Goal: Task Accomplishment & Management: Manage account settings

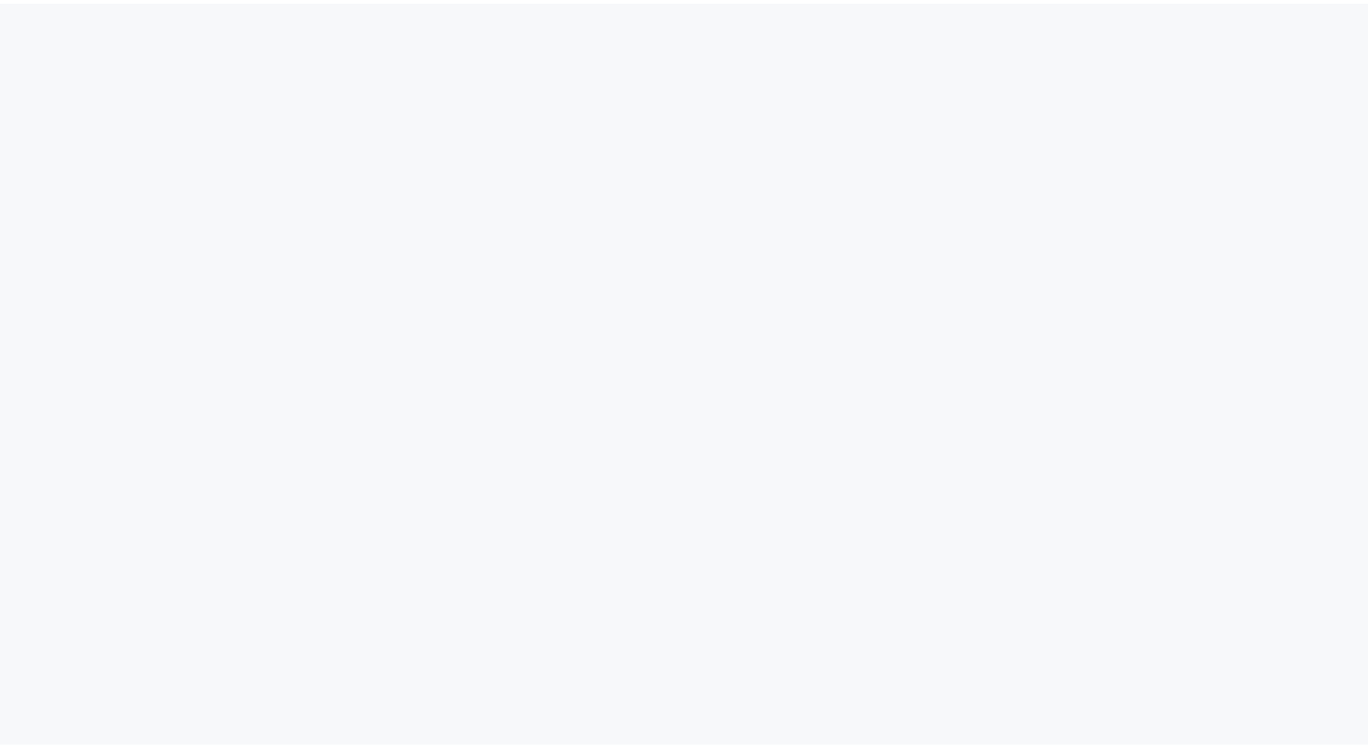
scroll to position [60, 0]
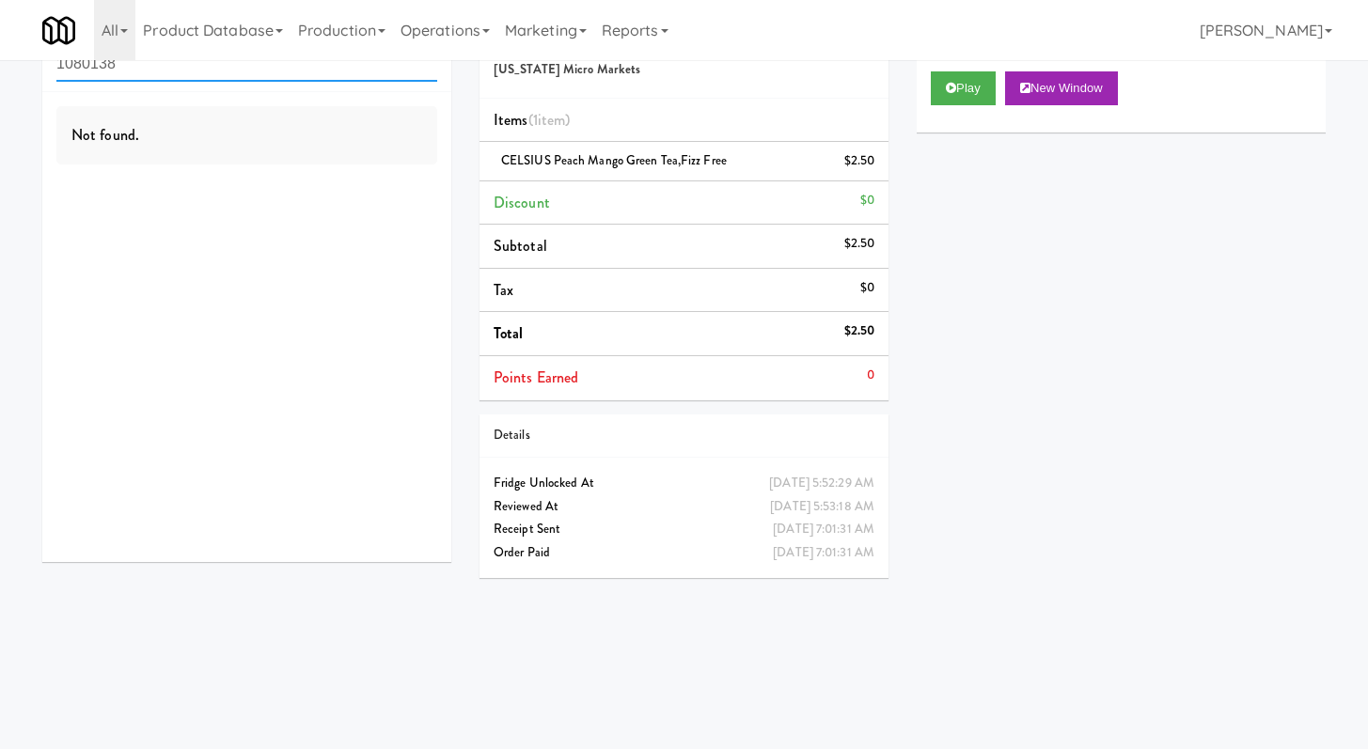
click at [200, 75] on input "1080138" at bounding box center [246, 64] width 381 height 35
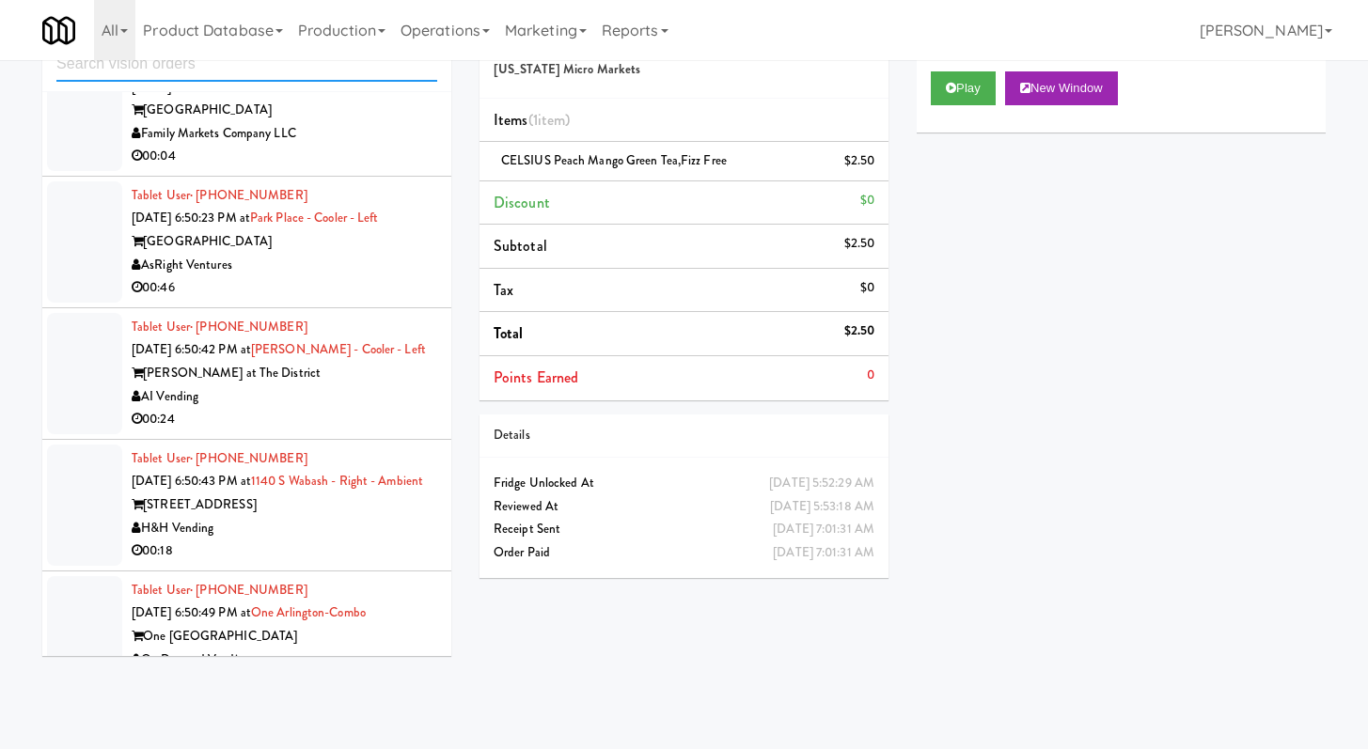
scroll to position [2772, 0]
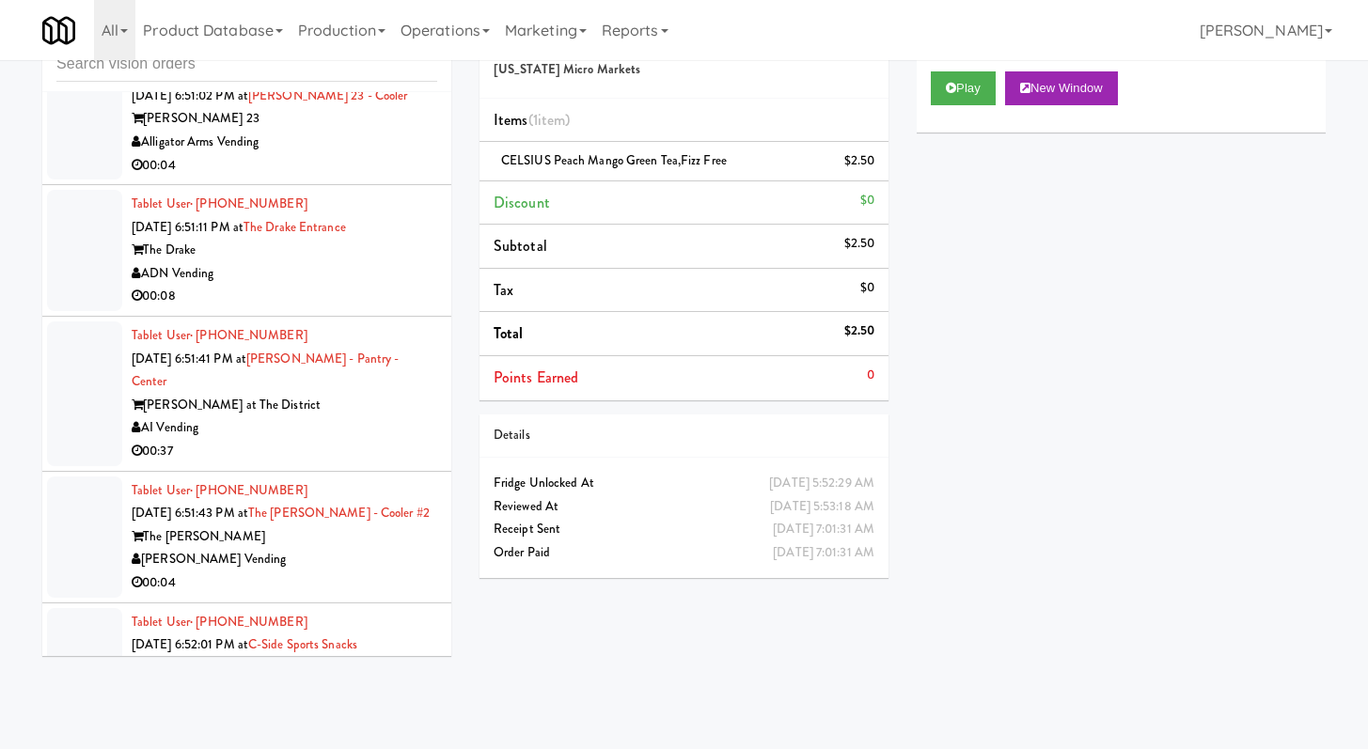
click at [321, 308] on div "00:08" at bounding box center [285, 297] width 306 height 24
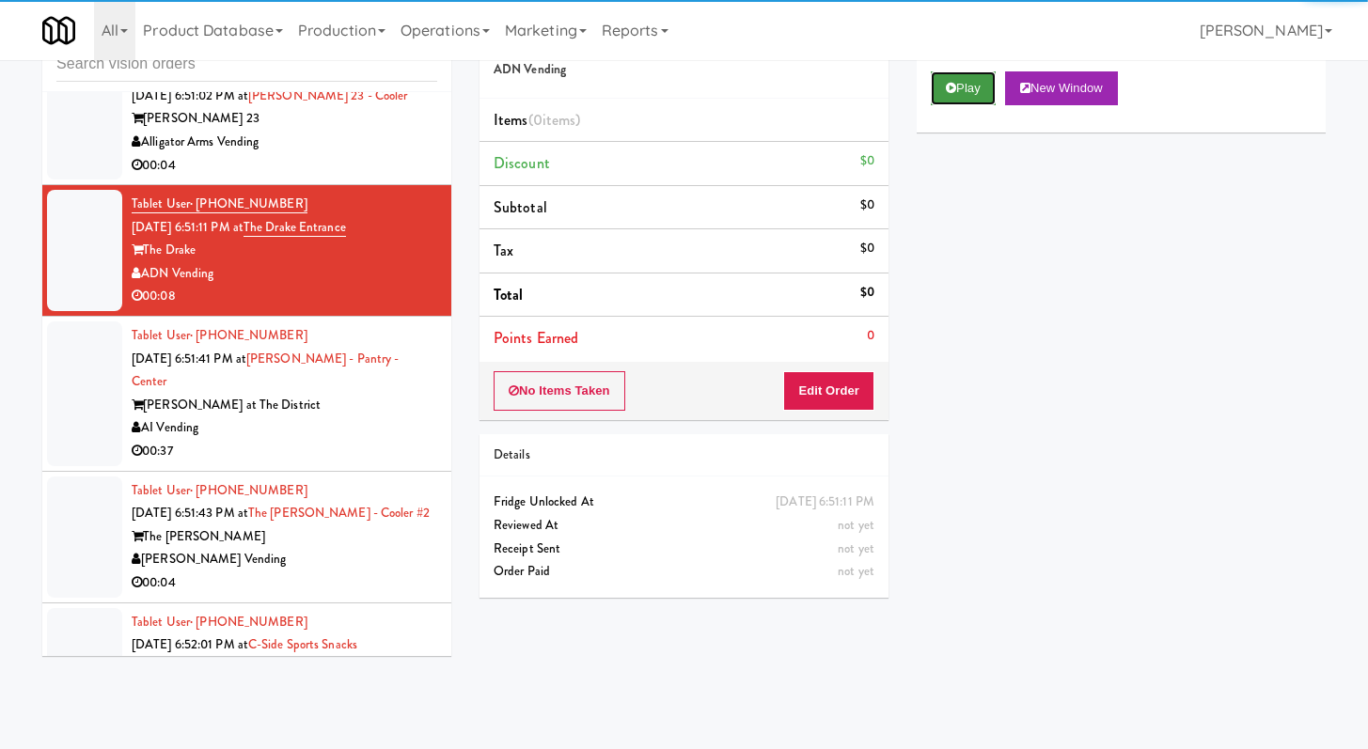
click at [986, 84] on button "Play" at bounding box center [963, 88] width 65 height 34
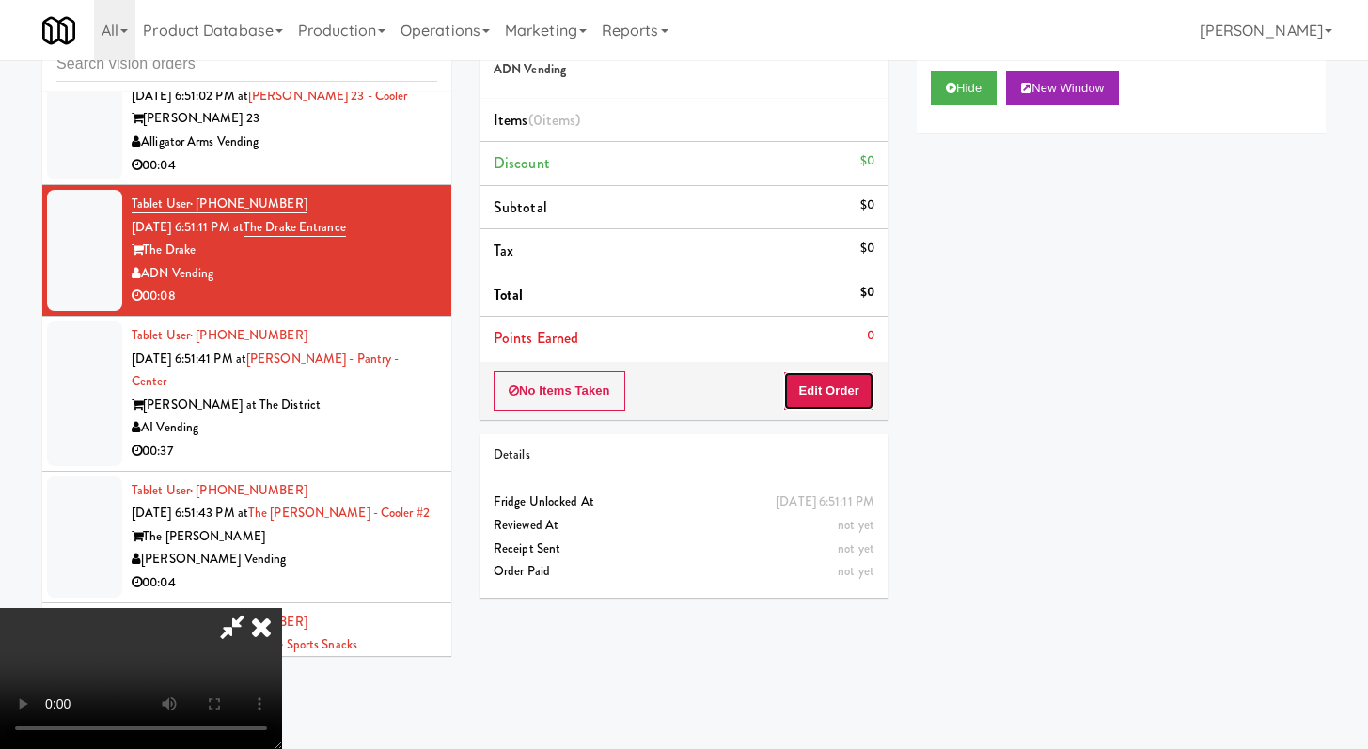
click at [854, 405] on button "Edit Order" at bounding box center [828, 390] width 91 height 39
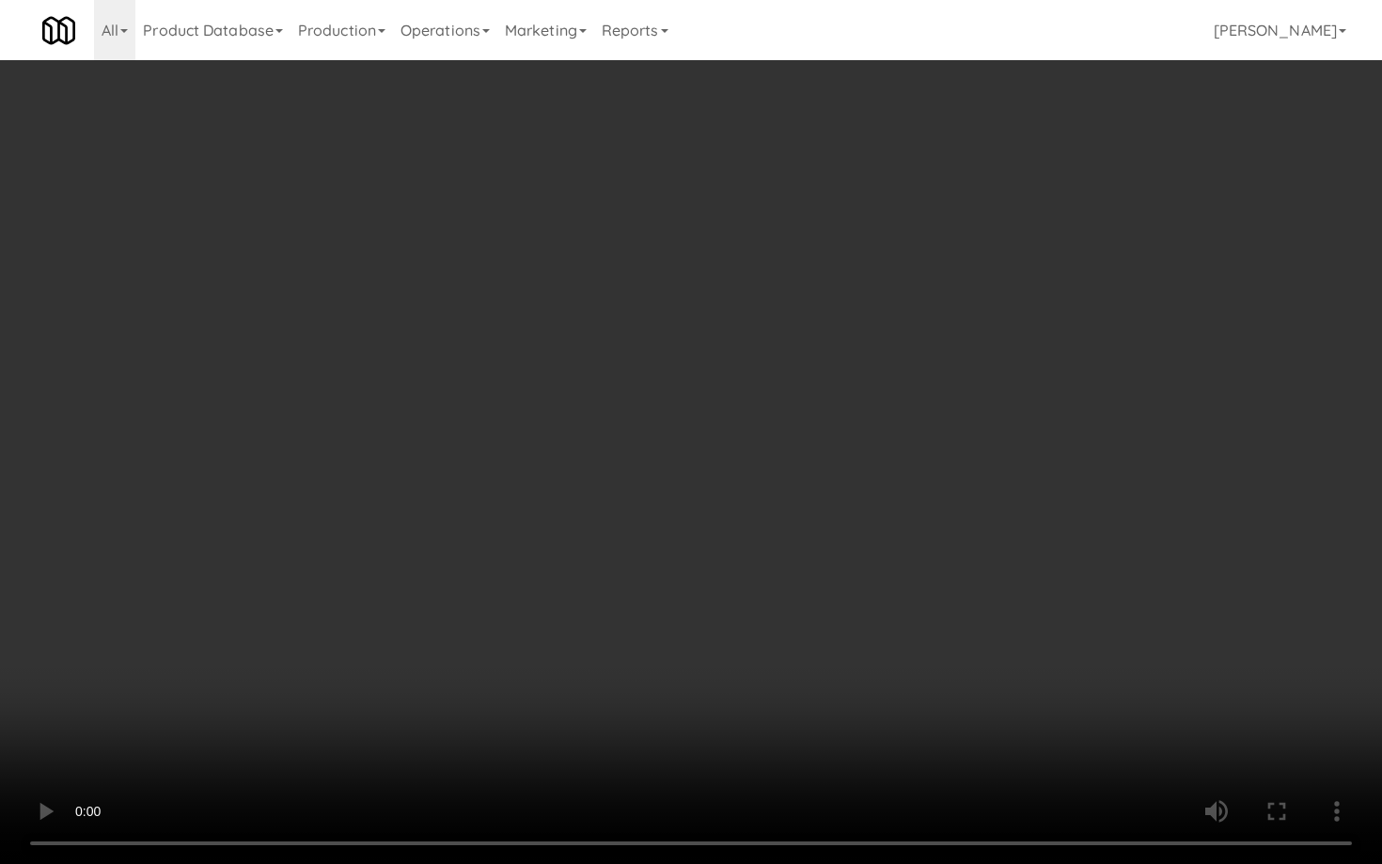
click at [710, 712] on video at bounding box center [691, 432] width 1382 height 864
click at [728, 677] on video at bounding box center [691, 432] width 1382 height 864
click at [742, 642] on video at bounding box center [691, 432] width 1382 height 864
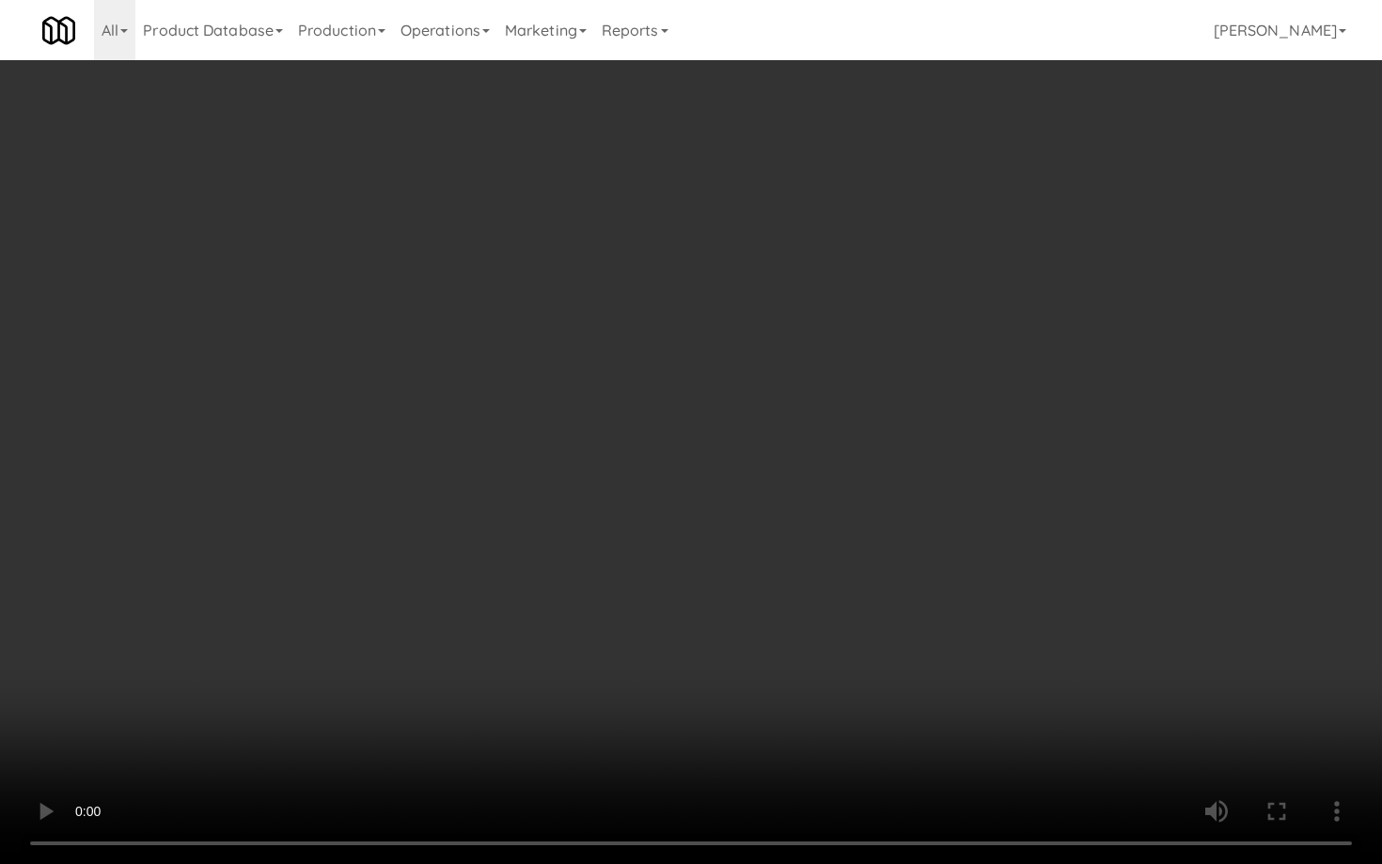
click at [741, 644] on video at bounding box center [691, 432] width 1382 height 864
click at [736, 643] on video at bounding box center [691, 432] width 1382 height 864
click at [736, 644] on video at bounding box center [691, 432] width 1382 height 864
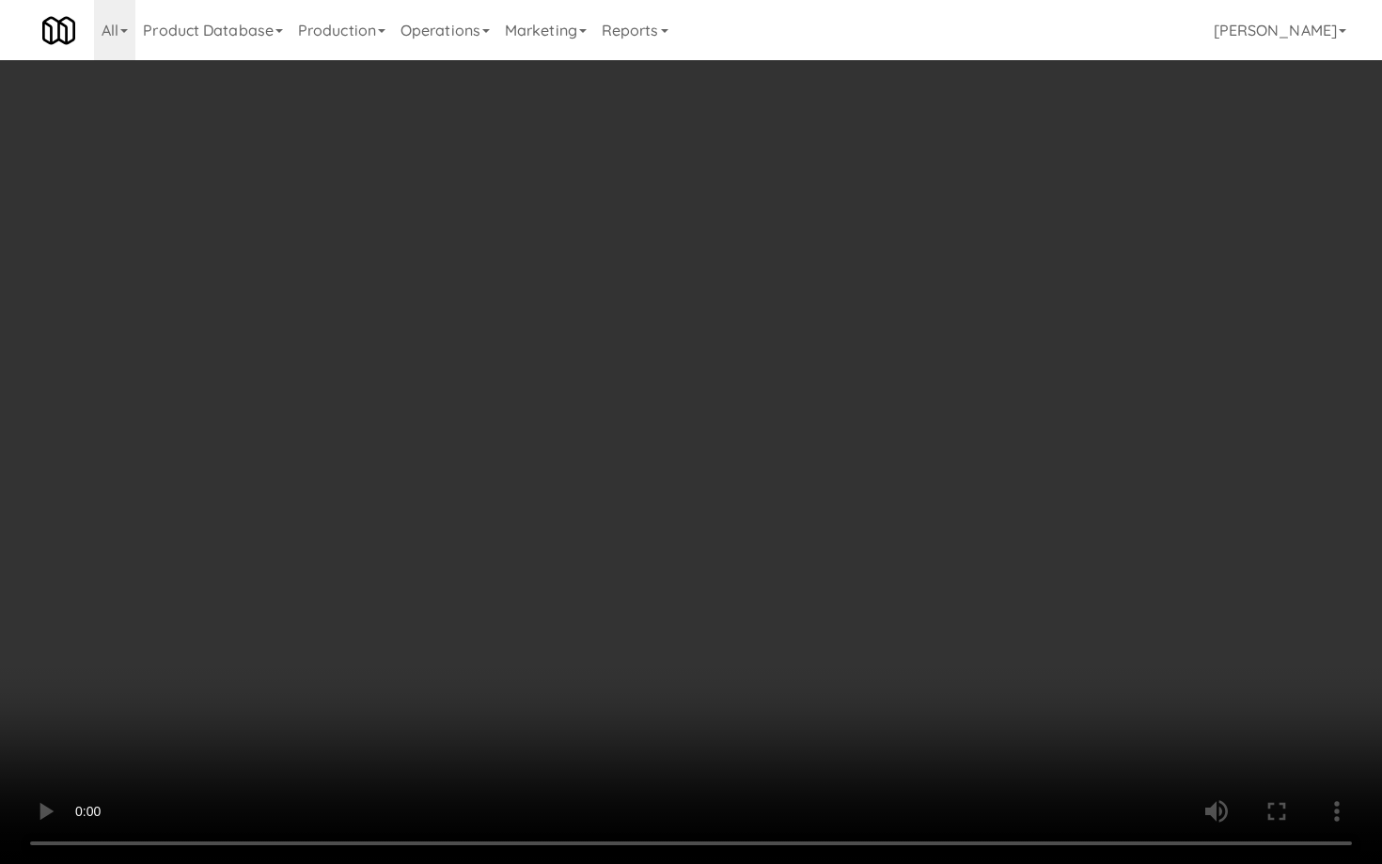
click at [733, 645] on video at bounding box center [691, 432] width 1382 height 864
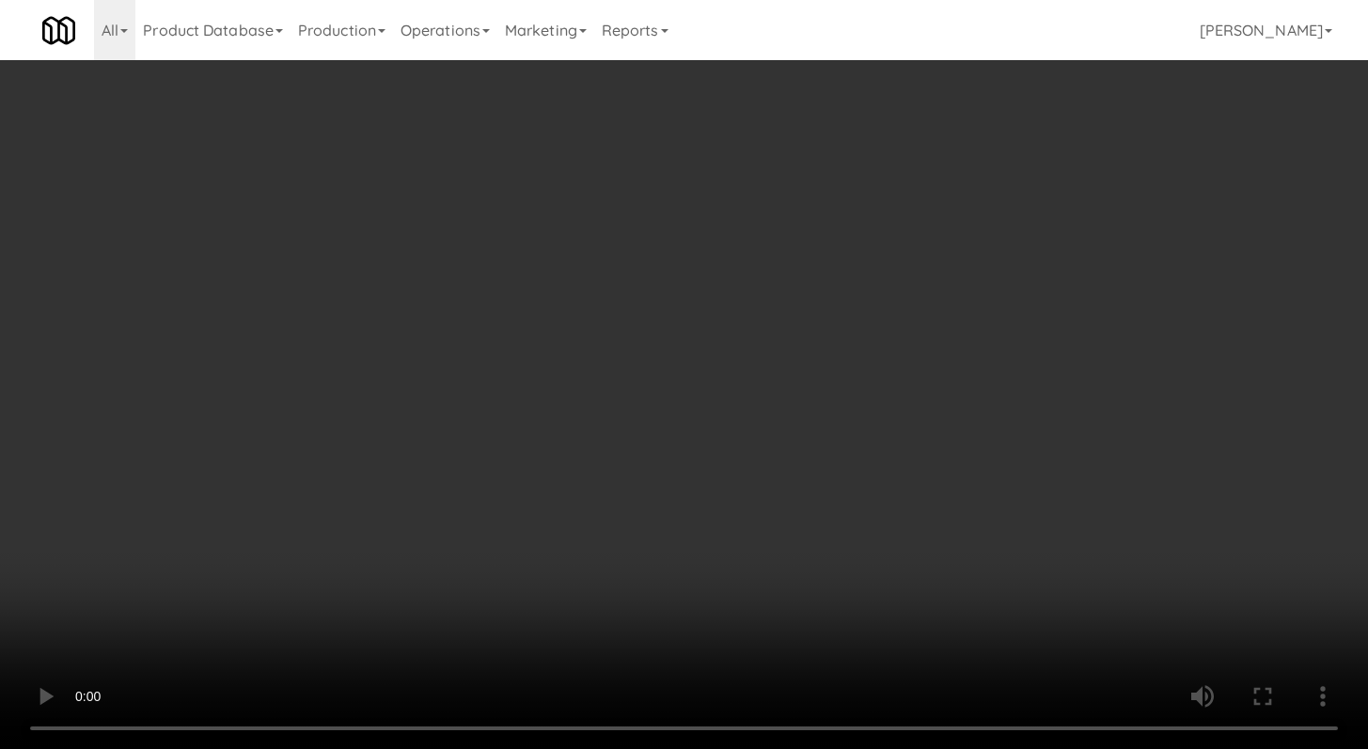
scroll to position [268, 0]
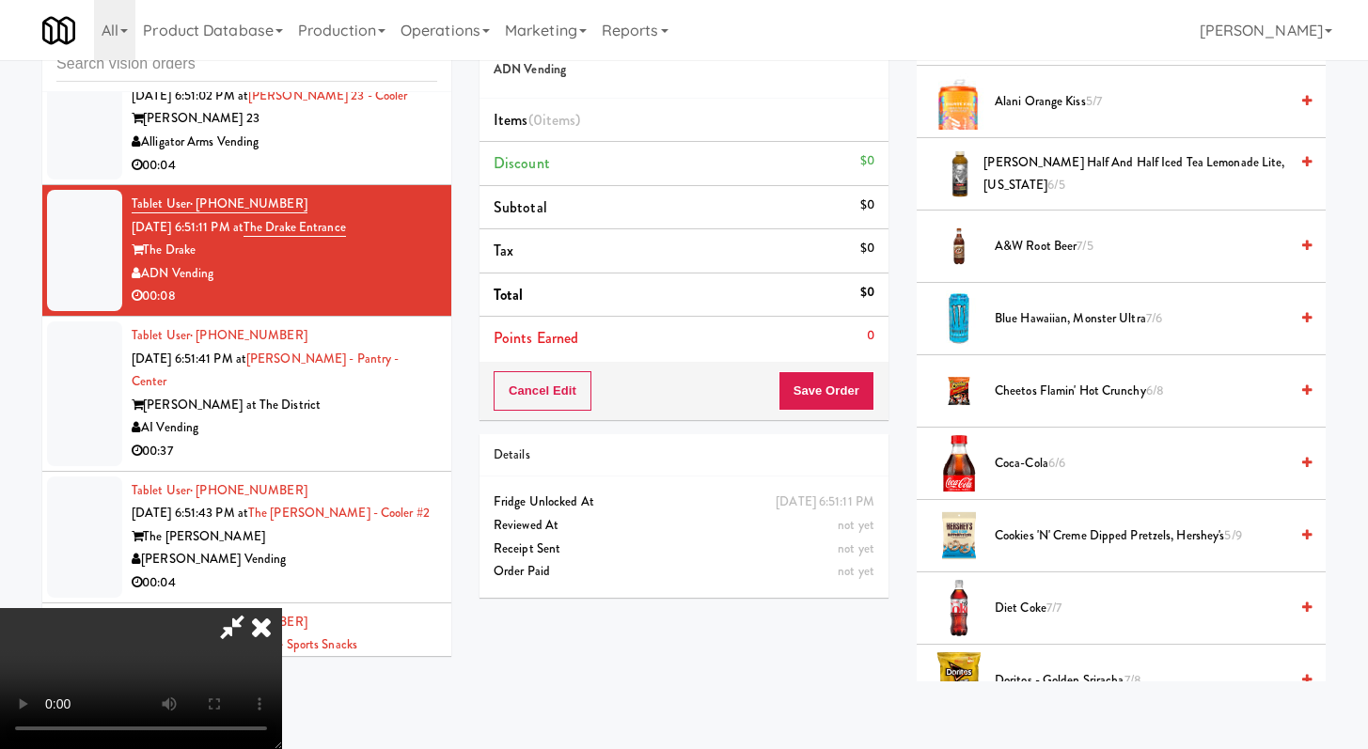
click at [1069, 527] on span "Cookies 'N' Creme Dipped Pretzels, Hershey's 5/9" at bounding box center [1141, 537] width 293 height 24
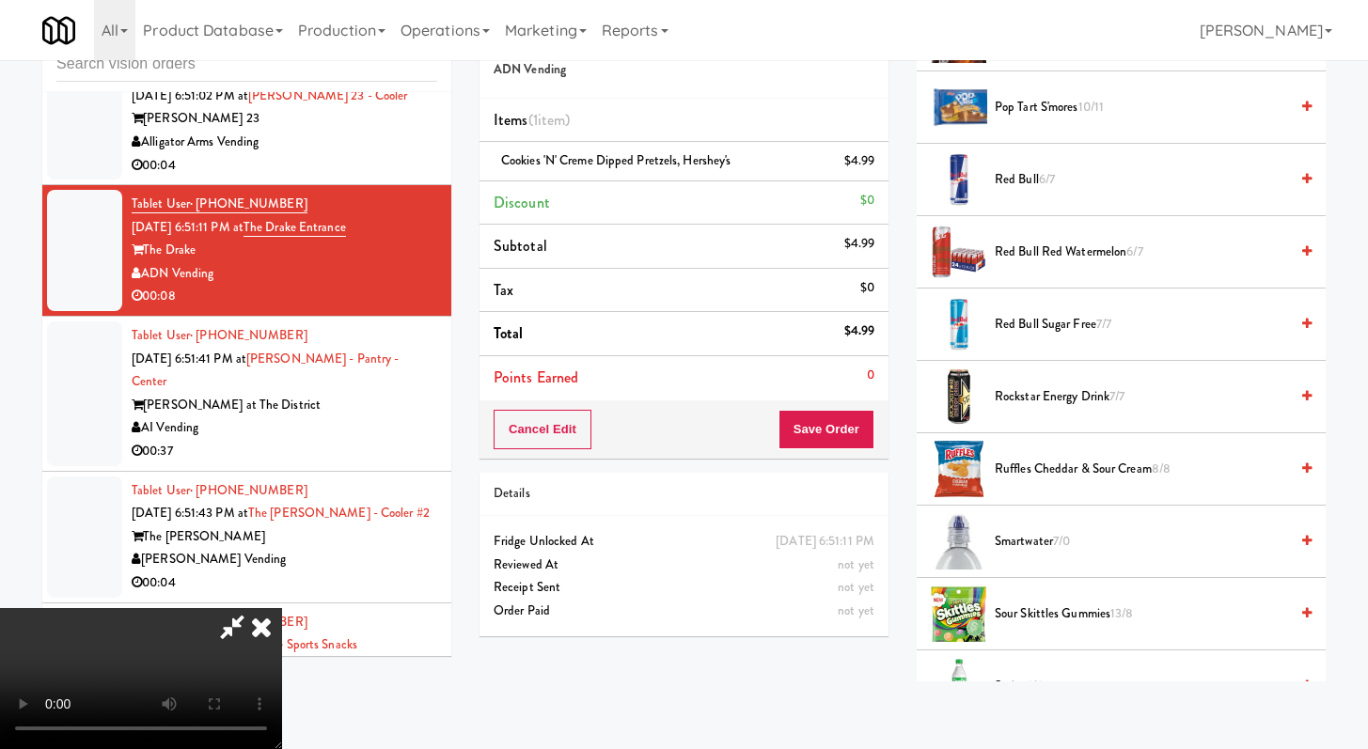
scroll to position [2007, 0]
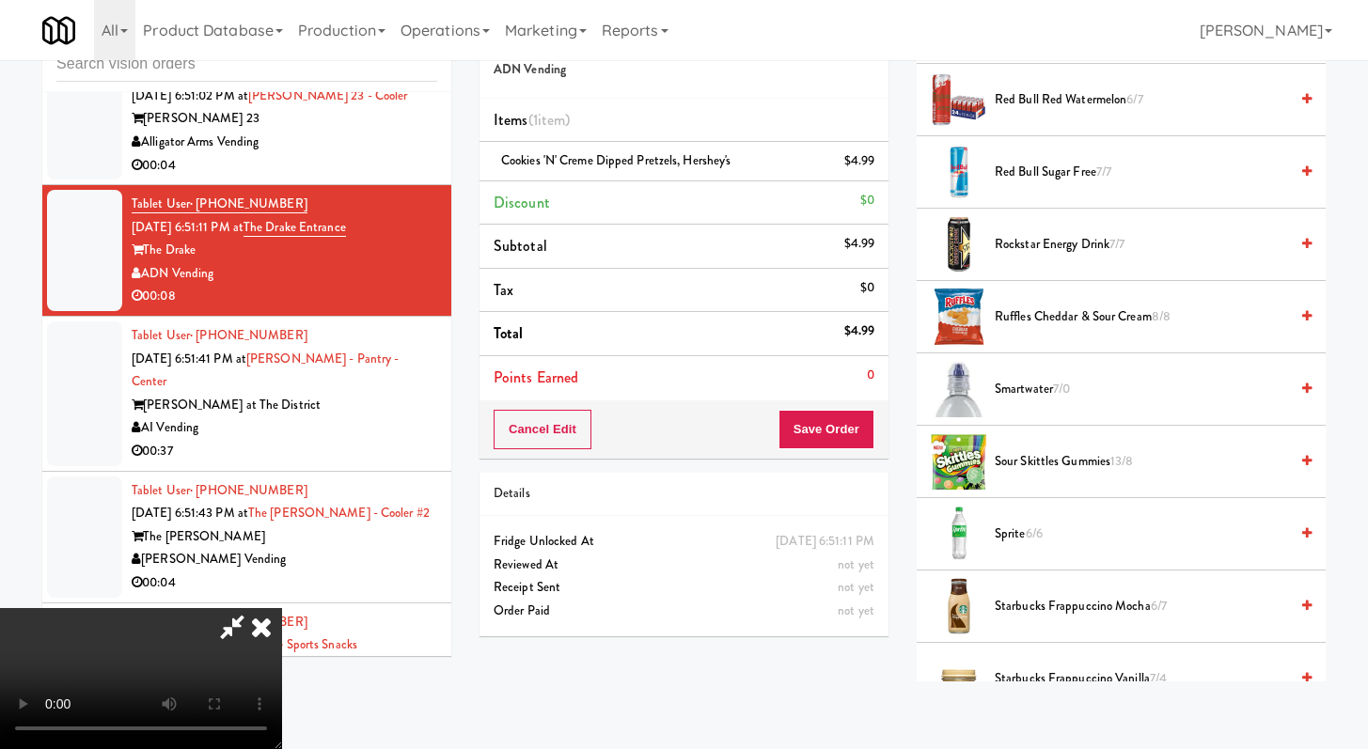
click at [1052, 458] on span "Sour Skittles Gummies 13/8" at bounding box center [1141, 462] width 293 height 24
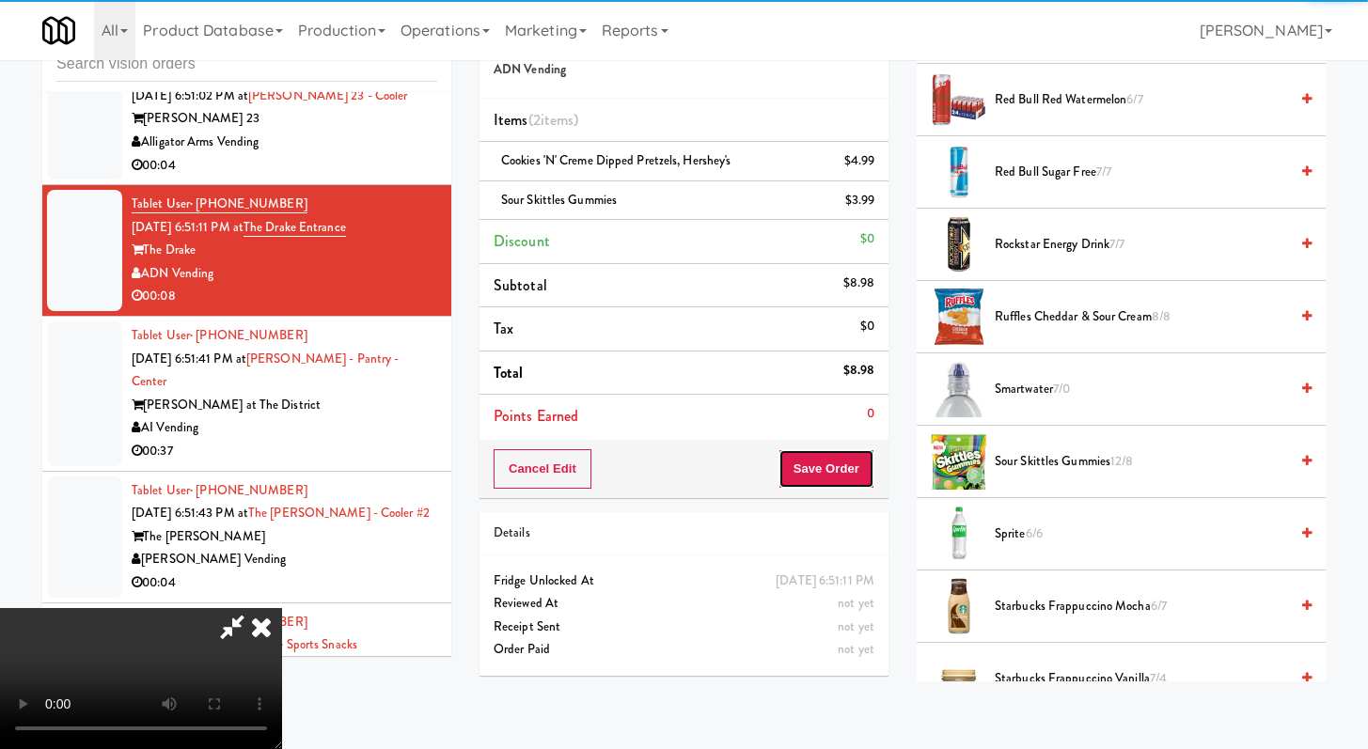
click at [857, 471] on button "Save Order" at bounding box center [827, 468] width 96 height 39
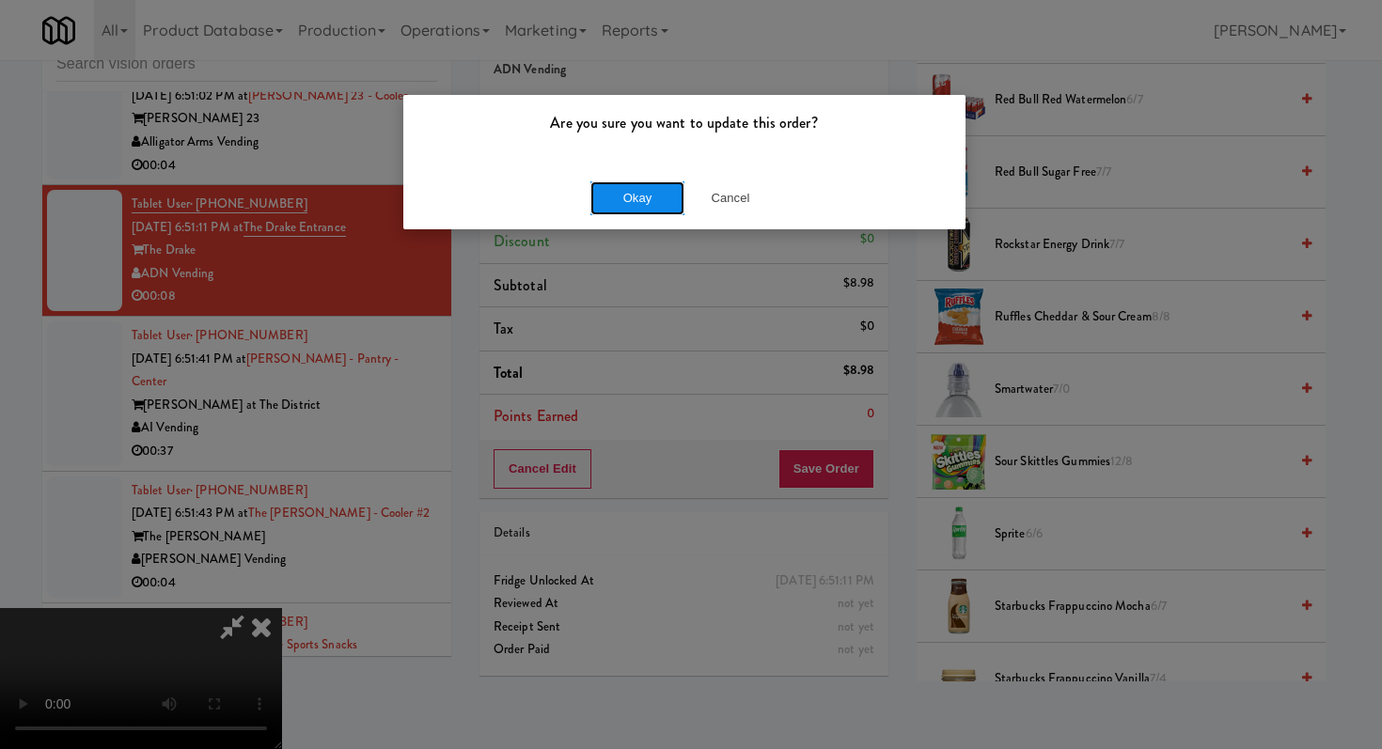
click at [605, 193] on button "Okay" at bounding box center [637, 198] width 94 height 34
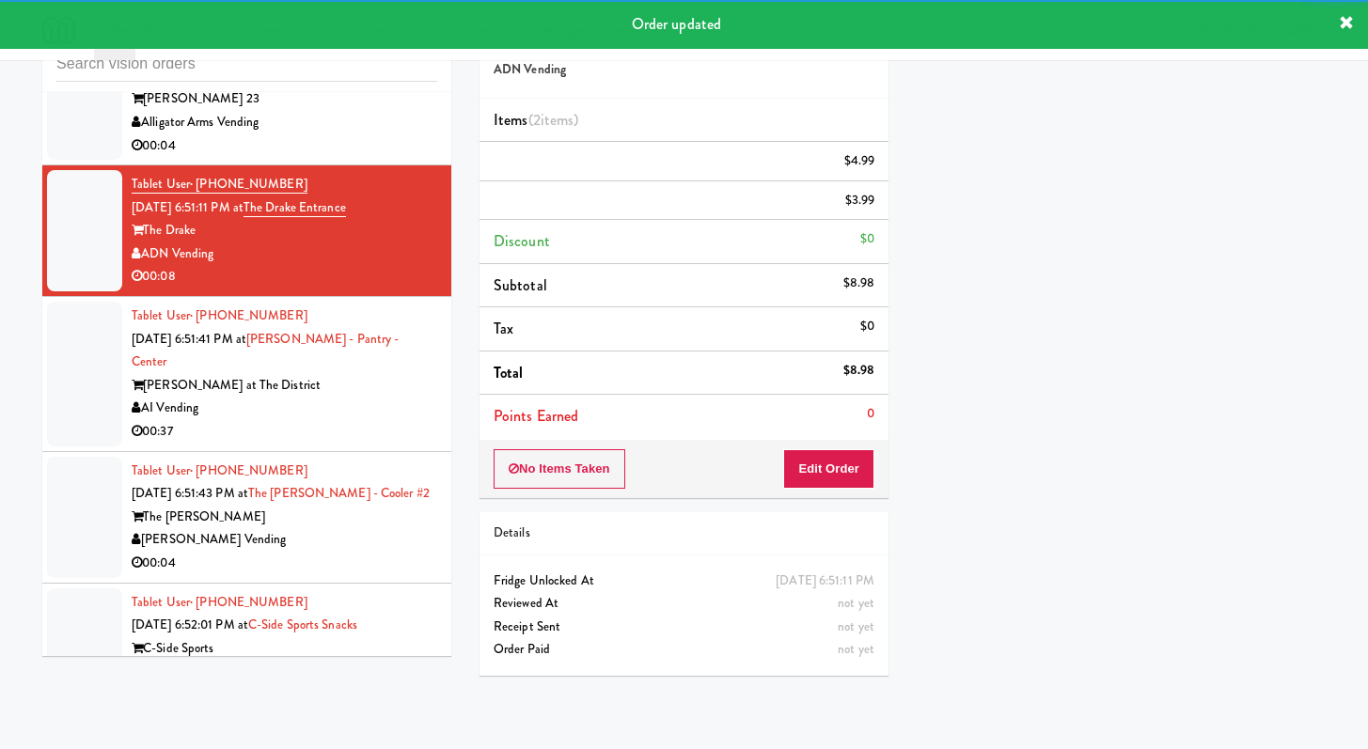
scroll to position [2819, 0]
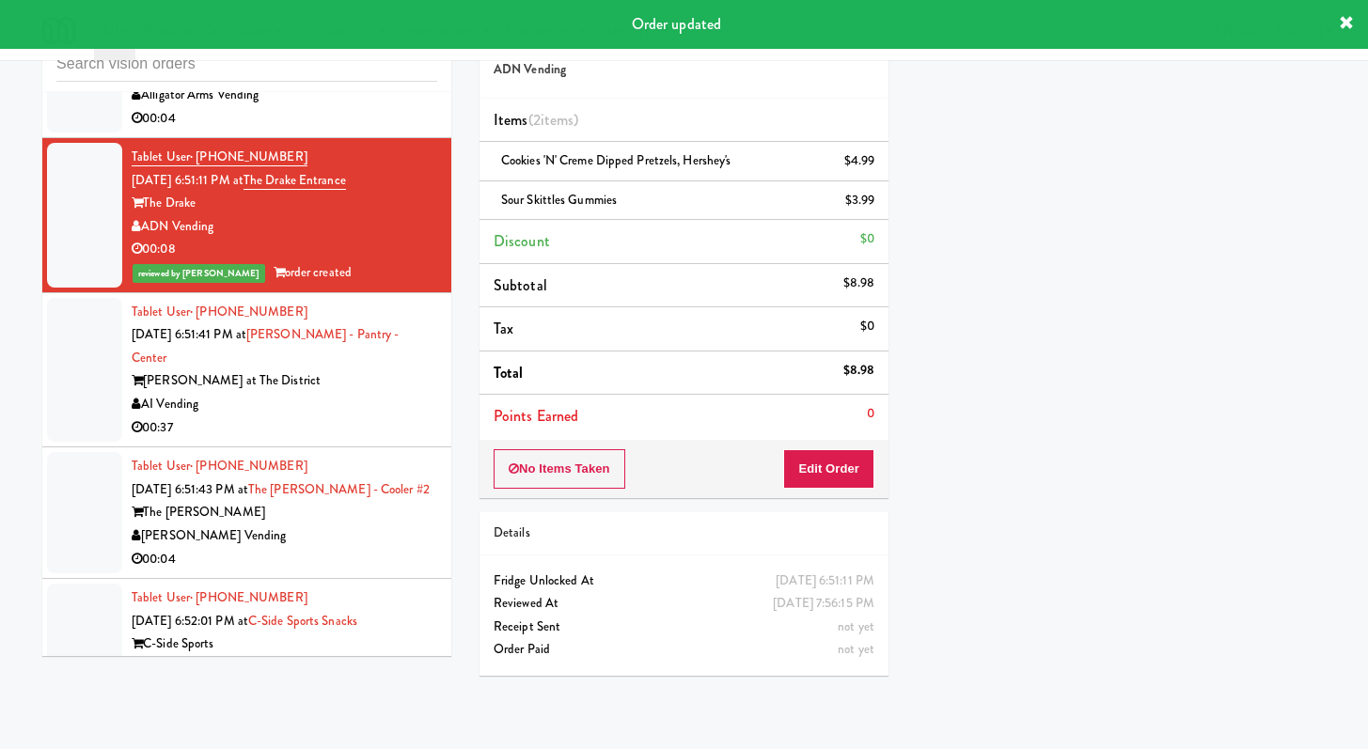
click at [384, 417] on div "AI Vending" at bounding box center [285, 405] width 306 height 24
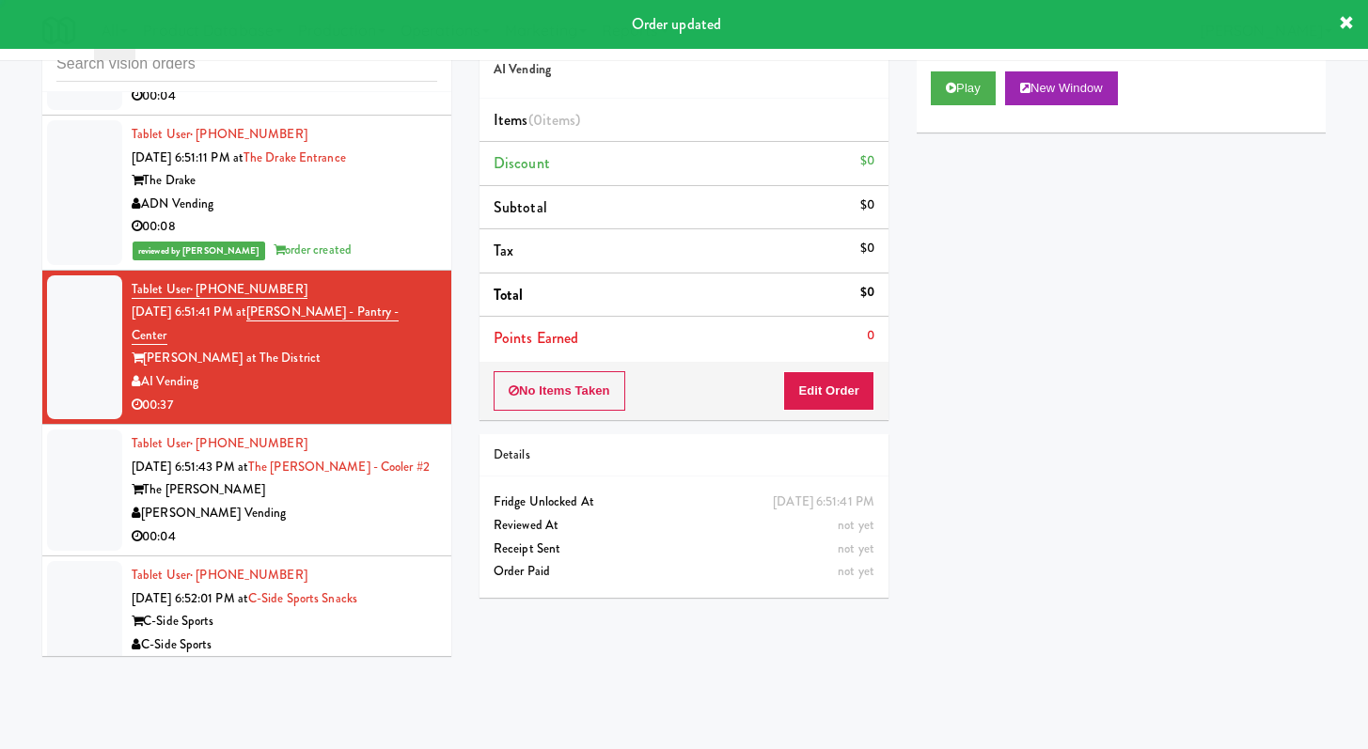
scroll to position [2867, 0]
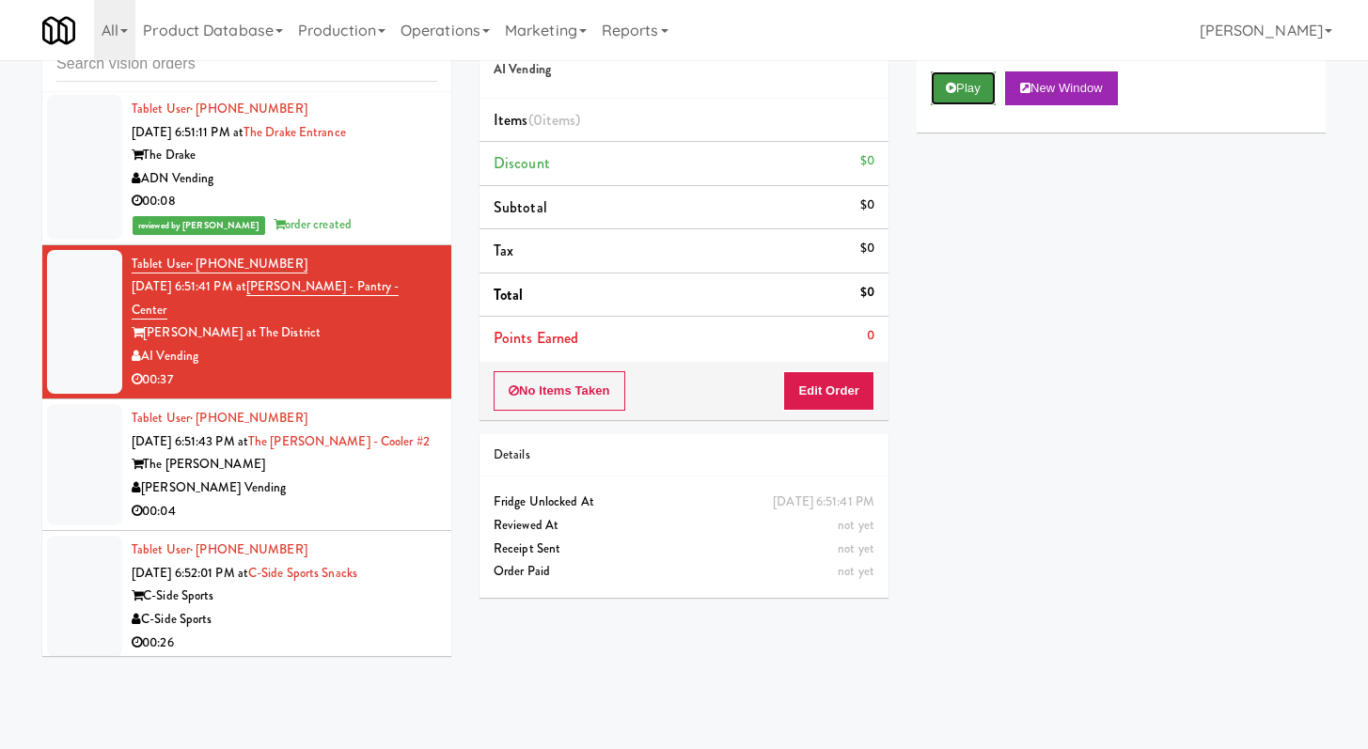
click at [977, 83] on button "Play" at bounding box center [963, 88] width 65 height 34
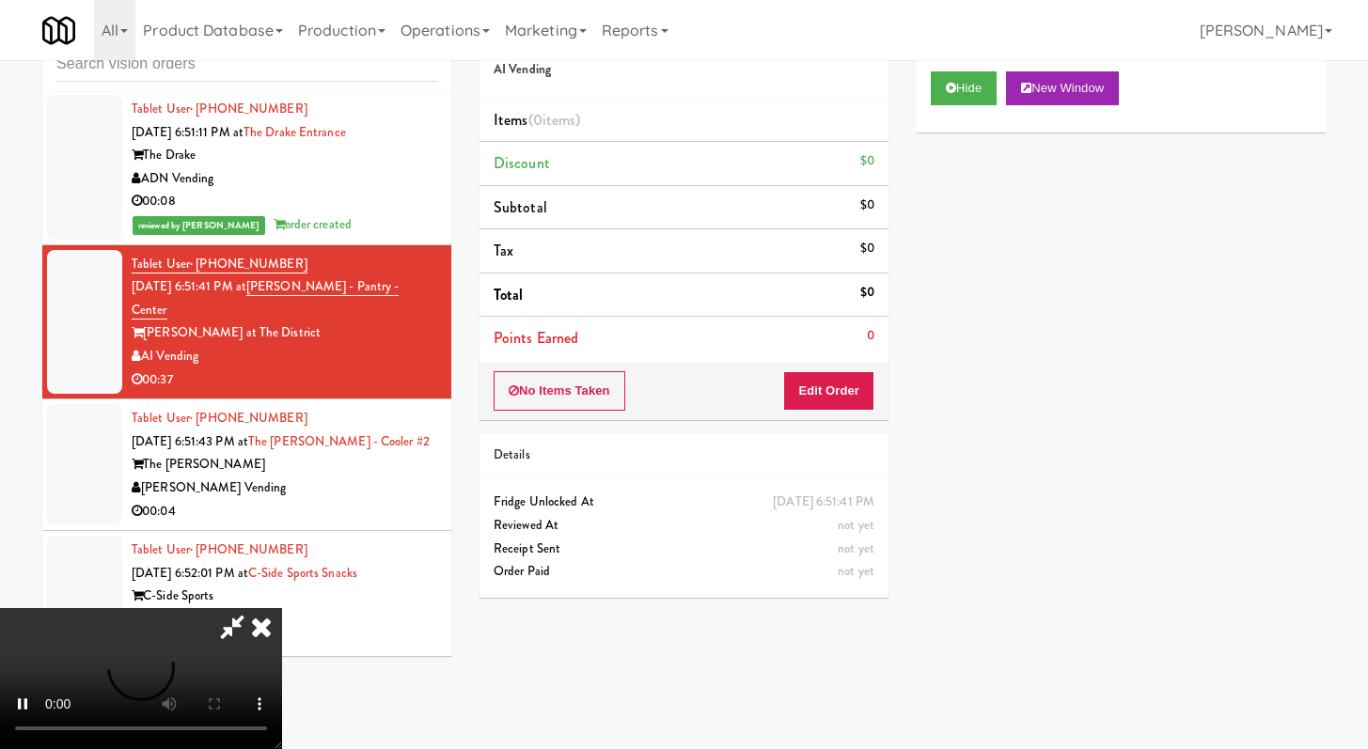
click at [805, 367] on div "No Items Taken Edit Order" at bounding box center [684, 391] width 409 height 58
click at [809, 390] on button "Edit Order" at bounding box center [828, 390] width 91 height 39
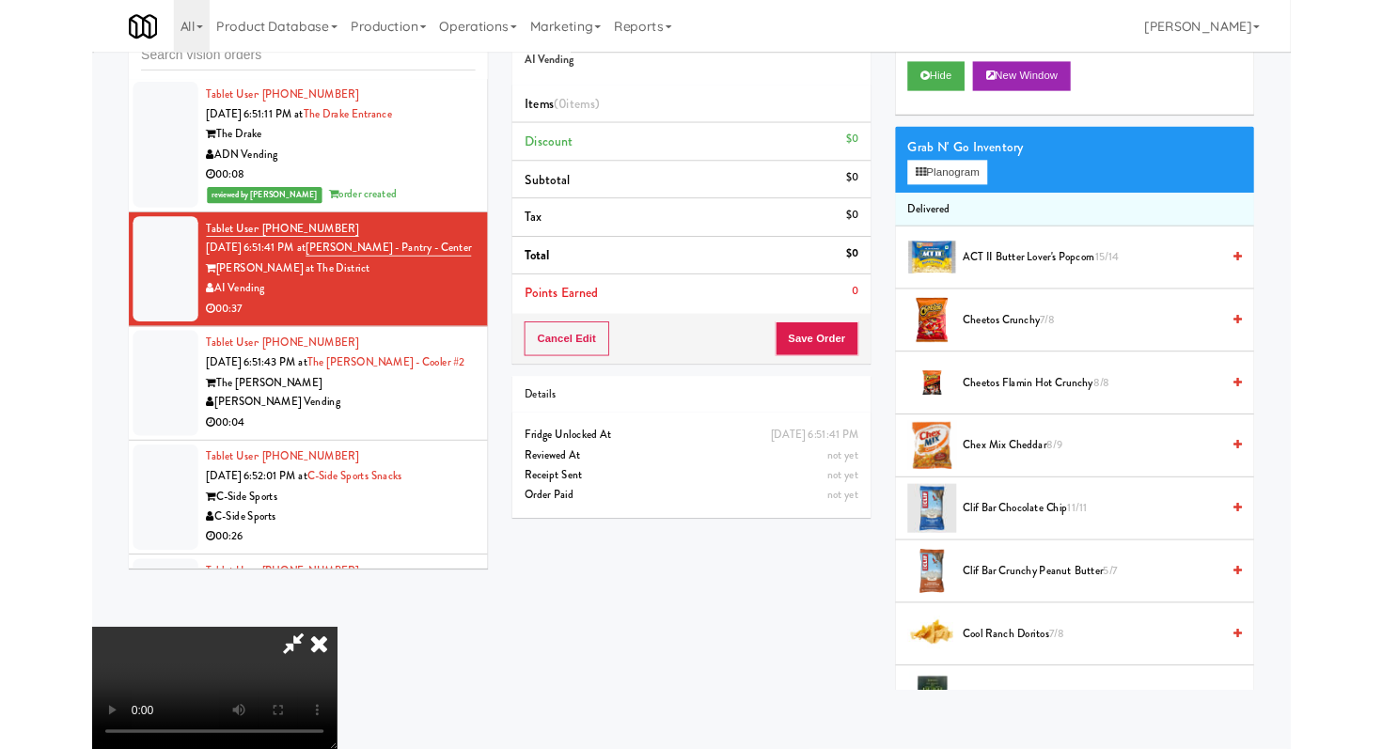
scroll to position [0, 0]
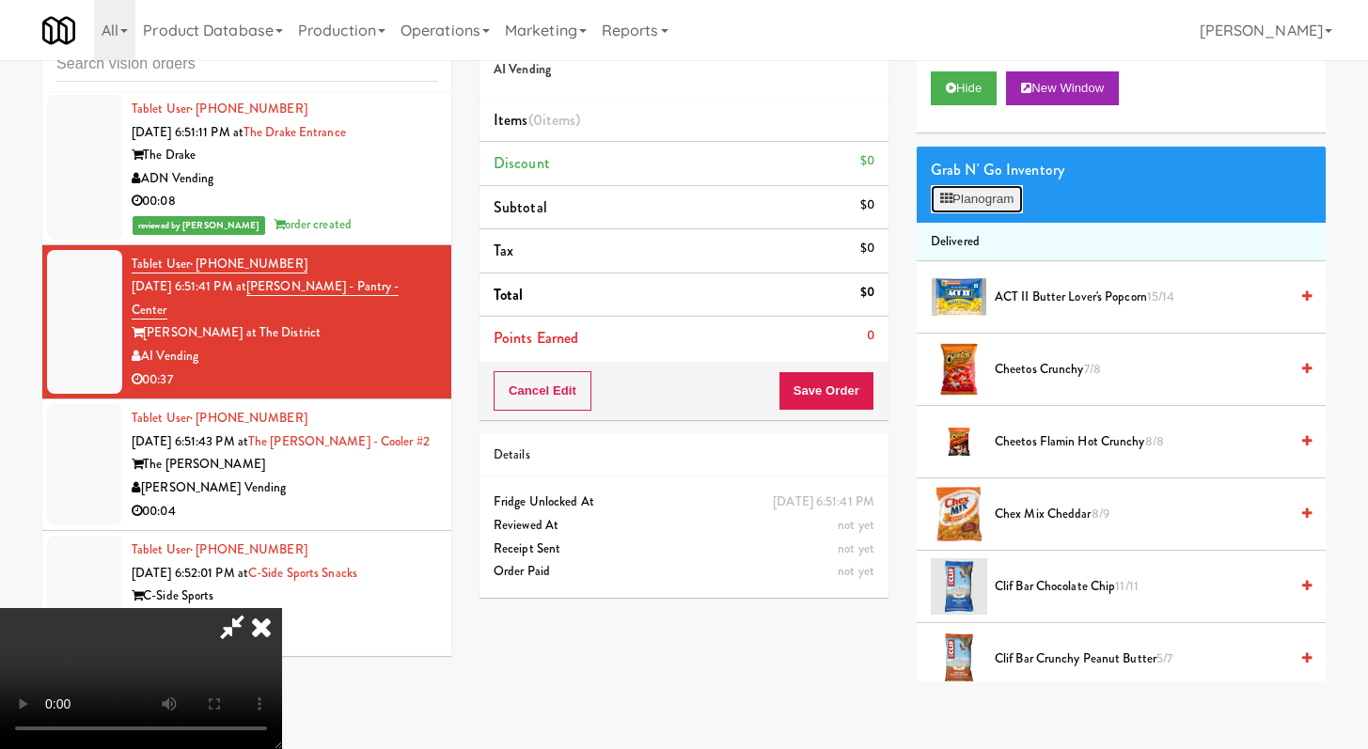
click at [942, 198] on icon at bounding box center [946, 199] width 12 height 12
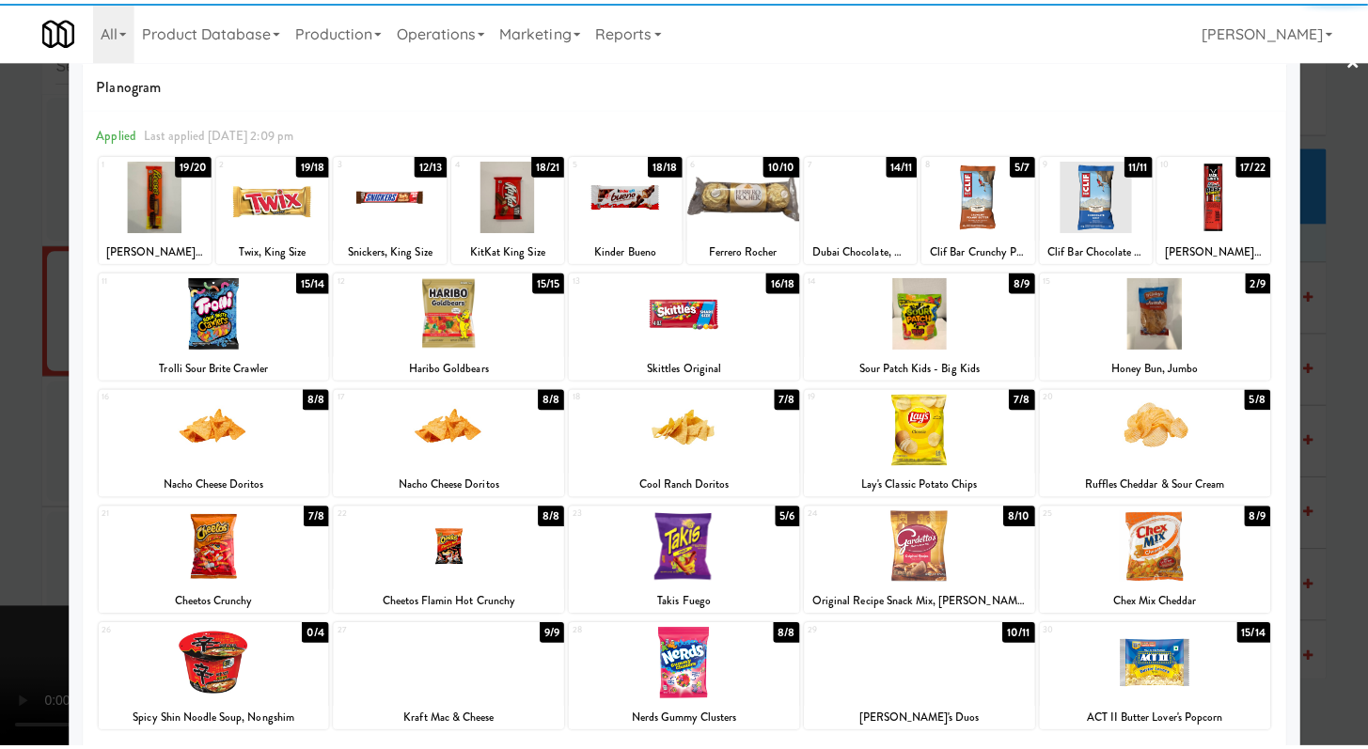
scroll to position [55, 0]
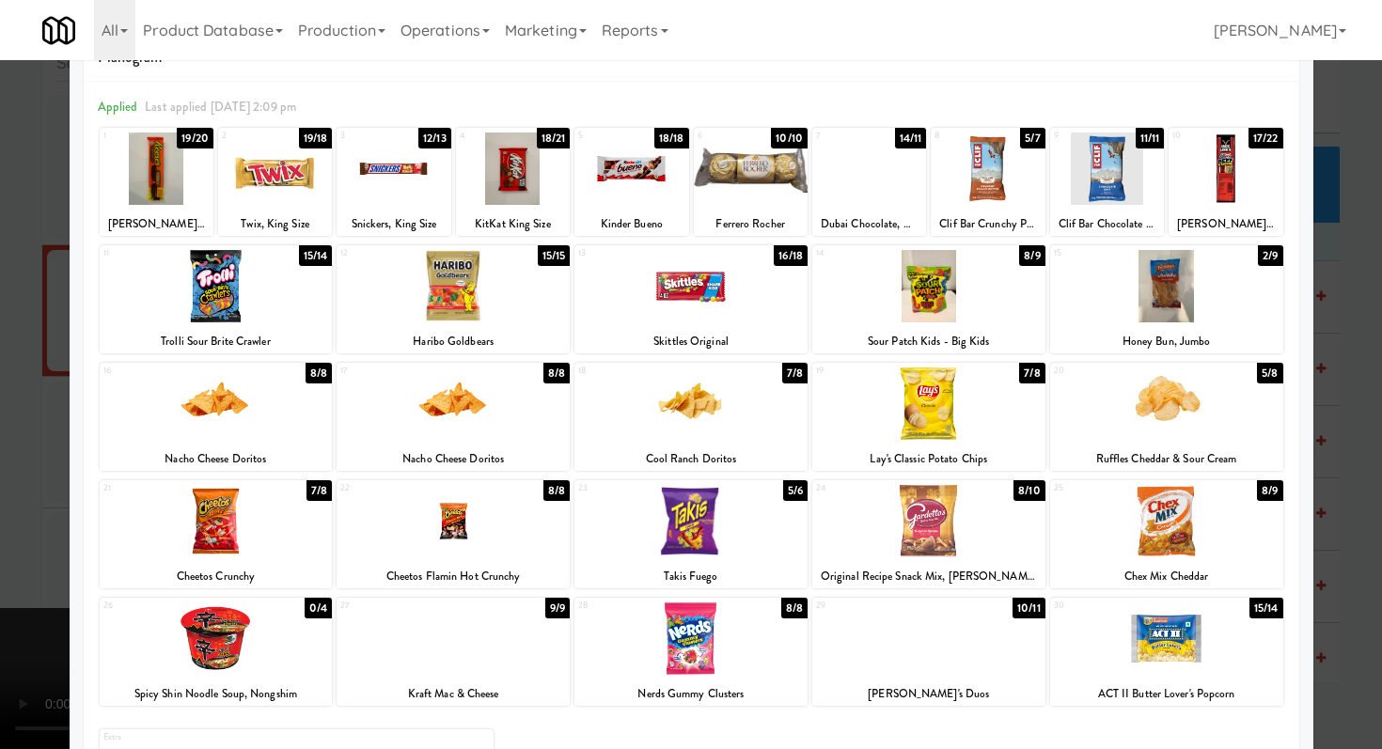
click at [712, 555] on div at bounding box center [690, 521] width 233 height 72
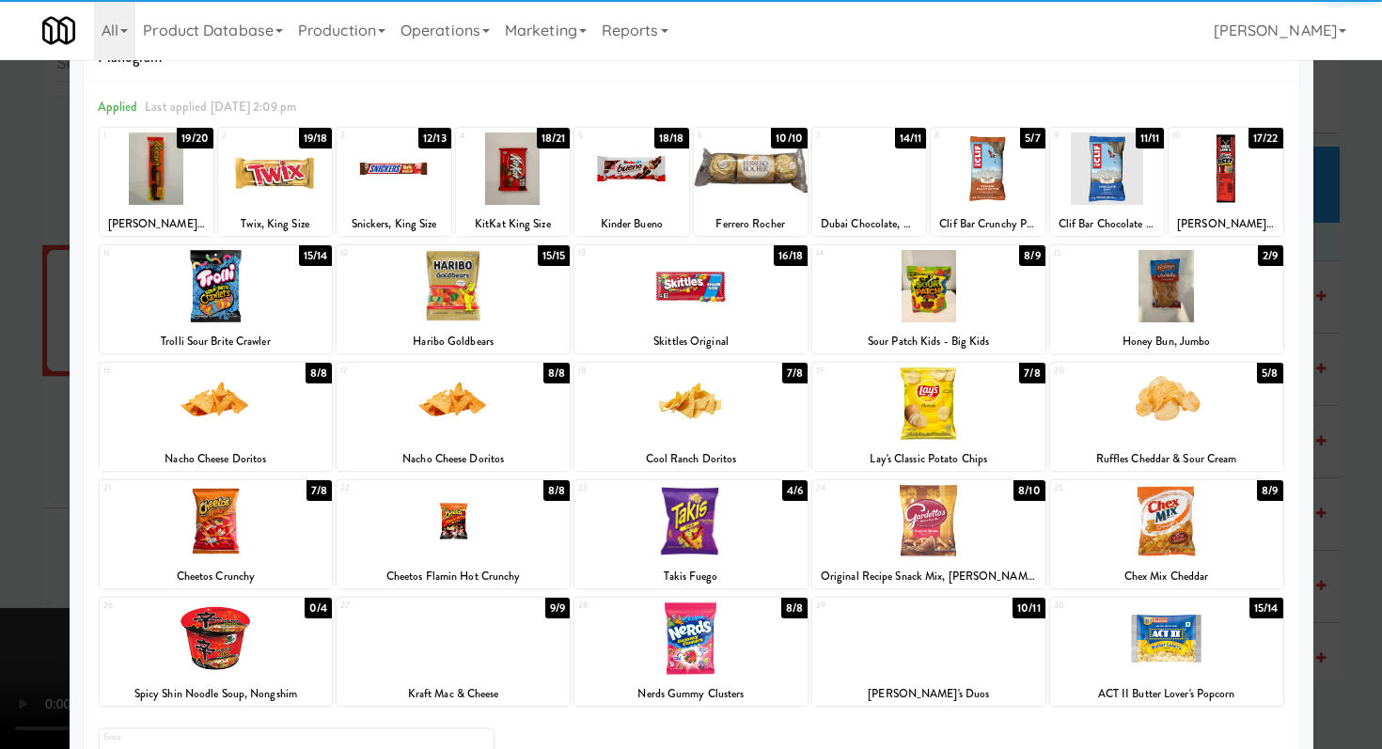
click at [127, 187] on div at bounding box center [157, 169] width 114 height 72
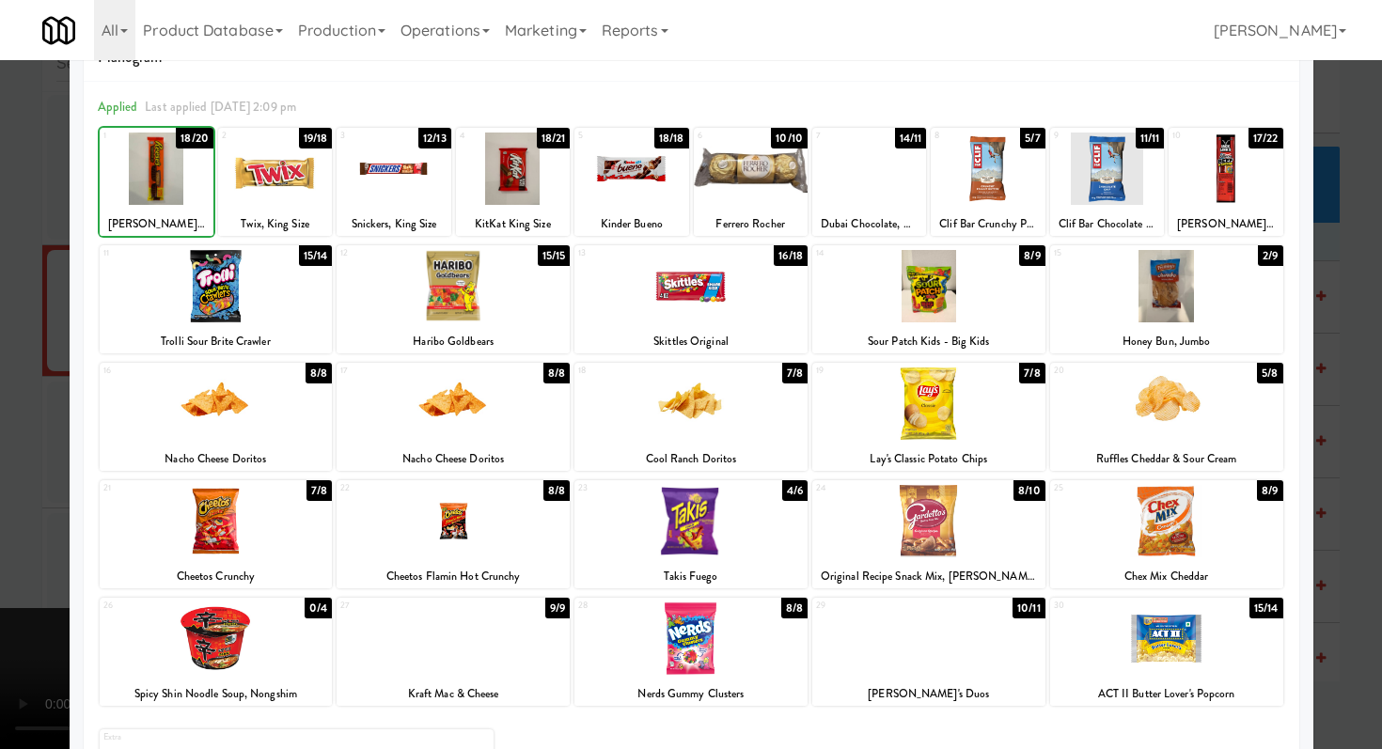
click at [0, 247] on div at bounding box center [691, 374] width 1382 height 749
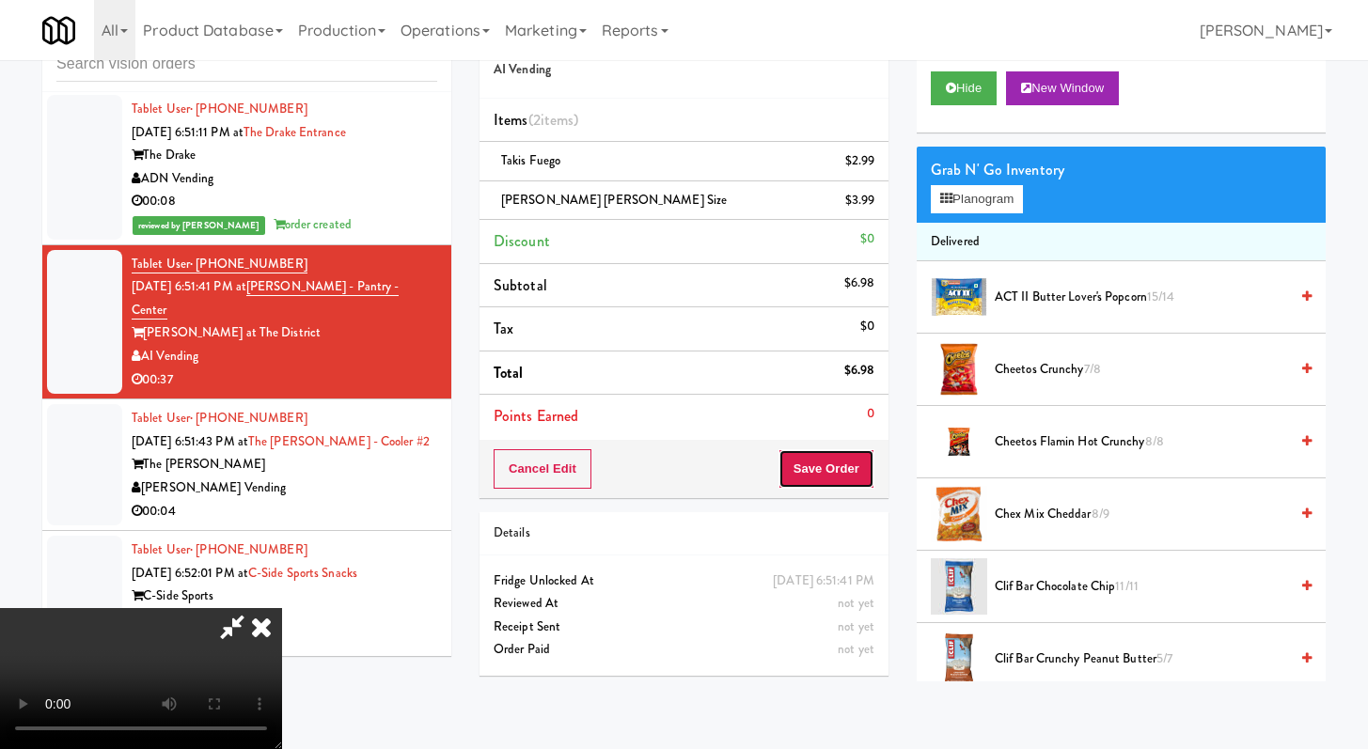
click at [859, 477] on button "Save Order" at bounding box center [827, 468] width 96 height 39
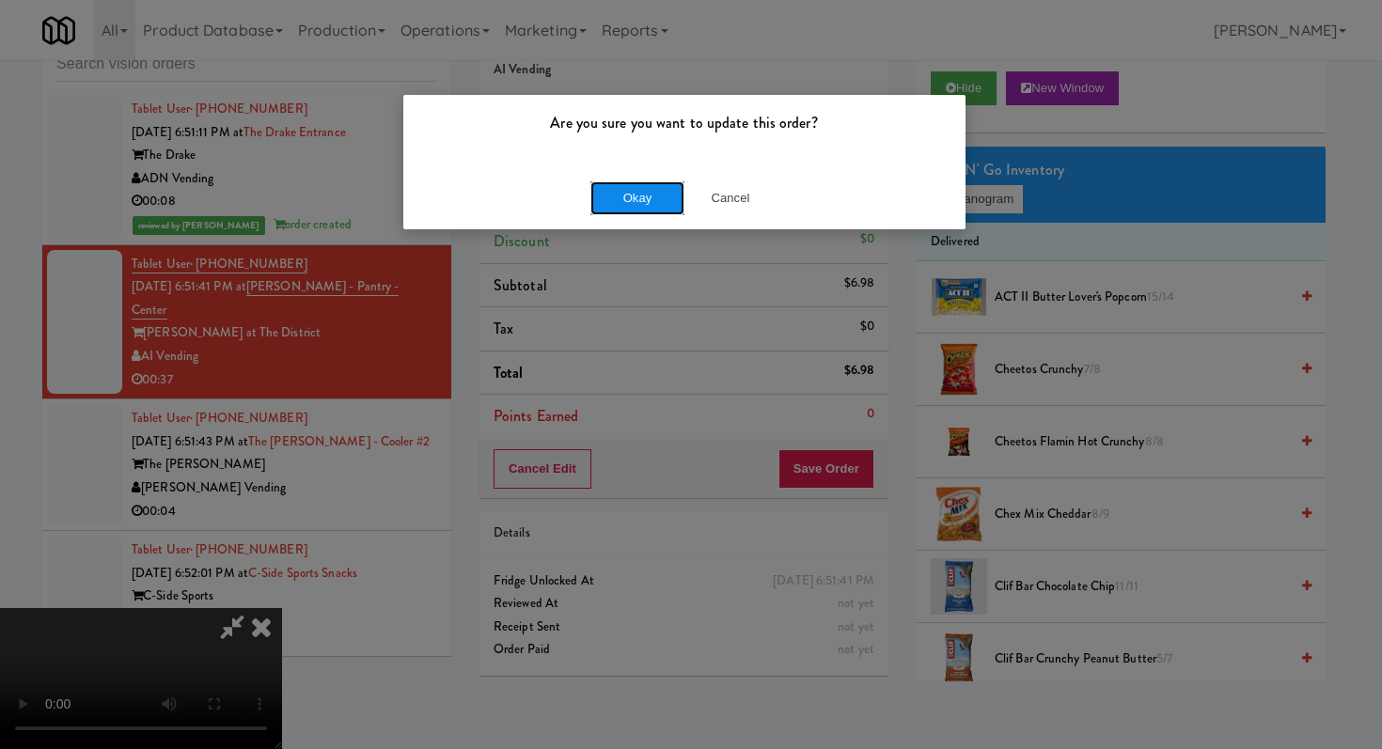
click at [622, 212] on button "Okay" at bounding box center [637, 198] width 94 height 34
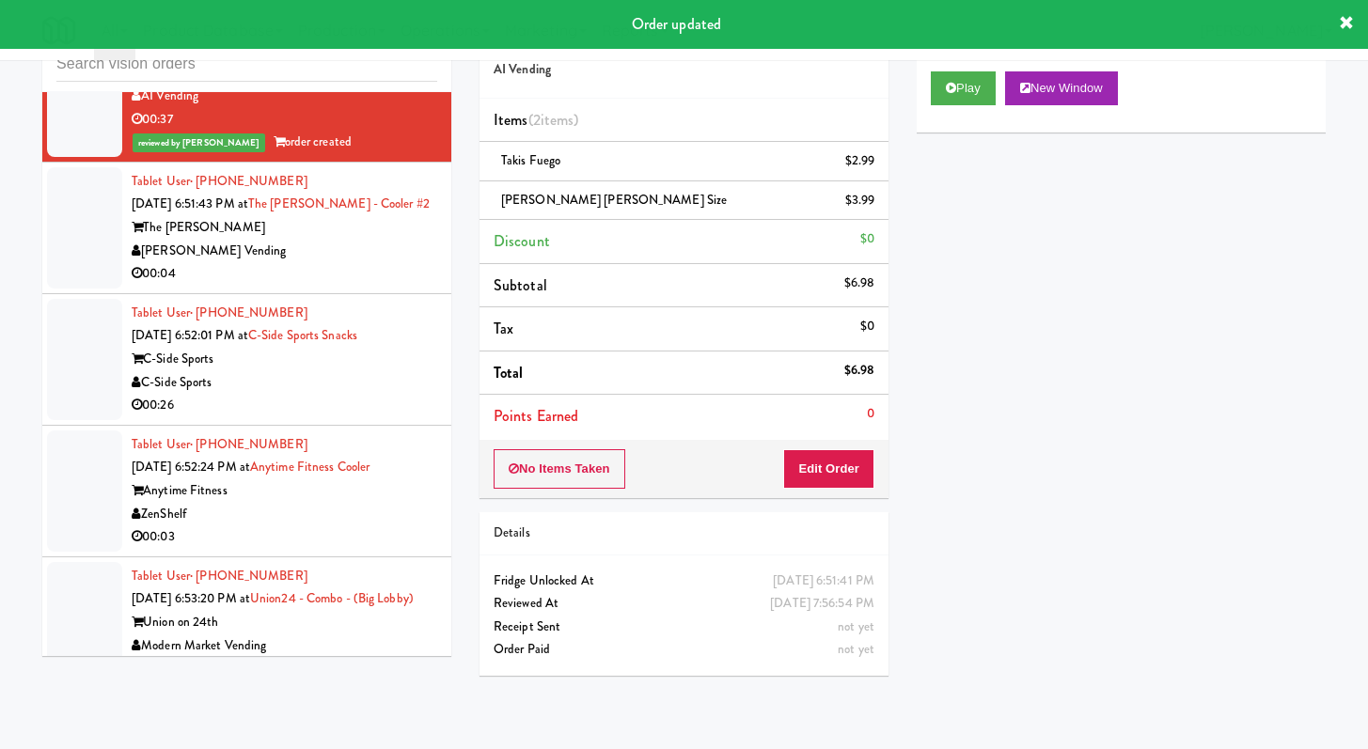
scroll to position [3167, 0]
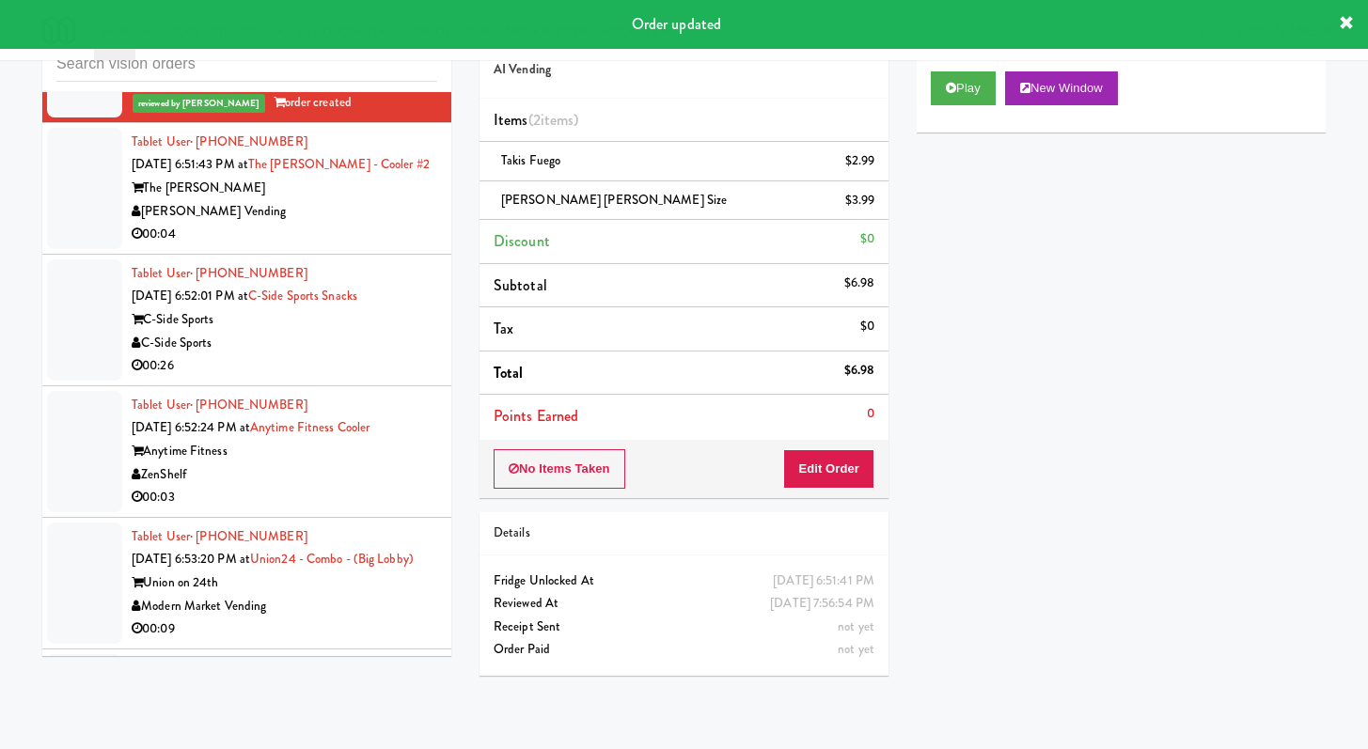
click at [372, 246] on div "00:04" at bounding box center [285, 235] width 306 height 24
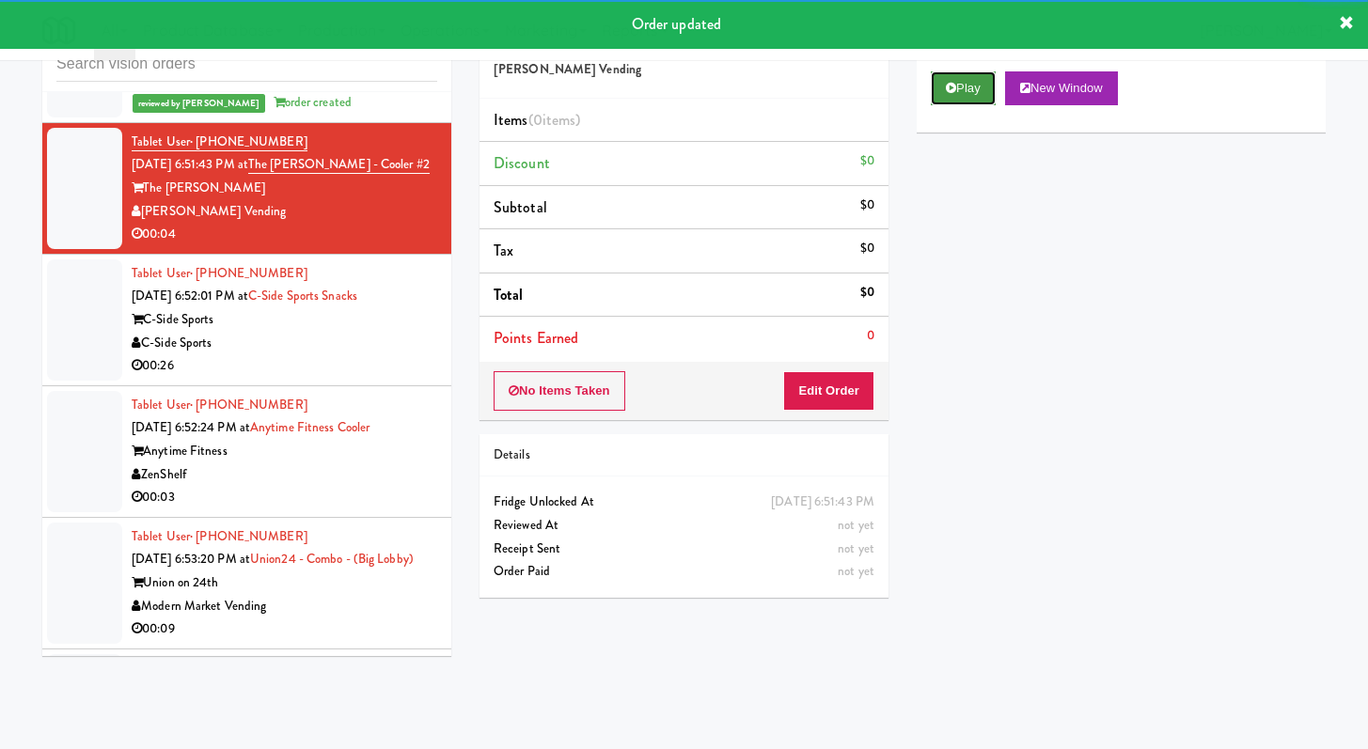
click at [985, 91] on button "Play" at bounding box center [963, 88] width 65 height 34
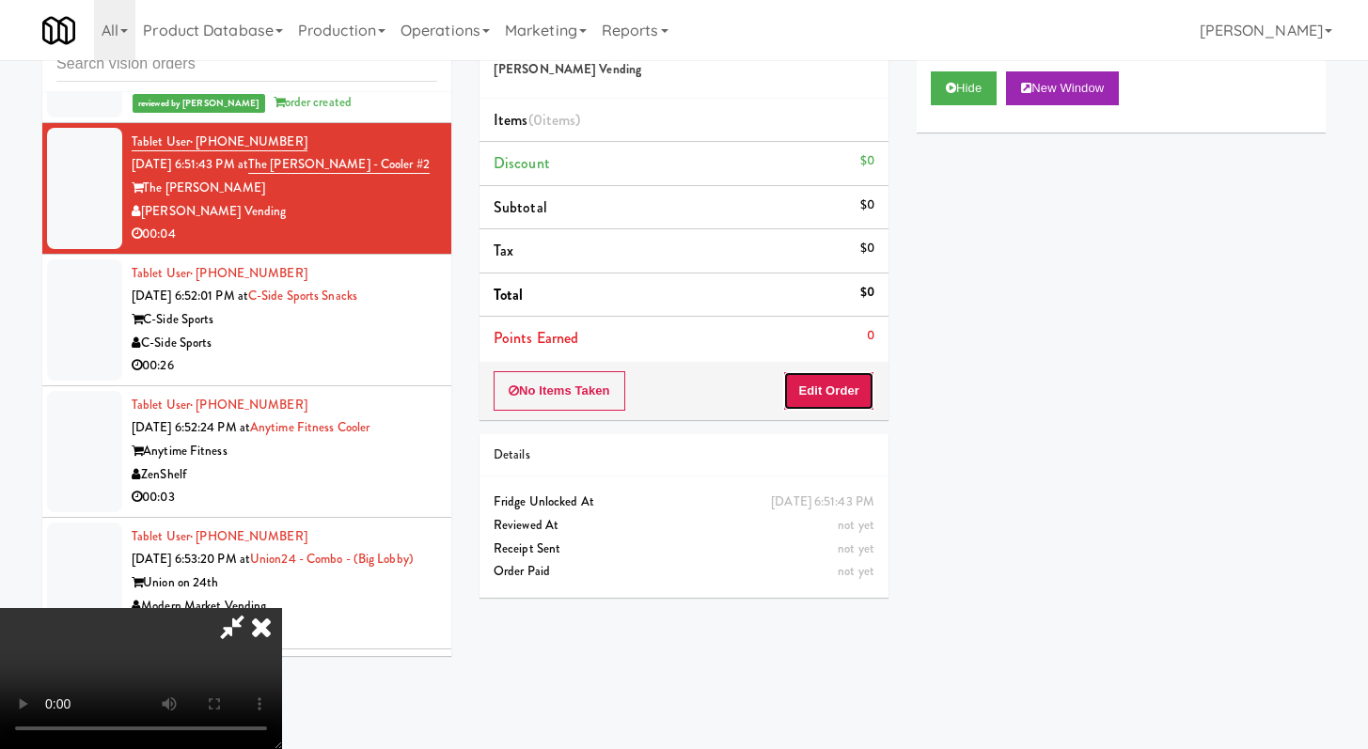
click at [813, 393] on button "Edit Order" at bounding box center [828, 390] width 91 height 39
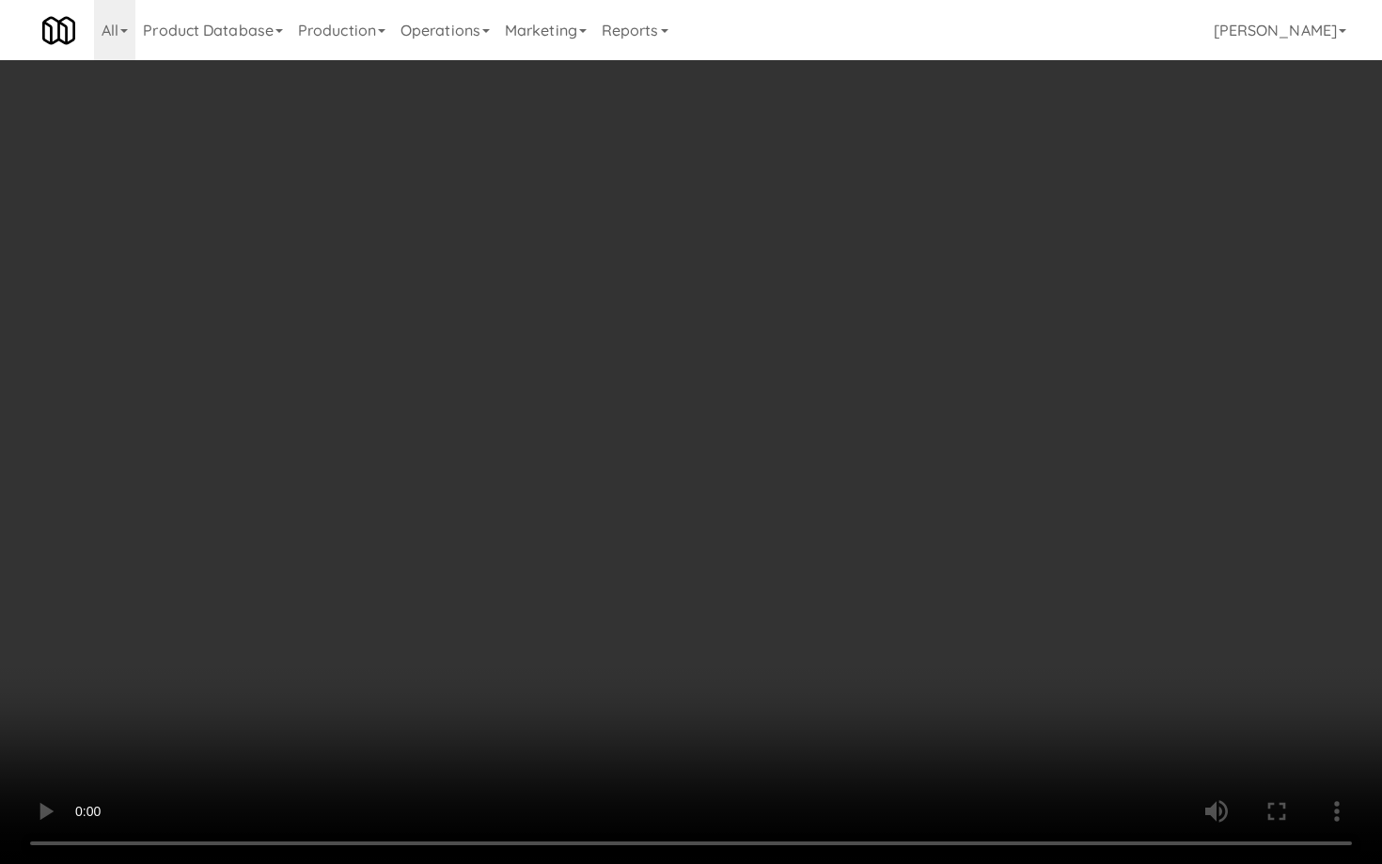
click at [746, 663] on video at bounding box center [691, 432] width 1382 height 864
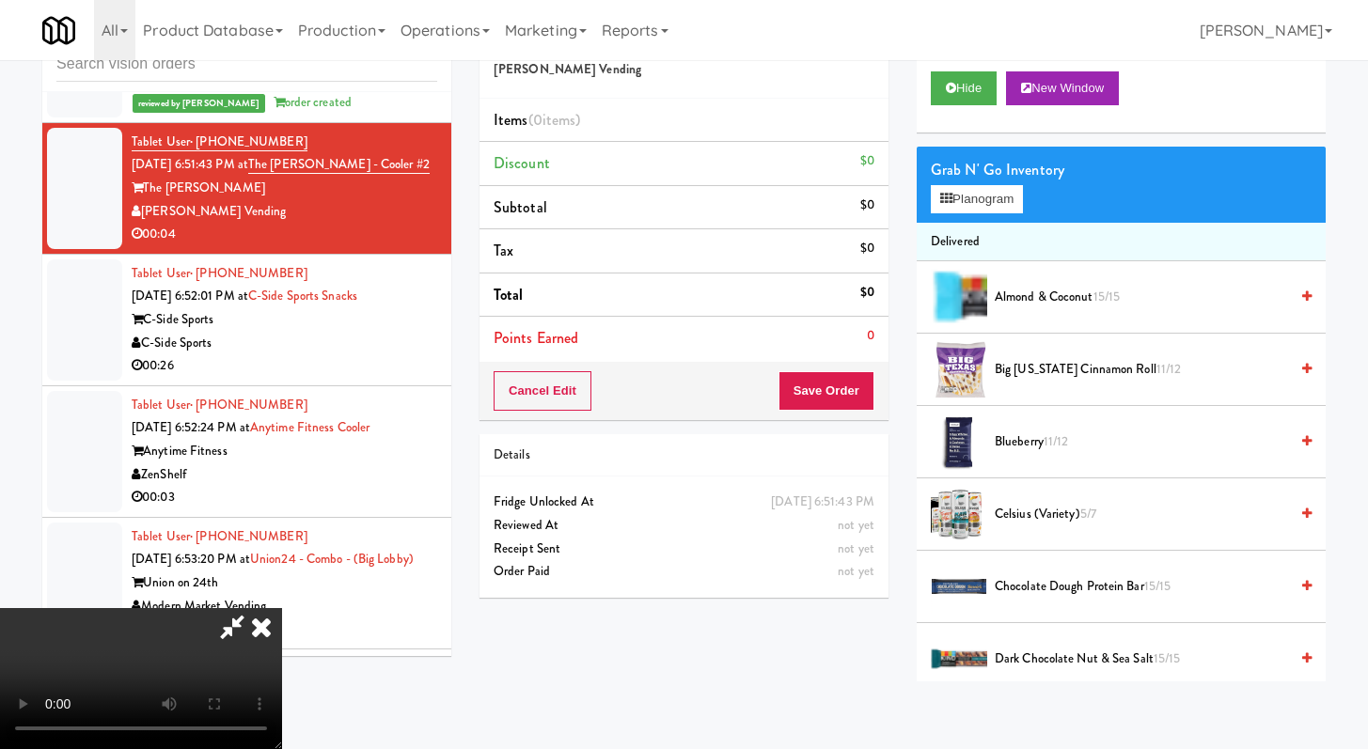
click at [254, 608] on icon at bounding box center [232, 627] width 43 height 38
click at [282, 608] on icon at bounding box center [261, 627] width 41 height 38
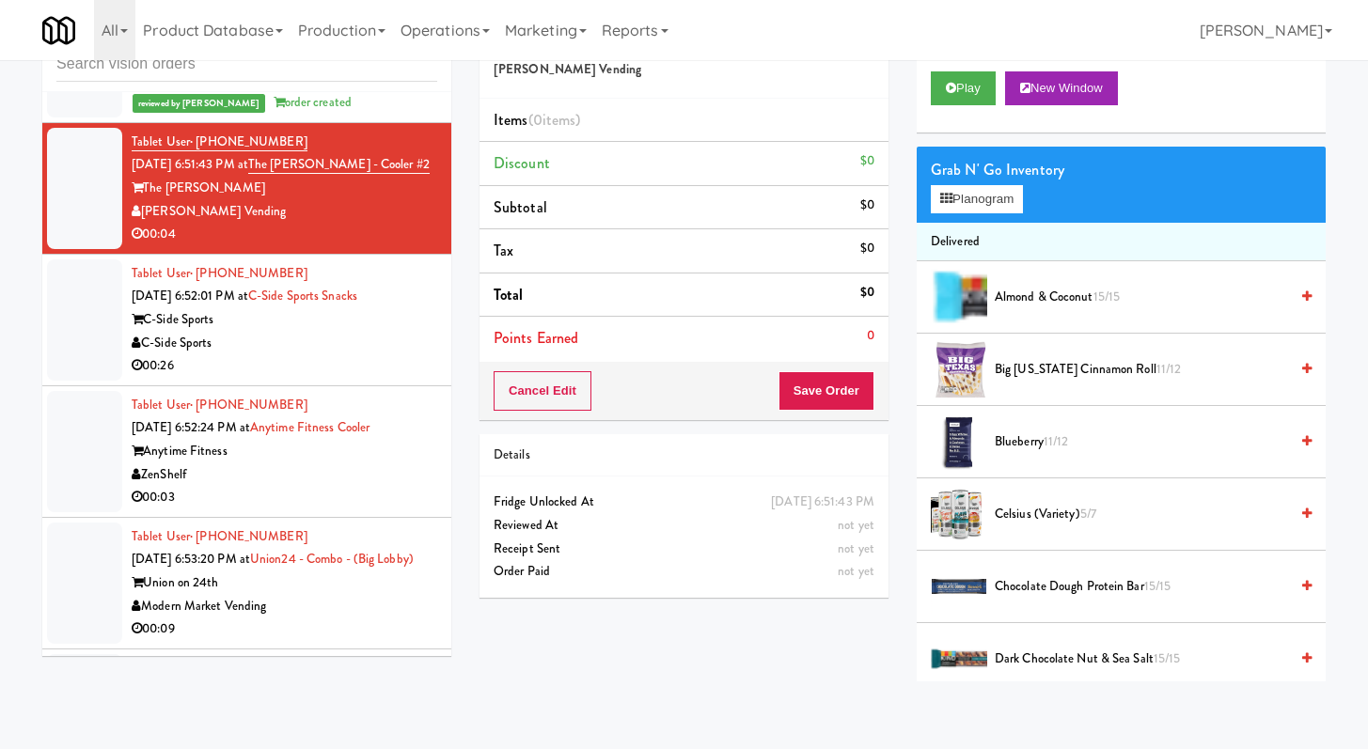
click at [315, 355] on div "C-Side Sports" at bounding box center [285, 344] width 306 height 24
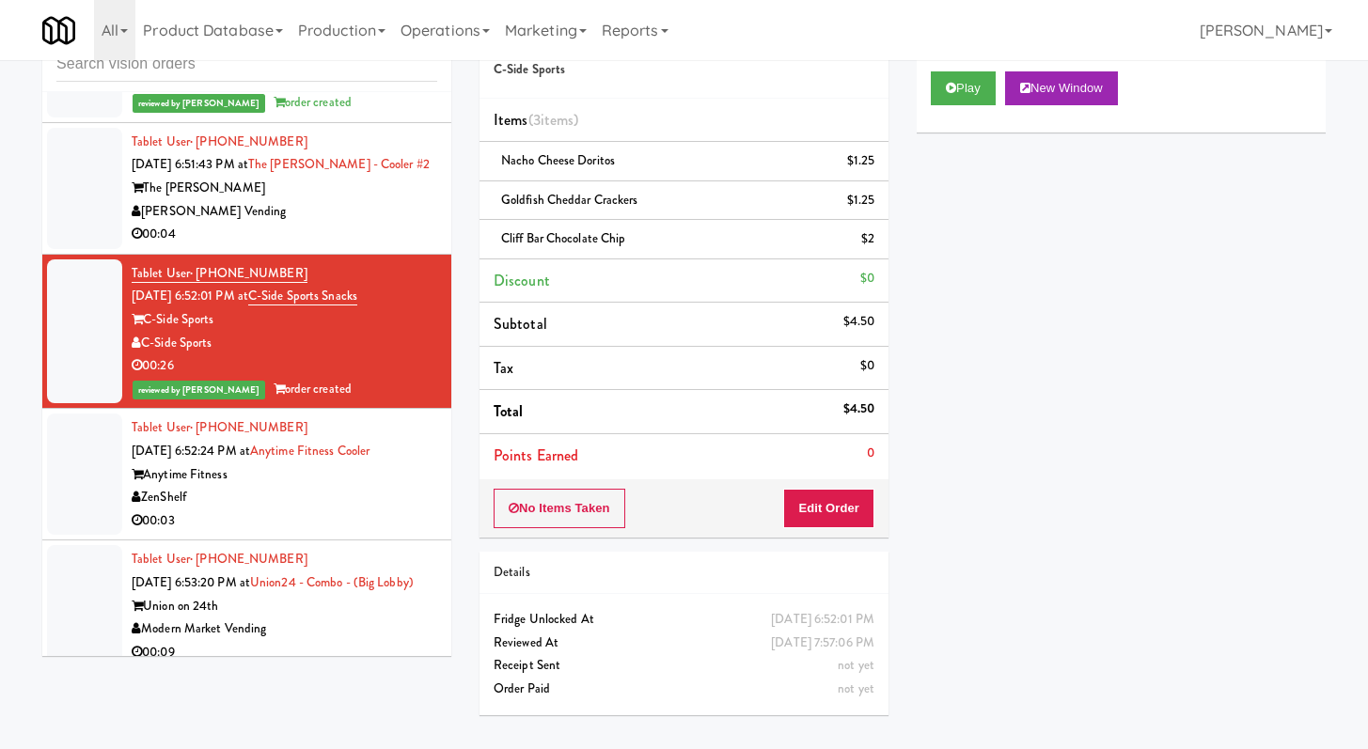
scroll to position [3163, 0]
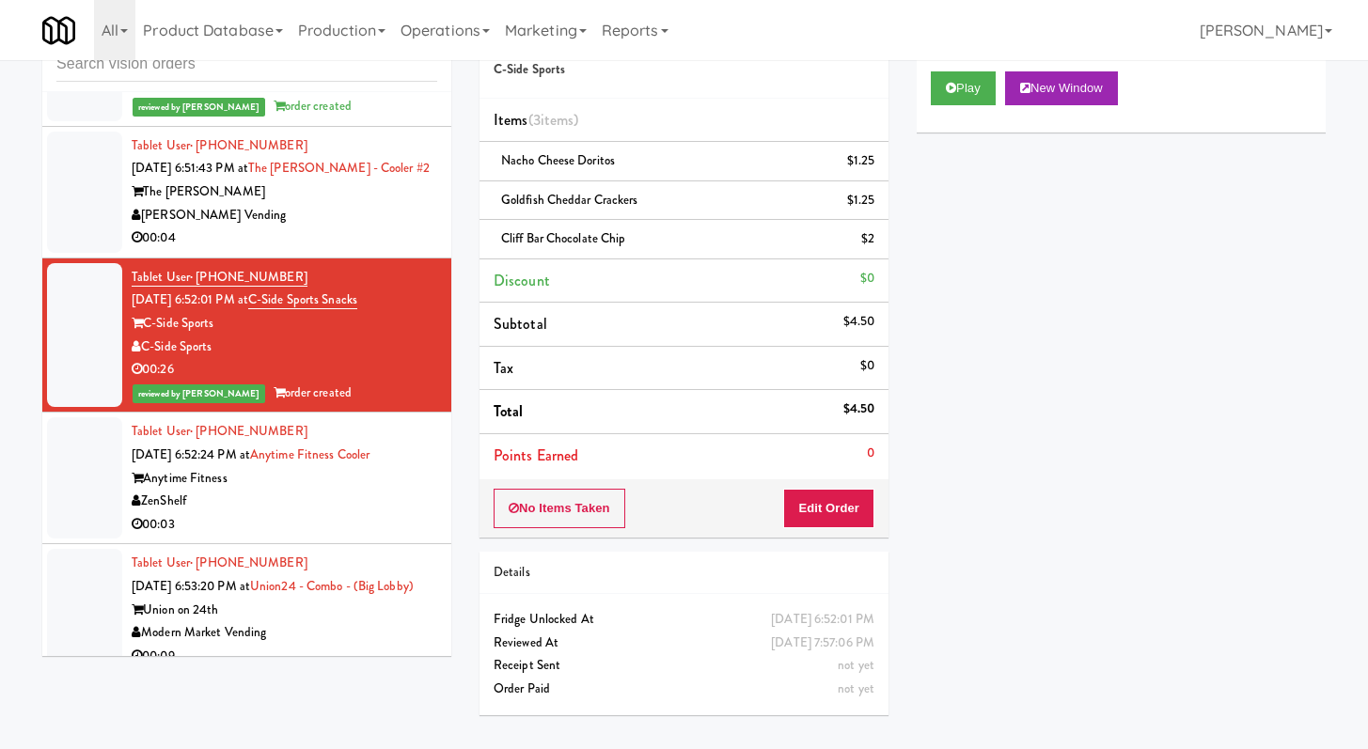
click at [351, 228] on div "[PERSON_NAME] Vending" at bounding box center [285, 216] width 306 height 24
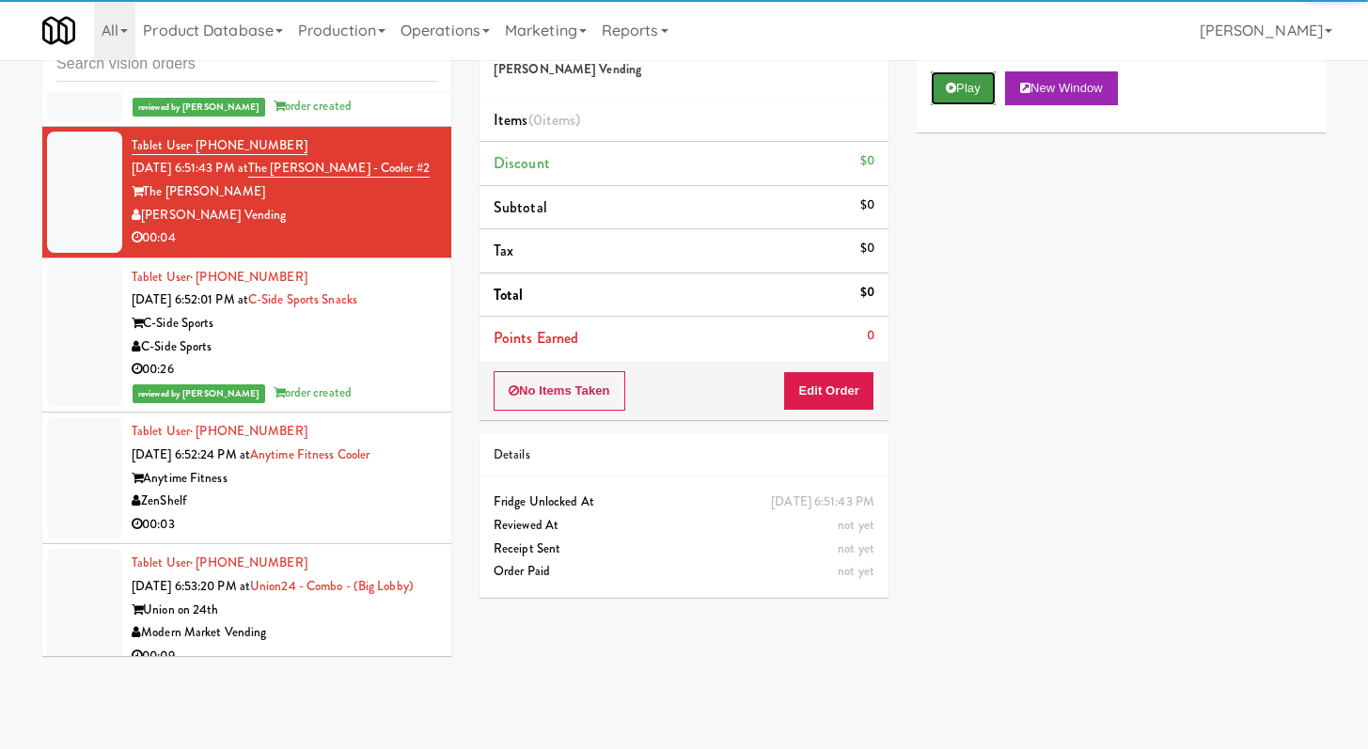
click at [939, 101] on button "Play" at bounding box center [963, 88] width 65 height 34
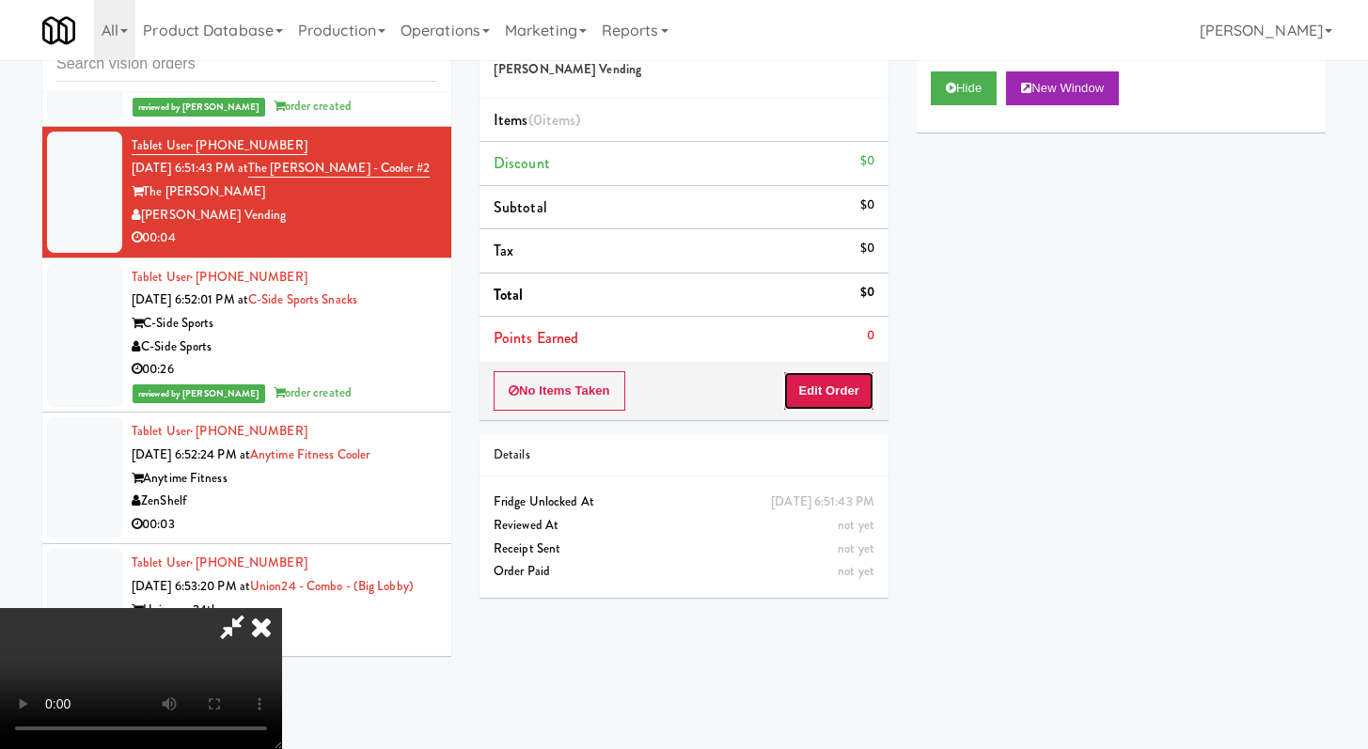
click at [866, 376] on button "Edit Order" at bounding box center [828, 390] width 91 height 39
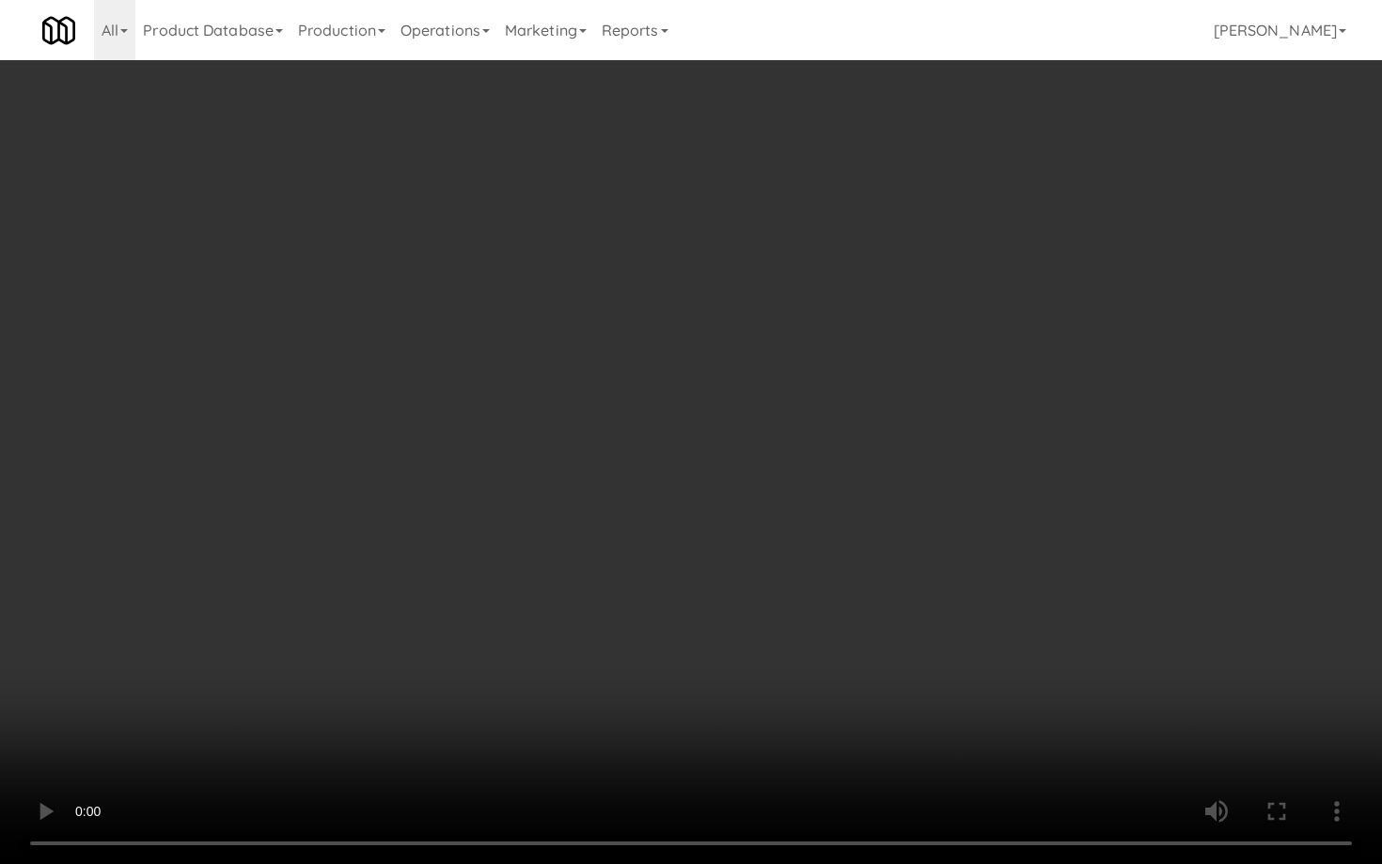
click at [671, 703] on video at bounding box center [691, 432] width 1382 height 864
click at [738, 585] on video at bounding box center [691, 432] width 1382 height 864
click at [748, 572] on video at bounding box center [691, 432] width 1382 height 864
click at [748, 573] on video at bounding box center [691, 432] width 1382 height 864
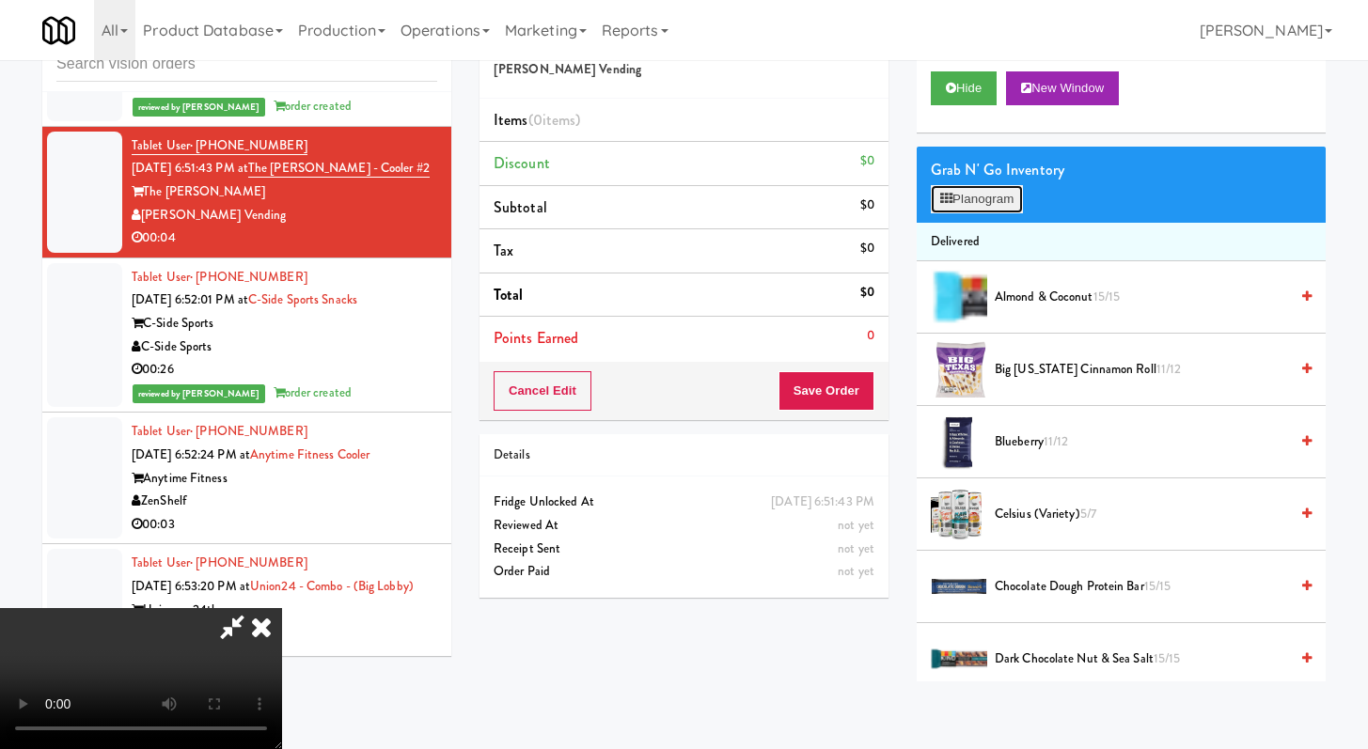
click at [959, 207] on button "Planogram" at bounding box center [977, 199] width 92 height 28
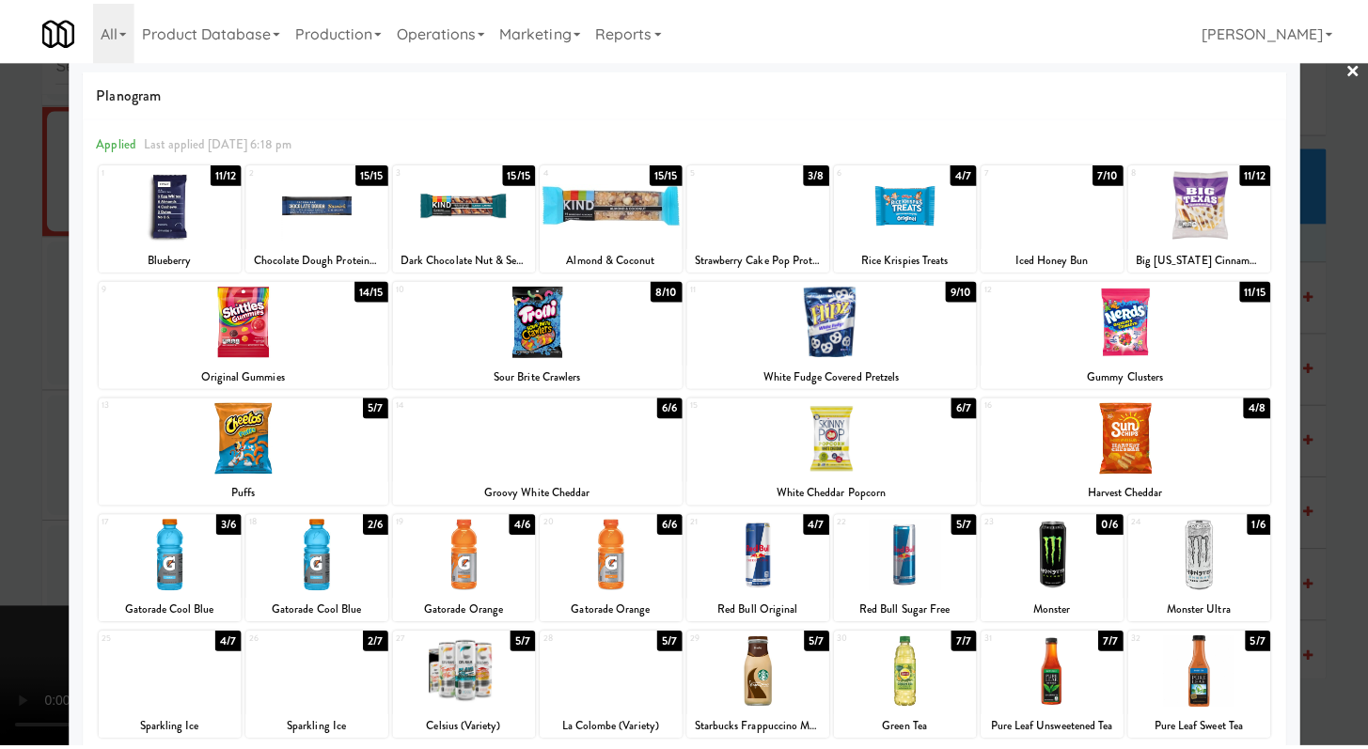
scroll to position [46, 0]
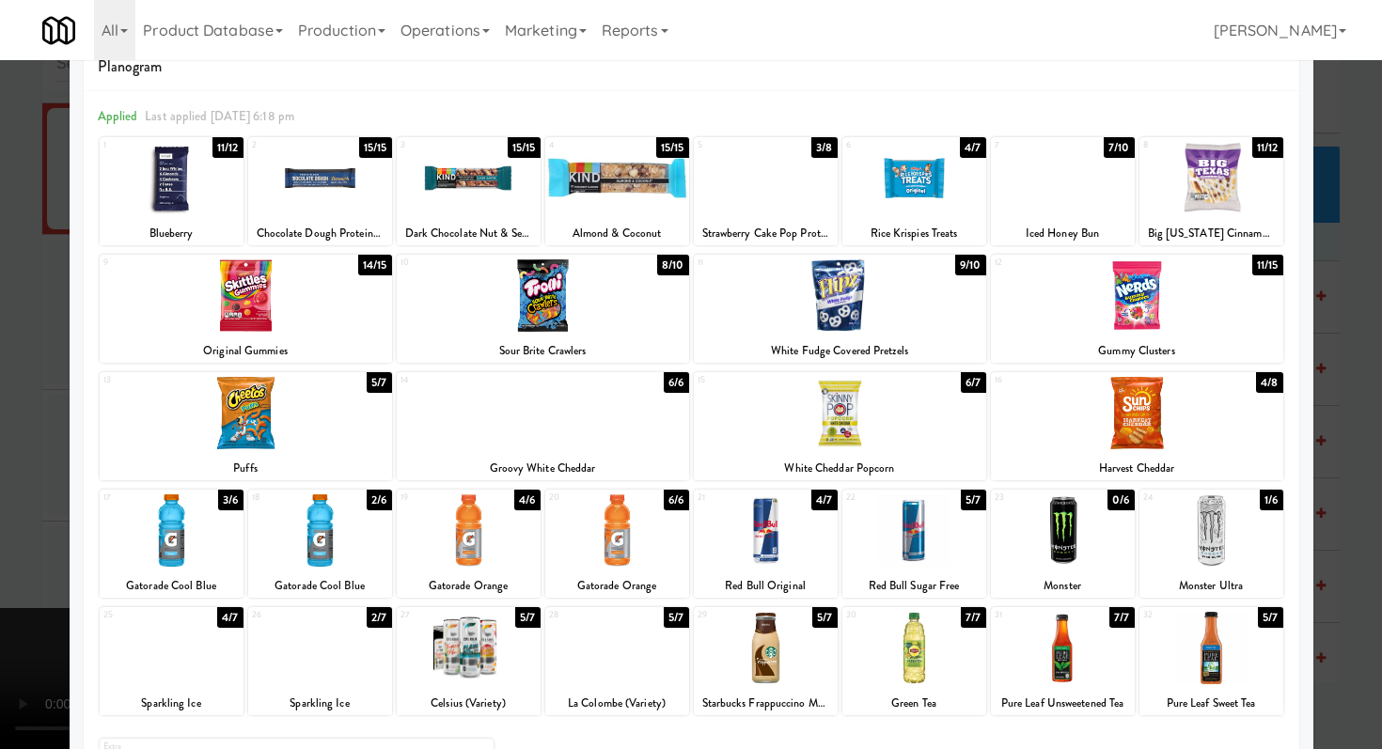
drag, startPoint x: 1183, startPoint y: 561, endPoint x: 1018, endPoint y: 559, distance: 164.6
click at [1184, 561] on div at bounding box center [1212, 531] width 144 height 72
click at [0, 561] on div at bounding box center [691, 374] width 1382 height 749
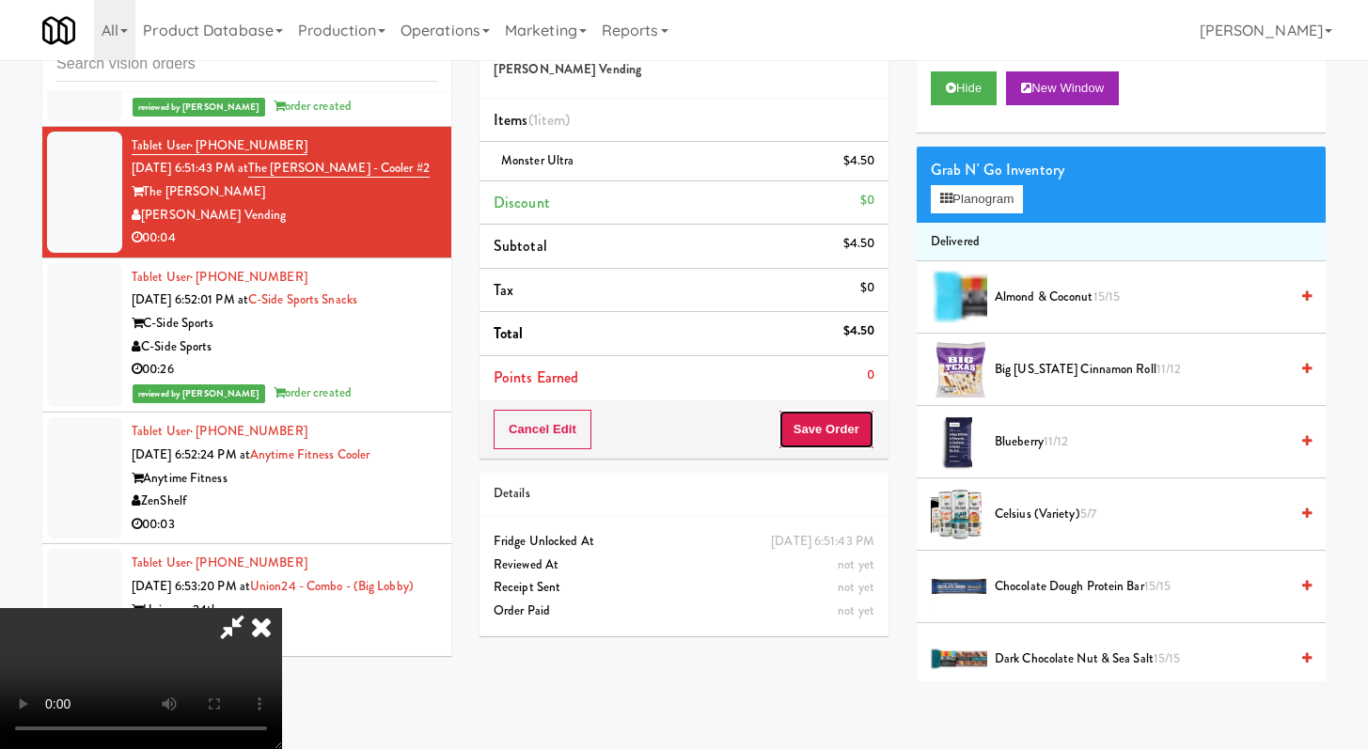
click at [854, 435] on button "Save Order" at bounding box center [827, 429] width 96 height 39
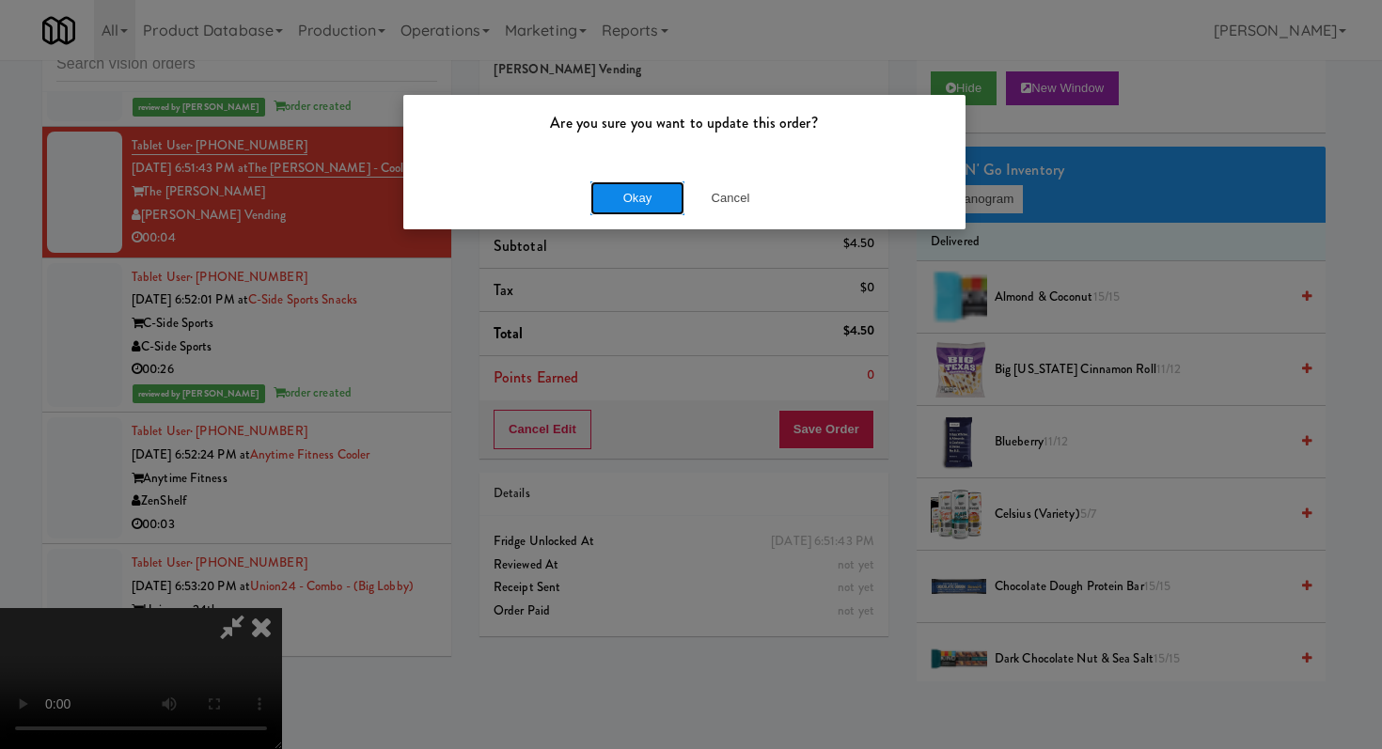
click at [622, 212] on button "Okay" at bounding box center [637, 198] width 94 height 34
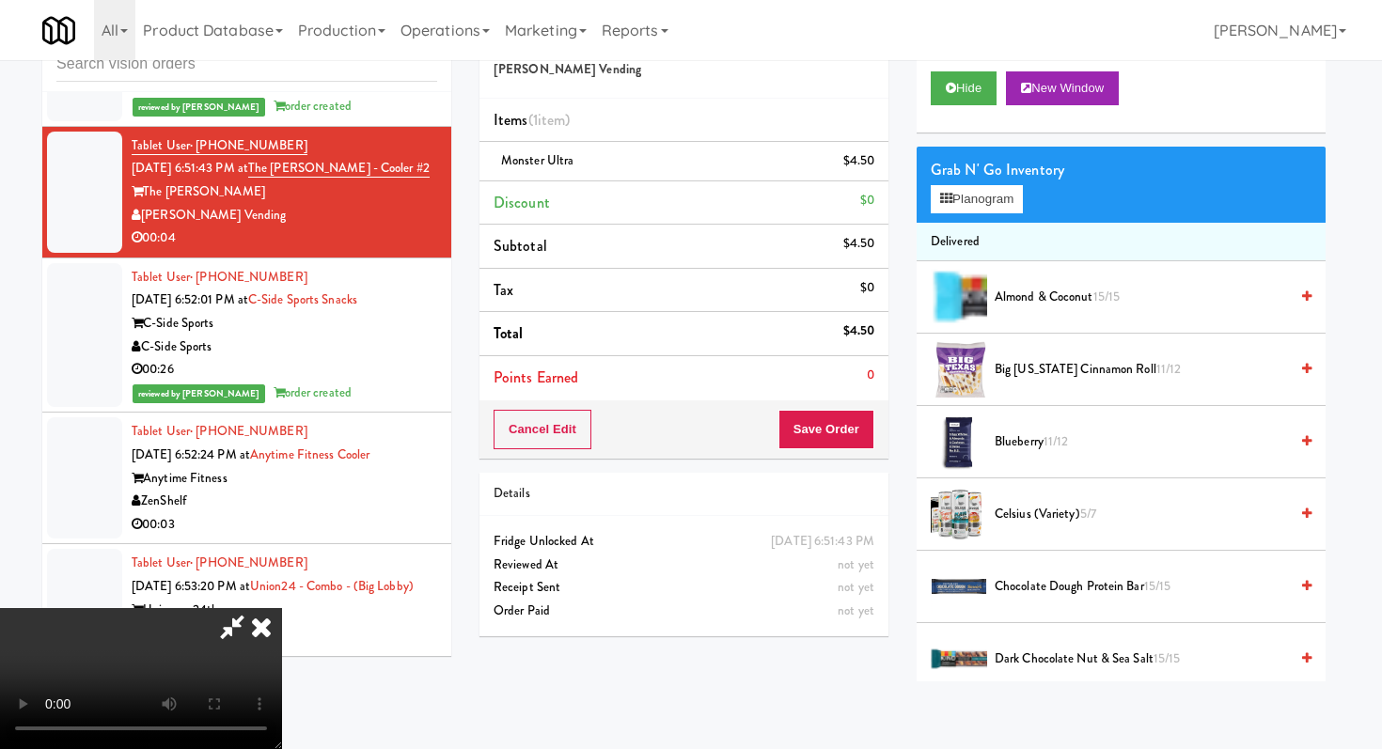
click at [624, 197] on div at bounding box center [691, 374] width 1382 height 749
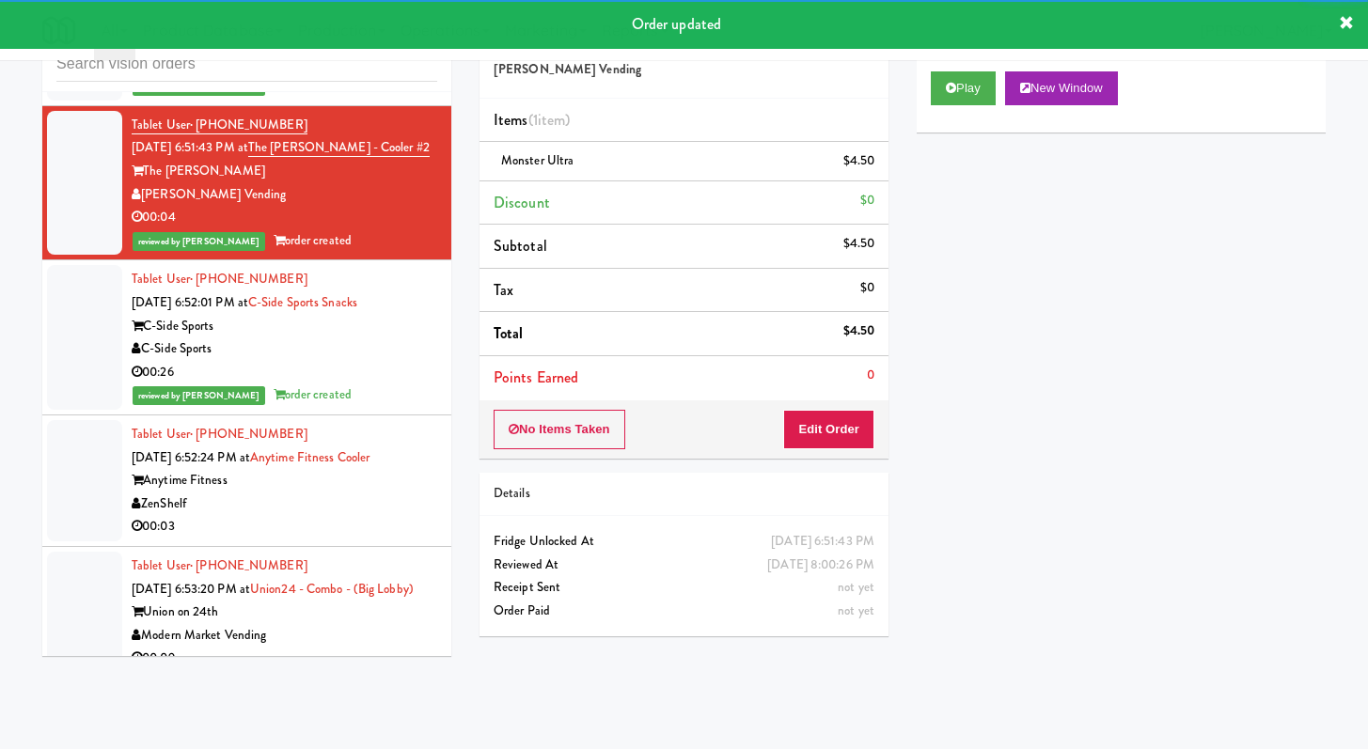
scroll to position [3216, 0]
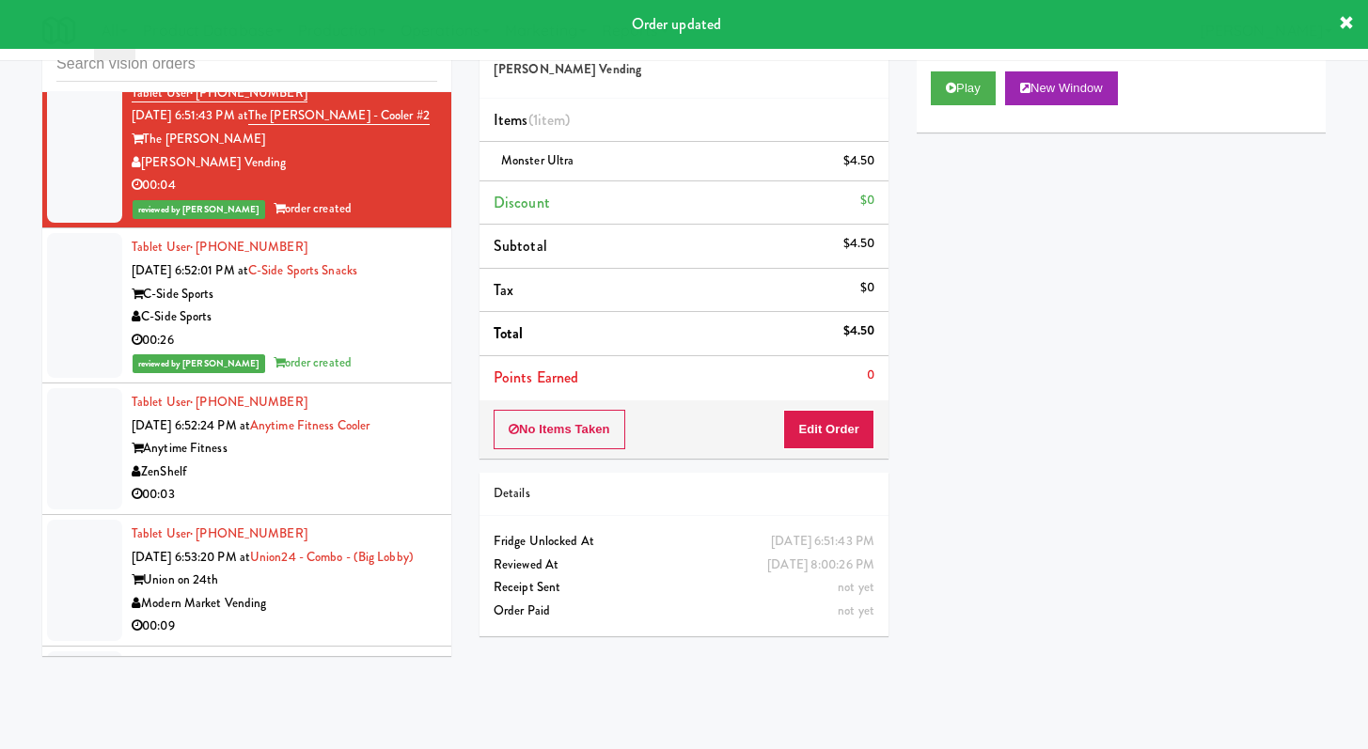
click at [367, 507] on div "Tablet User · (971) 424-8916 [DATE] 6:52:24 PM at Anytime Fitness Cooler Anytim…" at bounding box center [285, 449] width 306 height 116
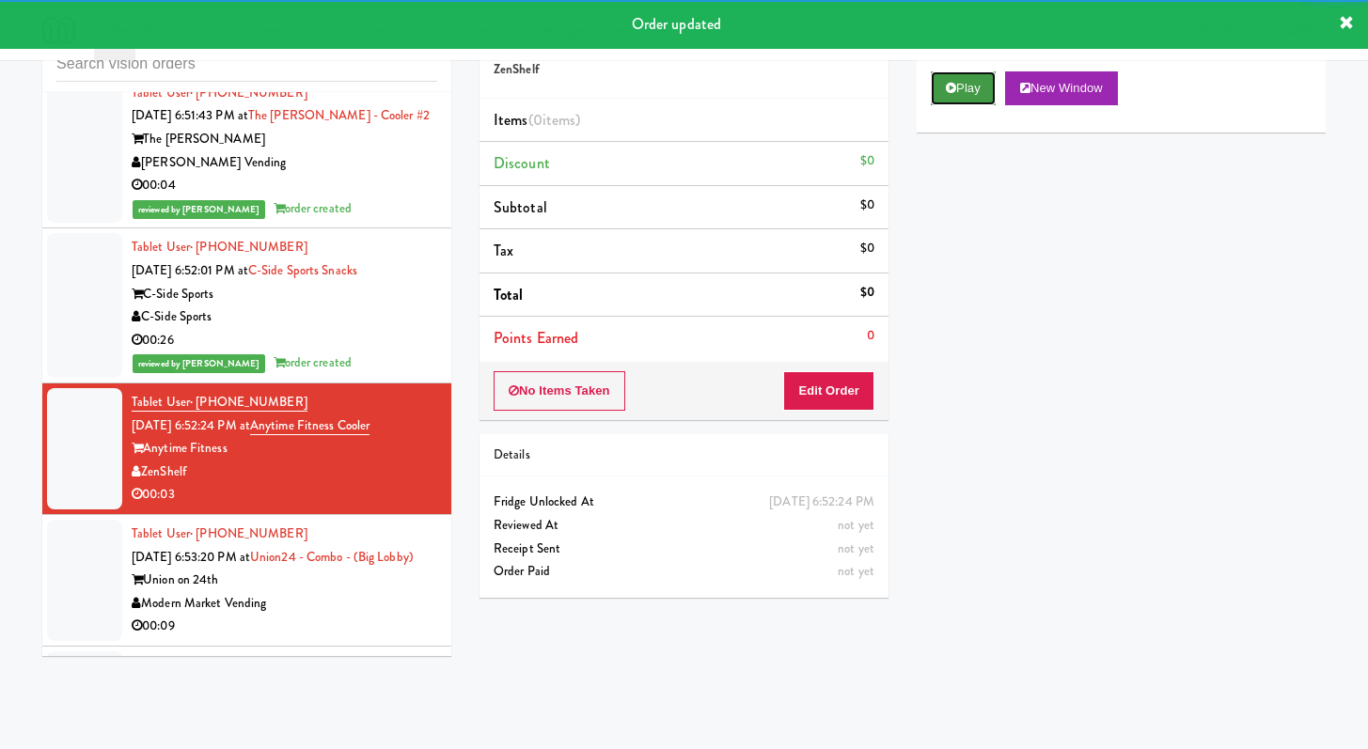
click at [935, 80] on button "Play" at bounding box center [963, 88] width 65 height 34
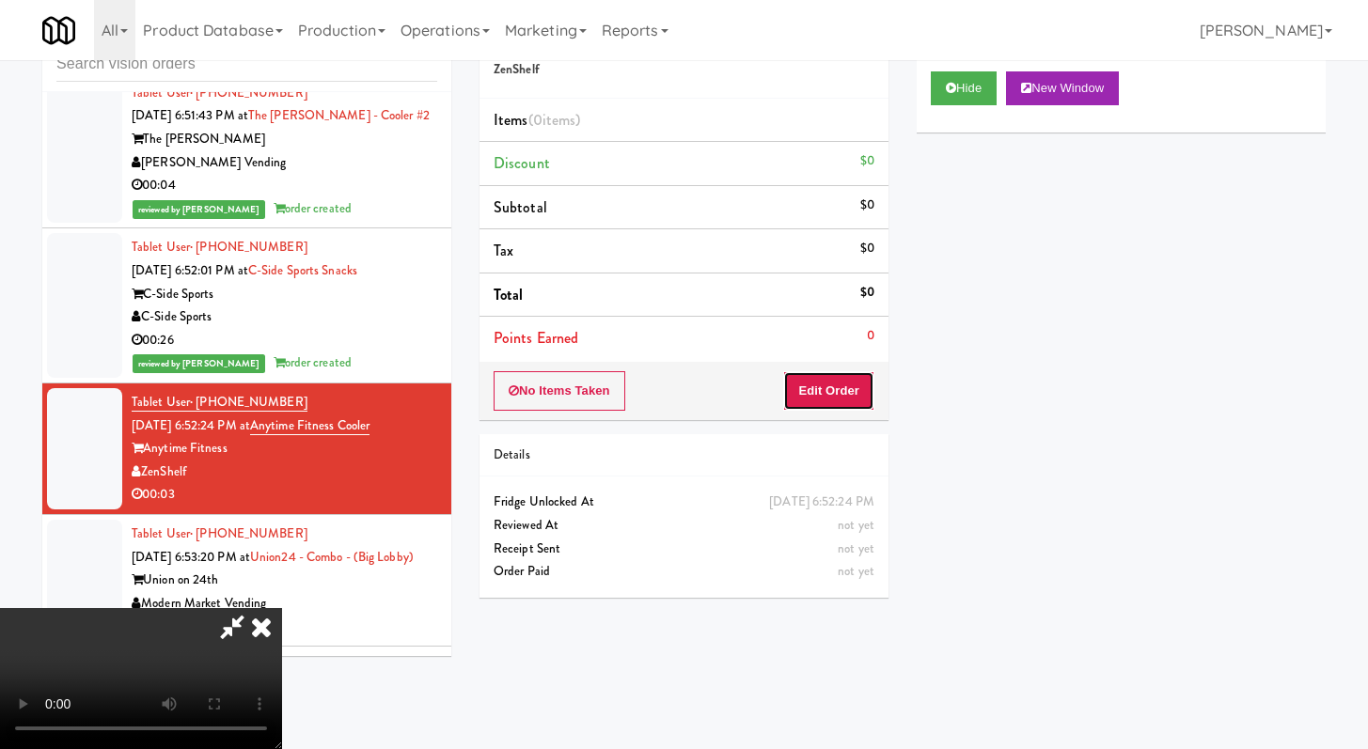
click at [834, 387] on button "Edit Order" at bounding box center [828, 390] width 91 height 39
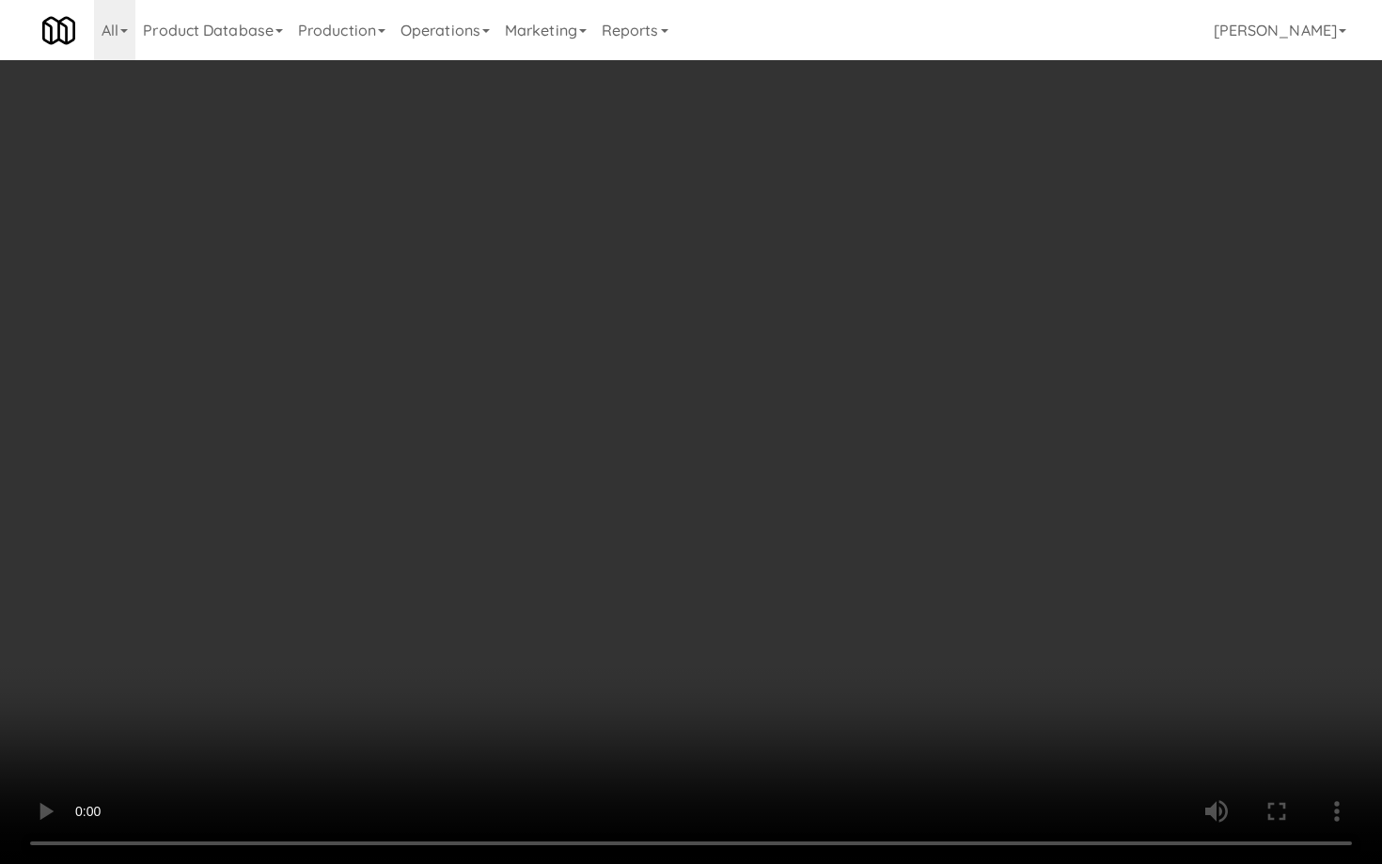
click at [738, 675] on video at bounding box center [691, 432] width 1382 height 864
click at [737, 670] on video at bounding box center [691, 432] width 1382 height 864
click at [745, 658] on video at bounding box center [691, 432] width 1382 height 864
click at [763, 625] on video at bounding box center [691, 432] width 1382 height 864
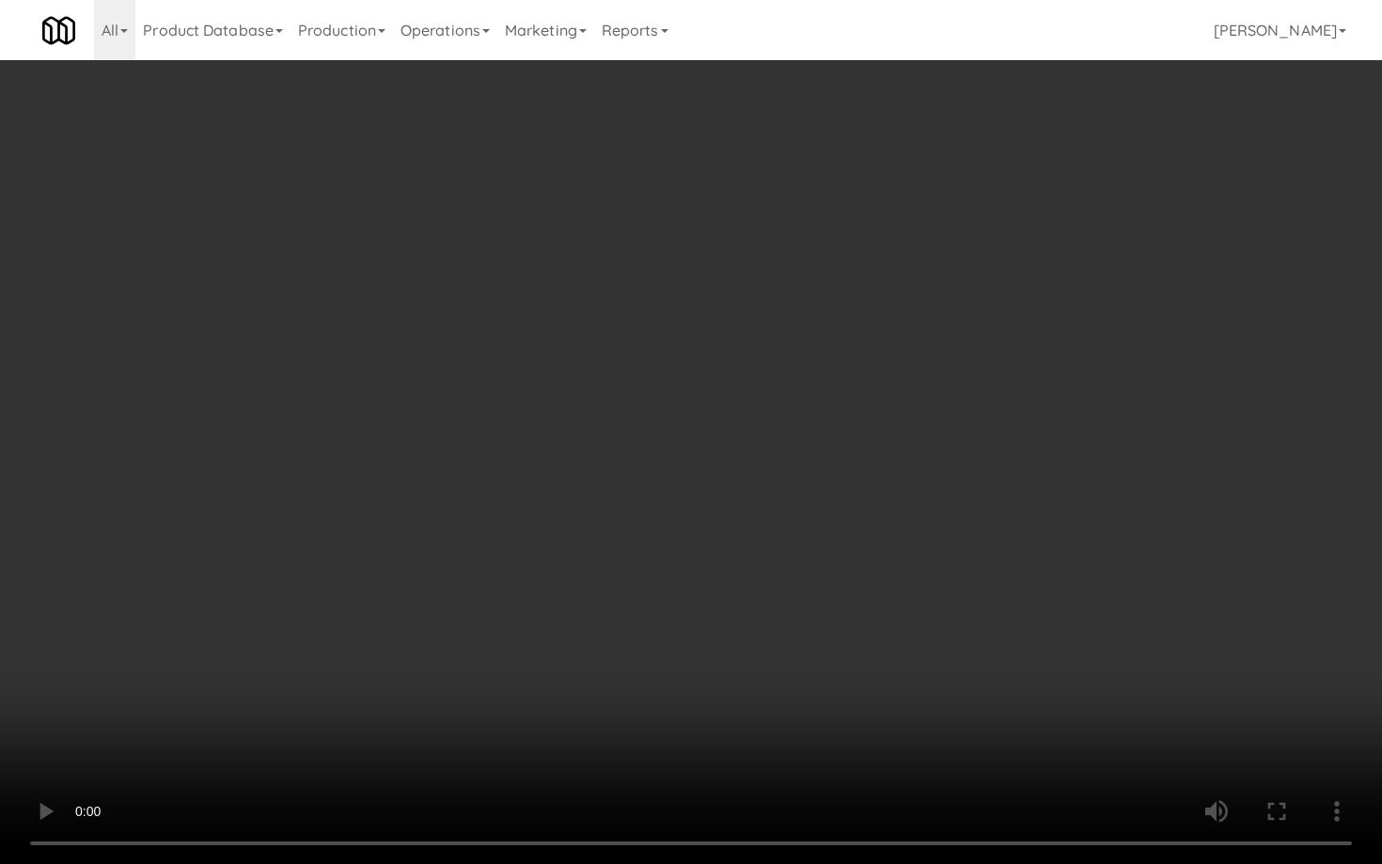
click at [763, 626] on video at bounding box center [691, 432] width 1382 height 864
click at [767, 611] on video at bounding box center [691, 432] width 1382 height 864
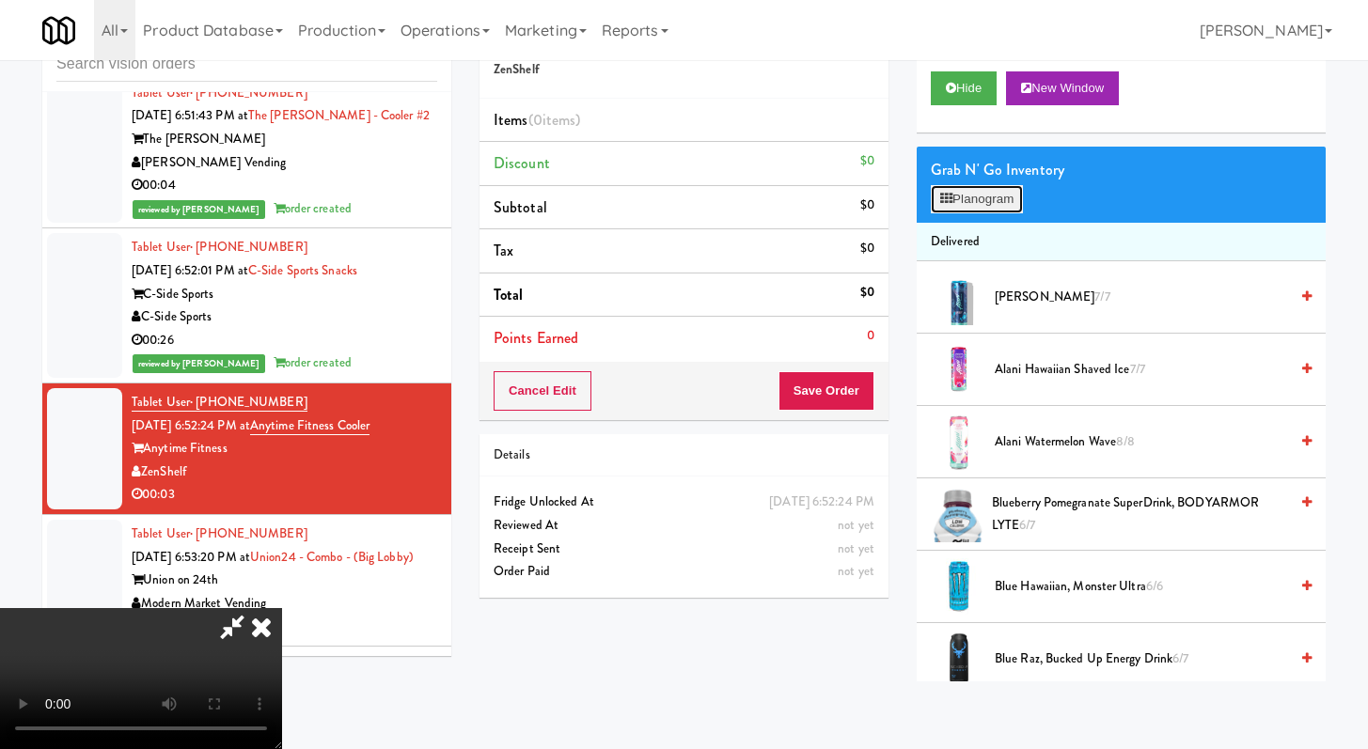
click at [939, 186] on button "Planogram" at bounding box center [977, 199] width 92 height 28
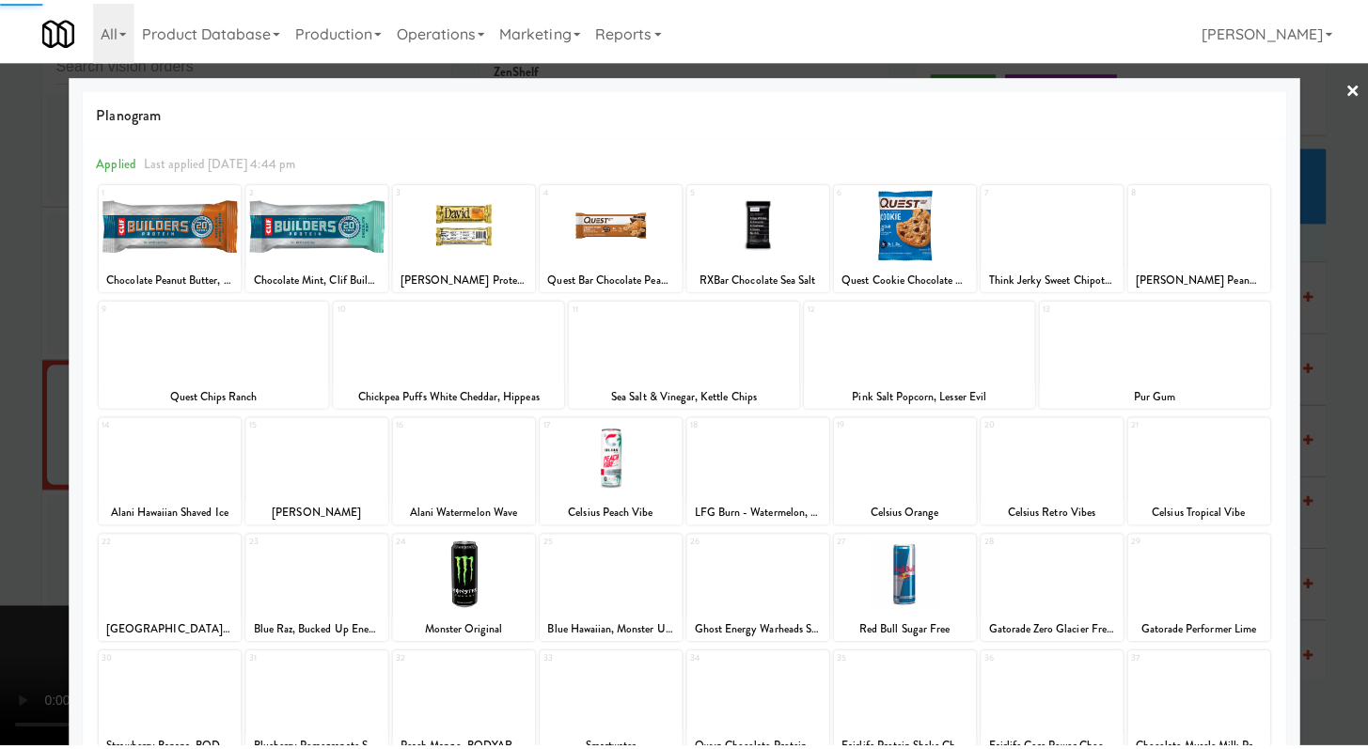
scroll to position [60, 0]
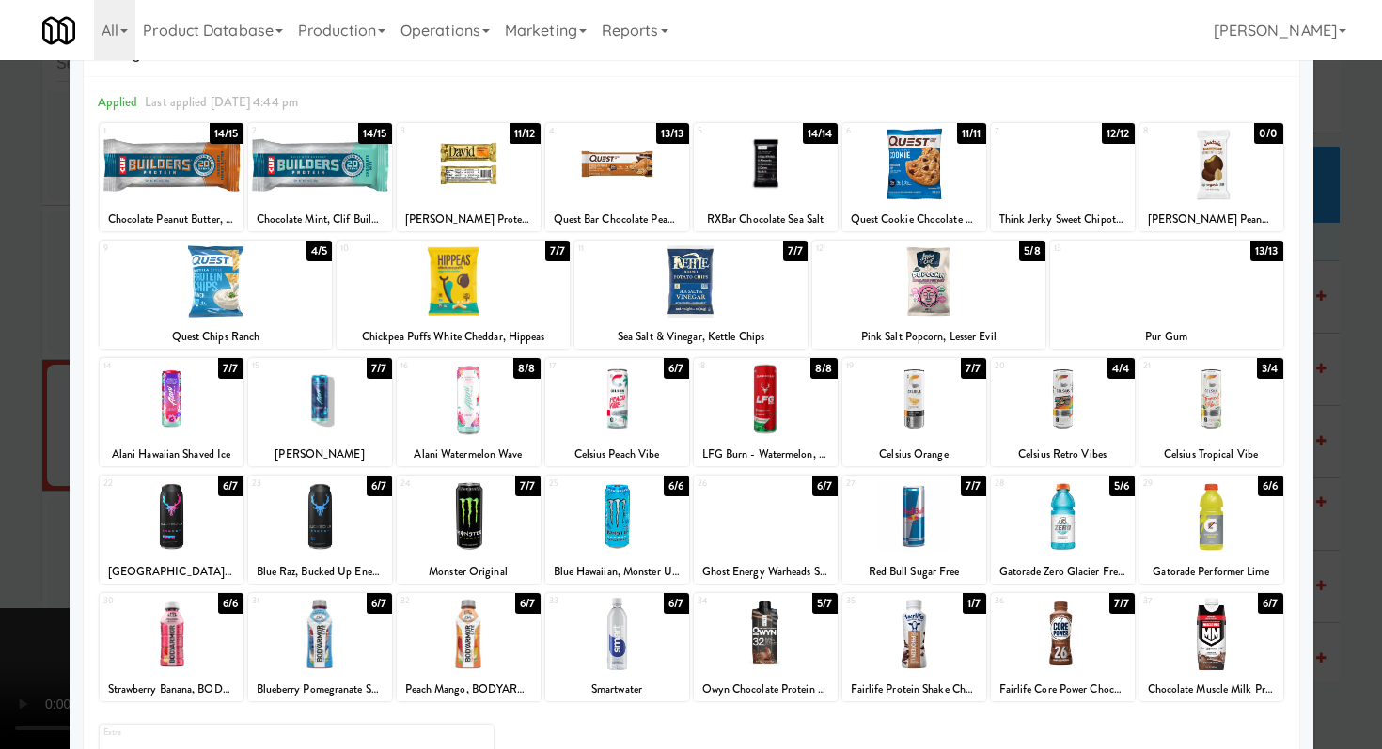
click at [780, 622] on div at bounding box center [766, 634] width 144 height 72
click at [0, 417] on div at bounding box center [691, 374] width 1382 height 749
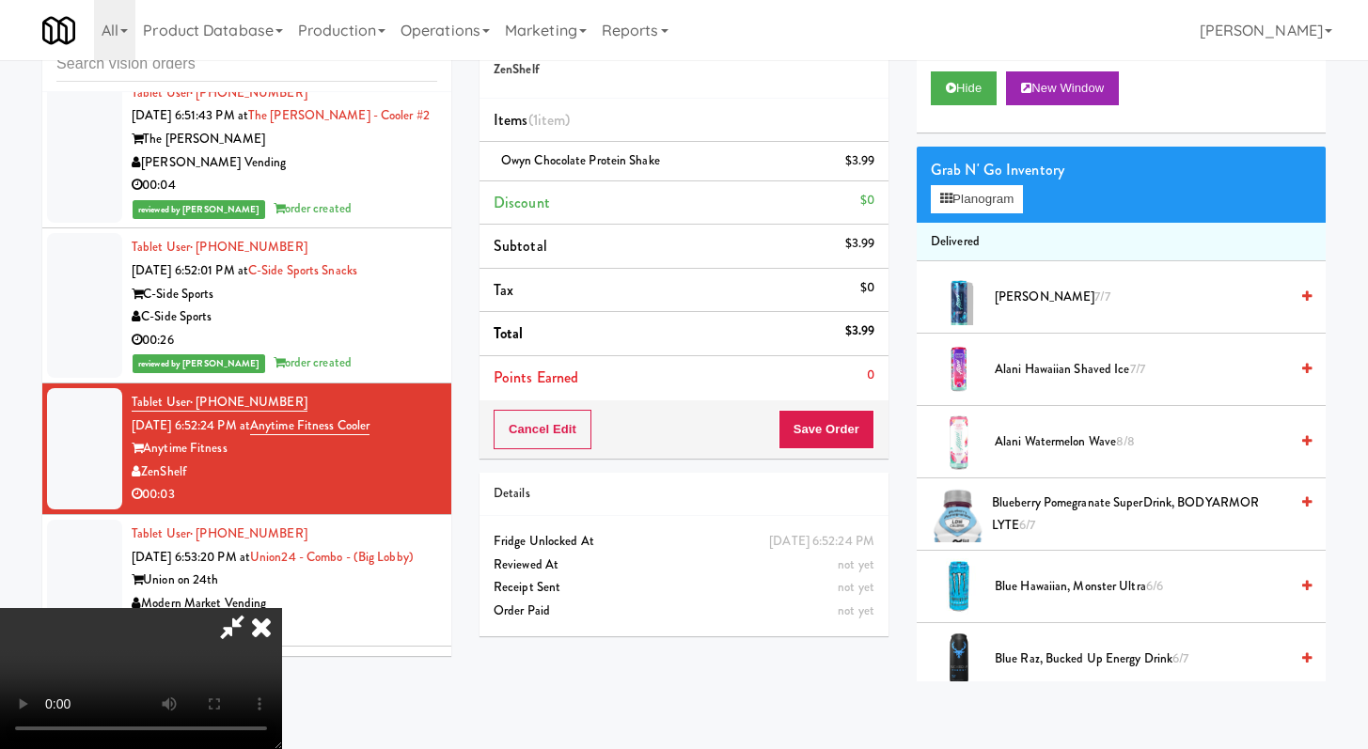
scroll to position [162, 0]
click at [282, 608] on video at bounding box center [141, 678] width 282 height 141
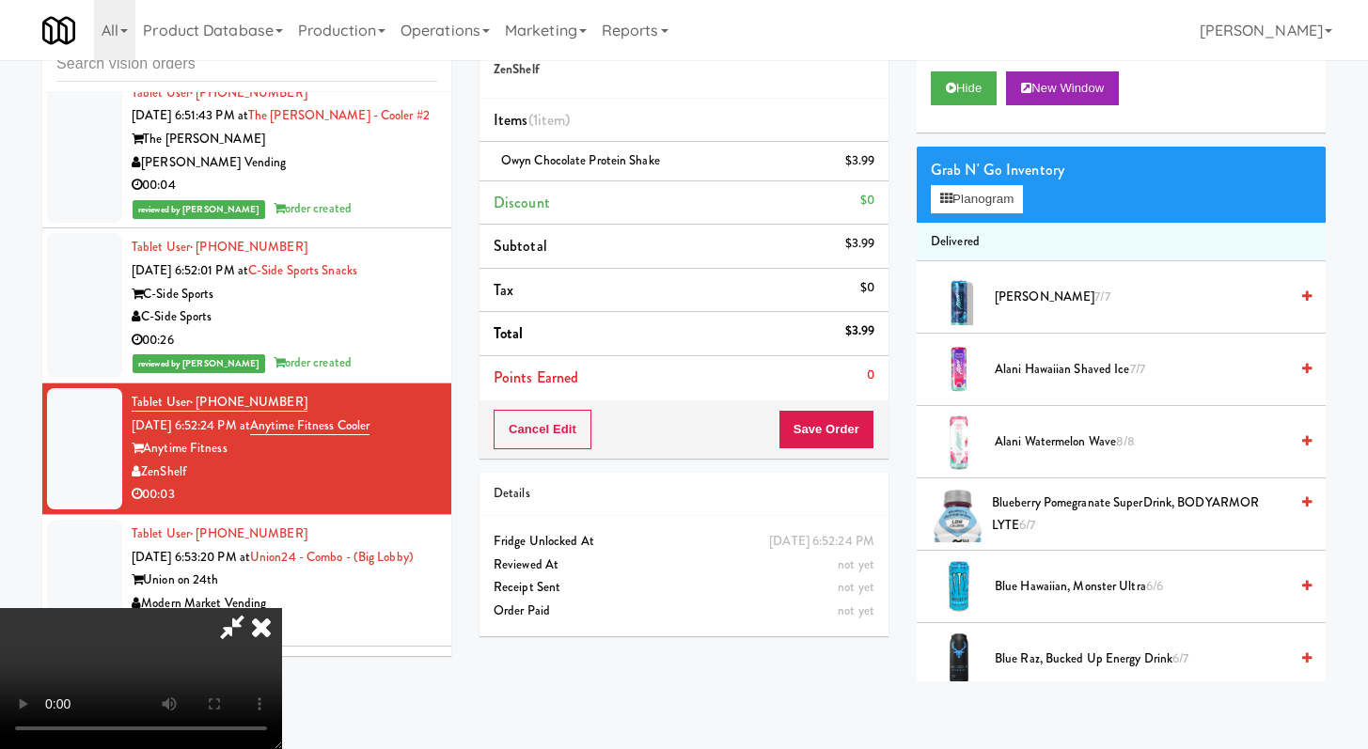
click at [282, 608] on video at bounding box center [141, 678] width 282 height 141
click at [869, 409] on div "Cancel Edit Save Order" at bounding box center [684, 430] width 409 height 58
click at [847, 430] on button "Save Order" at bounding box center [827, 429] width 96 height 39
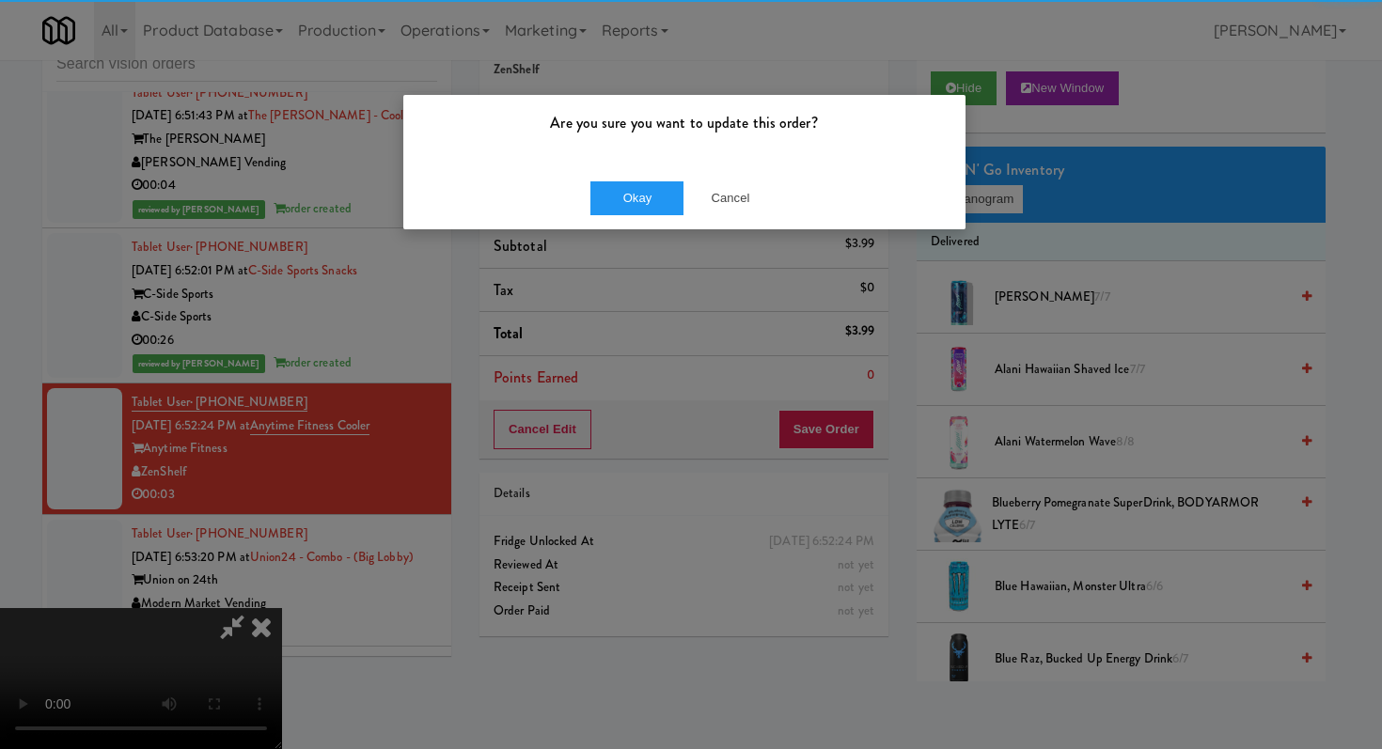
click at [624, 175] on div "Okay Cancel" at bounding box center [684, 197] width 562 height 63
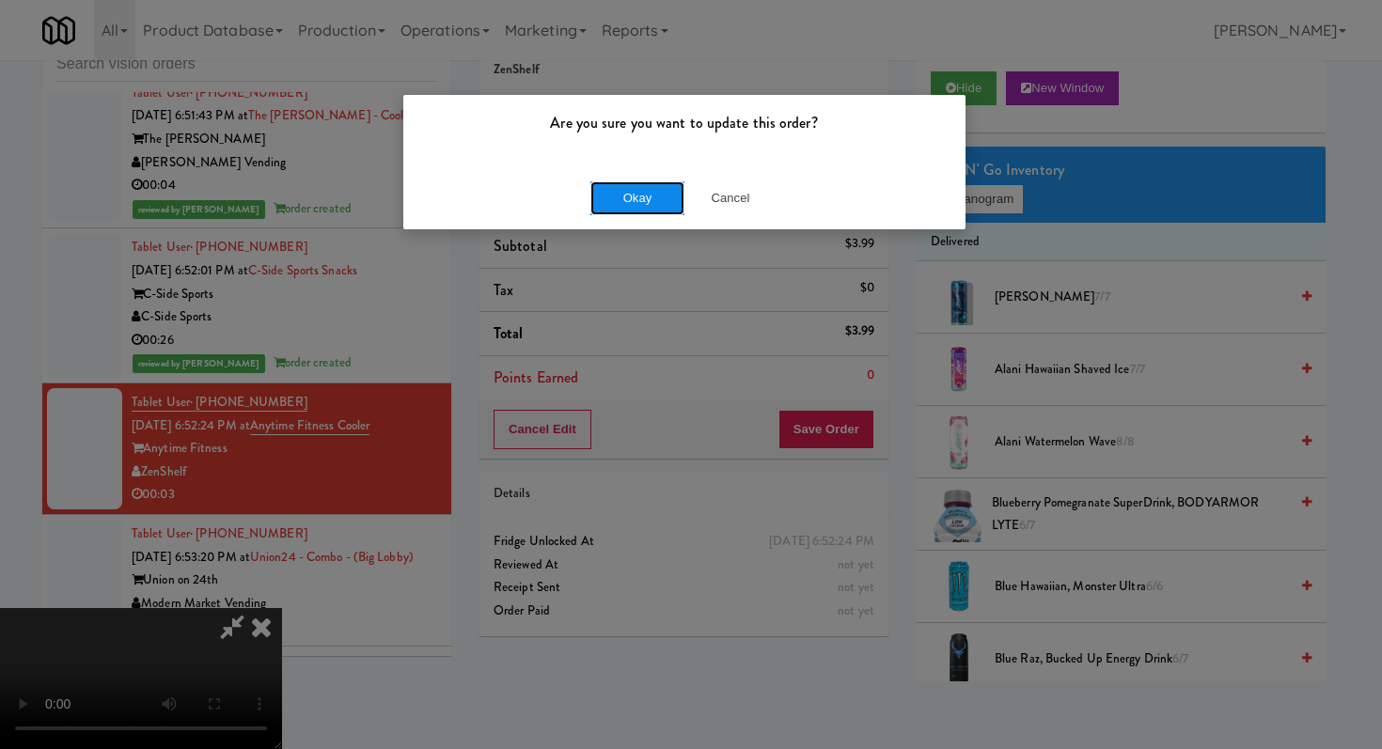
click at [628, 197] on button "Okay" at bounding box center [637, 198] width 94 height 34
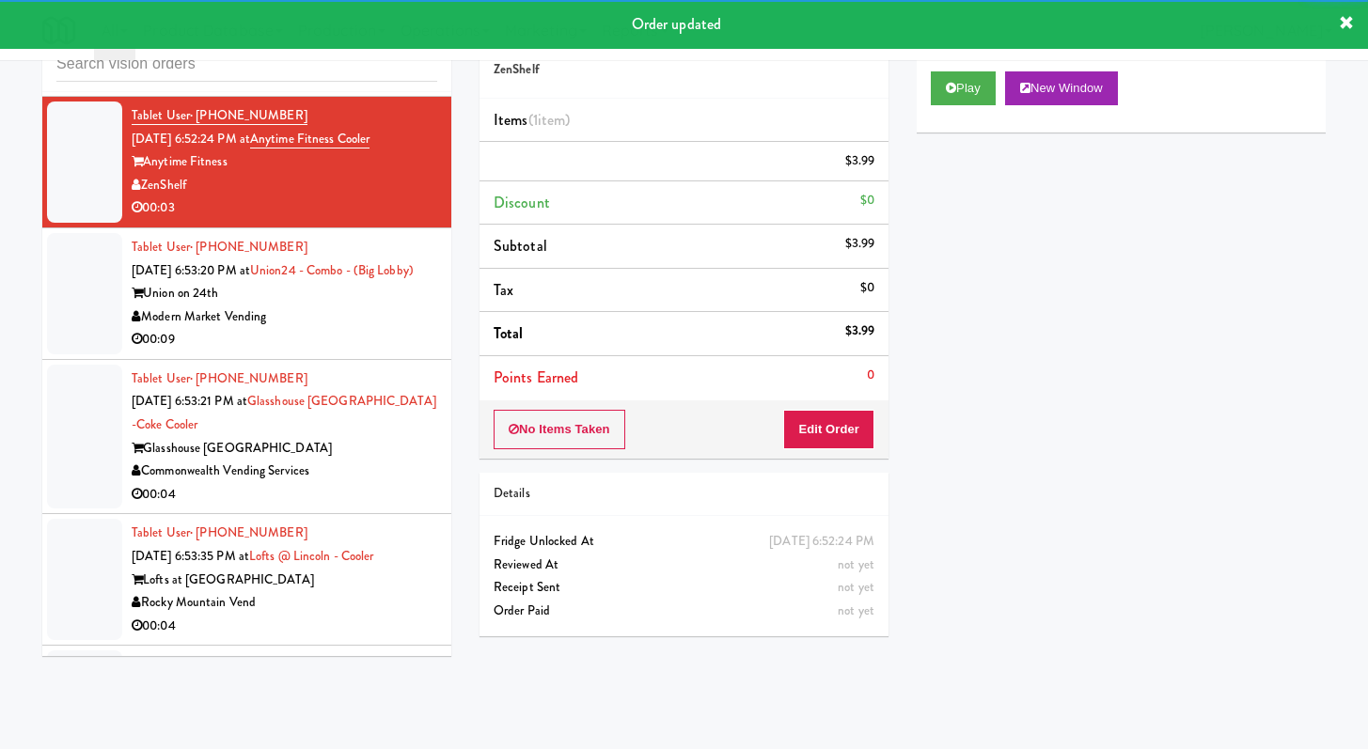
scroll to position [3549, 0]
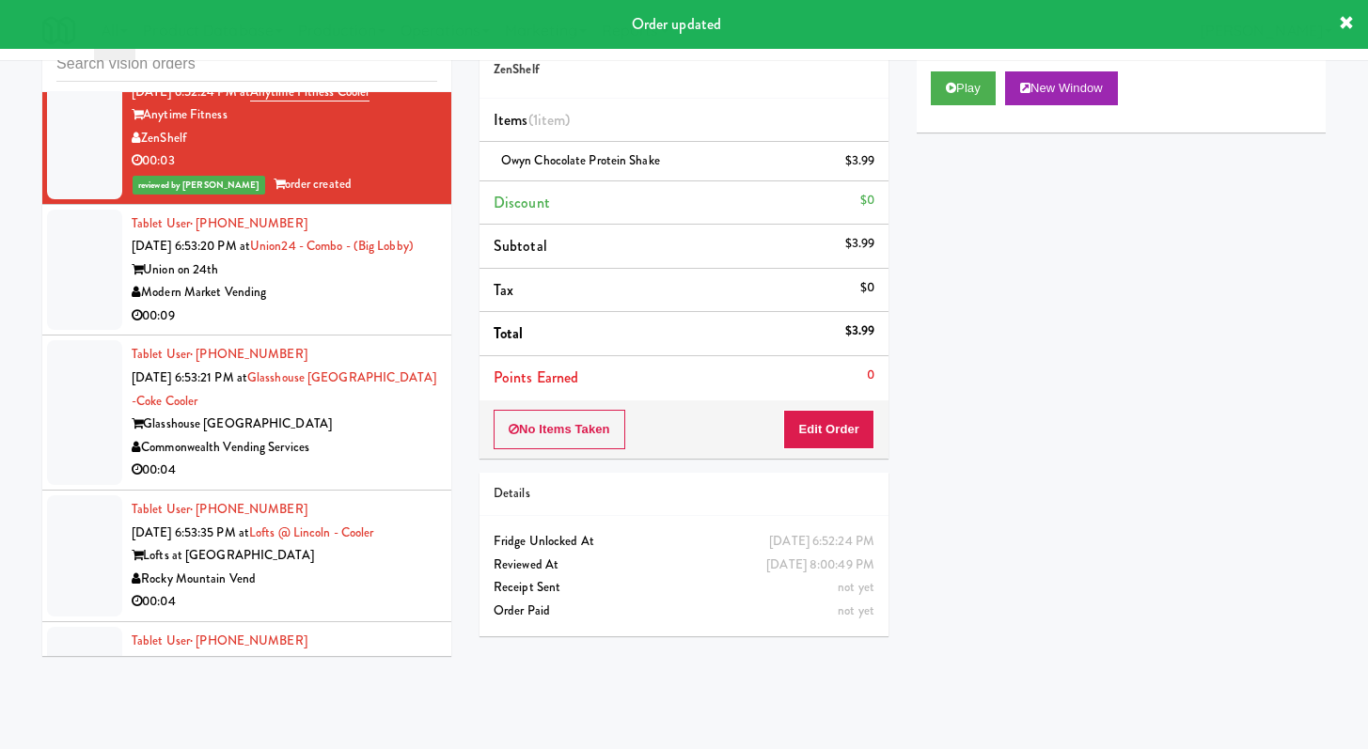
click at [336, 305] on div "Modern Market Vending" at bounding box center [285, 293] width 306 height 24
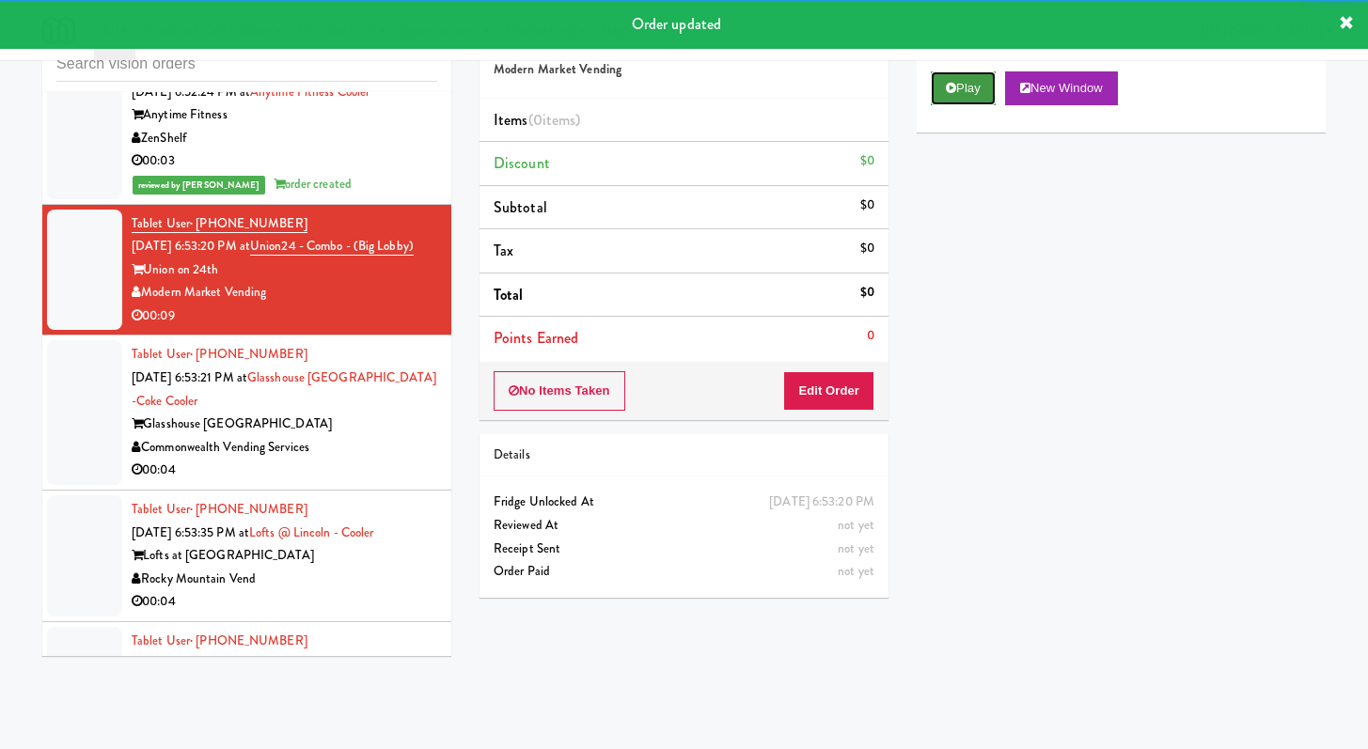
click at [956, 102] on button "Play" at bounding box center [963, 88] width 65 height 34
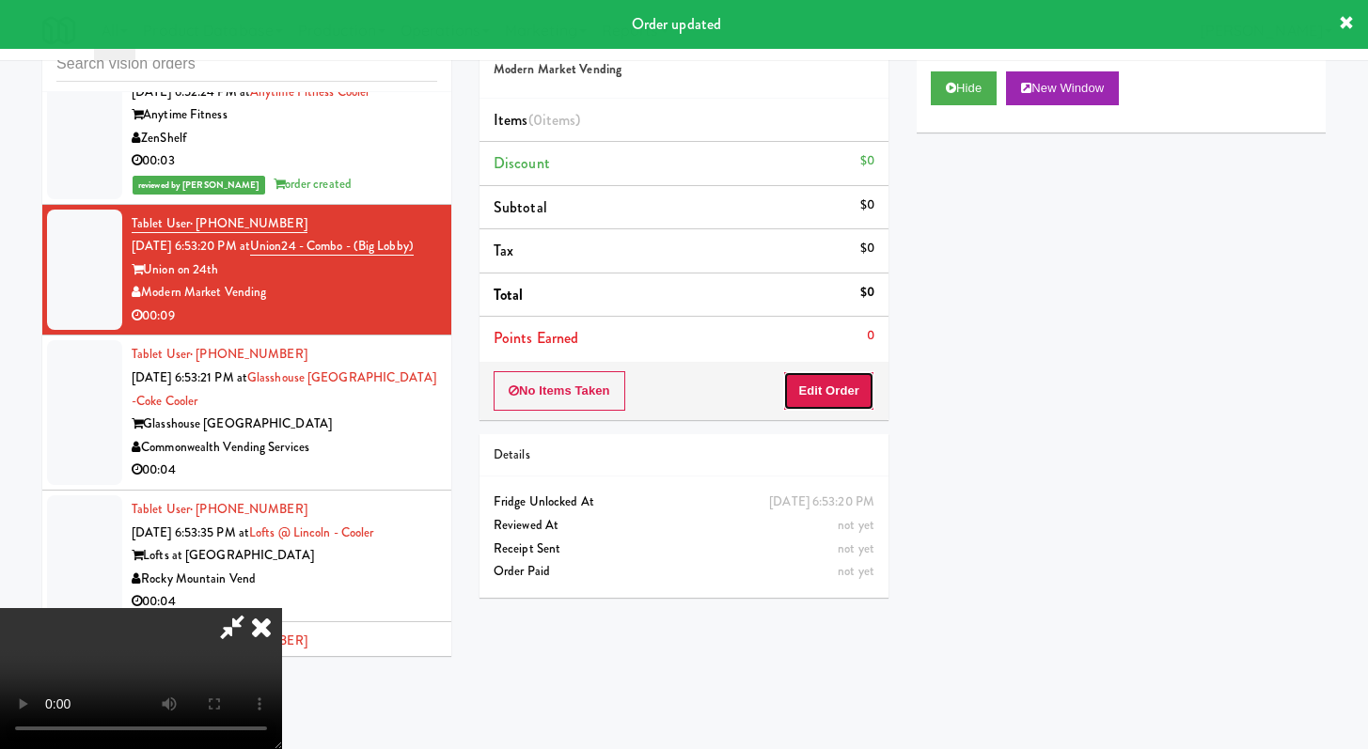
click at [816, 393] on button "Edit Order" at bounding box center [828, 390] width 91 height 39
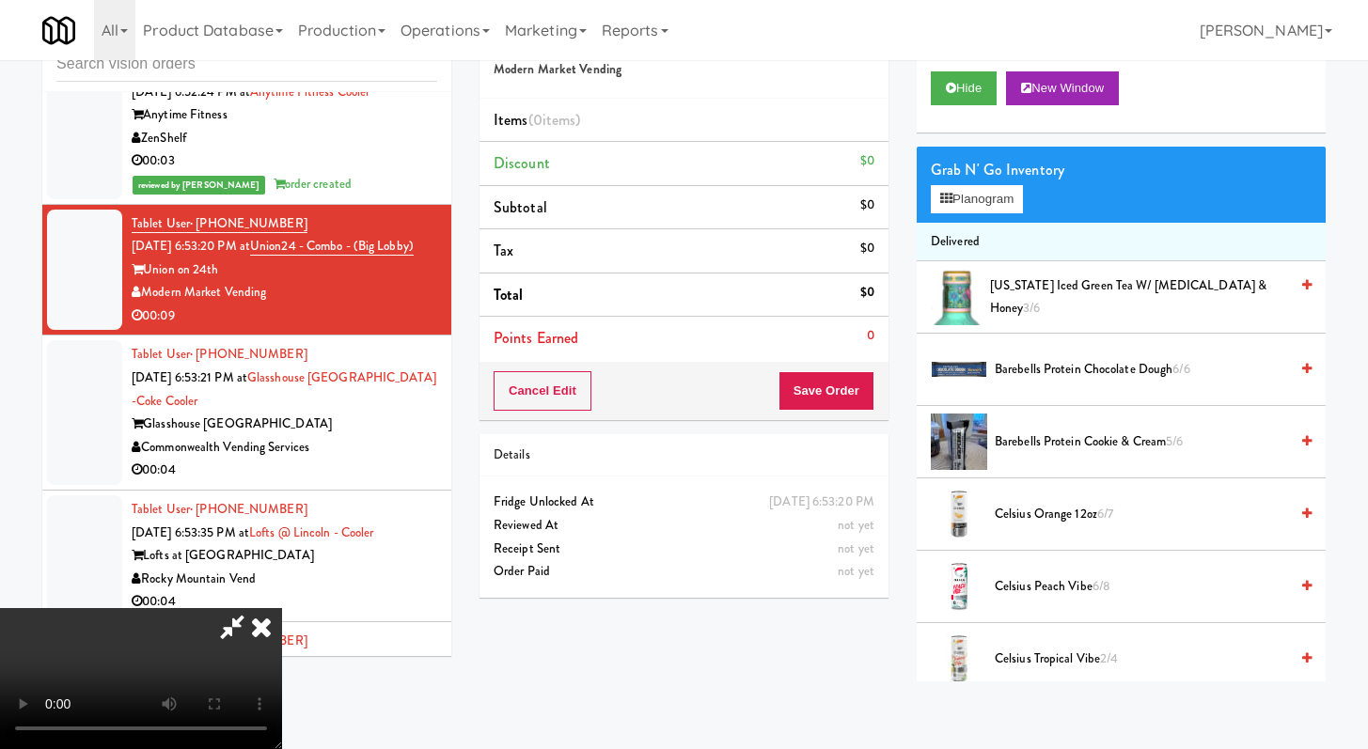
scroll to position [162, 0]
click at [282, 608] on video at bounding box center [141, 678] width 282 height 141
click at [946, 85] on icon at bounding box center [951, 88] width 10 height 12
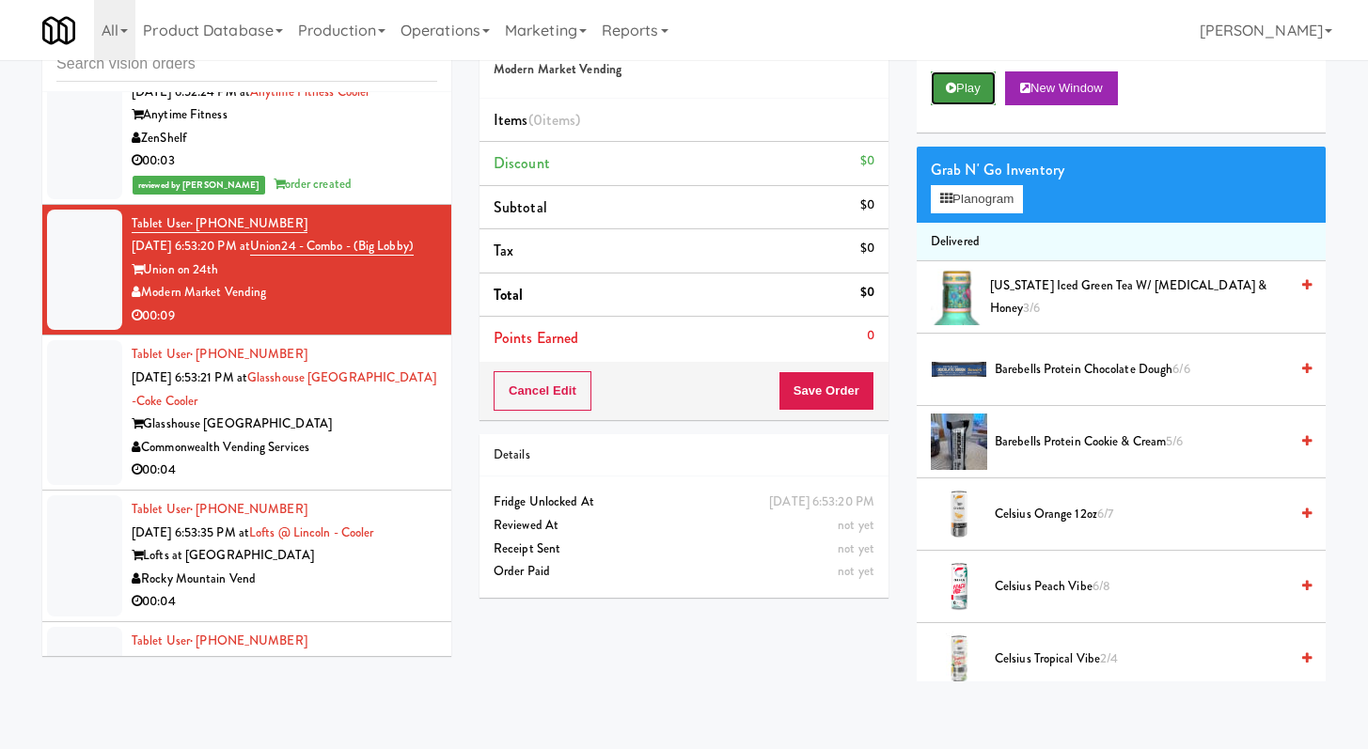
scroll to position [0, 0]
click at [958, 84] on button "Play" at bounding box center [963, 88] width 65 height 34
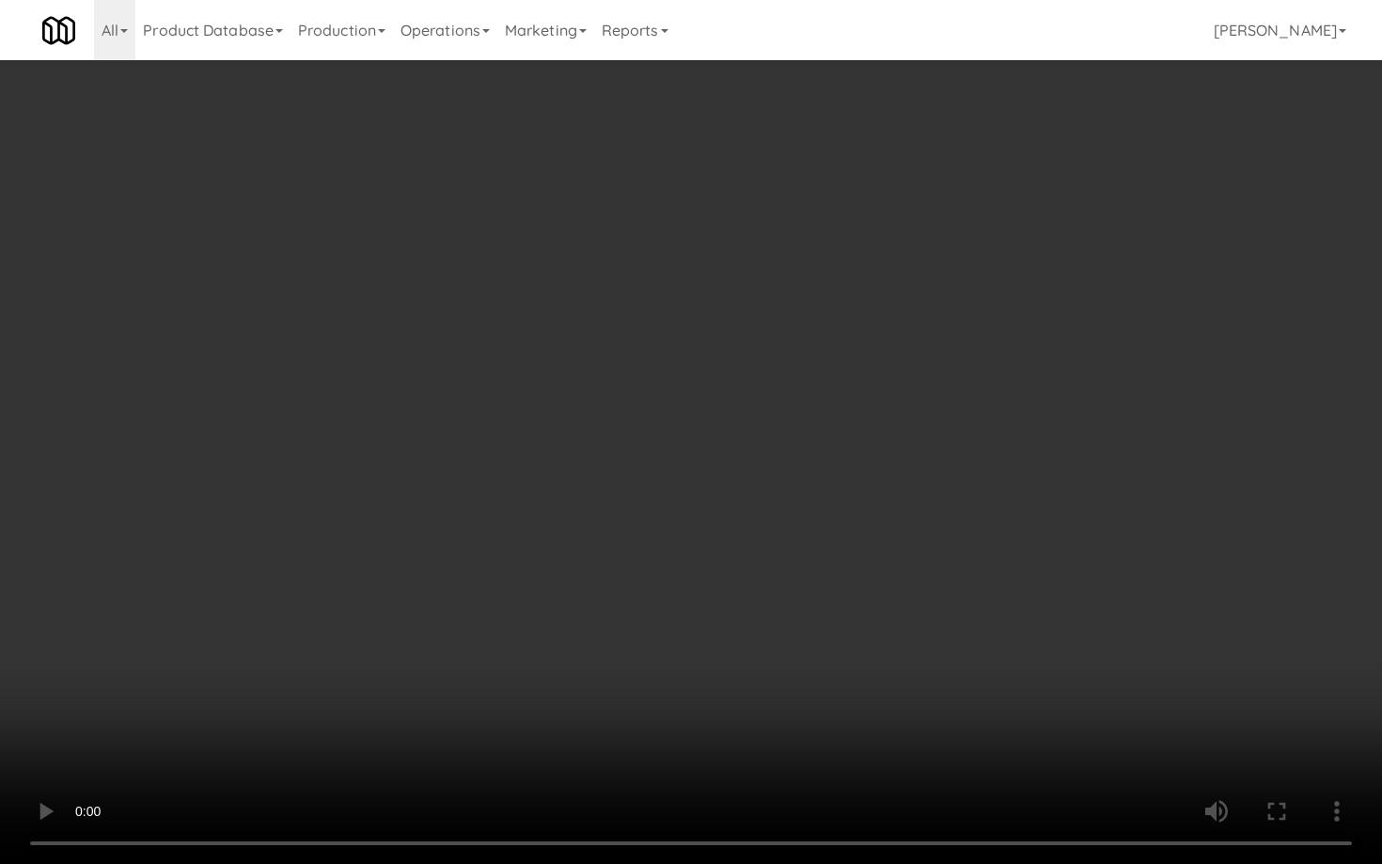
click at [744, 619] on video at bounding box center [691, 432] width 1382 height 864
click at [899, 575] on video at bounding box center [691, 432] width 1382 height 864
click at [828, 518] on video at bounding box center [691, 432] width 1382 height 864
click at [827, 499] on video at bounding box center [691, 432] width 1382 height 864
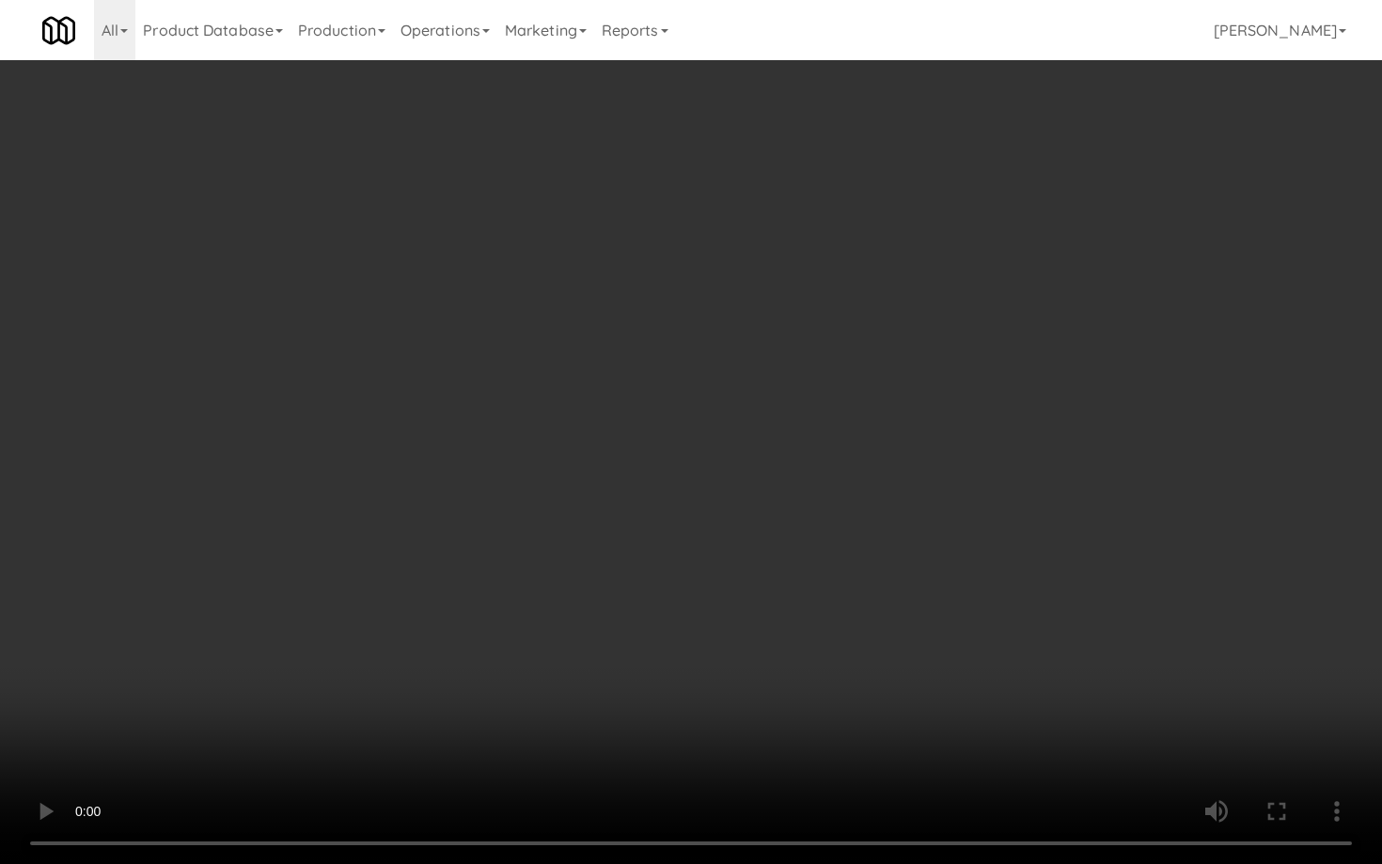
click at [827, 499] on video at bounding box center [691, 432] width 1382 height 864
click at [844, 486] on video at bounding box center [691, 432] width 1382 height 864
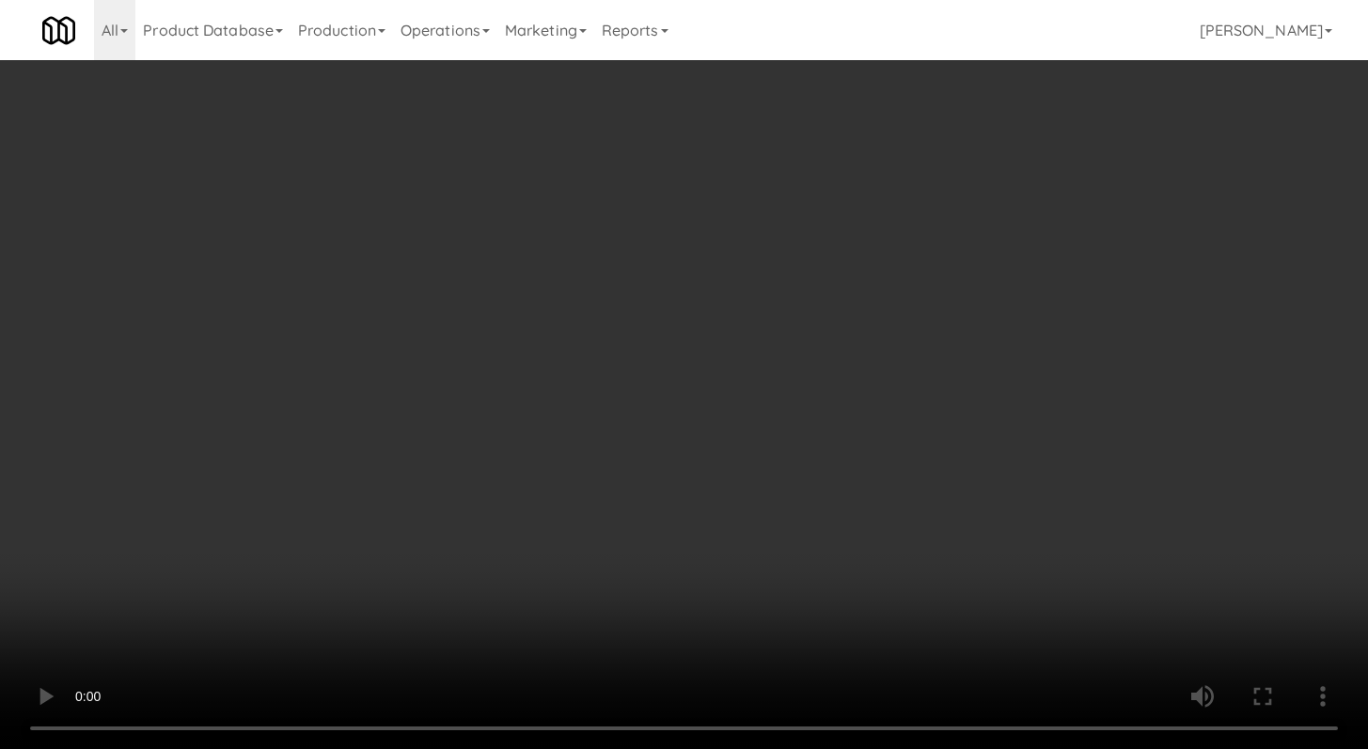
scroll to position [724, 0]
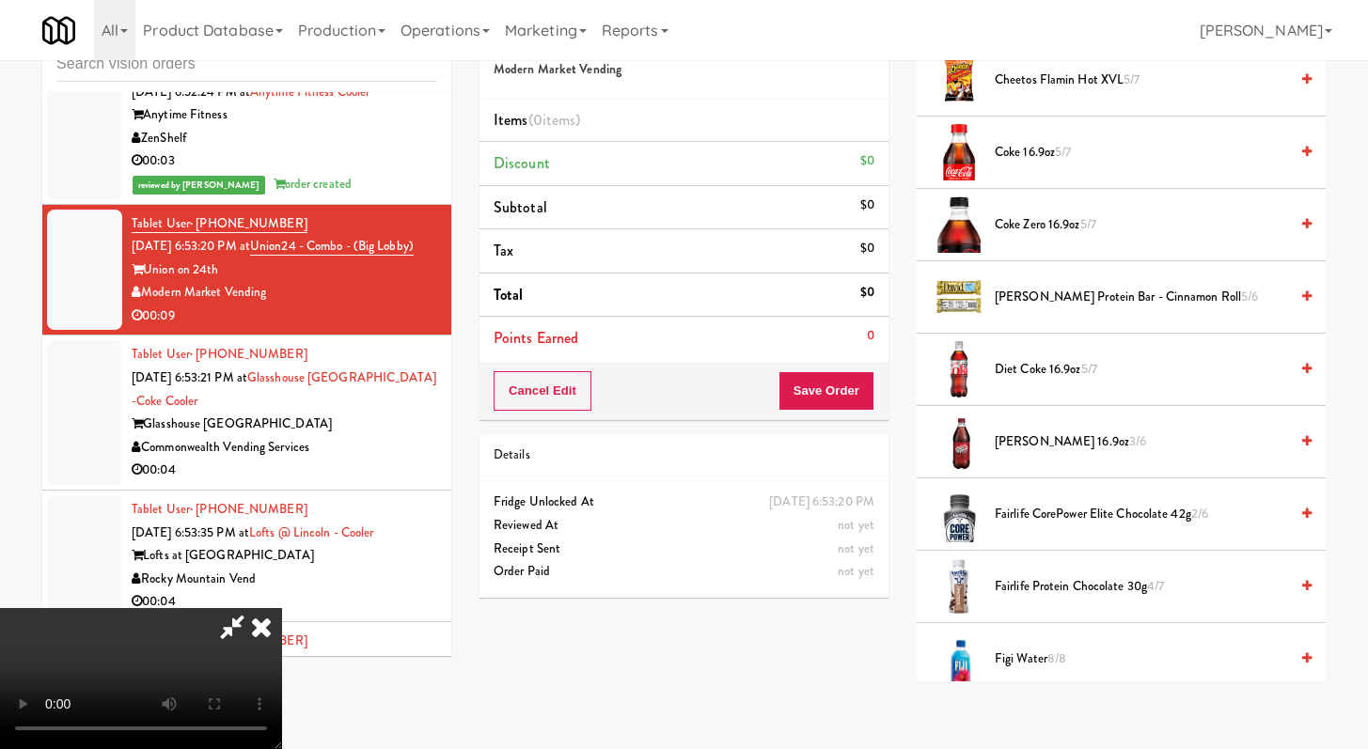
click at [1046, 370] on span "Diet Coke 16.9oz 5/7" at bounding box center [1141, 370] width 293 height 24
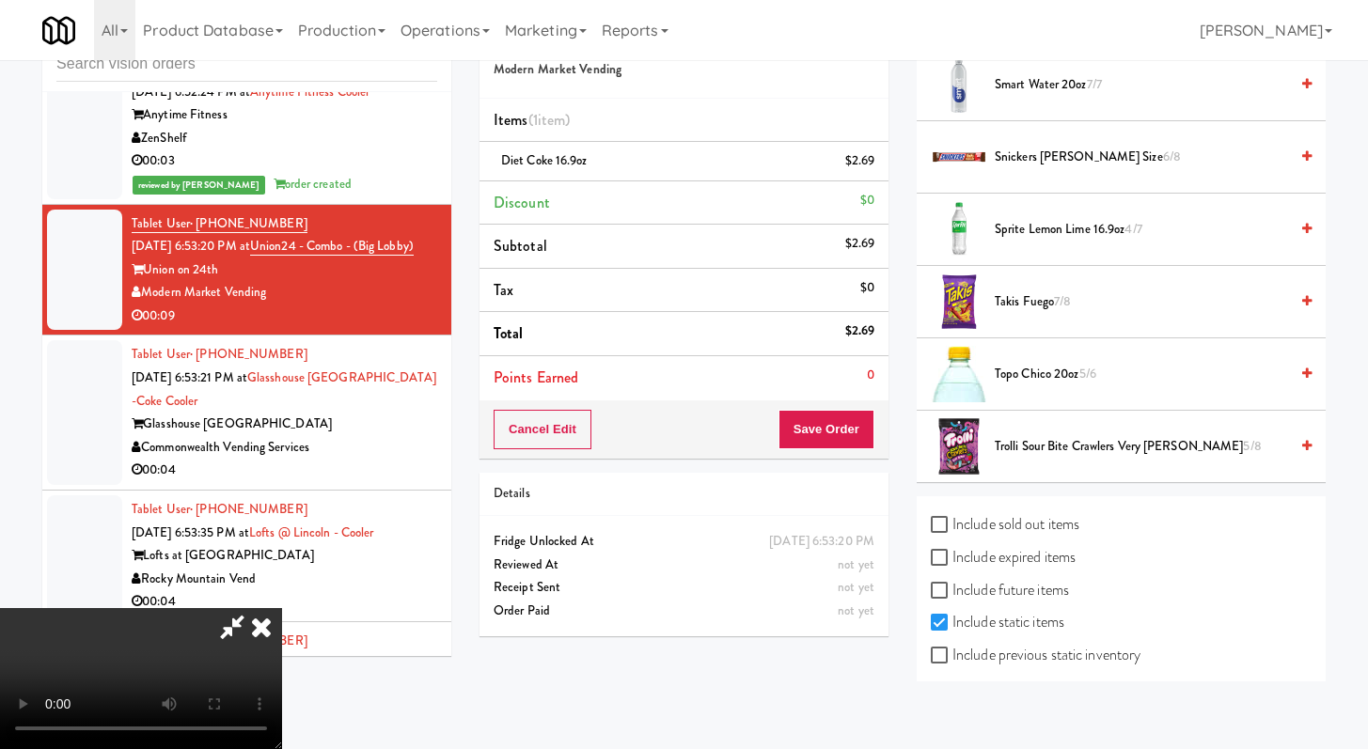
scroll to position [2353, 0]
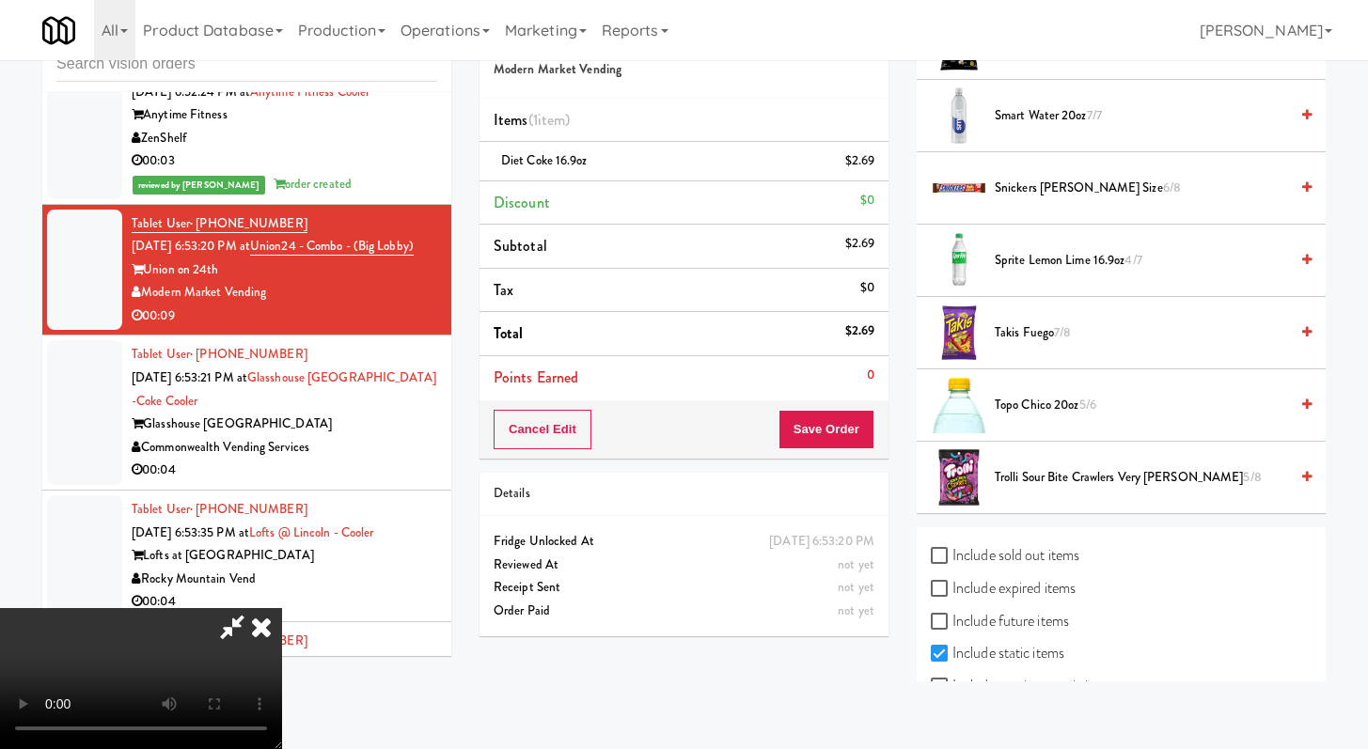
click at [1040, 115] on span "Smart Water 20oz 7/7" at bounding box center [1141, 116] width 293 height 24
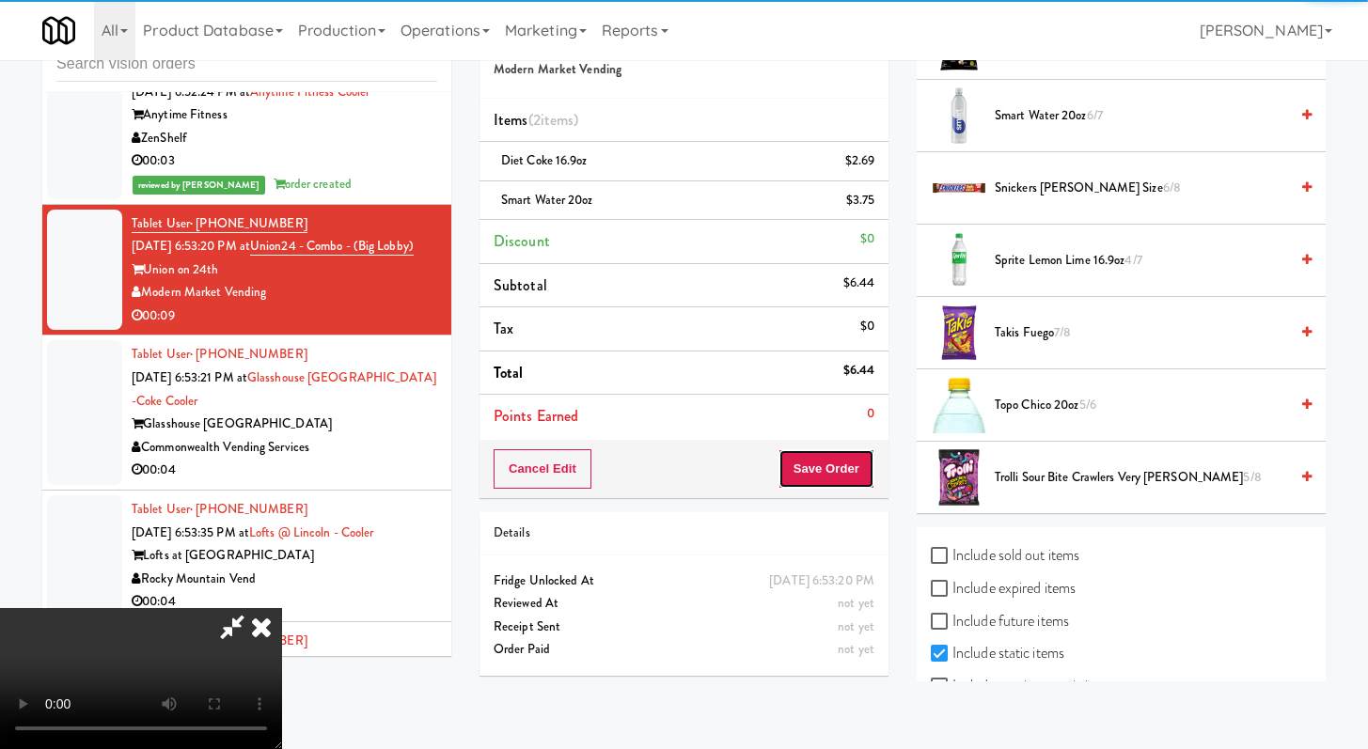
click at [853, 467] on button "Save Order" at bounding box center [827, 468] width 96 height 39
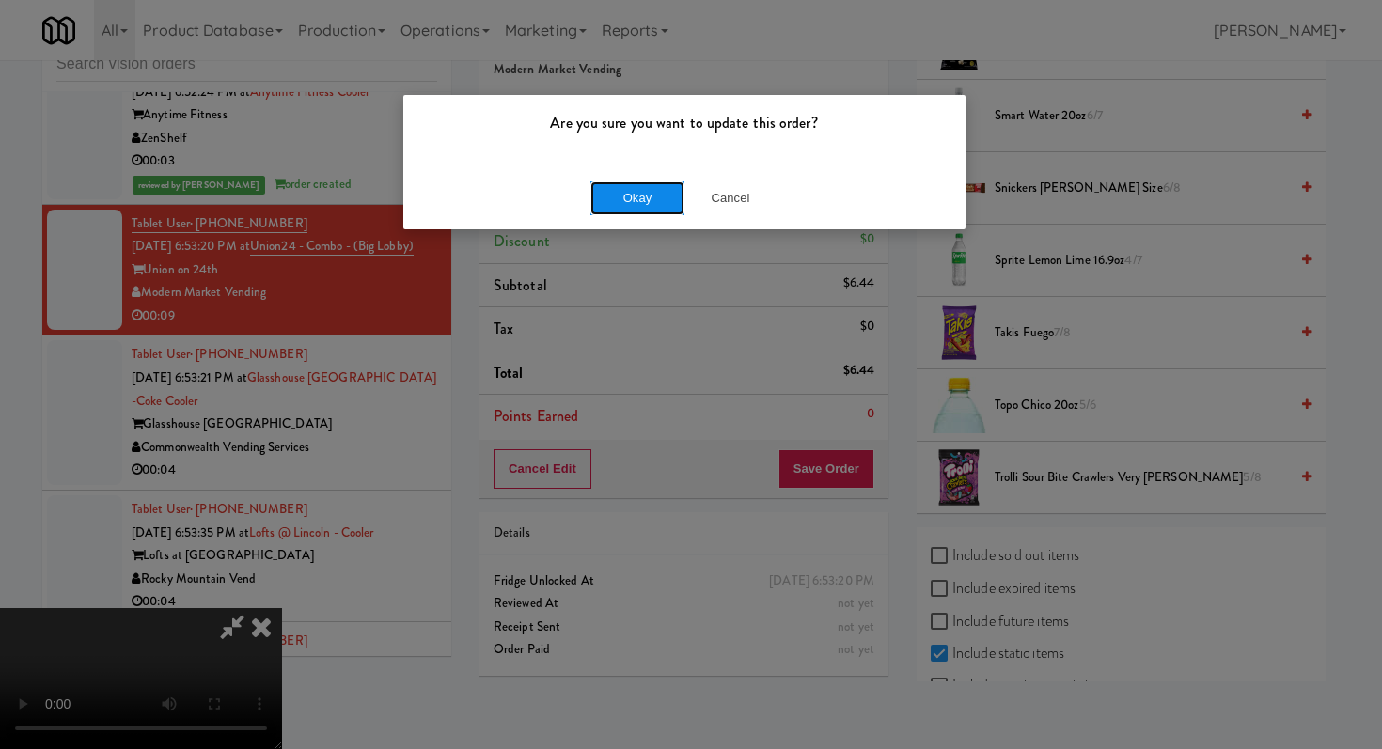
click at [628, 199] on button "Okay" at bounding box center [637, 198] width 94 height 34
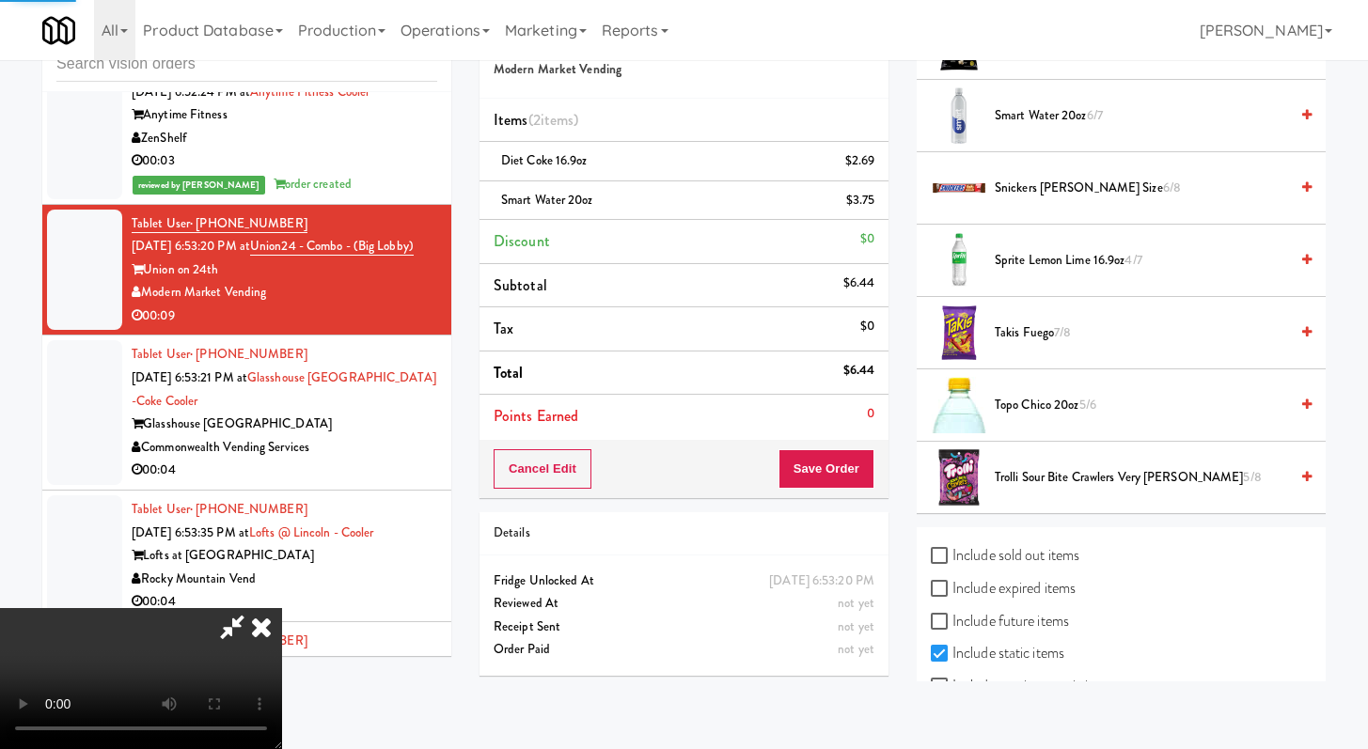
scroll to position [80, 0]
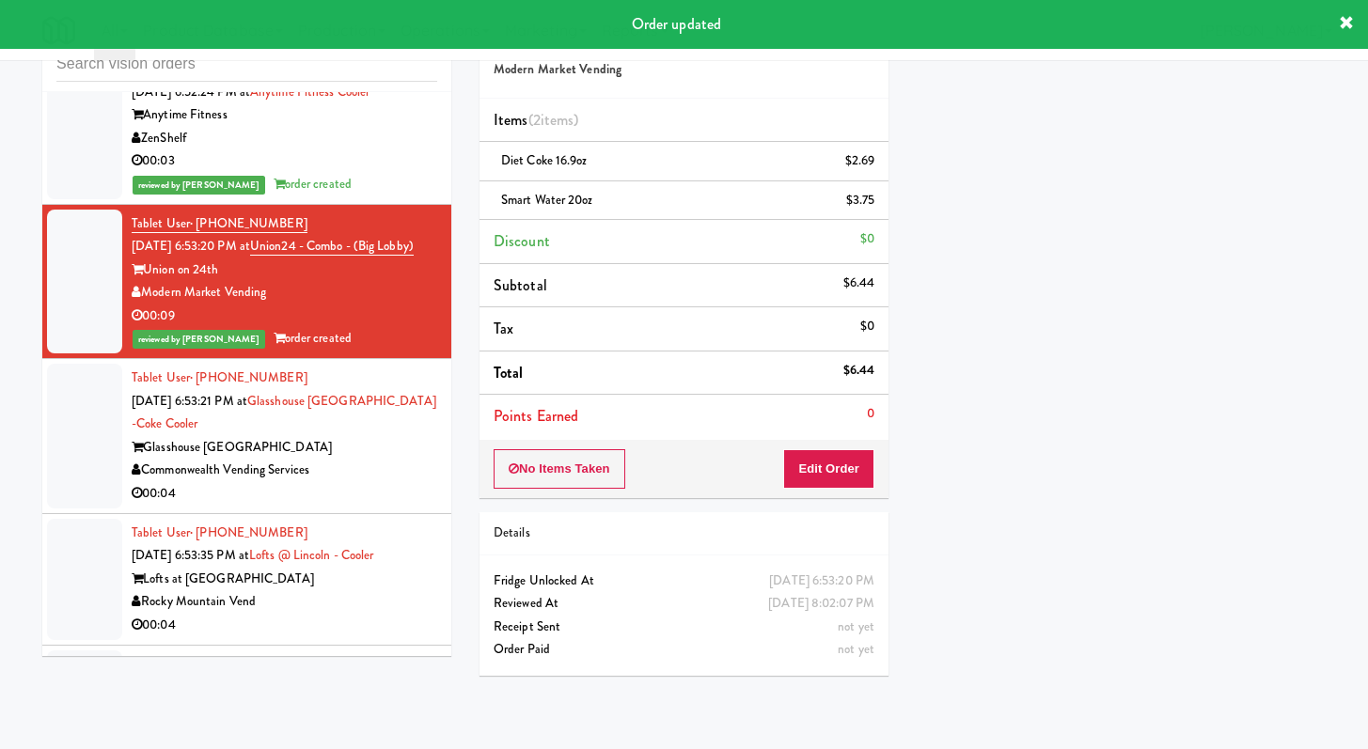
click at [388, 506] on div "00:04" at bounding box center [285, 494] width 306 height 24
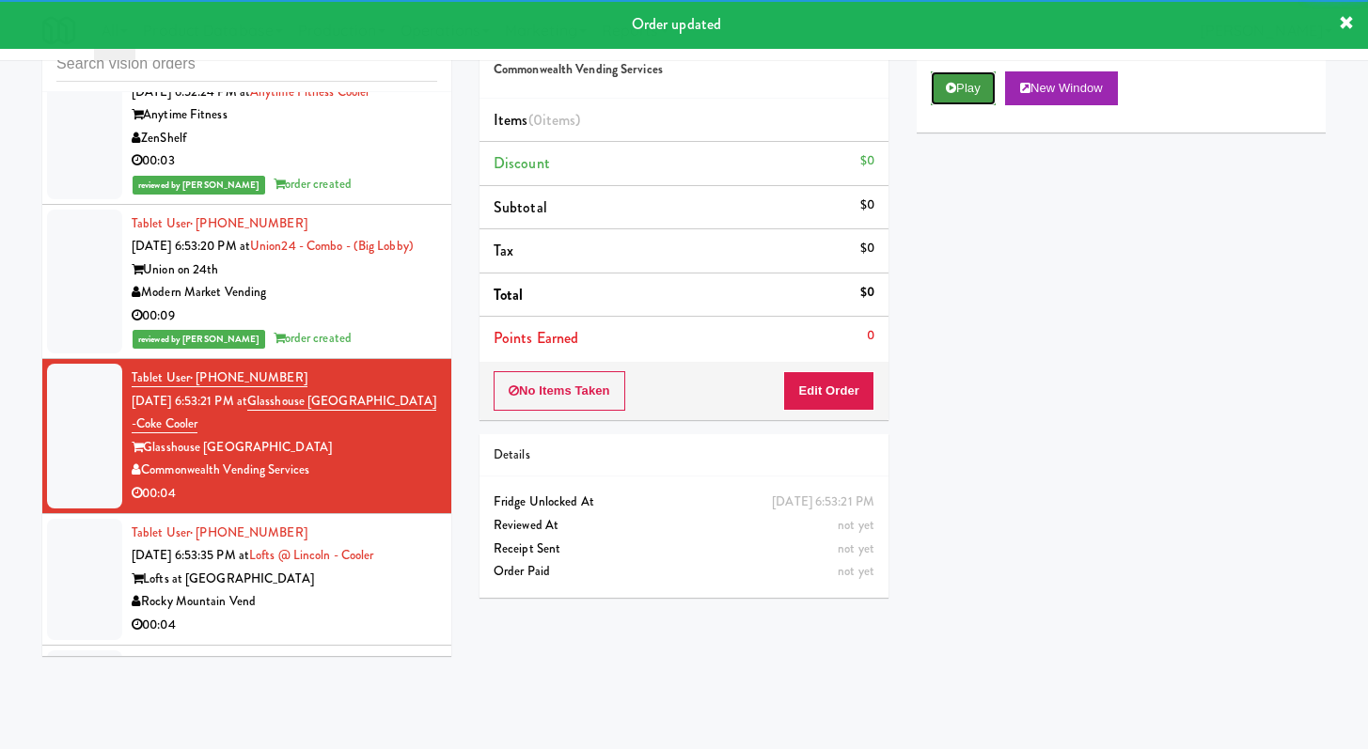
click at [964, 86] on button "Play" at bounding box center [963, 88] width 65 height 34
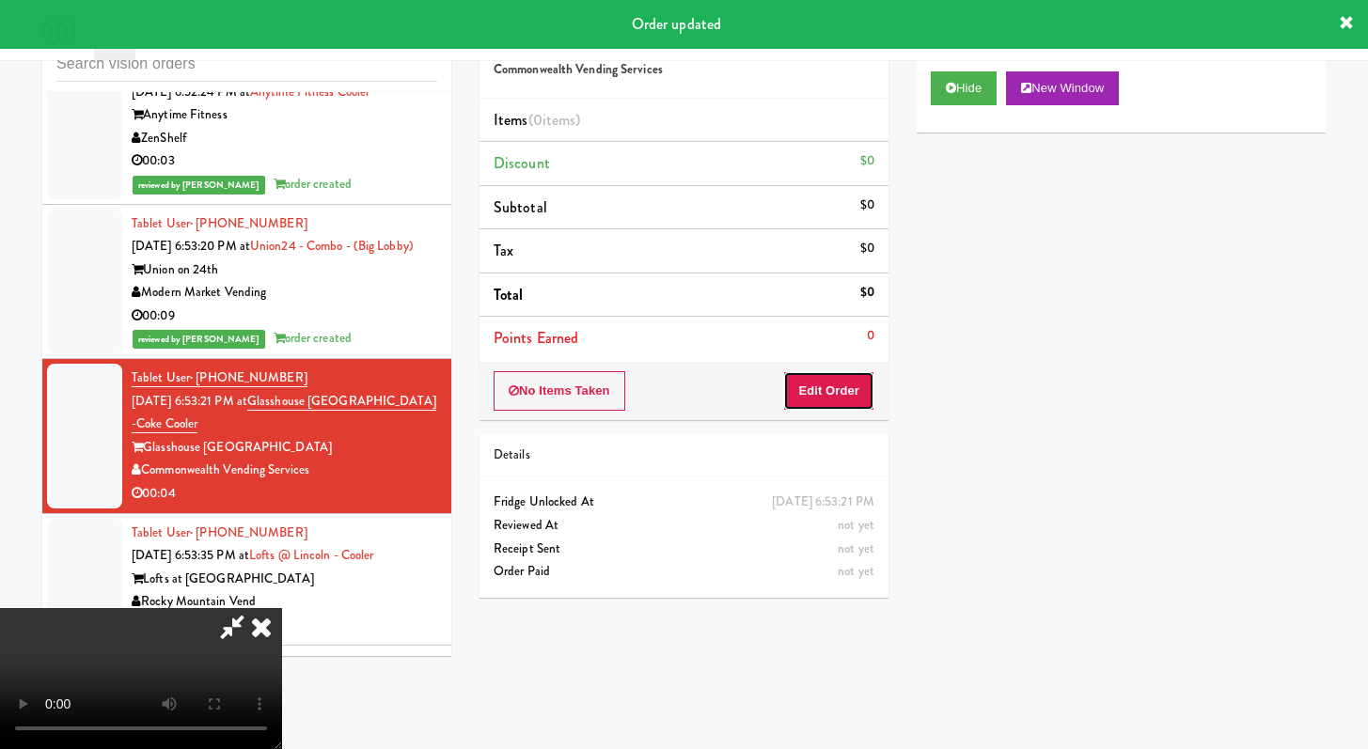
click at [848, 402] on button "Edit Order" at bounding box center [828, 390] width 91 height 39
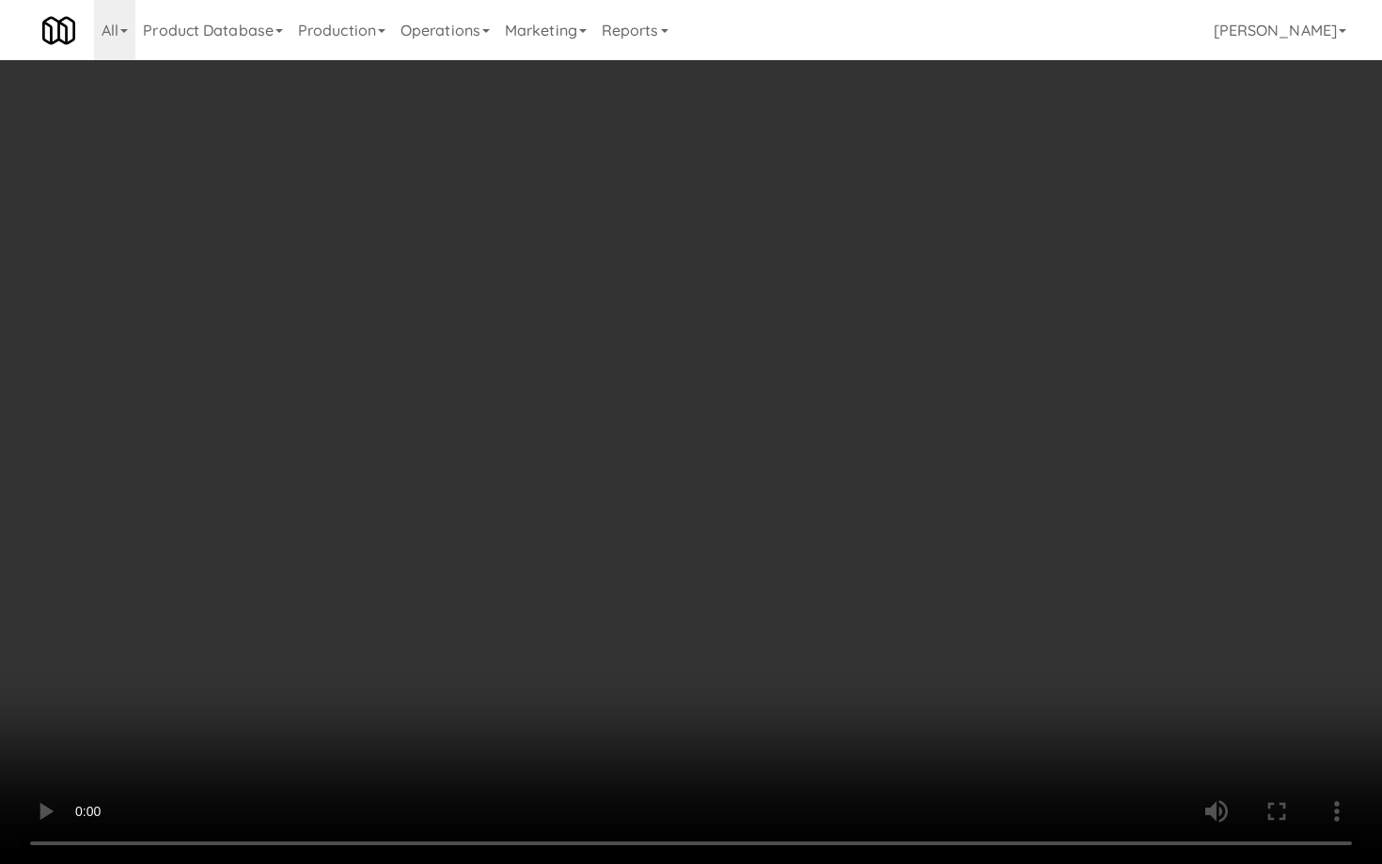
click at [705, 668] on video at bounding box center [691, 432] width 1382 height 864
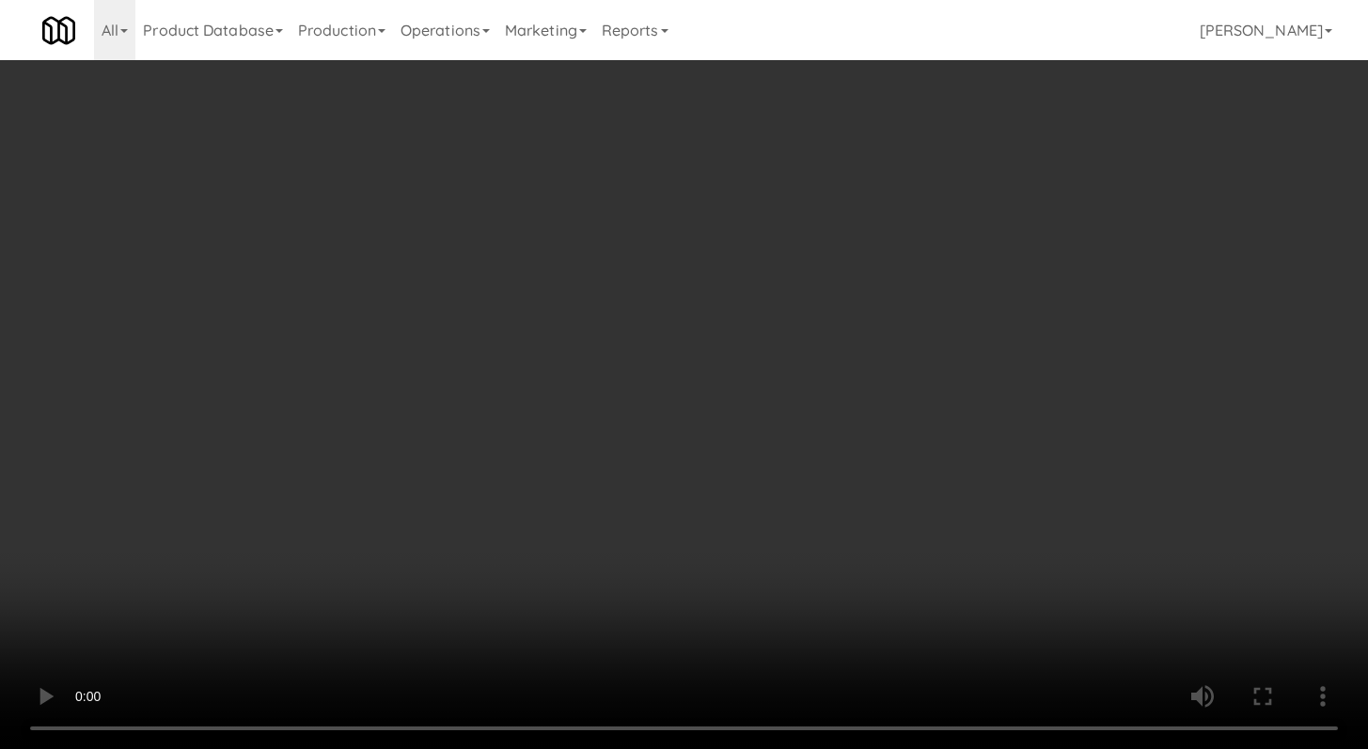
scroll to position [983, 0]
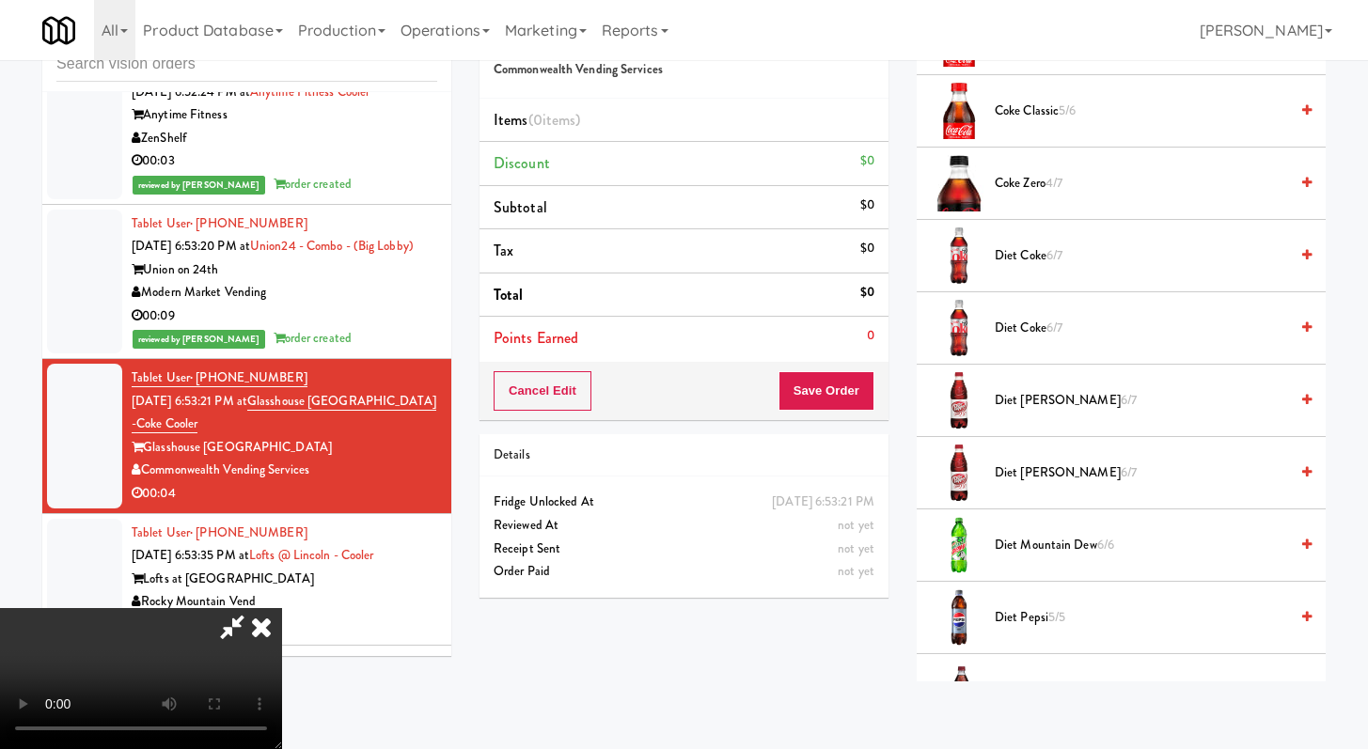
click at [1033, 470] on span "Diet [PERSON_NAME] 6/7" at bounding box center [1141, 474] width 293 height 24
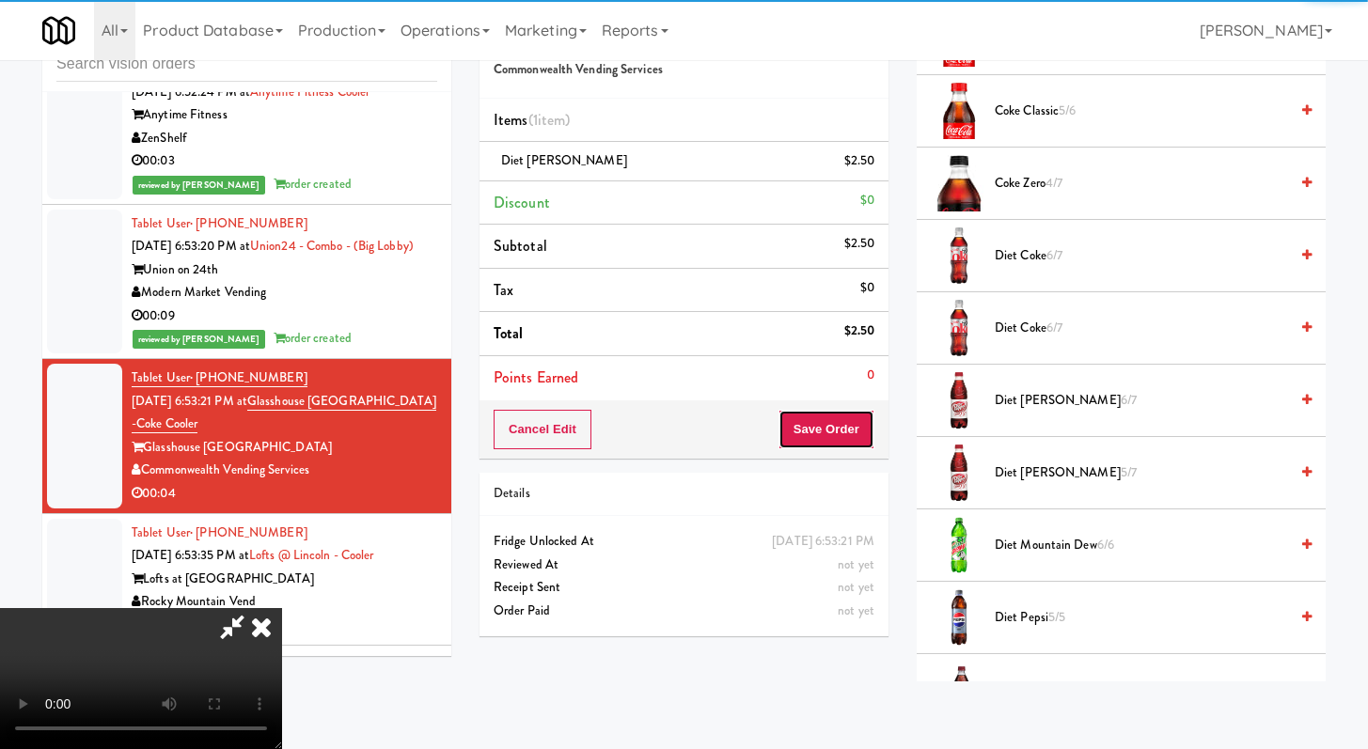
click at [853, 415] on button "Save Order" at bounding box center [827, 429] width 96 height 39
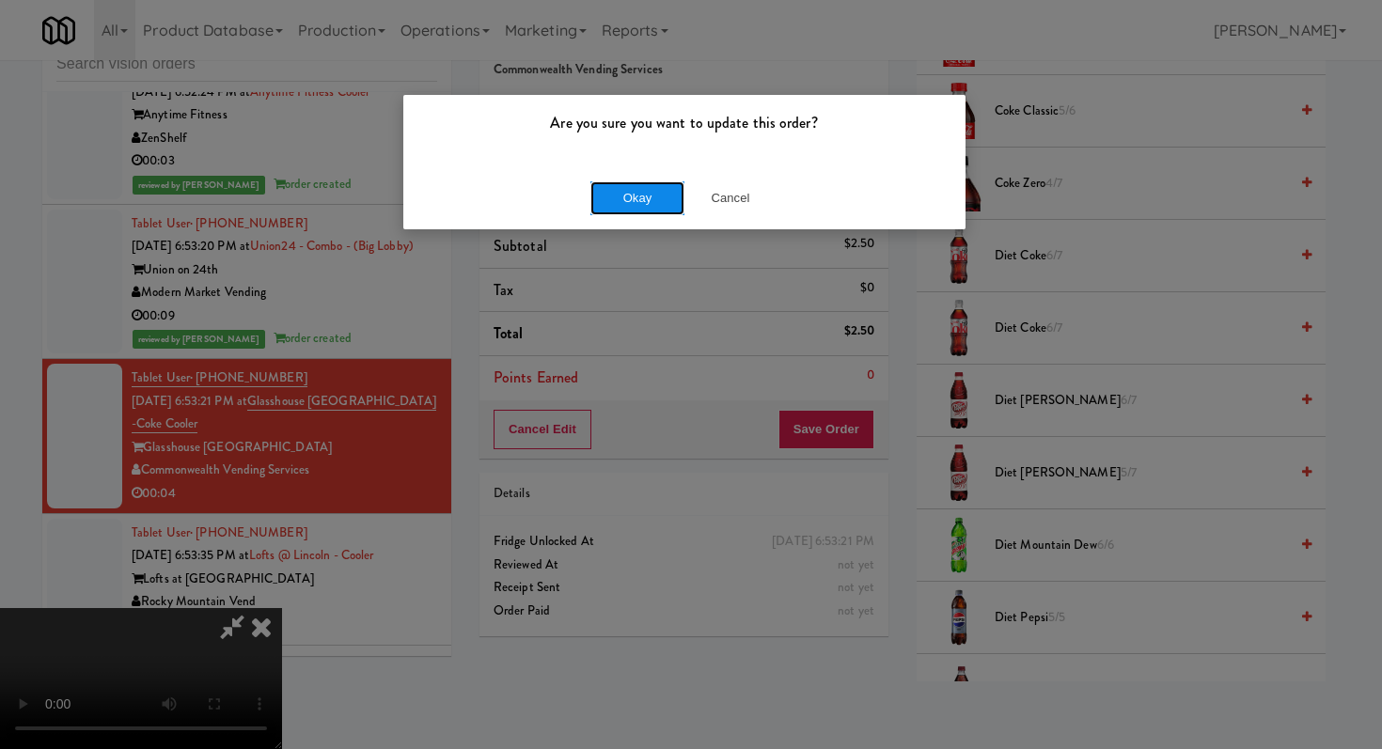
click at [643, 205] on button "Okay" at bounding box center [637, 198] width 94 height 34
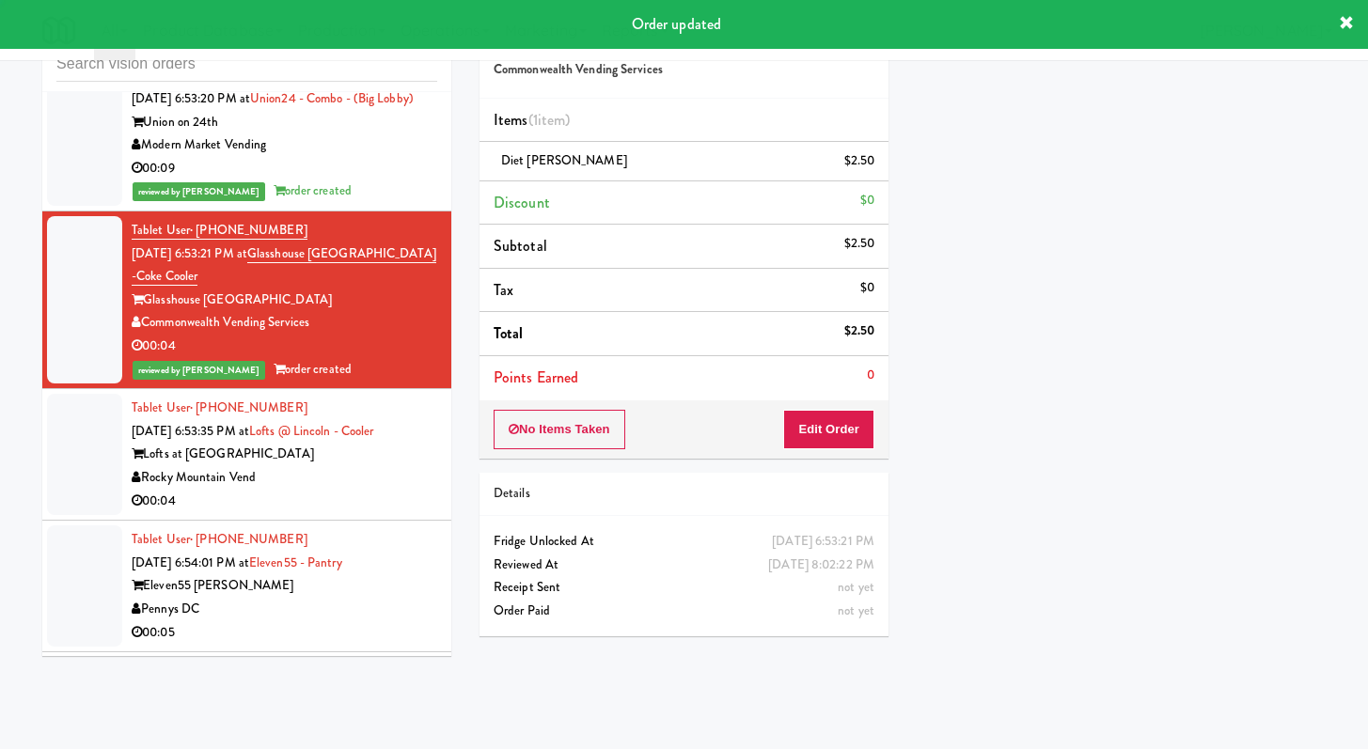
scroll to position [3802, 0]
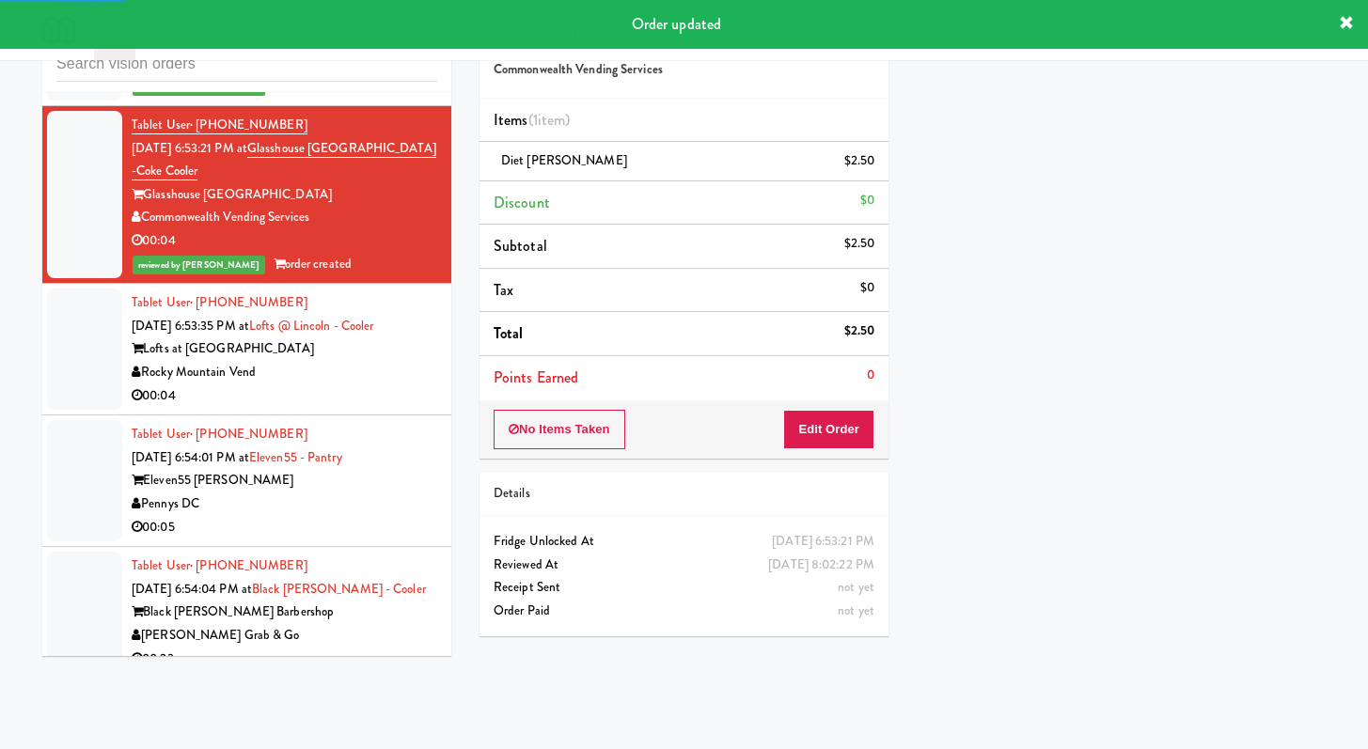
click at [378, 408] on div "00:04" at bounding box center [285, 397] width 306 height 24
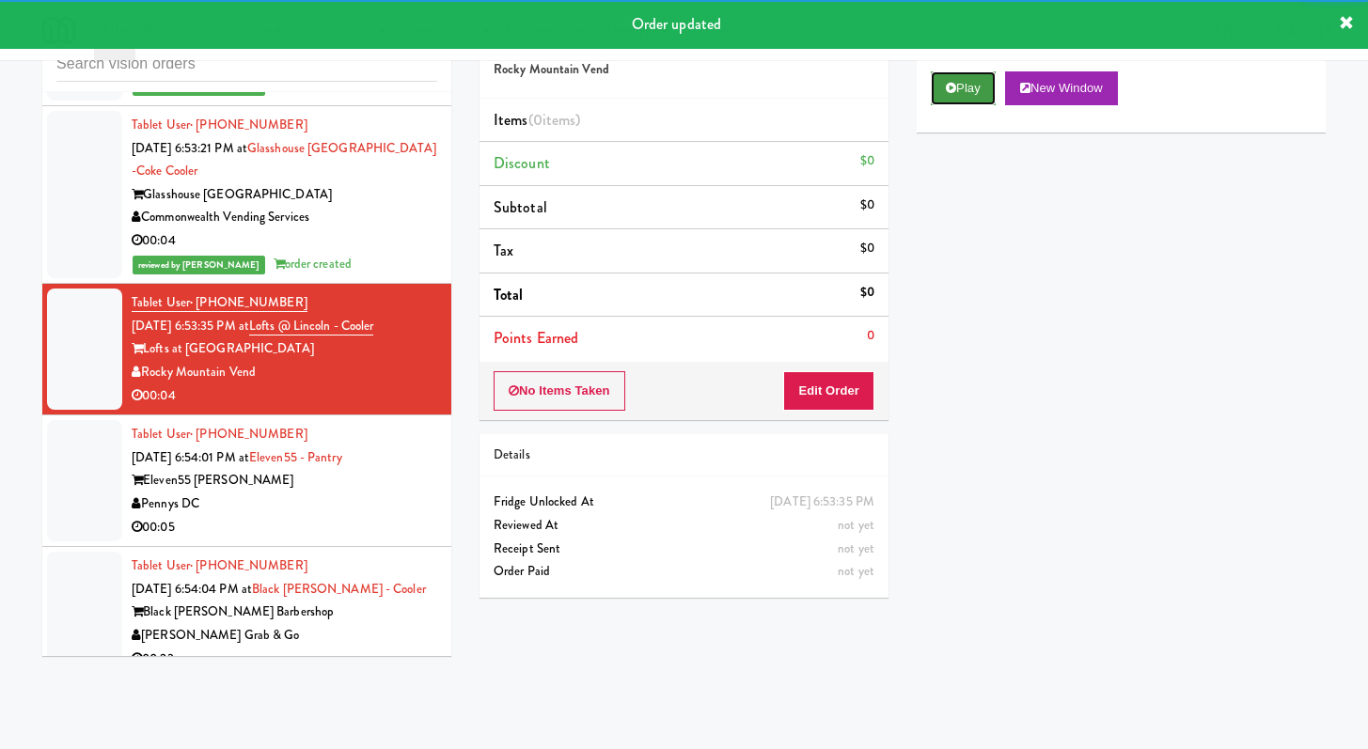
click at [950, 96] on button "Play" at bounding box center [963, 88] width 65 height 34
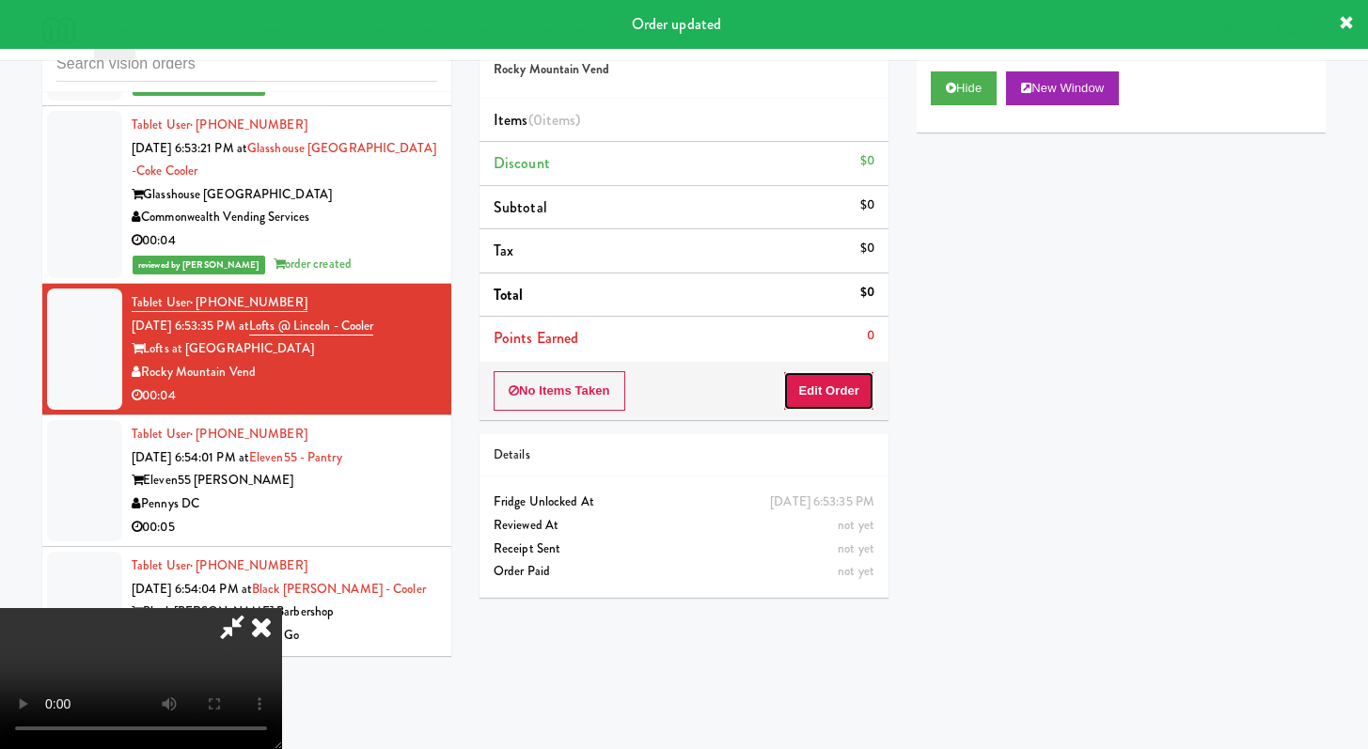
click at [867, 387] on button "Edit Order" at bounding box center [828, 390] width 91 height 39
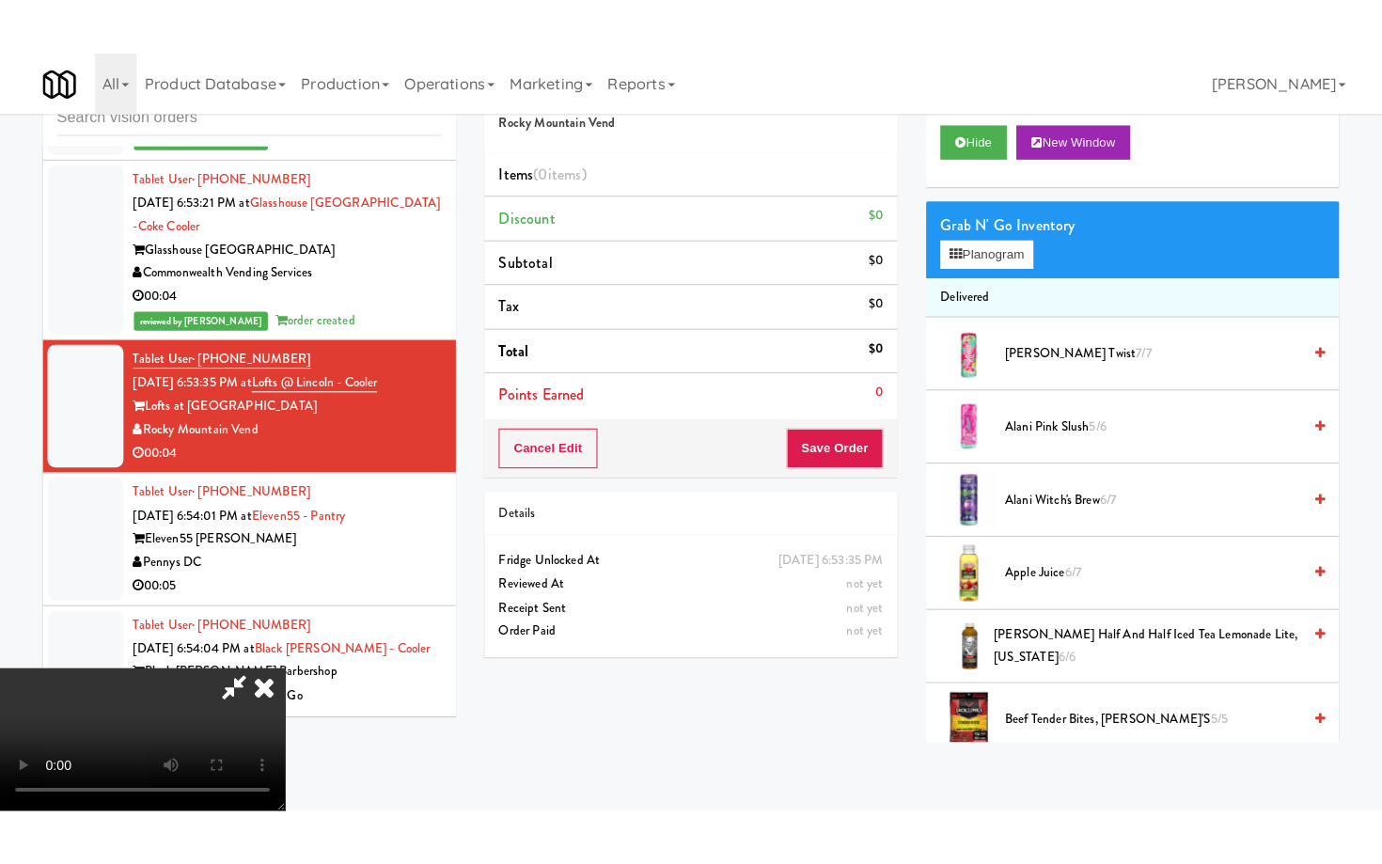
scroll to position [162, 0]
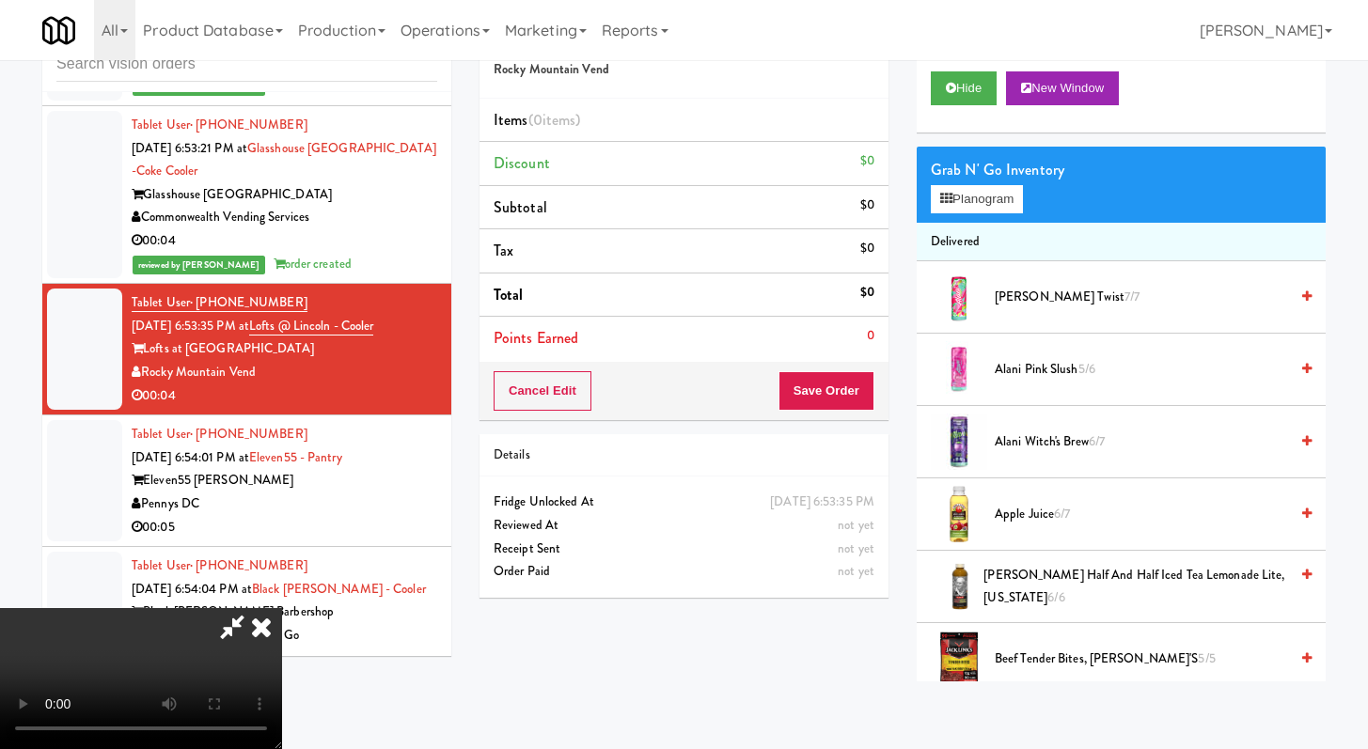
click at [282, 608] on video at bounding box center [141, 678] width 282 height 141
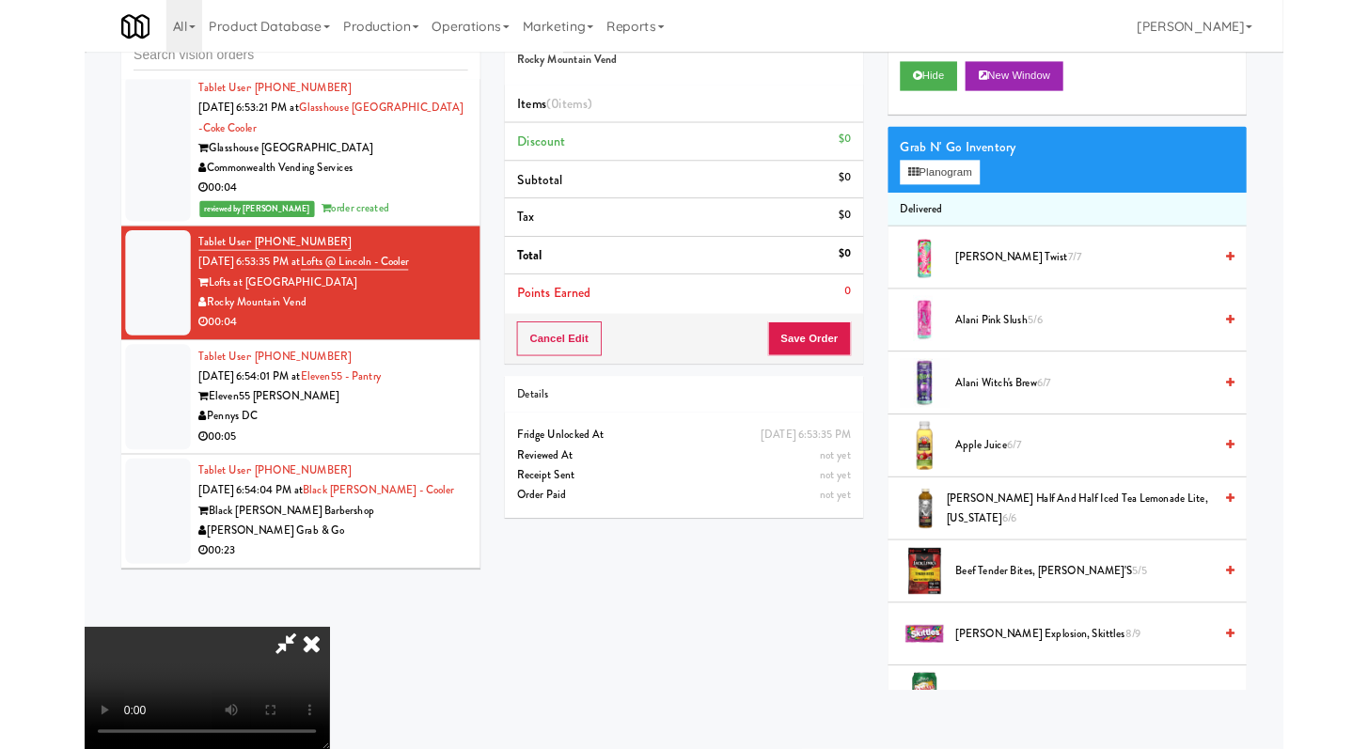
scroll to position [0, 0]
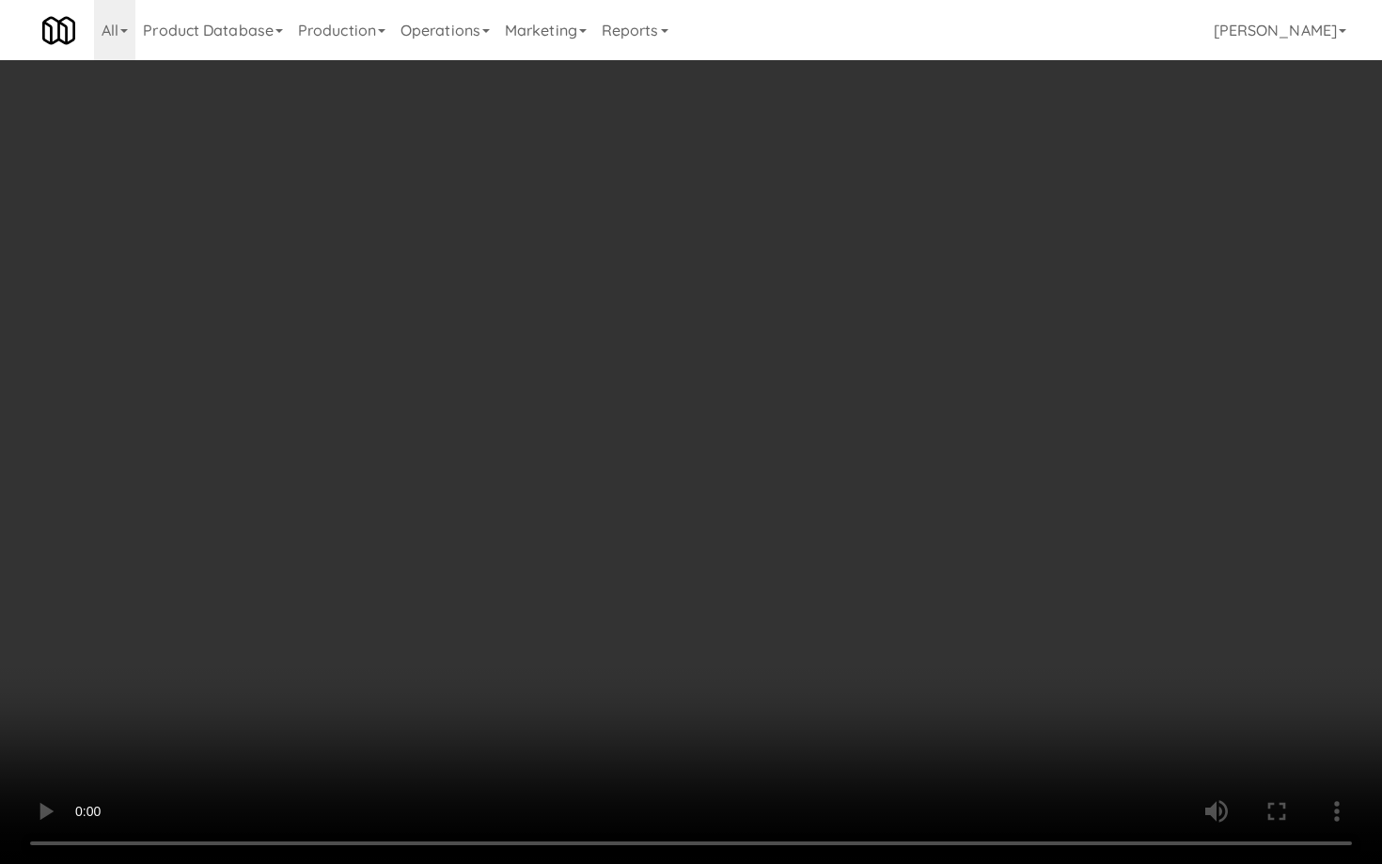
click at [740, 668] on video at bounding box center [691, 432] width 1382 height 864
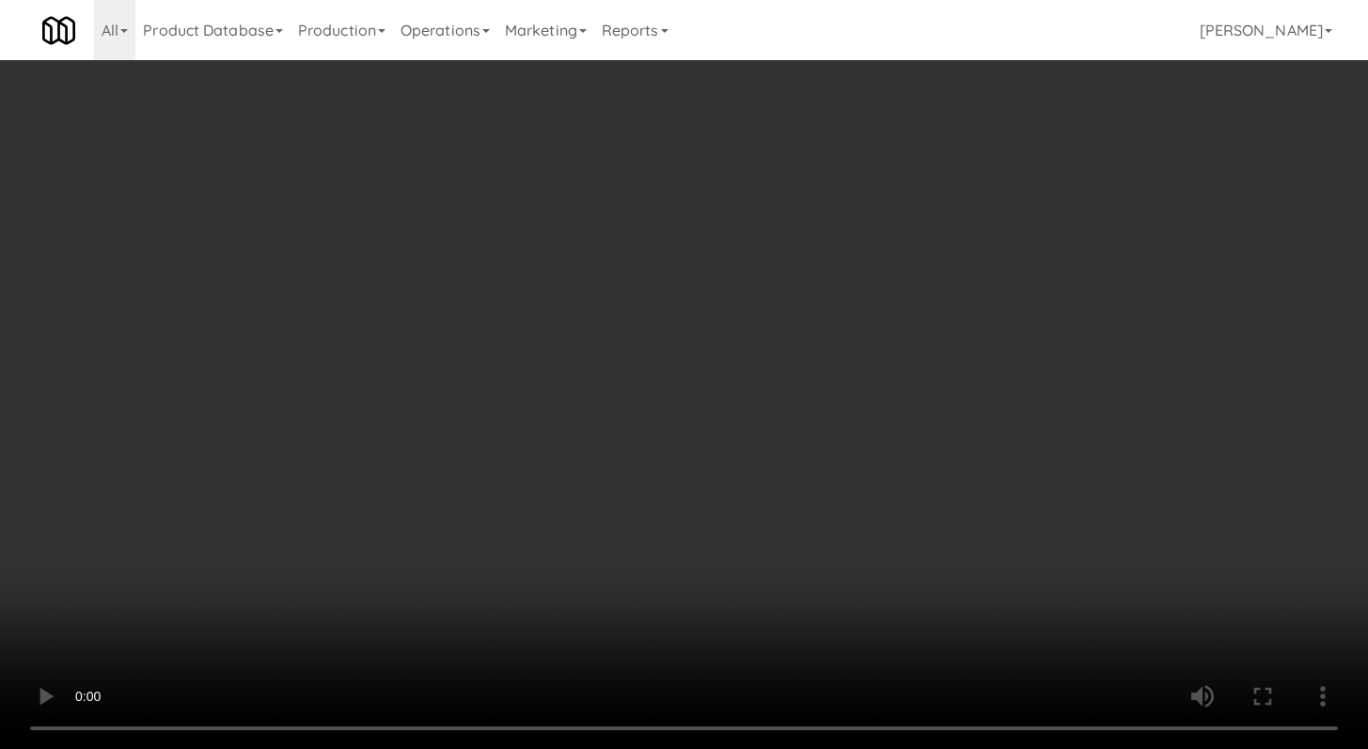
scroll to position [1390, 0]
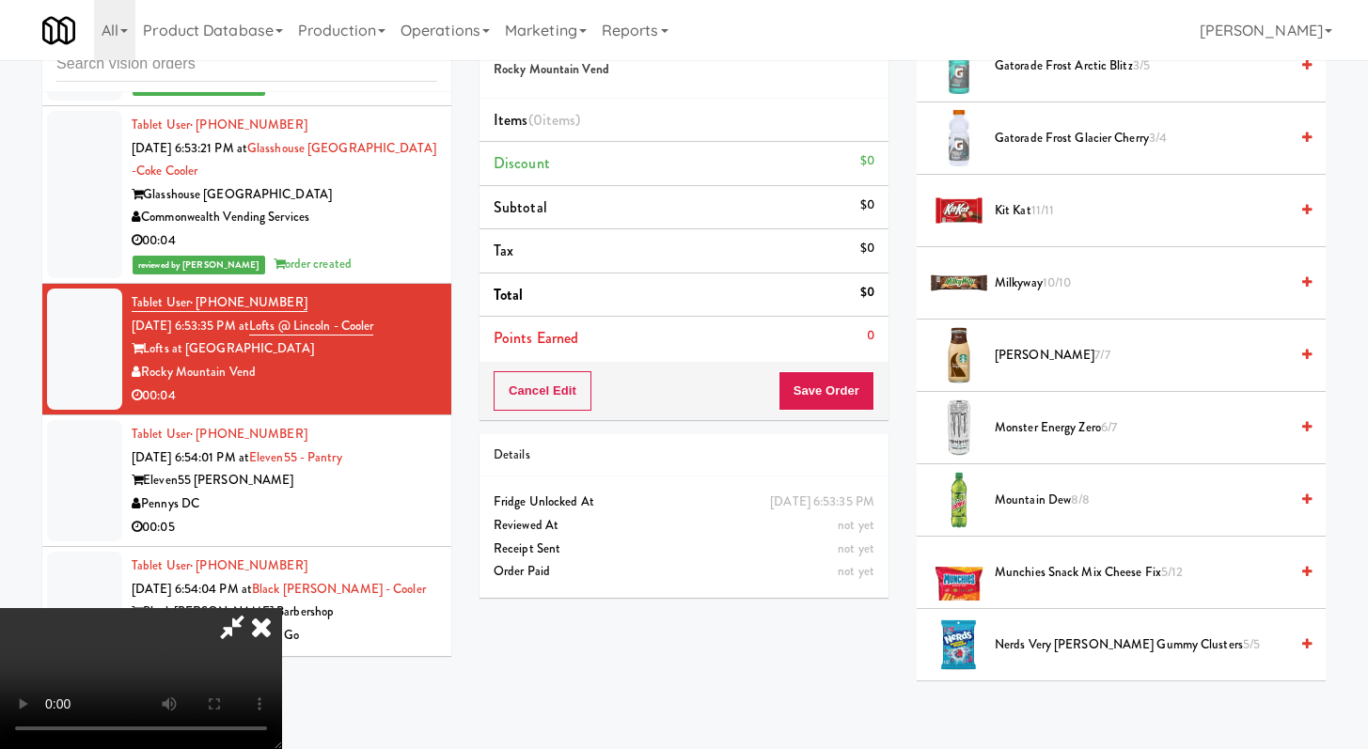
click at [1040, 432] on span "Monster Energy Zero 6/7" at bounding box center [1141, 429] width 293 height 24
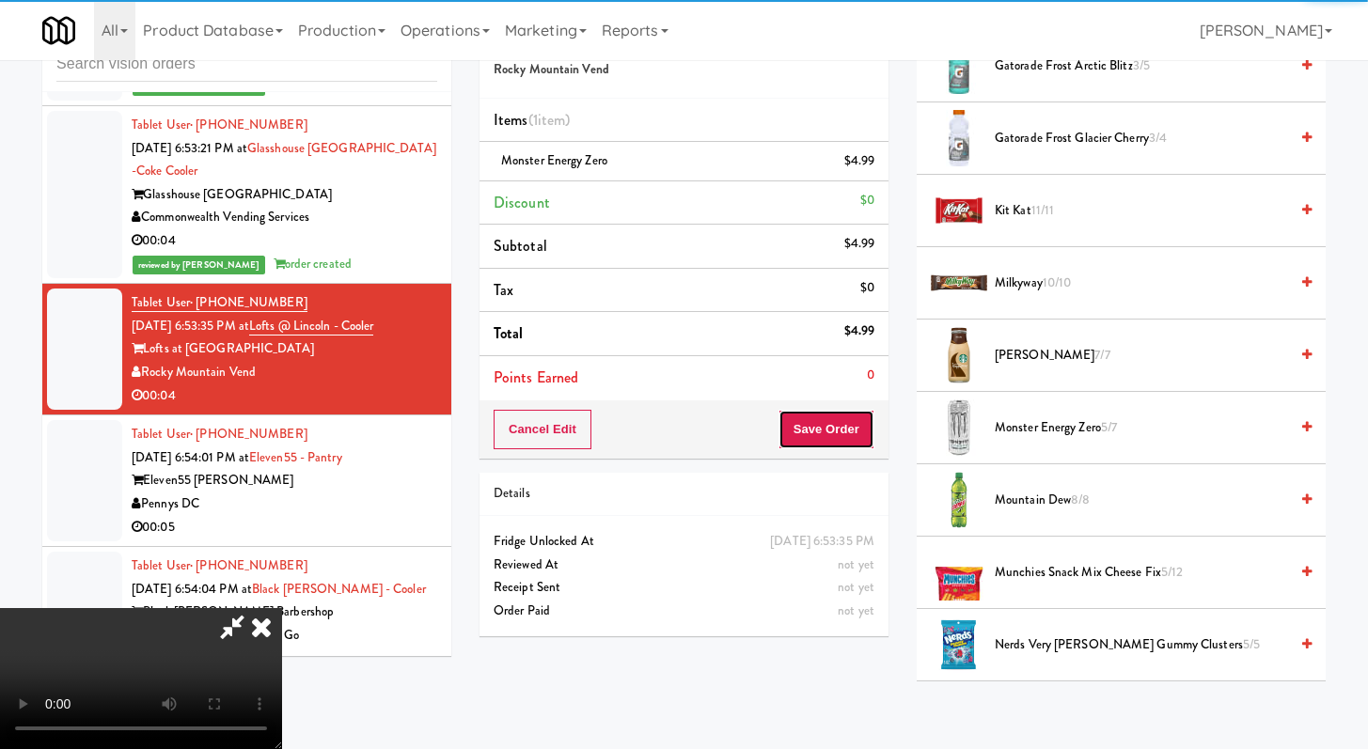
click at [863, 420] on button "Save Order" at bounding box center [827, 429] width 96 height 39
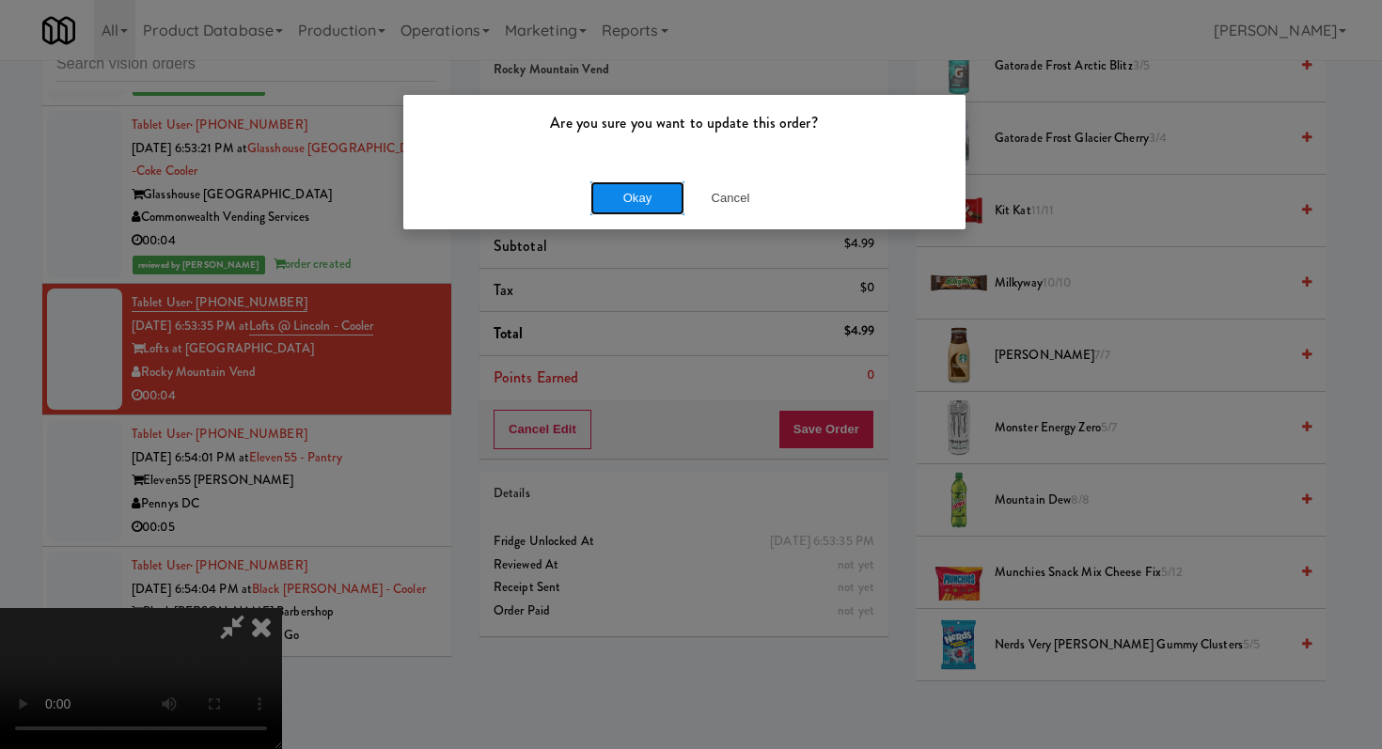
click at [637, 195] on button "Okay" at bounding box center [637, 198] width 94 height 34
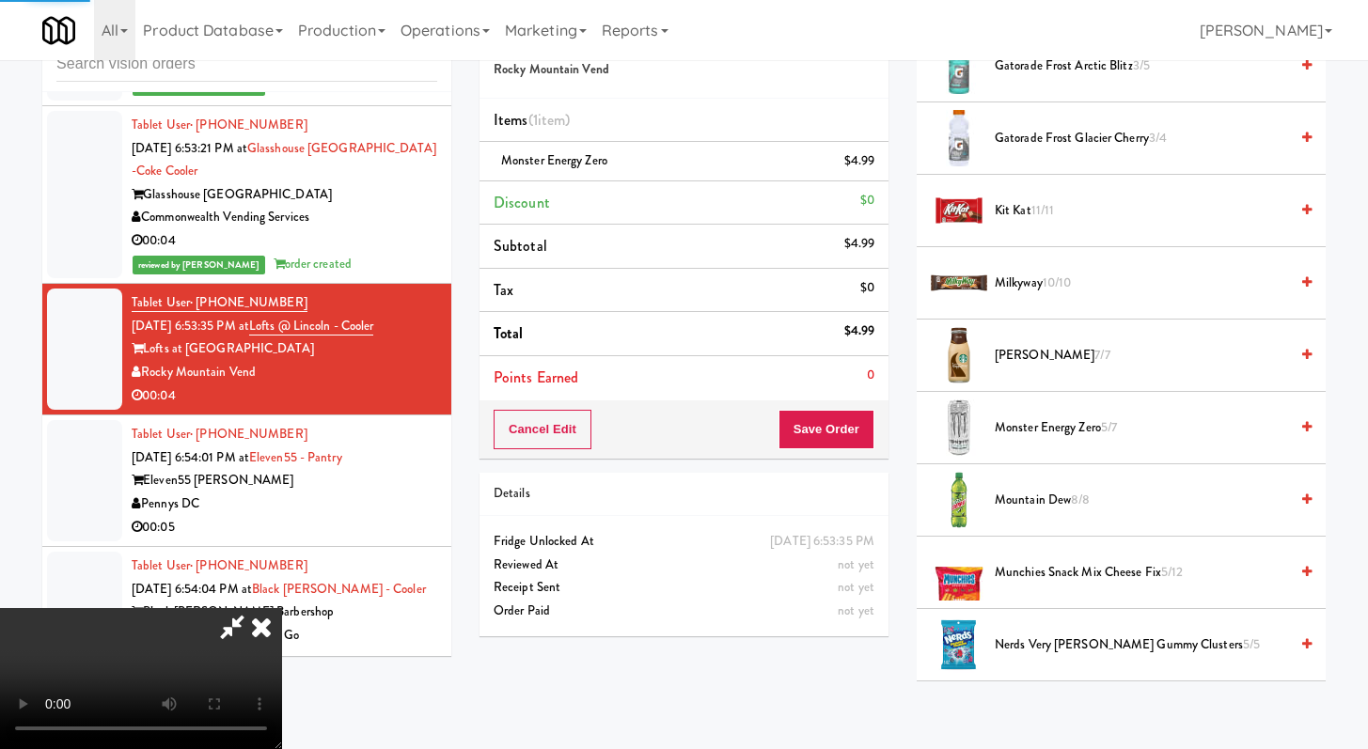
scroll to position [80, 0]
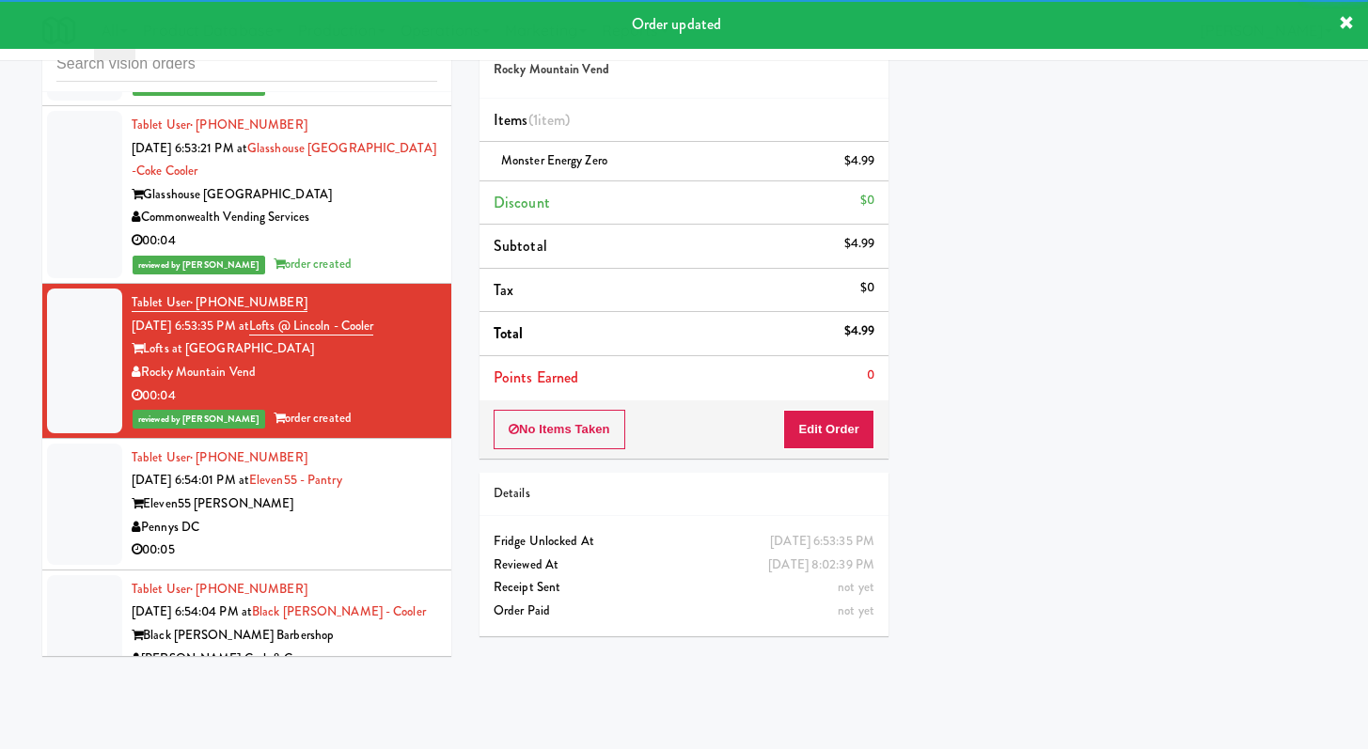
click at [386, 516] on div "Eleven55 [PERSON_NAME]" at bounding box center [285, 505] width 306 height 24
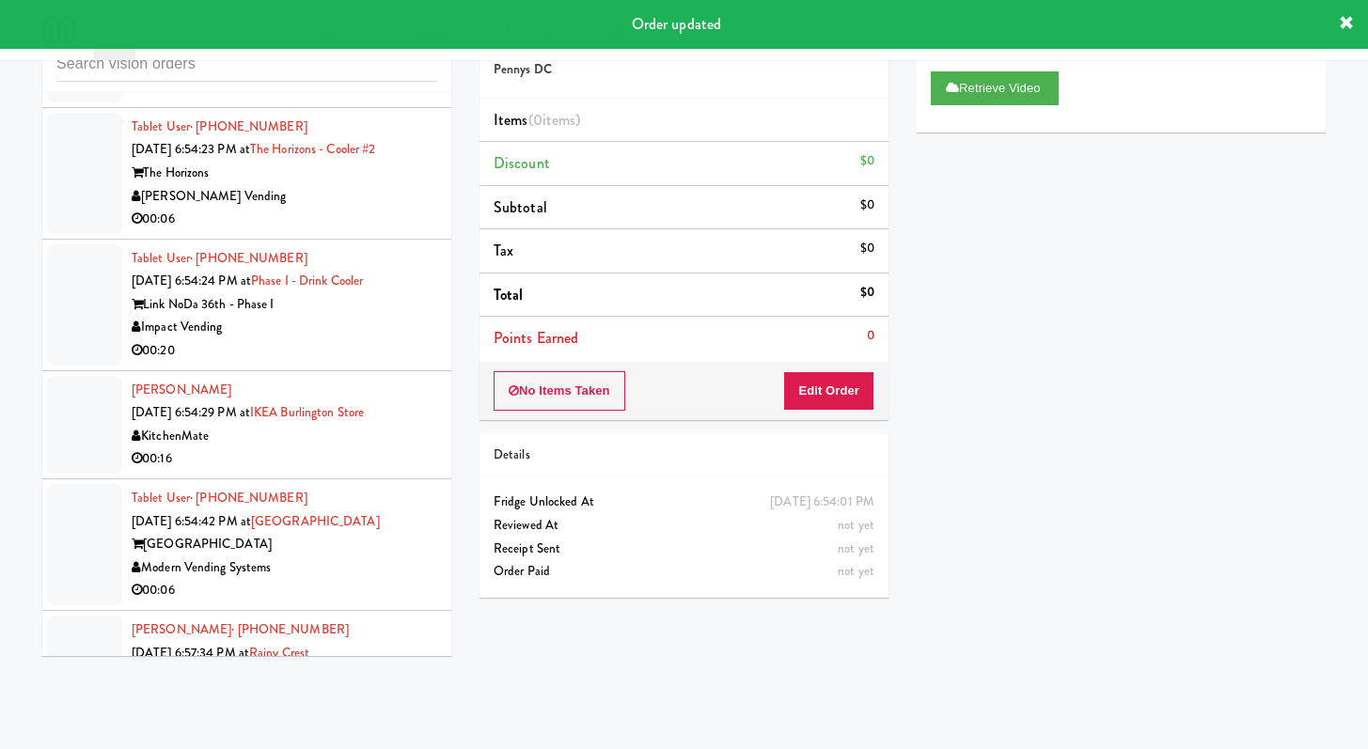
scroll to position [4171, 0]
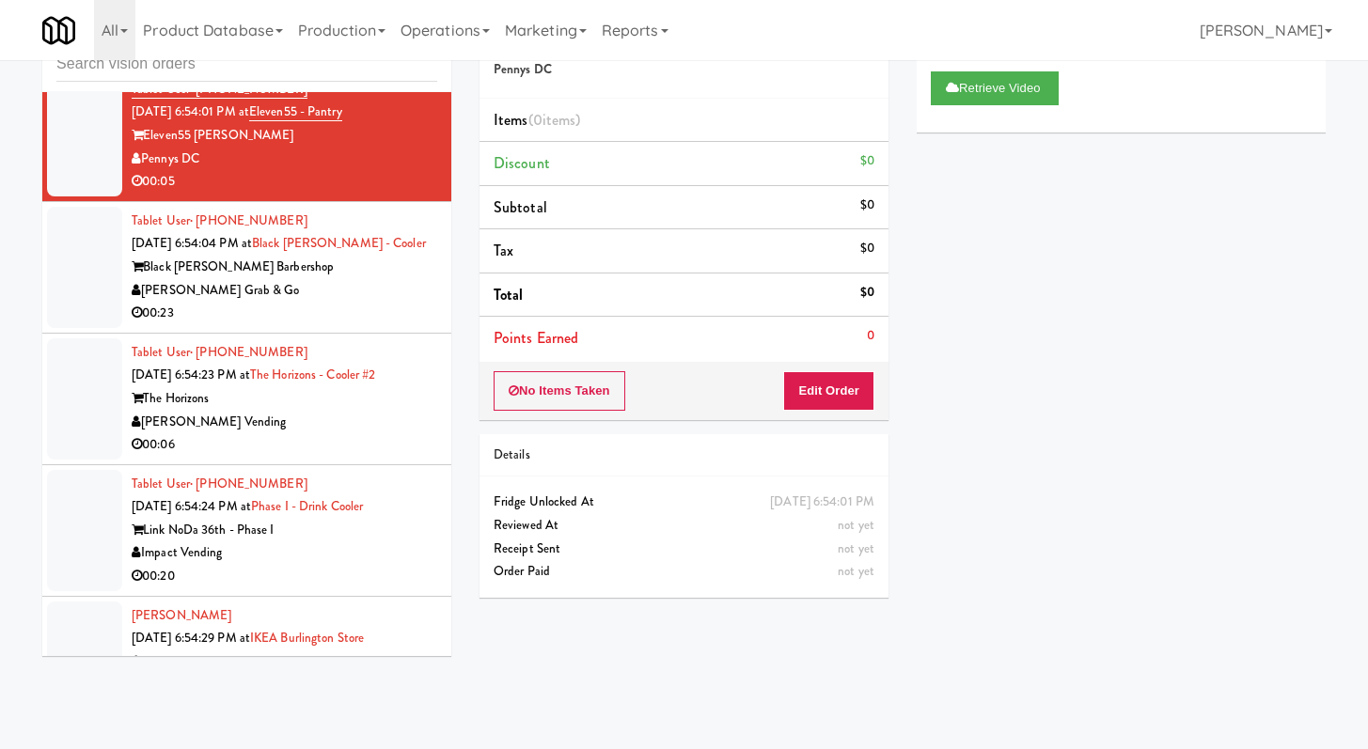
click at [373, 325] on div "00:23" at bounding box center [285, 314] width 306 height 24
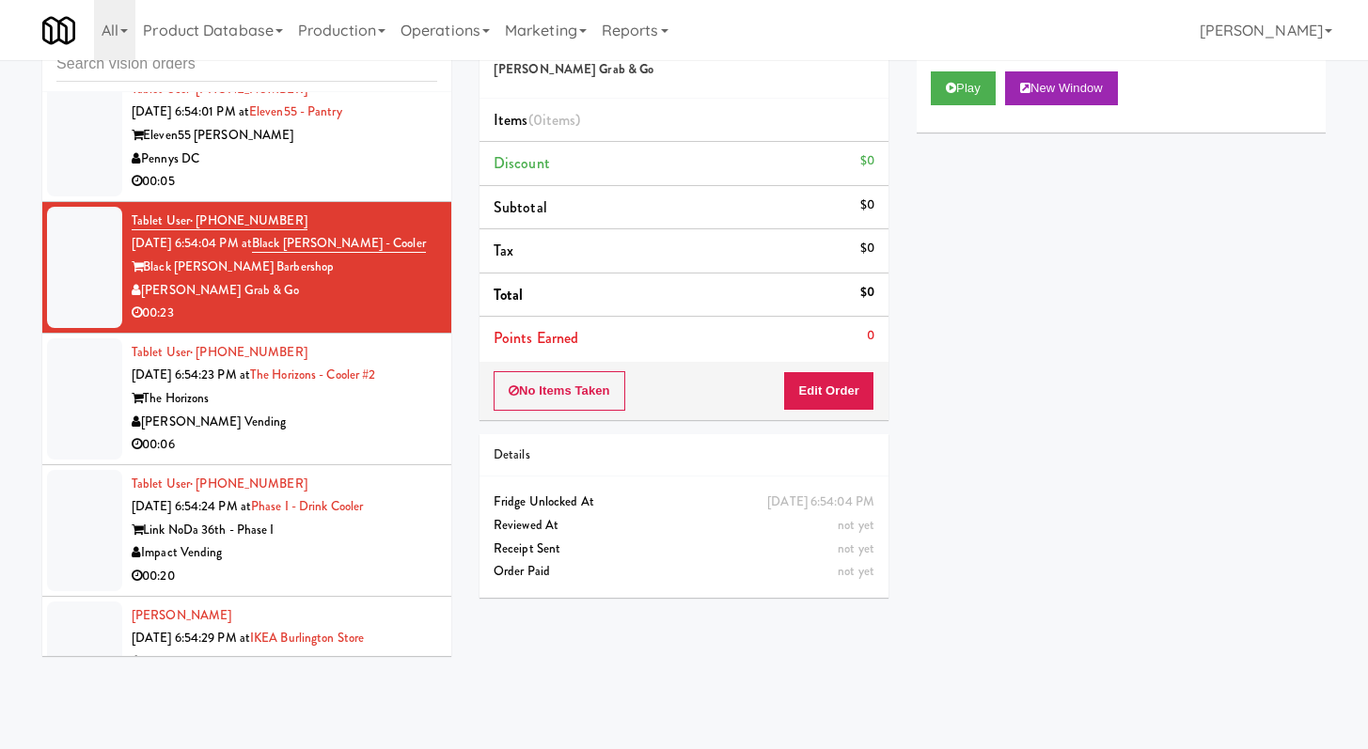
scroll to position [4870, 0]
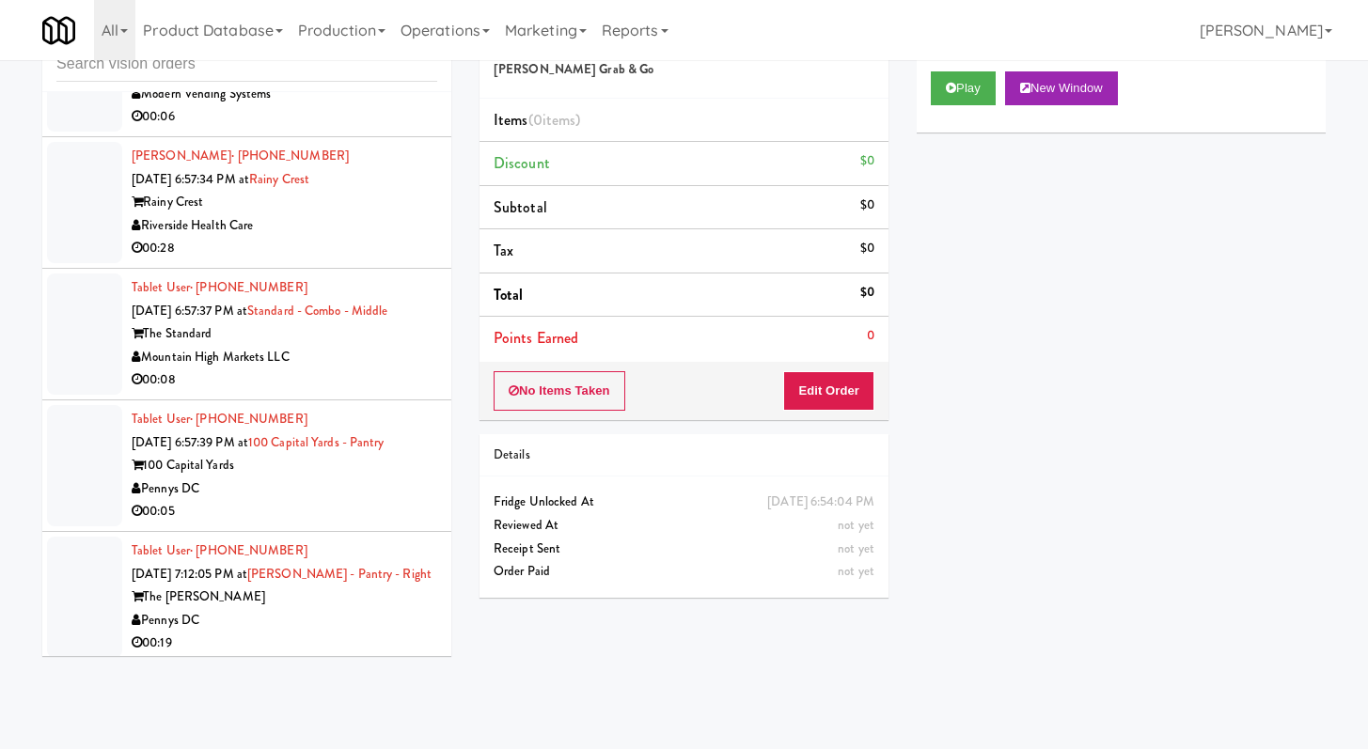
click at [404, 392] on div "00:08" at bounding box center [285, 381] width 306 height 24
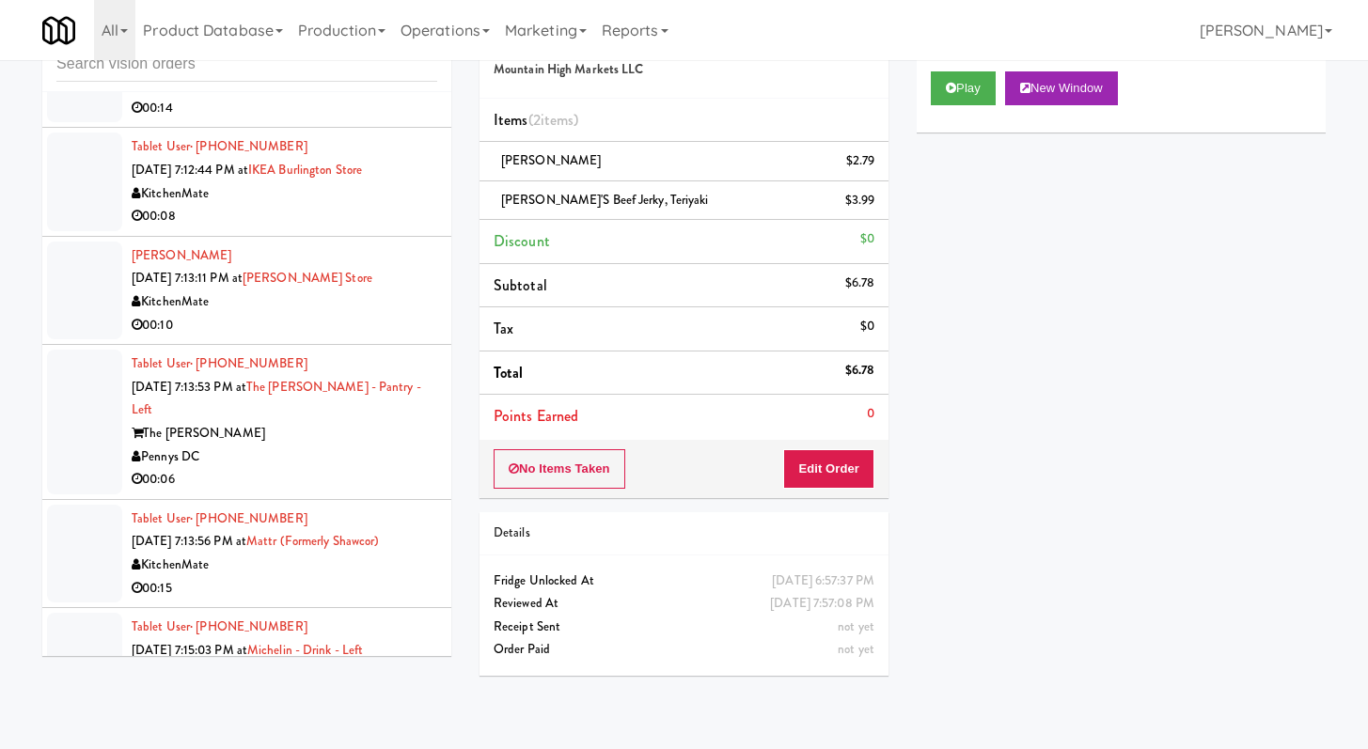
scroll to position [6071, 0]
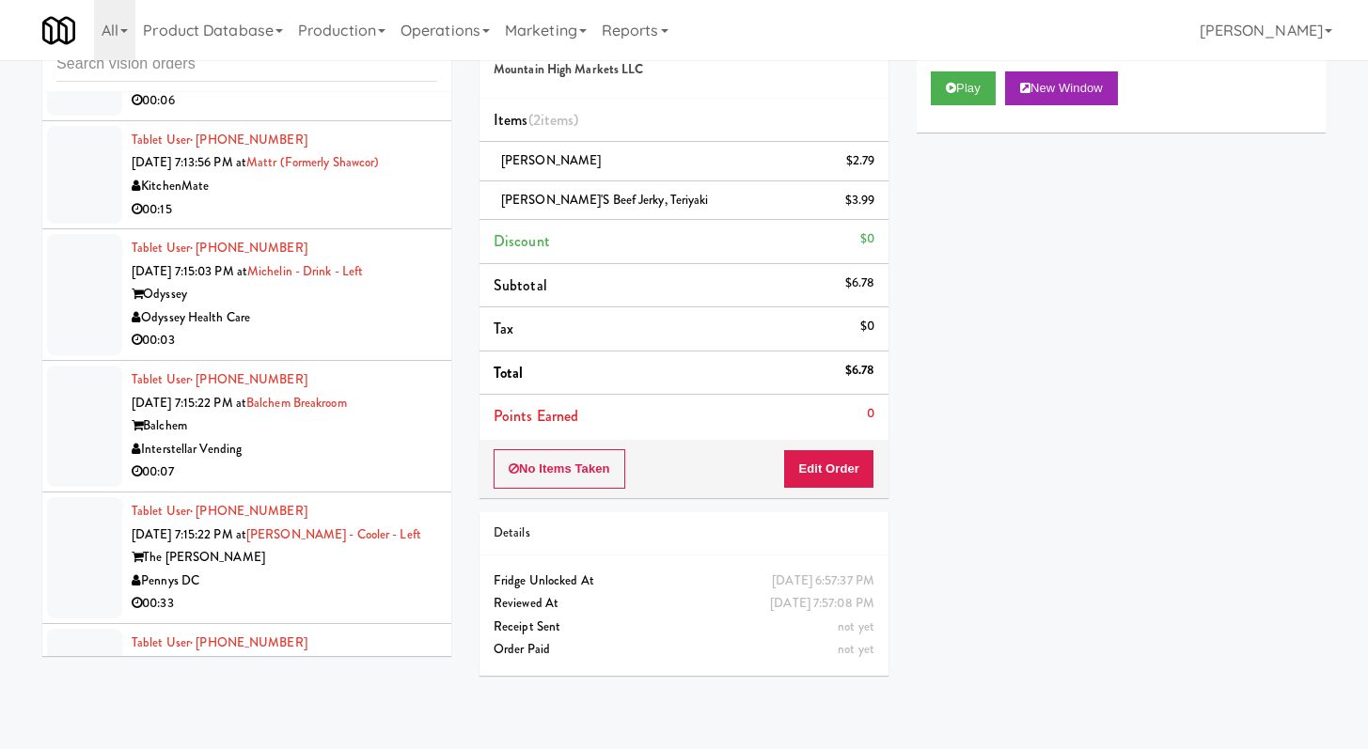
click at [375, 353] on div "00:03" at bounding box center [285, 341] width 306 height 24
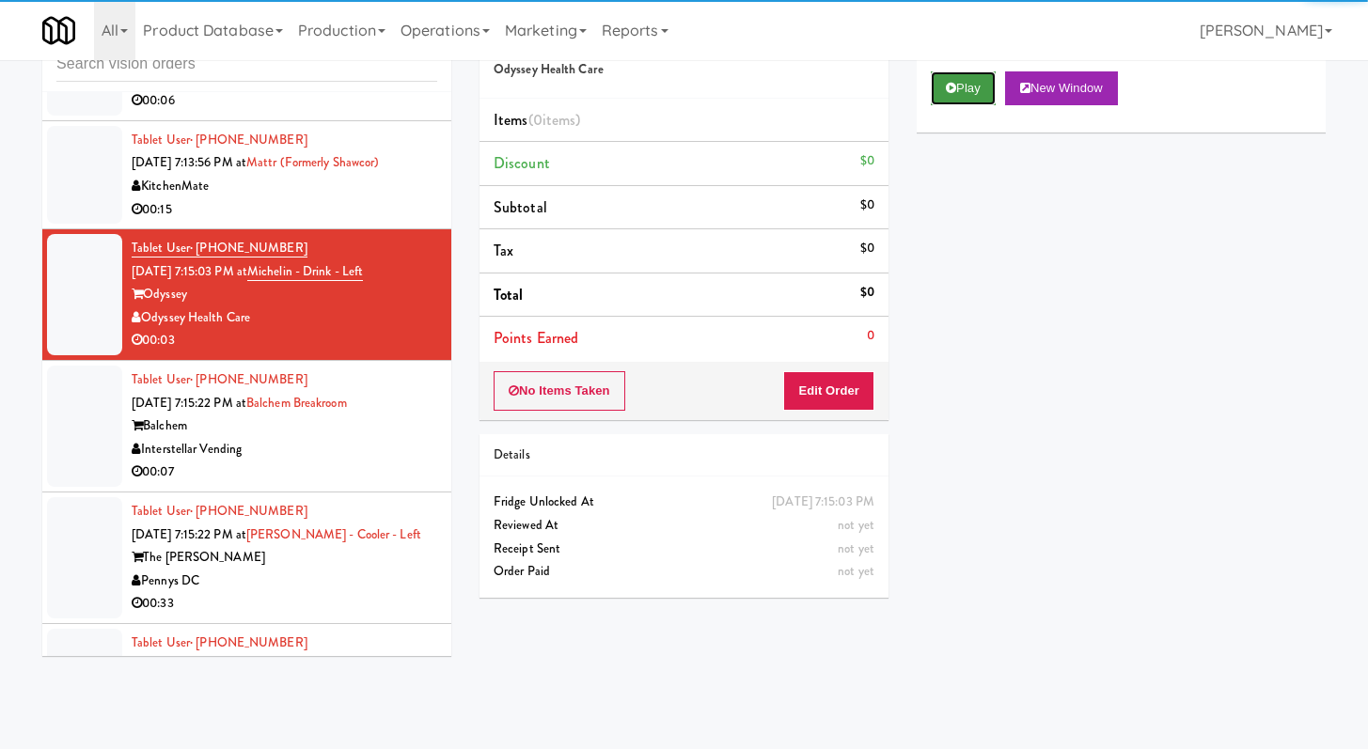
click at [954, 95] on button "Play" at bounding box center [963, 88] width 65 height 34
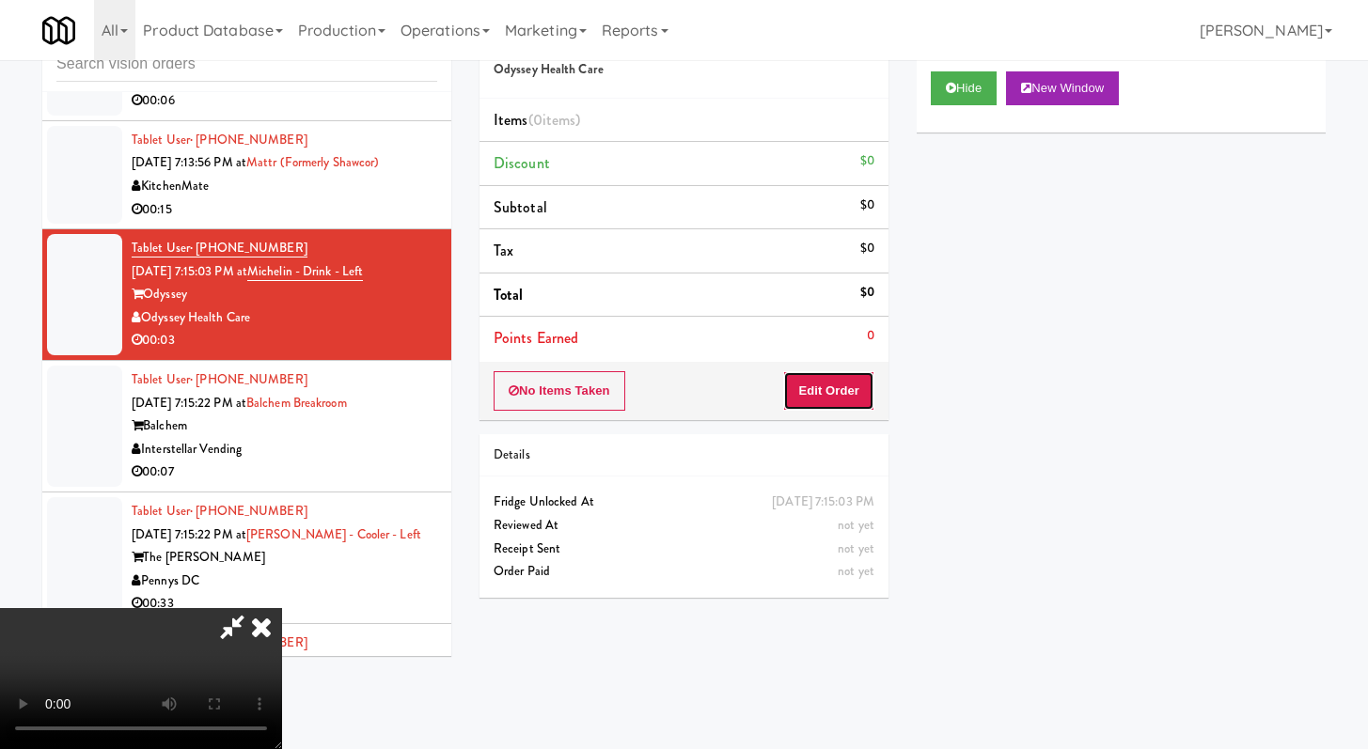
click at [810, 387] on button "Edit Order" at bounding box center [828, 390] width 91 height 39
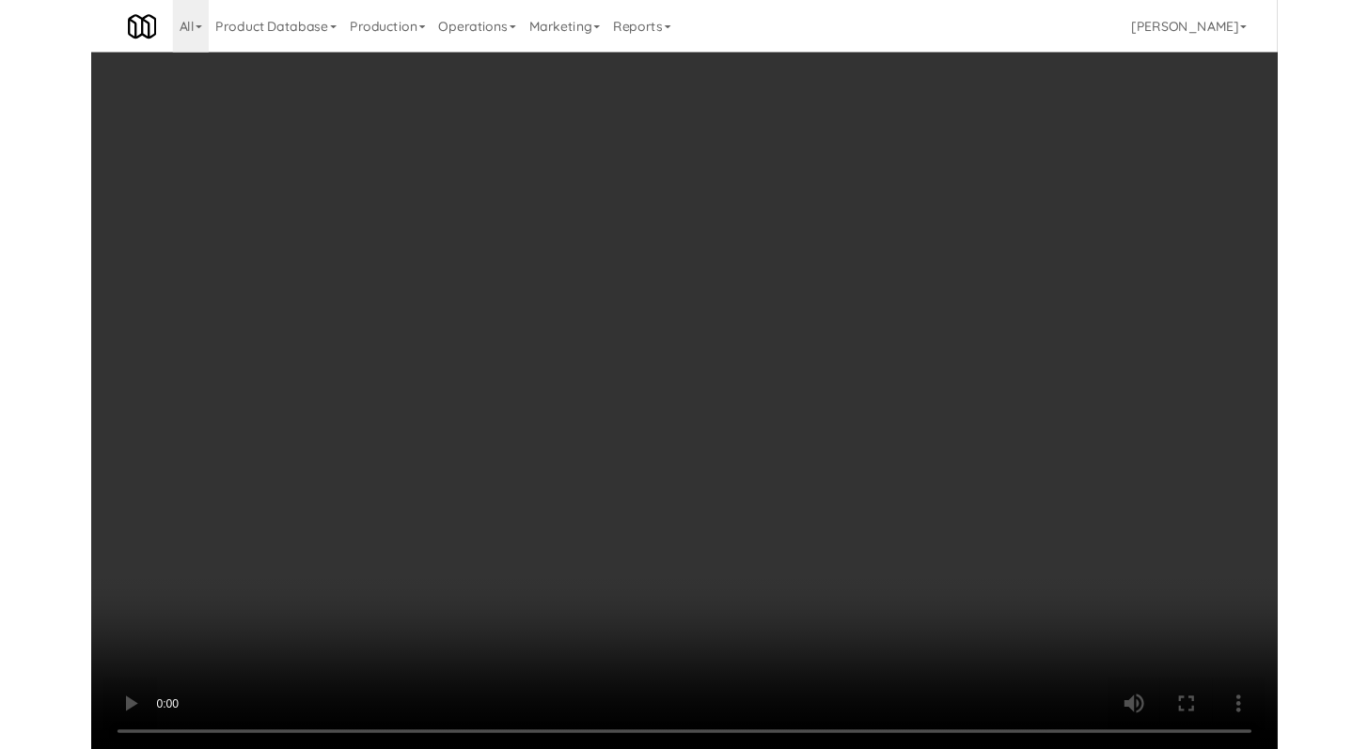
scroll to position [6049, 0]
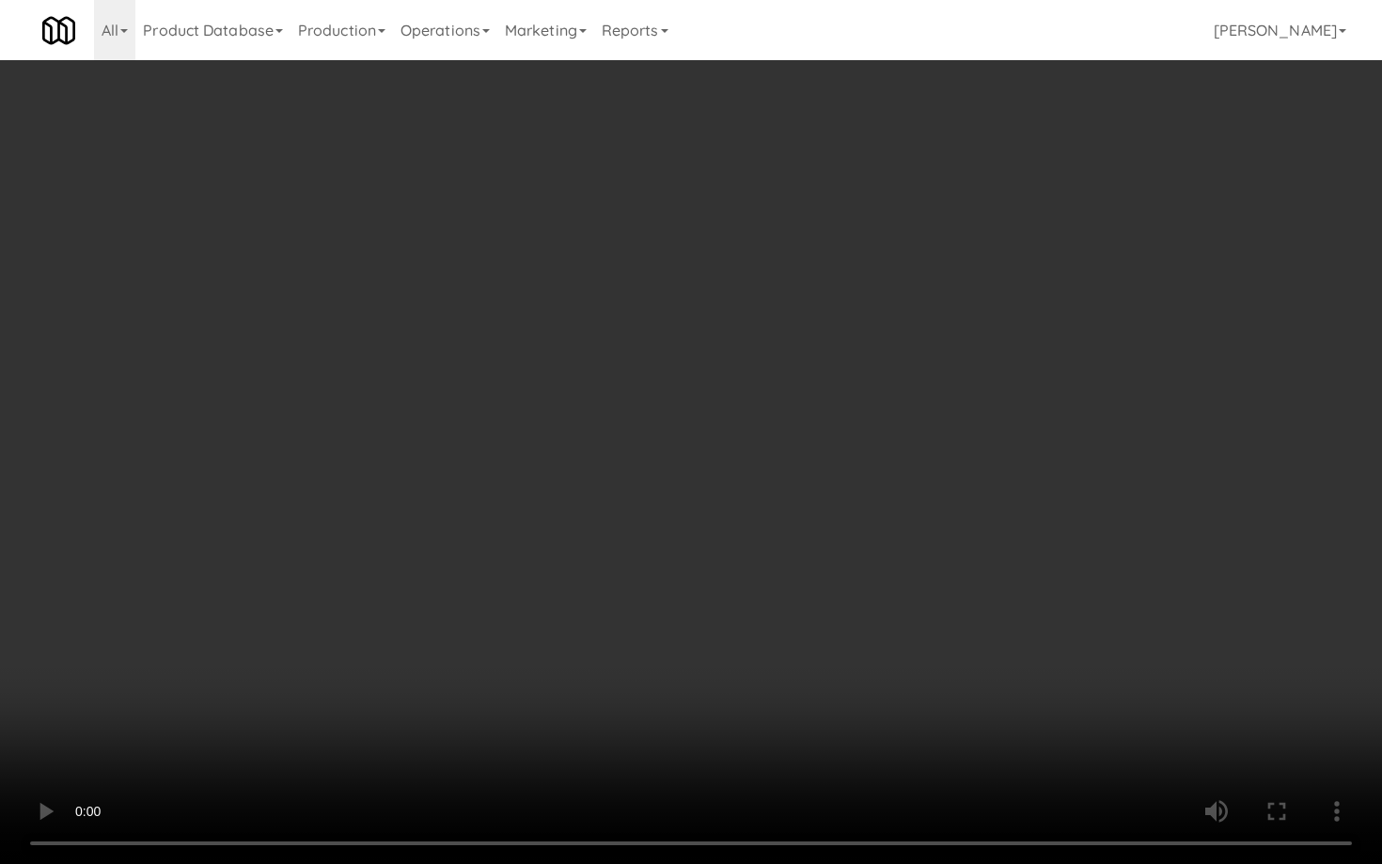
click at [684, 572] on video at bounding box center [691, 432] width 1382 height 864
click at [684, 573] on video at bounding box center [691, 432] width 1382 height 864
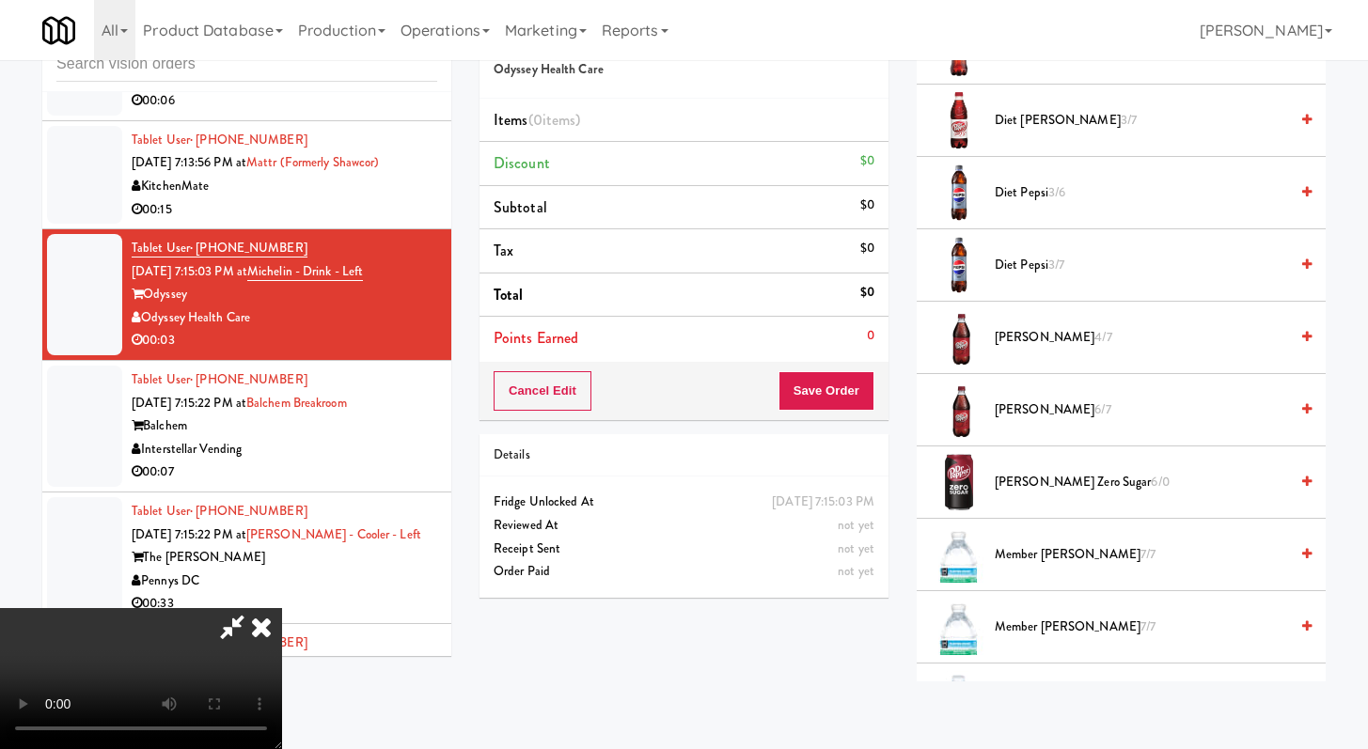
scroll to position [602, 0]
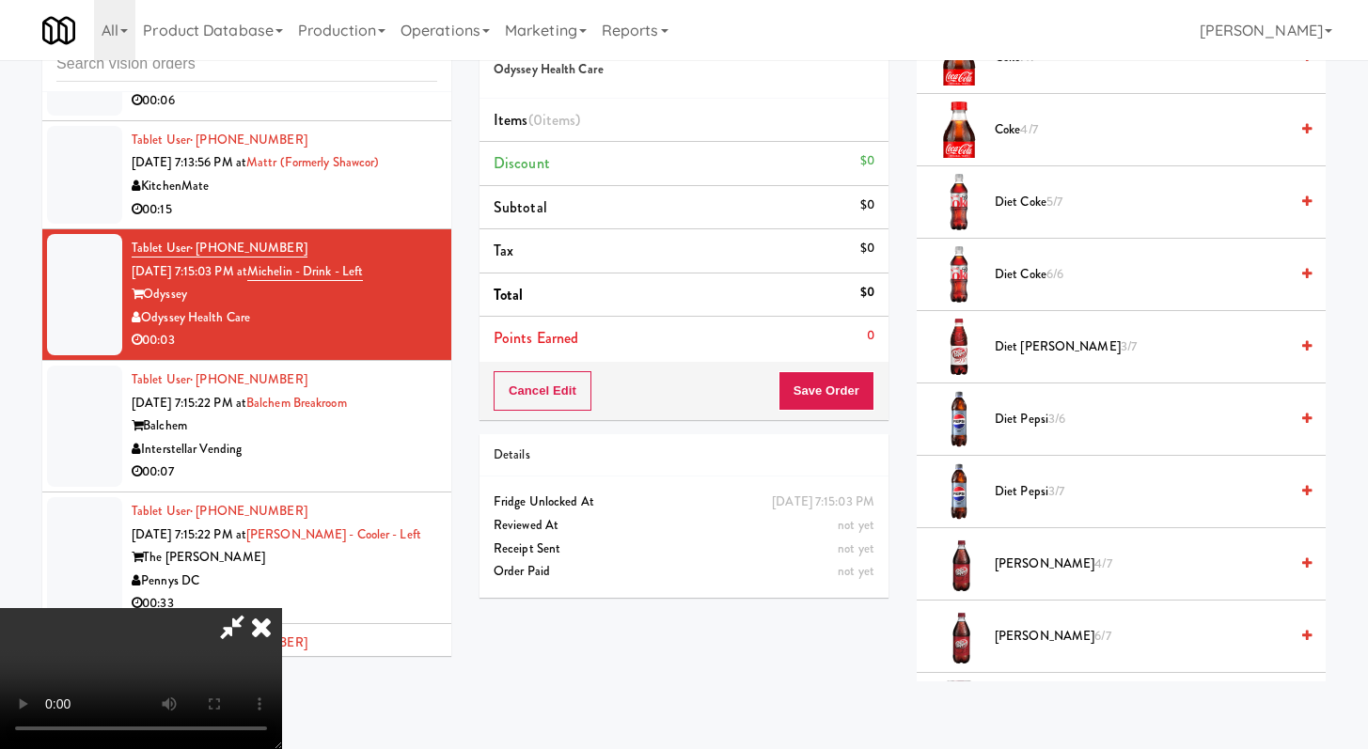
click at [1041, 408] on li "Diet Pepsi 3/6" at bounding box center [1121, 420] width 409 height 72
click at [992, 405] on li "Diet Pepsi 3/6" at bounding box center [1121, 420] width 409 height 72
click at [1007, 417] on span "Diet Pepsi 3/6" at bounding box center [1141, 420] width 293 height 24
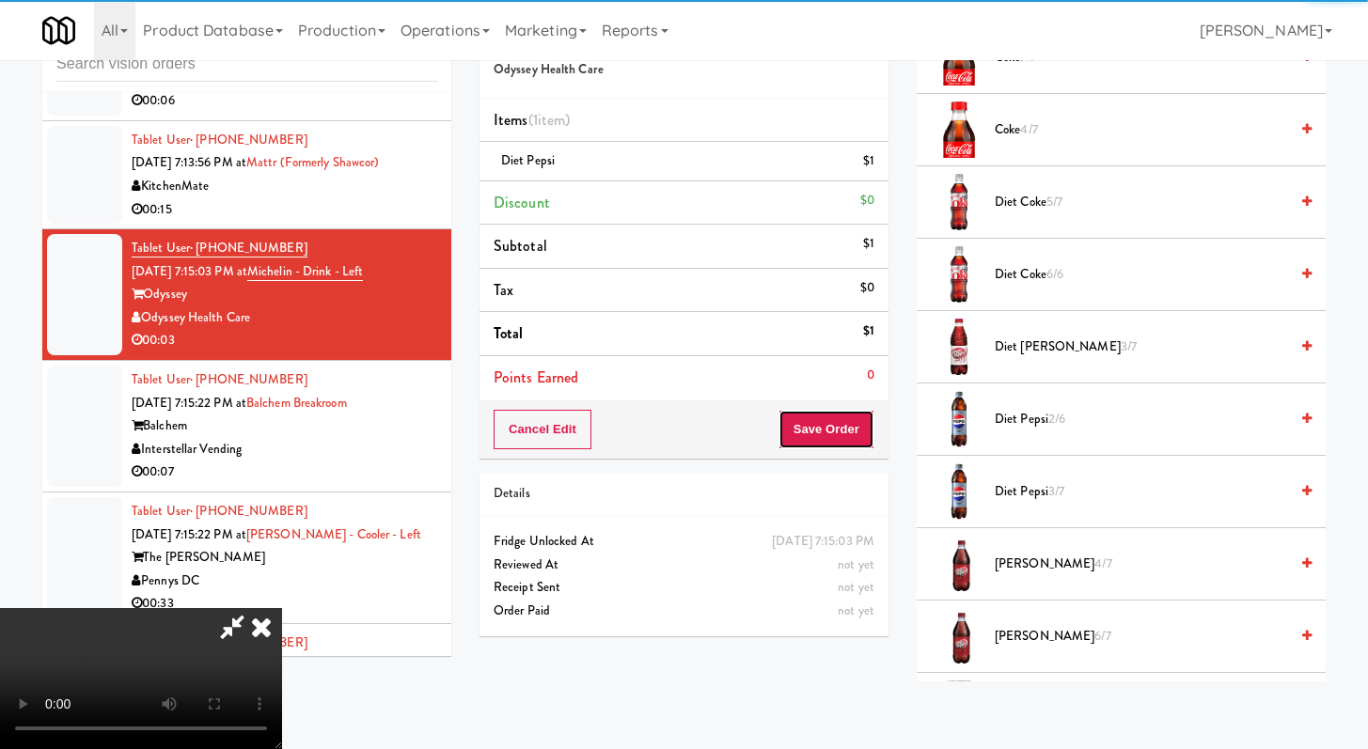
click at [851, 421] on button "Save Order" at bounding box center [827, 429] width 96 height 39
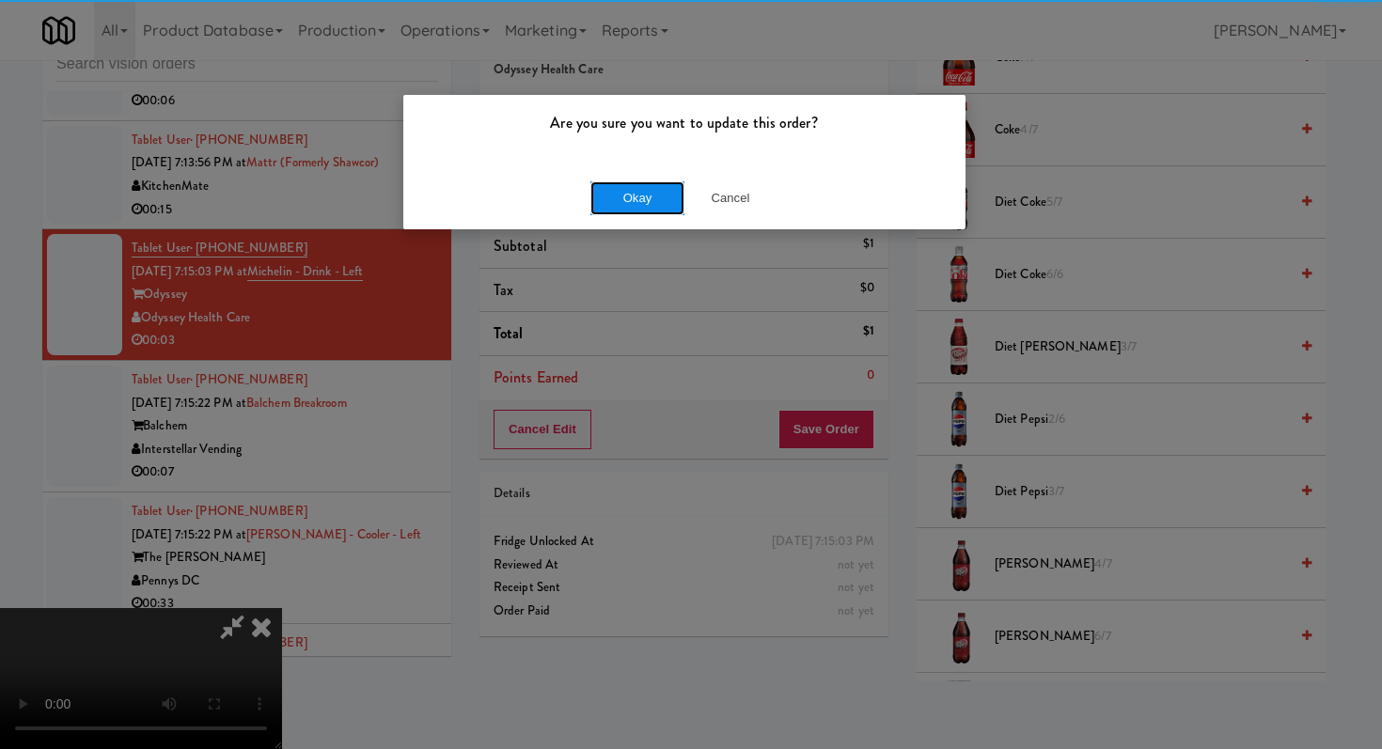
click at [637, 191] on button "Okay" at bounding box center [637, 198] width 94 height 34
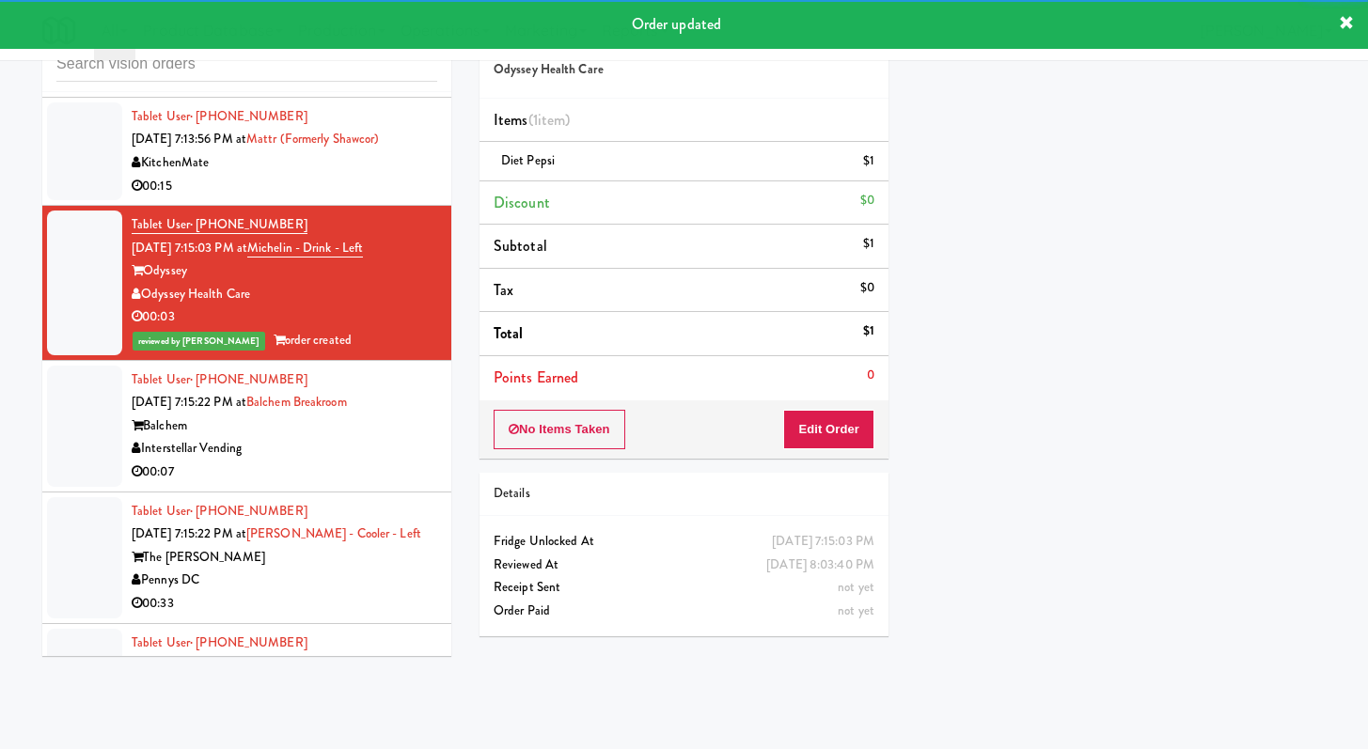
scroll to position [6128, 0]
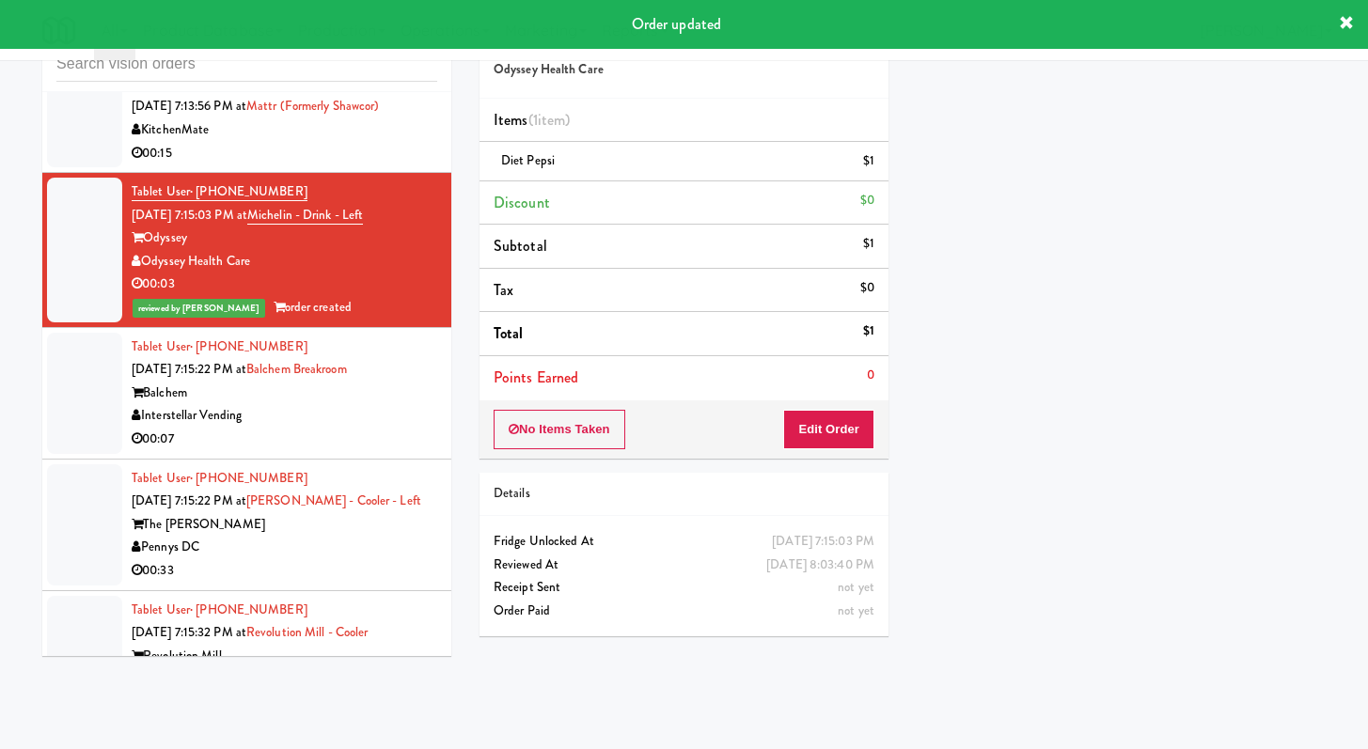
click at [363, 451] on div "00:07" at bounding box center [285, 440] width 306 height 24
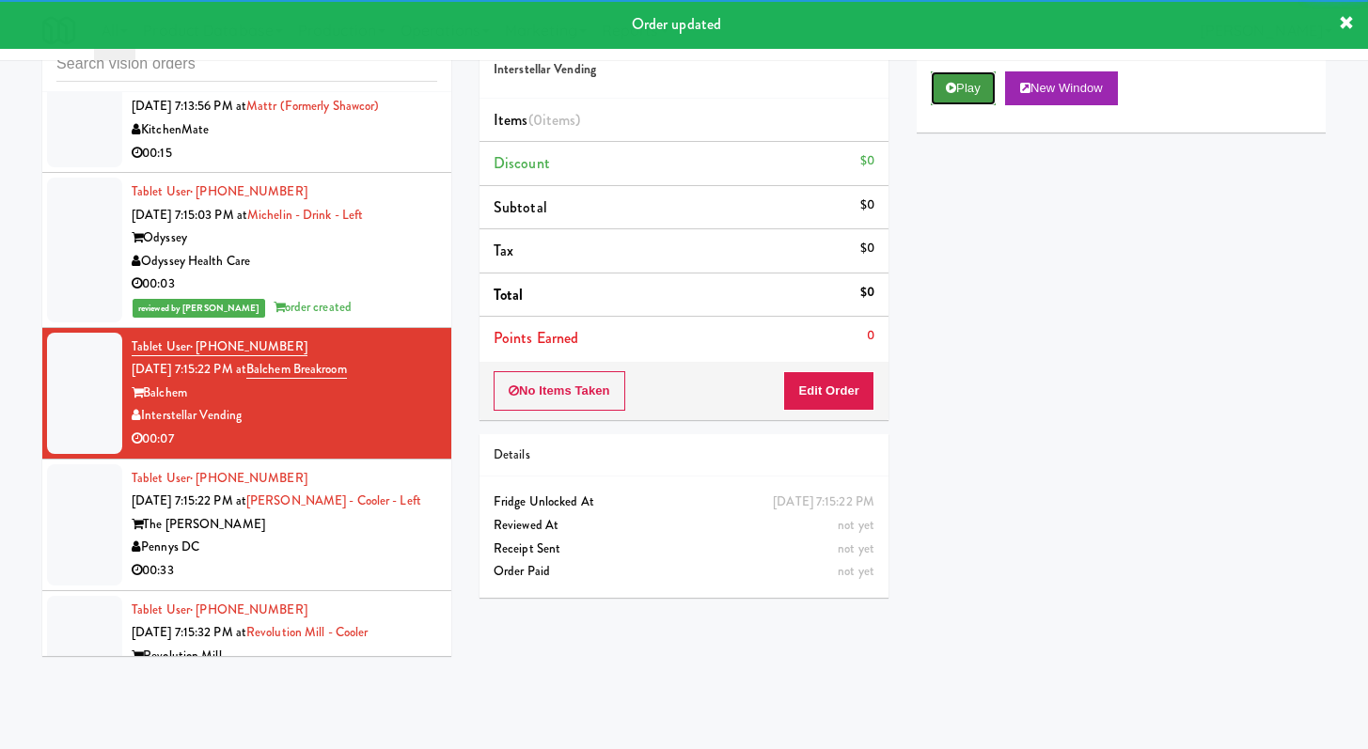
click at [976, 84] on button "Play" at bounding box center [963, 88] width 65 height 34
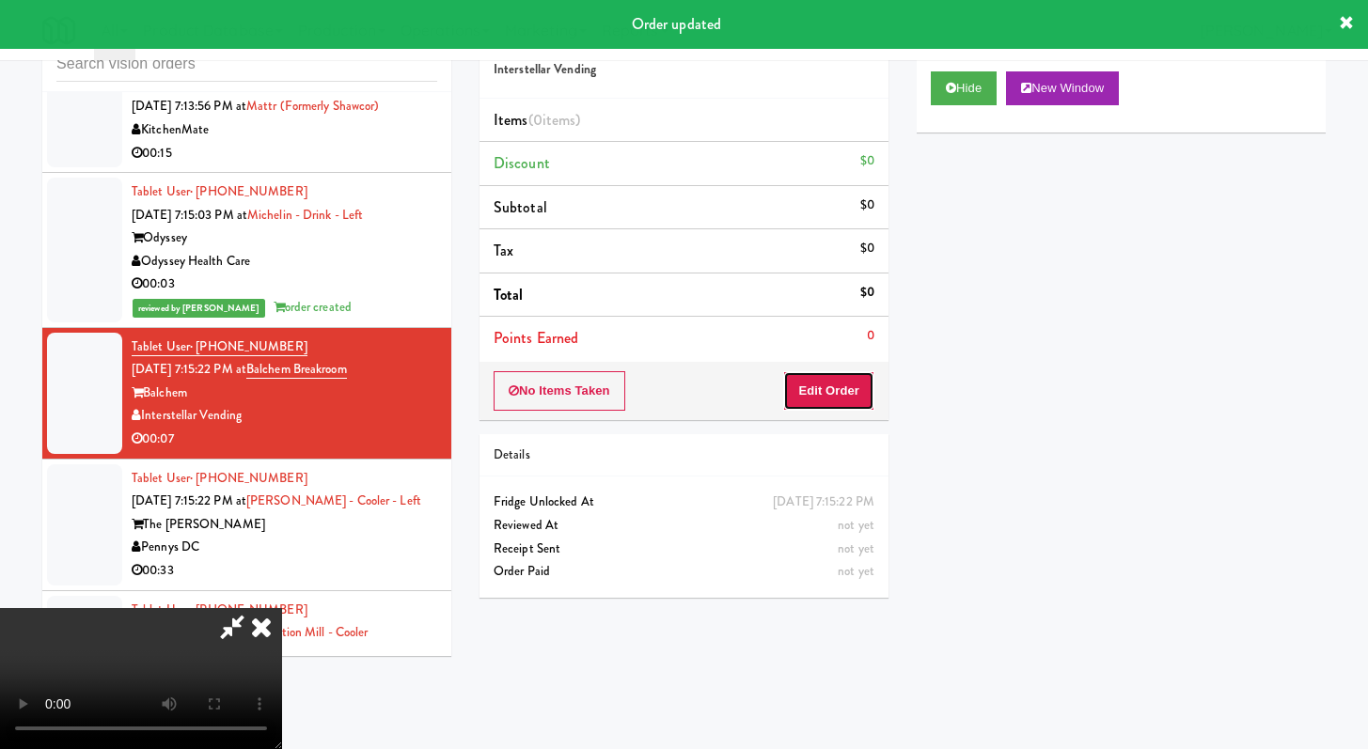
click at [853, 398] on button "Edit Order" at bounding box center [828, 390] width 91 height 39
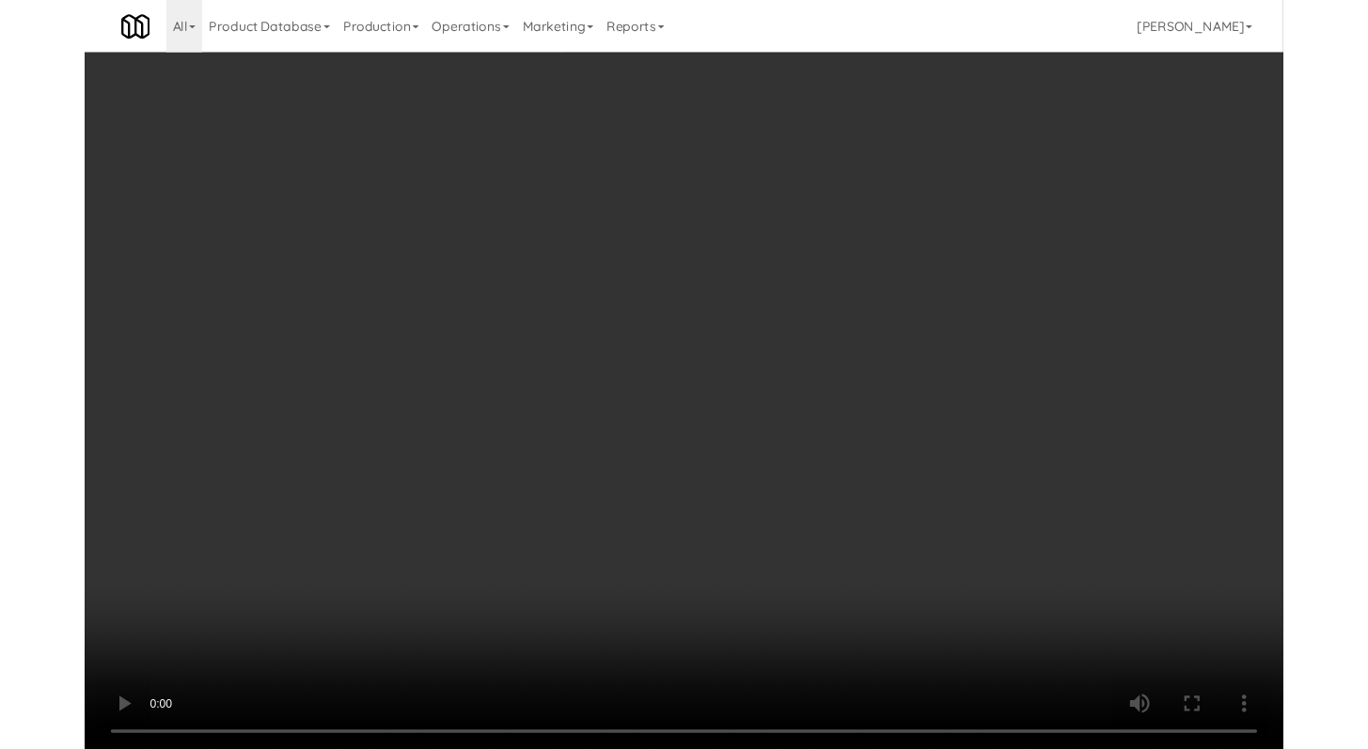
scroll to position [6104, 0]
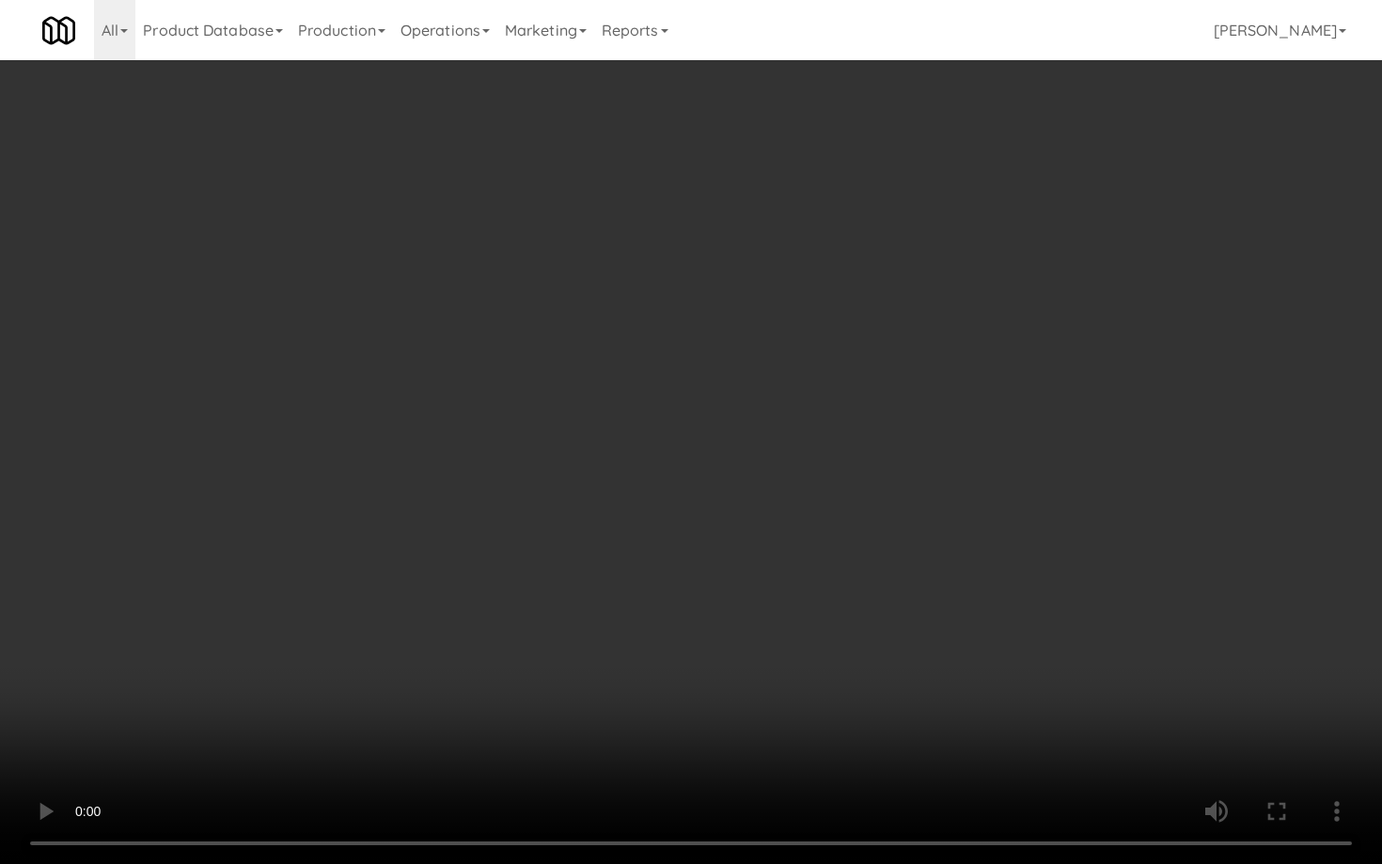
click at [651, 527] on video at bounding box center [691, 432] width 1382 height 864
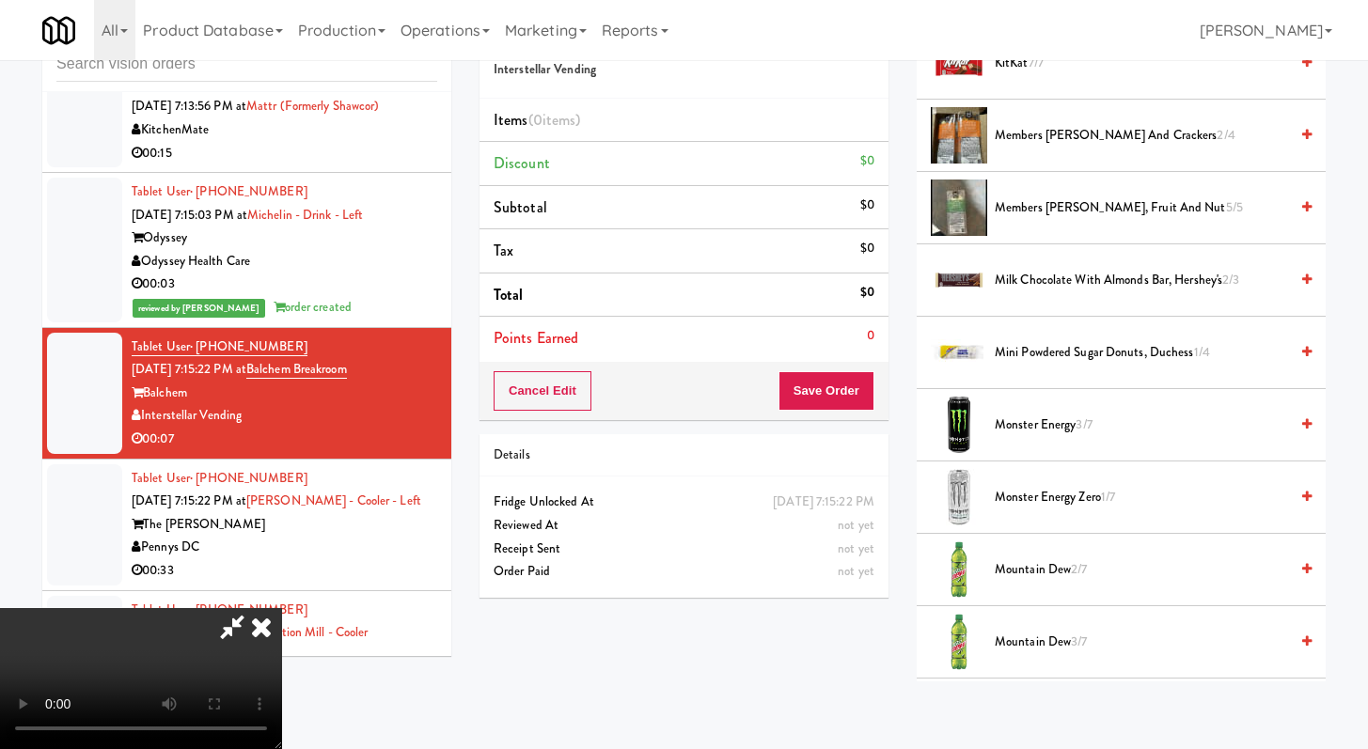
scroll to position [1232, 0]
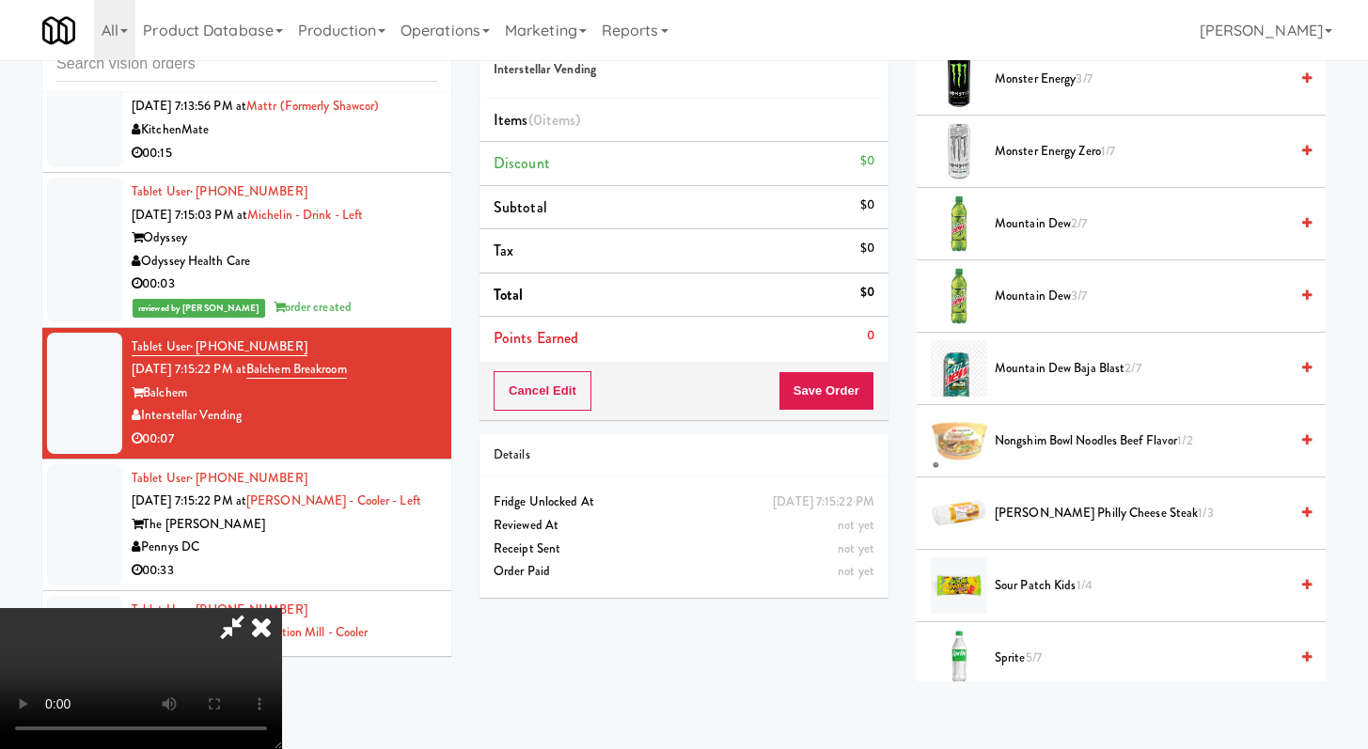
click at [1031, 76] on span "Monster Energy 3/7" at bounding box center [1141, 80] width 293 height 24
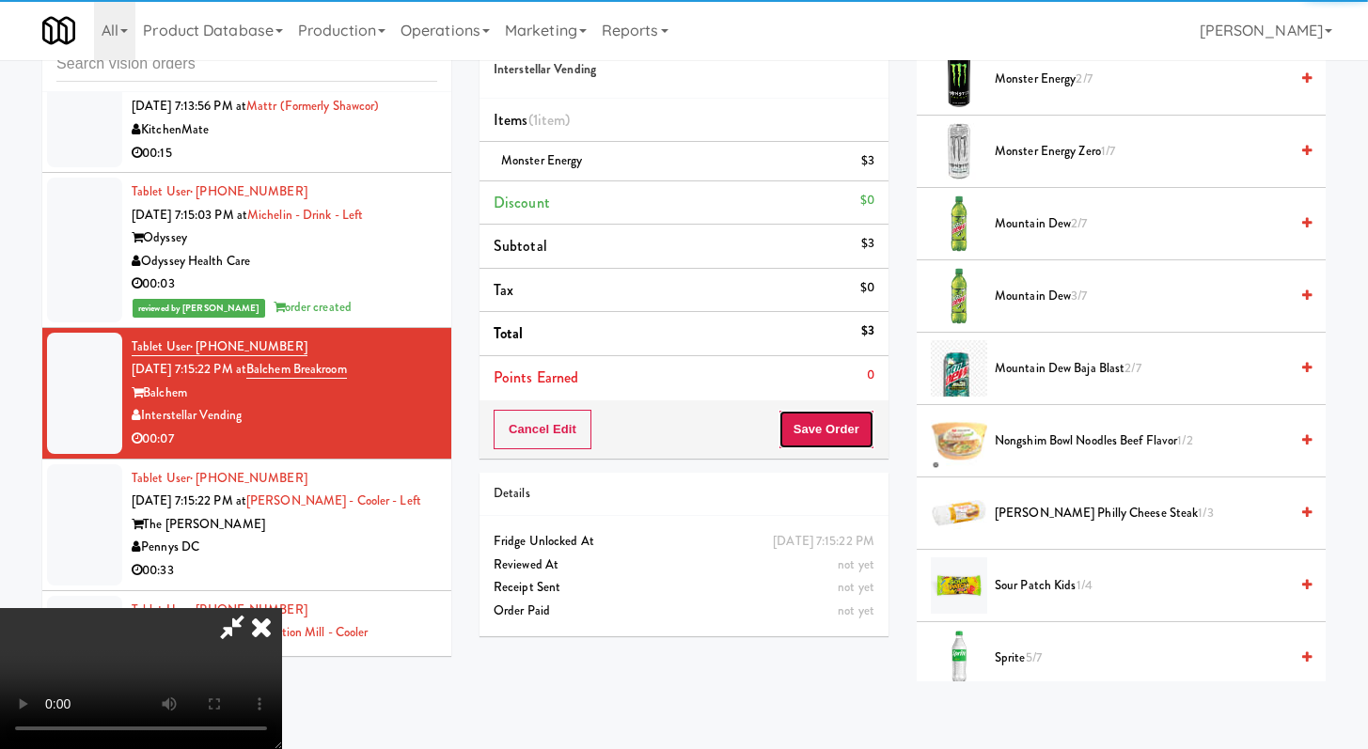
click at [855, 448] on button "Save Order" at bounding box center [827, 429] width 96 height 39
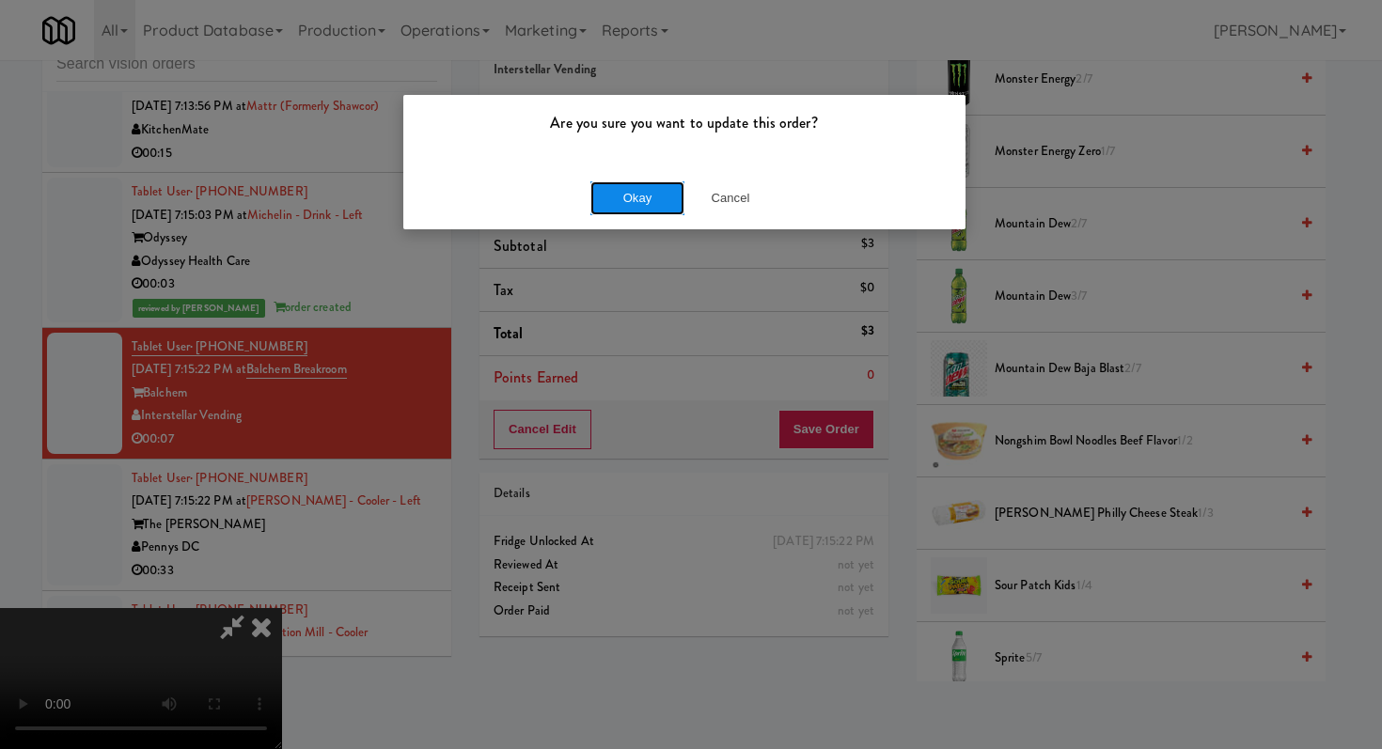
click at [640, 203] on button "Okay" at bounding box center [637, 198] width 94 height 34
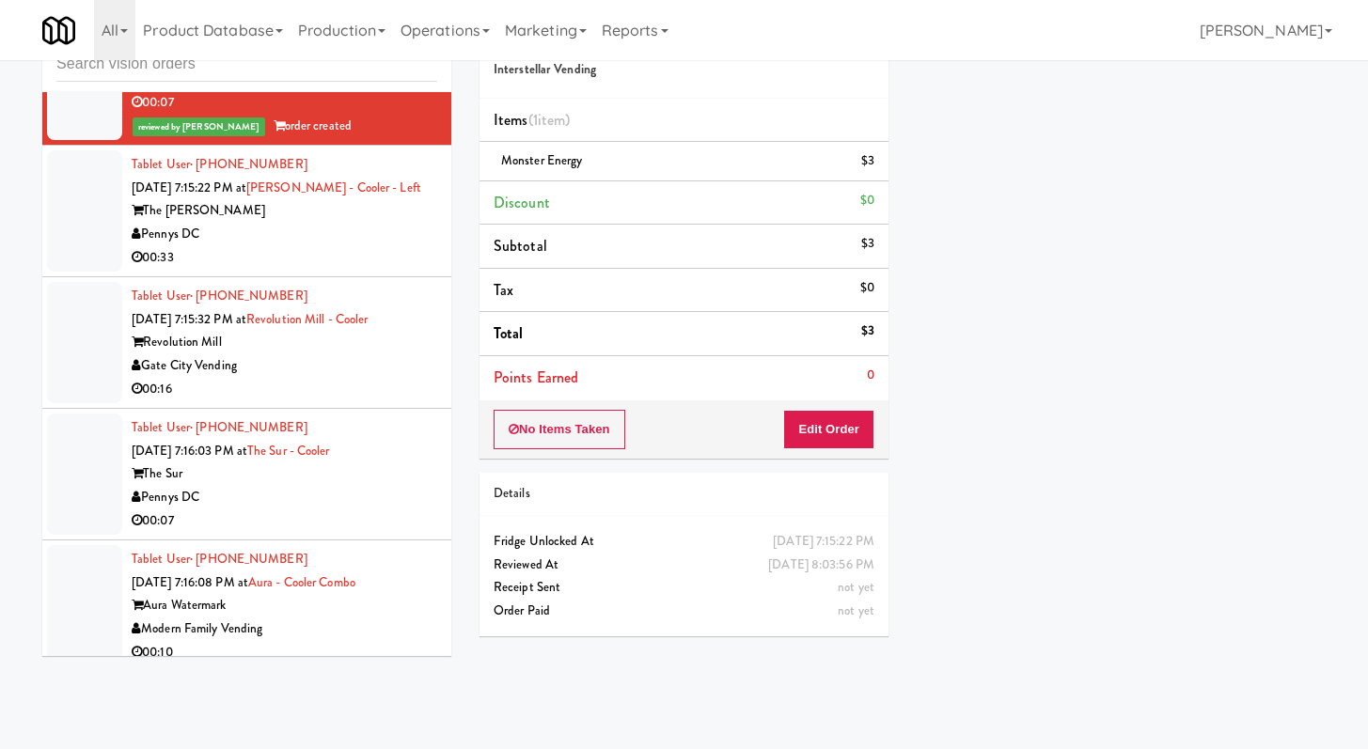
scroll to position [6412, 0]
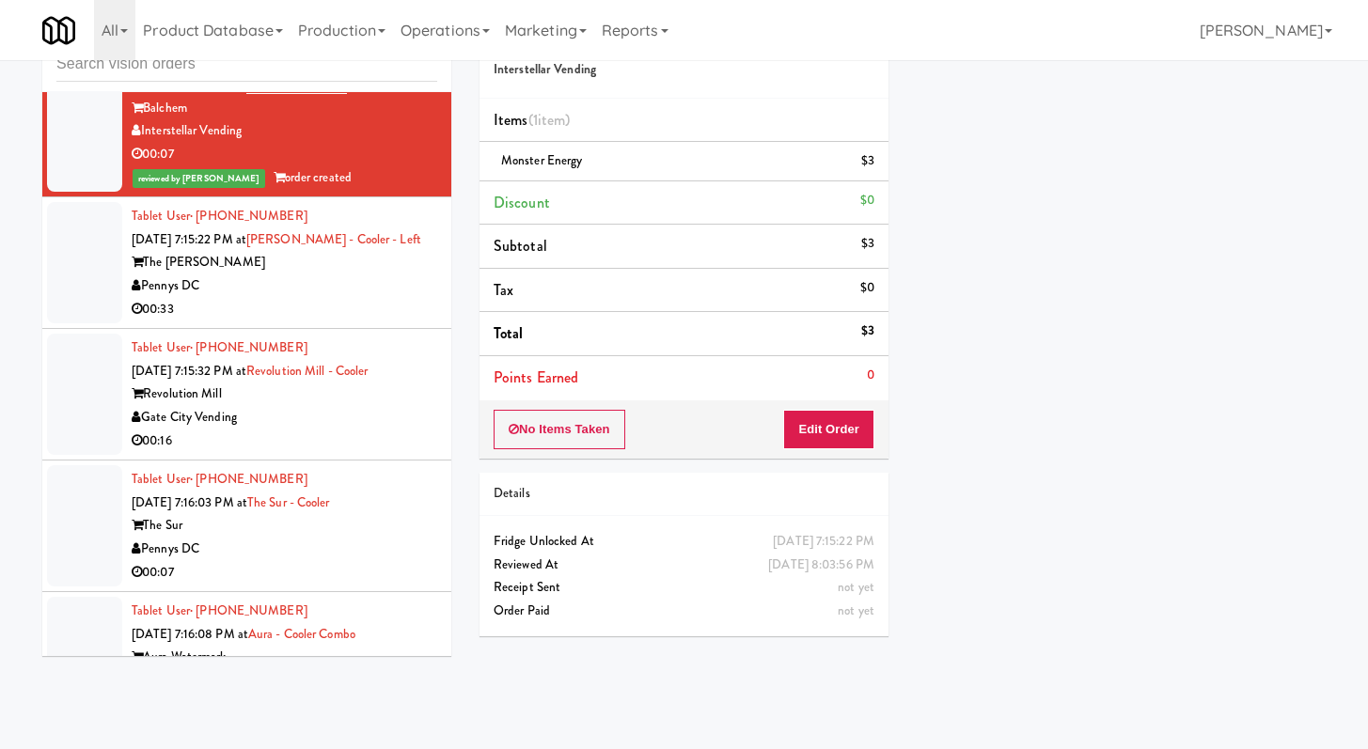
click at [386, 322] on div "00:33" at bounding box center [285, 310] width 306 height 24
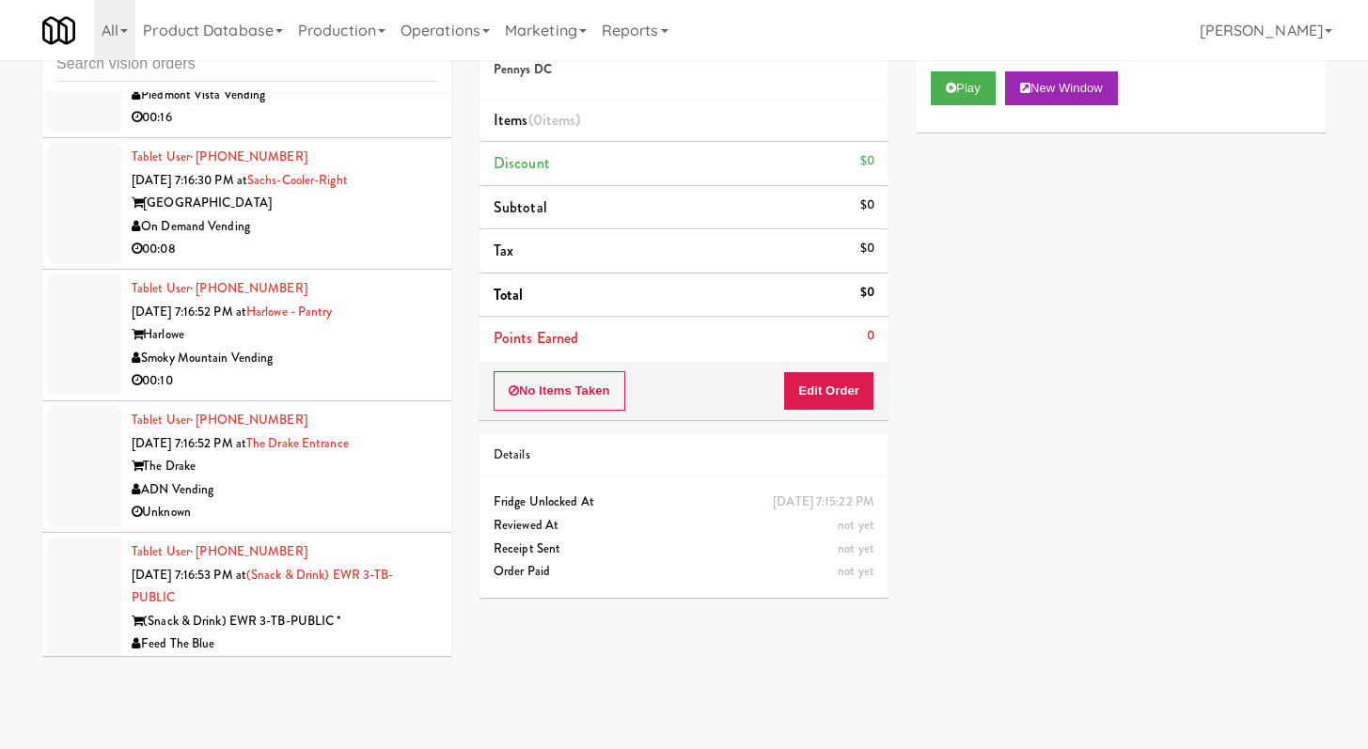
scroll to position [7196, 0]
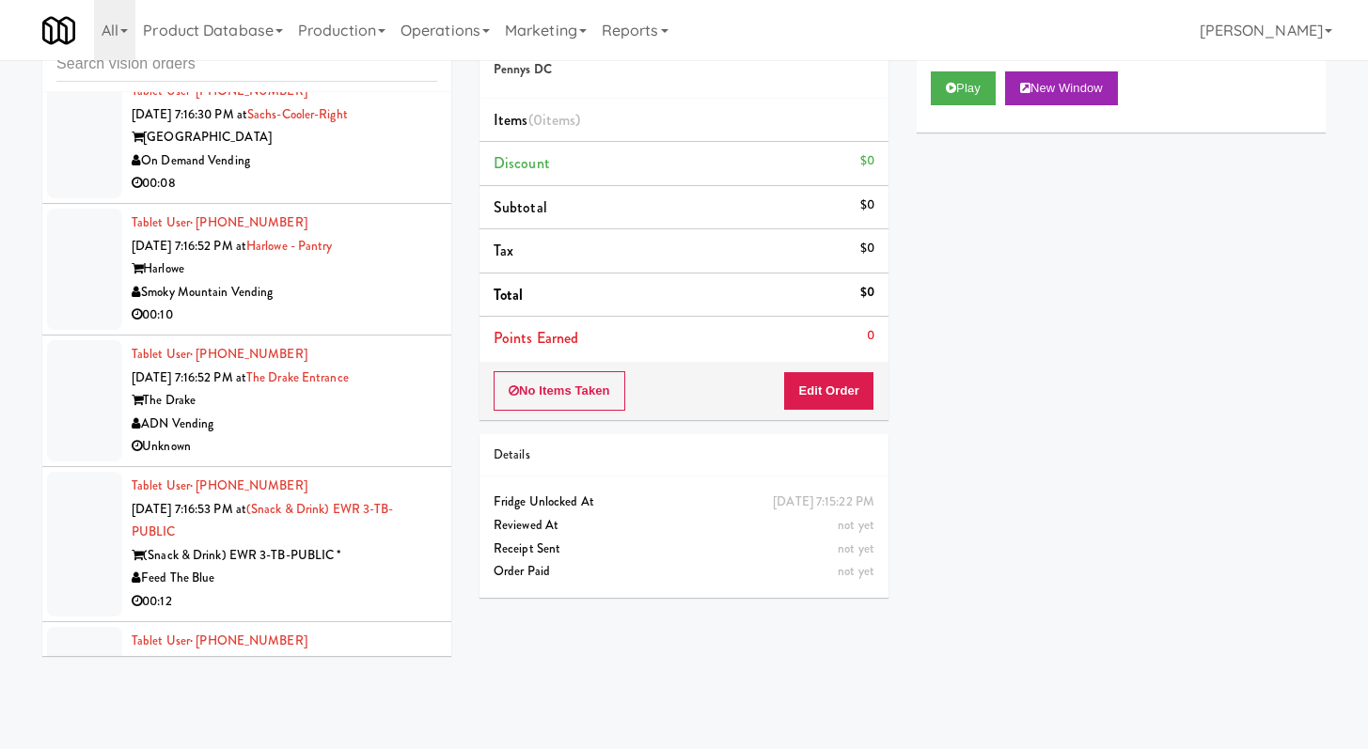
click at [318, 327] on div "00:10" at bounding box center [285, 316] width 306 height 24
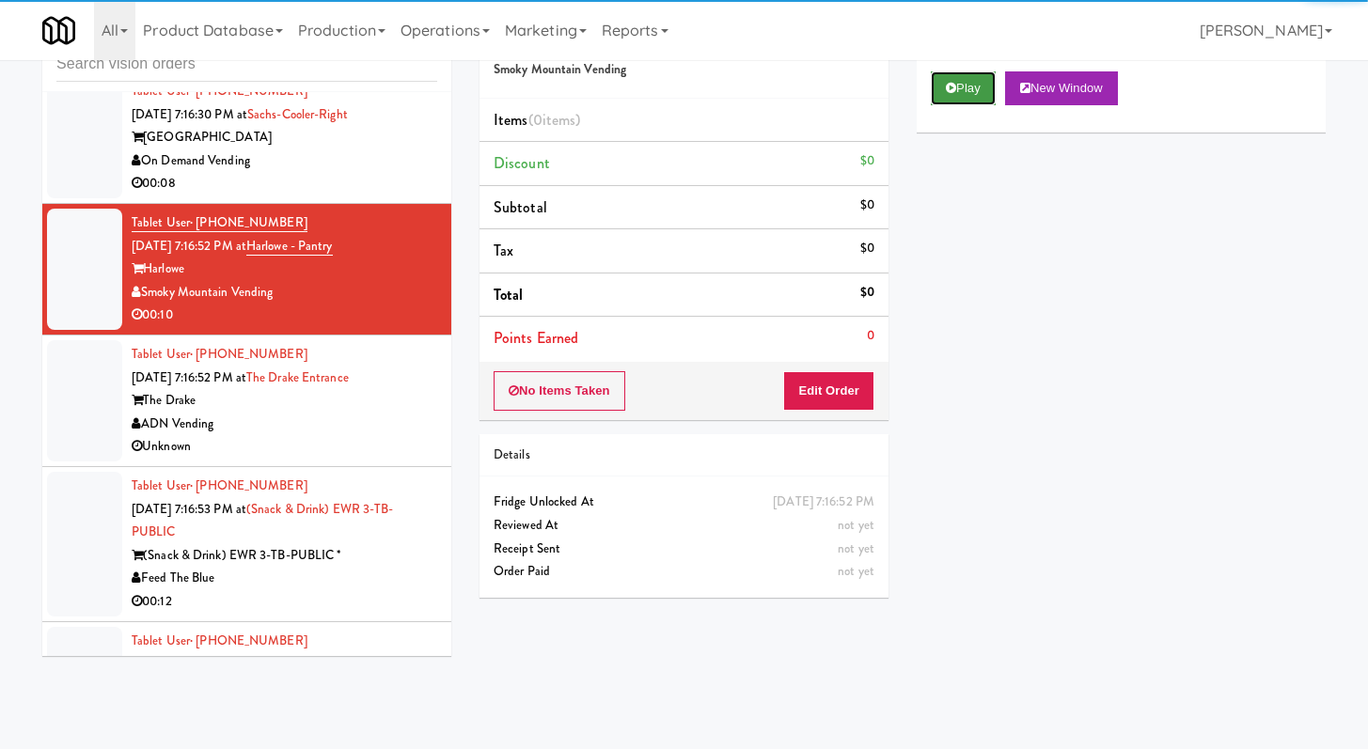
click at [951, 80] on button "Play" at bounding box center [963, 88] width 65 height 34
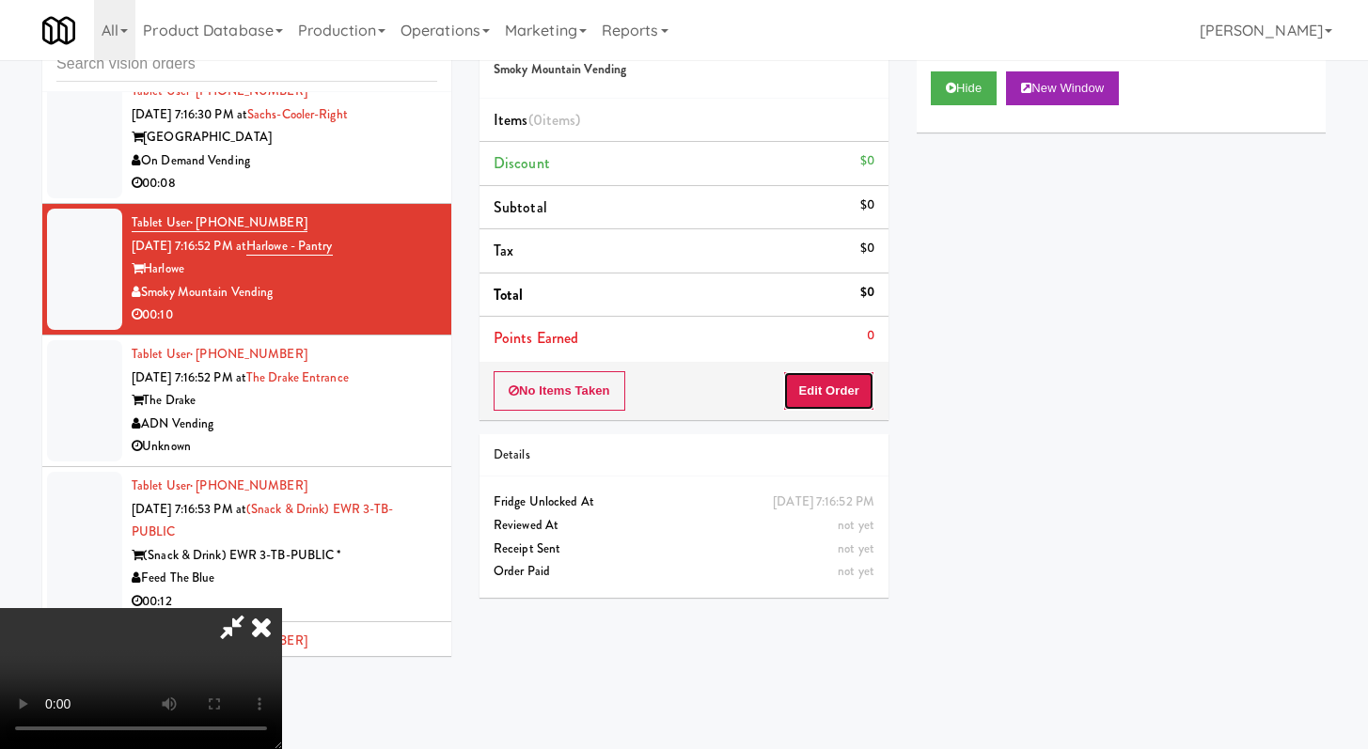
click at [785, 399] on button "Edit Order" at bounding box center [828, 390] width 91 height 39
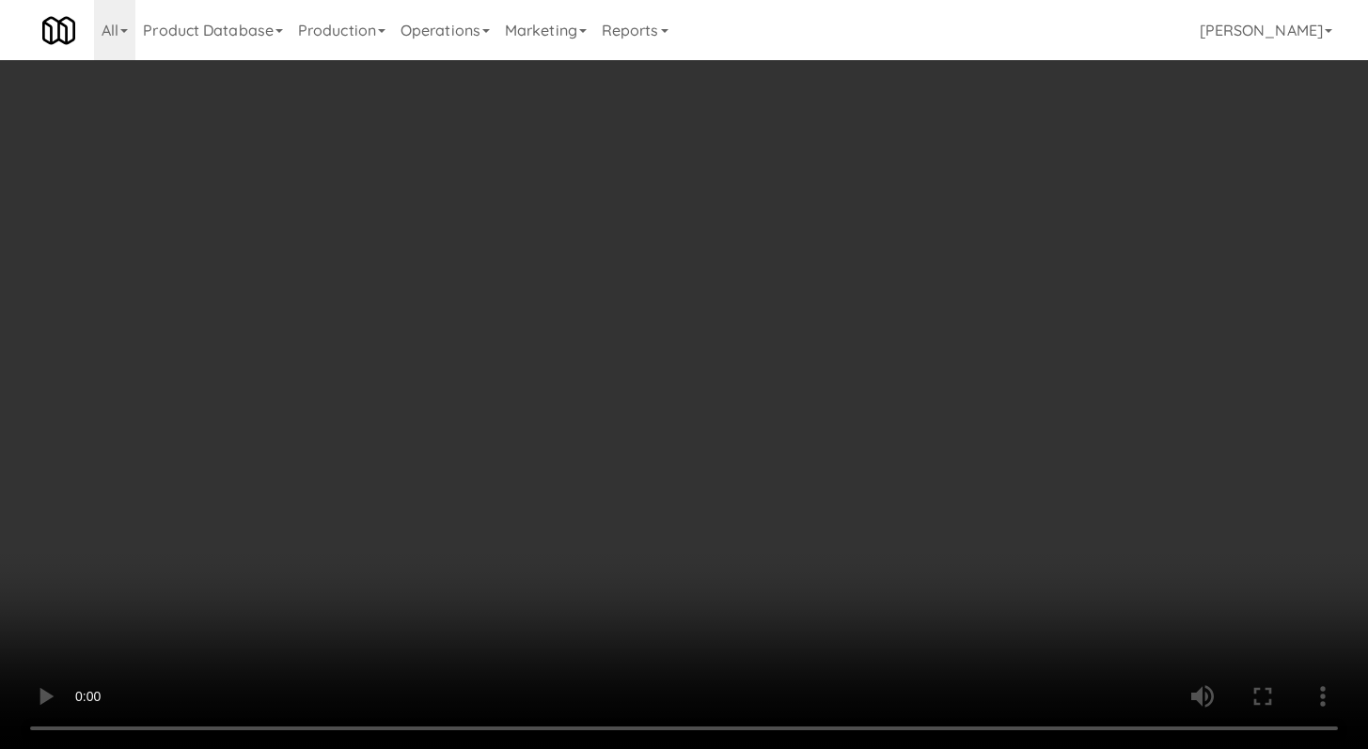
scroll to position [7172, 0]
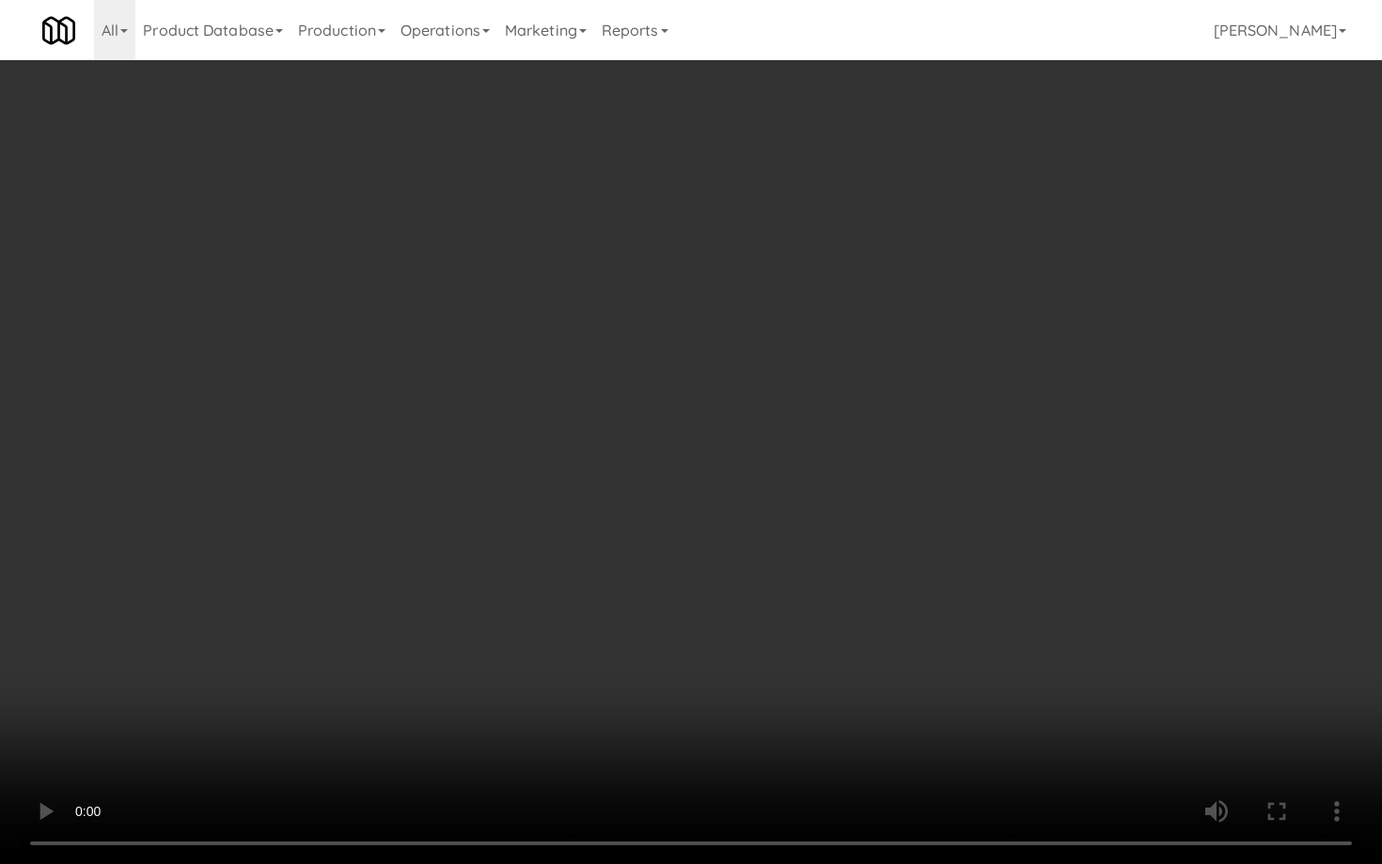
click at [703, 642] on video at bounding box center [691, 432] width 1382 height 864
click at [683, 573] on video at bounding box center [691, 432] width 1382 height 864
drag, startPoint x: 683, startPoint y: 573, endPoint x: 687, endPoint y: 564, distance: 9.7
click at [684, 573] on video at bounding box center [691, 432] width 1382 height 864
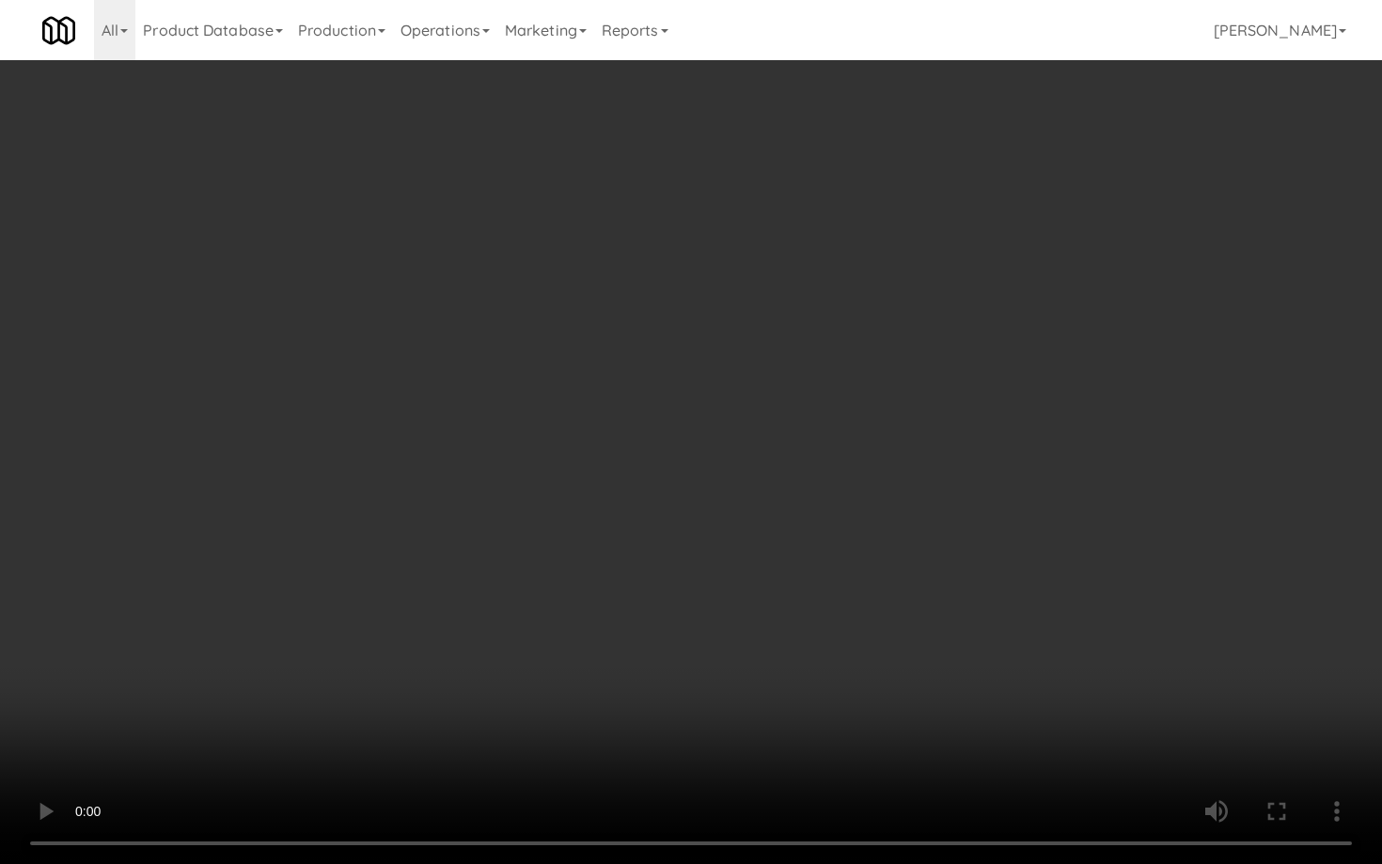
click at [702, 540] on video at bounding box center [691, 432] width 1382 height 864
click at [703, 535] on video at bounding box center [691, 432] width 1382 height 864
click at [716, 527] on video at bounding box center [691, 432] width 1382 height 864
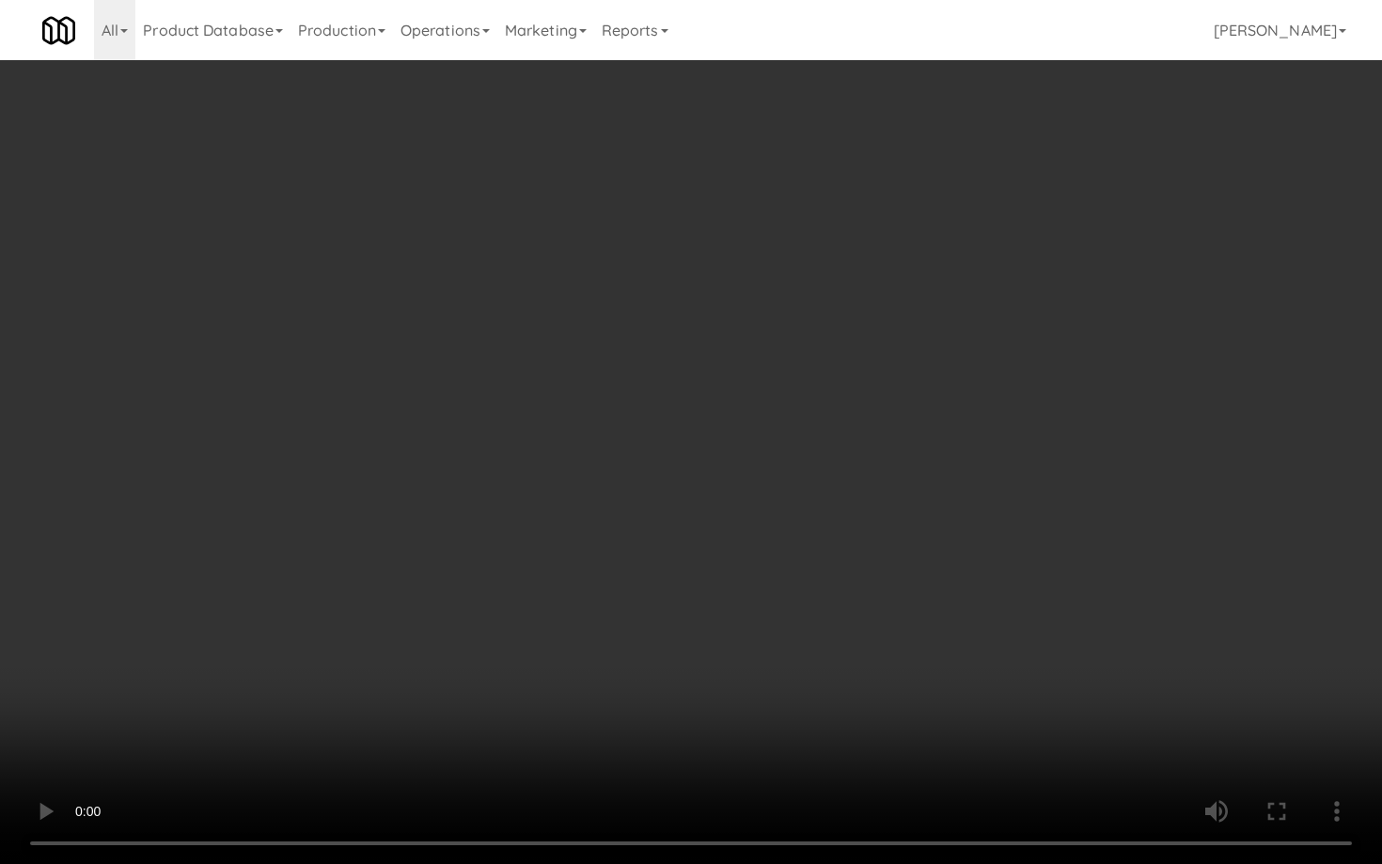
click at [716, 528] on video at bounding box center [691, 432] width 1382 height 864
click at [823, 555] on video at bounding box center [691, 432] width 1382 height 864
click at [828, 551] on video at bounding box center [691, 432] width 1382 height 864
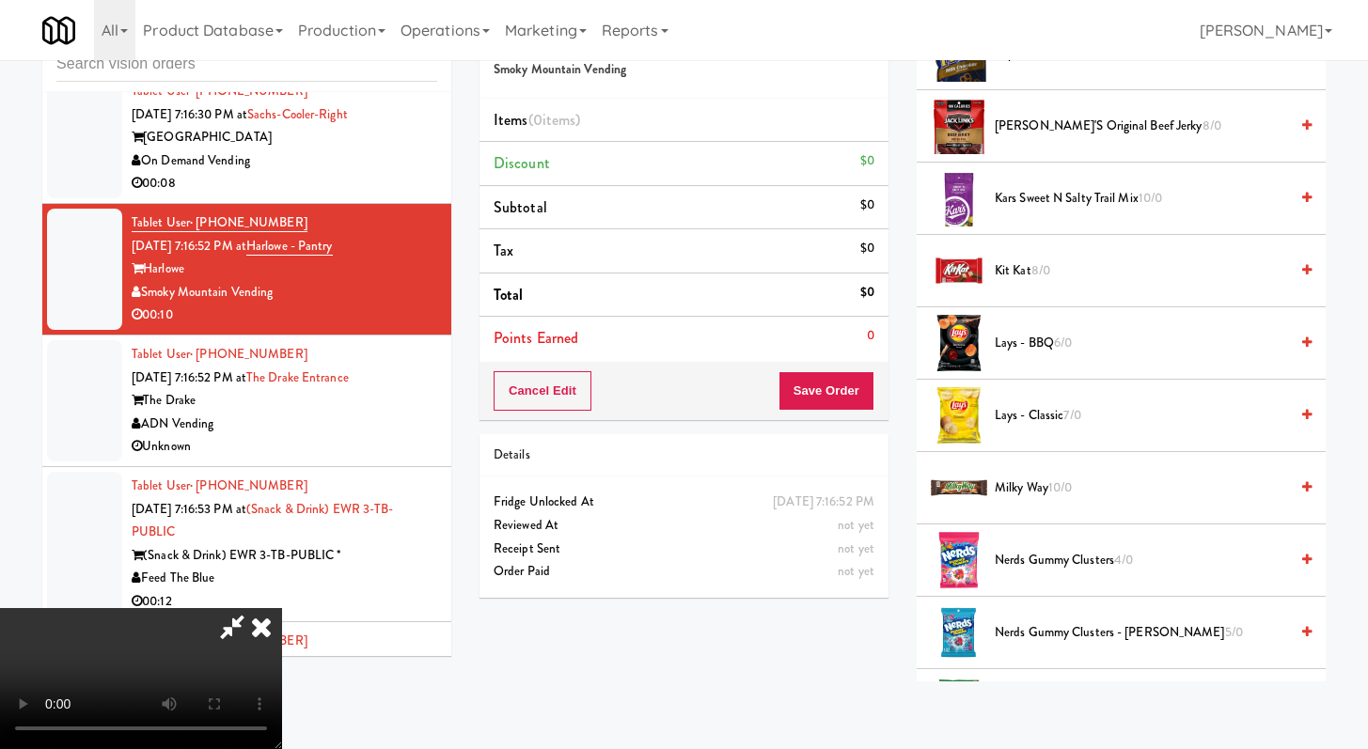
scroll to position [716, 0]
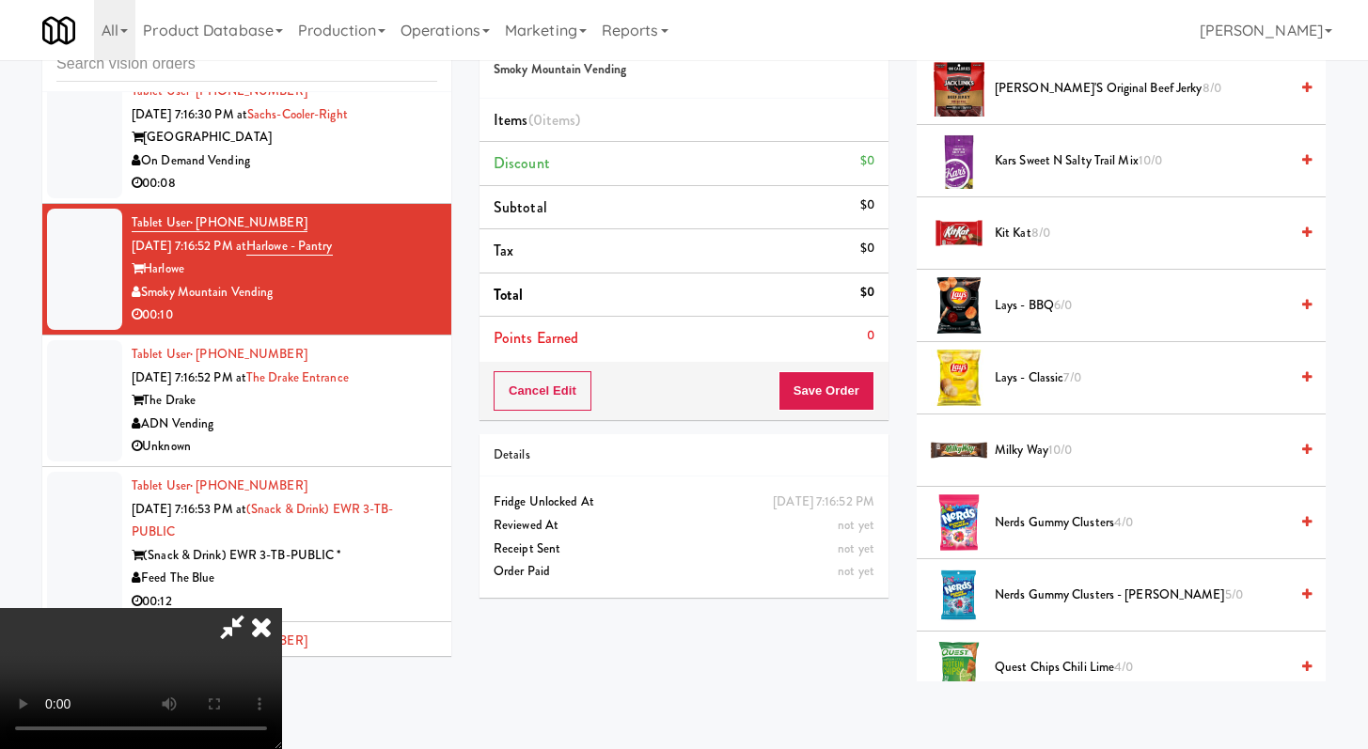
click at [1040, 522] on span "Nerds Gummy Clusters 4/0" at bounding box center [1141, 523] width 293 height 24
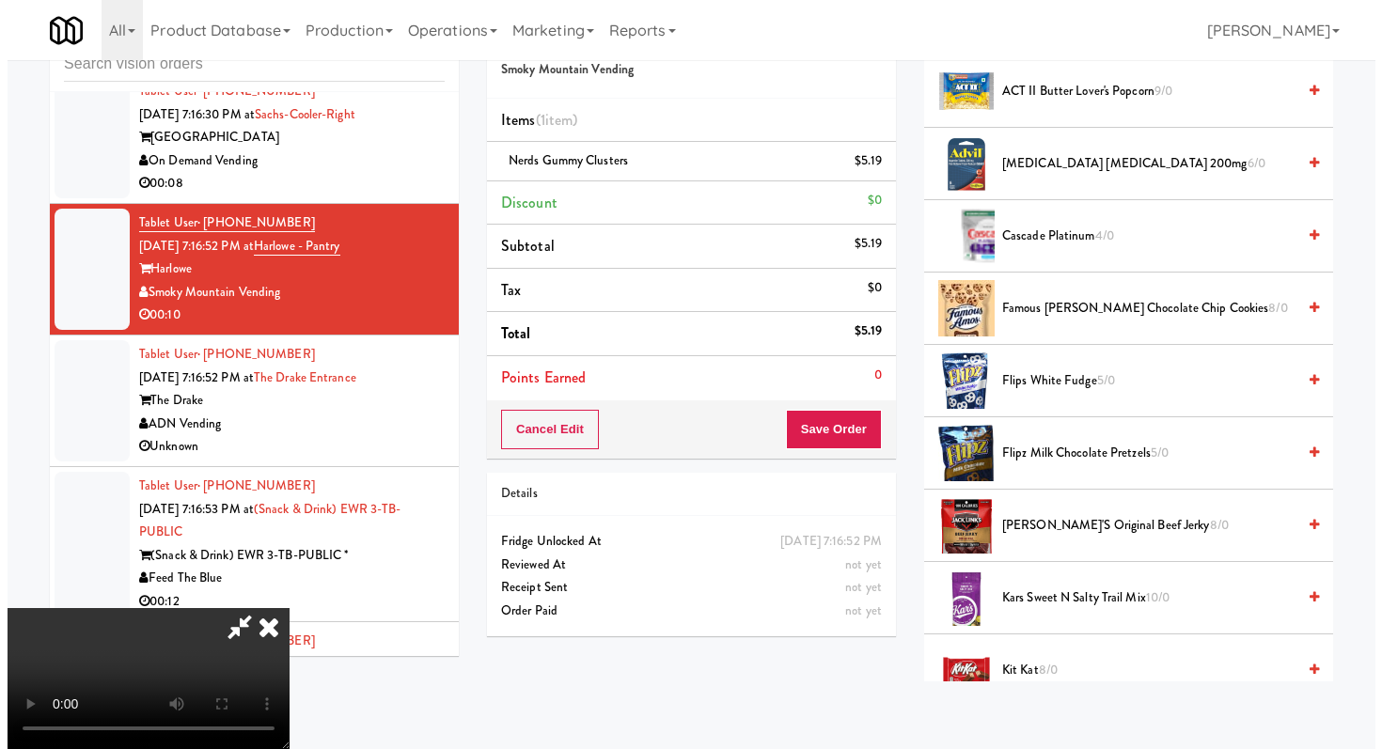
scroll to position [0, 0]
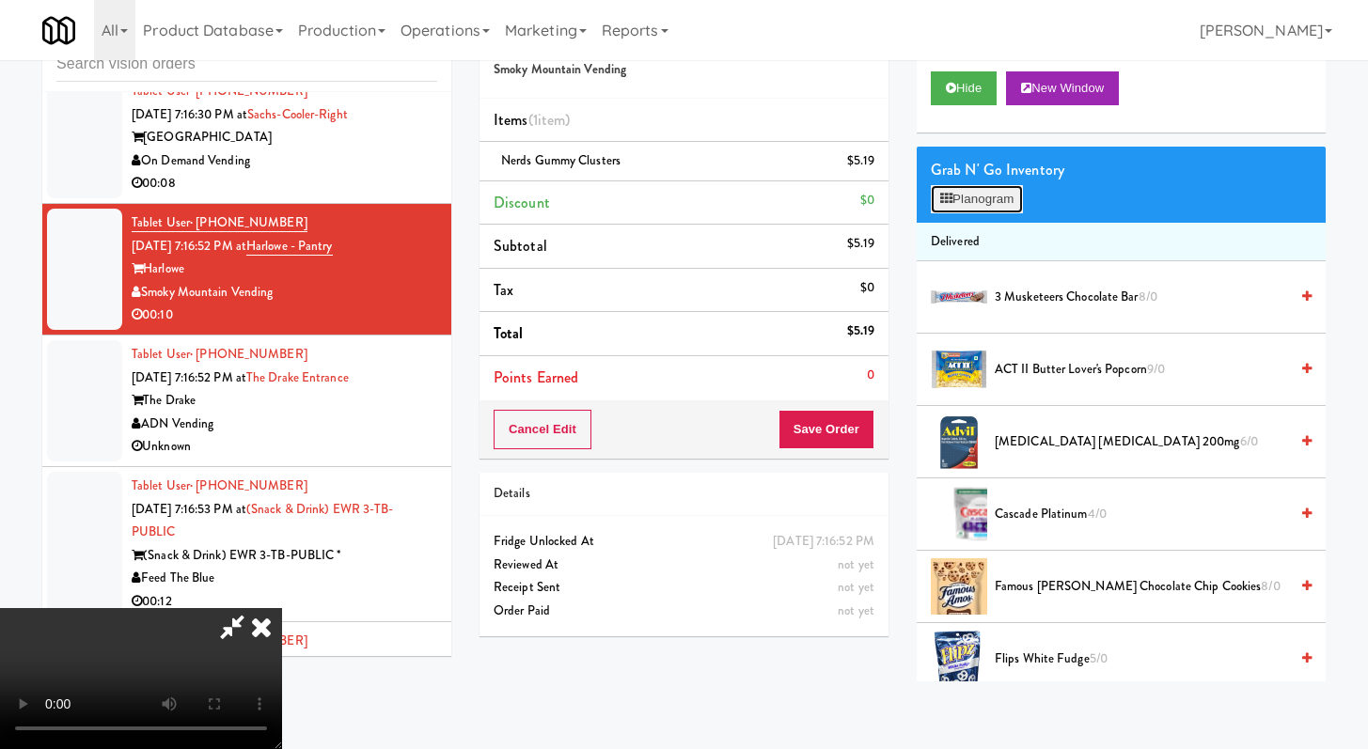
click at [1018, 192] on button "Planogram" at bounding box center [977, 199] width 92 height 28
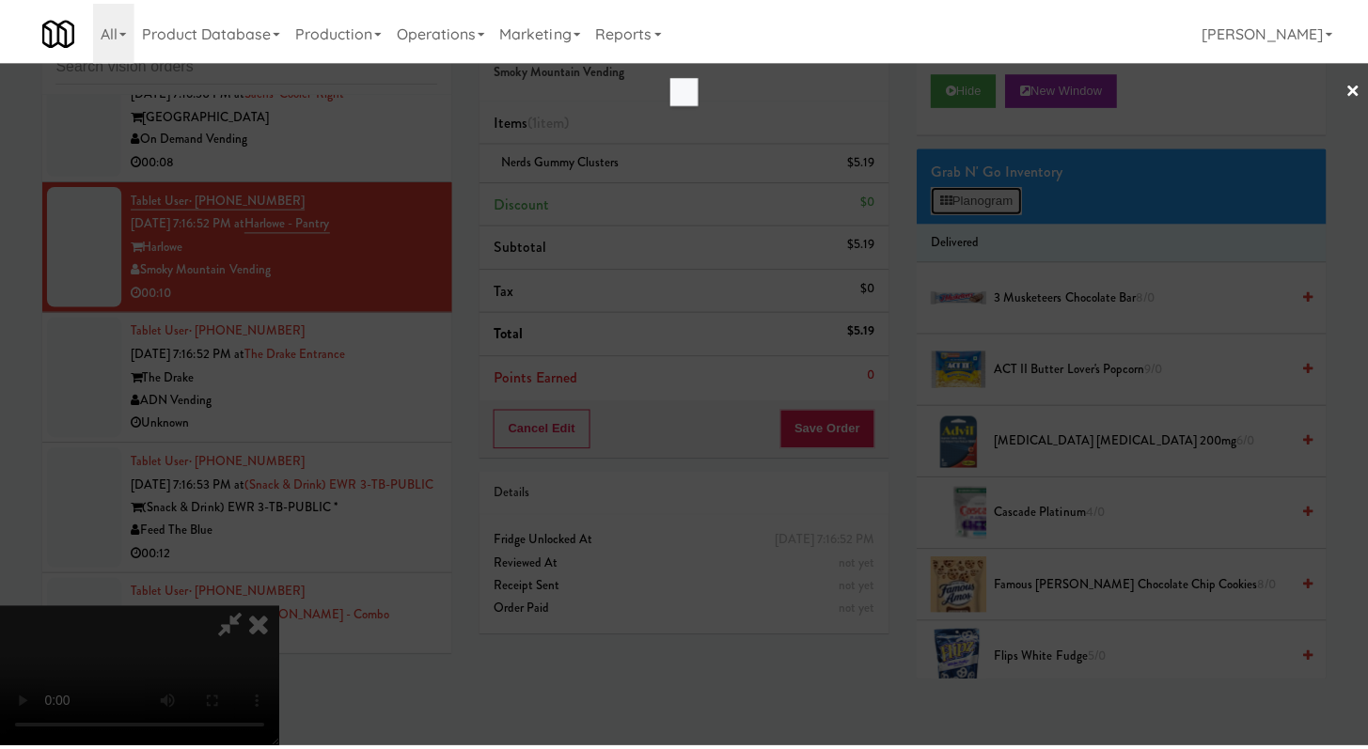
scroll to position [7172, 0]
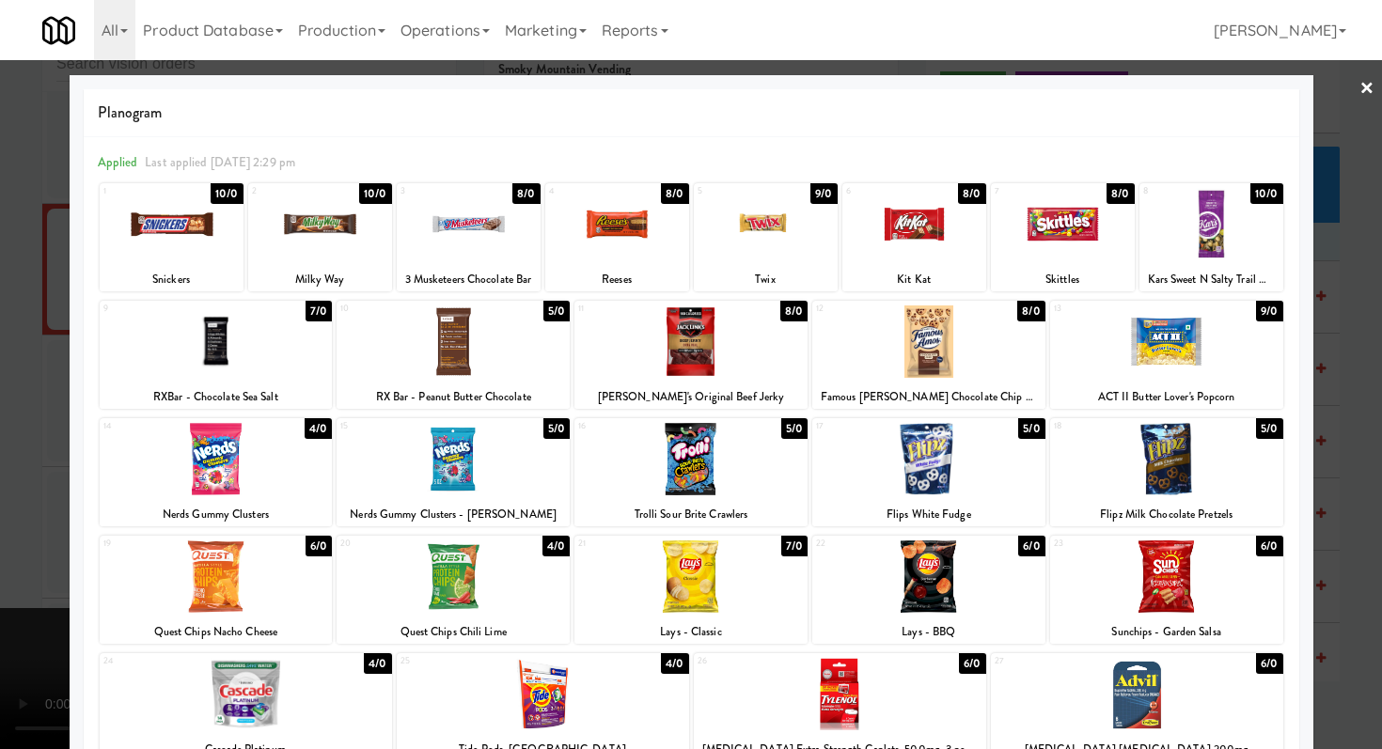
click at [0, 444] on div at bounding box center [691, 374] width 1382 height 749
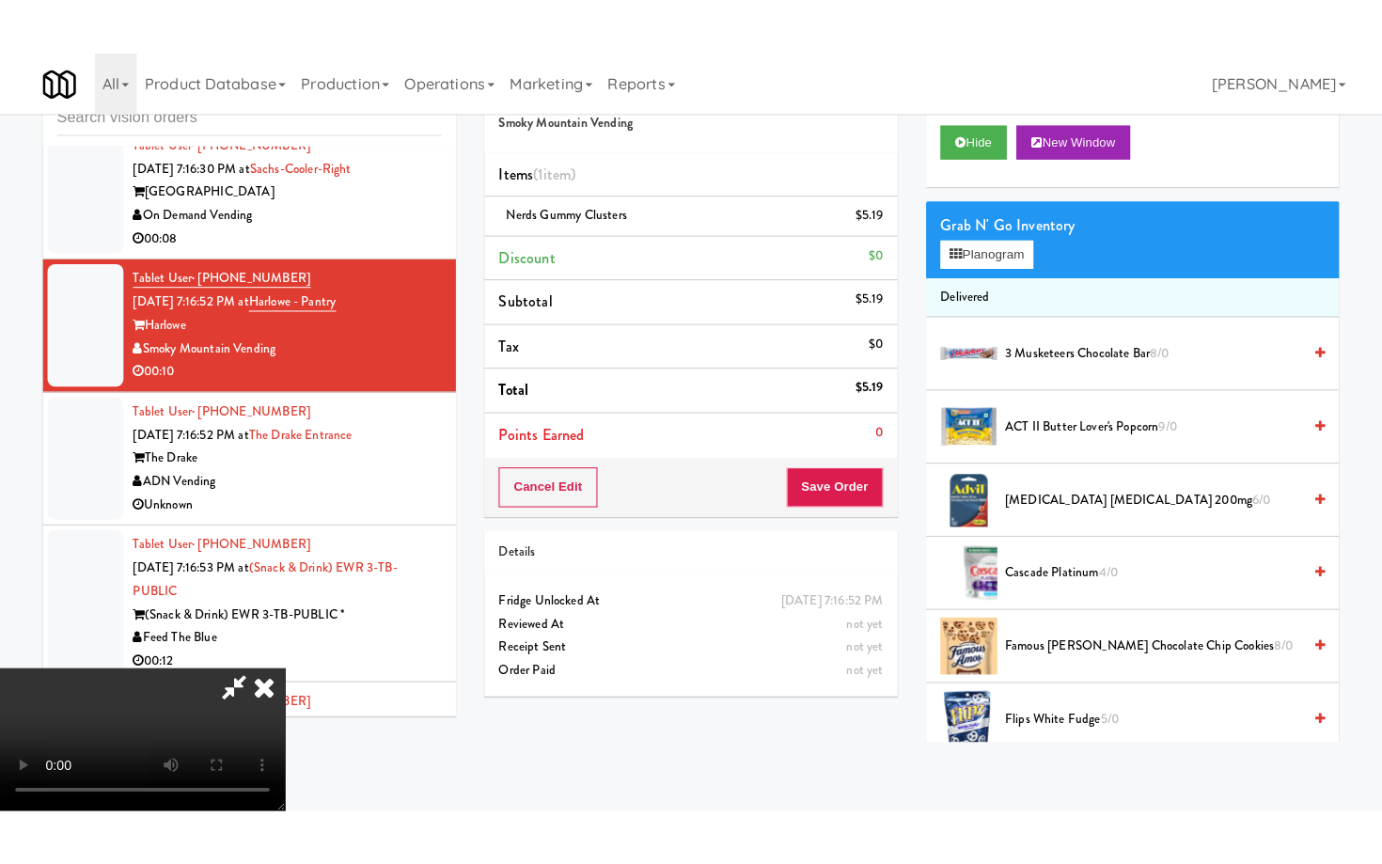
scroll to position [162, 0]
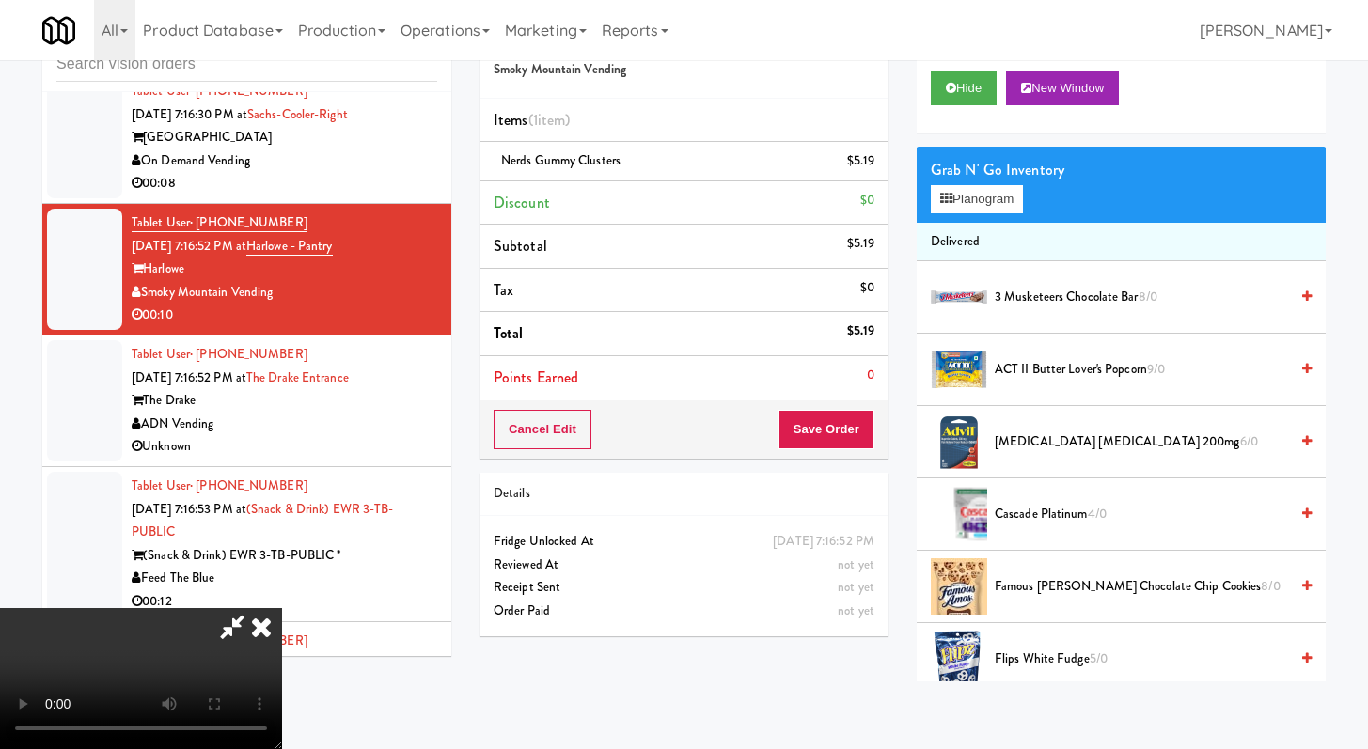
click at [282, 623] on video at bounding box center [141, 678] width 282 height 141
click at [282, 608] on video at bounding box center [141, 678] width 282 height 141
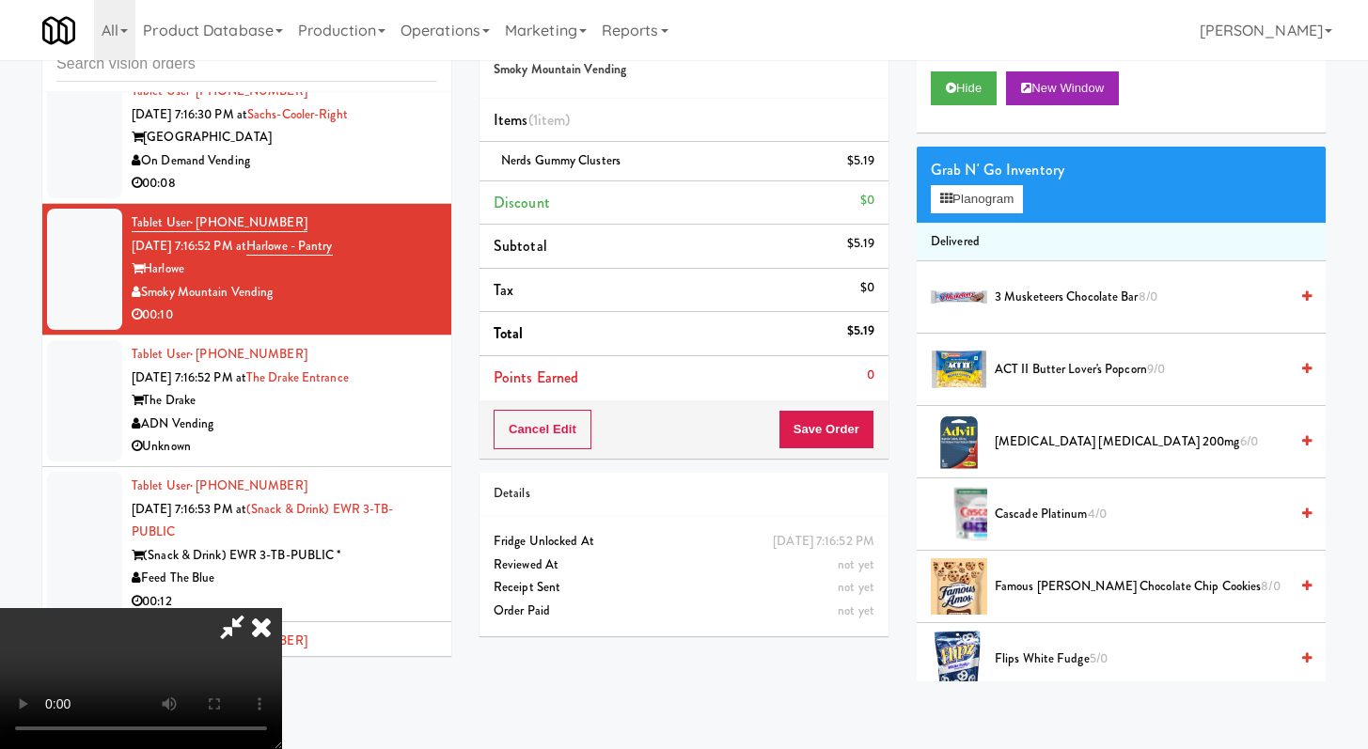
click at [282, 608] on video at bounding box center [141, 678] width 282 height 141
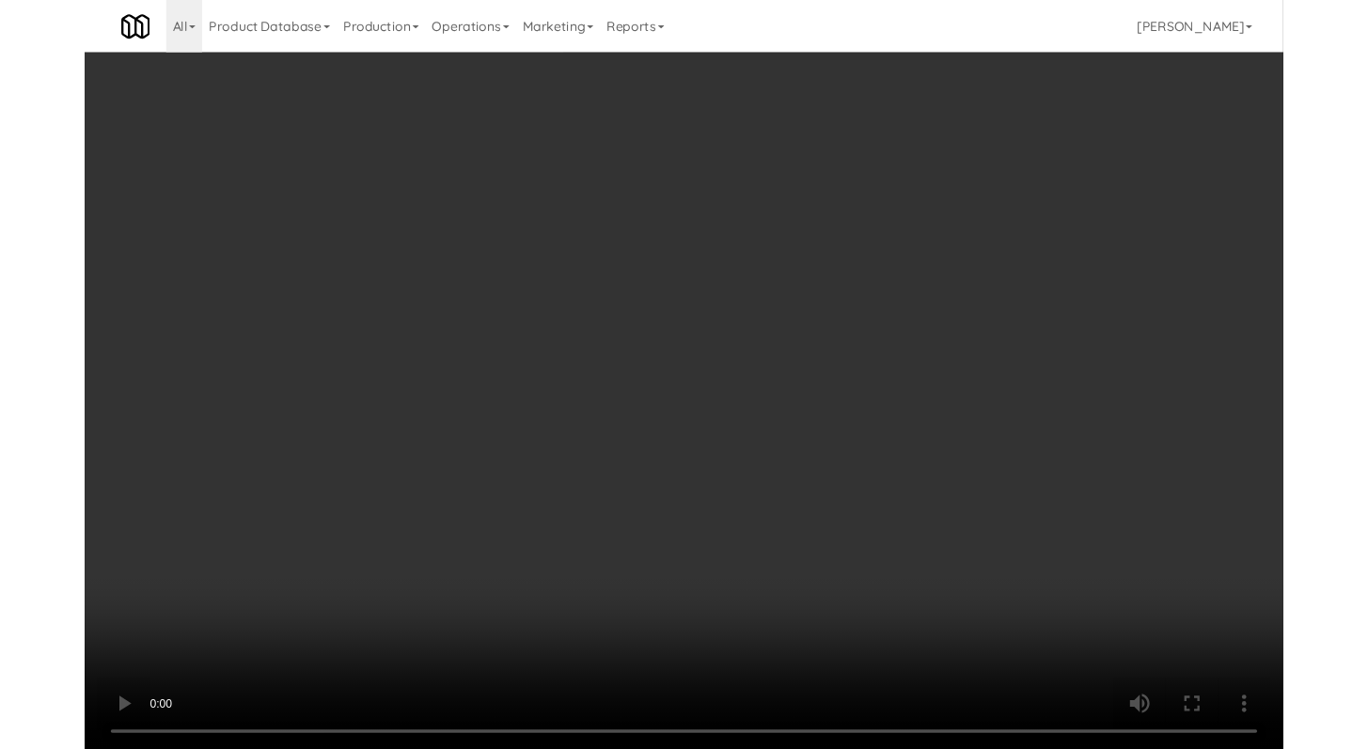
scroll to position [7172, 0]
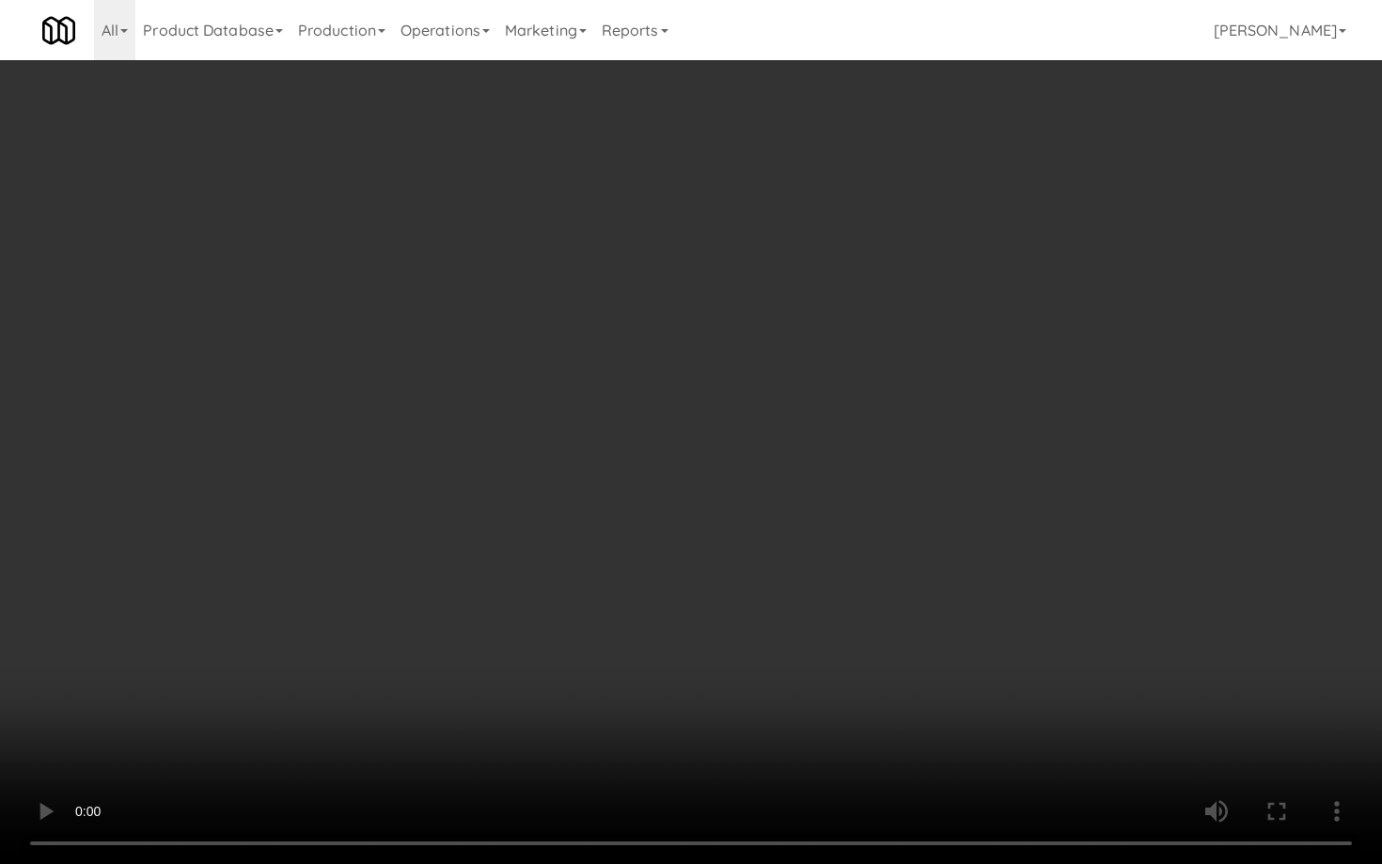
click at [472, 603] on video at bounding box center [691, 432] width 1382 height 864
click at [477, 589] on video at bounding box center [691, 432] width 1382 height 864
click at [486, 579] on video at bounding box center [691, 432] width 1382 height 864
click at [496, 562] on video at bounding box center [691, 432] width 1382 height 864
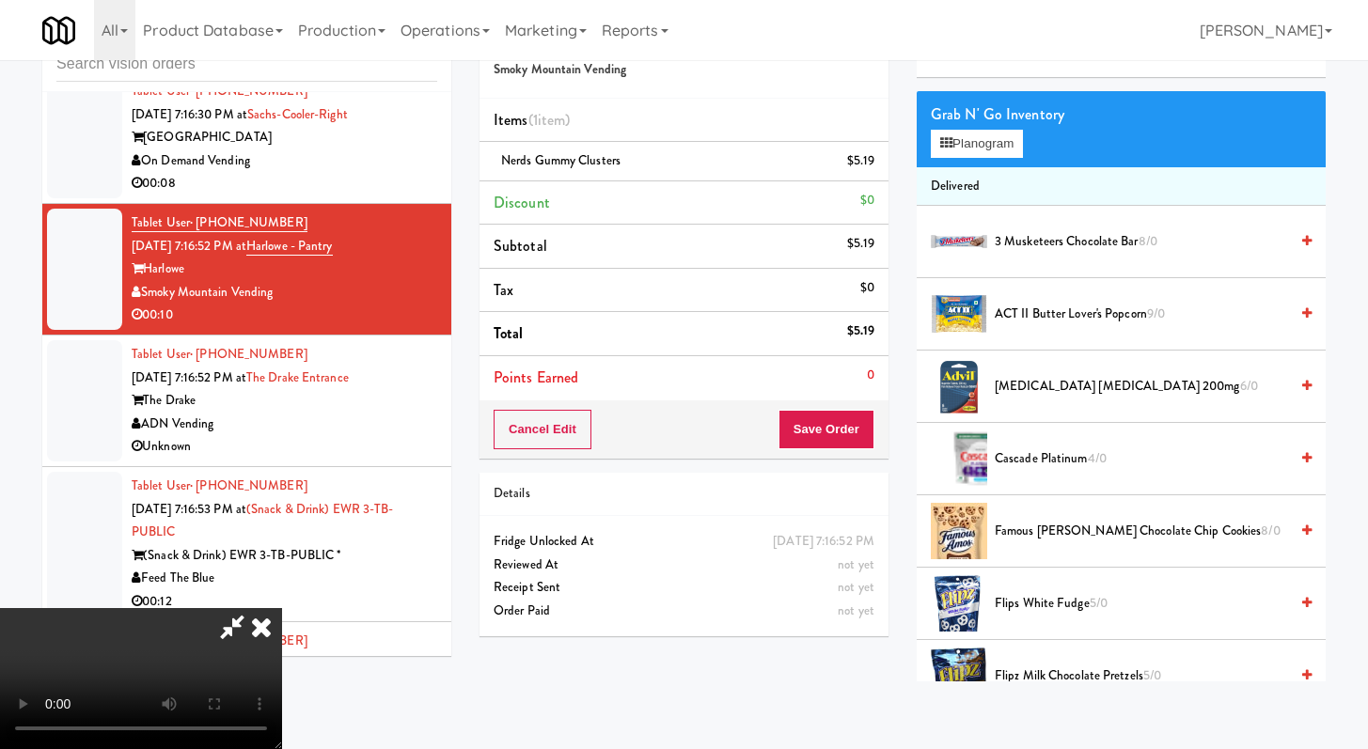
scroll to position [374, 0]
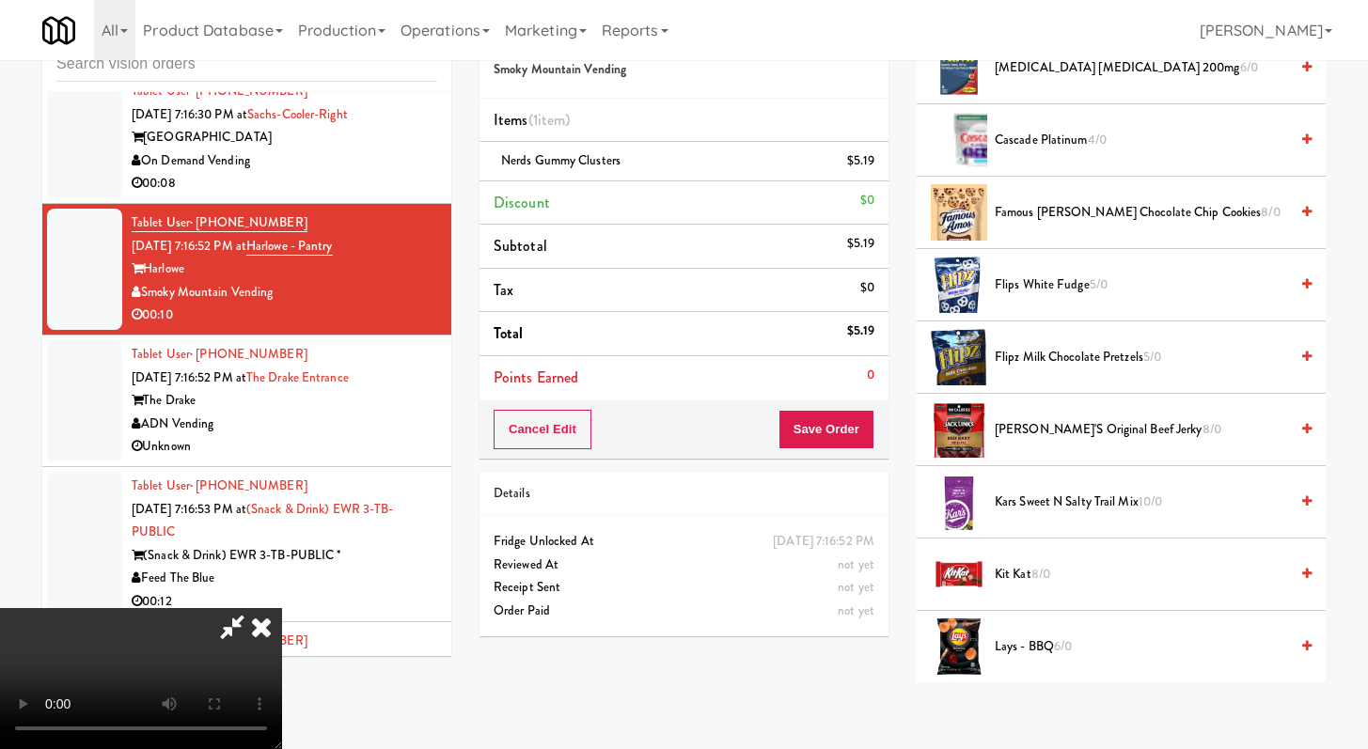
click at [1033, 352] on span "Flipz Milk Chocolate Pretzels 5/0" at bounding box center [1141, 358] width 293 height 24
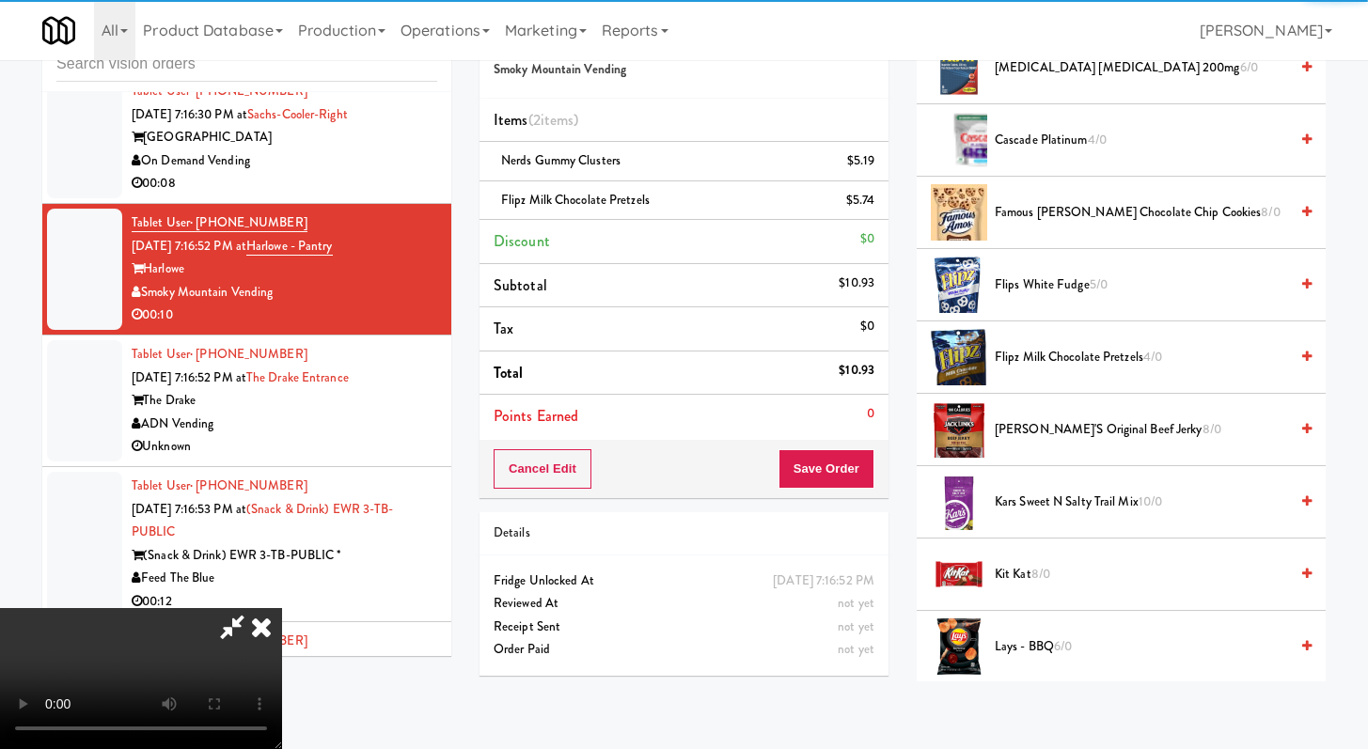
click at [876, 465] on div "Cancel Edit Save Order" at bounding box center [684, 469] width 409 height 58
click at [855, 466] on button "Save Order" at bounding box center [827, 468] width 96 height 39
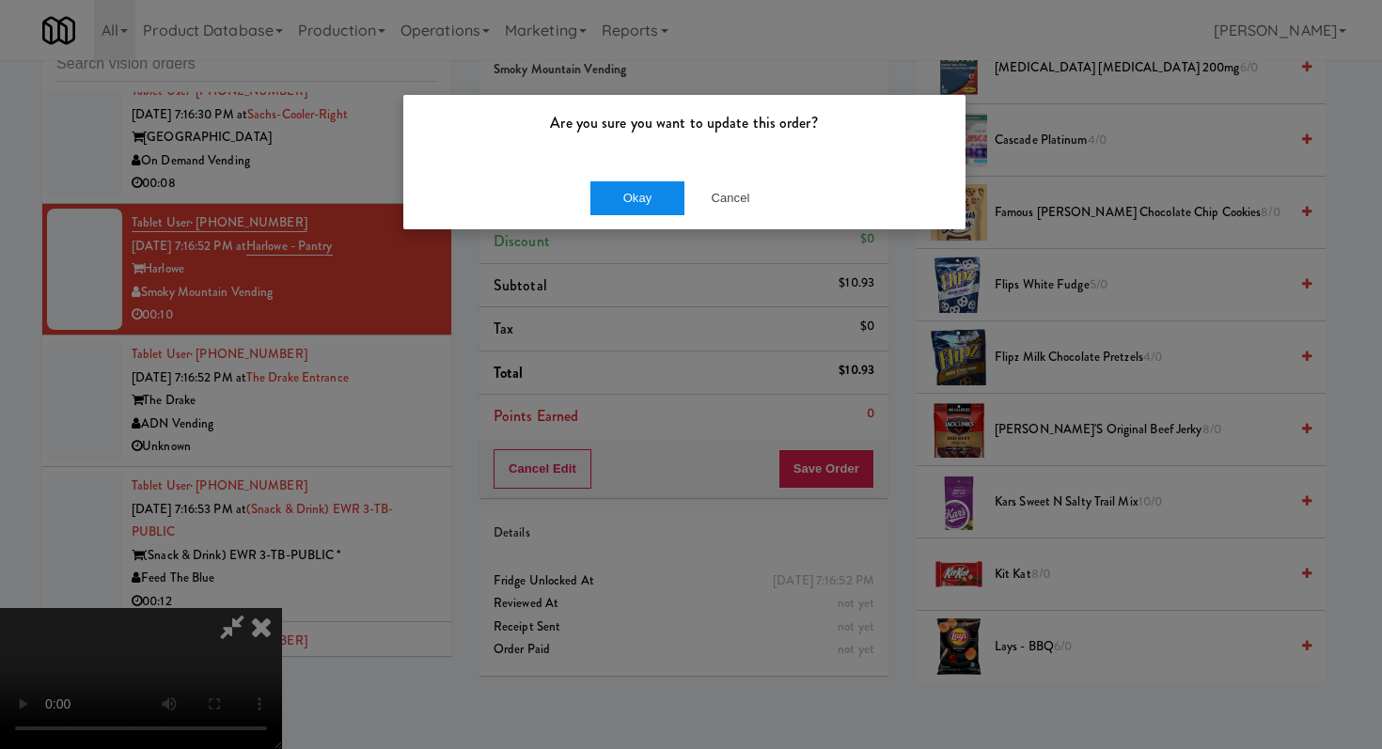
click at [622, 166] on div "Okay Cancel" at bounding box center [684, 197] width 562 height 63
click at [626, 225] on div "Okay Cancel" at bounding box center [684, 197] width 562 height 63
click at [634, 212] on button "Okay" at bounding box center [637, 198] width 94 height 34
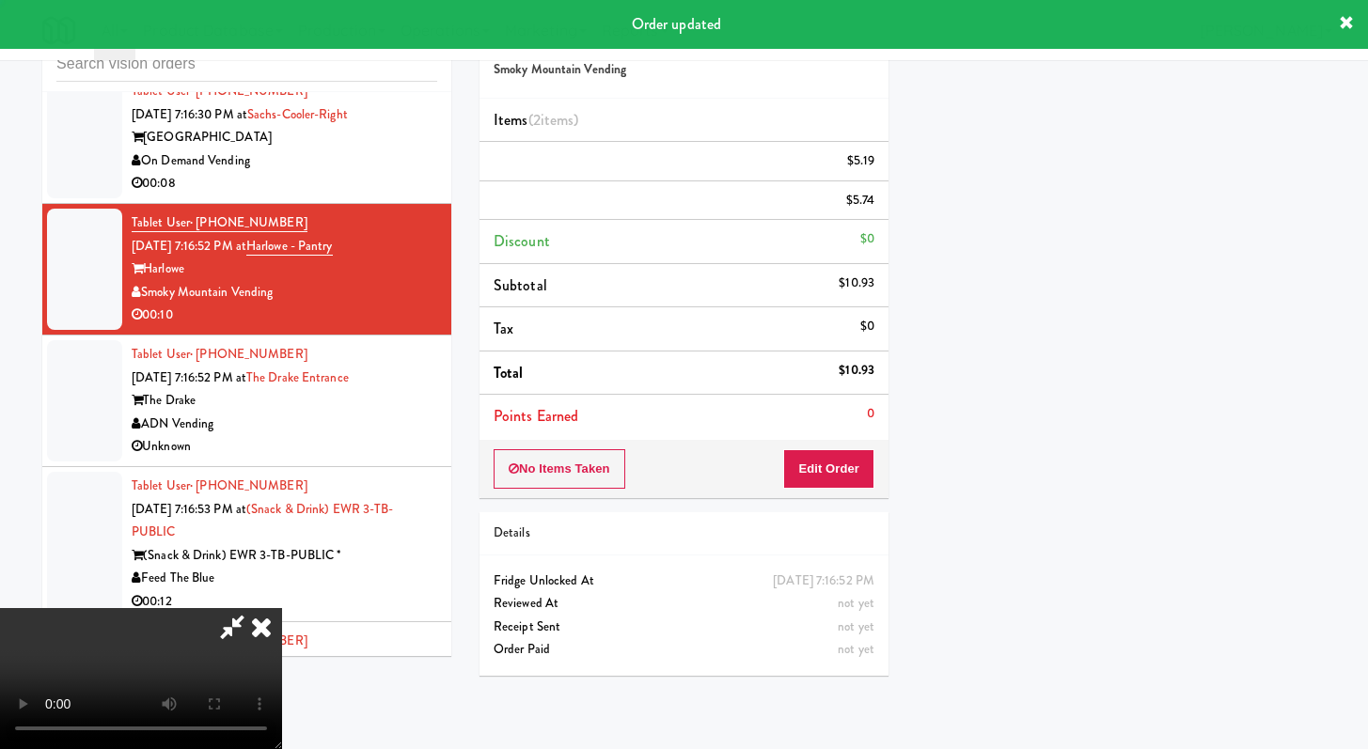
scroll to position [80, 0]
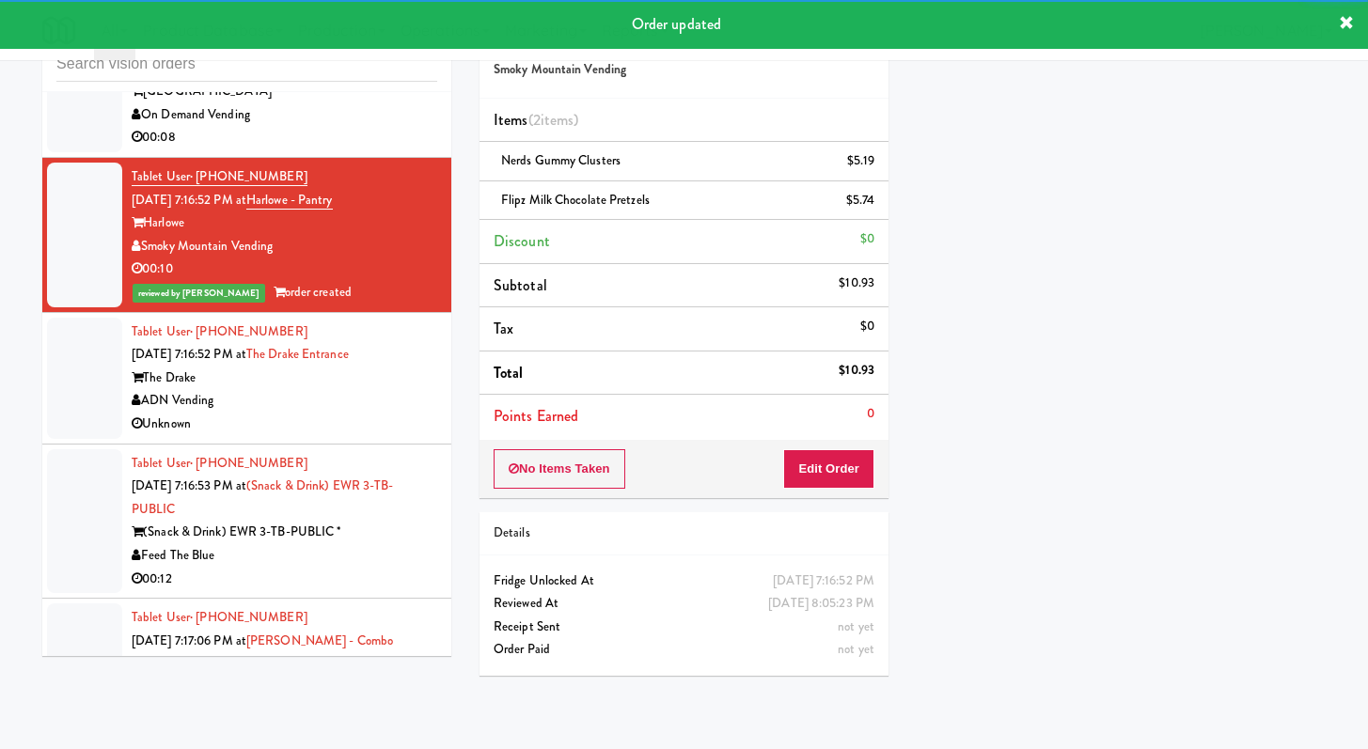
click at [358, 436] on div "Unknown" at bounding box center [285, 425] width 306 height 24
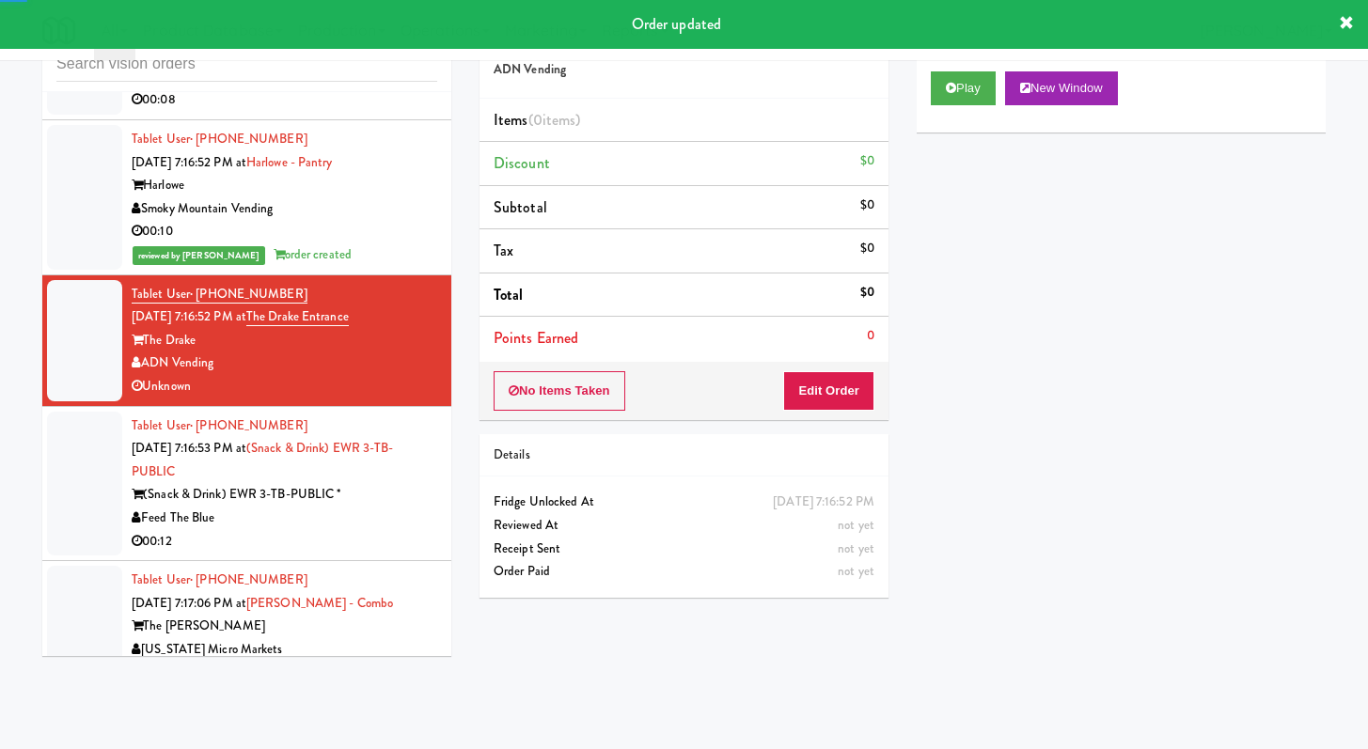
scroll to position [7299, 0]
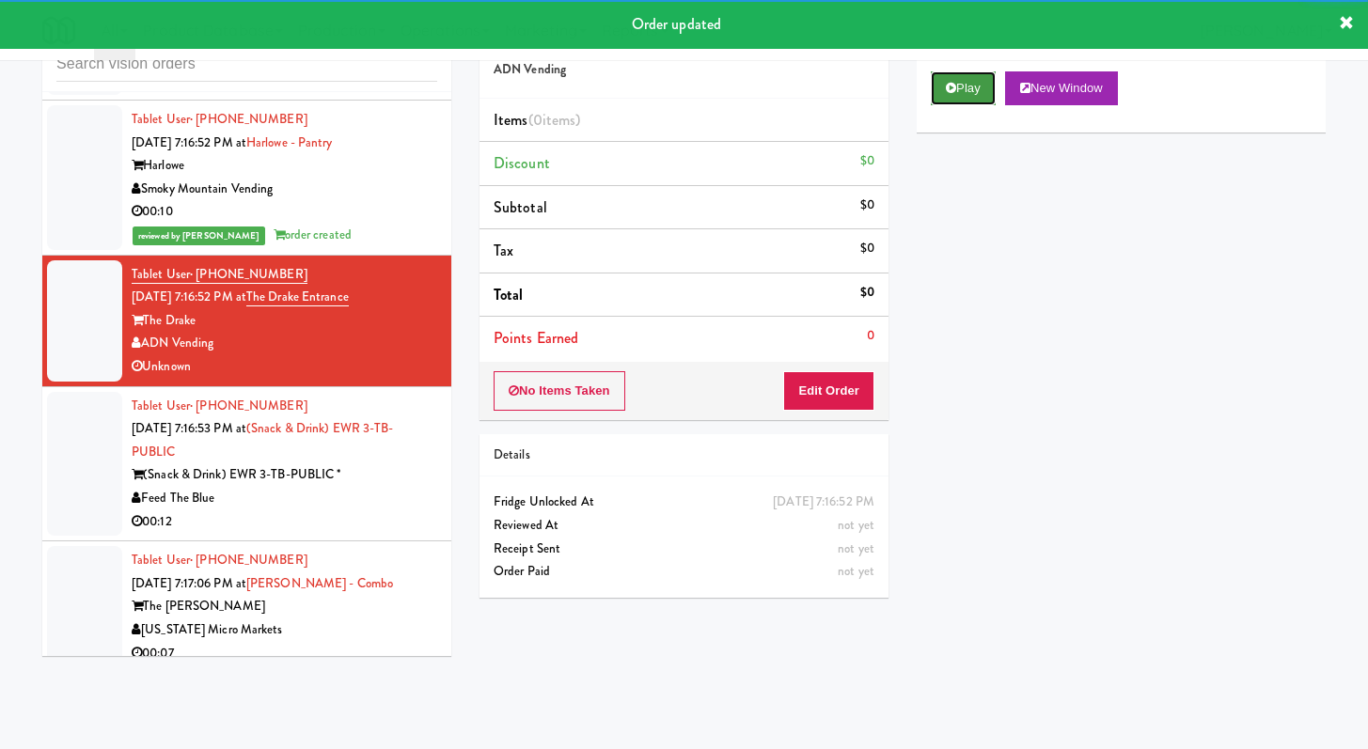
click at [980, 95] on button "Play" at bounding box center [963, 88] width 65 height 34
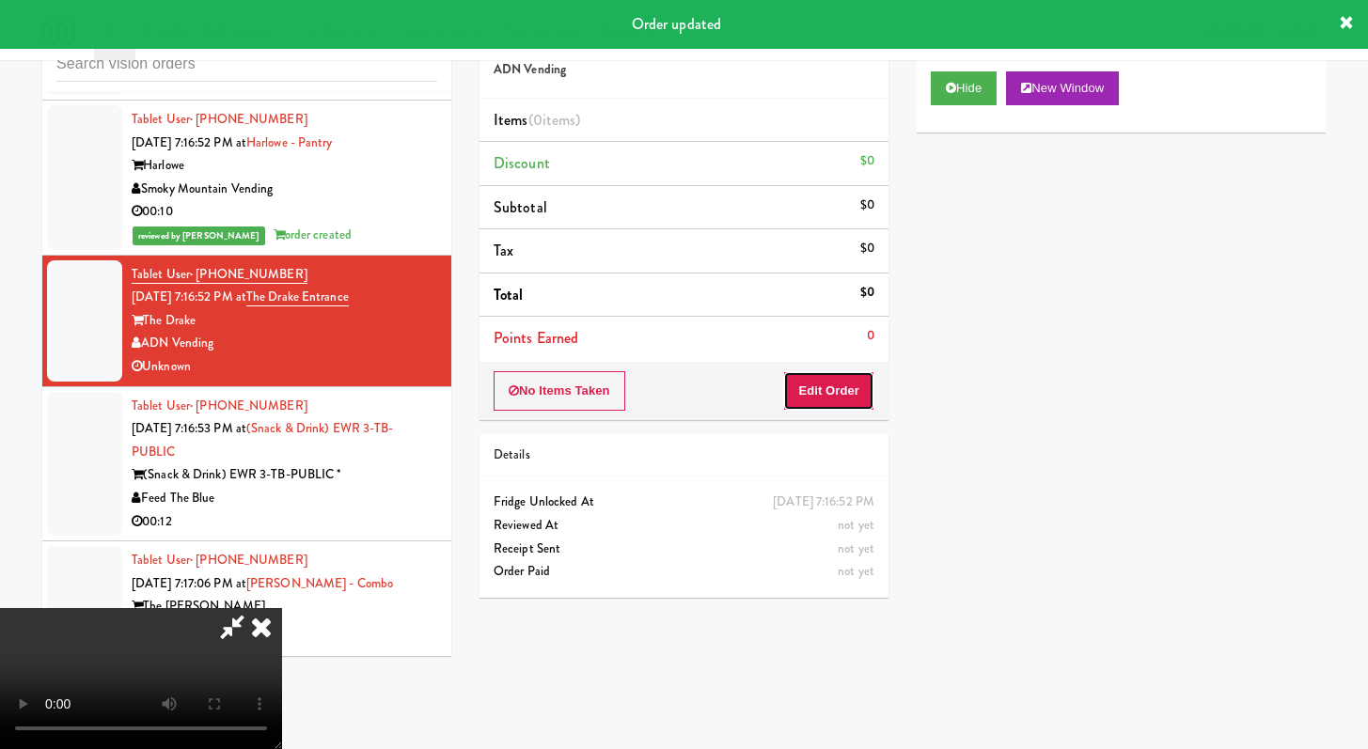
click at [838, 399] on button "Edit Order" at bounding box center [828, 390] width 91 height 39
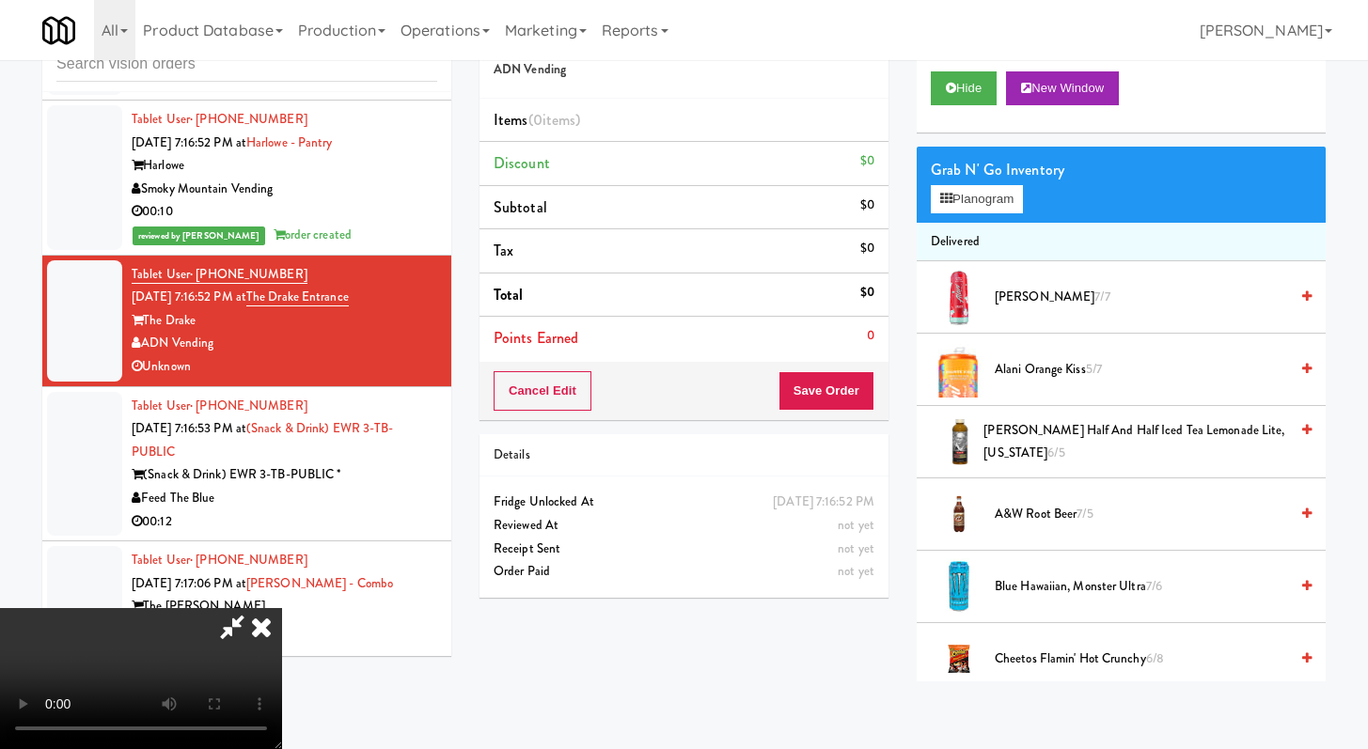
click at [282, 608] on icon at bounding box center [261, 627] width 41 height 38
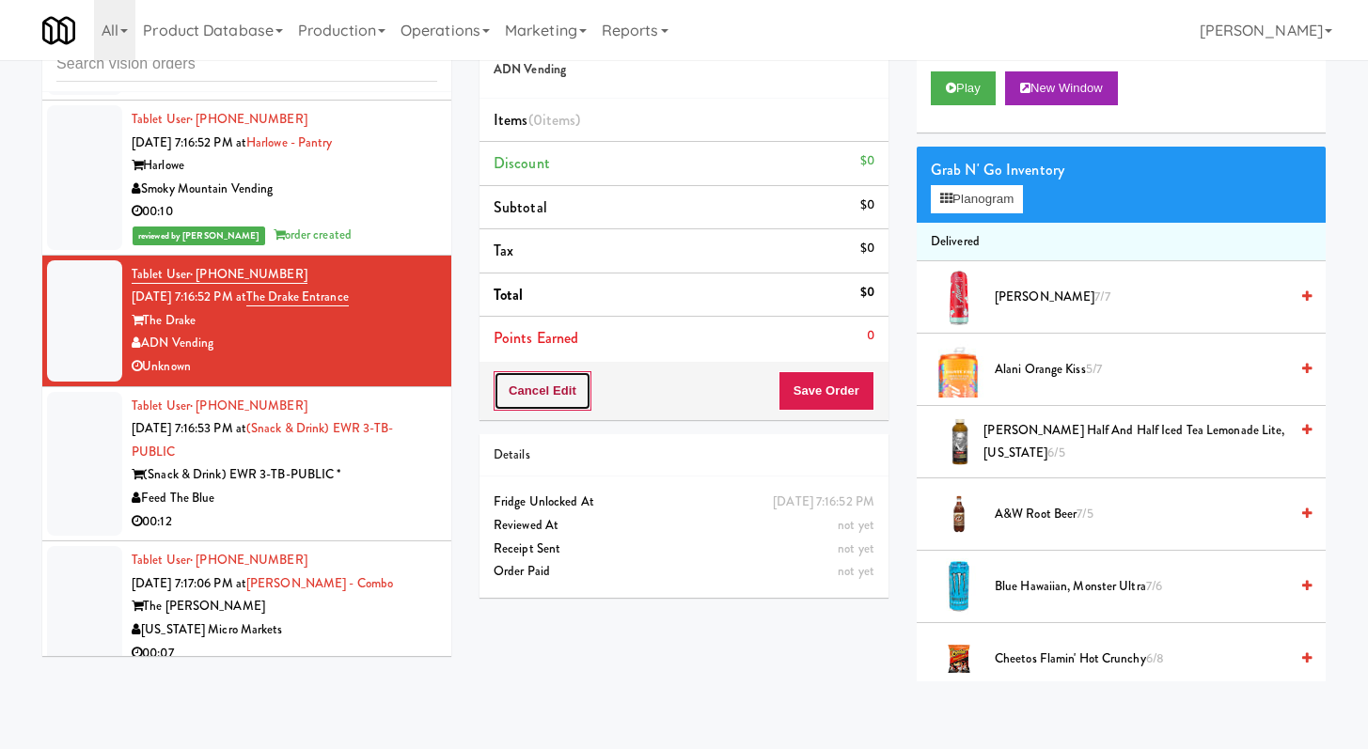
click at [504, 387] on button "Cancel Edit" at bounding box center [543, 390] width 98 height 39
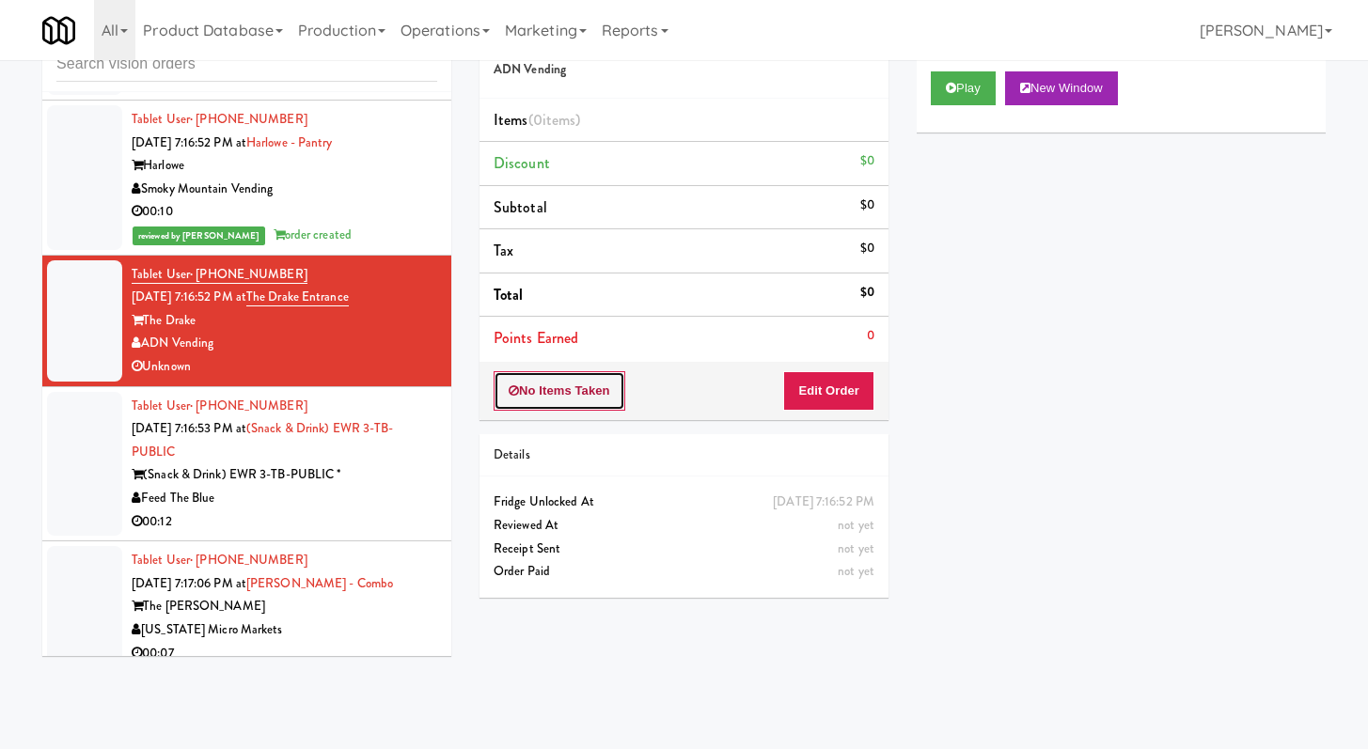
click at [504, 387] on button "No Items Taken" at bounding box center [560, 390] width 132 height 39
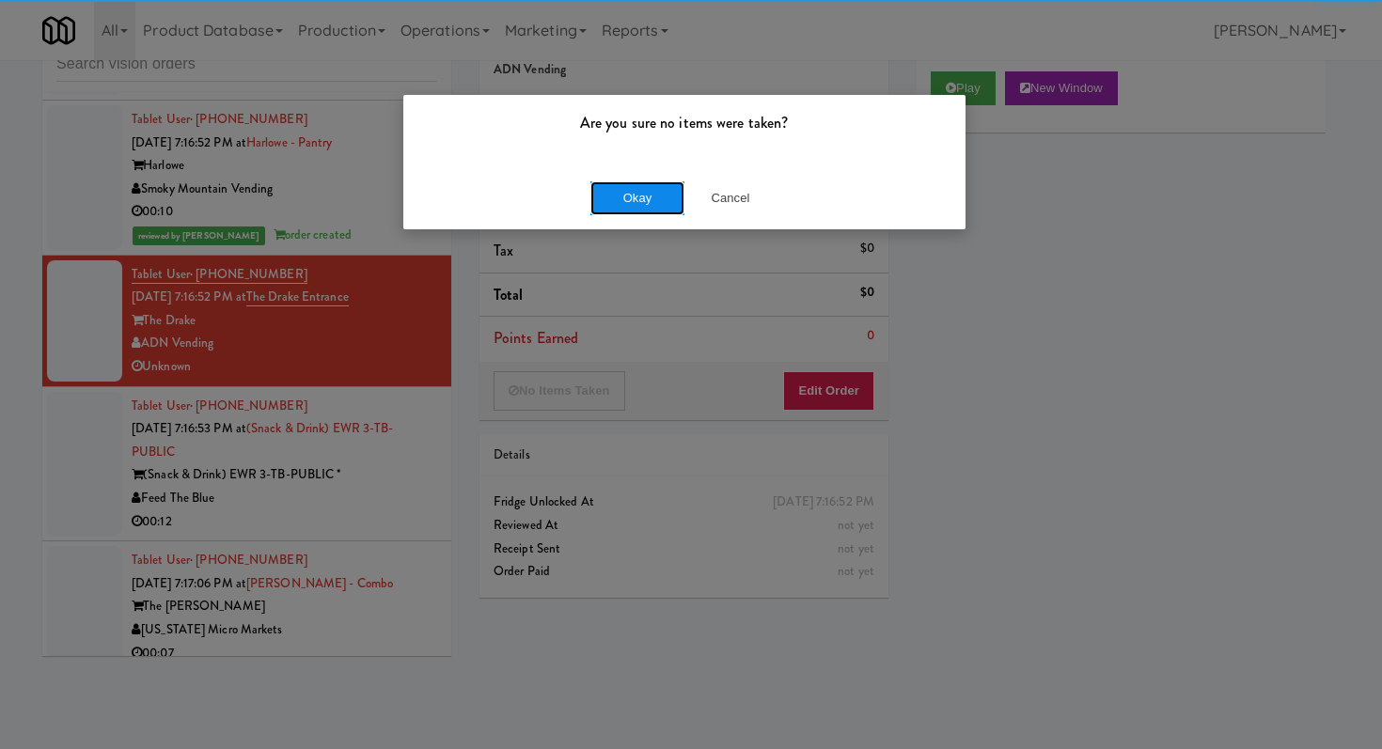
click at [608, 192] on button "Okay" at bounding box center [637, 198] width 94 height 34
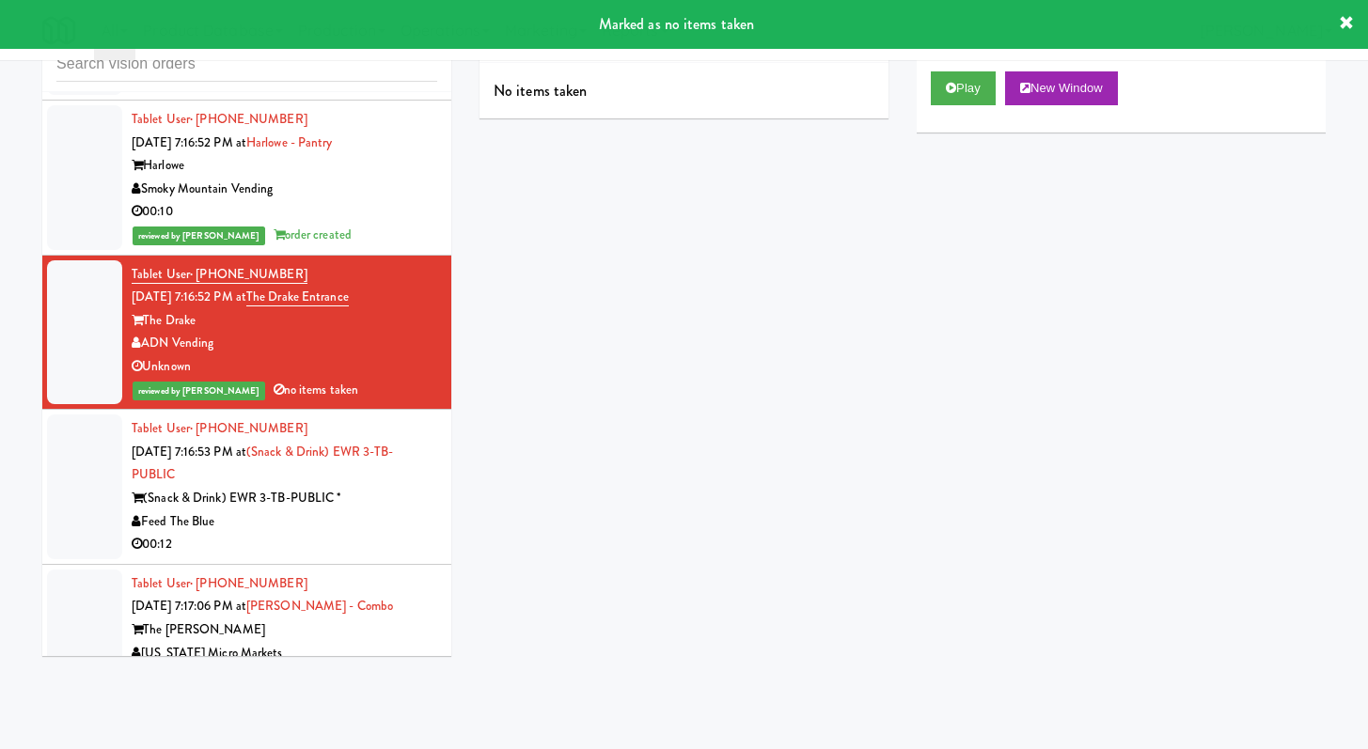
click at [286, 557] on div "00:12" at bounding box center [285, 545] width 306 height 24
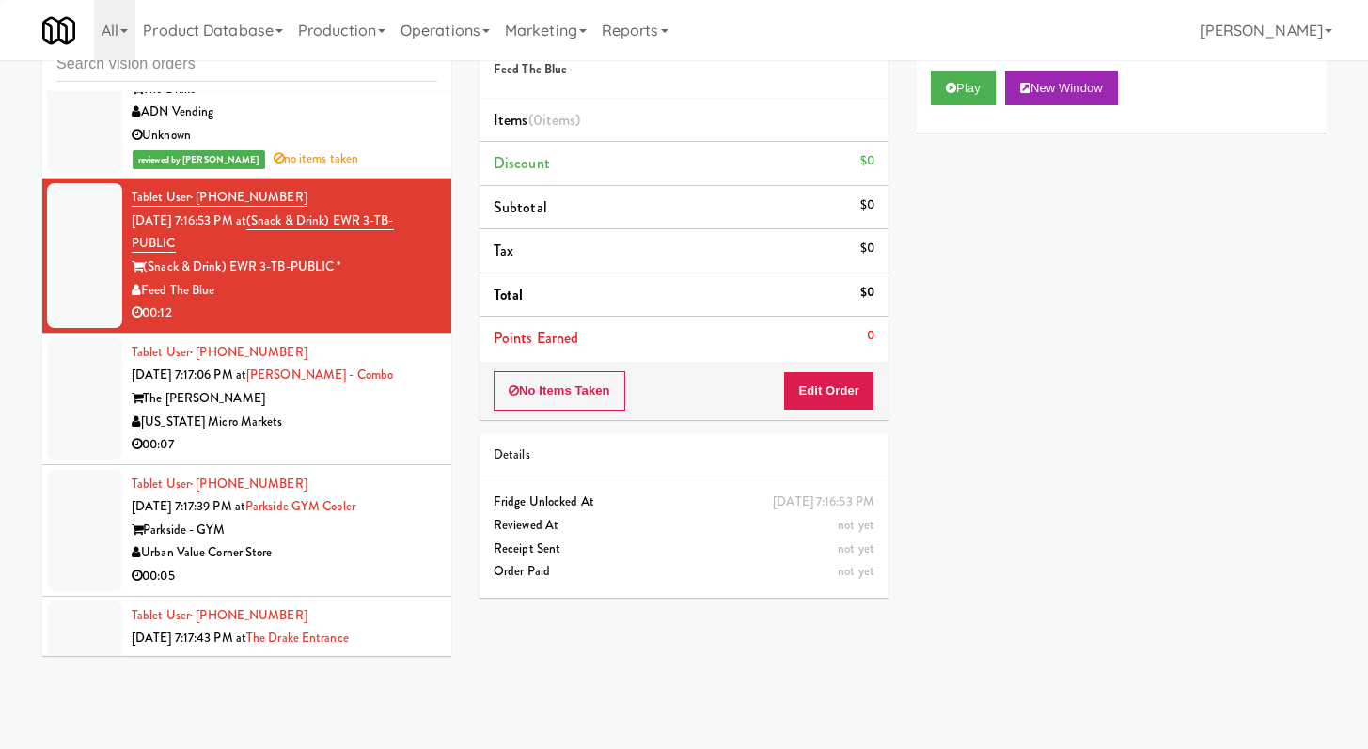
scroll to position [7593, 0]
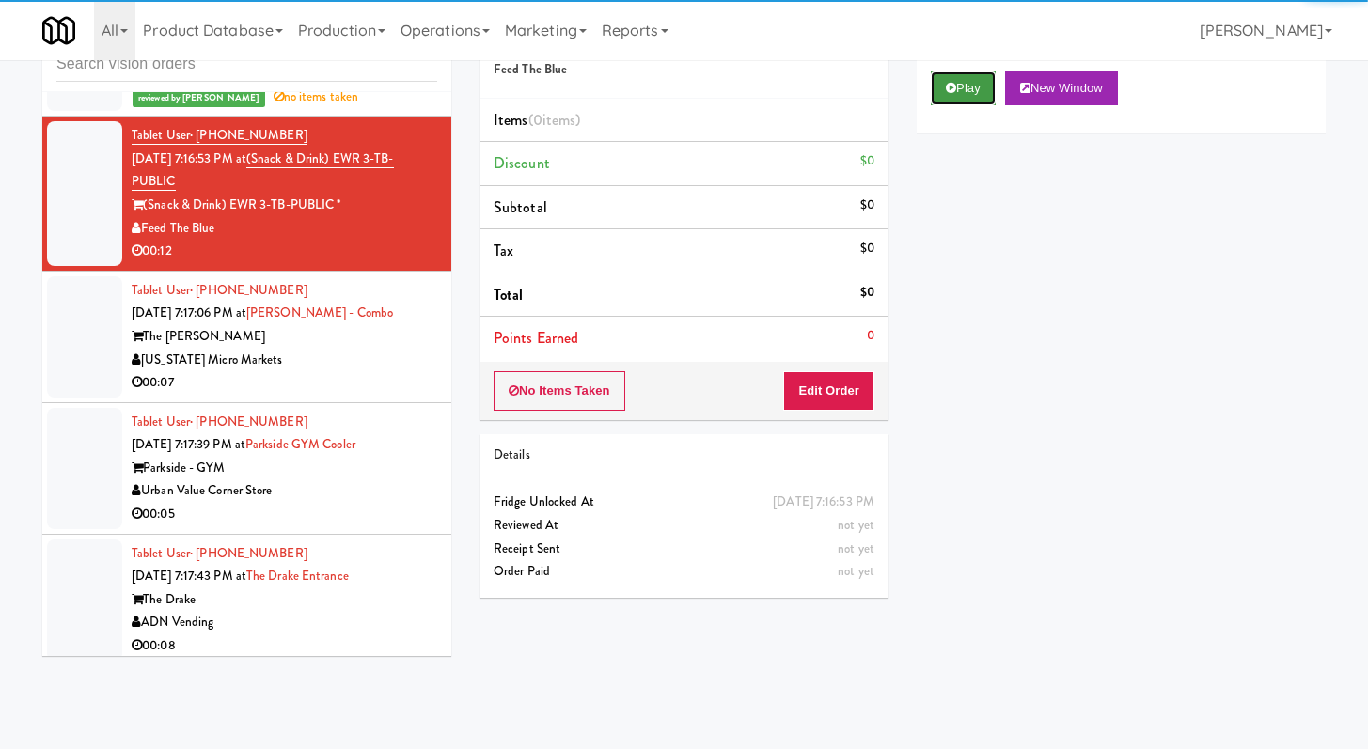
click at [959, 93] on button "Play" at bounding box center [963, 88] width 65 height 34
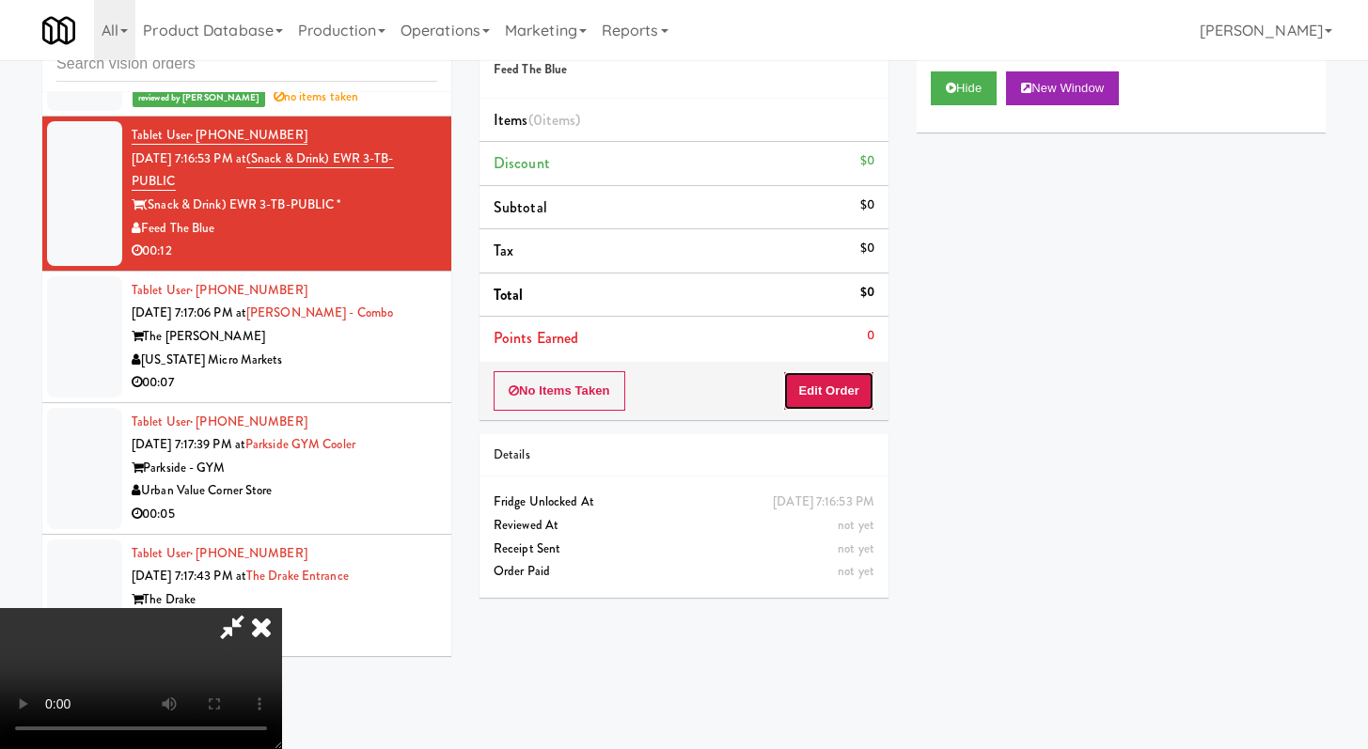
click at [857, 393] on button "Edit Order" at bounding box center [828, 390] width 91 height 39
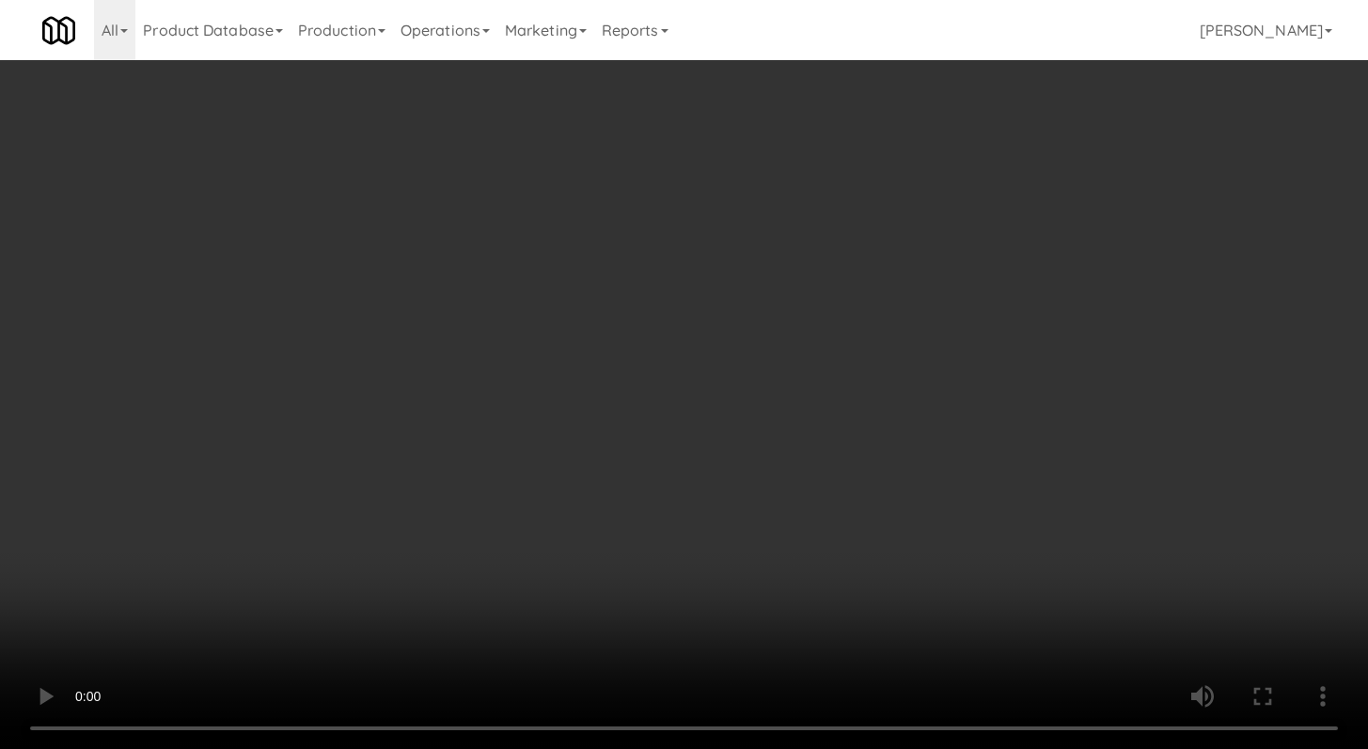
scroll to position [7570, 0]
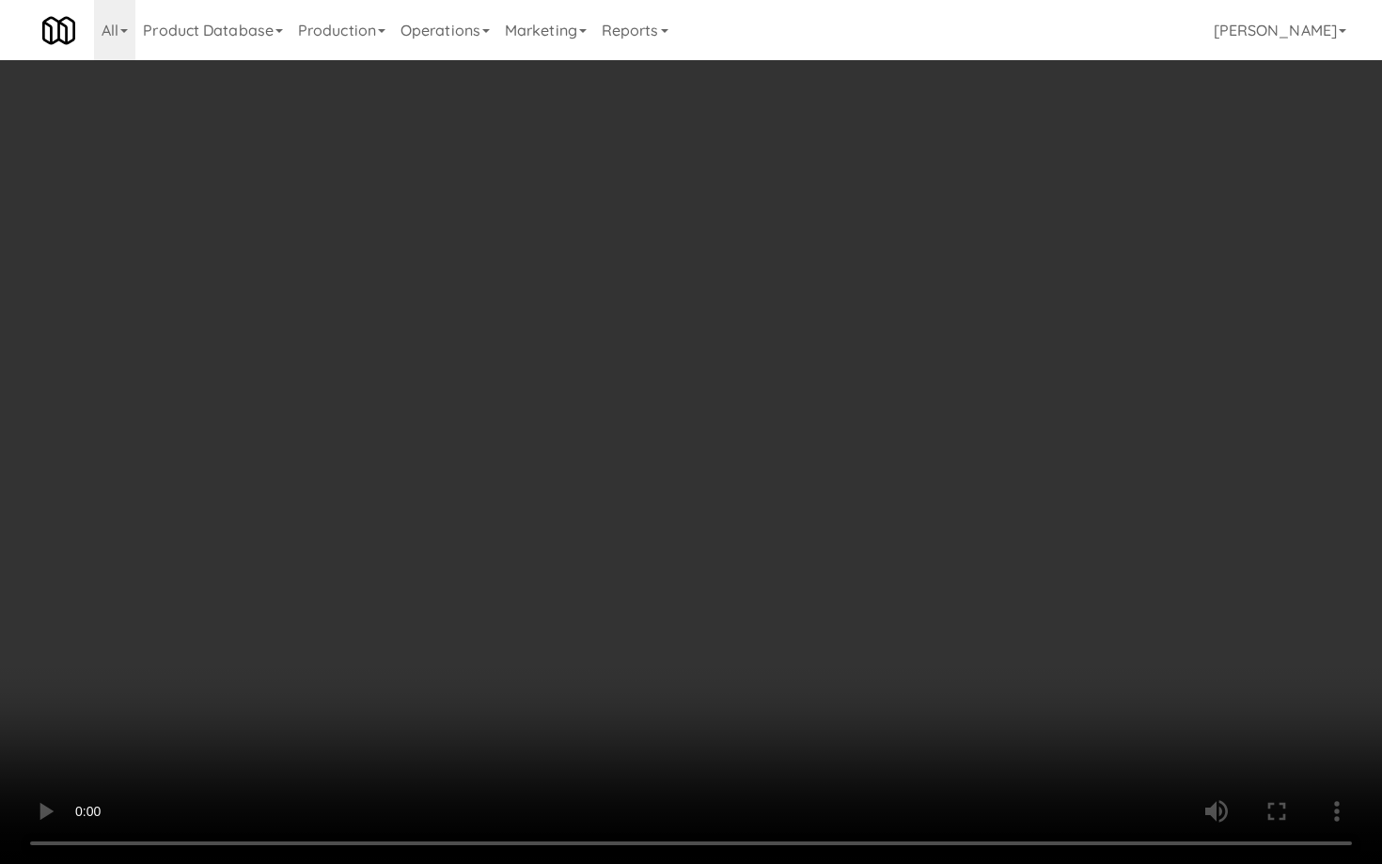
click at [763, 679] on video at bounding box center [691, 432] width 1382 height 864
click at [763, 678] on video at bounding box center [691, 432] width 1382 height 864
click at [785, 637] on video at bounding box center [691, 432] width 1382 height 864
click at [799, 612] on video at bounding box center [691, 432] width 1382 height 864
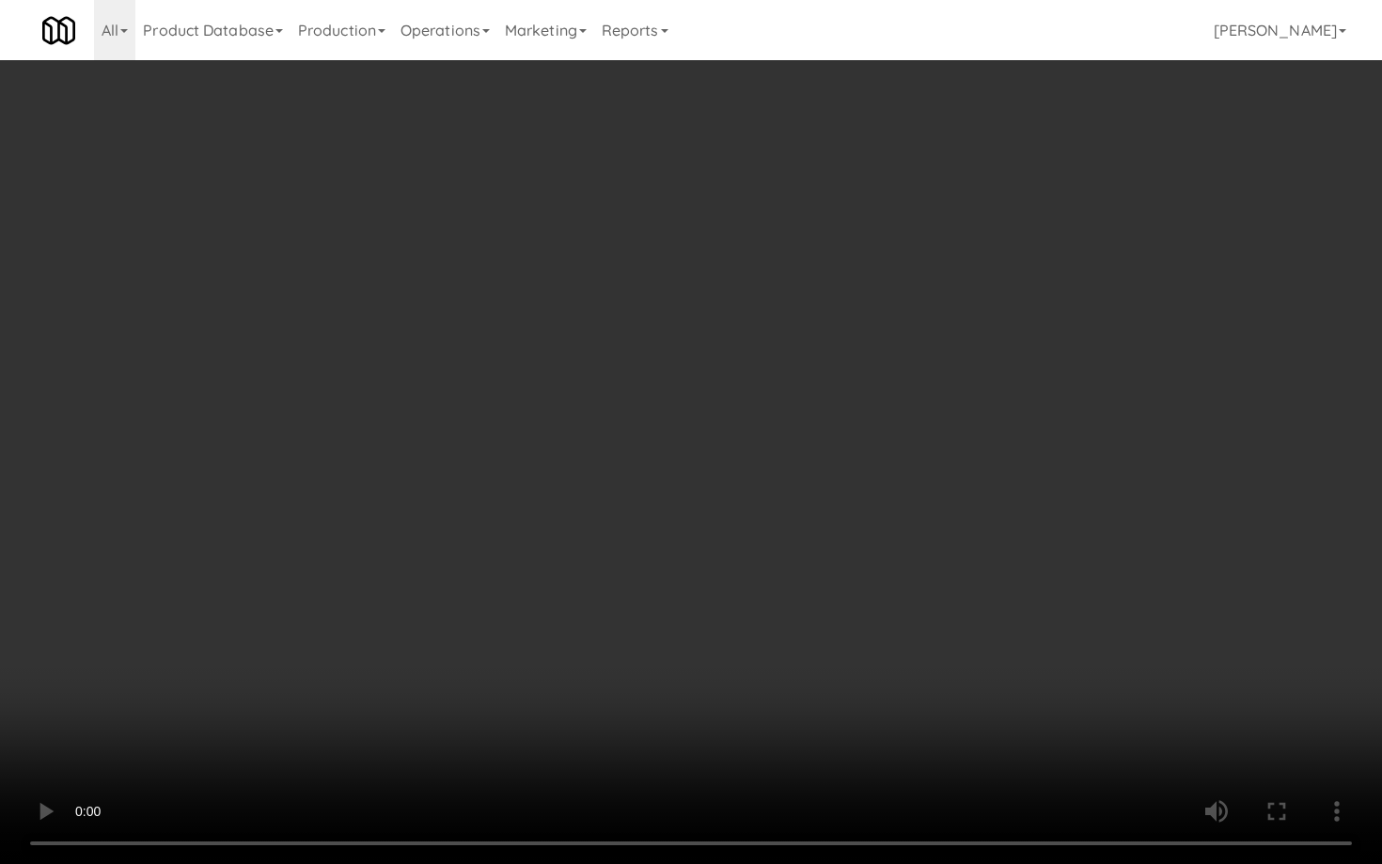
click at [798, 612] on video at bounding box center [691, 432] width 1382 height 864
click at [802, 595] on video at bounding box center [691, 432] width 1382 height 864
click at [802, 596] on video at bounding box center [691, 432] width 1382 height 864
click at [811, 579] on video at bounding box center [691, 432] width 1382 height 864
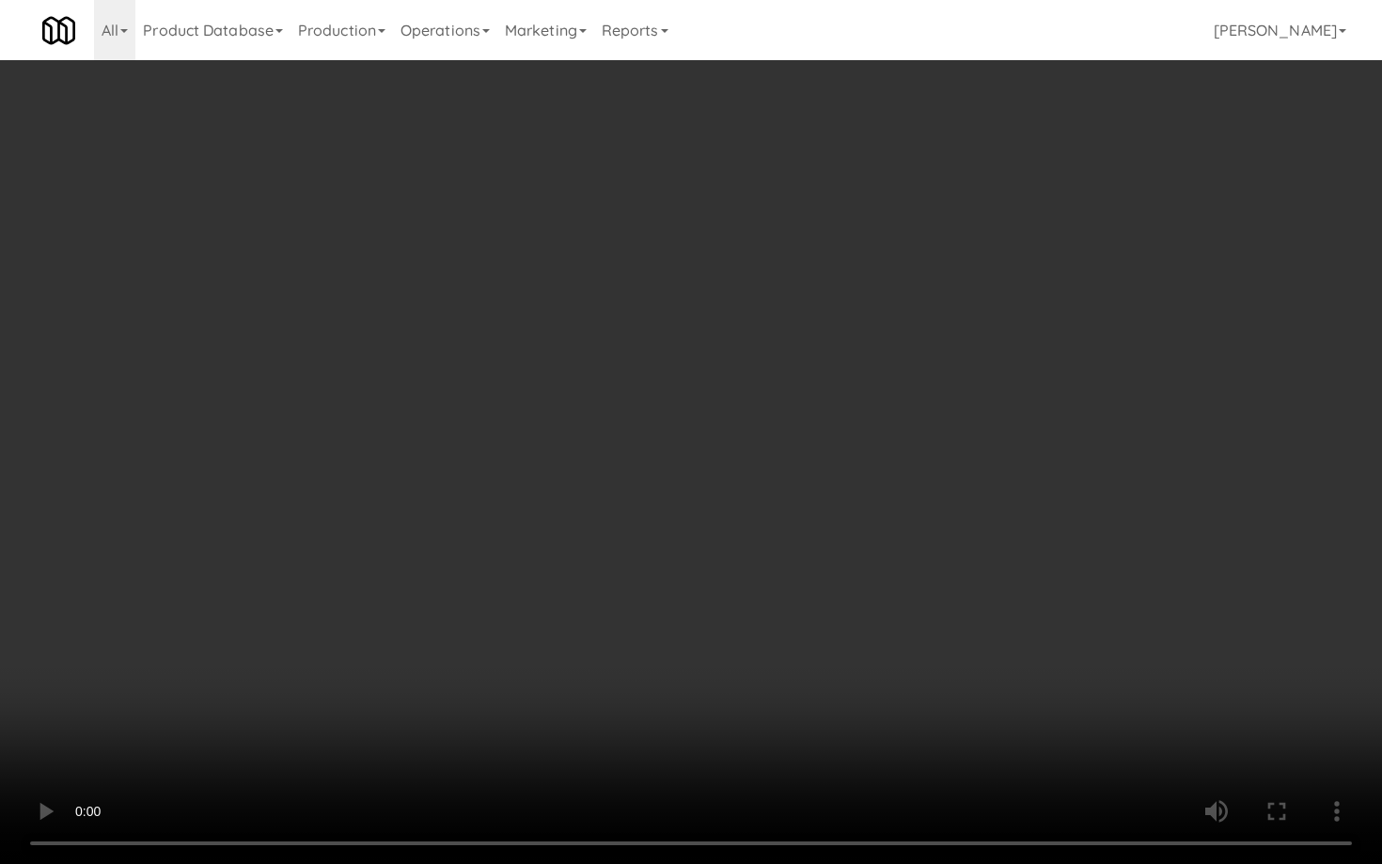
click at [830, 548] on video at bounding box center [691, 432] width 1382 height 864
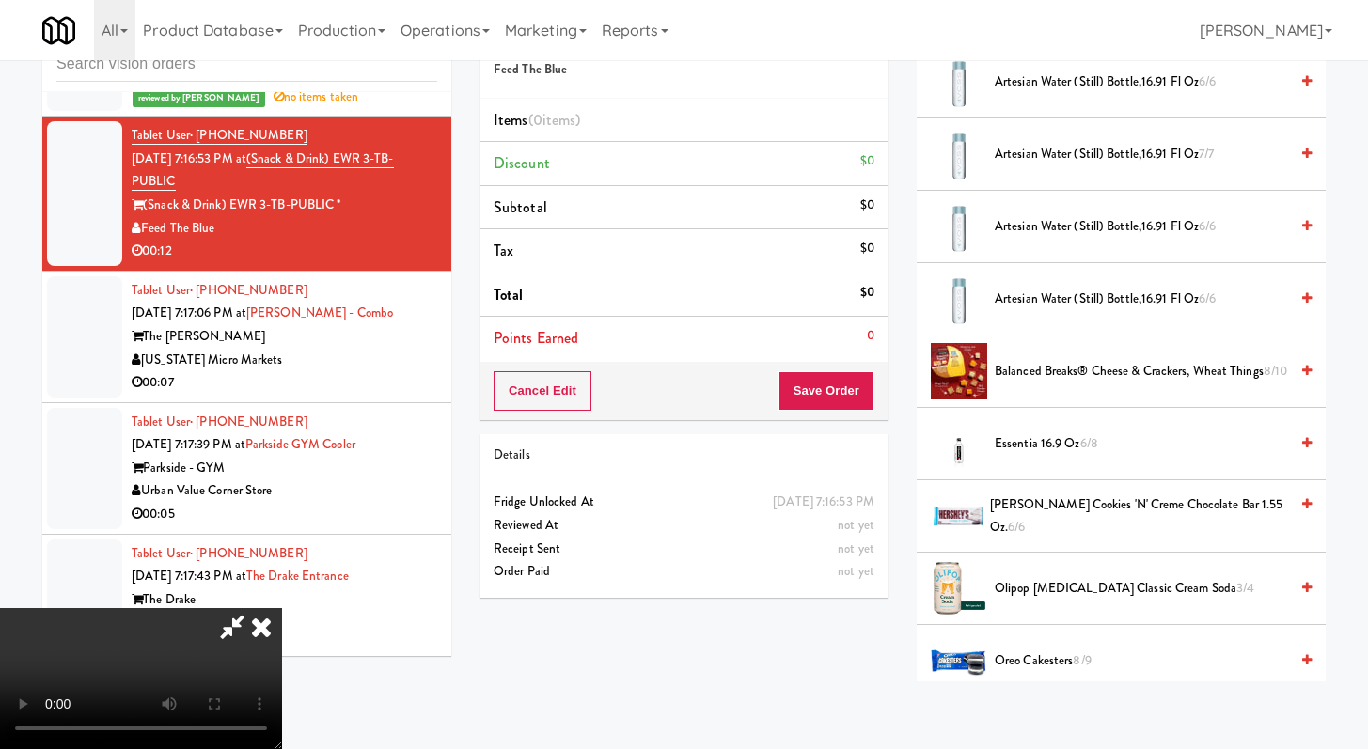
scroll to position [404, 0]
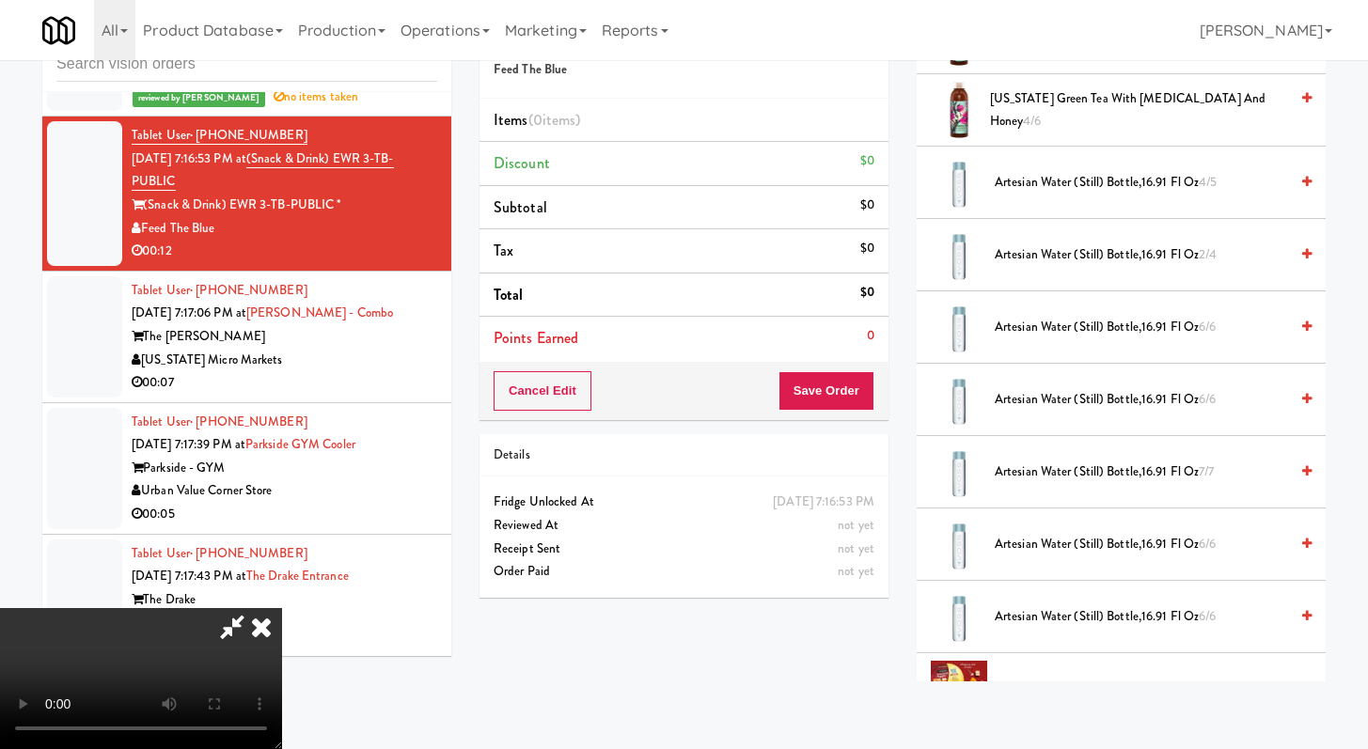
click at [1082, 194] on span "Artesian water (Still) Bottle,16.91 Fl Oz 4/5" at bounding box center [1141, 183] width 293 height 24
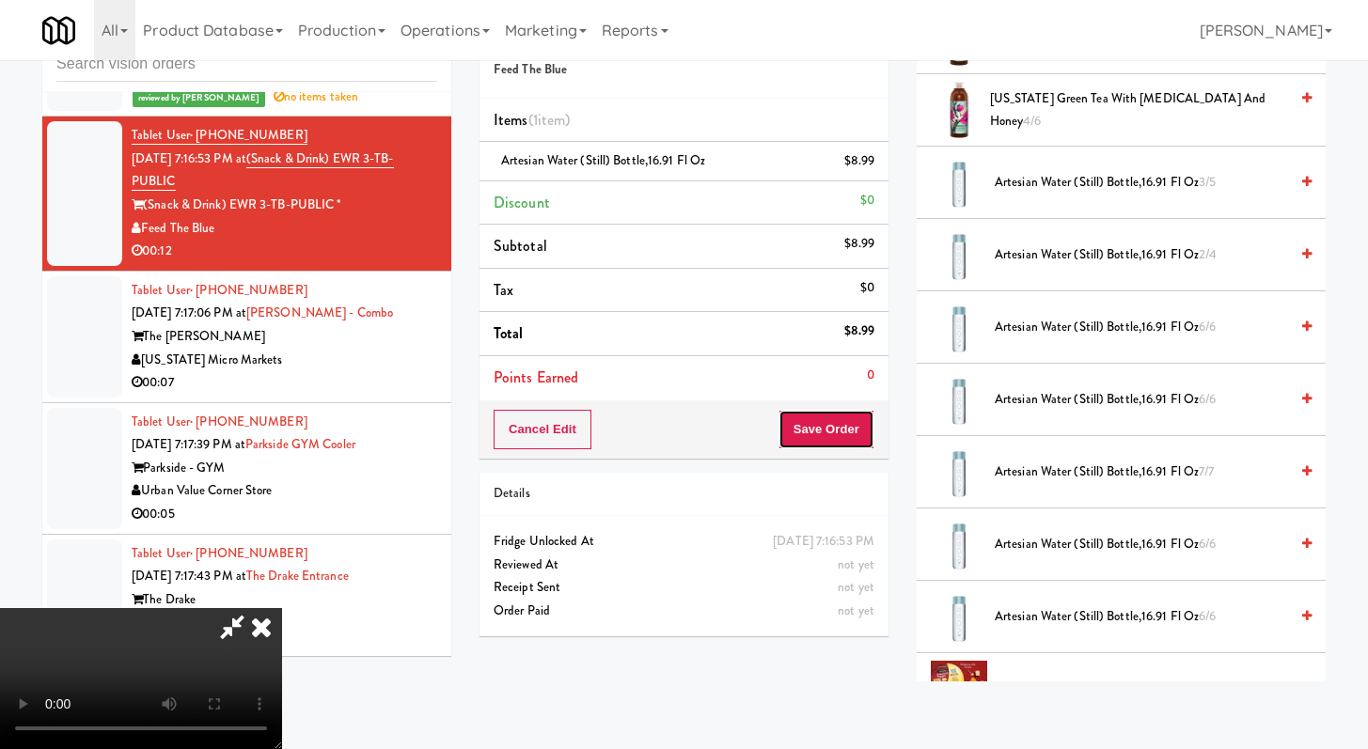
click at [846, 419] on button "Save Order" at bounding box center [827, 429] width 96 height 39
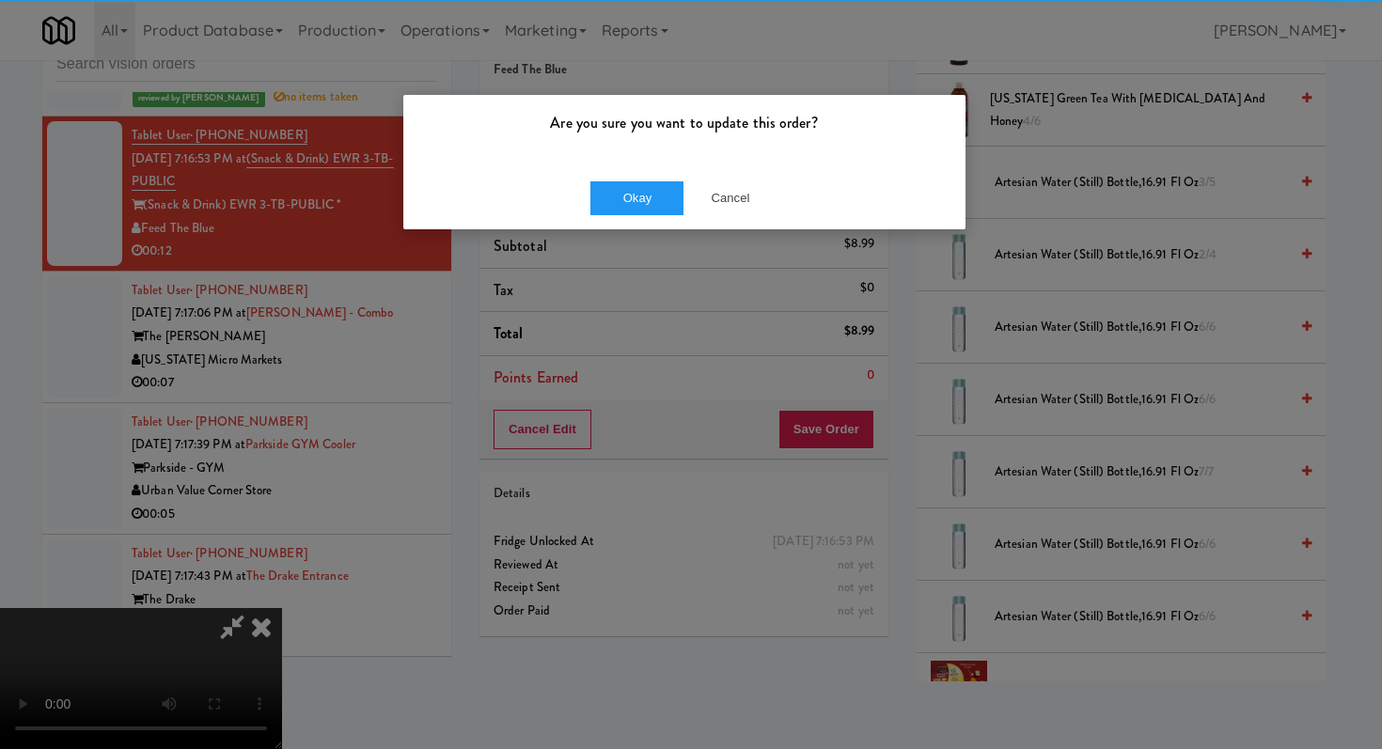
click at [630, 165] on div "Are you sure you want to update this order?" at bounding box center [684, 130] width 562 height 71
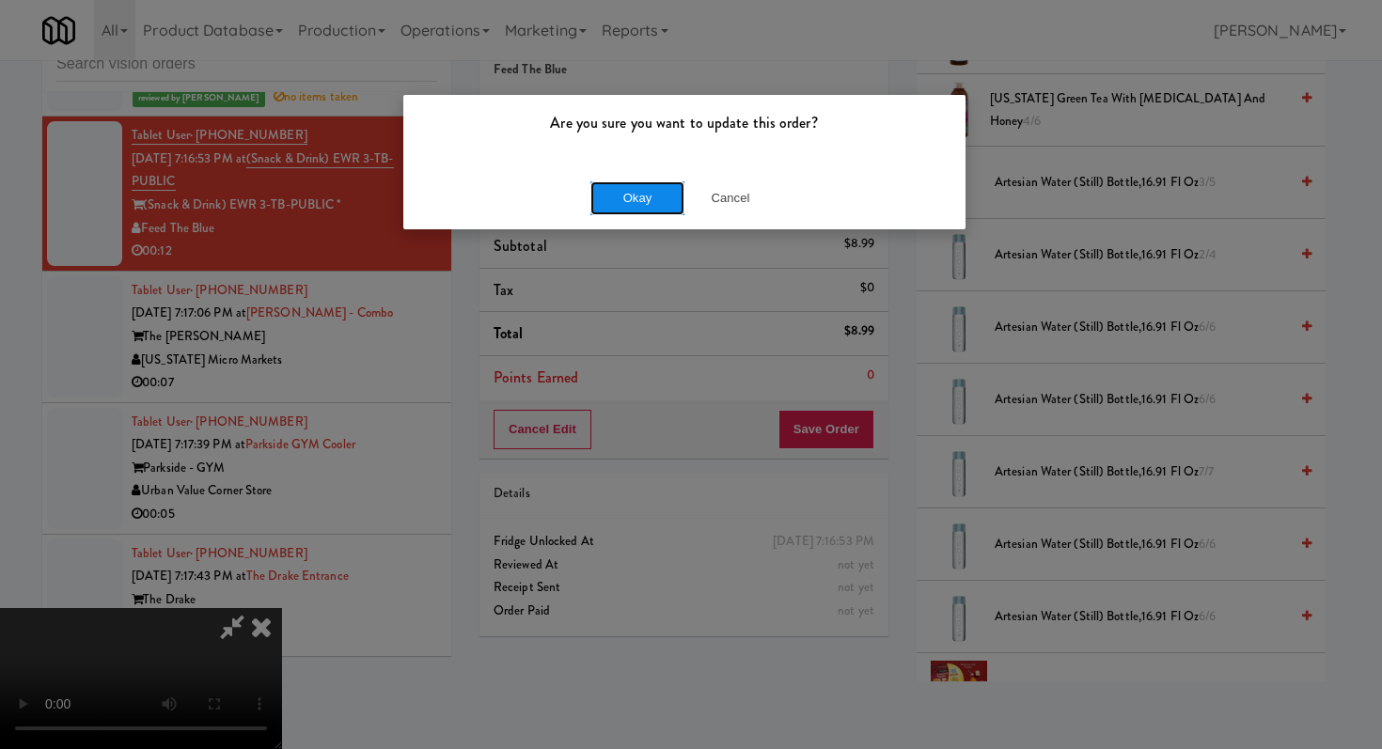
click at [625, 189] on button "Okay" at bounding box center [637, 198] width 94 height 34
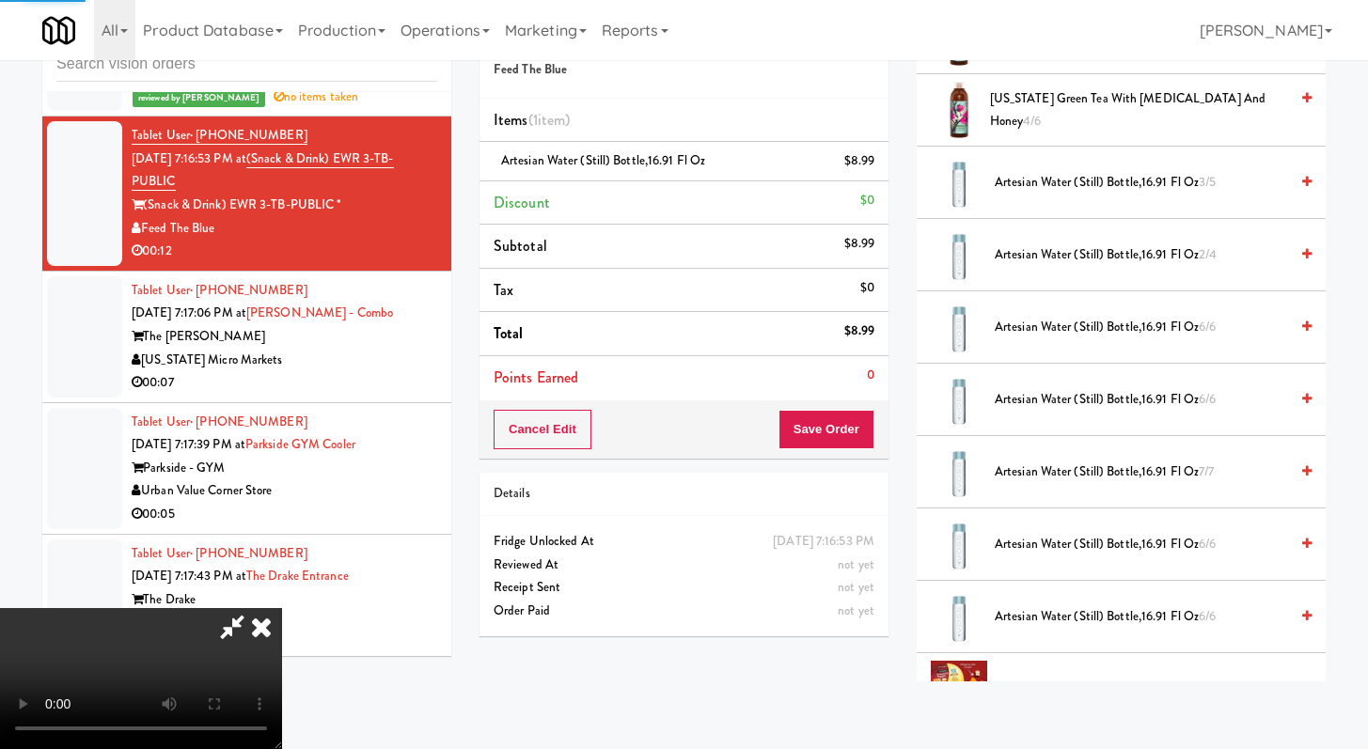
scroll to position [80, 0]
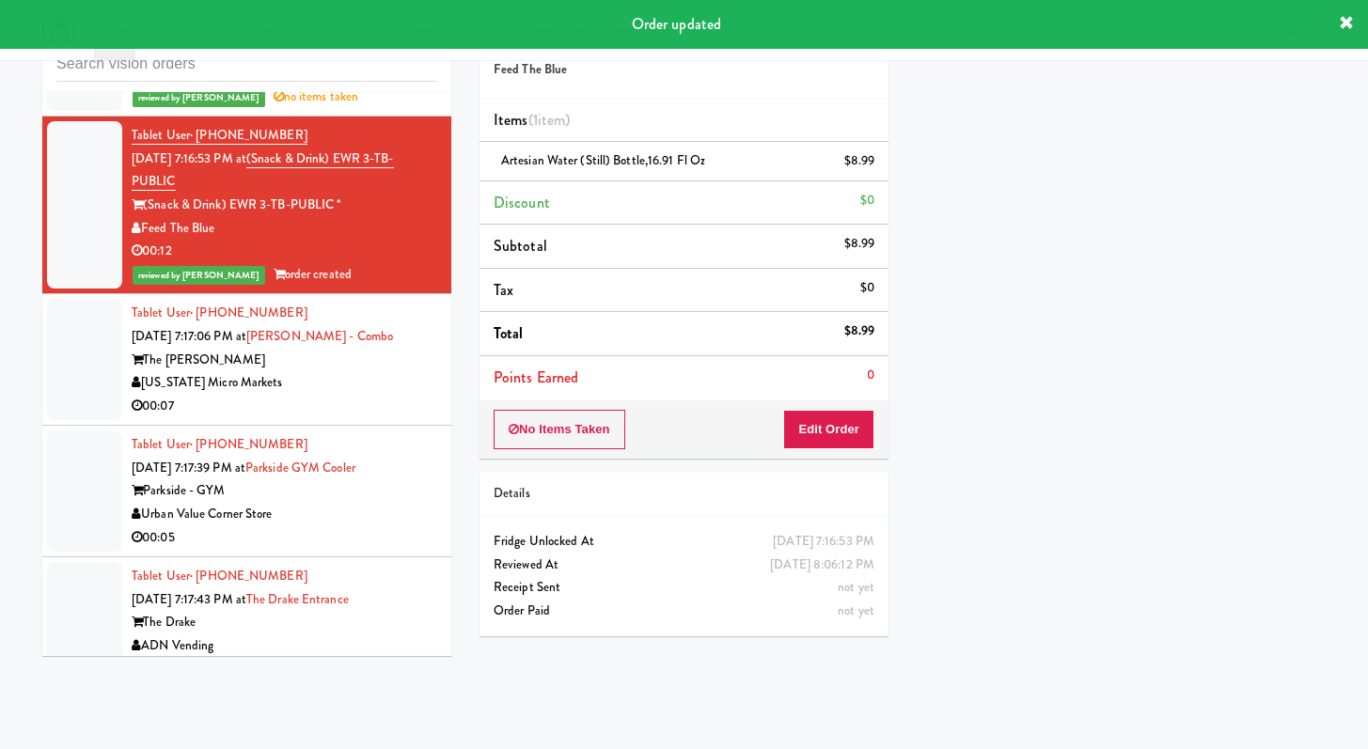
click at [385, 395] on div "[US_STATE] Micro Markets" at bounding box center [285, 383] width 306 height 24
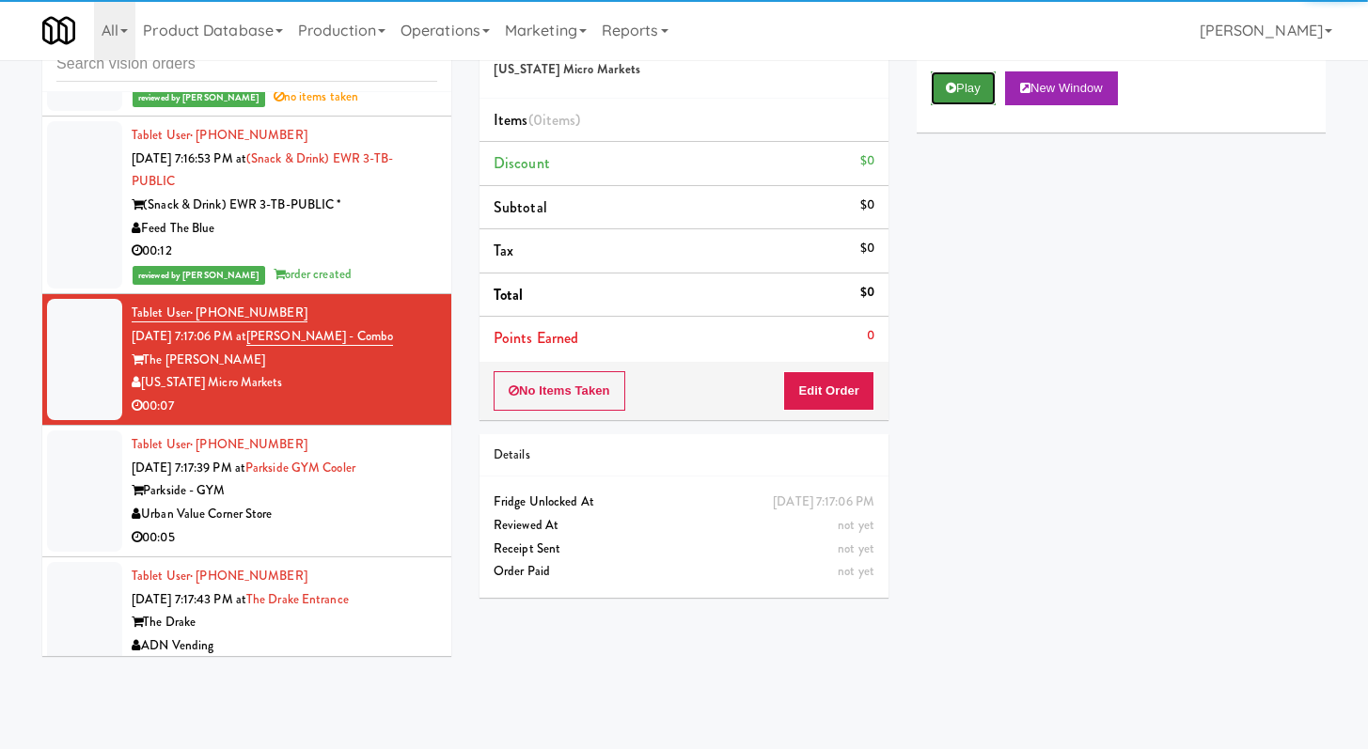
click at [990, 80] on button "Play" at bounding box center [963, 88] width 65 height 34
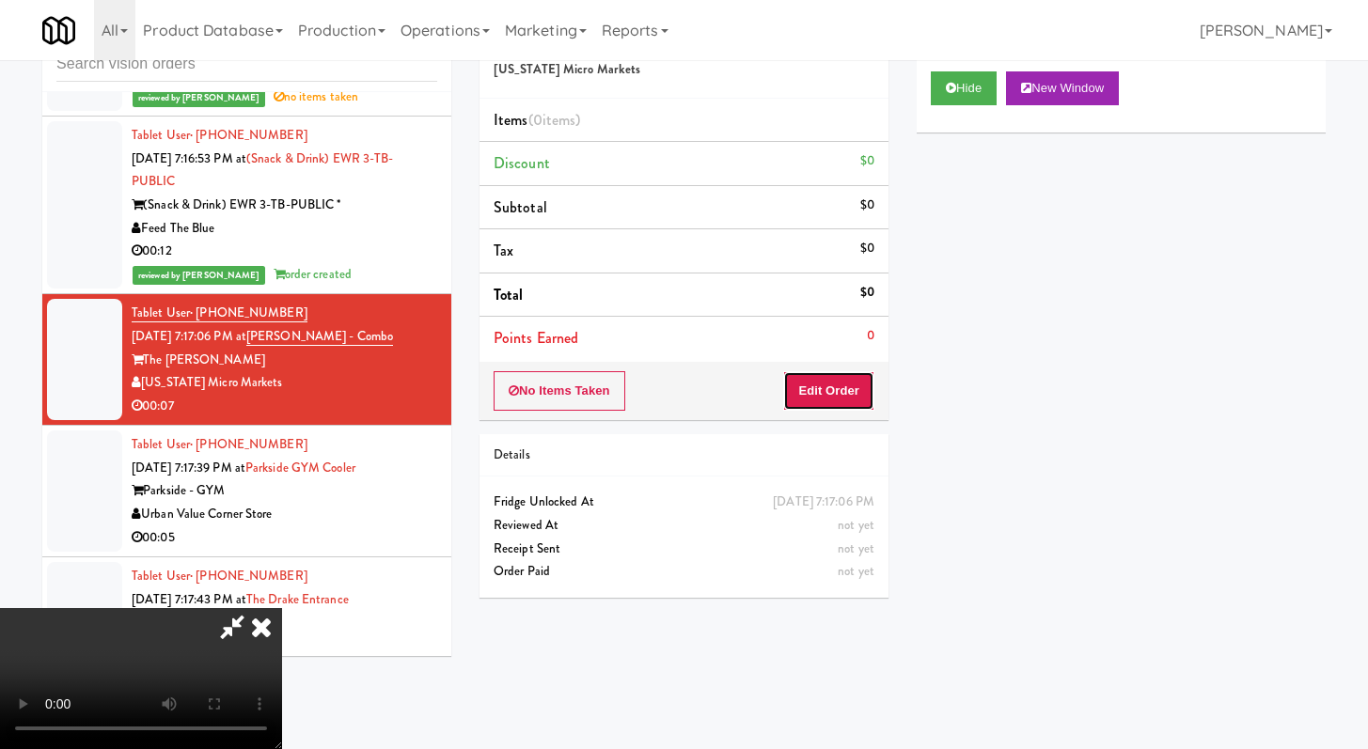
click at [813, 404] on button "Edit Order" at bounding box center [828, 390] width 91 height 39
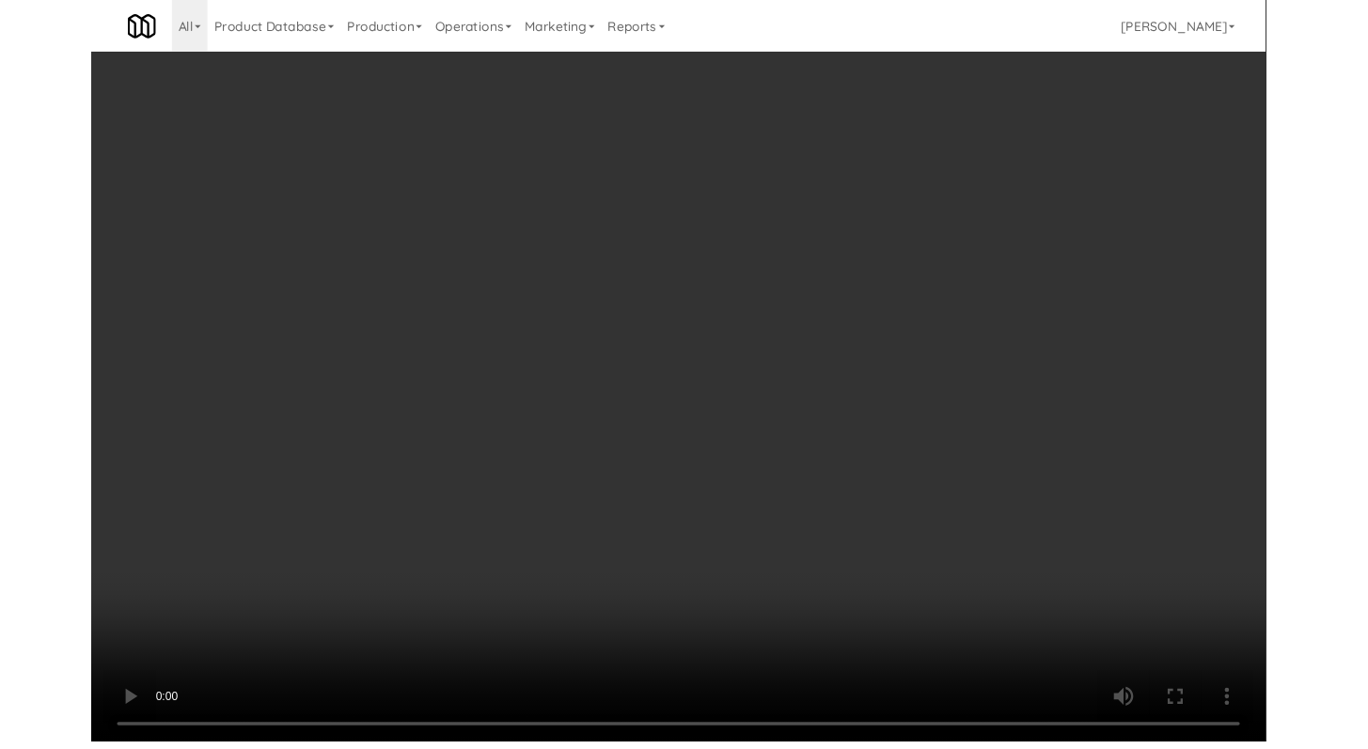
scroll to position [7570, 0]
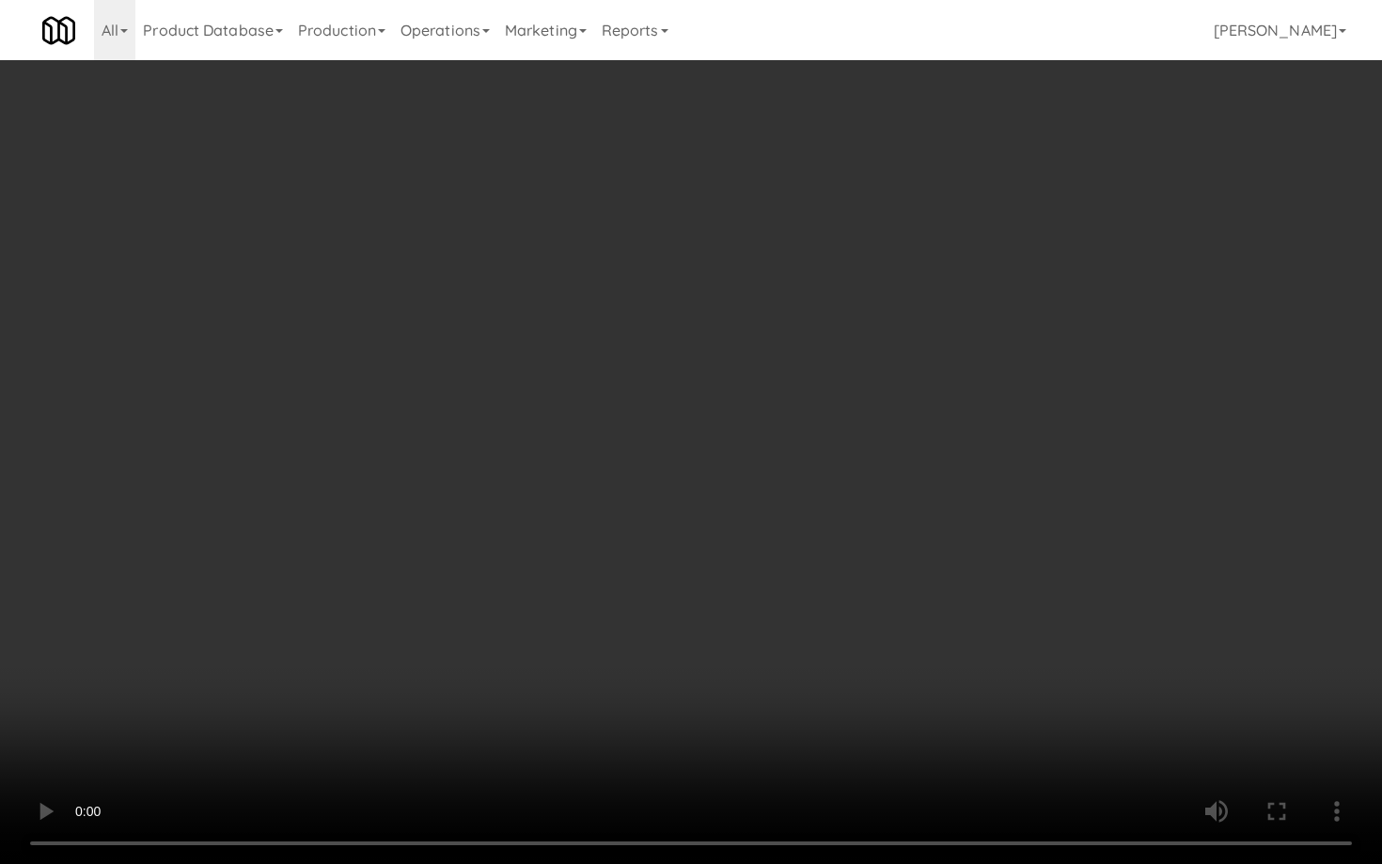
click at [739, 700] on video at bounding box center [691, 432] width 1382 height 864
click at [742, 694] on video at bounding box center [691, 432] width 1382 height 864
click at [747, 681] on video at bounding box center [691, 432] width 1382 height 864
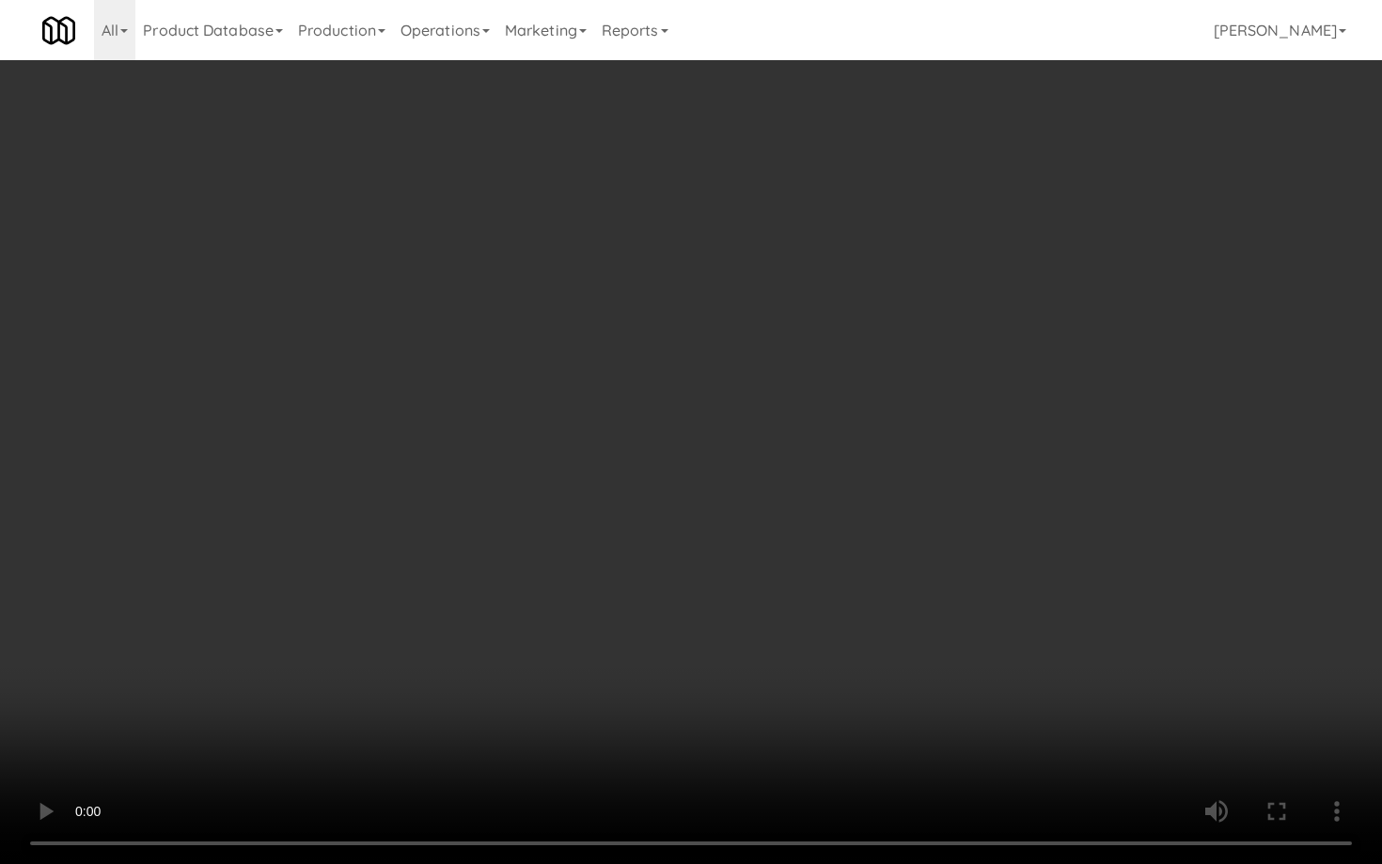
click at [747, 681] on video at bounding box center [691, 432] width 1382 height 864
click at [749, 662] on video at bounding box center [691, 432] width 1382 height 864
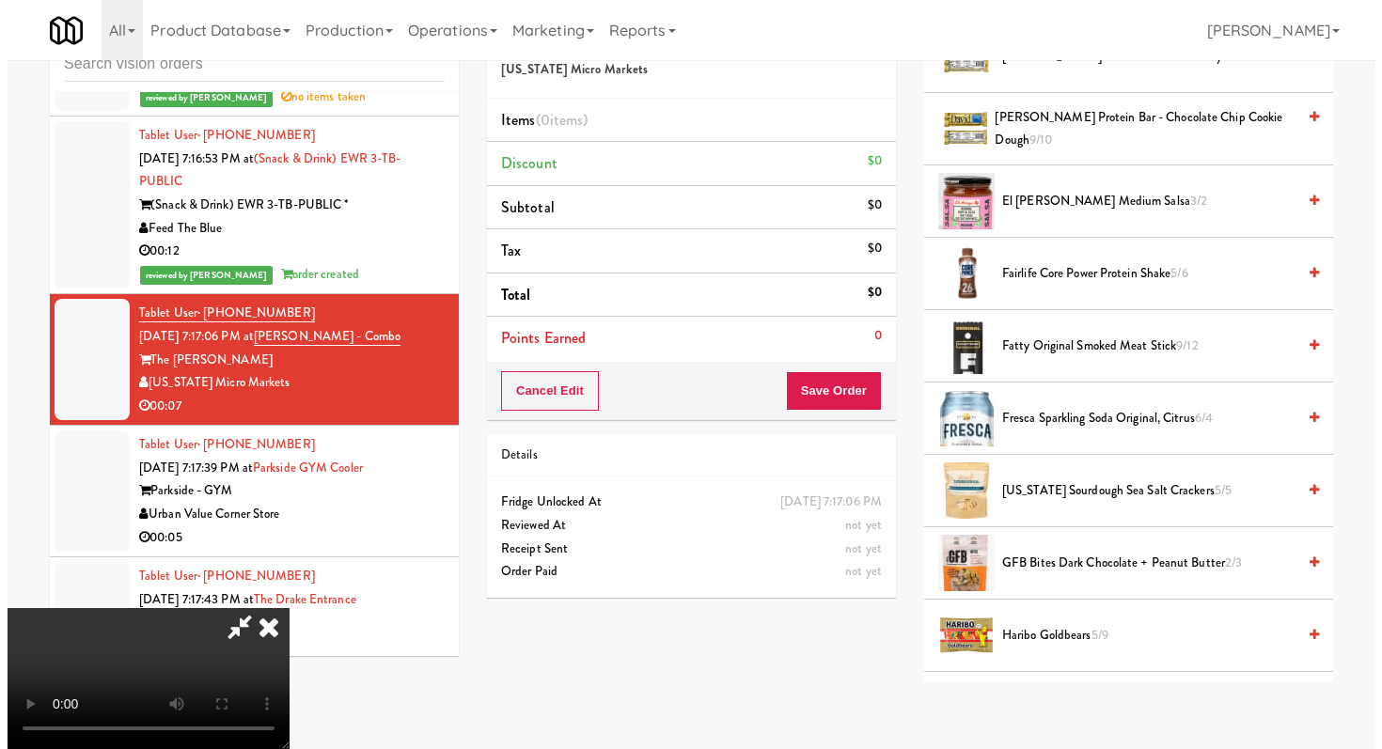
scroll to position [0, 0]
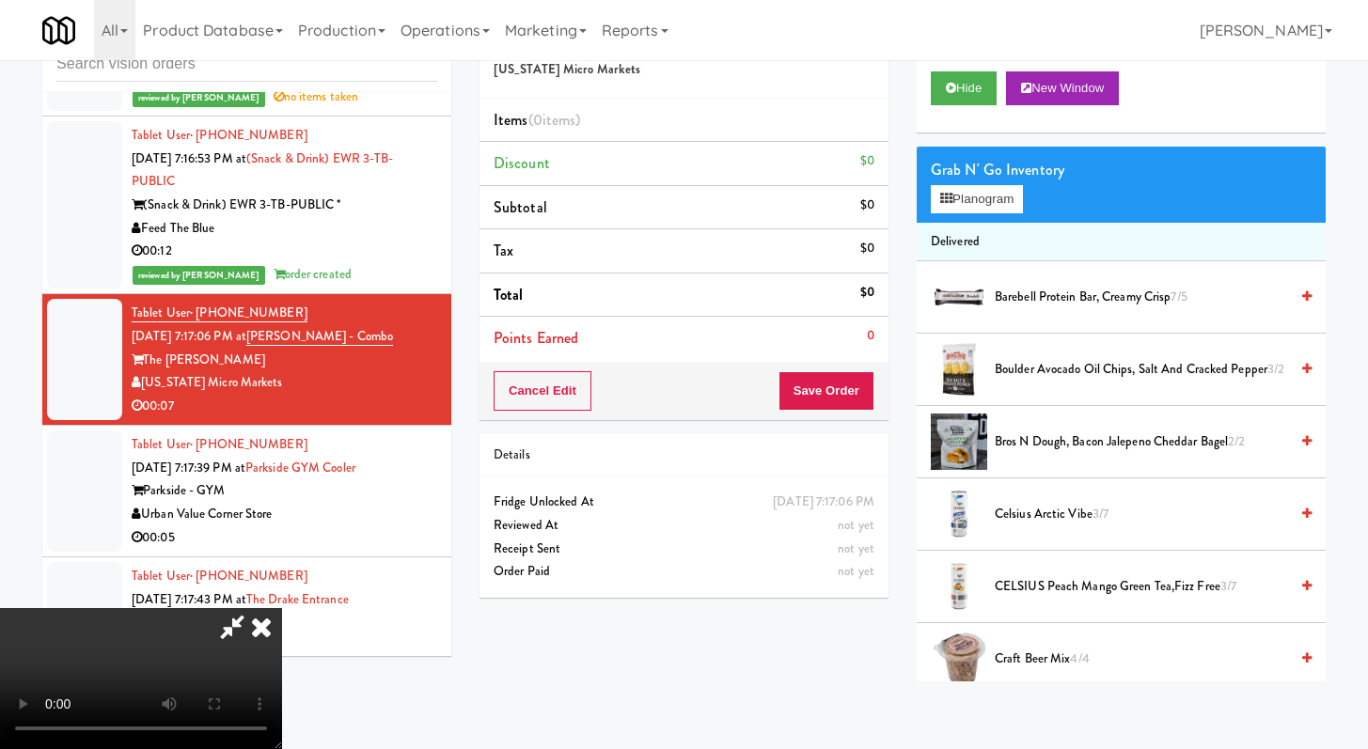
click at [1007, 219] on div "Grab N' Go Inventory Planogram" at bounding box center [1121, 185] width 409 height 76
click at [1007, 206] on button "Planogram" at bounding box center [977, 199] width 92 height 28
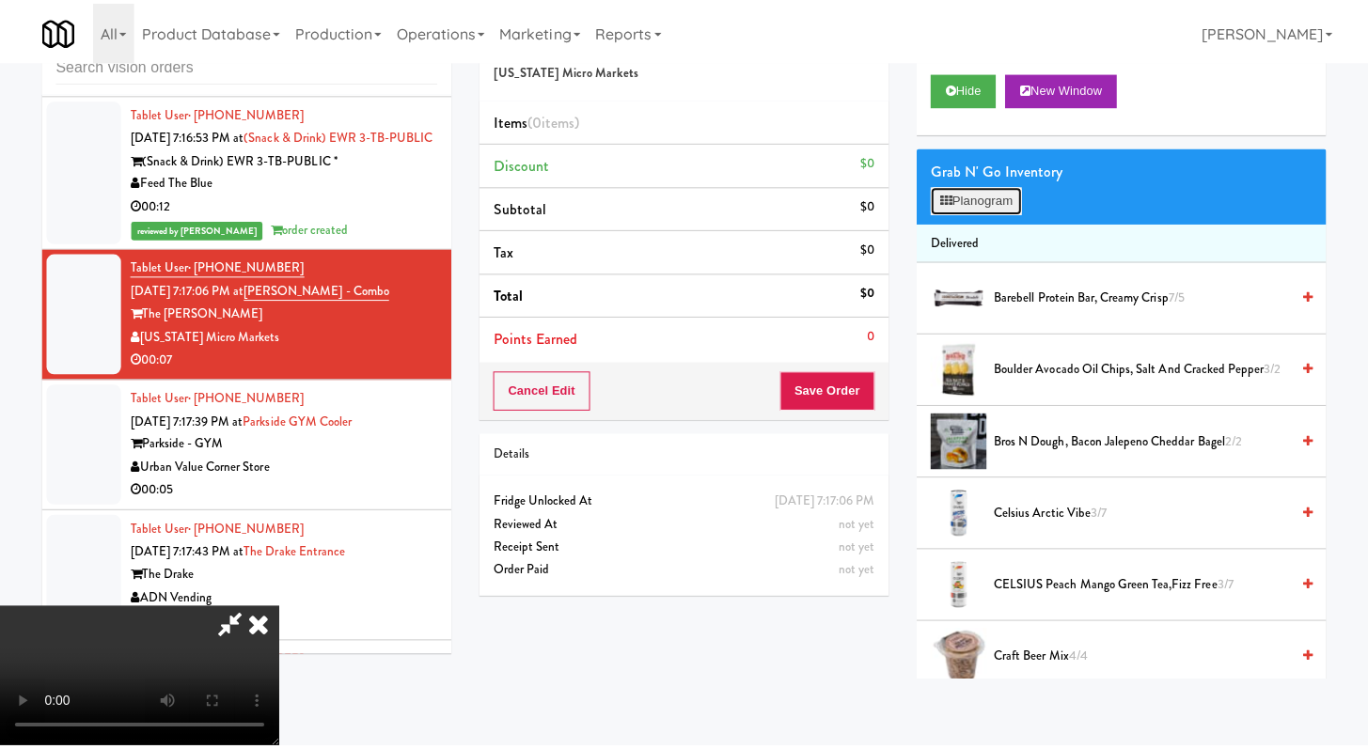
scroll to position [7570, 0]
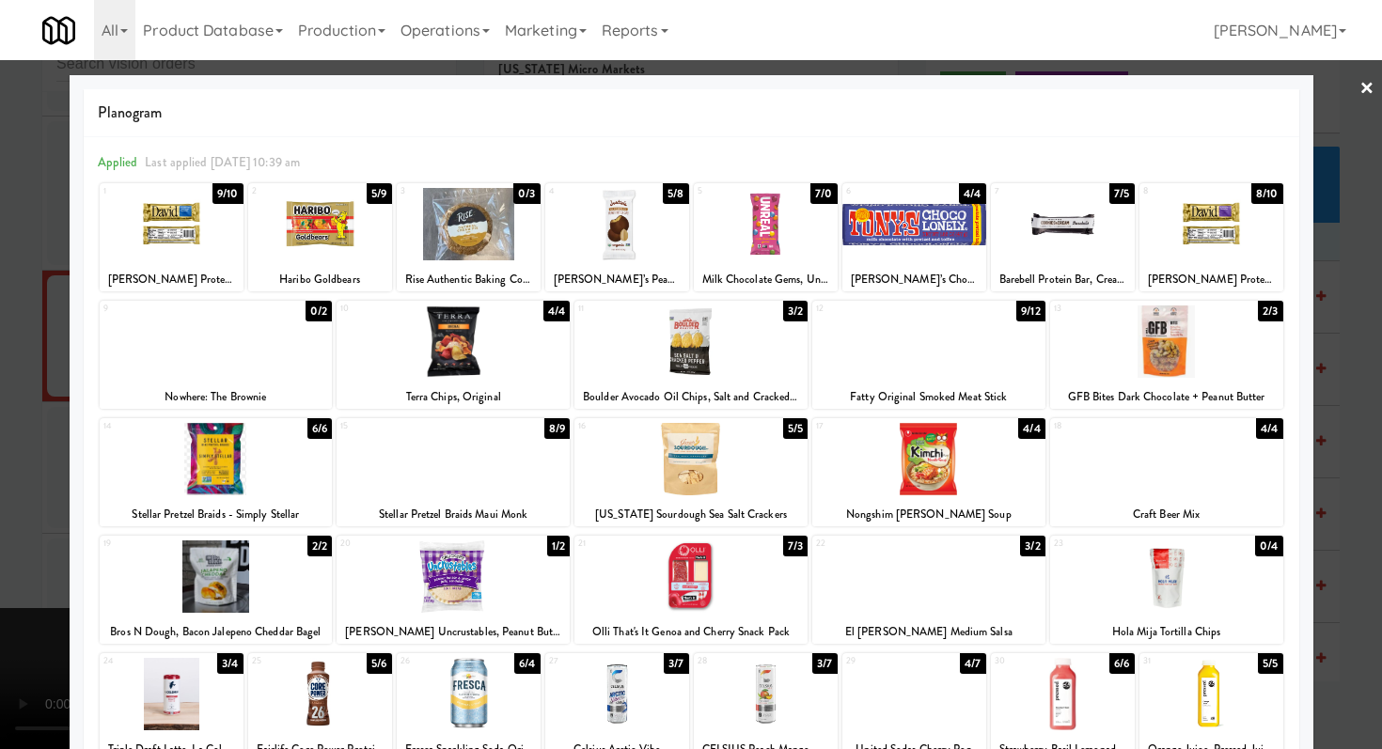
click at [277, 244] on div at bounding box center [320, 224] width 144 height 72
click at [0, 257] on div at bounding box center [691, 374] width 1382 height 749
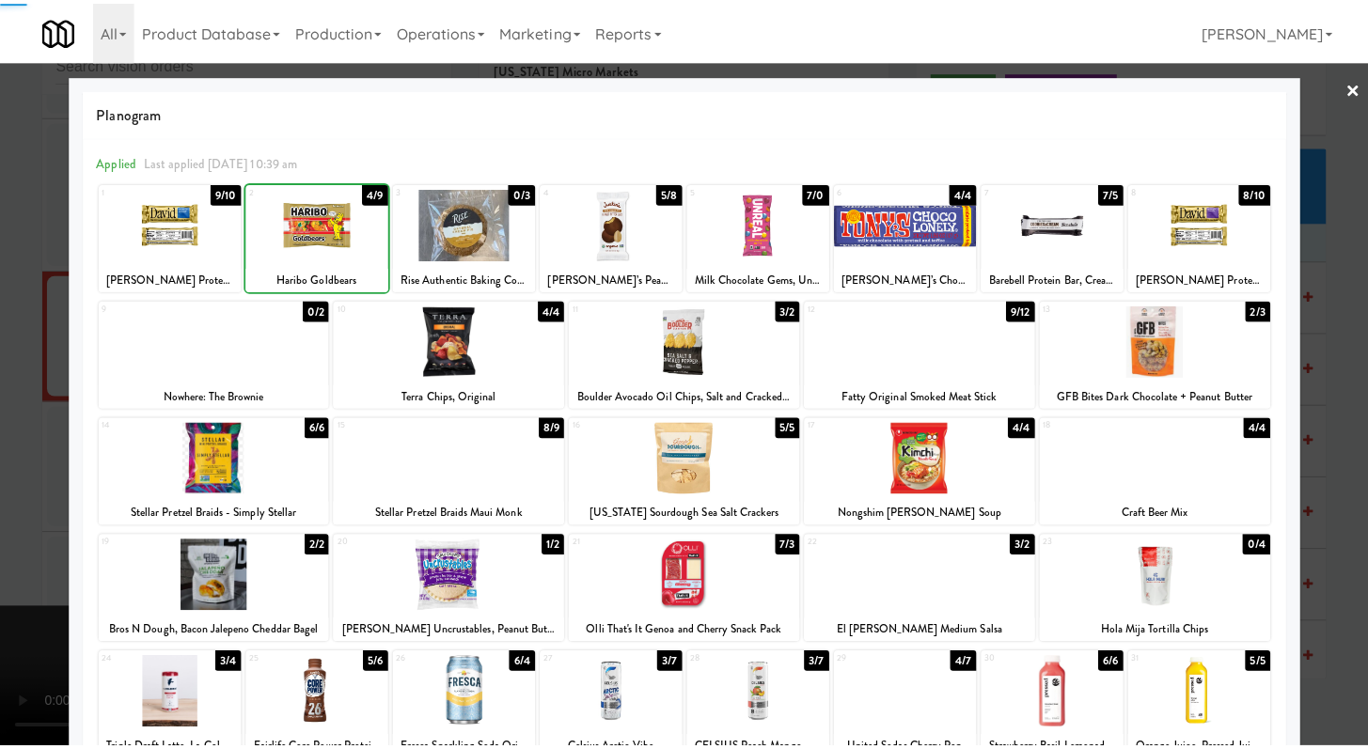
scroll to position [7593, 0]
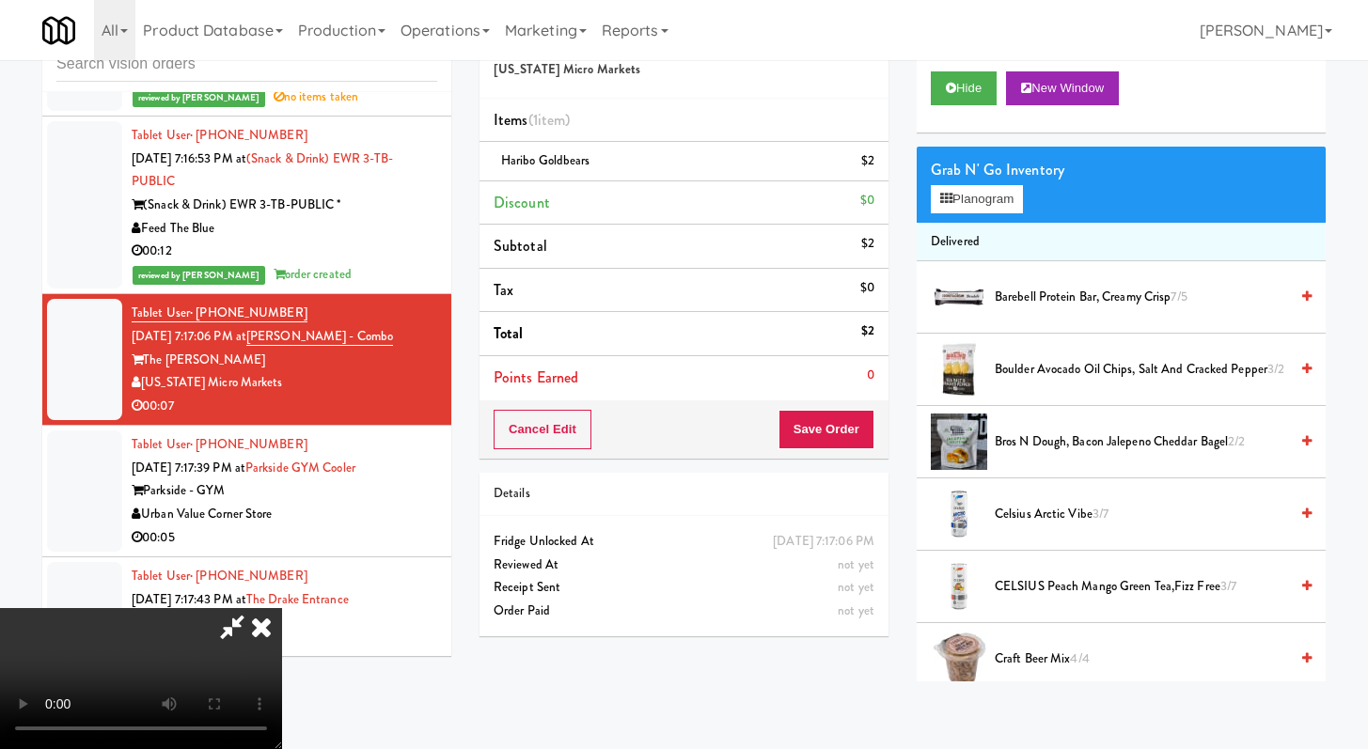
click at [282, 622] on video at bounding box center [141, 678] width 282 height 141
click at [824, 437] on button "Save Order" at bounding box center [827, 429] width 96 height 39
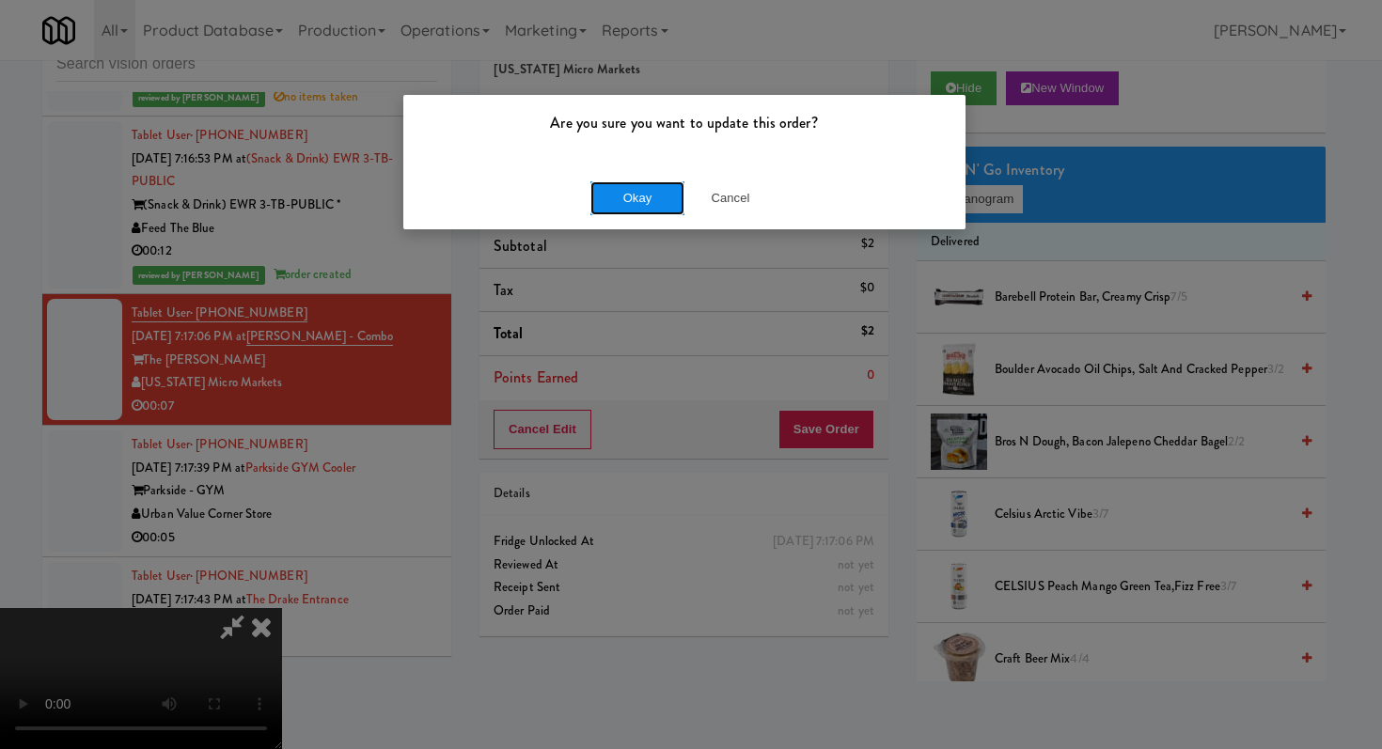
click at [653, 203] on button "Okay" at bounding box center [637, 198] width 94 height 34
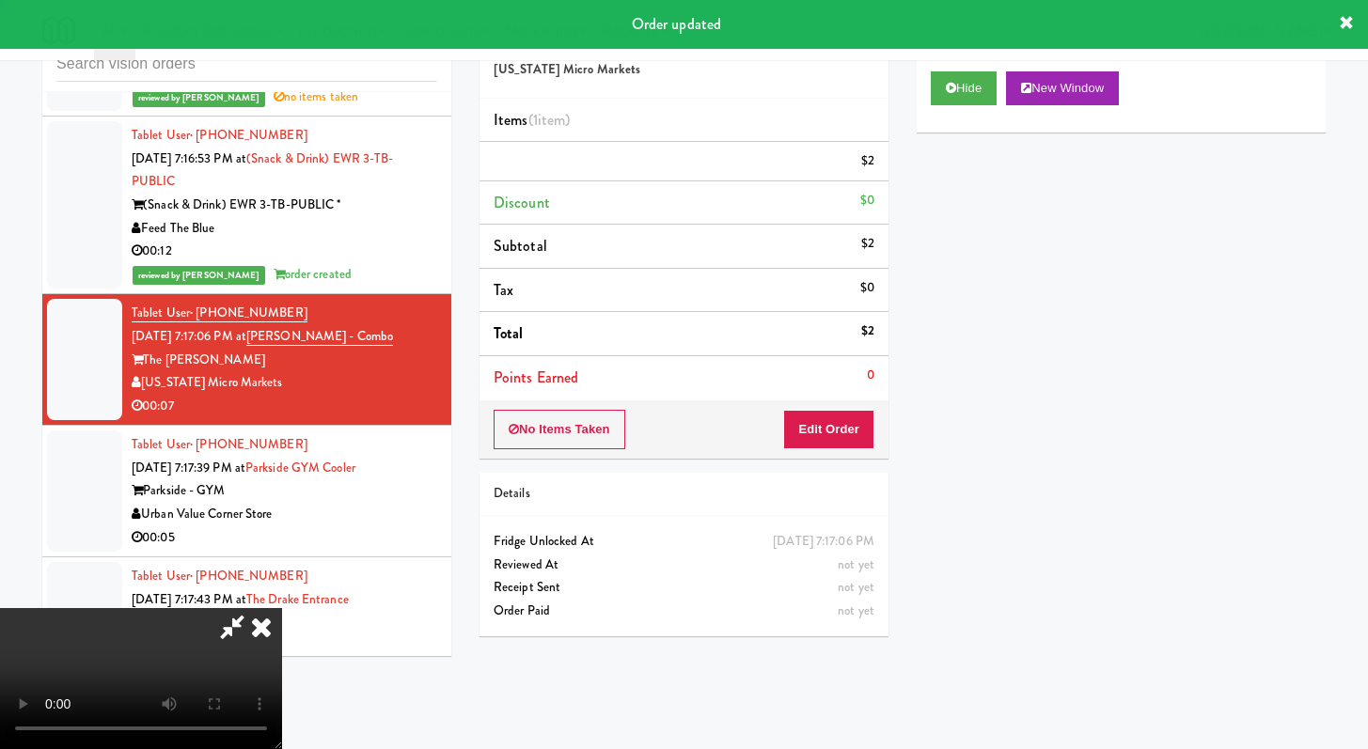
scroll to position [0, 0]
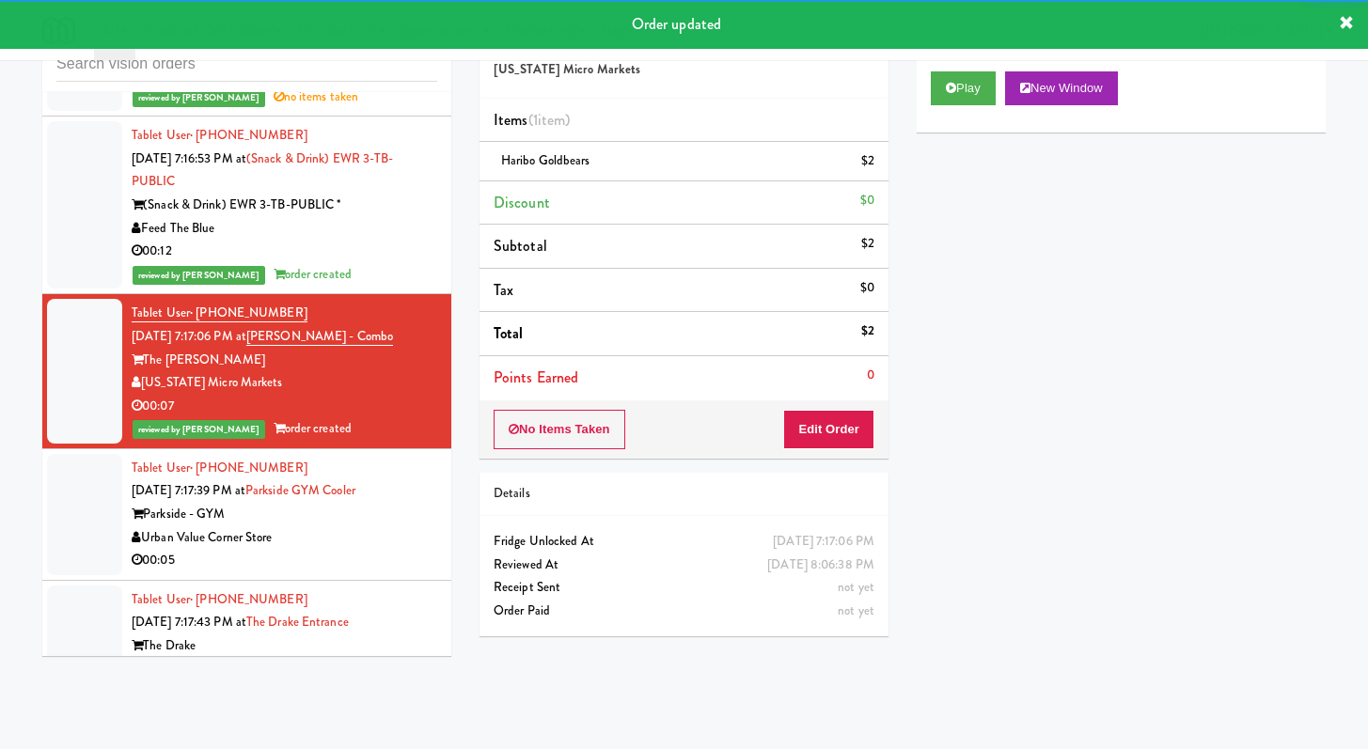
click at [412, 573] on div "00:05" at bounding box center [285, 561] width 306 height 24
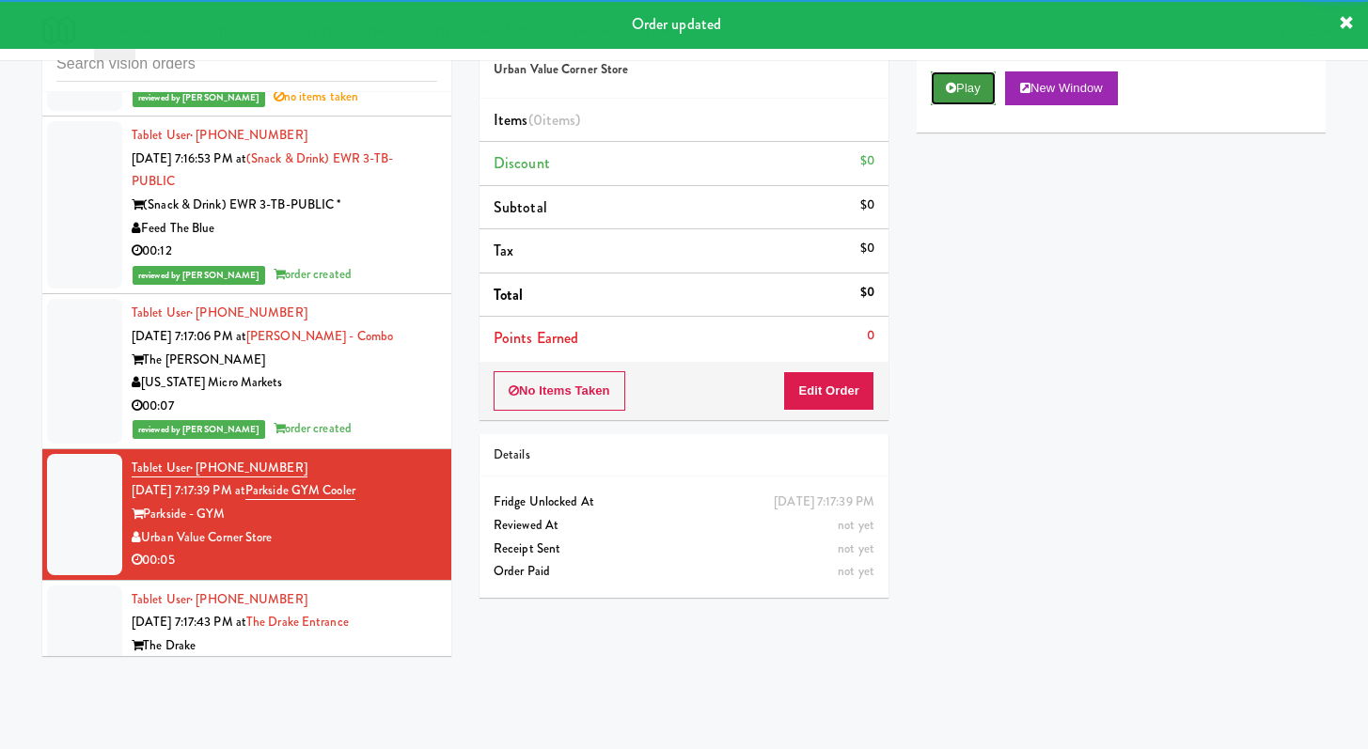
click at [965, 88] on button "Play" at bounding box center [963, 88] width 65 height 34
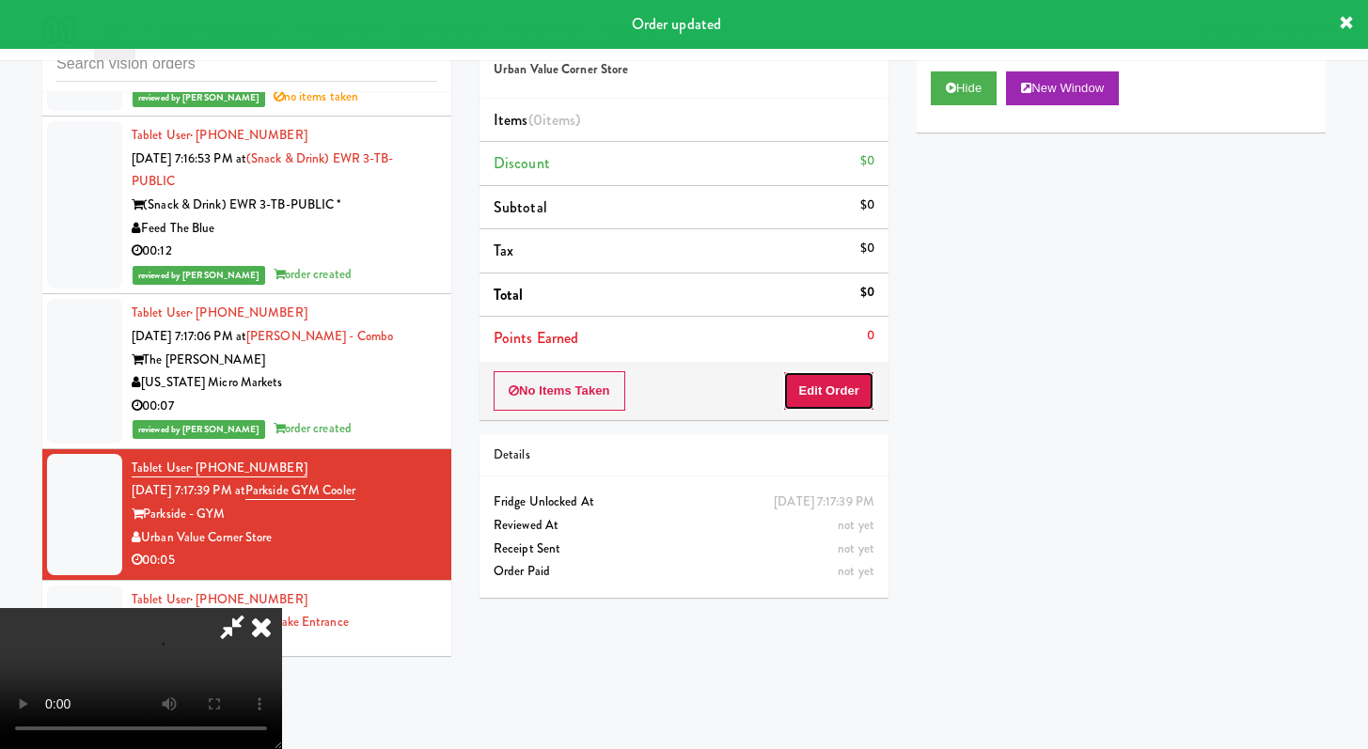
click at [822, 380] on button "Edit Order" at bounding box center [828, 390] width 91 height 39
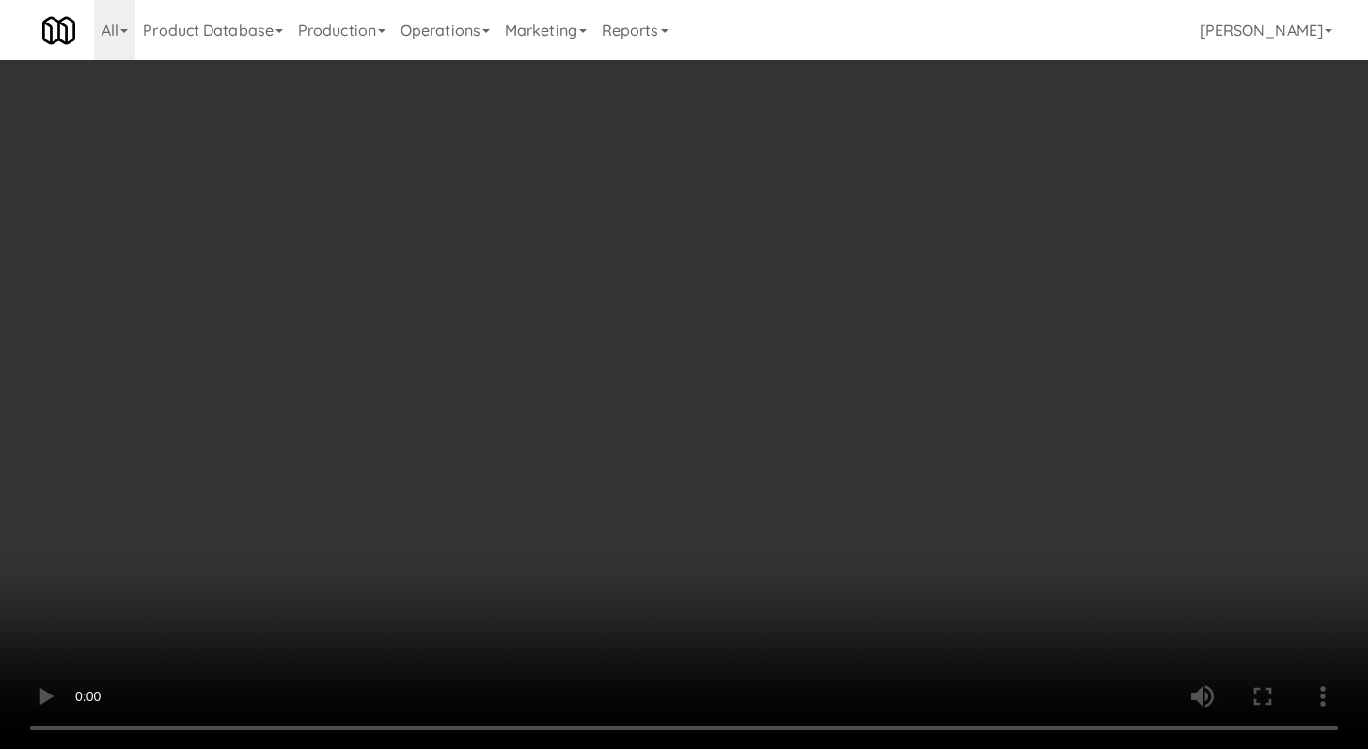
scroll to position [7570, 0]
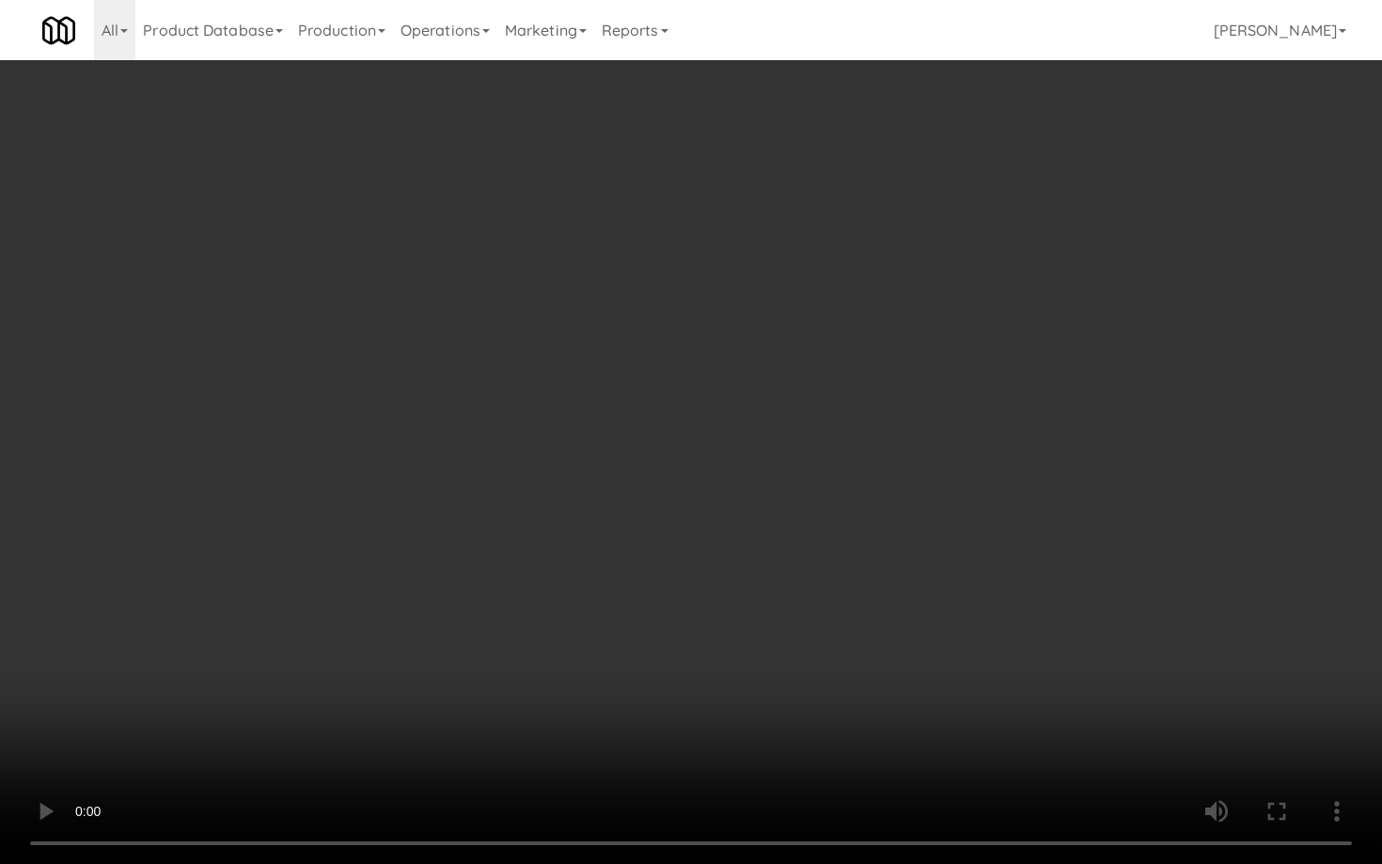
click at [734, 700] on video at bounding box center [691, 432] width 1382 height 864
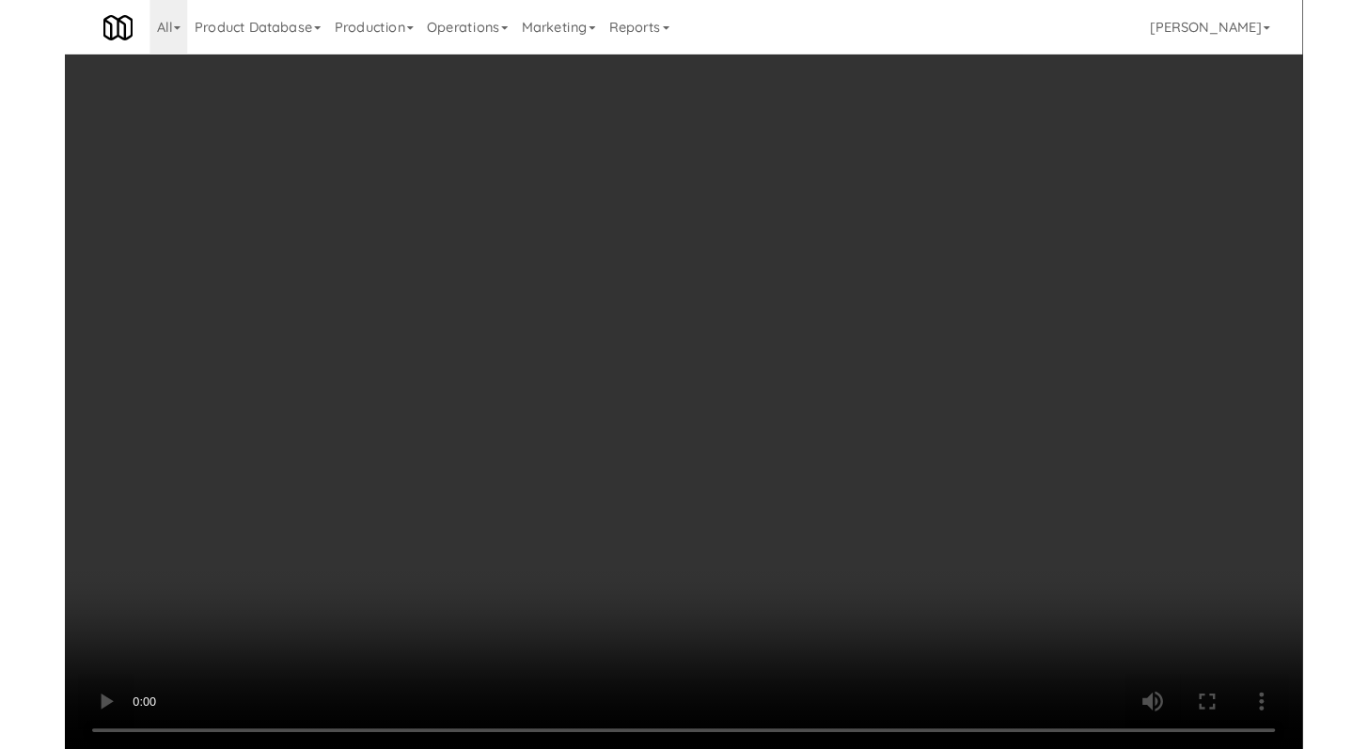
scroll to position [7593, 0]
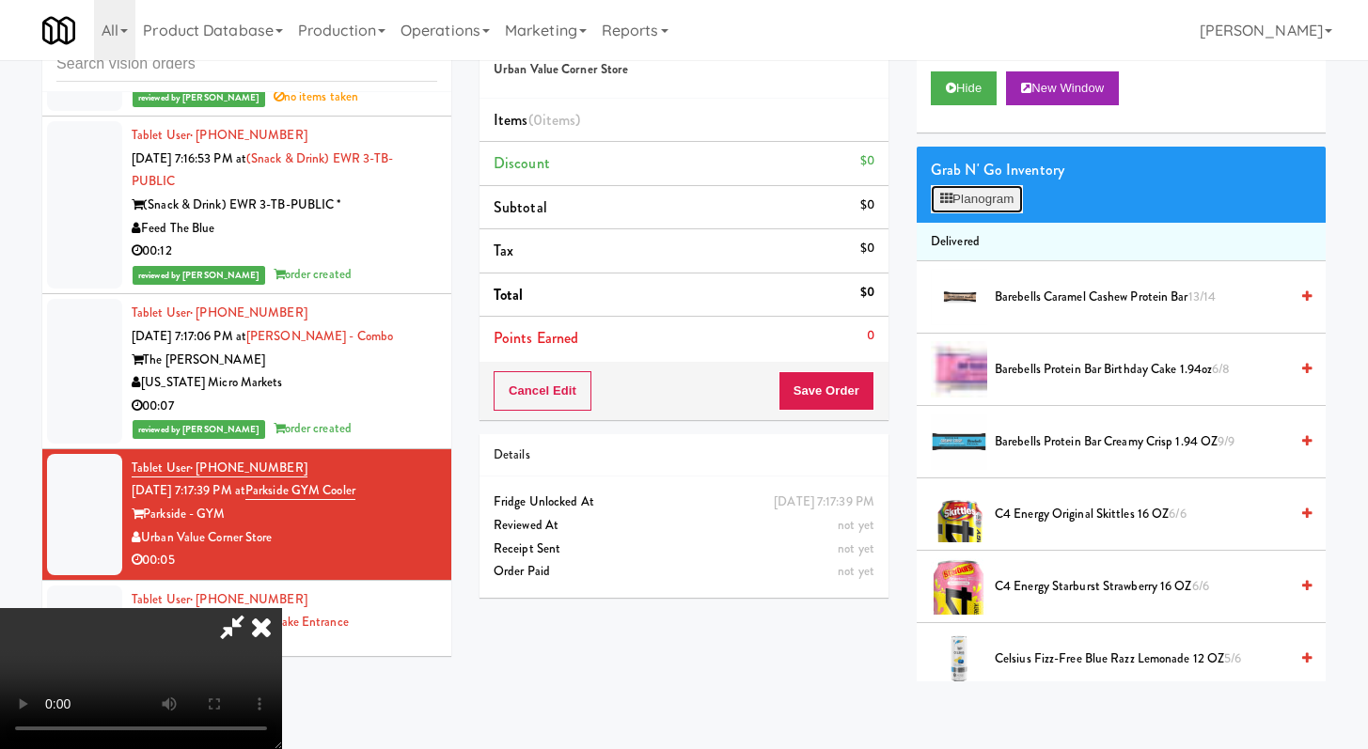
click at [989, 185] on button "Planogram" at bounding box center [977, 199] width 92 height 28
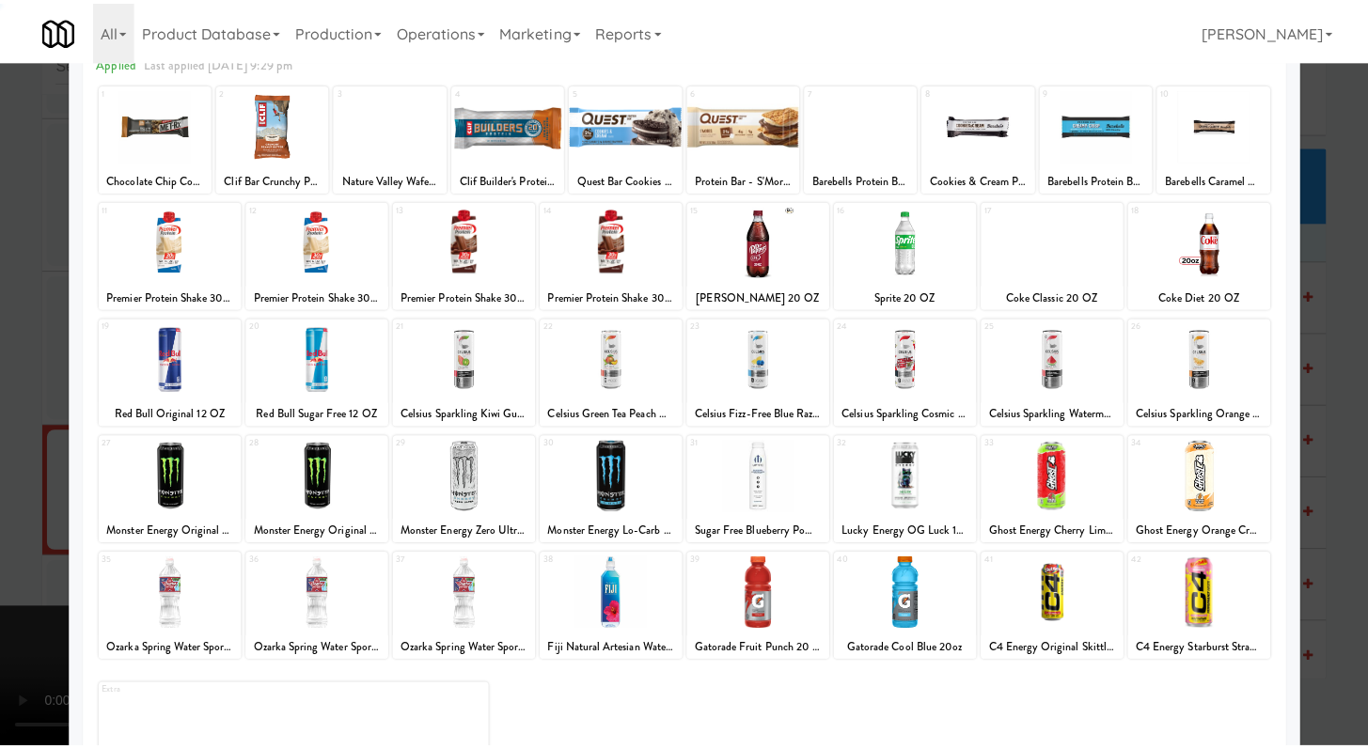
scroll to position [174, 0]
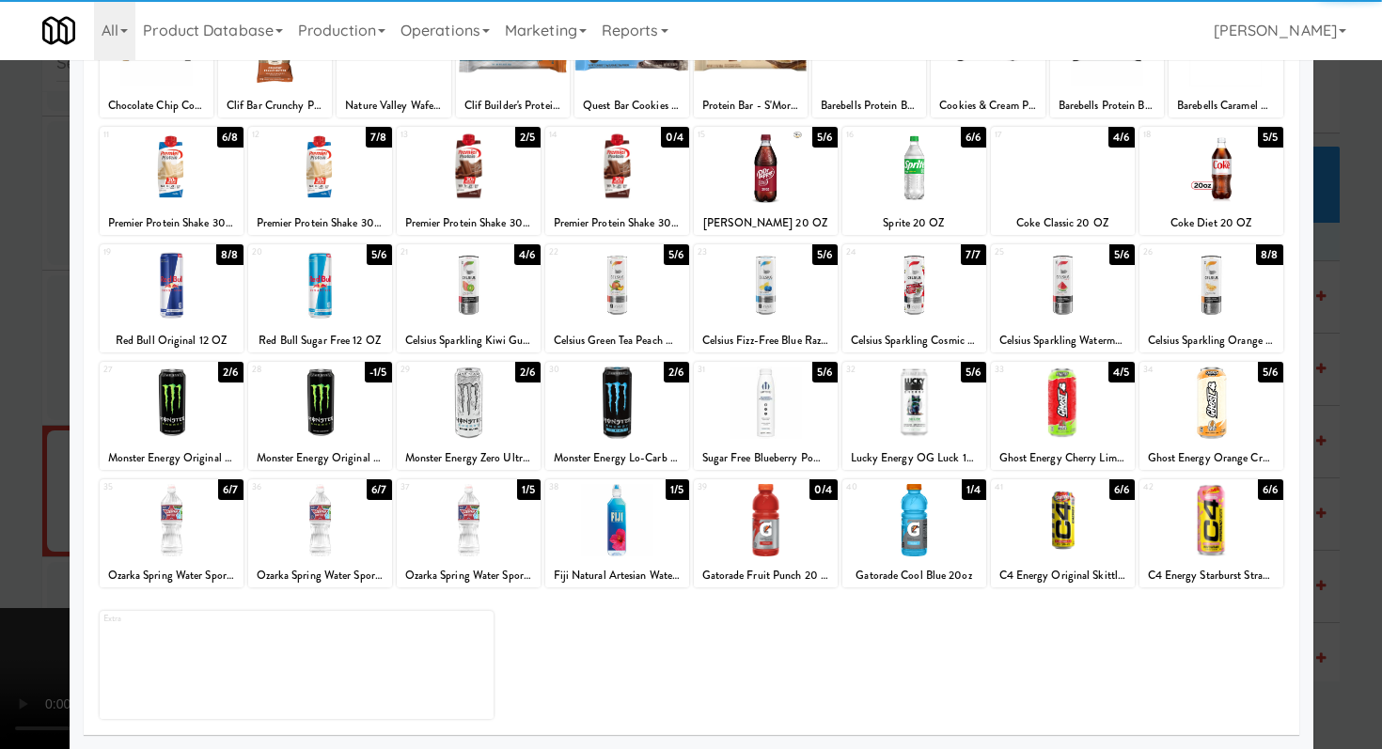
click at [341, 517] on div at bounding box center [320, 520] width 144 height 72
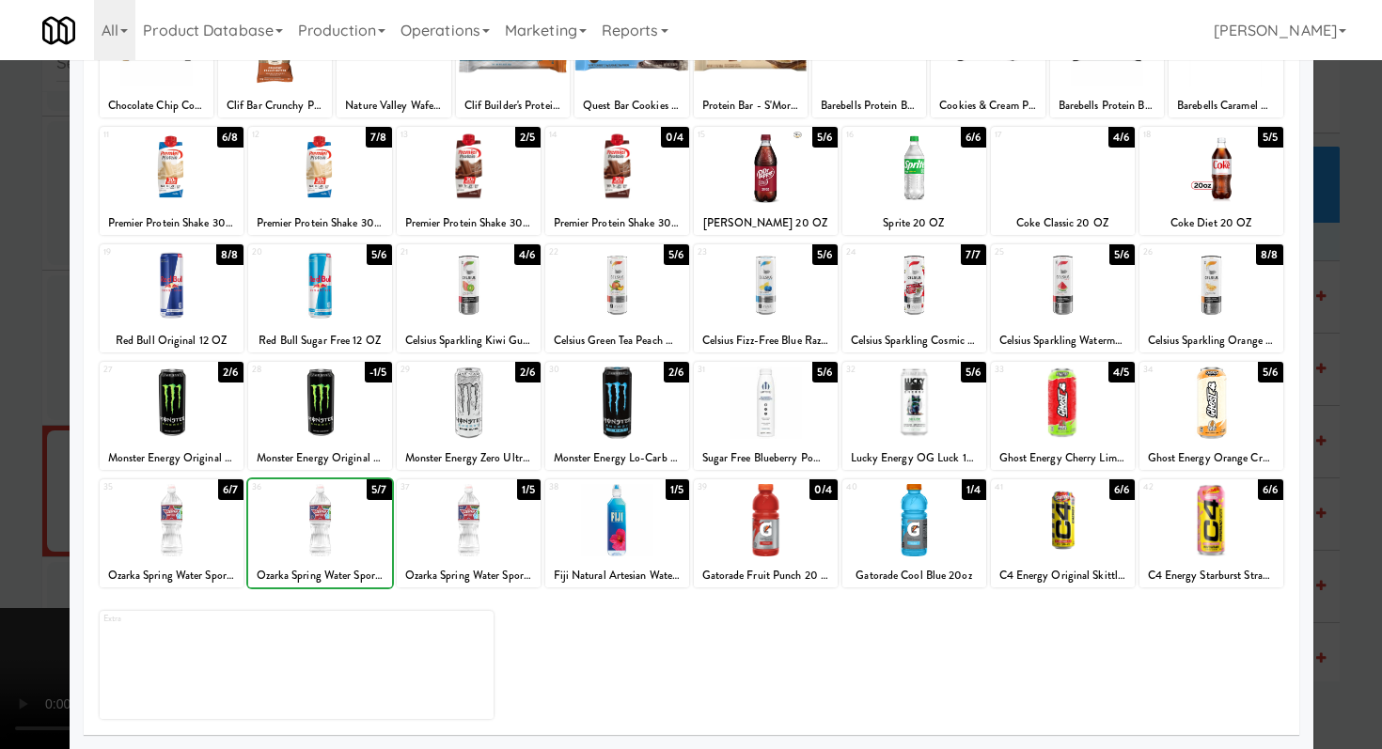
click at [3, 535] on div at bounding box center [691, 374] width 1382 height 749
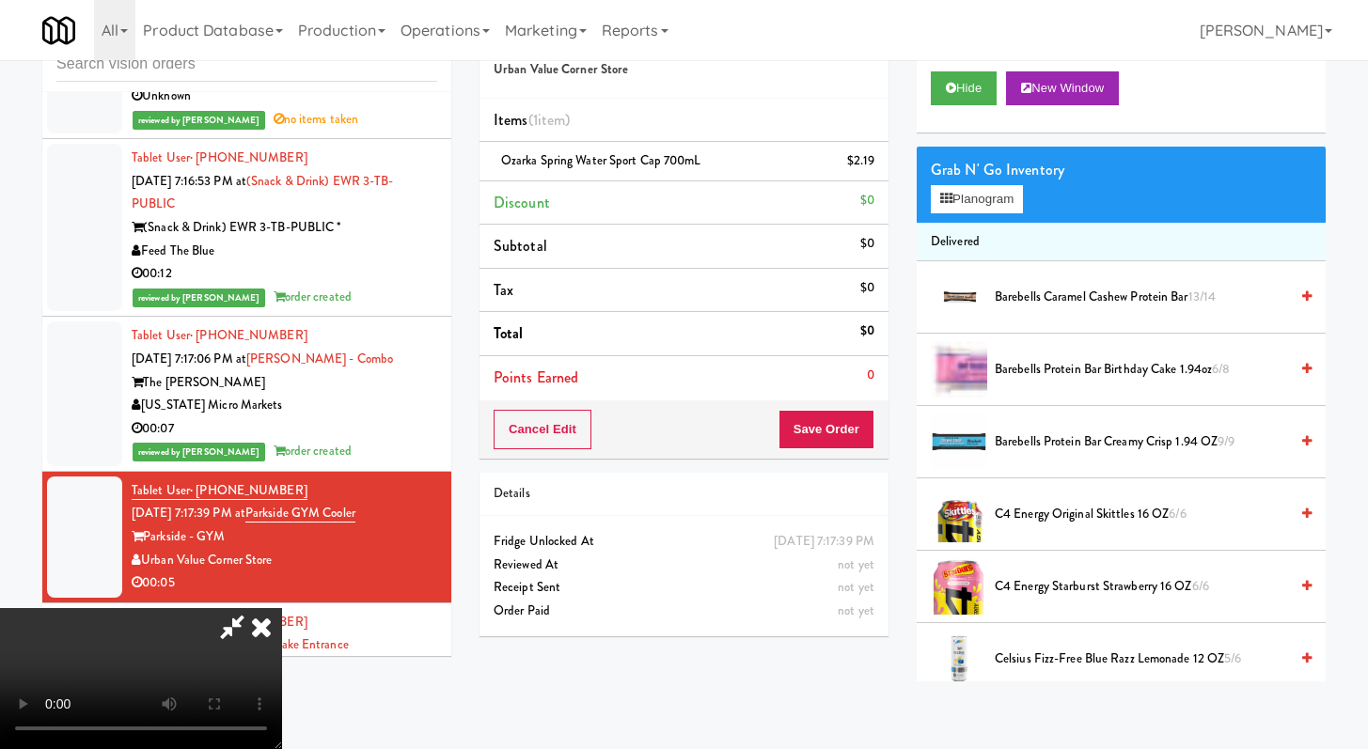
scroll to position [7593, 0]
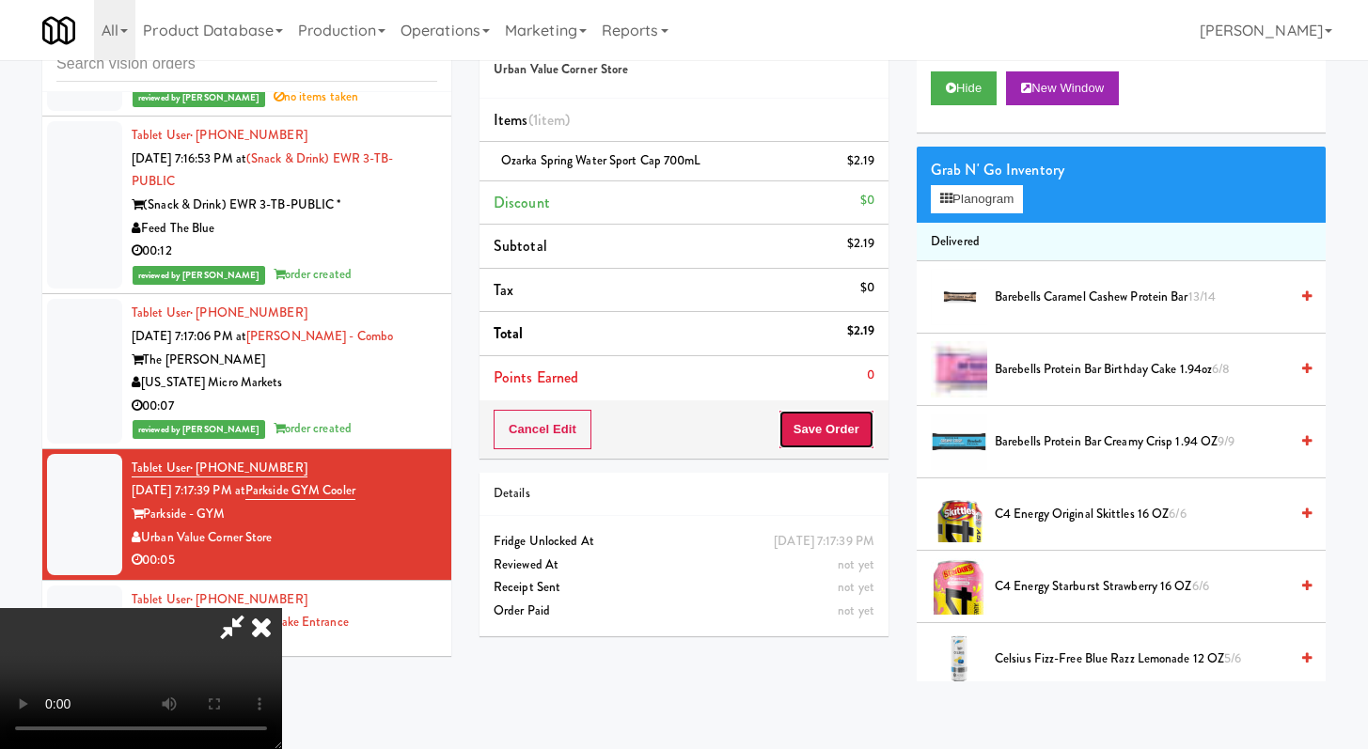
click at [831, 429] on button "Save Order" at bounding box center [827, 429] width 96 height 39
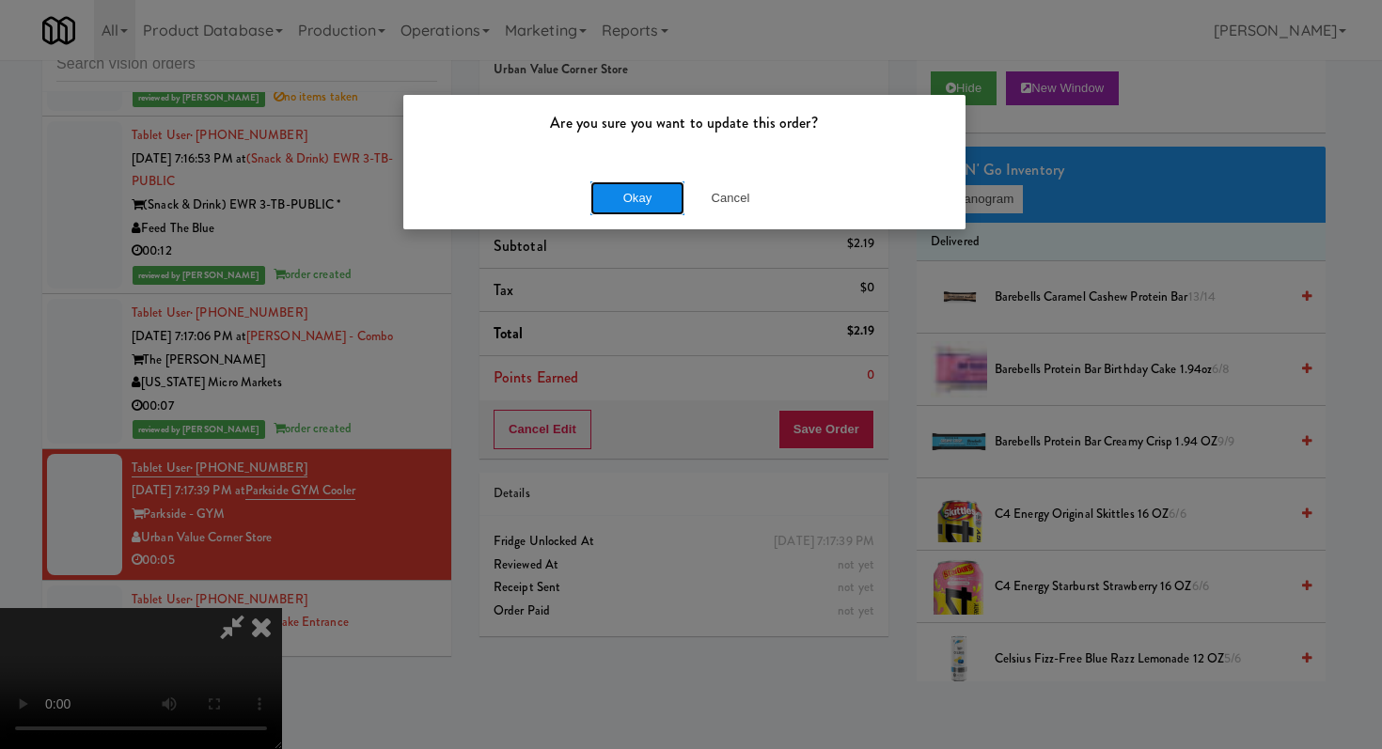
click at [616, 200] on button "Okay" at bounding box center [637, 198] width 94 height 34
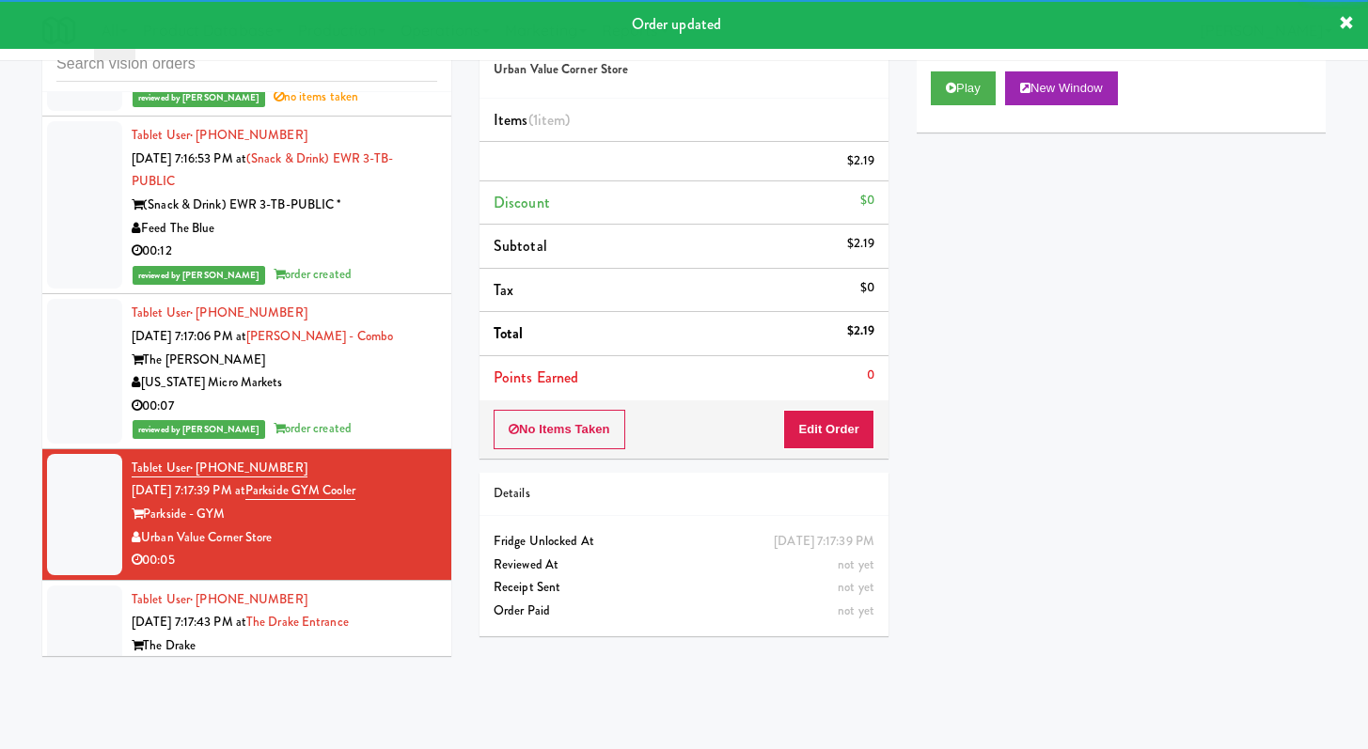
scroll to position [7891, 0]
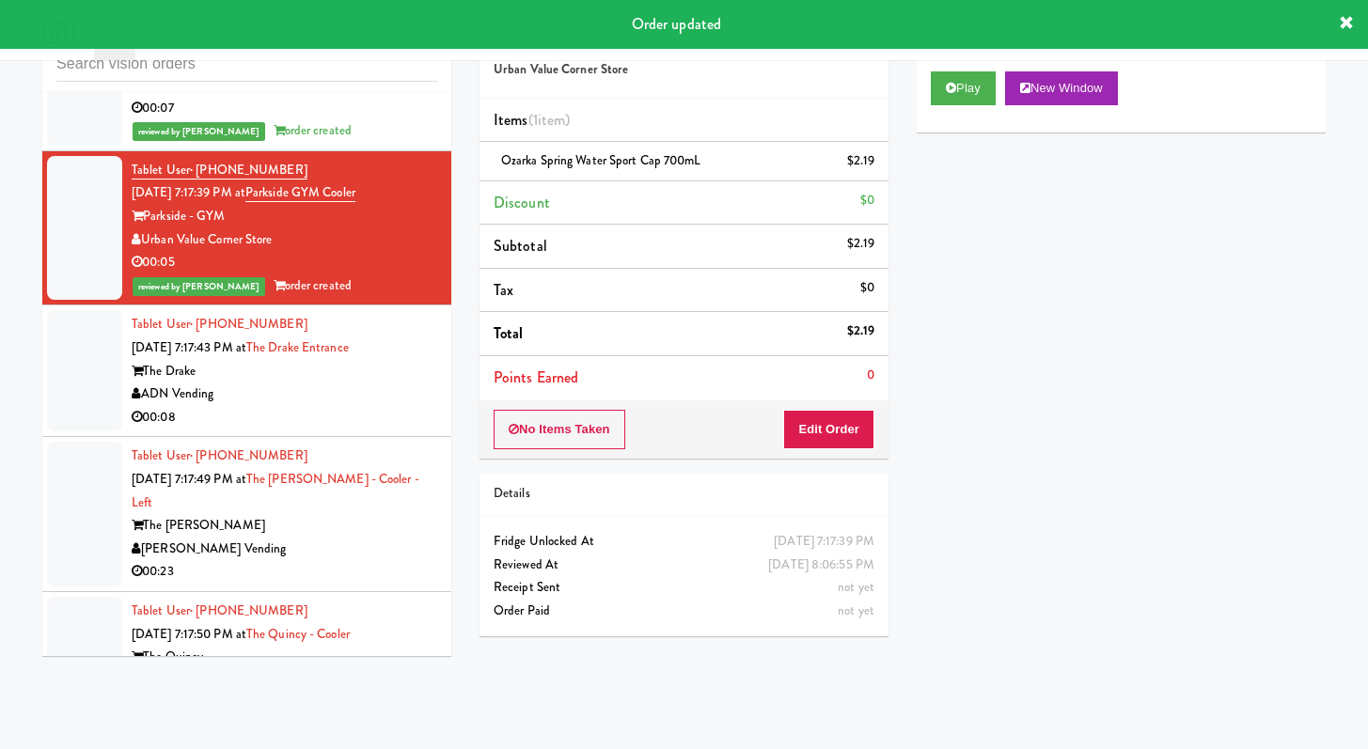
click at [348, 406] on div "ADN Vending" at bounding box center [285, 395] width 306 height 24
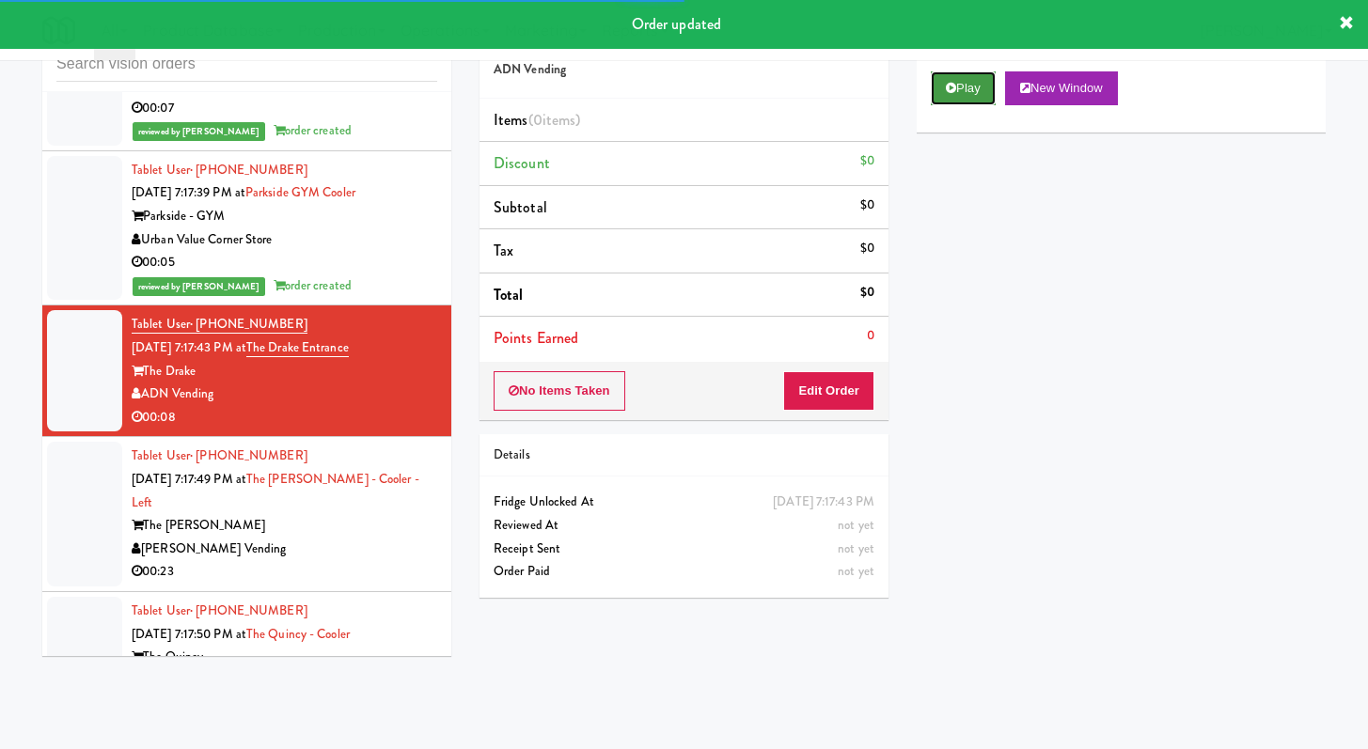
click at [946, 89] on icon at bounding box center [951, 88] width 10 height 12
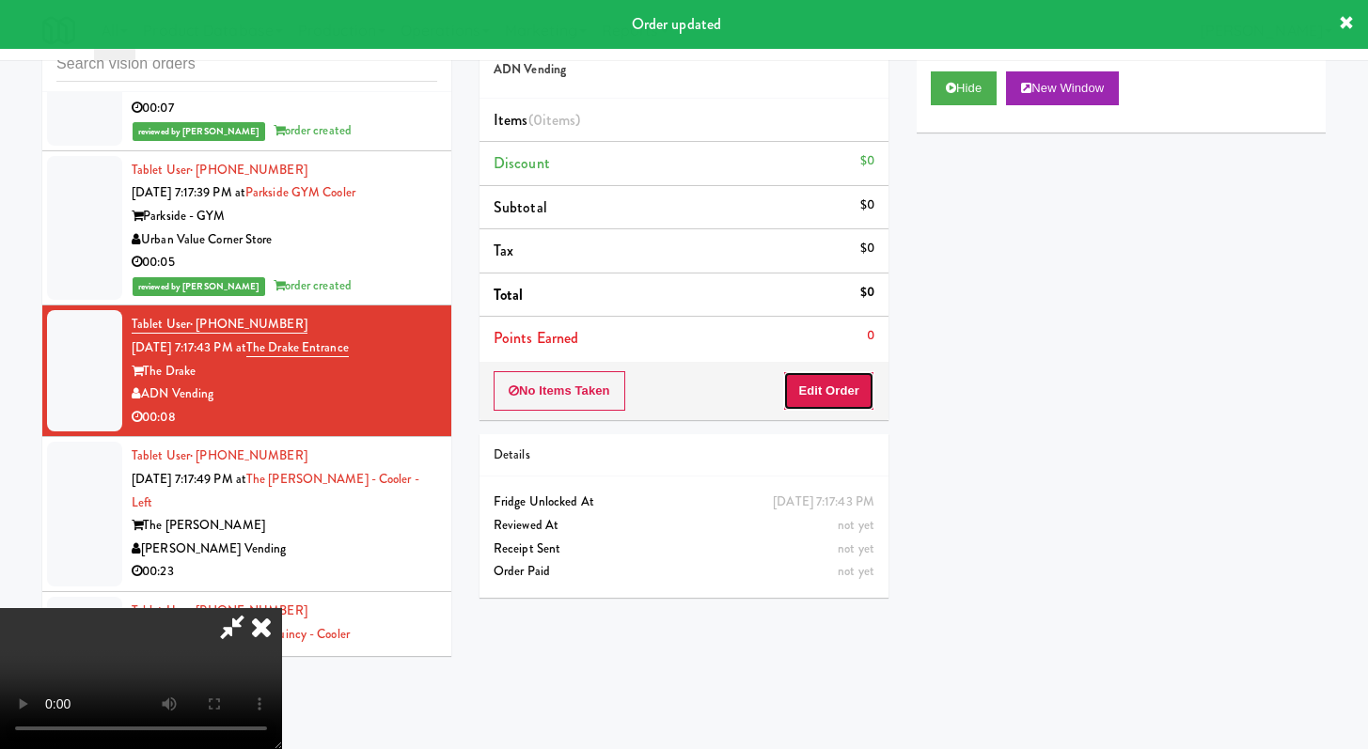
click at [795, 385] on button "Edit Order" at bounding box center [828, 390] width 91 height 39
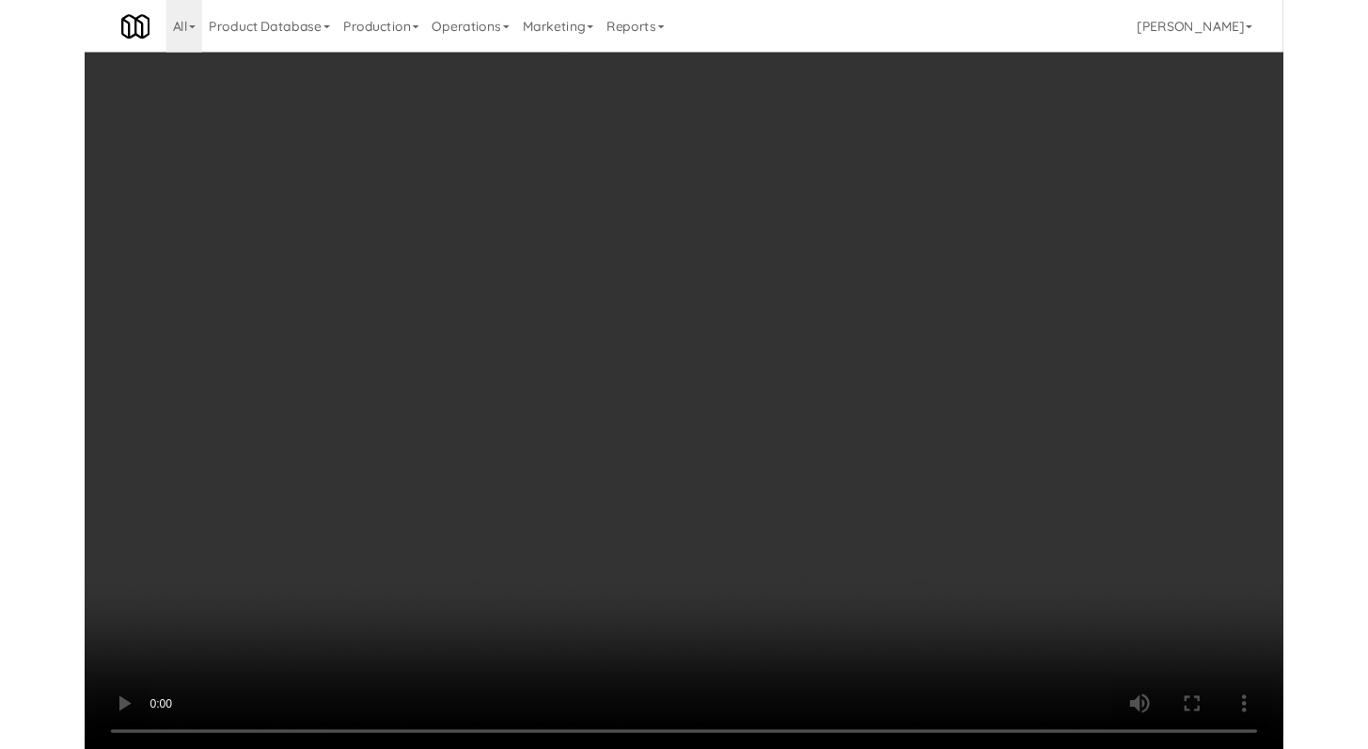
scroll to position [7868, 0]
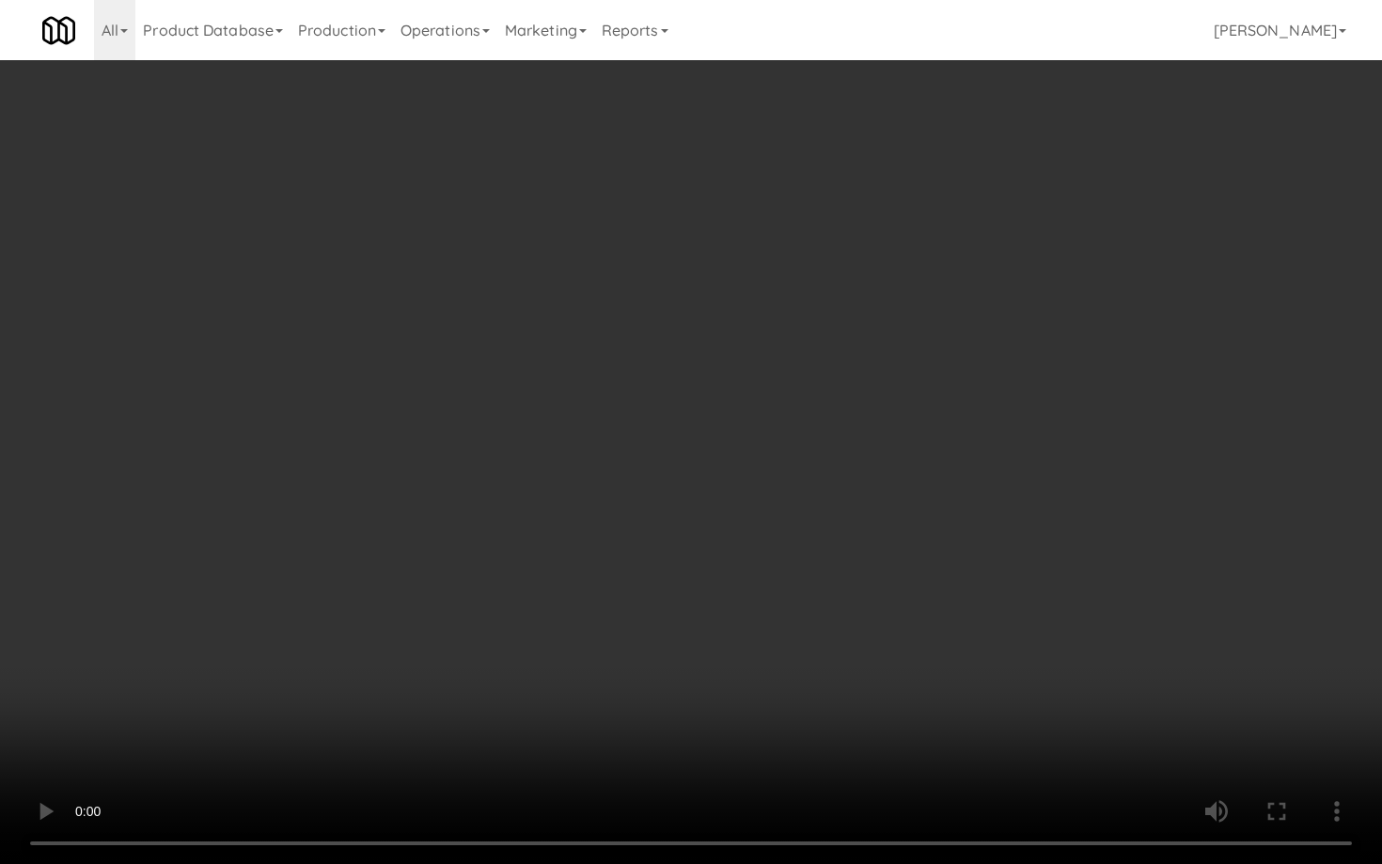
click at [718, 626] on video at bounding box center [691, 432] width 1382 height 864
click at [718, 621] on video at bounding box center [691, 432] width 1382 height 864
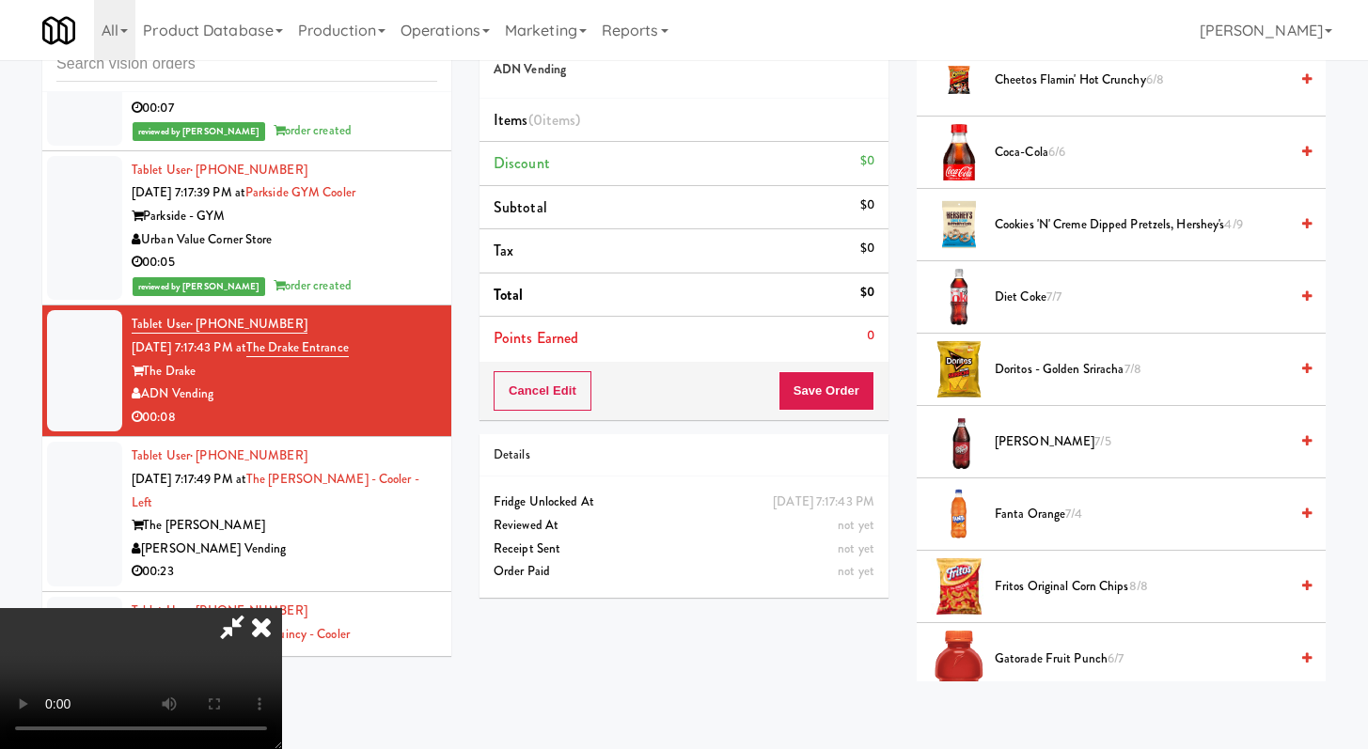
scroll to position [722, 0]
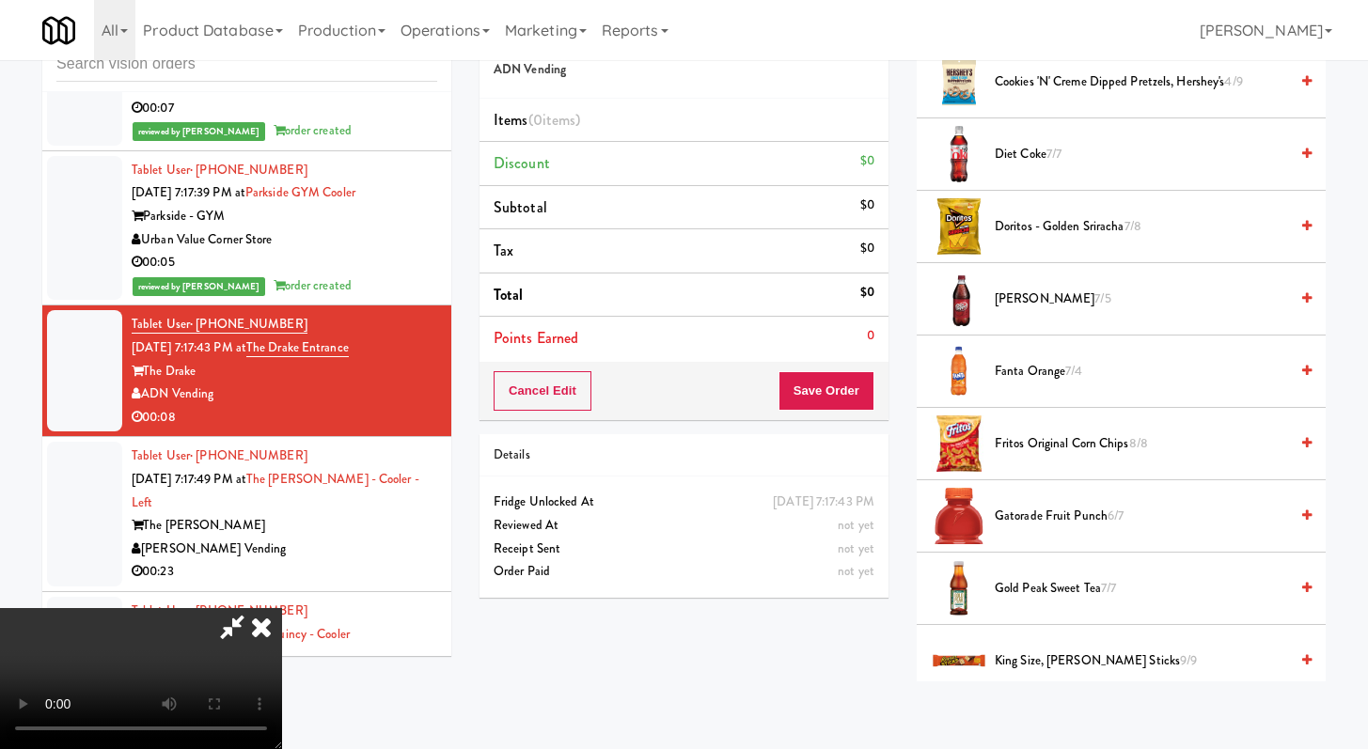
click at [1022, 146] on span "Diet Coke 7/7" at bounding box center [1141, 155] width 293 height 24
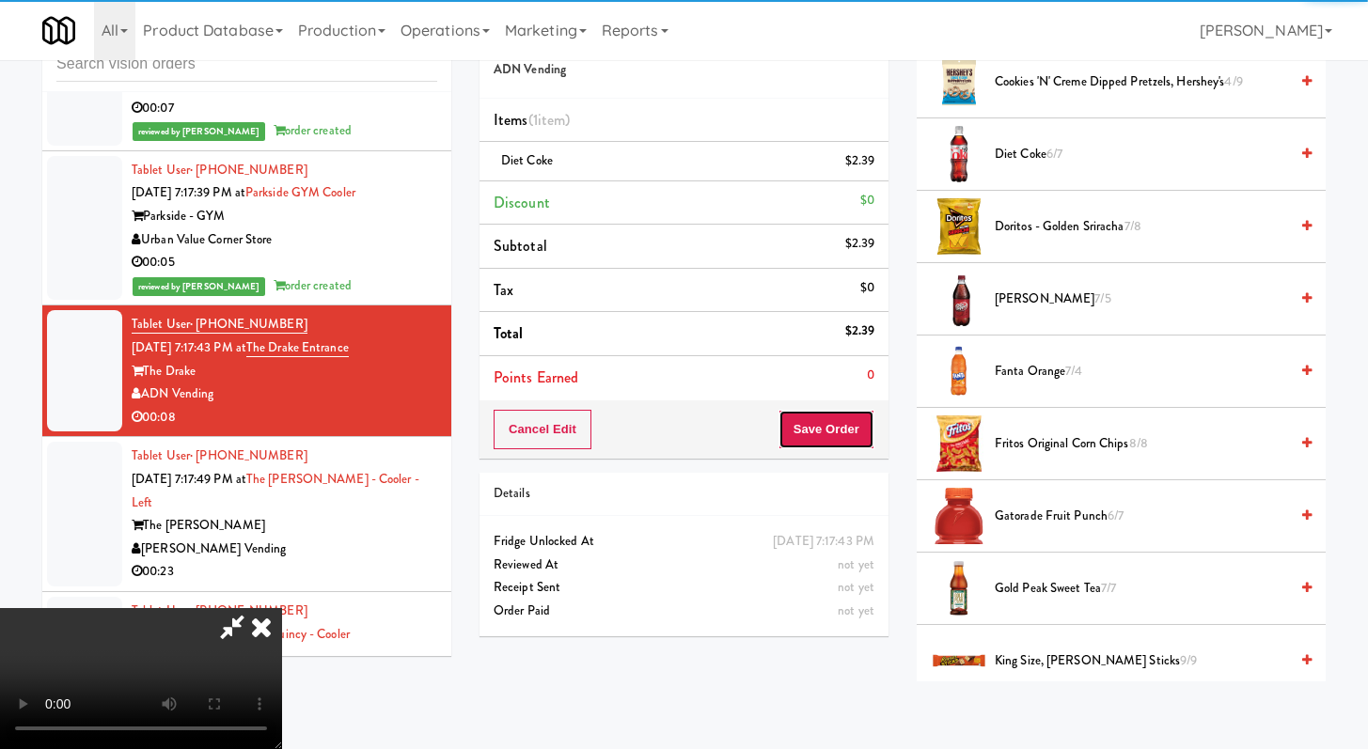
click at [858, 430] on button "Save Order" at bounding box center [827, 429] width 96 height 39
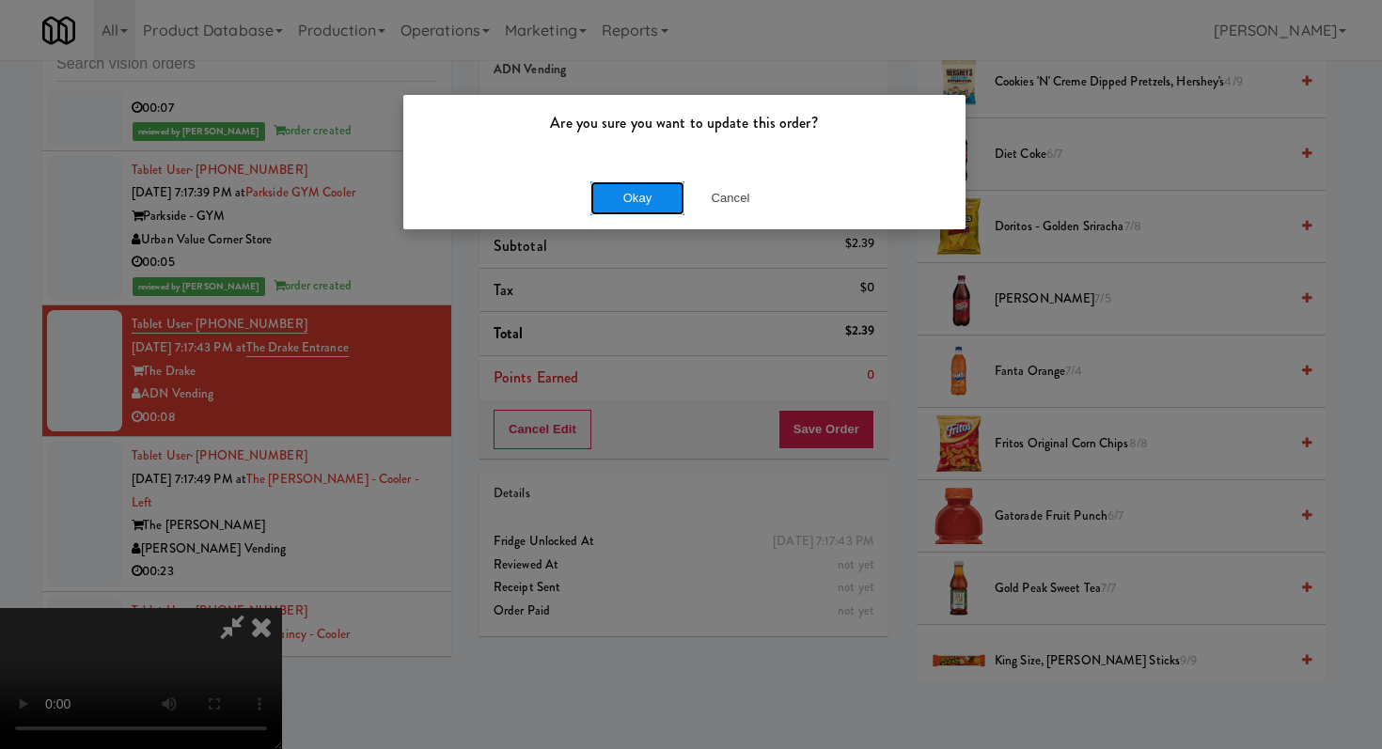
click at [656, 199] on button "Okay" at bounding box center [637, 198] width 94 height 34
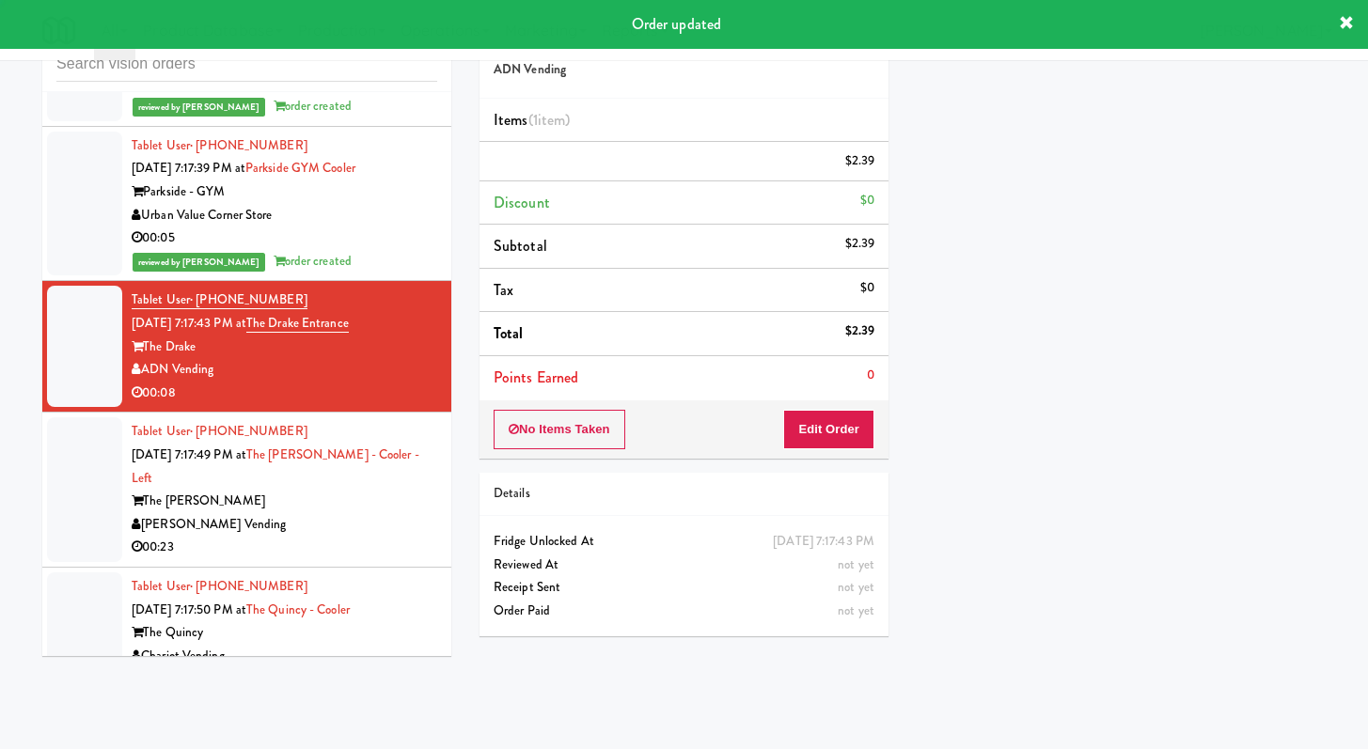
scroll to position [7953, 0]
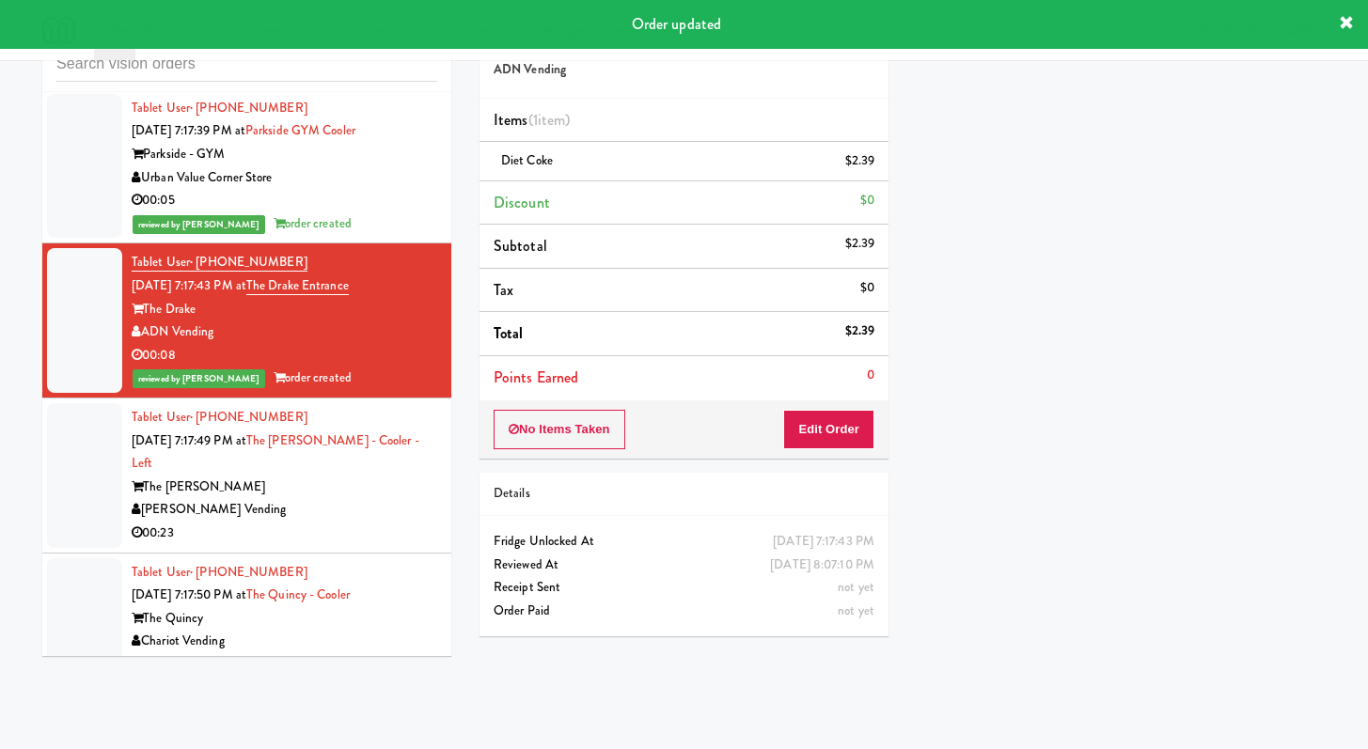
click at [330, 554] on li "Tablet User · (720) 878-8717 [DATE] 7:17:49 PM at The [PERSON_NAME] - Left The …" at bounding box center [246, 476] width 409 height 155
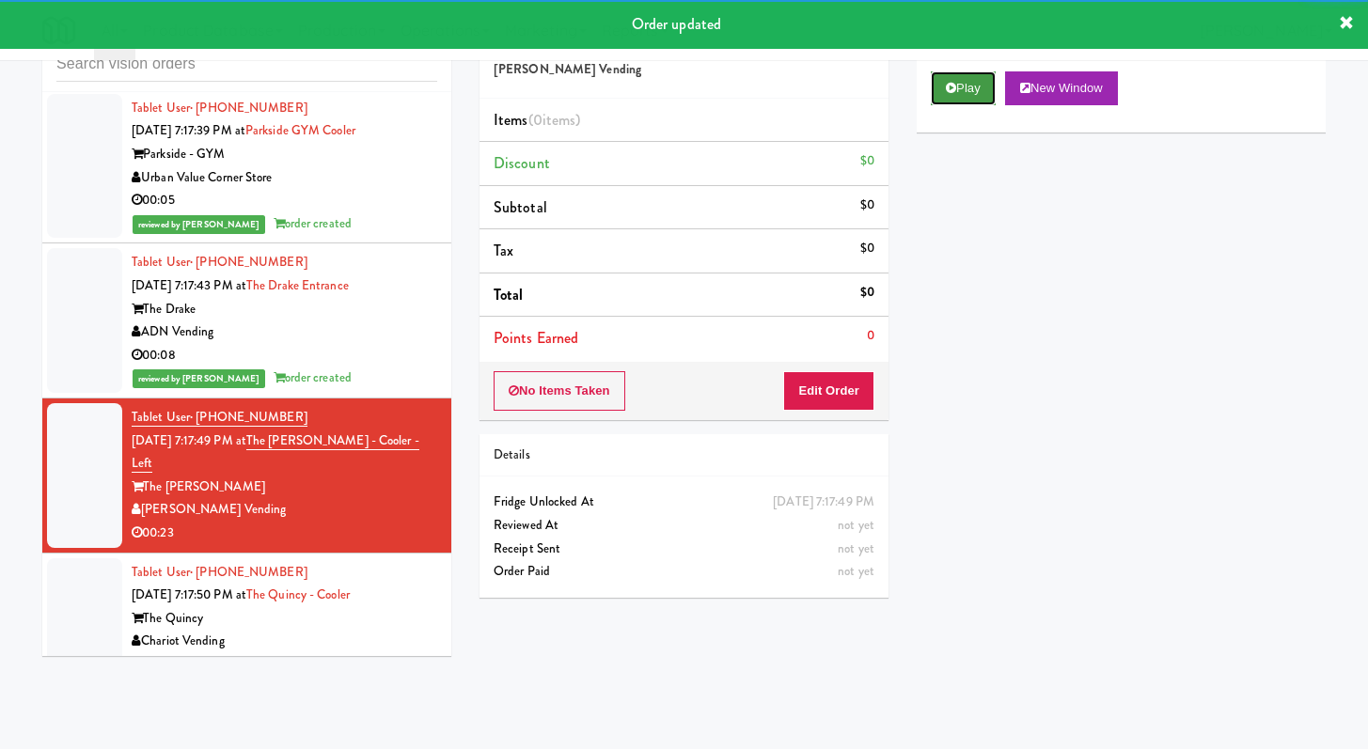
click at [948, 90] on icon at bounding box center [951, 88] width 10 height 12
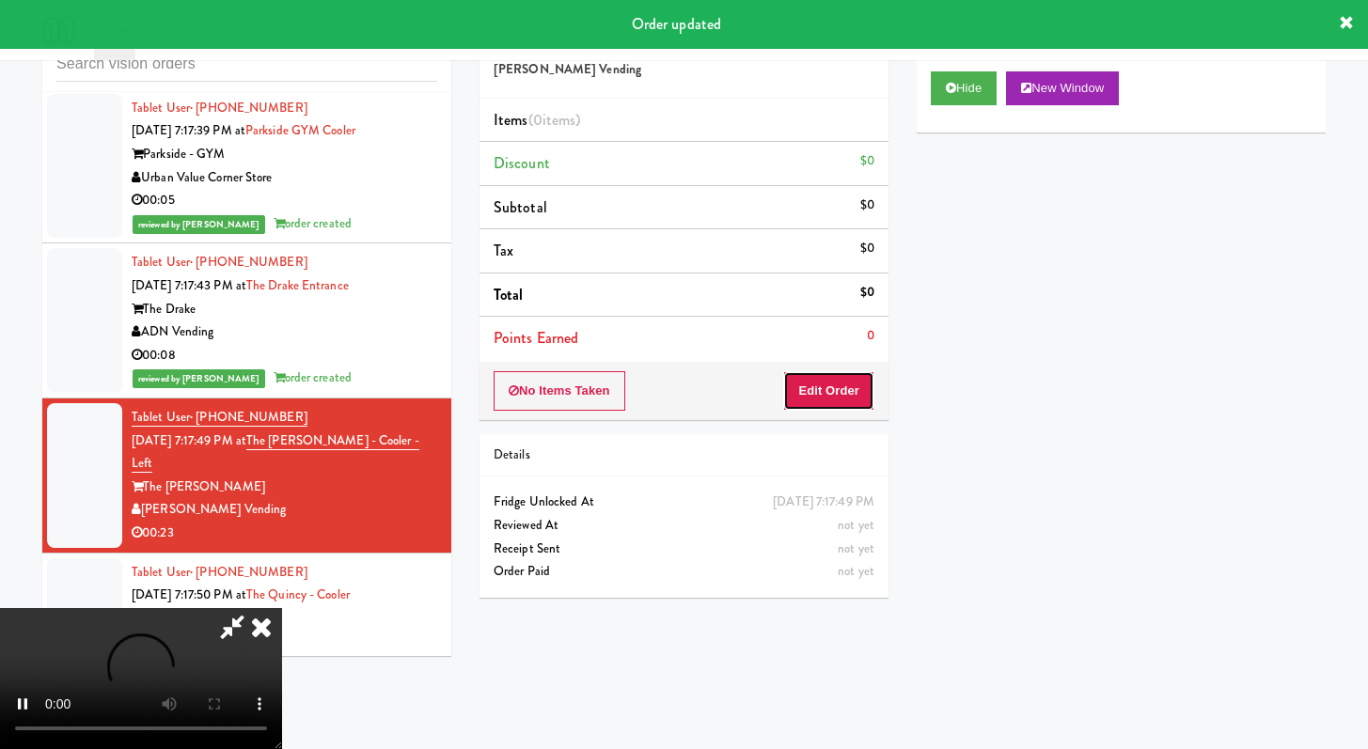
click at [832, 396] on button "Edit Order" at bounding box center [828, 390] width 91 height 39
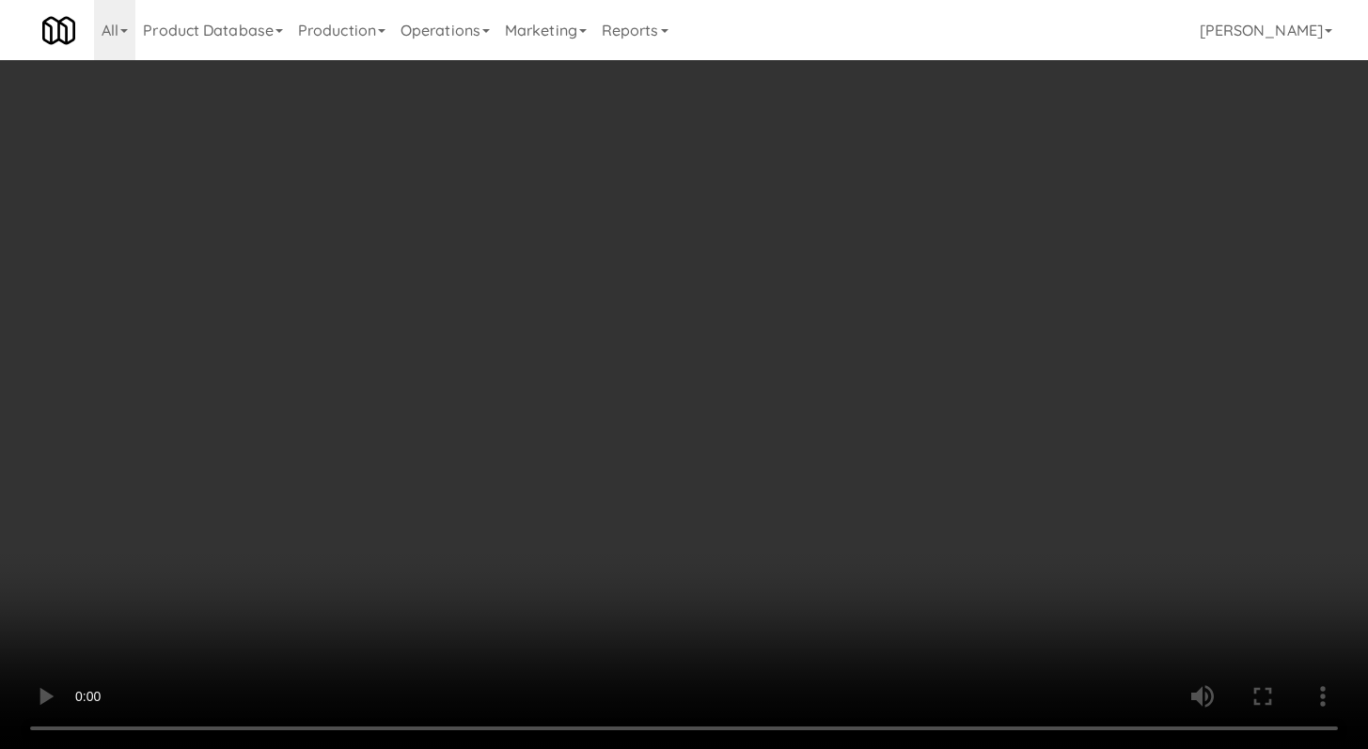
scroll to position [7930, 0]
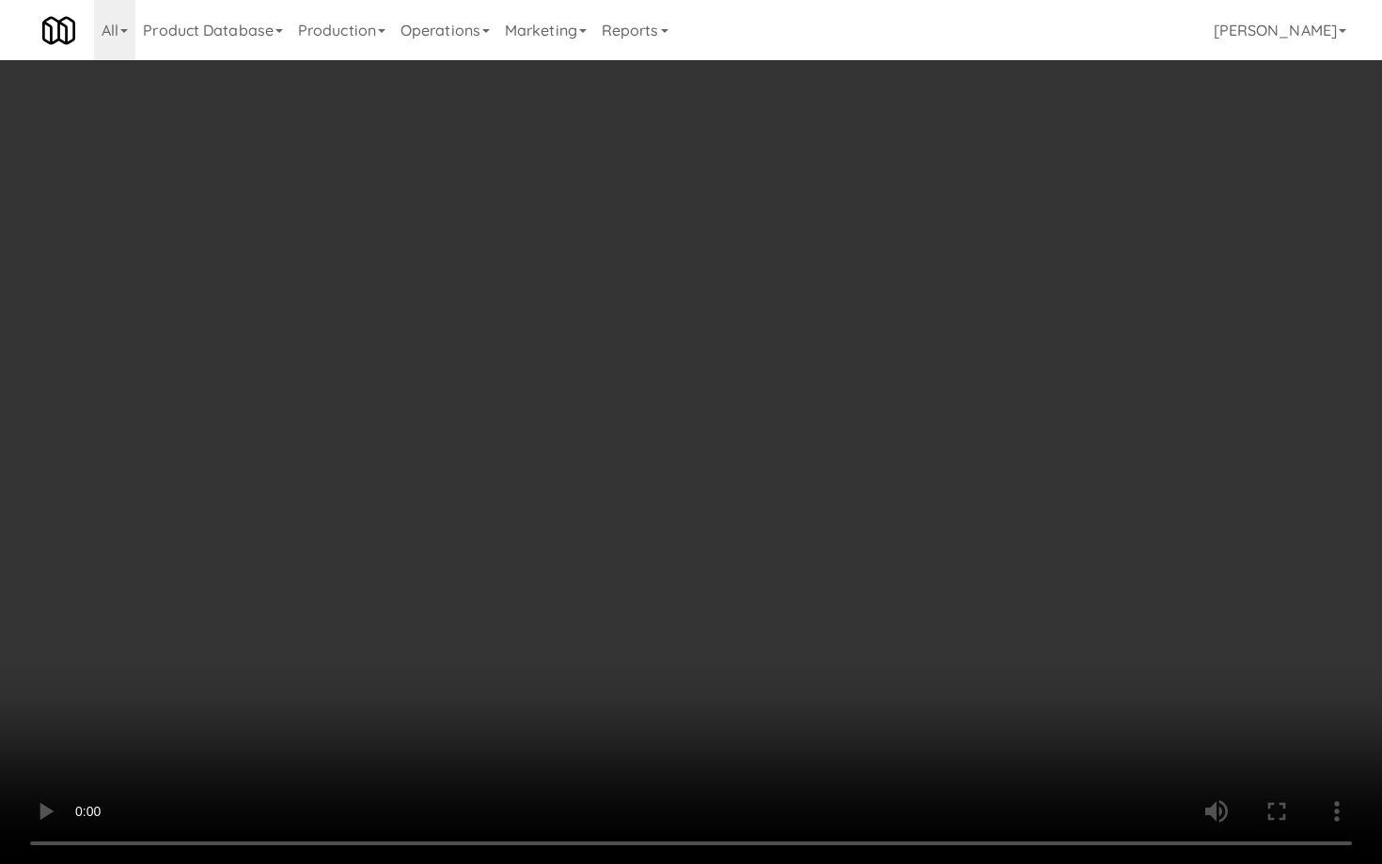
click at [695, 619] on video at bounding box center [691, 432] width 1382 height 864
click at [695, 617] on video at bounding box center [691, 432] width 1382 height 864
click at [698, 603] on video at bounding box center [691, 432] width 1382 height 864
click at [662, 497] on video at bounding box center [691, 432] width 1382 height 864
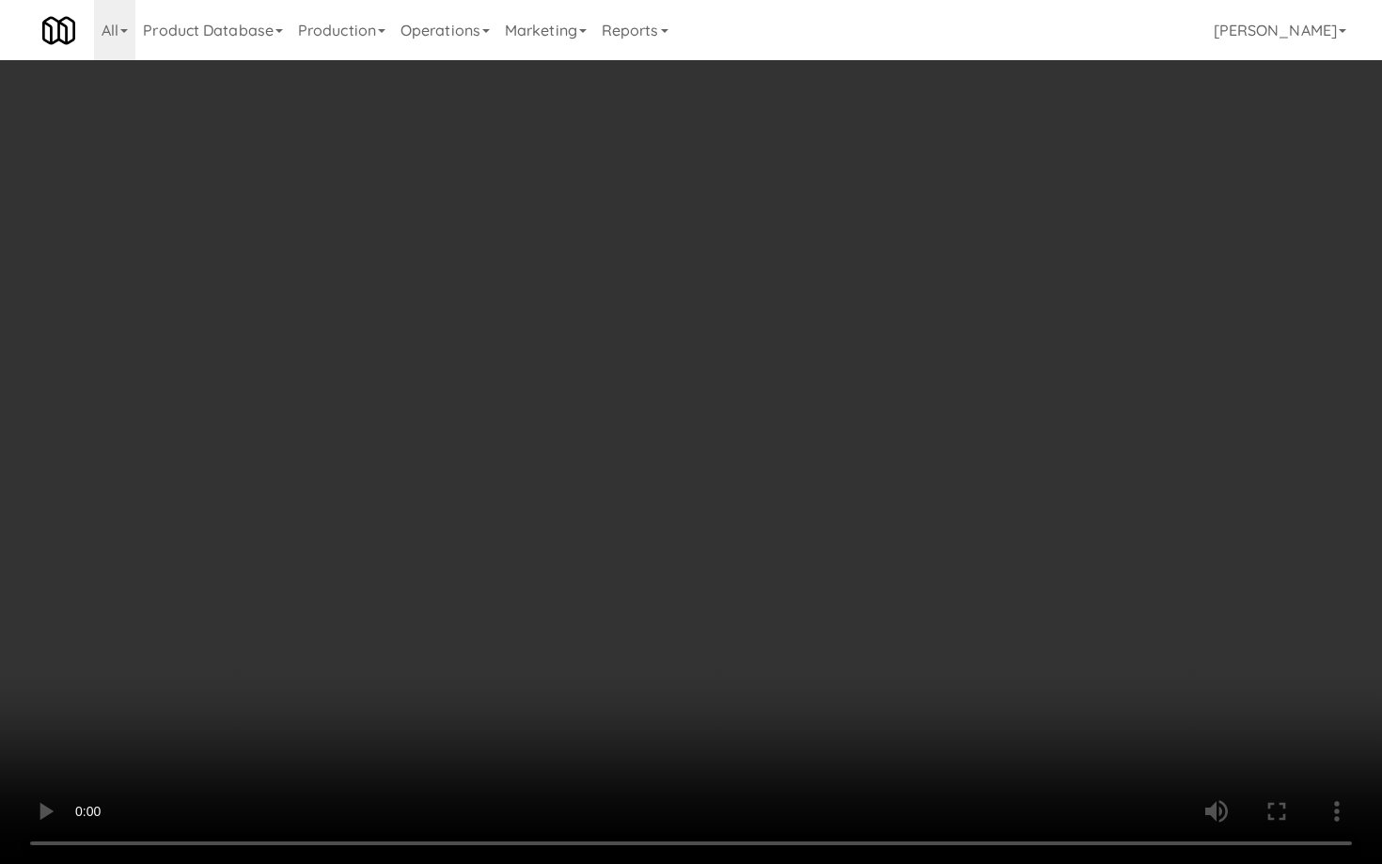
click at [662, 496] on video at bounding box center [691, 432] width 1382 height 864
click at [664, 488] on video at bounding box center [691, 432] width 1382 height 864
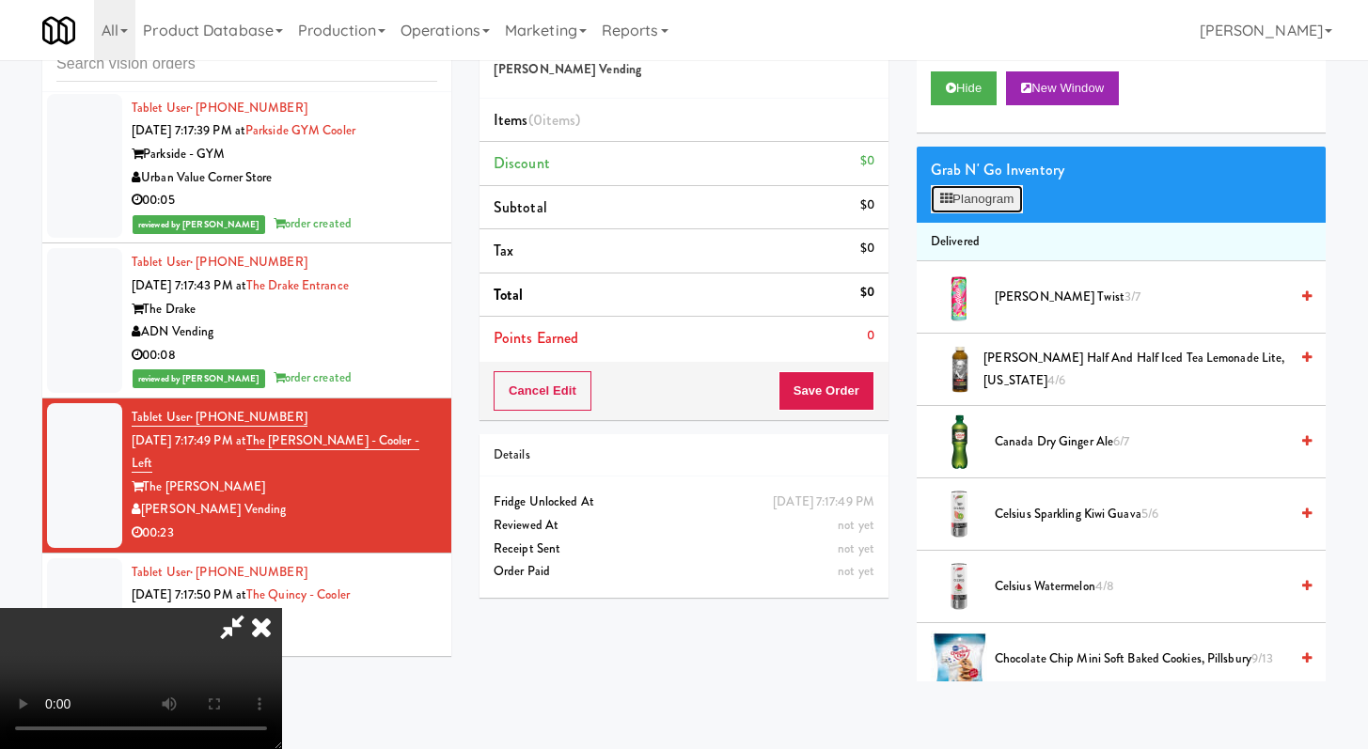
click at [970, 207] on button "Planogram" at bounding box center [977, 199] width 92 height 28
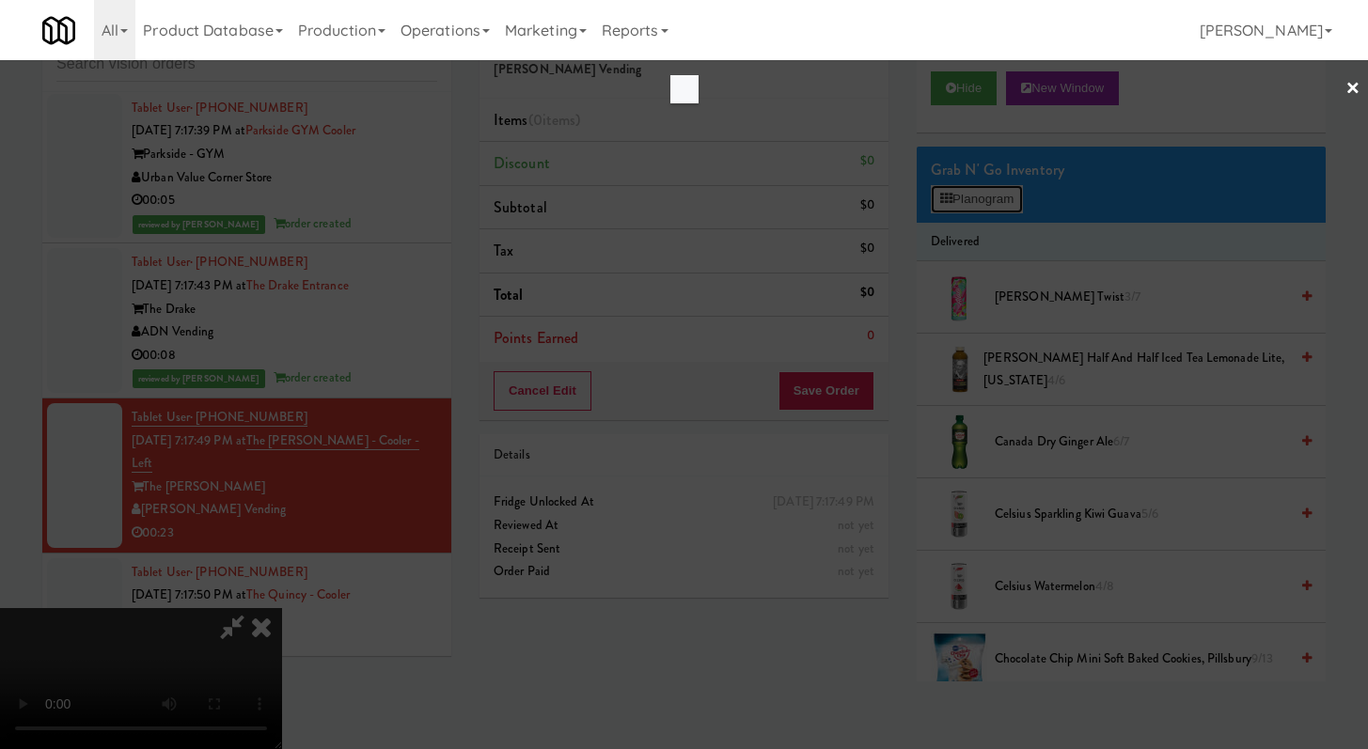
scroll to position [7930, 0]
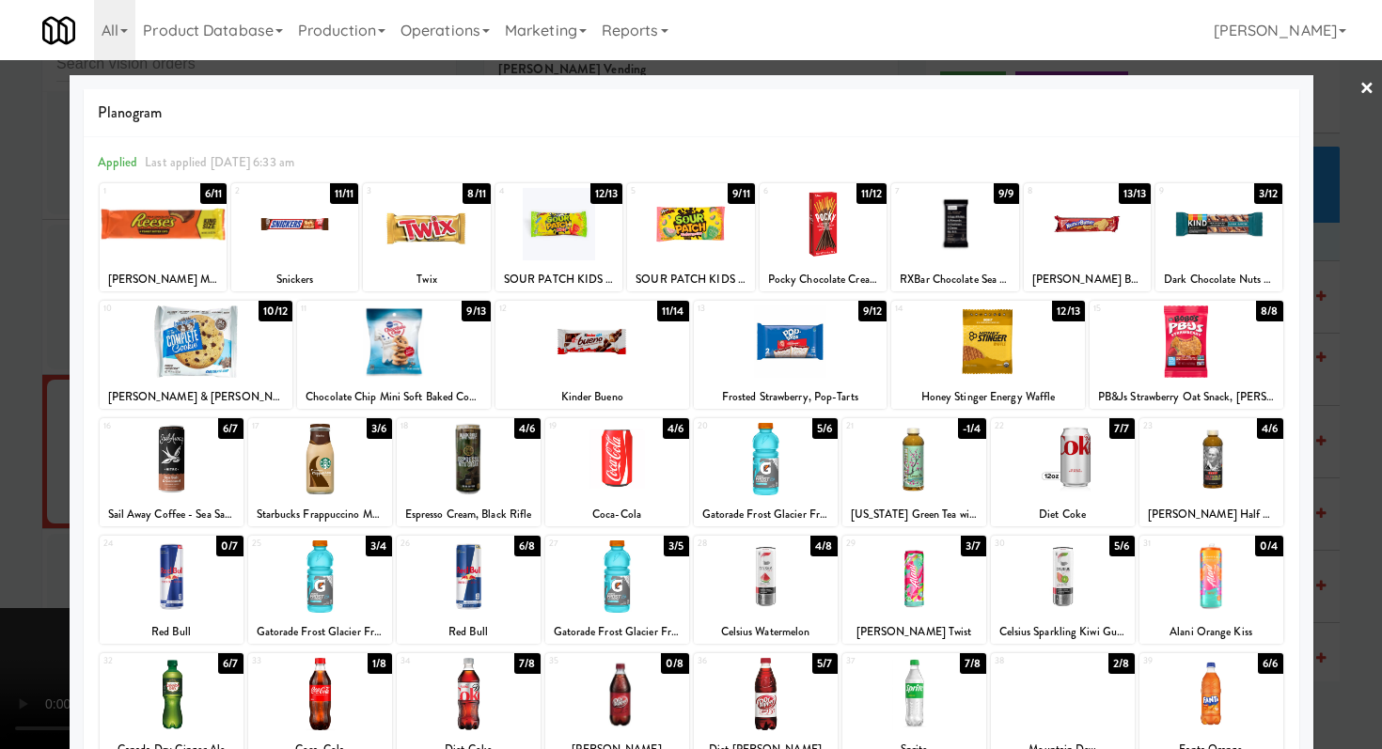
click at [765, 472] on div at bounding box center [766, 459] width 144 height 72
click at [459, 226] on div at bounding box center [426, 224] width 127 height 72
click at [1, 574] on div at bounding box center [691, 374] width 1382 height 749
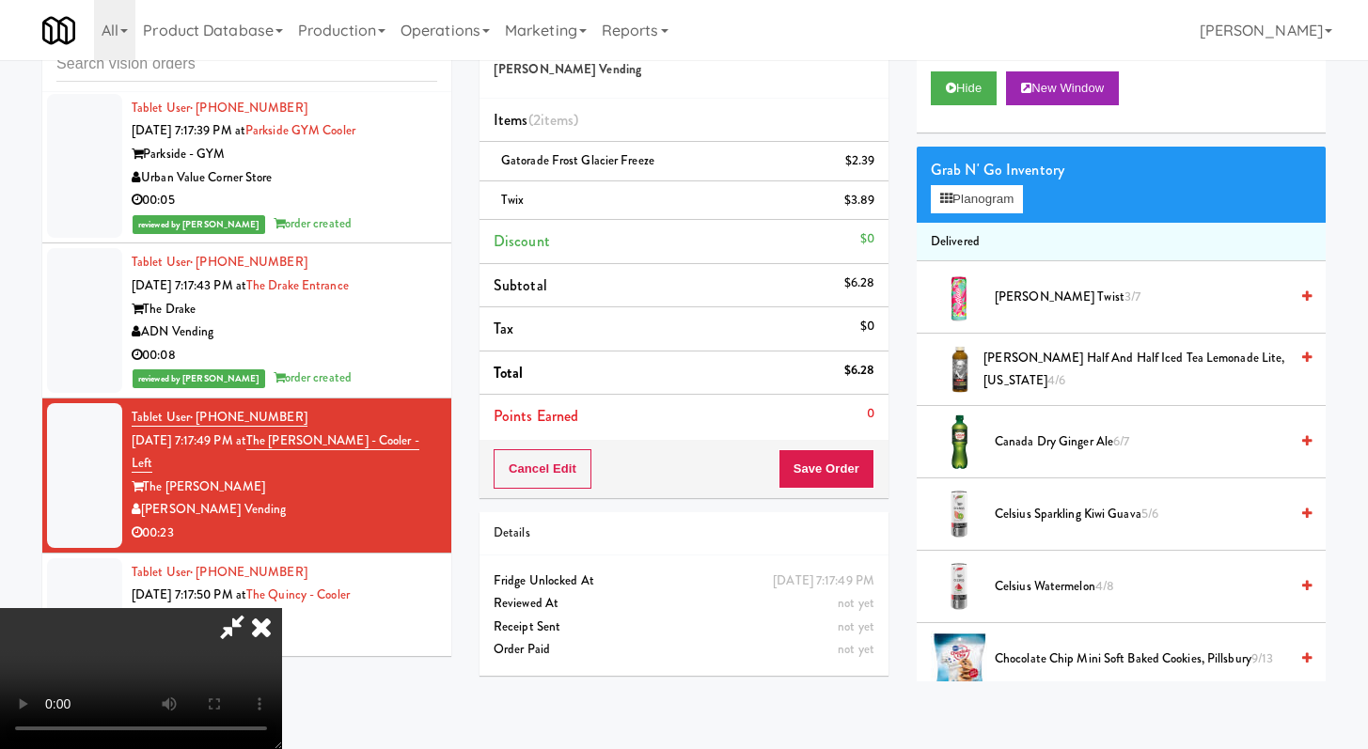
click at [282, 608] on video at bounding box center [141, 678] width 282 height 141
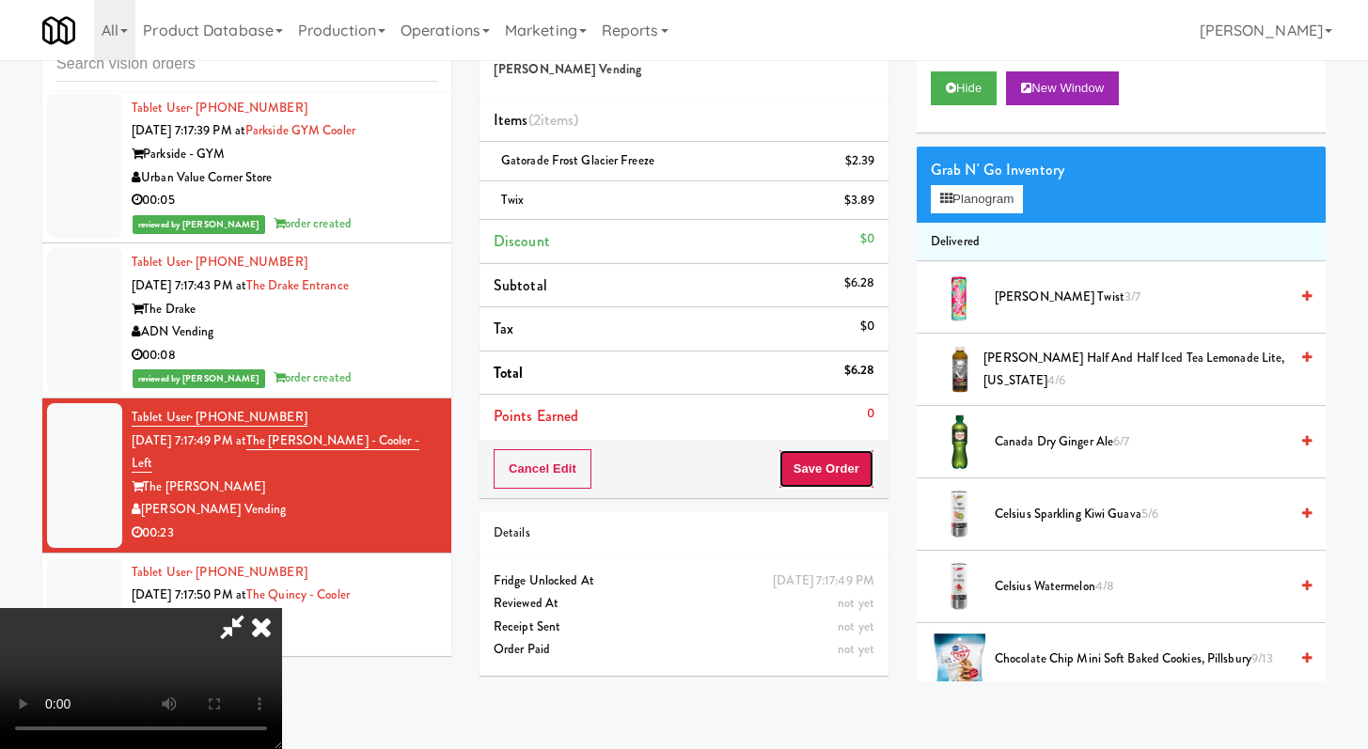
click at [858, 464] on button "Save Order" at bounding box center [827, 468] width 96 height 39
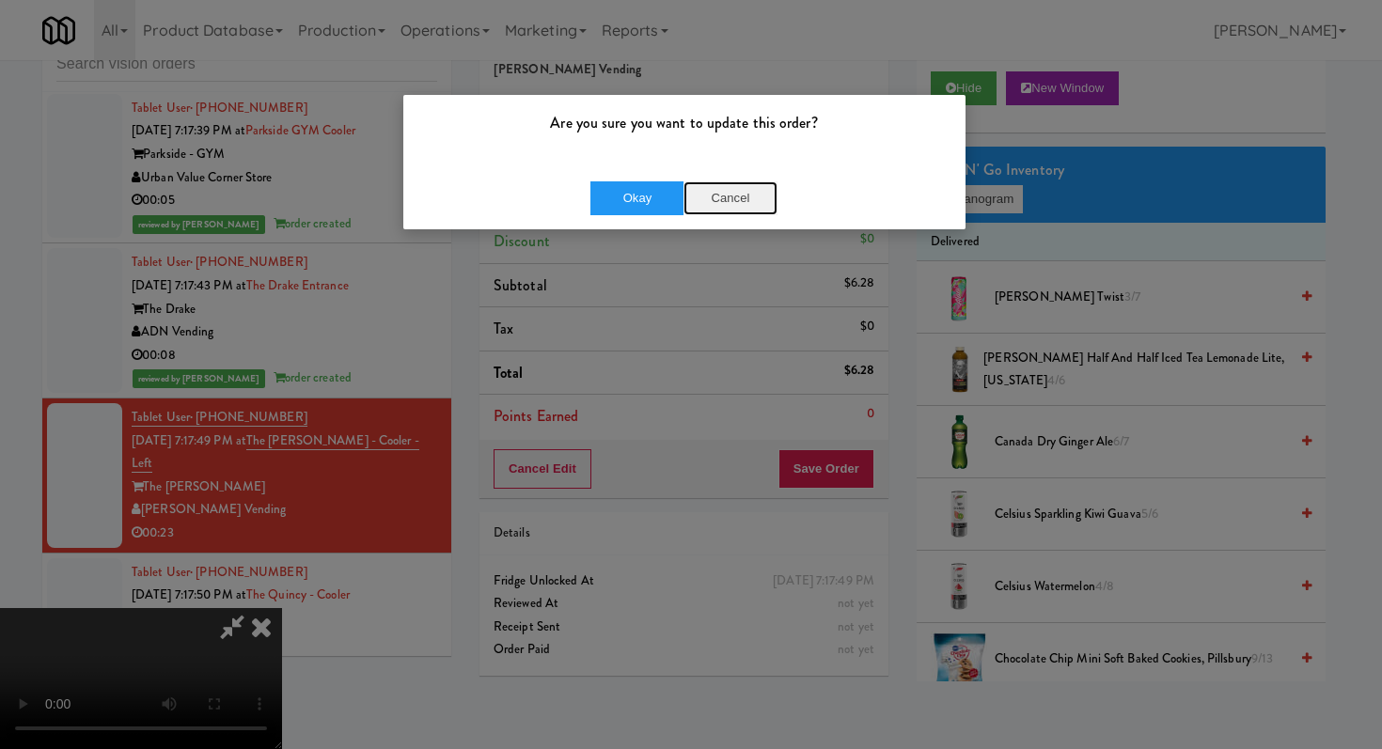
click at [741, 183] on button "Cancel" at bounding box center [731, 198] width 94 height 34
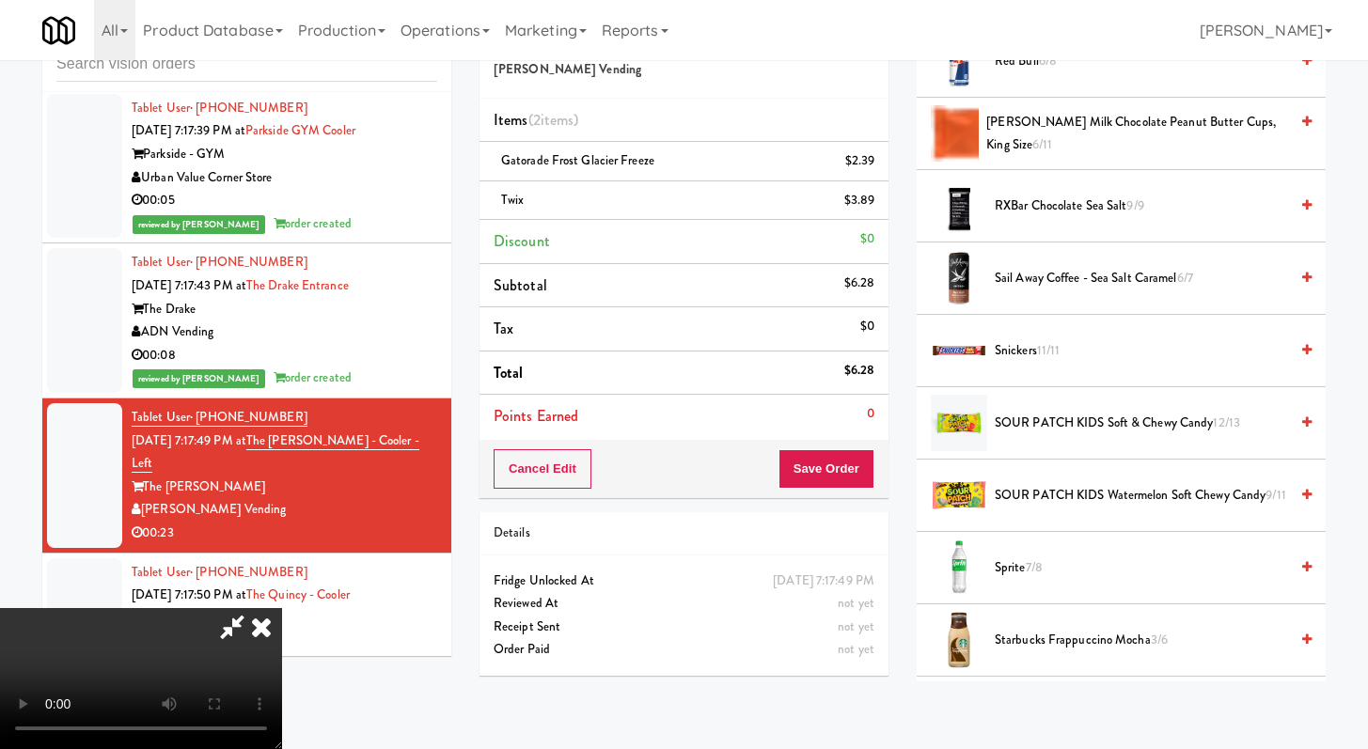
scroll to position [1975, 0]
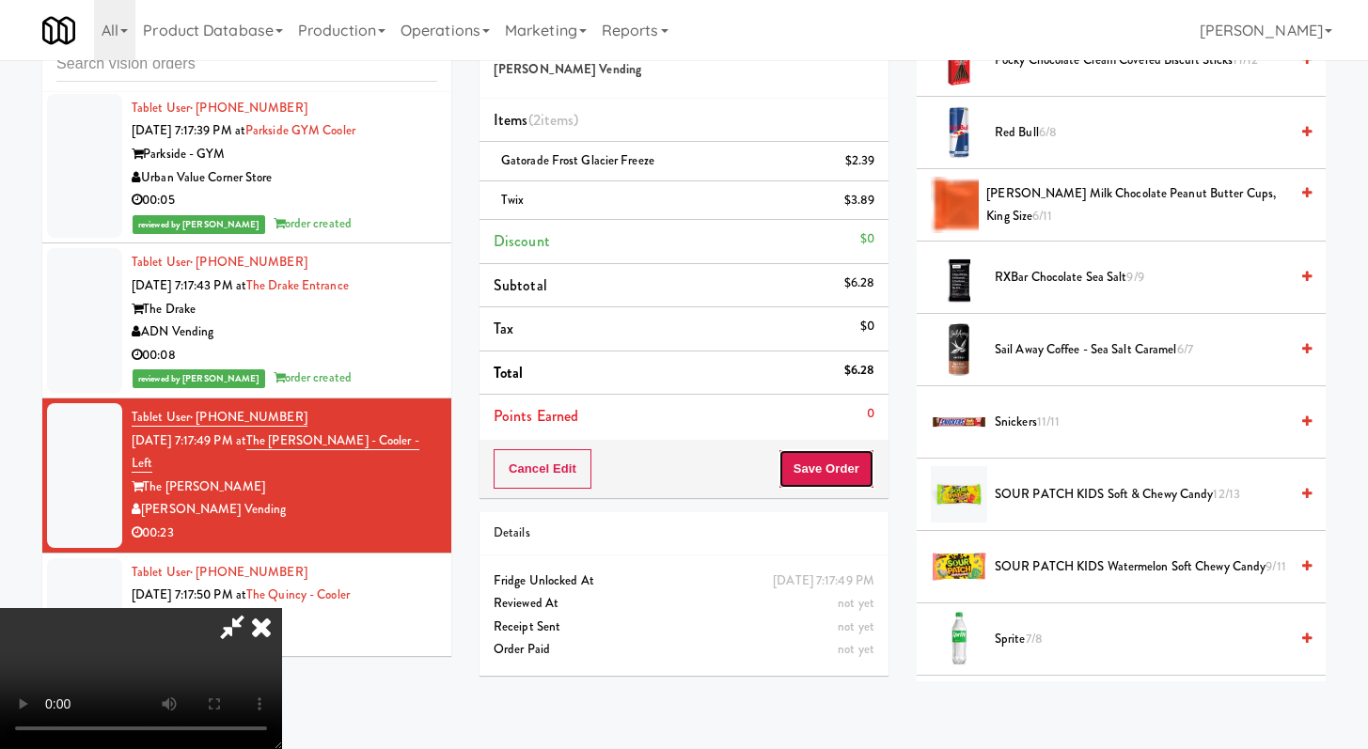
click at [839, 471] on button "Save Order" at bounding box center [827, 468] width 96 height 39
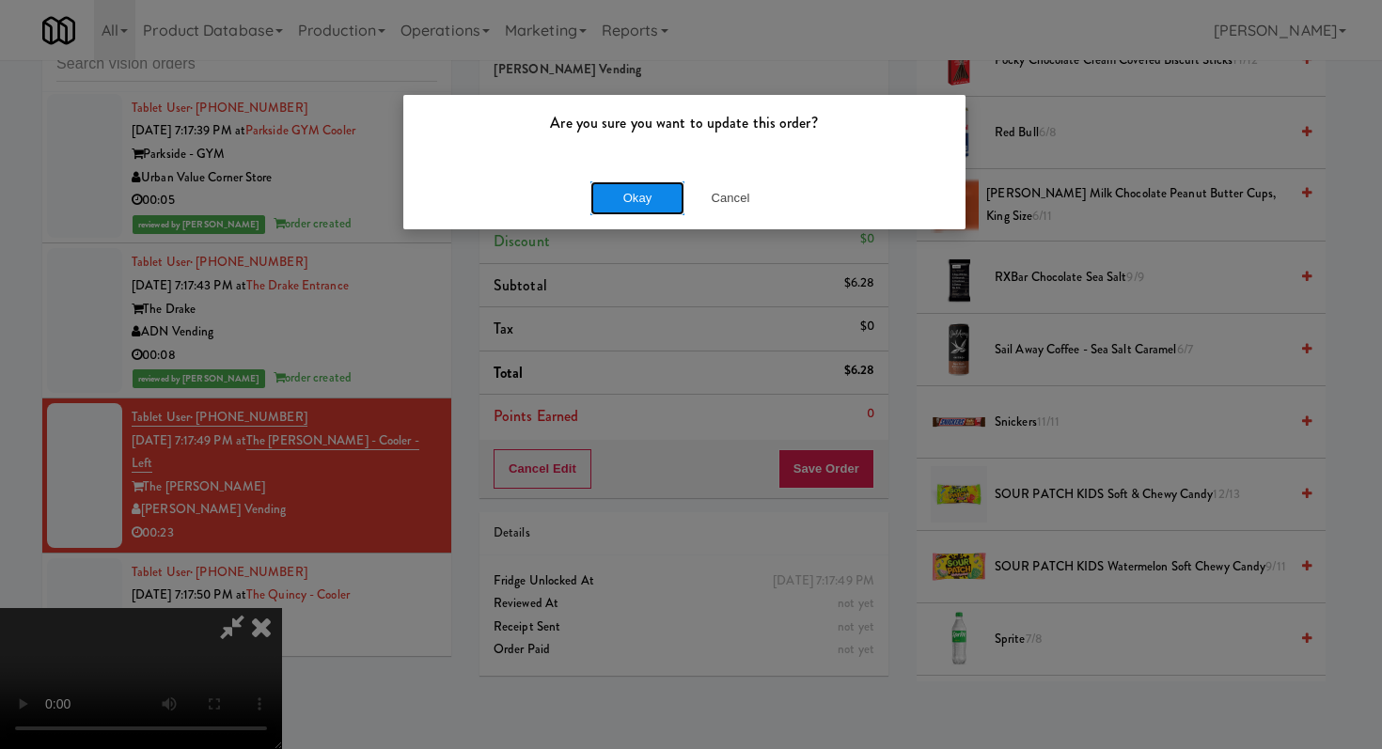
click at [655, 208] on button "Okay" at bounding box center [637, 198] width 94 height 34
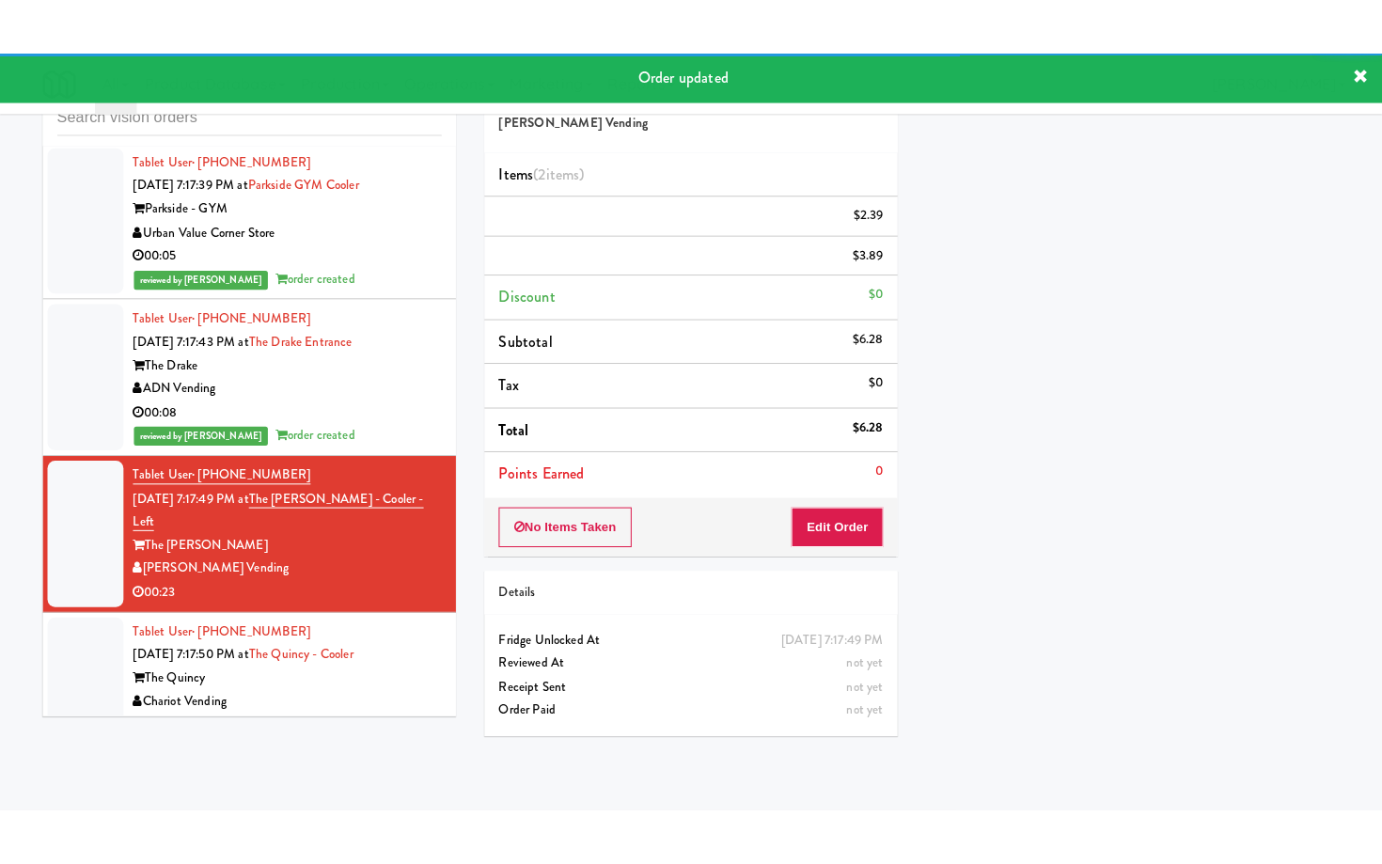
scroll to position [8272, 0]
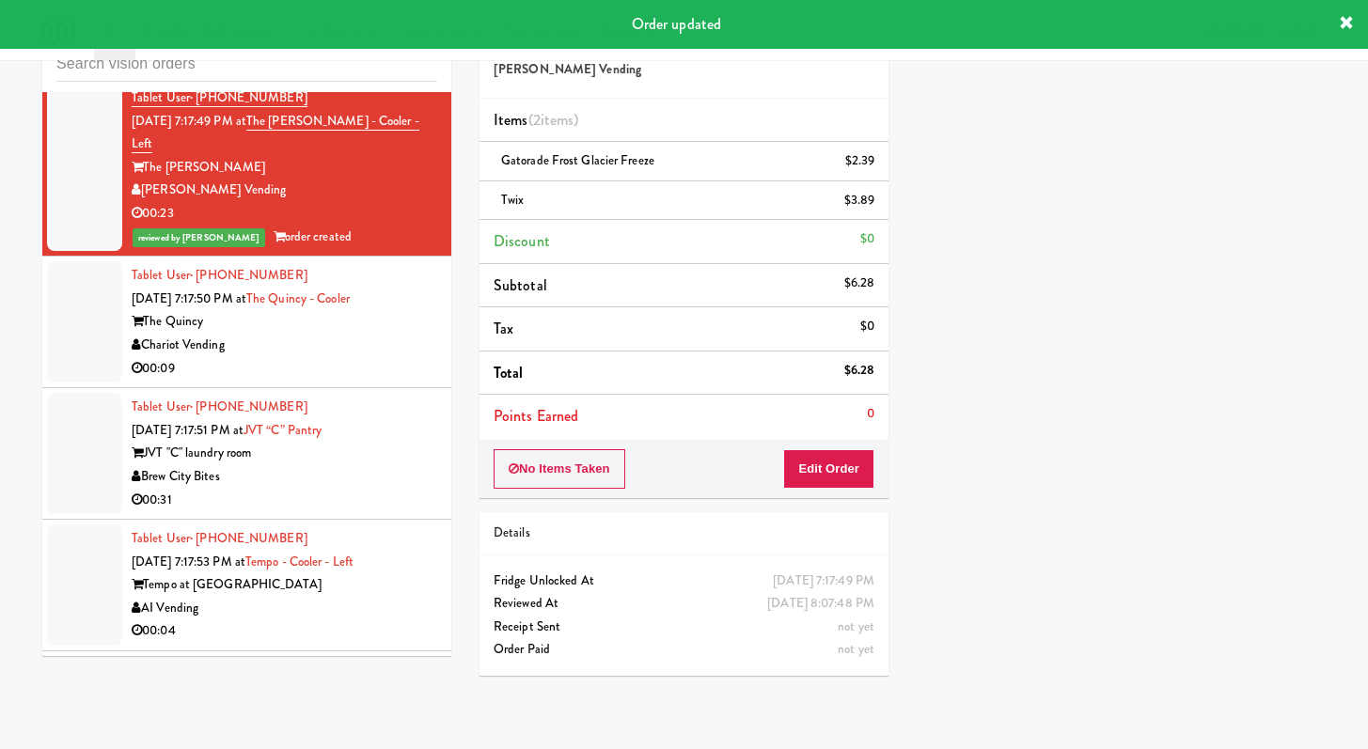
click at [338, 381] on div "00:09" at bounding box center [285, 369] width 306 height 24
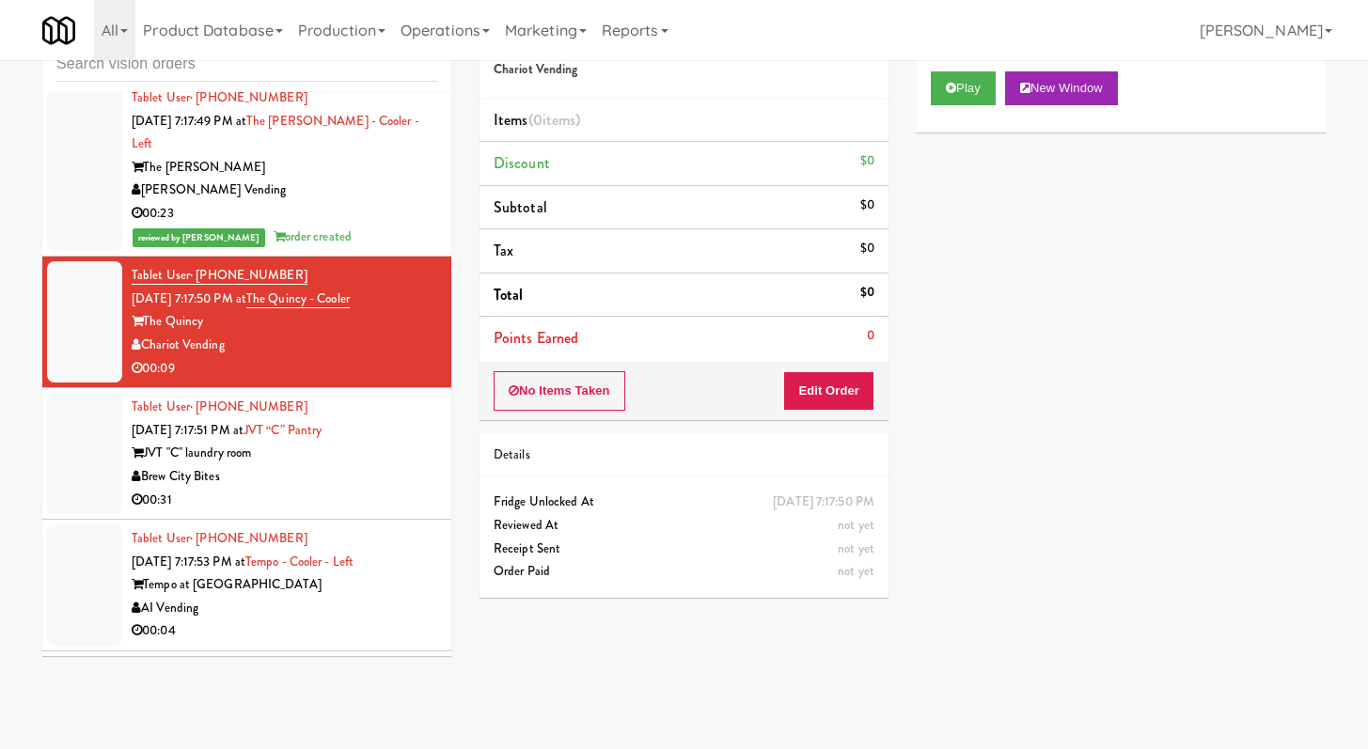
click at [422, 512] on div "00:31" at bounding box center [285, 501] width 306 height 24
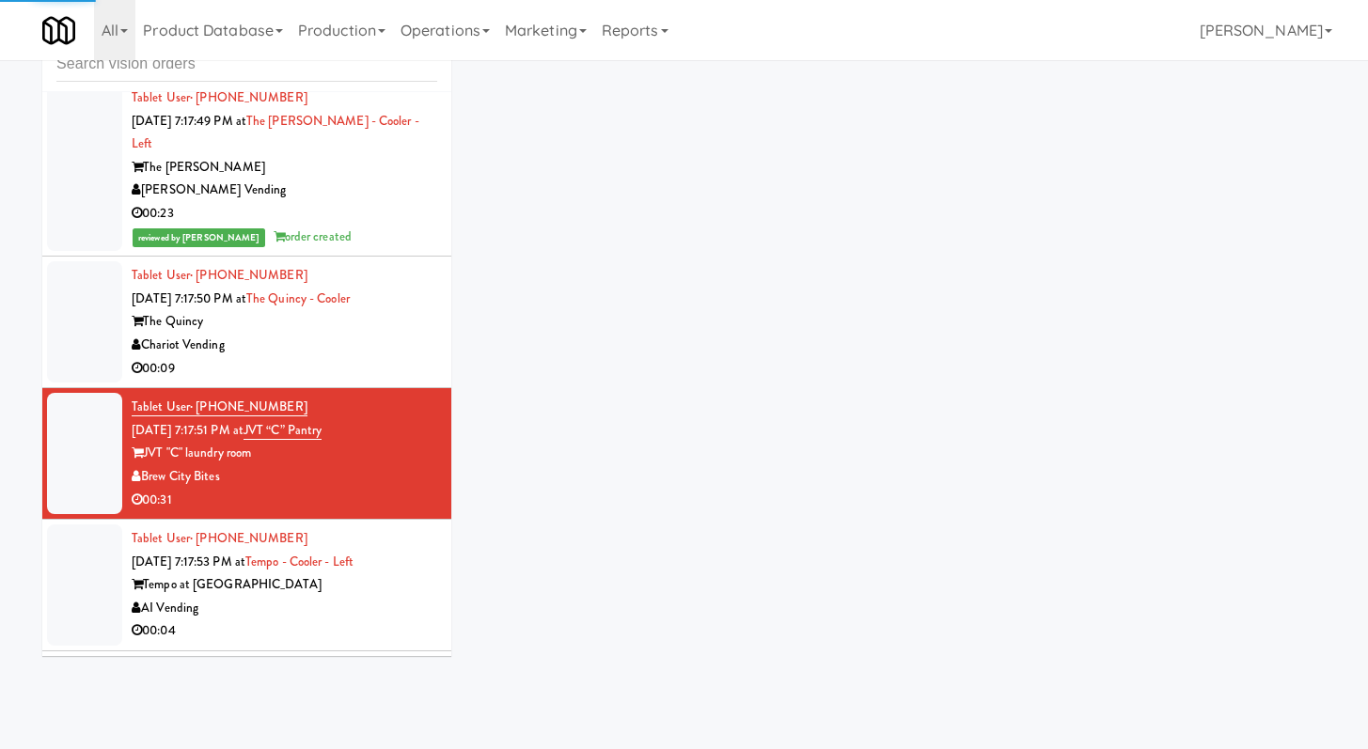
click at [359, 357] on div "Chariot Vending" at bounding box center [285, 346] width 306 height 24
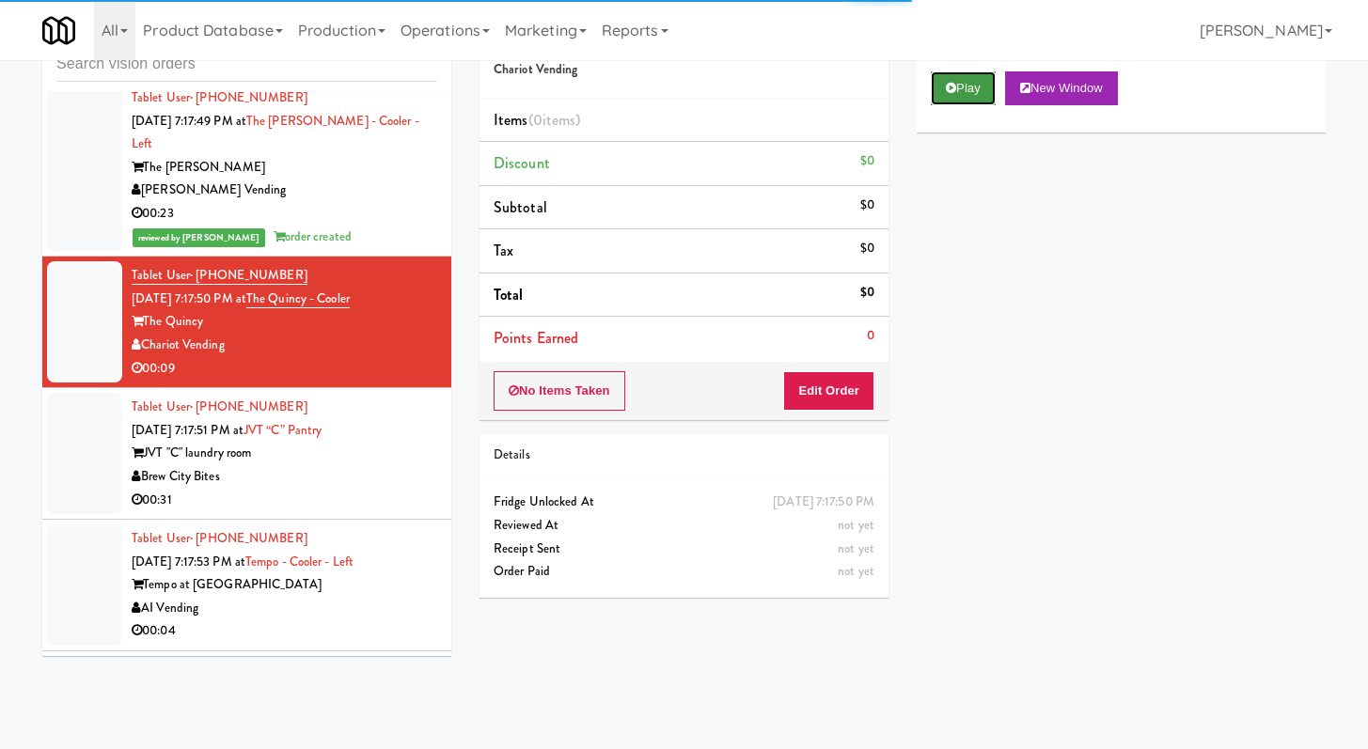
click at [983, 98] on button "Play" at bounding box center [963, 88] width 65 height 34
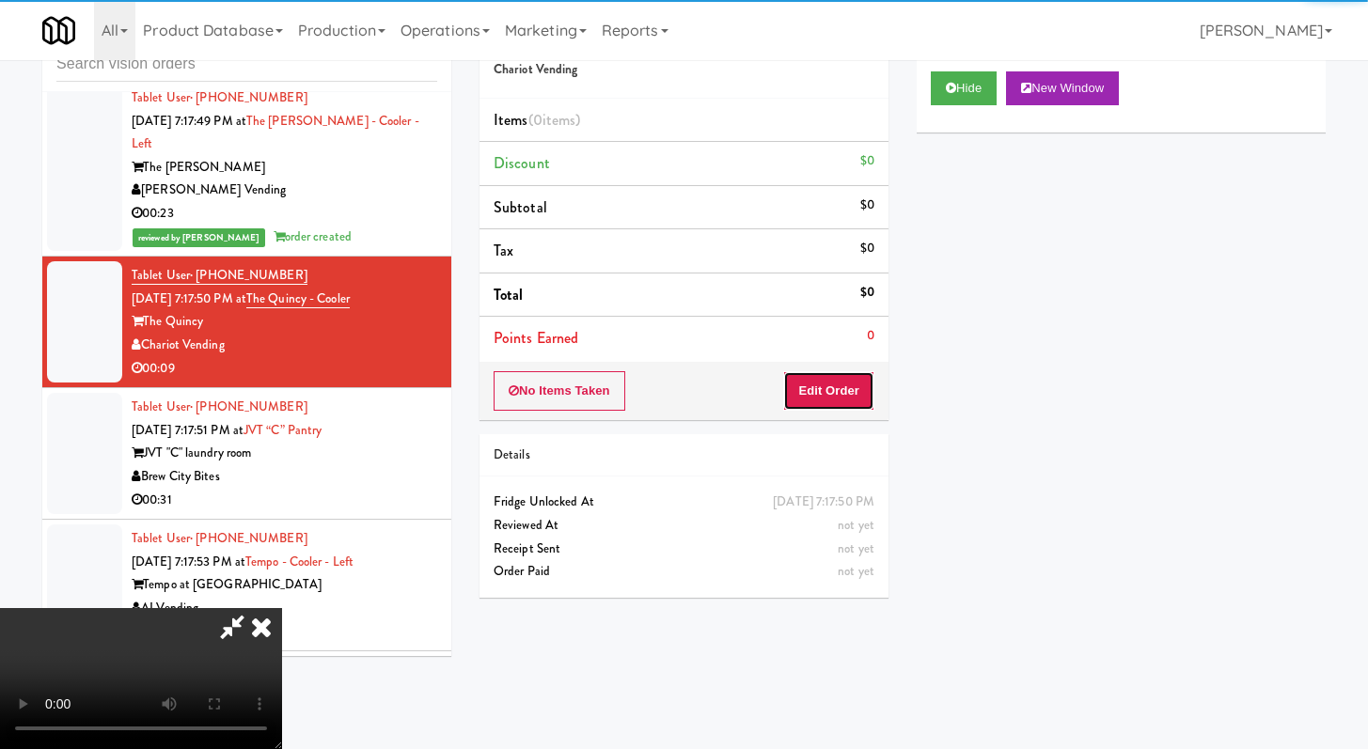
click at [856, 386] on button "Edit Order" at bounding box center [828, 390] width 91 height 39
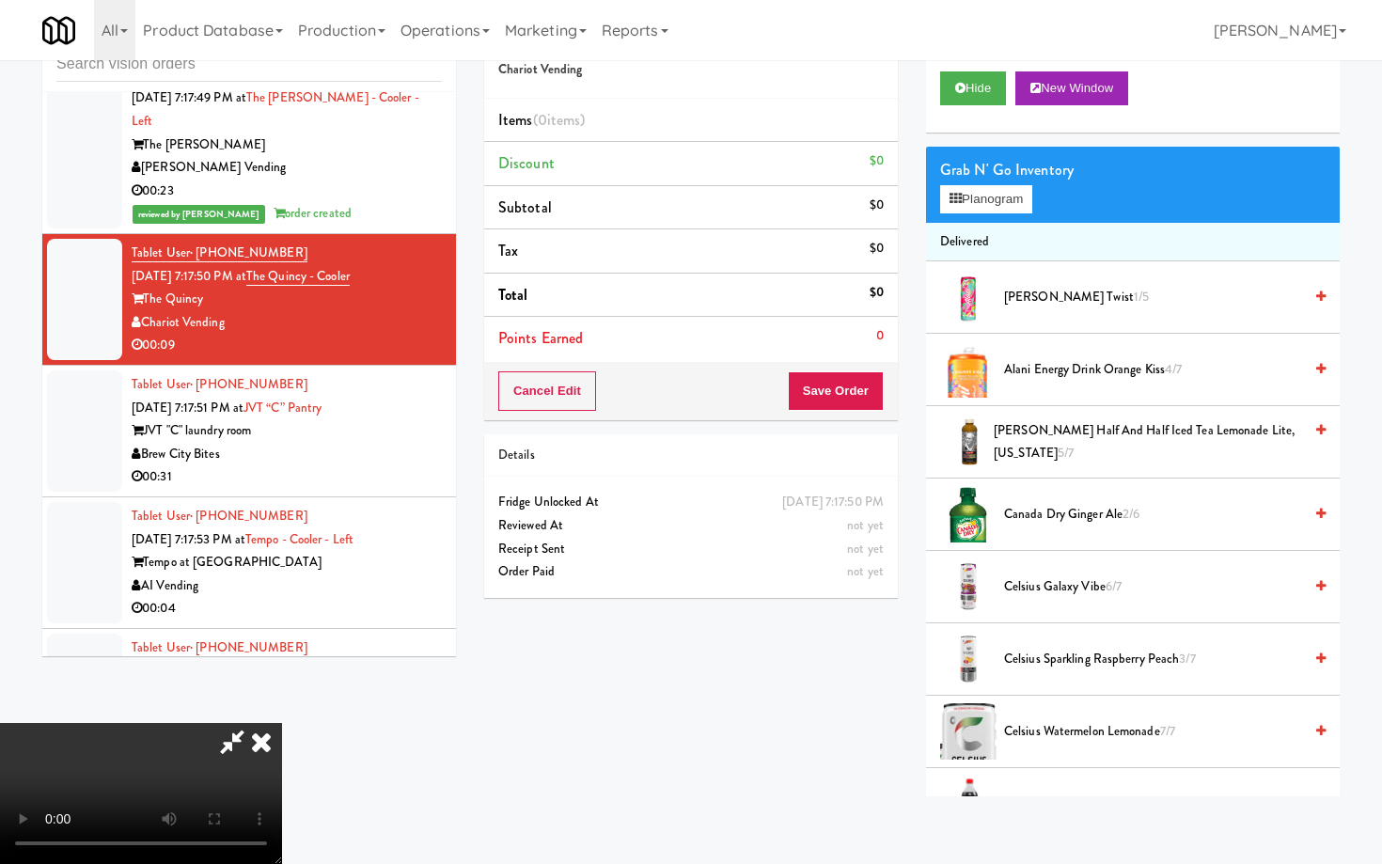
scroll to position [8272, 0]
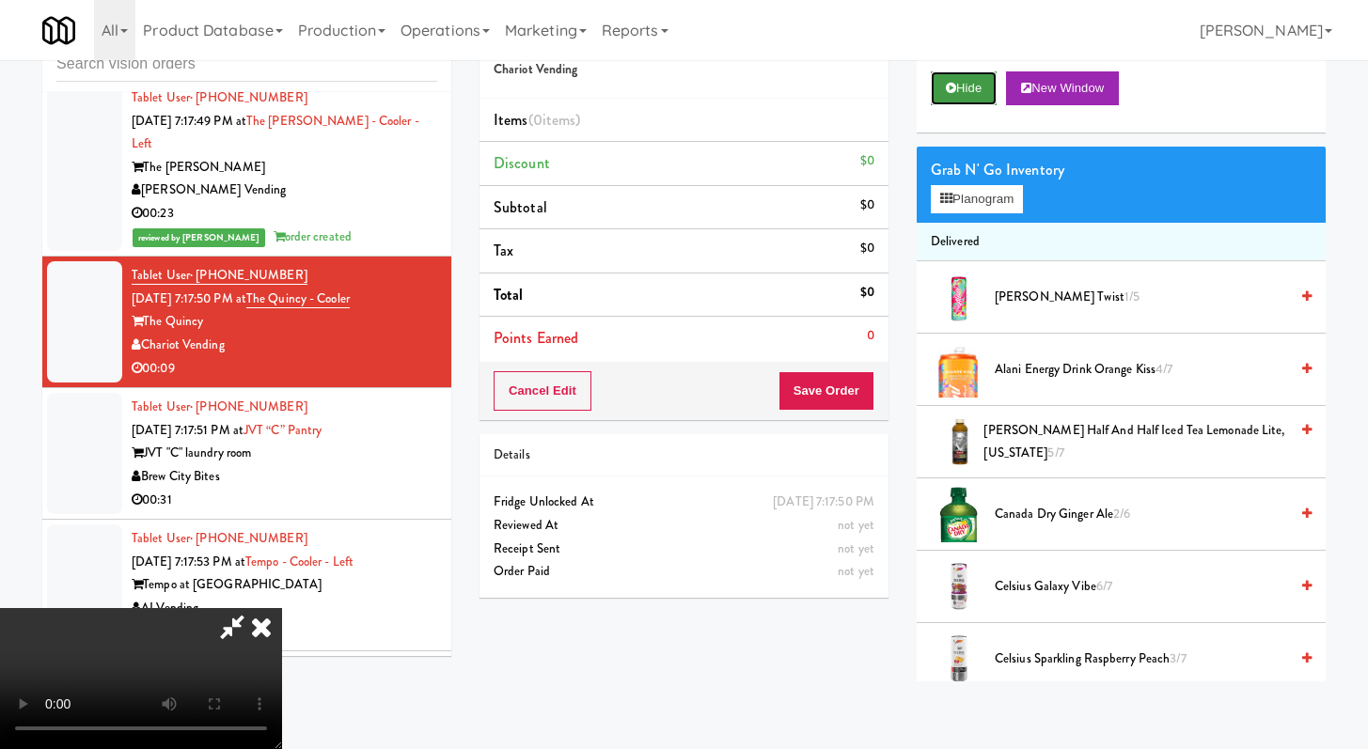
click at [958, 92] on button "Hide" at bounding box center [964, 88] width 66 height 34
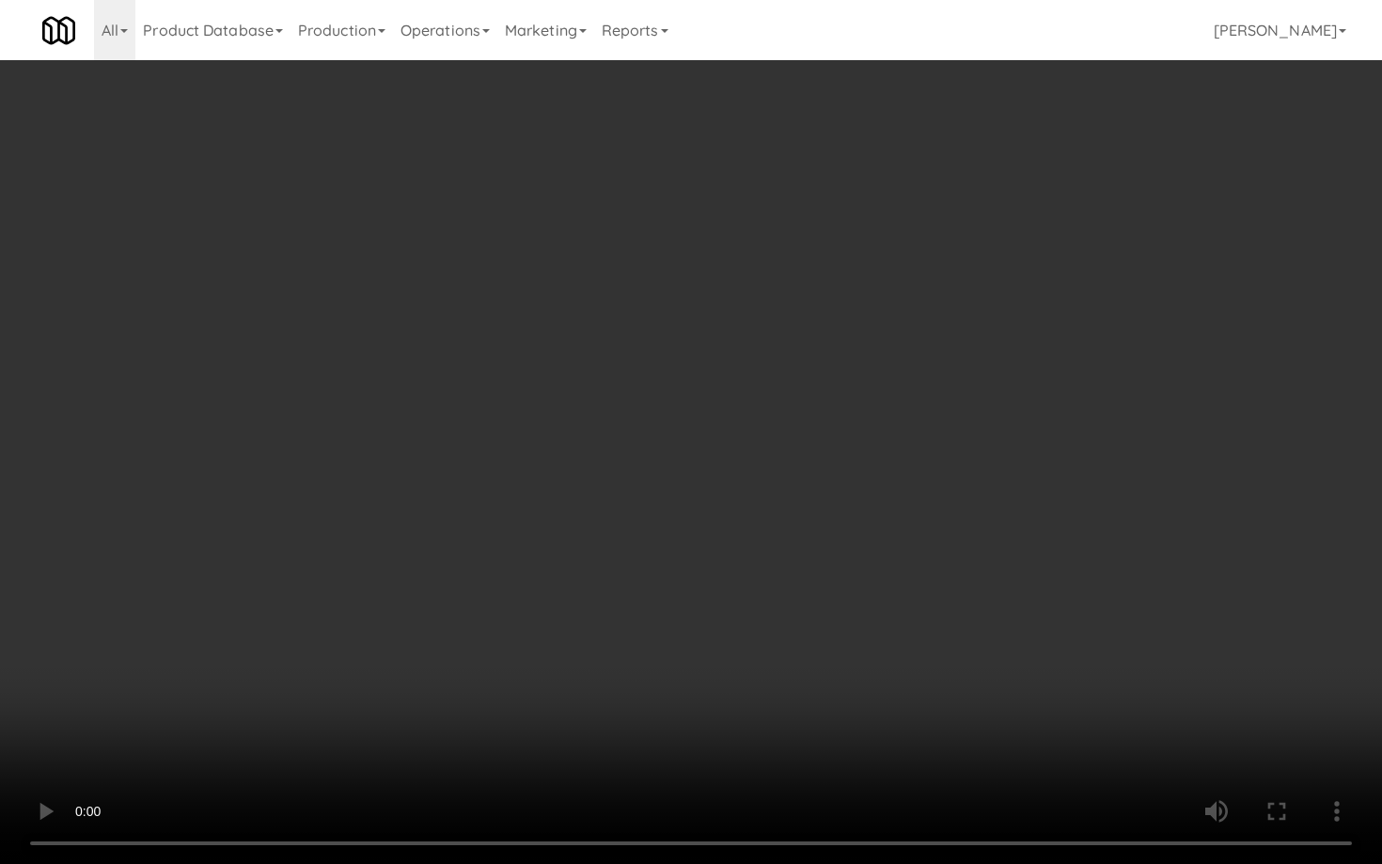
click at [647, 526] on video at bounding box center [691, 432] width 1382 height 864
click at [687, 517] on video at bounding box center [691, 432] width 1382 height 864
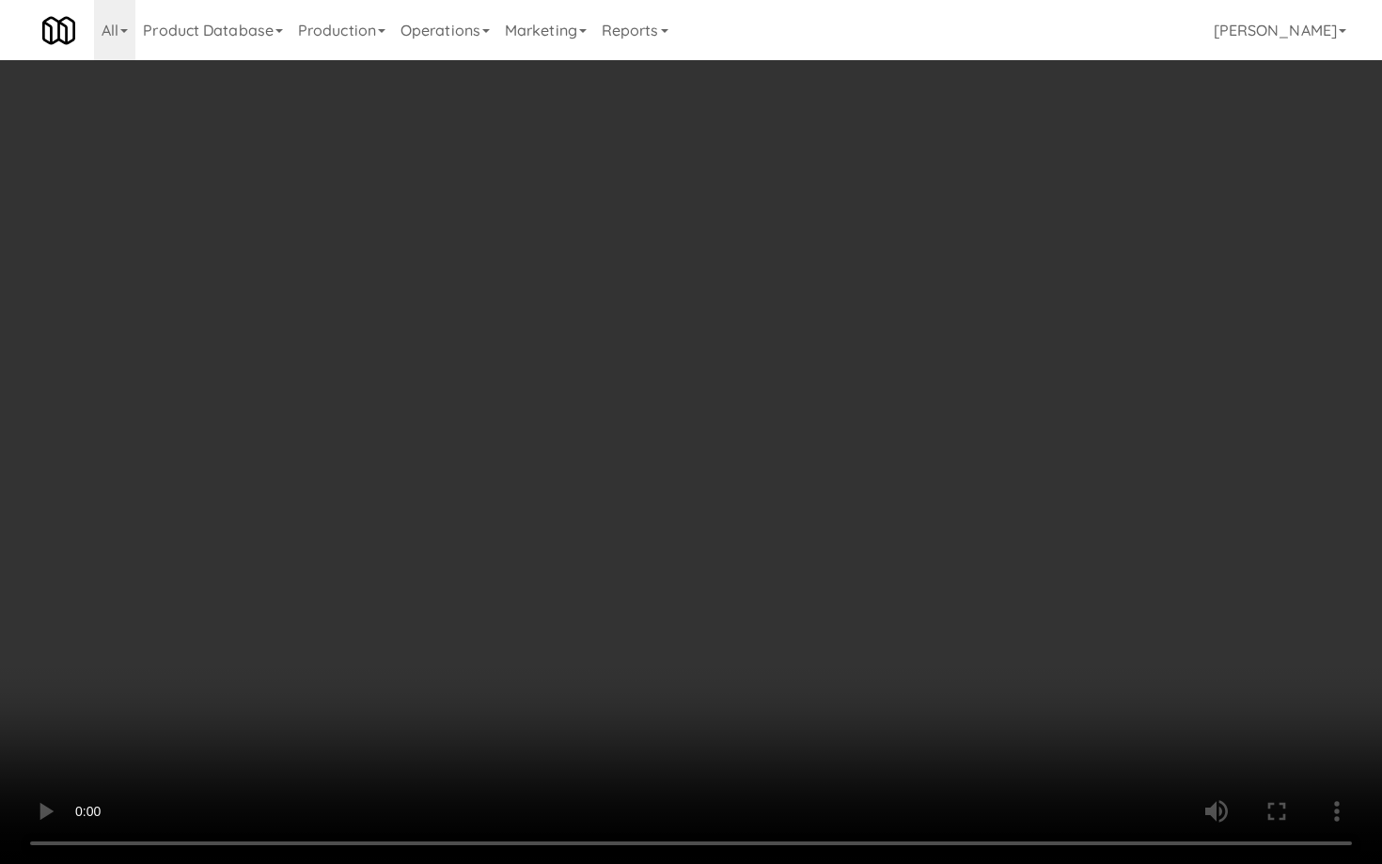
click at [687, 517] on video at bounding box center [691, 432] width 1382 height 864
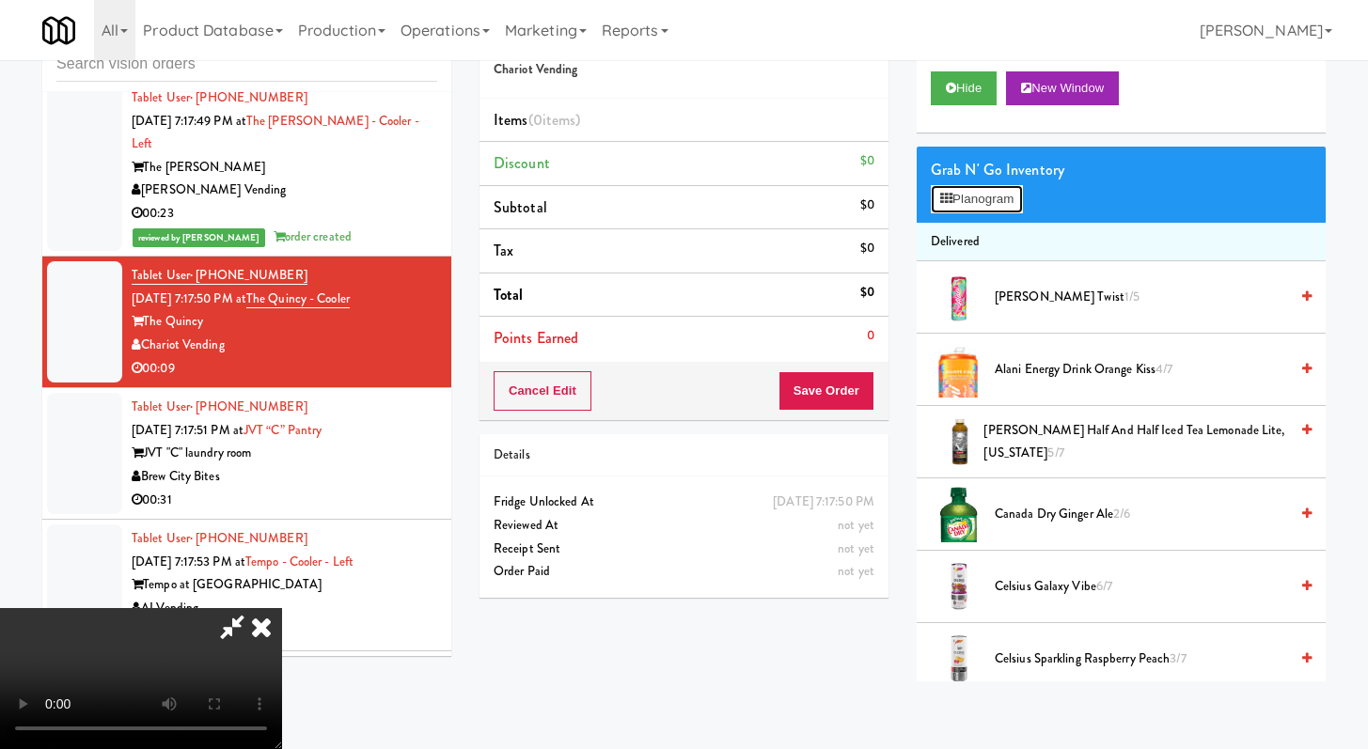
click at [976, 200] on button "Planogram" at bounding box center [977, 199] width 92 height 28
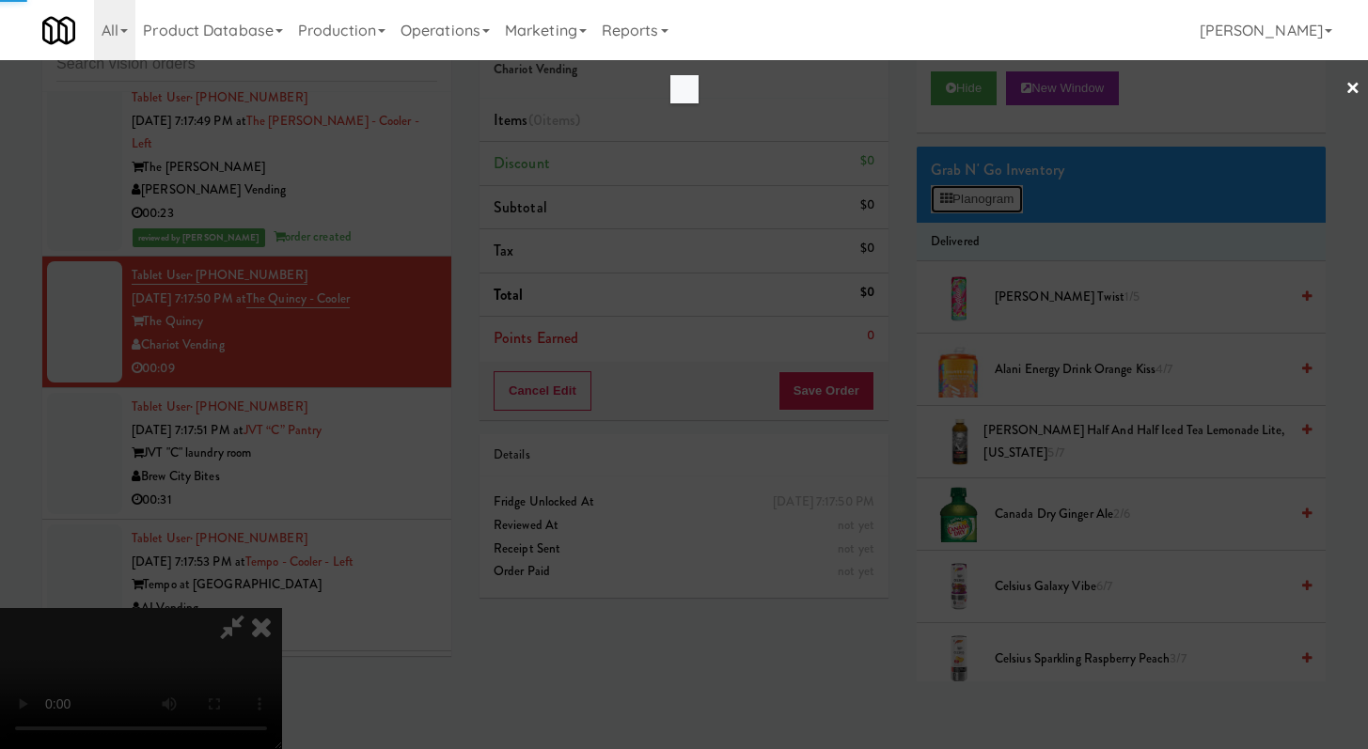
scroll to position [8249, 0]
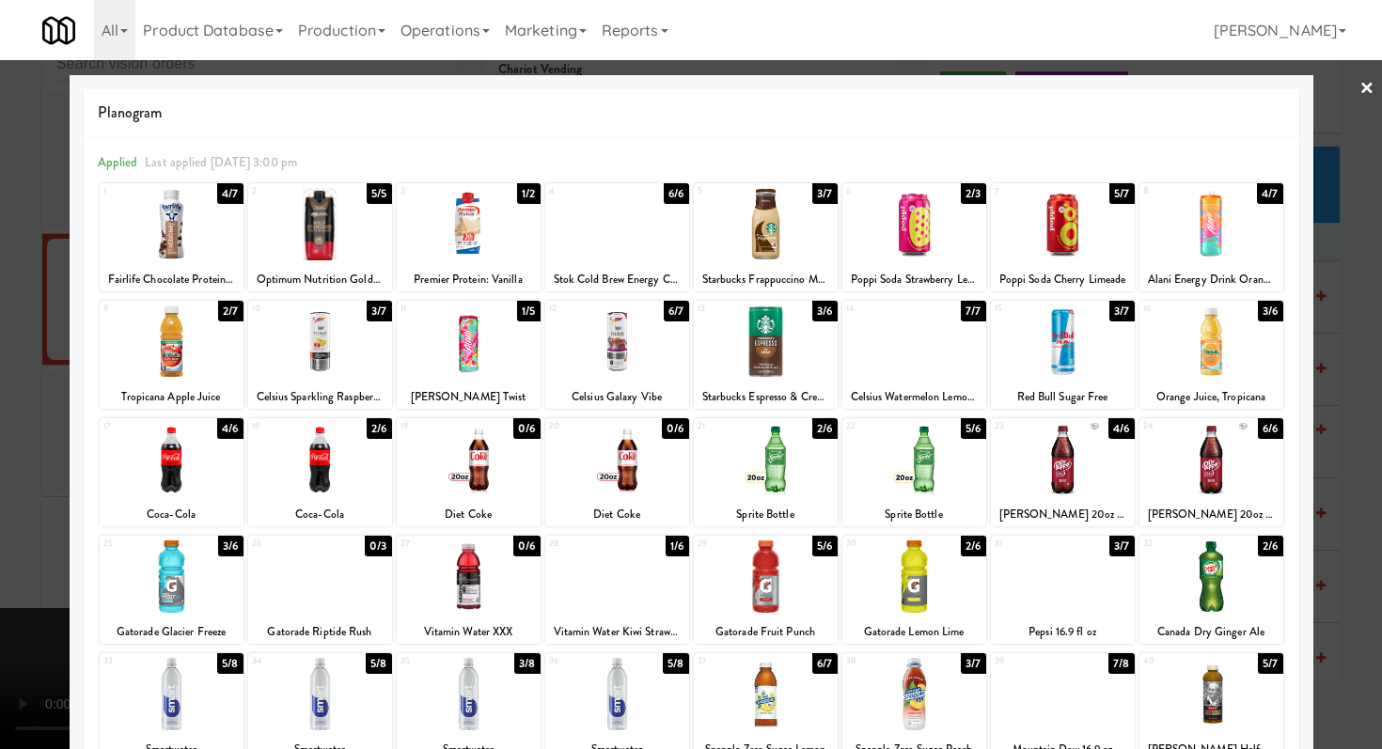
click at [318, 680] on div at bounding box center [320, 694] width 144 height 72
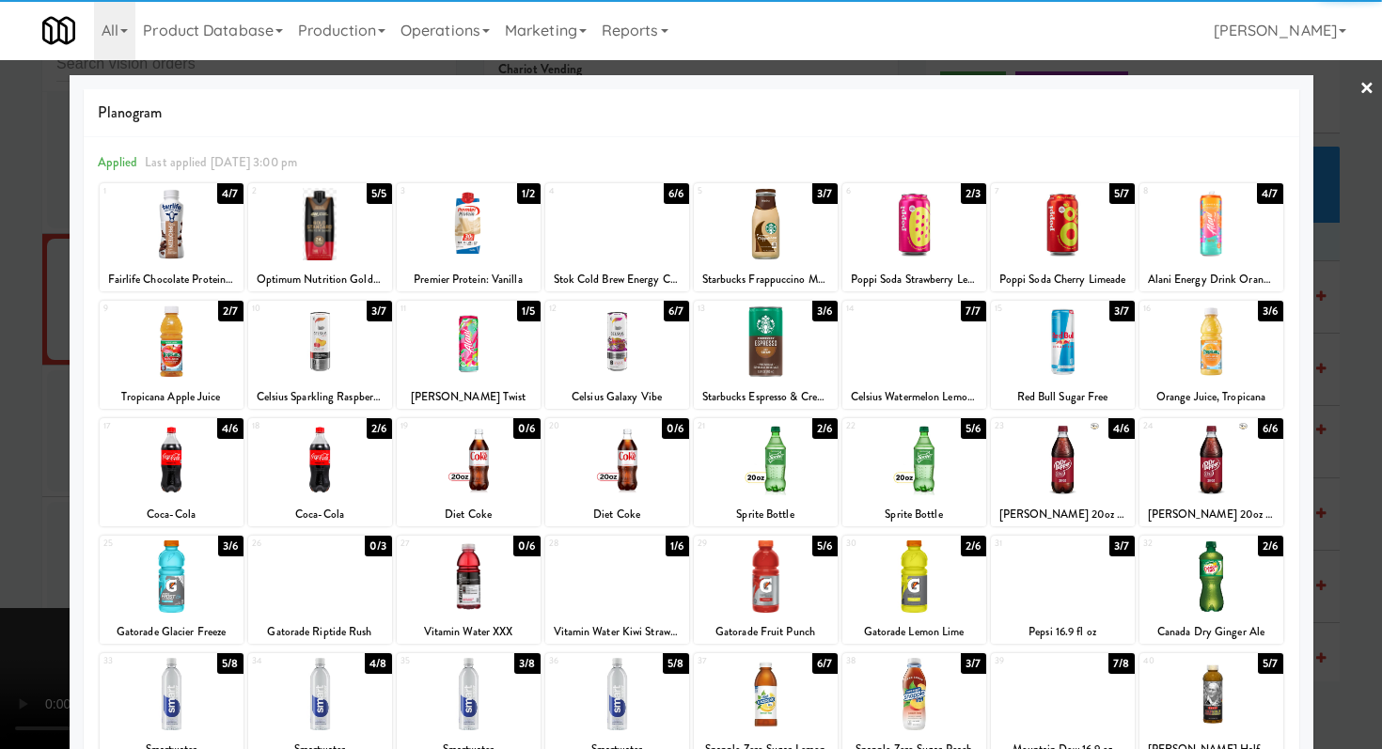
click at [865, 348] on div at bounding box center [914, 342] width 144 height 72
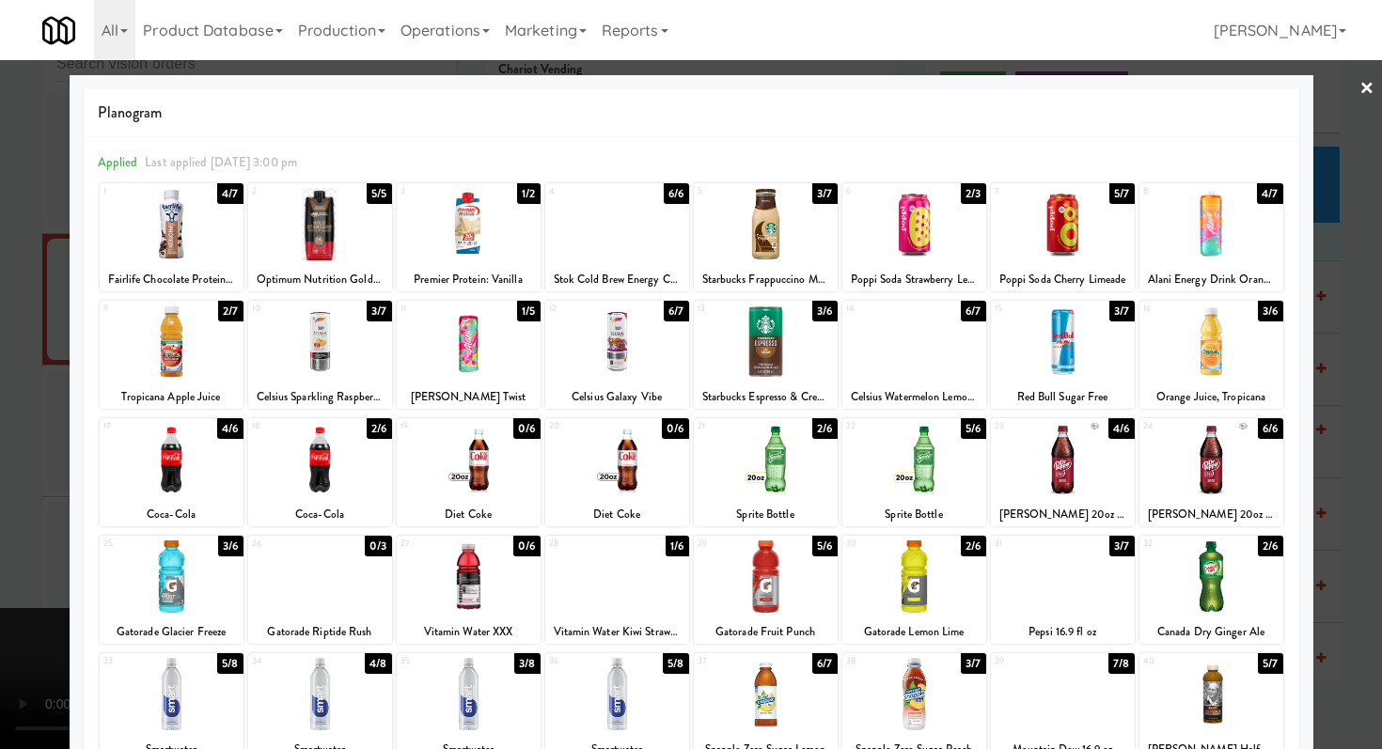
click at [0, 350] on div at bounding box center [691, 374] width 1382 height 749
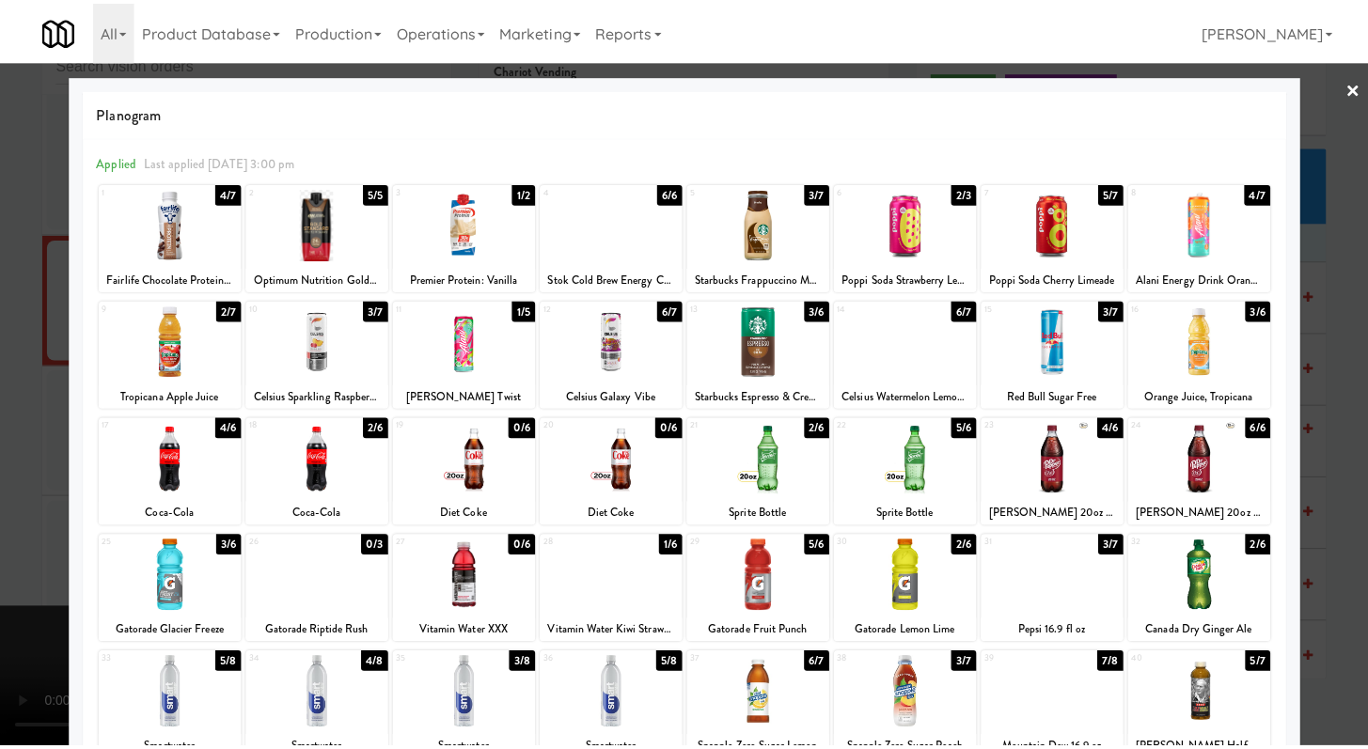
scroll to position [8272, 0]
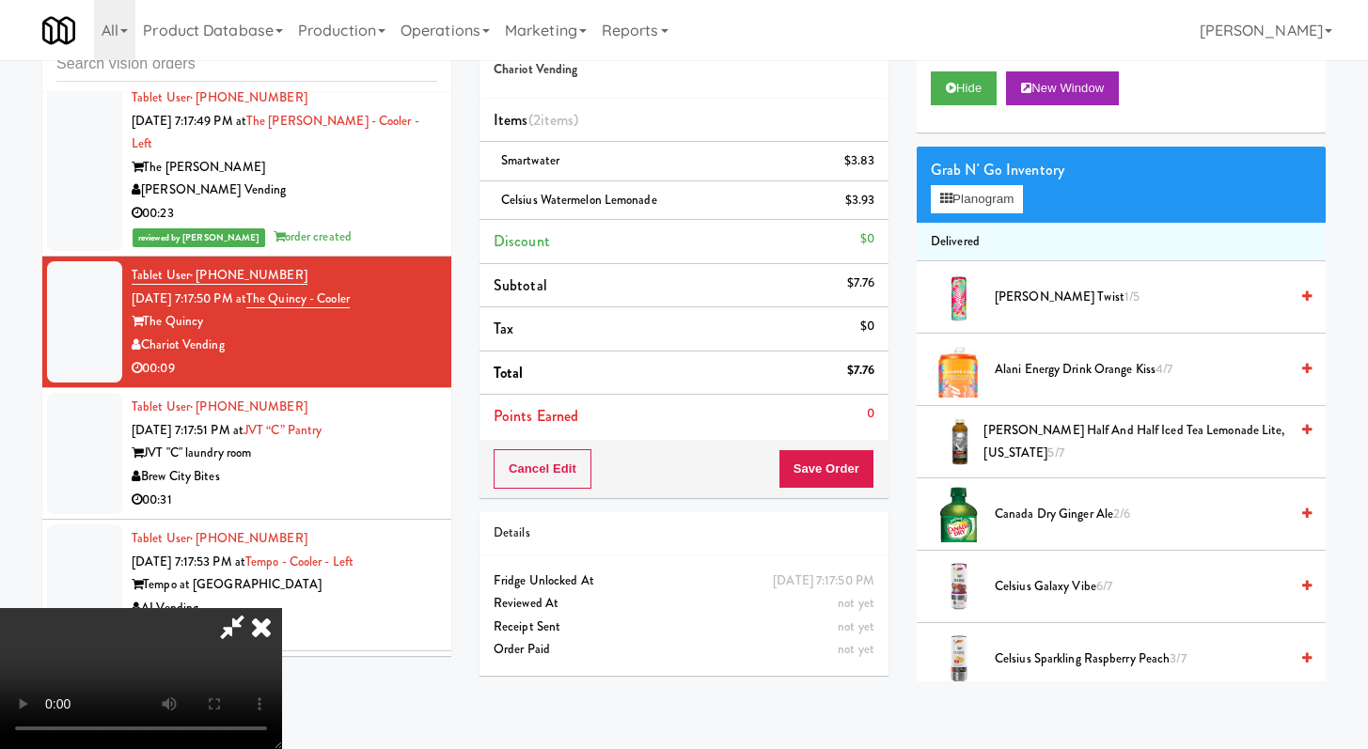
click at [901, 464] on div "Order # 9393975 Chariot Vending Items (2 items ) Smartwater $3.83 Celsius Water…" at bounding box center [683, 349] width 437 height 683
click at [870, 468] on button "Save Order" at bounding box center [827, 468] width 96 height 39
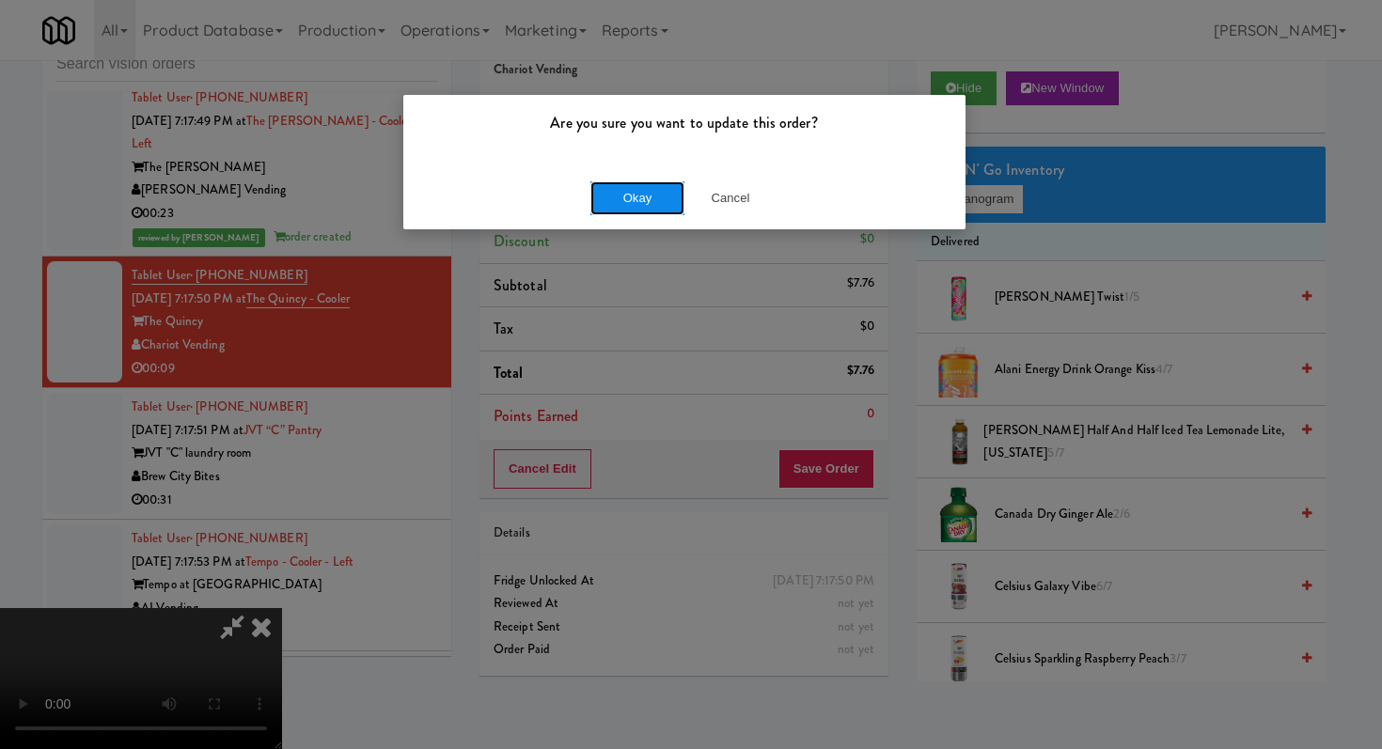
click at [655, 185] on button "Okay" at bounding box center [637, 198] width 94 height 34
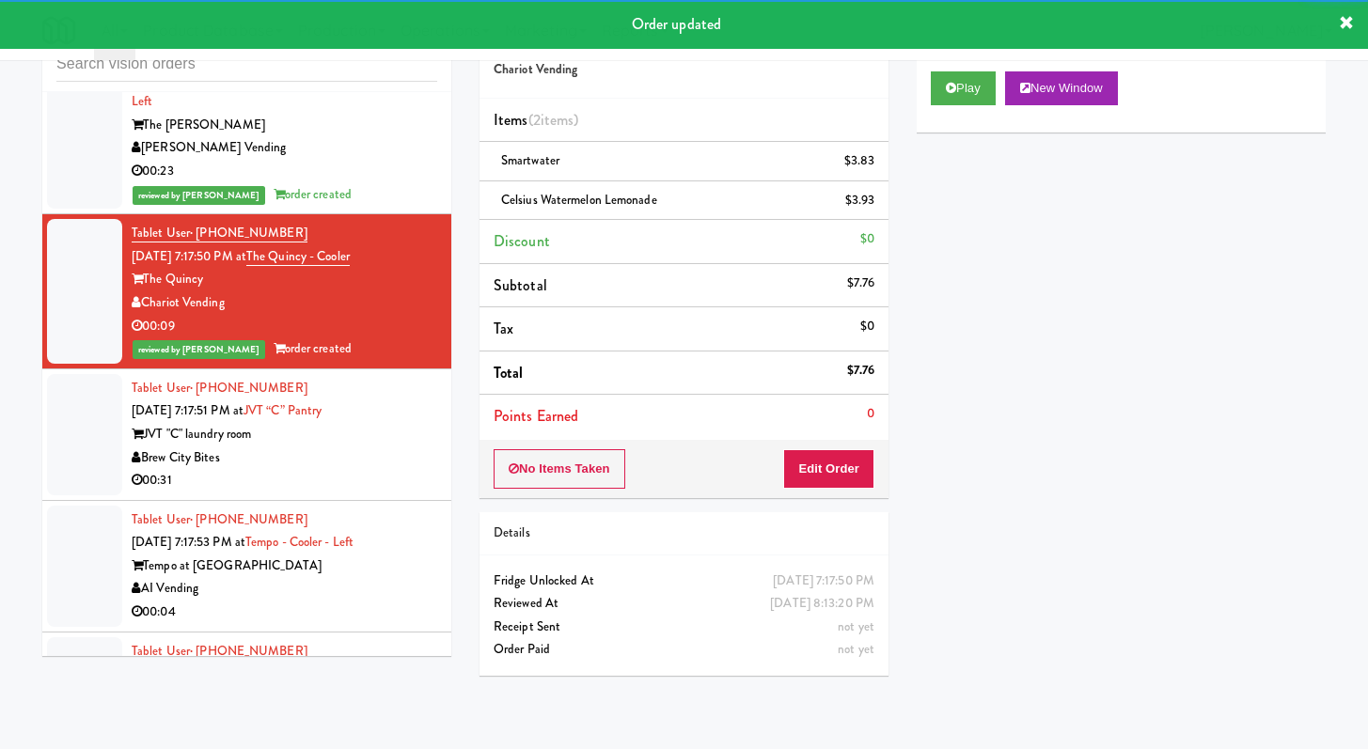
click at [372, 447] on div "JVT "C" laundry room" at bounding box center [285, 435] width 306 height 24
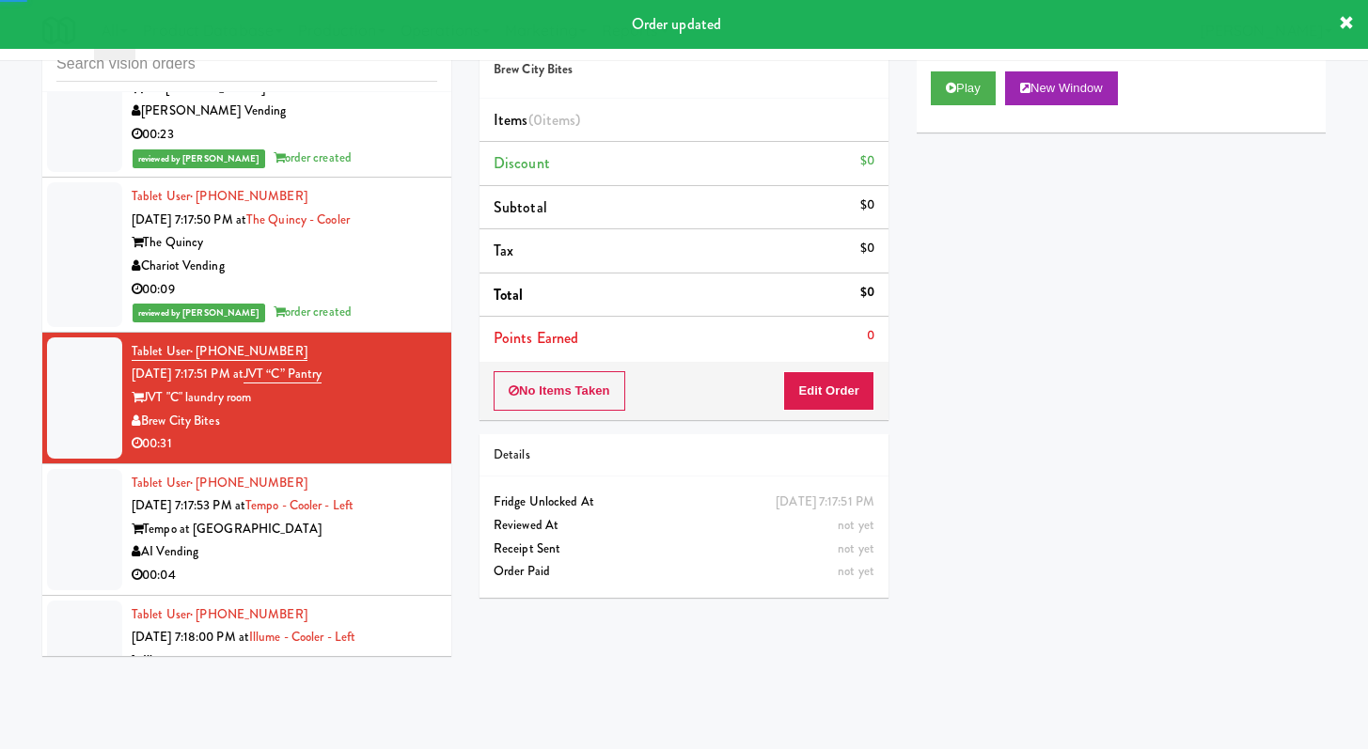
scroll to position [8370, 0]
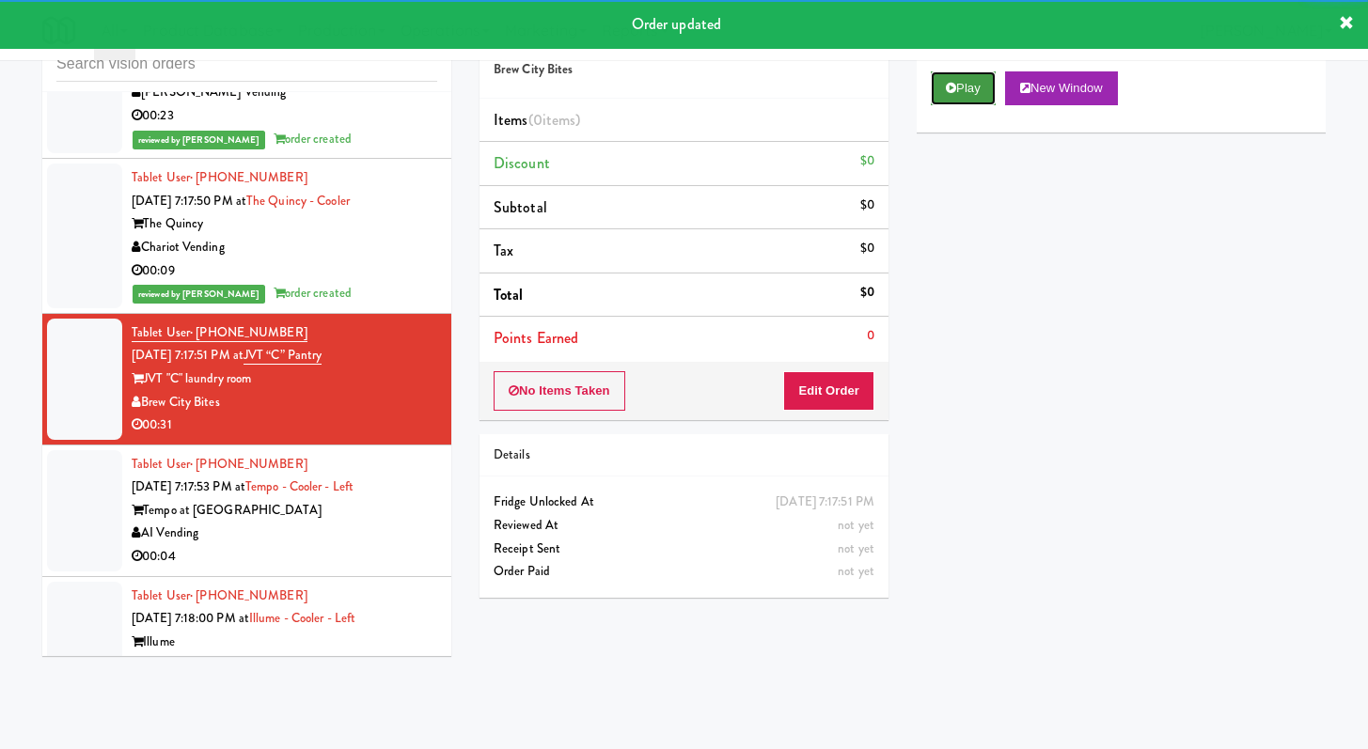
click at [957, 98] on button "Play" at bounding box center [963, 88] width 65 height 34
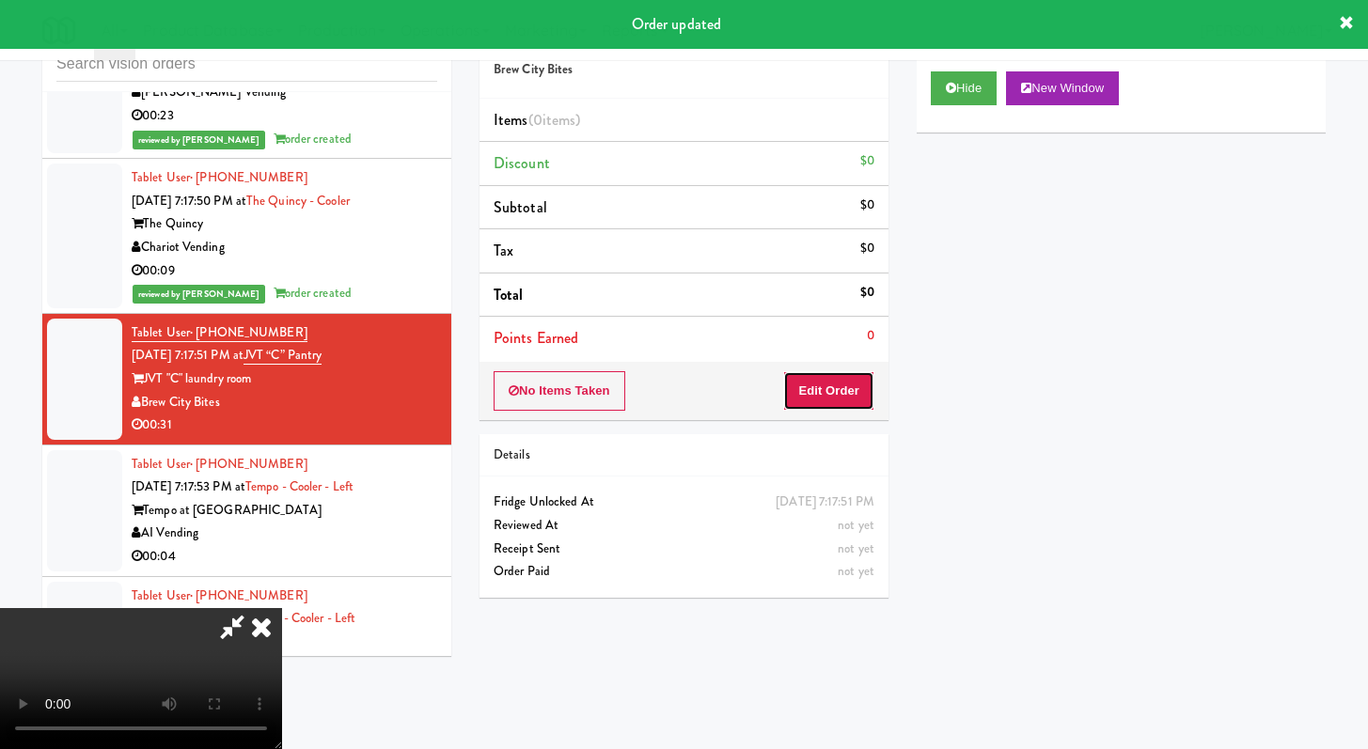
click at [842, 410] on button "Edit Order" at bounding box center [828, 390] width 91 height 39
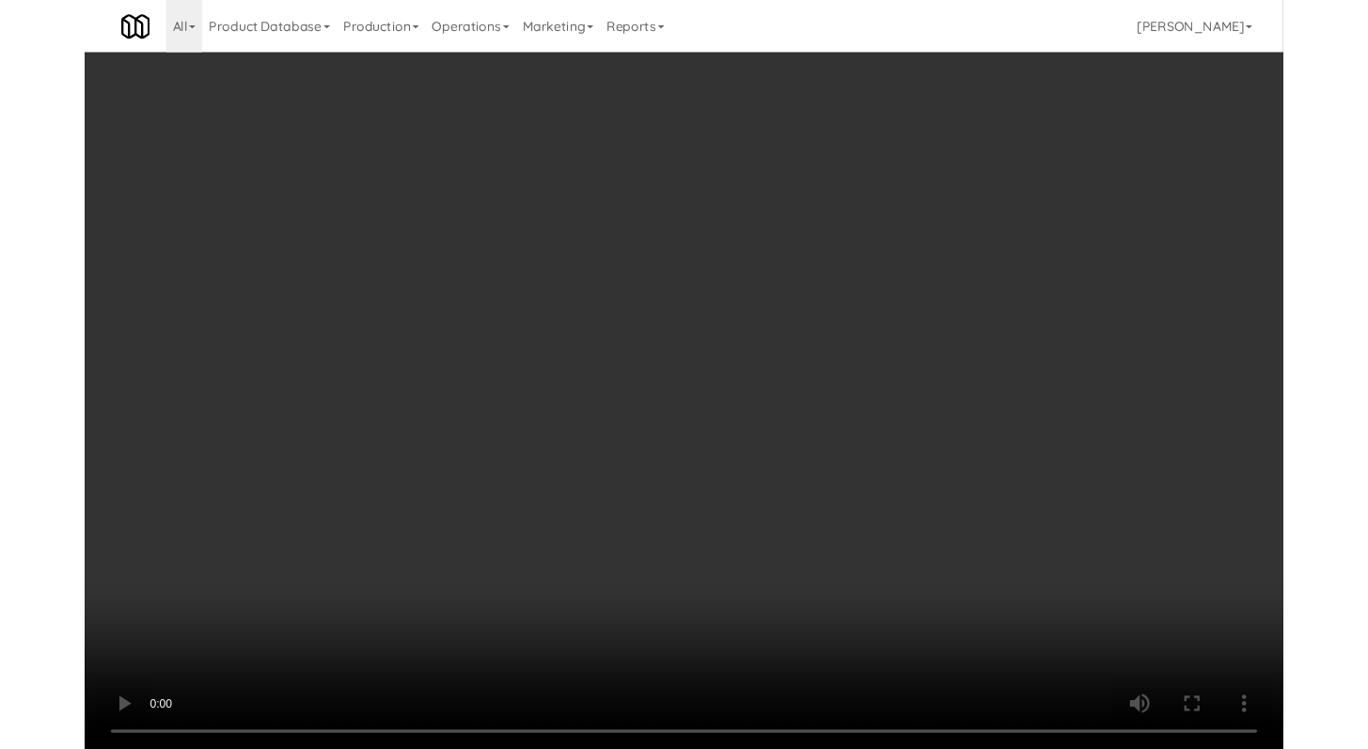
scroll to position [8348, 0]
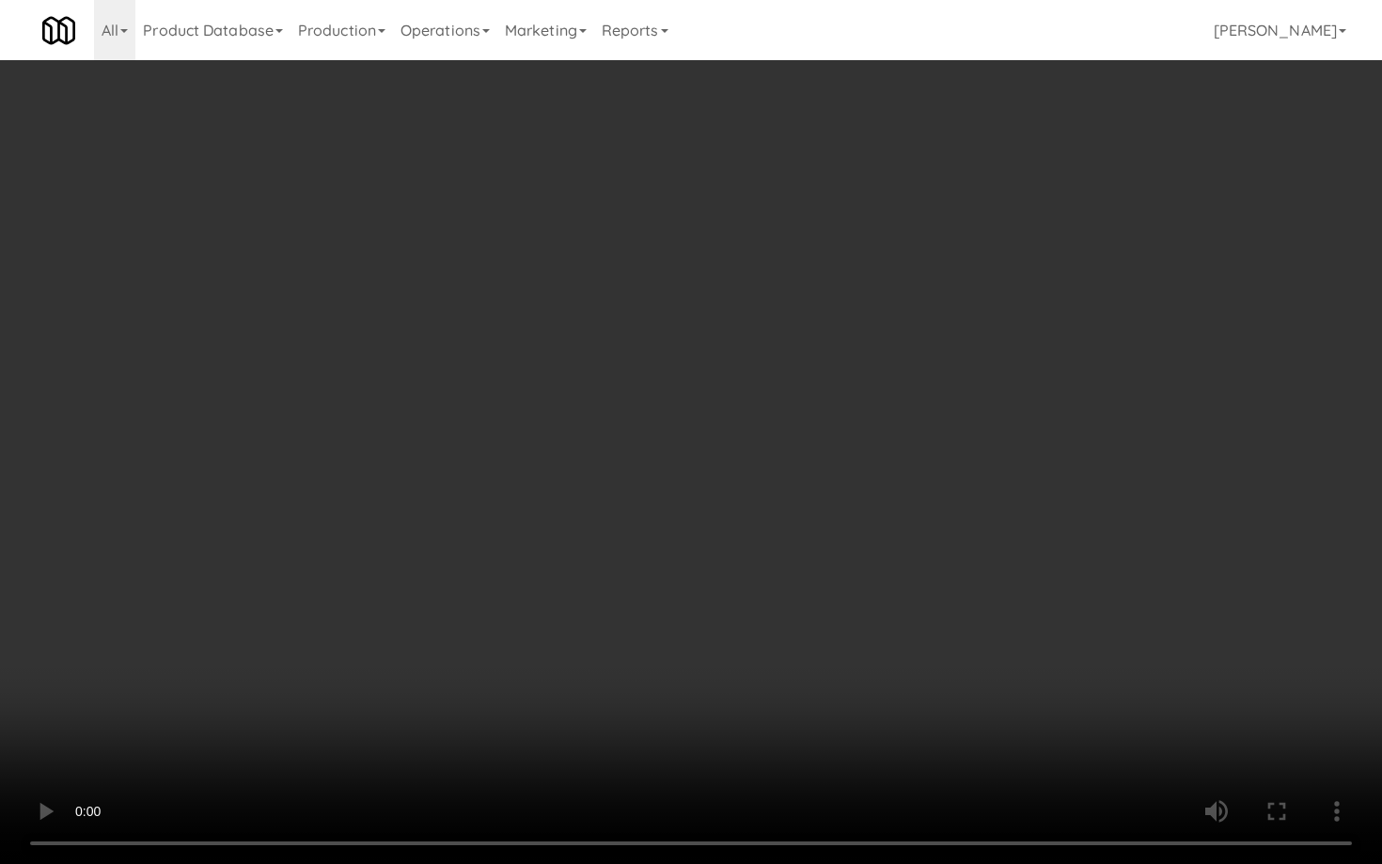
click at [725, 618] on video at bounding box center [691, 432] width 1382 height 864
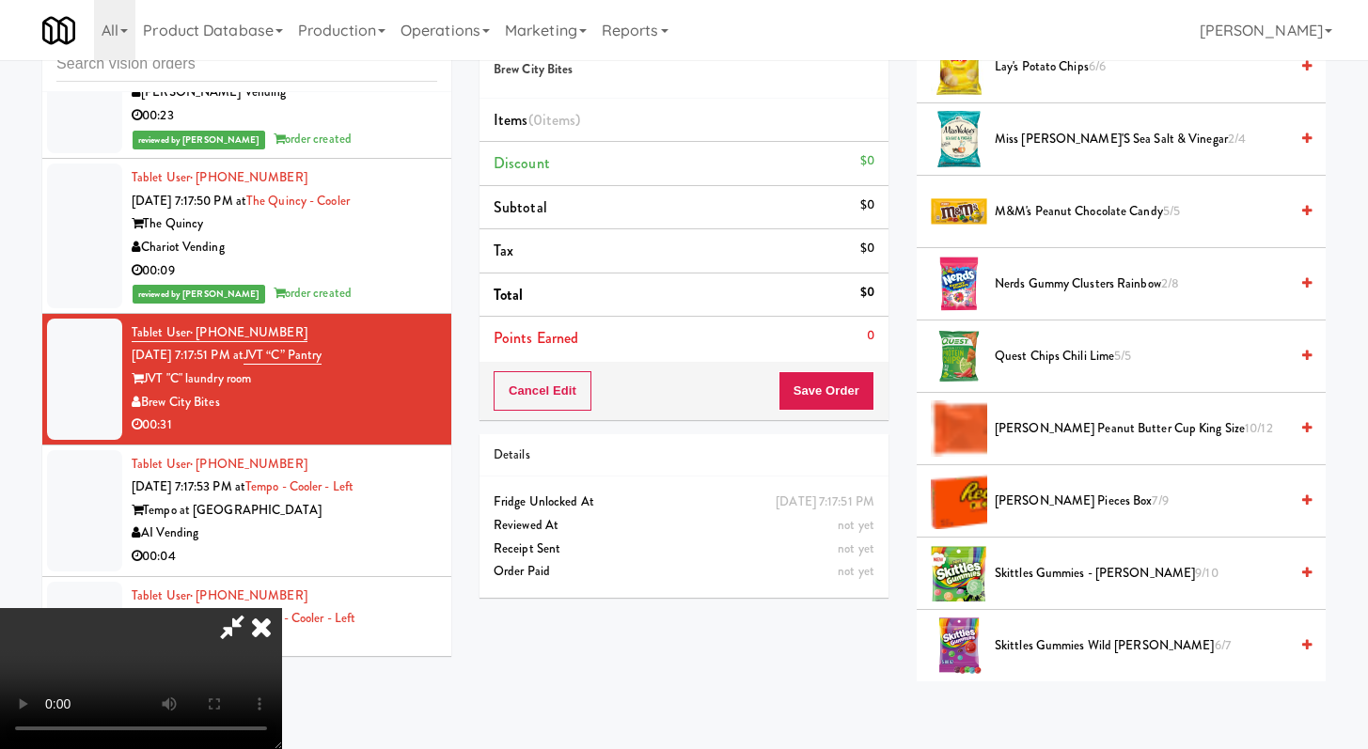
scroll to position [1457, 0]
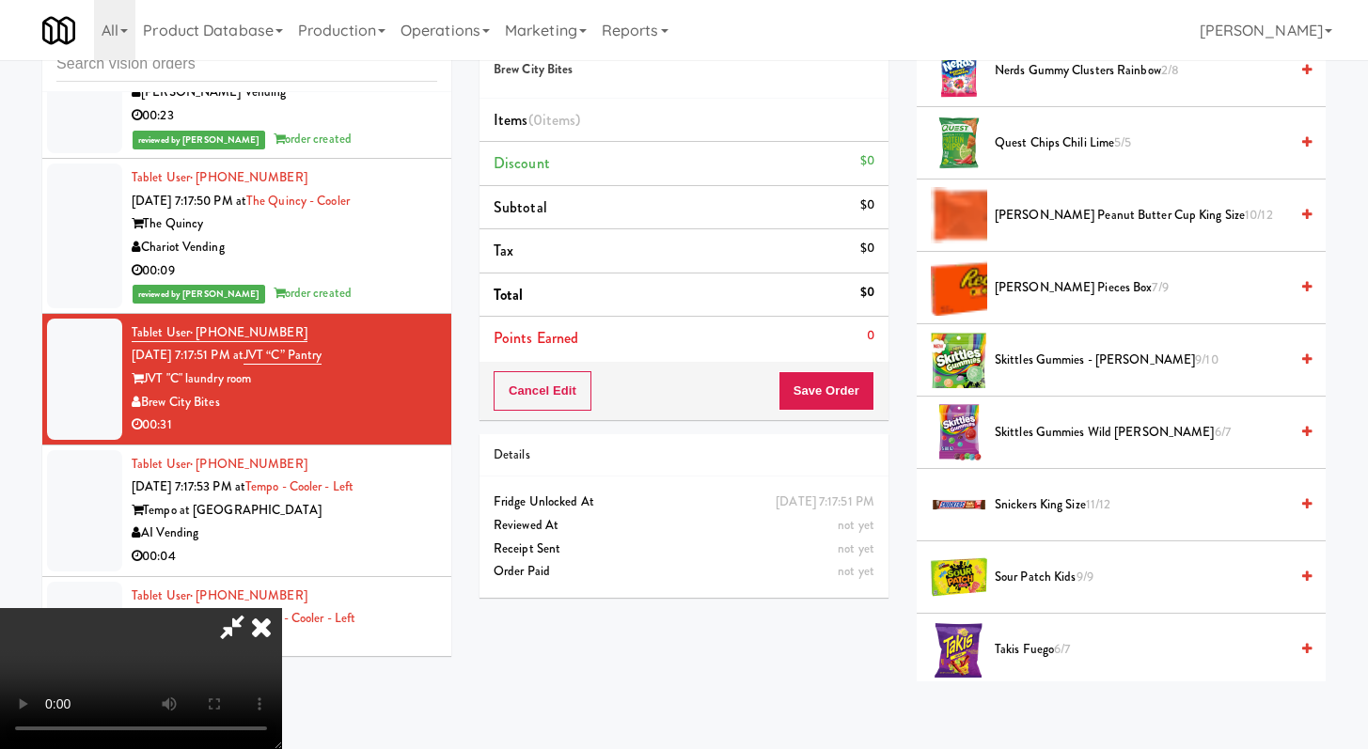
click at [1116, 499] on span "Snickers King Size 11/12" at bounding box center [1141, 506] width 293 height 24
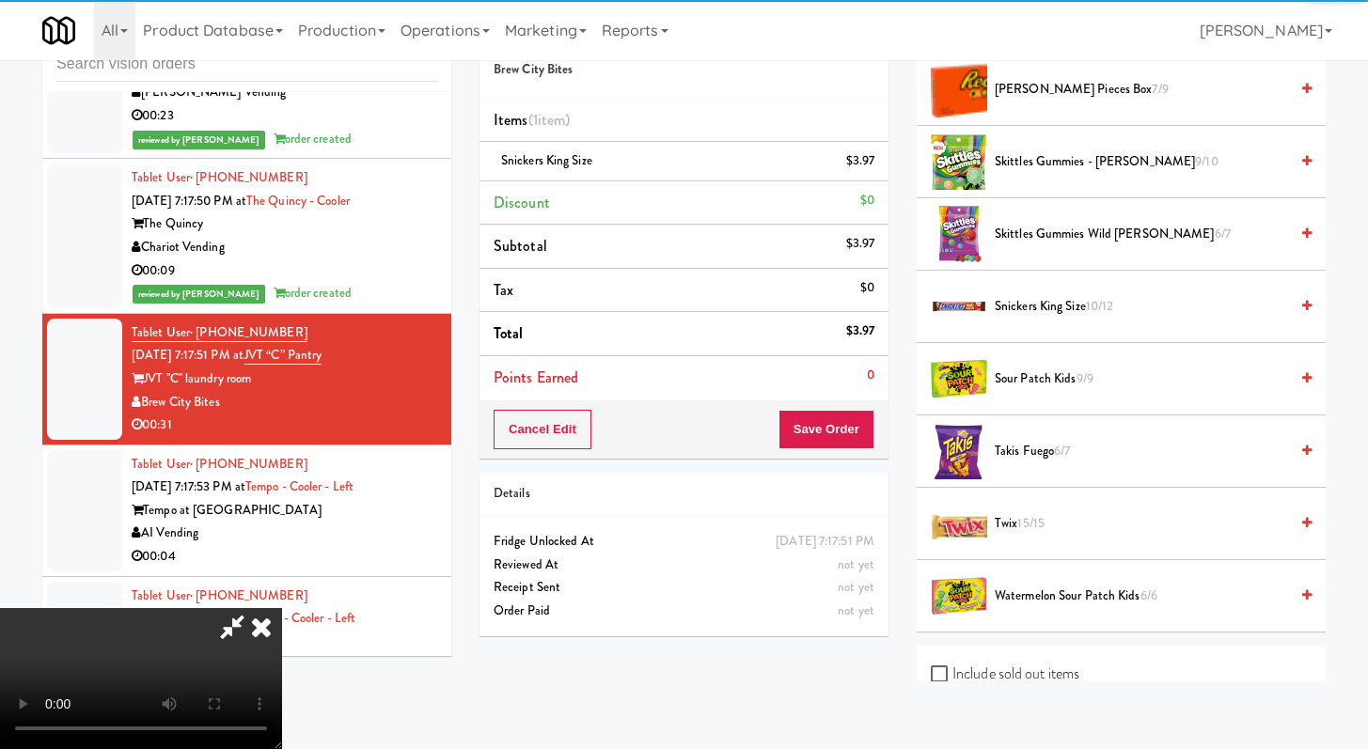
scroll to position [1825, 0]
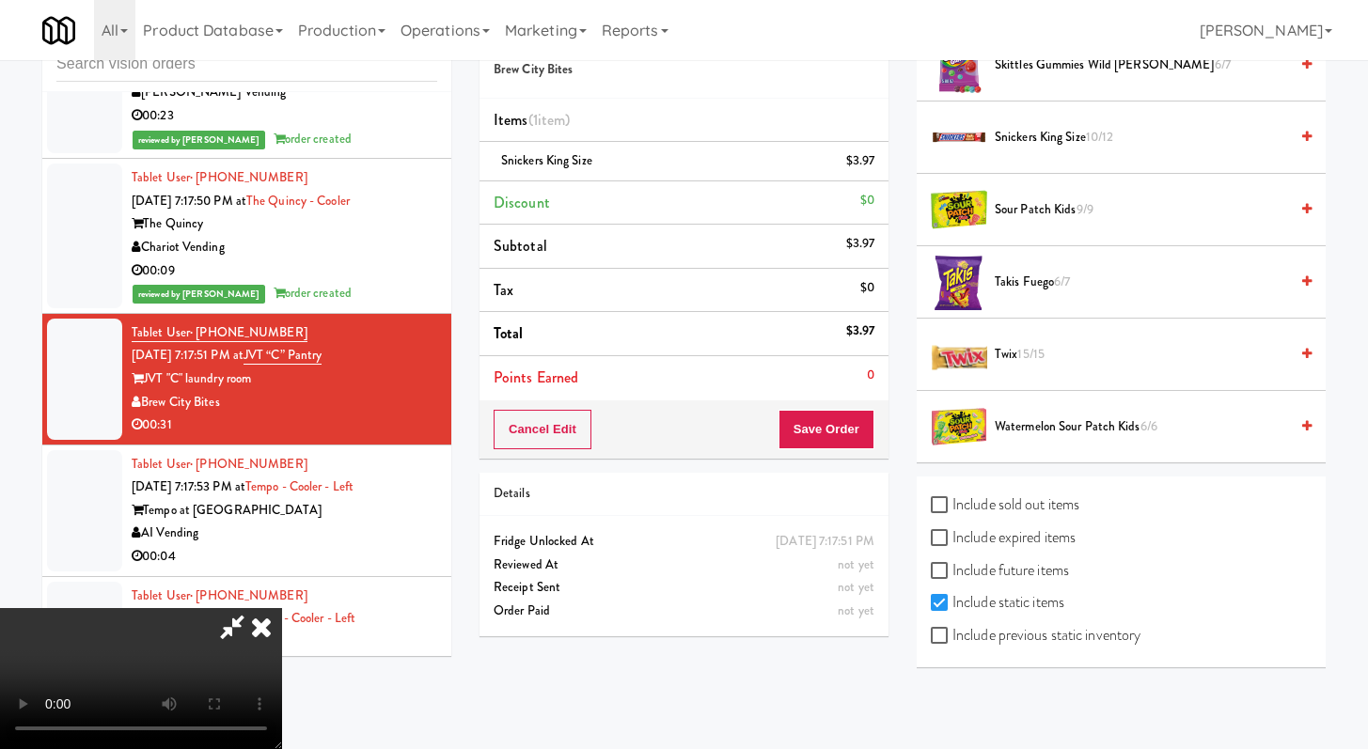
click at [1054, 364] on span "Twix 15/15" at bounding box center [1141, 355] width 293 height 24
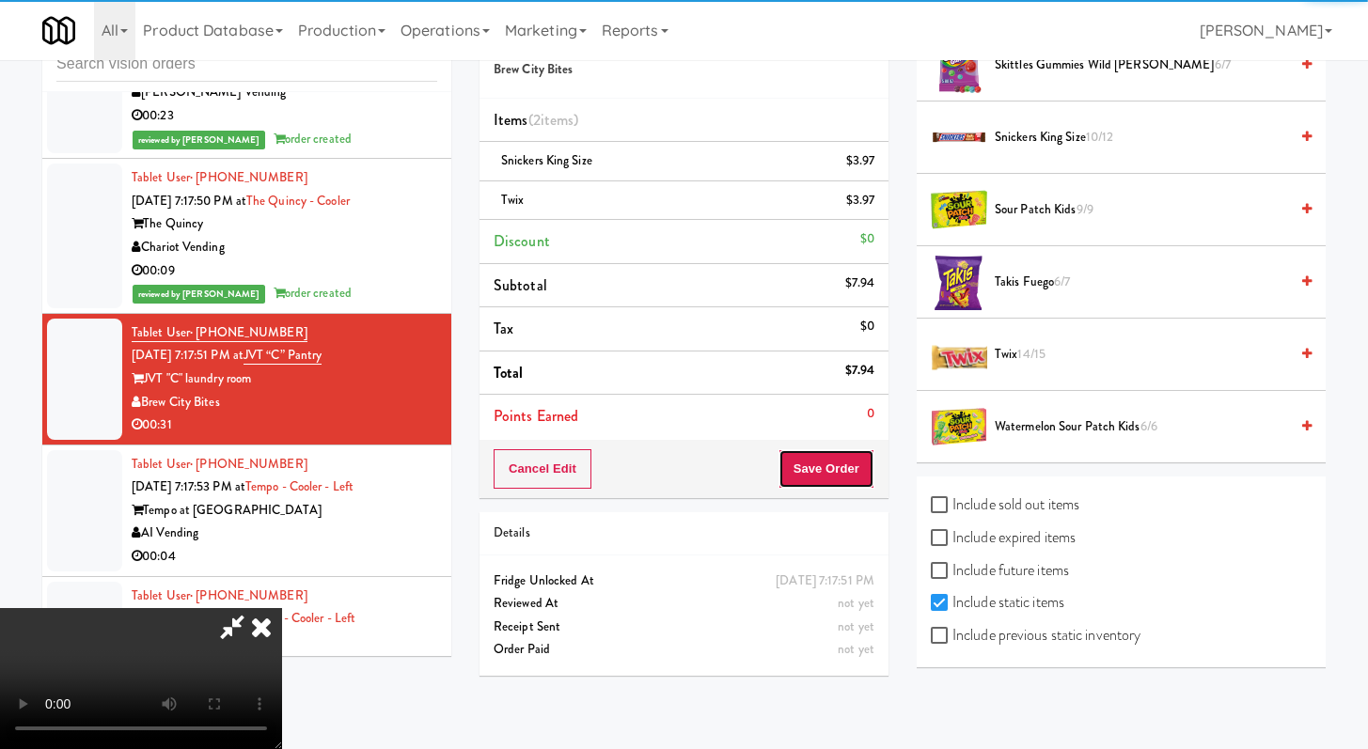
click at [831, 479] on button "Save Order" at bounding box center [827, 468] width 96 height 39
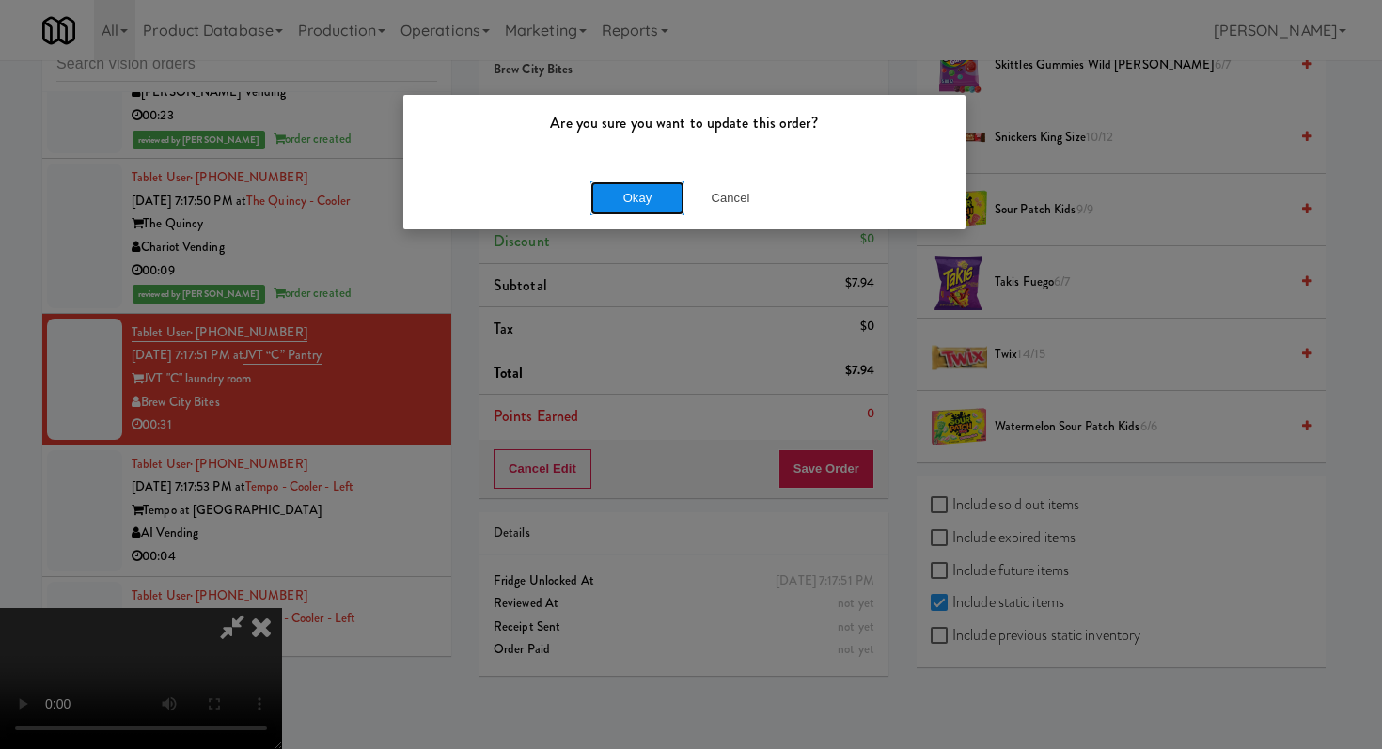
click at [641, 206] on button "Okay" at bounding box center [637, 198] width 94 height 34
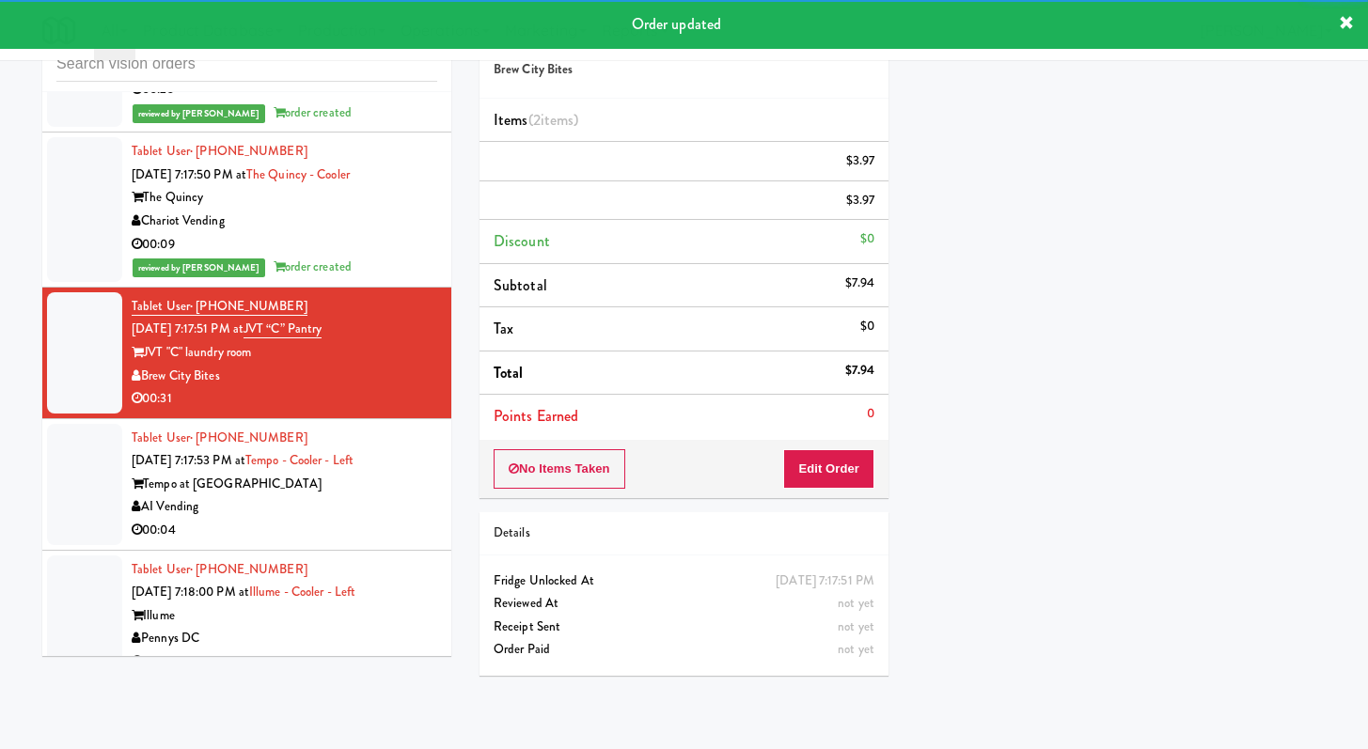
scroll to position [8436, 0]
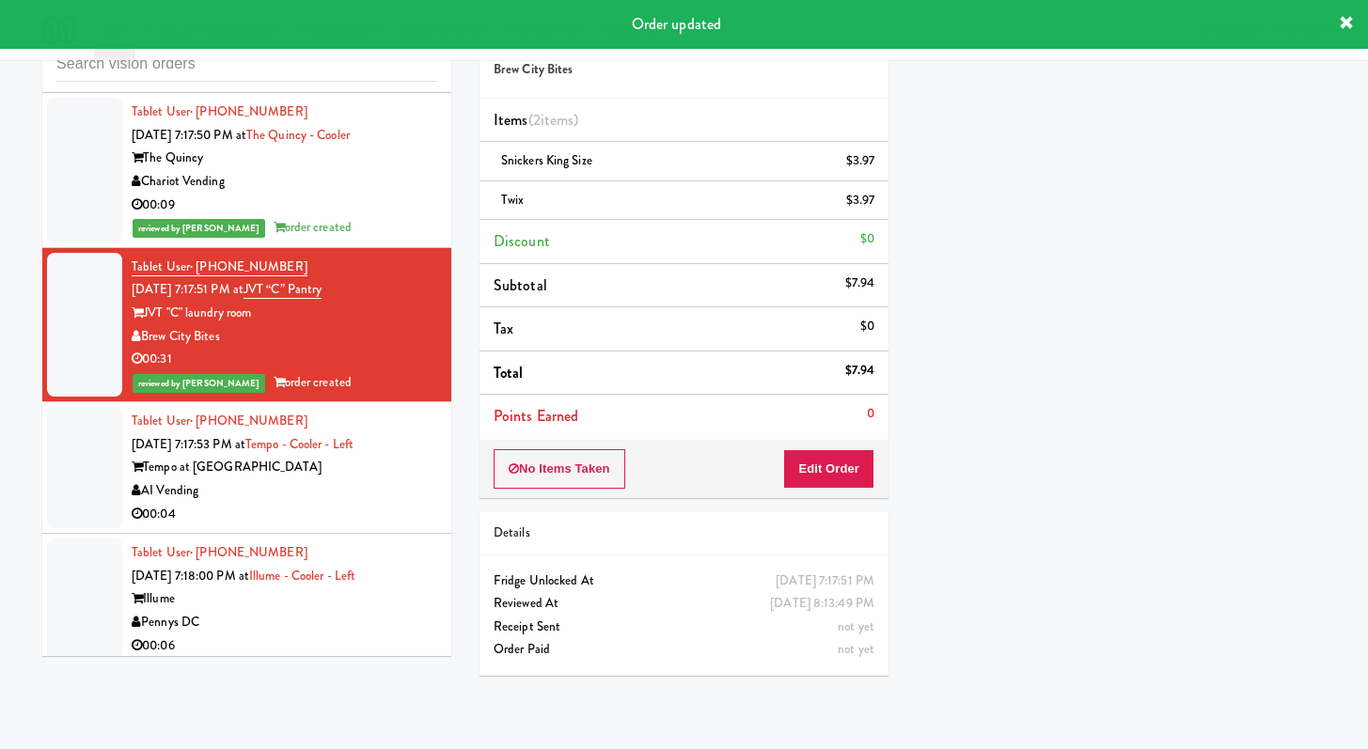
drag, startPoint x: 352, startPoint y: 555, endPoint x: 363, endPoint y: 543, distance: 16.6
click at [352, 527] on div "00:04" at bounding box center [285, 515] width 306 height 24
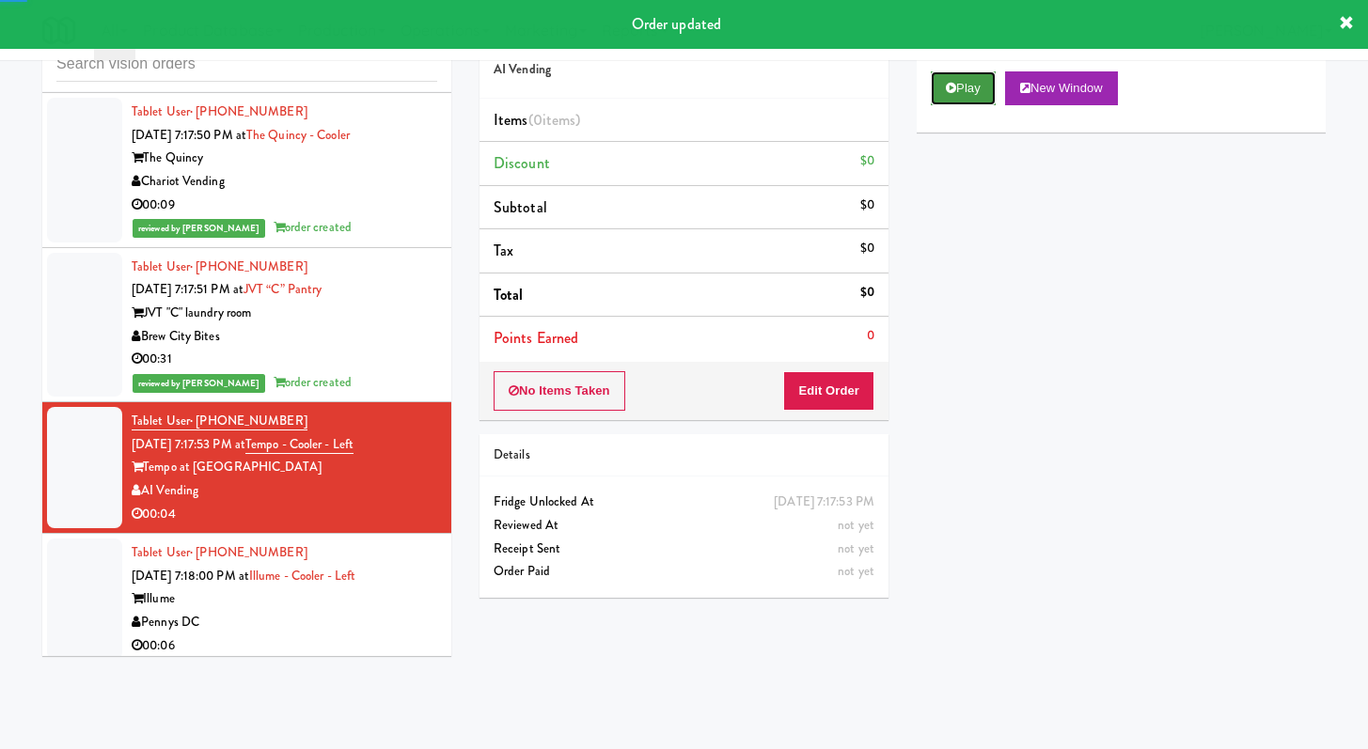
click at [957, 92] on button "Play" at bounding box center [963, 88] width 65 height 34
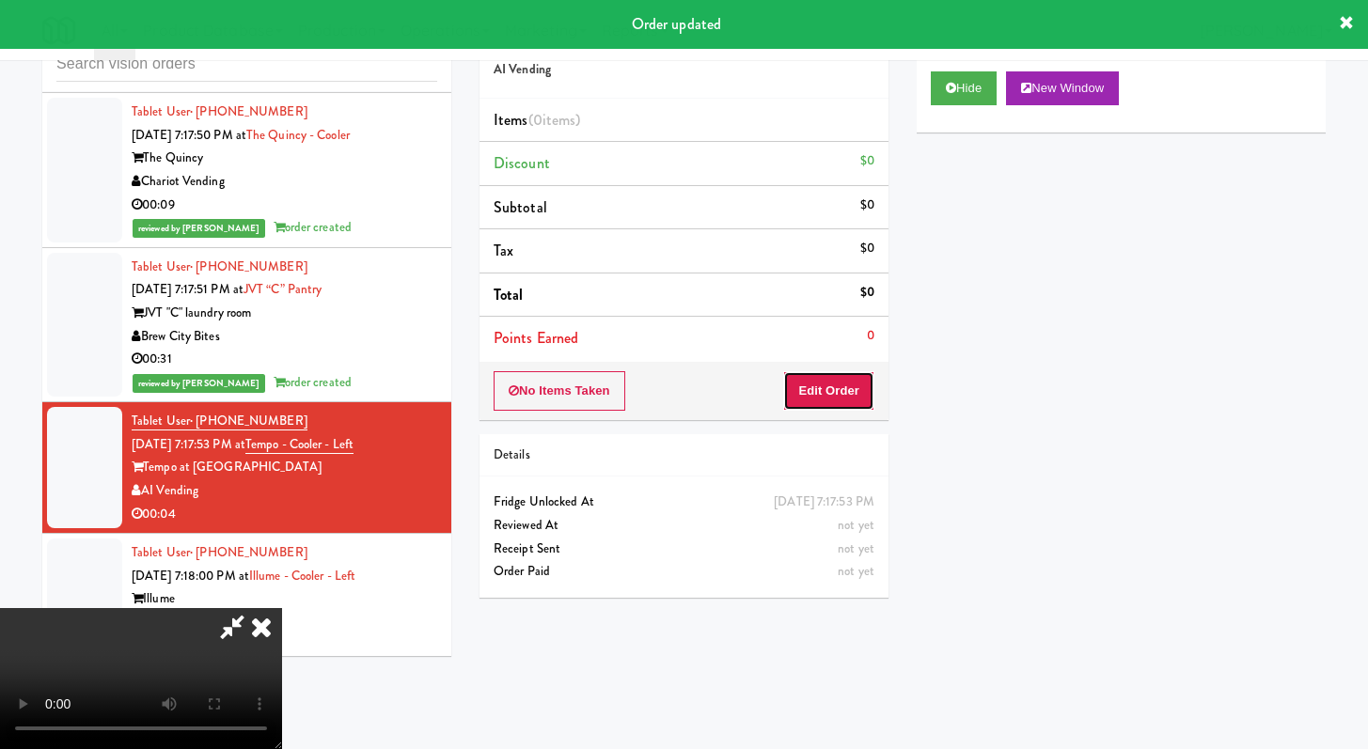
click at [810, 405] on button "Edit Order" at bounding box center [828, 390] width 91 height 39
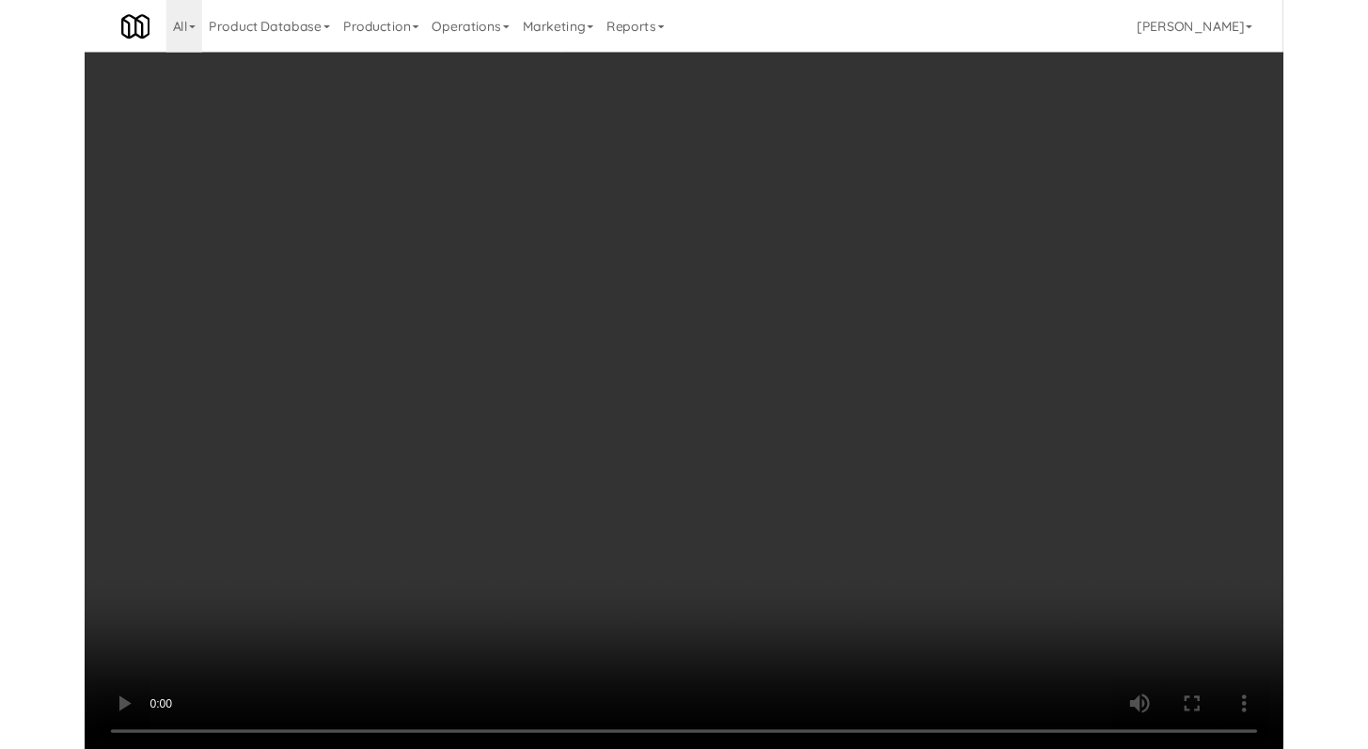
scroll to position [8413, 0]
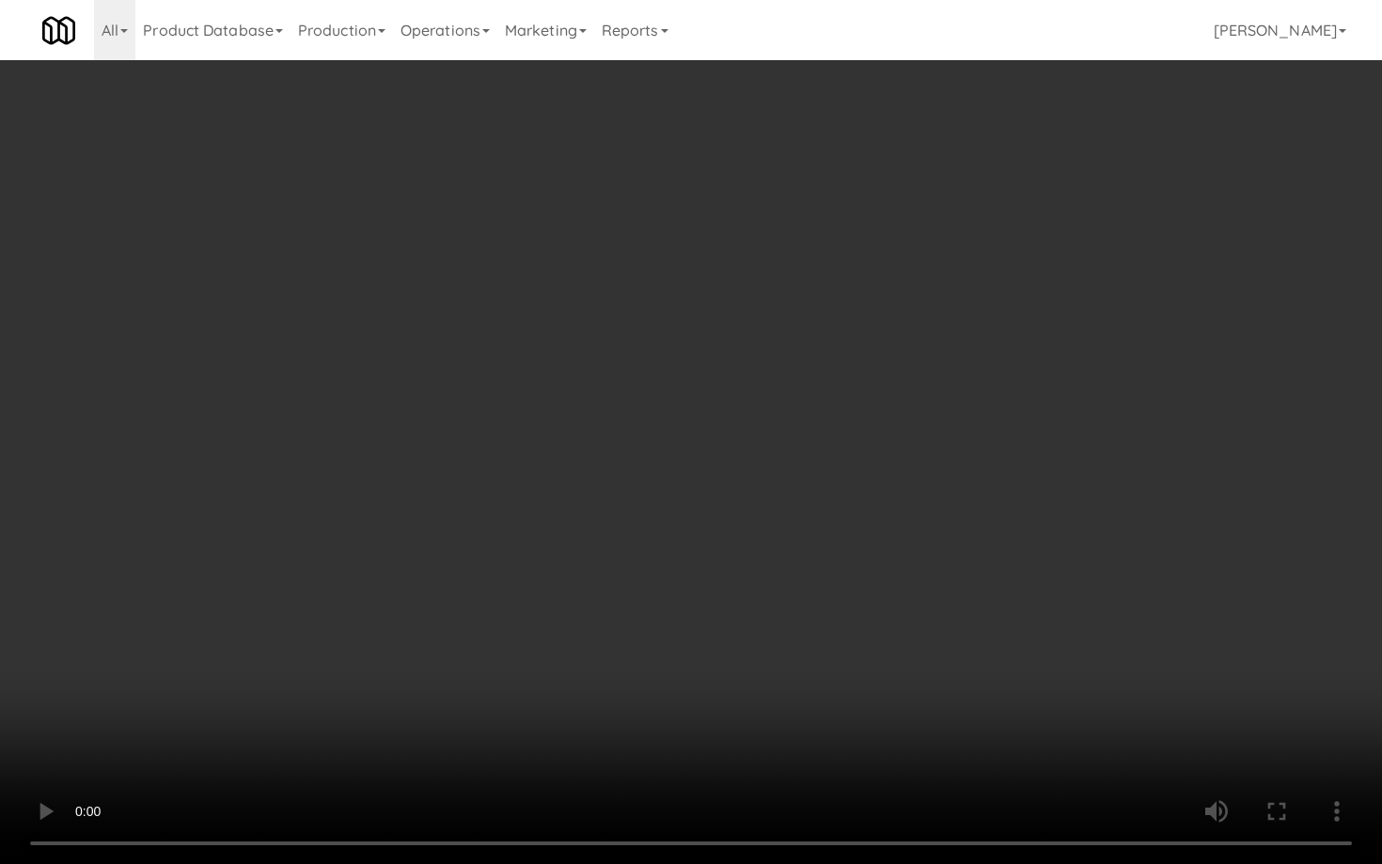
click at [665, 680] on video at bounding box center [691, 432] width 1382 height 864
click at [663, 678] on video at bounding box center [691, 432] width 1382 height 864
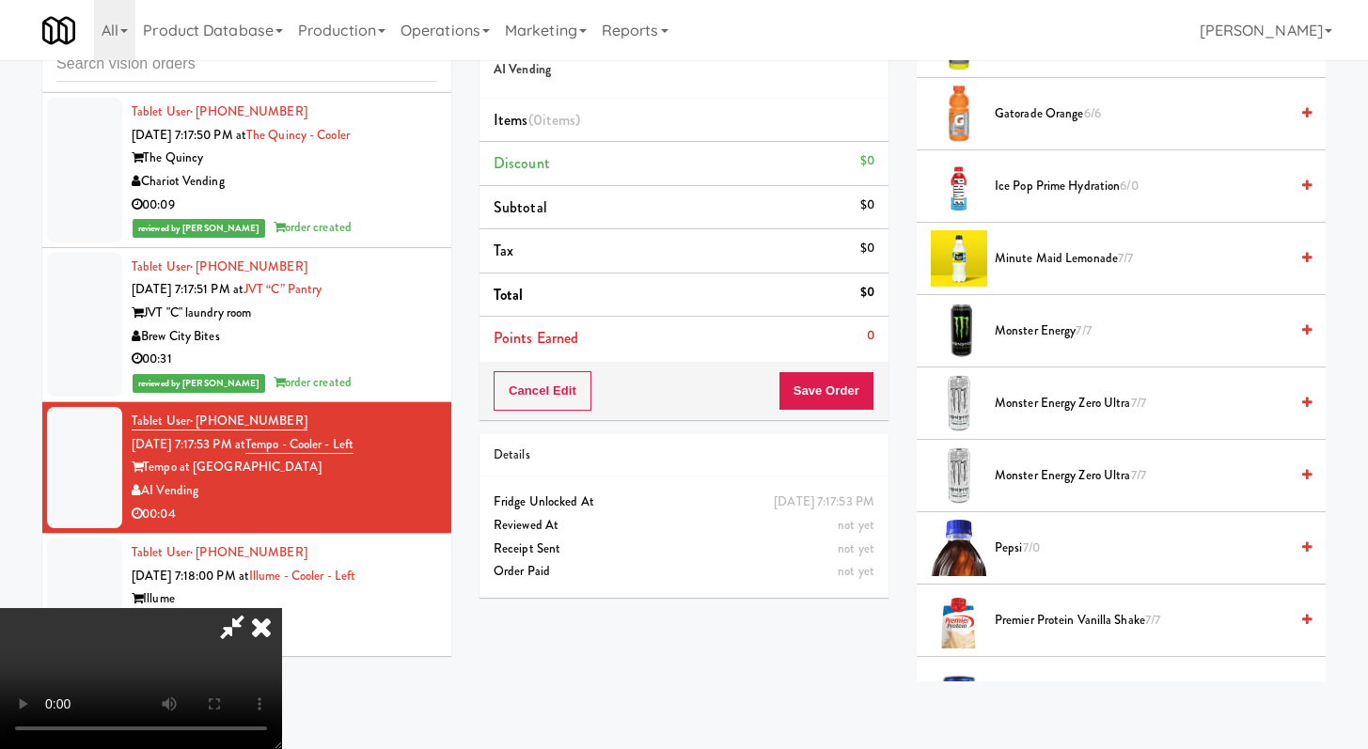
scroll to position [2147, 0]
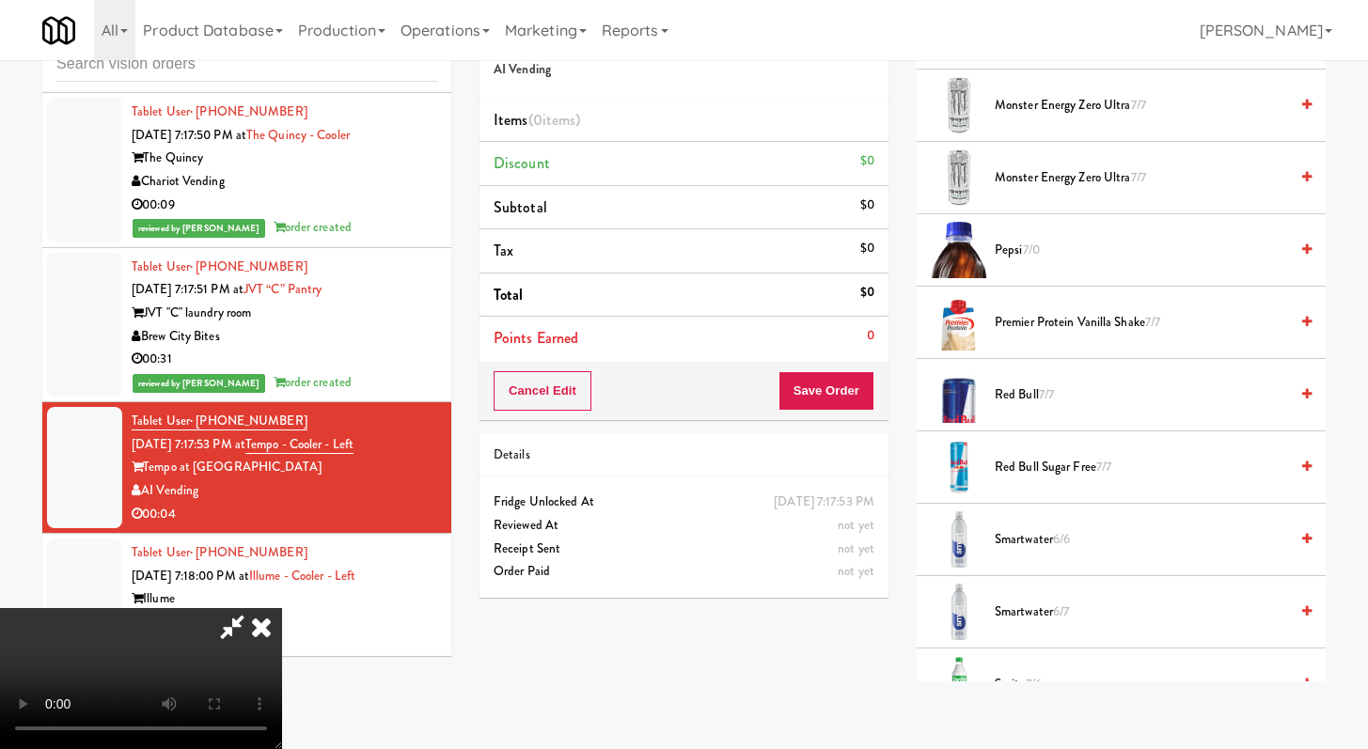
click at [1022, 532] on span "Smartwater 6/6" at bounding box center [1141, 540] width 293 height 24
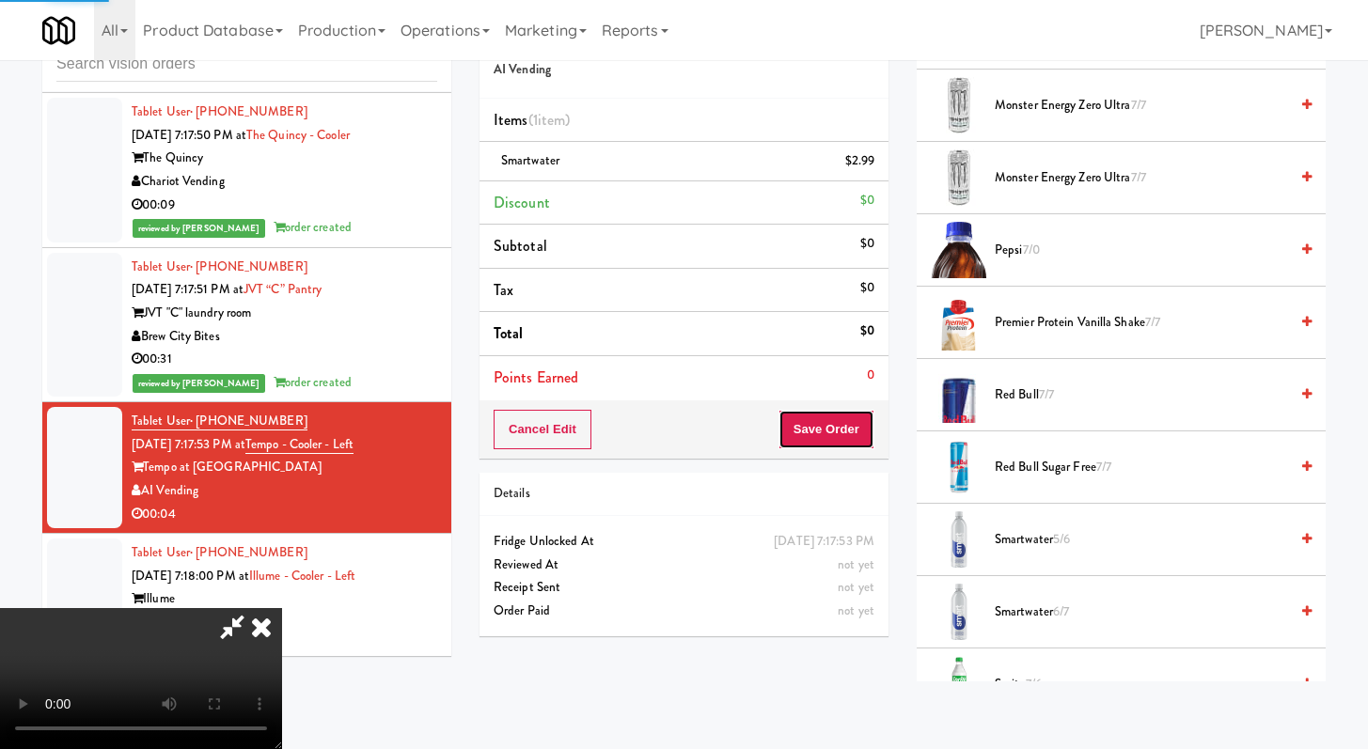
click at [868, 421] on button "Save Order" at bounding box center [827, 429] width 96 height 39
click at [864, 423] on button "Save Order" at bounding box center [827, 429] width 96 height 39
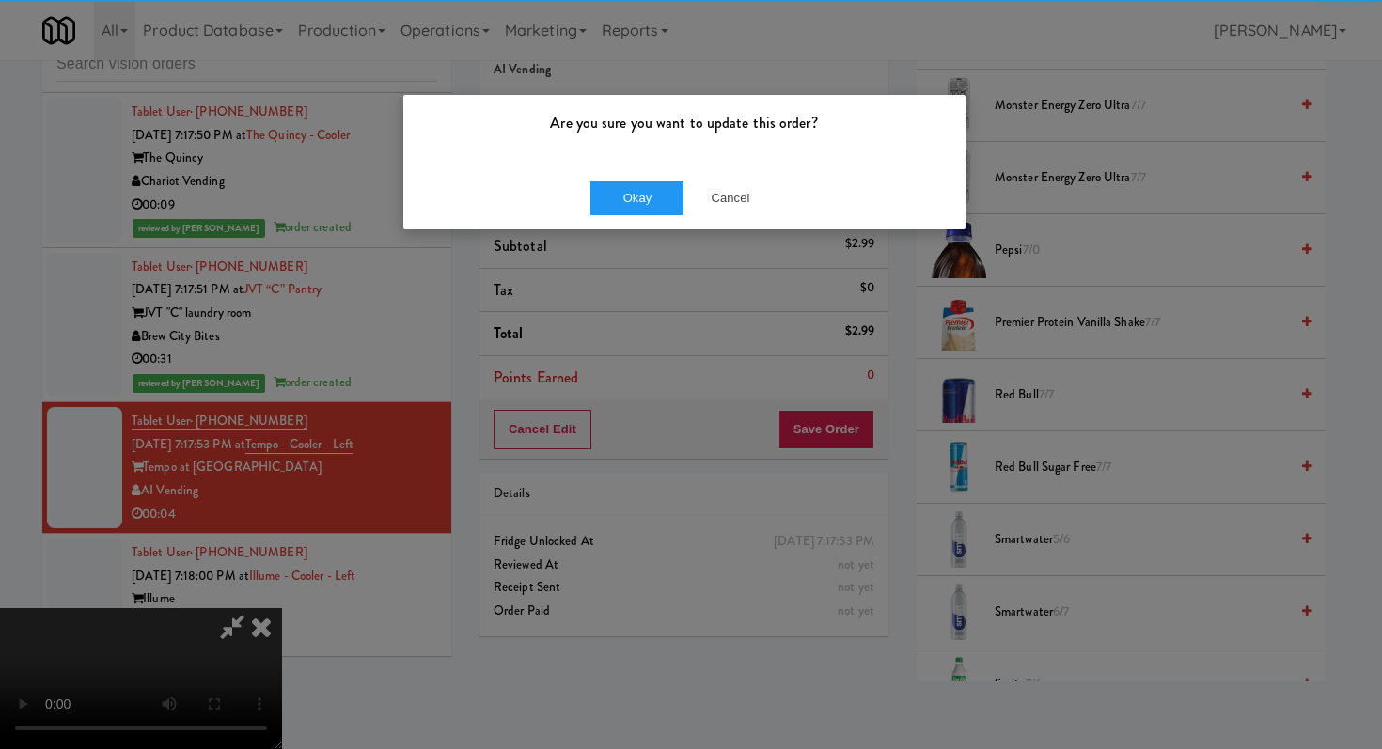
click at [635, 218] on div "Okay Cancel" at bounding box center [684, 197] width 562 height 63
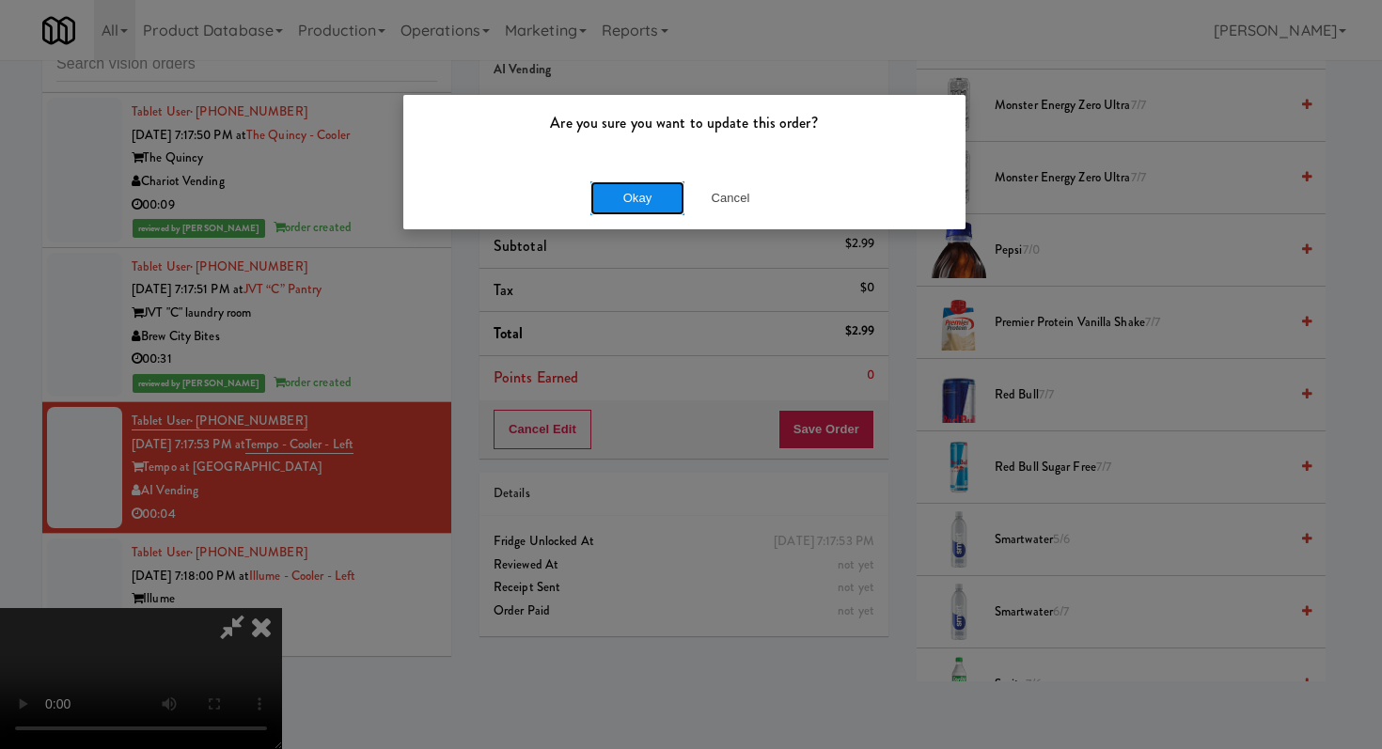
click at [638, 206] on button "Okay" at bounding box center [637, 198] width 94 height 34
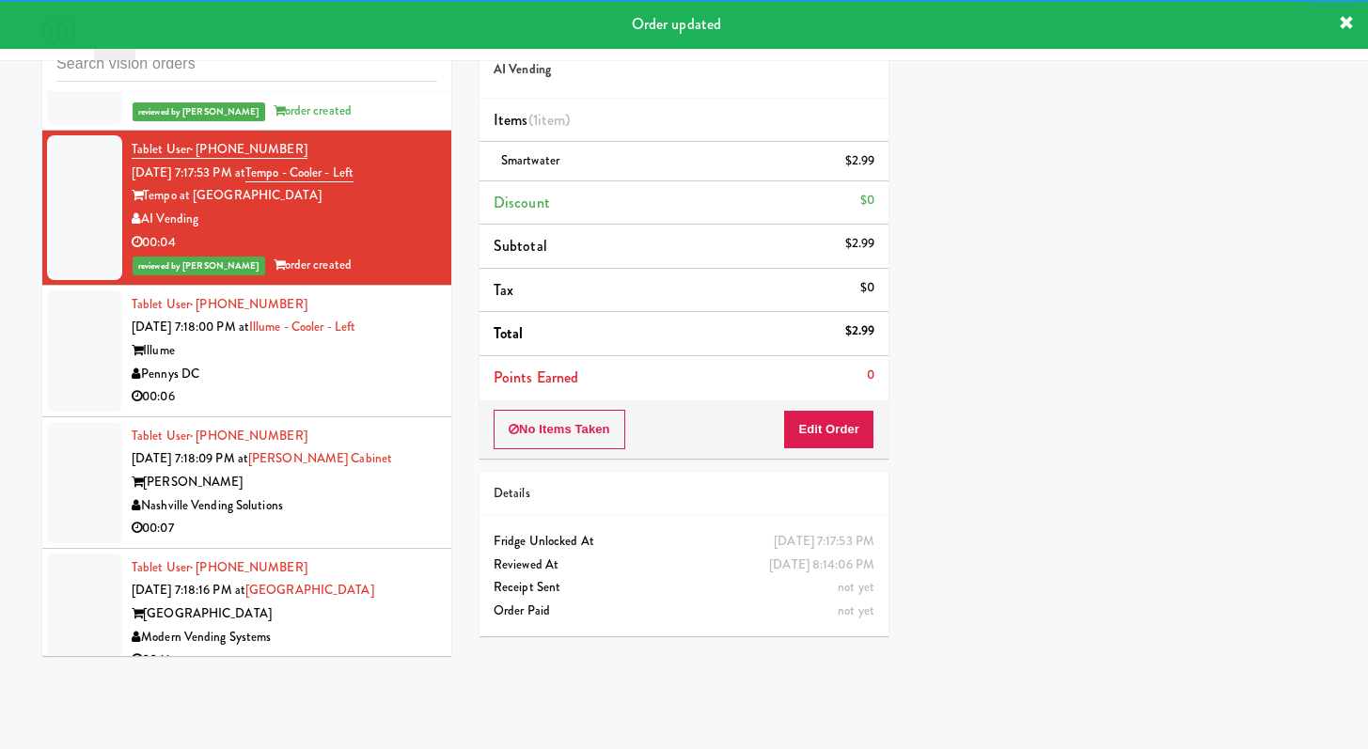
scroll to position [8781, 0]
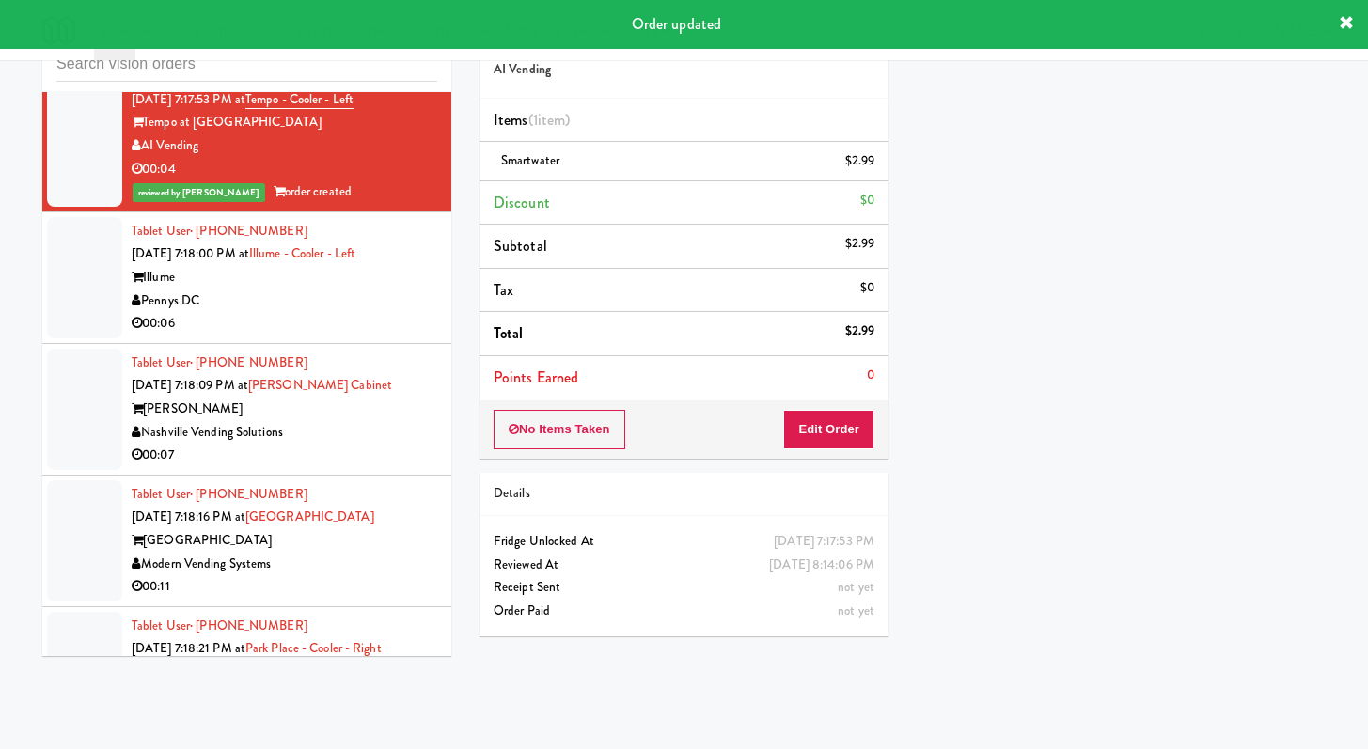
click at [353, 336] on div "00:06" at bounding box center [285, 324] width 306 height 24
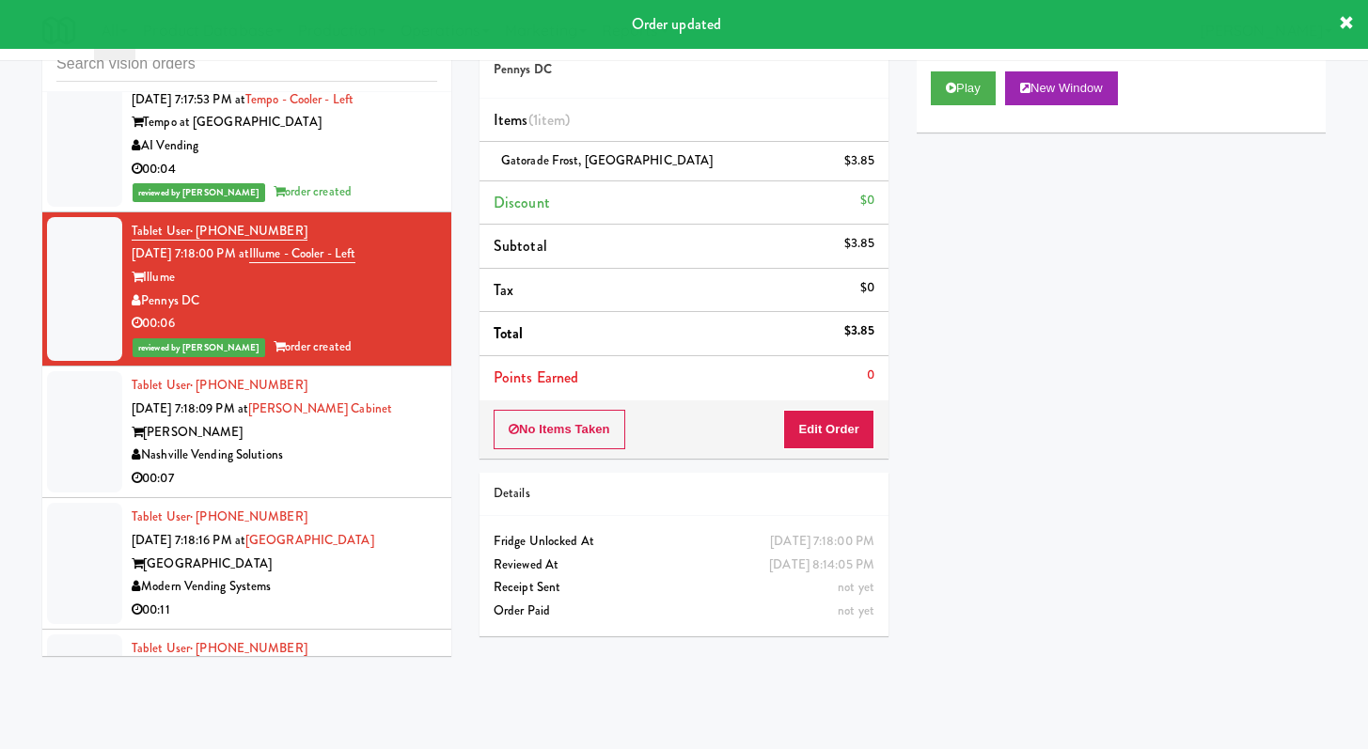
drag, startPoint x: 352, startPoint y: 501, endPoint x: 346, endPoint y: 518, distance: 17.8
click at [351, 491] on div "00:07" at bounding box center [285, 479] width 306 height 24
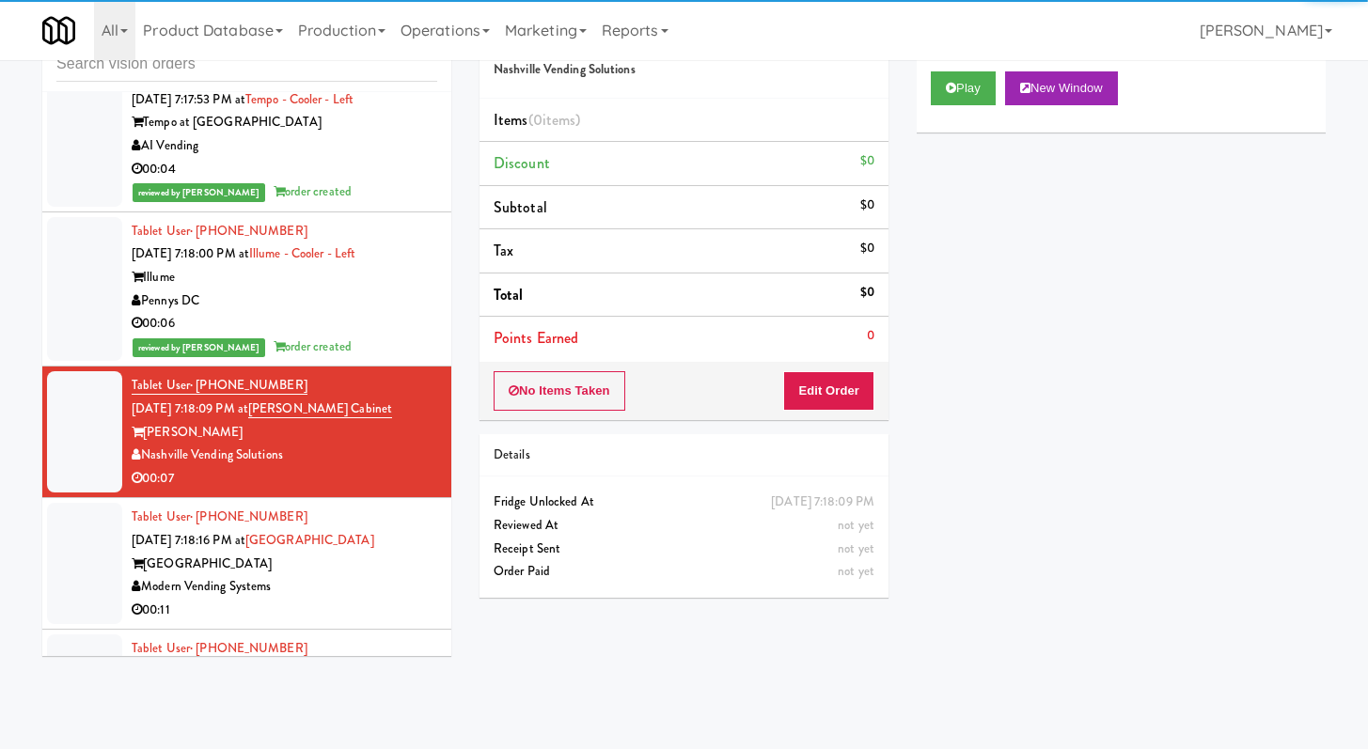
click at [931, 108] on div "Play New Window" at bounding box center [1121, 94] width 409 height 75
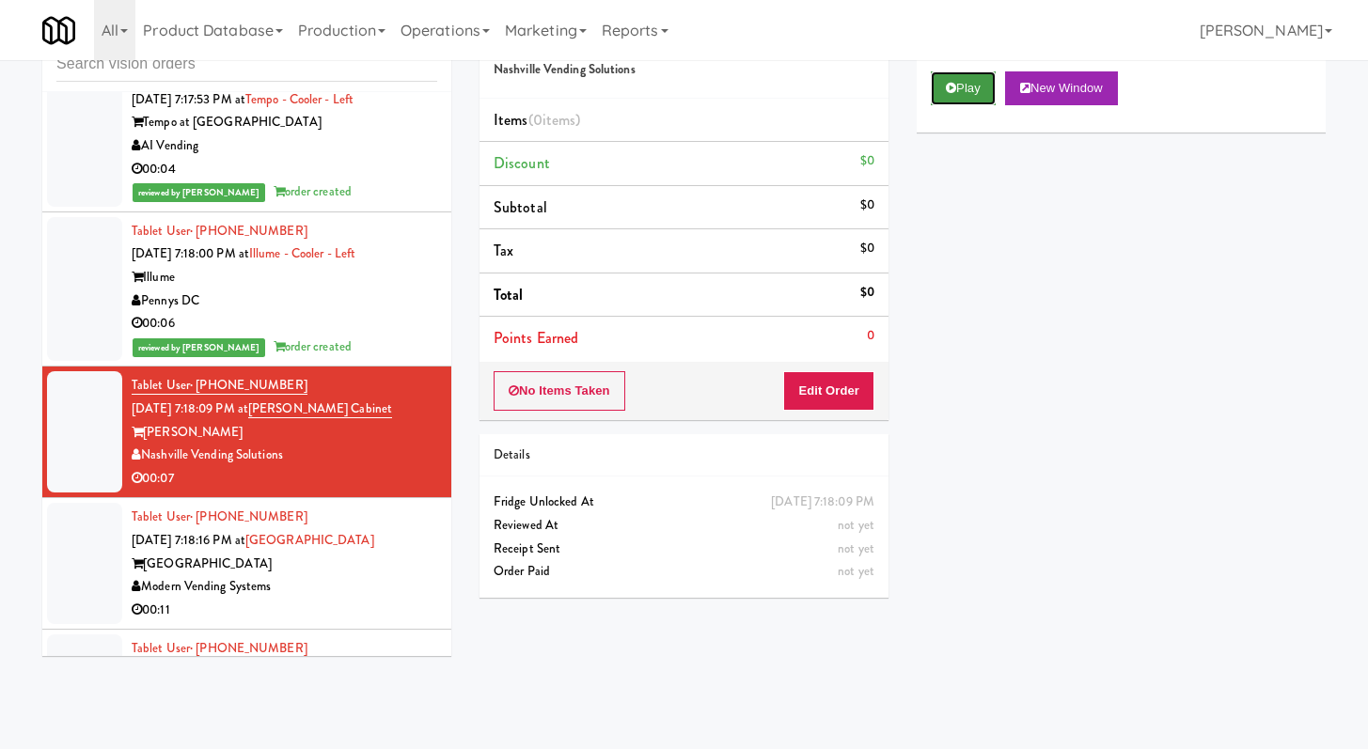
click at [962, 91] on button "Play" at bounding box center [963, 88] width 65 height 34
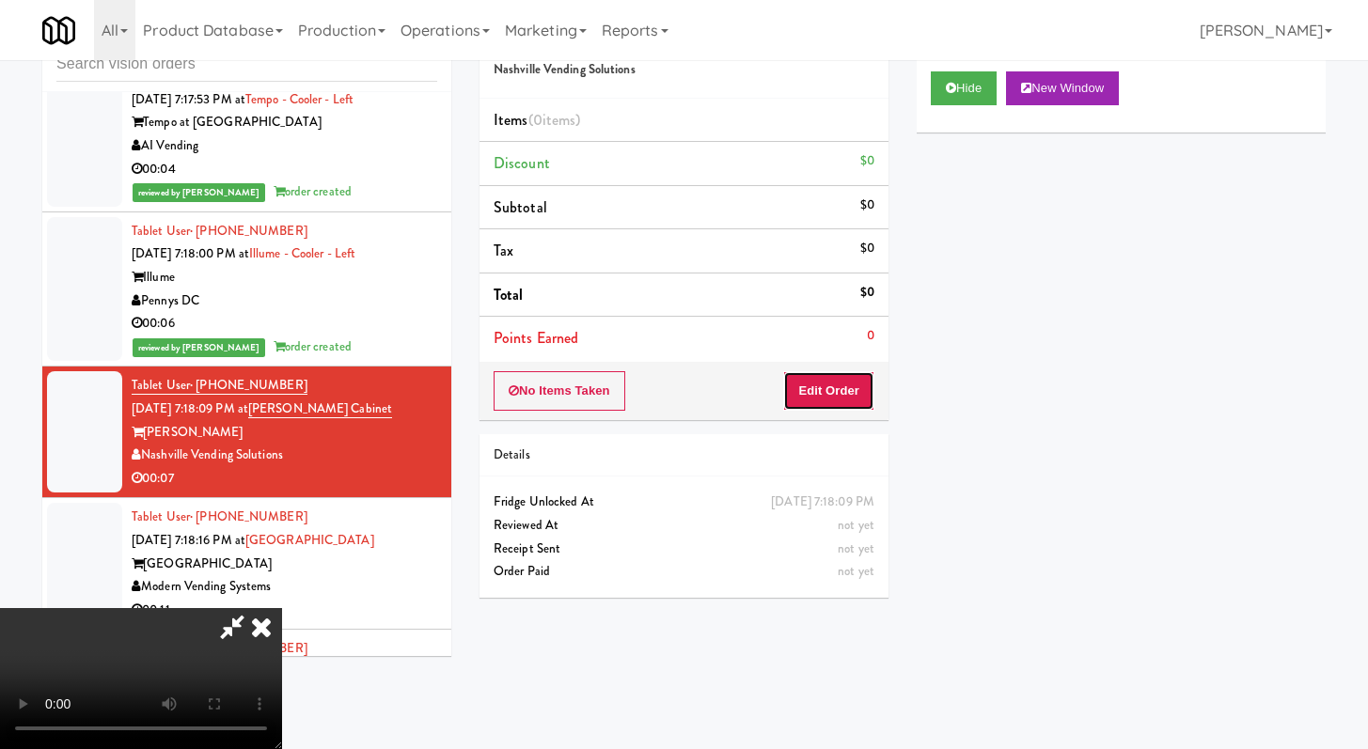
click at [789, 391] on button "Edit Order" at bounding box center [828, 390] width 91 height 39
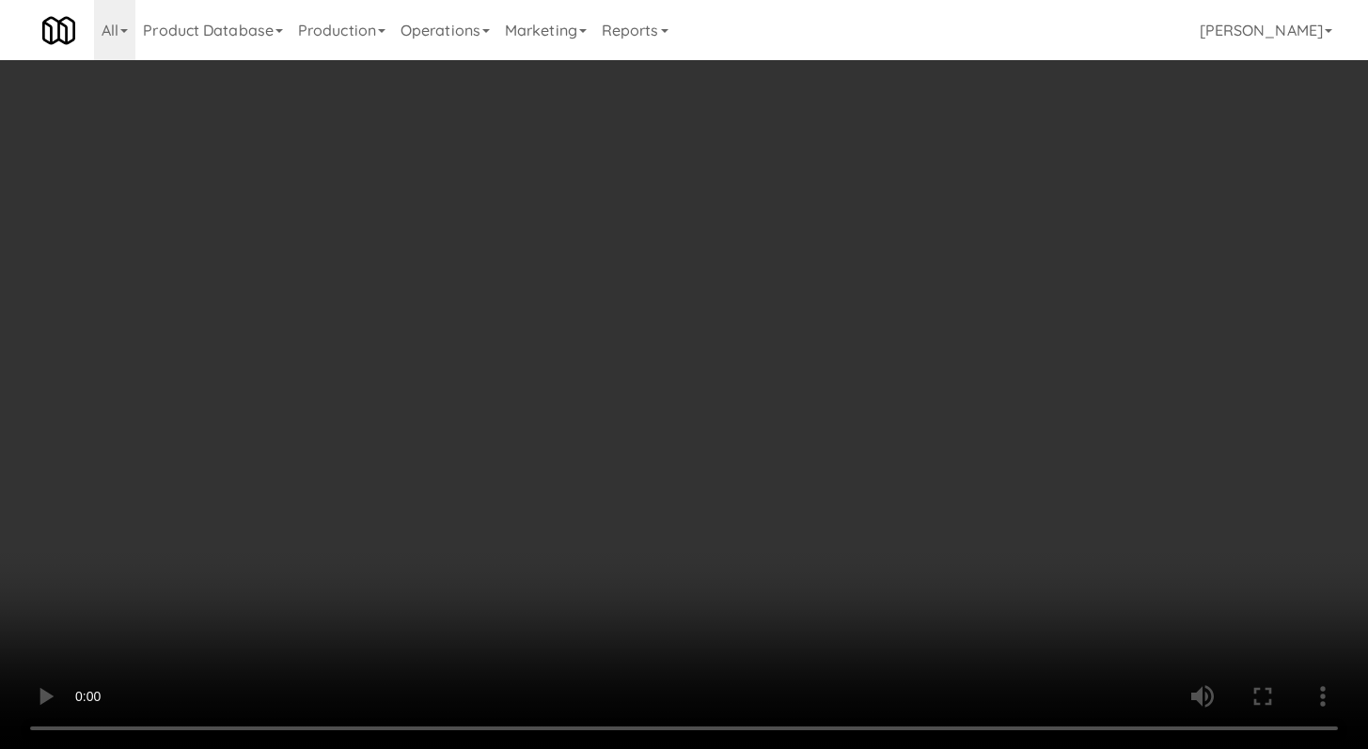
scroll to position [8757, 0]
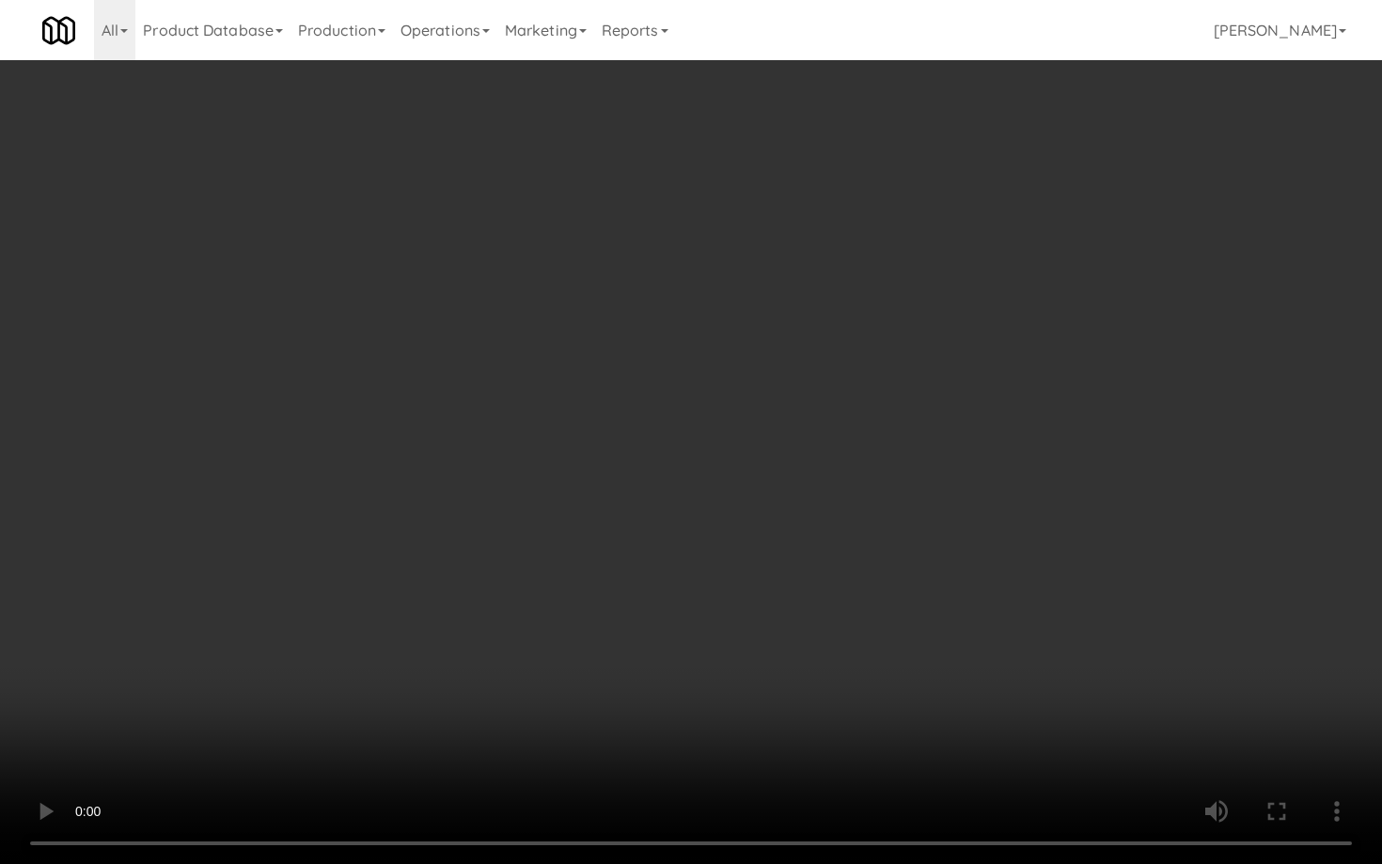
click at [742, 684] on video at bounding box center [691, 432] width 1382 height 864
click at [729, 620] on video at bounding box center [691, 432] width 1382 height 864
click at [695, 613] on video at bounding box center [691, 432] width 1382 height 864
click at [721, 338] on video at bounding box center [691, 432] width 1382 height 864
click at [765, 334] on video at bounding box center [691, 432] width 1382 height 864
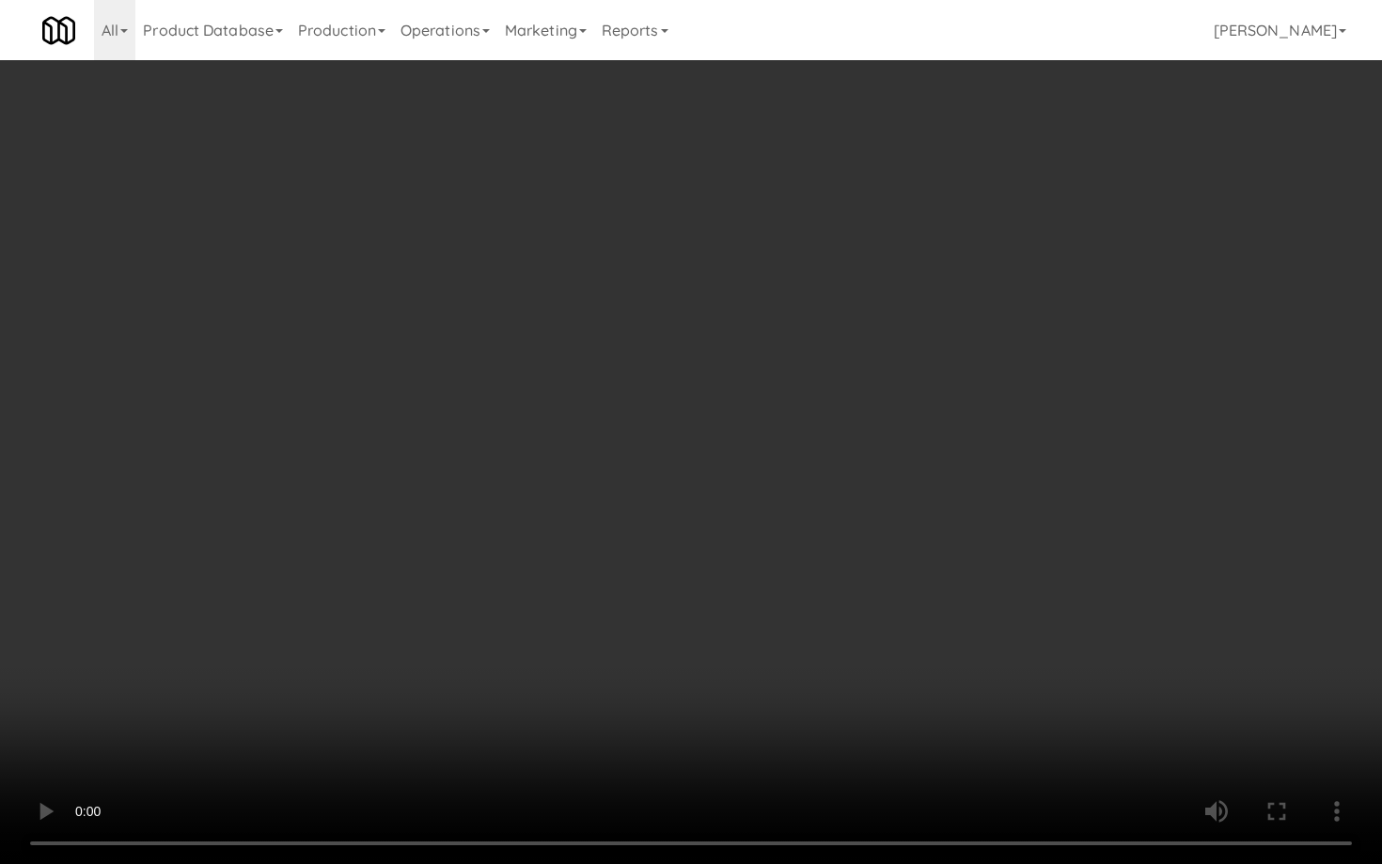
click at [872, 648] on video at bounding box center [691, 432] width 1382 height 864
click at [749, 513] on video at bounding box center [691, 432] width 1382 height 864
click at [748, 513] on video at bounding box center [691, 432] width 1382 height 864
click at [749, 513] on video at bounding box center [691, 432] width 1382 height 864
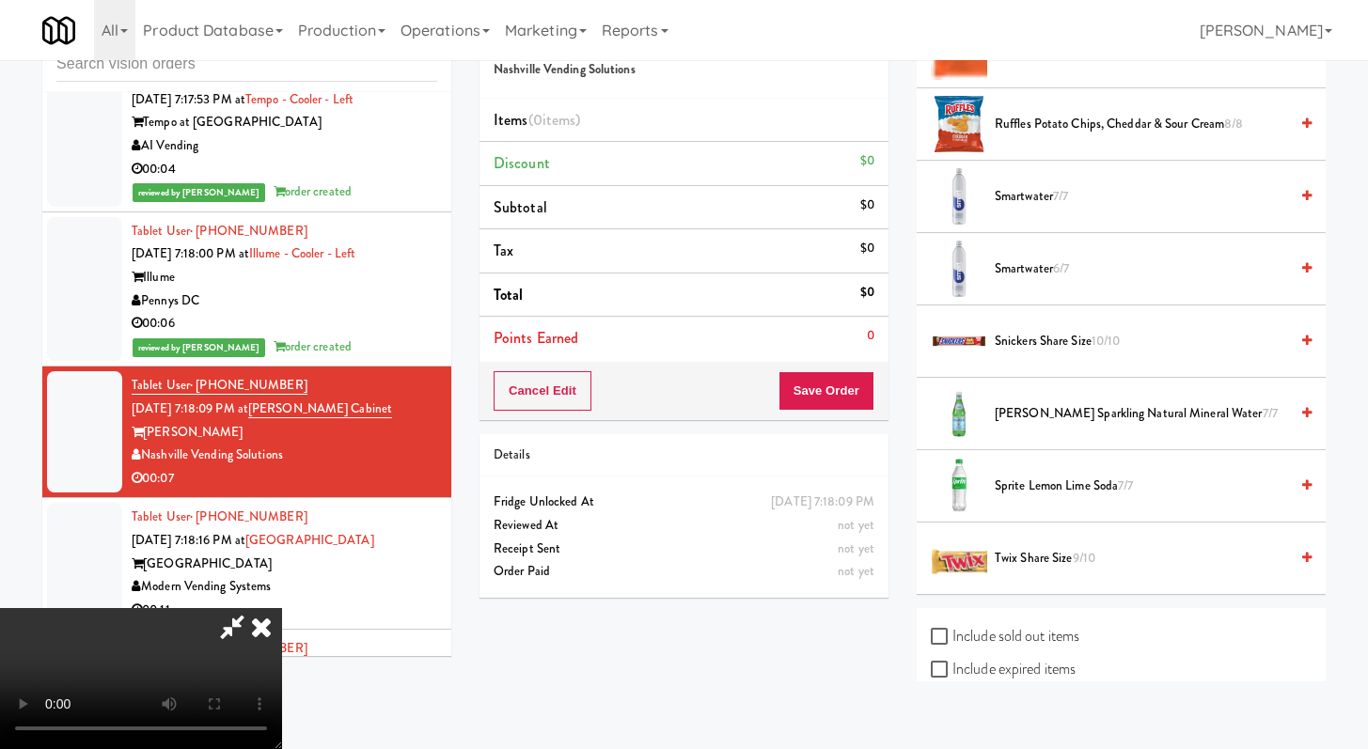
scroll to position [2326, 0]
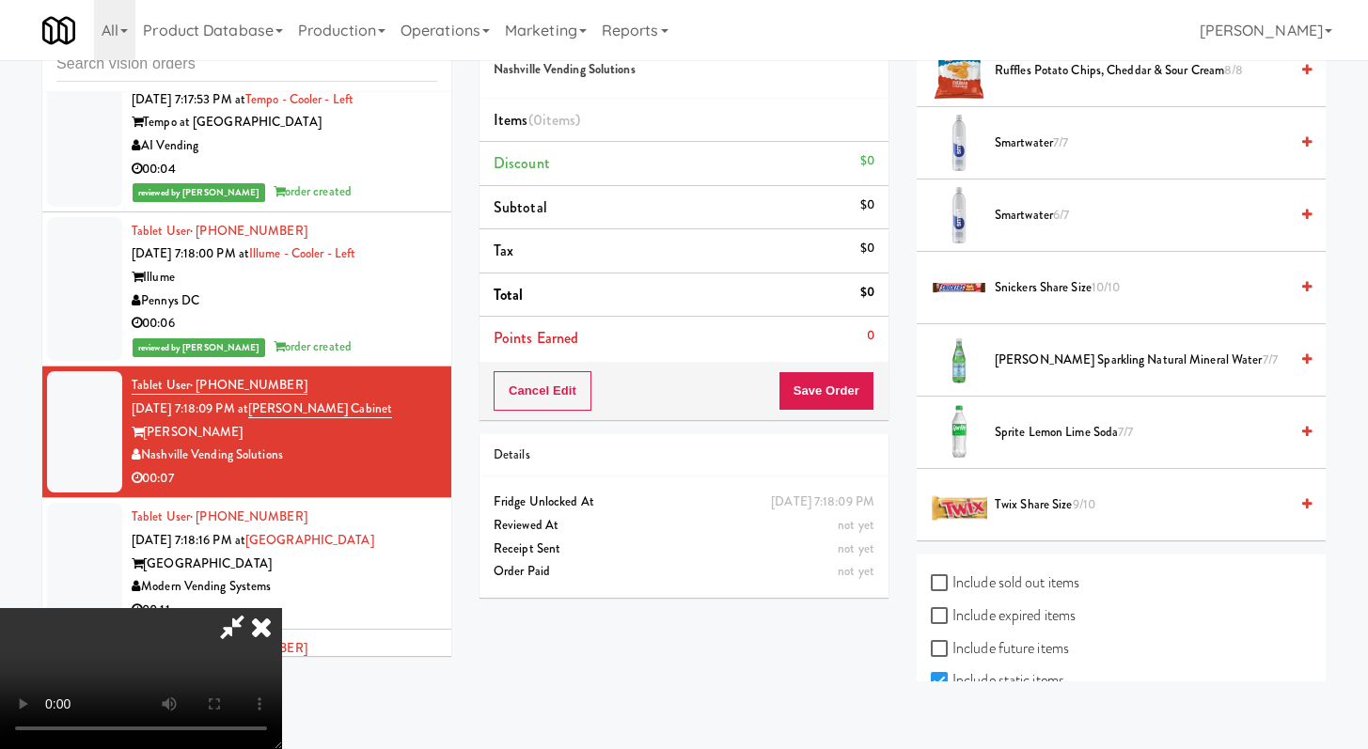
click at [1077, 383] on li "[PERSON_NAME] Sparkling Natural Mineral Water 7/7" at bounding box center [1121, 360] width 409 height 72
click at [1079, 368] on span "[PERSON_NAME] Sparkling Natural Mineral Water 7/7" at bounding box center [1141, 361] width 293 height 24
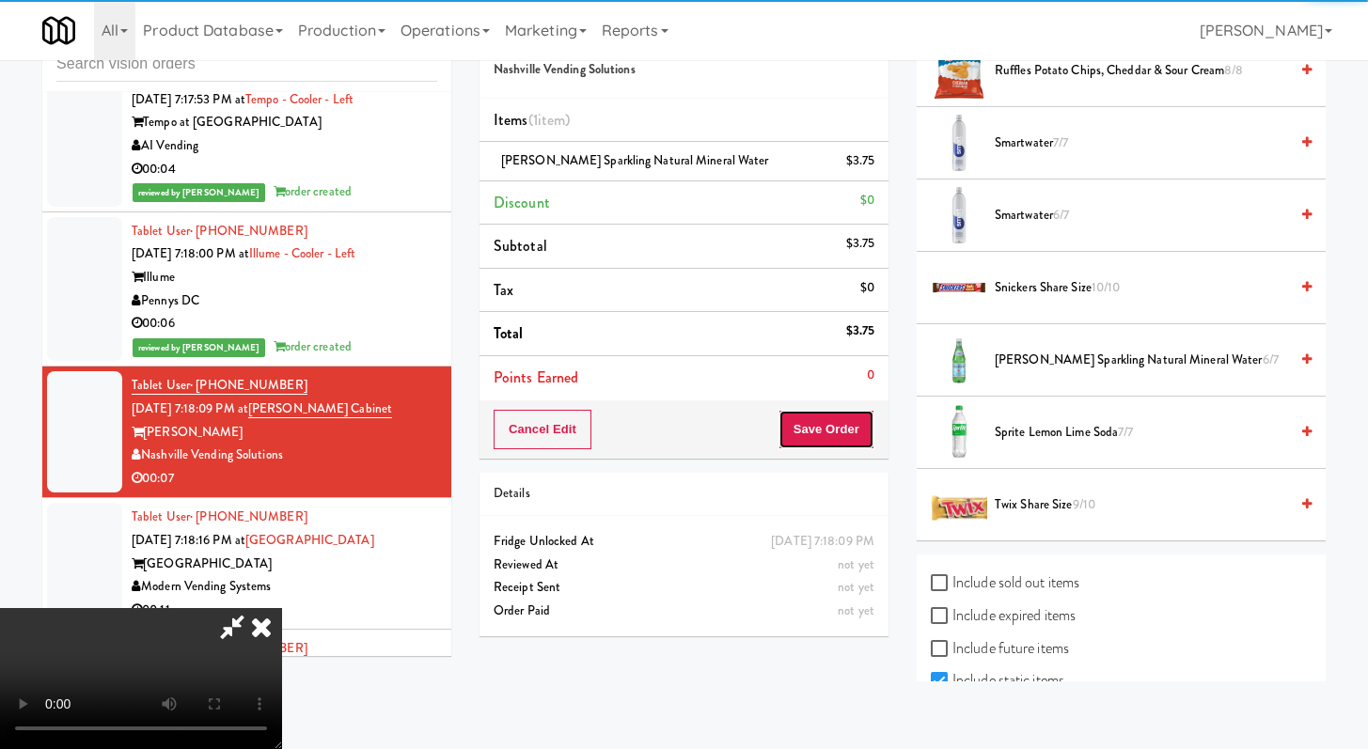
click at [859, 429] on button "Save Order" at bounding box center [827, 429] width 96 height 39
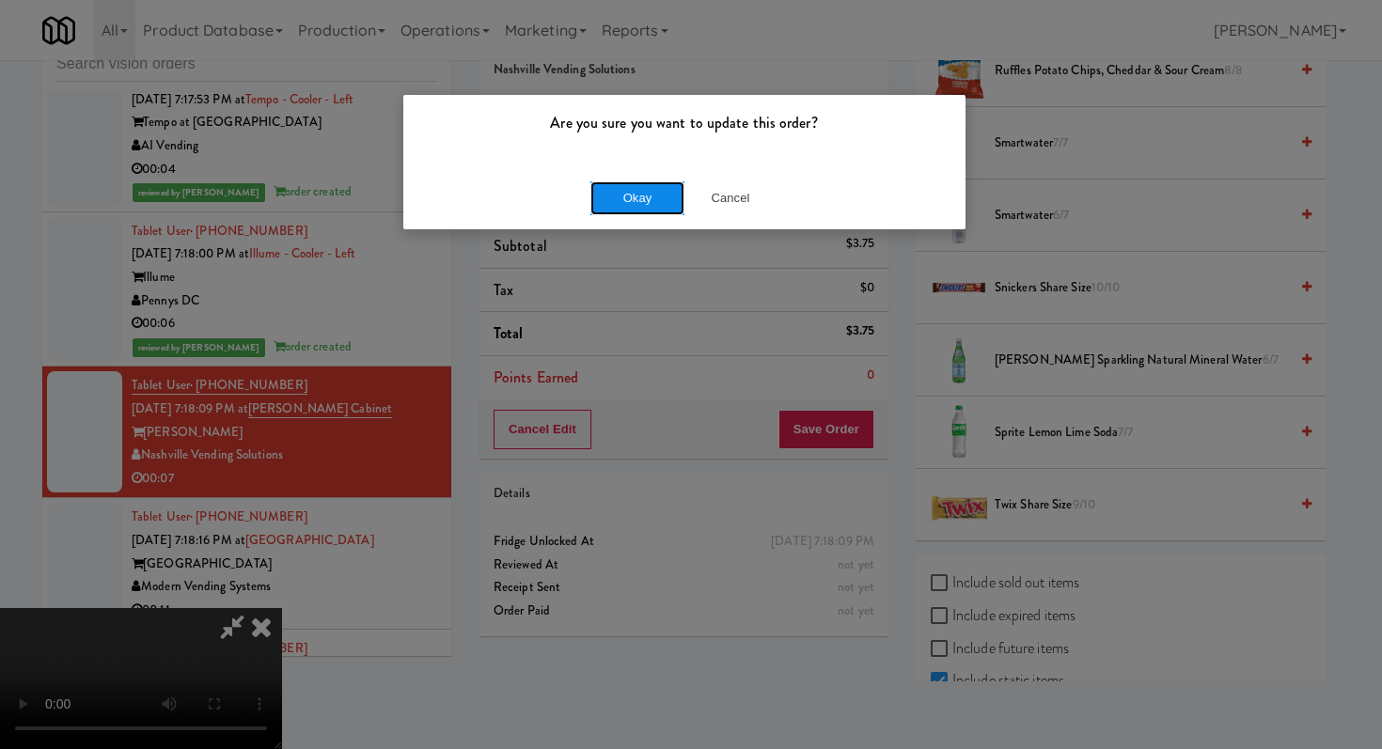
click at [666, 193] on button "Okay" at bounding box center [637, 198] width 94 height 34
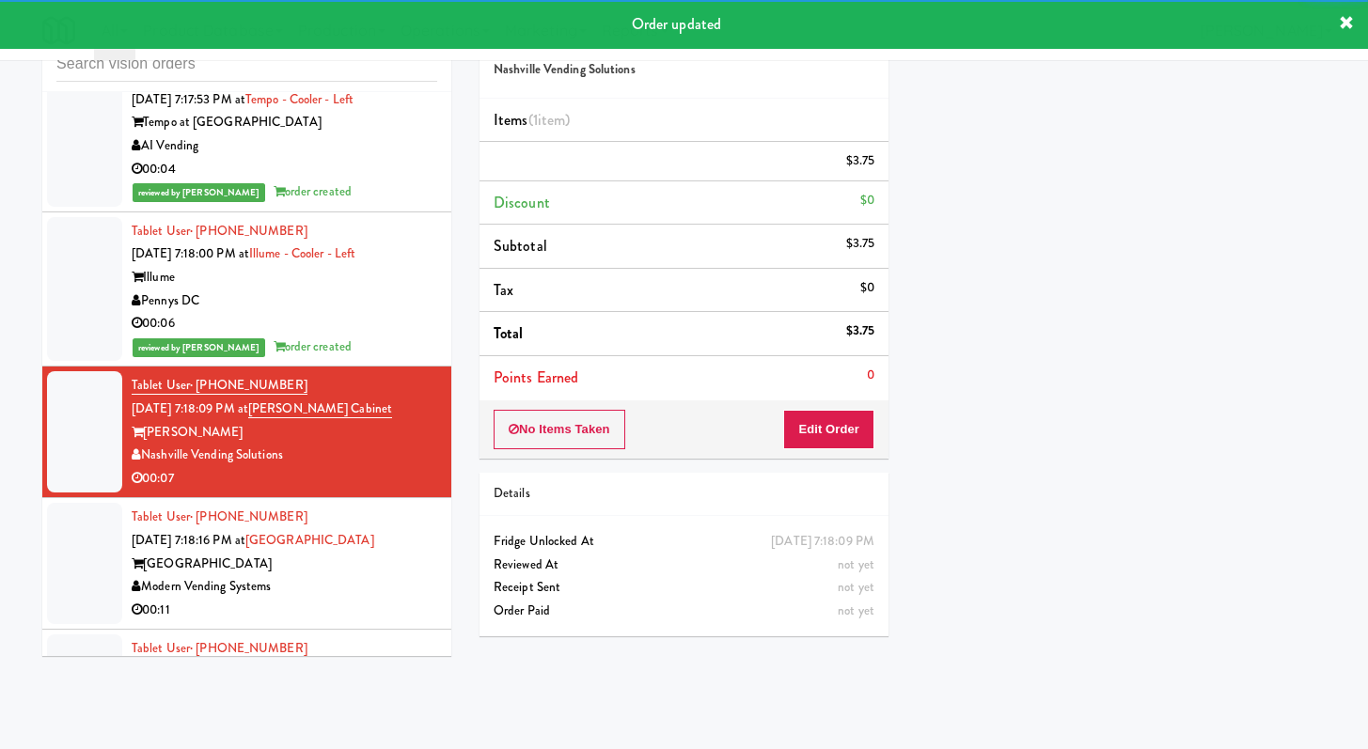
scroll to position [8847, 0]
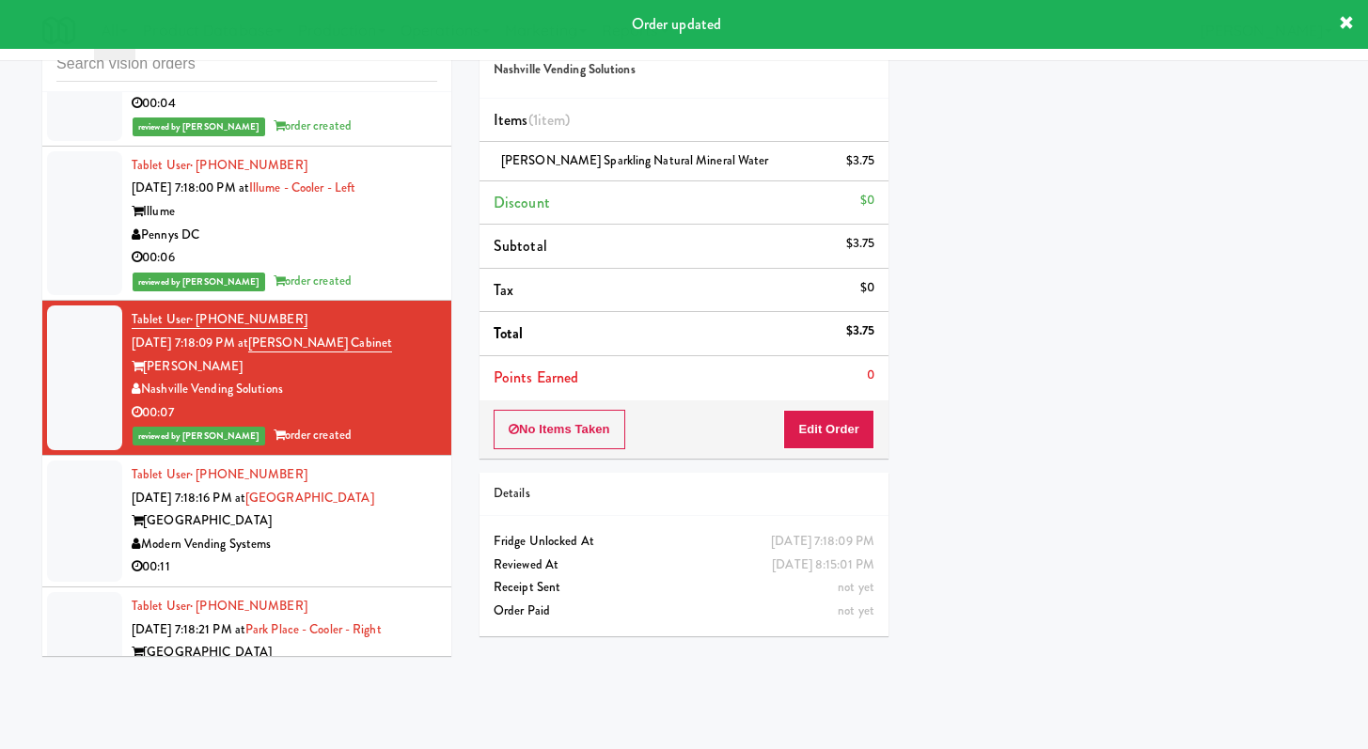
click at [393, 557] on div "Modern Vending Systems" at bounding box center [285, 545] width 306 height 24
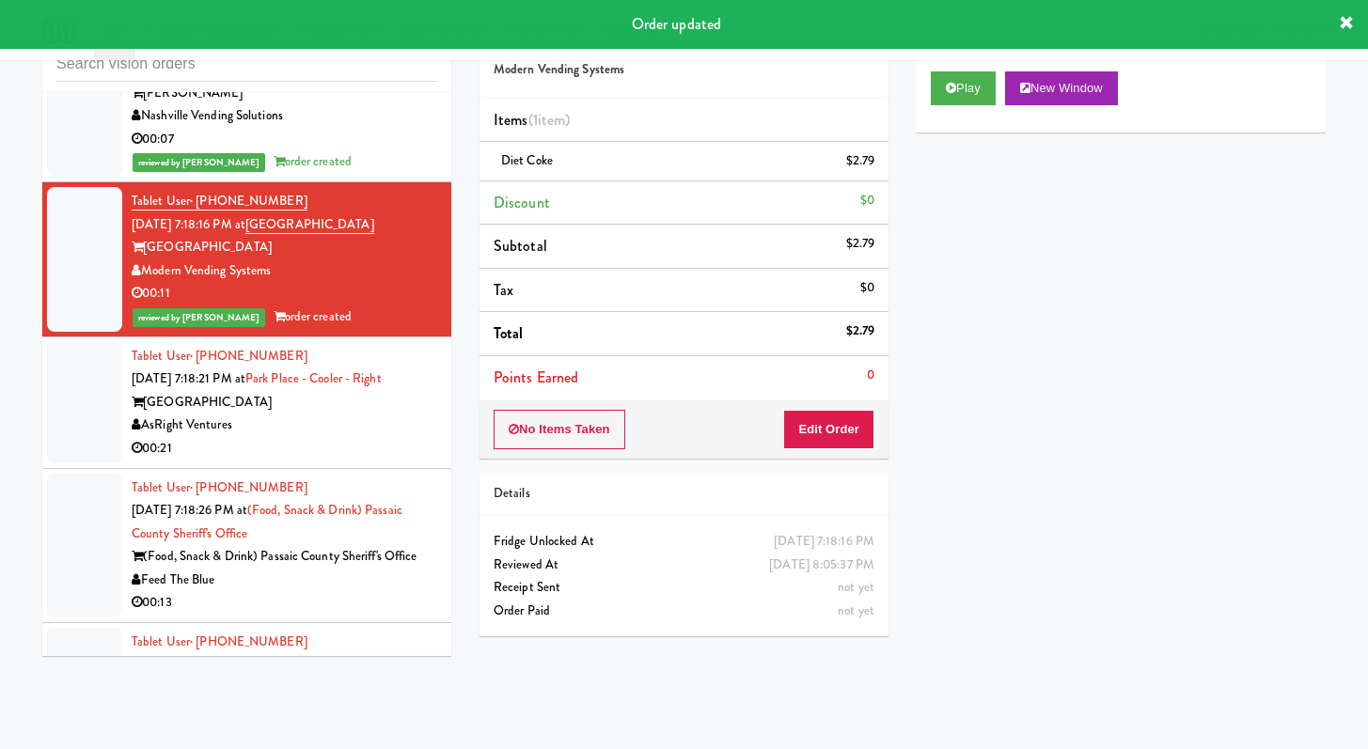
scroll to position [10458, 0]
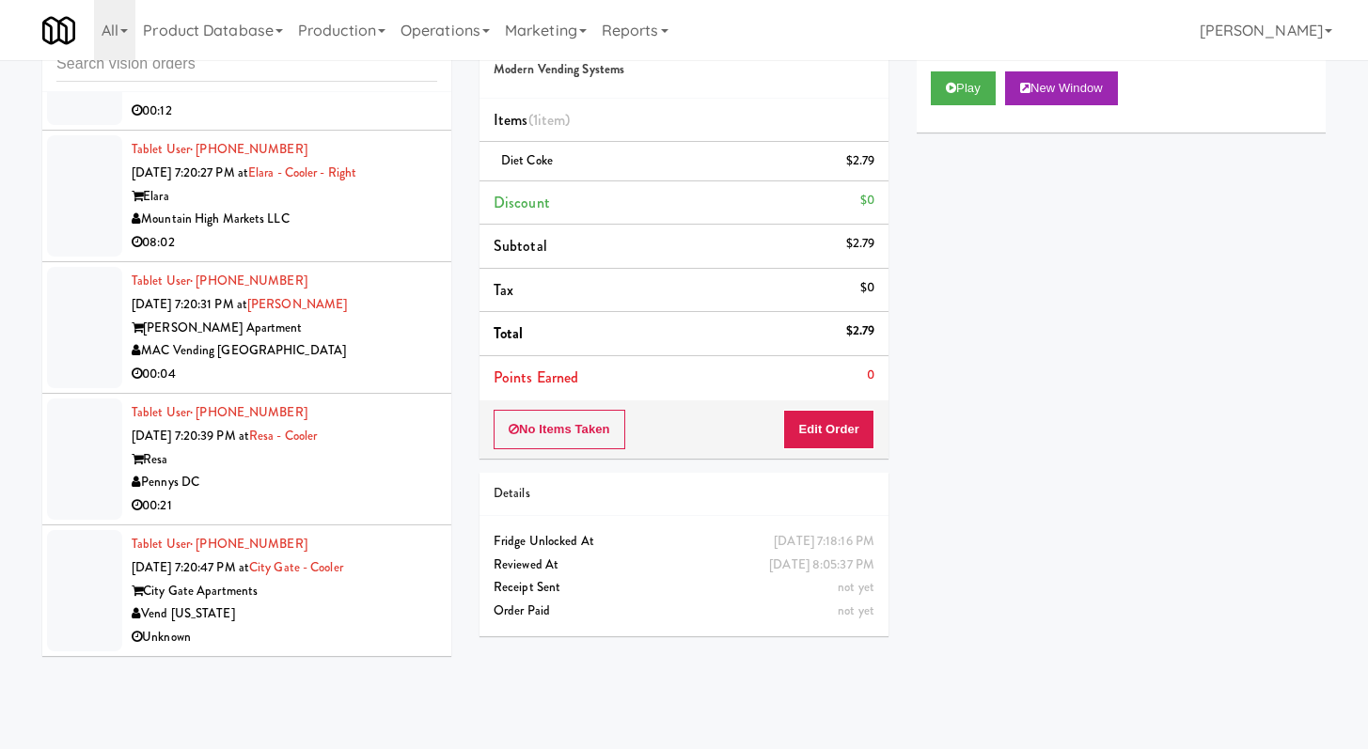
click at [364, 364] on div "00:04" at bounding box center [285, 375] width 306 height 24
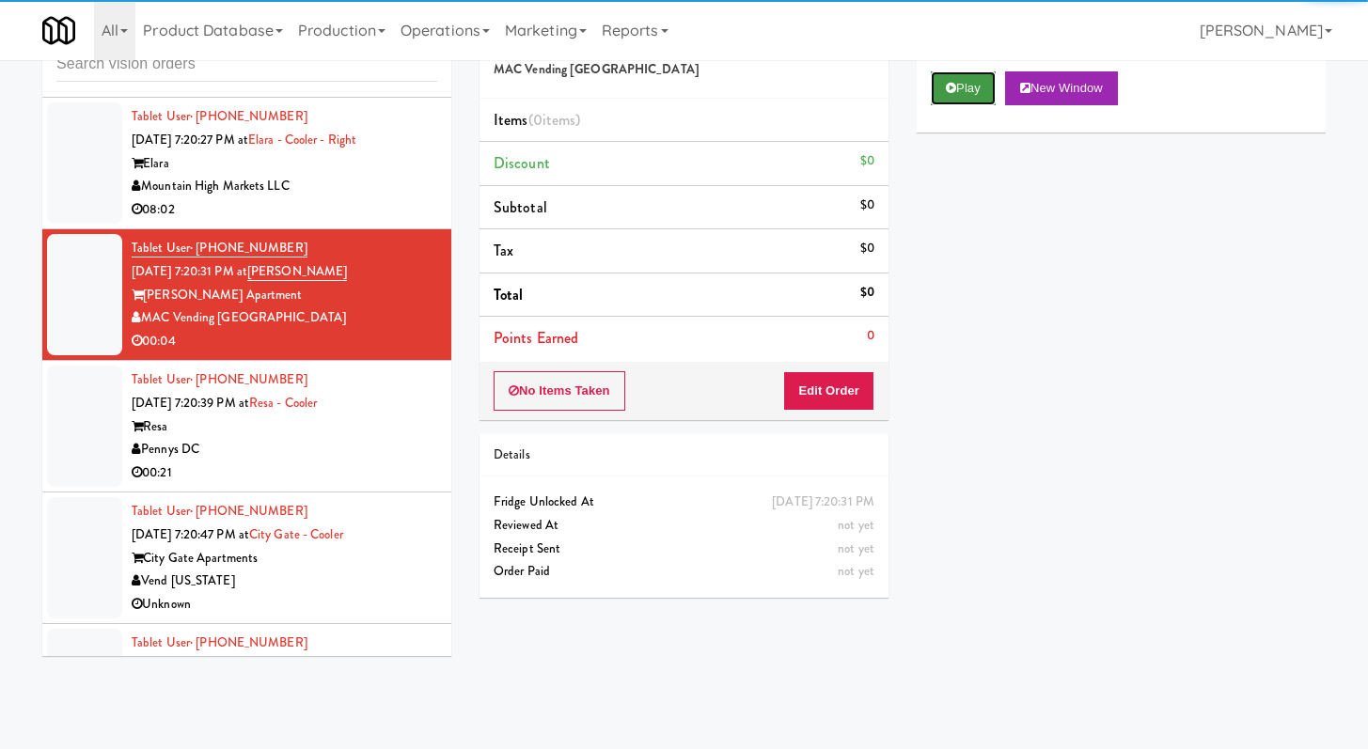
click at [975, 87] on button "Play" at bounding box center [963, 88] width 65 height 34
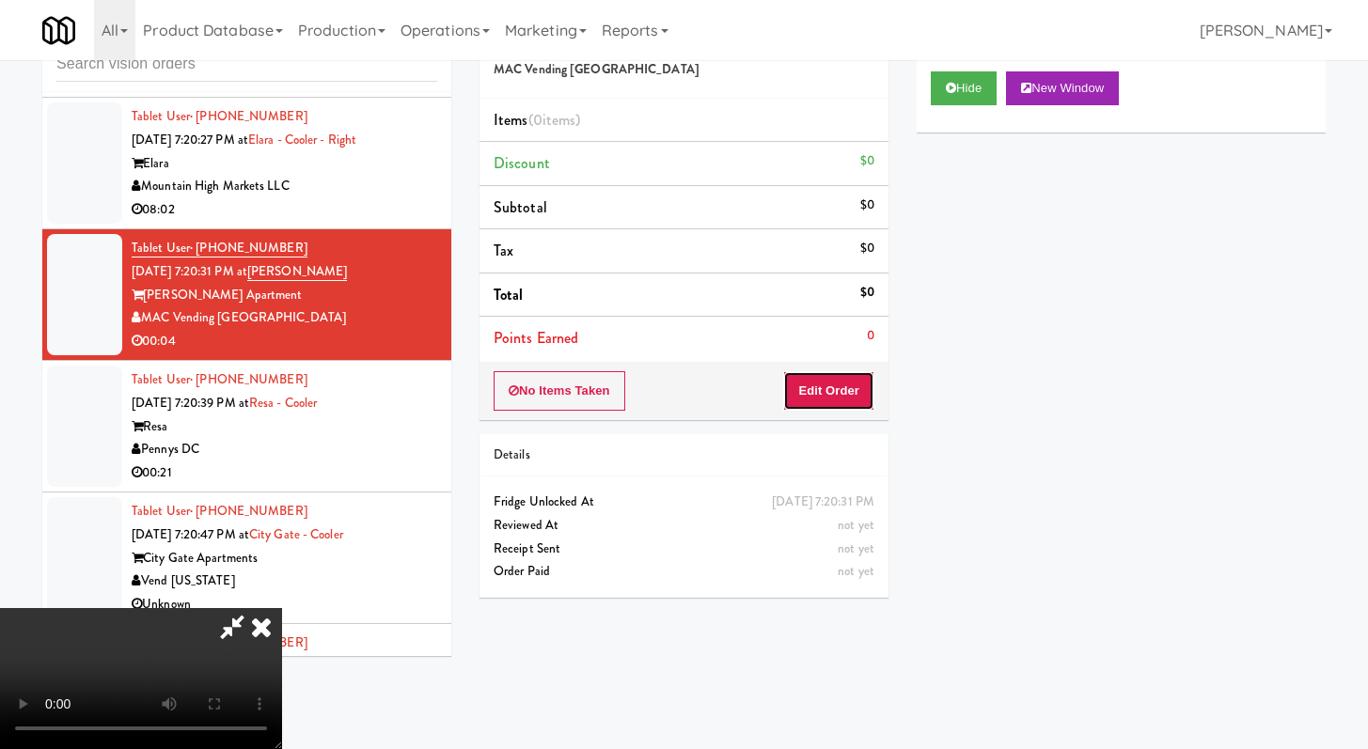
click at [802, 410] on button "Edit Order" at bounding box center [828, 390] width 91 height 39
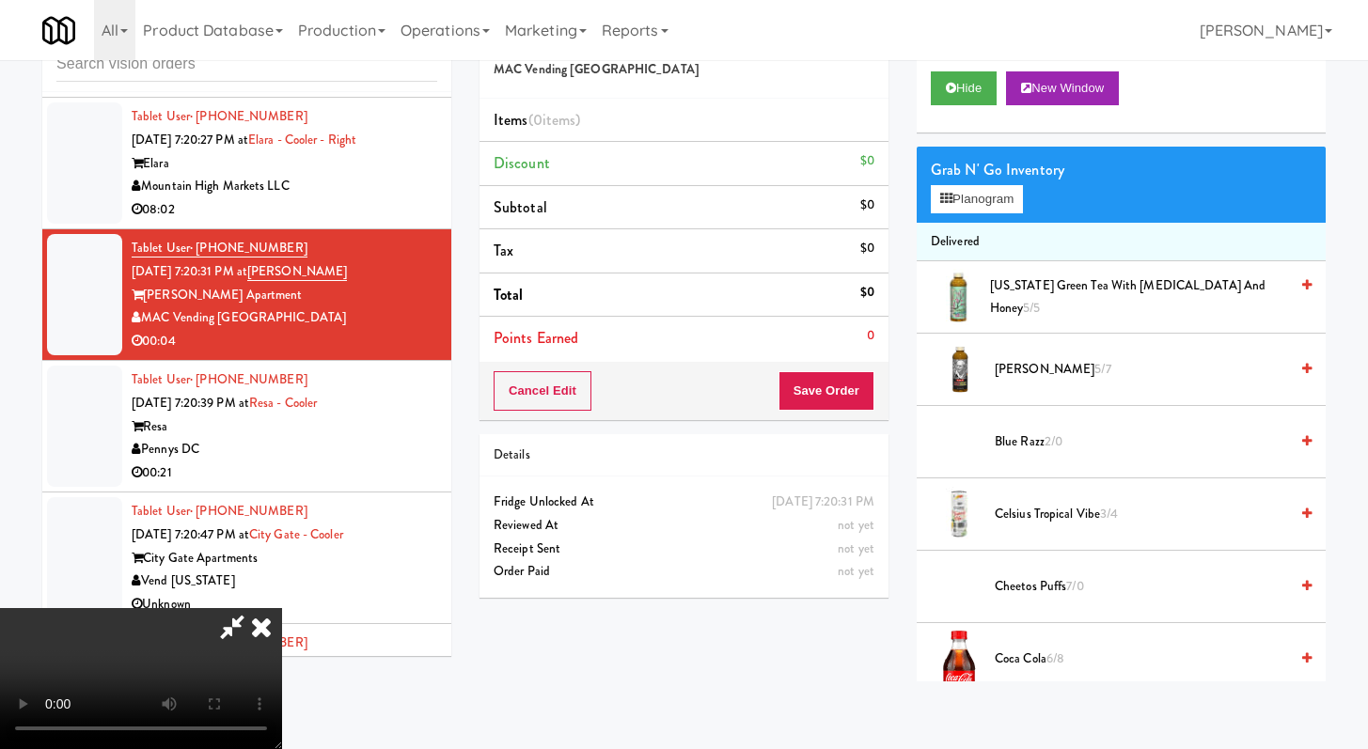
scroll to position [162, 0]
click at [282, 608] on video at bounding box center [141, 678] width 282 height 141
click at [282, 608] on icon at bounding box center [261, 627] width 41 height 38
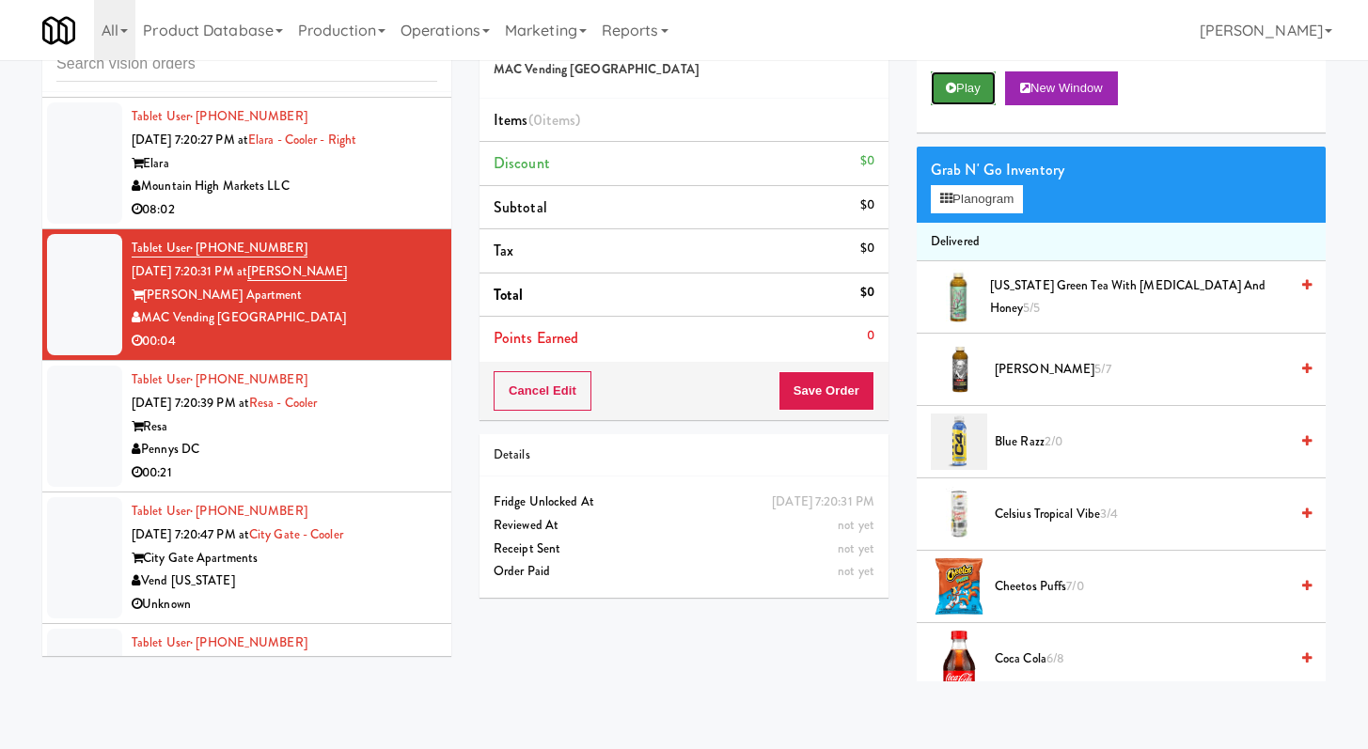
click at [978, 100] on button "Play" at bounding box center [963, 88] width 65 height 34
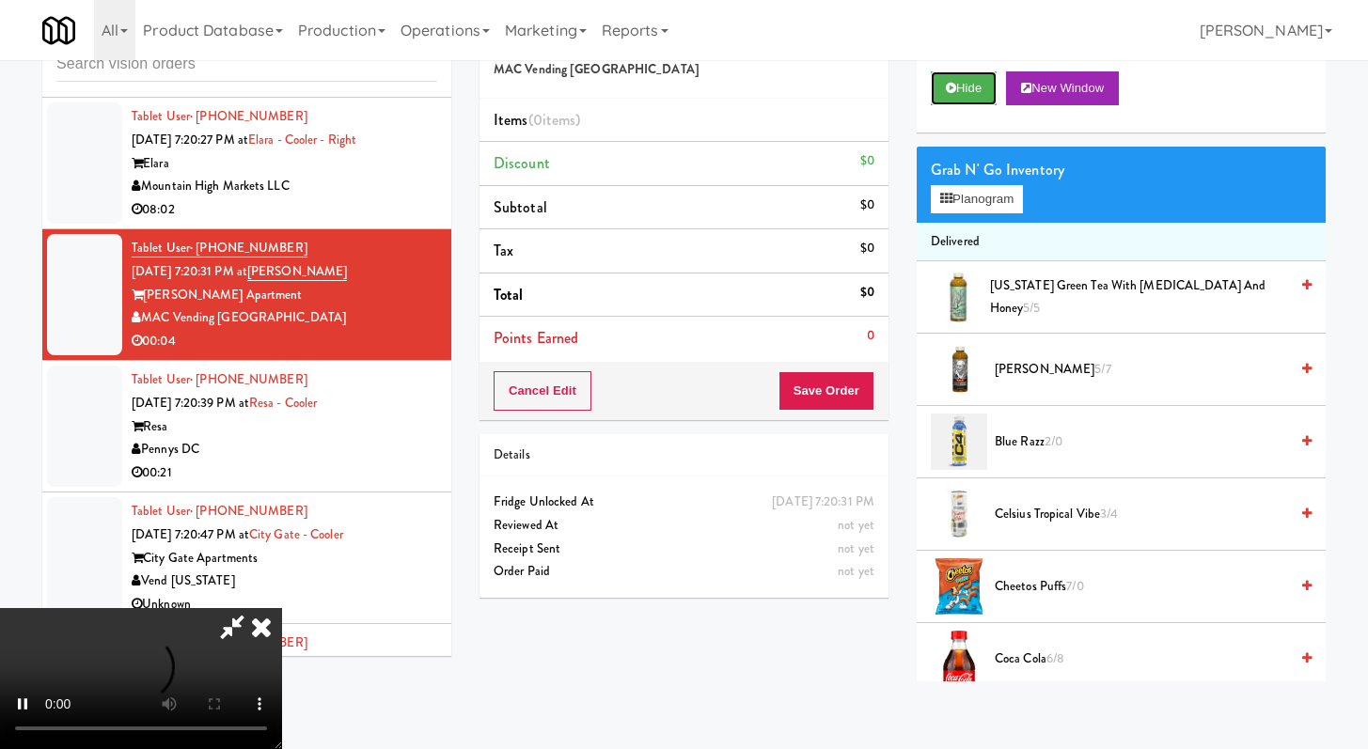
scroll to position [162, 0]
click at [282, 608] on video at bounding box center [141, 678] width 282 height 141
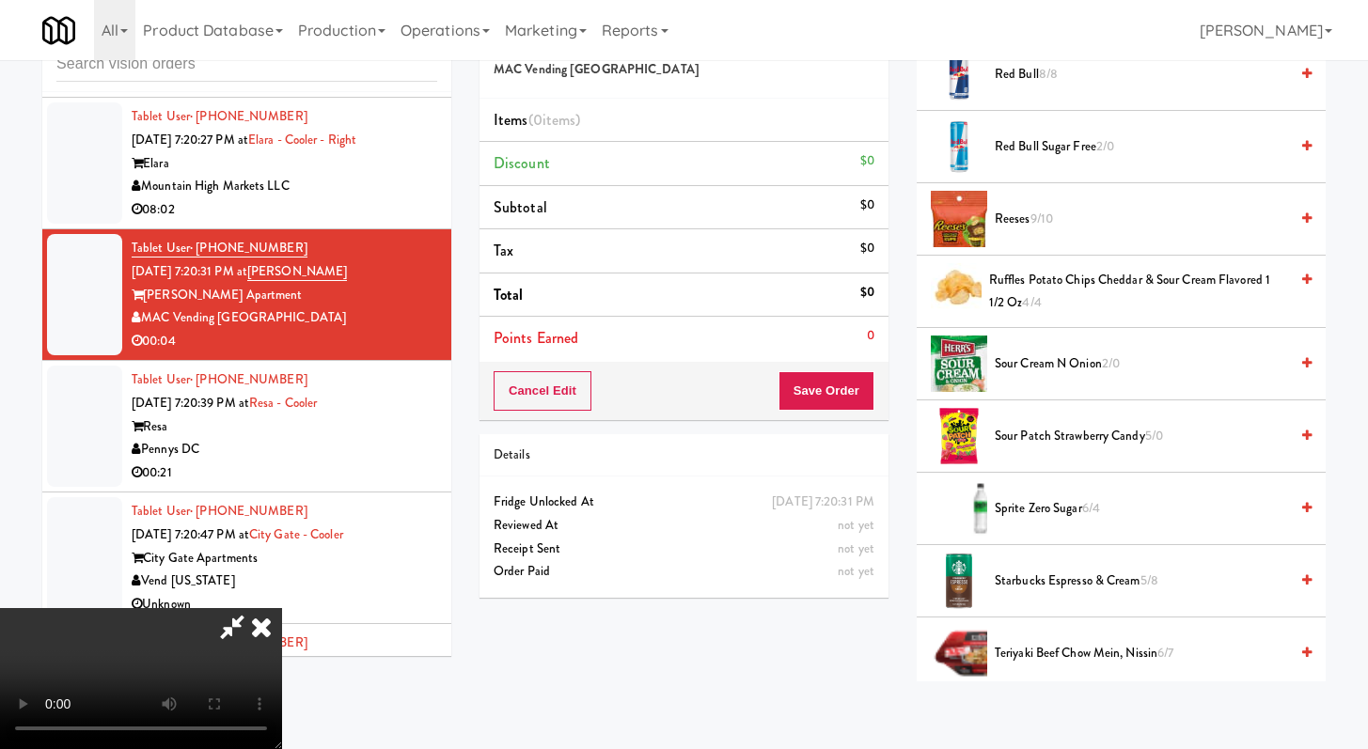
scroll to position [1672, 0]
click at [1013, 574] on span "Starbucks Espresso & Cream 5/8" at bounding box center [1141, 581] width 293 height 24
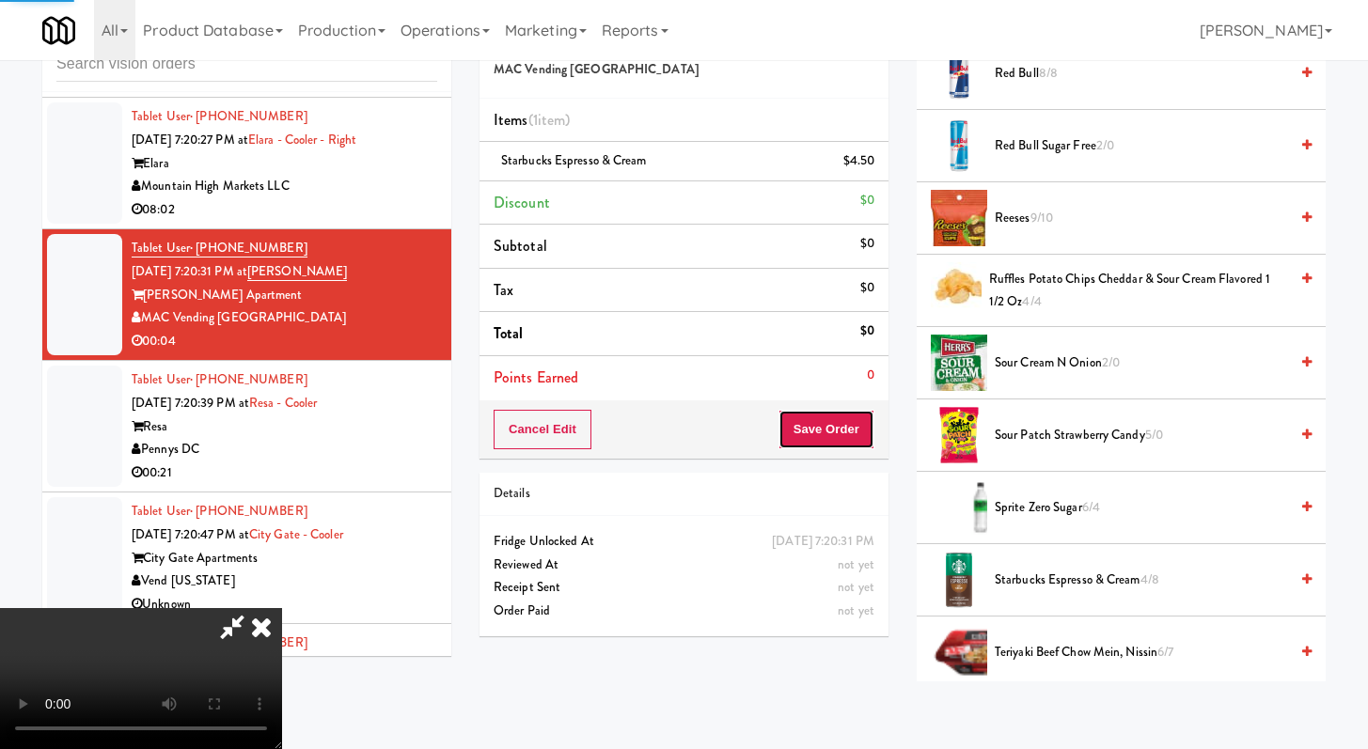
click at [849, 444] on button "Save Order" at bounding box center [827, 429] width 96 height 39
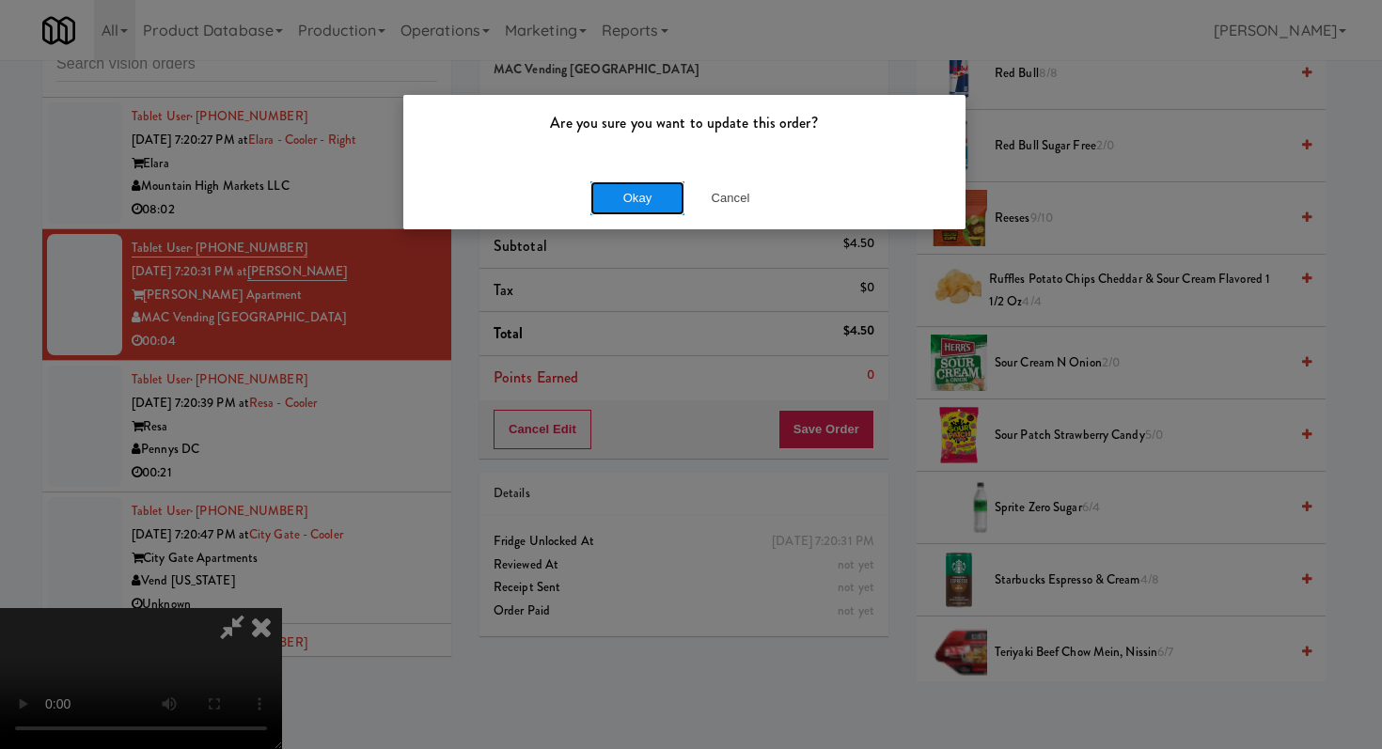
click at [595, 205] on button "Okay" at bounding box center [637, 198] width 94 height 34
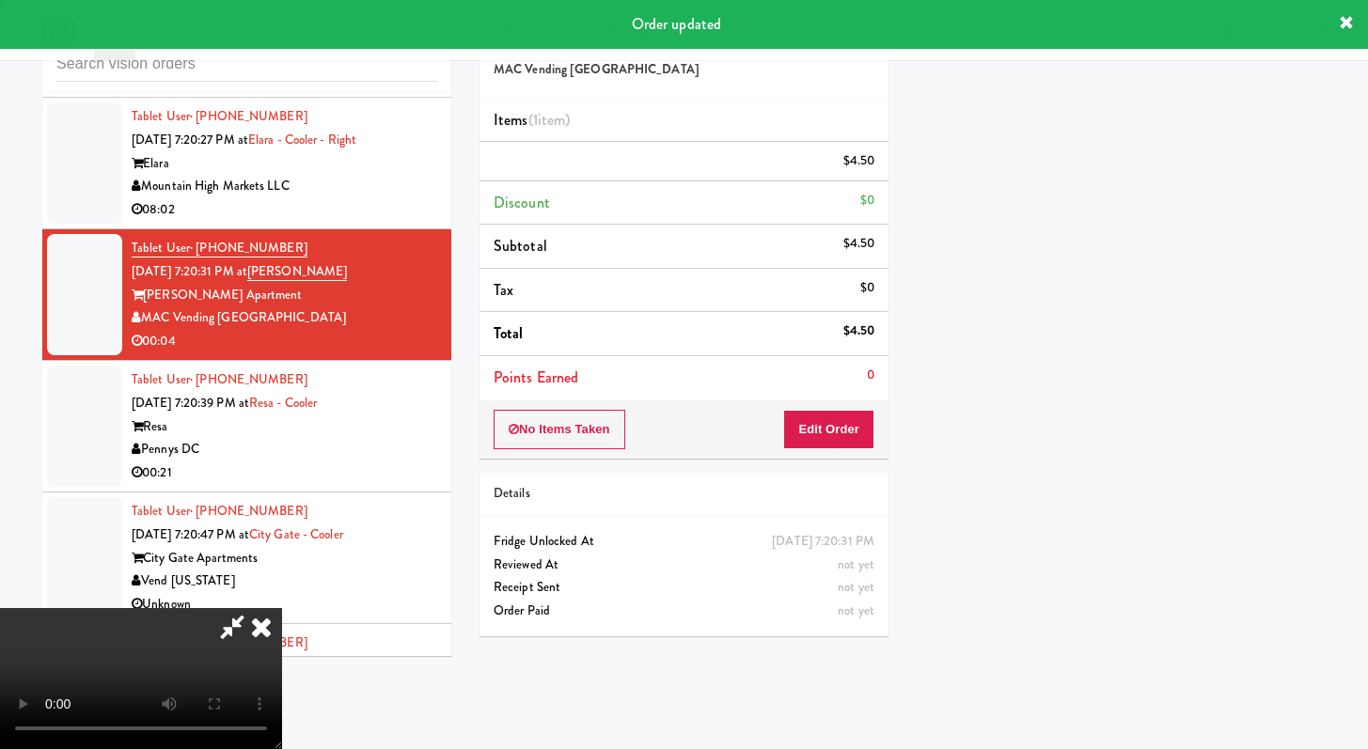
scroll to position [0, 0]
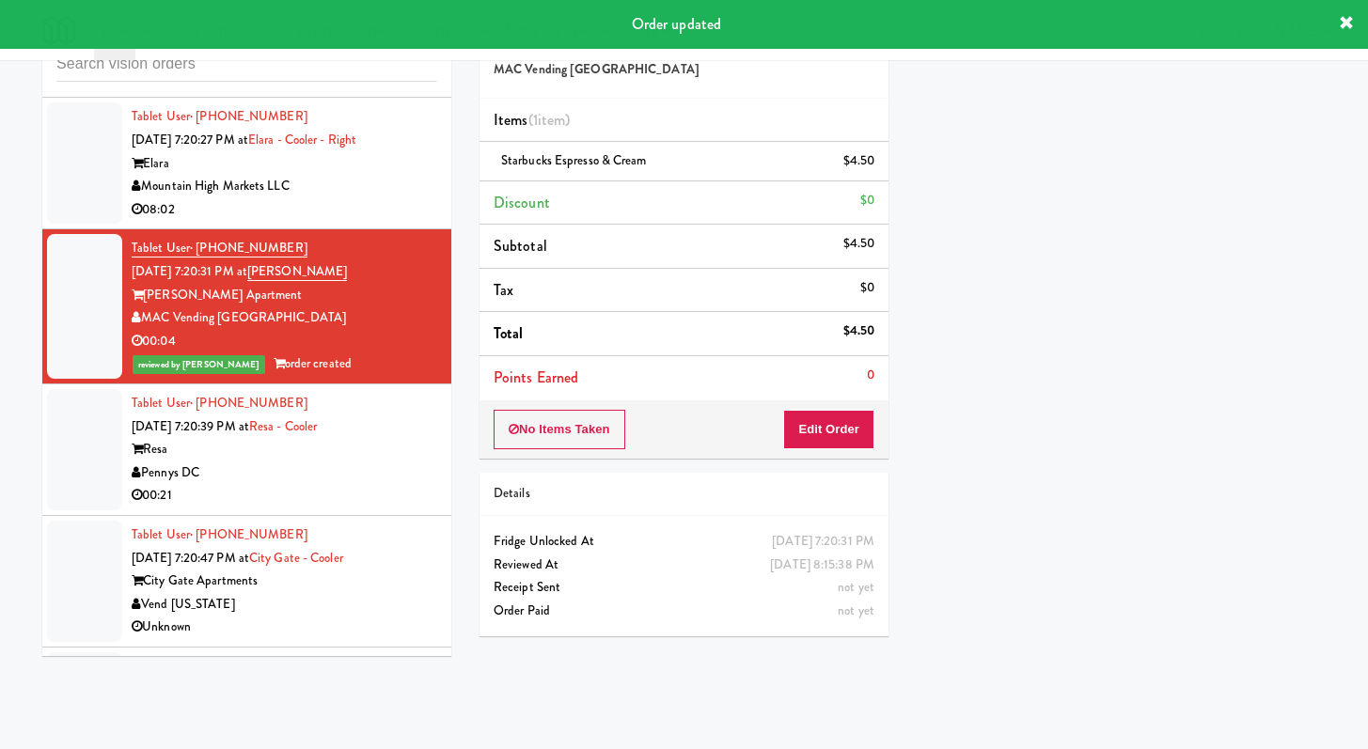
click at [352, 508] on div "00:21" at bounding box center [285, 496] width 306 height 24
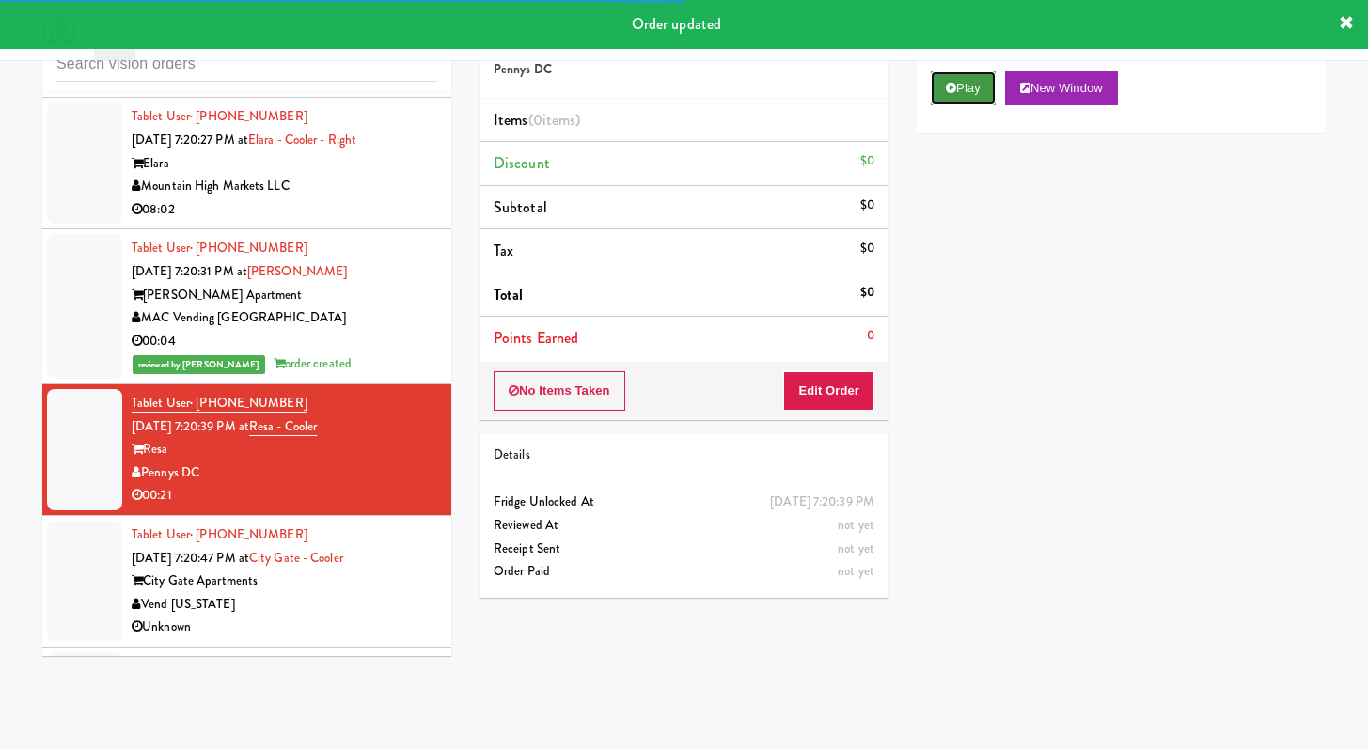
click at [962, 93] on button "Play" at bounding box center [963, 88] width 65 height 34
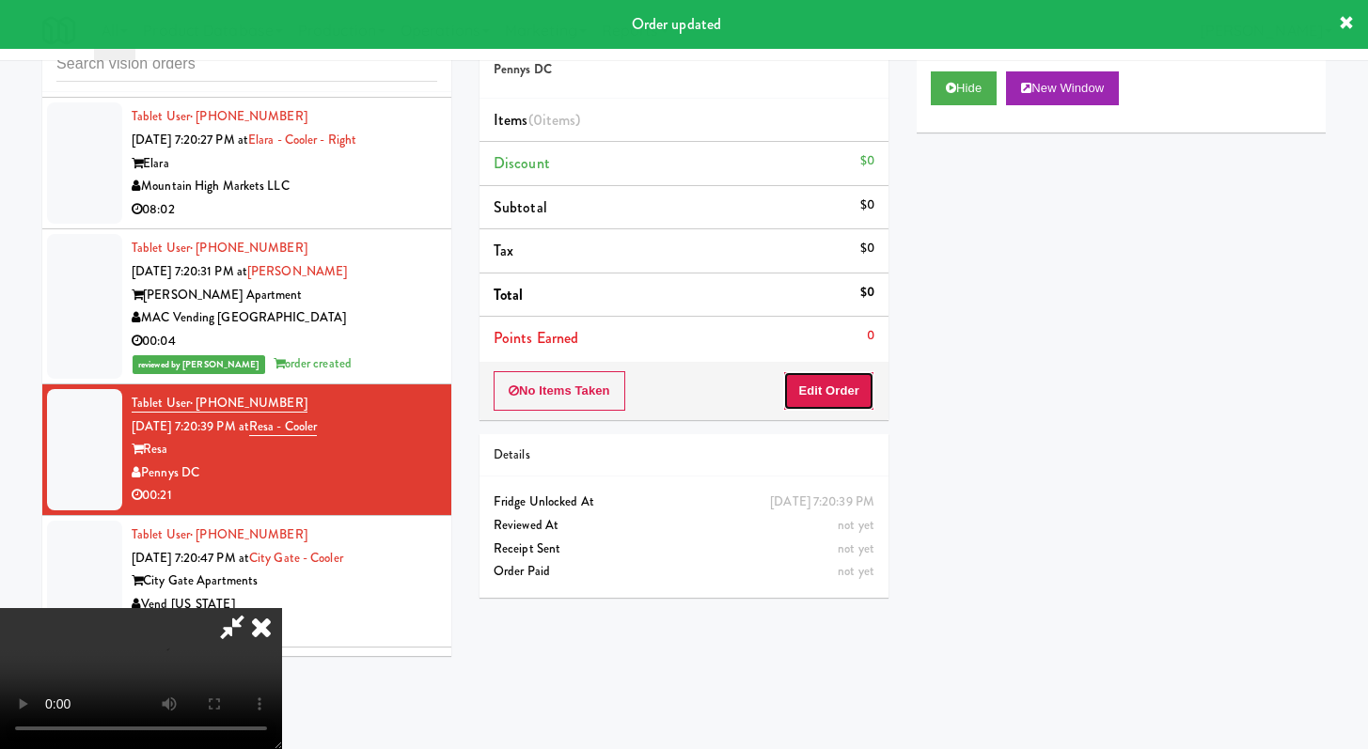
click at [862, 401] on button "Edit Order" at bounding box center [828, 390] width 91 height 39
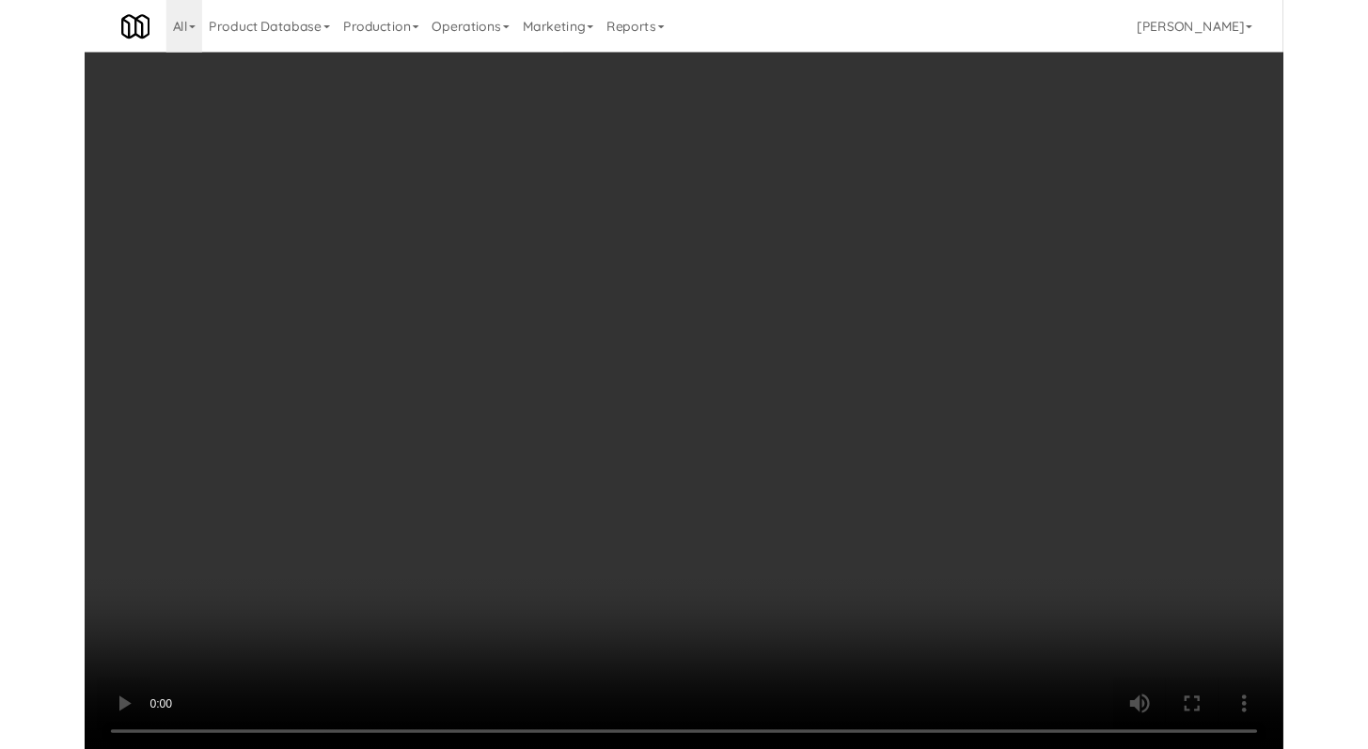
scroll to position [10435, 0]
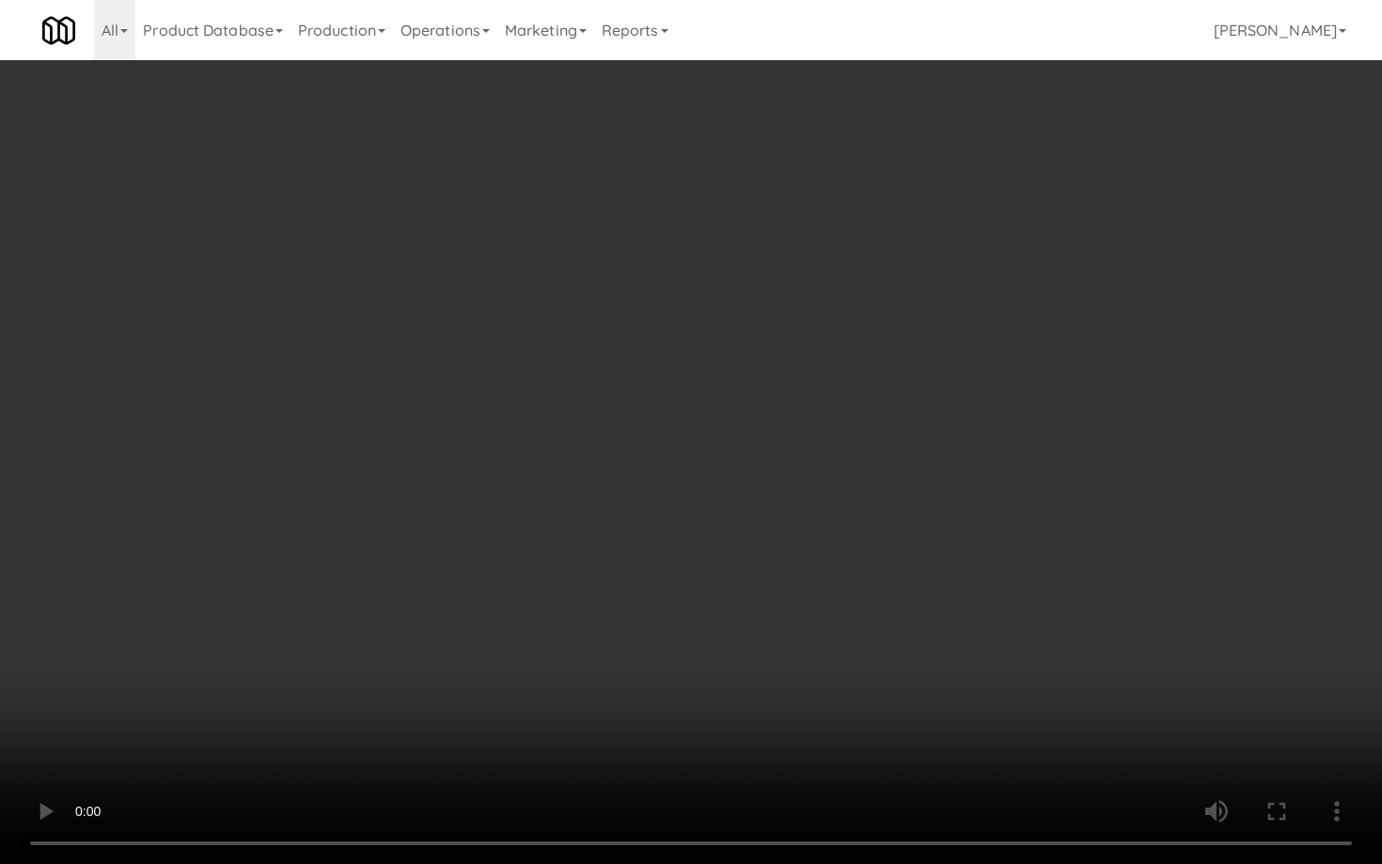
click at [709, 666] on video at bounding box center [691, 432] width 1382 height 864
click at [708, 666] on video at bounding box center [691, 432] width 1382 height 864
click at [704, 667] on video at bounding box center [691, 432] width 1382 height 864
click at [710, 647] on video at bounding box center [691, 432] width 1382 height 864
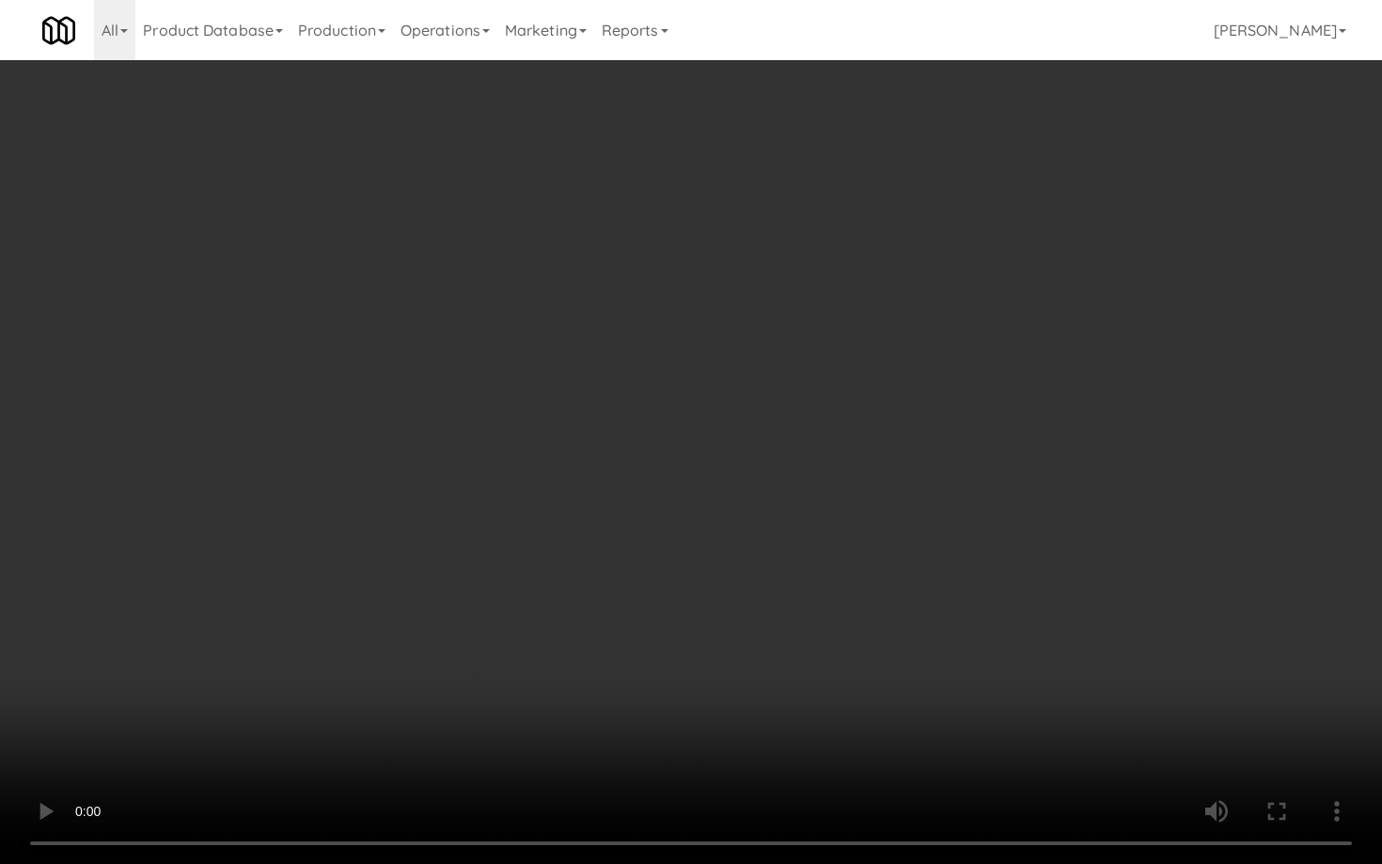
click at [710, 645] on video at bounding box center [691, 432] width 1382 height 864
click at [712, 637] on video at bounding box center [691, 432] width 1382 height 864
click at [713, 637] on video at bounding box center [691, 432] width 1382 height 864
click at [685, 659] on video at bounding box center [691, 432] width 1382 height 864
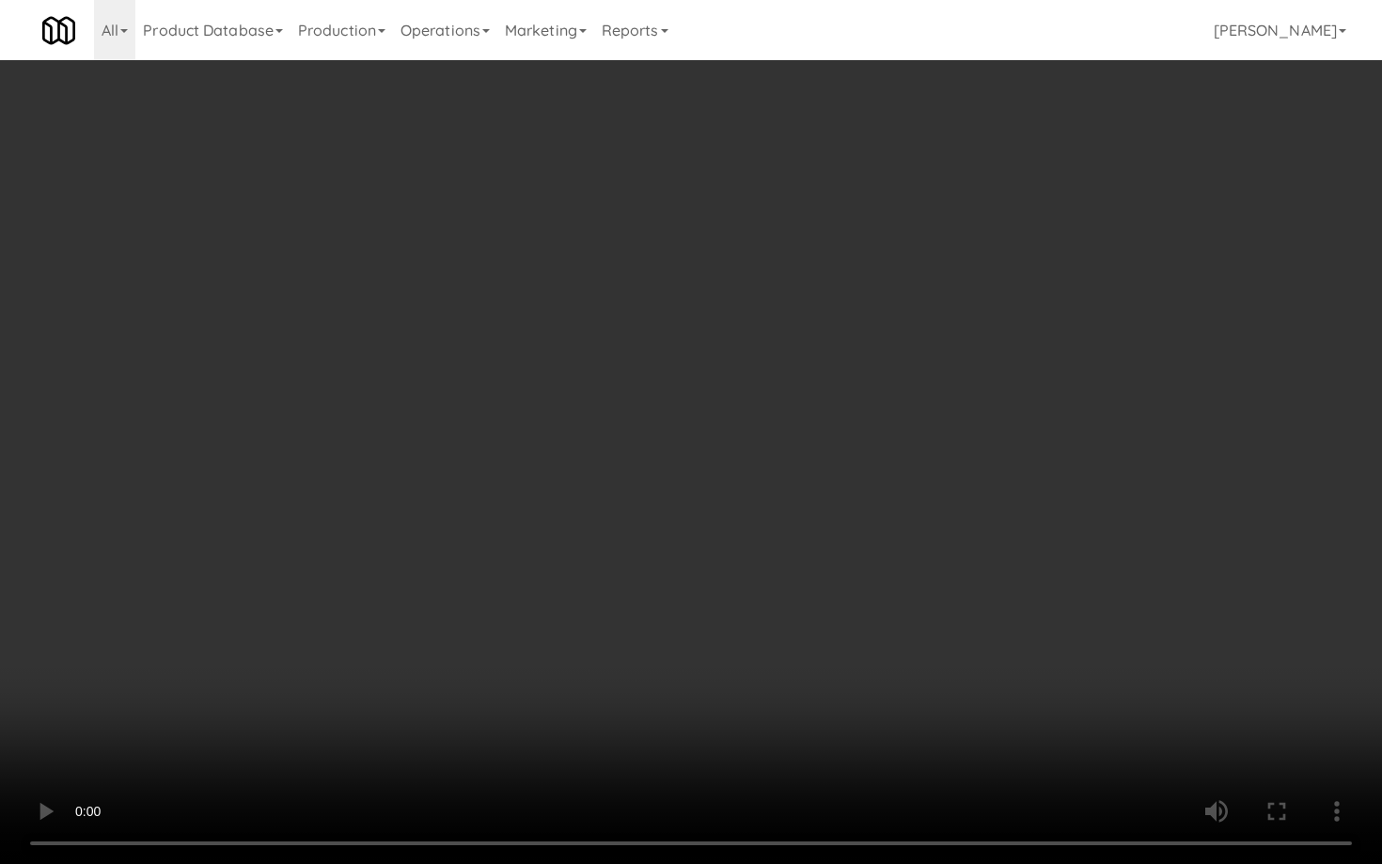
click at [831, 656] on video at bounding box center [691, 432] width 1382 height 864
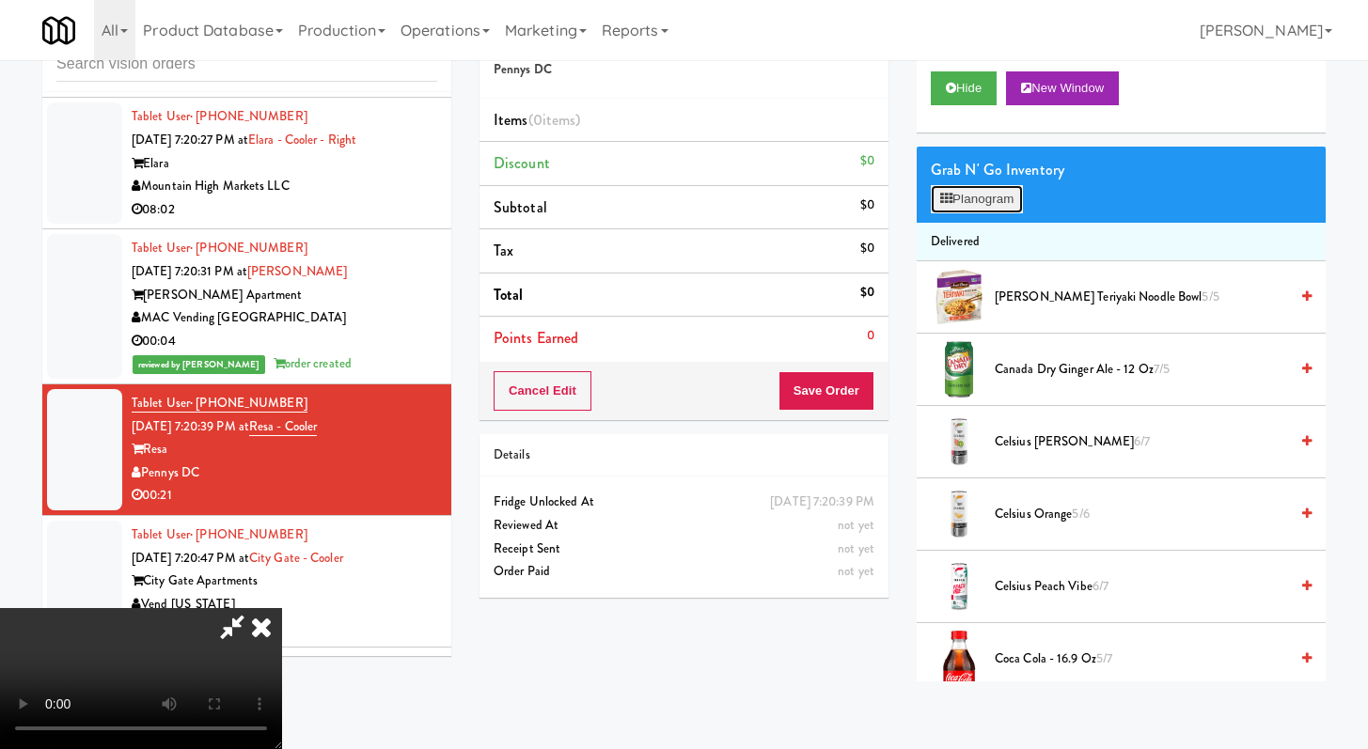
click at [961, 197] on button "Planogram" at bounding box center [977, 199] width 92 height 28
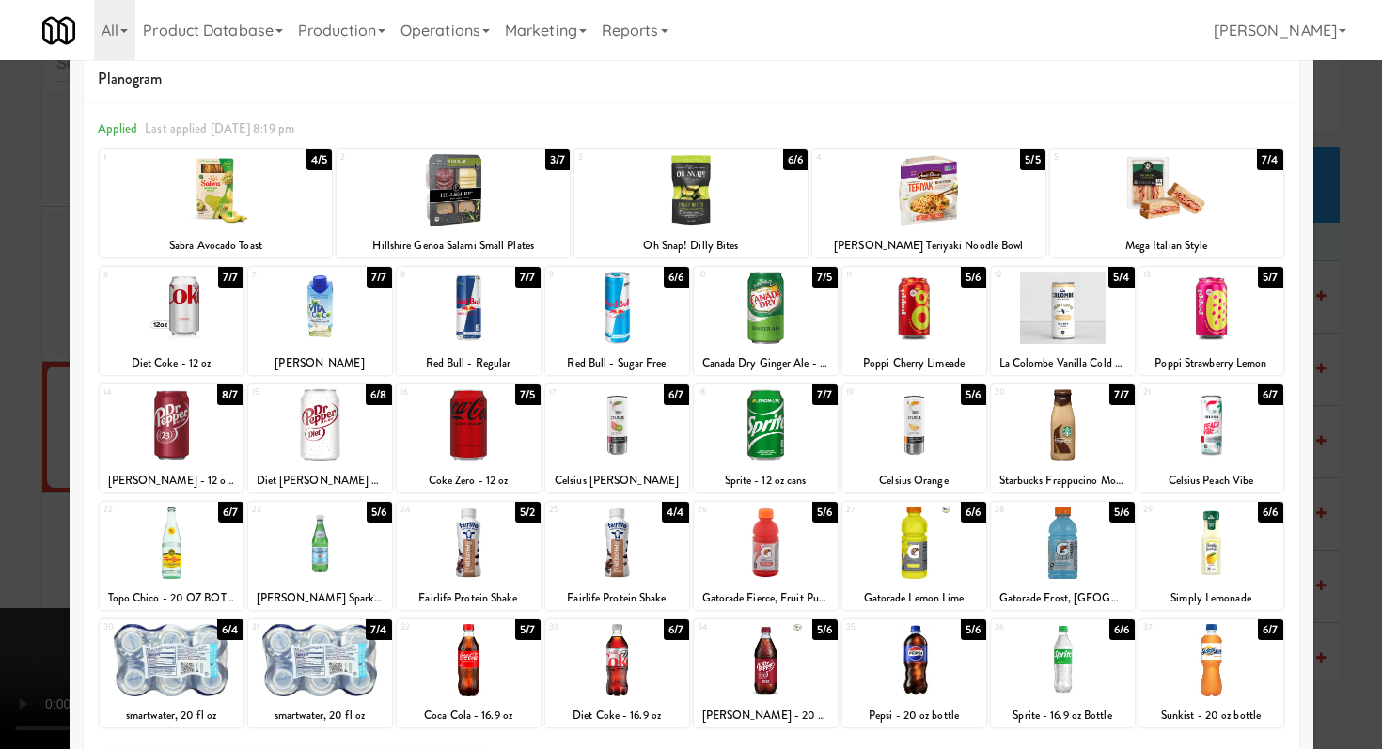
scroll to position [174, 0]
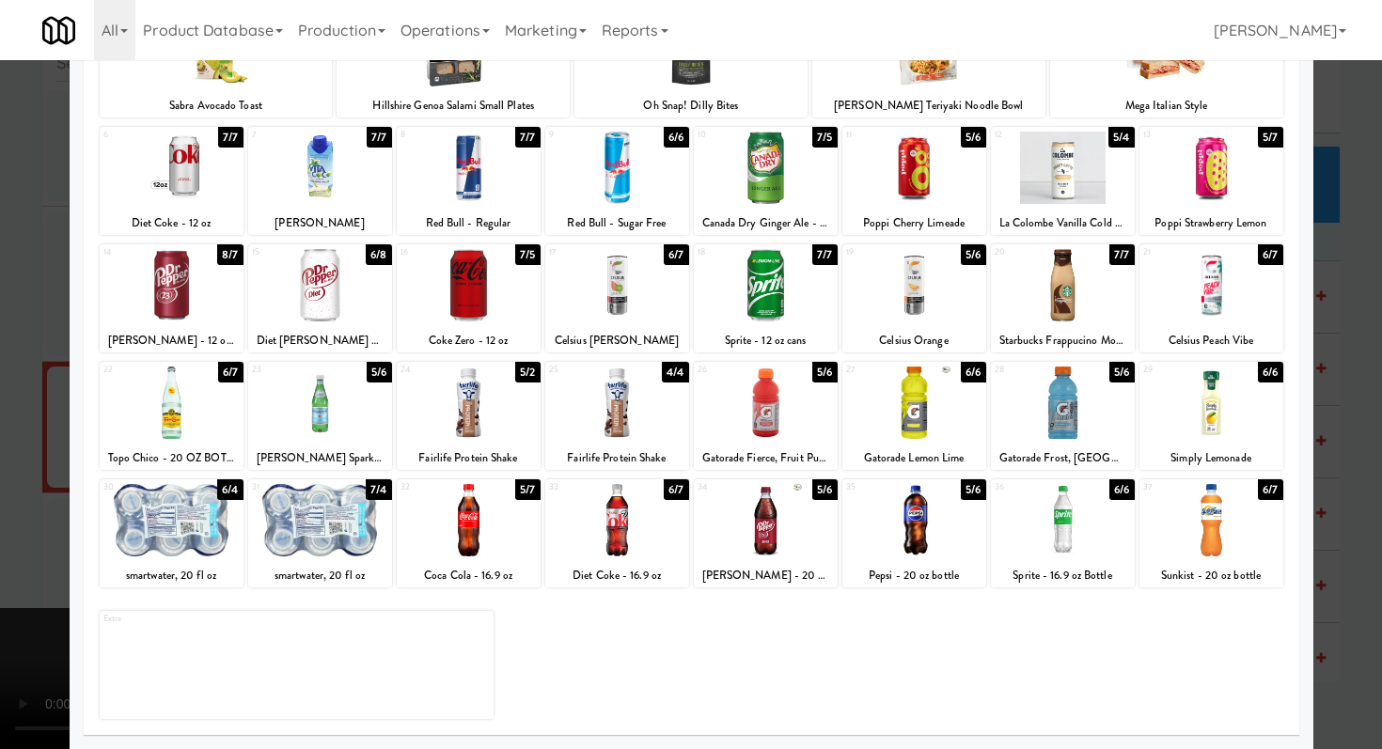
click at [1080, 422] on div at bounding box center [1063, 403] width 144 height 72
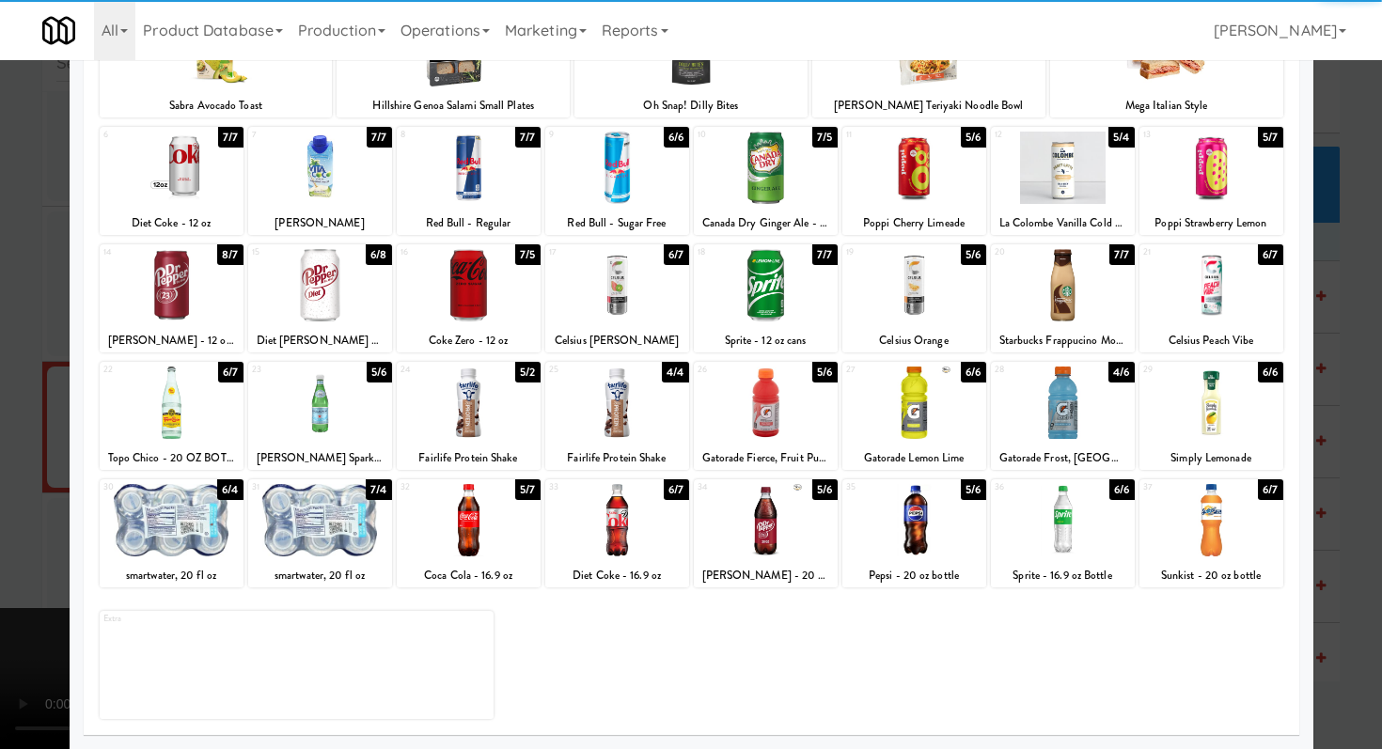
click at [599, 422] on div at bounding box center [617, 403] width 144 height 72
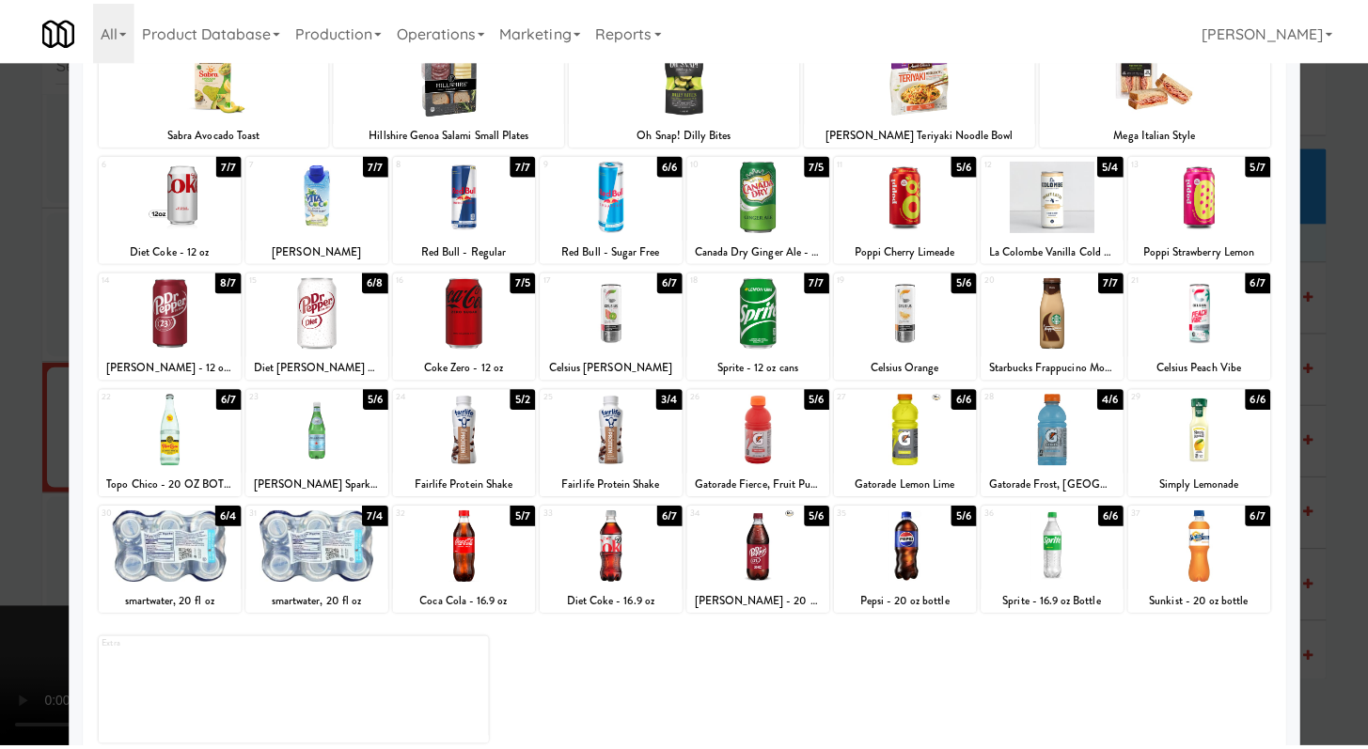
scroll to position [112, 0]
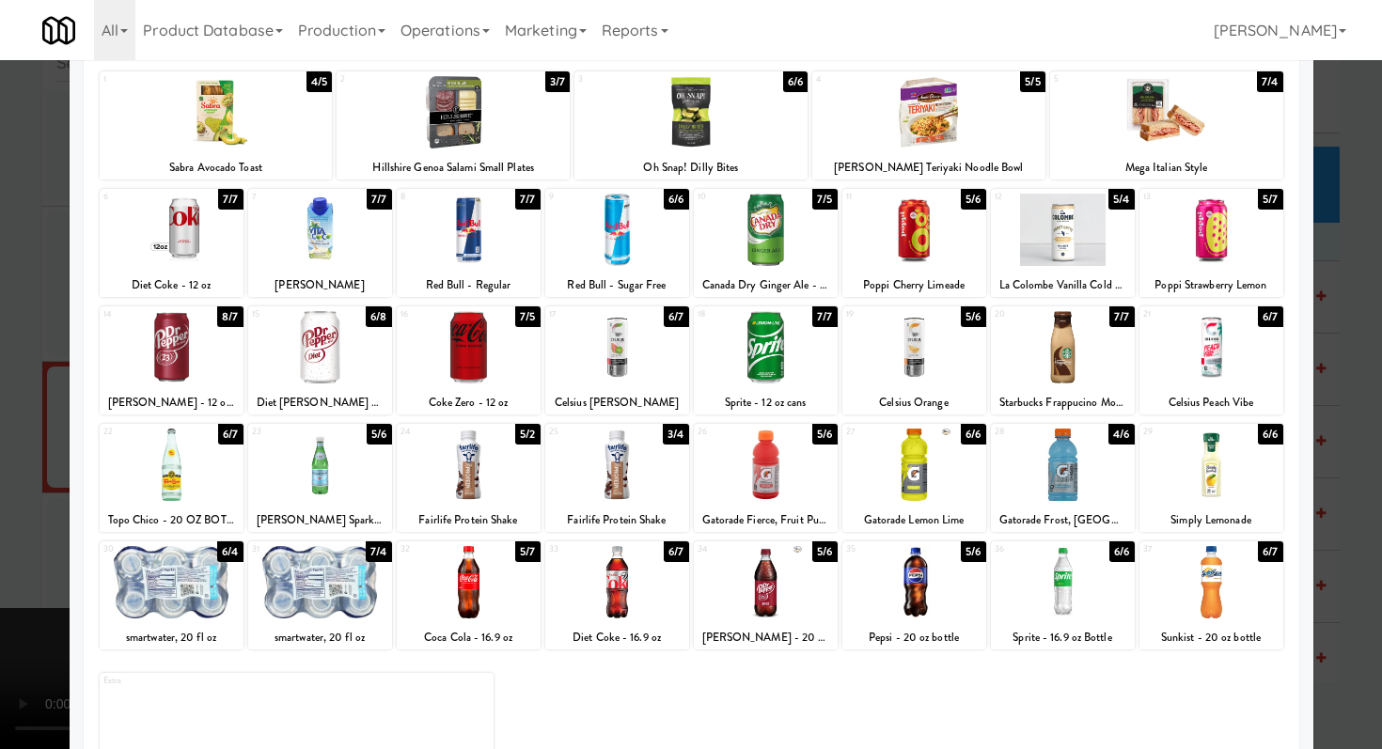
click at [708, 99] on div at bounding box center [690, 112] width 233 height 72
click at [1084, 600] on div at bounding box center [1063, 582] width 144 height 72
click at [10, 237] on div at bounding box center [691, 374] width 1382 height 749
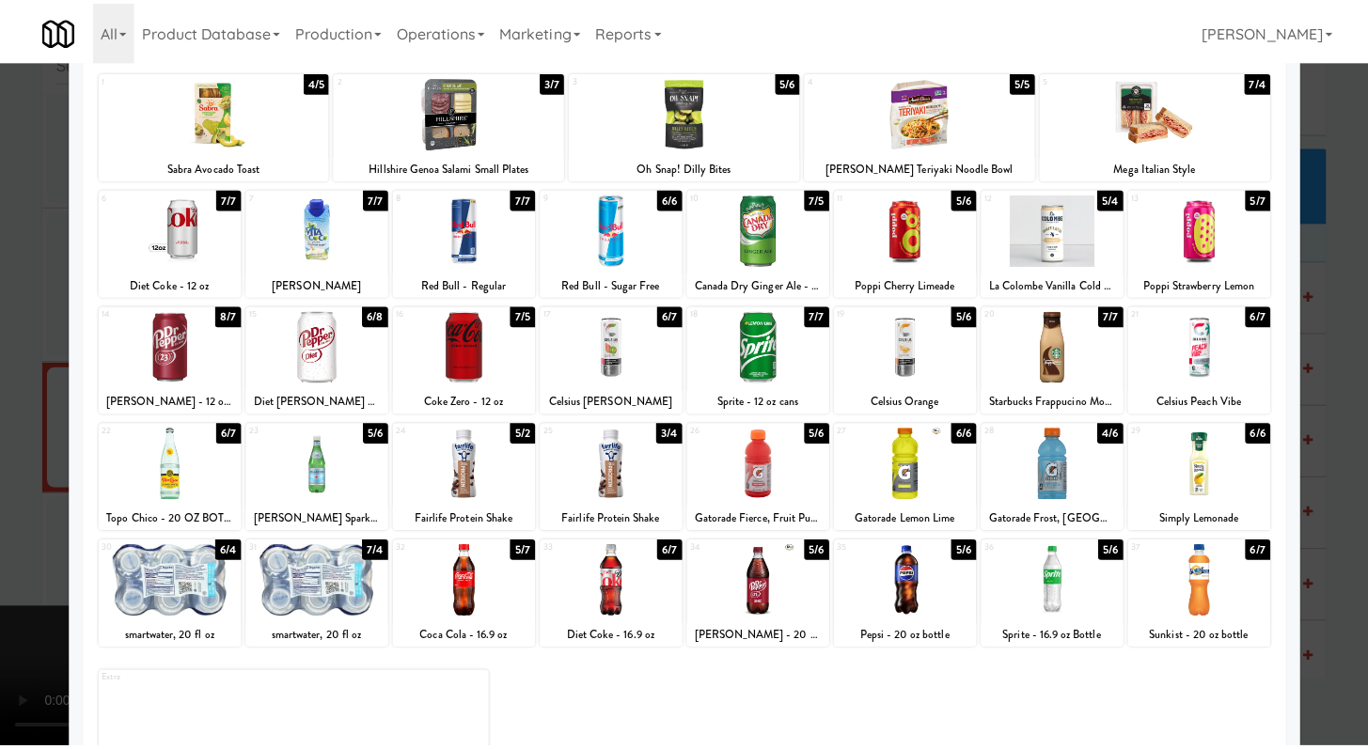
scroll to position [10458, 0]
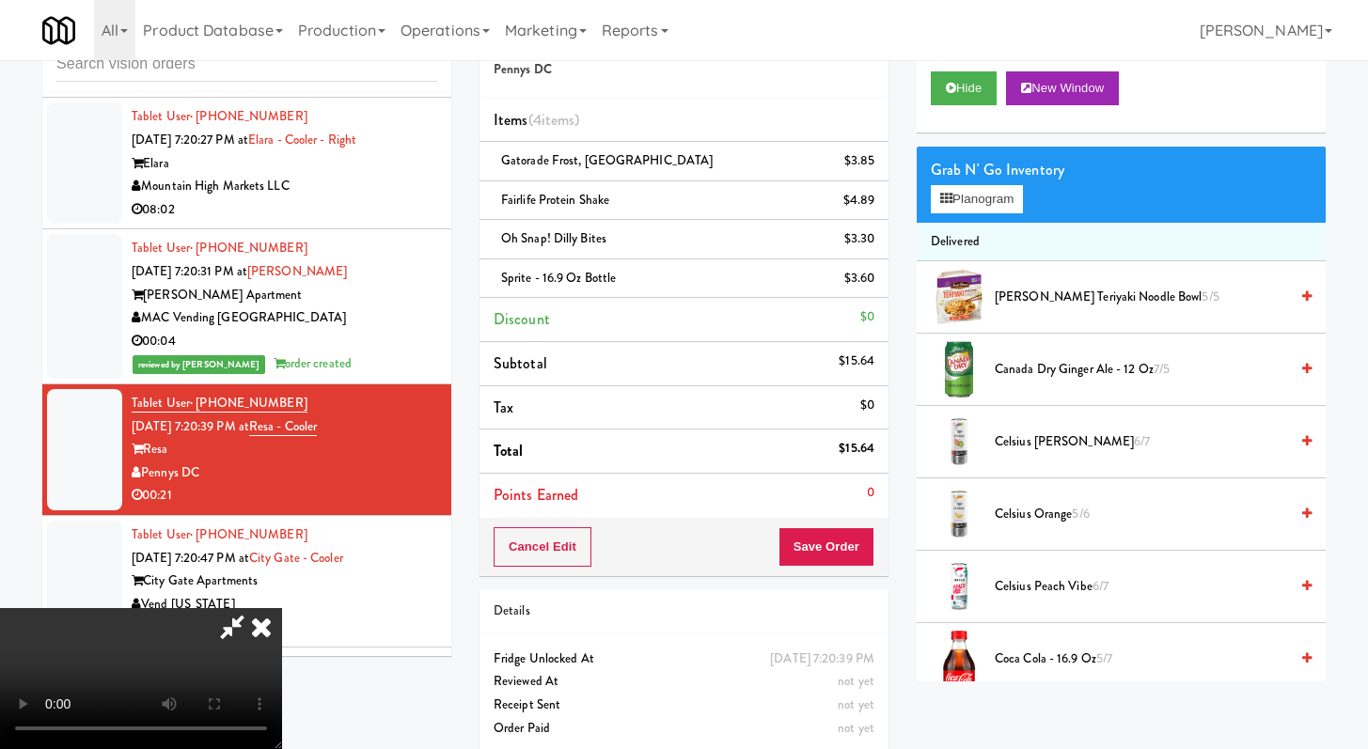
click at [282, 608] on video at bounding box center [141, 678] width 282 height 141
click at [855, 559] on button "Save Order" at bounding box center [827, 546] width 96 height 39
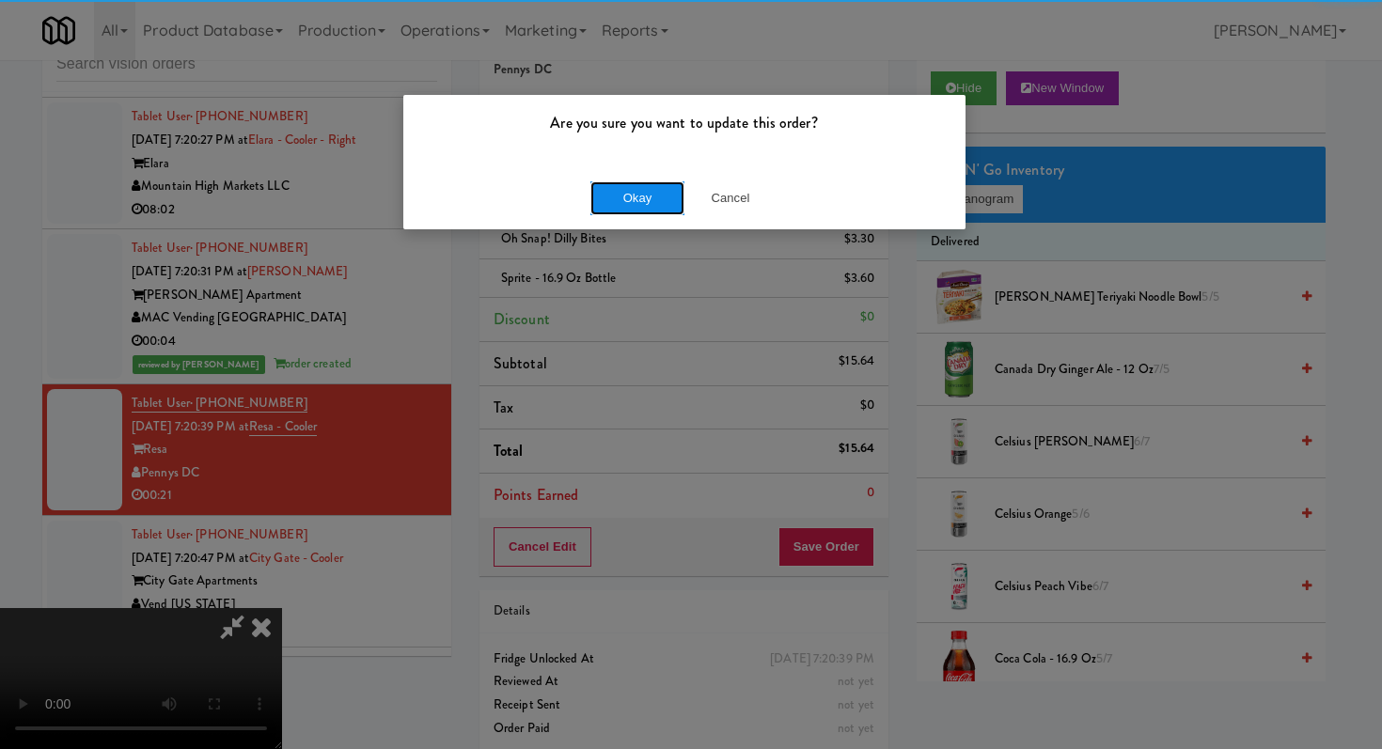
click at [622, 200] on button "Okay" at bounding box center [637, 198] width 94 height 34
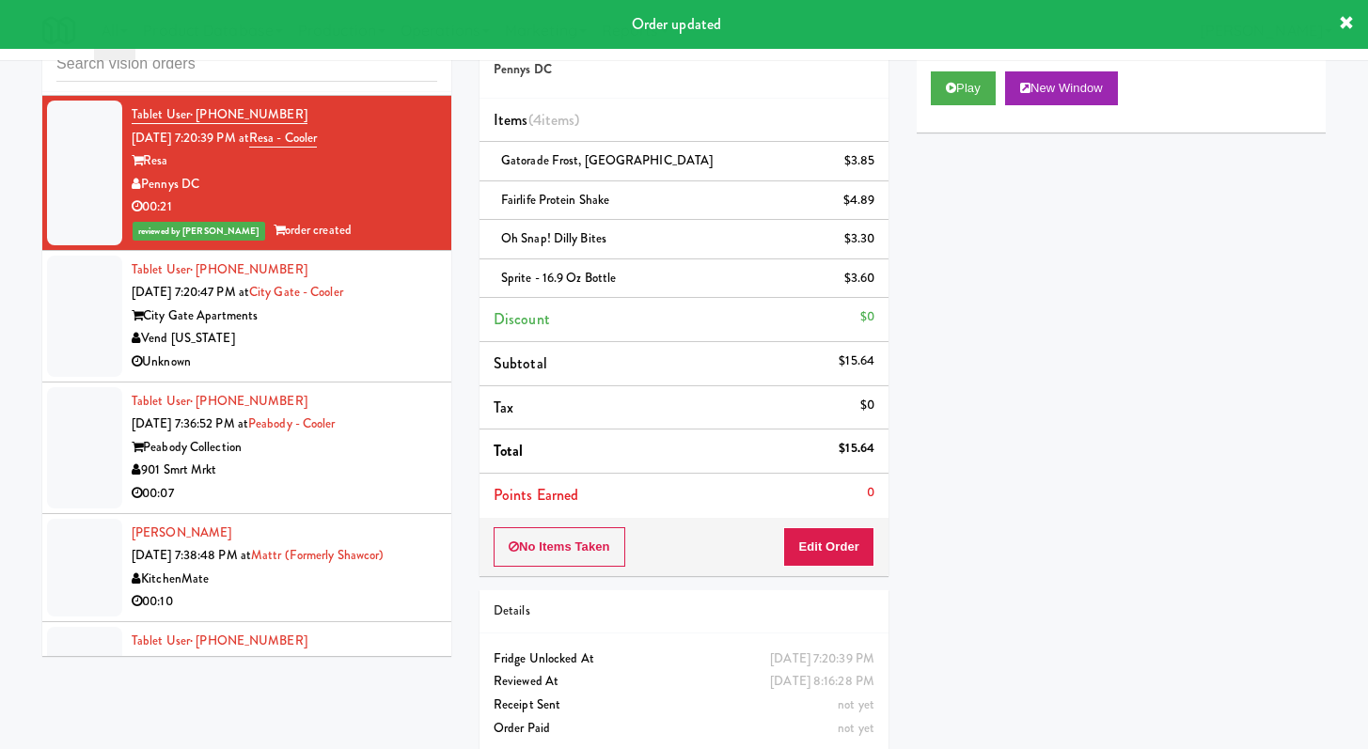
scroll to position [10787, 0]
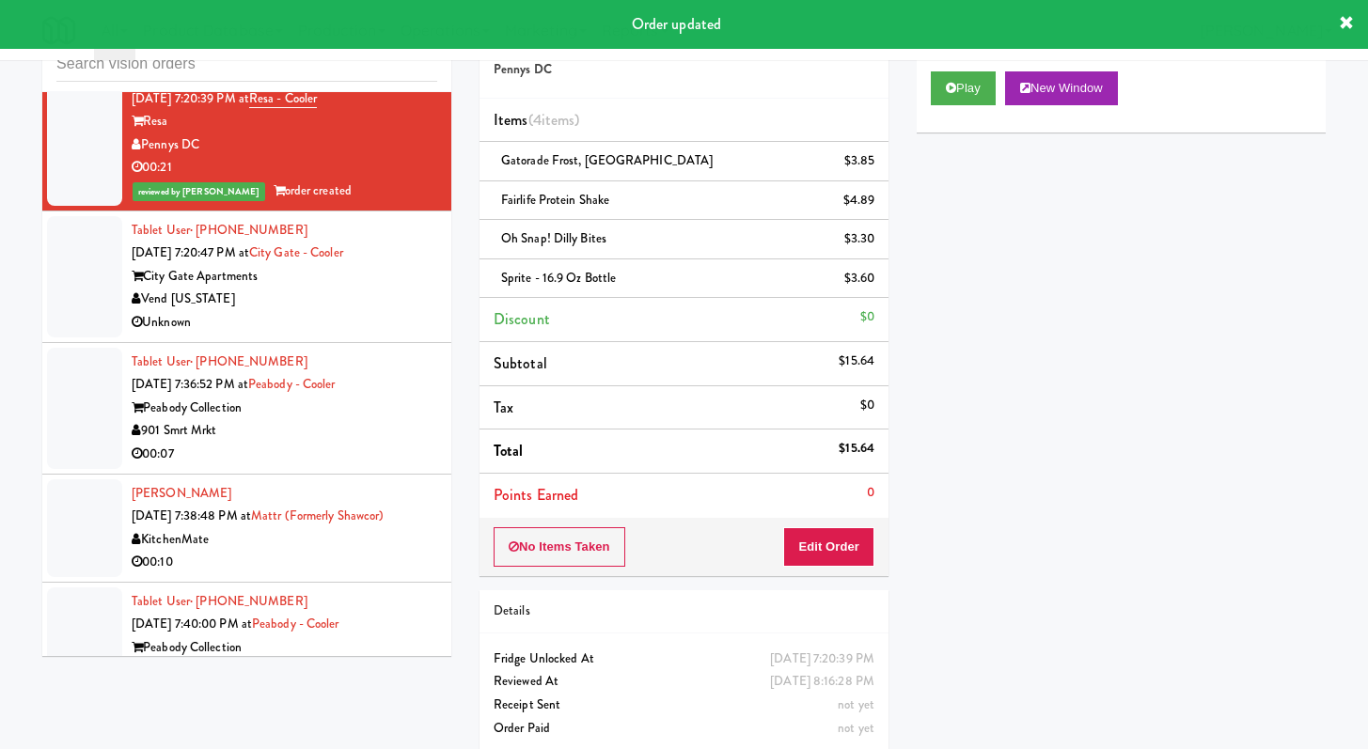
click at [372, 335] on div "Unknown" at bounding box center [285, 323] width 306 height 24
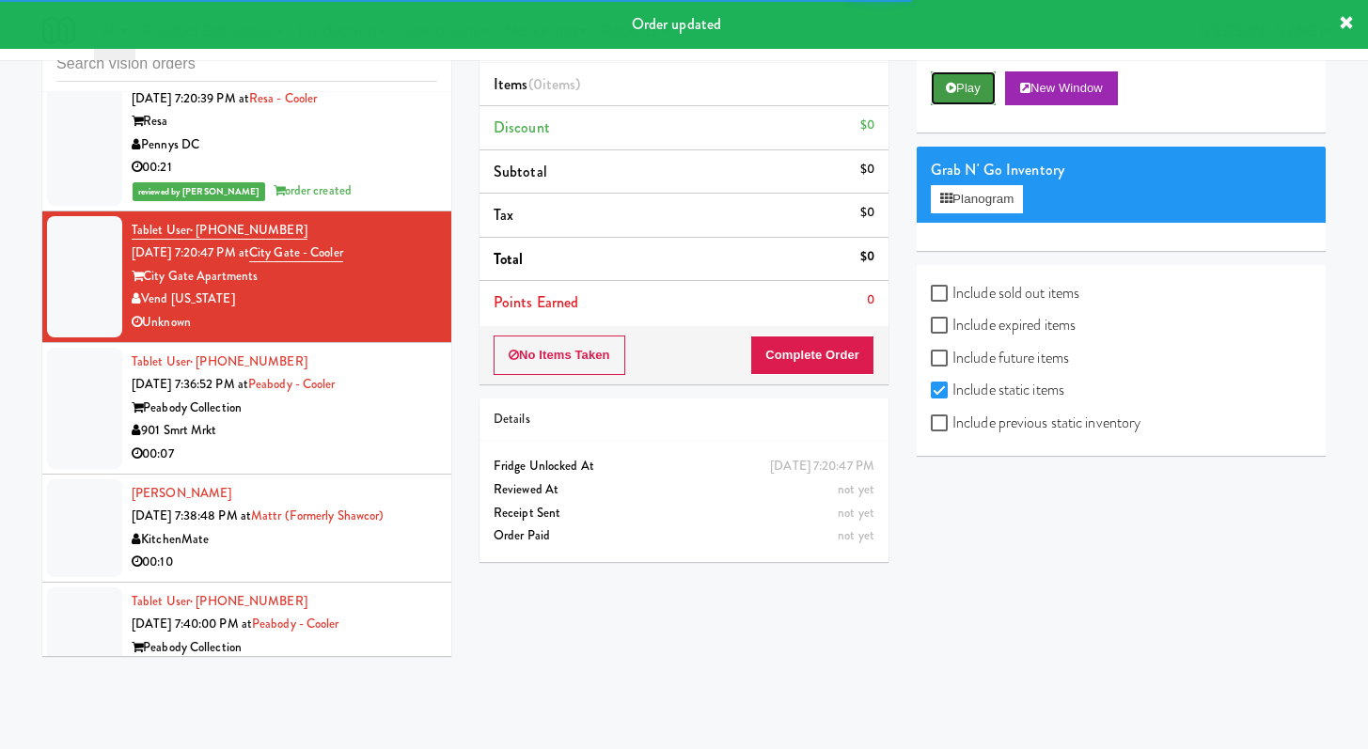
click at [968, 95] on button "Play" at bounding box center [963, 88] width 65 height 34
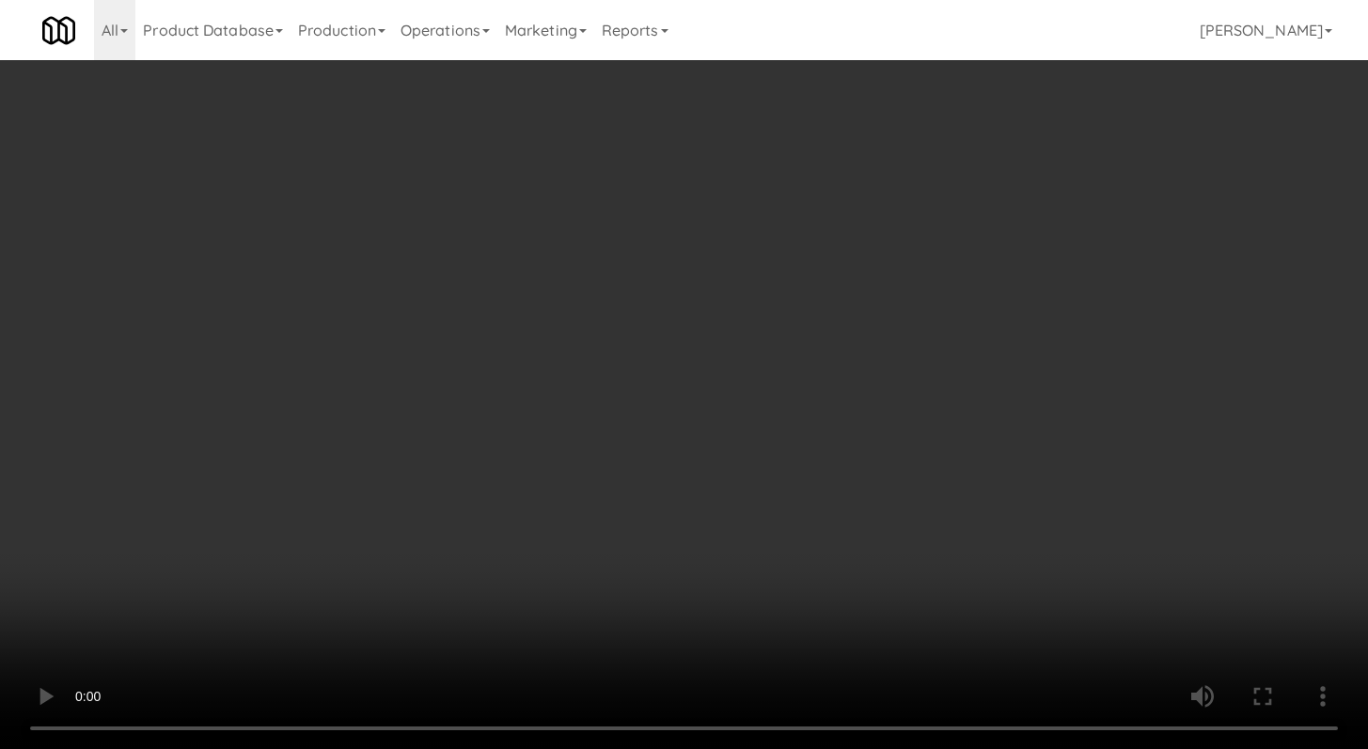
scroll to position [10763, 0]
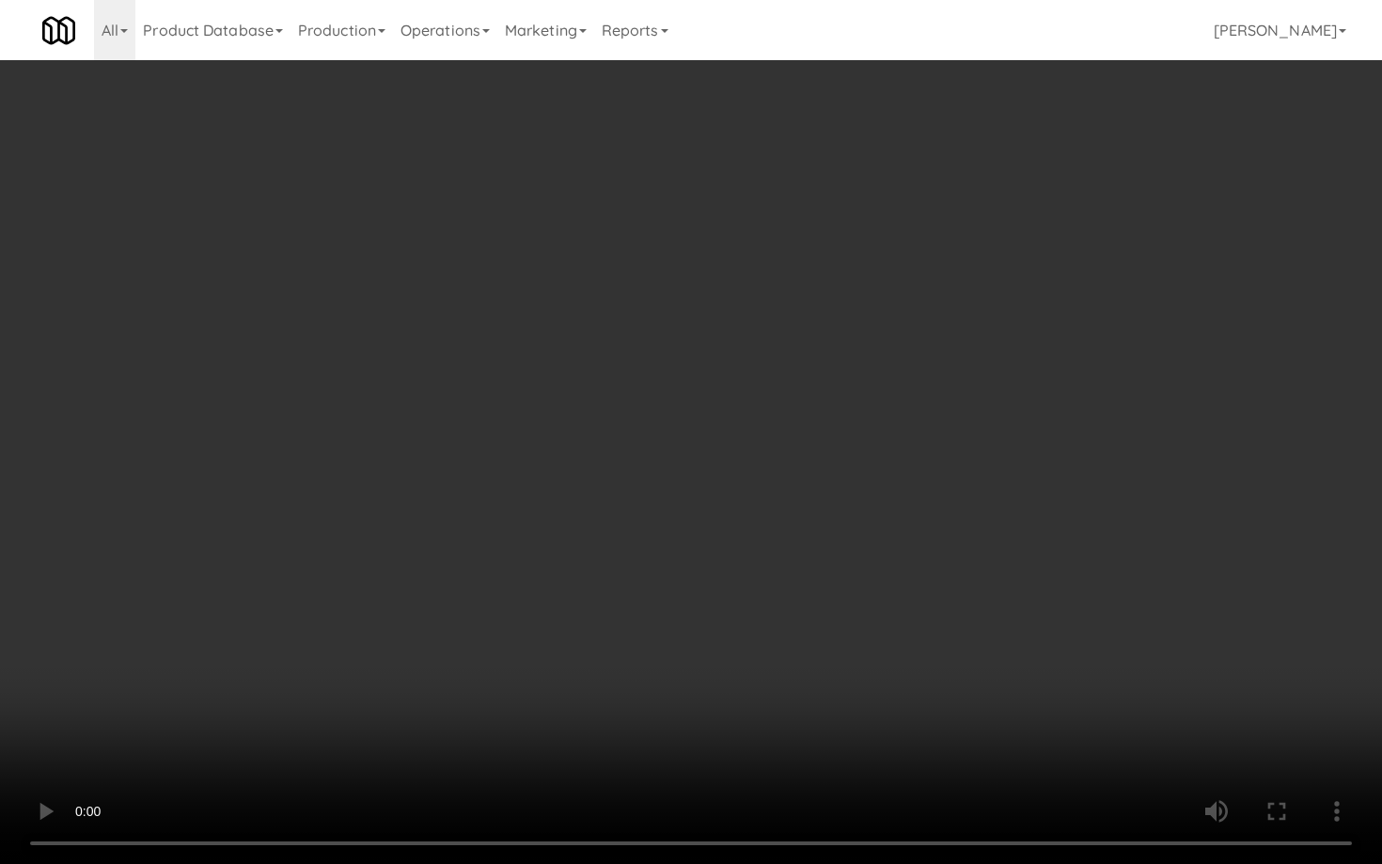
click at [692, 666] on video at bounding box center [691, 432] width 1382 height 864
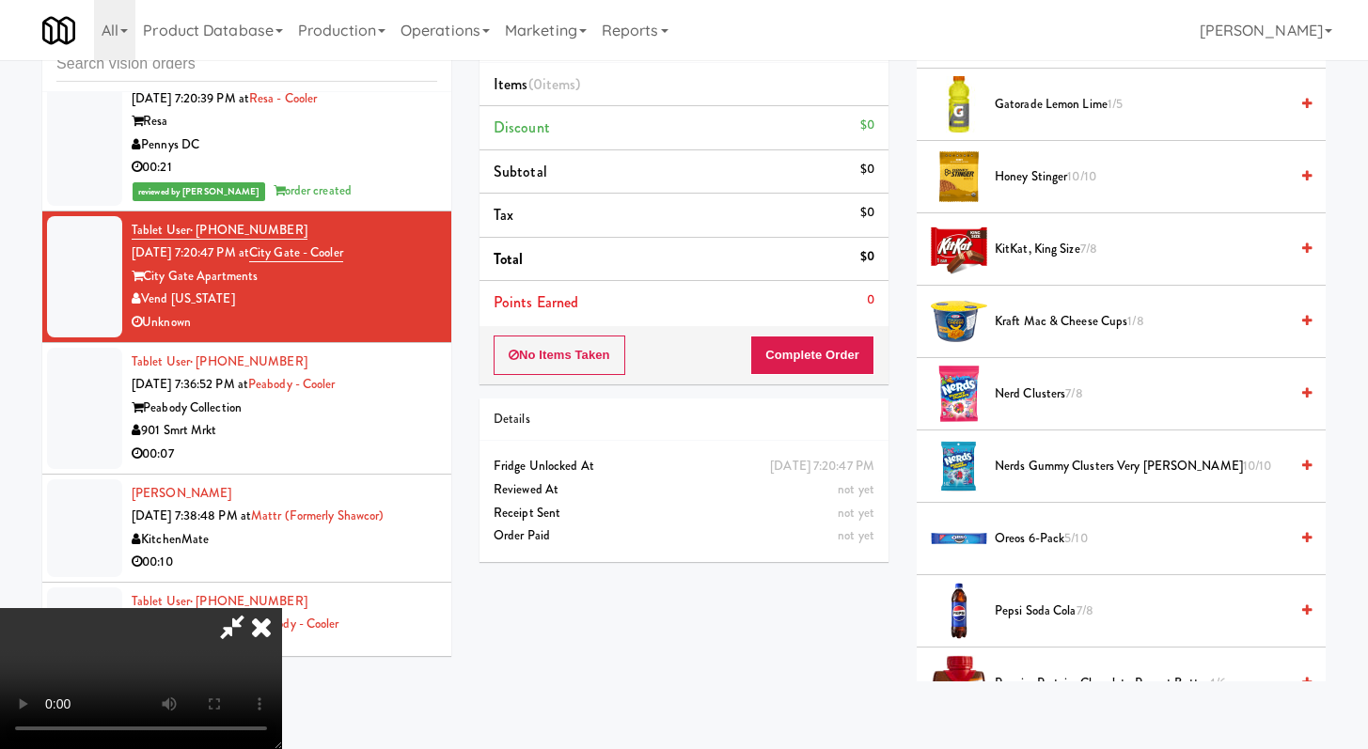
scroll to position [1368, 0]
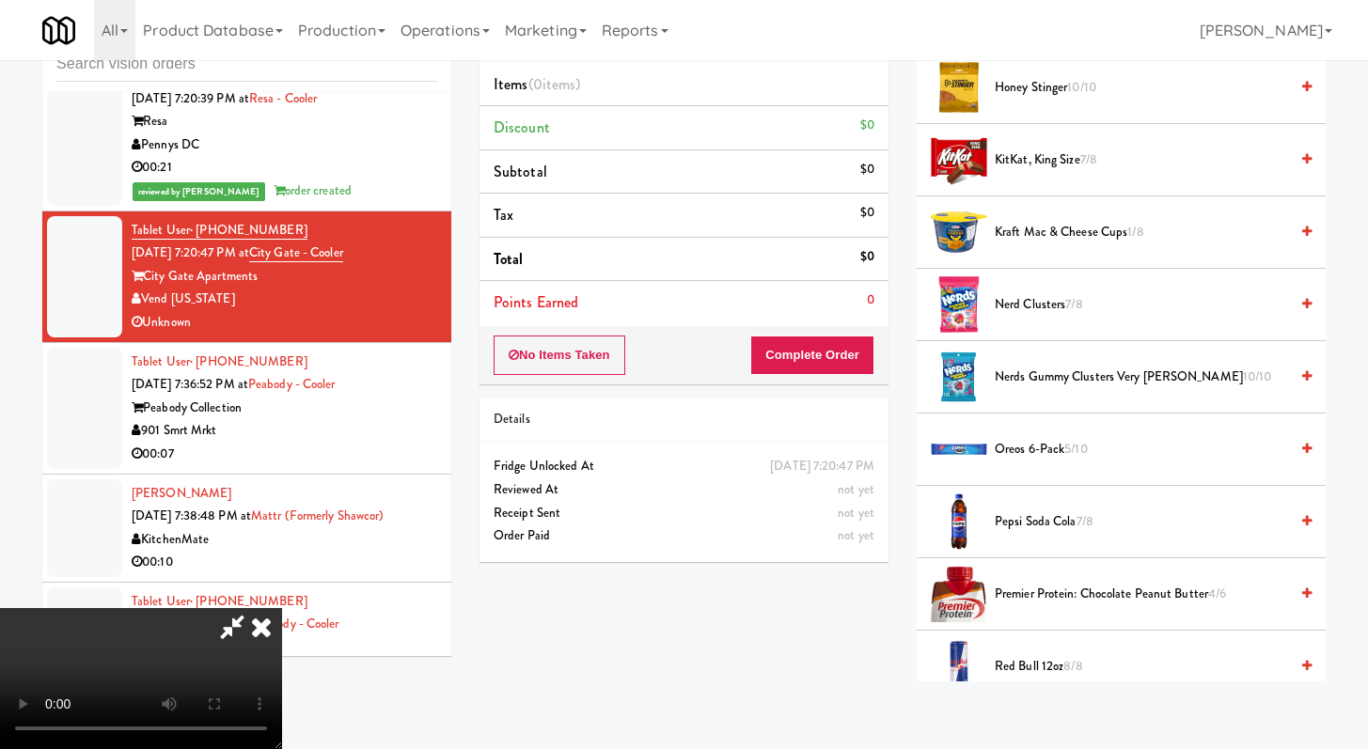
click at [1018, 518] on span "Pepsi Soda Cola 7/8" at bounding box center [1141, 523] width 293 height 24
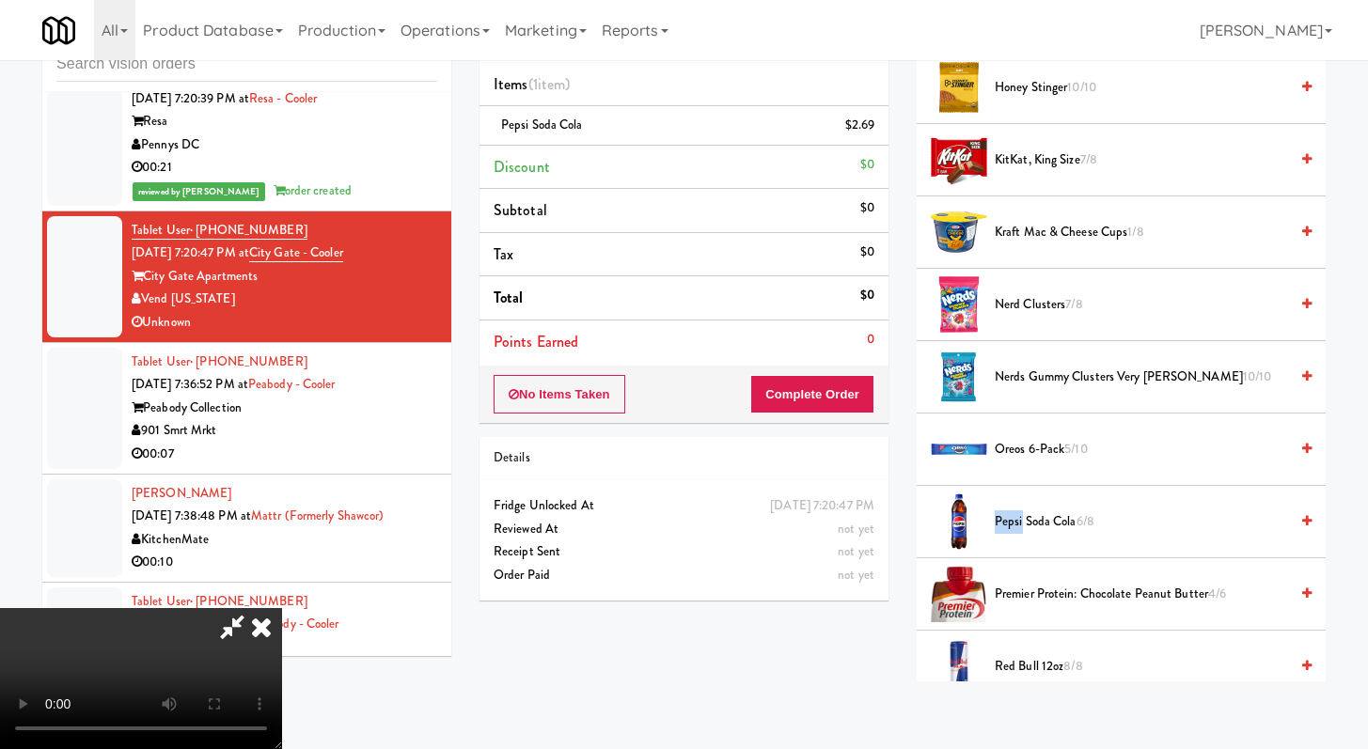
click at [1018, 518] on span "Pepsi Soda Cola 6/8" at bounding box center [1141, 523] width 293 height 24
click at [853, 408] on button "Complete Order" at bounding box center [812, 394] width 124 height 39
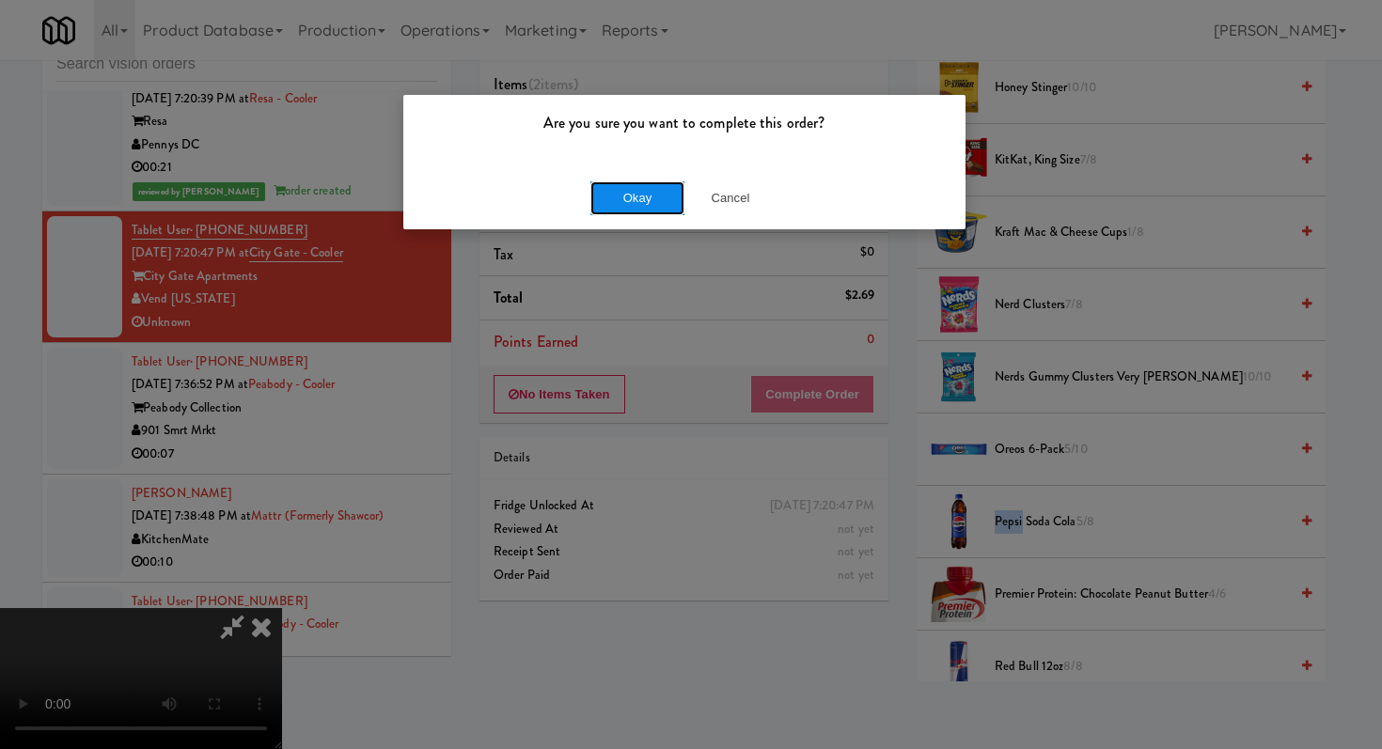
click at [609, 205] on button "Okay" at bounding box center [637, 198] width 94 height 34
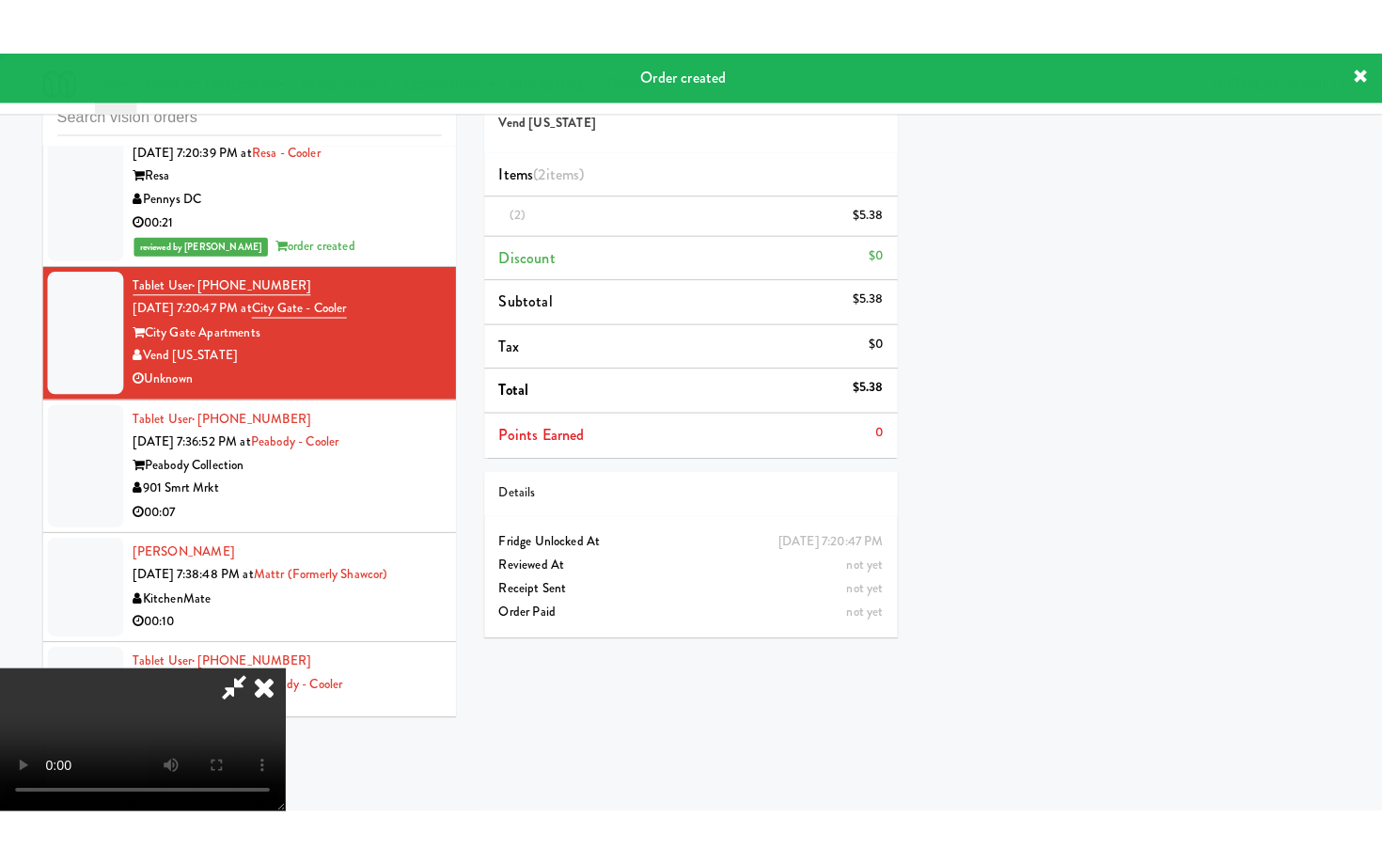
scroll to position [80, 0]
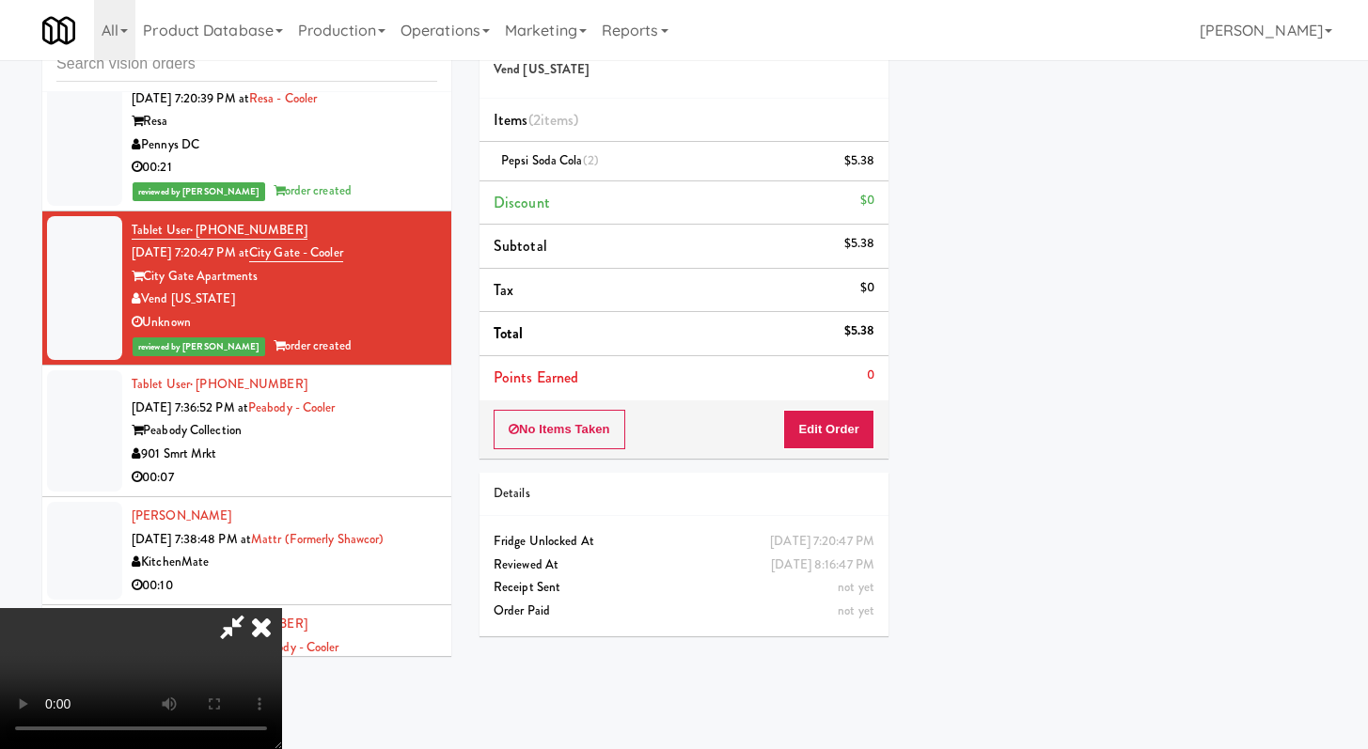
click at [282, 608] on icon at bounding box center [261, 627] width 41 height 38
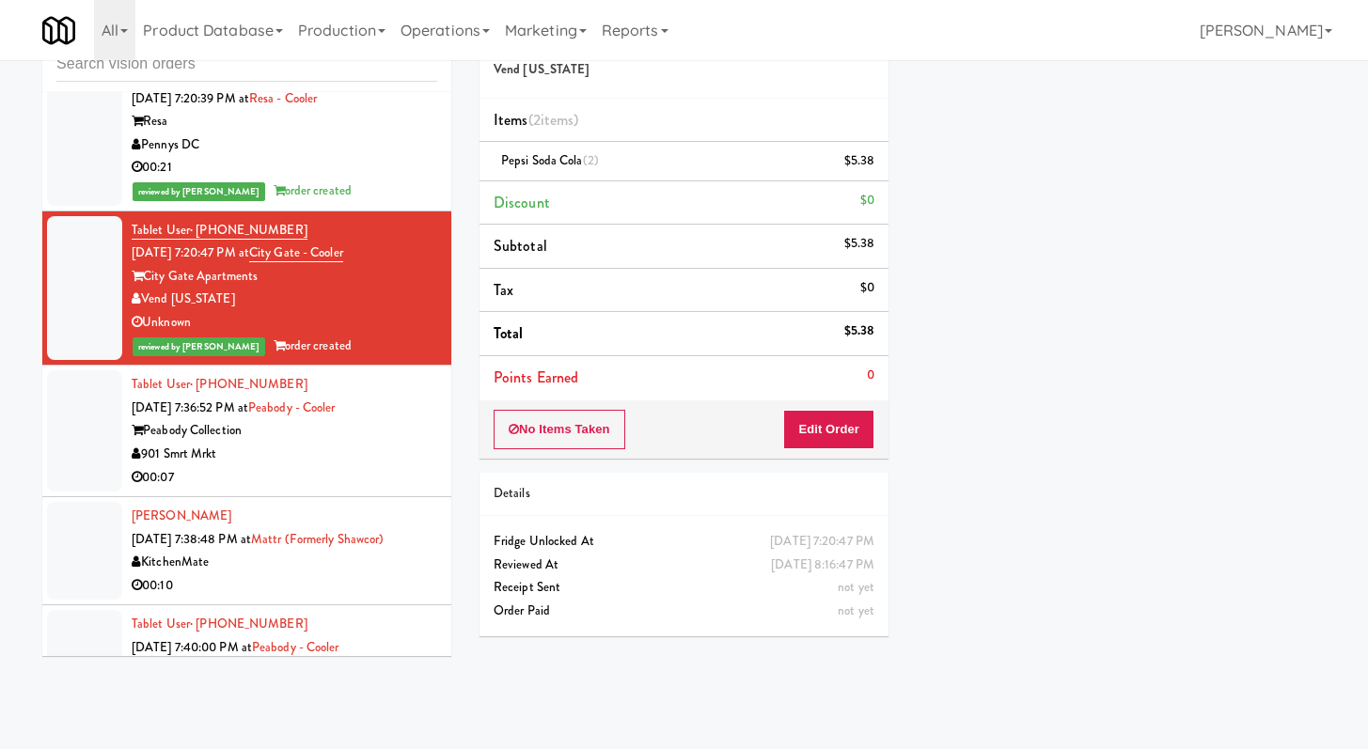
click at [294, 490] on div "00:07" at bounding box center [285, 478] width 306 height 24
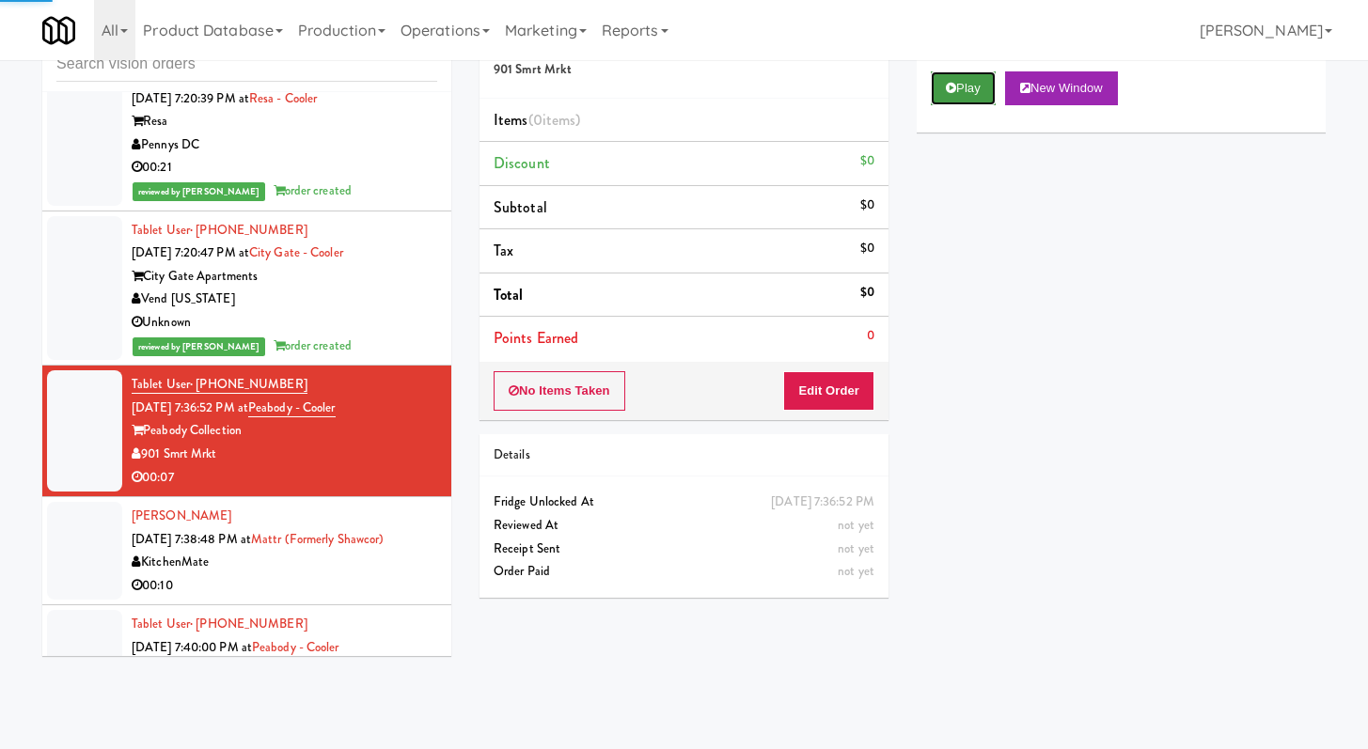
click at [972, 73] on button "Play" at bounding box center [963, 88] width 65 height 34
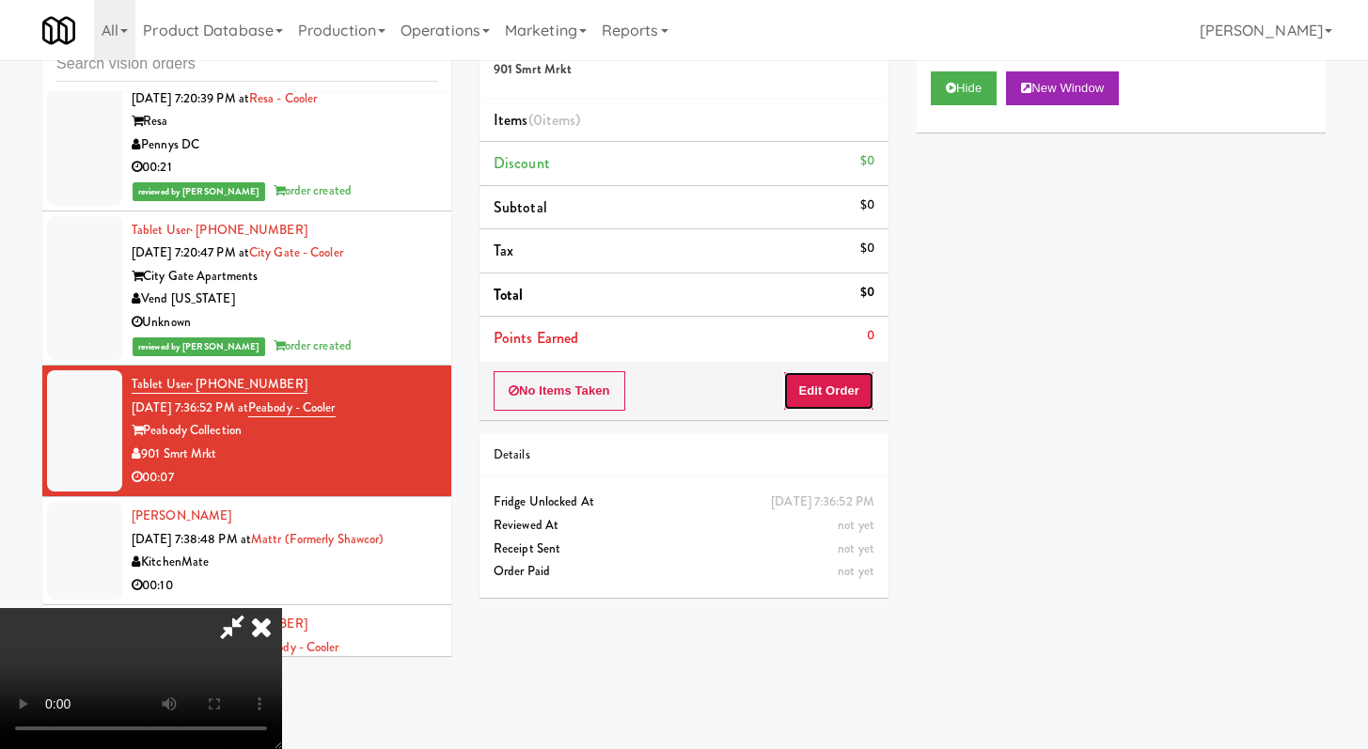
click at [834, 401] on button "Edit Order" at bounding box center [828, 390] width 91 height 39
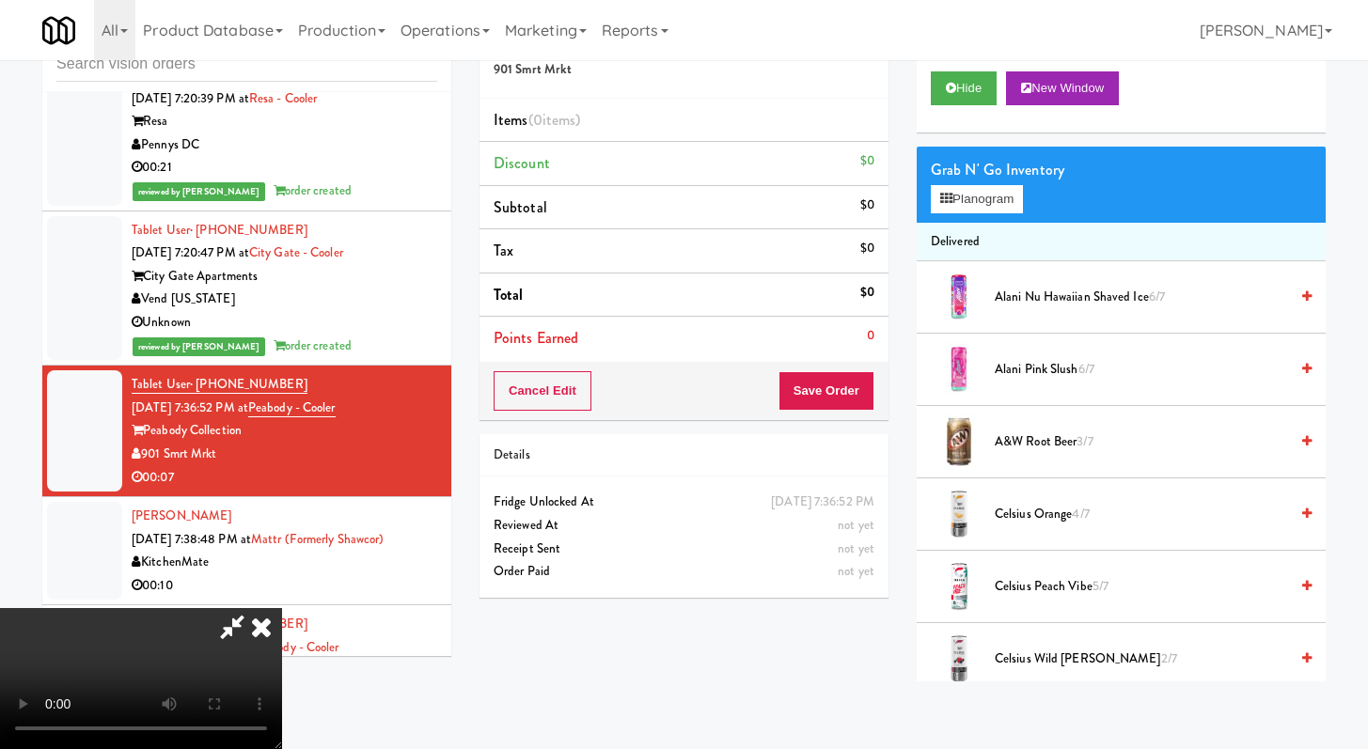
scroll to position [10763, 0]
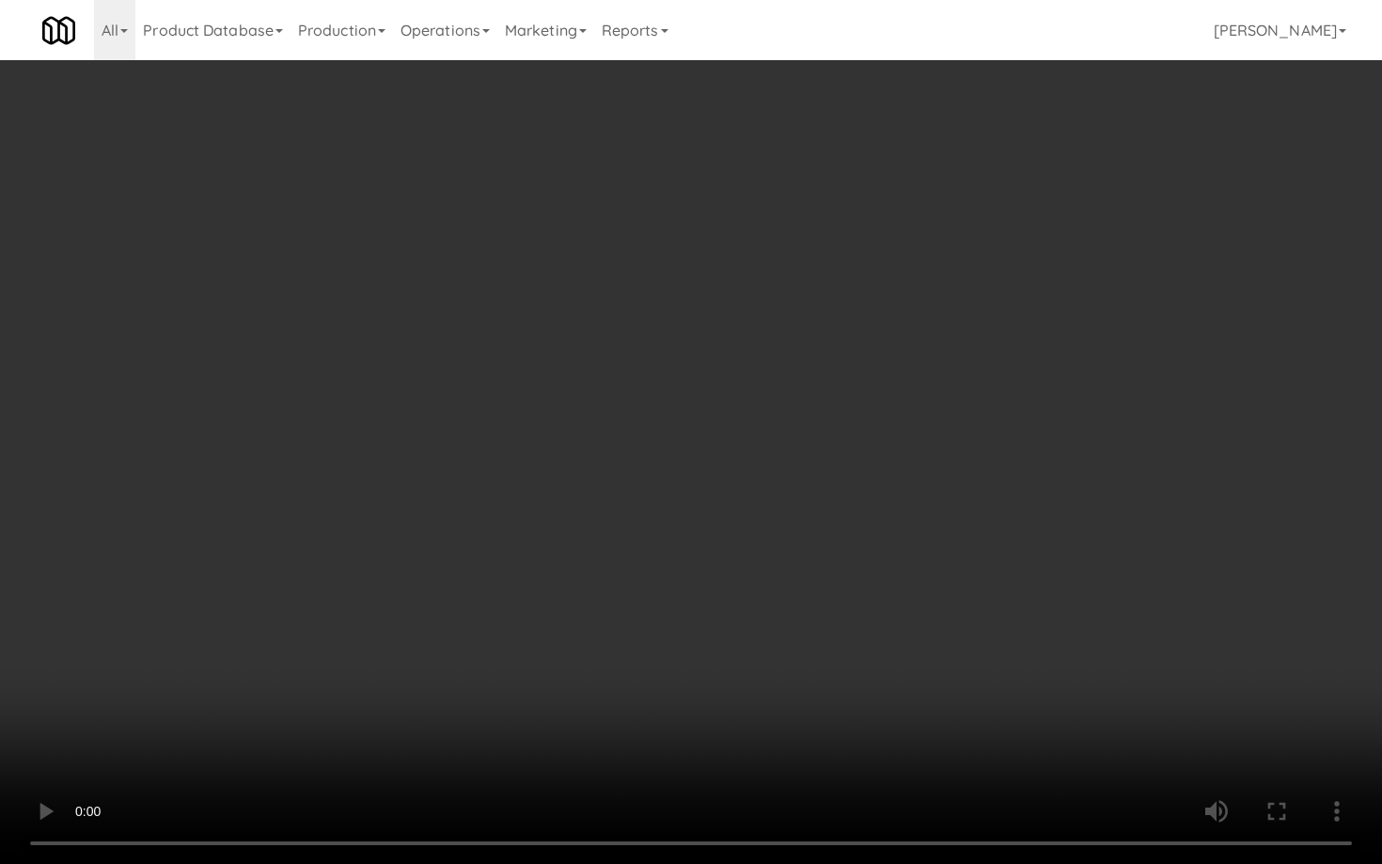
click at [724, 578] on video at bounding box center [691, 432] width 1382 height 864
click at [501, 402] on video at bounding box center [691, 432] width 1382 height 864
click at [482, 425] on video at bounding box center [691, 432] width 1382 height 864
click at [508, 441] on video at bounding box center [691, 432] width 1382 height 864
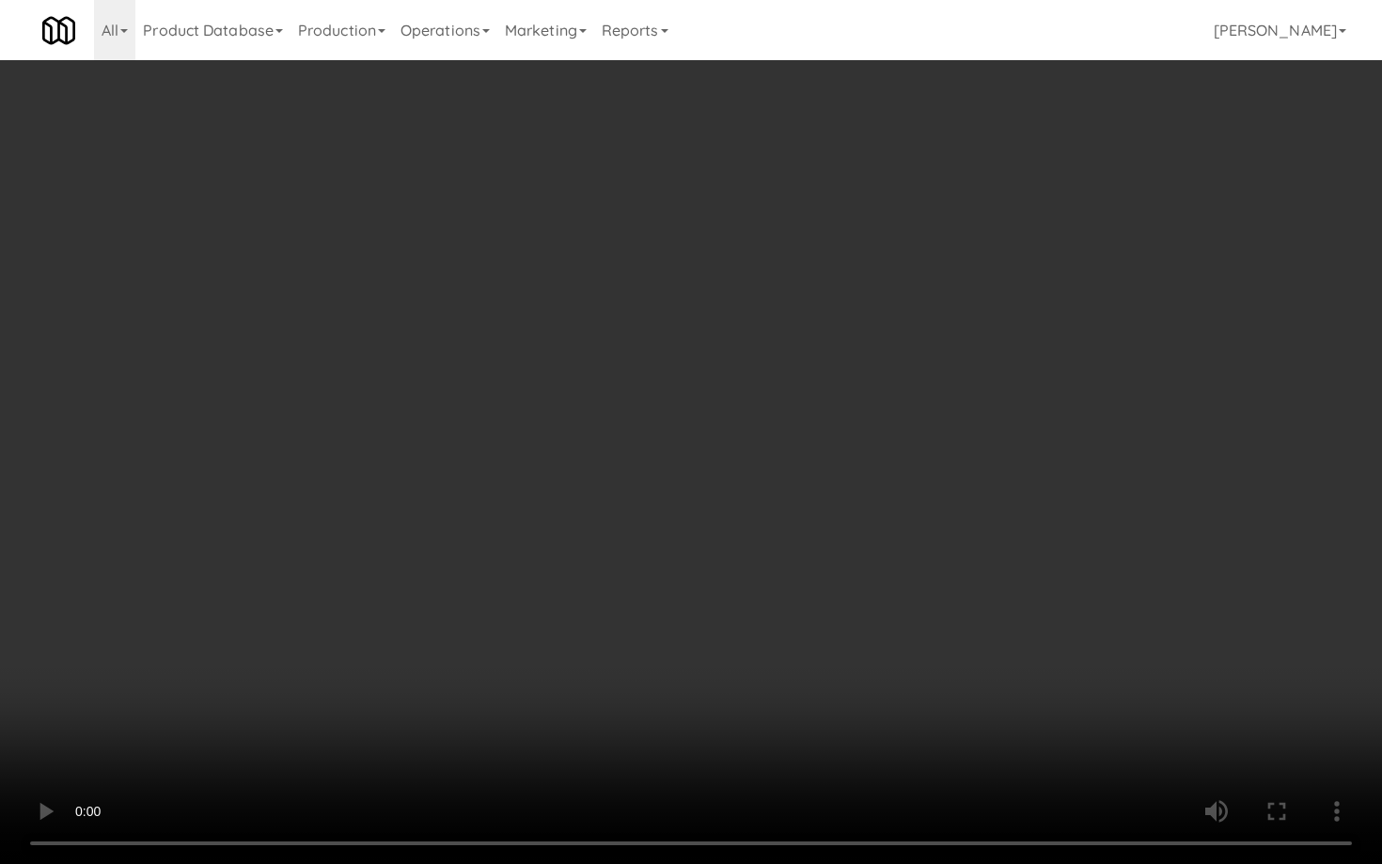
click at [508, 440] on video at bounding box center [691, 432] width 1382 height 864
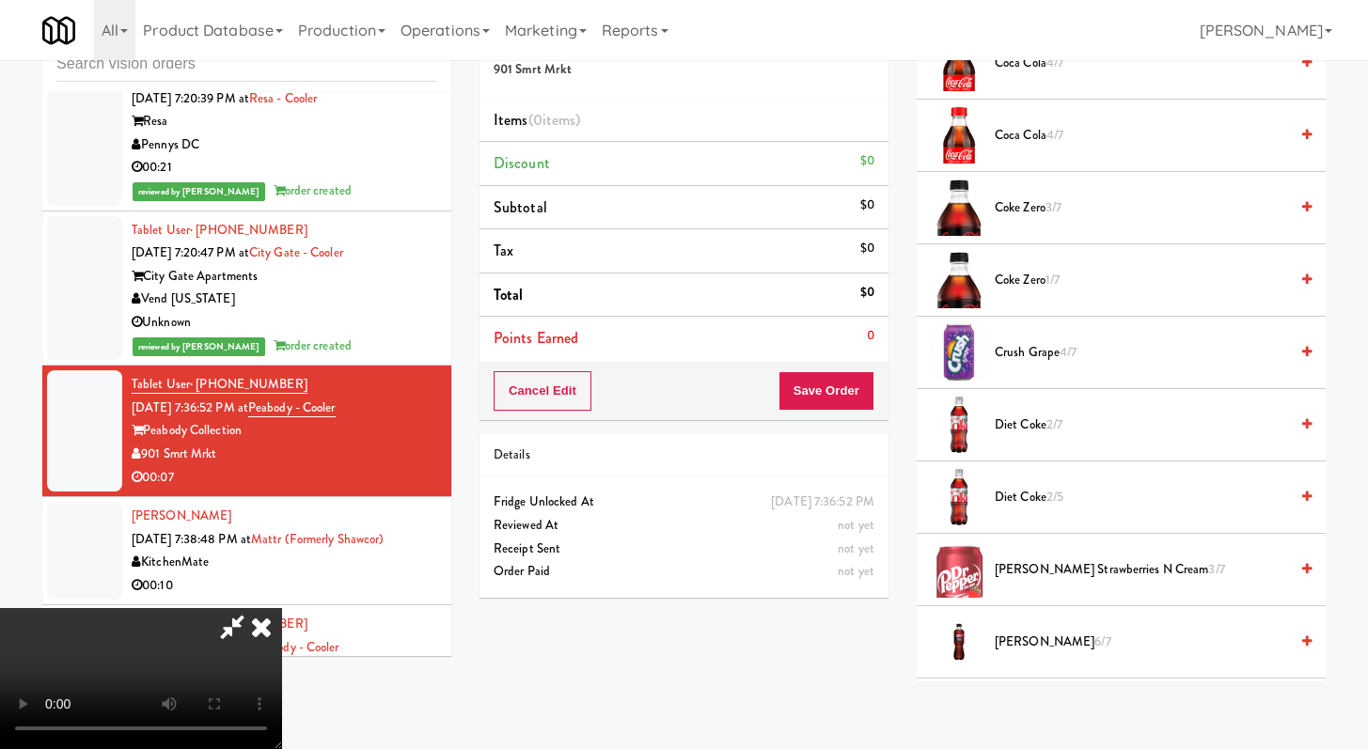
scroll to position [730, 0]
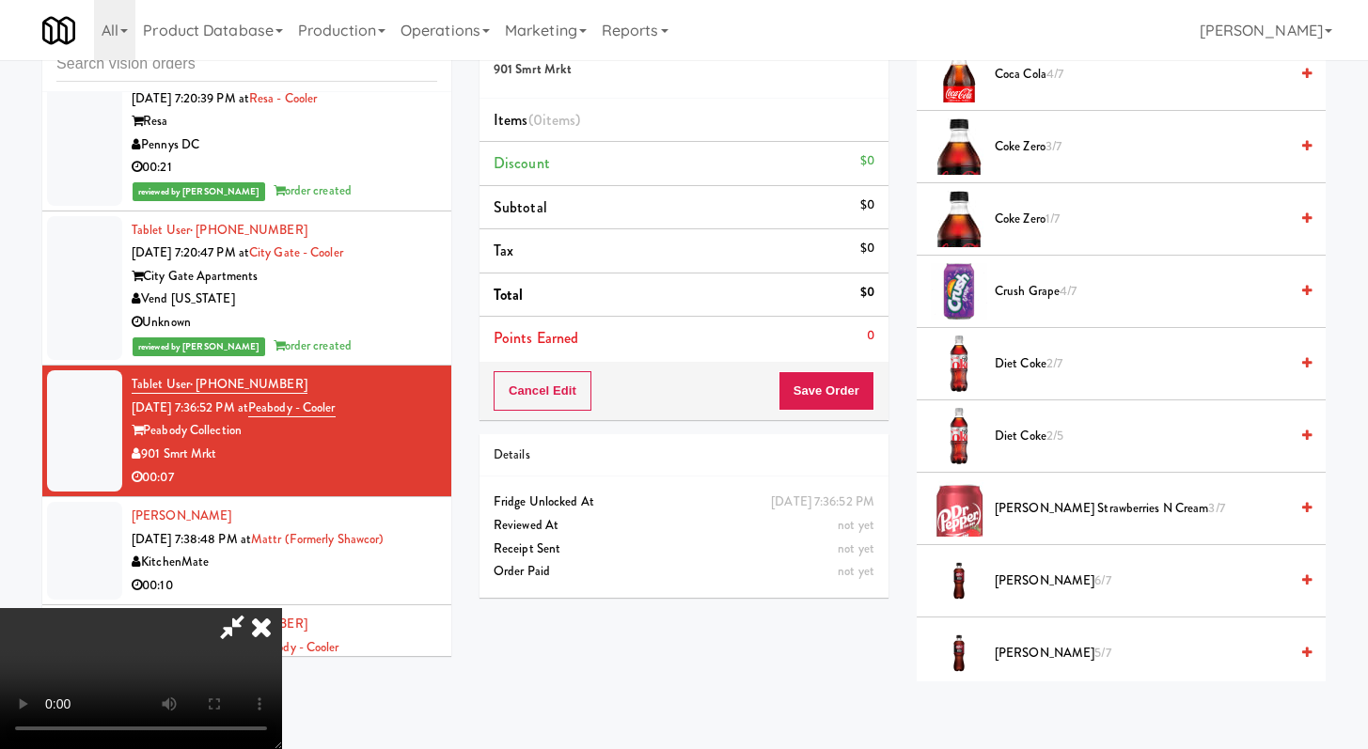
click at [1031, 585] on span "[PERSON_NAME] Zero 6/7" at bounding box center [1141, 582] width 293 height 24
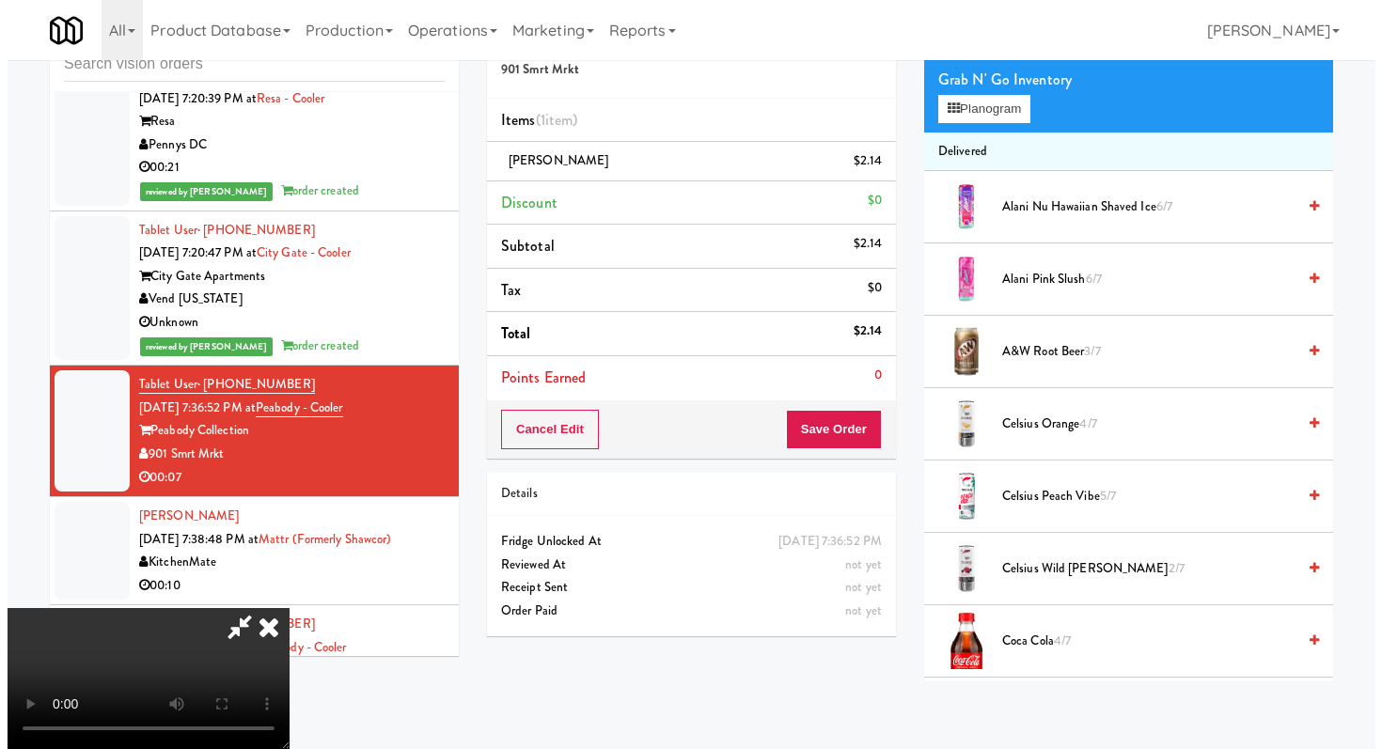
scroll to position [0, 0]
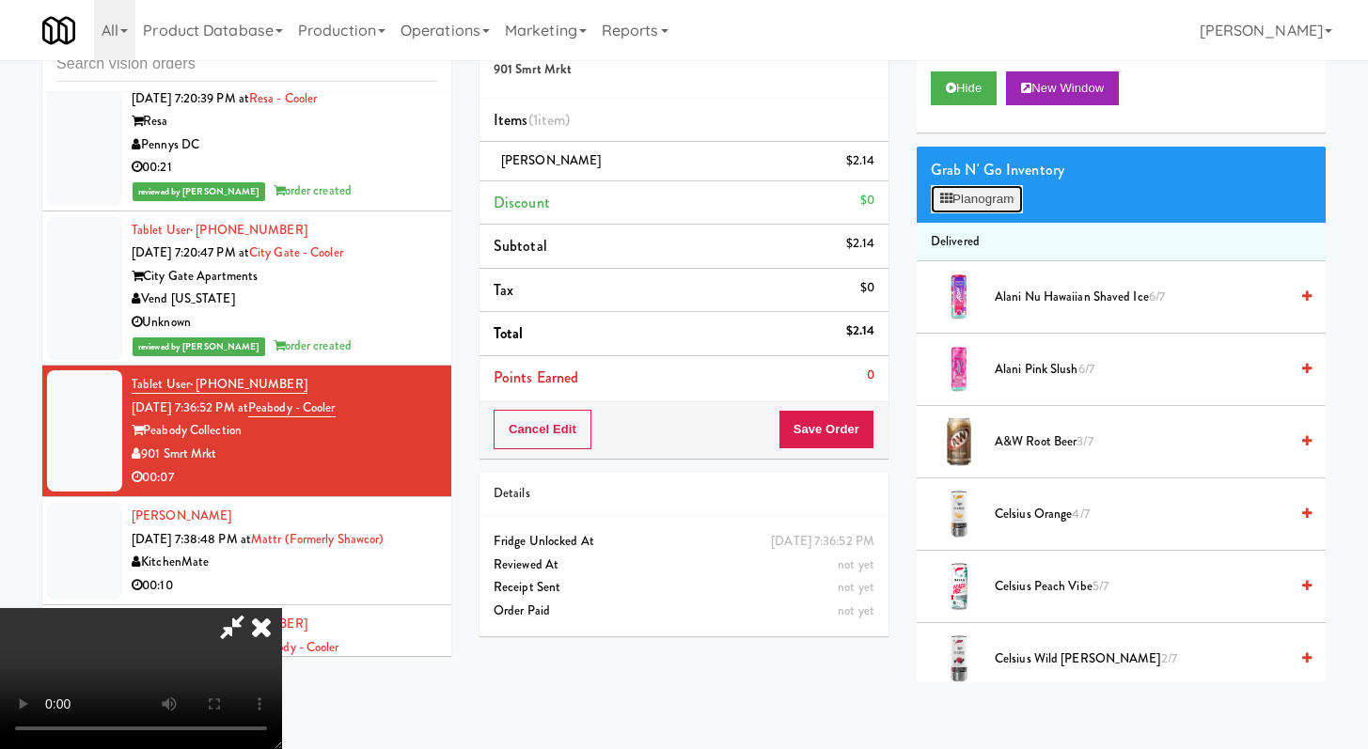
click at [974, 189] on button "Planogram" at bounding box center [977, 199] width 92 height 28
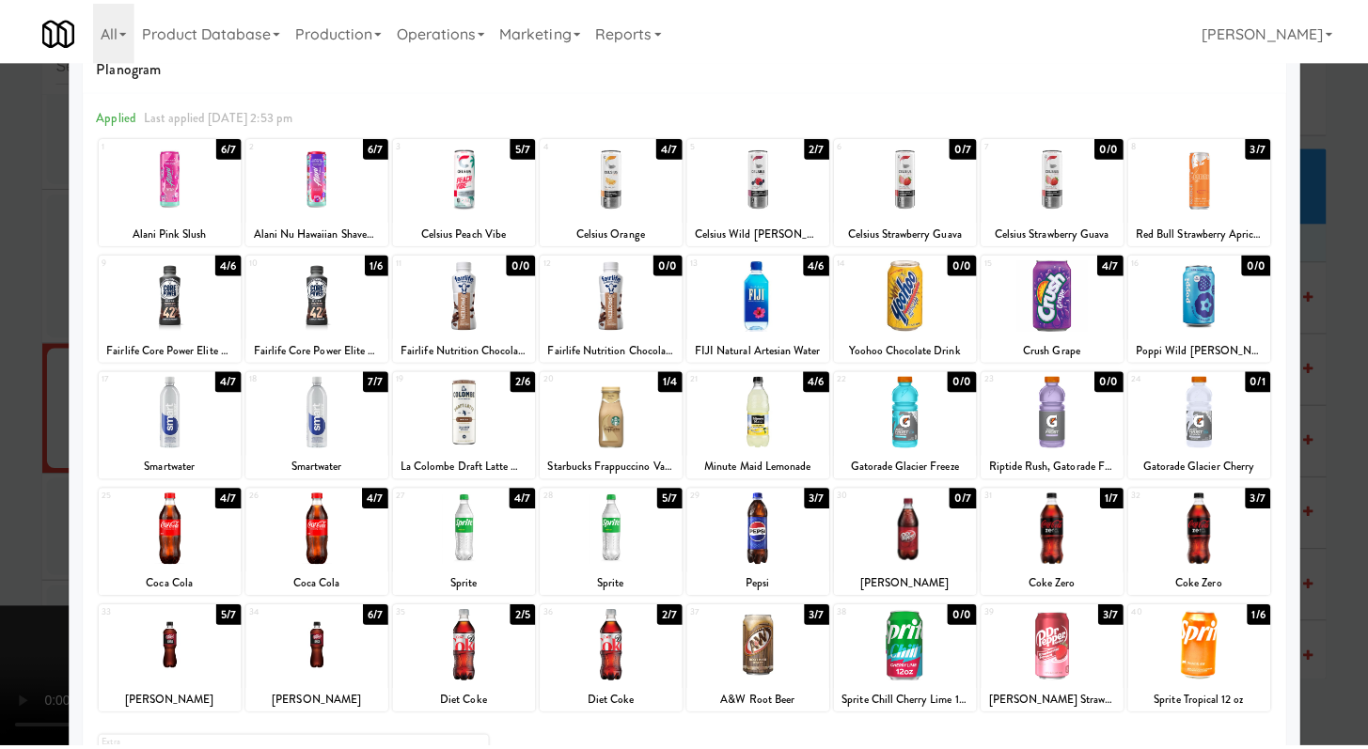
scroll to position [174, 0]
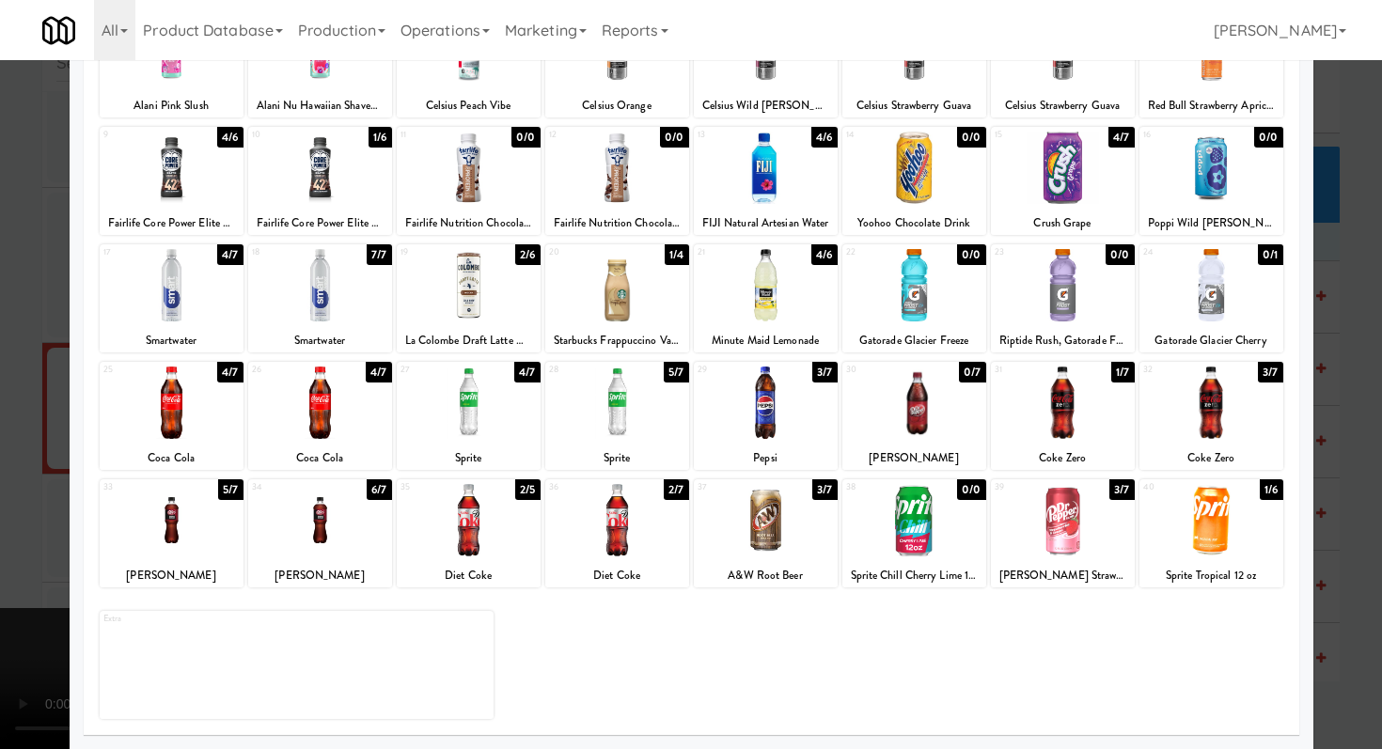
click at [0, 483] on div at bounding box center [691, 374] width 1382 height 749
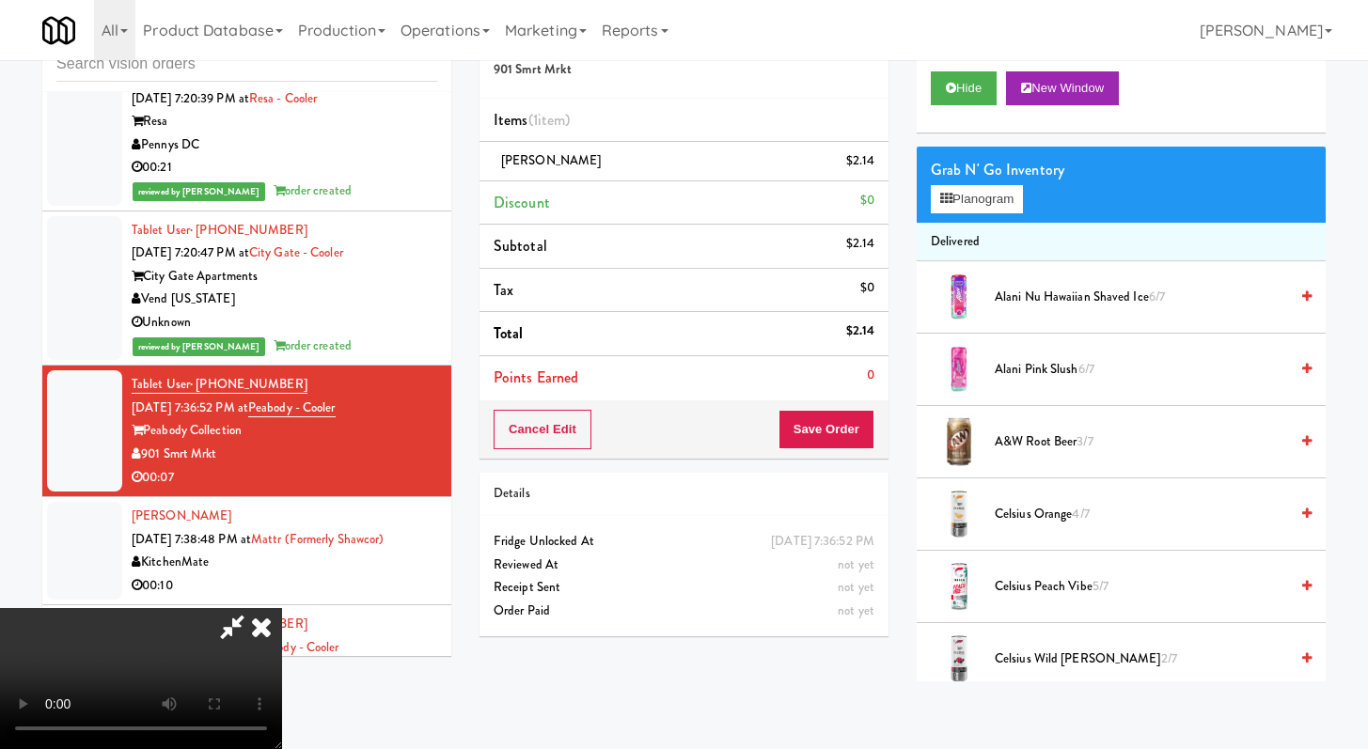
scroll to position [10763, 0]
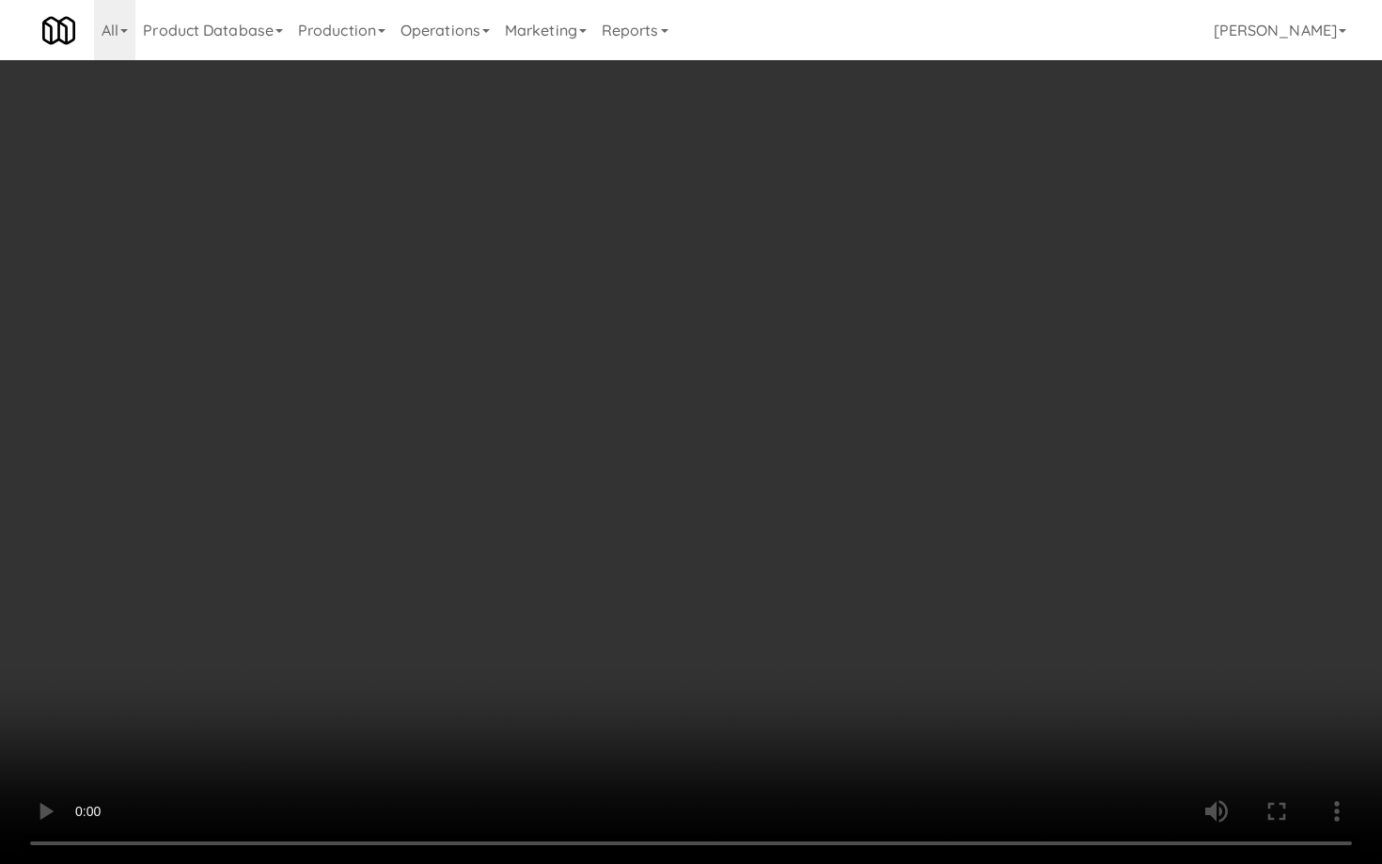
click at [660, 617] on video at bounding box center [691, 432] width 1382 height 864
click at [674, 612] on video at bounding box center [691, 432] width 1382 height 864
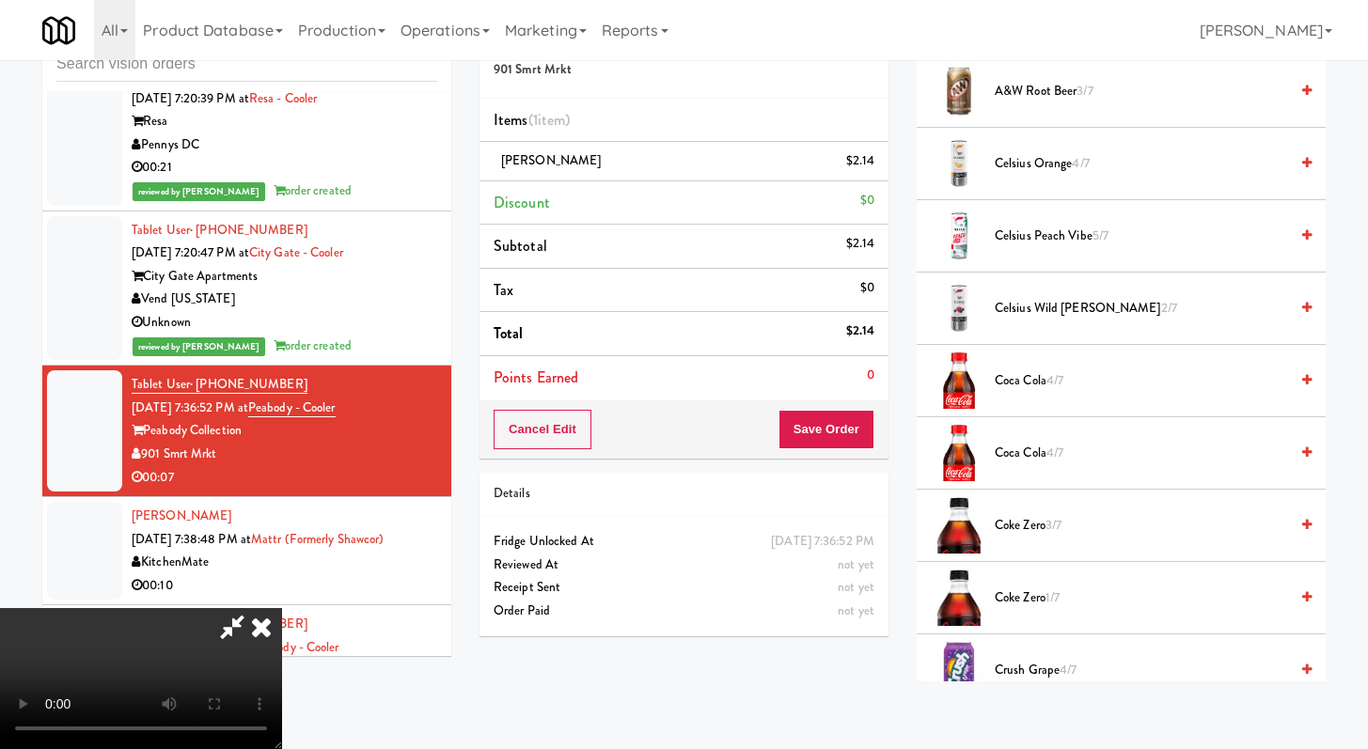
scroll to position [1897, 0]
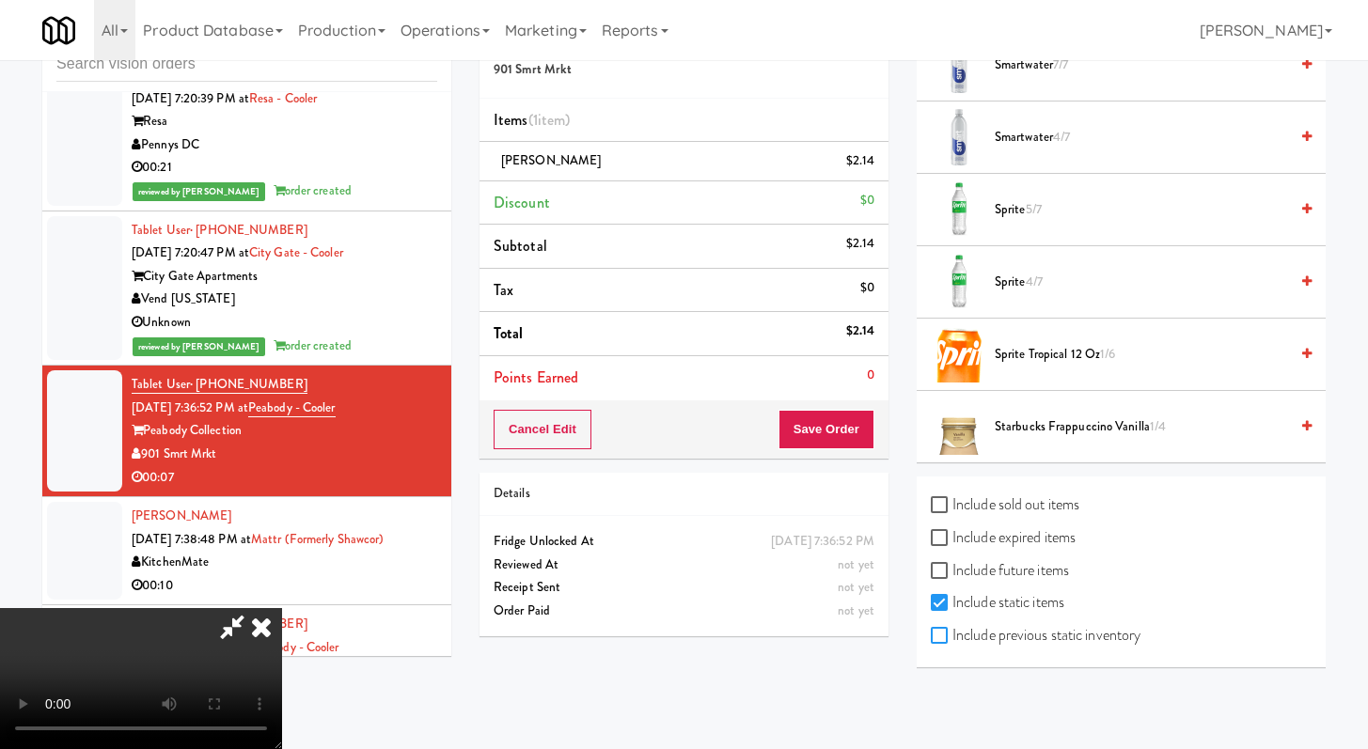
drag, startPoint x: 948, startPoint y: 643, endPoint x: 1210, endPoint y: 467, distance: 315.8
click at [947, 643] on input "Include previous static inventory" at bounding box center [942, 636] width 22 height 15
checkbox input "true"
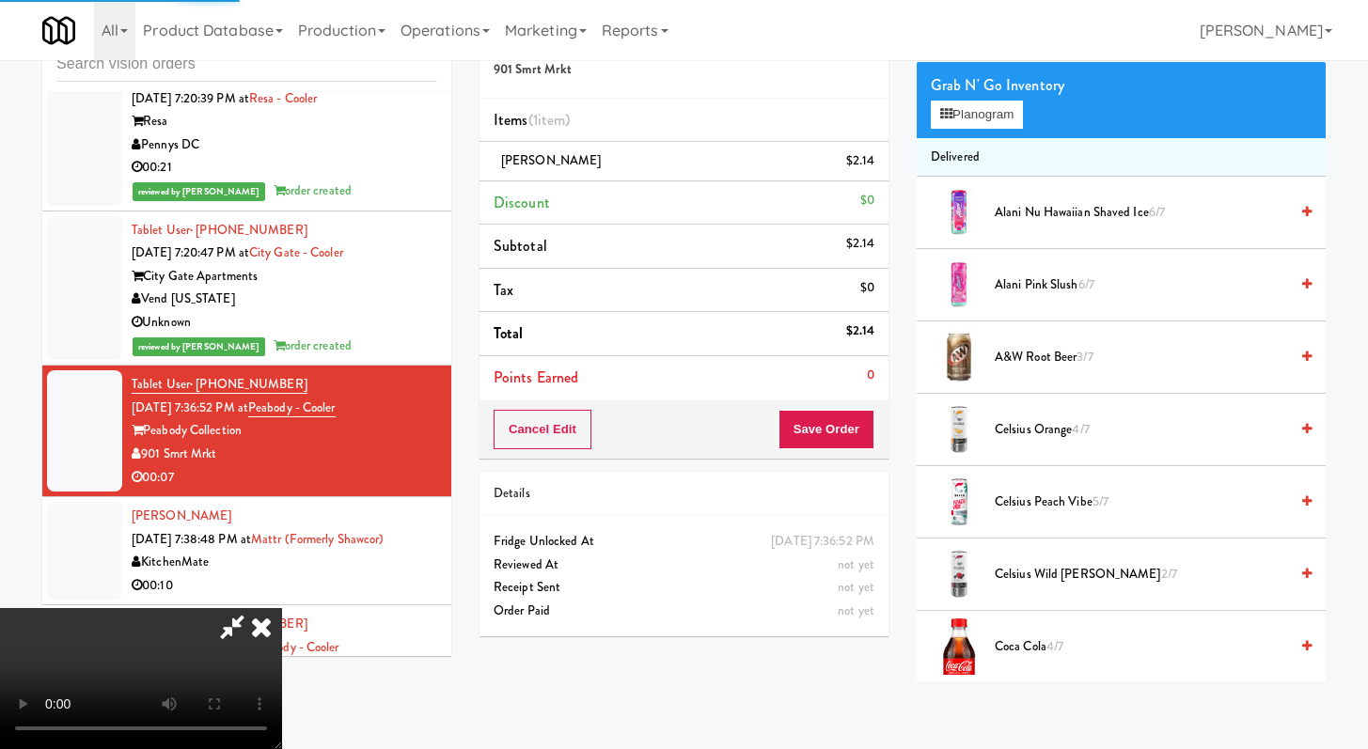
scroll to position [0, 0]
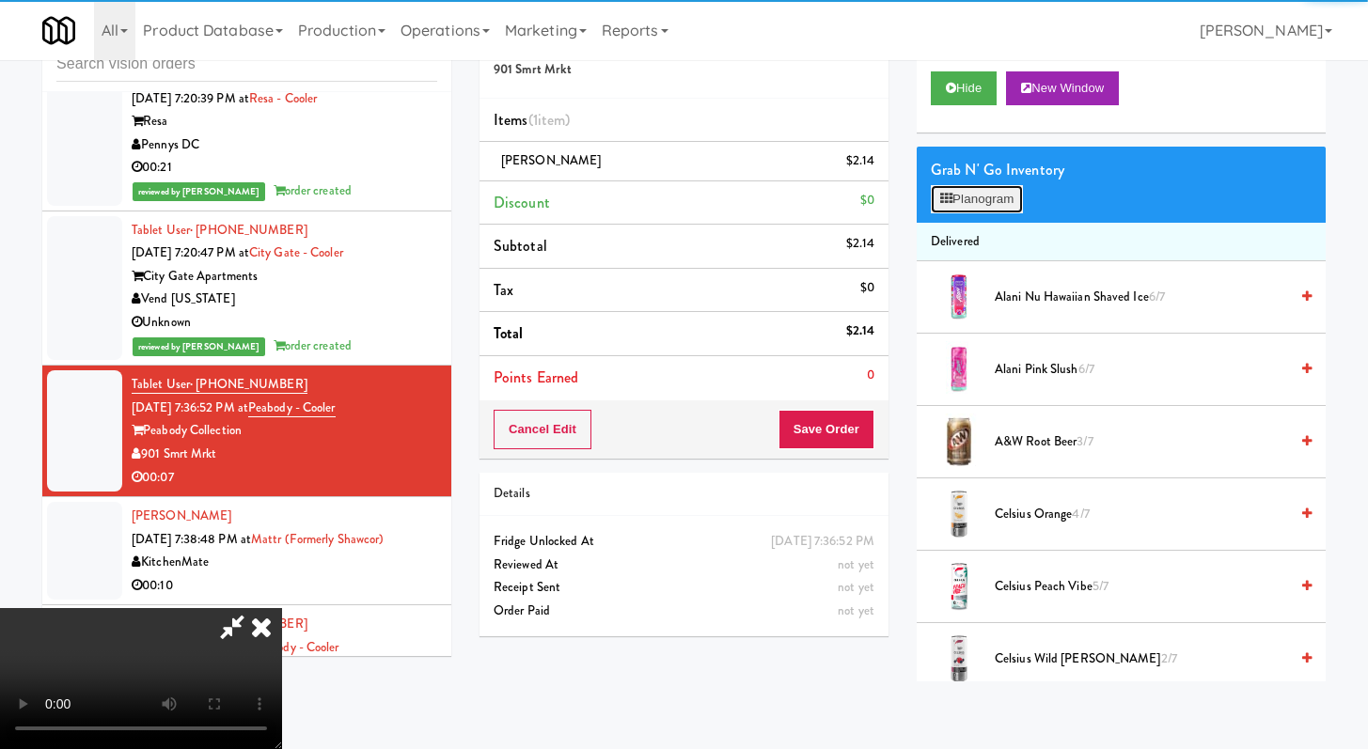
click at [985, 197] on button "Planogram" at bounding box center [977, 199] width 92 height 28
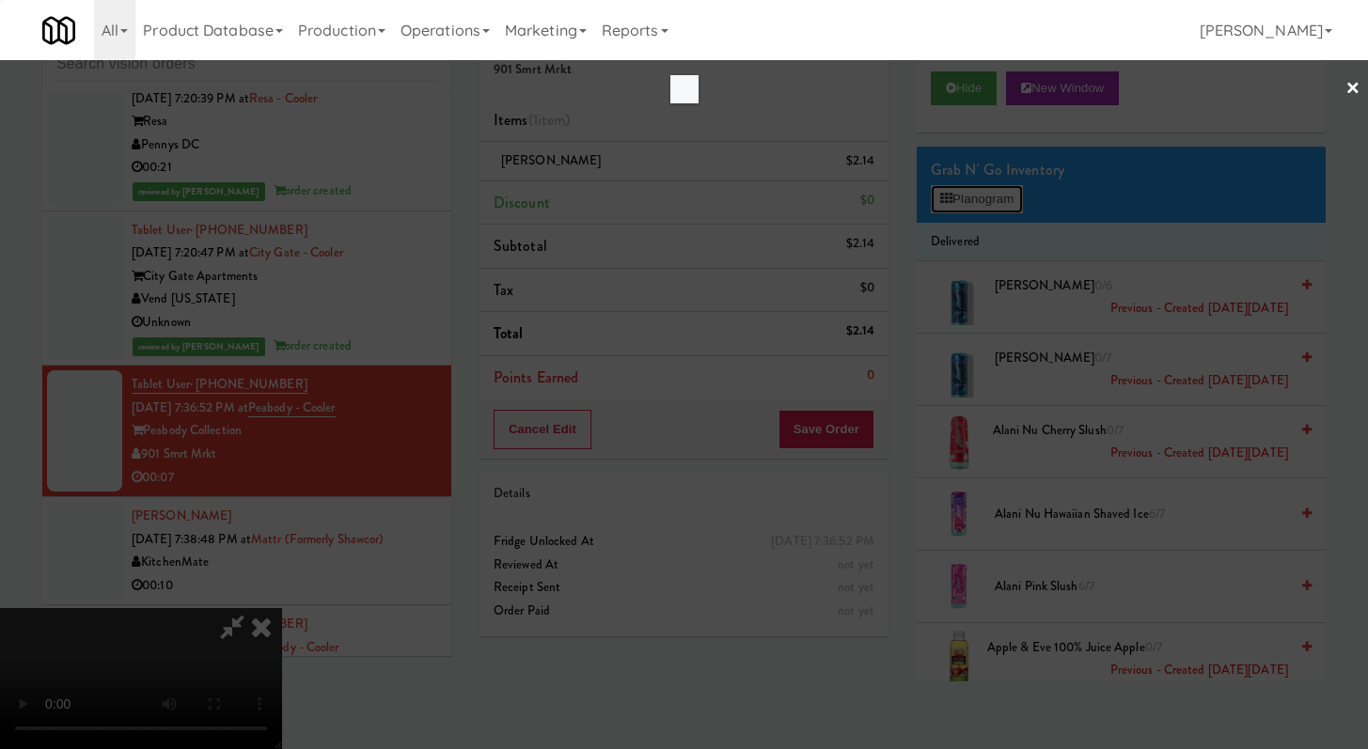
scroll to position [10763, 0]
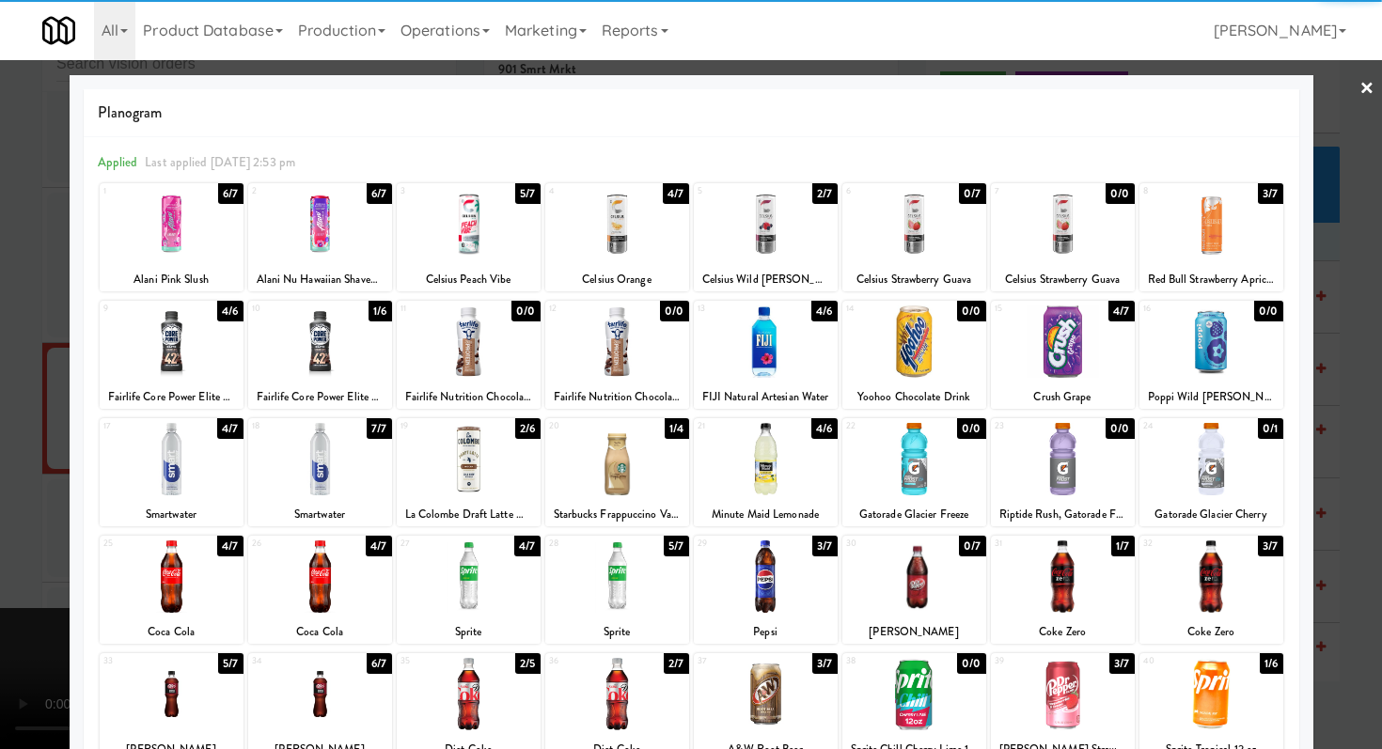
click at [930, 579] on div at bounding box center [914, 577] width 144 height 72
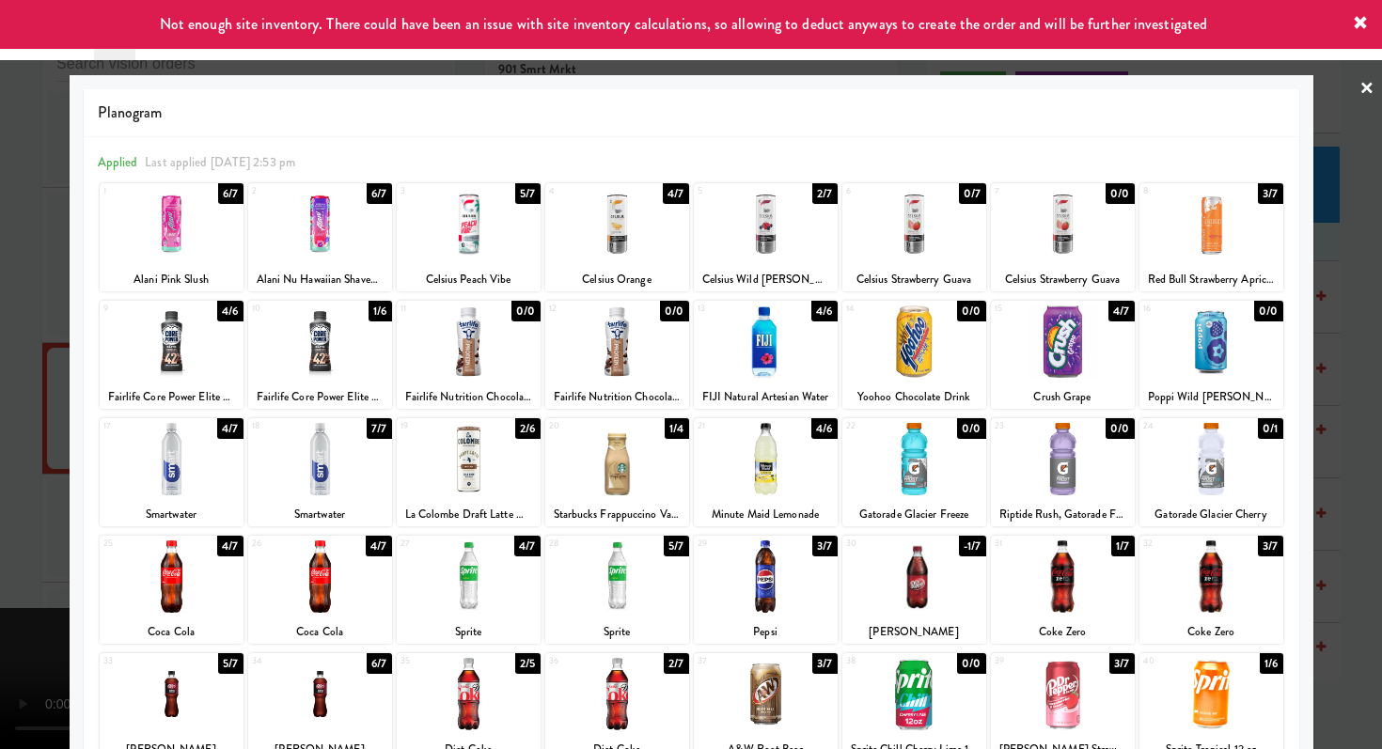
click at [1357, 544] on div at bounding box center [691, 374] width 1382 height 749
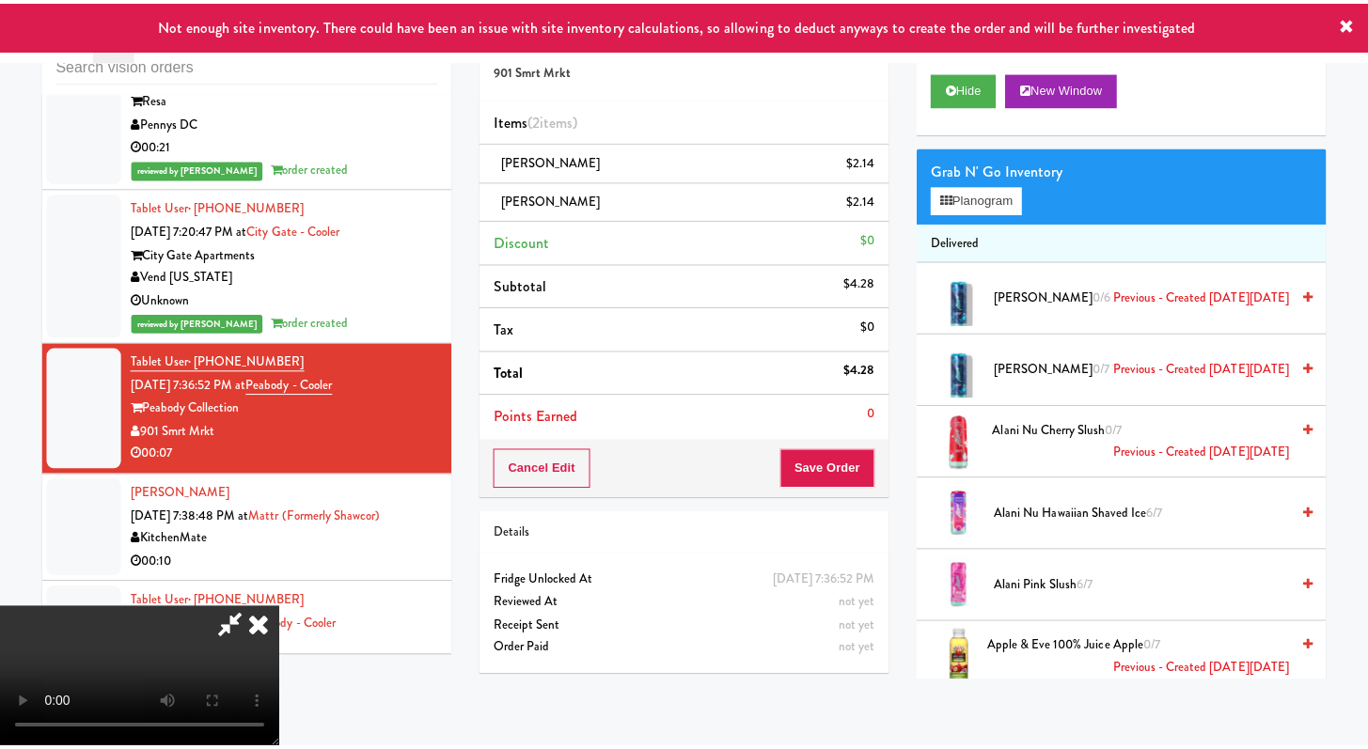
scroll to position [10787, 0]
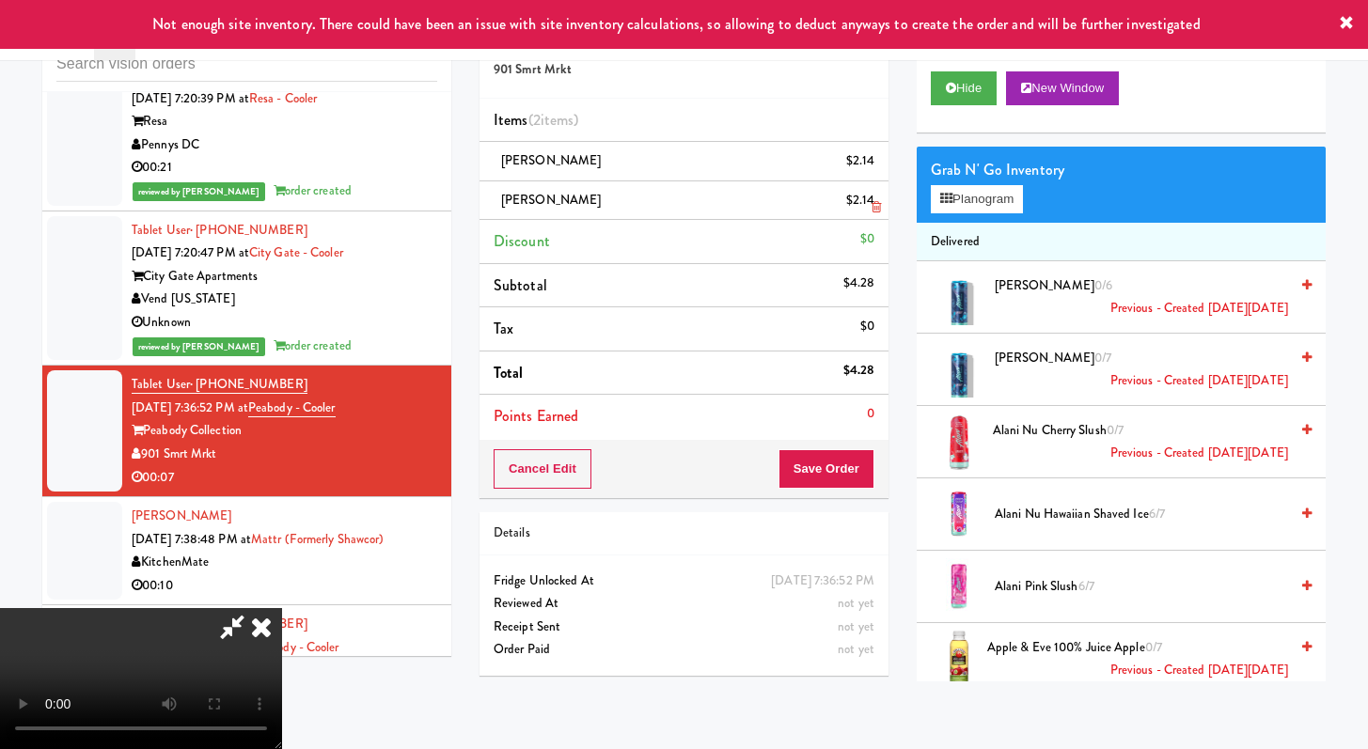
click at [873, 164] on icon at bounding box center [876, 168] width 9 height 12
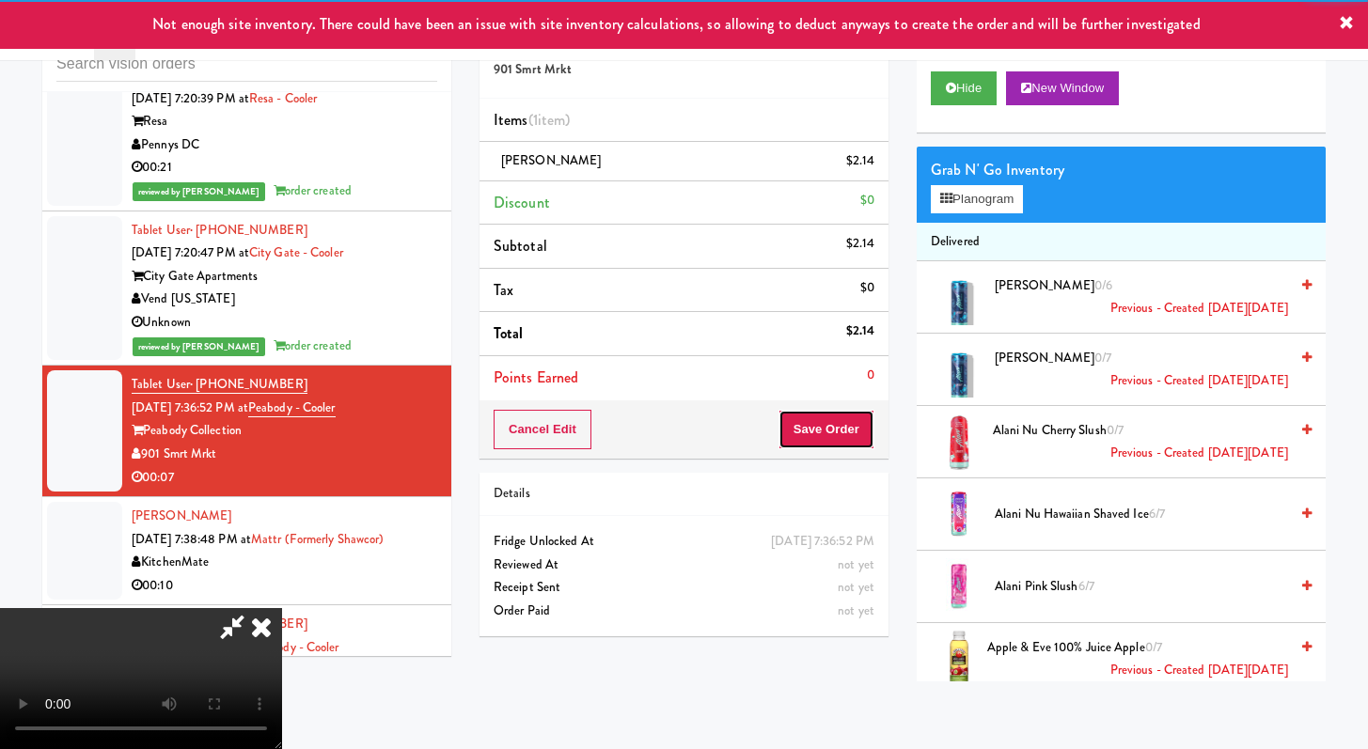
click at [849, 447] on button "Save Order" at bounding box center [827, 429] width 96 height 39
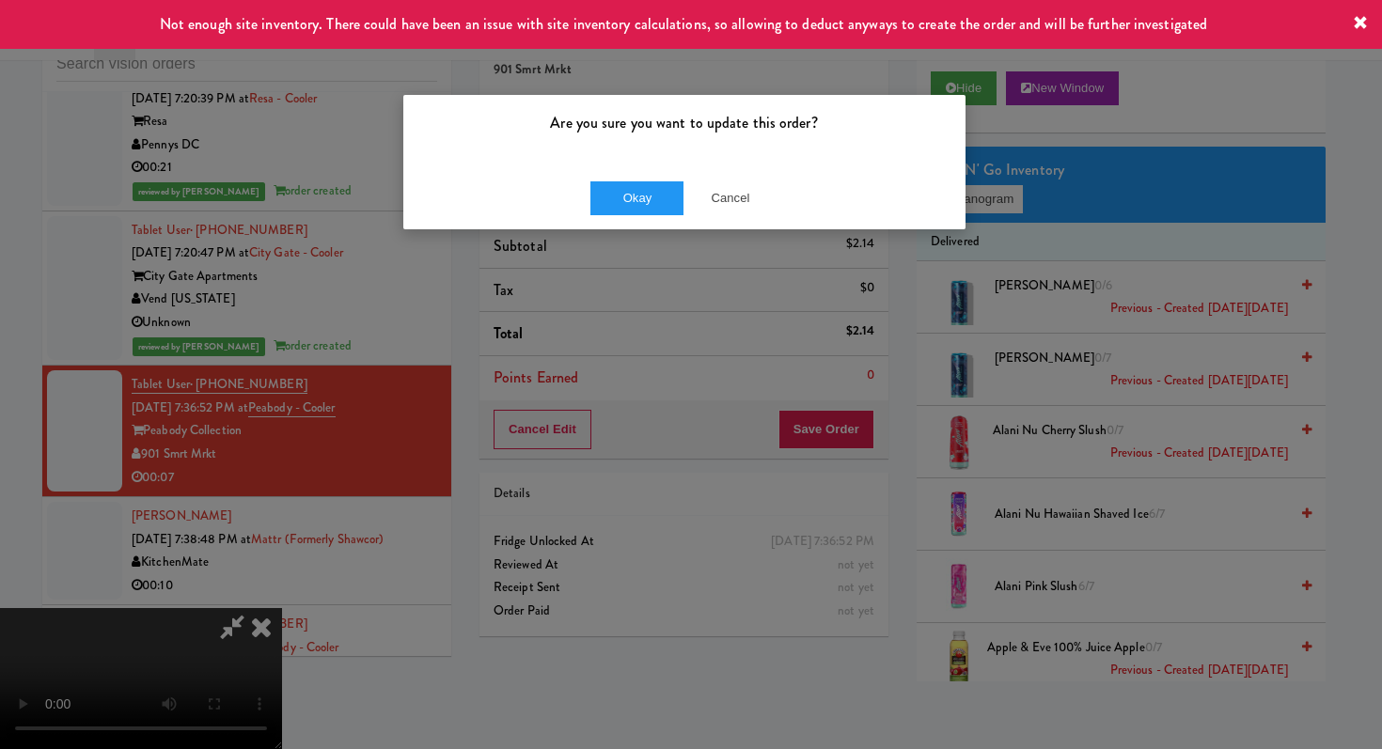
click at [639, 176] on div "Okay Cancel" at bounding box center [684, 197] width 562 height 63
click at [640, 191] on button "Okay" at bounding box center [637, 198] width 94 height 34
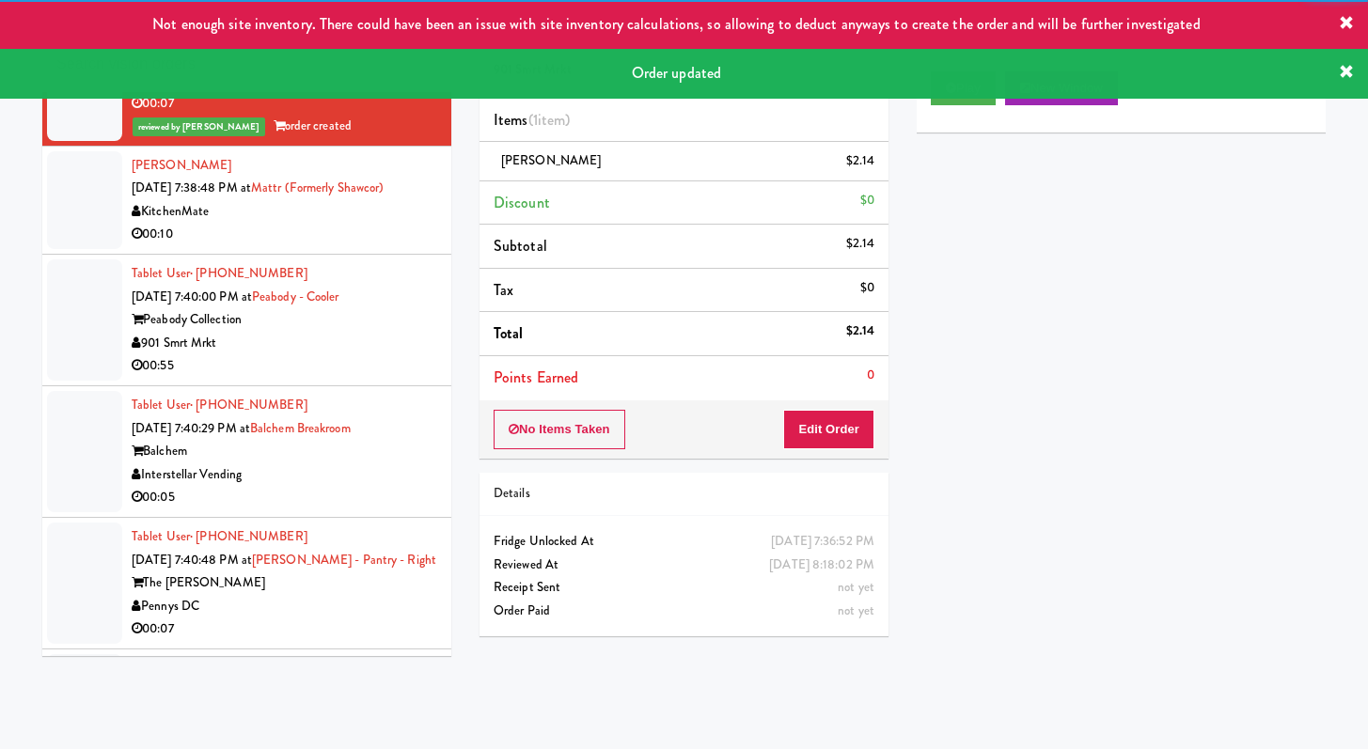
scroll to position [11172, 0]
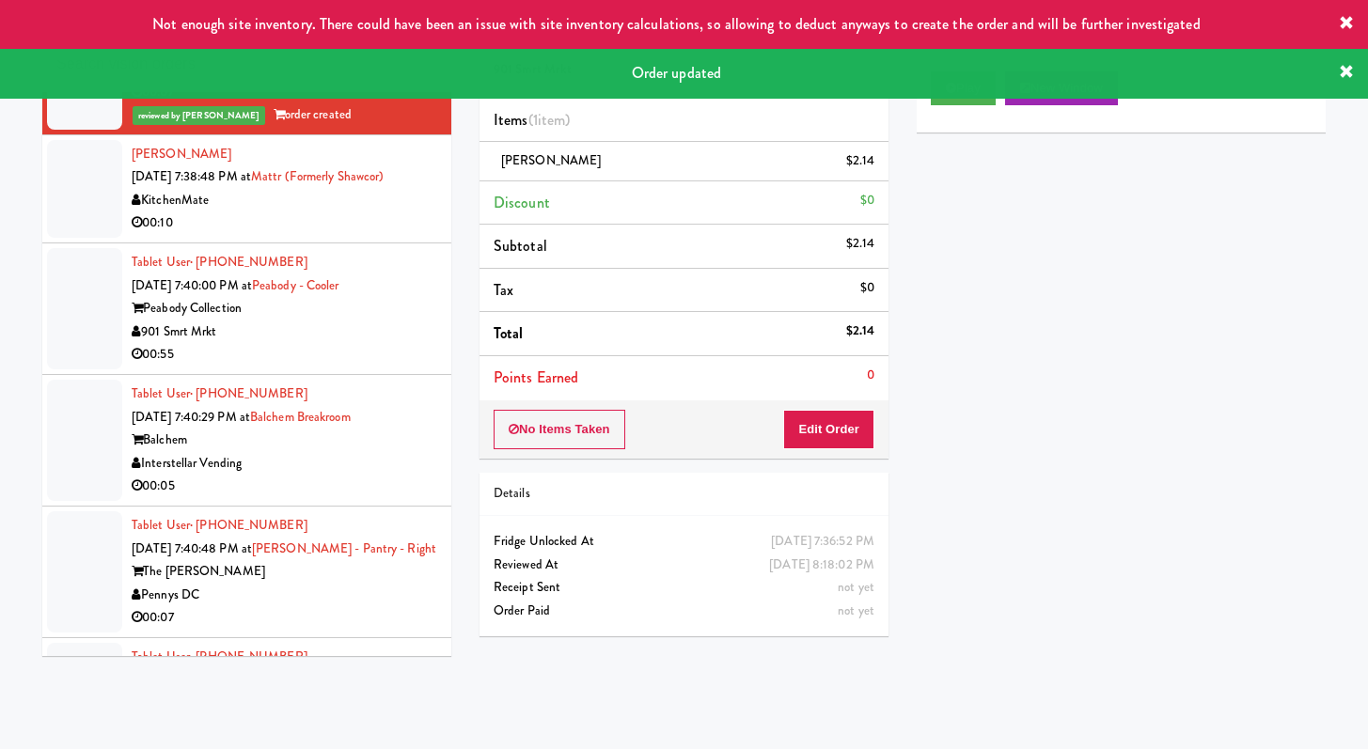
click at [405, 367] on div "00:55" at bounding box center [285, 355] width 306 height 24
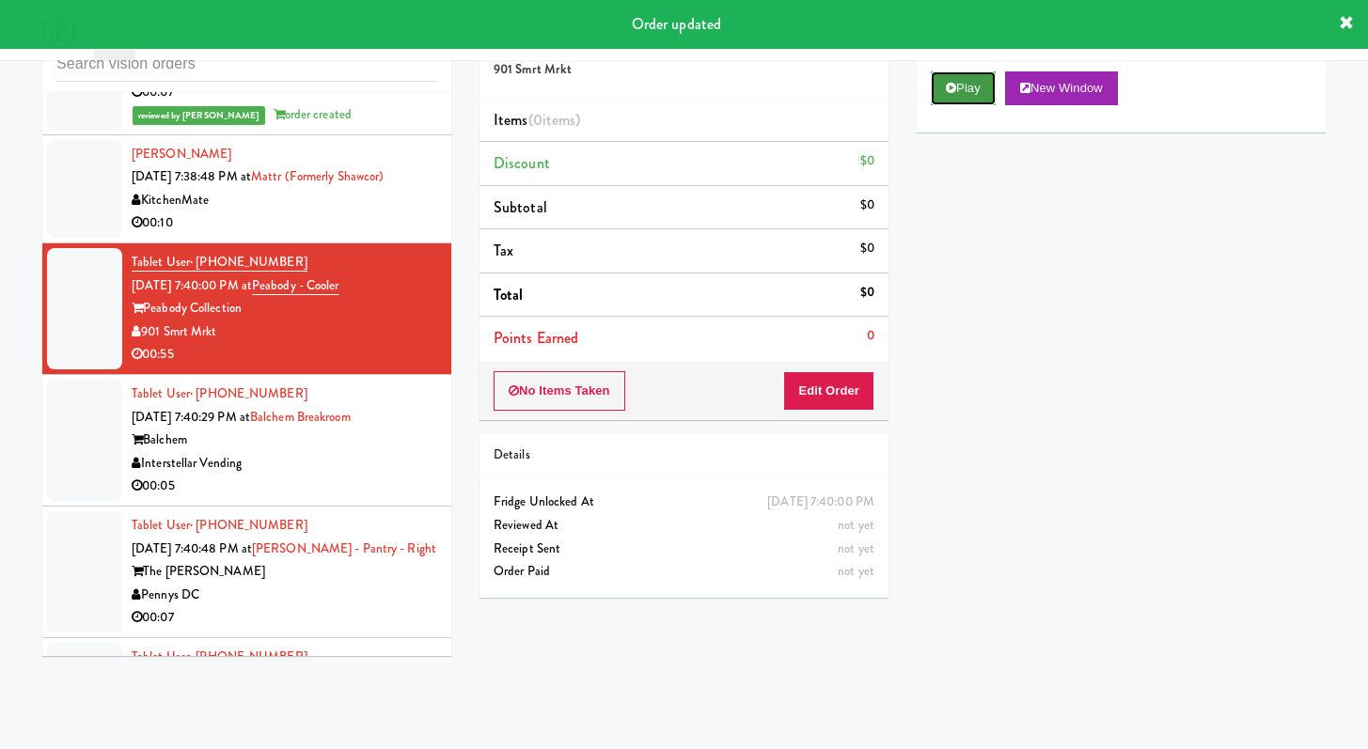
click at [956, 87] on button "Play" at bounding box center [963, 88] width 65 height 34
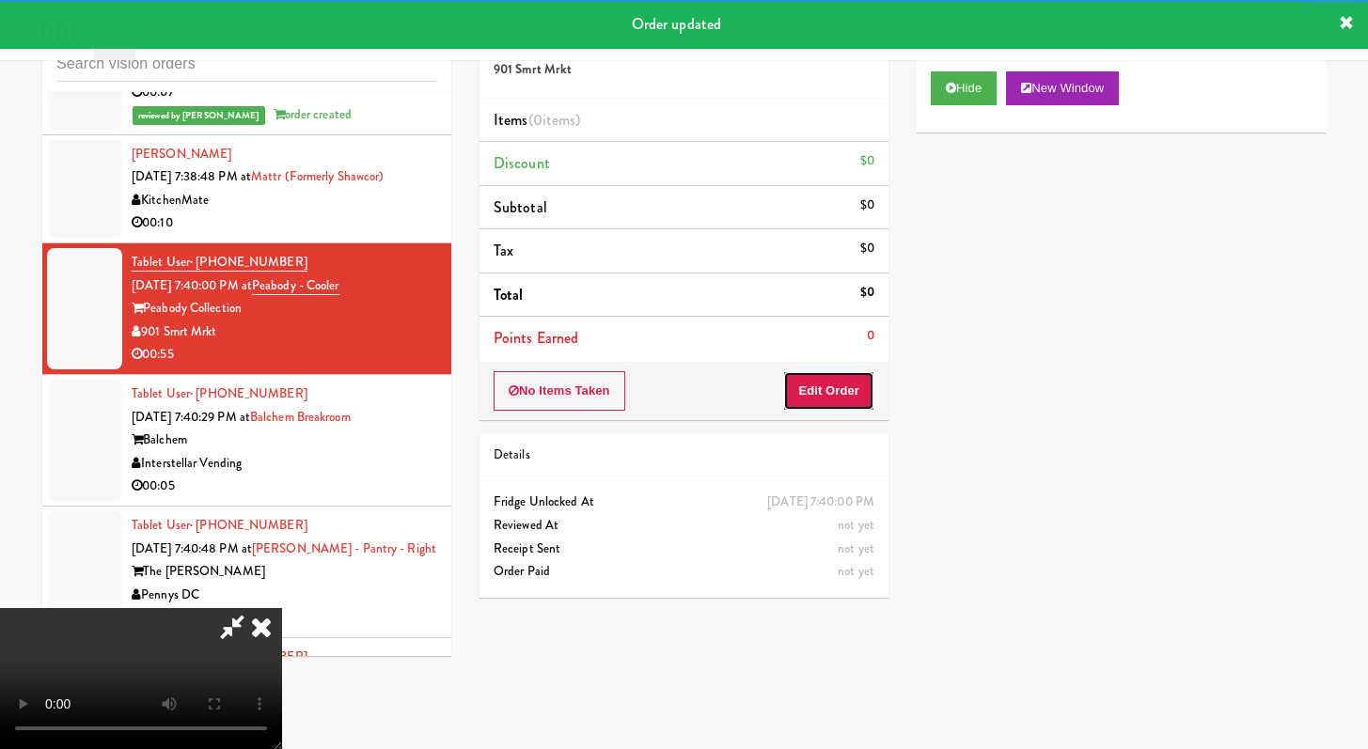
click at [815, 392] on button "Edit Order" at bounding box center [828, 390] width 91 height 39
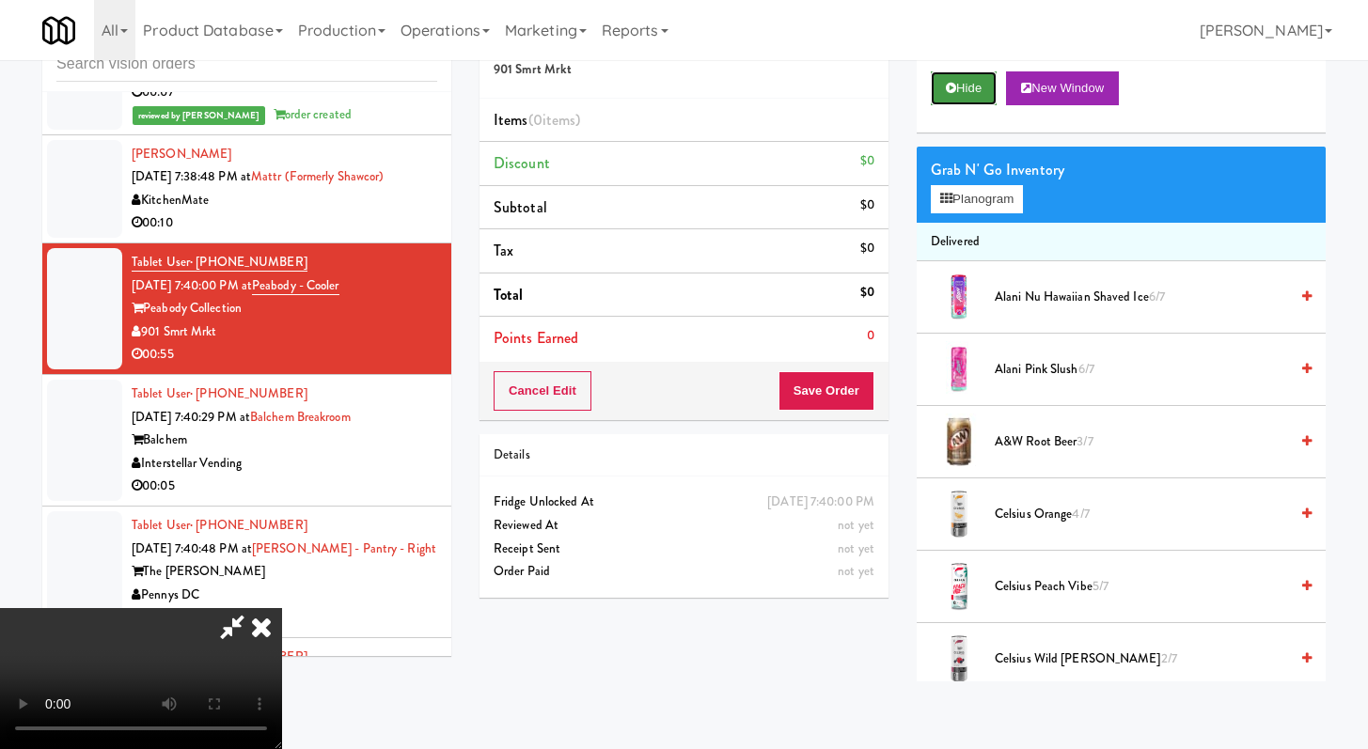
click at [968, 87] on button "Hide" at bounding box center [964, 88] width 66 height 34
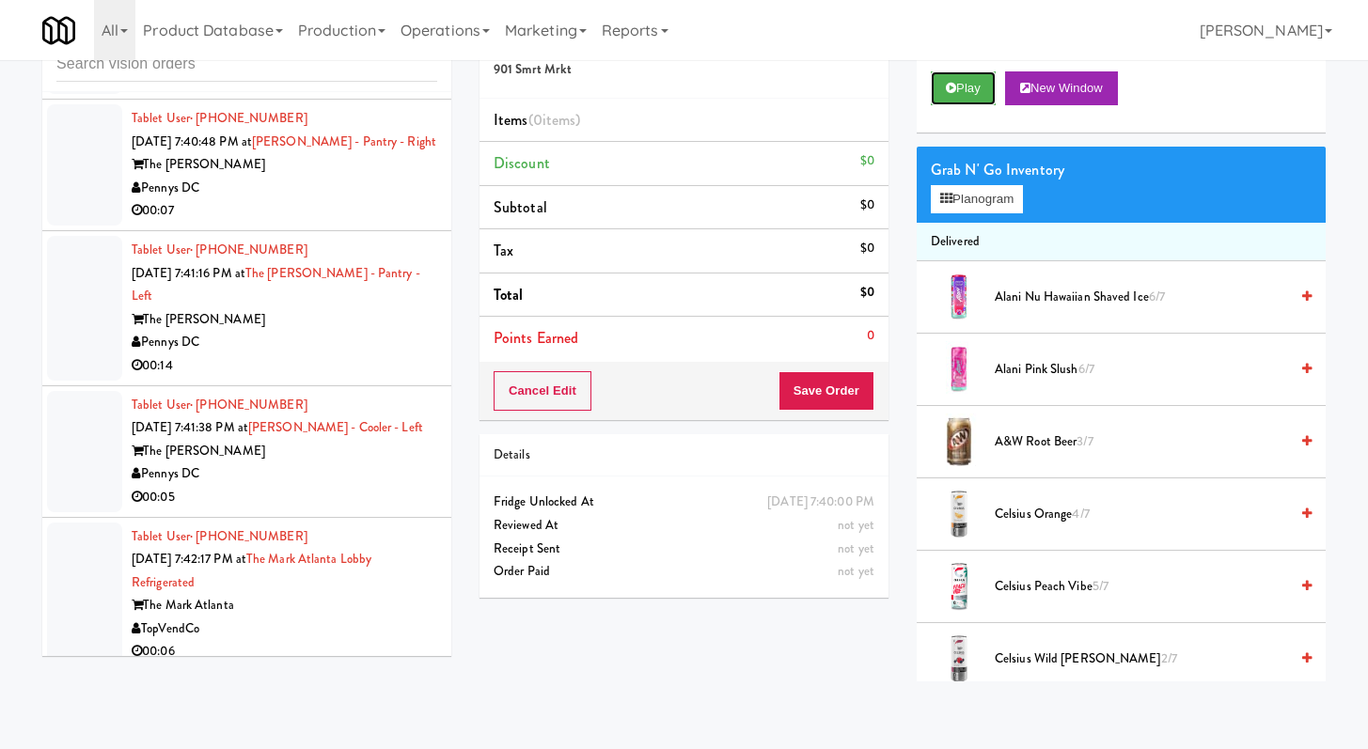
scroll to position [12385, 0]
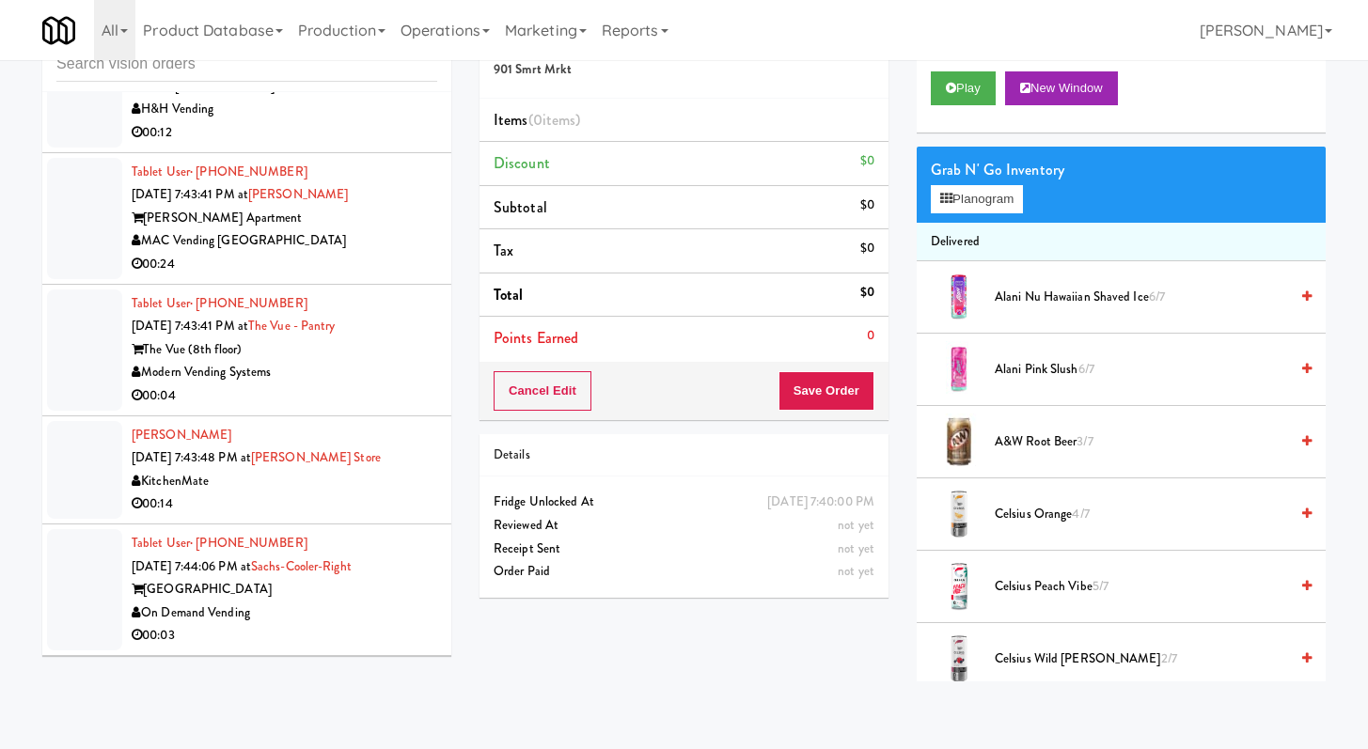
click at [315, 276] on div "00:24" at bounding box center [285, 265] width 306 height 24
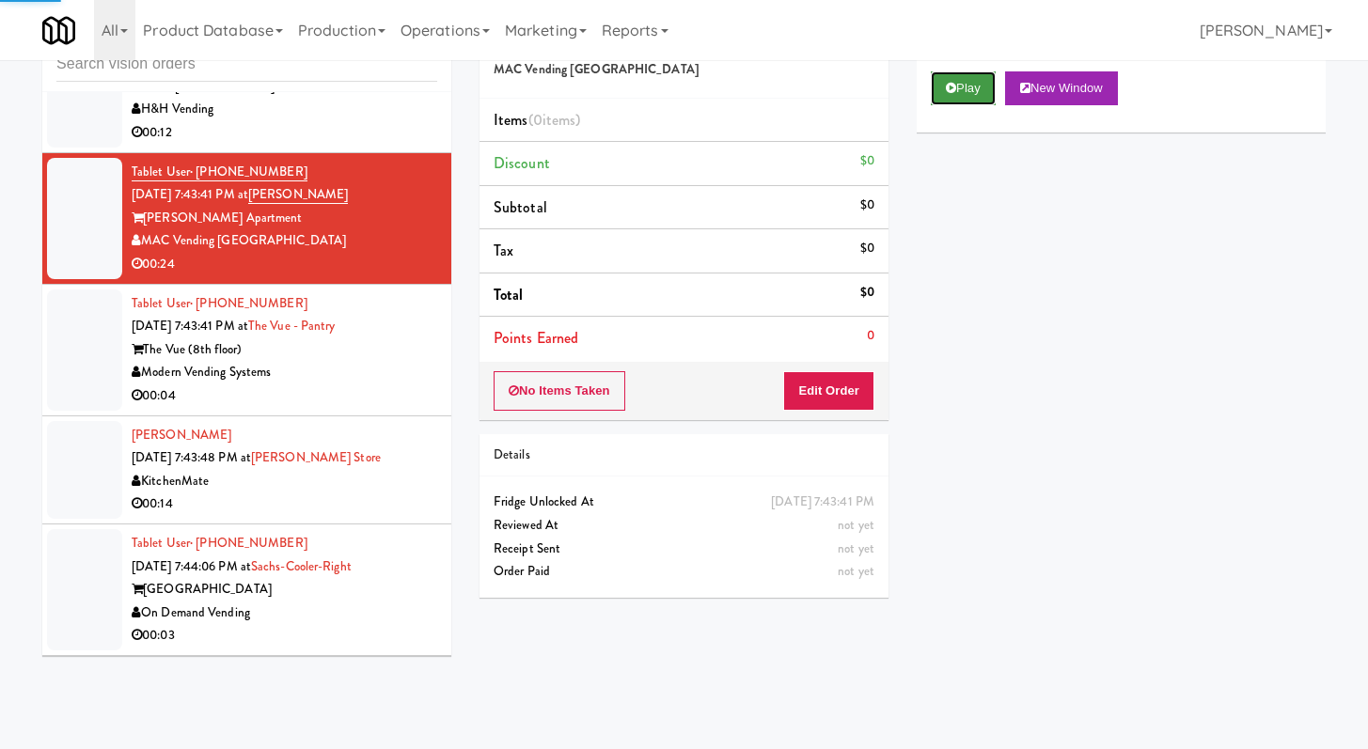
click at [990, 91] on button "Play" at bounding box center [963, 88] width 65 height 34
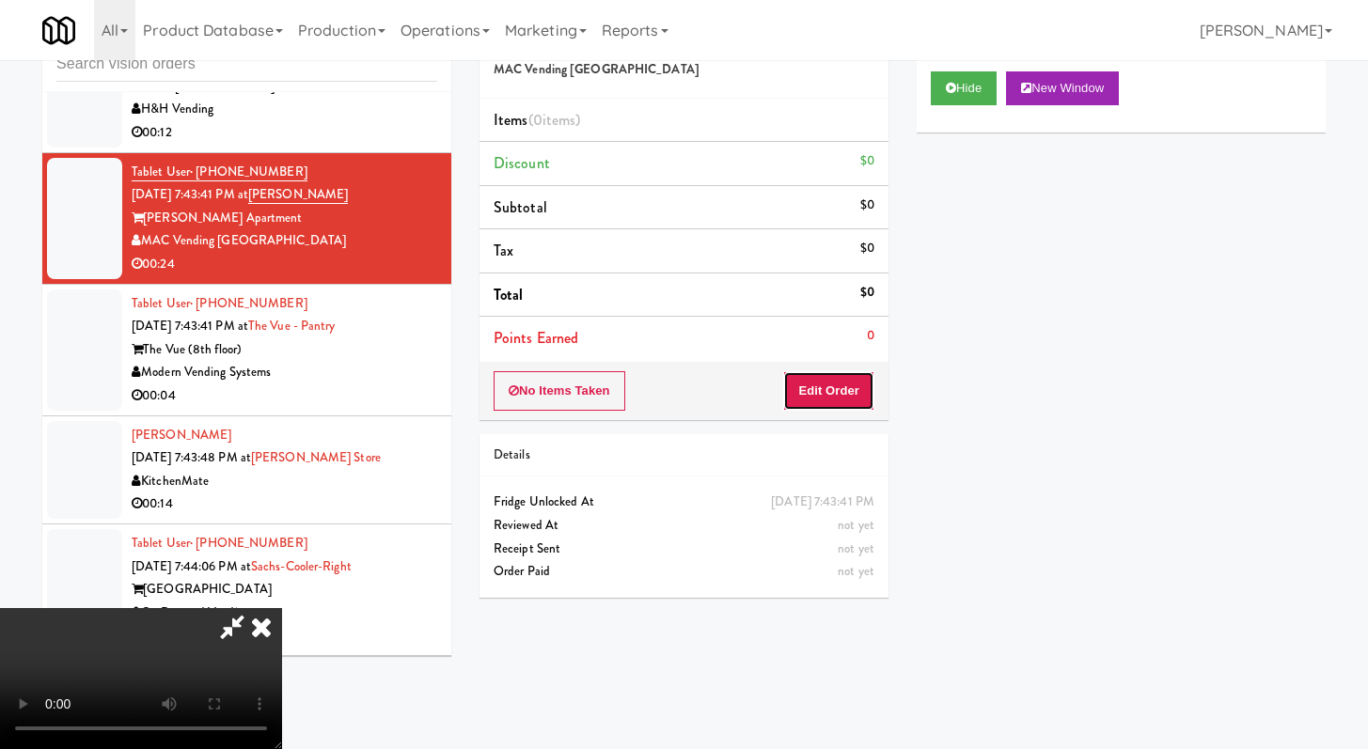
click at [830, 387] on button "Edit Order" at bounding box center [828, 390] width 91 height 39
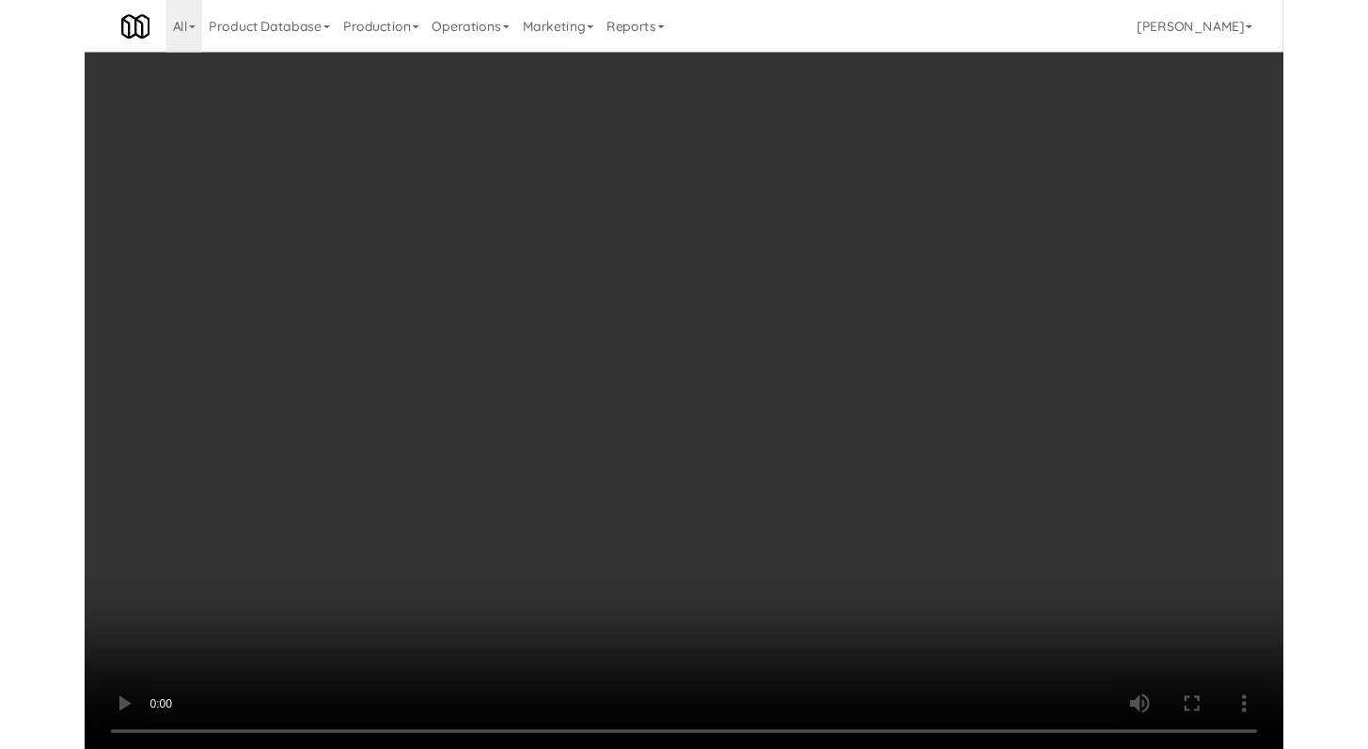
scroll to position [12339, 0]
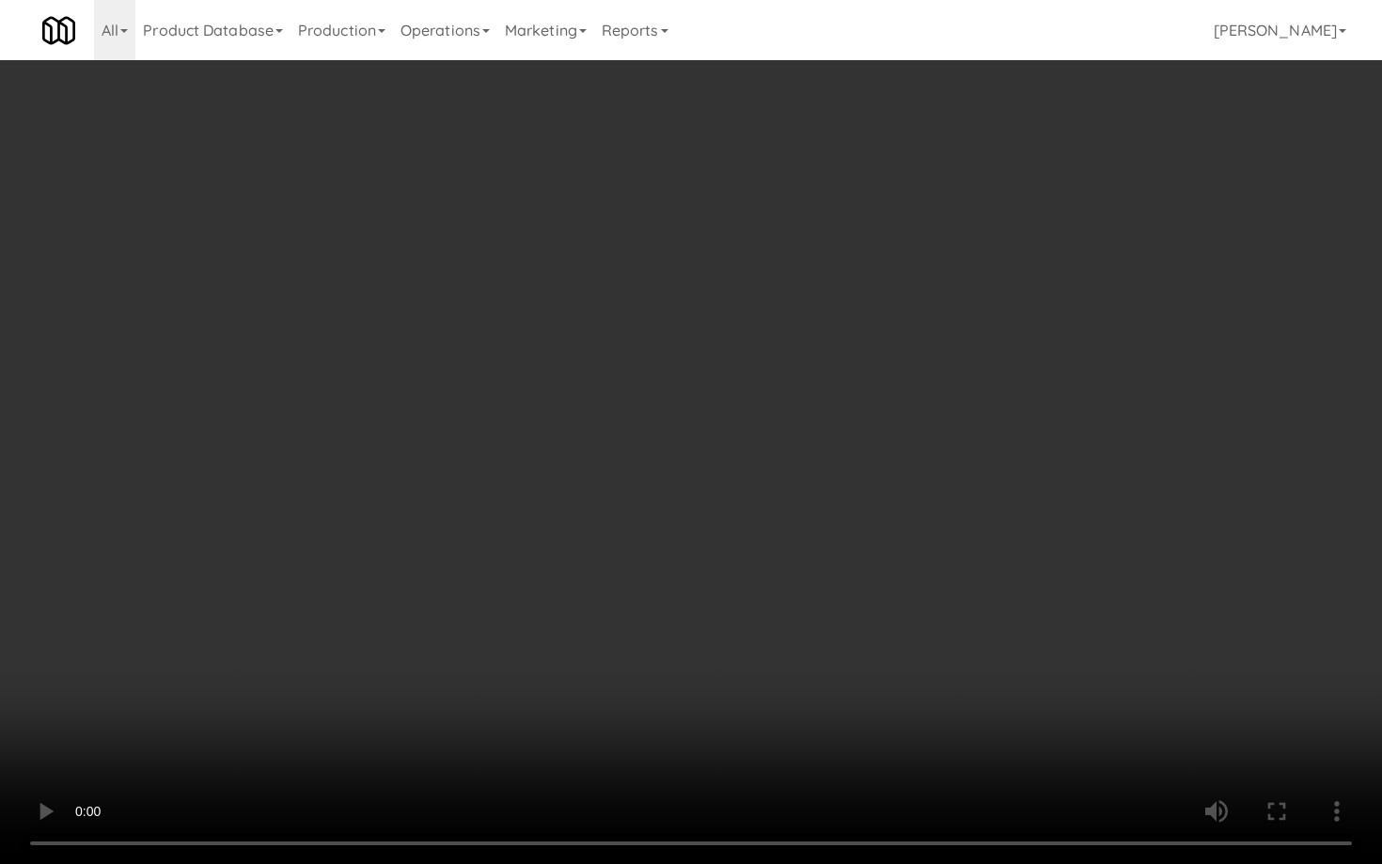
click at [689, 624] on video at bounding box center [691, 432] width 1382 height 864
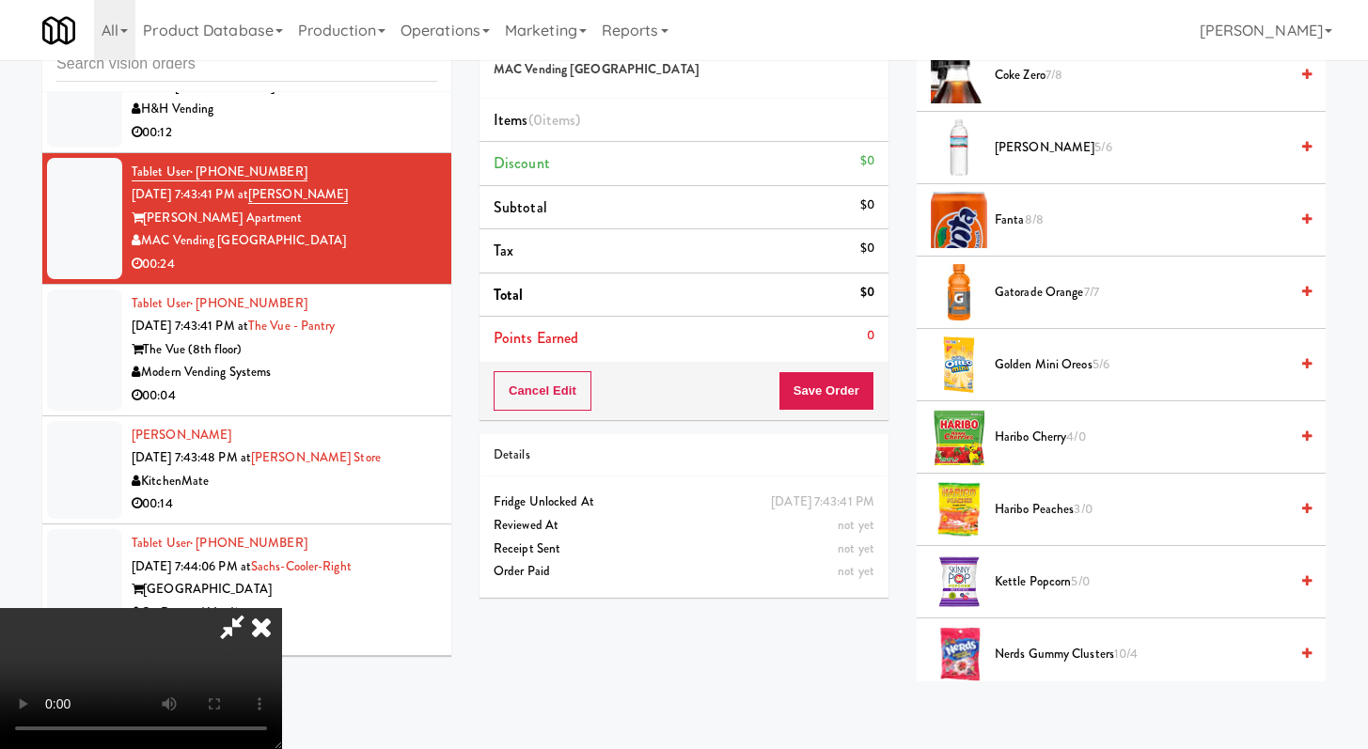
scroll to position [672, 0]
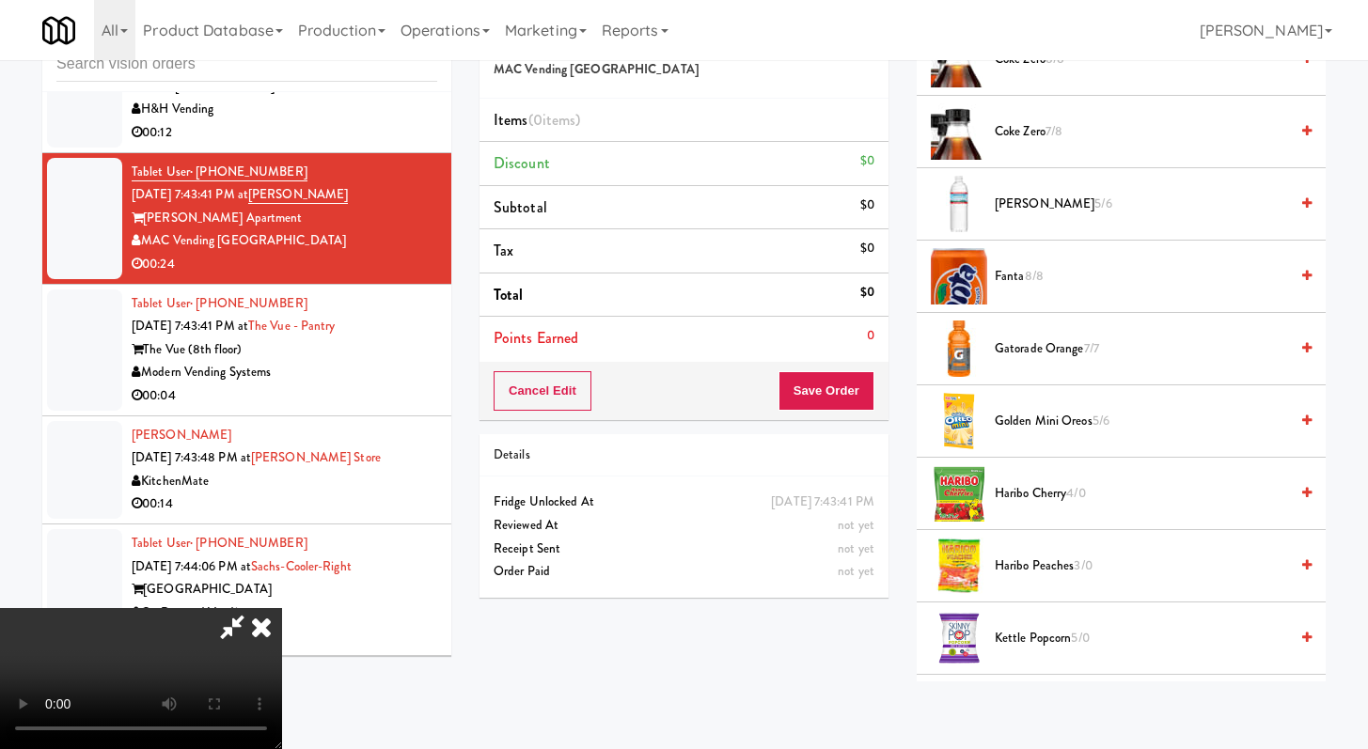
click at [1010, 136] on span "Coke Zero 7/8" at bounding box center [1141, 132] width 293 height 24
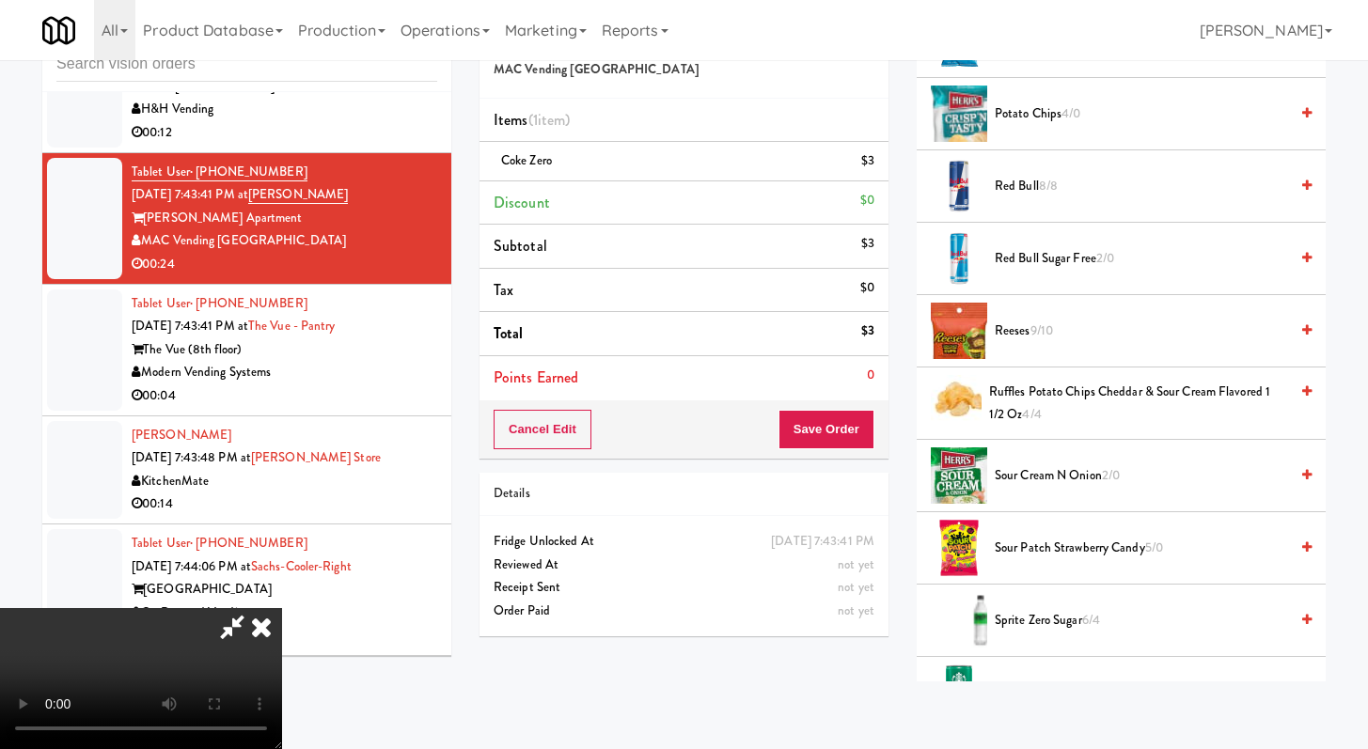
scroll to position [1595, 0]
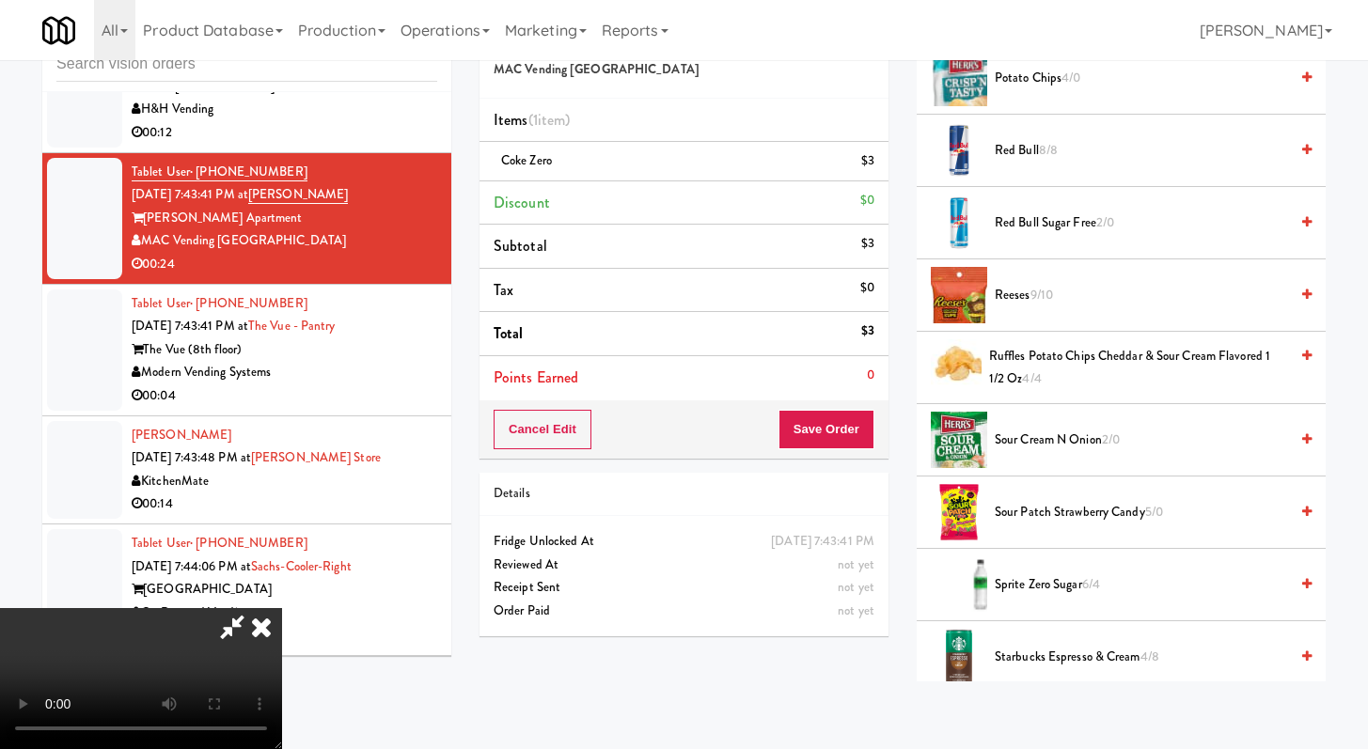
click at [1019, 296] on span "Reeses 9/10" at bounding box center [1141, 296] width 293 height 24
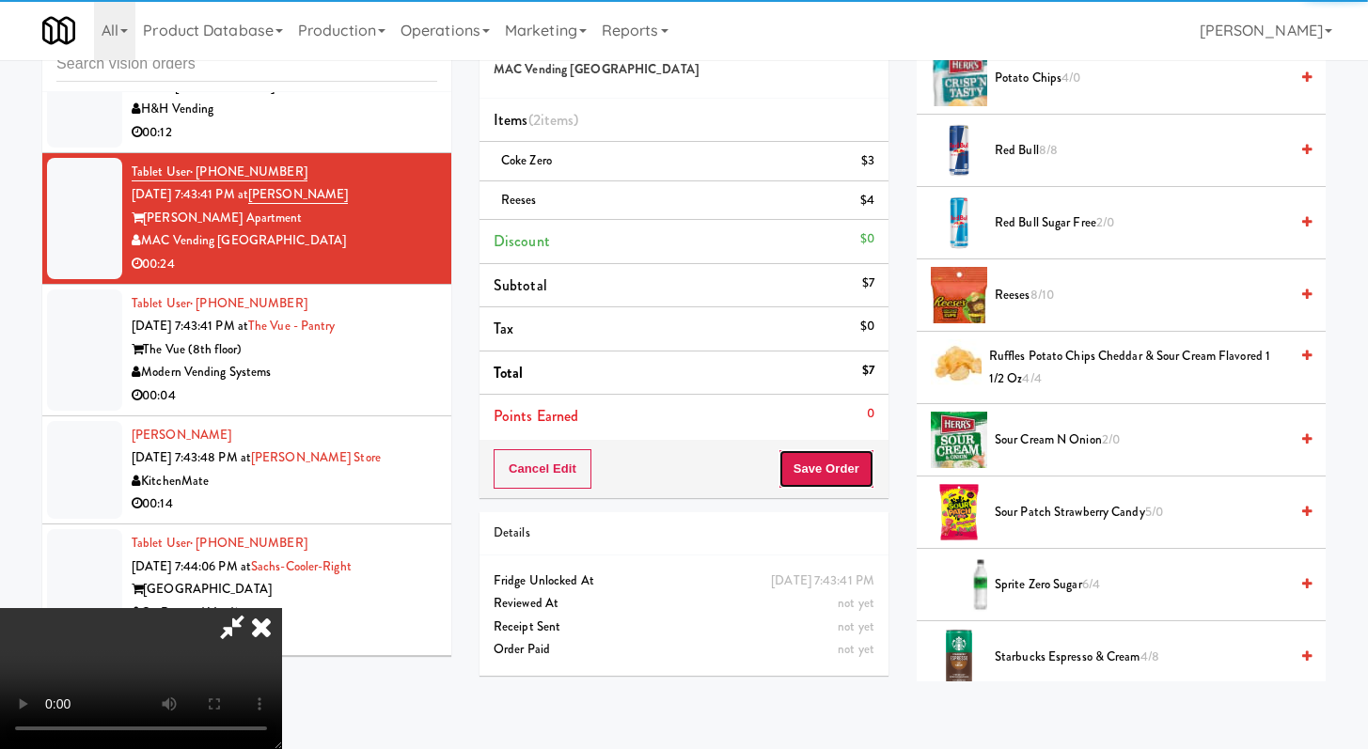
click at [854, 466] on button "Save Order" at bounding box center [827, 468] width 96 height 39
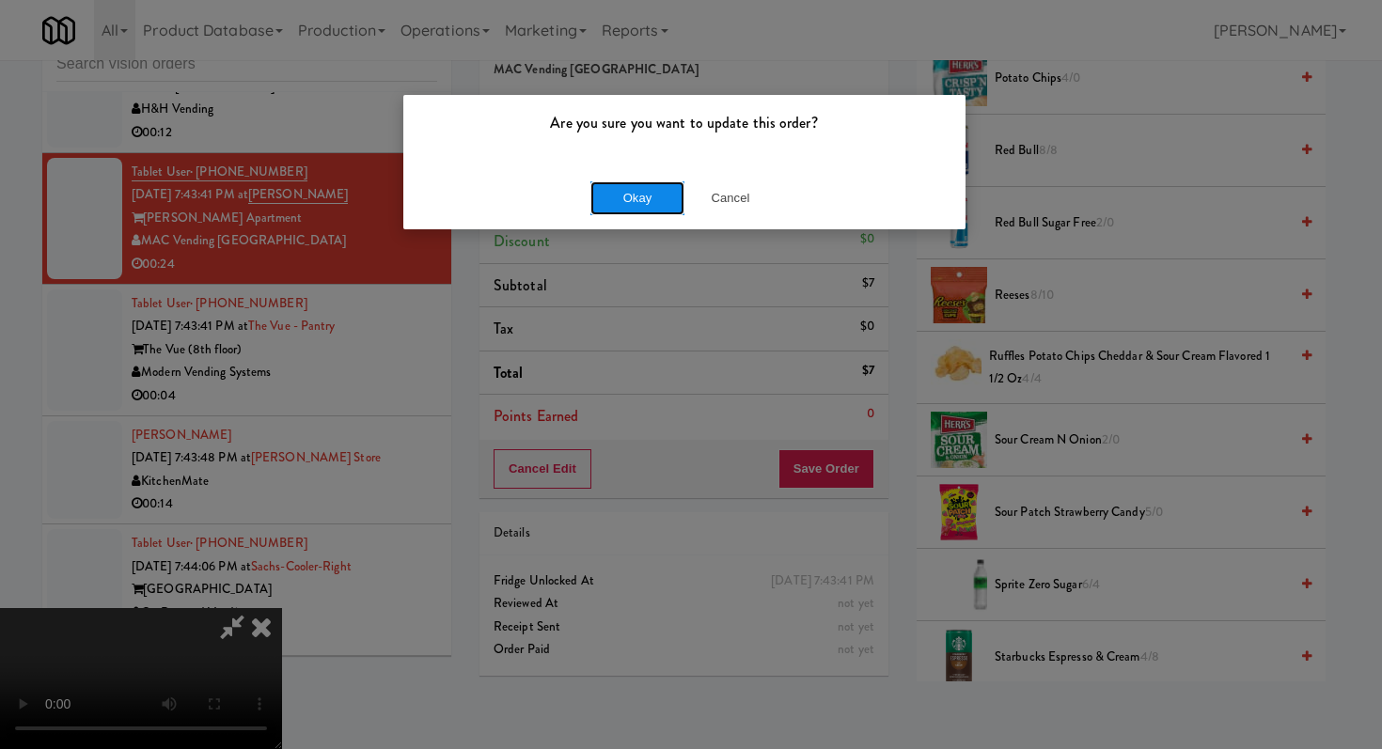
click at [602, 203] on button "Okay" at bounding box center [637, 198] width 94 height 34
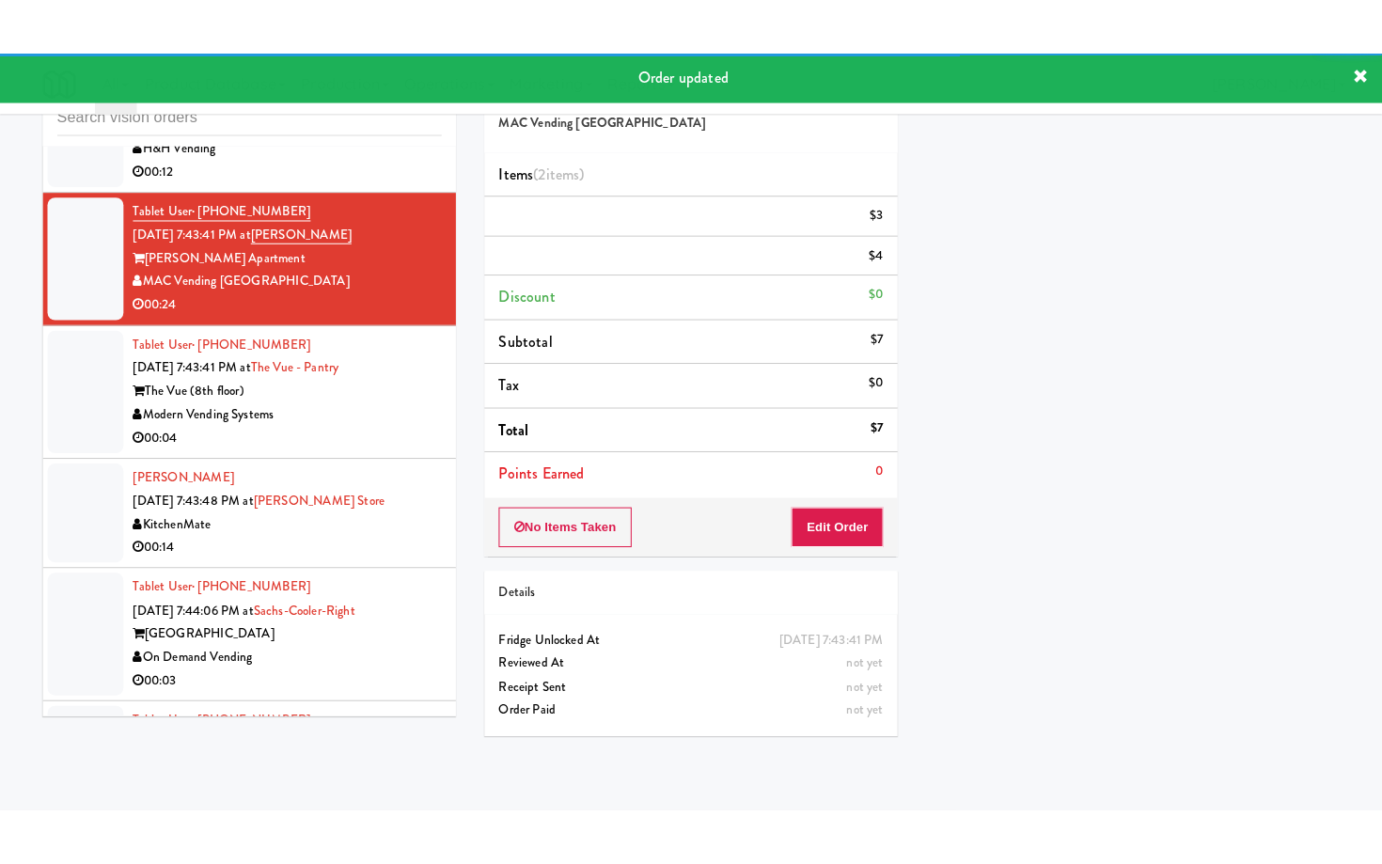
scroll to position [12423, 0]
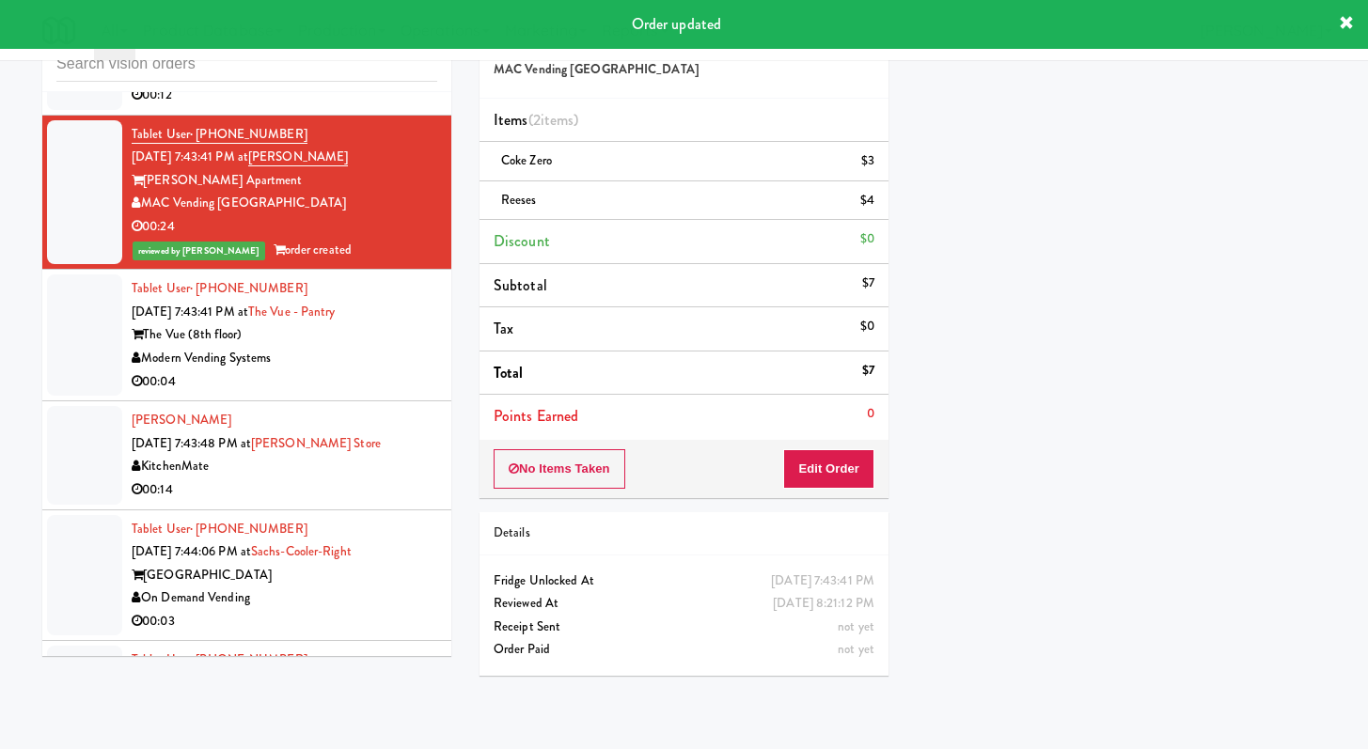
click at [369, 394] on div "00:04" at bounding box center [285, 382] width 306 height 24
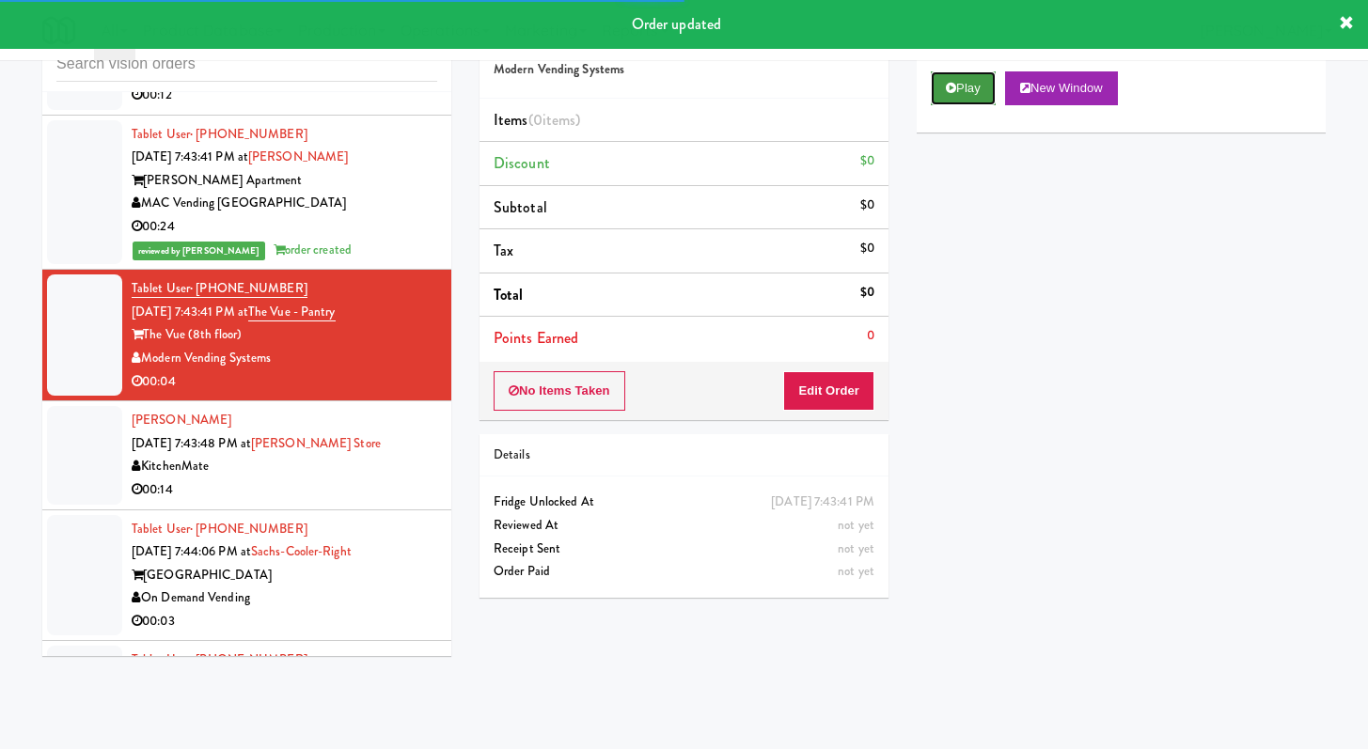
click at [943, 77] on button "Play" at bounding box center [963, 88] width 65 height 34
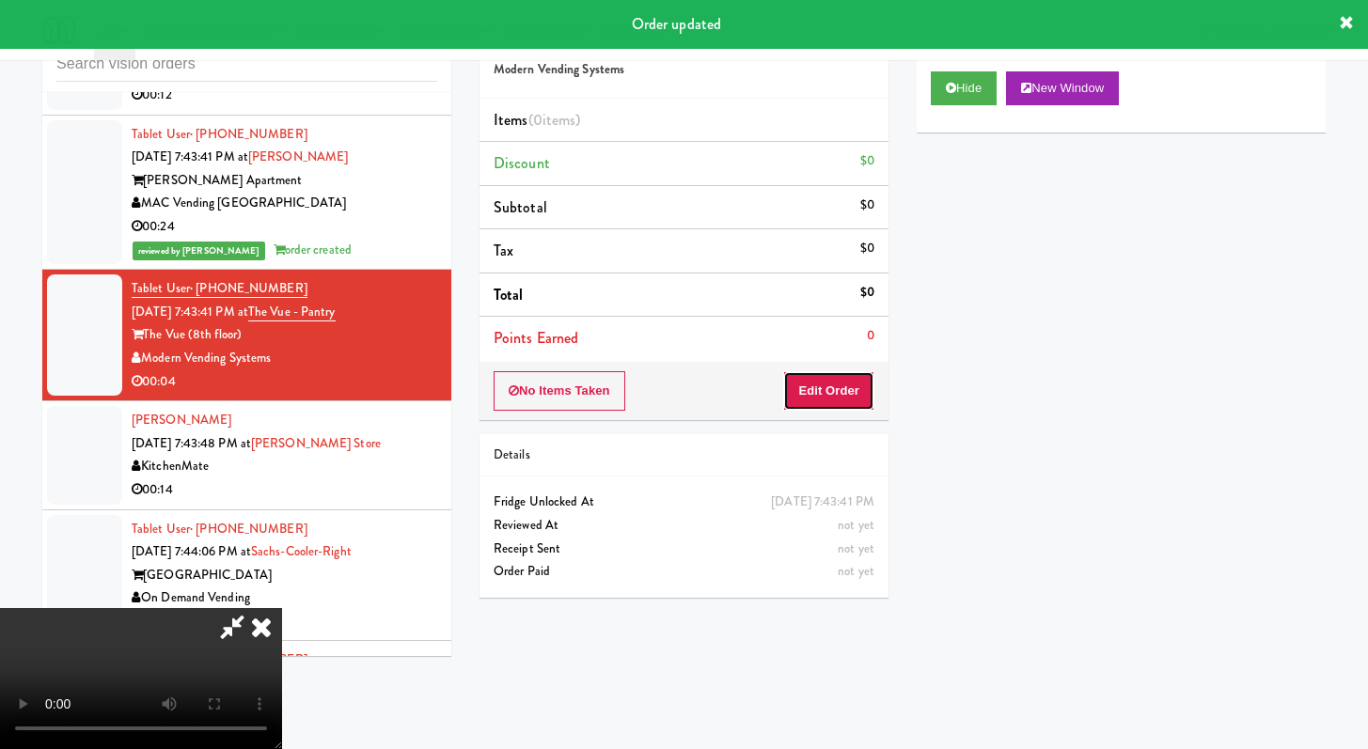
click at [797, 372] on button "Edit Order" at bounding box center [828, 390] width 91 height 39
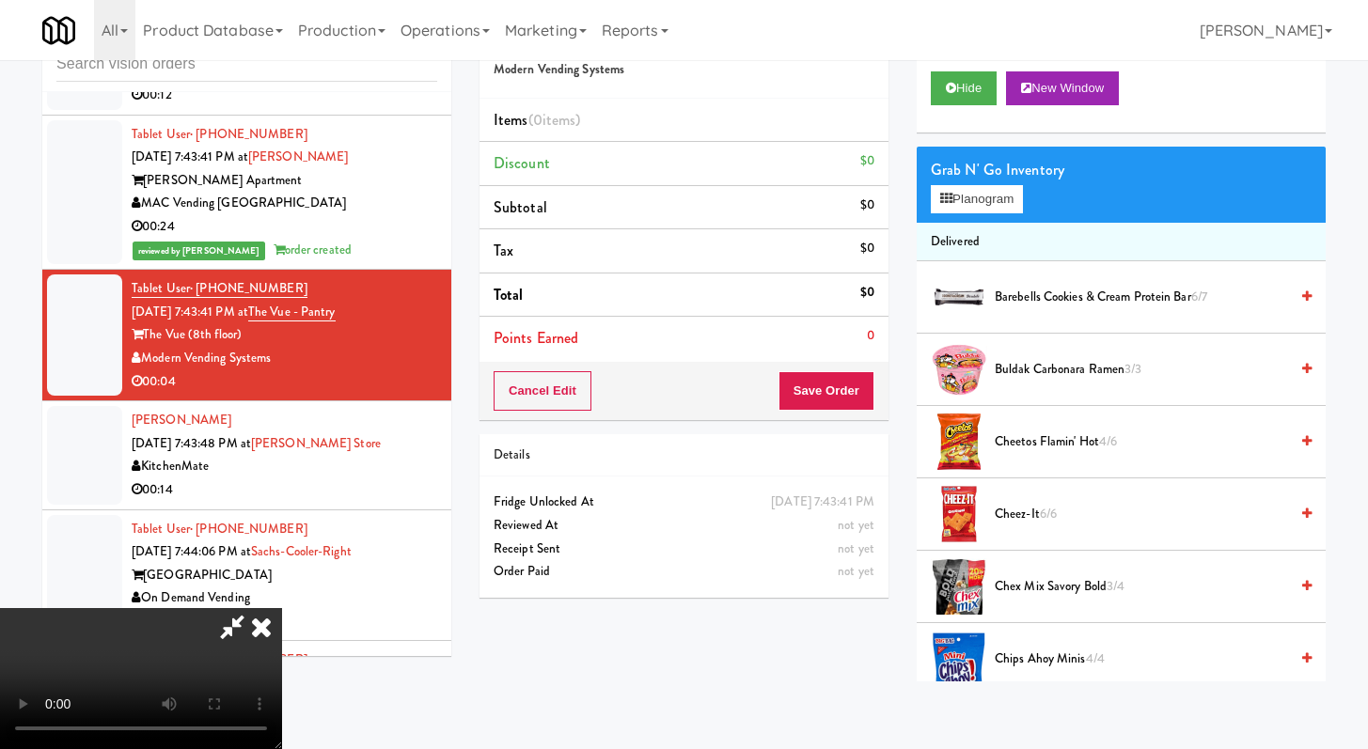
scroll to position [12376, 0]
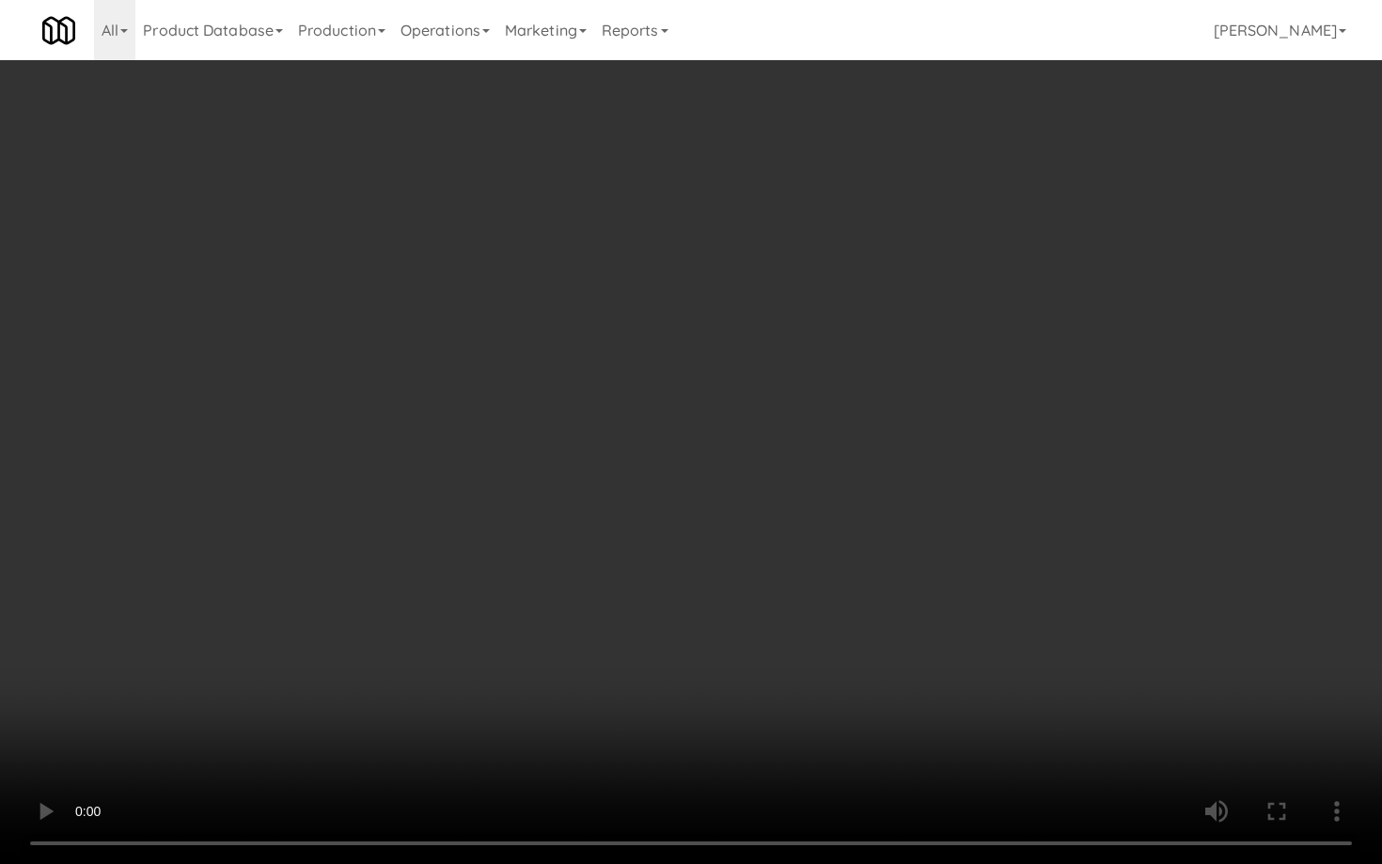
click at [712, 576] on video at bounding box center [691, 432] width 1382 height 864
click at [733, 556] on video at bounding box center [691, 432] width 1382 height 864
click at [794, 529] on video at bounding box center [691, 432] width 1382 height 864
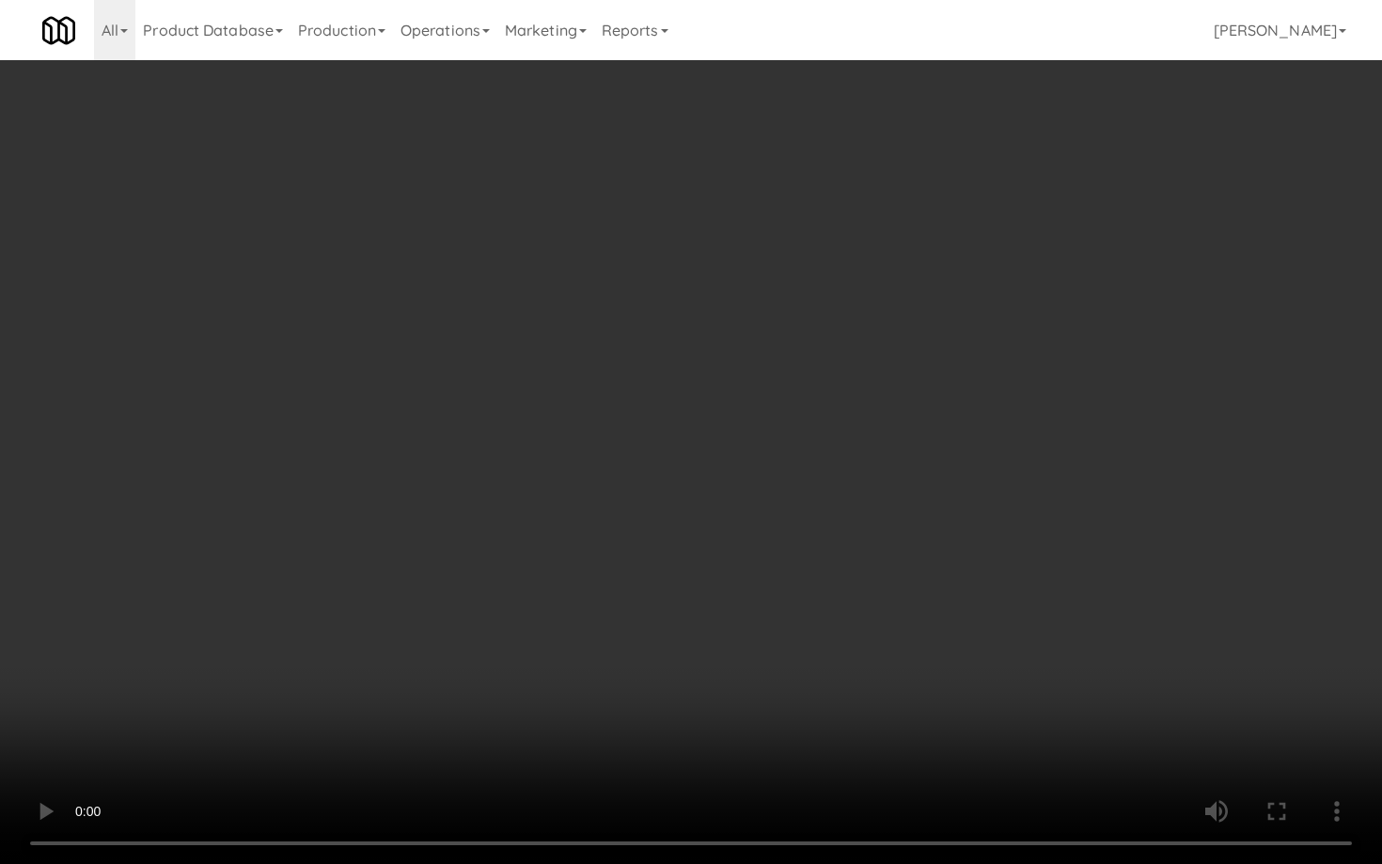
click at [794, 529] on video at bounding box center [691, 432] width 1382 height 864
click at [823, 511] on video at bounding box center [691, 432] width 1382 height 864
click at [822, 514] on video at bounding box center [691, 432] width 1382 height 864
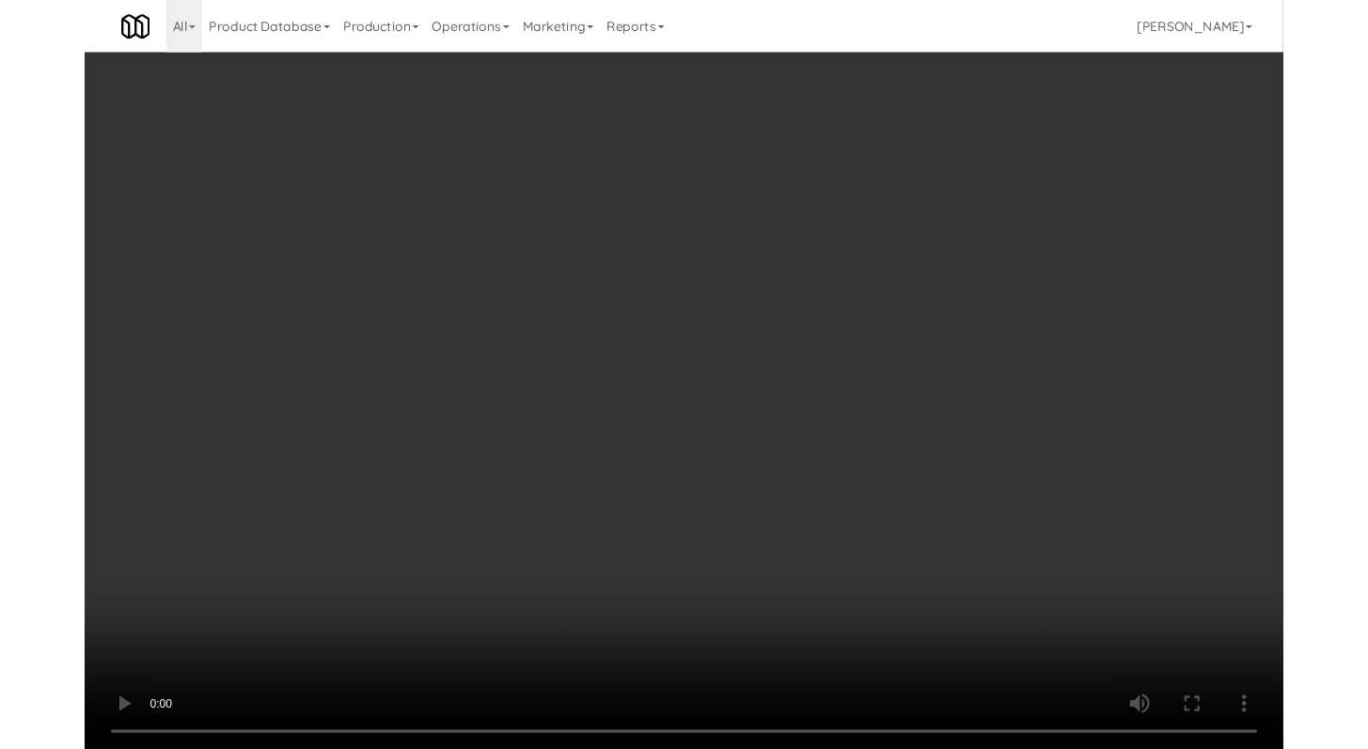
scroll to position [12423, 0]
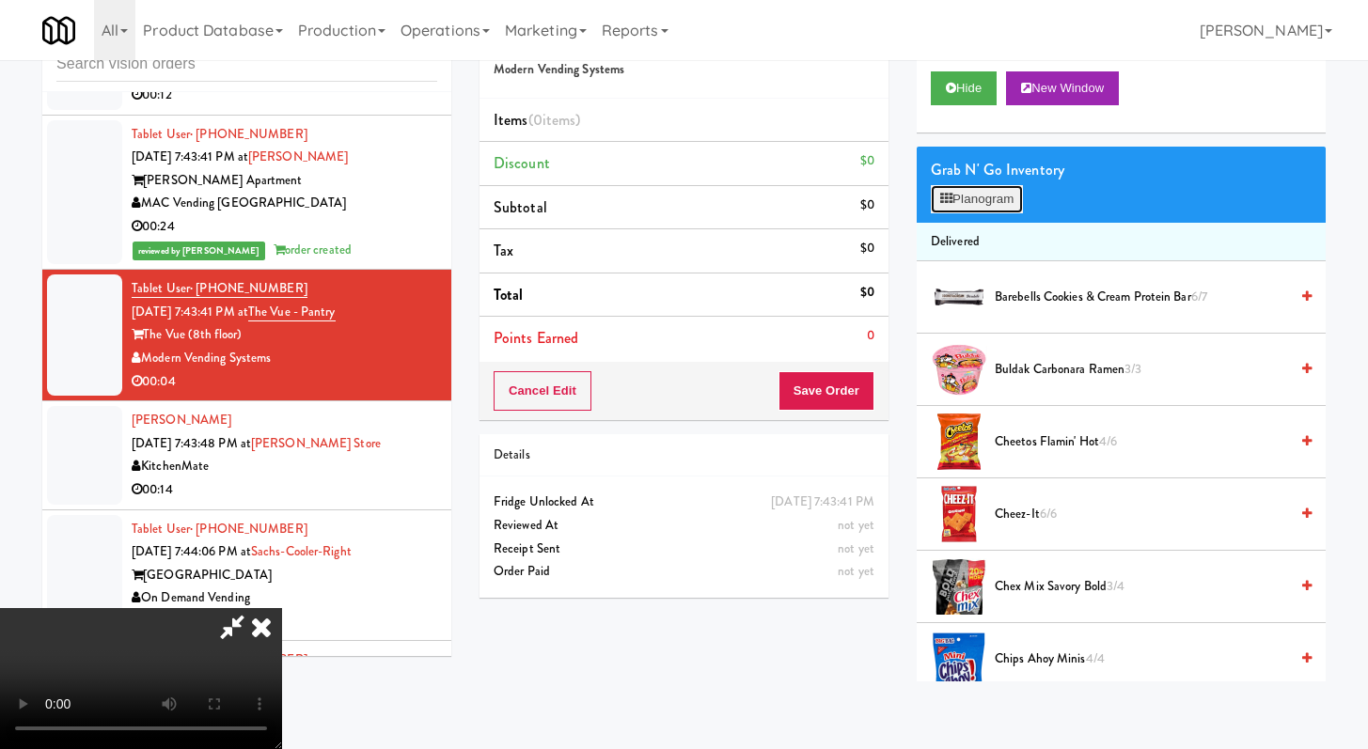
click at [984, 199] on button "Planogram" at bounding box center [977, 199] width 92 height 28
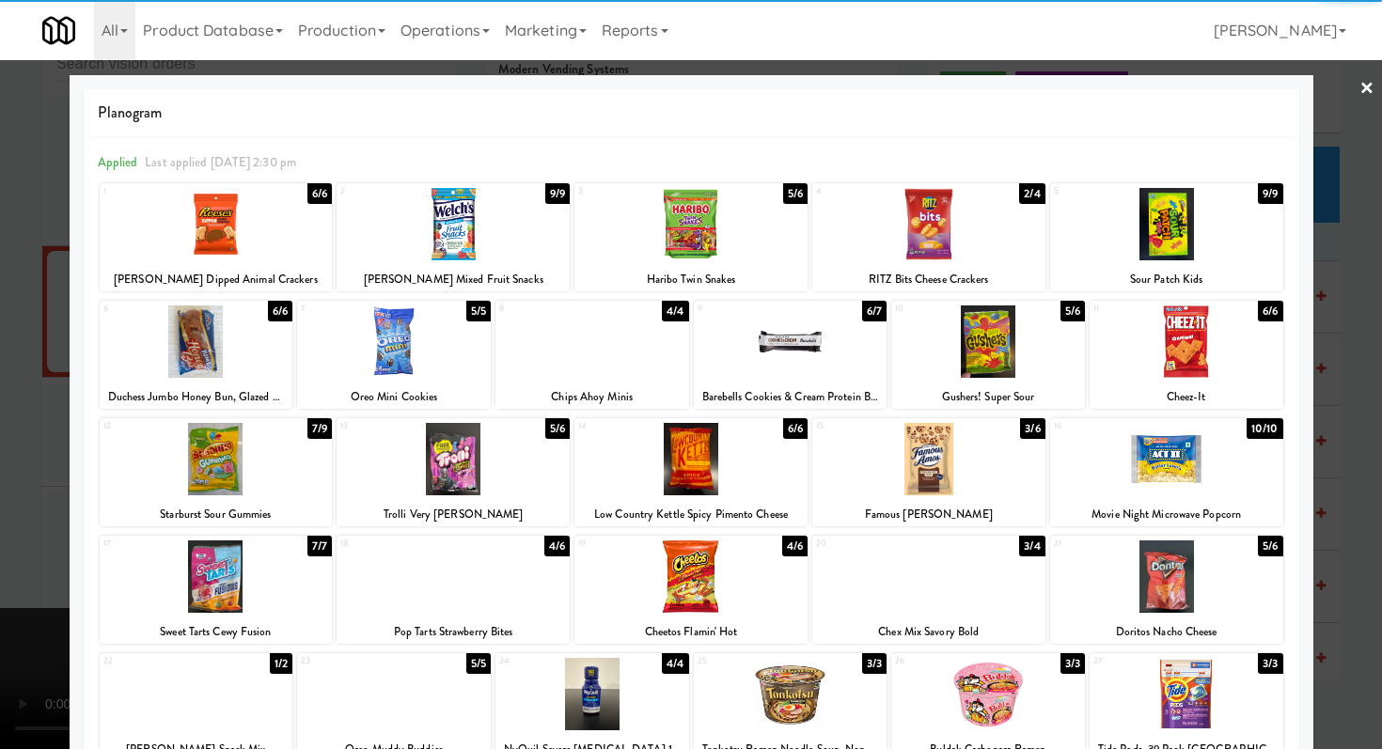
click at [1155, 440] on div at bounding box center [1166, 459] width 233 height 72
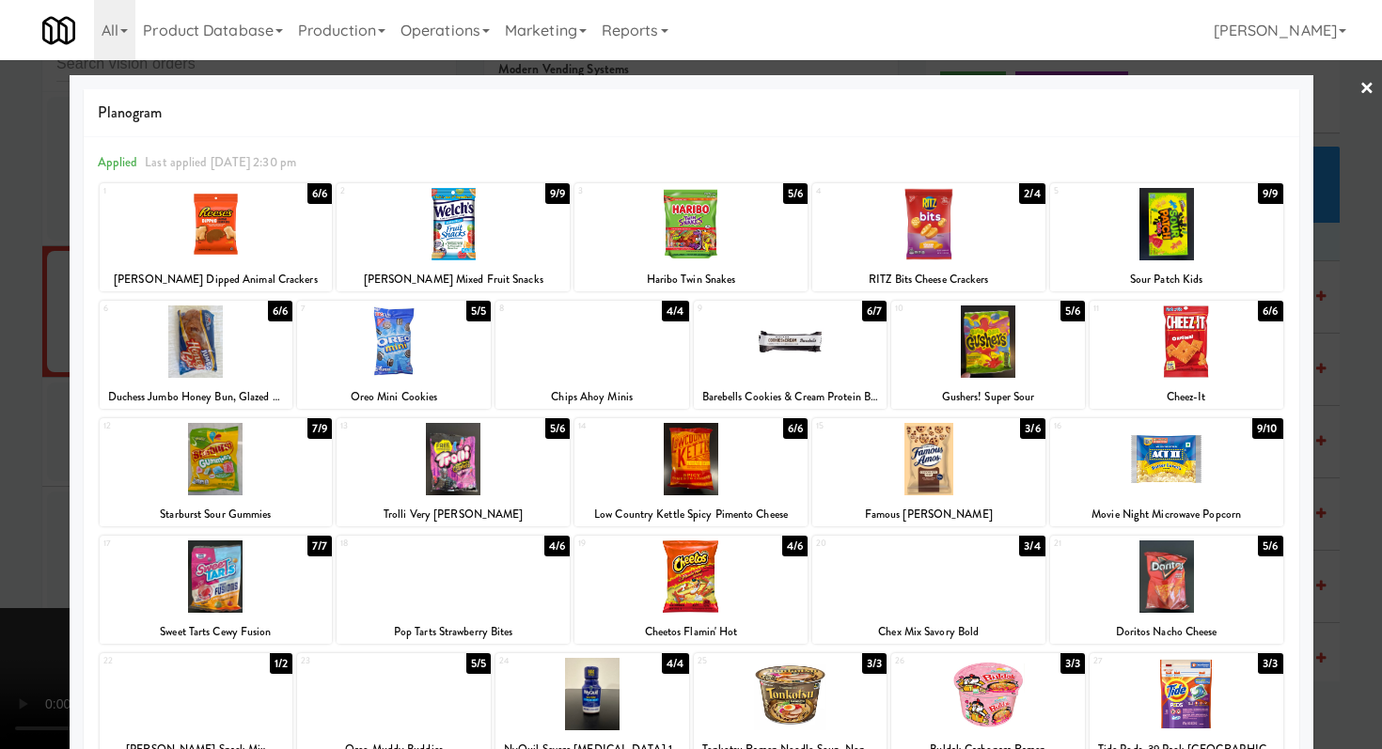
click at [0, 441] on div at bounding box center [691, 374] width 1382 height 749
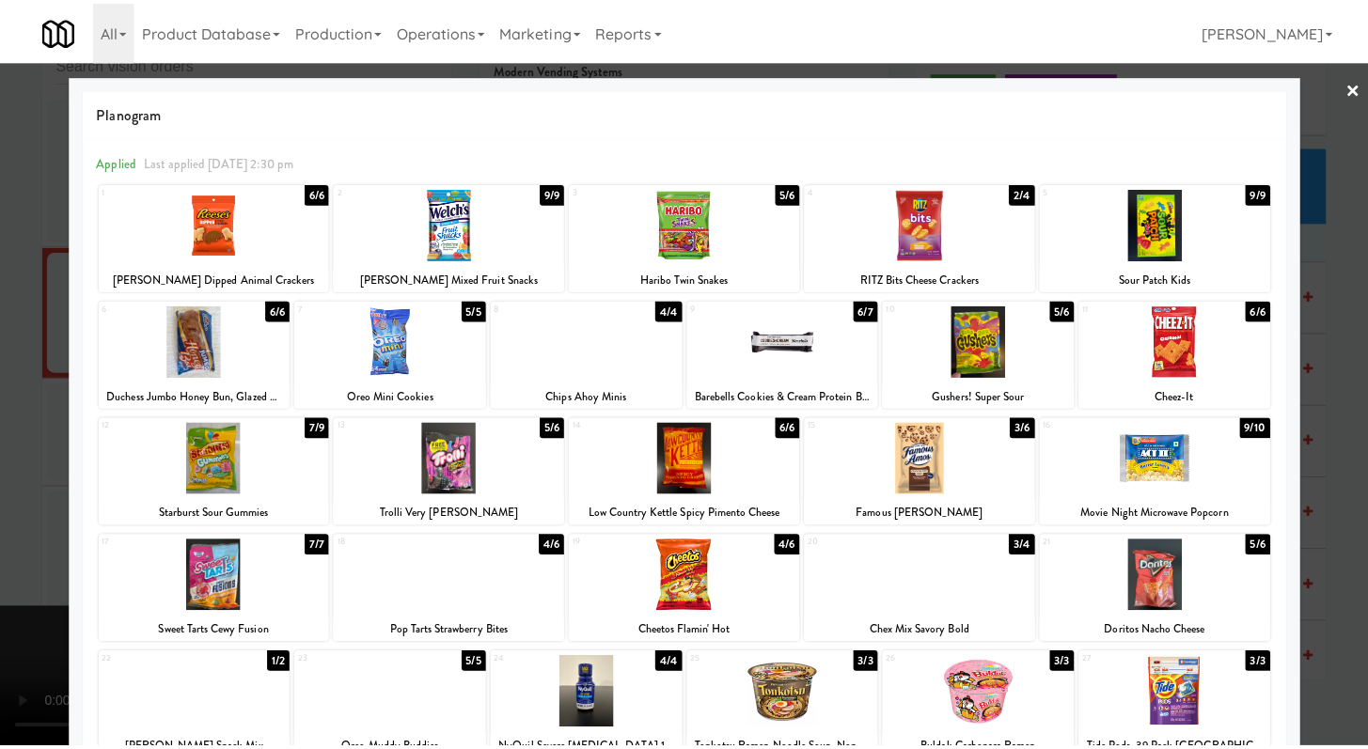
scroll to position [12423, 0]
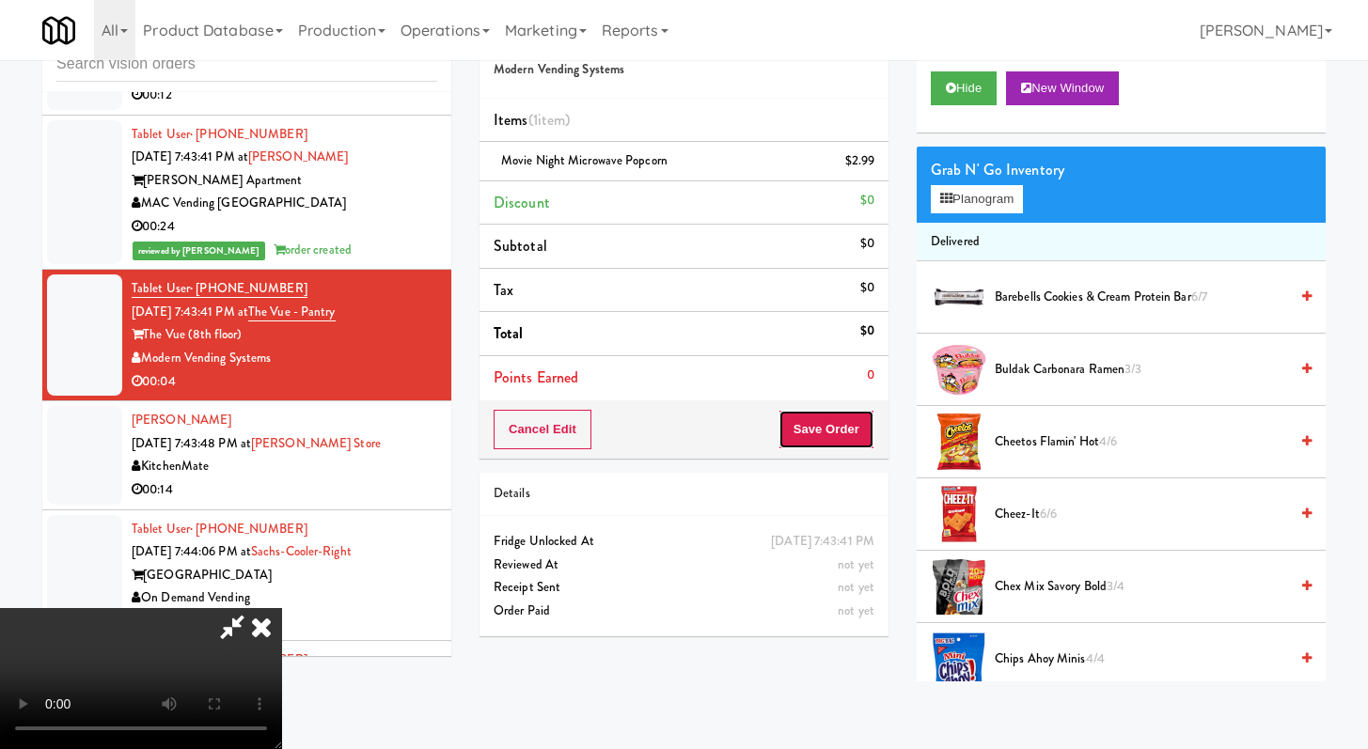
click at [834, 423] on button "Save Order" at bounding box center [827, 429] width 96 height 39
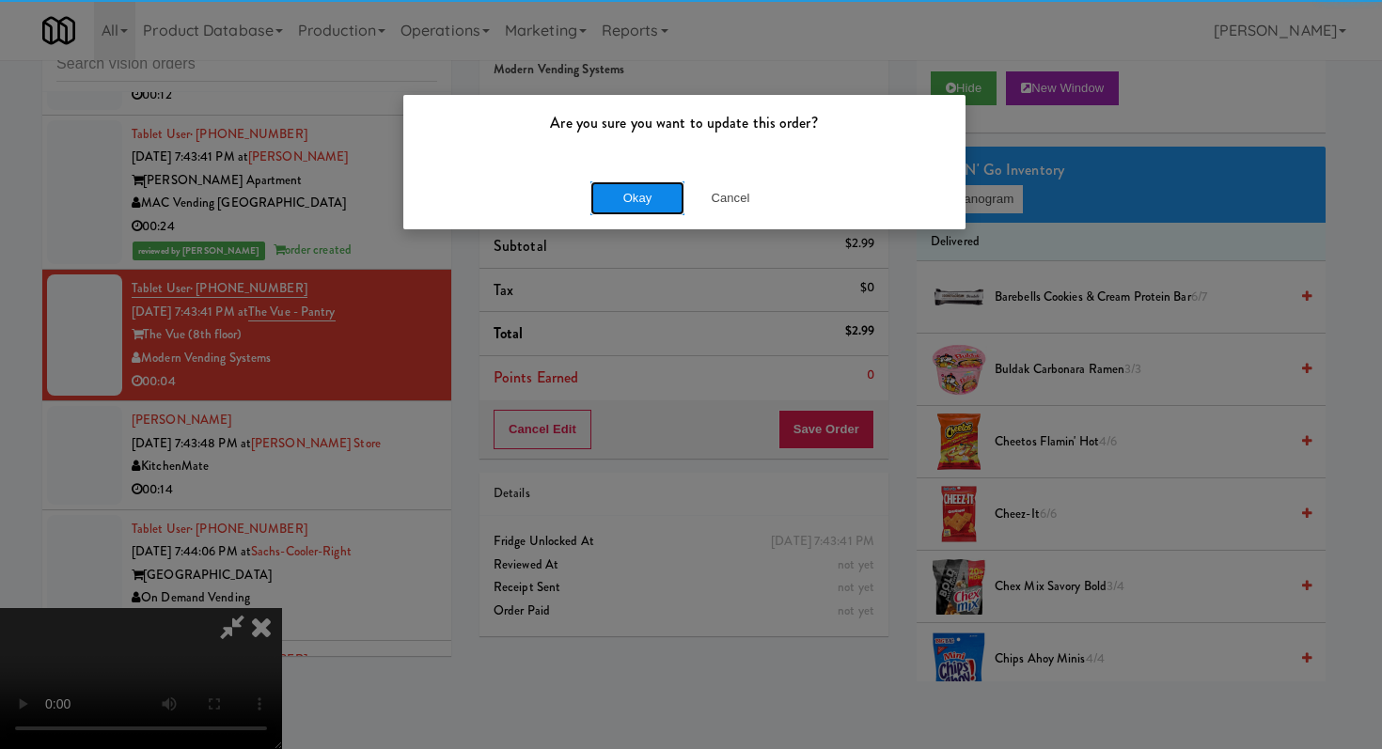
click at [652, 204] on button "Okay" at bounding box center [637, 198] width 94 height 34
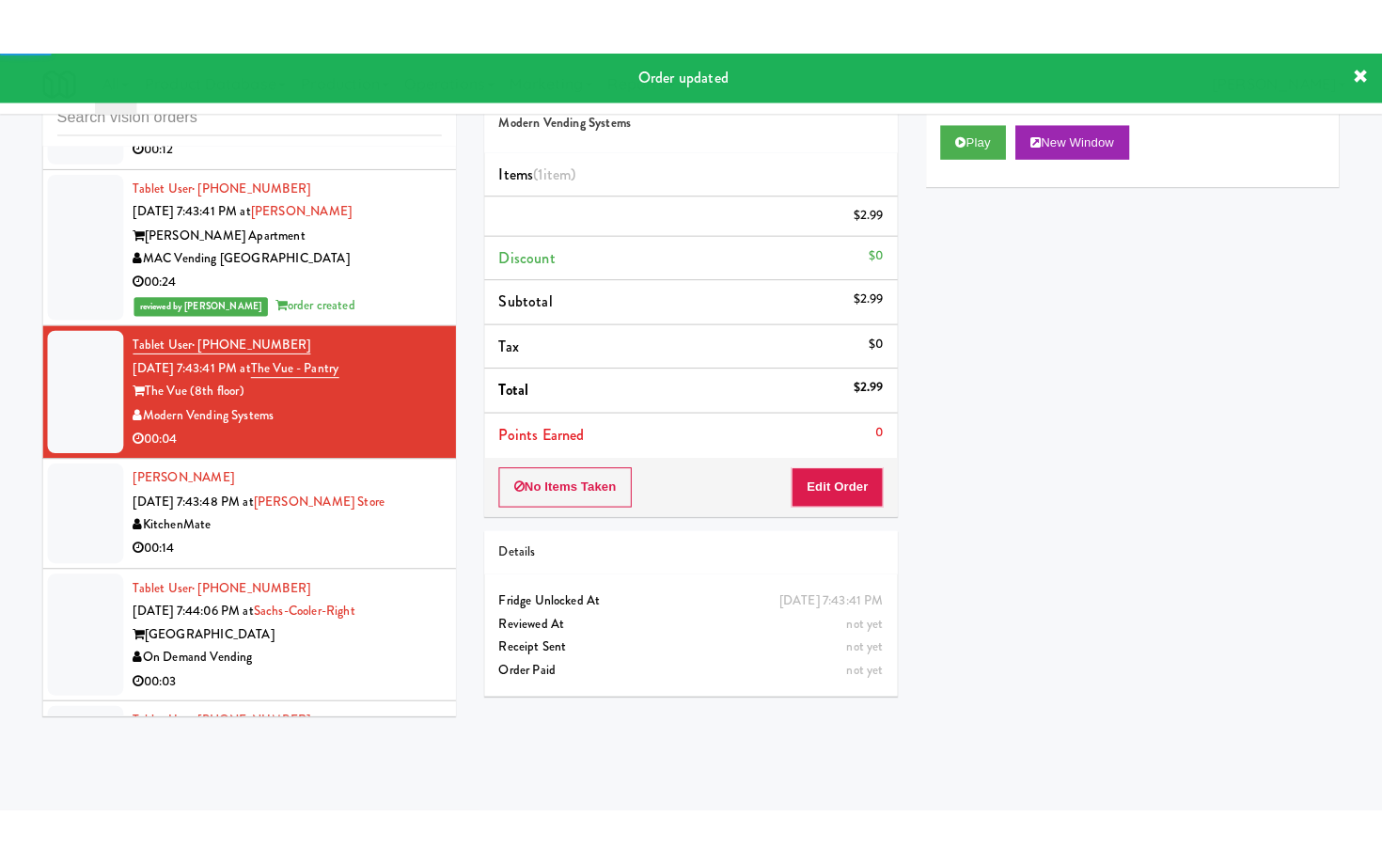
scroll to position [12726, 0]
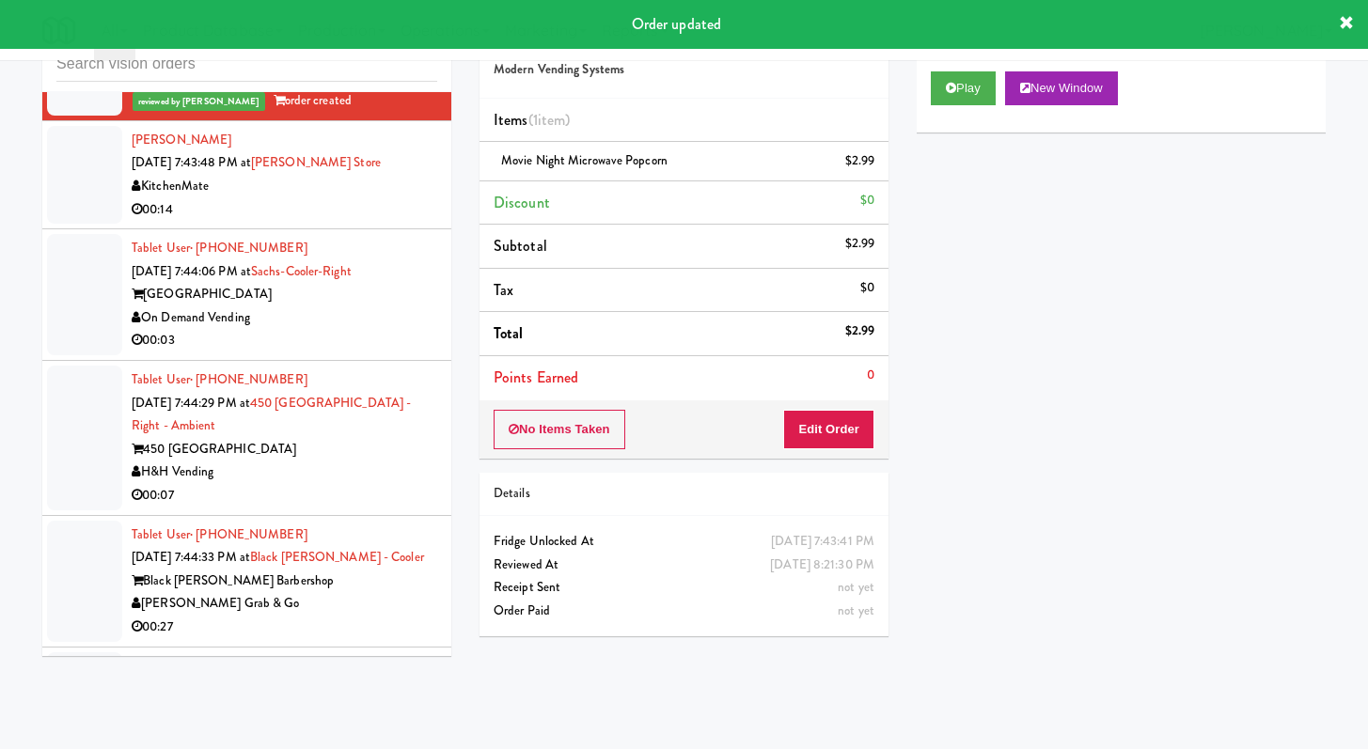
click at [399, 330] on div "On Demand Vending" at bounding box center [285, 319] width 306 height 24
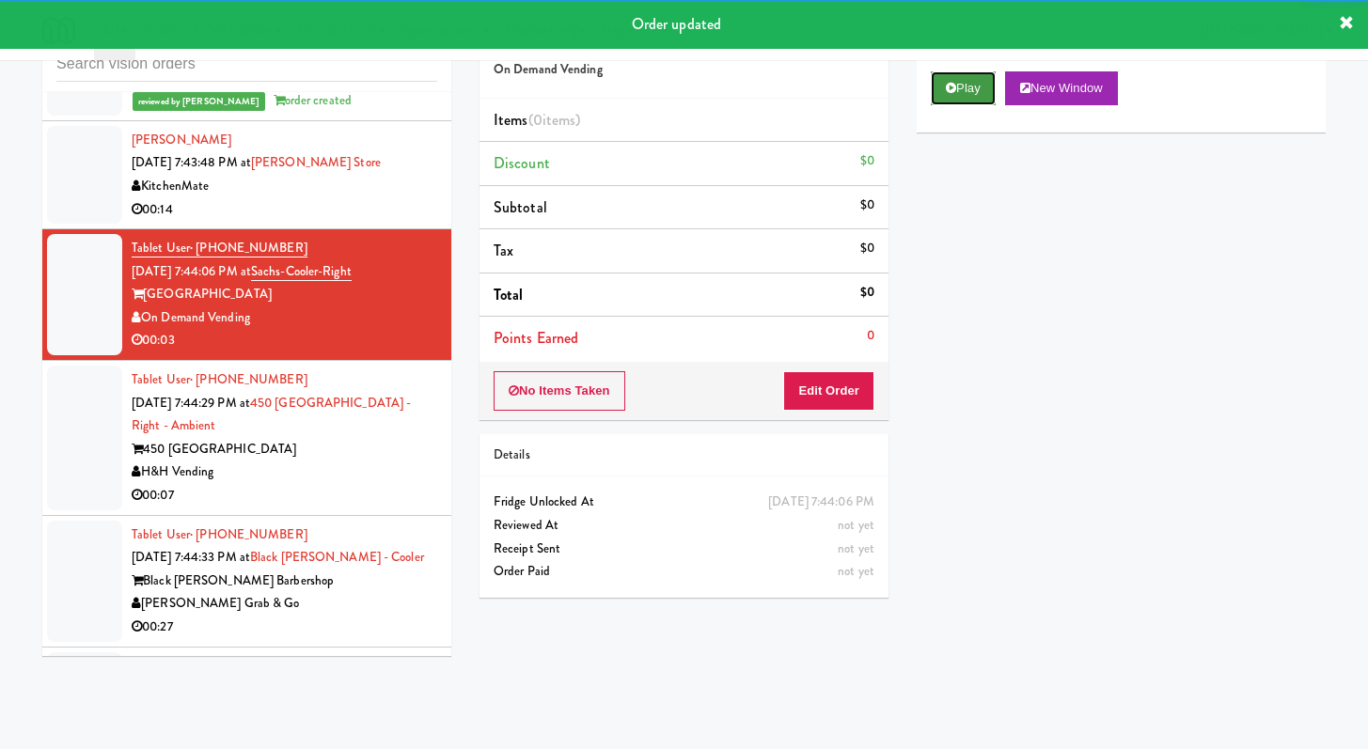
click at [952, 85] on icon at bounding box center [951, 88] width 10 height 12
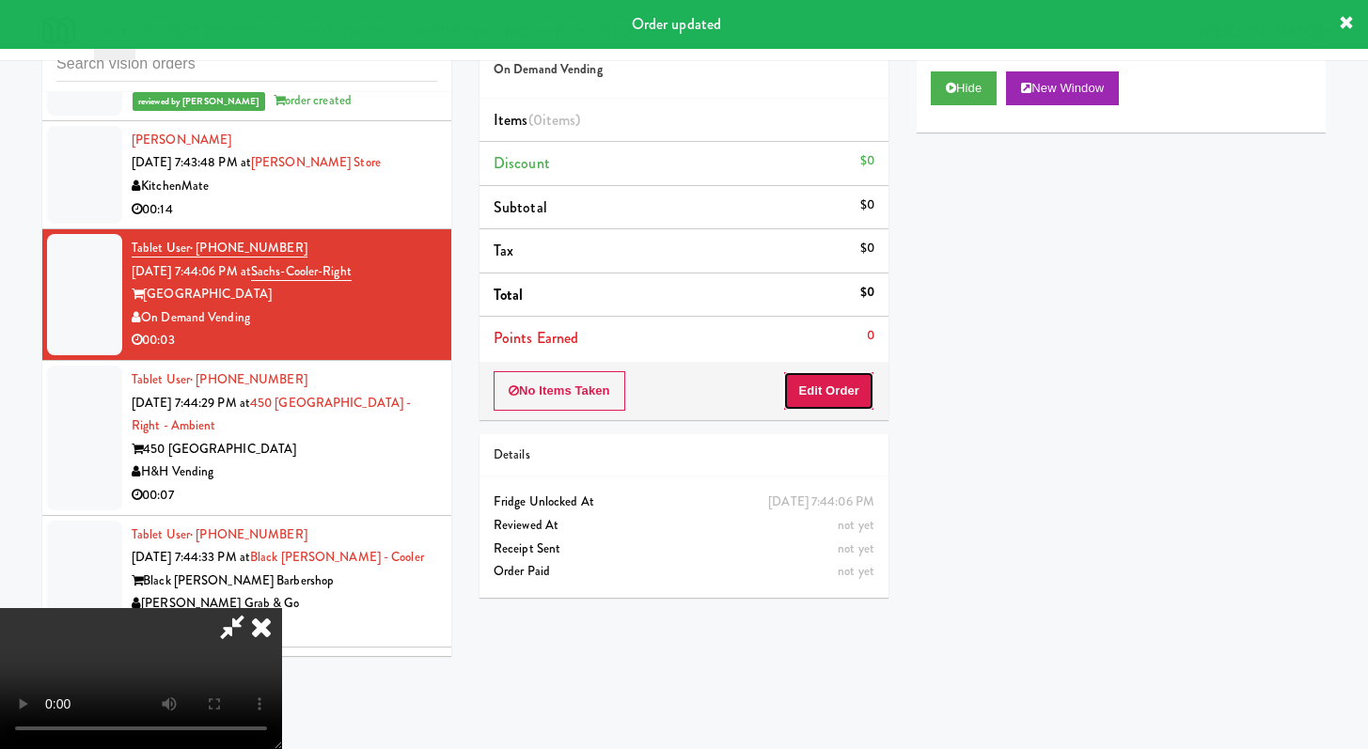
click at [835, 396] on button "Edit Order" at bounding box center [828, 390] width 91 height 39
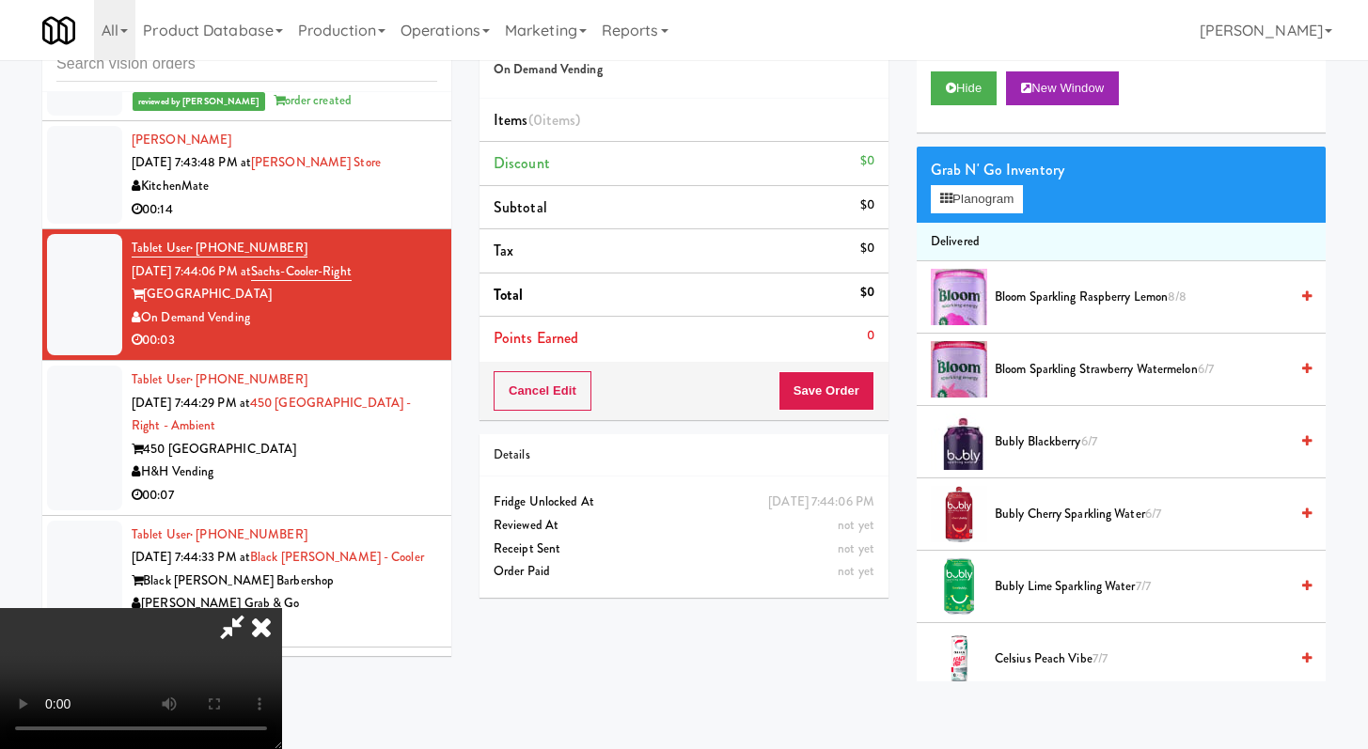
scroll to position [12679, 0]
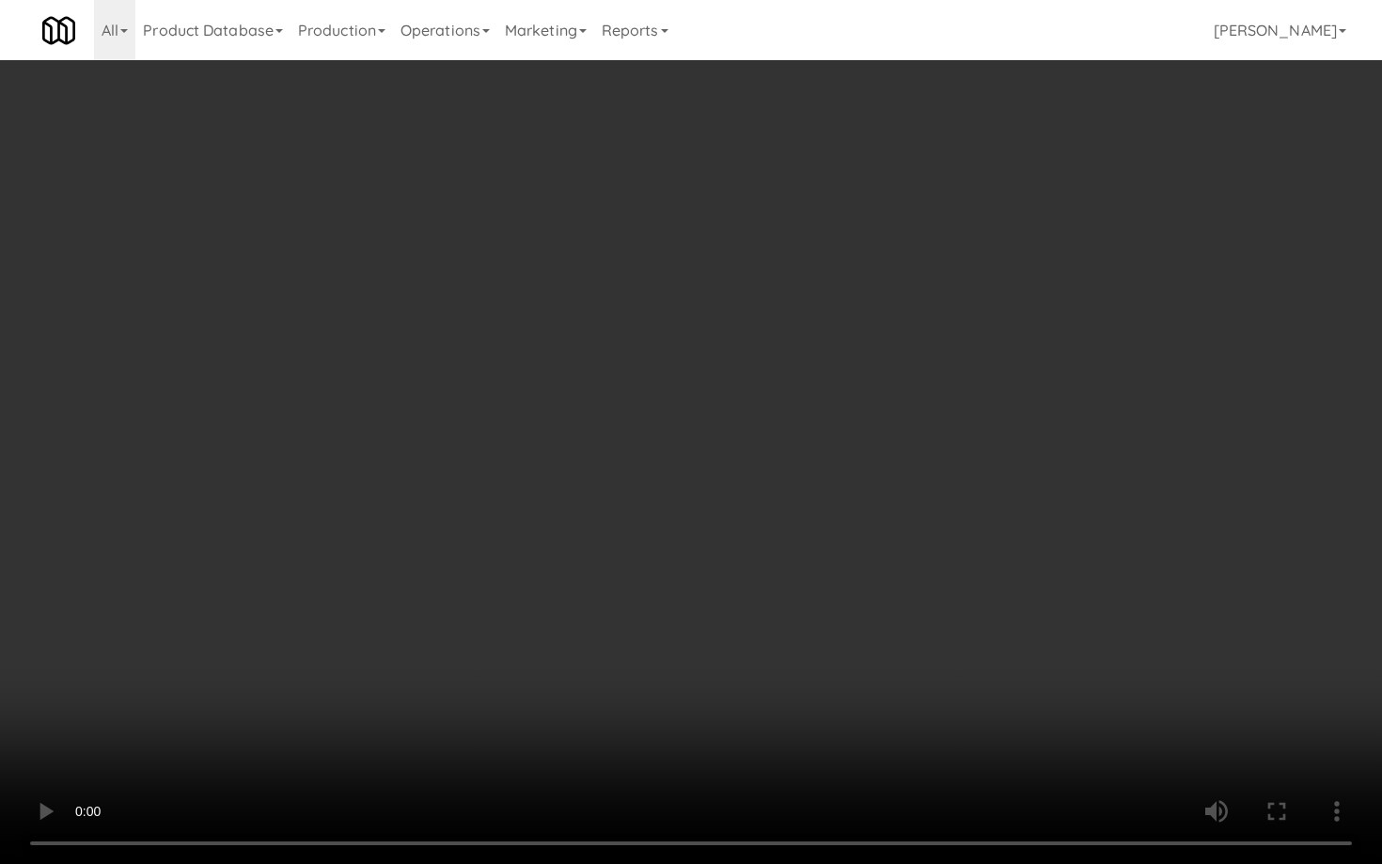
click at [607, 539] on video at bounding box center [691, 432] width 1382 height 864
click at [841, 740] on video at bounding box center [691, 432] width 1382 height 864
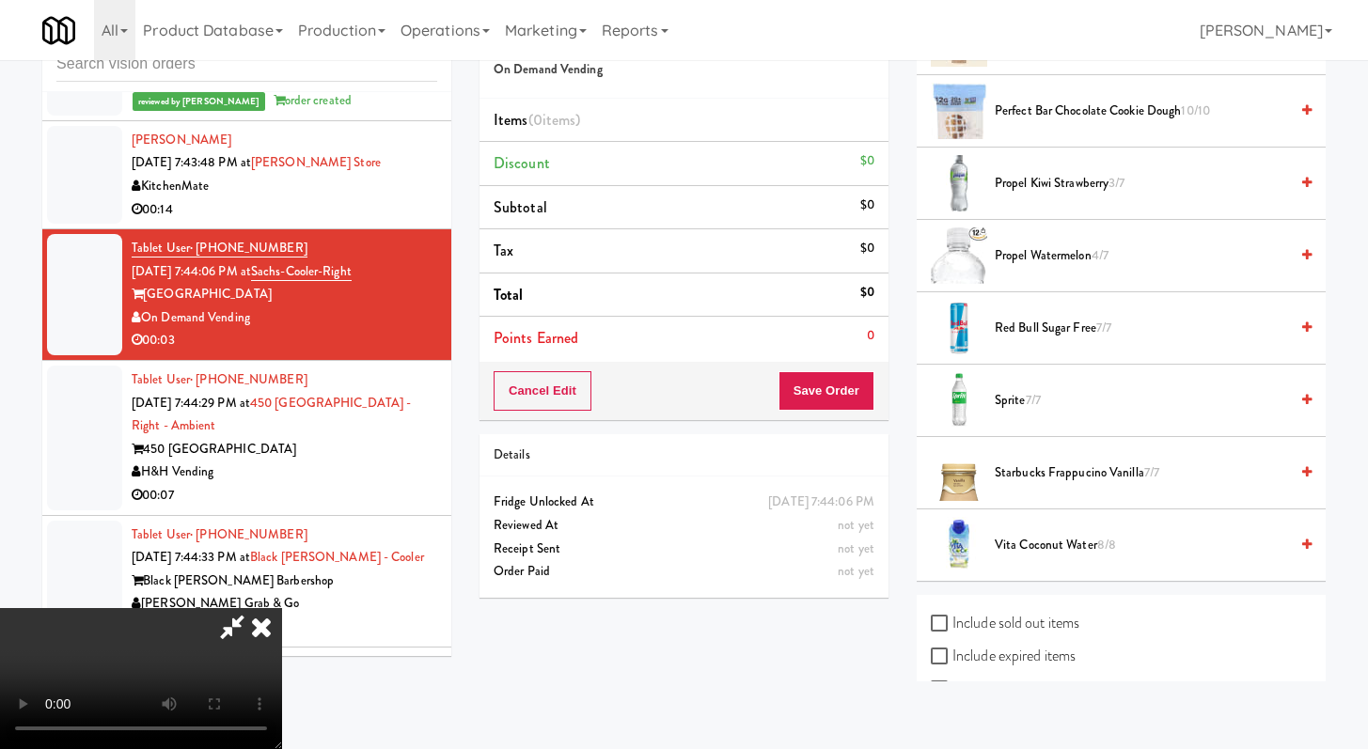
scroll to position [2588, 0]
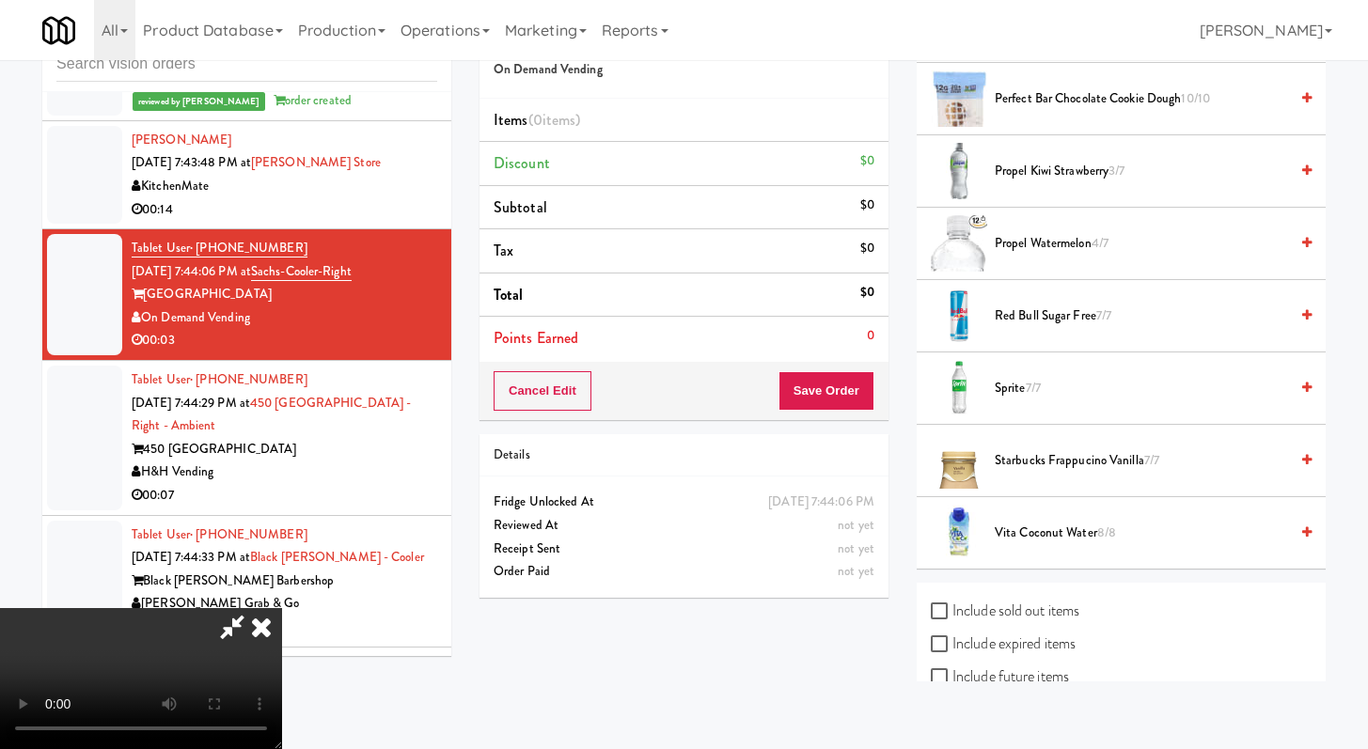
click at [1027, 302] on li "Red Bull Sugar Free 7/7" at bounding box center [1121, 316] width 409 height 72
click at [1024, 313] on span "Red Bull Sugar Free 7/7" at bounding box center [1141, 317] width 293 height 24
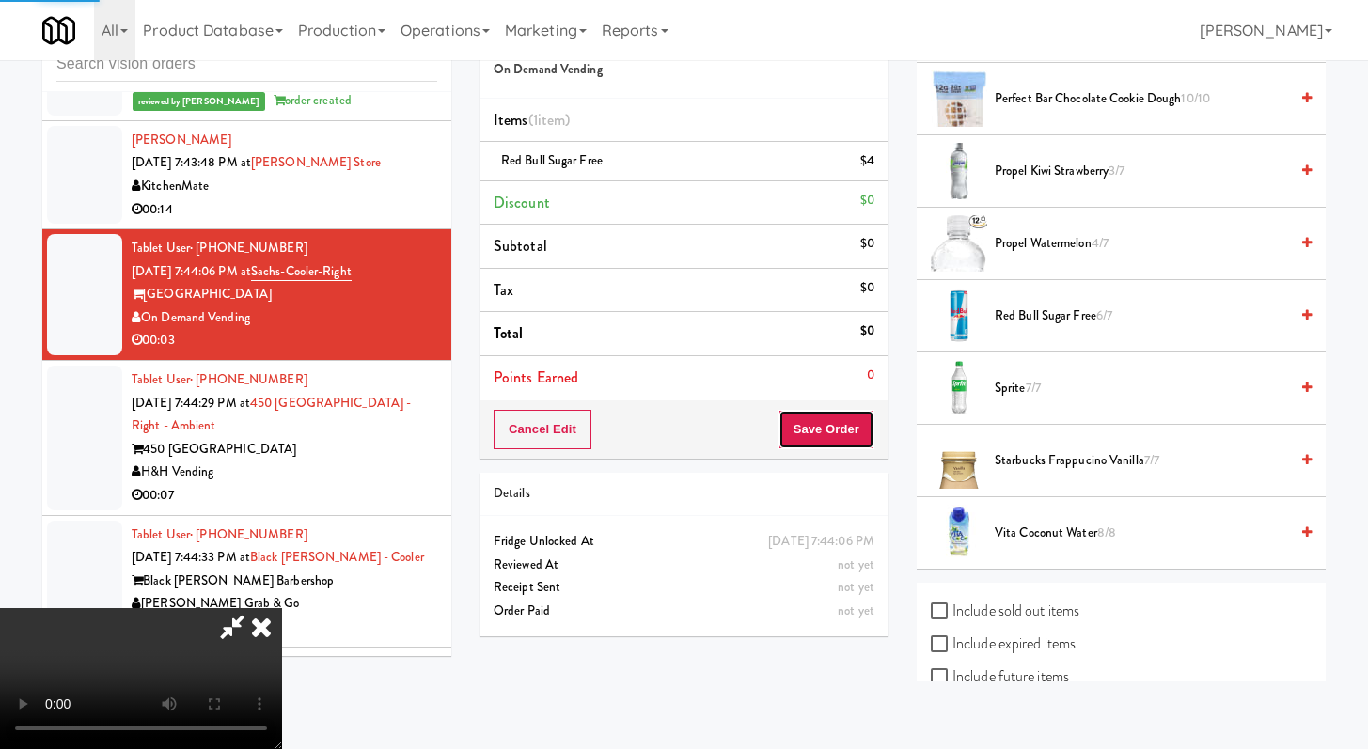
click at [851, 415] on button "Save Order" at bounding box center [827, 429] width 96 height 39
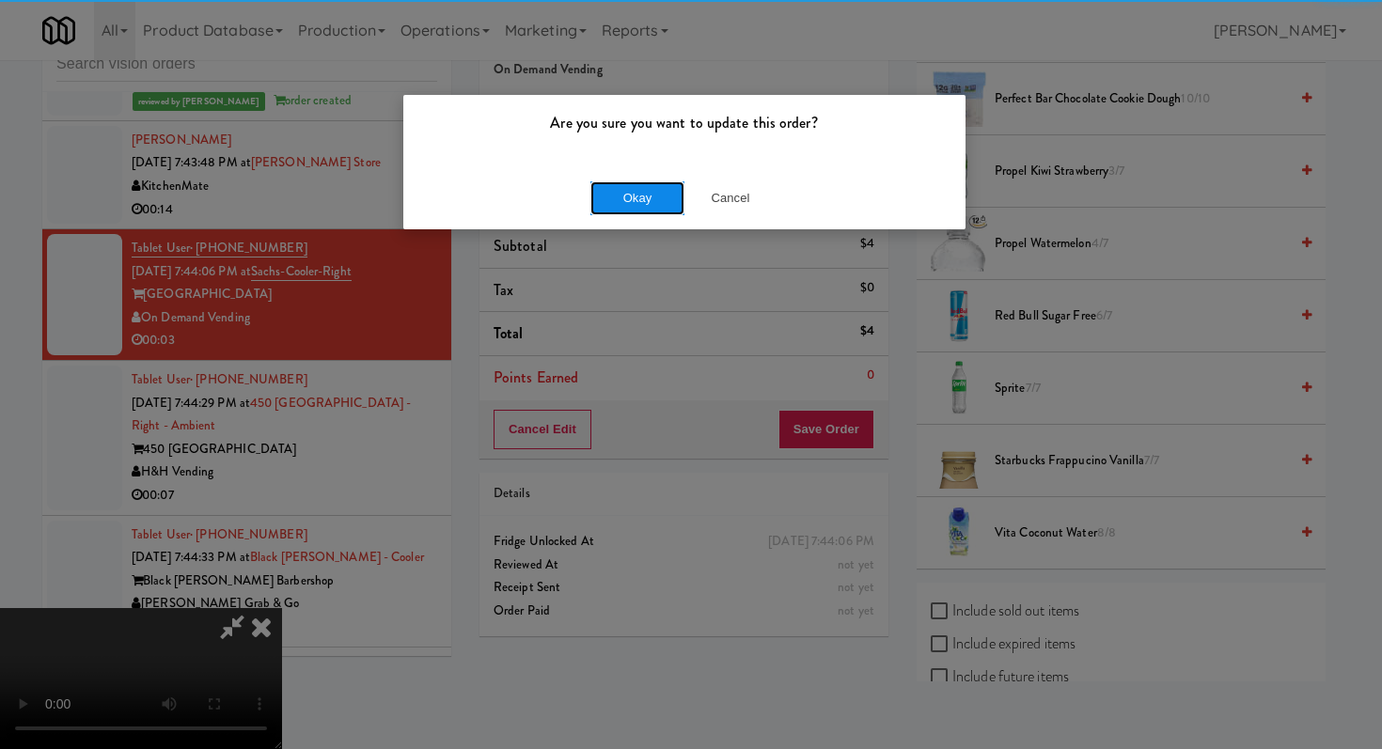
click at [626, 198] on button "Okay" at bounding box center [637, 198] width 94 height 34
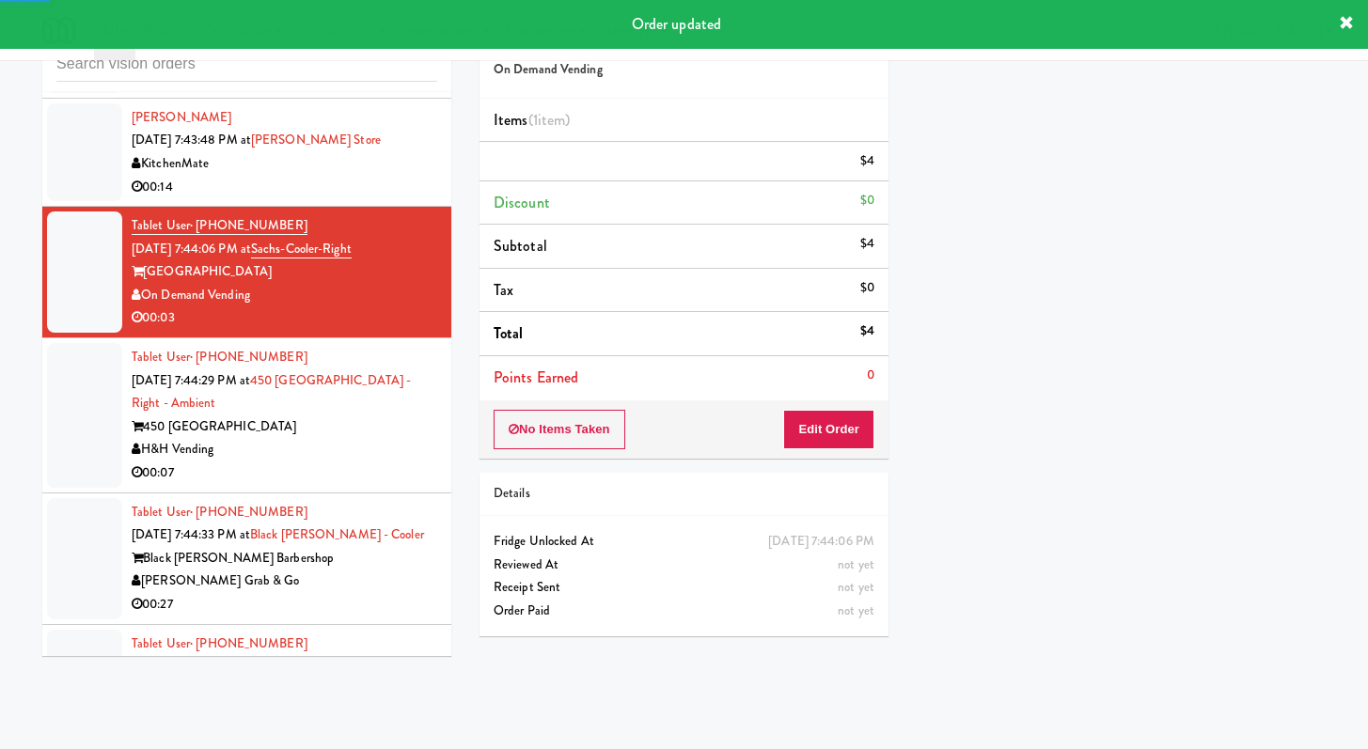
scroll to position [12777, 0]
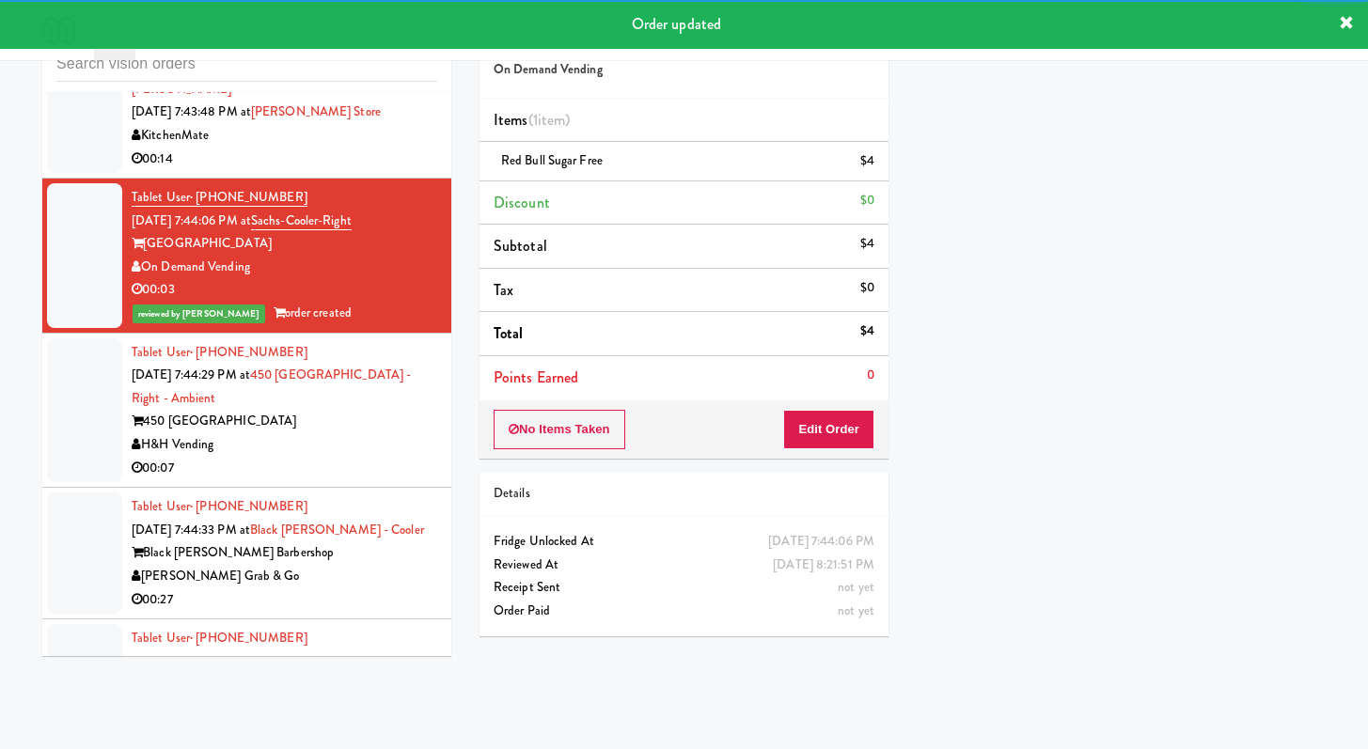
click at [393, 457] on div "H&H Vending" at bounding box center [285, 445] width 306 height 24
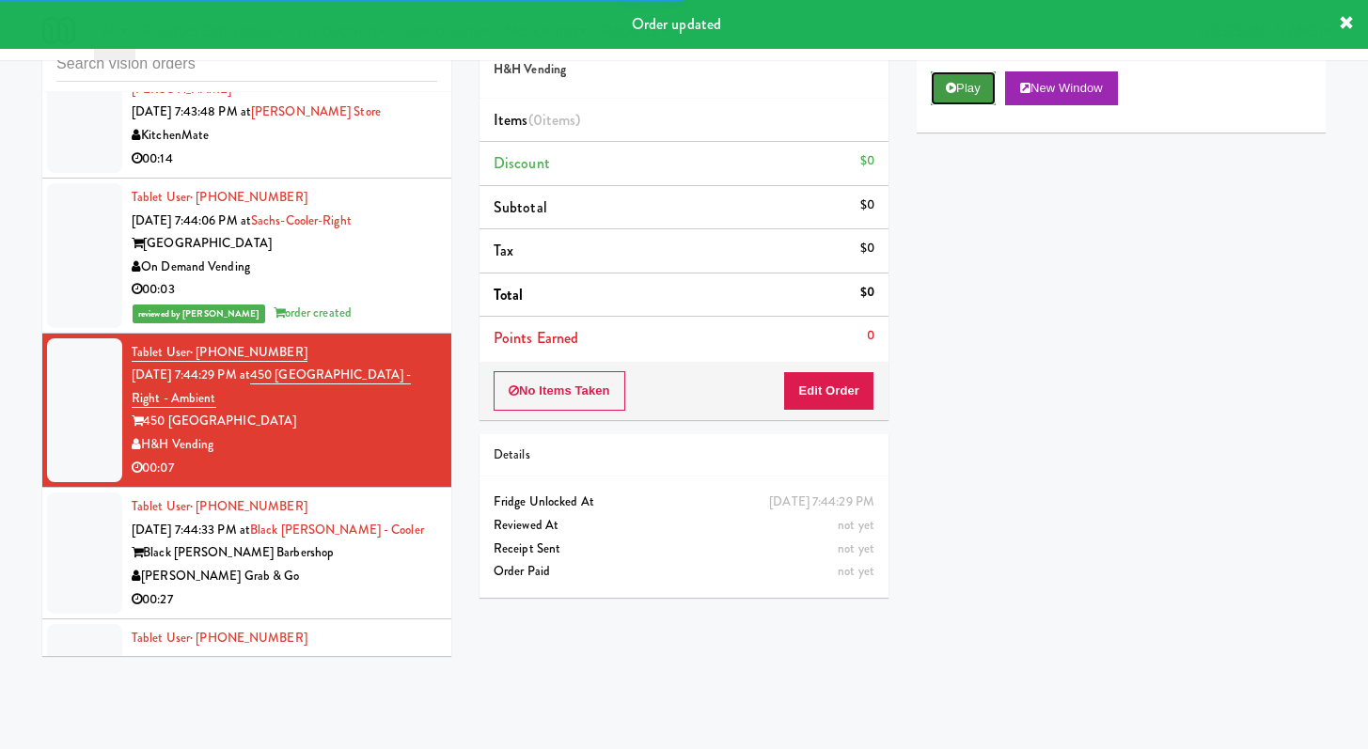
click at [936, 73] on button "Play" at bounding box center [963, 88] width 65 height 34
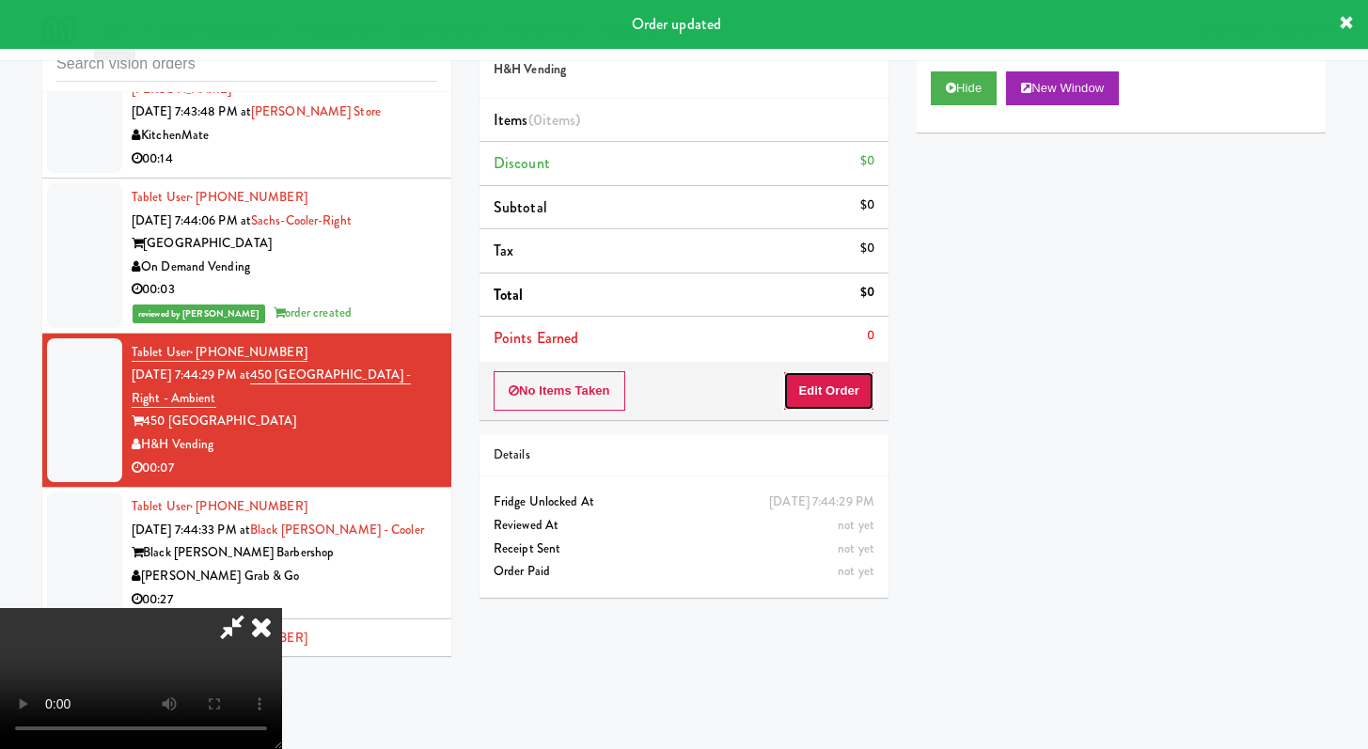
click at [856, 394] on button "Edit Order" at bounding box center [828, 390] width 91 height 39
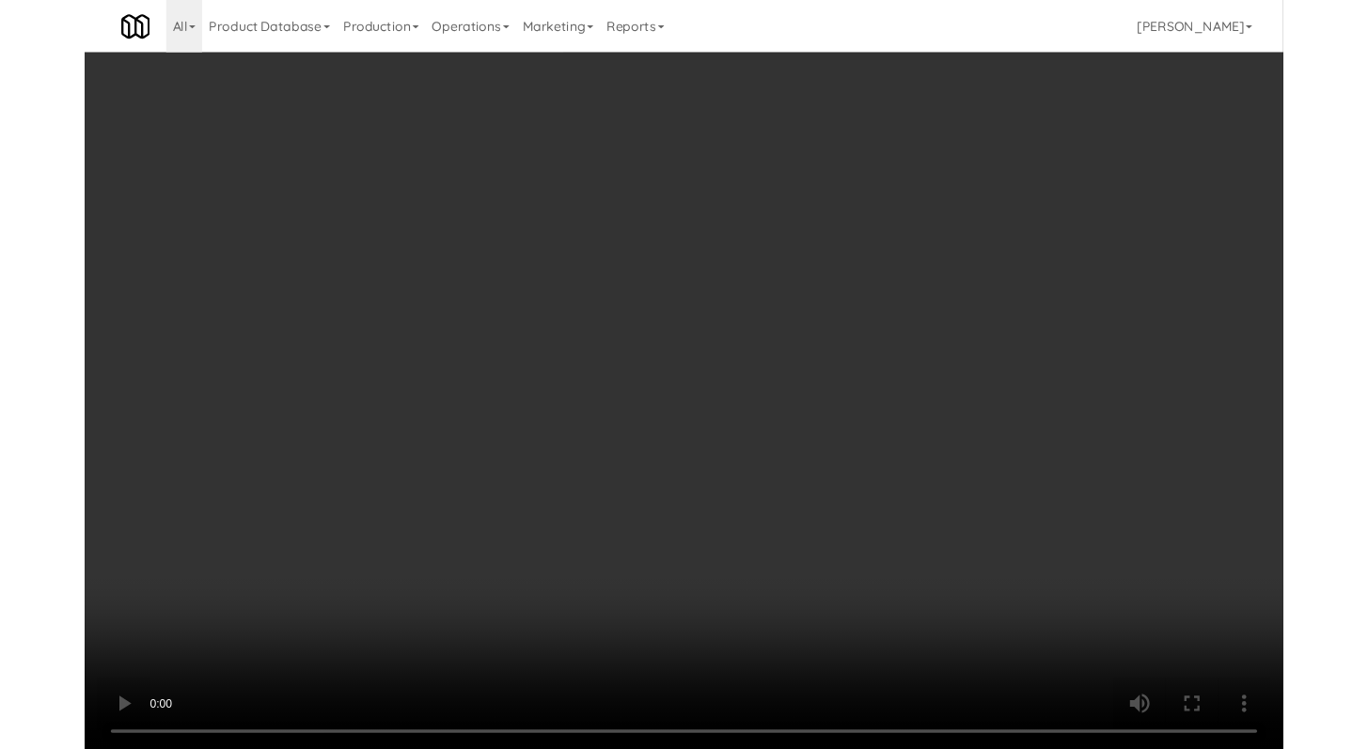
scroll to position [12731, 0]
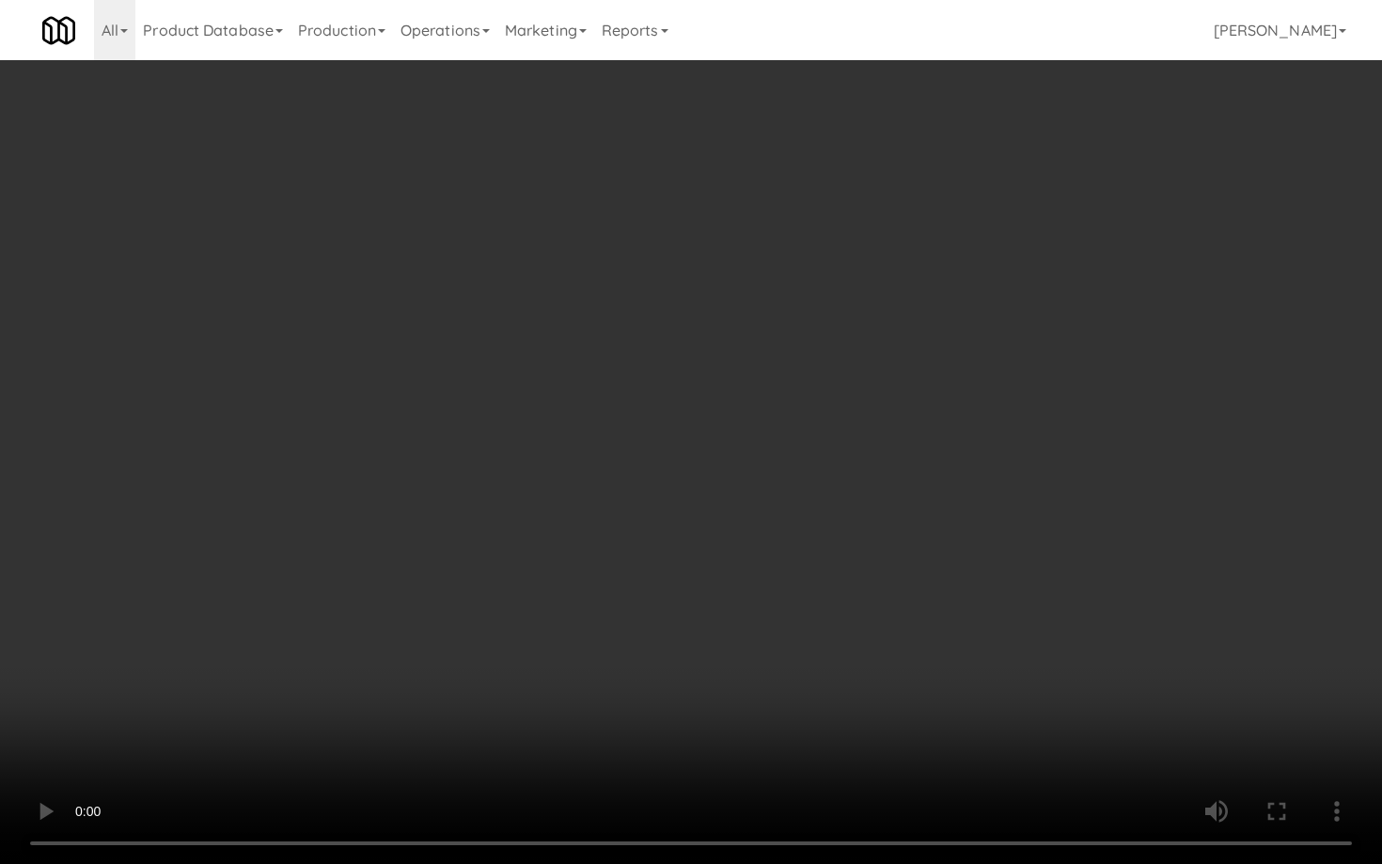
click at [726, 711] on video at bounding box center [691, 432] width 1382 height 864
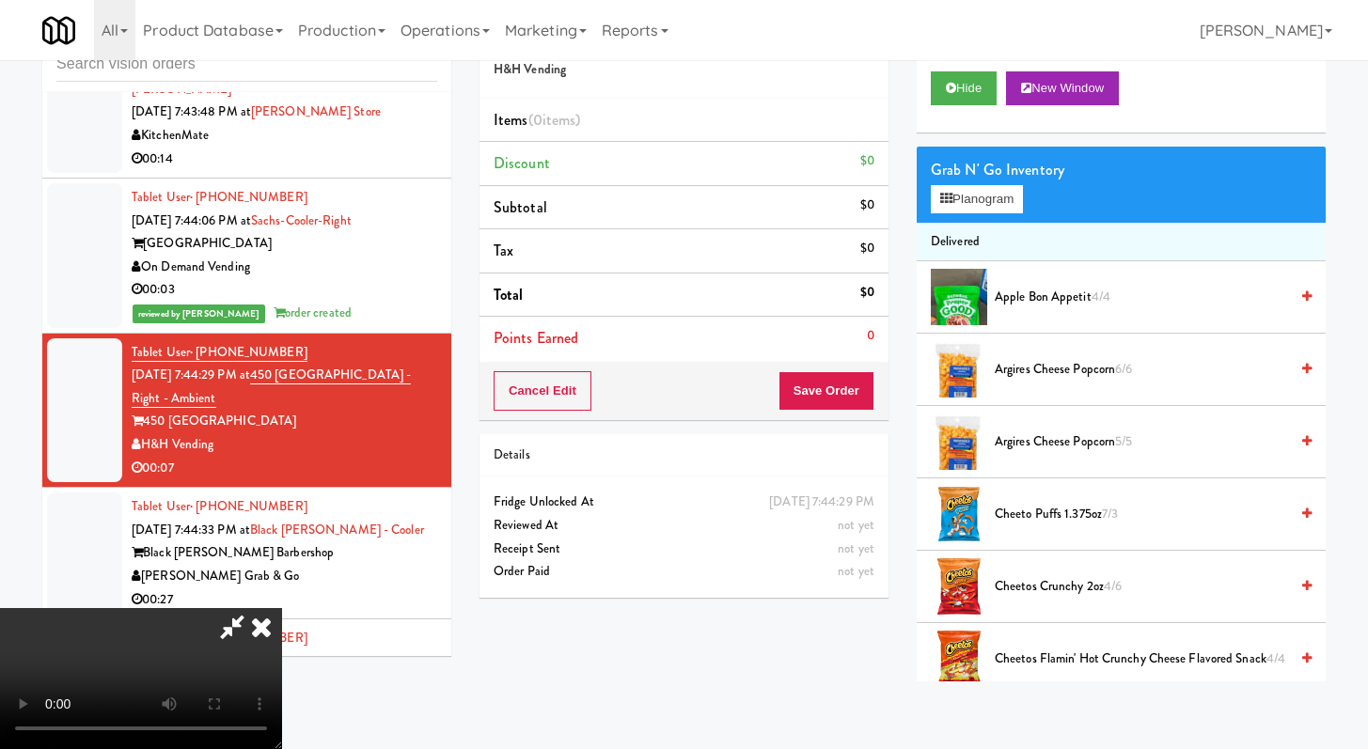
click at [282, 608] on div at bounding box center [141, 678] width 282 height 141
click at [254, 608] on icon at bounding box center [232, 627] width 43 height 38
click at [282, 608] on icon at bounding box center [261, 627] width 41 height 38
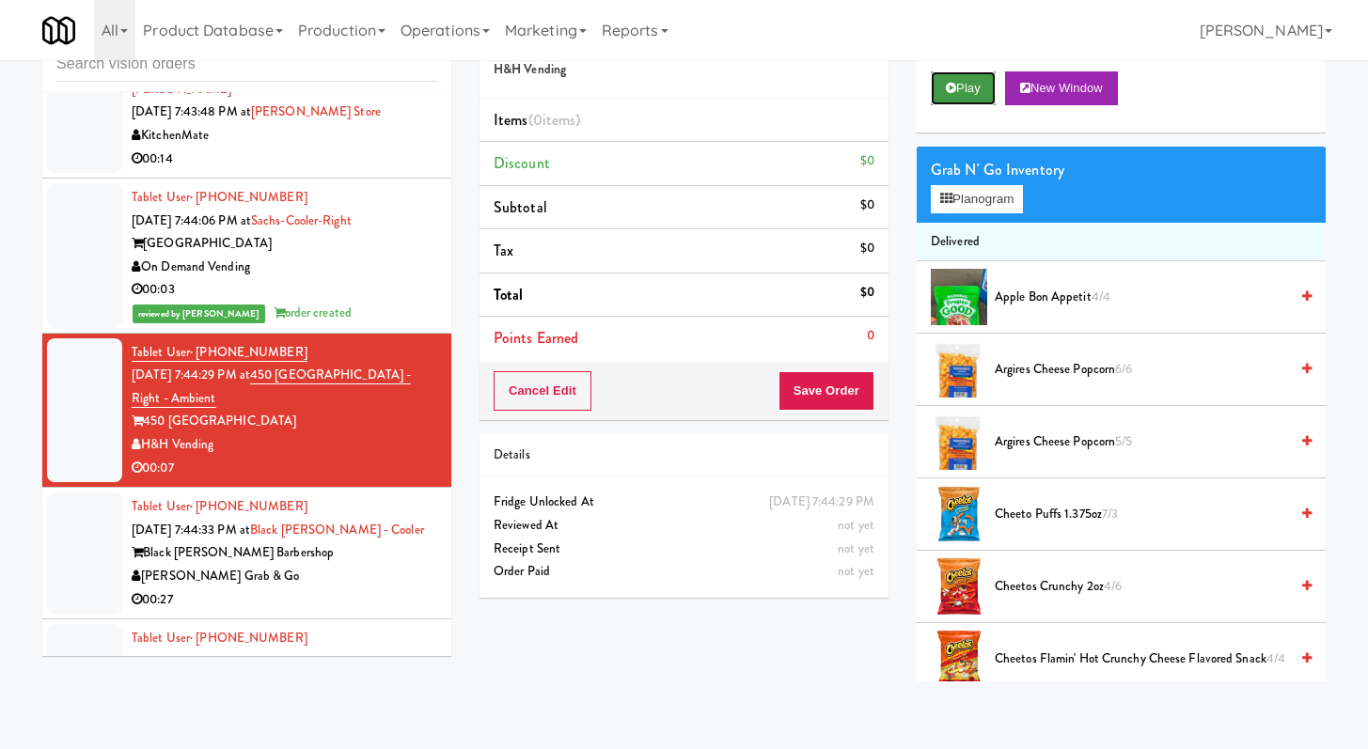
click at [961, 81] on button "Play" at bounding box center [963, 88] width 65 height 34
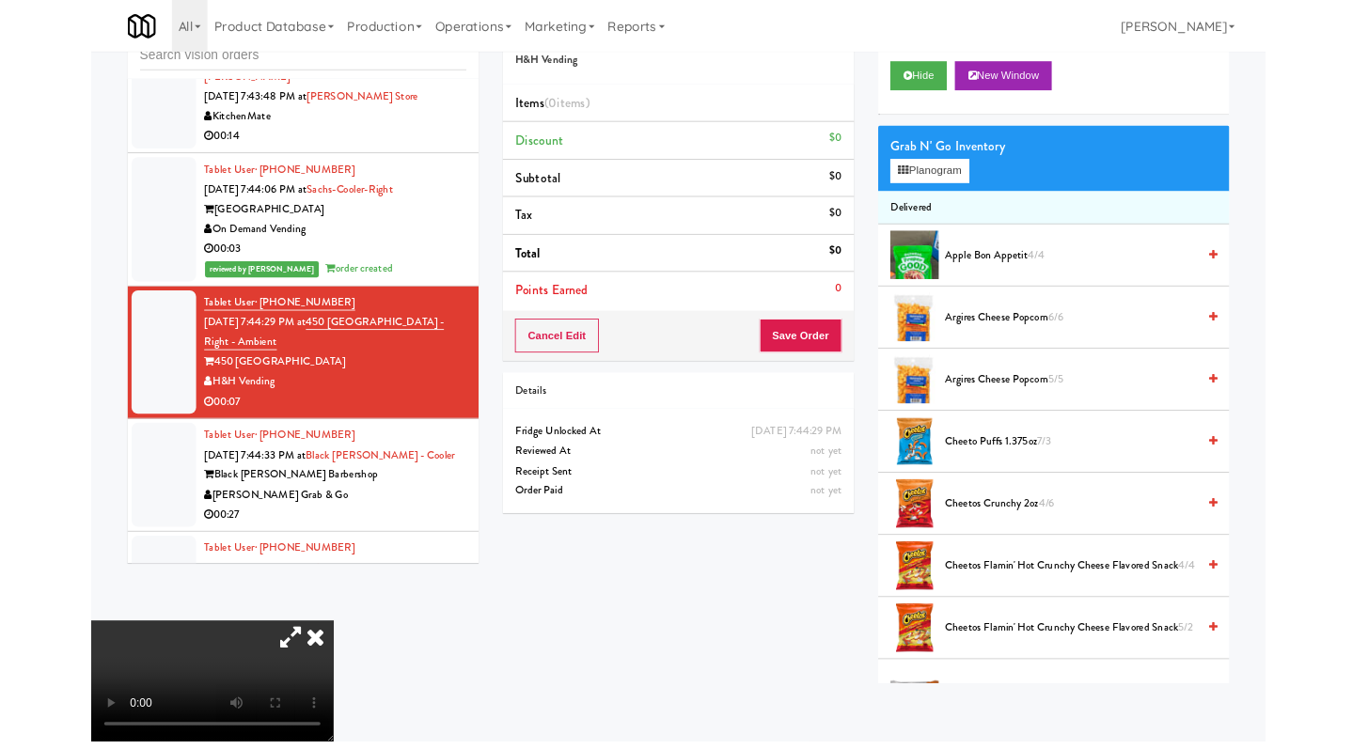
scroll to position [12731, 0]
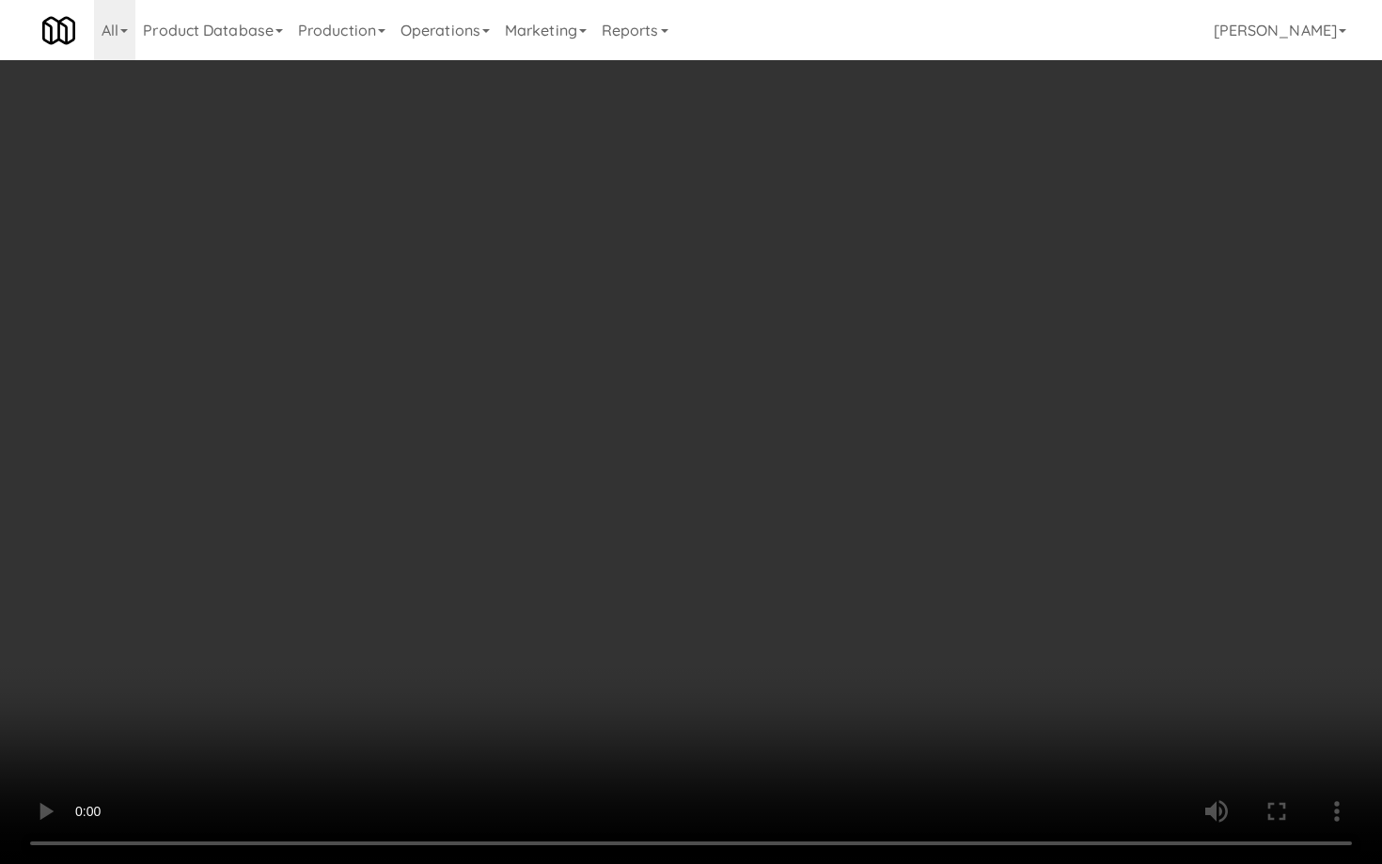
click at [777, 629] on video at bounding box center [691, 432] width 1382 height 864
click at [779, 621] on video at bounding box center [691, 432] width 1382 height 864
click at [781, 616] on video at bounding box center [691, 432] width 1382 height 864
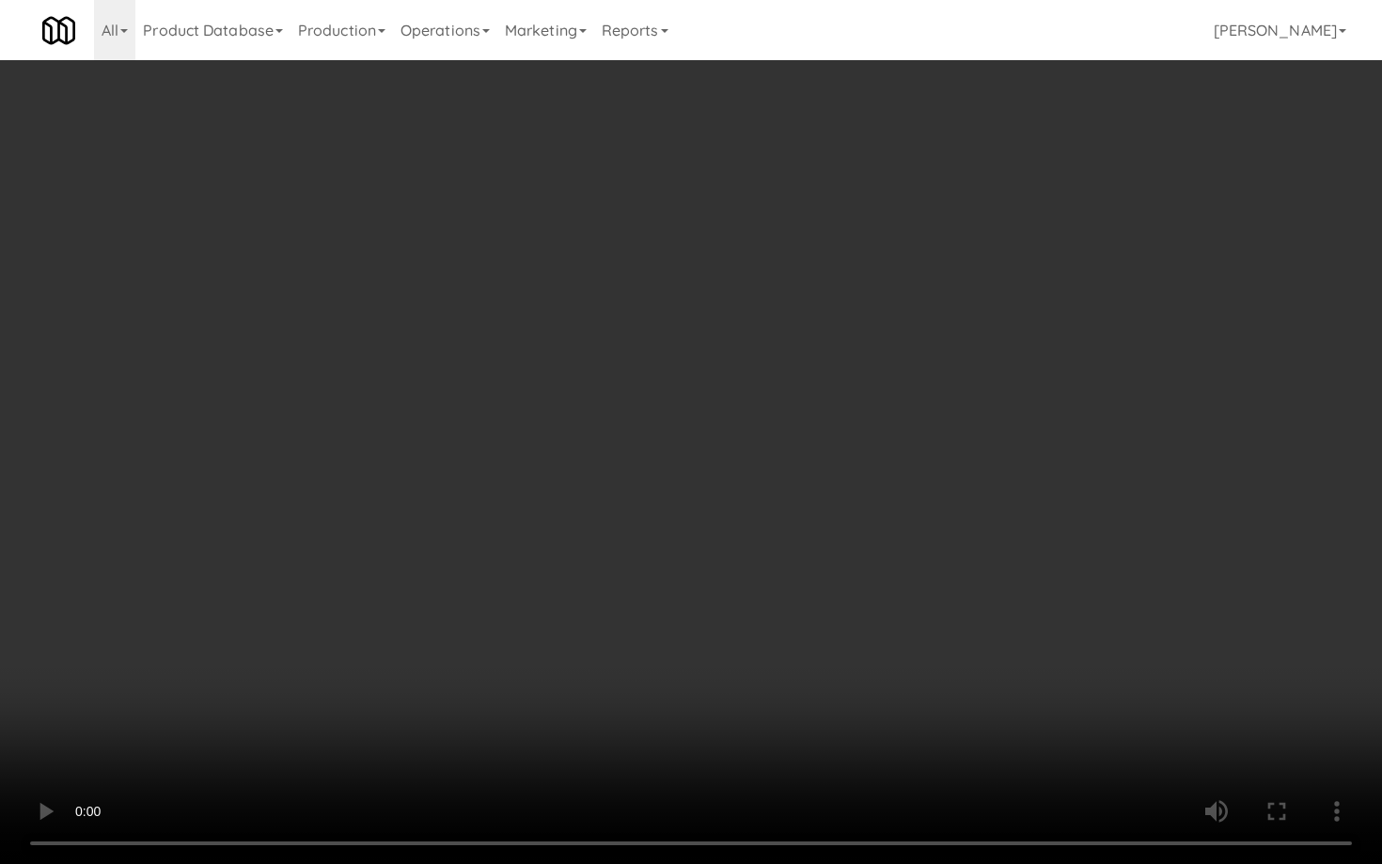
click at [781, 616] on video at bounding box center [691, 432] width 1382 height 864
click at [781, 617] on video at bounding box center [691, 432] width 1382 height 864
click at [823, 748] on video at bounding box center [691, 432] width 1382 height 864
click at [842, 631] on video at bounding box center [691, 432] width 1382 height 864
click at [851, 611] on video at bounding box center [691, 432] width 1382 height 864
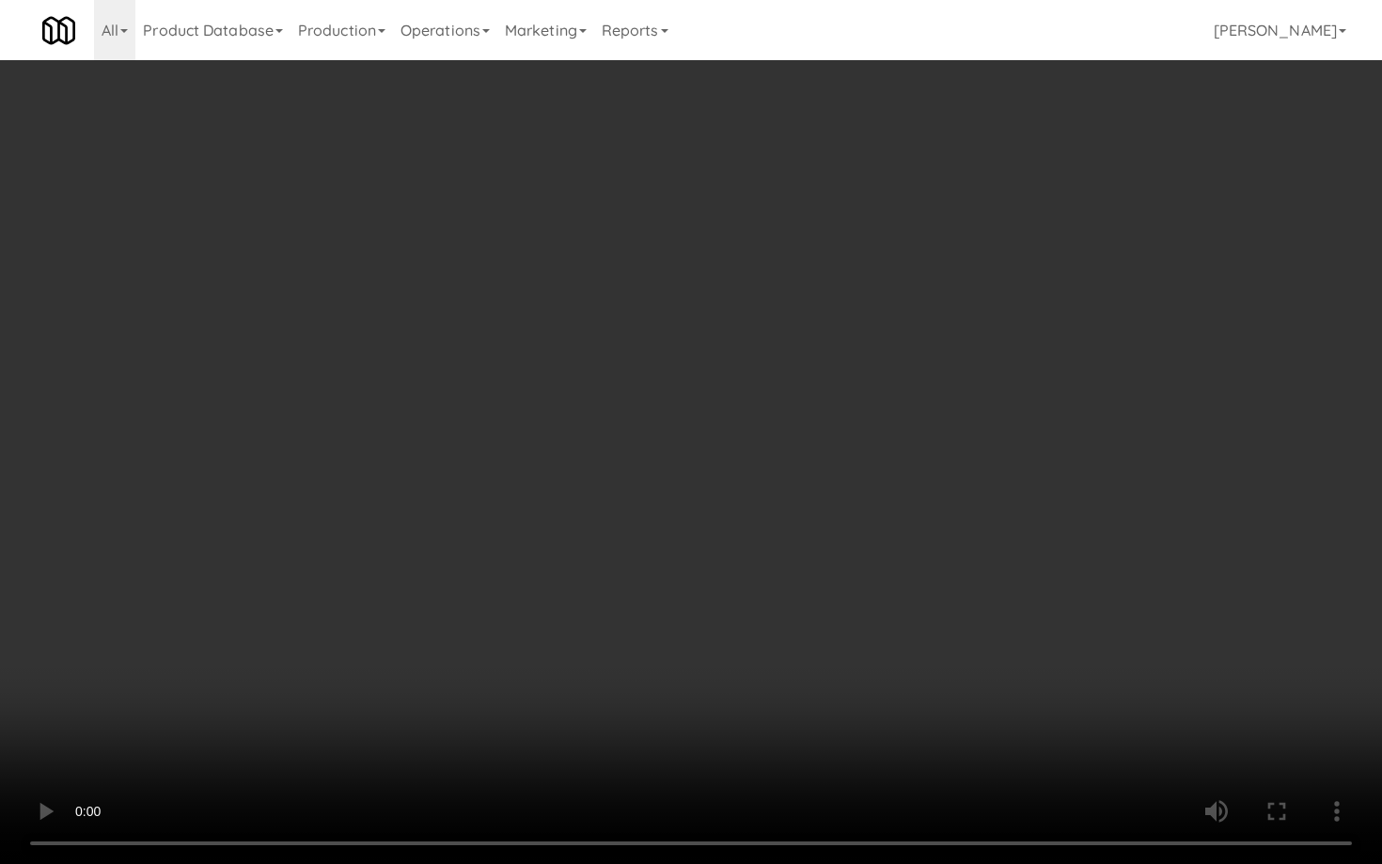
click at [855, 589] on video at bounding box center [691, 432] width 1382 height 864
click at [856, 586] on video at bounding box center [691, 432] width 1382 height 864
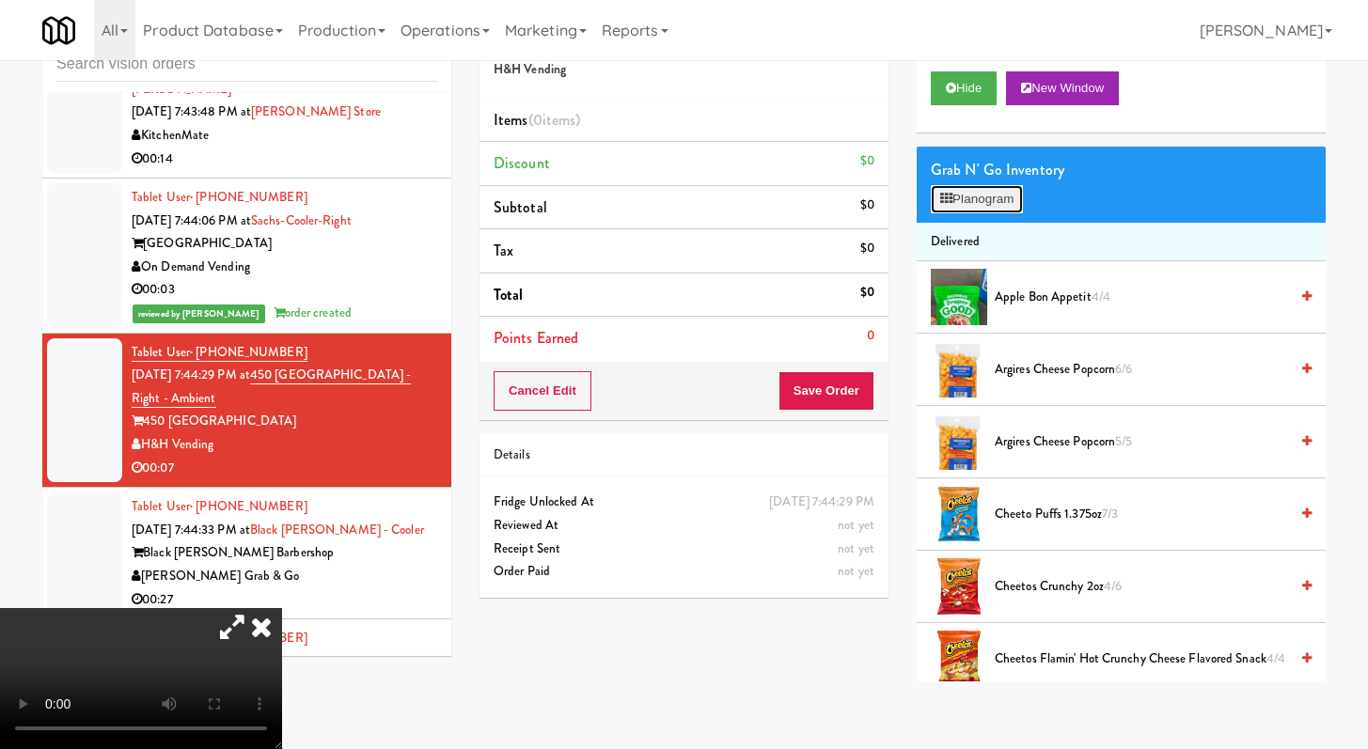
click at [991, 192] on button "Planogram" at bounding box center [977, 199] width 92 height 28
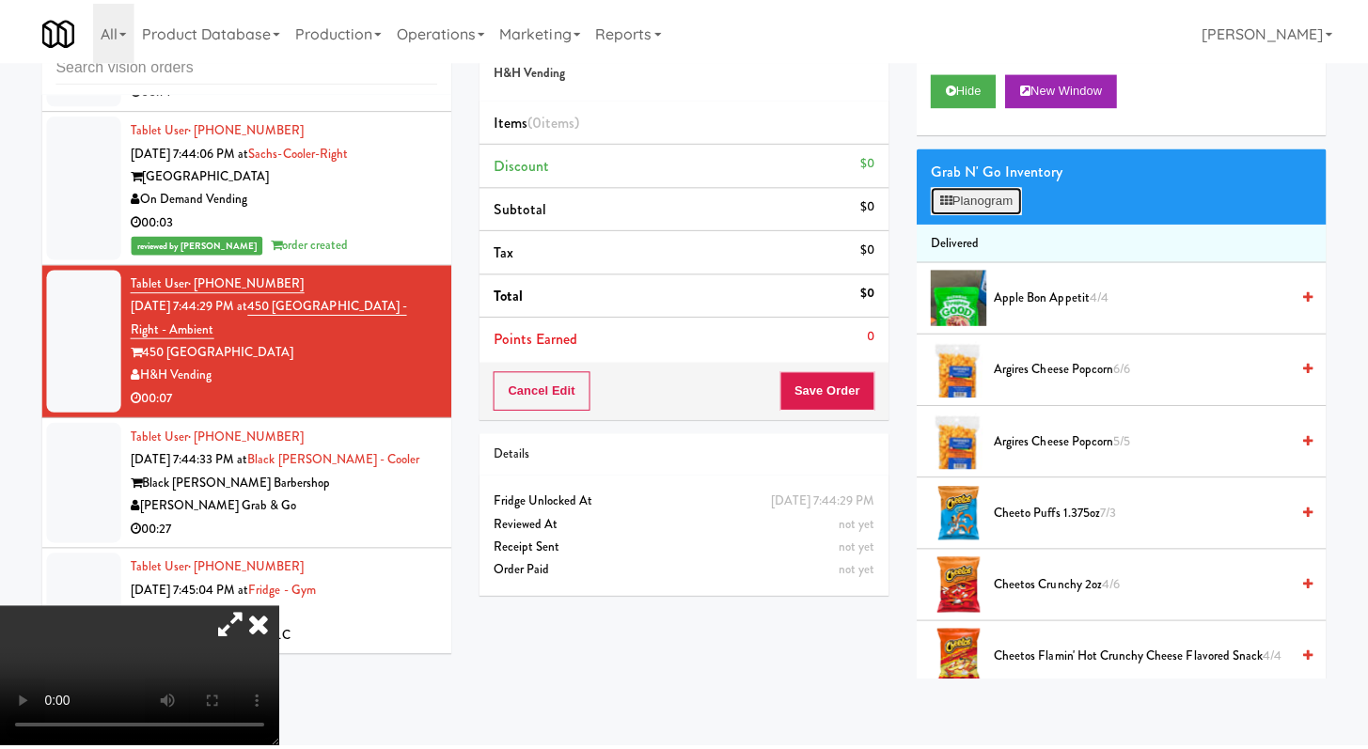
scroll to position [12731, 0]
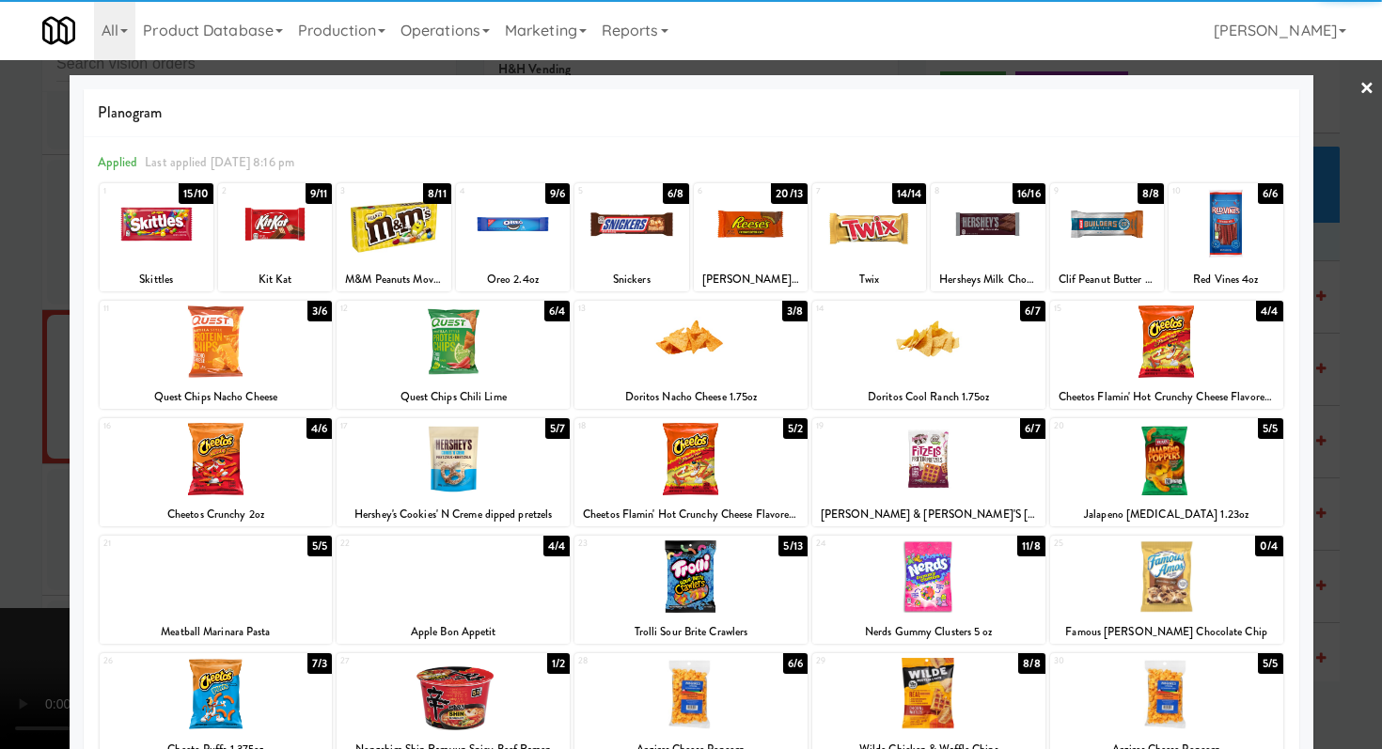
click at [676, 580] on div at bounding box center [690, 577] width 233 height 72
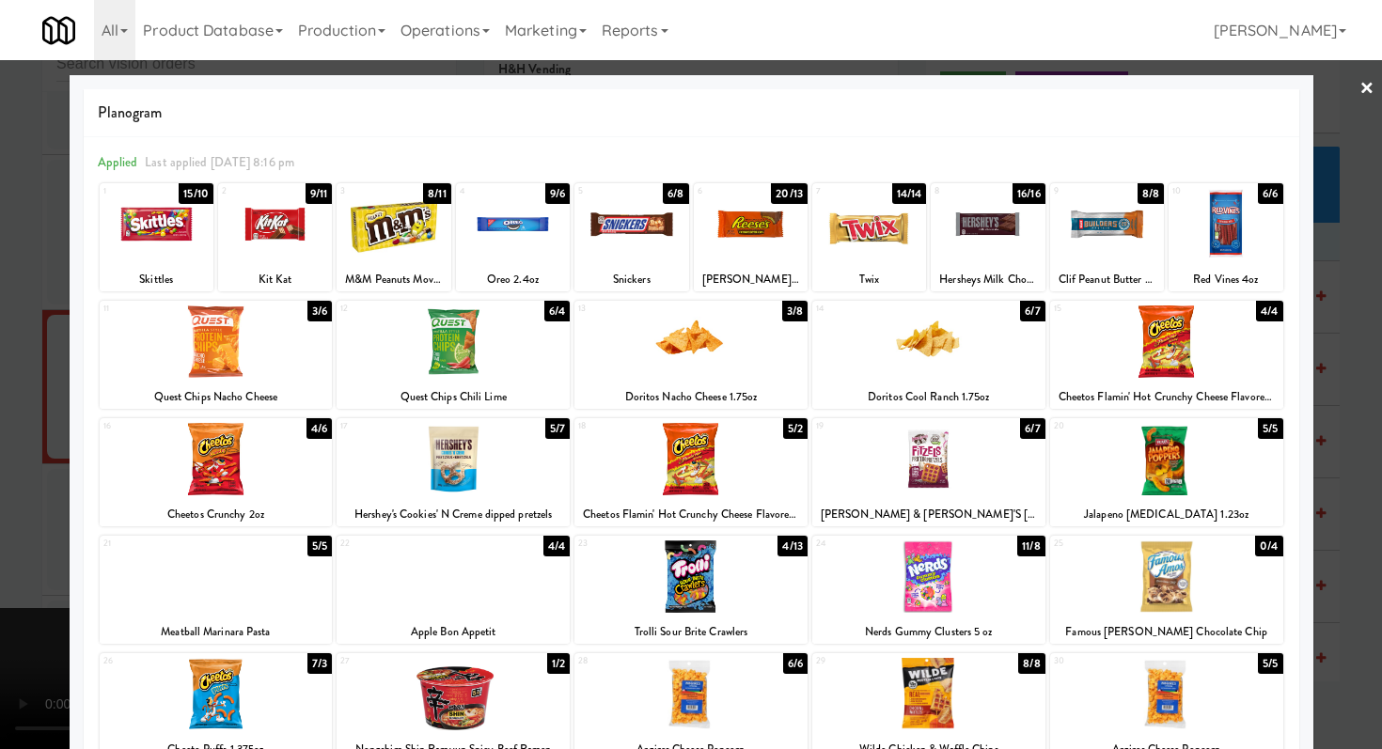
click at [1139, 434] on div "20" at bounding box center [1110, 426] width 113 height 16
click at [0, 491] on div at bounding box center [691, 374] width 1382 height 749
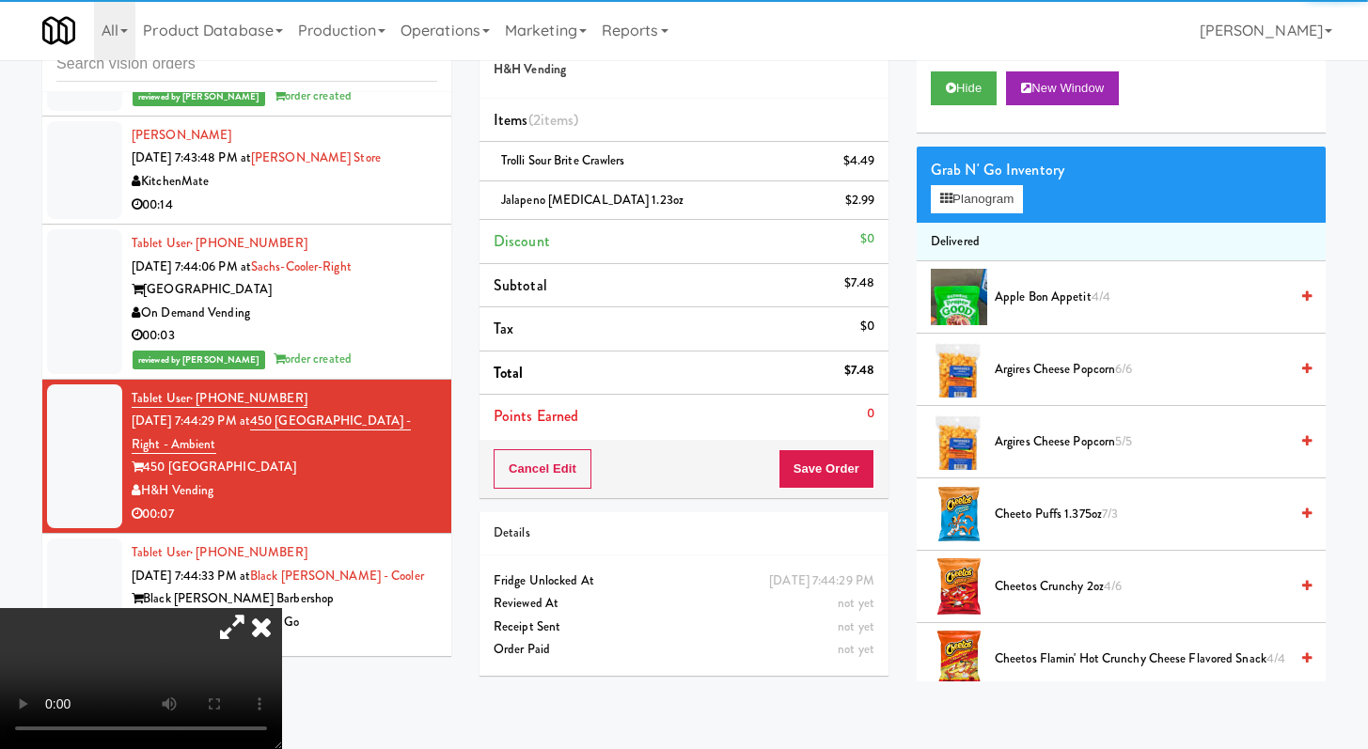
scroll to position [12777, 0]
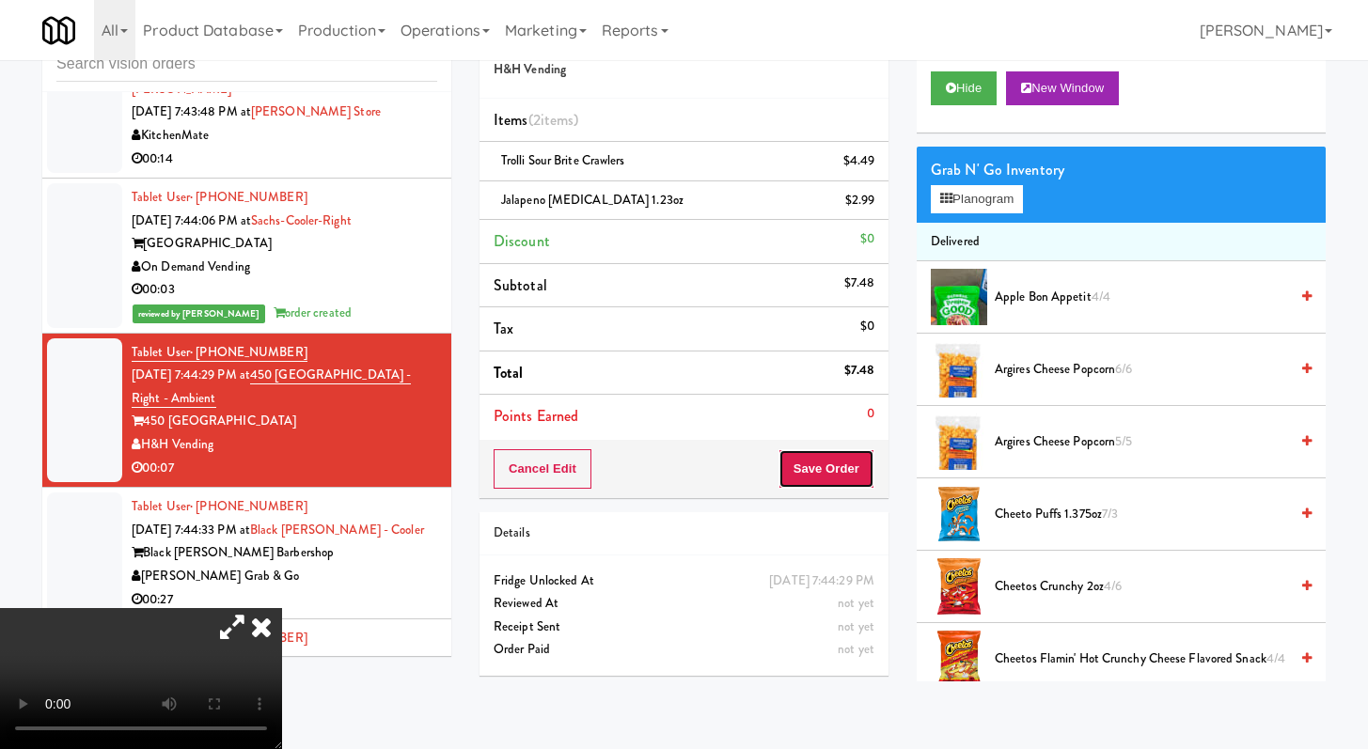
click at [866, 470] on button "Save Order" at bounding box center [827, 468] width 96 height 39
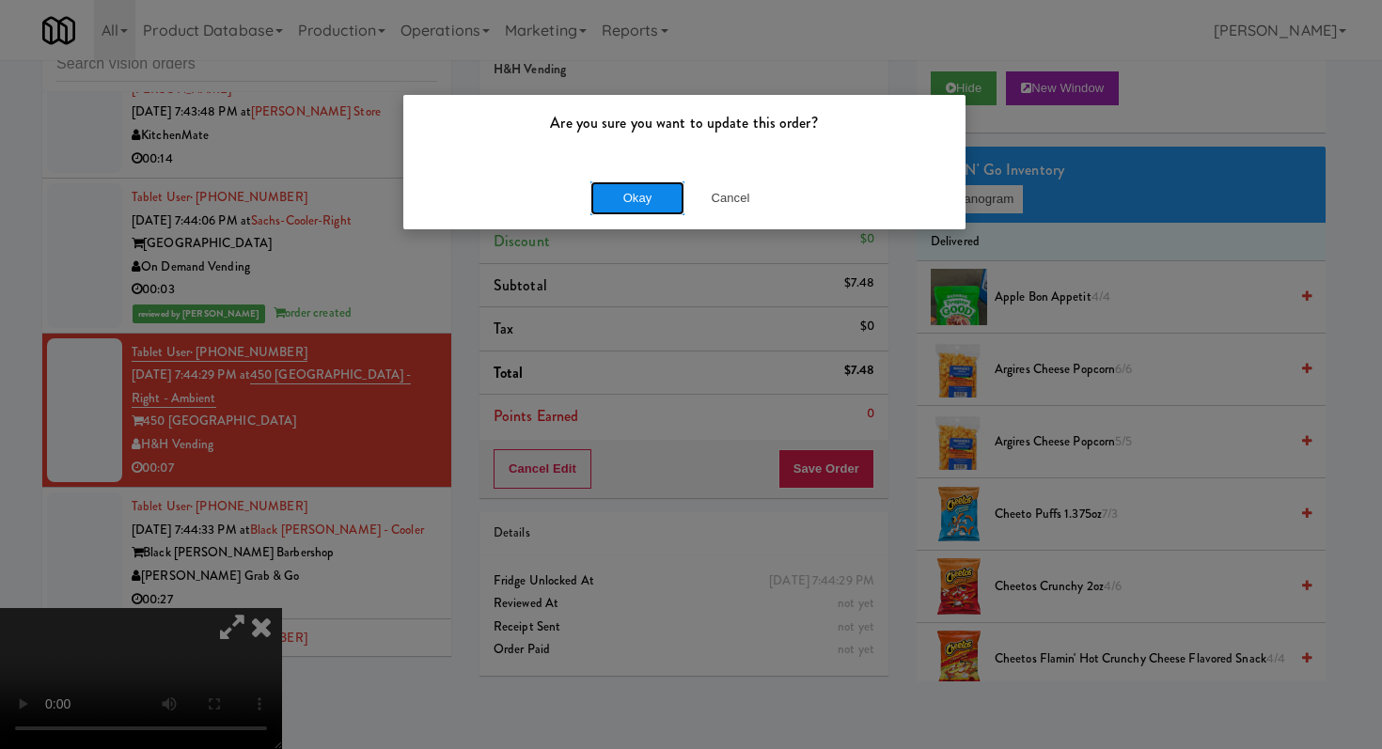
click at [623, 193] on button "Okay" at bounding box center [637, 198] width 94 height 34
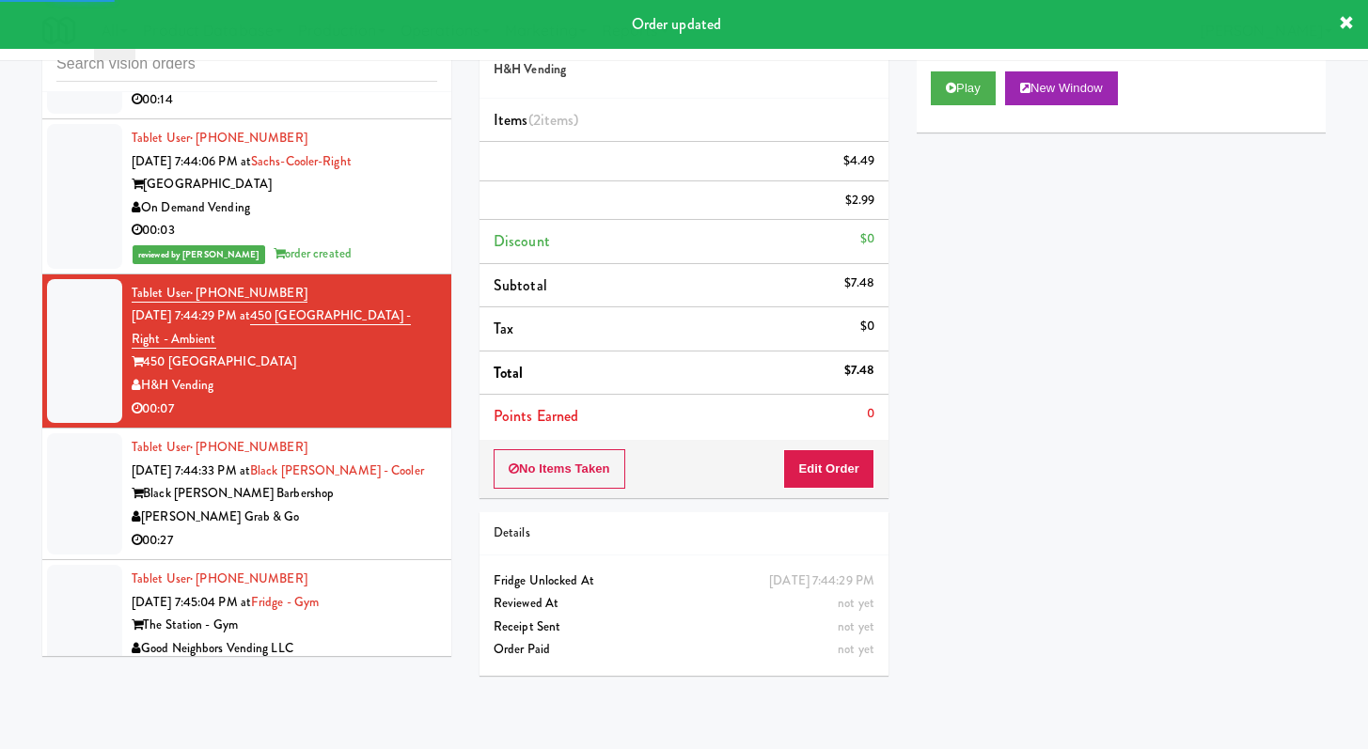
scroll to position [12838, 0]
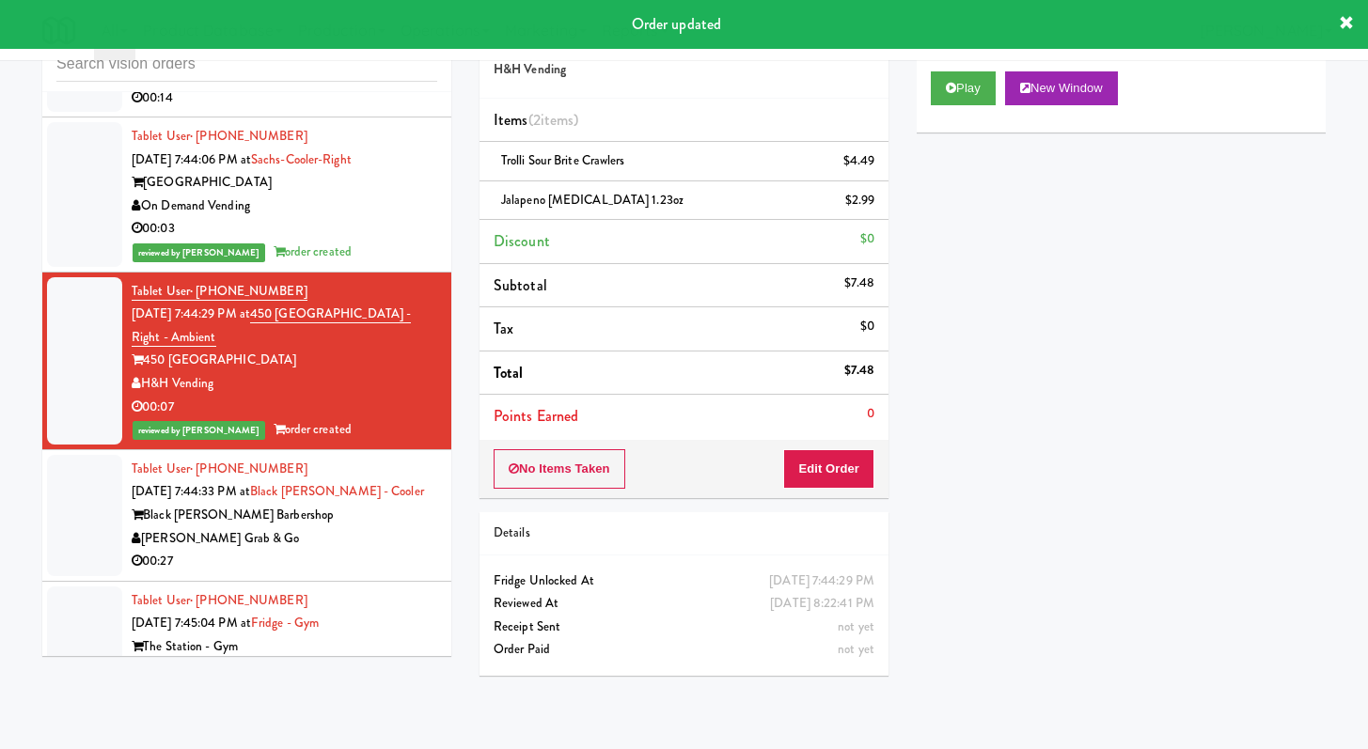
click at [340, 551] on div "[PERSON_NAME] Grab & Go" at bounding box center [285, 539] width 306 height 24
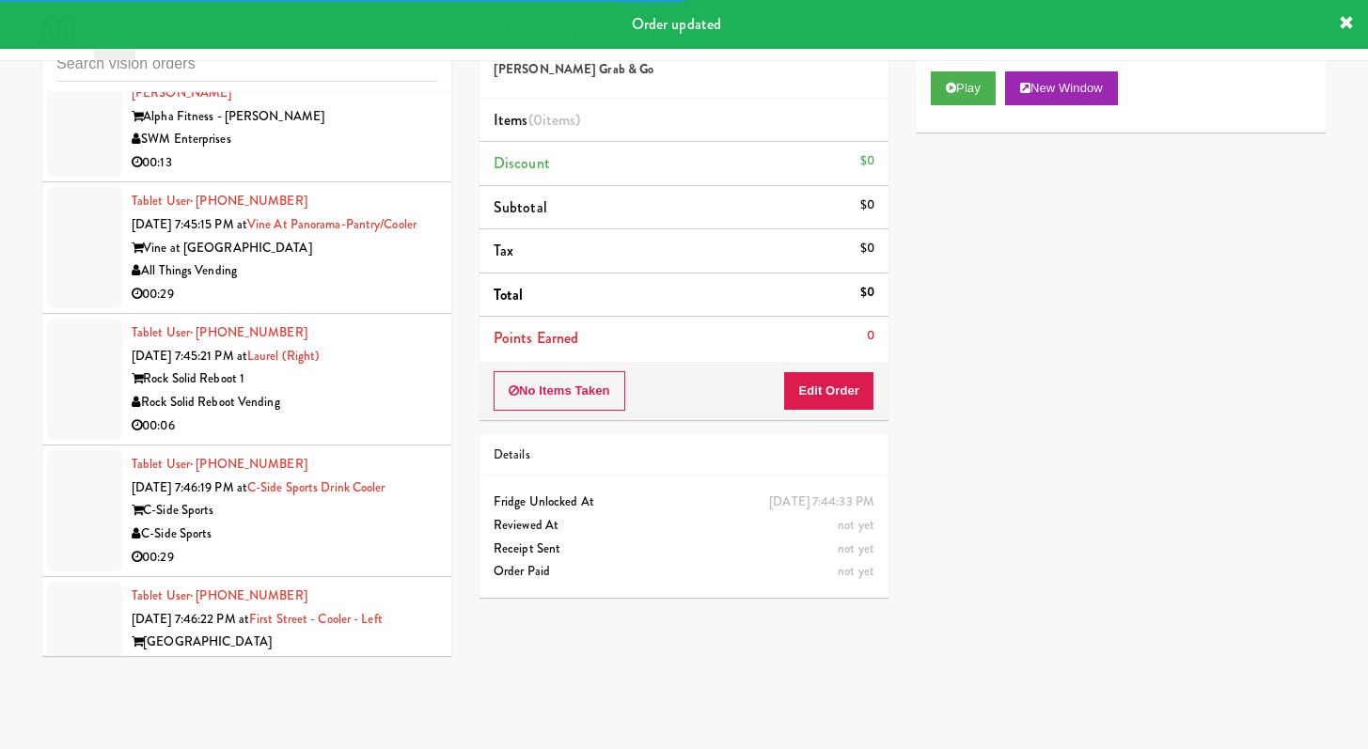
scroll to position [13170, 0]
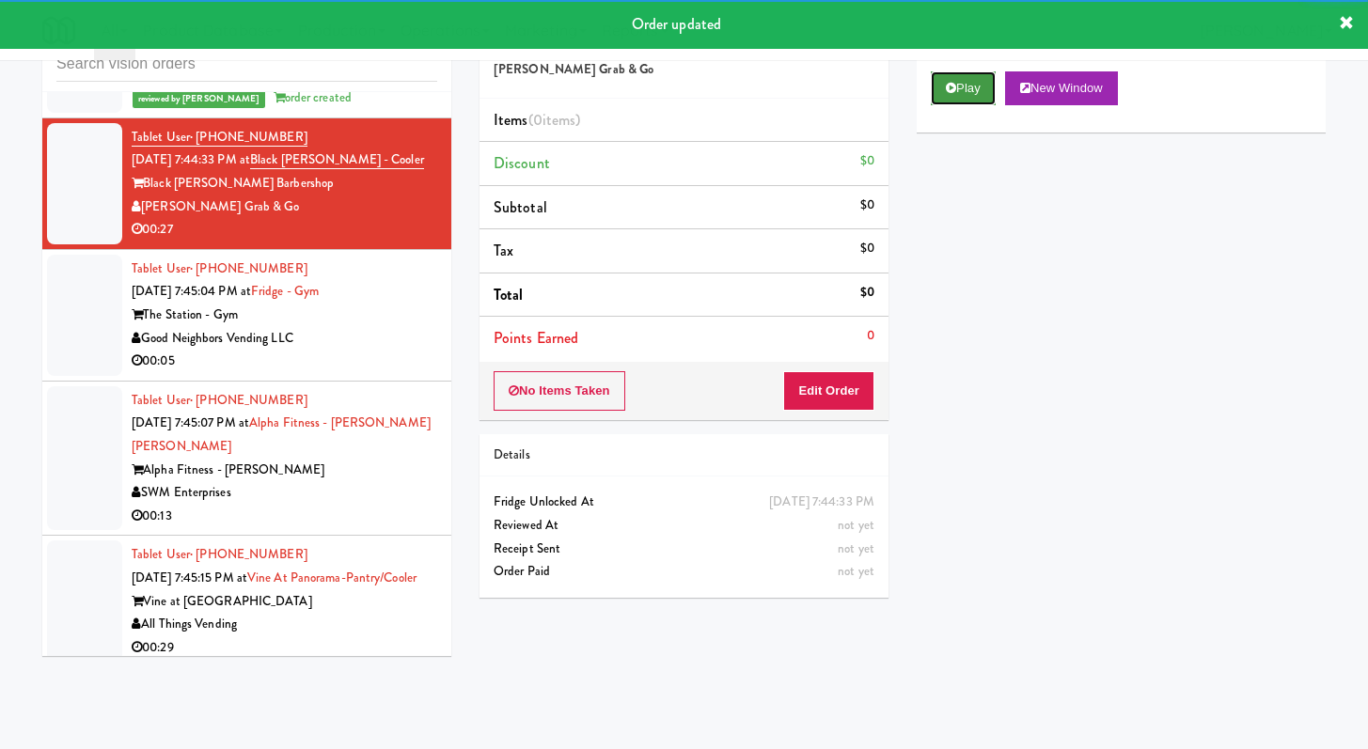
click at [959, 84] on button "Play" at bounding box center [963, 88] width 65 height 34
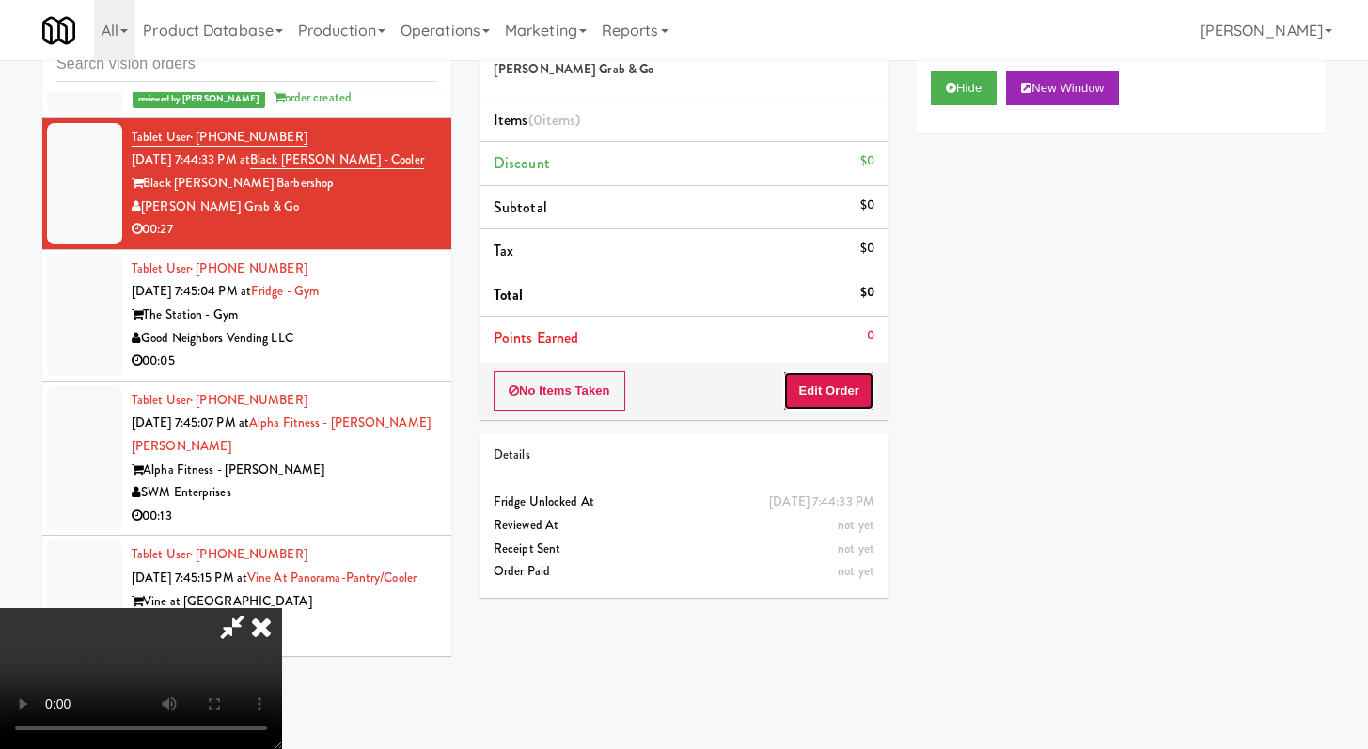
click at [847, 397] on button "Edit Order" at bounding box center [828, 390] width 91 height 39
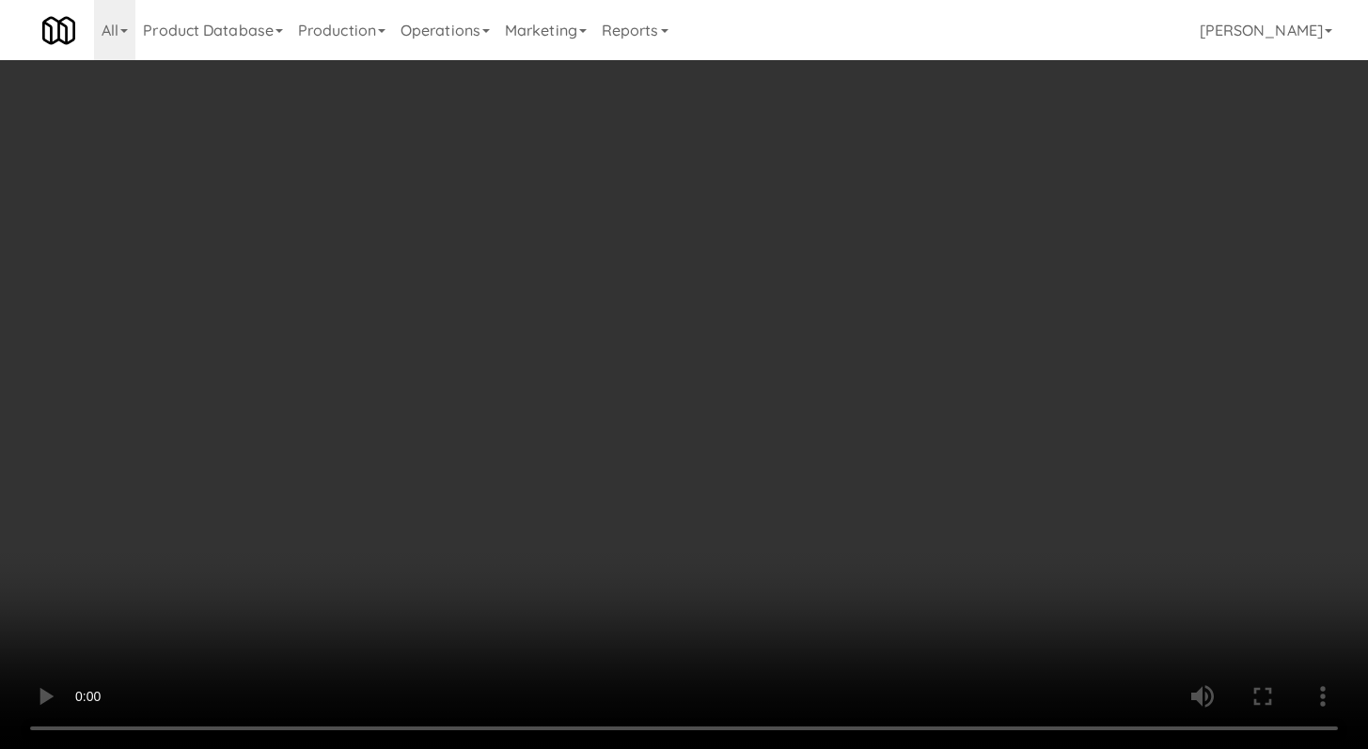
scroll to position [13123, 0]
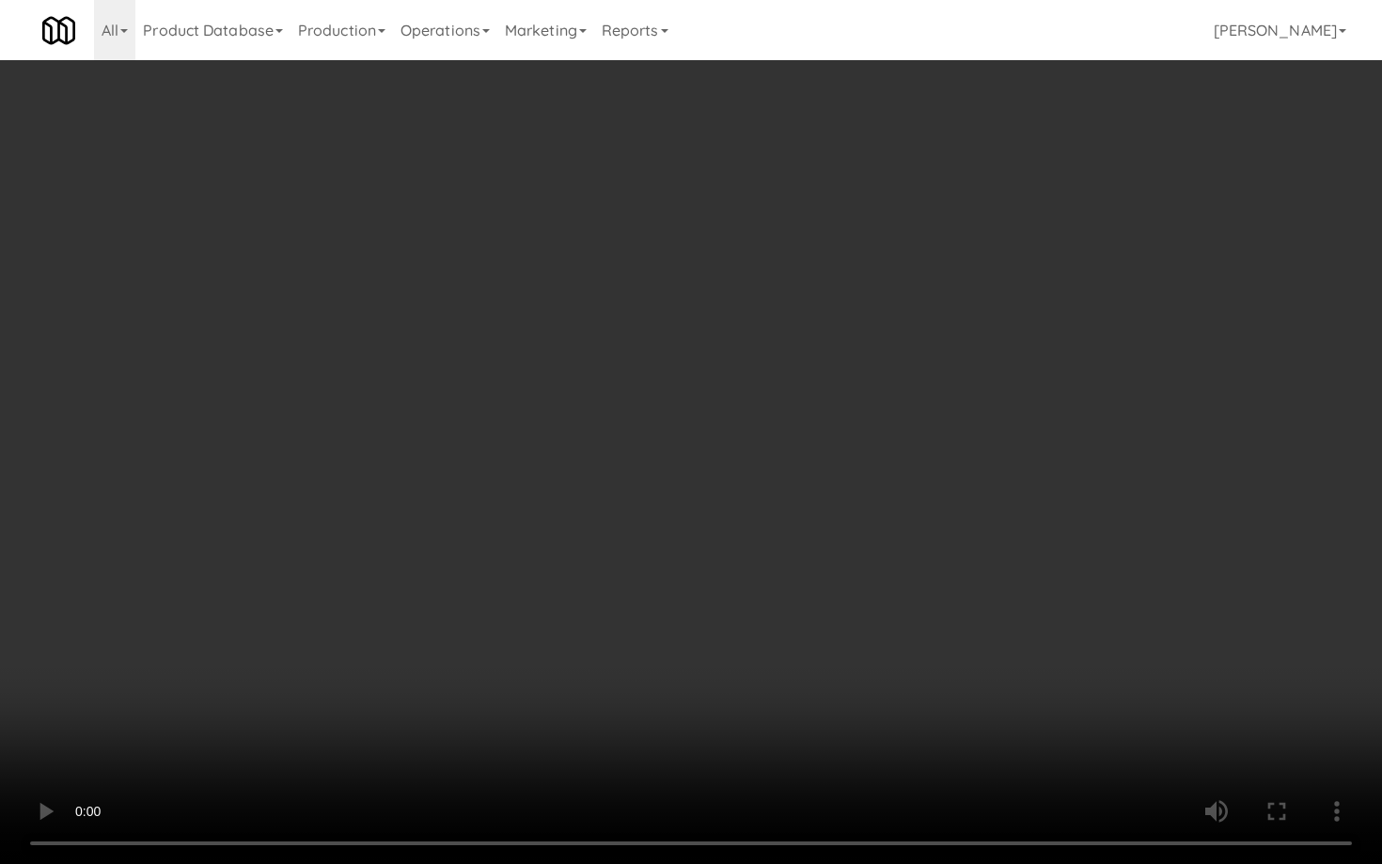
click at [618, 596] on video at bounding box center [691, 432] width 1382 height 864
click at [645, 566] on video at bounding box center [691, 432] width 1382 height 864
click at [654, 543] on video at bounding box center [691, 432] width 1382 height 864
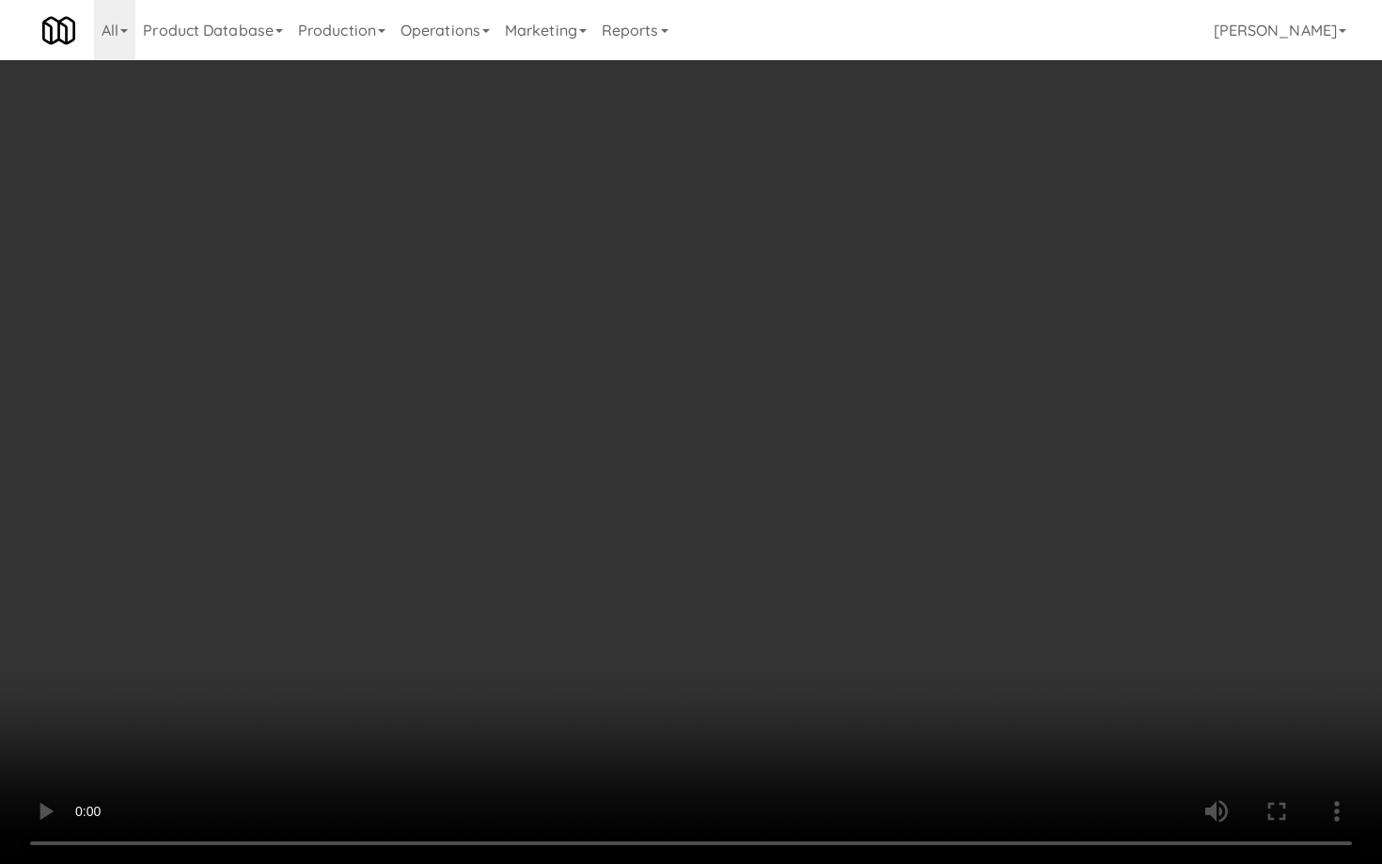
click at [654, 543] on video at bounding box center [691, 432] width 1382 height 864
click at [667, 527] on video at bounding box center [691, 432] width 1382 height 864
click at [676, 512] on video at bounding box center [691, 432] width 1382 height 864
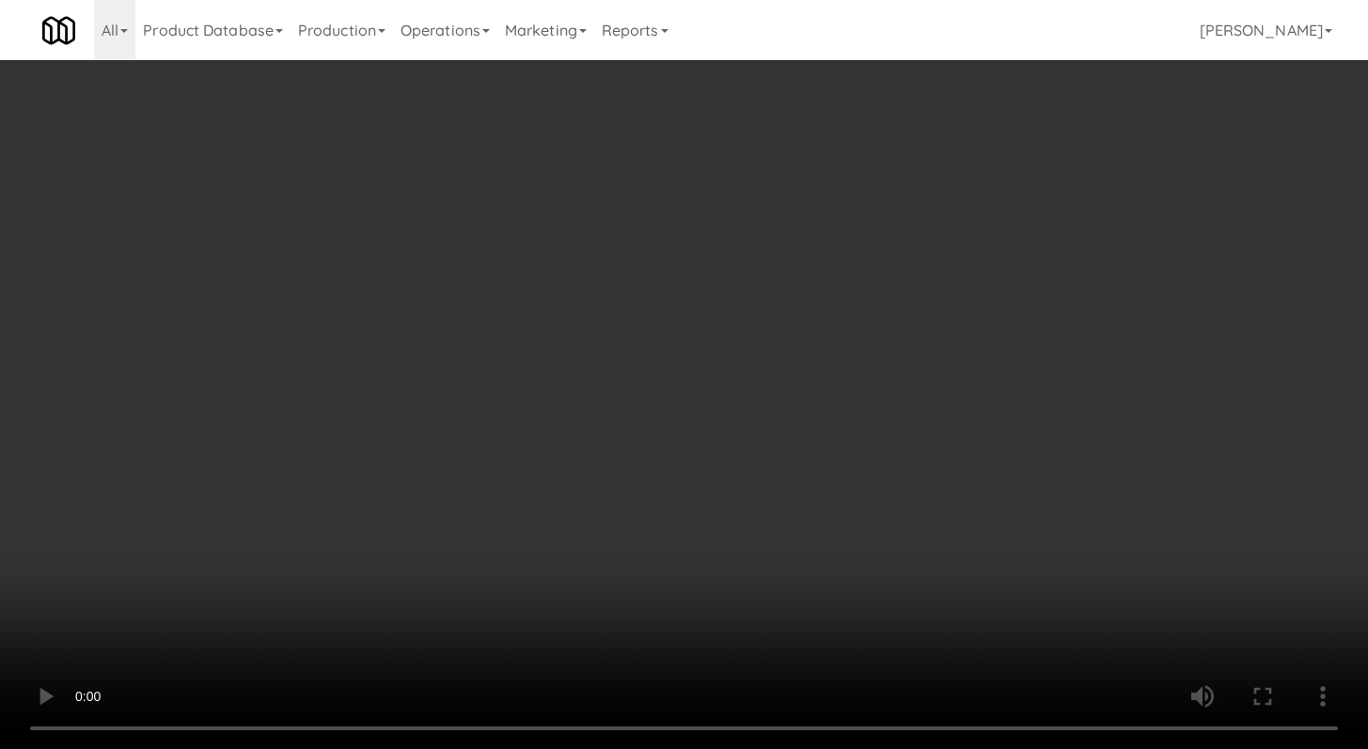
scroll to position [13170, 0]
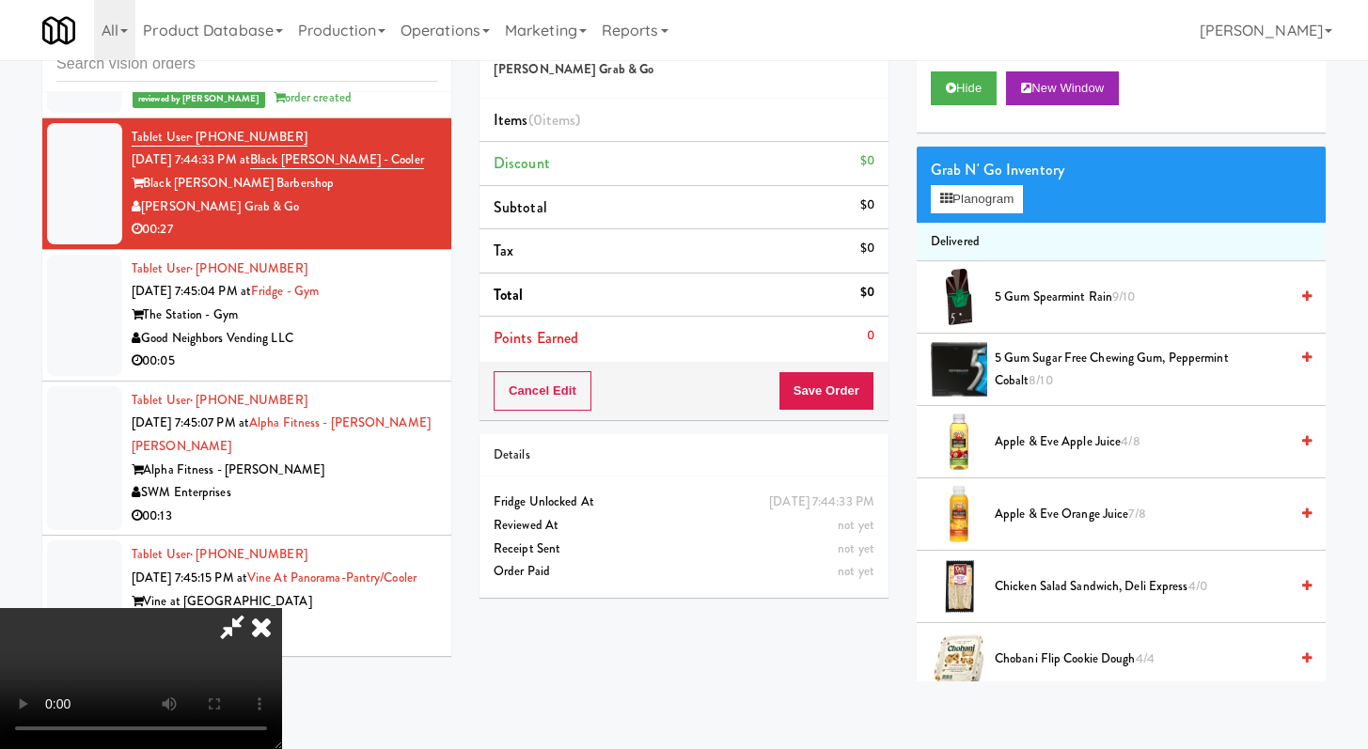
click at [254, 608] on icon at bounding box center [232, 627] width 43 height 38
click at [282, 608] on icon at bounding box center [261, 627] width 41 height 38
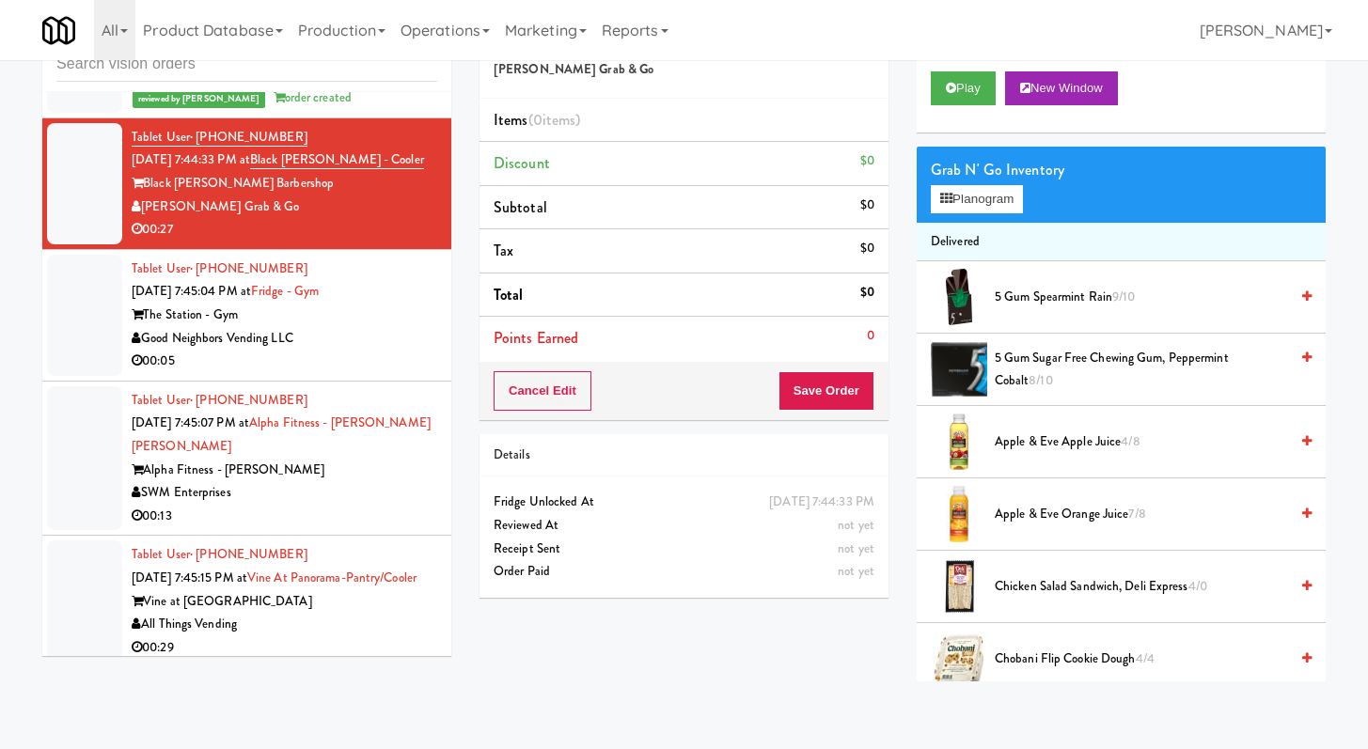
drag, startPoint x: 459, startPoint y: 252, endPoint x: 456, endPoint y: 290, distance: 37.7
click at [460, 252] on div "inbox reviewed recent all unclear take inventory issue suspicious failed recent…" at bounding box center [246, 339] width 437 height 663
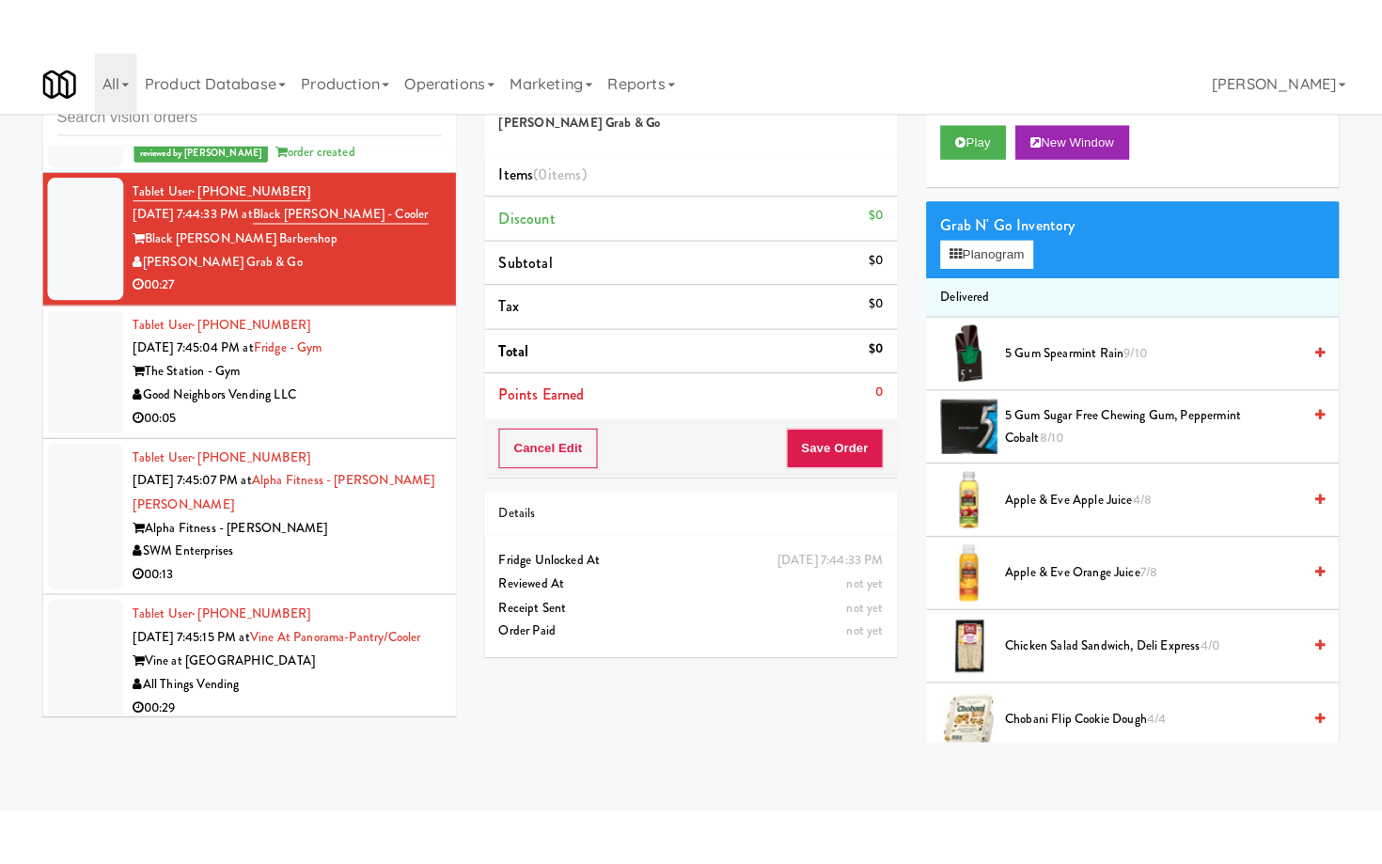
scroll to position [14400, 0]
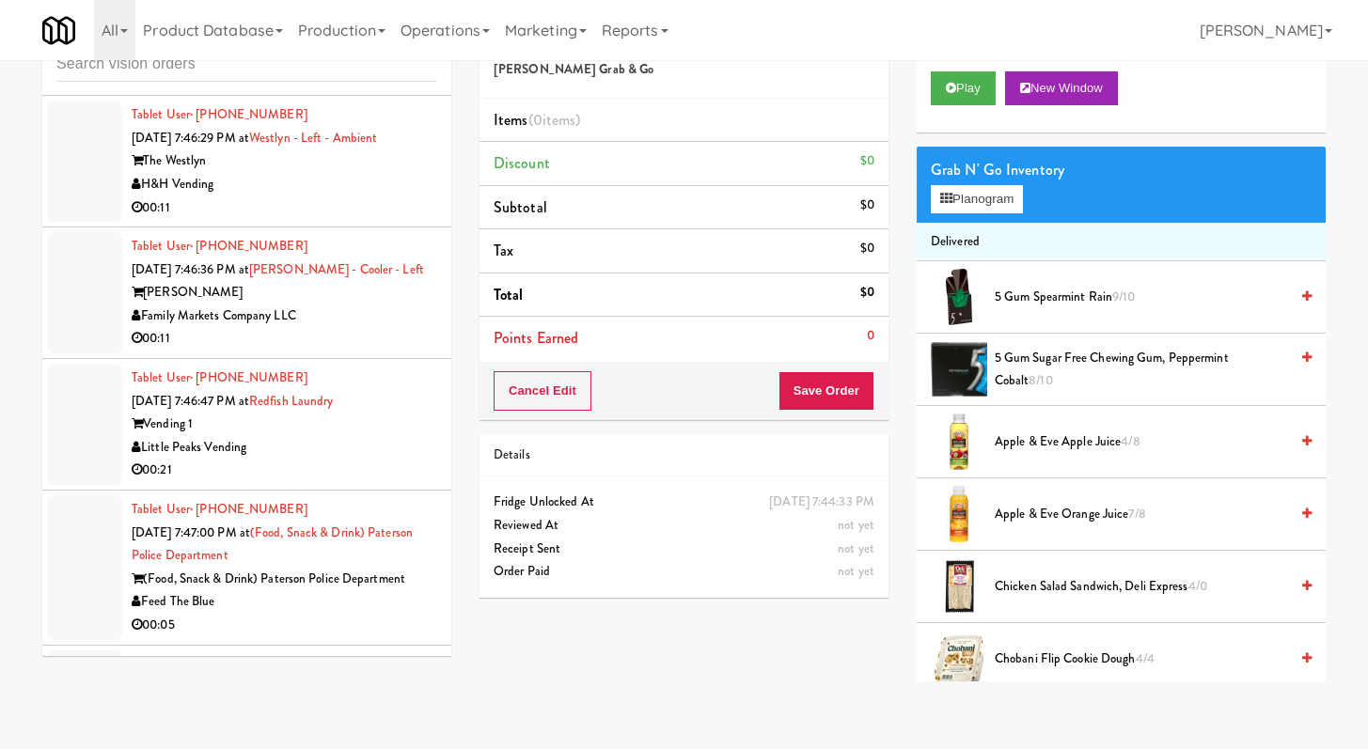
click at [375, 197] on div "H&H Vending" at bounding box center [285, 185] width 306 height 24
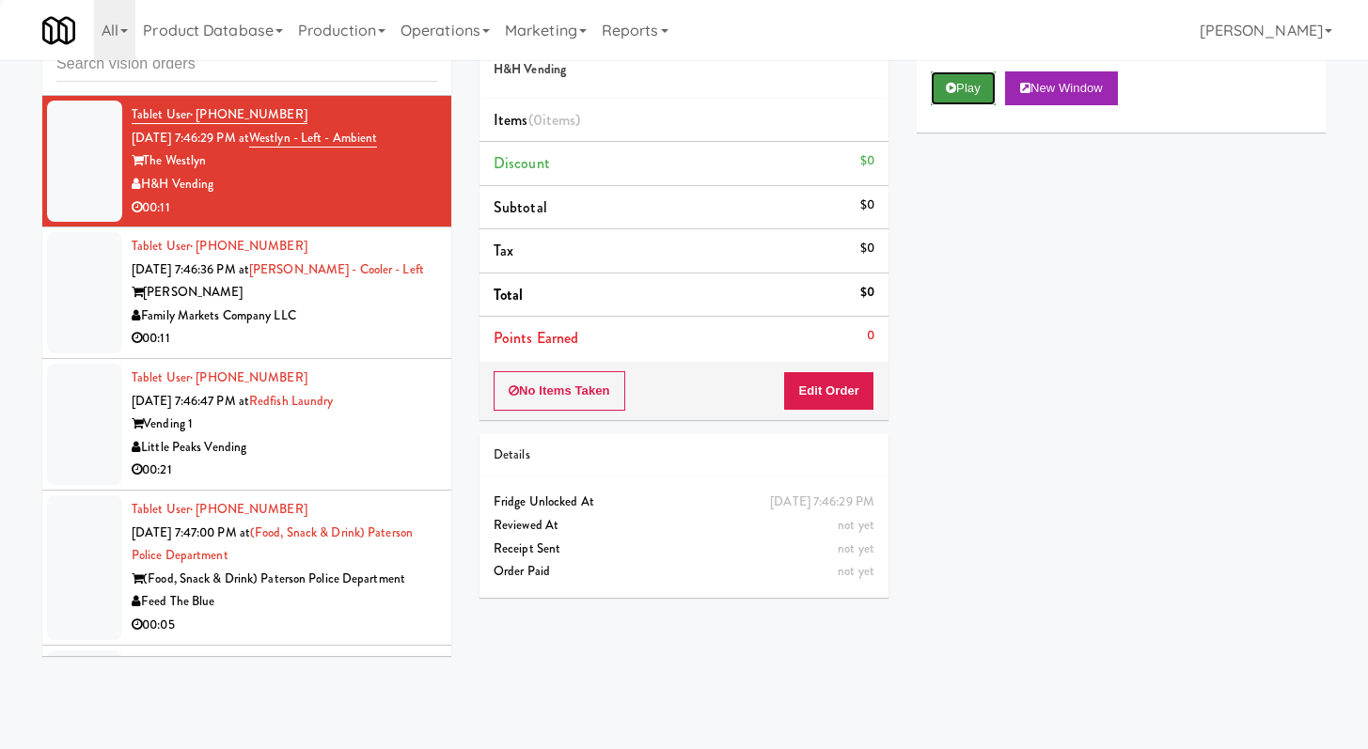
click at [937, 83] on button "Play" at bounding box center [963, 88] width 65 height 34
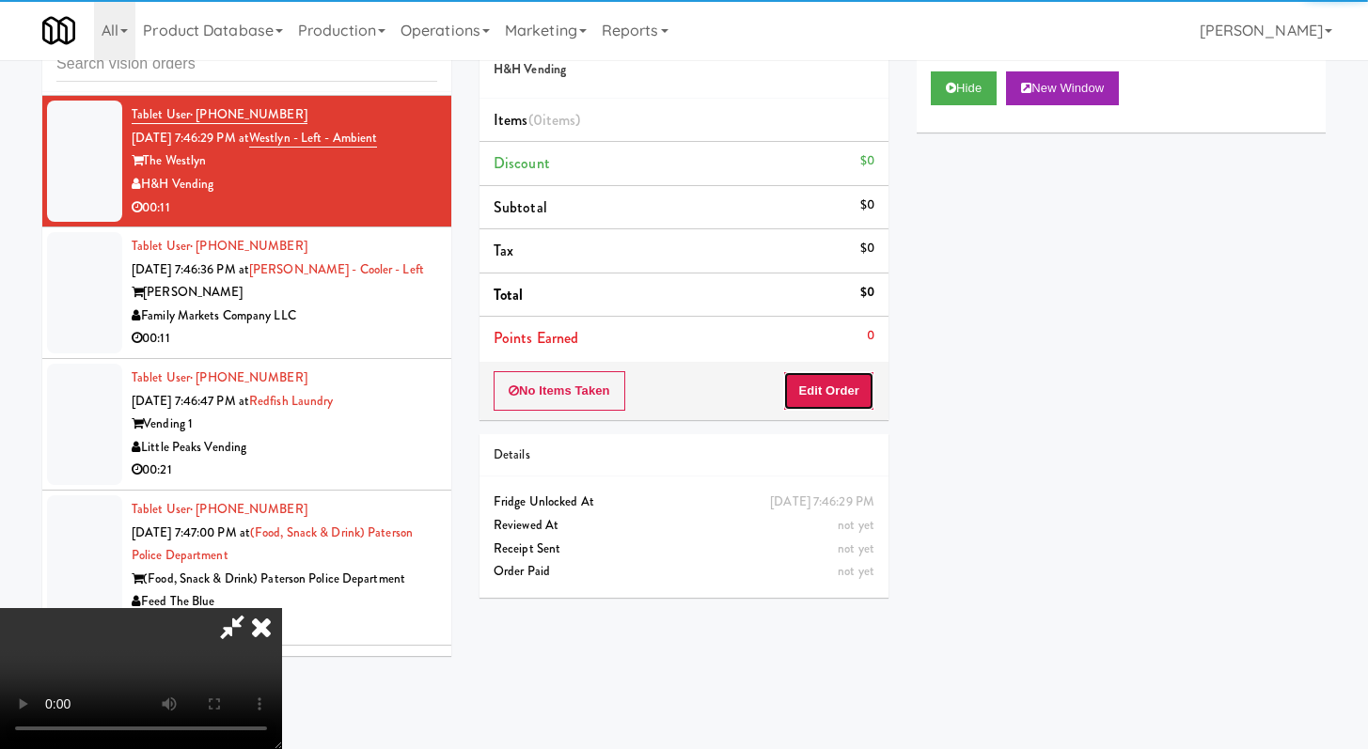
click at [810, 386] on button "Edit Order" at bounding box center [828, 390] width 91 height 39
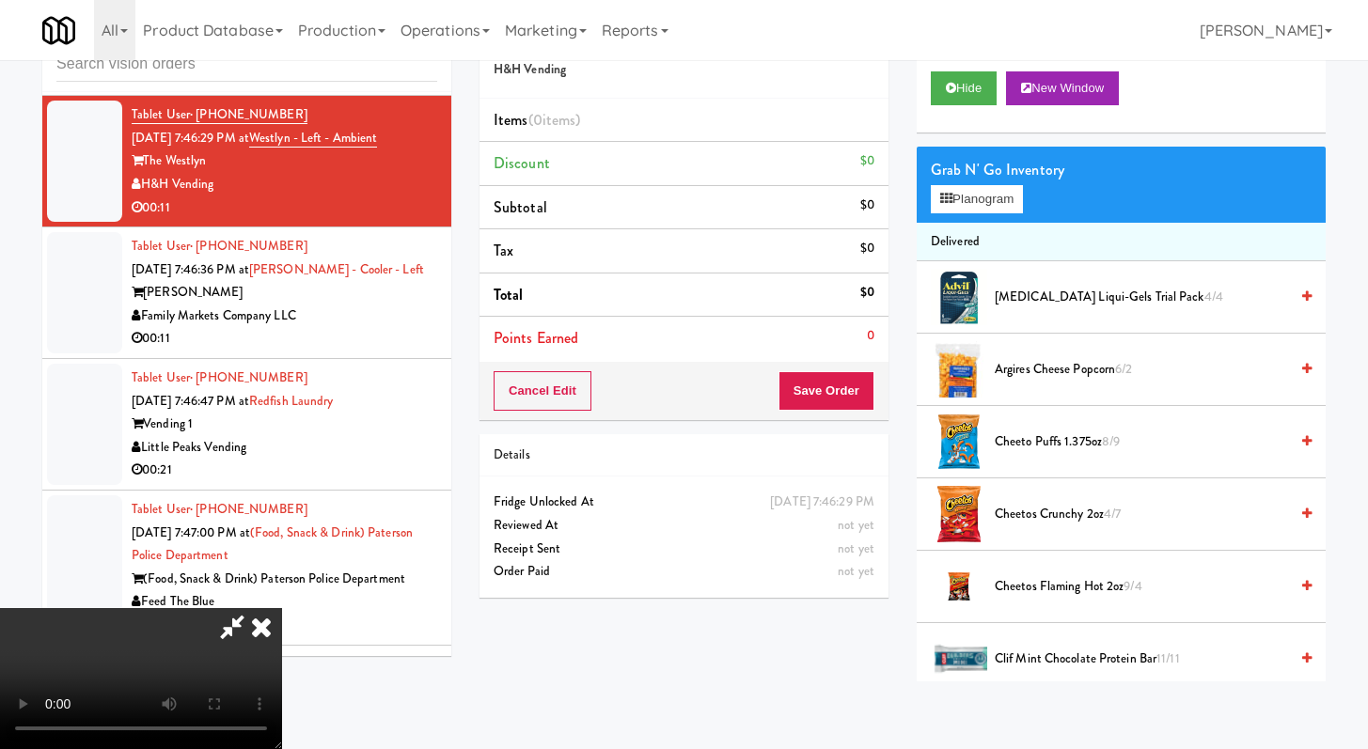
scroll to position [14353, 0]
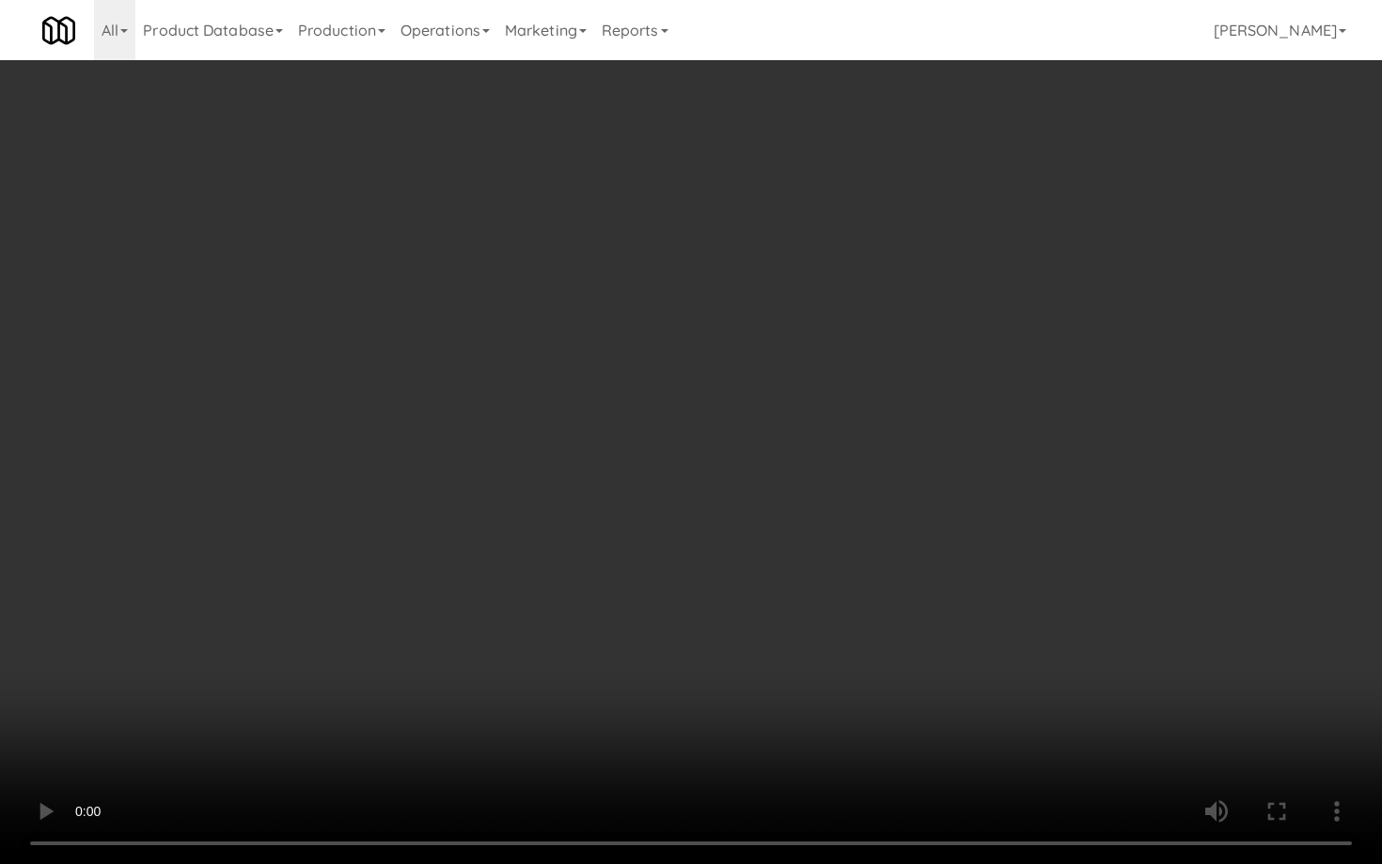
click at [920, 677] on video at bounding box center [691, 432] width 1382 height 864
click at [959, 645] on video at bounding box center [691, 432] width 1382 height 864
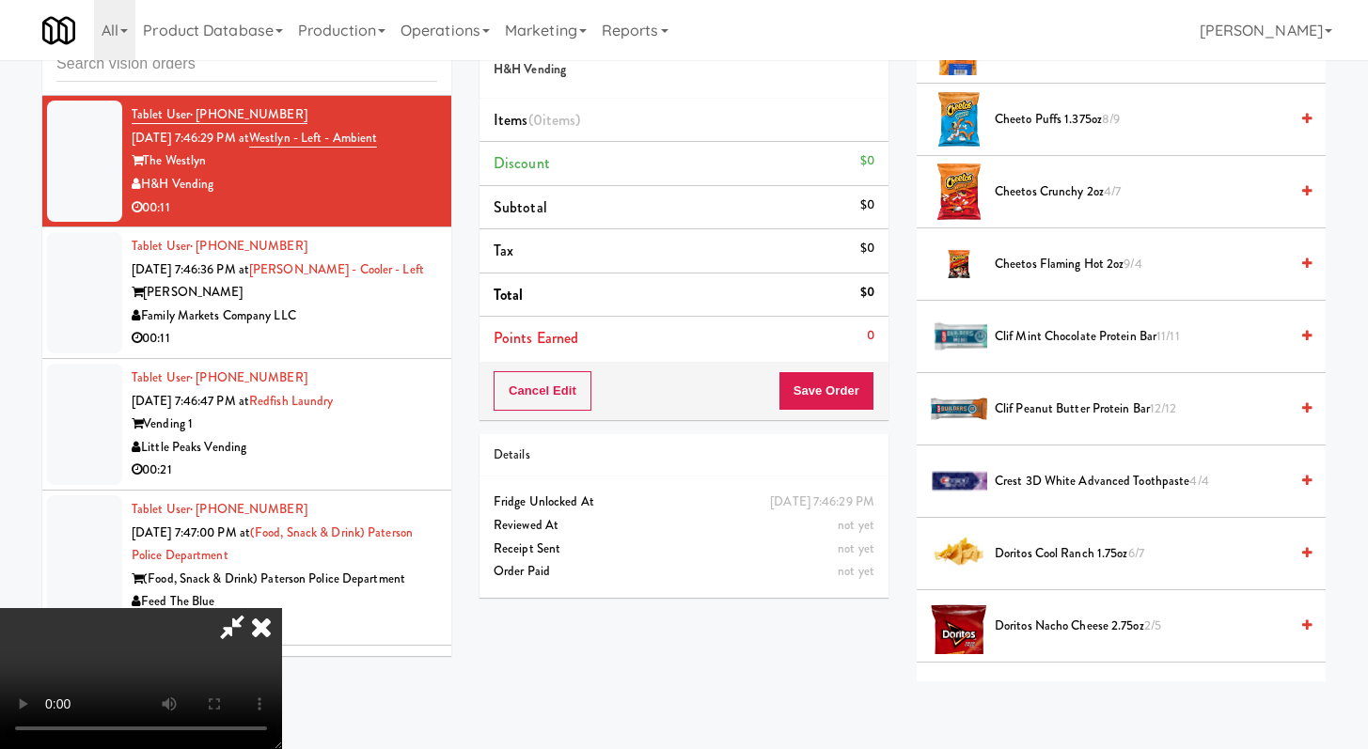
scroll to position [1088, 0]
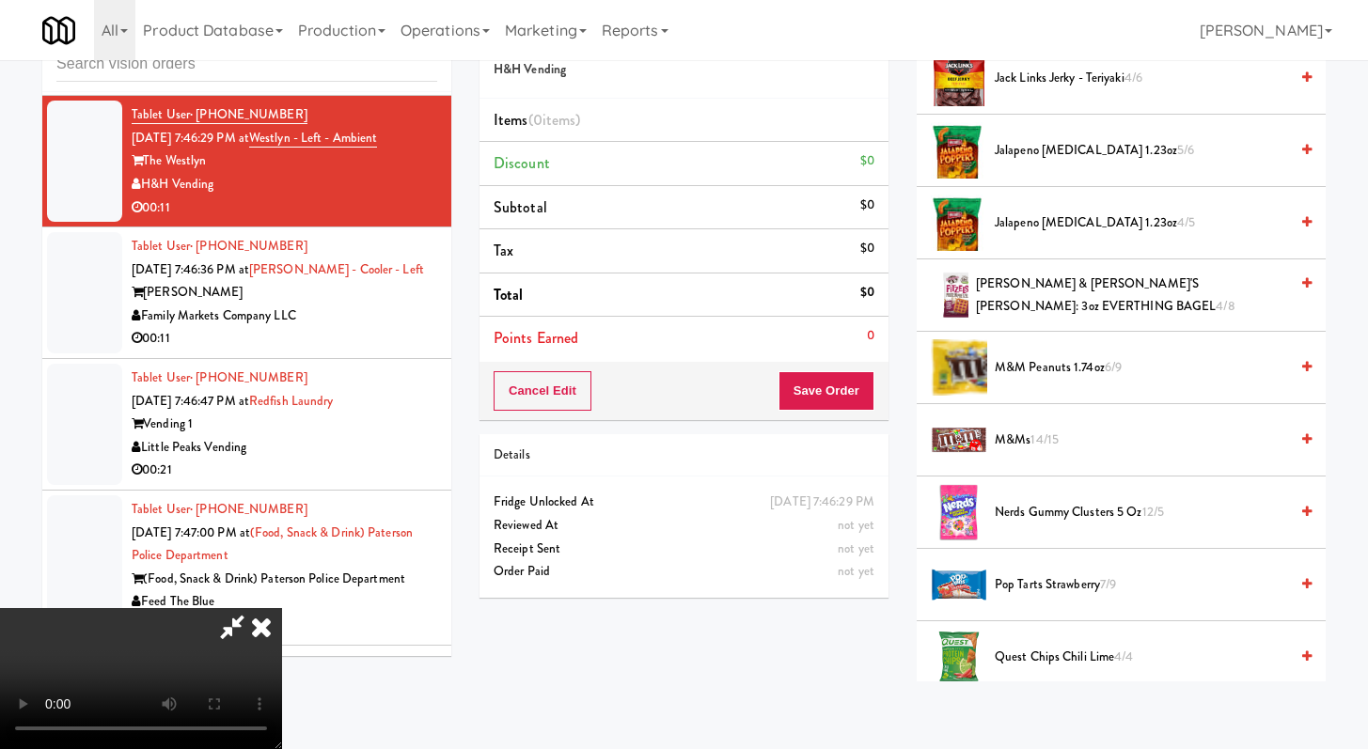
click at [1044, 289] on span "[PERSON_NAME] & [PERSON_NAME]'S [PERSON_NAME]: 3oz EVERTHING BAGEL 4/8" at bounding box center [1132, 296] width 312 height 46
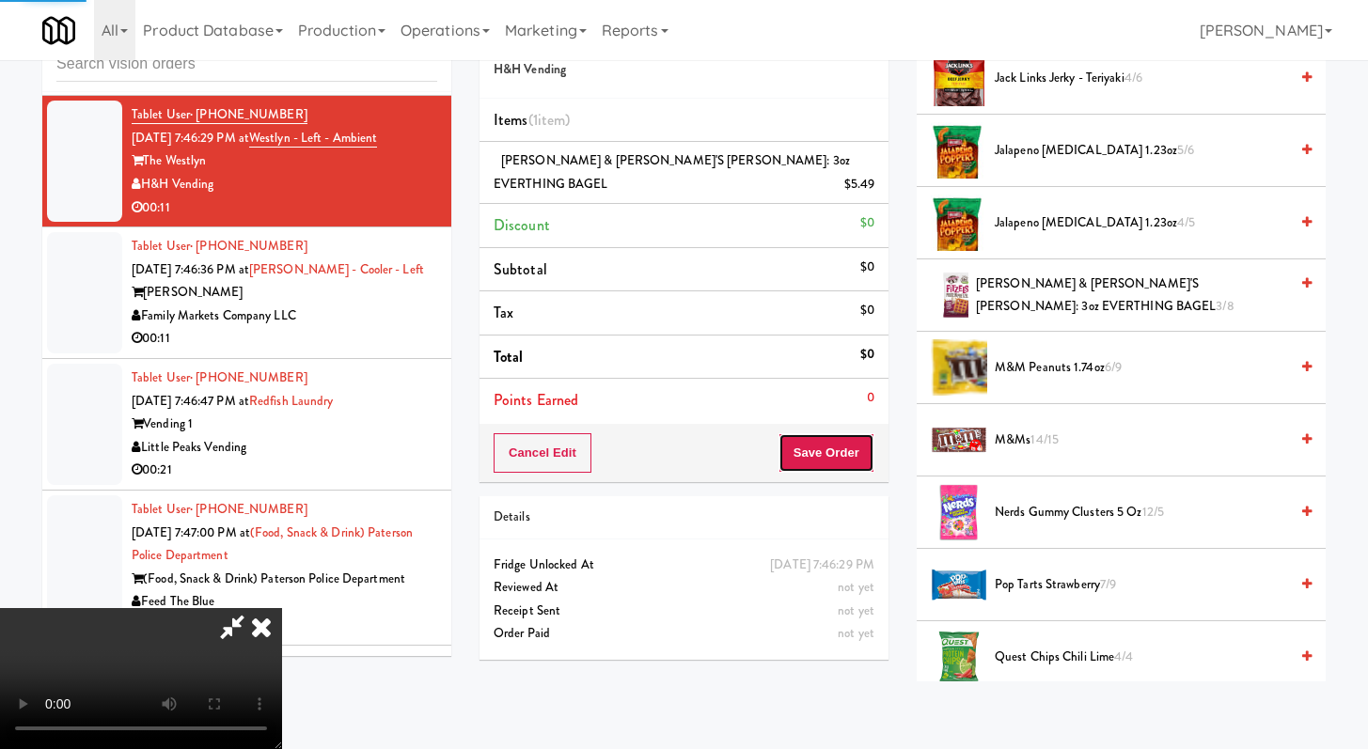
click at [866, 433] on button "Save Order" at bounding box center [827, 452] width 96 height 39
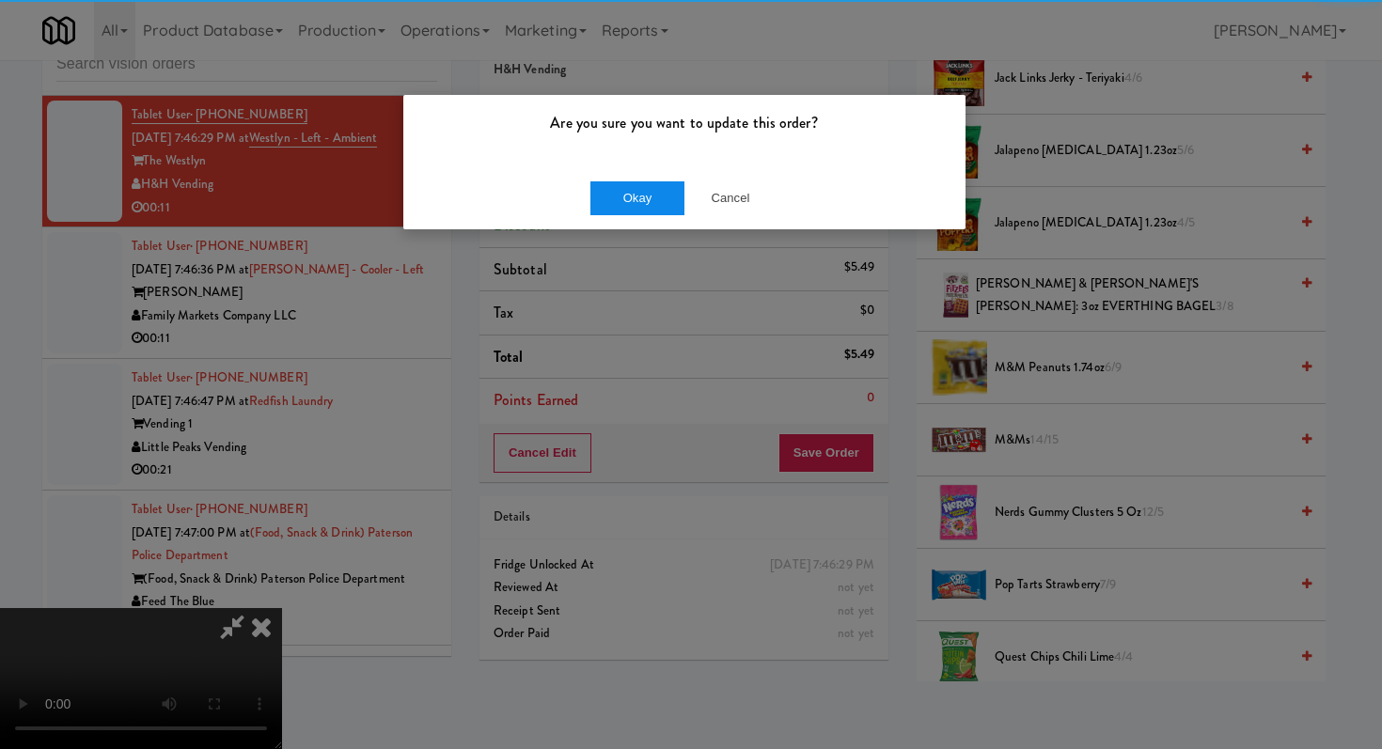
click at [640, 175] on div "Okay Cancel" at bounding box center [684, 197] width 562 height 63
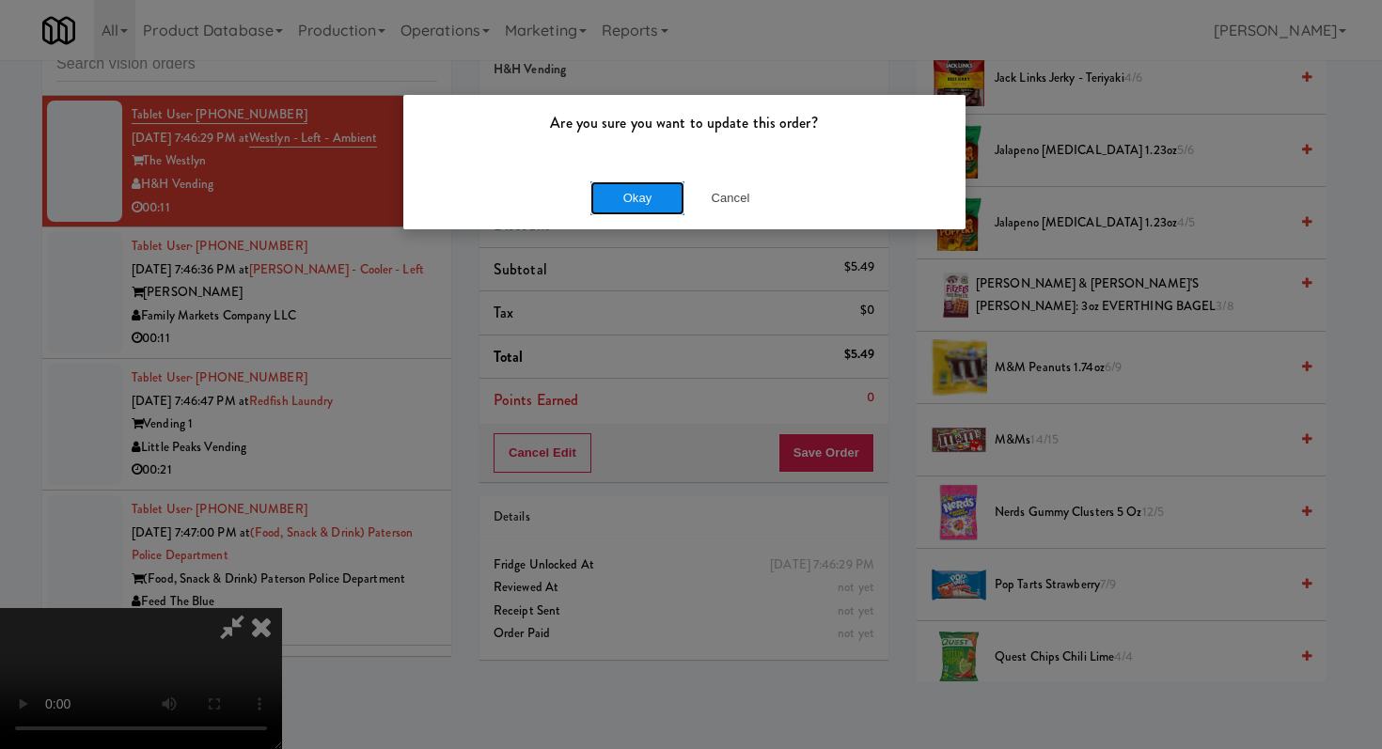
click at [637, 183] on button "Okay" at bounding box center [637, 198] width 94 height 34
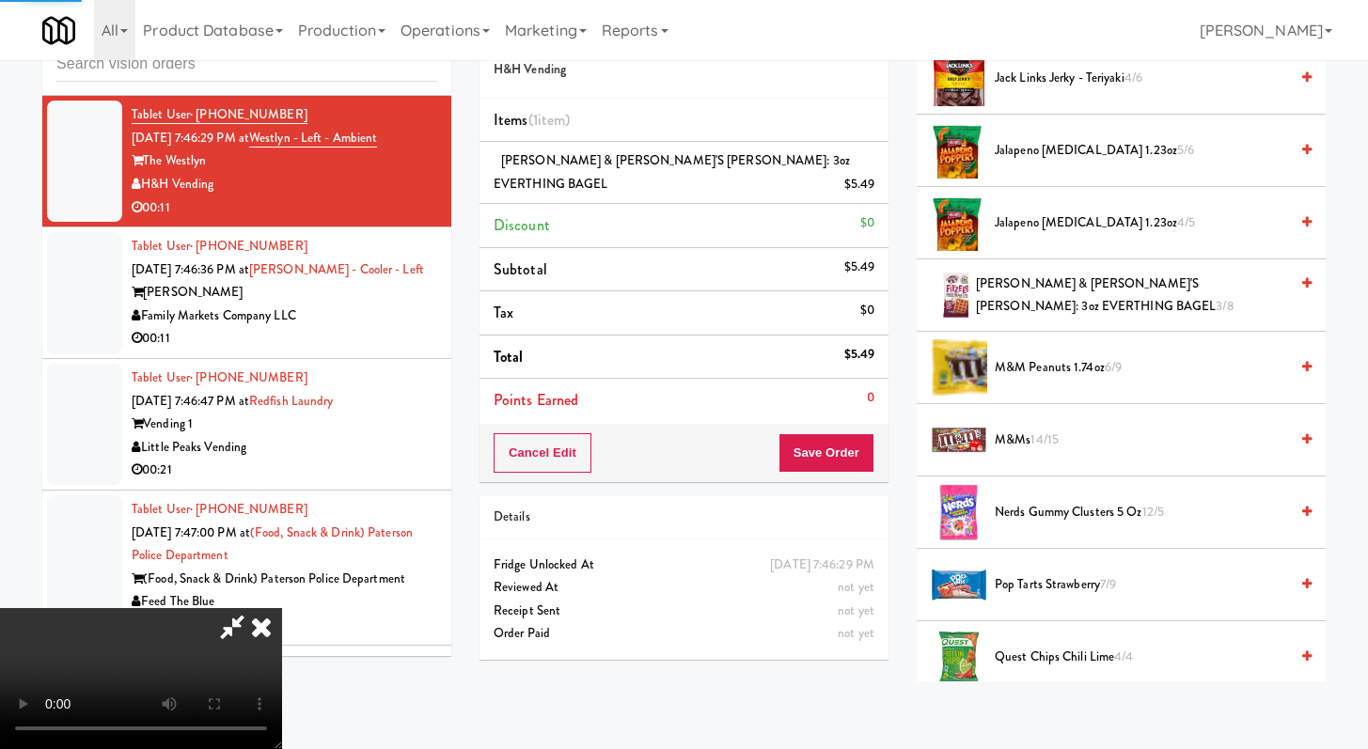
scroll to position [80, 0]
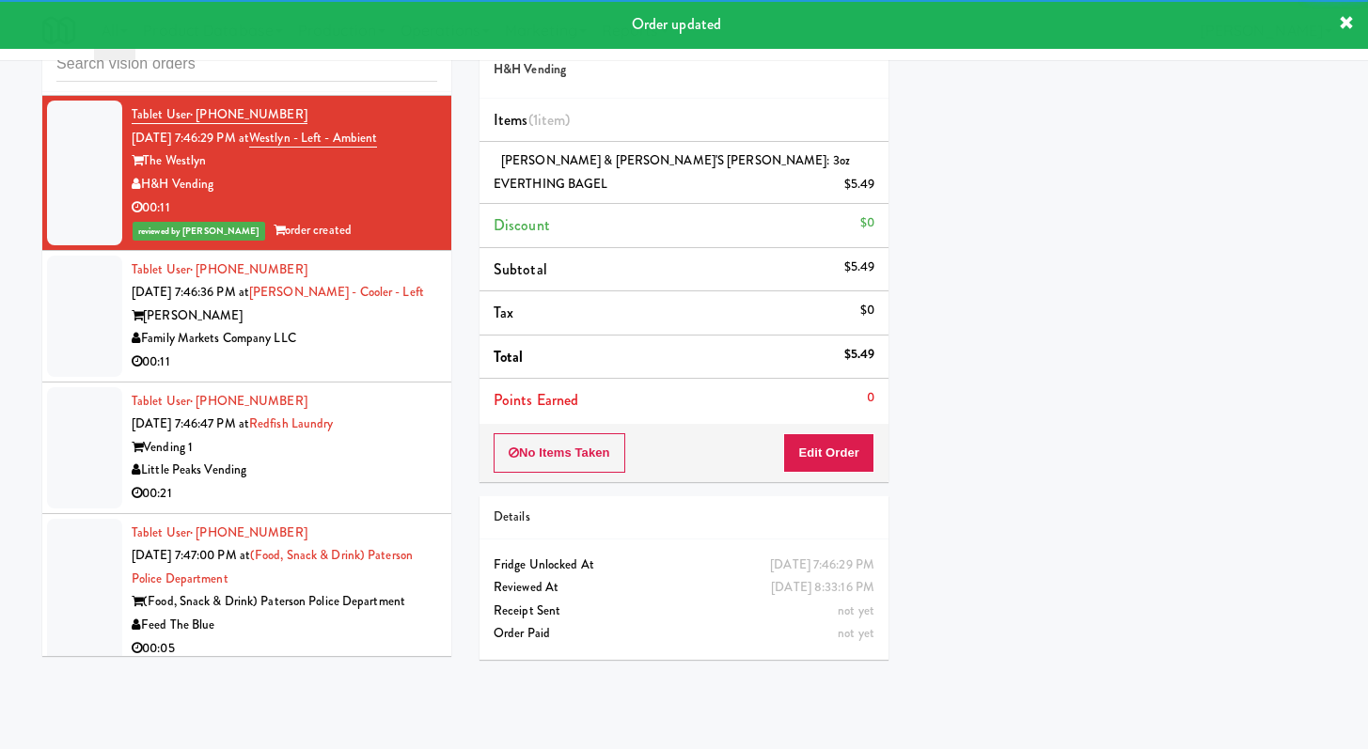
click at [393, 351] on div "Family Markets Company LLC" at bounding box center [285, 339] width 306 height 24
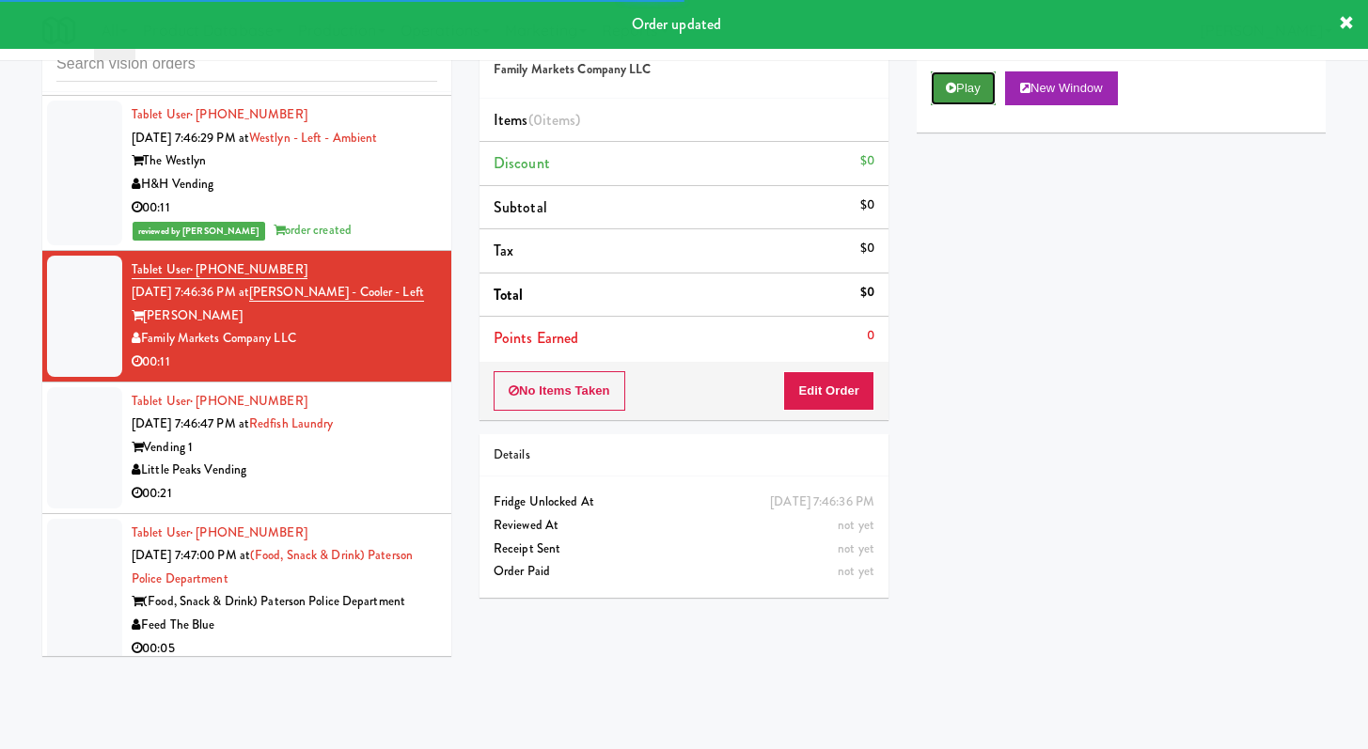
click at [988, 103] on button "Play" at bounding box center [963, 88] width 65 height 34
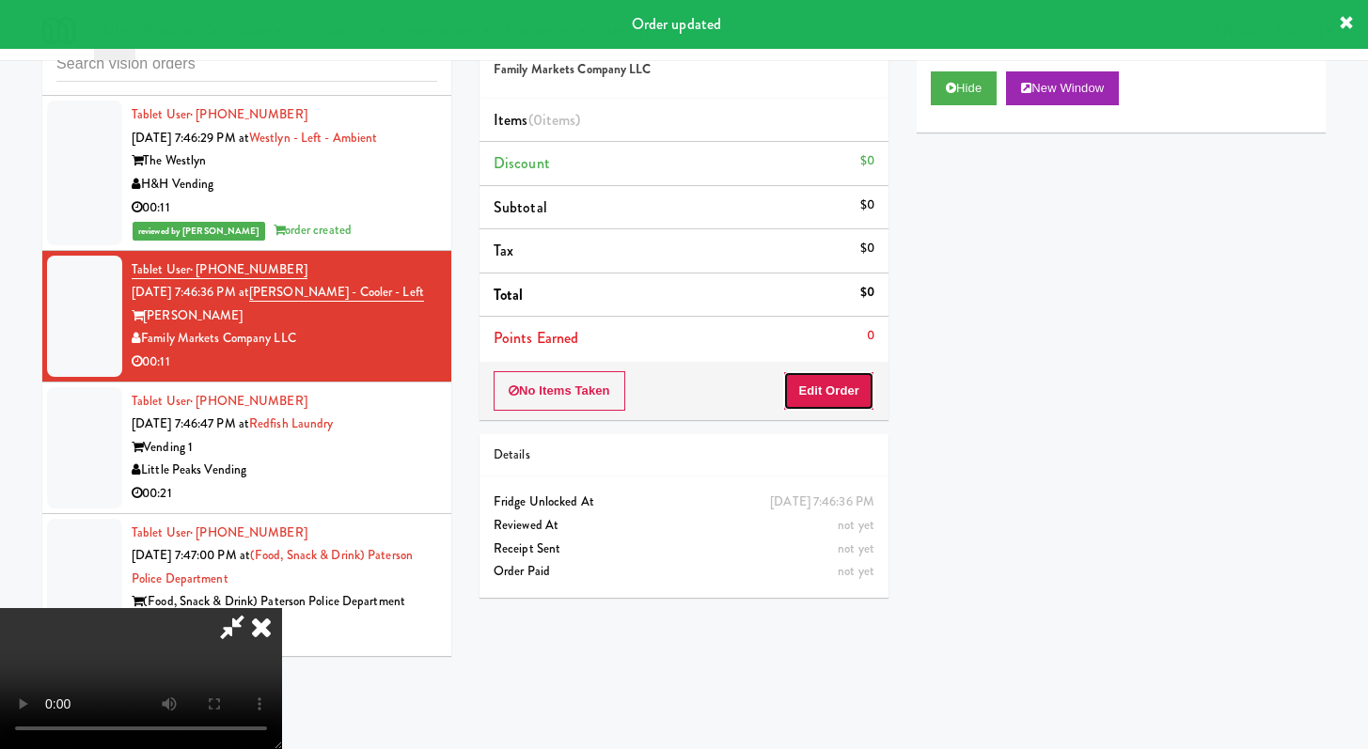
click at [825, 394] on button "Edit Order" at bounding box center [828, 390] width 91 height 39
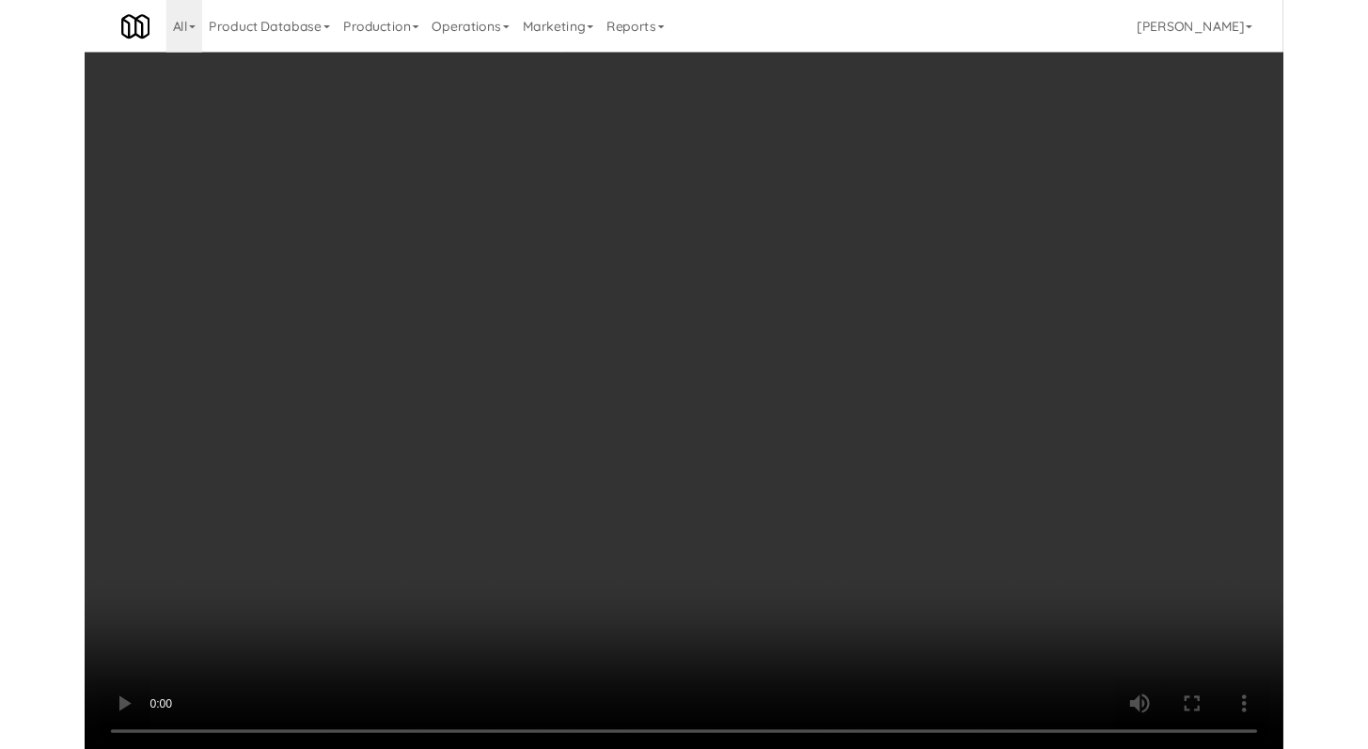
scroll to position [14353, 0]
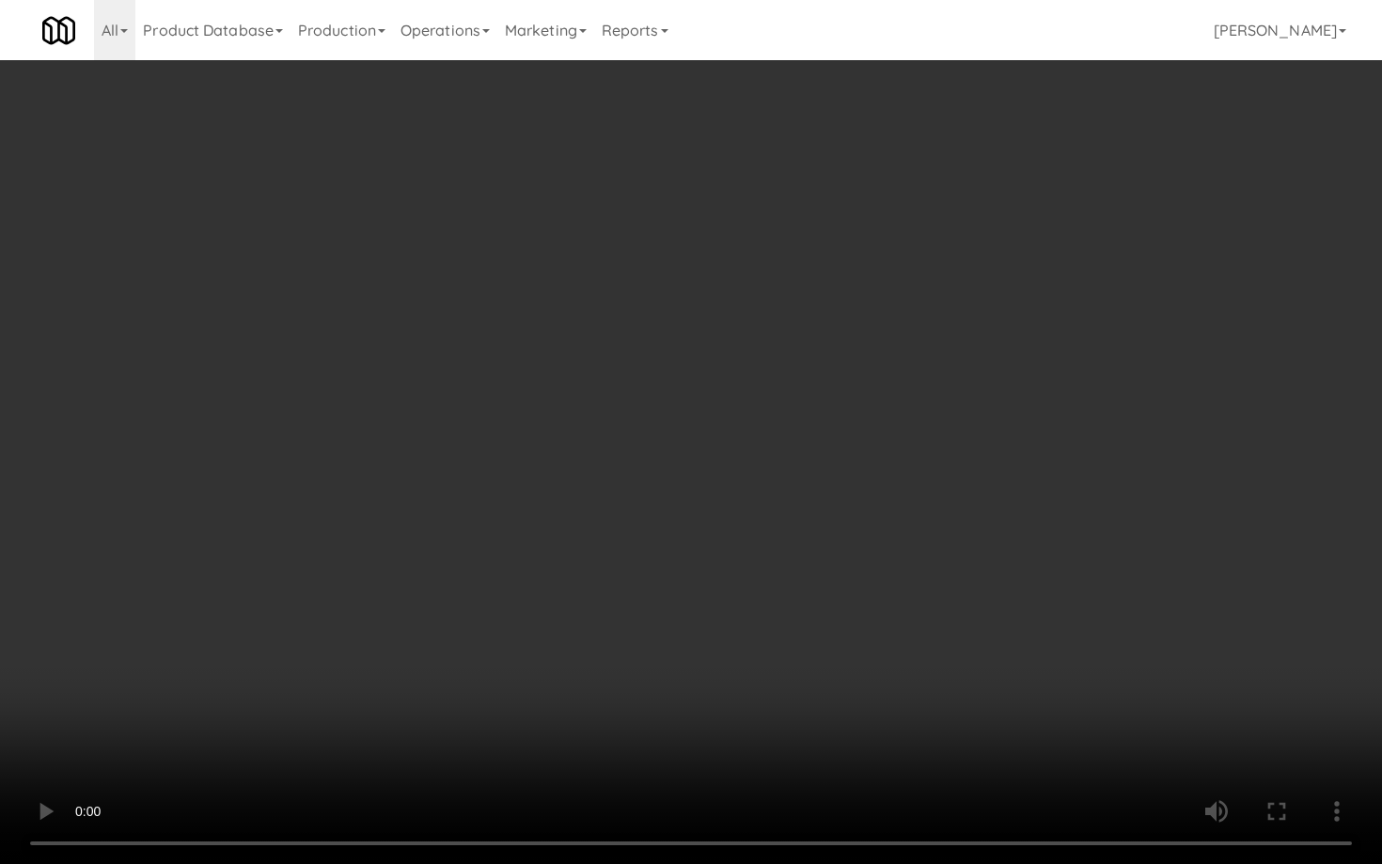
click at [725, 651] on video at bounding box center [691, 432] width 1382 height 864
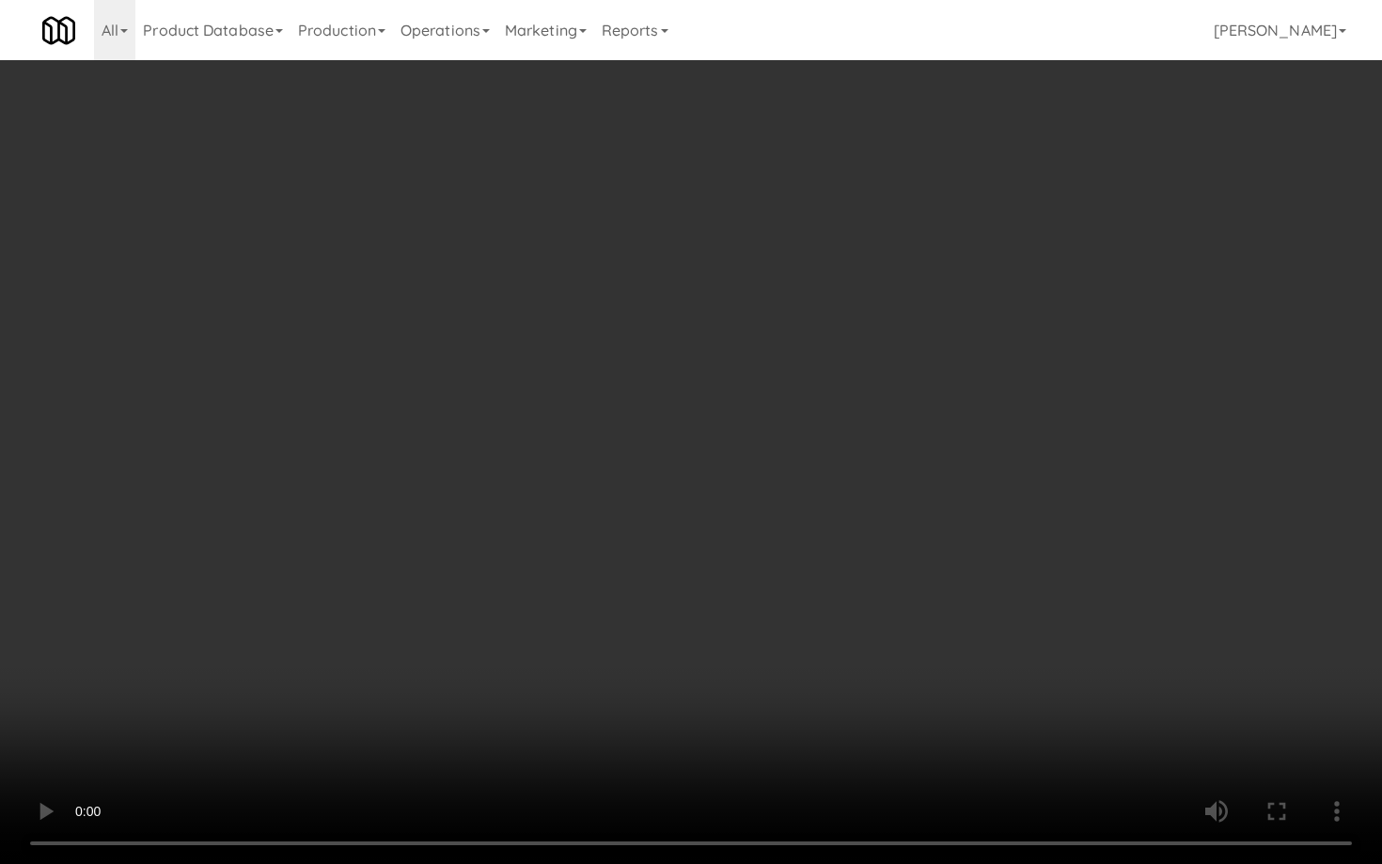
click at [725, 651] on video at bounding box center [691, 432] width 1382 height 864
click at [732, 636] on video at bounding box center [691, 432] width 1382 height 864
click at [742, 622] on video at bounding box center [691, 432] width 1382 height 864
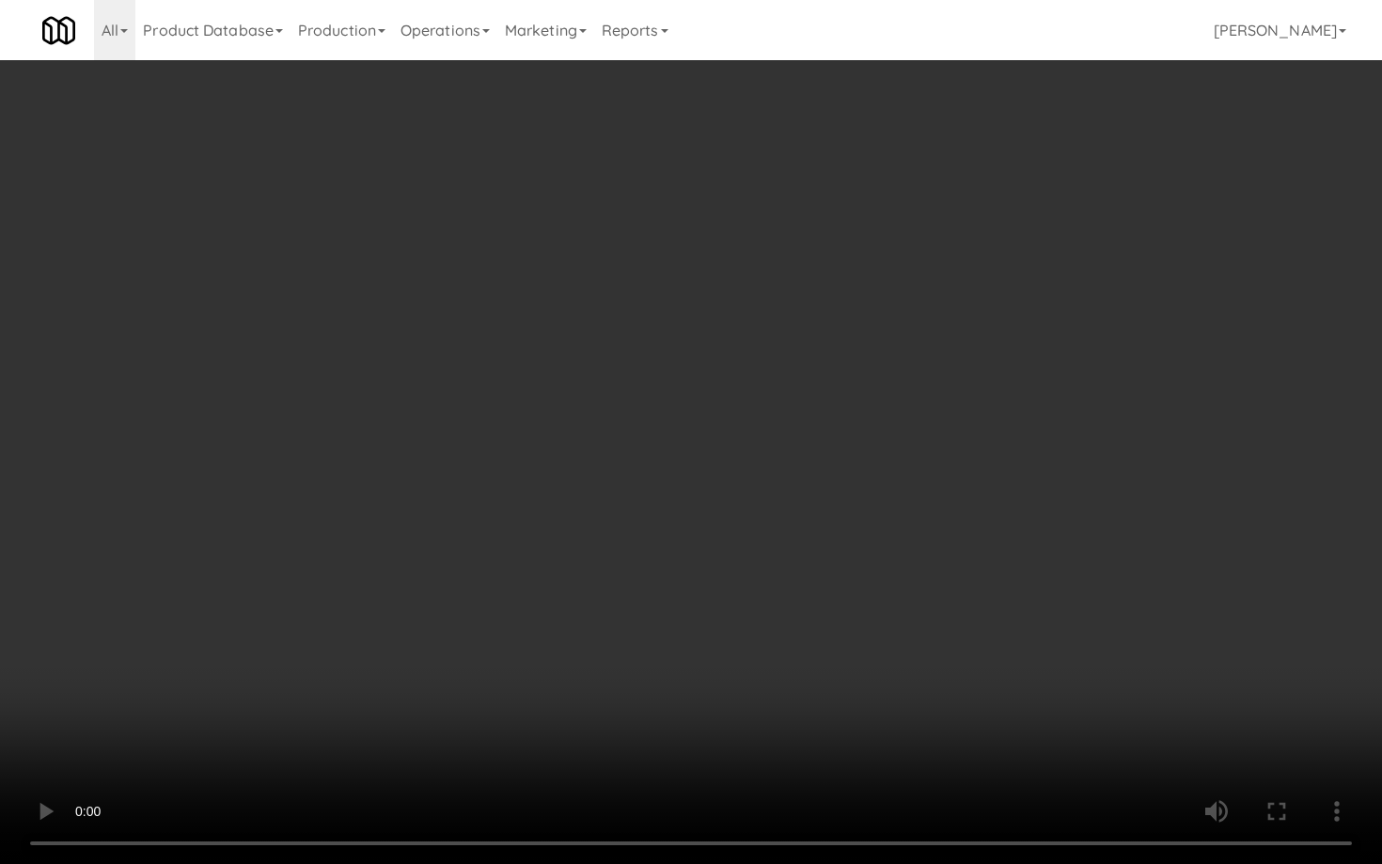
click at [746, 617] on video at bounding box center [691, 432] width 1382 height 864
click at [753, 606] on video at bounding box center [691, 432] width 1382 height 864
click at [757, 602] on video at bounding box center [691, 432] width 1382 height 864
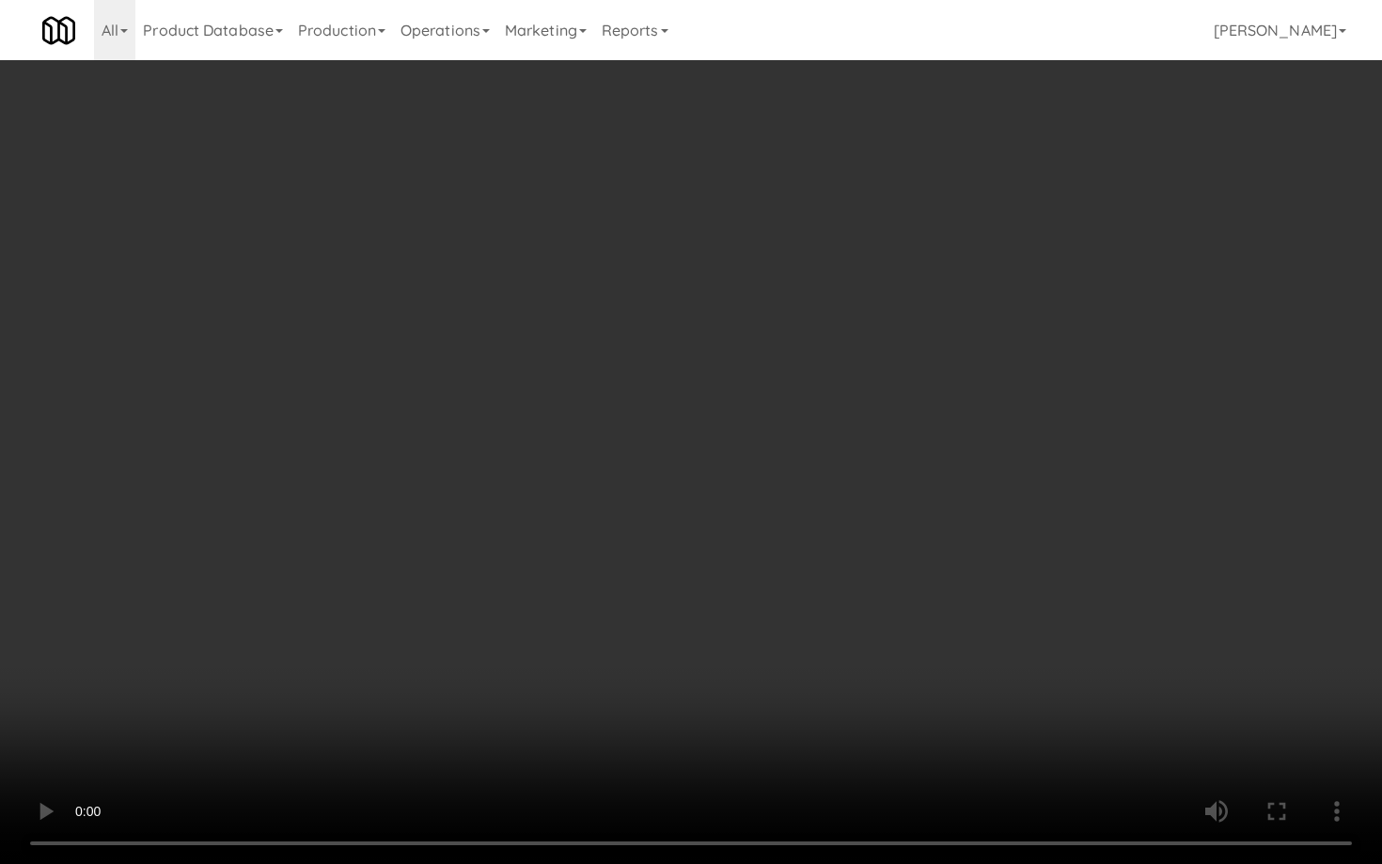
click at [757, 602] on video at bounding box center [691, 432] width 1382 height 864
click at [763, 598] on video at bounding box center [691, 432] width 1382 height 864
click at [1055, 702] on video at bounding box center [691, 432] width 1382 height 864
click at [1050, 700] on video at bounding box center [691, 432] width 1382 height 864
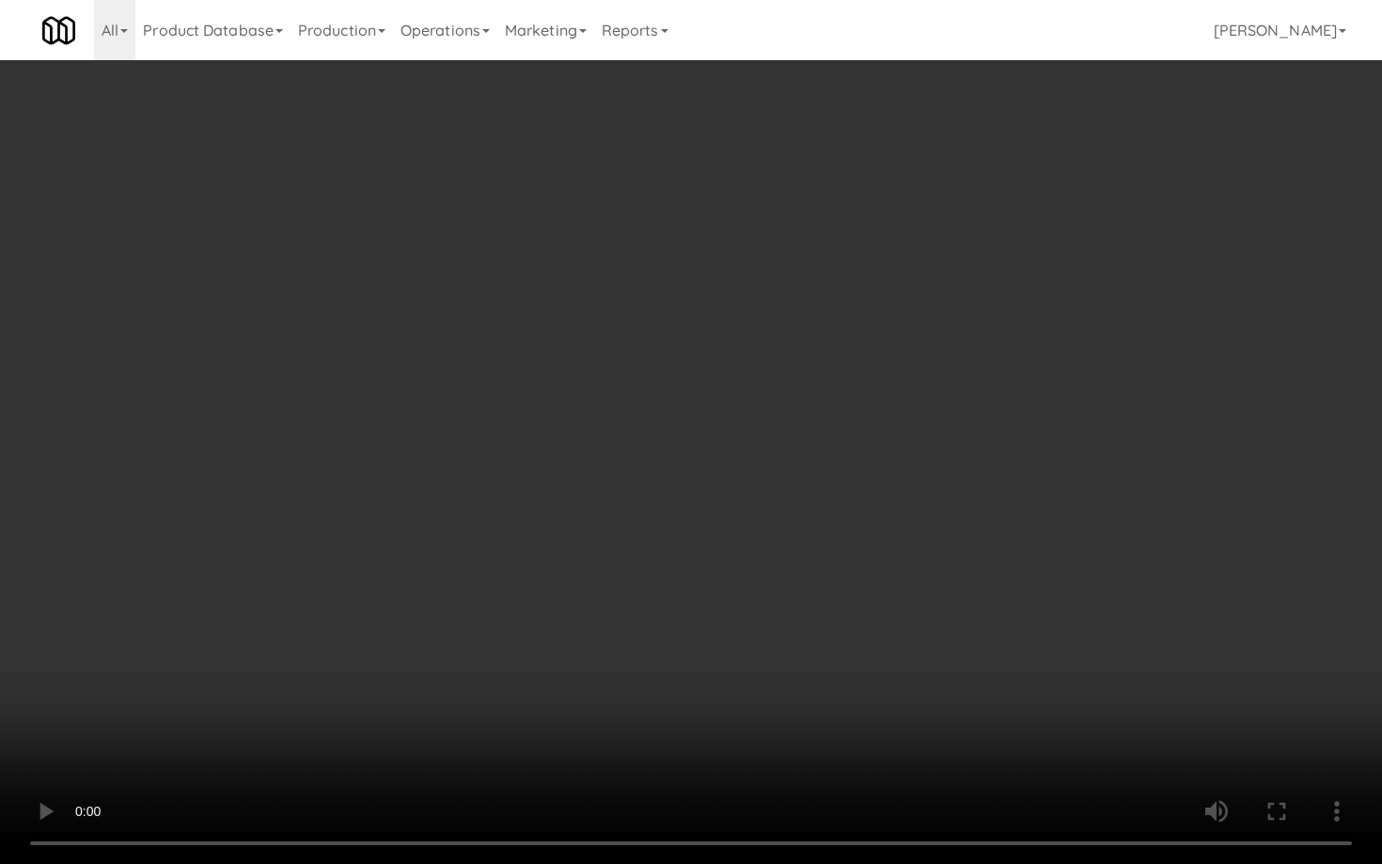
click at [1033, 689] on video at bounding box center [691, 432] width 1382 height 864
click at [1035, 703] on video at bounding box center [691, 432] width 1382 height 864
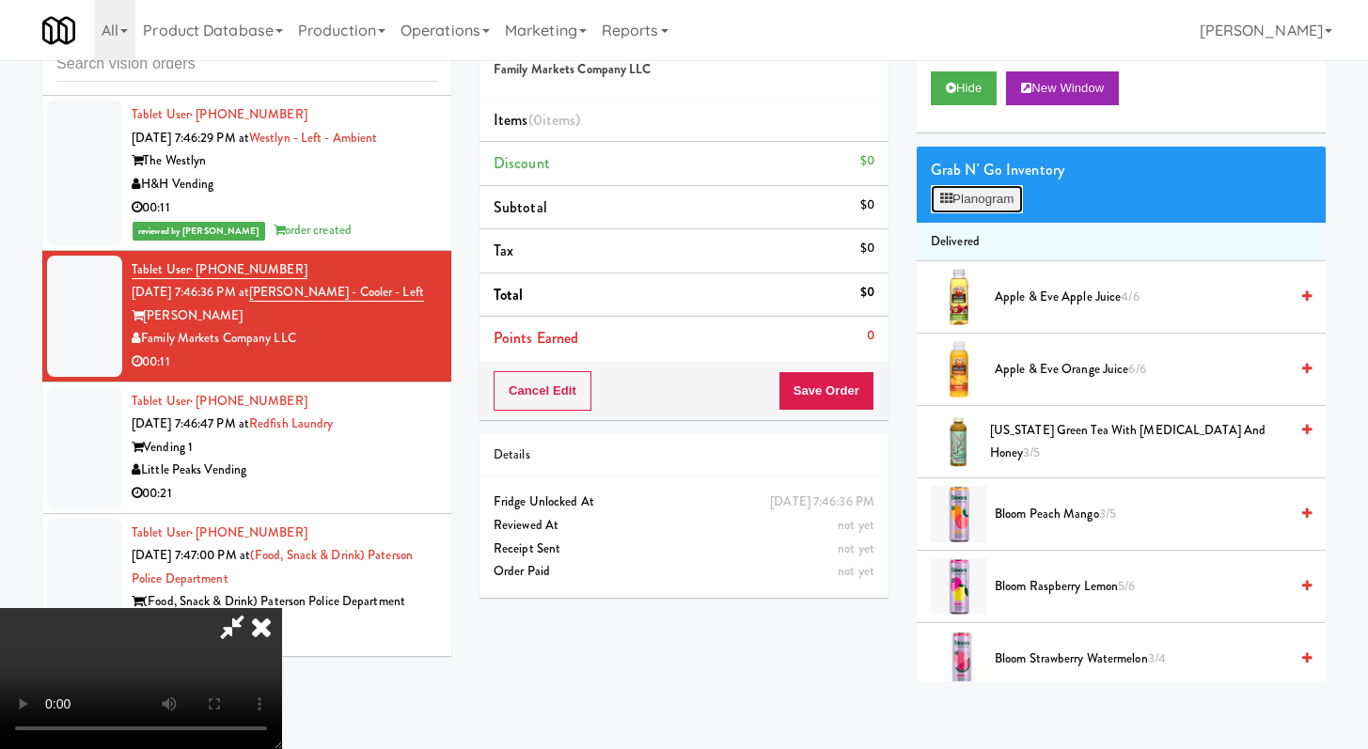
click at [945, 209] on button "Planogram" at bounding box center [977, 199] width 92 height 28
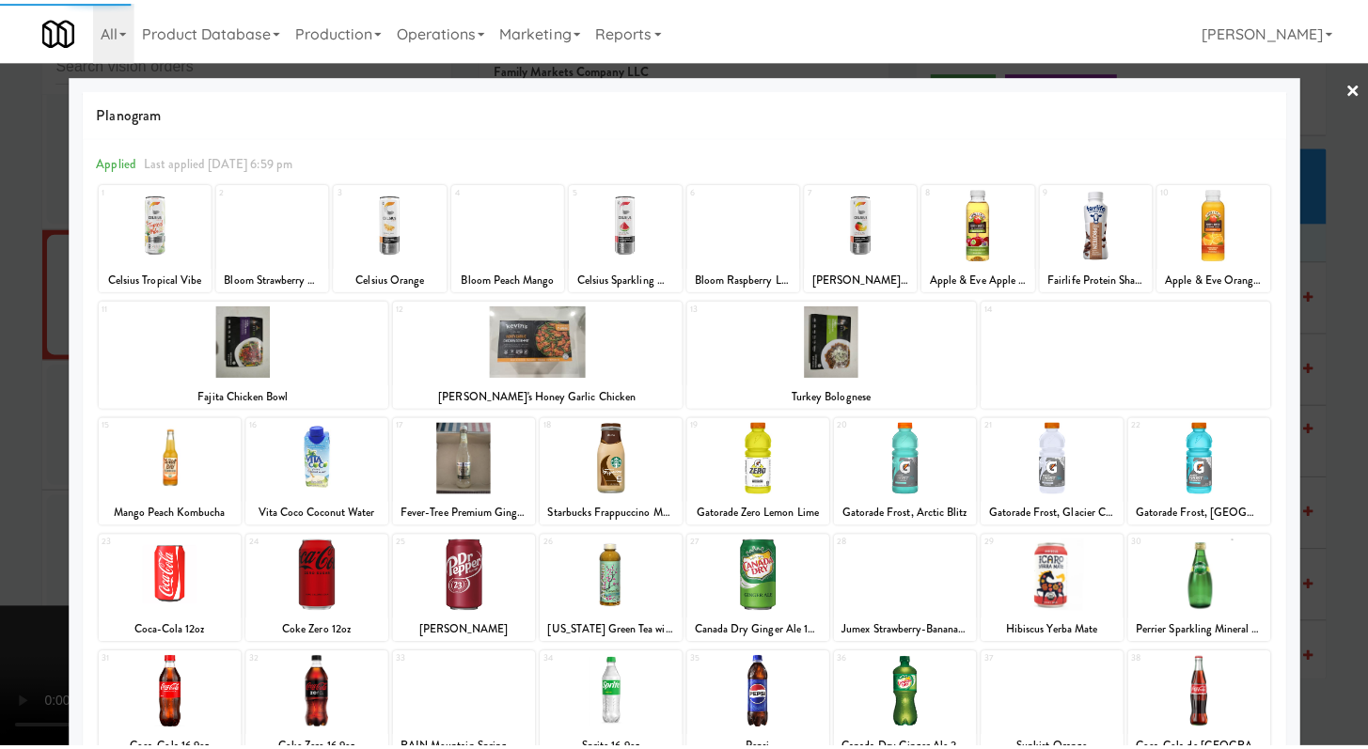
scroll to position [52, 0]
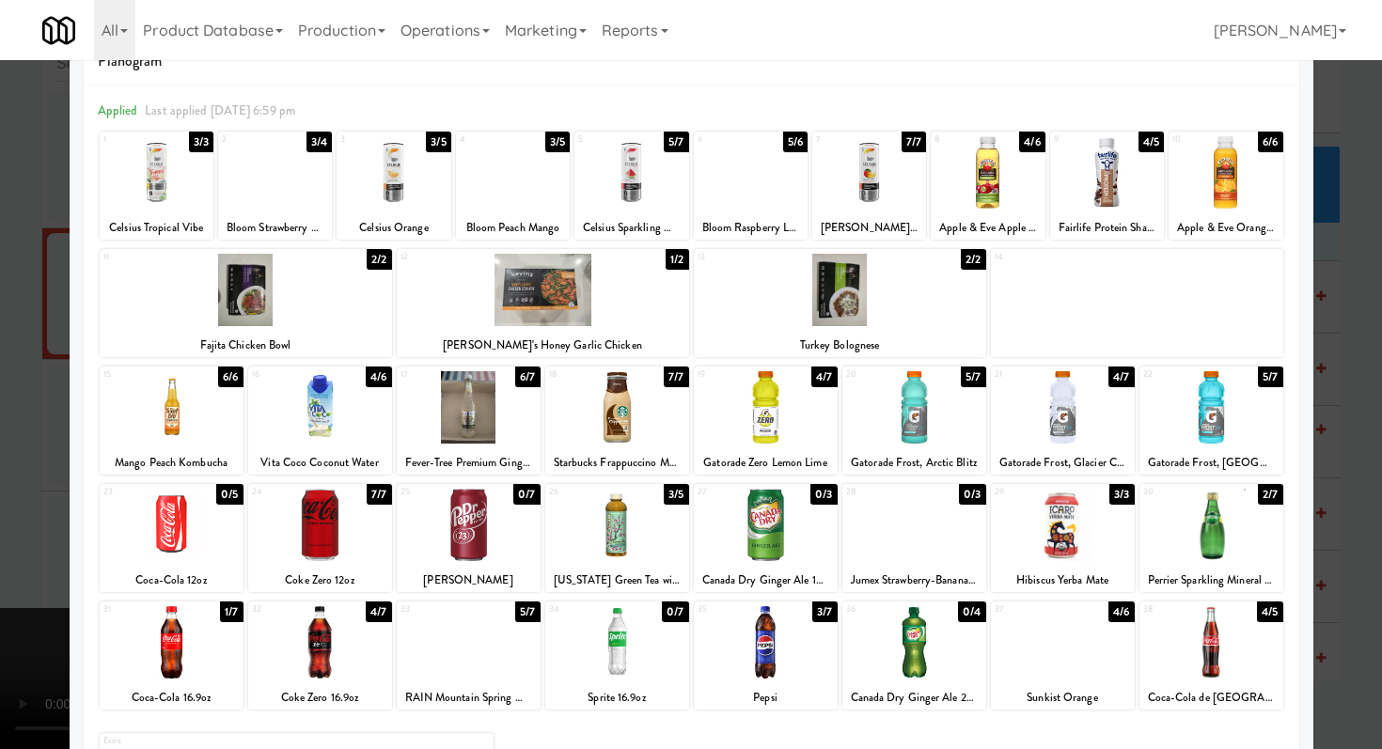
click at [785, 651] on div at bounding box center [766, 642] width 144 height 72
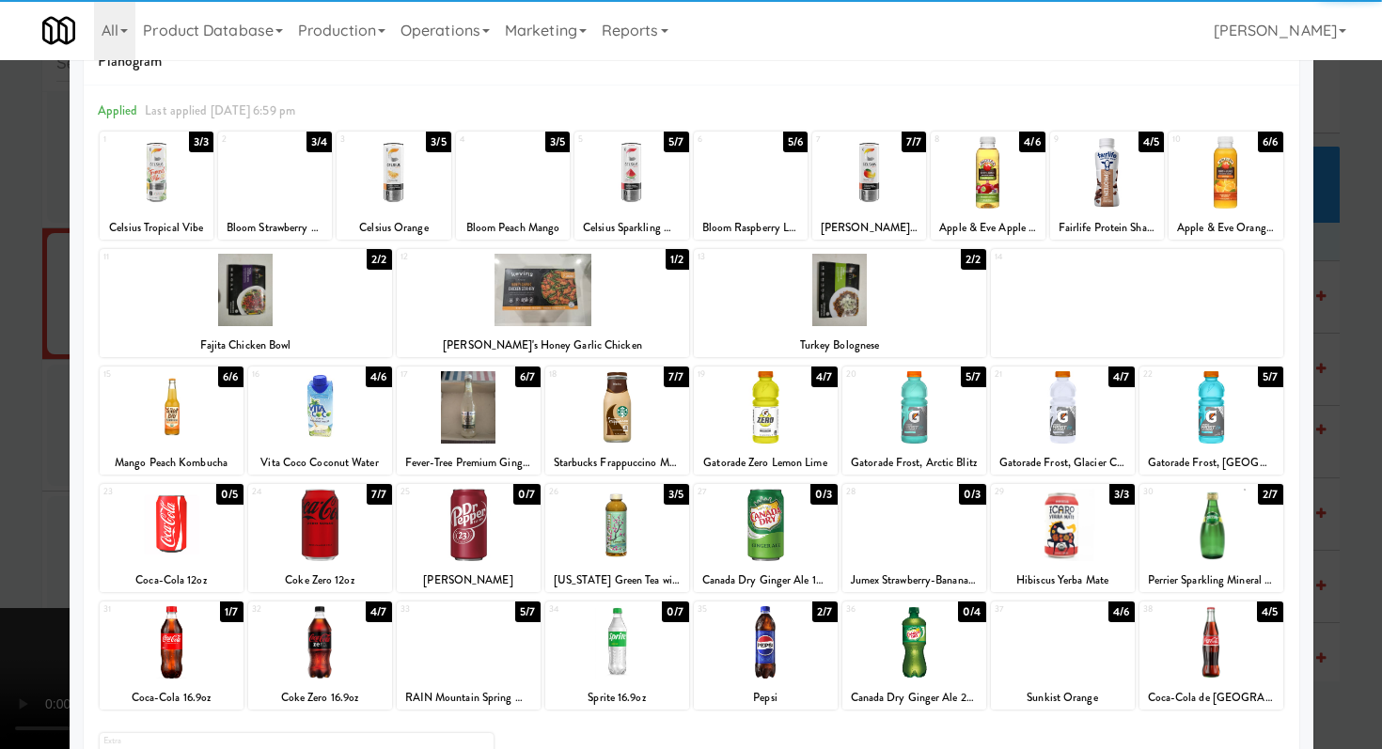
click at [1018, 630] on div at bounding box center [1063, 642] width 144 height 72
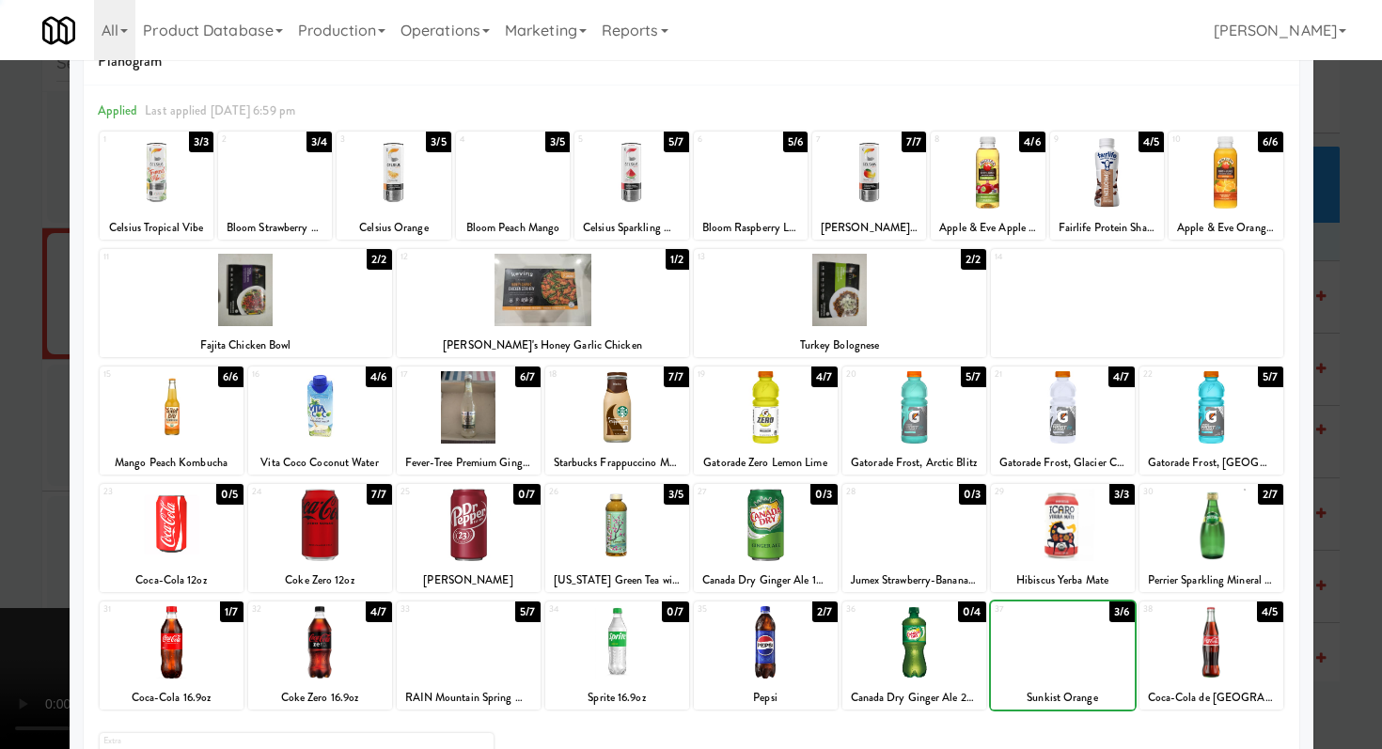
click at [1207, 512] on div at bounding box center [1212, 525] width 144 height 72
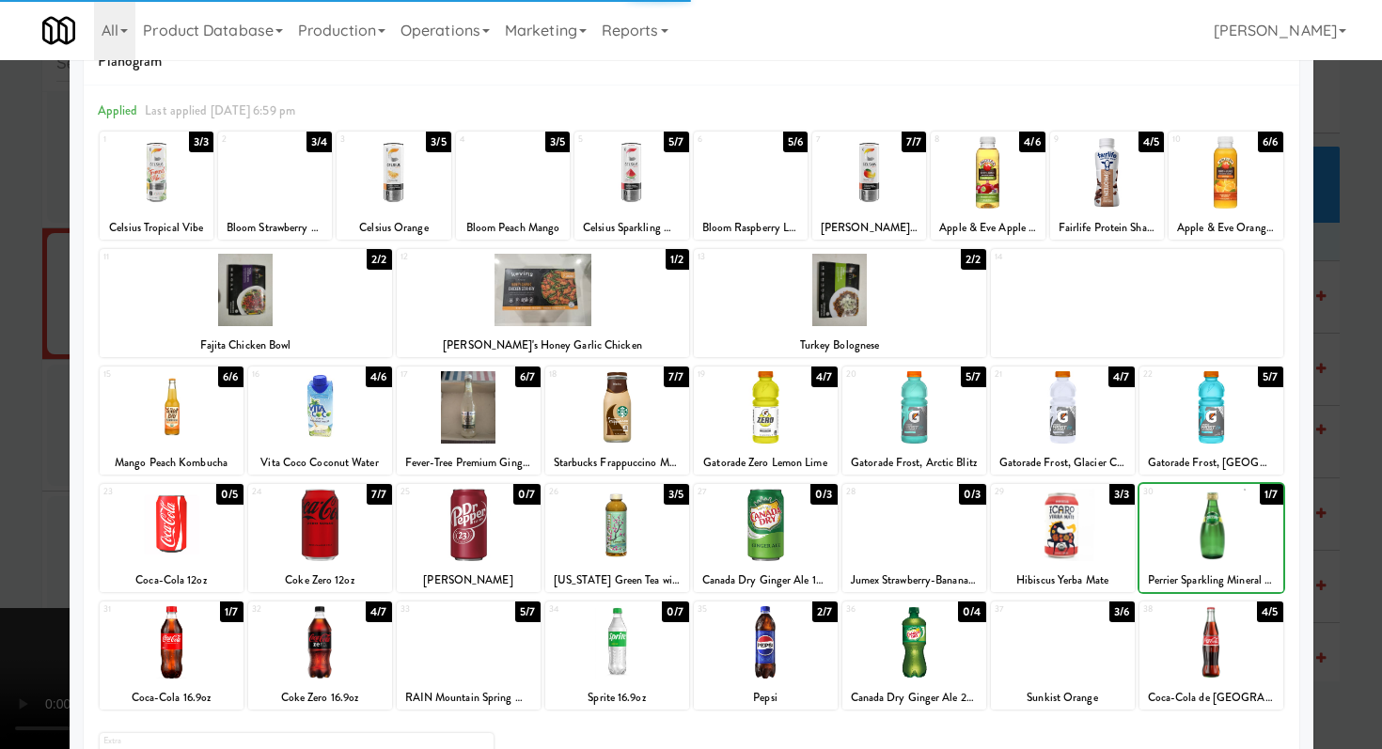
click at [1207, 512] on div at bounding box center [1212, 525] width 144 height 72
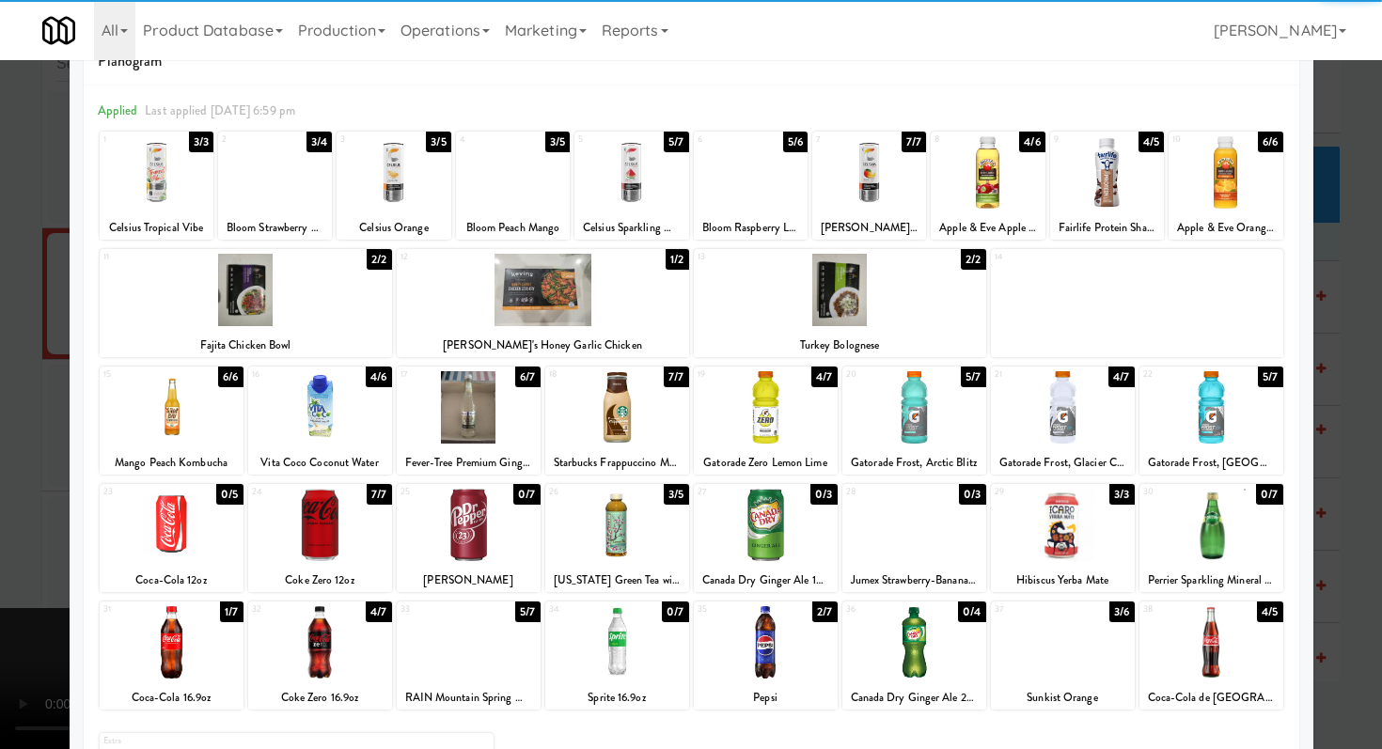
click at [1318, 476] on div at bounding box center [691, 374] width 1382 height 749
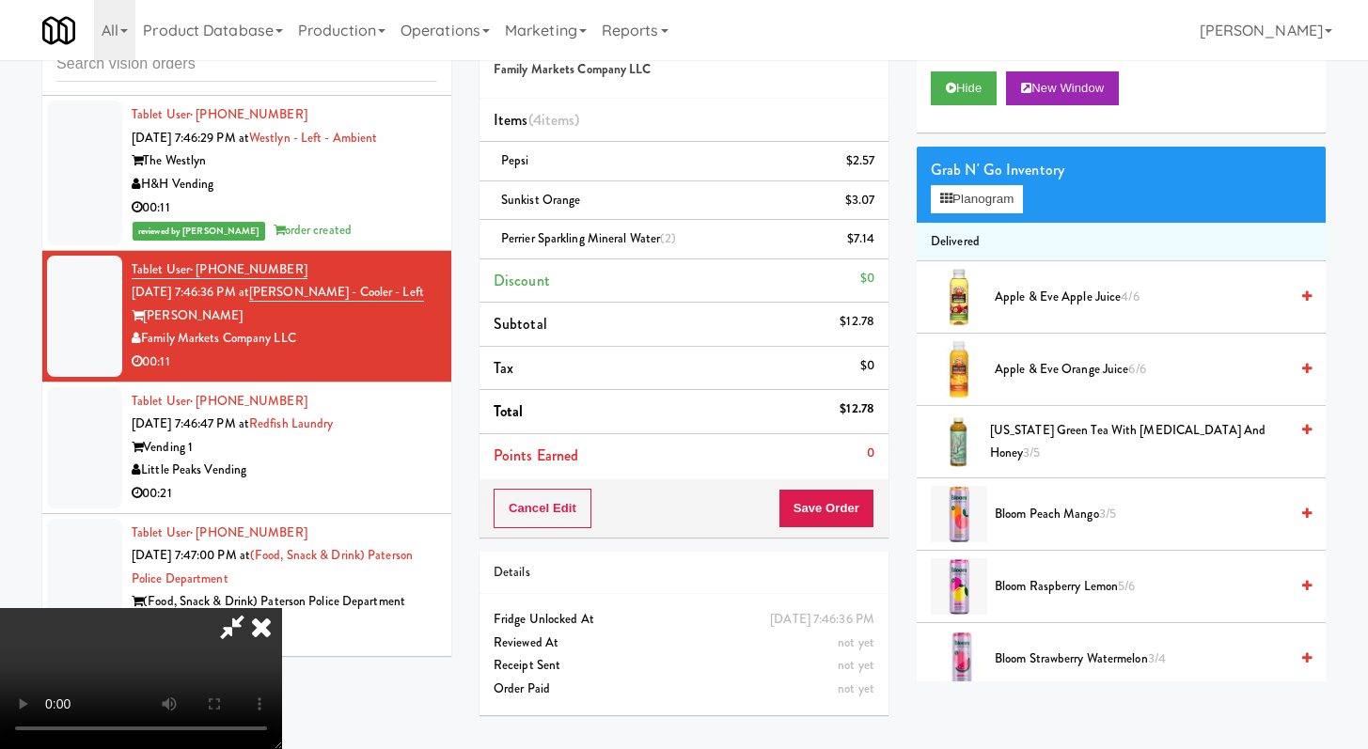
scroll to position [162, 0]
click at [282, 608] on video at bounding box center [141, 678] width 282 height 141
click at [282, 638] on video at bounding box center [141, 678] width 282 height 141
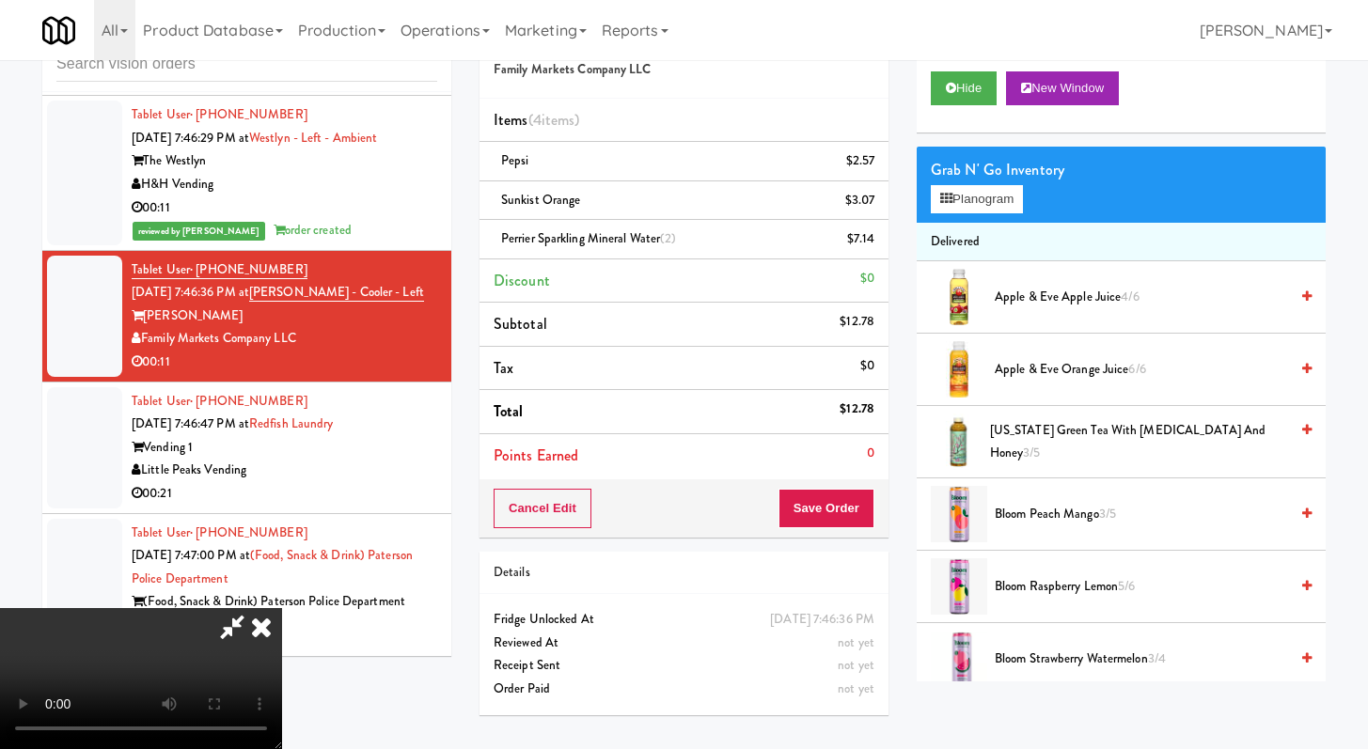
click at [282, 633] on video at bounding box center [141, 678] width 282 height 141
click at [833, 513] on button "Save Order" at bounding box center [827, 508] width 96 height 39
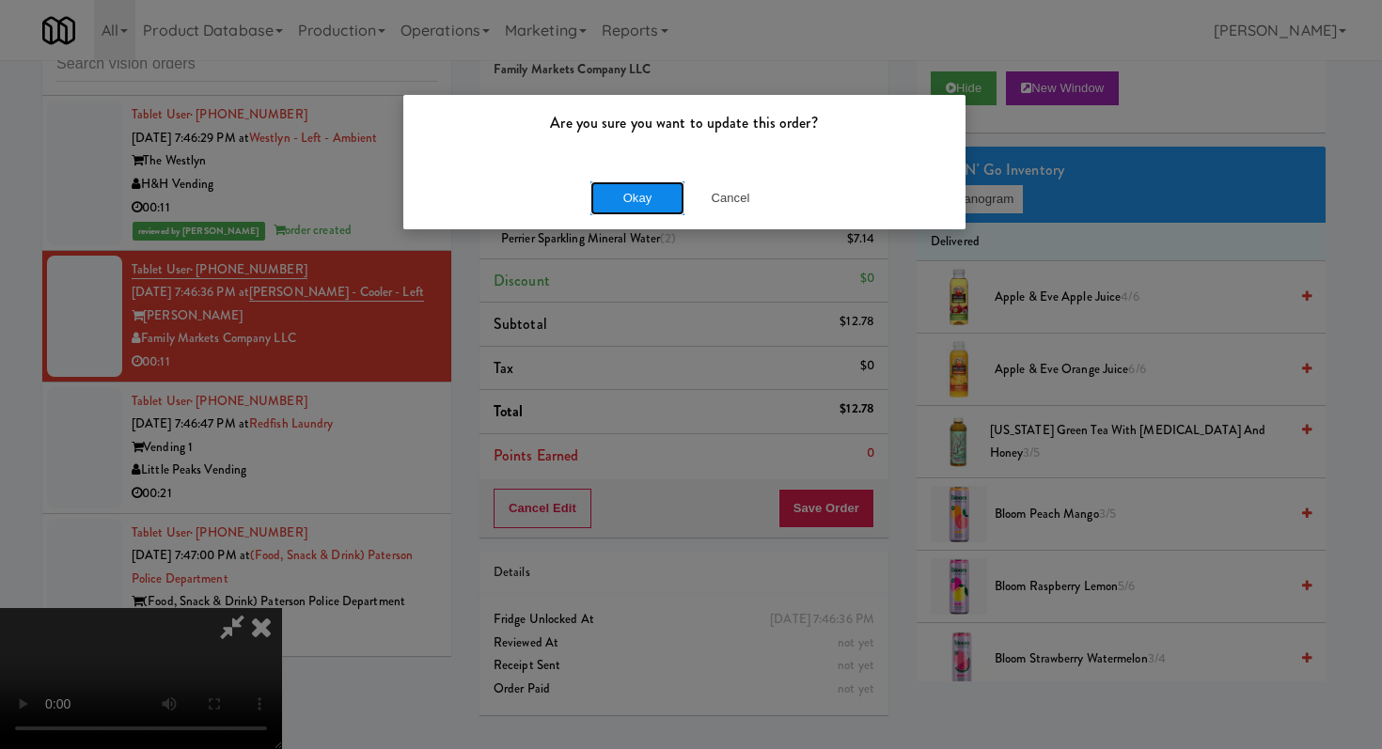
click at [654, 211] on button "Okay" at bounding box center [637, 198] width 94 height 34
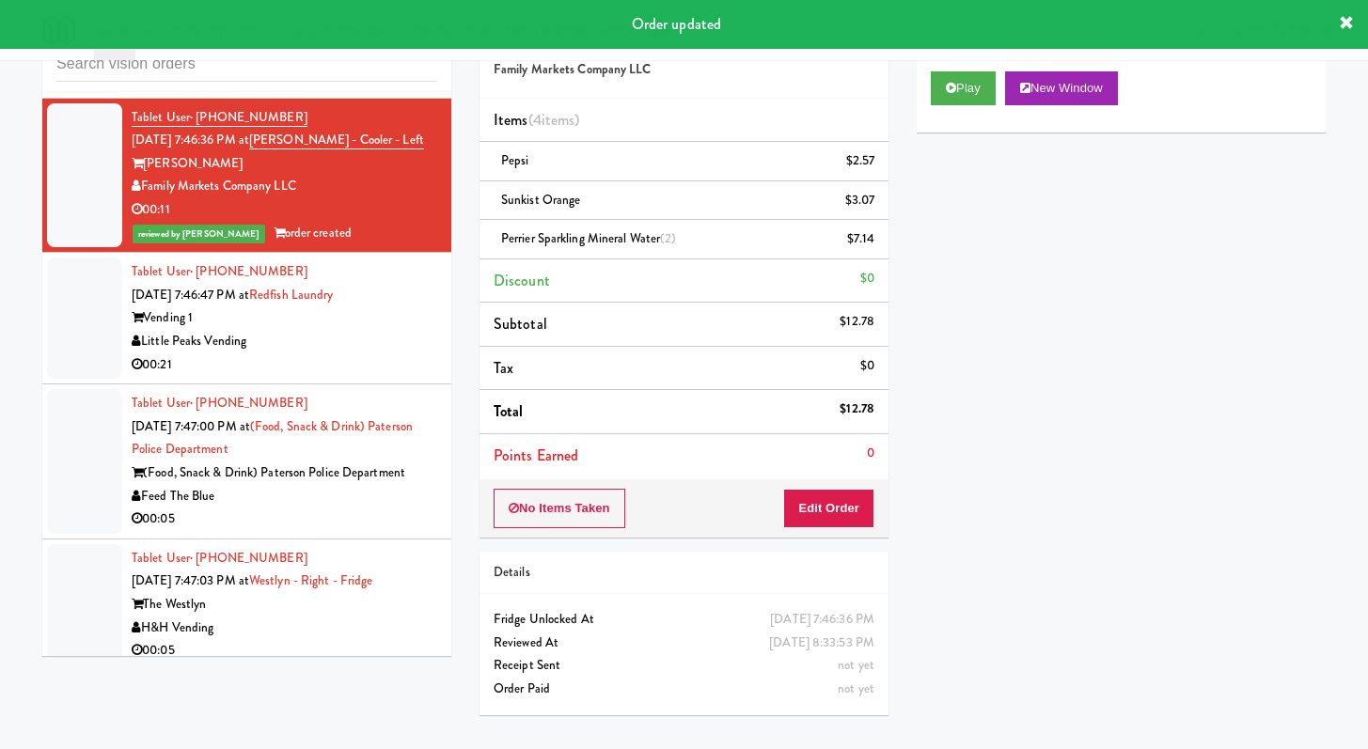
scroll to position [14674, 0]
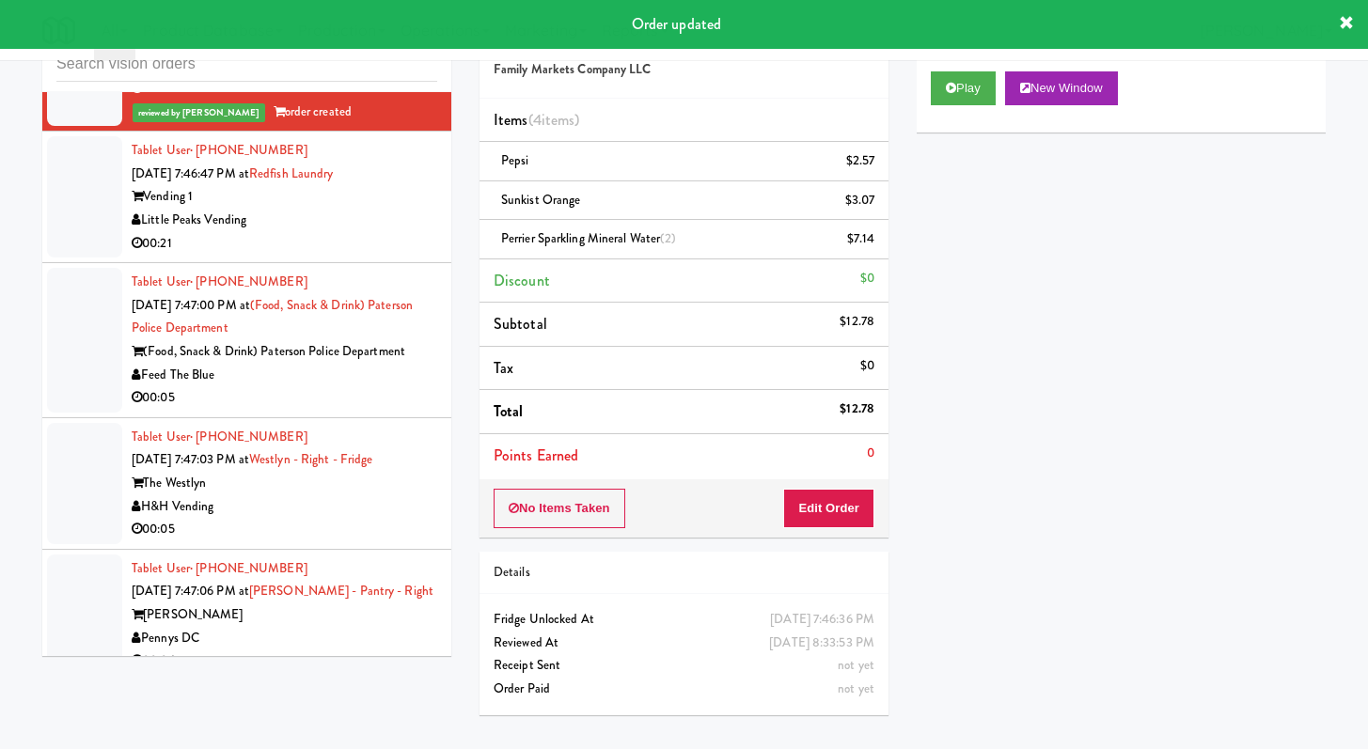
click at [365, 256] on div "00:21" at bounding box center [285, 244] width 306 height 24
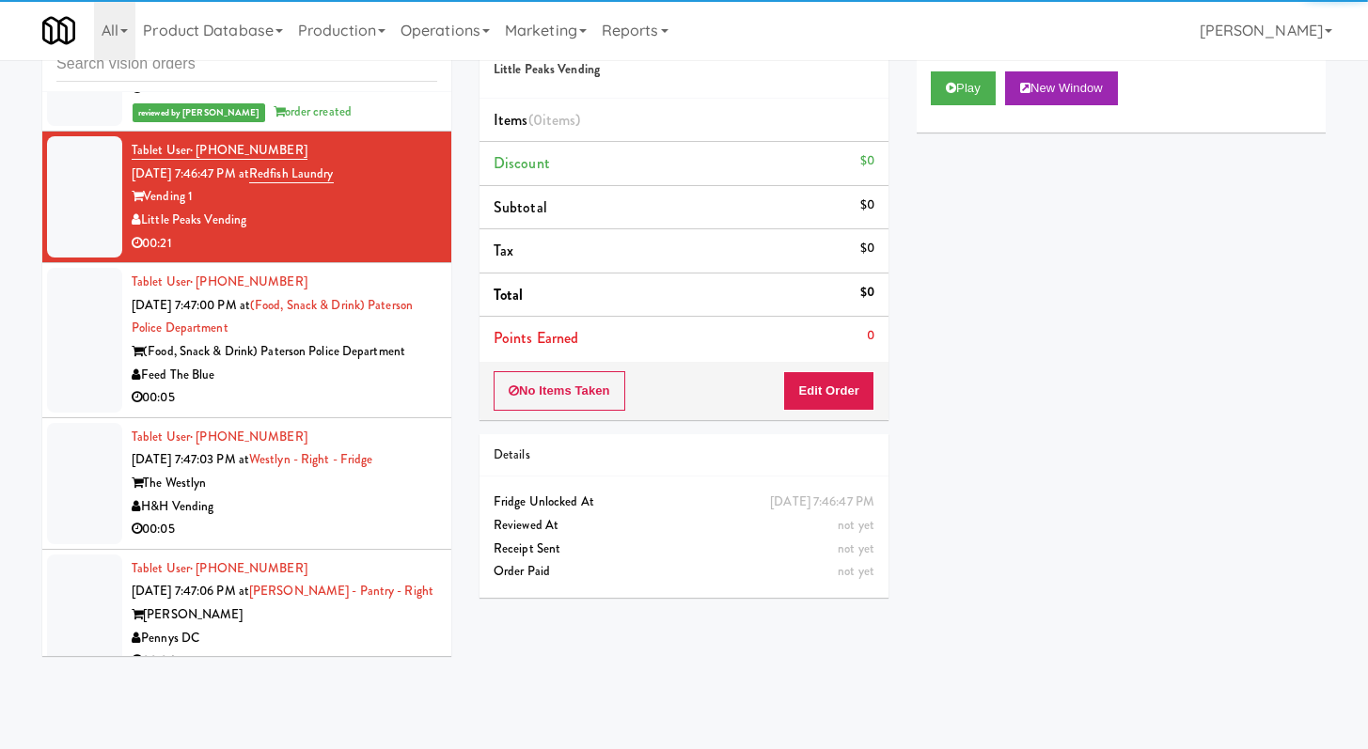
click at [972, 105] on div "Play New Window" at bounding box center [1121, 94] width 409 height 75
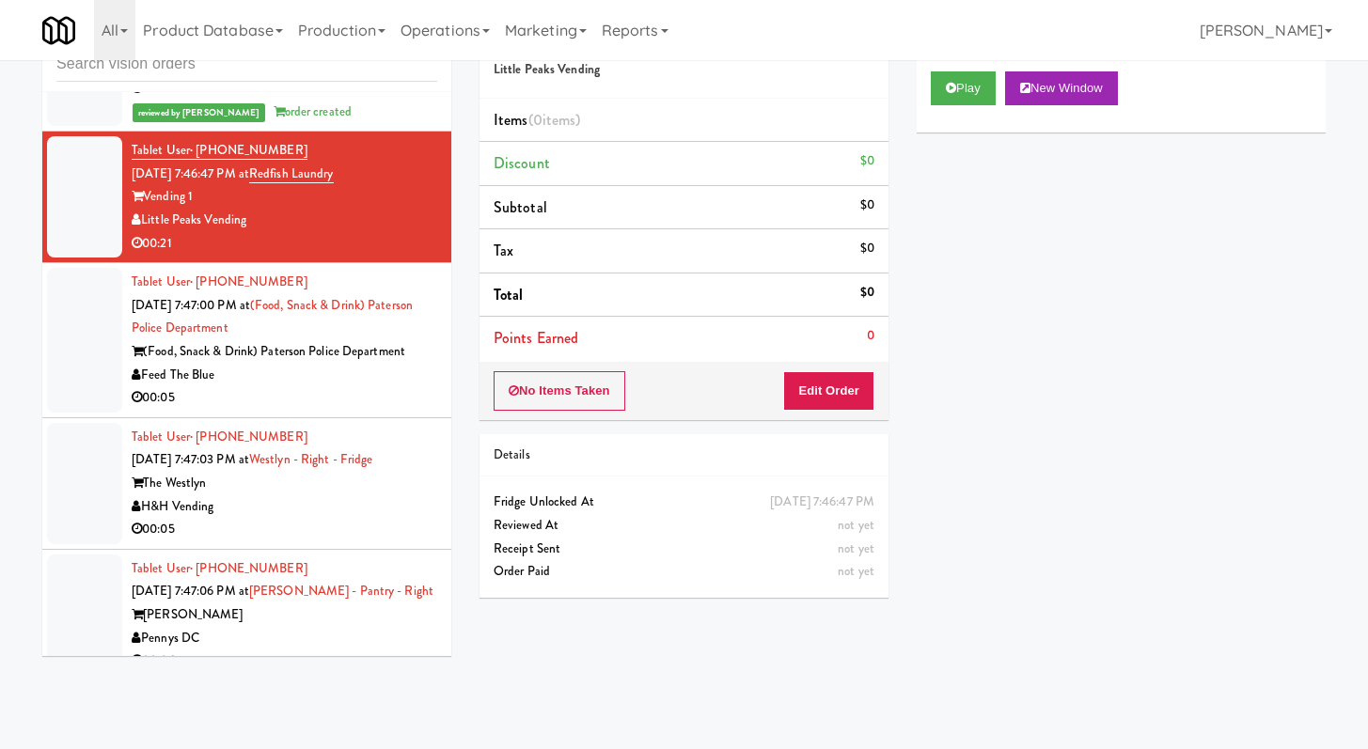
click at [970, 67] on div "Play New Window" at bounding box center [1121, 94] width 409 height 75
click at [965, 76] on button "Play" at bounding box center [963, 88] width 65 height 34
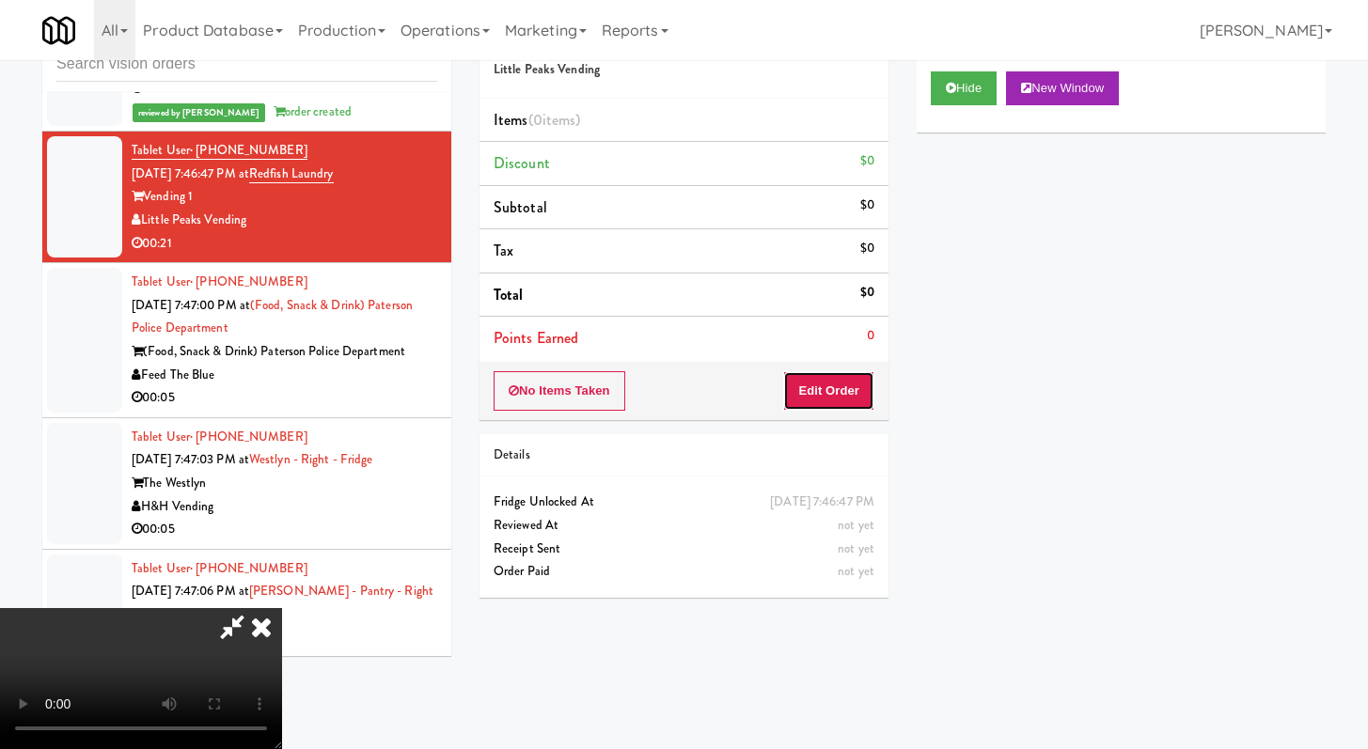
click at [825, 408] on button "Edit Order" at bounding box center [828, 390] width 91 height 39
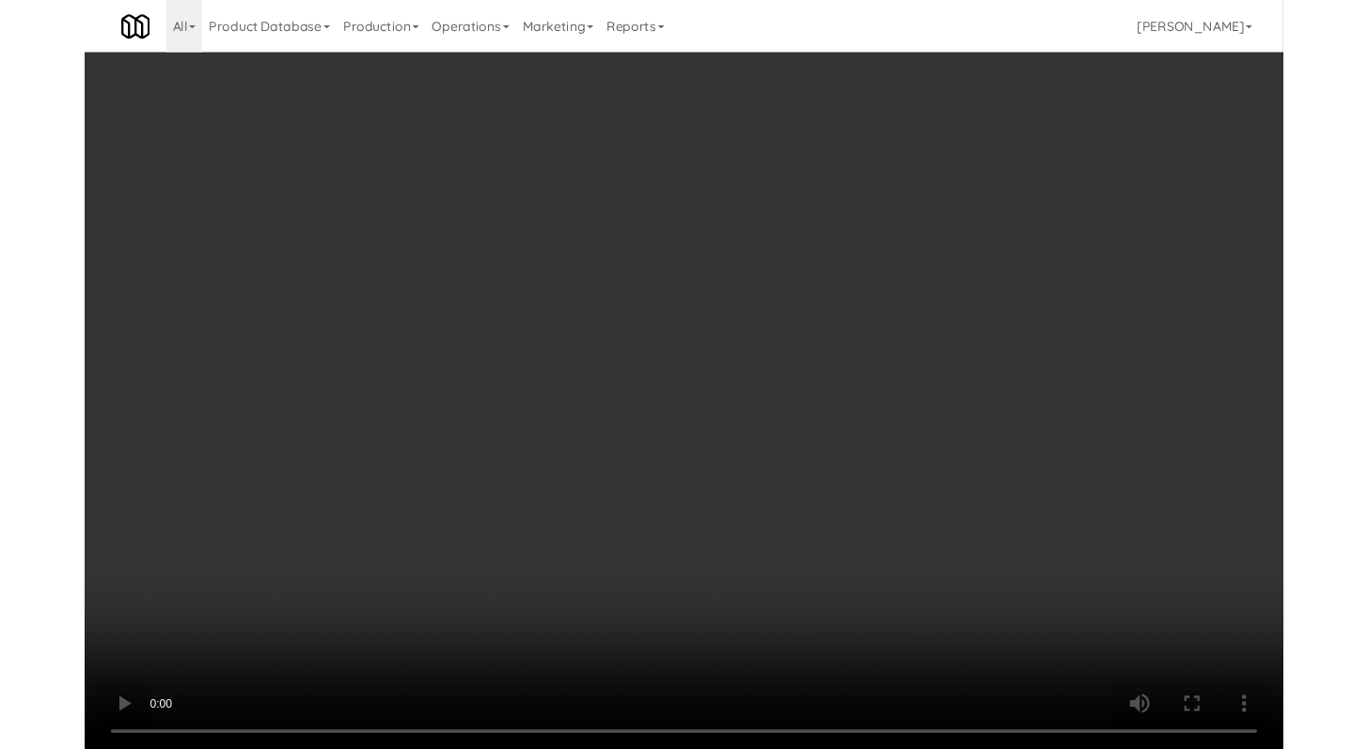
scroll to position [14627, 0]
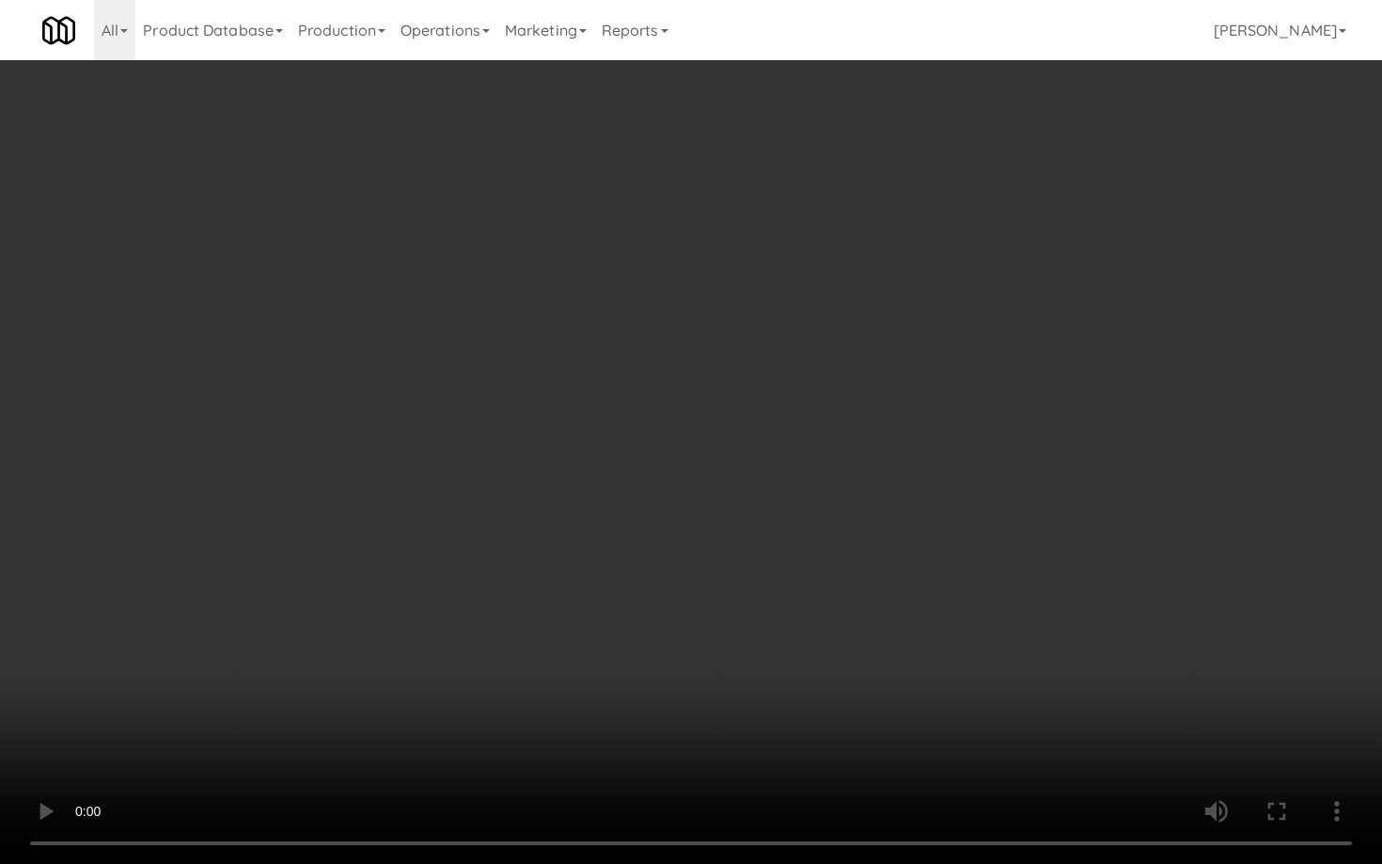
click at [787, 719] on video at bounding box center [691, 432] width 1382 height 864
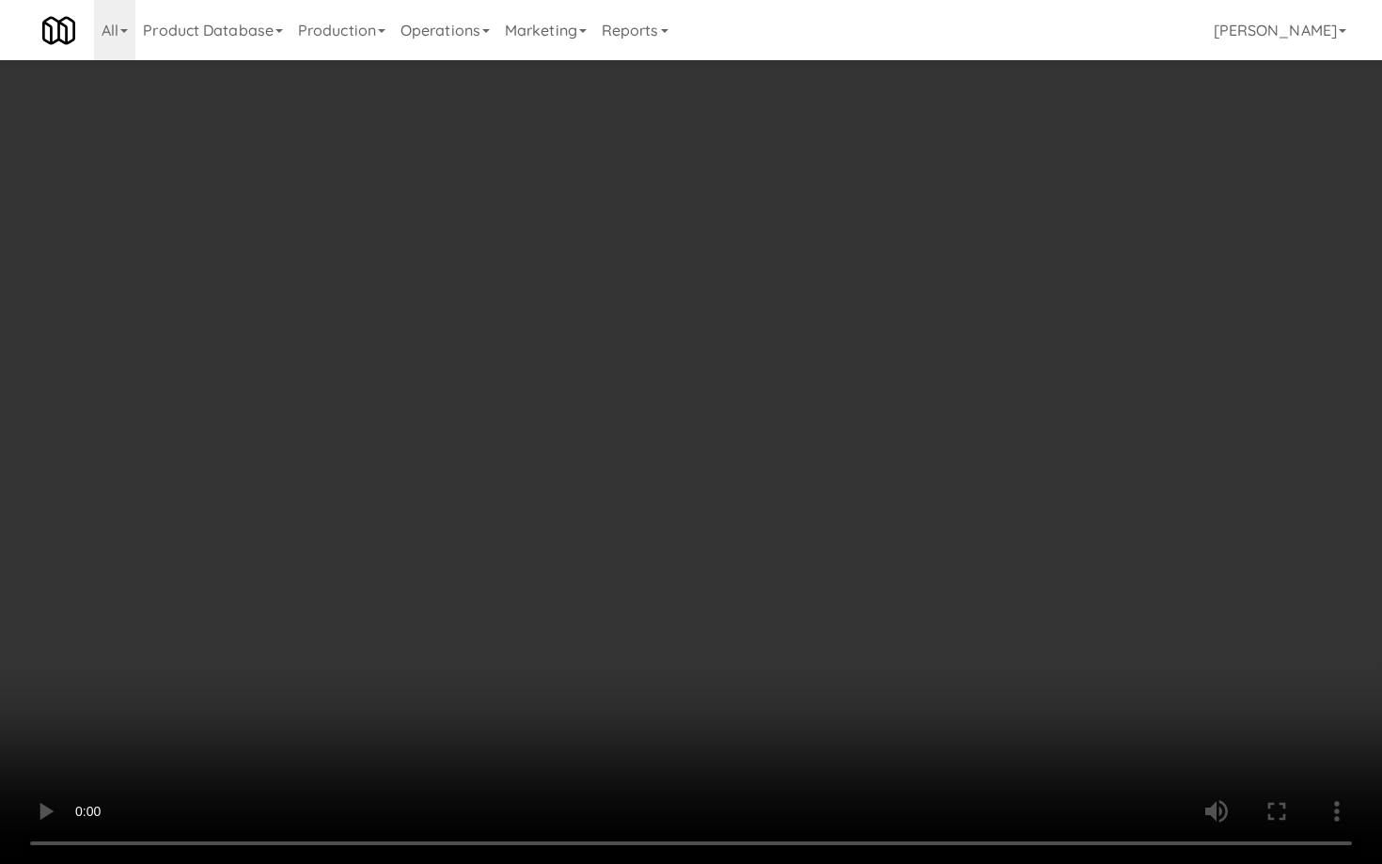
click at [787, 719] on video at bounding box center [691, 432] width 1382 height 864
click at [788, 719] on video at bounding box center [691, 432] width 1382 height 864
click at [787, 720] on video at bounding box center [691, 432] width 1382 height 864
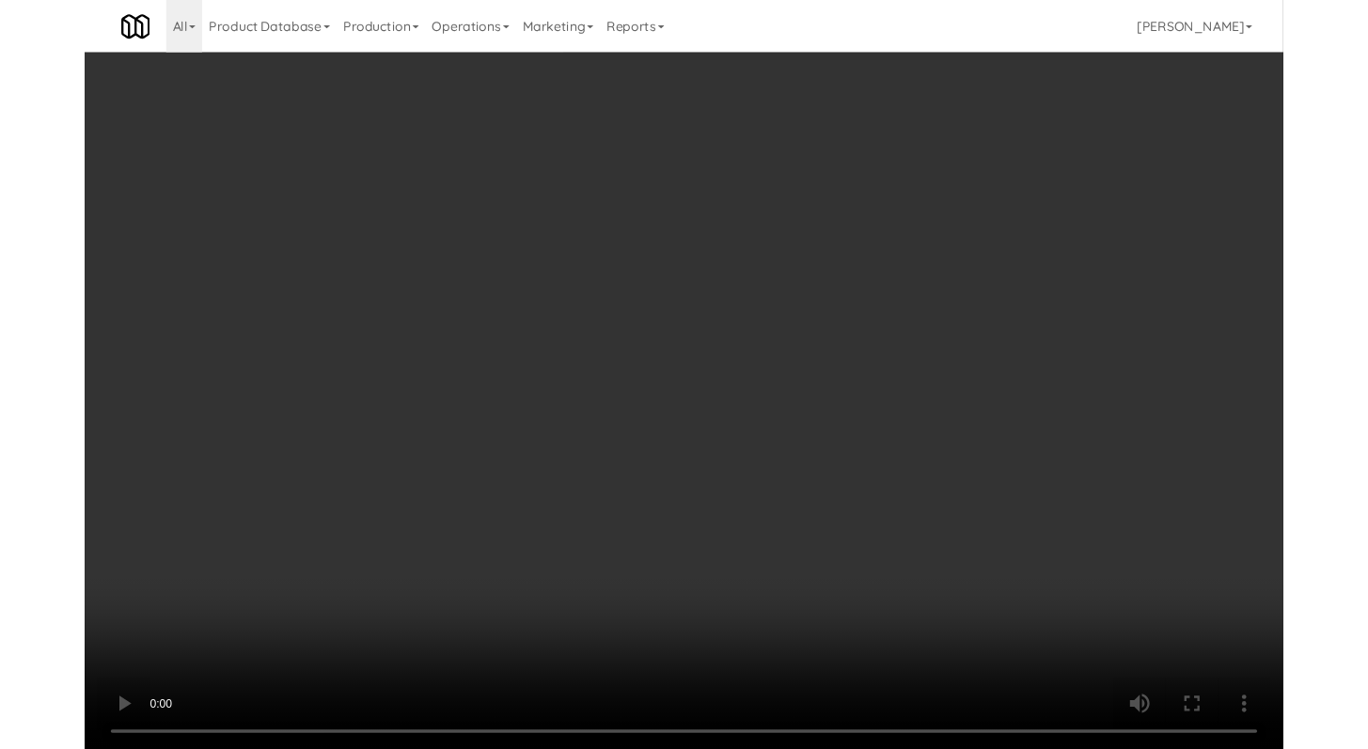
scroll to position [14674, 0]
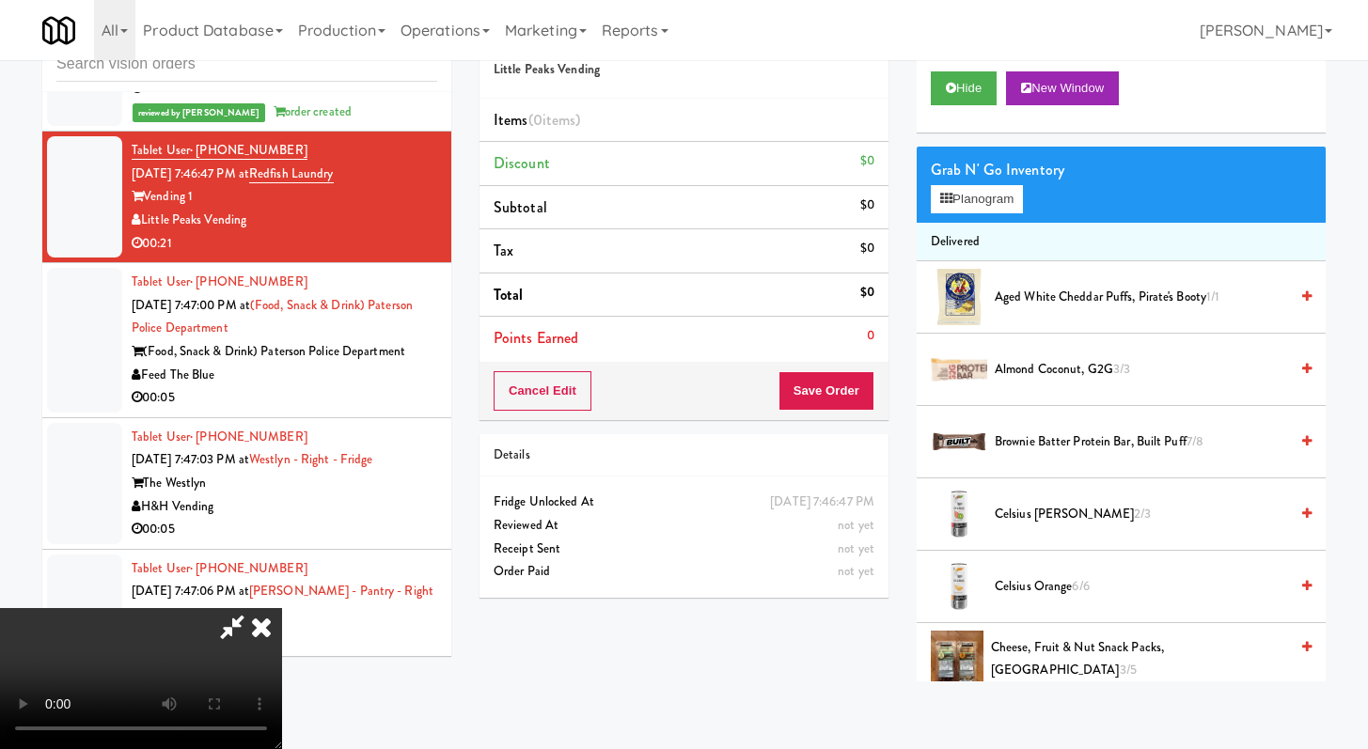
drag, startPoint x: 793, startPoint y: 77, endPoint x: 775, endPoint y: 76, distance: 17.9
click at [282, 608] on icon at bounding box center [261, 627] width 41 height 38
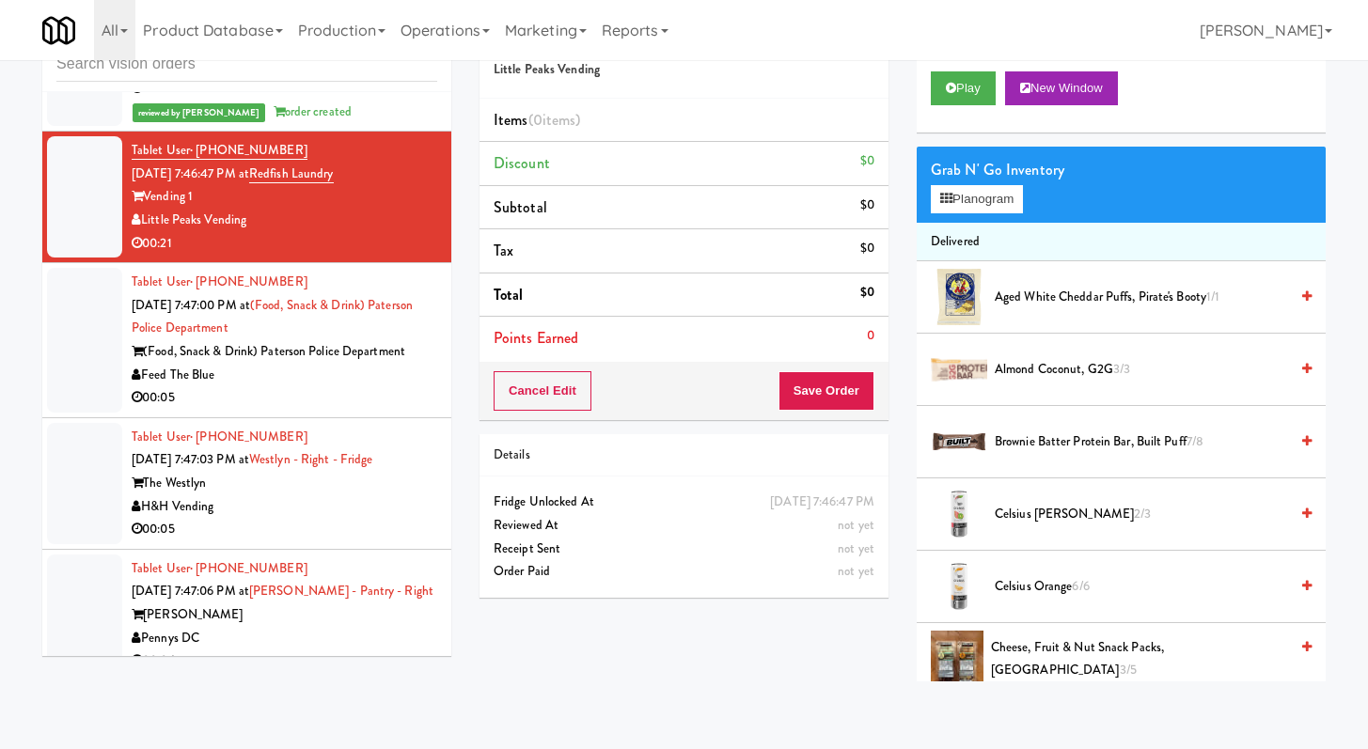
scroll to position [15913, 0]
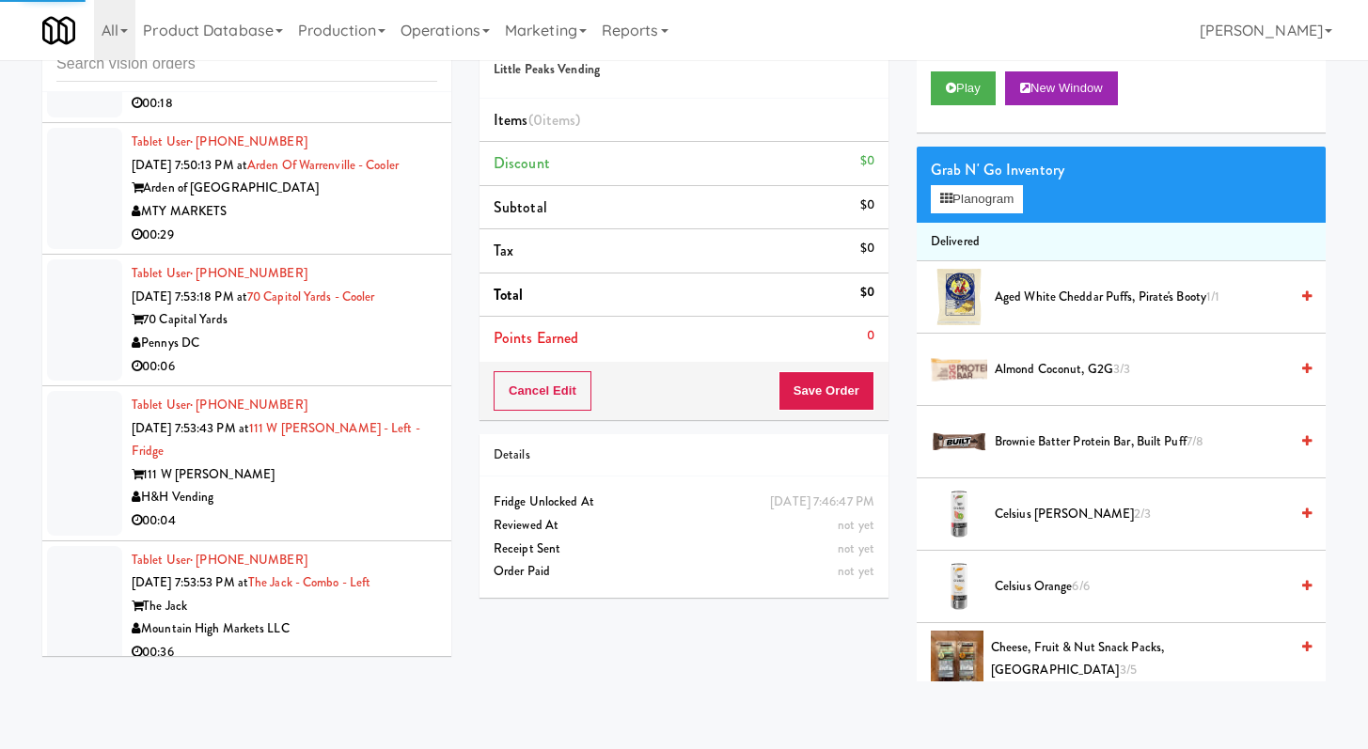
click at [347, 379] on div "00:06" at bounding box center [285, 367] width 306 height 24
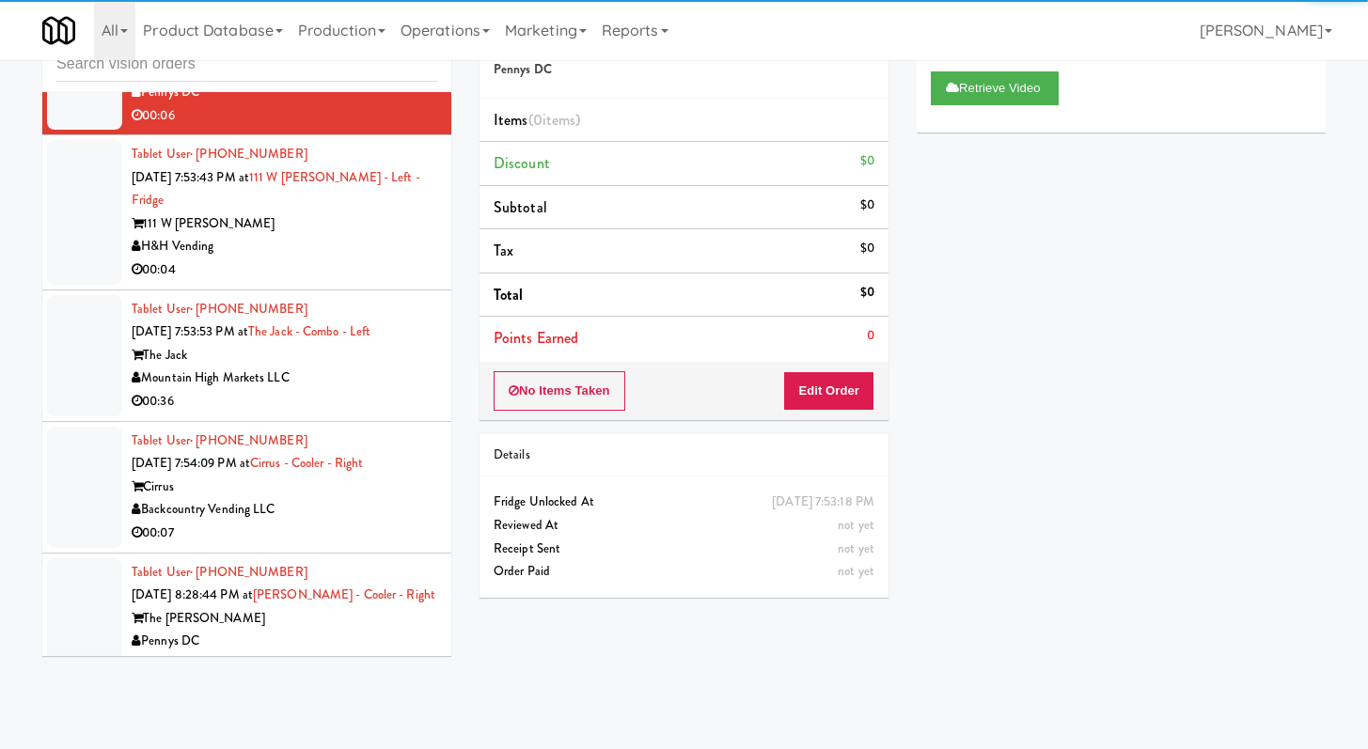
scroll to position [16231, 0]
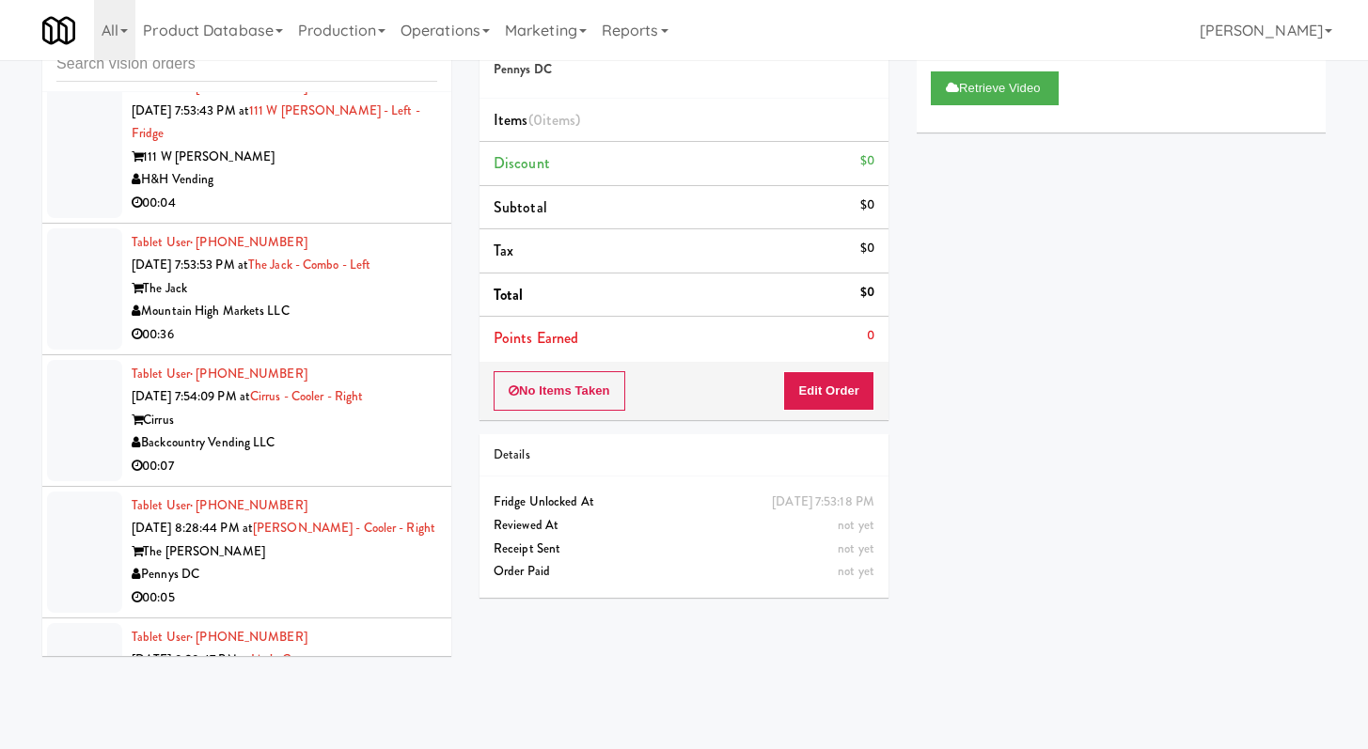
click at [334, 224] on li "Tablet User · (319) 939-7757 [DATE] 7:53:43 PM at [GEOGRAPHIC_DATA][PERSON_NAME…" at bounding box center [246, 146] width 409 height 155
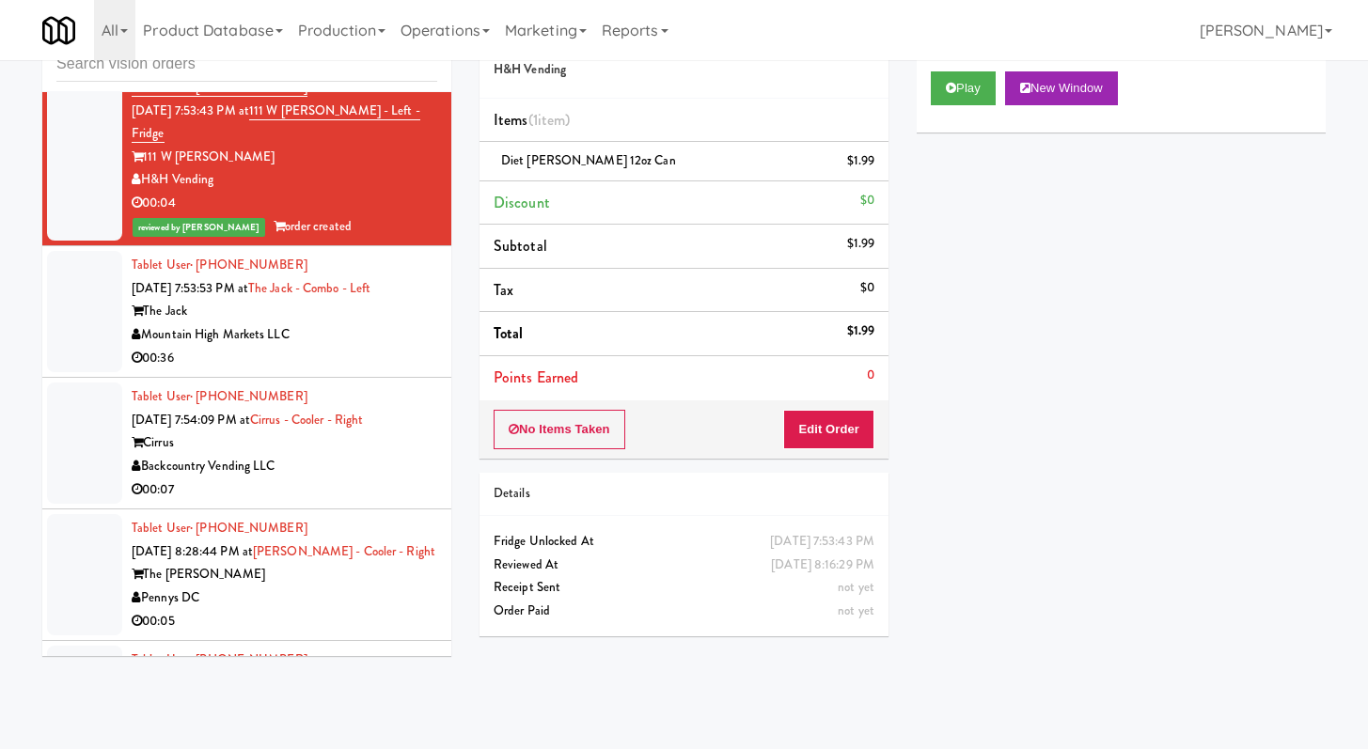
click at [324, 347] on div "Mountain High Markets LLC" at bounding box center [285, 335] width 306 height 24
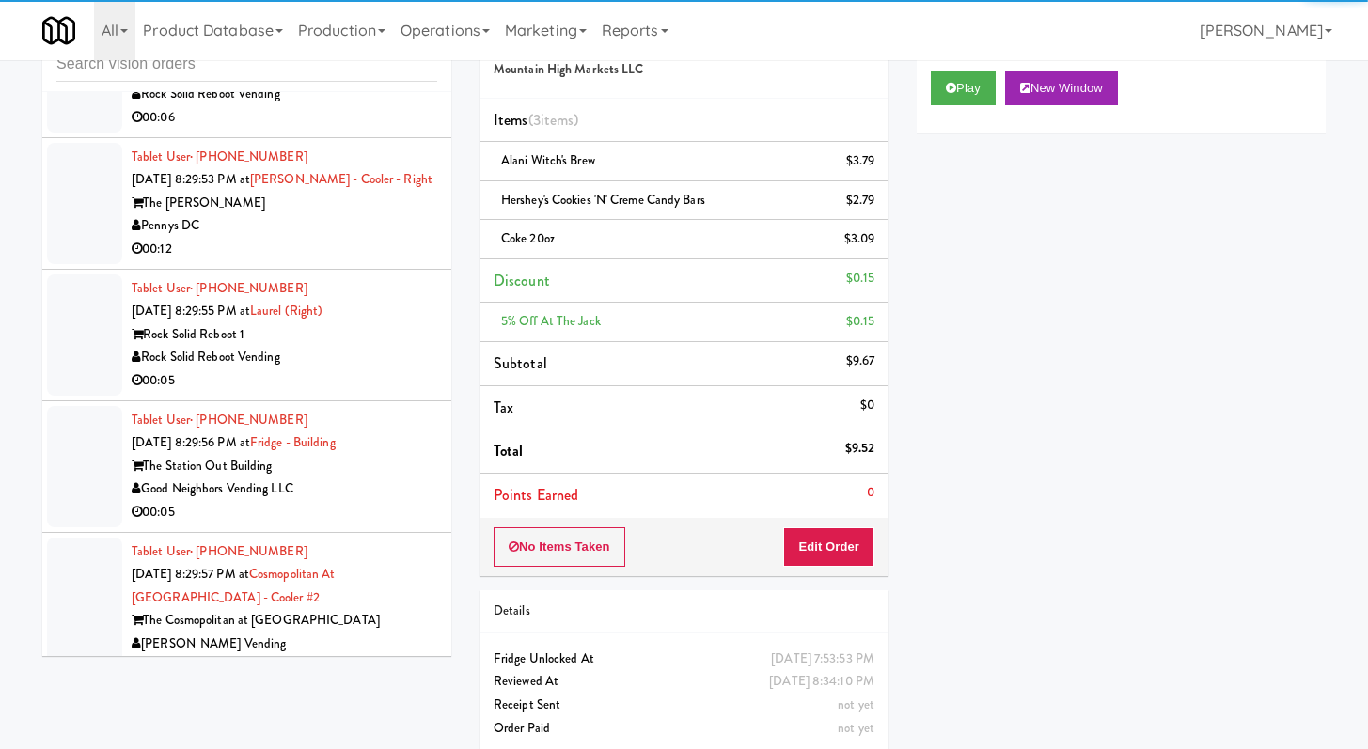
scroll to position [17949, 0]
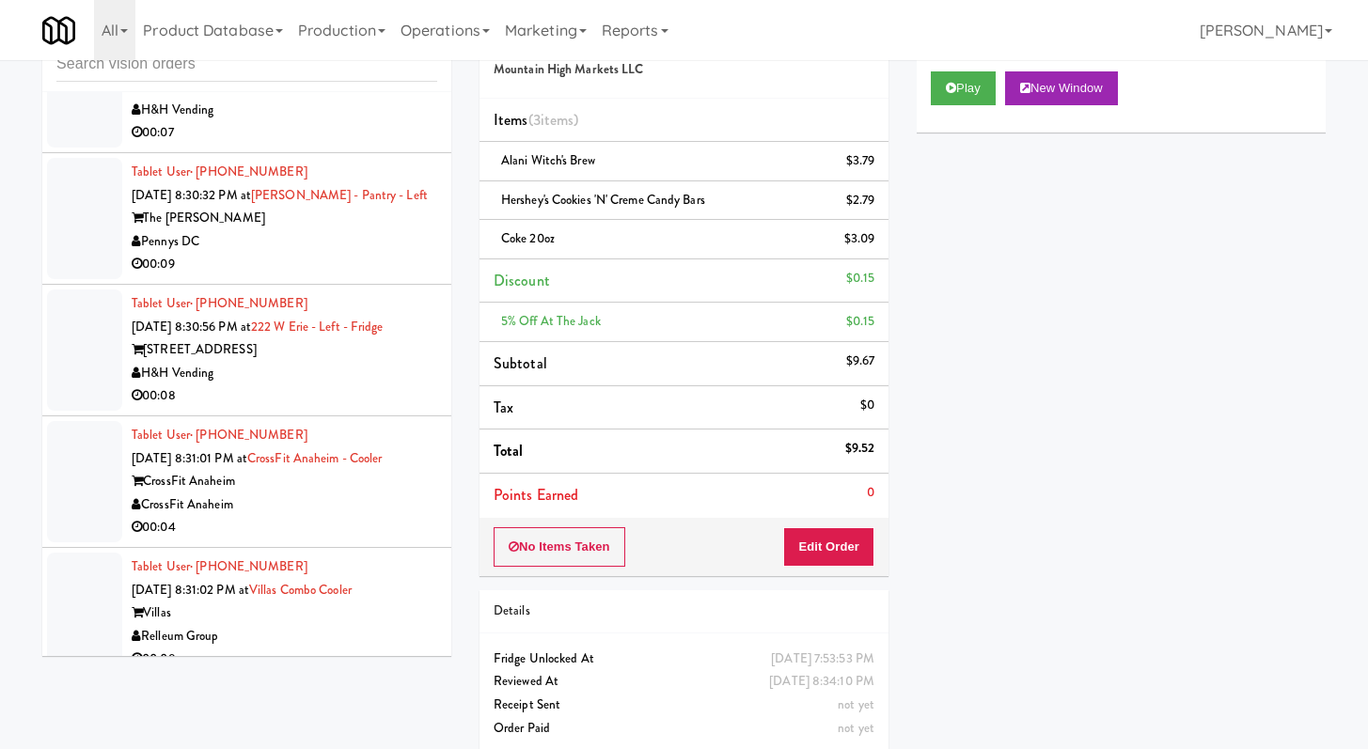
click at [311, 408] on div "00:08" at bounding box center [285, 397] width 306 height 24
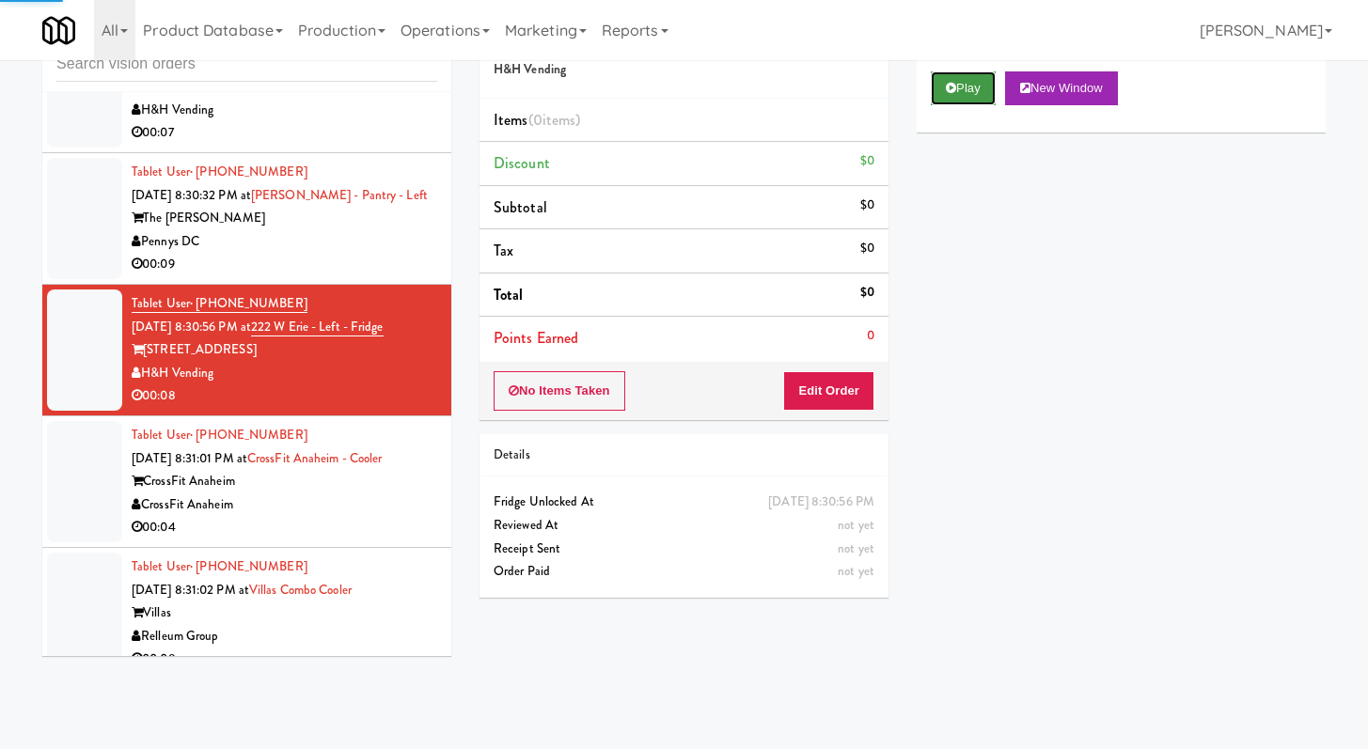
click at [947, 71] on button "Play" at bounding box center [963, 88] width 65 height 34
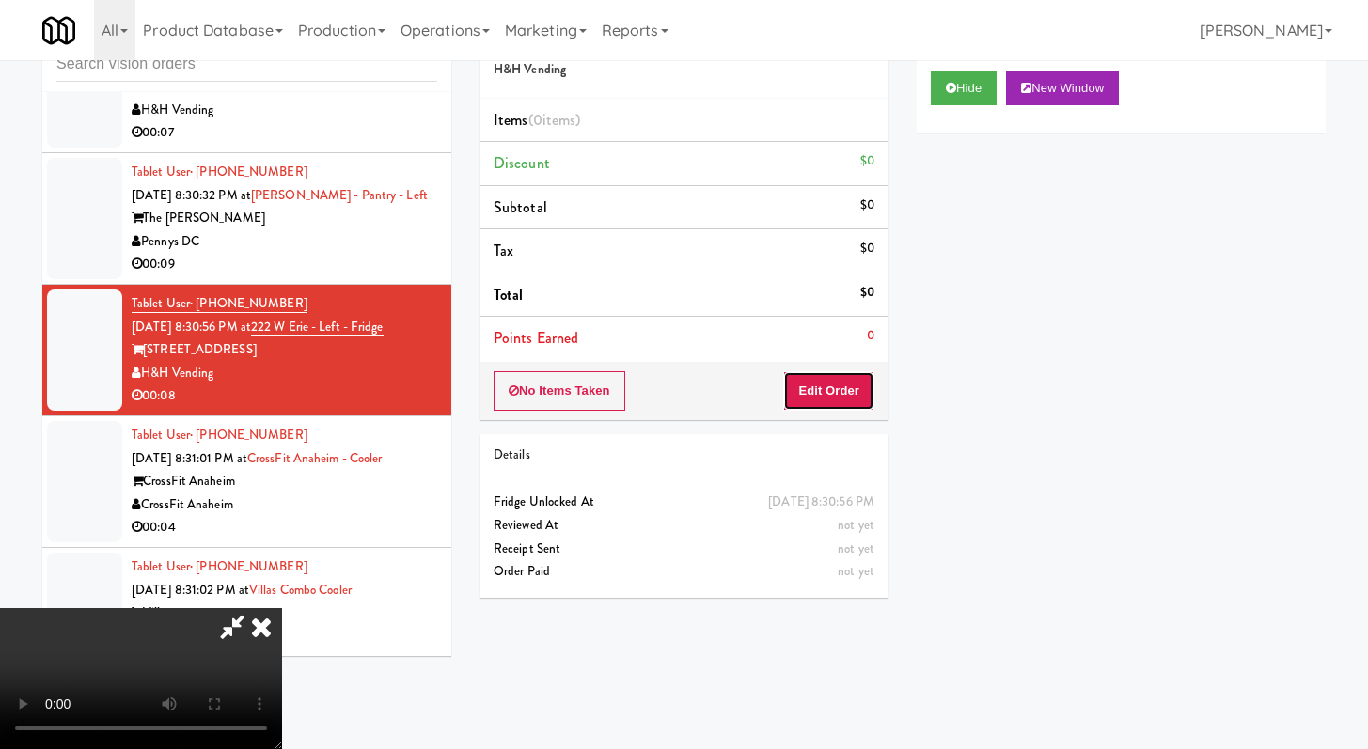
click at [857, 398] on button "Edit Order" at bounding box center [828, 390] width 91 height 39
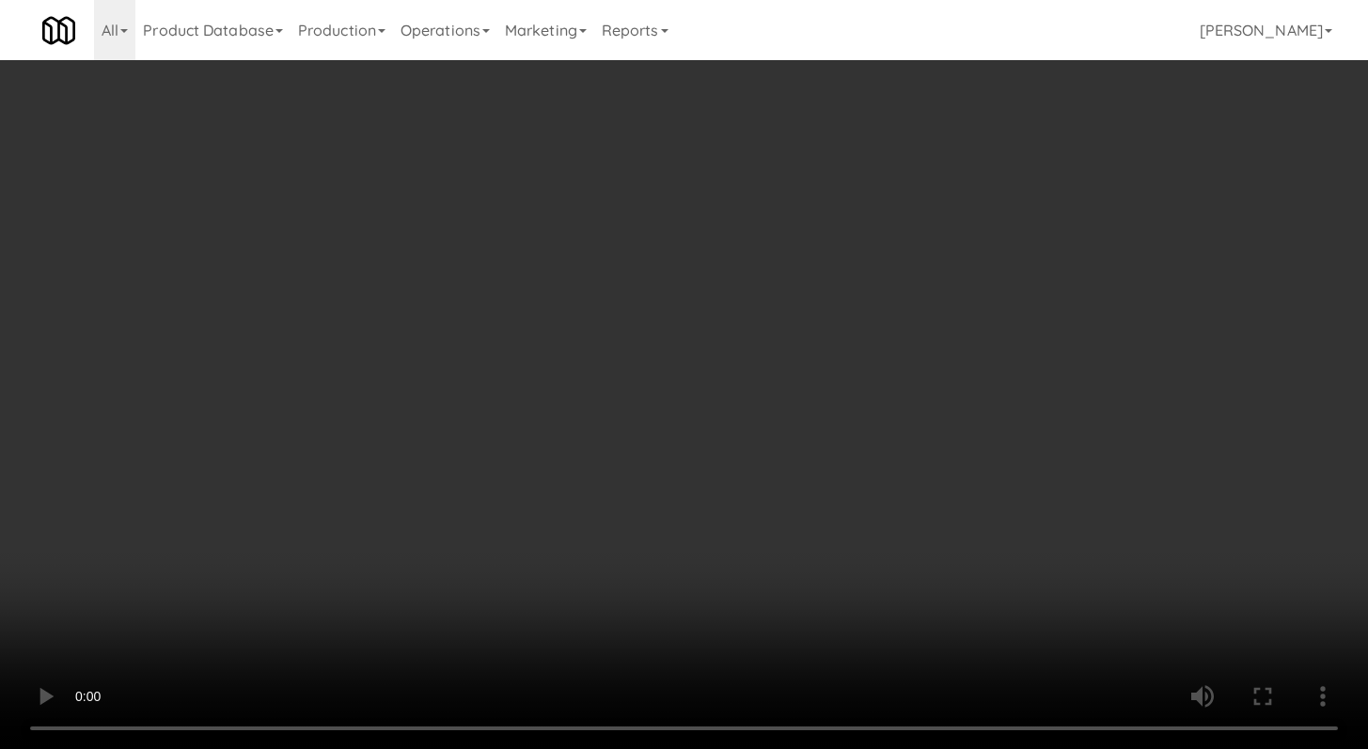
scroll to position [17902, 0]
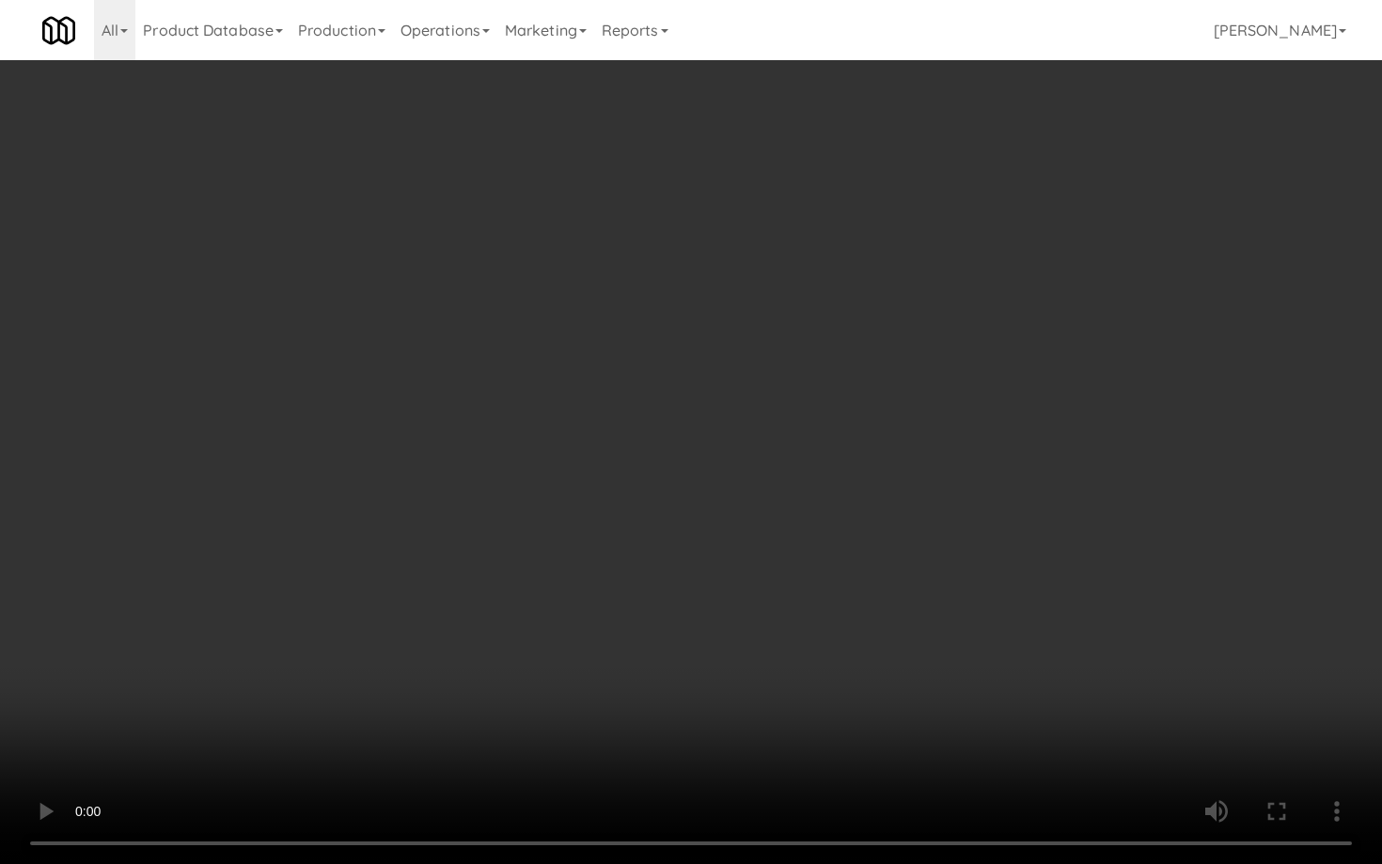
click at [732, 681] on video at bounding box center [691, 432] width 1382 height 864
click at [732, 680] on video at bounding box center [691, 432] width 1382 height 864
click at [720, 669] on video at bounding box center [691, 432] width 1382 height 864
click at [611, 657] on video at bounding box center [691, 432] width 1382 height 864
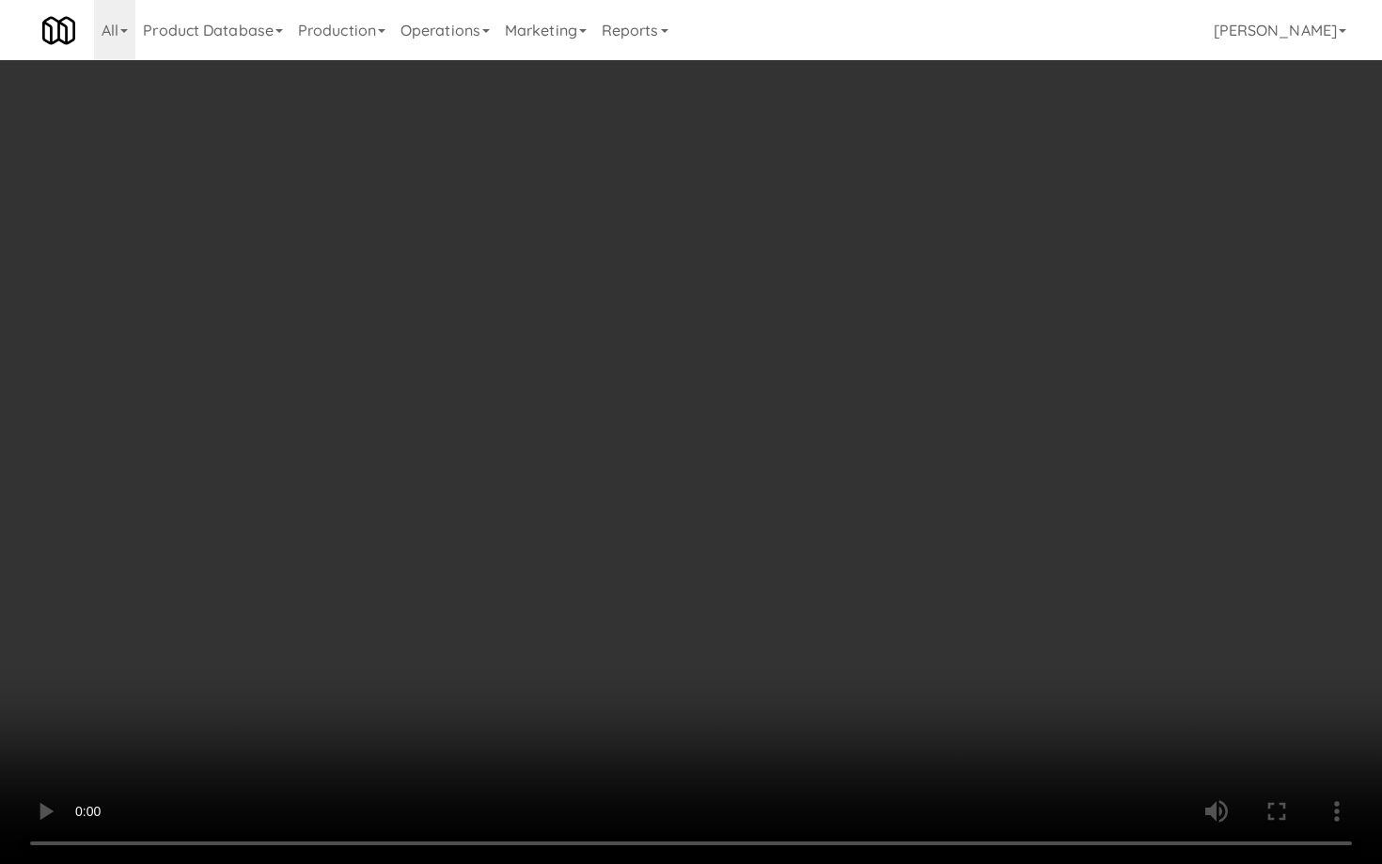
click at [629, 637] on video at bounding box center [691, 432] width 1382 height 864
click at [628, 637] on video at bounding box center [691, 432] width 1382 height 864
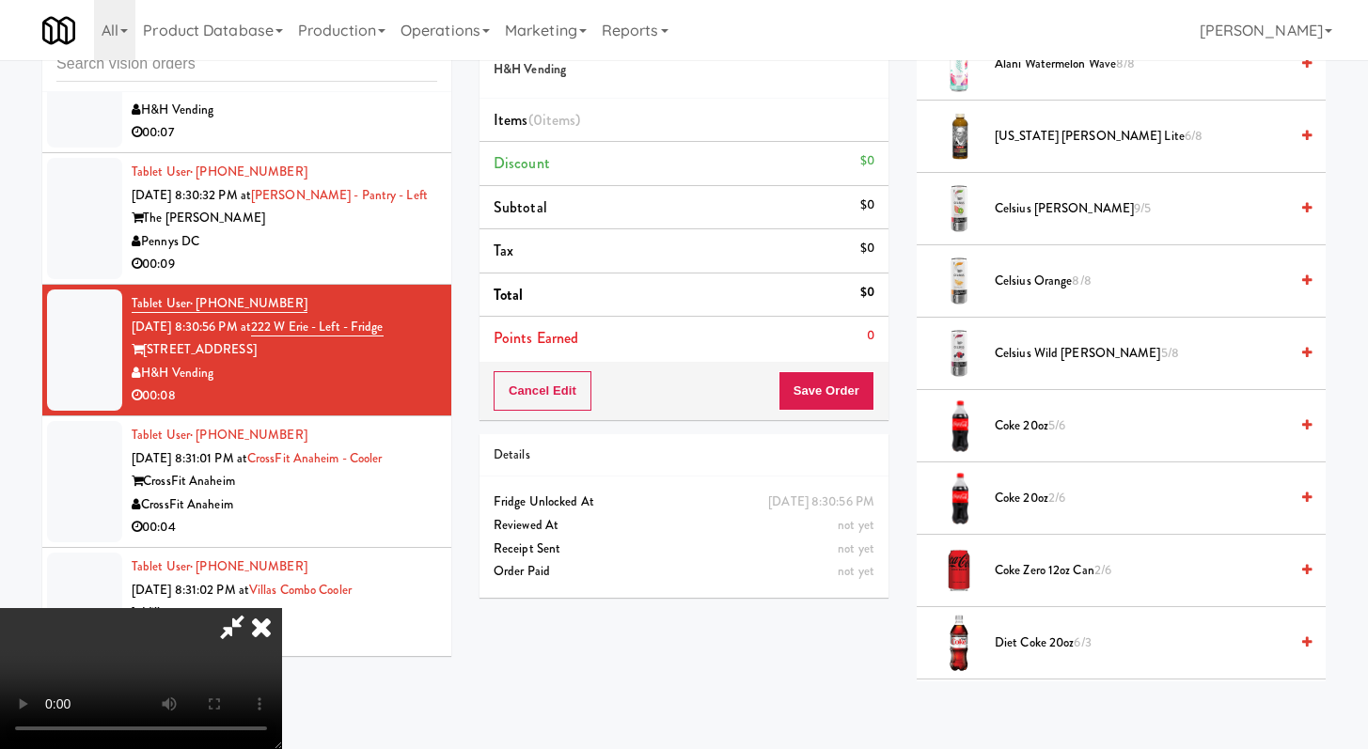
scroll to position [340, 0]
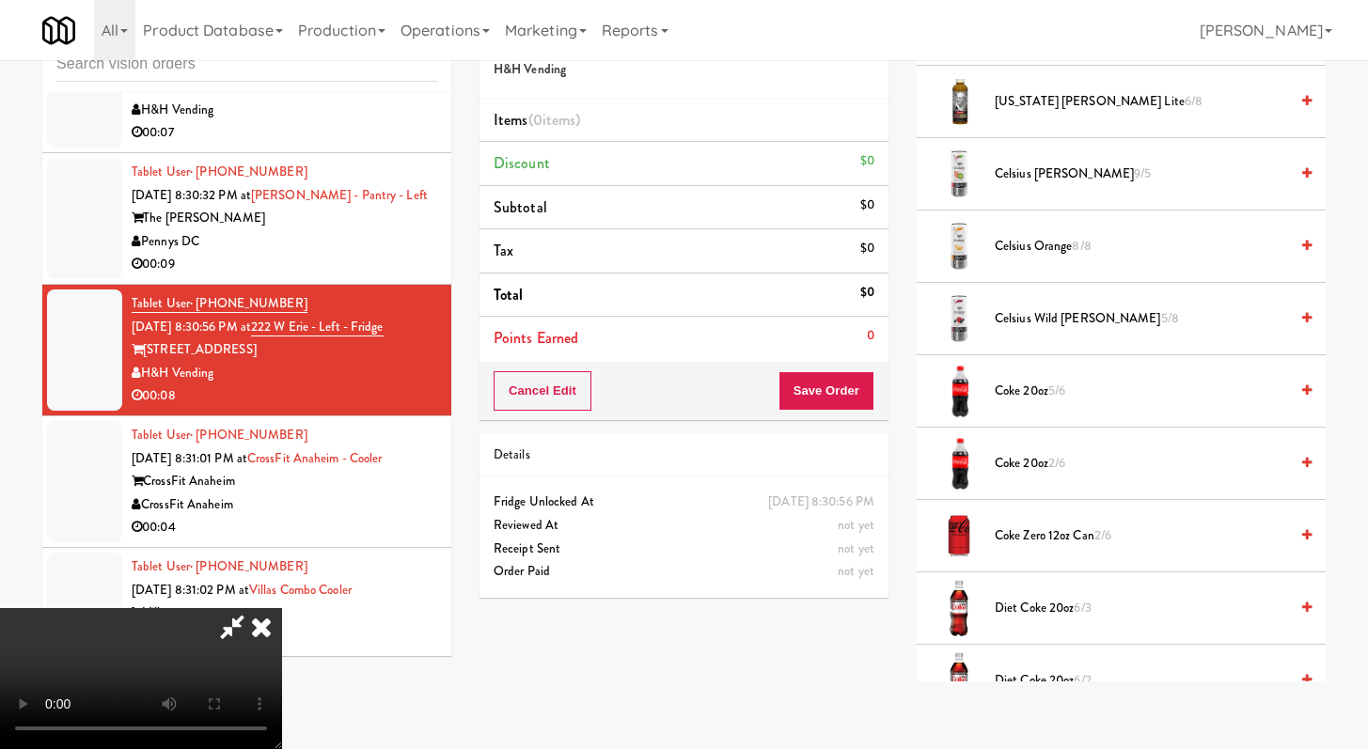
click at [1038, 394] on span "Coke 20oz 5/6" at bounding box center [1141, 392] width 293 height 24
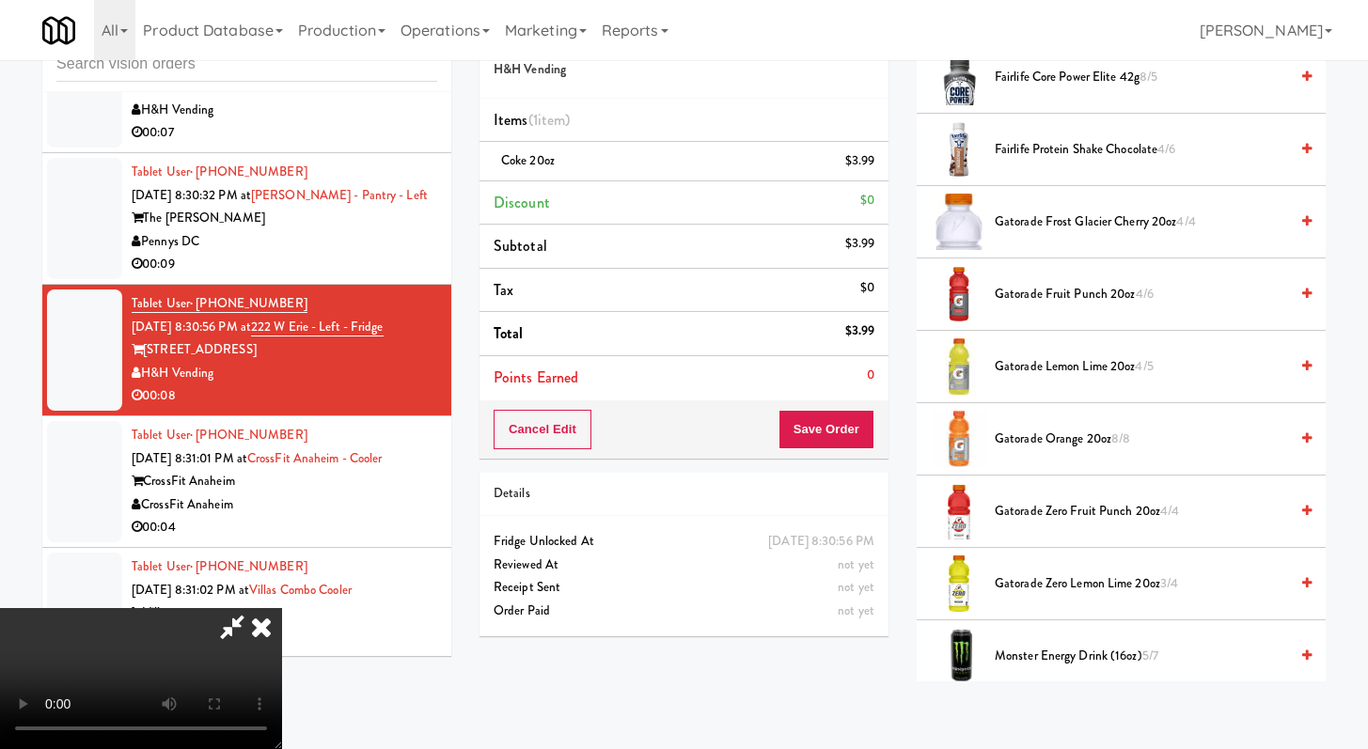
click at [1042, 502] on span "Gatorade Zero Fruit Punch 20oz 4/4" at bounding box center [1141, 512] width 293 height 24
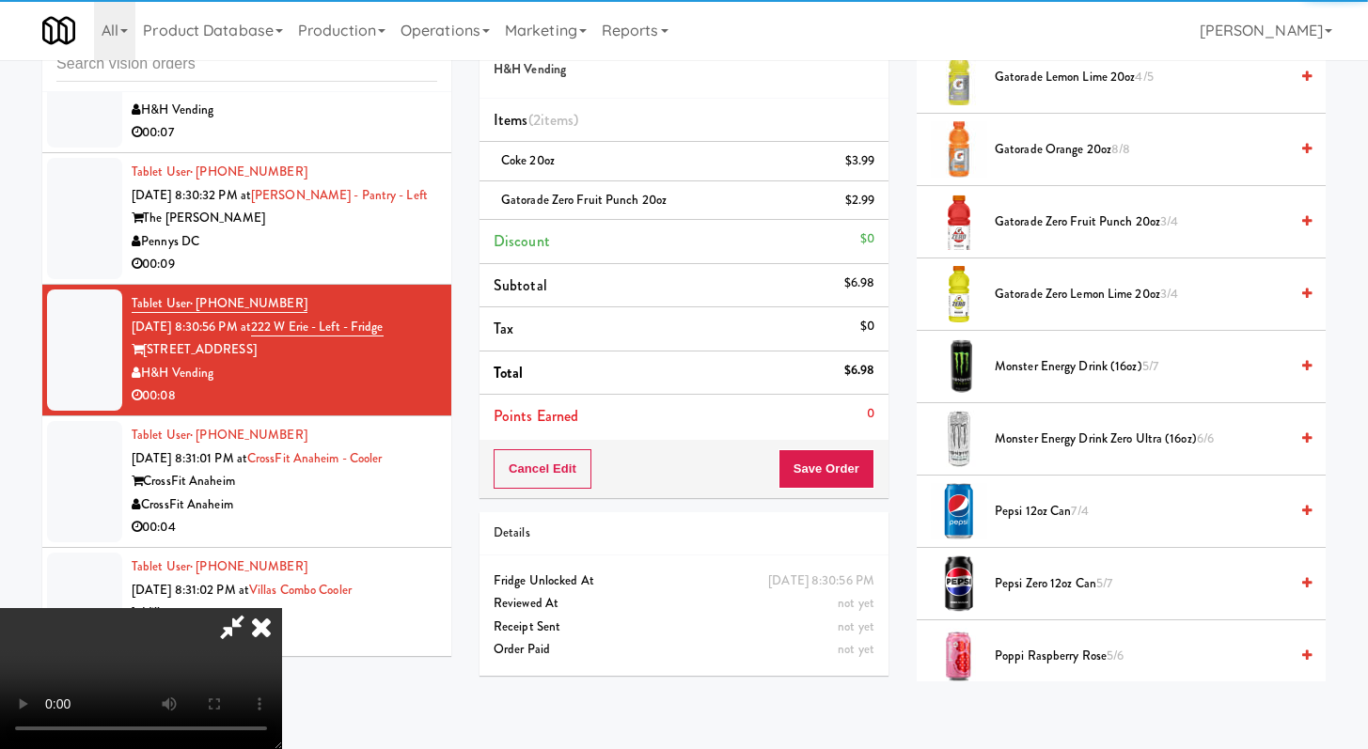
scroll to position [1412, 0]
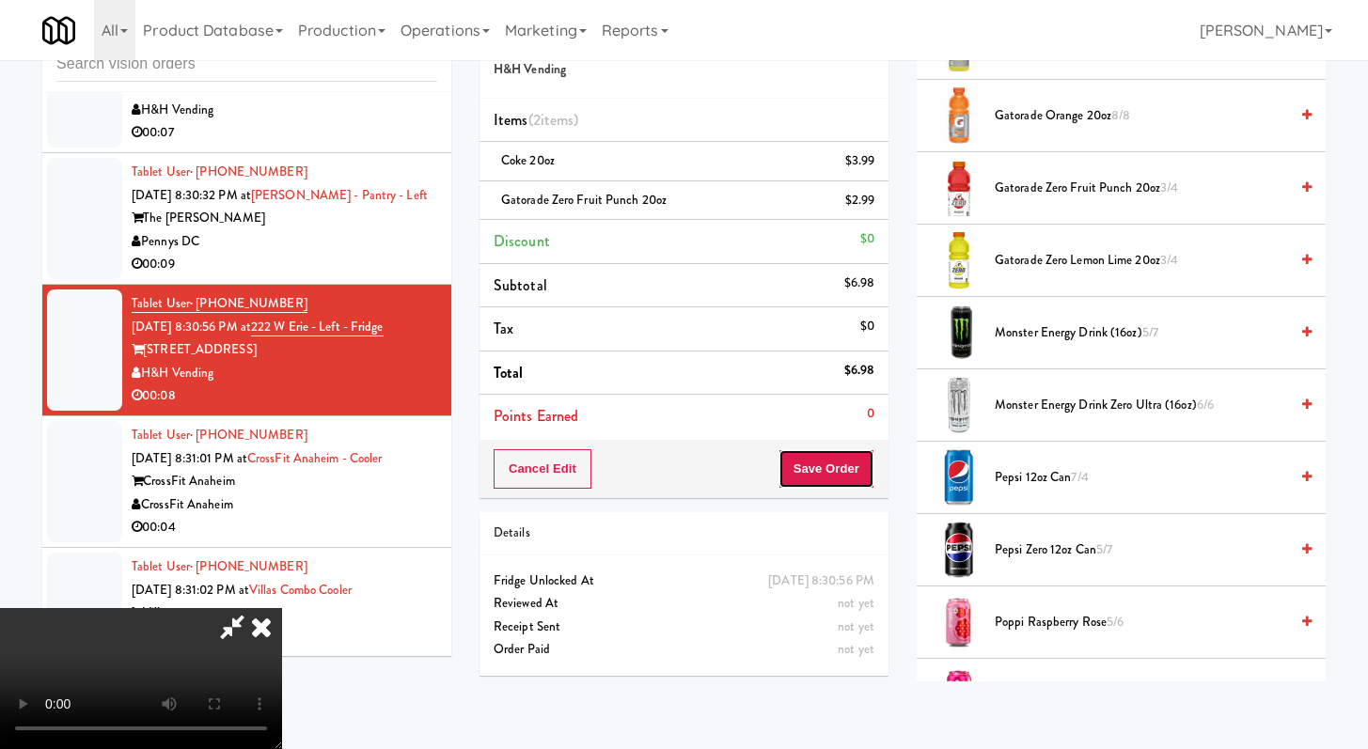
click at [849, 475] on button "Save Order" at bounding box center [827, 468] width 96 height 39
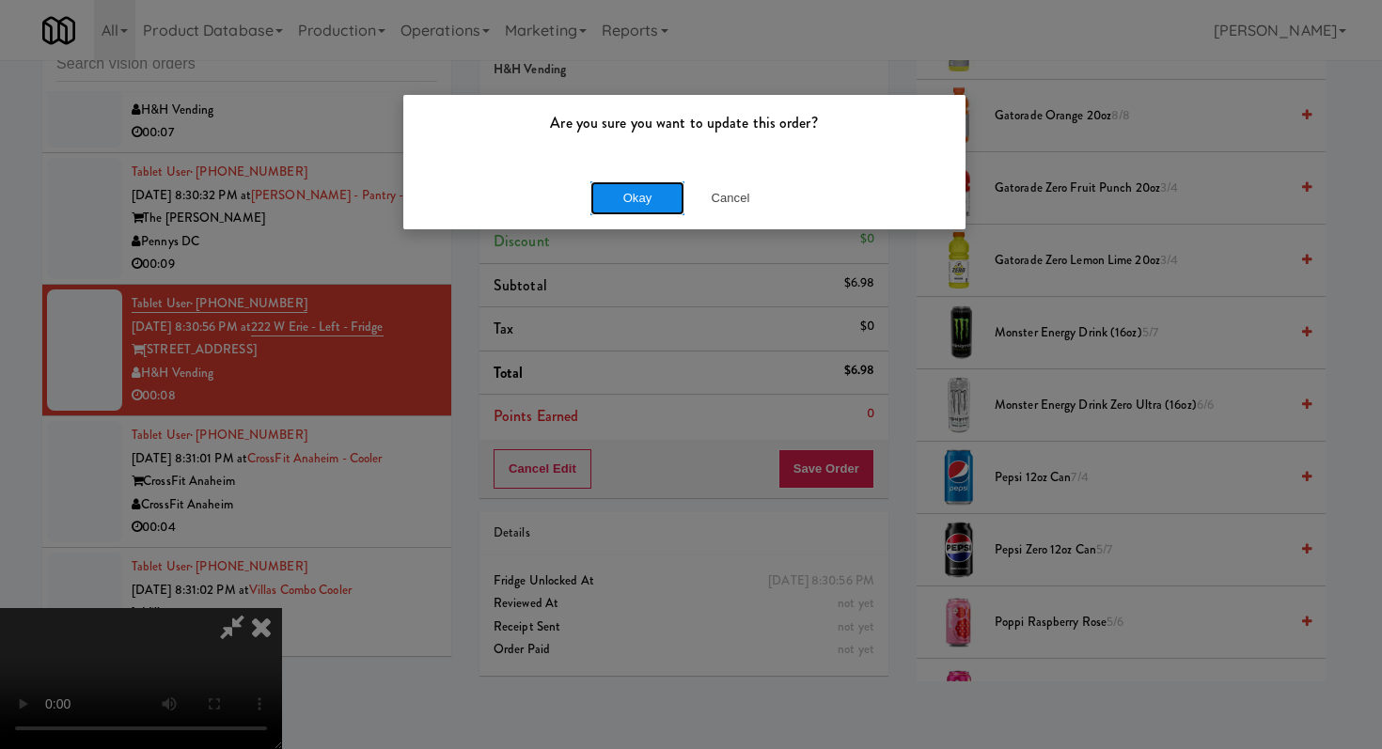
click at [651, 196] on button "Okay" at bounding box center [637, 198] width 94 height 34
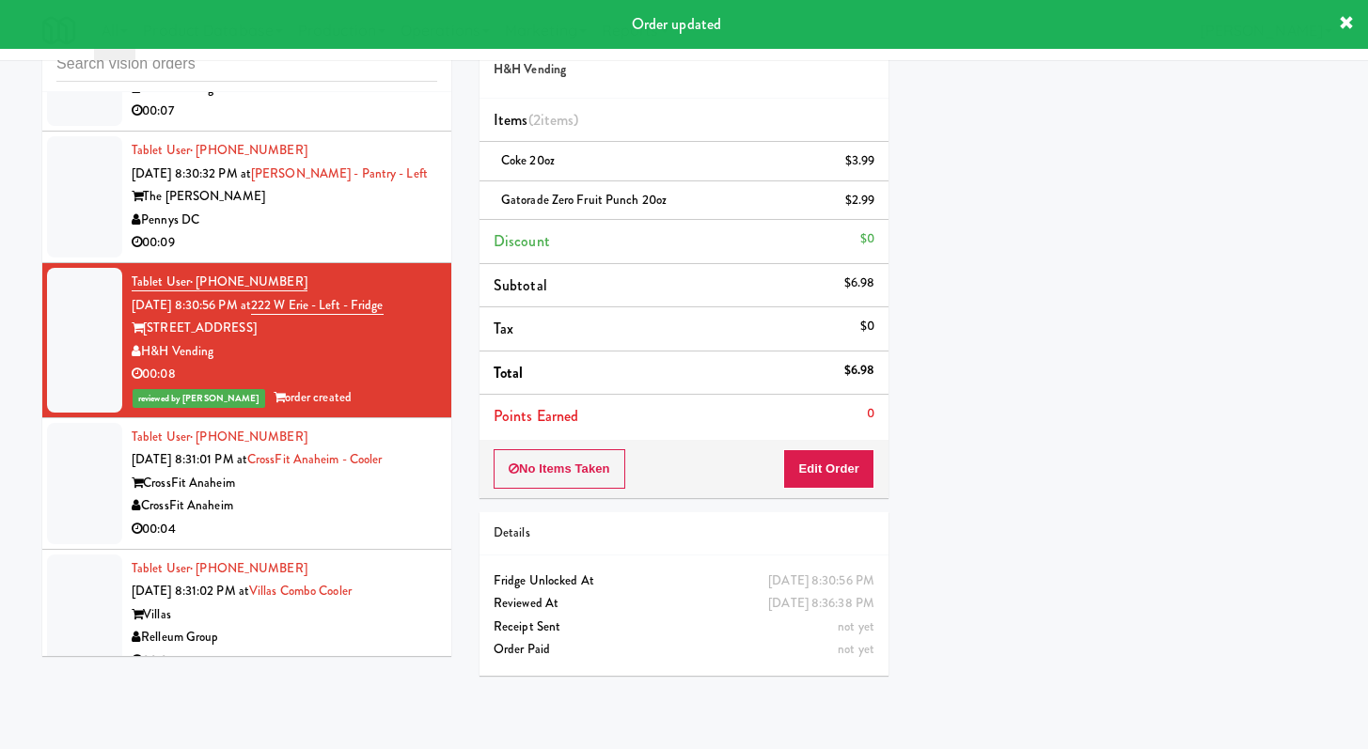
scroll to position [18000, 0]
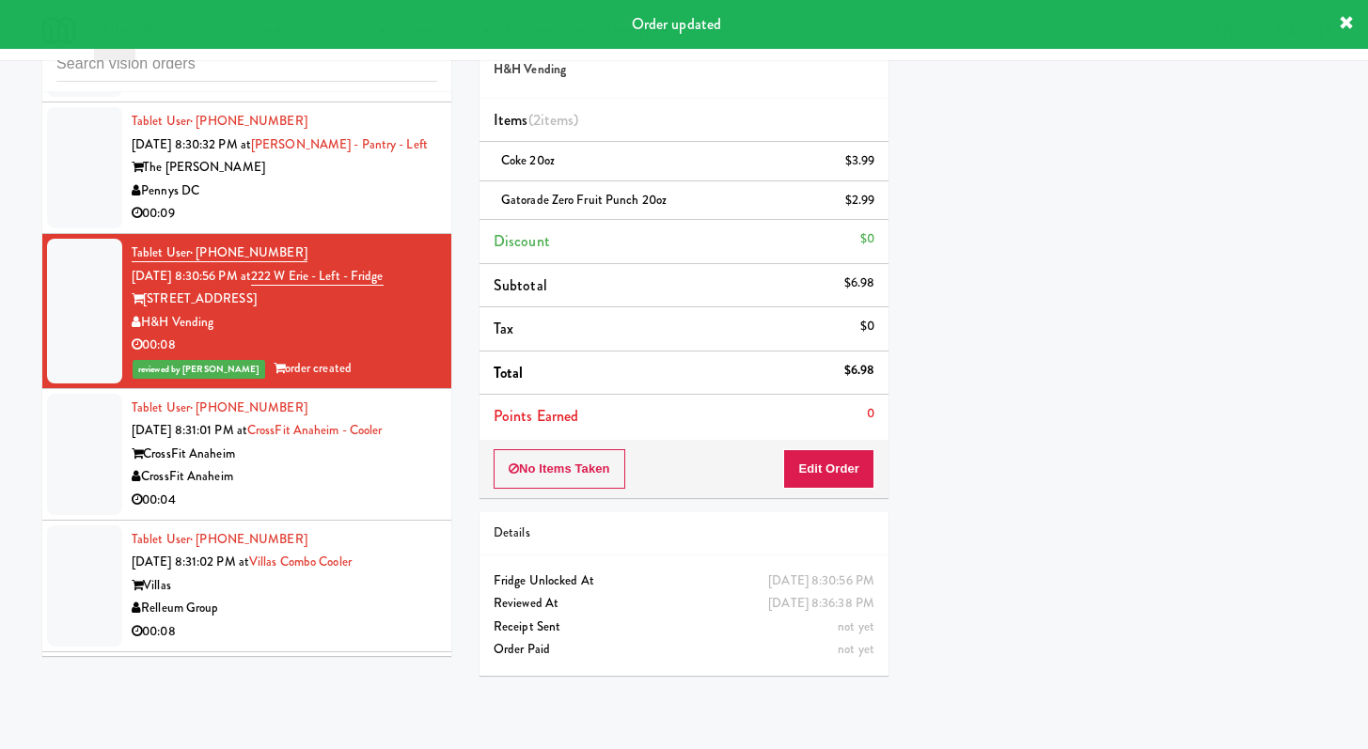
click at [302, 489] on div "CrossFit Anaheim" at bounding box center [285, 477] width 306 height 24
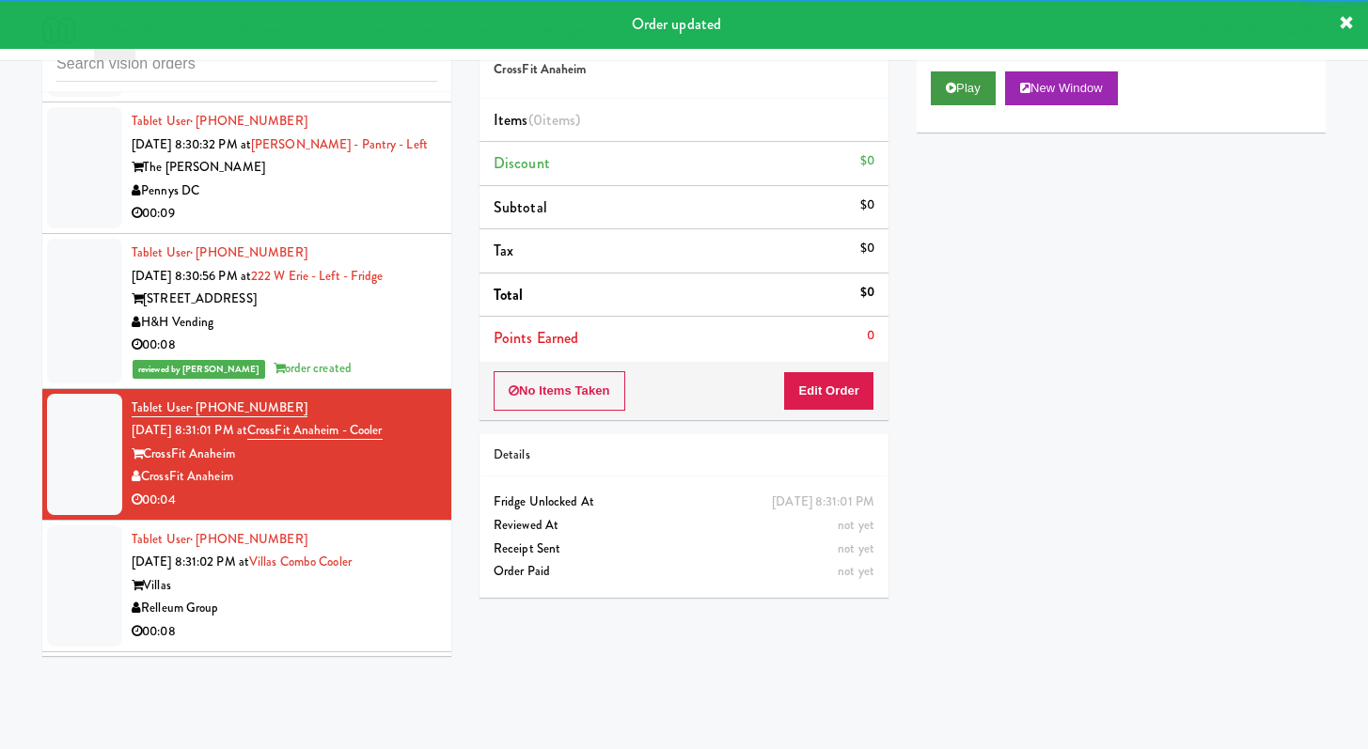
drag, startPoint x: 927, startPoint y: 100, endPoint x: 970, endPoint y: 93, distance: 43.7
click at [929, 99] on div "Play New Window" at bounding box center [1121, 94] width 409 height 75
click at [969, 93] on button "Play" at bounding box center [963, 88] width 65 height 34
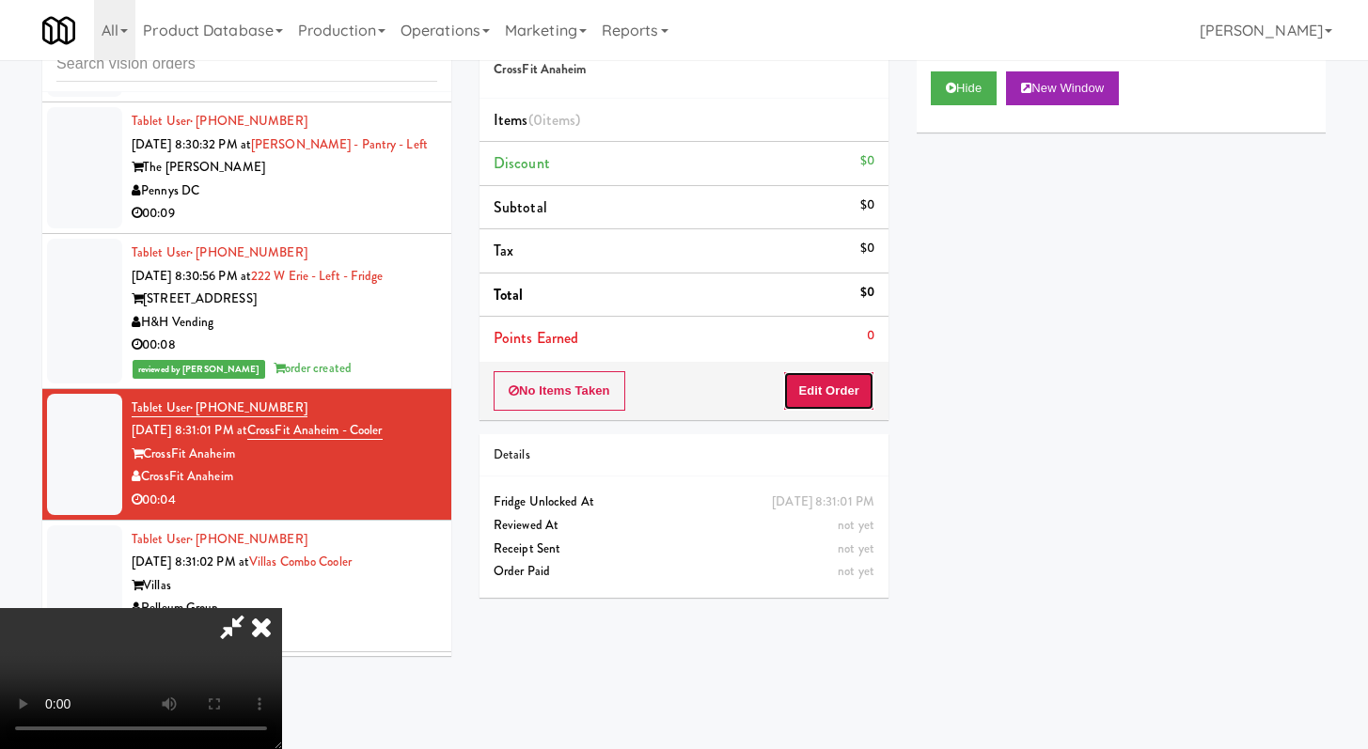
click at [836, 371] on button "Edit Order" at bounding box center [828, 390] width 91 height 39
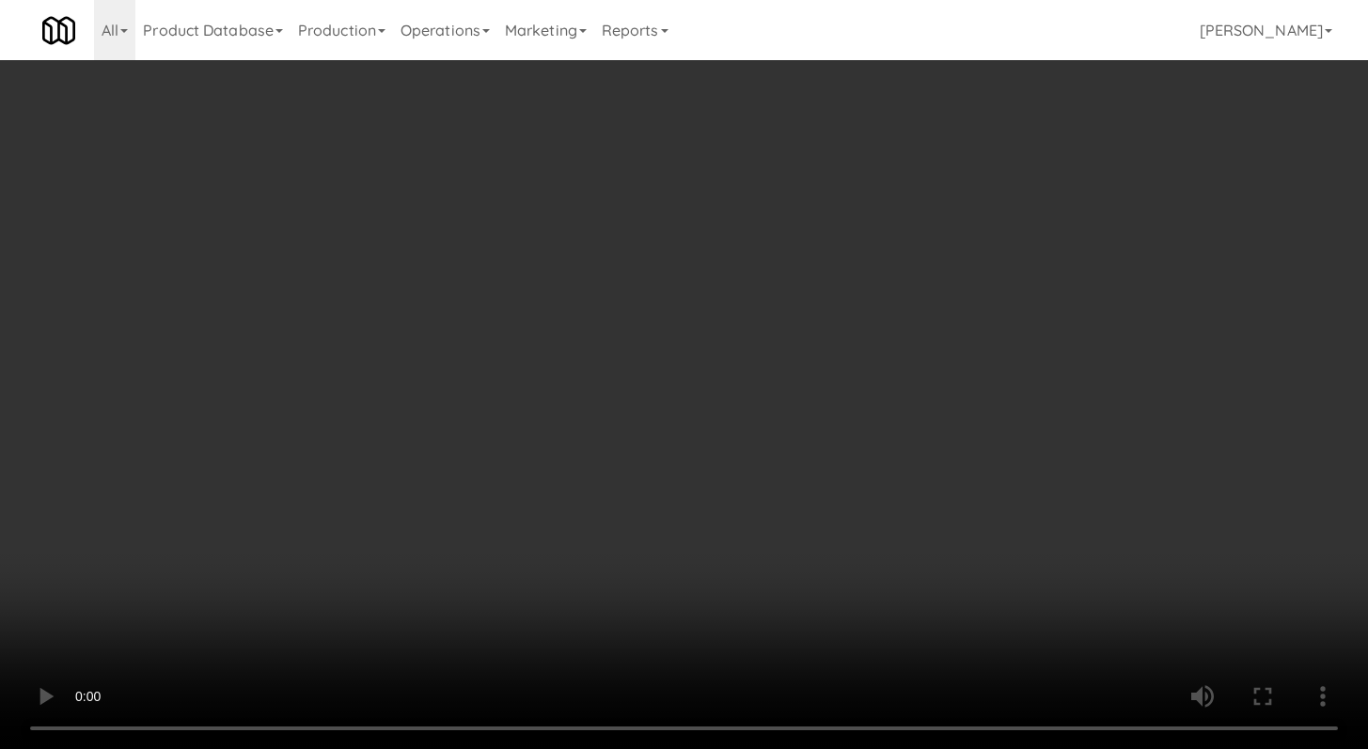
scroll to position [17931, 0]
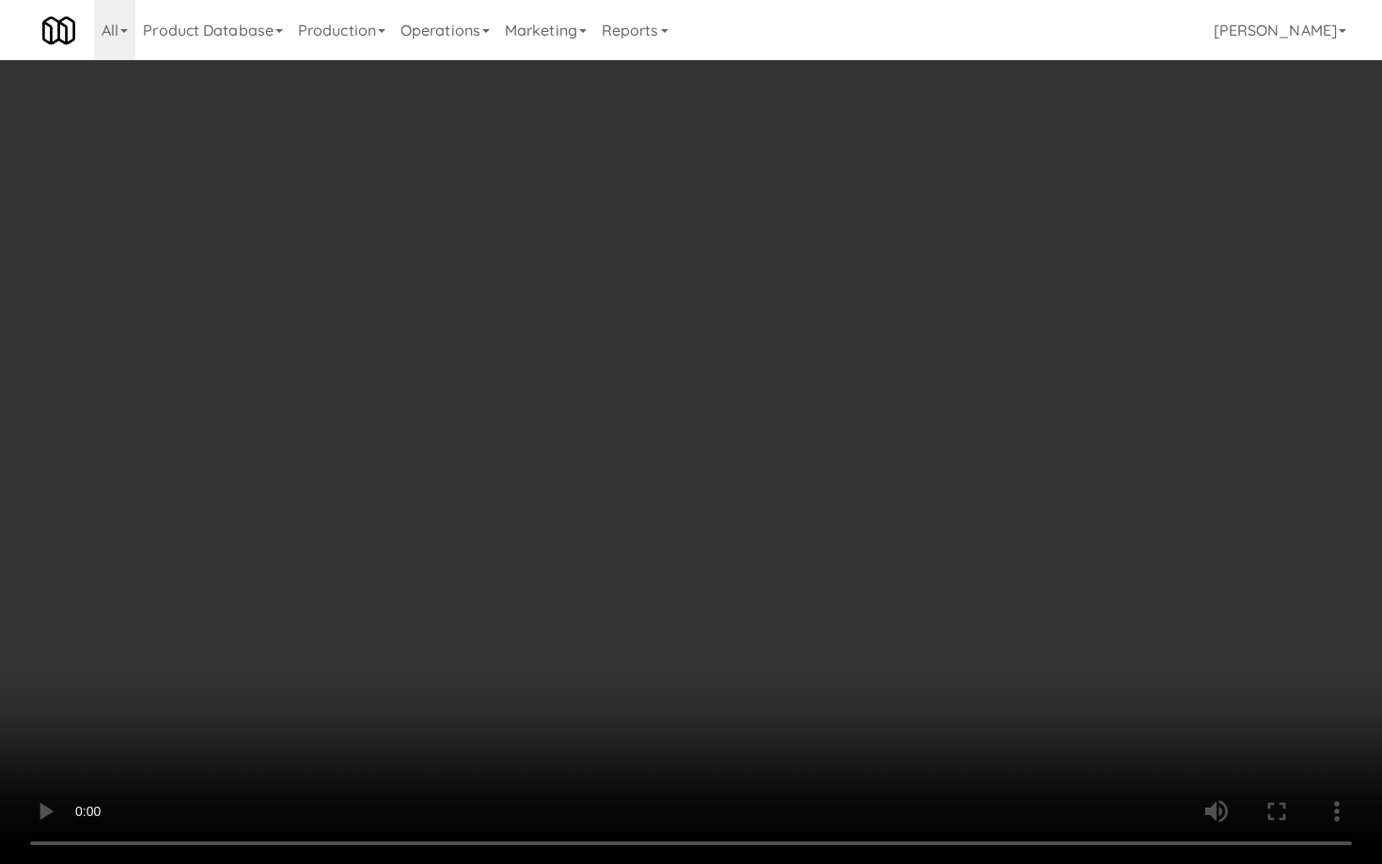
click at [771, 634] on video at bounding box center [691, 432] width 1382 height 864
click at [774, 627] on video at bounding box center [691, 432] width 1382 height 864
click at [778, 622] on video at bounding box center [691, 432] width 1382 height 864
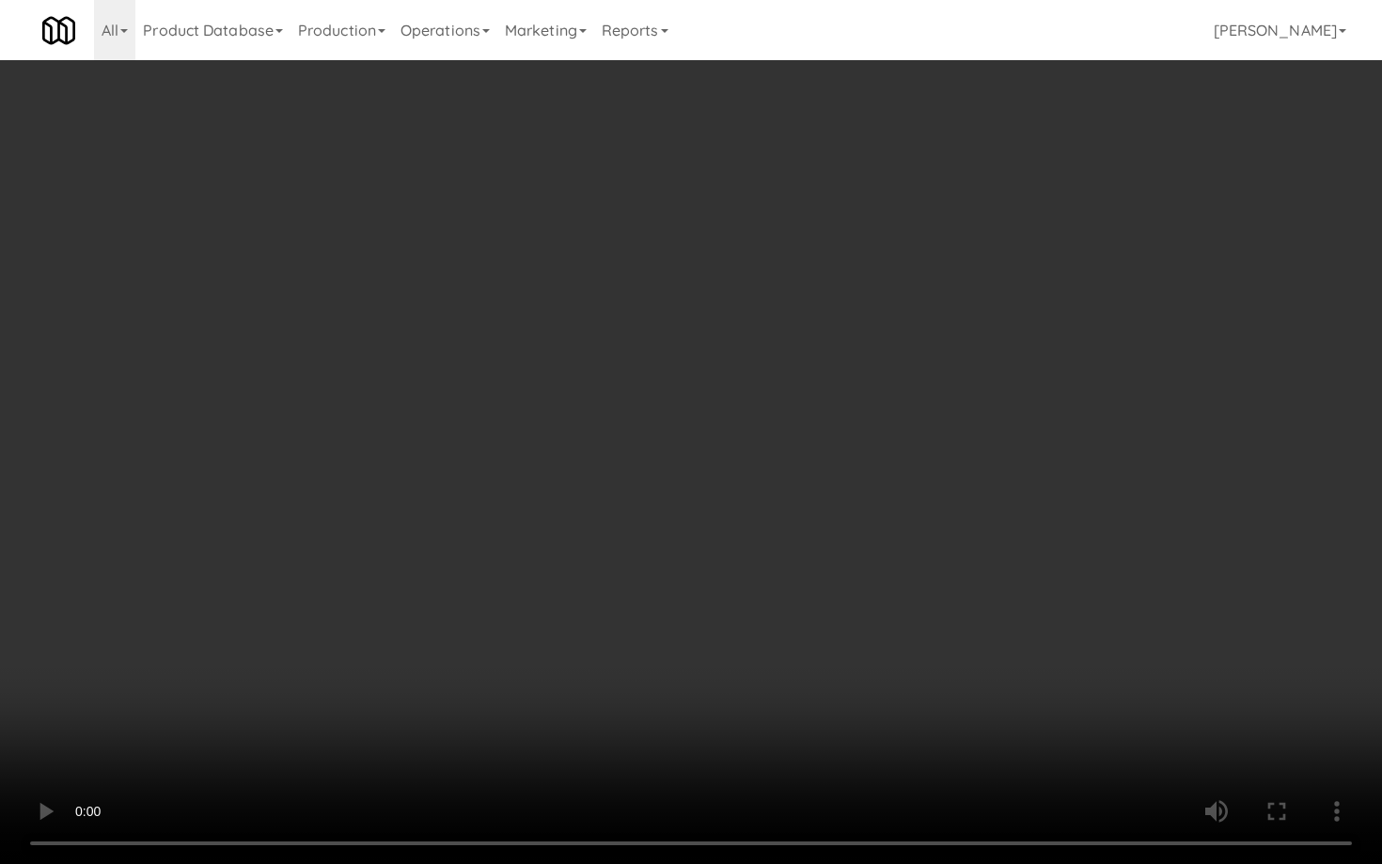
click at [778, 623] on video at bounding box center [691, 432] width 1382 height 864
click at [705, 715] on video at bounding box center [691, 432] width 1382 height 864
click at [704, 715] on video at bounding box center [691, 432] width 1382 height 864
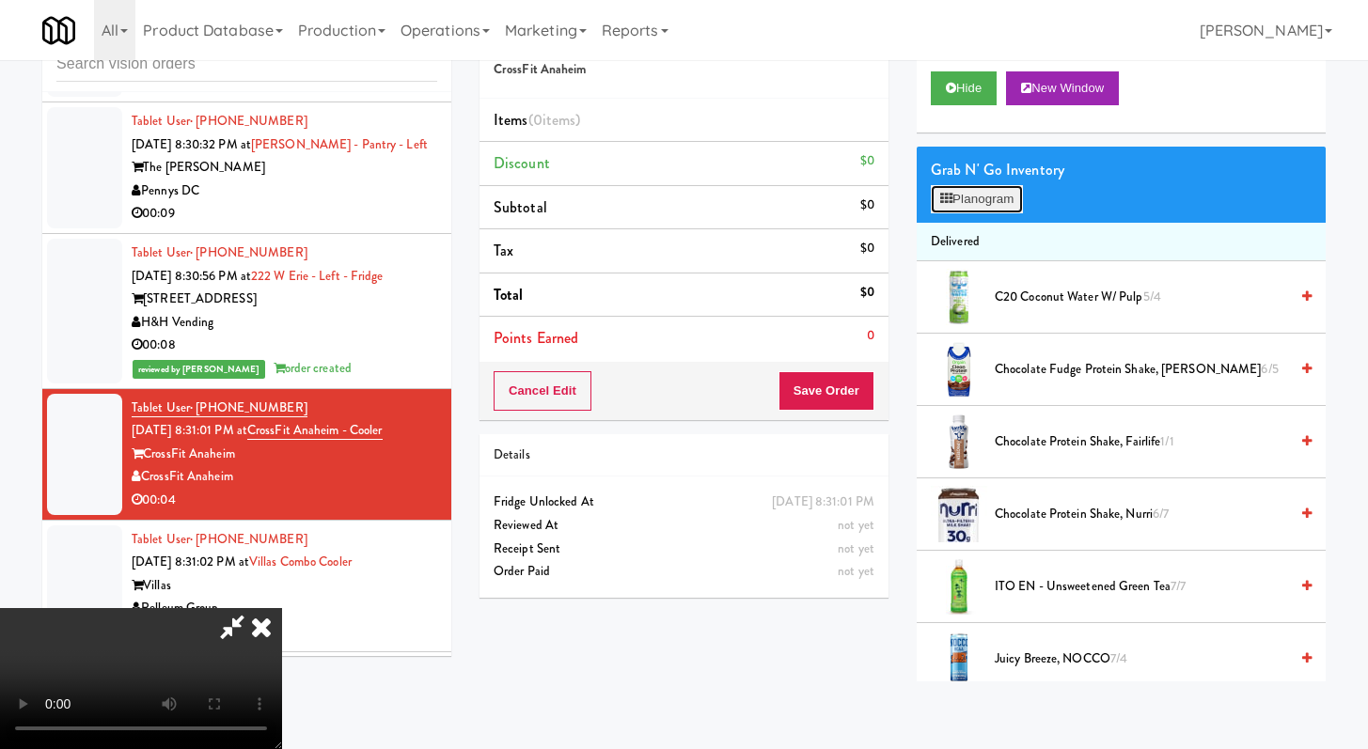
click at [980, 205] on button "Planogram" at bounding box center [977, 199] width 92 height 28
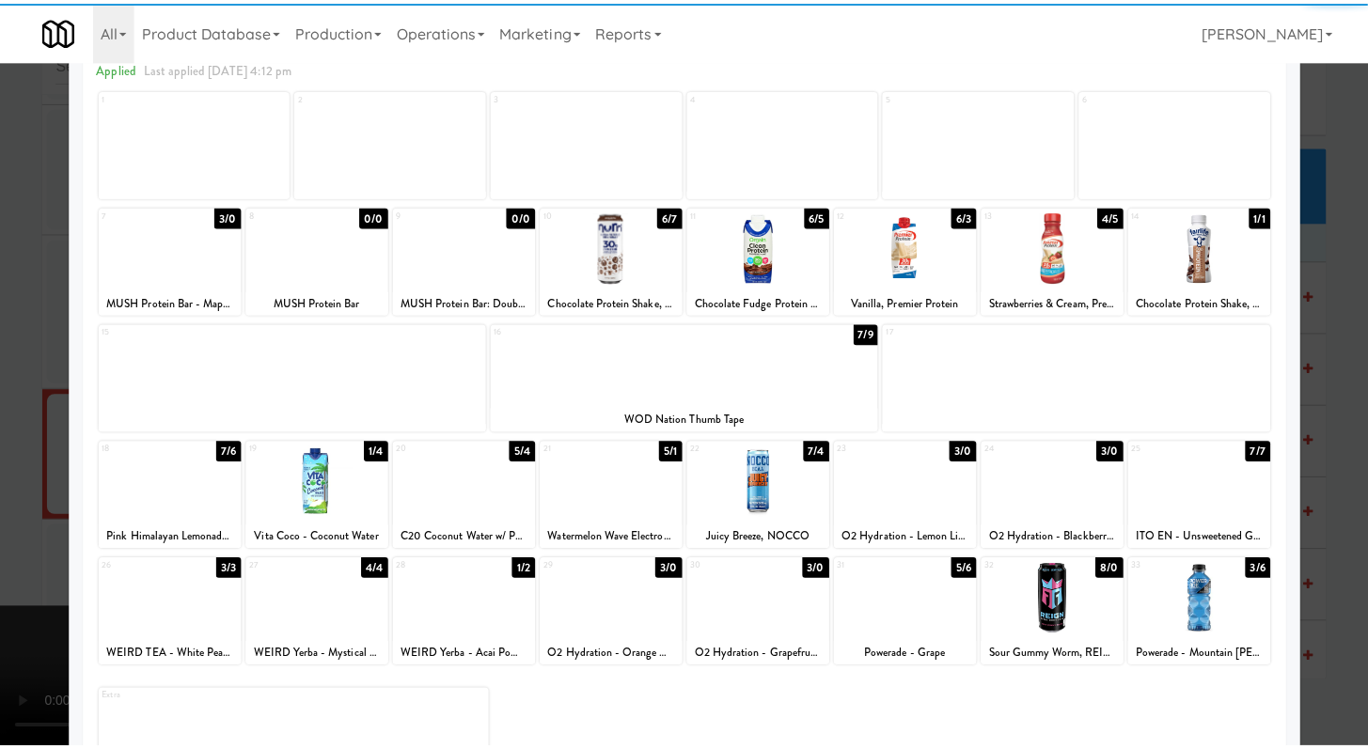
scroll to position [174, 0]
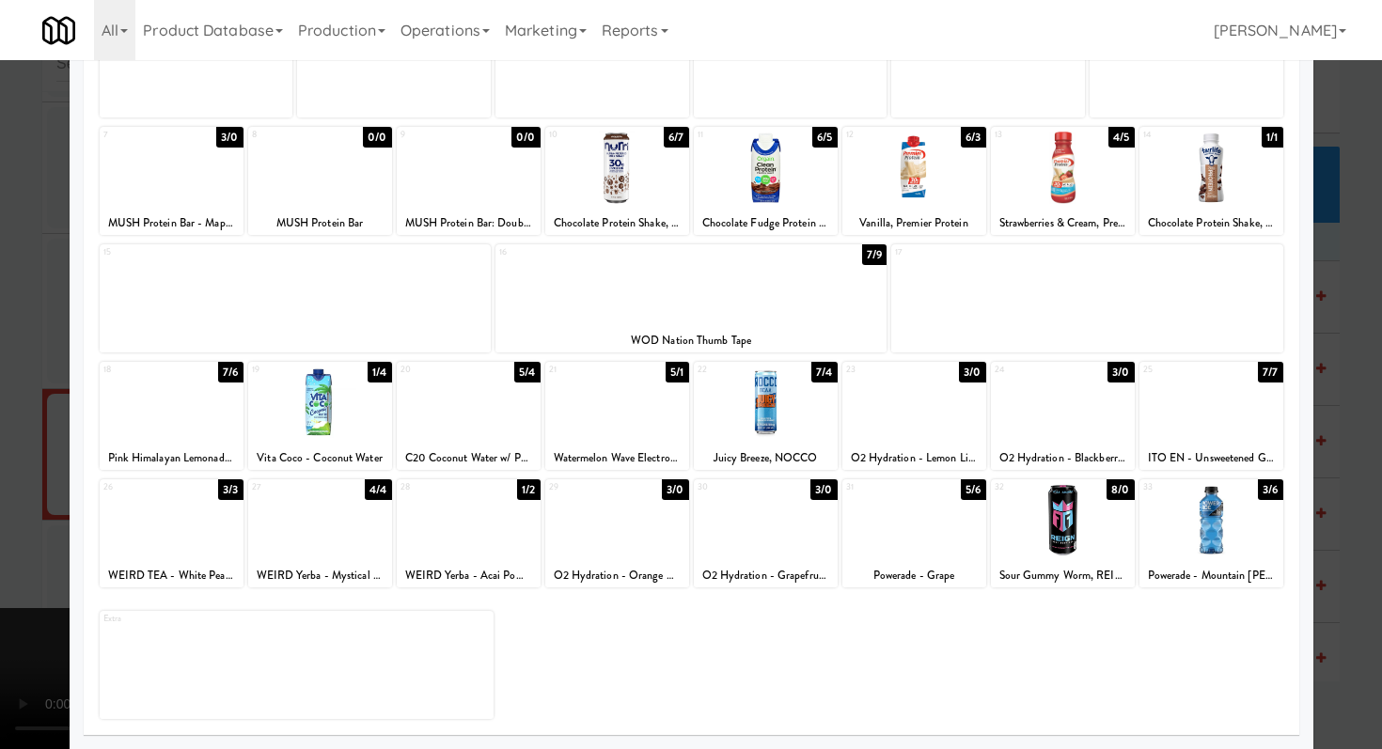
click at [0, 510] on div at bounding box center [691, 374] width 1382 height 749
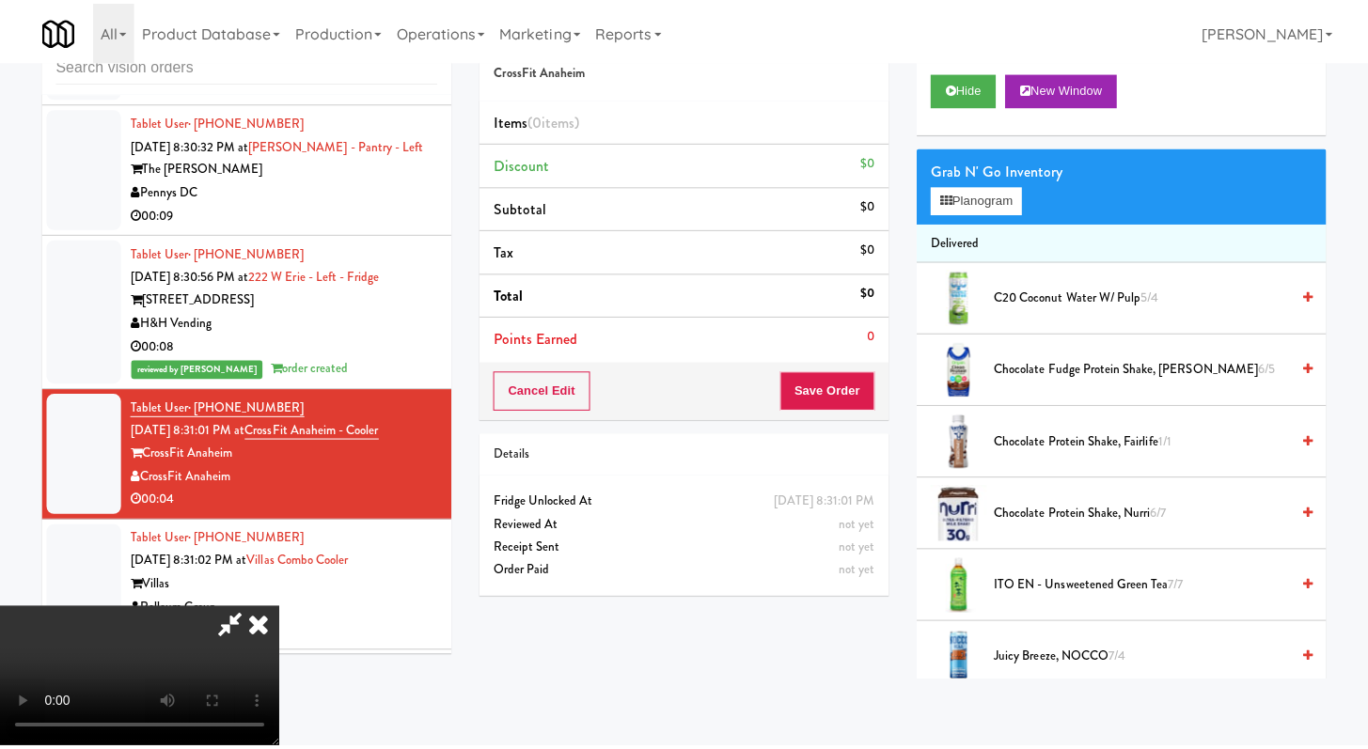
scroll to position [18000, 0]
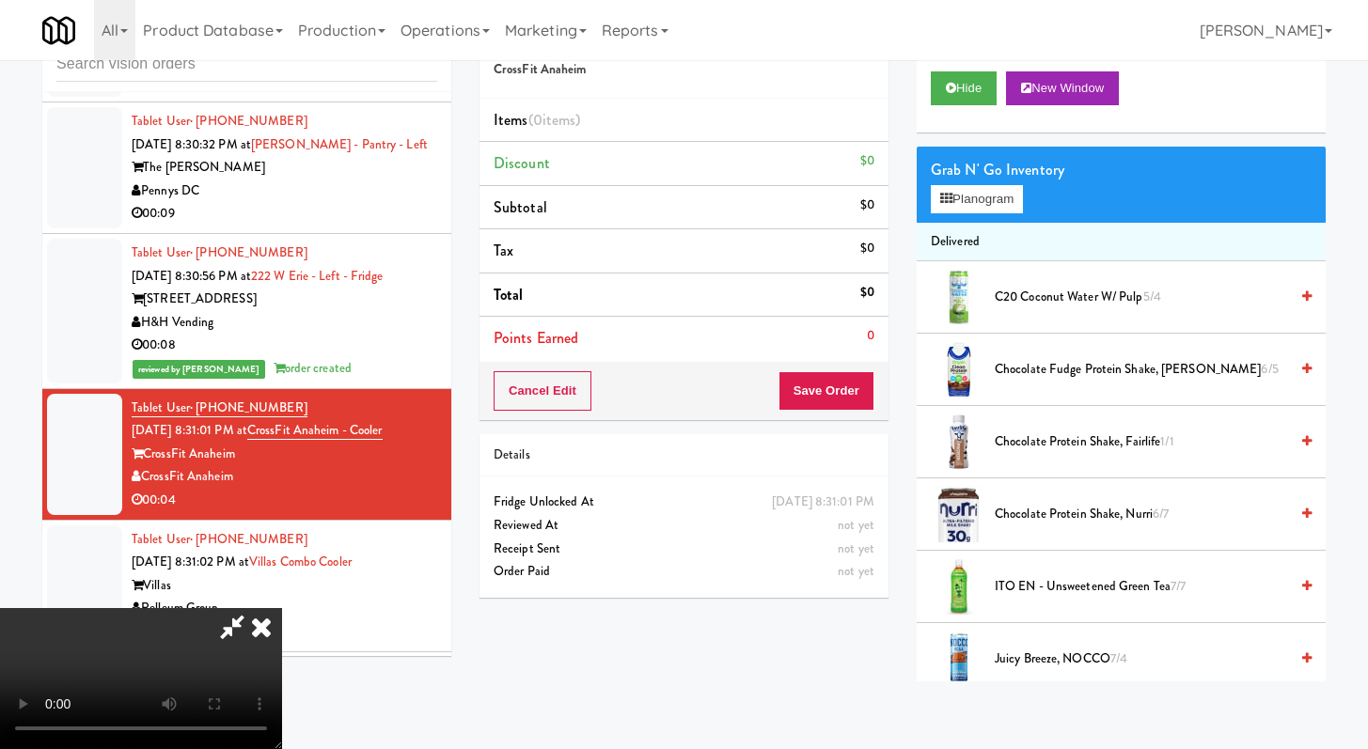
click at [254, 608] on icon at bounding box center [232, 627] width 43 height 38
click at [282, 608] on icon at bounding box center [261, 627] width 41 height 38
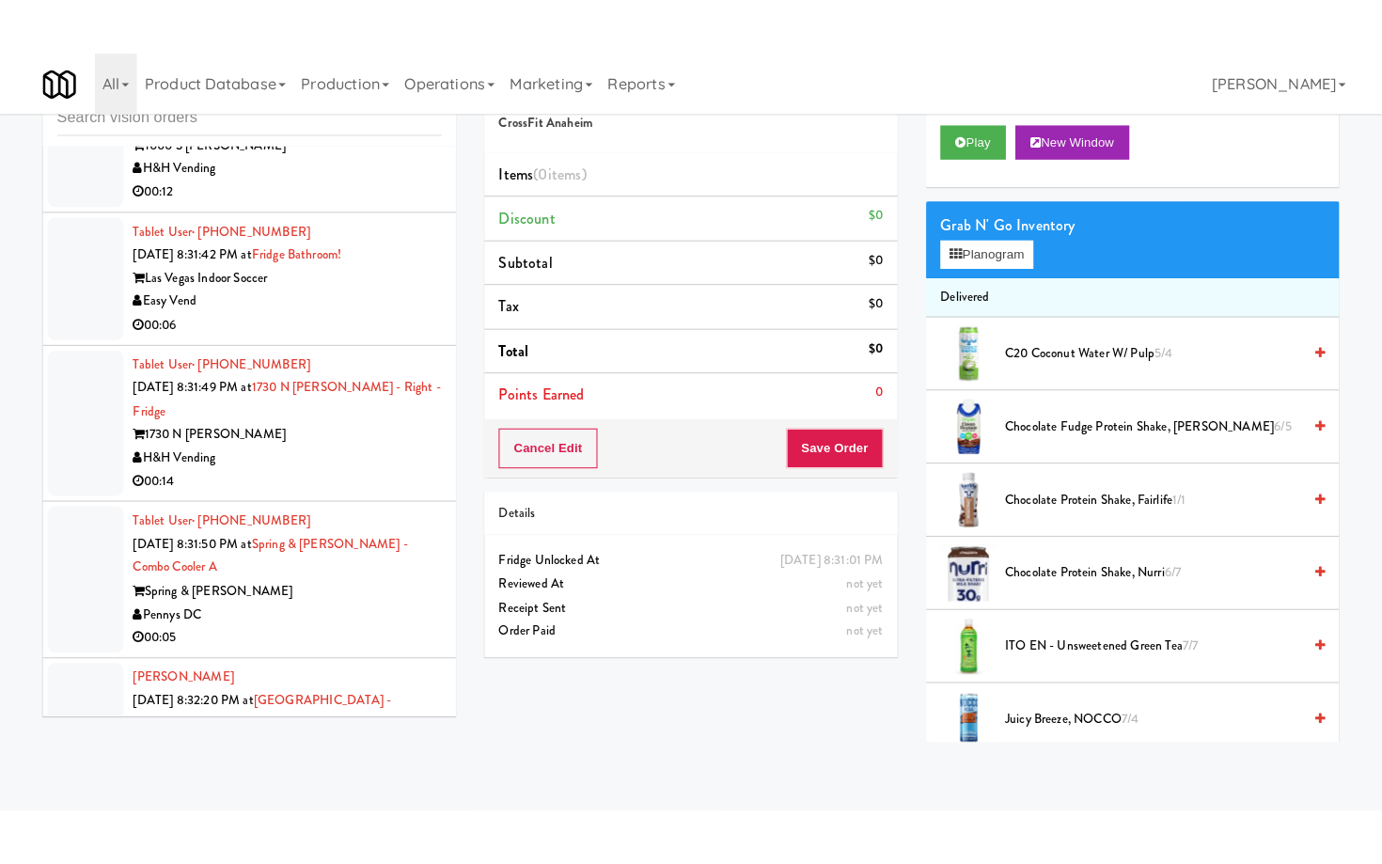
scroll to position [19257, 0]
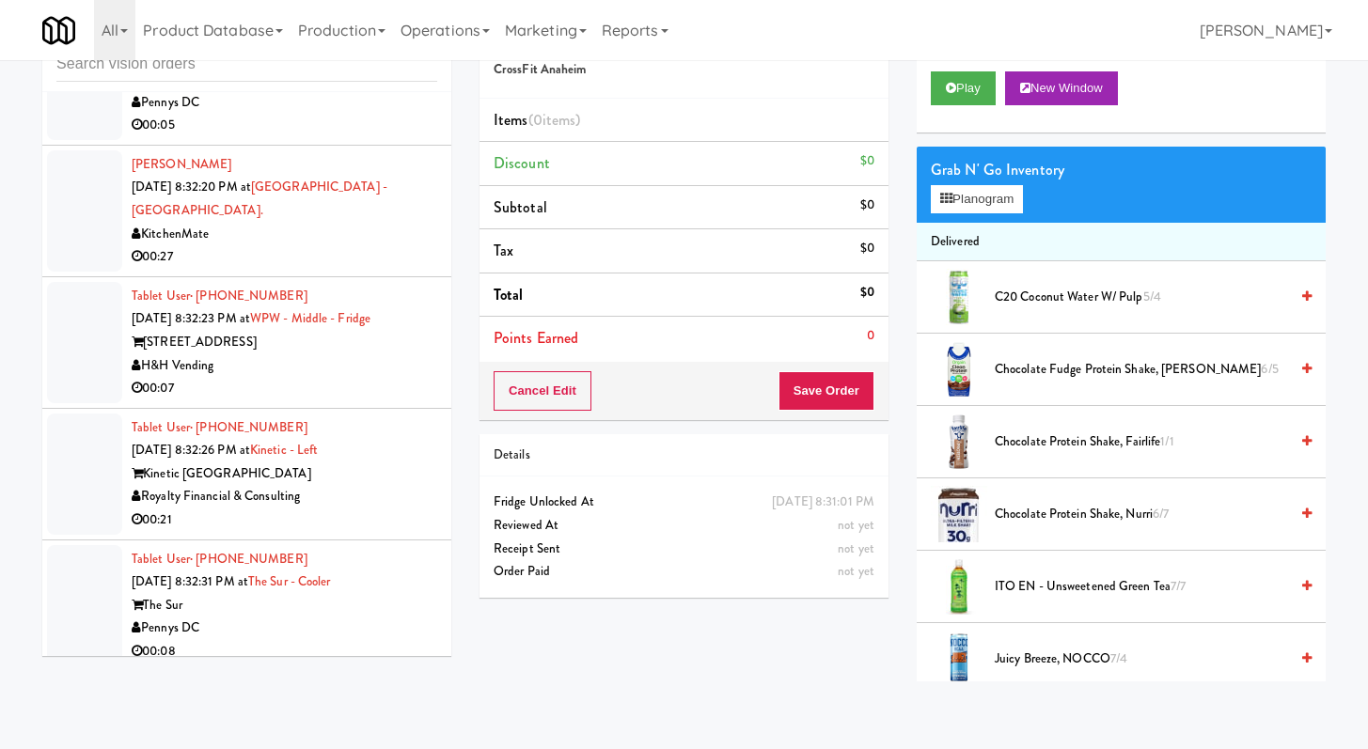
click at [353, 401] on div "00:07" at bounding box center [285, 389] width 306 height 24
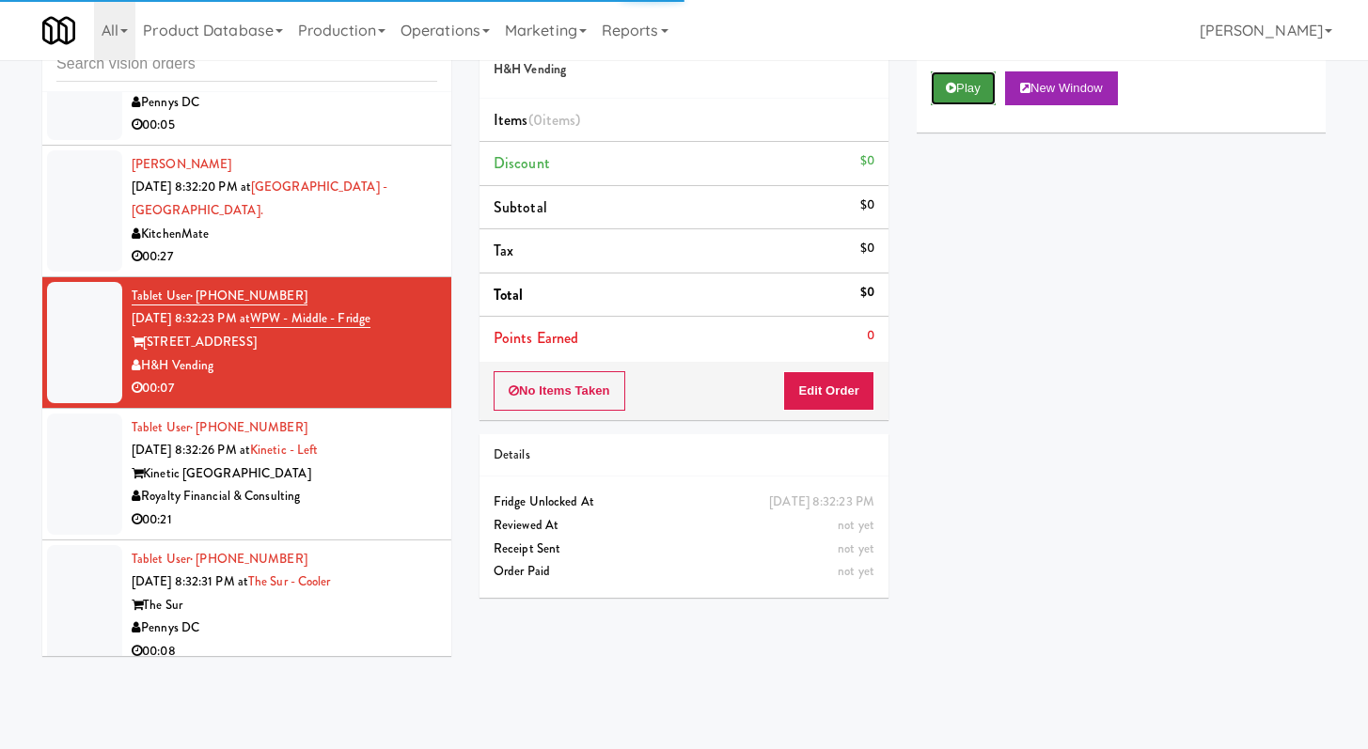
click at [974, 83] on button "Play" at bounding box center [963, 88] width 65 height 34
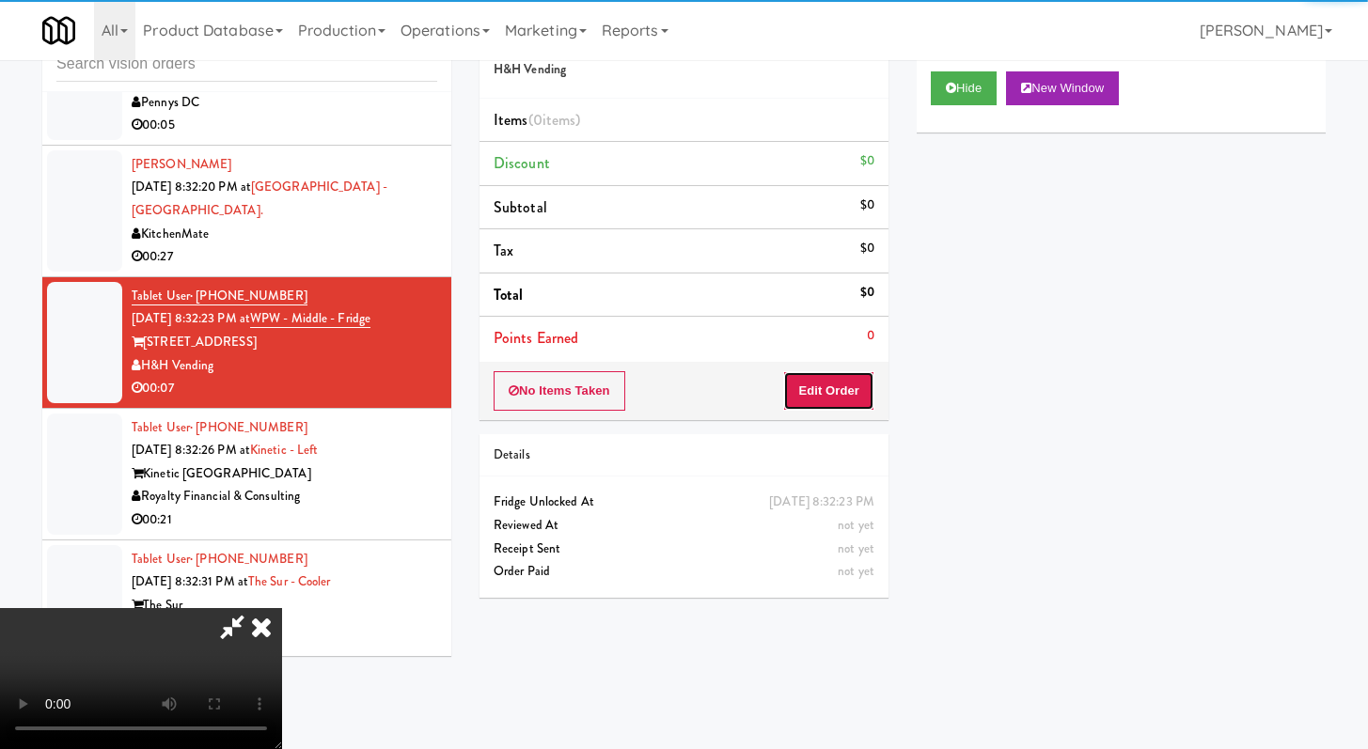
click at [792, 378] on button "Edit Order" at bounding box center [828, 390] width 91 height 39
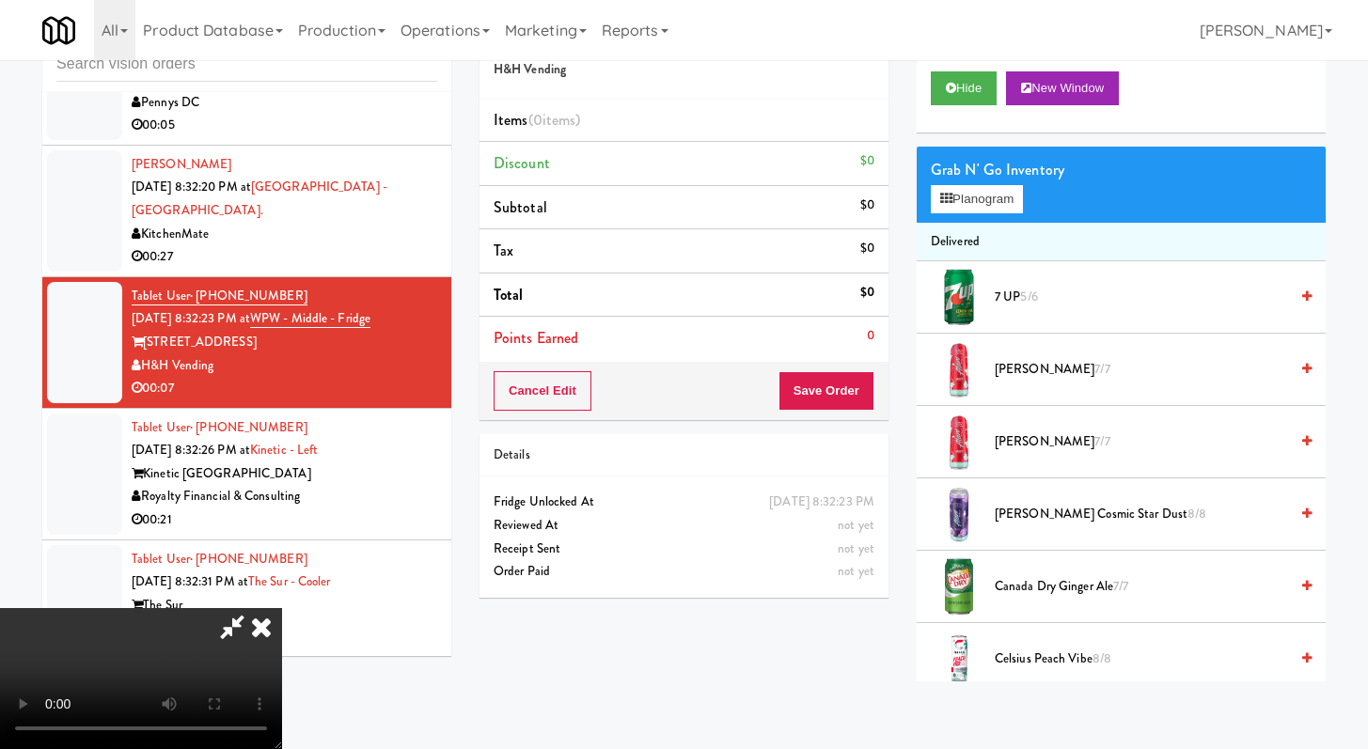
scroll to position [19165, 0]
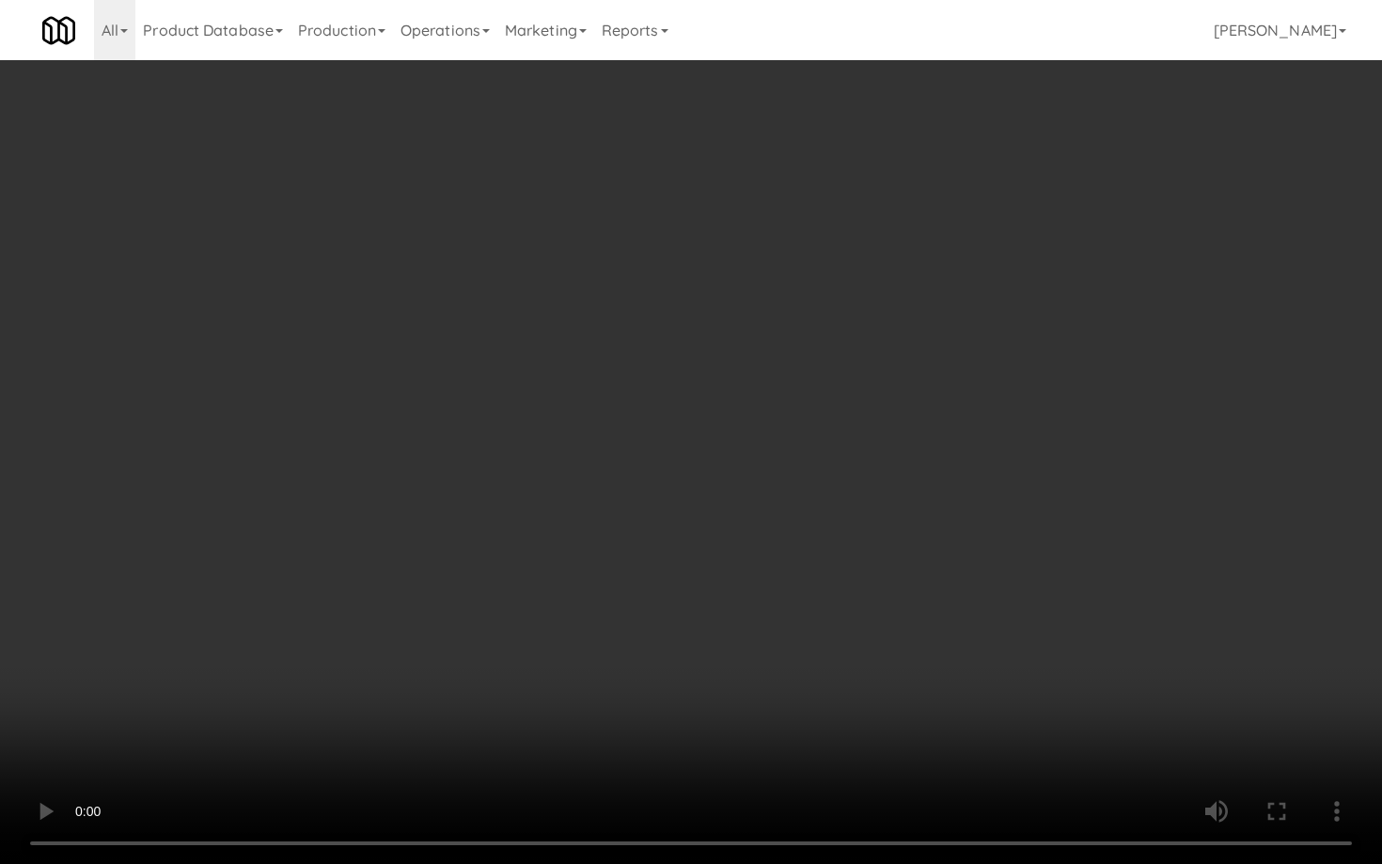
click at [968, 640] on video at bounding box center [691, 432] width 1382 height 864
click at [967, 640] on video at bounding box center [691, 432] width 1382 height 864
click at [967, 641] on video at bounding box center [691, 432] width 1382 height 864
click at [836, 653] on video at bounding box center [691, 432] width 1382 height 864
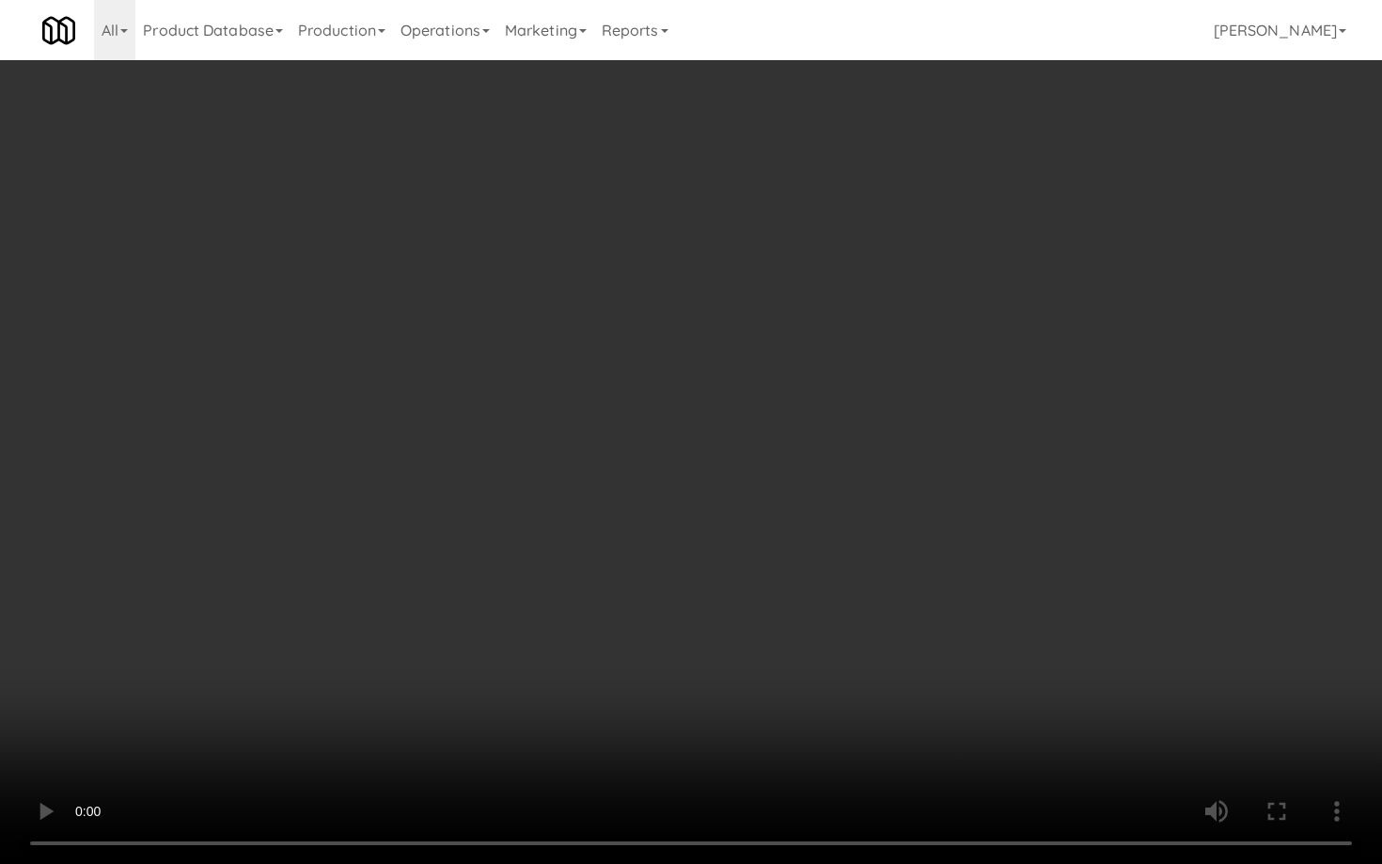
click at [836, 653] on video at bounding box center [691, 432] width 1382 height 864
click at [842, 645] on video at bounding box center [691, 432] width 1382 height 864
click at [844, 637] on video at bounding box center [691, 432] width 1382 height 864
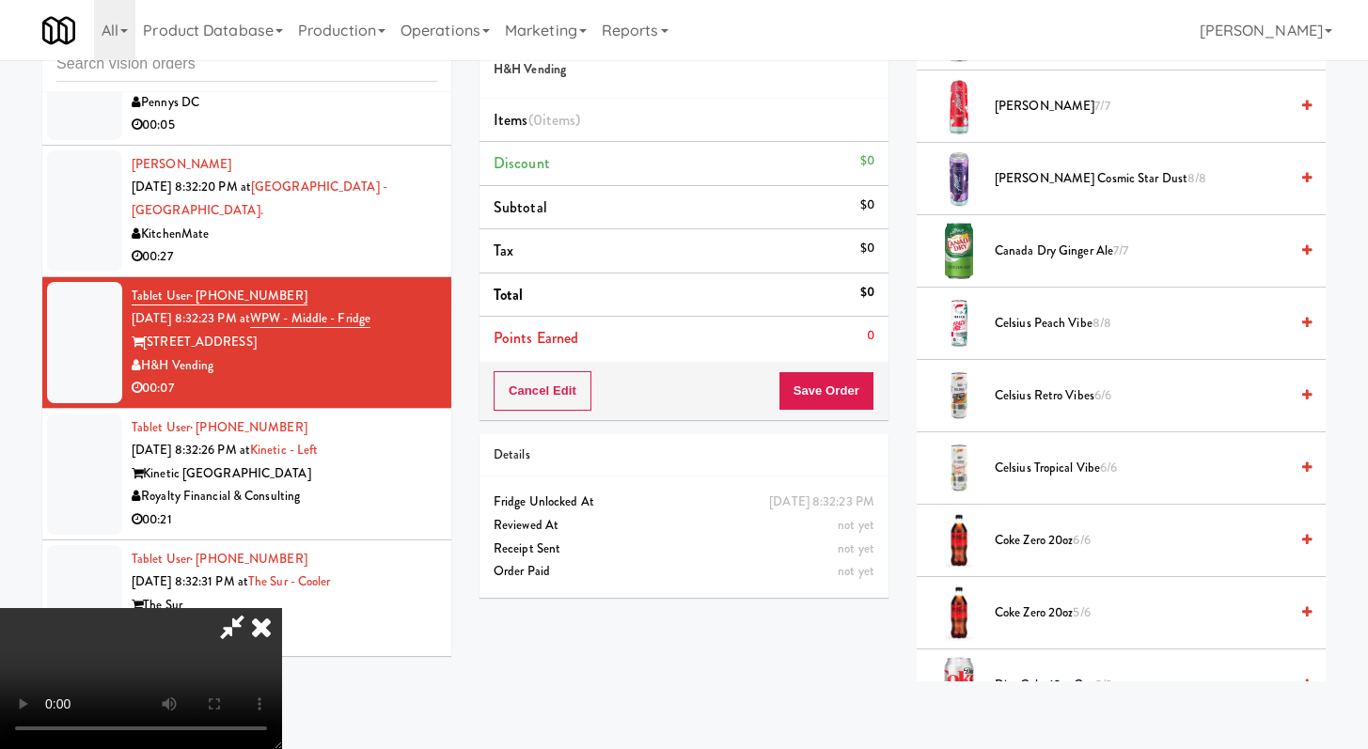
scroll to position [359, 0]
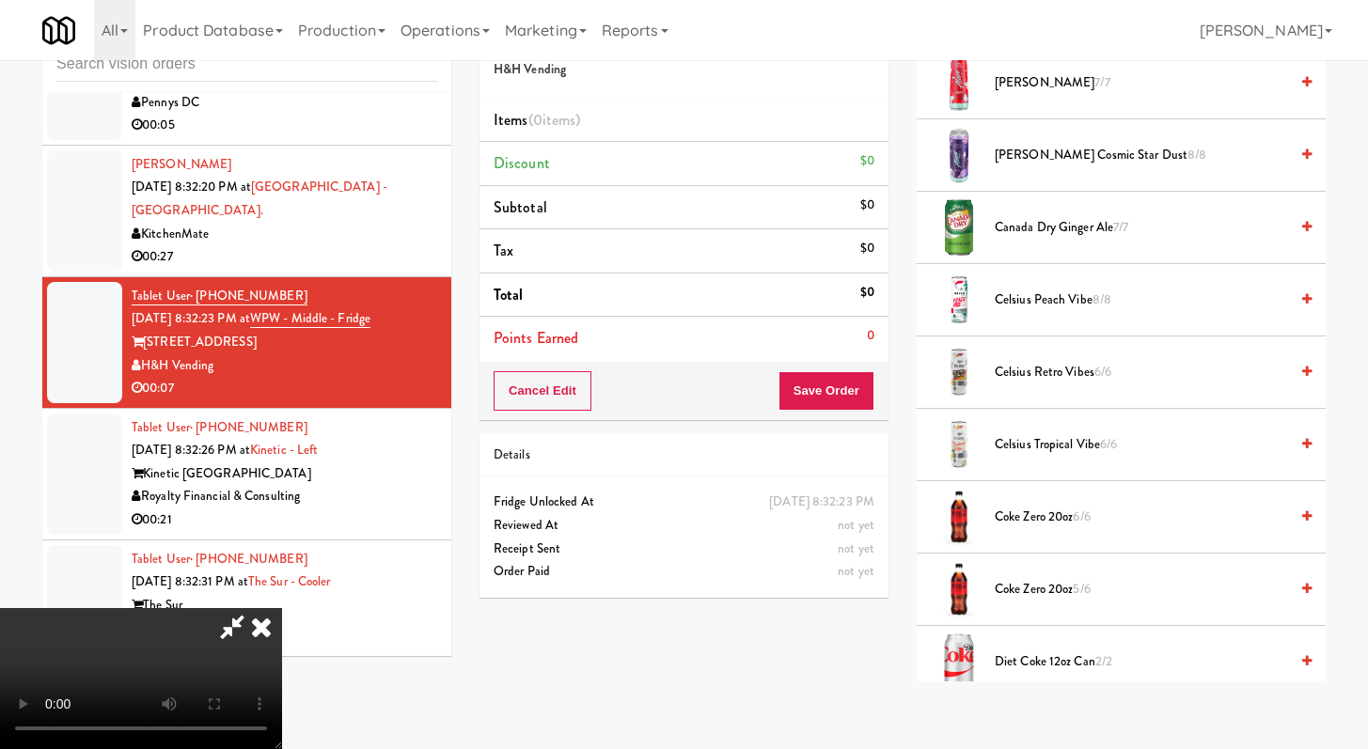
click at [1041, 514] on span "Coke Zero 20oz 6/6" at bounding box center [1141, 518] width 293 height 24
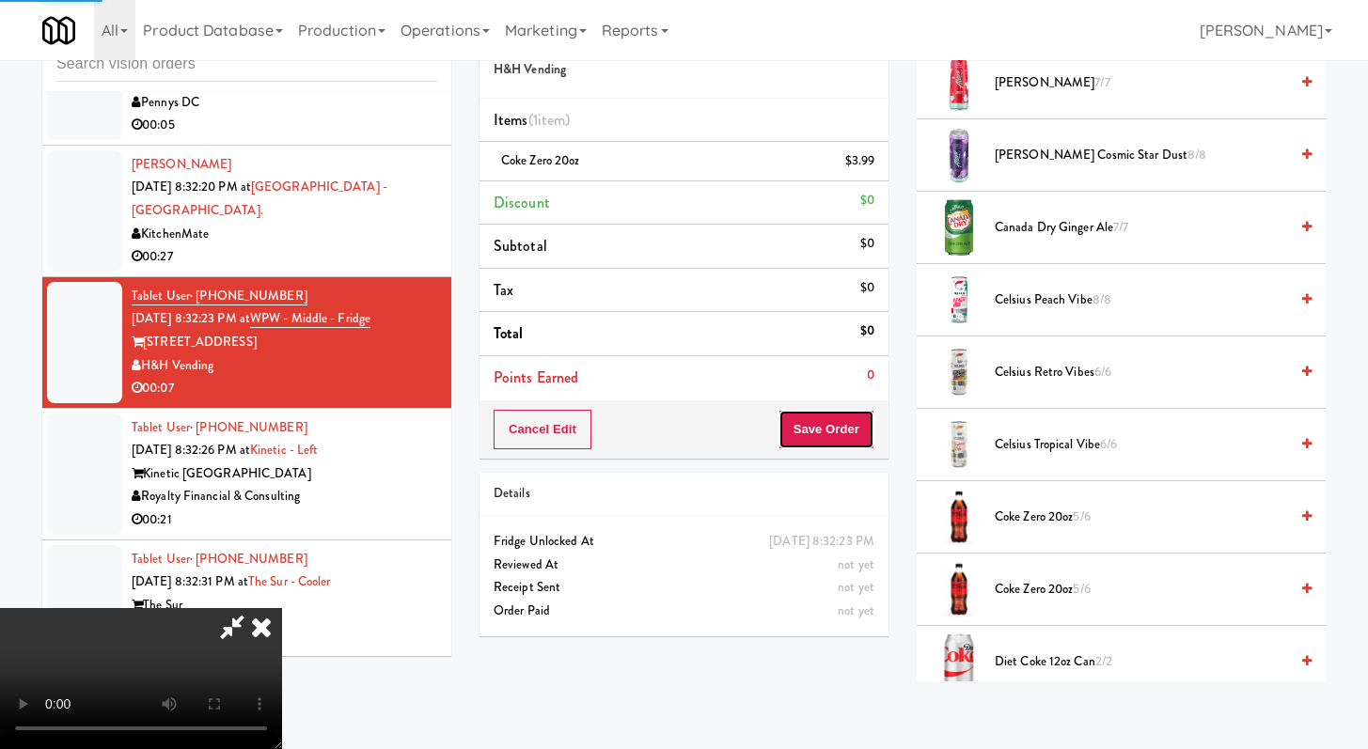
click at [860, 438] on button "Save Order" at bounding box center [827, 429] width 96 height 39
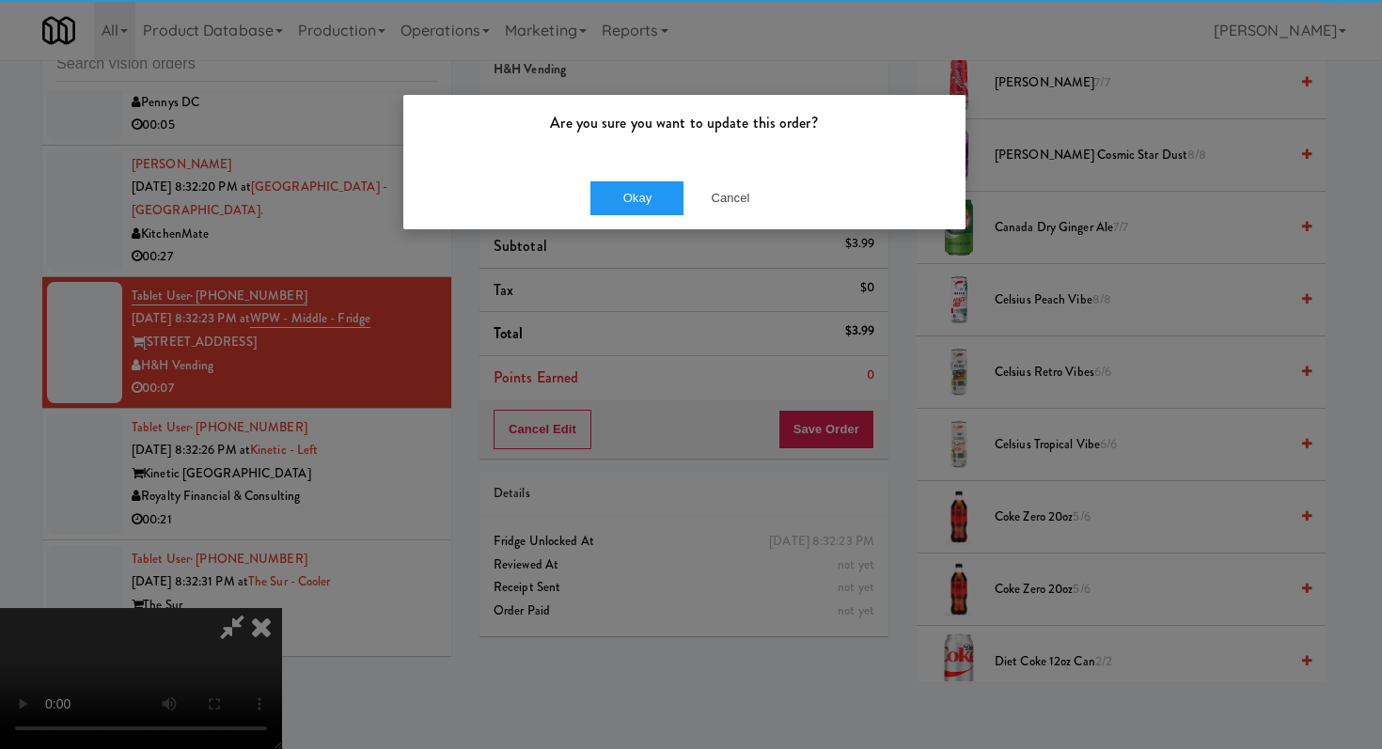
click at [641, 173] on div "Okay Cancel" at bounding box center [684, 197] width 562 height 63
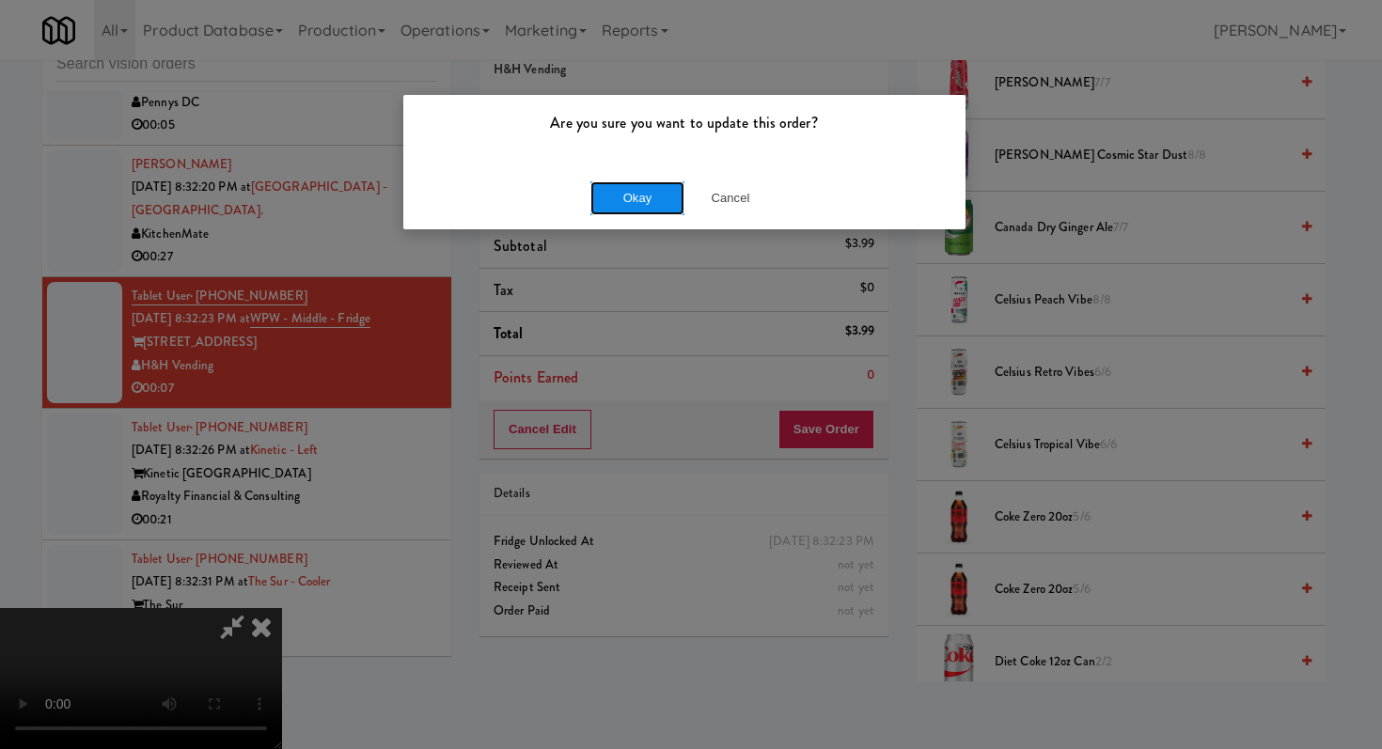
click at [624, 195] on button "Okay" at bounding box center [637, 198] width 94 height 34
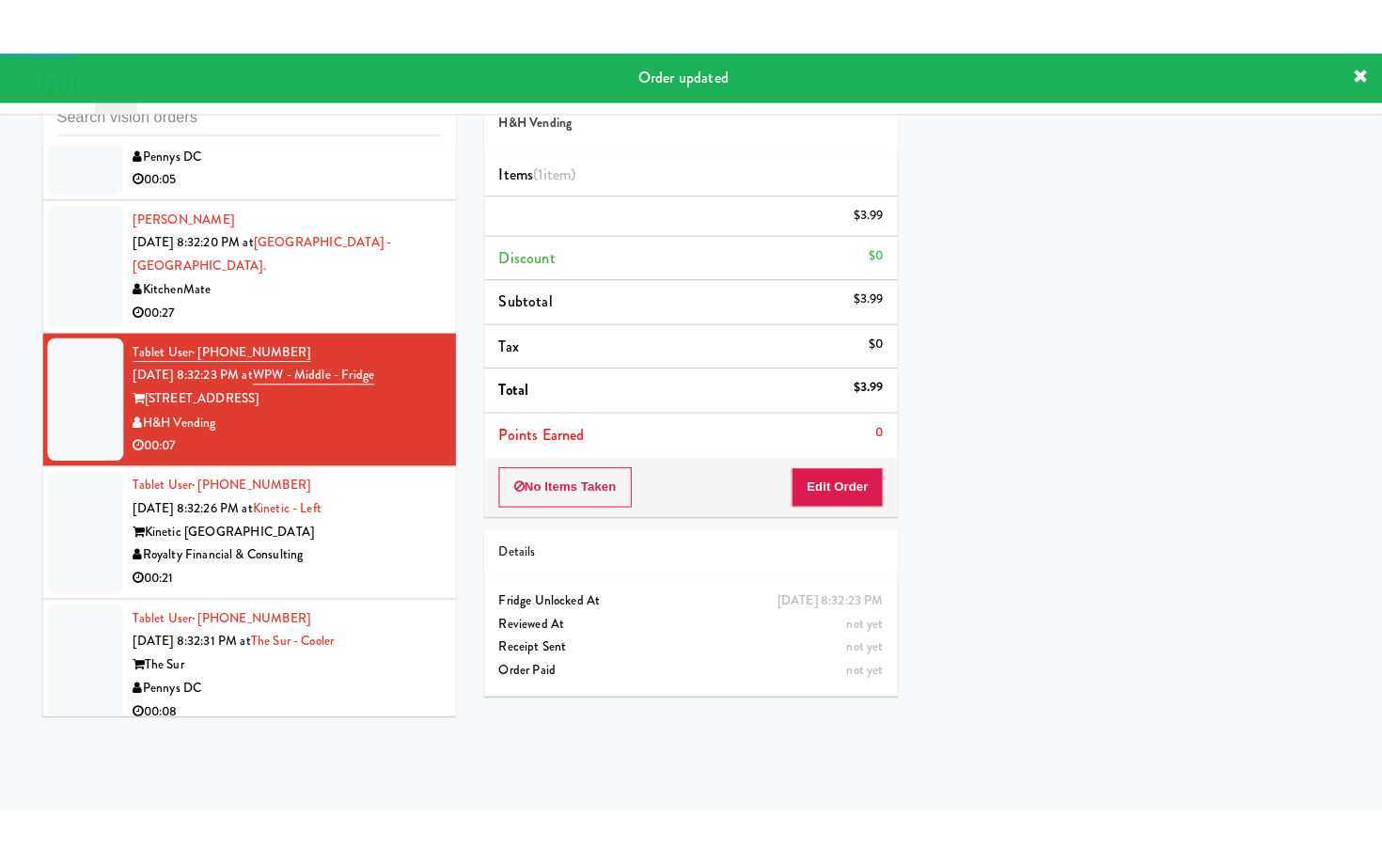
scroll to position [19308, 0]
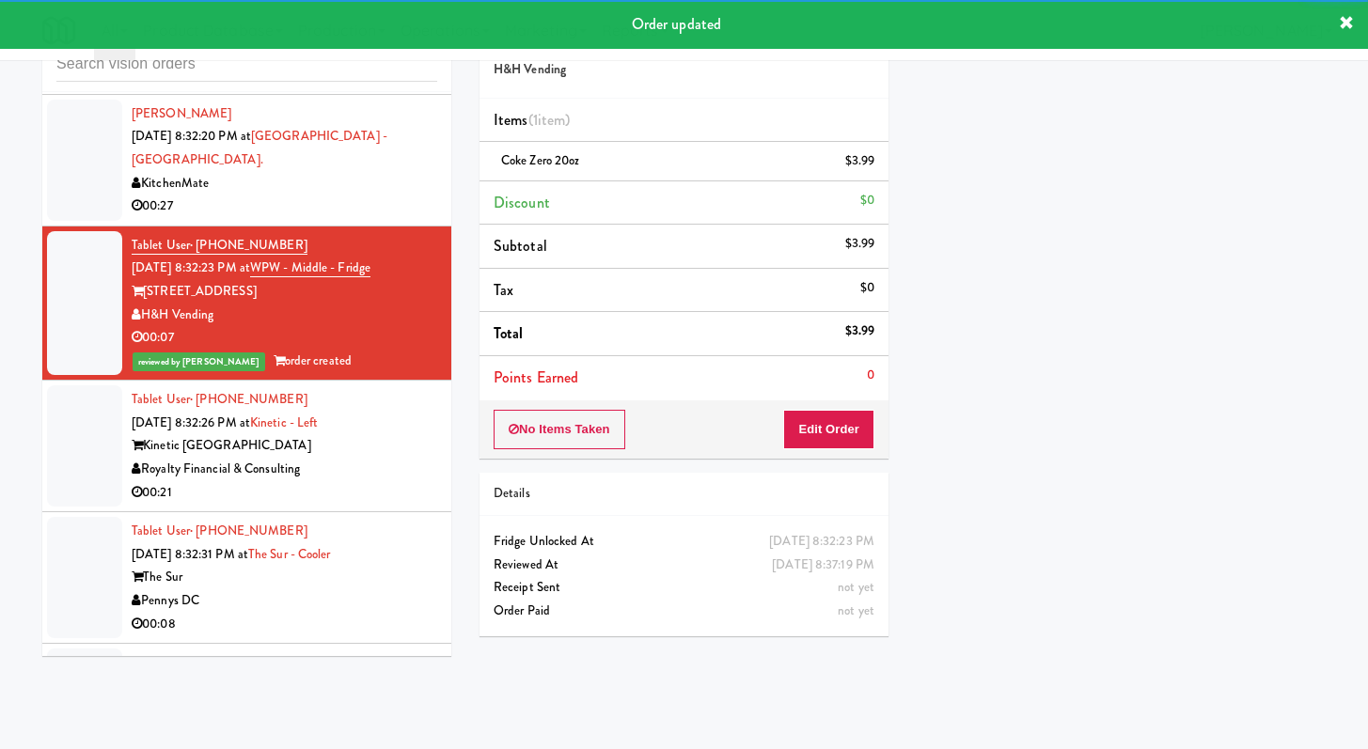
click at [396, 481] on div "Royalty Financial & Consulting" at bounding box center [285, 470] width 306 height 24
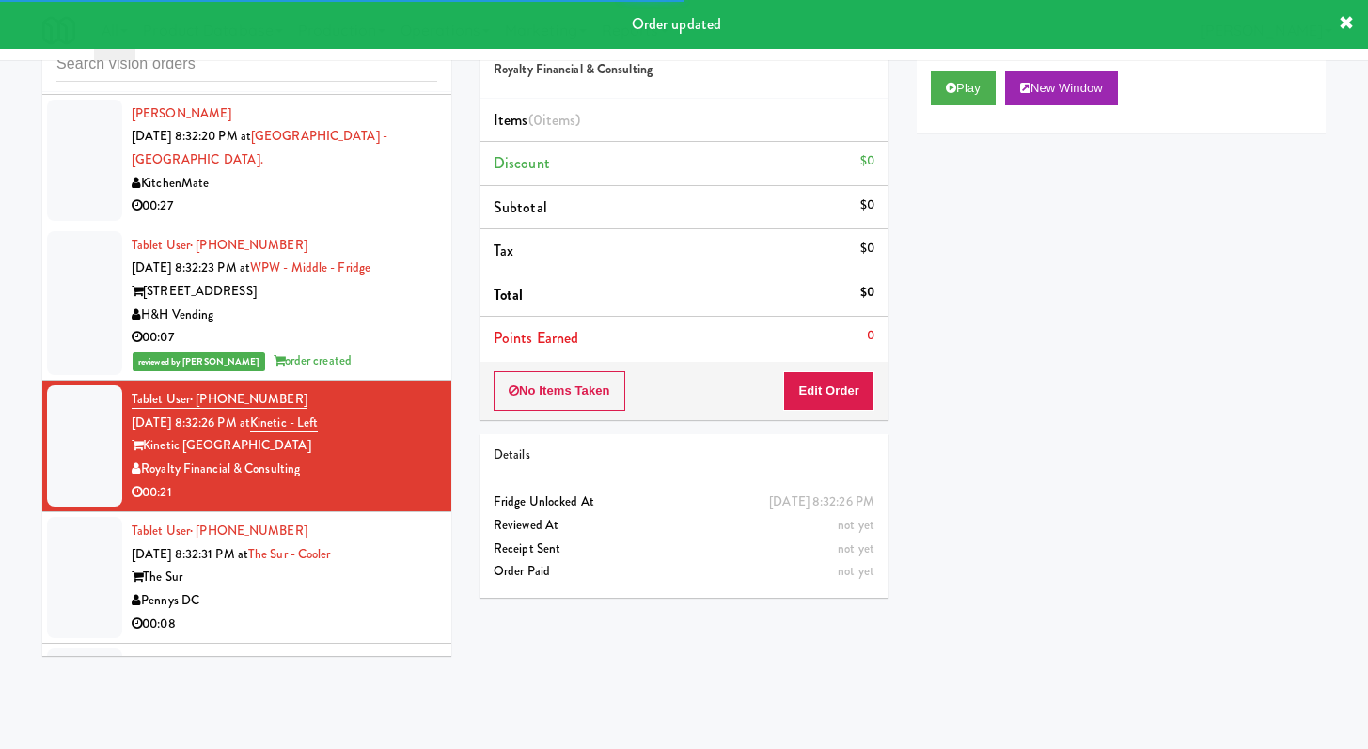
click at [926, 94] on div "Play New Window" at bounding box center [1121, 94] width 409 height 75
click at [941, 87] on button "Play" at bounding box center [963, 88] width 65 height 34
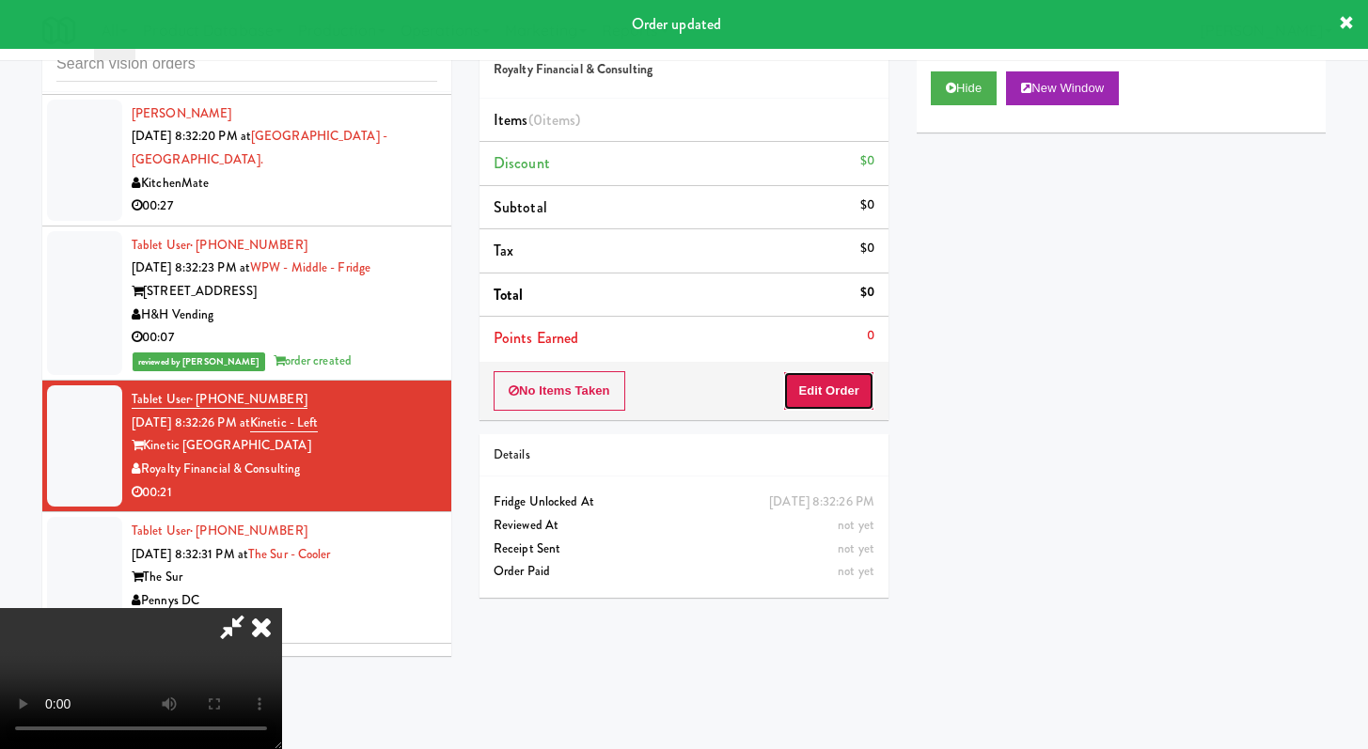
click at [803, 379] on button "Edit Order" at bounding box center [828, 390] width 91 height 39
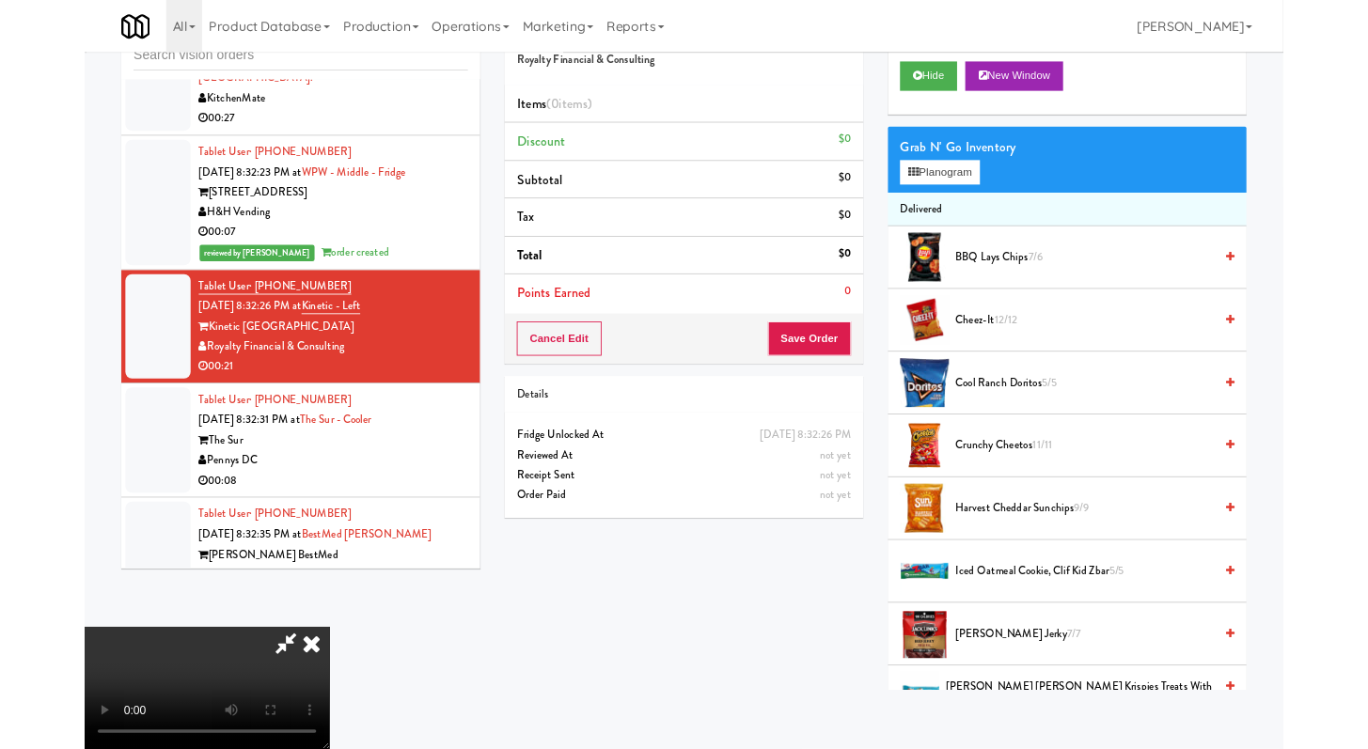
scroll to position [19216, 0]
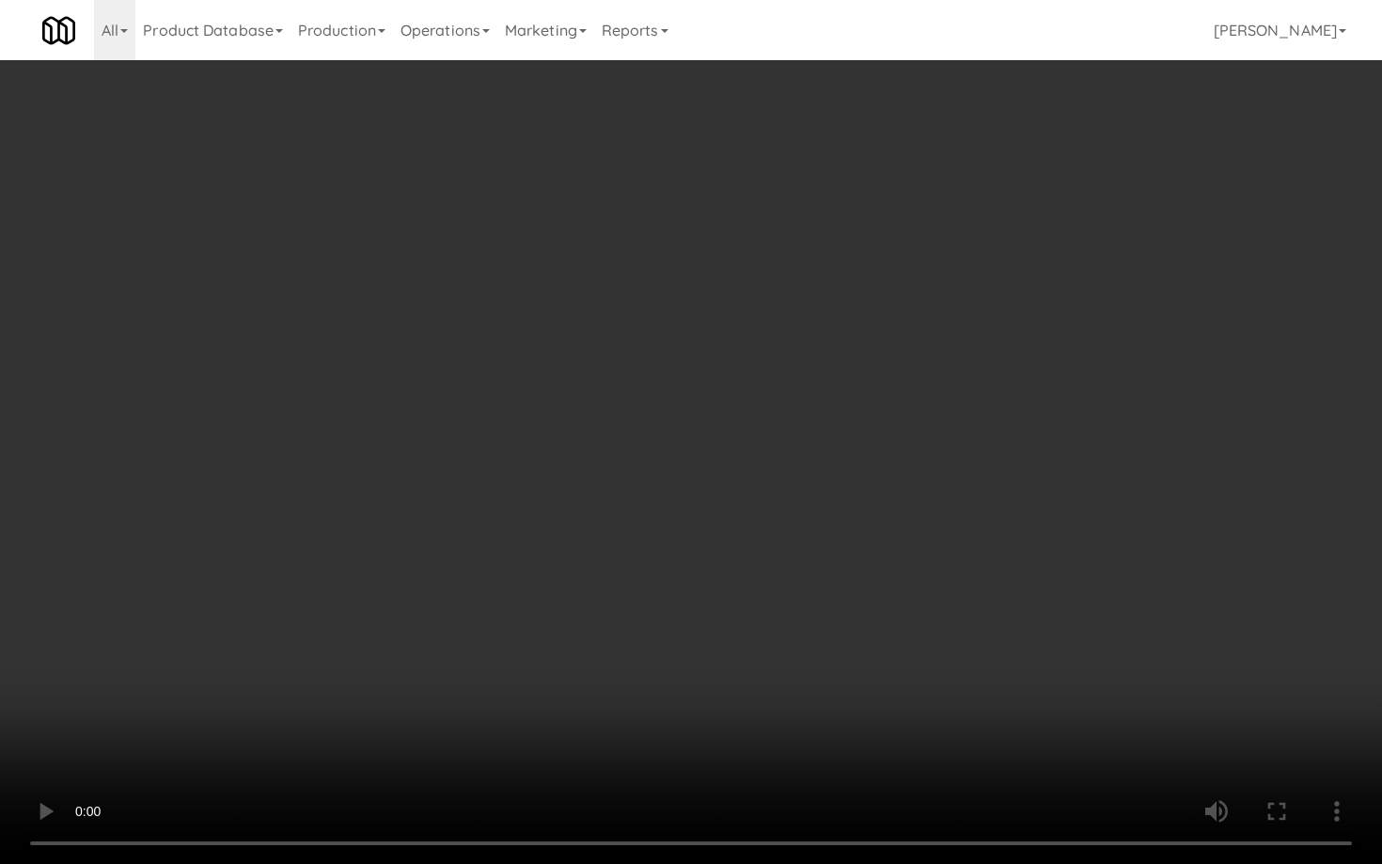
click at [767, 637] on video at bounding box center [691, 432] width 1382 height 864
click at [768, 635] on video at bounding box center [691, 432] width 1382 height 864
click at [772, 626] on video at bounding box center [691, 432] width 1382 height 864
click at [779, 616] on video at bounding box center [691, 432] width 1382 height 864
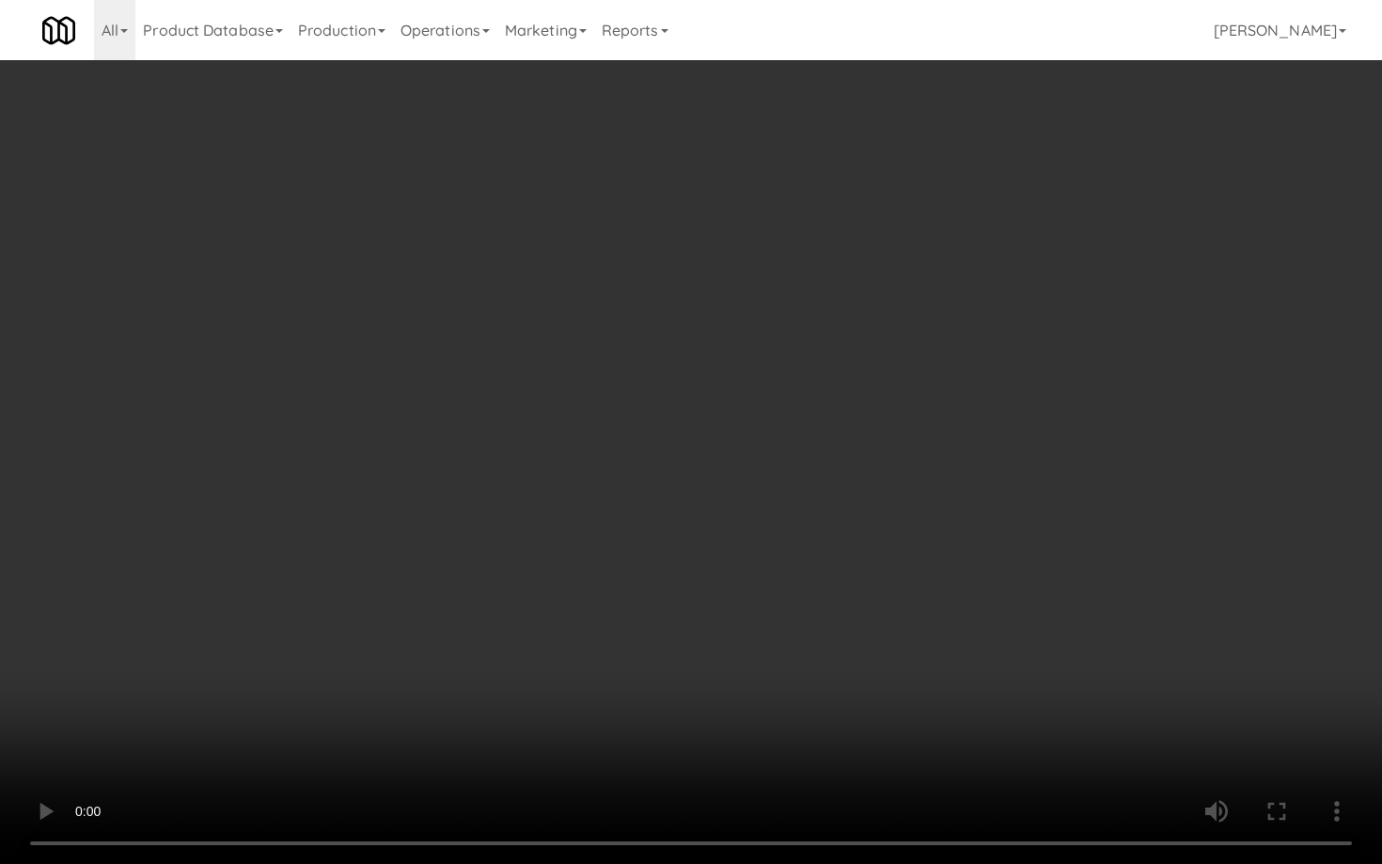
click at [779, 616] on video at bounding box center [691, 432] width 1382 height 864
click at [785, 609] on video at bounding box center [691, 432] width 1382 height 864
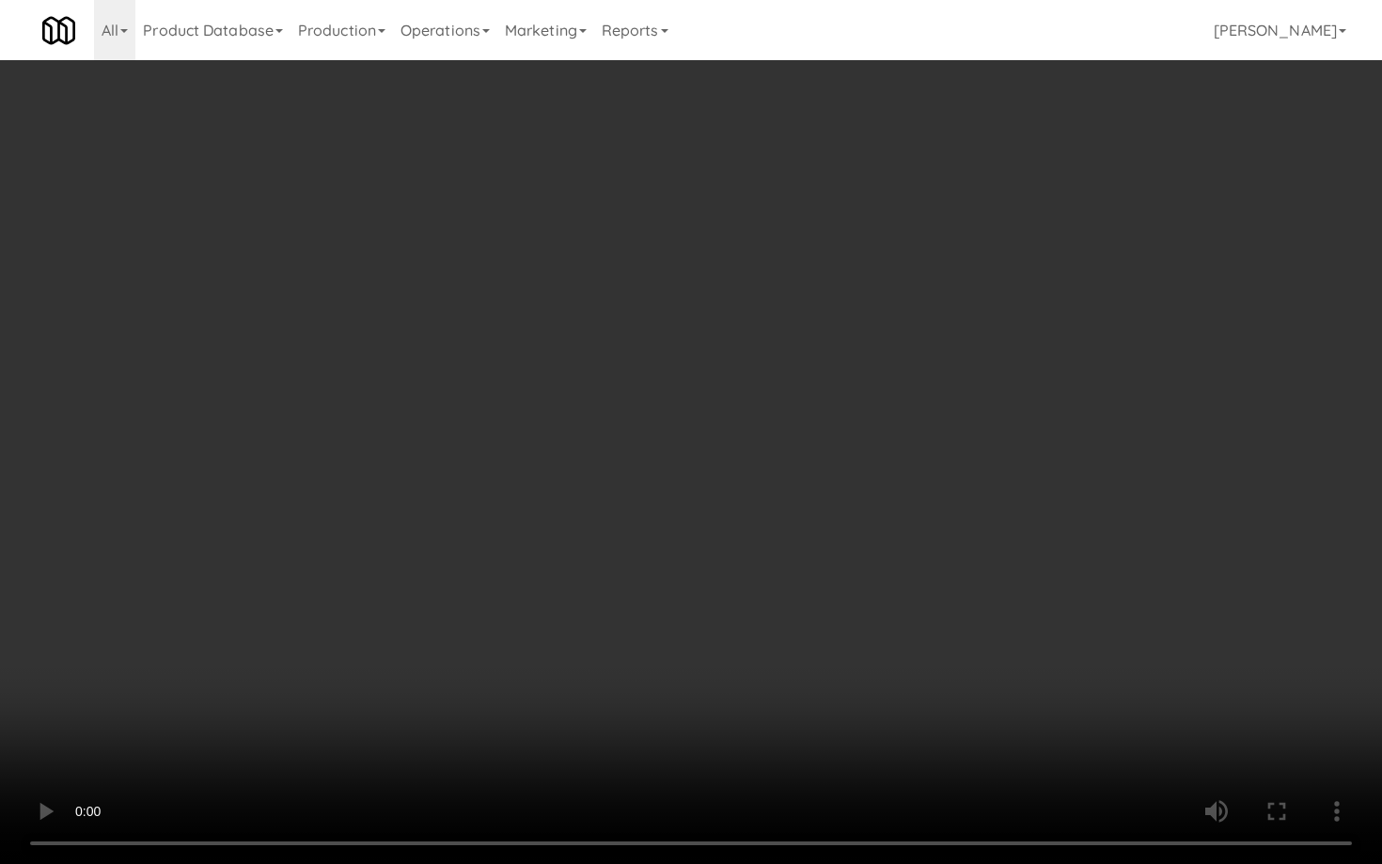
click at [1128, 643] on video at bounding box center [691, 432] width 1382 height 864
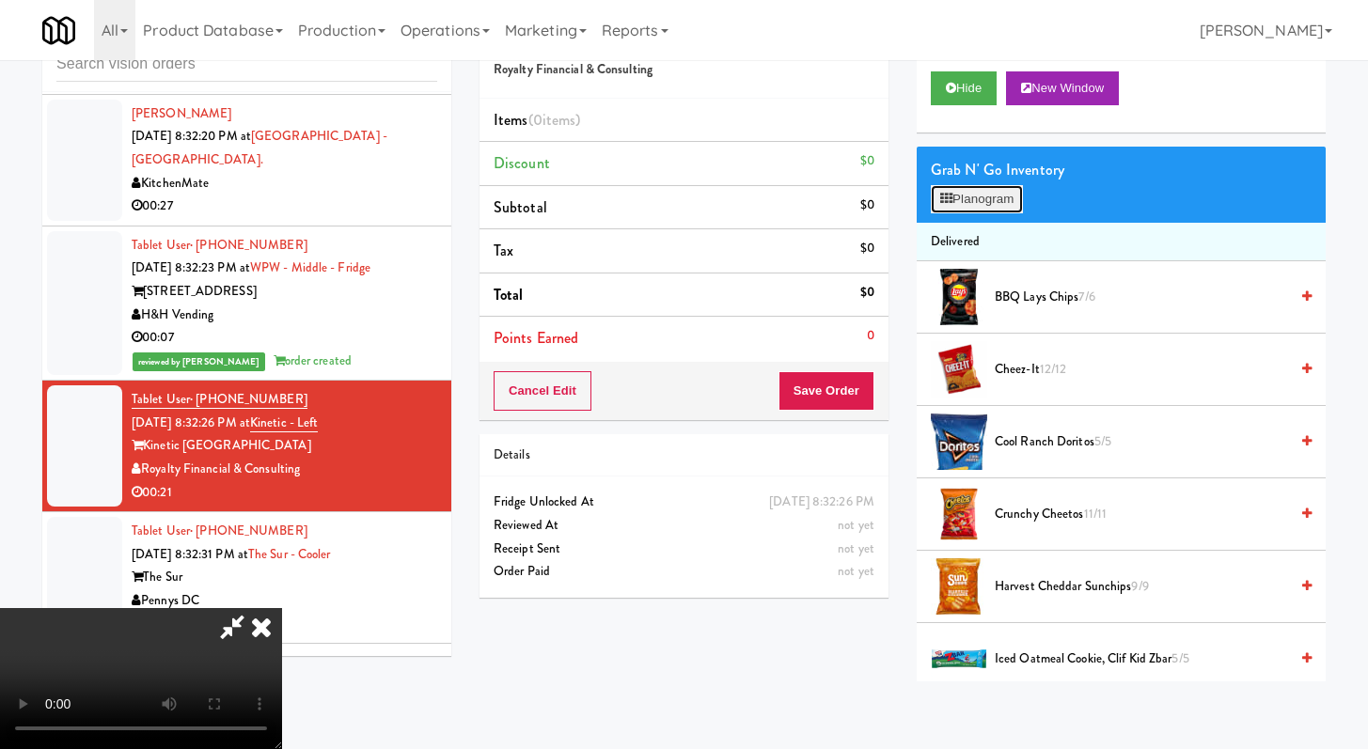
click at [971, 191] on button "Planogram" at bounding box center [977, 199] width 92 height 28
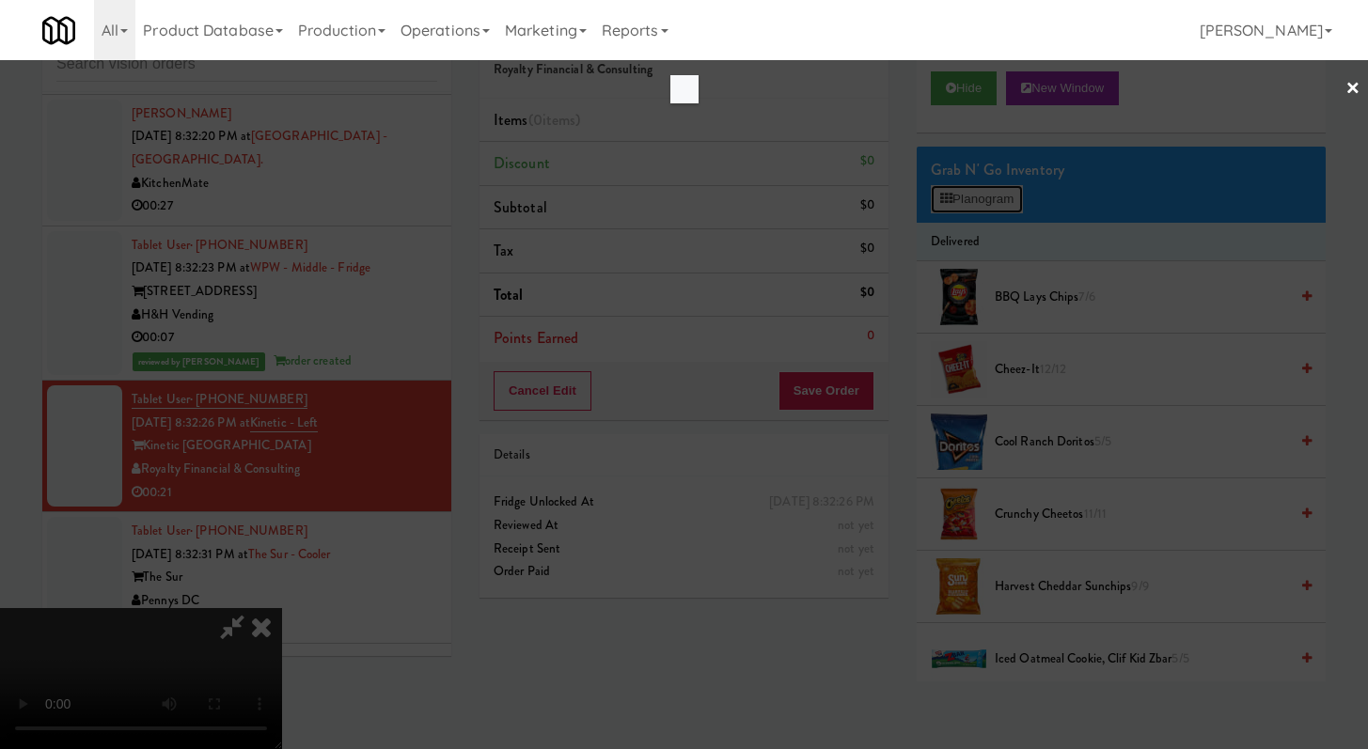
scroll to position [19216, 0]
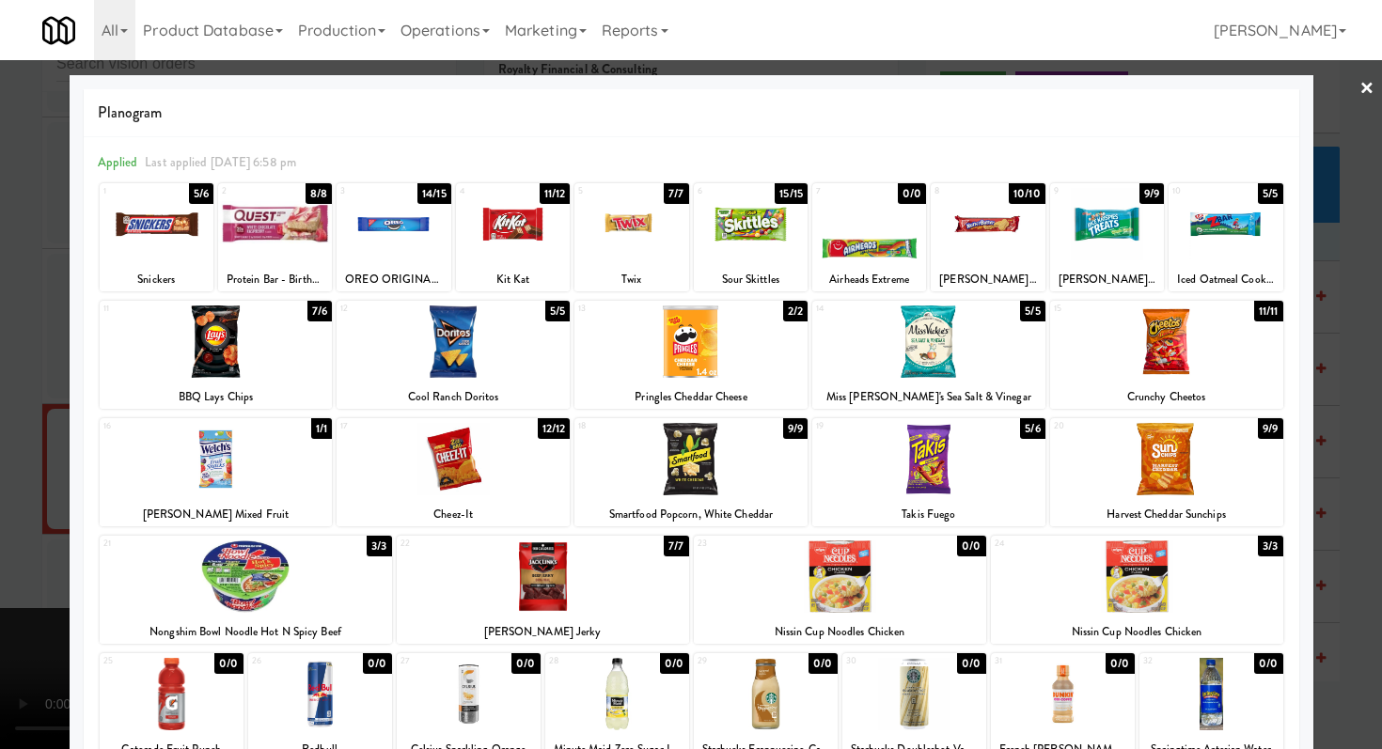
click at [252, 248] on div at bounding box center [275, 224] width 114 height 72
click at [1, 317] on div at bounding box center [691, 374] width 1382 height 749
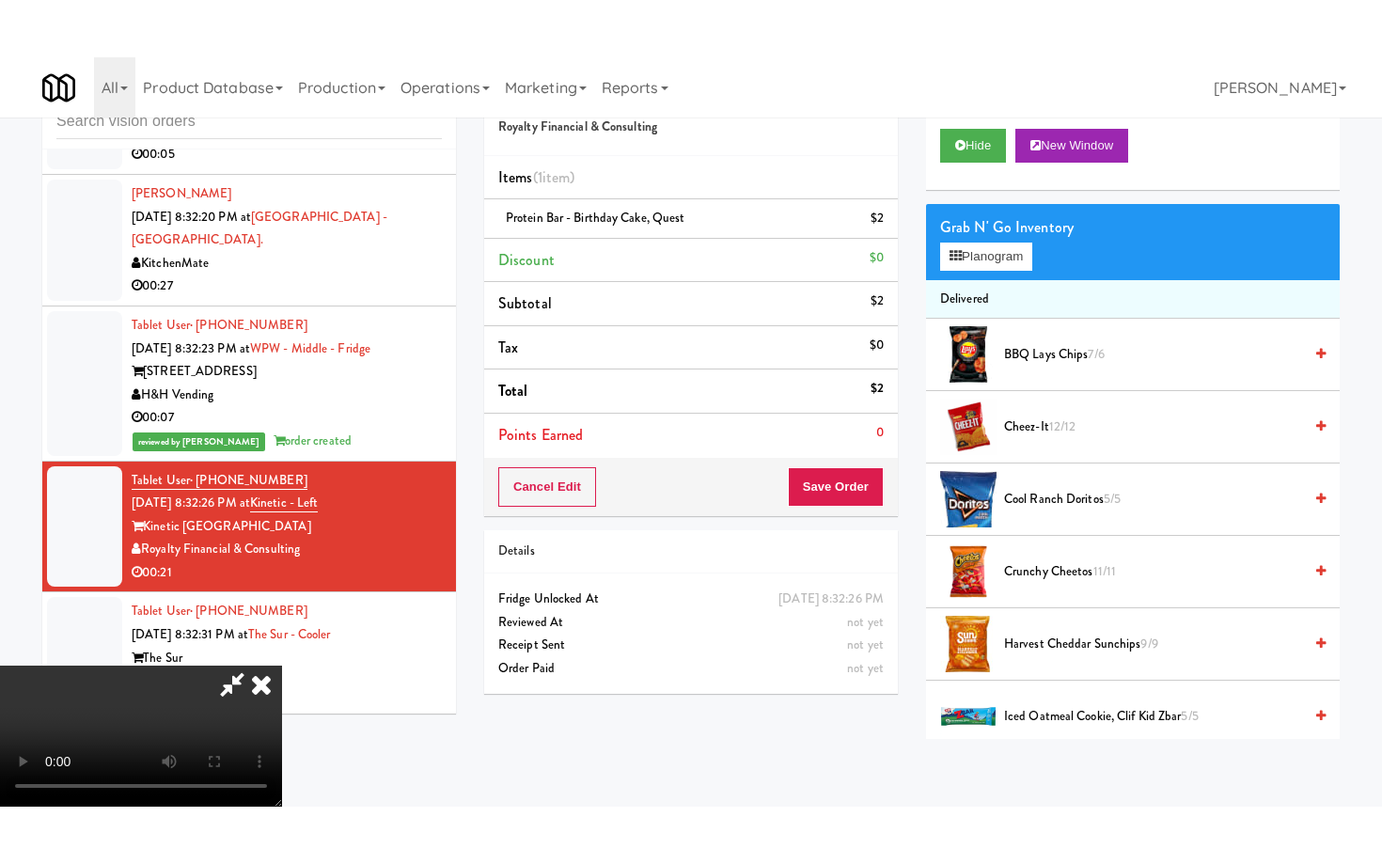
scroll to position [19308, 0]
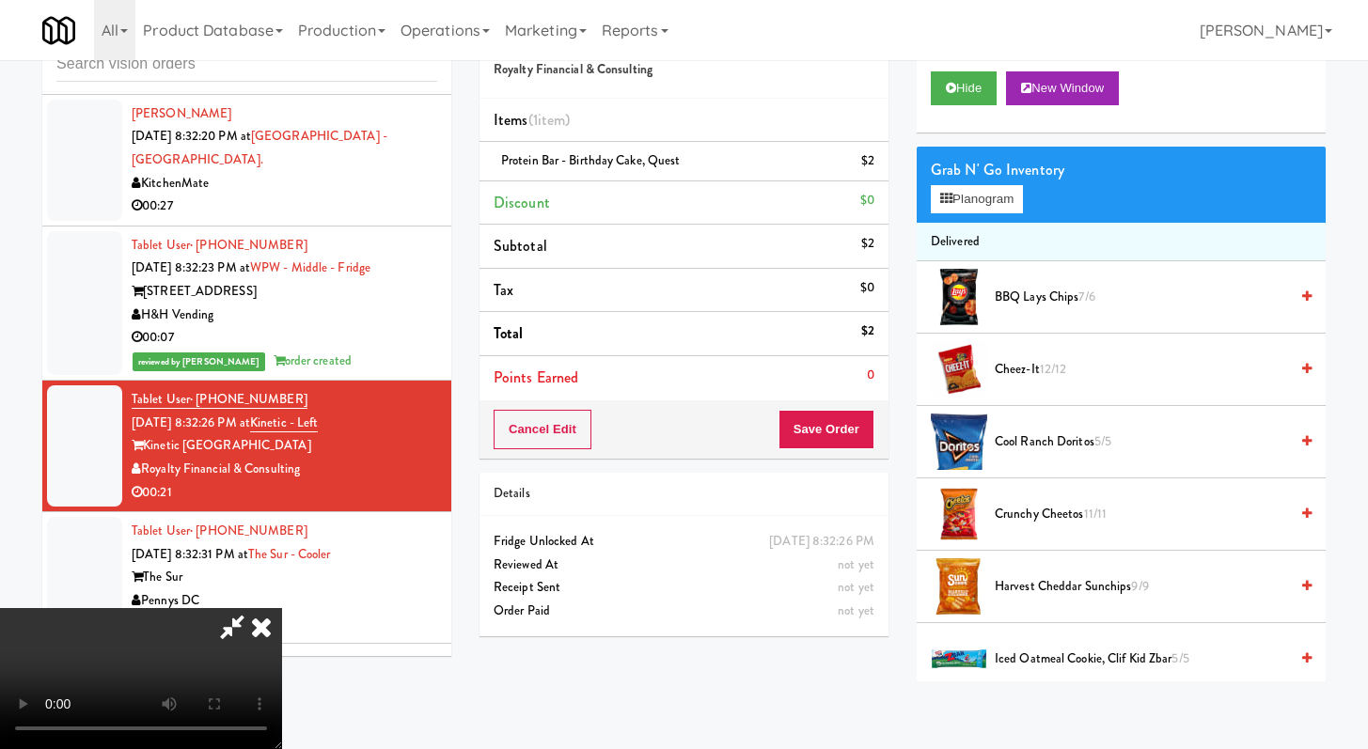
click at [890, 672] on div "Order # 8534847 Royalty Financial & Consulting Items (1 item ) Protein Bar - Bi…" at bounding box center [902, 345] width 874 height 674
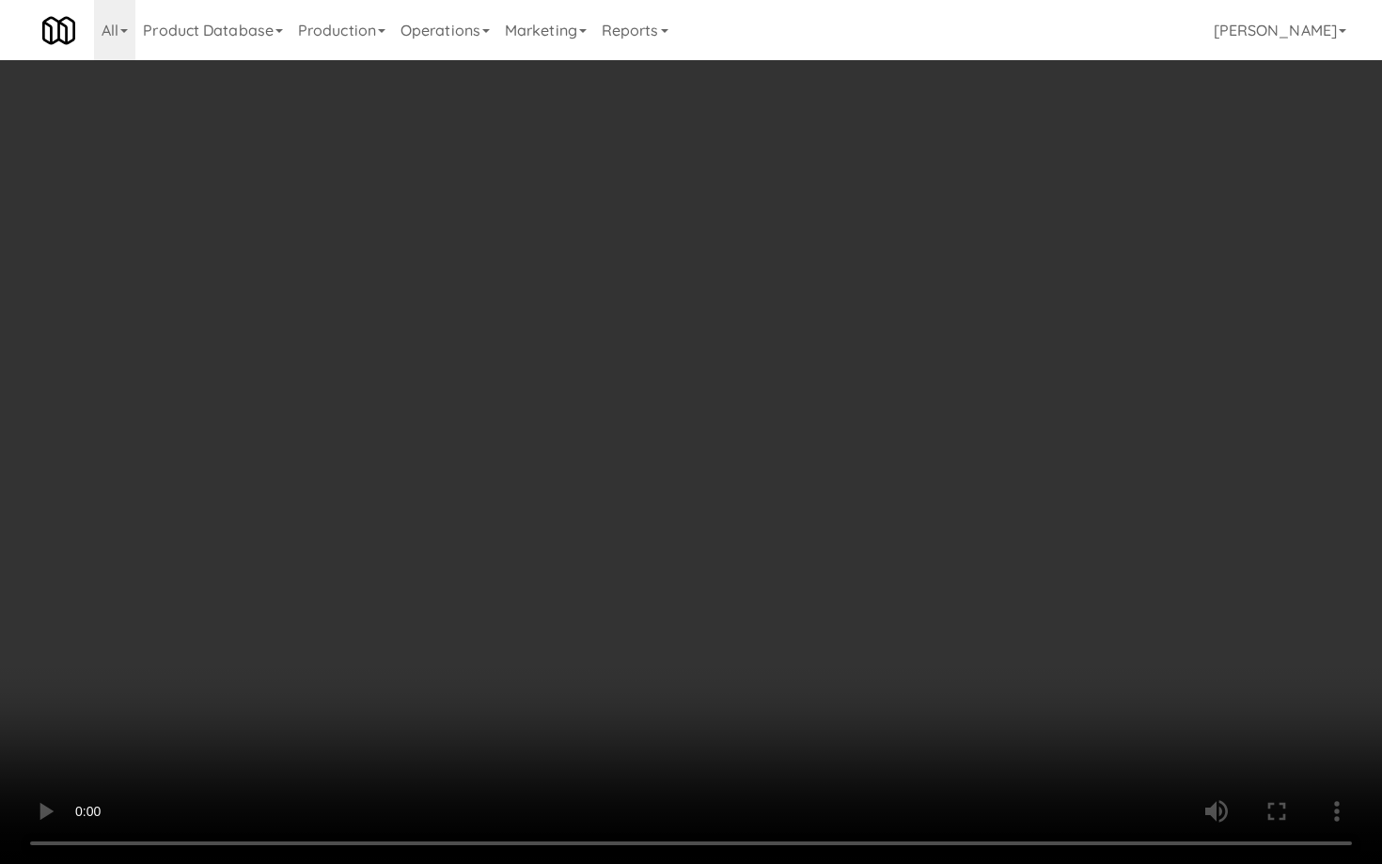
click at [881, 579] on video at bounding box center [691, 432] width 1382 height 864
click at [894, 521] on video at bounding box center [691, 432] width 1382 height 864
click at [894, 522] on video at bounding box center [691, 432] width 1382 height 864
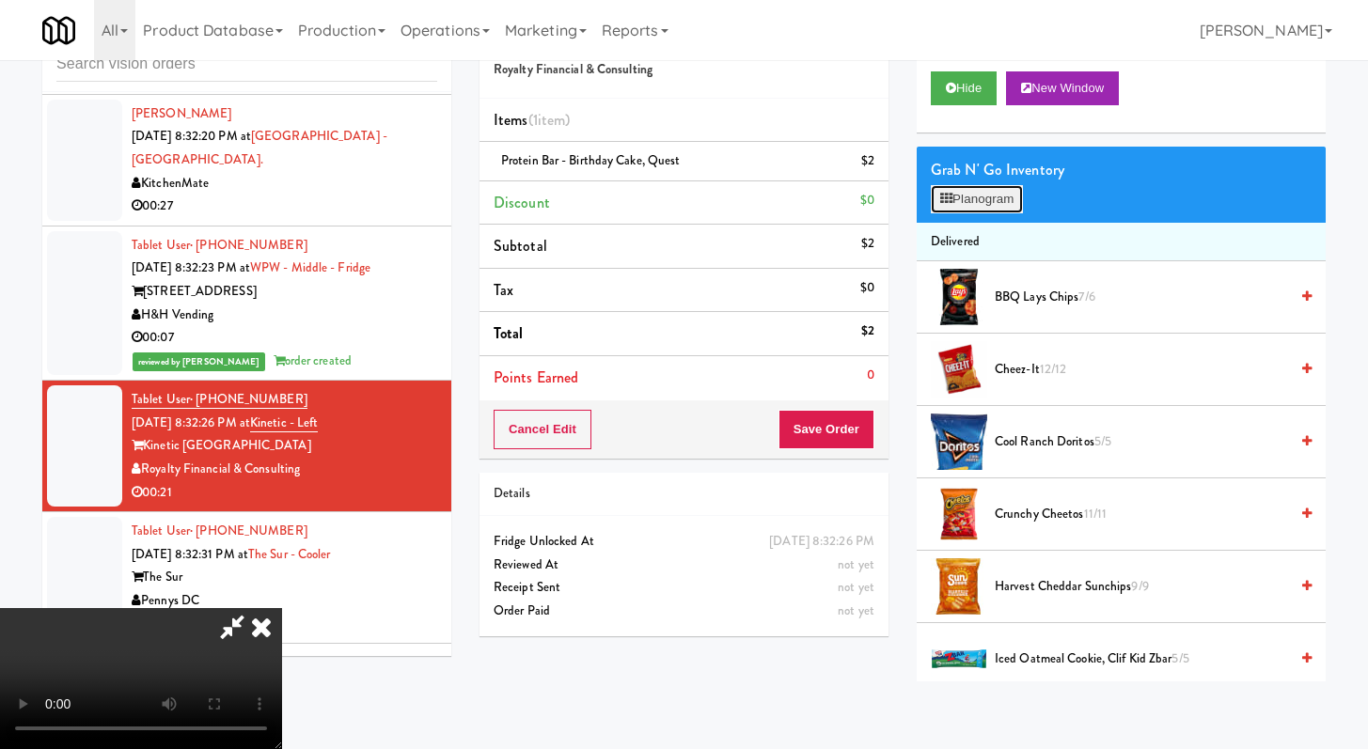
click at [980, 206] on button "Planogram" at bounding box center [977, 199] width 92 height 28
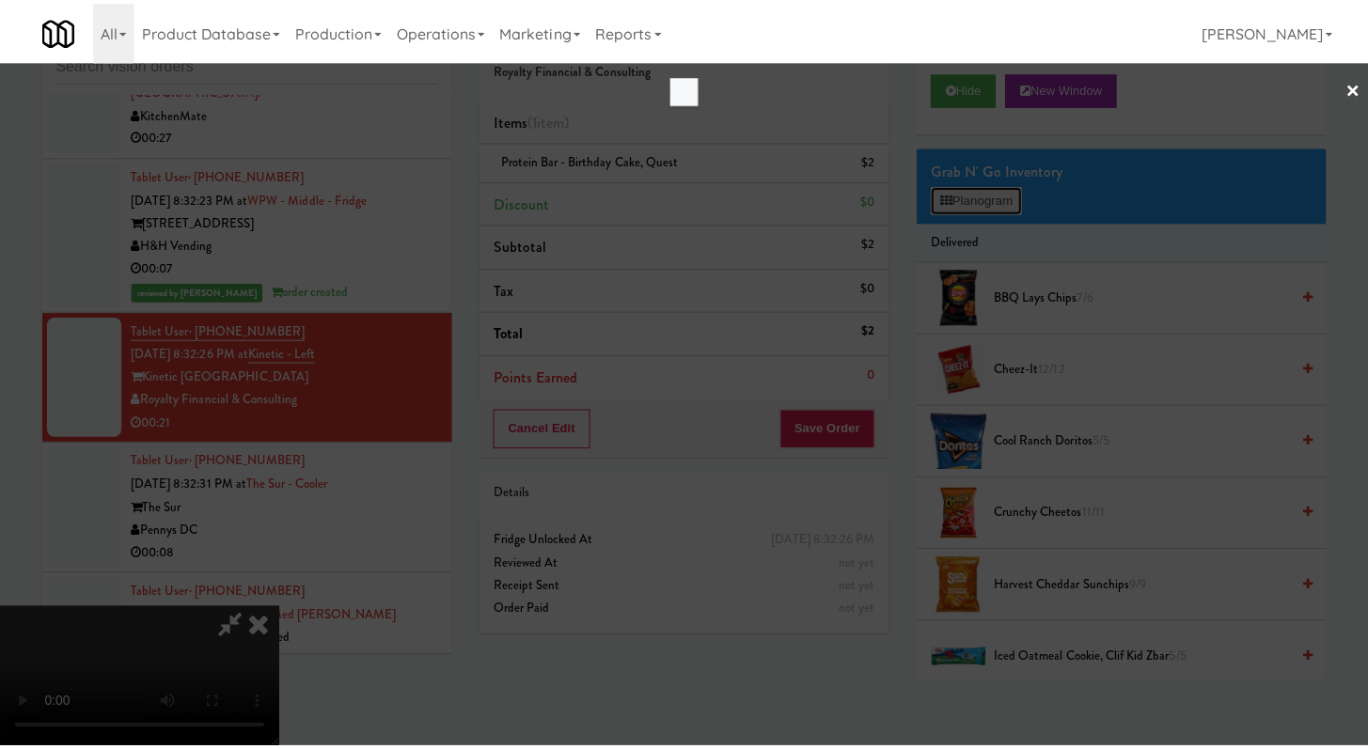
scroll to position [19216, 0]
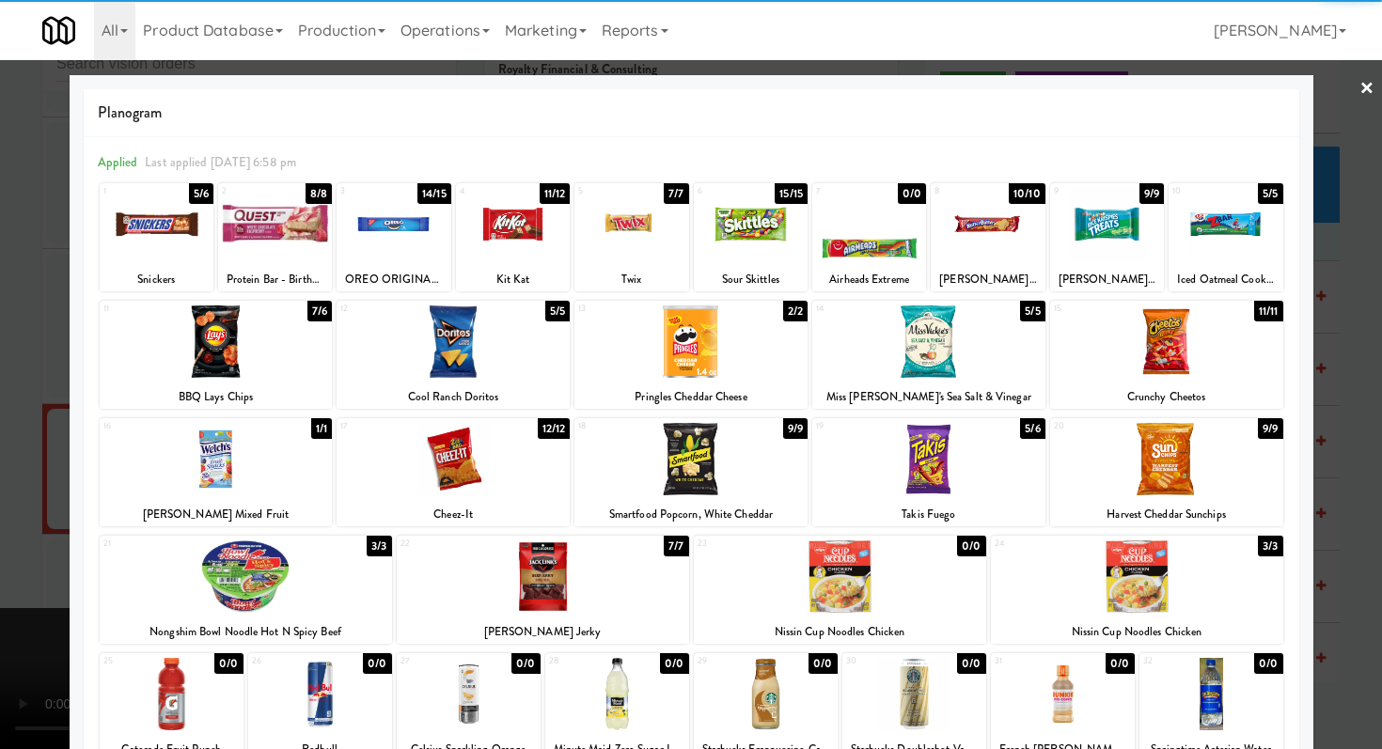
click at [1193, 216] on div at bounding box center [1226, 224] width 114 height 72
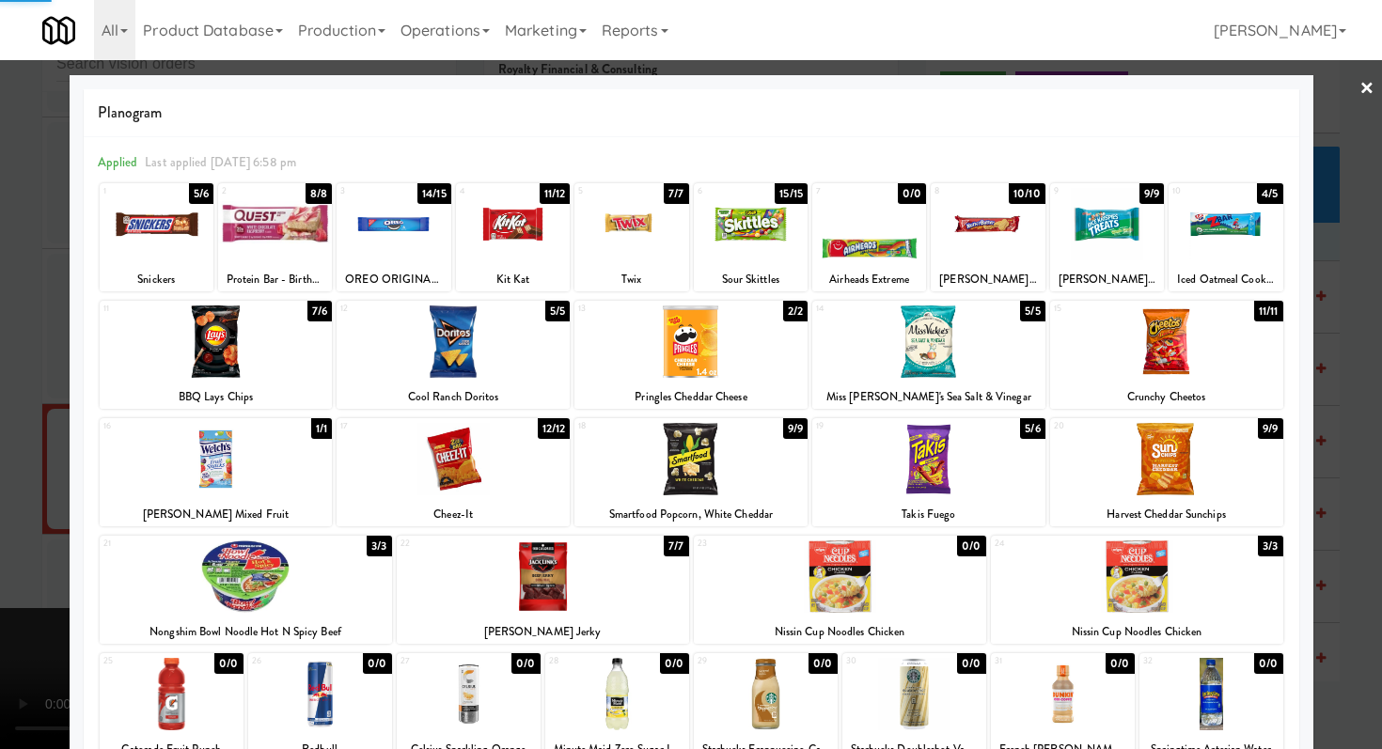
click at [0, 444] on div at bounding box center [691, 374] width 1382 height 749
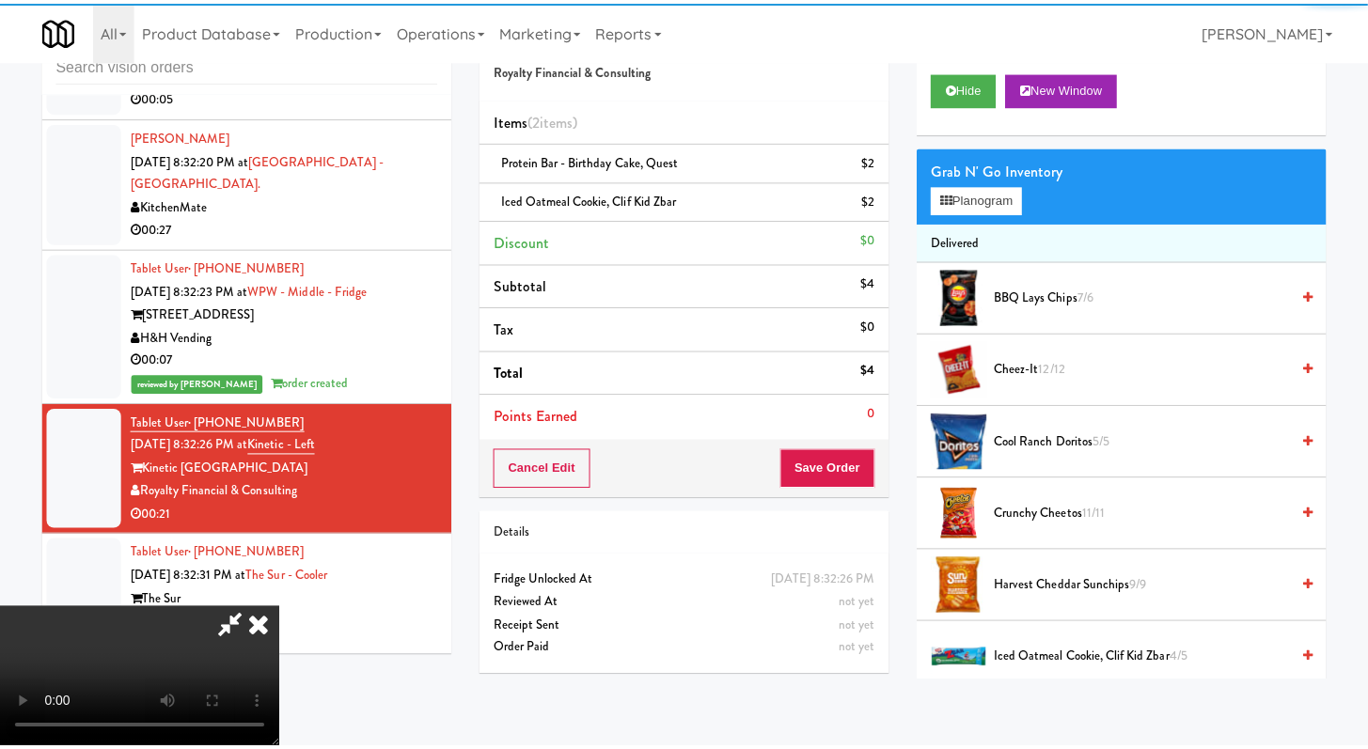
scroll to position [19308, 0]
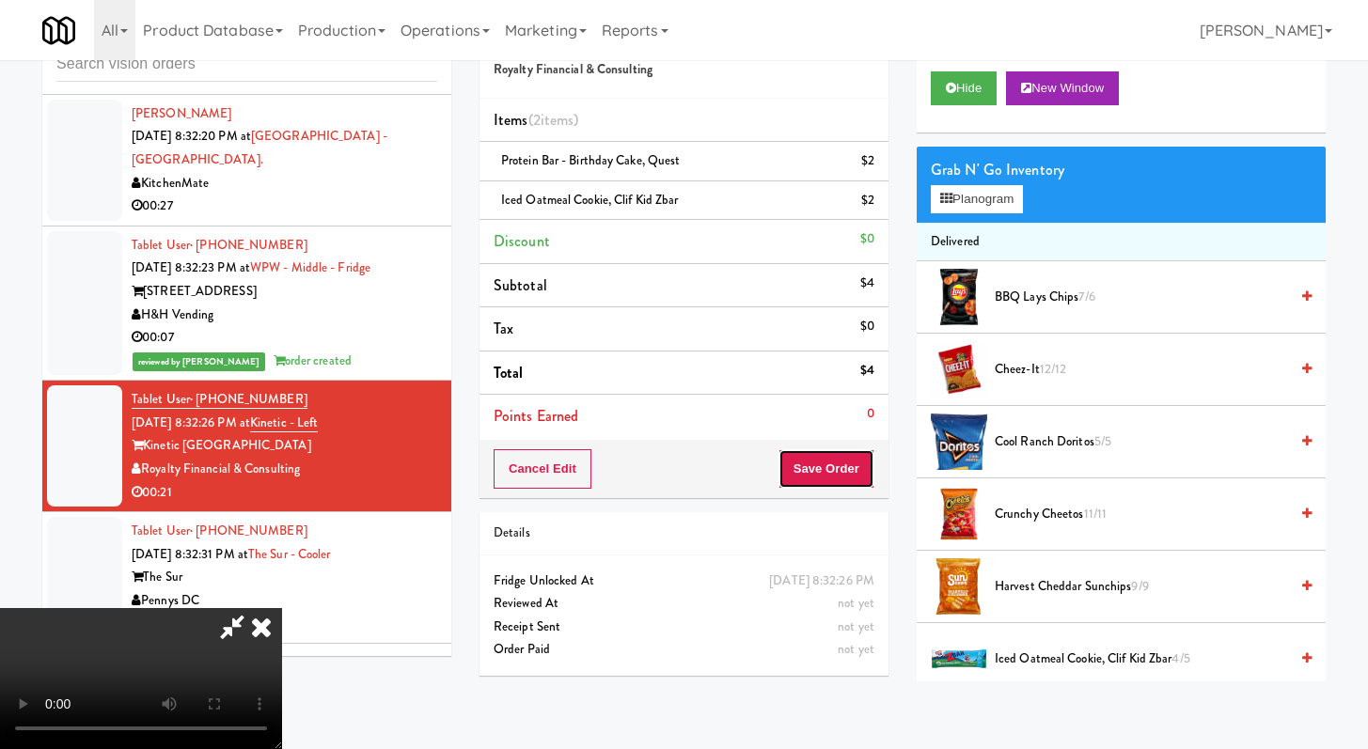
click at [860, 474] on button "Save Order" at bounding box center [827, 468] width 96 height 39
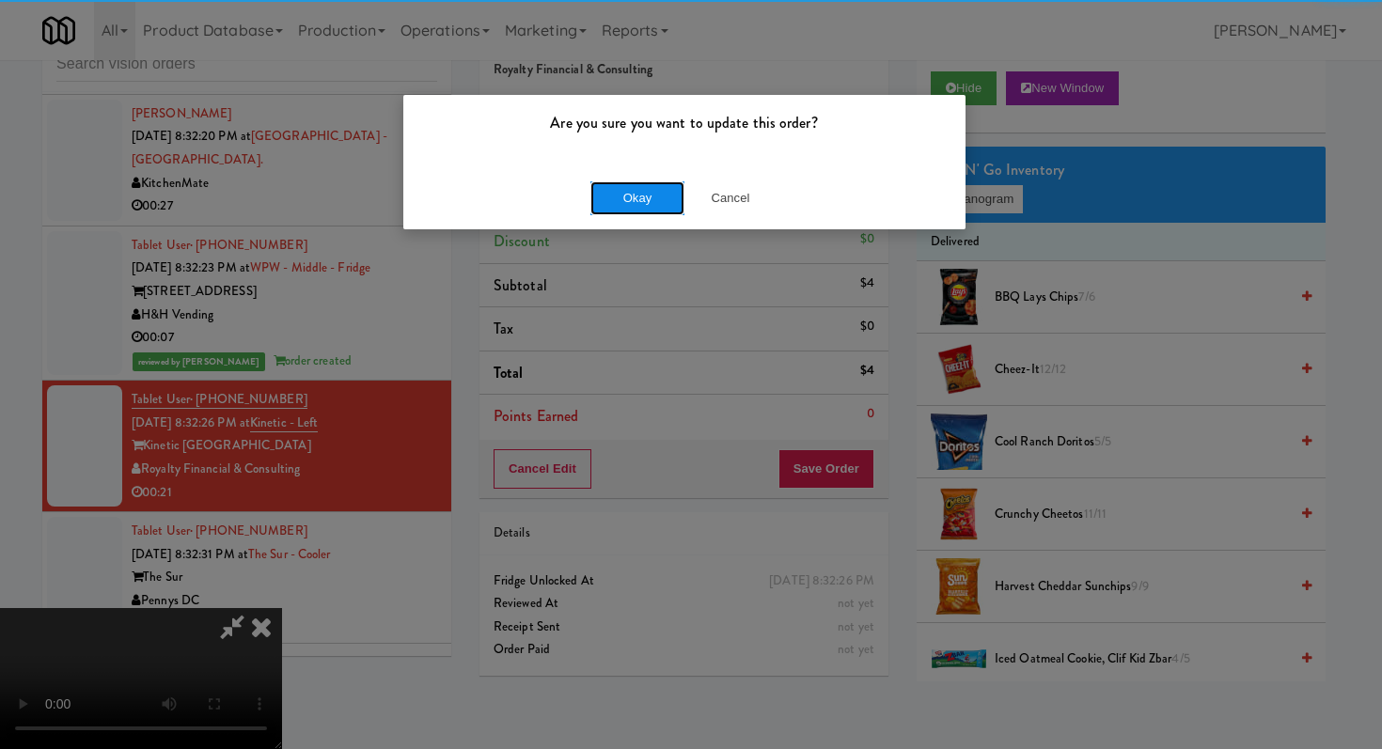
click at [598, 182] on button "Okay" at bounding box center [637, 198] width 94 height 34
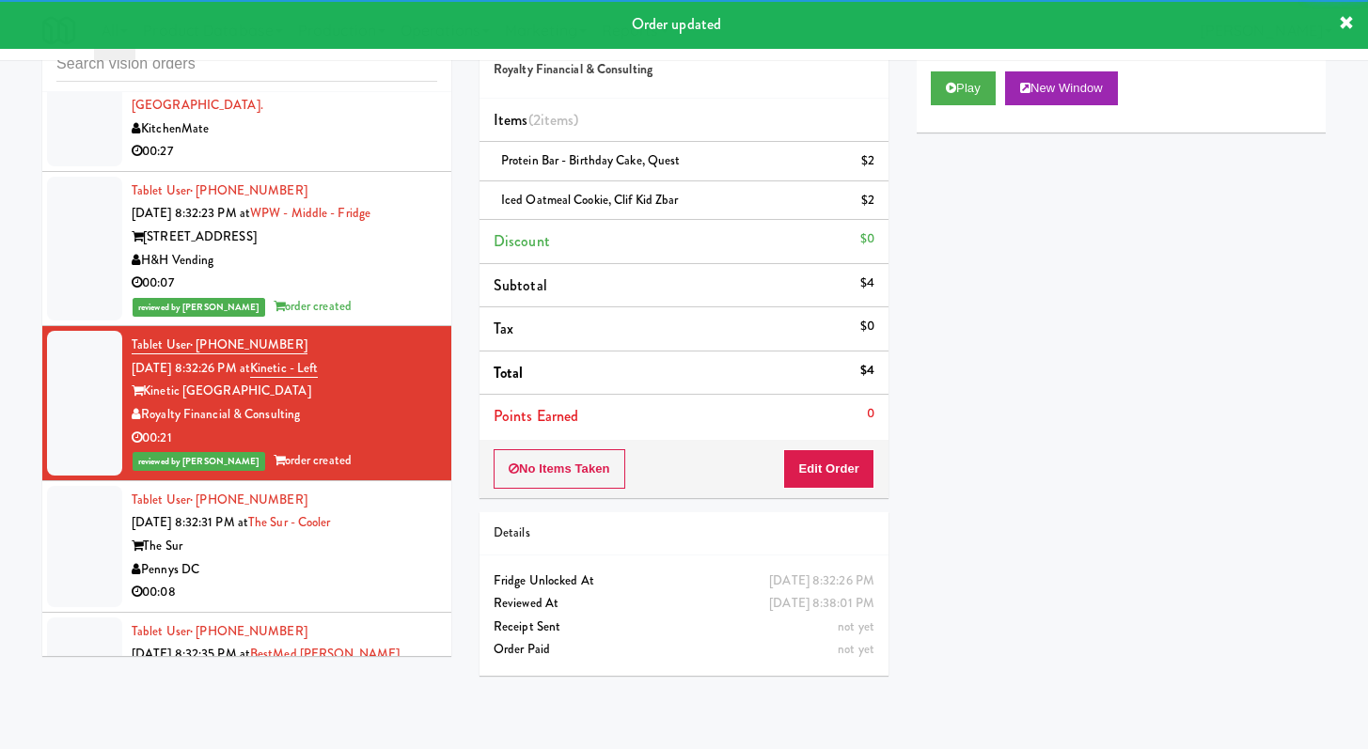
scroll to position [19515, 0]
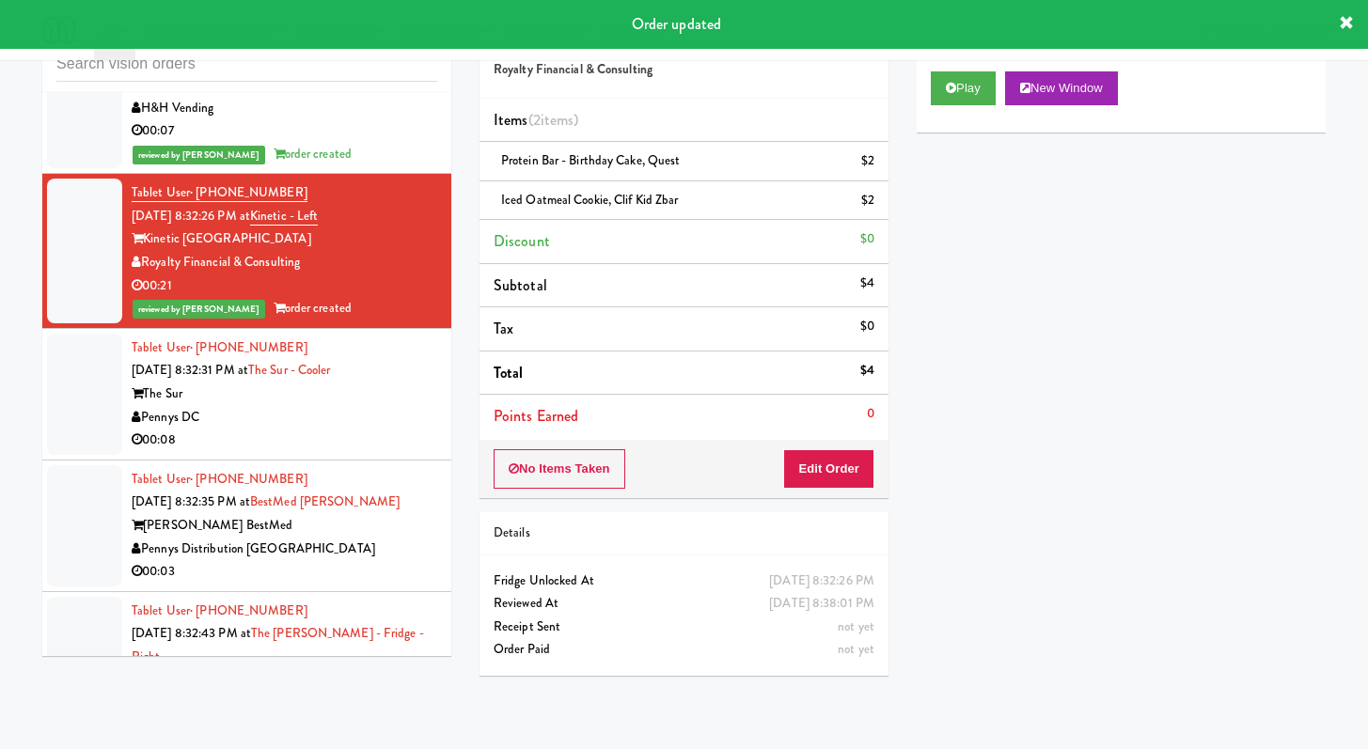
click at [366, 499] on li "Tablet User · (541) 357-0846 [DATE] 8:32:35 PM at BestMed [PERSON_NAME] [PERSON…" at bounding box center [246, 527] width 409 height 132
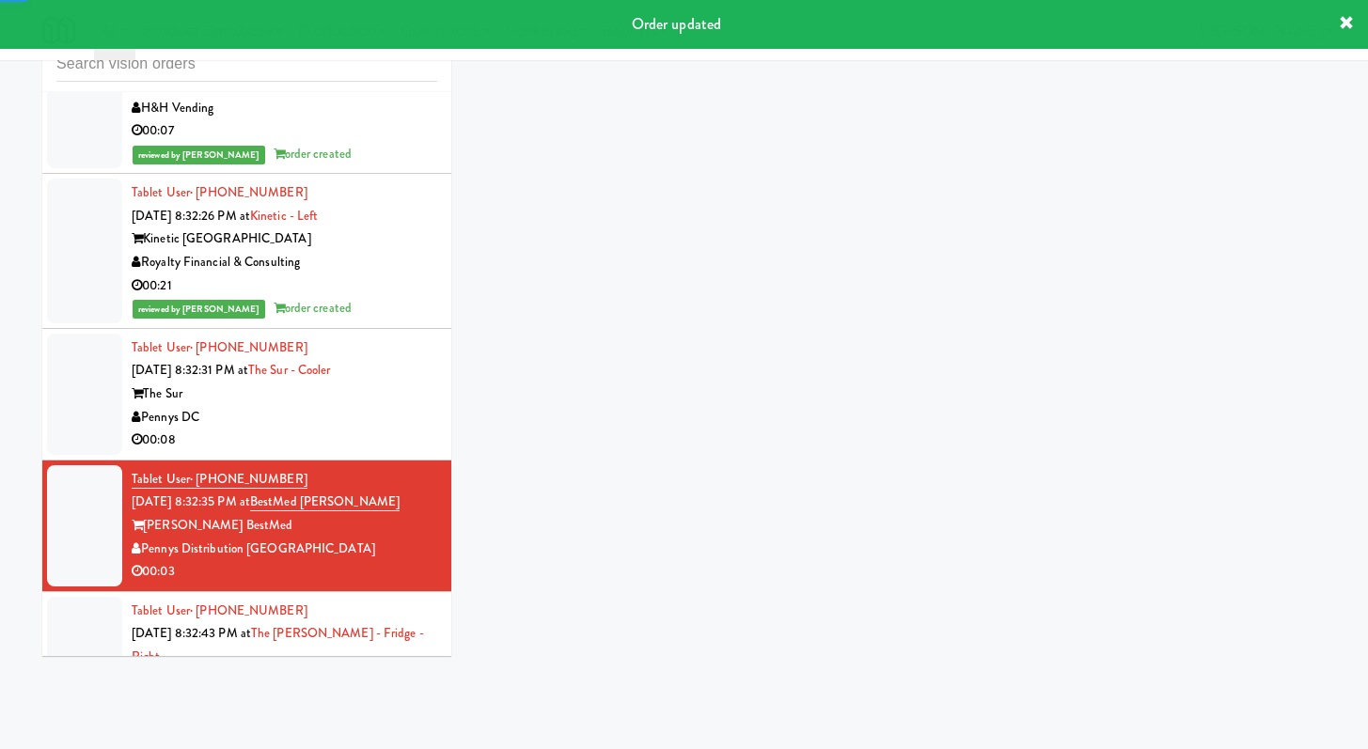
click at [372, 452] on div "00:08" at bounding box center [285, 441] width 306 height 24
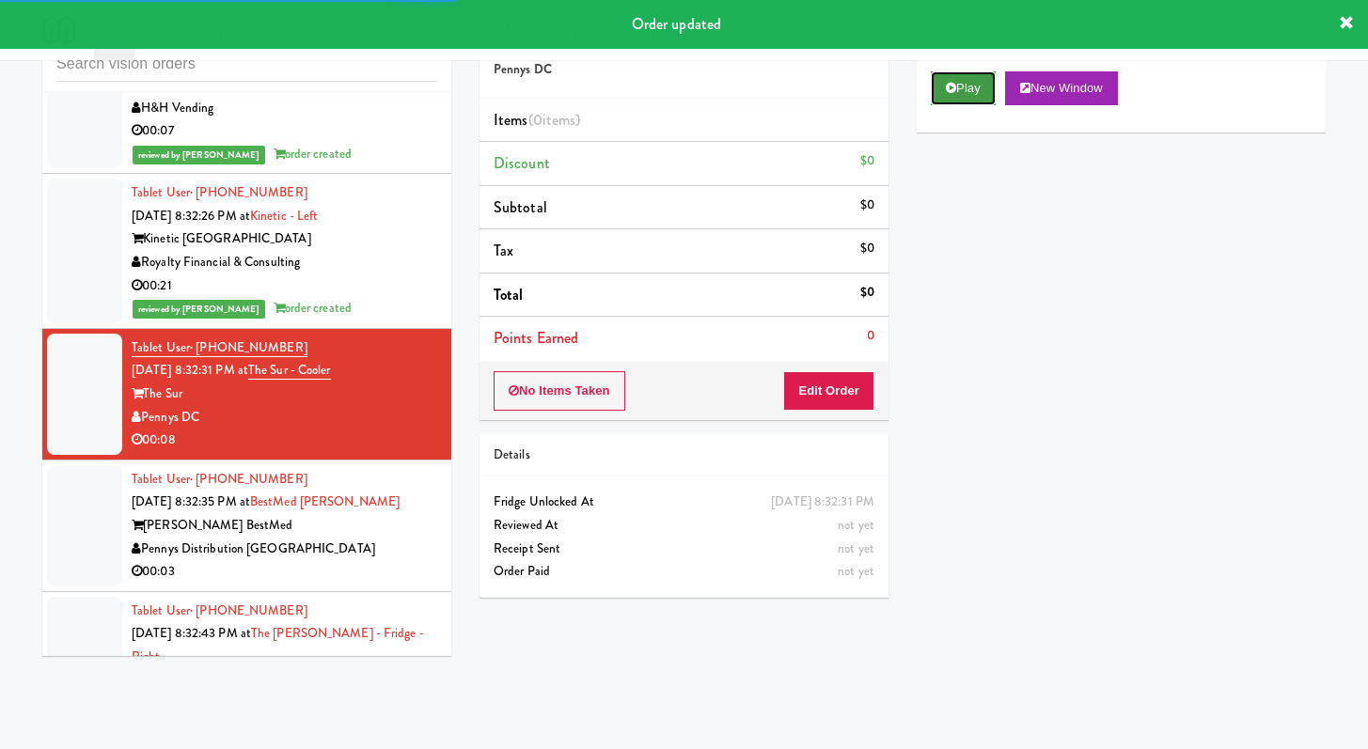
click at [959, 93] on button "Play" at bounding box center [963, 88] width 65 height 34
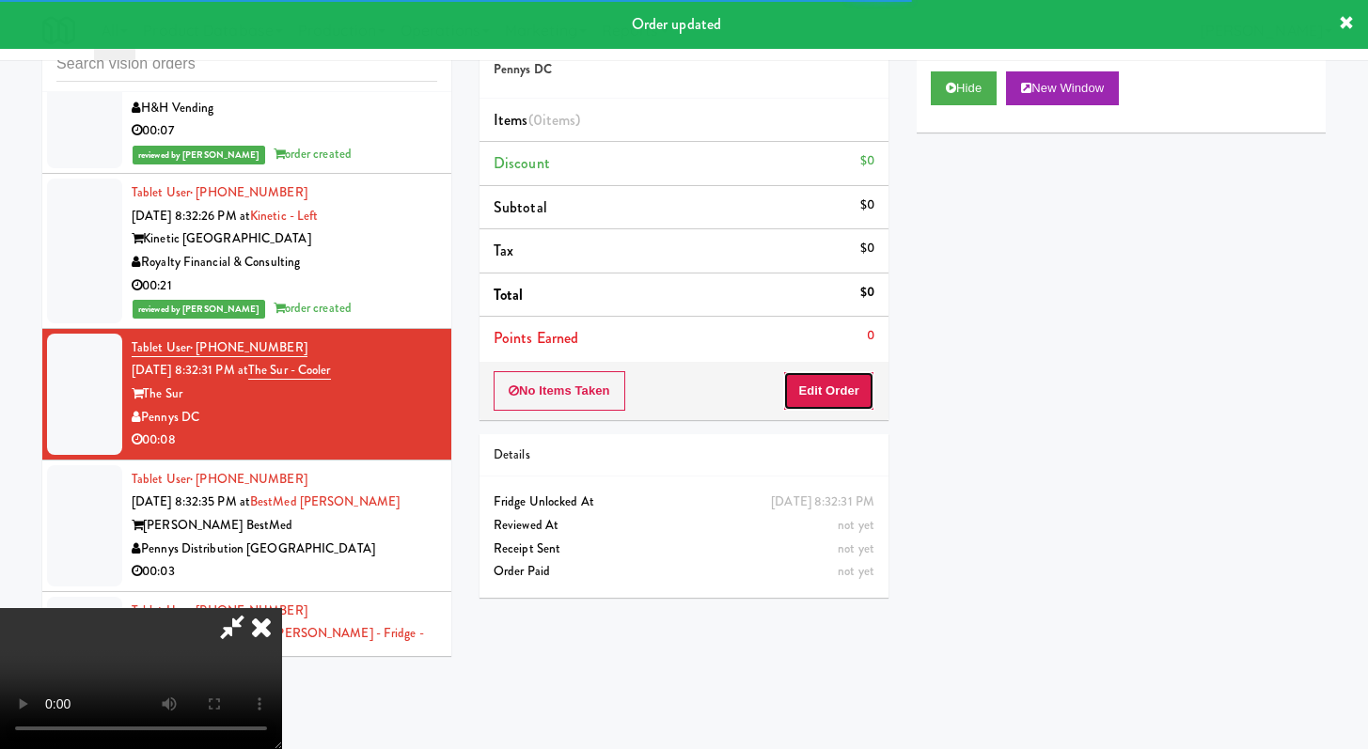
click at [842, 394] on button "Edit Order" at bounding box center [828, 390] width 91 height 39
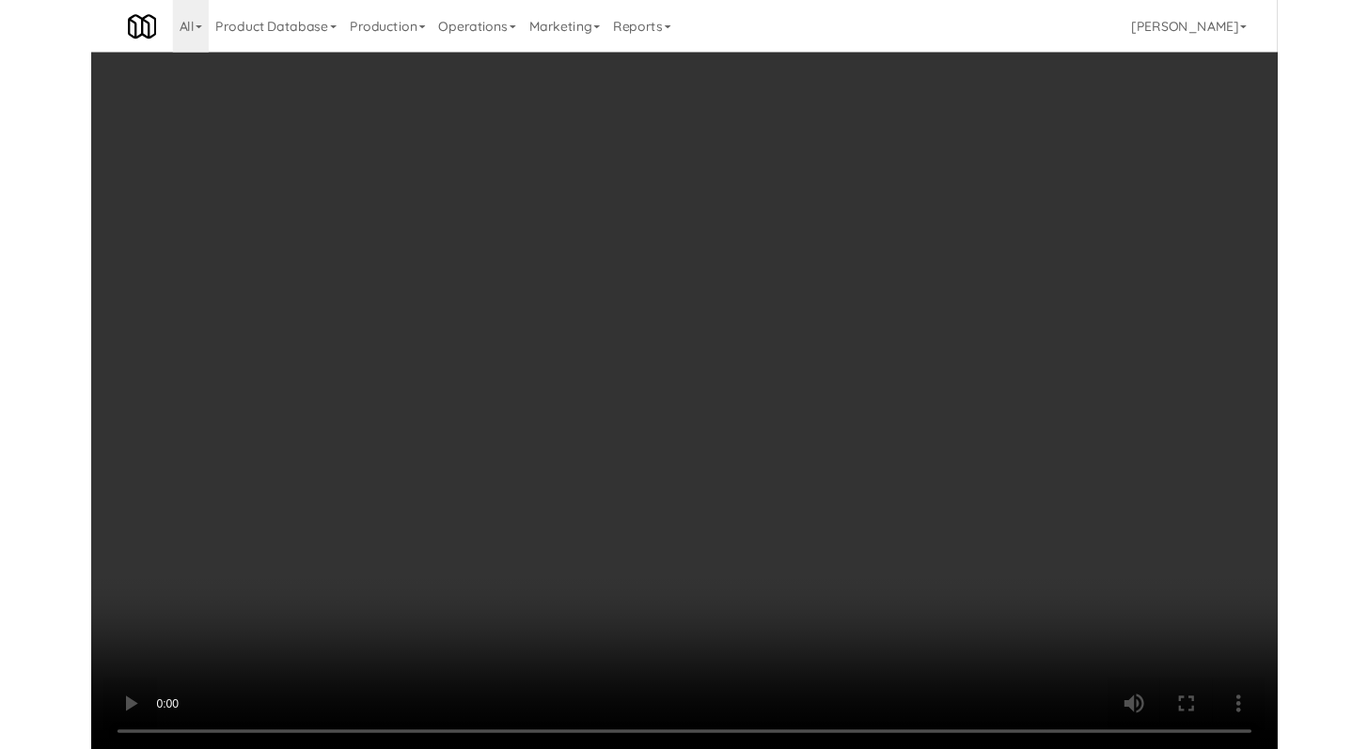
scroll to position [19423, 0]
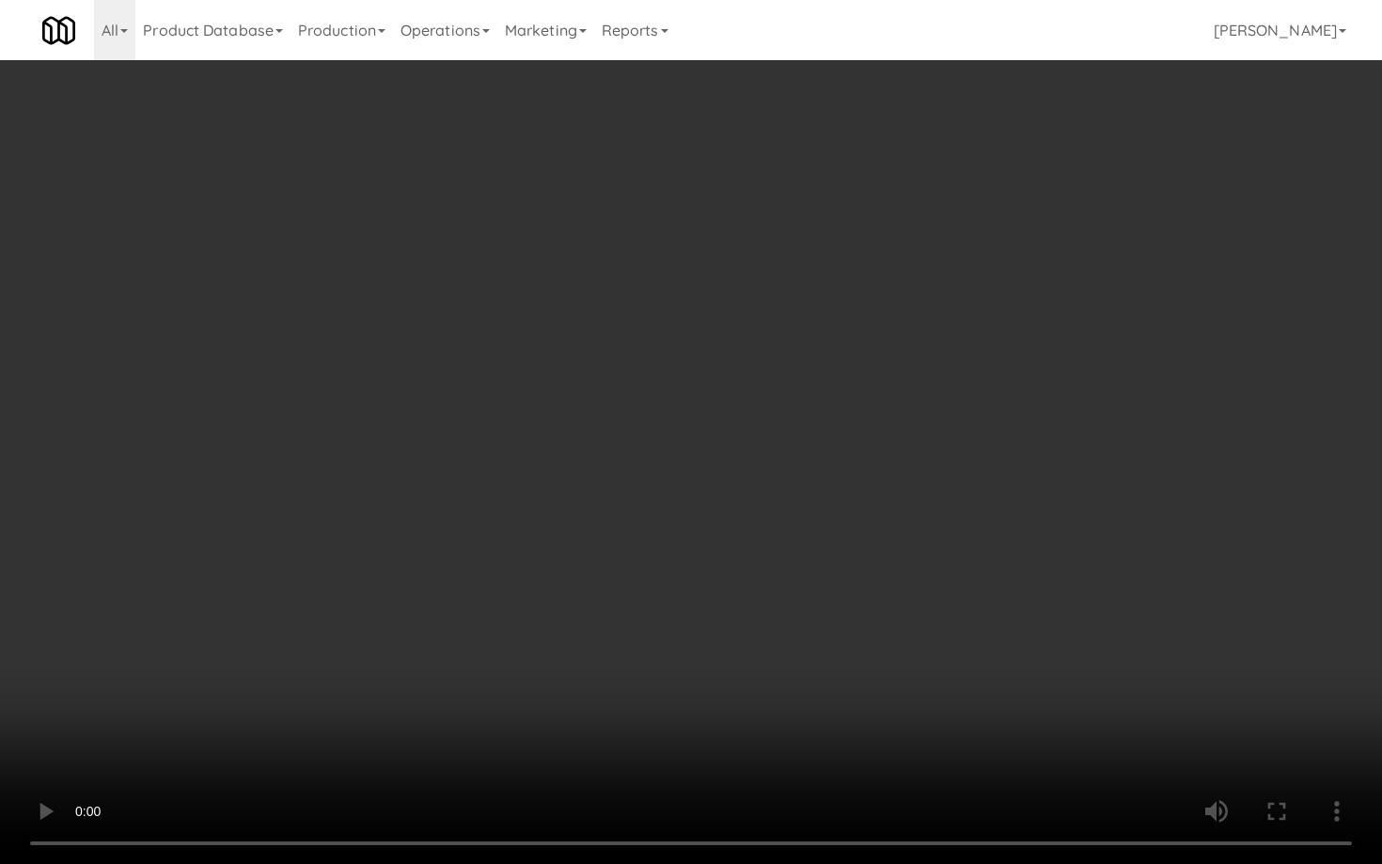
click at [718, 579] on video at bounding box center [691, 432] width 1382 height 864
click at [753, 542] on video at bounding box center [691, 432] width 1382 height 864
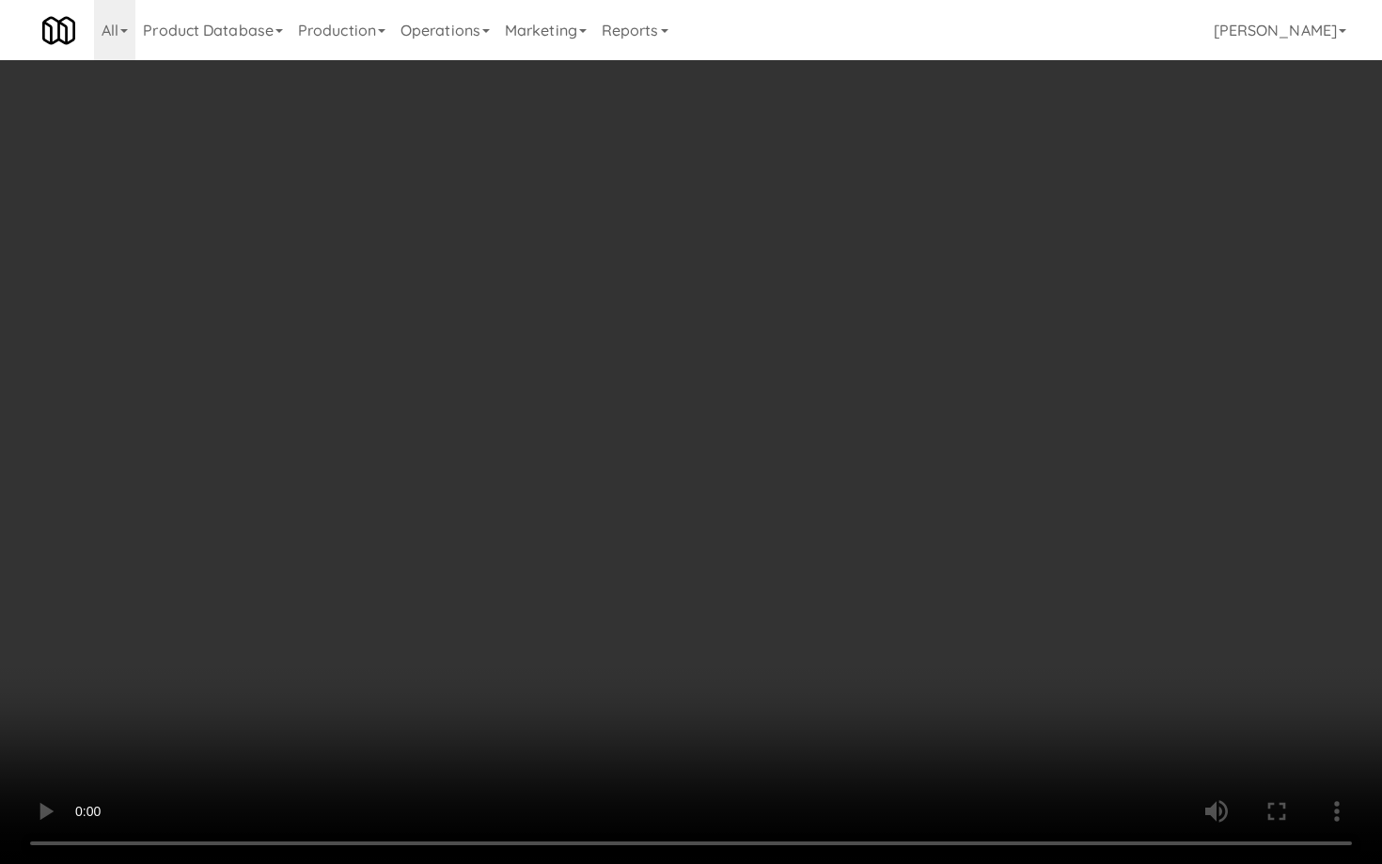
click at [753, 542] on video at bounding box center [691, 432] width 1382 height 864
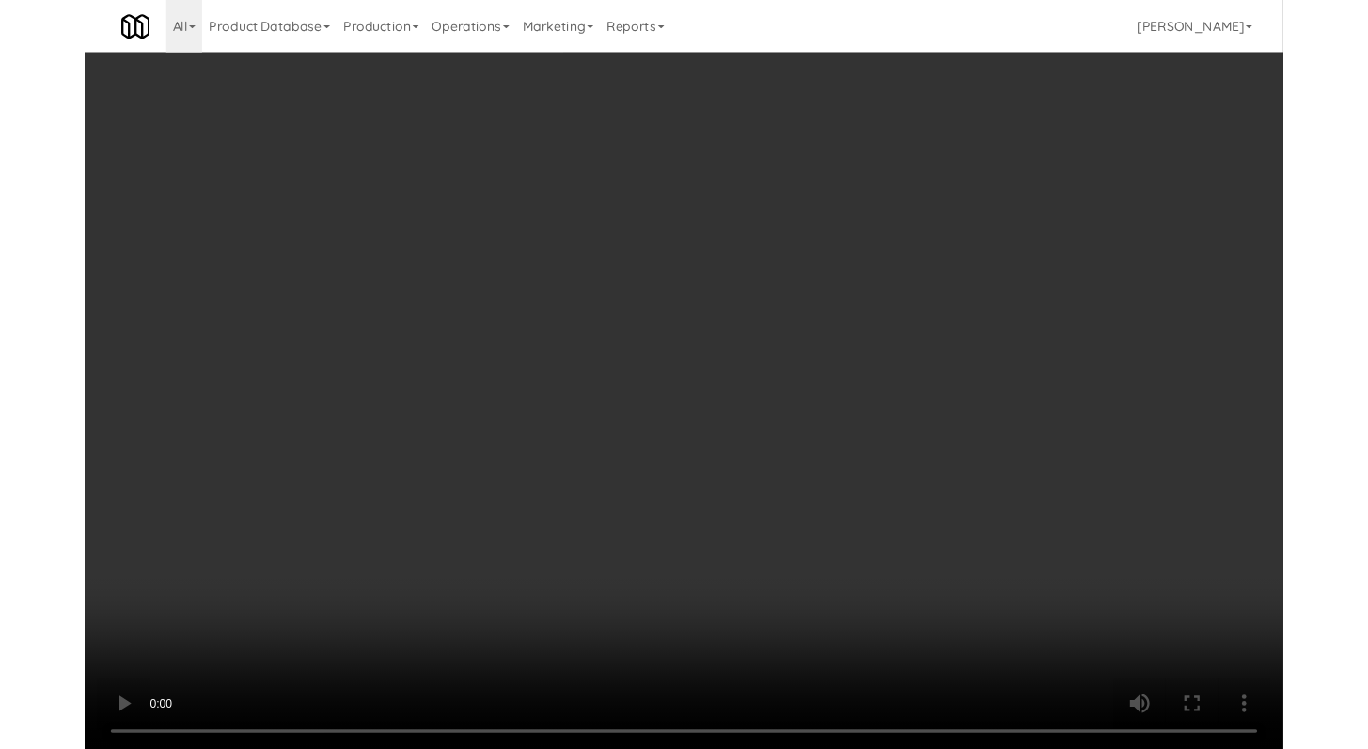
scroll to position [19515, 0]
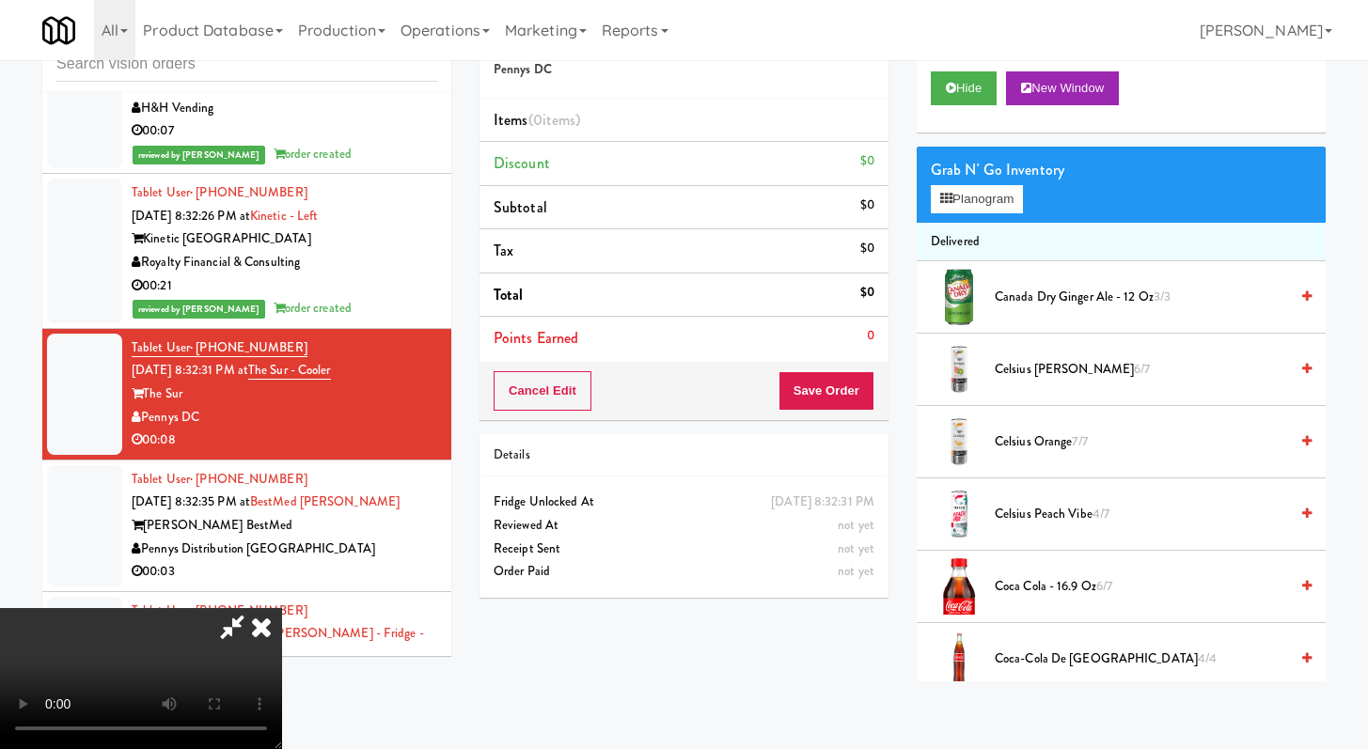
click at [1022, 300] on span "Canada Dry Ginger Ale - 12 oz 3/3" at bounding box center [1141, 298] width 293 height 24
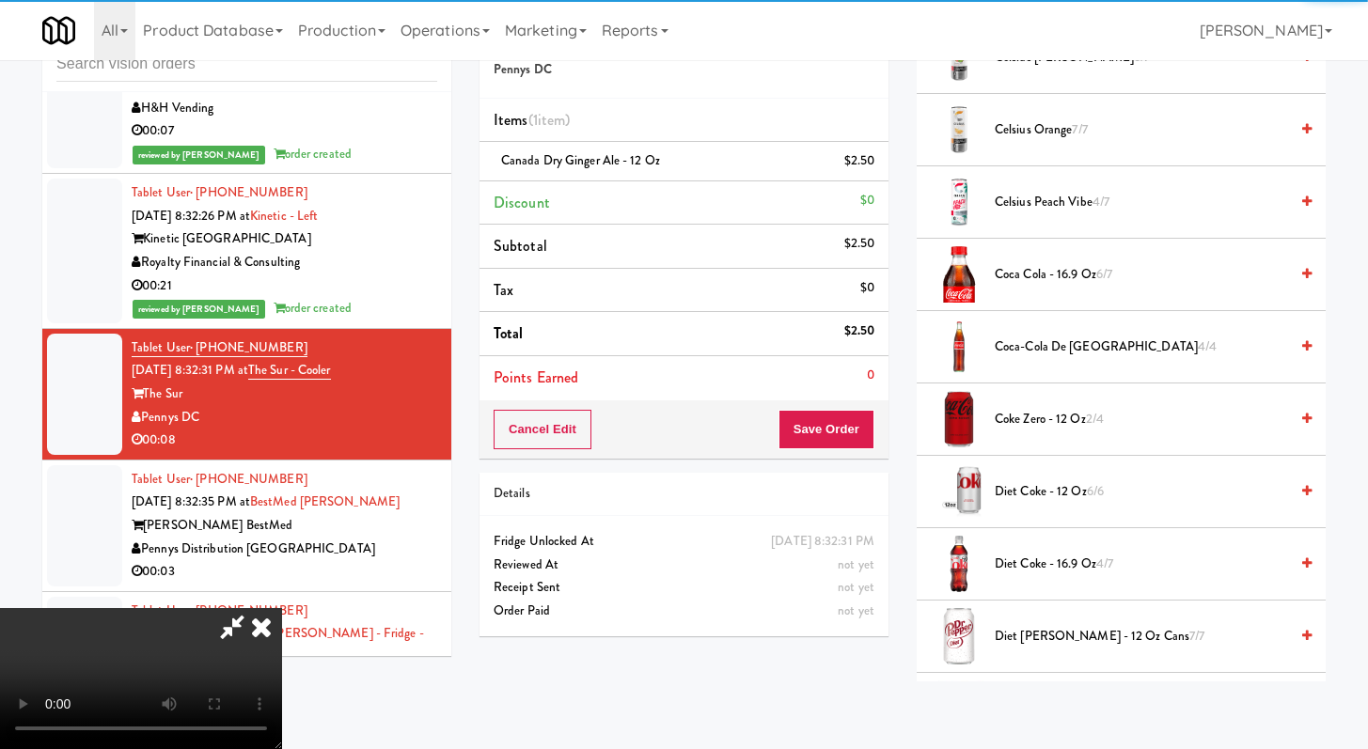
scroll to position [370, 0]
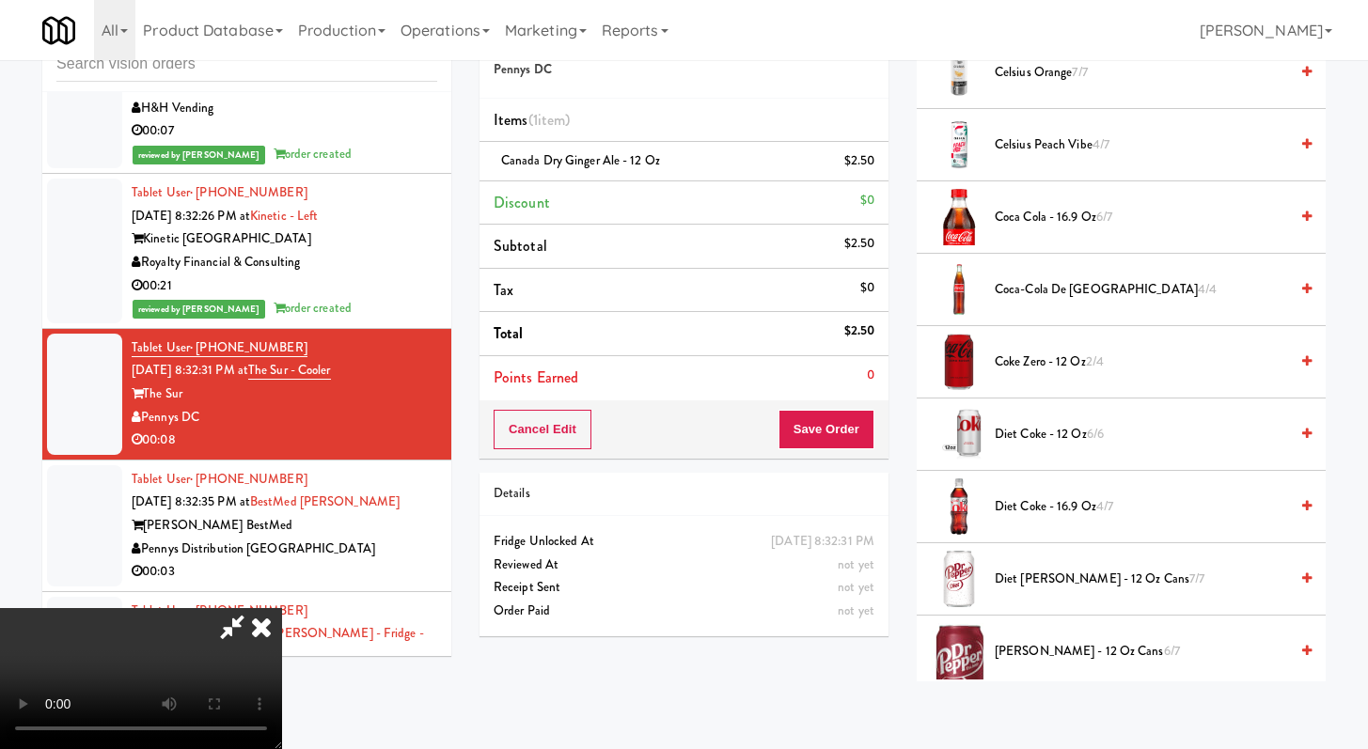
click at [1028, 649] on span "[PERSON_NAME] - 12 oz cans 6/7" at bounding box center [1141, 652] width 293 height 24
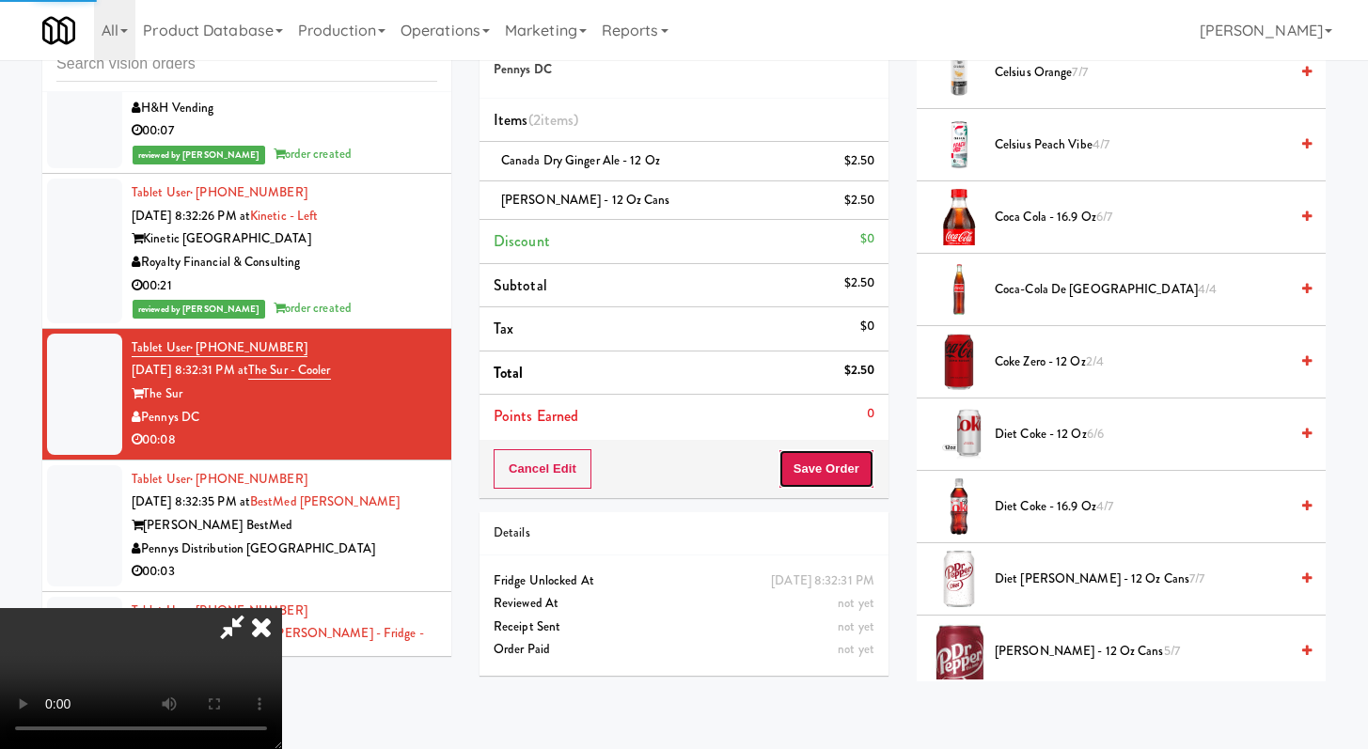
drag, startPoint x: 840, startPoint y: 473, endPoint x: 829, endPoint y: 465, distance: 12.8
click at [841, 473] on button "Save Order" at bounding box center [827, 468] width 96 height 39
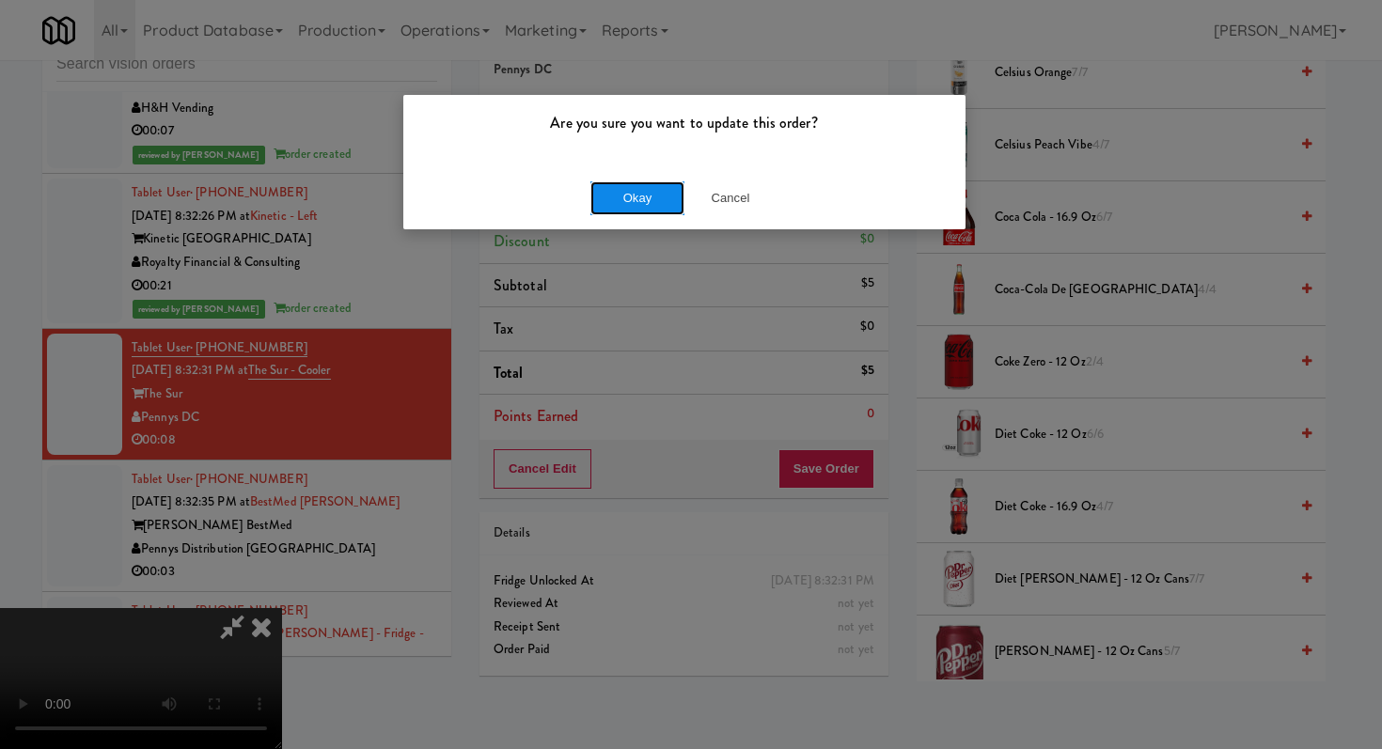
click at [653, 191] on button "Okay" at bounding box center [637, 198] width 94 height 34
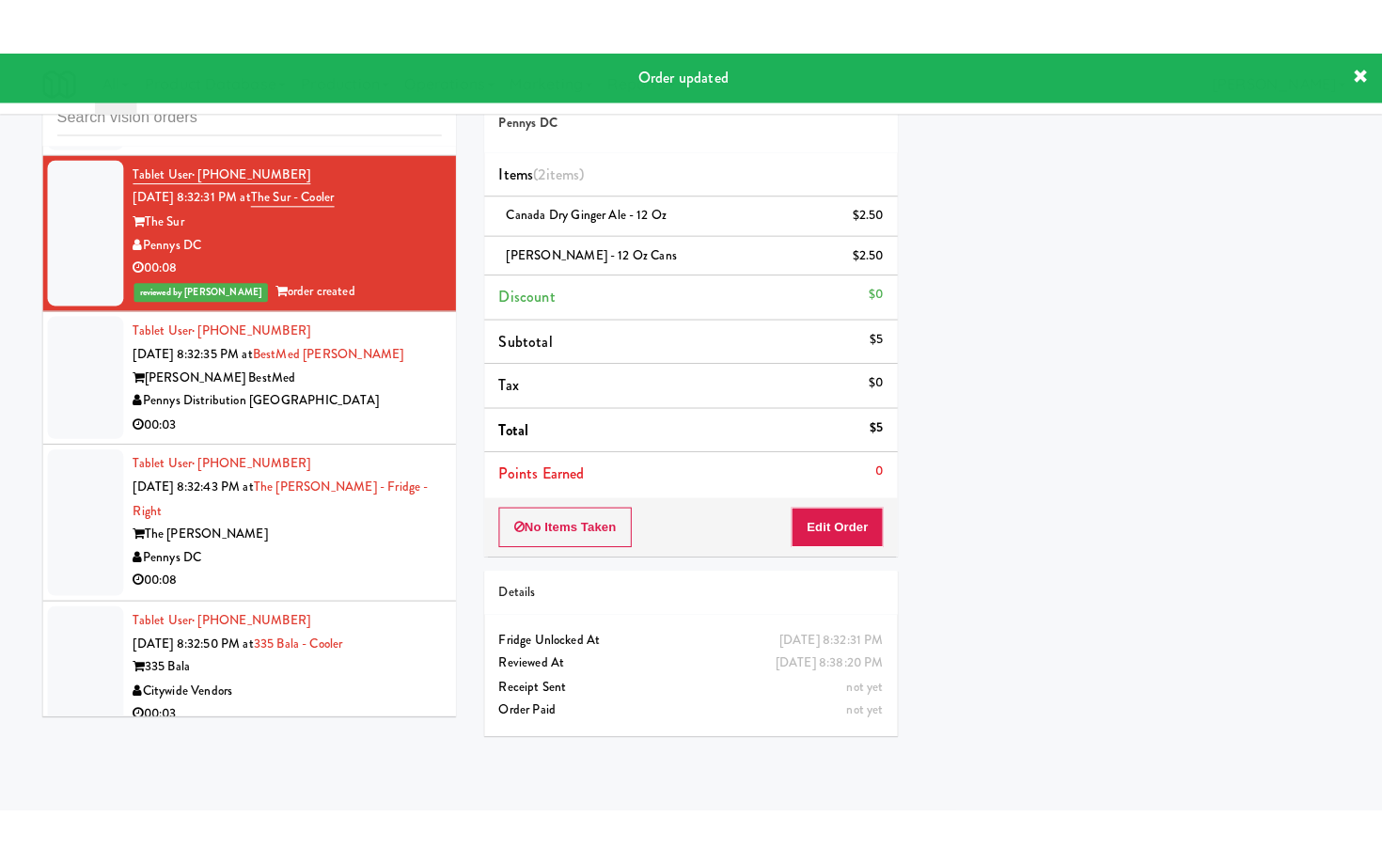
scroll to position [19842, 0]
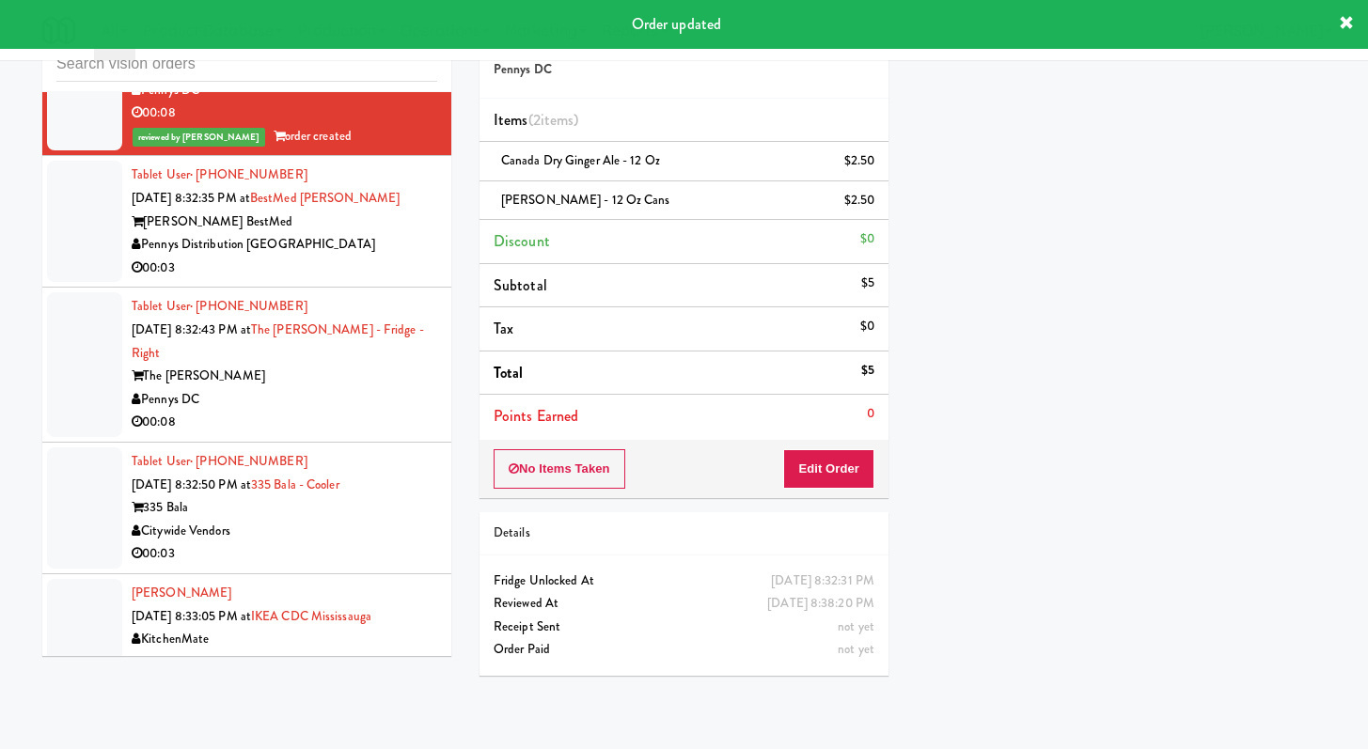
click at [369, 257] on div "Pennys Distribution [GEOGRAPHIC_DATA]" at bounding box center [285, 245] width 306 height 24
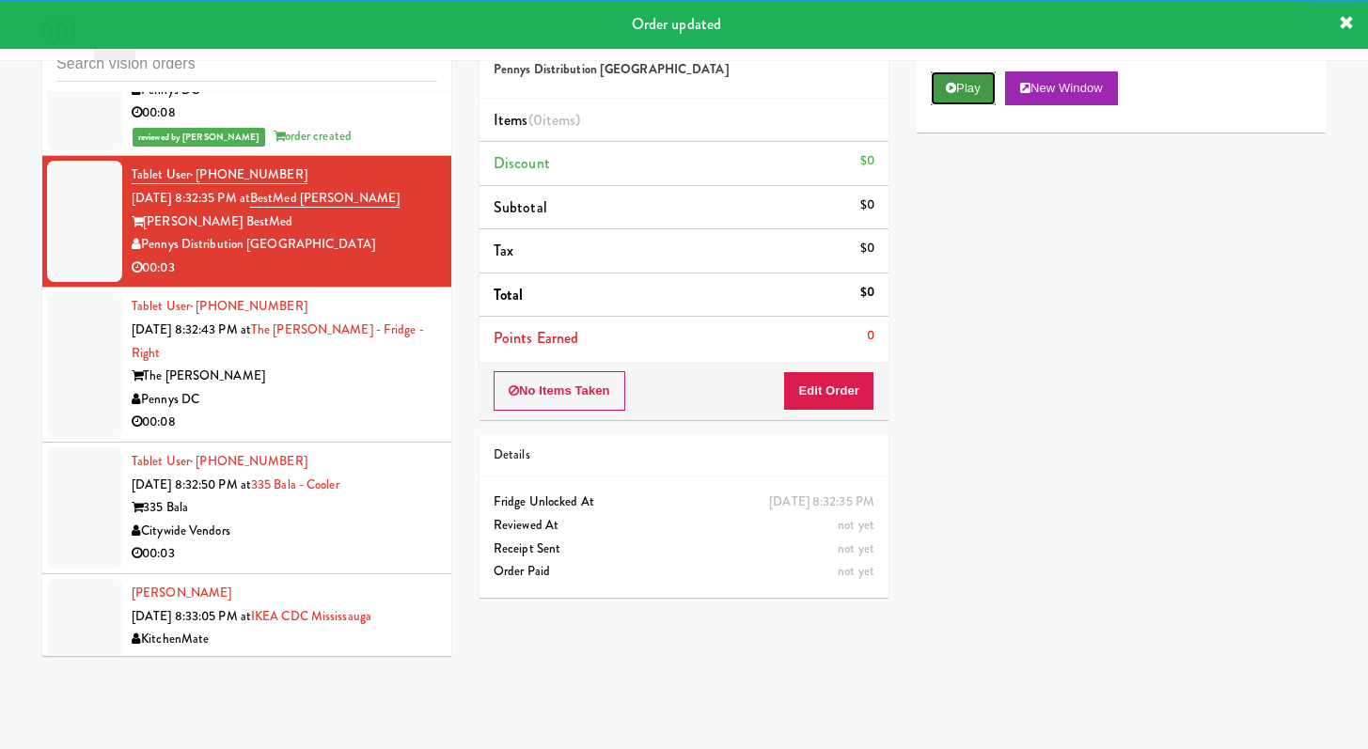
click at [965, 92] on button "Play" at bounding box center [963, 88] width 65 height 34
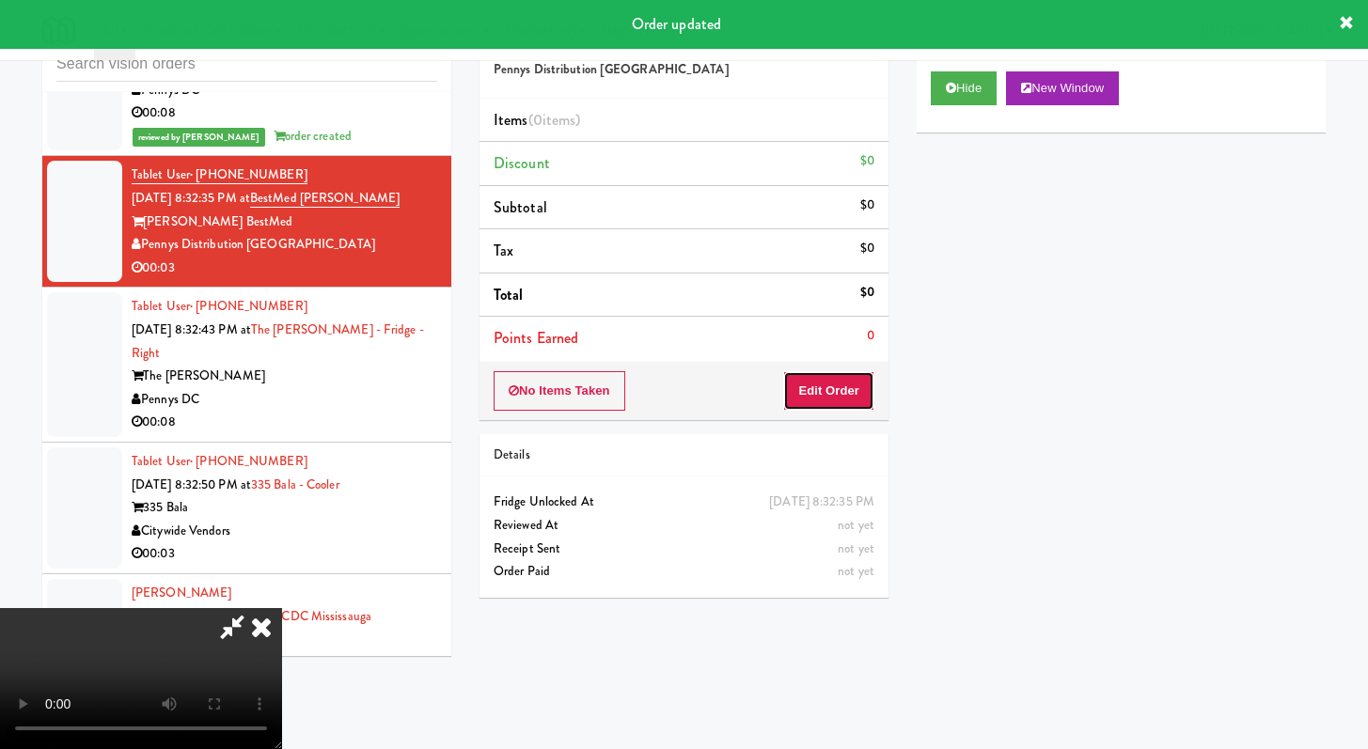
click at [841, 401] on button "Edit Order" at bounding box center [828, 390] width 91 height 39
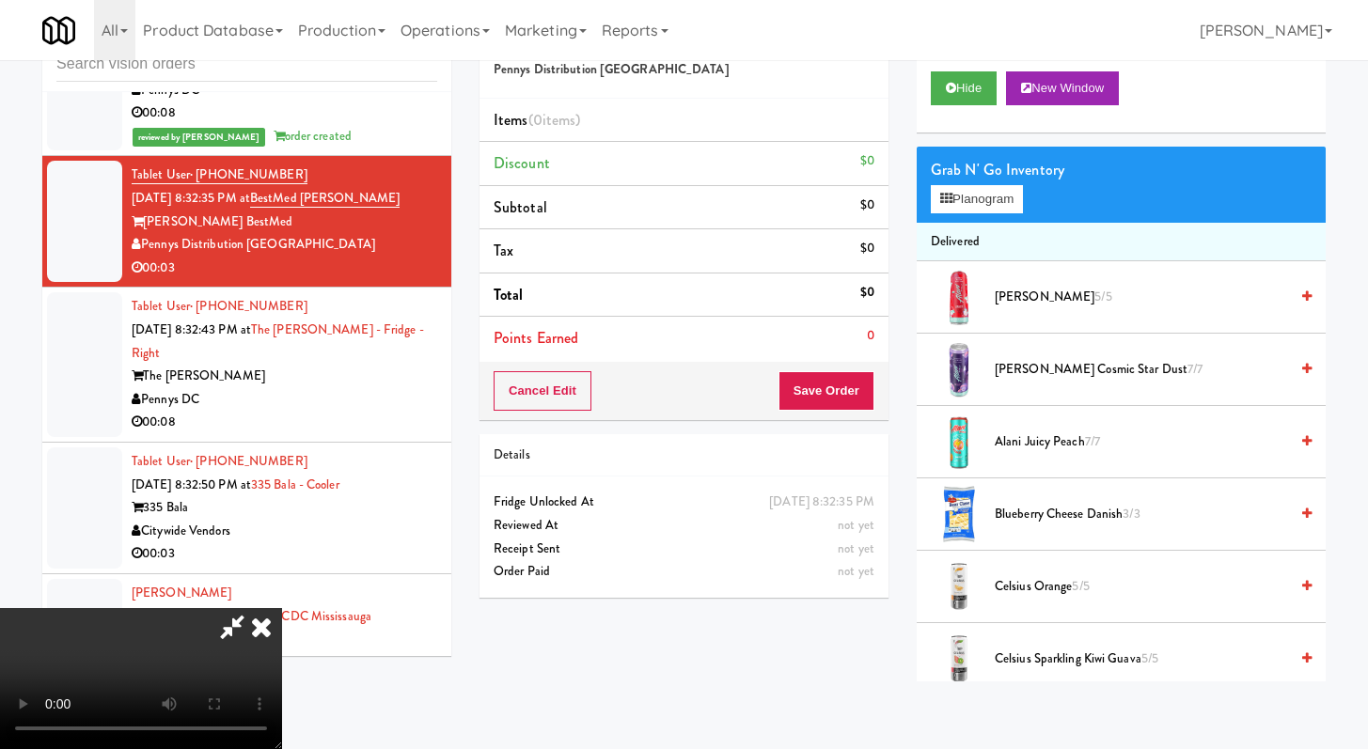
scroll to position [19750, 0]
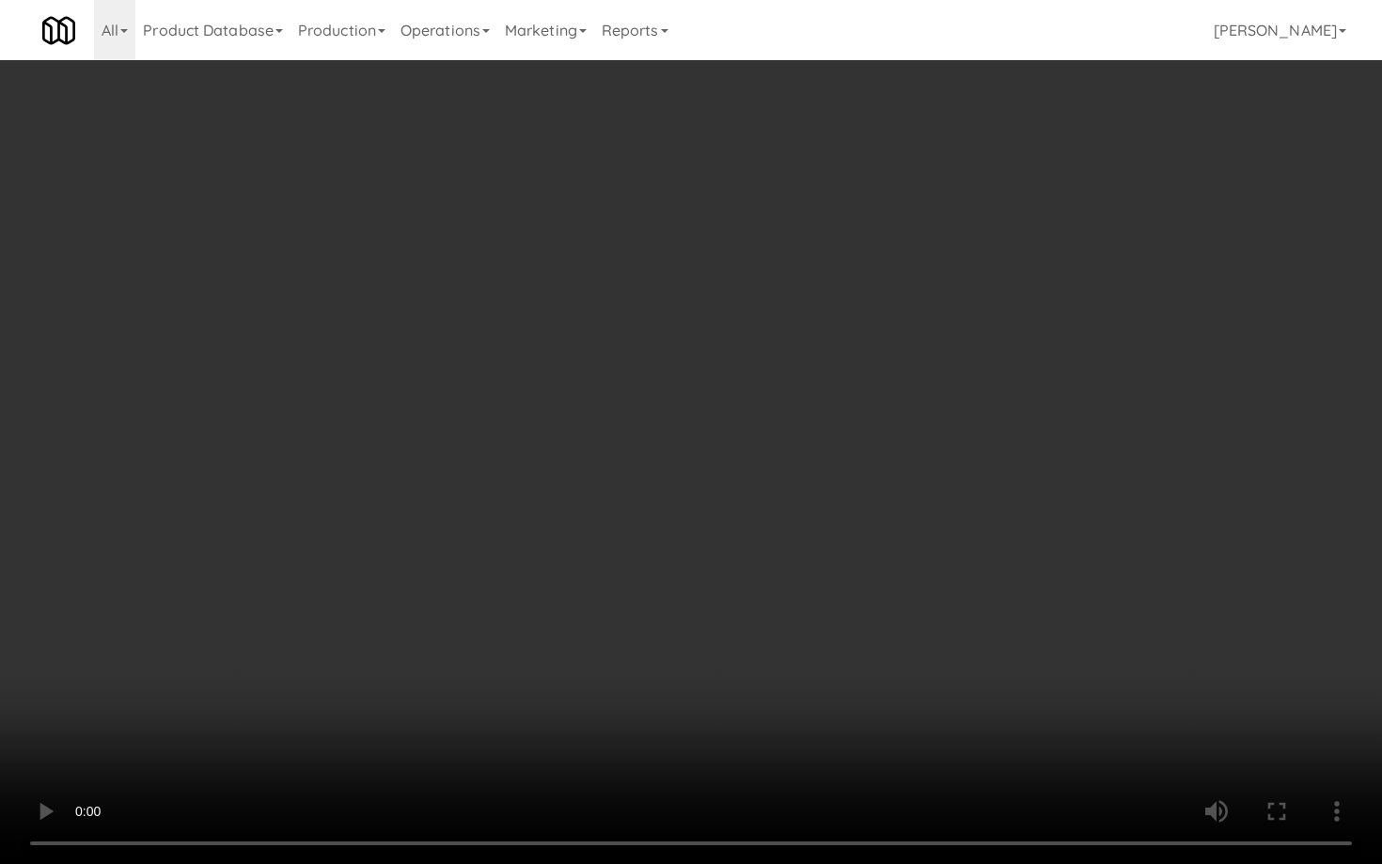
click at [723, 608] on video at bounding box center [691, 432] width 1382 height 864
click at [730, 606] on video at bounding box center [691, 432] width 1382 height 864
click at [730, 605] on video at bounding box center [691, 432] width 1382 height 864
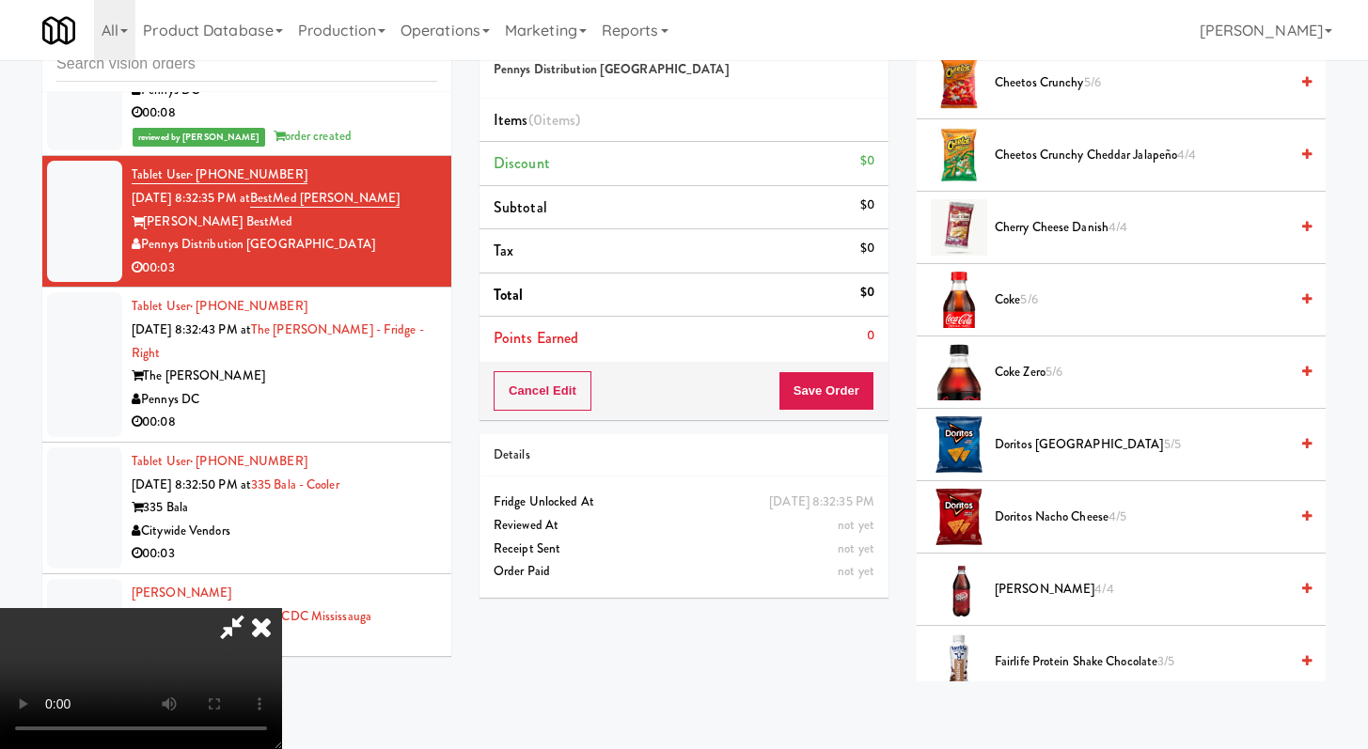
scroll to position [858, 0]
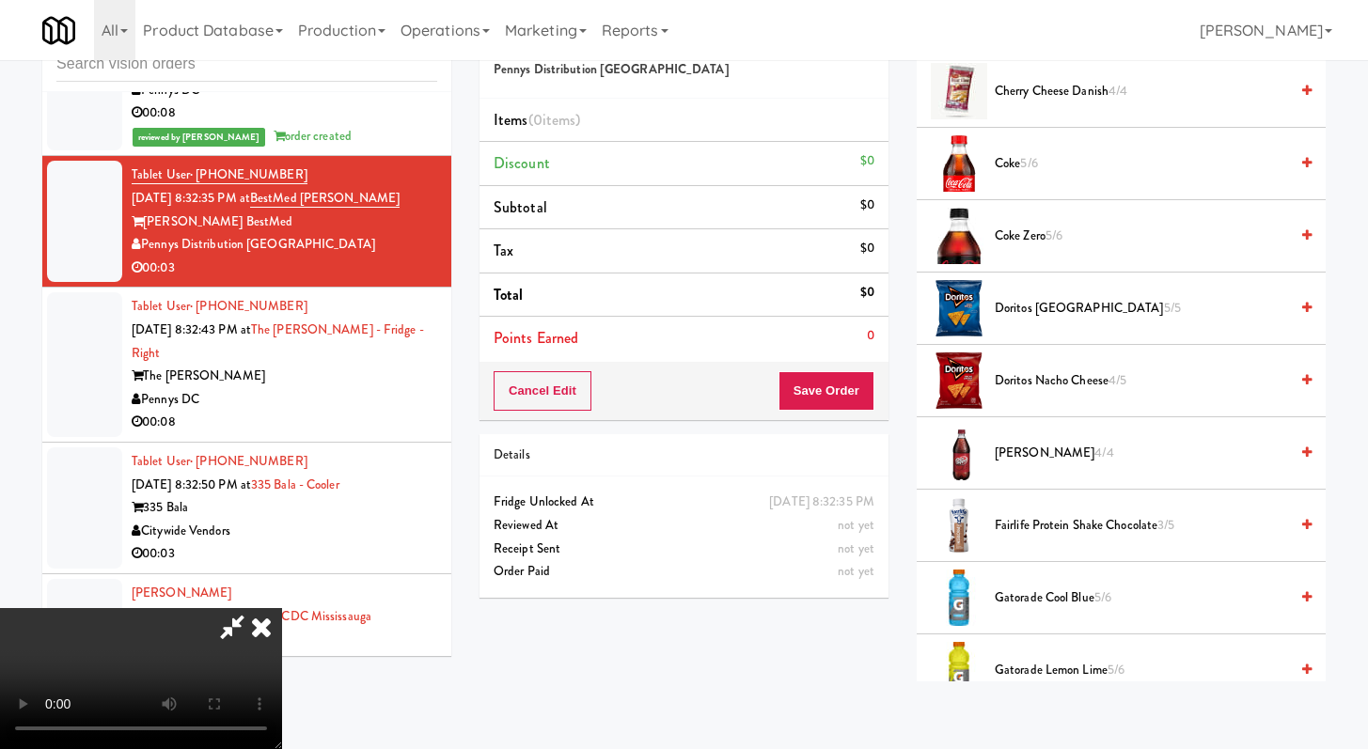
drag, startPoint x: 1027, startPoint y: 462, endPoint x: 973, endPoint y: 468, distance: 54.0
click at [1026, 462] on span "[PERSON_NAME] 4/4" at bounding box center [1141, 454] width 293 height 24
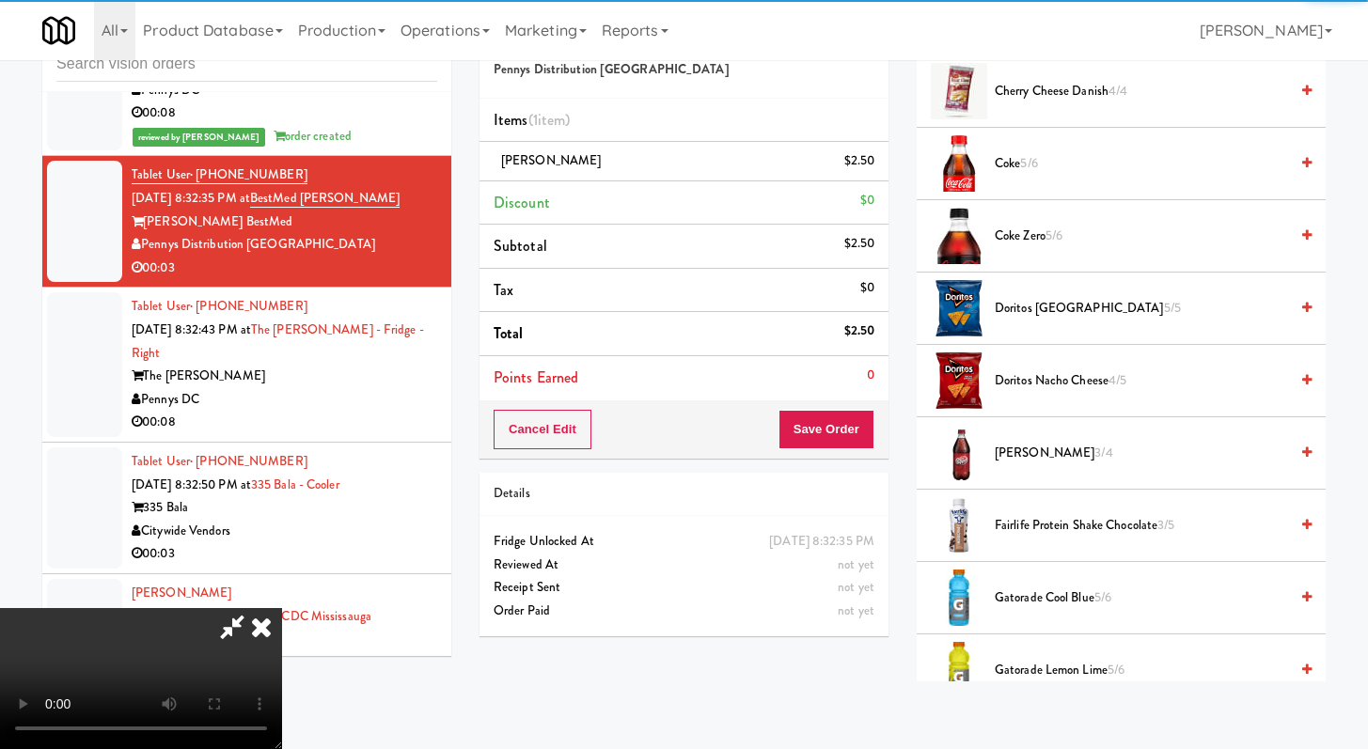
click at [850, 454] on div "Cancel Edit Save Order" at bounding box center [684, 430] width 409 height 58
click at [849, 439] on button "Save Order" at bounding box center [827, 429] width 96 height 39
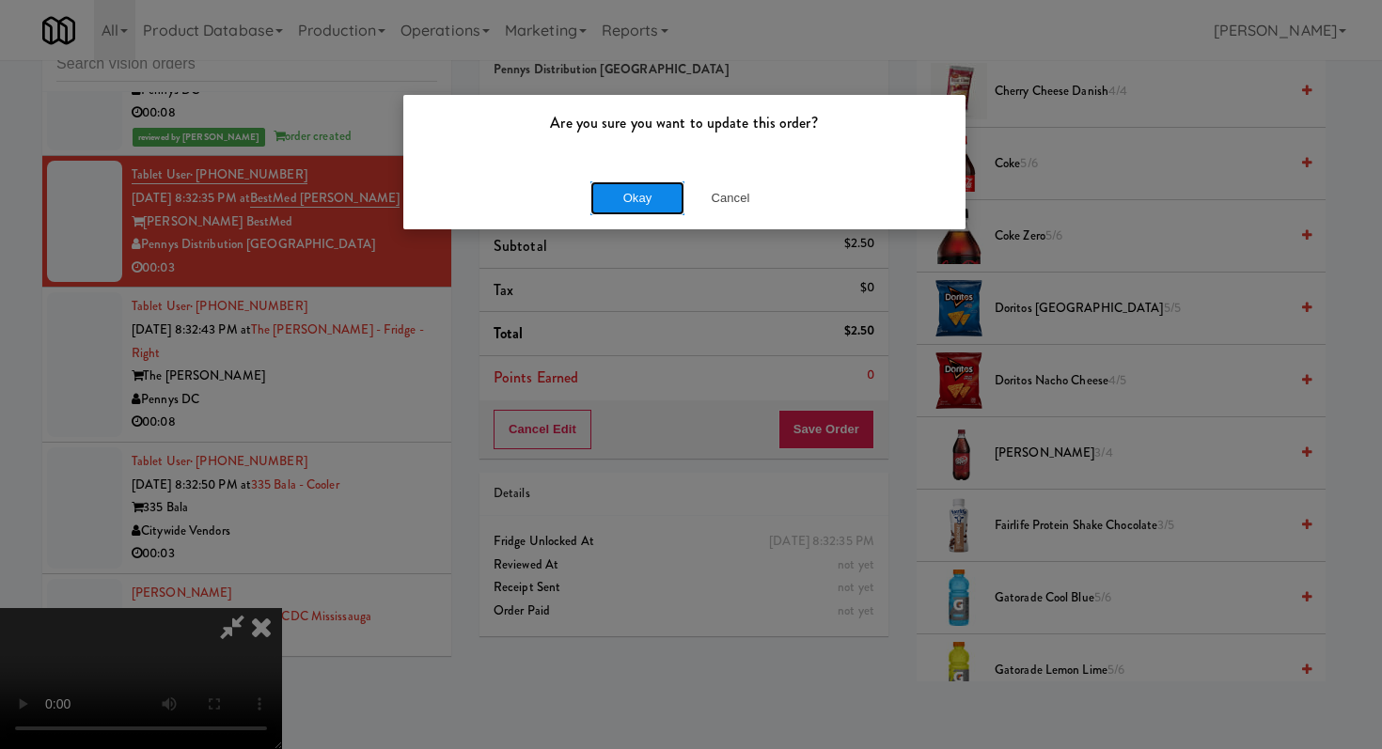
click at [627, 207] on button "Okay" at bounding box center [637, 198] width 94 height 34
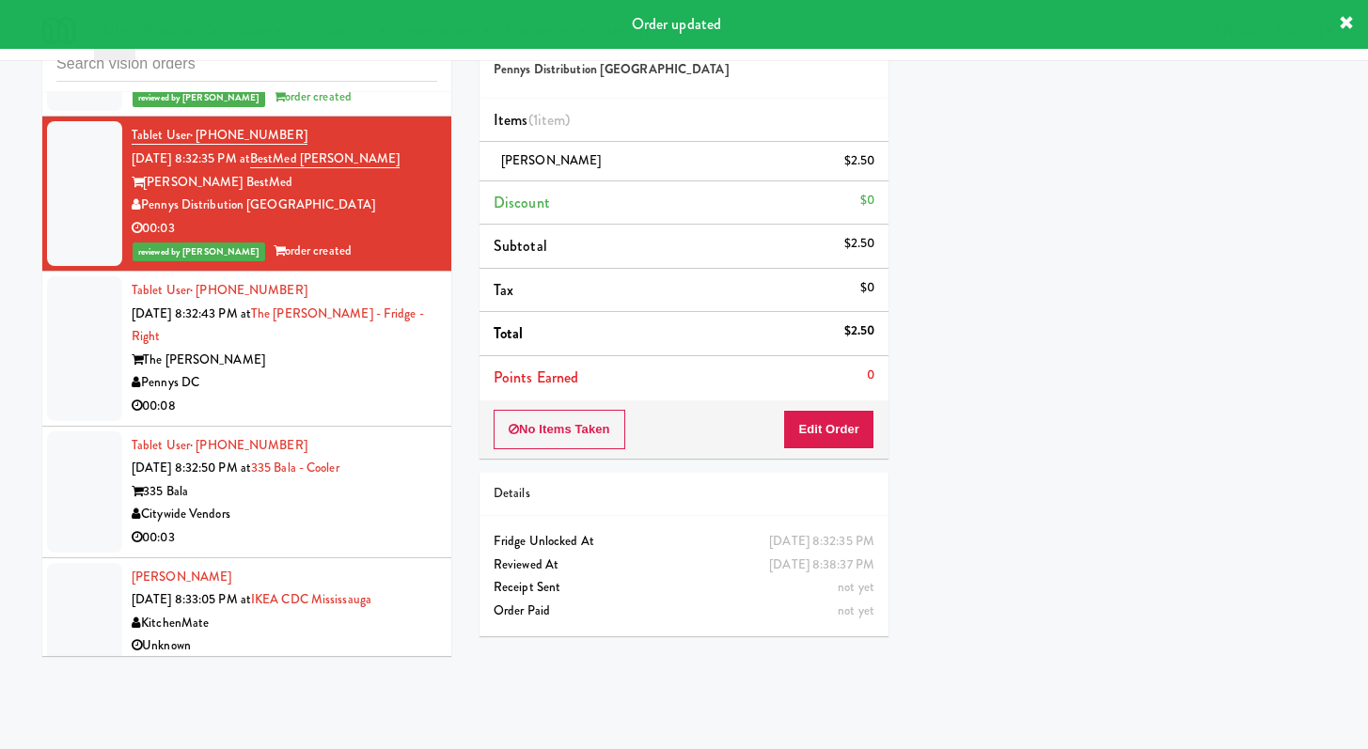
scroll to position [19901, 0]
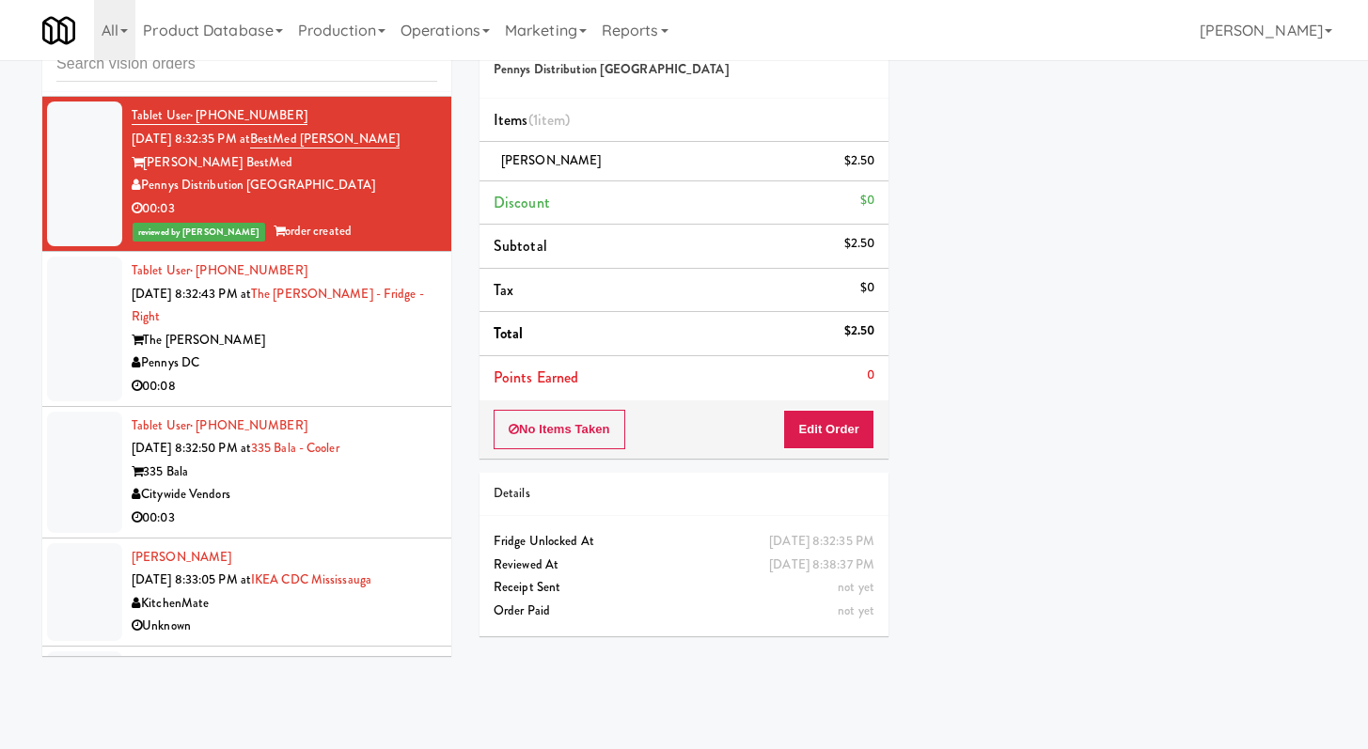
click at [340, 375] on div "Pennys DC" at bounding box center [285, 364] width 306 height 24
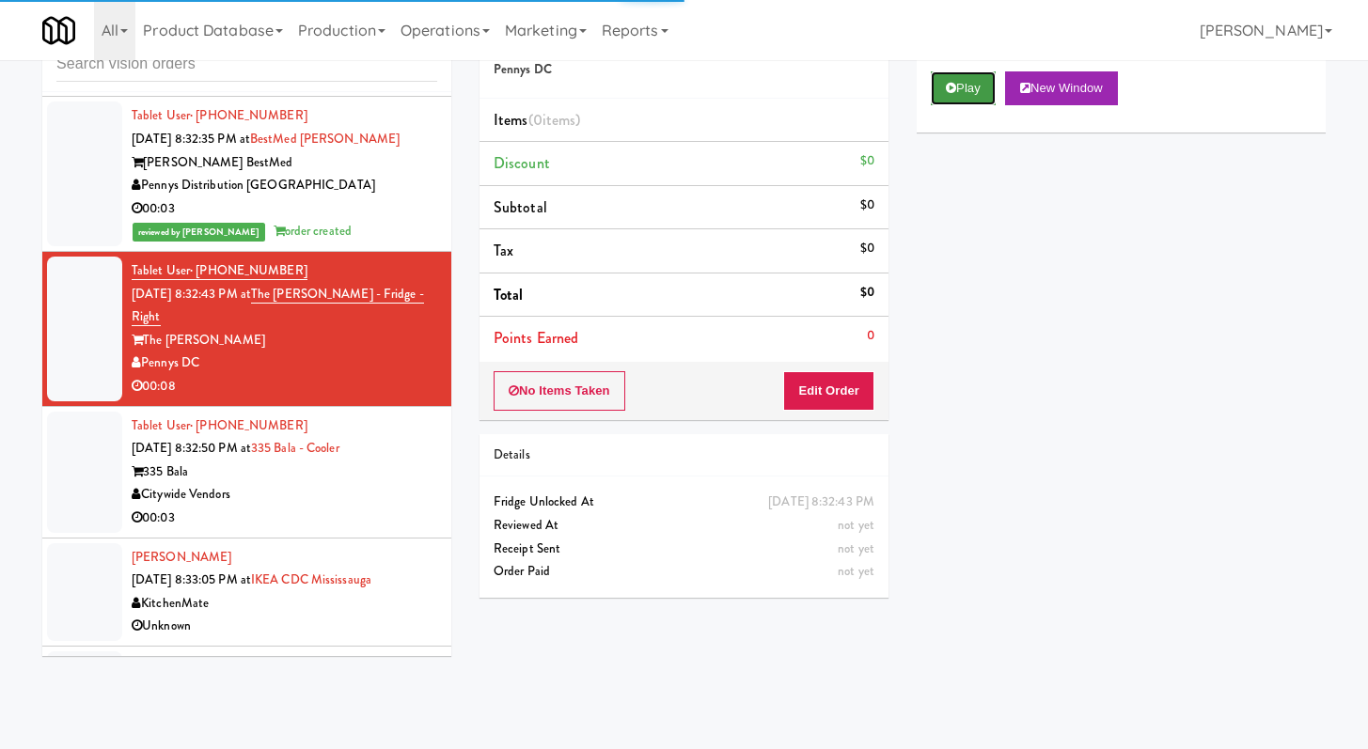
click at [981, 77] on button "Play" at bounding box center [963, 88] width 65 height 34
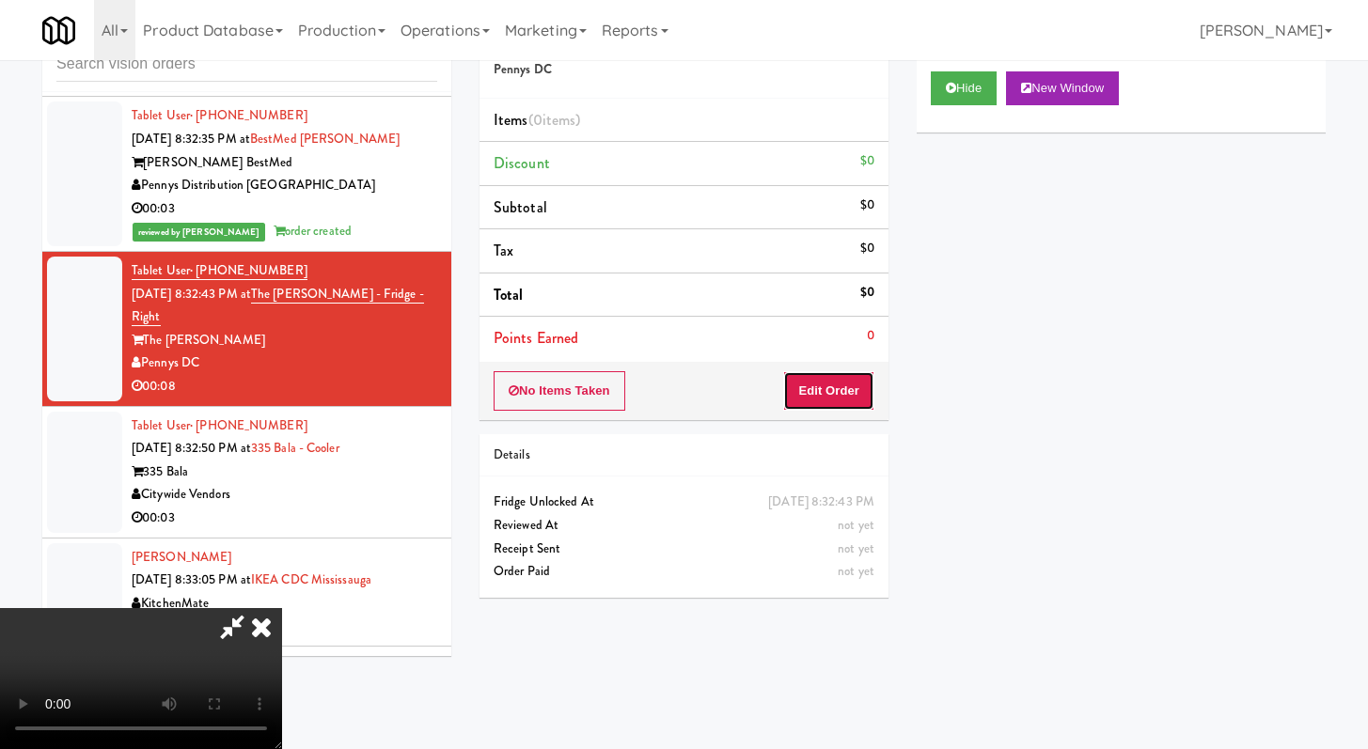
click at [845, 371] on button "Edit Order" at bounding box center [828, 390] width 91 height 39
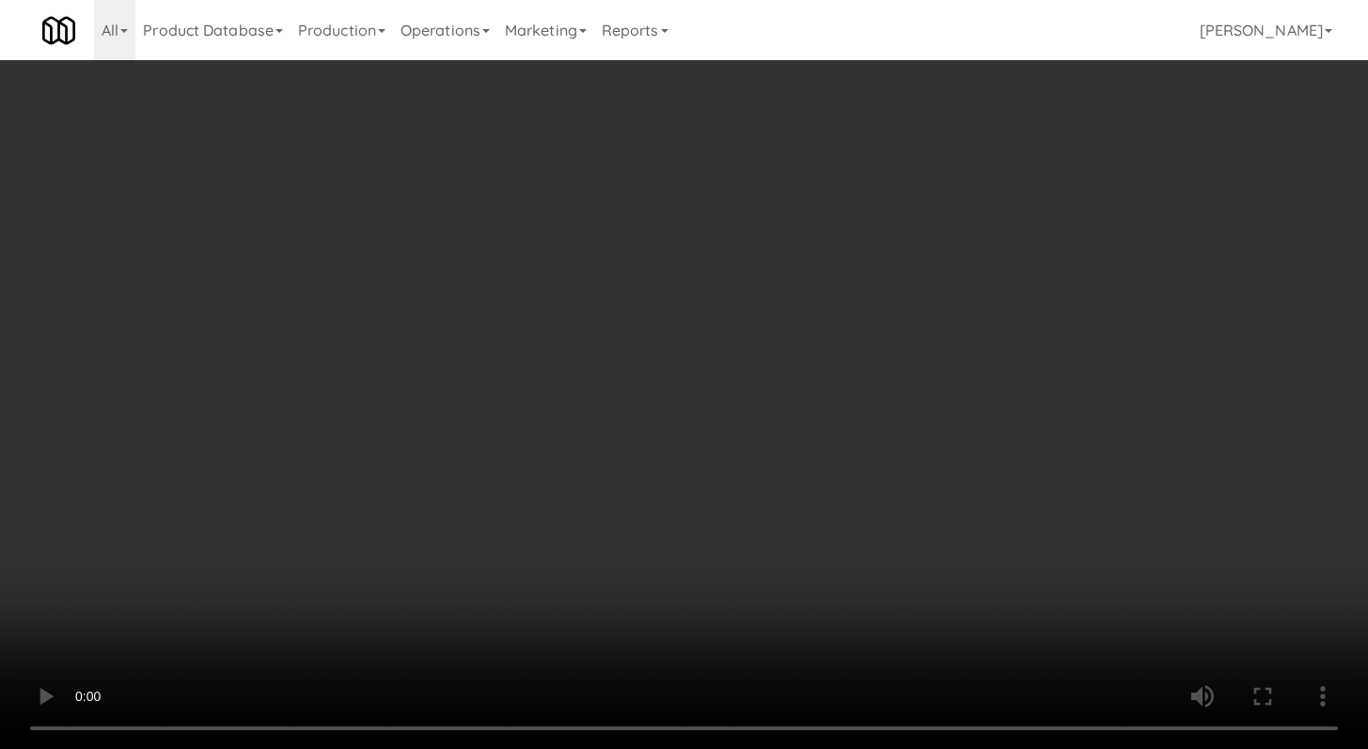
scroll to position [19809, 0]
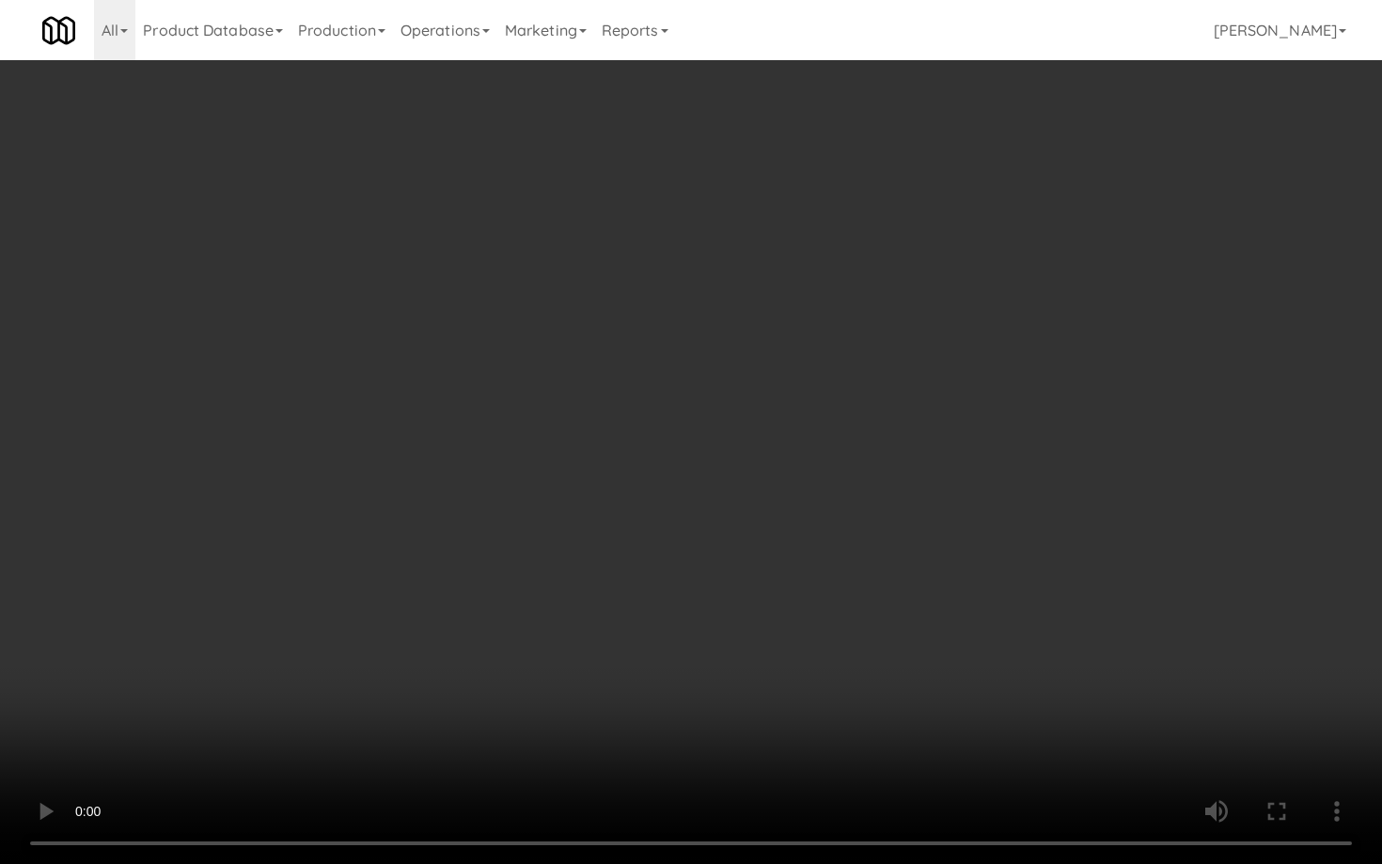
click at [730, 695] on video at bounding box center [691, 432] width 1382 height 864
click at [736, 688] on video at bounding box center [691, 432] width 1382 height 864
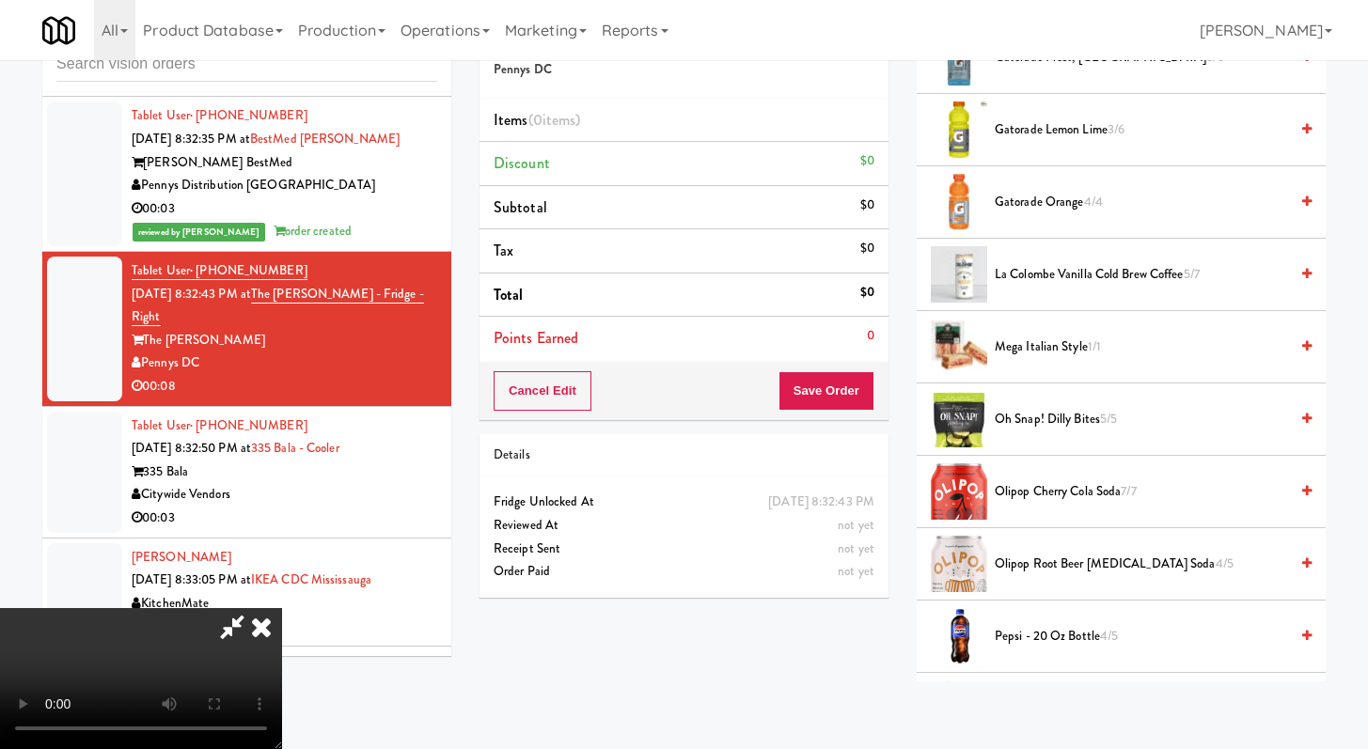
scroll to position [1417, 0]
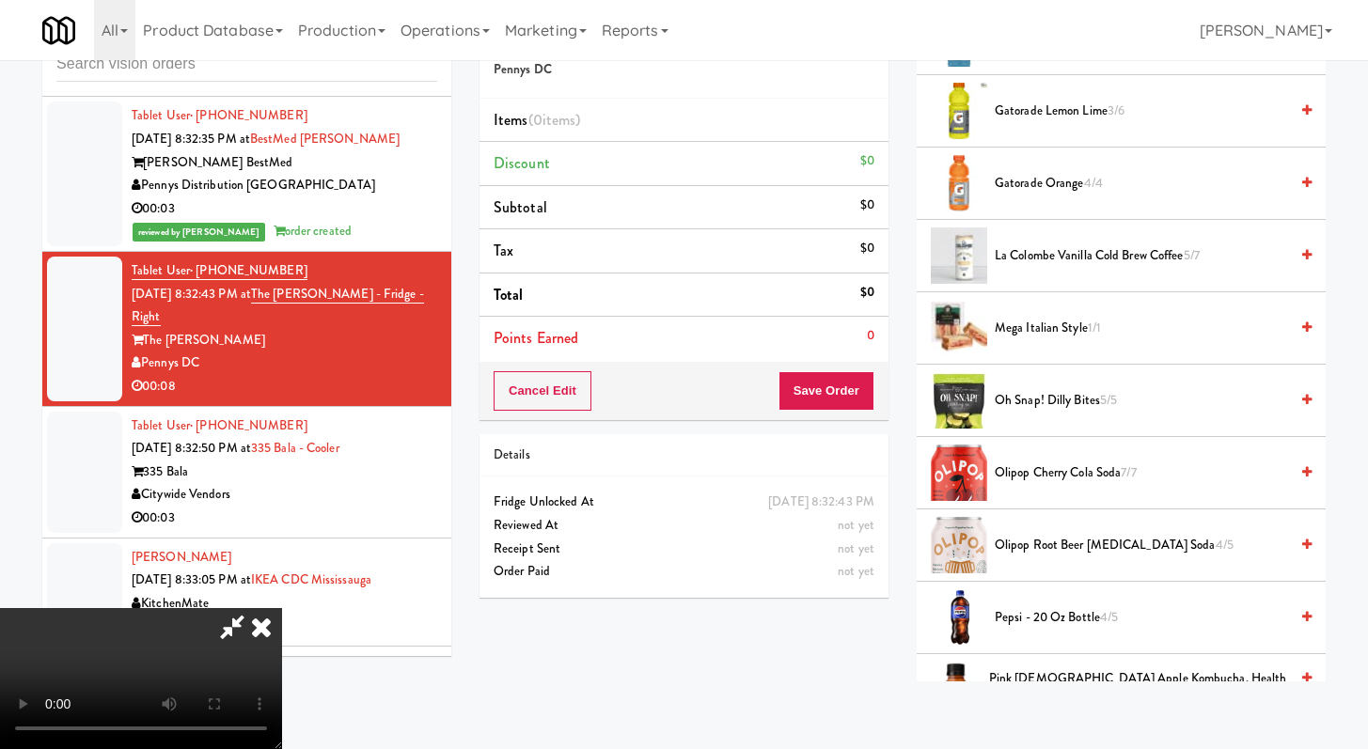
click at [1049, 617] on span "Pepsi - 20 oz bottle 4/5" at bounding box center [1141, 618] width 293 height 24
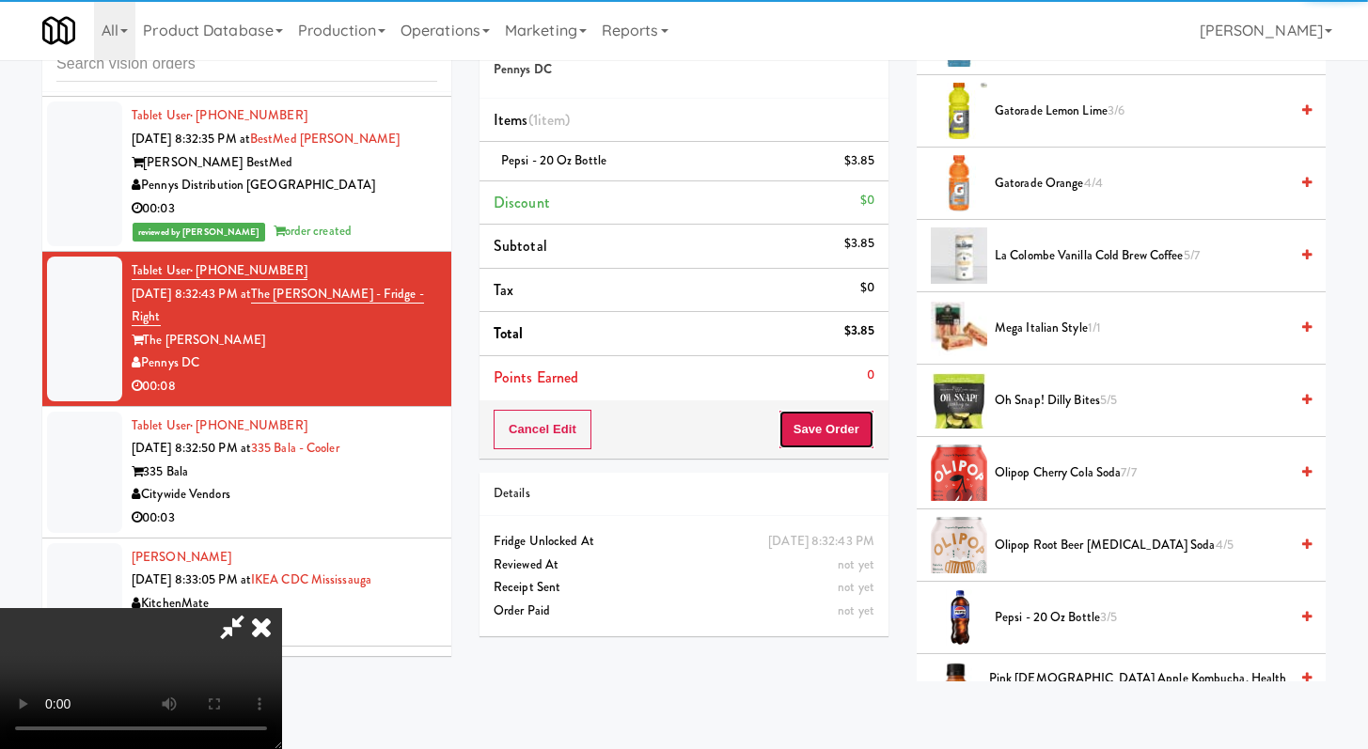
click at [823, 428] on button "Save Order" at bounding box center [827, 429] width 96 height 39
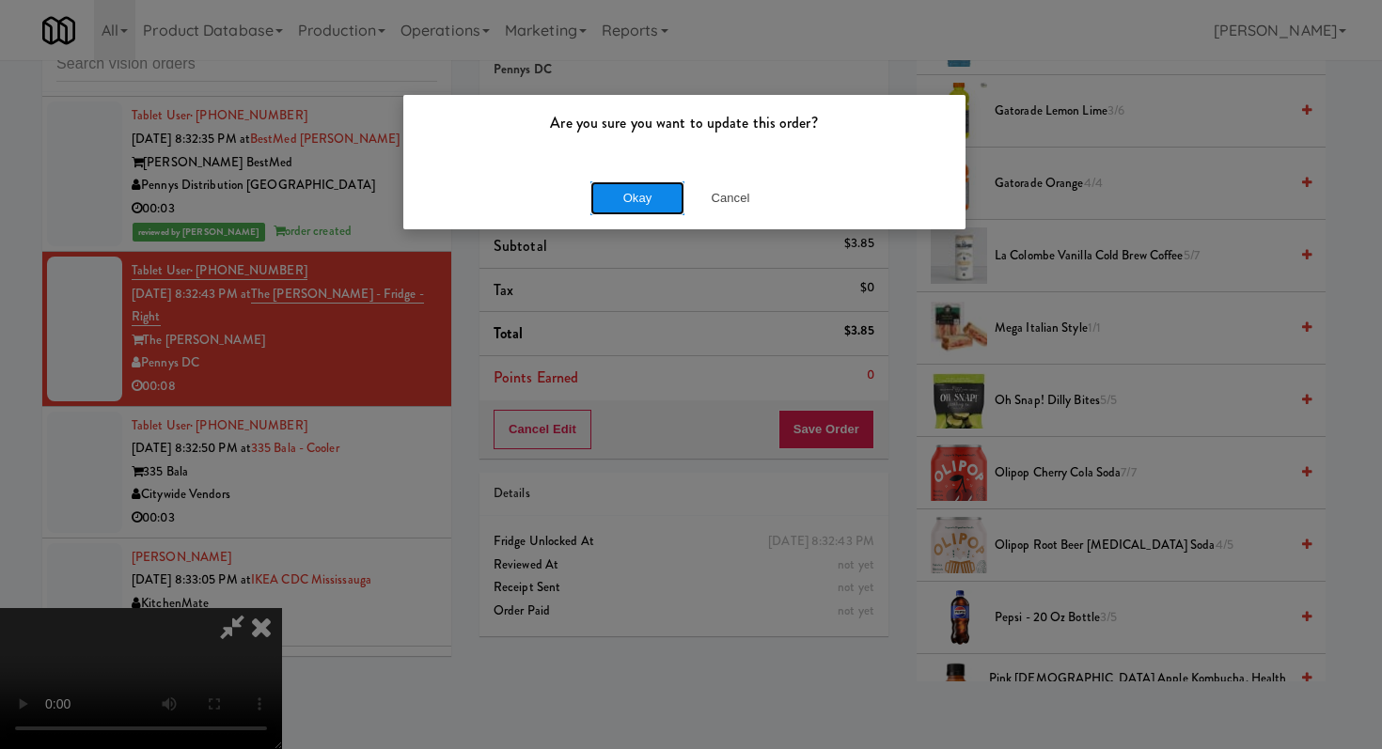
click at [625, 190] on button "Okay" at bounding box center [637, 198] width 94 height 34
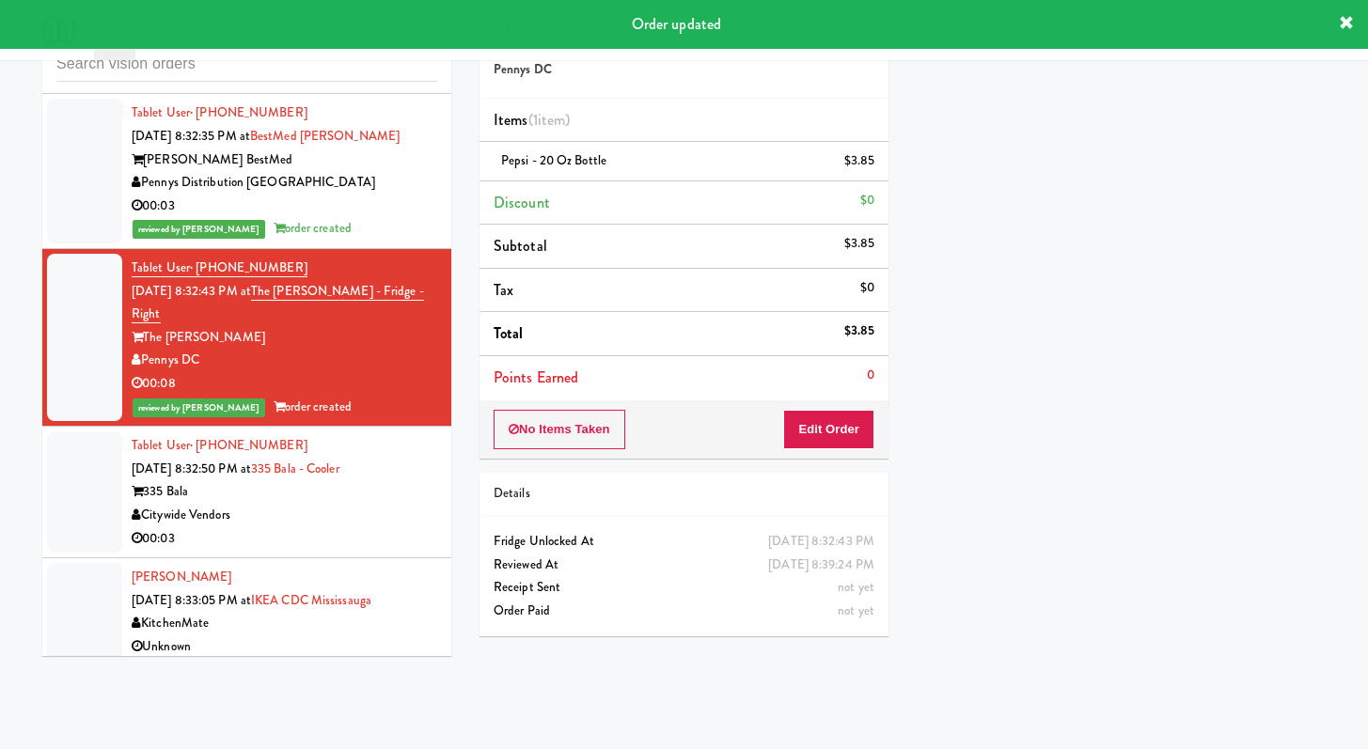
scroll to position [19905, 0]
click at [333, 527] on div "Citywide Vendors" at bounding box center [285, 515] width 306 height 24
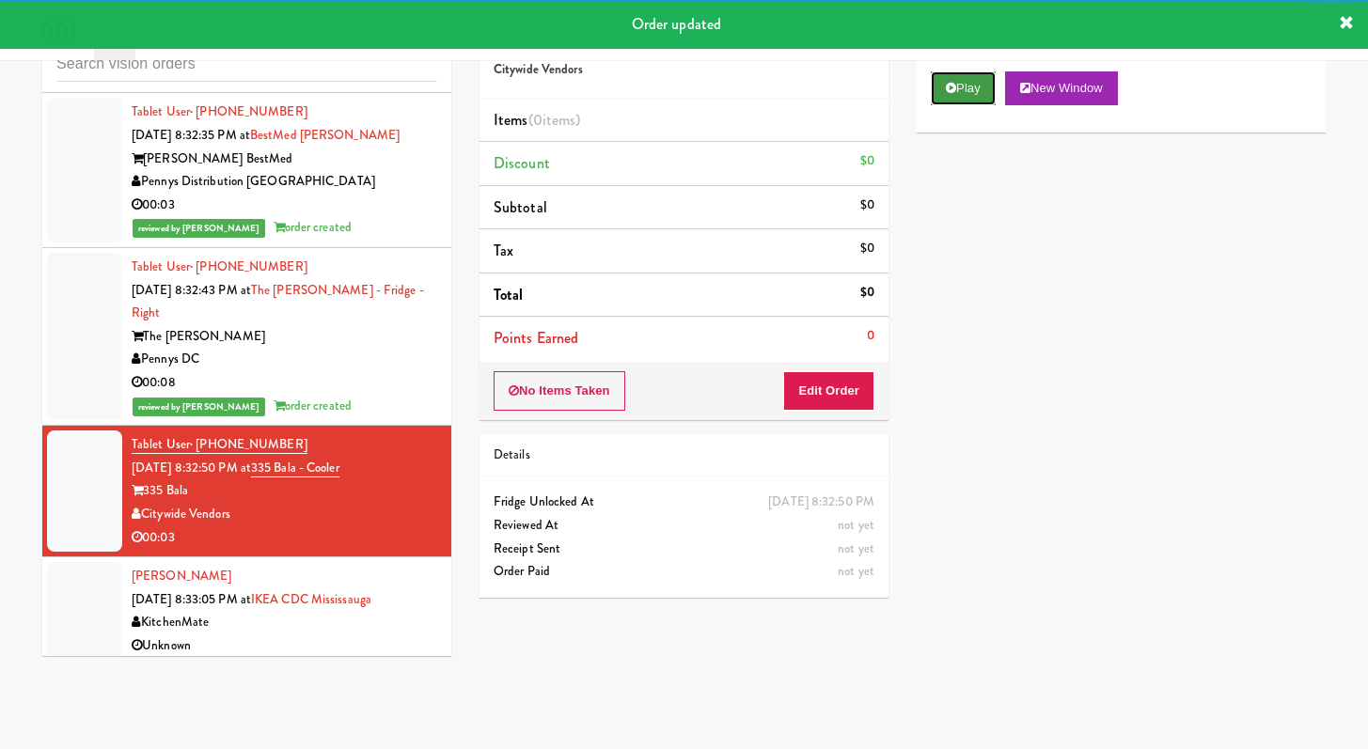
click at [952, 91] on icon at bounding box center [951, 88] width 10 height 12
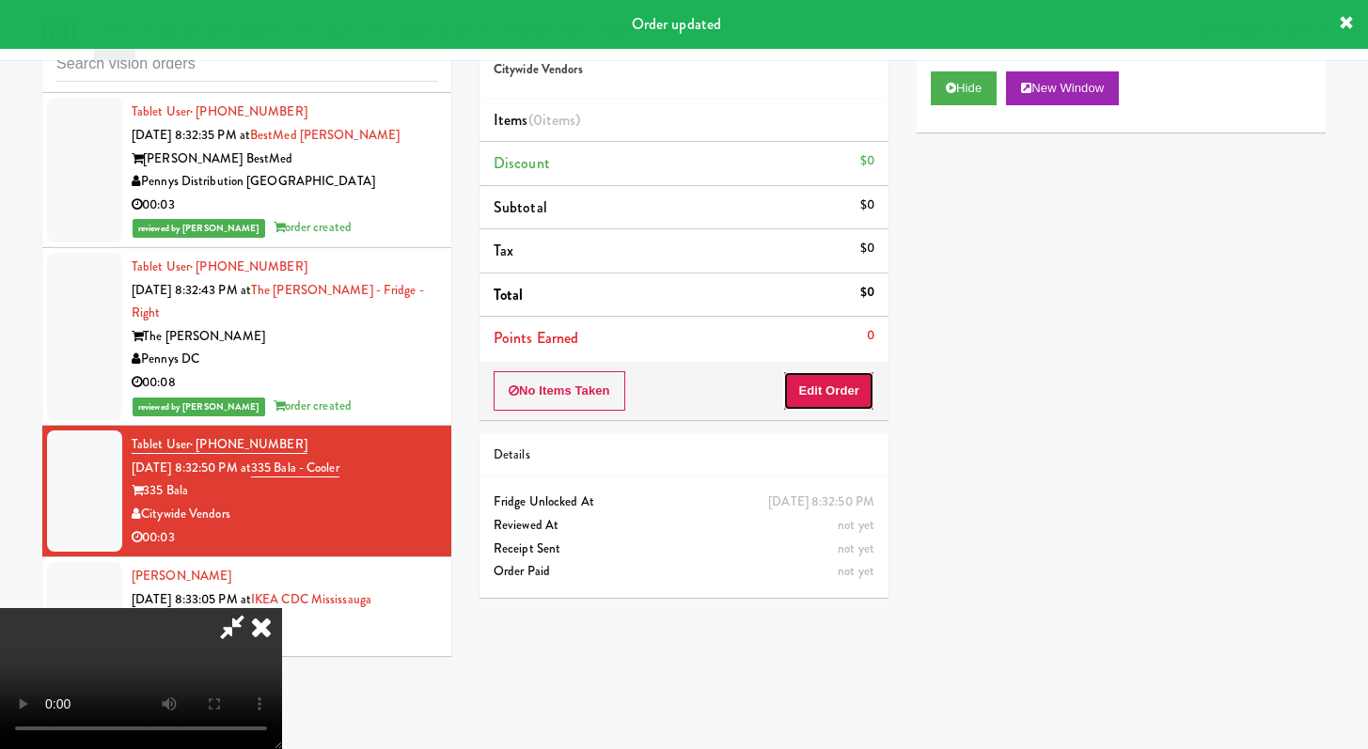
click at [850, 396] on button "Edit Order" at bounding box center [828, 390] width 91 height 39
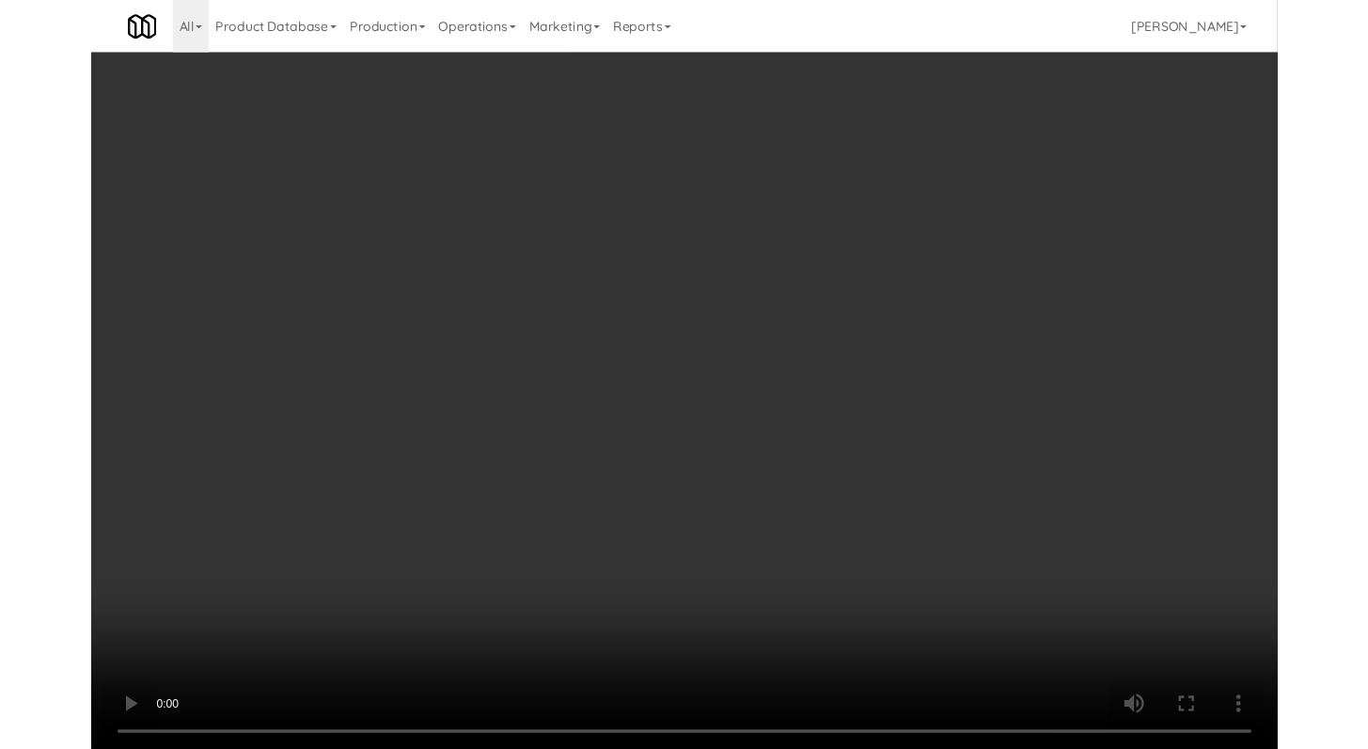
scroll to position [19813, 0]
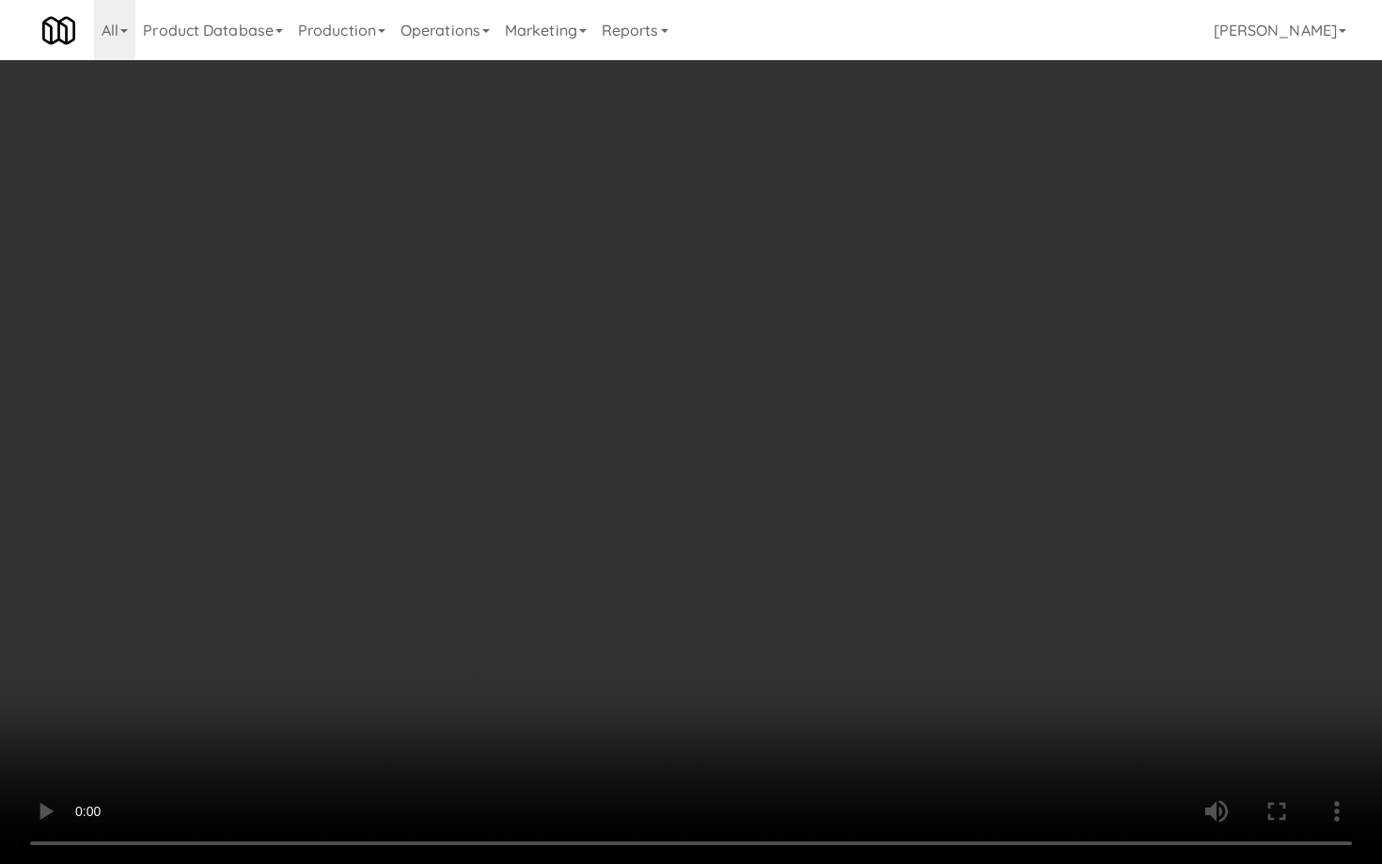
click at [686, 633] on video at bounding box center [691, 432] width 1382 height 864
click at [621, 530] on video at bounding box center [691, 432] width 1382 height 864
click at [653, 511] on video at bounding box center [691, 432] width 1382 height 864
click at [669, 502] on video at bounding box center [691, 432] width 1382 height 864
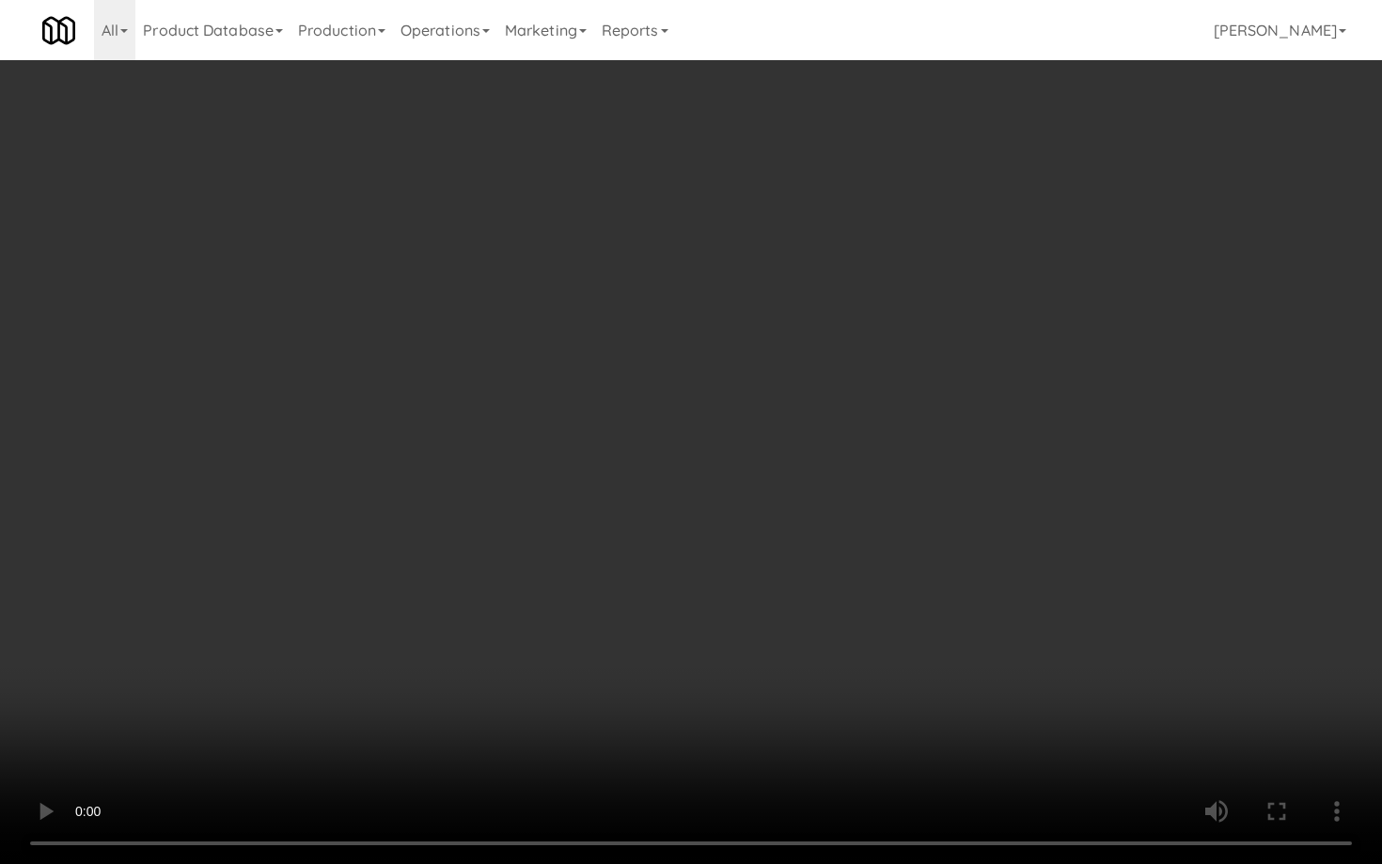
click at [668, 503] on video at bounding box center [691, 432] width 1382 height 864
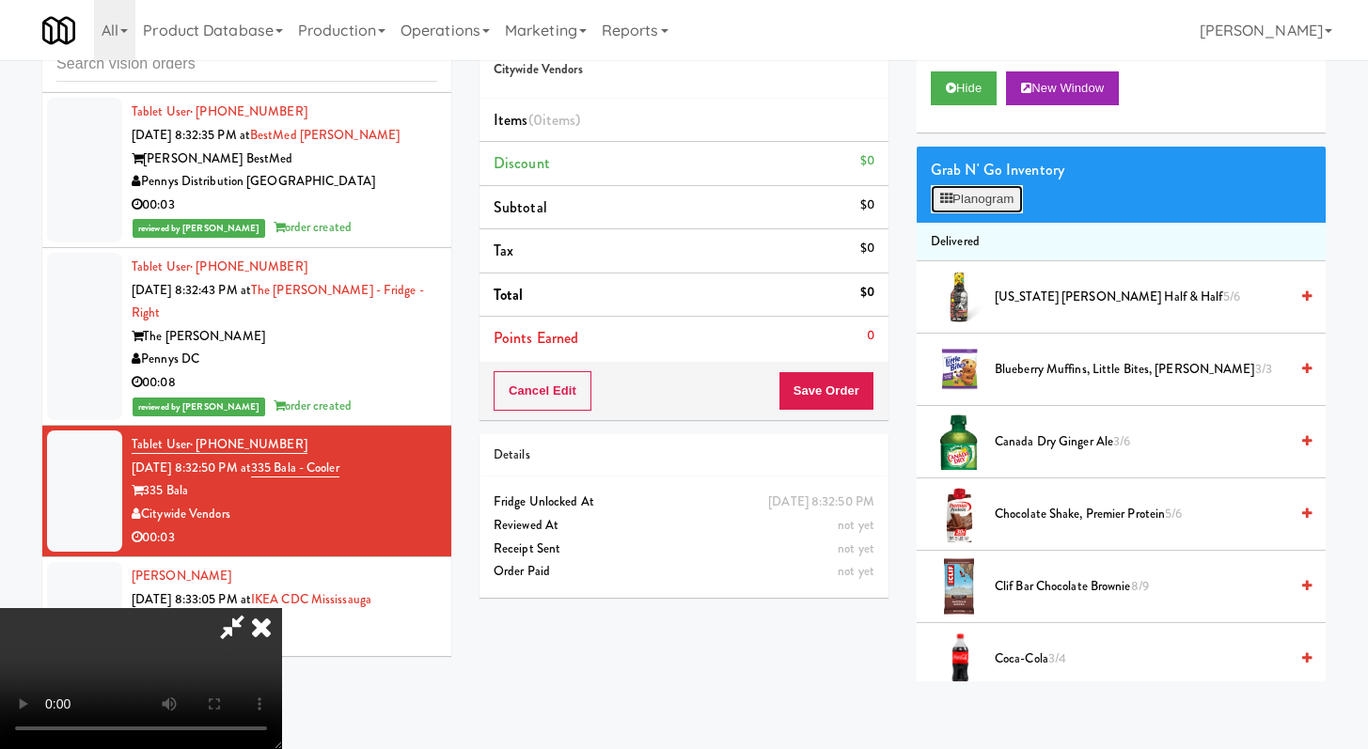
click at [938, 212] on button "Planogram" at bounding box center [977, 199] width 92 height 28
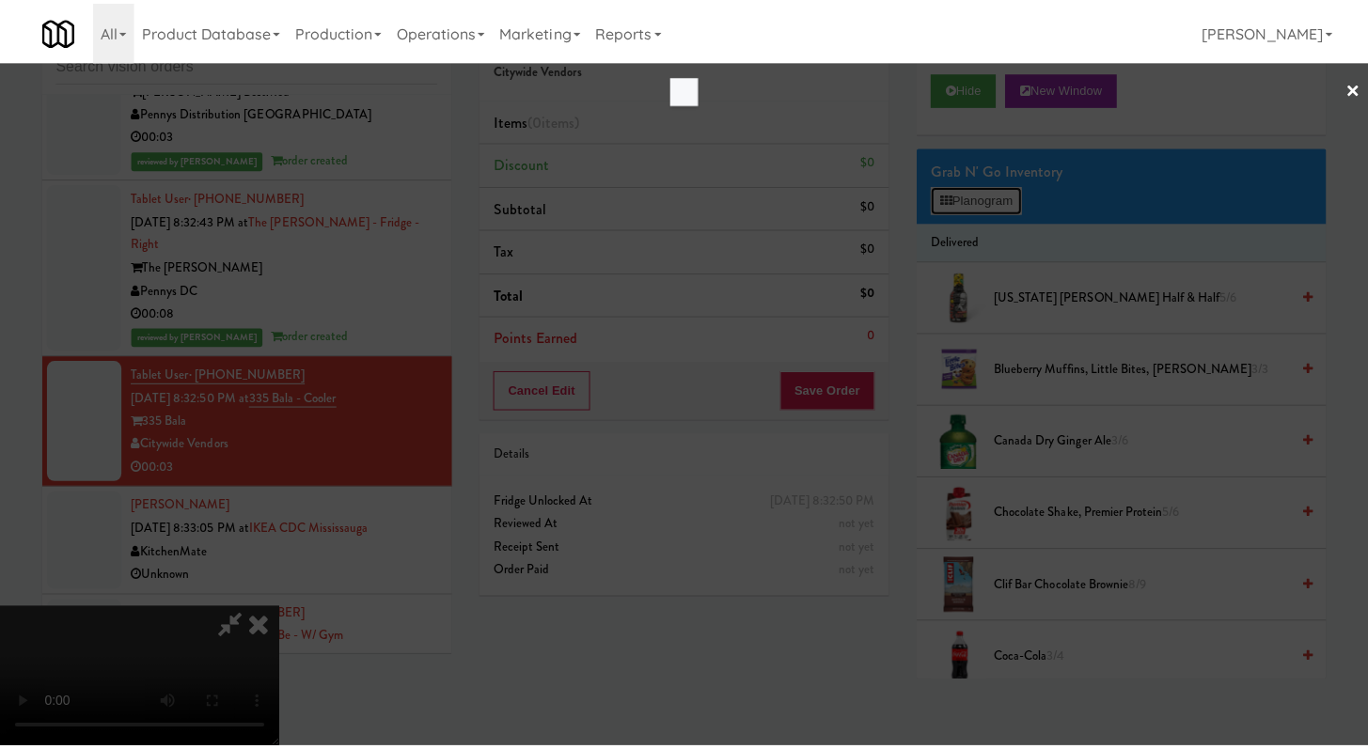
scroll to position [19813, 0]
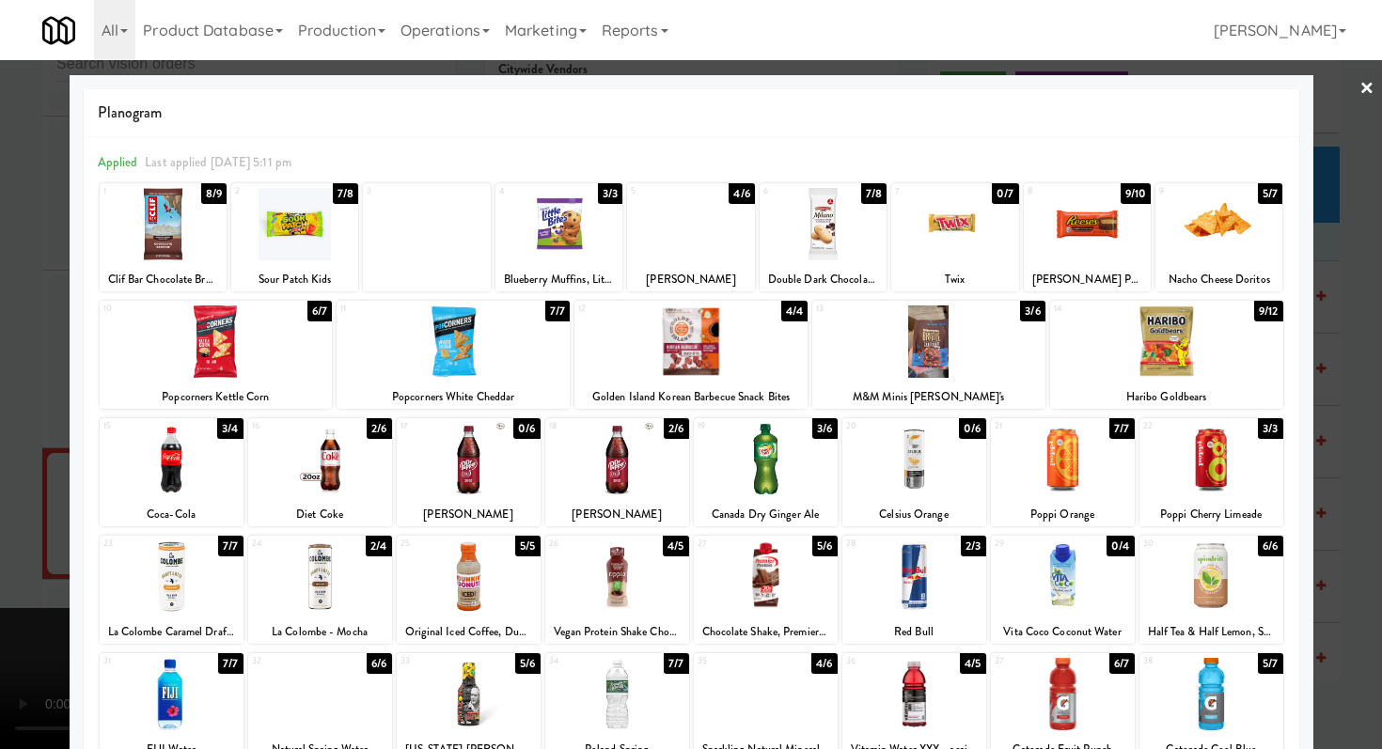
click at [615, 444] on div at bounding box center [617, 459] width 144 height 72
click at [0, 308] on div at bounding box center [691, 374] width 1382 height 749
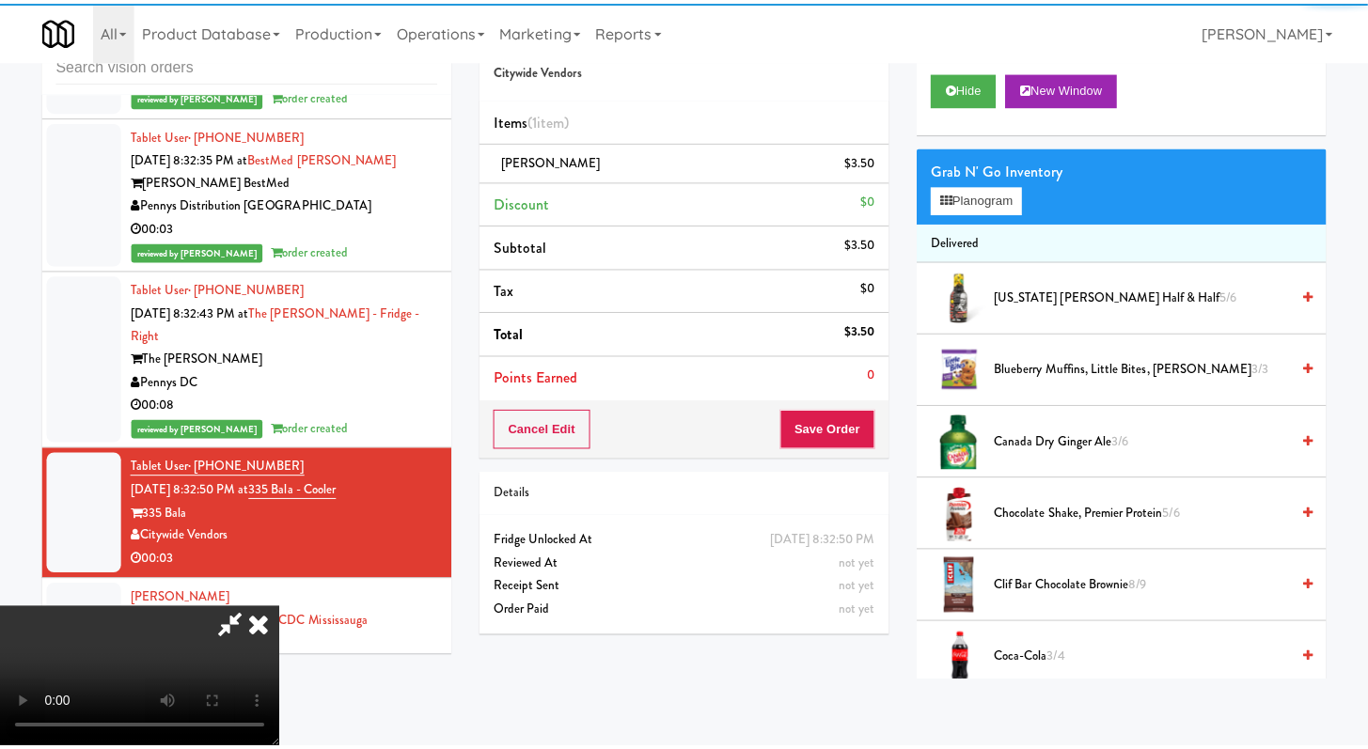
scroll to position [19905, 0]
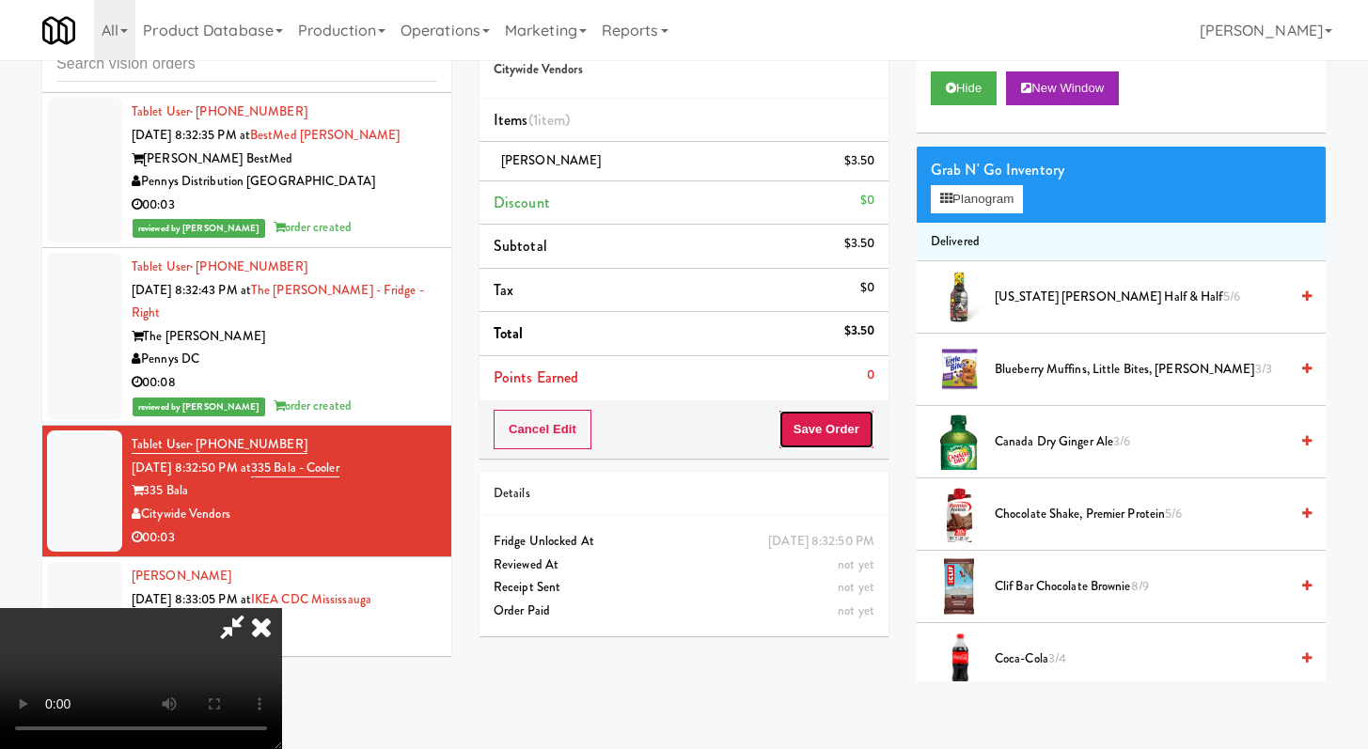
click at [864, 430] on button "Save Order" at bounding box center [827, 429] width 96 height 39
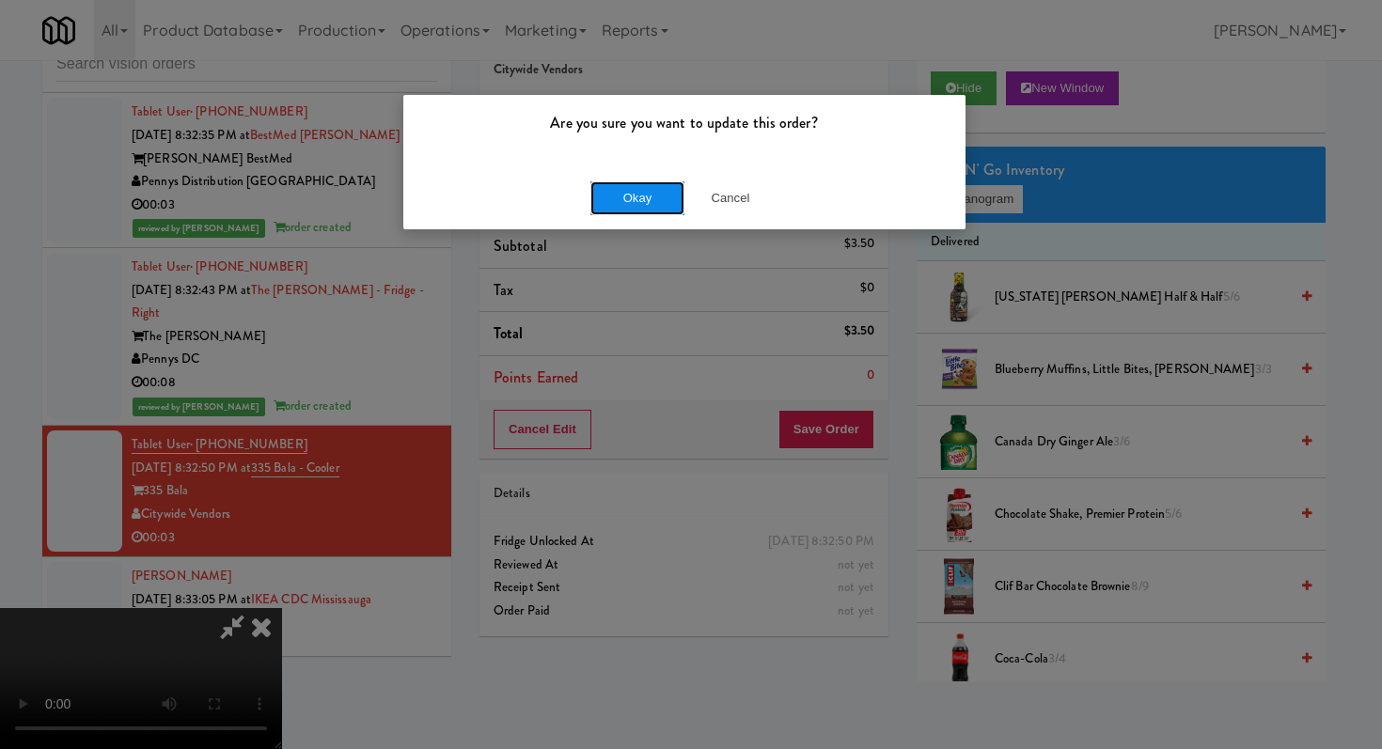
click at [660, 191] on button "Okay" at bounding box center [637, 198] width 94 height 34
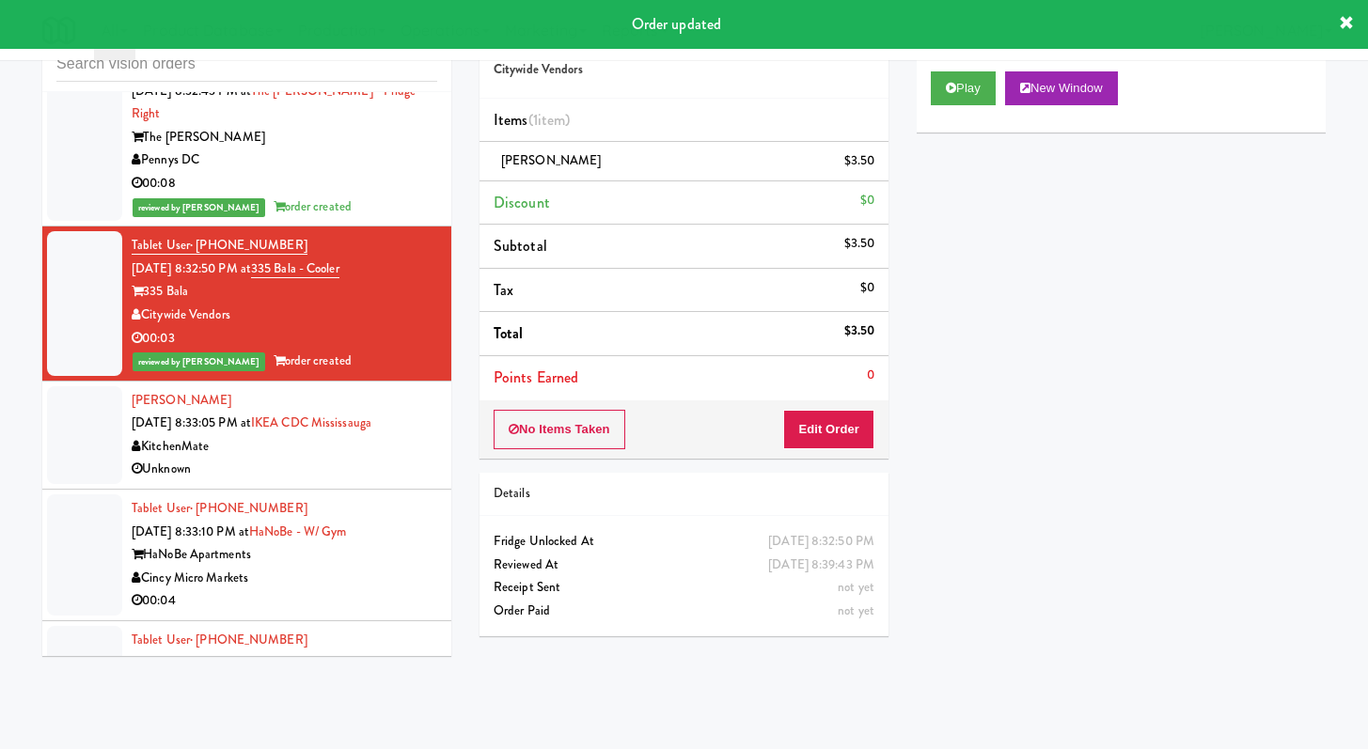
scroll to position [20135, 0]
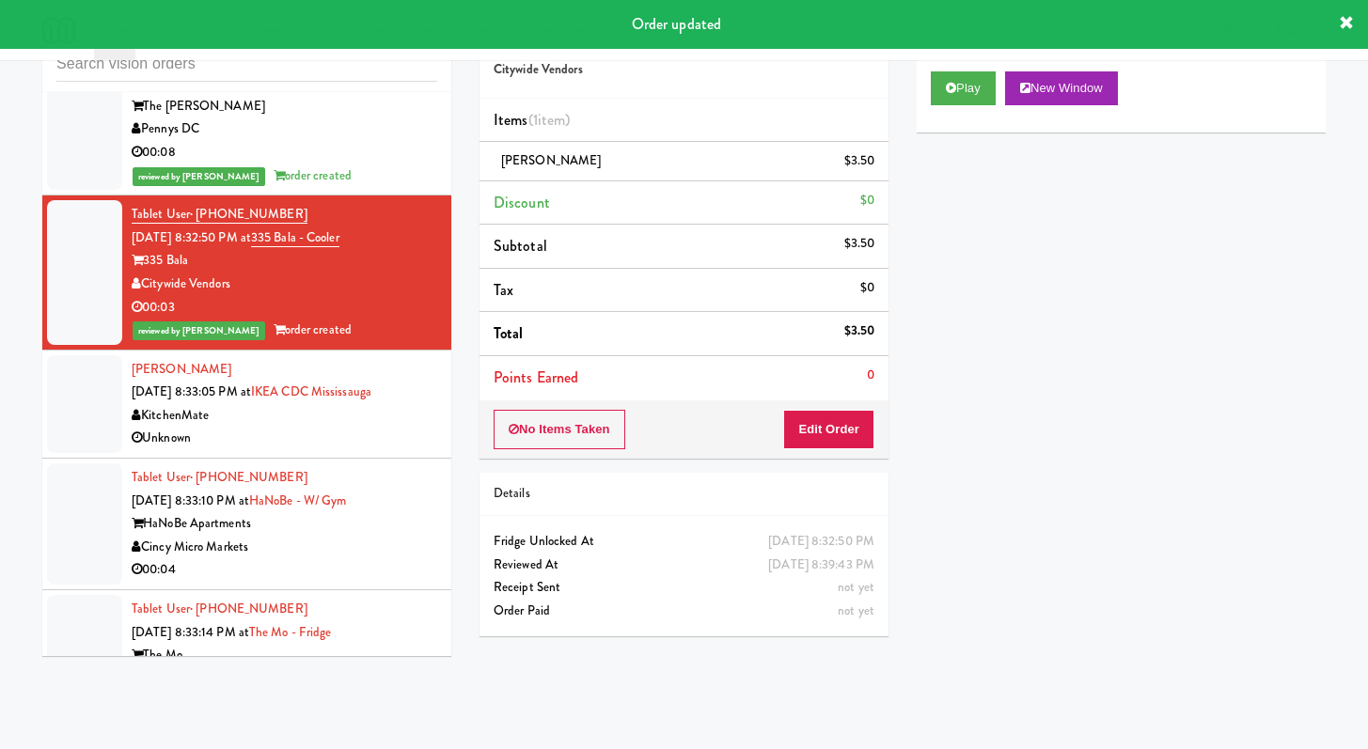
click at [337, 559] on div "Cincy Micro Markets" at bounding box center [285, 548] width 306 height 24
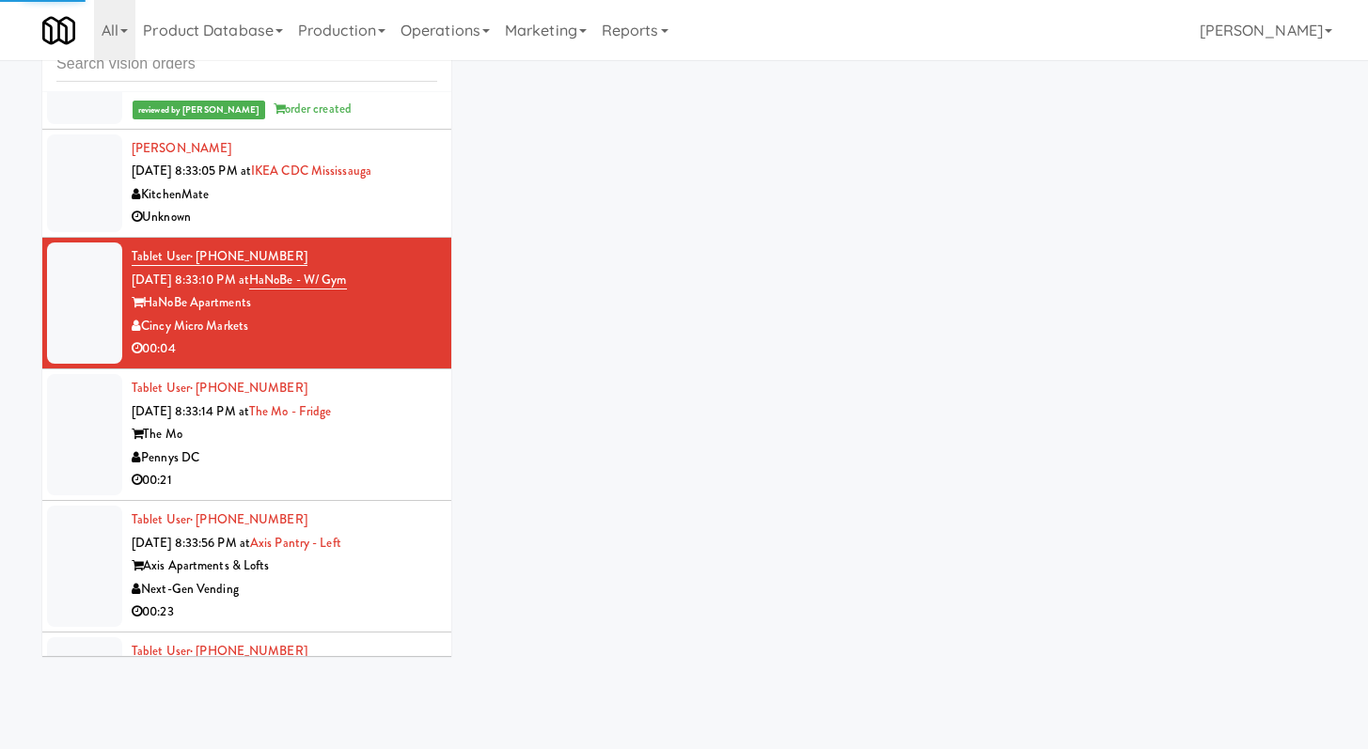
scroll to position [20405, 0]
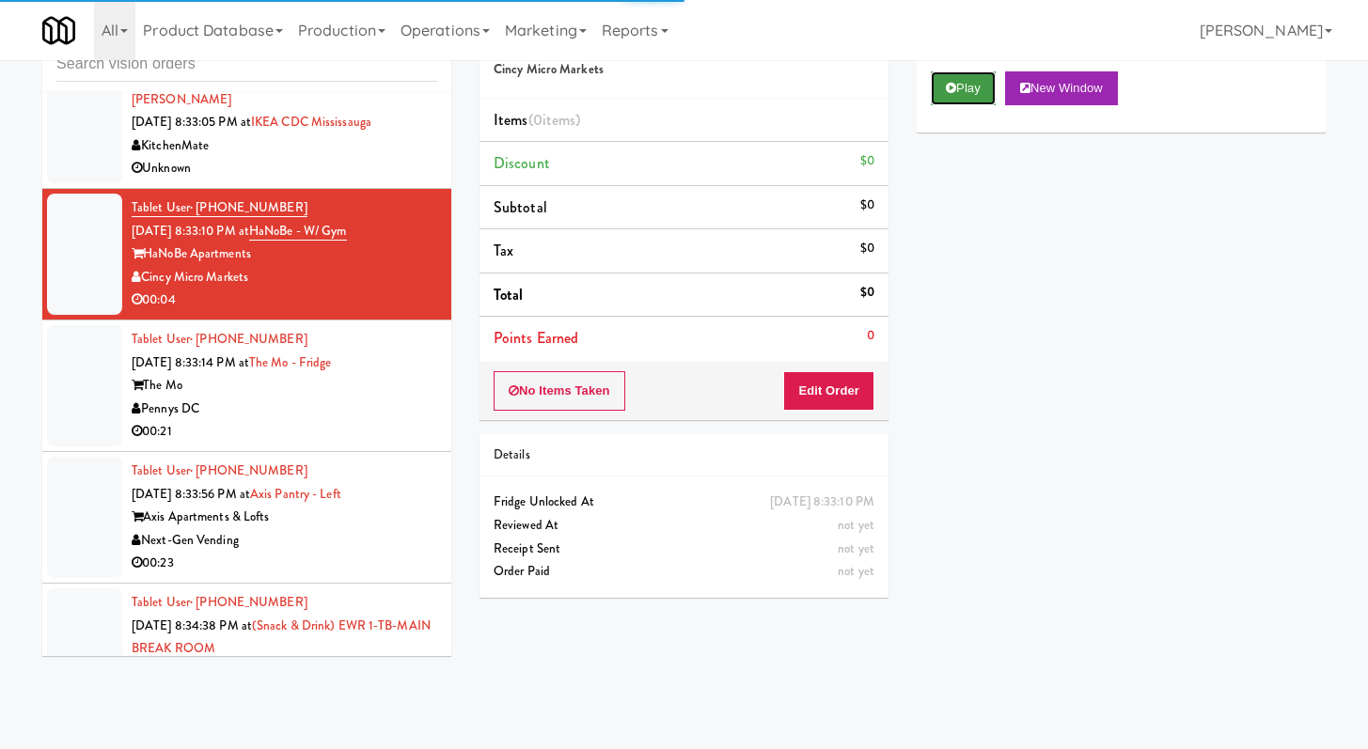
click at [932, 81] on button "Play" at bounding box center [963, 88] width 65 height 34
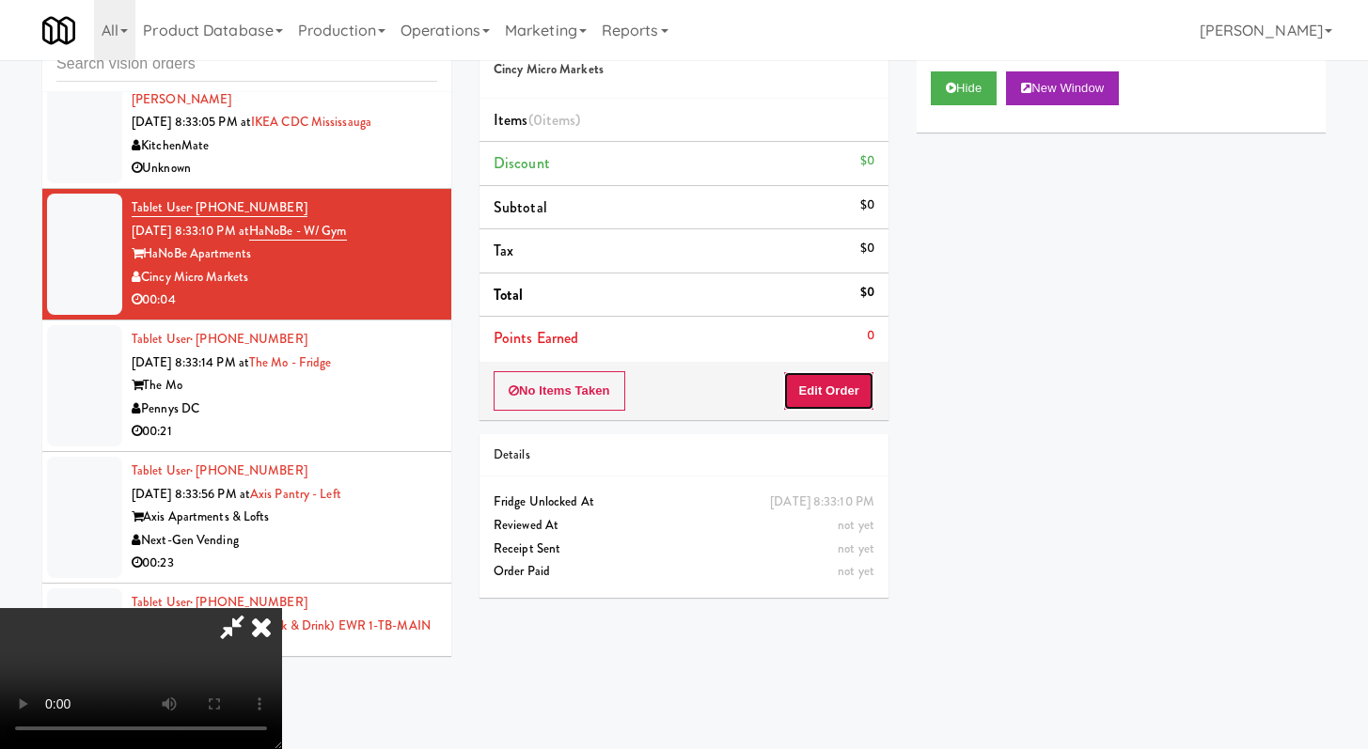
click at [819, 375] on button "Edit Order" at bounding box center [828, 390] width 91 height 39
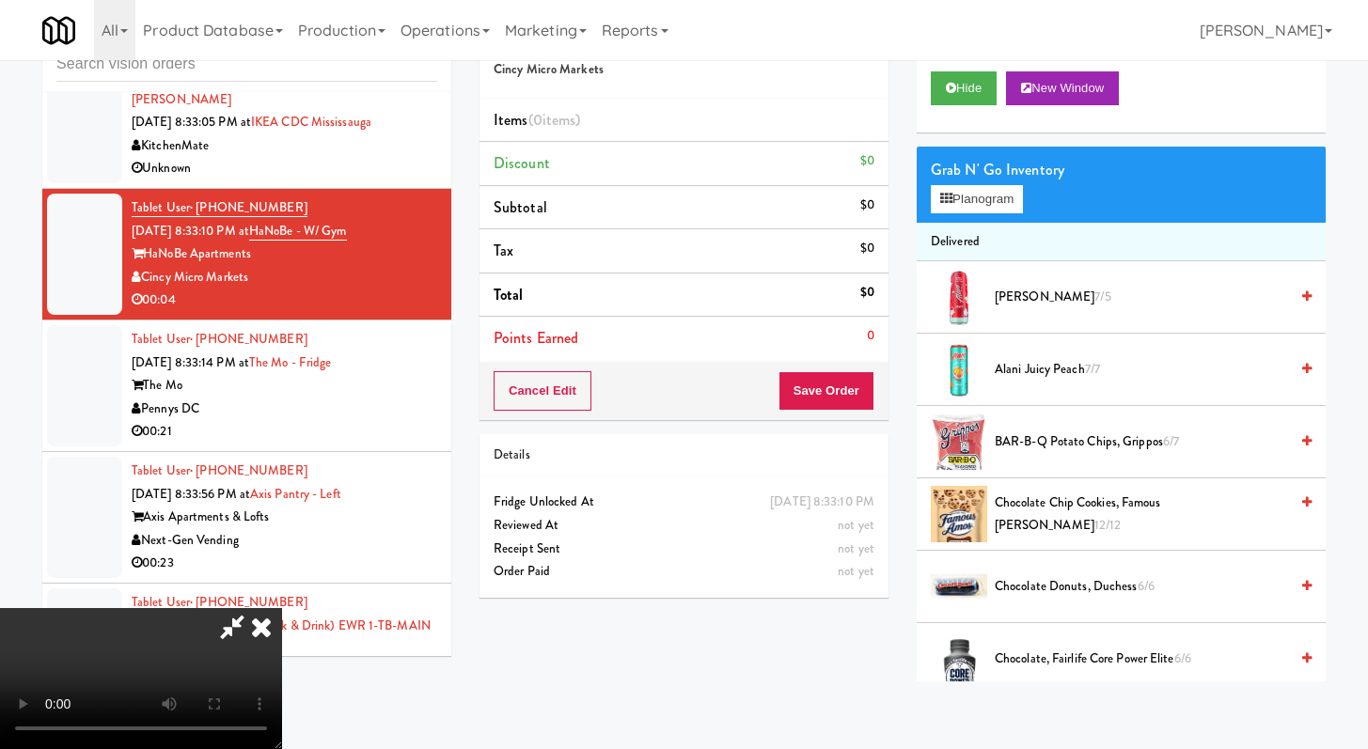
scroll to position [162, 0]
click at [282, 608] on video at bounding box center [141, 678] width 282 height 141
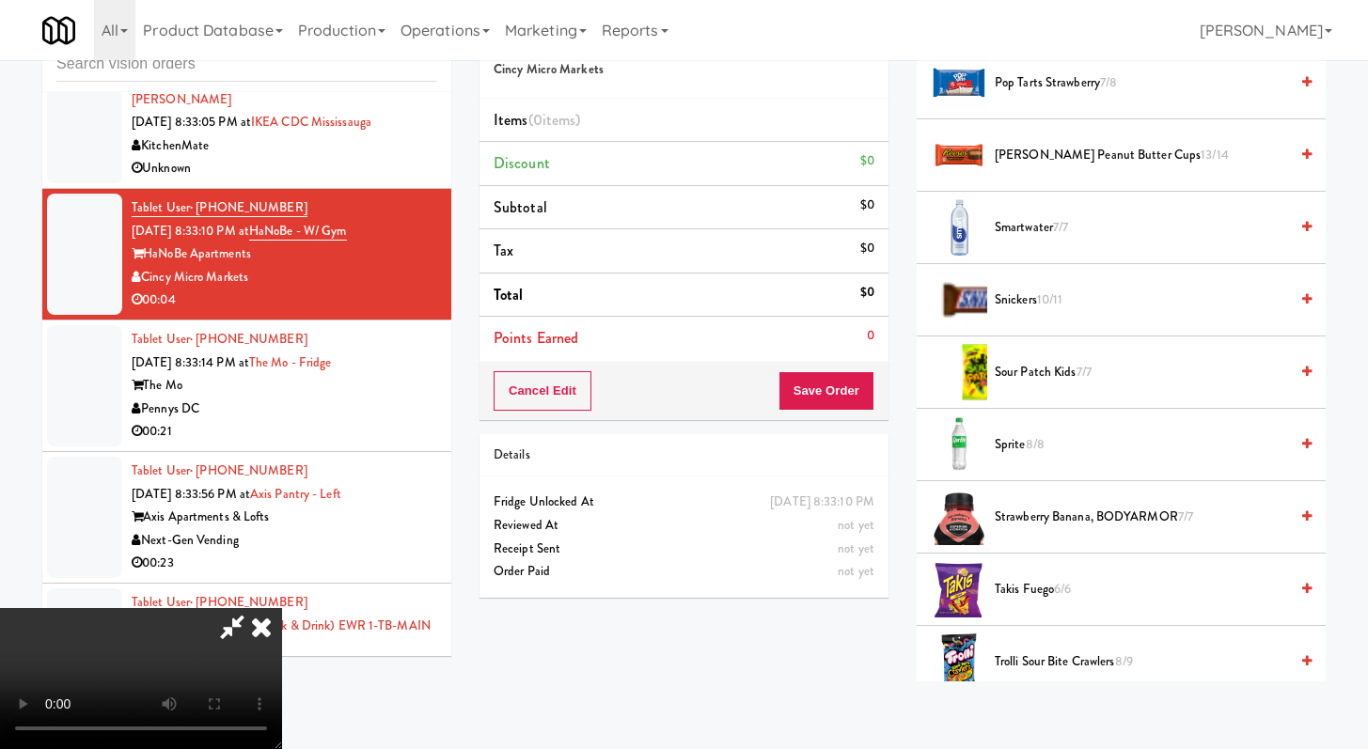
scroll to position [2065, 0]
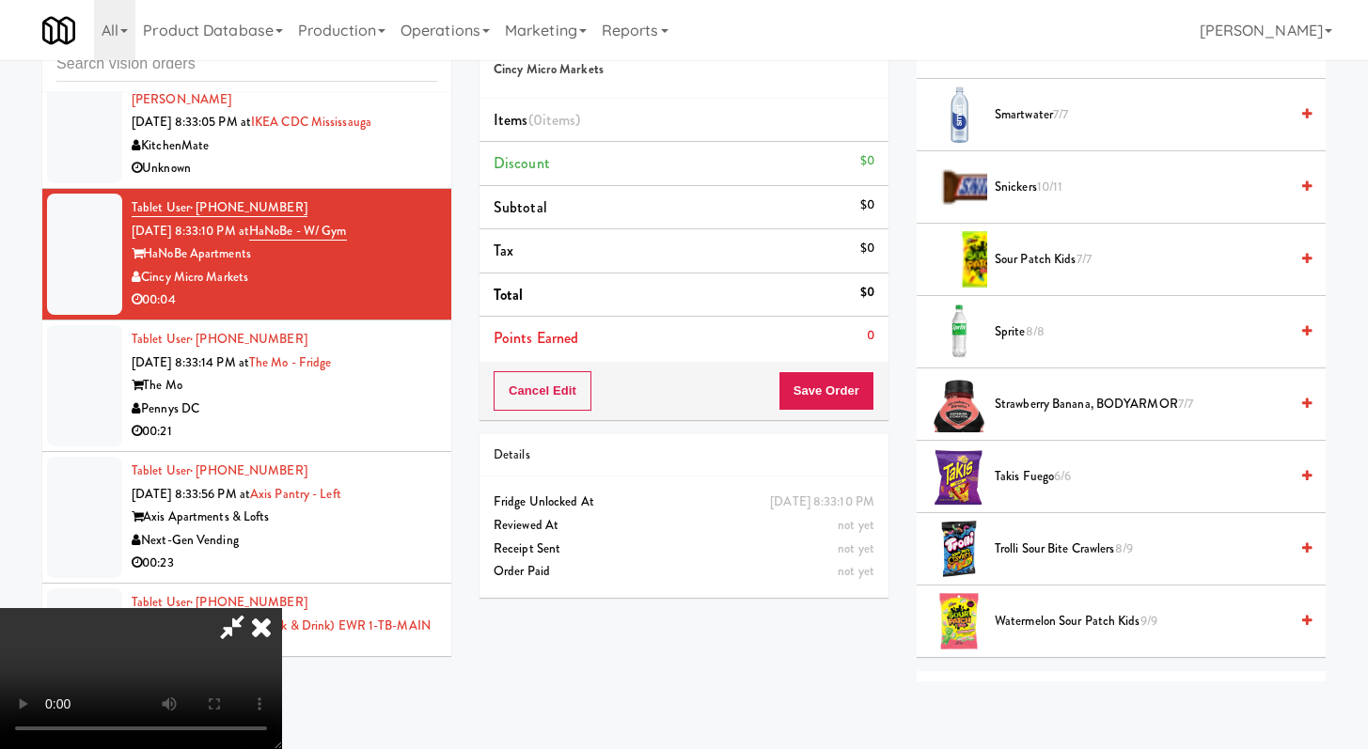
click at [1031, 333] on span "8/8" at bounding box center [1035, 332] width 19 height 18
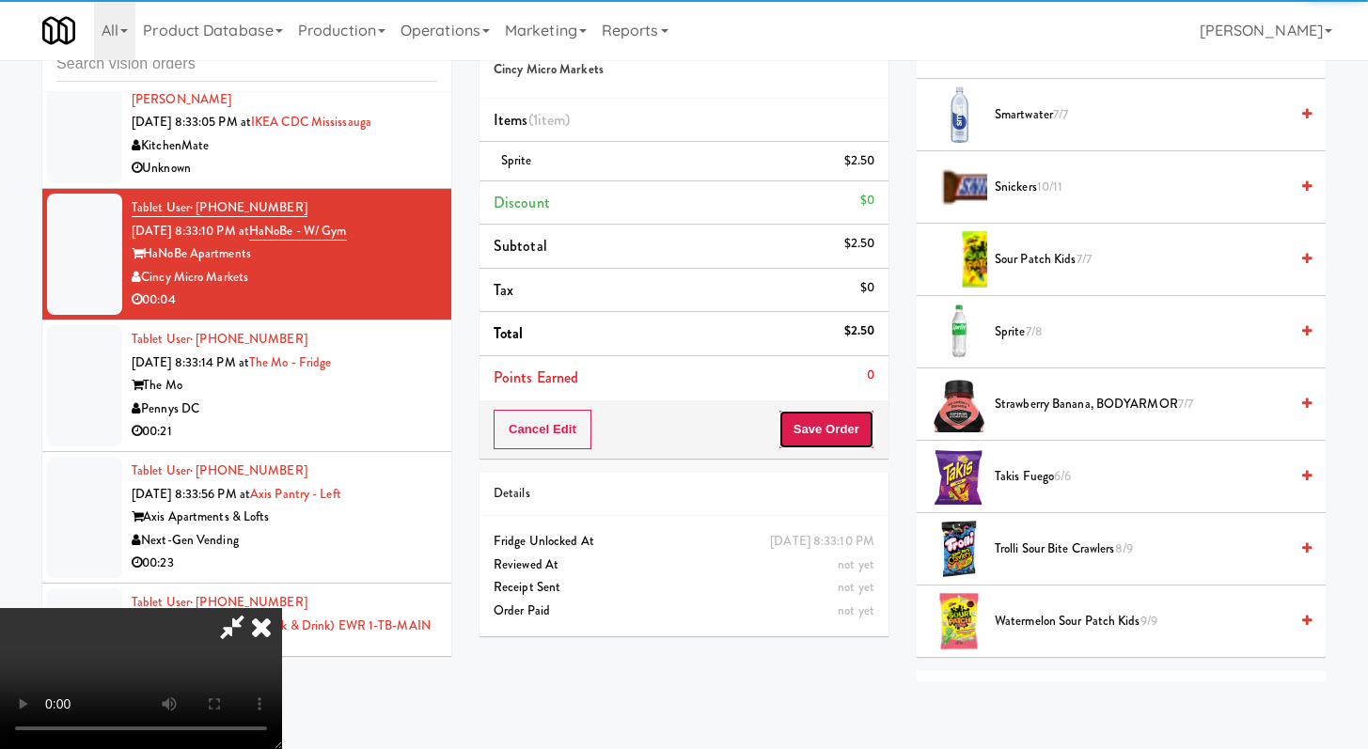
click at [858, 433] on button "Save Order" at bounding box center [827, 429] width 96 height 39
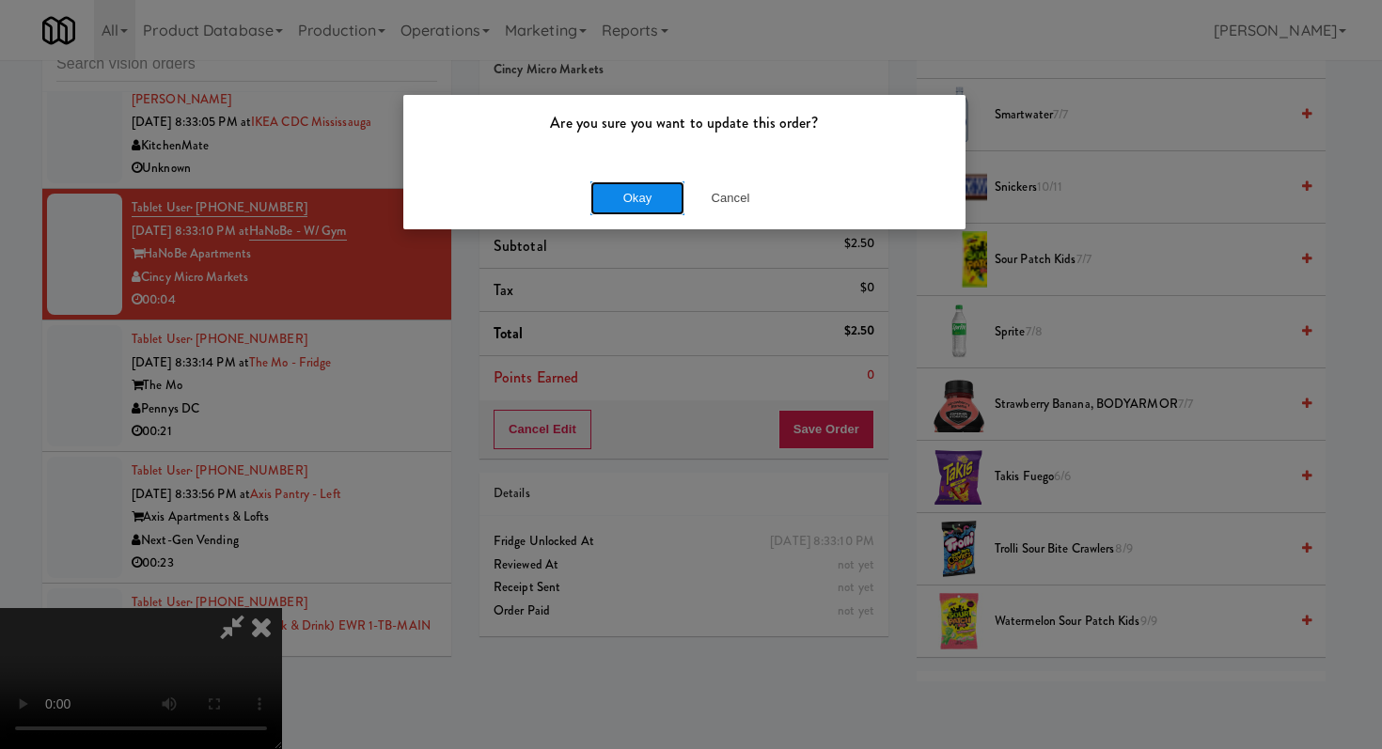
click at [649, 208] on button "Okay" at bounding box center [637, 198] width 94 height 34
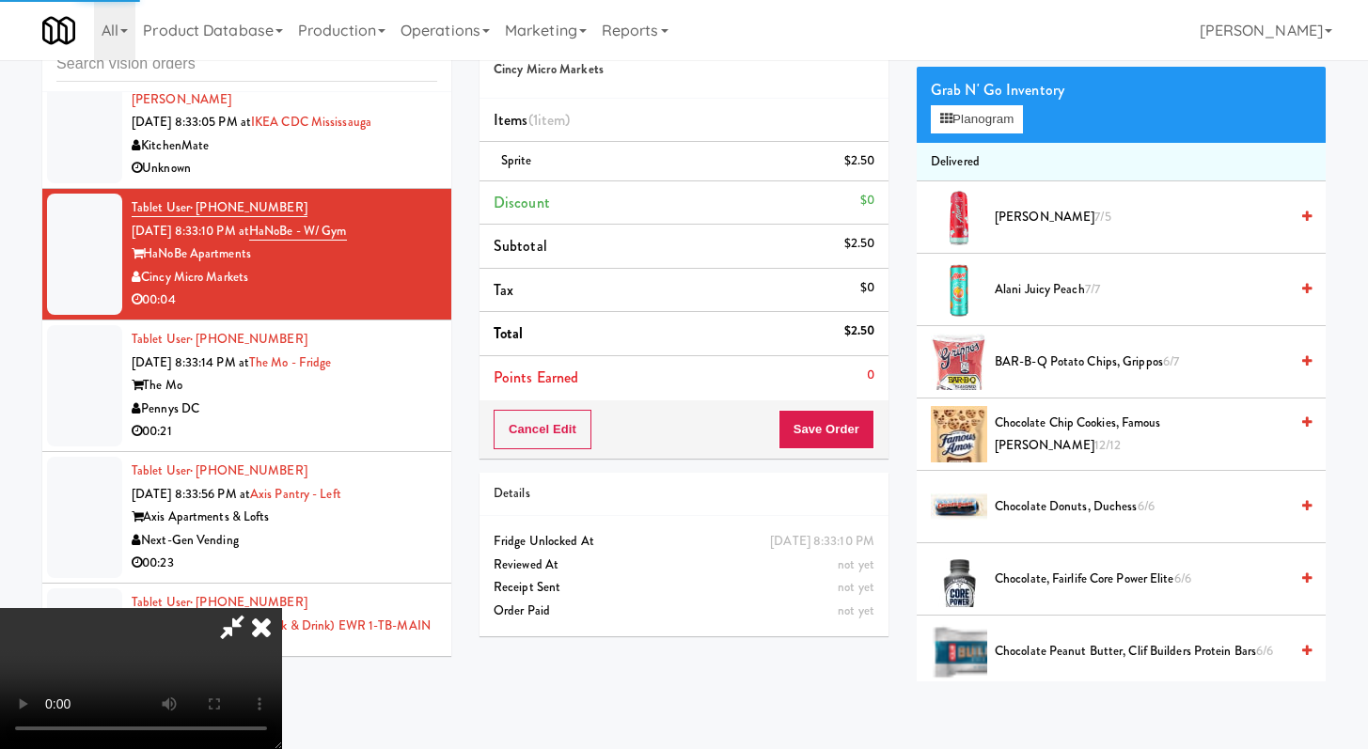
scroll to position [0, 0]
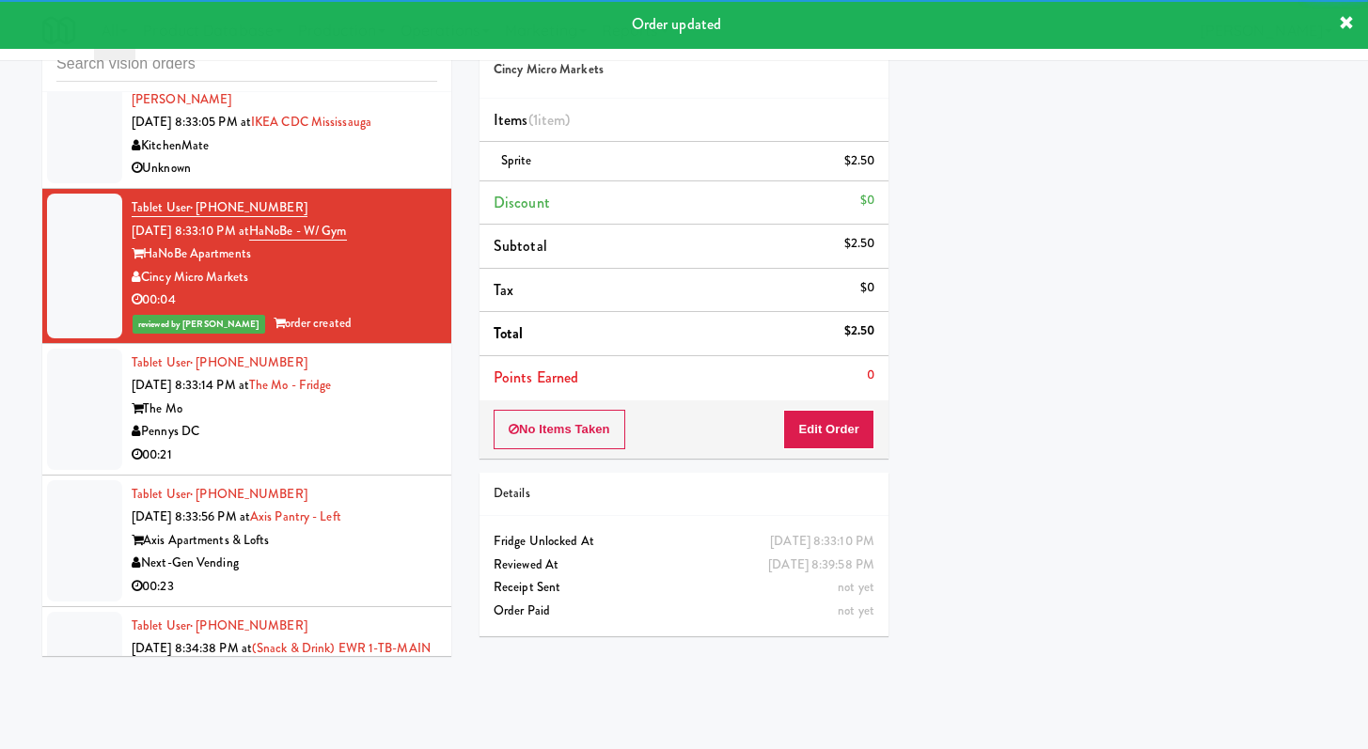
click at [341, 444] on div "Pennys DC" at bounding box center [285, 432] width 306 height 24
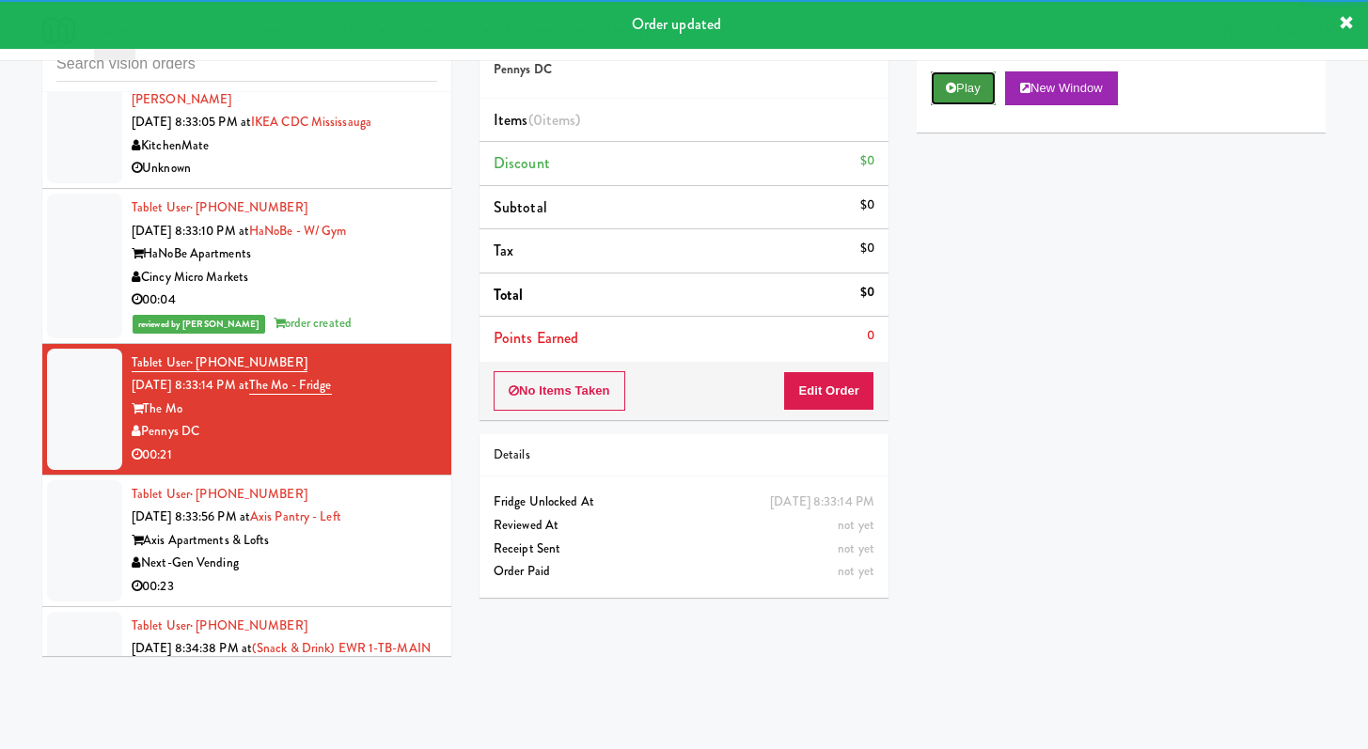
click at [958, 97] on button "Play" at bounding box center [963, 88] width 65 height 34
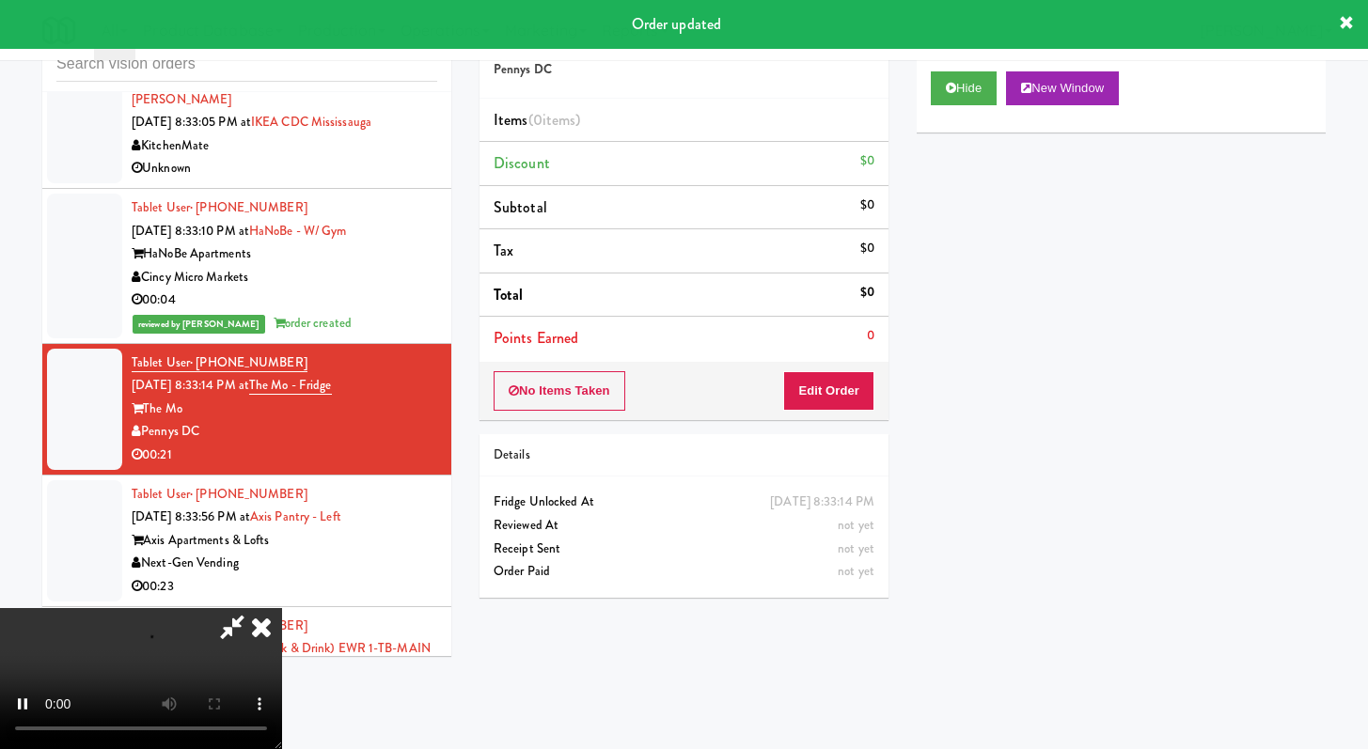
click at [794, 414] on div "No Items Taken Edit Order" at bounding box center [684, 391] width 409 height 58
click at [816, 393] on button "Edit Order" at bounding box center [828, 390] width 91 height 39
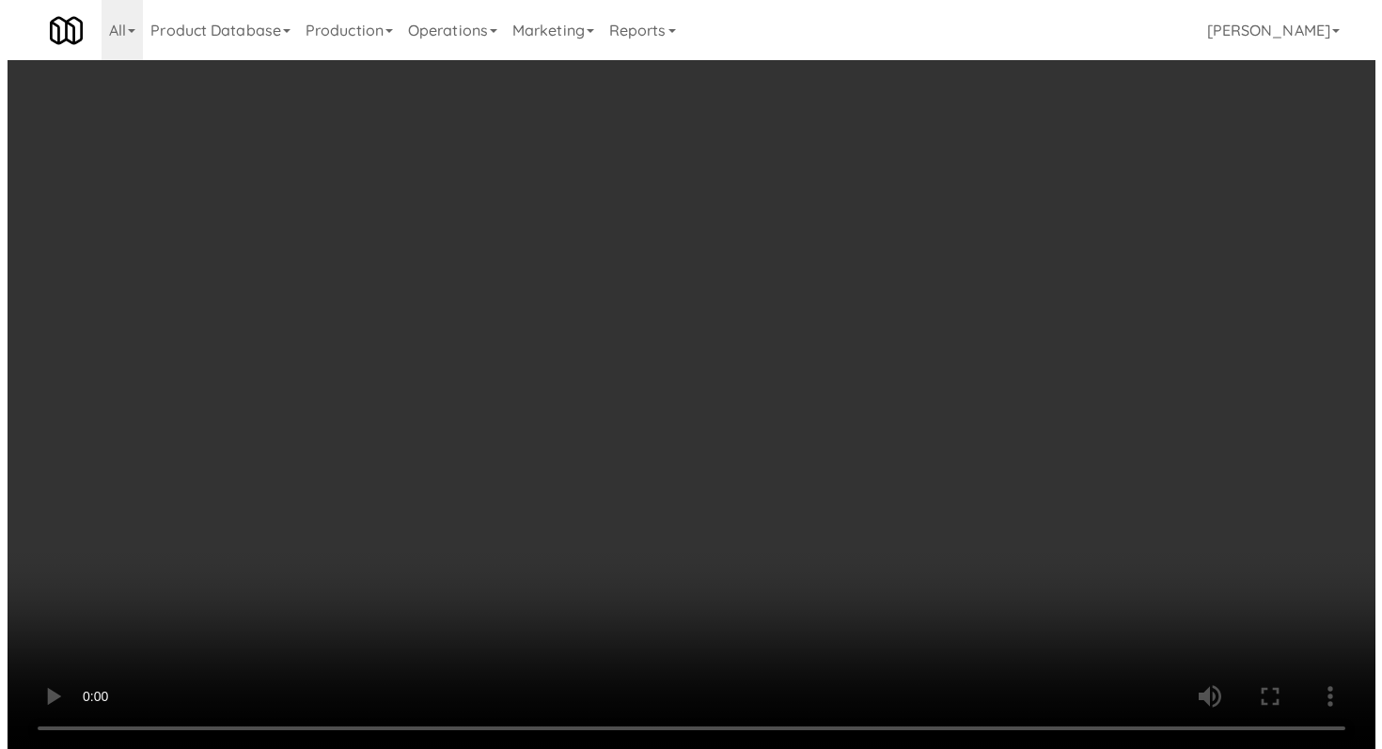
scroll to position [20405, 0]
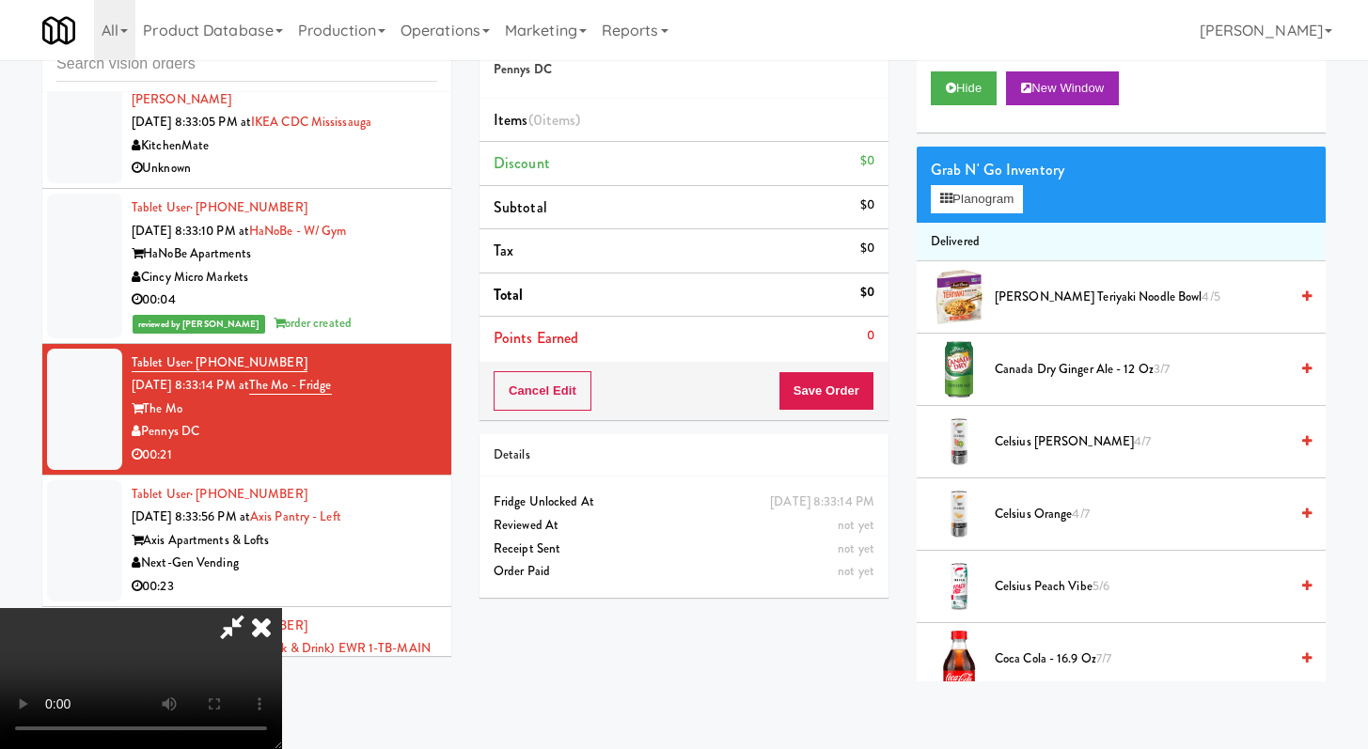
click at [1012, 213] on div "Grab N' Go Inventory Planogram" at bounding box center [1121, 185] width 409 height 76
click at [1005, 205] on button "Planogram" at bounding box center [977, 199] width 92 height 28
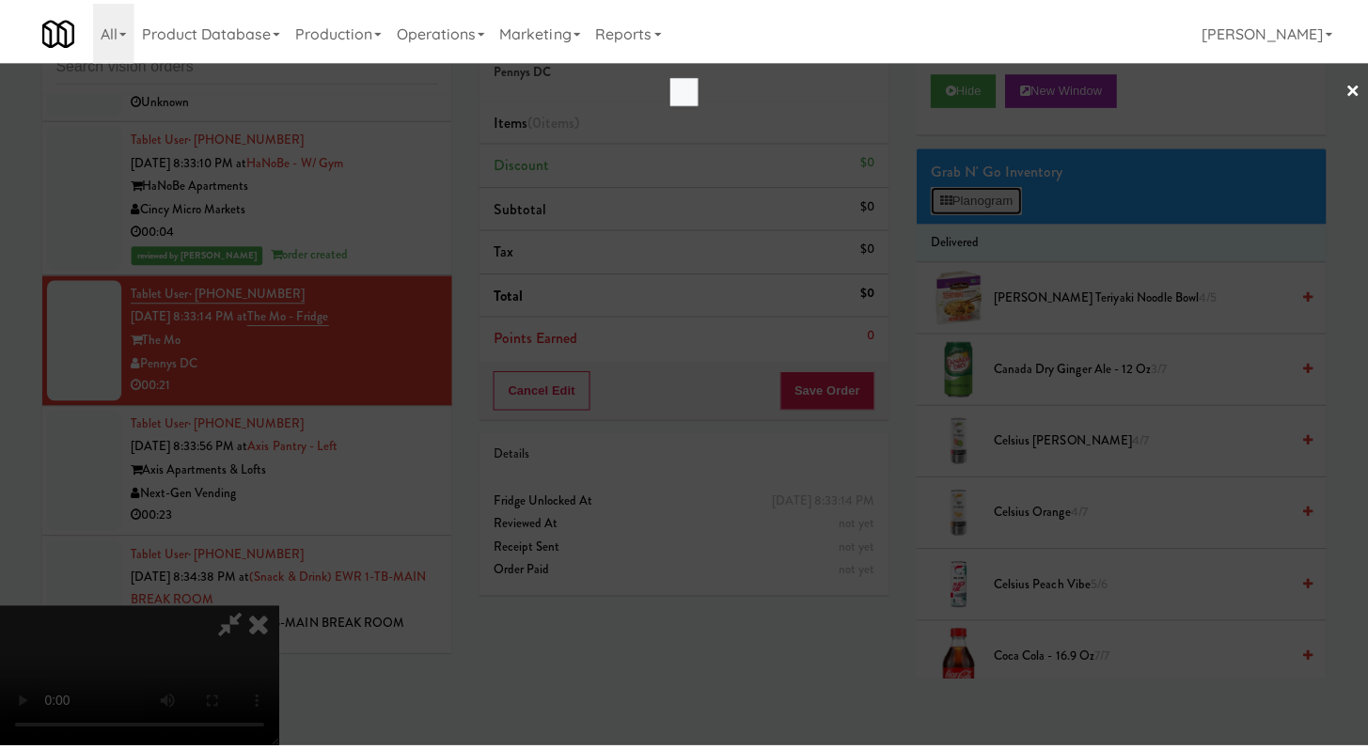
scroll to position [20313, 0]
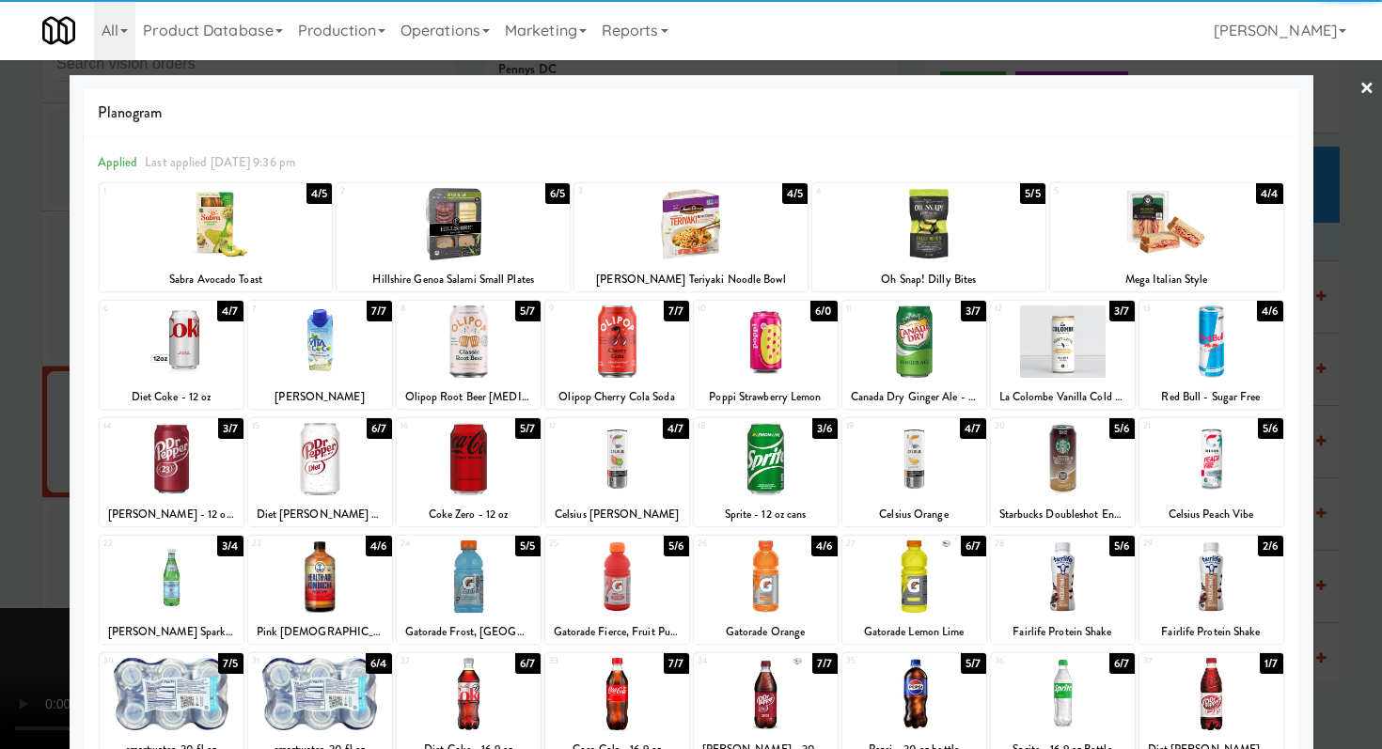
click at [635, 351] on div at bounding box center [617, 342] width 144 height 72
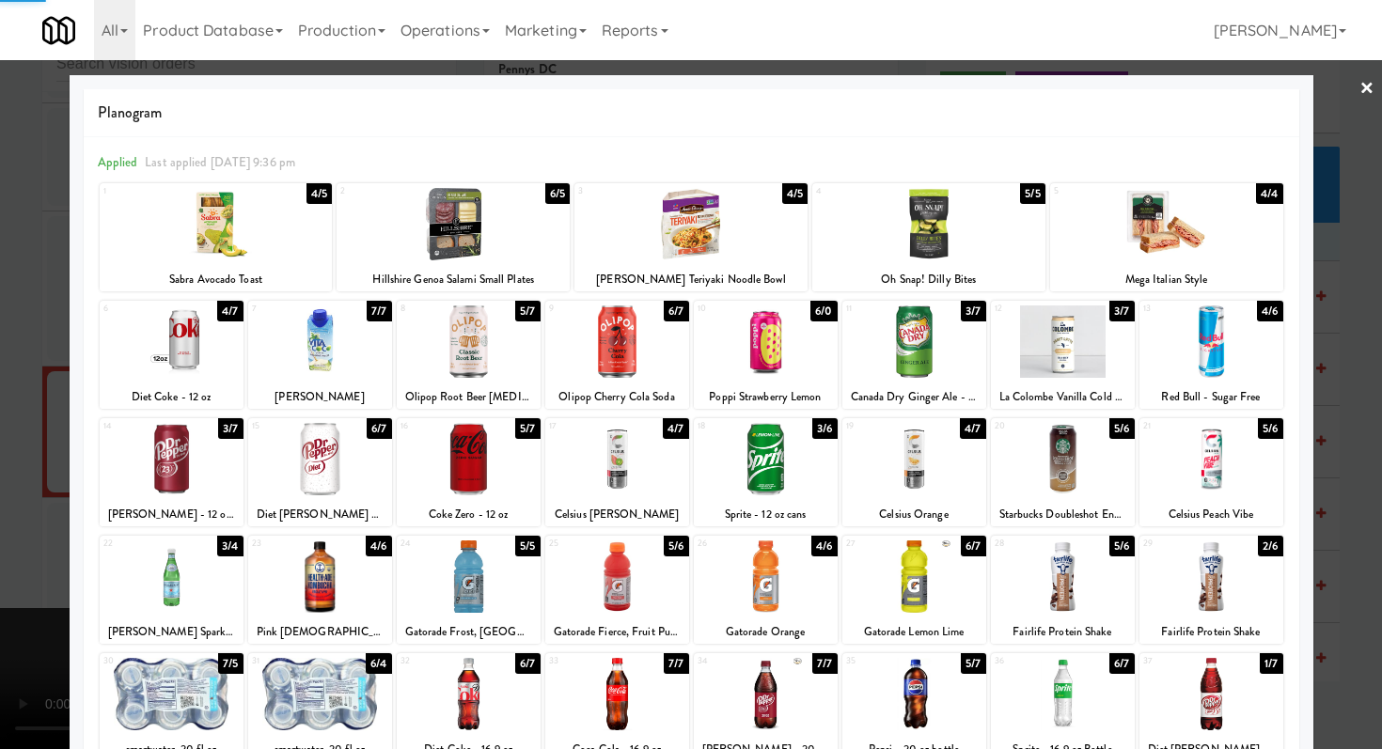
click at [819, 347] on div at bounding box center [766, 342] width 144 height 72
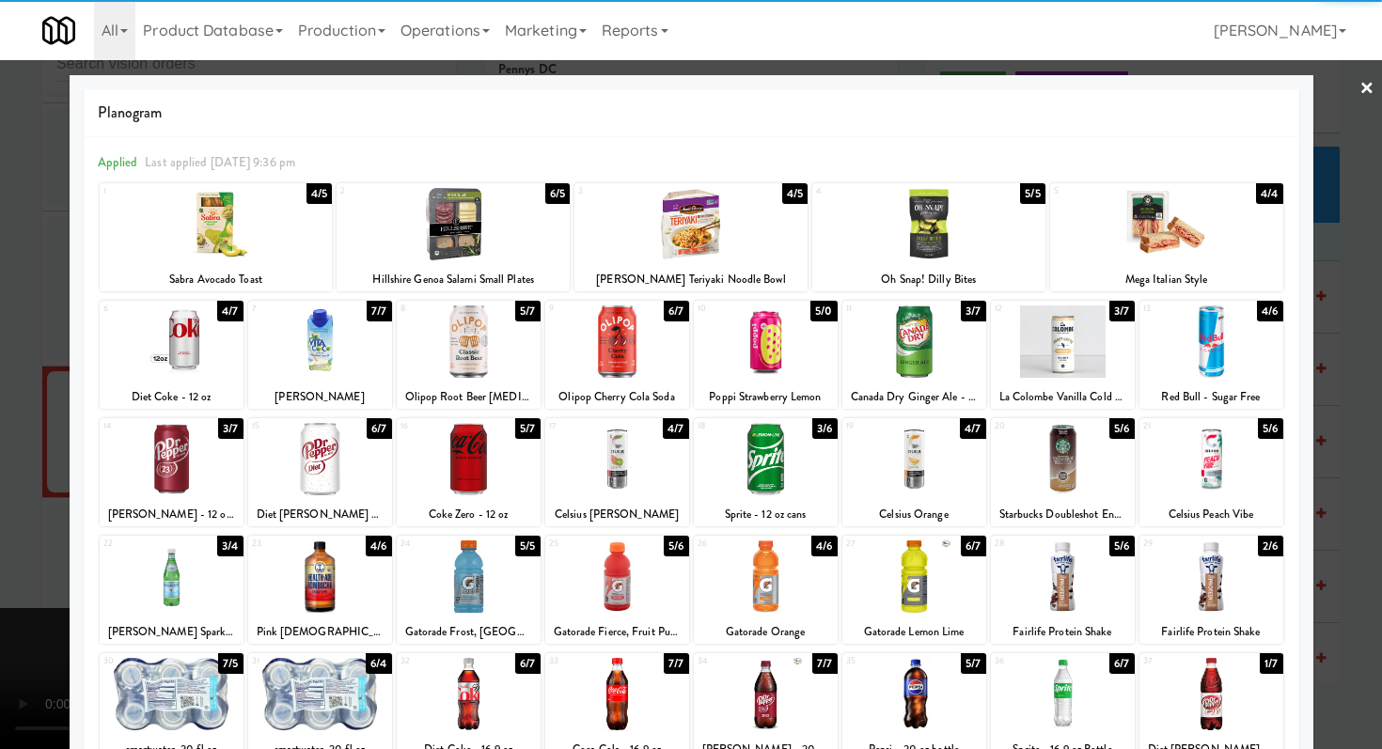
click at [0, 390] on div at bounding box center [691, 374] width 1382 height 749
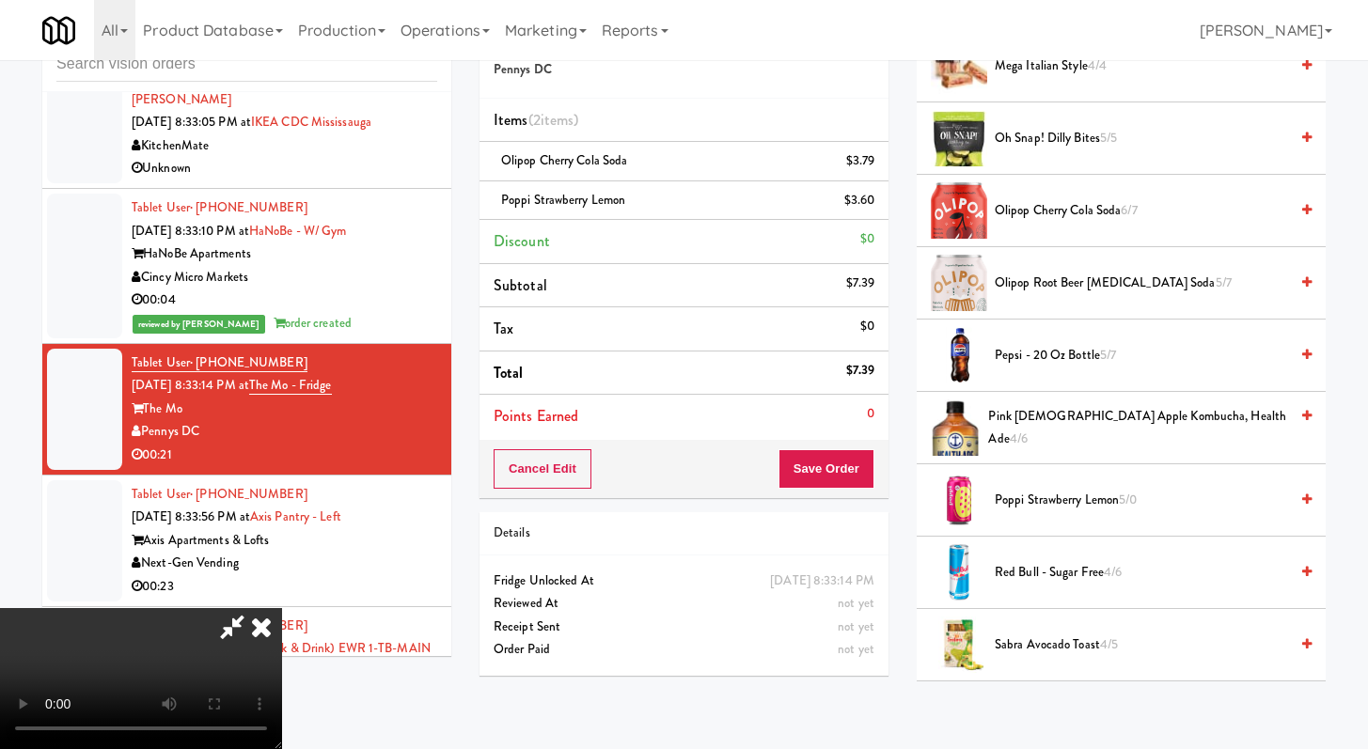
scroll to position [2477, 0]
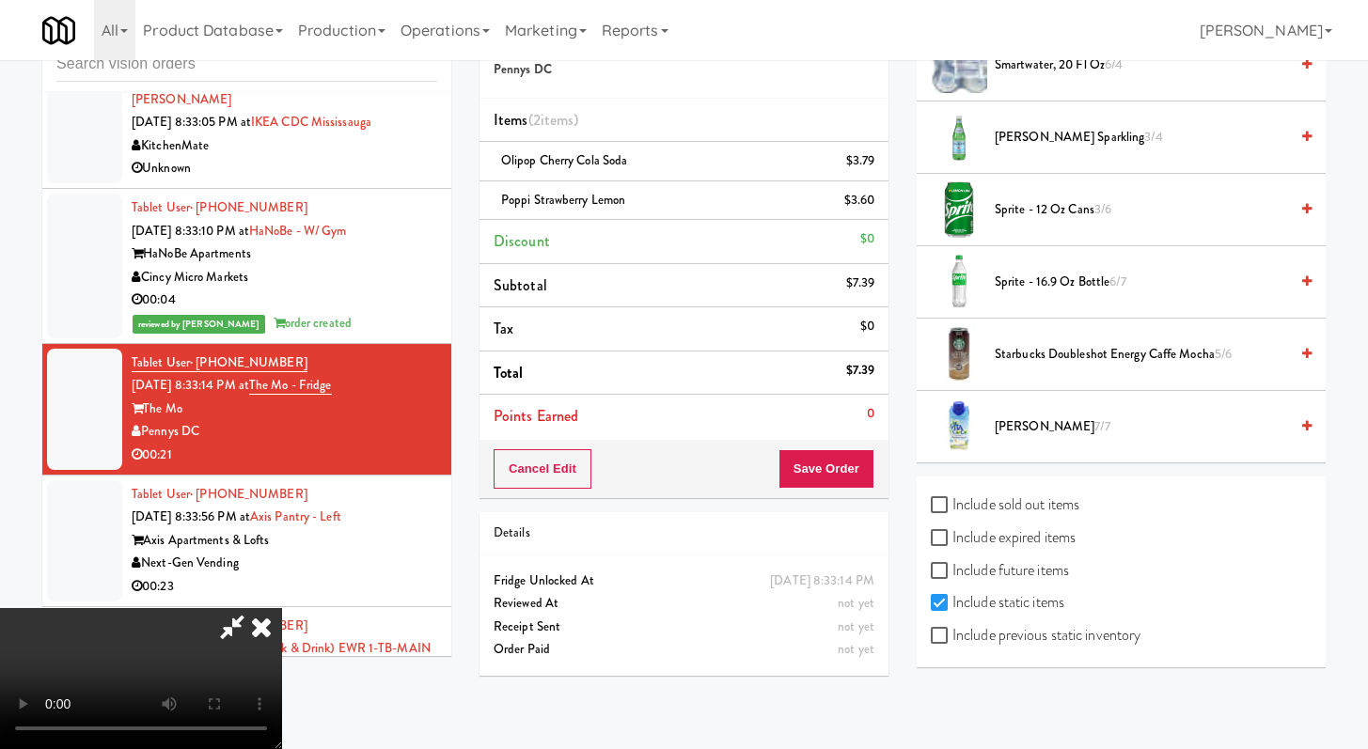
click at [965, 638] on label "Include previous static inventory" at bounding box center [1036, 636] width 210 height 28
click at [952, 638] on input "Include previous static inventory" at bounding box center [942, 636] width 22 height 15
checkbox input "true"
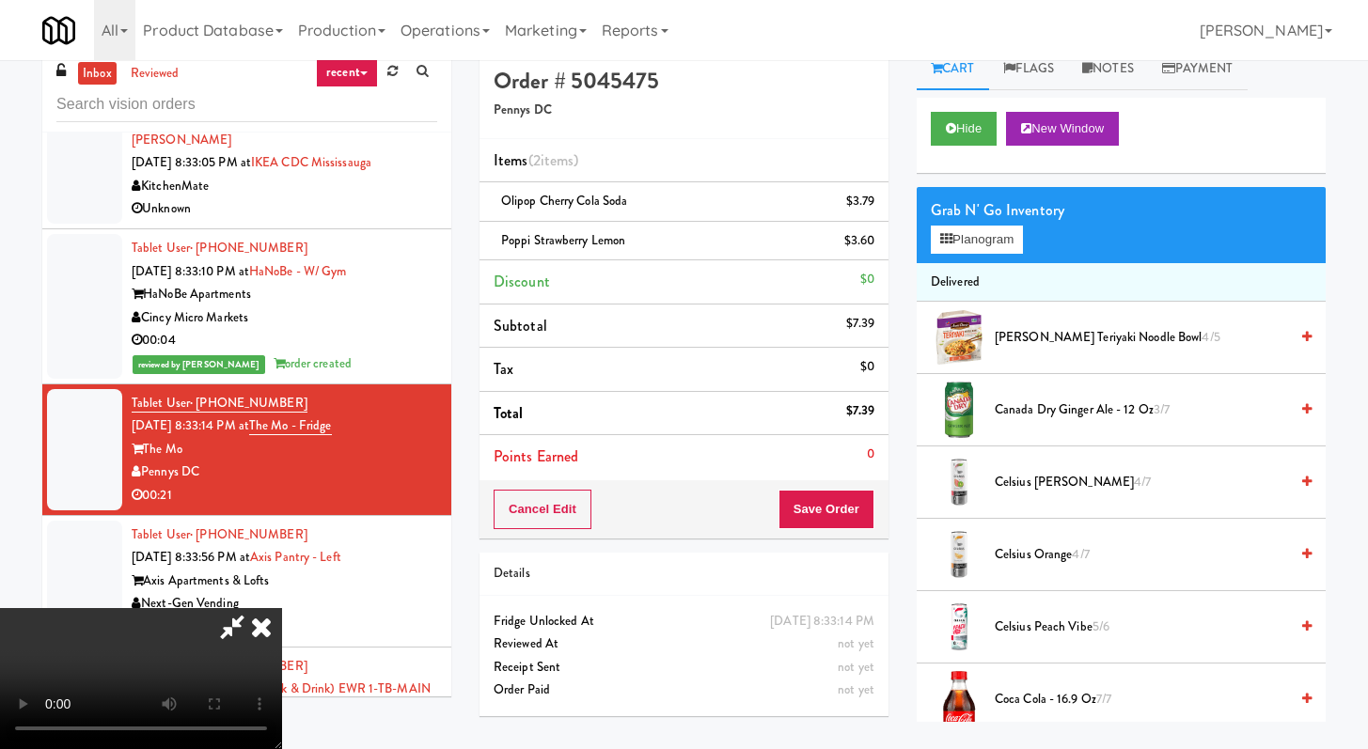
scroll to position [0, 0]
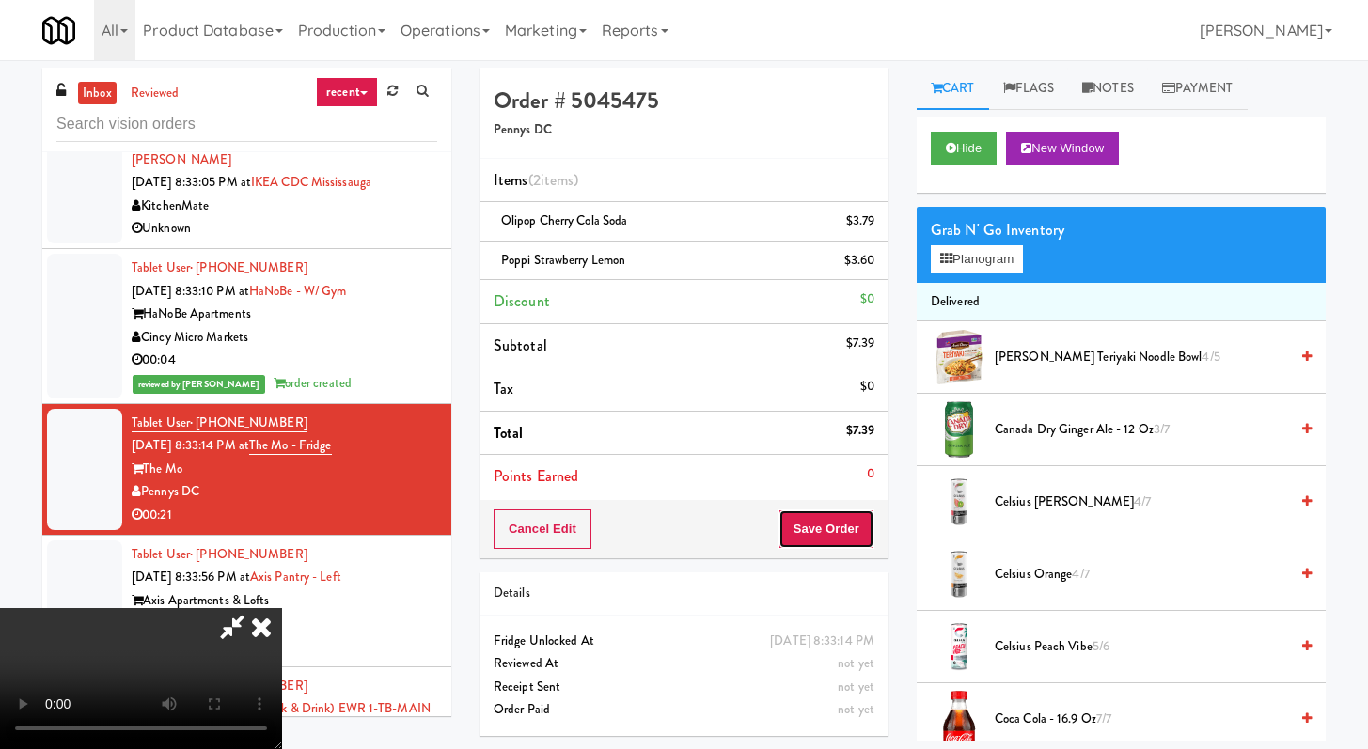
click at [848, 535] on button "Save Order" at bounding box center [827, 529] width 96 height 39
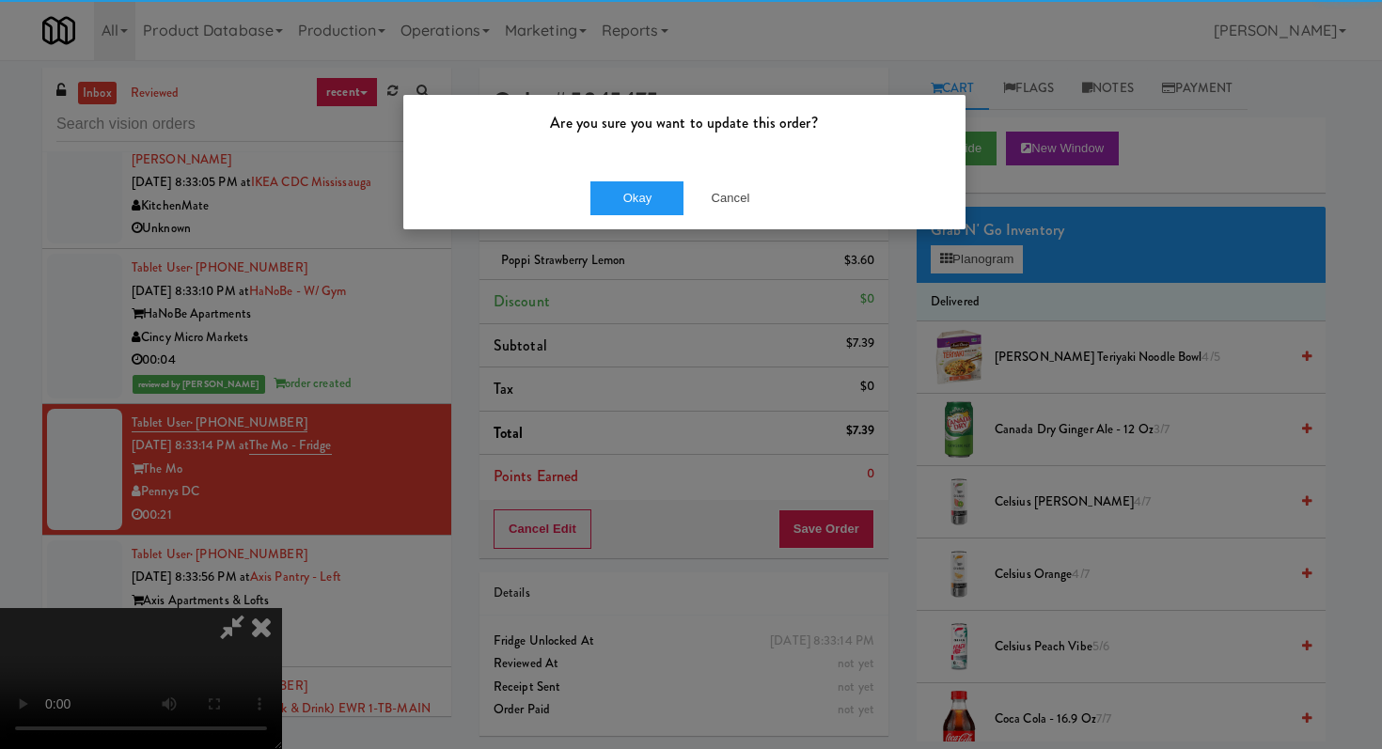
click at [632, 219] on div "Okay Cancel" at bounding box center [684, 197] width 562 height 63
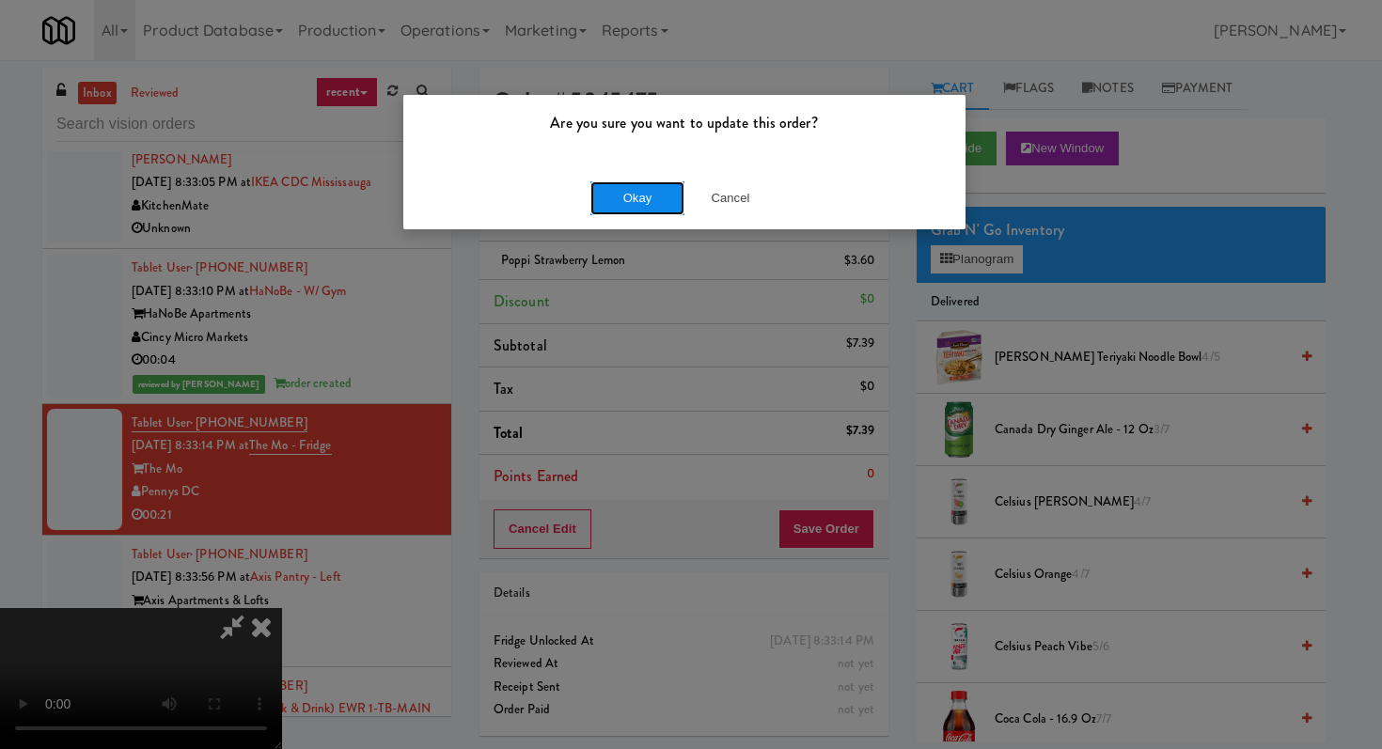
click at [635, 188] on button "Okay" at bounding box center [637, 198] width 94 height 34
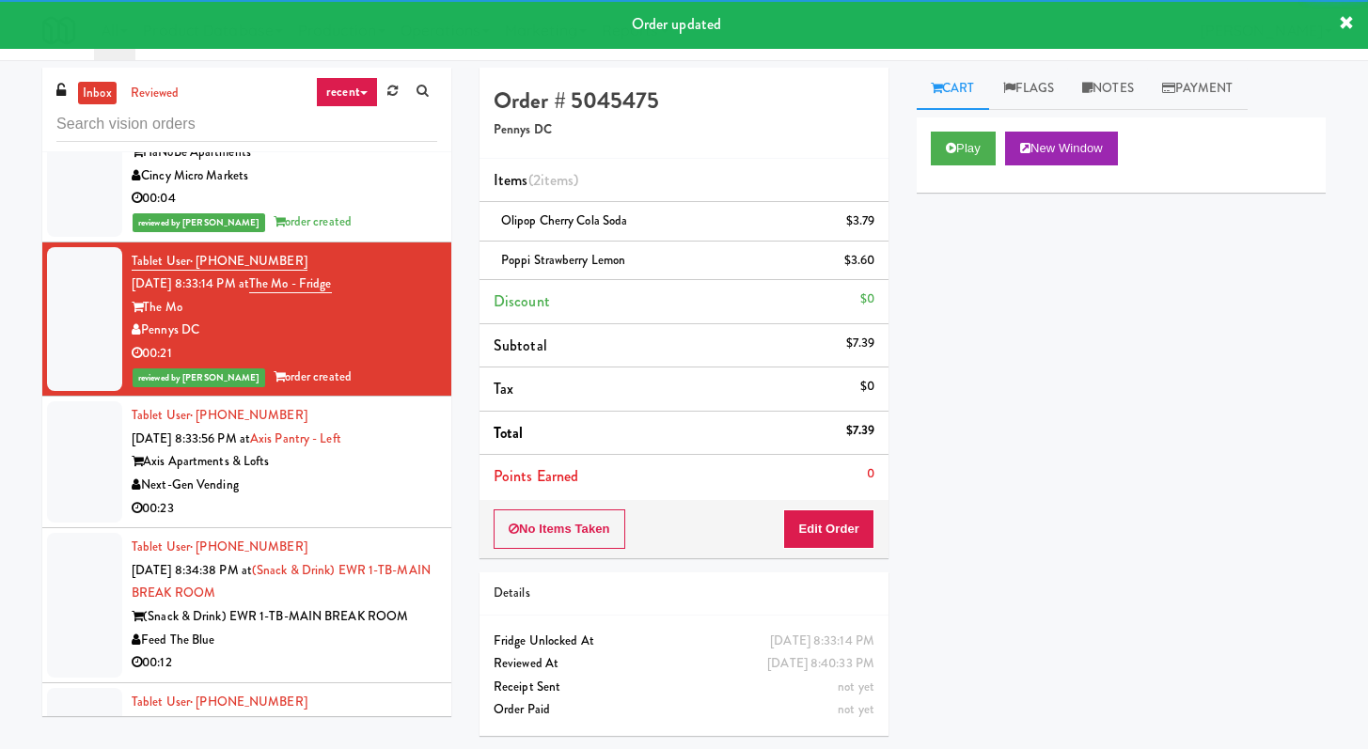
scroll to position [20709, 0]
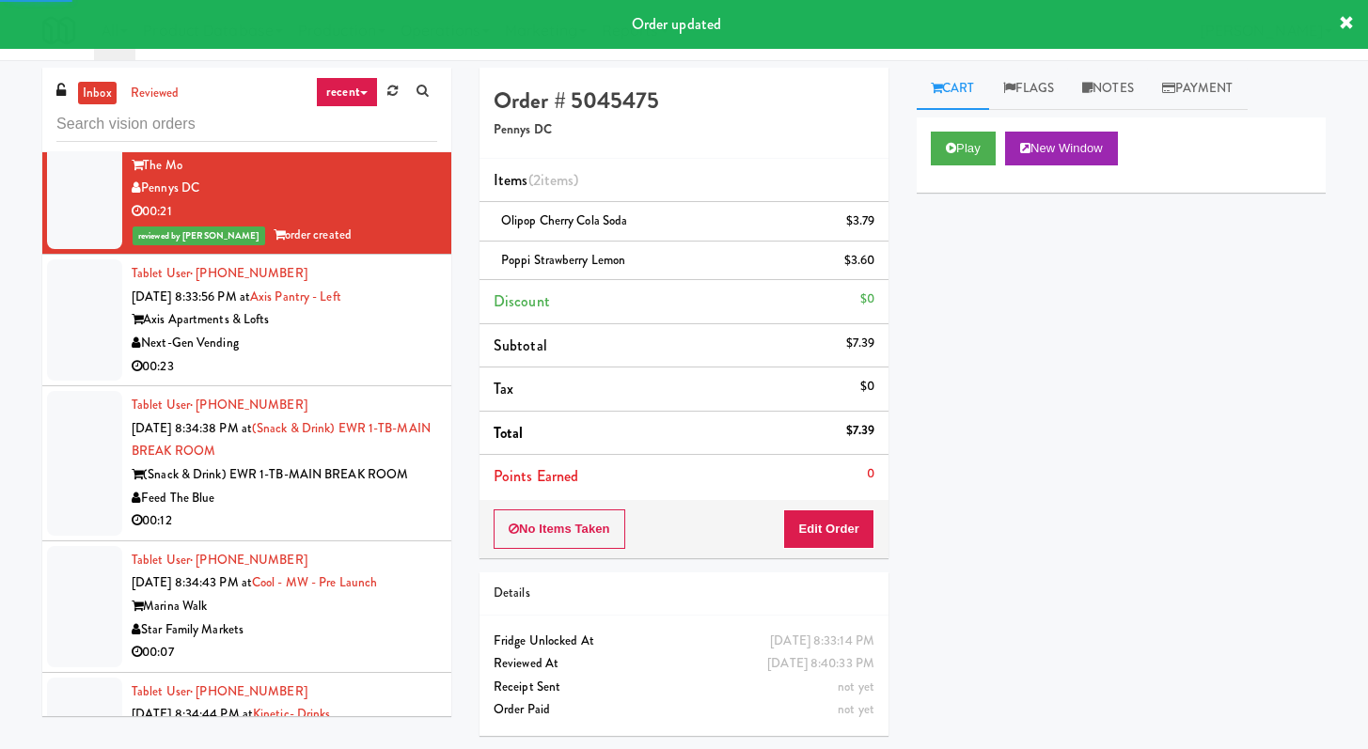
click at [323, 355] on div "Next-Gen Vending" at bounding box center [285, 344] width 306 height 24
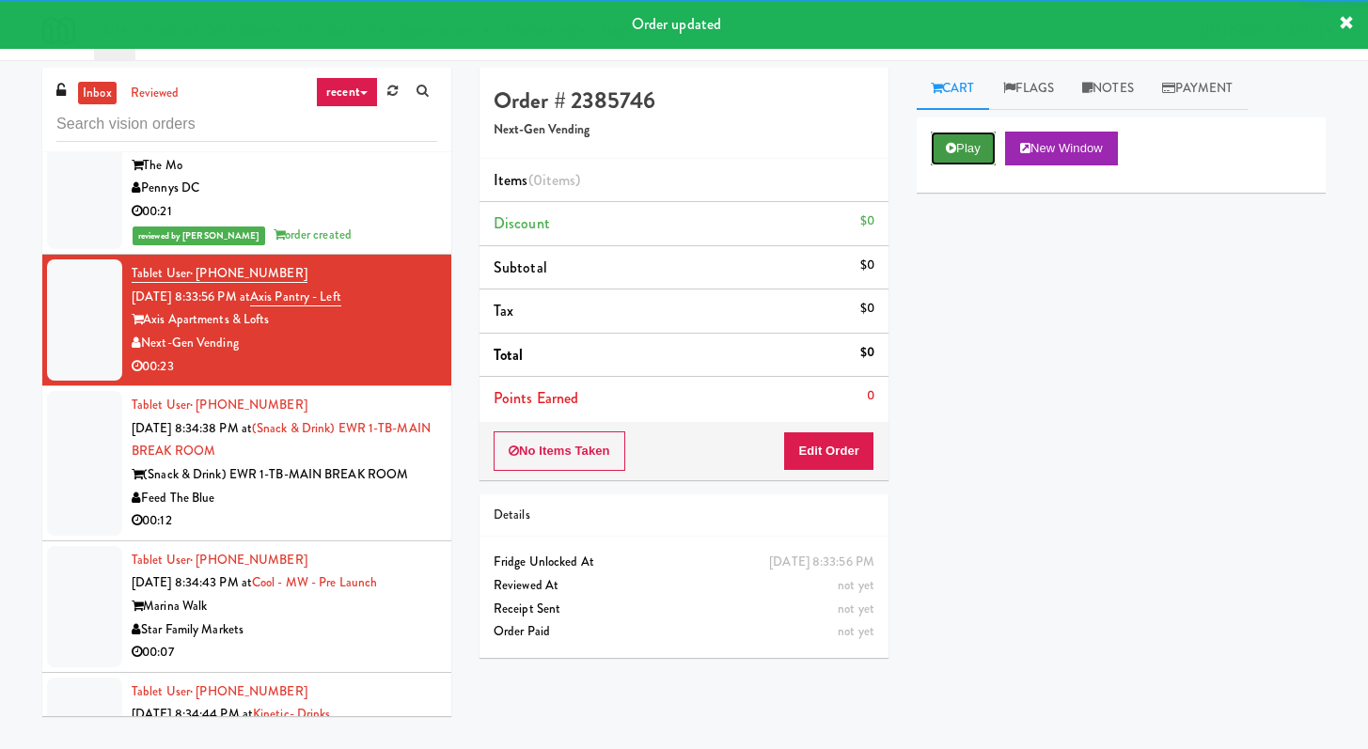
click at [979, 139] on button "Play" at bounding box center [963, 149] width 65 height 34
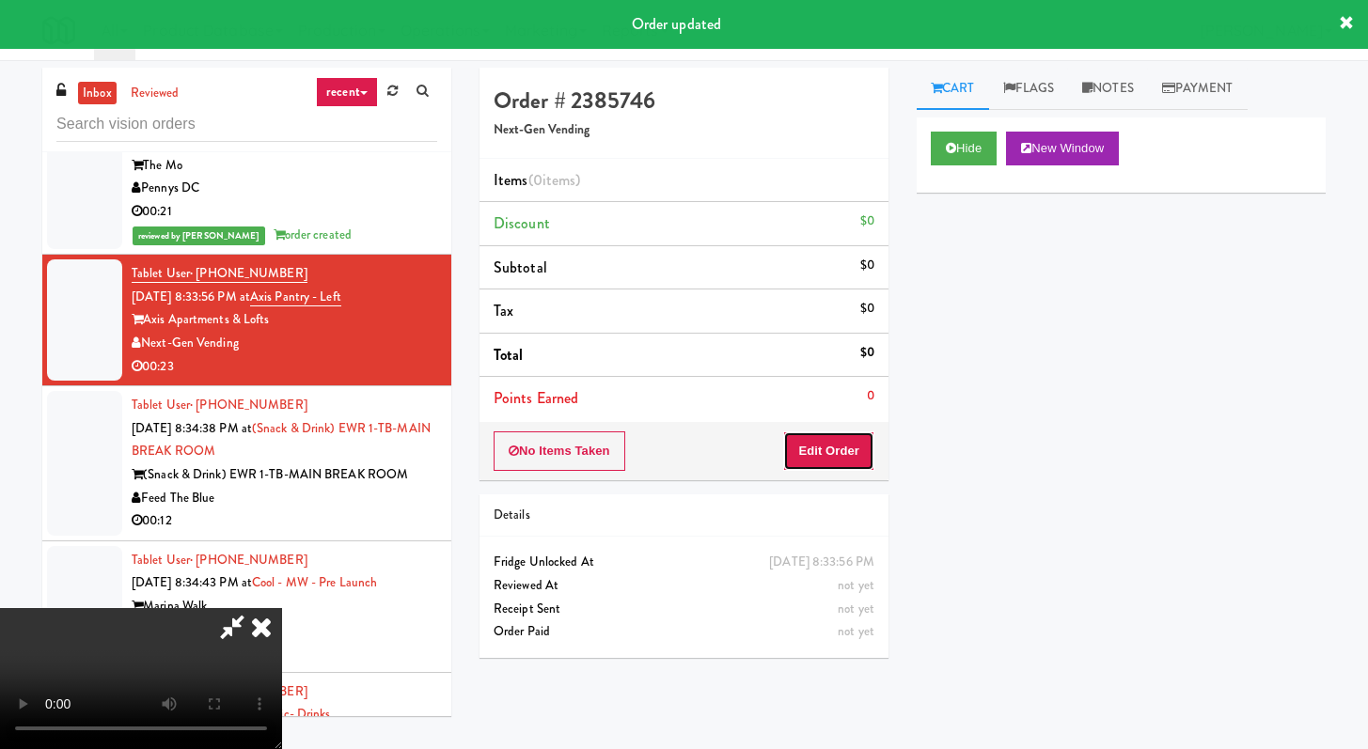
click at [847, 447] on button "Edit Order" at bounding box center [828, 451] width 91 height 39
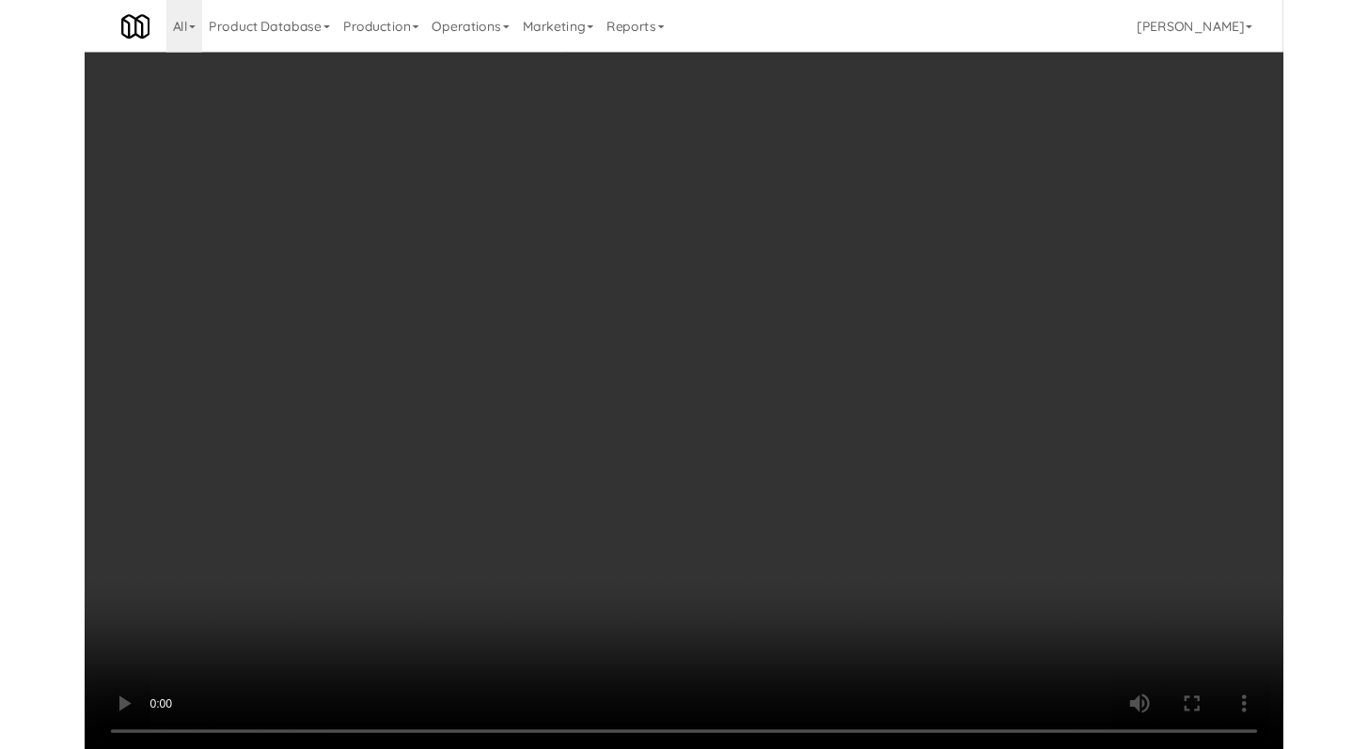
scroll to position [20617, 0]
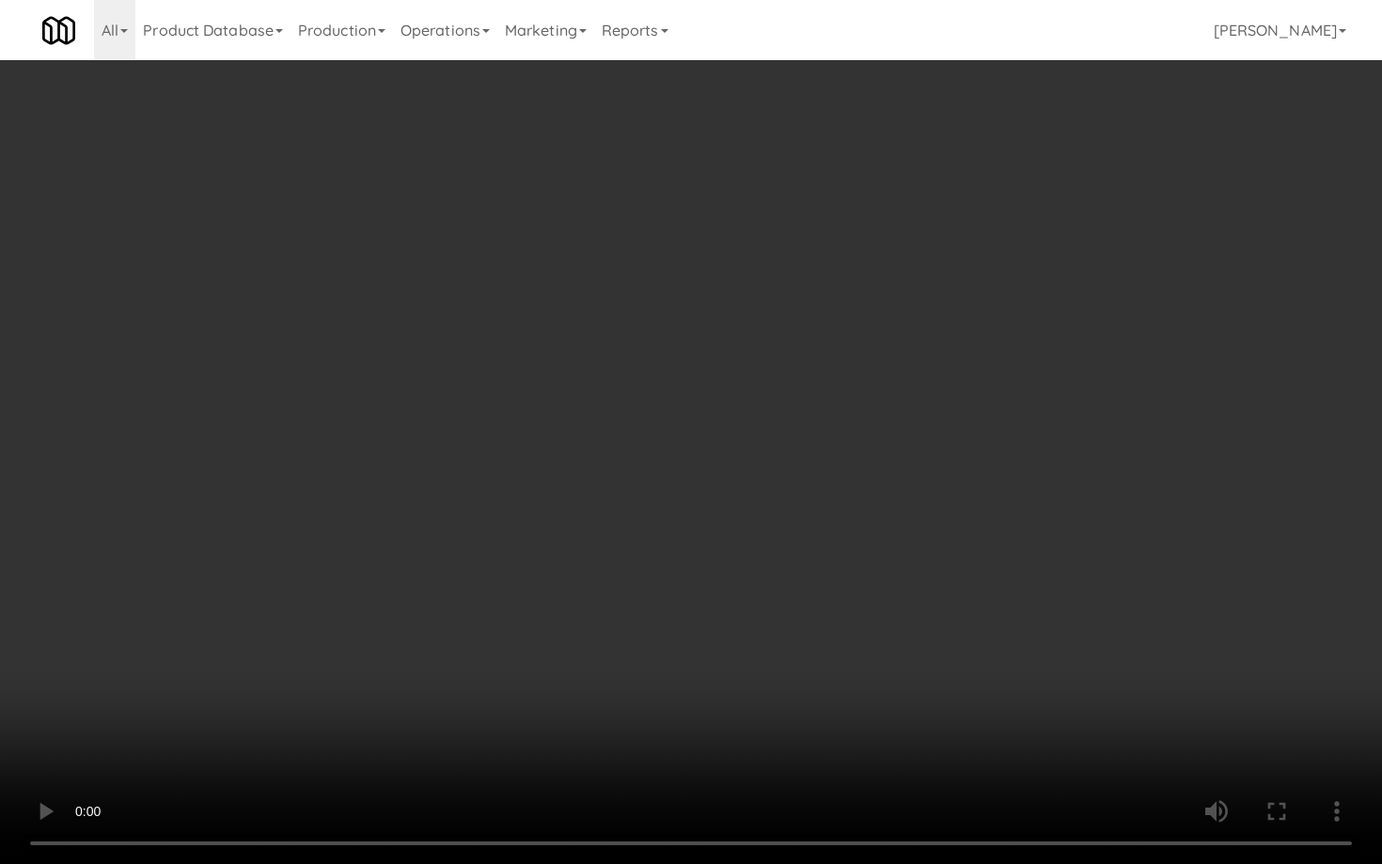
click at [678, 560] on video at bounding box center [691, 432] width 1382 height 864
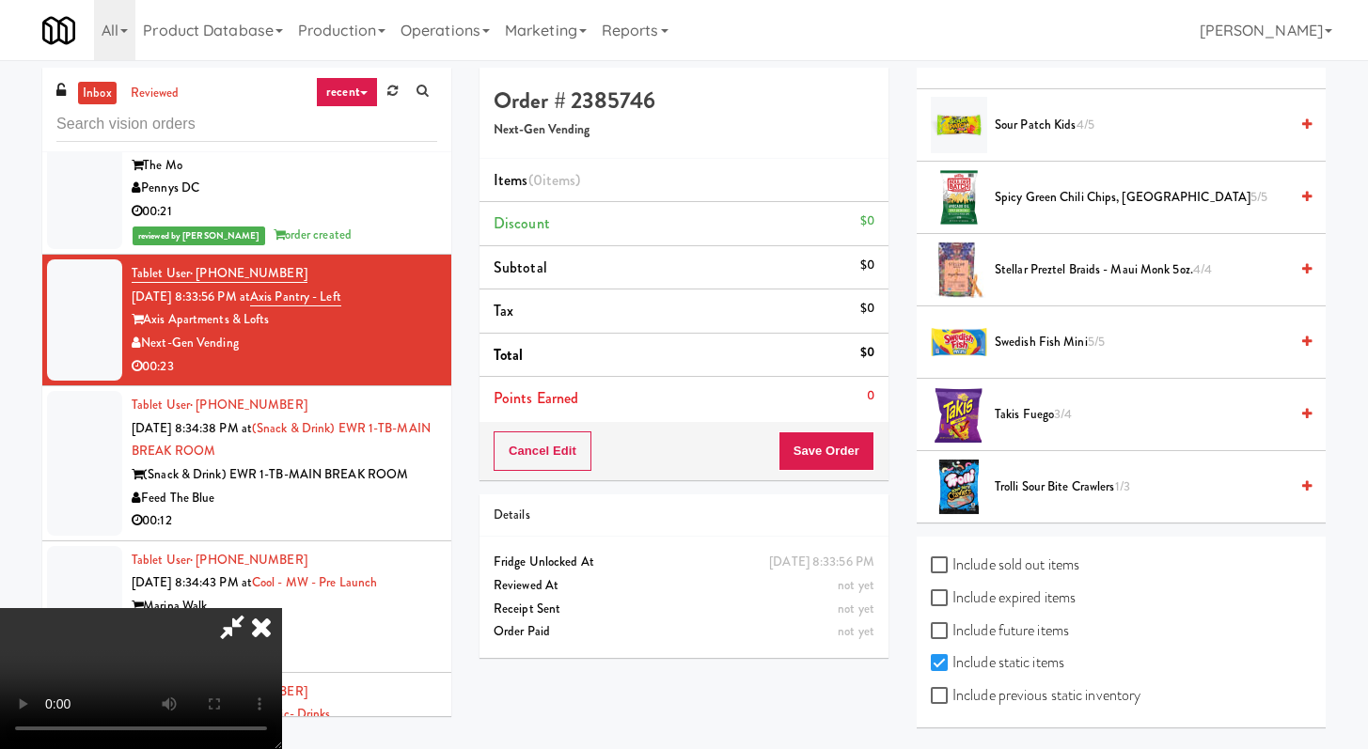
scroll to position [1588, 0]
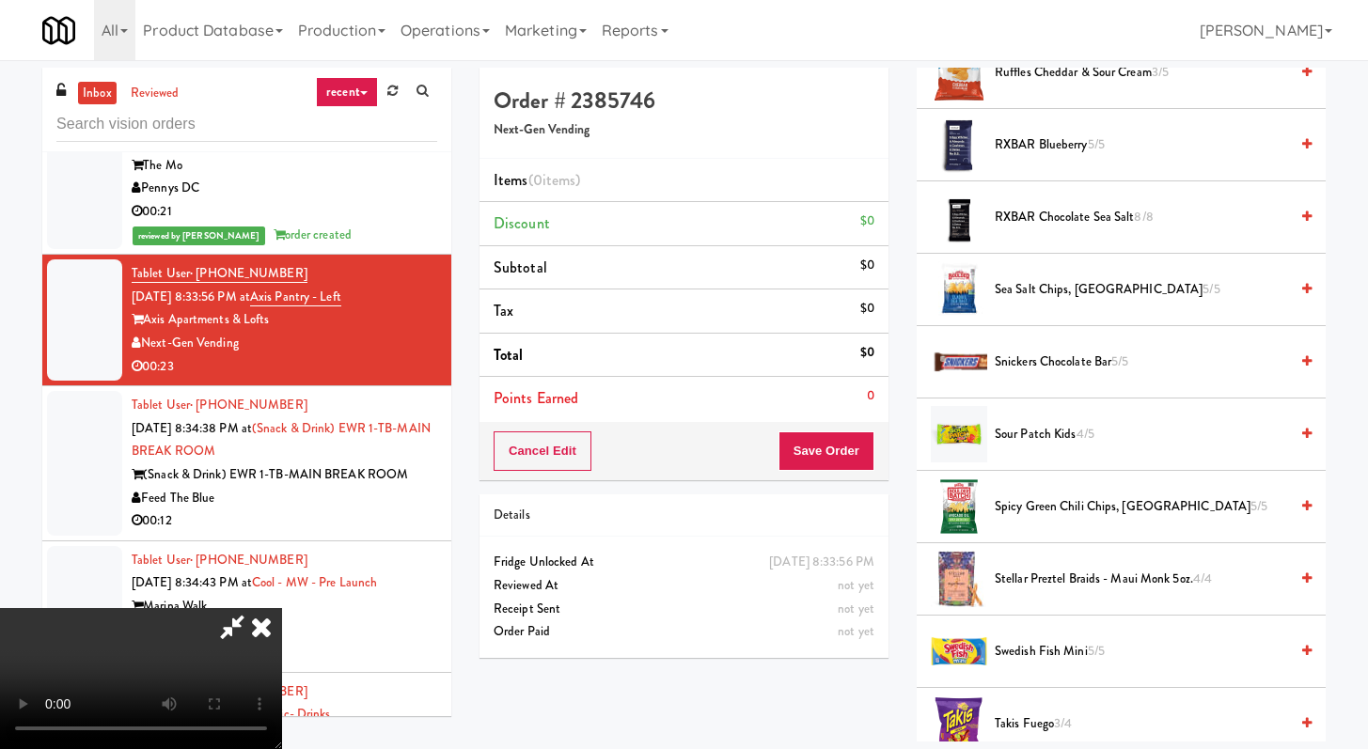
click at [1076, 356] on span "Snickers Chocolate Bar 5/5" at bounding box center [1141, 363] width 293 height 24
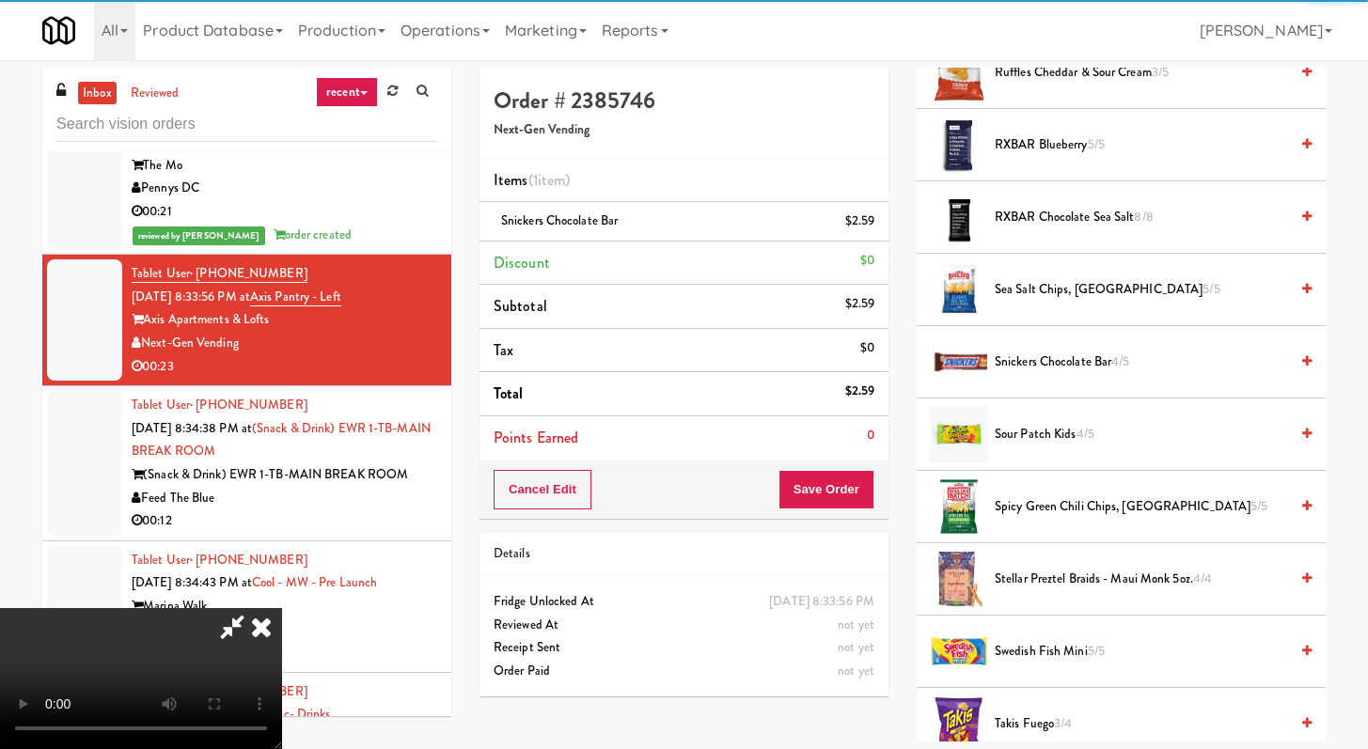
click at [856, 464] on div "Cancel Edit Save Order" at bounding box center [684, 490] width 409 height 58
click at [847, 487] on button "Save Order" at bounding box center [827, 489] width 96 height 39
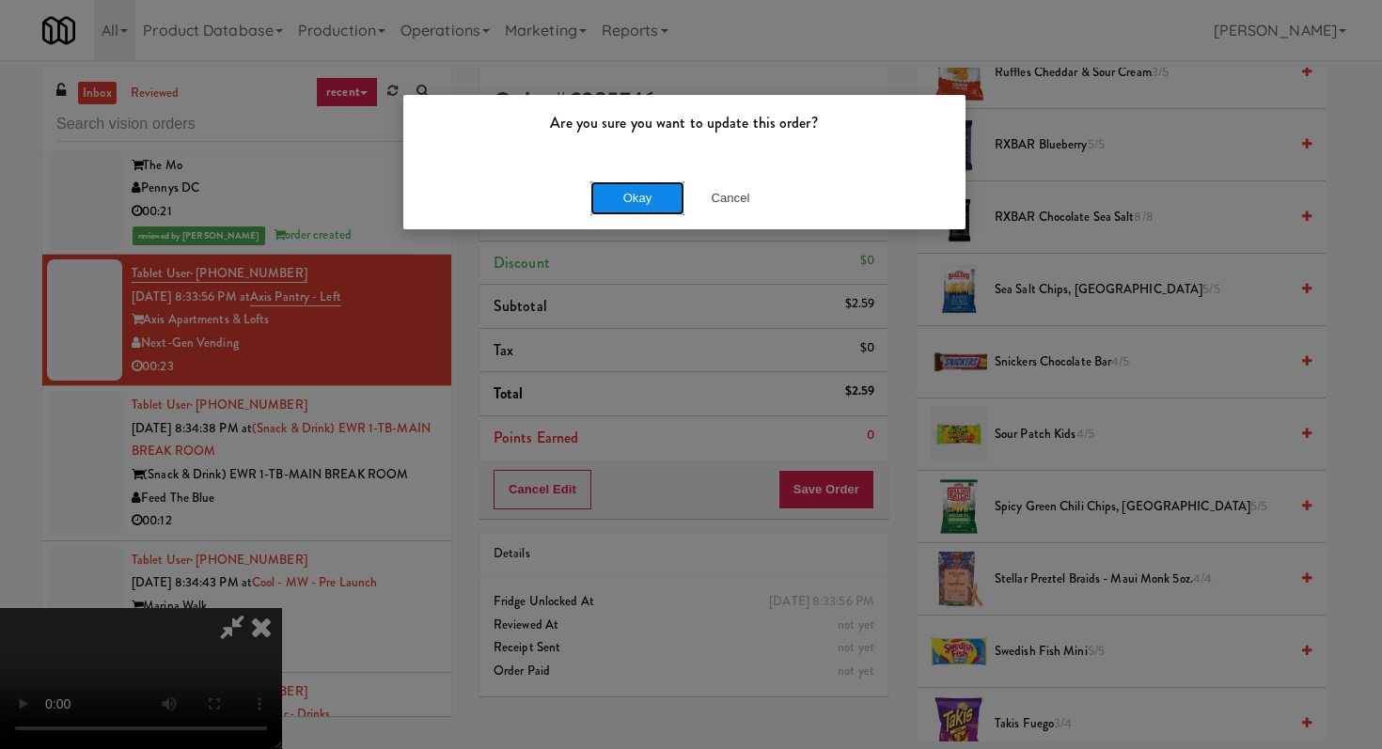
click at [645, 194] on button "Okay" at bounding box center [637, 198] width 94 height 34
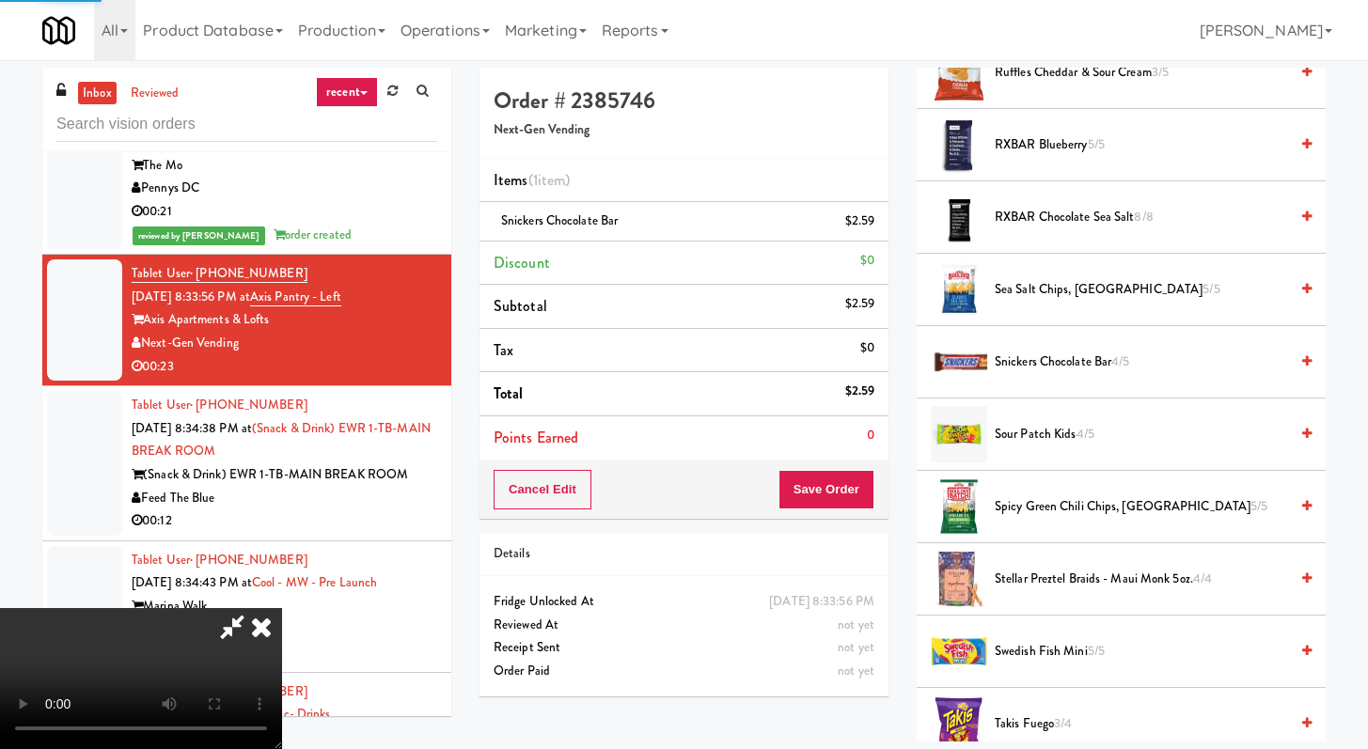
scroll to position [80, 0]
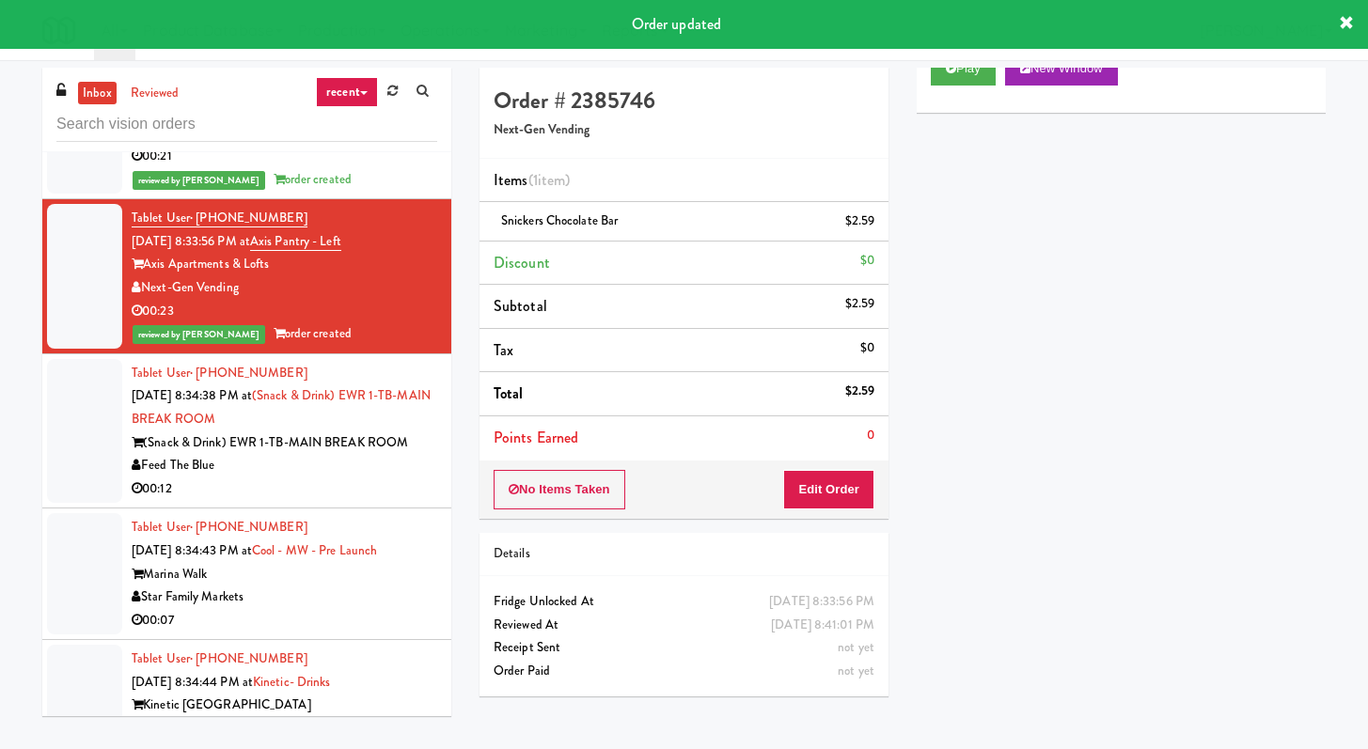
click at [339, 478] on div "Feed The Blue" at bounding box center [285, 466] width 306 height 24
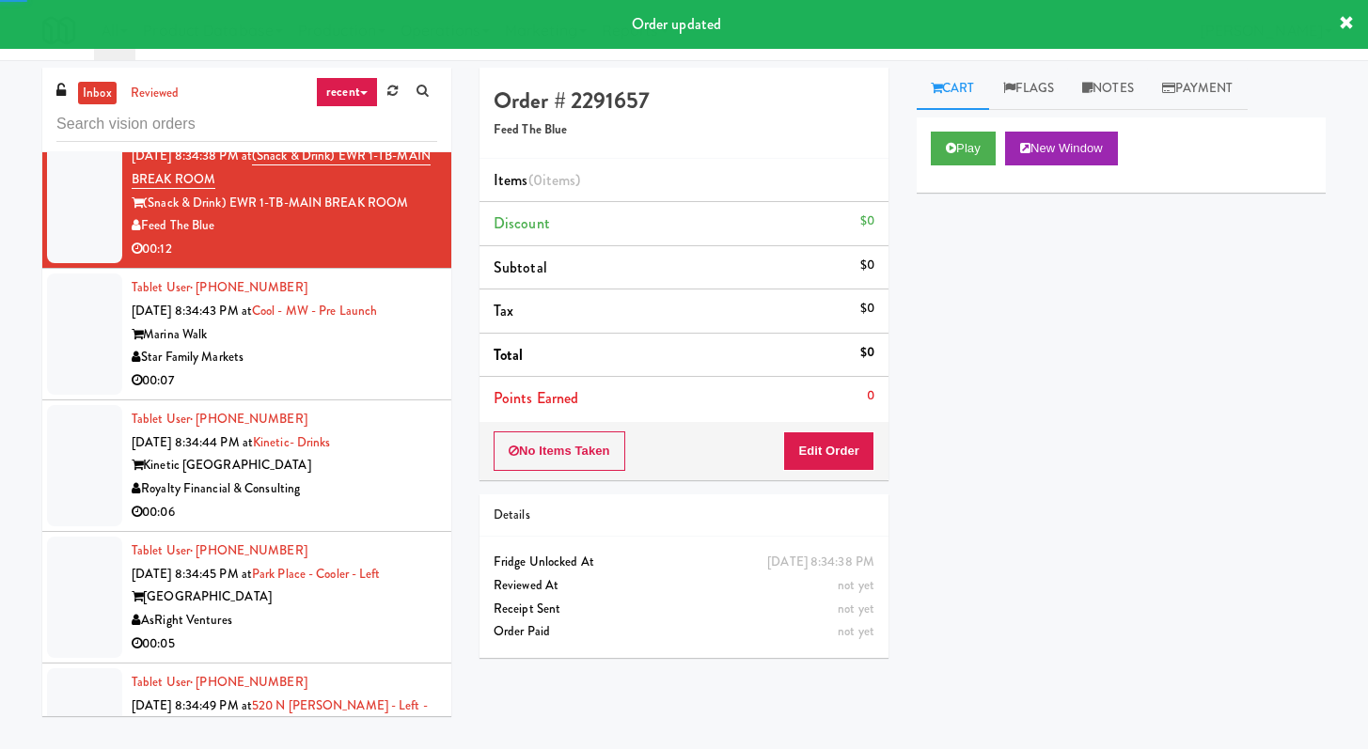
scroll to position [21062, 0]
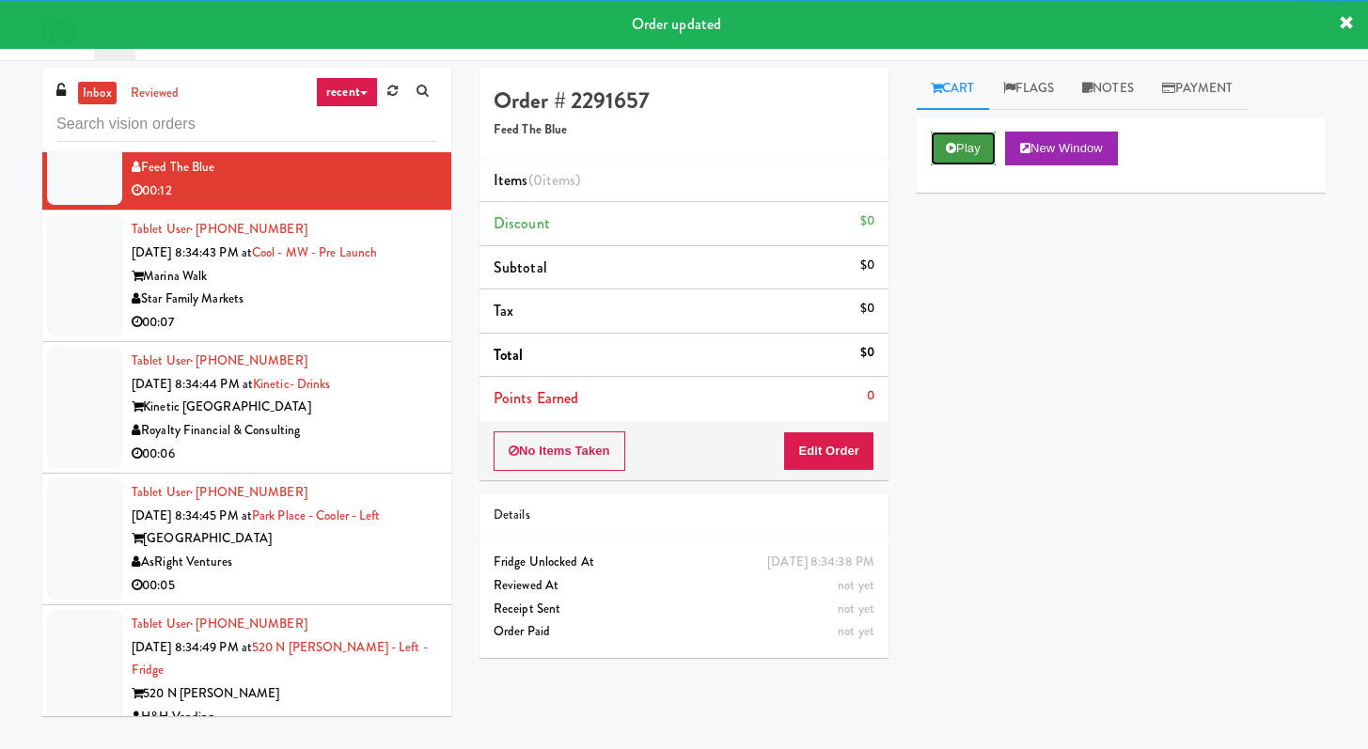
click at [978, 136] on button "Play" at bounding box center [963, 149] width 65 height 34
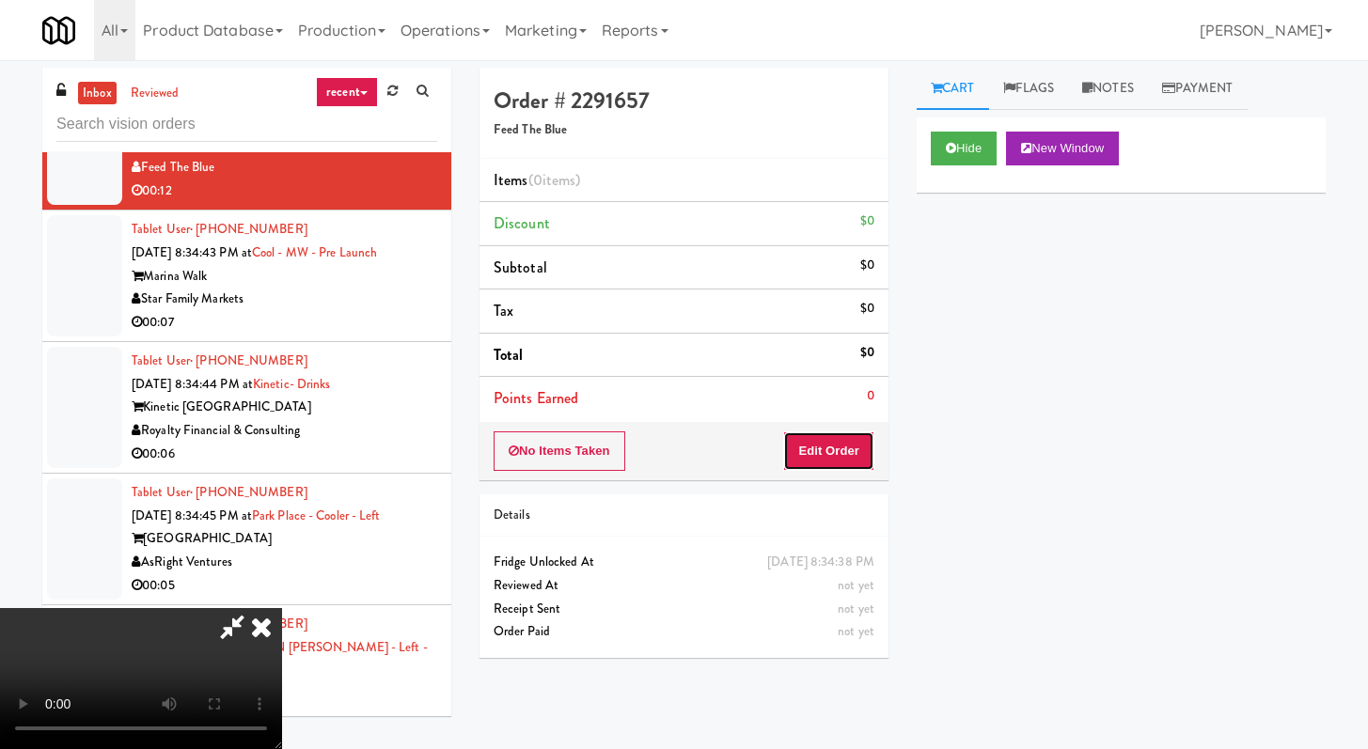
click at [792, 432] on button "Edit Order" at bounding box center [828, 451] width 91 height 39
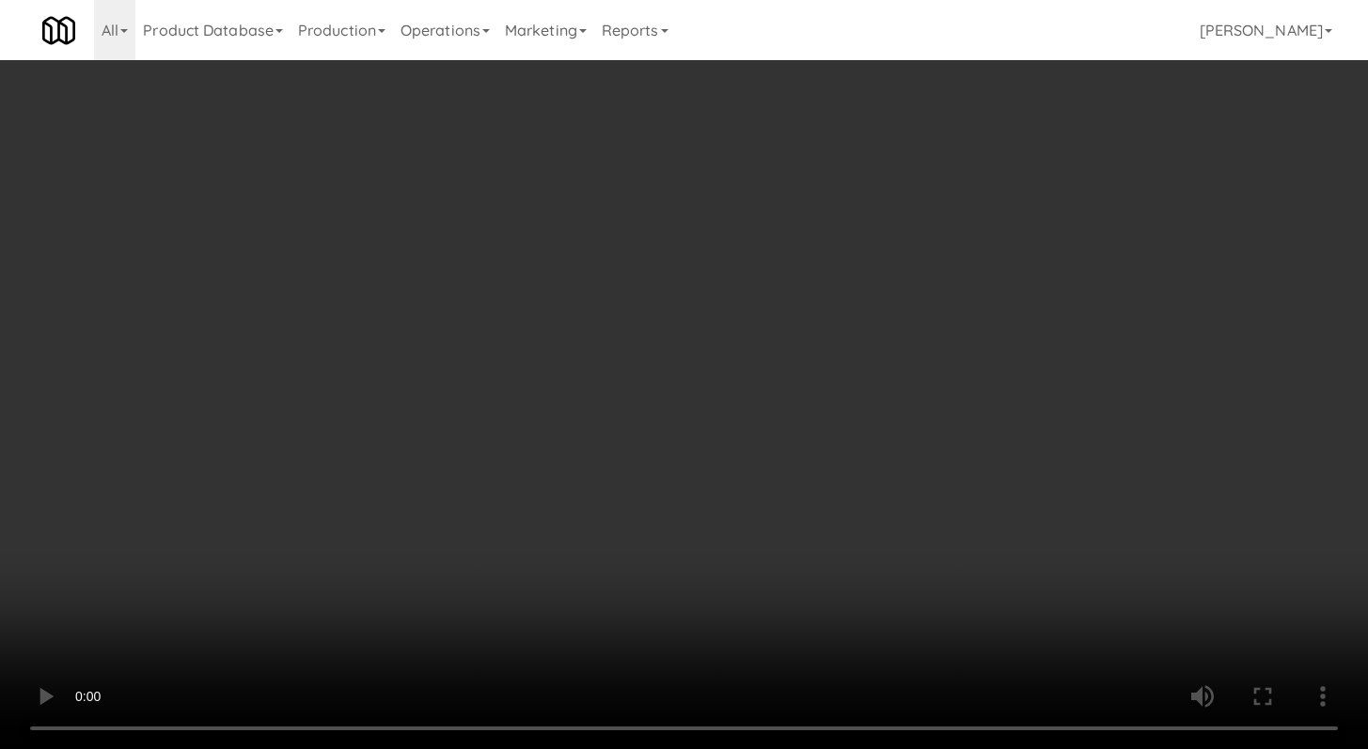
scroll to position [20969, 0]
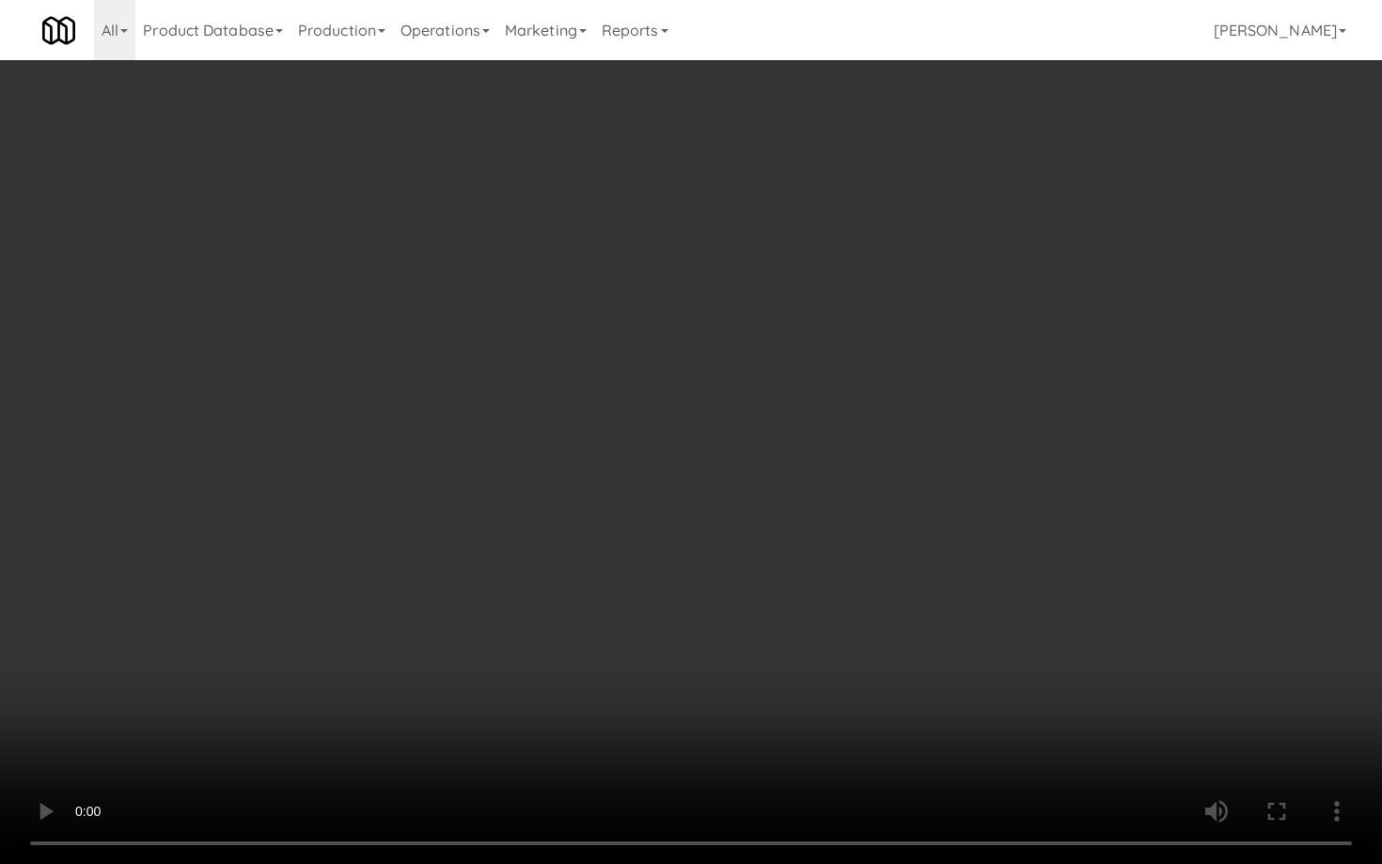
click at [793, 576] on video at bounding box center [691, 432] width 1382 height 864
click at [792, 576] on video at bounding box center [691, 432] width 1382 height 864
click at [793, 575] on video at bounding box center [691, 432] width 1382 height 864
click at [725, 606] on video at bounding box center [691, 432] width 1382 height 864
click at [730, 594] on video at bounding box center [691, 432] width 1382 height 864
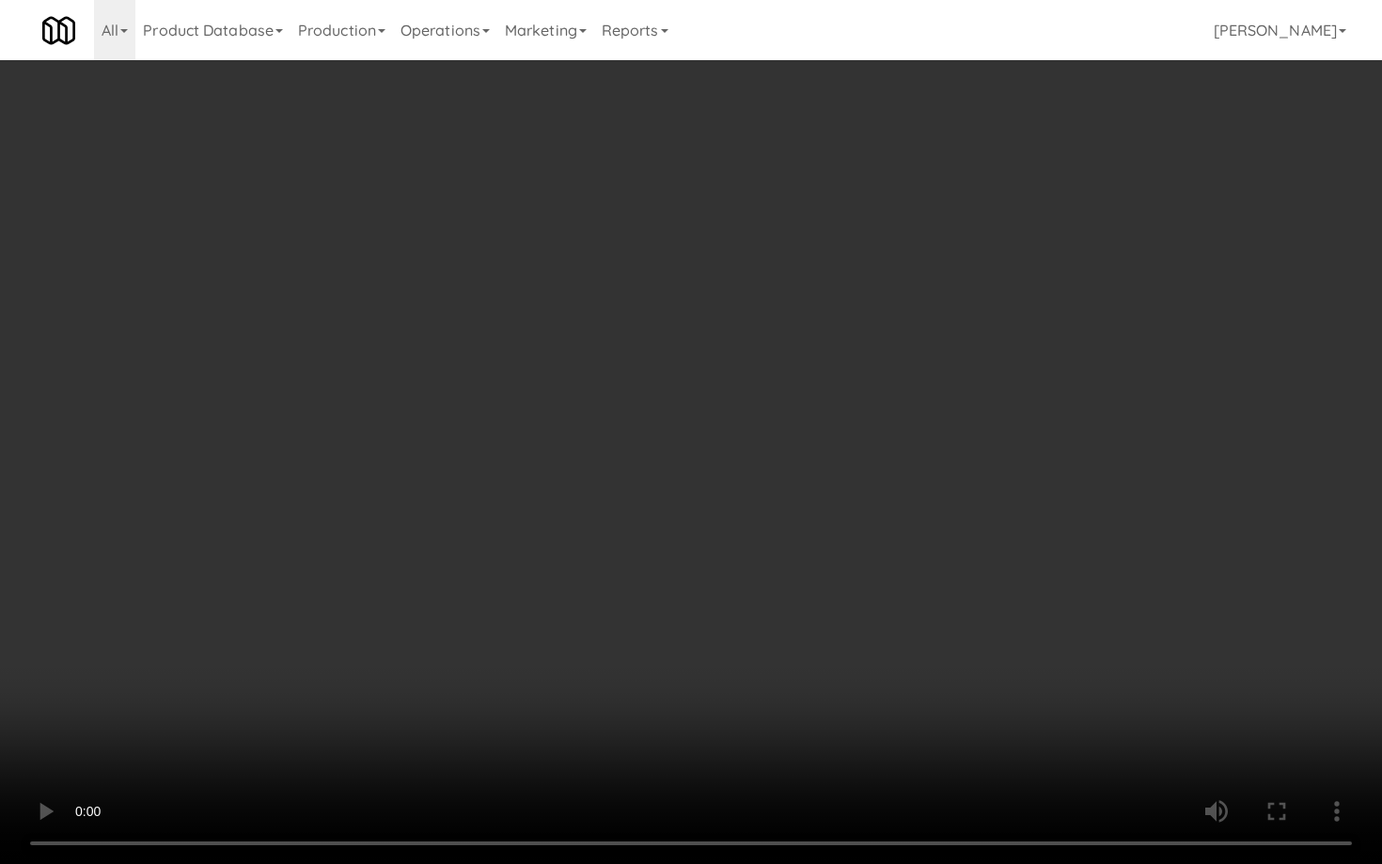
click at [731, 593] on video at bounding box center [691, 432] width 1382 height 864
click at [758, 570] on video at bounding box center [691, 432] width 1382 height 864
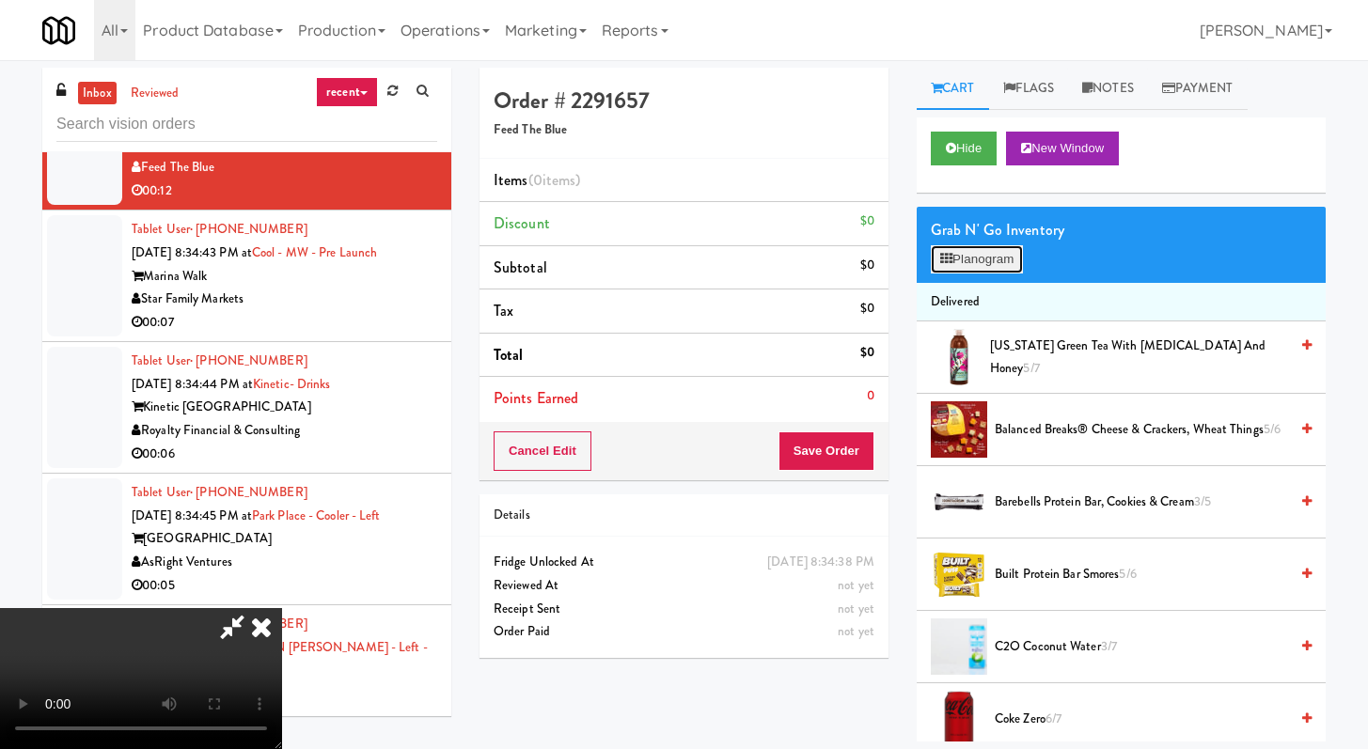
click at [968, 264] on button "Planogram" at bounding box center [977, 259] width 92 height 28
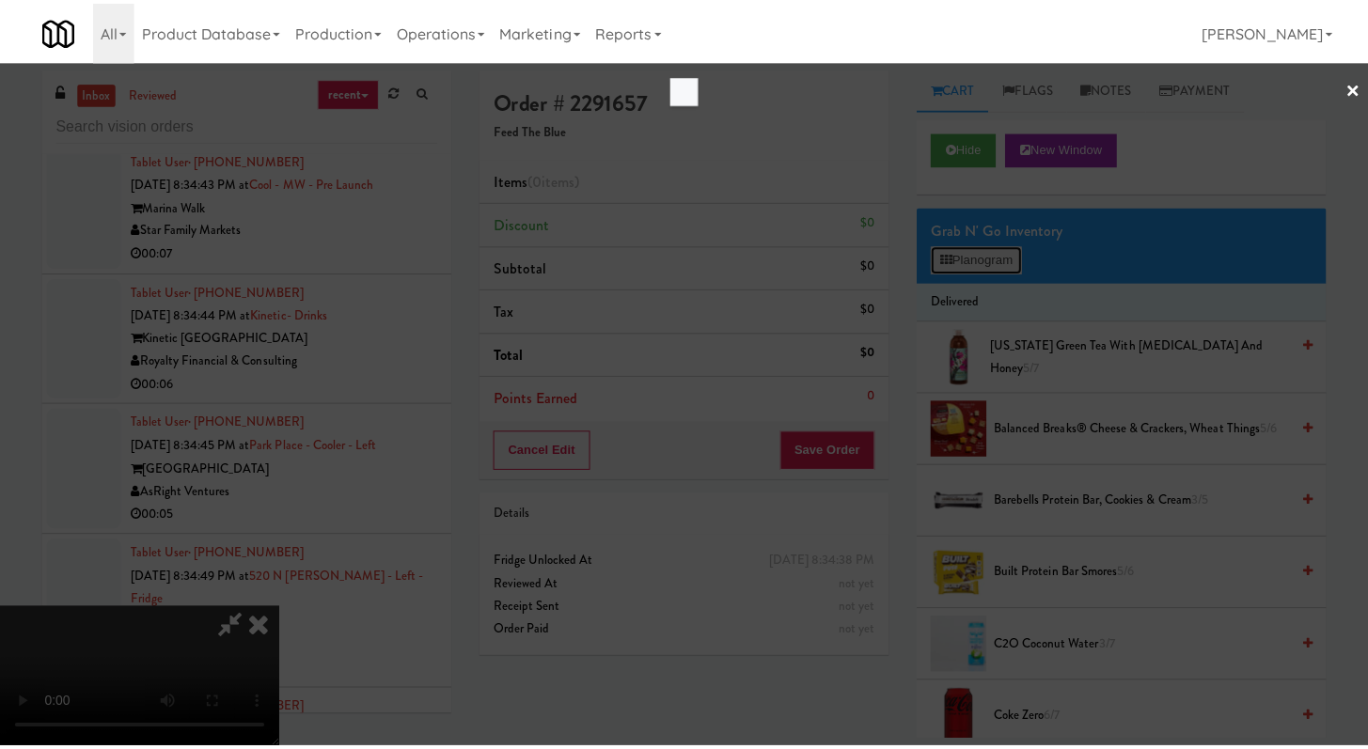
scroll to position [20969, 0]
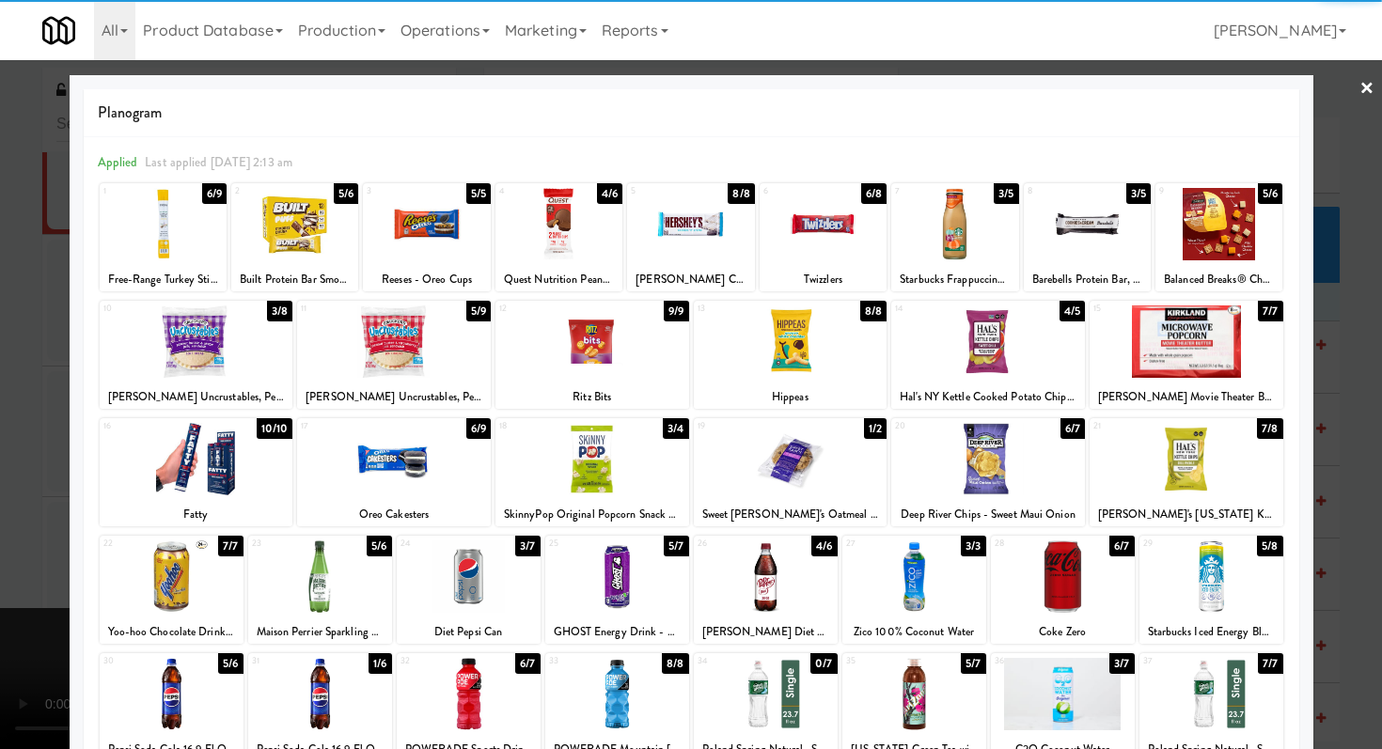
click at [556, 231] on div at bounding box center [559, 224] width 127 height 72
click at [1217, 212] on div at bounding box center [1219, 224] width 127 height 72
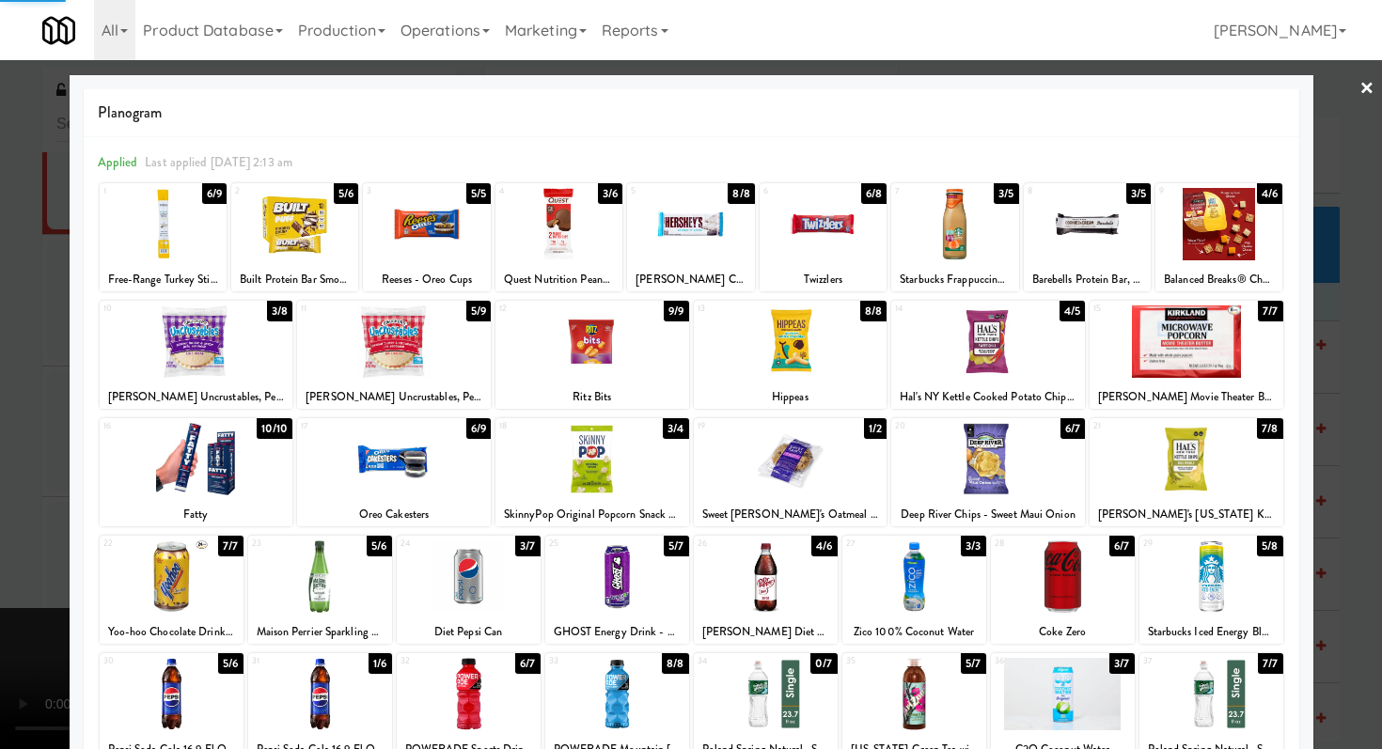
click at [0, 302] on div at bounding box center [691, 374] width 1382 height 749
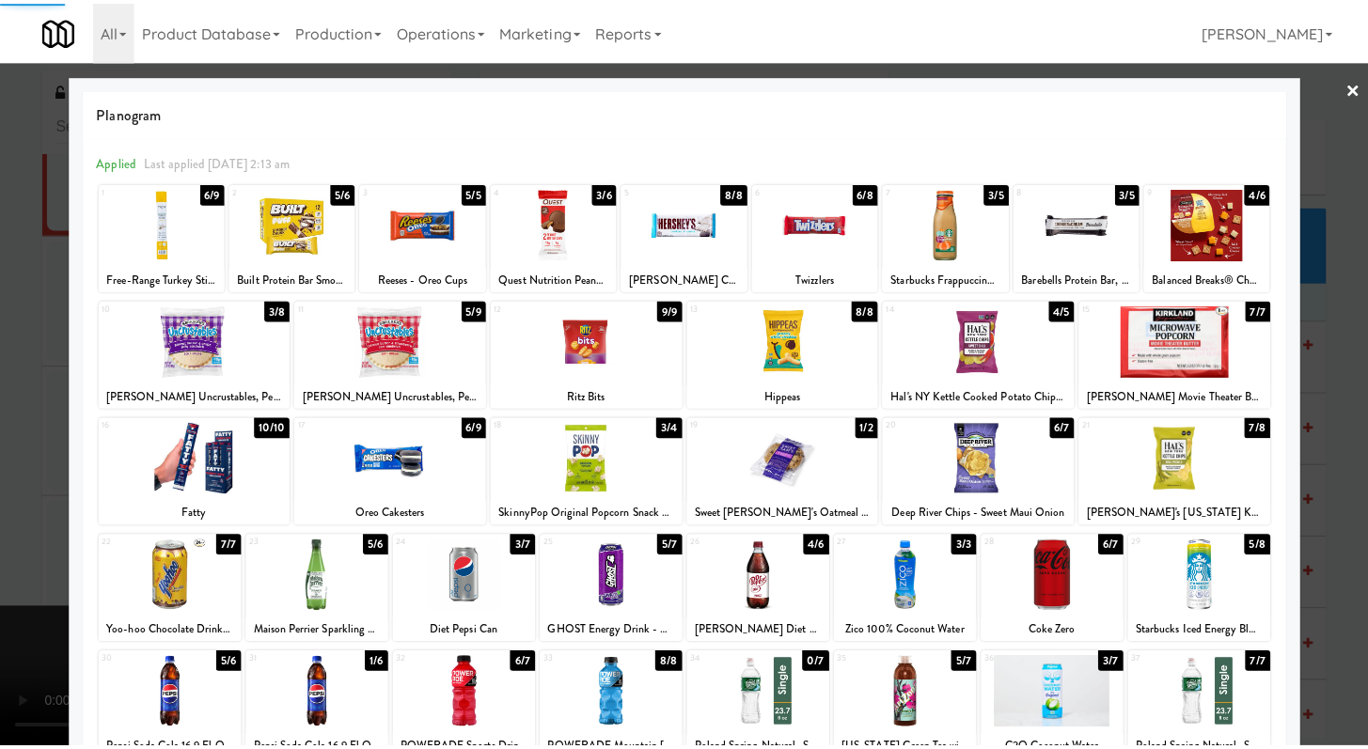
scroll to position [21062, 0]
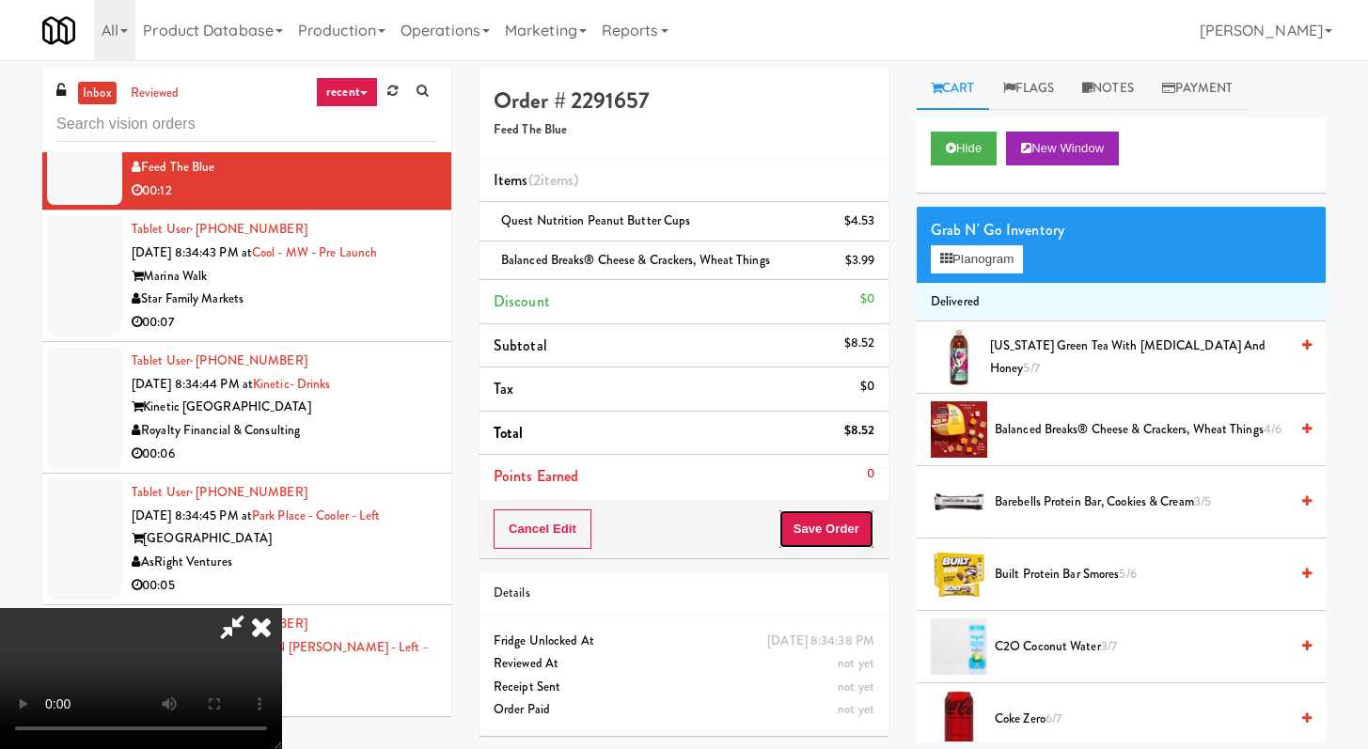
click at [837, 525] on button "Save Order" at bounding box center [827, 529] width 96 height 39
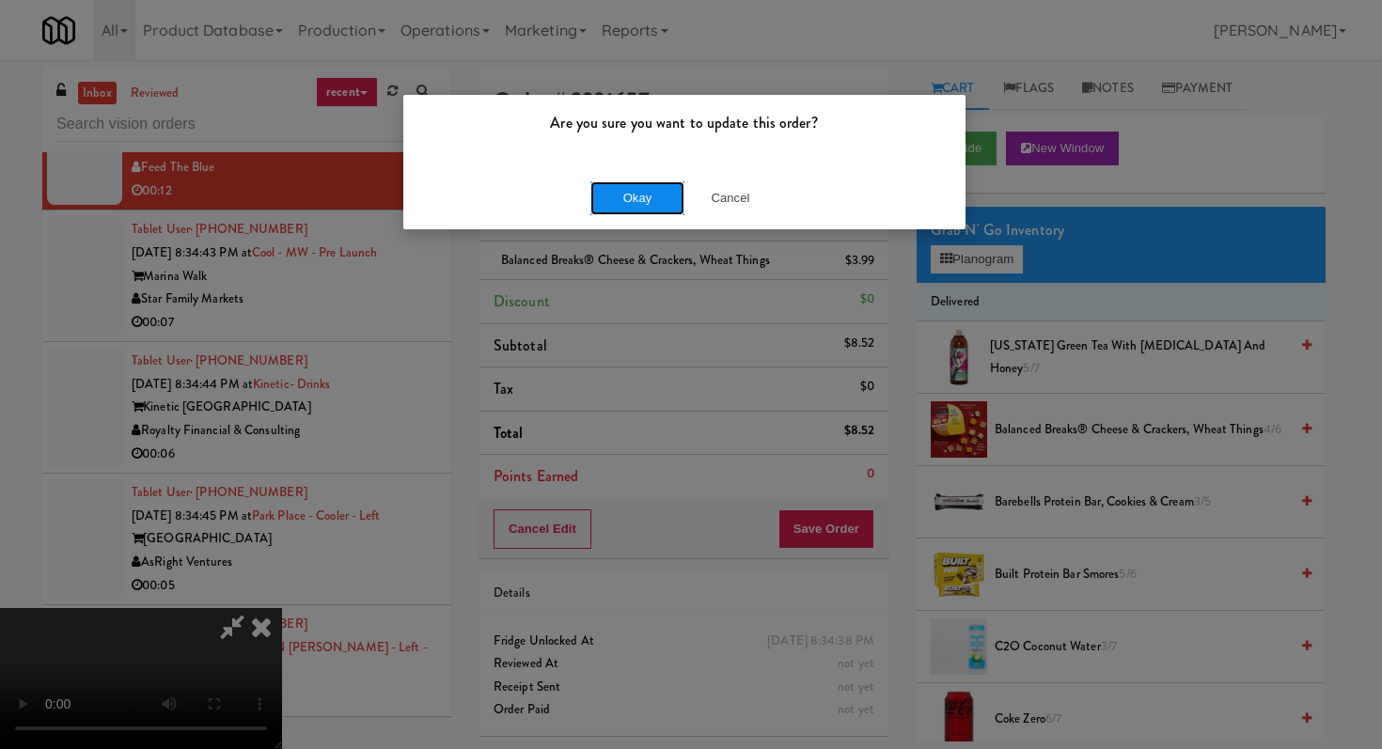
click at [645, 197] on button "Okay" at bounding box center [637, 198] width 94 height 34
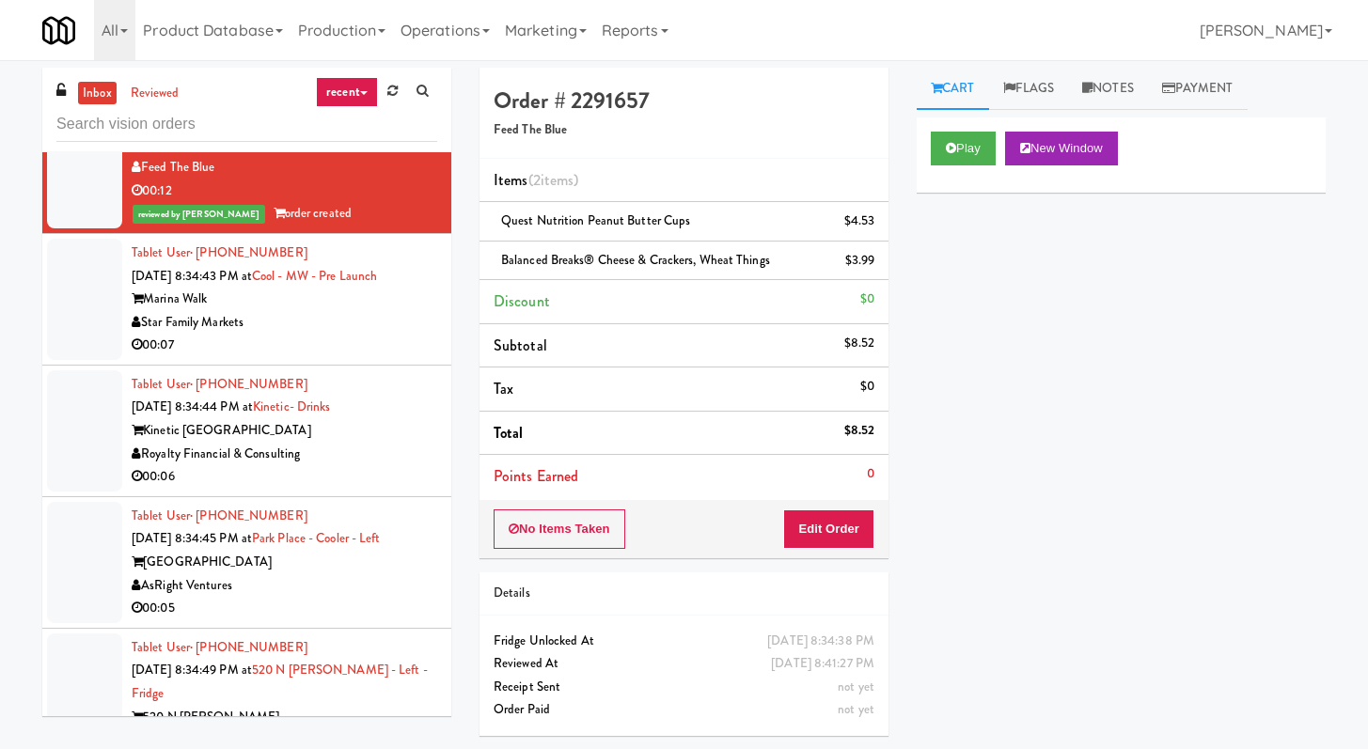
click at [389, 357] on div "00:07" at bounding box center [285, 346] width 306 height 24
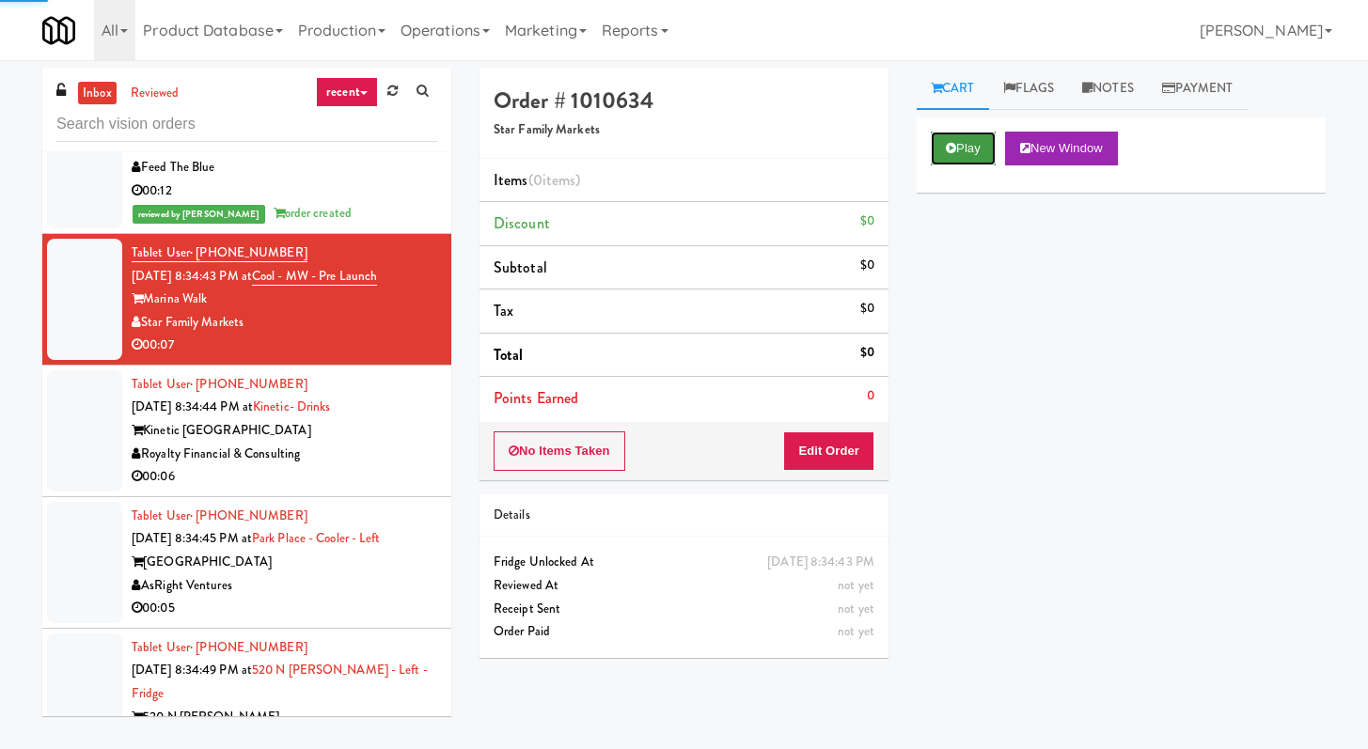
click at [985, 154] on button "Play" at bounding box center [963, 149] width 65 height 34
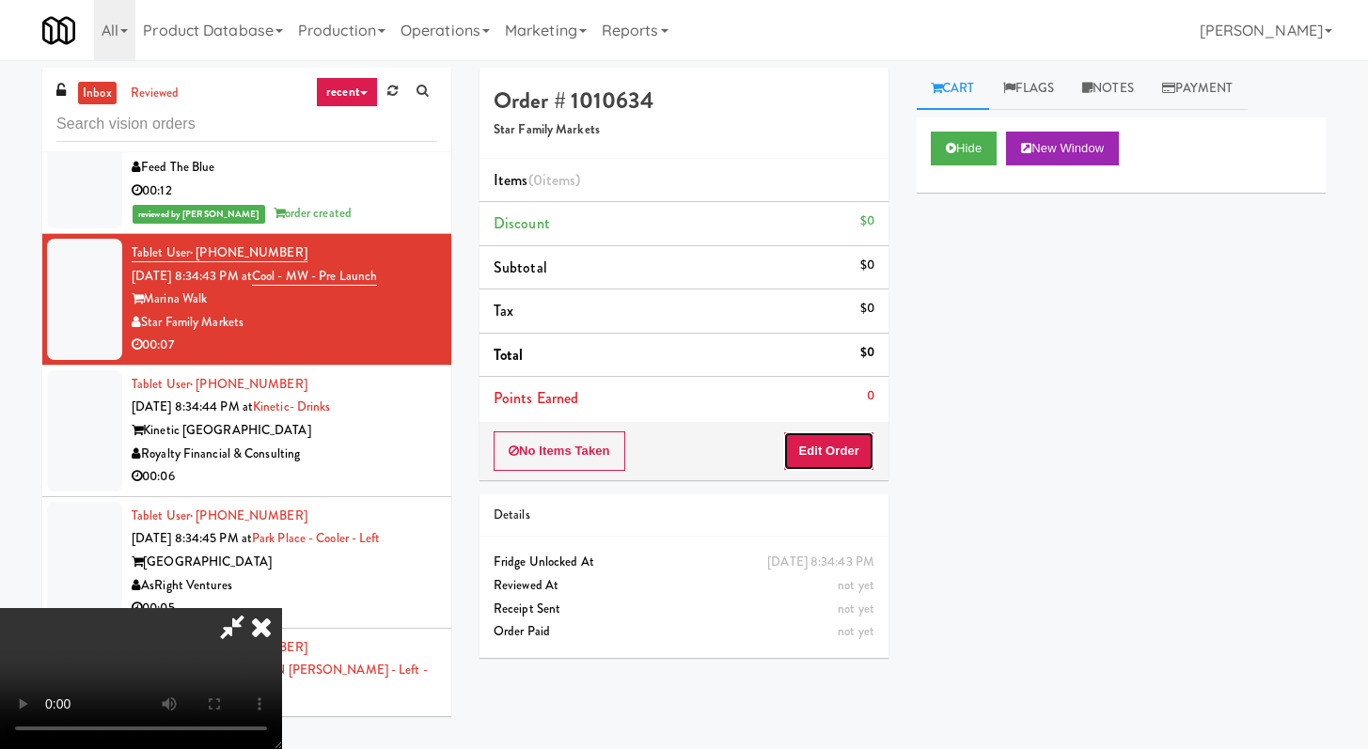
click at [848, 432] on button "Edit Order" at bounding box center [828, 451] width 91 height 39
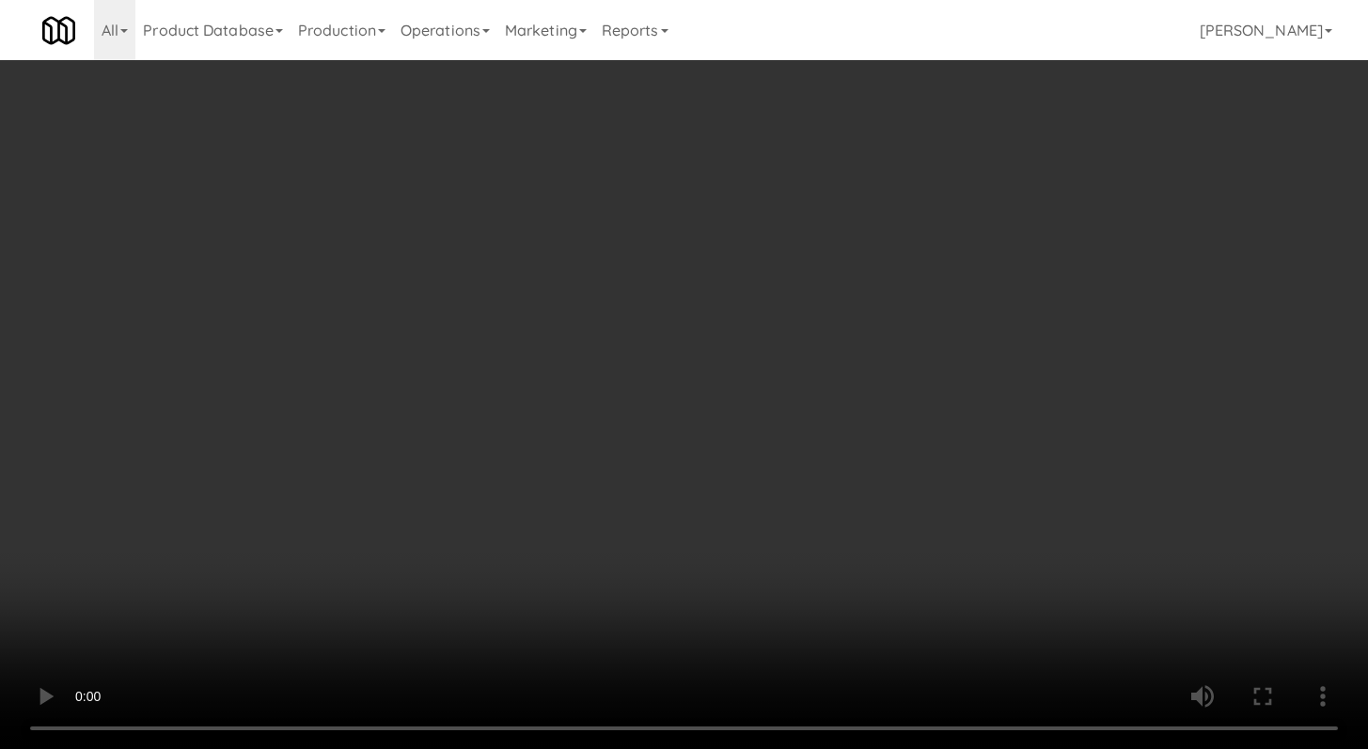
scroll to position [20969, 0]
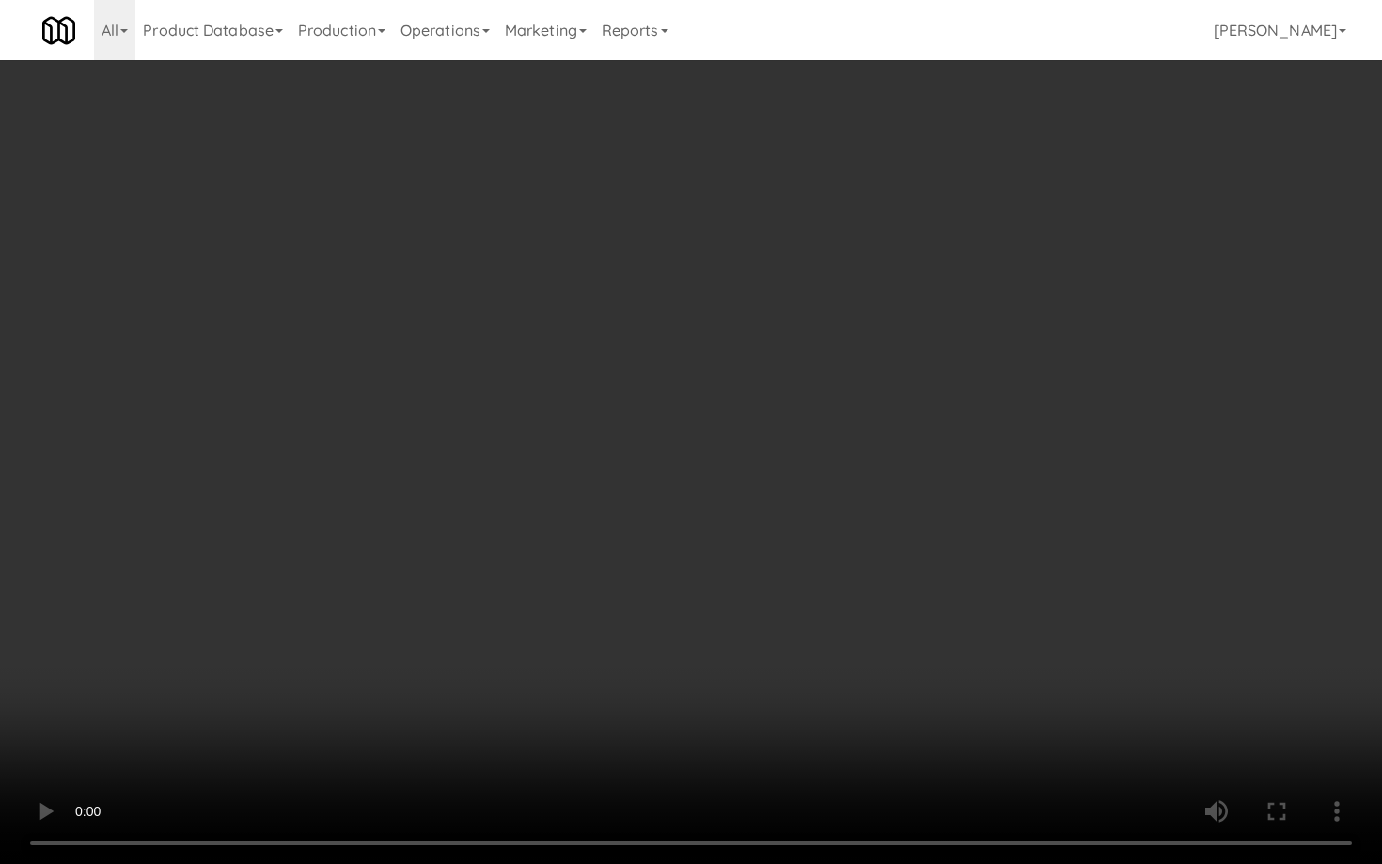
click at [726, 640] on video at bounding box center [691, 432] width 1382 height 864
click at [734, 612] on video at bounding box center [691, 432] width 1382 height 864
click at [734, 613] on video at bounding box center [691, 432] width 1382 height 864
click at [750, 603] on video at bounding box center [691, 432] width 1382 height 864
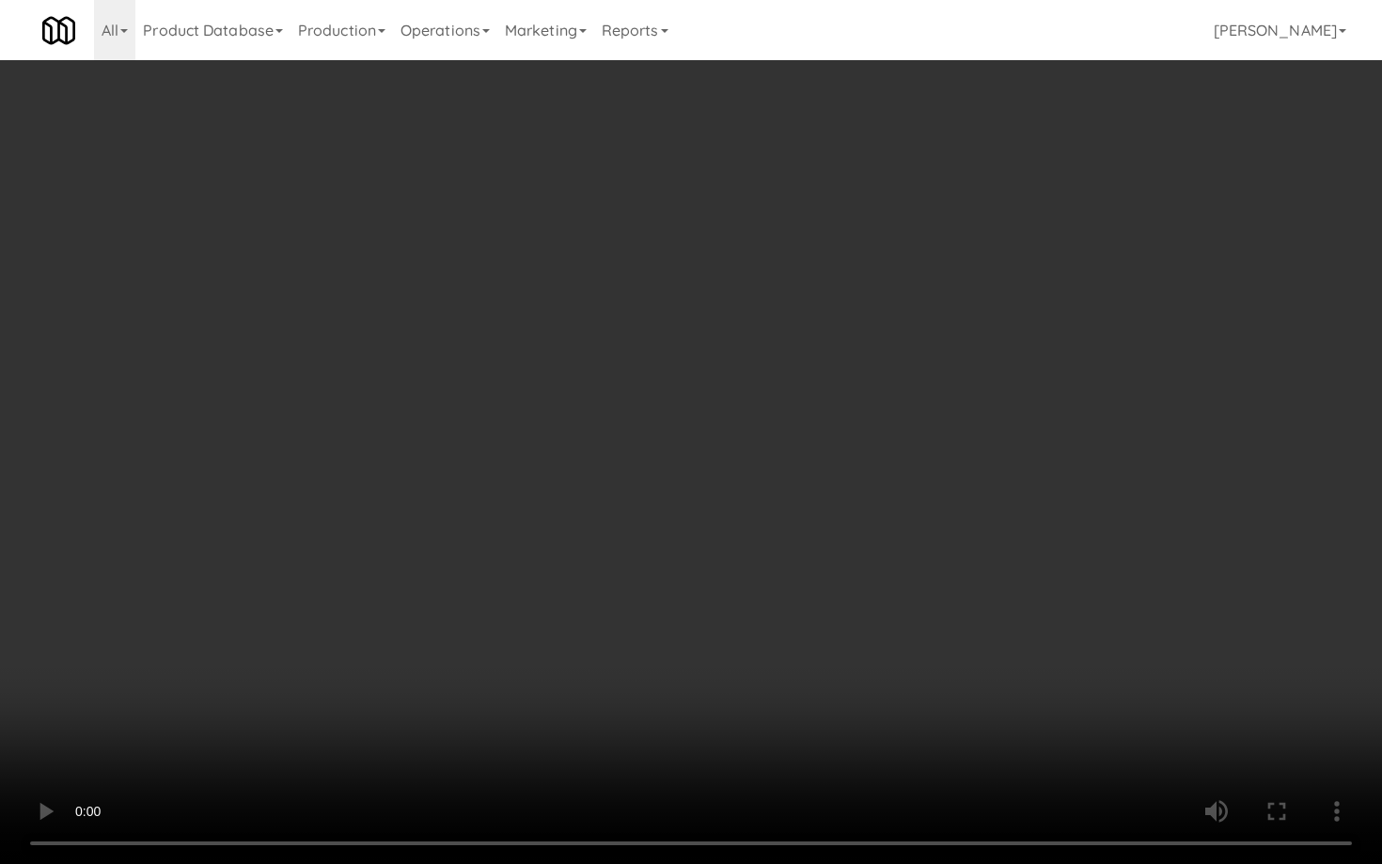
click at [750, 603] on video at bounding box center [691, 432] width 1382 height 864
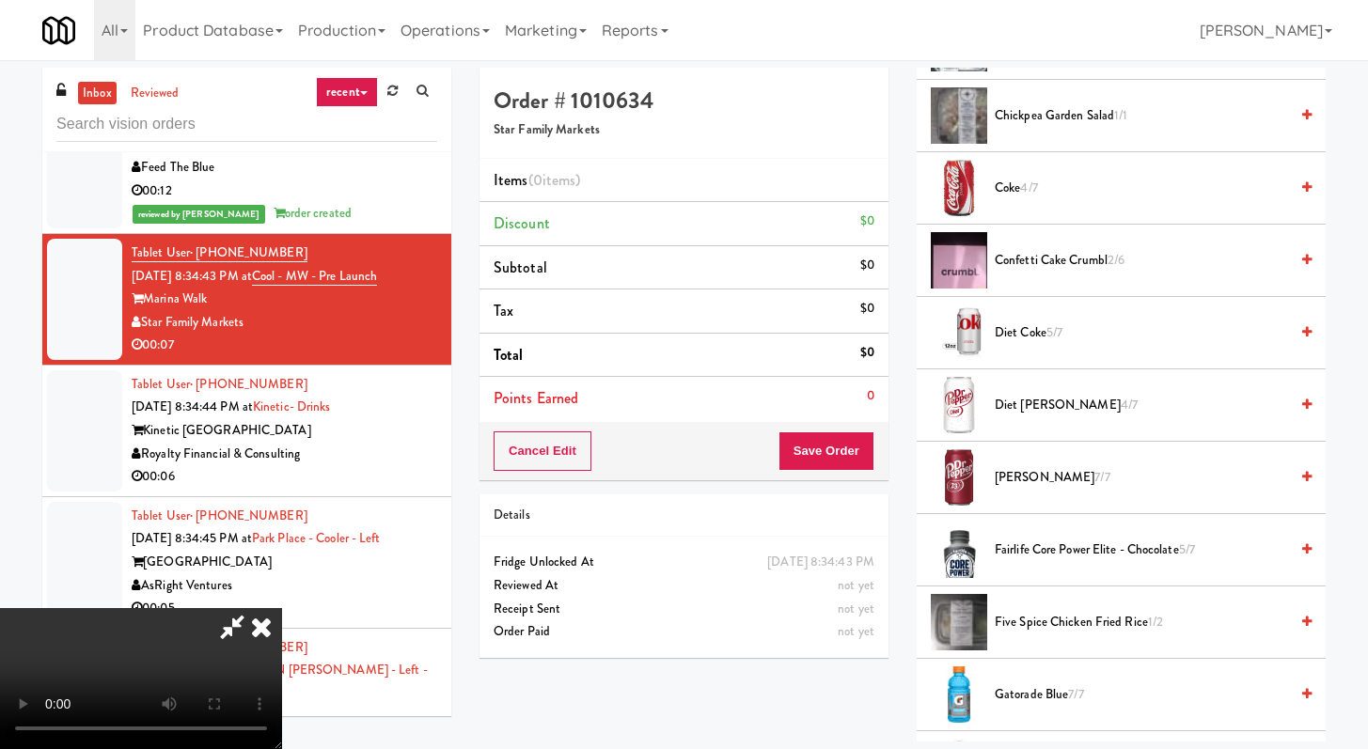
scroll to position [796, 0]
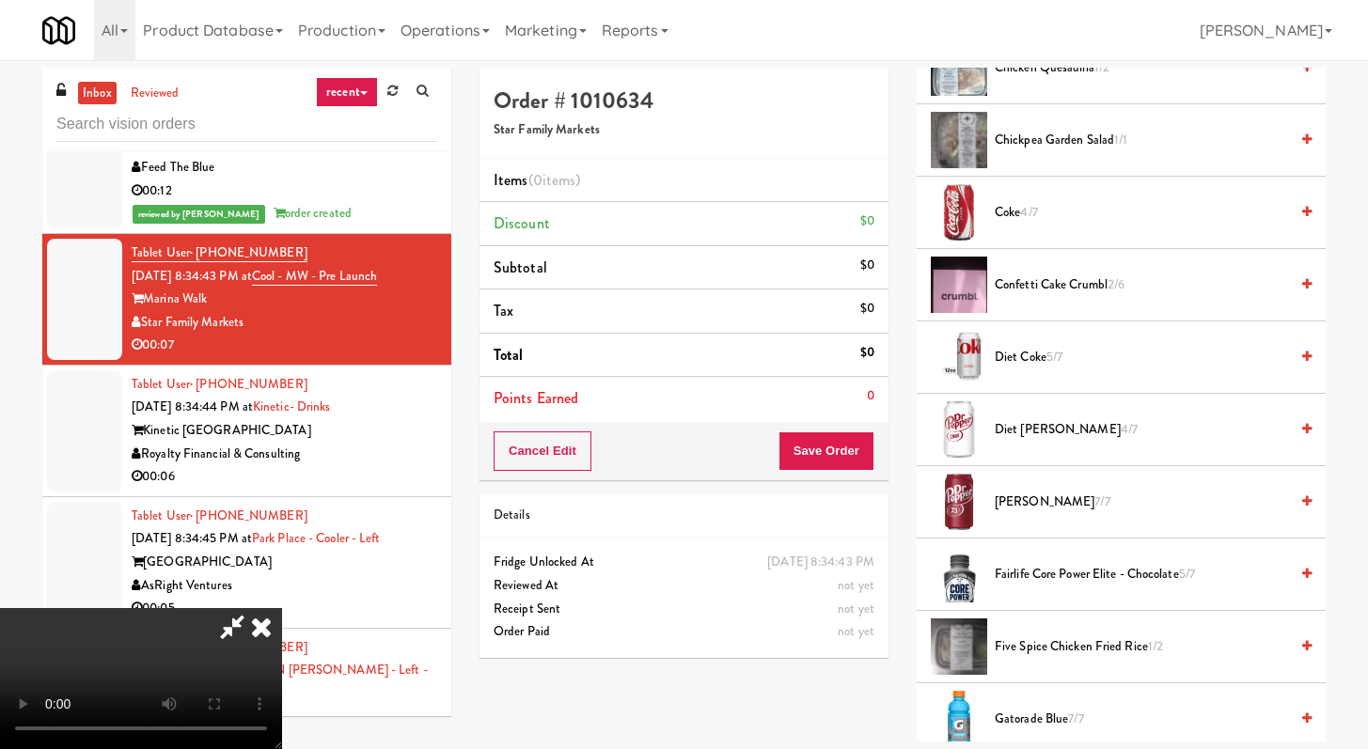
click at [1056, 283] on span "Confetti Cake Crumbl 2/6" at bounding box center [1141, 286] width 293 height 24
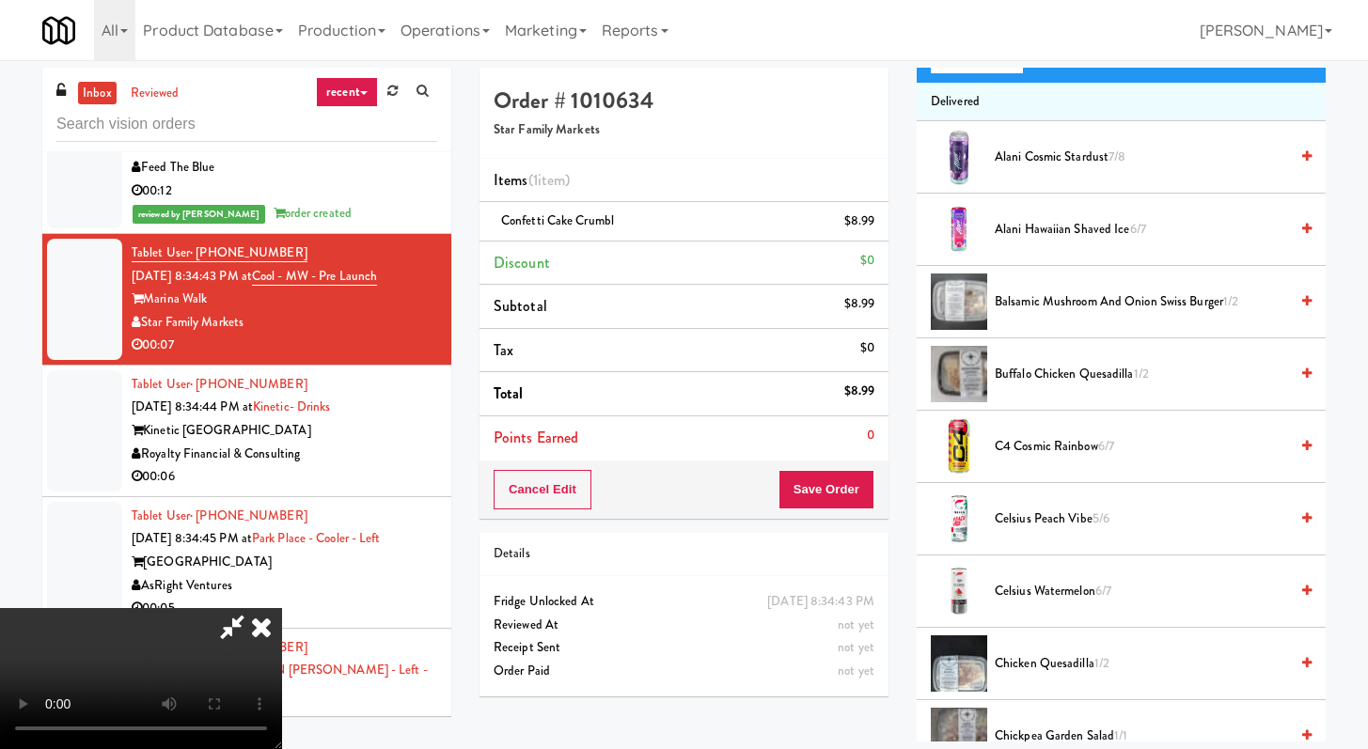
scroll to position [0, 0]
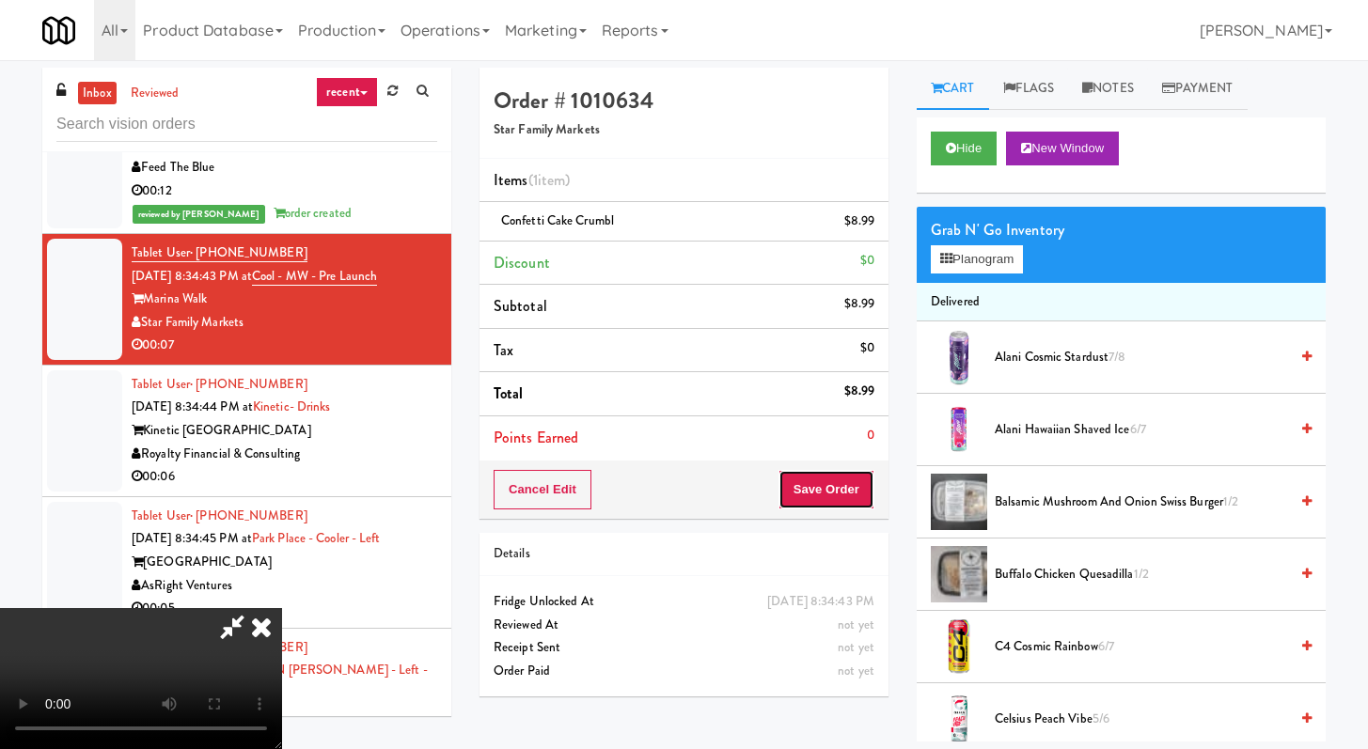
click at [838, 490] on button "Save Order" at bounding box center [827, 489] width 96 height 39
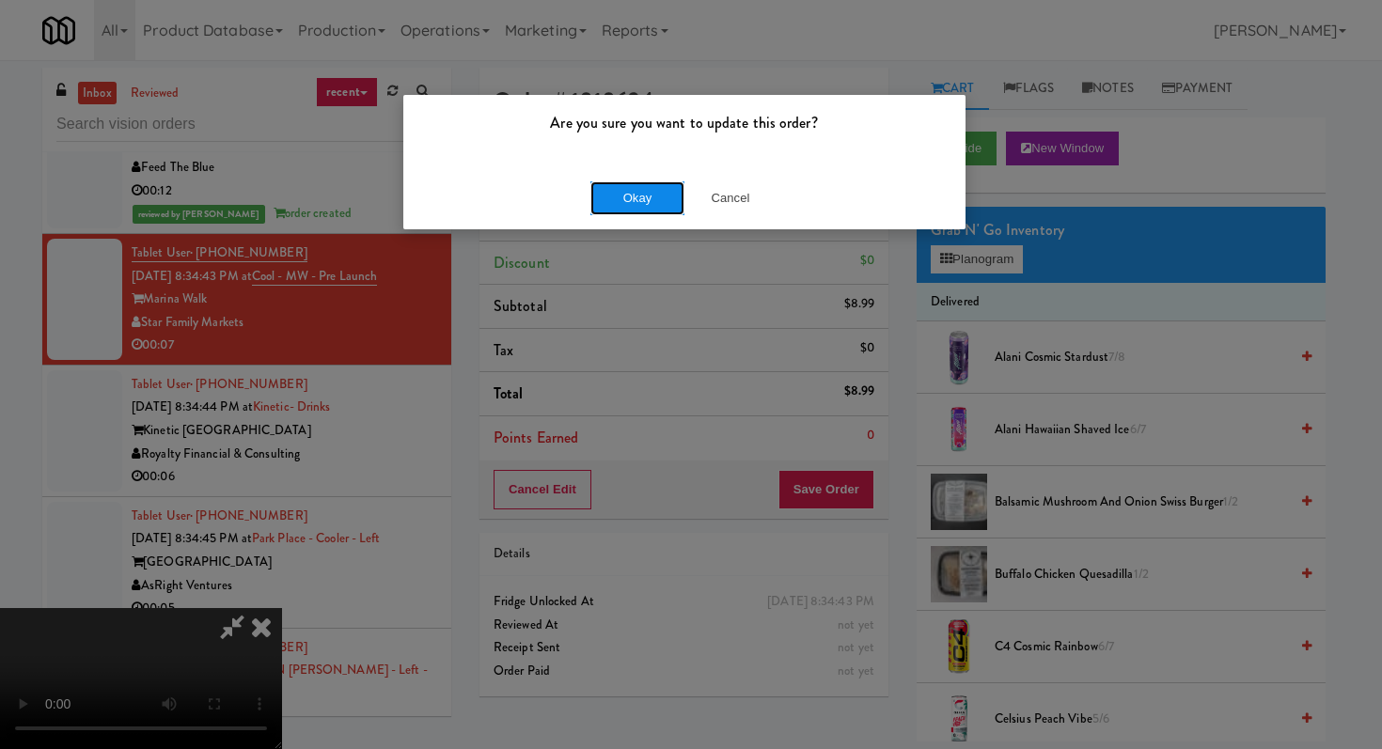
click at [666, 205] on button "Okay" at bounding box center [637, 198] width 94 height 34
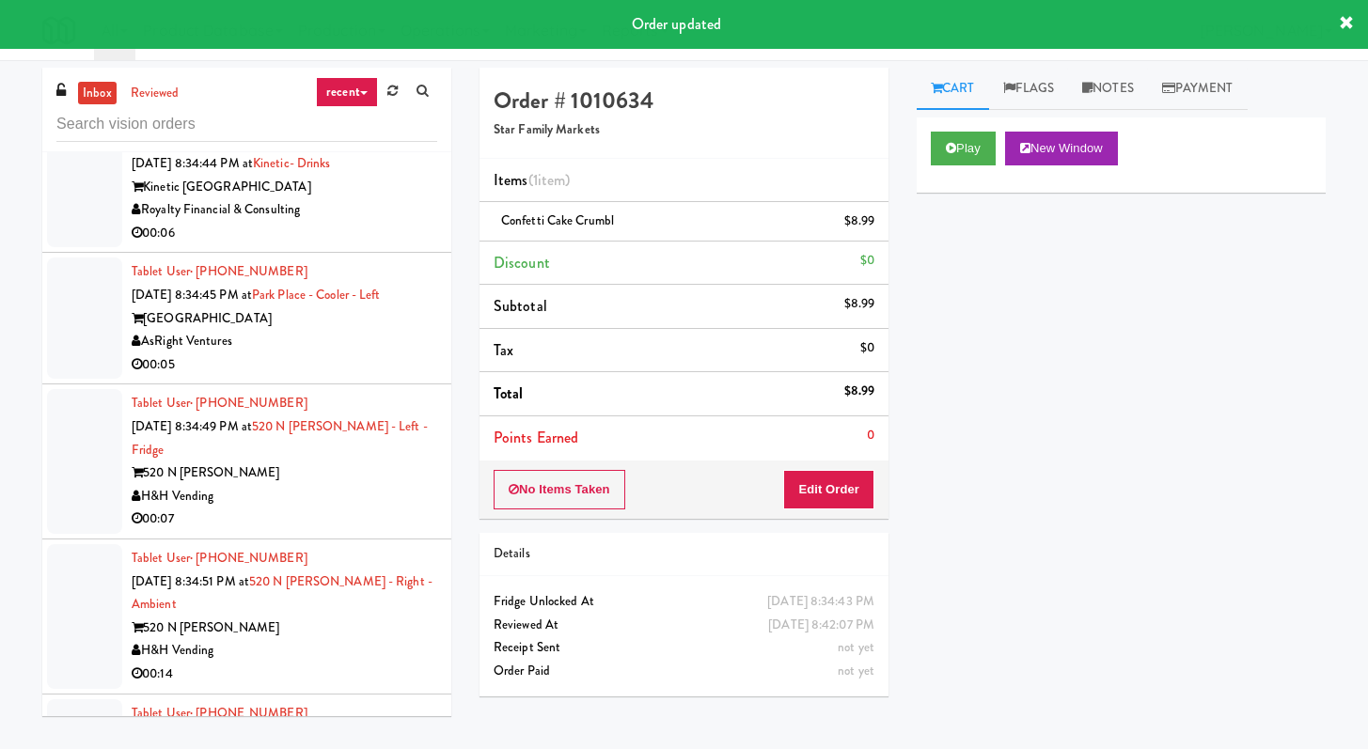
scroll to position [21311, 0]
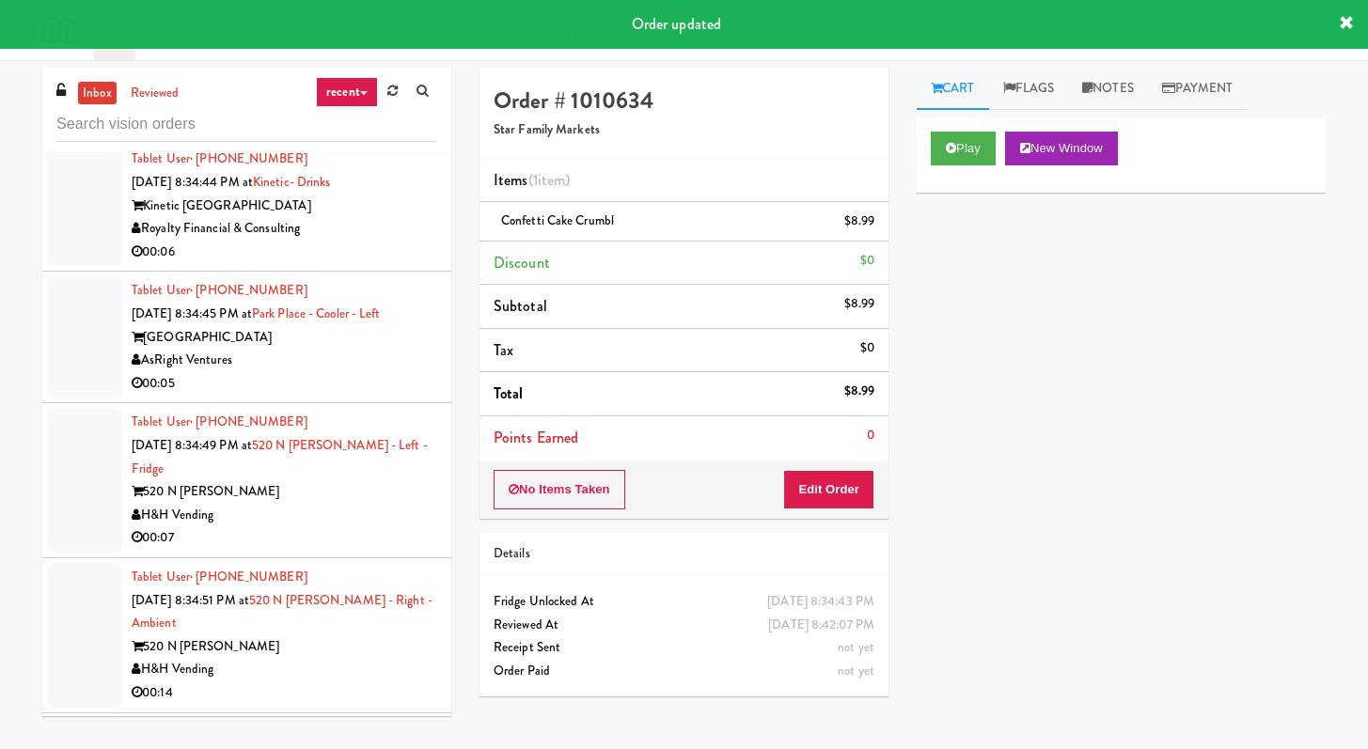
click at [401, 264] on div "00:06" at bounding box center [285, 253] width 306 height 24
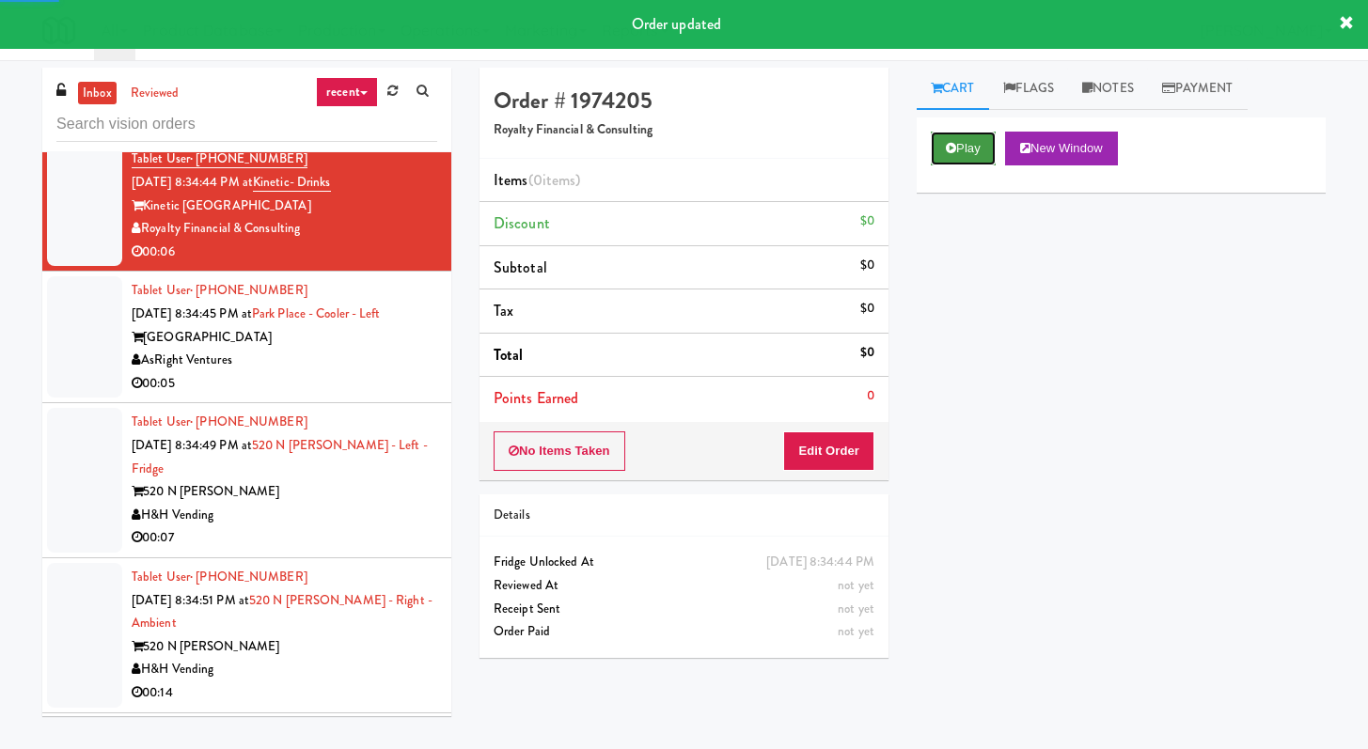
click at [943, 145] on button "Play" at bounding box center [963, 149] width 65 height 34
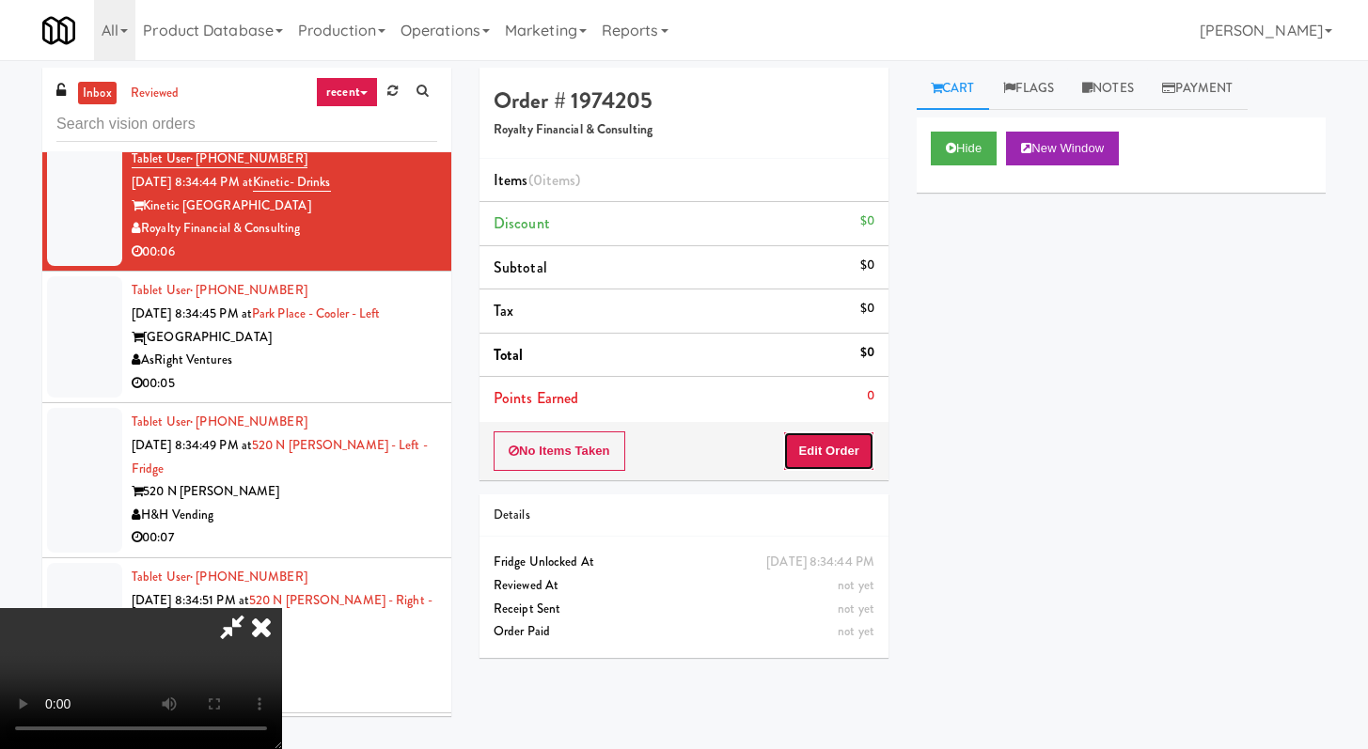
click at [829, 465] on button "Edit Order" at bounding box center [828, 451] width 91 height 39
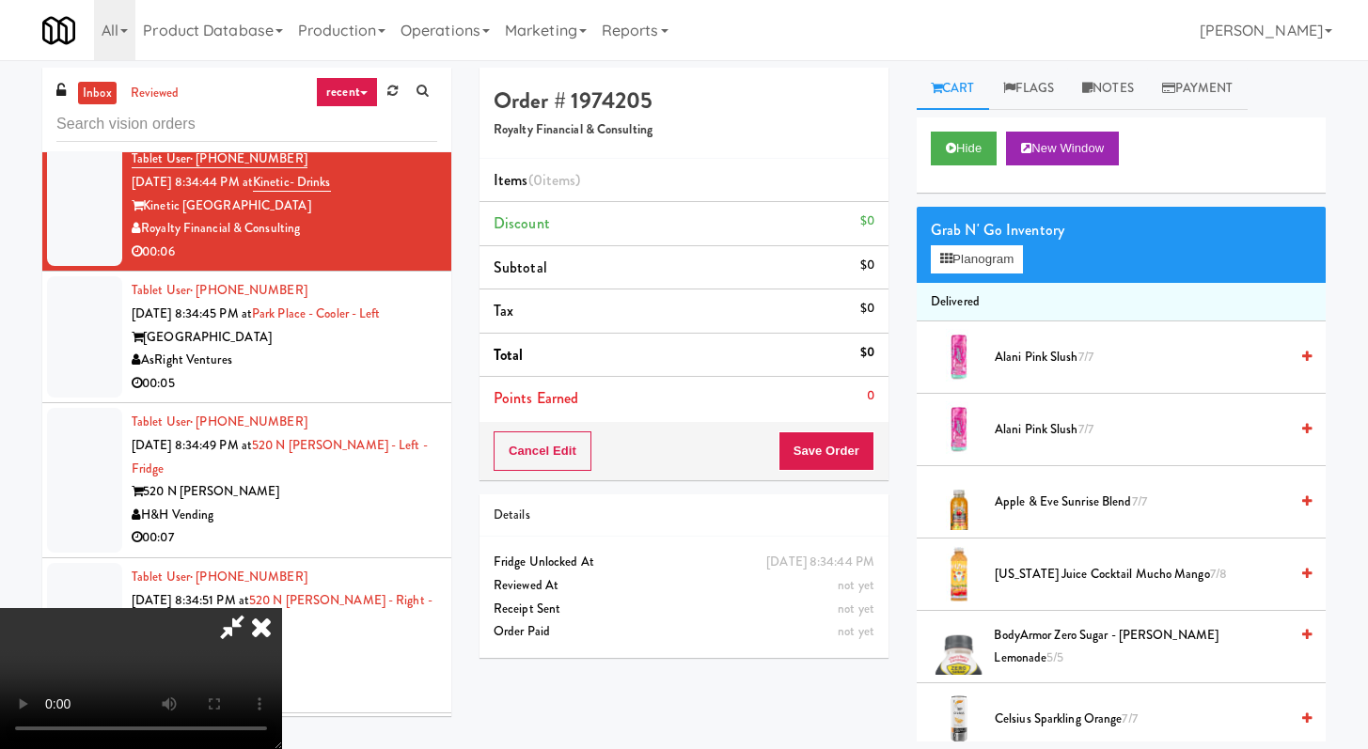
scroll to position [162, 0]
click at [948, 139] on button "Hide" at bounding box center [964, 149] width 66 height 34
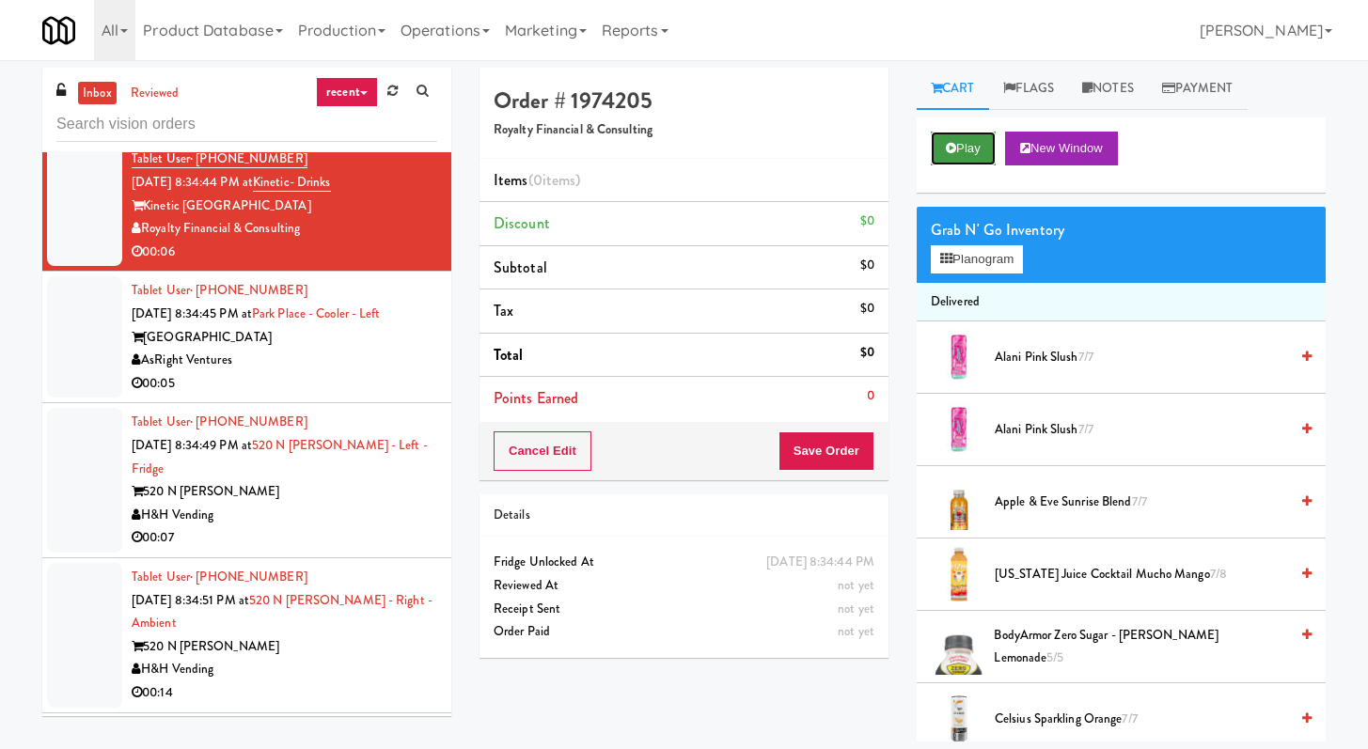
click at [948, 139] on button "Play" at bounding box center [963, 149] width 65 height 34
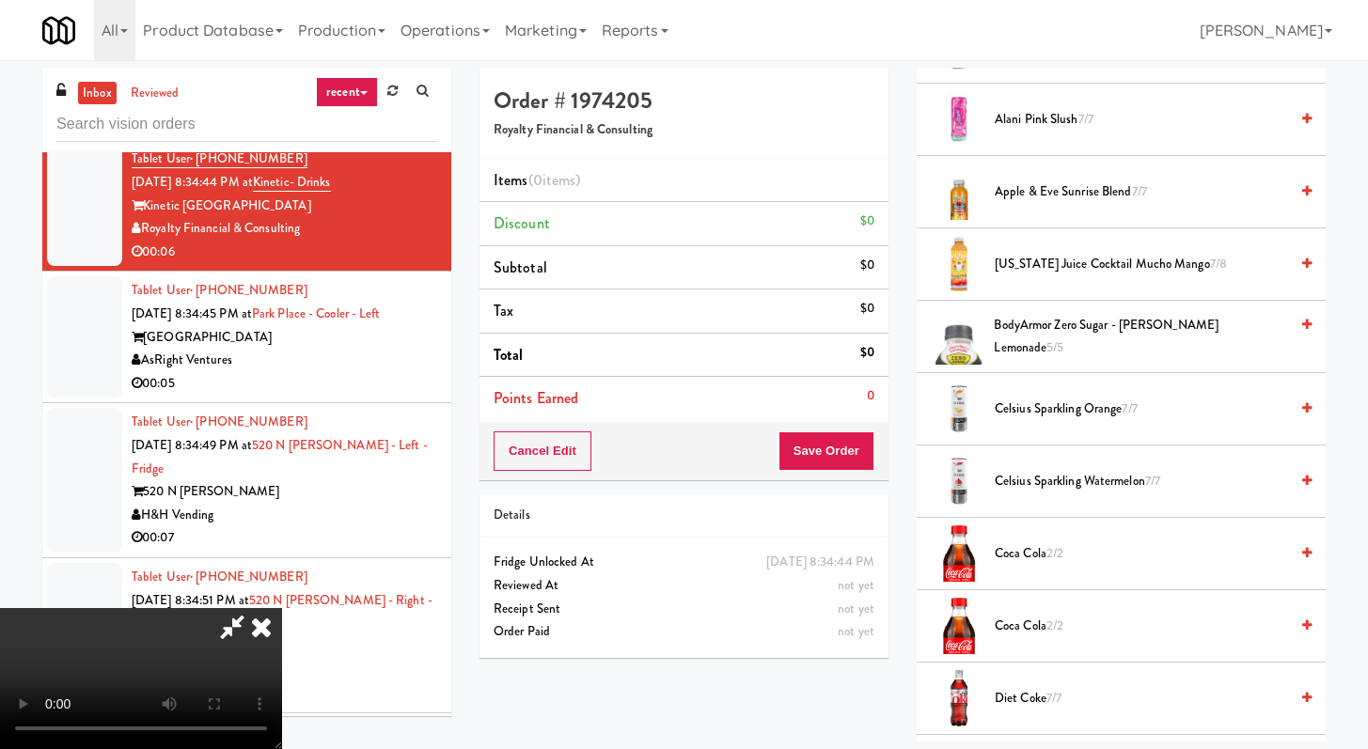
scroll to position [639, 0]
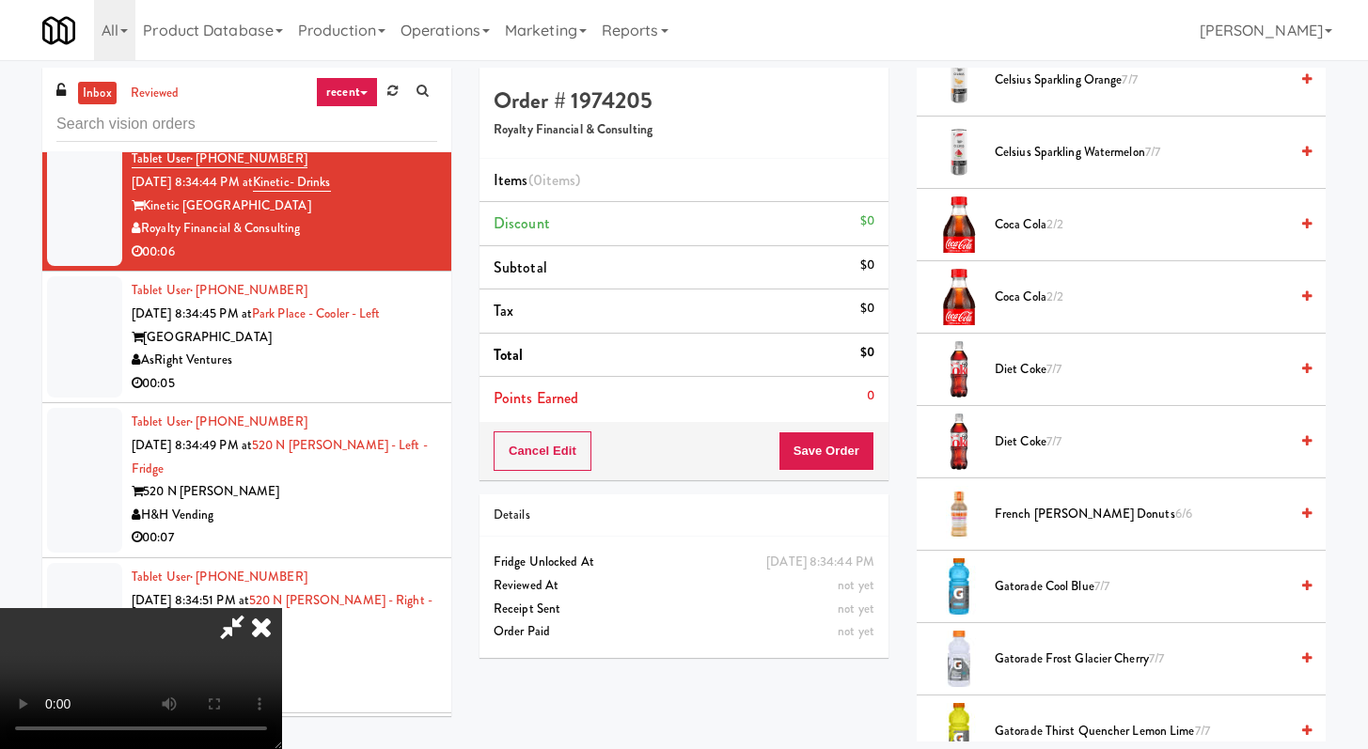
click at [1031, 361] on span "Diet Coke 7/7" at bounding box center [1141, 370] width 293 height 24
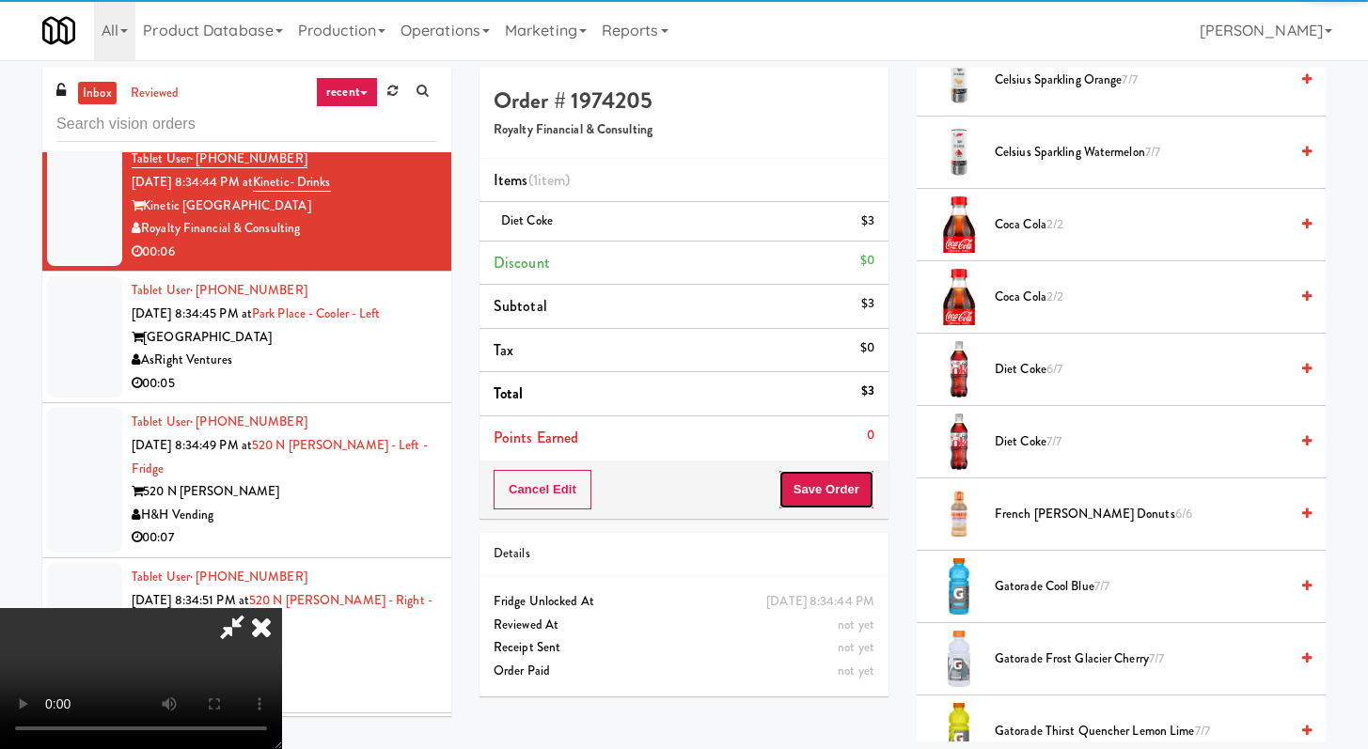
click at [869, 491] on button "Save Order" at bounding box center [827, 489] width 96 height 39
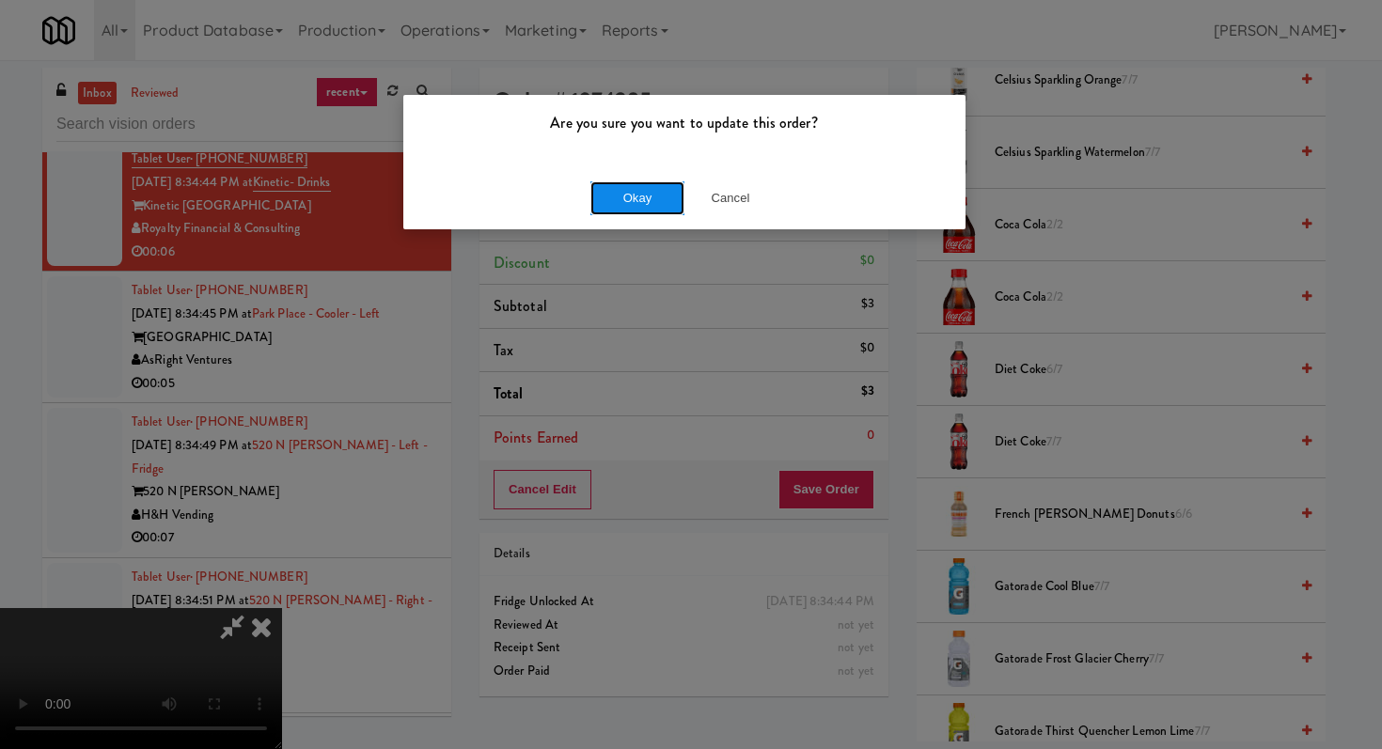
click at [627, 181] on button "Okay" at bounding box center [637, 198] width 94 height 34
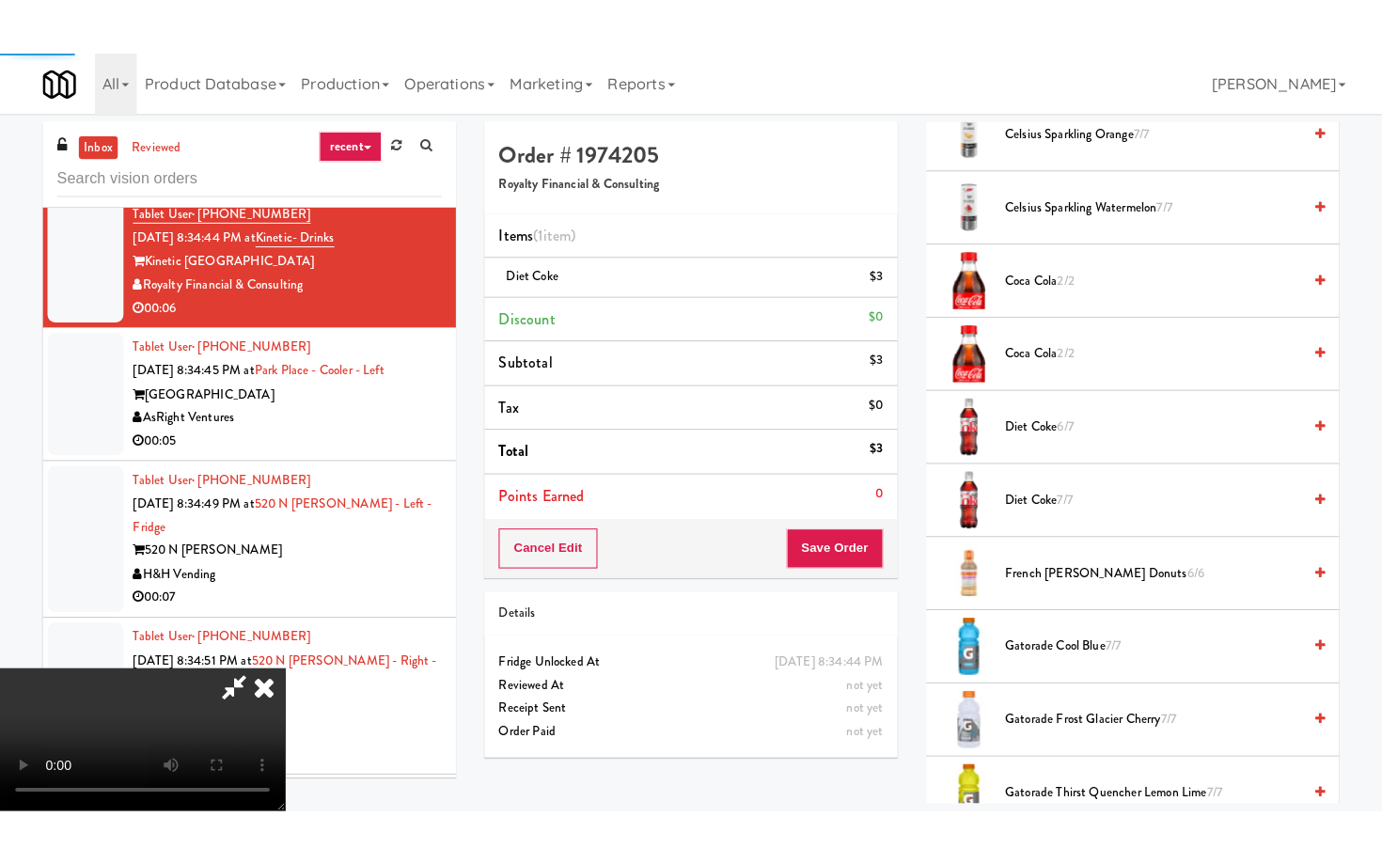
scroll to position [80, 0]
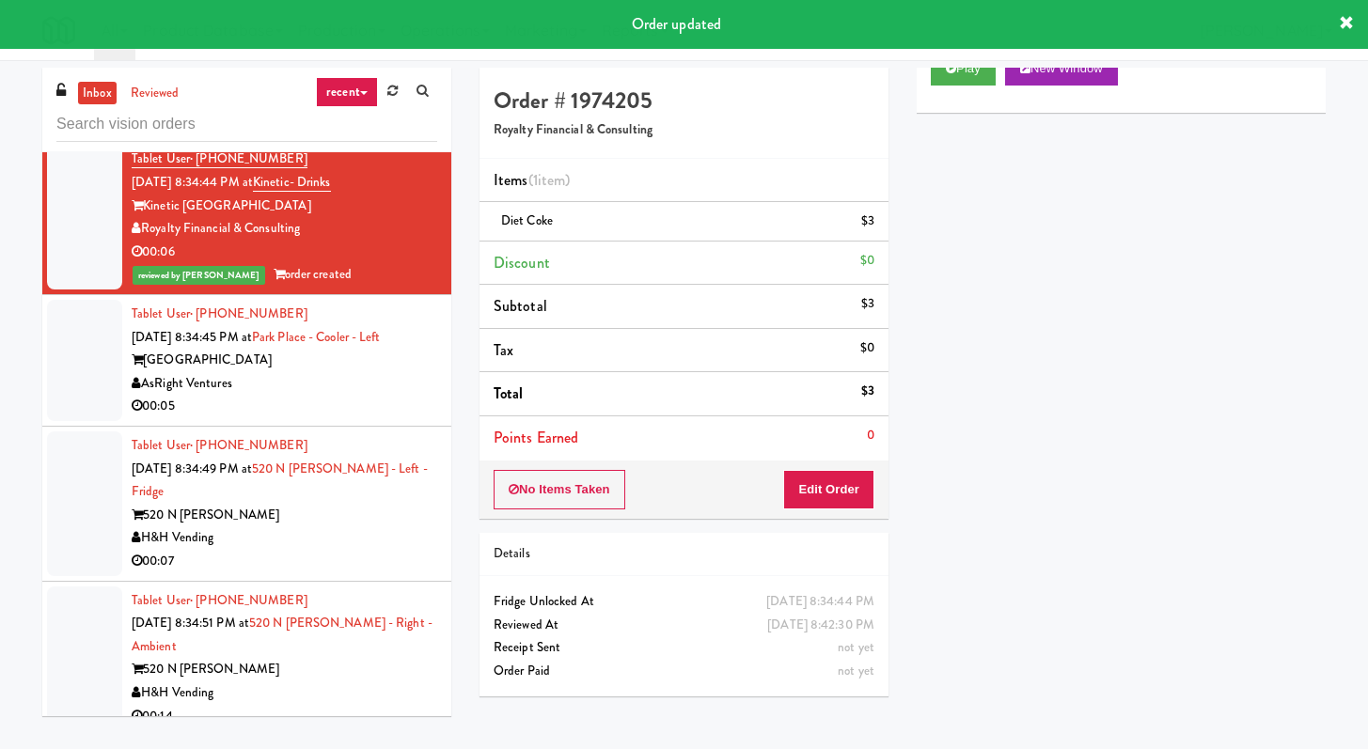
click at [391, 418] on div "00:05" at bounding box center [285, 407] width 306 height 24
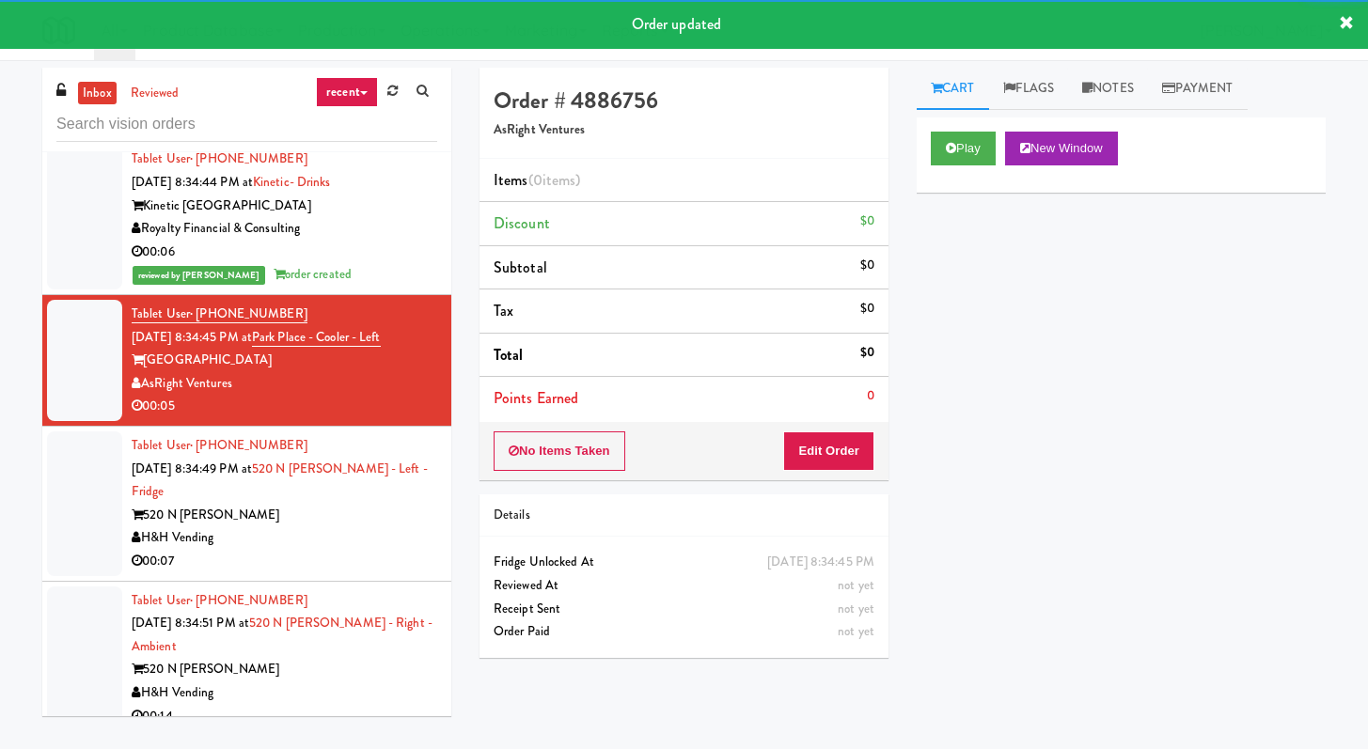
click at [908, 181] on div "Cart Flags Notes Payment Play New Window Primary Flag Clear Flag if unable to d…" at bounding box center [1121, 405] width 437 height 674
drag, startPoint x: 927, startPoint y: 157, endPoint x: 939, endPoint y: 146, distance: 16.6
click at [927, 157] on div "Play New Window" at bounding box center [1121, 155] width 409 height 75
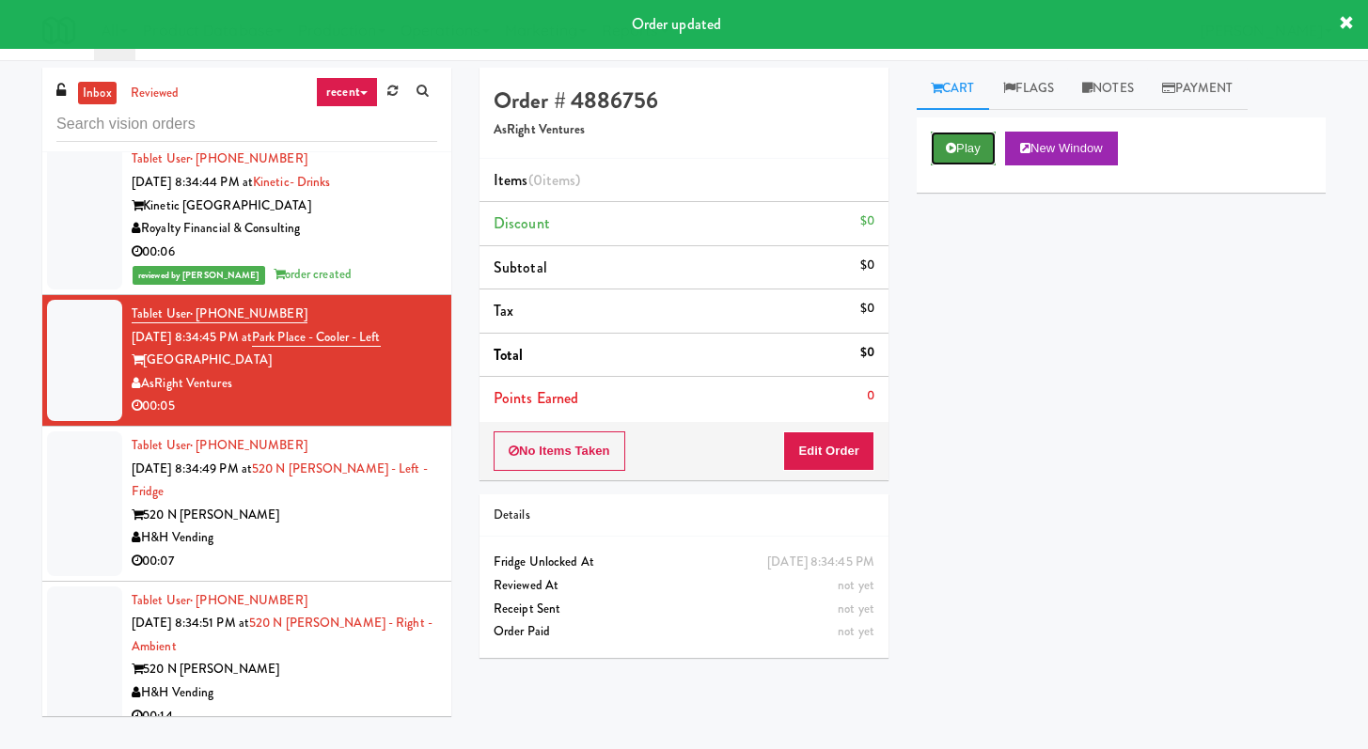
click at [944, 141] on button "Play" at bounding box center [963, 149] width 65 height 34
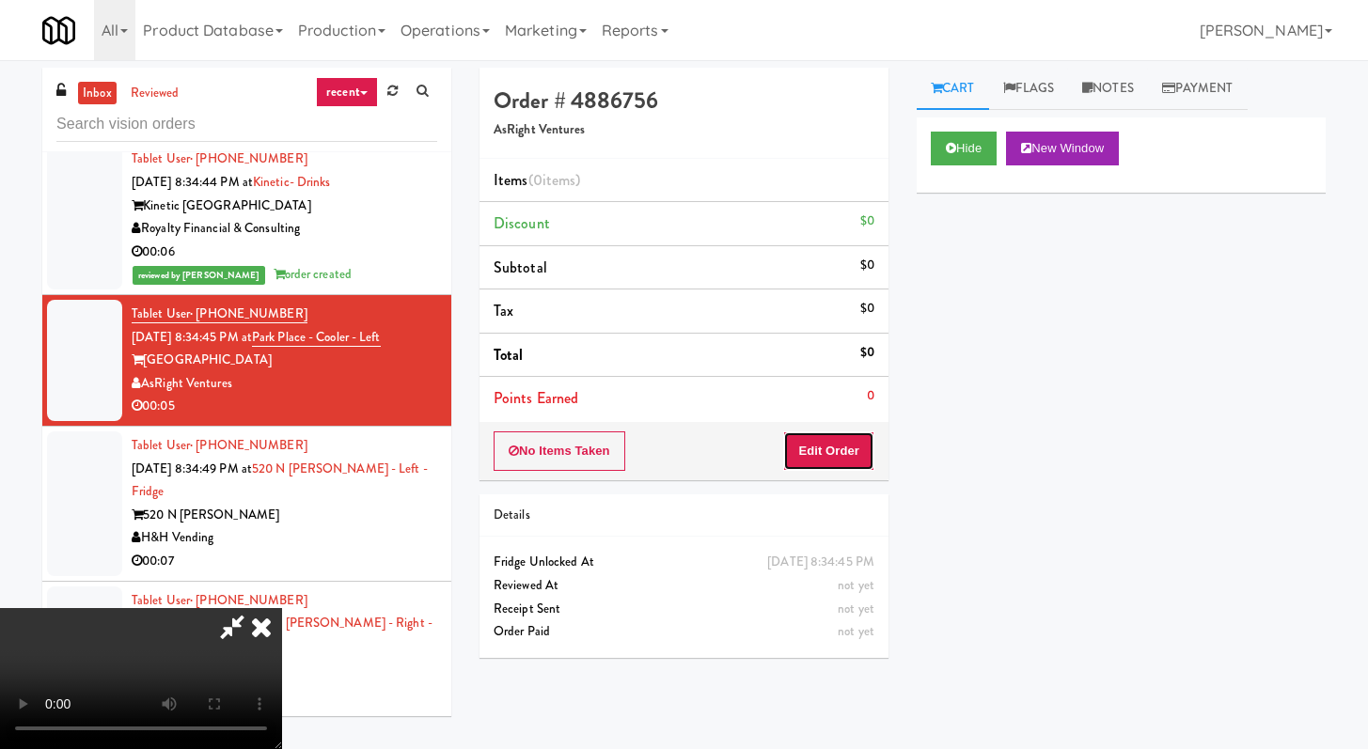
click at [855, 451] on button "Edit Order" at bounding box center [828, 451] width 91 height 39
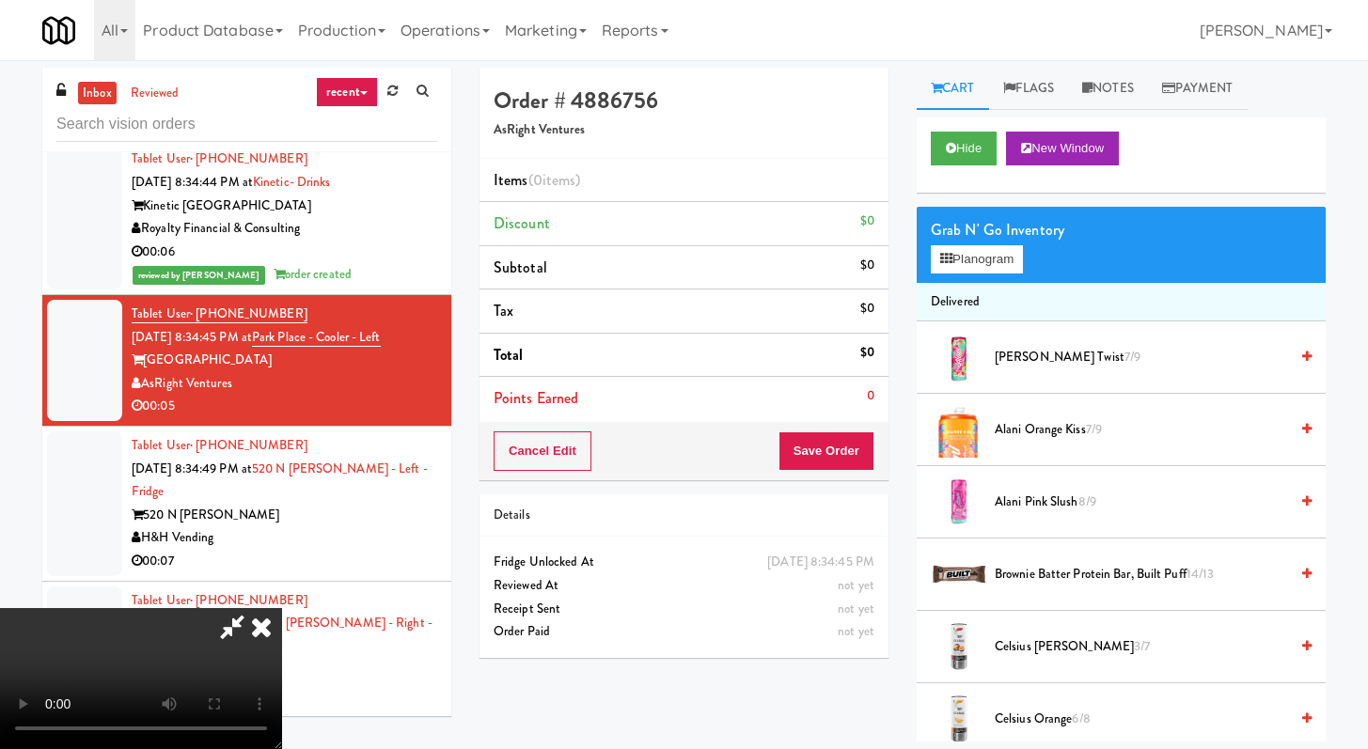
scroll to position [21218, 0]
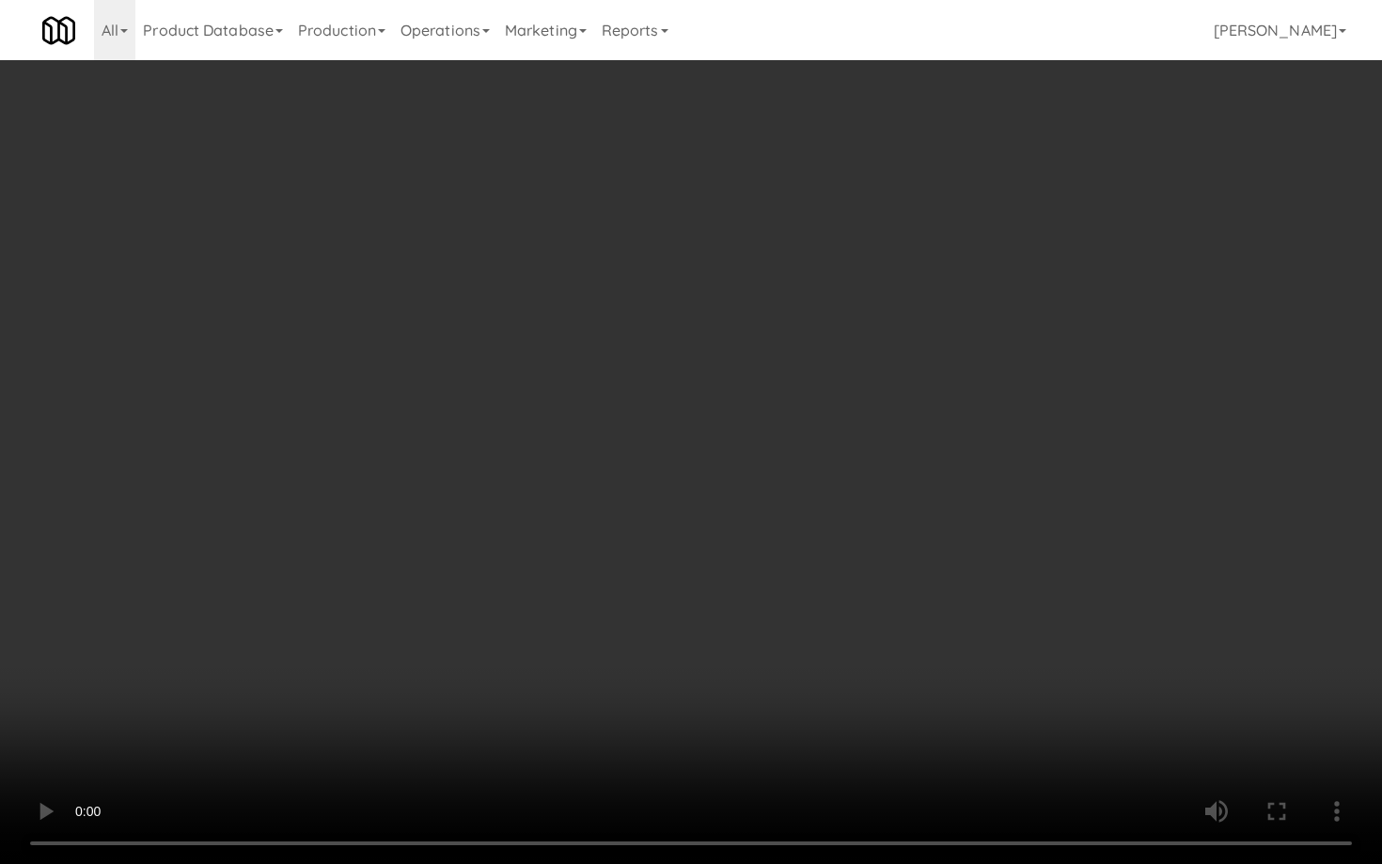
click at [1012, 618] on video at bounding box center [691, 432] width 1382 height 864
click at [1015, 614] on video at bounding box center [691, 432] width 1382 height 864
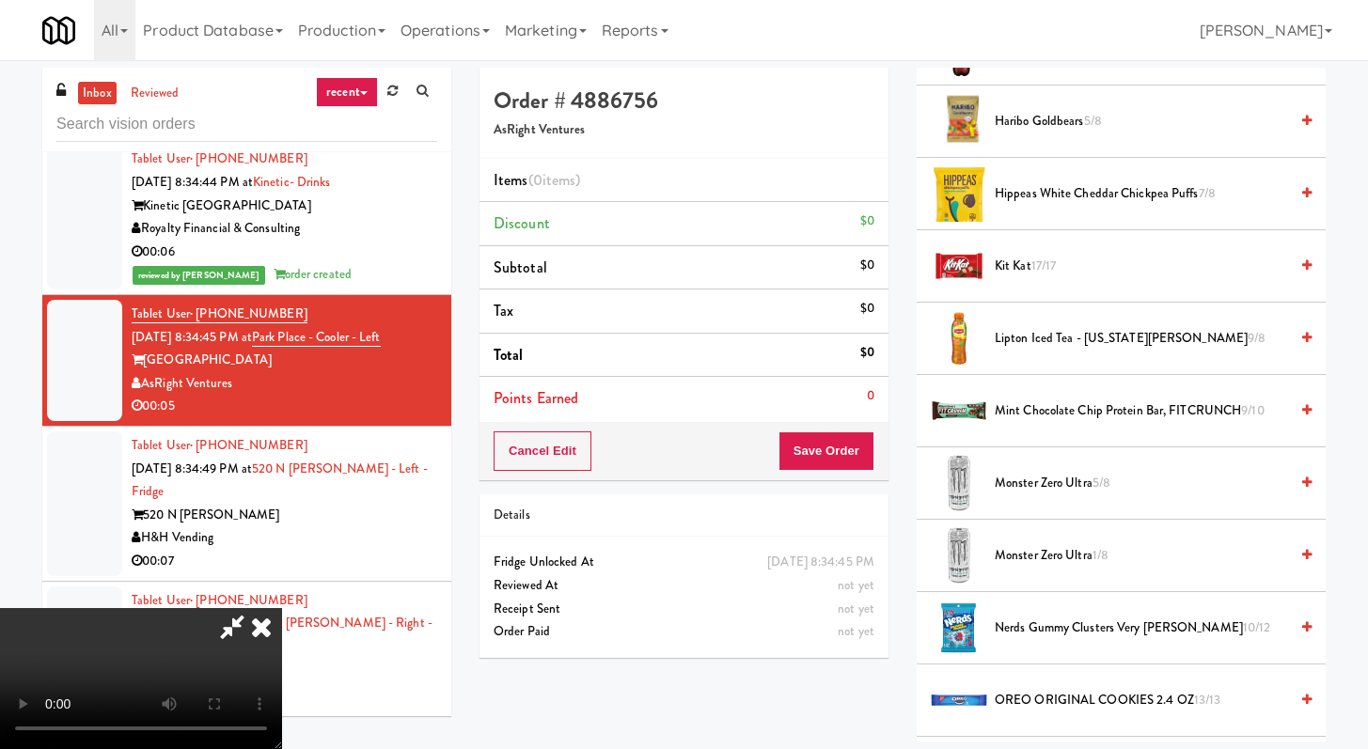
scroll to position [1659, 0]
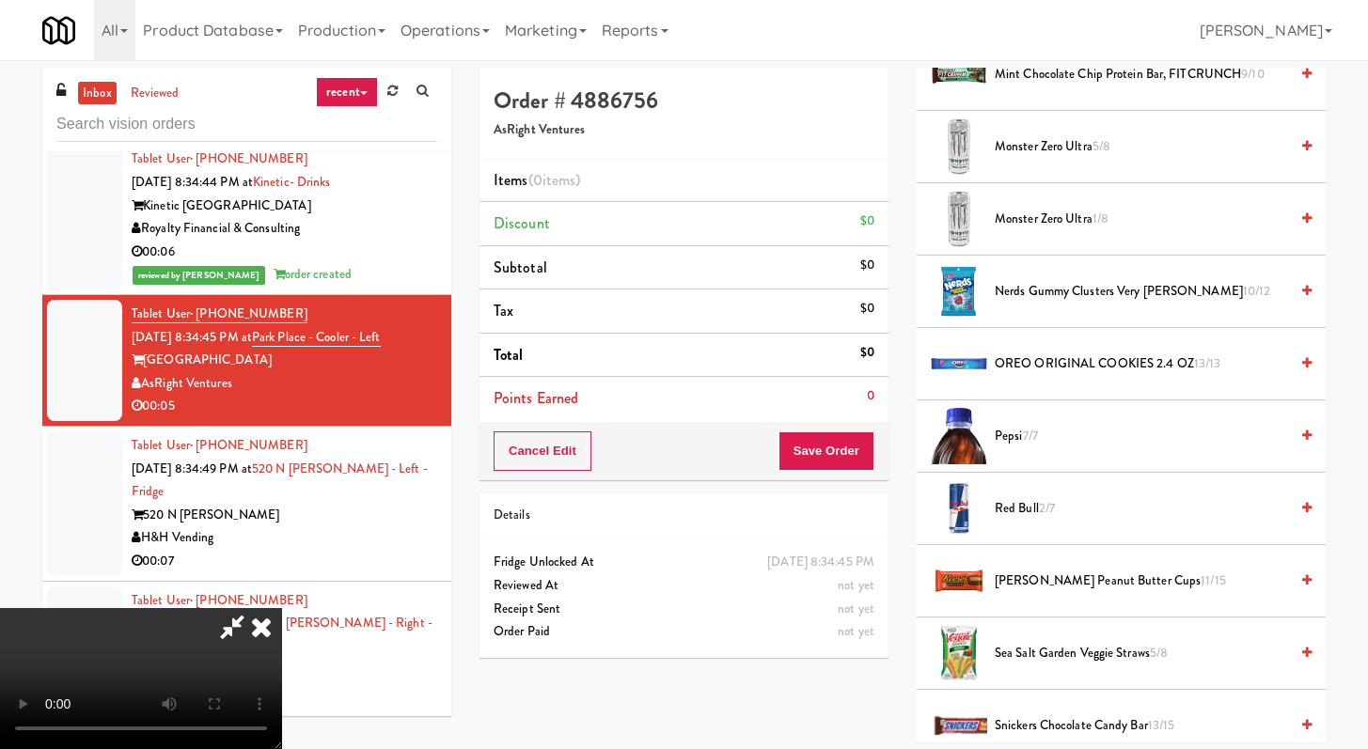
click at [1058, 512] on span "Red Bull 2/7" at bounding box center [1141, 509] width 293 height 24
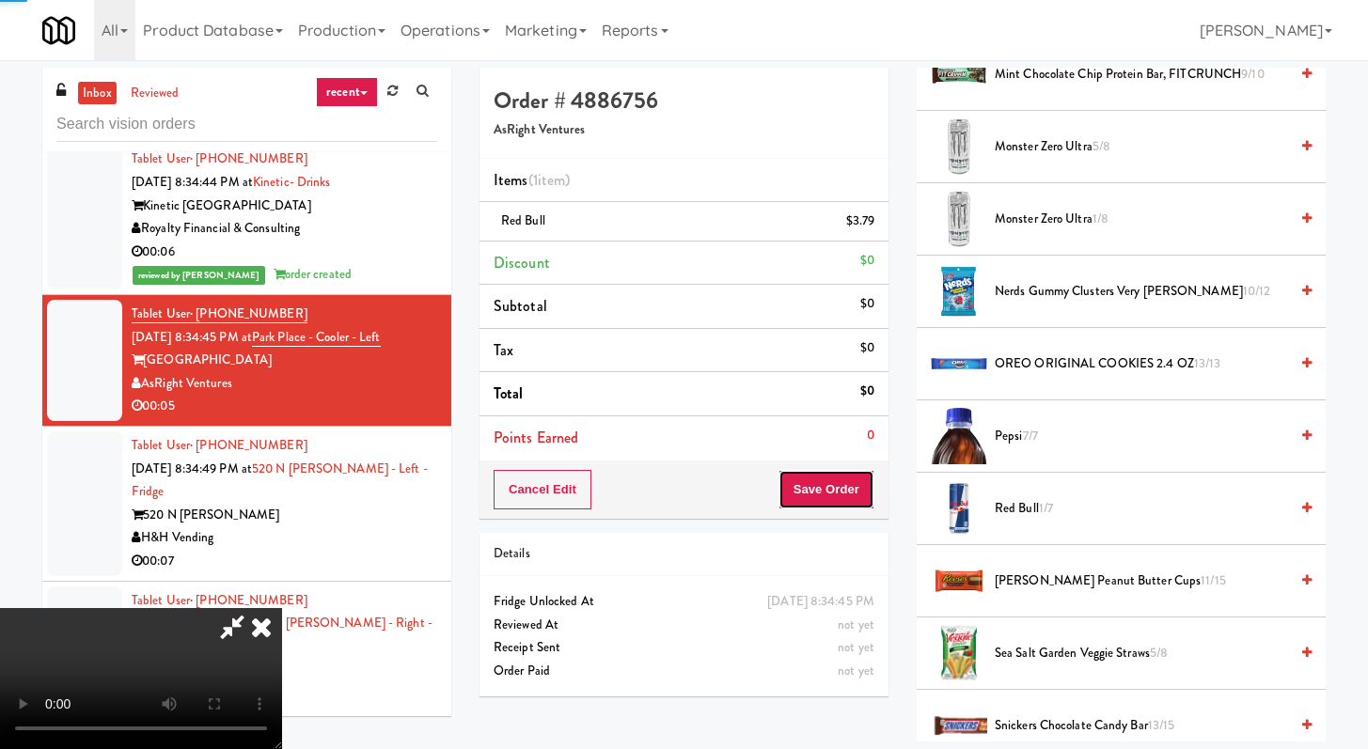
click at [860, 481] on button "Save Order" at bounding box center [827, 489] width 96 height 39
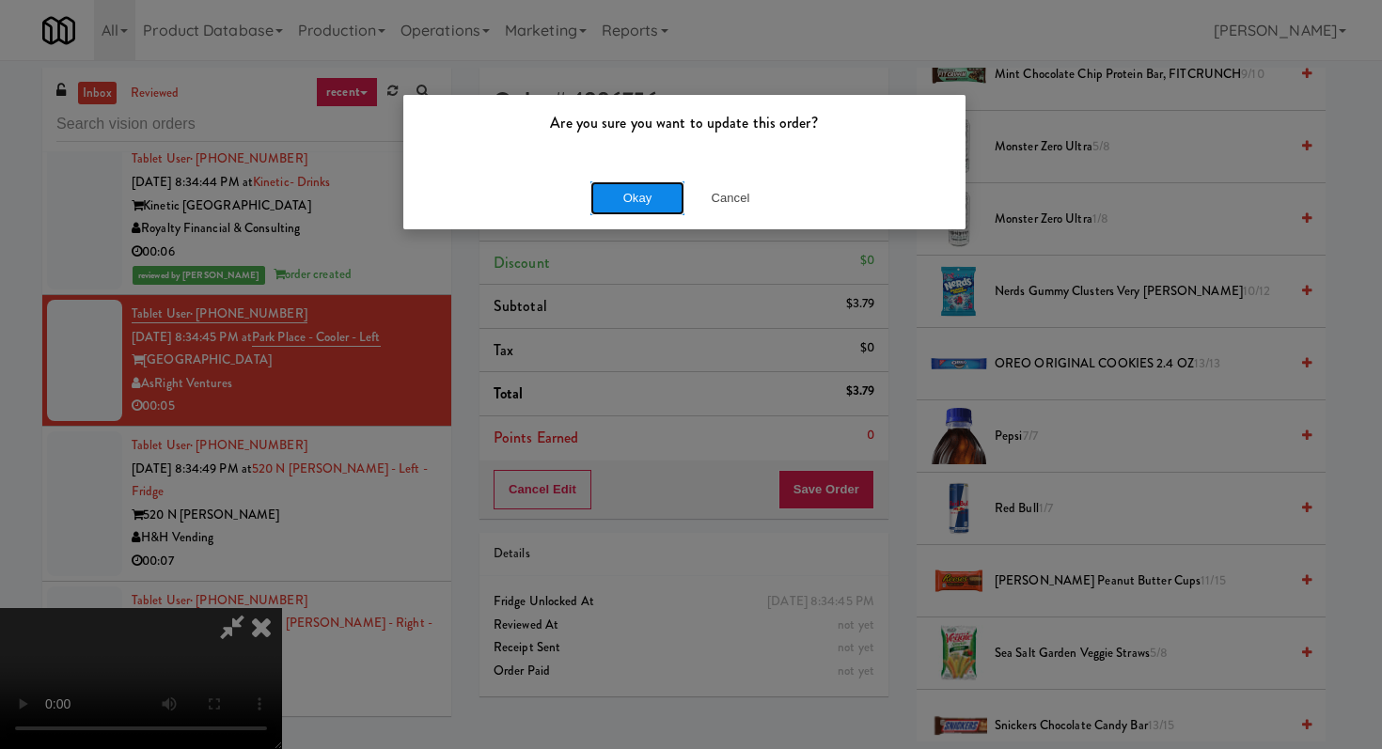
click at [653, 200] on button "Okay" at bounding box center [637, 198] width 94 height 34
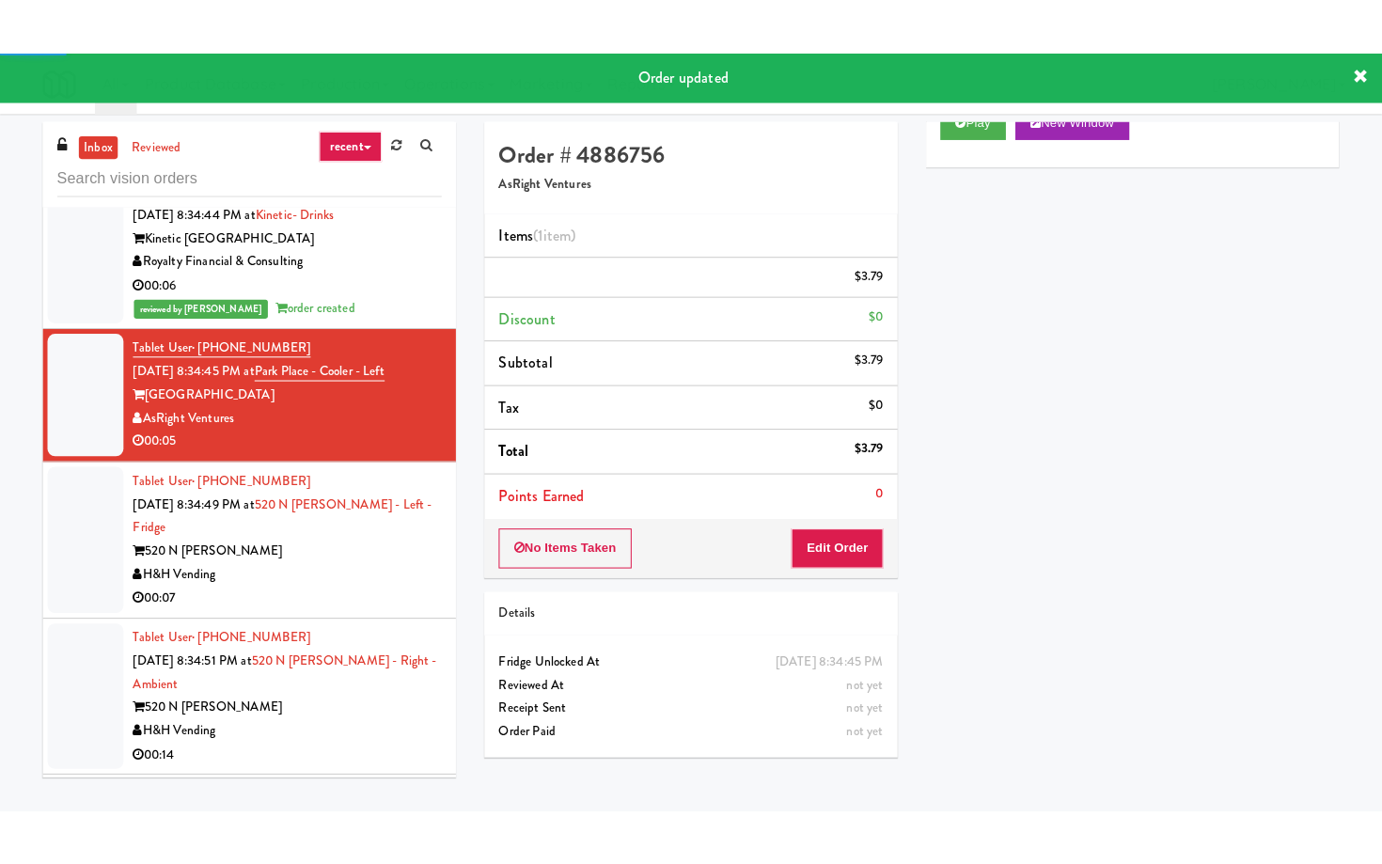
scroll to position [21481, 0]
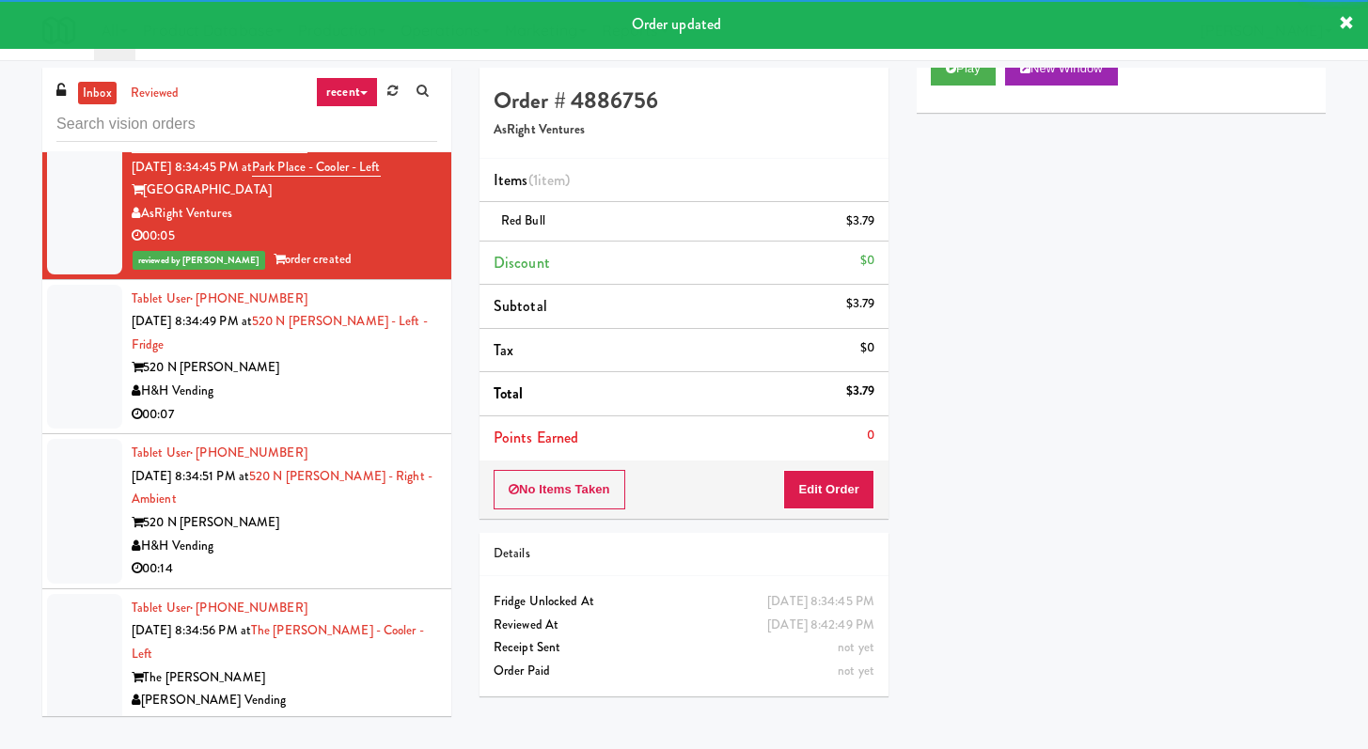
click at [349, 403] on div "H&H Vending" at bounding box center [285, 392] width 306 height 24
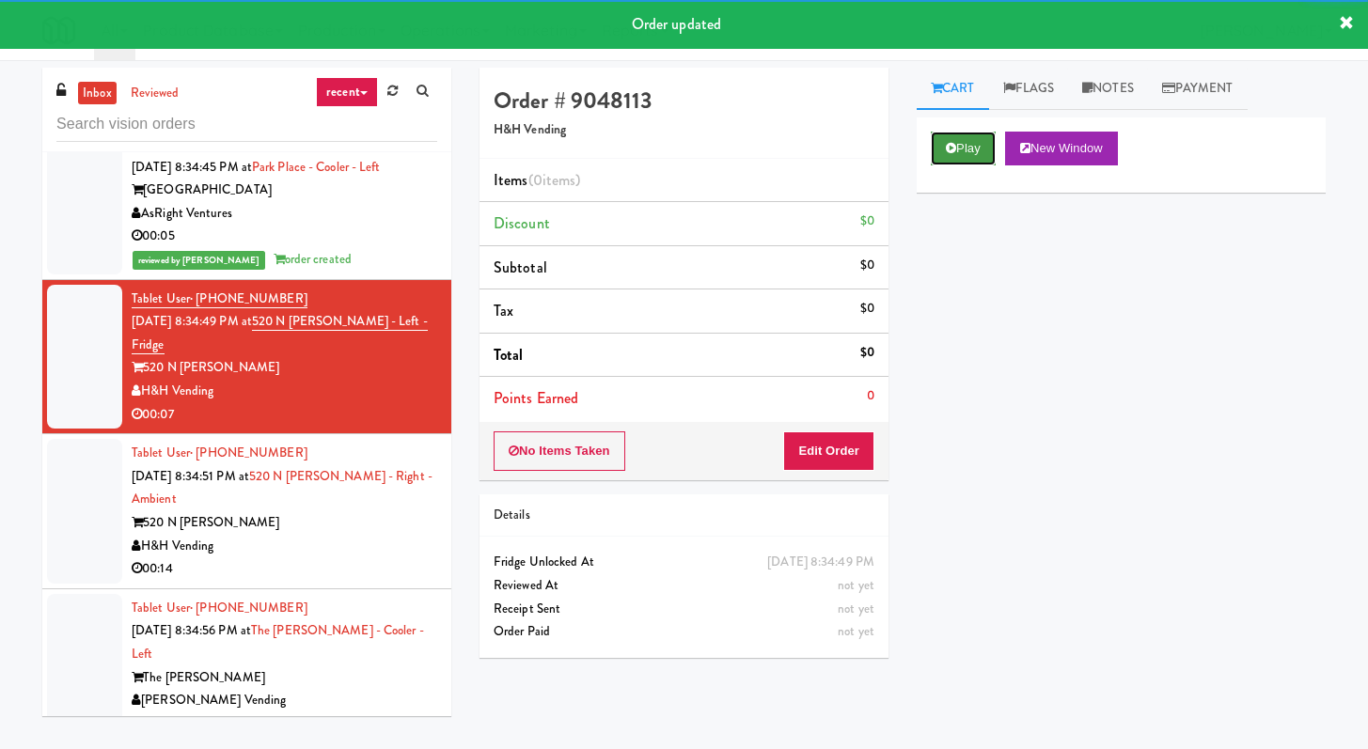
click at [935, 153] on button "Play" at bounding box center [963, 149] width 65 height 34
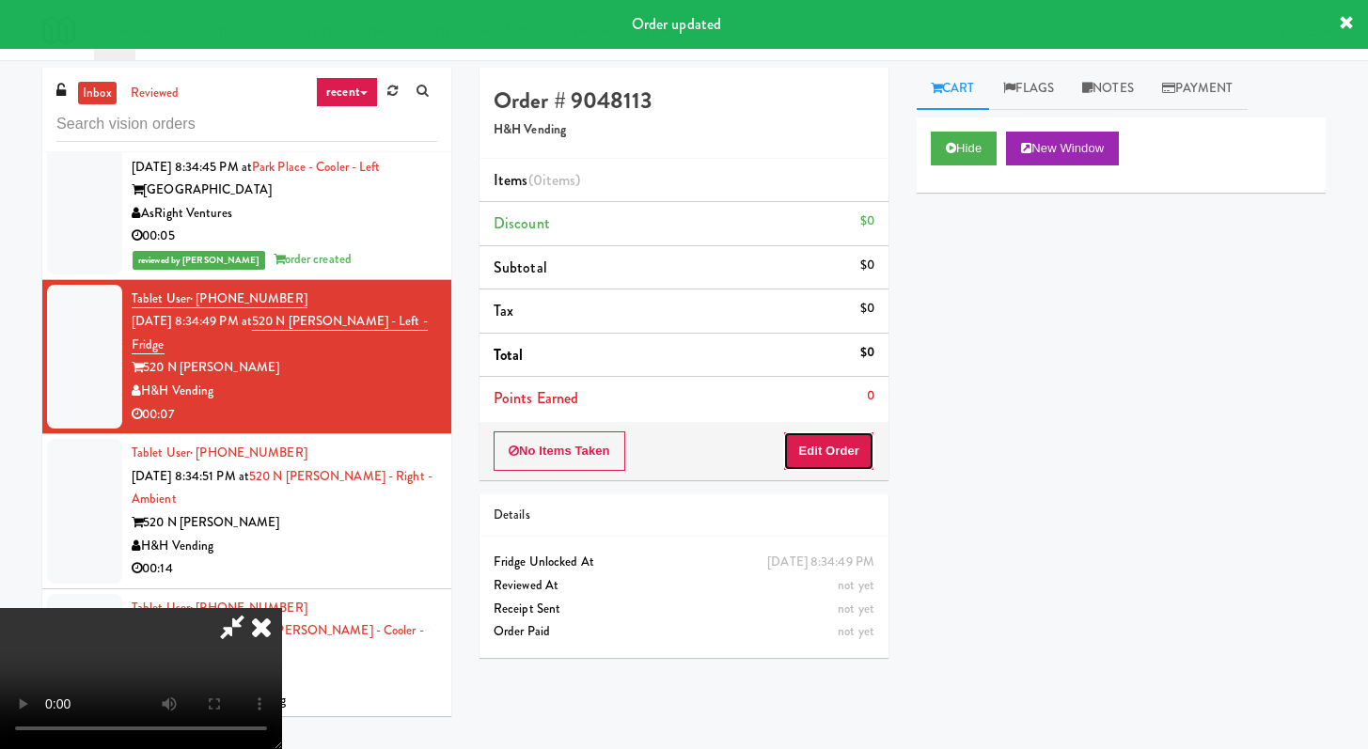
click at [842, 441] on button "Edit Order" at bounding box center [828, 451] width 91 height 39
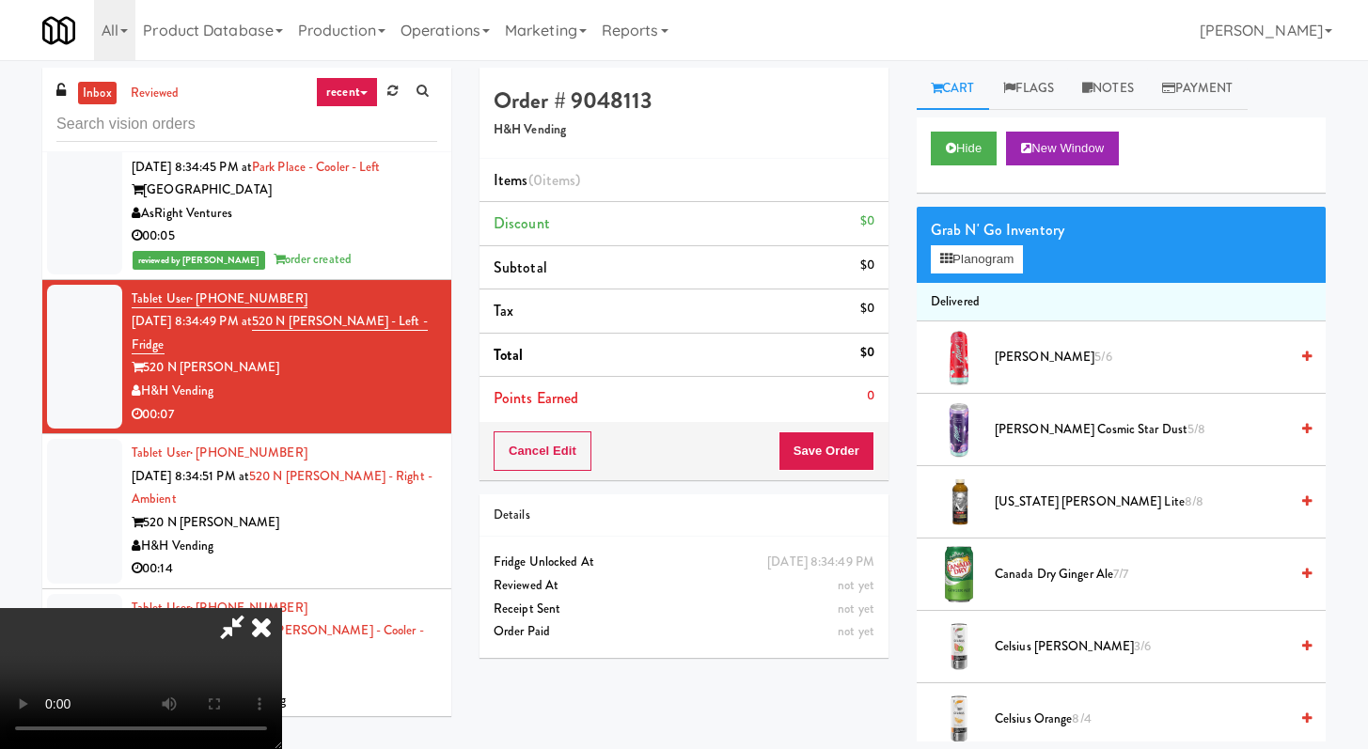
scroll to position [21389, 0]
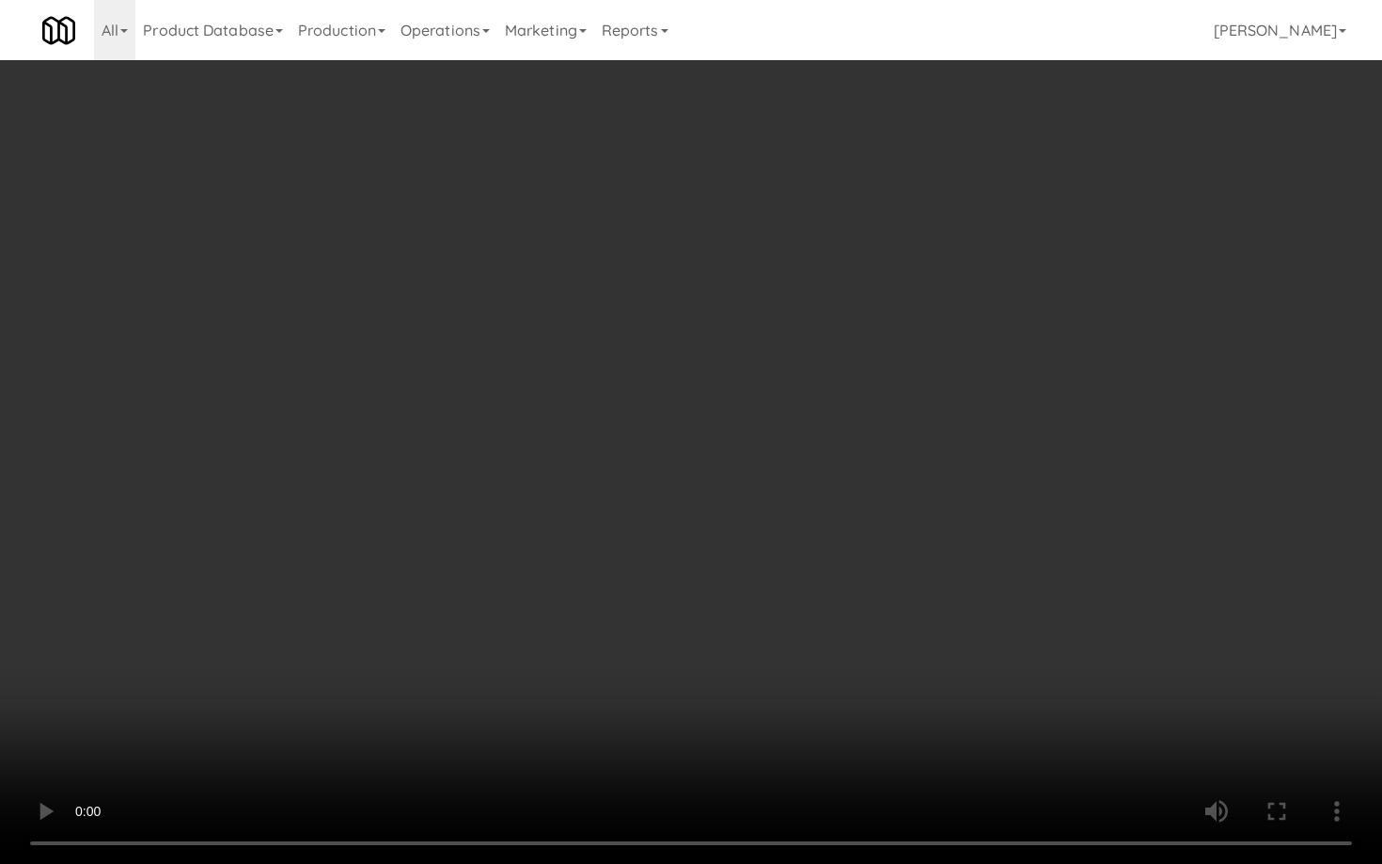
click at [1088, 662] on video at bounding box center [691, 432] width 1382 height 864
click at [1094, 650] on video at bounding box center [691, 432] width 1382 height 864
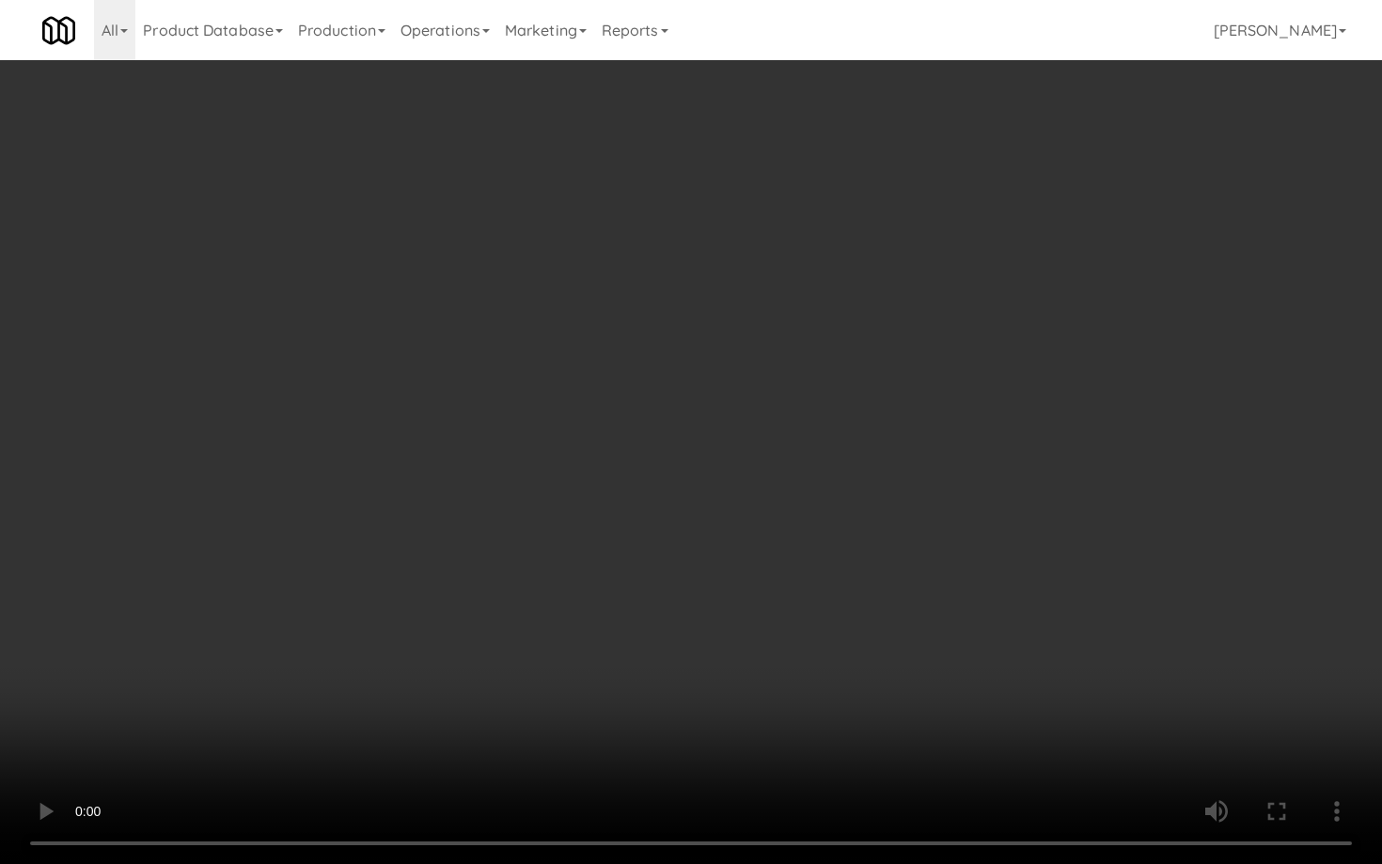
click at [1094, 650] on video at bounding box center [691, 432] width 1382 height 864
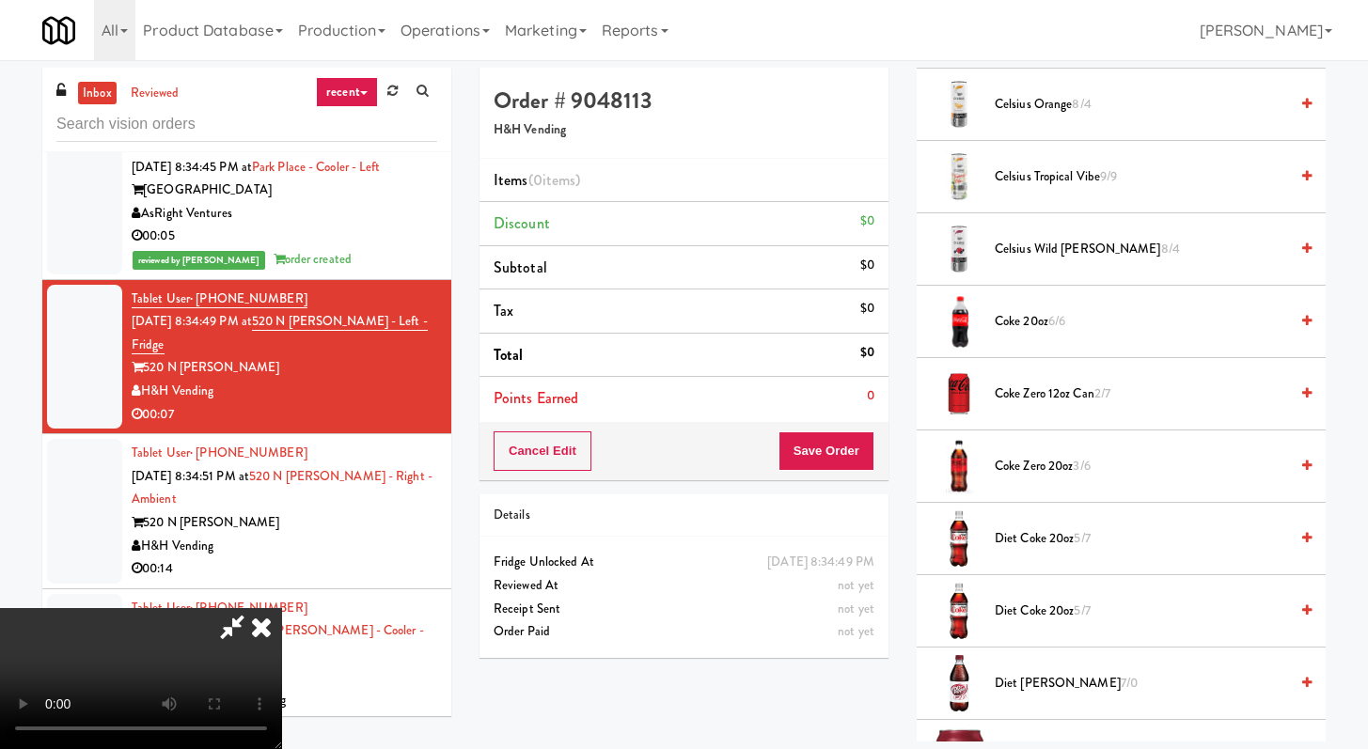
scroll to position [711, 0]
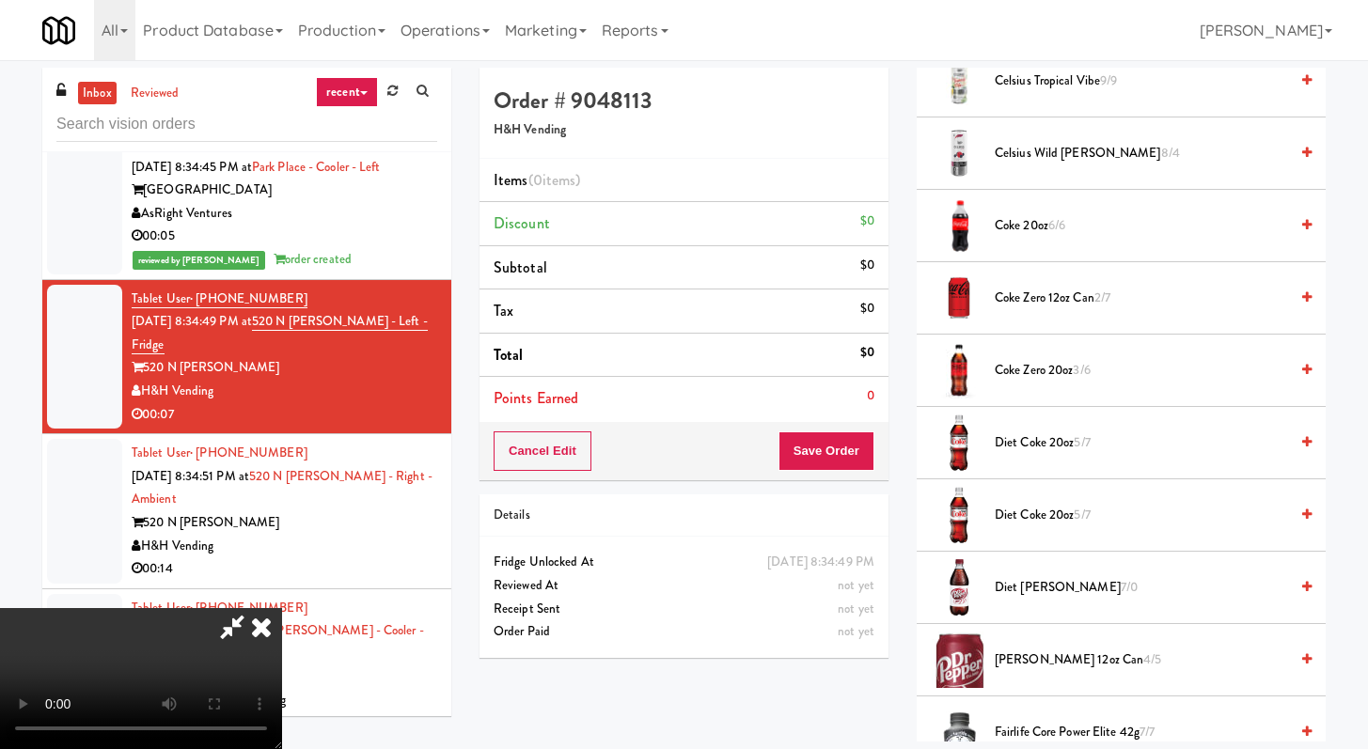
click at [1015, 512] on span "Diet Coke 20oz 5/7" at bounding box center [1141, 516] width 293 height 24
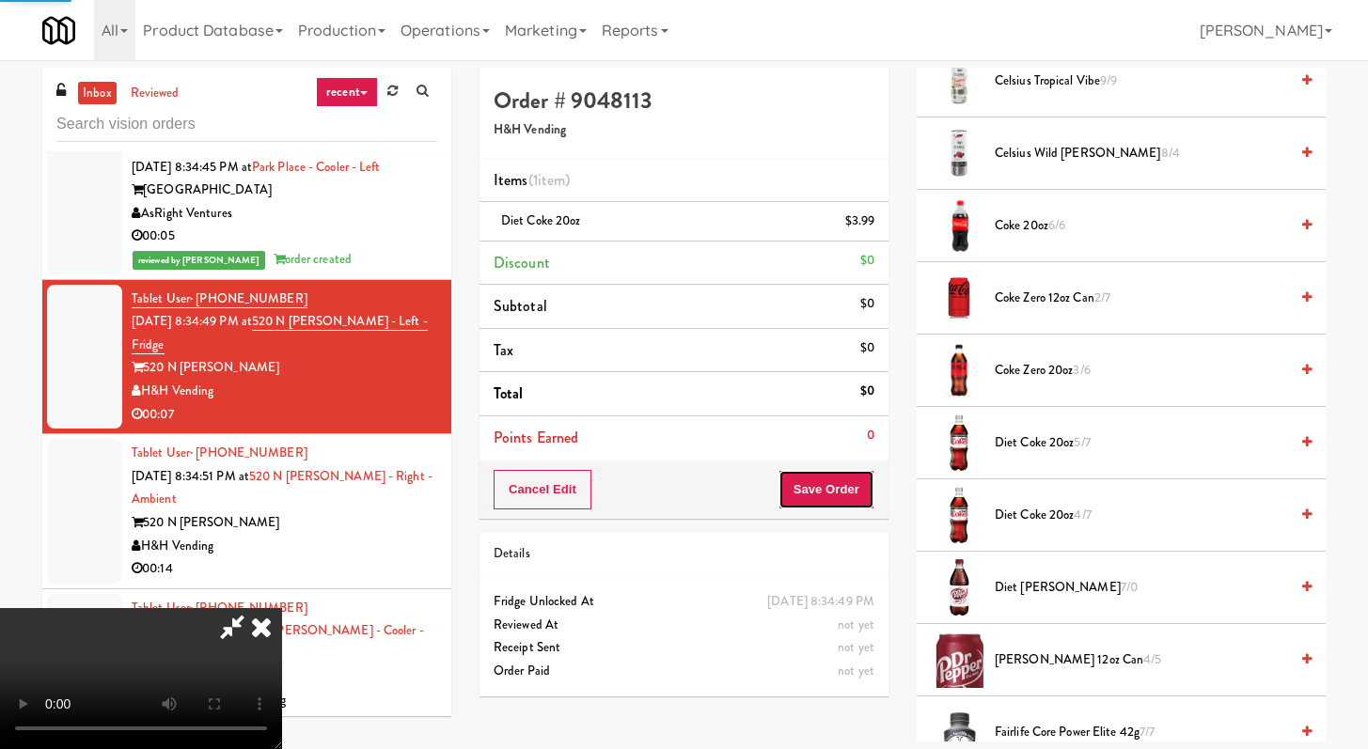
click at [865, 486] on button "Save Order" at bounding box center [827, 489] width 96 height 39
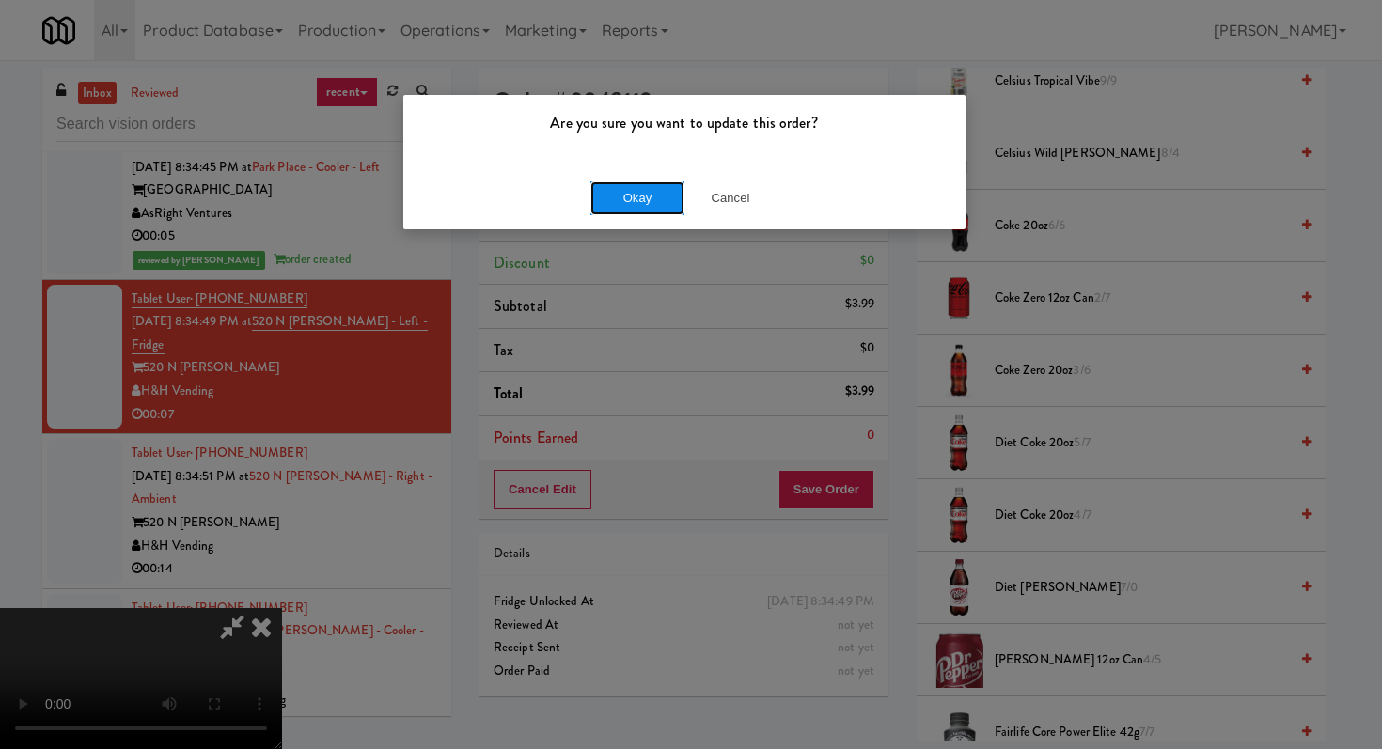
click at [622, 197] on button "Okay" at bounding box center [637, 198] width 94 height 34
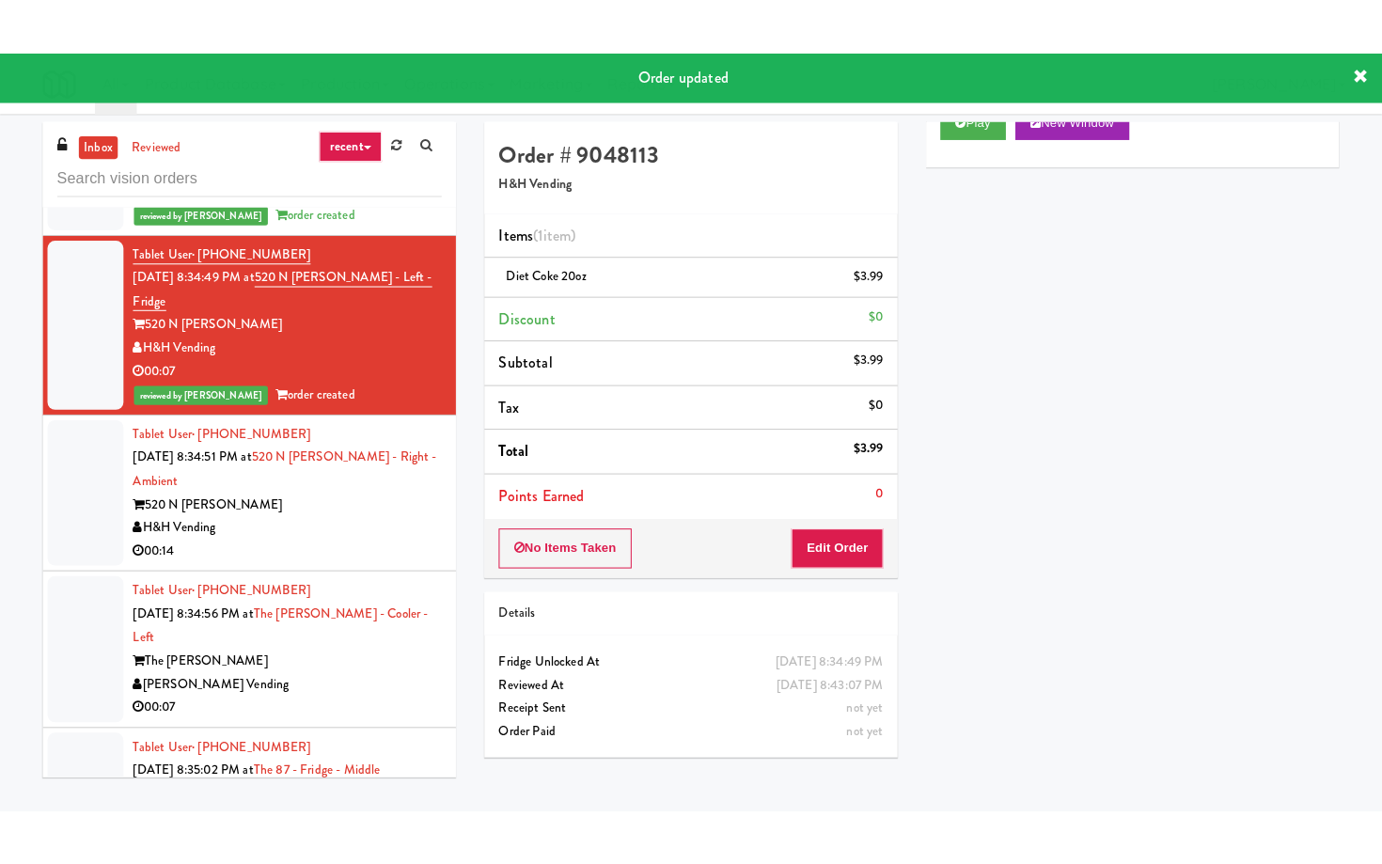
scroll to position [21598, 0]
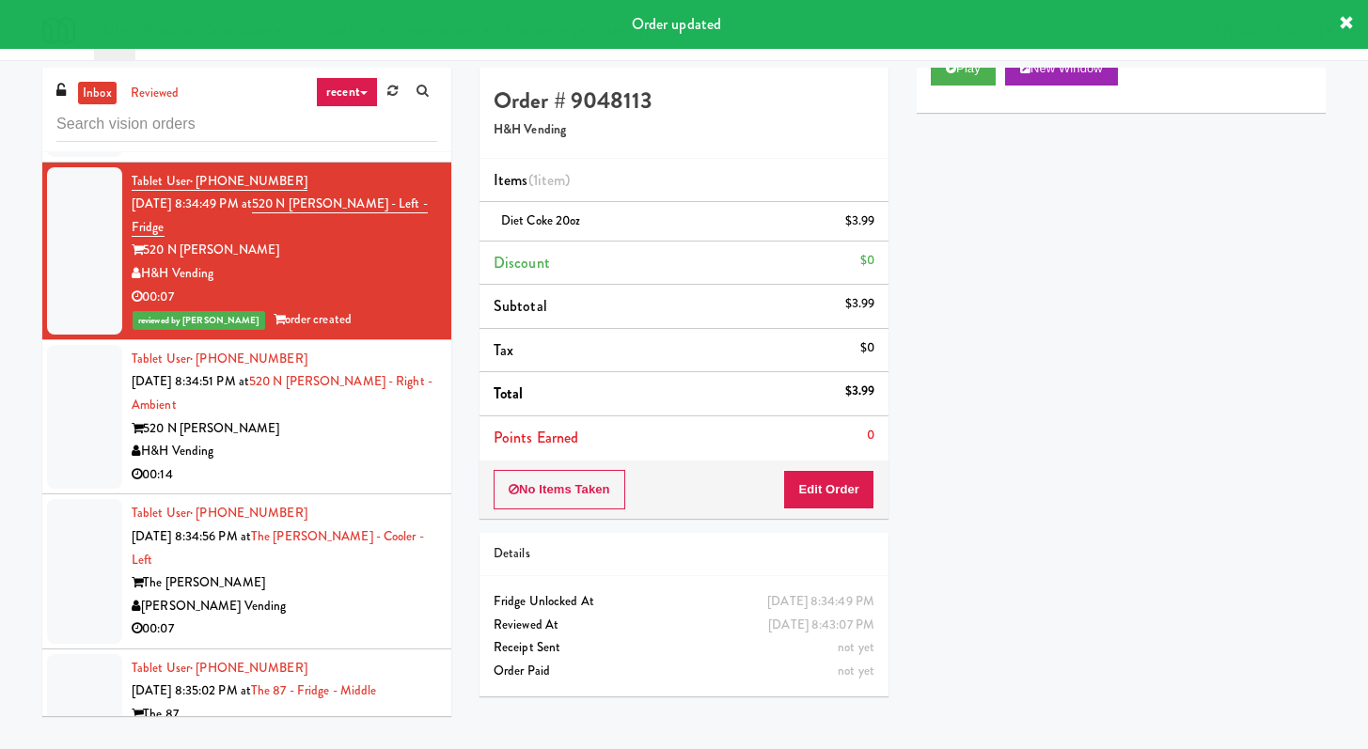
click at [367, 464] on div "H&H Vending" at bounding box center [285, 452] width 306 height 24
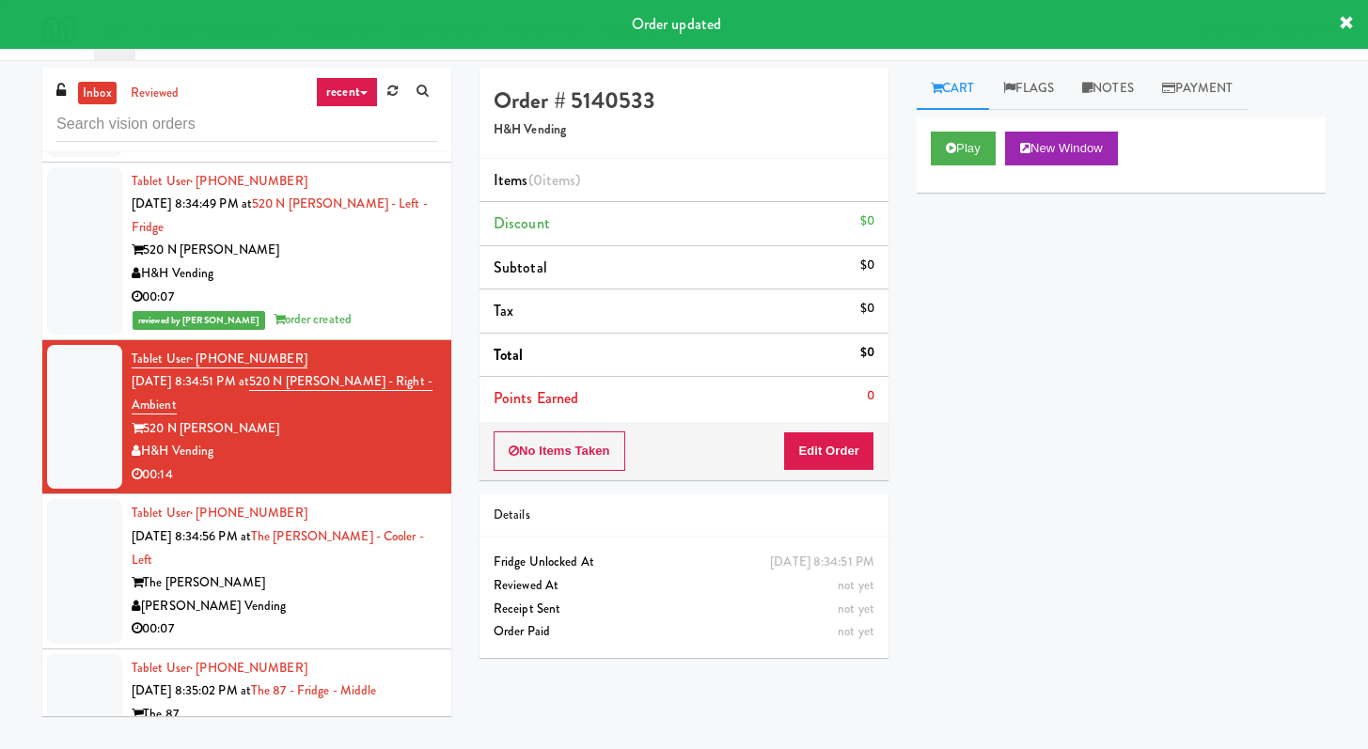
click at [969, 127] on div "Play New Window" at bounding box center [1121, 155] width 409 height 75
click at [958, 151] on button "Play" at bounding box center [963, 149] width 65 height 34
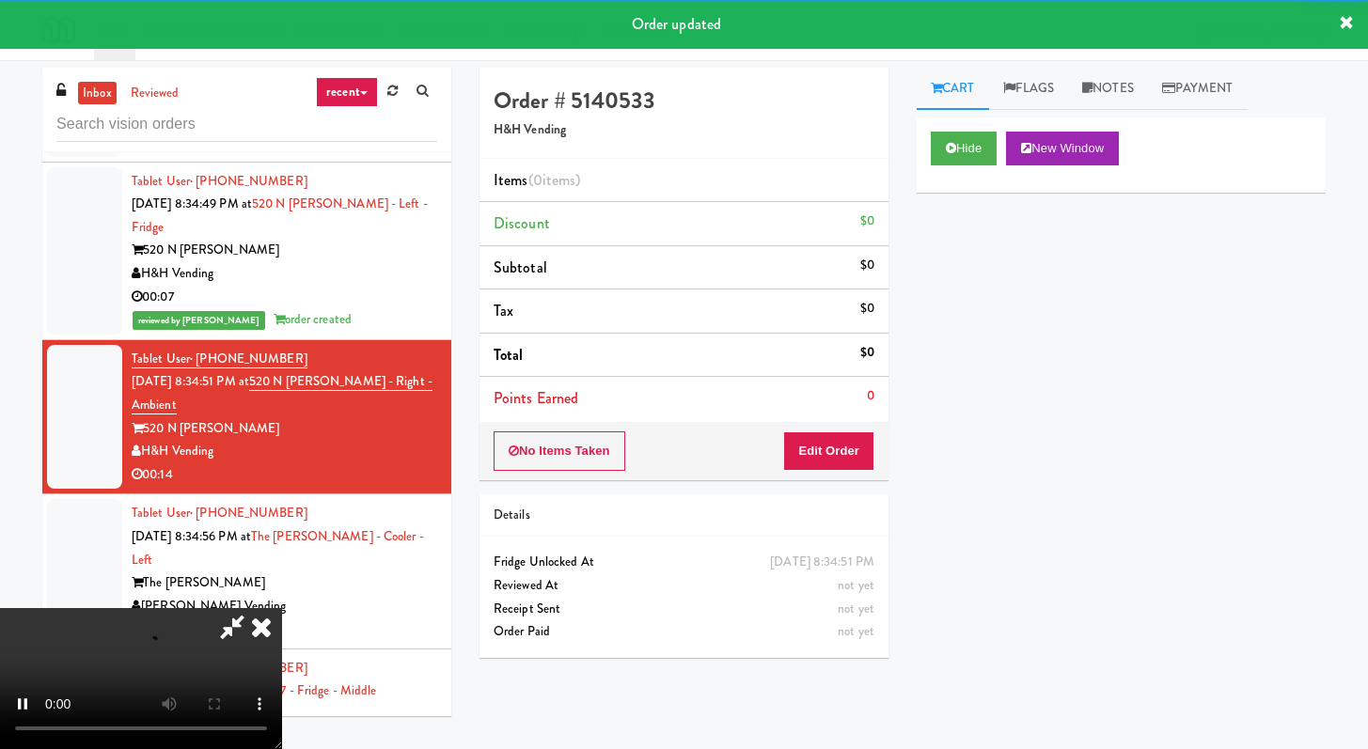
click at [857, 425] on div "No Items Taken Edit Order" at bounding box center [684, 451] width 409 height 58
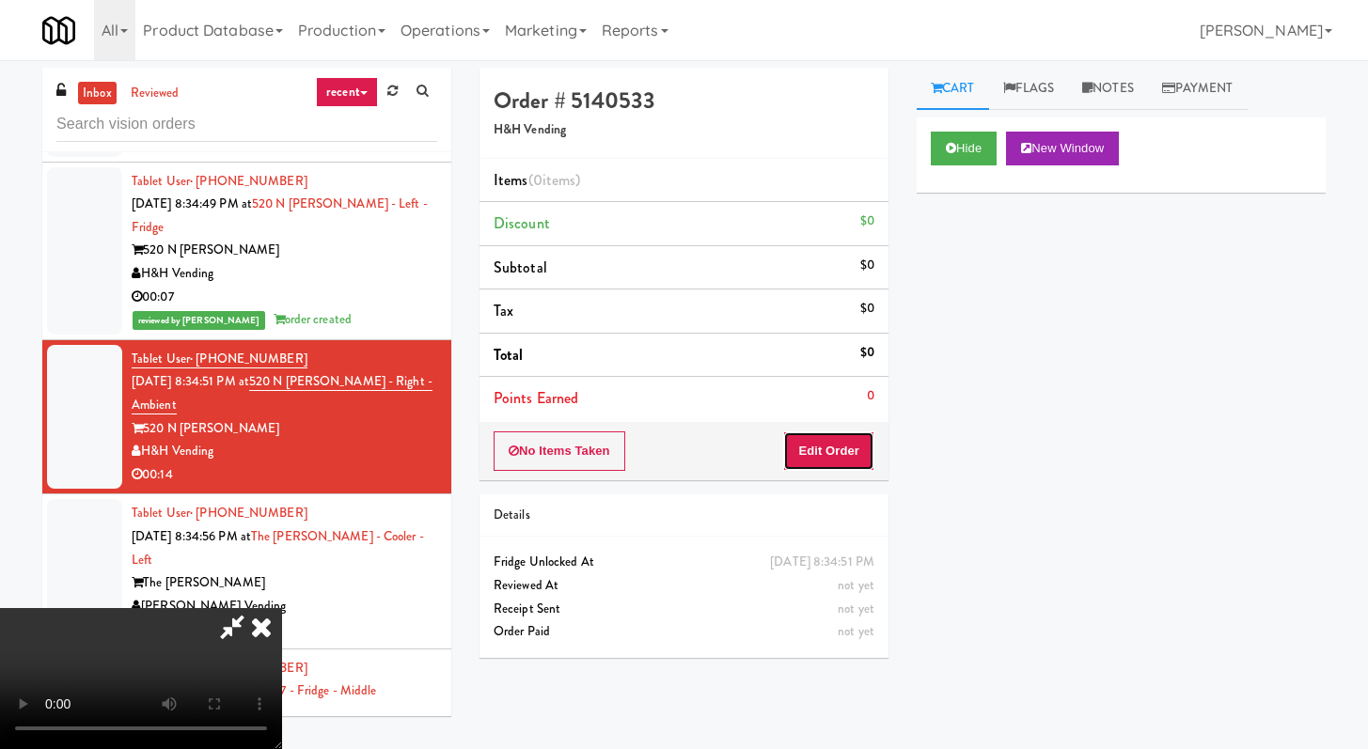
click at [851, 436] on button "Edit Order" at bounding box center [828, 451] width 91 height 39
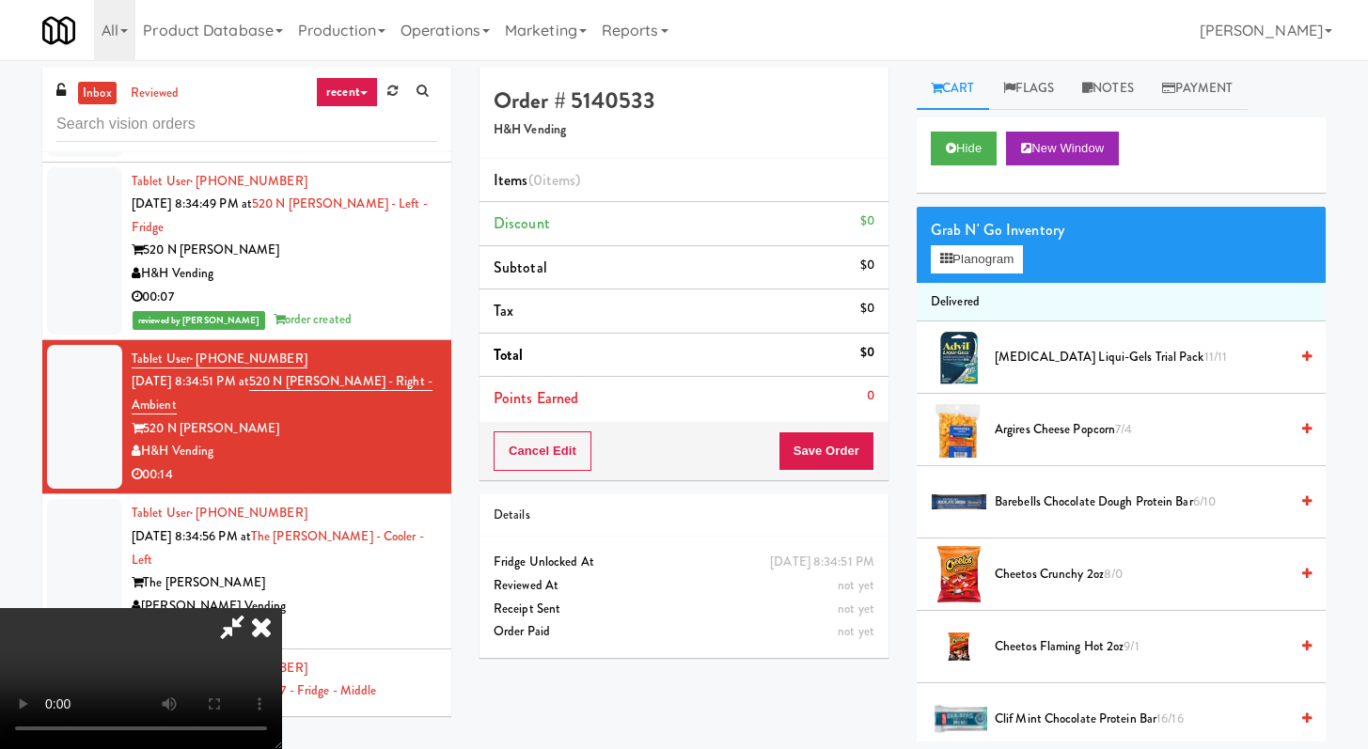
scroll to position [21506, 0]
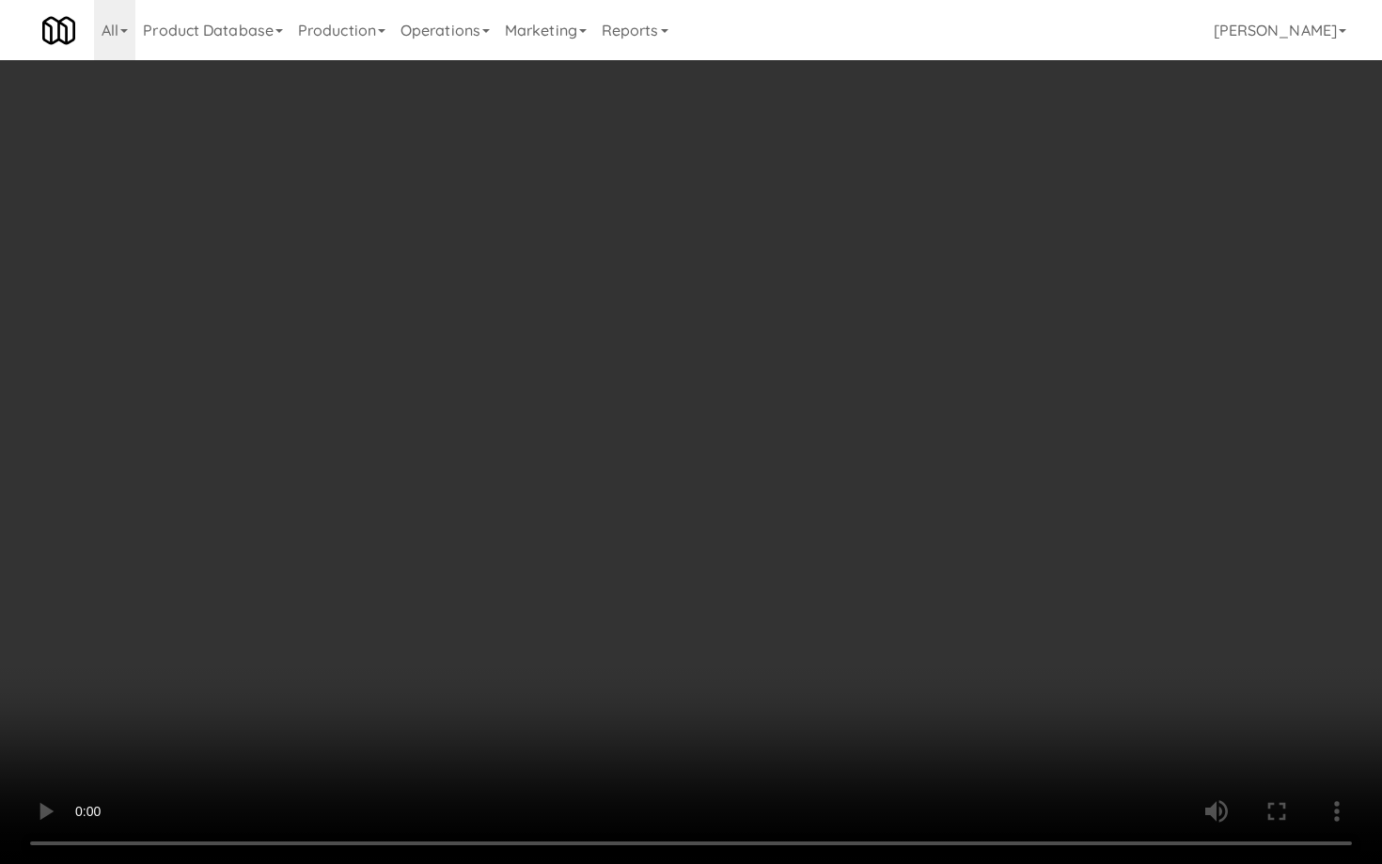
click at [500, 448] on video at bounding box center [691, 432] width 1382 height 864
click at [501, 448] on video at bounding box center [691, 432] width 1382 height 864
click at [506, 443] on video at bounding box center [691, 432] width 1382 height 864
click at [520, 436] on video at bounding box center [691, 432] width 1382 height 864
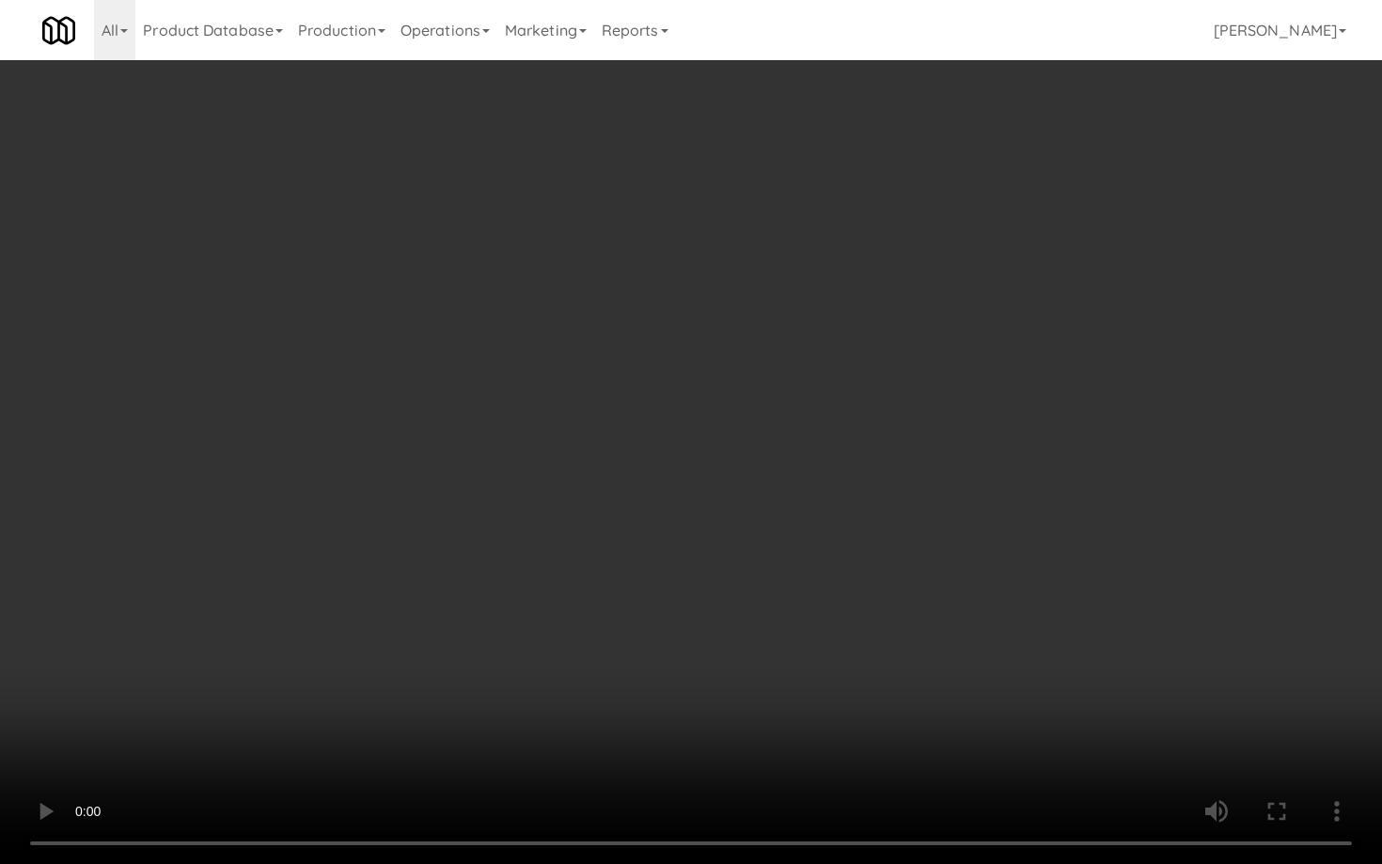
click at [520, 436] on video at bounding box center [691, 432] width 1382 height 864
click at [535, 429] on video at bounding box center [691, 432] width 1382 height 864
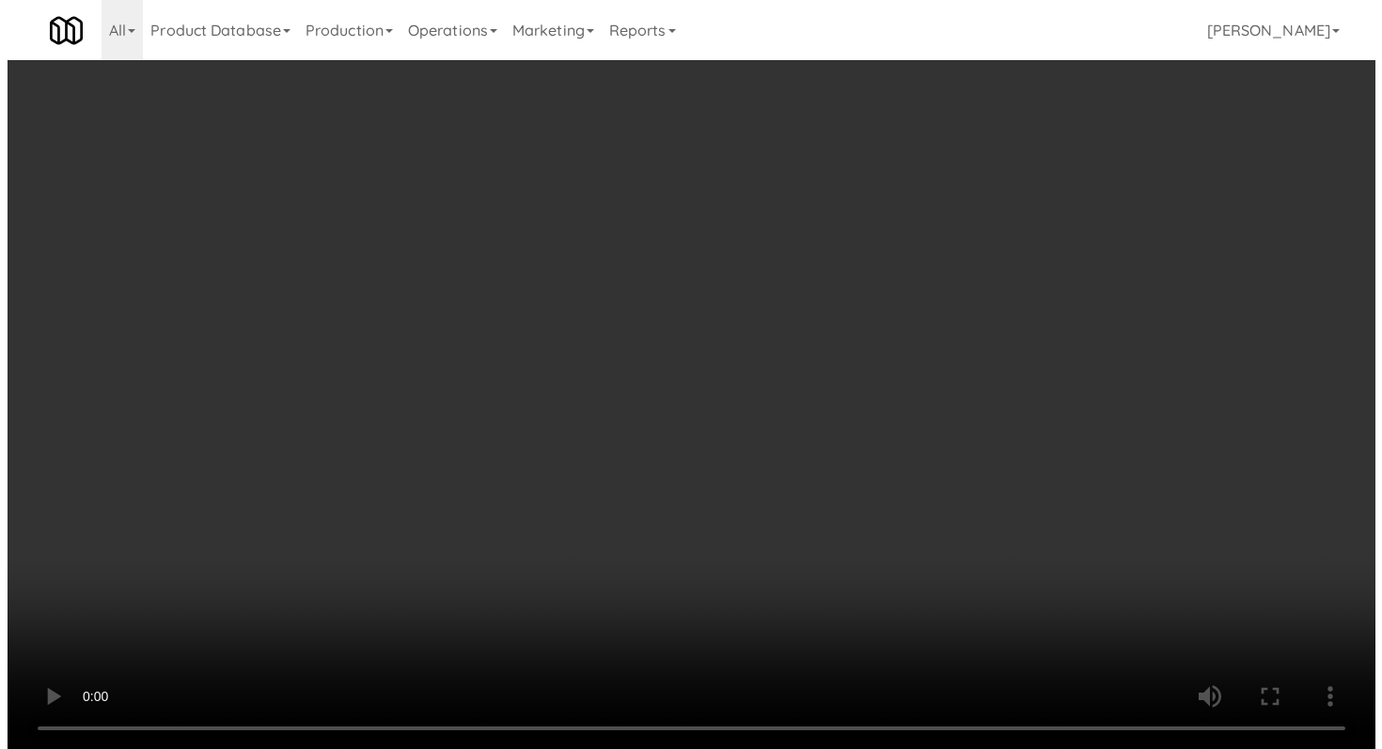
scroll to position [21598, 0]
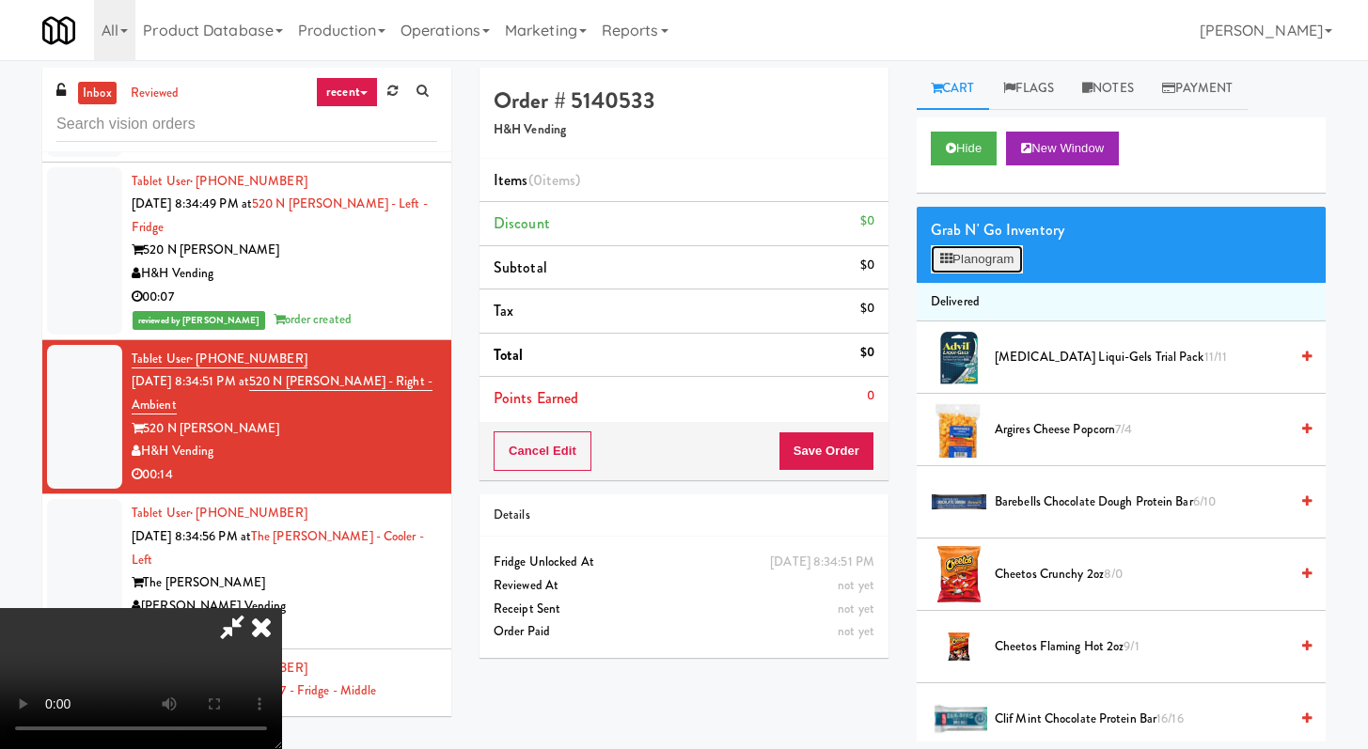
click at [1008, 256] on button "Planogram" at bounding box center [977, 259] width 92 height 28
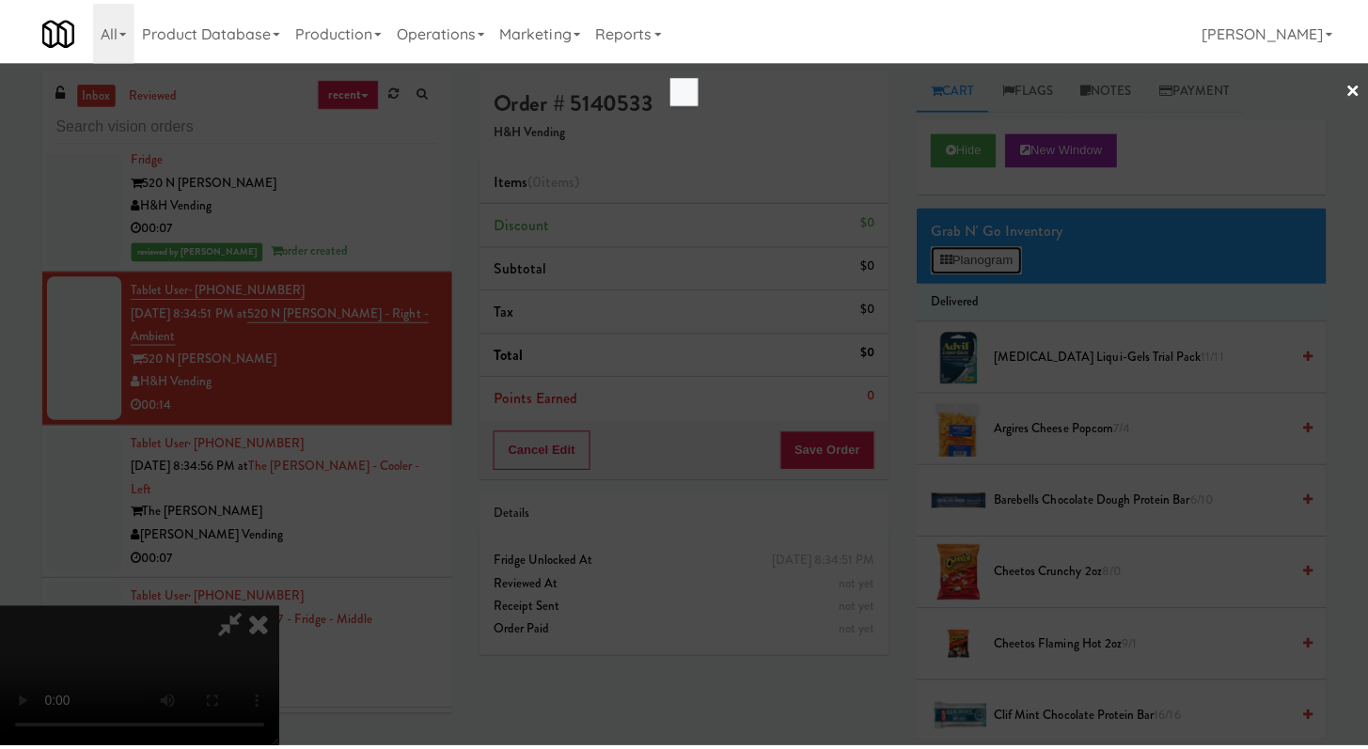
scroll to position [21506, 0]
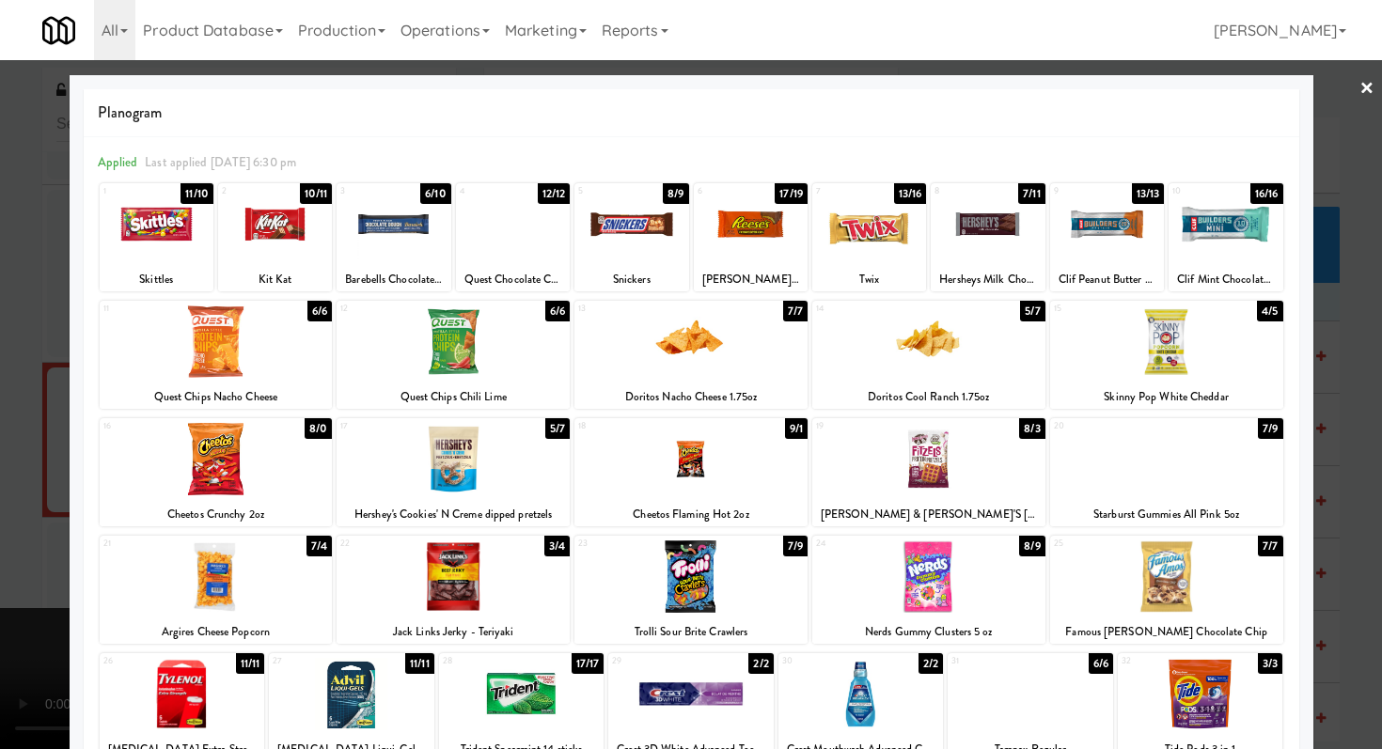
click at [1132, 366] on div at bounding box center [1166, 342] width 233 height 72
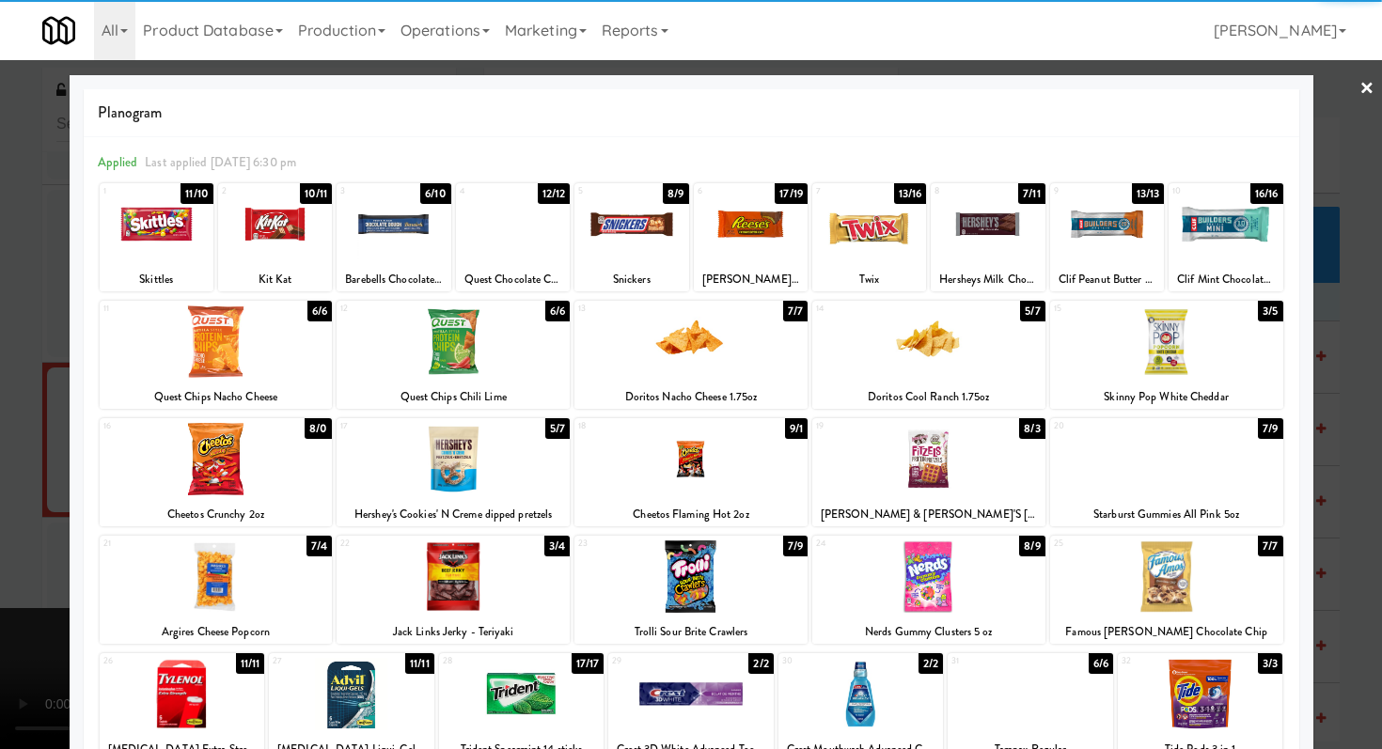
click at [375, 238] on div at bounding box center [394, 224] width 114 height 72
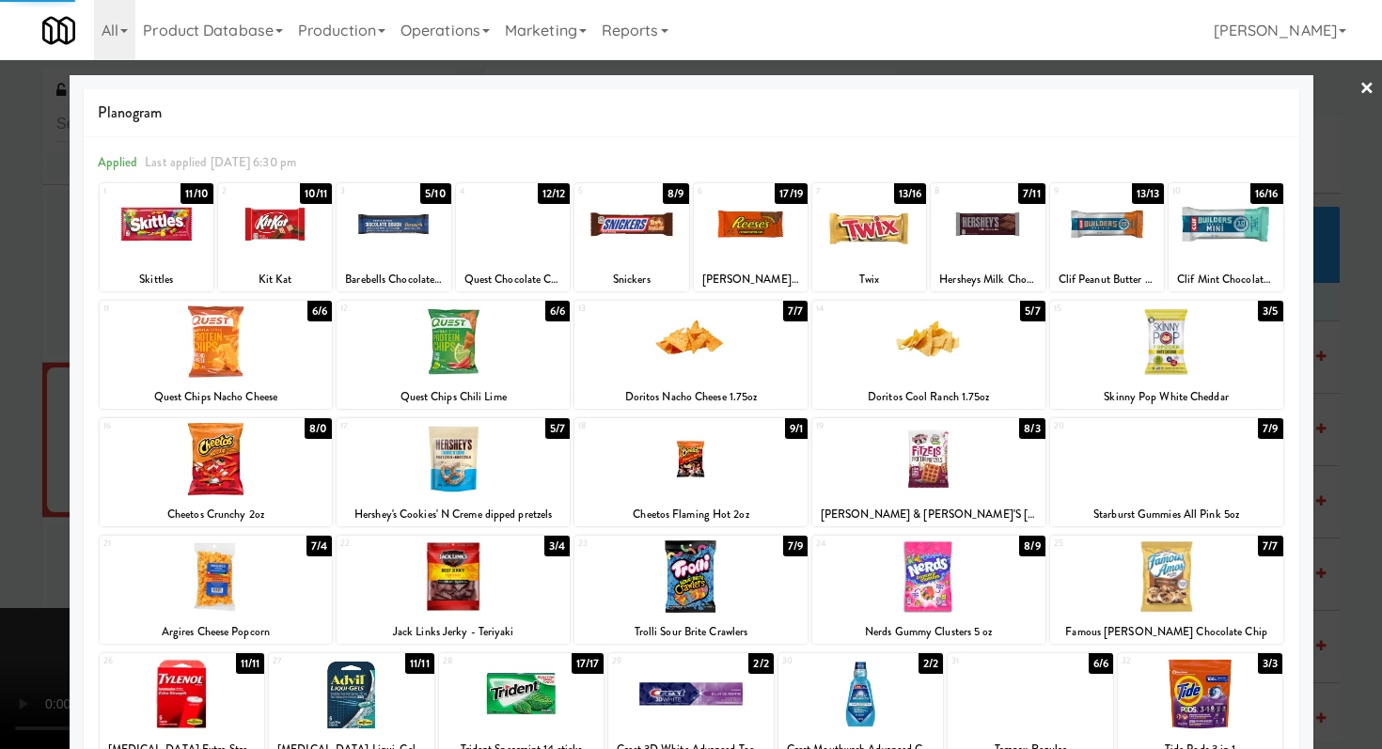
click at [0, 338] on div at bounding box center [691, 374] width 1382 height 749
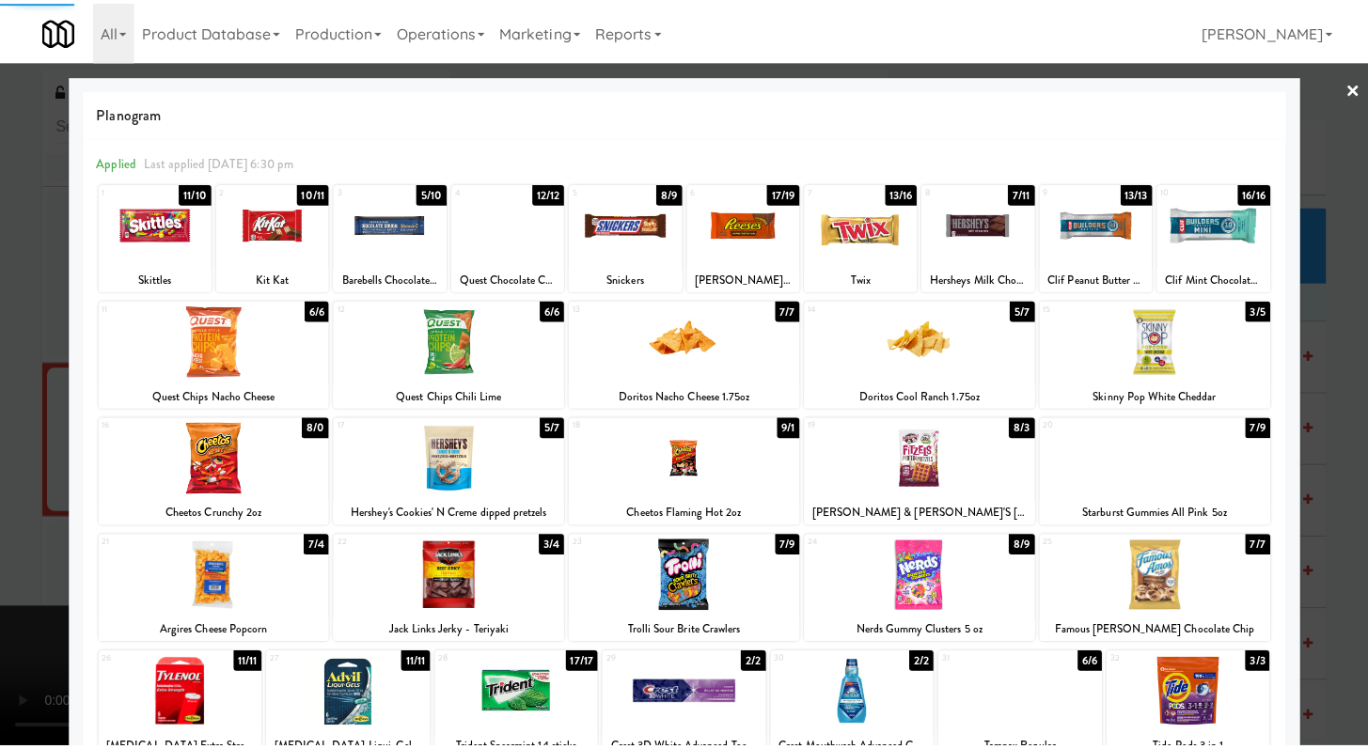
scroll to position [21598, 0]
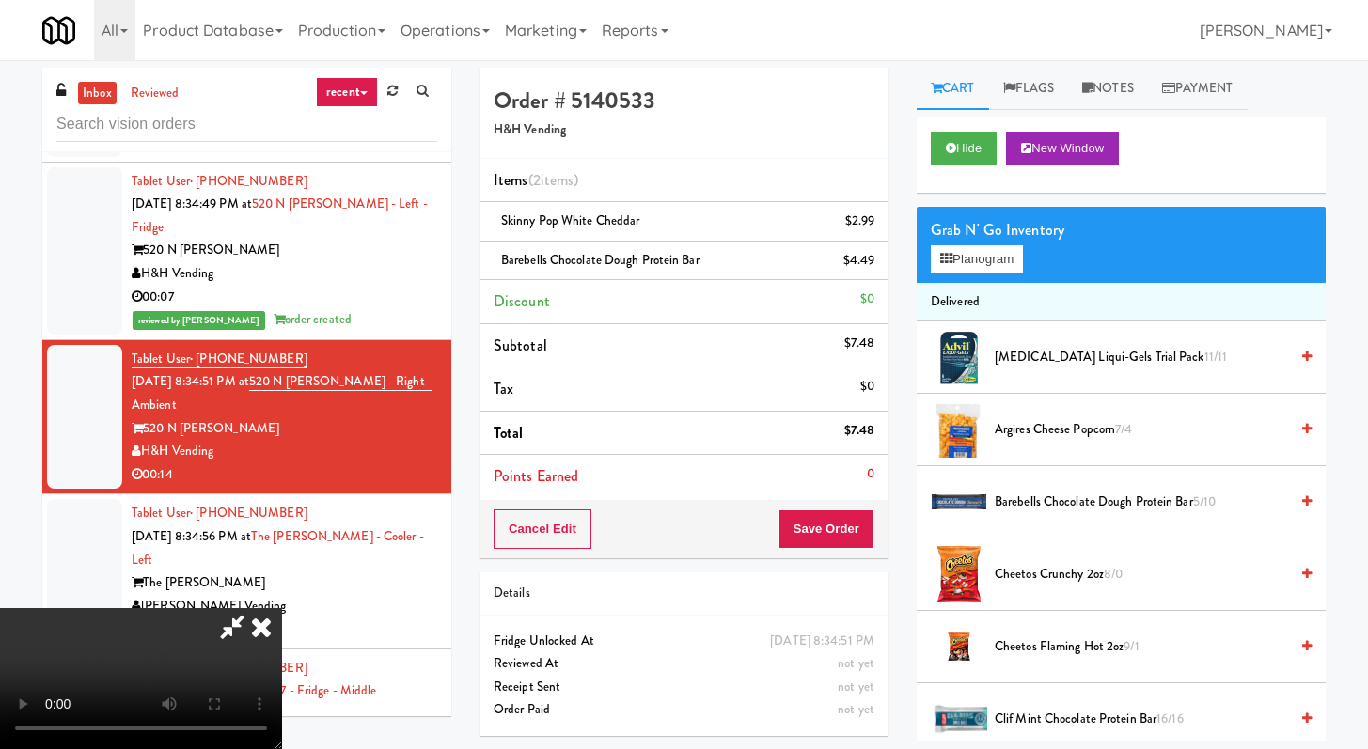
drag, startPoint x: 885, startPoint y: 529, endPoint x: 865, endPoint y: 527, distance: 19.9
click at [883, 529] on div "Cancel Edit Save Order" at bounding box center [684, 529] width 409 height 58
click at [863, 527] on button "Save Order" at bounding box center [827, 529] width 96 height 39
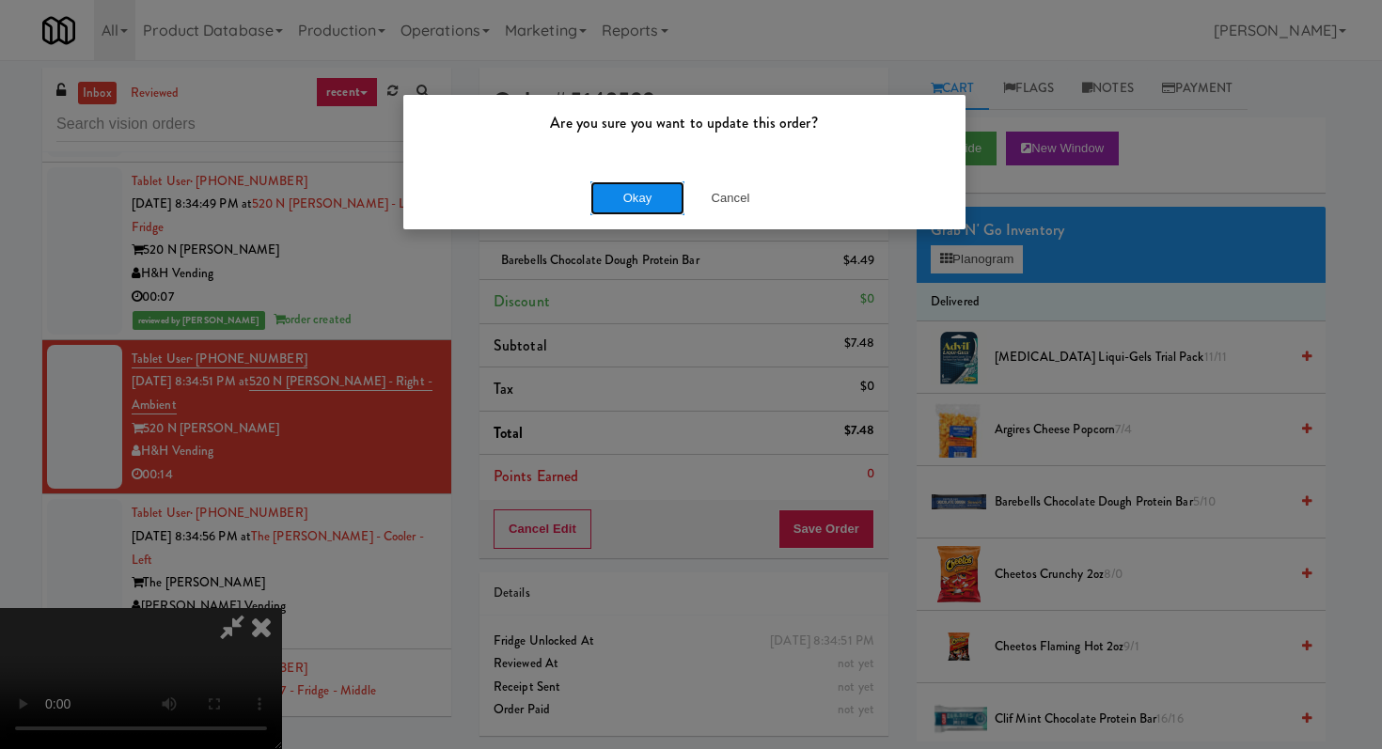
click at [655, 193] on button "Okay" at bounding box center [637, 198] width 94 height 34
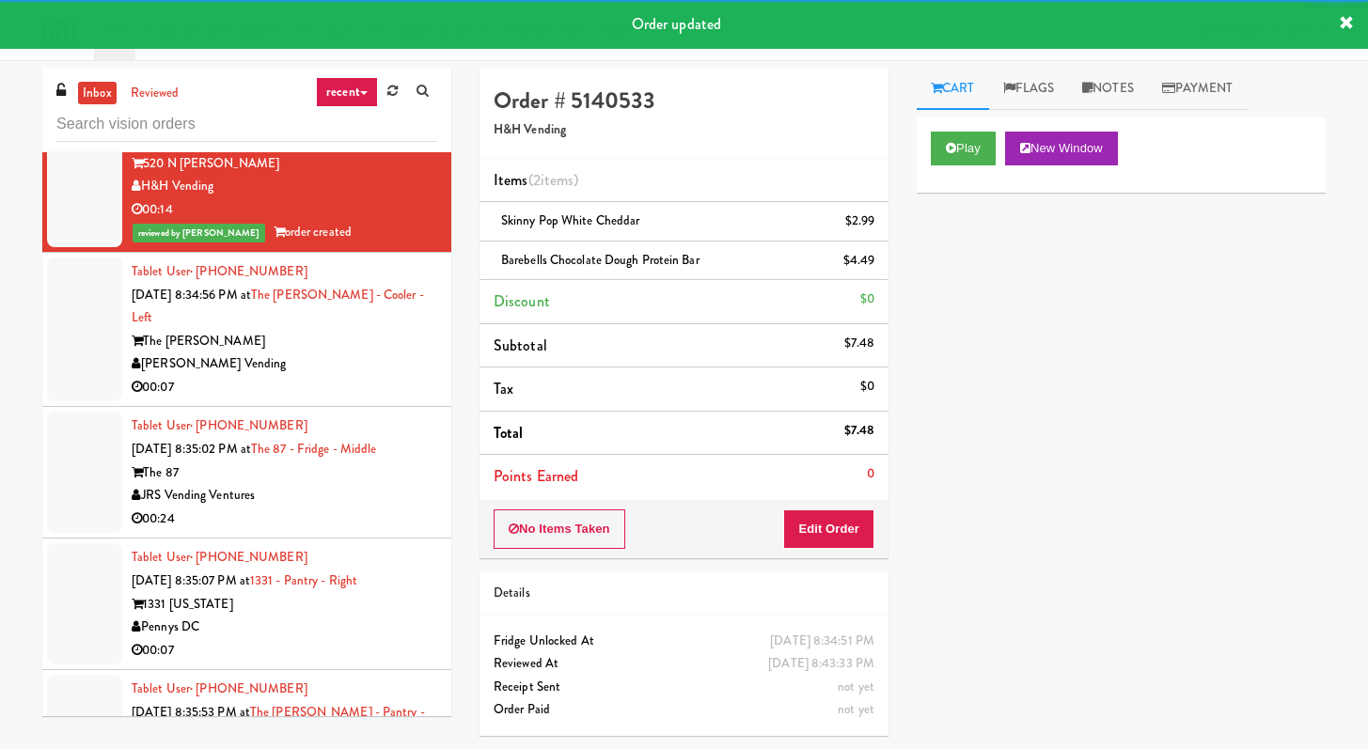
scroll to position [21919, 0]
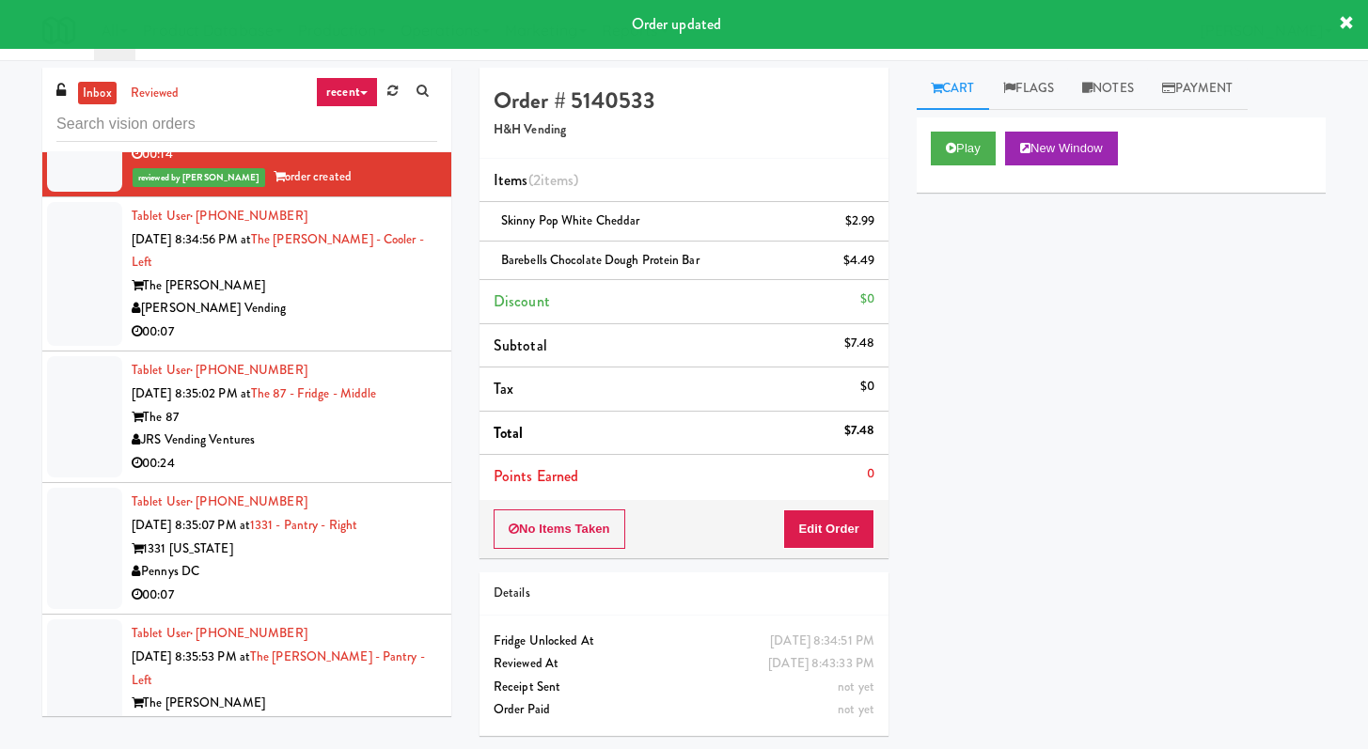
click at [354, 342] on div "00:07" at bounding box center [285, 333] width 306 height 24
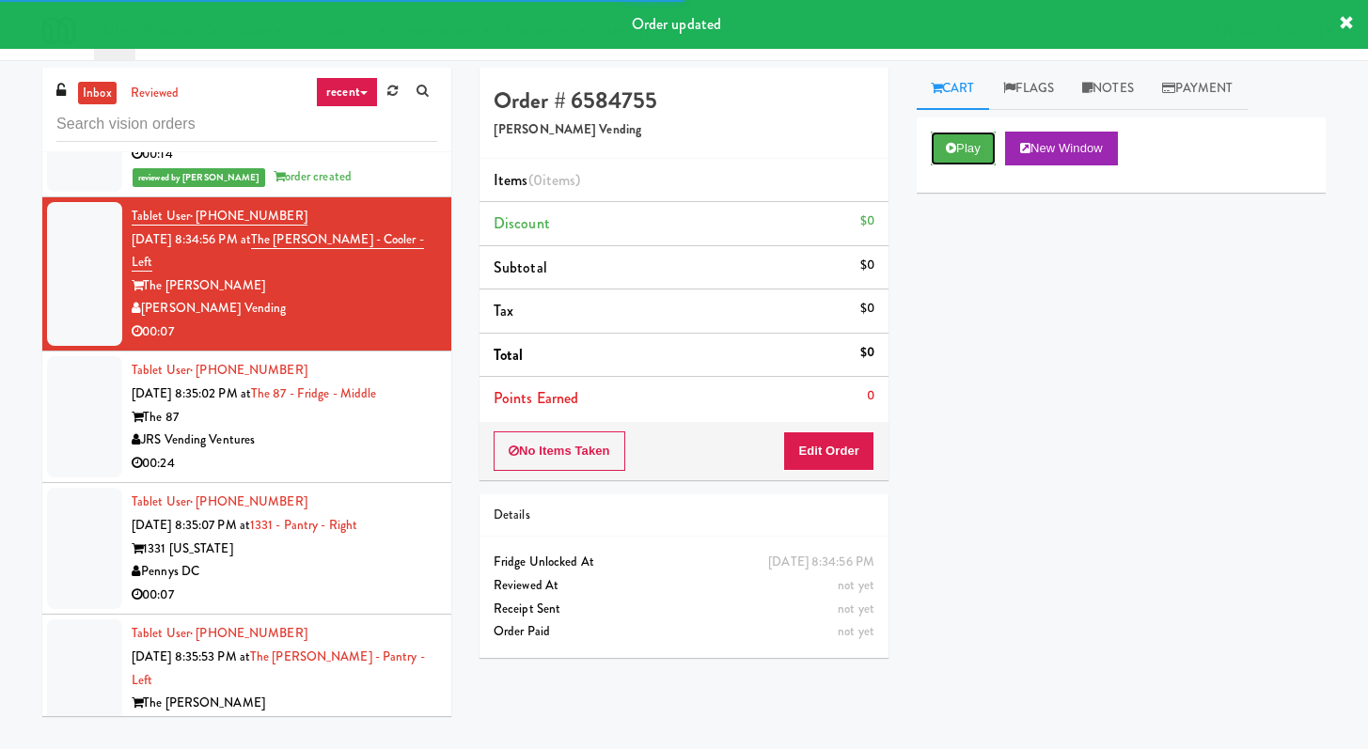
drag, startPoint x: 967, startPoint y: 148, endPoint x: 923, endPoint y: 202, distance: 69.6
click at [967, 148] on button "Play" at bounding box center [963, 149] width 65 height 34
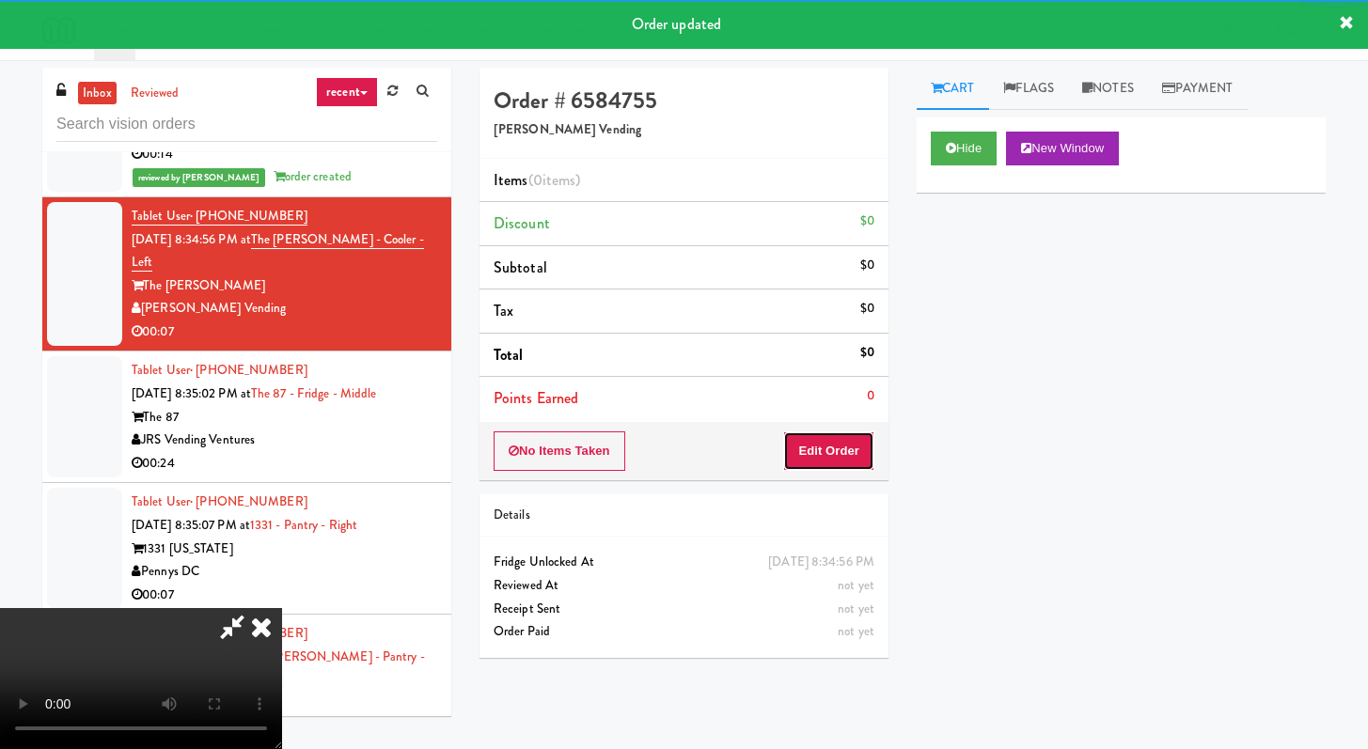
click at [861, 465] on button "Edit Order" at bounding box center [828, 451] width 91 height 39
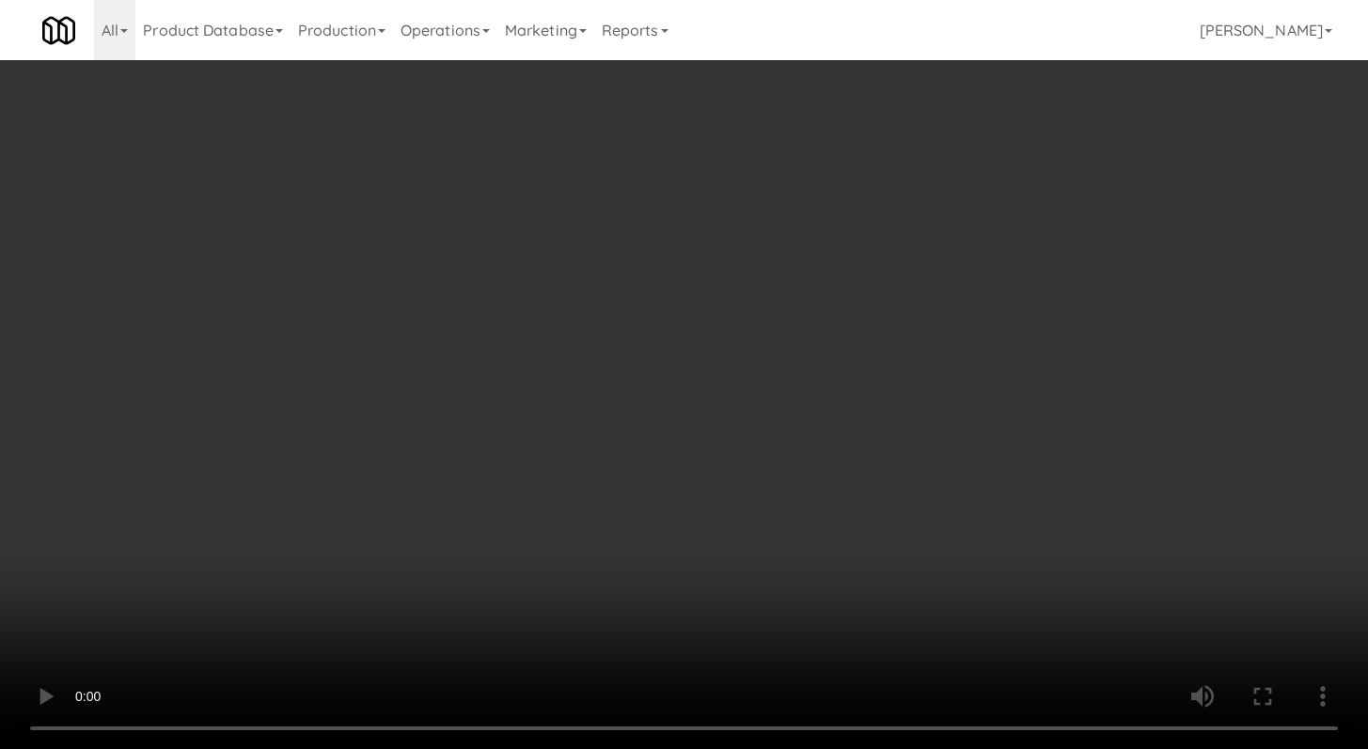
scroll to position [21827, 0]
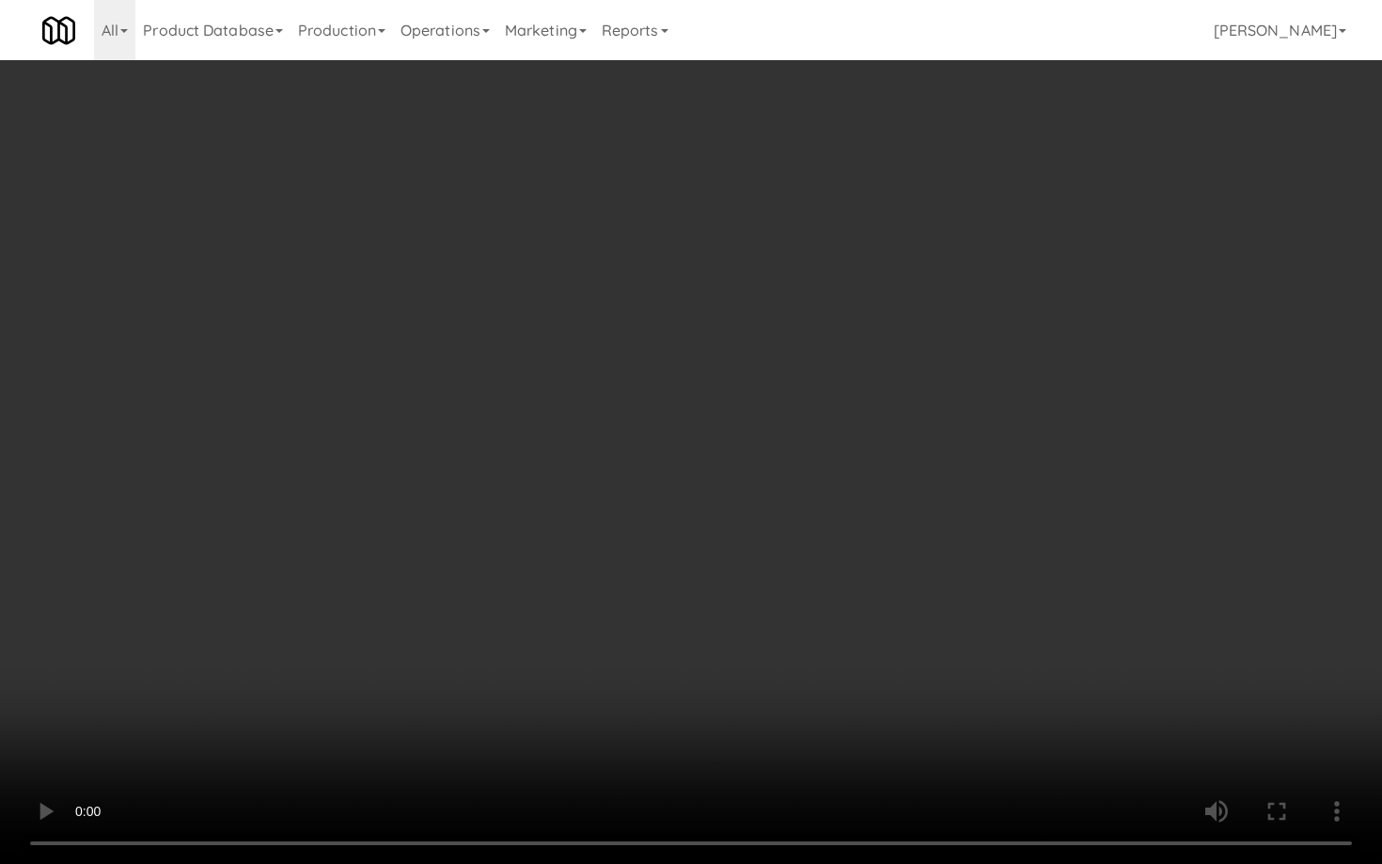
click at [695, 621] on video at bounding box center [691, 432] width 1382 height 864
click at [747, 577] on video at bounding box center [691, 432] width 1382 height 864
click at [854, 669] on video at bounding box center [691, 432] width 1382 height 864
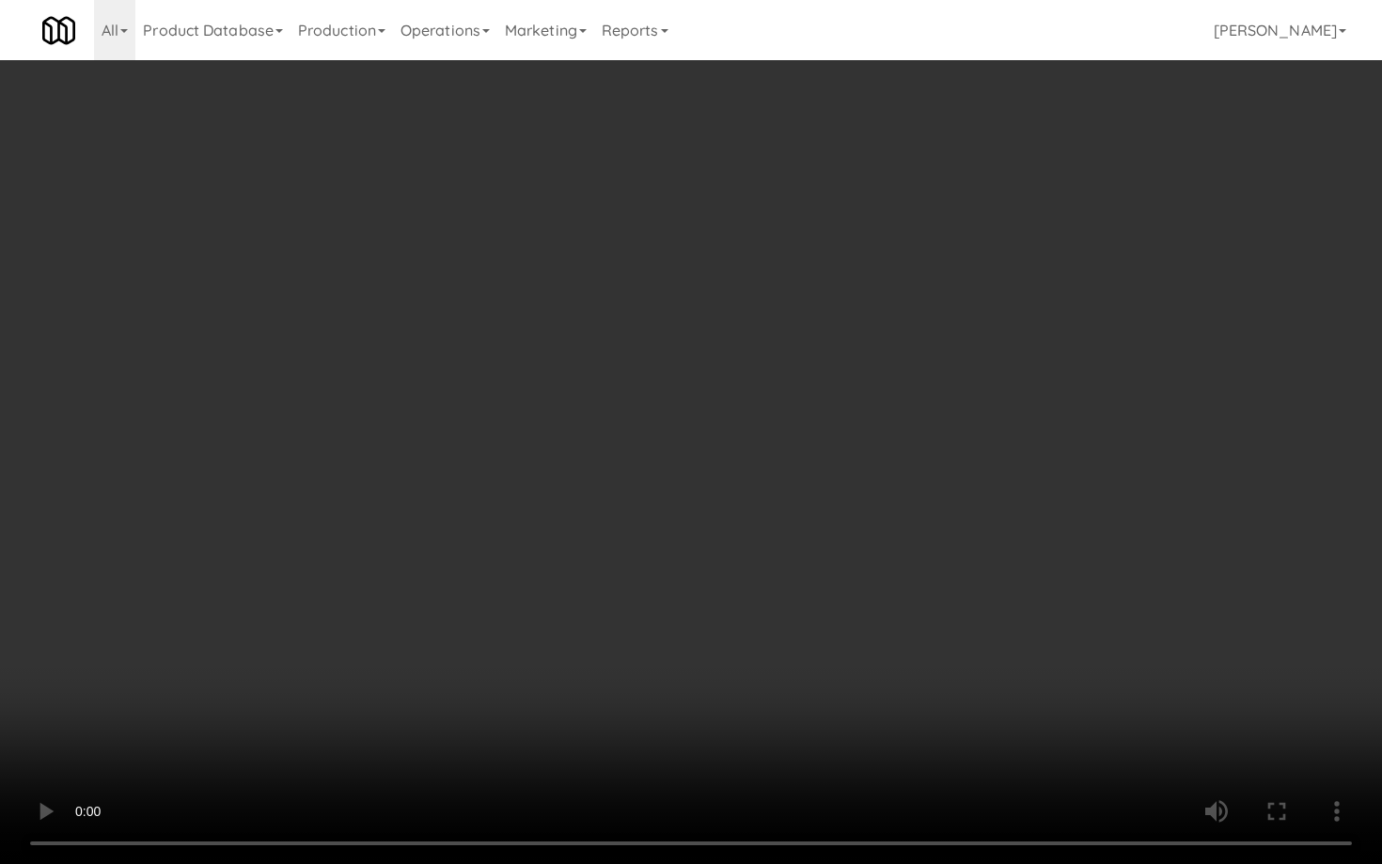
click at [851, 649] on video at bounding box center [691, 432] width 1382 height 864
click at [851, 641] on video at bounding box center [691, 432] width 1382 height 864
click at [851, 640] on video at bounding box center [691, 432] width 1382 height 864
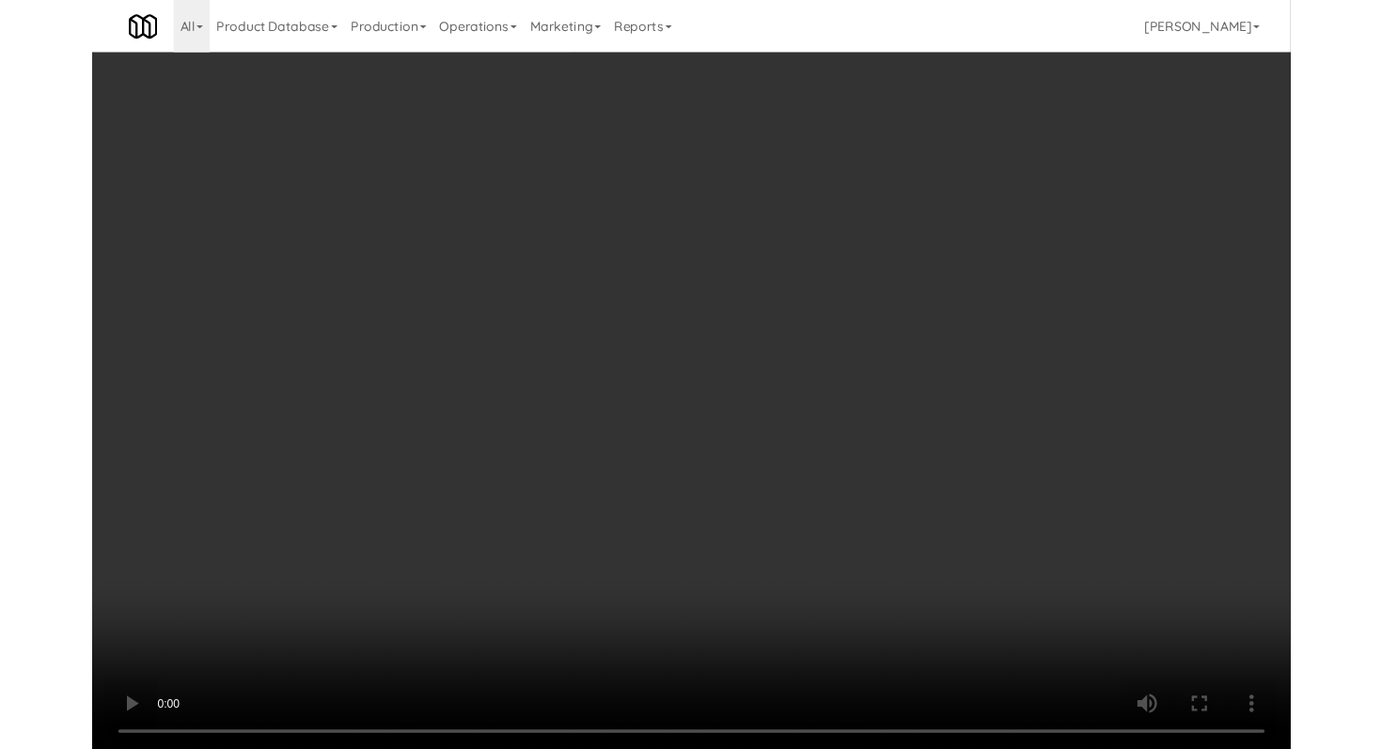
scroll to position [21919, 0]
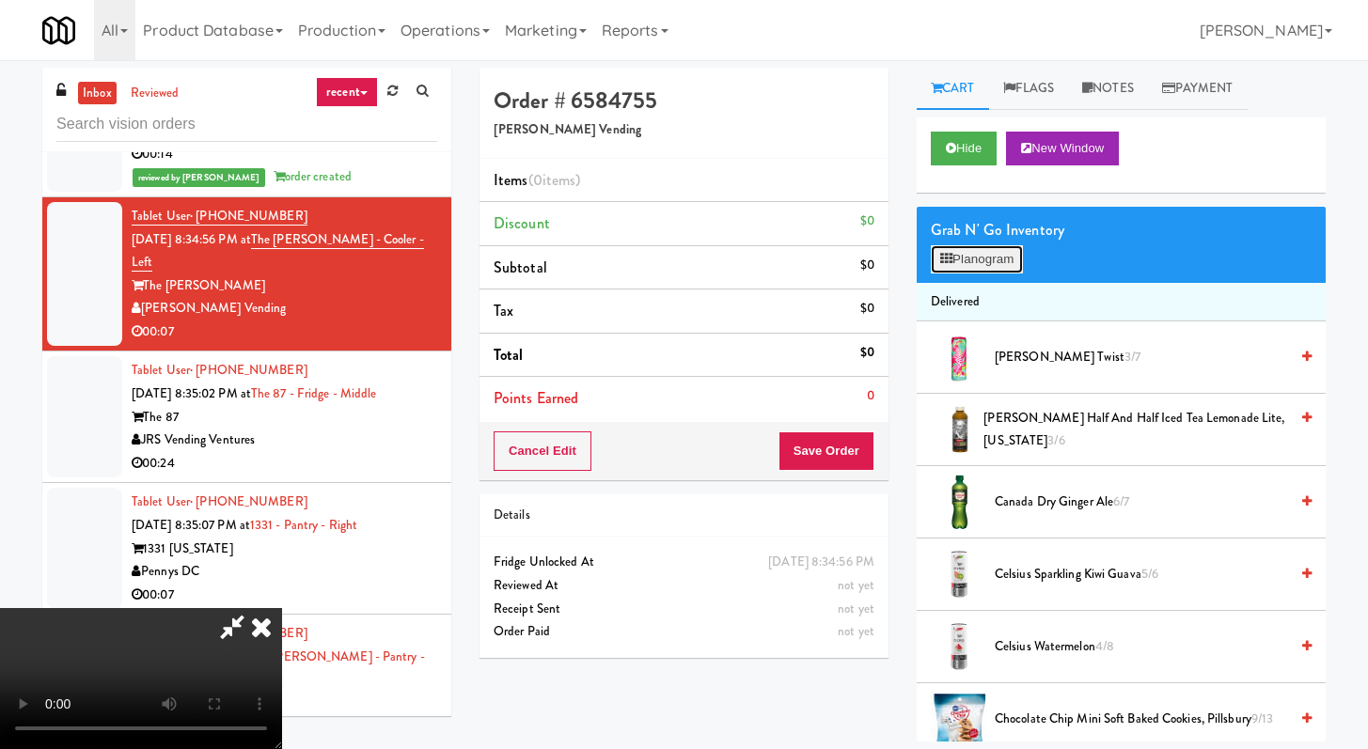
click at [975, 253] on button "Planogram" at bounding box center [977, 259] width 92 height 28
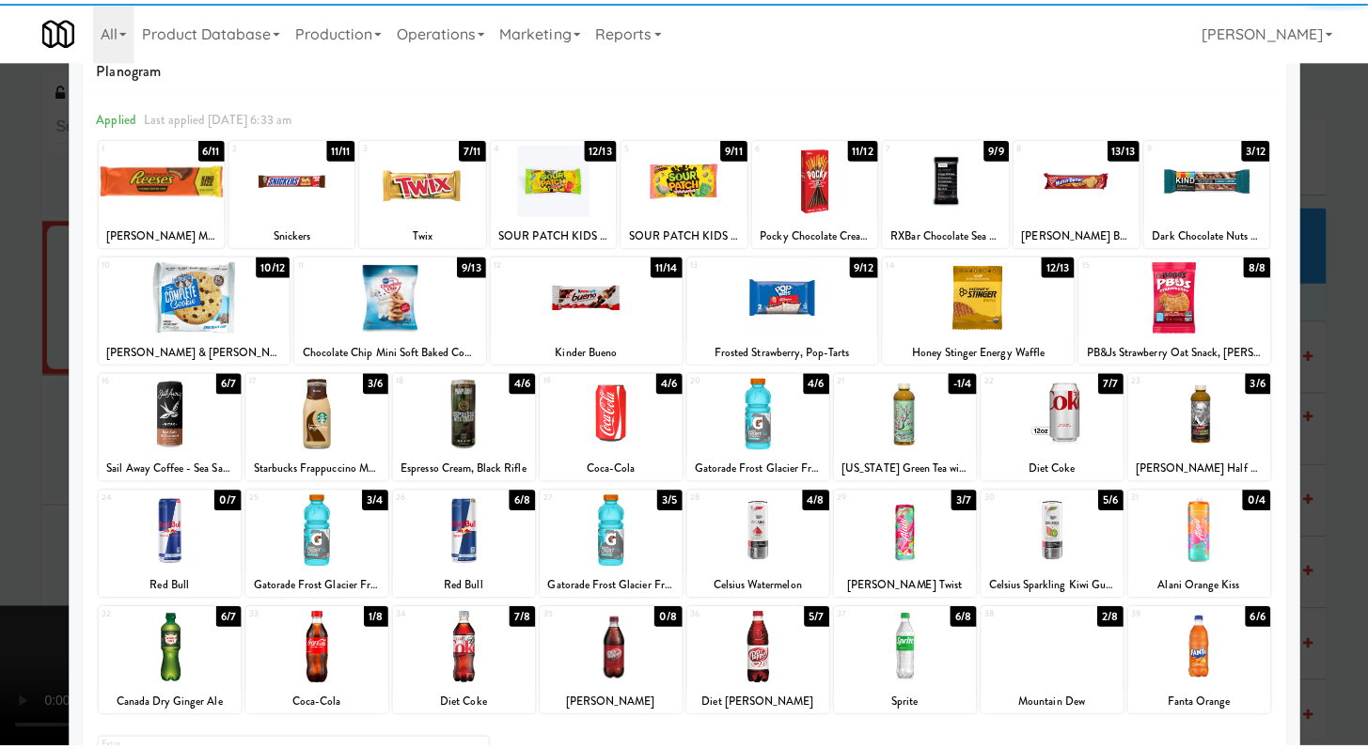
scroll to position [45, 0]
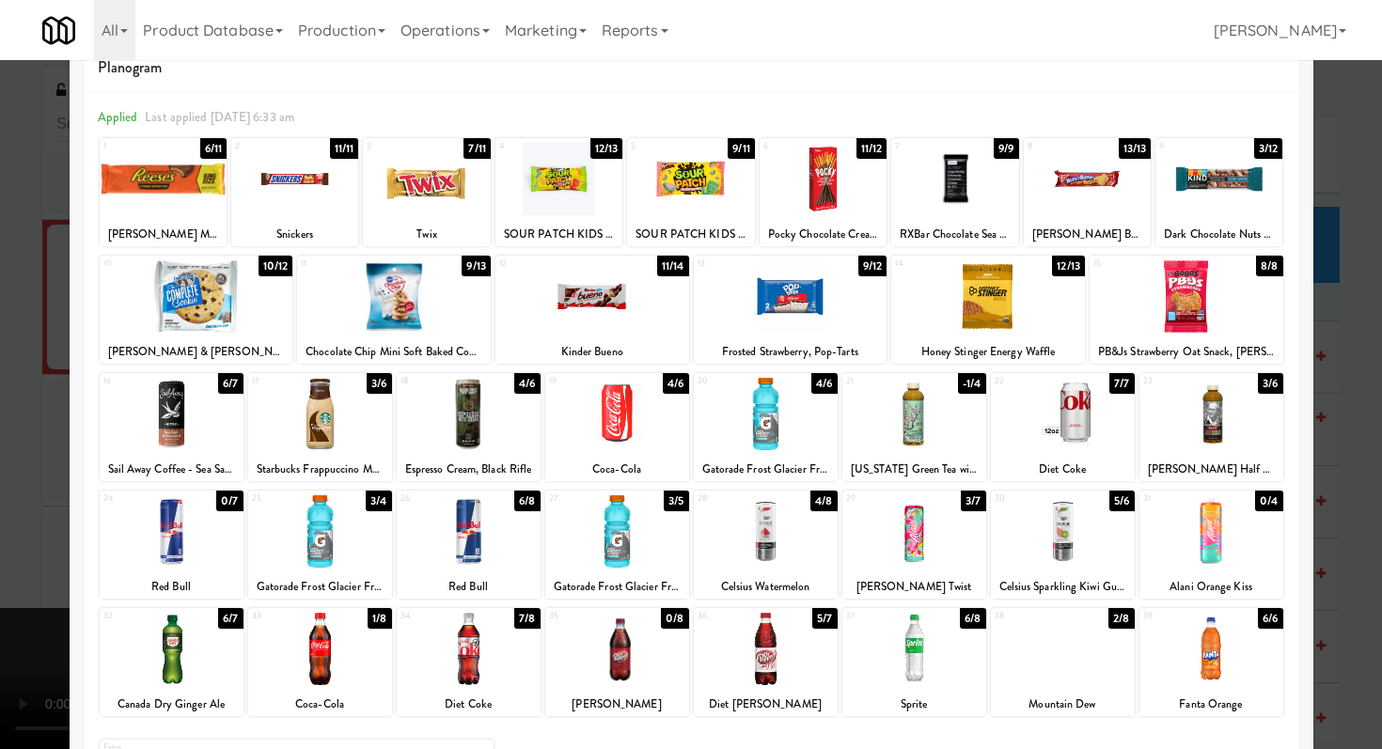
click at [0, 368] on div at bounding box center [691, 374] width 1382 height 749
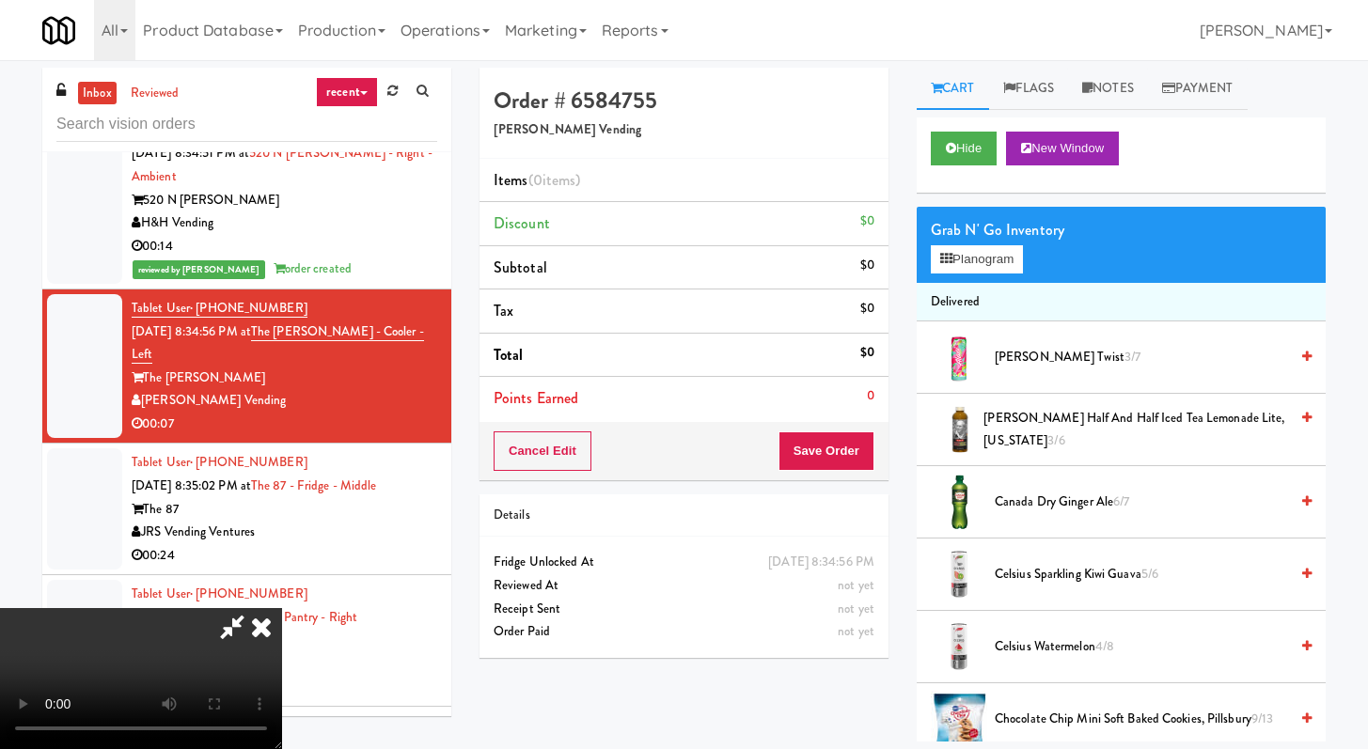
scroll to position [21919, 0]
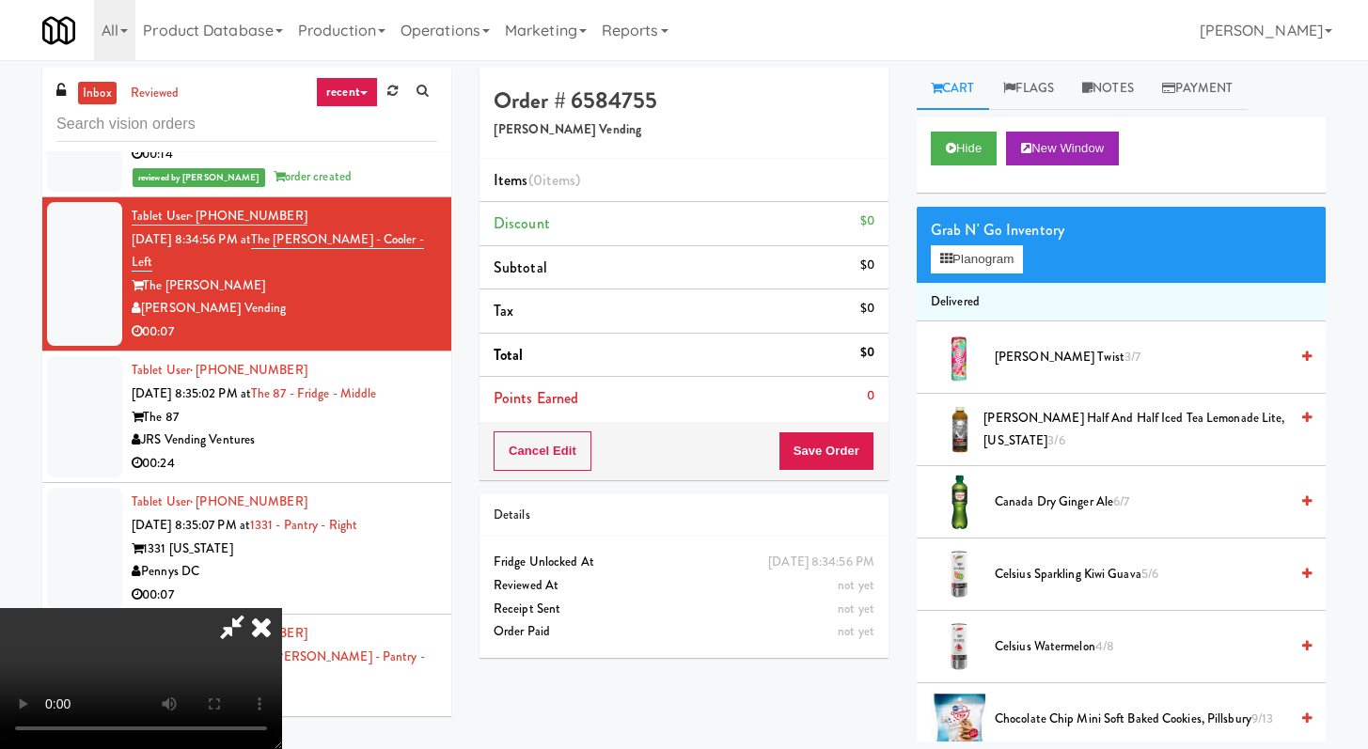
click at [282, 608] on icon at bounding box center [261, 627] width 41 height 38
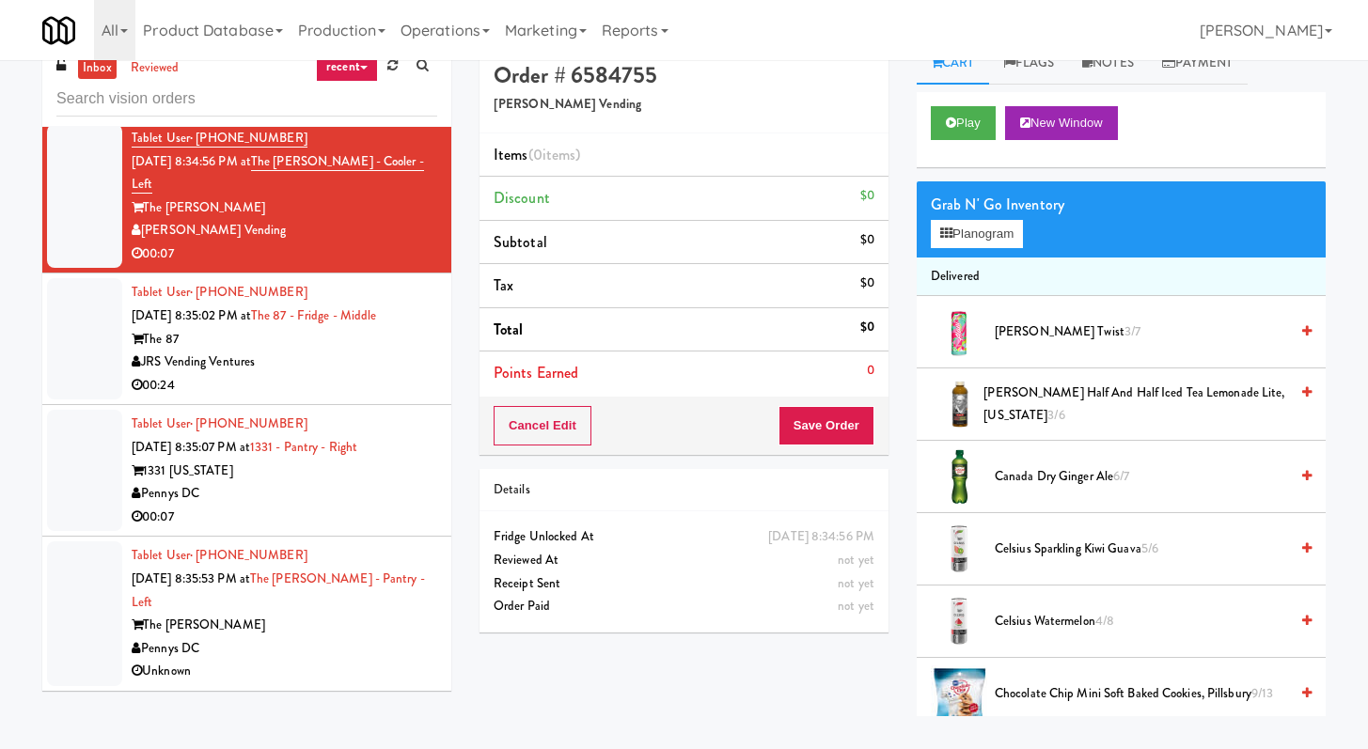
scroll to position [60, 0]
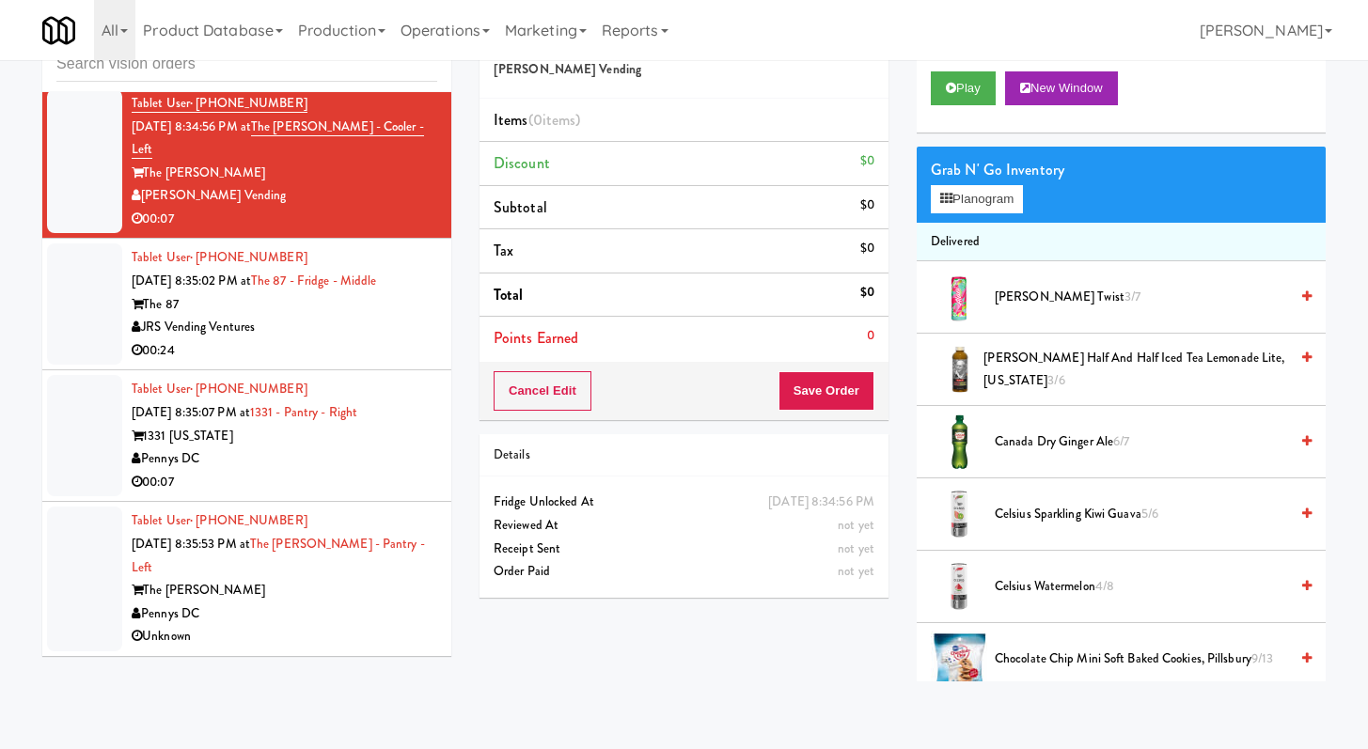
click at [377, 479] on div "00:07" at bounding box center [285, 483] width 306 height 24
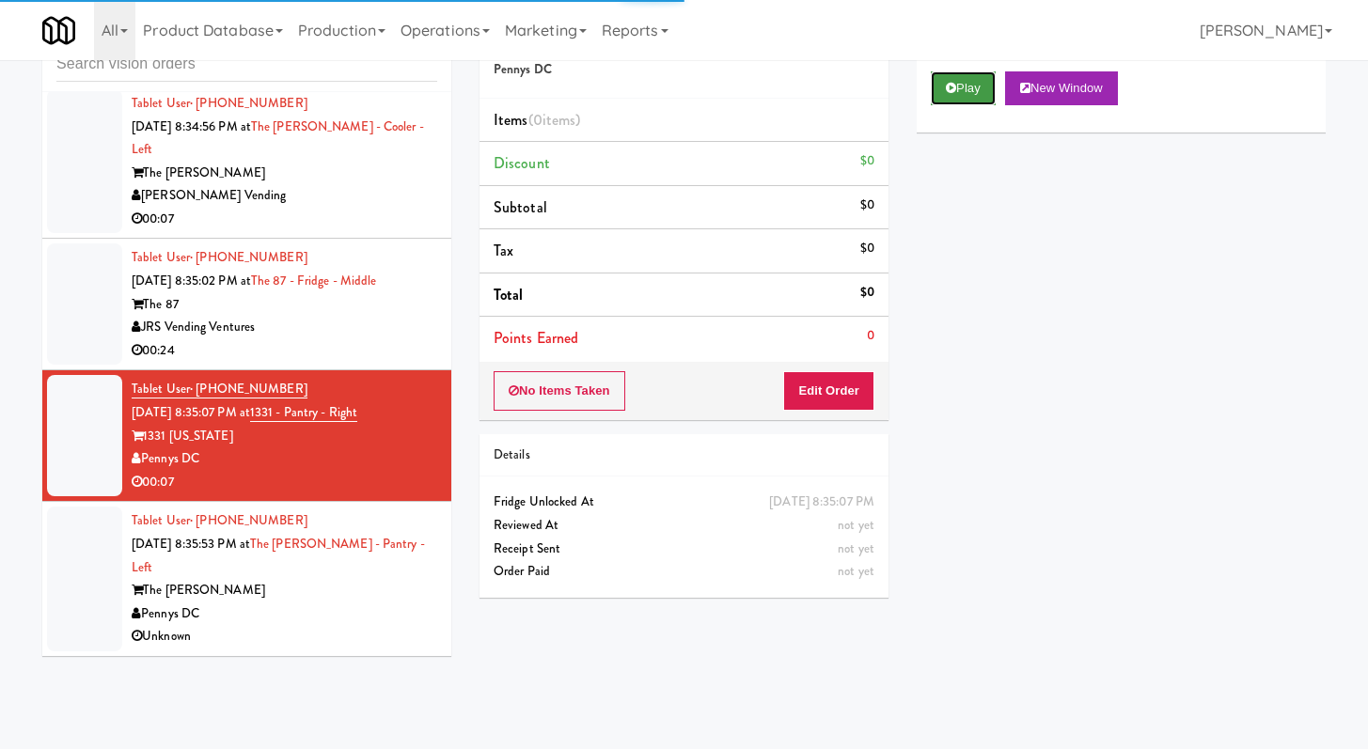
click at [975, 90] on button "Play" at bounding box center [963, 88] width 65 height 34
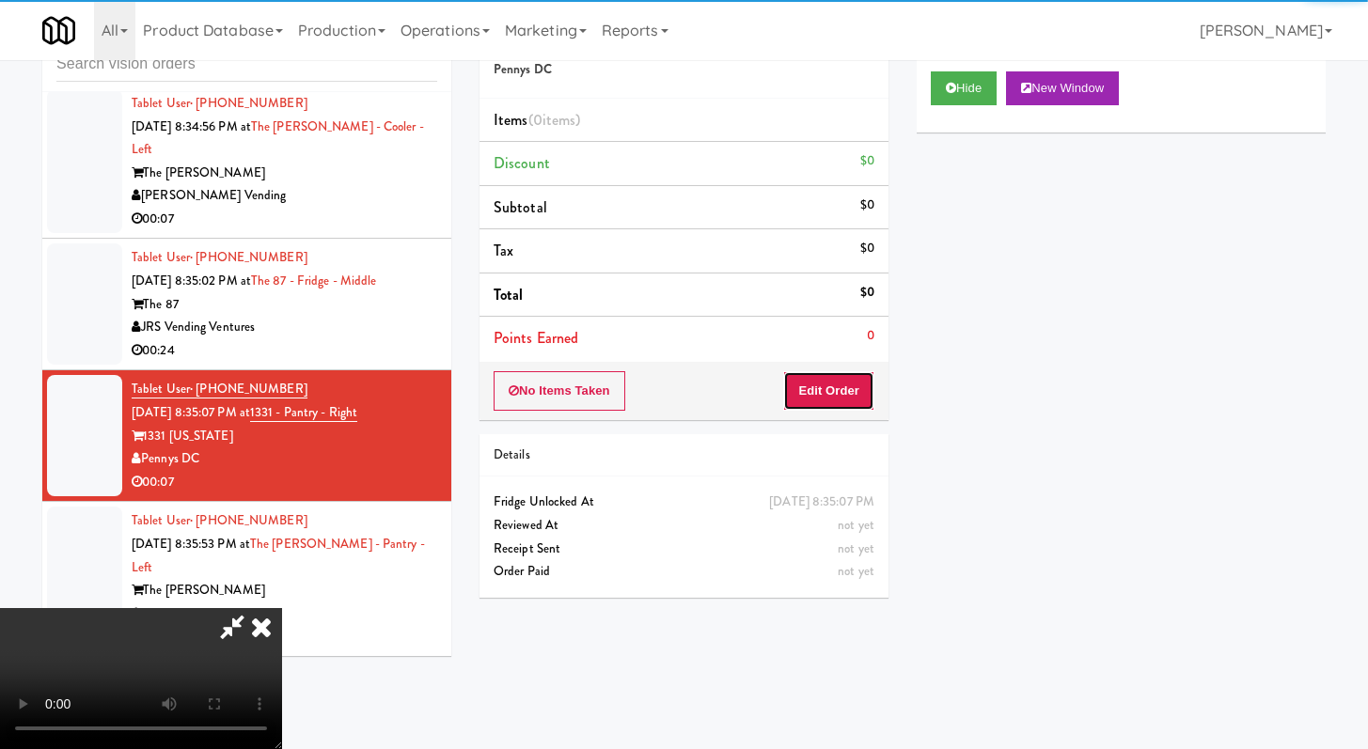
click at [834, 397] on button "Edit Order" at bounding box center [828, 390] width 91 height 39
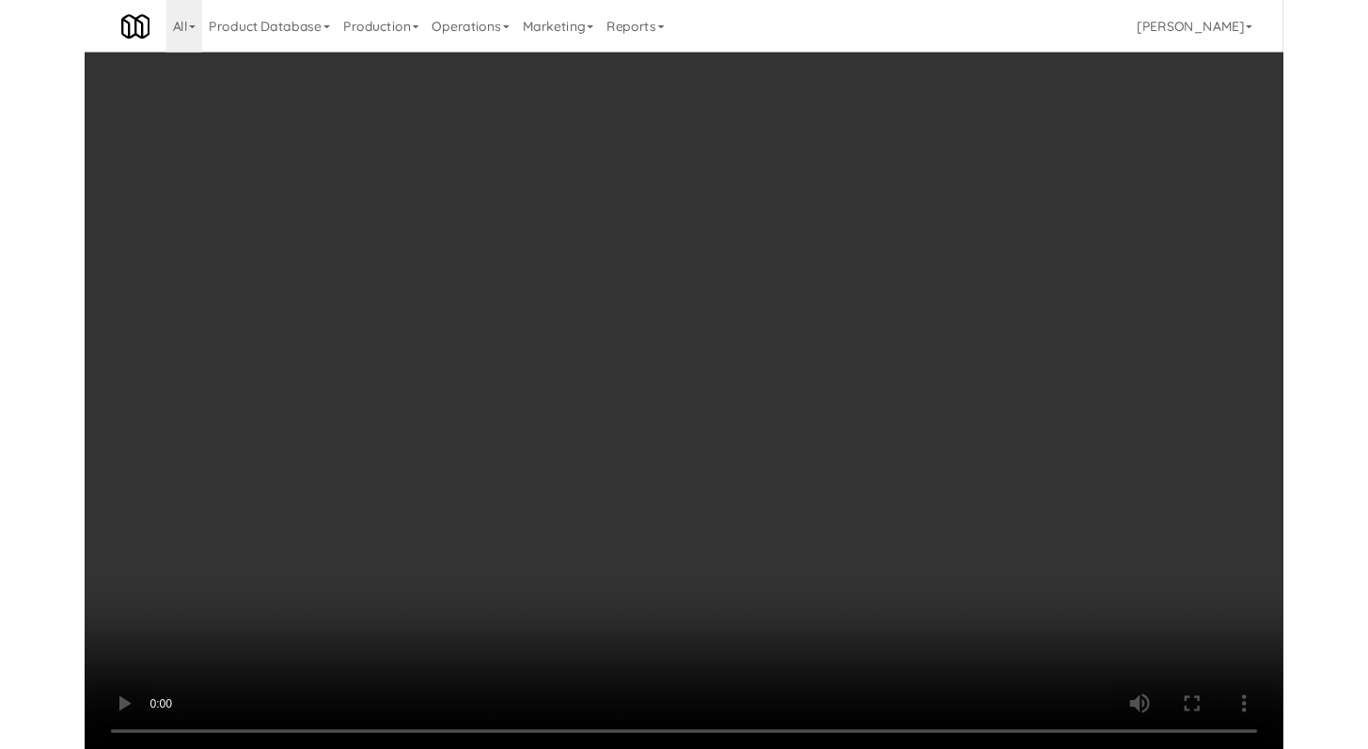
scroll to position [21898, 0]
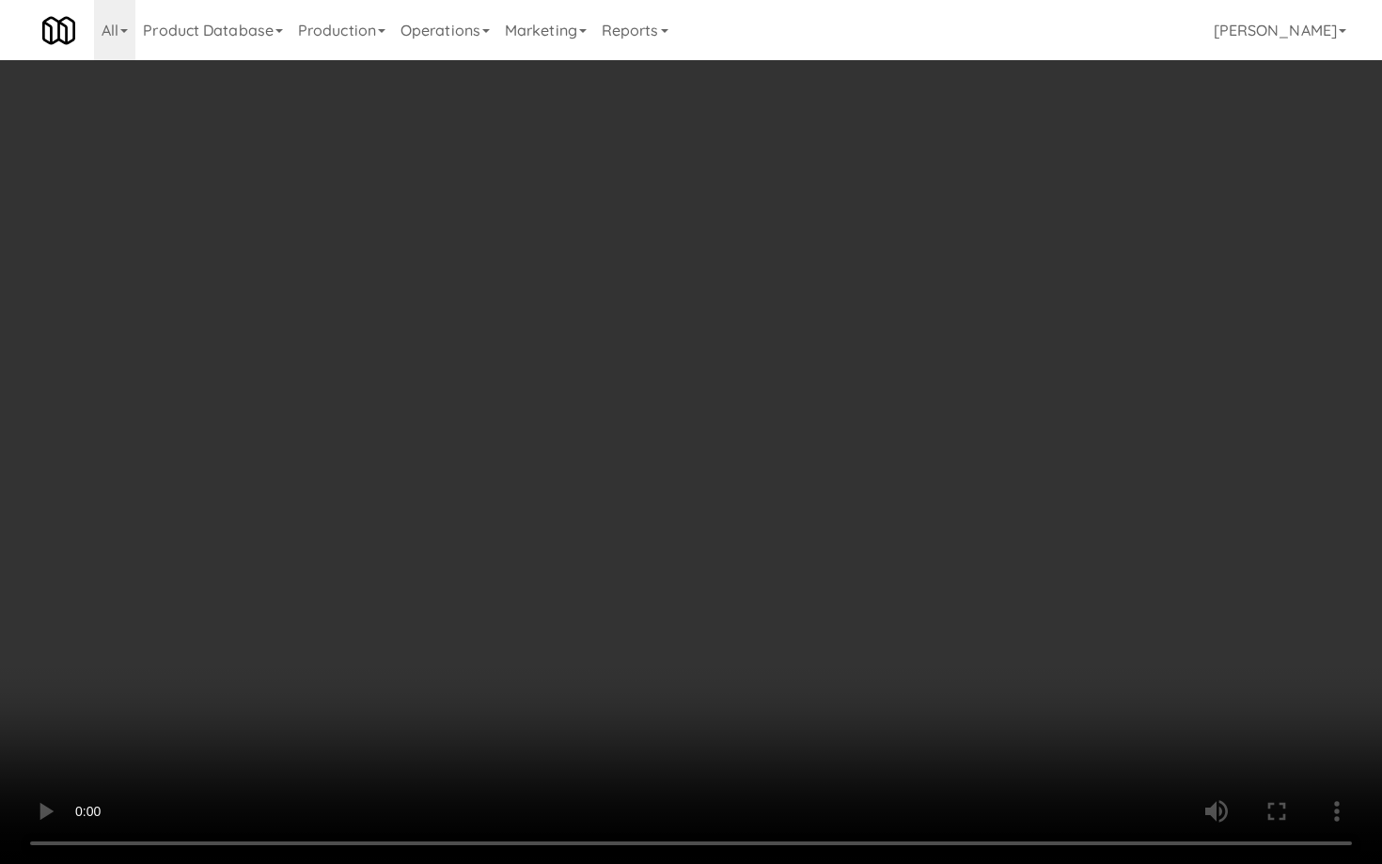
click at [766, 609] on video at bounding box center [691, 432] width 1382 height 864
click at [766, 608] on video at bounding box center [691, 432] width 1382 height 864
click at [786, 583] on video at bounding box center [691, 432] width 1382 height 864
click at [792, 574] on video at bounding box center [691, 432] width 1382 height 864
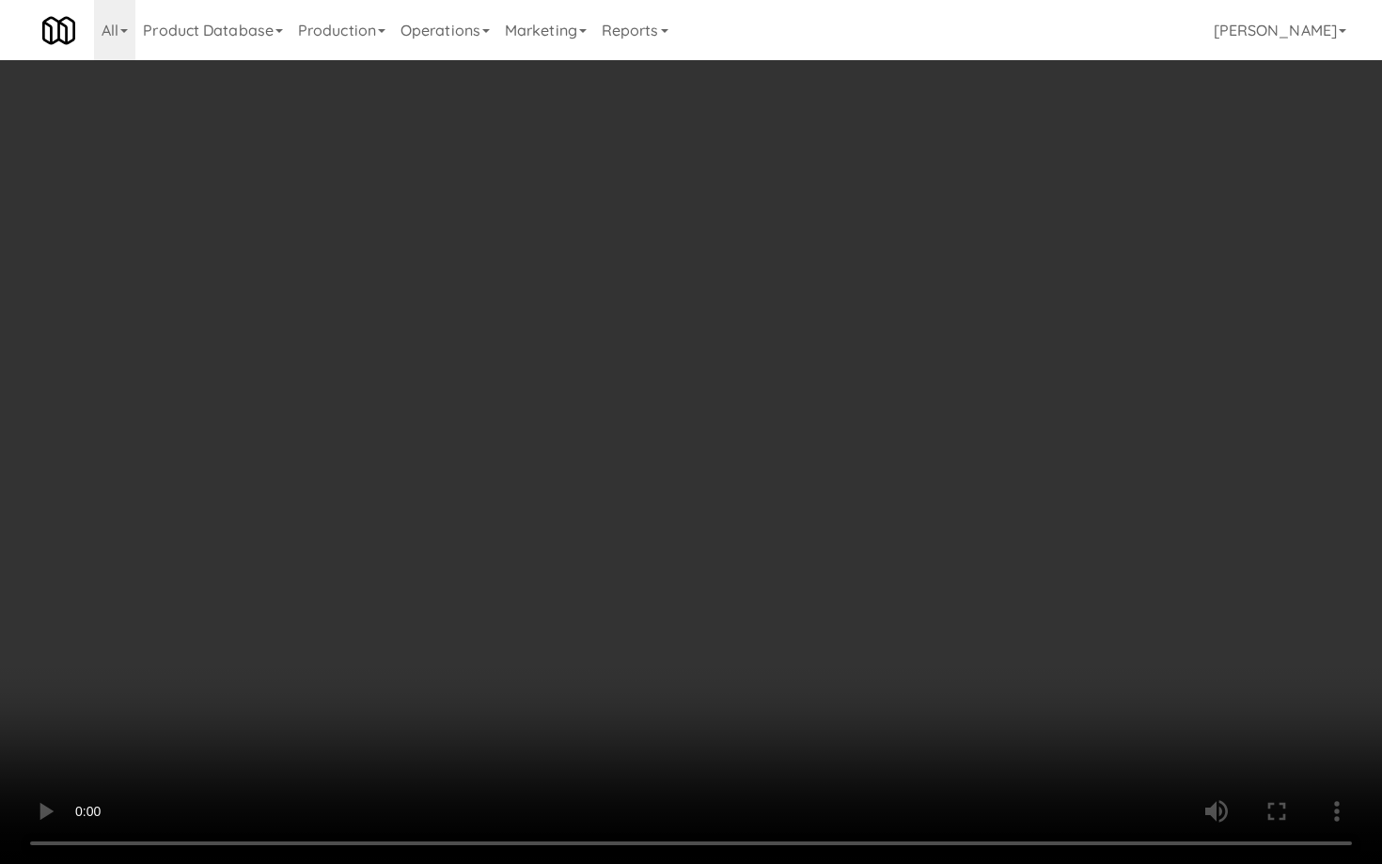
click at [792, 574] on video at bounding box center [691, 432] width 1382 height 864
click at [794, 574] on video at bounding box center [691, 432] width 1382 height 864
click at [795, 572] on video at bounding box center [691, 432] width 1382 height 864
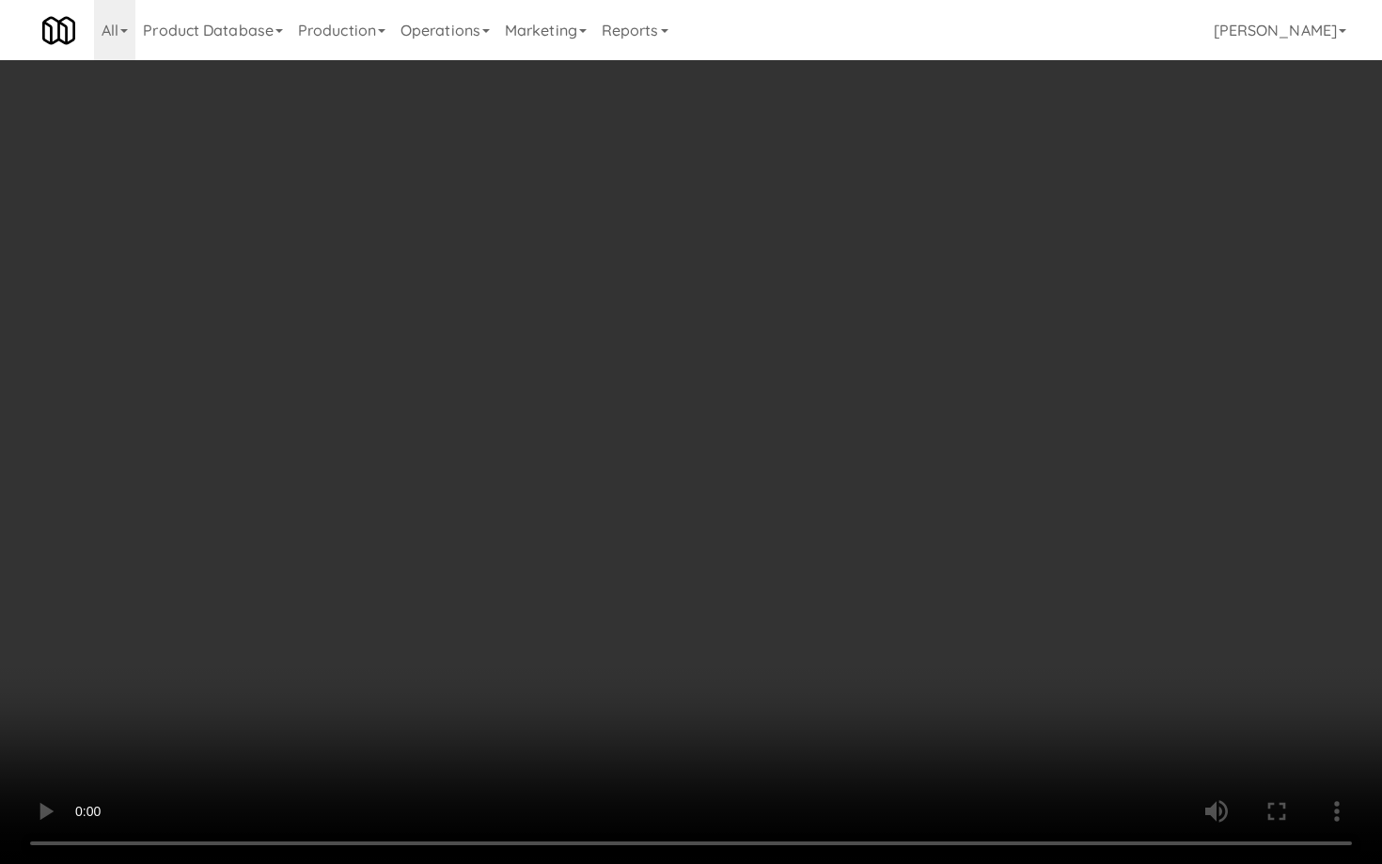
click at [813, 553] on video at bounding box center [691, 432] width 1382 height 864
click at [815, 553] on video at bounding box center [691, 432] width 1382 height 864
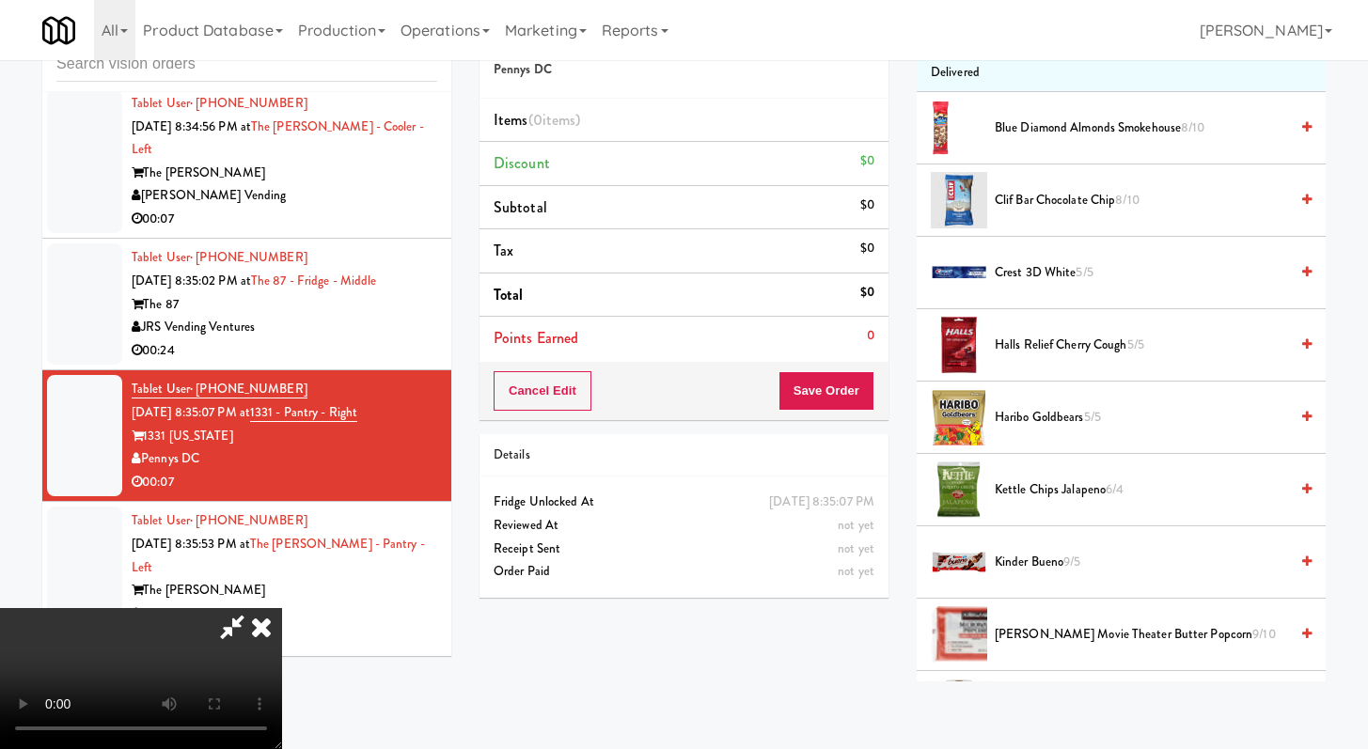
scroll to position [292, 0]
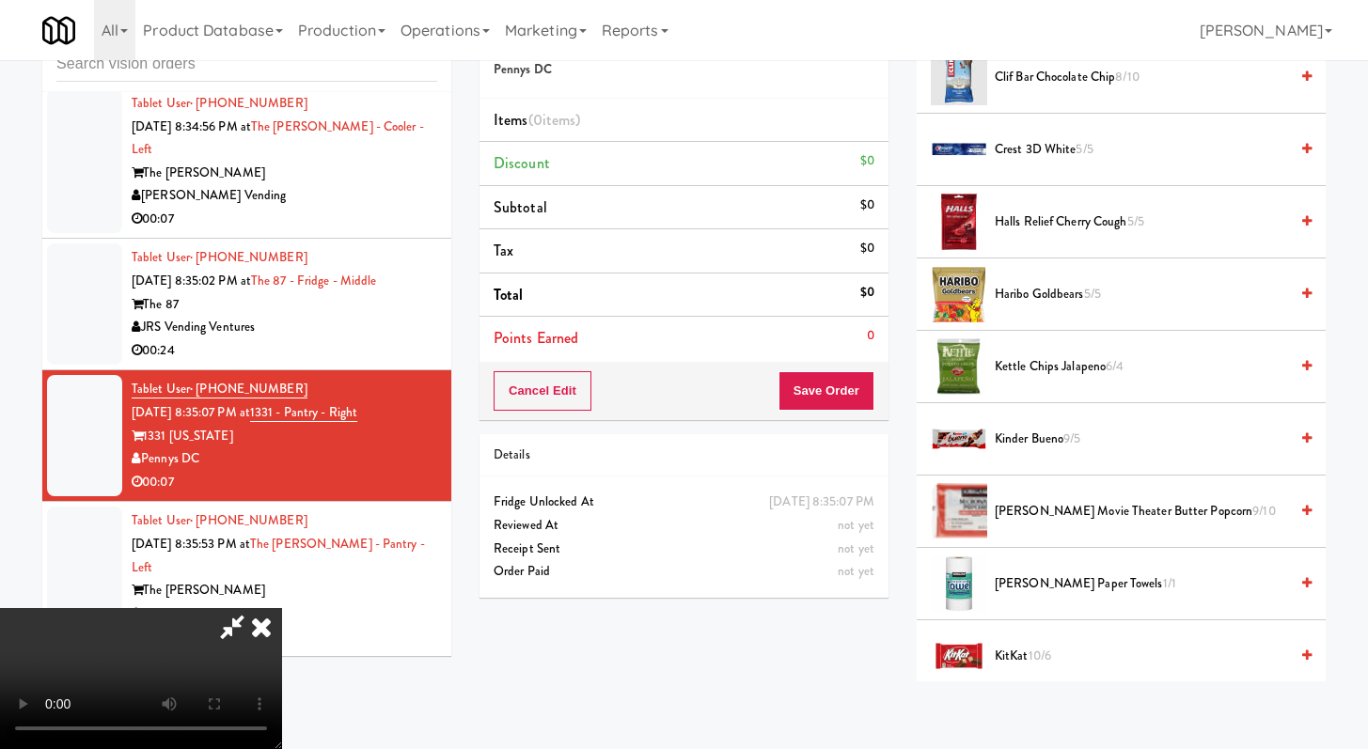
click at [1063, 295] on span "Haribo Goldbears 5/5" at bounding box center [1141, 295] width 293 height 24
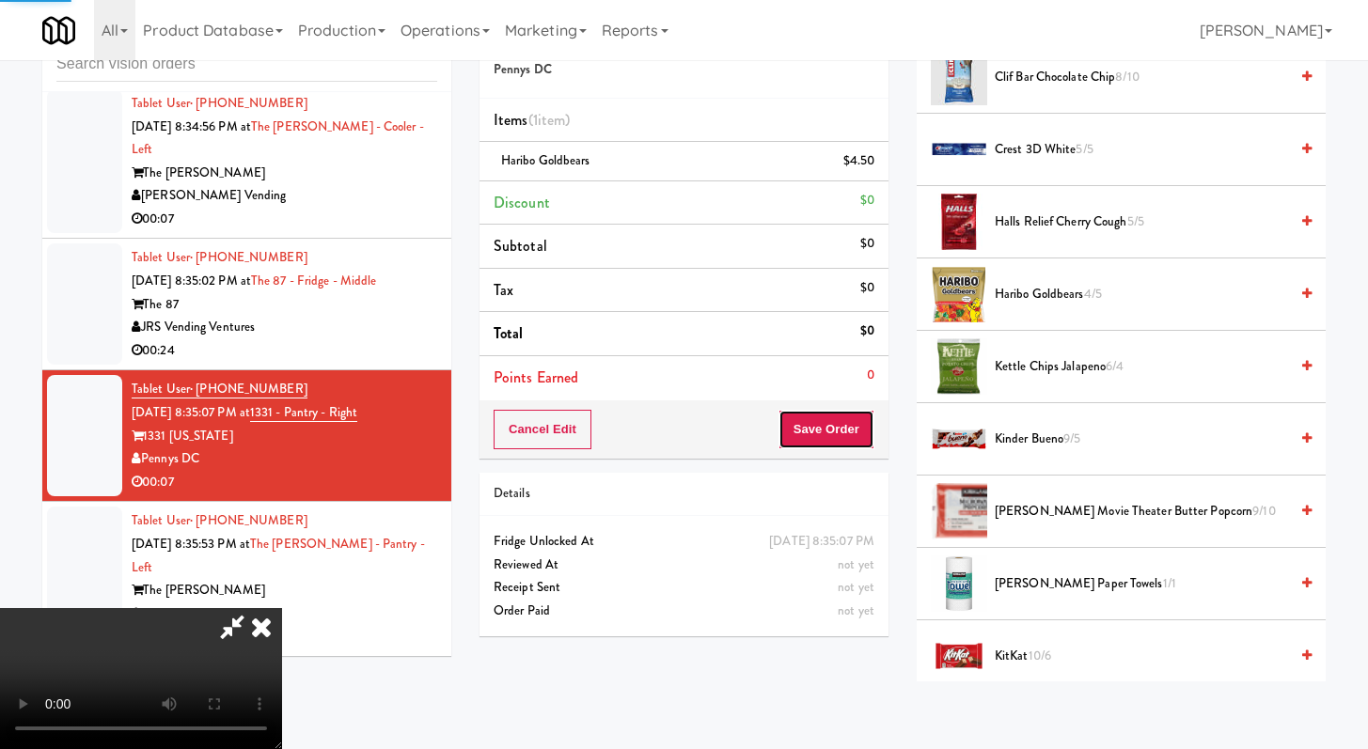
click at [858, 423] on button "Save Order" at bounding box center [827, 429] width 96 height 39
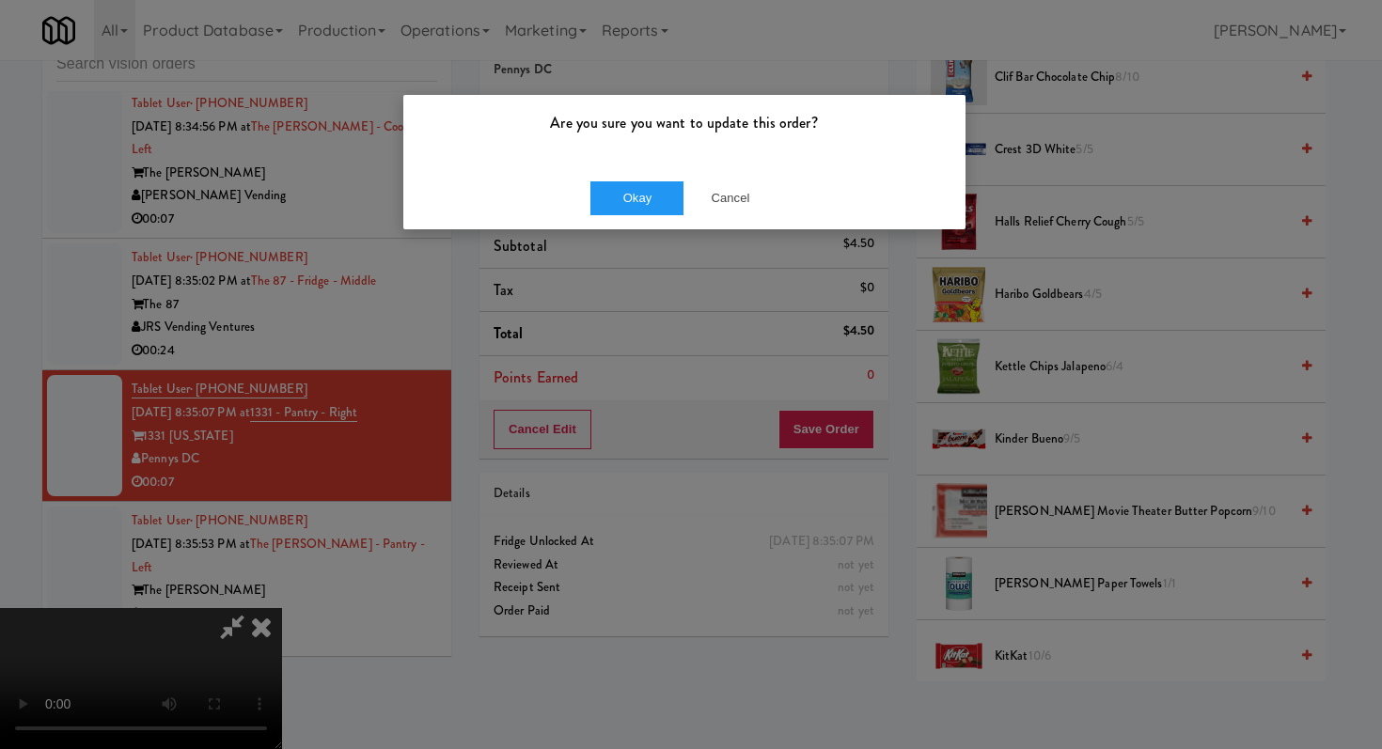
click at [655, 171] on div "Okay Cancel" at bounding box center [684, 197] width 562 height 63
click at [611, 233] on div "Are you sure you want to update this order? Okay Cancel" at bounding box center [691, 374] width 1382 height 749
click at [631, 203] on button "Okay" at bounding box center [637, 198] width 94 height 34
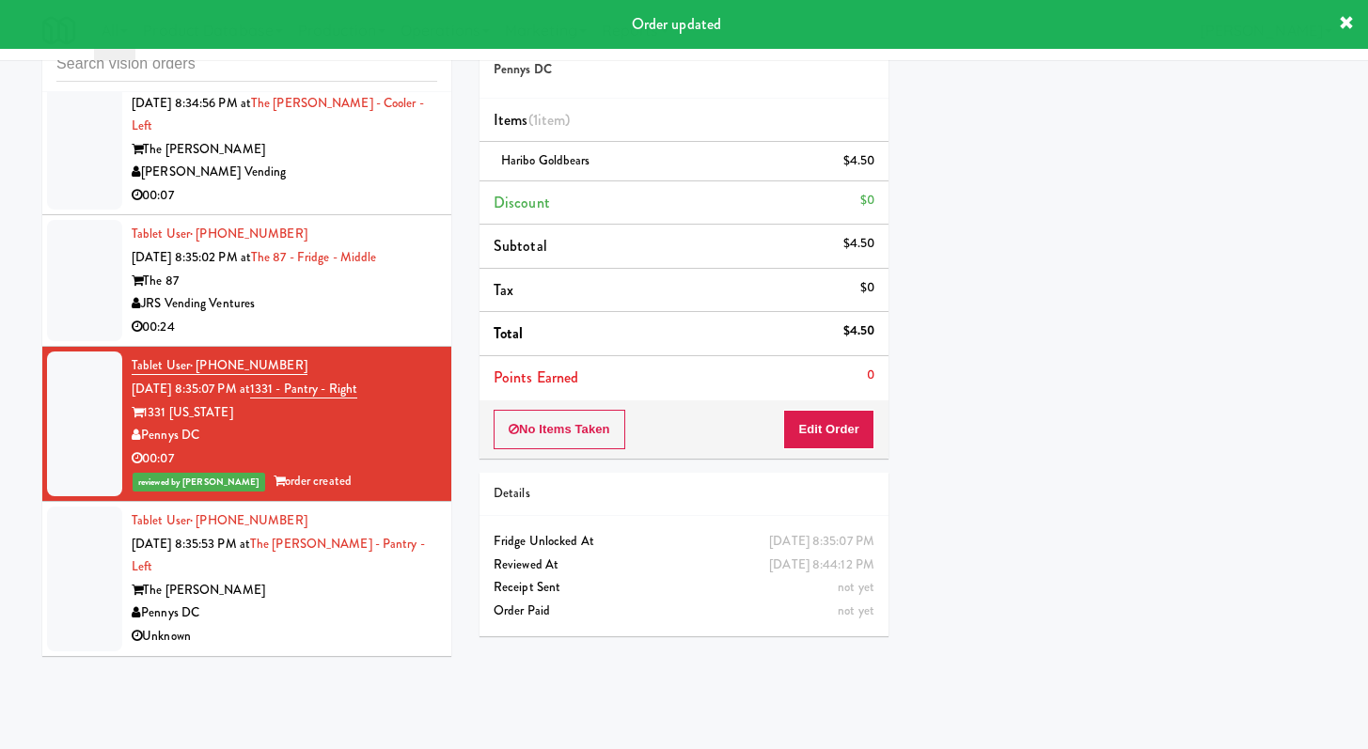
scroll to position [22014, 0]
click at [346, 613] on div "Pennys DC" at bounding box center [285, 614] width 306 height 24
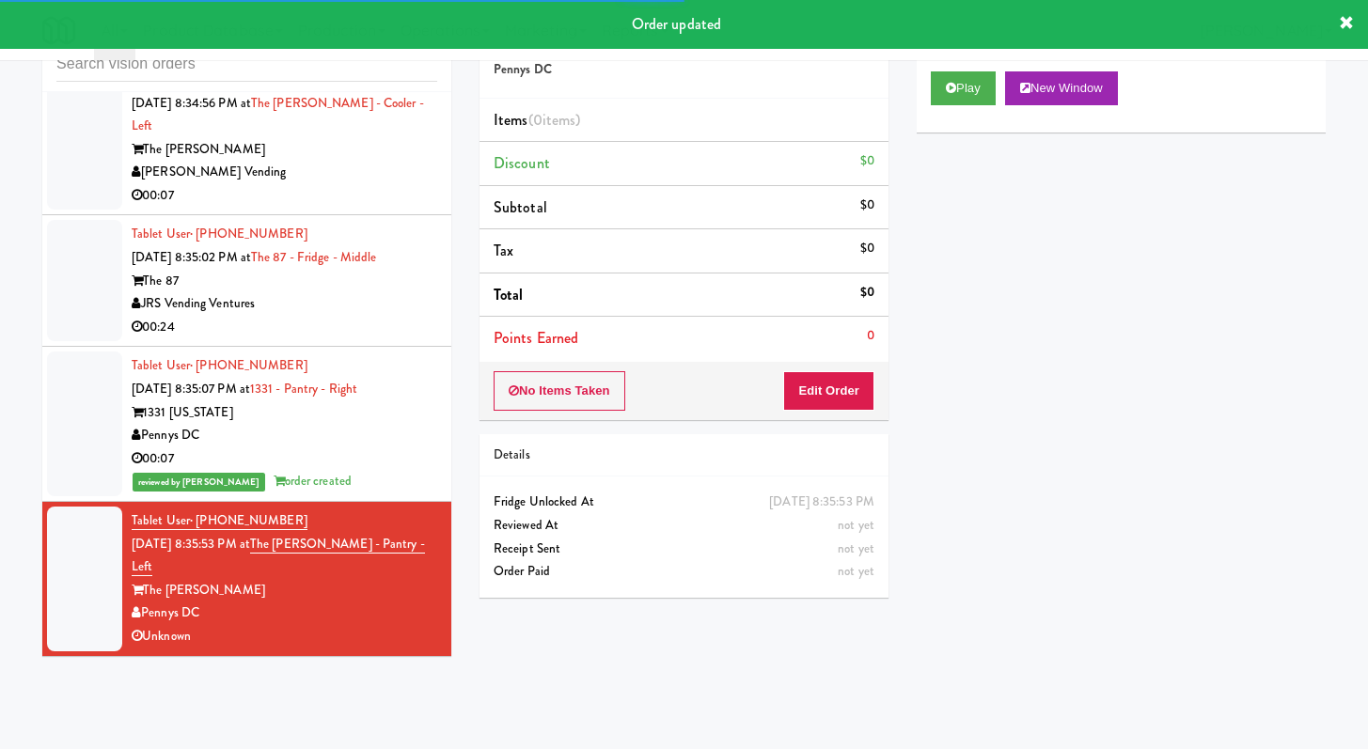
click at [963, 65] on div "Play New Window" at bounding box center [1121, 94] width 409 height 75
click at [954, 94] on button "Play" at bounding box center [963, 88] width 65 height 34
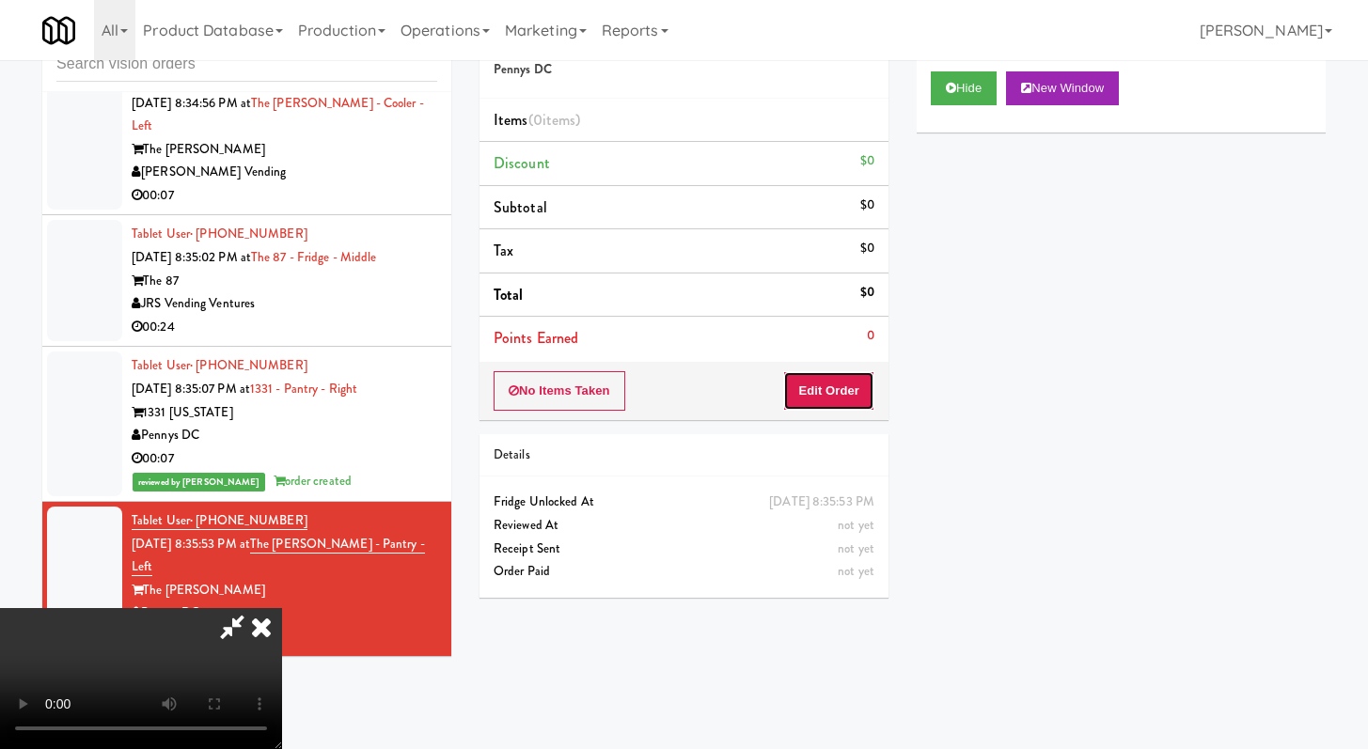
click at [831, 392] on button "Edit Order" at bounding box center [828, 390] width 91 height 39
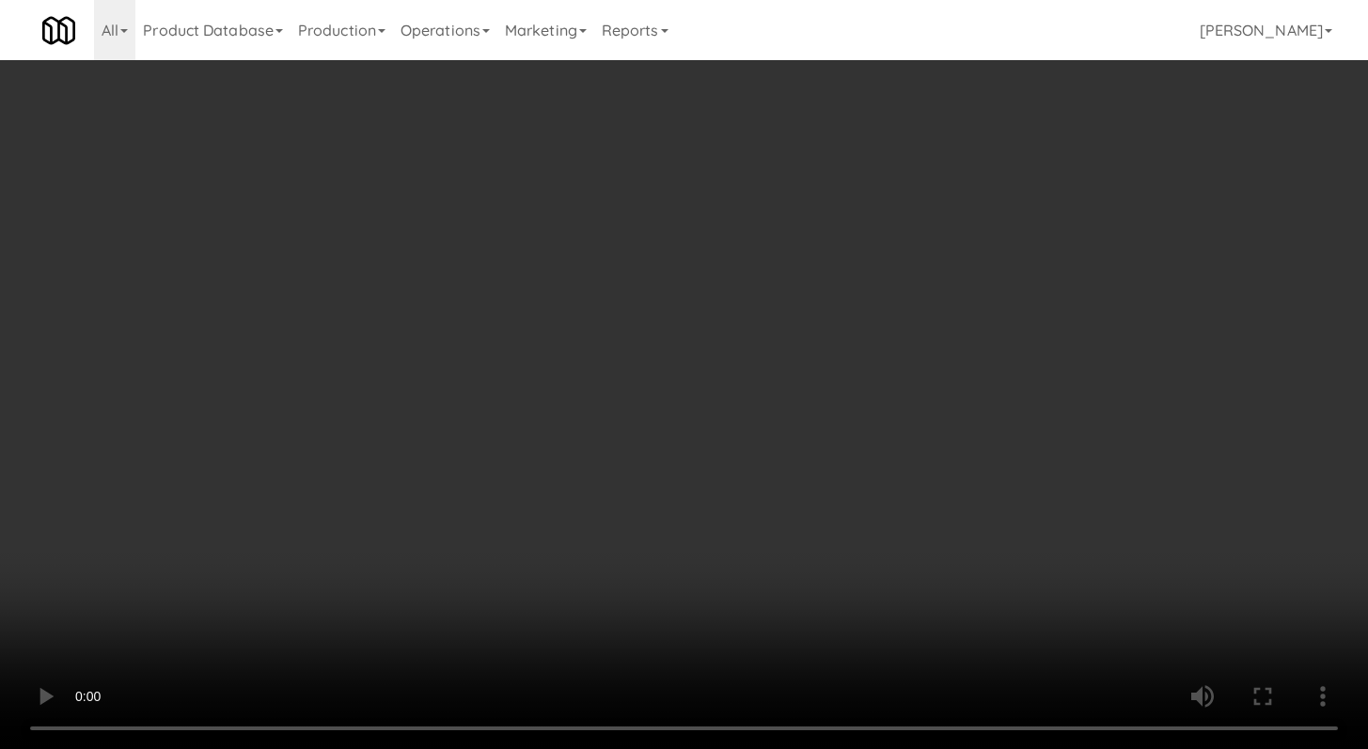
scroll to position [21921, 0]
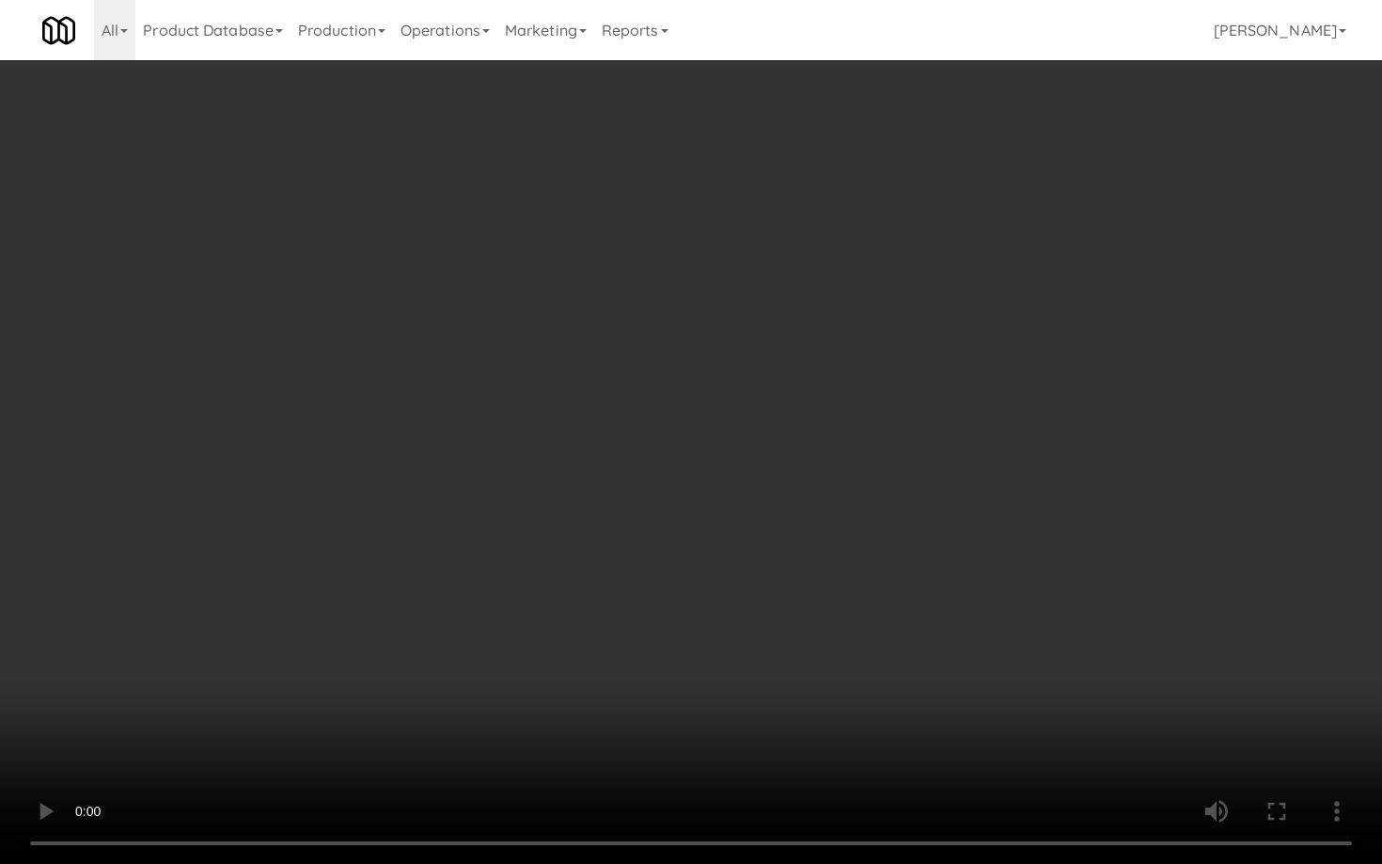
click at [655, 598] on video at bounding box center [691, 432] width 1382 height 864
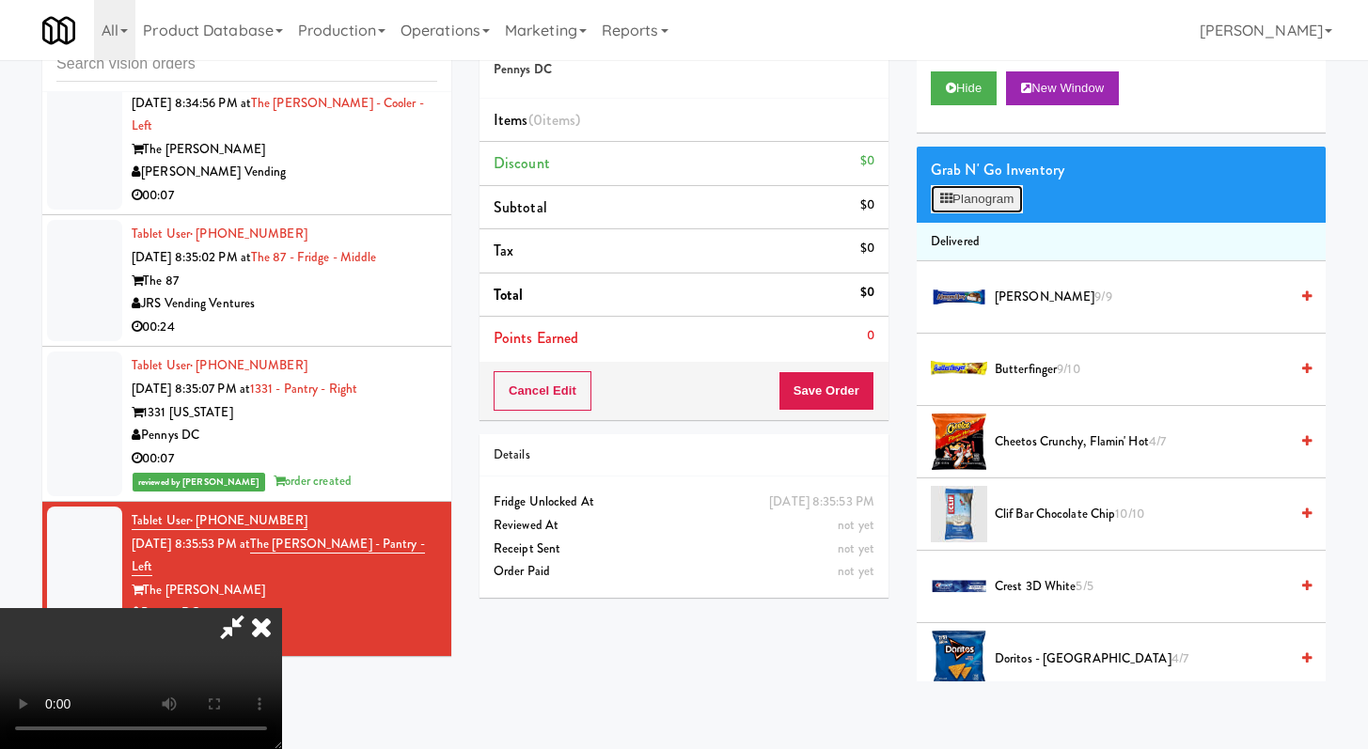
click at [968, 201] on button "Planogram" at bounding box center [977, 199] width 92 height 28
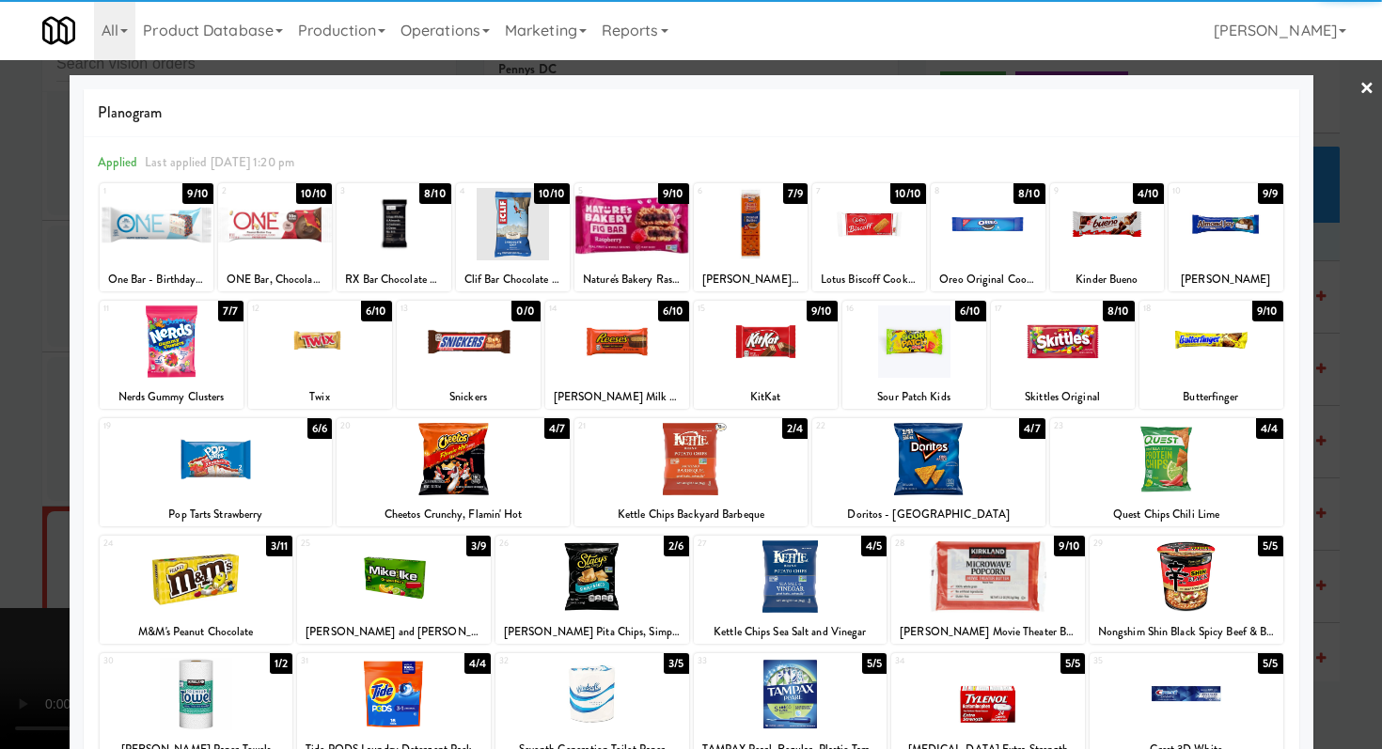
click at [427, 696] on div at bounding box center [394, 694] width 194 height 72
click at [766, 339] on div at bounding box center [766, 342] width 144 height 72
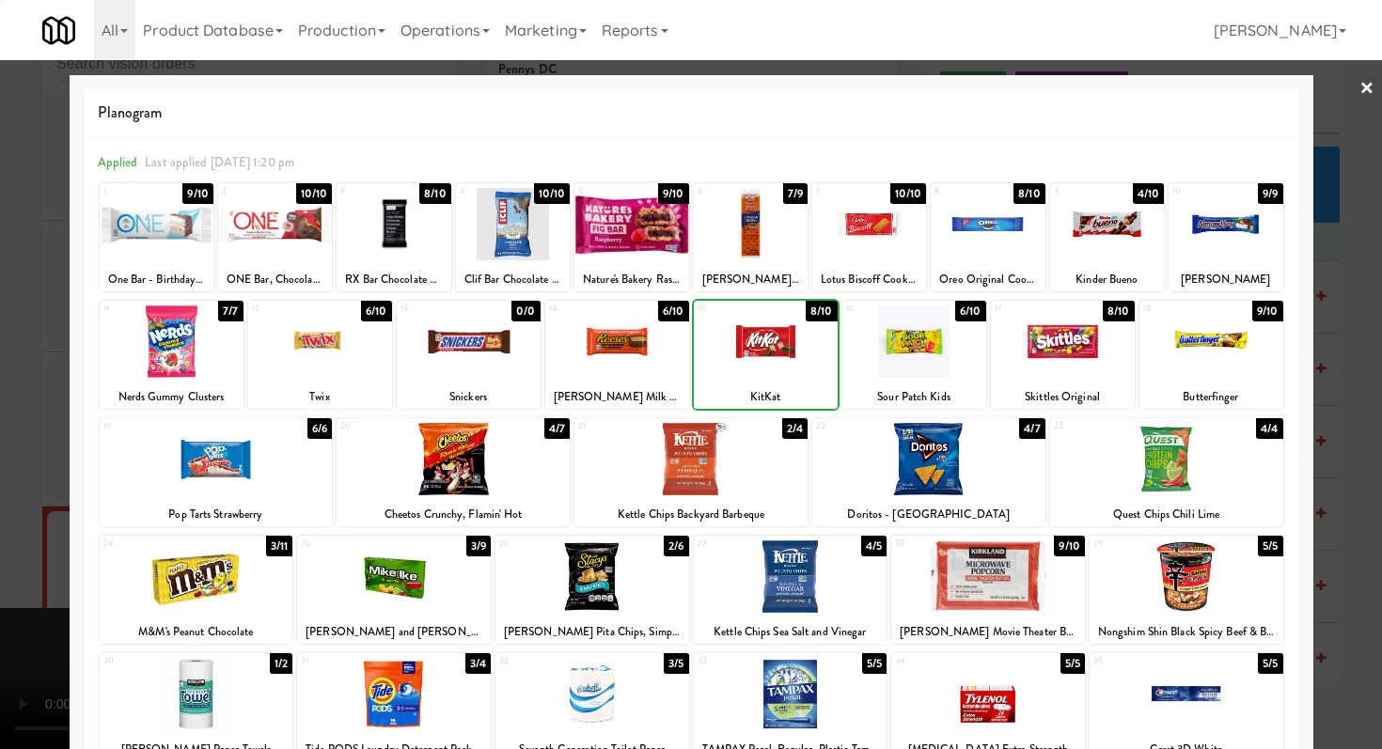
click at [0, 467] on div at bounding box center [691, 374] width 1382 height 749
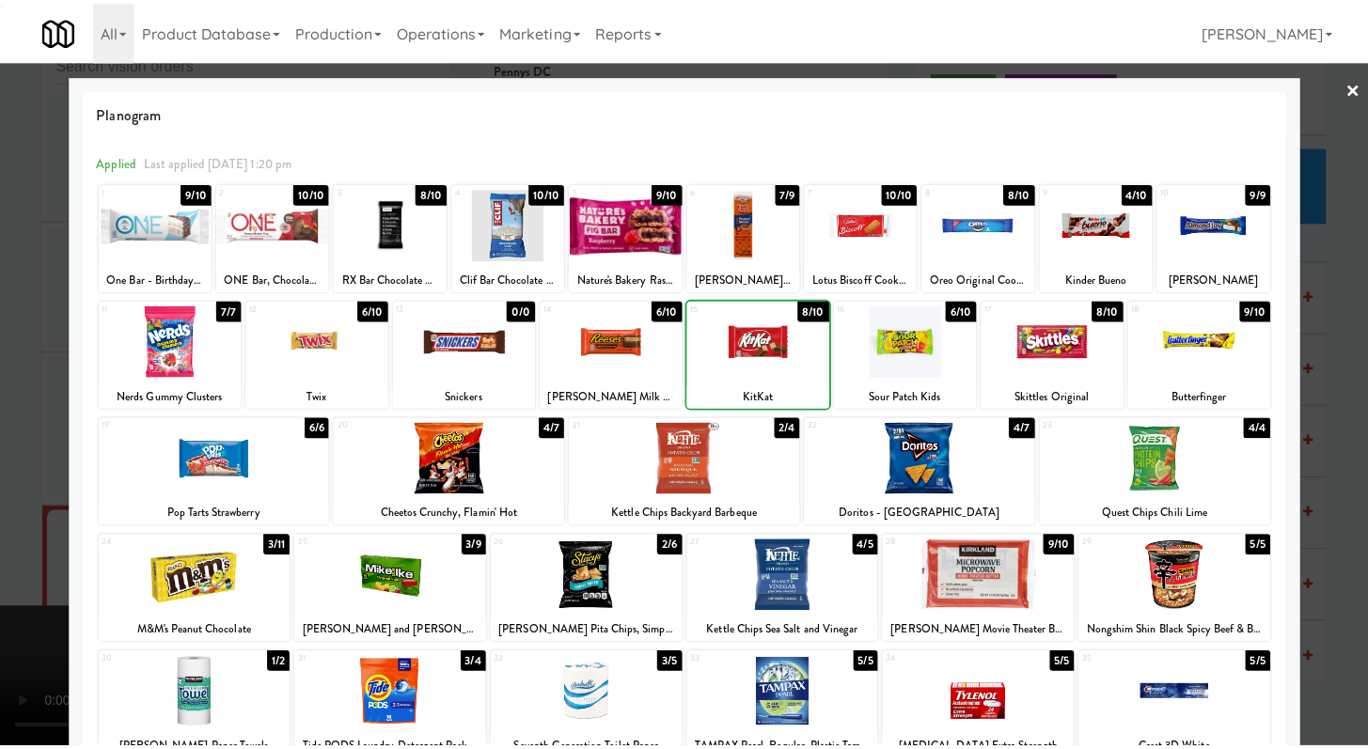
scroll to position [22014, 0]
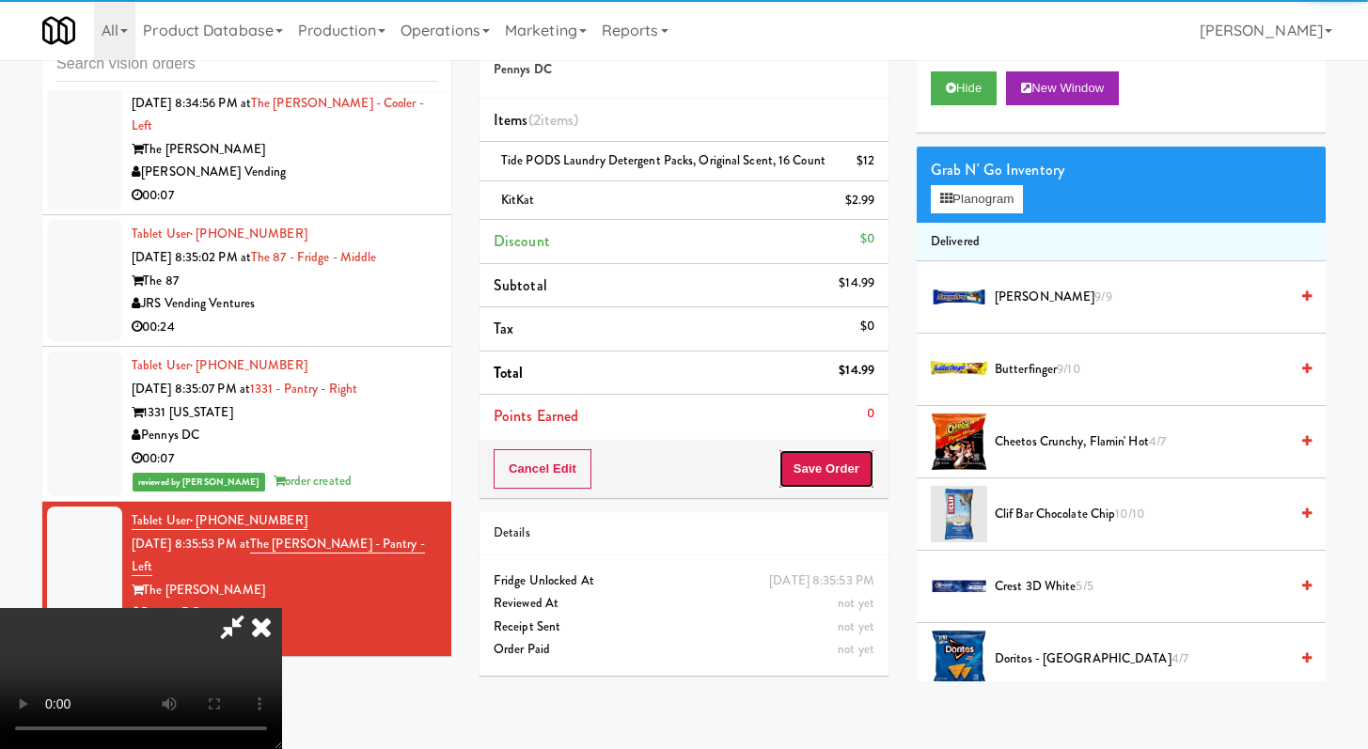
click at [844, 475] on button "Save Order" at bounding box center [827, 468] width 96 height 39
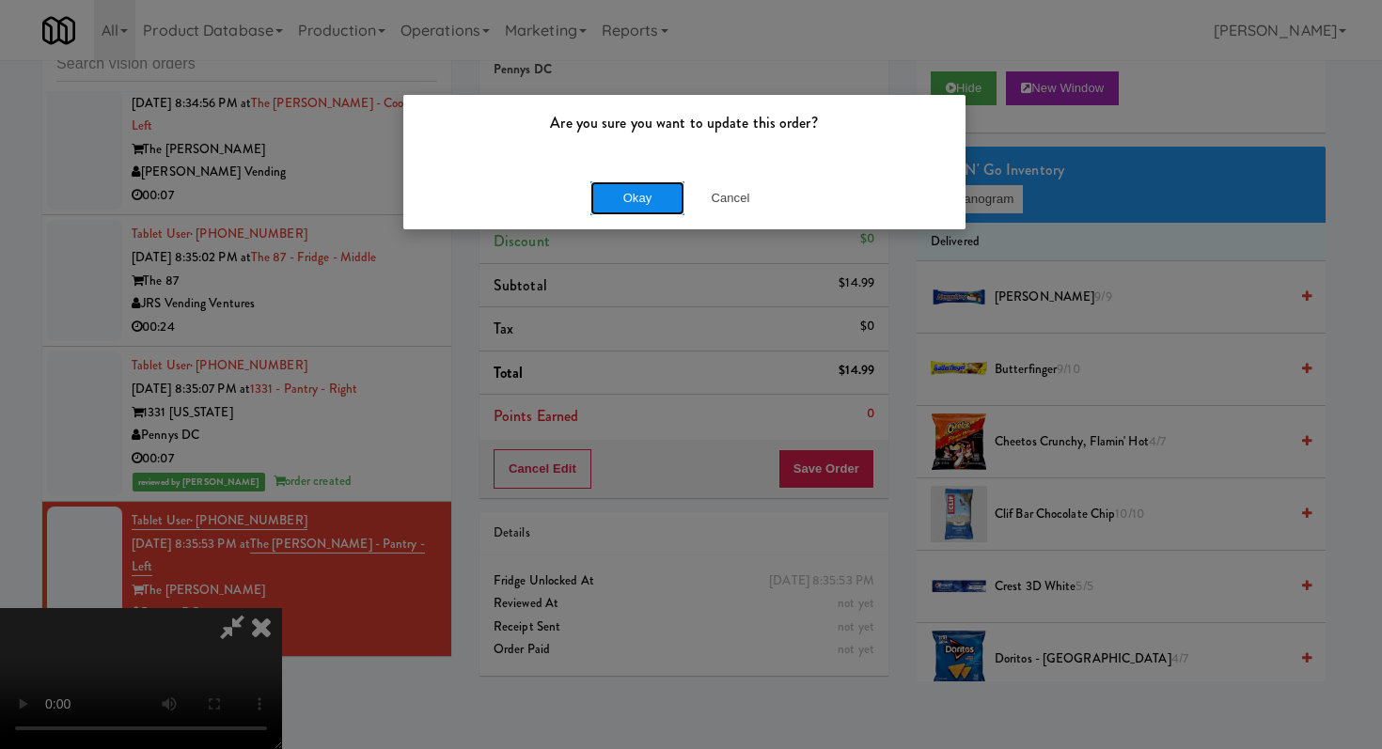
click at [618, 194] on button "Okay" at bounding box center [637, 198] width 94 height 34
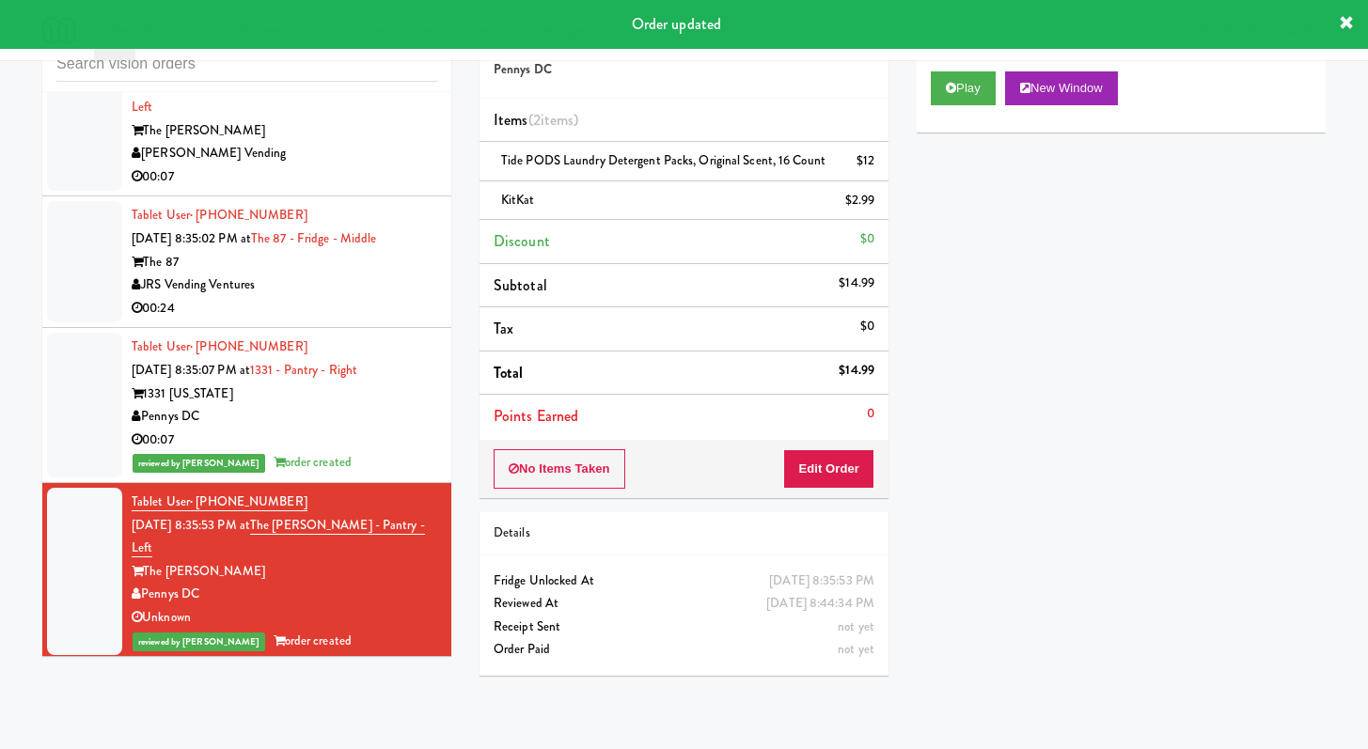
click at [355, 297] on div "JRS Vending Ventures" at bounding box center [285, 286] width 306 height 24
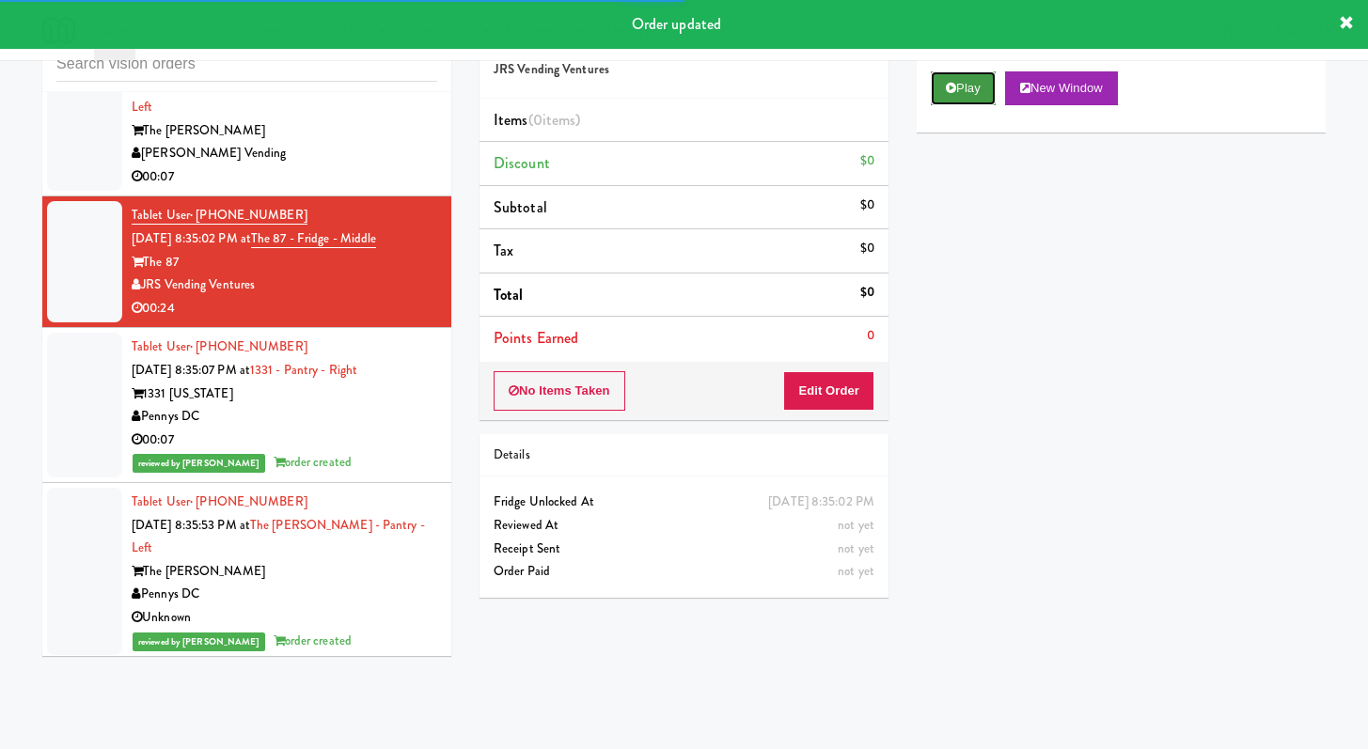
click at [936, 87] on button "Play" at bounding box center [963, 88] width 65 height 34
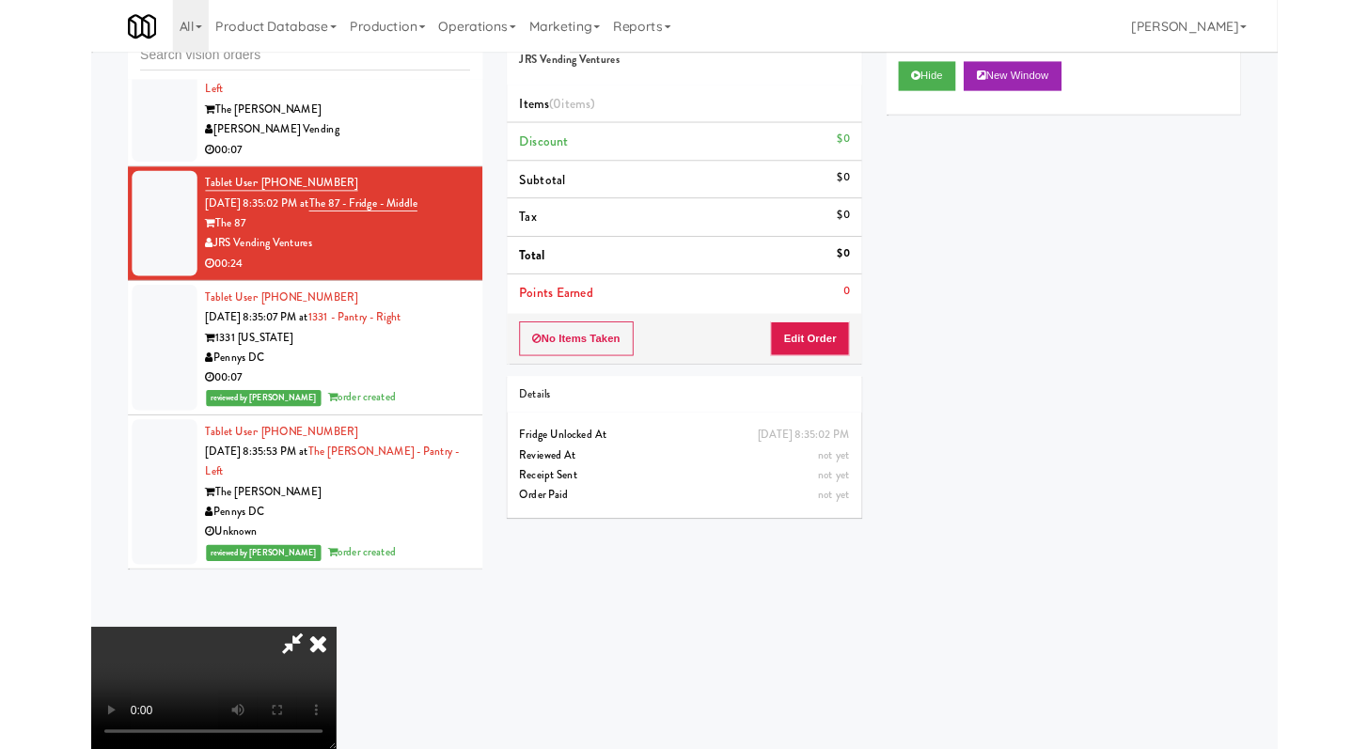
scroll to position [21944, 0]
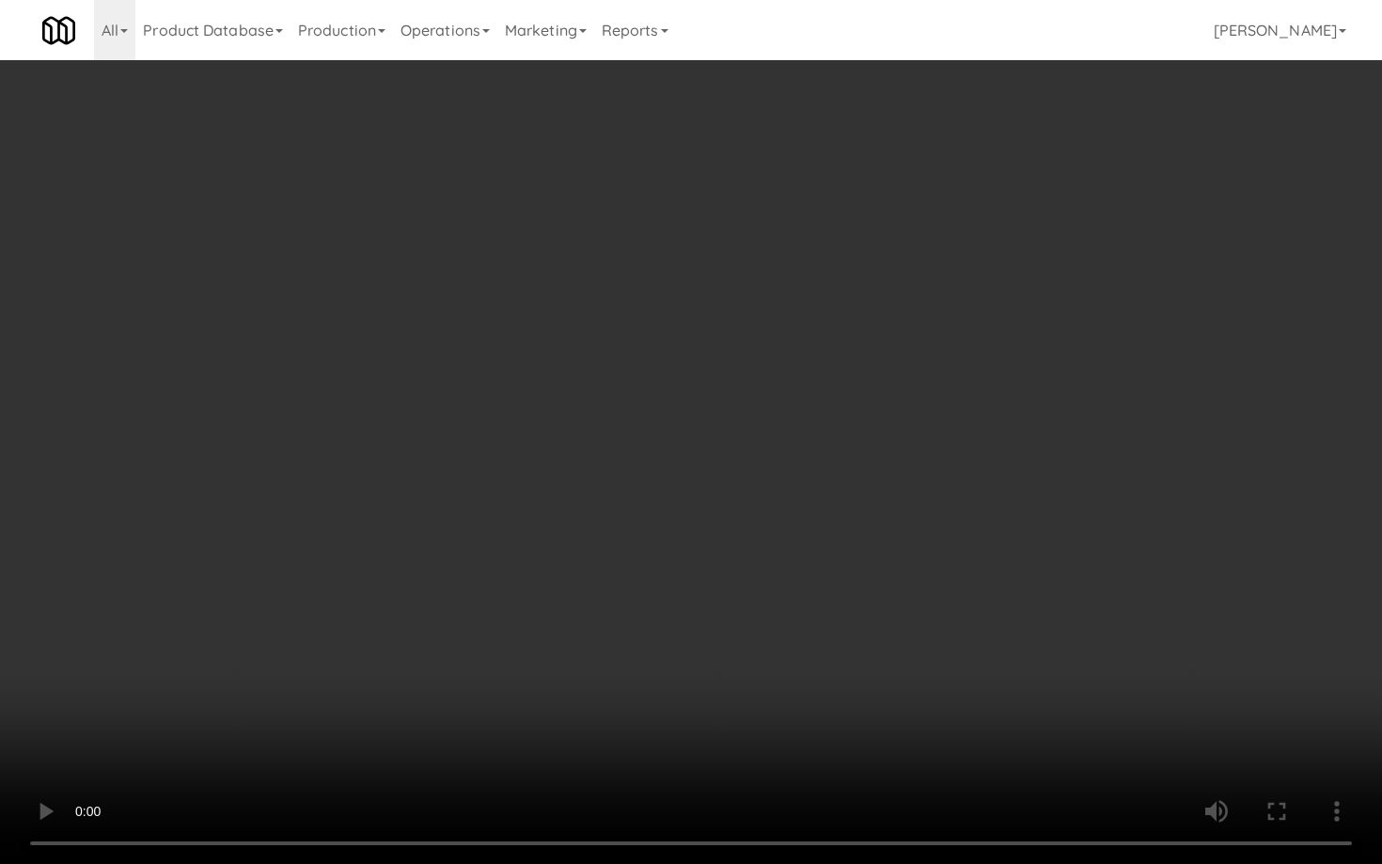
click at [943, 596] on video at bounding box center [691, 432] width 1382 height 864
click at [943, 595] on video at bounding box center [691, 432] width 1382 height 864
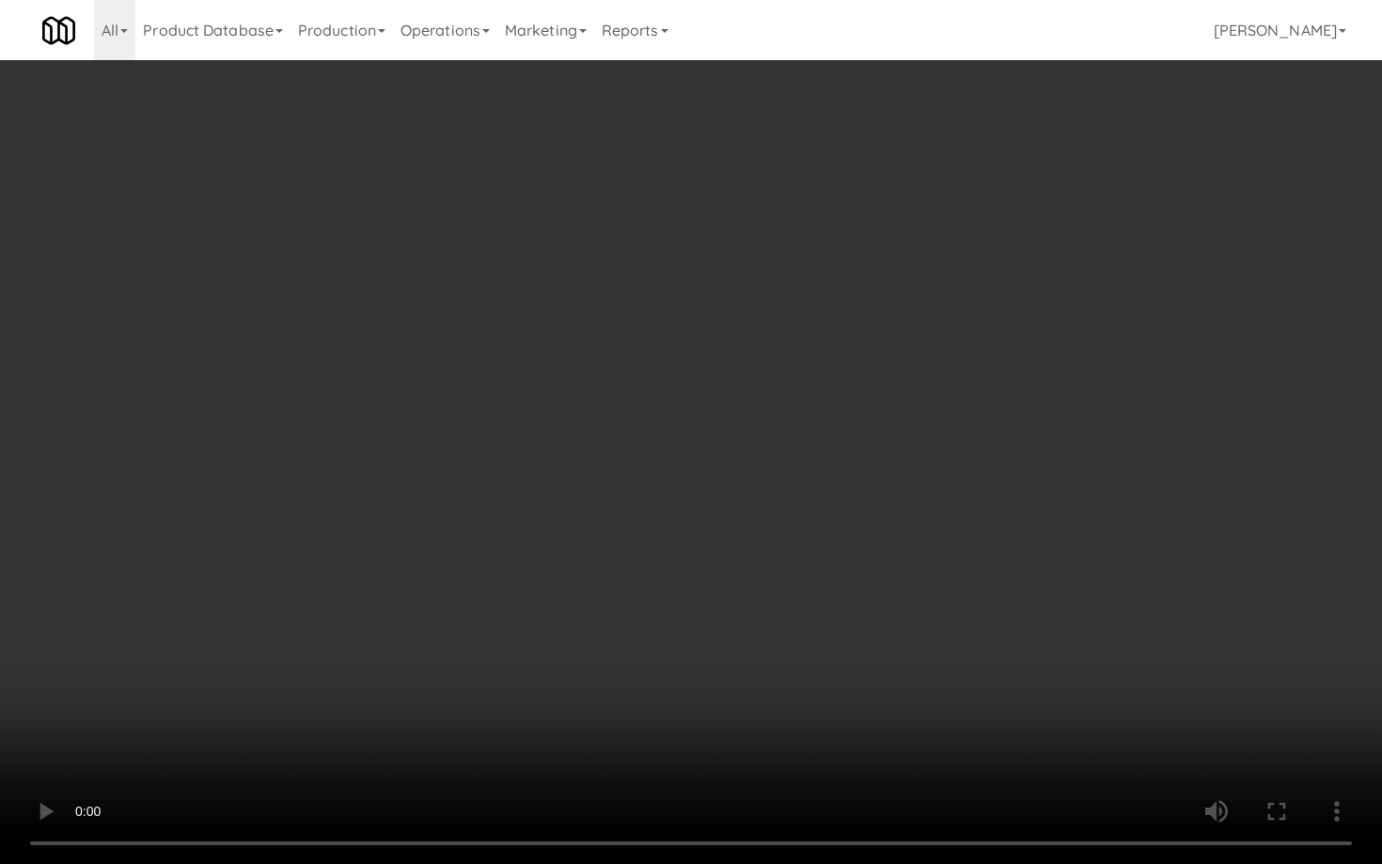
click at [943, 595] on video at bounding box center [691, 432] width 1382 height 864
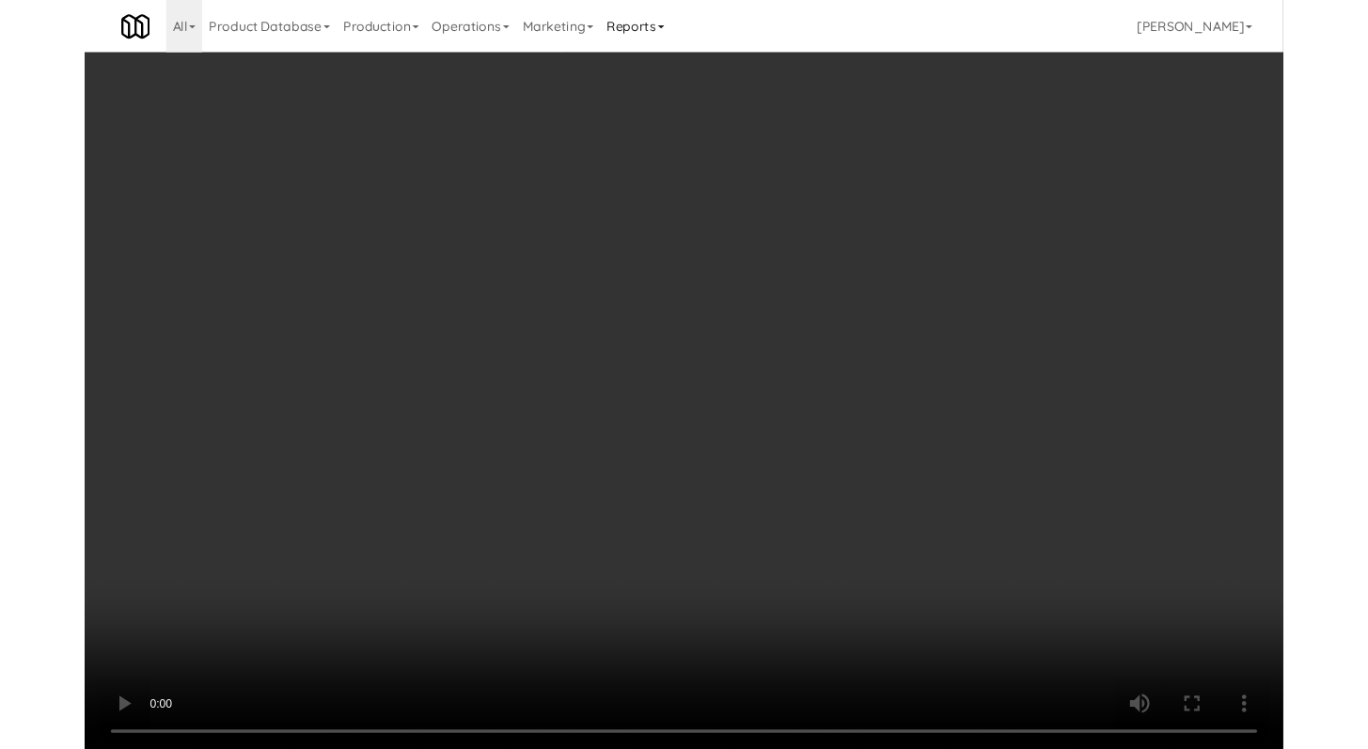
scroll to position [22037, 0]
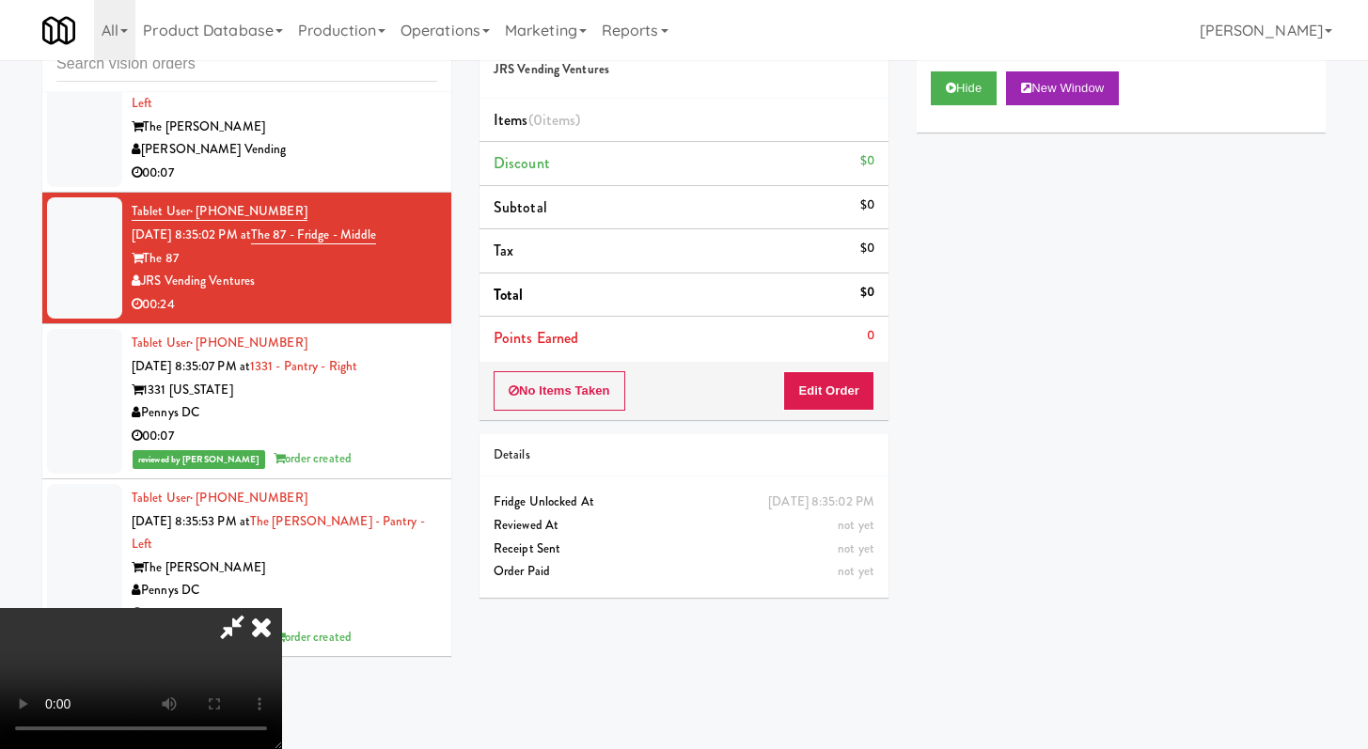
click at [254, 608] on icon at bounding box center [232, 627] width 43 height 38
click at [272, 81] on input "text" at bounding box center [246, 64] width 381 height 35
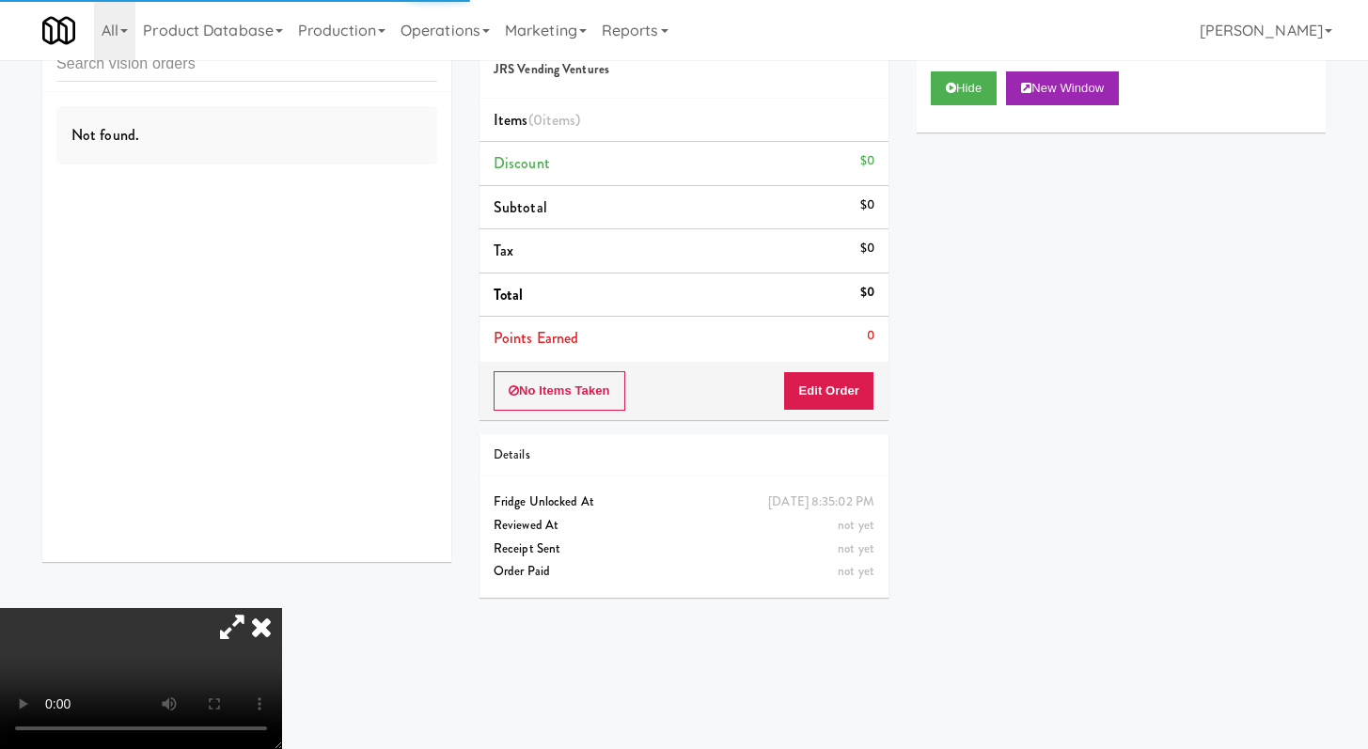
click at [282, 608] on icon at bounding box center [261, 627] width 41 height 38
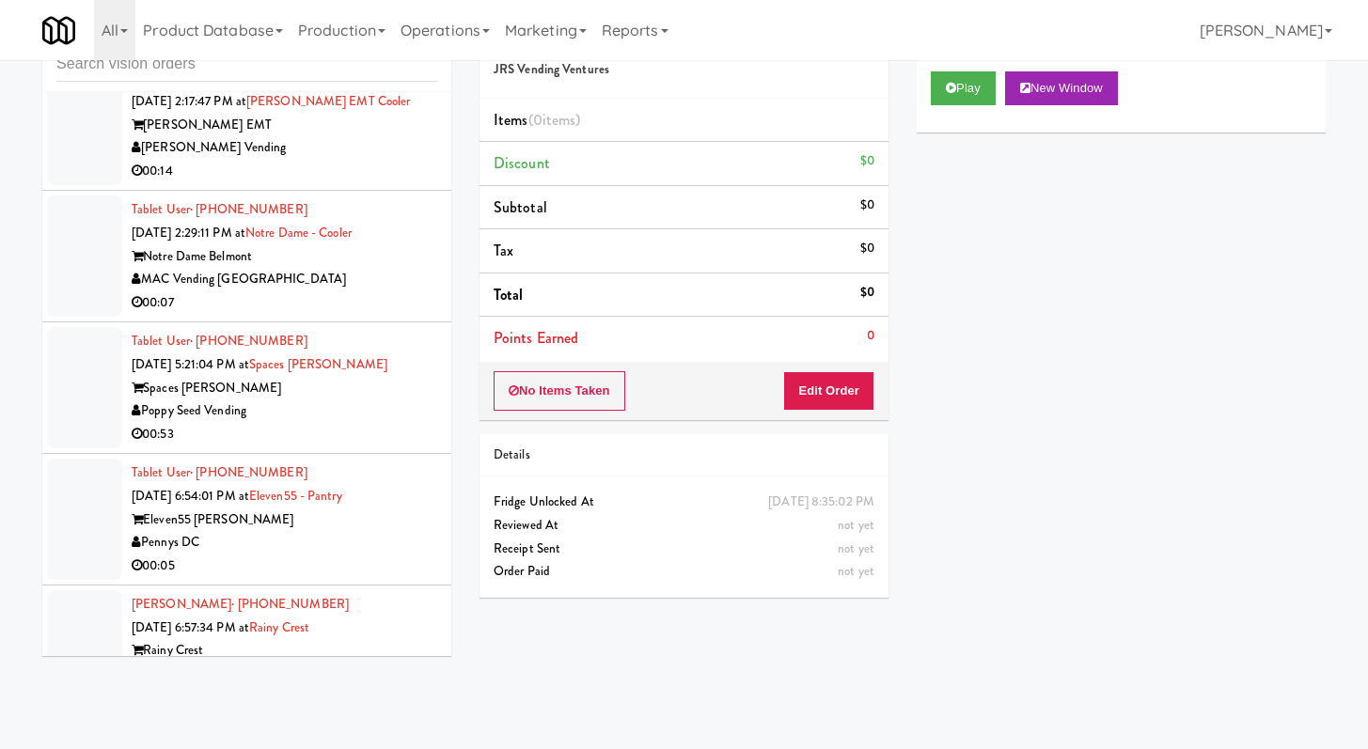
scroll to position [728, 0]
click at [380, 317] on div "00:07" at bounding box center [285, 305] width 306 height 24
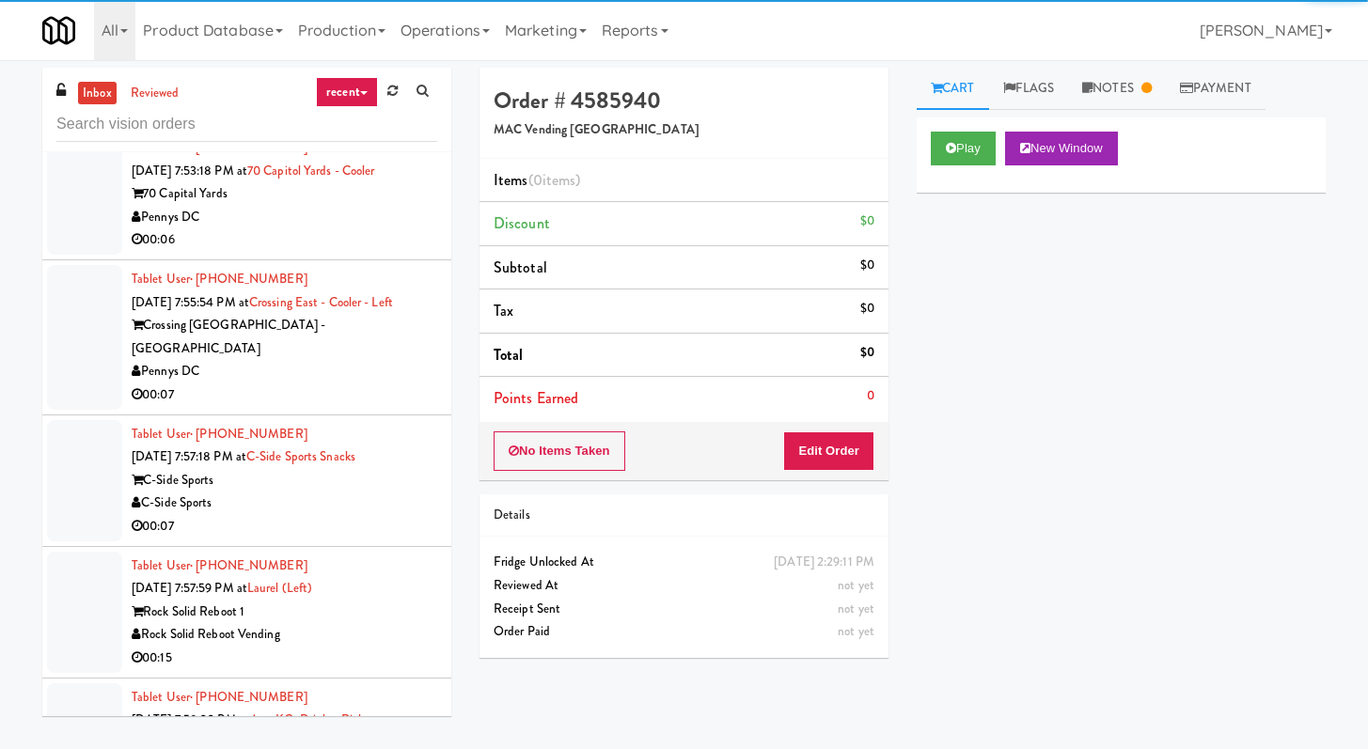
scroll to position [2315, 0]
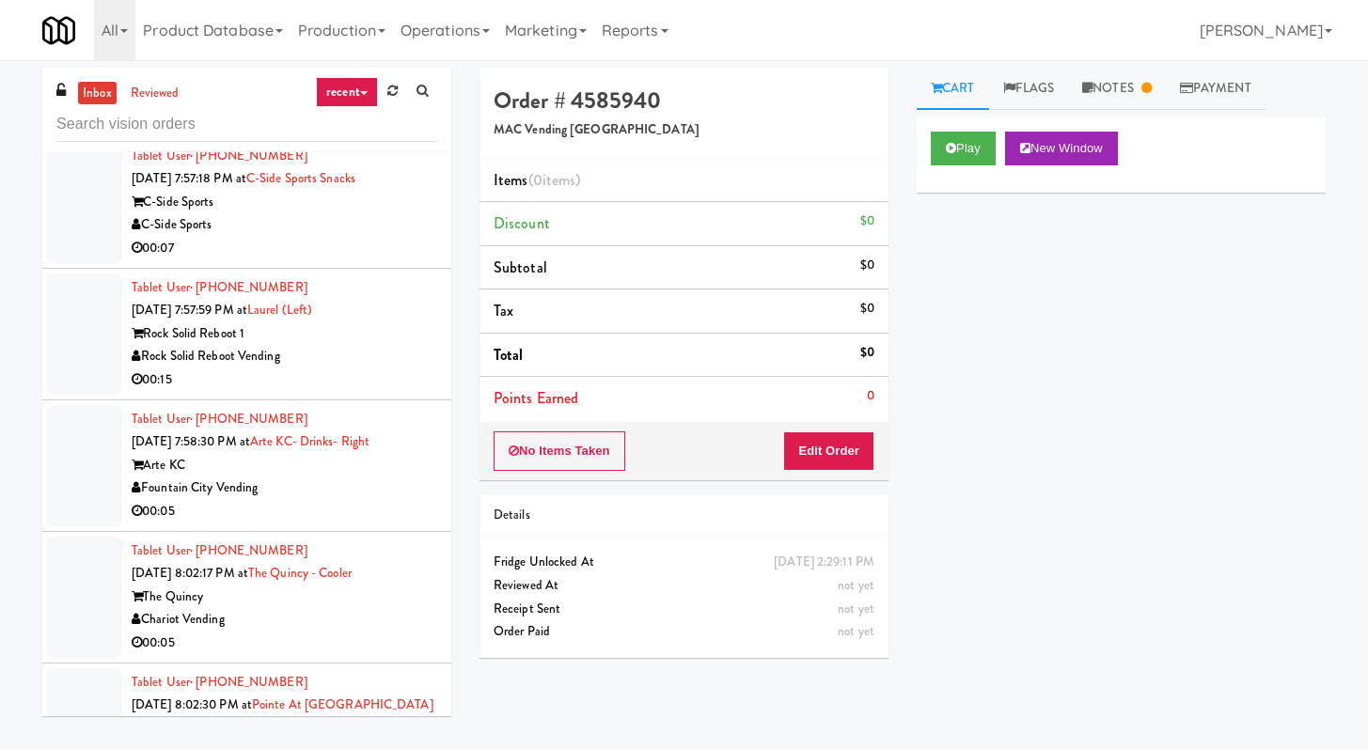
click at [373, 399] on li "Tablet User · (443) 986-4767 [DATE] 7:57:59 PM at [GEOGRAPHIC_DATA] (Left) Rock…" at bounding box center [246, 335] width 409 height 132
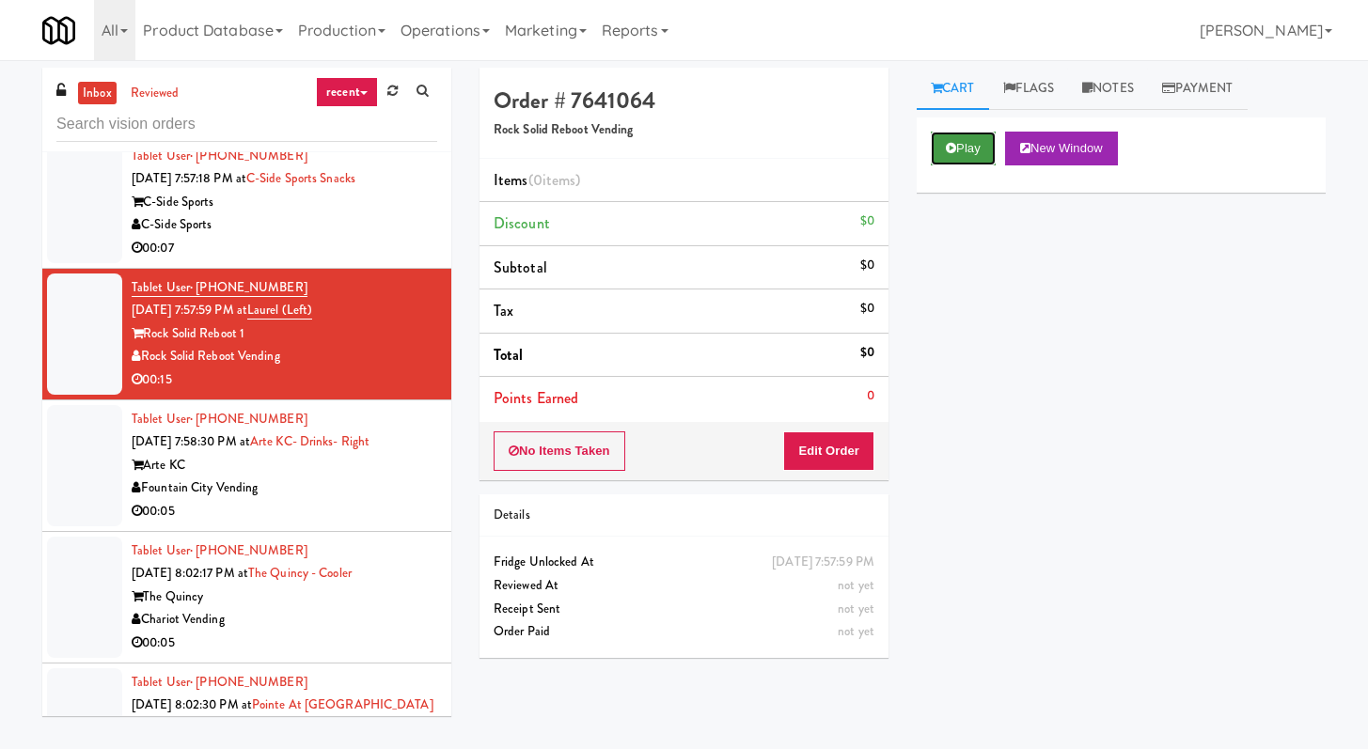
click at [976, 151] on button "Play" at bounding box center [963, 149] width 65 height 34
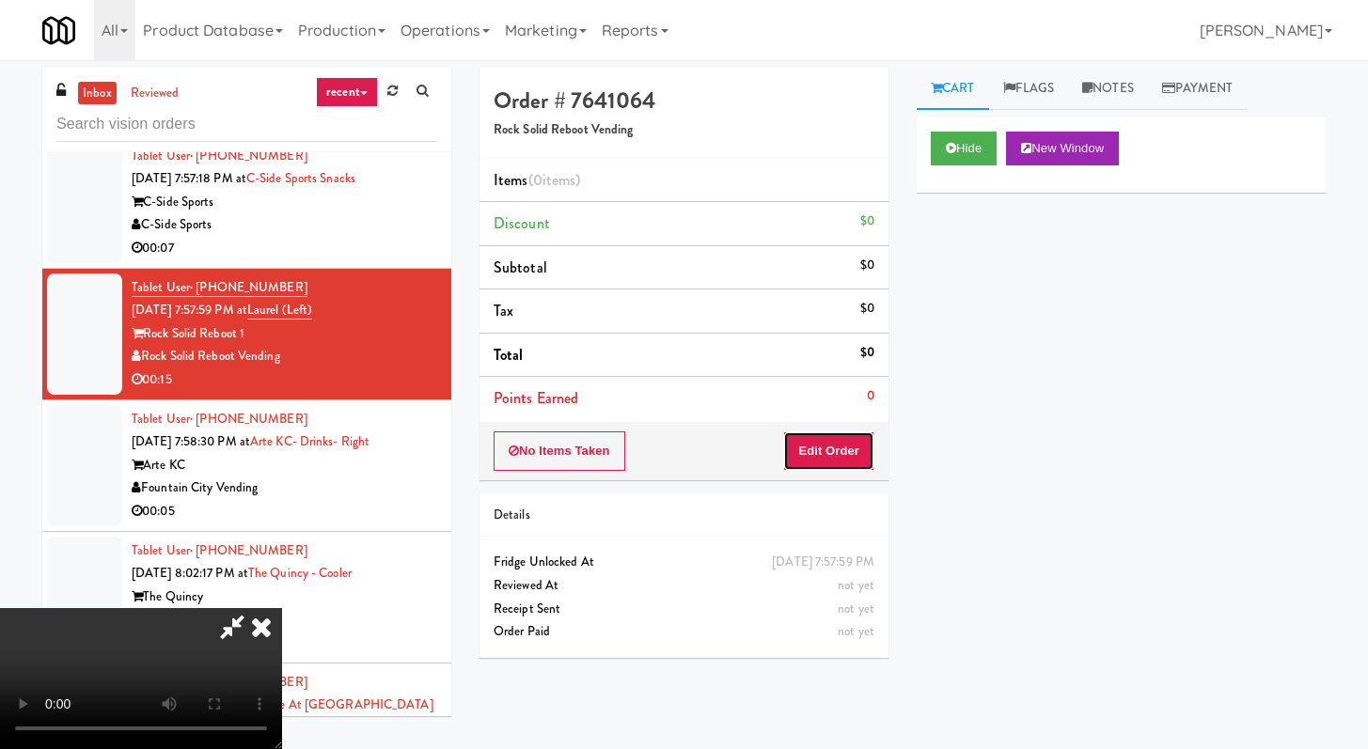
click at [816, 453] on button "Edit Order" at bounding box center [828, 451] width 91 height 39
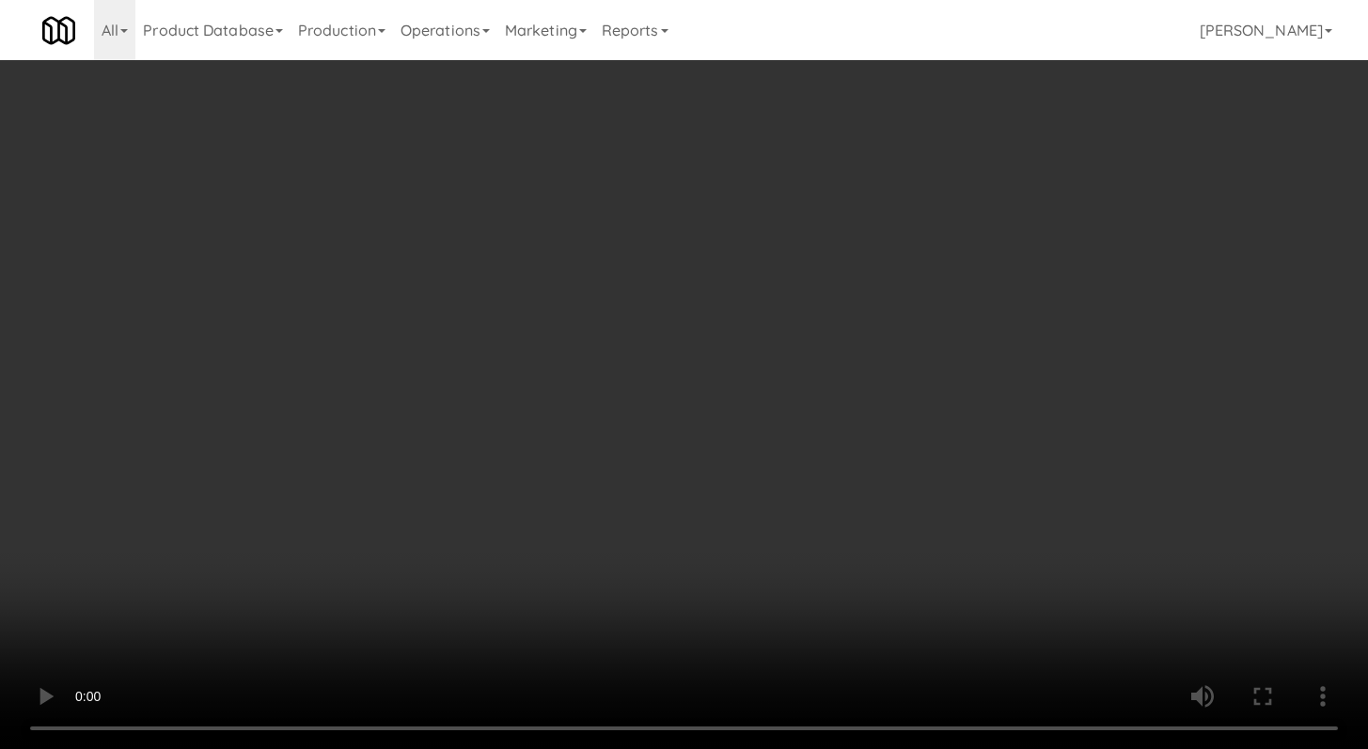
scroll to position [2291, 0]
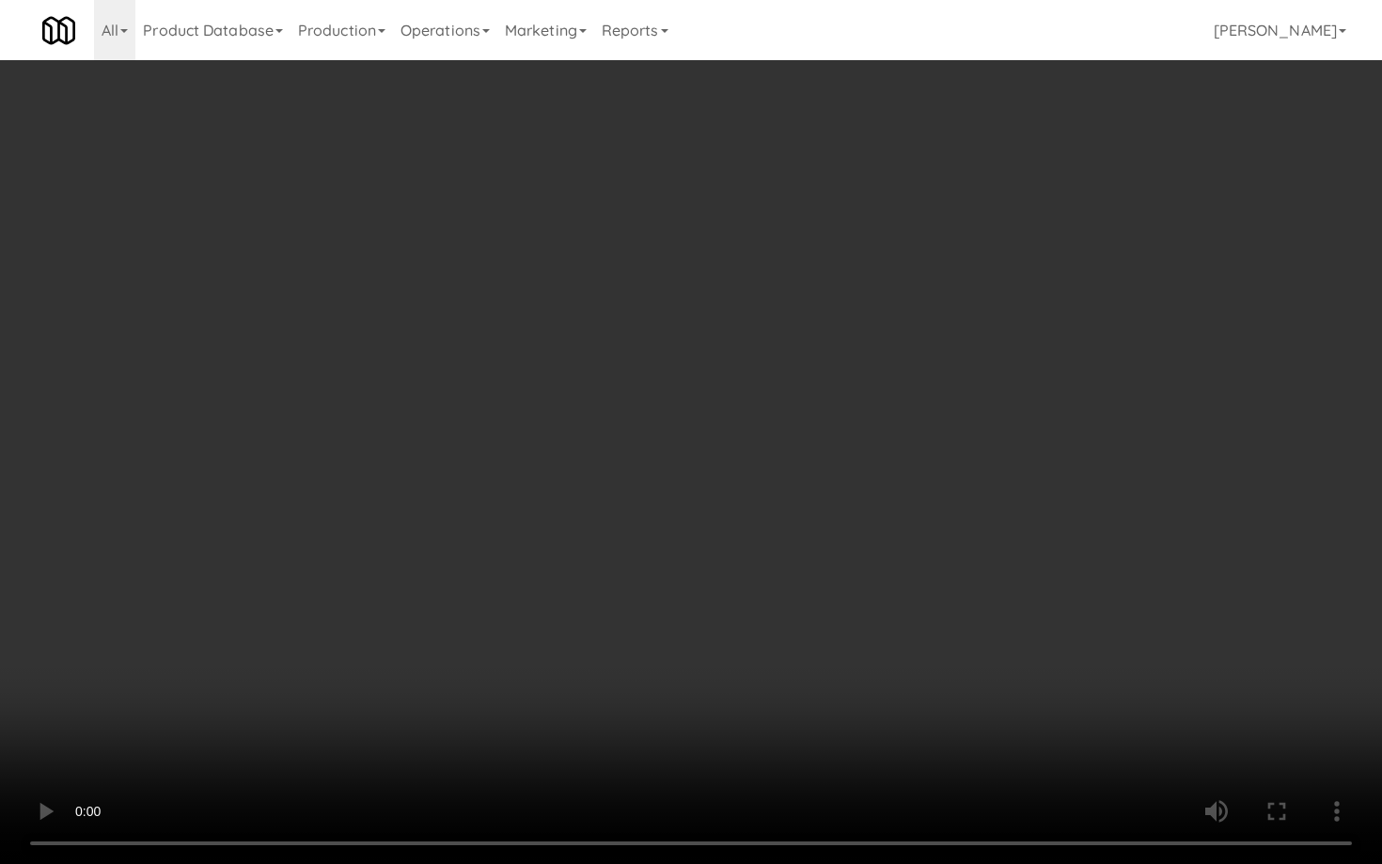
click at [688, 653] on video at bounding box center [691, 432] width 1382 height 864
click at [693, 647] on video at bounding box center [691, 432] width 1382 height 864
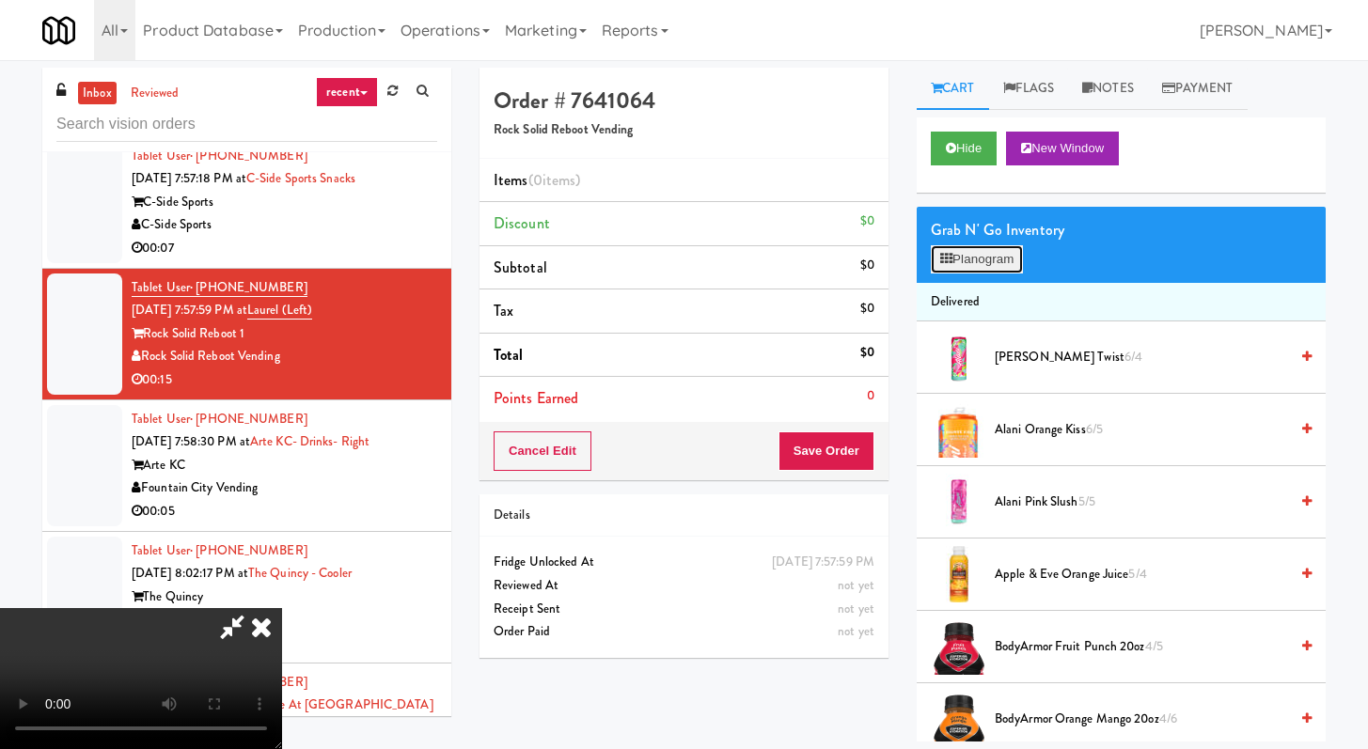
click at [991, 256] on button "Planogram" at bounding box center [977, 259] width 92 height 28
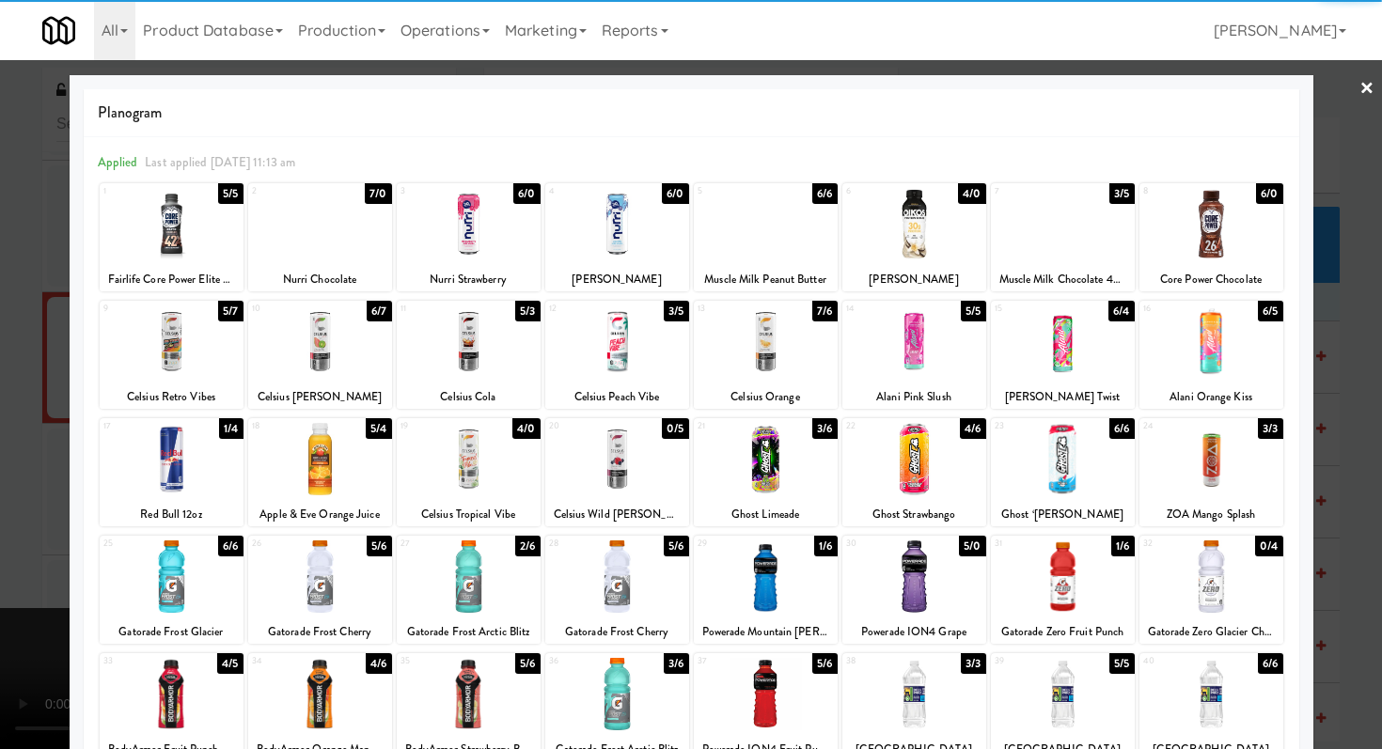
click at [1046, 228] on div at bounding box center [1063, 224] width 144 height 72
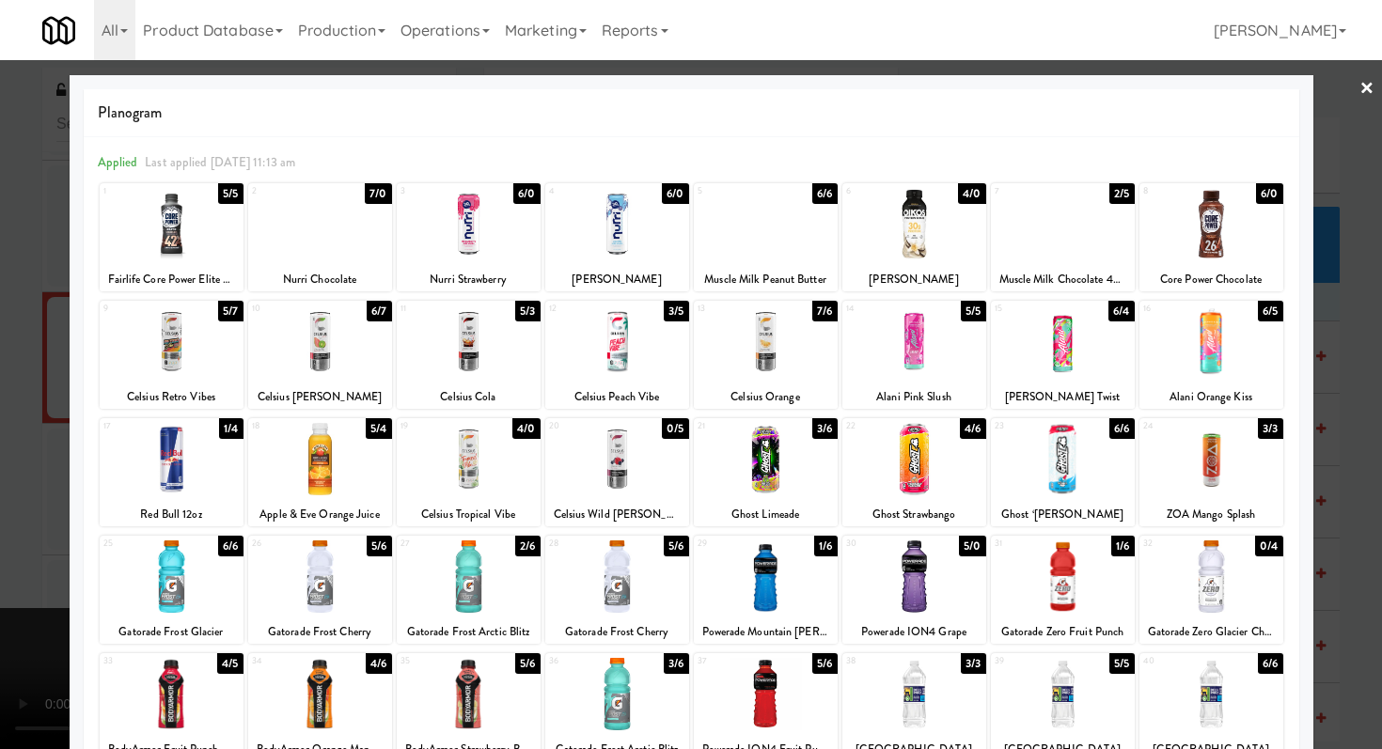
click at [467, 565] on div at bounding box center [469, 577] width 144 height 72
drag, startPoint x: 0, startPoint y: 514, endPoint x: 423, endPoint y: 496, distance: 423.5
click at [0, 513] on div at bounding box center [691, 374] width 1382 height 749
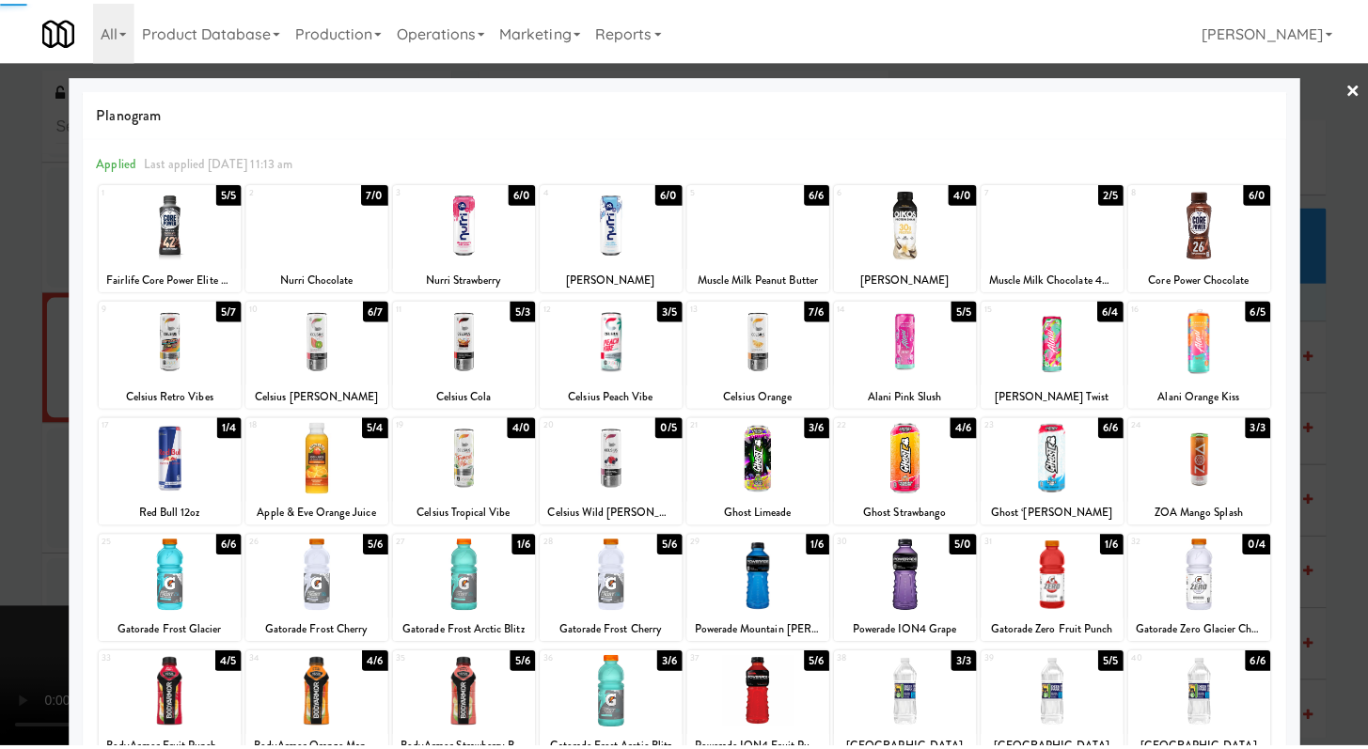
scroll to position [2315, 0]
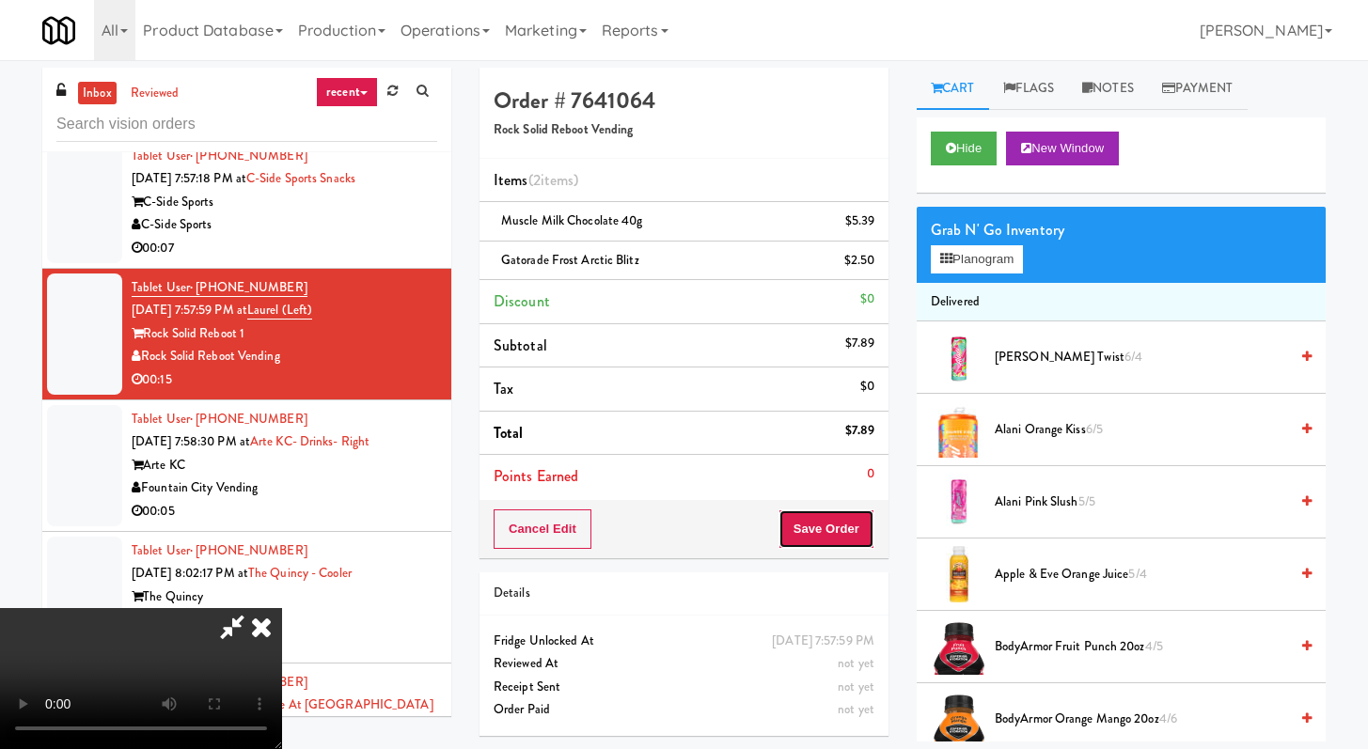
drag, startPoint x: 855, startPoint y: 532, endPoint x: 842, endPoint y: 533, distance: 12.3
click at [855, 532] on button "Save Order" at bounding box center [827, 529] width 96 height 39
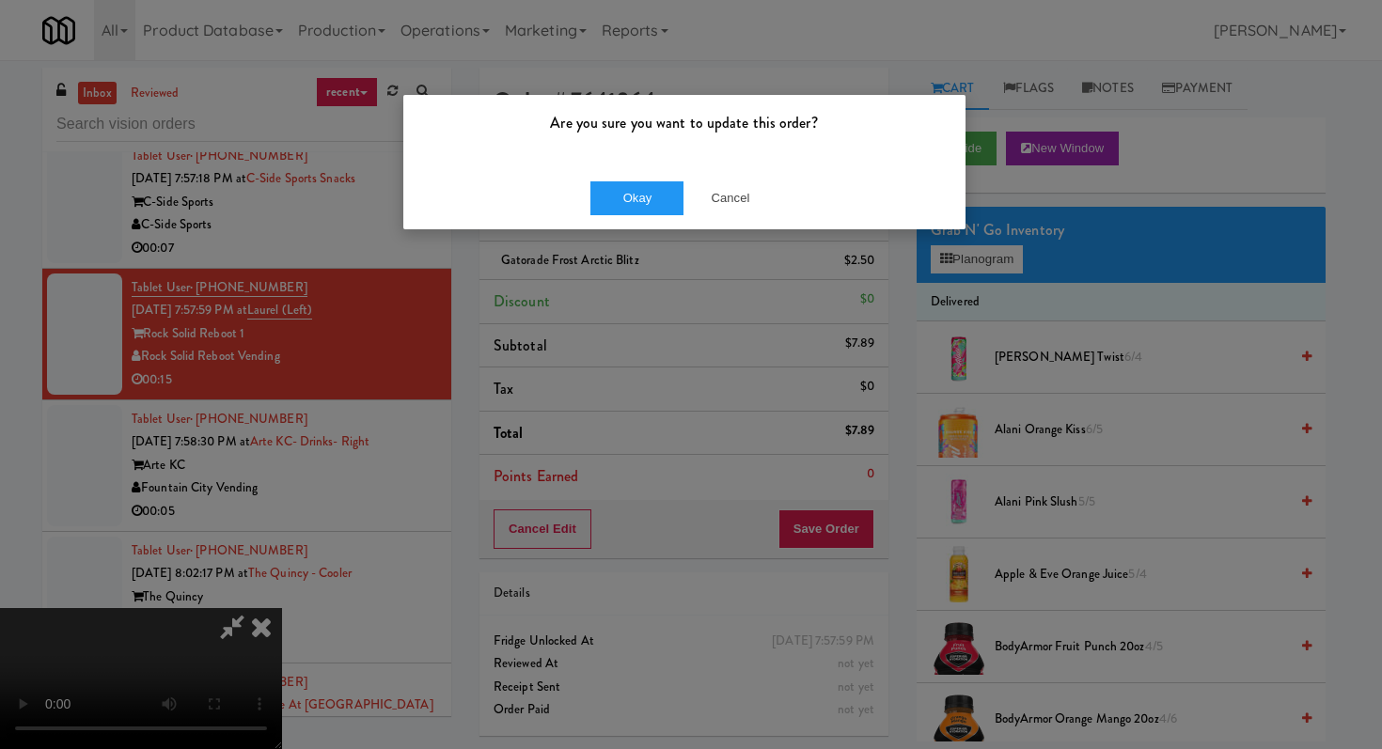
click at [616, 152] on div "Are you sure you want to update this order?" at bounding box center [684, 130] width 562 height 71
click at [614, 177] on div "Okay Cancel" at bounding box center [684, 197] width 562 height 63
click at [609, 192] on button "Okay" at bounding box center [637, 198] width 94 height 34
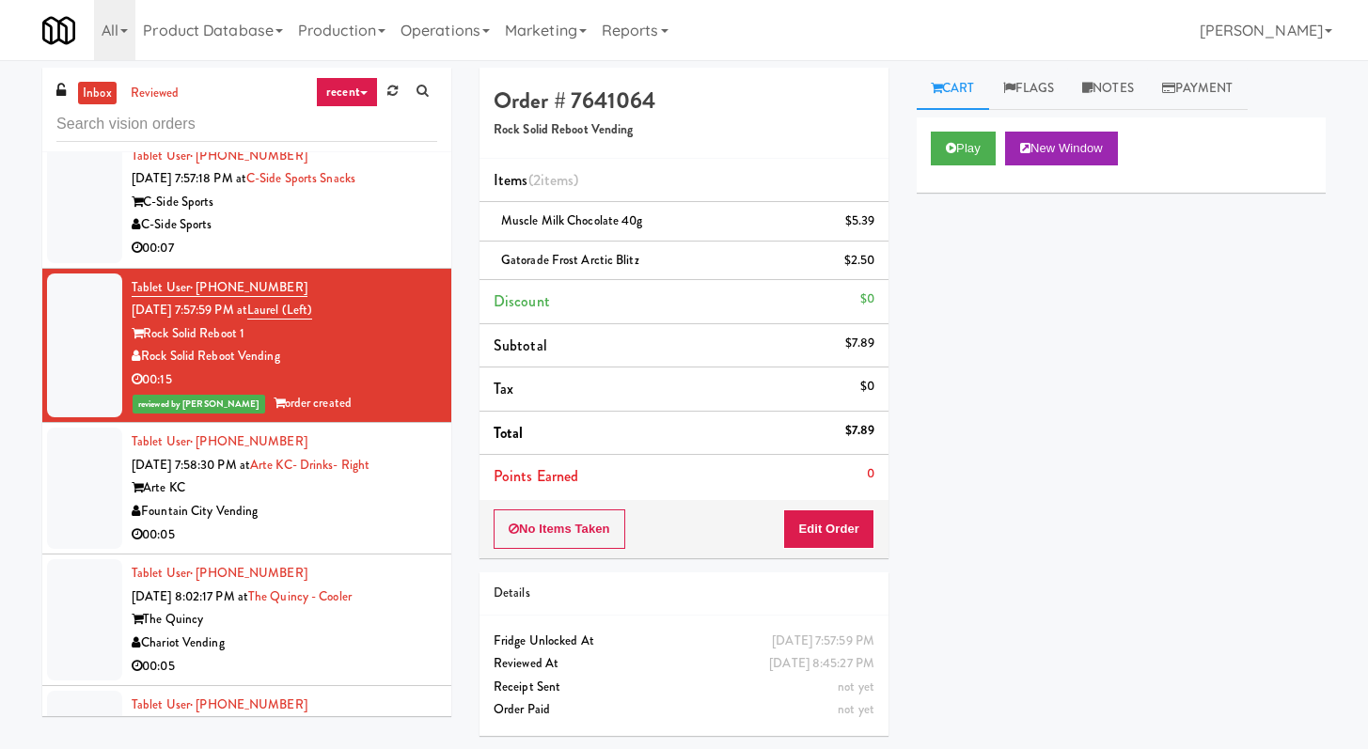
click at [322, 521] on div "Fountain City Vending" at bounding box center [285, 512] width 306 height 24
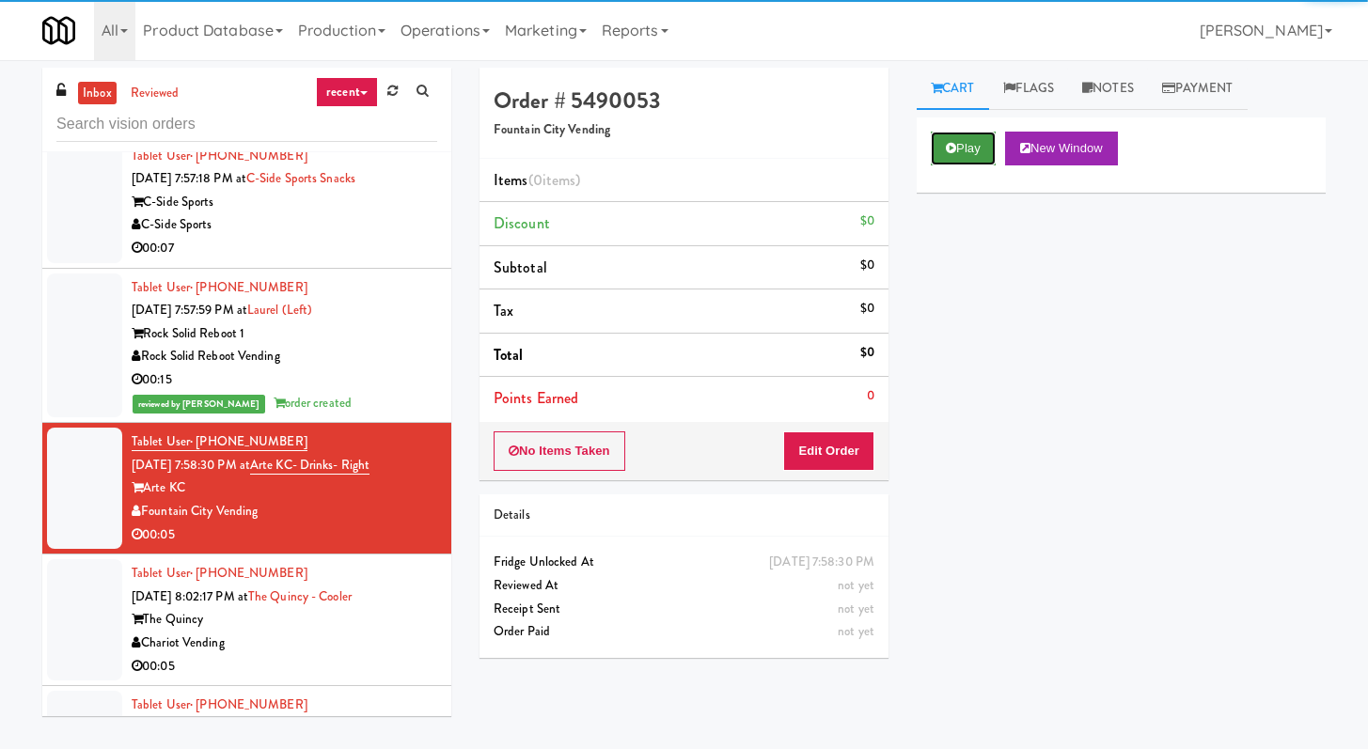
click at [974, 150] on button "Play" at bounding box center [963, 149] width 65 height 34
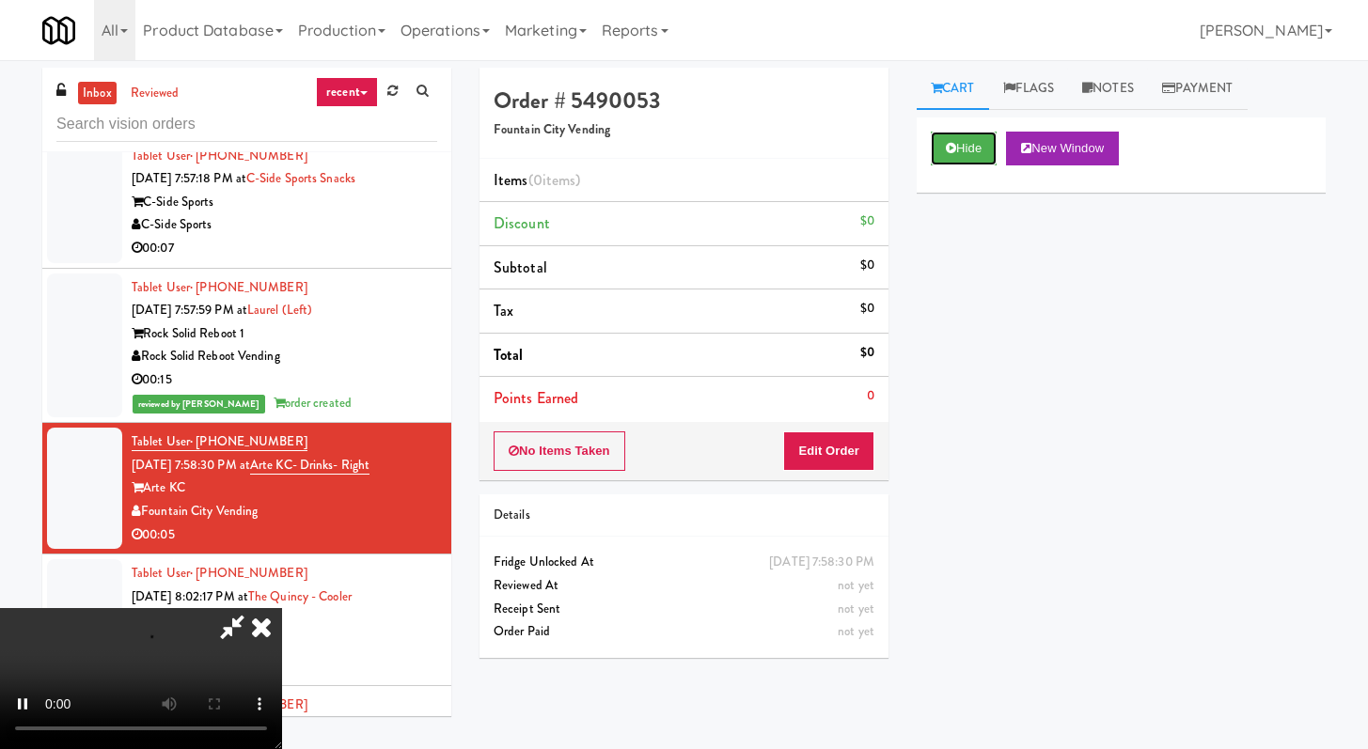
scroll to position [162, 0]
drag, startPoint x: 842, startPoint y: 458, endPoint x: 734, endPoint y: 522, distance: 124.8
click at [841, 458] on button "Edit Order" at bounding box center [828, 451] width 91 height 39
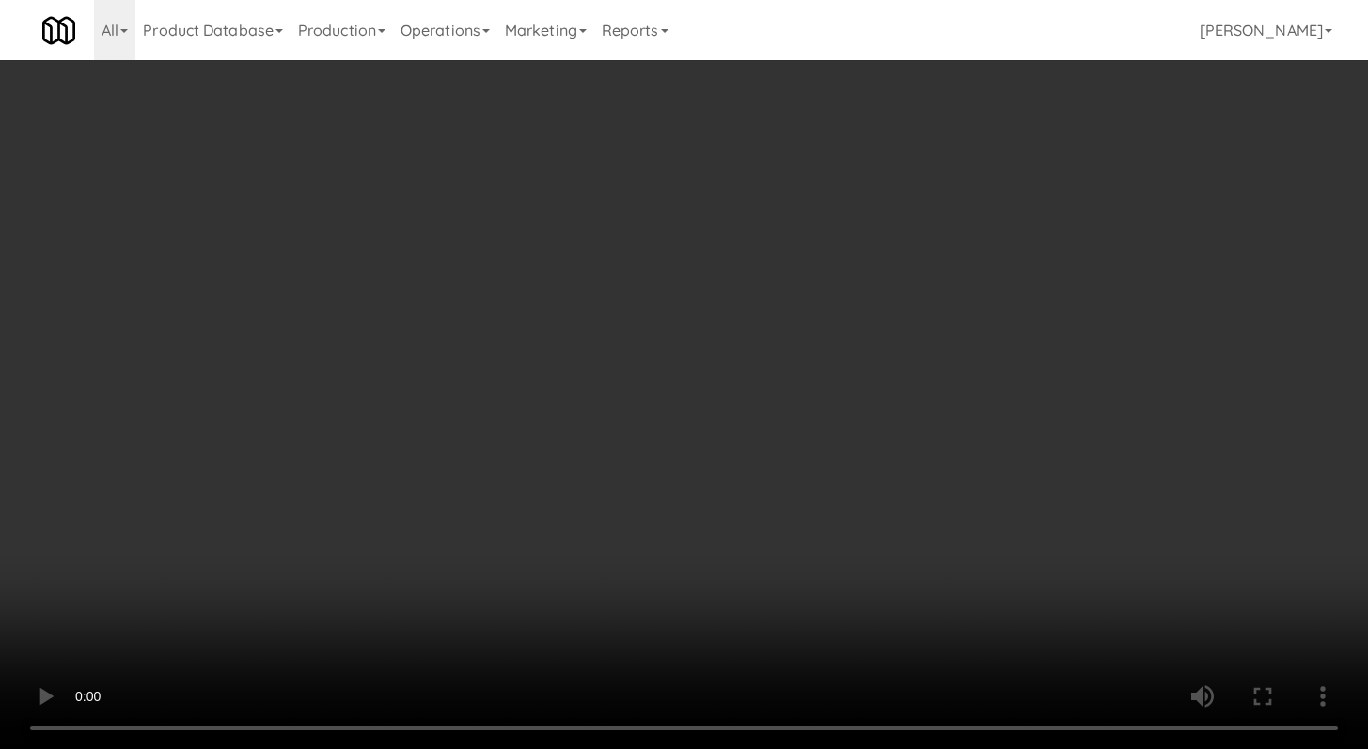
scroll to position [2291, 0]
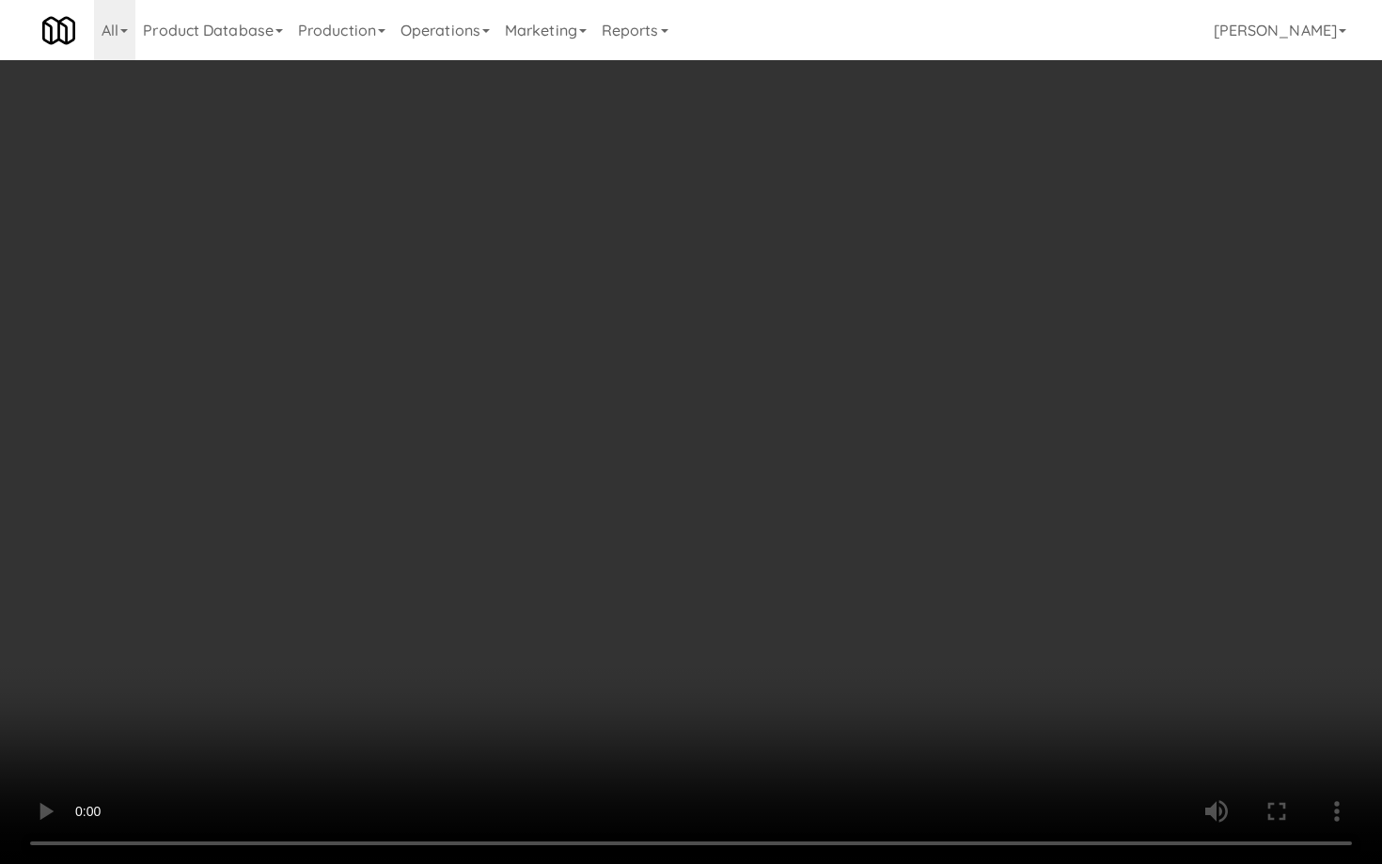
click at [706, 612] on video at bounding box center [691, 432] width 1382 height 864
click at [735, 593] on video at bounding box center [691, 432] width 1382 height 864
click at [741, 586] on video at bounding box center [691, 432] width 1382 height 864
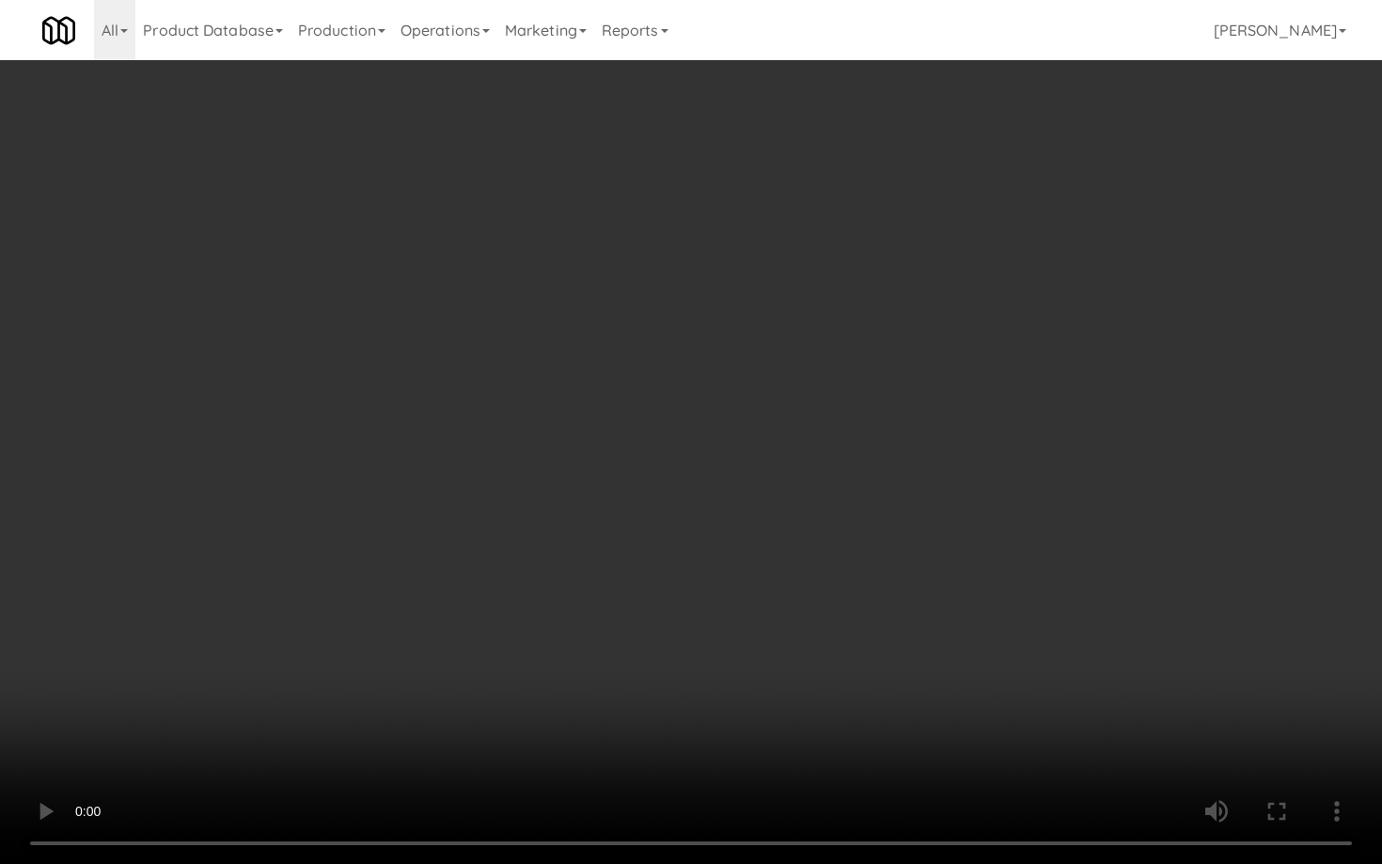
click at [742, 587] on video at bounding box center [691, 432] width 1382 height 864
click at [765, 571] on video at bounding box center [691, 432] width 1382 height 864
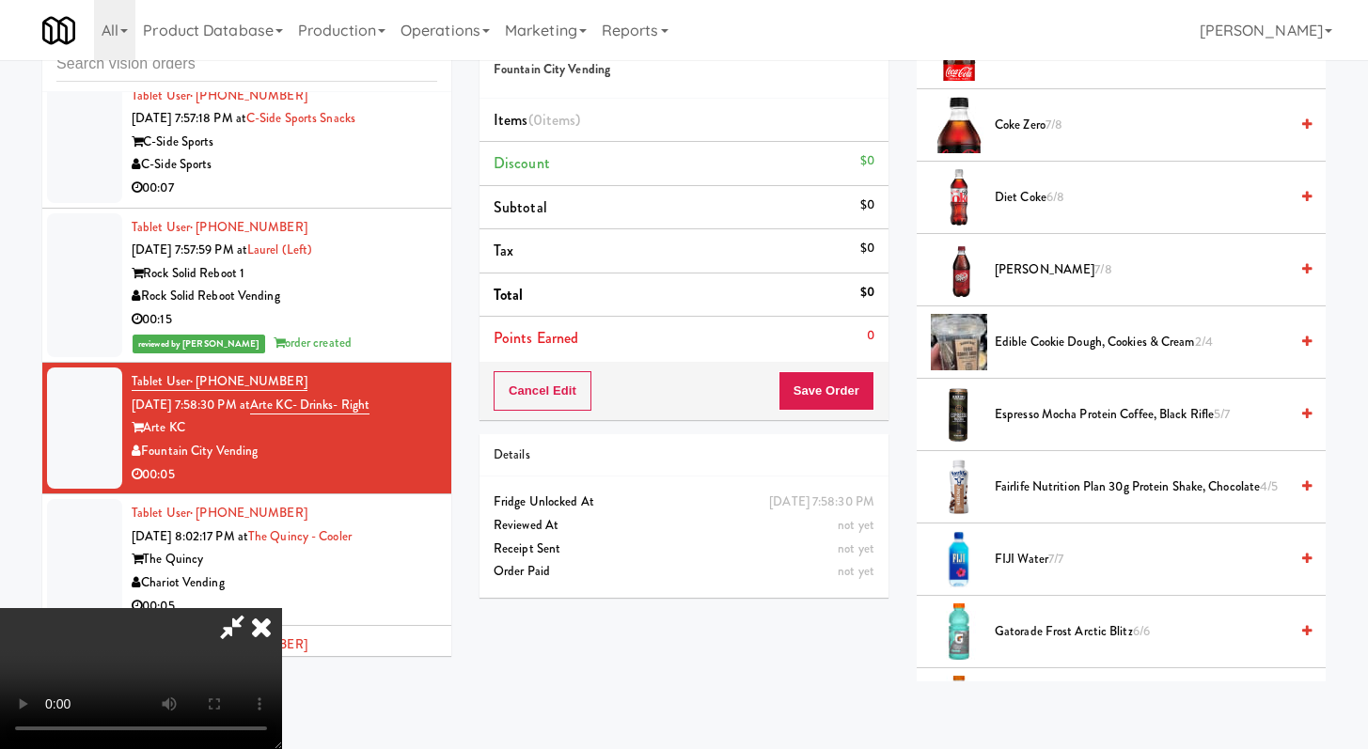
scroll to position [934, 0]
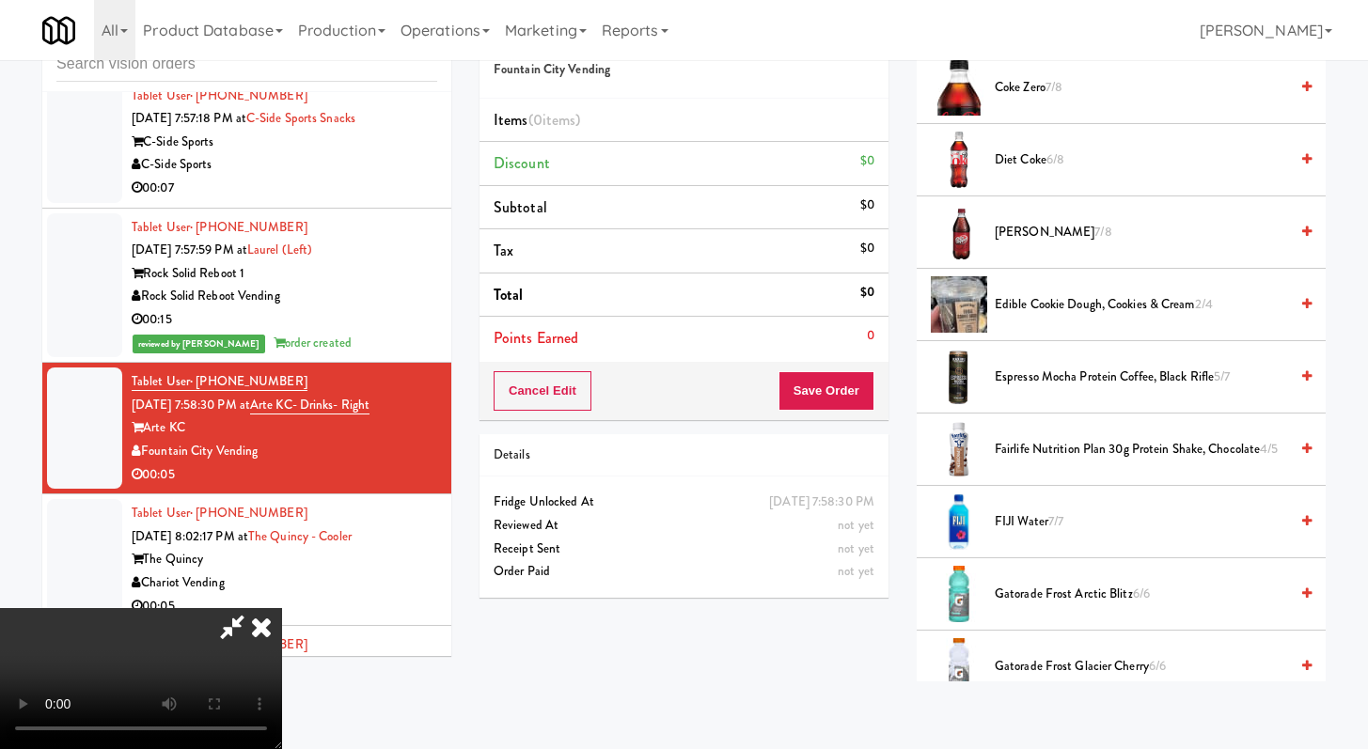
click at [1075, 438] on span "Fairlife Nutrition Plan 30g Protein Shake, Chocolate 4/5" at bounding box center [1141, 450] width 293 height 24
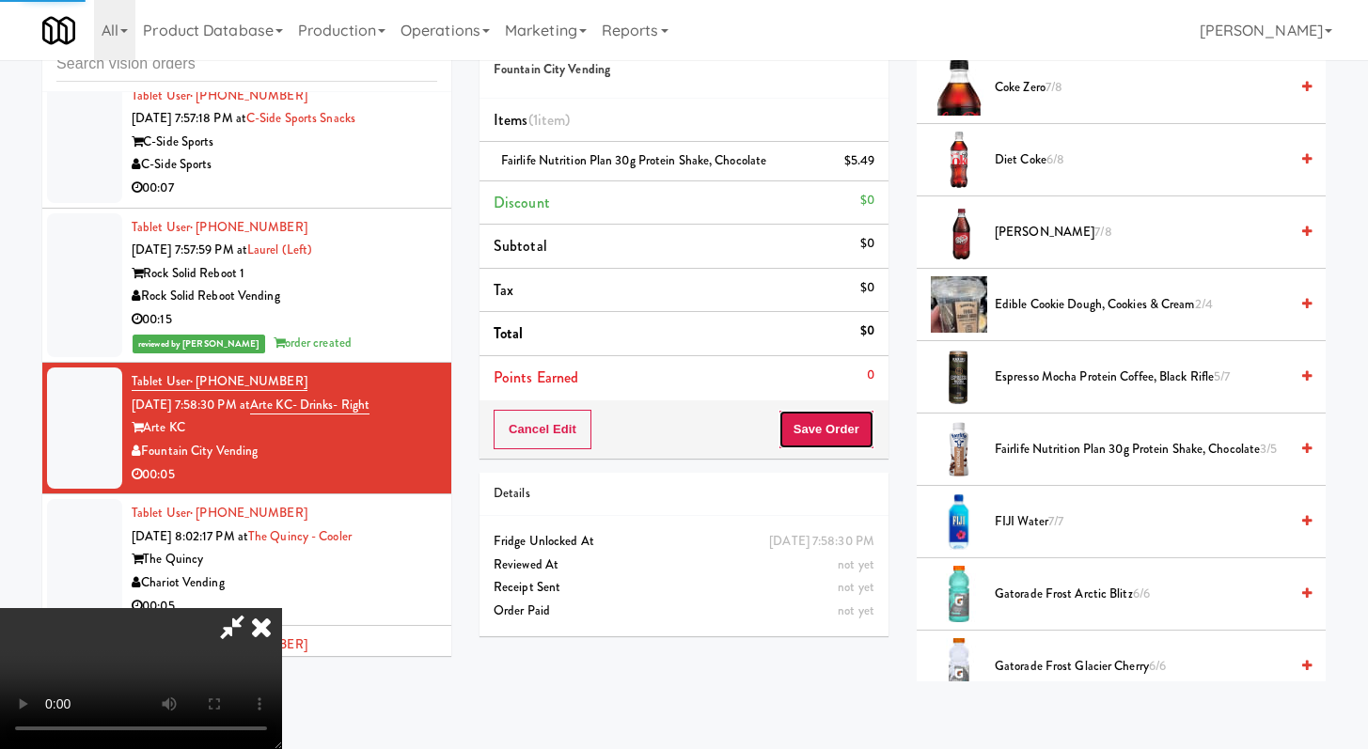
click at [848, 437] on button "Save Order" at bounding box center [827, 429] width 96 height 39
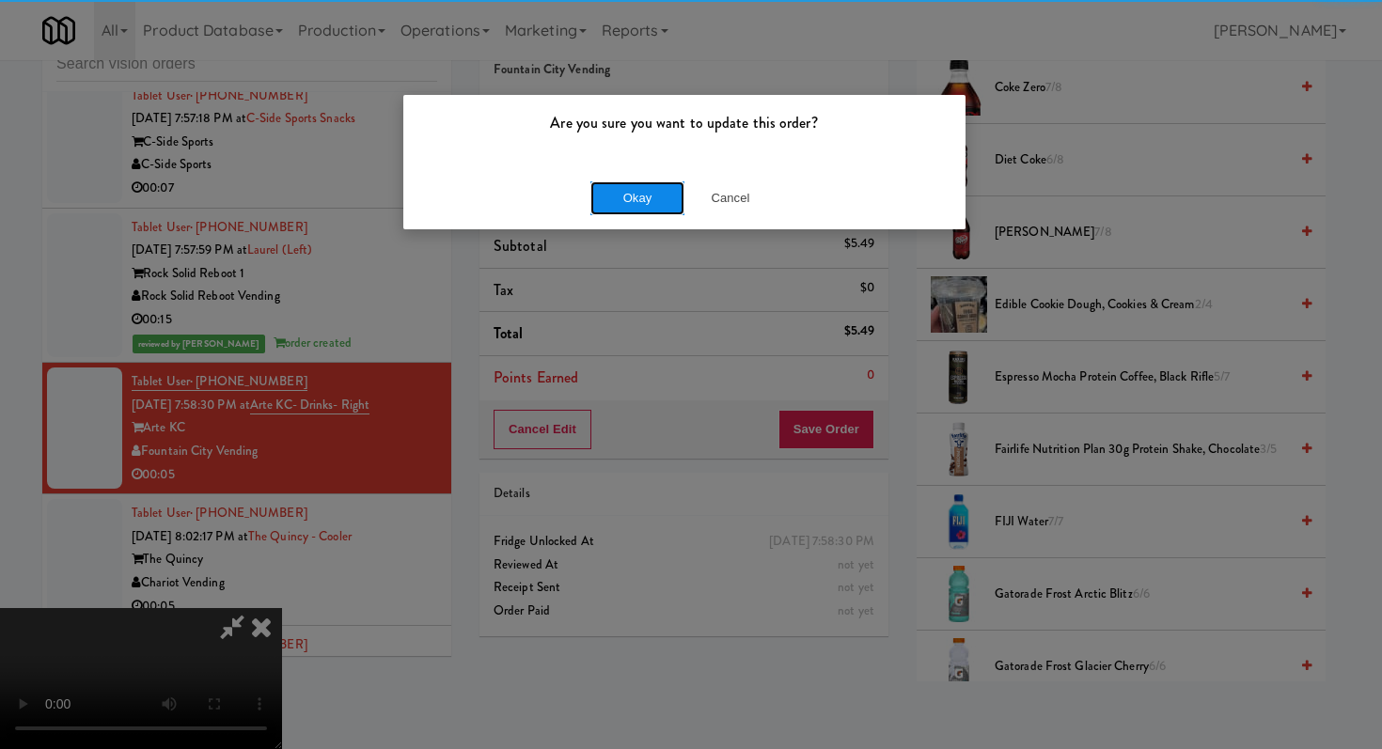
click at [612, 181] on button "Okay" at bounding box center [637, 198] width 94 height 34
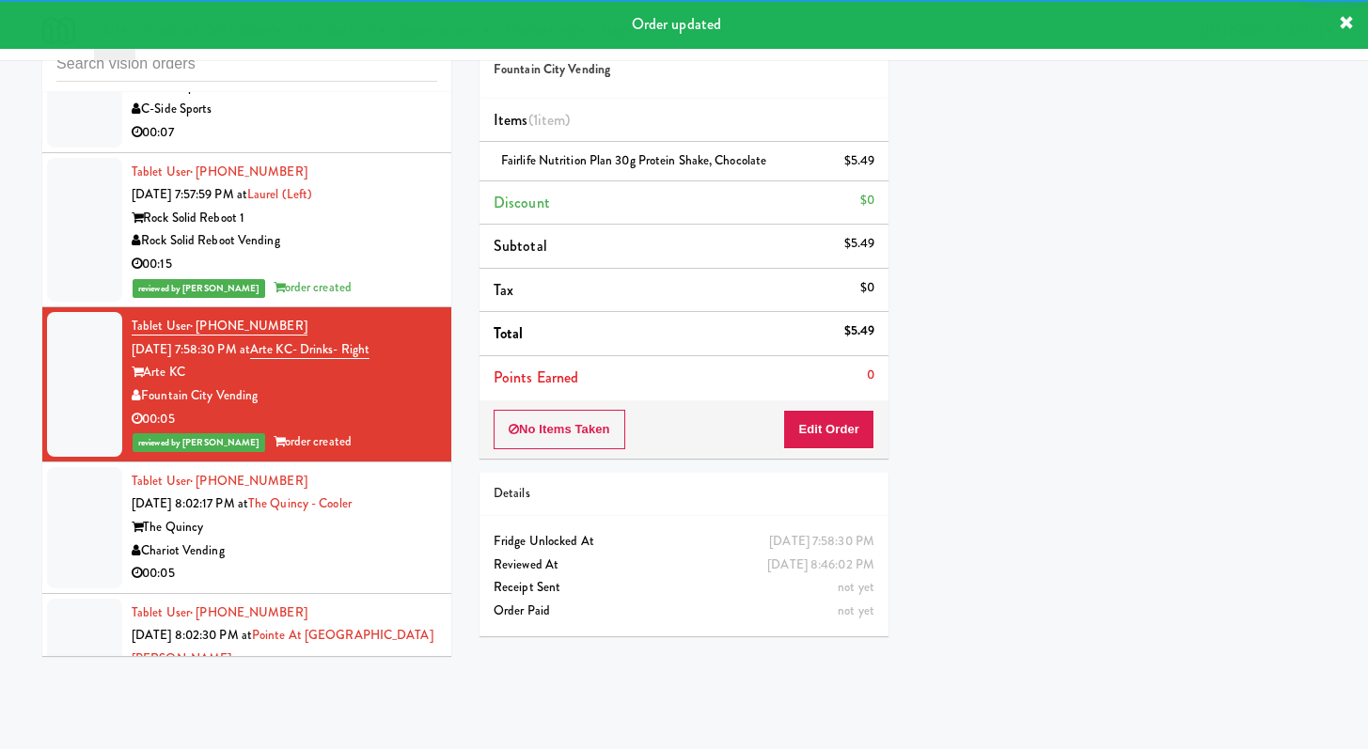
scroll to position [2659, 0]
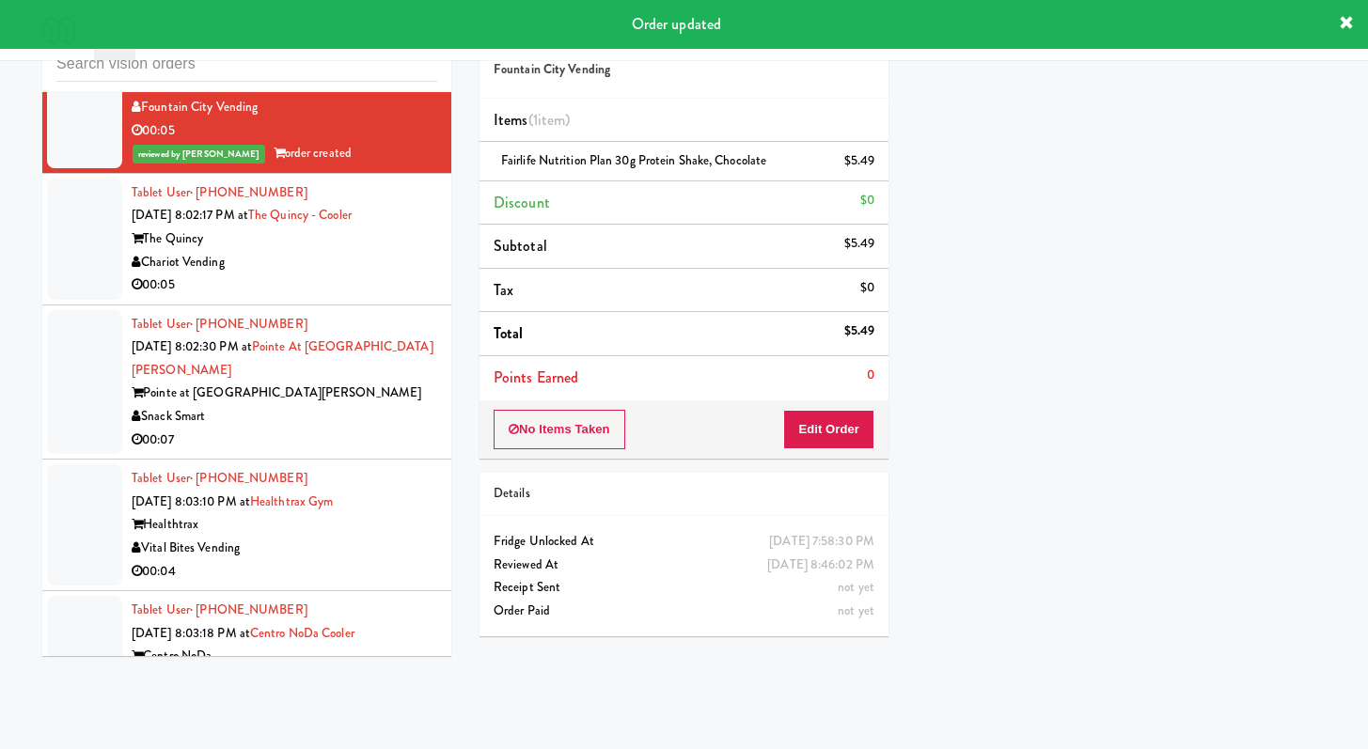
click at [386, 286] on div "00:05" at bounding box center [285, 286] width 306 height 24
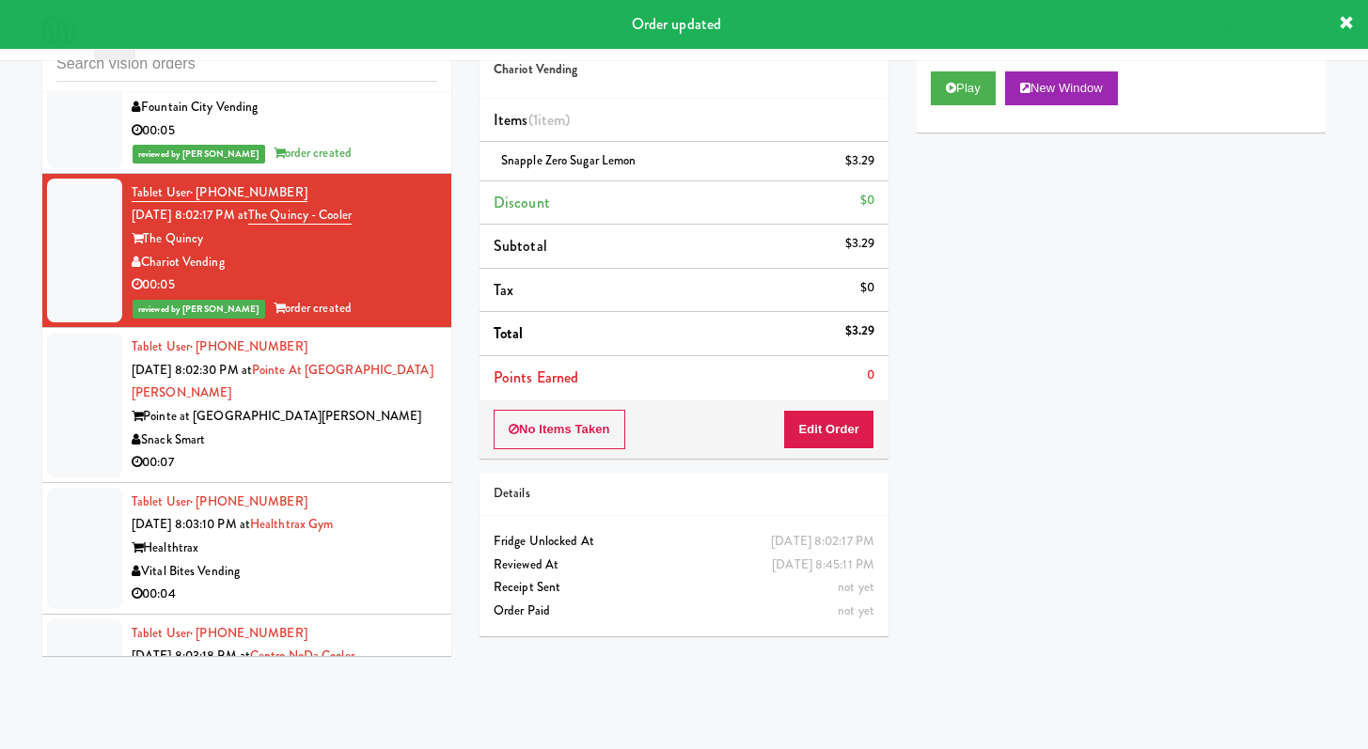
click at [268, 449] on div "Snack Smart" at bounding box center [285, 441] width 306 height 24
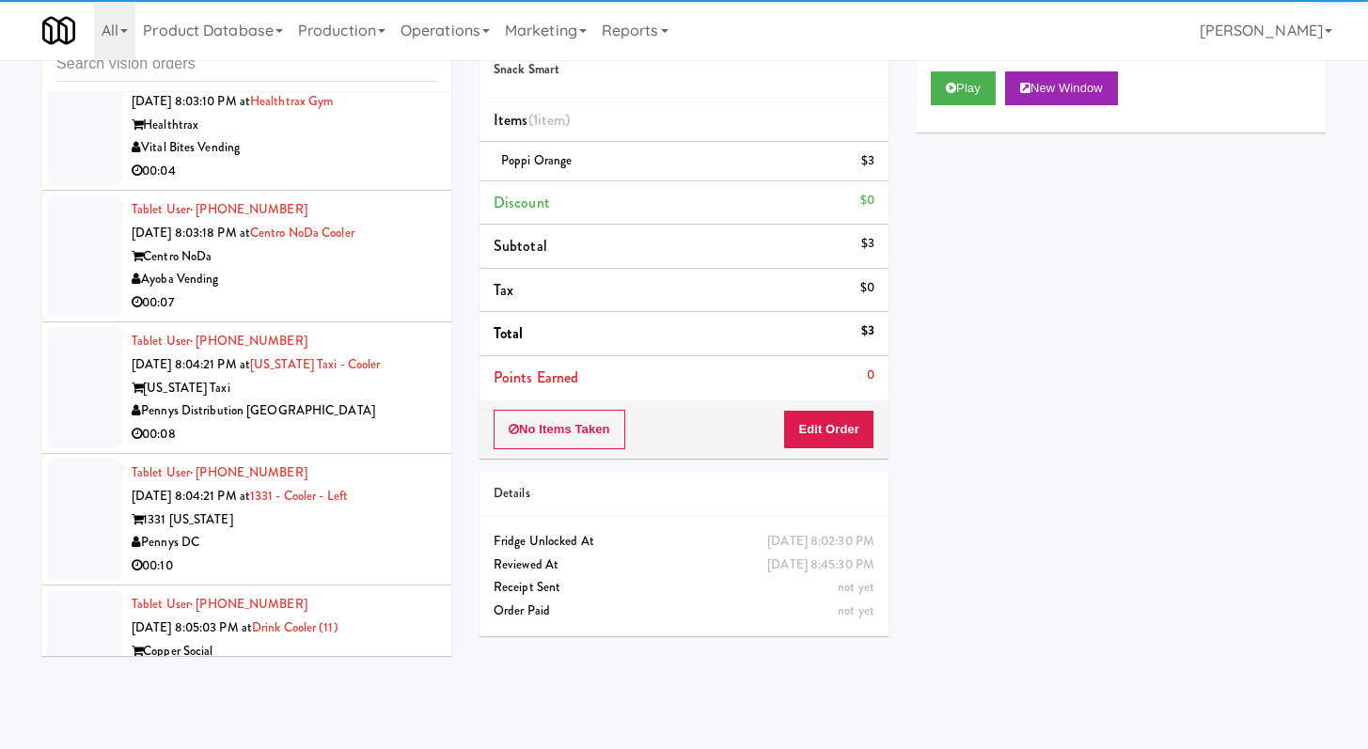
scroll to position [4318, 0]
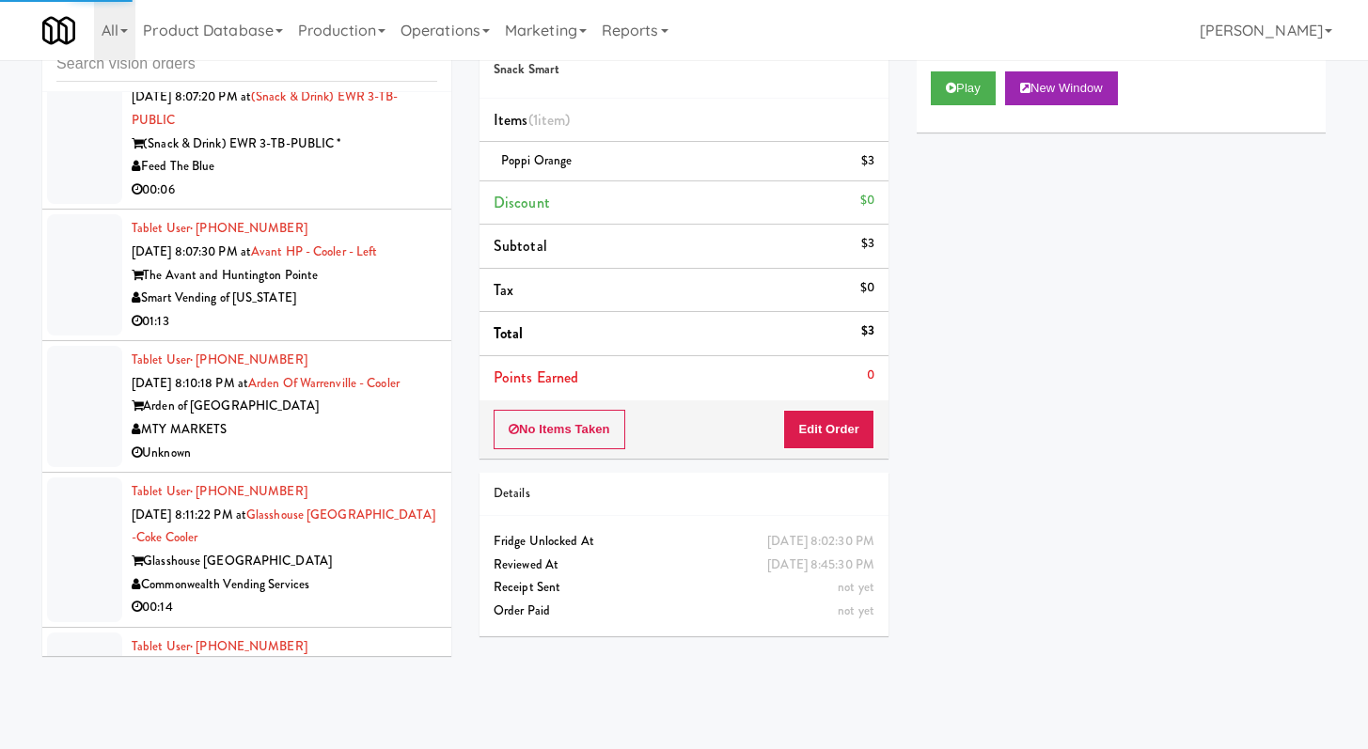
click at [385, 334] on div "01:13" at bounding box center [285, 322] width 306 height 24
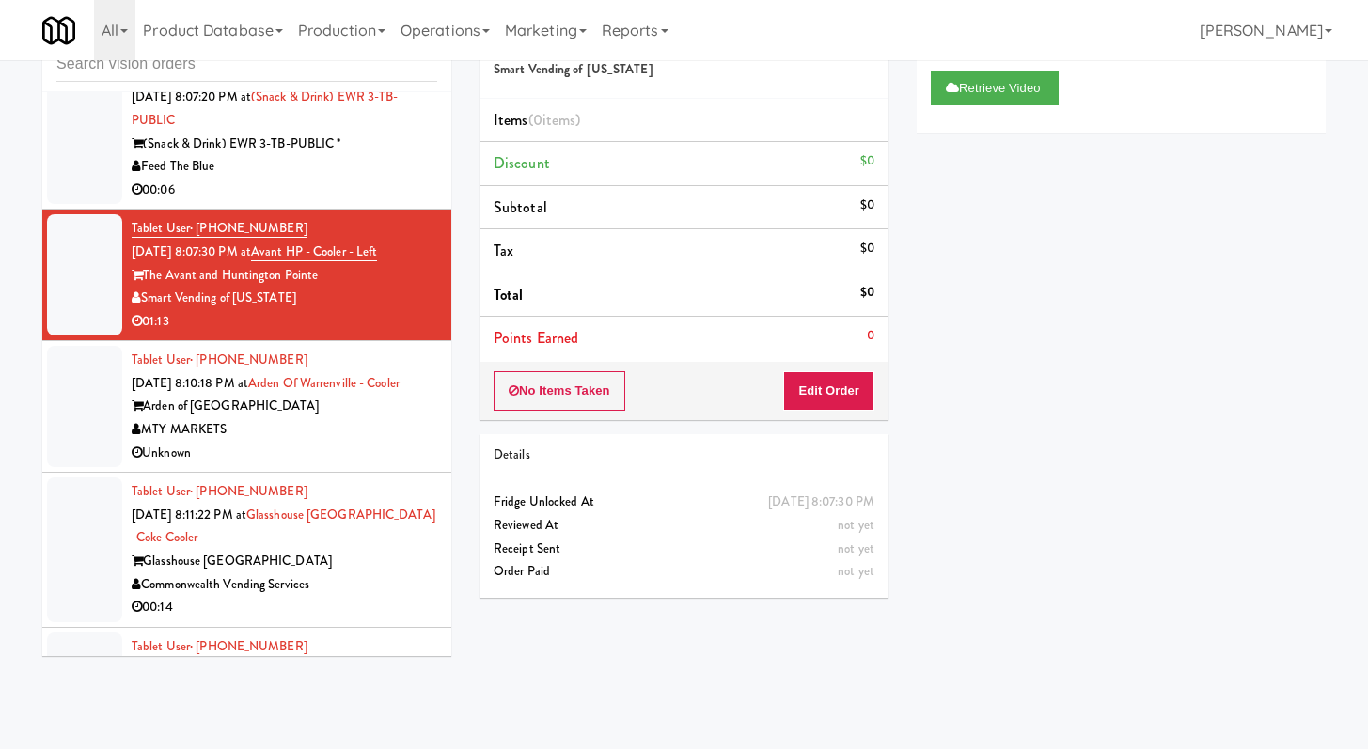
click at [303, 442] on div "MTY MARKETS" at bounding box center [285, 430] width 306 height 24
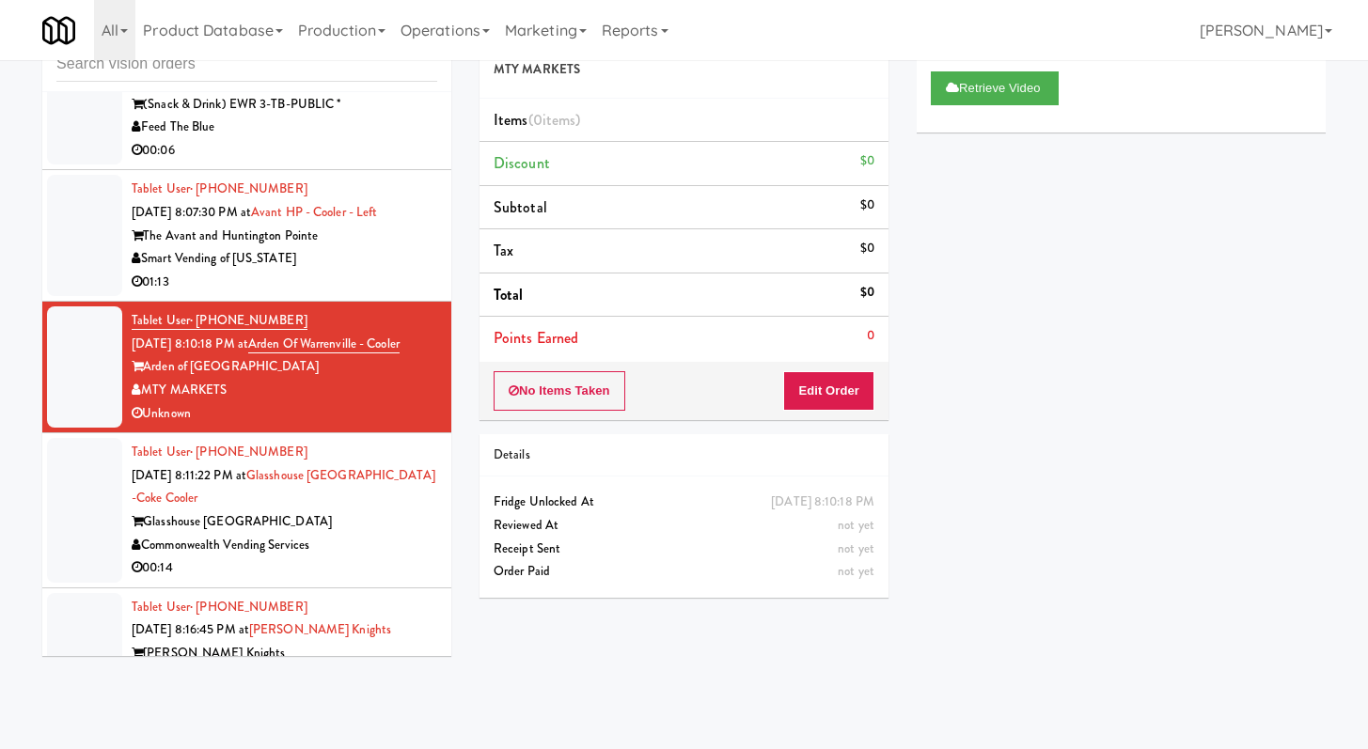
scroll to position [4538, 0]
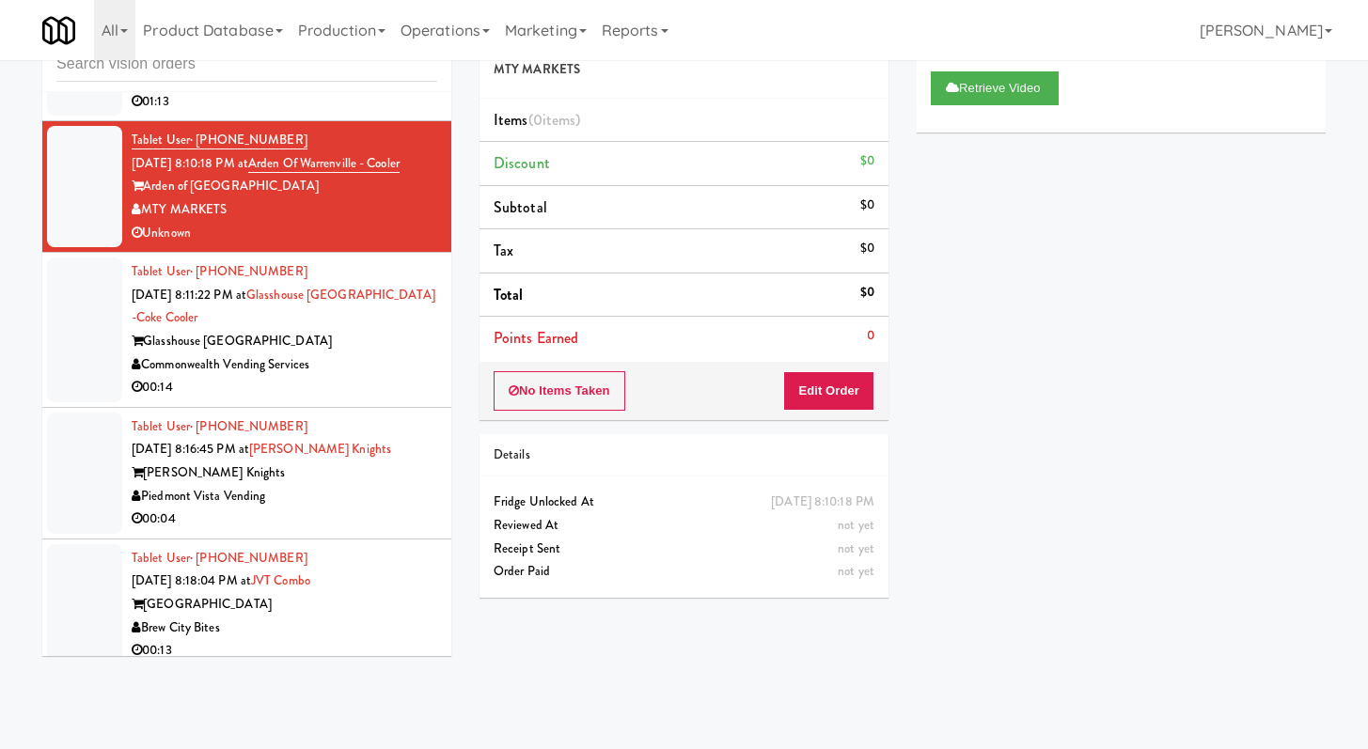
click at [313, 377] on div "Commonwealth Vending Services" at bounding box center [285, 366] width 306 height 24
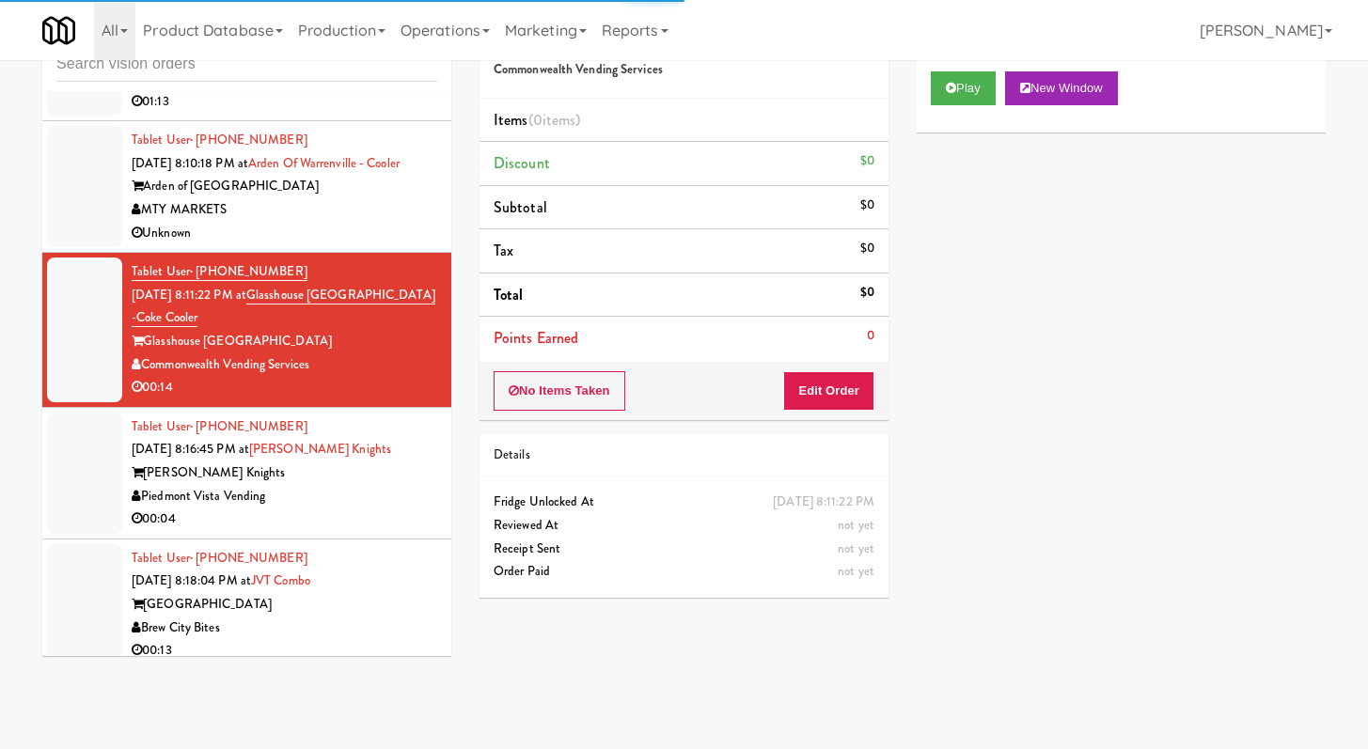
click at [951, 67] on div "Play New Window" at bounding box center [1121, 94] width 409 height 75
click at [945, 74] on button "Play" at bounding box center [963, 88] width 65 height 34
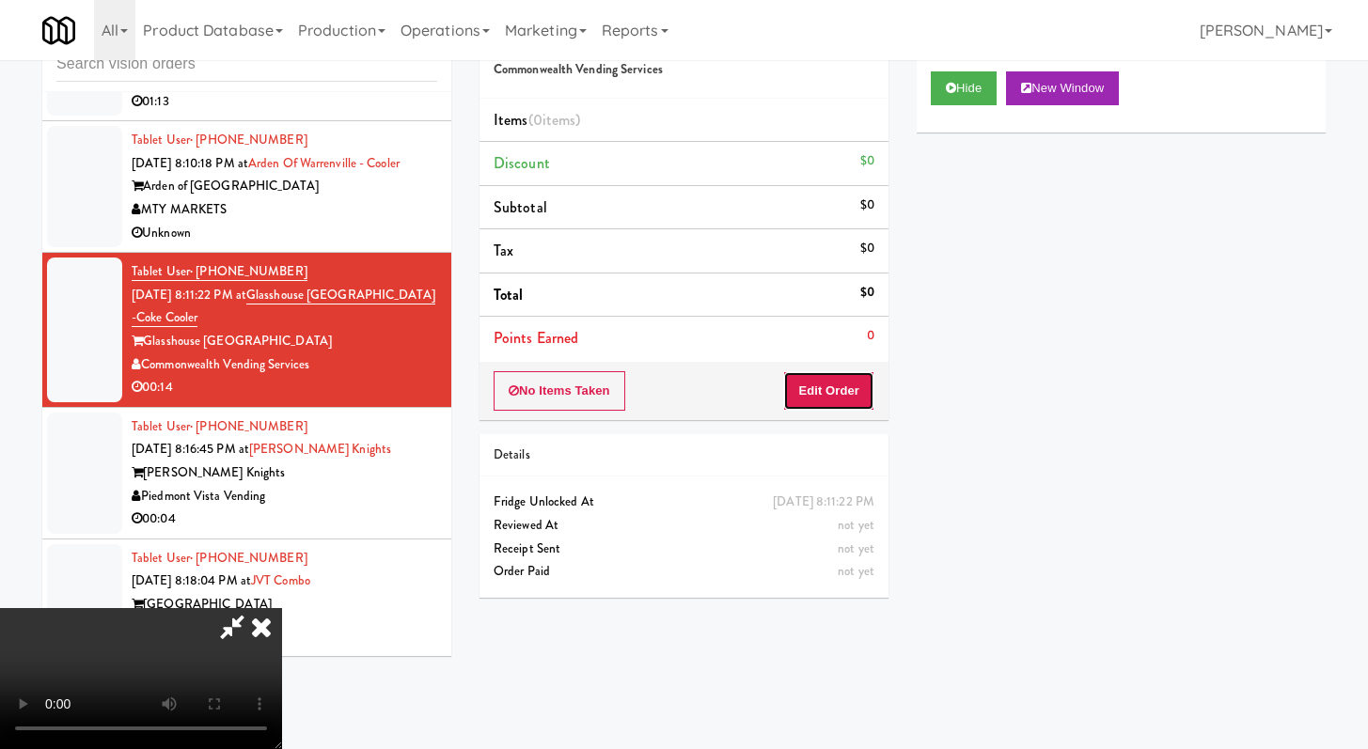
click at [860, 384] on button "Edit Order" at bounding box center [828, 390] width 91 height 39
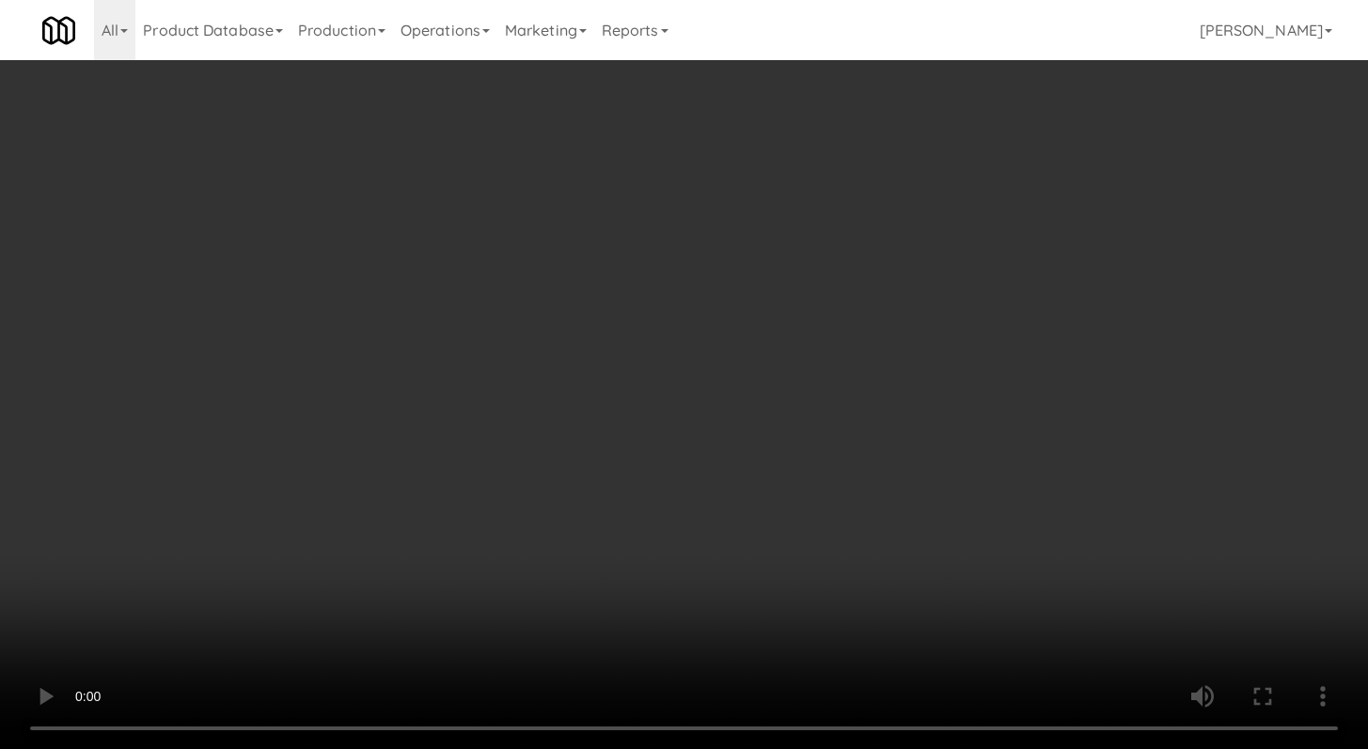
scroll to position [4492, 0]
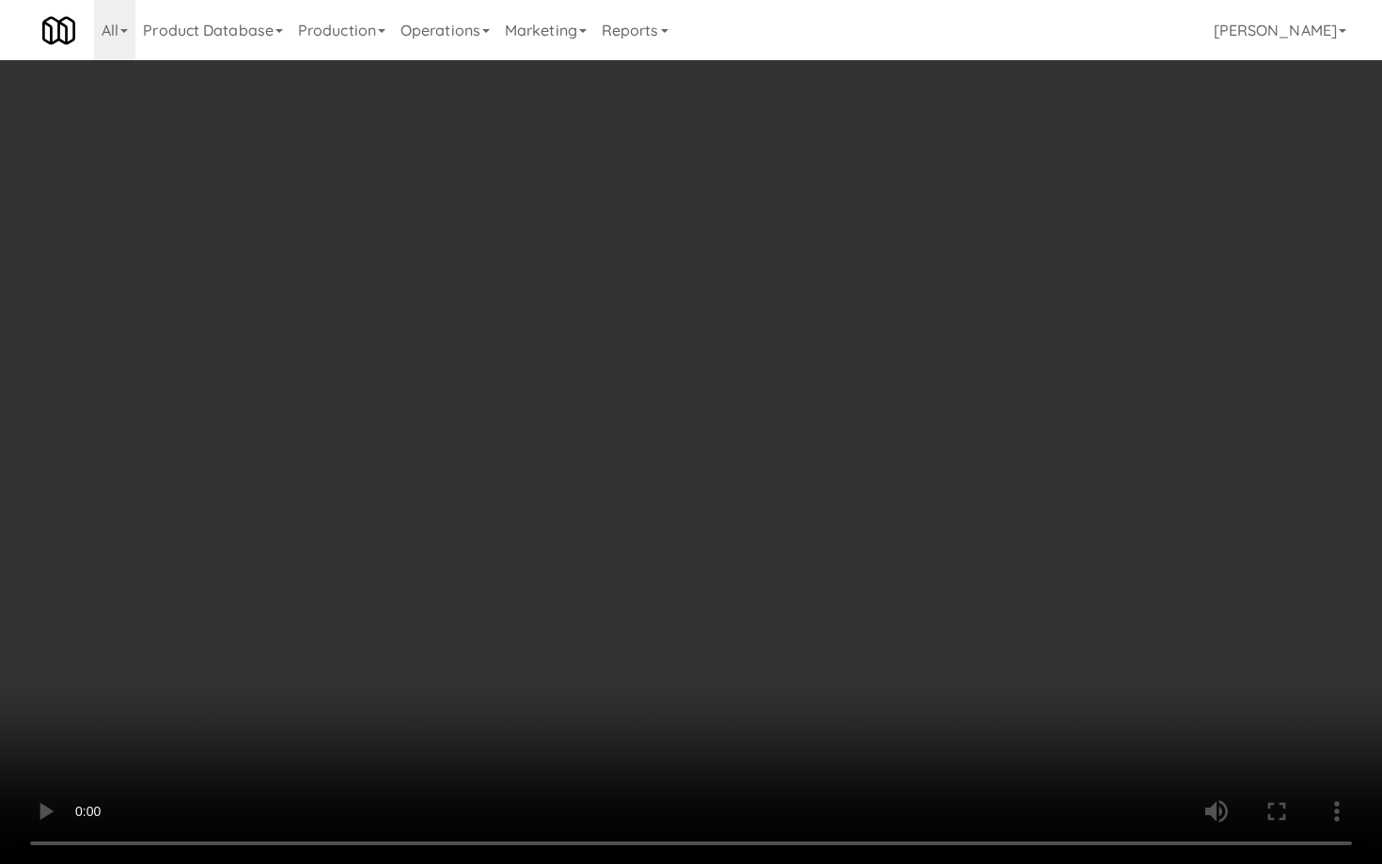
click at [711, 629] on video at bounding box center [691, 432] width 1382 height 864
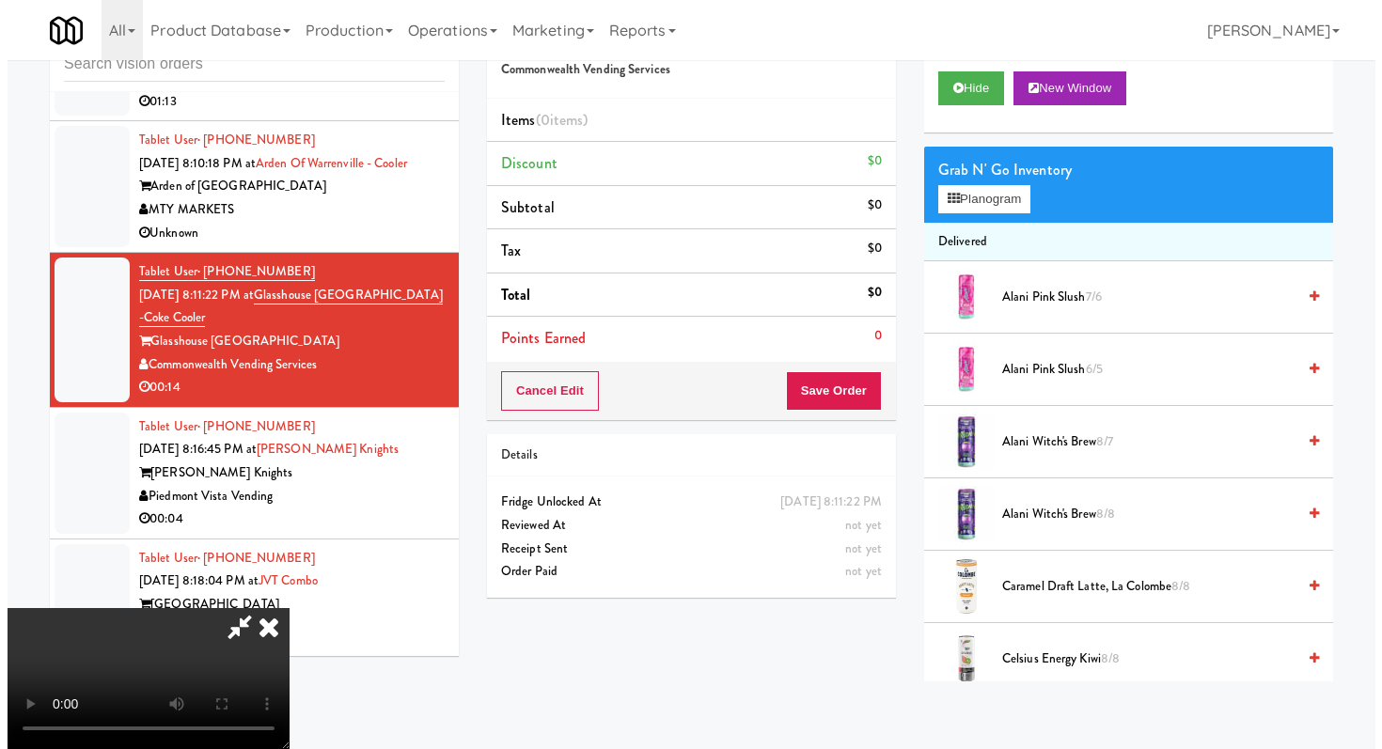
scroll to position [162, 0]
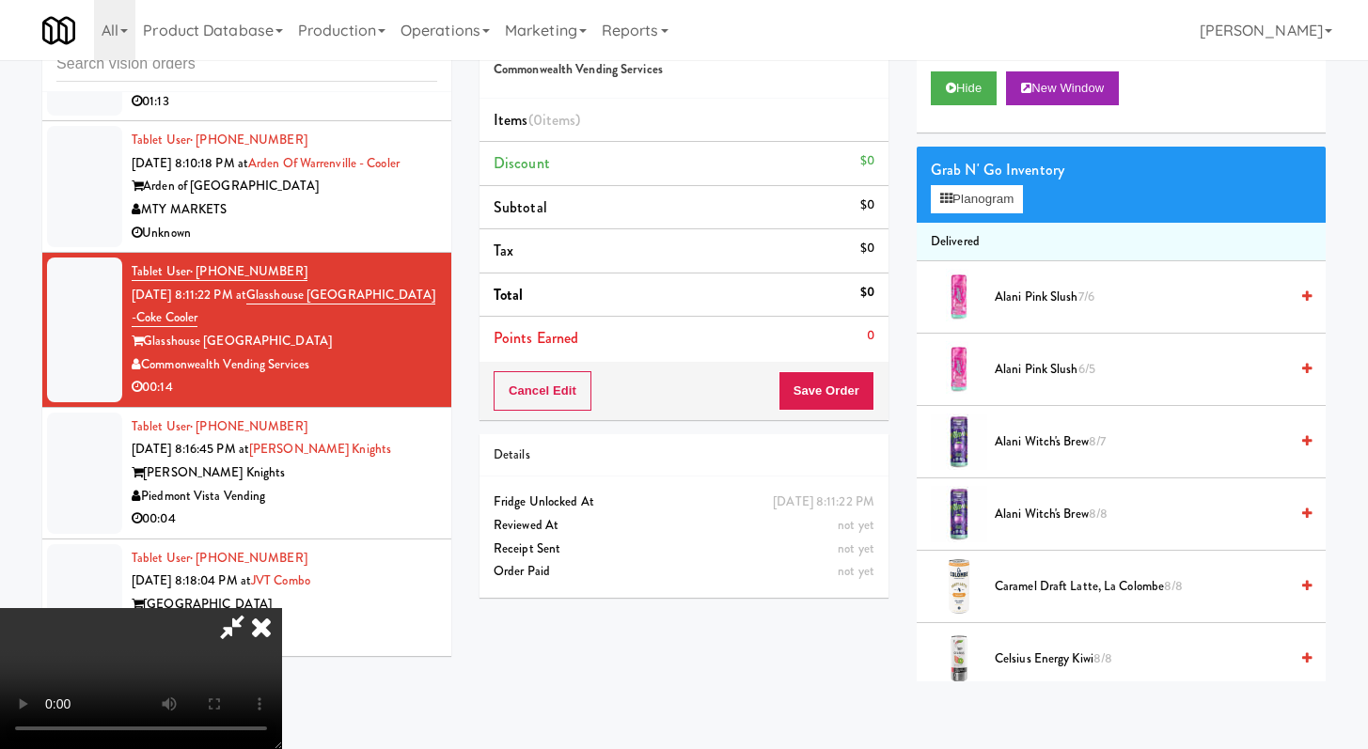
click at [282, 608] on video at bounding box center [141, 678] width 282 height 141
click at [930, 214] on div "Grab N' Go Inventory Planogram" at bounding box center [1121, 185] width 409 height 76
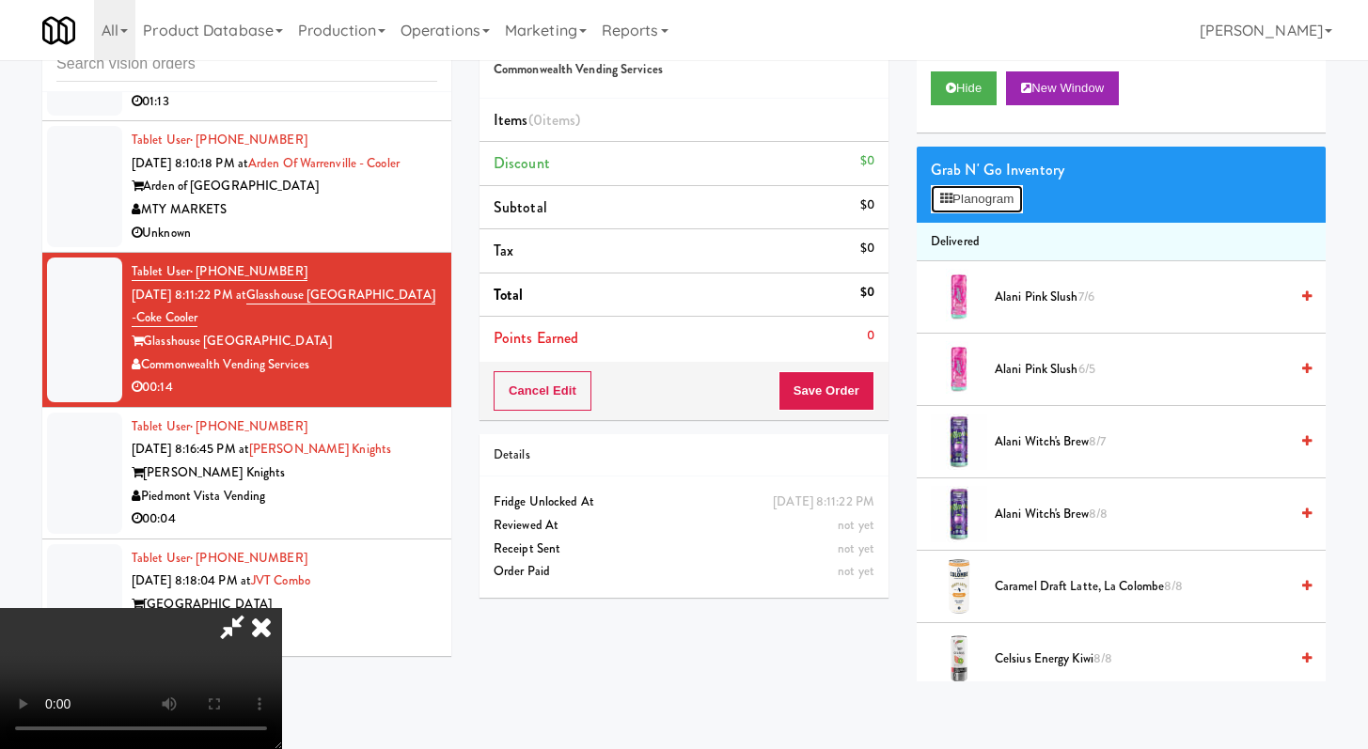
drag, startPoint x: 943, startPoint y: 209, endPoint x: 965, endPoint y: 193, distance: 26.9
click at [944, 209] on button "Planogram" at bounding box center [977, 199] width 92 height 28
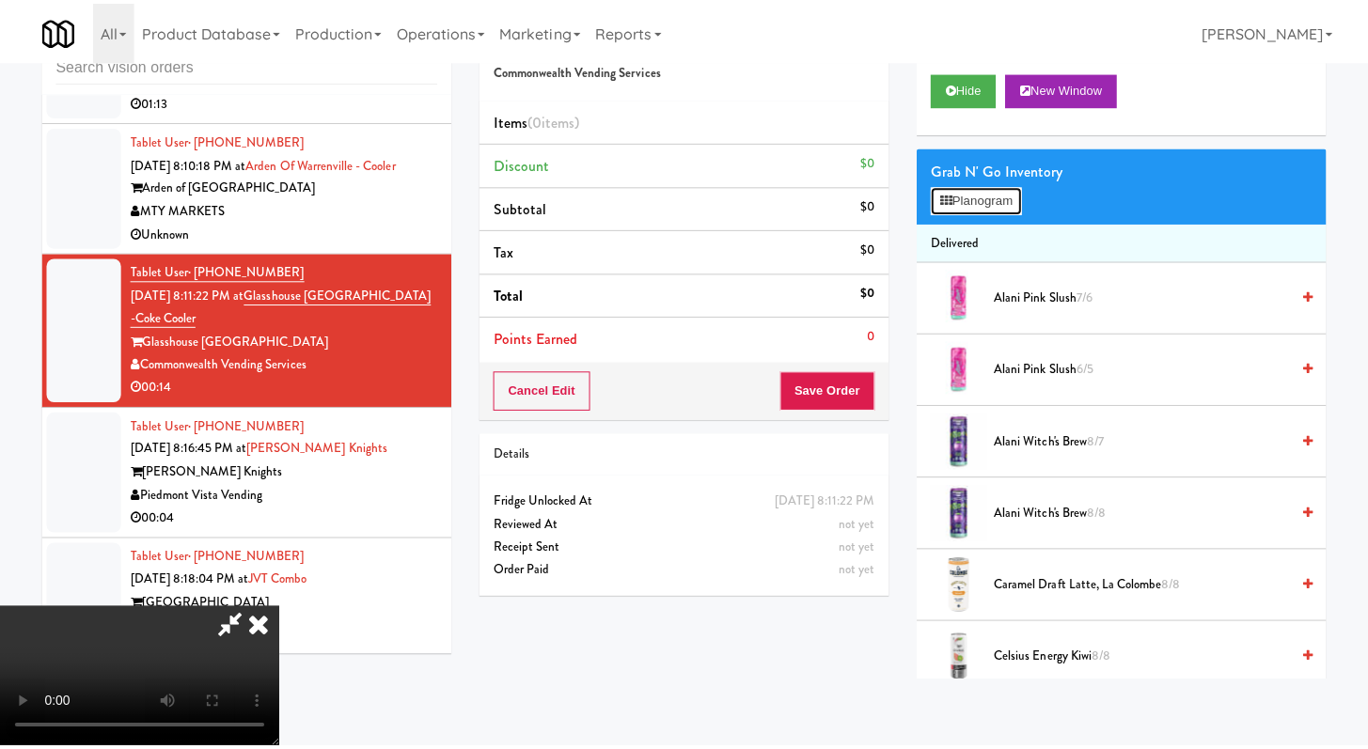
scroll to position [4492, 0]
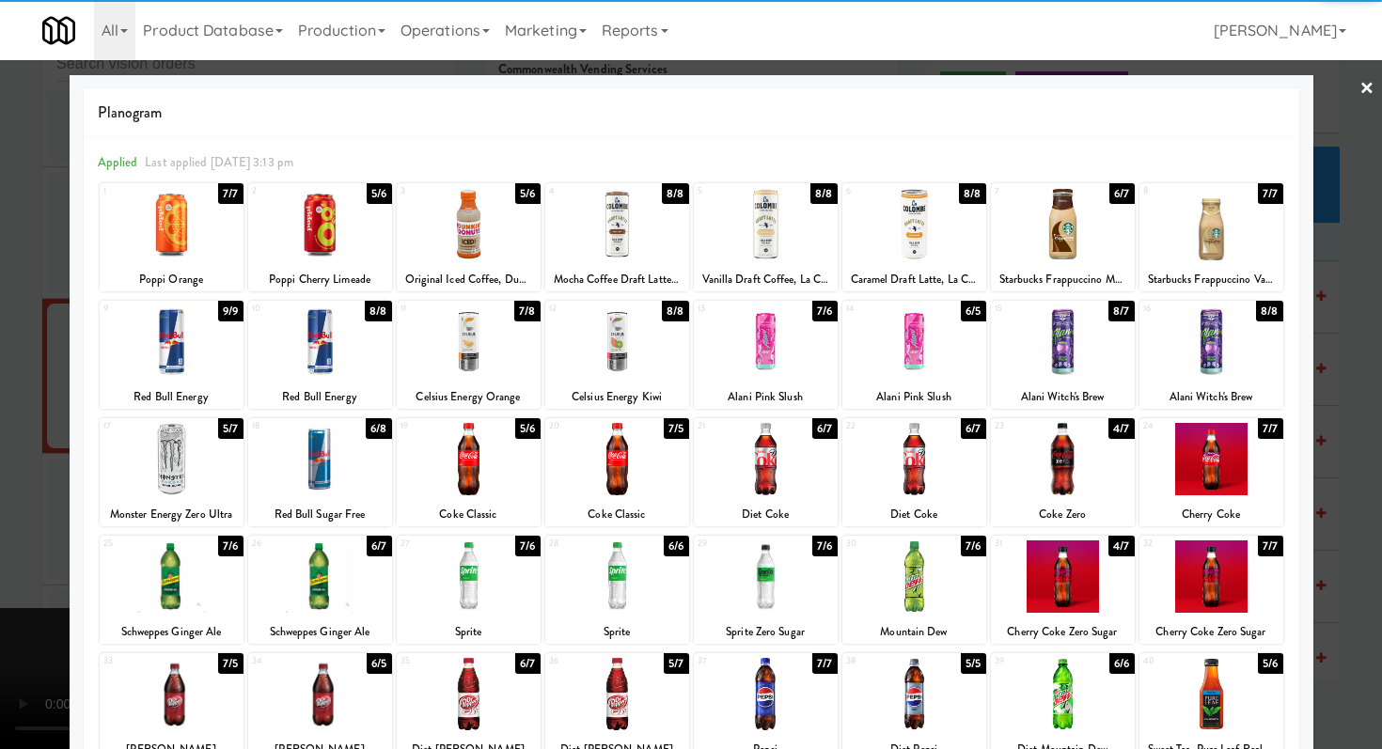
click at [338, 595] on div at bounding box center [320, 577] width 144 height 72
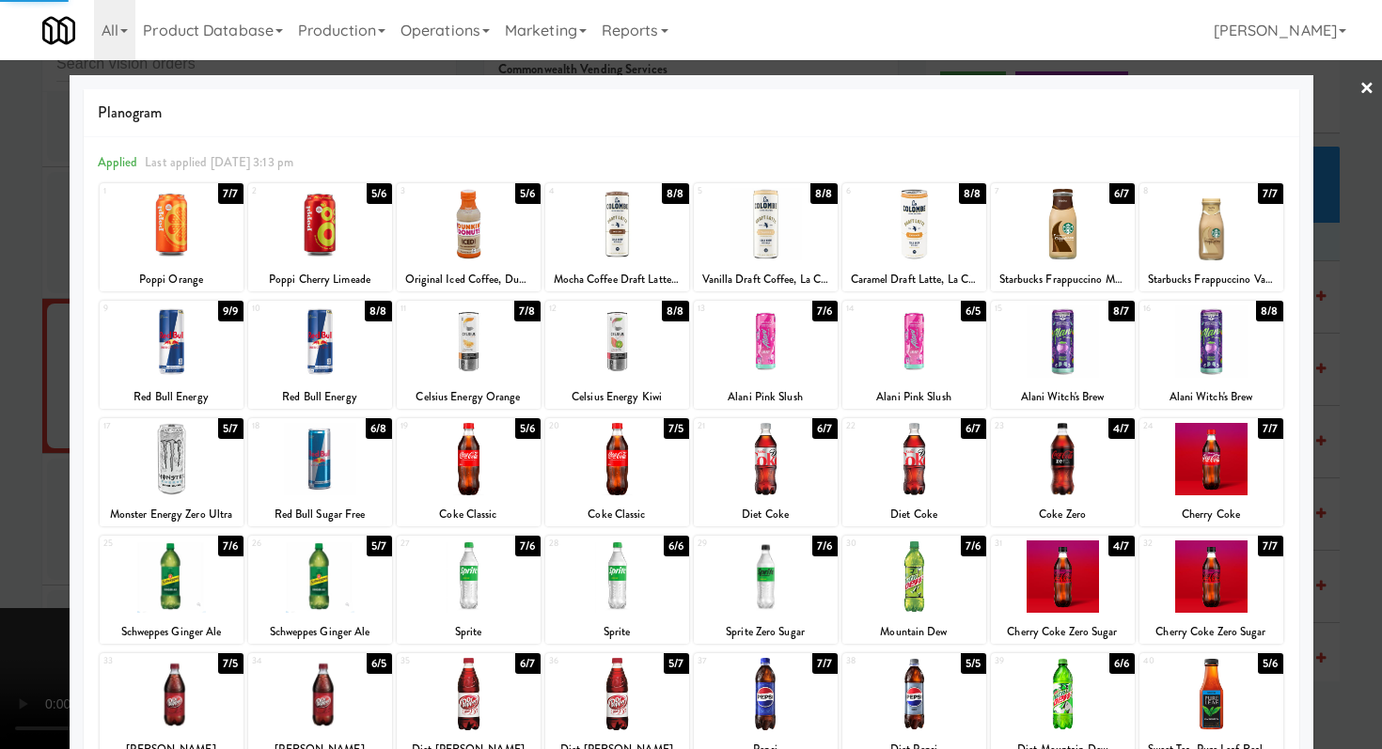
click at [339, 684] on div at bounding box center [320, 694] width 144 height 72
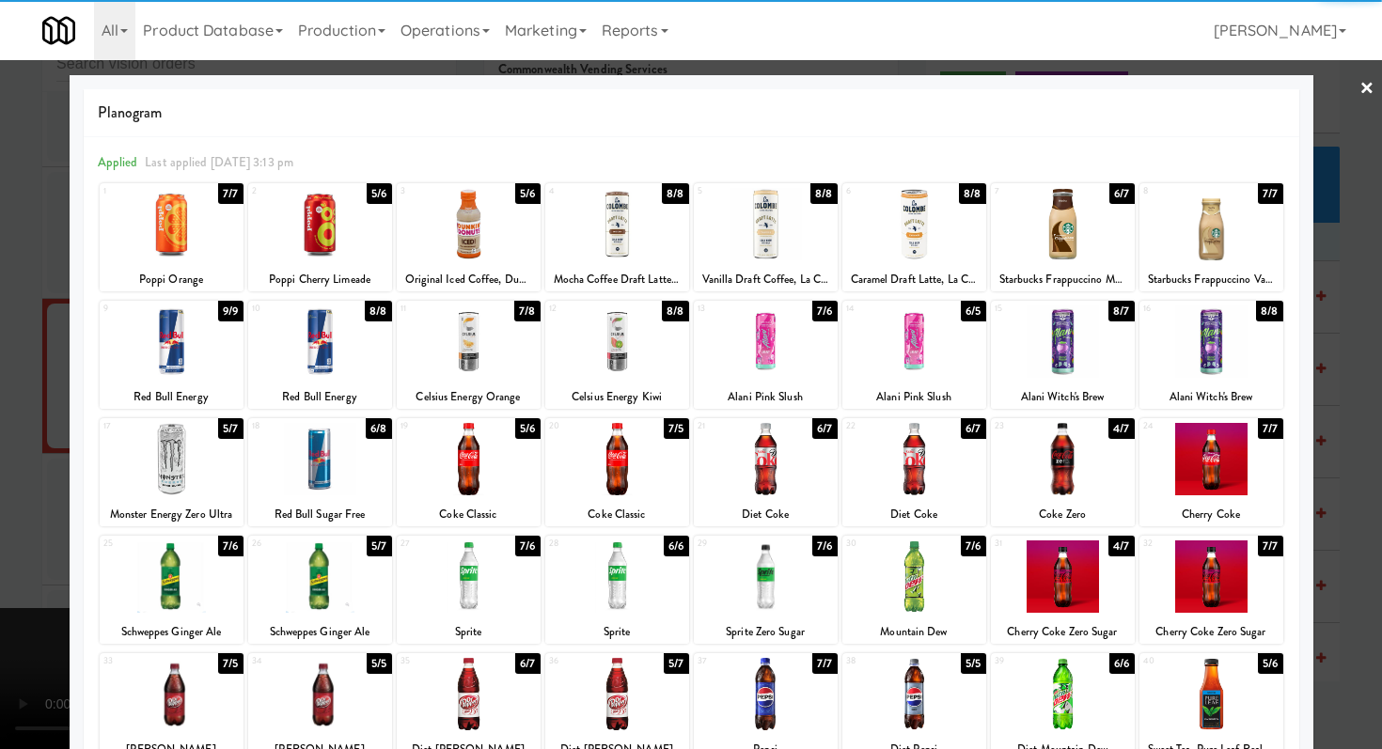
click at [1028, 360] on div at bounding box center [1063, 342] width 144 height 72
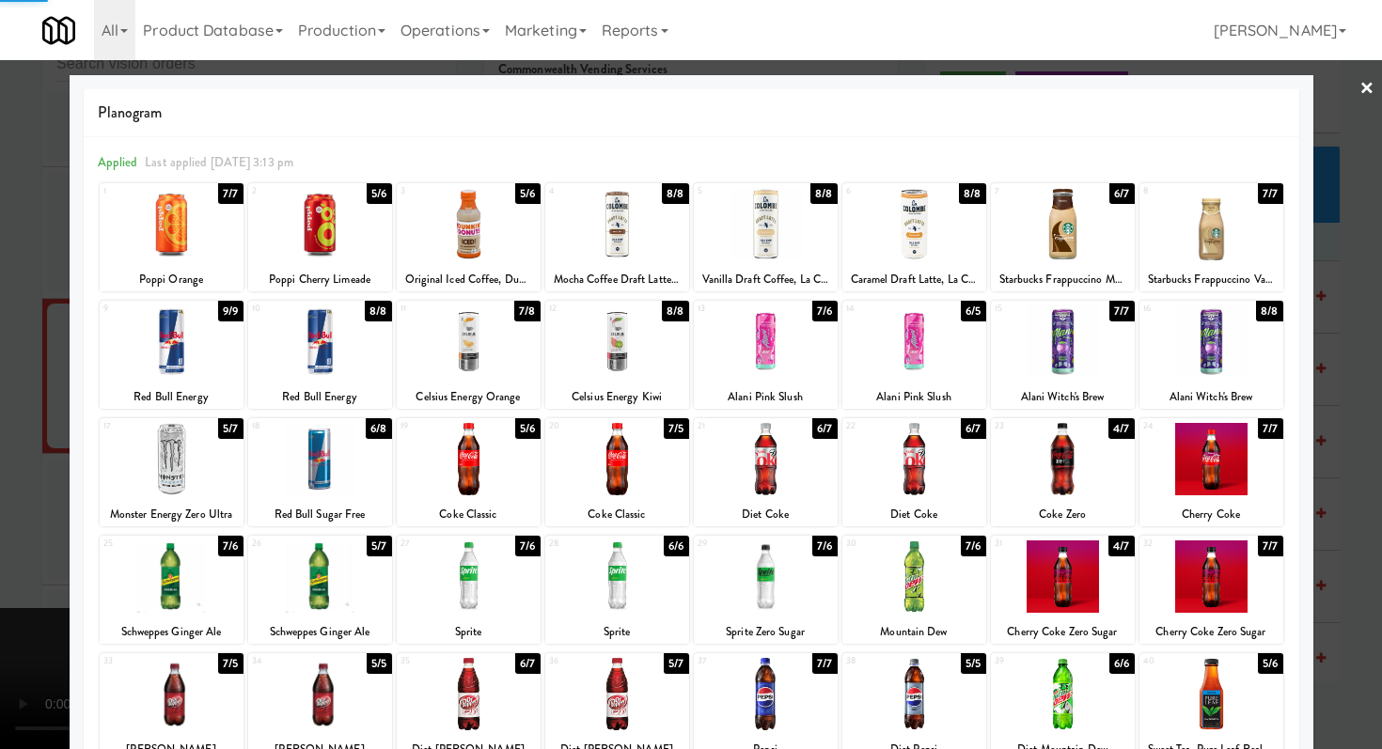
click at [0, 384] on div at bounding box center [691, 374] width 1382 height 749
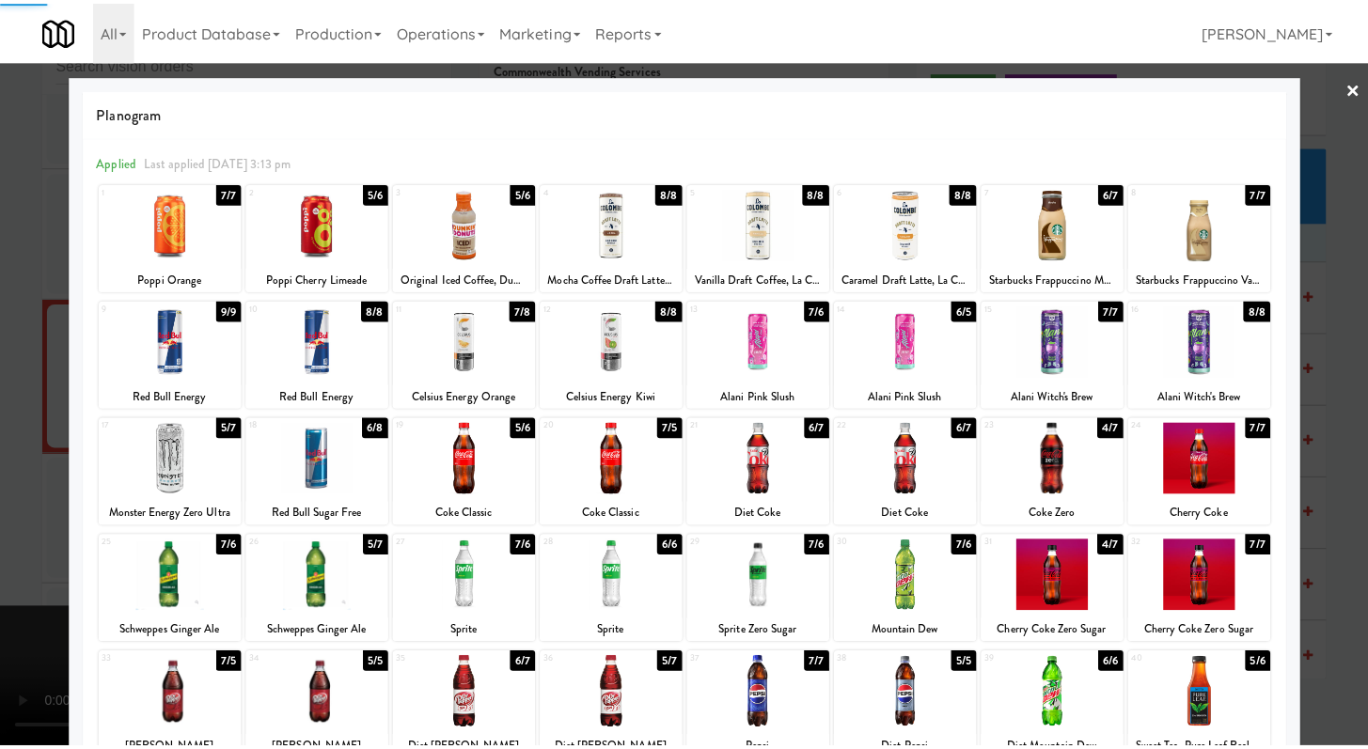
scroll to position [4538, 0]
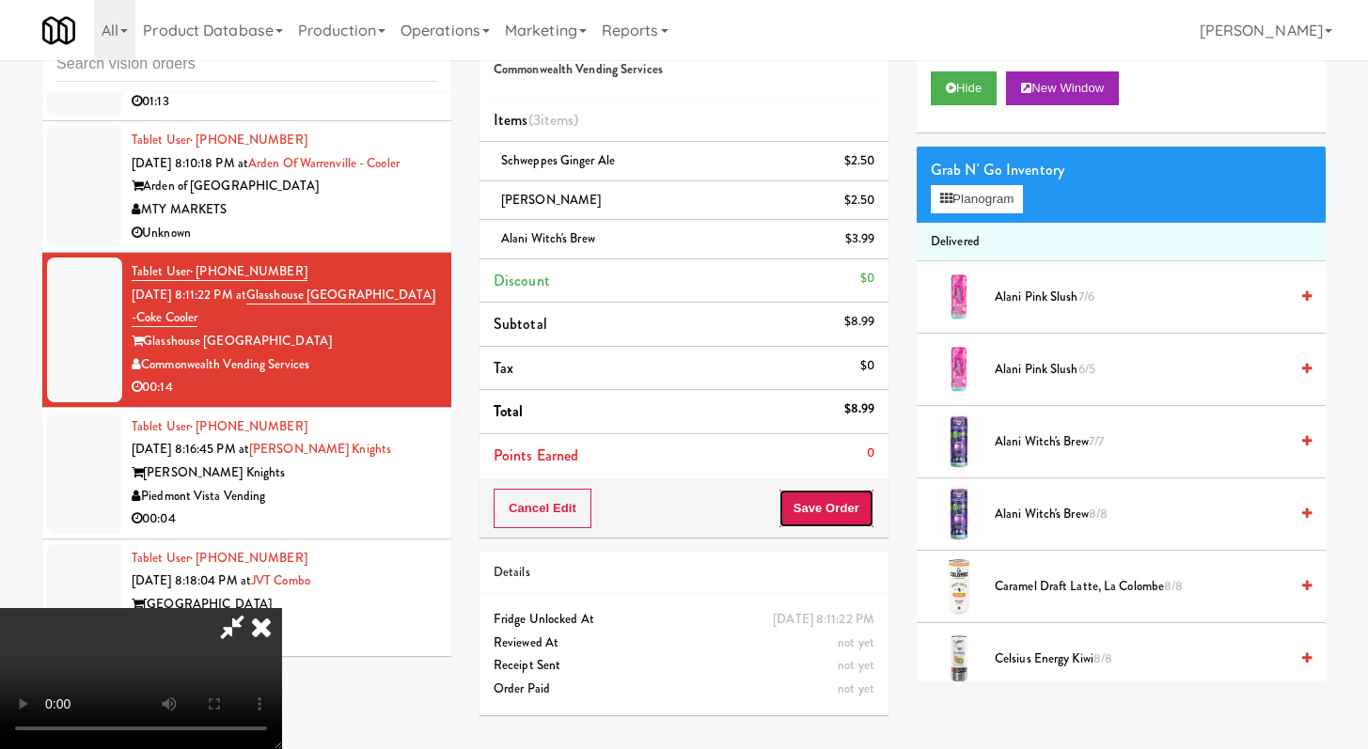
click at [849, 498] on button "Save Order" at bounding box center [827, 508] width 96 height 39
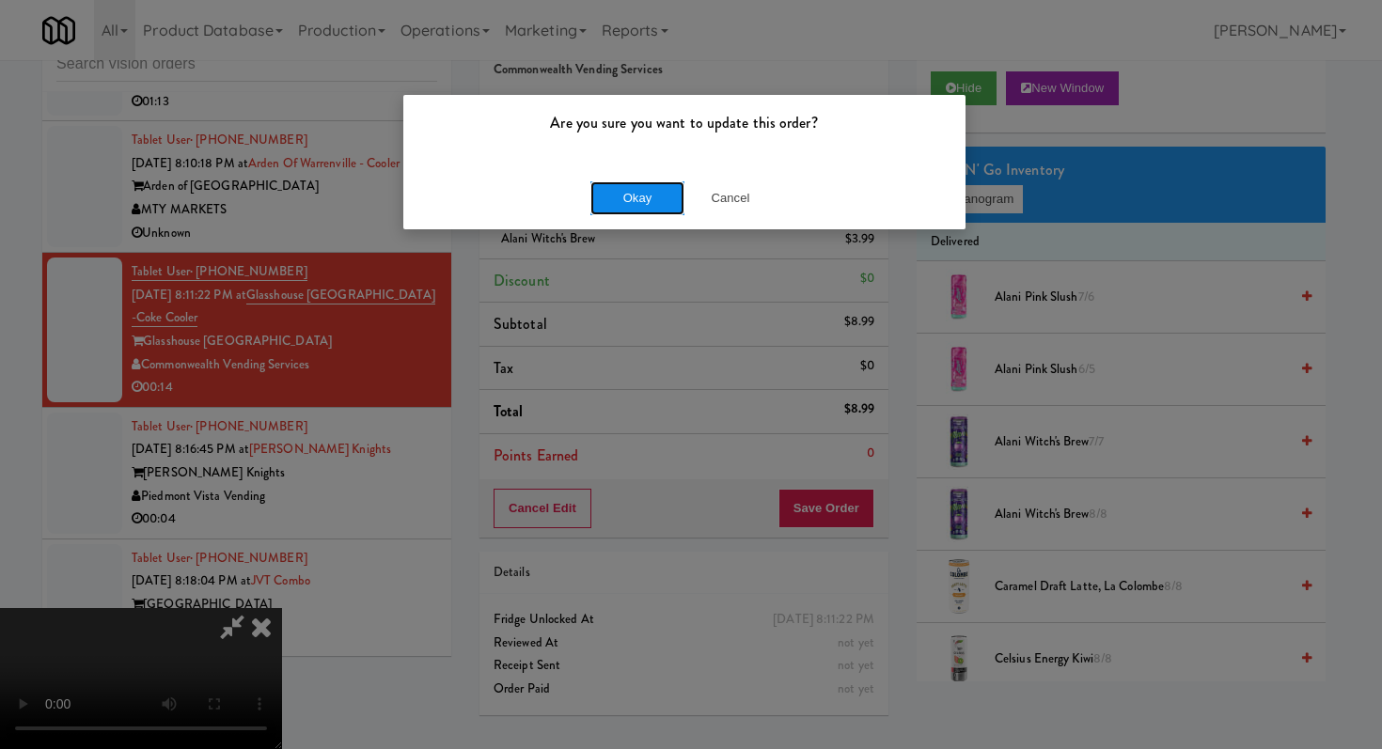
click at [652, 182] on button "Okay" at bounding box center [637, 198] width 94 height 34
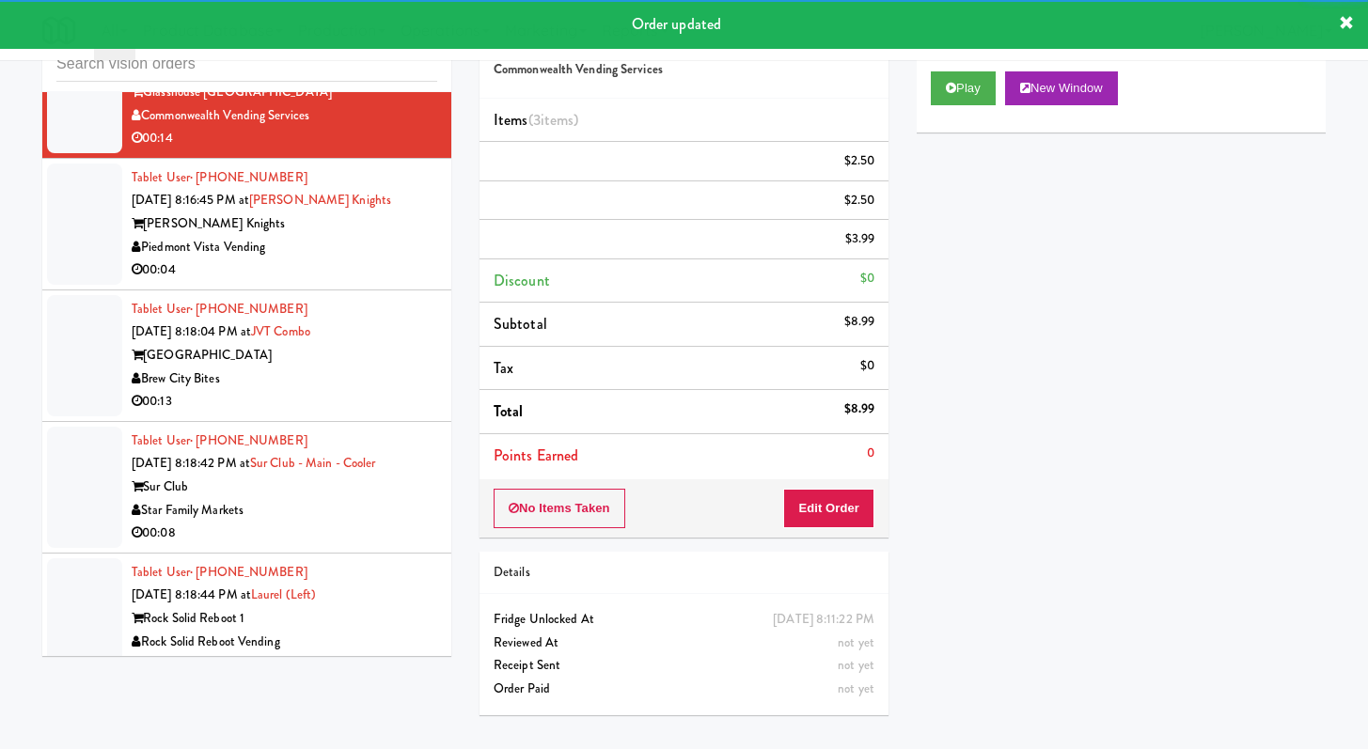
scroll to position [4861, 0]
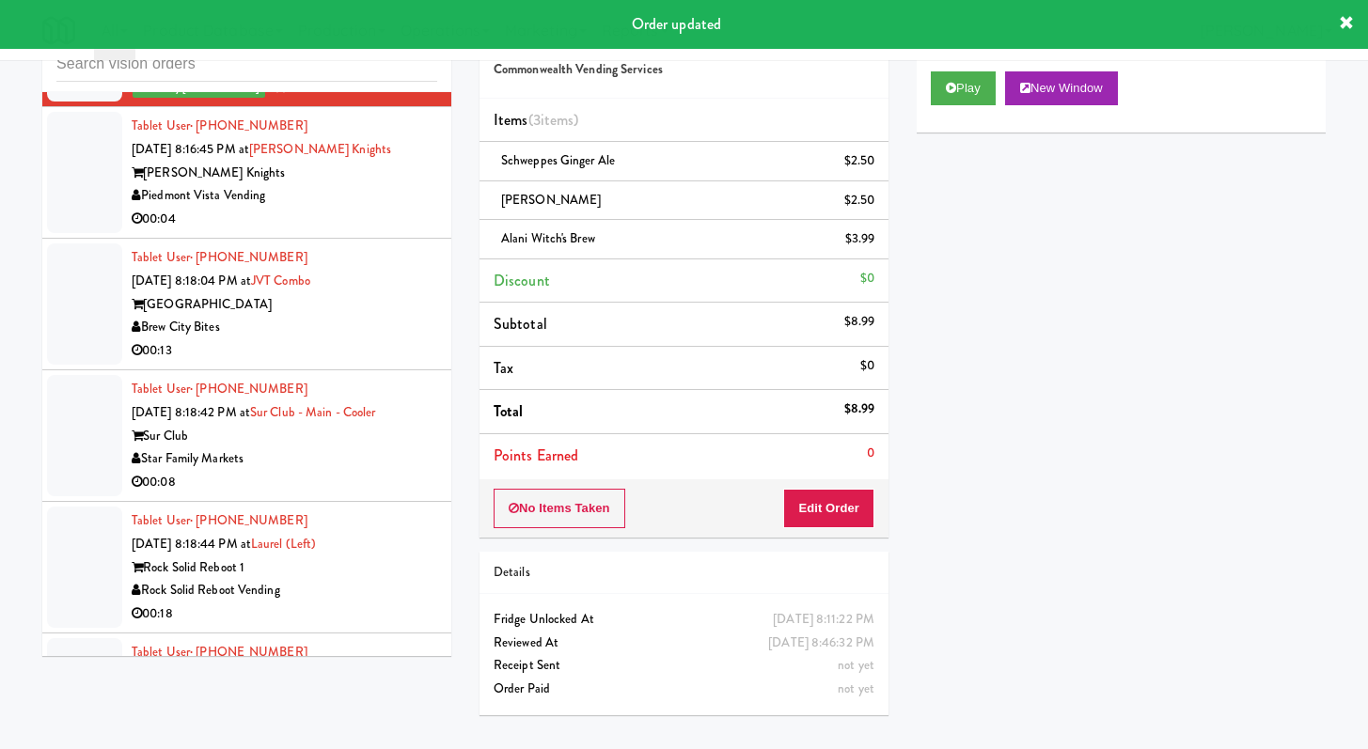
click at [376, 231] on div "00:04" at bounding box center [285, 220] width 306 height 24
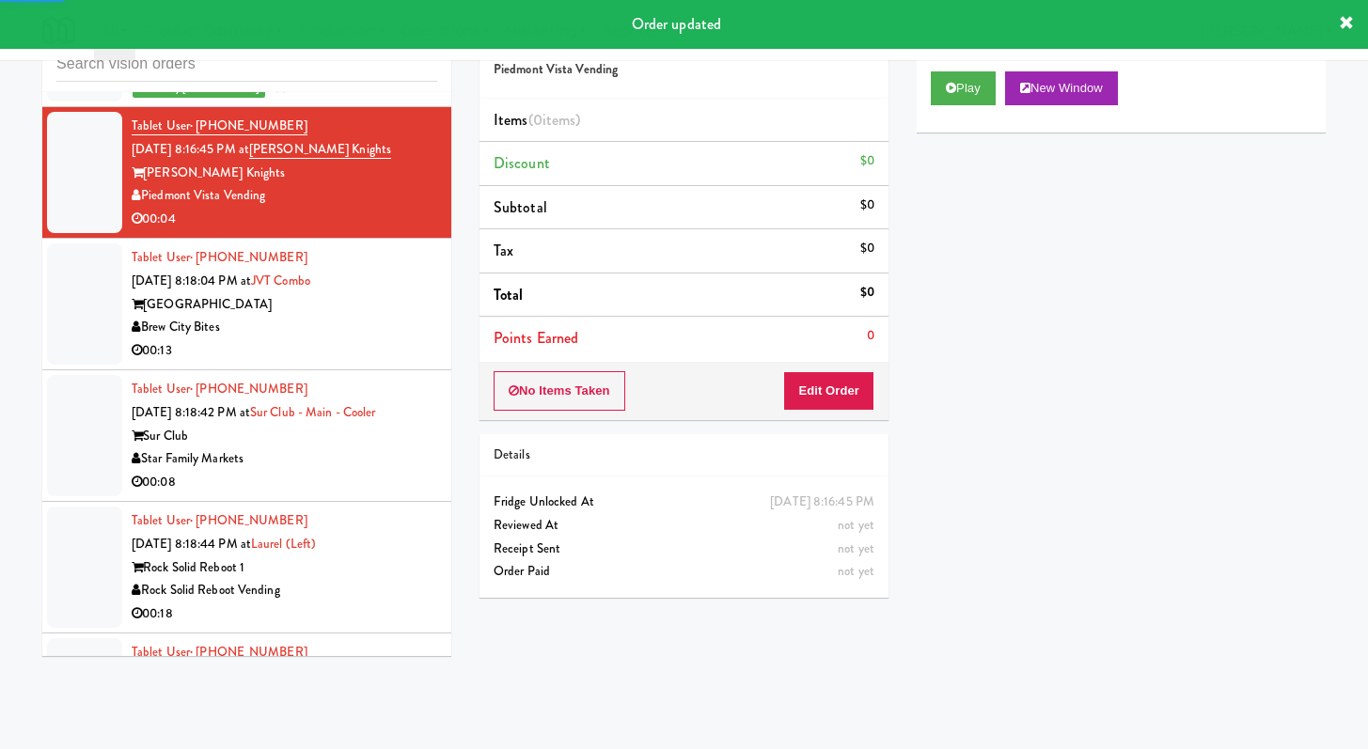
click at [976, 65] on div "Play New Window" at bounding box center [1121, 94] width 409 height 75
click at [943, 97] on button "Play" at bounding box center [963, 88] width 65 height 34
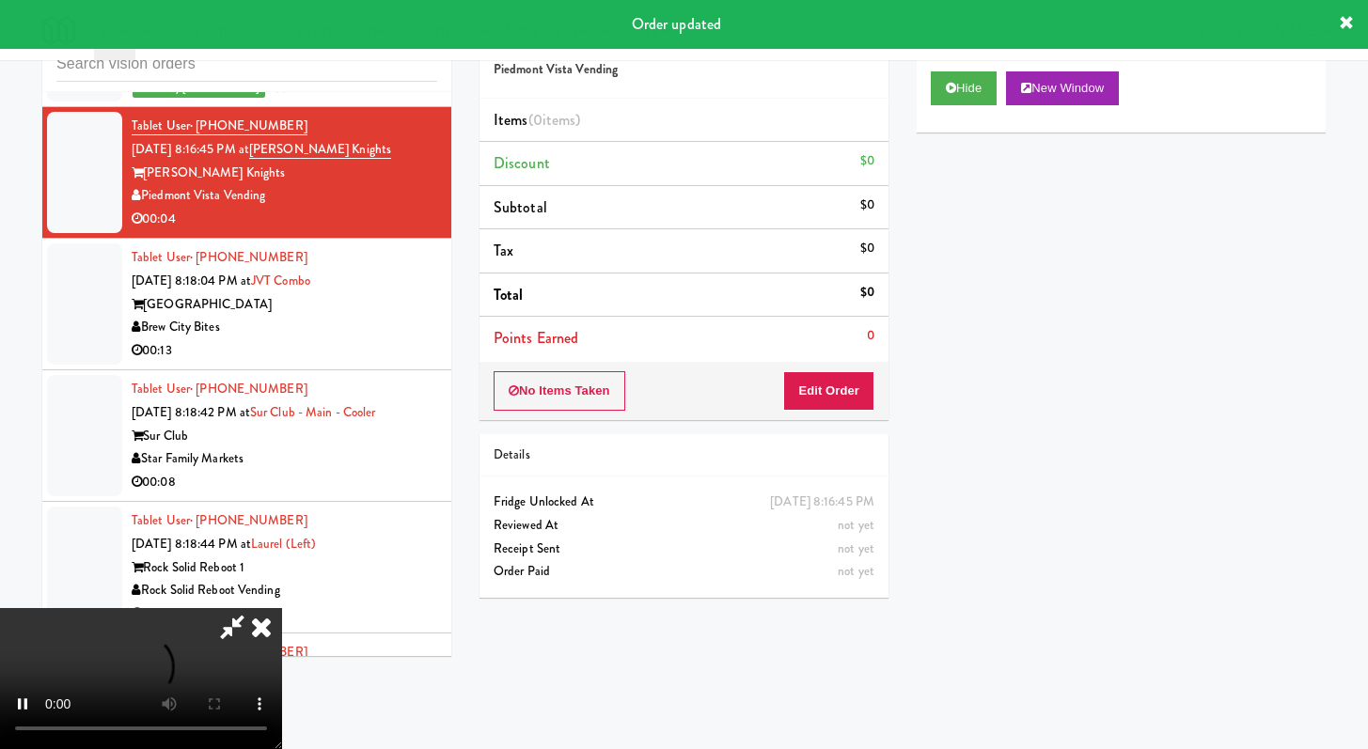
click at [854, 411] on div "No Items Taken Edit Order" at bounding box center [684, 391] width 409 height 58
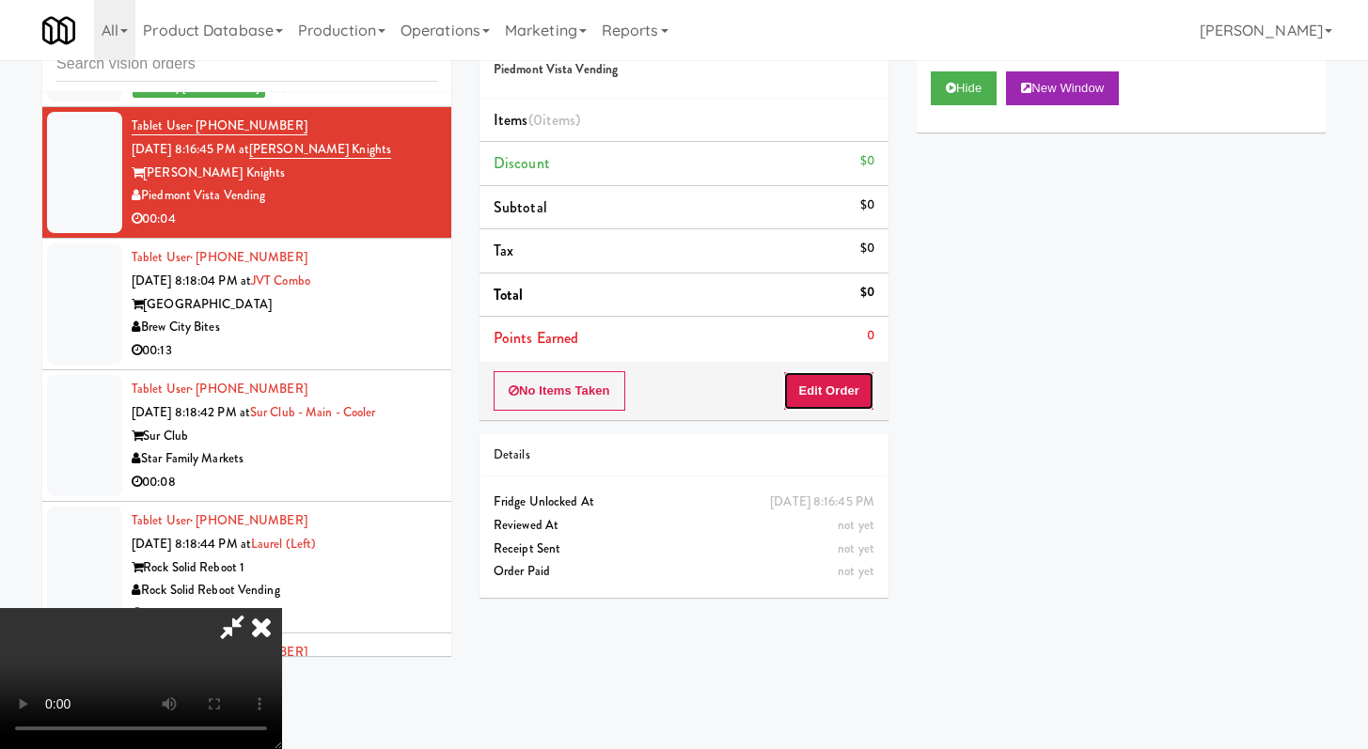
click at [858, 400] on button "Edit Order" at bounding box center [828, 390] width 91 height 39
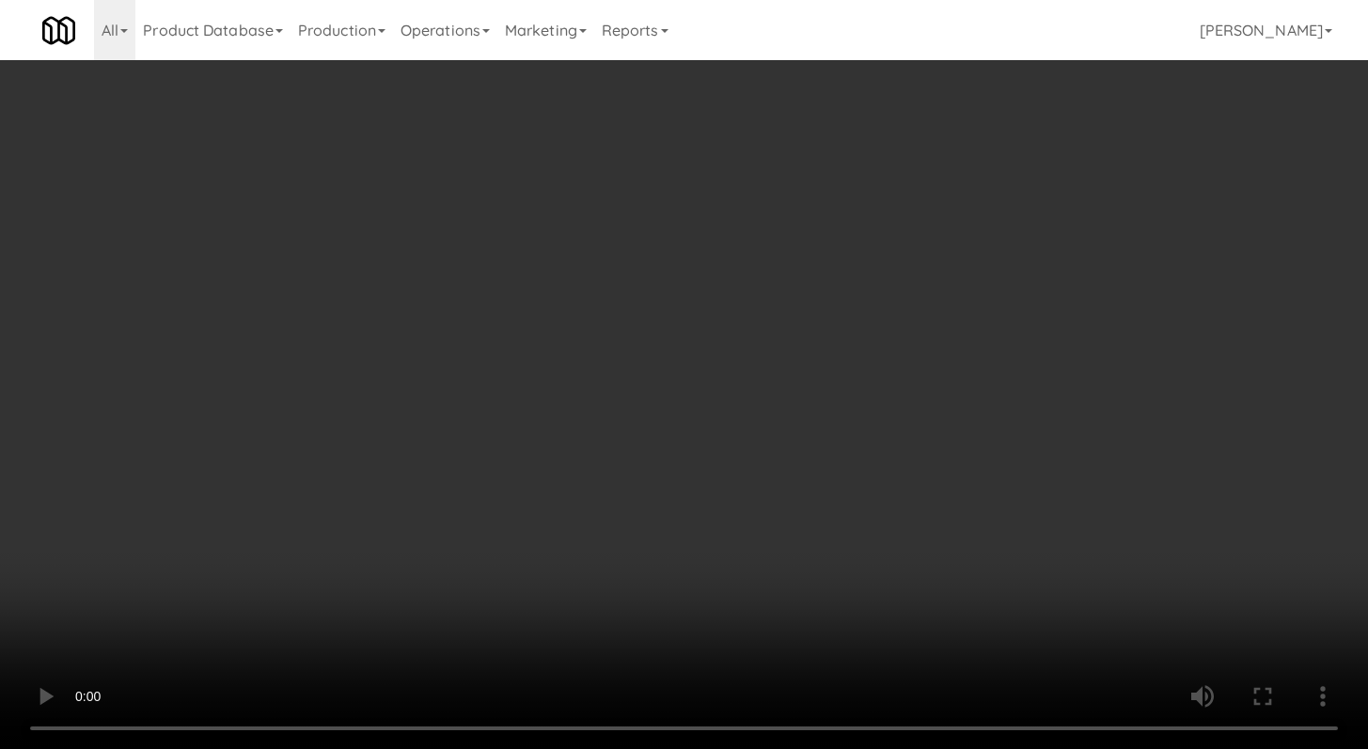
scroll to position [4815, 0]
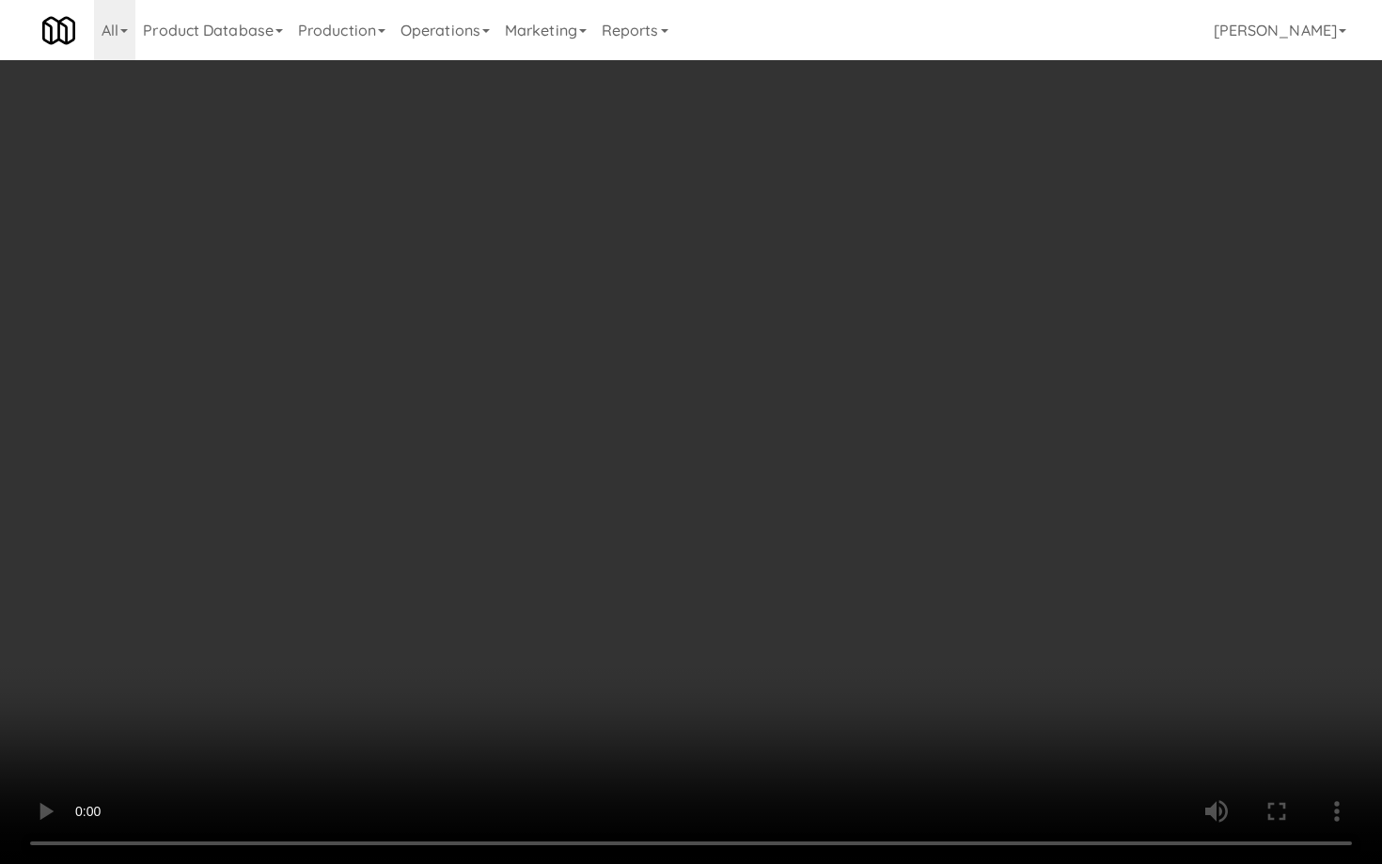
click at [642, 693] on video at bounding box center [691, 432] width 1382 height 864
click at [641, 690] on video at bounding box center [691, 432] width 1382 height 864
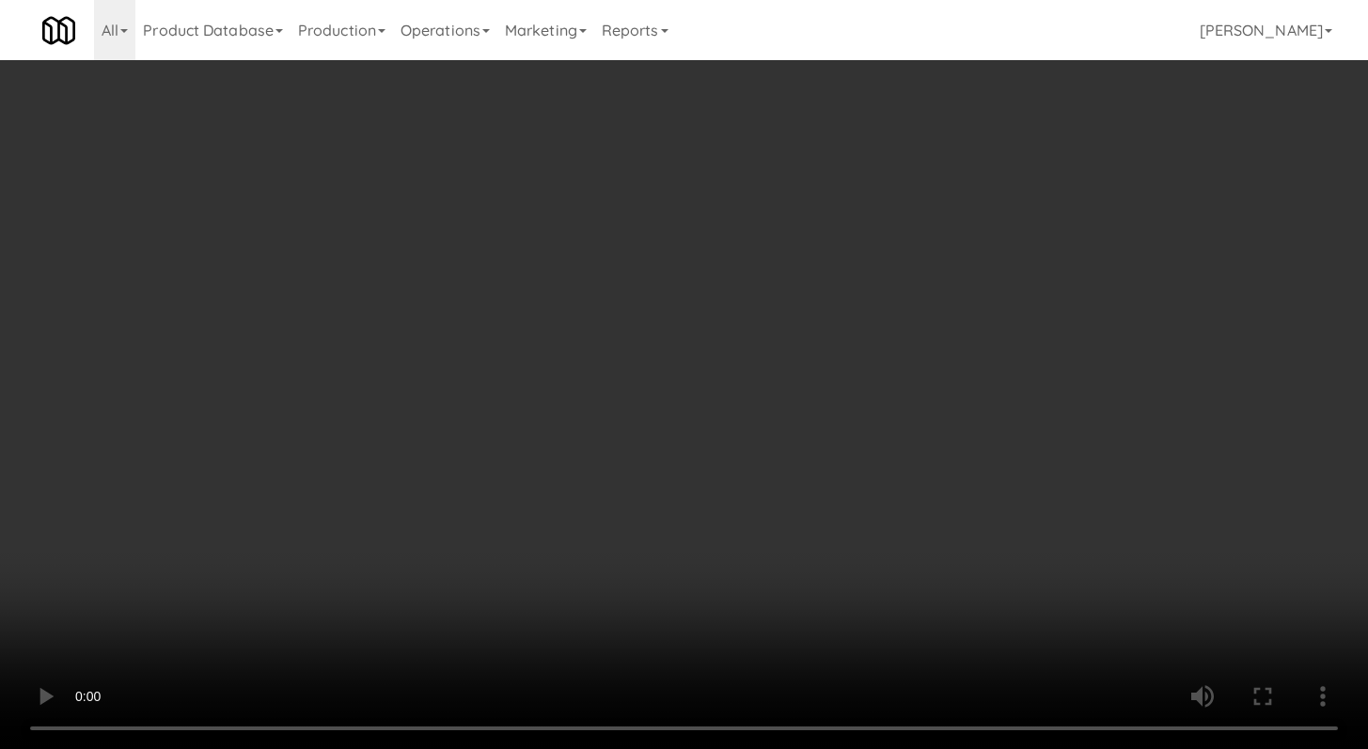
scroll to position [4861, 0]
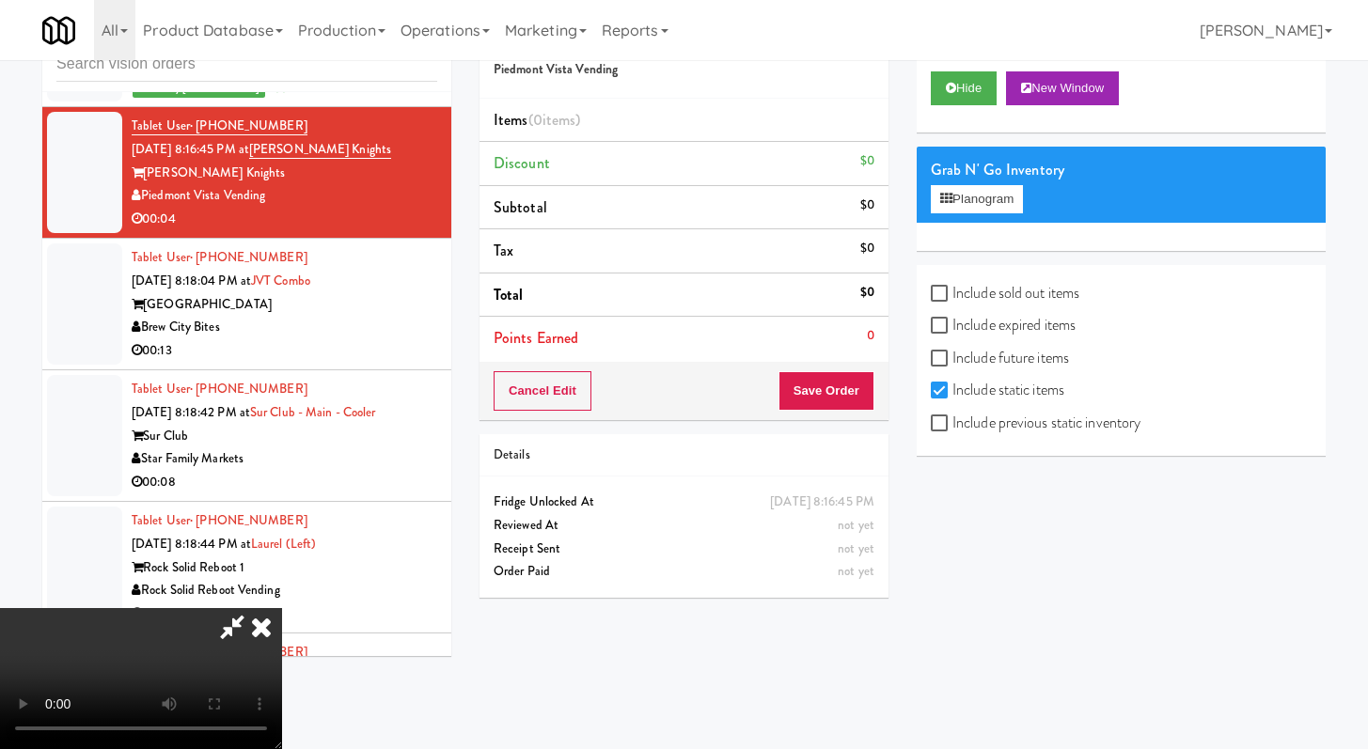
drag, startPoint x: 960, startPoint y: 426, endPoint x: 958, endPoint y: 401, distance: 25.5
click at [960, 426] on label "Include previous static inventory" at bounding box center [1036, 423] width 210 height 28
click at [952, 426] on input "Include previous static inventory" at bounding box center [942, 424] width 22 height 15
checkbox input "true"
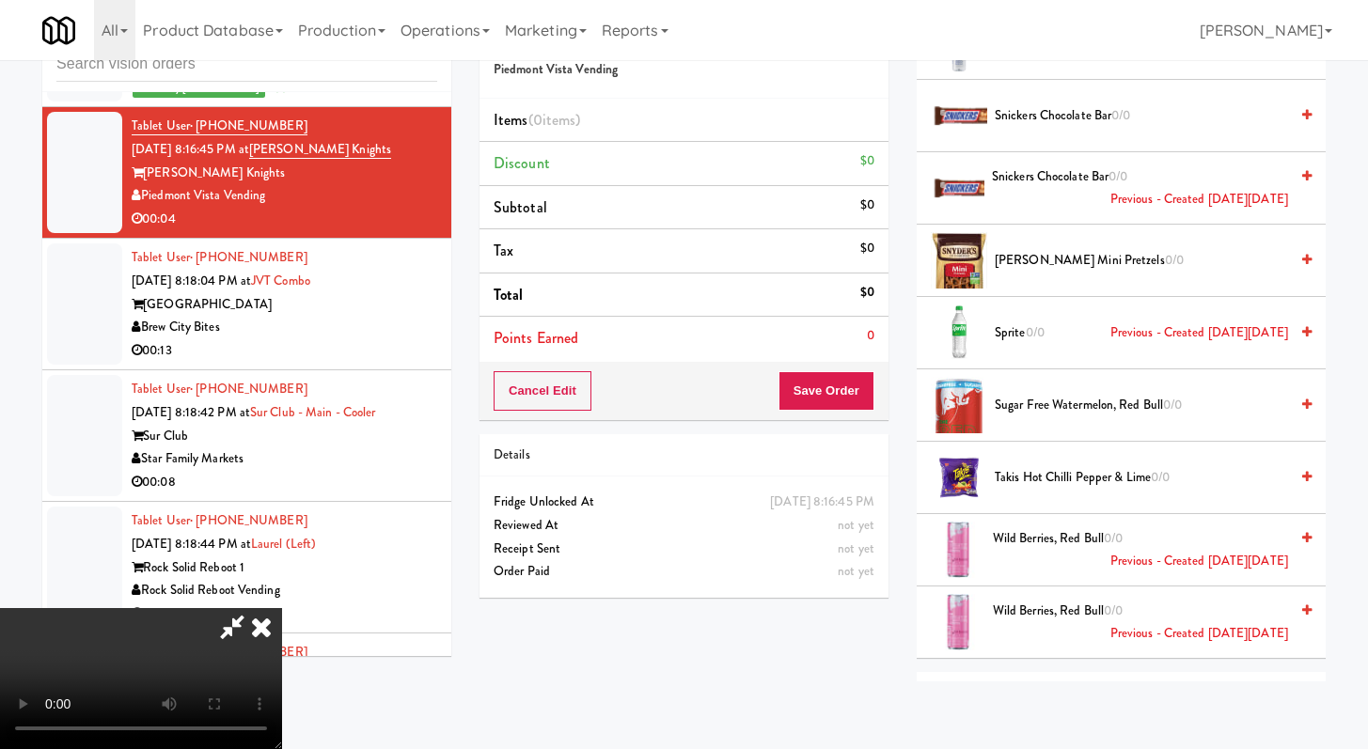
scroll to position [4353, 0]
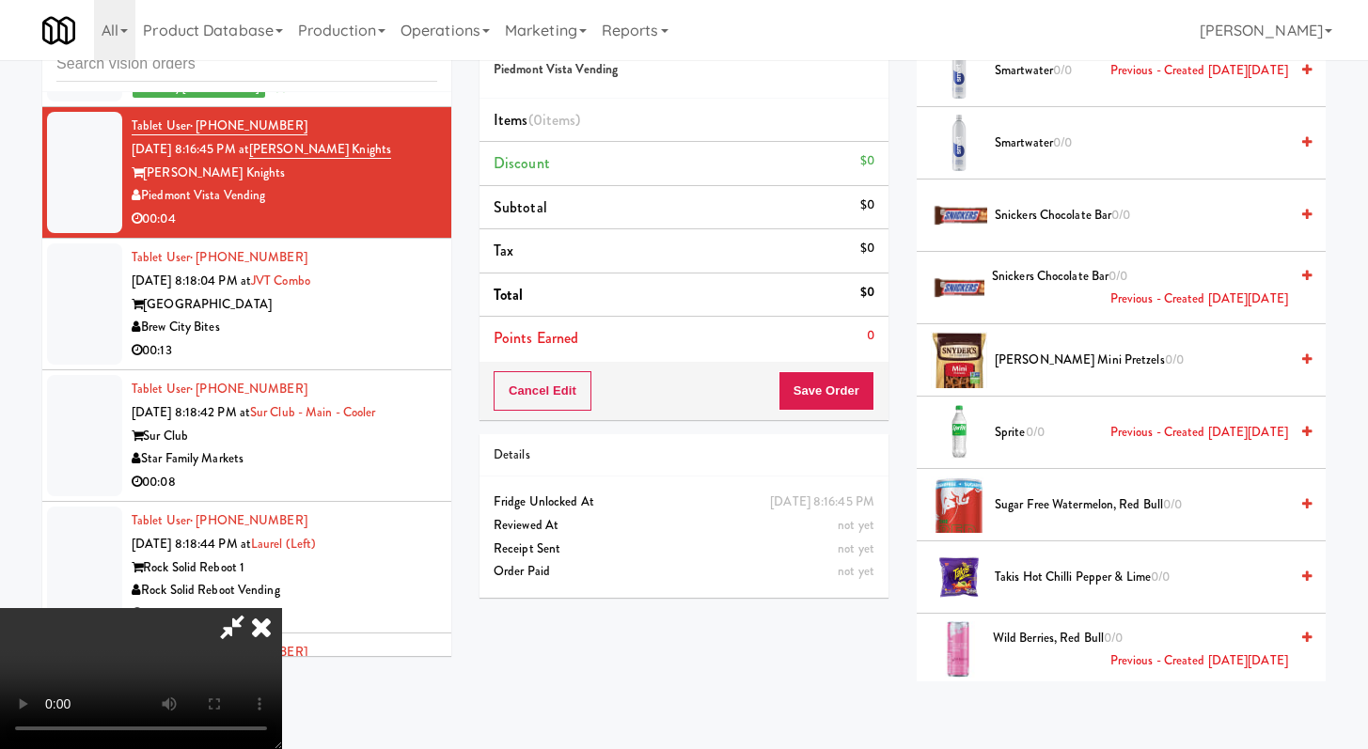
drag, startPoint x: 1031, startPoint y: 186, endPoint x: 1011, endPoint y: 198, distance: 23.2
click at [1030, 155] on span "Smartwater 0/0" at bounding box center [1141, 144] width 293 height 24
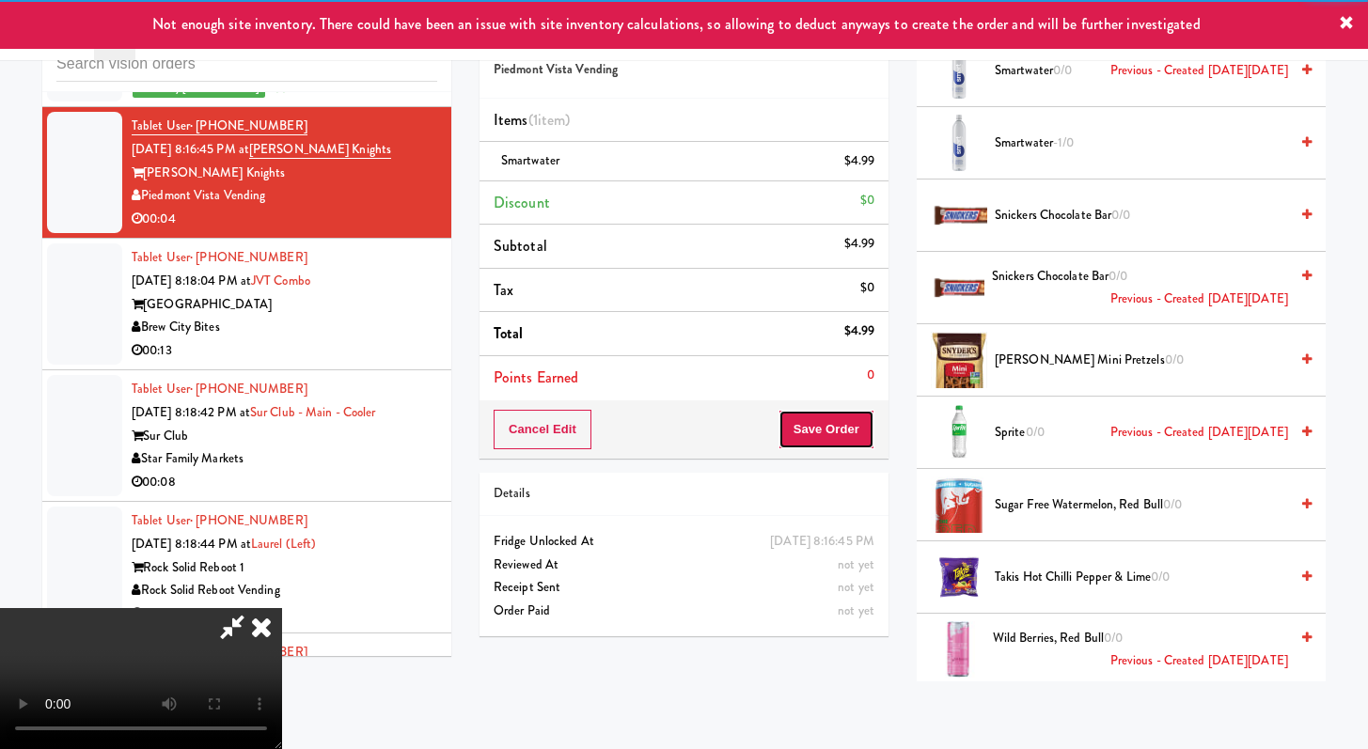
click at [864, 427] on button "Save Order" at bounding box center [827, 429] width 96 height 39
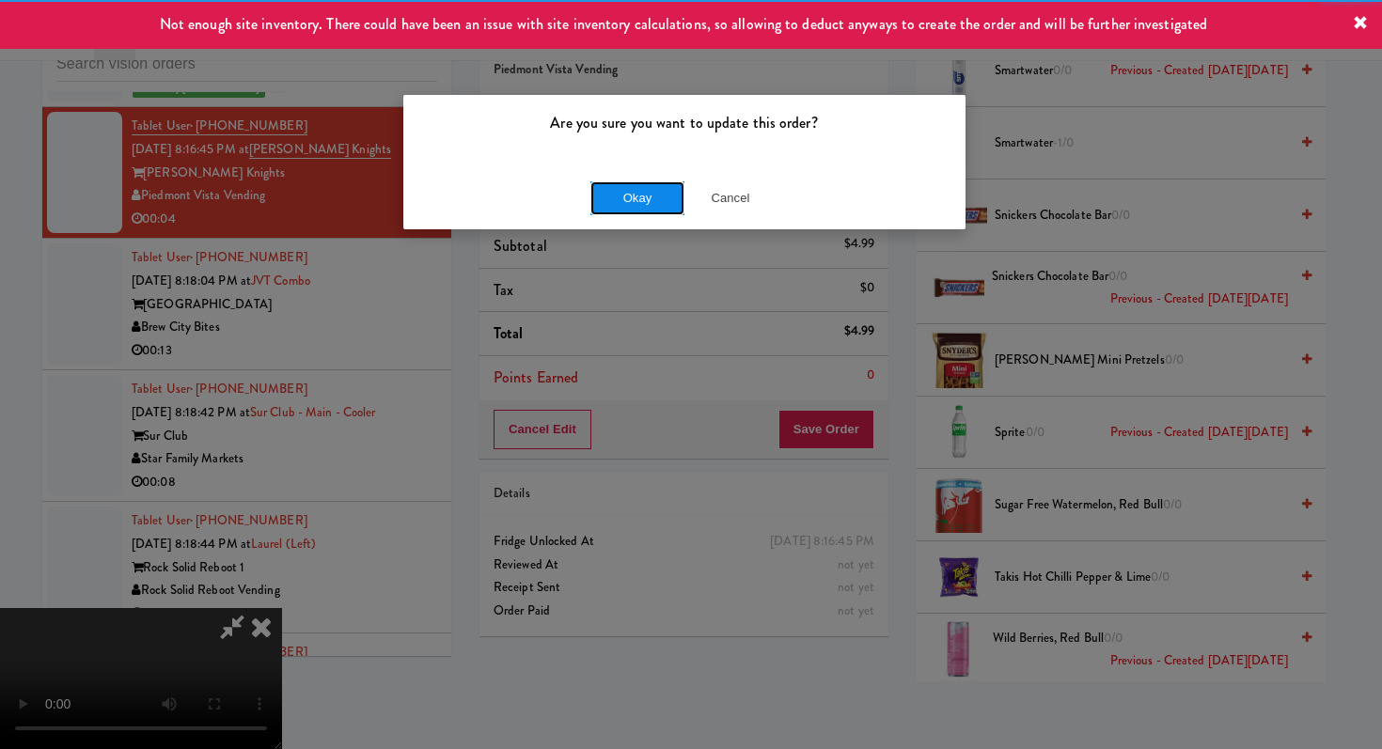
click at [612, 206] on button "Okay" at bounding box center [637, 198] width 94 height 34
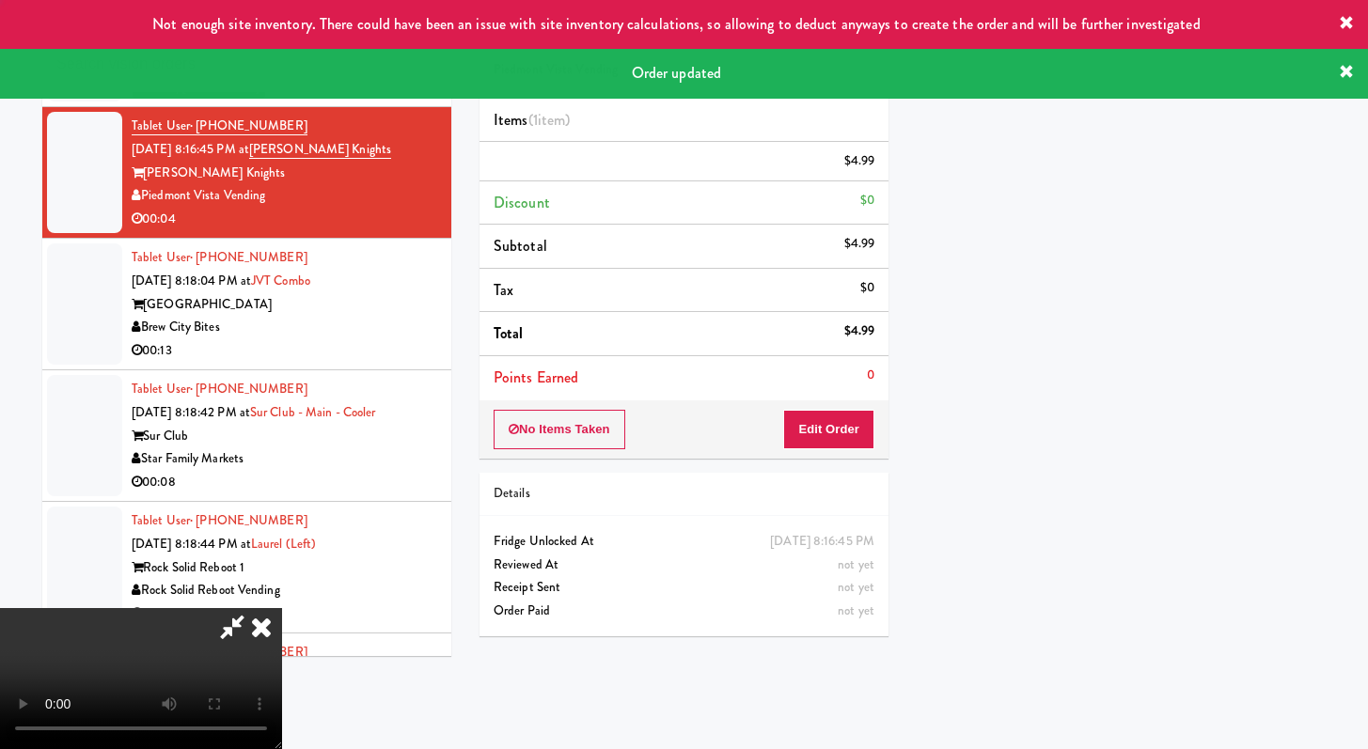
scroll to position [80, 0]
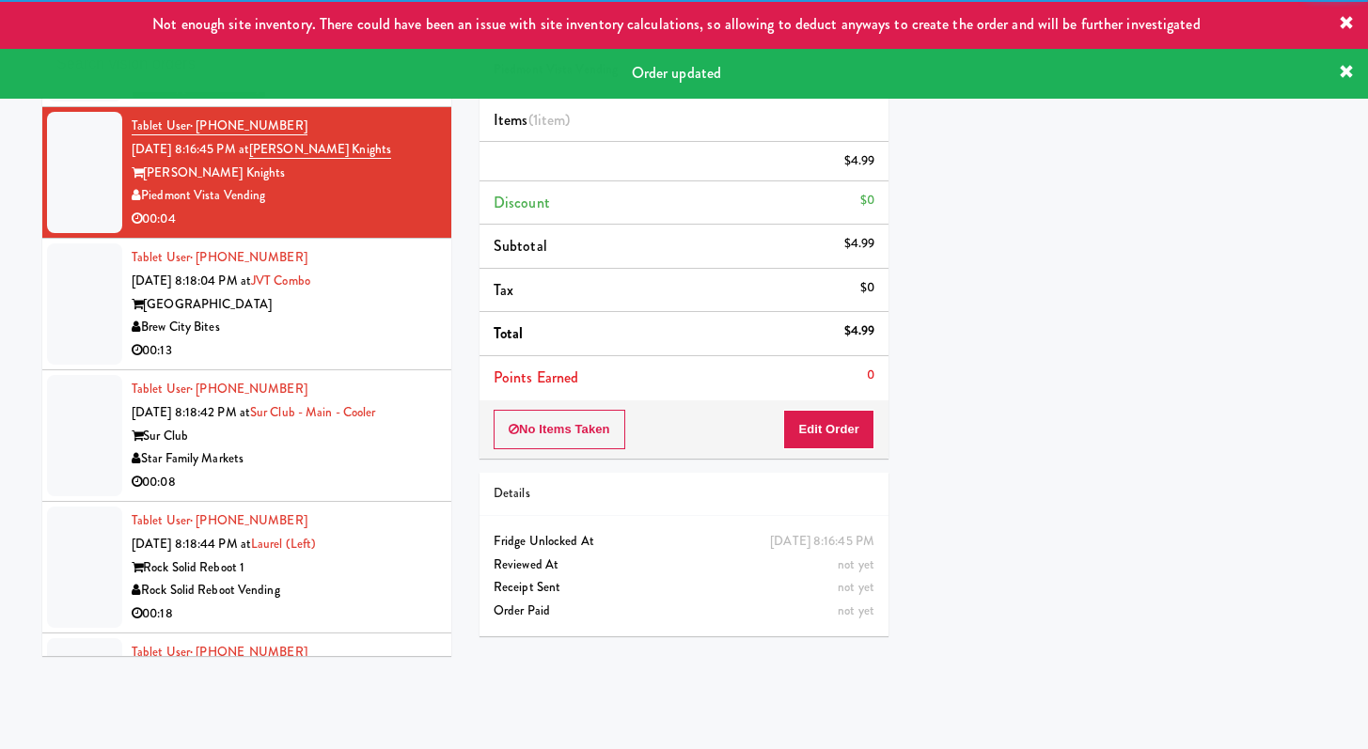
click at [351, 362] on div "Tablet User · (202) 304-5244 [DATE] 8:18:04 PM at JVT combo [GEOGRAPHIC_DATA] […" at bounding box center [285, 304] width 306 height 116
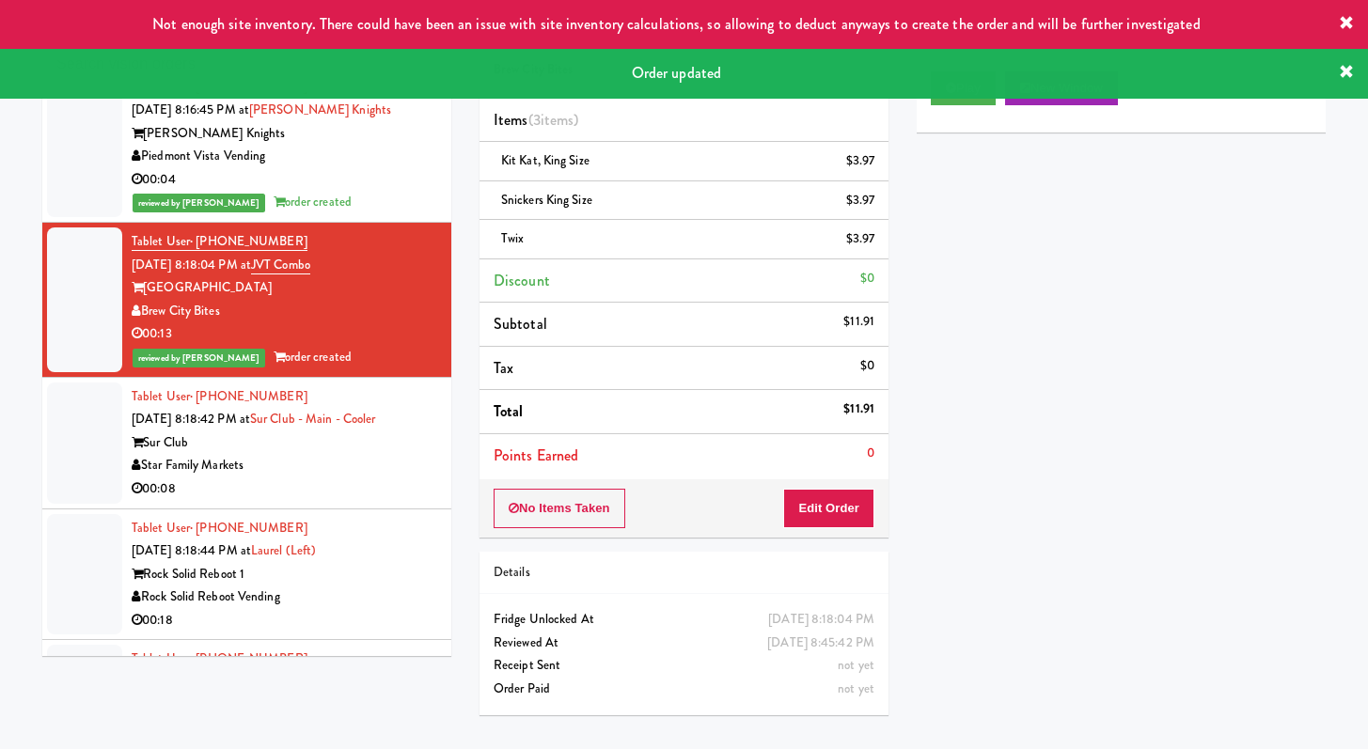
scroll to position [4920, 0]
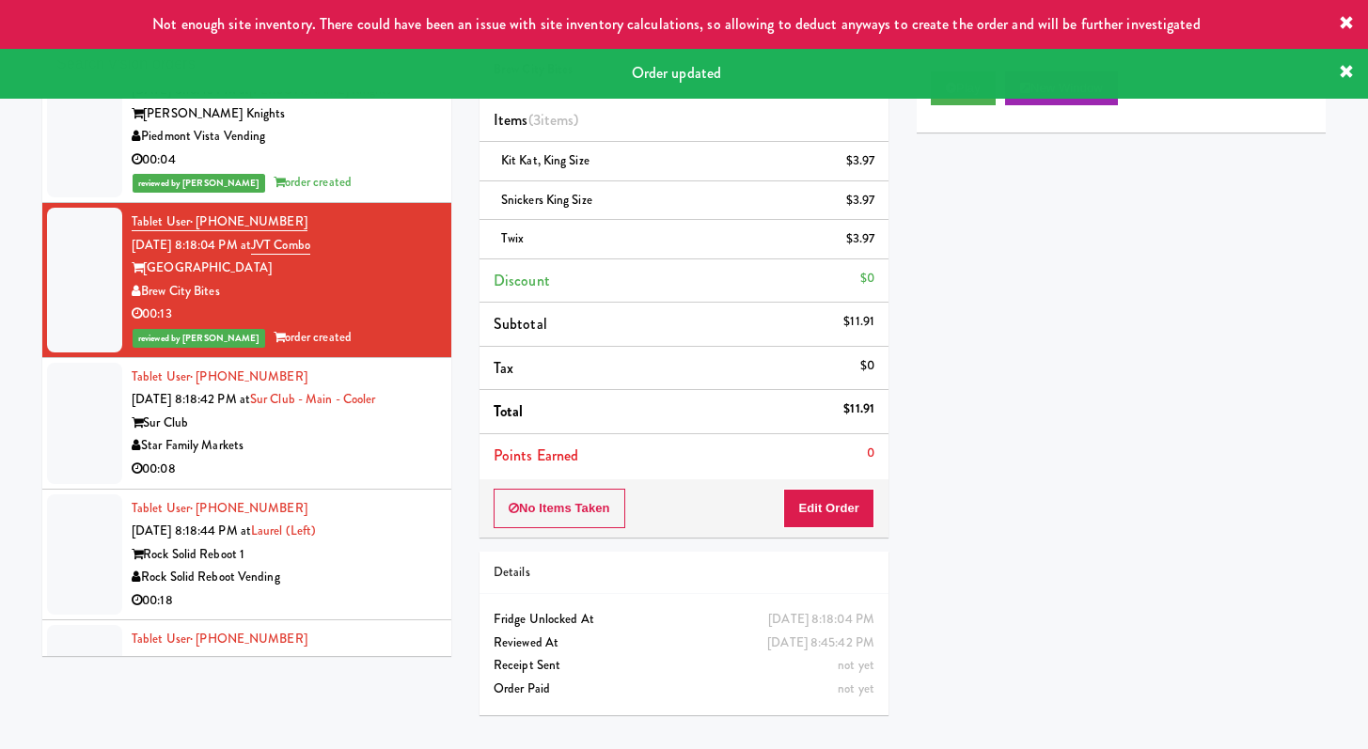
click at [343, 458] on div "Star Family Markets" at bounding box center [285, 446] width 306 height 24
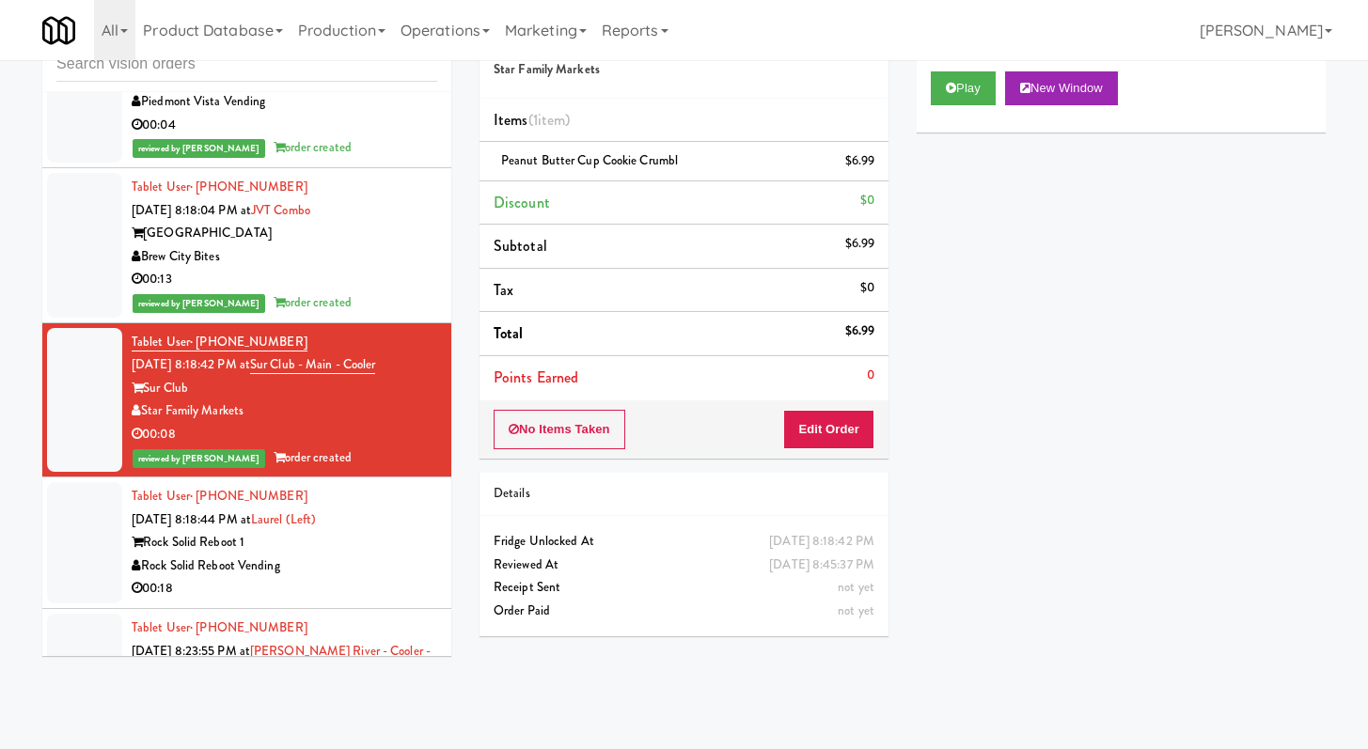
click at [354, 555] on div "Rock Solid Reboot 1" at bounding box center [285, 543] width 306 height 24
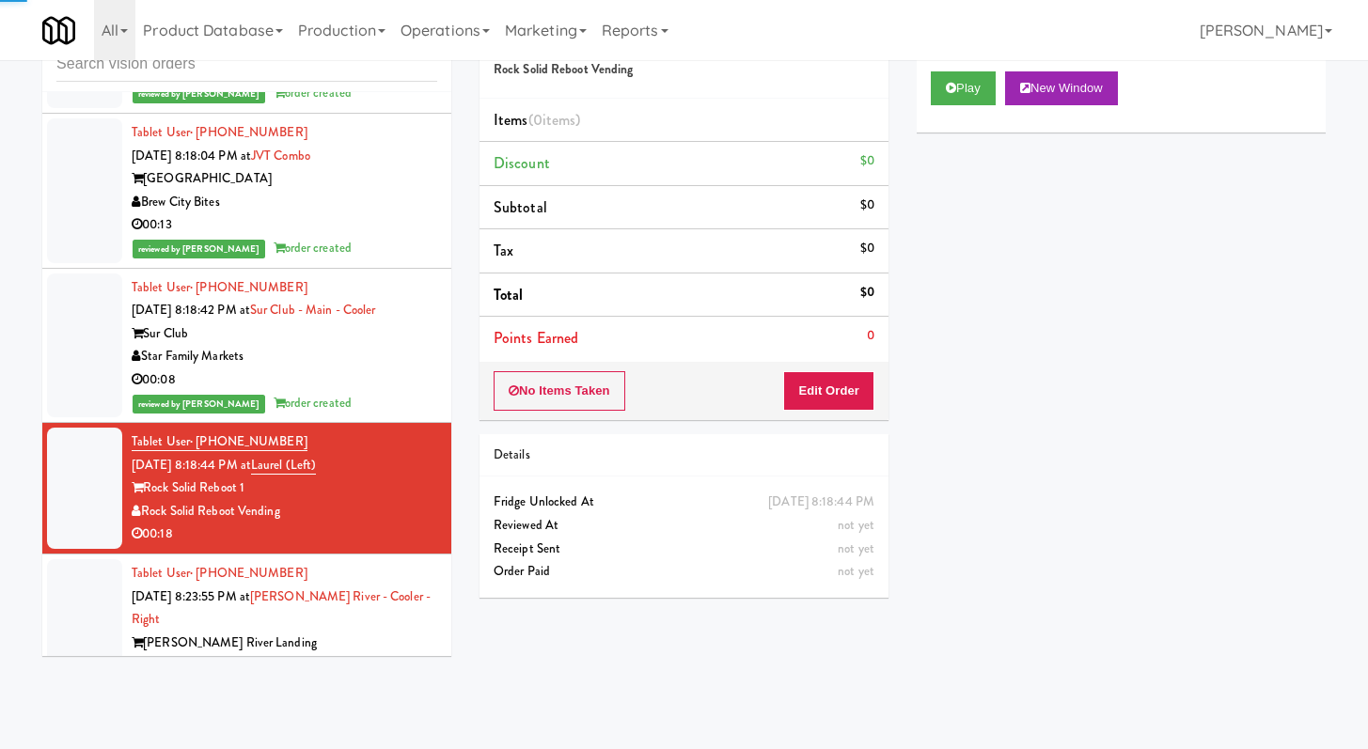
scroll to position [5061, 0]
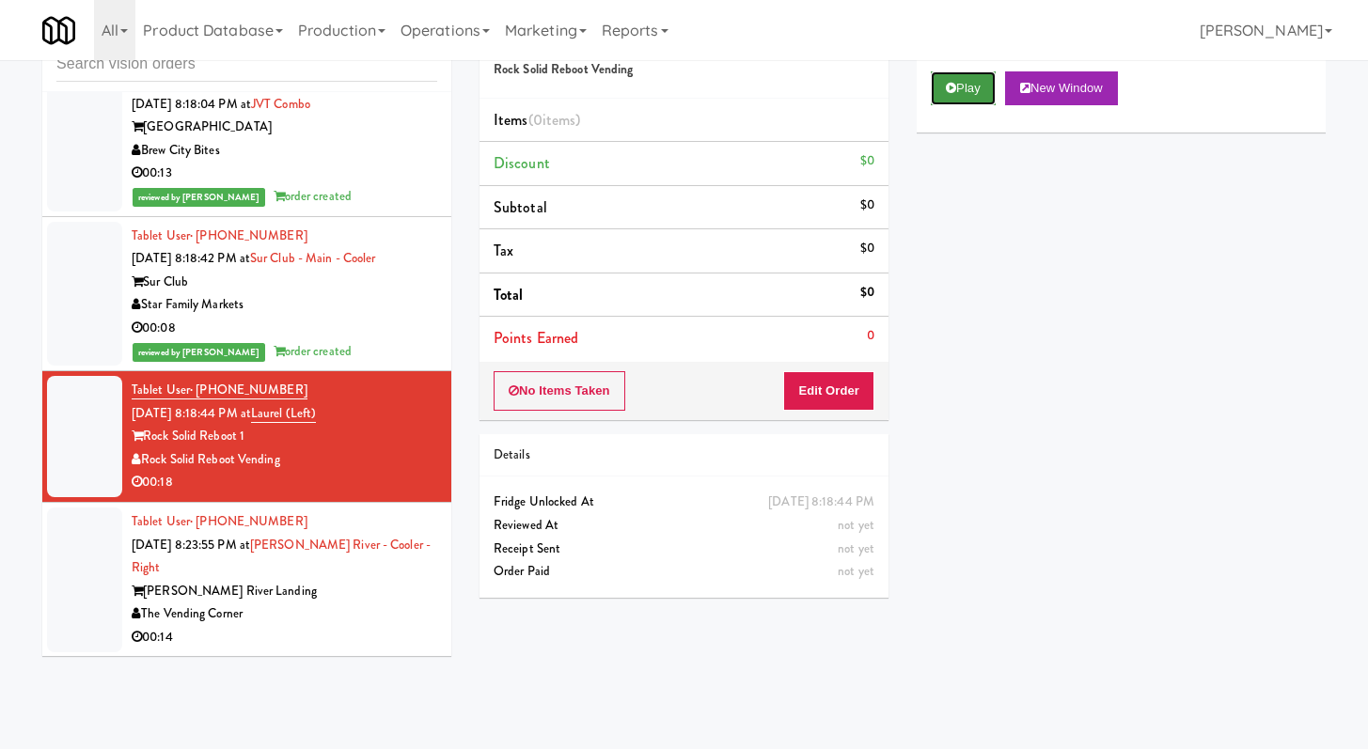
click at [967, 71] on button "Play" at bounding box center [963, 88] width 65 height 34
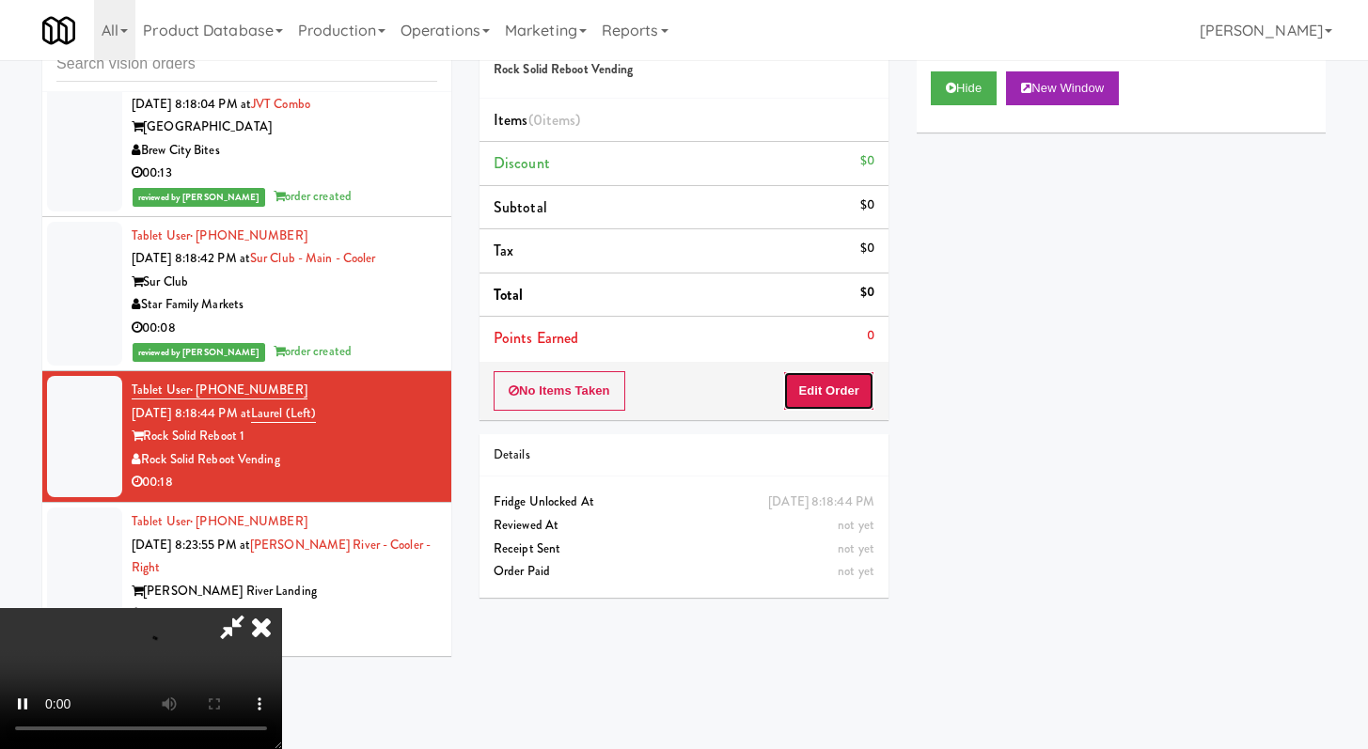
click at [841, 382] on button "Edit Order" at bounding box center [828, 390] width 91 height 39
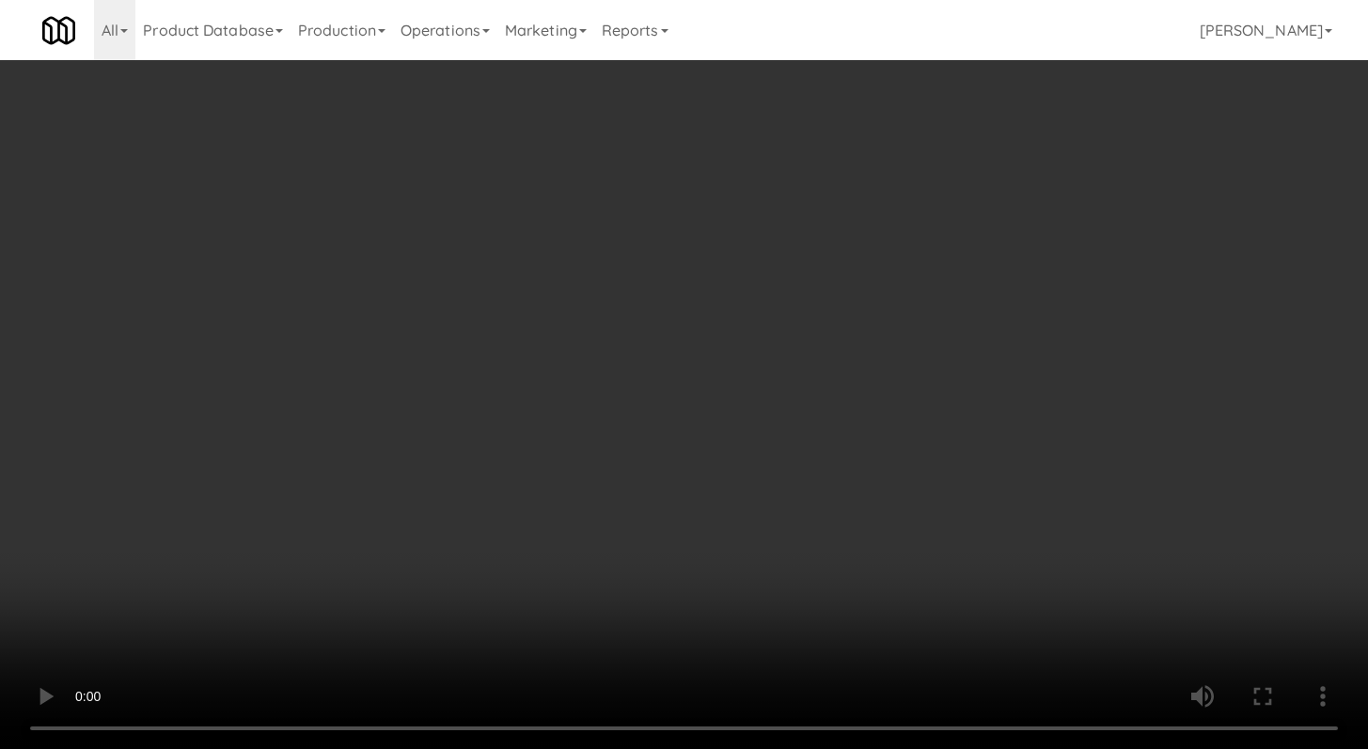
scroll to position [5015, 0]
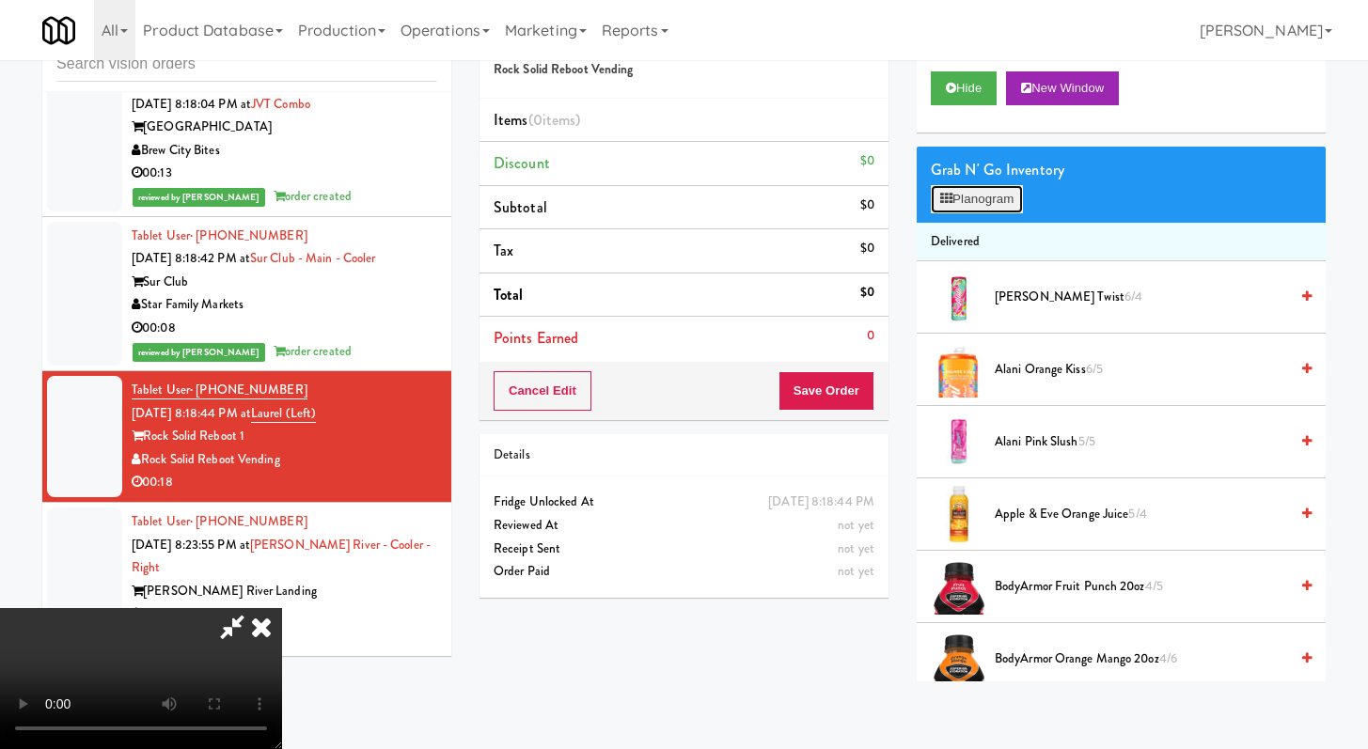
click at [1017, 202] on button "Planogram" at bounding box center [977, 199] width 92 height 28
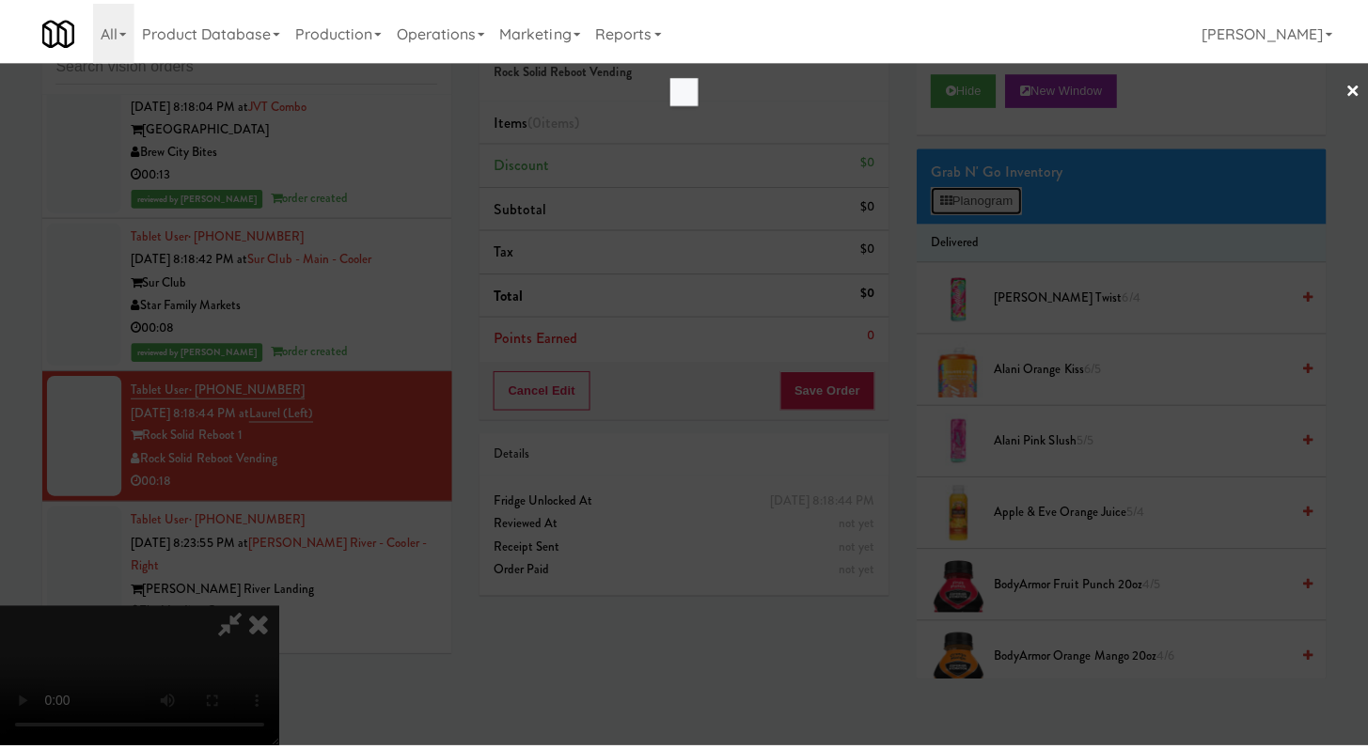
scroll to position [5015, 0]
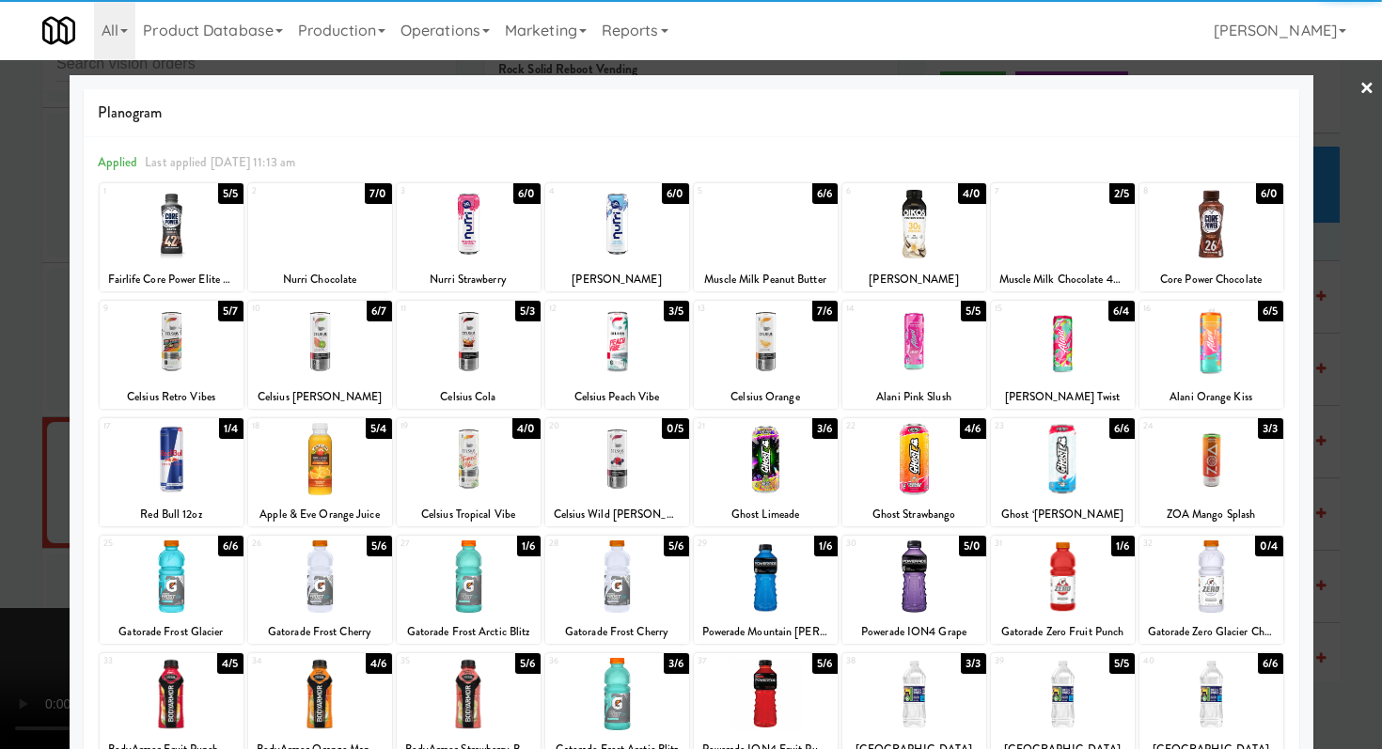
click at [323, 361] on div at bounding box center [320, 342] width 144 height 72
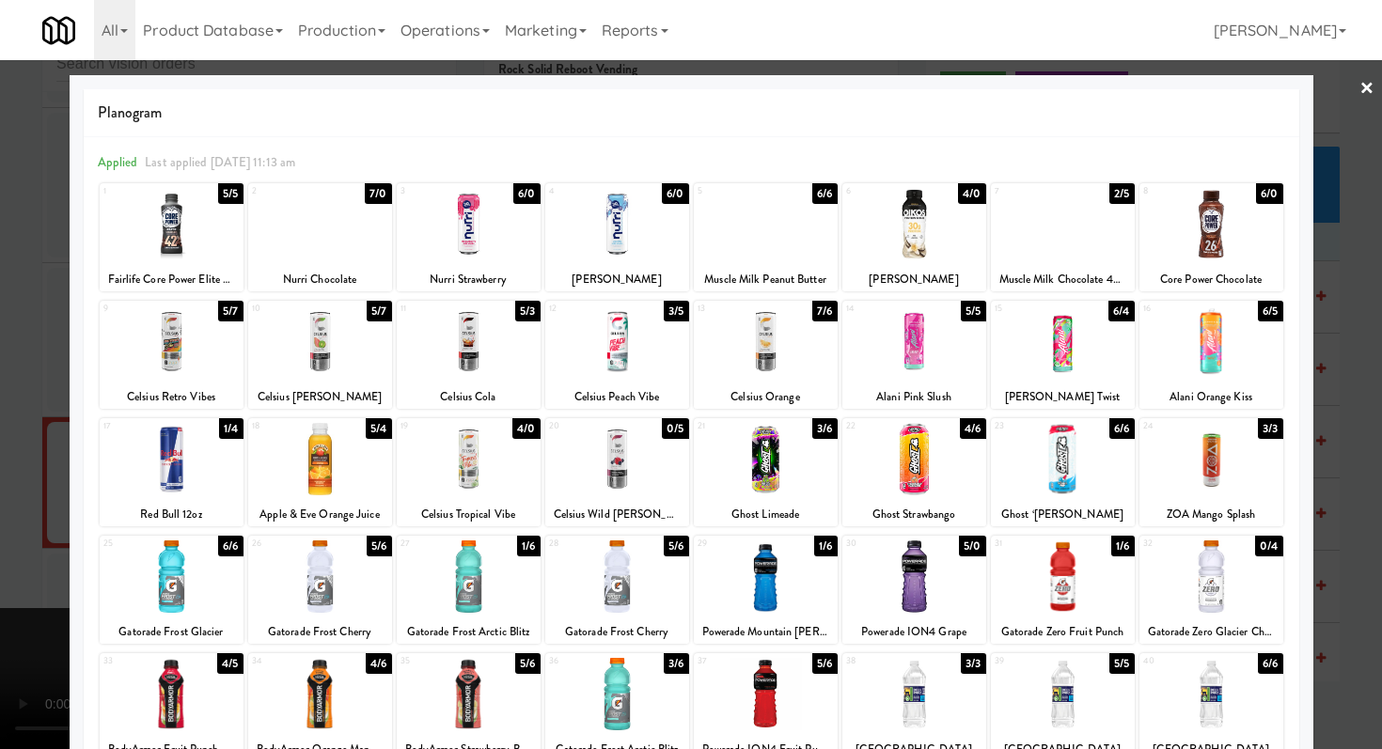
click at [0, 357] on div at bounding box center [691, 374] width 1382 height 749
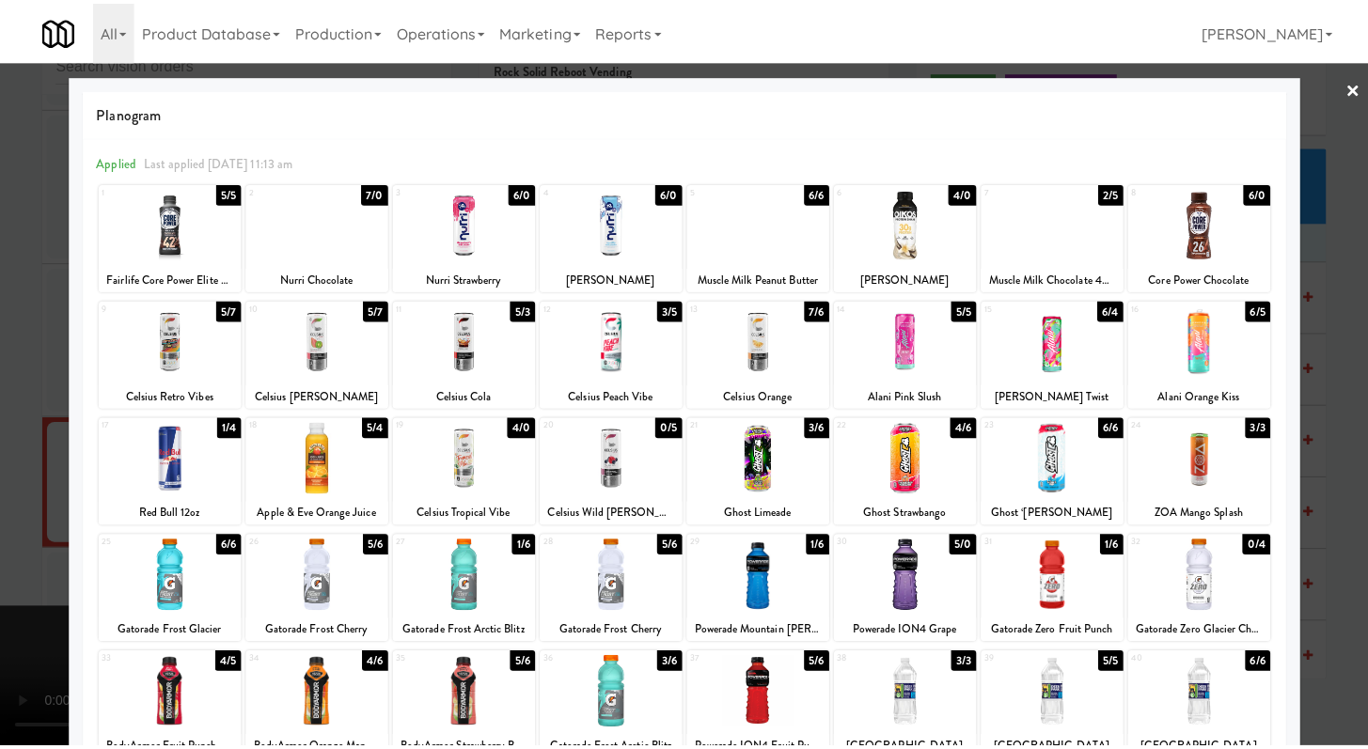
scroll to position [5061, 0]
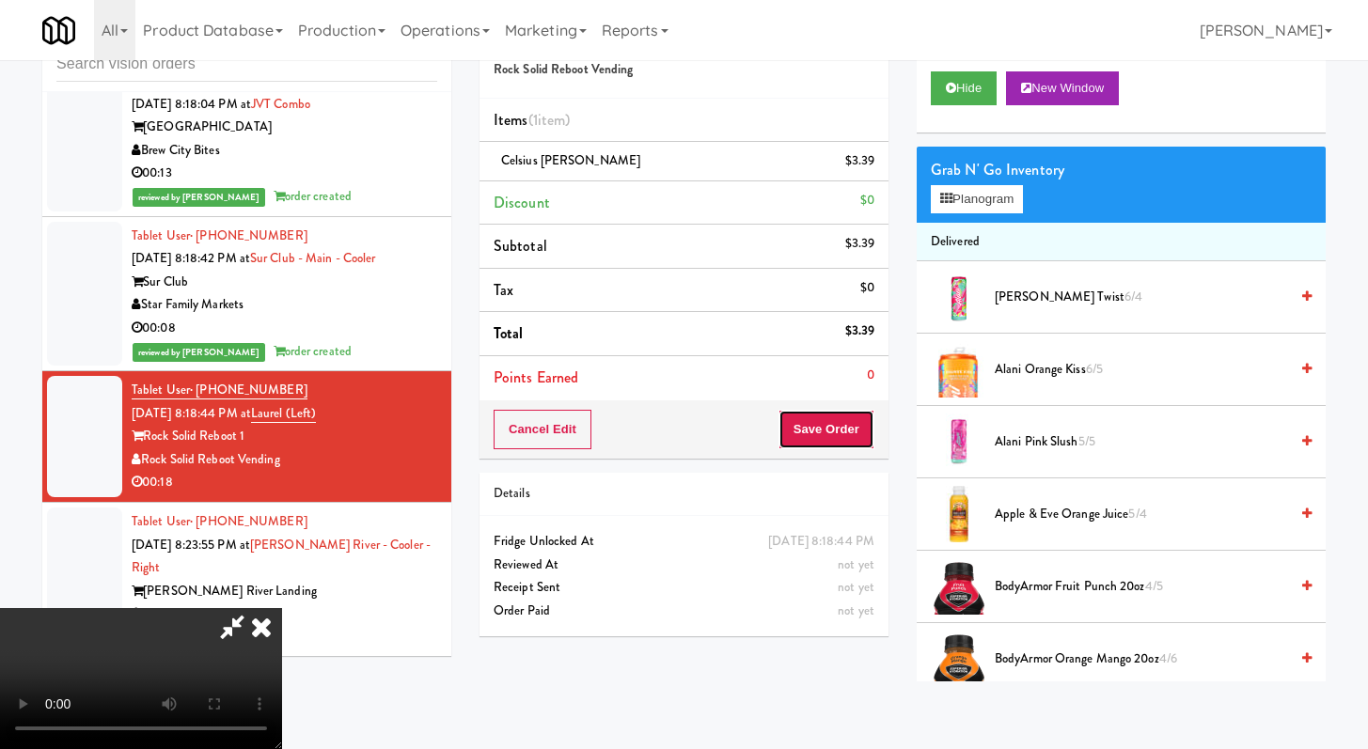
click at [840, 433] on button "Save Order" at bounding box center [827, 429] width 96 height 39
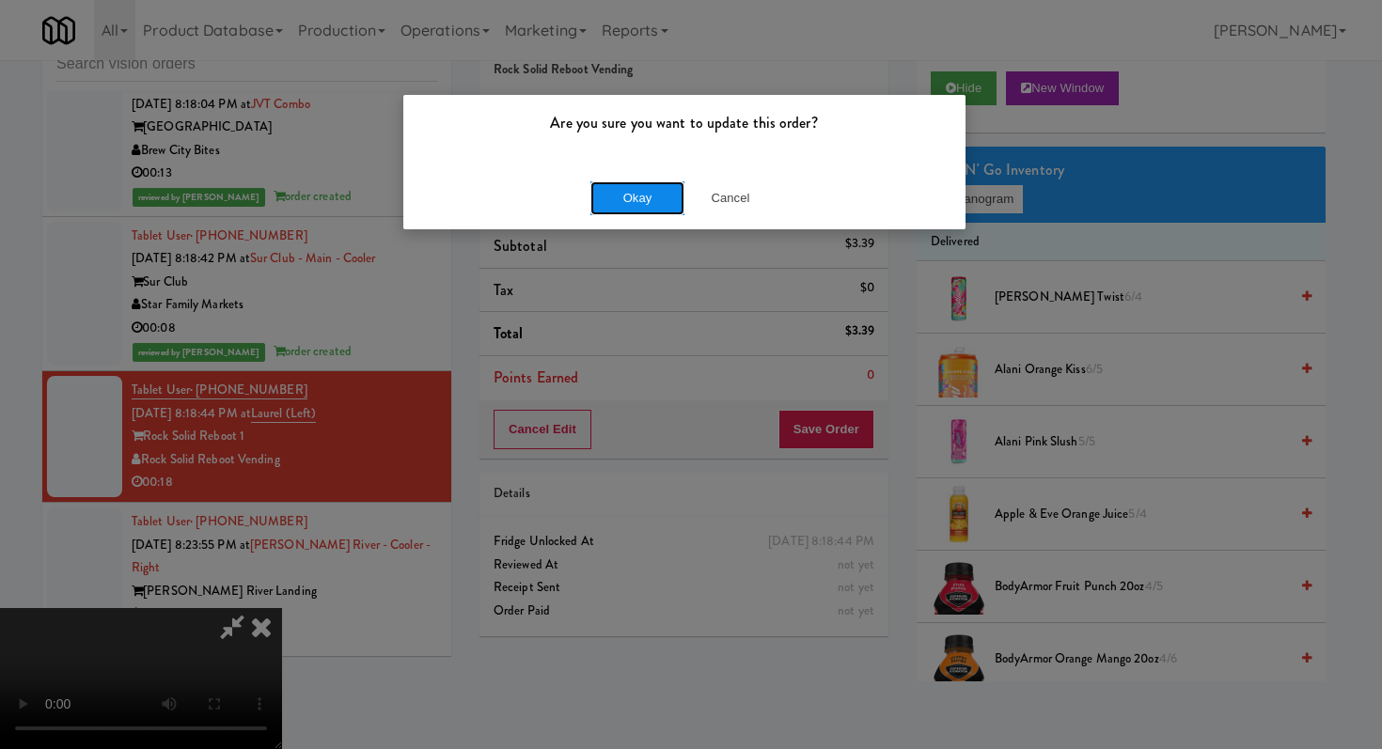
click at [679, 198] on button "Okay" at bounding box center [637, 198] width 94 height 34
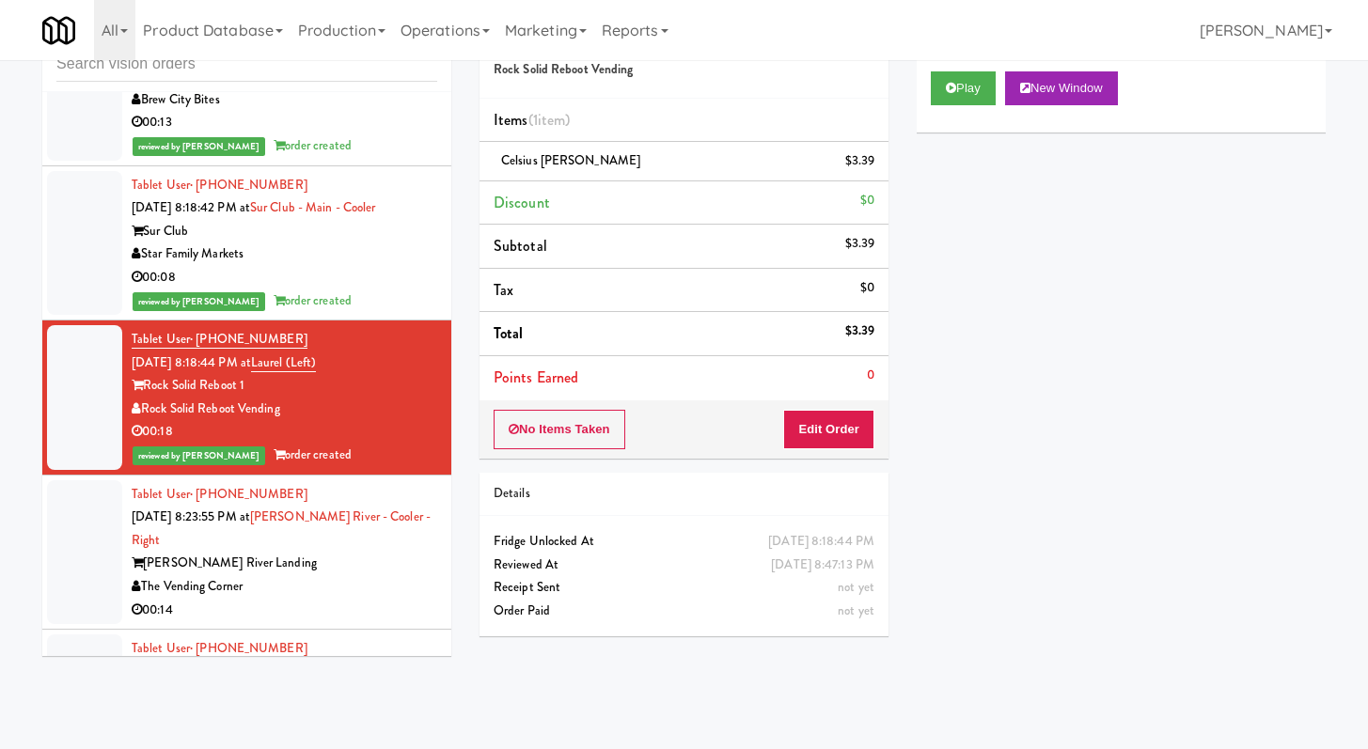
scroll to position [5431, 0]
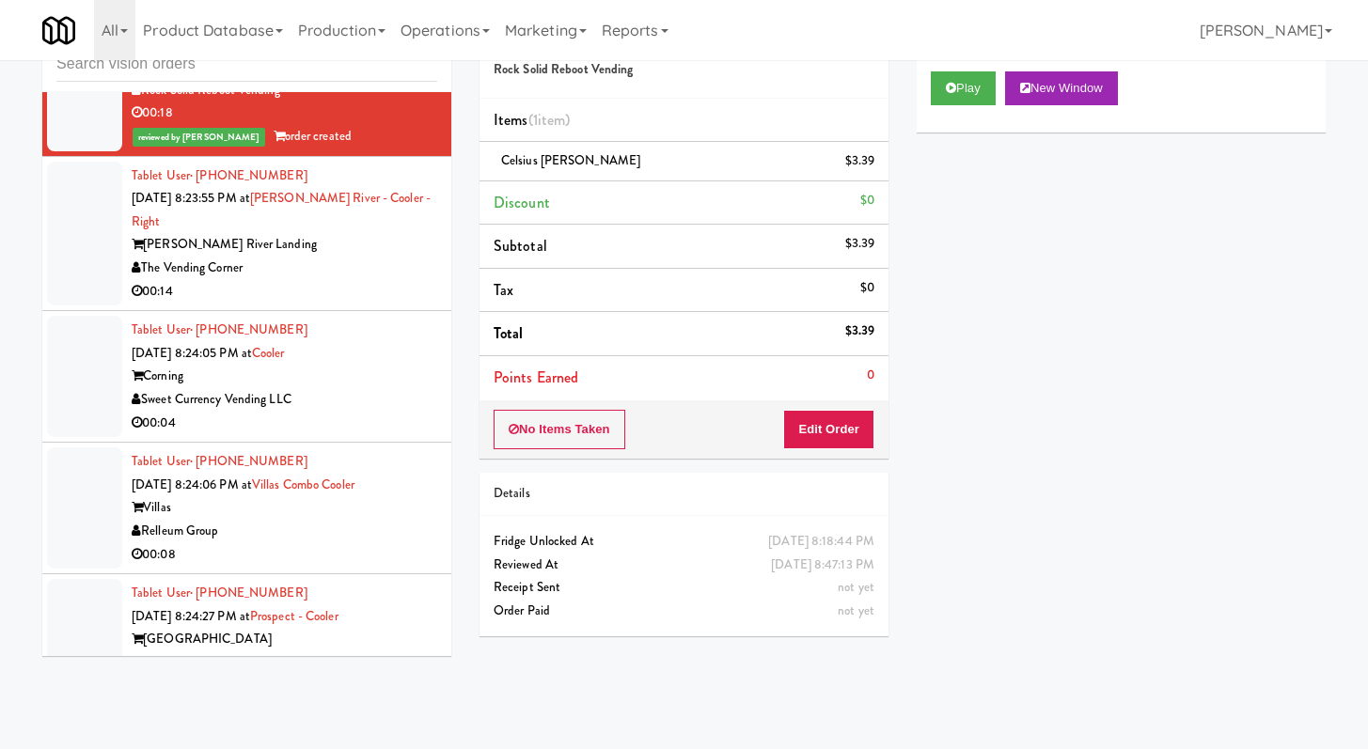
click at [331, 280] on div "The Vending Corner" at bounding box center [285, 269] width 306 height 24
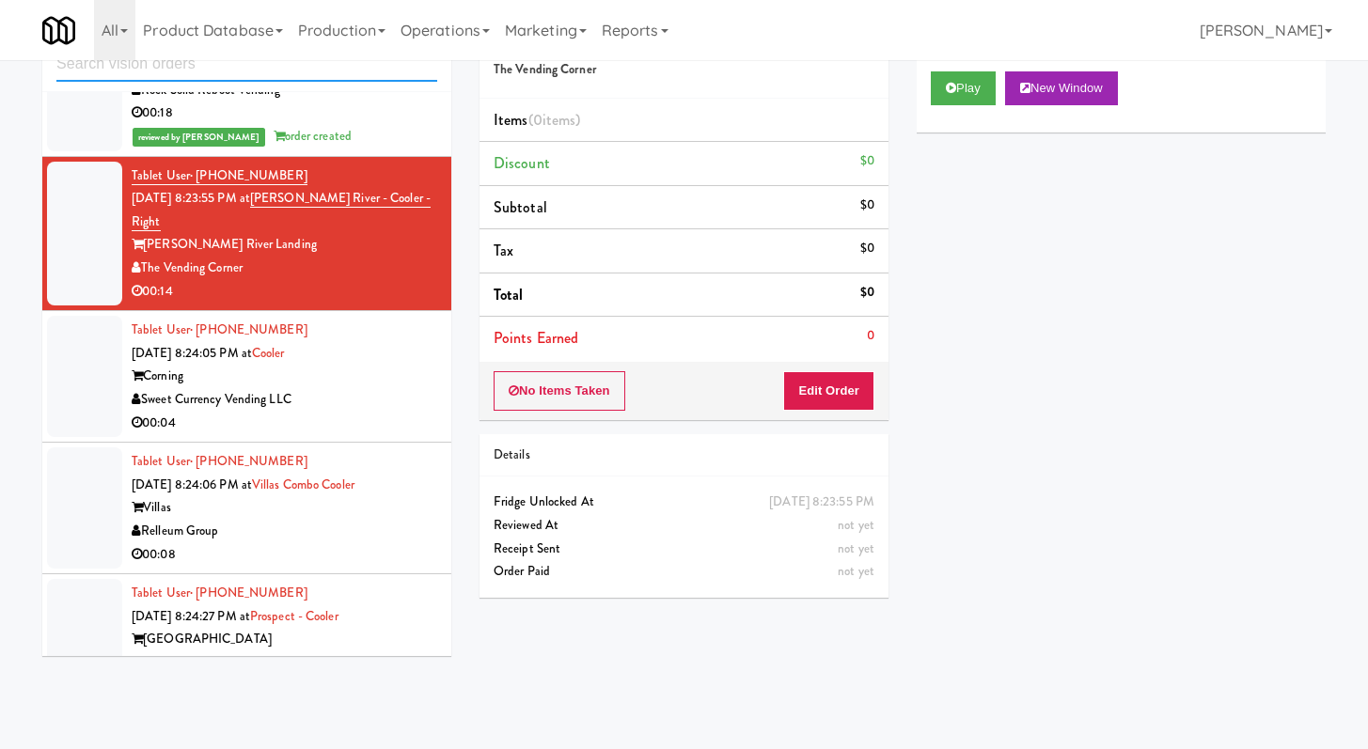
click at [128, 71] on input "text" at bounding box center [246, 64] width 381 height 35
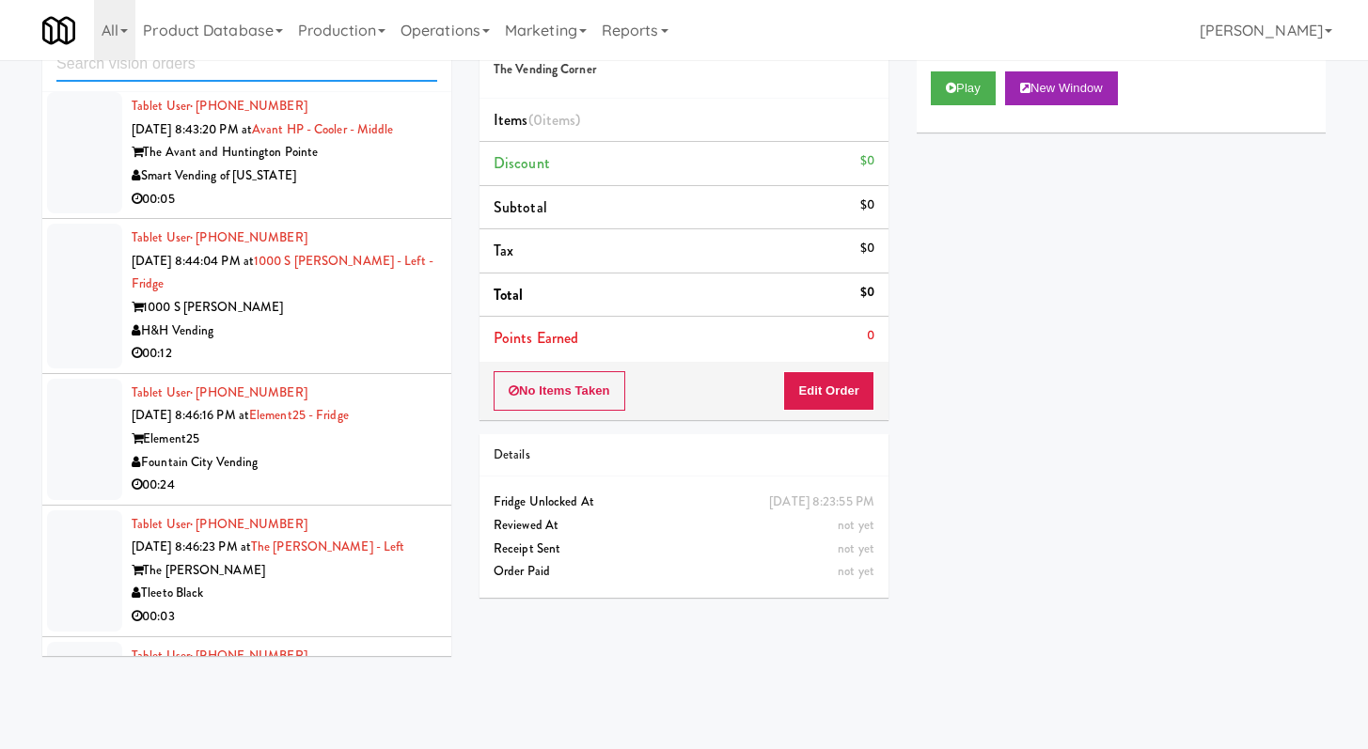
scroll to position [2321, 0]
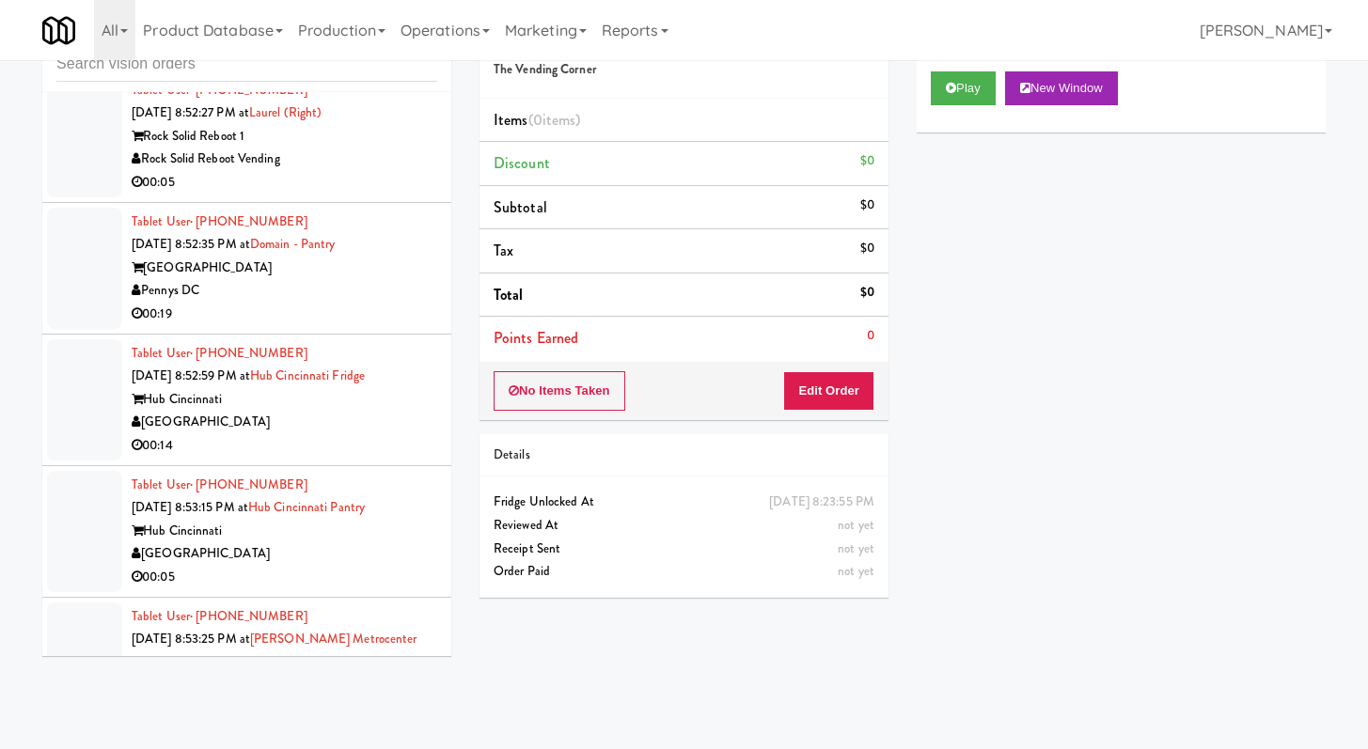
click at [383, 195] on div "00:05" at bounding box center [285, 183] width 306 height 24
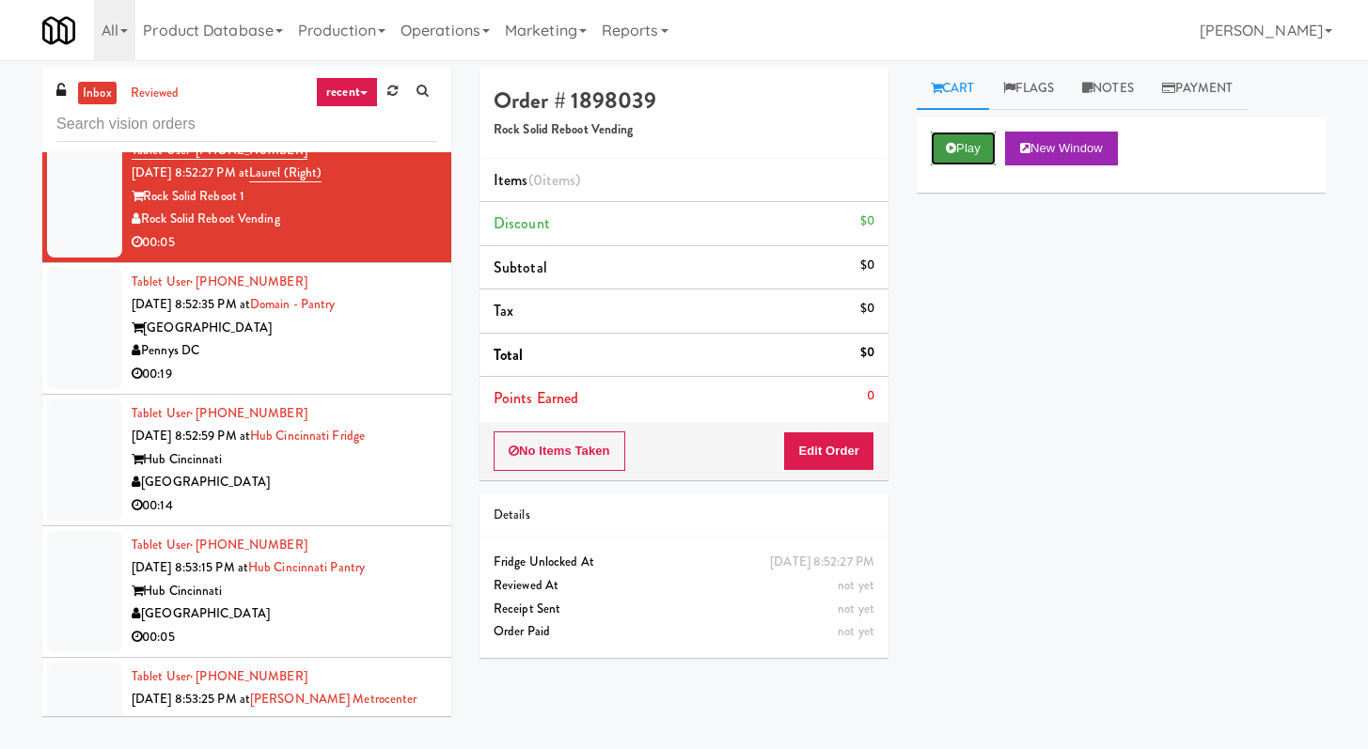
click at [943, 148] on button "Play" at bounding box center [963, 149] width 65 height 34
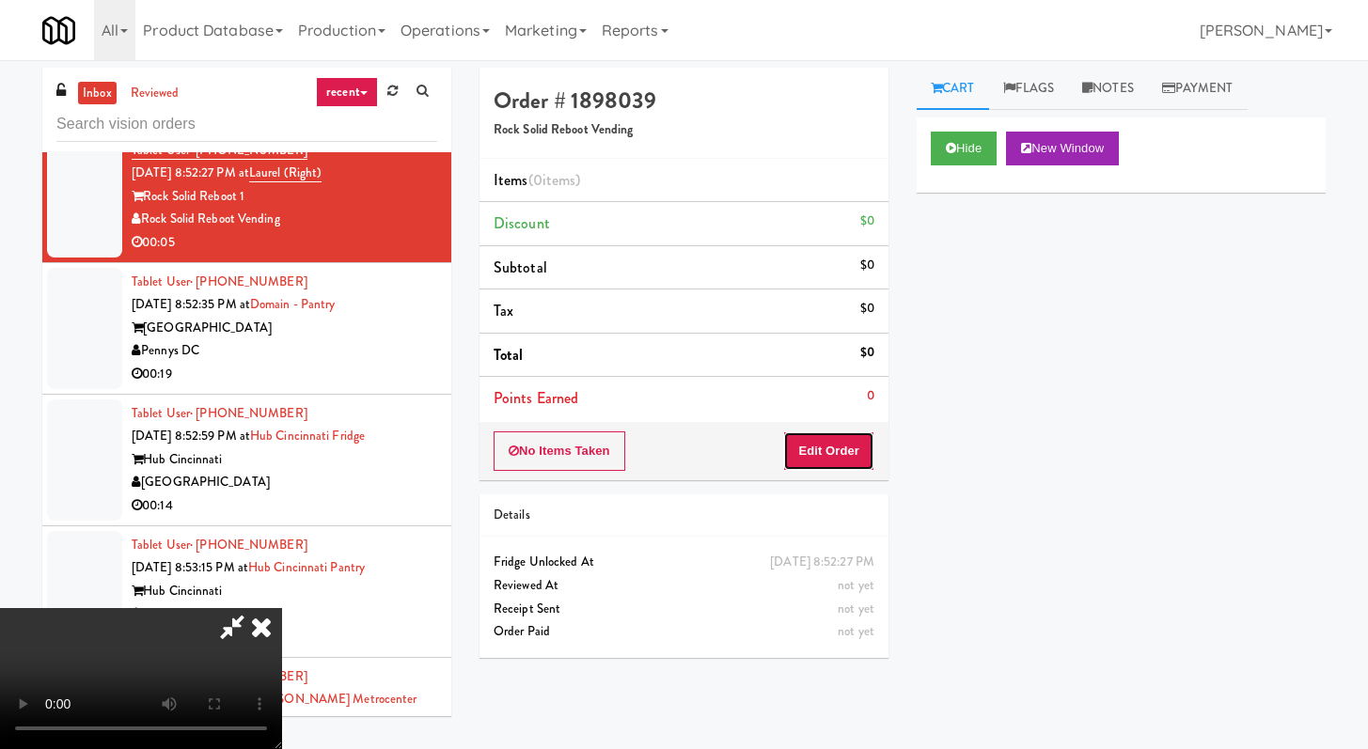
click at [815, 465] on button "Edit Order" at bounding box center [828, 451] width 91 height 39
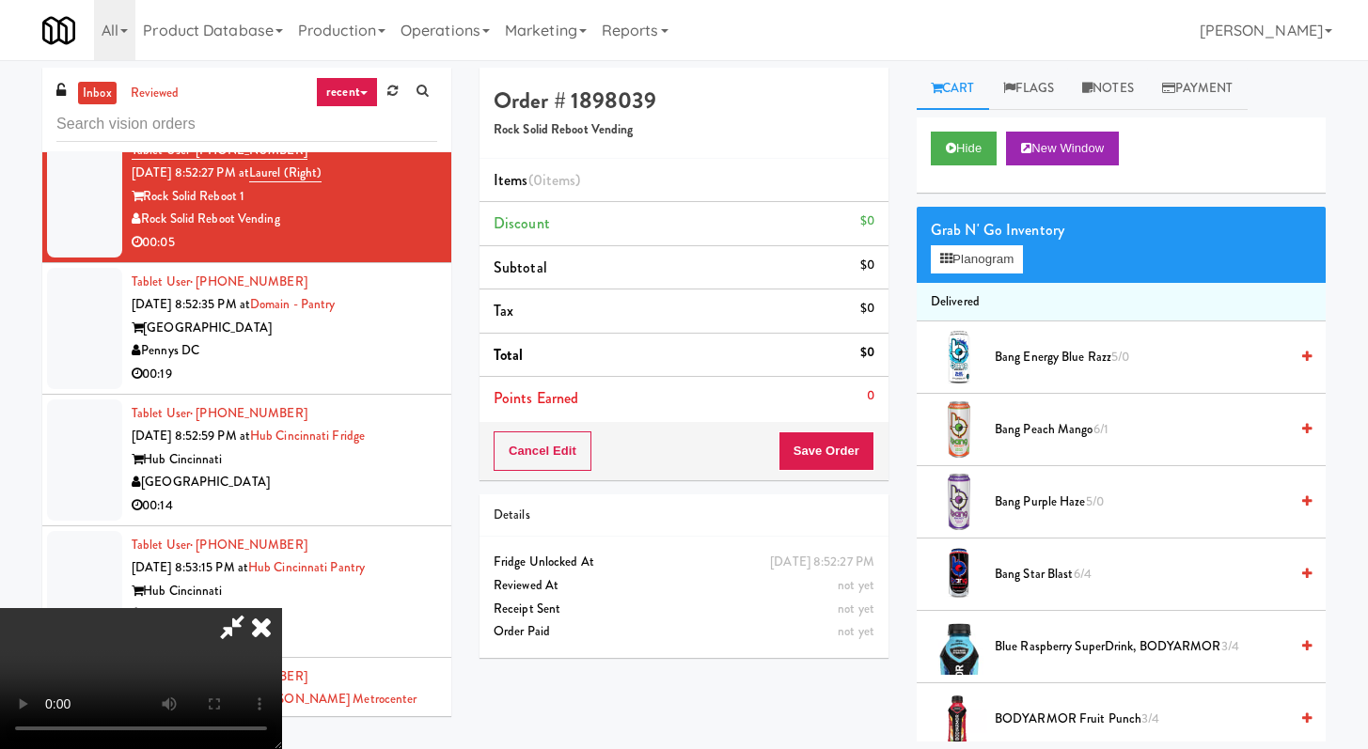
scroll to position [162, 0]
click at [958, 135] on button "Hide" at bounding box center [964, 149] width 66 height 34
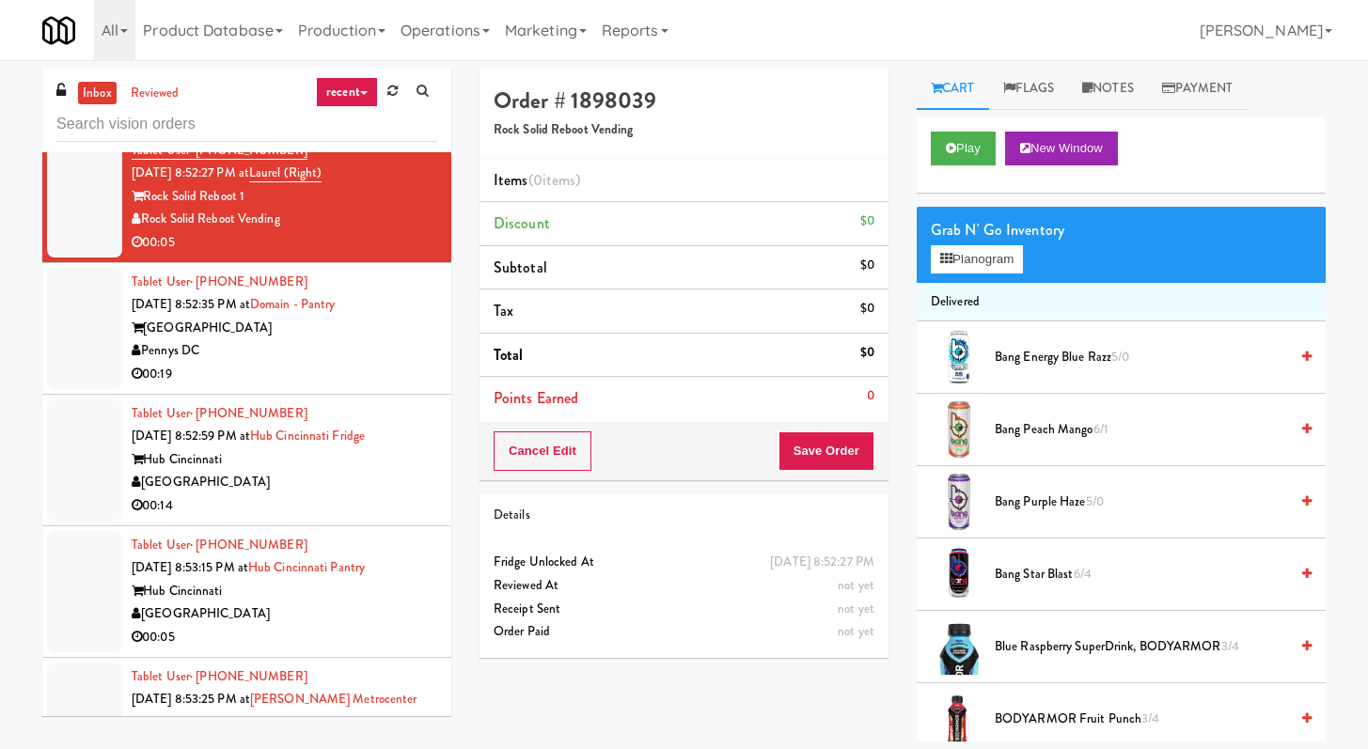
click at [968, 128] on div "Play New Window" at bounding box center [1121, 155] width 409 height 75
click at [968, 130] on div "Play New Window" at bounding box center [1121, 155] width 409 height 75
click at [965, 146] on button "Play" at bounding box center [963, 149] width 65 height 34
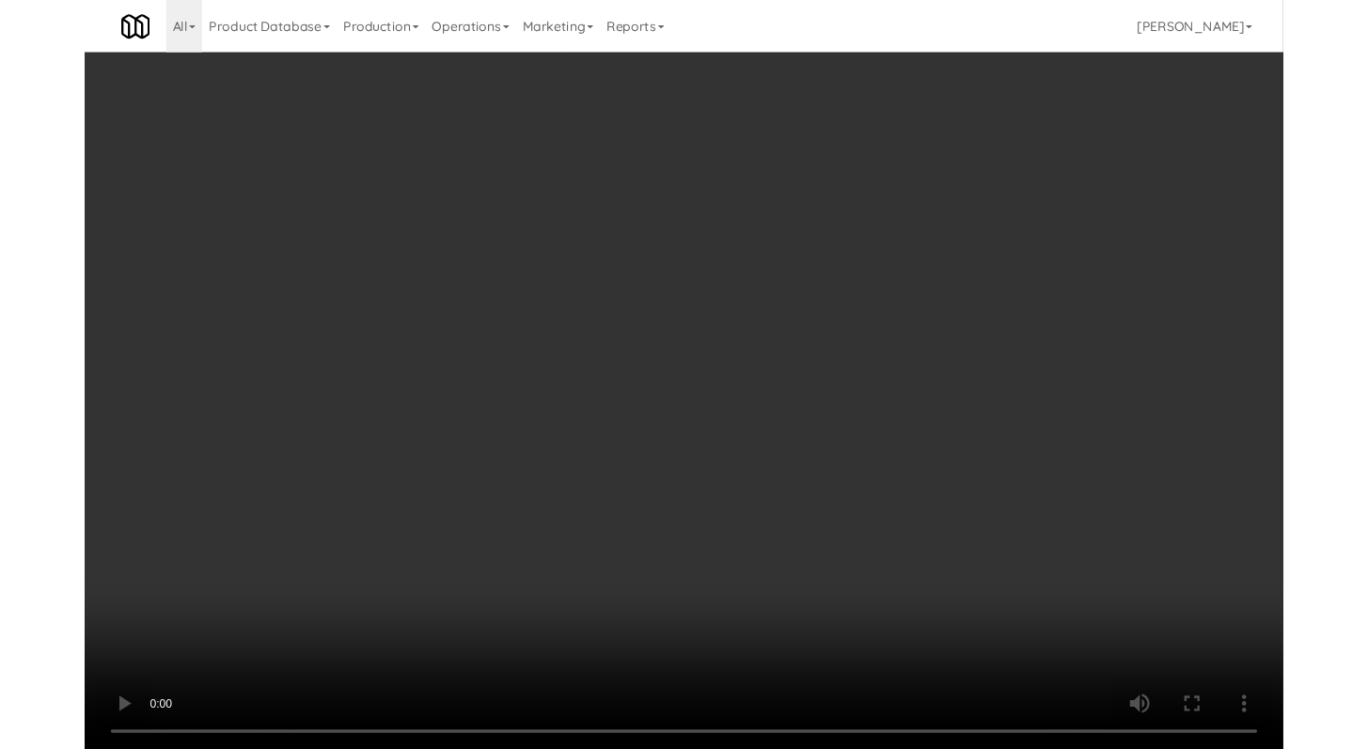
scroll to position [2297, 0]
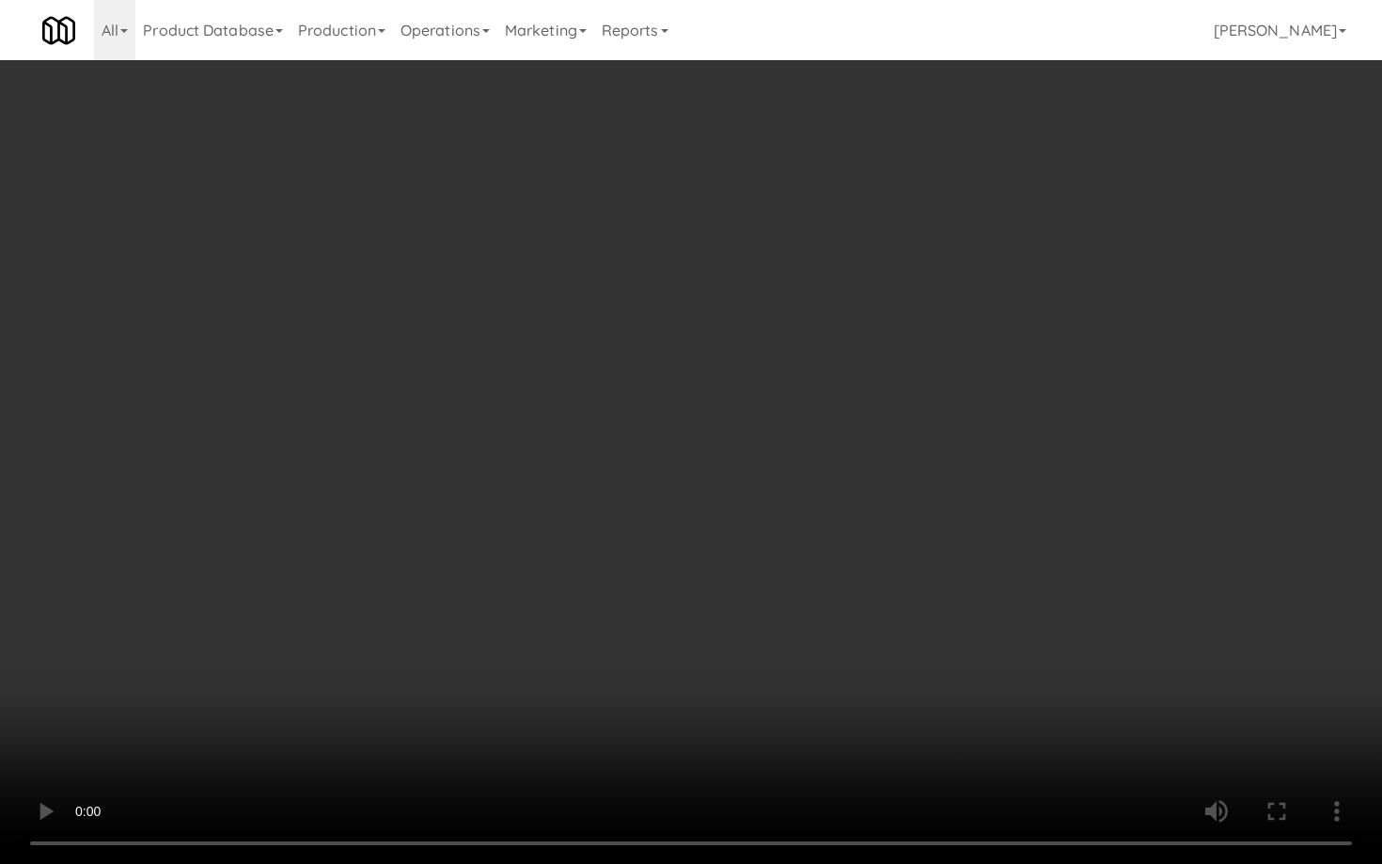
click at [724, 673] on video at bounding box center [691, 432] width 1382 height 864
drag, startPoint x: 724, startPoint y: 673, endPoint x: 755, endPoint y: 674, distance: 31.0
click at [724, 673] on video at bounding box center [691, 432] width 1382 height 864
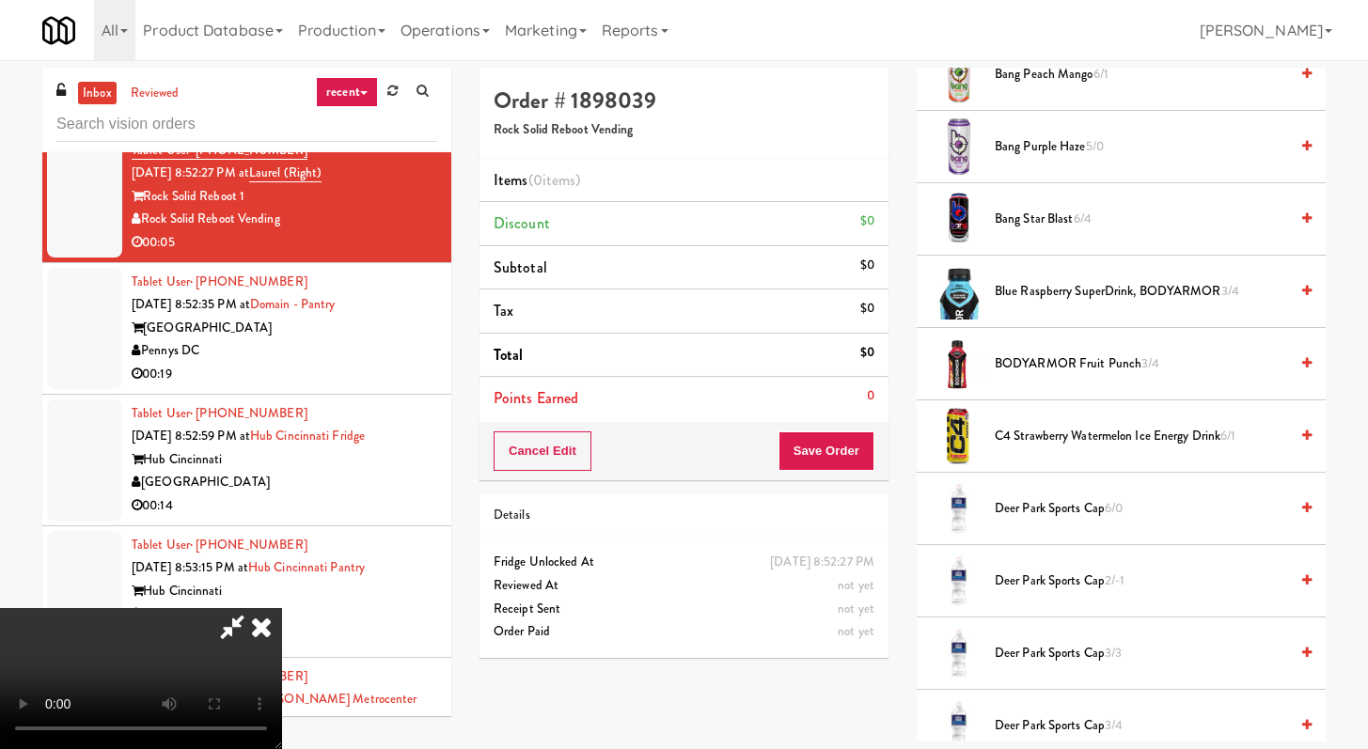
scroll to position [416, 0]
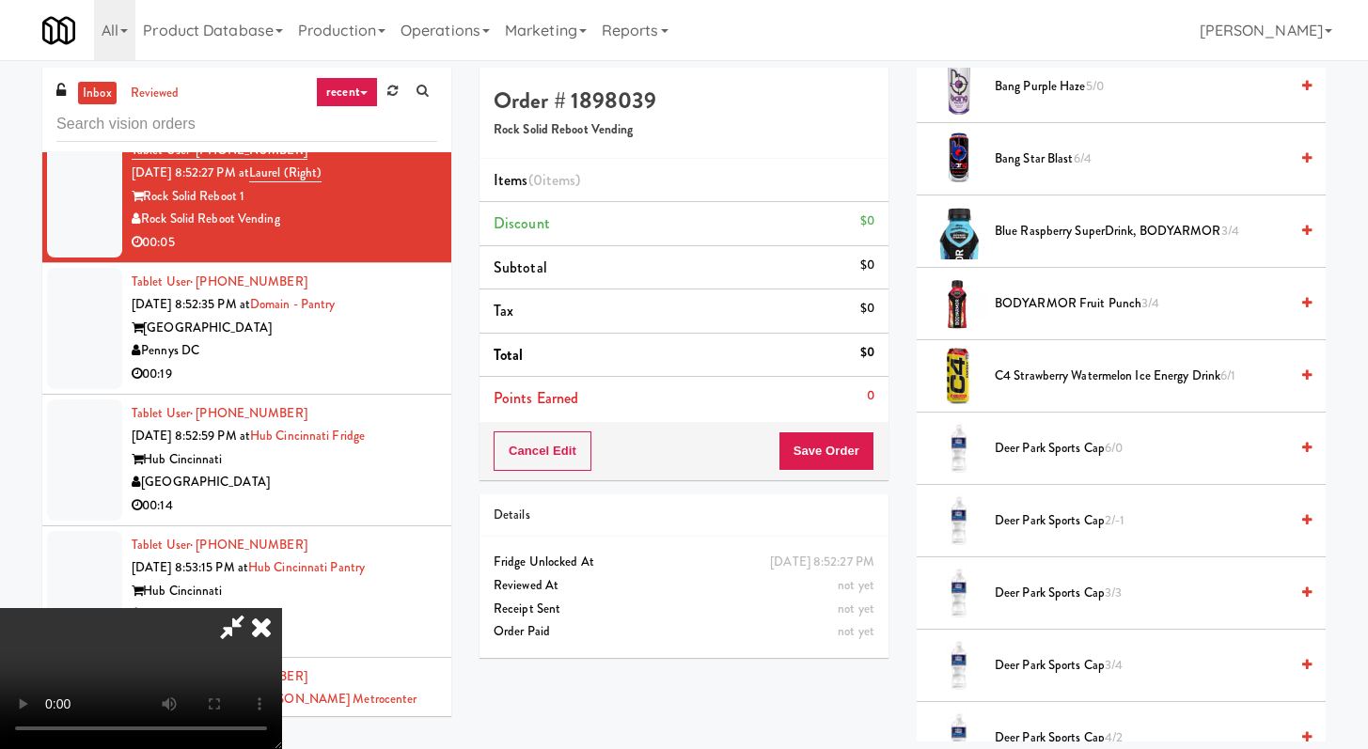
click at [1093, 449] on span "Deer Park Sports Cap 6/0" at bounding box center [1141, 449] width 293 height 24
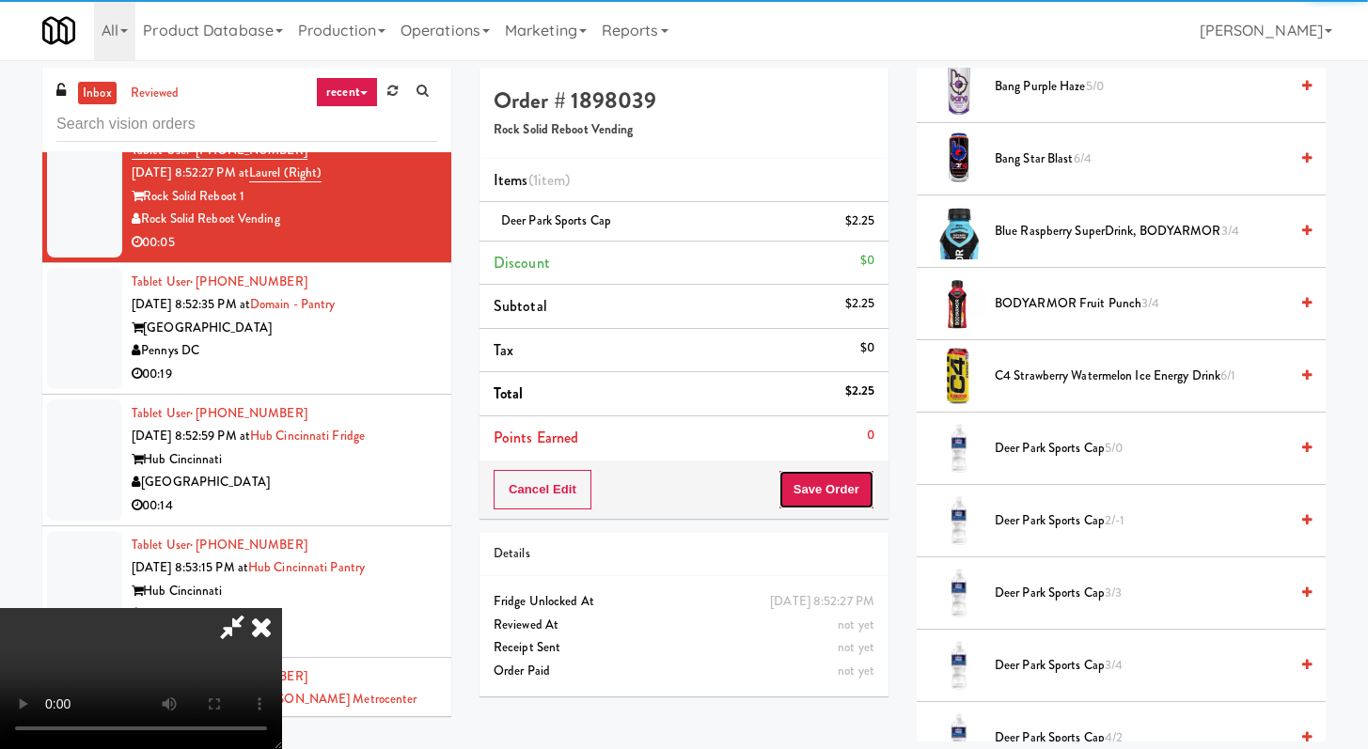
click at [852, 494] on button "Save Order" at bounding box center [827, 489] width 96 height 39
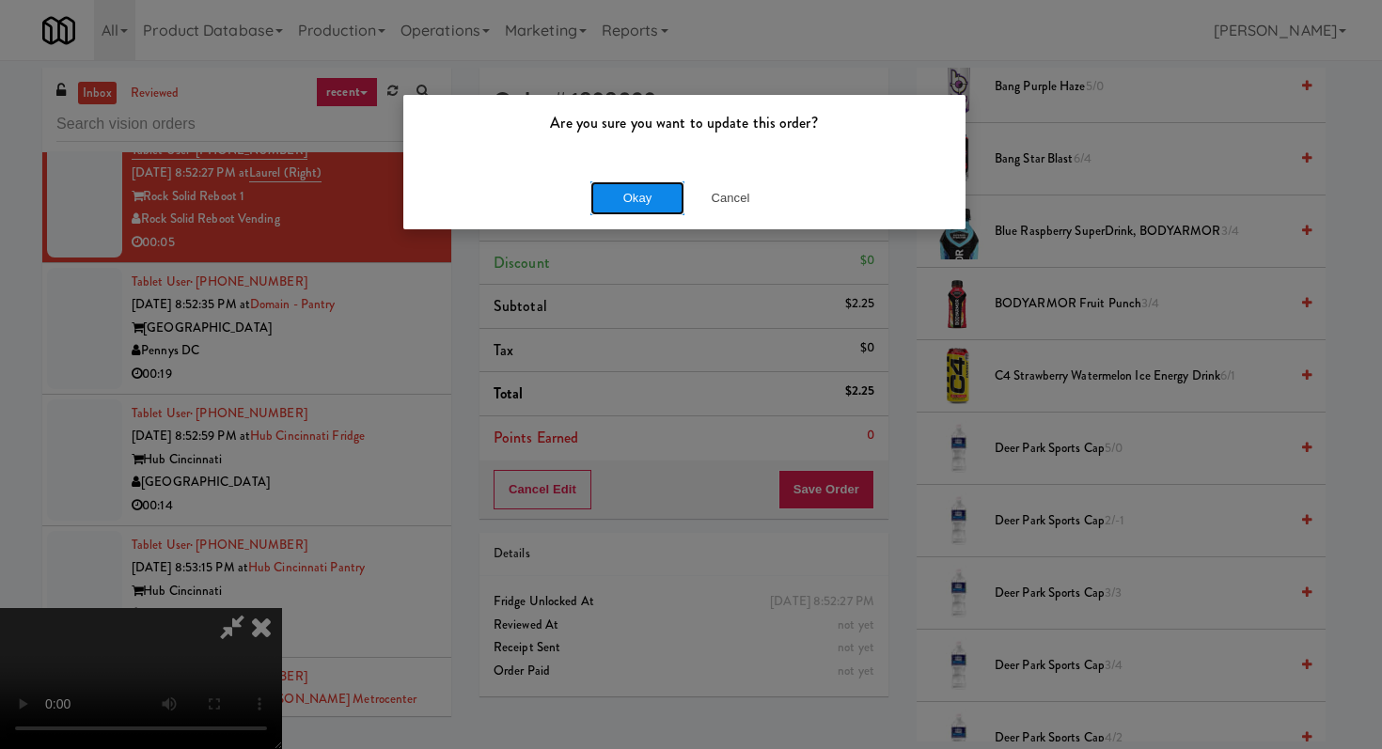
click at [639, 205] on button "Okay" at bounding box center [637, 198] width 94 height 34
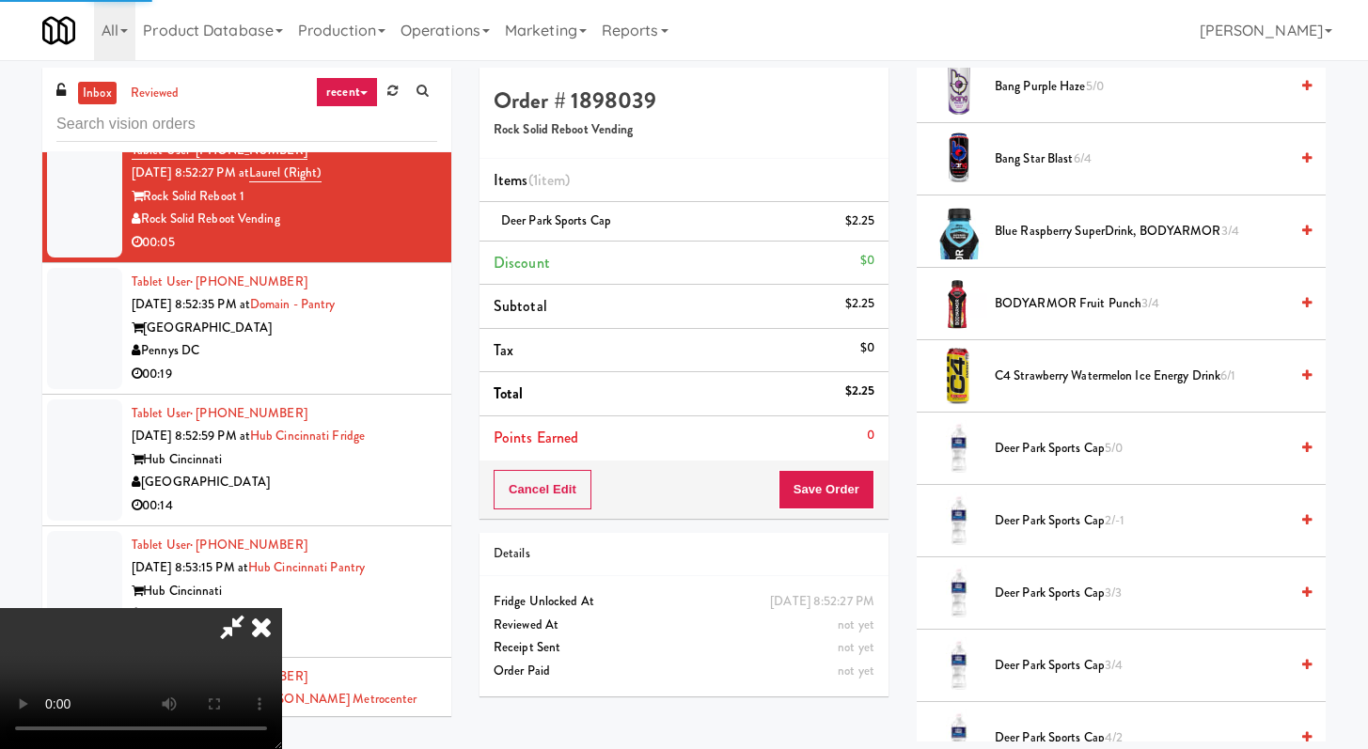
scroll to position [80, 0]
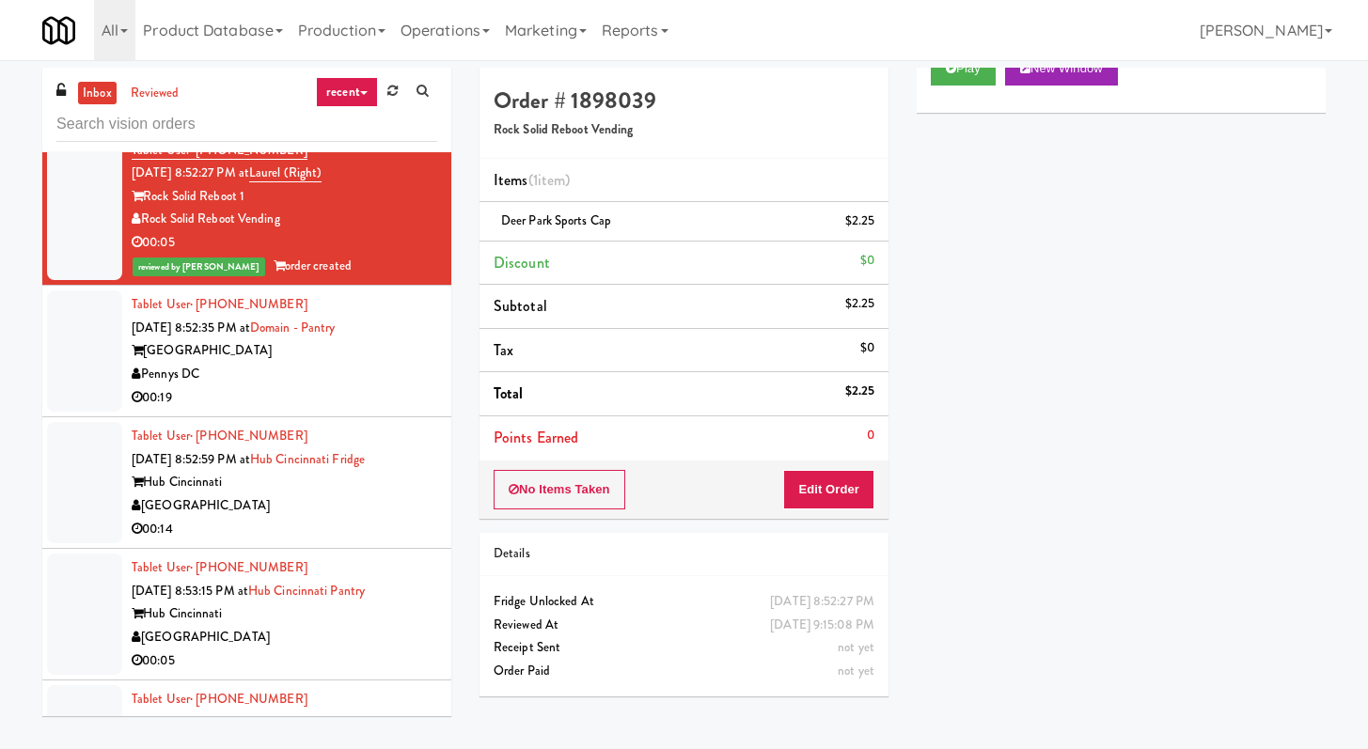
click at [386, 386] on div "Pennys DC" at bounding box center [285, 375] width 306 height 24
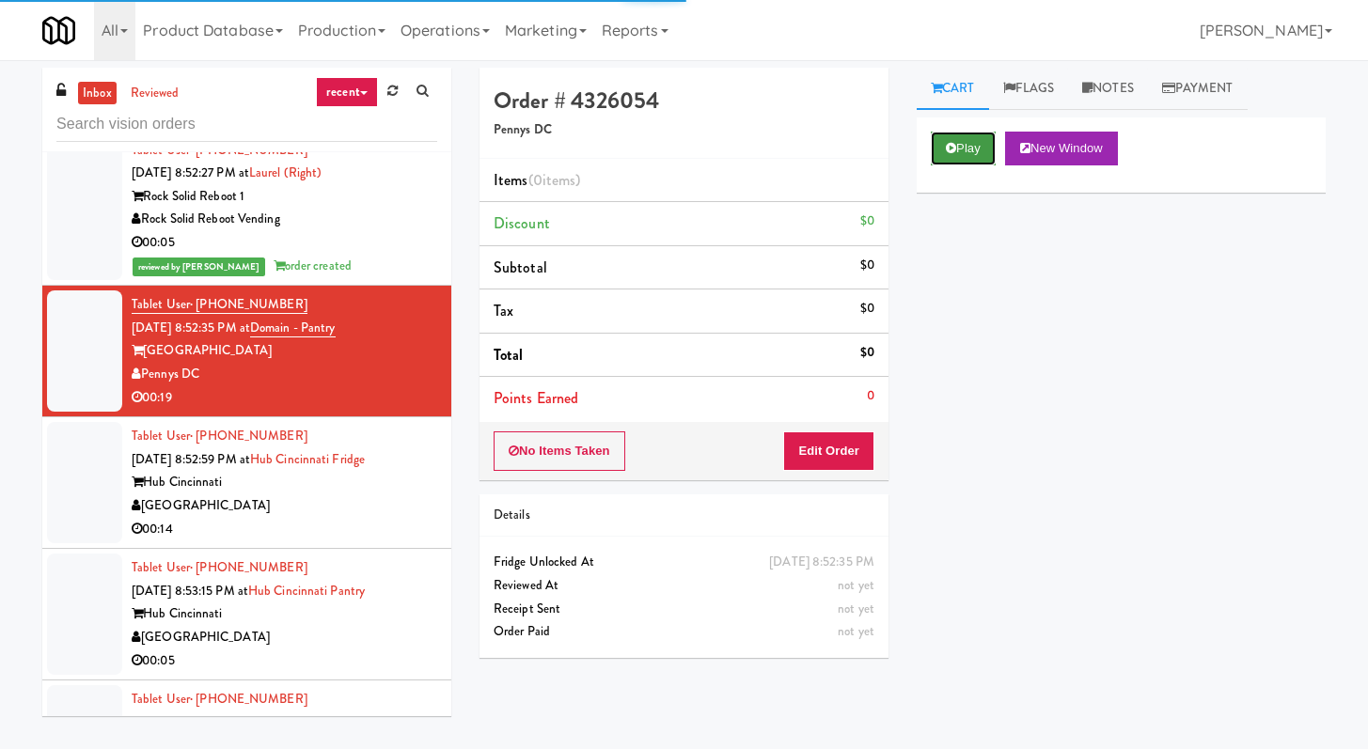
click at [957, 145] on button "Play" at bounding box center [963, 149] width 65 height 34
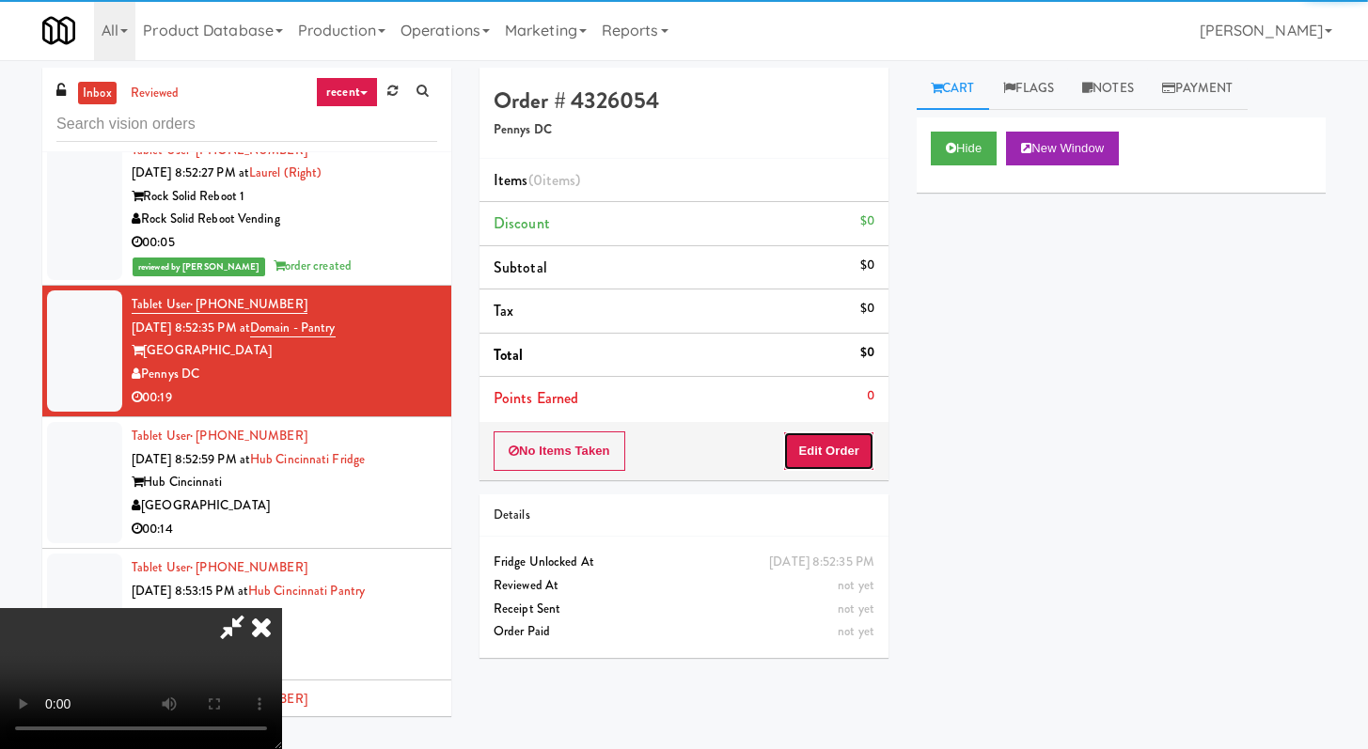
click at [839, 454] on button "Edit Order" at bounding box center [828, 451] width 91 height 39
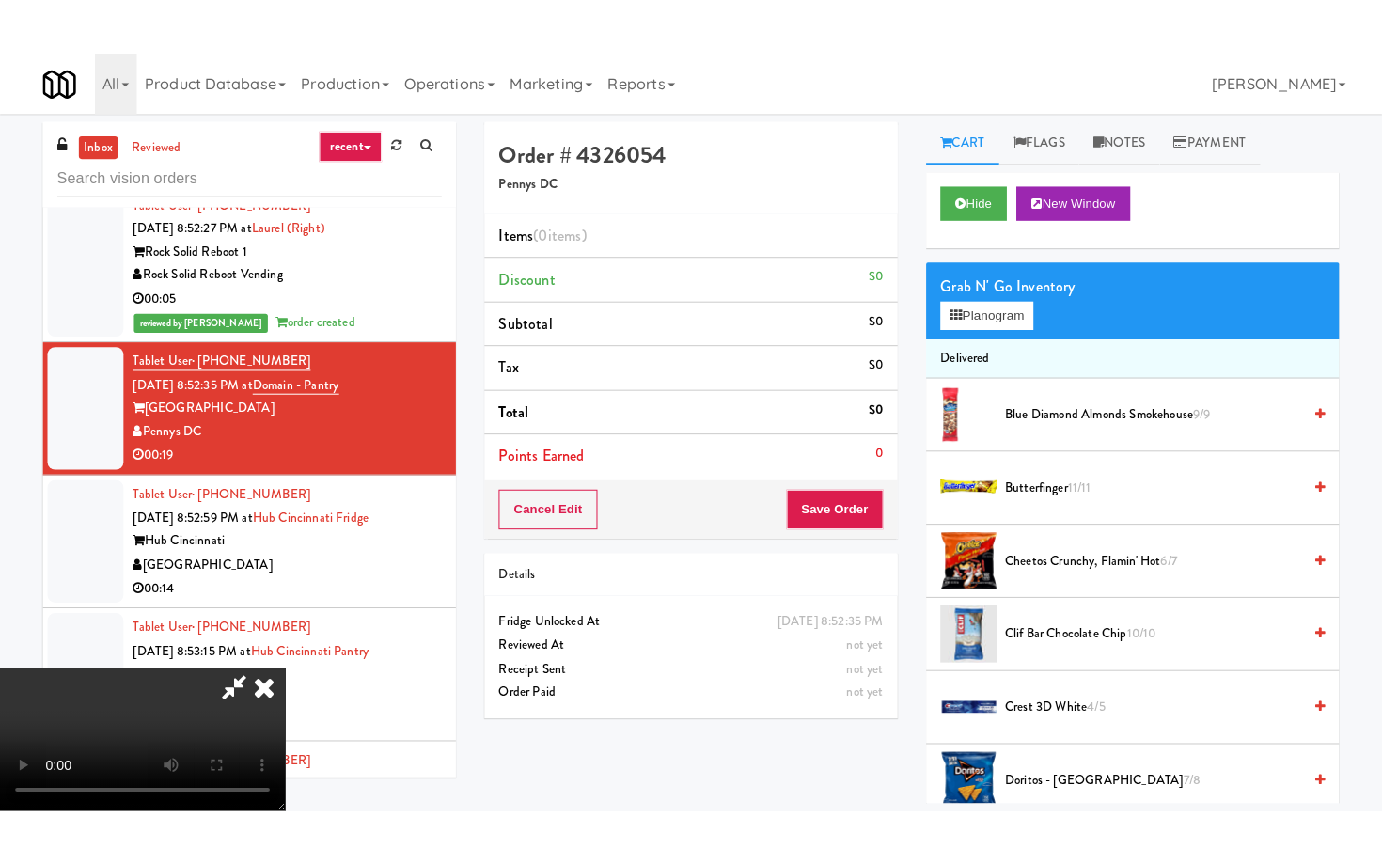
scroll to position [162, 0]
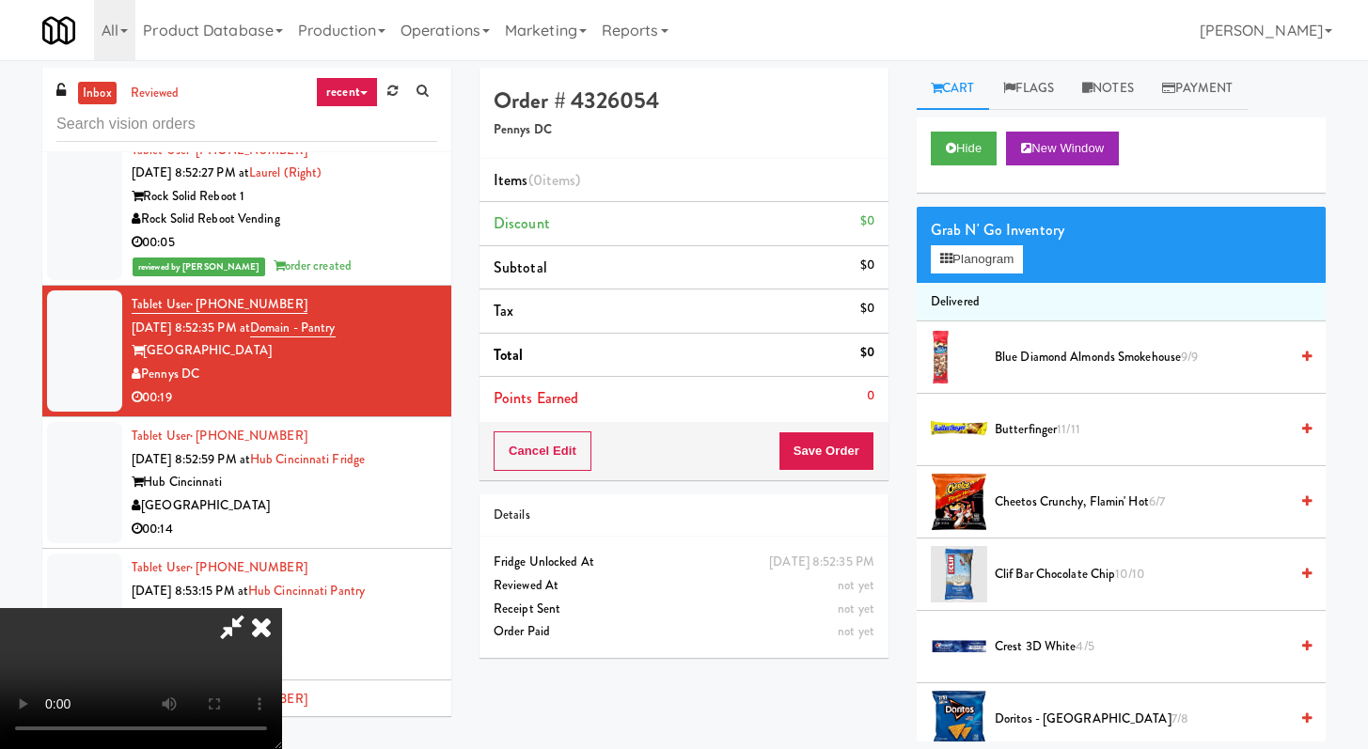
click at [282, 608] on video at bounding box center [141, 678] width 282 height 141
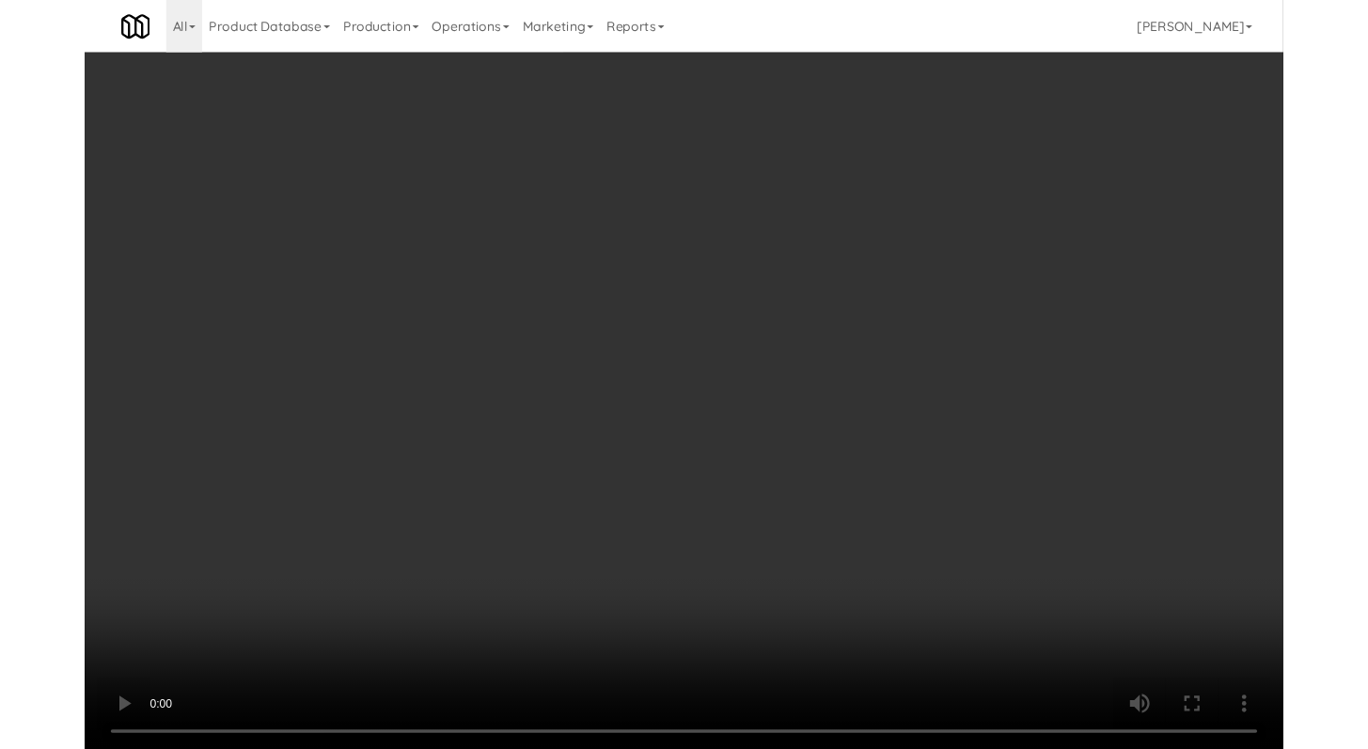
scroll to position [2297, 0]
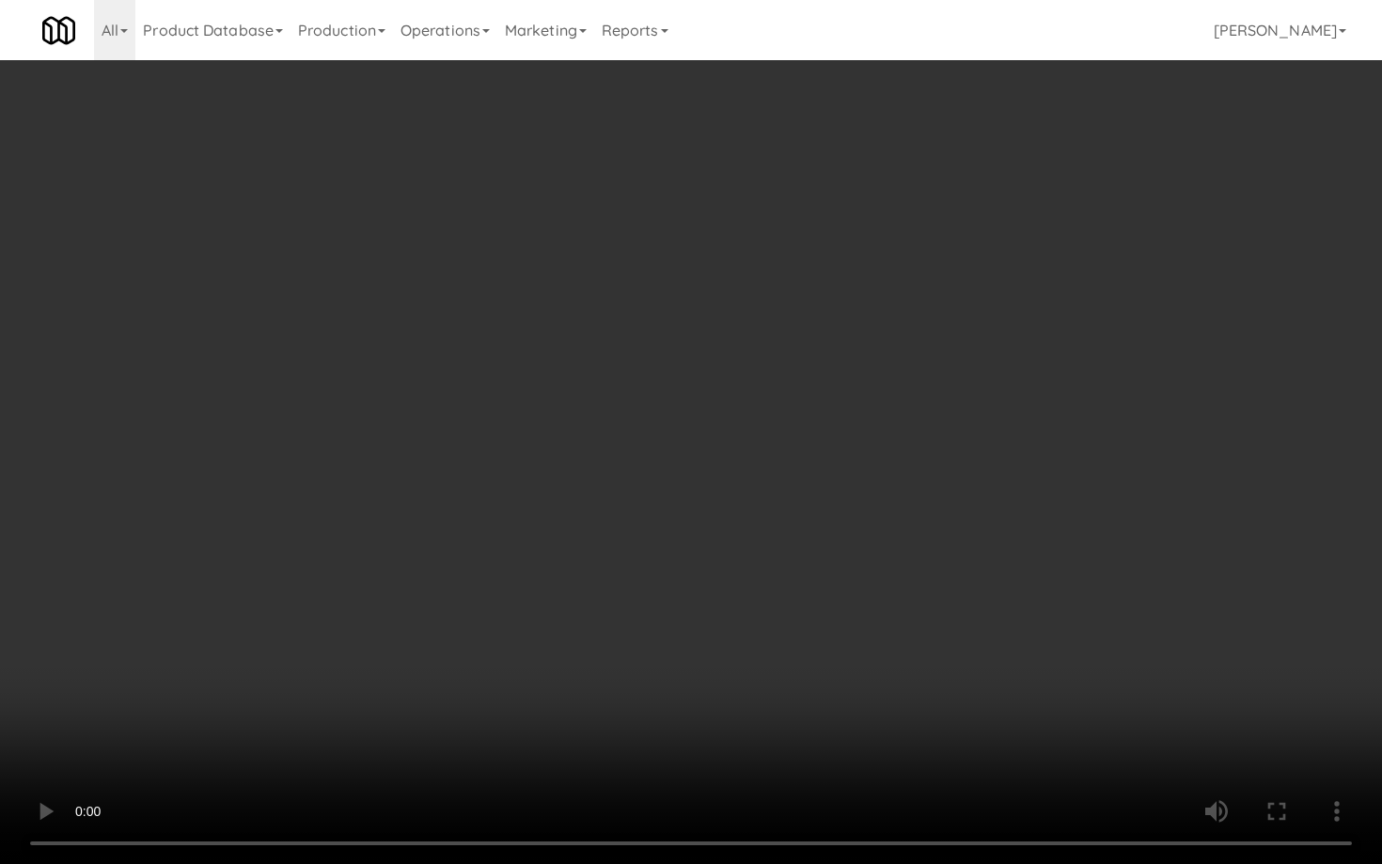
click at [745, 707] on video at bounding box center [691, 432] width 1382 height 864
click at [748, 700] on video at bounding box center [691, 432] width 1382 height 864
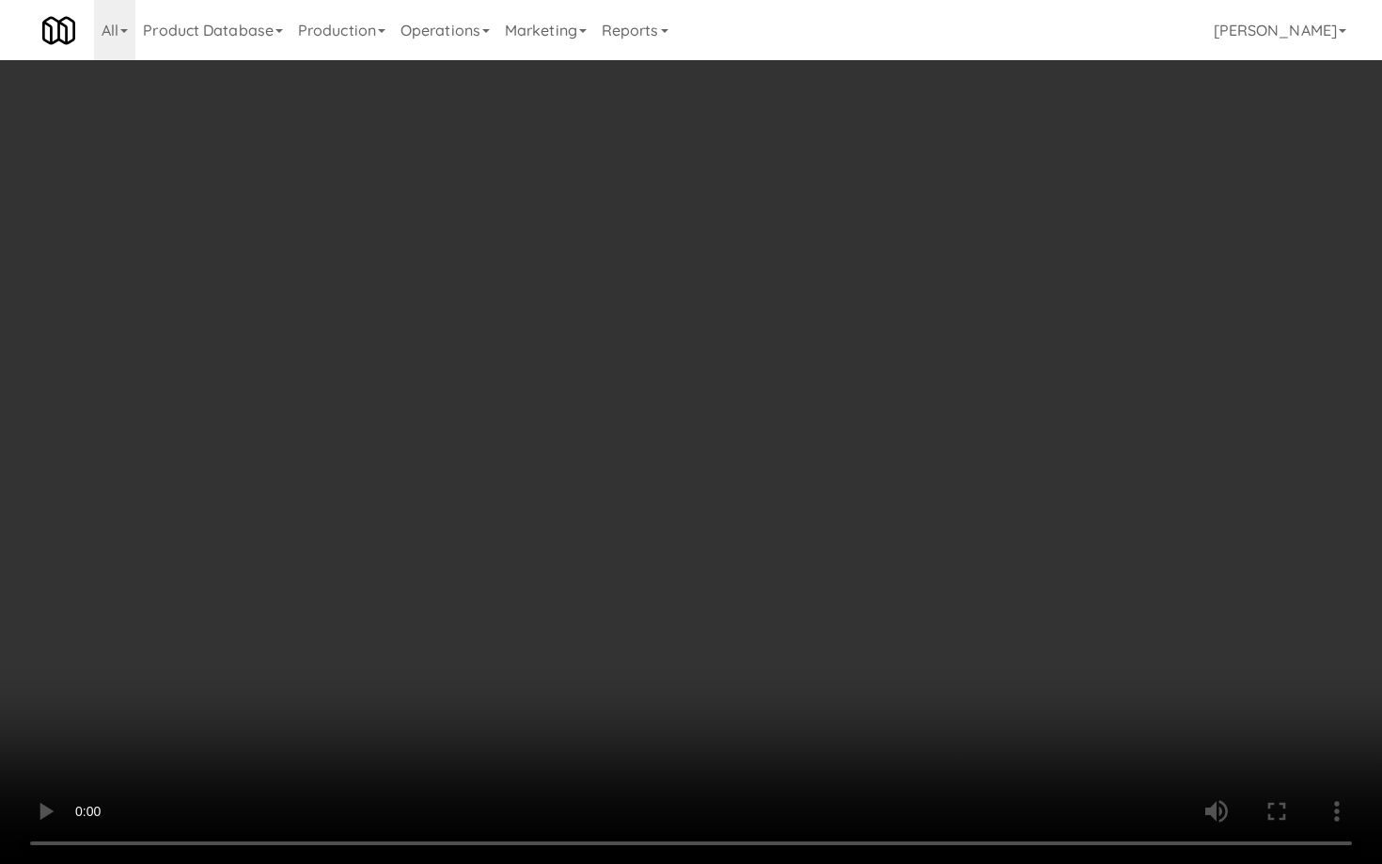
click at [776, 687] on video at bounding box center [691, 432] width 1382 height 864
click at [774, 690] on video at bounding box center [691, 432] width 1382 height 864
click at [775, 690] on video at bounding box center [691, 432] width 1382 height 864
click at [792, 676] on video at bounding box center [691, 432] width 1382 height 864
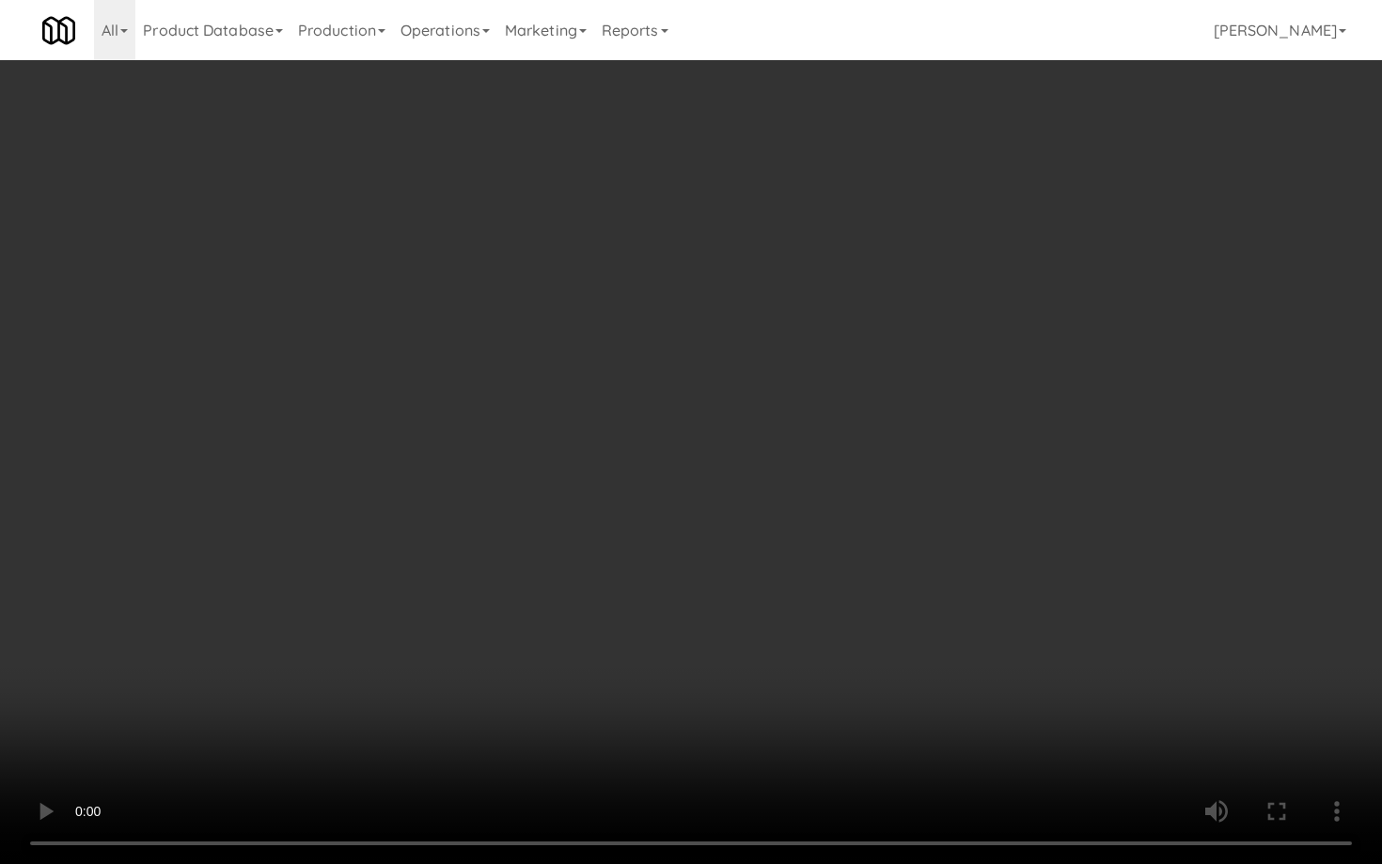
click at [794, 676] on video at bounding box center [691, 432] width 1382 height 864
click at [795, 678] on video at bounding box center [691, 432] width 1382 height 864
click at [795, 676] on video at bounding box center [691, 432] width 1382 height 864
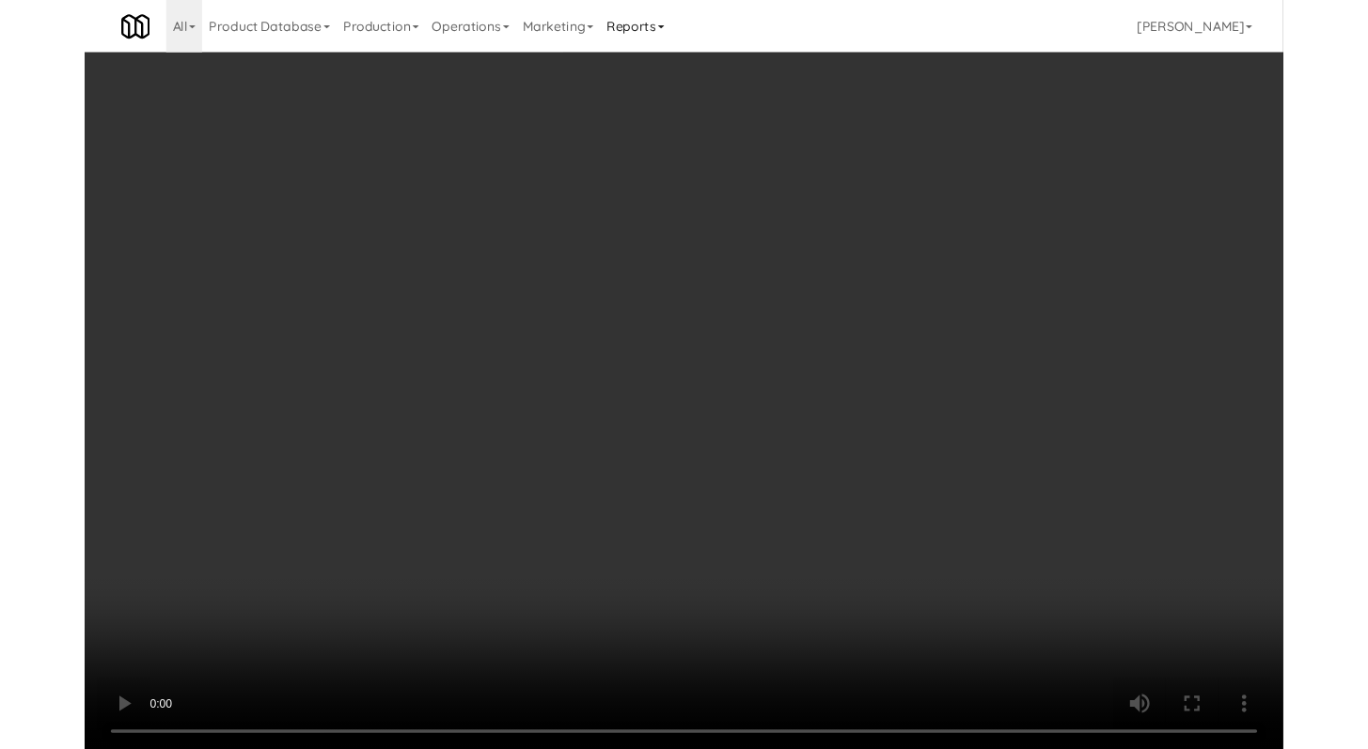
scroll to position [2321, 0]
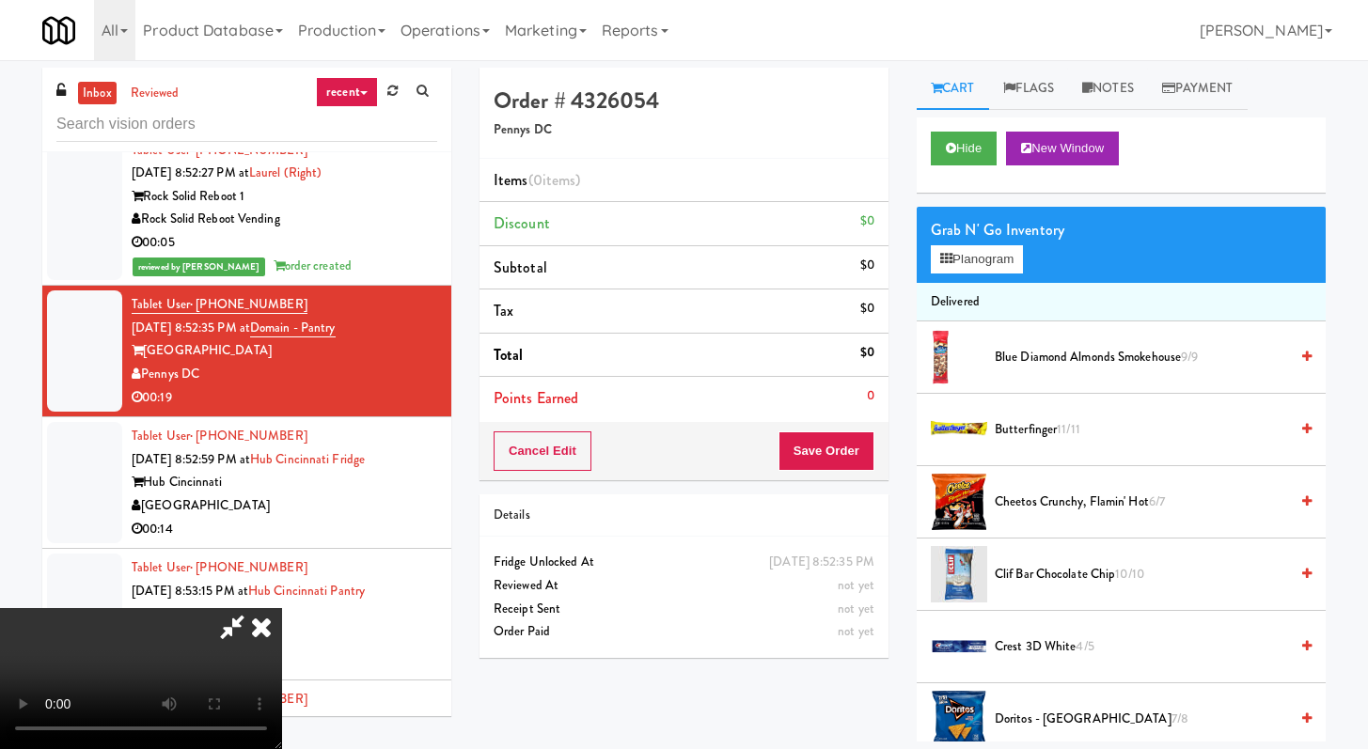
click at [282, 608] on icon at bounding box center [261, 627] width 41 height 38
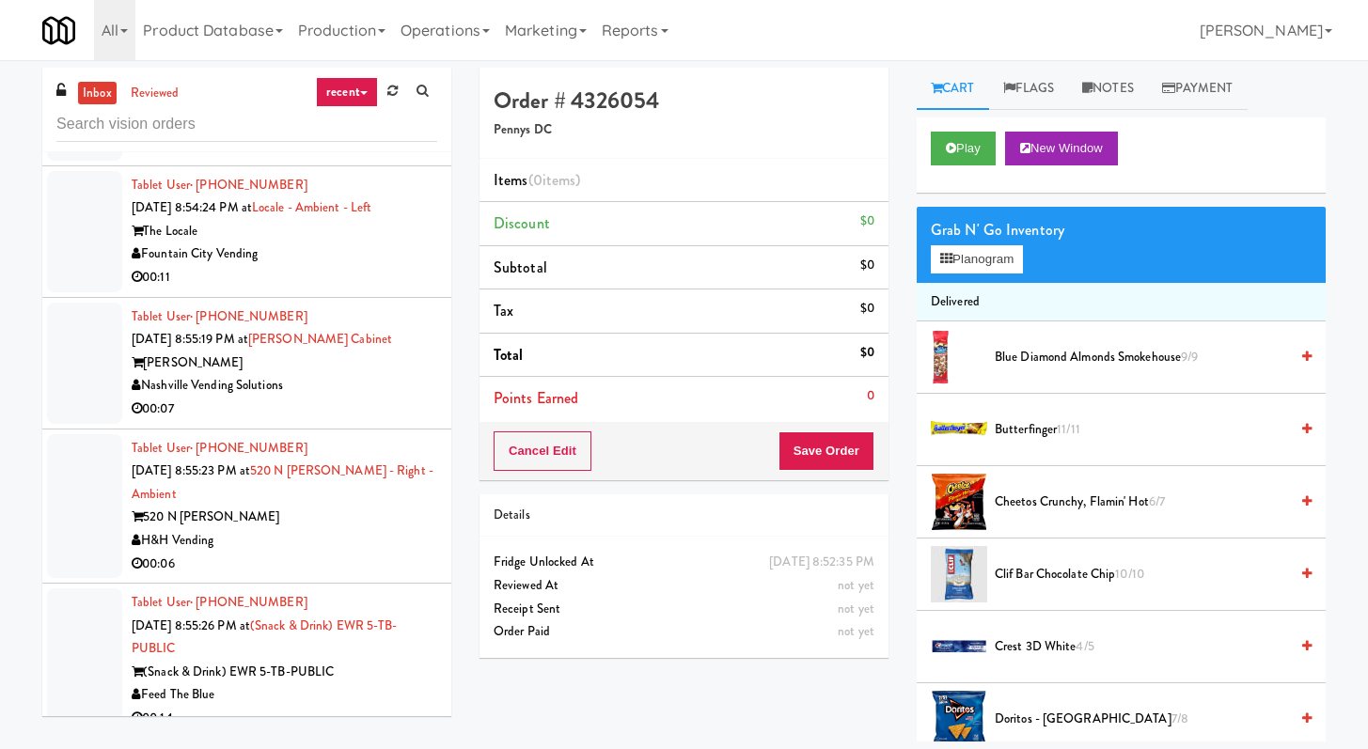
scroll to position [3288, 0]
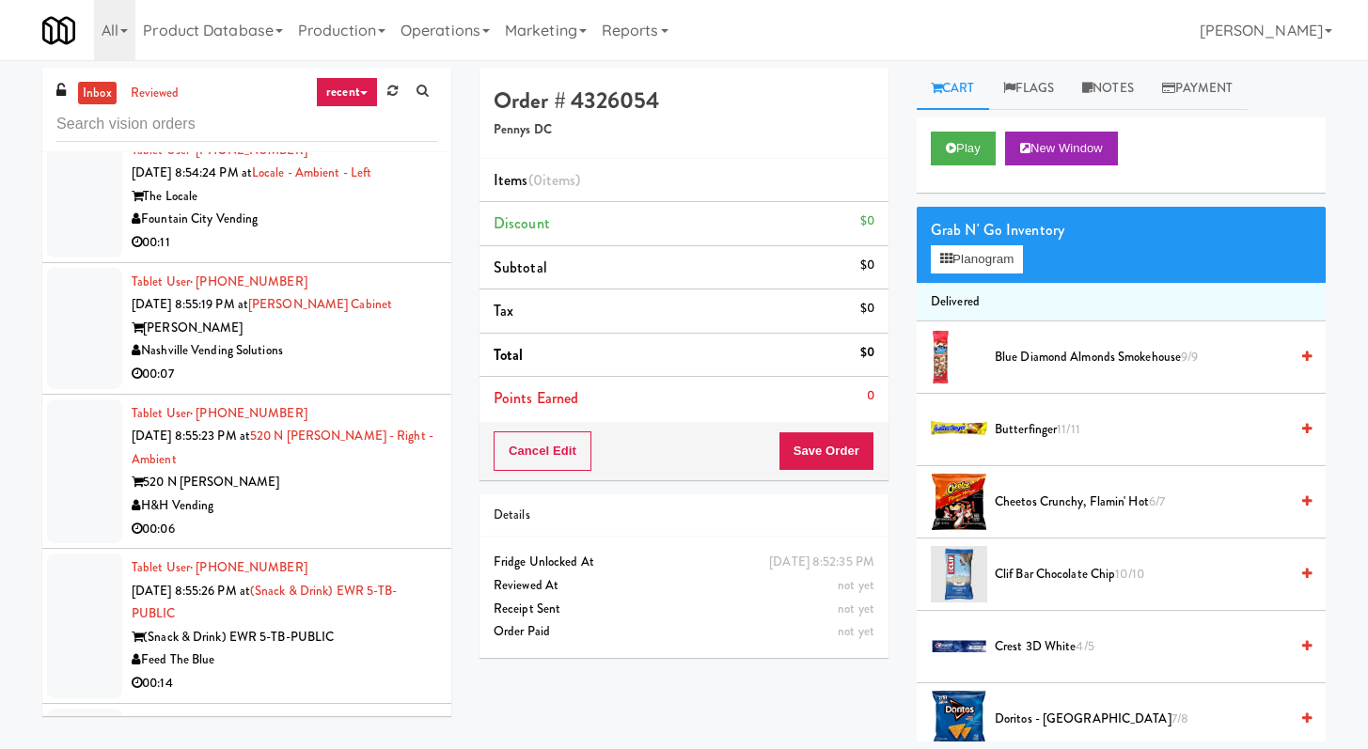
click at [370, 386] on div "00:07" at bounding box center [285, 375] width 306 height 24
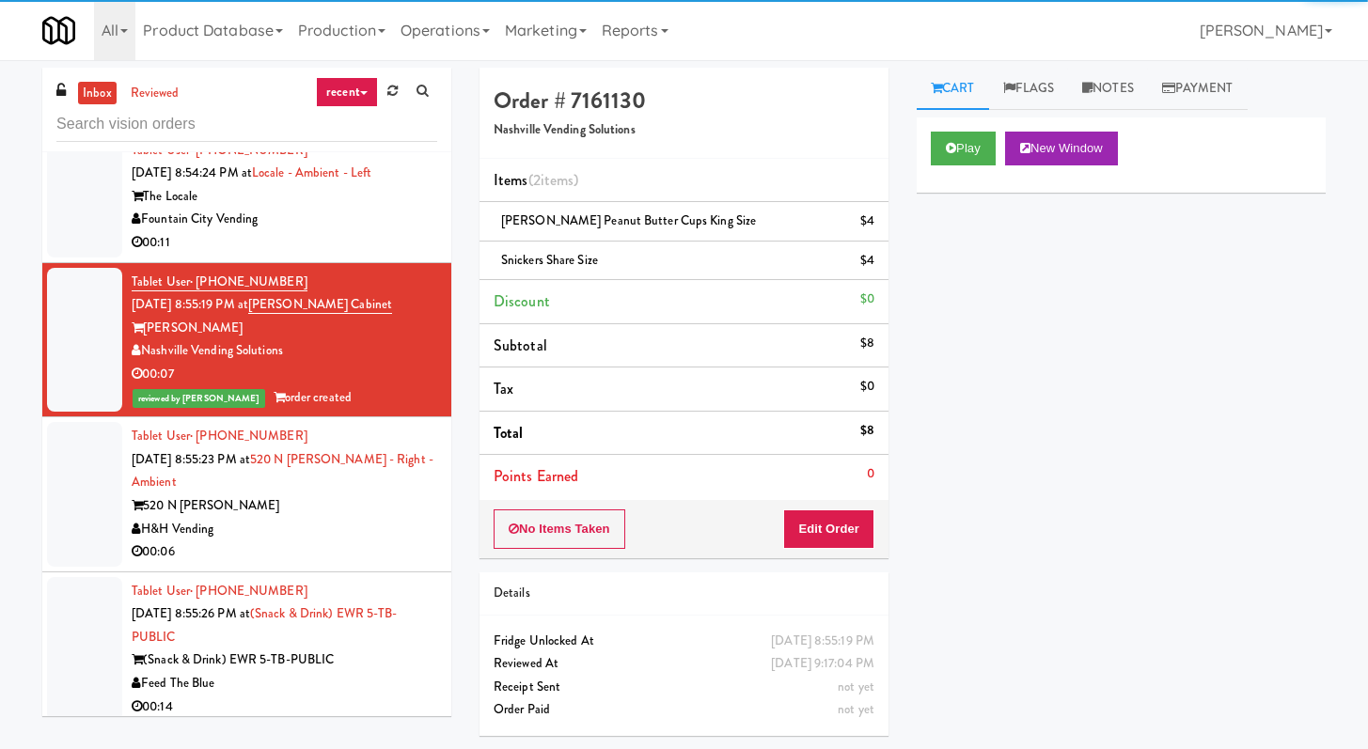
click at [375, 231] on div "Fountain City Vending" at bounding box center [285, 220] width 306 height 24
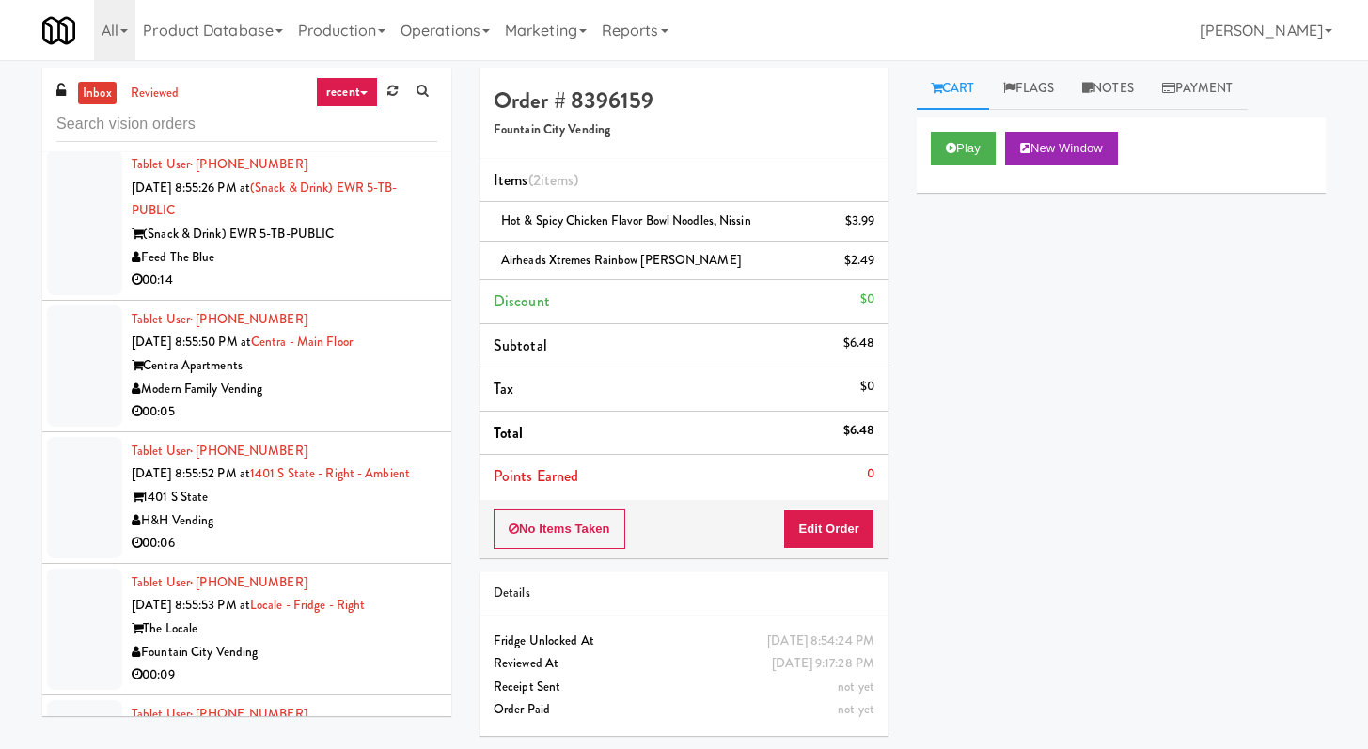
scroll to position [4032, 0]
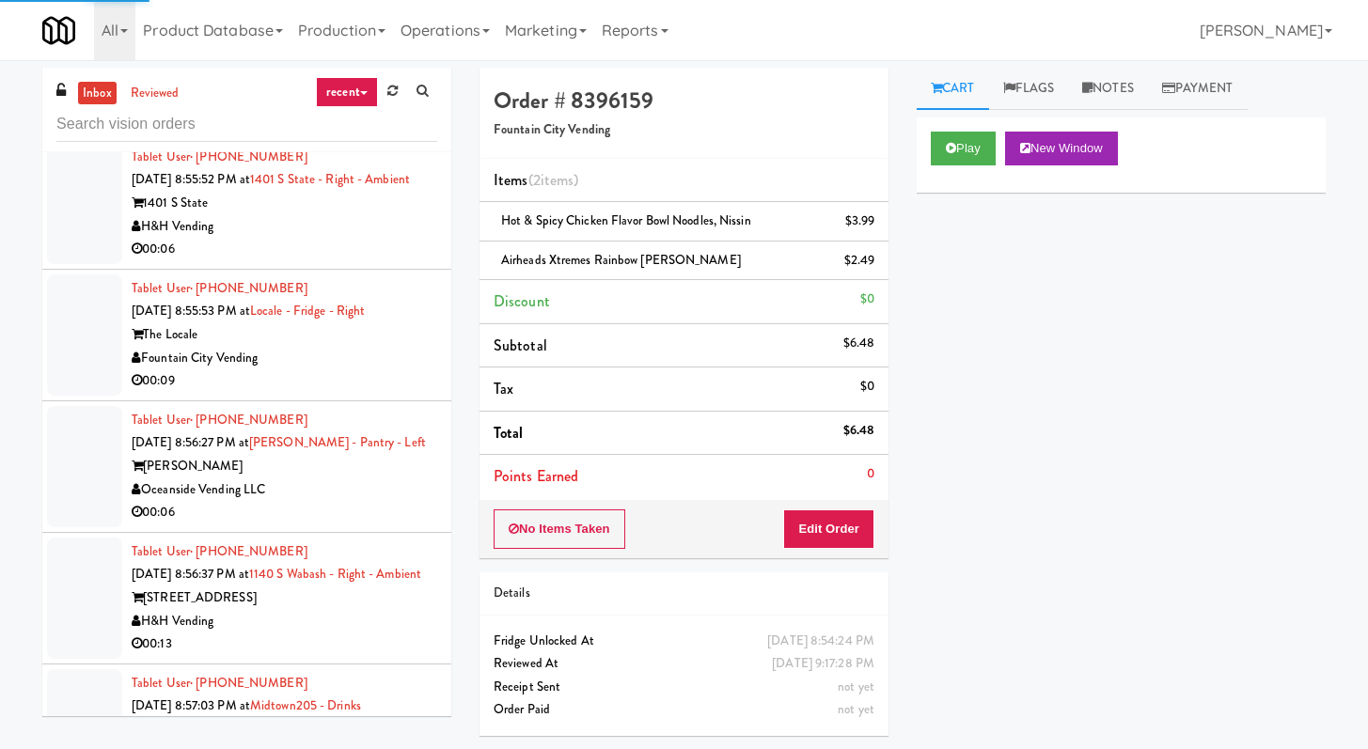
click at [291, 261] on div "00:06" at bounding box center [285, 250] width 306 height 24
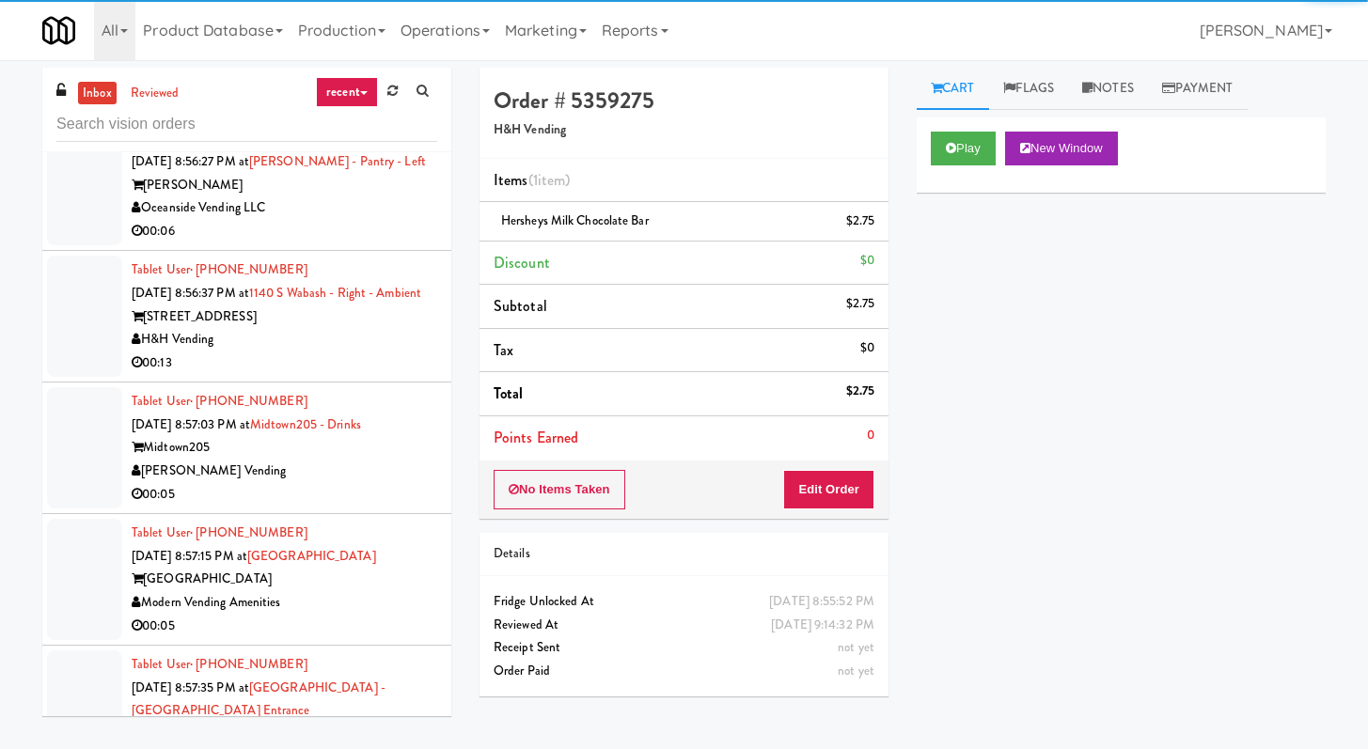
scroll to position [5098, 0]
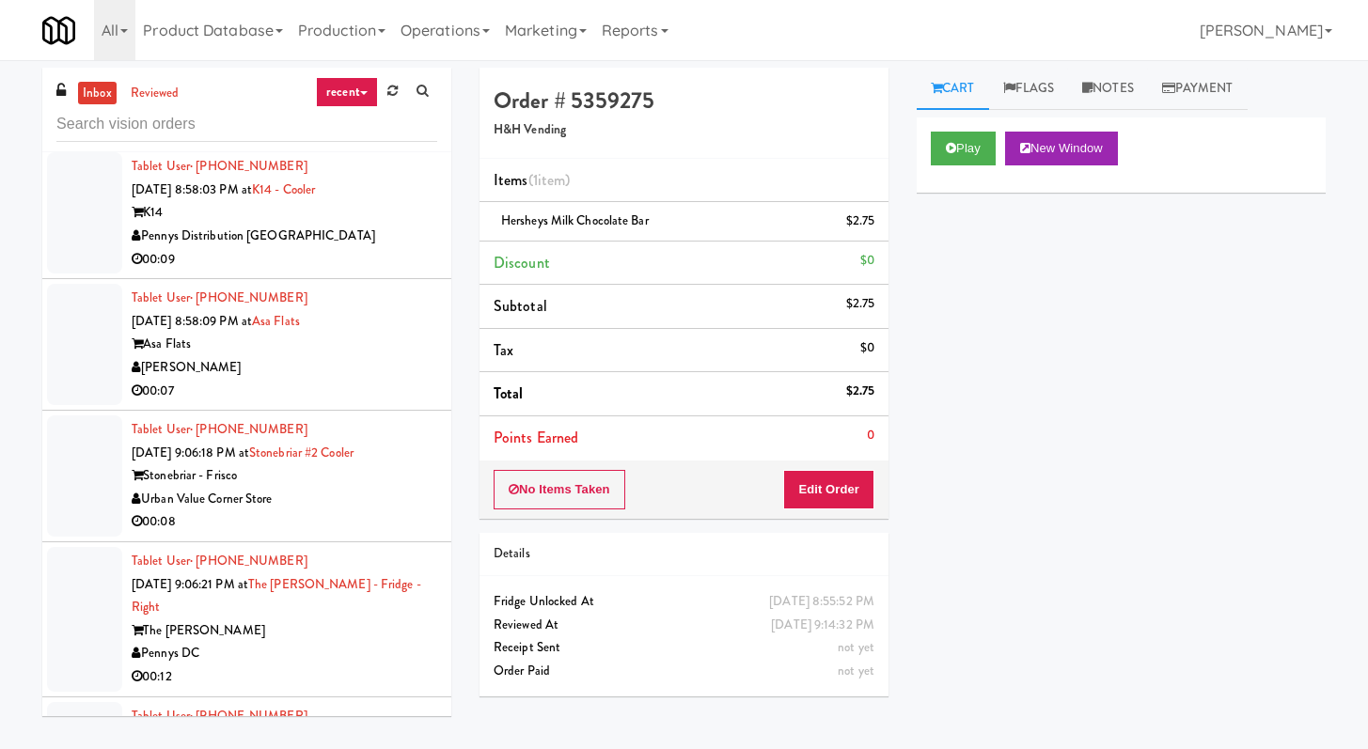
click at [323, 403] on div "00:07" at bounding box center [285, 392] width 306 height 24
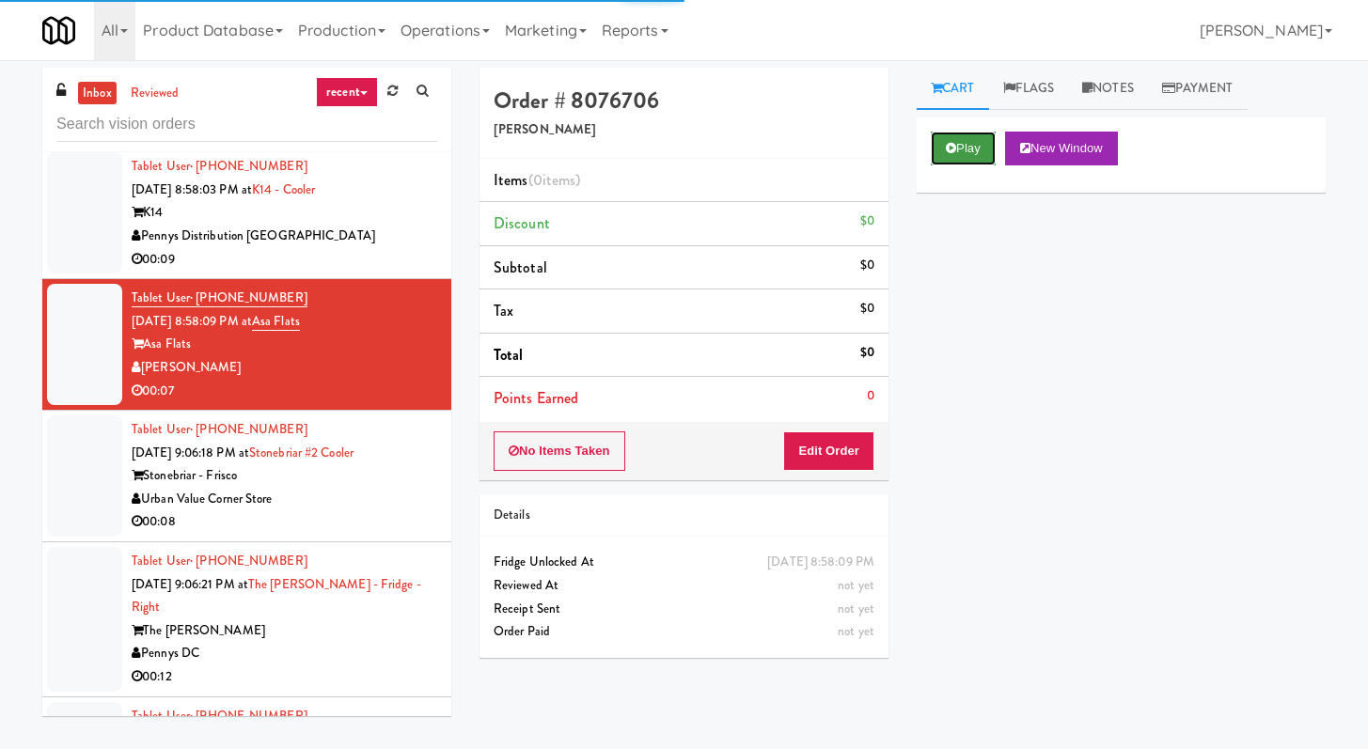
click at [964, 143] on button "Play" at bounding box center [963, 149] width 65 height 34
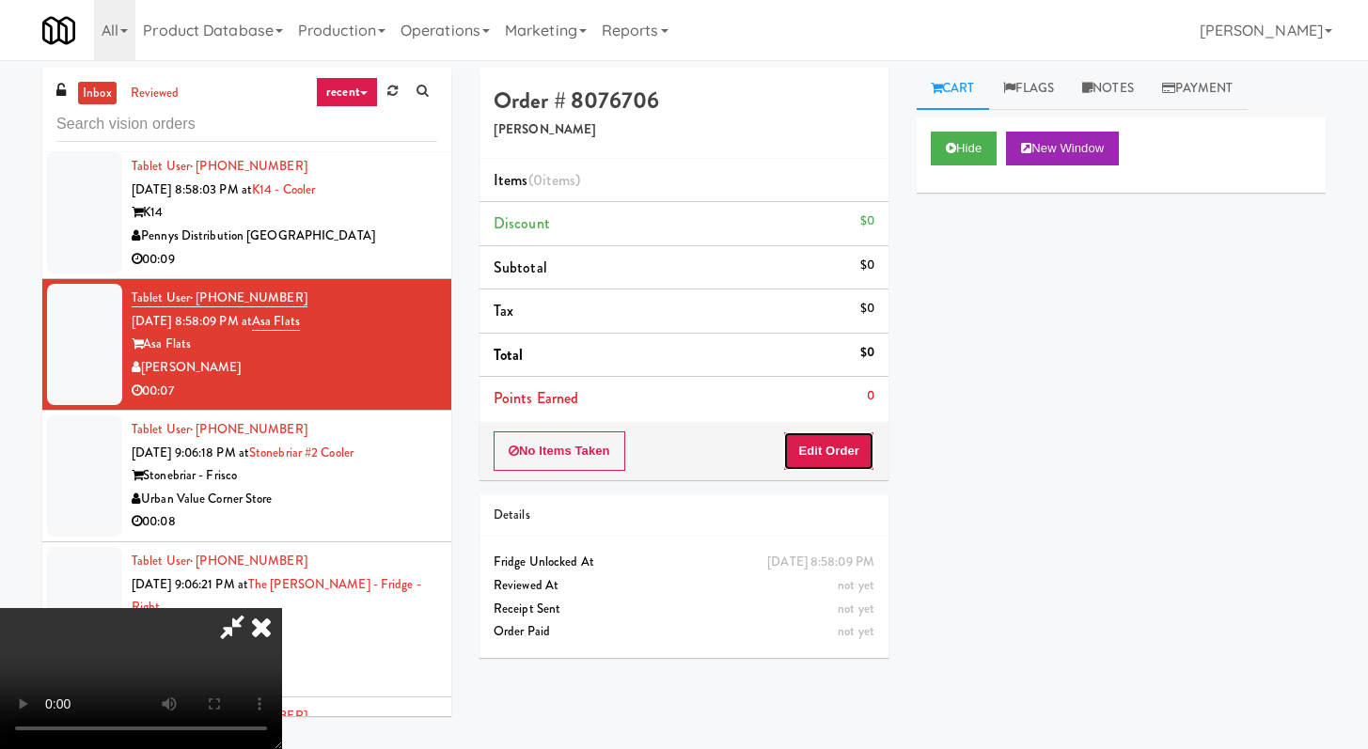
click at [839, 435] on button "Edit Order" at bounding box center [828, 451] width 91 height 39
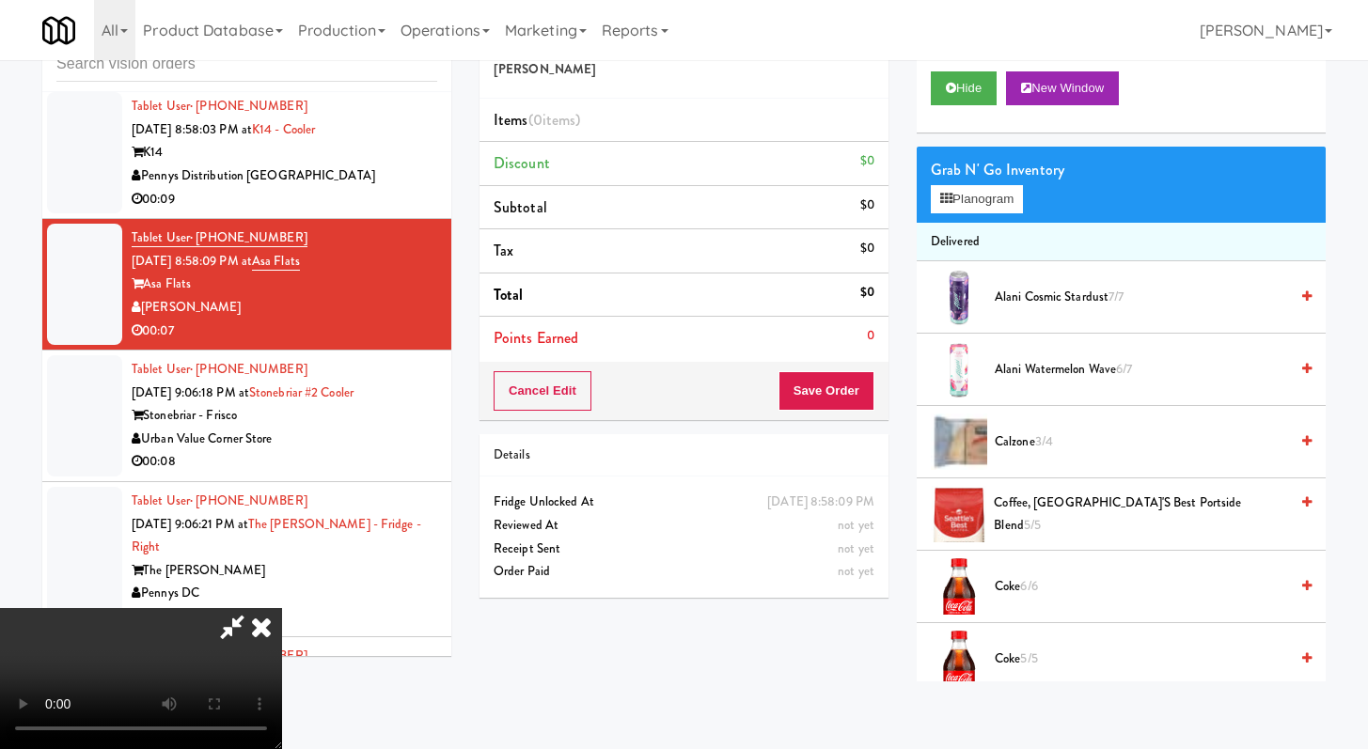
click at [282, 608] on icon at bounding box center [261, 627] width 41 height 38
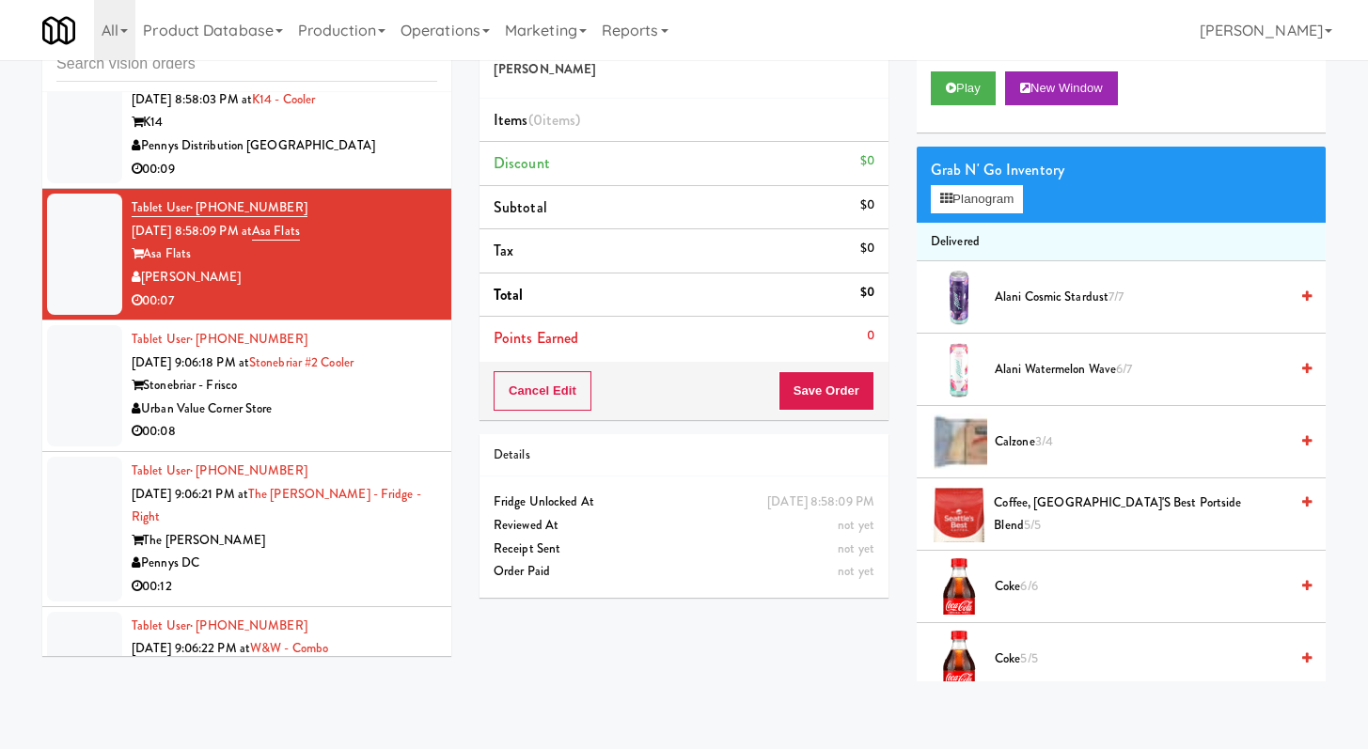
scroll to position [5160, 0]
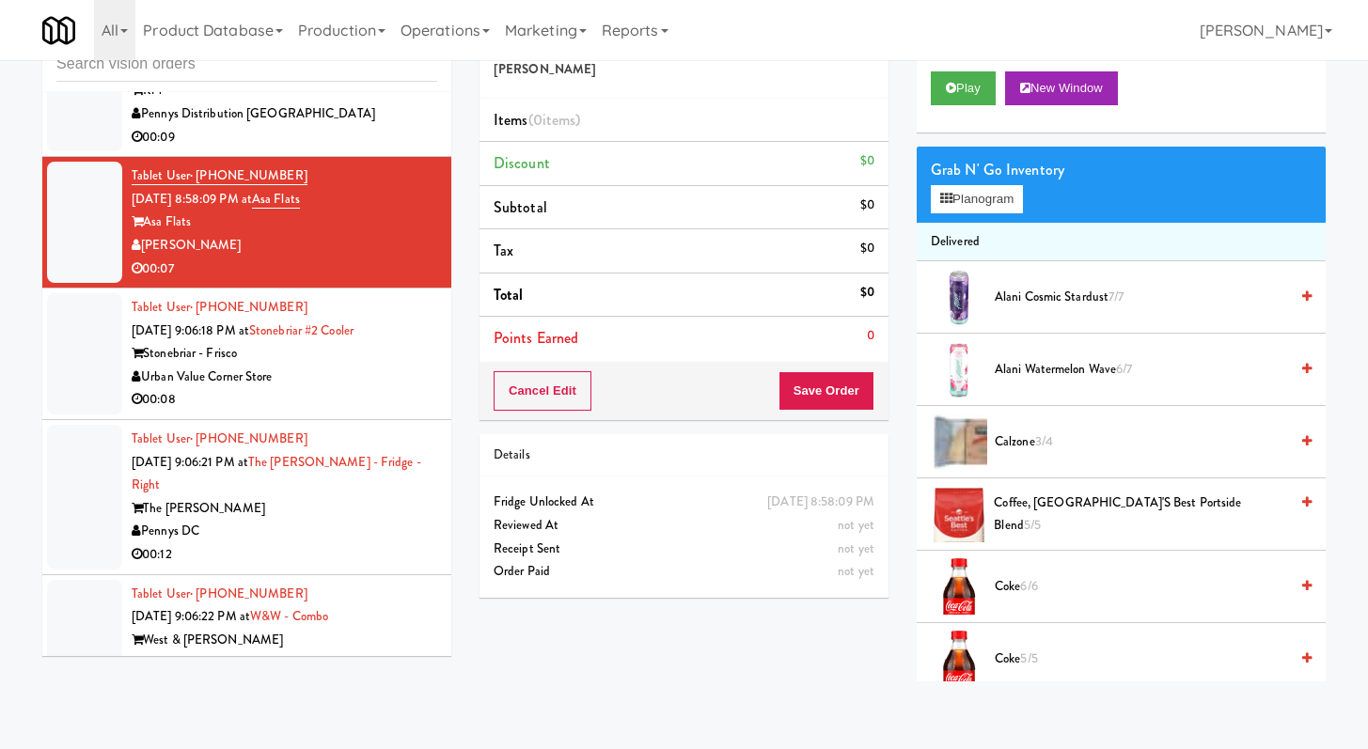
click at [308, 412] on div "00:08" at bounding box center [285, 400] width 306 height 24
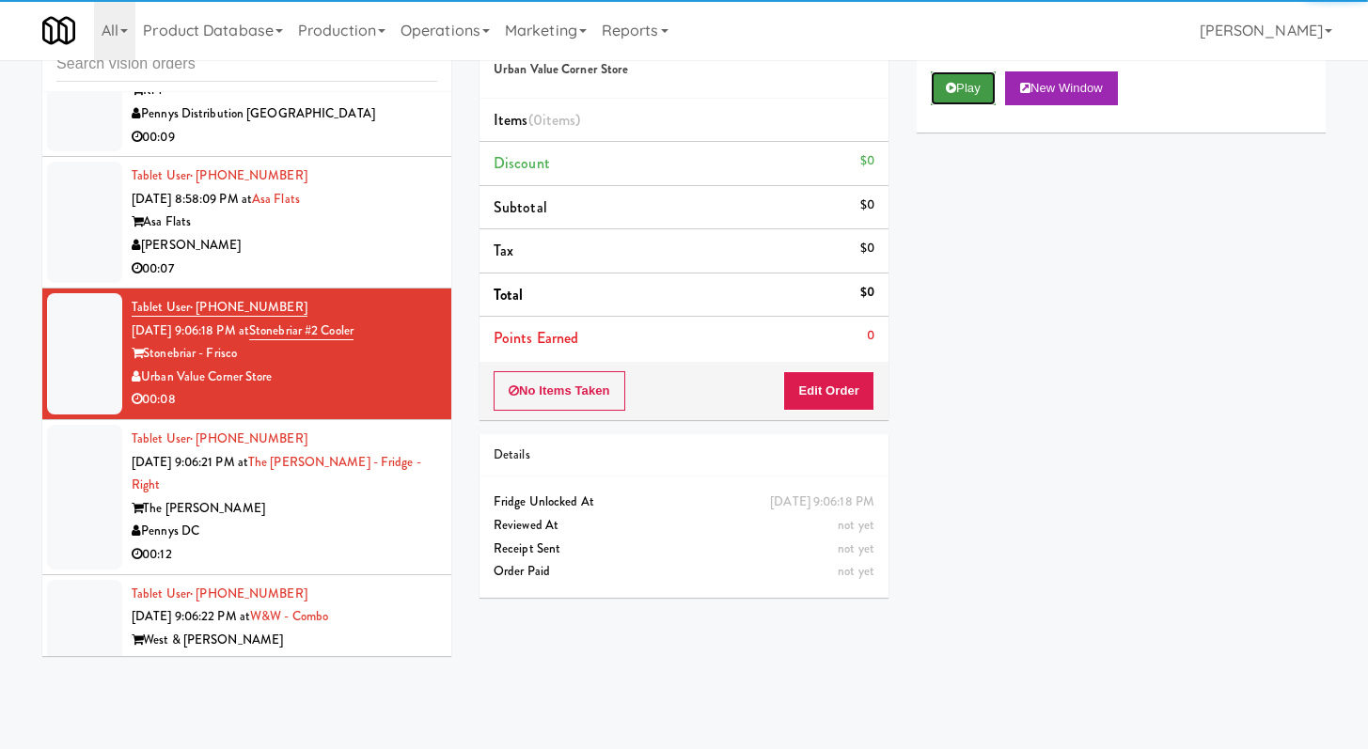
click at [974, 88] on button "Play" at bounding box center [963, 88] width 65 height 34
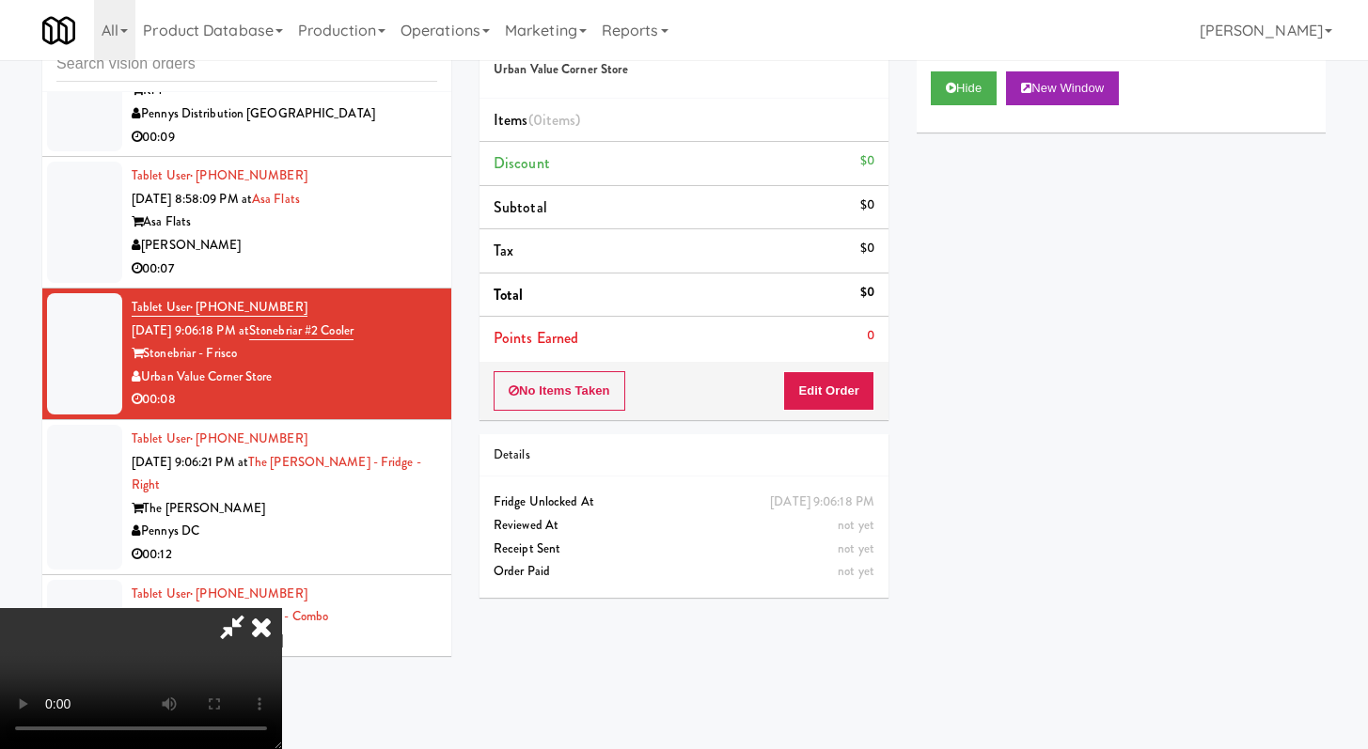
click at [828, 362] on div "Order # 9136130 Urban Value Corner Store Items (0 items ) Discount $0 Subtotal …" at bounding box center [684, 214] width 409 height 413
click at [828, 399] on button "Edit Order" at bounding box center [828, 390] width 91 height 39
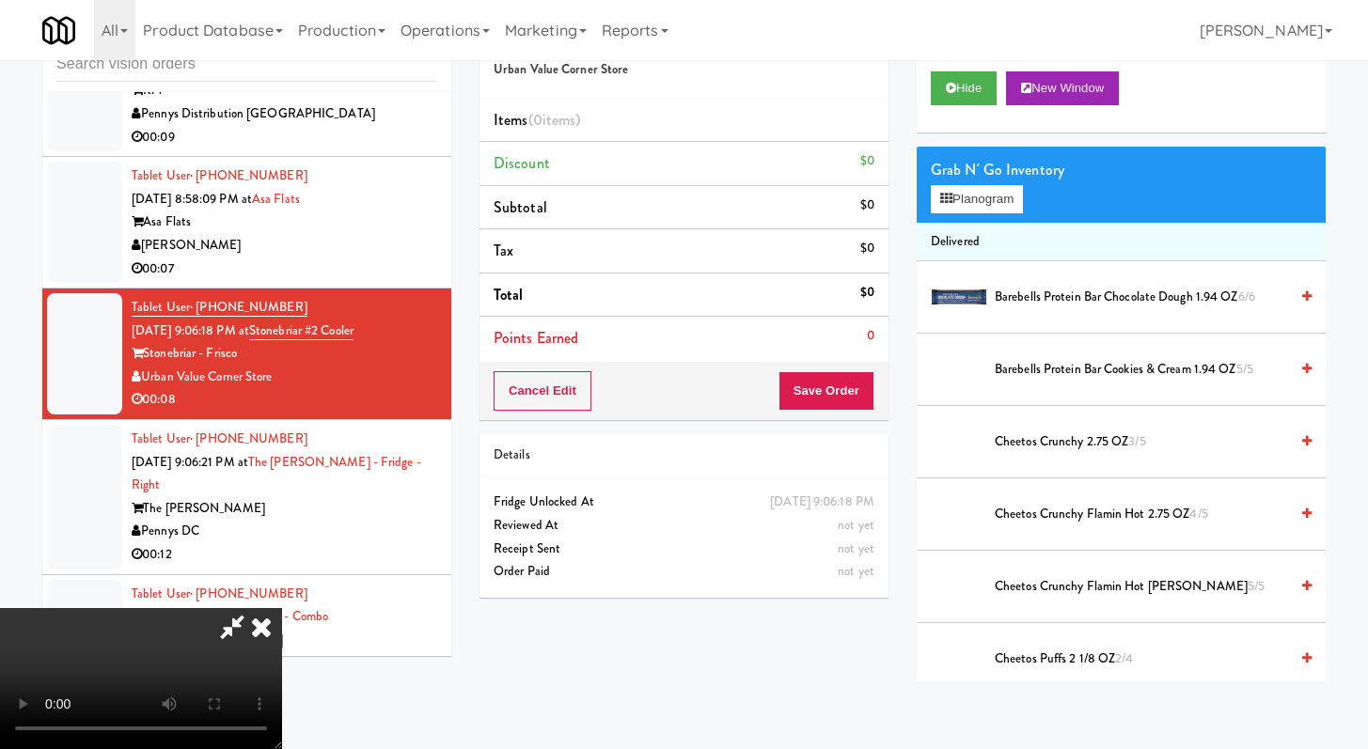
scroll to position [162, 0]
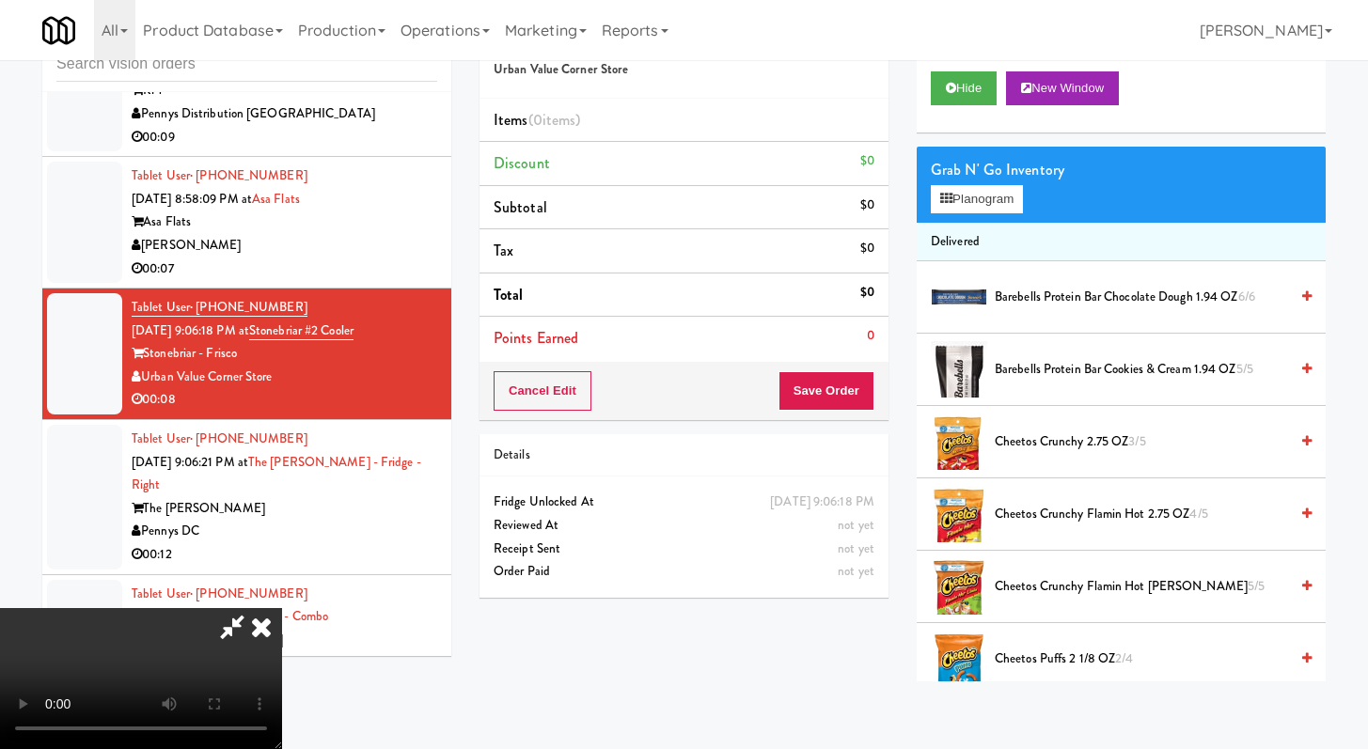
click at [282, 608] on video at bounding box center [141, 678] width 282 height 141
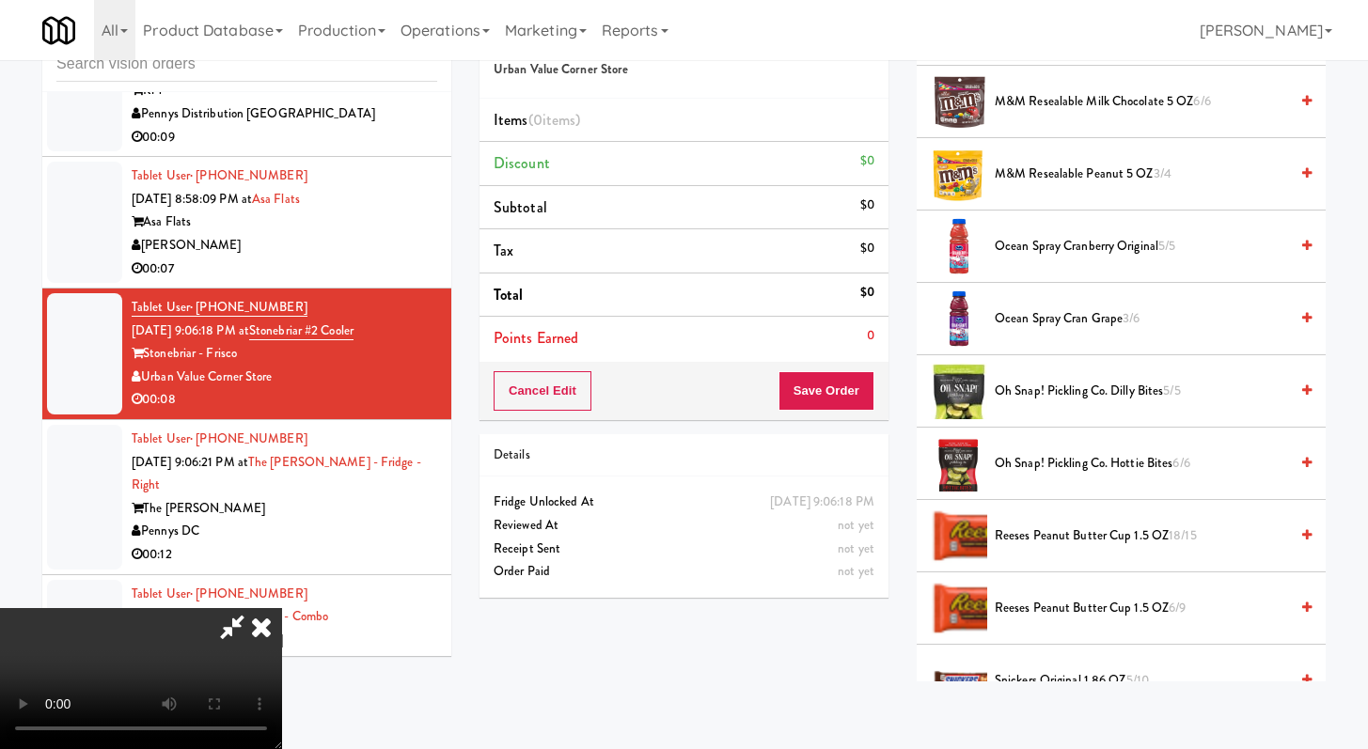
scroll to position [1651, 0]
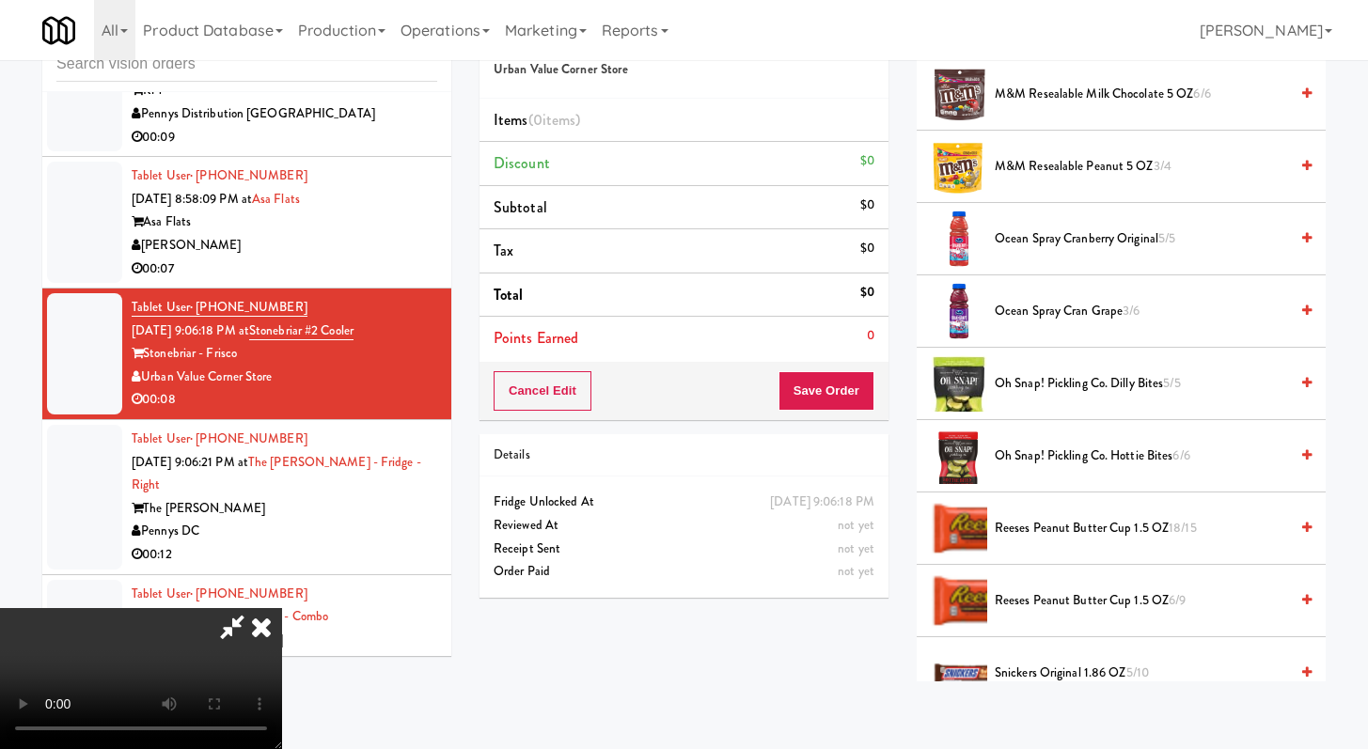
click at [1056, 238] on span "Ocean Spray Cranberry Original 5/5" at bounding box center [1141, 240] width 293 height 24
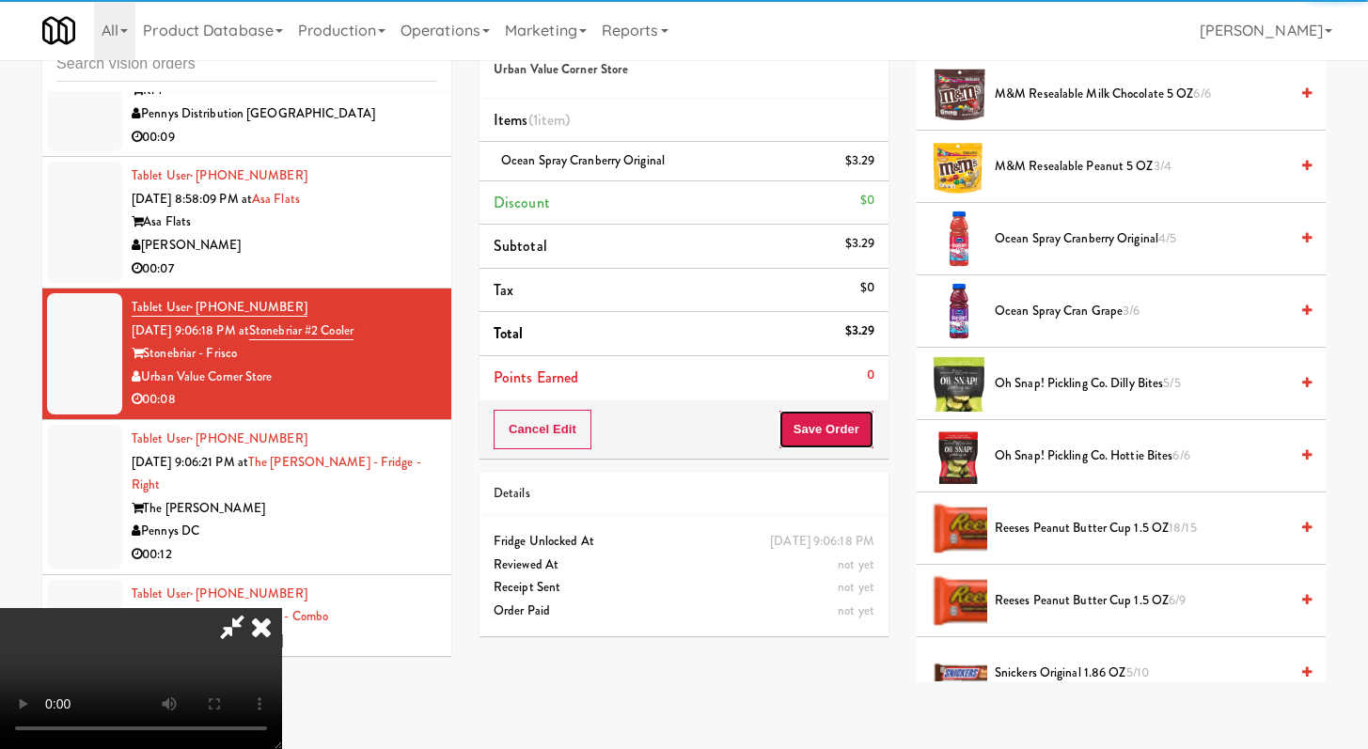
click at [829, 419] on button "Save Order" at bounding box center [827, 429] width 96 height 39
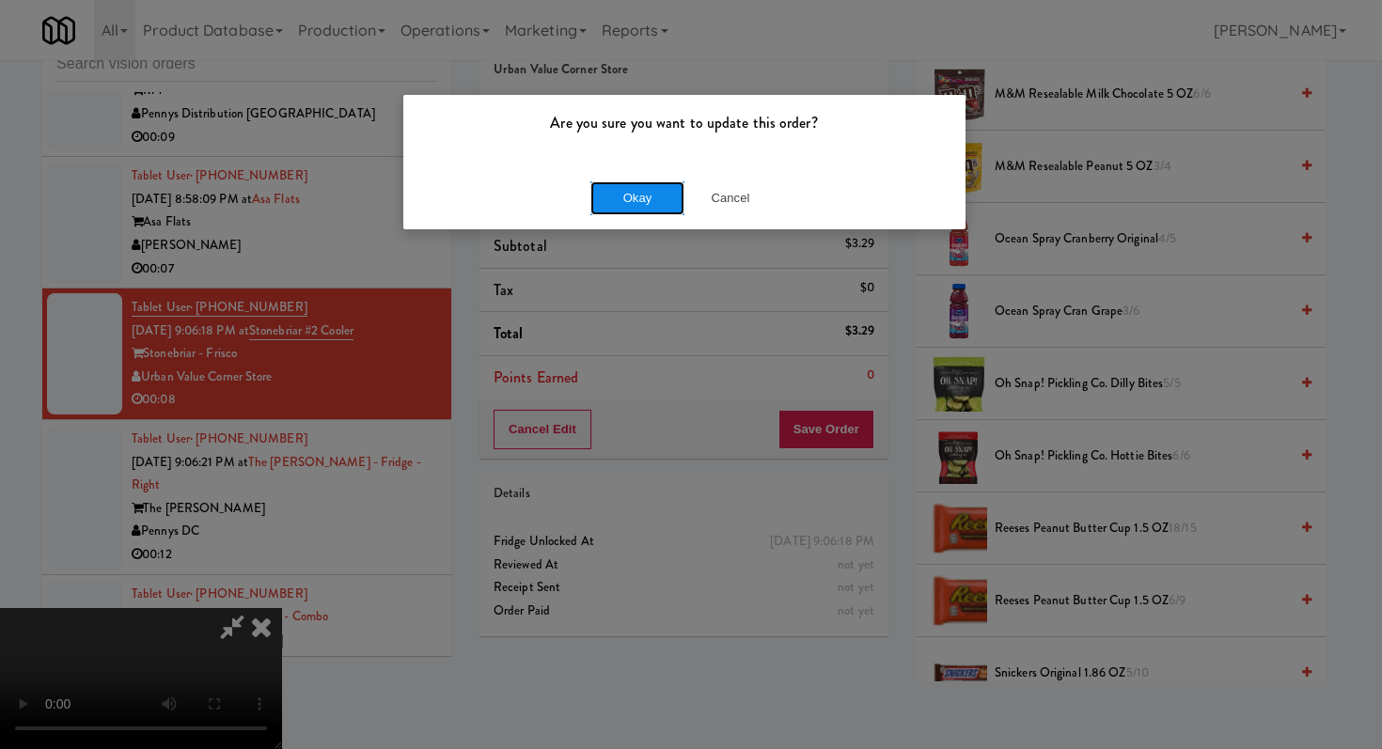
click at [604, 199] on button "Okay" at bounding box center [637, 198] width 94 height 34
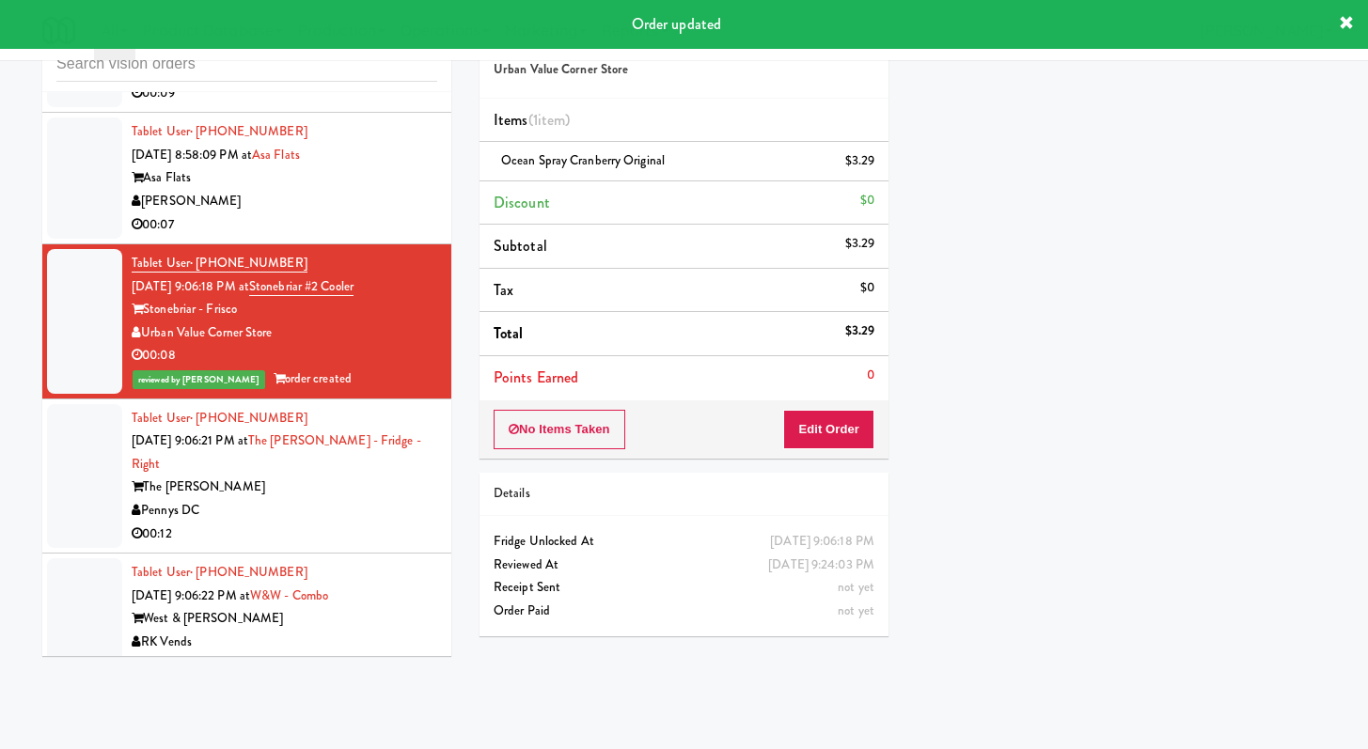
scroll to position [5226, 0]
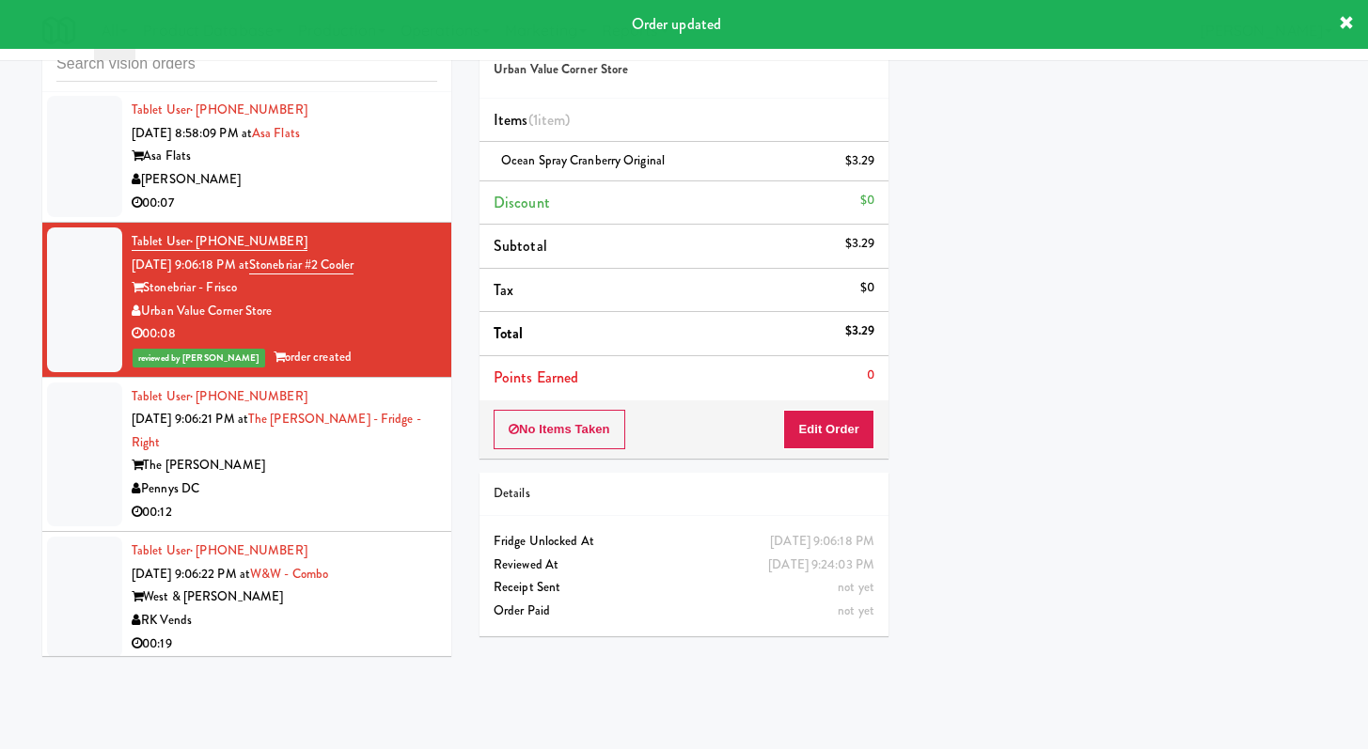
click at [346, 501] on div "Pennys DC" at bounding box center [285, 490] width 306 height 24
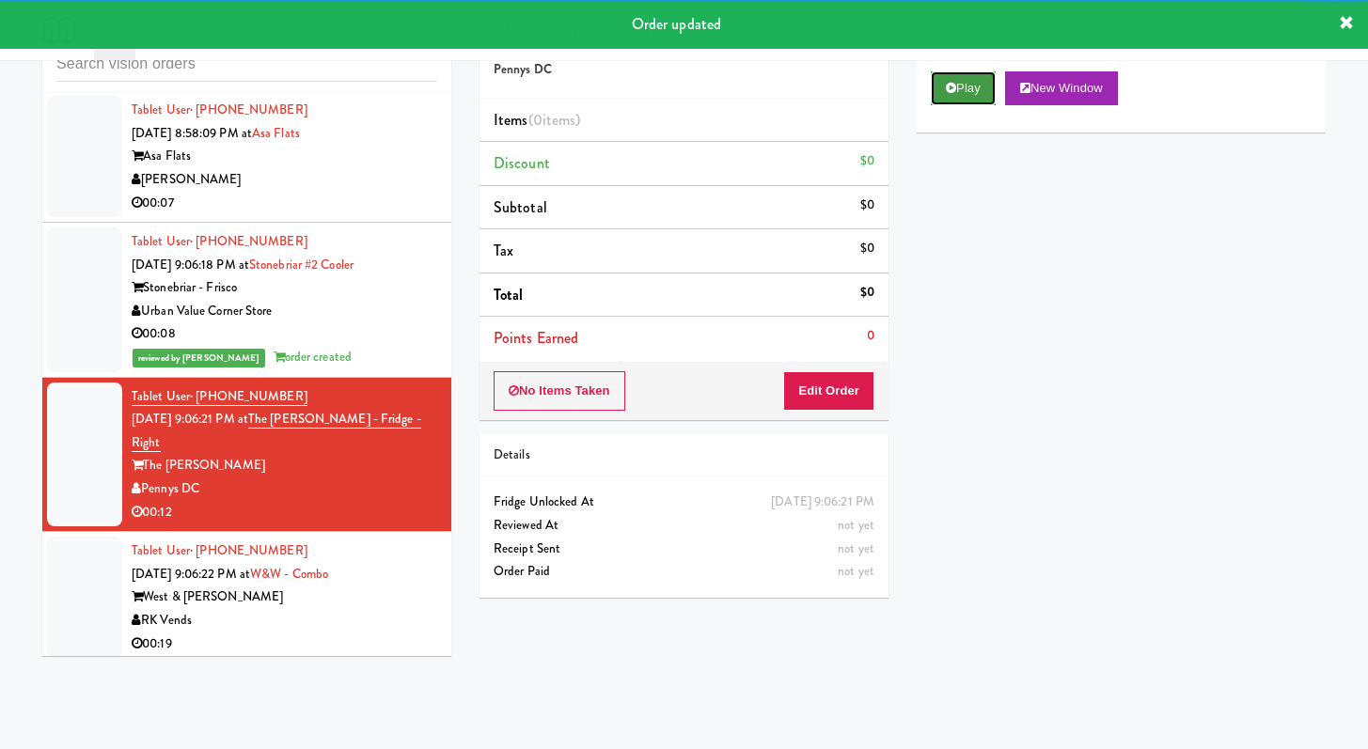
click at [994, 89] on button "Play" at bounding box center [963, 88] width 65 height 34
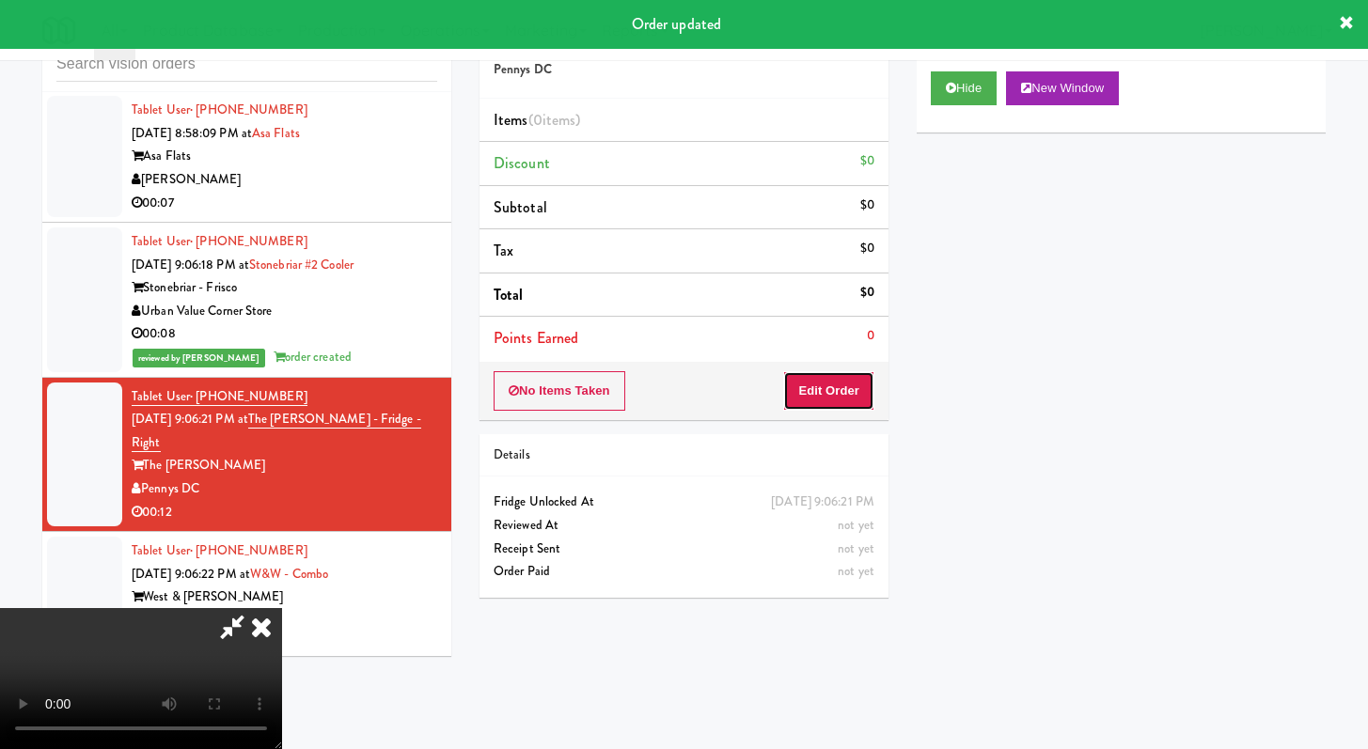
click at [827, 382] on button "Edit Order" at bounding box center [828, 390] width 91 height 39
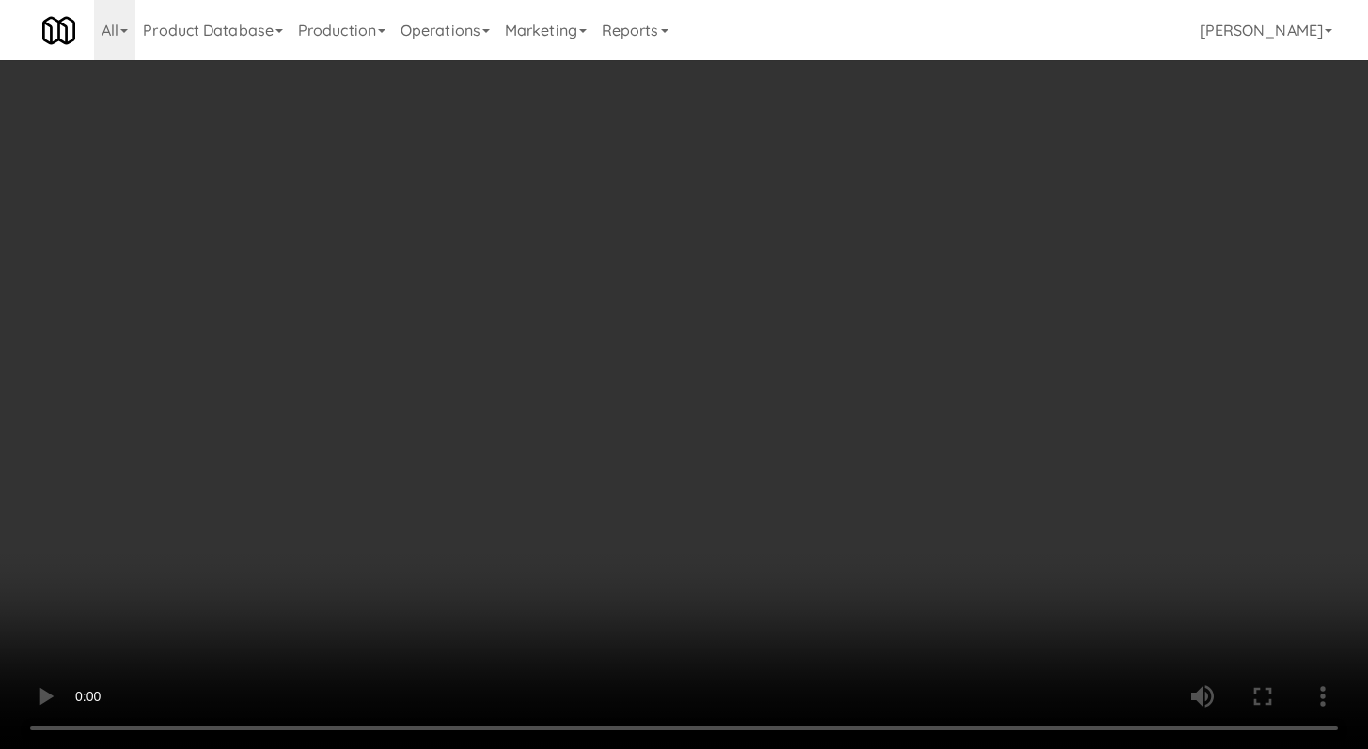
scroll to position [5202, 0]
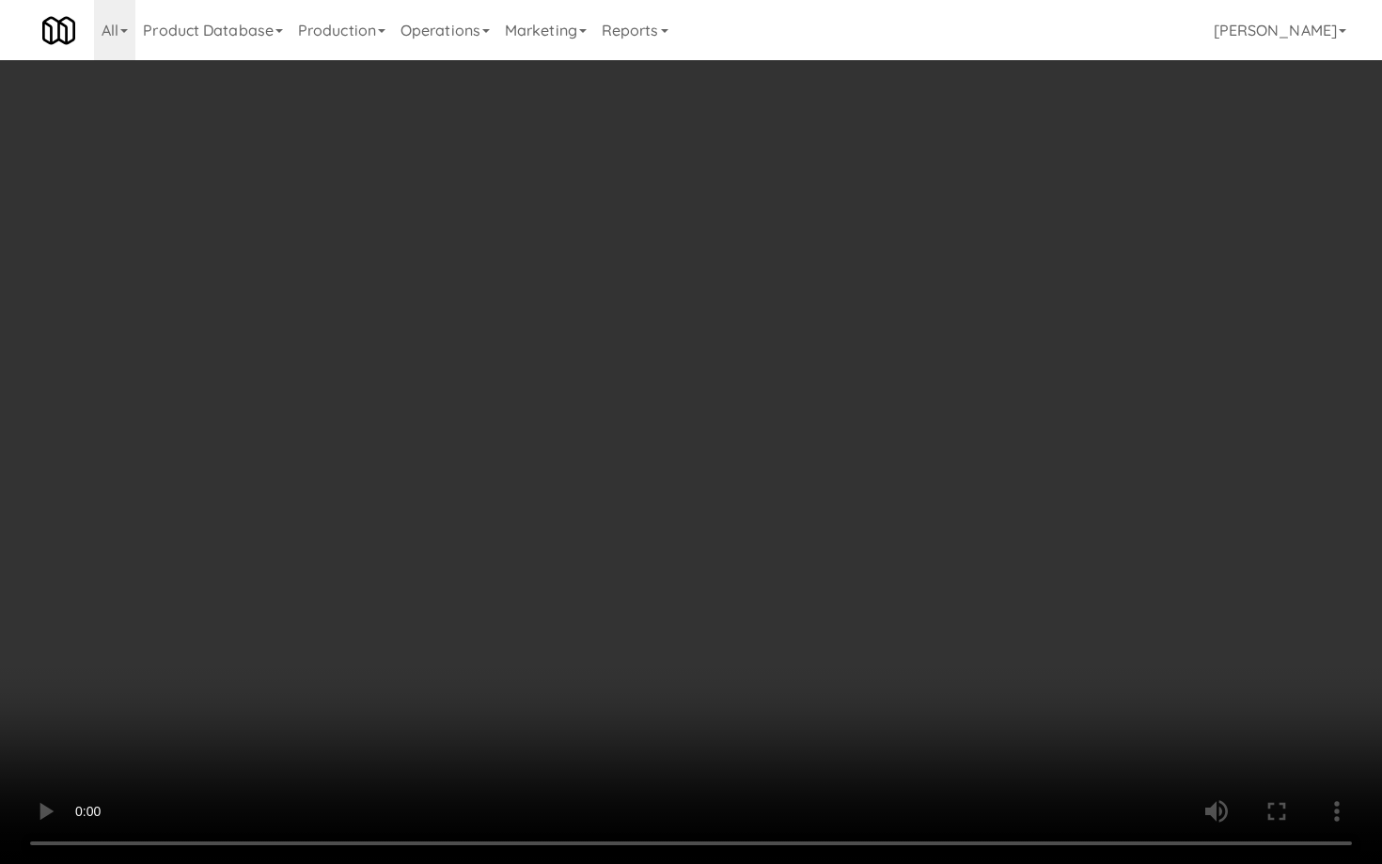
click at [646, 619] on video at bounding box center [691, 432] width 1382 height 864
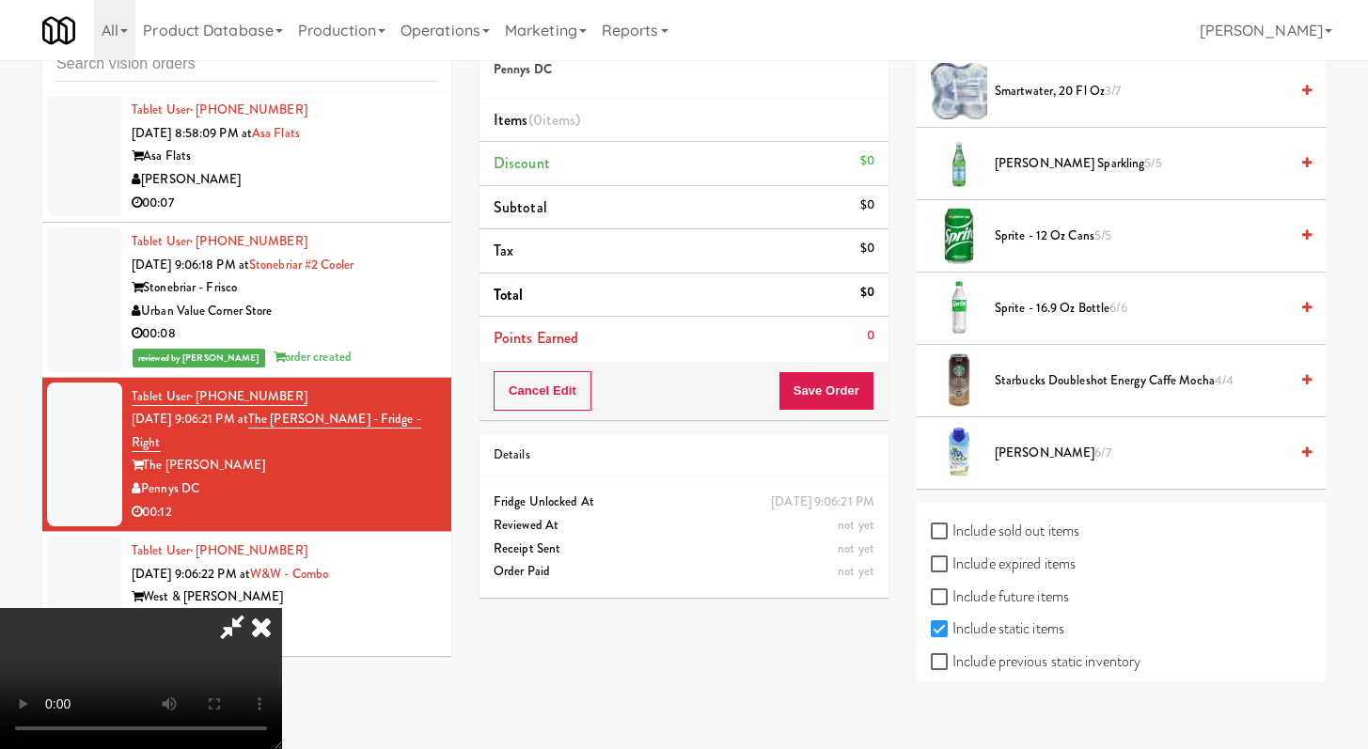
scroll to position [2404, 0]
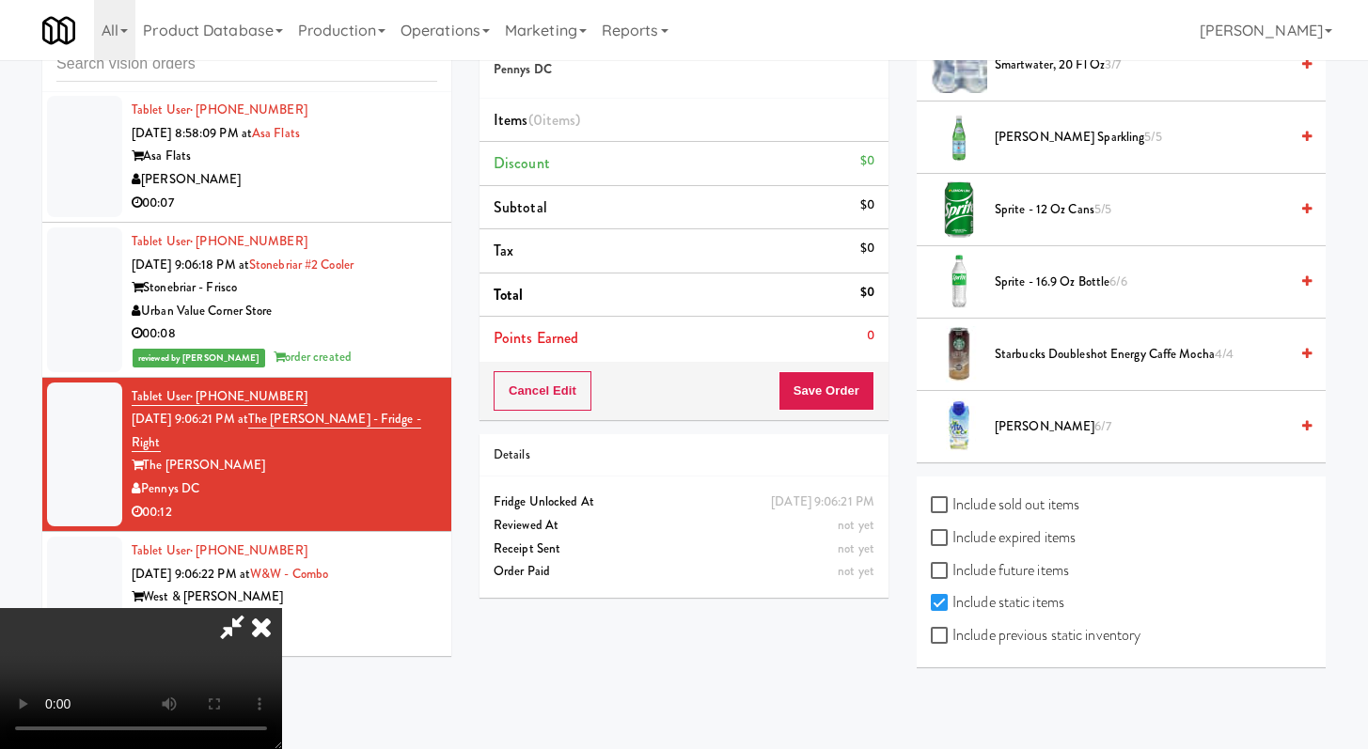
click at [974, 629] on label "Include previous static inventory" at bounding box center [1036, 636] width 210 height 28
click at [952, 629] on input "Include previous static inventory" at bounding box center [942, 636] width 22 height 15
checkbox input "true"
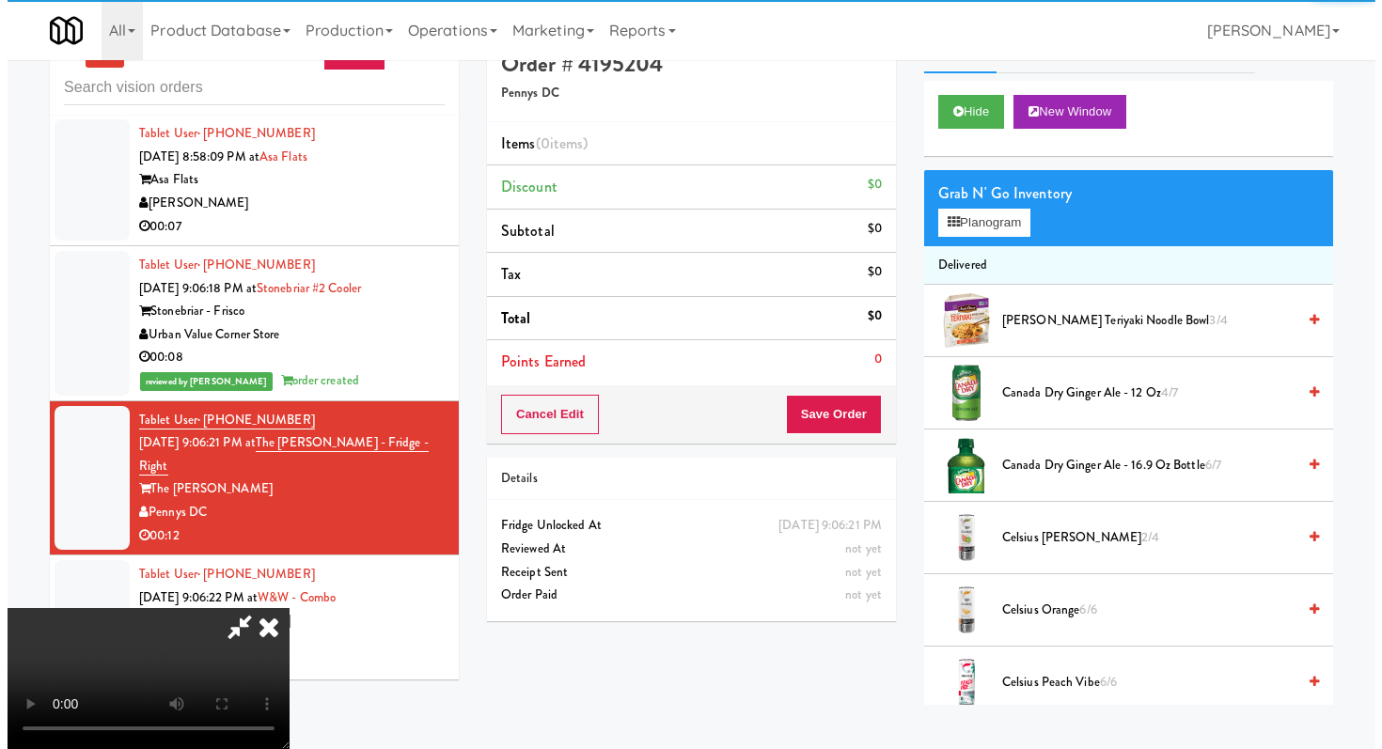
scroll to position [0, 0]
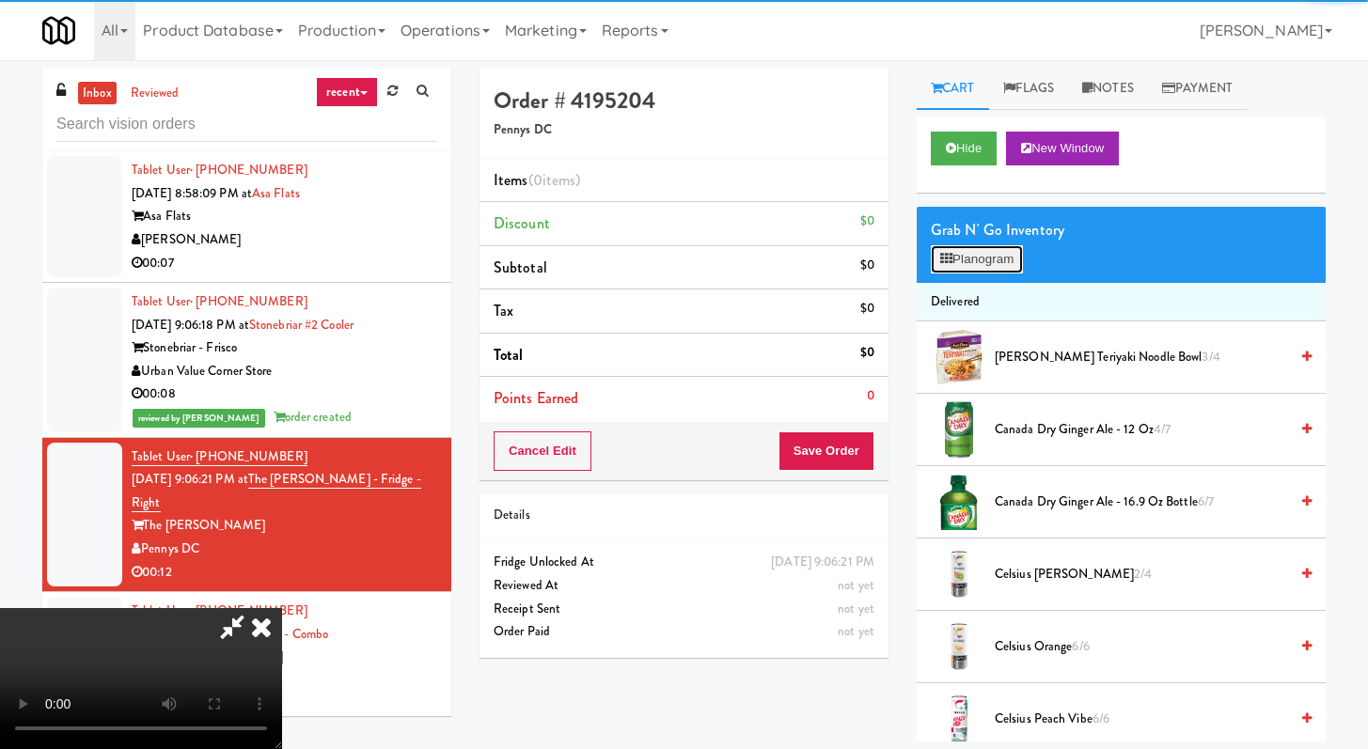
click at [988, 272] on button "Planogram" at bounding box center [977, 259] width 92 height 28
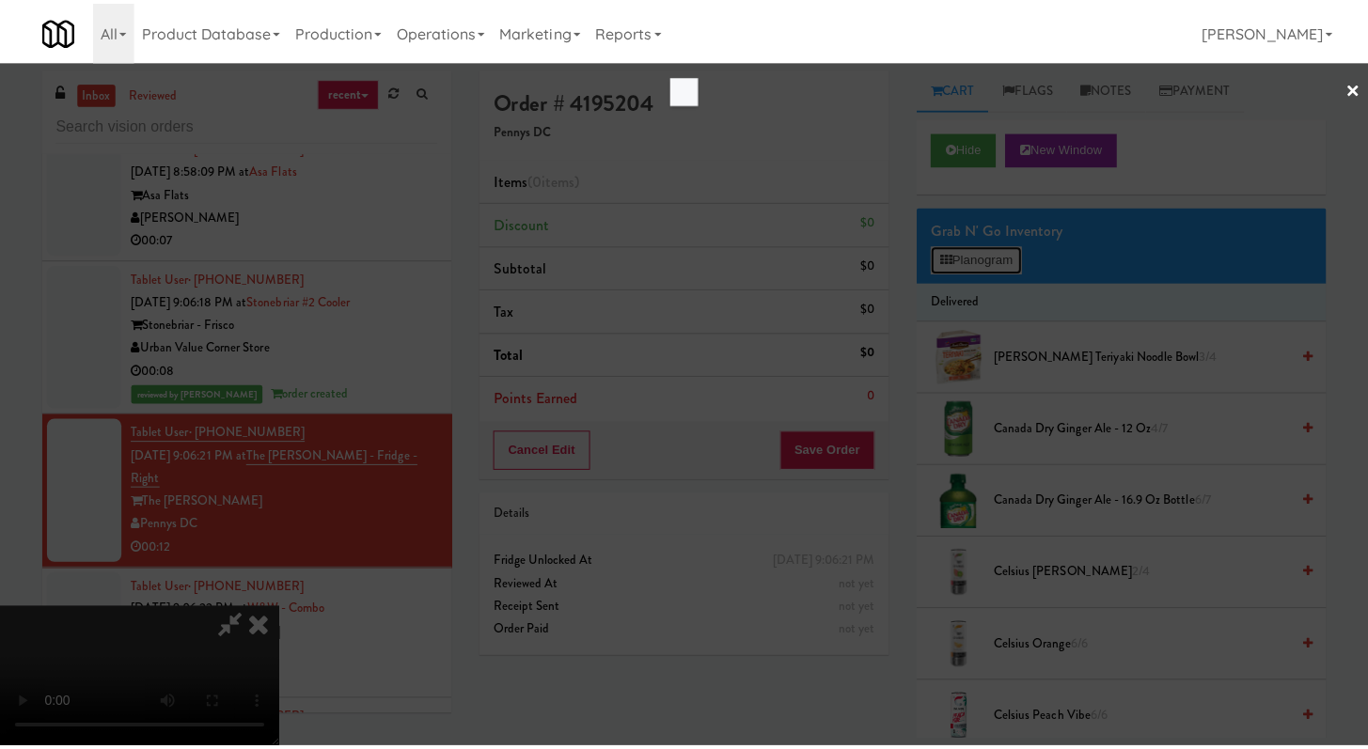
scroll to position [5202, 0]
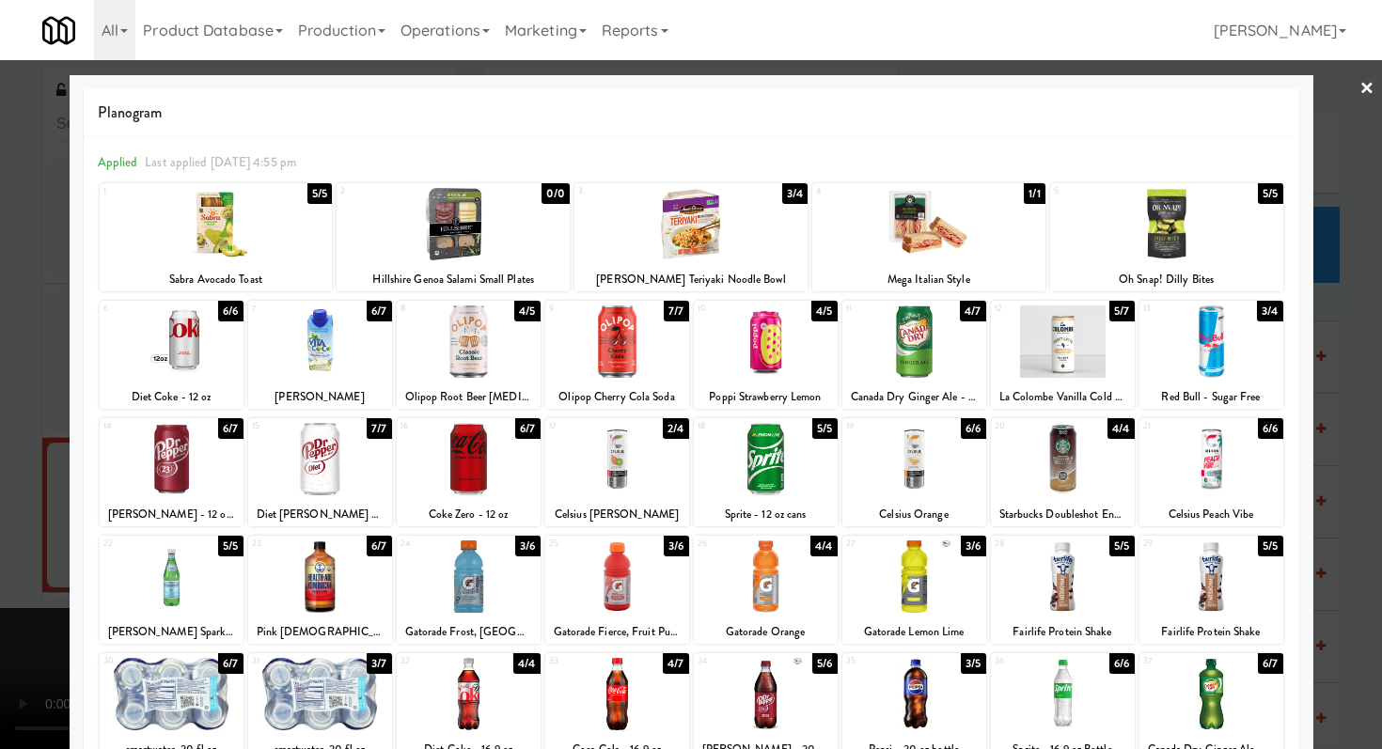
click at [0, 570] on div at bounding box center [691, 374] width 1382 height 749
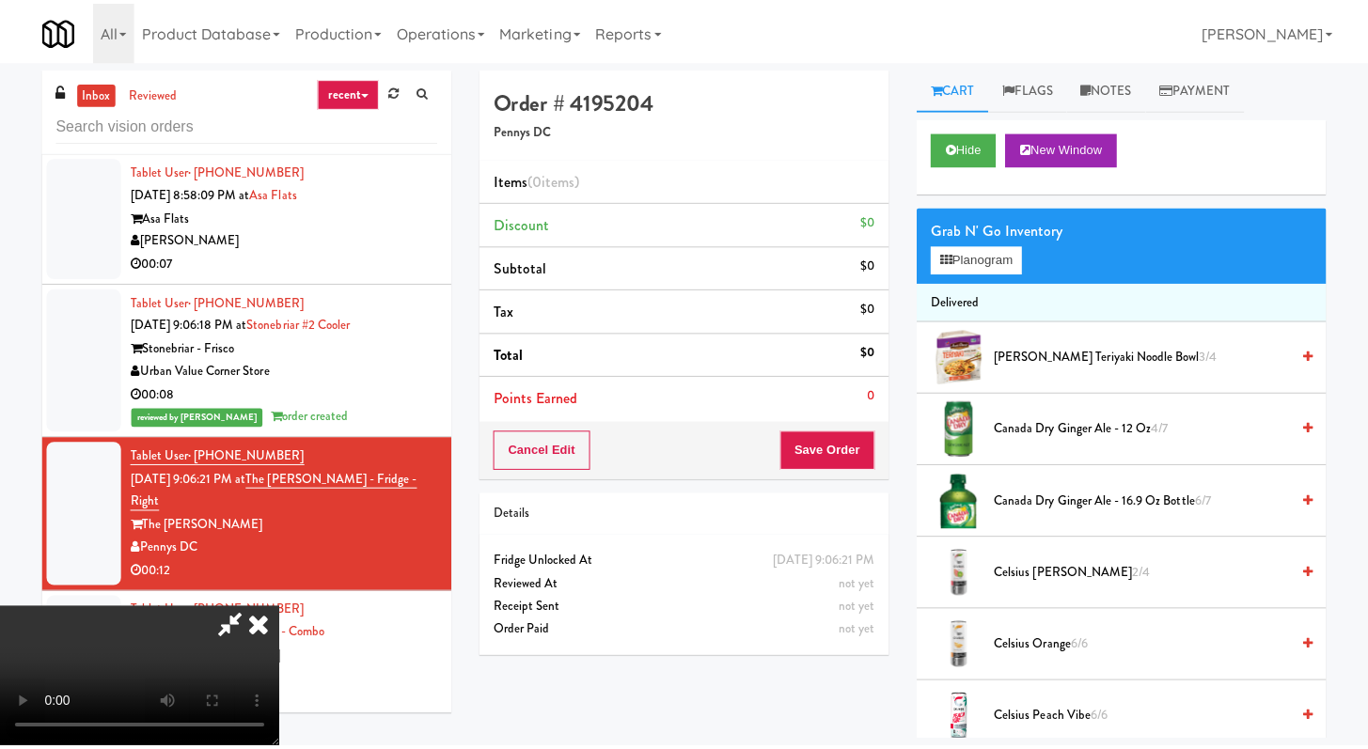
scroll to position [5226, 0]
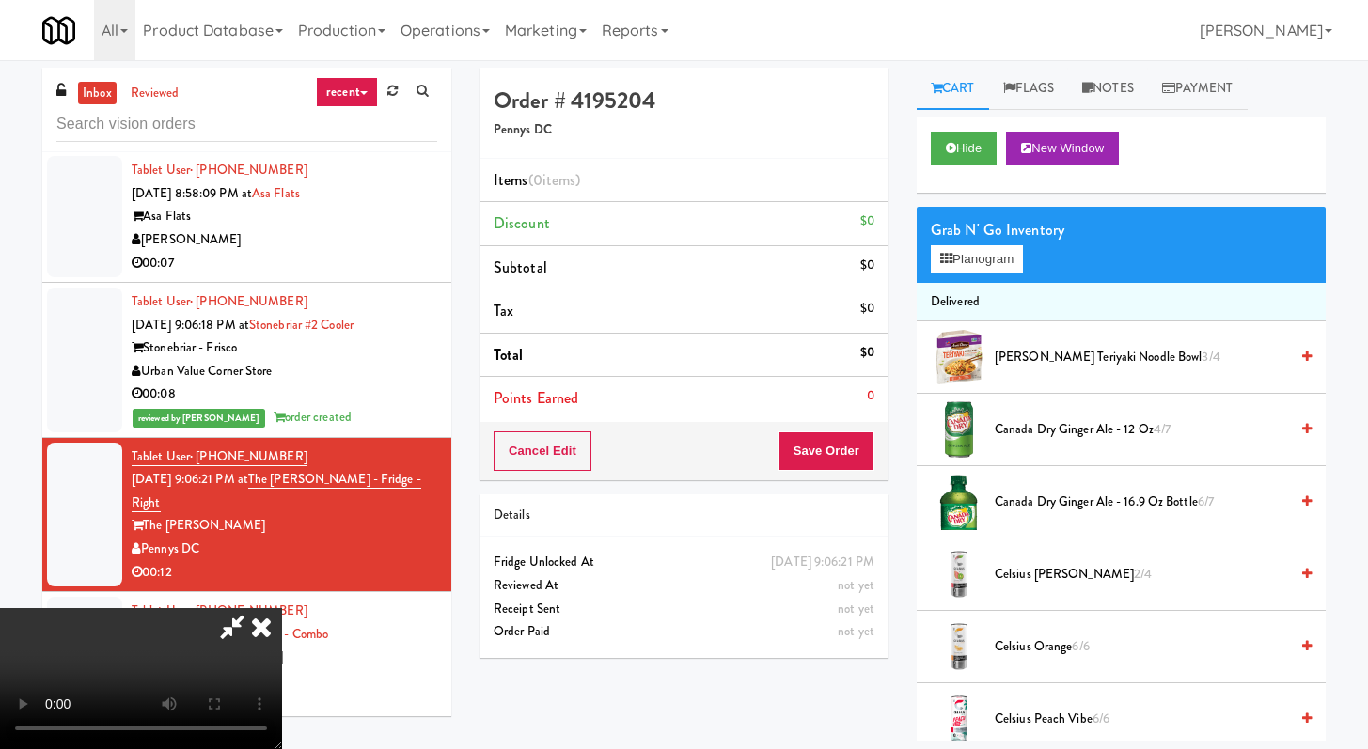
click at [282, 608] on icon at bounding box center [261, 627] width 41 height 38
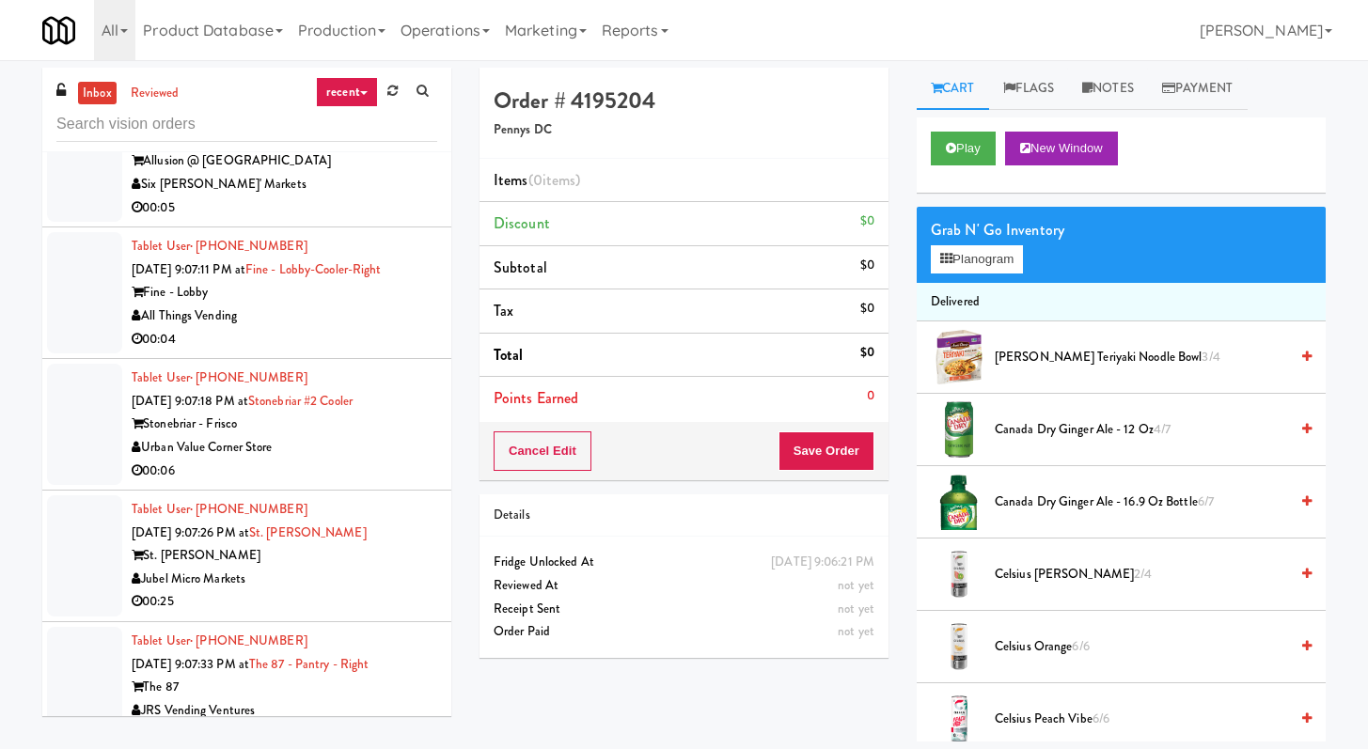
scroll to position [5994, 0]
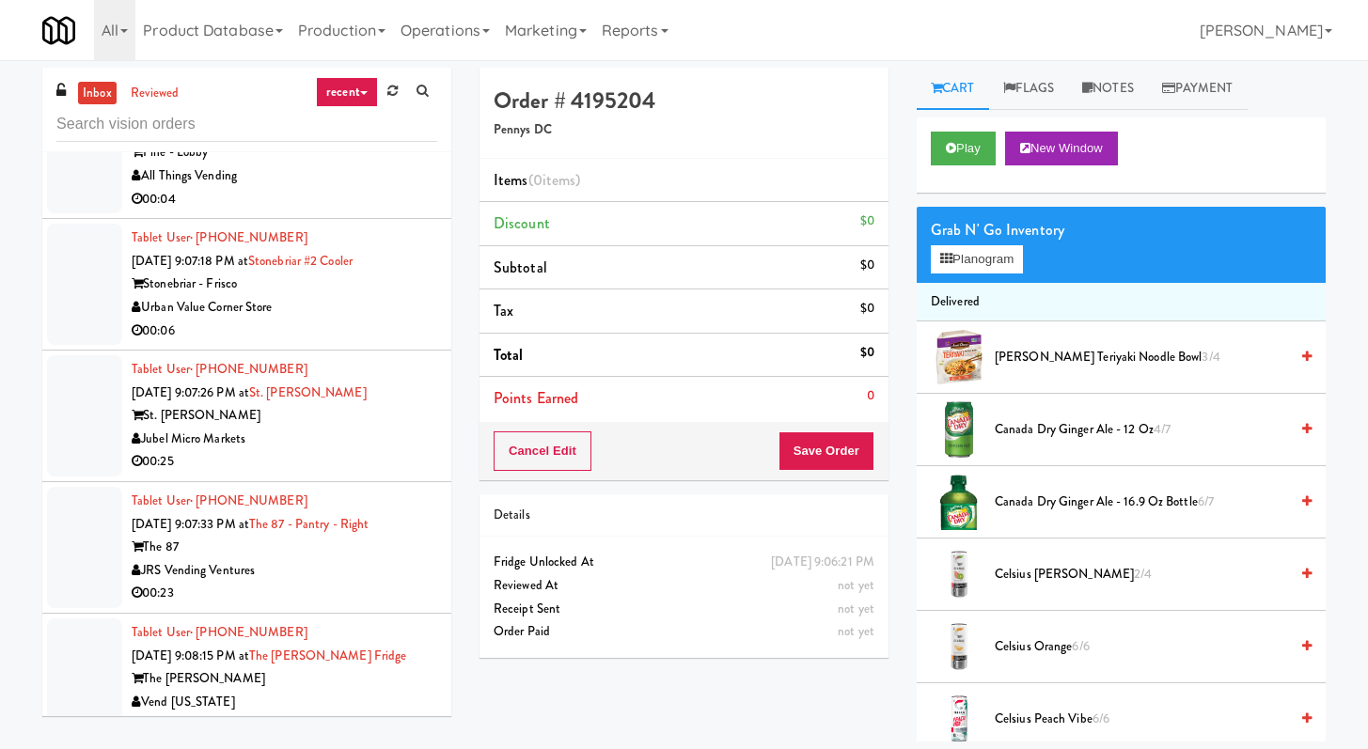
click at [375, 343] on div "00:06" at bounding box center [285, 332] width 306 height 24
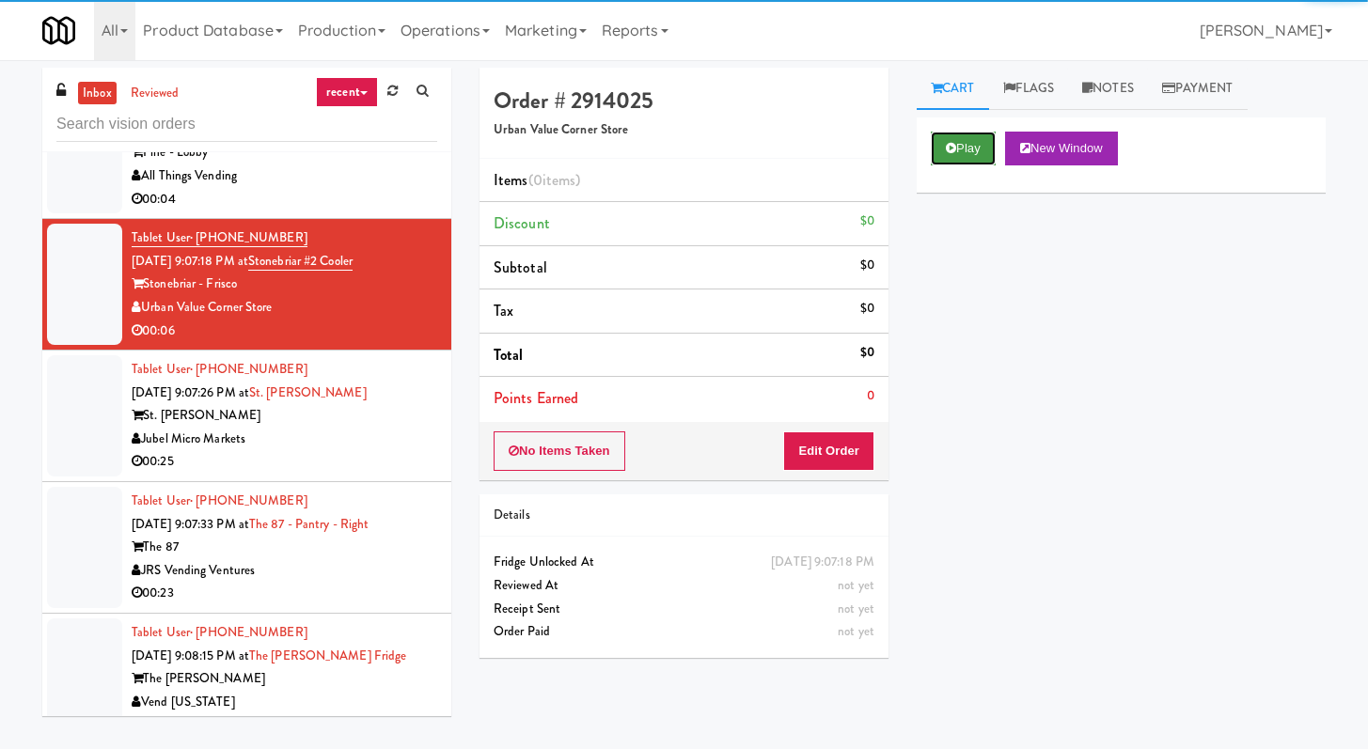
click at [992, 153] on button "Play" at bounding box center [963, 149] width 65 height 34
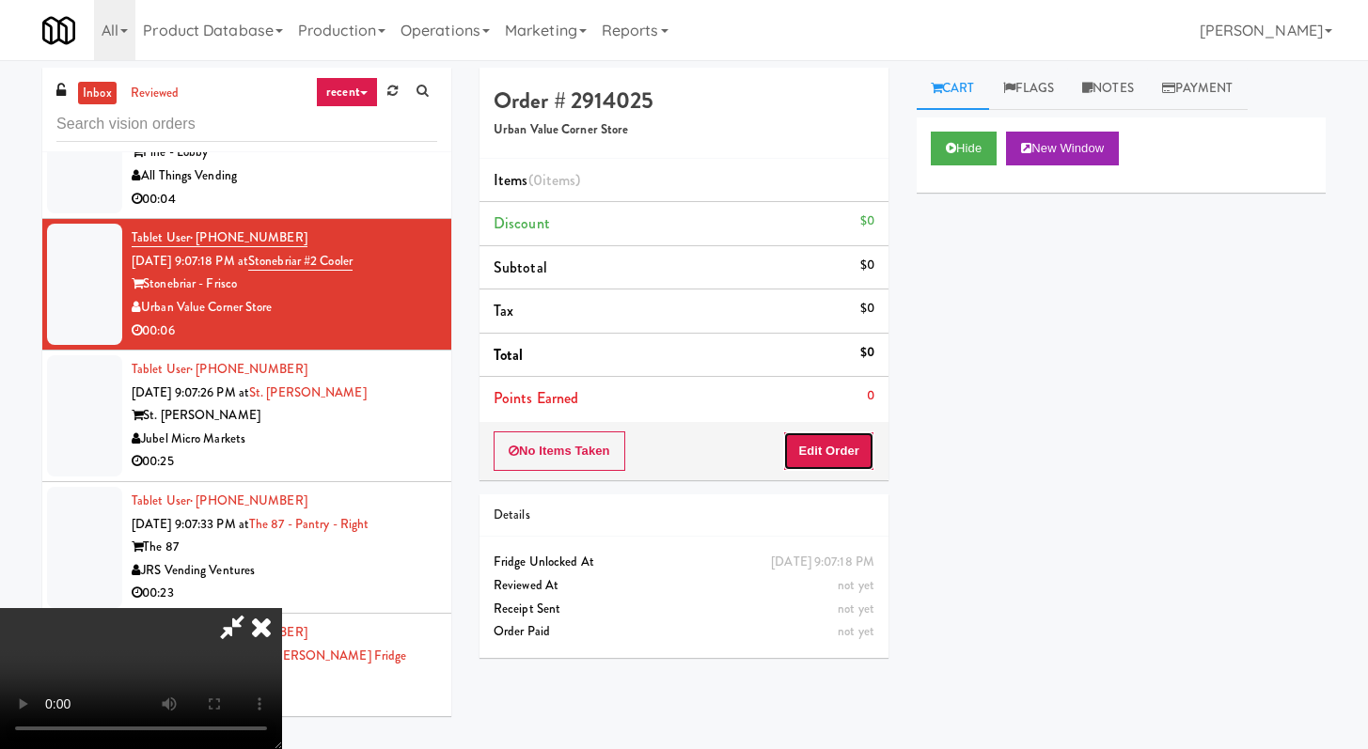
click at [841, 440] on button "Edit Order" at bounding box center [828, 451] width 91 height 39
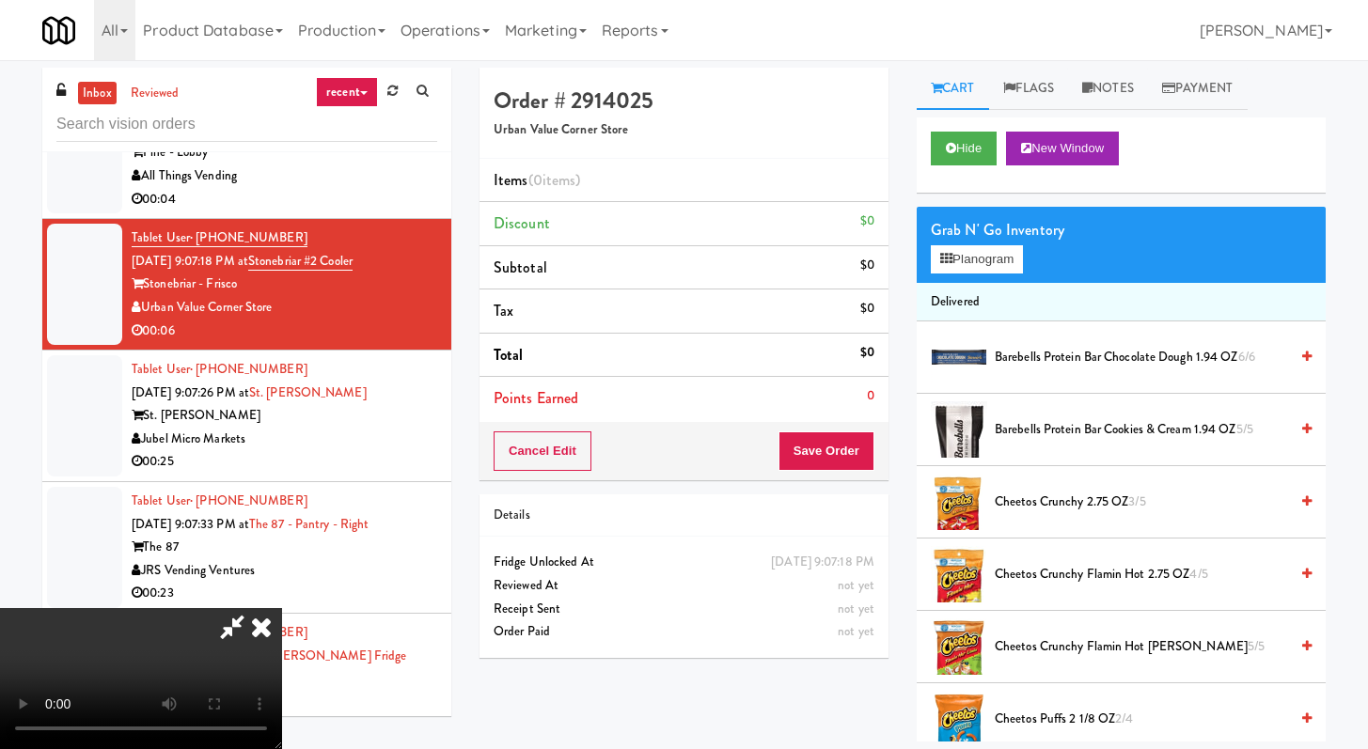
scroll to position [162, 0]
click at [282, 608] on video at bounding box center [141, 678] width 282 height 141
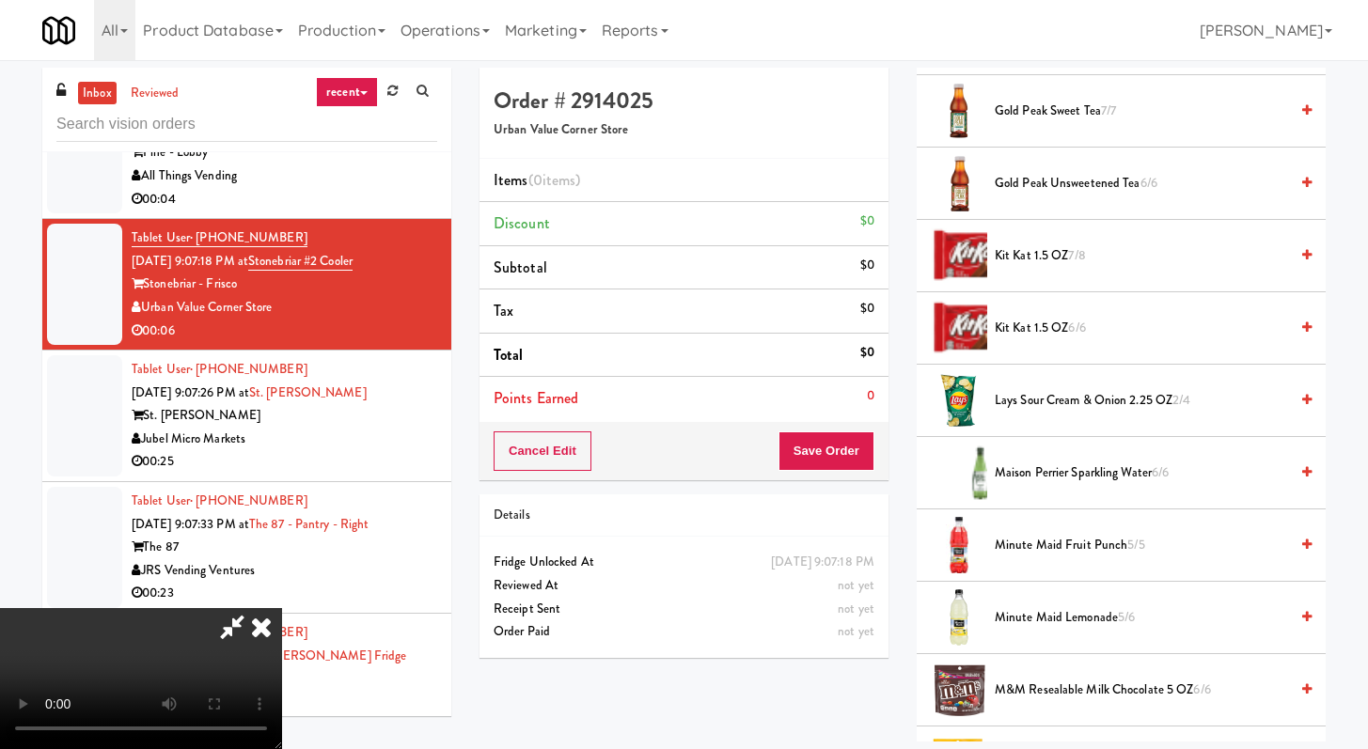
scroll to position [1033, 0]
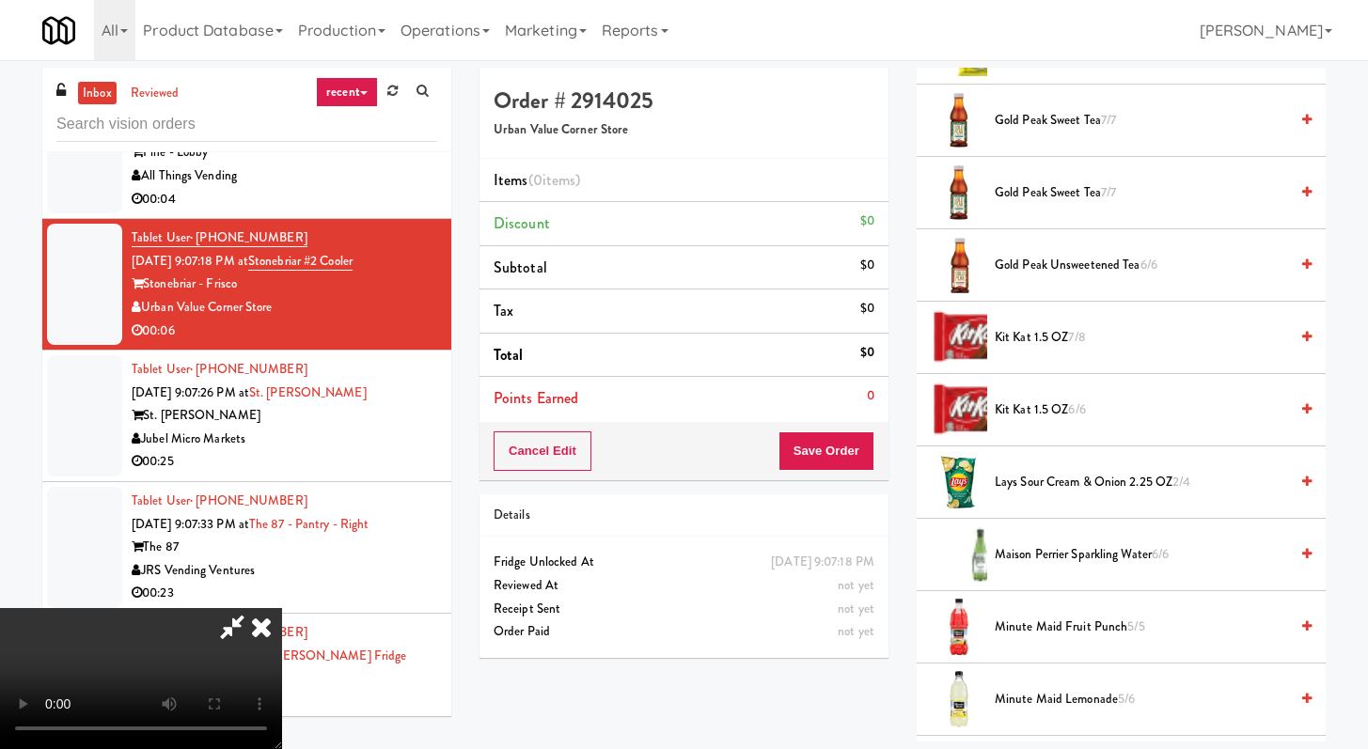
click at [1046, 474] on span "Lays Sour Cream & Onion 2.25 OZ 2/4" at bounding box center [1141, 483] width 293 height 24
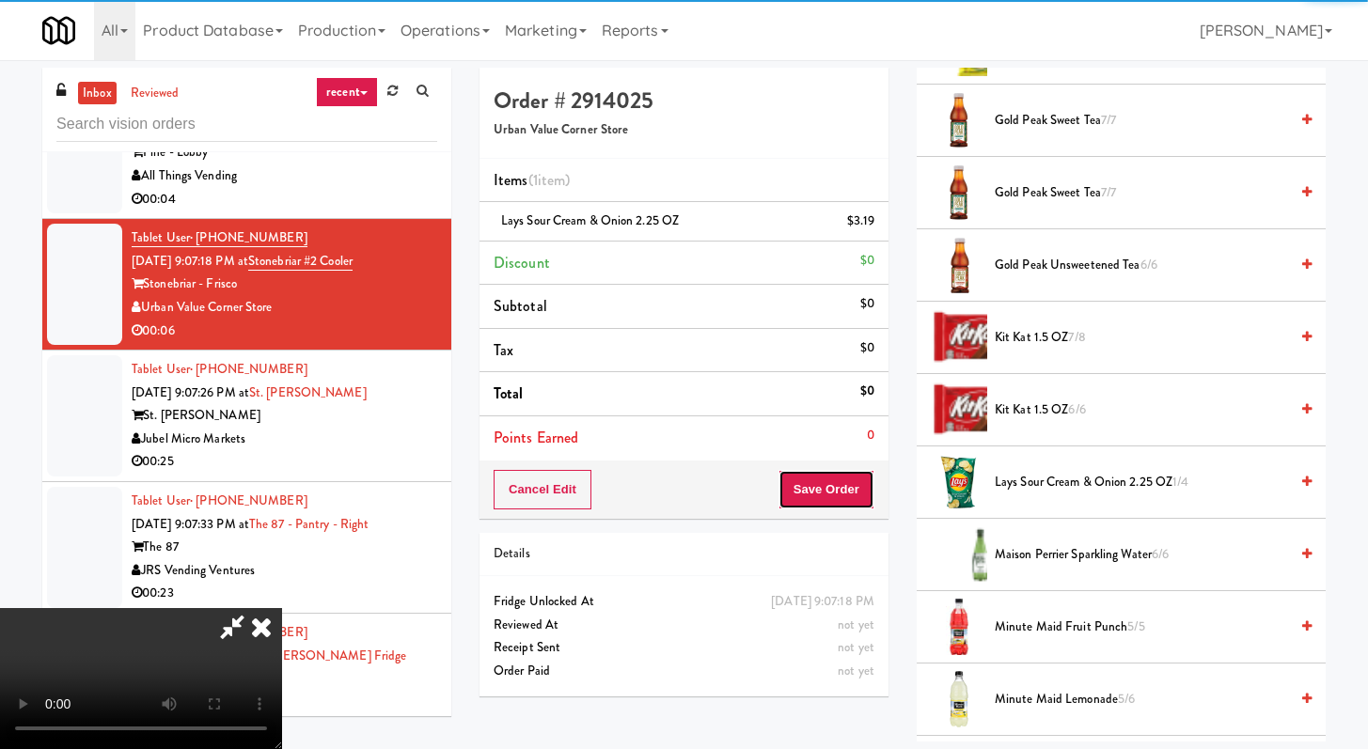
click at [838, 496] on button "Save Order" at bounding box center [827, 489] width 96 height 39
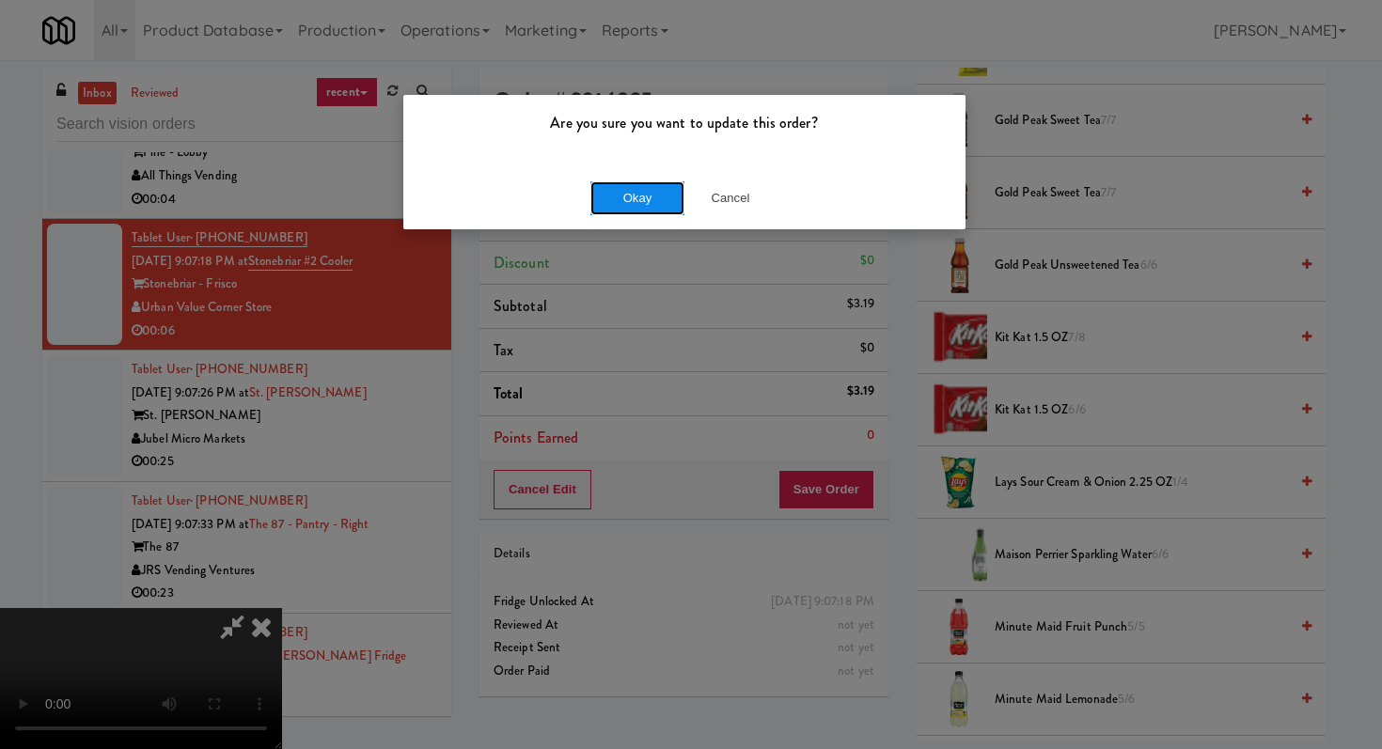
click at [601, 191] on button "Okay" at bounding box center [637, 198] width 94 height 34
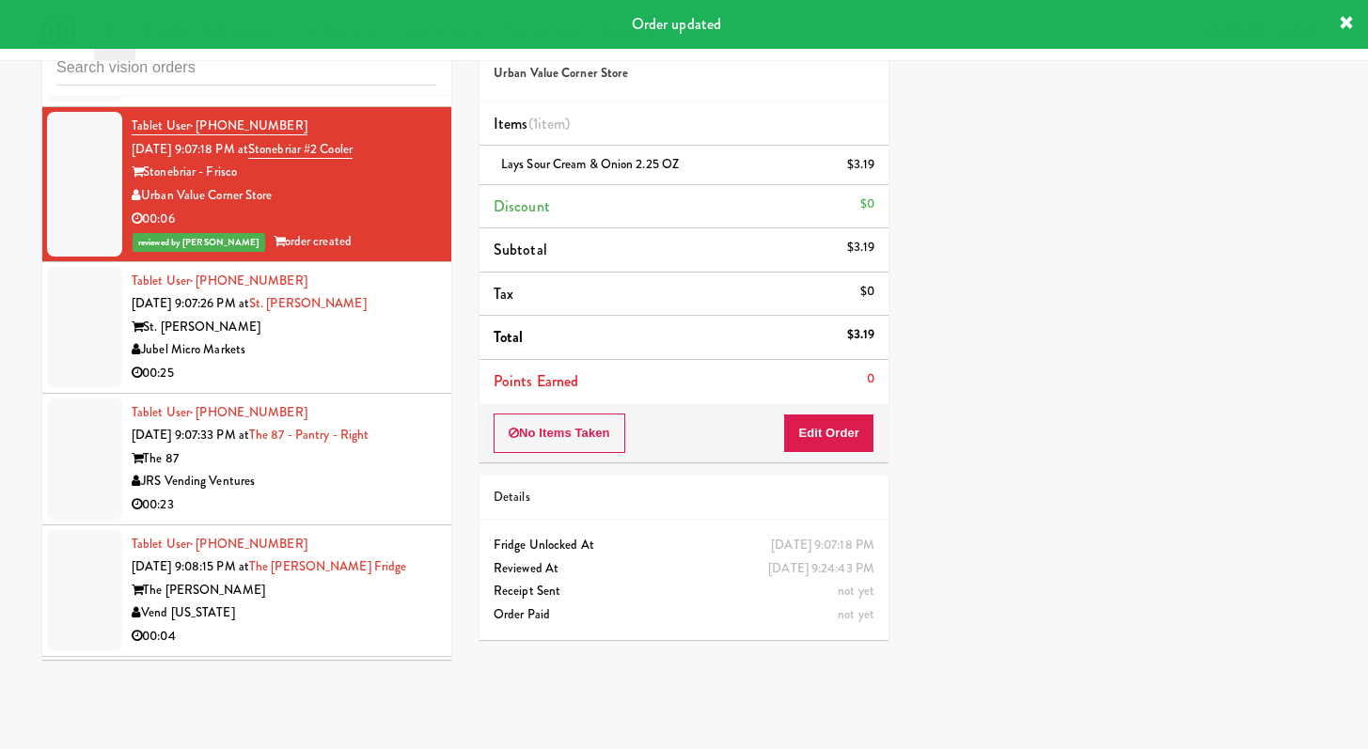
scroll to position [6050, 0]
click at [326, 385] on div "00:25" at bounding box center [285, 373] width 306 height 24
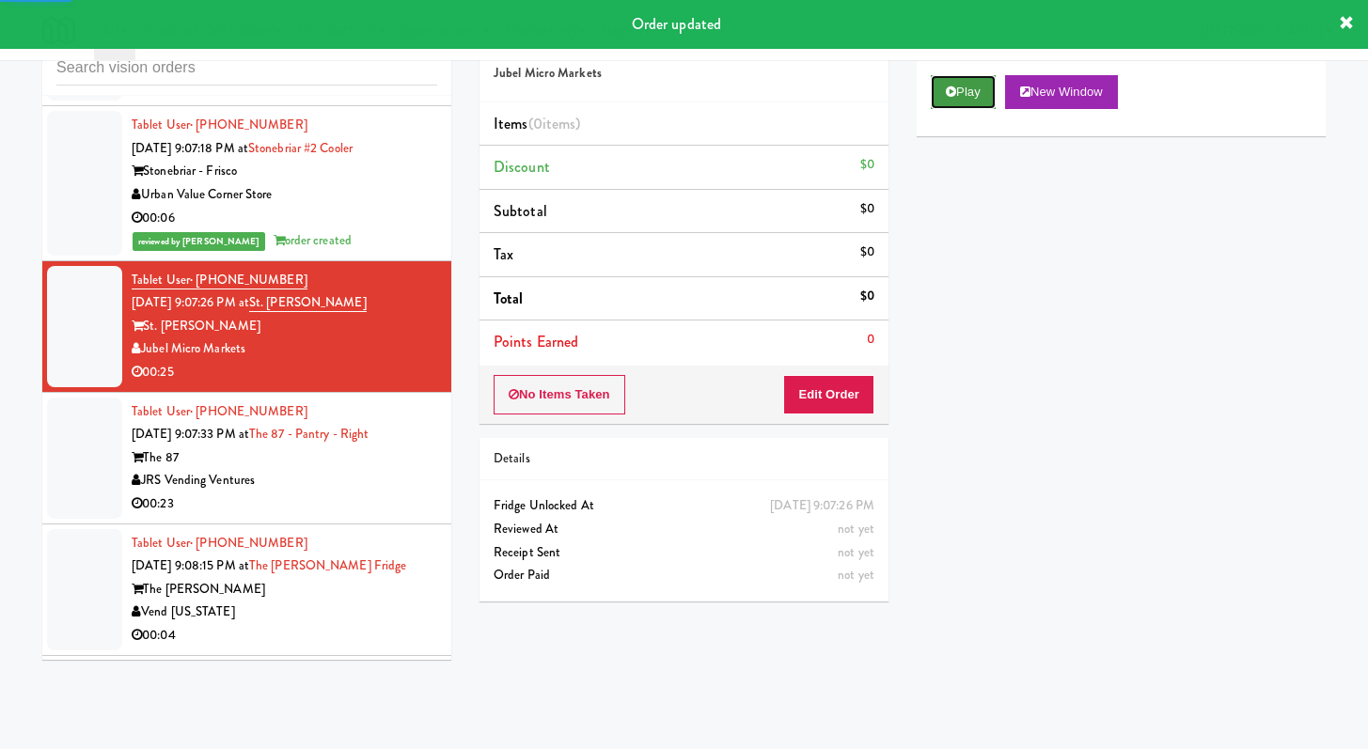
click at [951, 98] on button "Play" at bounding box center [963, 92] width 65 height 34
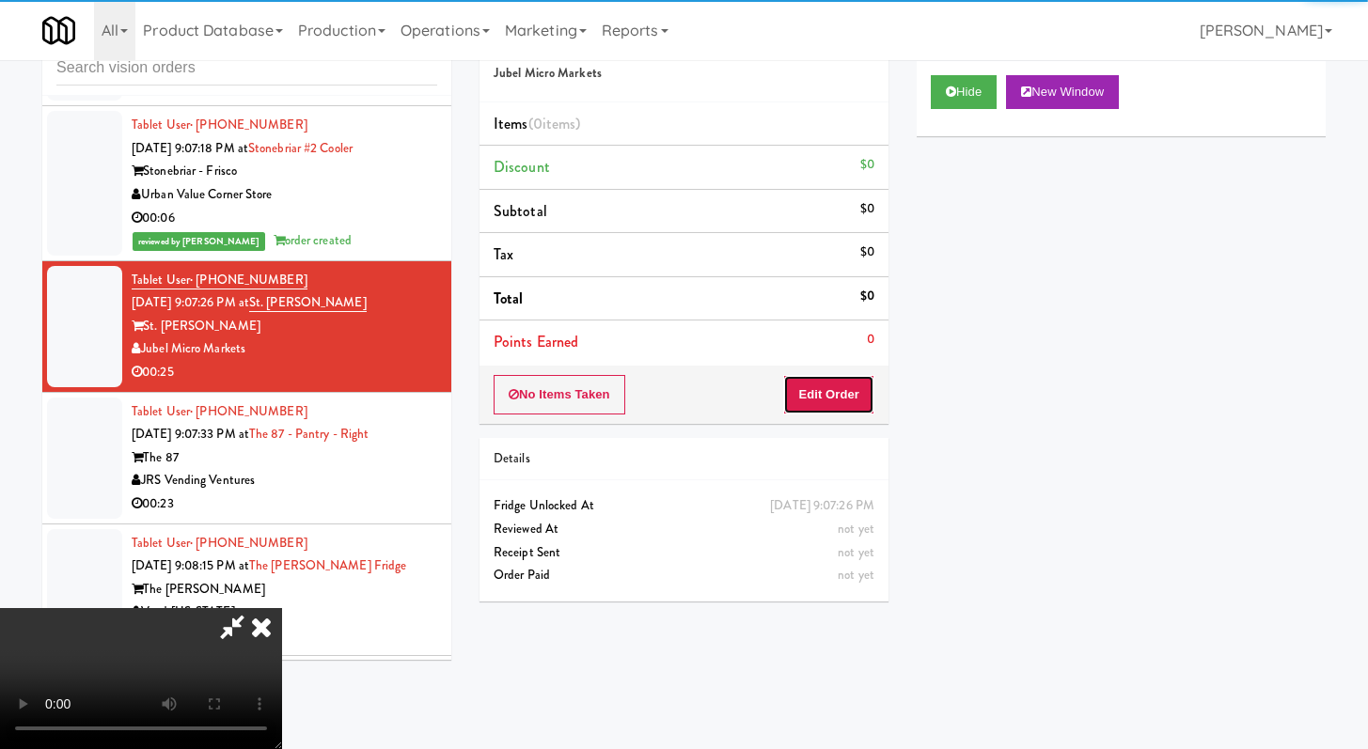
click at [855, 393] on button "Edit Order" at bounding box center [828, 394] width 91 height 39
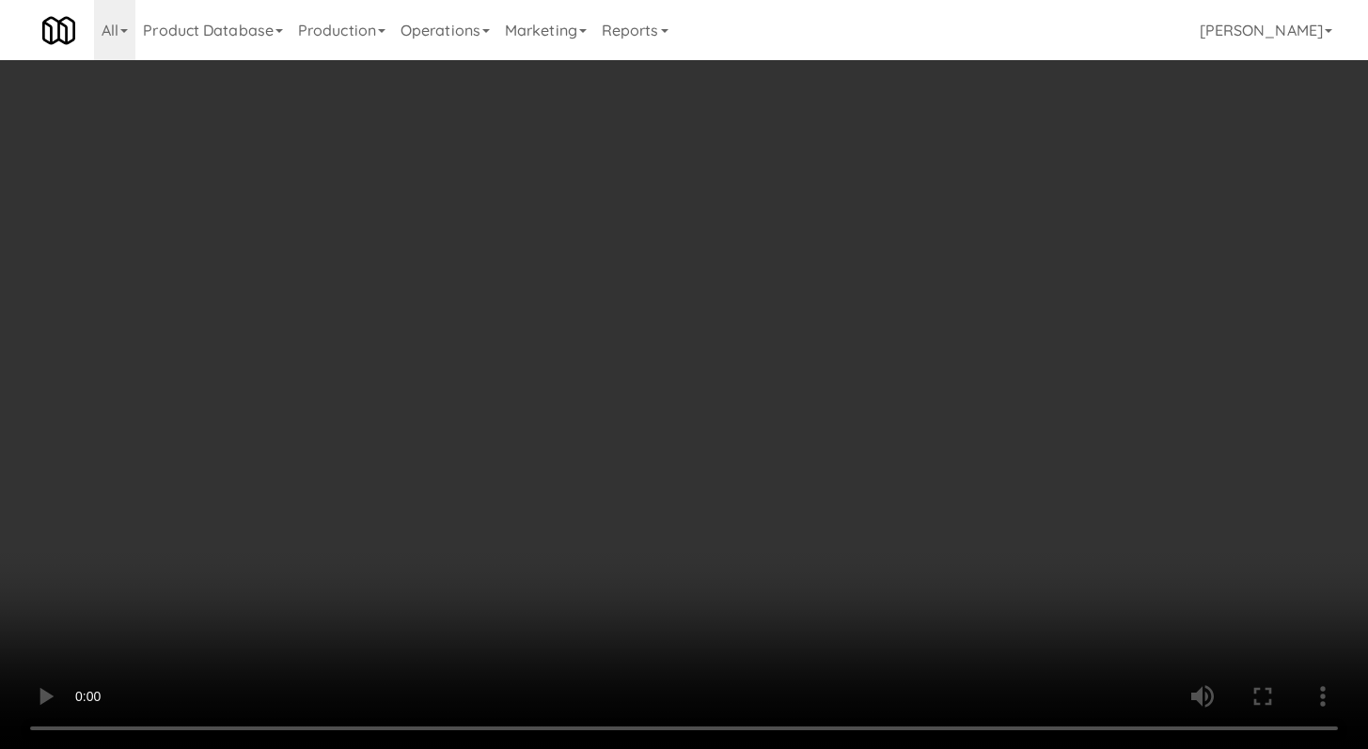
scroll to position [6027, 0]
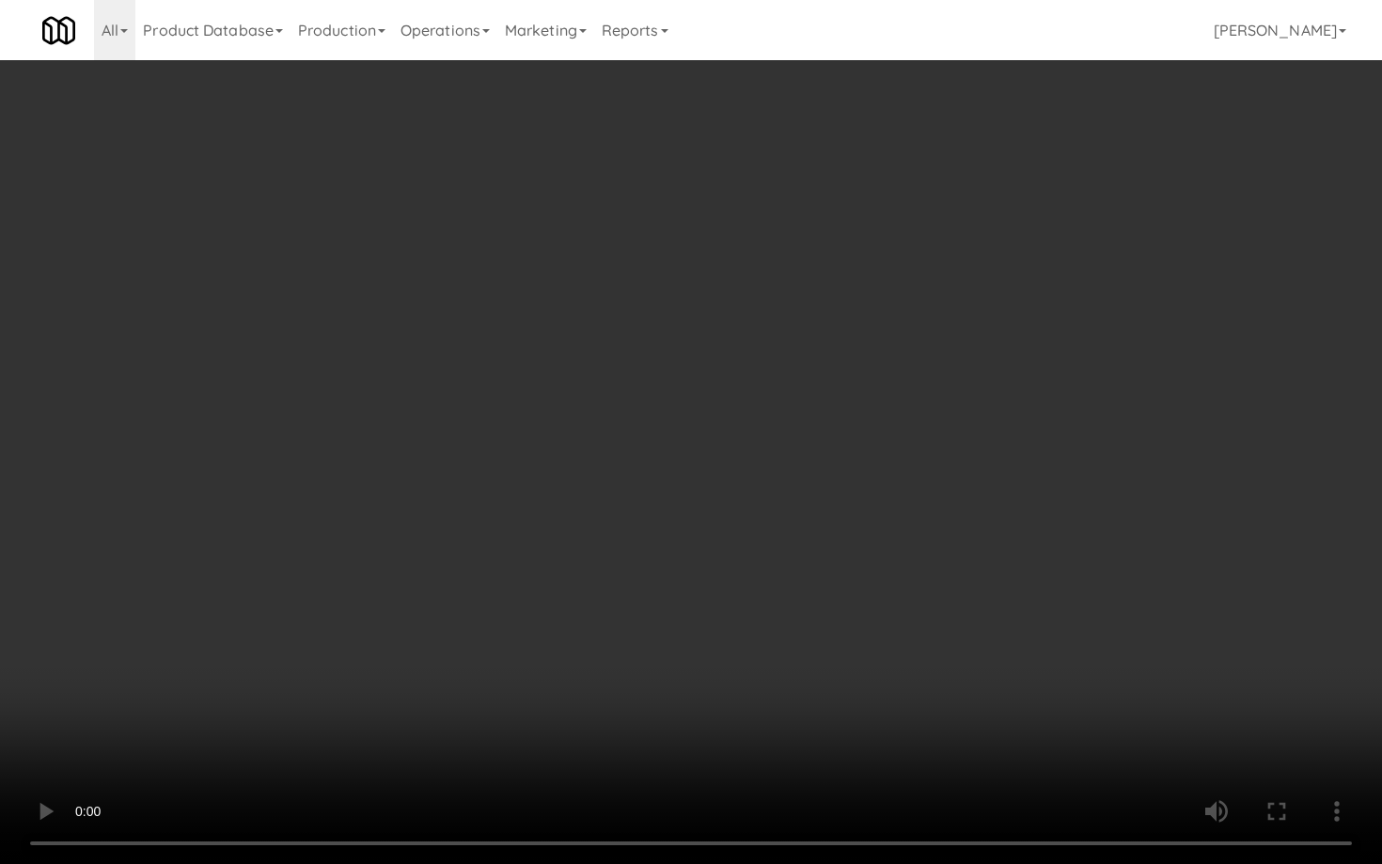
click at [625, 598] on video at bounding box center [691, 432] width 1382 height 864
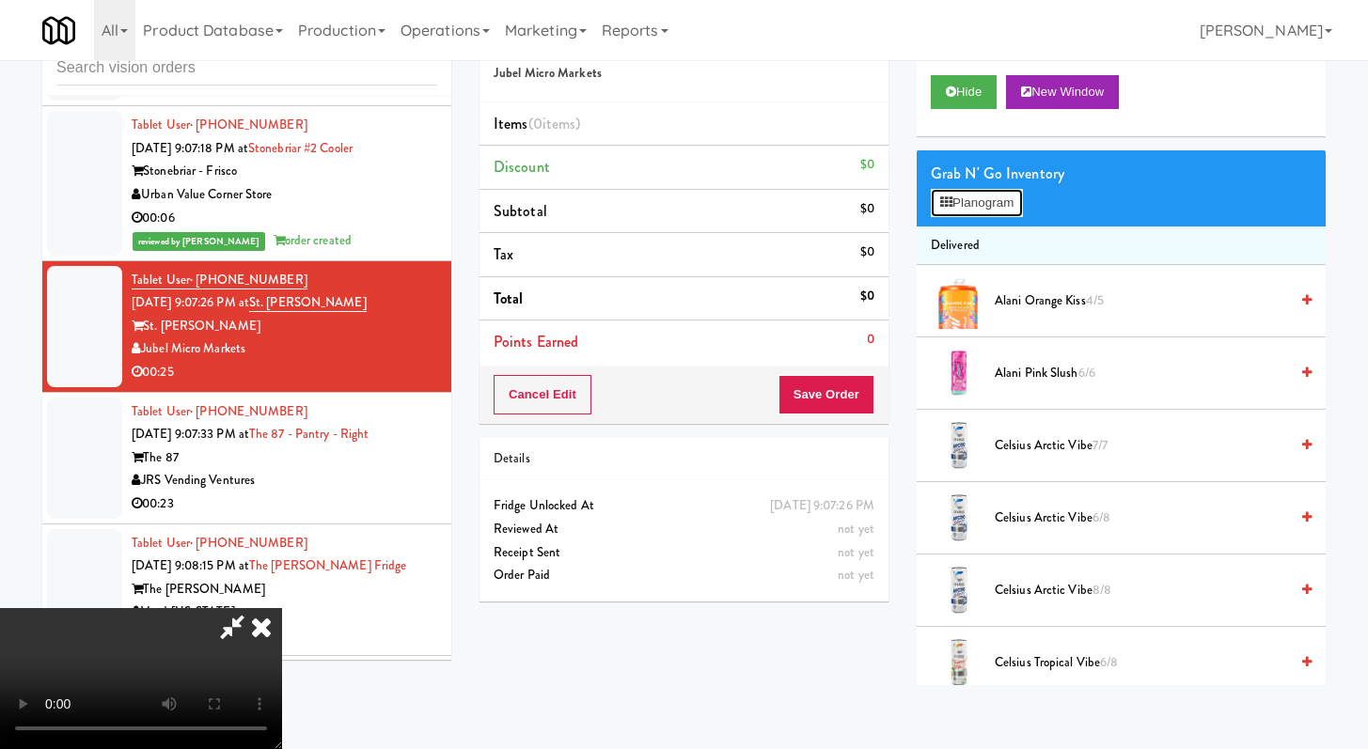
click at [980, 215] on button "Planogram" at bounding box center [977, 203] width 92 height 28
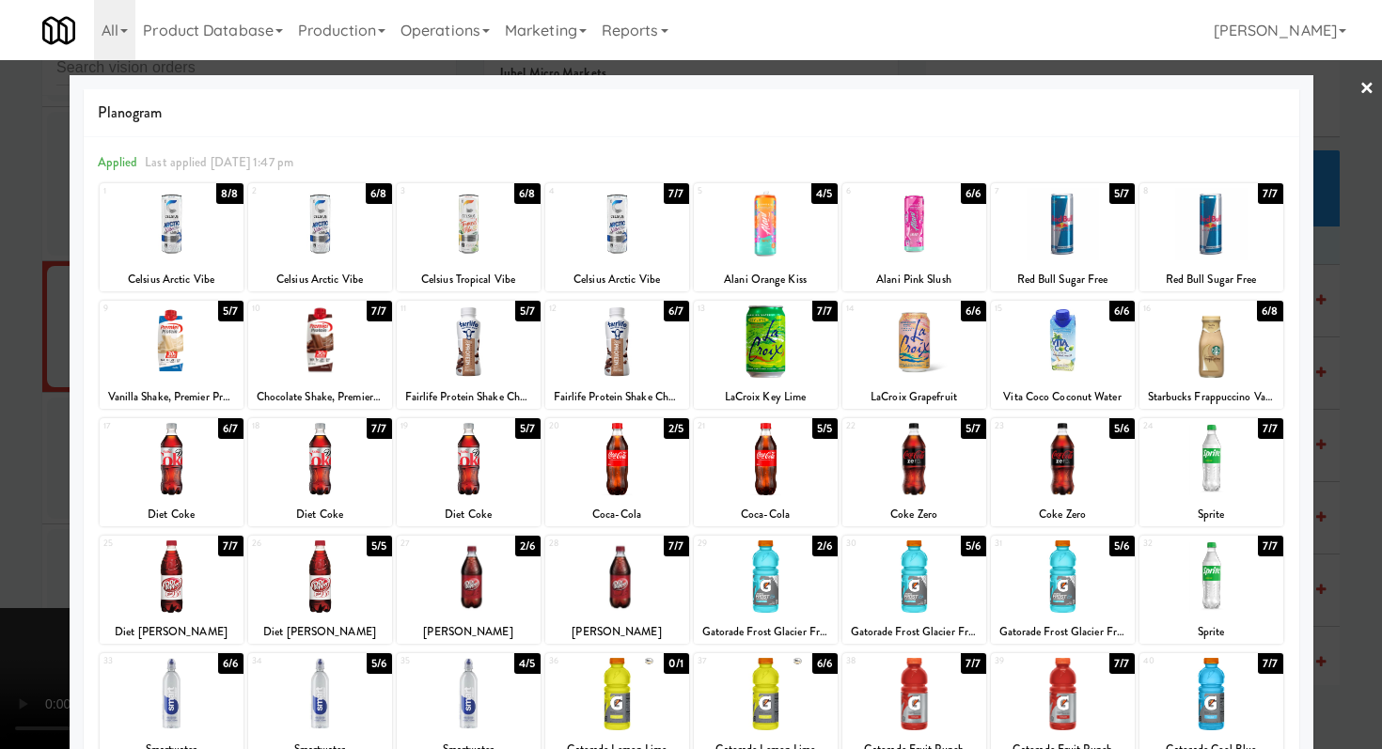
click at [0, 543] on div at bounding box center [691, 374] width 1382 height 749
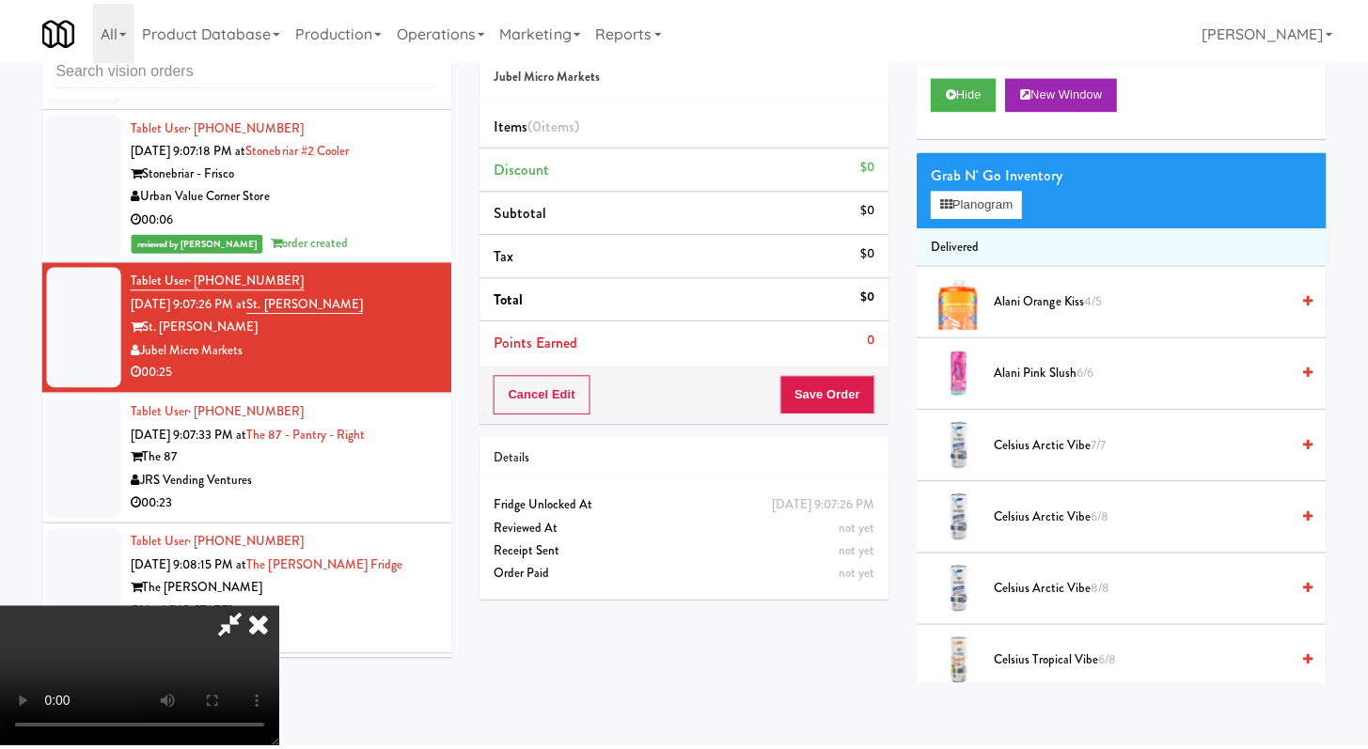
scroll to position [6050, 0]
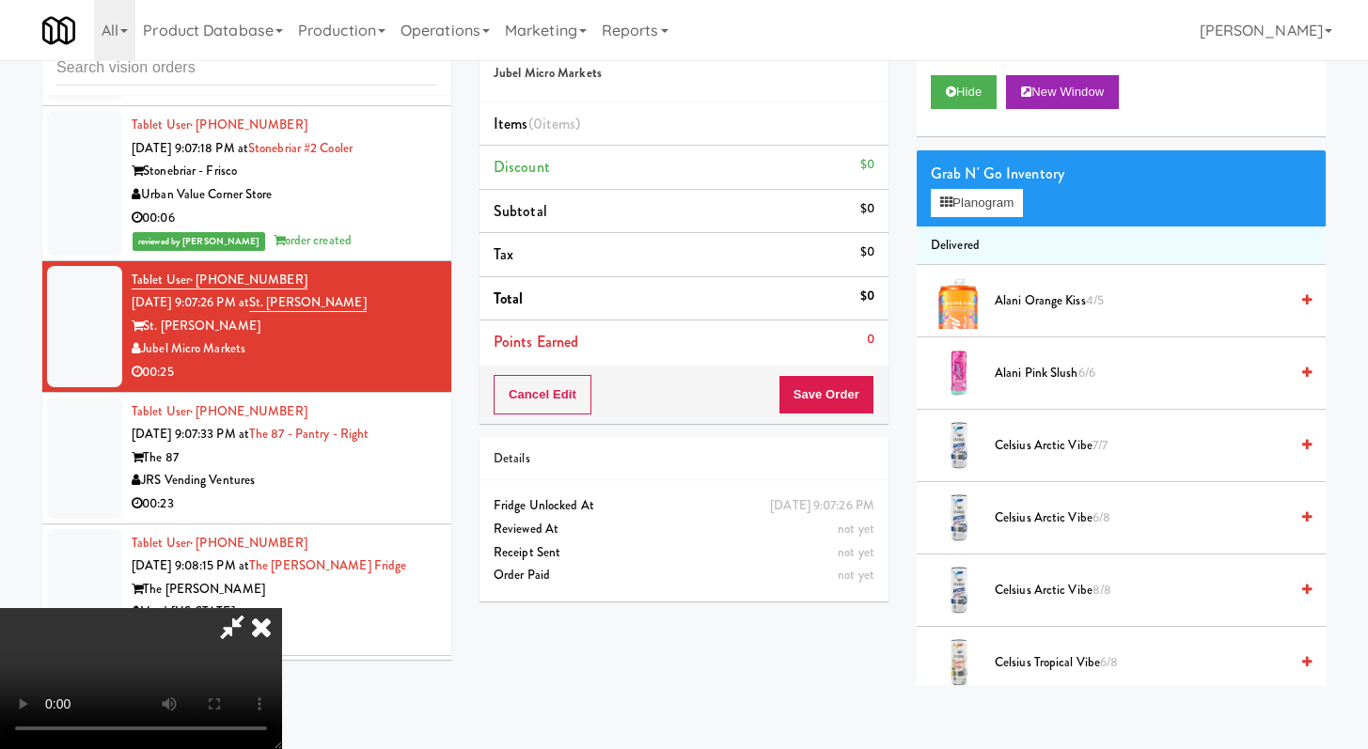
click at [282, 608] on video at bounding box center [141, 678] width 282 height 141
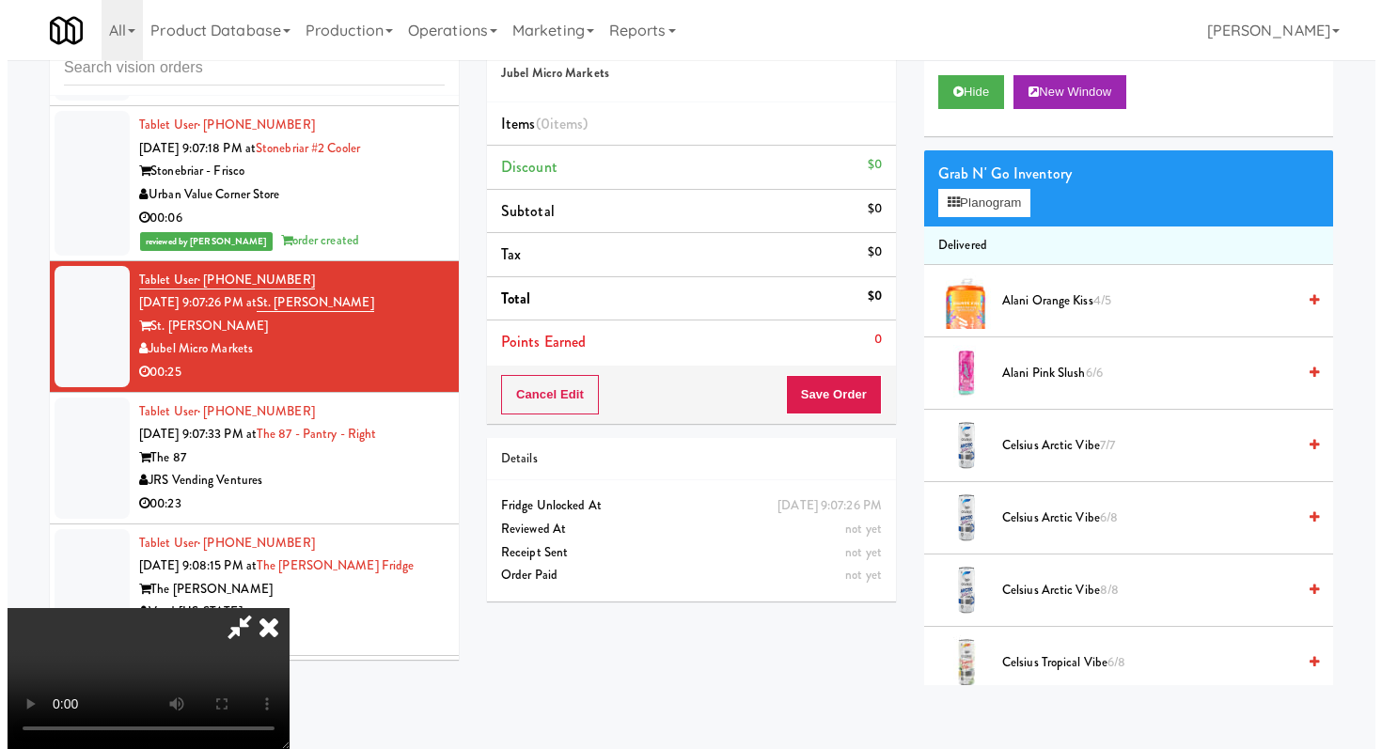
scroll to position [162, 0]
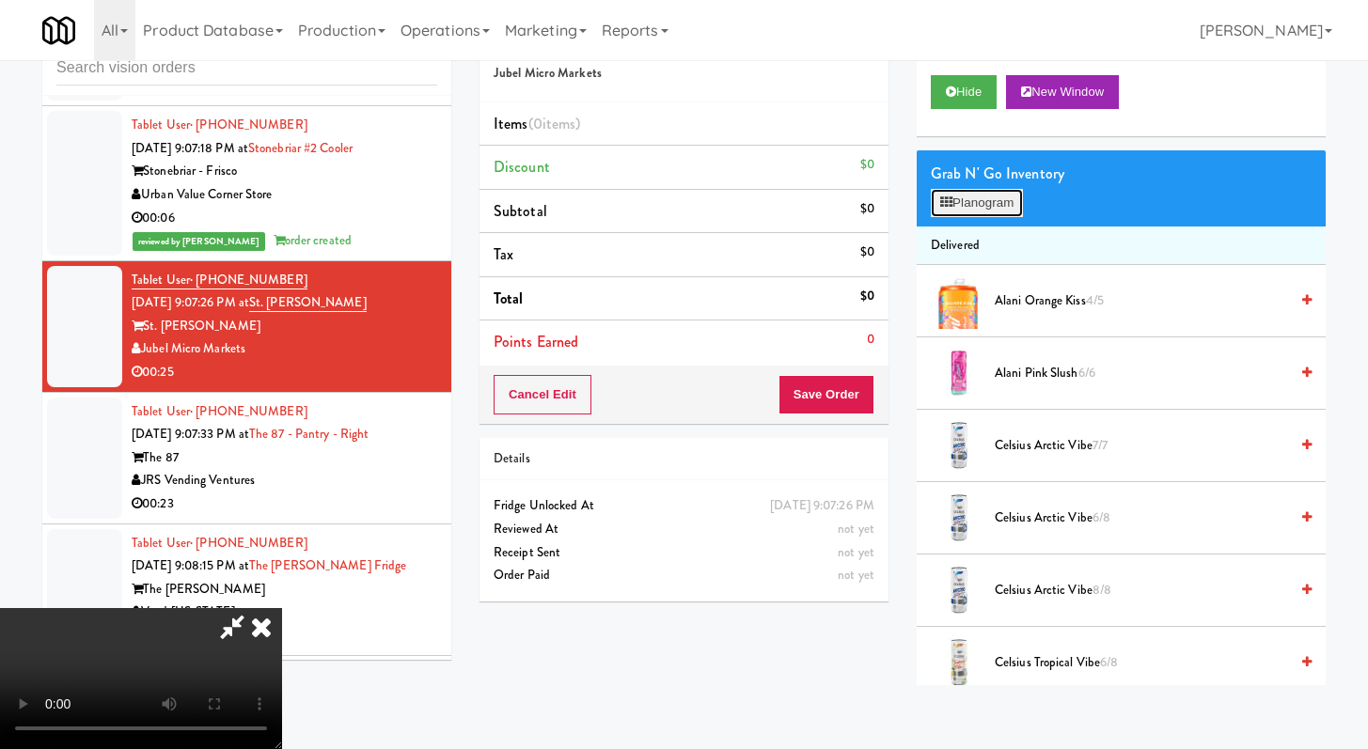
click at [952, 202] on button "Planogram" at bounding box center [977, 203] width 92 height 28
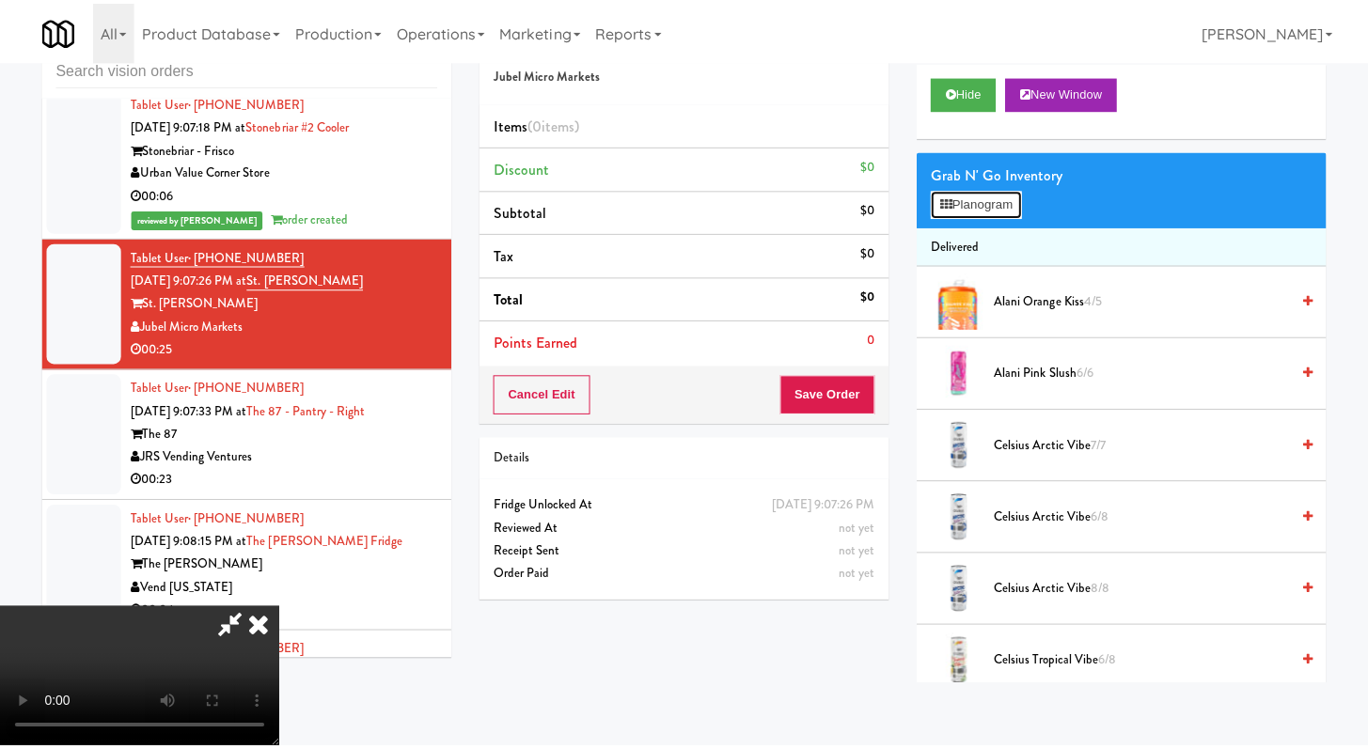
scroll to position [6027, 0]
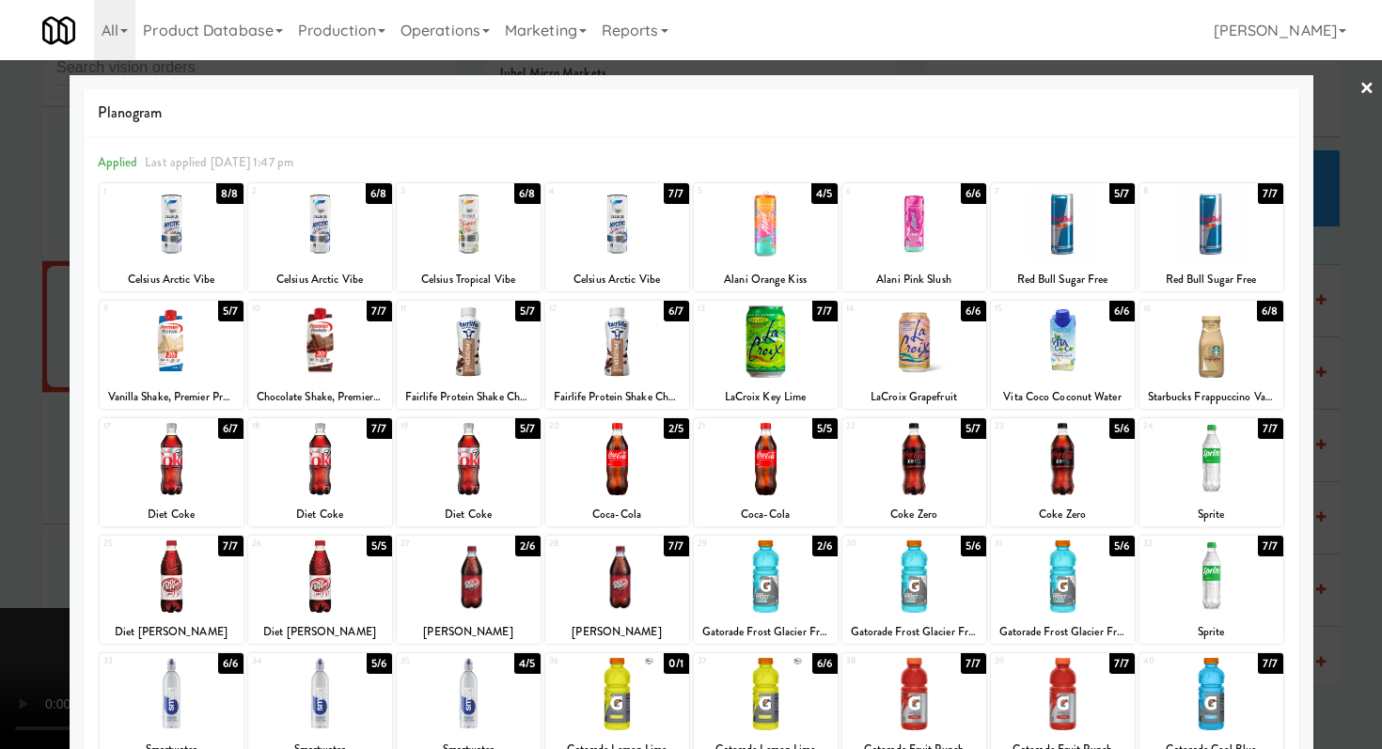
click at [518, 564] on div at bounding box center [469, 577] width 144 height 72
click at [158, 374] on div at bounding box center [172, 342] width 144 height 72
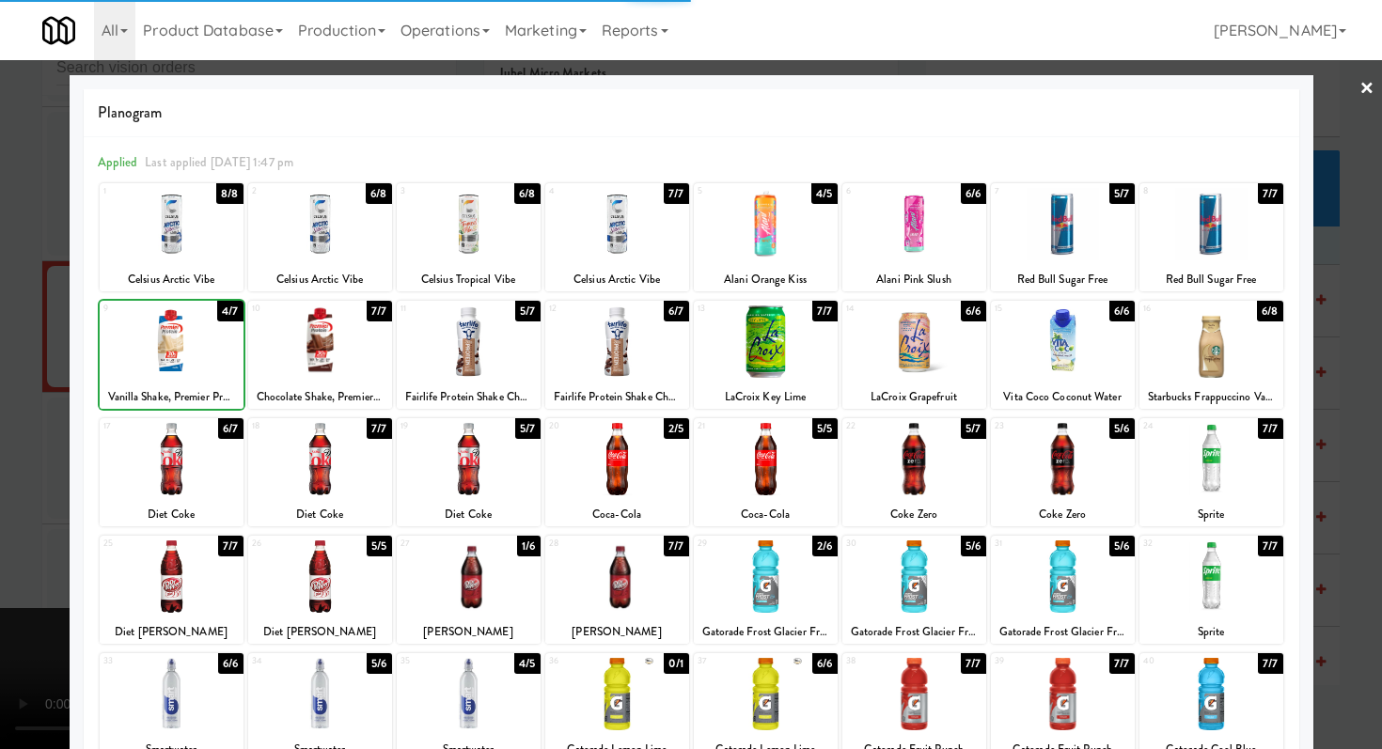
click at [0, 409] on div at bounding box center [691, 374] width 1382 height 749
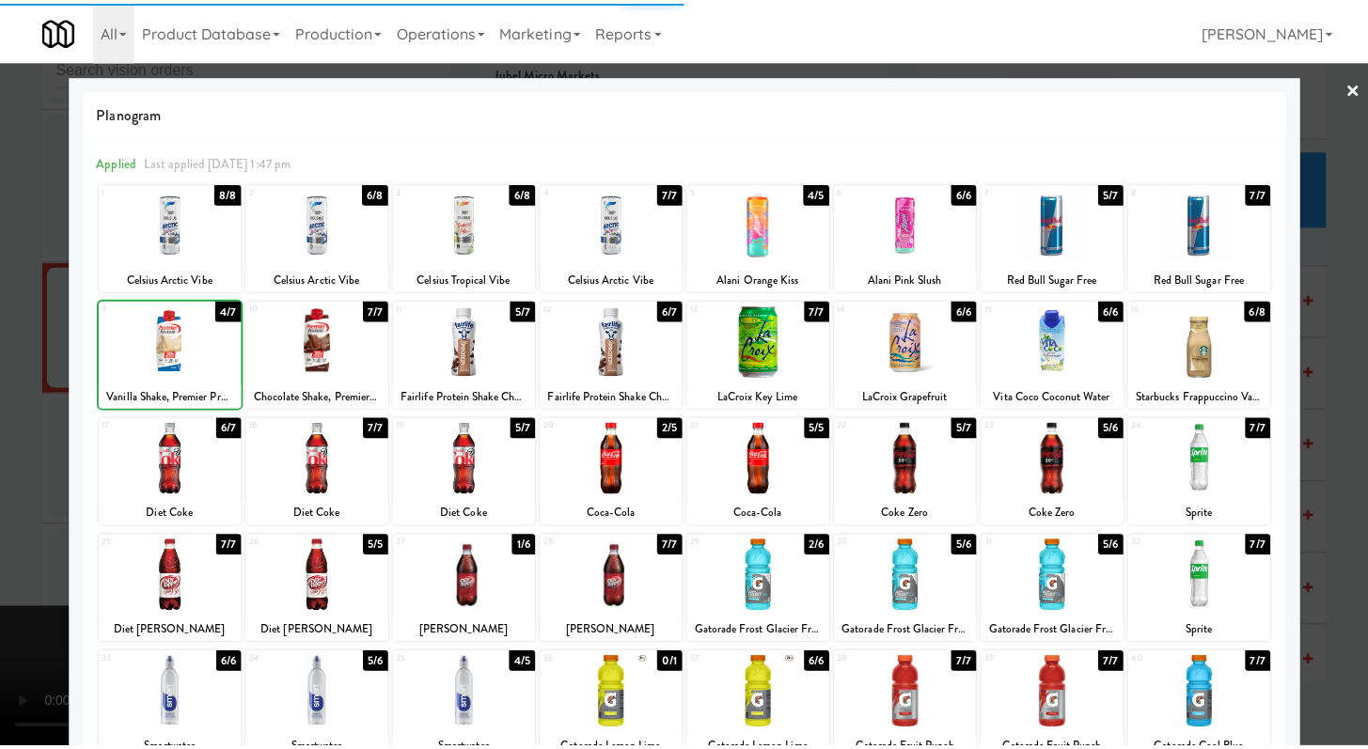
scroll to position [6050, 0]
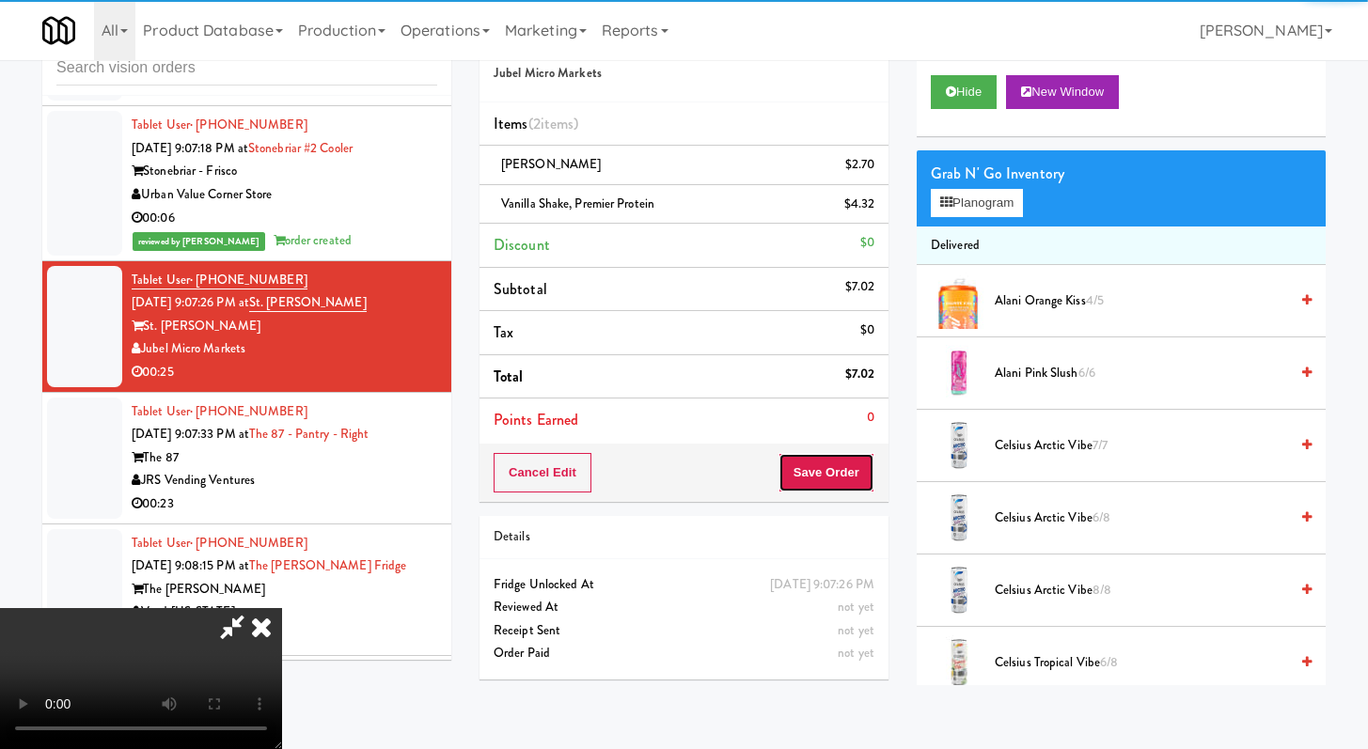
click at [849, 490] on button "Save Order" at bounding box center [827, 472] width 96 height 39
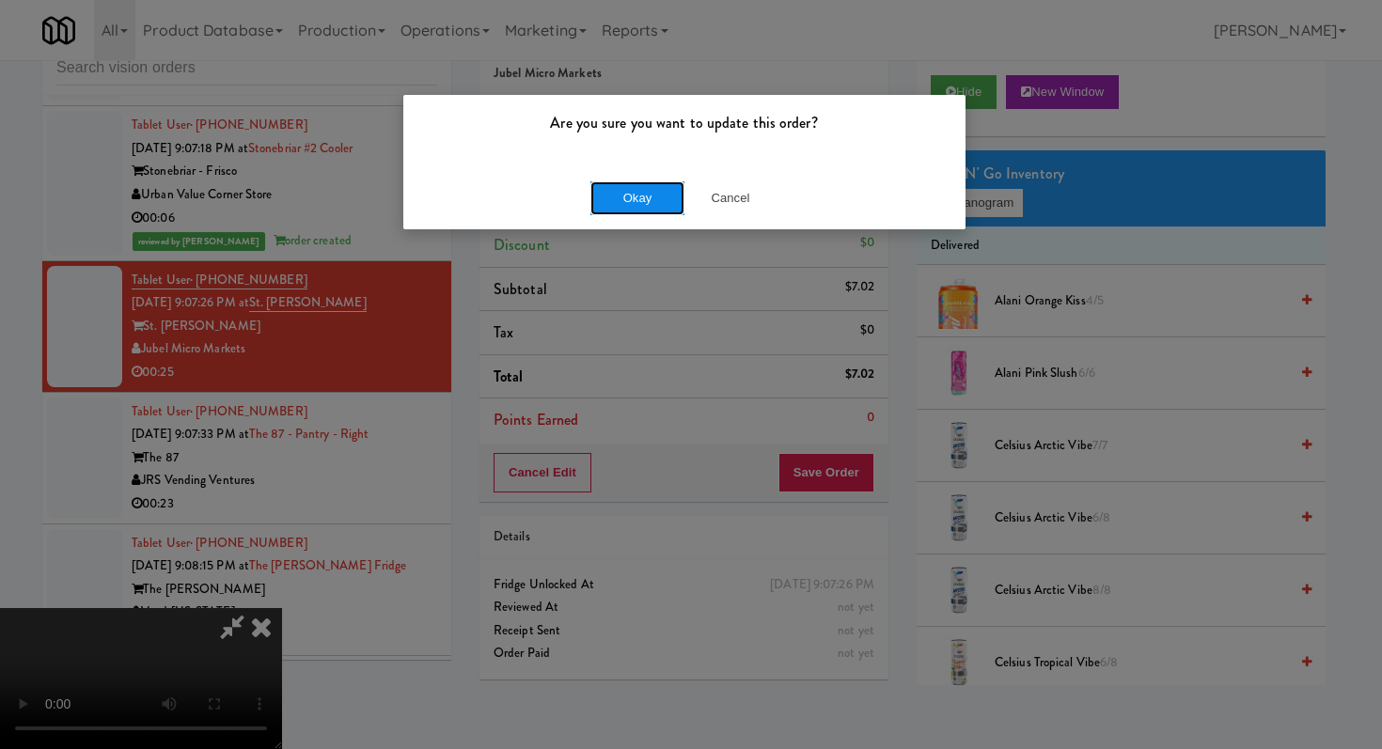
click at [645, 207] on button "Okay" at bounding box center [637, 198] width 94 height 34
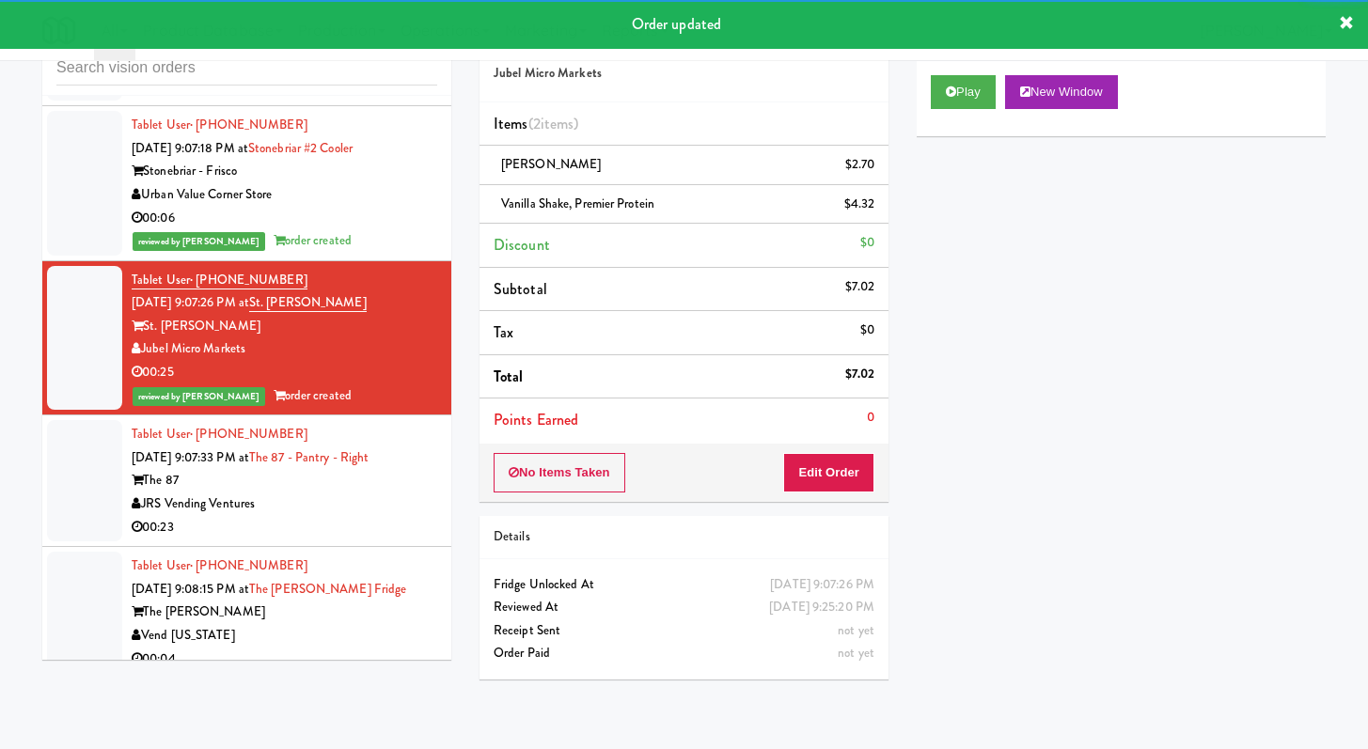
scroll to position [6105, 0]
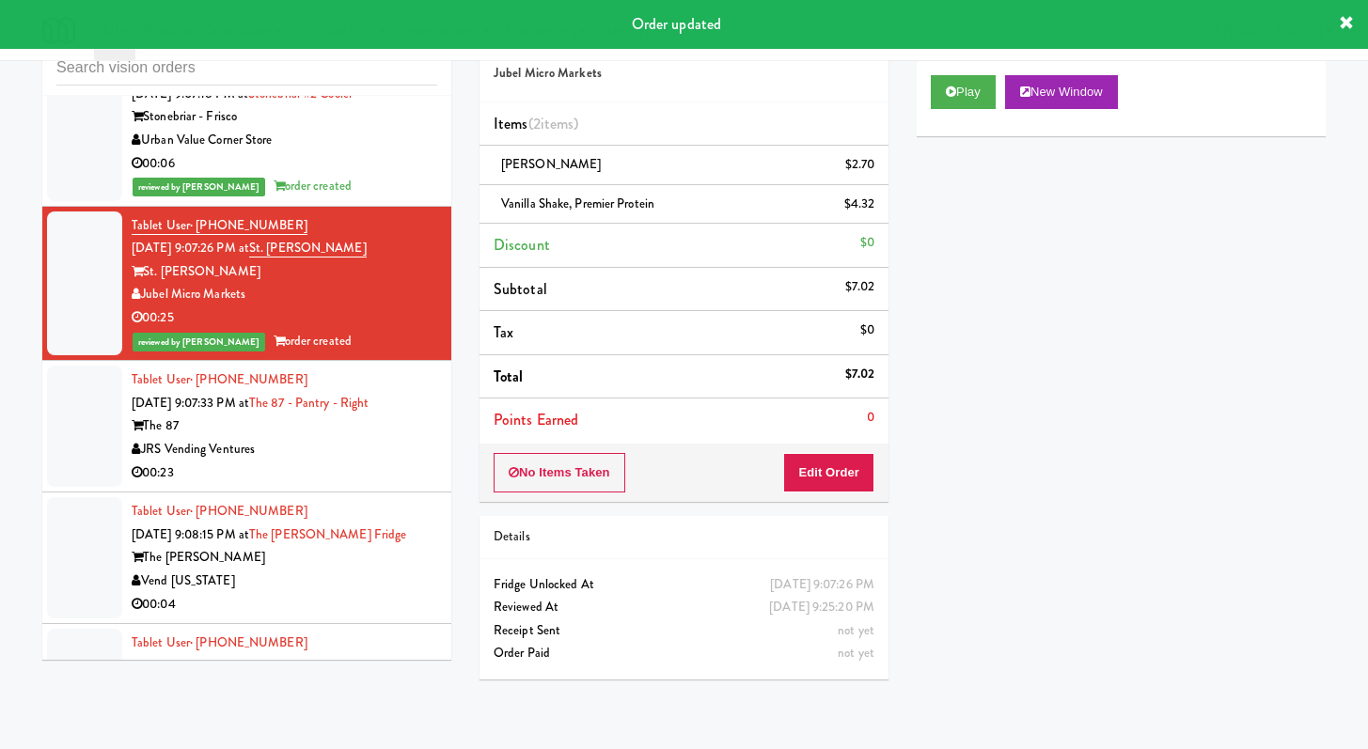
click at [335, 493] on li "Tablet User · (956) 293-8033 [DATE] 9:07:33 PM at The 87 - Pantry - Right The 8…" at bounding box center [246, 427] width 409 height 132
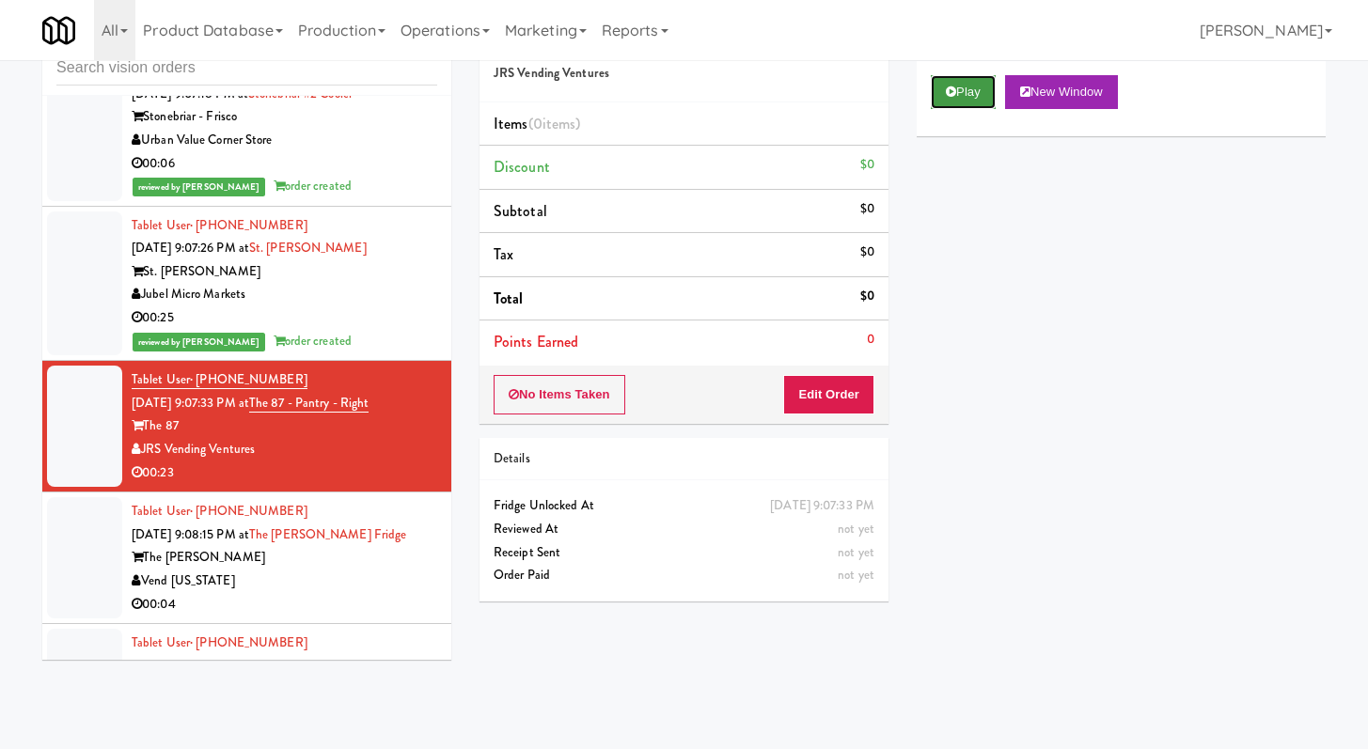
click at [968, 103] on button "Play" at bounding box center [963, 92] width 65 height 34
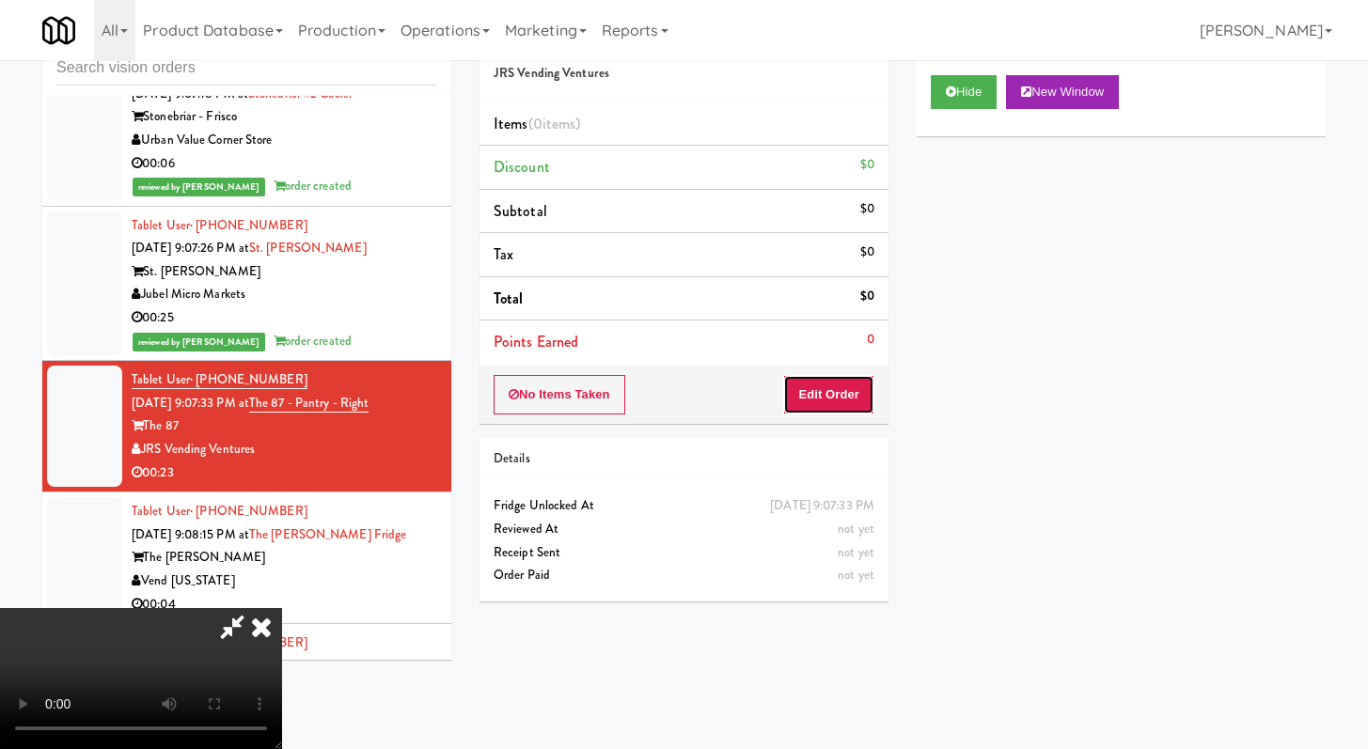
click at [854, 402] on button "Edit Order" at bounding box center [828, 394] width 91 height 39
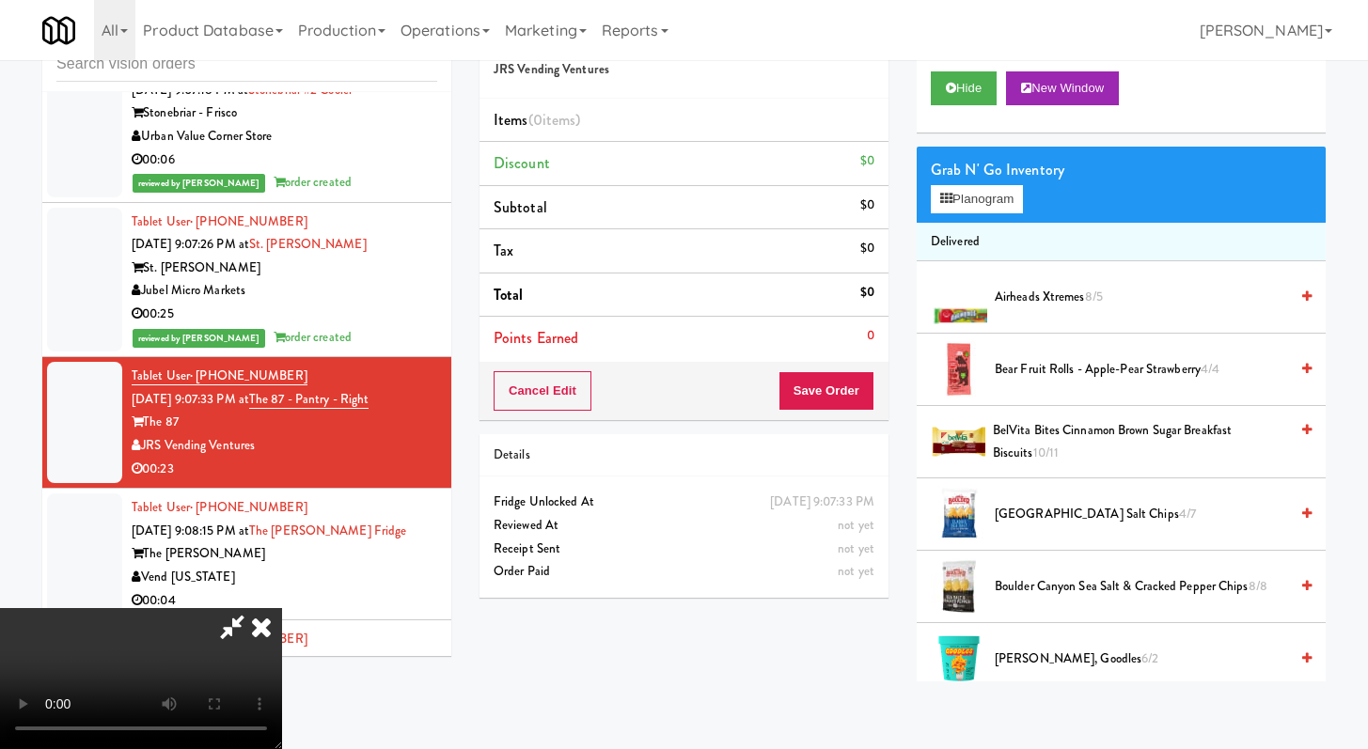
scroll to position [6082, 0]
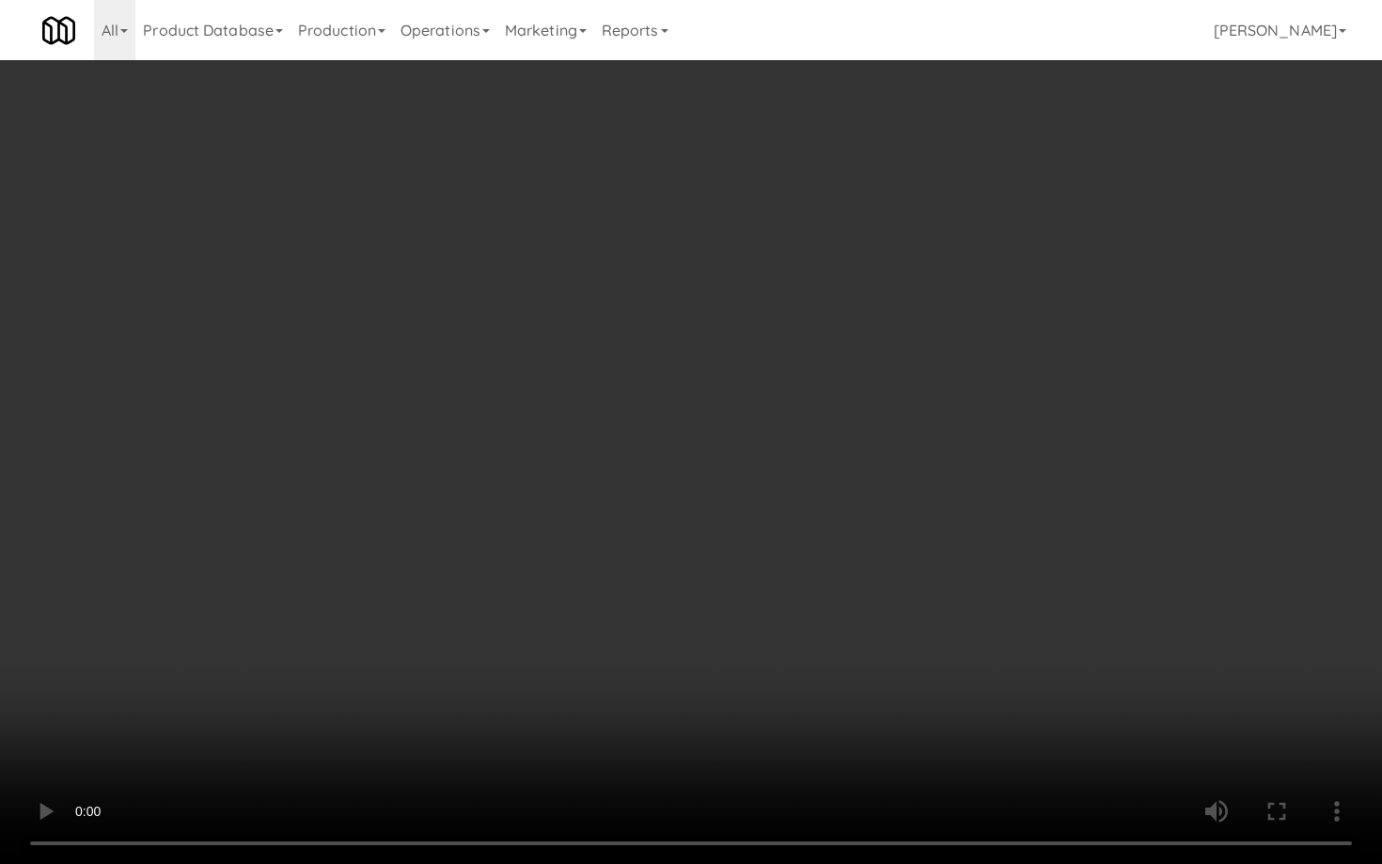
click at [992, 551] on video at bounding box center [691, 432] width 1382 height 864
click at [977, 551] on video at bounding box center [691, 432] width 1382 height 864
click at [944, 620] on video at bounding box center [691, 432] width 1382 height 864
click at [948, 579] on video at bounding box center [691, 432] width 1382 height 864
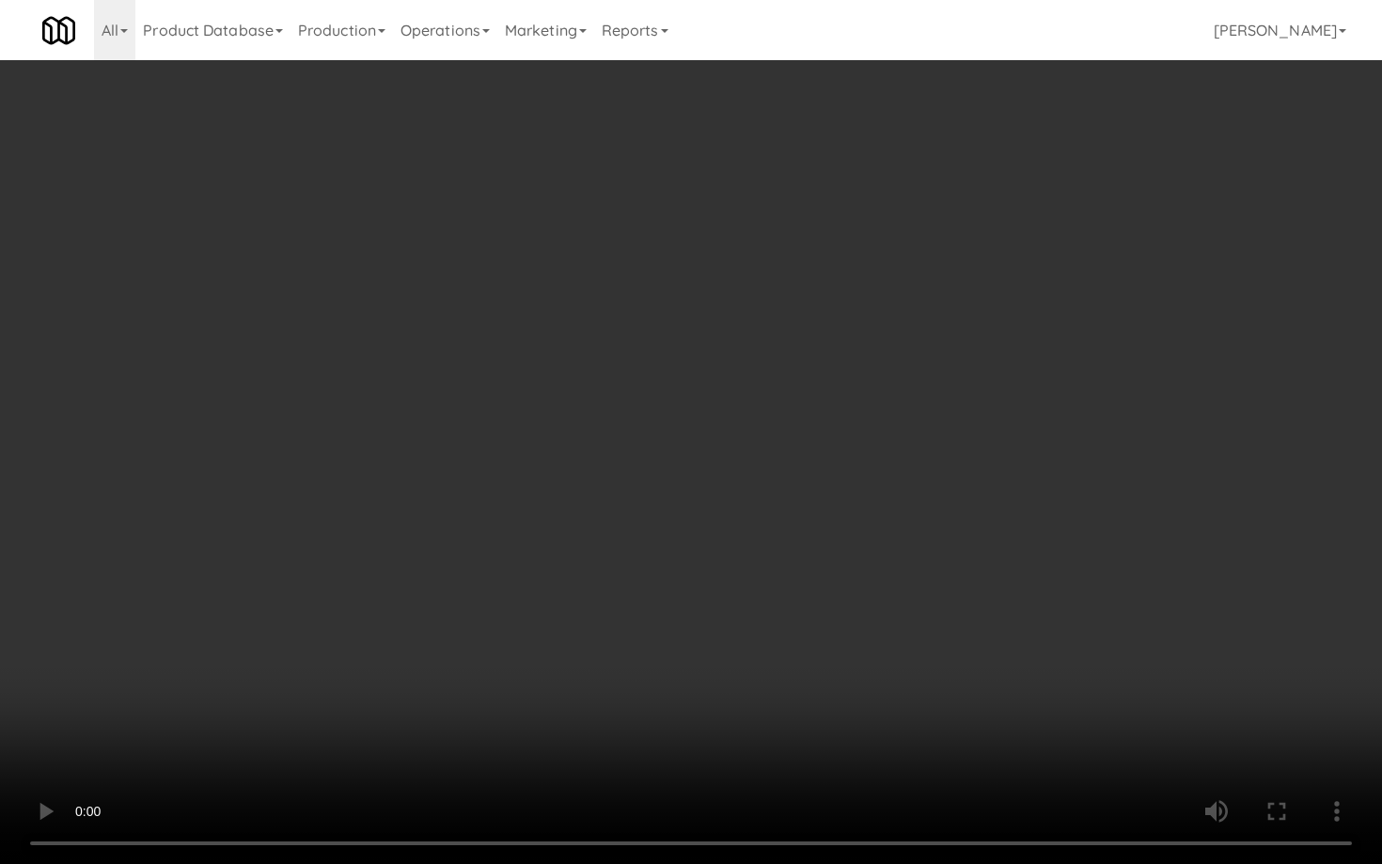
click at [948, 579] on video at bounding box center [691, 432] width 1382 height 864
click at [957, 560] on video at bounding box center [691, 432] width 1382 height 864
click at [958, 560] on video at bounding box center [691, 432] width 1382 height 864
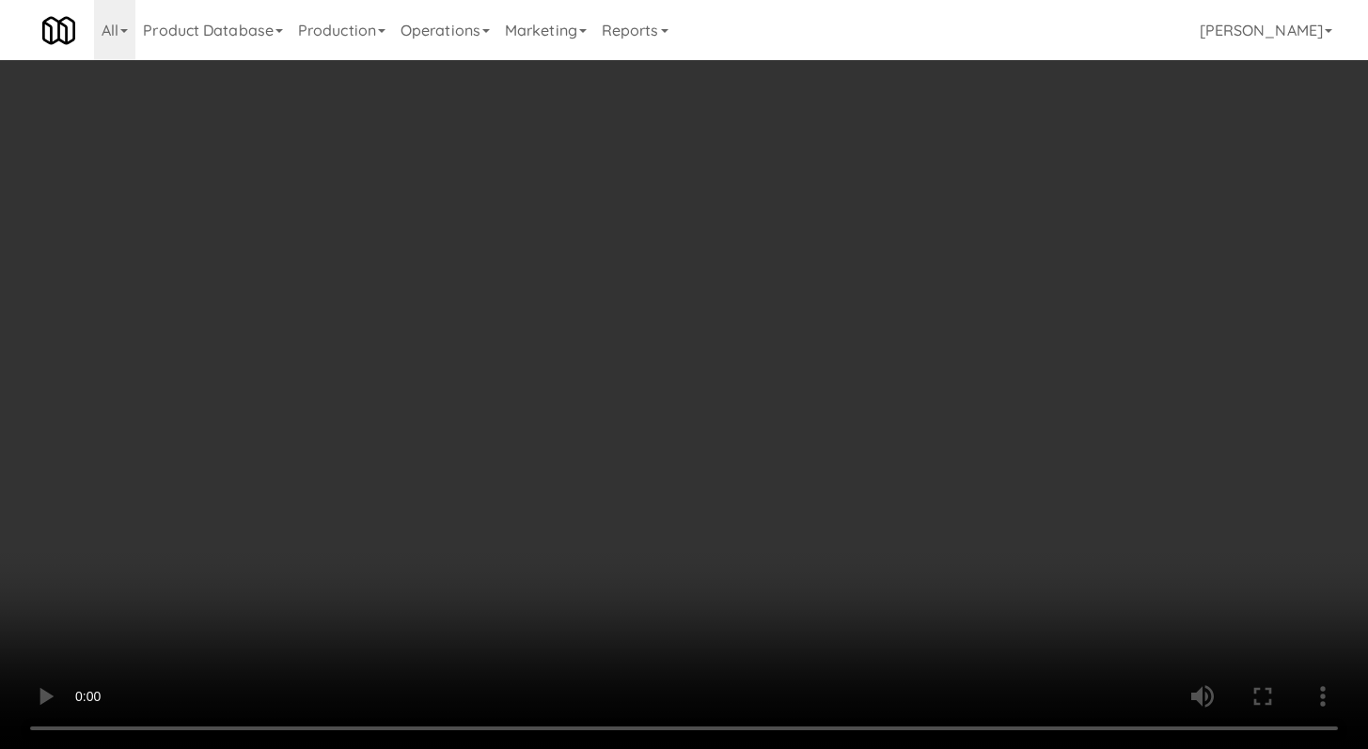
scroll to position [6105, 0]
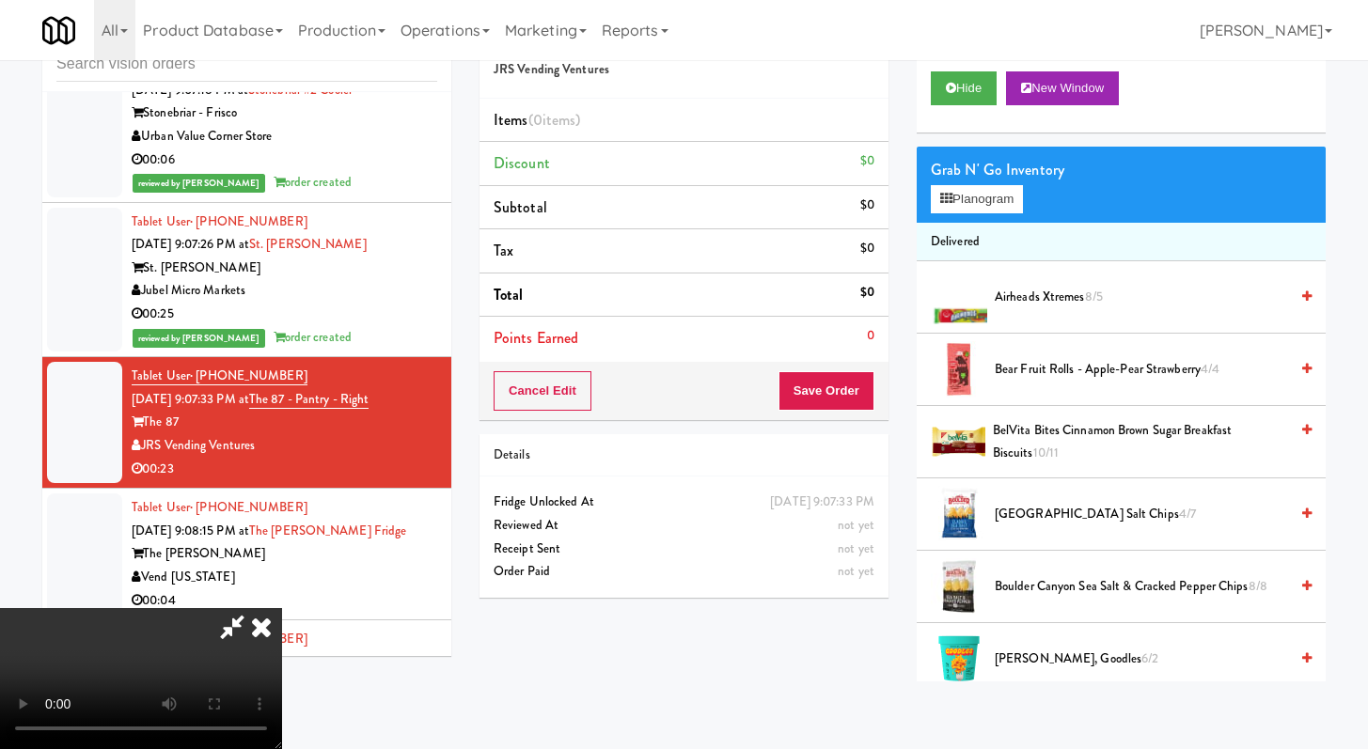
click at [1043, 664] on span "[PERSON_NAME], Goodles 6/2" at bounding box center [1141, 660] width 293 height 24
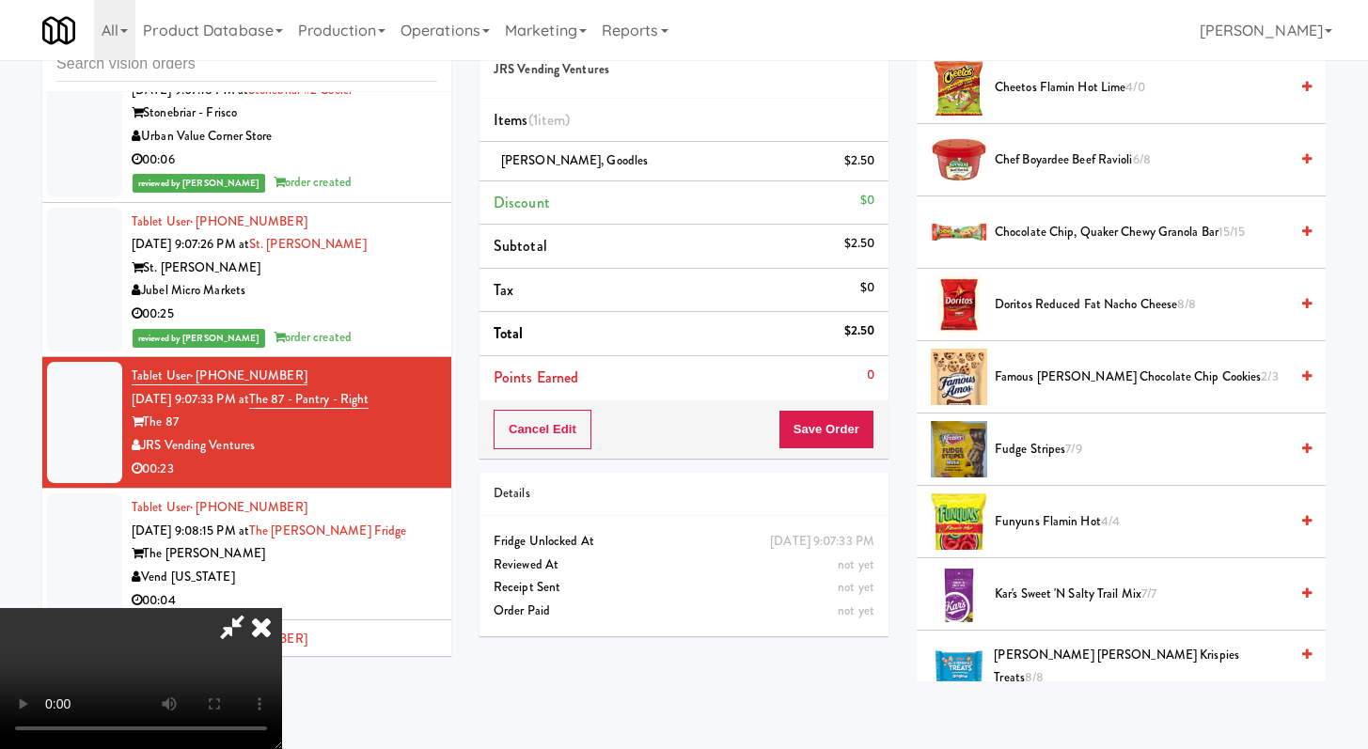
scroll to position [748, 0]
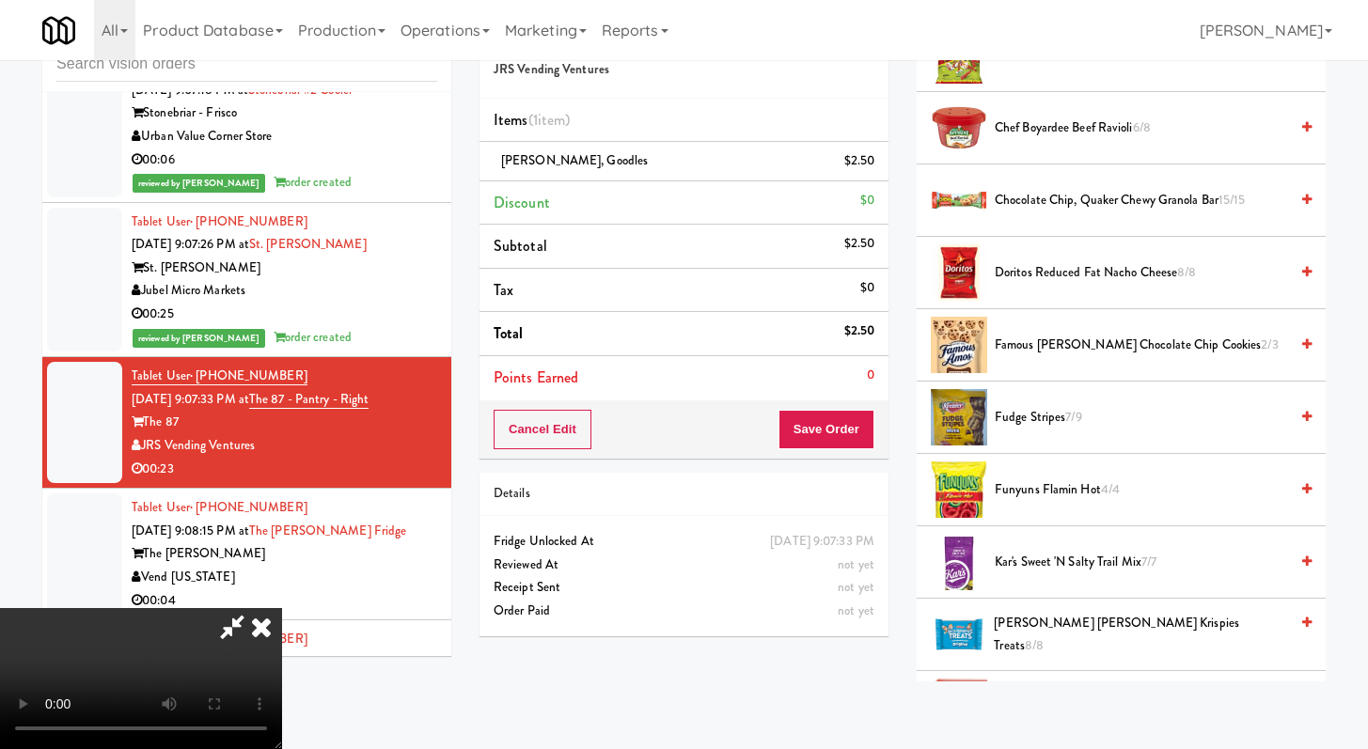
click at [1039, 493] on span "Funyuns Flamin Hot 4/4" at bounding box center [1141, 491] width 293 height 24
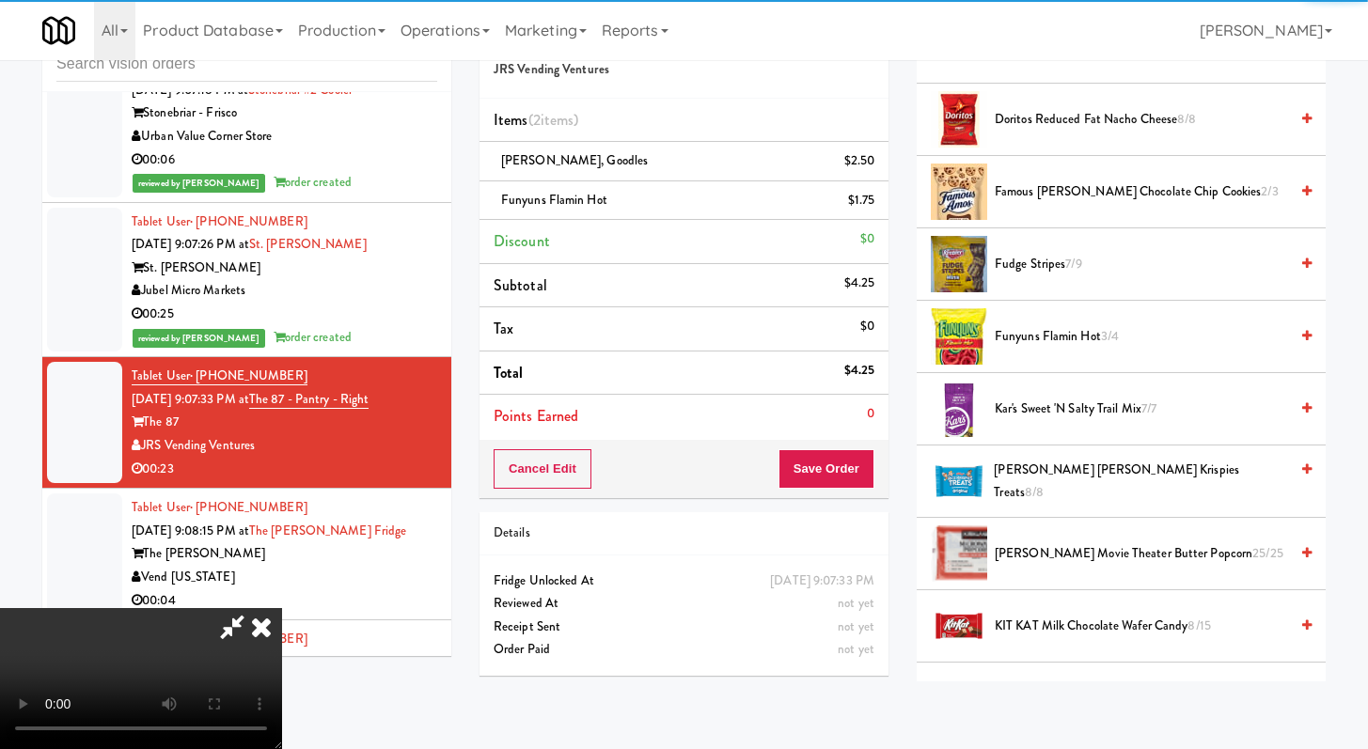
scroll to position [1012, 0]
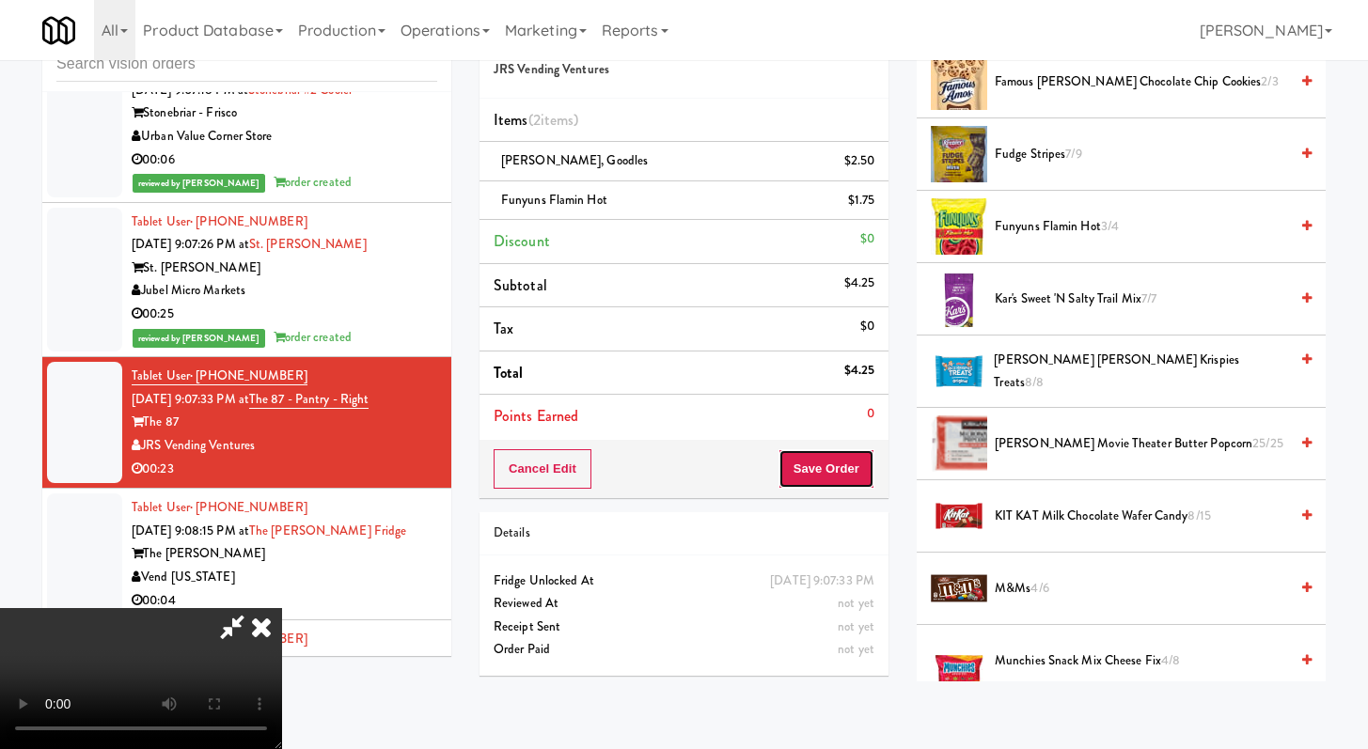
click at [841, 477] on button "Save Order" at bounding box center [827, 468] width 96 height 39
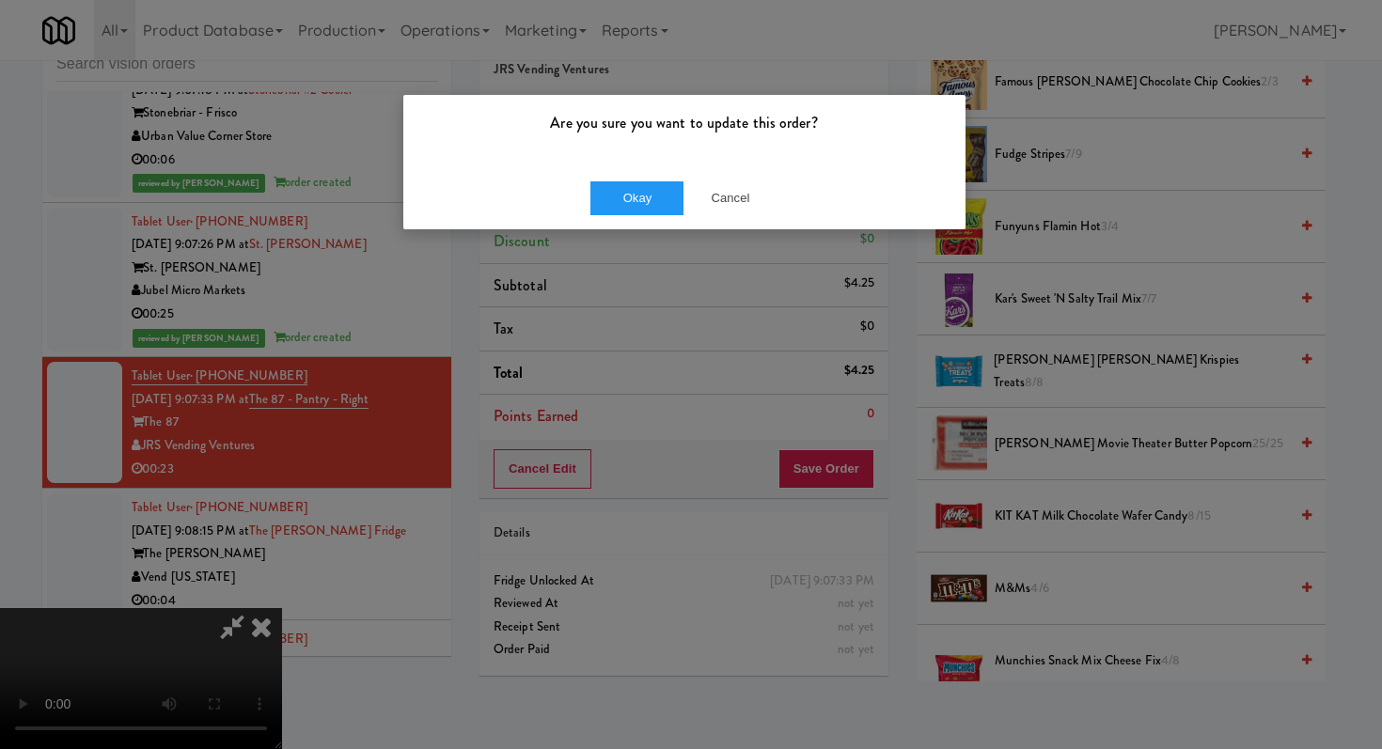
click at [635, 175] on div "Okay Cancel" at bounding box center [684, 197] width 562 height 63
click at [637, 180] on div "Okay Cancel" at bounding box center [684, 197] width 562 height 63
click at [637, 201] on button "Okay" at bounding box center [637, 198] width 94 height 34
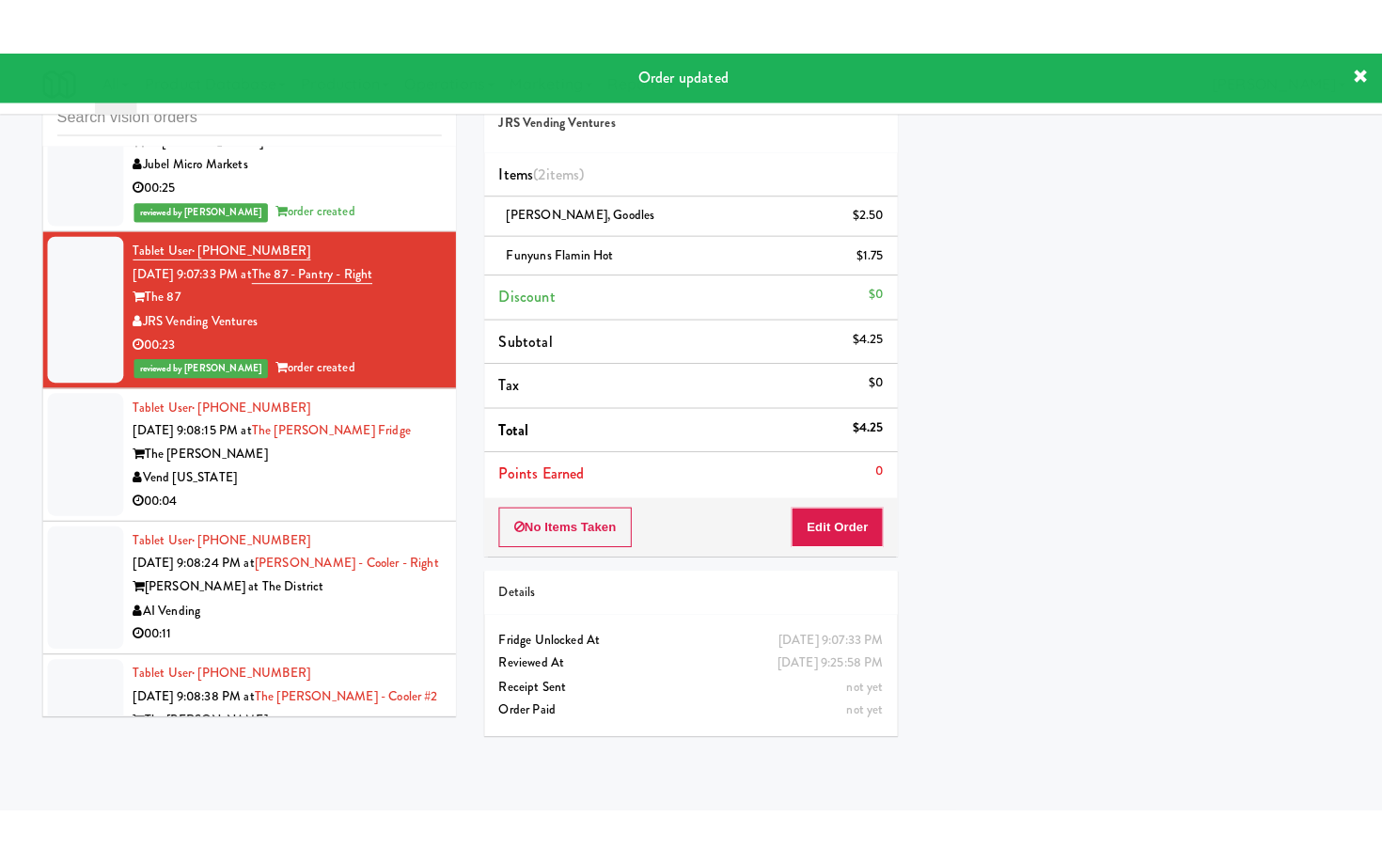
scroll to position [6480, 0]
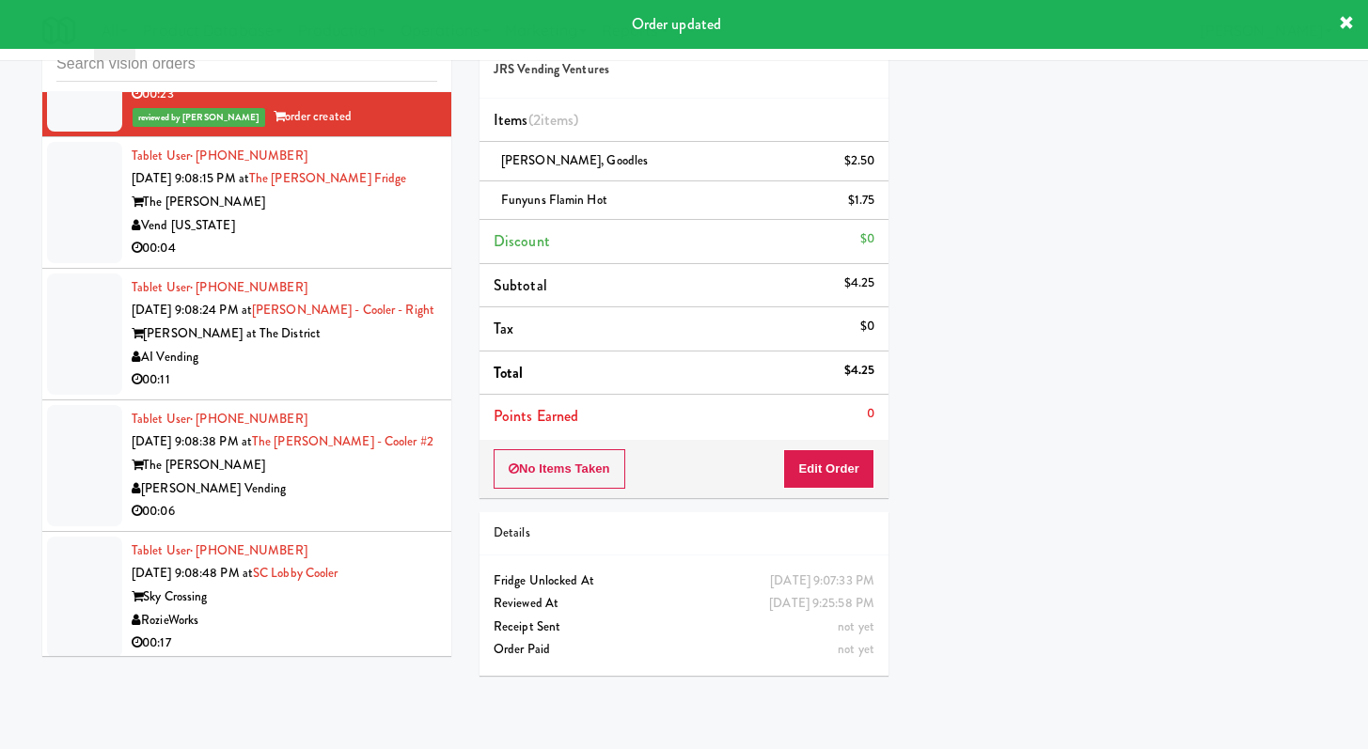
click at [356, 260] on div "00:04" at bounding box center [285, 249] width 306 height 24
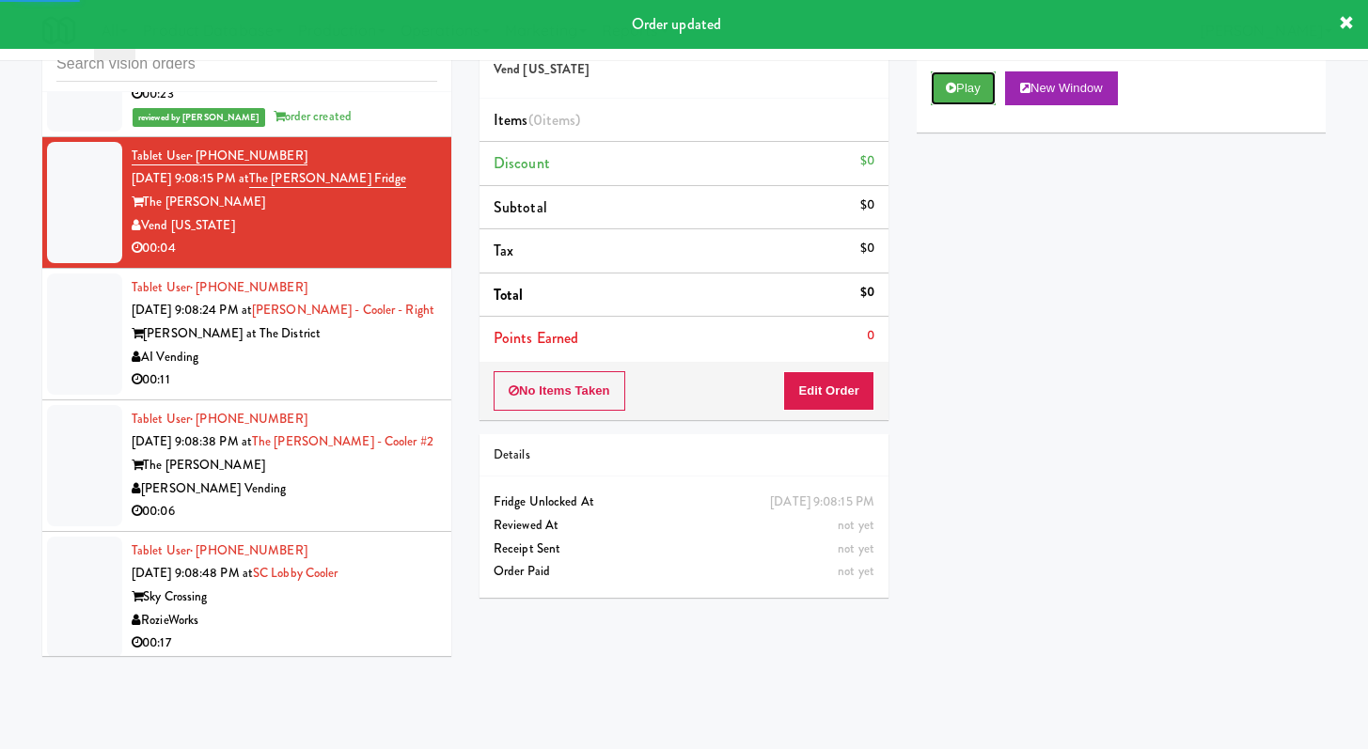
drag, startPoint x: 978, startPoint y: 91, endPoint x: 914, endPoint y: 216, distance: 140.4
click at [977, 91] on button "Play" at bounding box center [963, 88] width 65 height 34
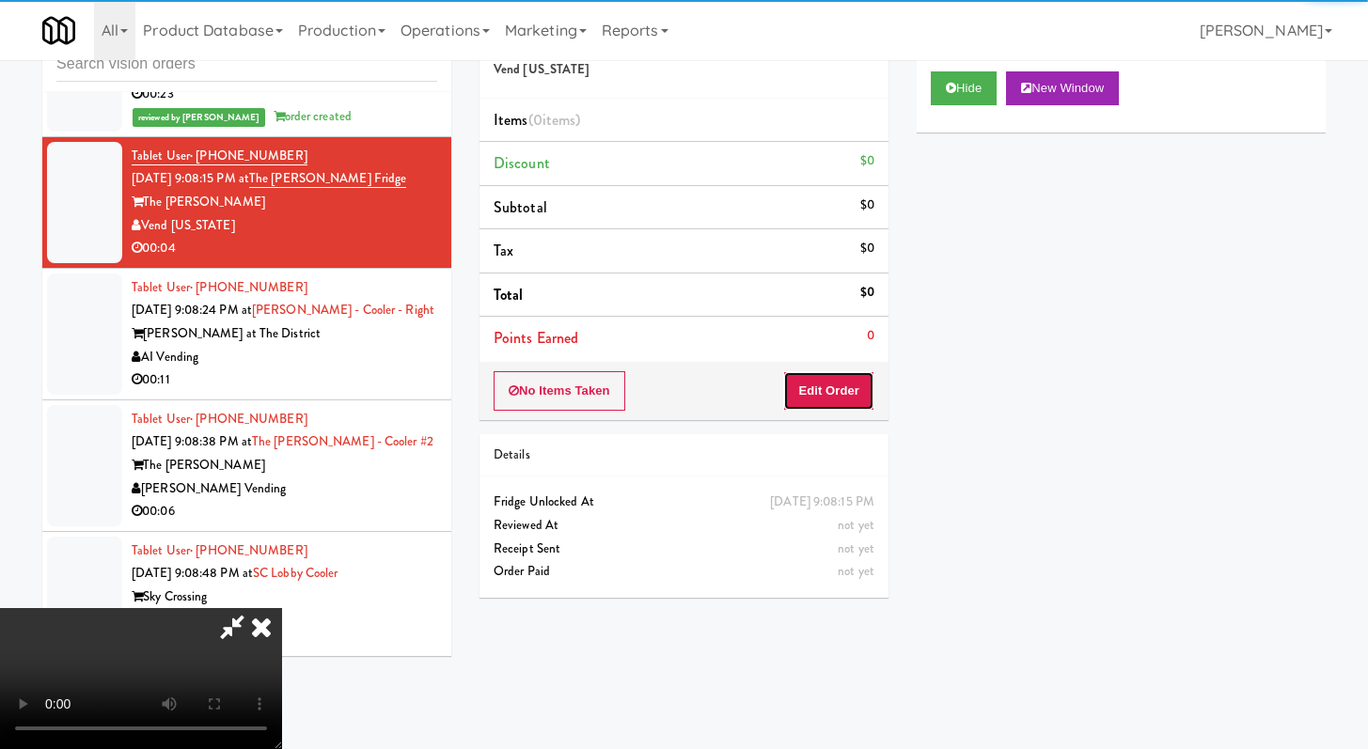
click at [842, 389] on button "Edit Order" at bounding box center [828, 390] width 91 height 39
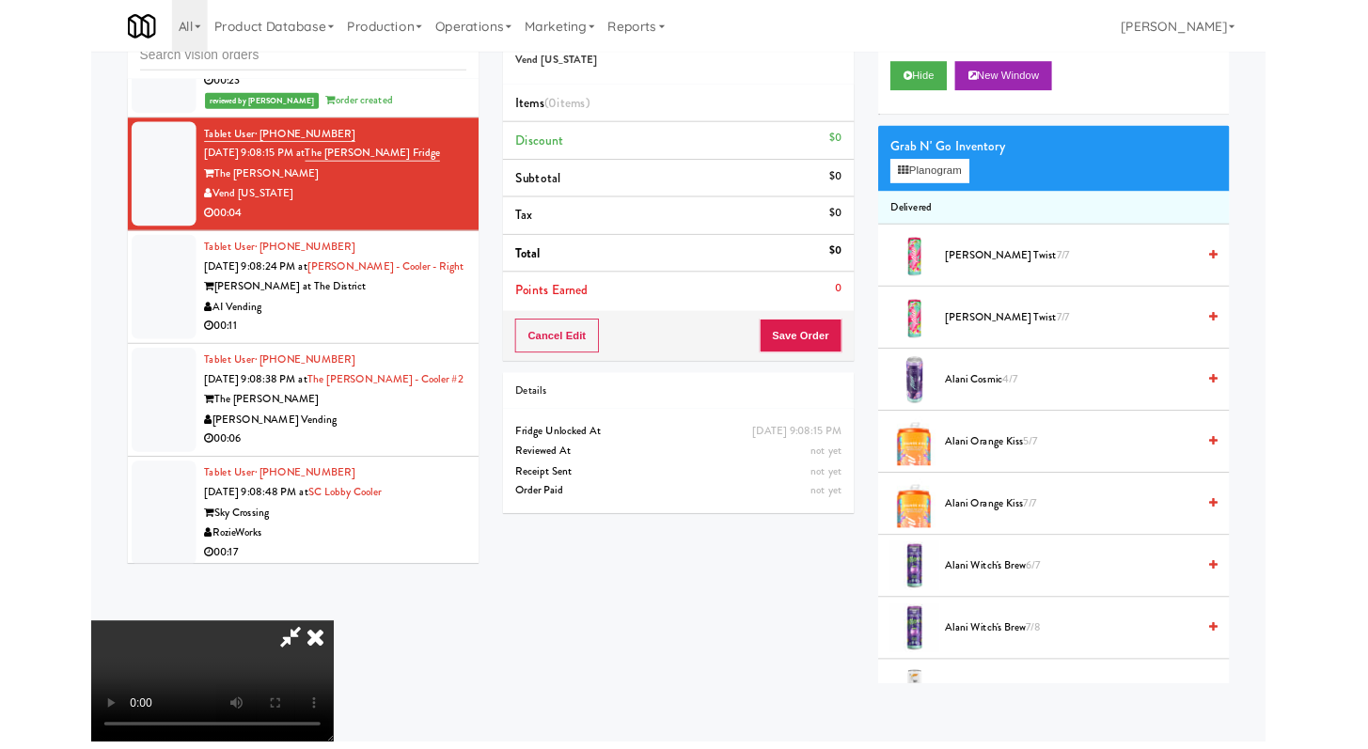
scroll to position [6458, 0]
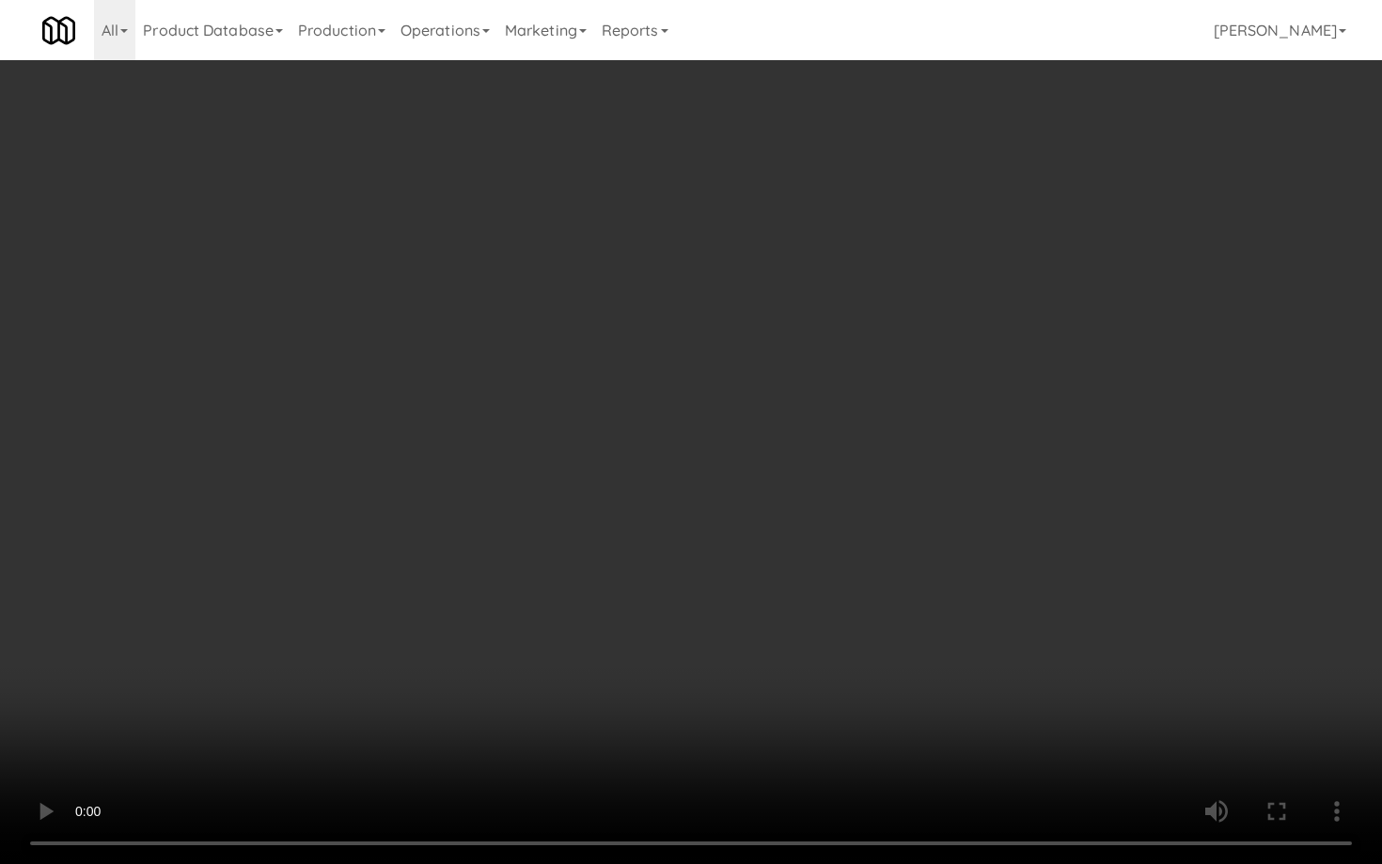
click at [501, 480] on video at bounding box center [691, 432] width 1382 height 864
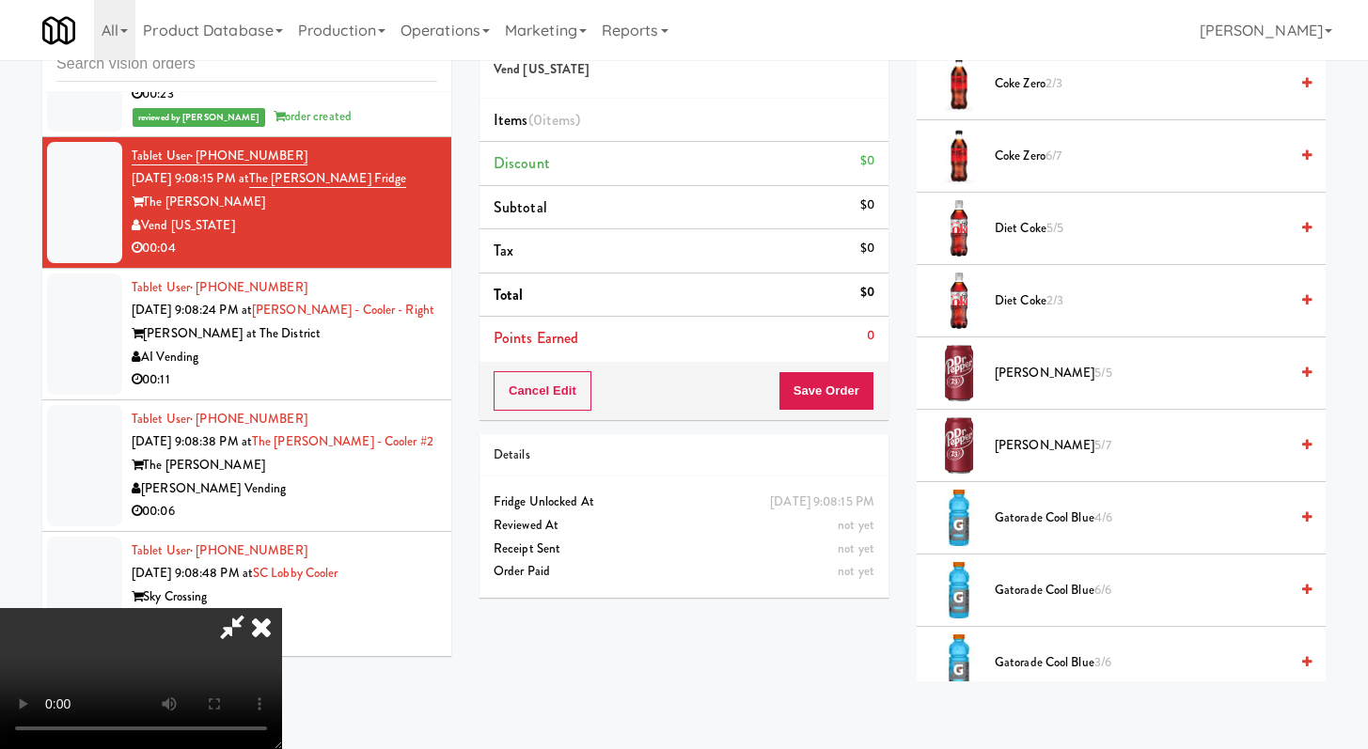
scroll to position [1158, 0]
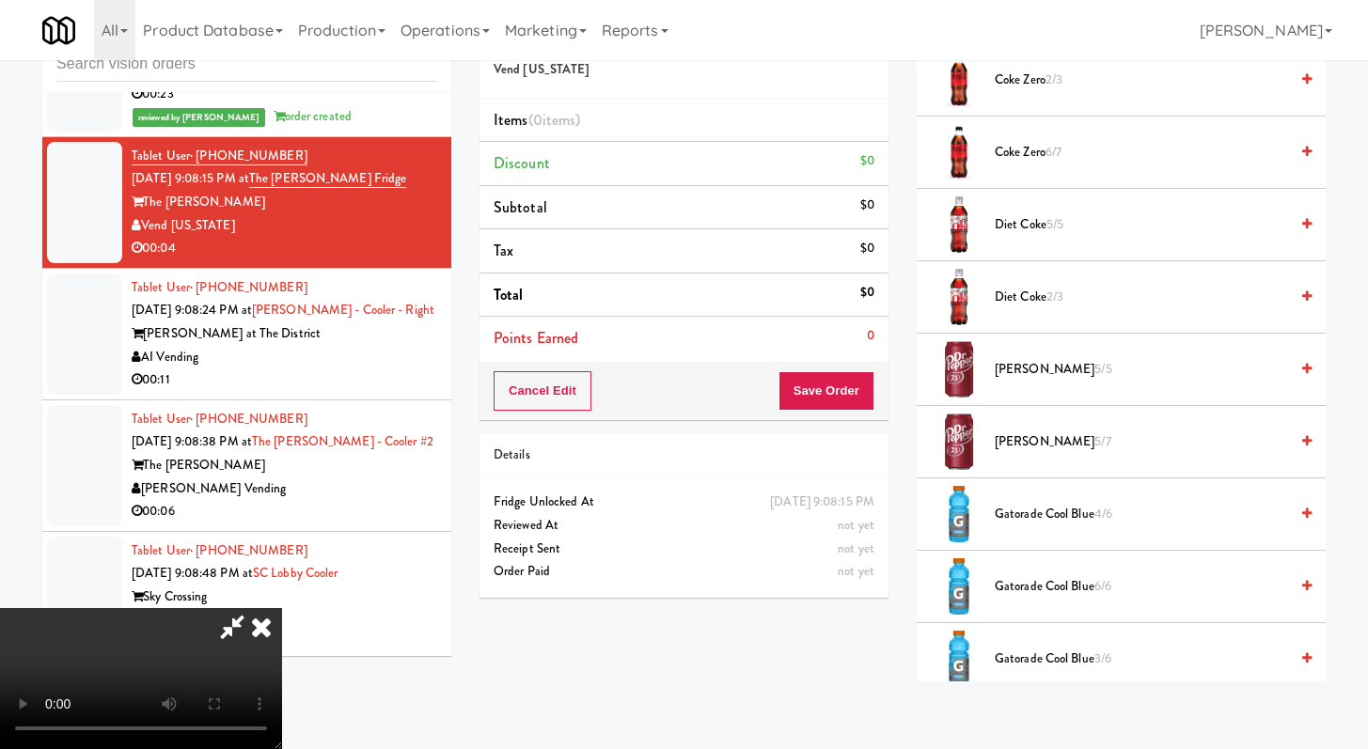
click at [1032, 512] on span "Gatorade Cool Blue 4/6" at bounding box center [1141, 515] width 293 height 24
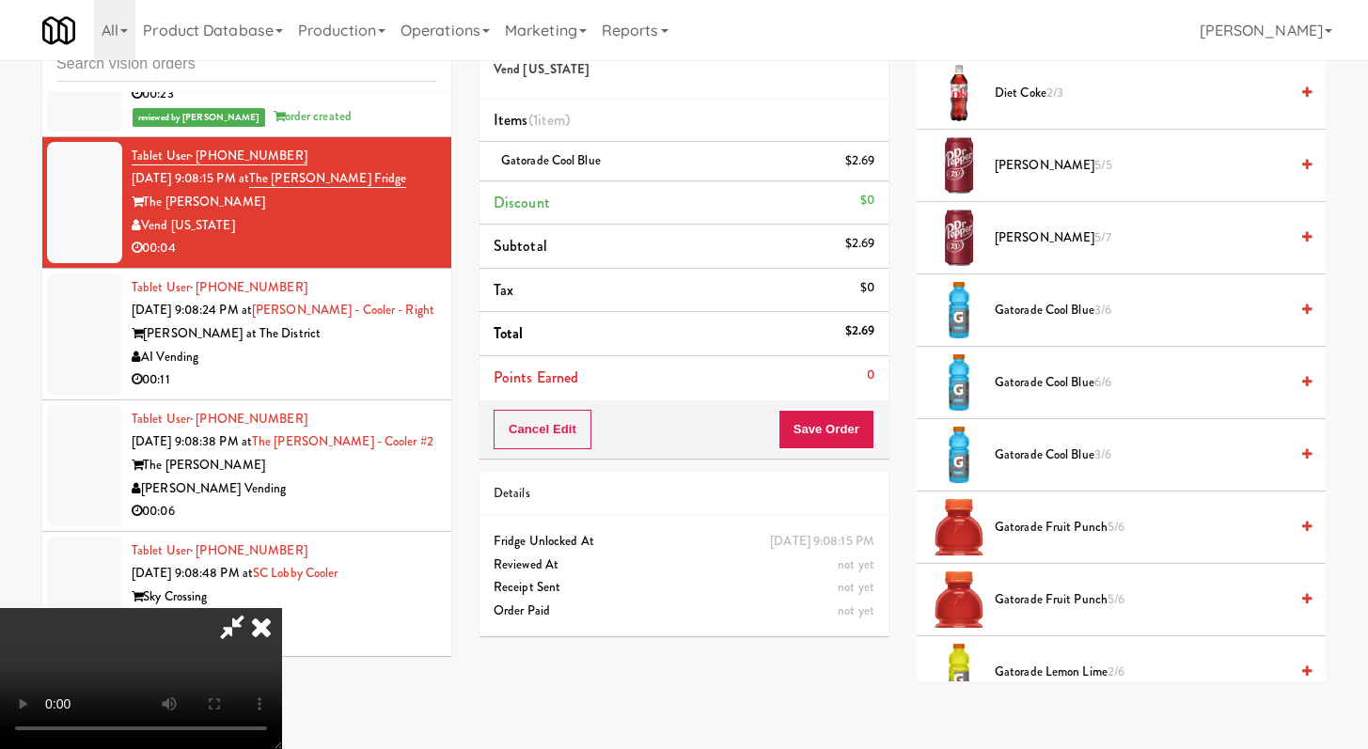
scroll to position [1503, 0]
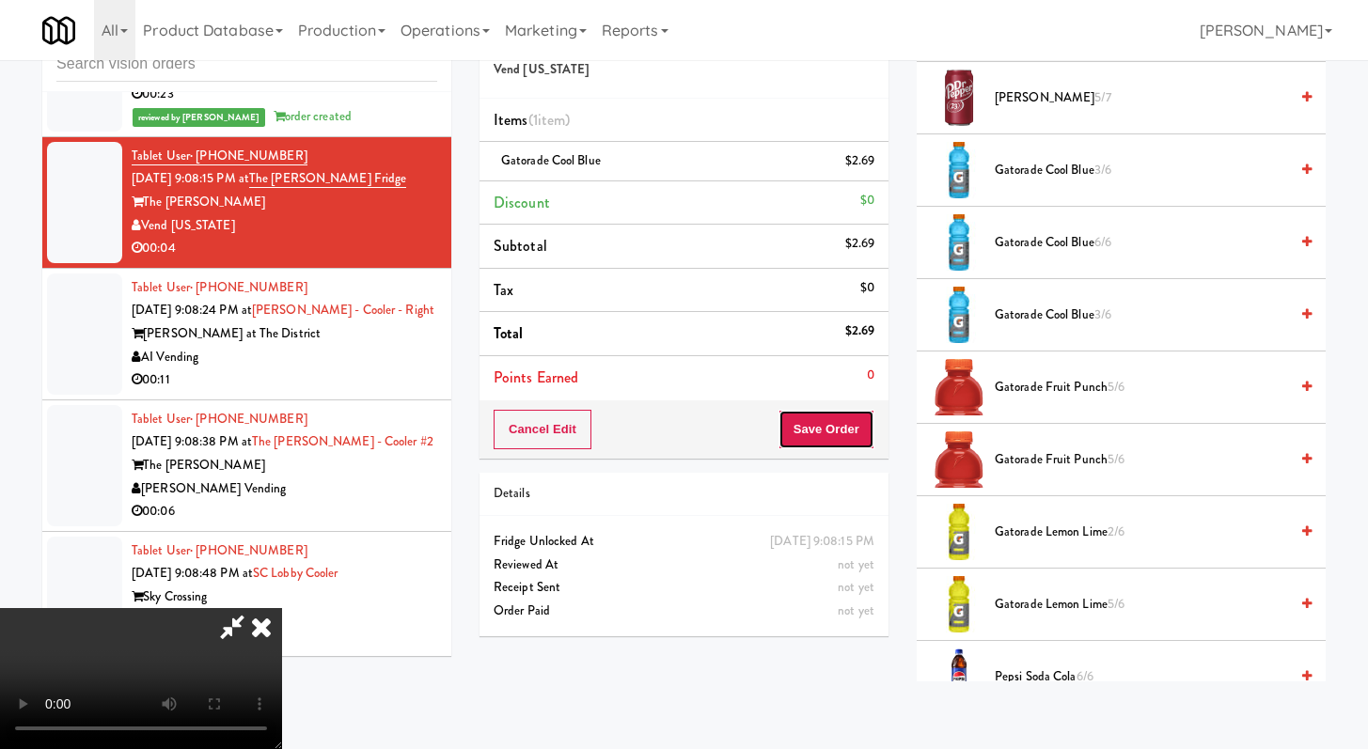
click at [839, 443] on button "Save Order" at bounding box center [827, 429] width 96 height 39
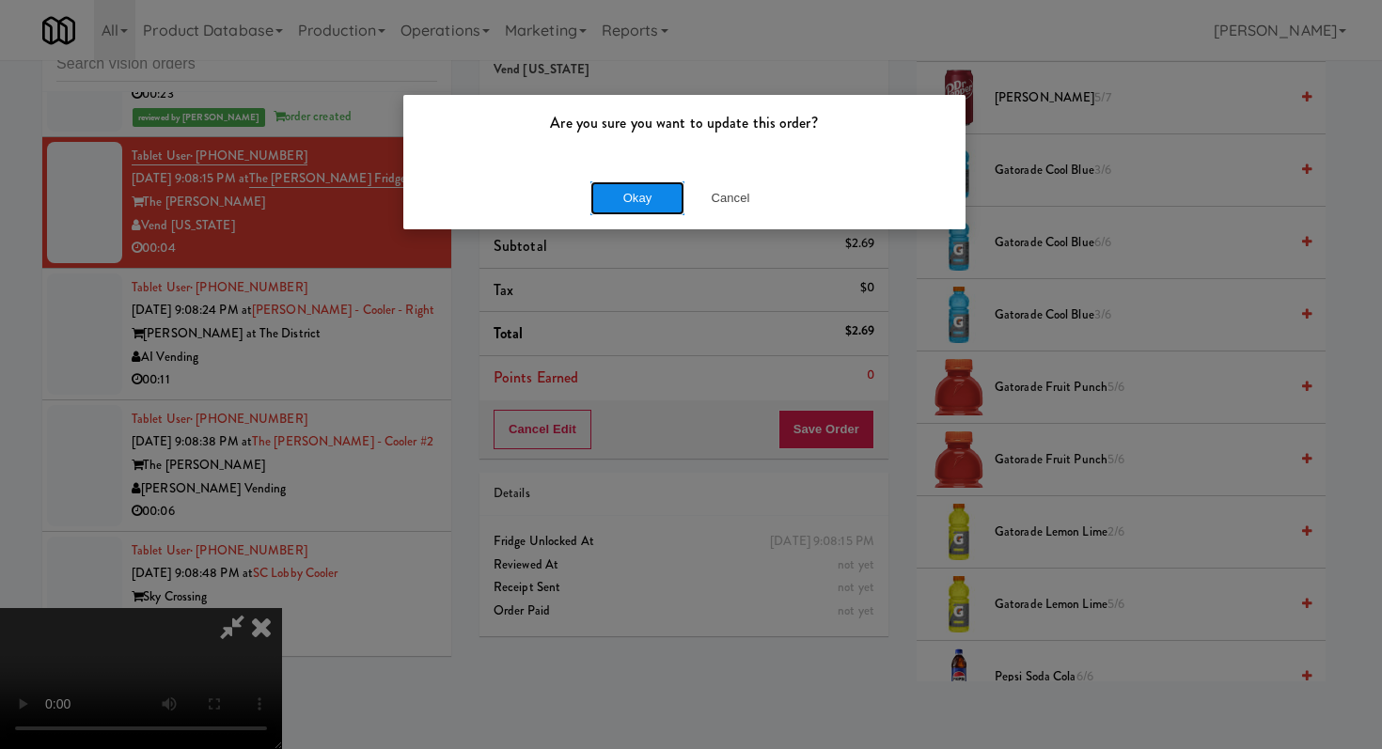
click at [631, 195] on button "Okay" at bounding box center [637, 198] width 94 height 34
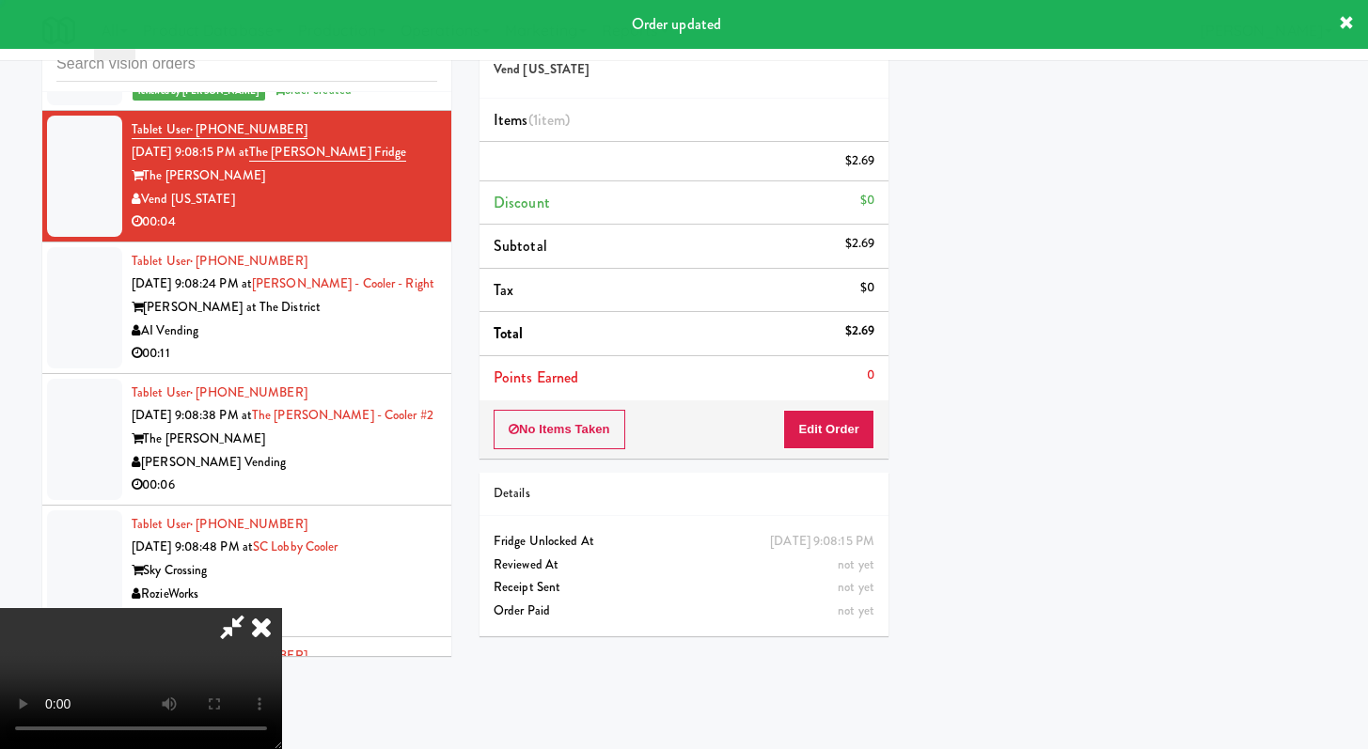
scroll to position [6541, 0]
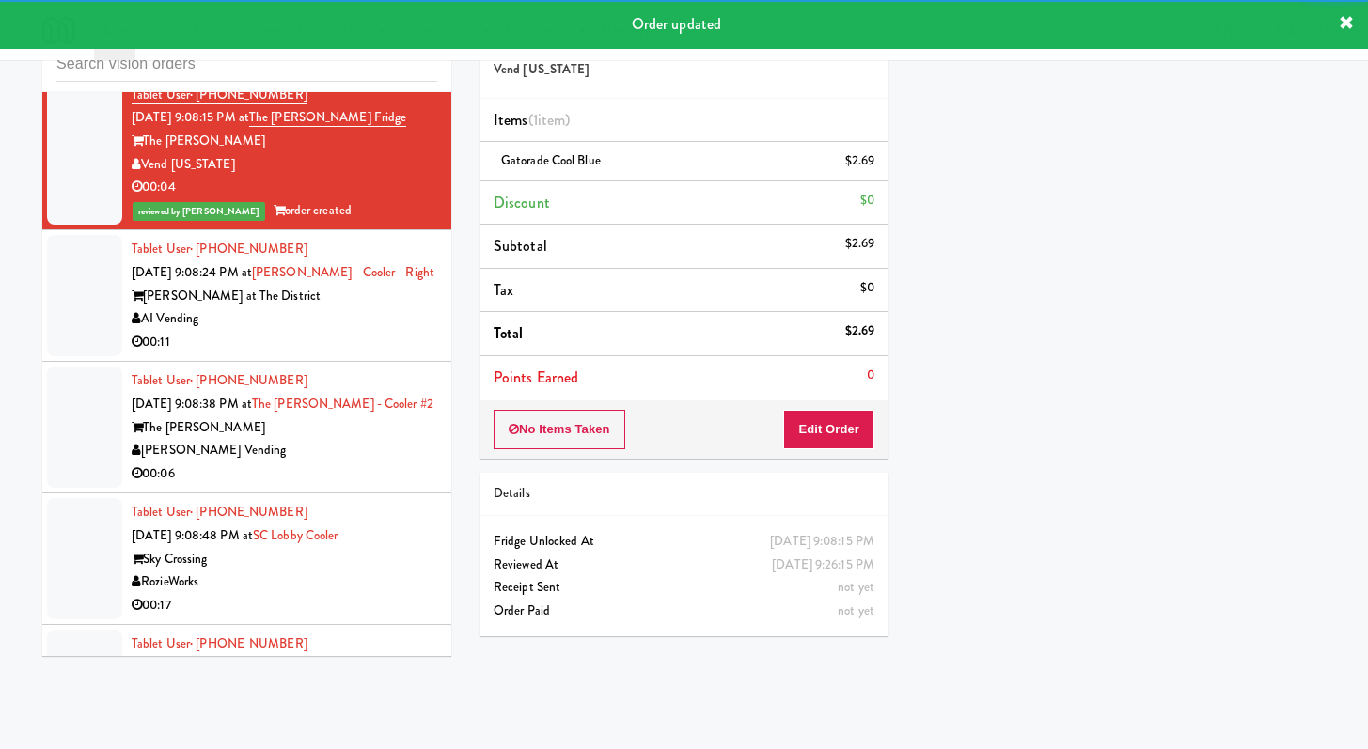
click at [341, 308] on div "[PERSON_NAME] at The District" at bounding box center [285, 297] width 306 height 24
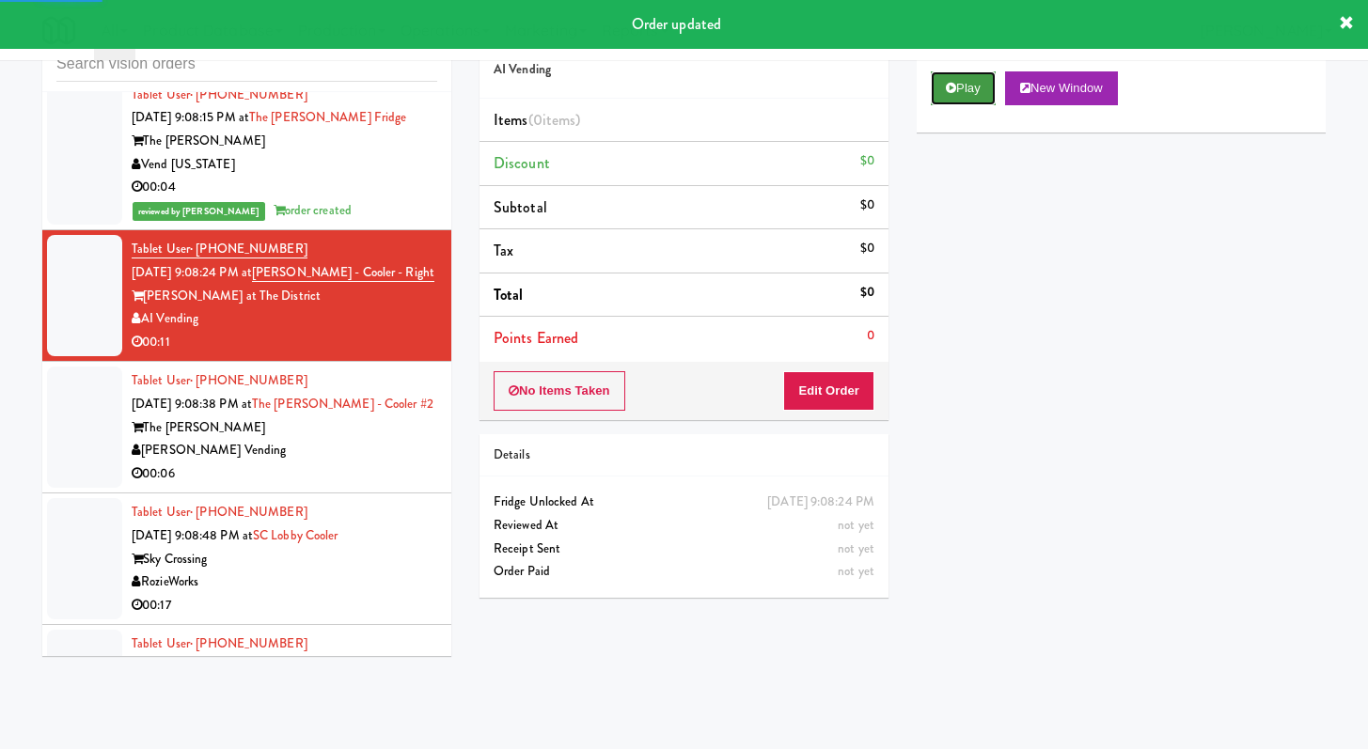
click at [983, 96] on button "Play" at bounding box center [963, 88] width 65 height 34
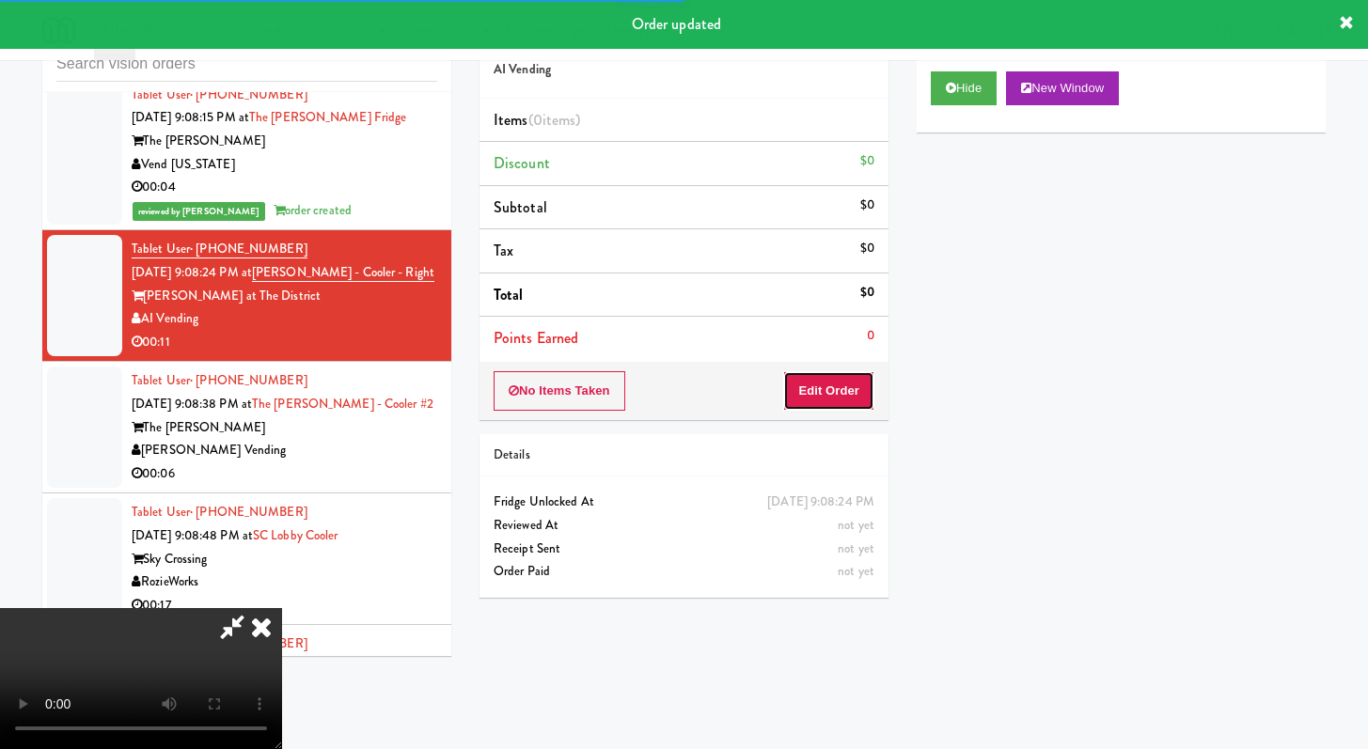
click at [871, 393] on button "Edit Order" at bounding box center [828, 390] width 91 height 39
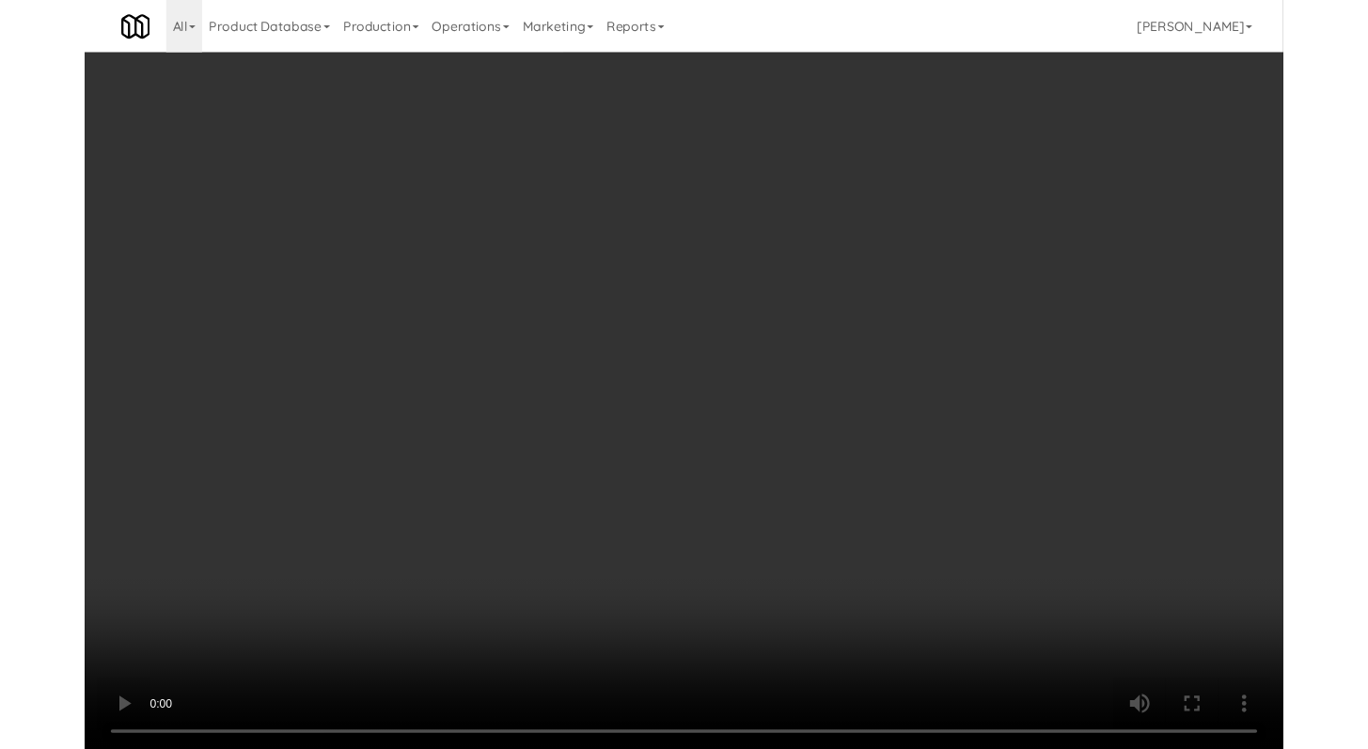
scroll to position [6518, 0]
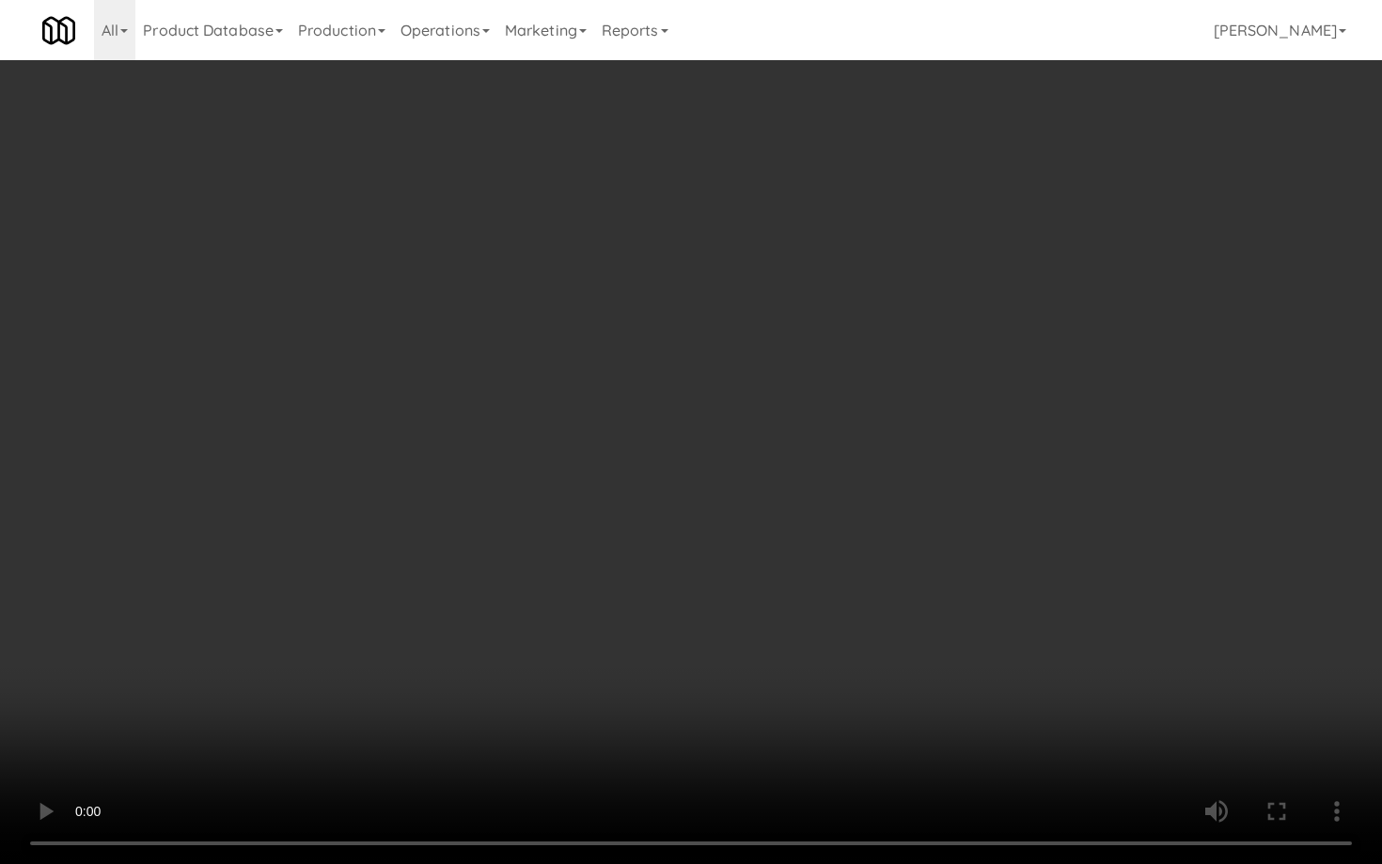
click at [716, 655] on video at bounding box center [691, 432] width 1382 height 864
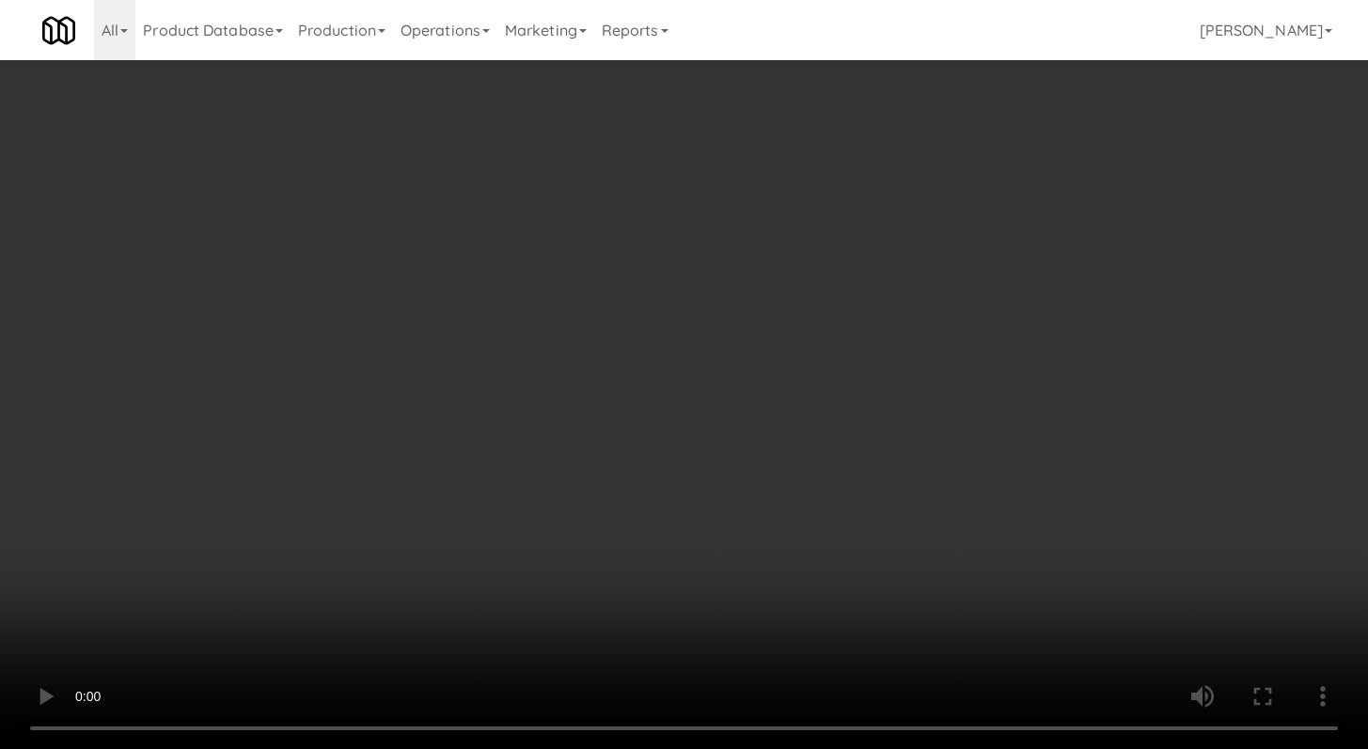
scroll to position [6541, 0]
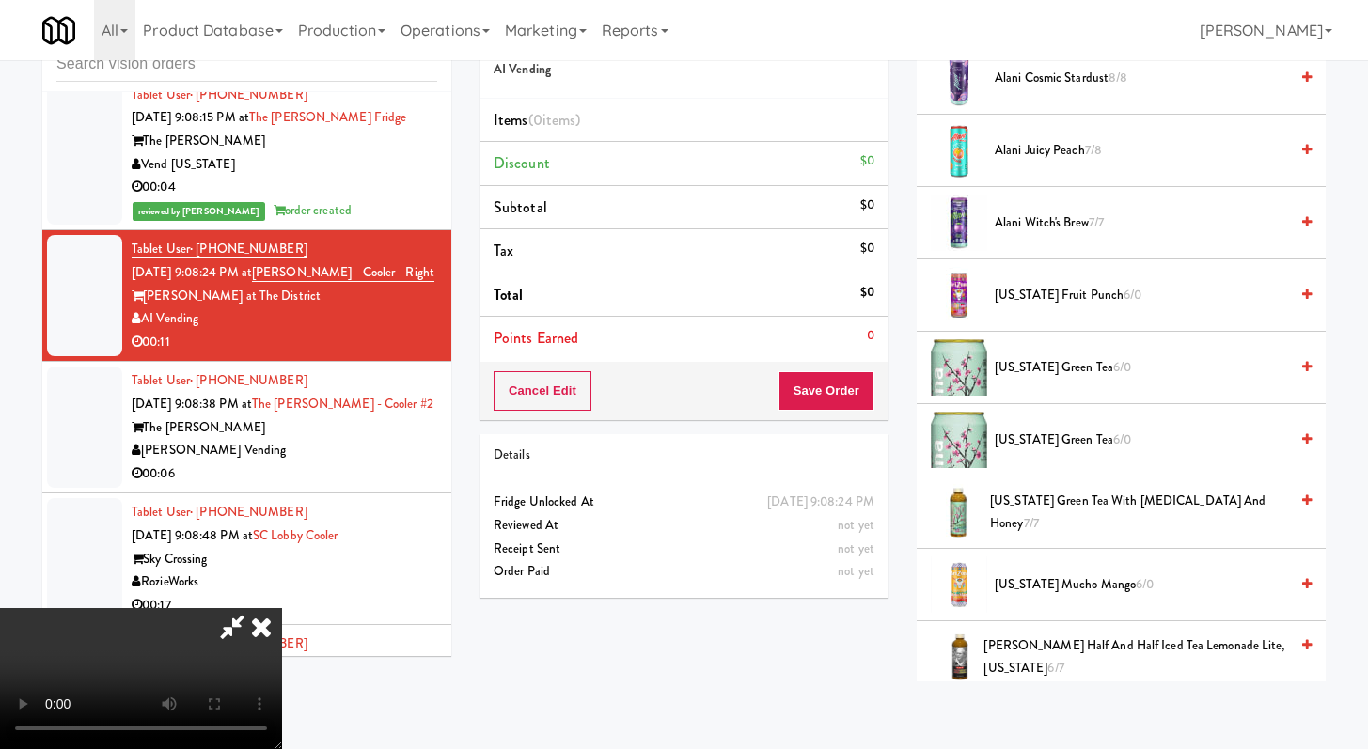
click at [1061, 366] on span "[US_STATE] Green Tea 6/0" at bounding box center [1141, 368] width 293 height 24
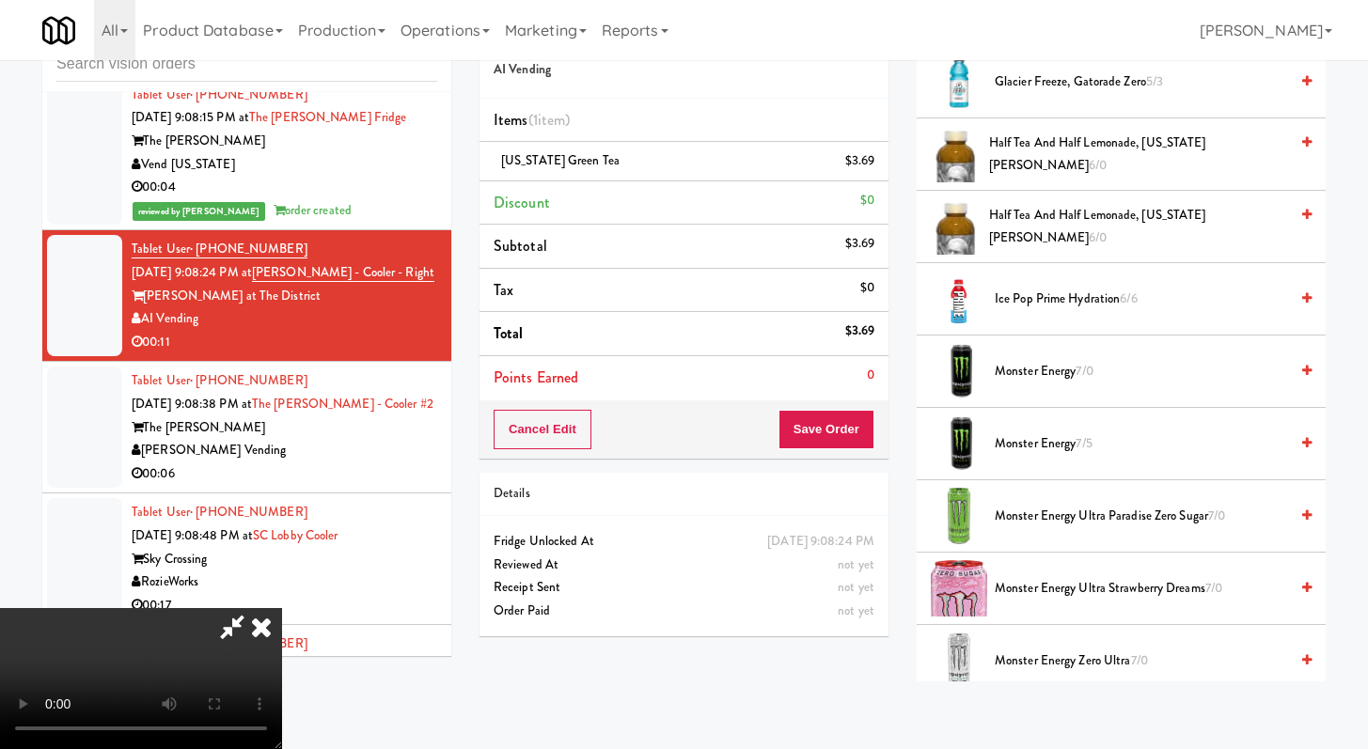
scroll to position [2092, 0]
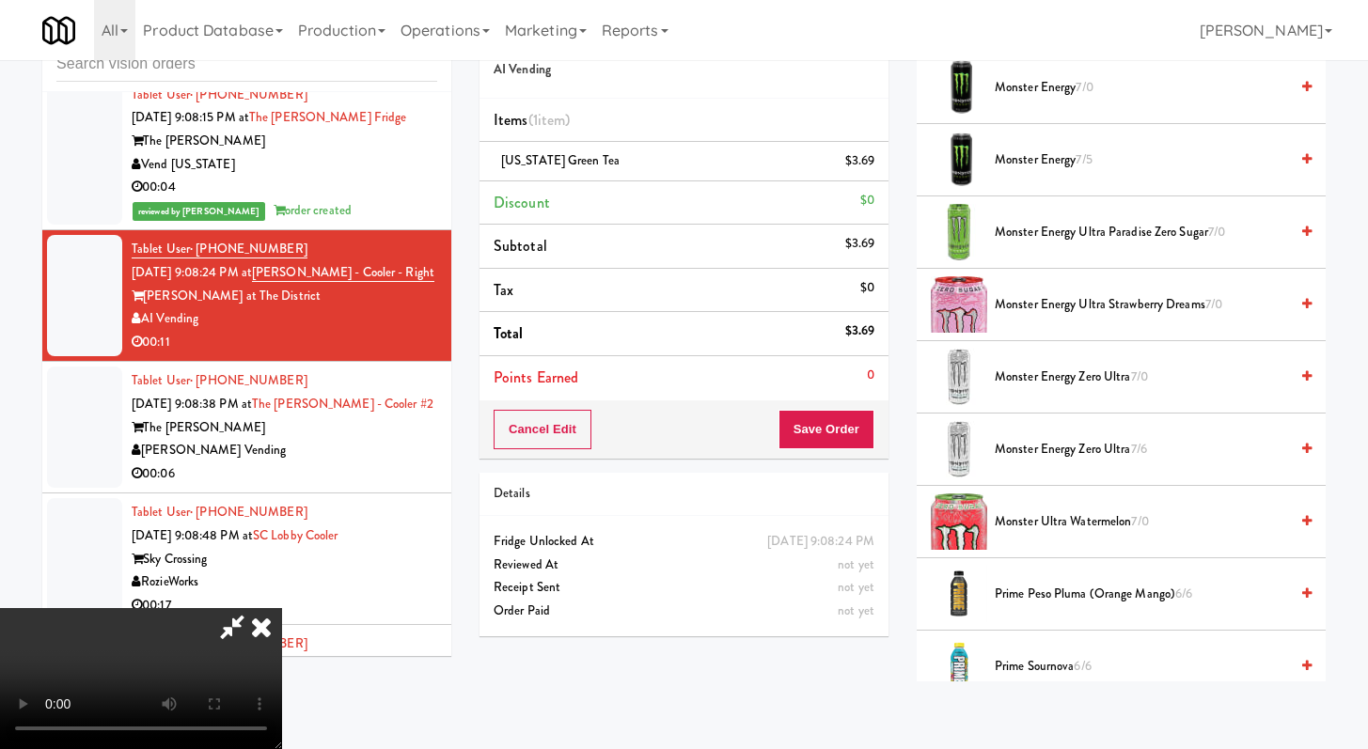
click at [1067, 372] on span "Monster Energy Zero Ultra 7/0" at bounding box center [1141, 378] width 293 height 24
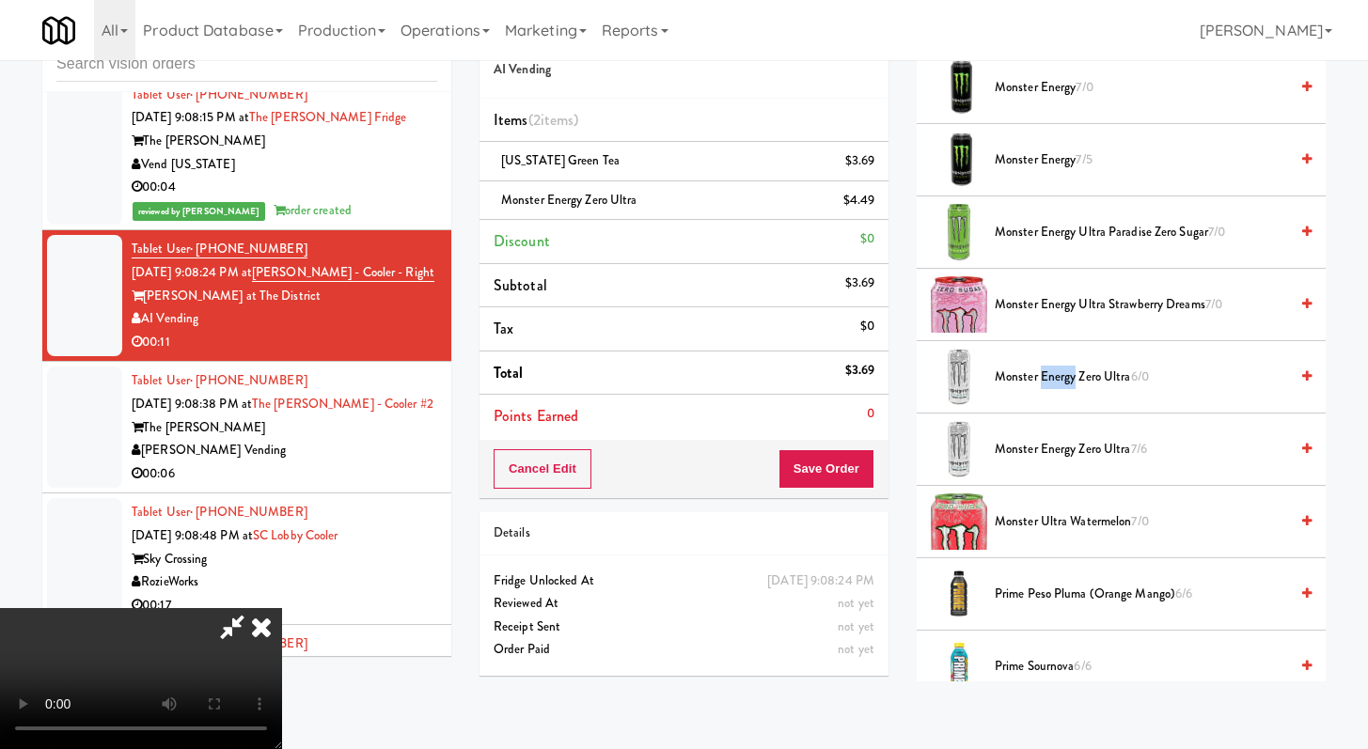
click at [1067, 372] on span "Monster Energy Zero Ultra 6/0" at bounding box center [1141, 378] width 293 height 24
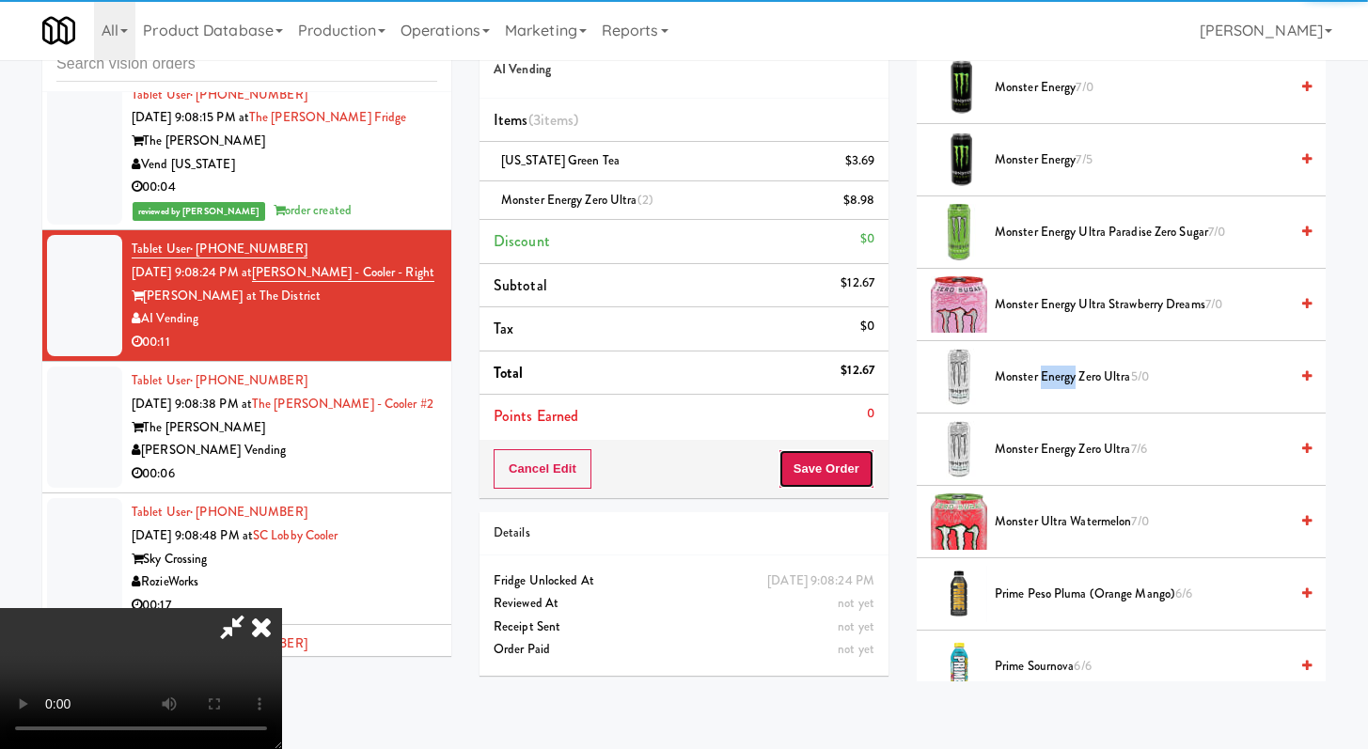
click at [855, 460] on button "Save Order" at bounding box center [827, 468] width 96 height 39
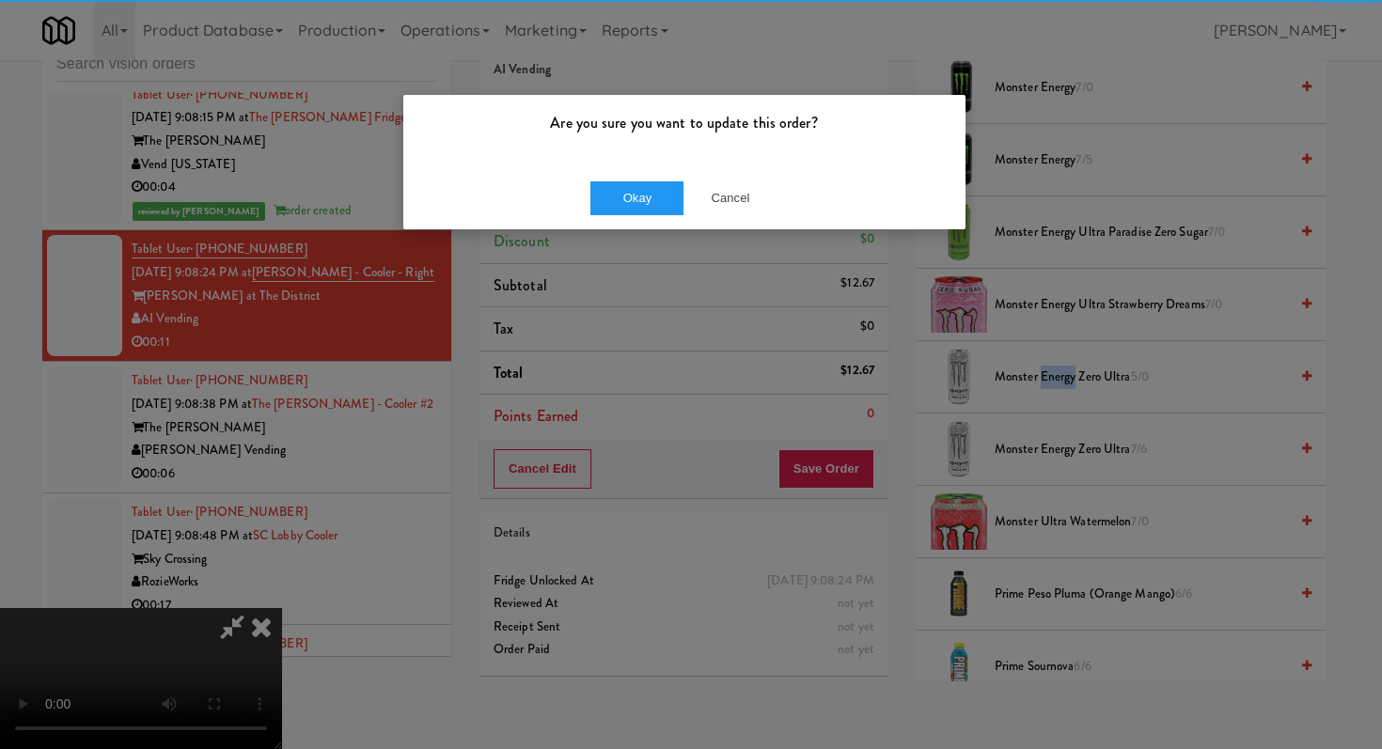
click at [583, 177] on div "Okay Cancel" at bounding box center [684, 197] width 562 height 63
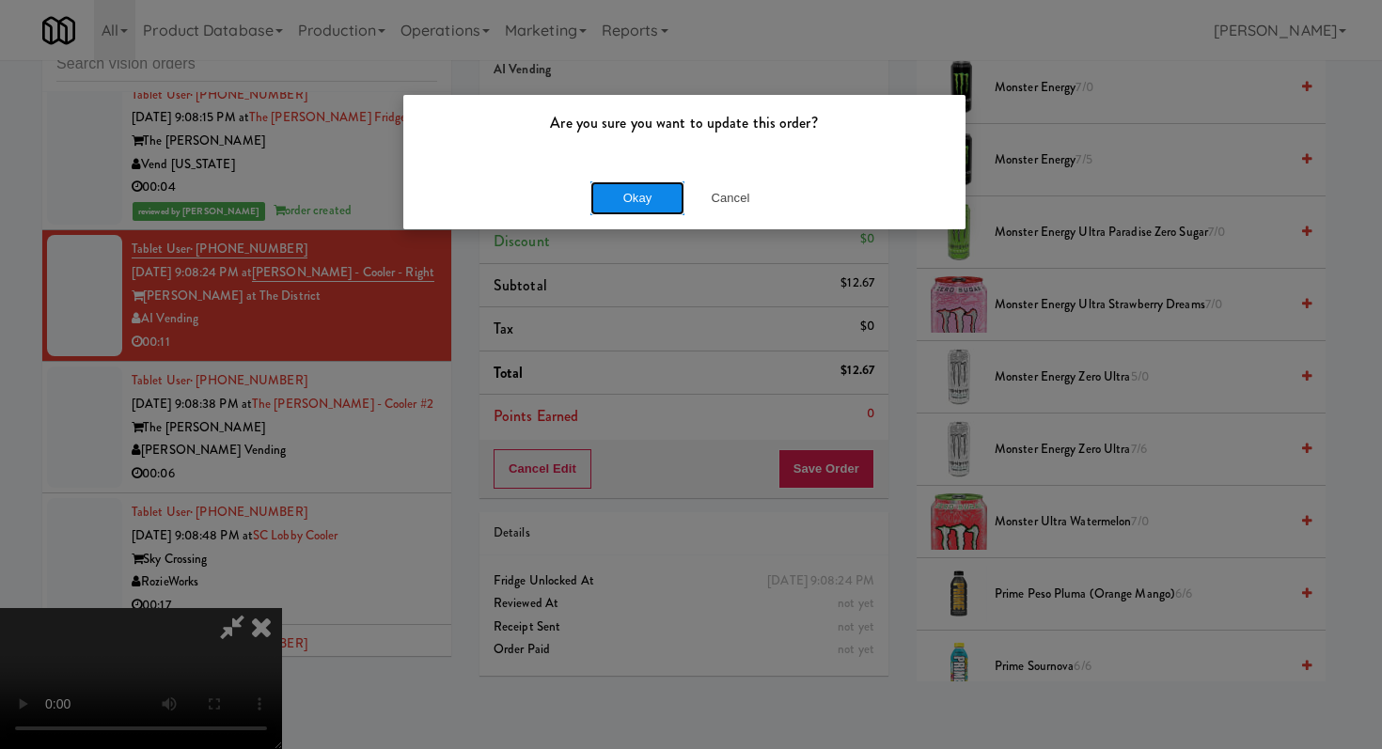
click at [606, 185] on button "Okay" at bounding box center [637, 198] width 94 height 34
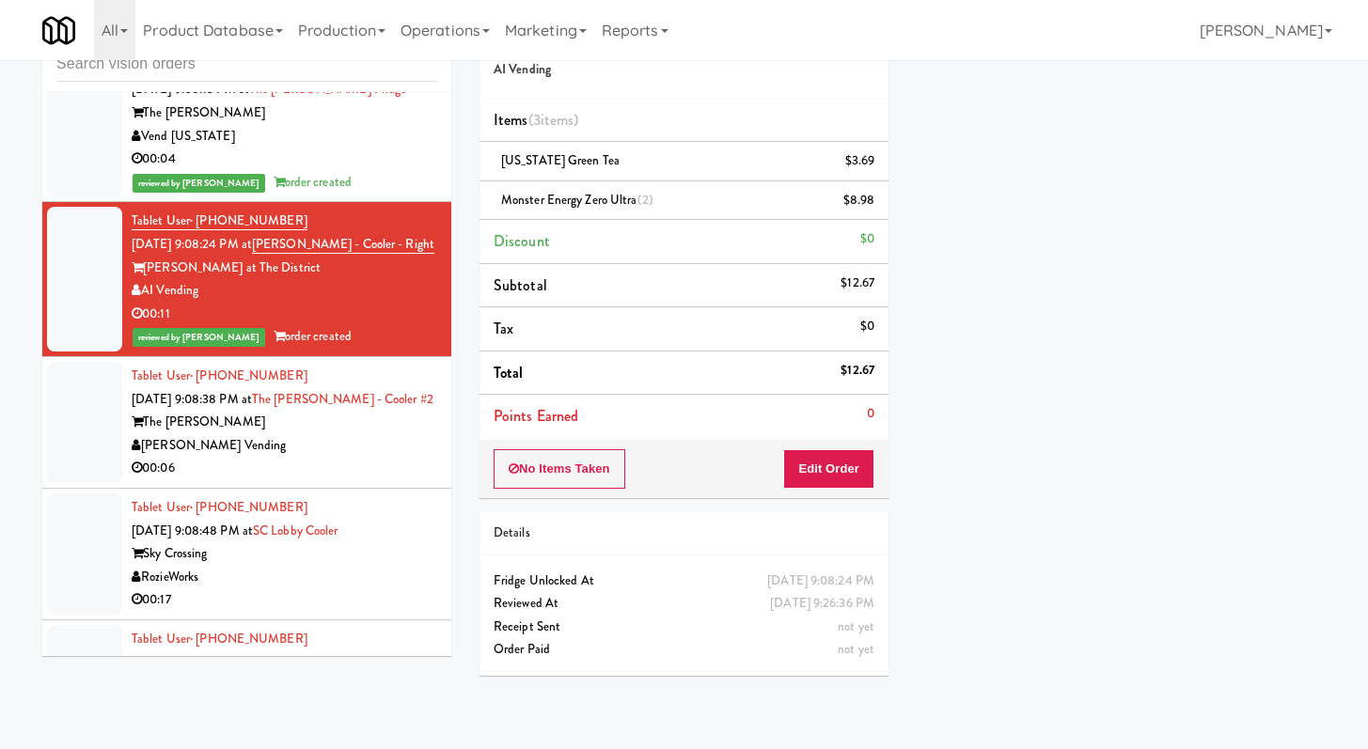
scroll to position [6606, 0]
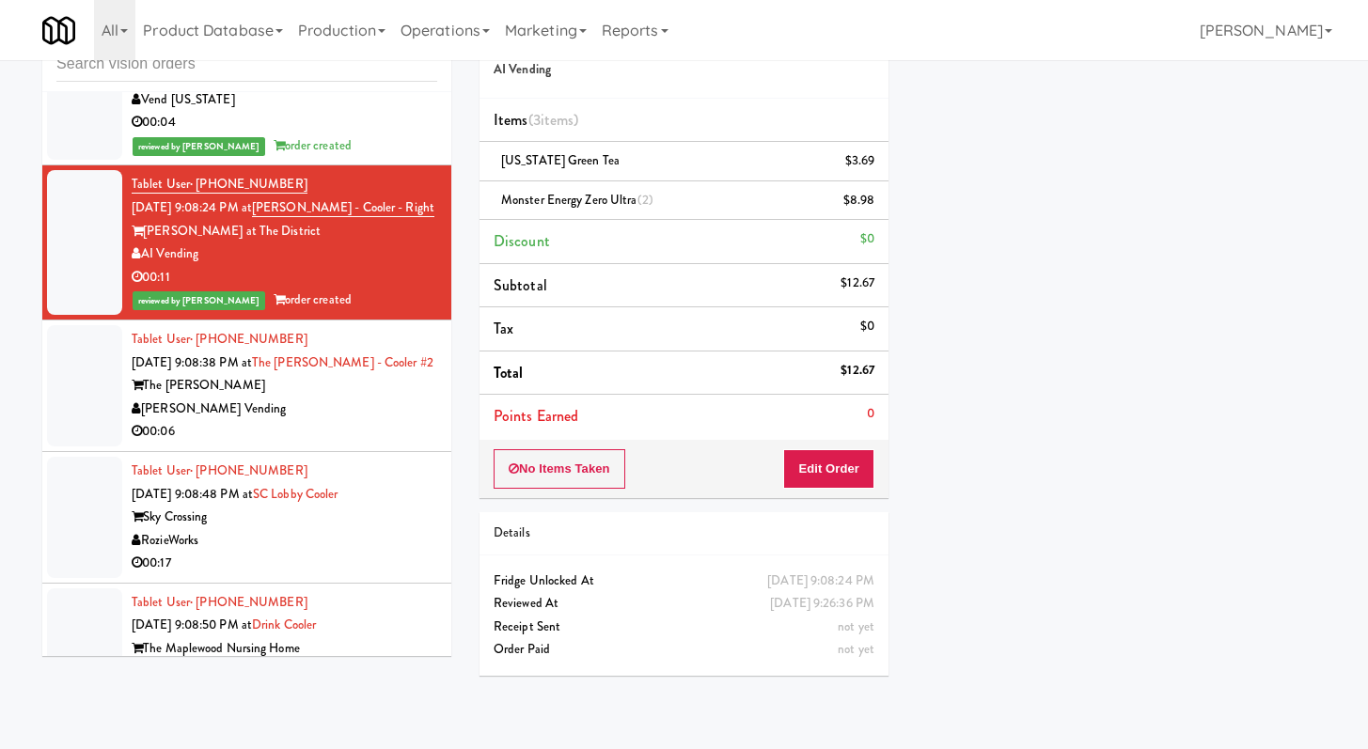
click at [363, 421] on div "[PERSON_NAME] Vending" at bounding box center [285, 410] width 306 height 24
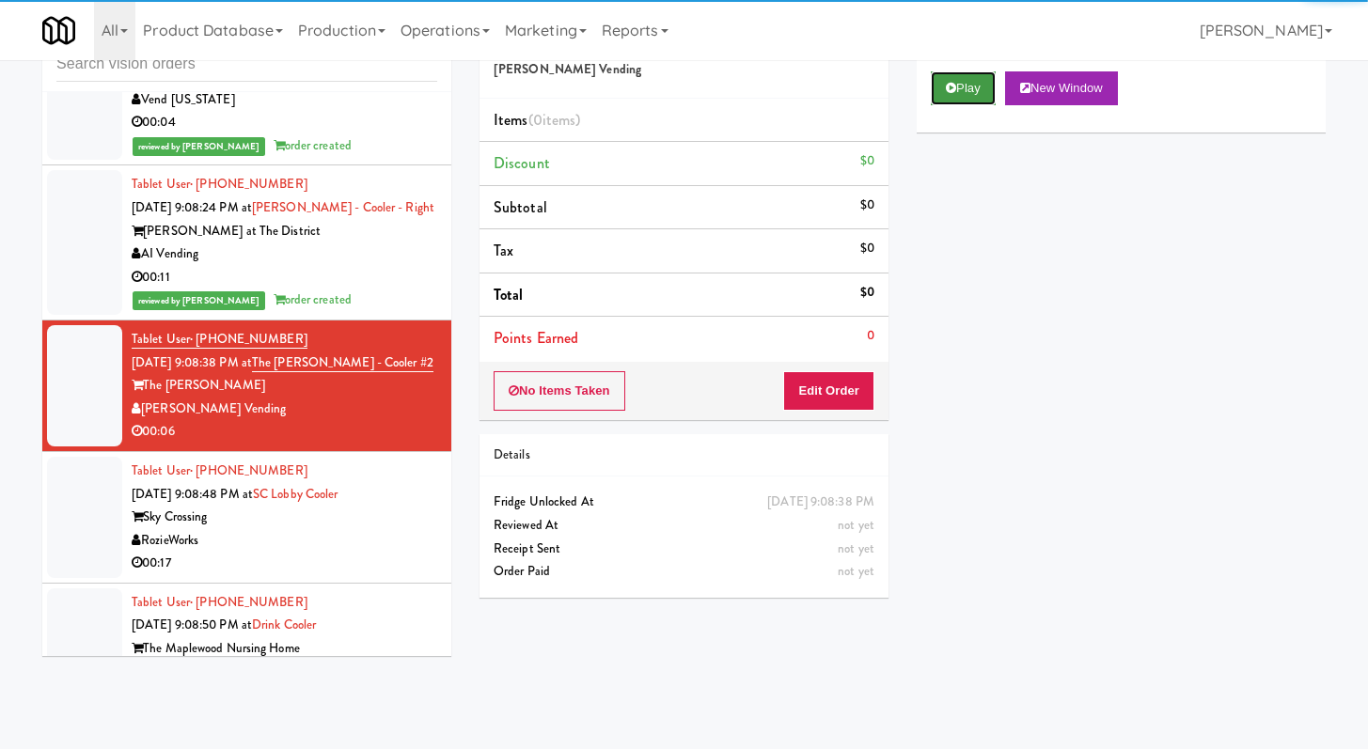
click at [931, 84] on button "Play" at bounding box center [963, 88] width 65 height 34
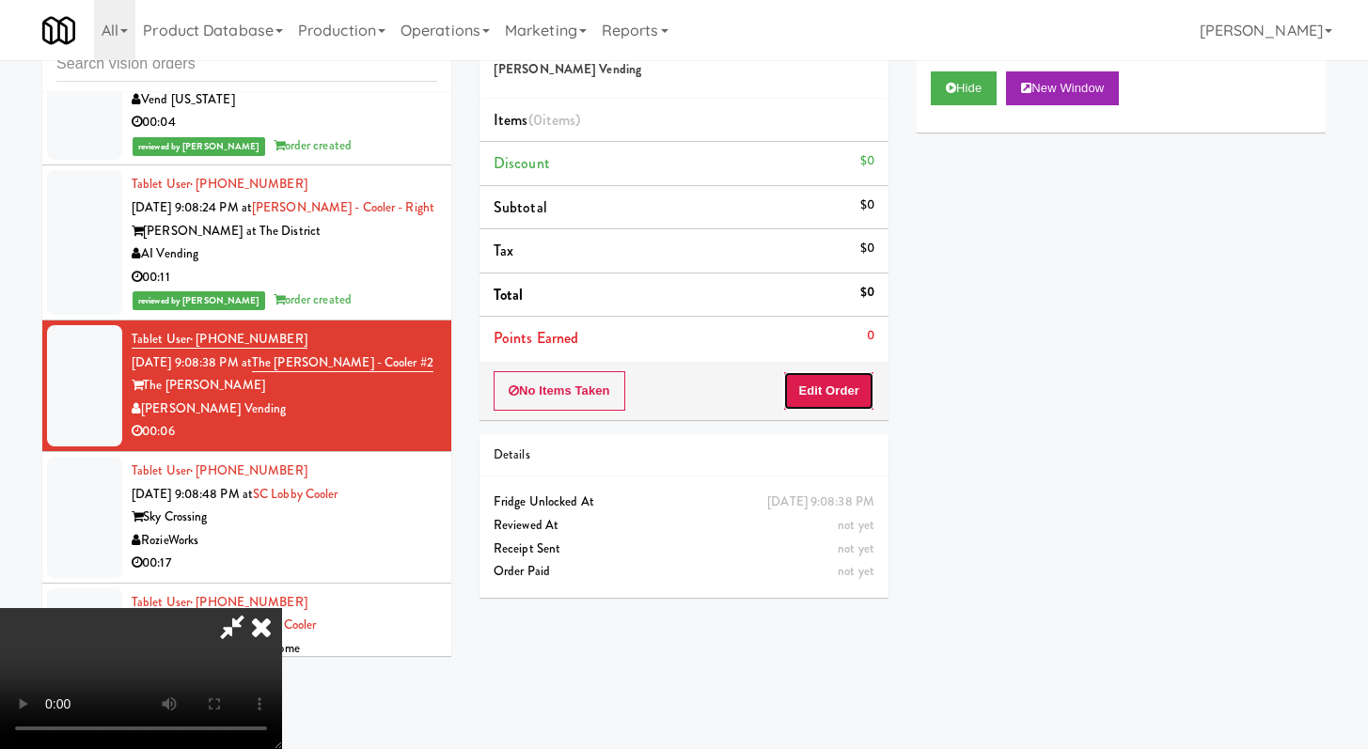
click at [853, 386] on button "Edit Order" at bounding box center [828, 390] width 91 height 39
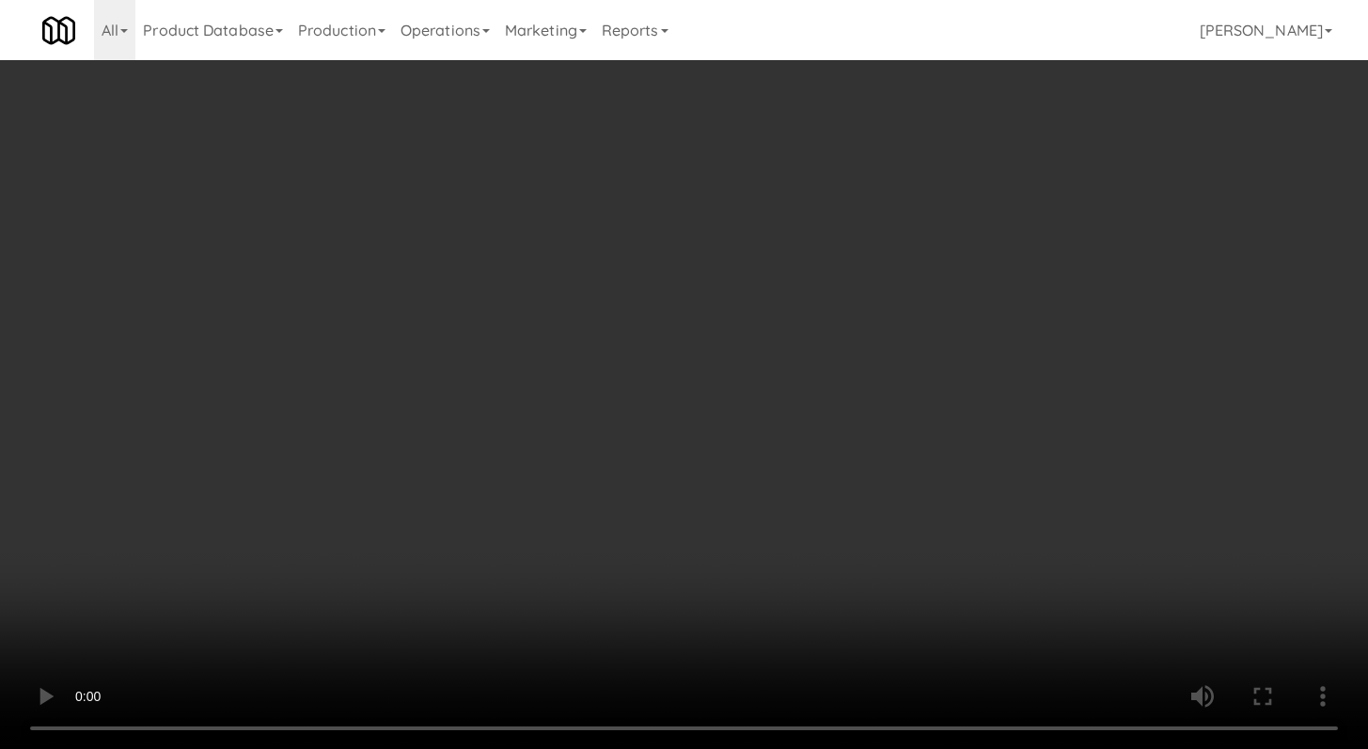
scroll to position [6583, 0]
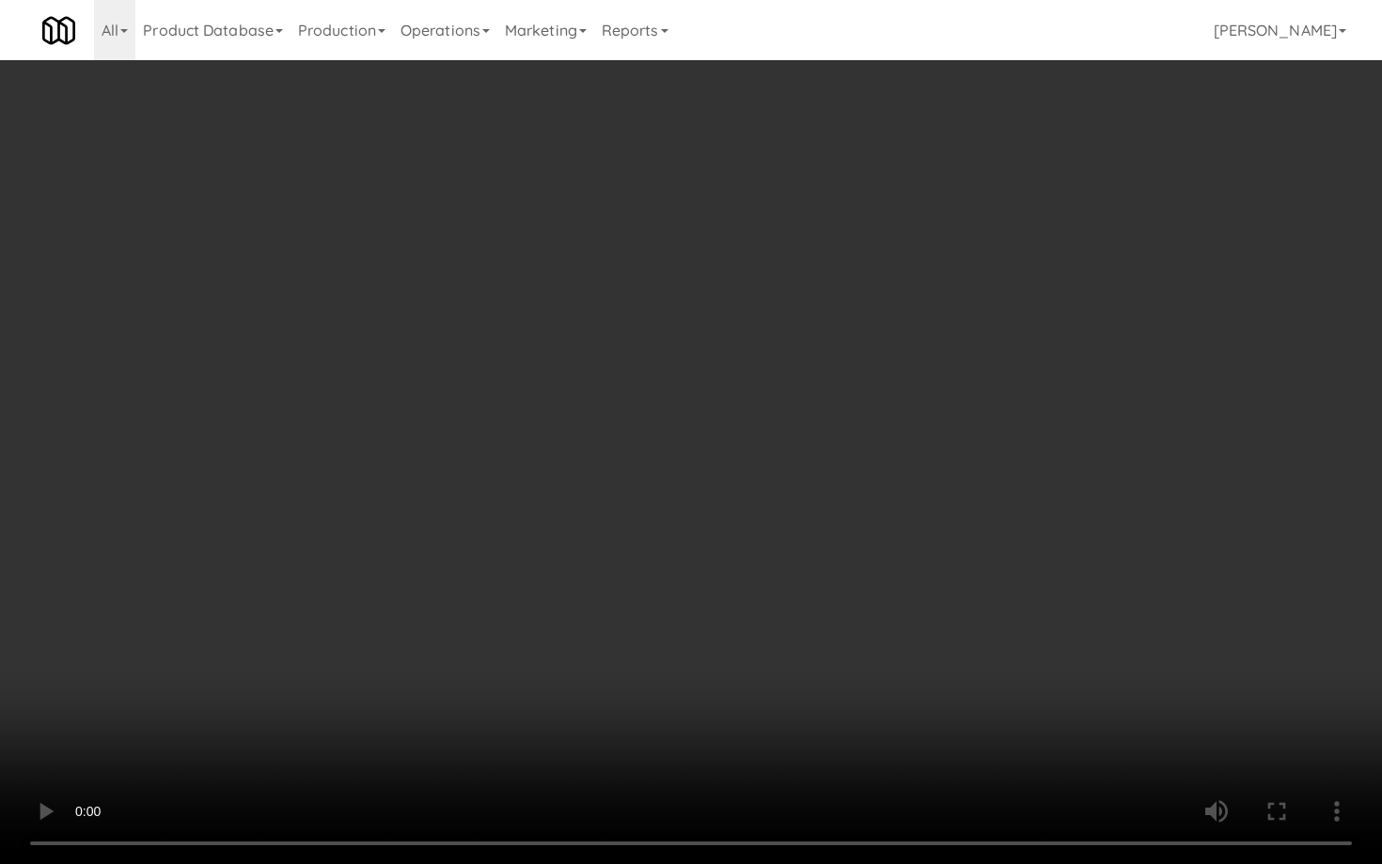
click at [716, 644] on video at bounding box center [691, 432] width 1382 height 864
click at [723, 623] on video at bounding box center [691, 432] width 1382 height 864
click at [727, 611] on video at bounding box center [691, 432] width 1382 height 864
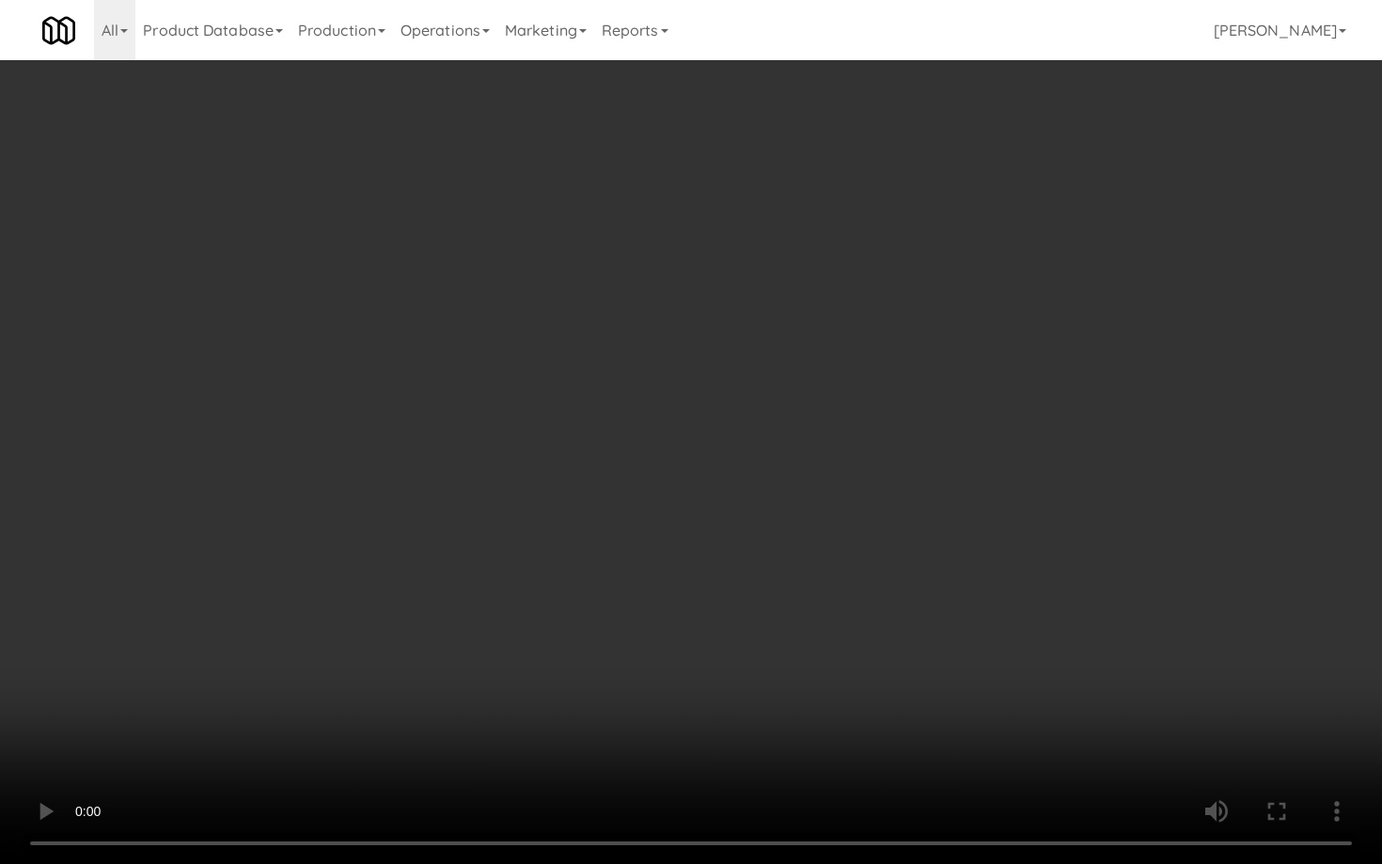
click at [727, 611] on video at bounding box center [691, 432] width 1382 height 864
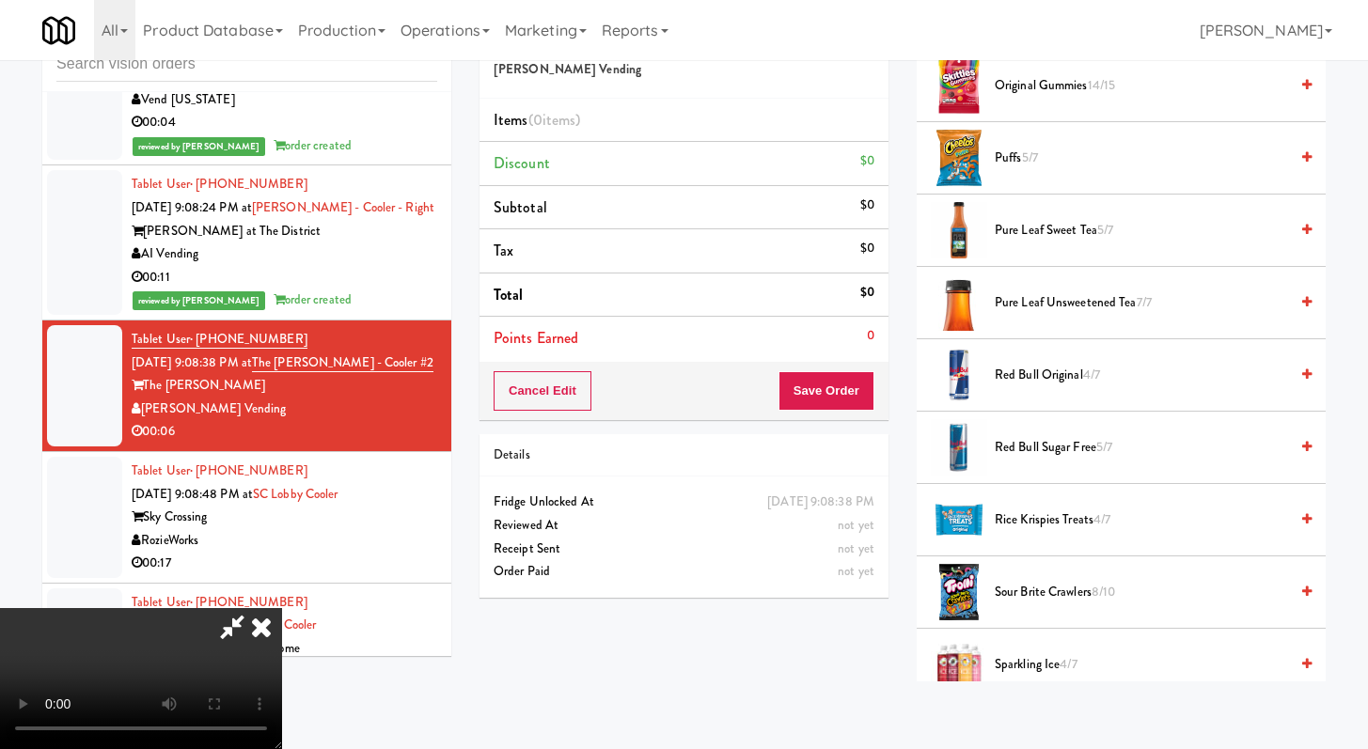
scroll to position [1614, 0]
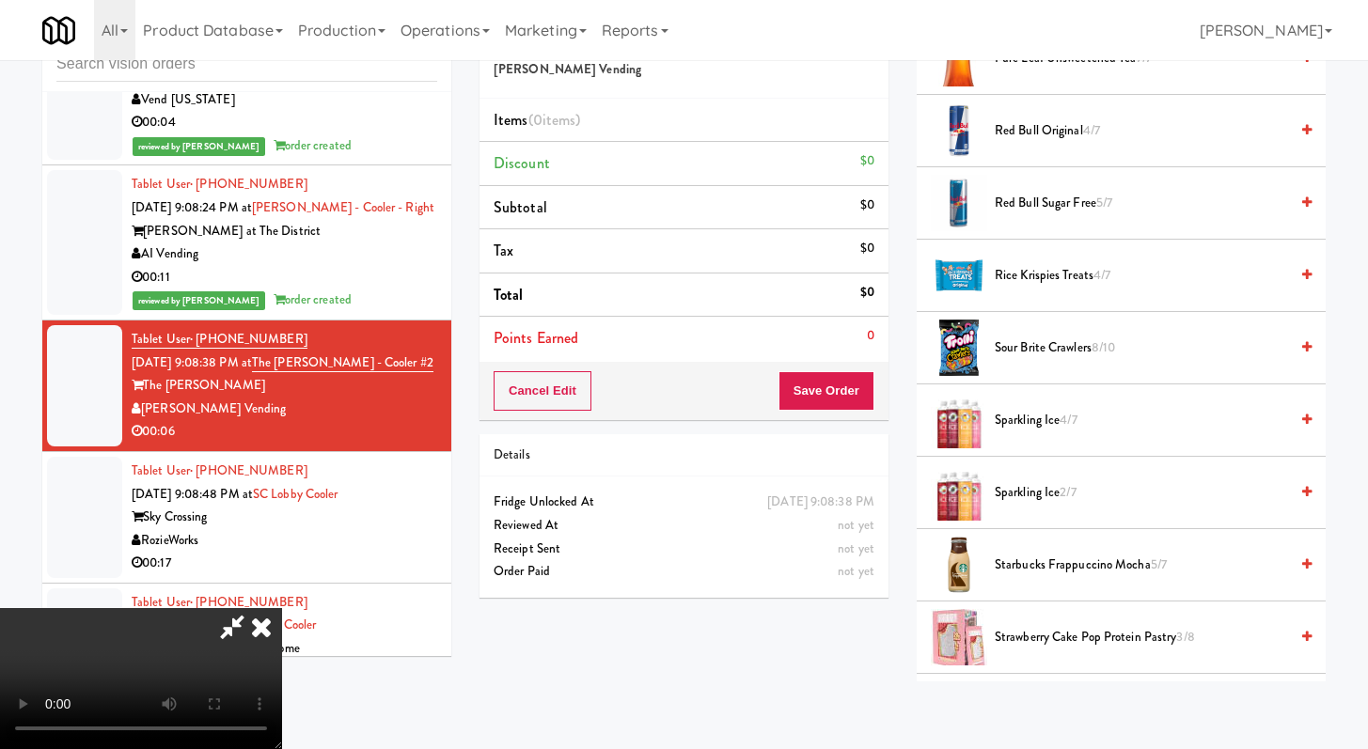
click at [1031, 350] on span "Sour Brite Crawlers 8/10" at bounding box center [1141, 349] width 293 height 24
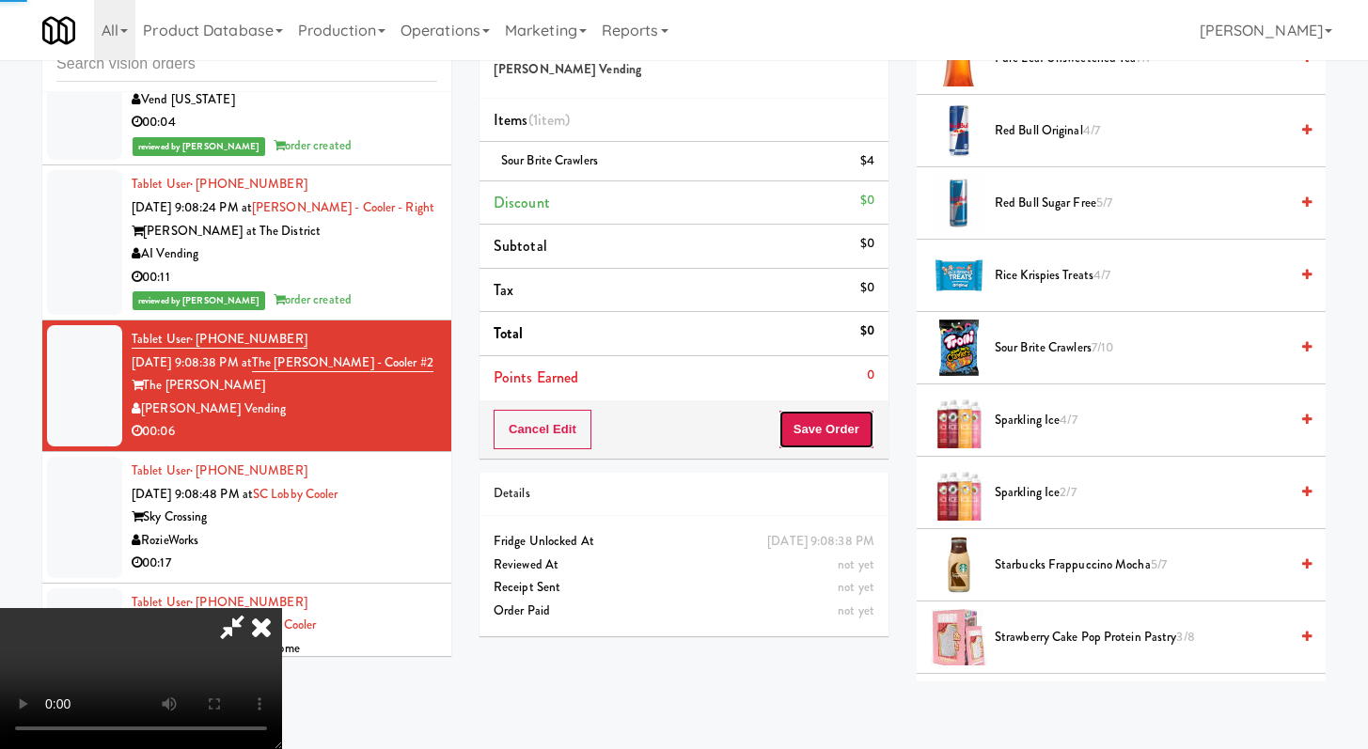
click at [837, 441] on button "Save Order" at bounding box center [827, 429] width 96 height 39
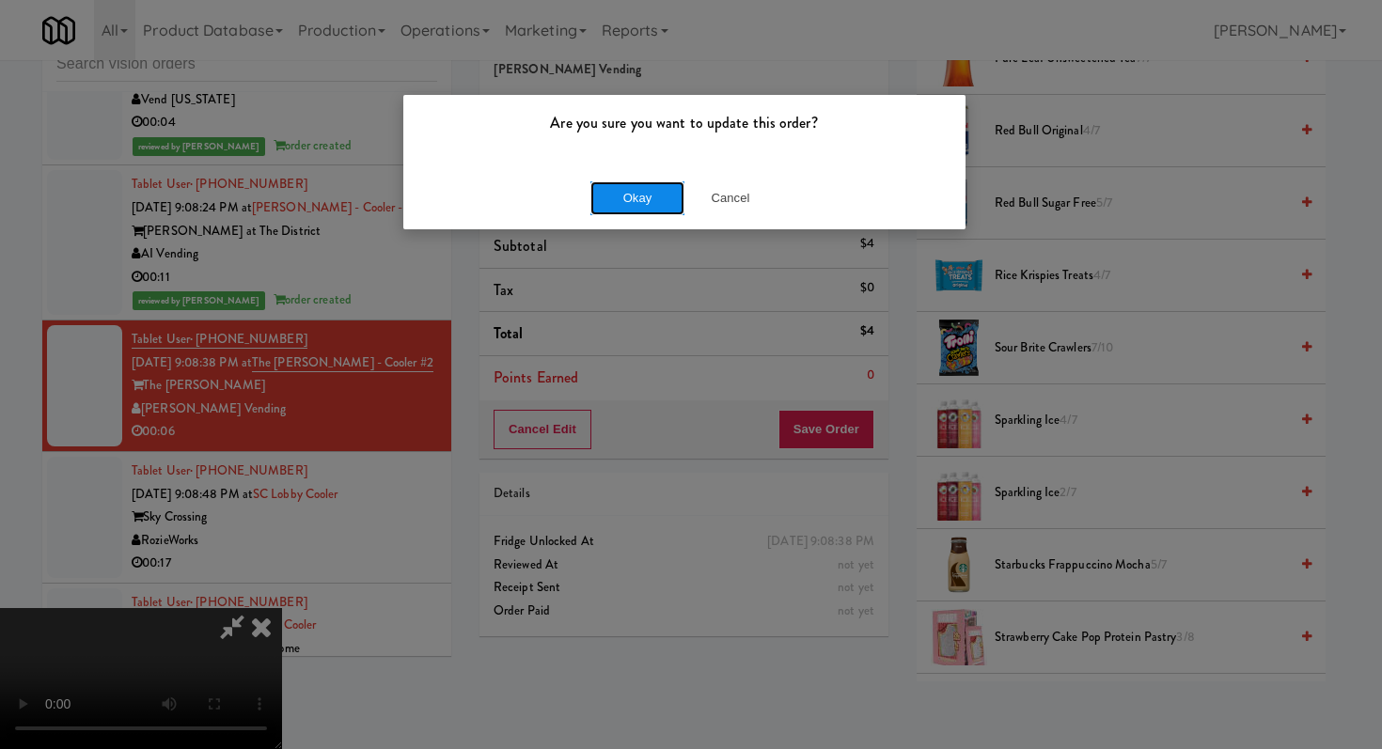
click at [615, 197] on button "Okay" at bounding box center [637, 198] width 94 height 34
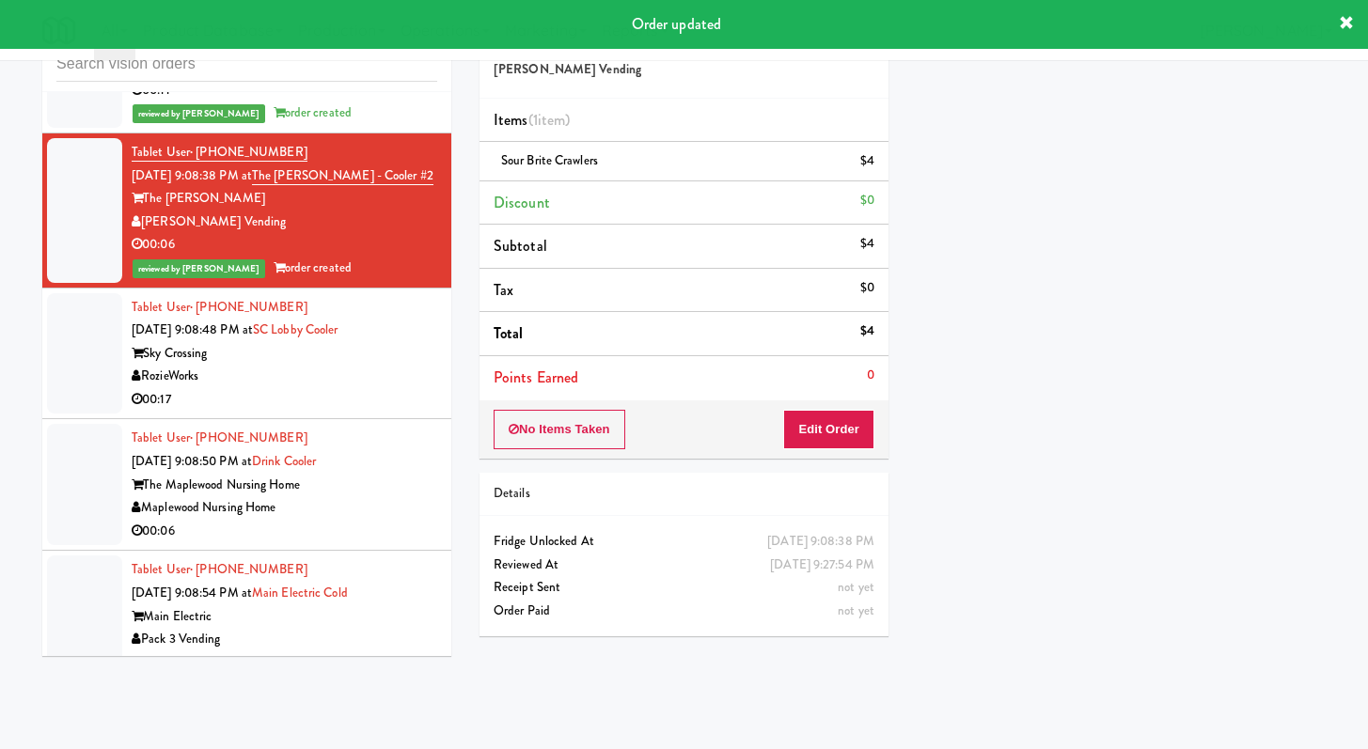
scroll to position [6900, 0]
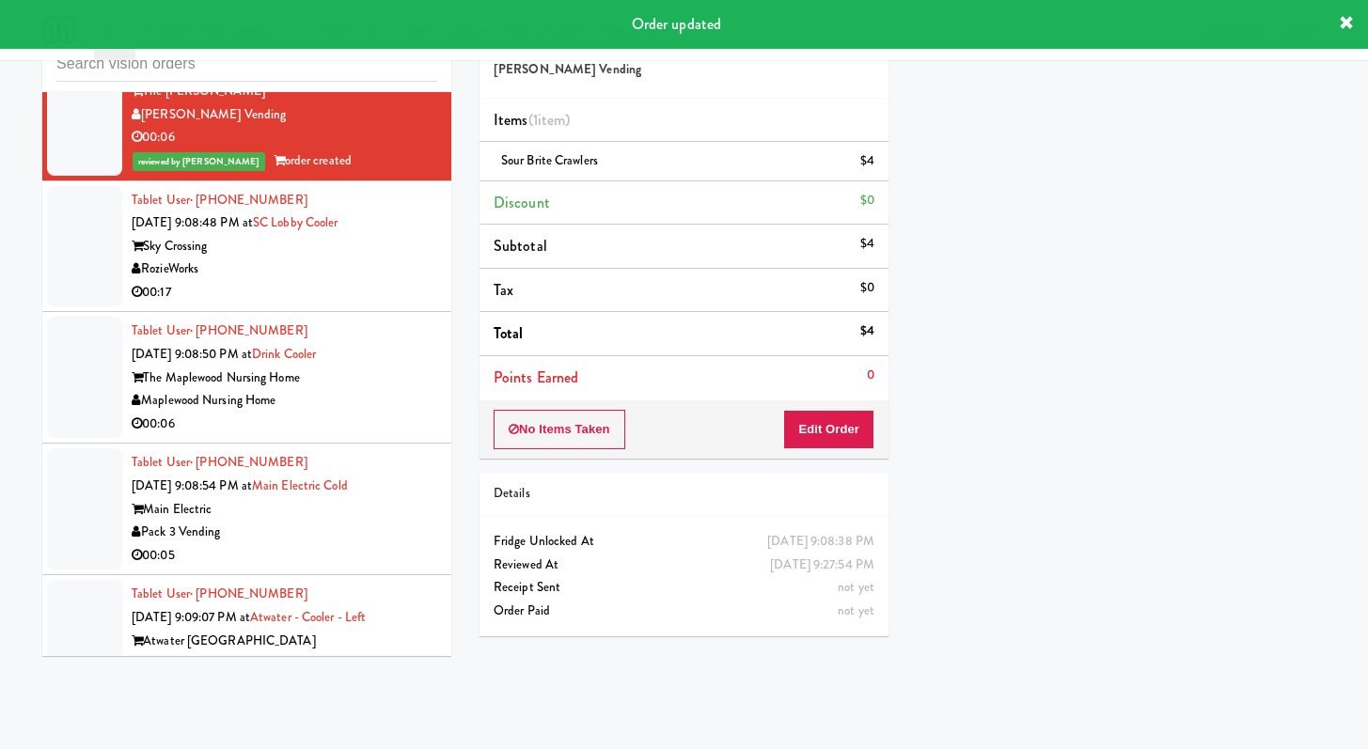
click at [352, 281] on div "RozieWorks" at bounding box center [285, 270] width 306 height 24
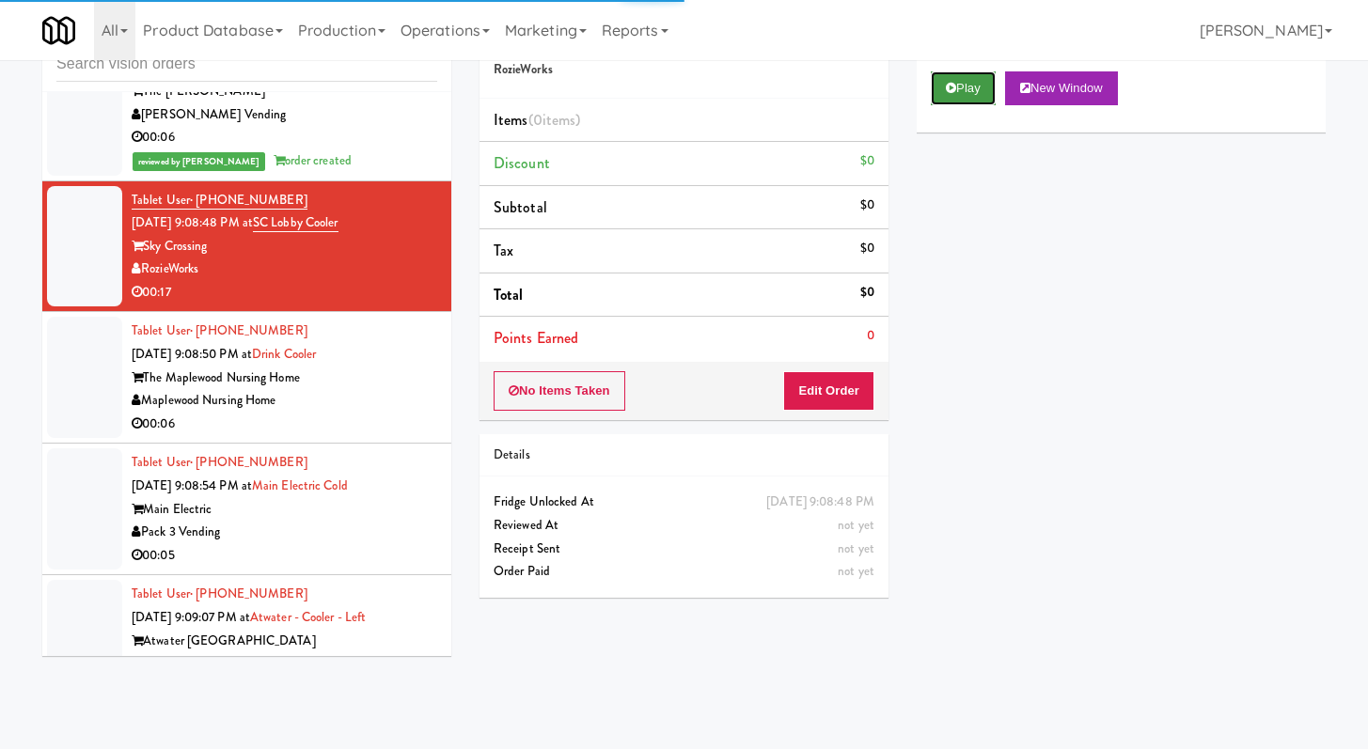
click at [946, 82] on icon at bounding box center [951, 88] width 10 height 12
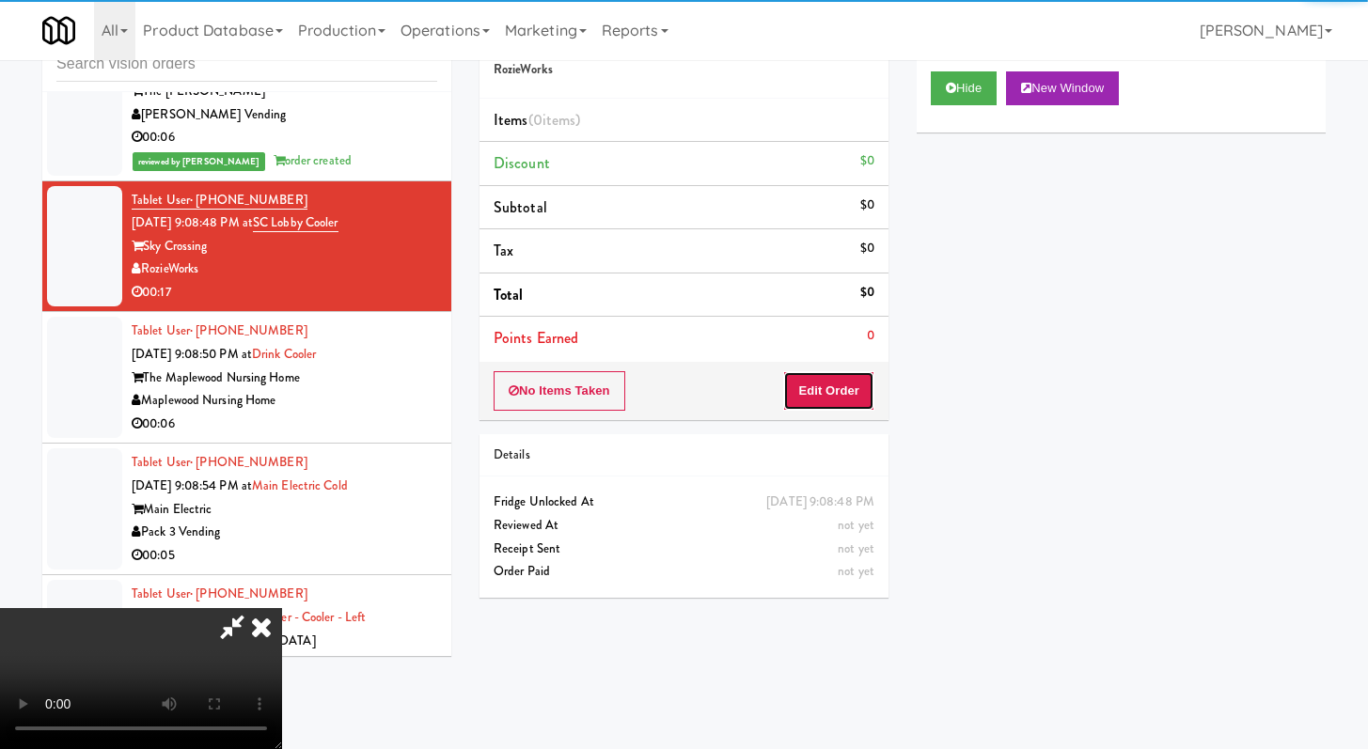
click at [842, 405] on button "Edit Order" at bounding box center [828, 390] width 91 height 39
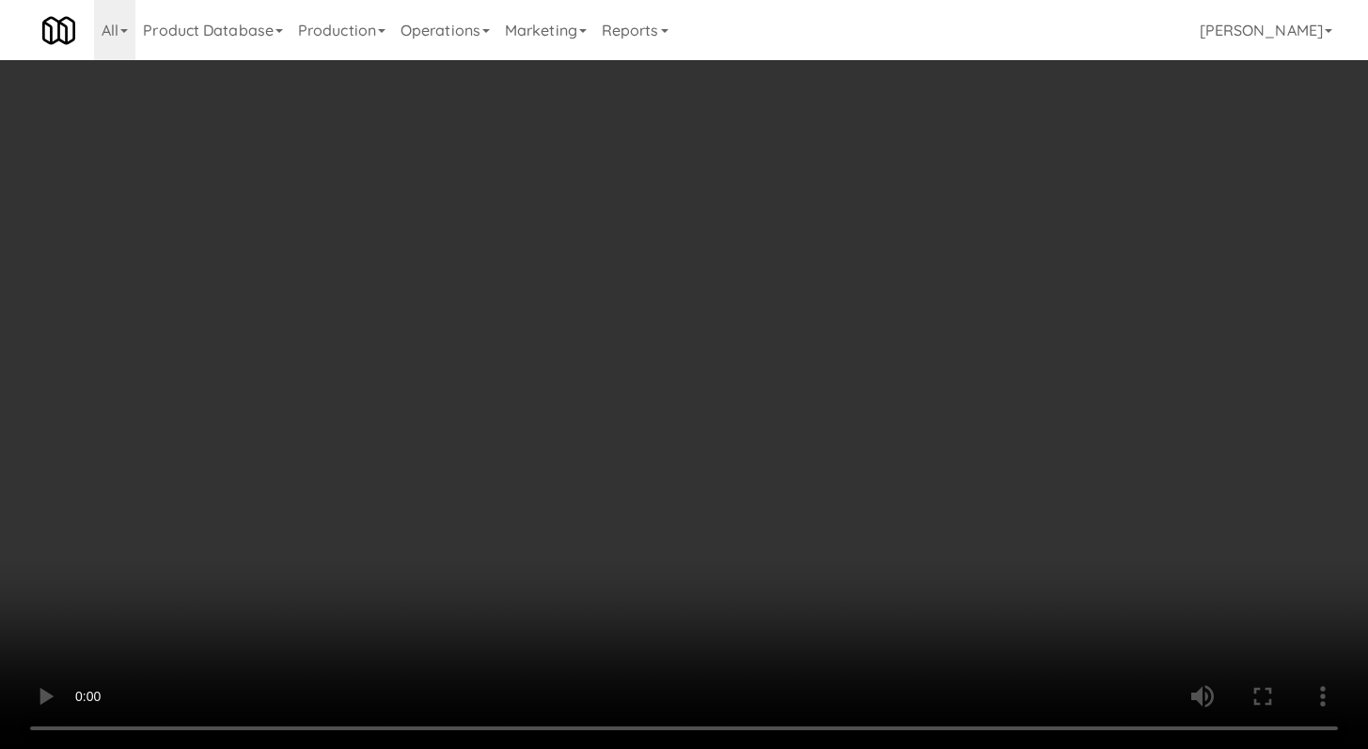
scroll to position [6877, 0]
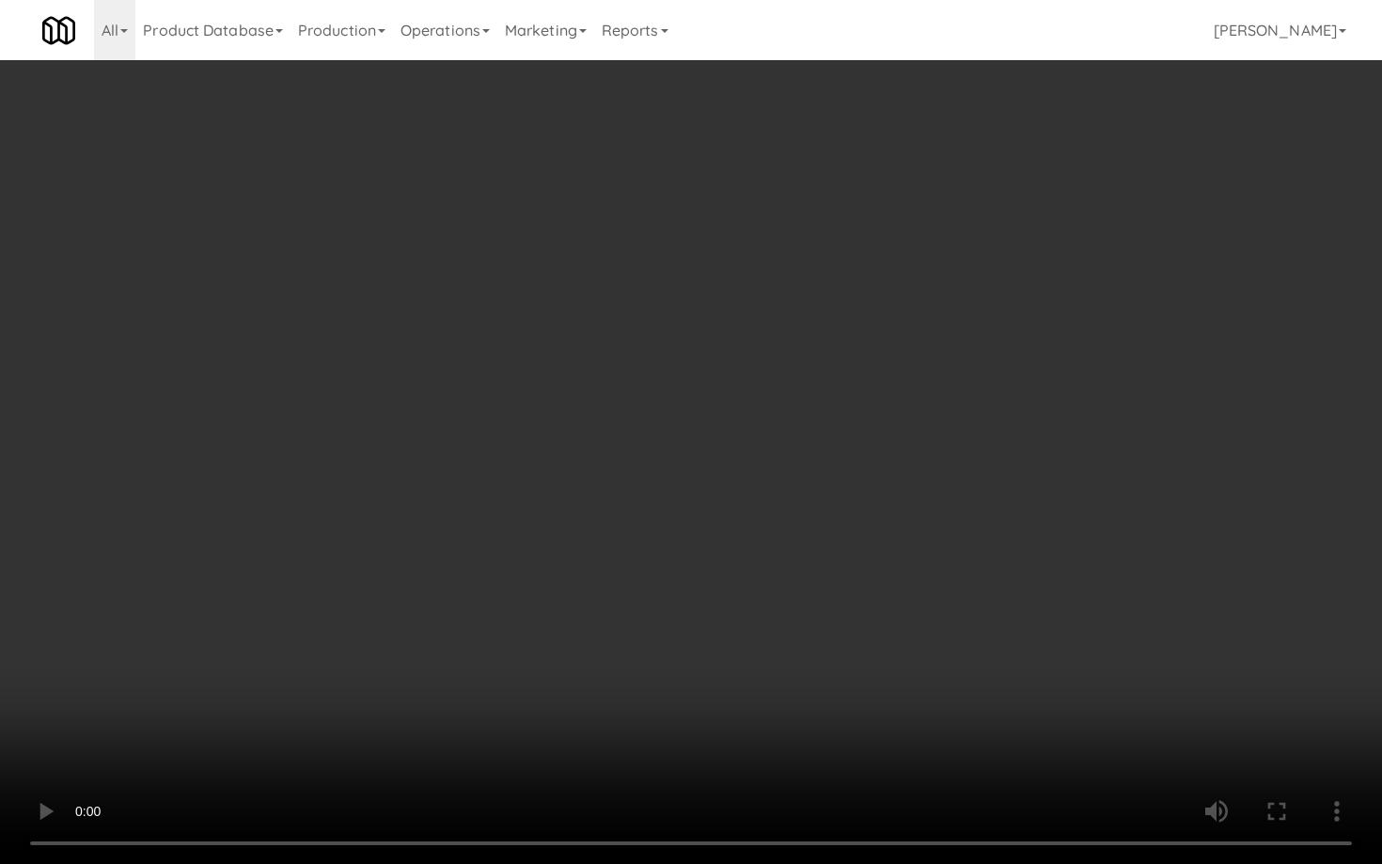
click at [732, 667] on video at bounding box center [691, 432] width 1382 height 864
click at [732, 659] on video at bounding box center [691, 432] width 1382 height 864
click at [744, 641] on video at bounding box center [691, 432] width 1382 height 864
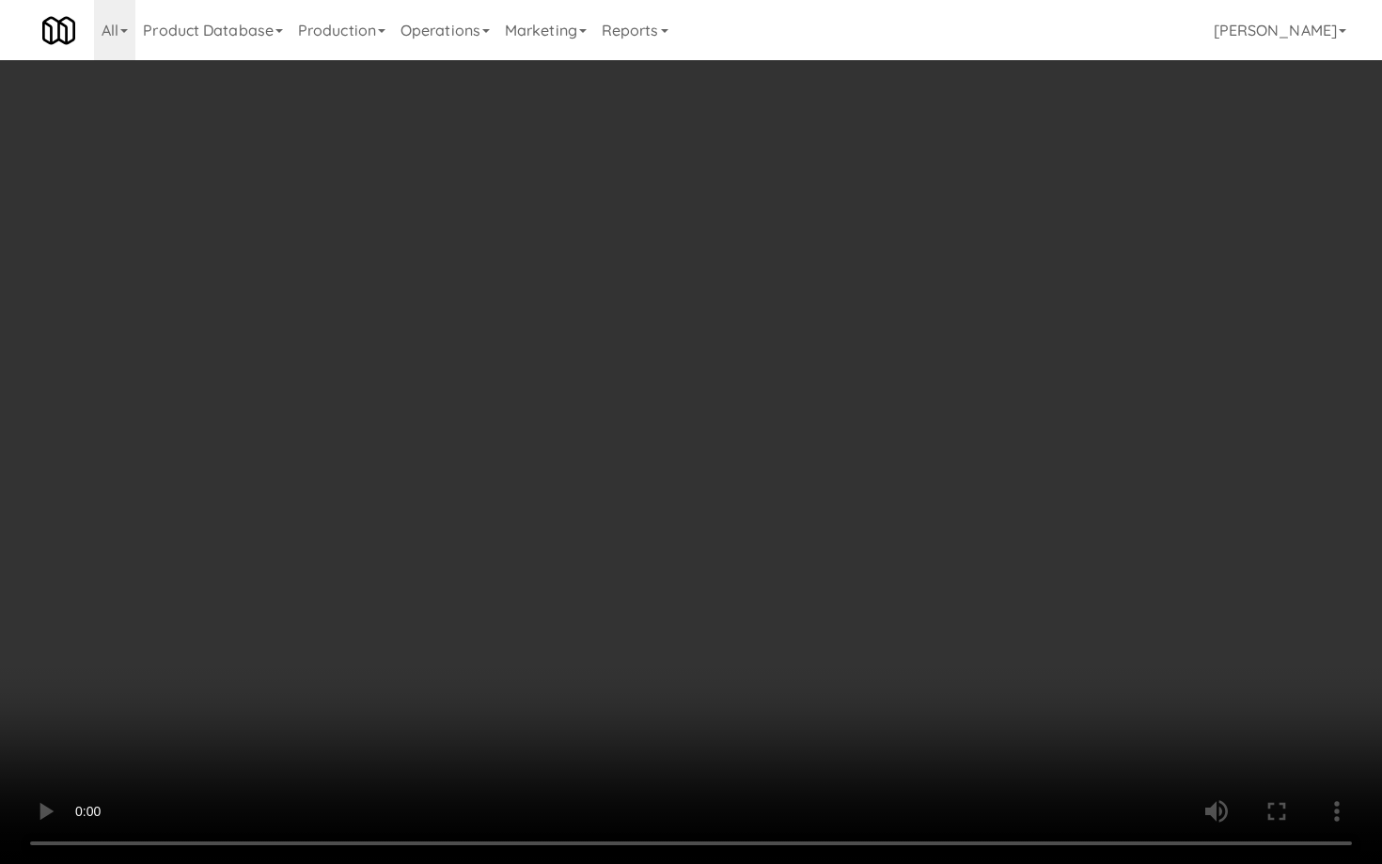
click at [744, 641] on video at bounding box center [691, 432] width 1382 height 864
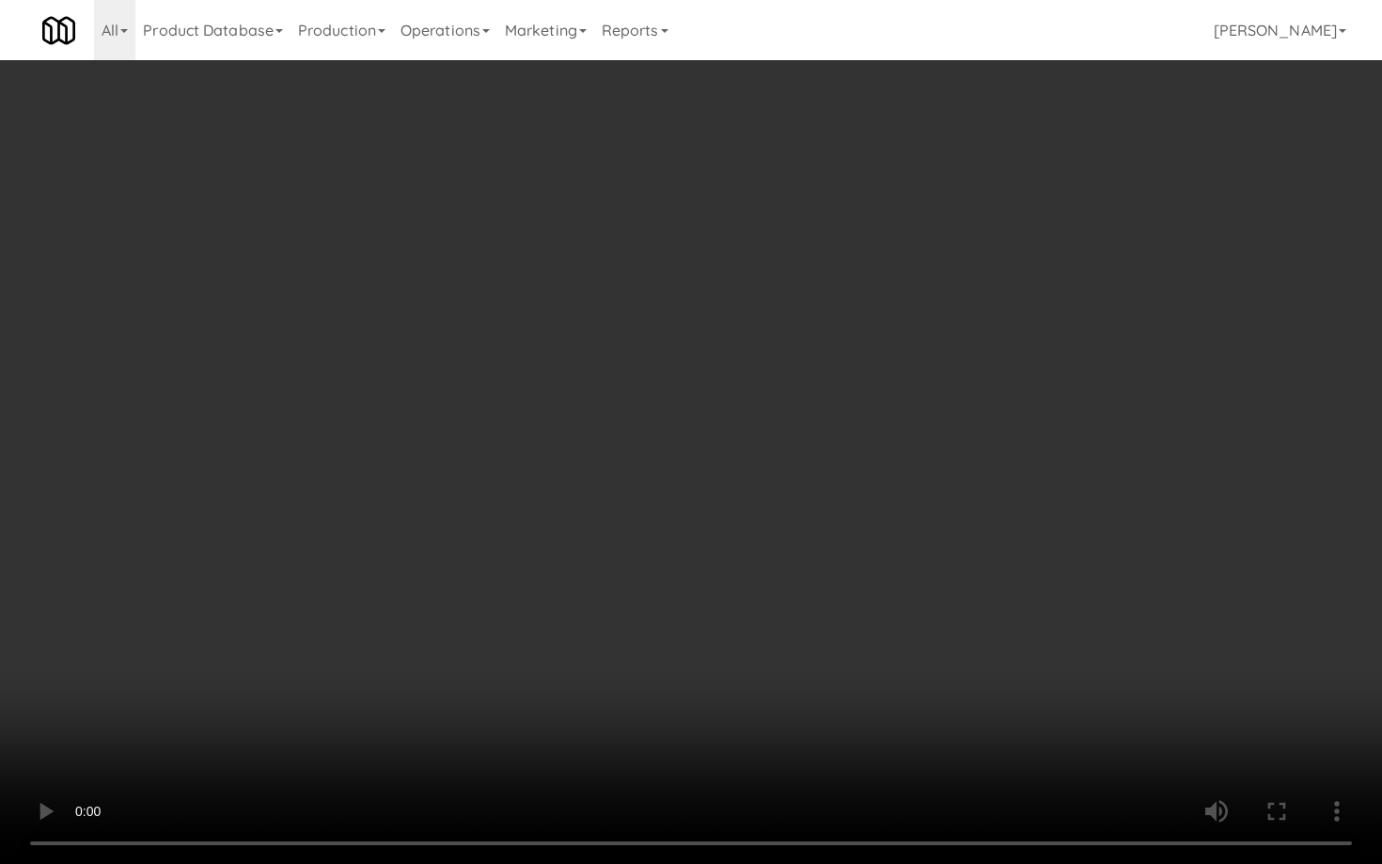
click at [744, 641] on video at bounding box center [691, 432] width 1382 height 864
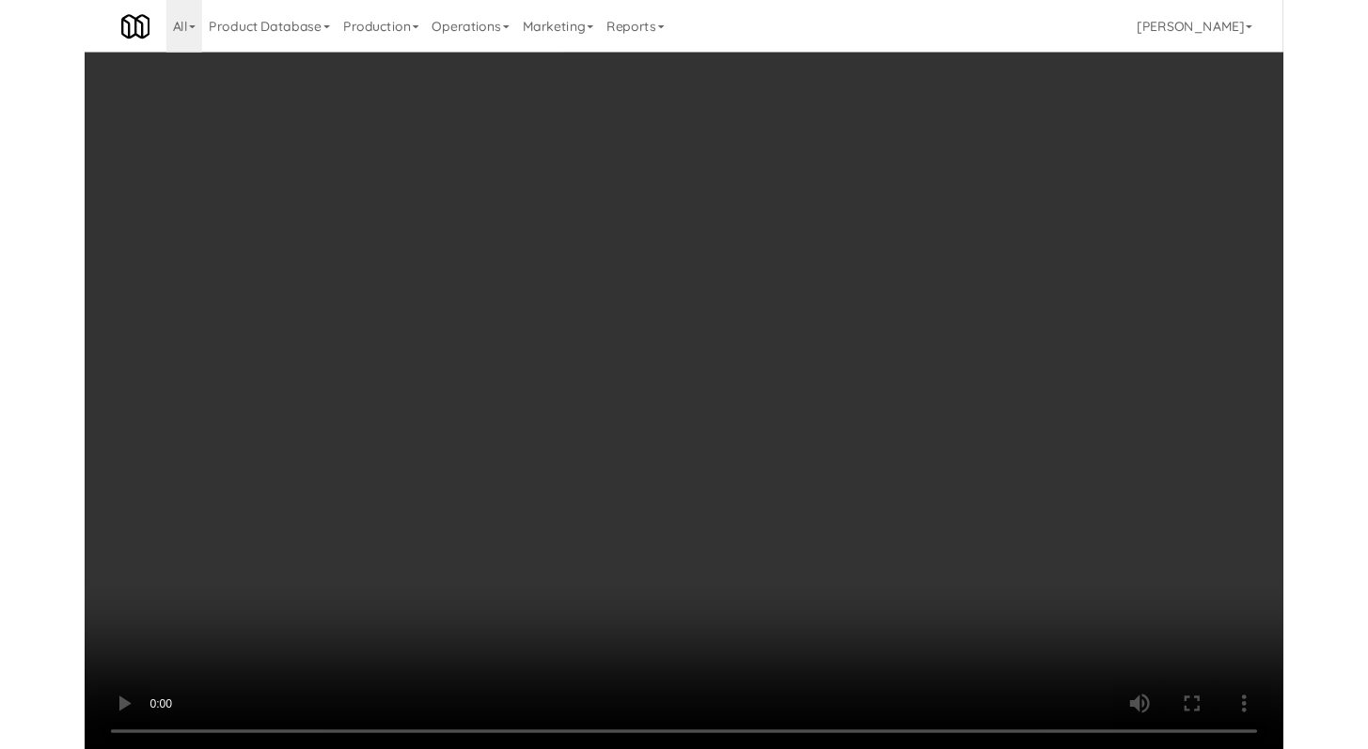
scroll to position [6900, 0]
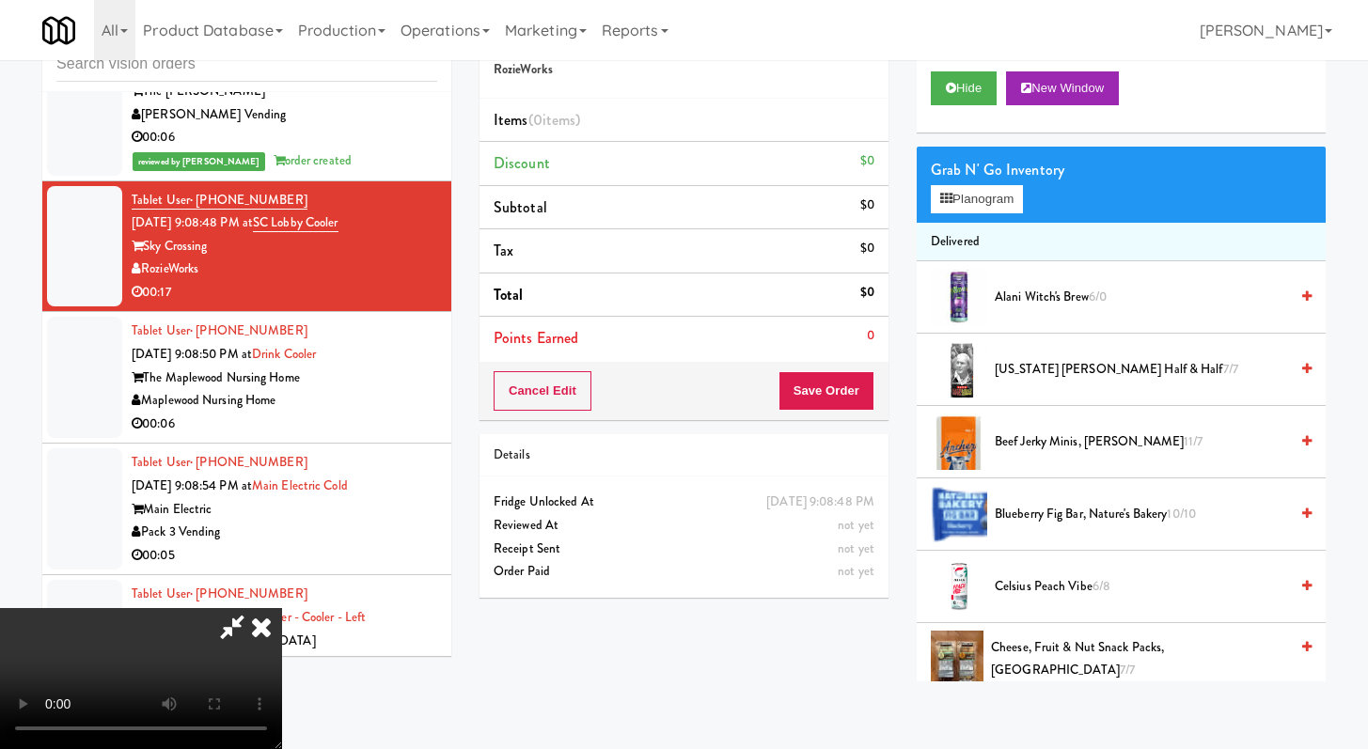
click at [282, 608] on icon at bounding box center [261, 627] width 41 height 38
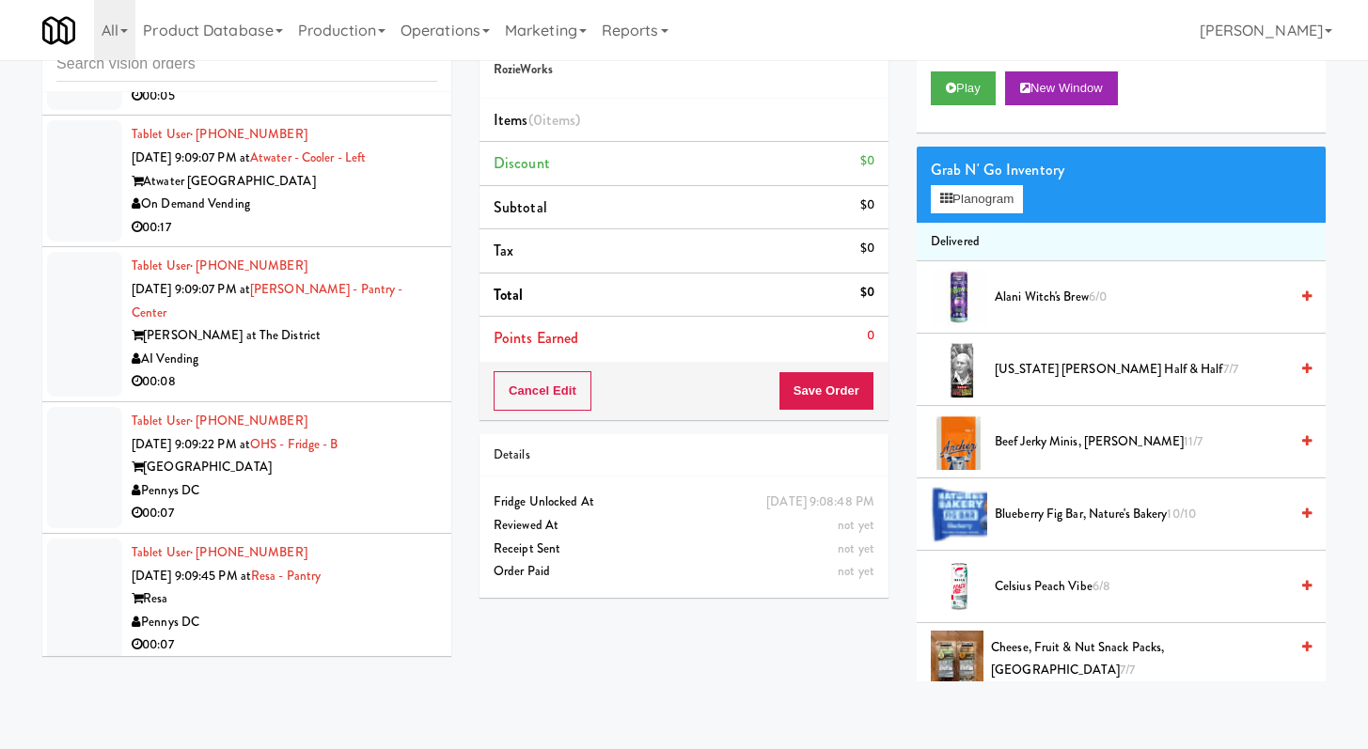
scroll to position [7636, 0]
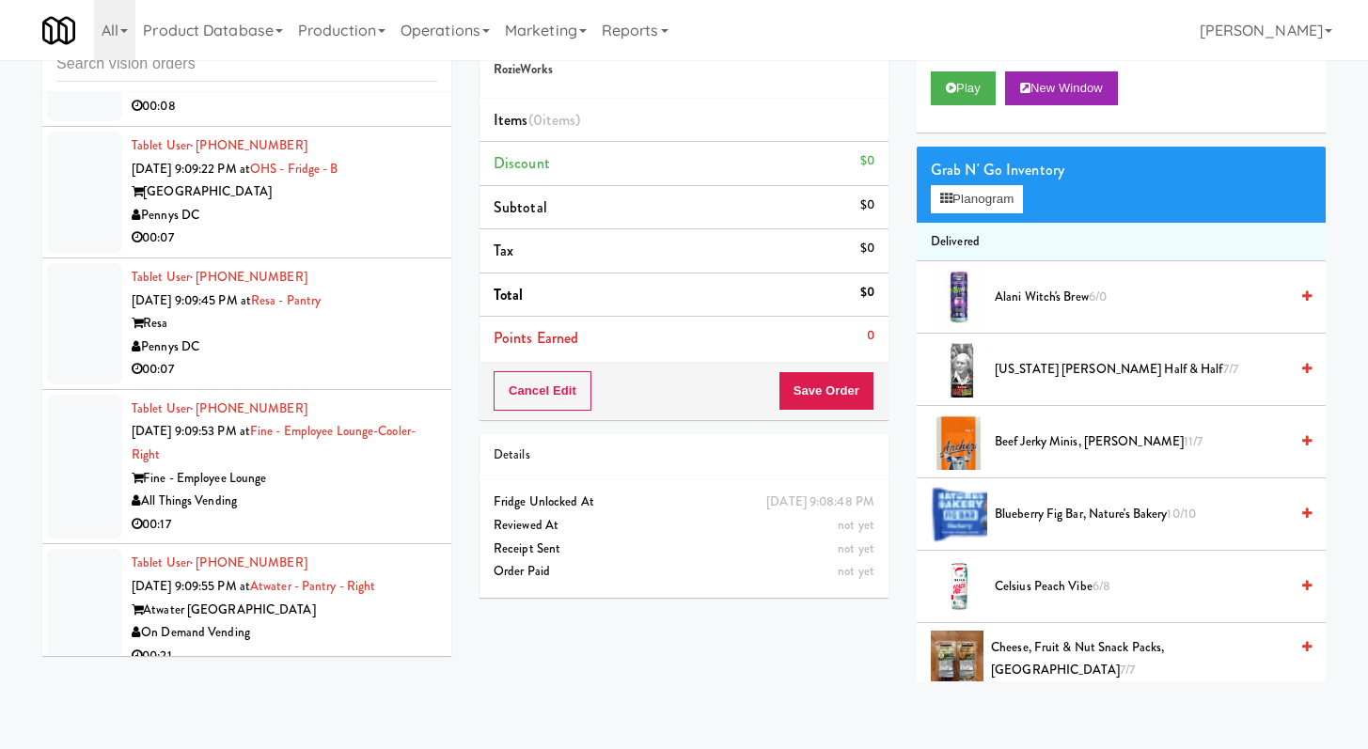
click at [273, 250] on div "00:07" at bounding box center [285, 239] width 306 height 24
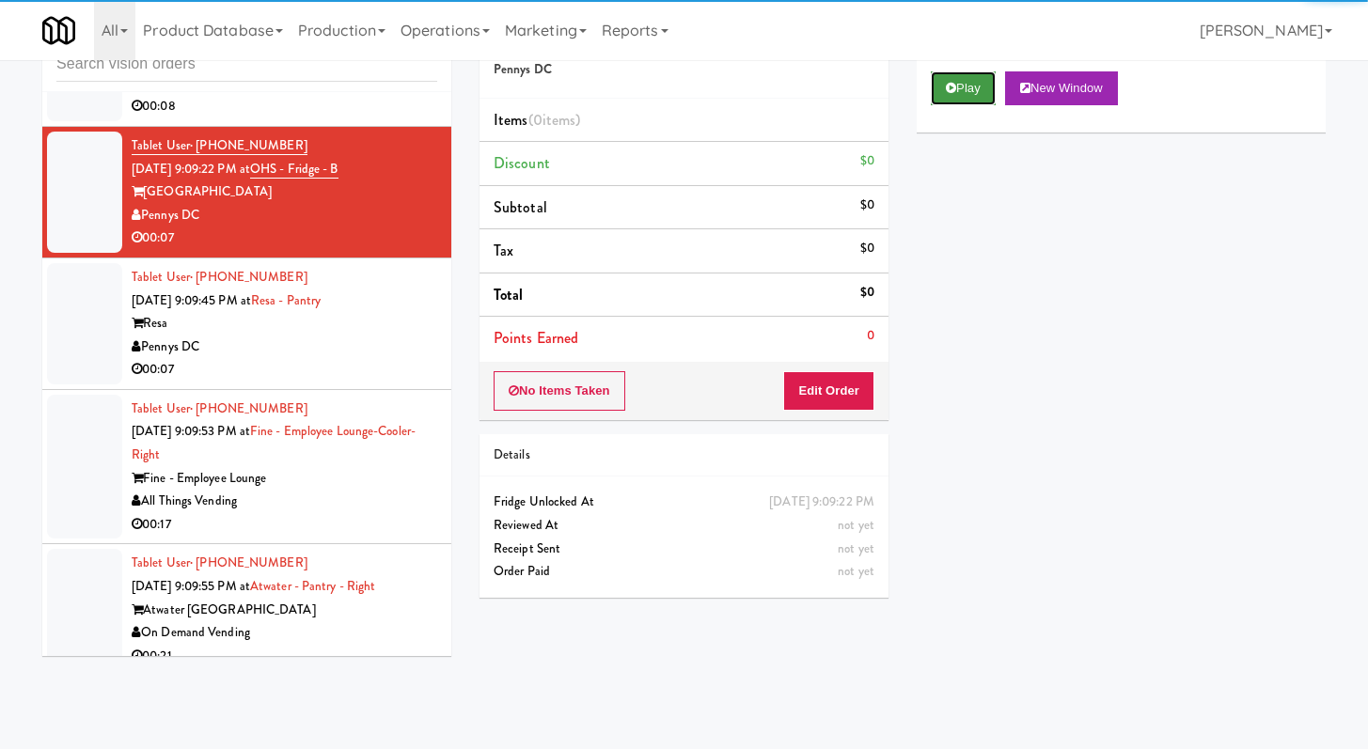
click at [936, 89] on button "Play" at bounding box center [963, 88] width 65 height 34
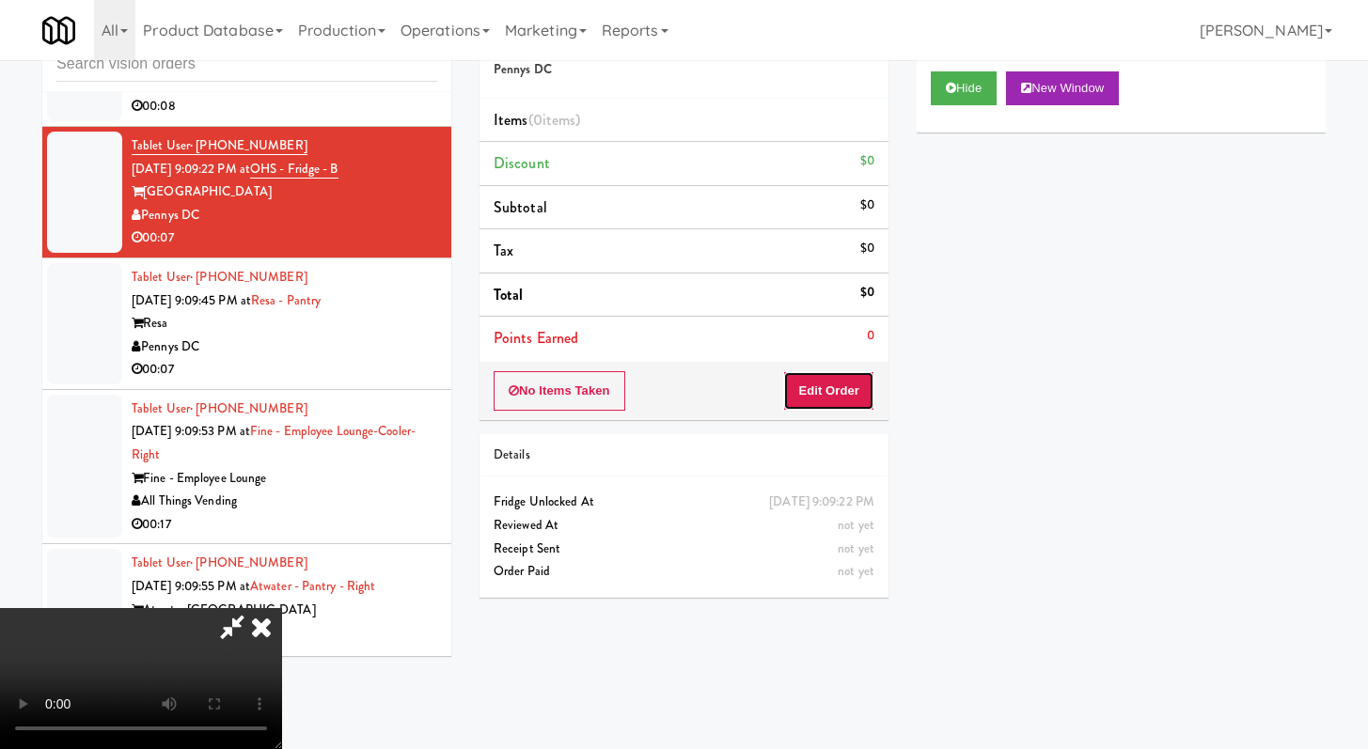
click at [812, 386] on button "Edit Order" at bounding box center [828, 390] width 91 height 39
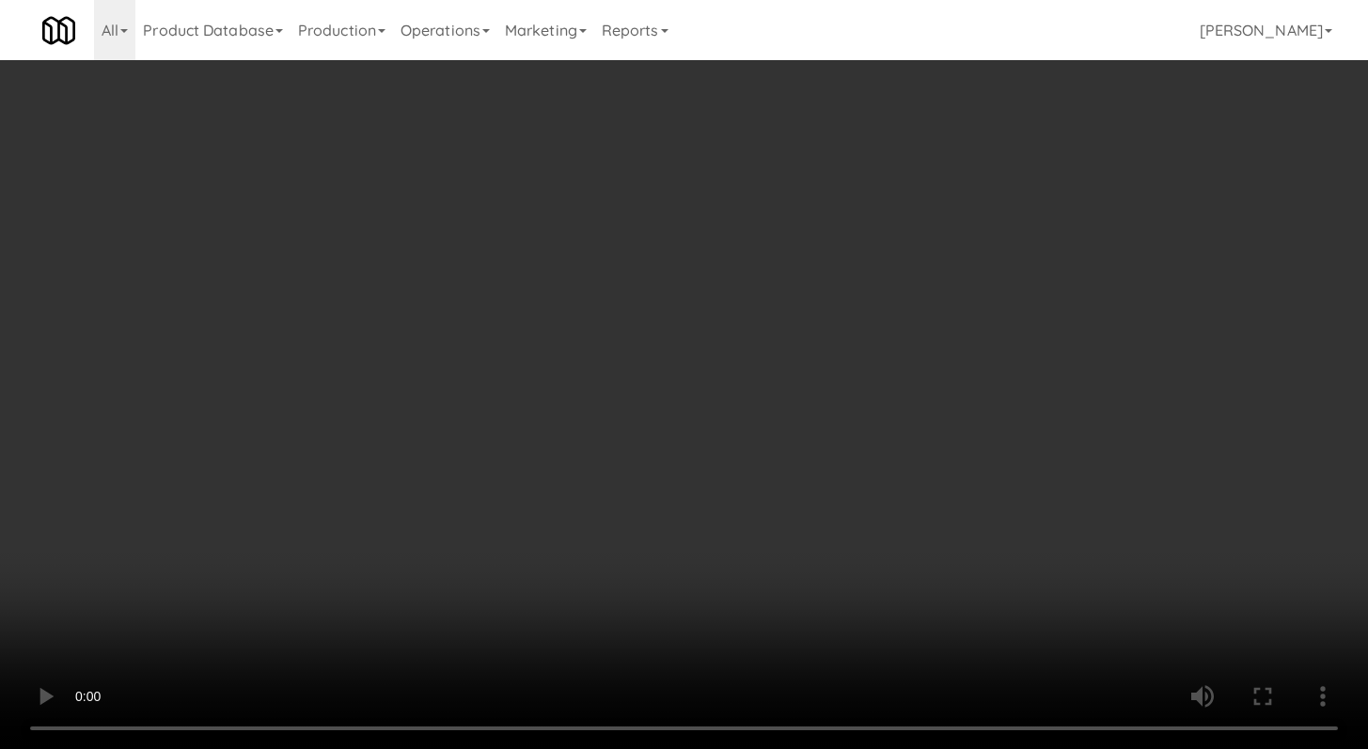
scroll to position [7612, 0]
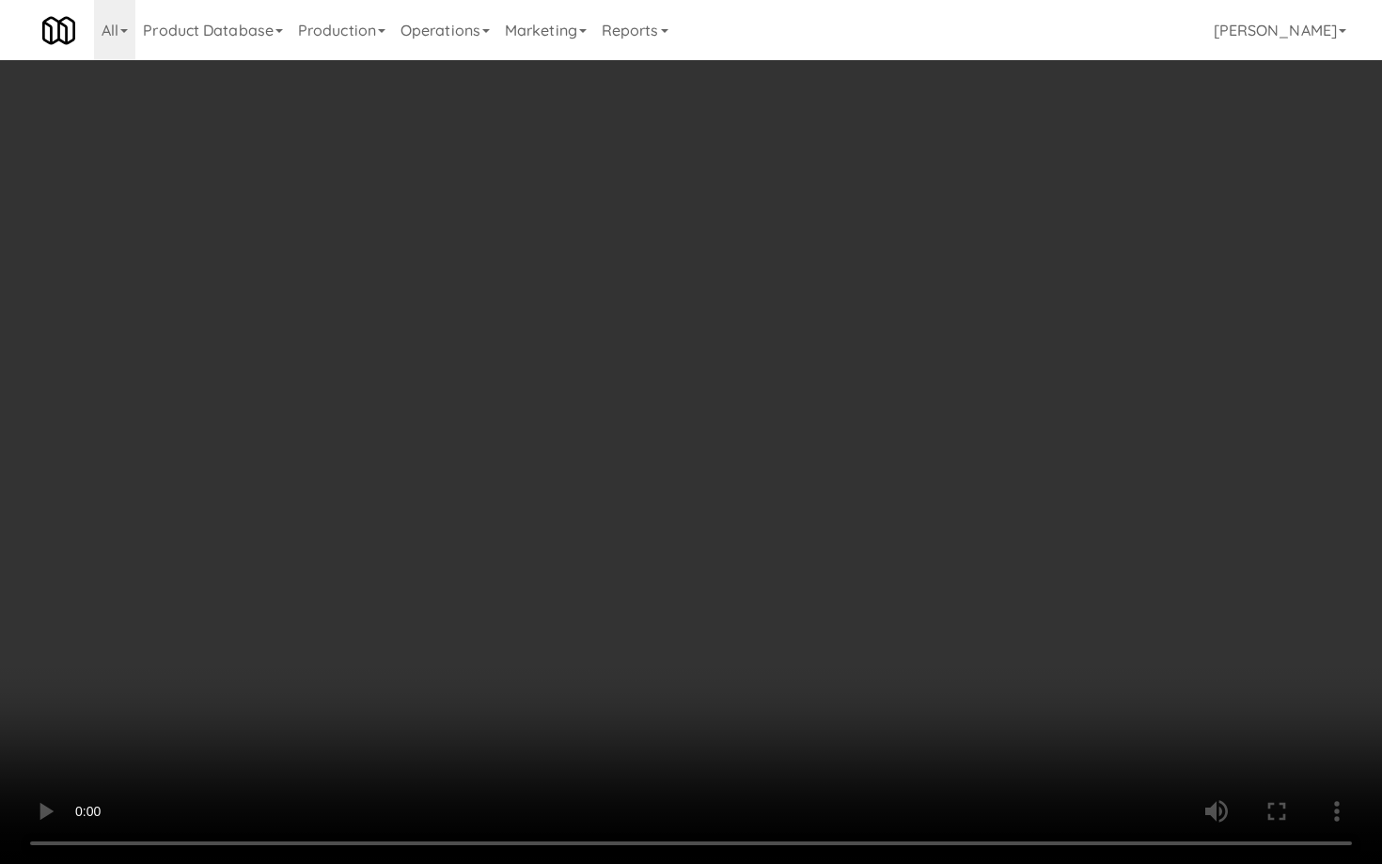
click at [696, 629] on video at bounding box center [691, 432] width 1382 height 864
click at [695, 628] on video at bounding box center [691, 432] width 1382 height 864
click at [696, 624] on video at bounding box center [691, 432] width 1382 height 864
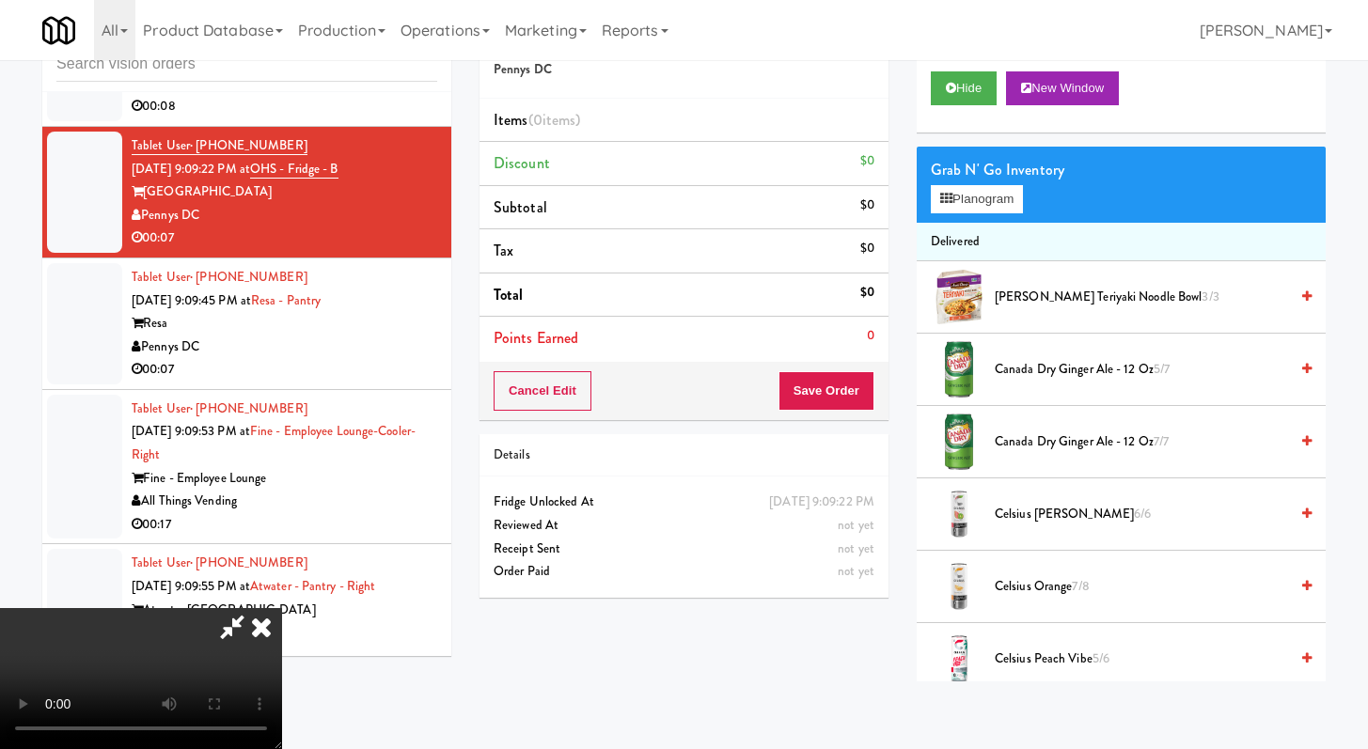
scroll to position [700, 0]
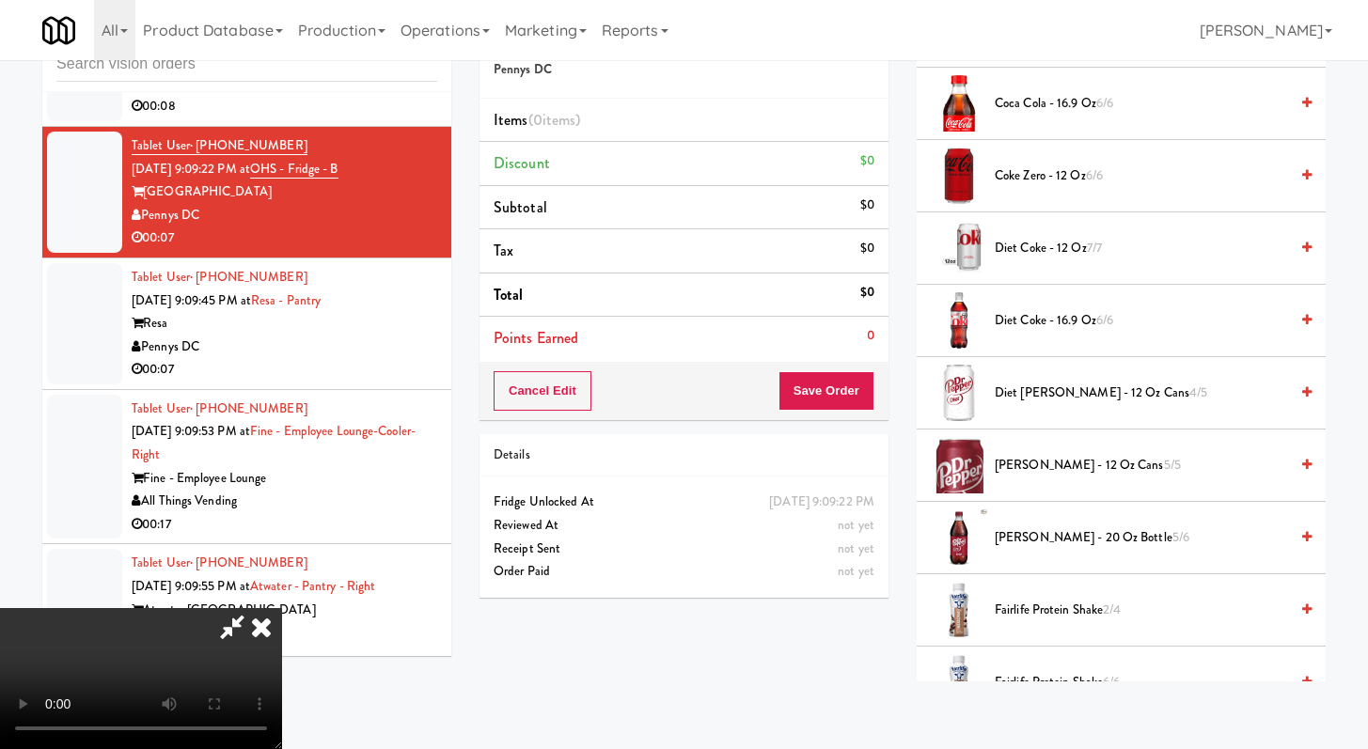
click at [1055, 325] on span "Diet Coke - 16.9 oz 6/6" at bounding box center [1141, 321] width 293 height 24
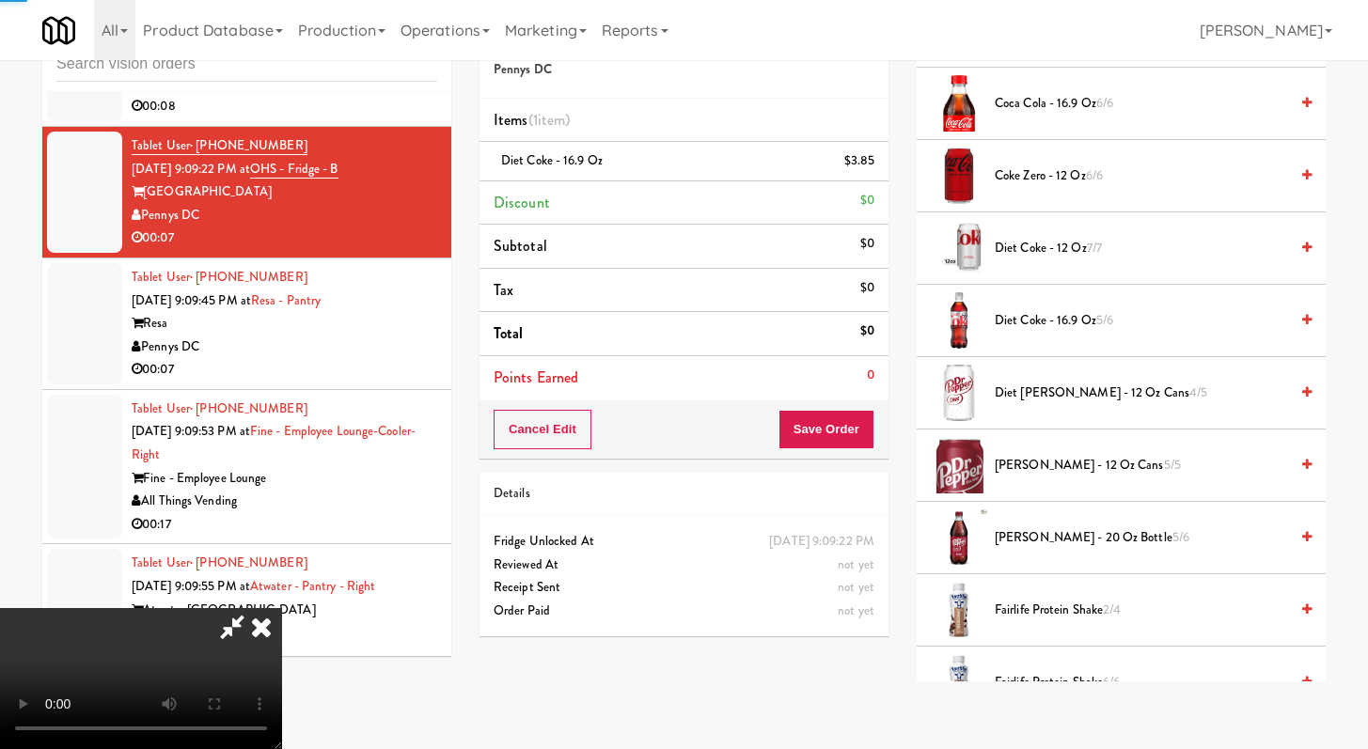
scroll to position [2332, 0]
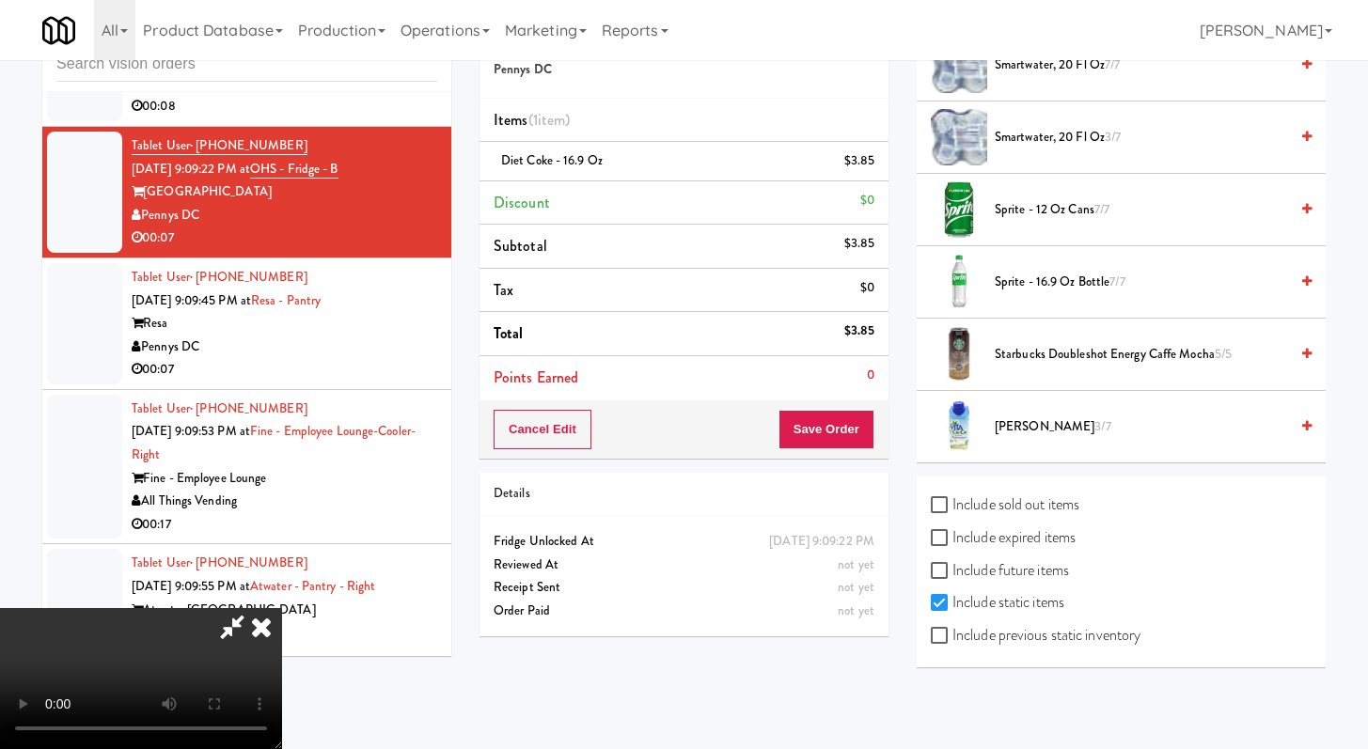
click at [1040, 416] on span "Vita Coco 3/7" at bounding box center [1141, 428] width 293 height 24
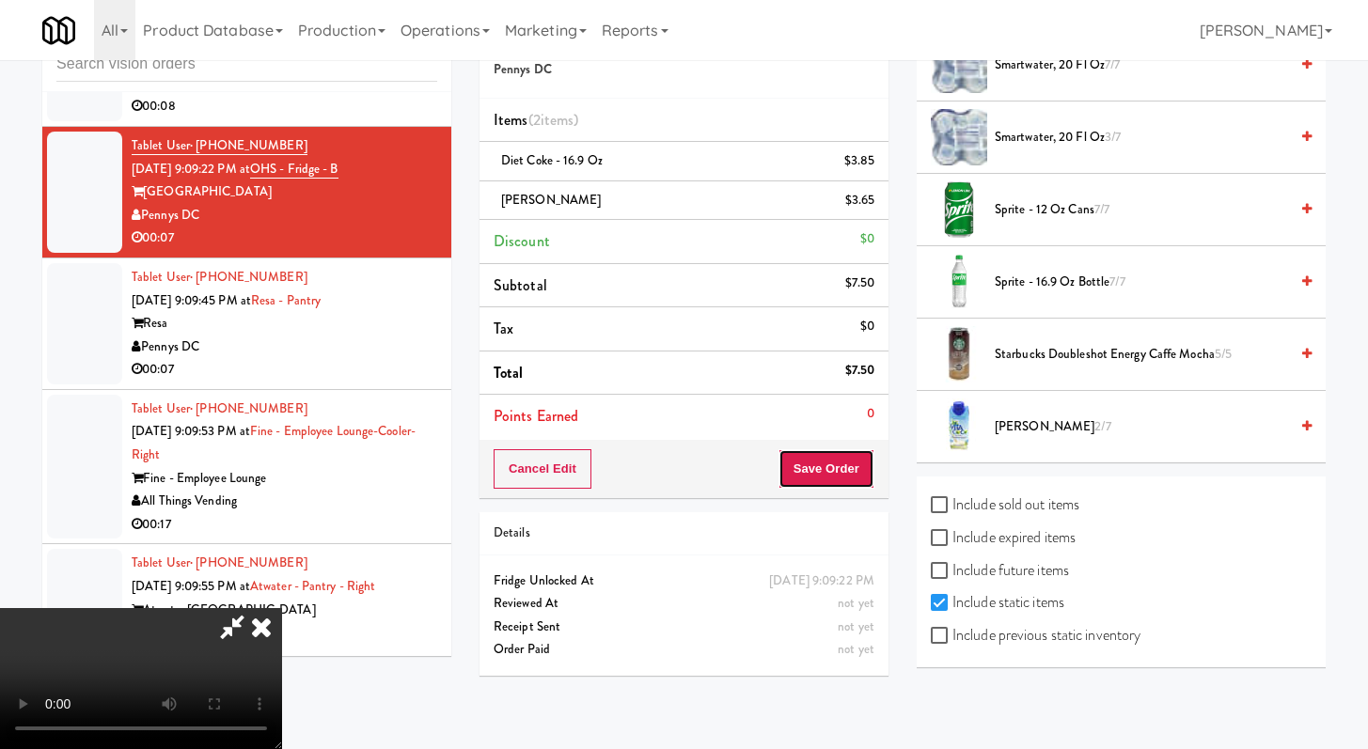
click at [866, 481] on button "Save Order" at bounding box center [827, 468] width 96 height 39
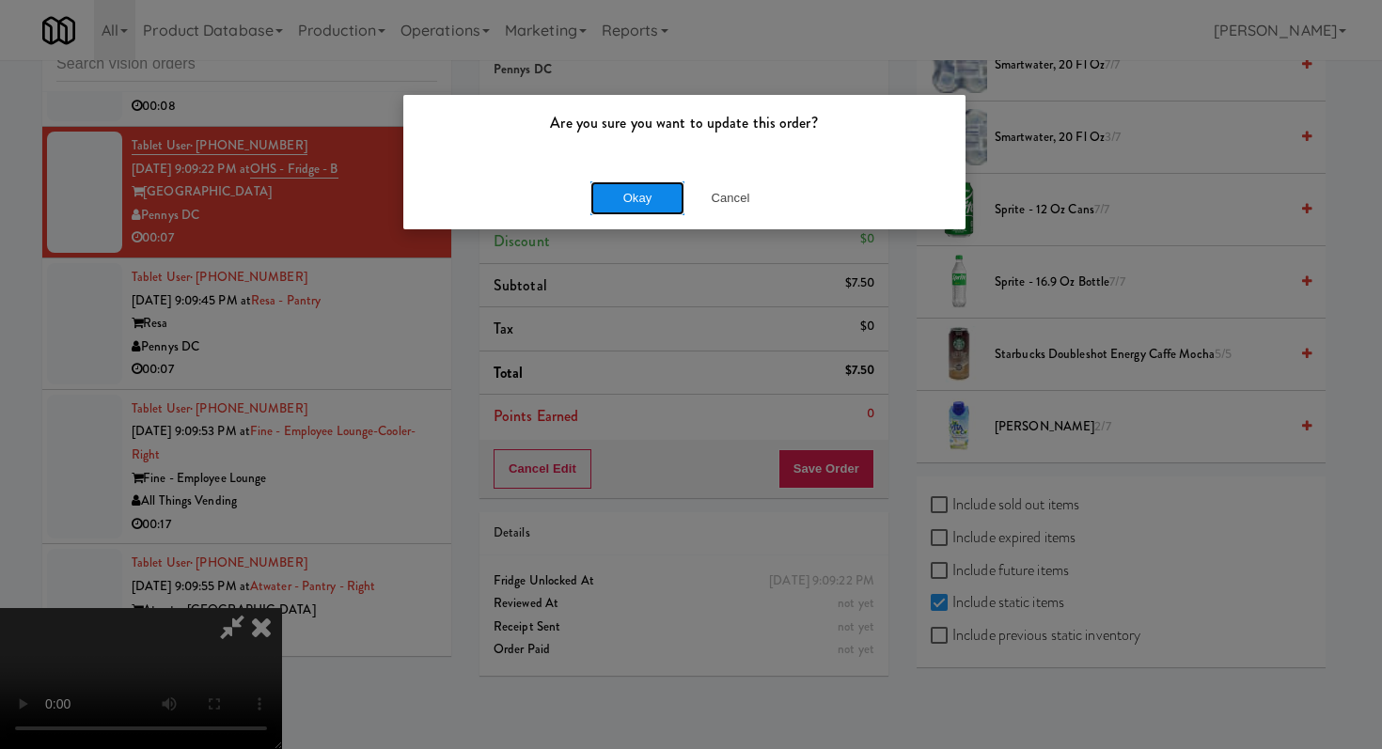
click at [653, 207] on button "Okay" at bounding box center [637, 198] width 94 height 34
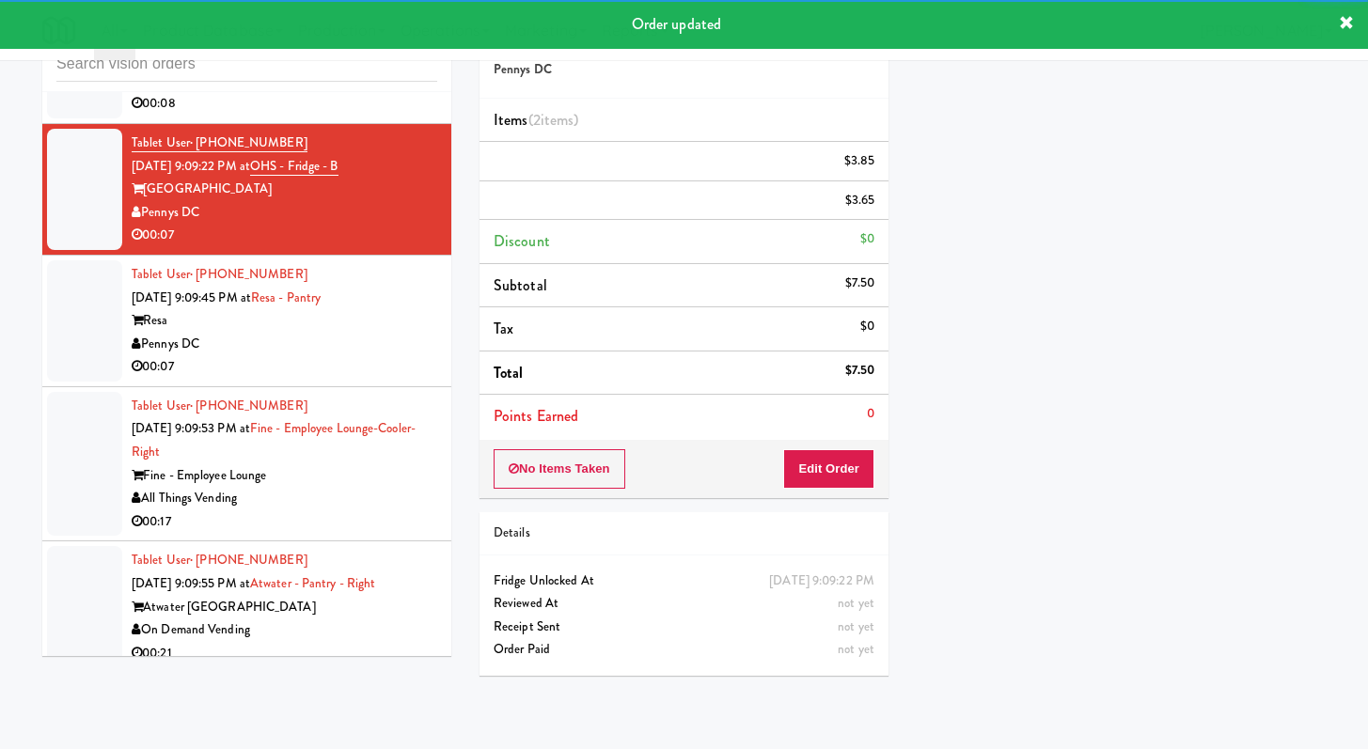
scroll to position [7640, 0]
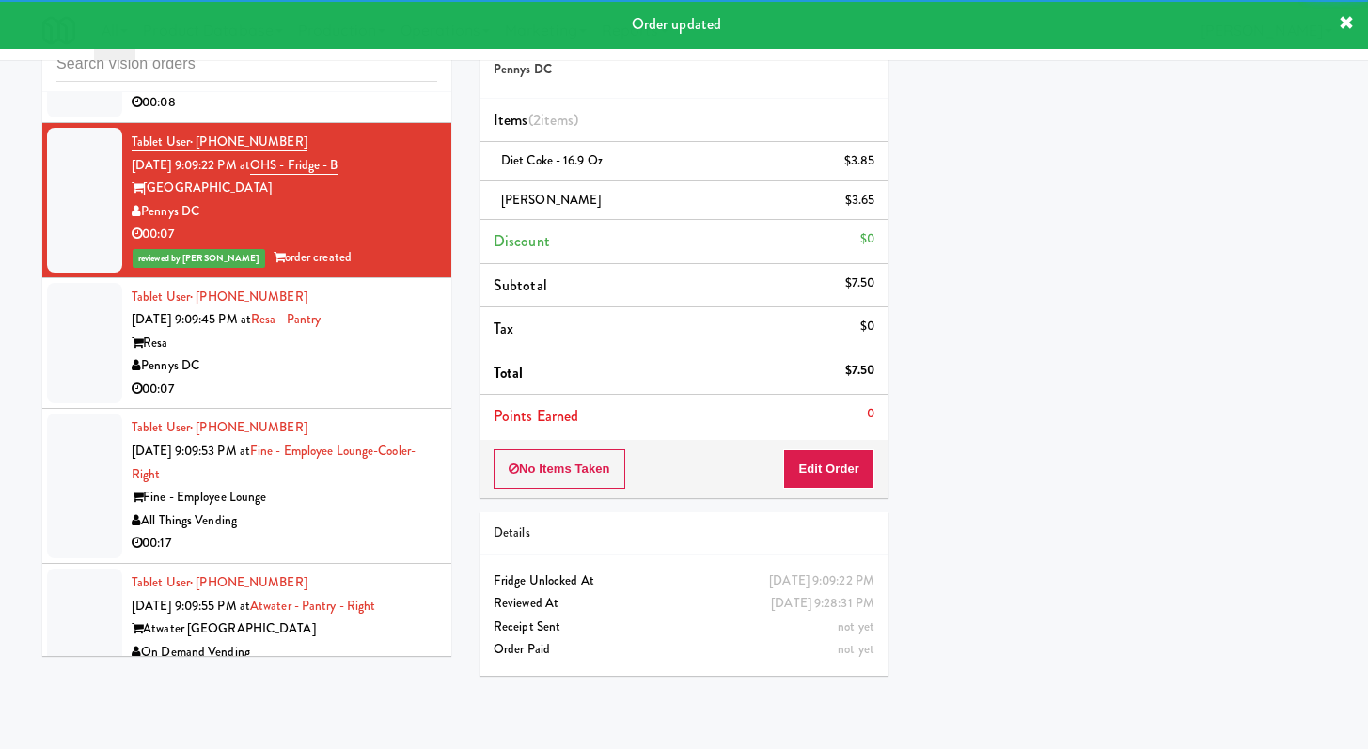
click at [338, 401] on div "00:07" at bounding box center [285, 390] width 306 height 24
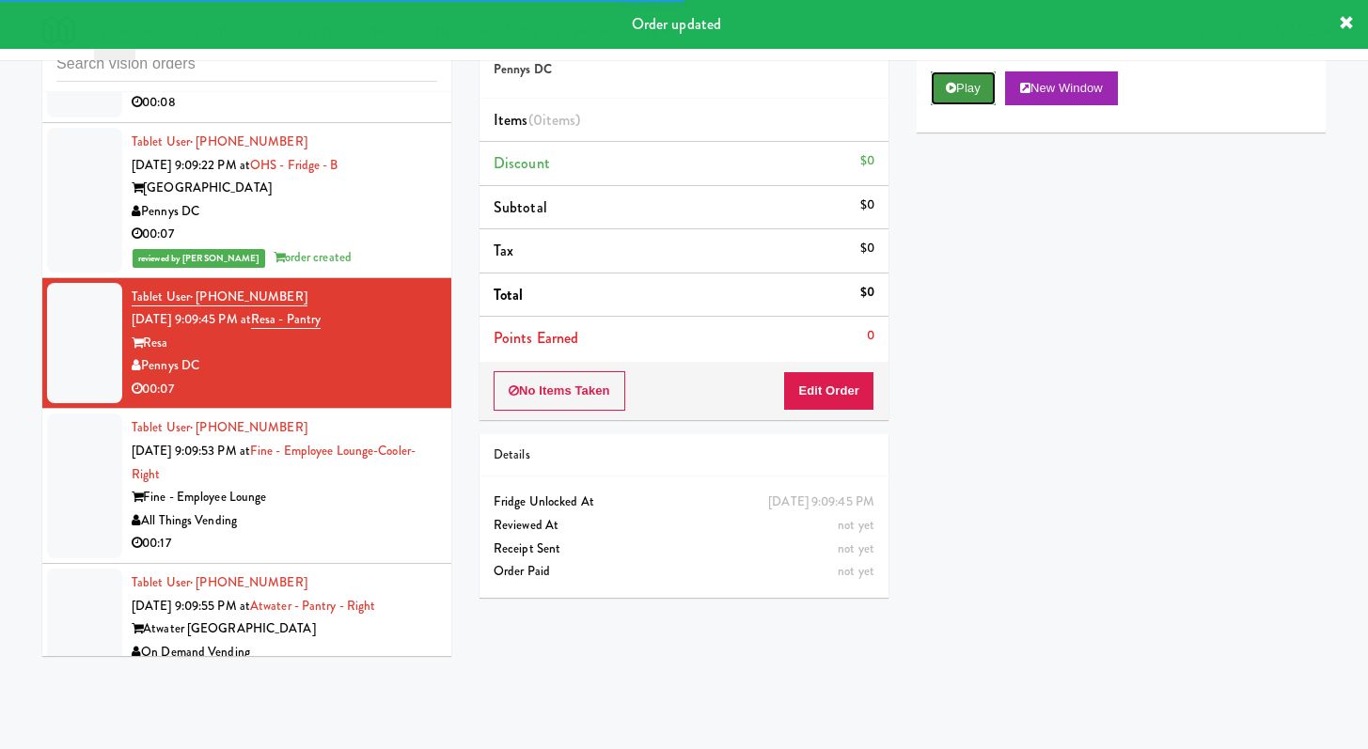
click at [958, 92] on button "Play" at bounding box center [963, 88] width 65 height 34
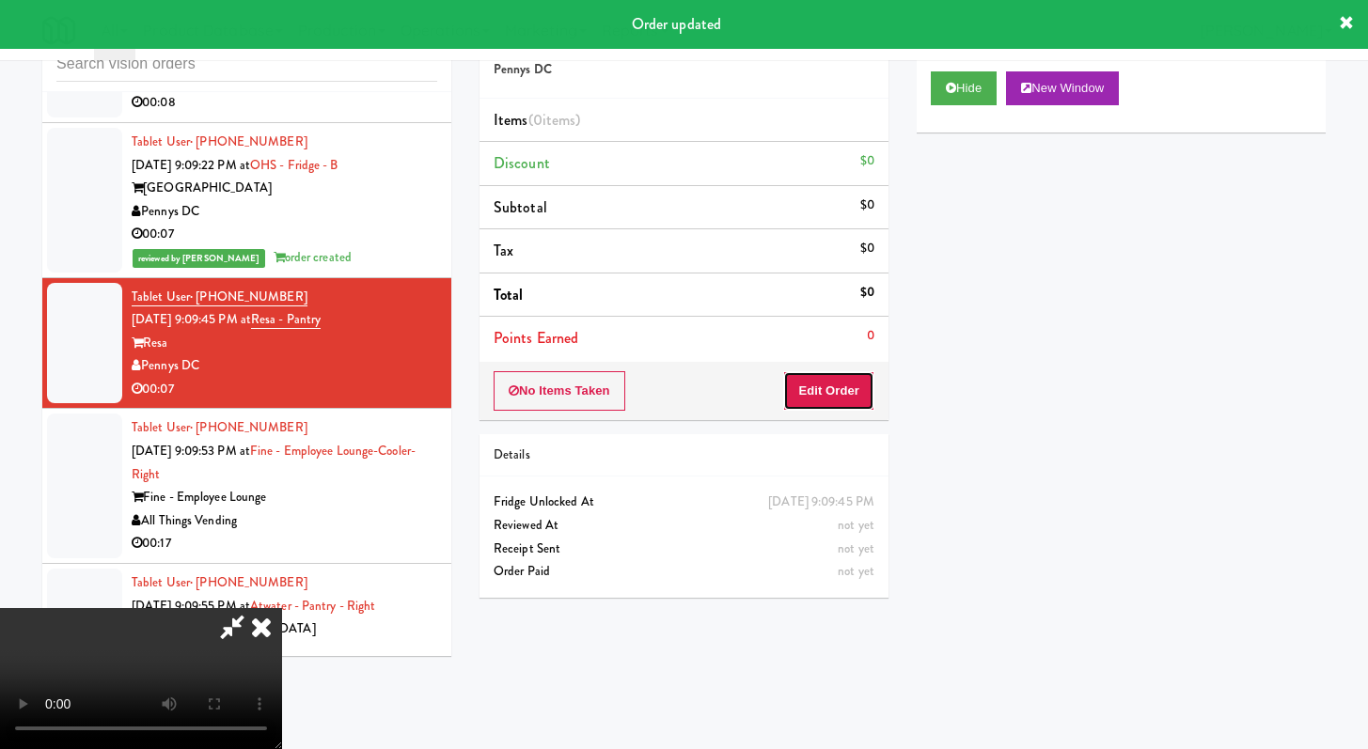
click at [858, 387] on button "Edit Order" at bounding box center [828, 390] width 91 height 39
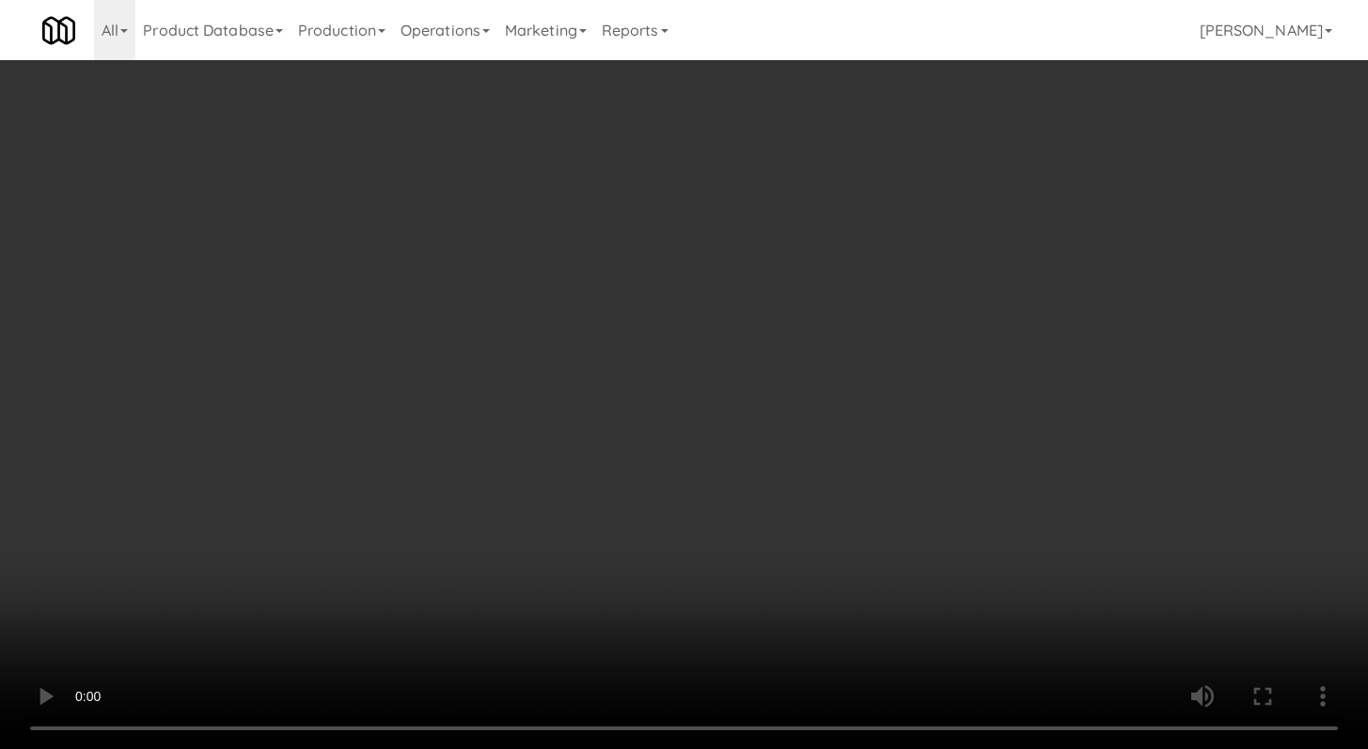
scroll to position [7616, 0]
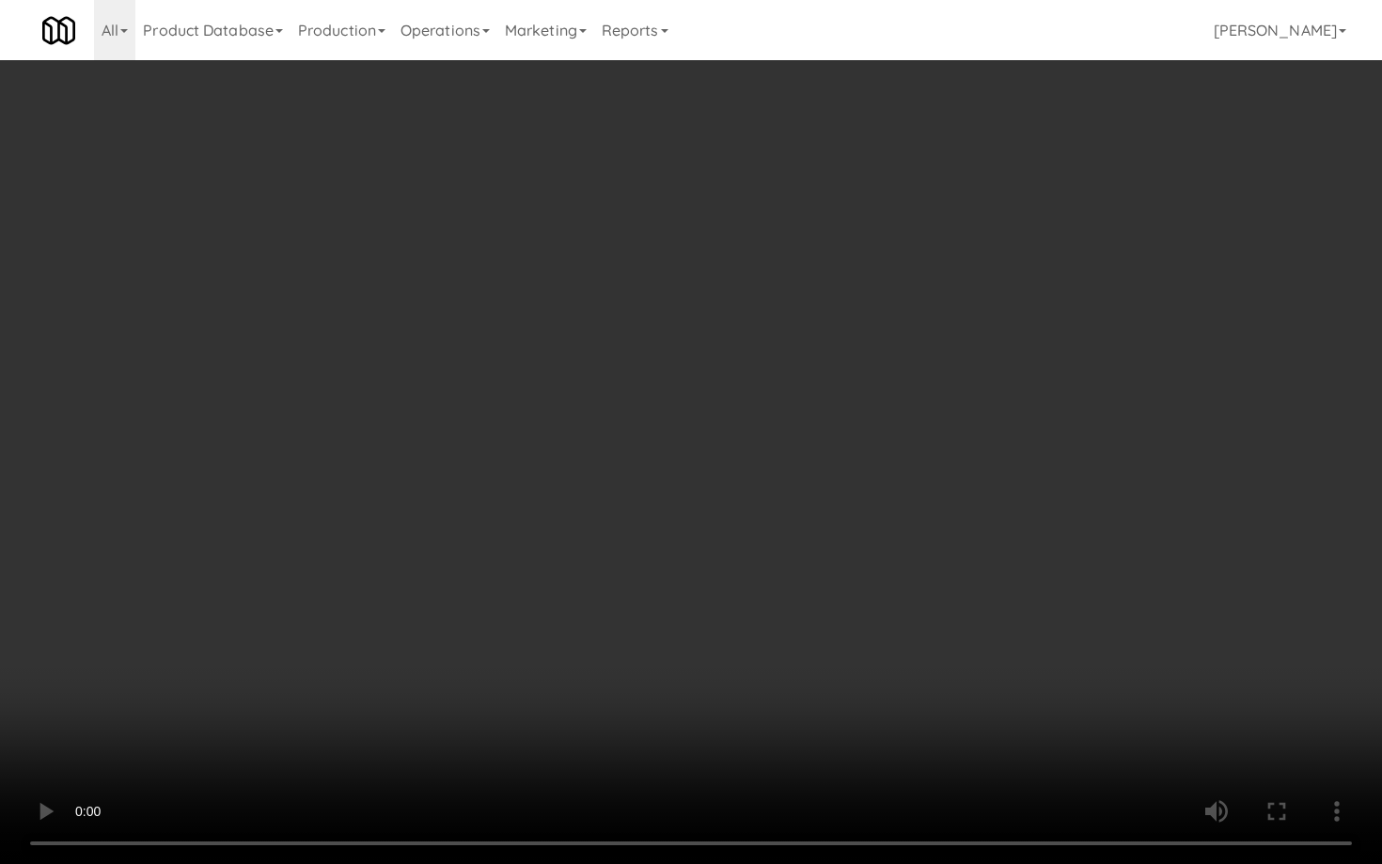
click at [701, 696] on video at bounding box center [691, 432] width 1382 height 864
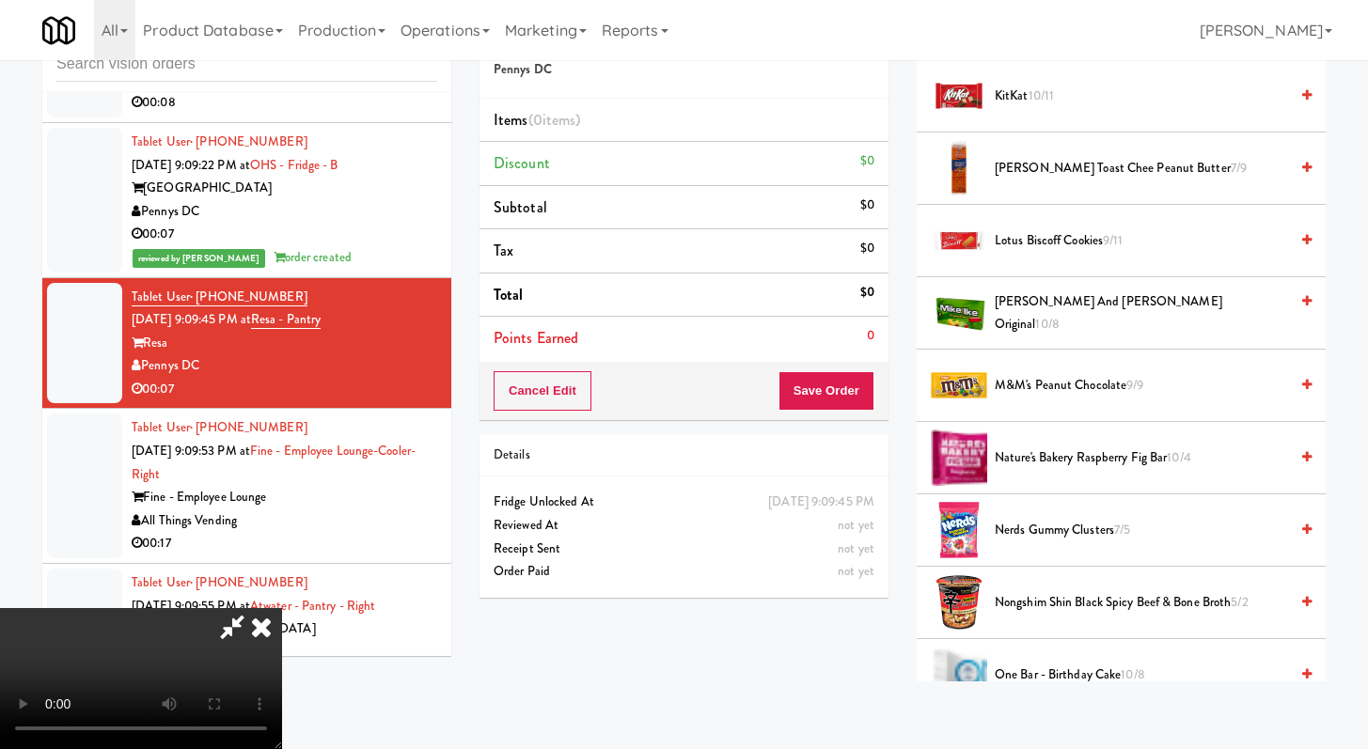
scroll to position [696, 0]
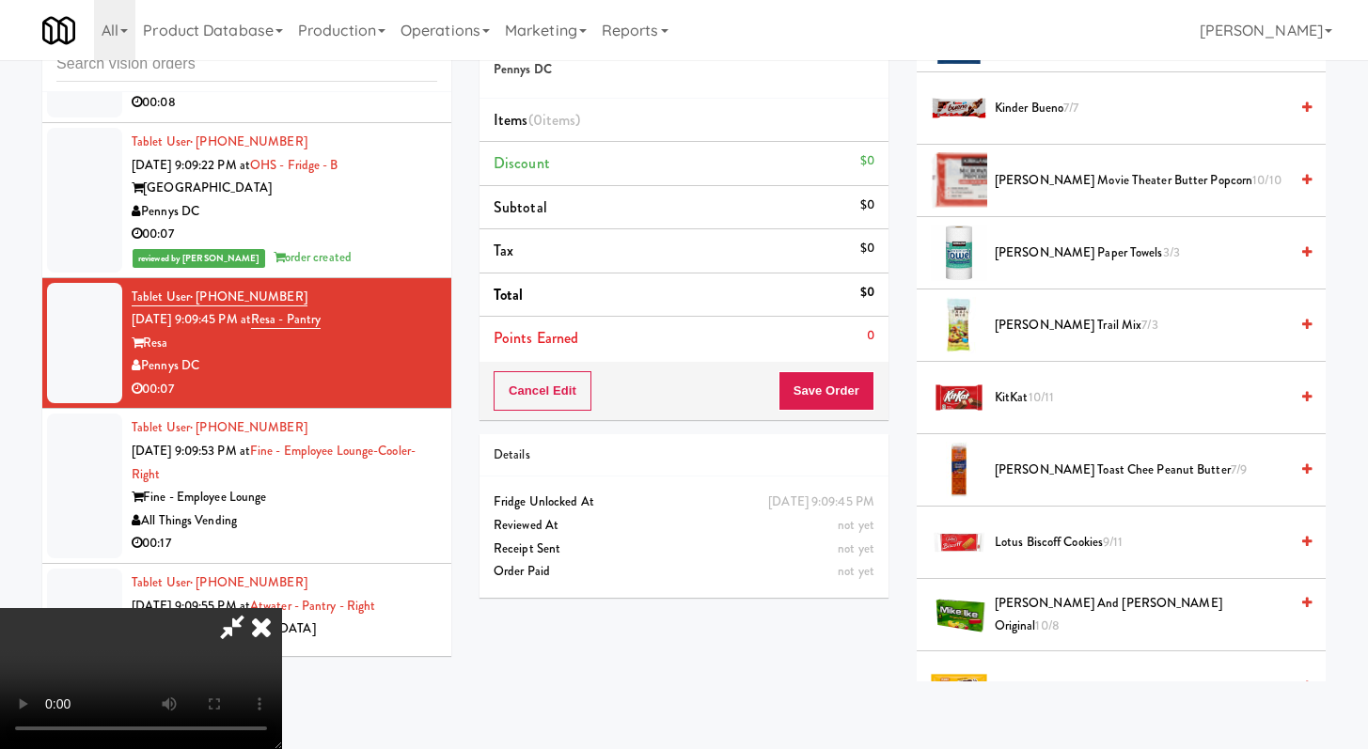
click at [1052, 331] on span "[PERSON_NAME] Trail Mix 7/3" at bounding box center [1141, 326] width 293 height 24
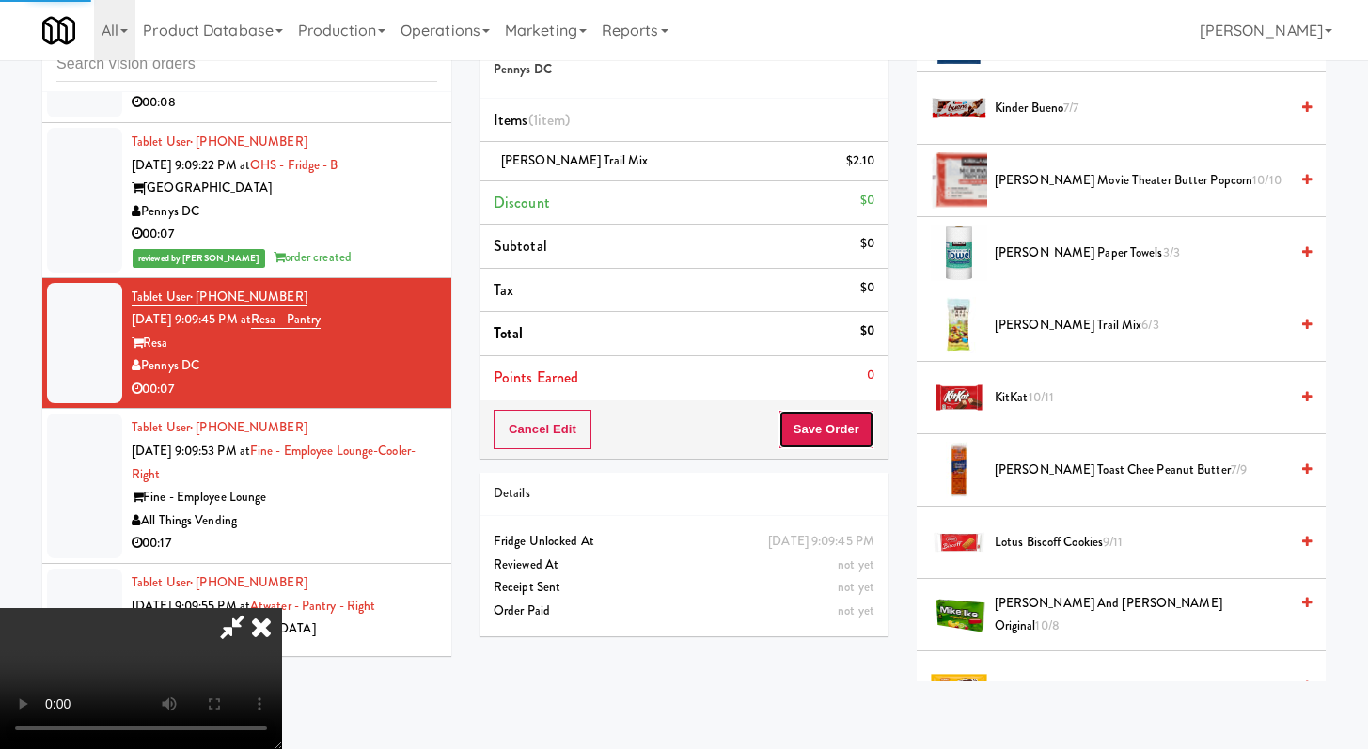
click at [856, 435] on button "Save Order" at bounding box center [827, 429] width 96 height 39
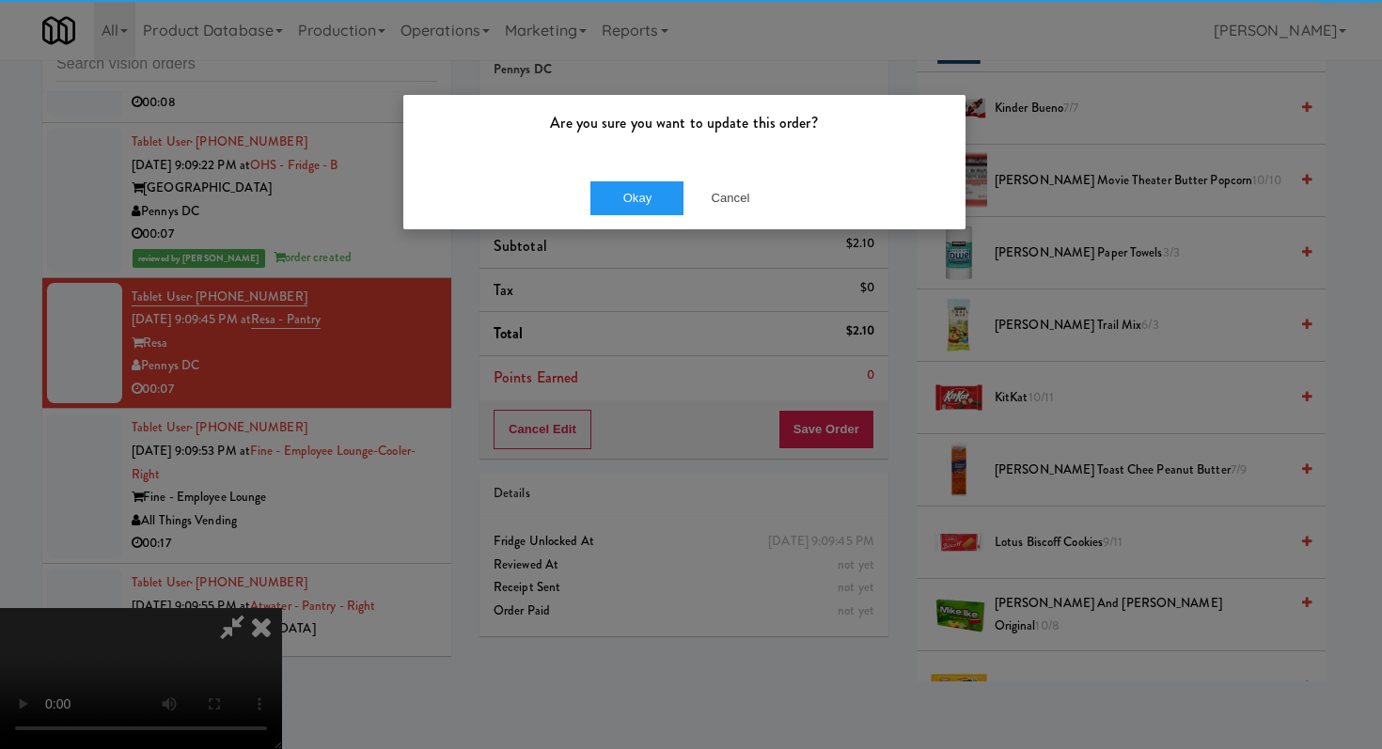
click at [649, 180] on div "Okay Cancel" at bounding box center [684, 197] width 562 height 63
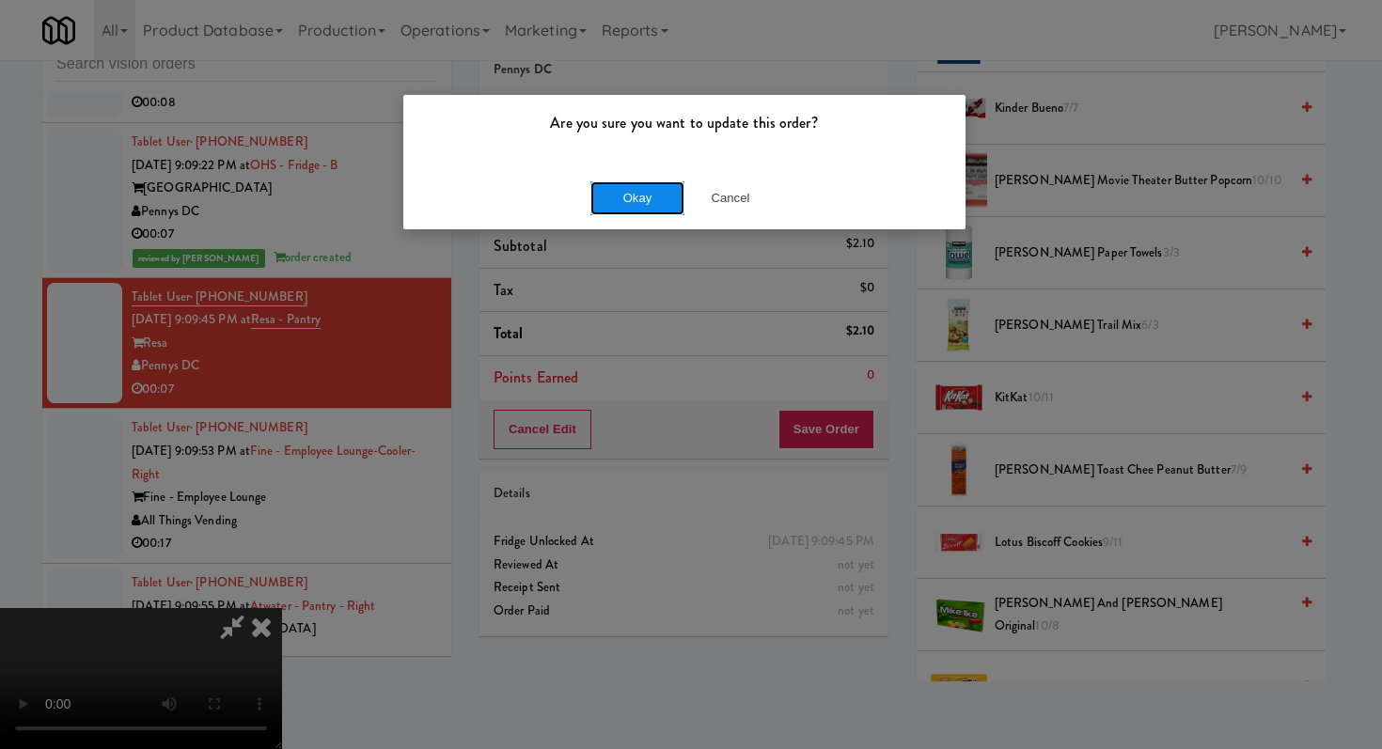
click at [633, 197] on button "Okay" at bounding box center [637, 198] width 94 height 34
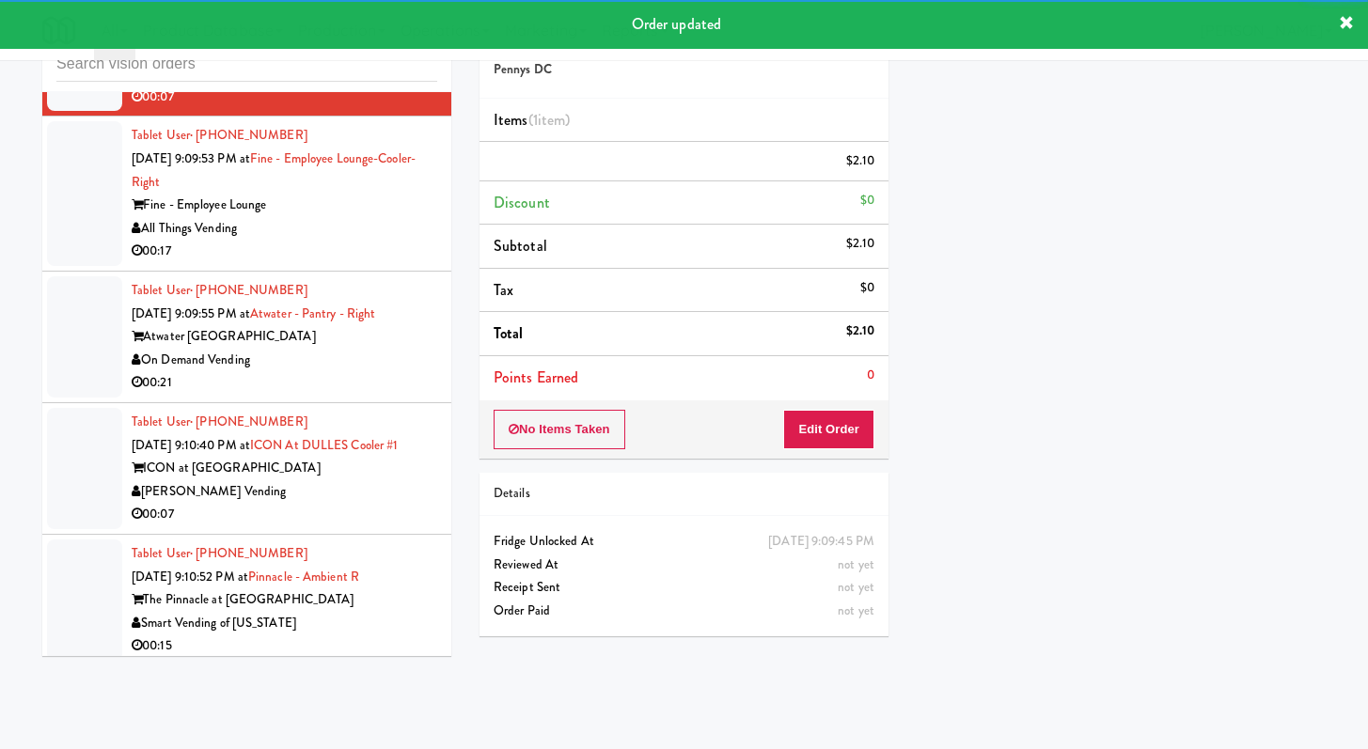
scroll to position [7939, 0]
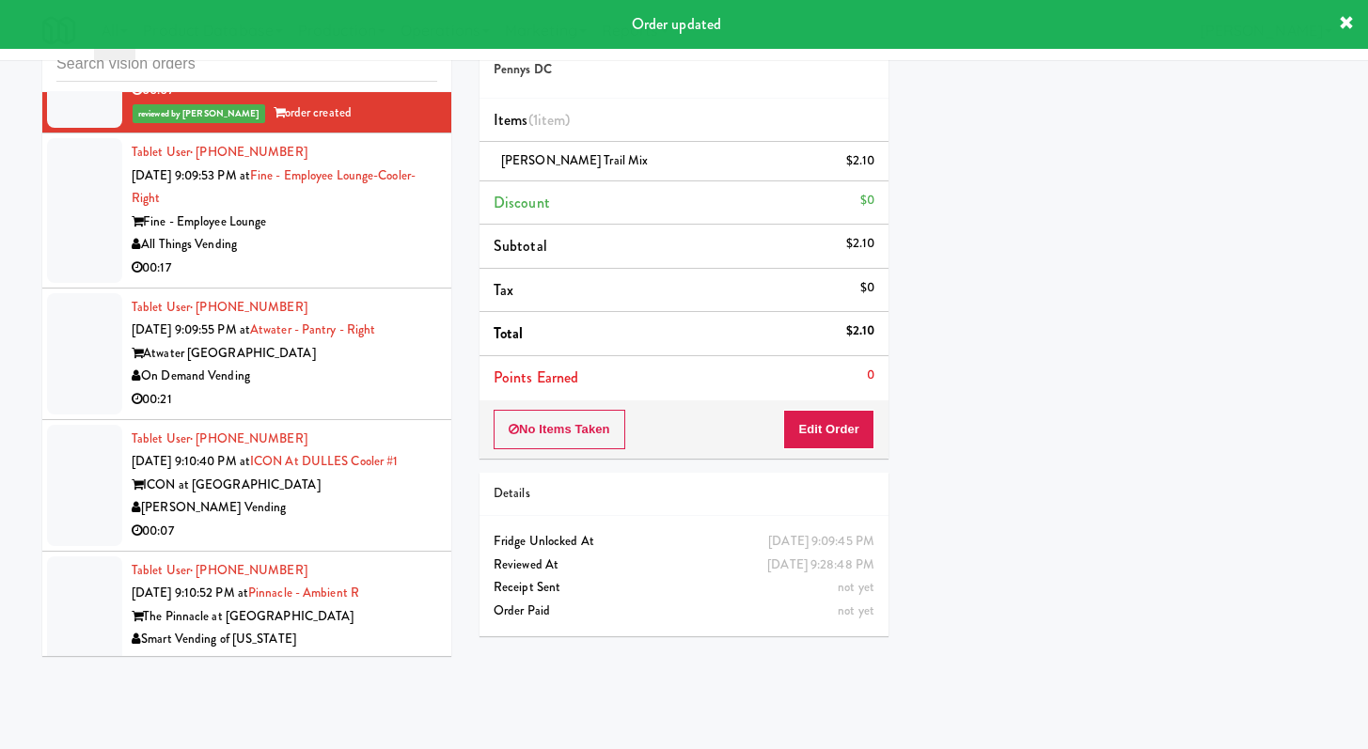
click at [366, 257] on div "All Things Vending" at bounding box center [285, 245] width 306 height 24
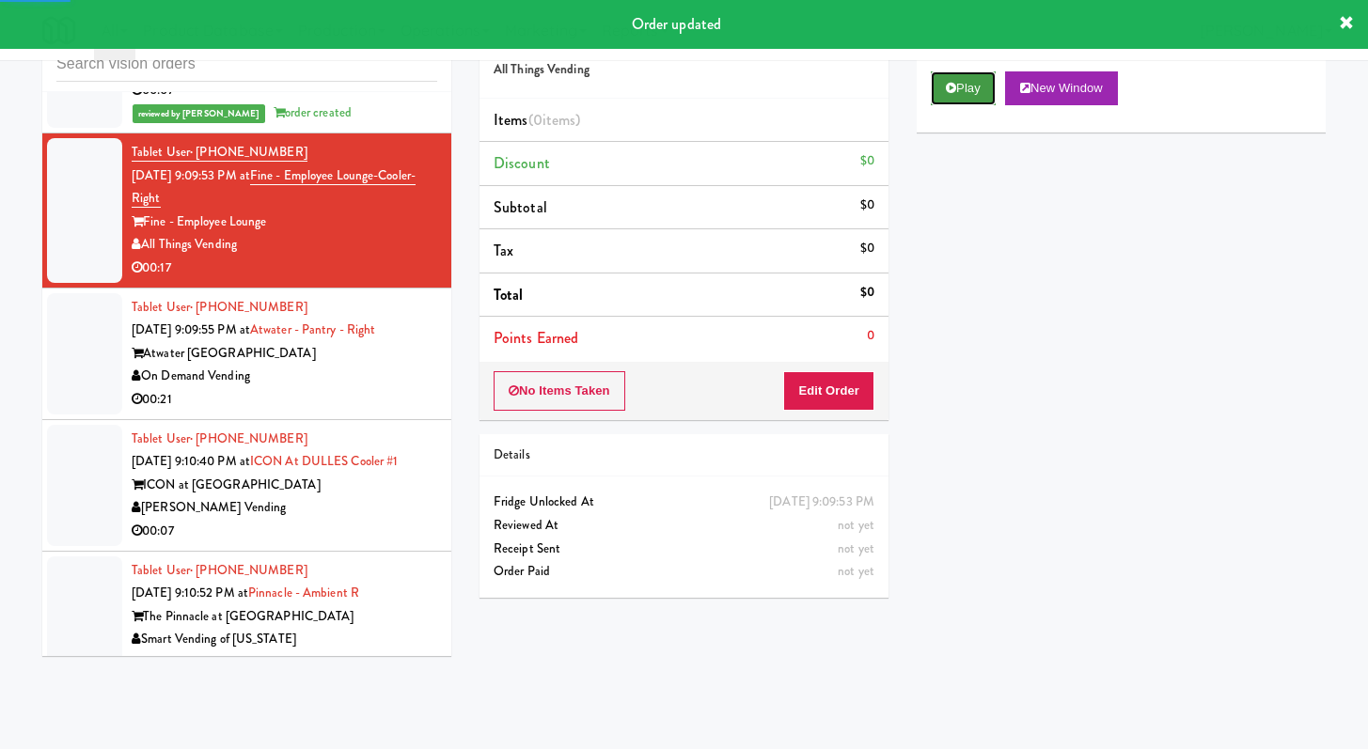
click at [967, 87] on button "Play" at bounding box center [963, 88] width 65 height 34
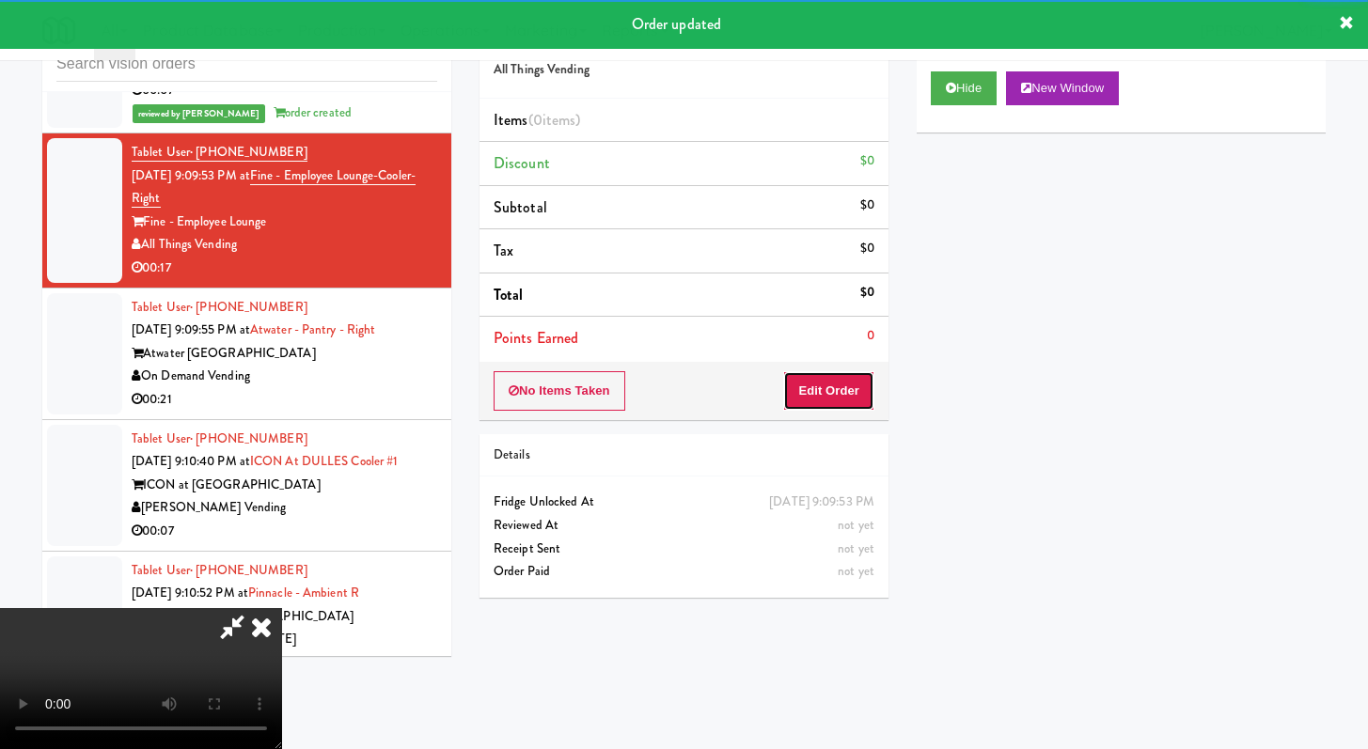
click at [835, 380] on button "Edit Order" at bounding box center [828, 390] width 91 height 39
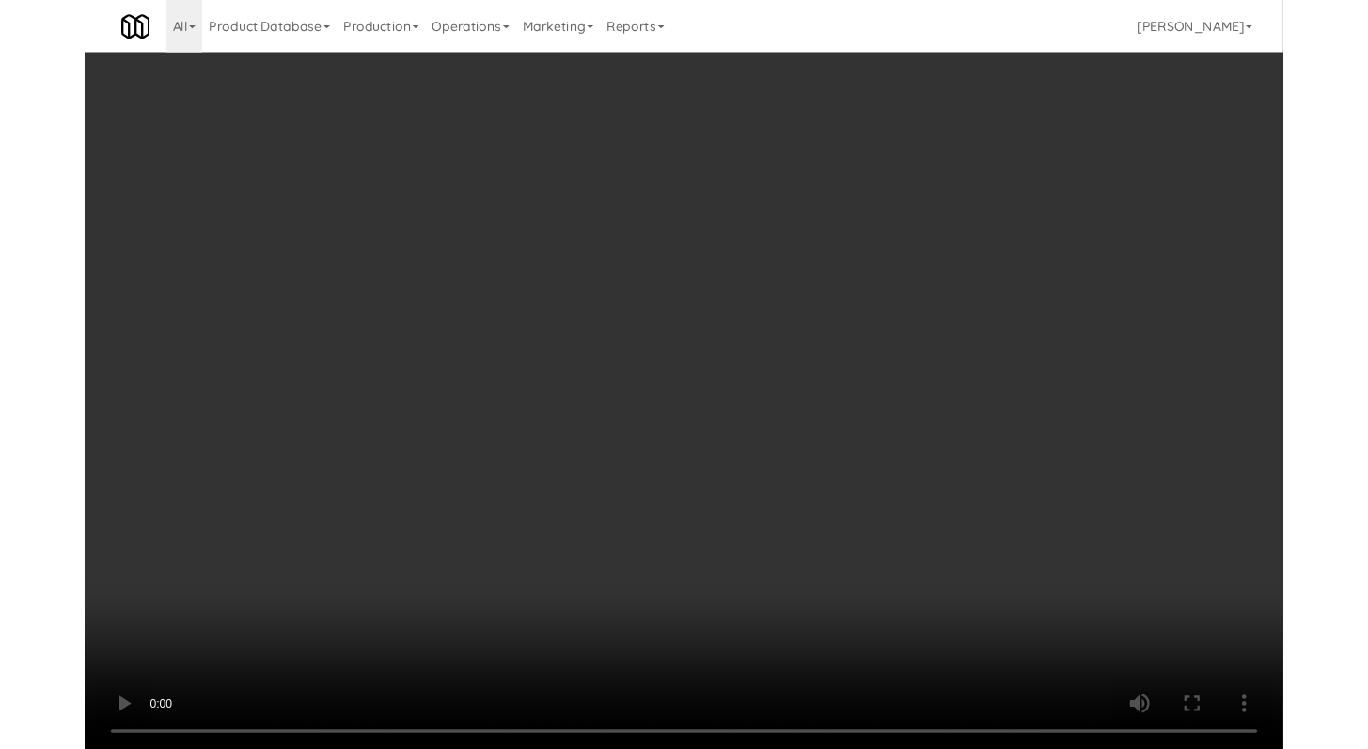
scroll to position [7916, 0]
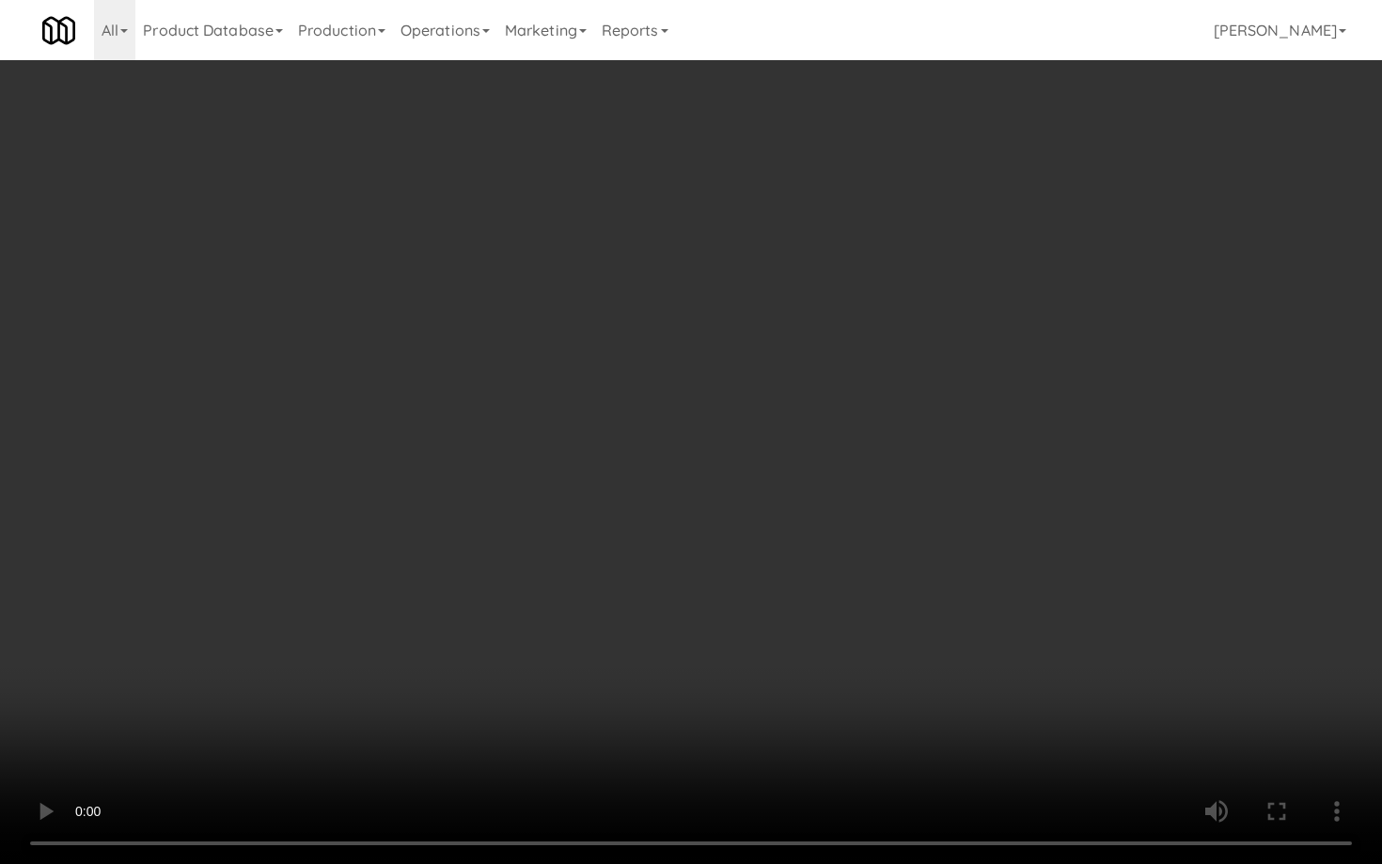
click at [709, 640] on video at bounding box center [691, 432] width 1382 height 864
click at [718, 618] on video at bounding box center [691, 432] width 1382 height 864
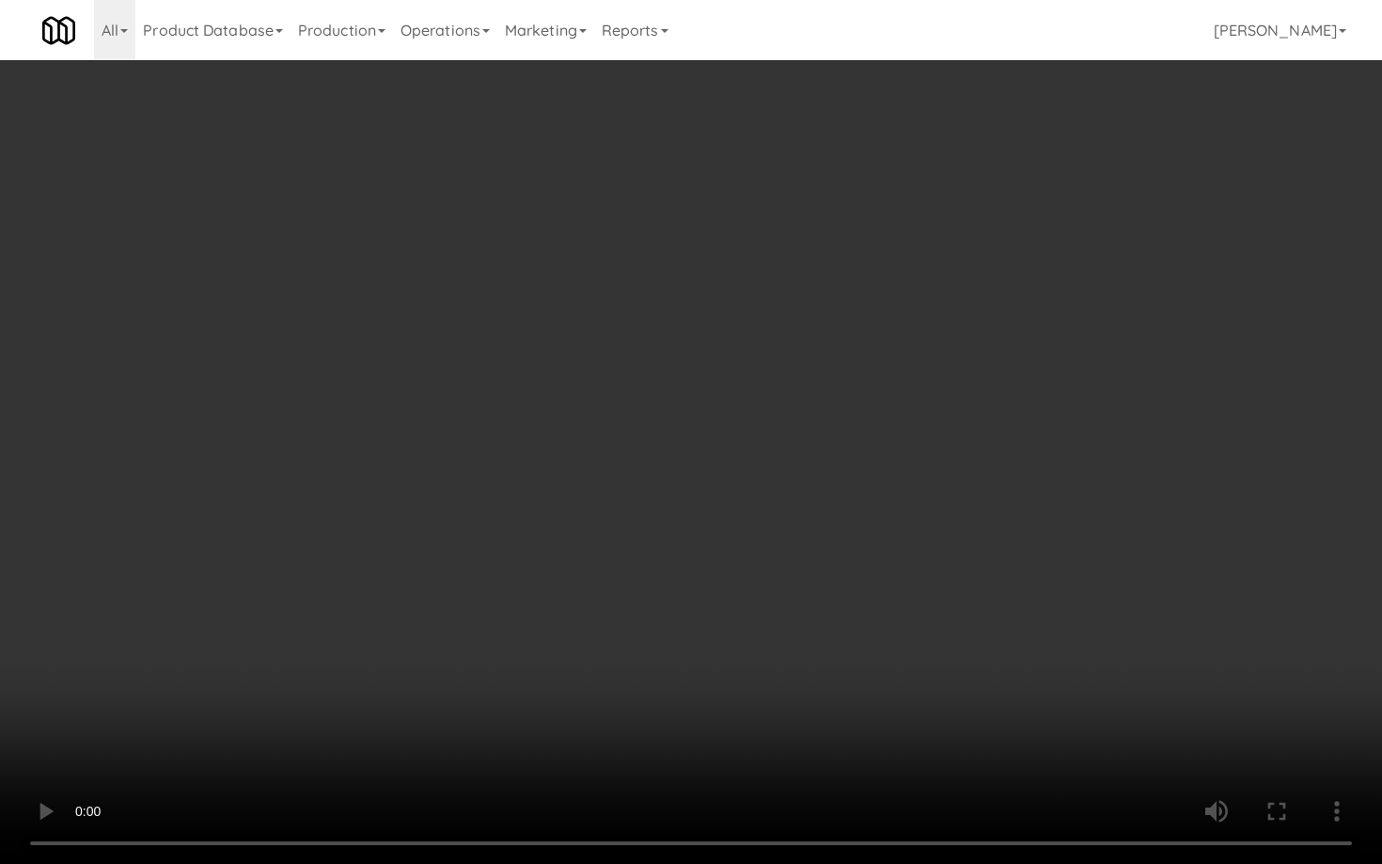
click at [718, 618] on video at bounding box center [691, 432] width 1382 height 864
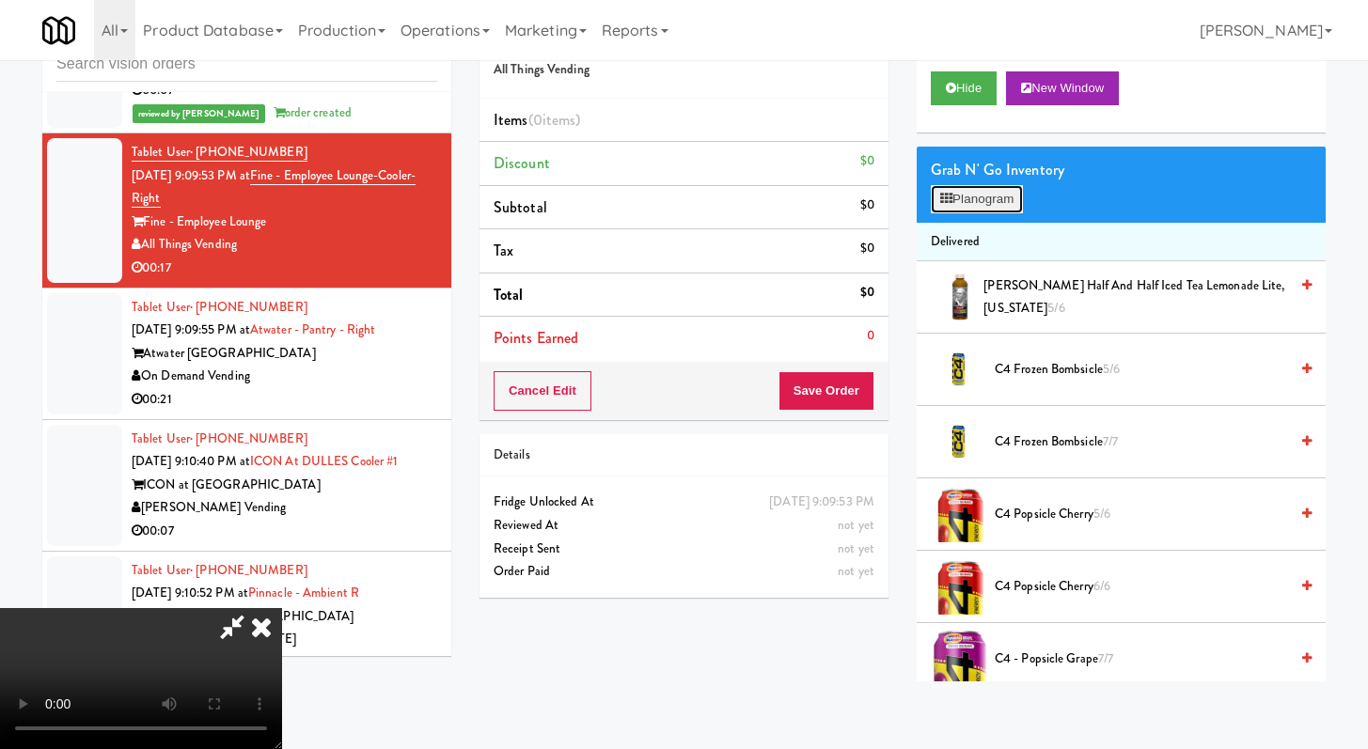
click at [1002, 194] on button "Planogram" at bounding box center [977, 199] width 92 height 28
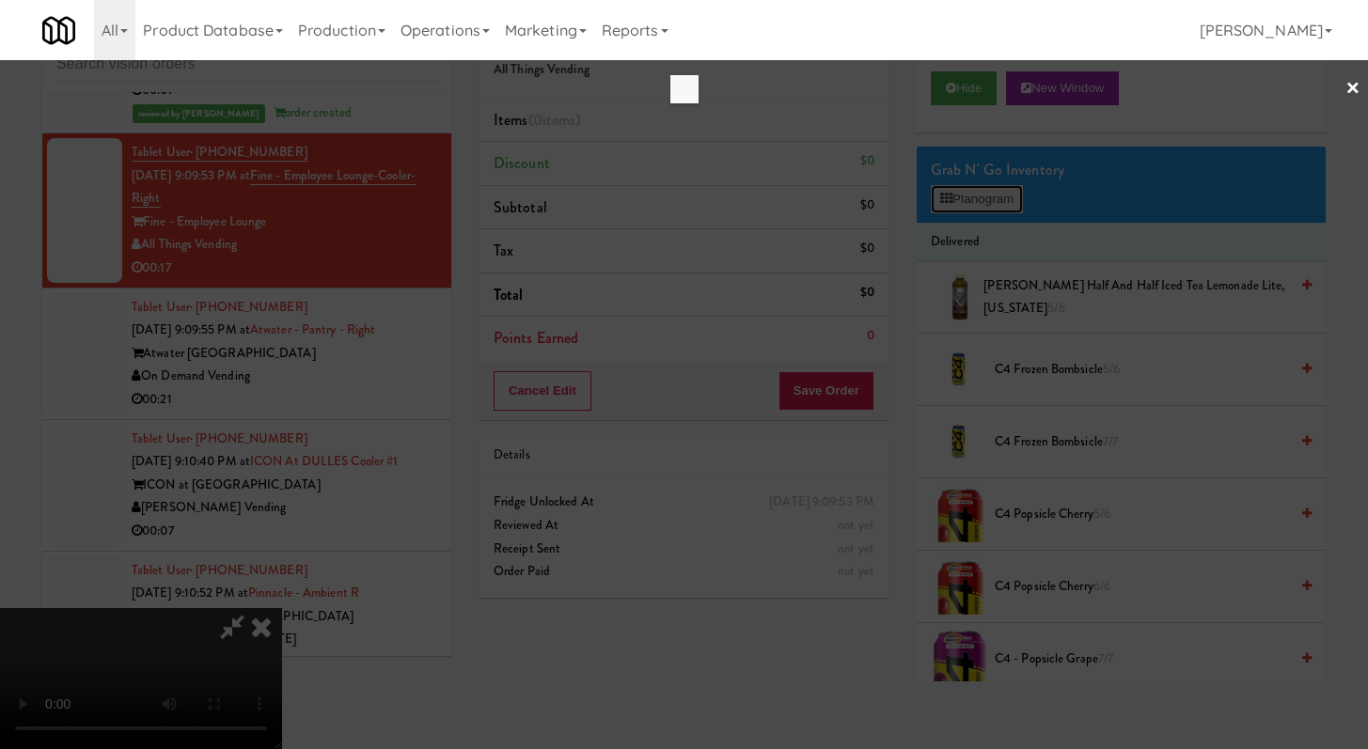
scroll to position [7916, 0]
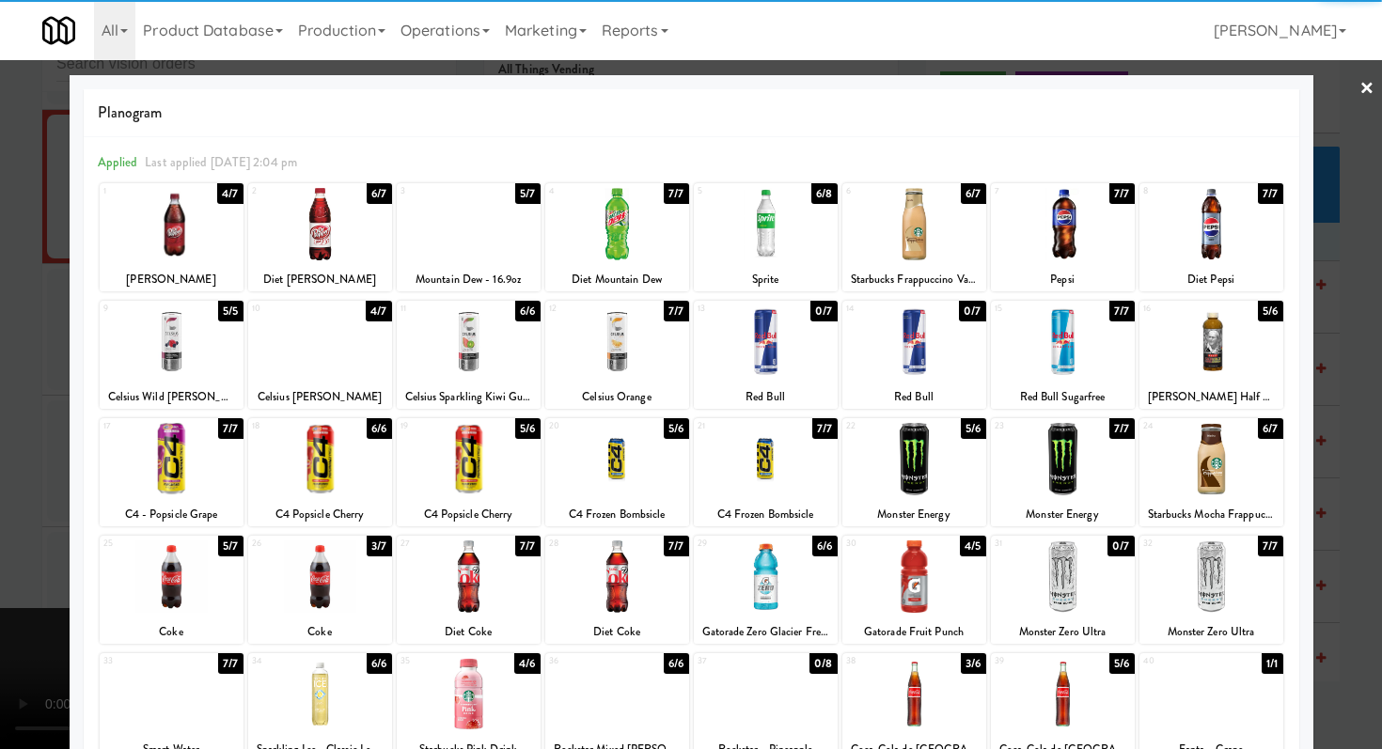
click at [1220, 338] on div at bounding box center [1212, 342] width 144 height 72
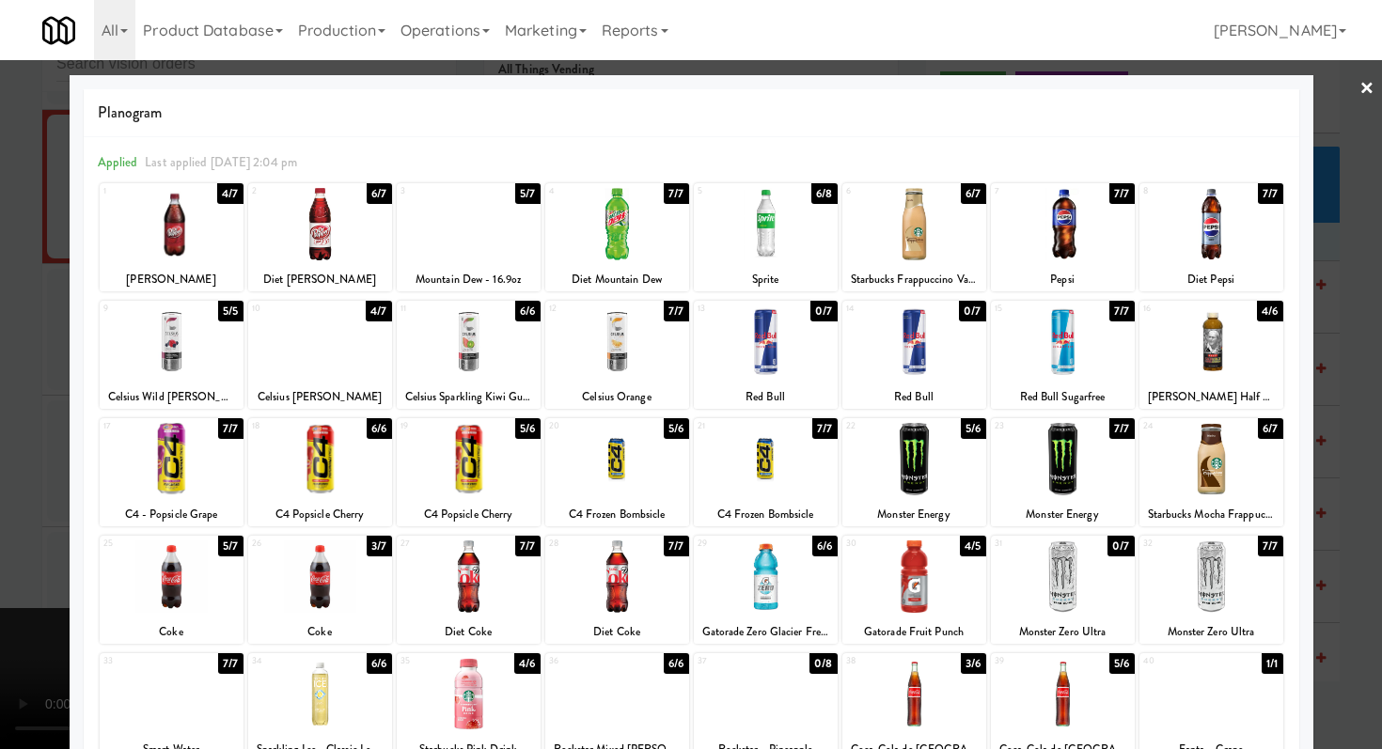
click at [471, 237] on div at bounding box center [469, 224] width 144 height 72
click at [0, 316] on div at bounding box center [691, 374] width 1382 height 749
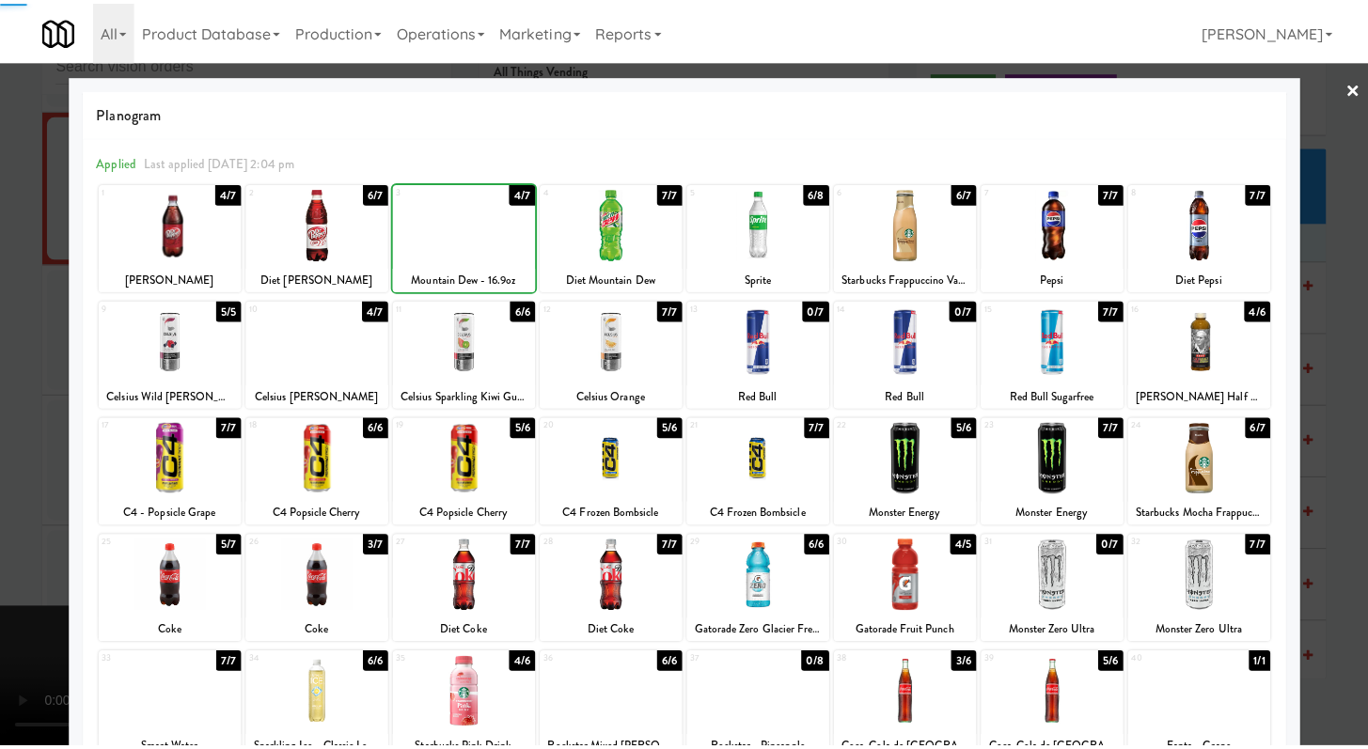
scroll to position [7939, 0]
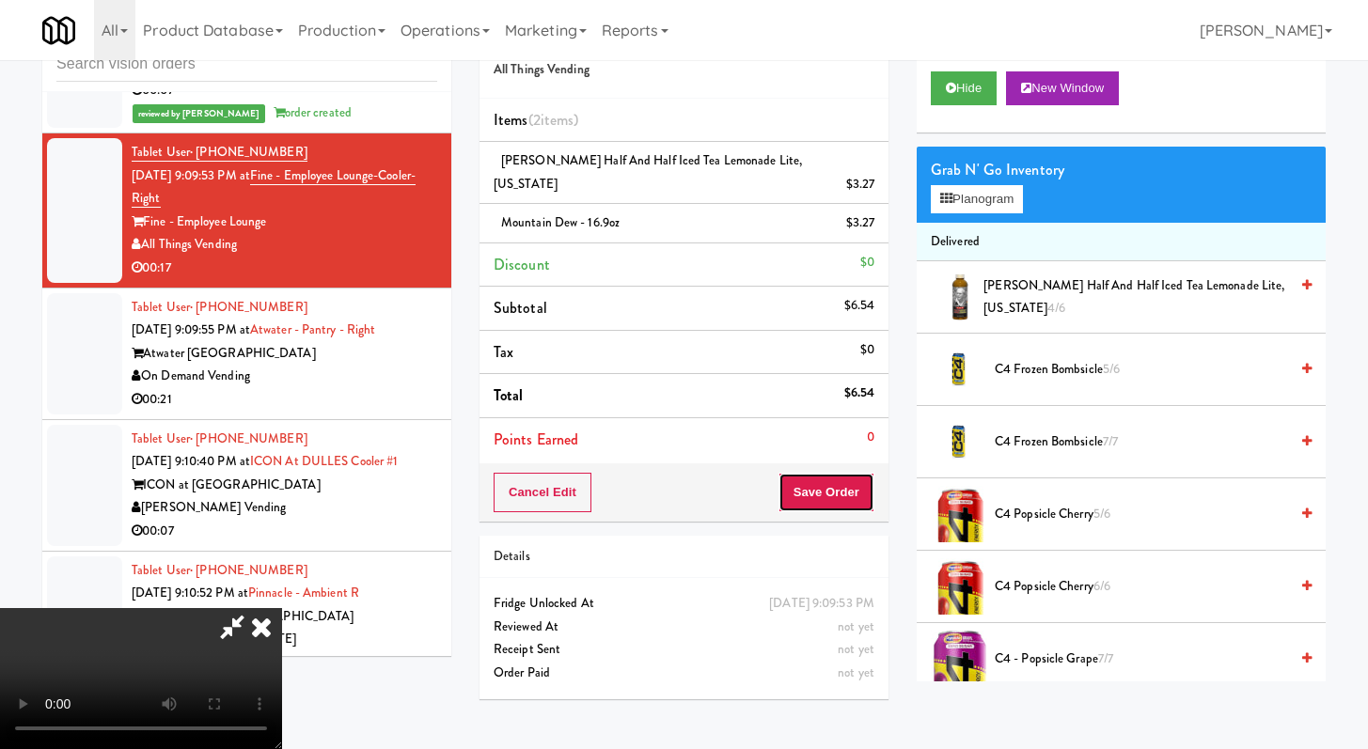
click at [849, 473] on button "Save Order" at bounding box center [827, 492] width 96 height 39
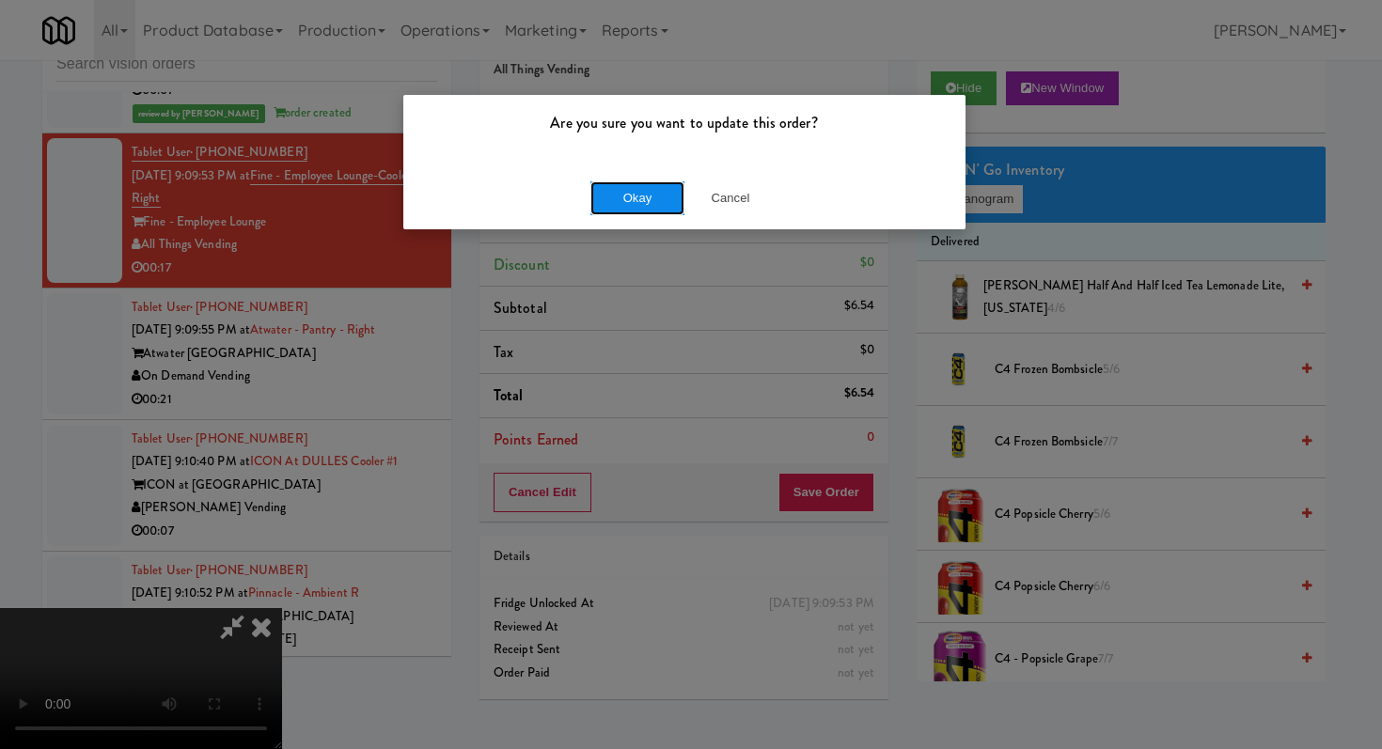
click at [648, 198] on button "Okay" at bounding box center [637, 198] width 94 height 34
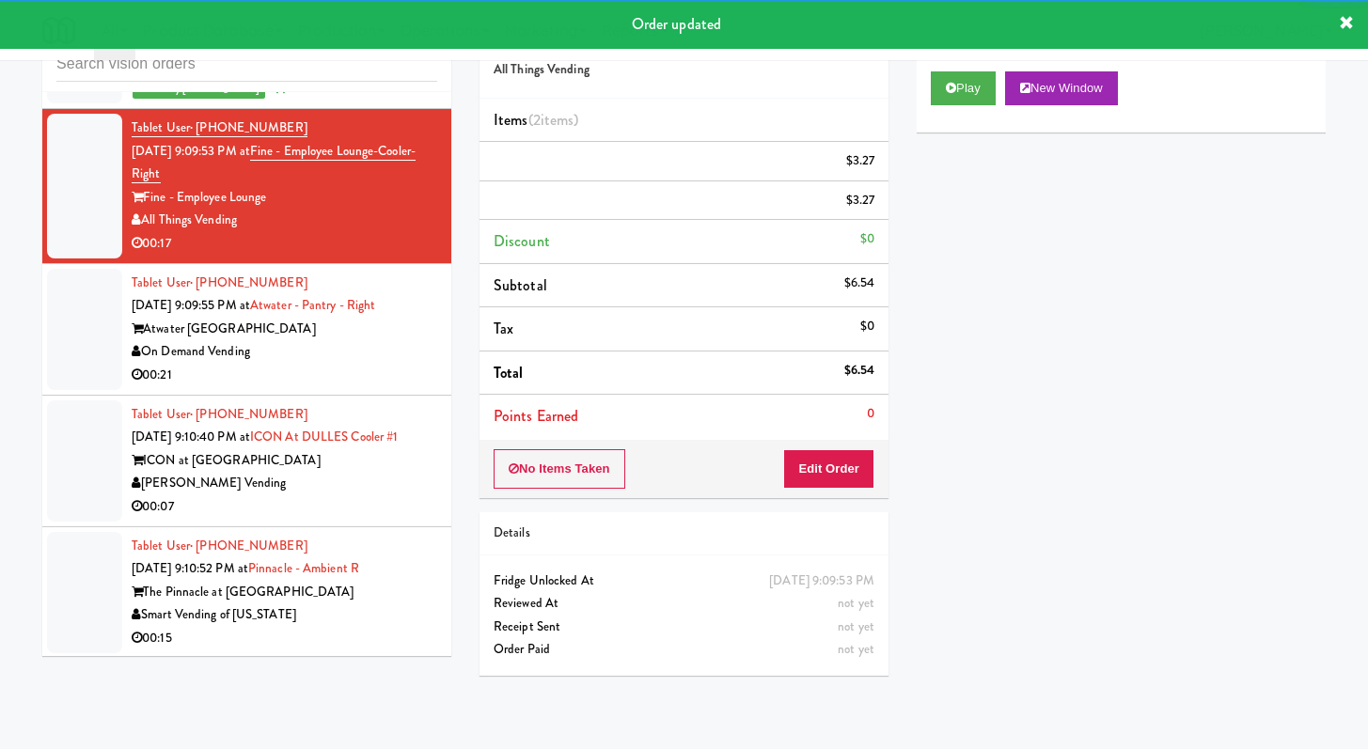
scroll to position [8000, 0]
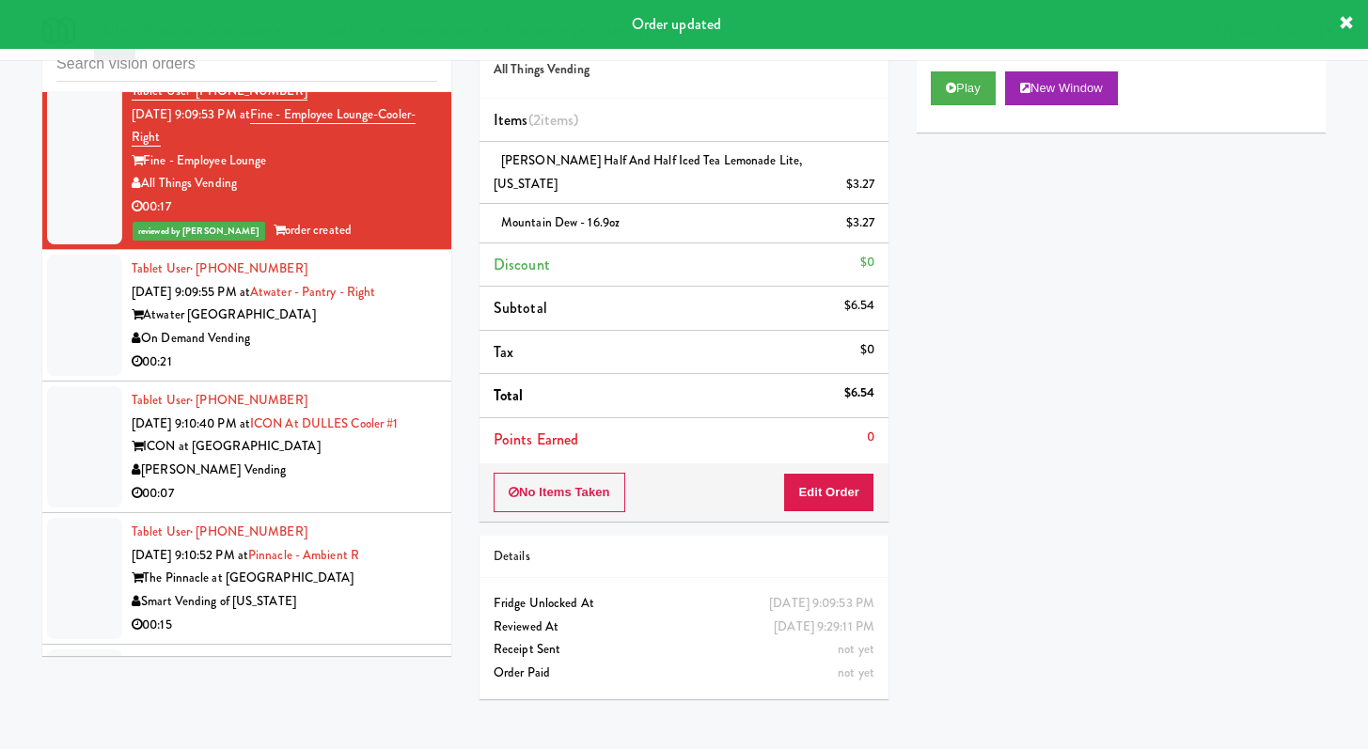
click at [341, 374] on div "00:21" at bounding box center [285, 363] width 306 height 24
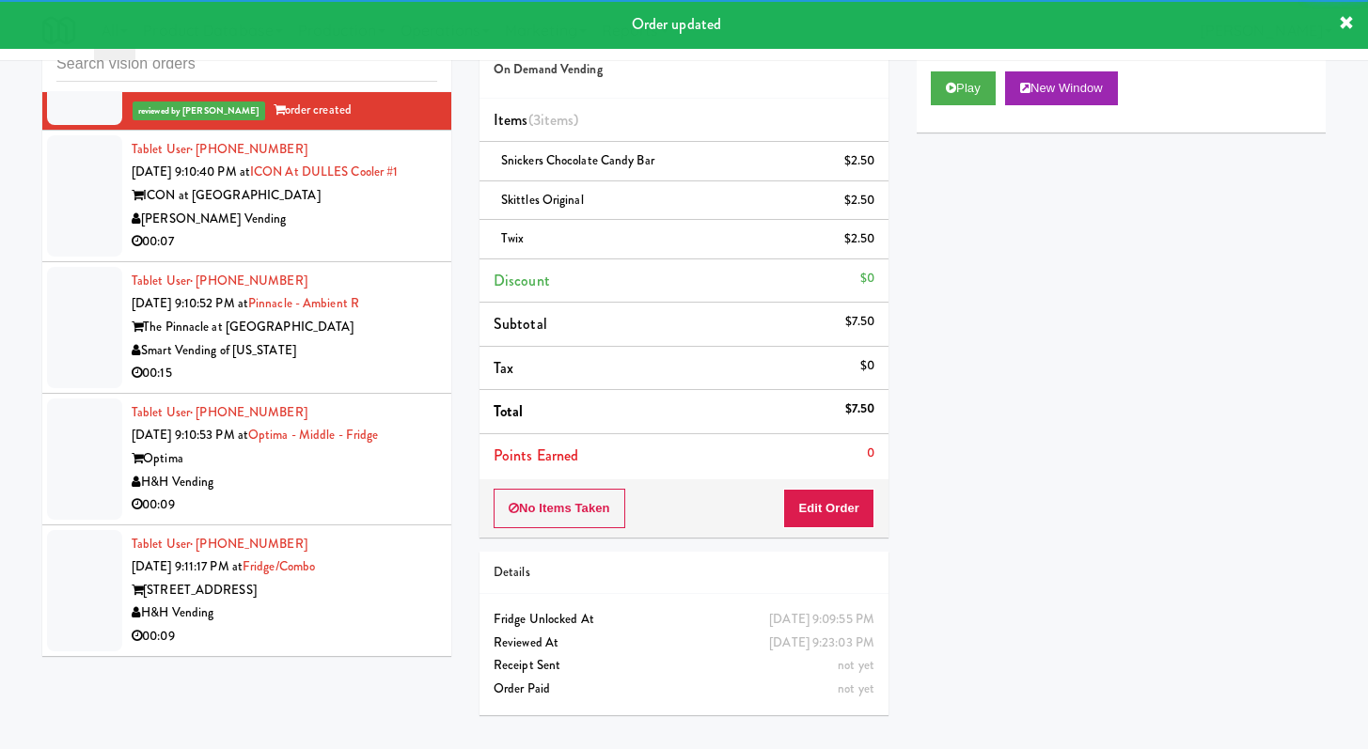
scroll to position [8311, 0]
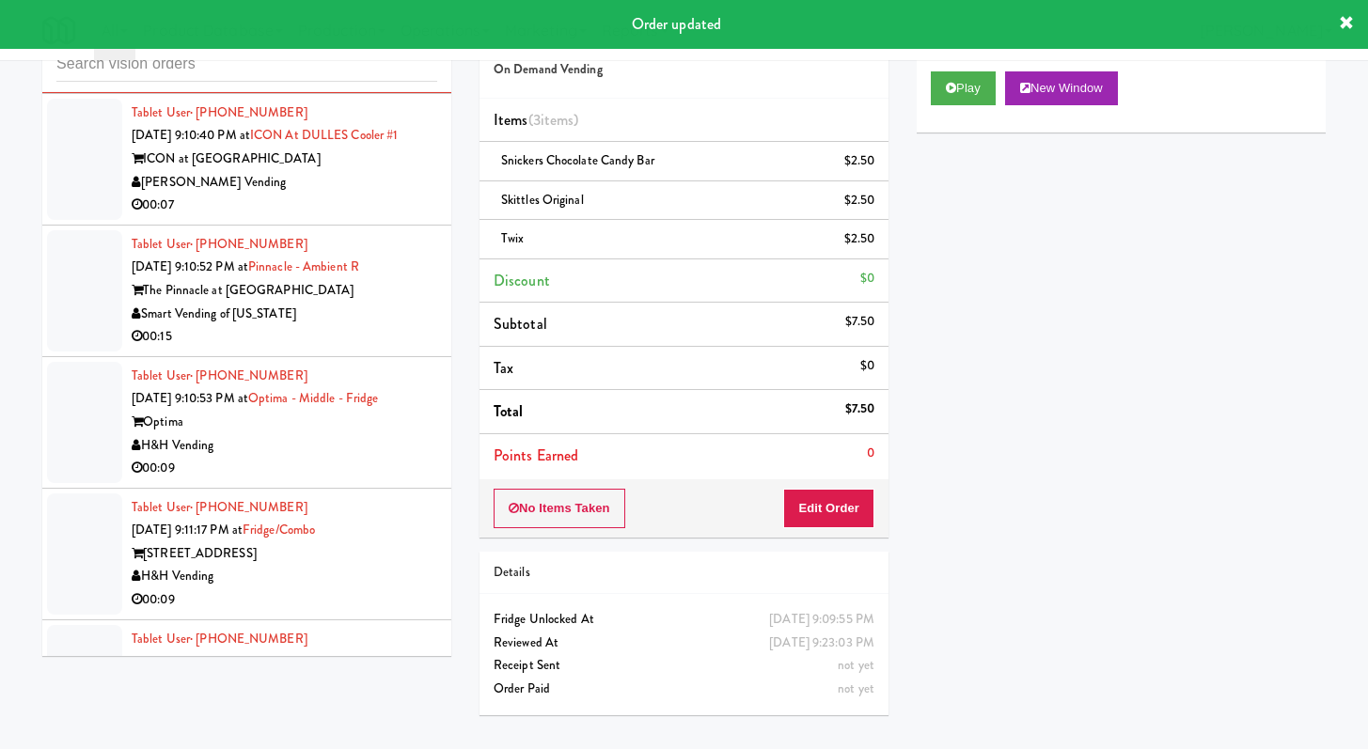
click at [400, 217] on div "00:07" at bounding box center [285, 206] width 306 height 24
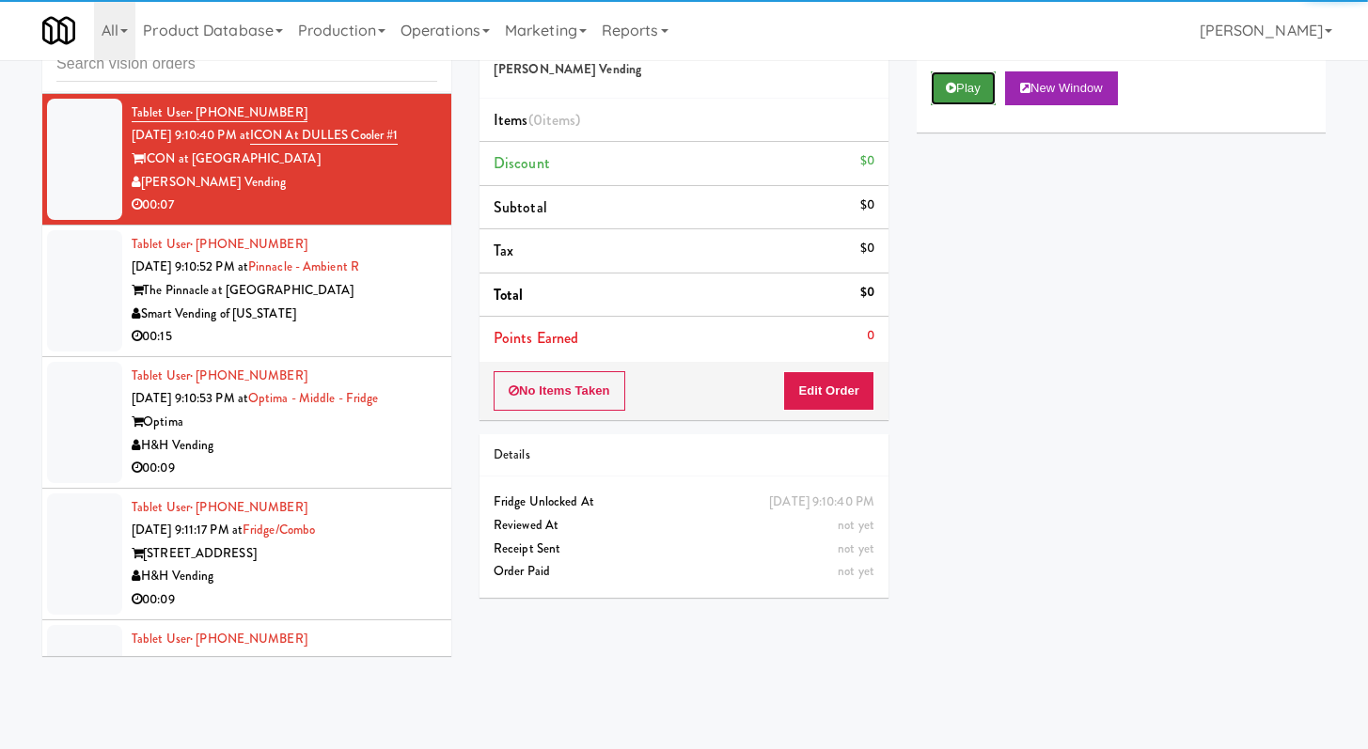
click at [955, 87] on icon at bounding box center [951, 88] width 10 height 12
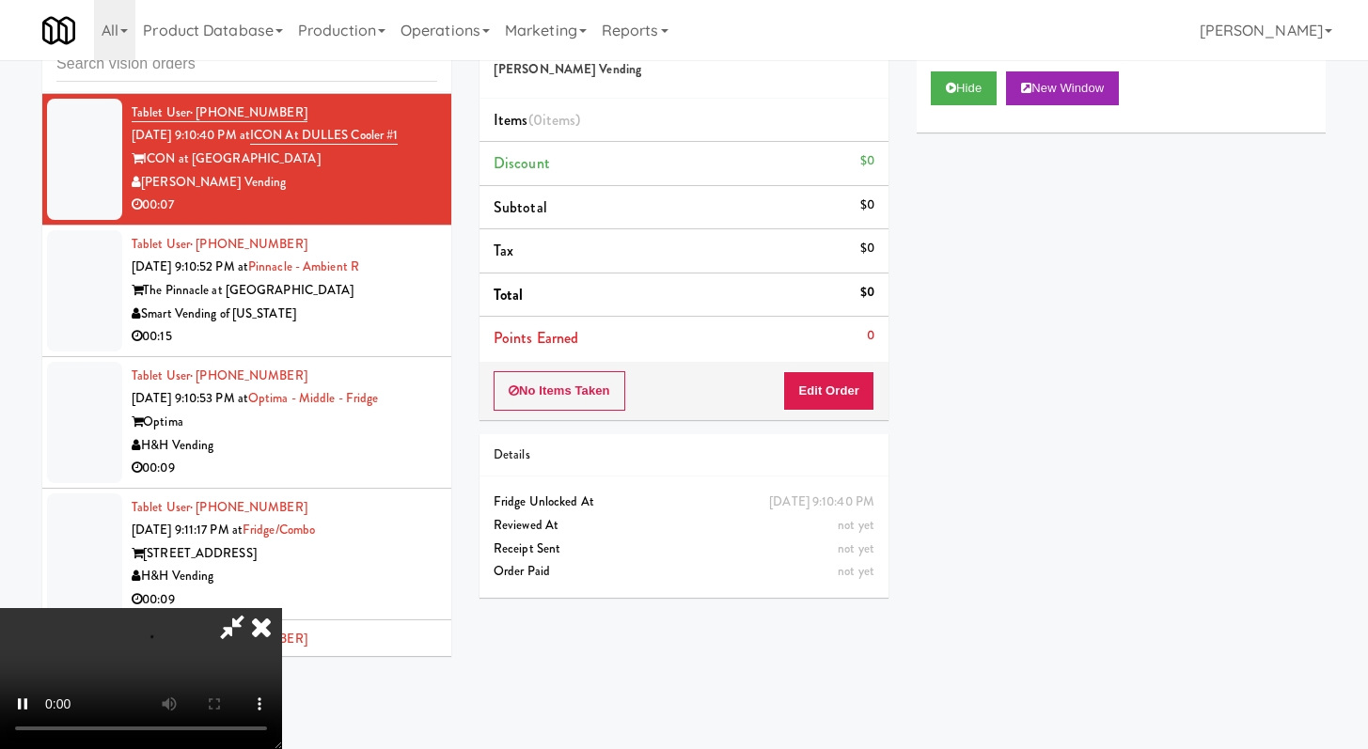
click at [837, 412] on div "No Items Taken Edit Order" at bounding box center [684, 391] width 409 height 58
click at [838, 407] on button "Edit Order" at bounding box center [828, 390] width 91 height 39
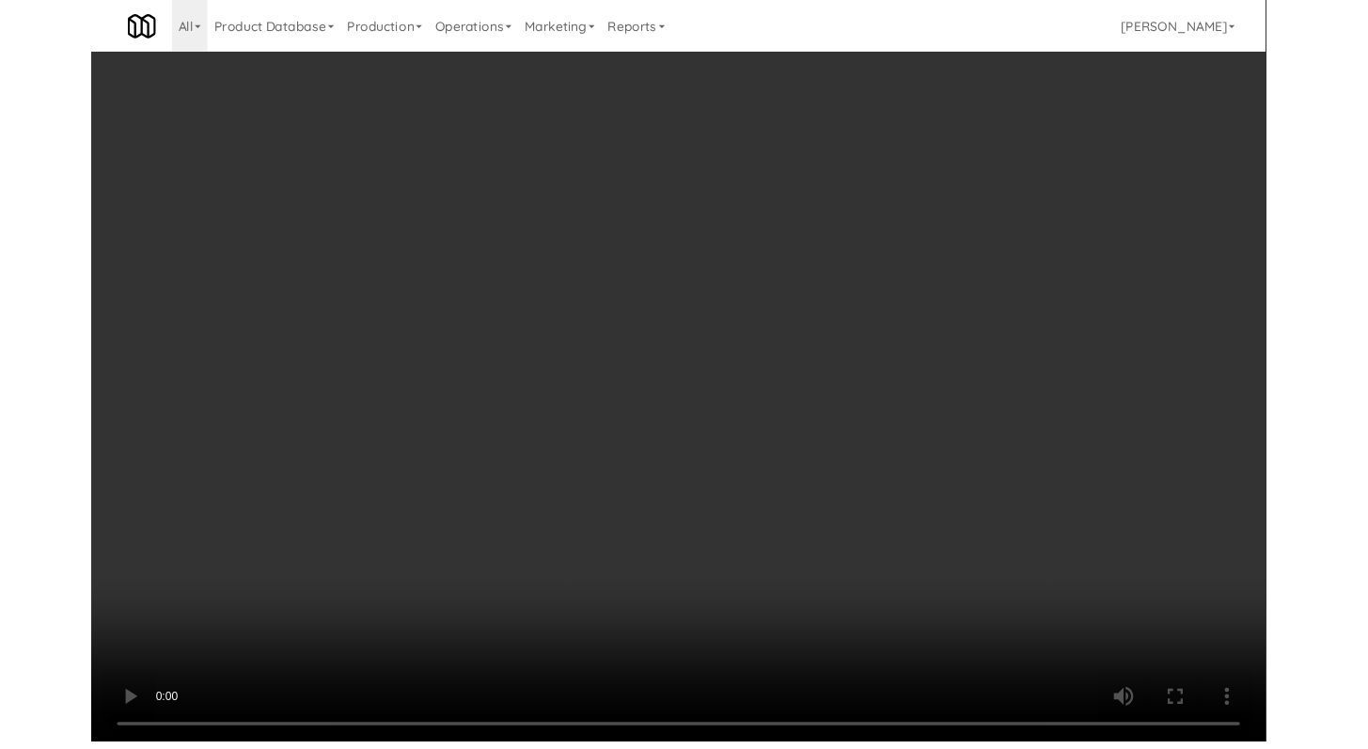
scroll to position [8287, 0]
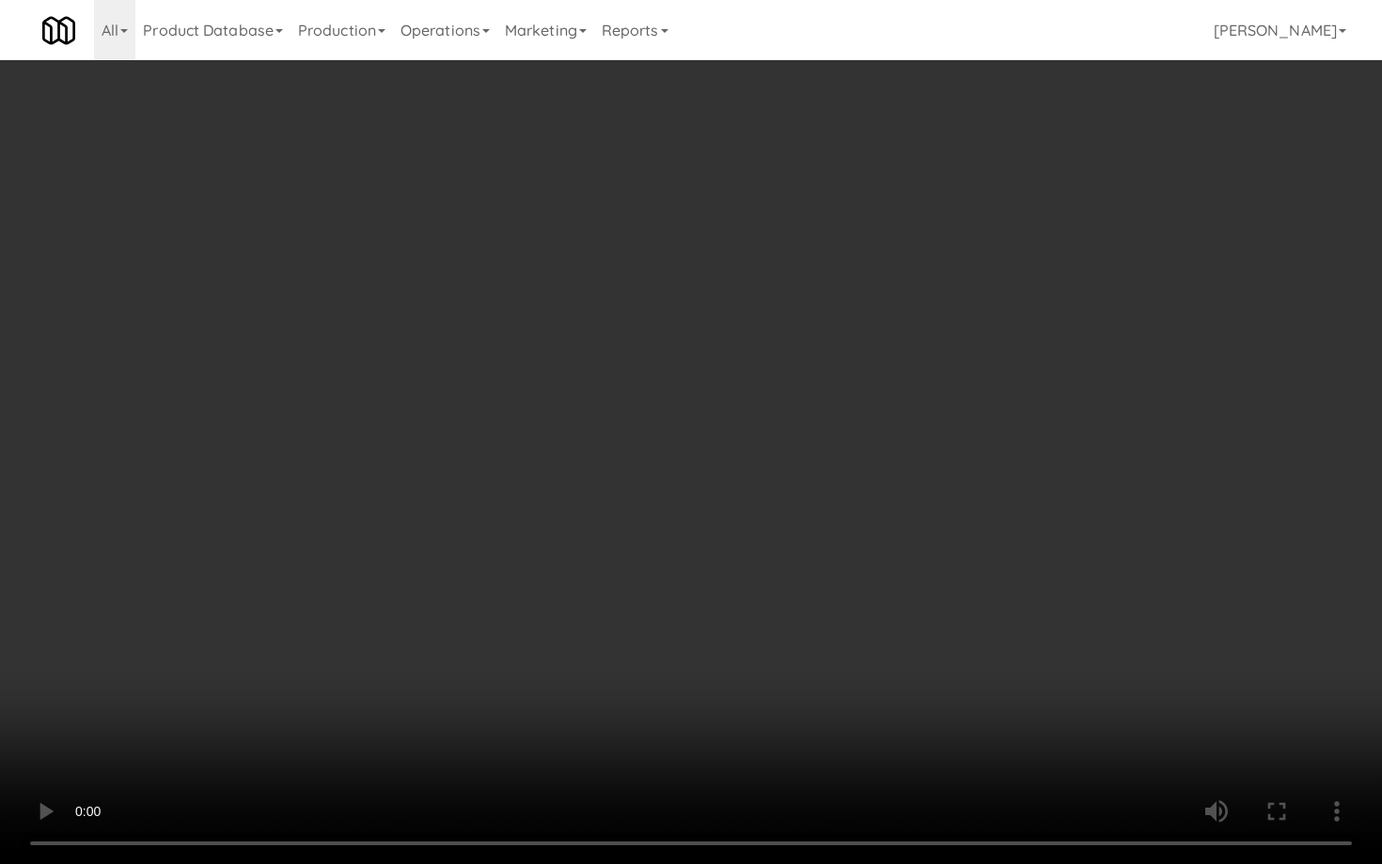
click at [691, 612] on video at bounding box center [691, 432] width 1382 height 864
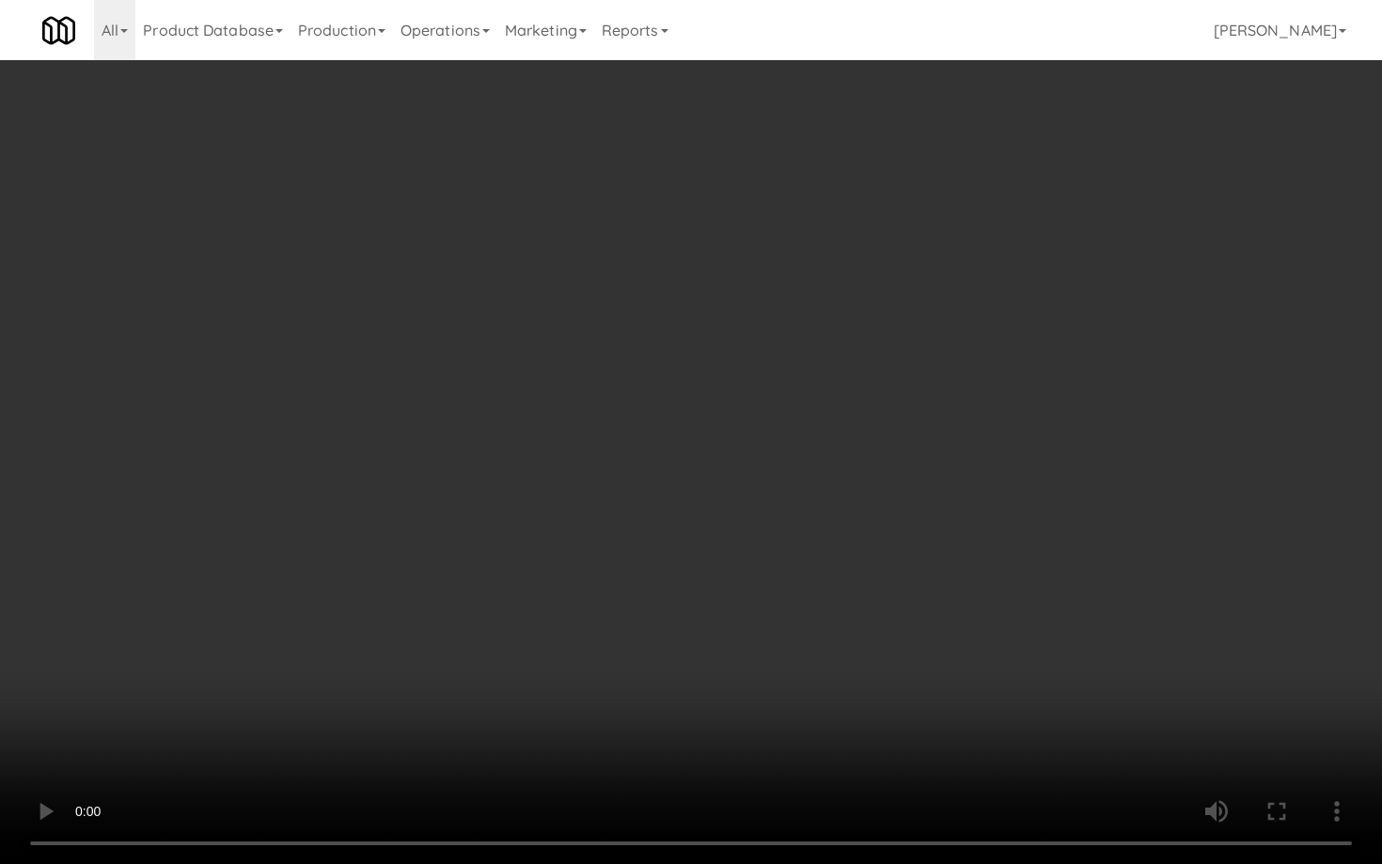
click at [691, 612] on video at bounding box center [691, 432] width 1382 height 864
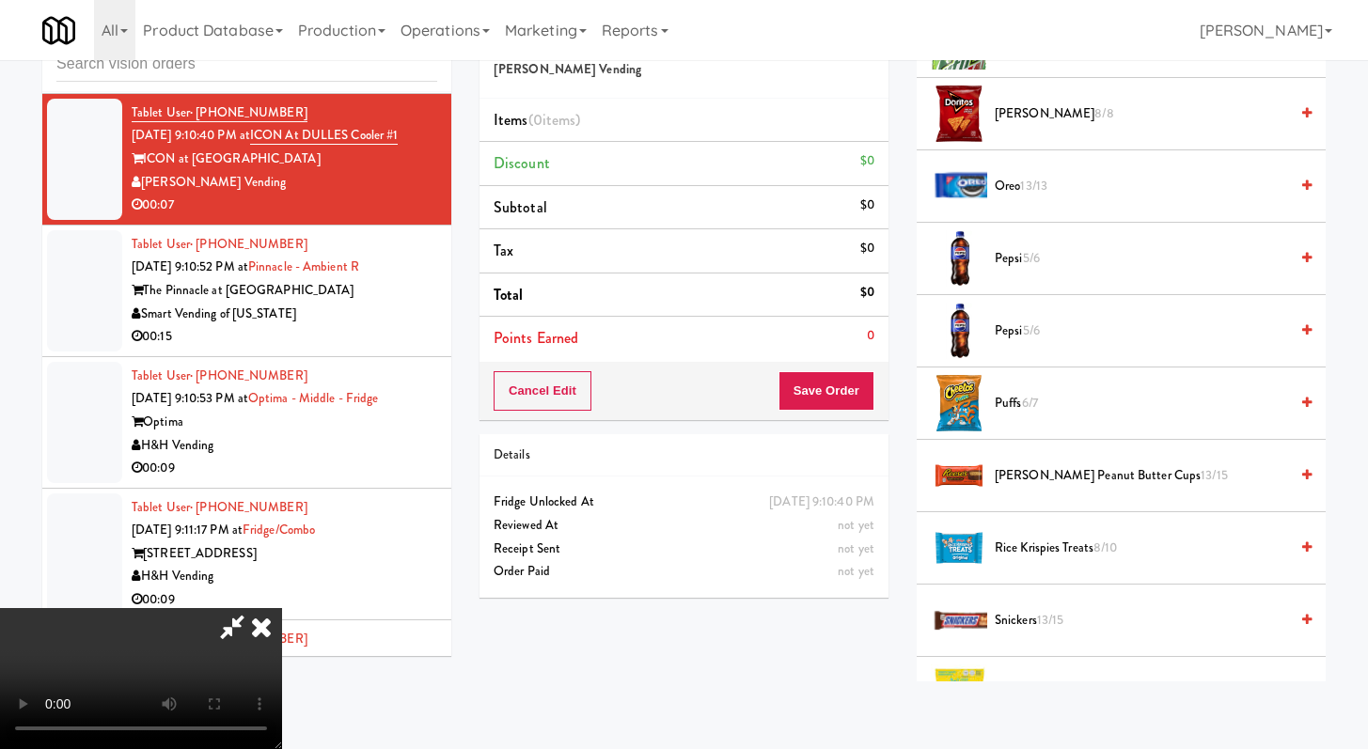
scroll to position [1489, 0]
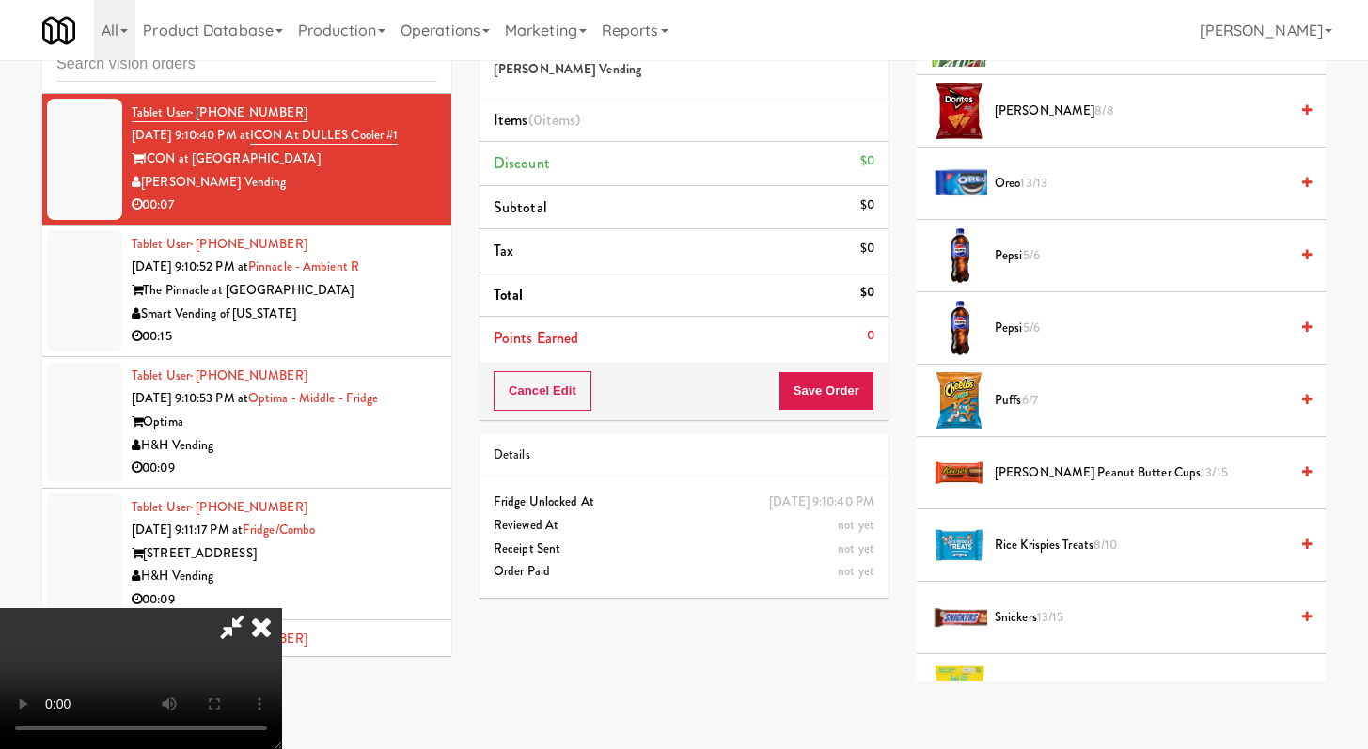
click at [1072, 473] on span "[PERSON_NAME] Peanut Butter Cups 13/15" at bounding box center [1141, 474] width 293 height 24
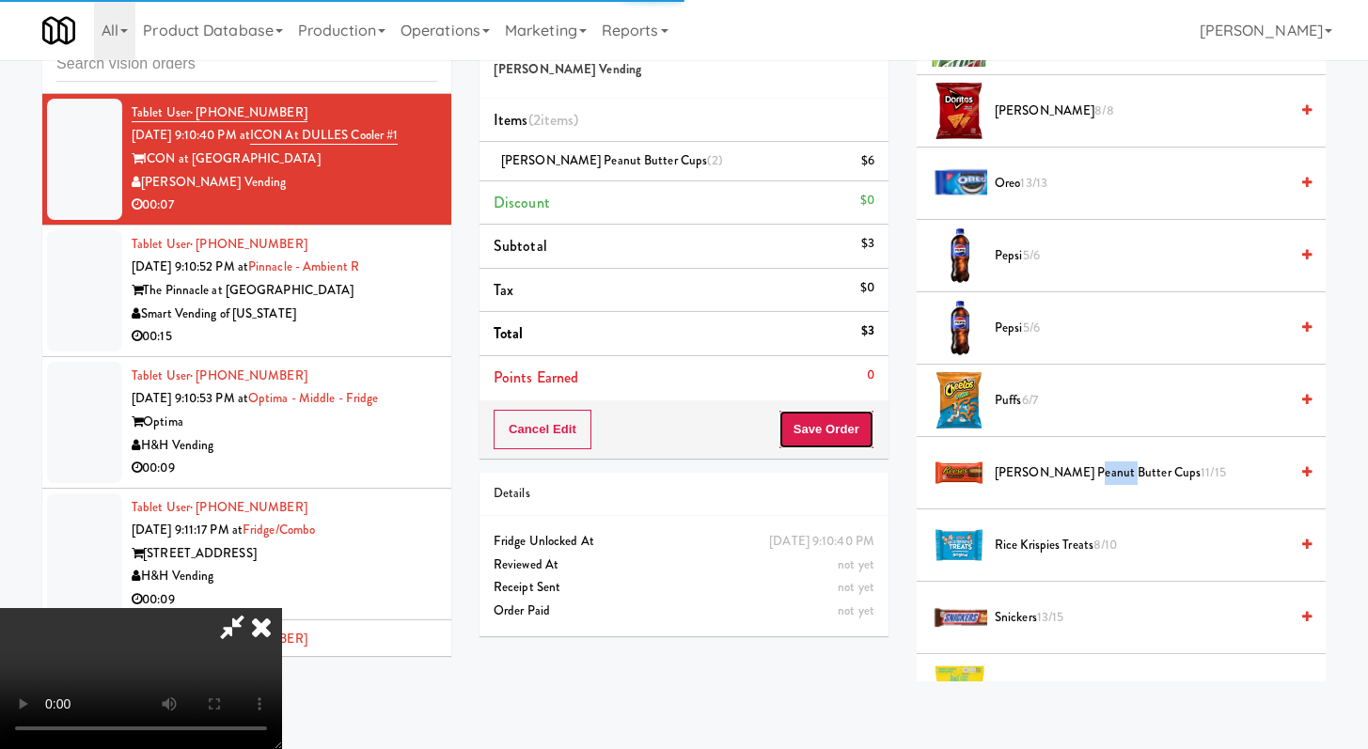
click at [845, 418] on button "Save Order" at bounding box center [827, 429] width 96 height 39
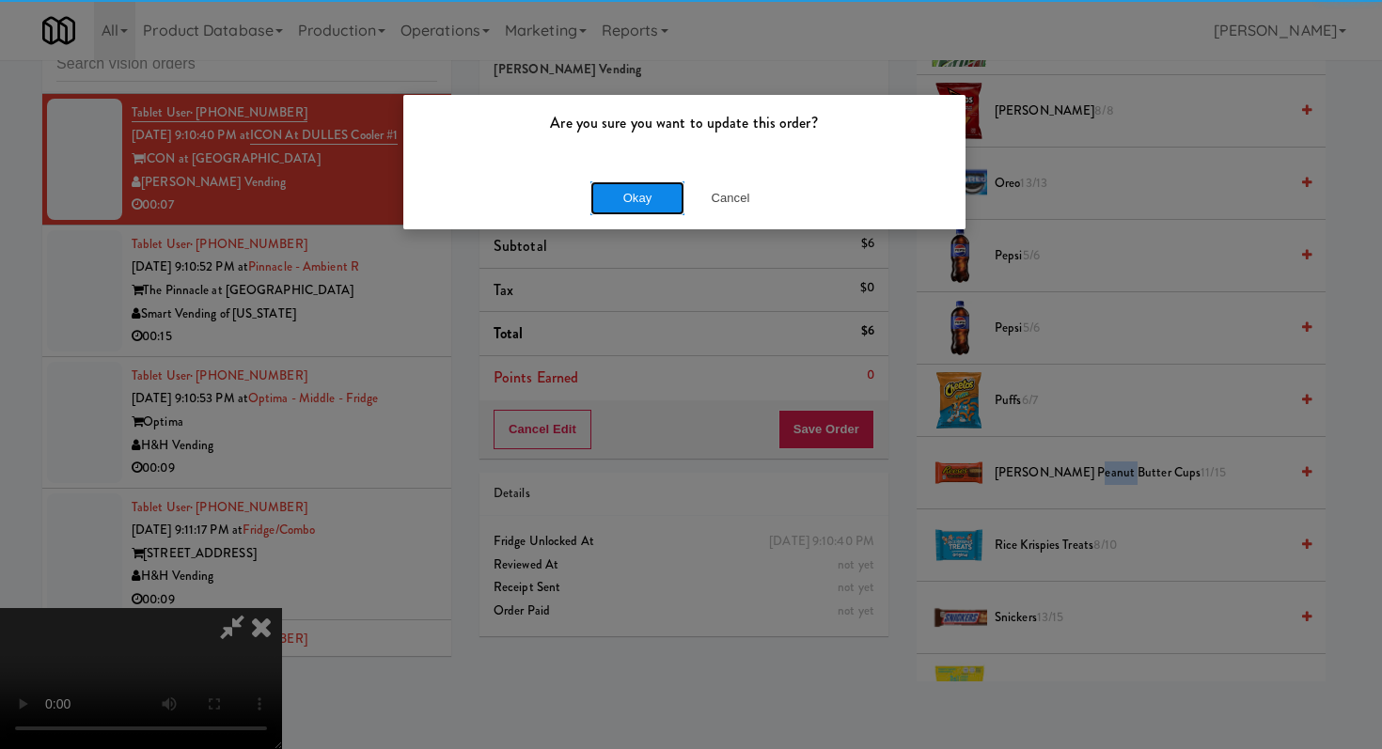
click at [633, 188] on button "Okay" at bounding box center [637, 198] width 94 height 34
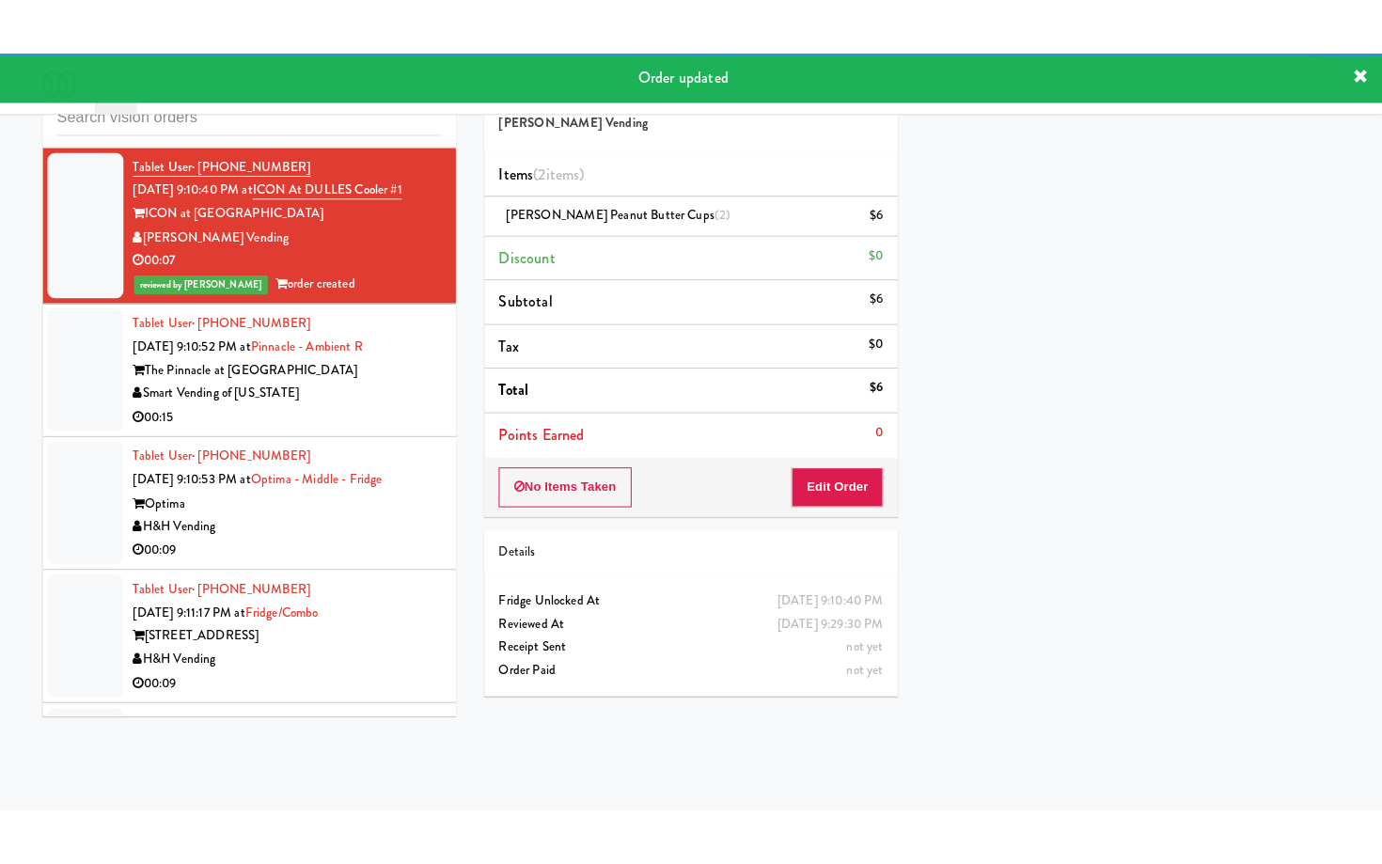
scroll to position [8372, 0]
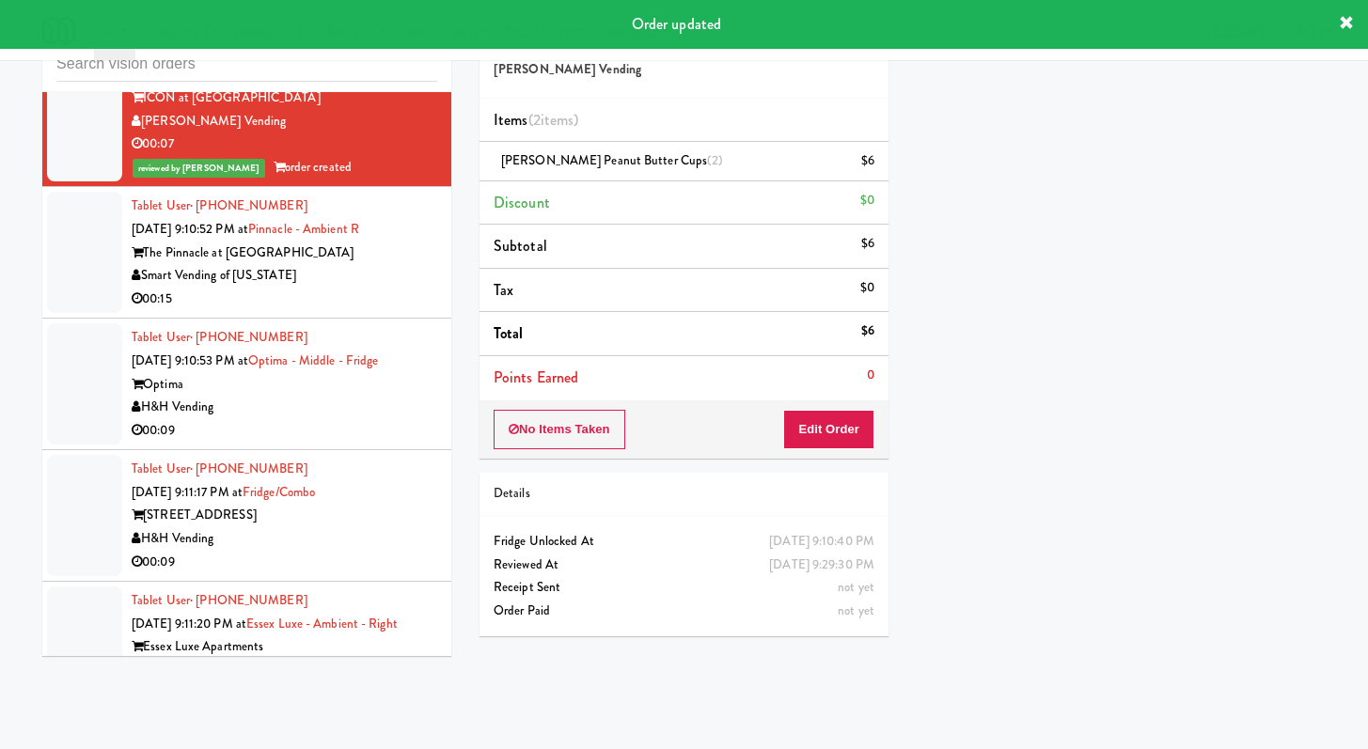
click at [398, 311] on div "00:15" at bounding box center [285, 300] width 306 height 24
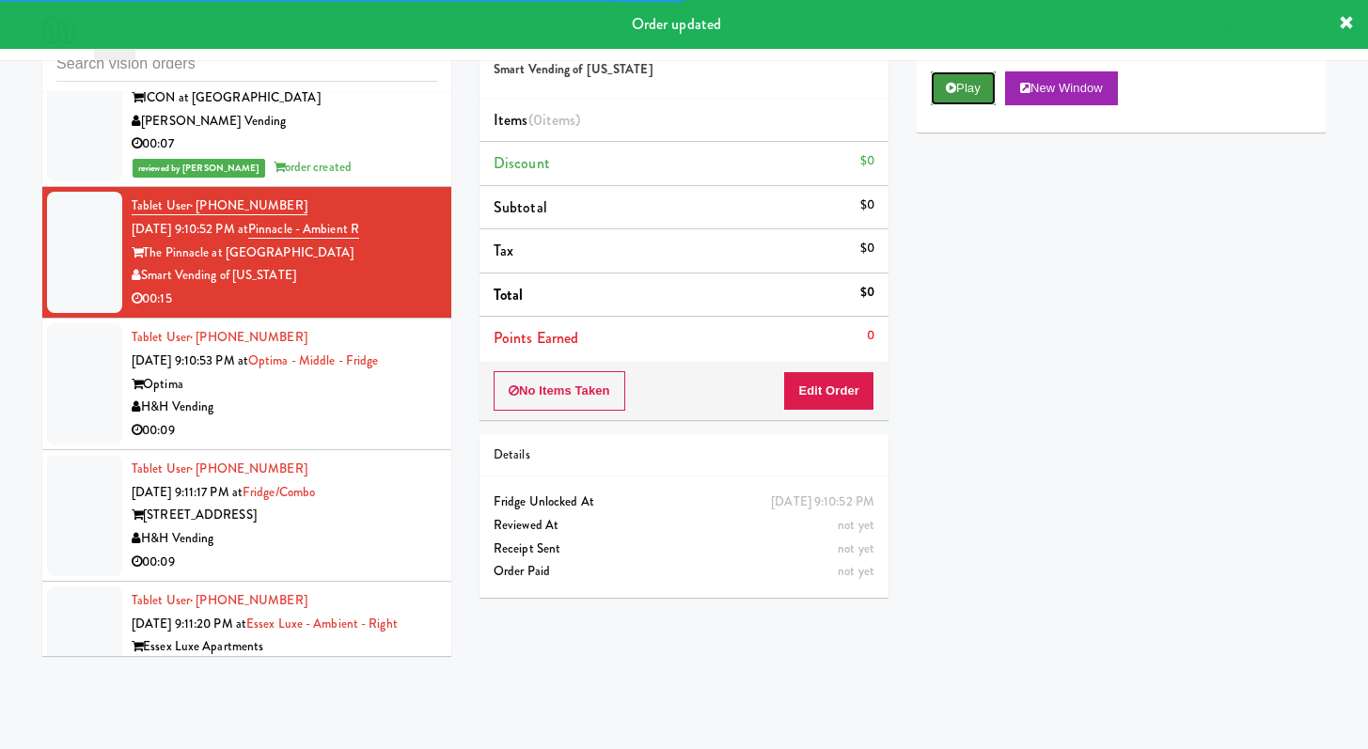
click at [977, 96] on button "Play" at bounding box center [963, 88] width 65 height 34
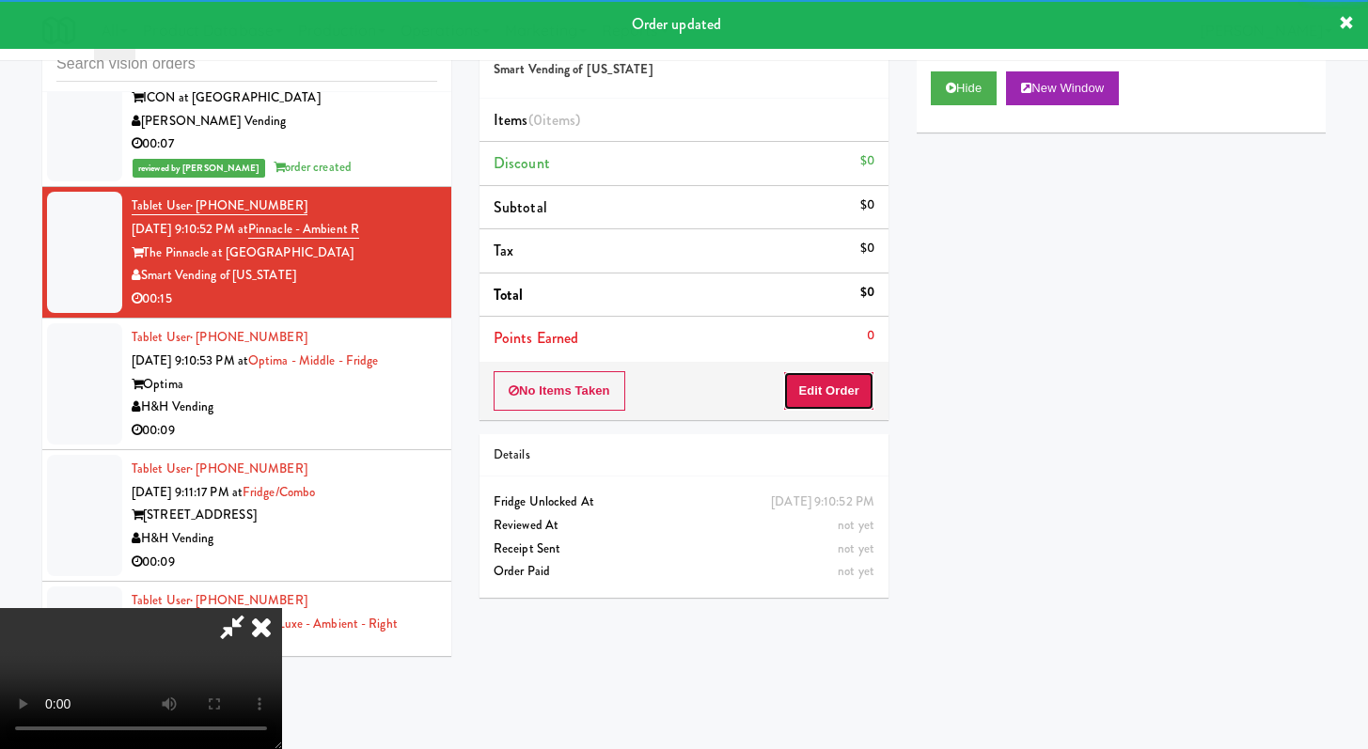
click at [801, 401] on button "Edit Order" at bounding box center [828, 390] width 91 height 39
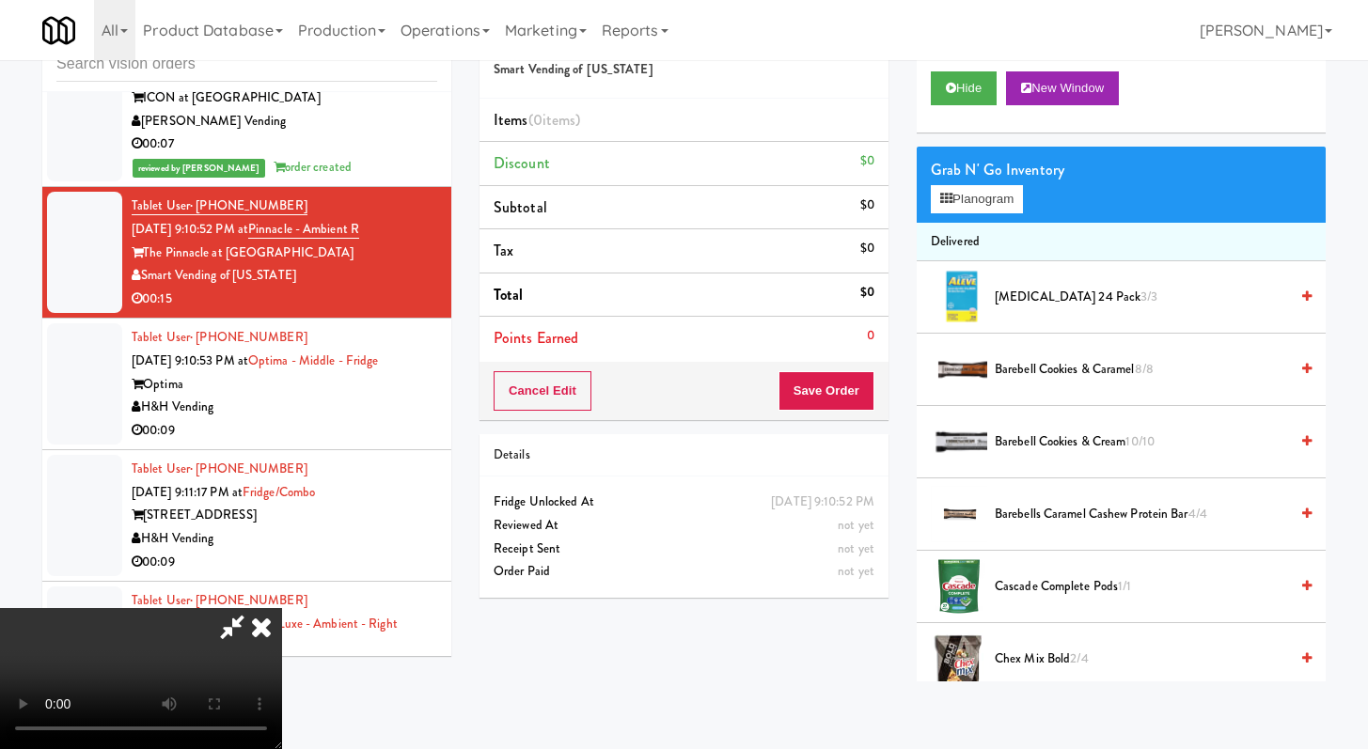
scroll to position [8348, 0]
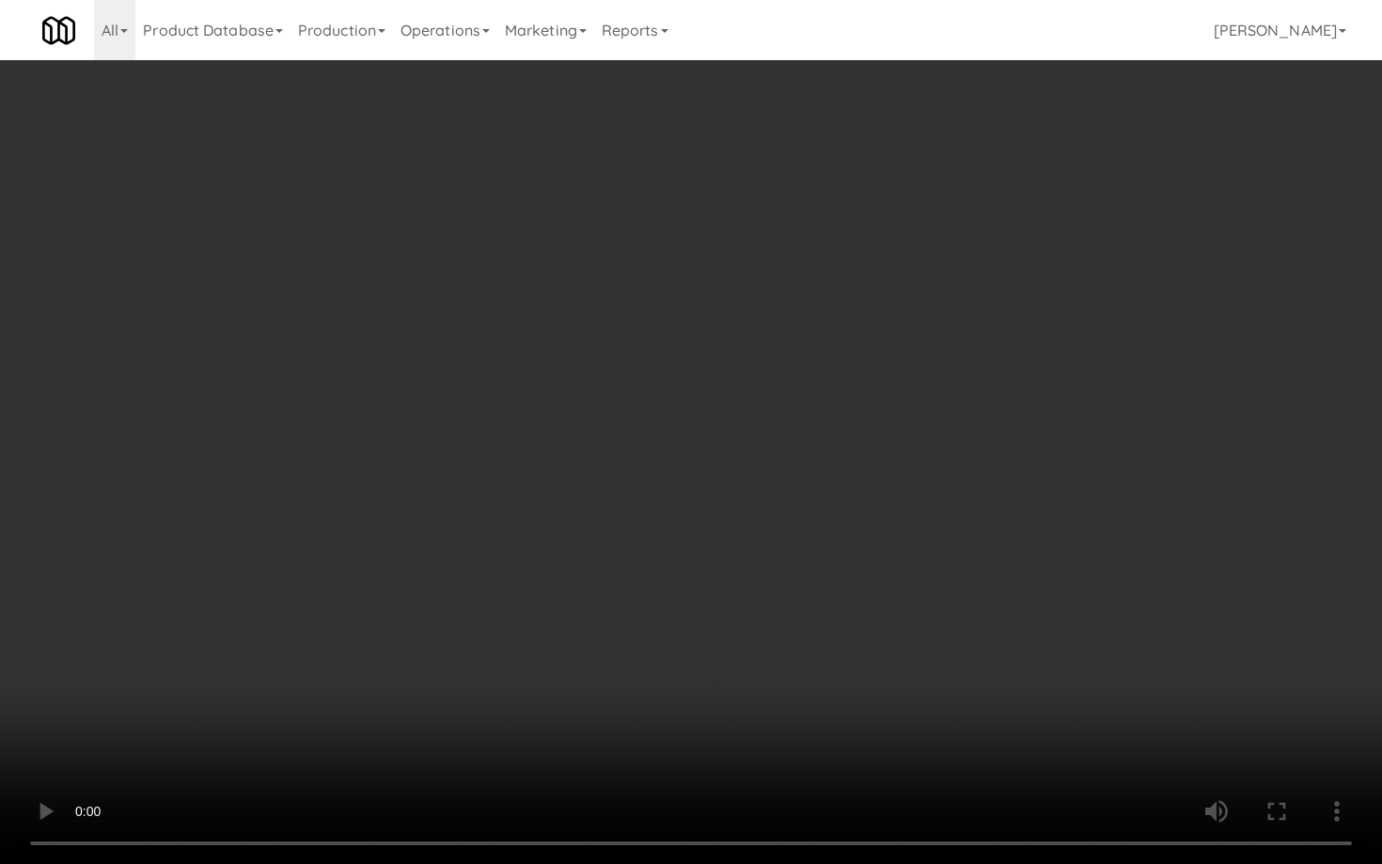
click at [582, 604] on video at bounding box center [691, 432] width 1382 height 864
click at [582, 603] on video at bounding box center [691, 432] width 1382 height 864
click at [582, 598] on video at bounding box center [691, 432] width 1382 height 864
click at [581, 598] on video at bounding box center [691, 432] width 1382 height 864
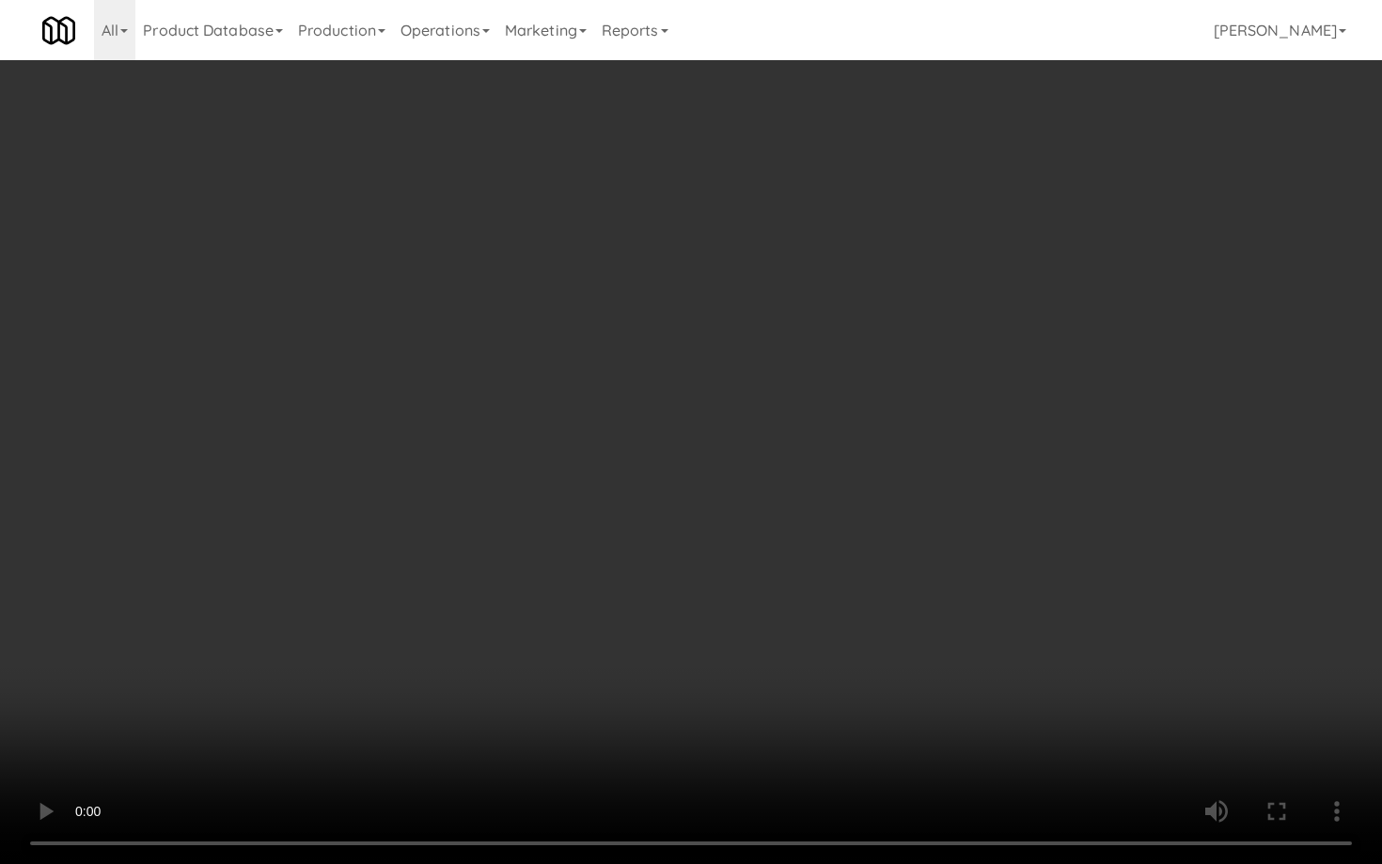
click at [581, 598] on video at bounding box center [691, 432] width 1382 height 864
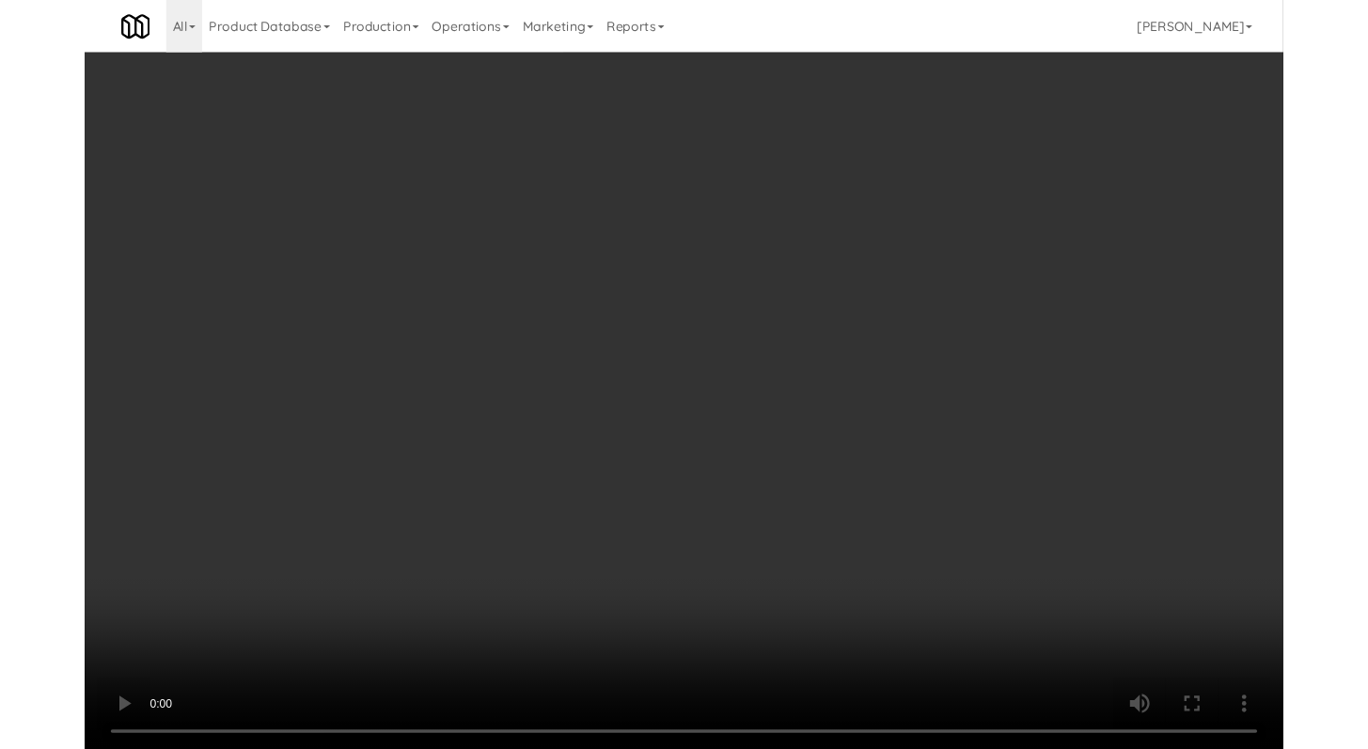
scroll to position [8372, 0]
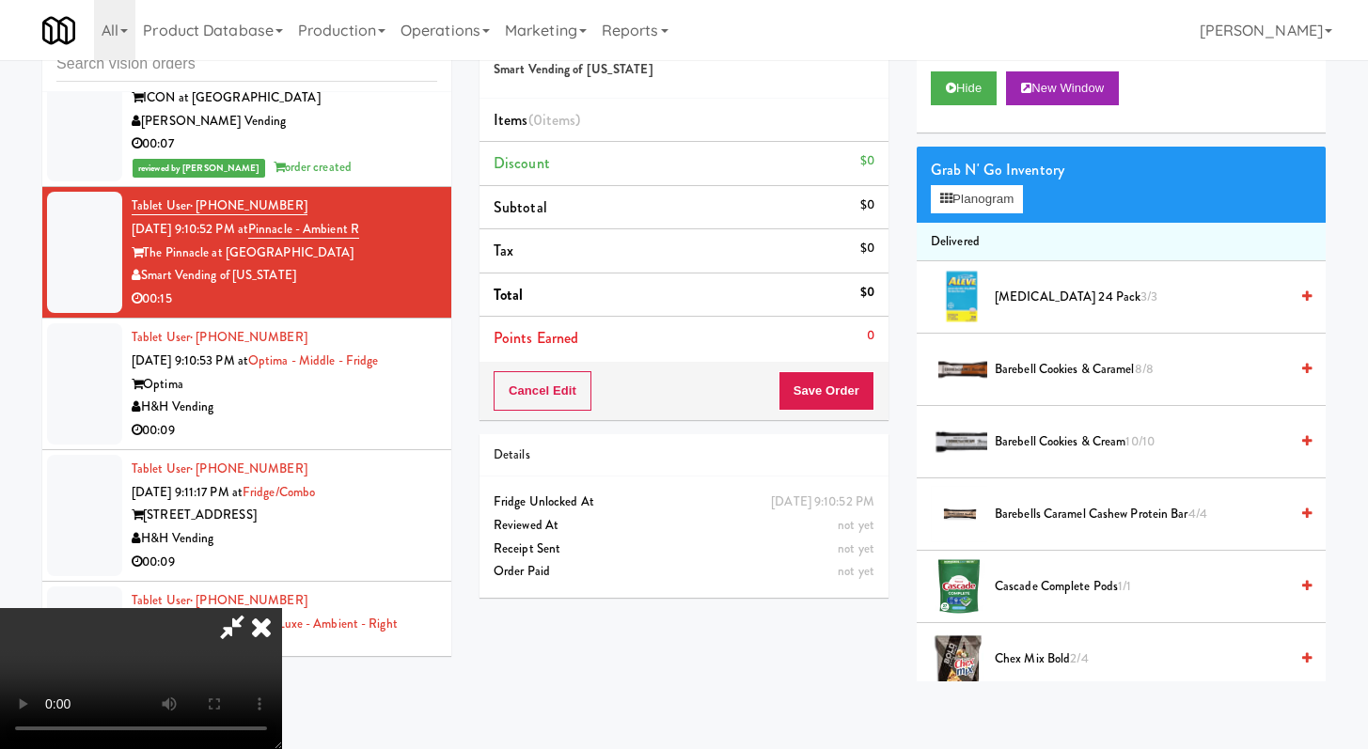
click at [1077, 451] on span "Barebell Cookies & Cream 10/10" at bounding box center [1141, 443] width 293 height 24
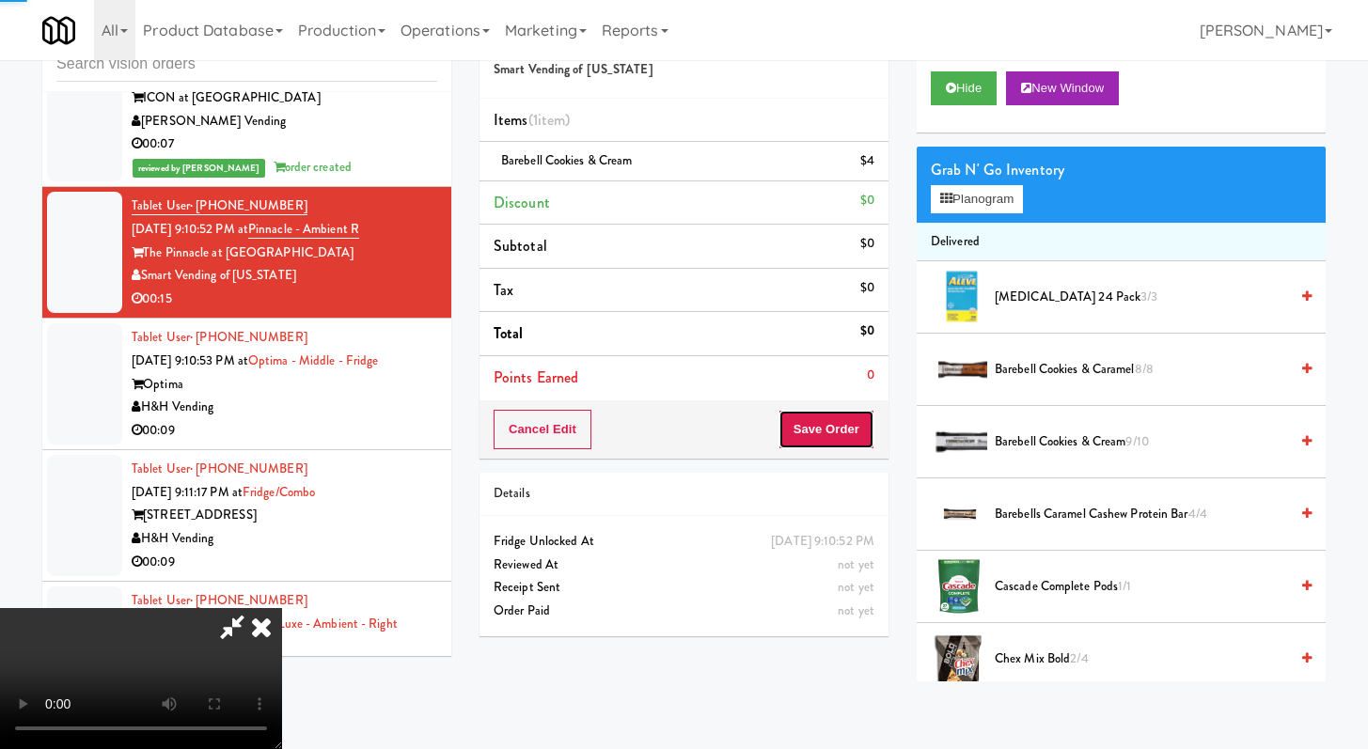
click at [861, 445] on button "Save Order" at bounding box center [827, 429] width 96 height 39
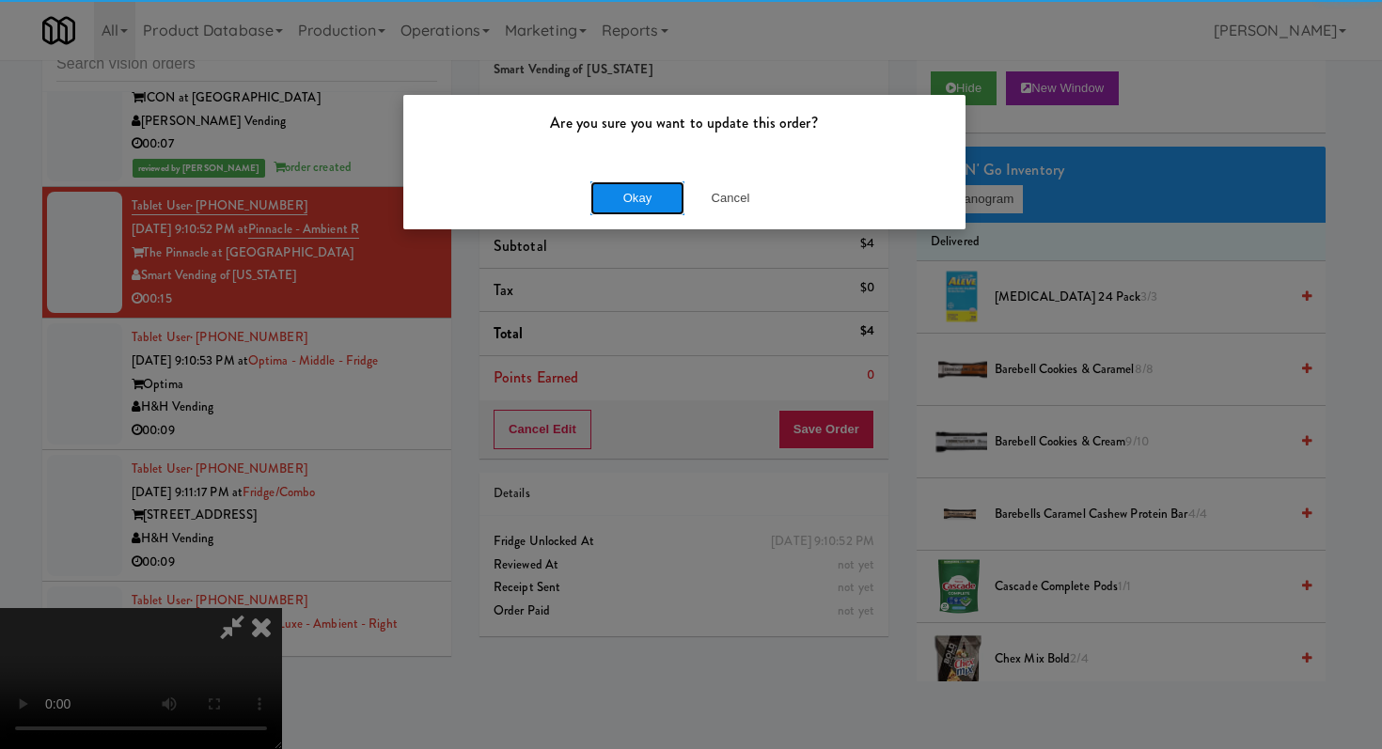
click at [645, 189] on button "Okay" at bounding box center [637, 198] width 94 height 34
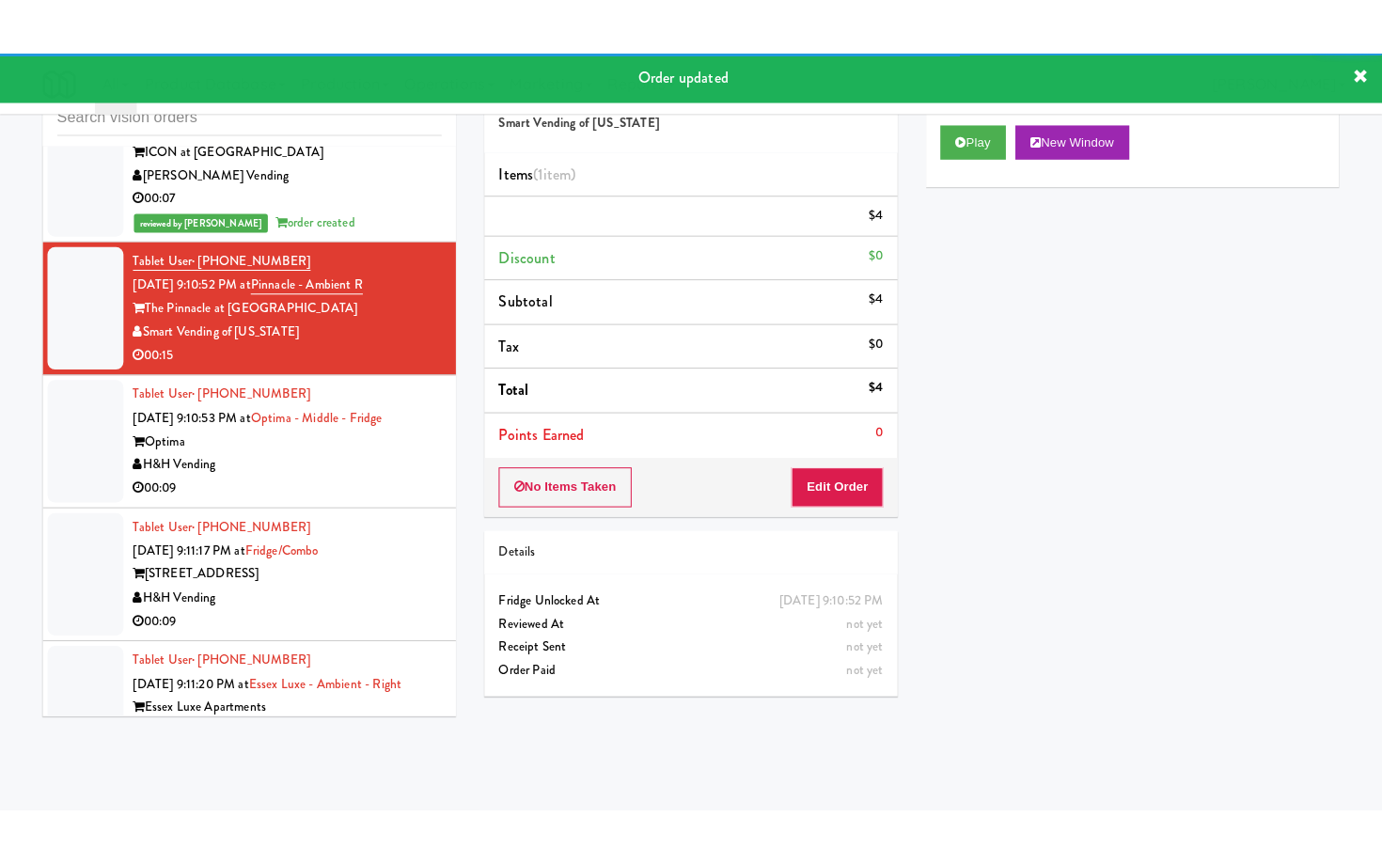
scroll to position [8665, 0]
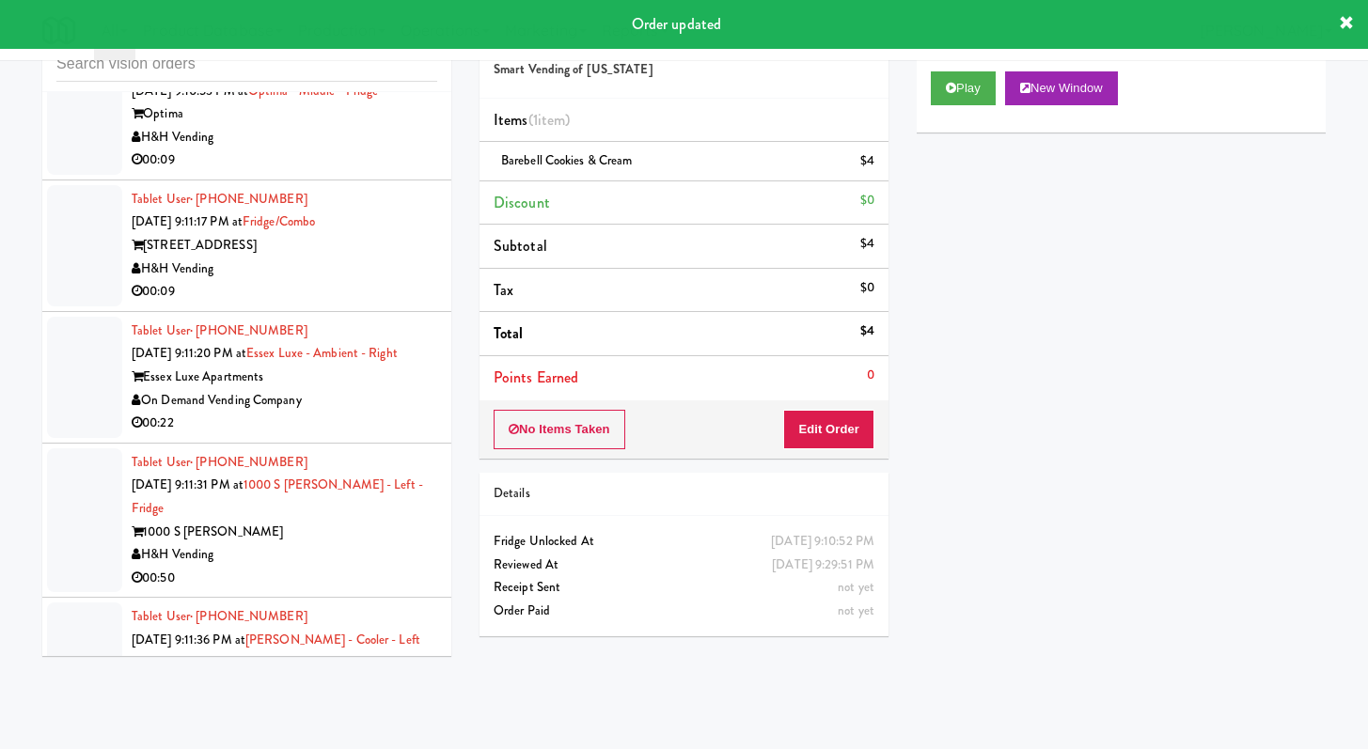
click at [367, 303] on li "Tablet User · (312) 684-7769 [DATE] 9:11:17 PM at [GEOGRAPHIC_DATA]/Combo [STRE…" at bounding box center [246, 247] width 409 height 132
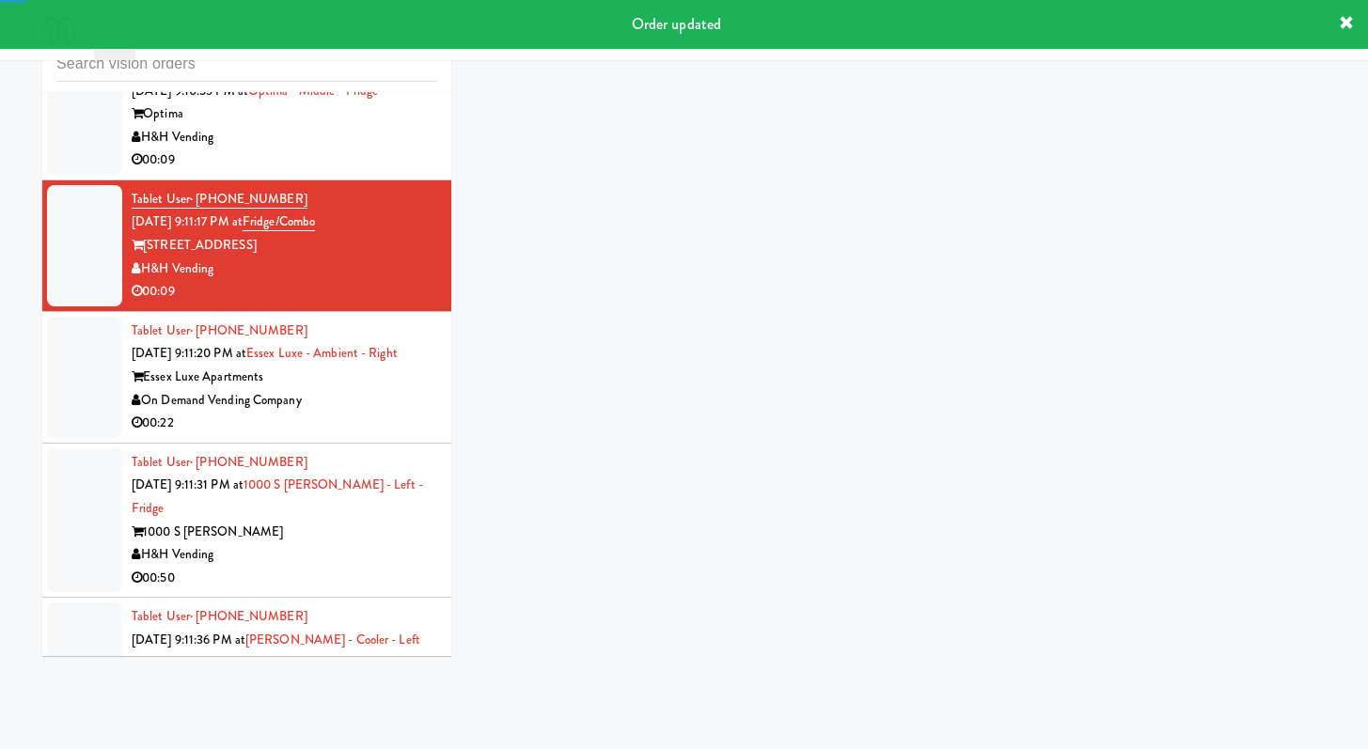
click at [374, 172] on div "00:09" at bounding box center [285, 161] width 306 height 24
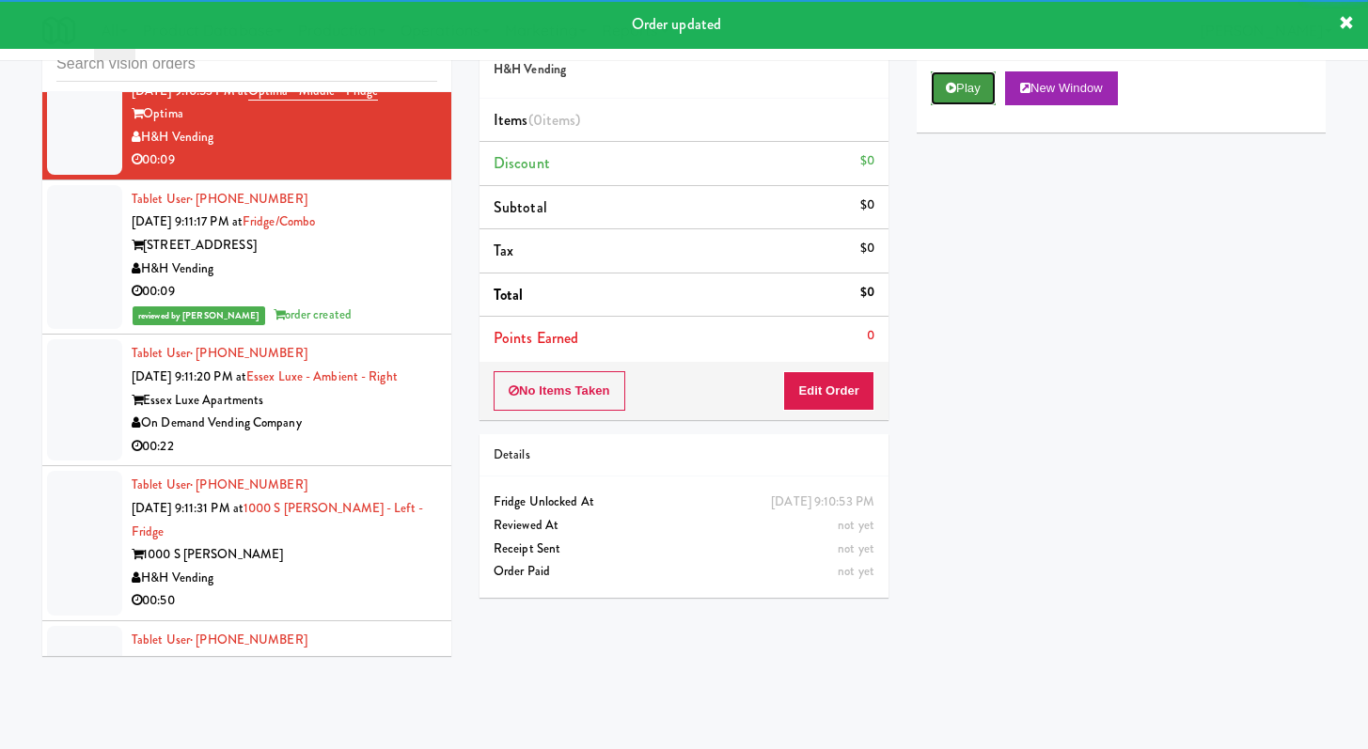
click at [981, 86] on button "Play" at bounding box center [963, 88] width 65 height 34
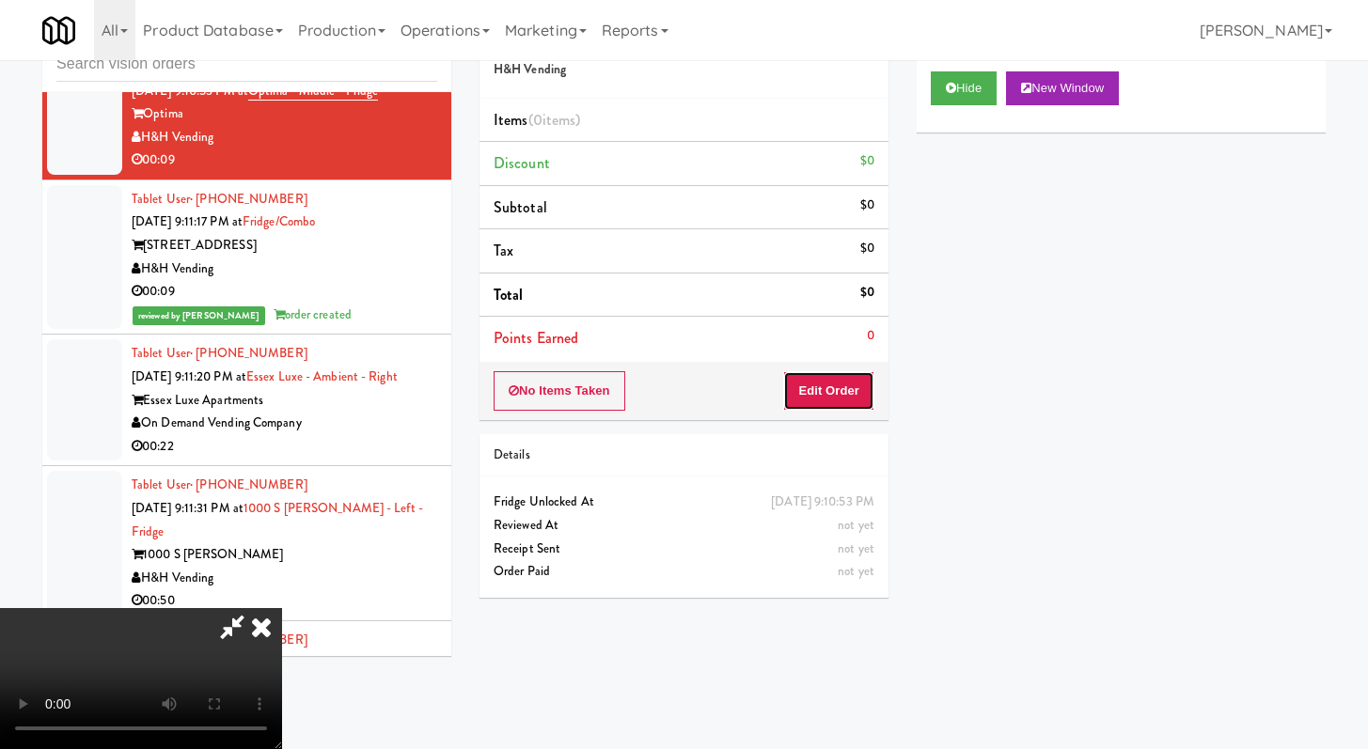
click at [823, 387] on button "Edit Order" at bounding box center [828, 390] width 91 height 39
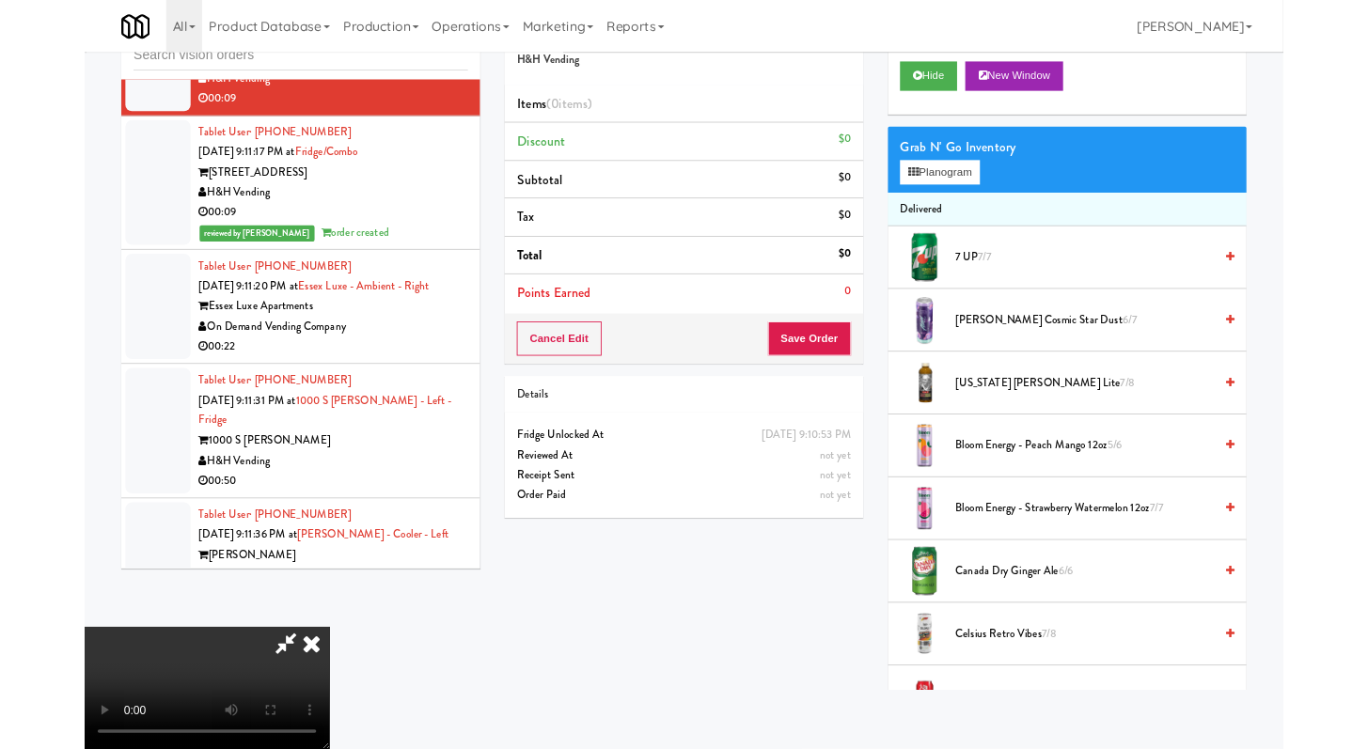
scroll to position [8642, 0]
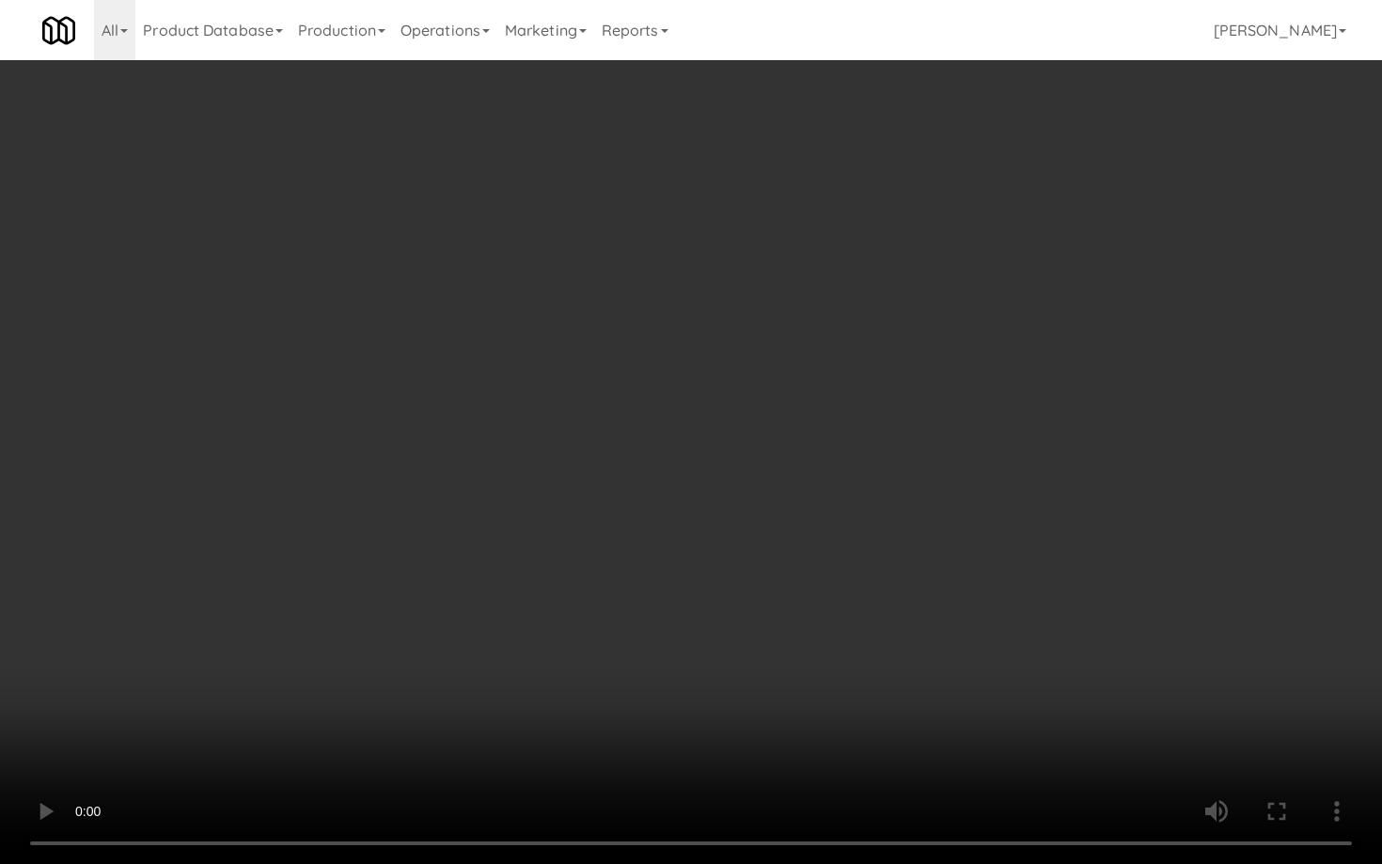
click at [796, 654] on video at bounding box center [691, 432] width 1382 height 864
click at [795, 656] on video at bounding box center [691, 432] width 1382 height 864
click at [930, 623] on video at bounding box center [691, 432] width 1382 height 864
click at [929, 623] on video at bounding box center [691, 432] width 1382 height 864
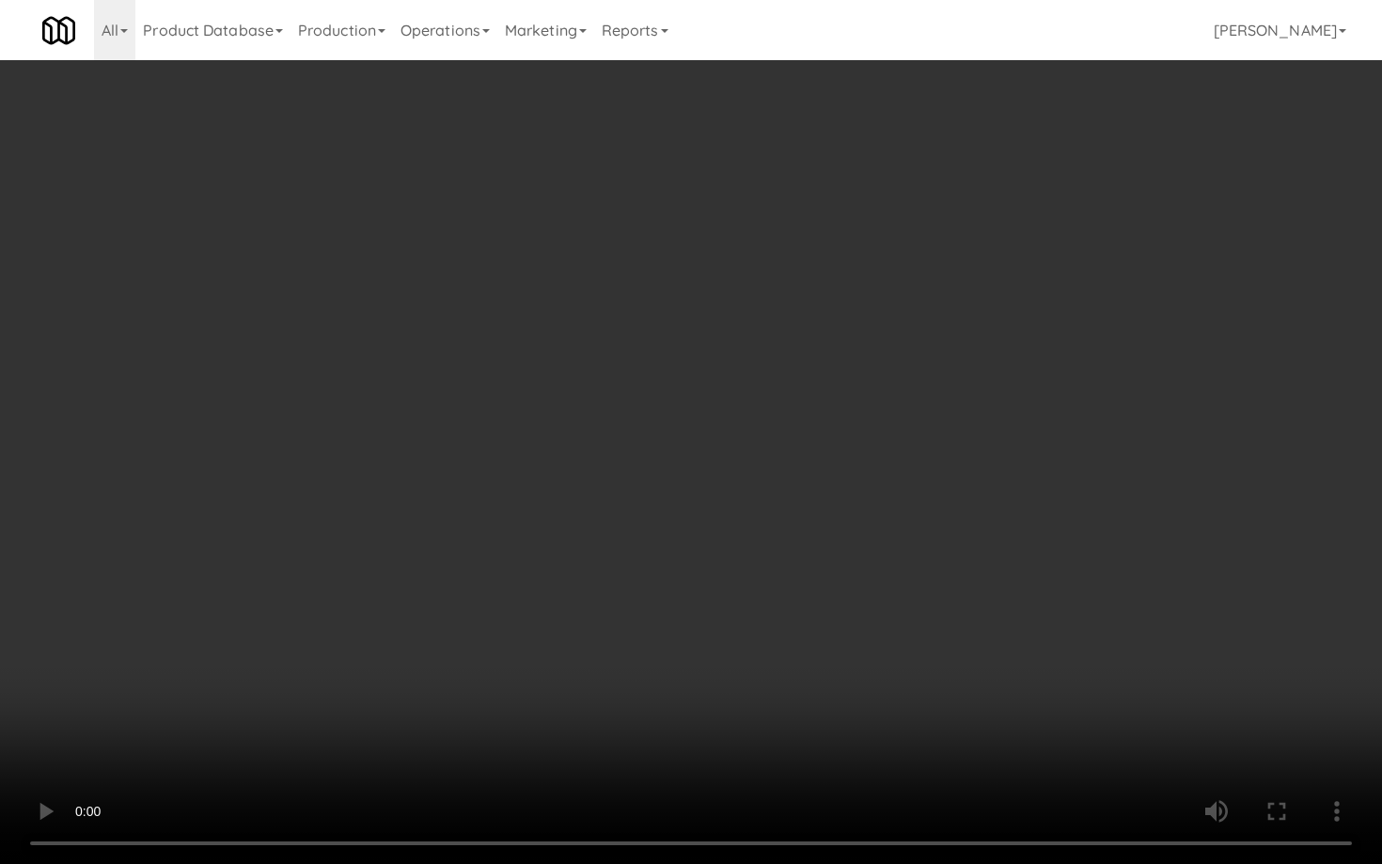
click at [930, 623] on video at bounding box center [691, 432] width 1382 height 864
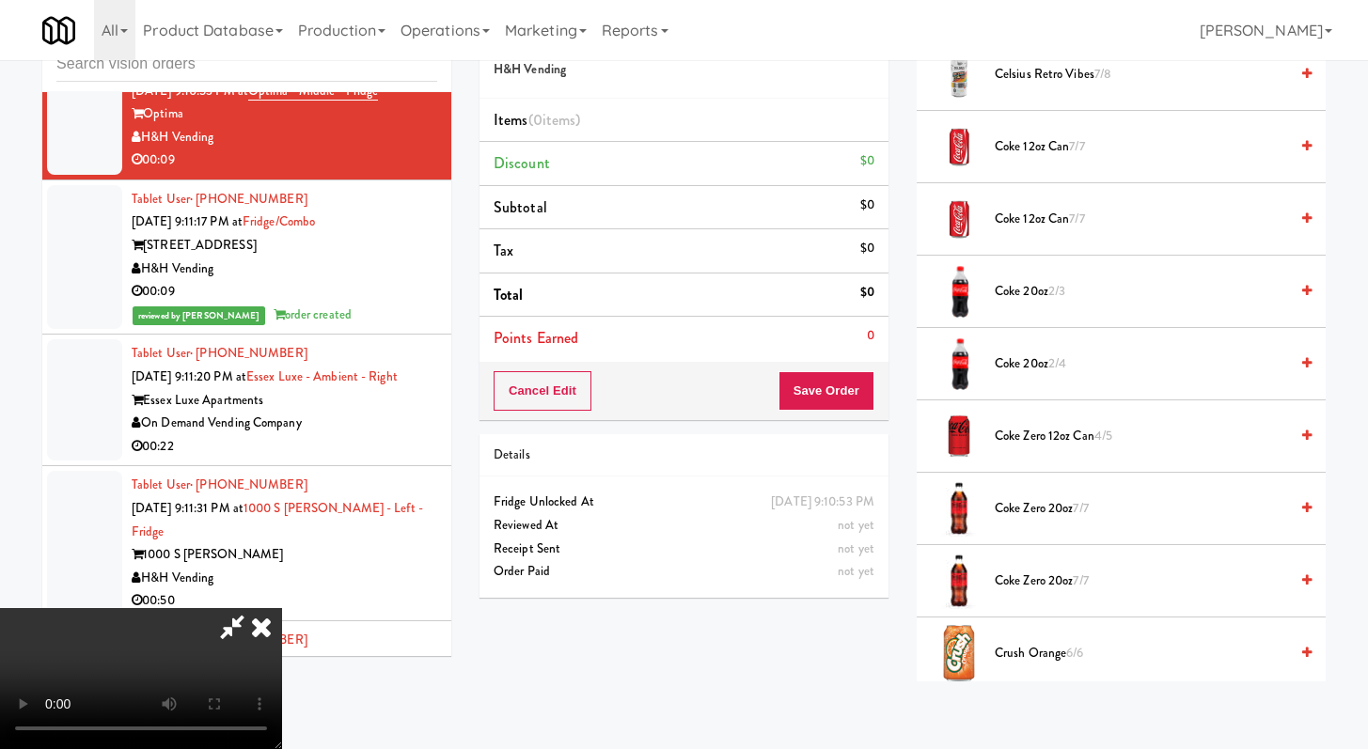
scroll to position [822, 0]
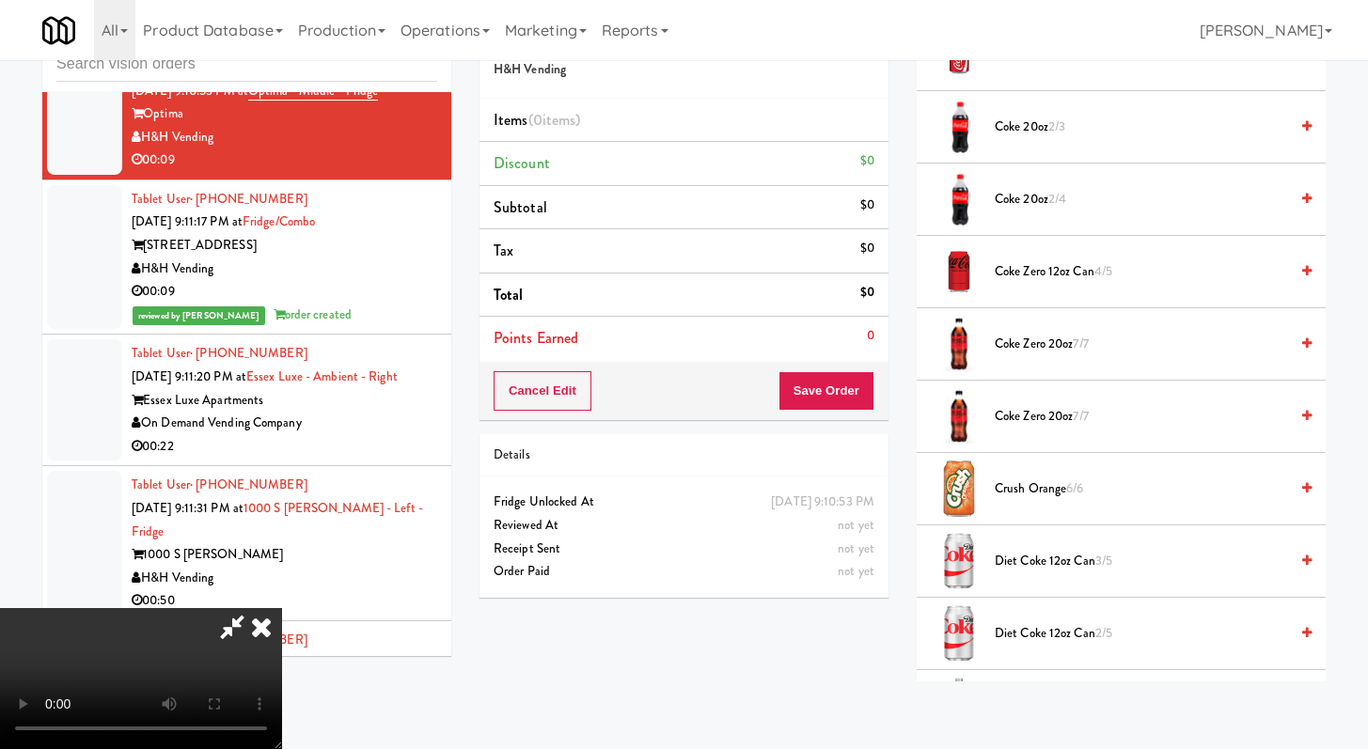
click at [1046, 337] on span "Coke Zero 20oz 7/7" at bounding box center [1141, 345] width 293 height 24
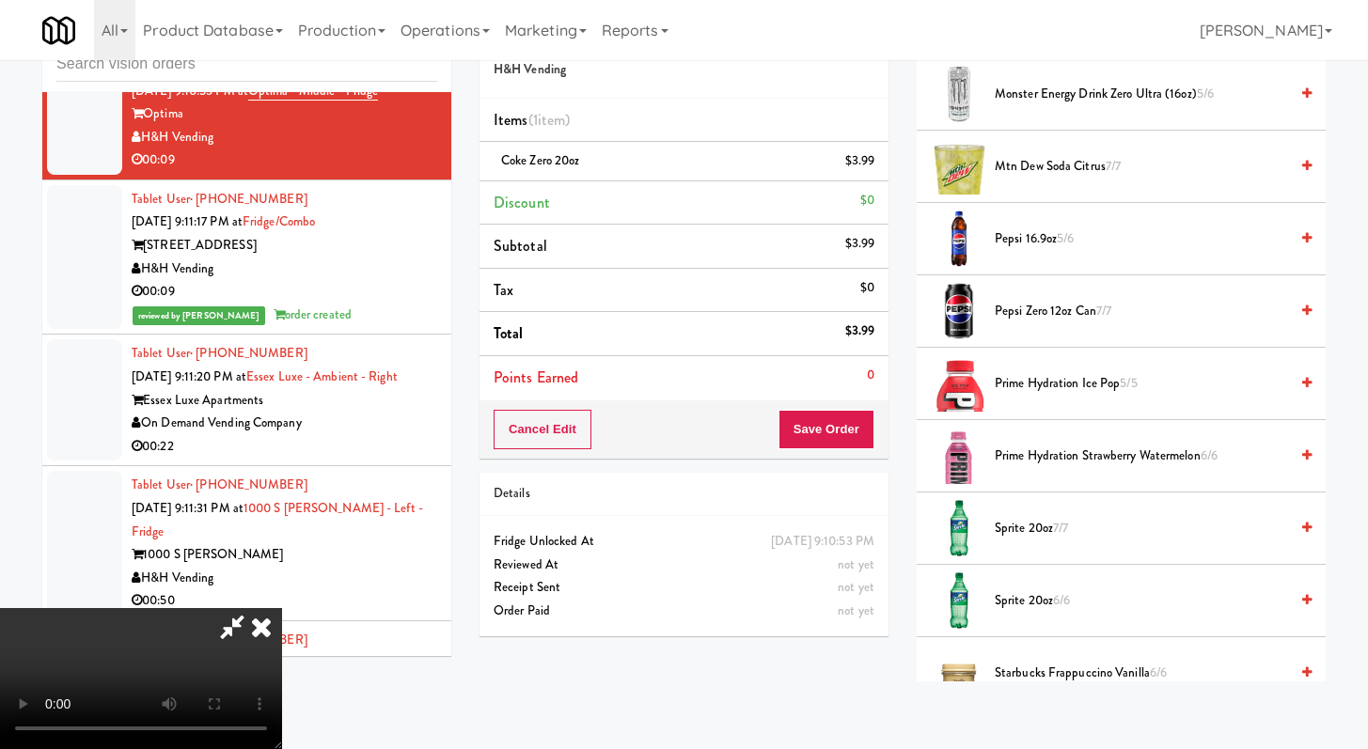
scroll to position [2249, 0]
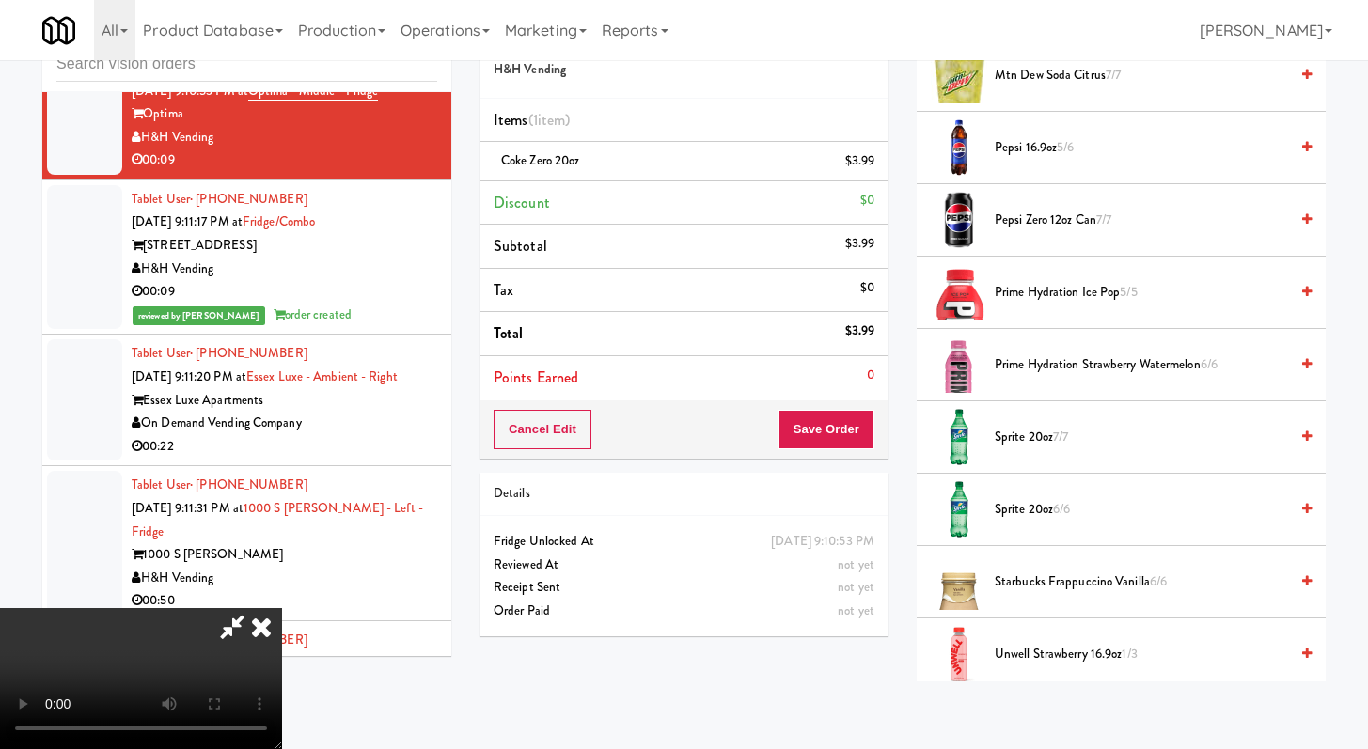
click at [1039, 447] on span "Sprite 20oz 7/7" at bounding box center [1141, 438] width 293 height 24
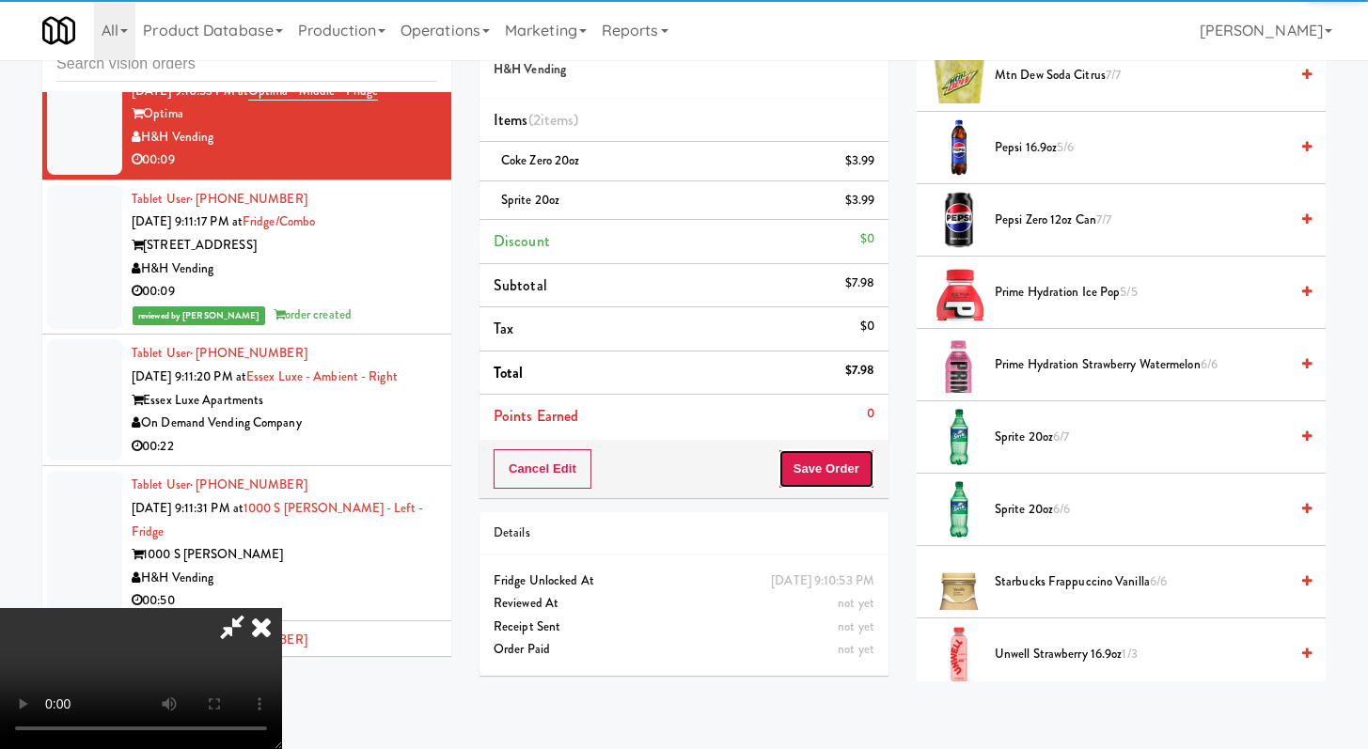
drag, startPoint x: 865, startPoint y: 461, endPoint x: 861, endPoint y: 473, distance: 12.8
click at [861, 473] on button "Save Order" at bounding box center [827, 468] width 96 height 39
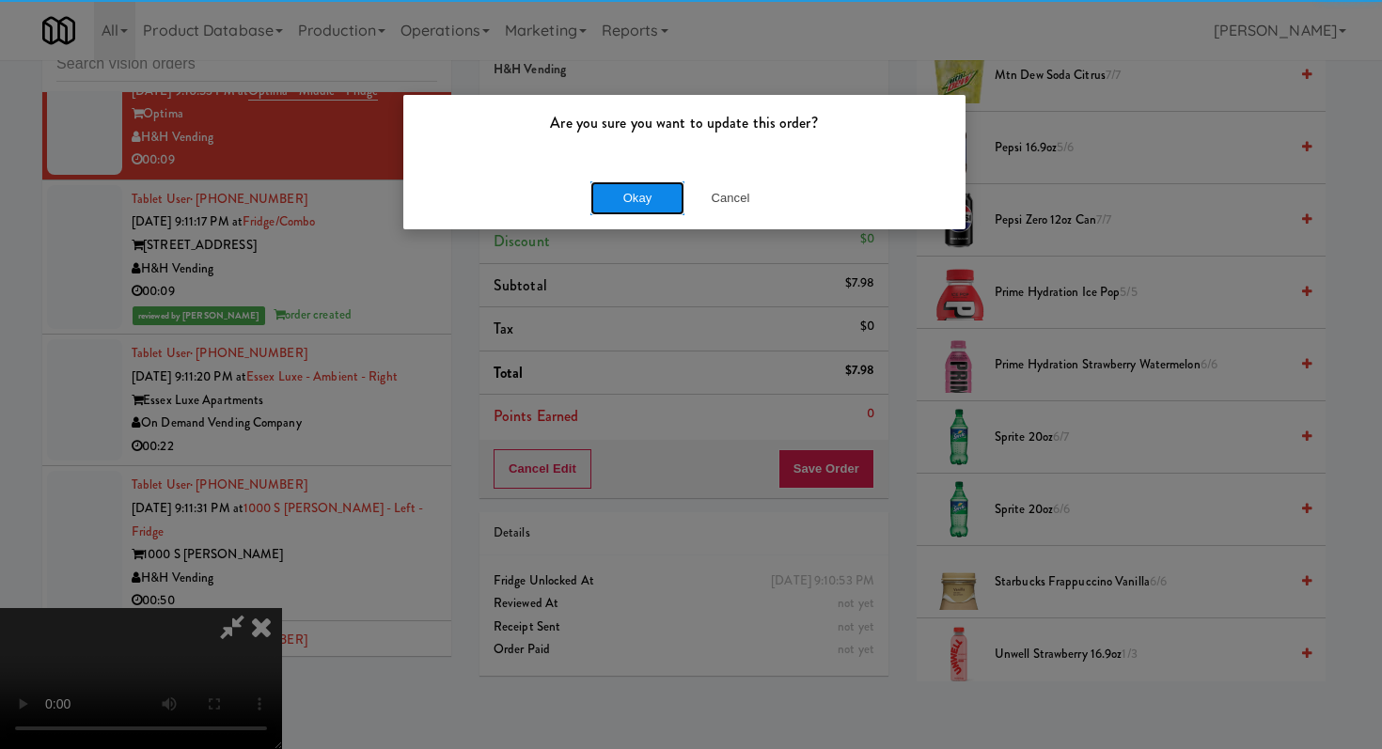
click at [599, 194] on button "Okay" at bounding box center [637, 198] width 94 height 34
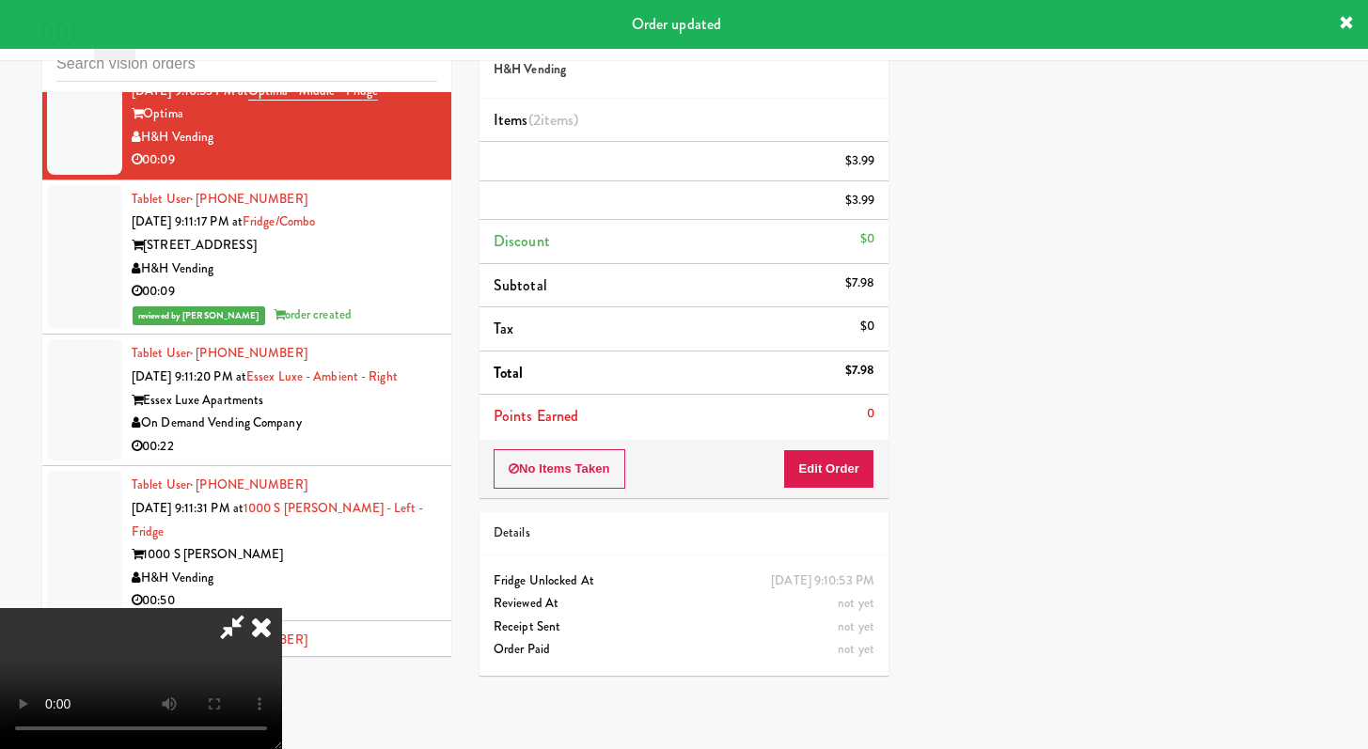
scroll to position [80, 0]
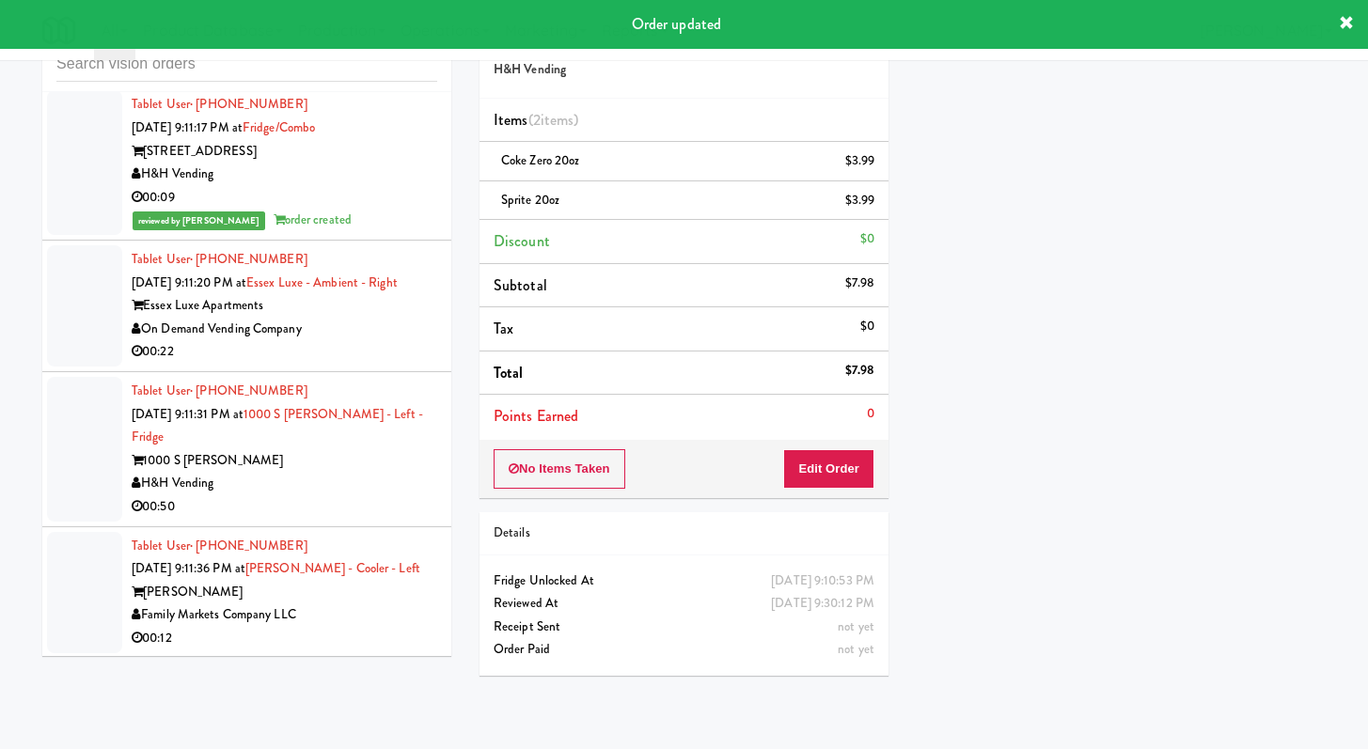
click at [386, 341] on div "On Demand Vending Company" at bounding box center [285, 330] width 306 height 24
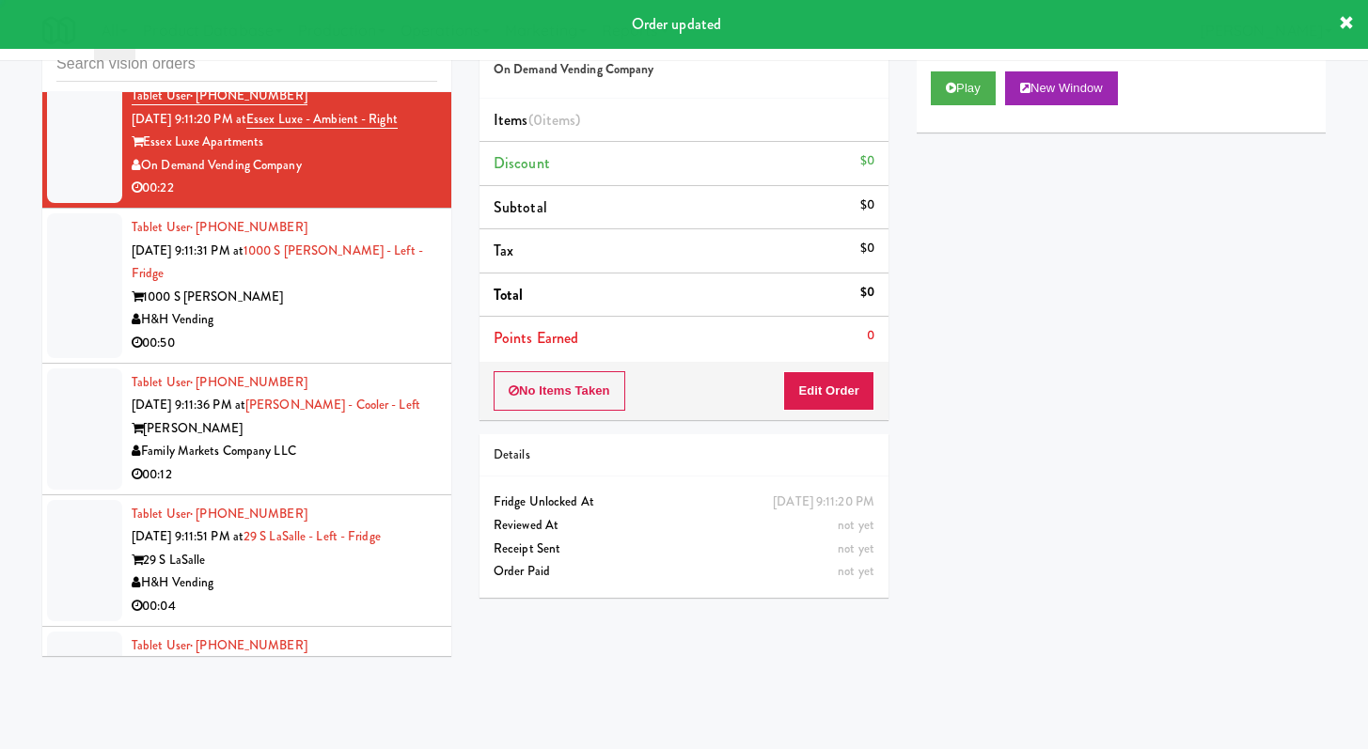
scroll to position [9088, 0]
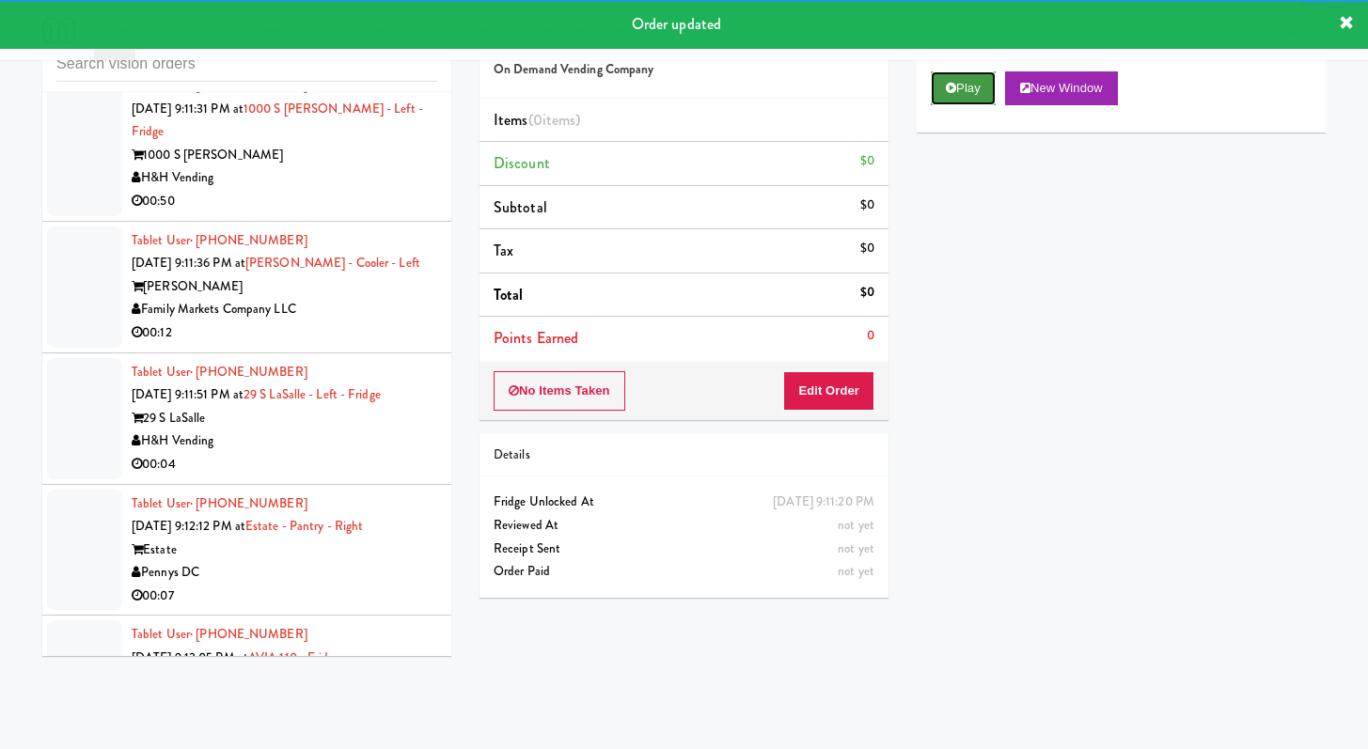
click at [953, 89] on icon at bounding box center [951, 88] width 10 height 12
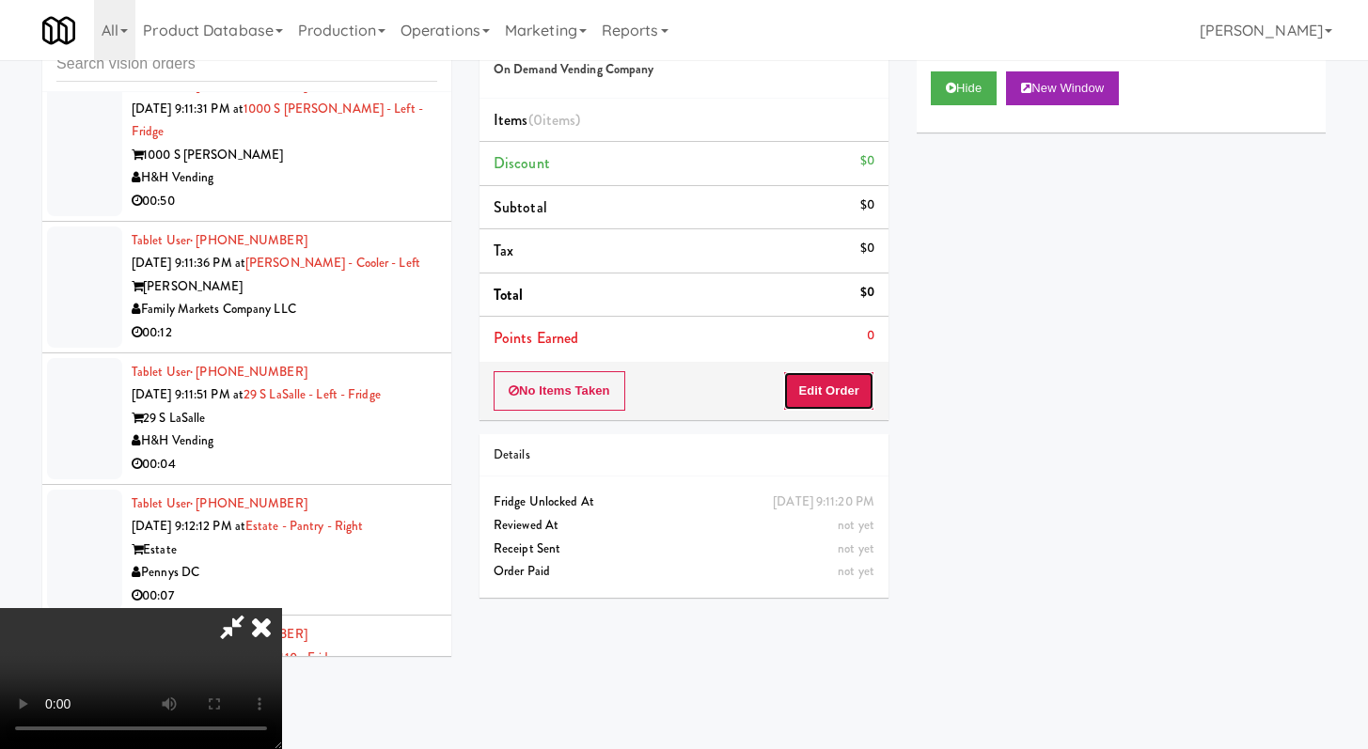
click at [797, 389] on button "Edit Order" at bounding box center [828, 390] width 91 height 39
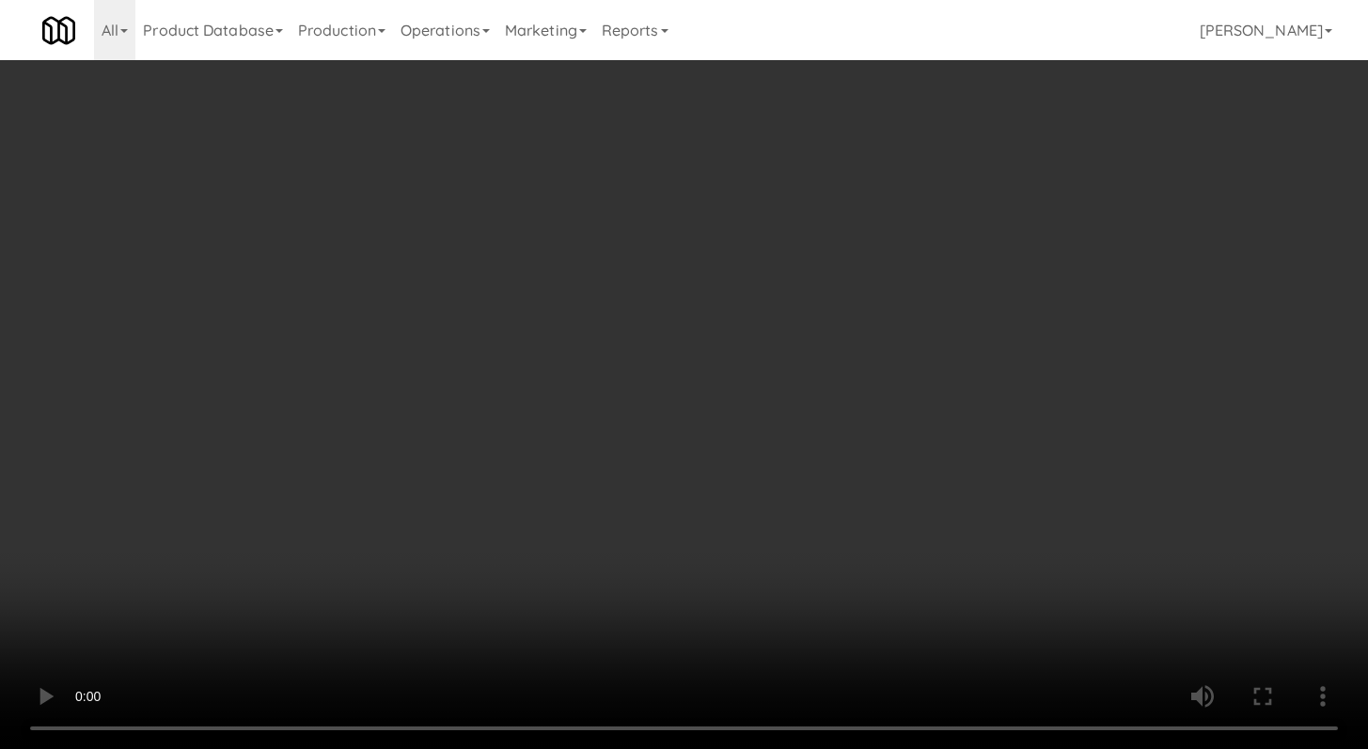
scroll to position [9065, 0]
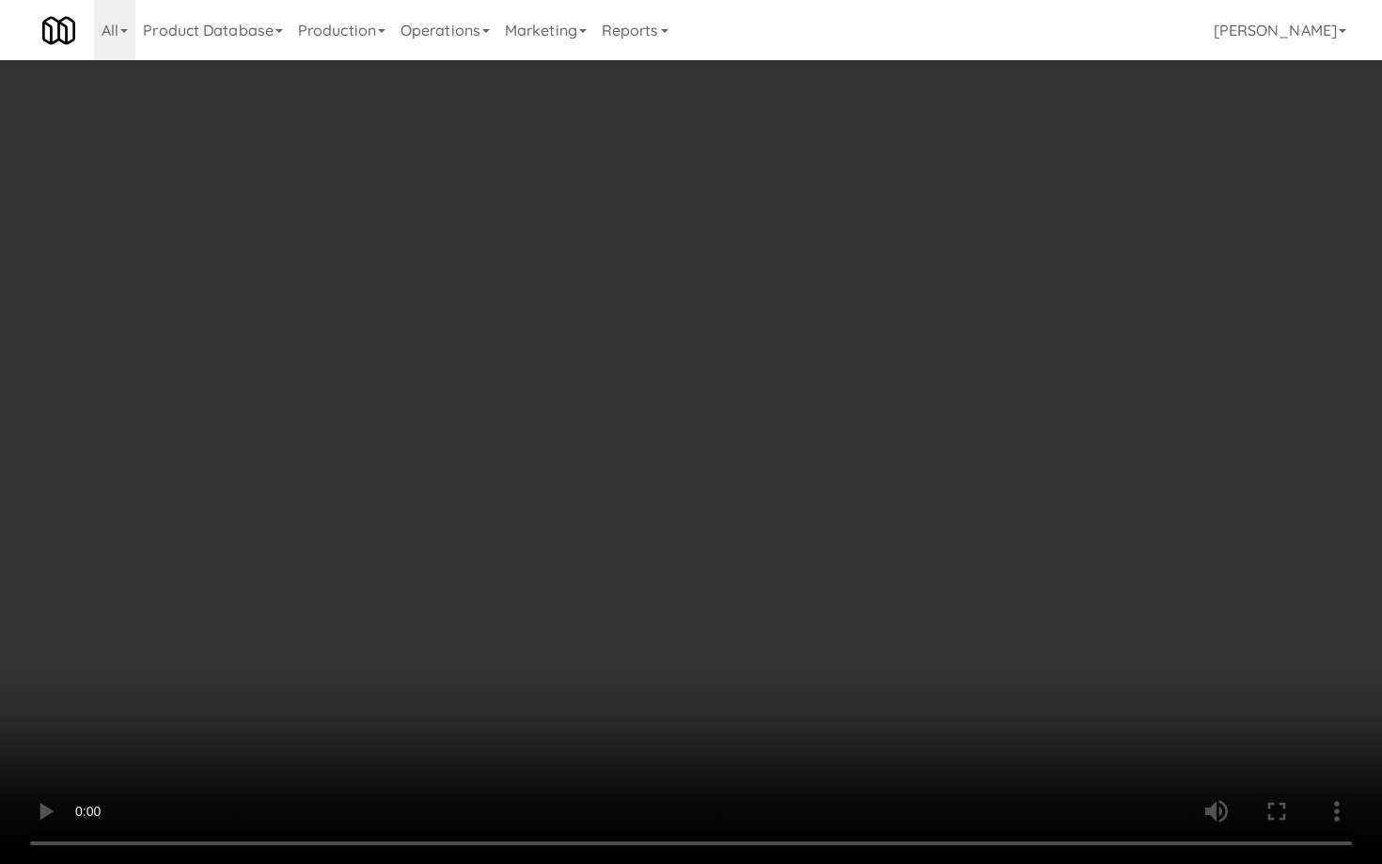
click at [761, 613] on video at bounding box center [691, 432] width 1382 height 864
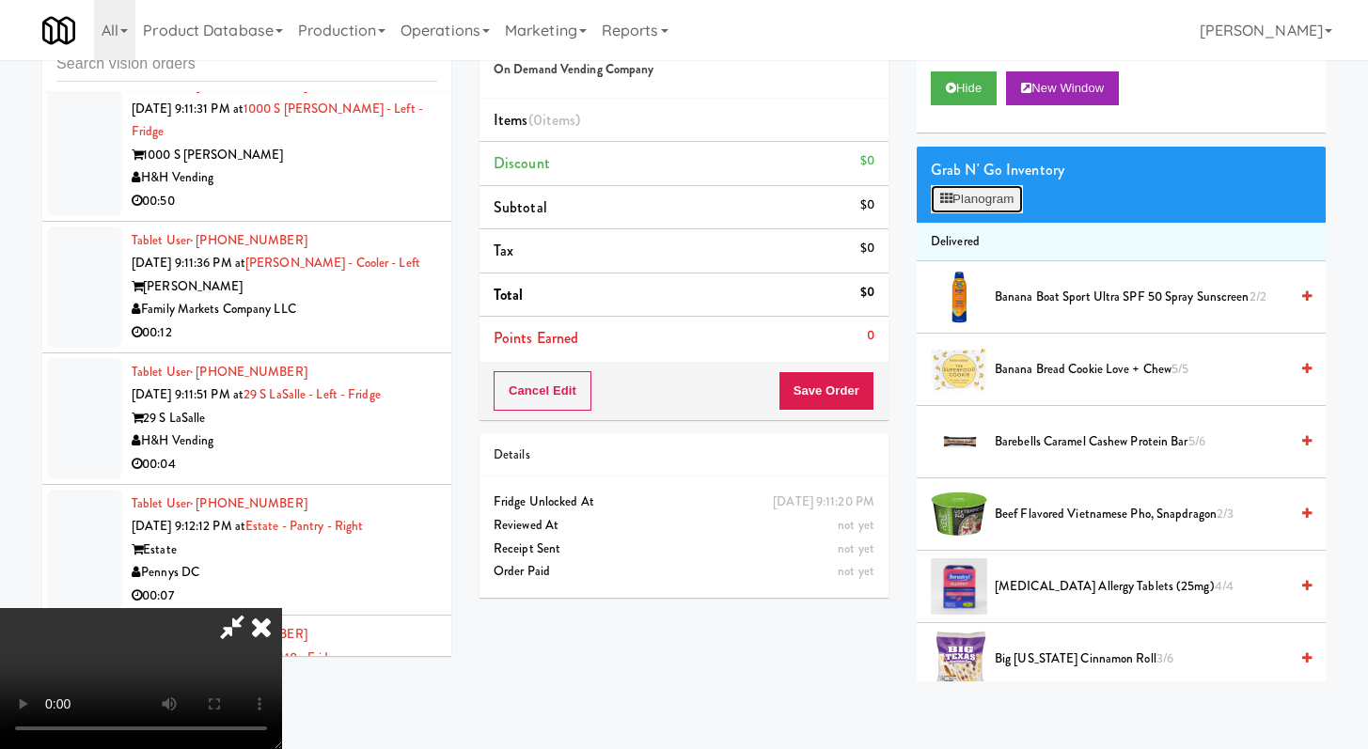
click at [969, 187] on button "Planogram" at bounding box center [977, 199] width 92 height 28
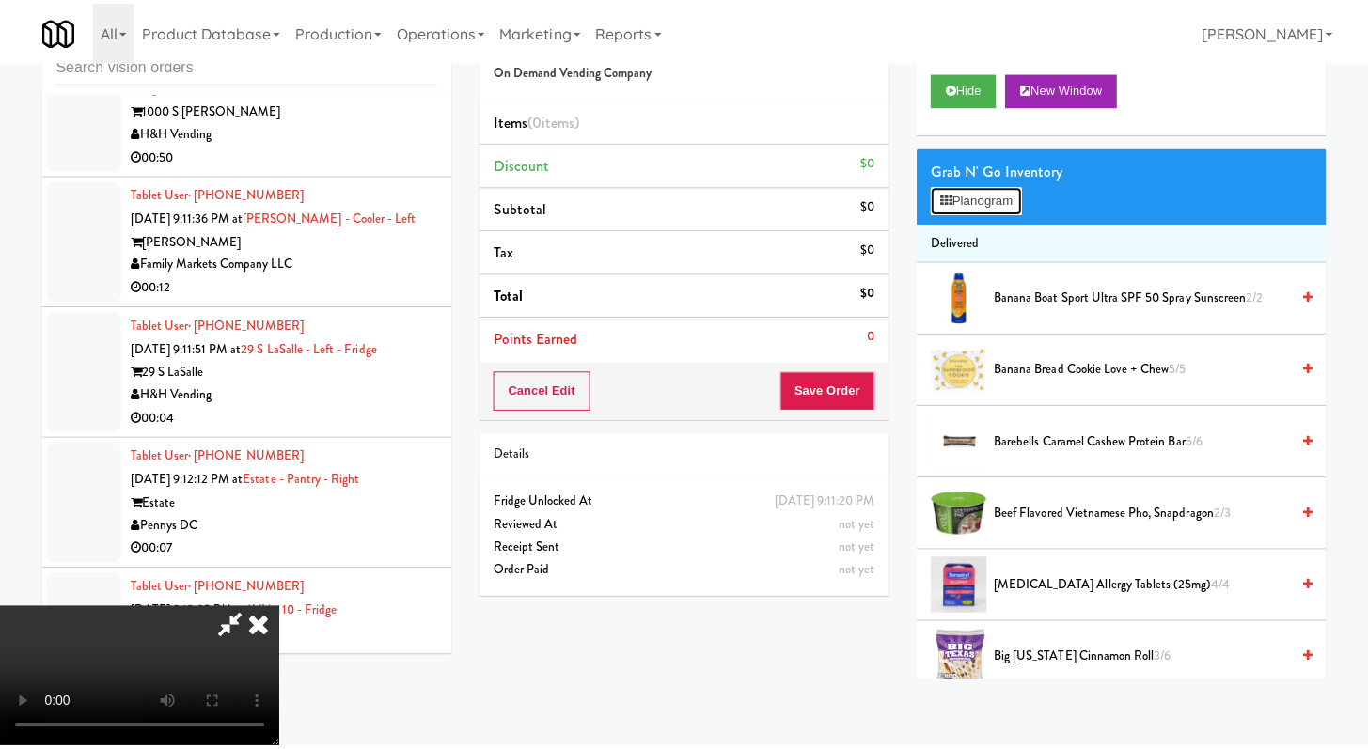
scroll to position [9065, 0]
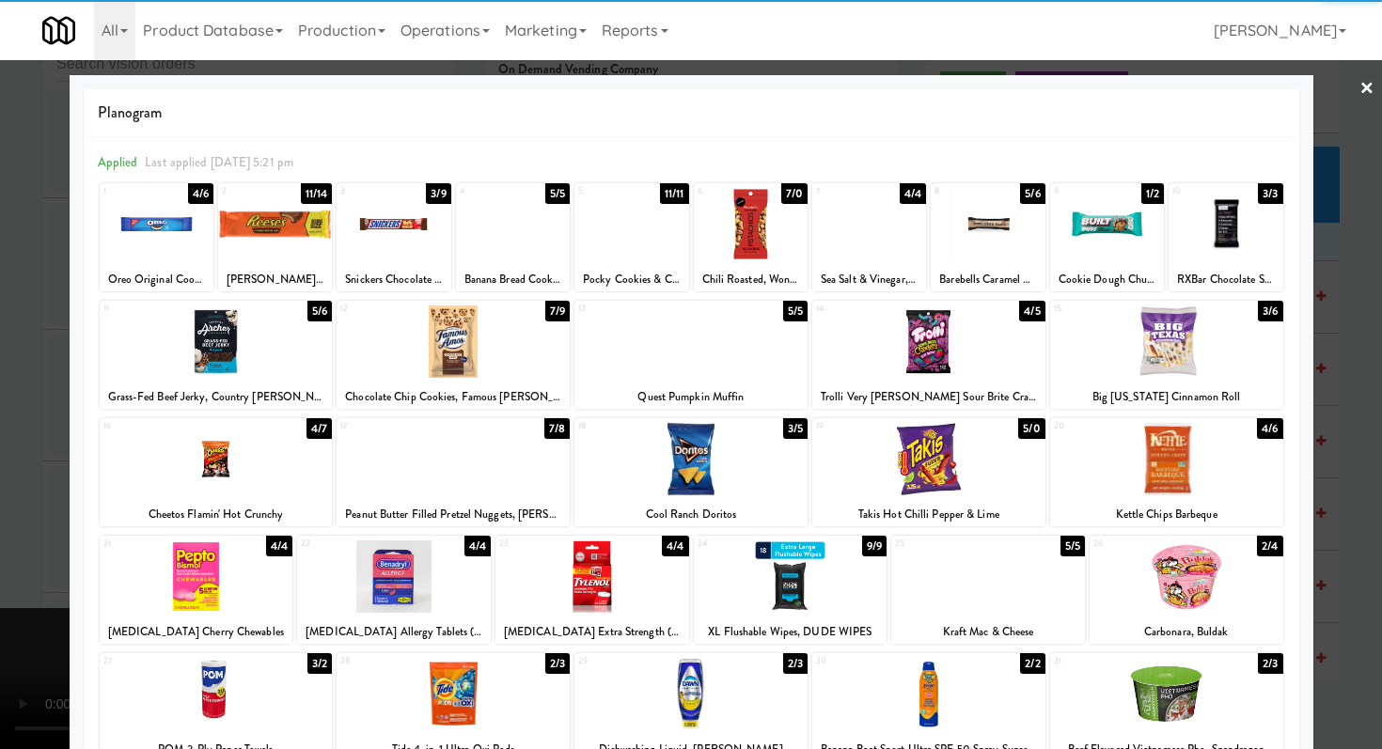
click at [486, 346] on div at bounding box center [453, 342] width 233 height 72
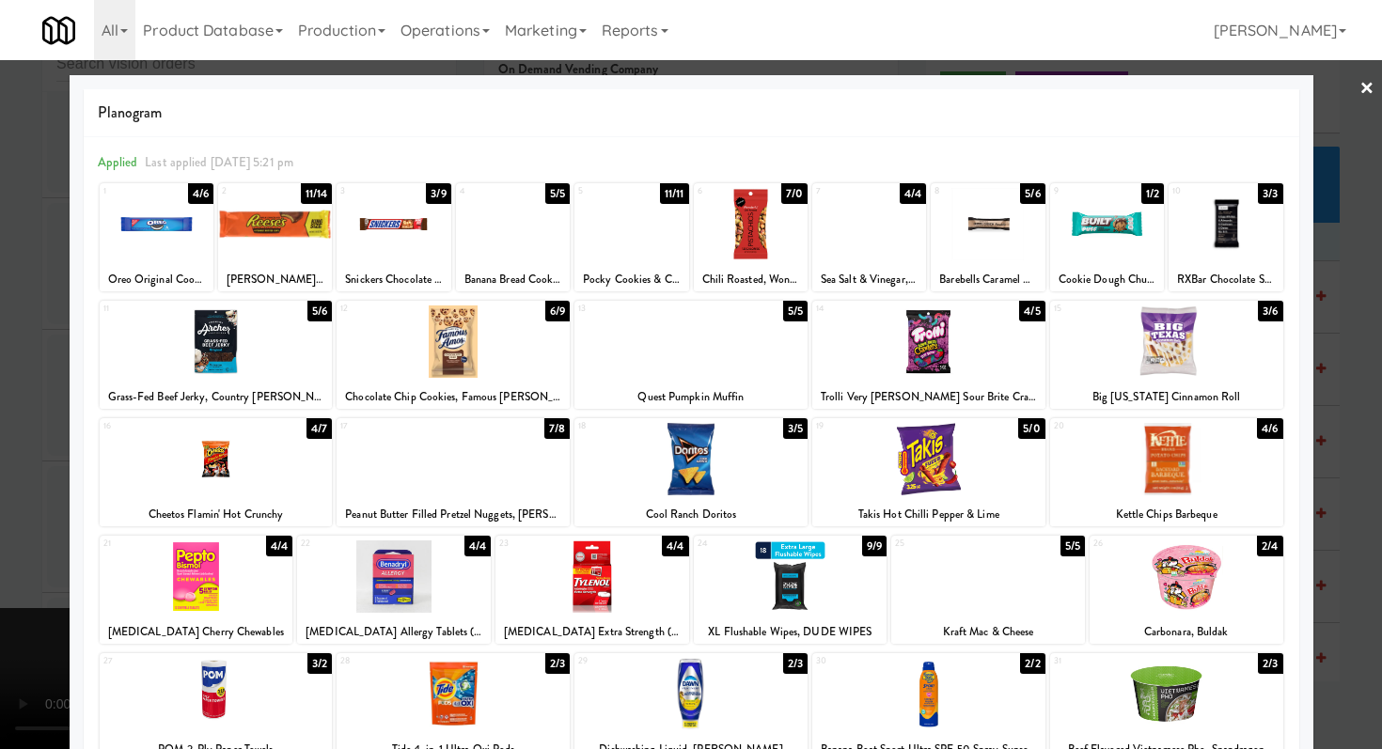
click at [1176, 513] on div "Kettle Chips Barbeque" at bounding box center [1167, 515] width 228 height 24
click at [1174, 473] on div at bounding box center [1166, 459] width 233 height 72
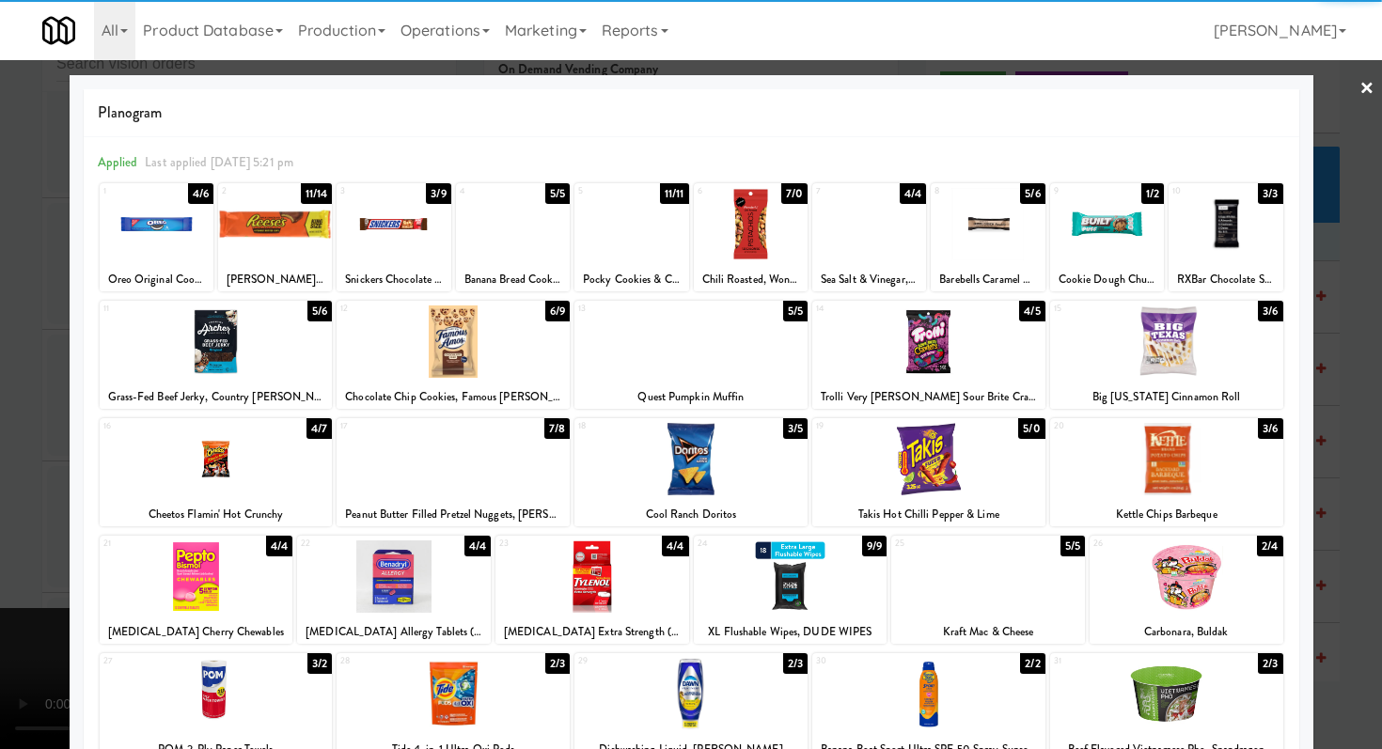
click at [0, 467] on div at bounding box center [691, 374] width 1382 height 749
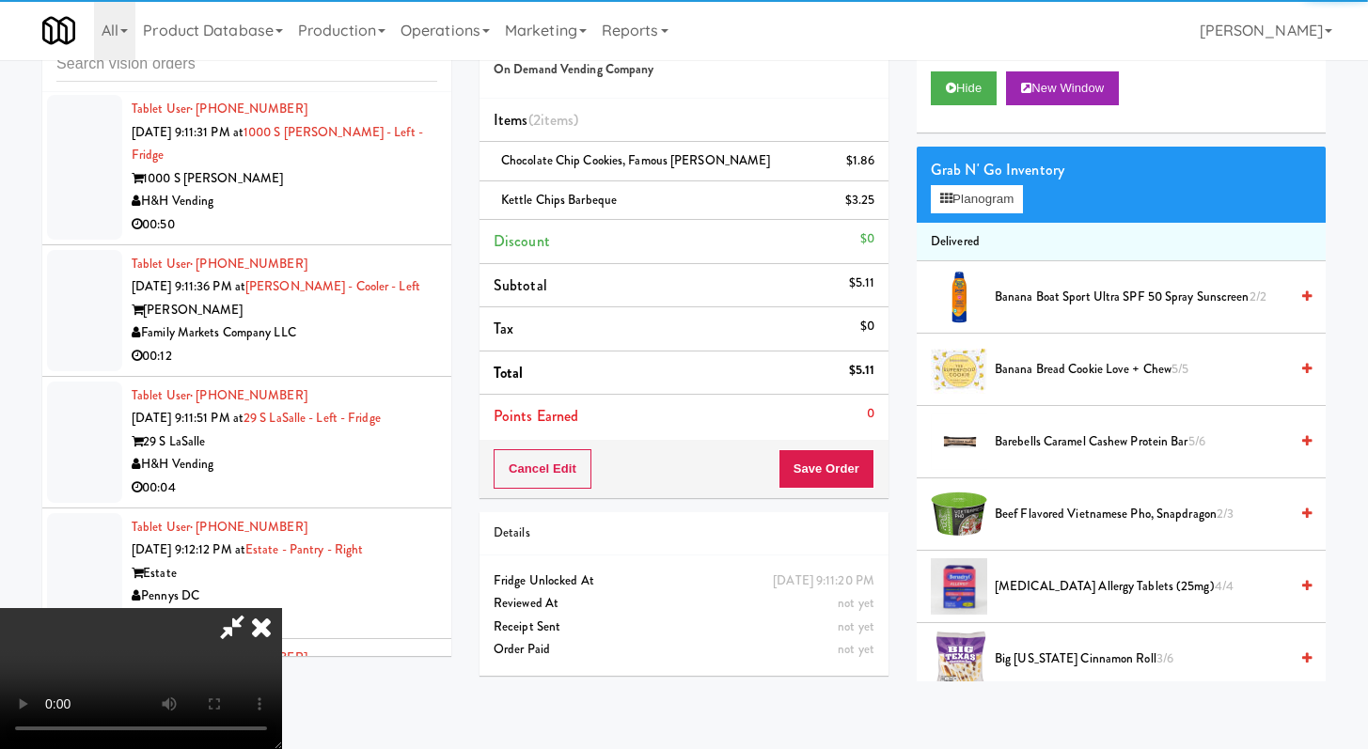
scroll to position [9088, 0]
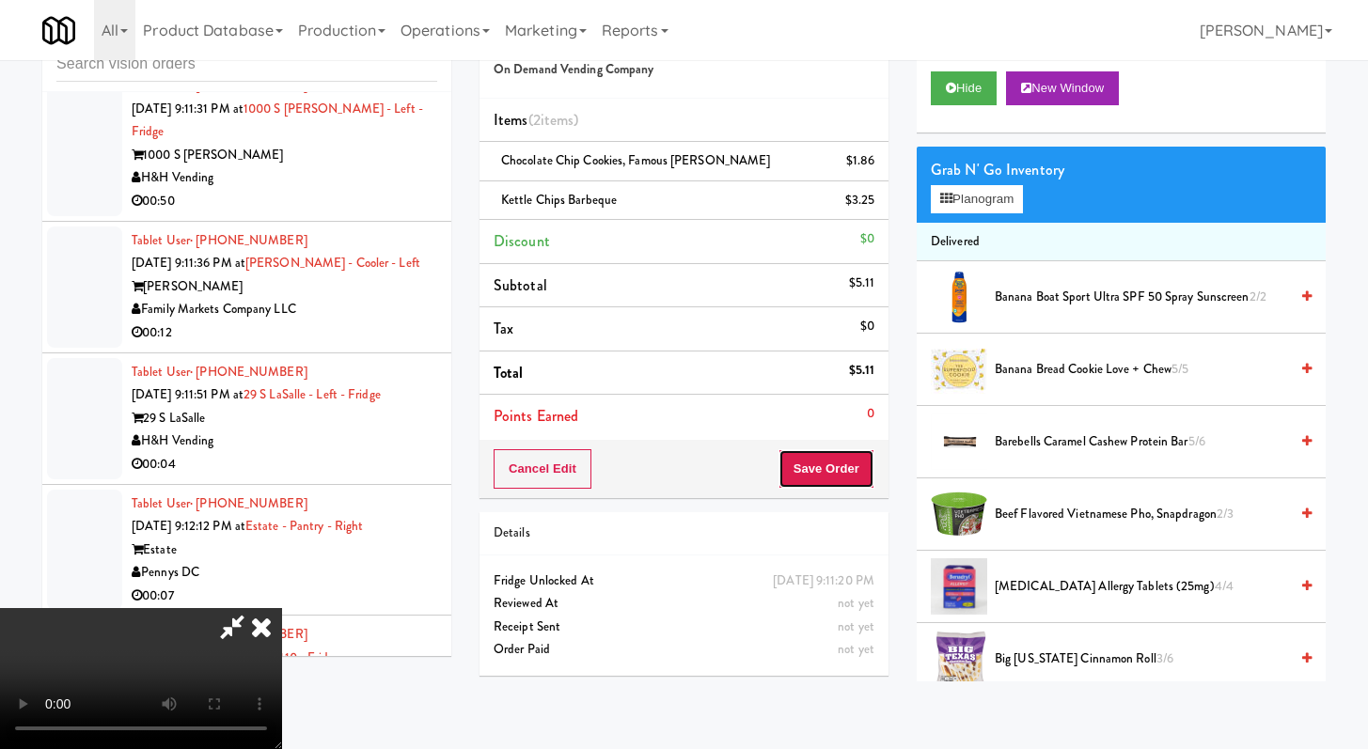
click at [864, 463] on button "Save Order" at bounding box center [827, 468] width 96 height 39
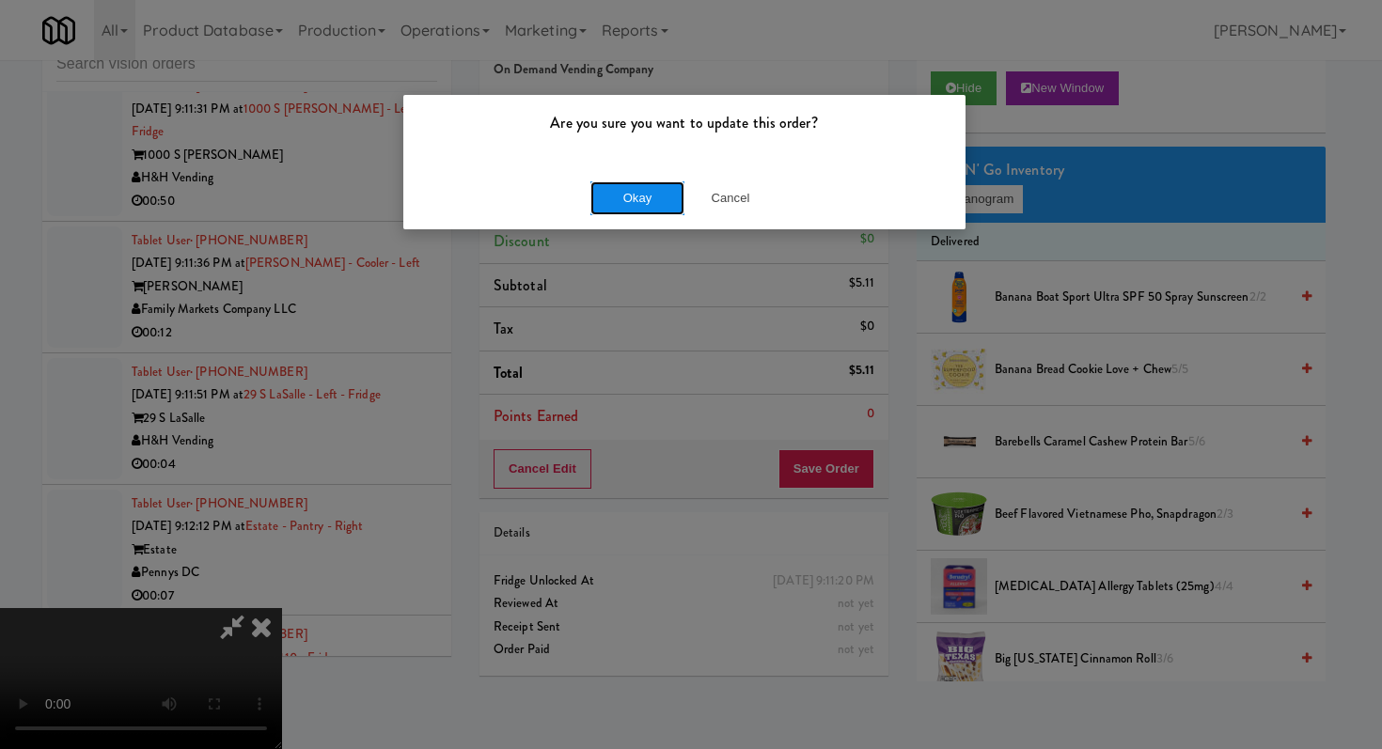
click at [616, 197] on button "Okay" at bounding box center [637, 198] width 94 height 34
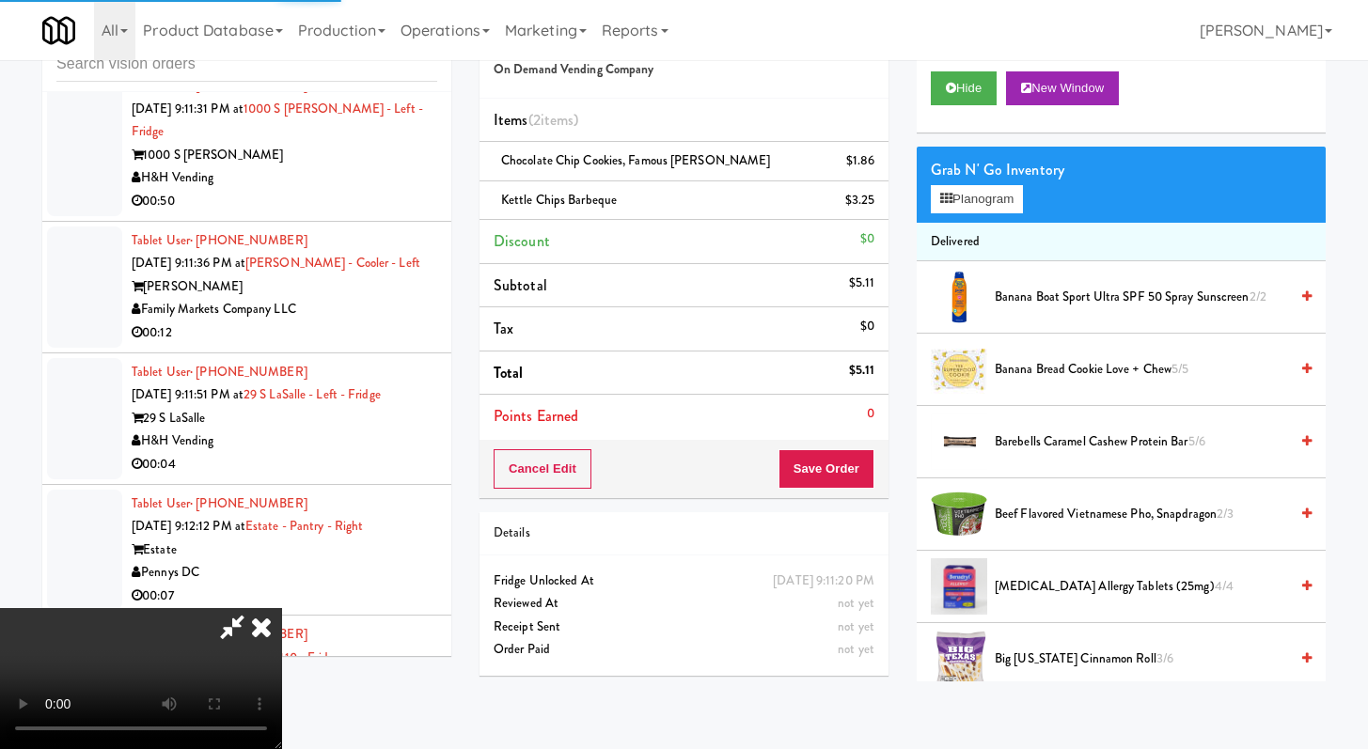
scroll to position [0, 0]
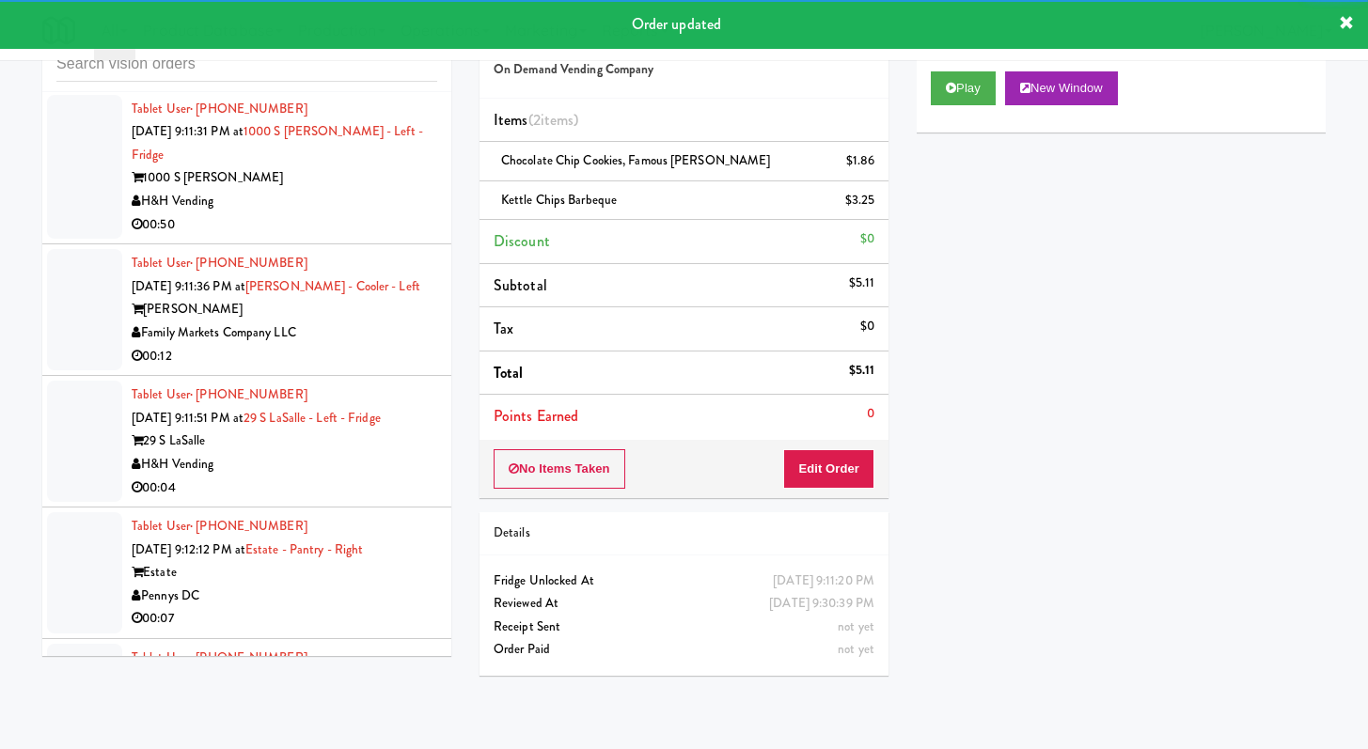
click at [306, 213] on div "H&H Vending" at bounding box center [285, 202] width 306 height 24
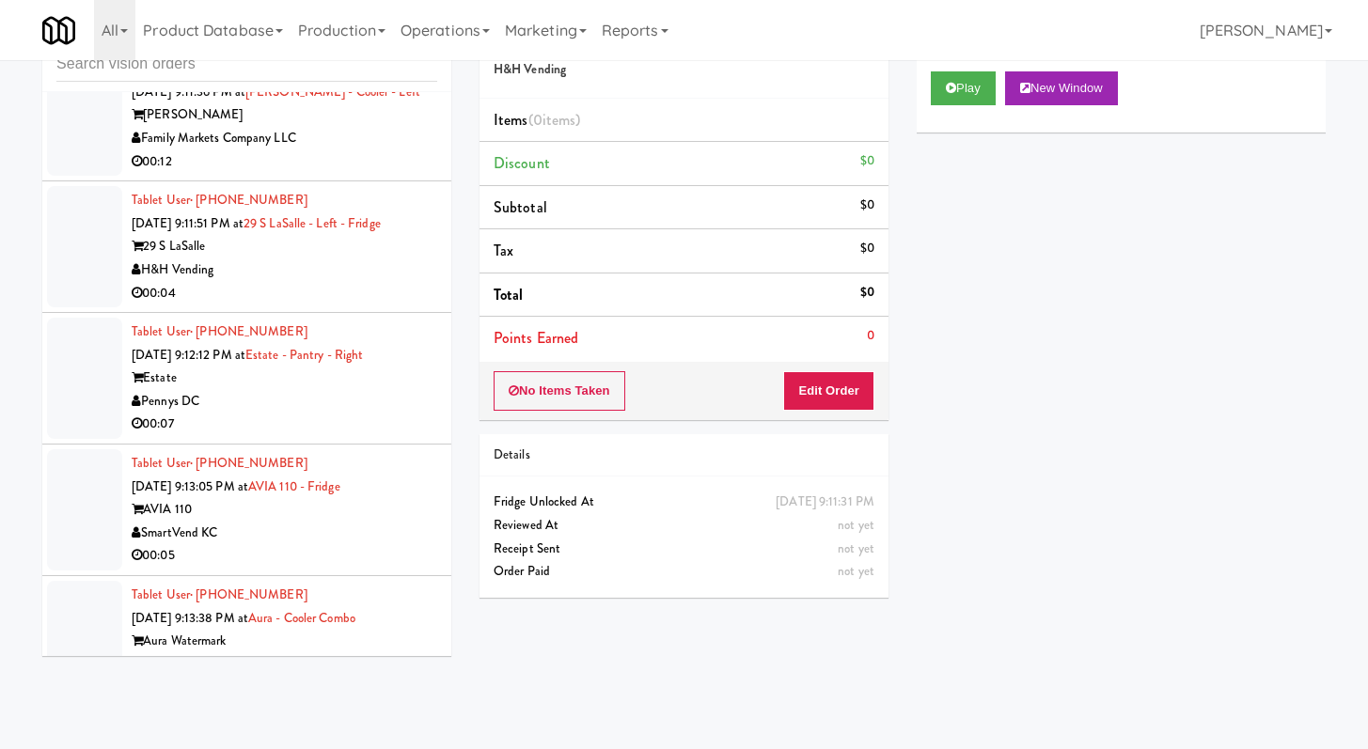
scroll to position [9824, 0]
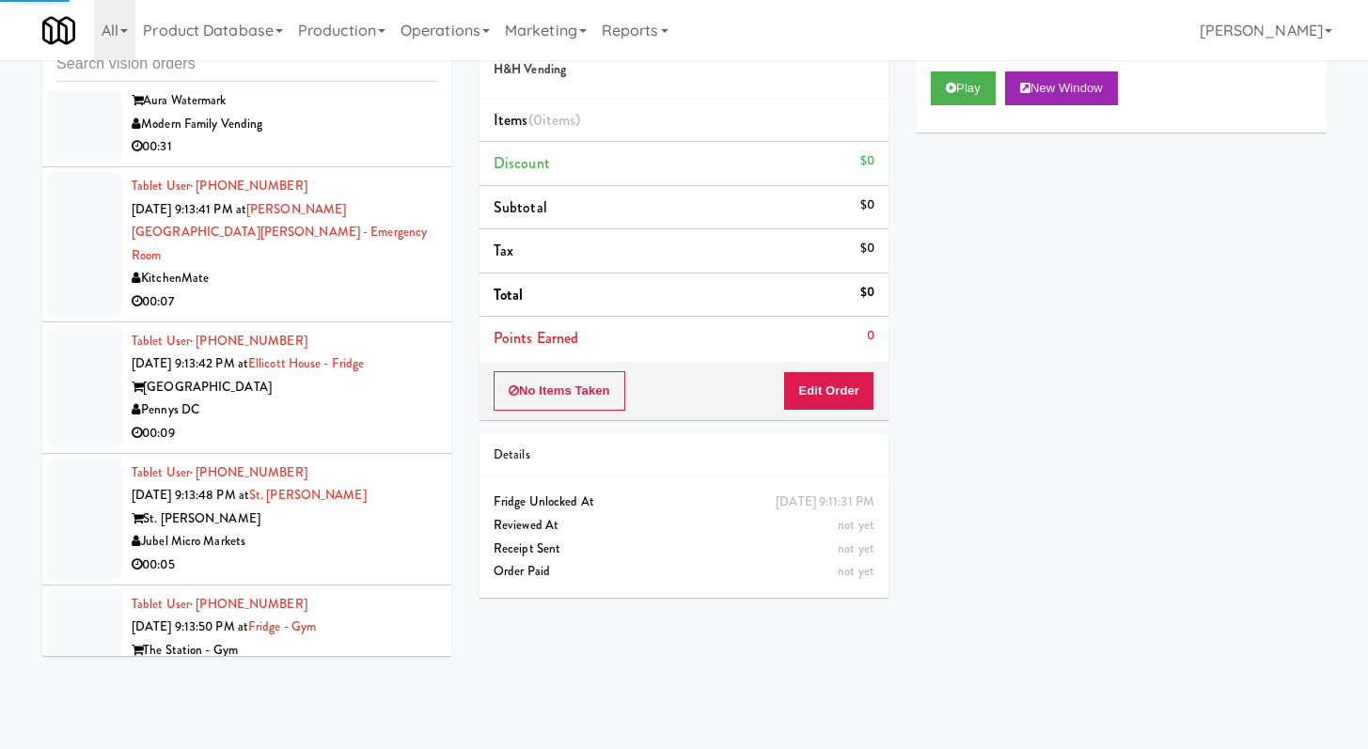
click at [328, 314] on div "00:07" at bounding box center [285, 303] width 306 height 24
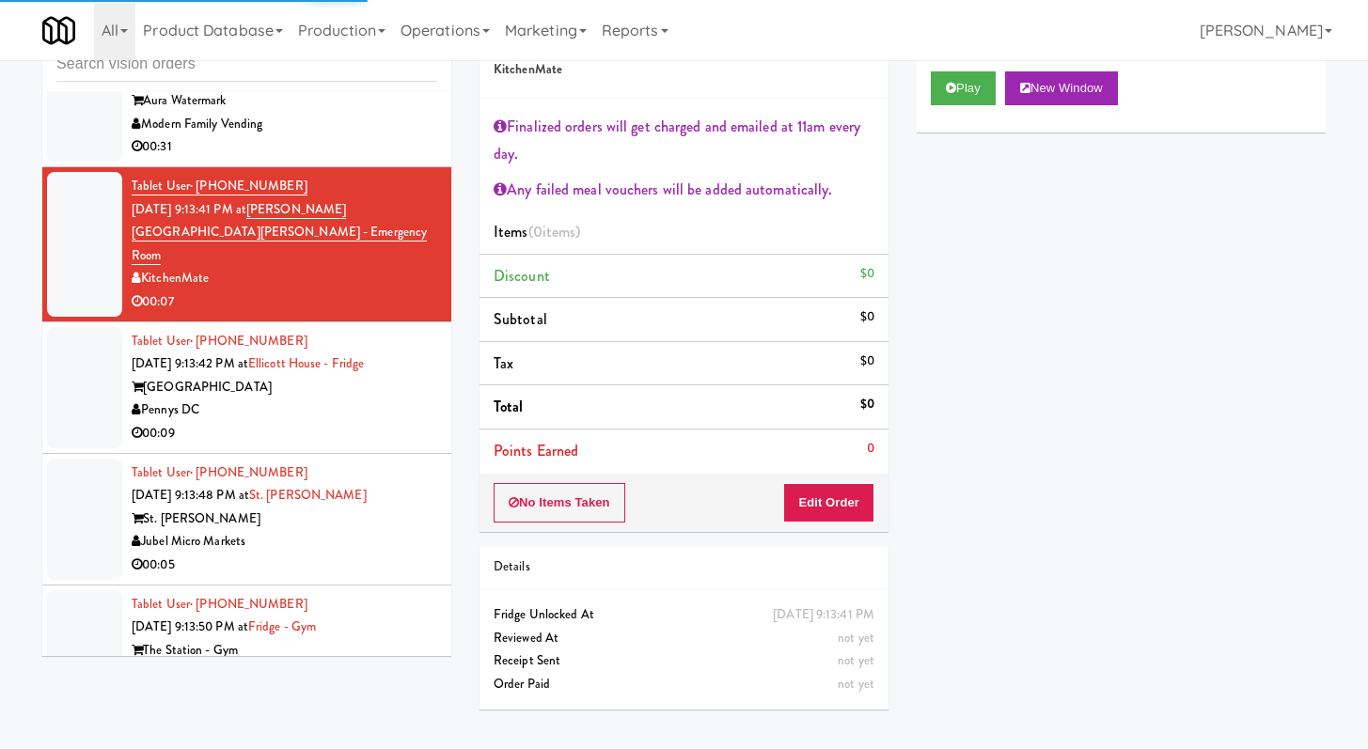
click at [314, 446] on div "00:09" at bounding box center [285, 434] width 306 height 24
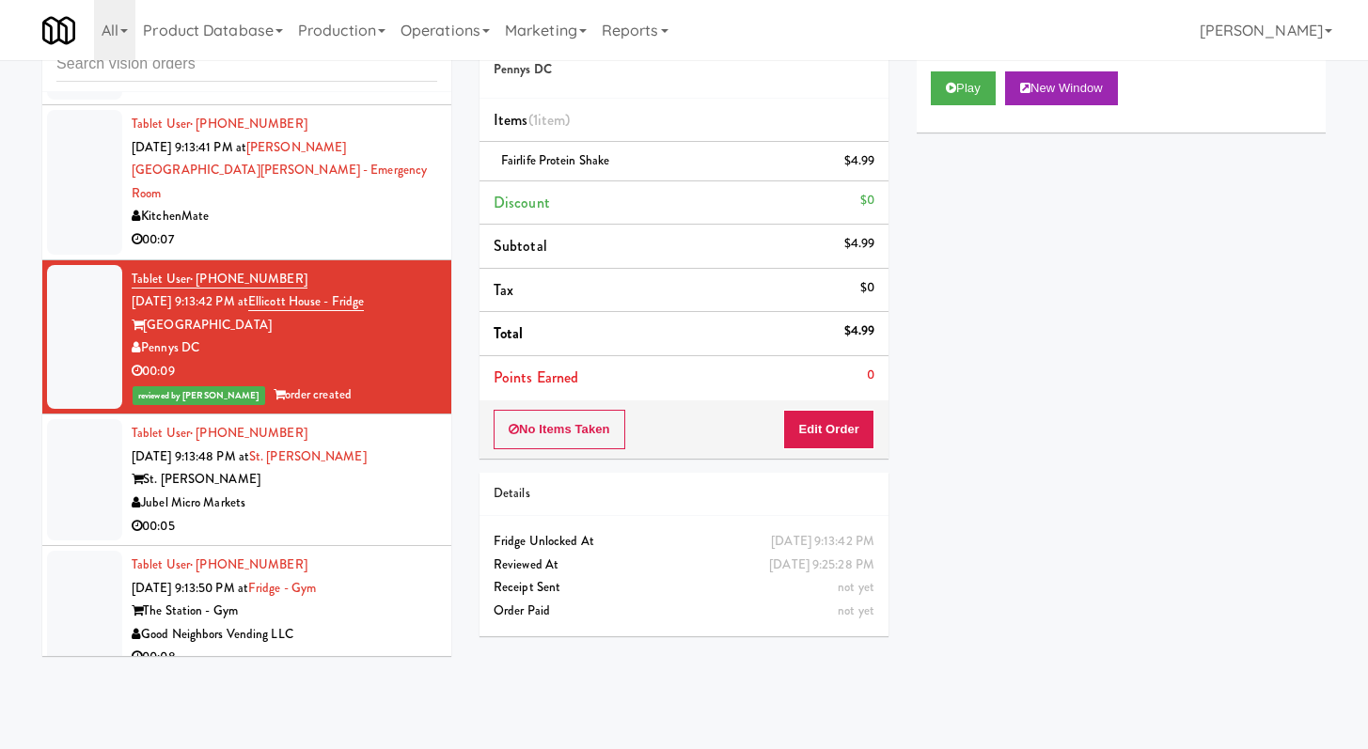
click at [341, 515] on div "Jubel Micro Markets" at bounding box center [285, 504] width 306 height 24
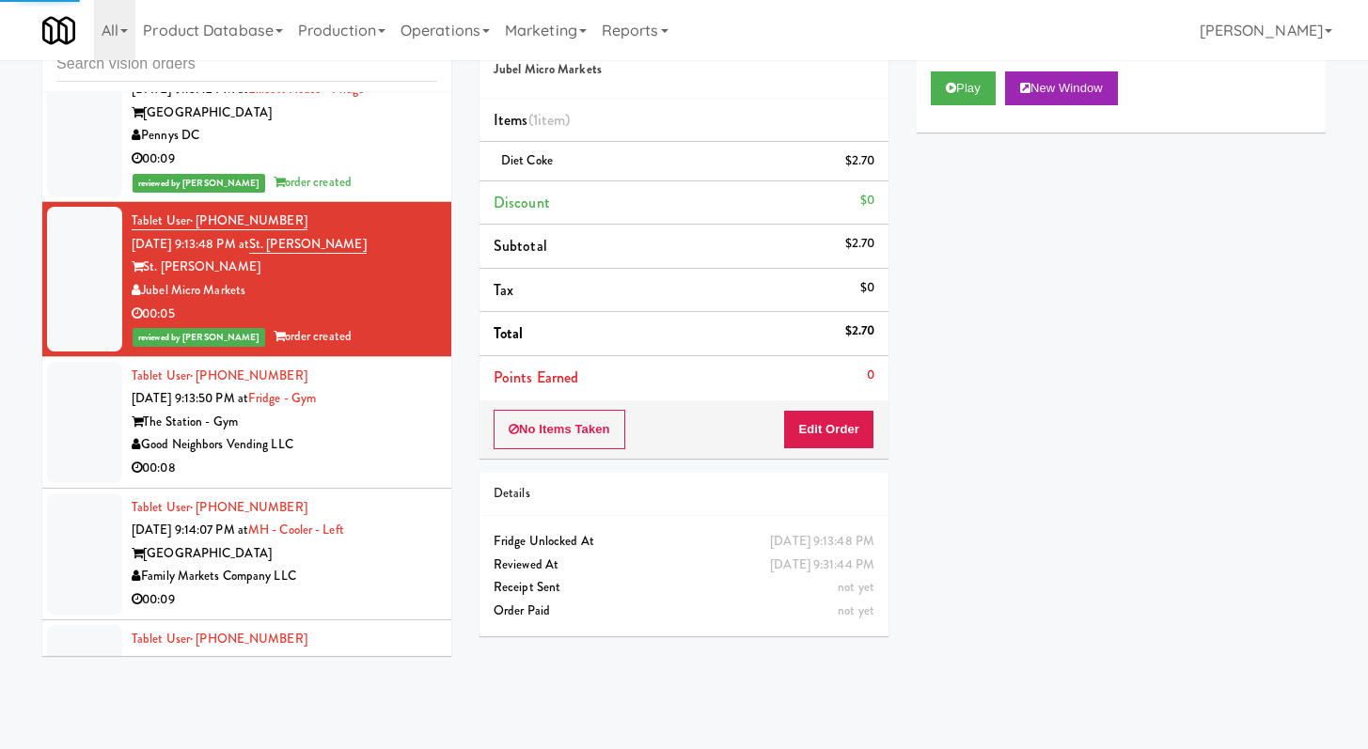
scroll to position [10155, 0]
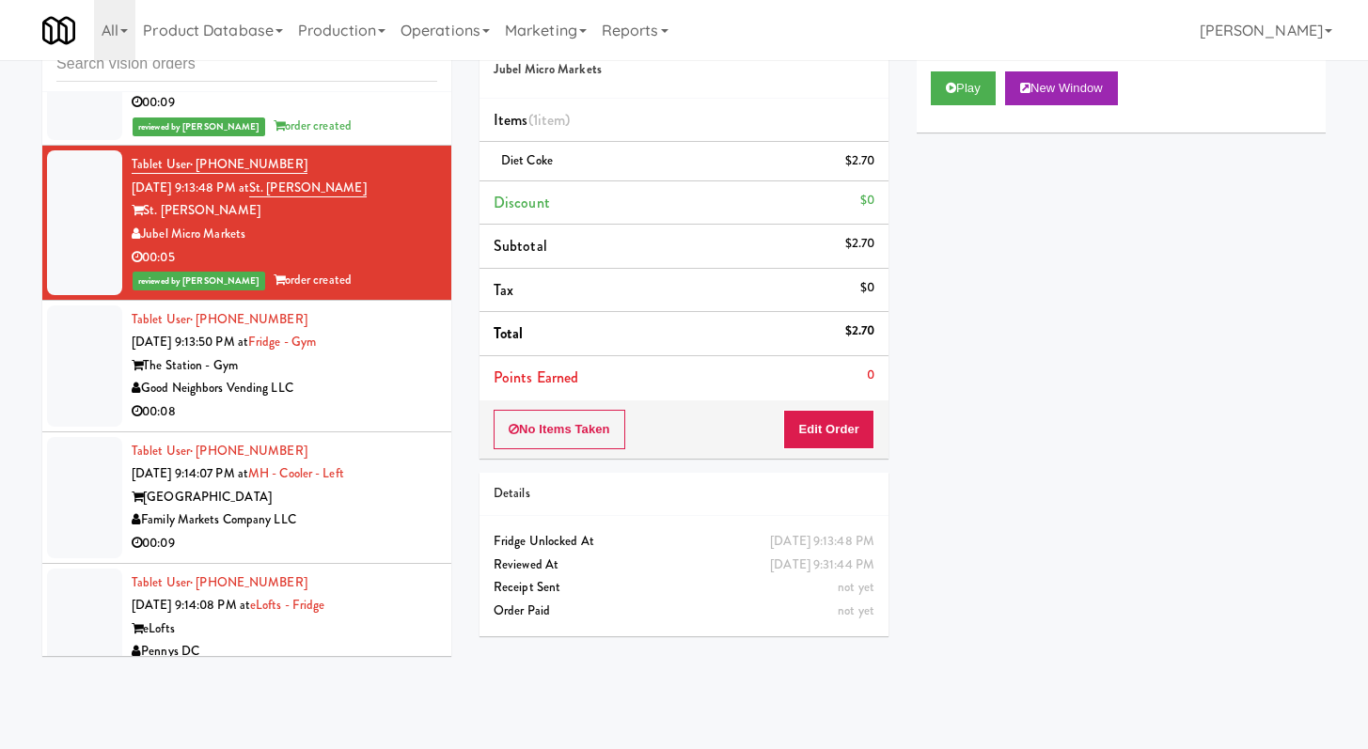
click at [283, 424] on div "00:08" at bounding box center [285, 413] width 306 height 24
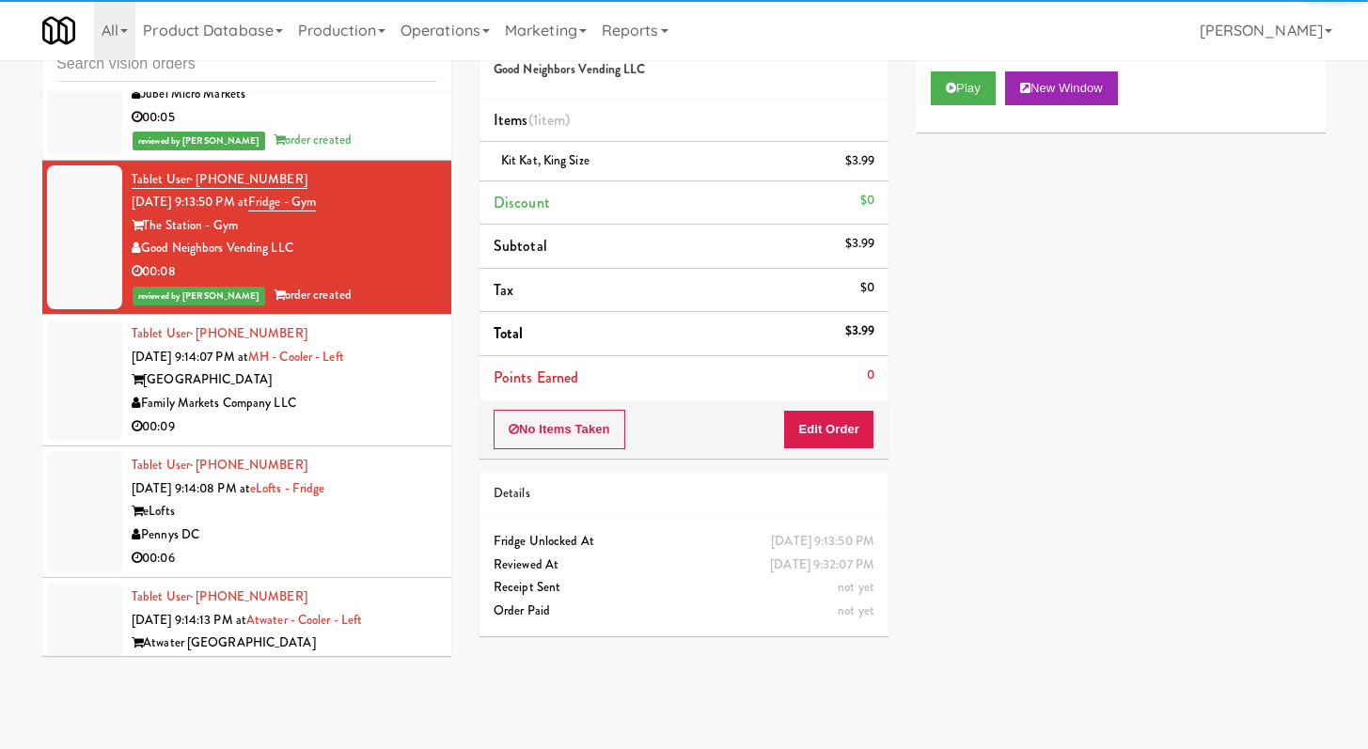
click at [334, 416] on div "Family Markets Company LLC" at bounding box center [285, 404] width 306 height 24
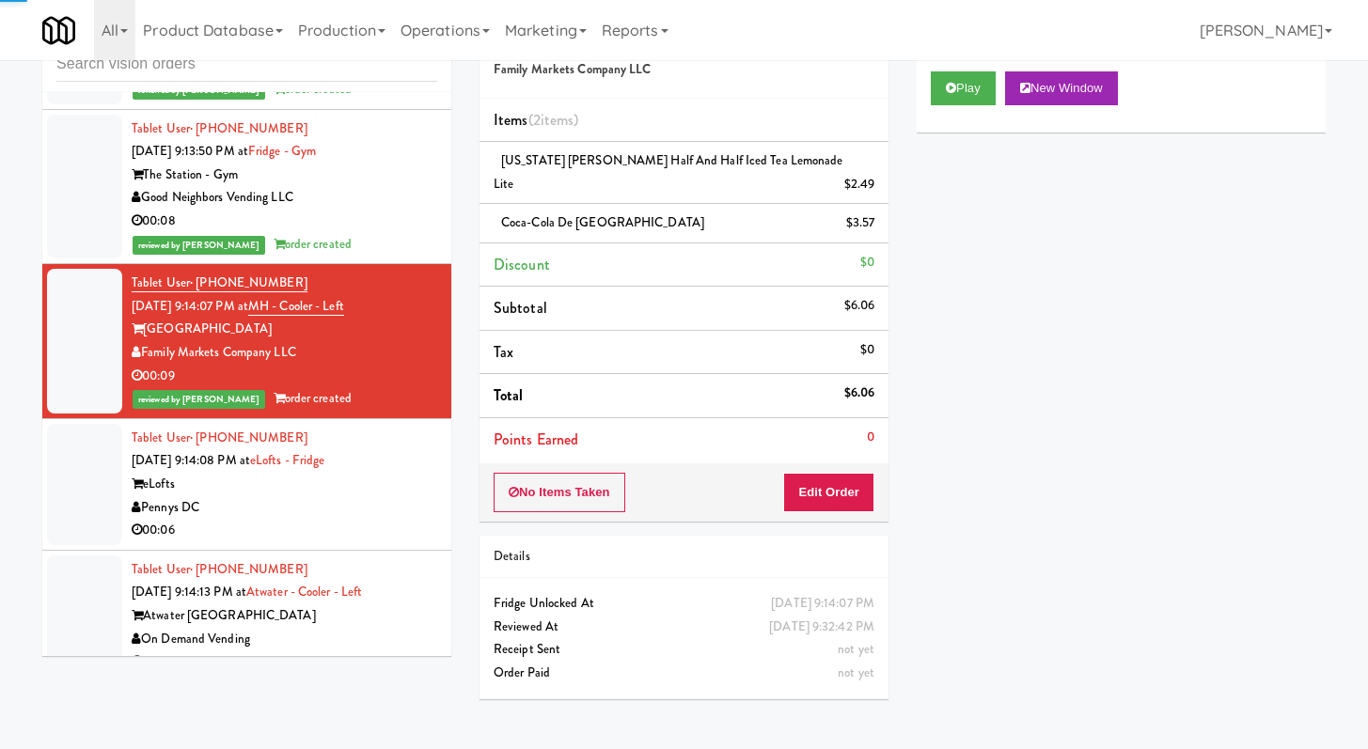
scroll to position [11542, 0]
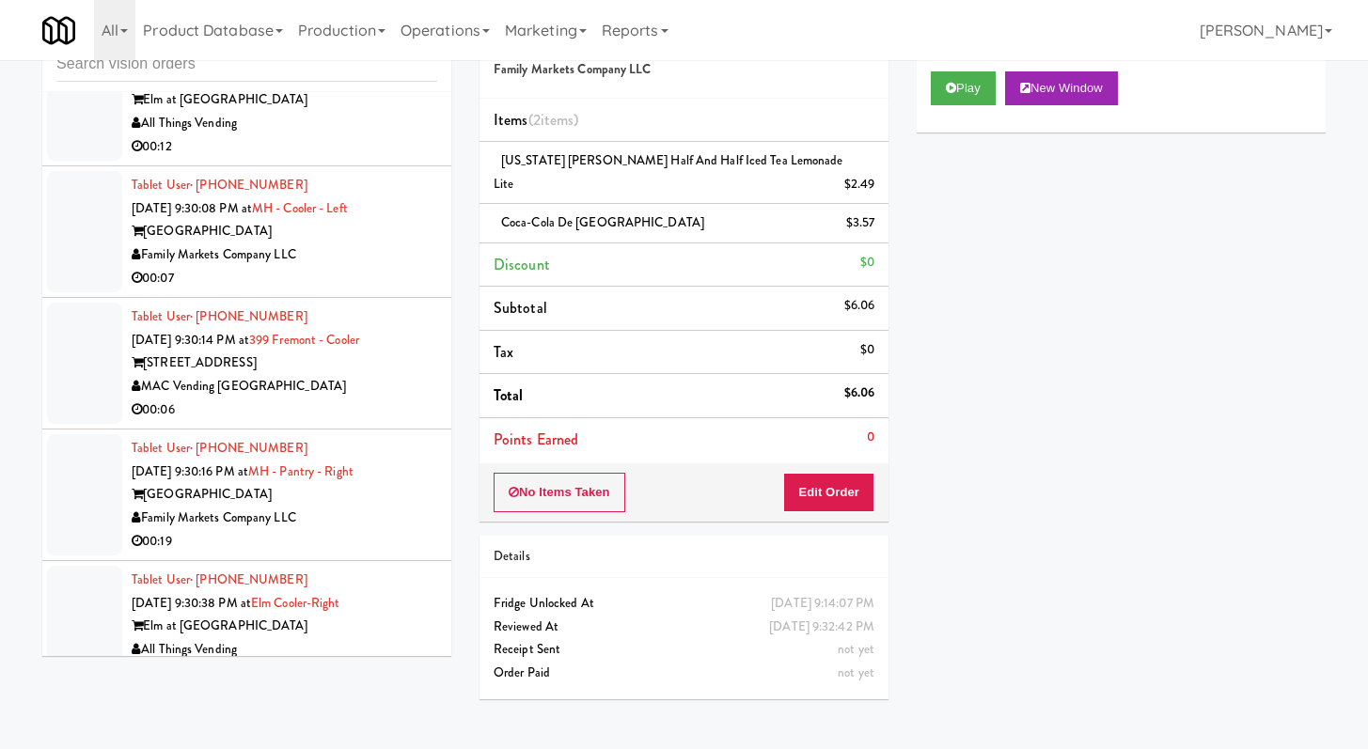
click at [359, 422] on div "00:06" at bounding box center [285, 411] width 306 height 24
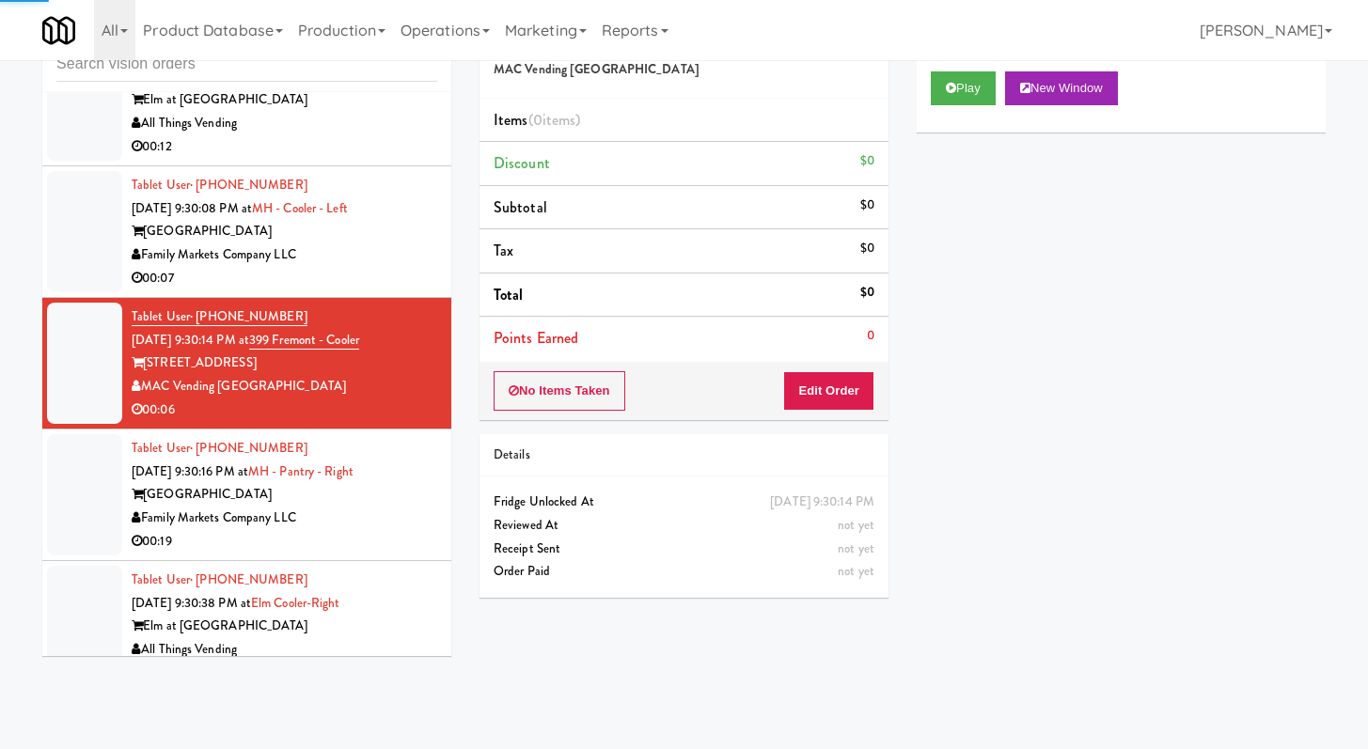
click at [947, 67] on div "Play New Window" at bounding box center [1121, 94] width 409 height 75
click at [956, 112] on div "Play New Window" at bounding box center [1121, 94] width 409 height 75
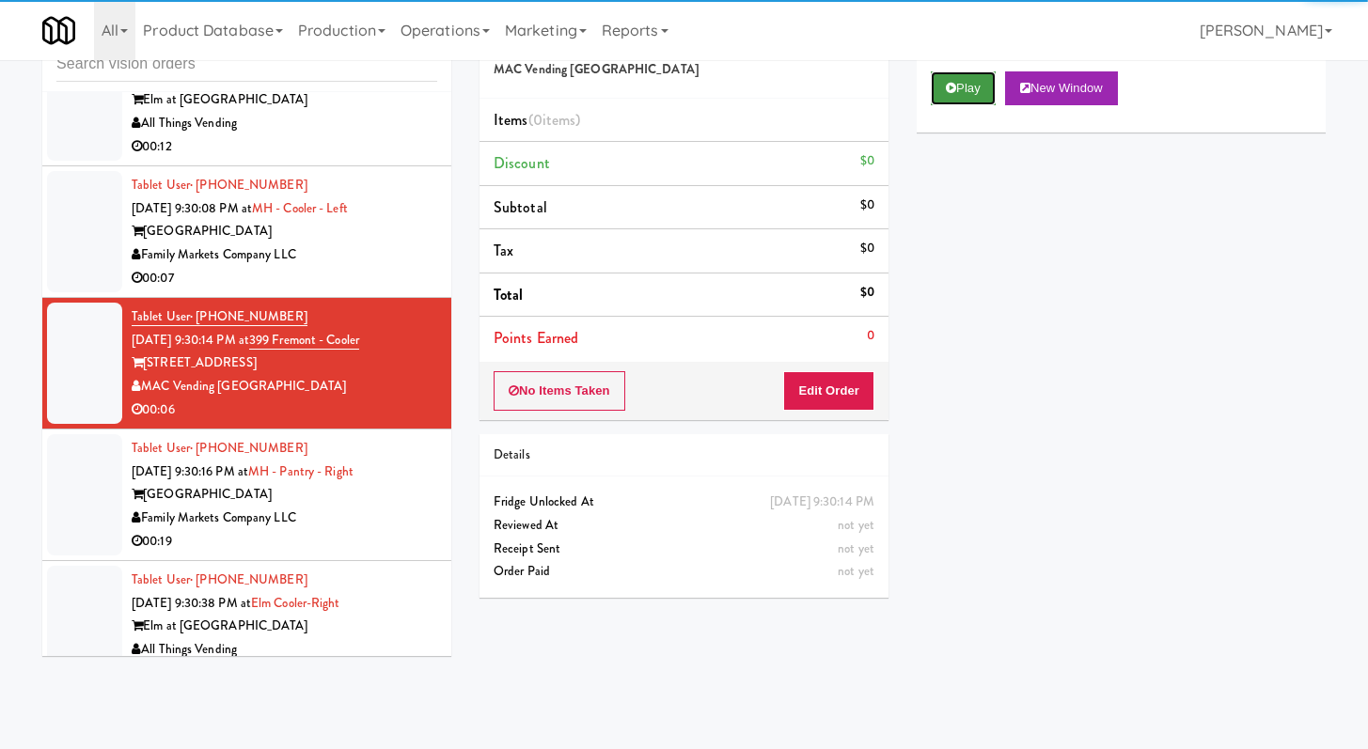
click at [994, 83] on button "Play" at bounding box center [963, 88] width 65 height 34
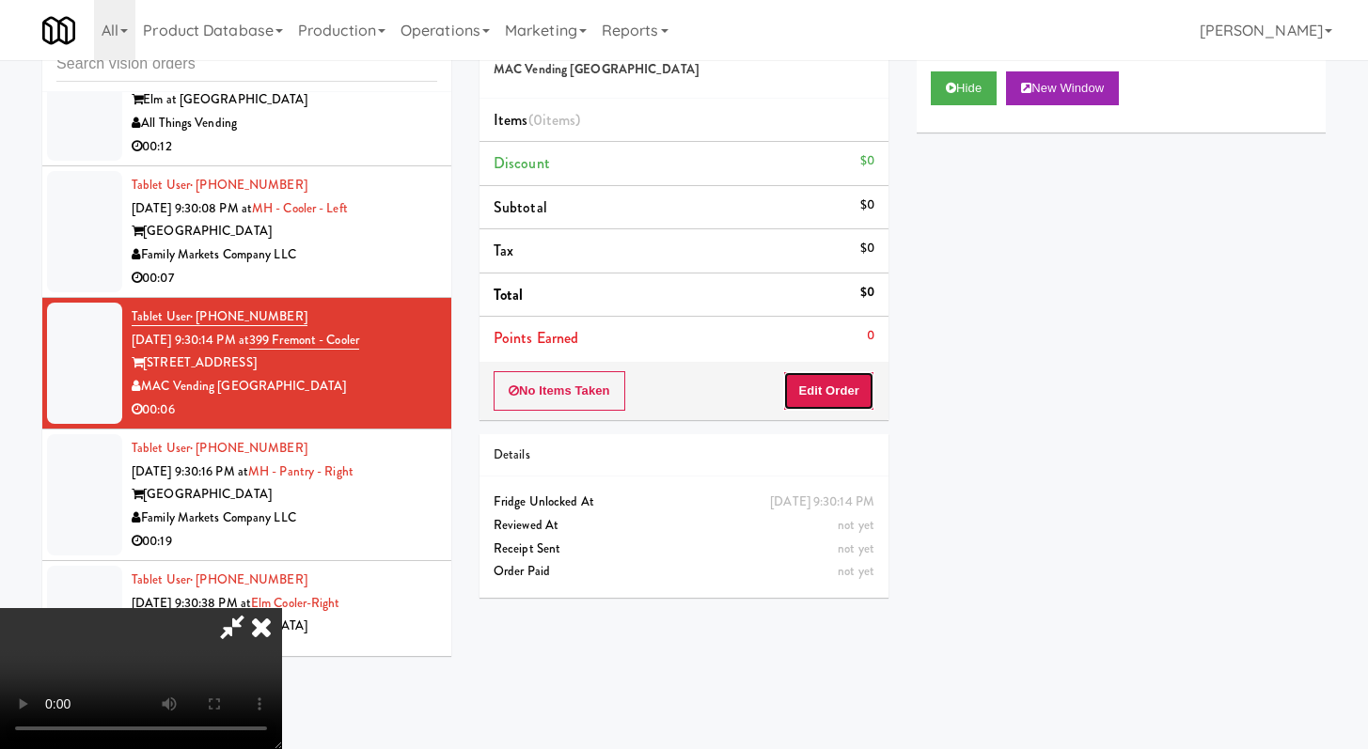
click at [848, 381] on button "Edit Order" at bounding box center [828, 390] width 91 height 39
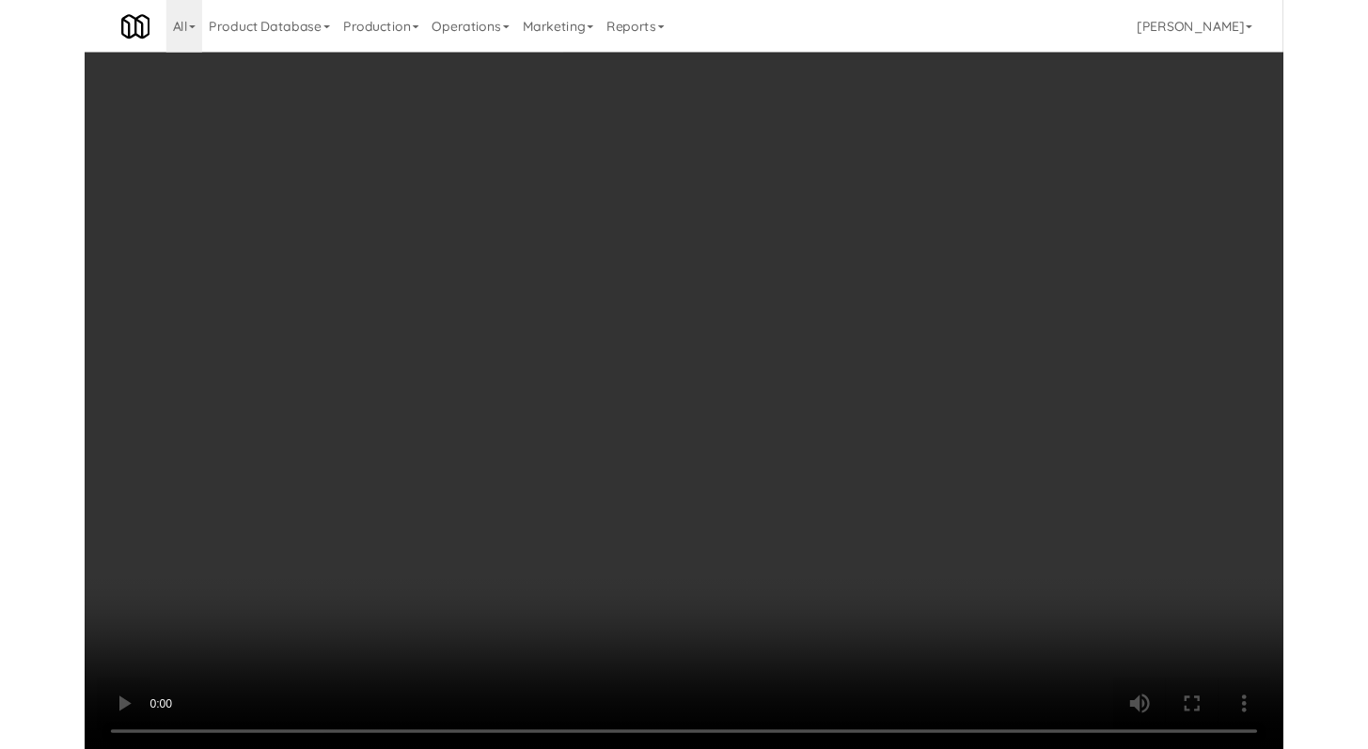
scroll to position [11496, 0]
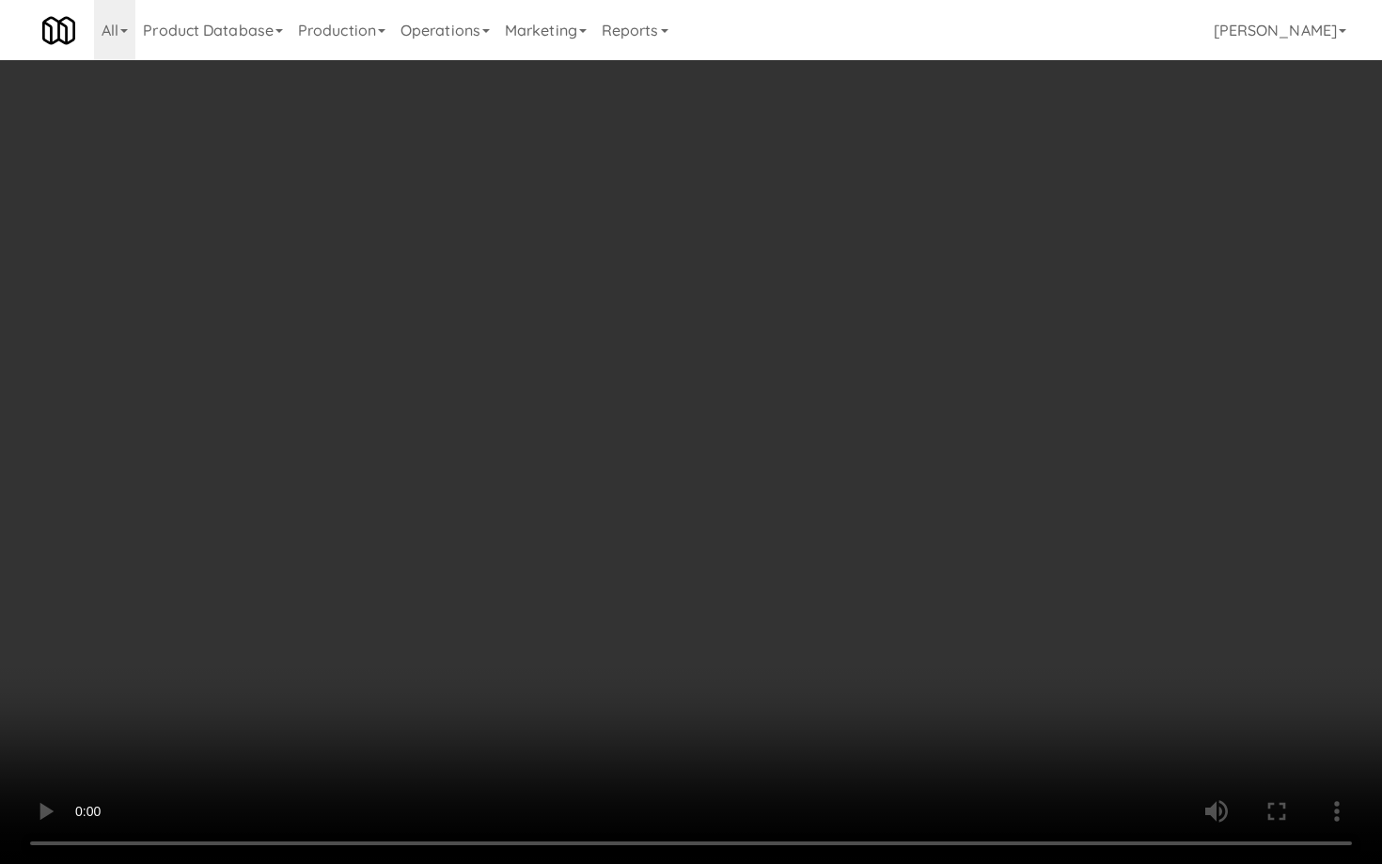
click at [671, 618] on video at bounding box center [691, 432] width 1382 height 864
click at [496, 574] on video at bounding box center [691, 432] width 1382 height 864
click at [533, 514] on video at bounding box center [691, 432] width 1382 height 864
click at [533, 516] on video at bounding box center [691, 432] width 1382 height 864
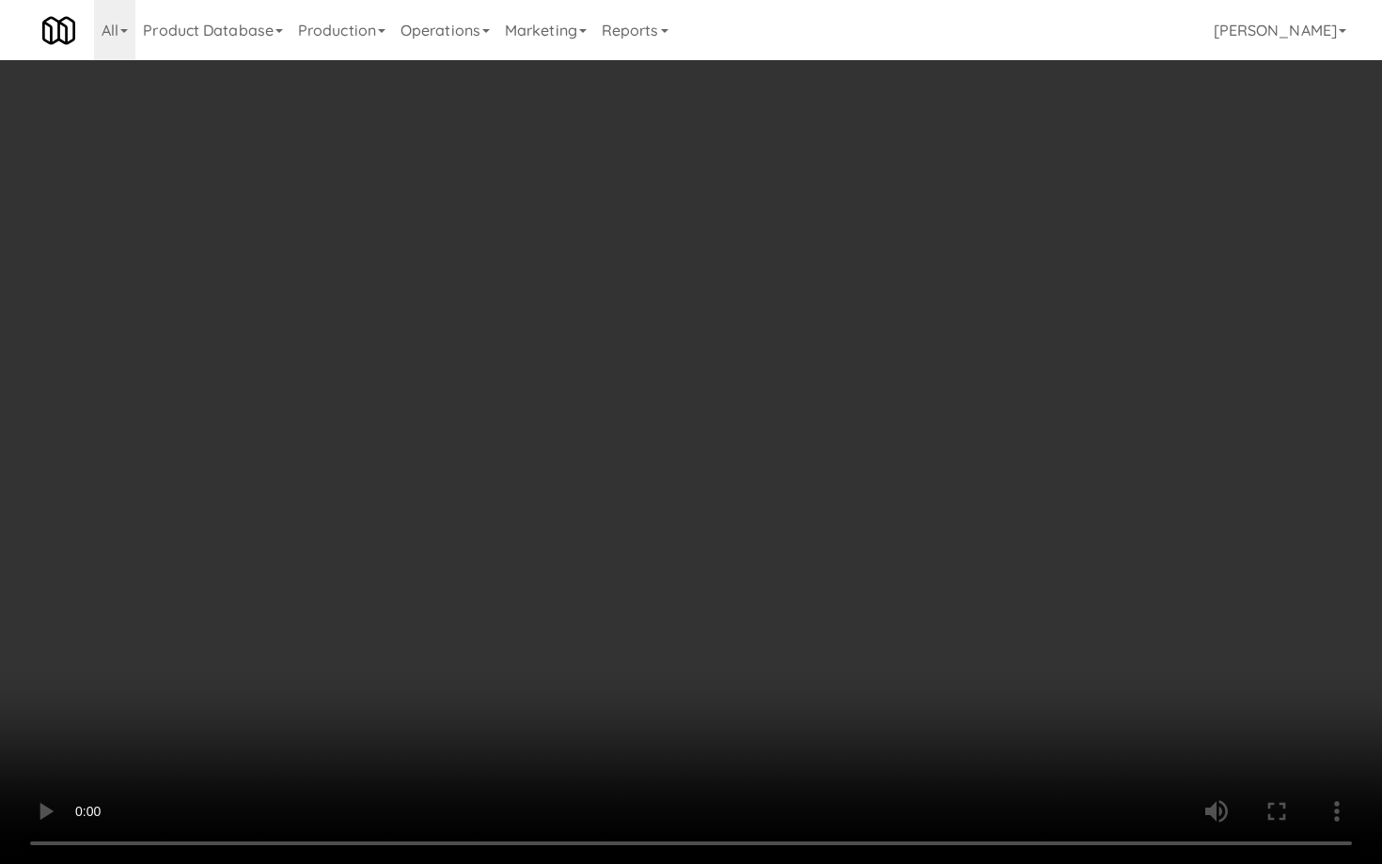
click at [533, 516] on video at bounding box center [691, 432] width 1382 height 864
click at [527, 737] on video at bounding box center [691, 432] width 1382 height 864
click at [528, 722] on video at bounding box center [691, 432] width 1382 height 864
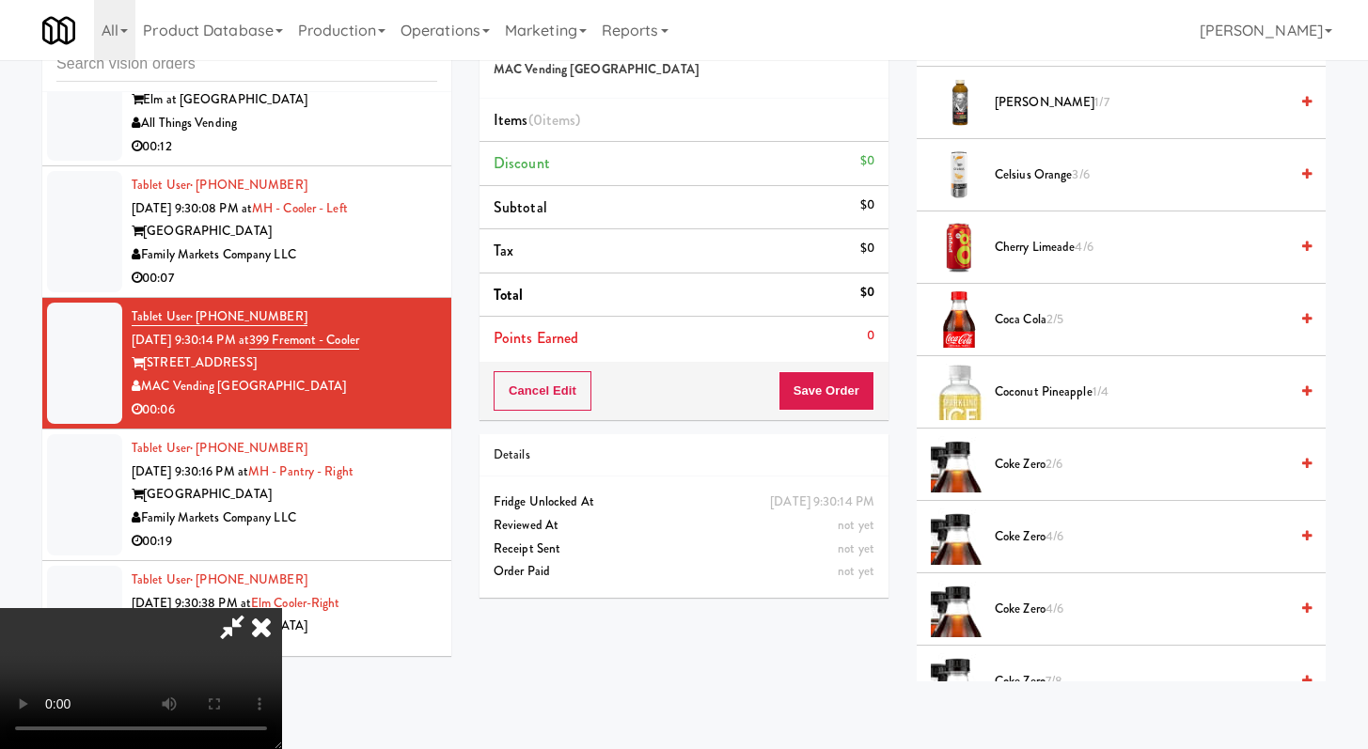
scroll to position [339, 0]
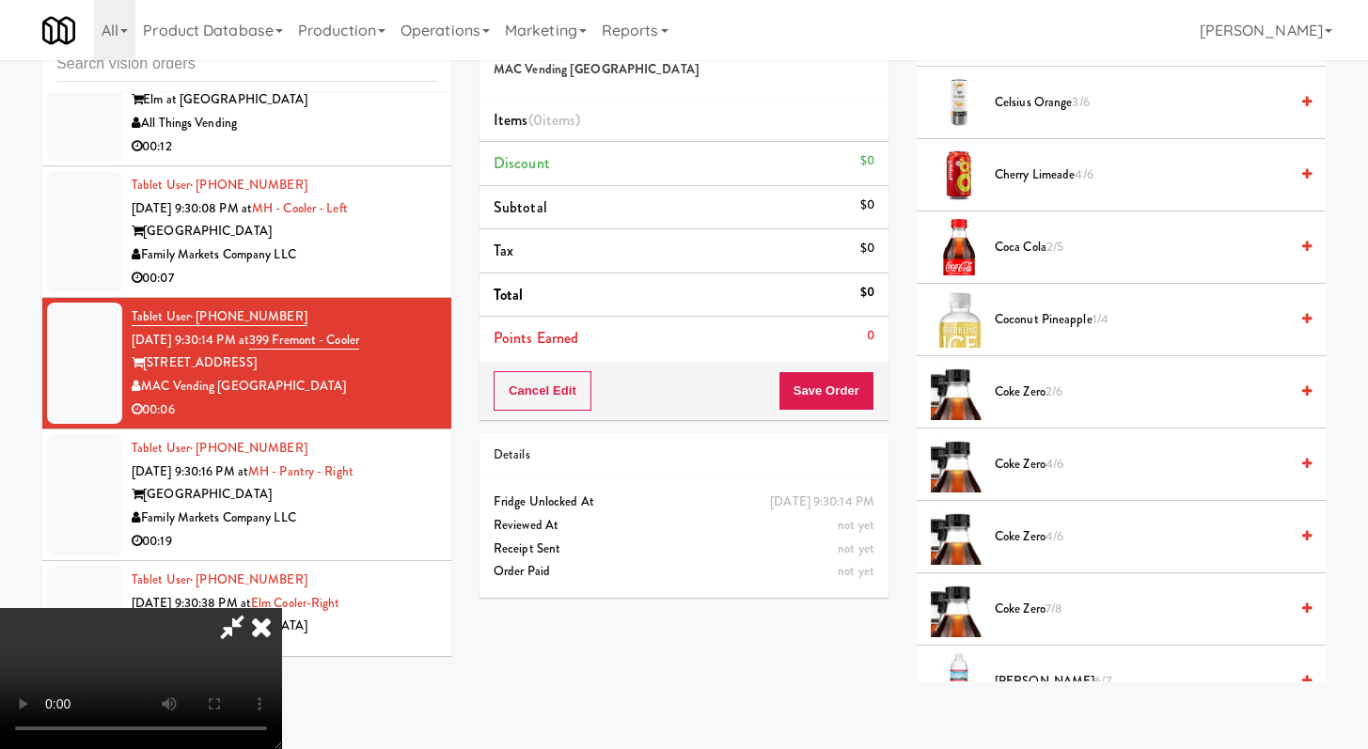
click at [1027, 391] on span "Coke Zero 2/6" at bounding box center [1141, 393] width 293 height 24
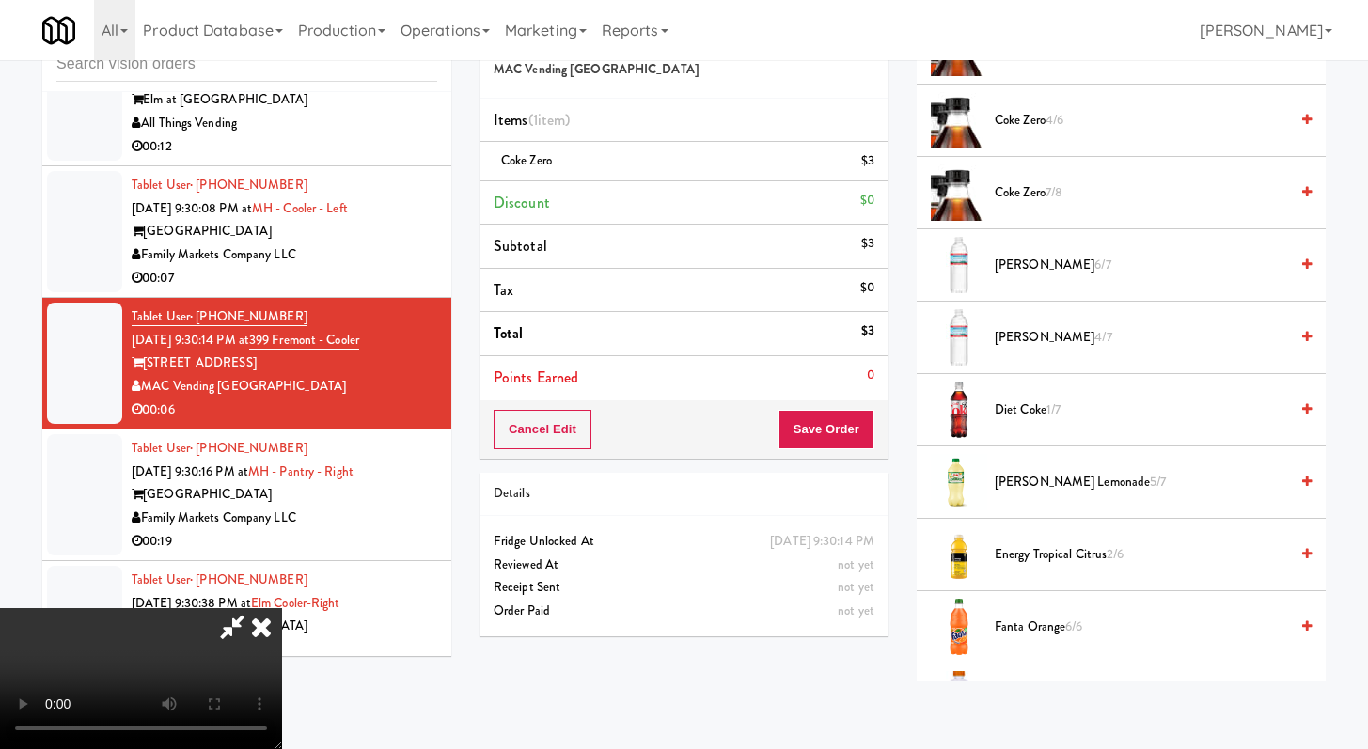
scroll to position [775, 0]
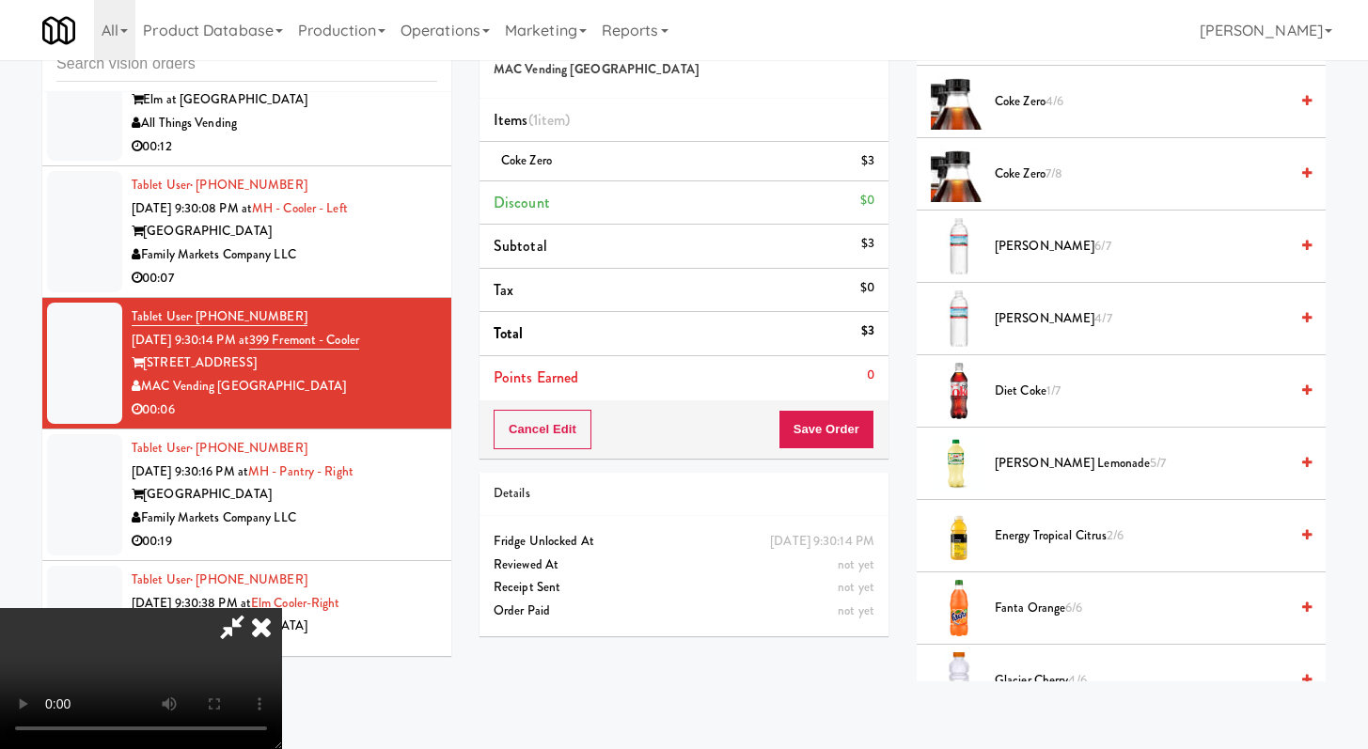
click at [1010, 401] on span "Diet Coke 1/7" at bounding box center [1141, 392] width 293 height 24
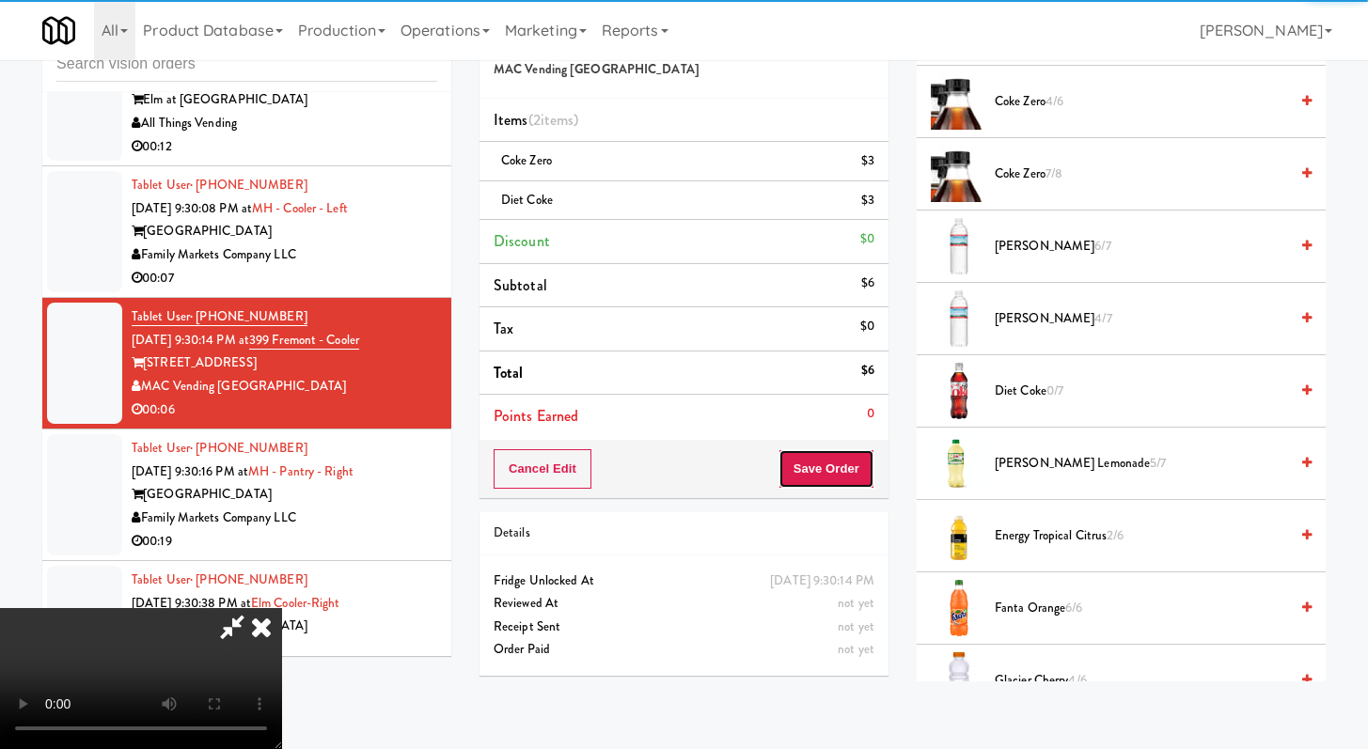
click at [827, 480] on button "Save Order" at bounding box center [827, 468] width 96 height 39
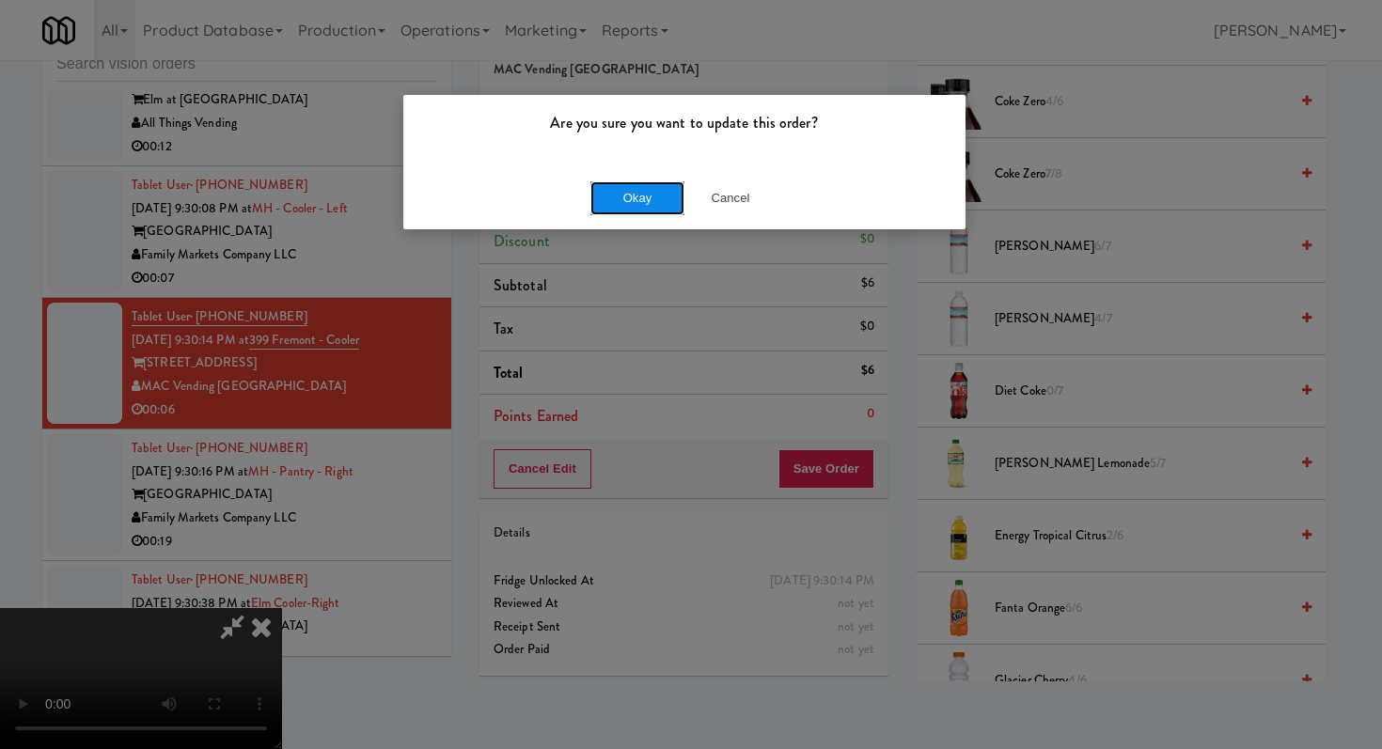
click at [663, 202] on button "Okay" at bounding box center [637, 198] width 94 height 34
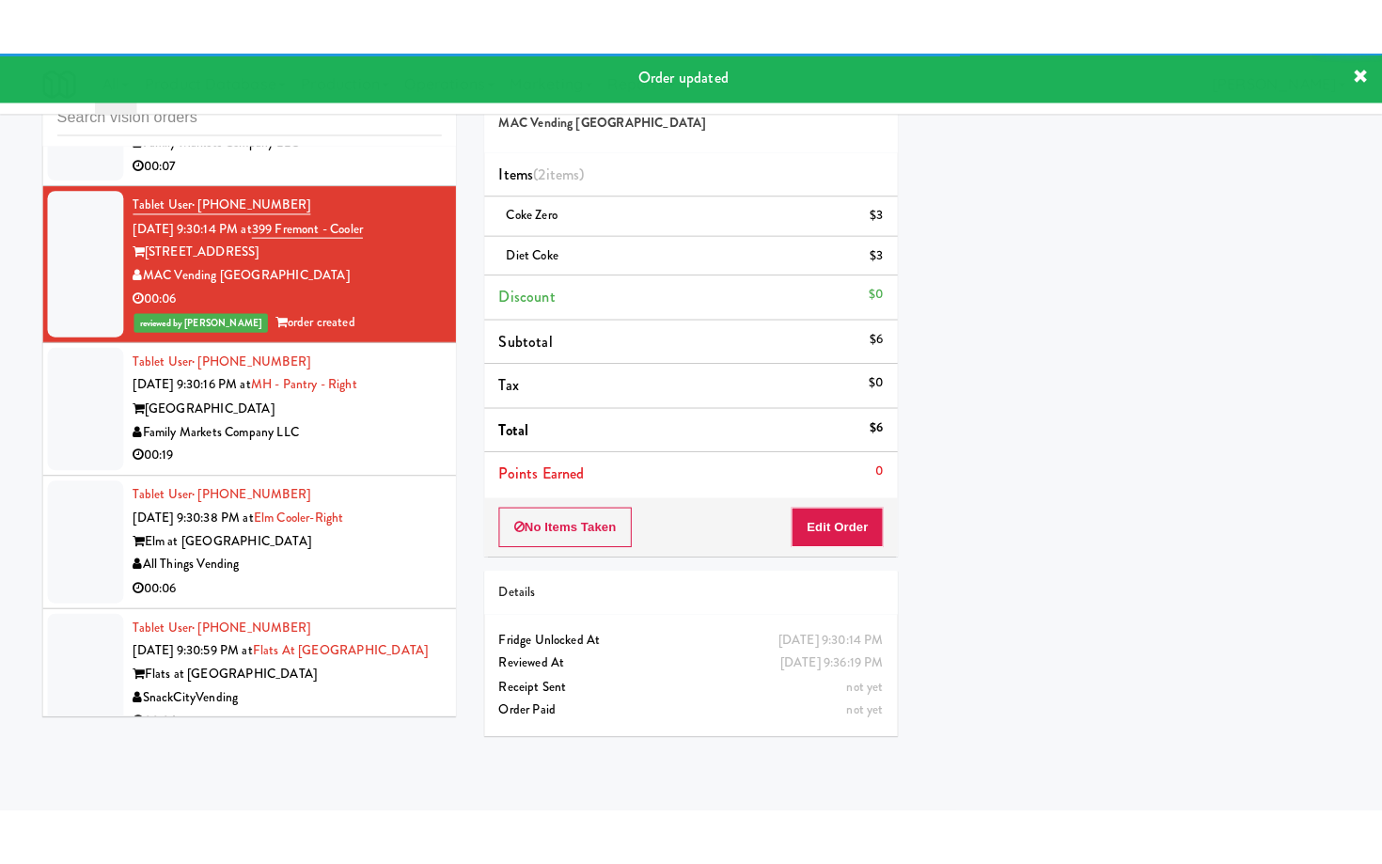
scroll to position [11807, 0]
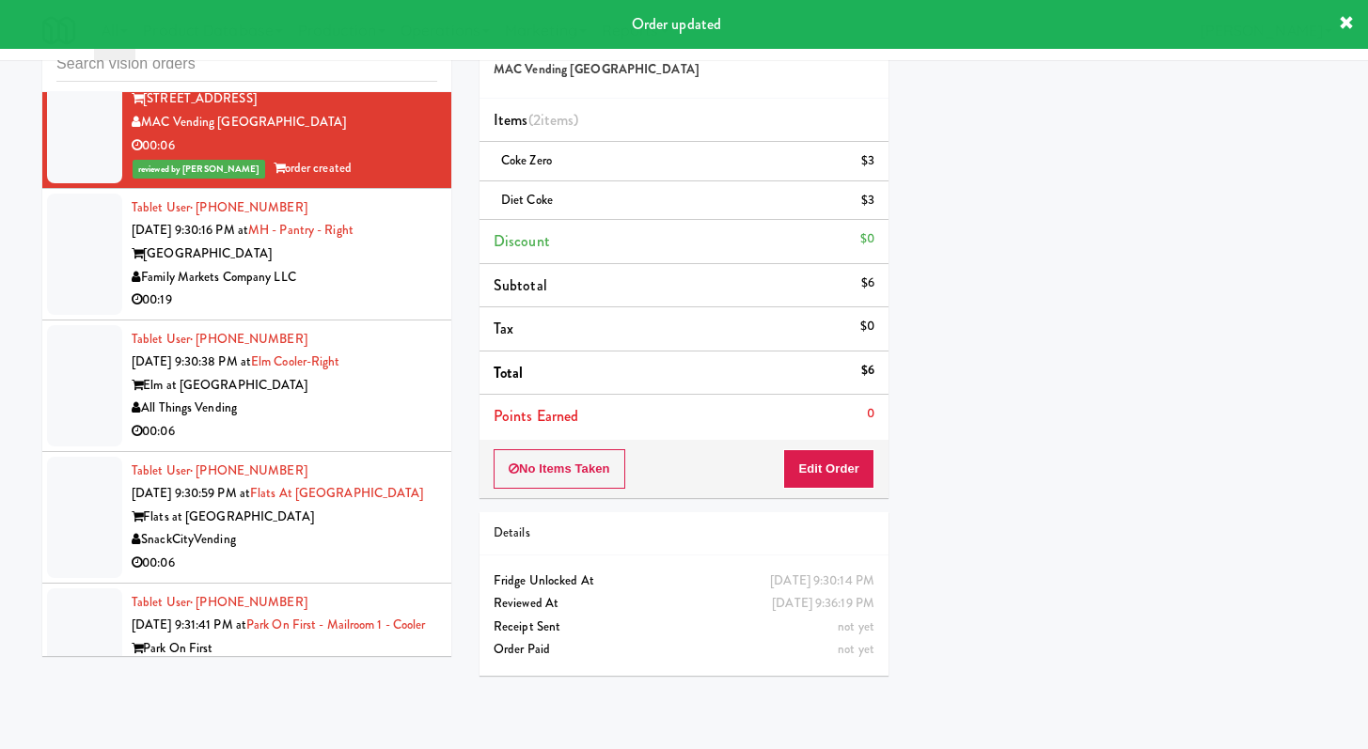
click at [370, 290] on div "Family Markets Company LLC" at bounding box center [285, 278] width 306 height 24
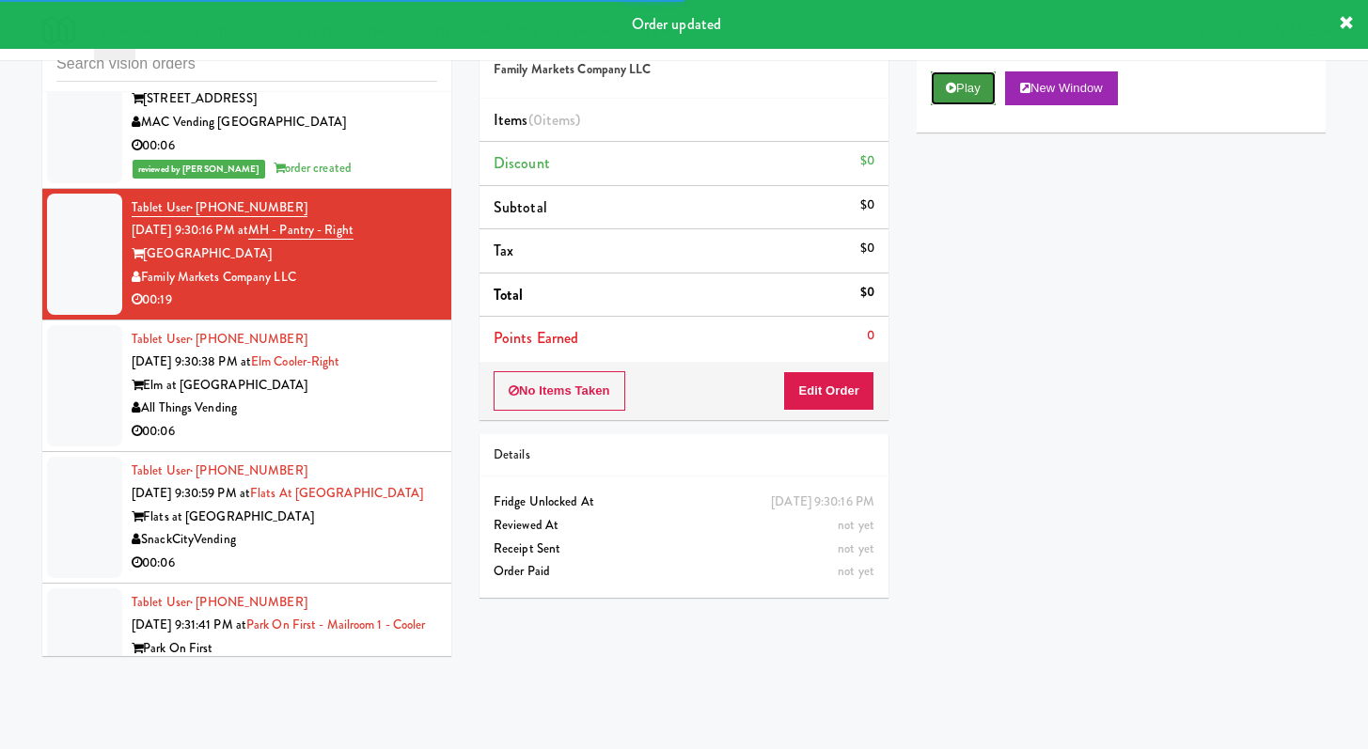
click at [973, 81] on button "Play" at bounding box center [963, 88] width 65 height 34
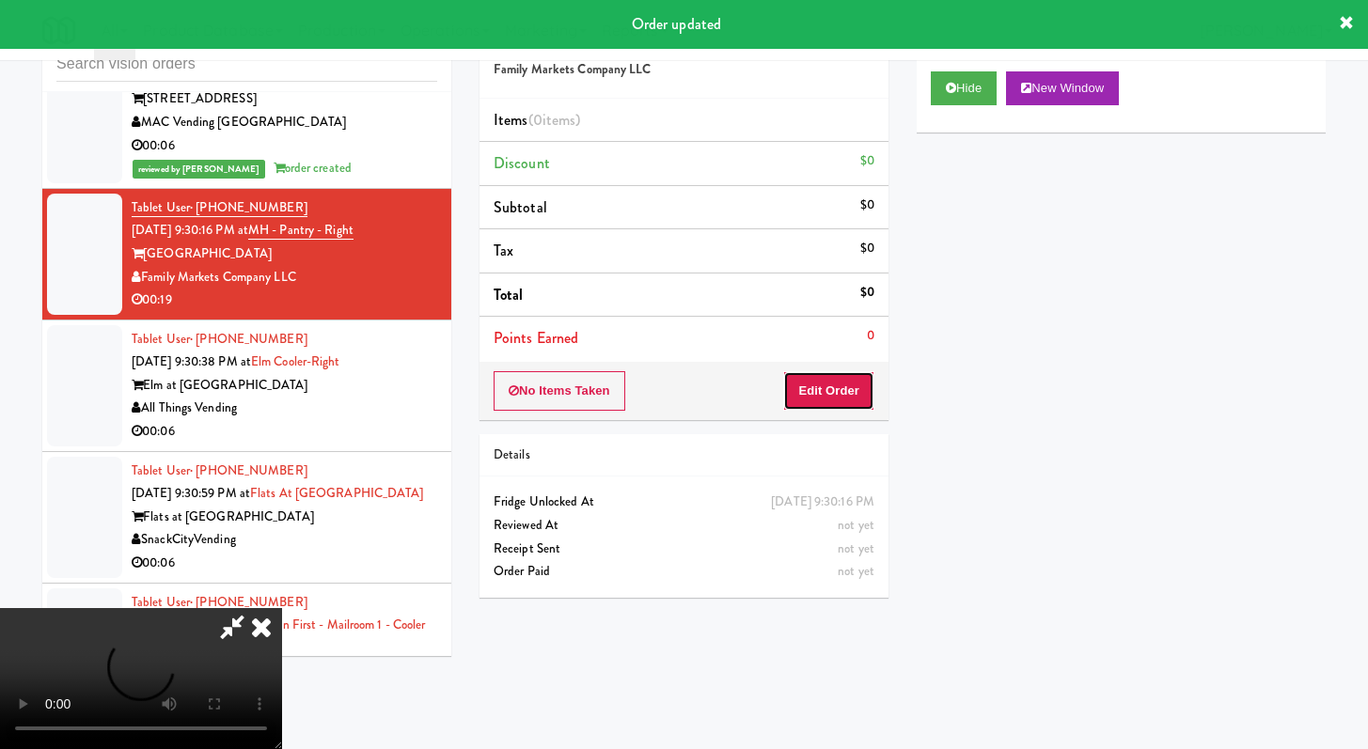
click at [835, 396] on button "Edit Order" at bounding box center [828, 390] width 91 height 39
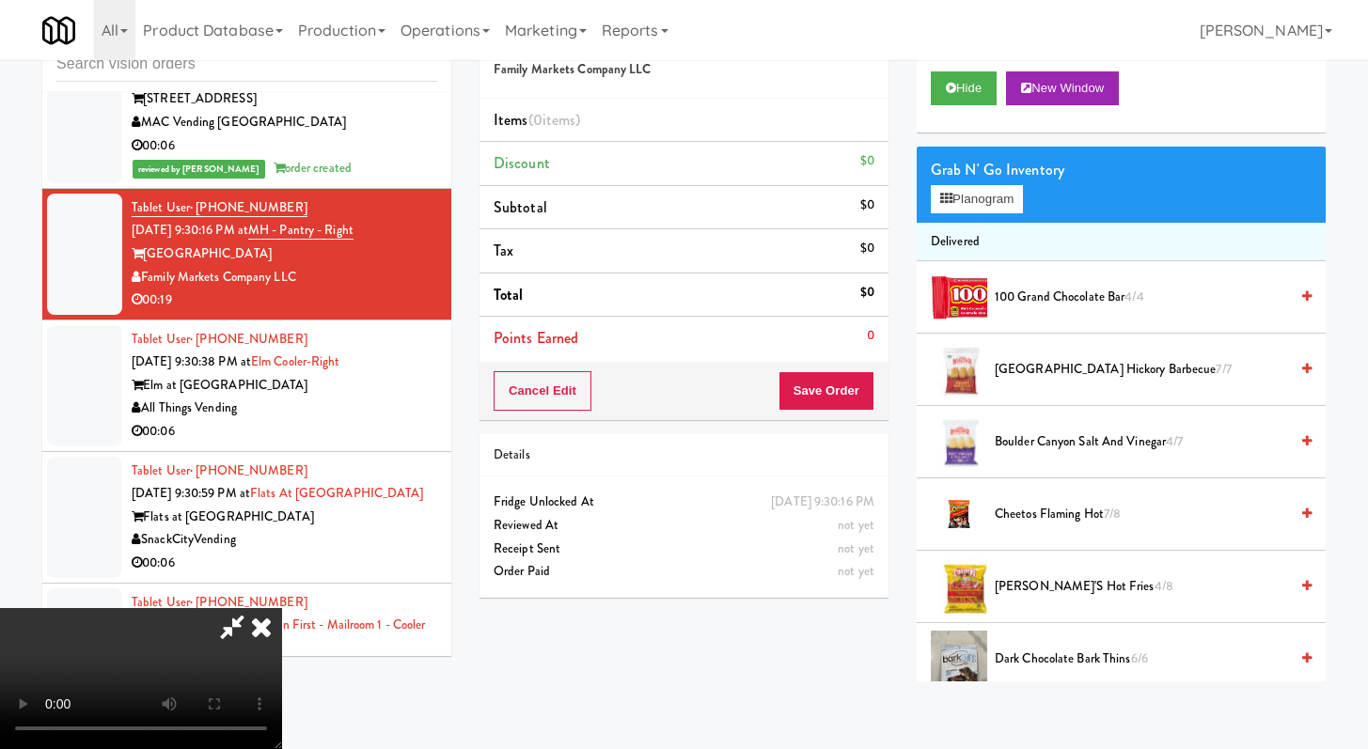
scroll to position [11760, 0]
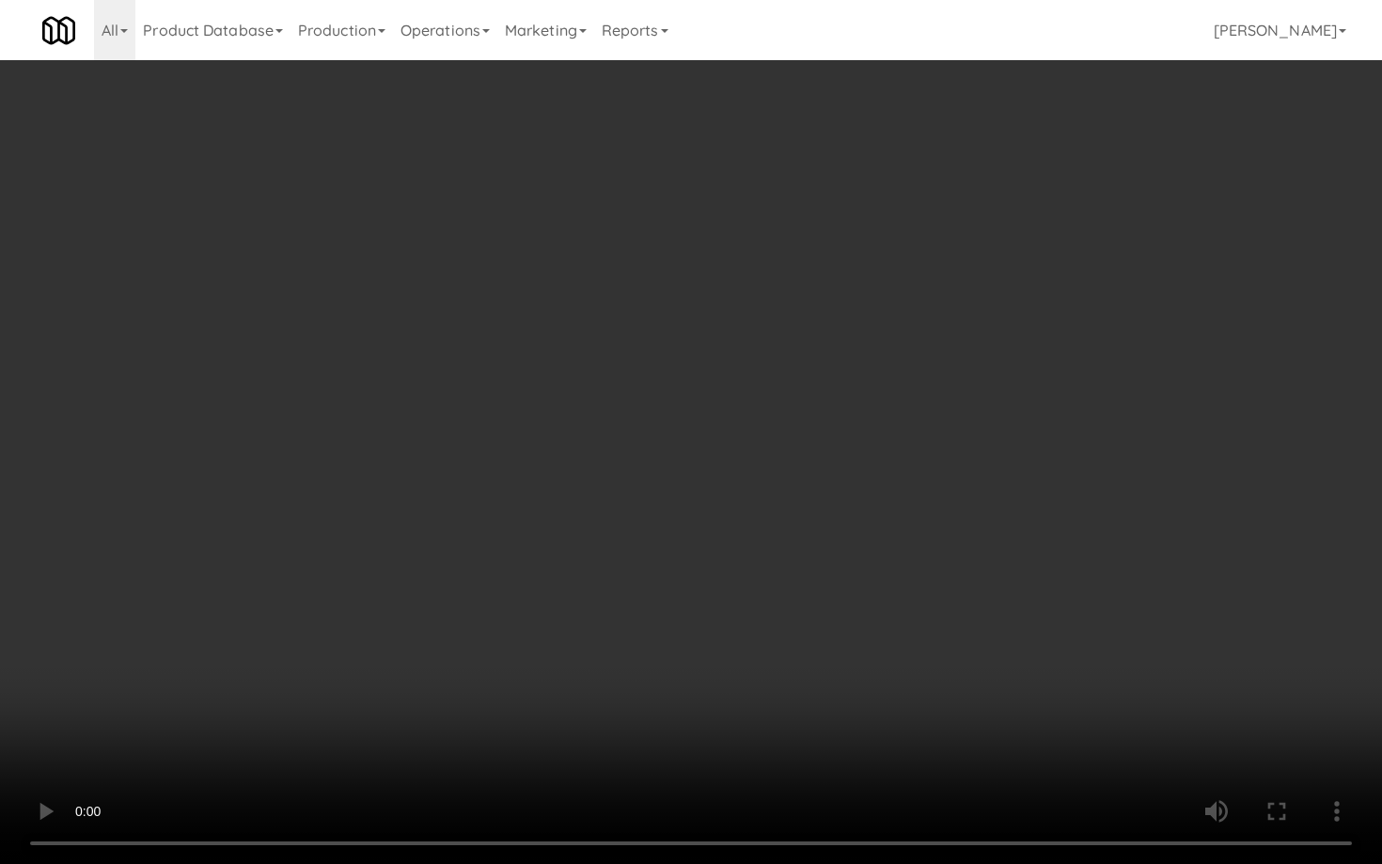
click at [818, 565] on video at bounding box center [691, 432] width 1382 height 864
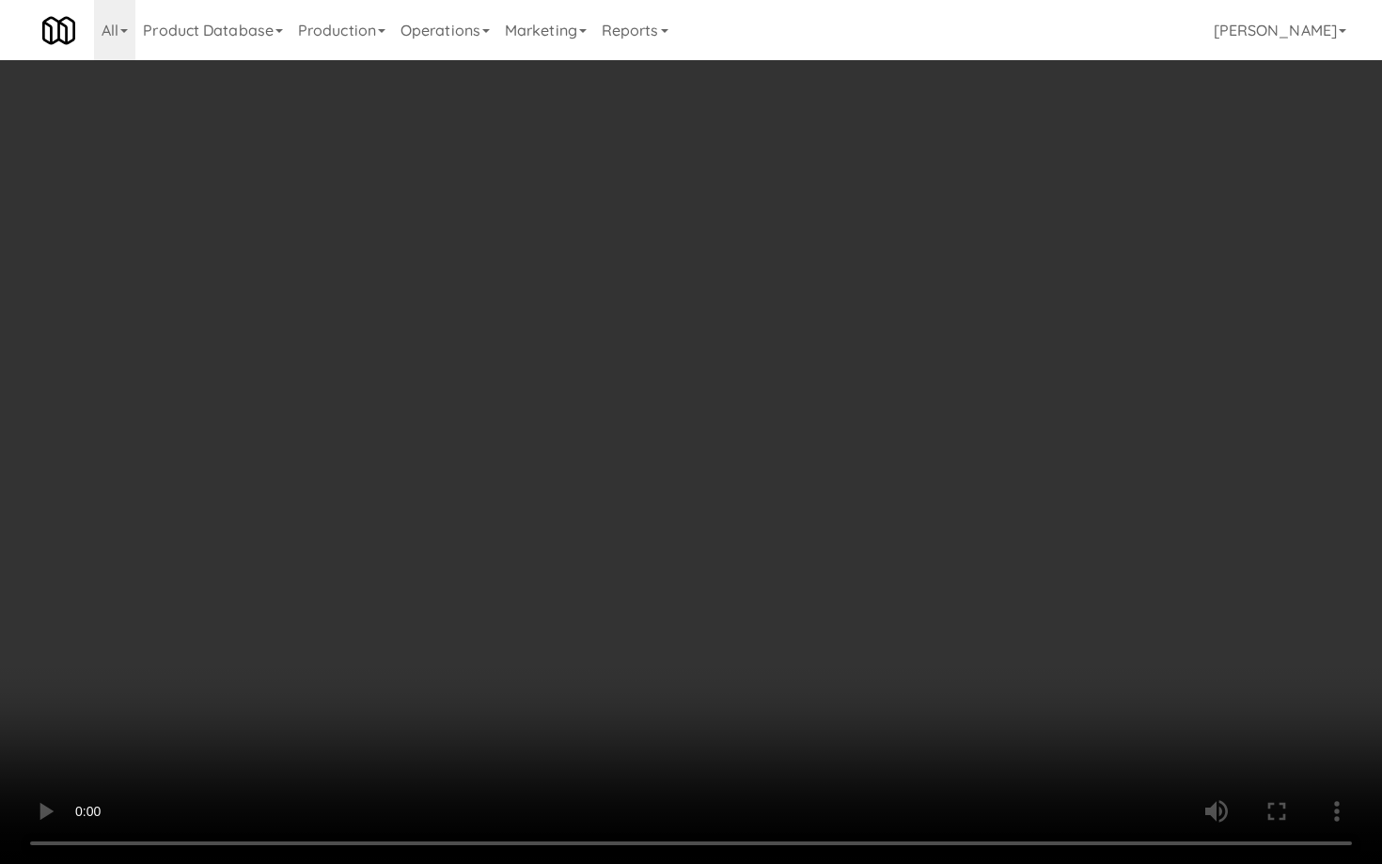
click at [819, 566] on video at bounding box center [691, 432] width 1382 height 864
click at [819, 567] on video at bounding box center [691, 432] width 1382 height 864
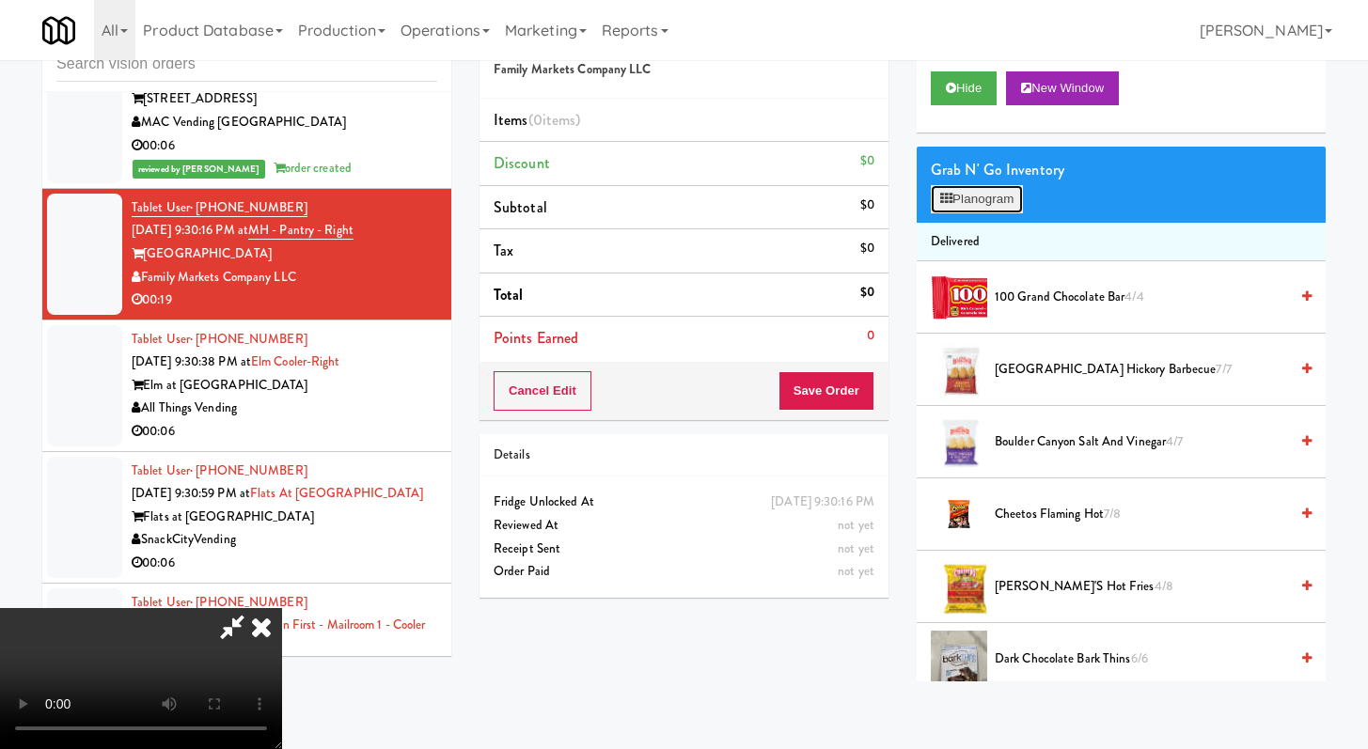
click at [1004, 197] on button "Planogram" at bounding box center [977, 199] width 92 height 28
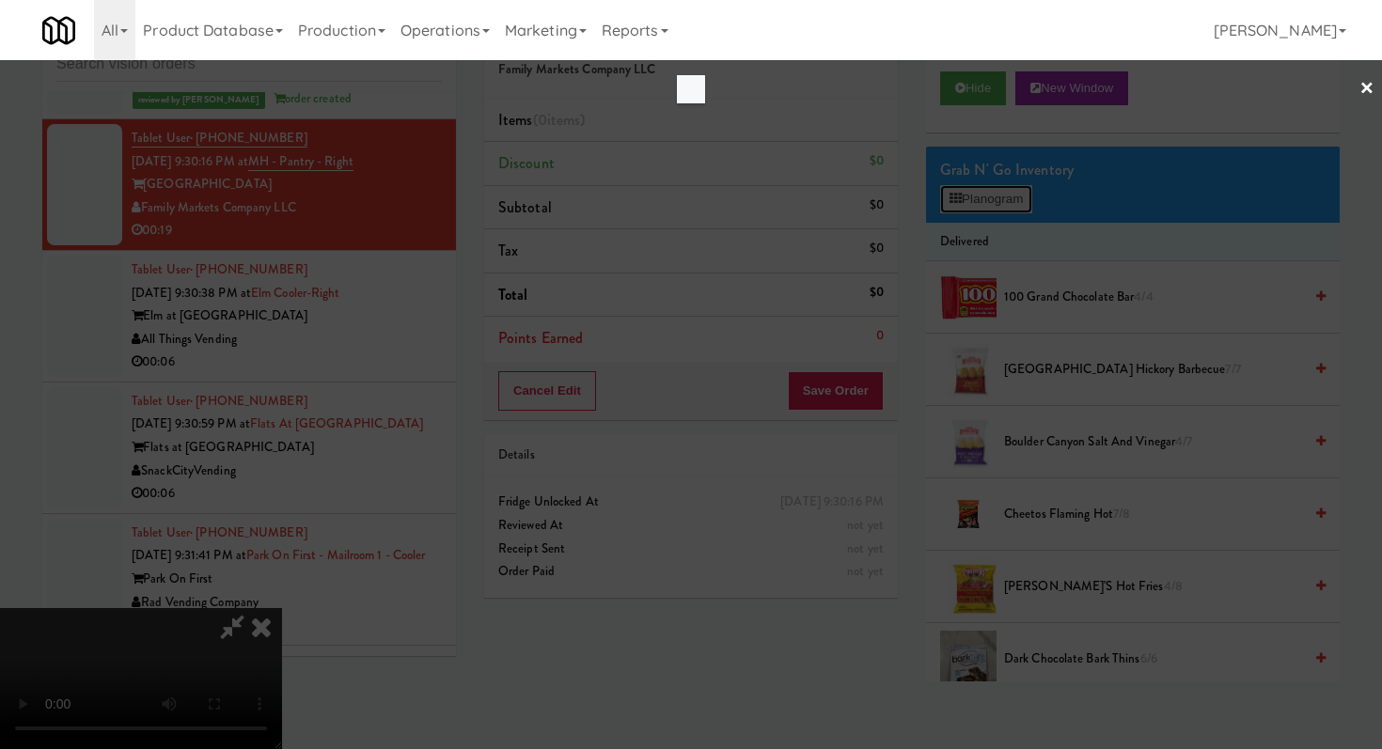
scroll to position [11760, 0]
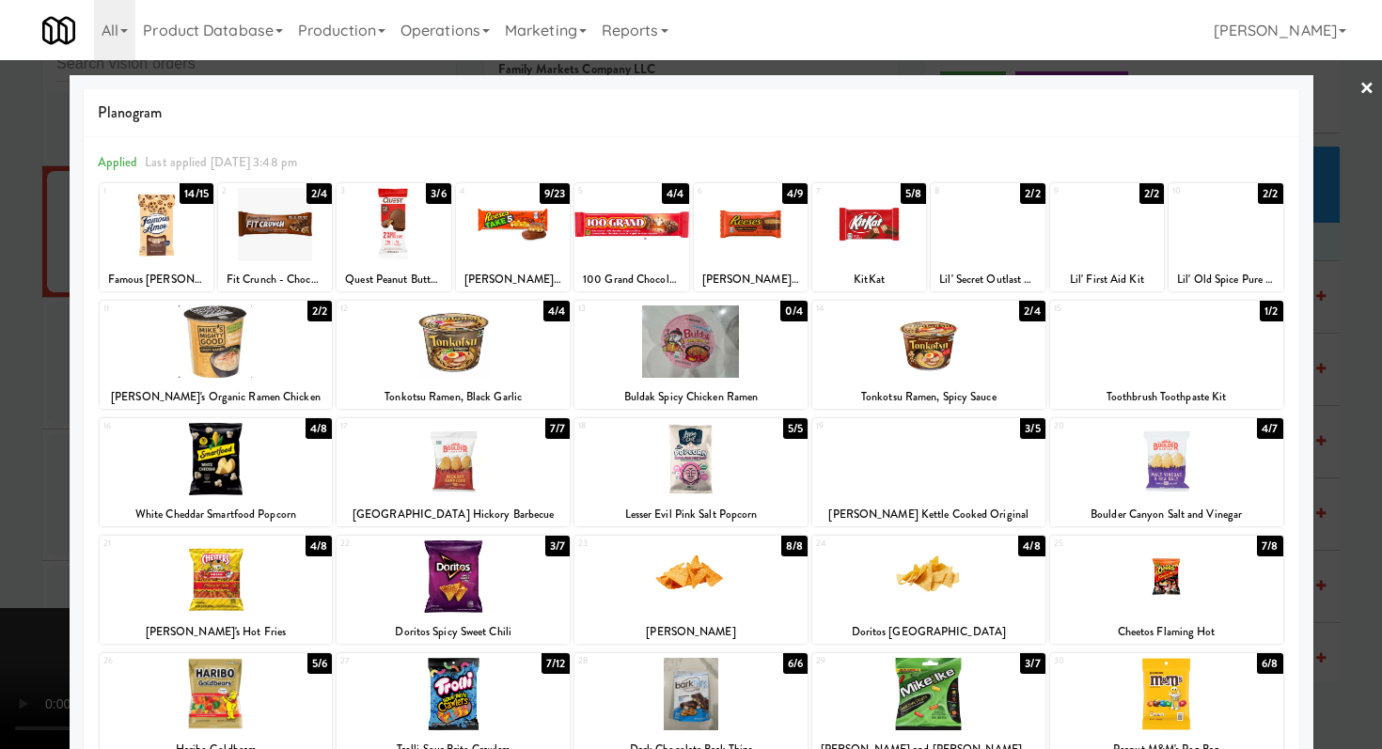
click at [430, 574] on div at bounding box center [453, 577] width 233 height 72
click at [1166, 603] on div at bounding box center [1166, 577] width 233 height 72
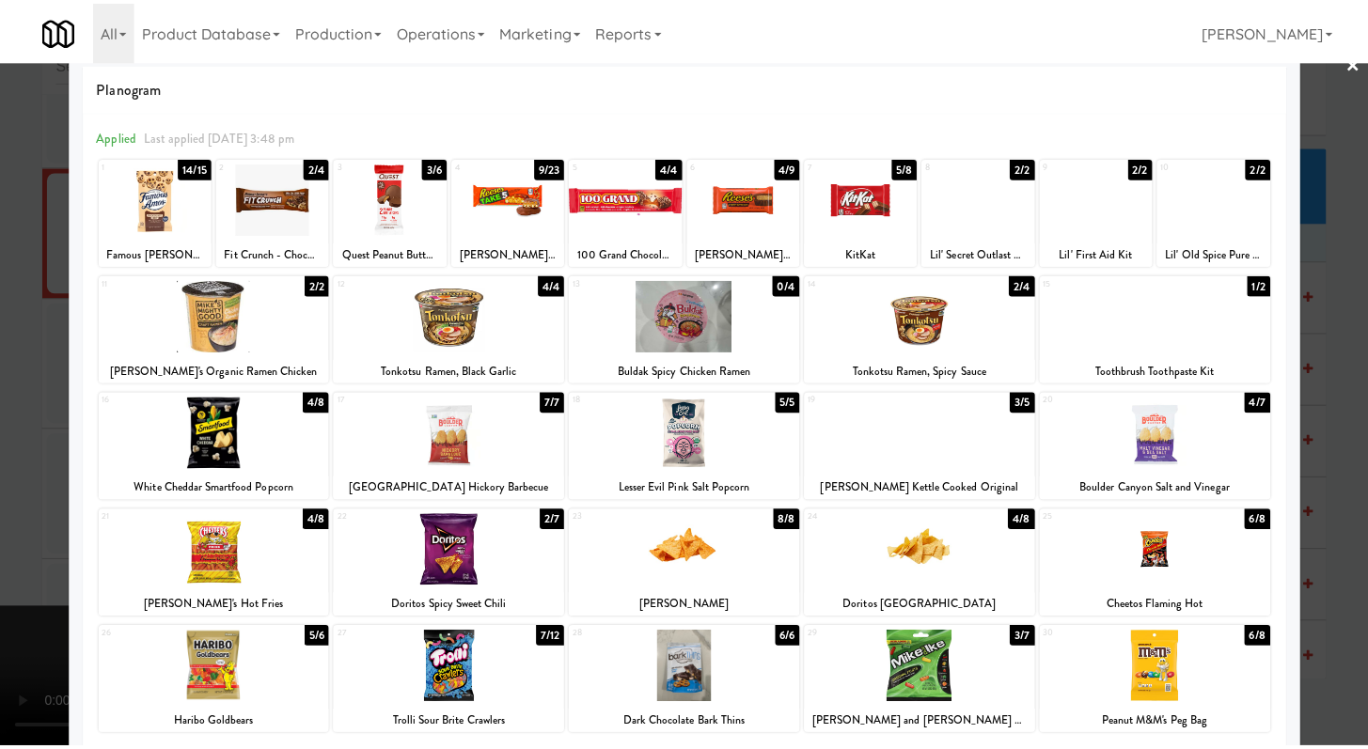
scroll to position [60, 0]
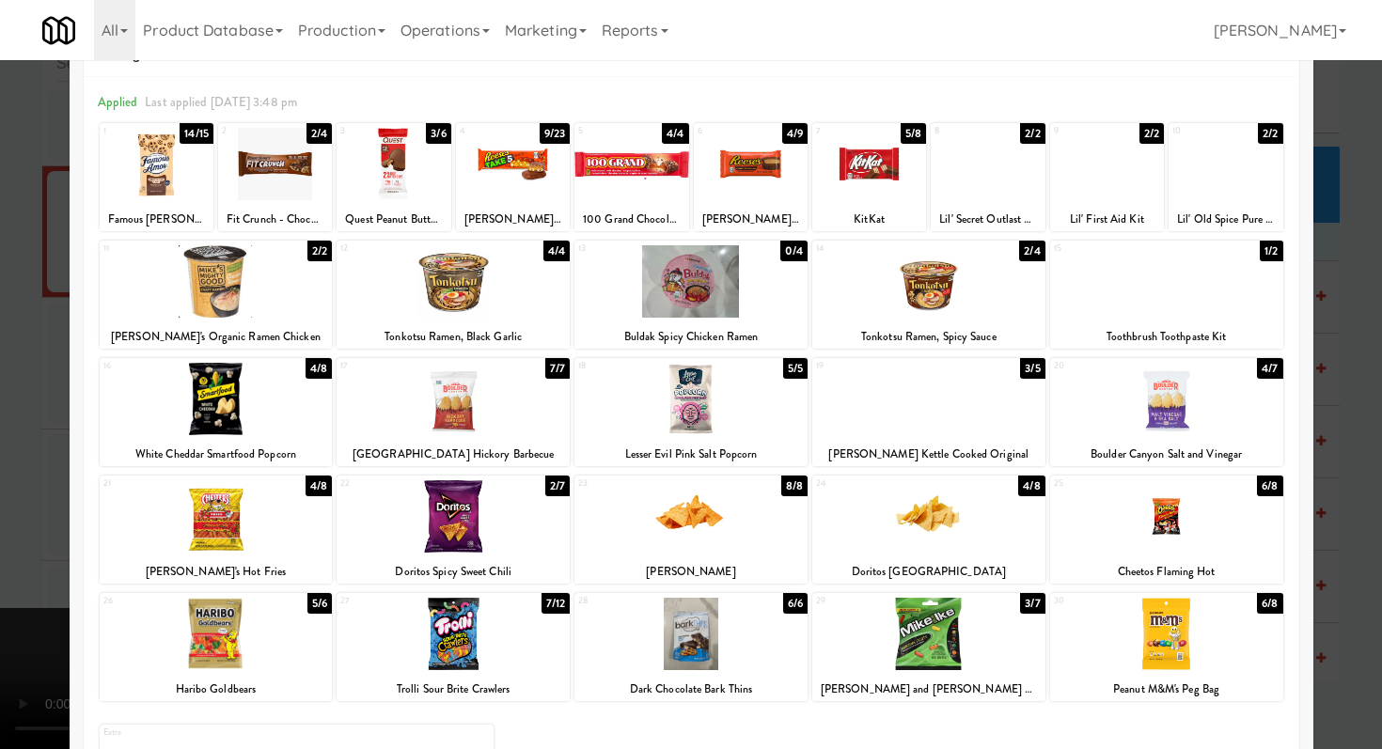
click at [1147, 398] on div at bounding box center [1166, 399] width 233 height 72
click at [1156, 653] on div at bounding box center [1166, 634] width 233 height 72
click at [36, 559] on div at bounding box center [691, 374] width 1382 height 749
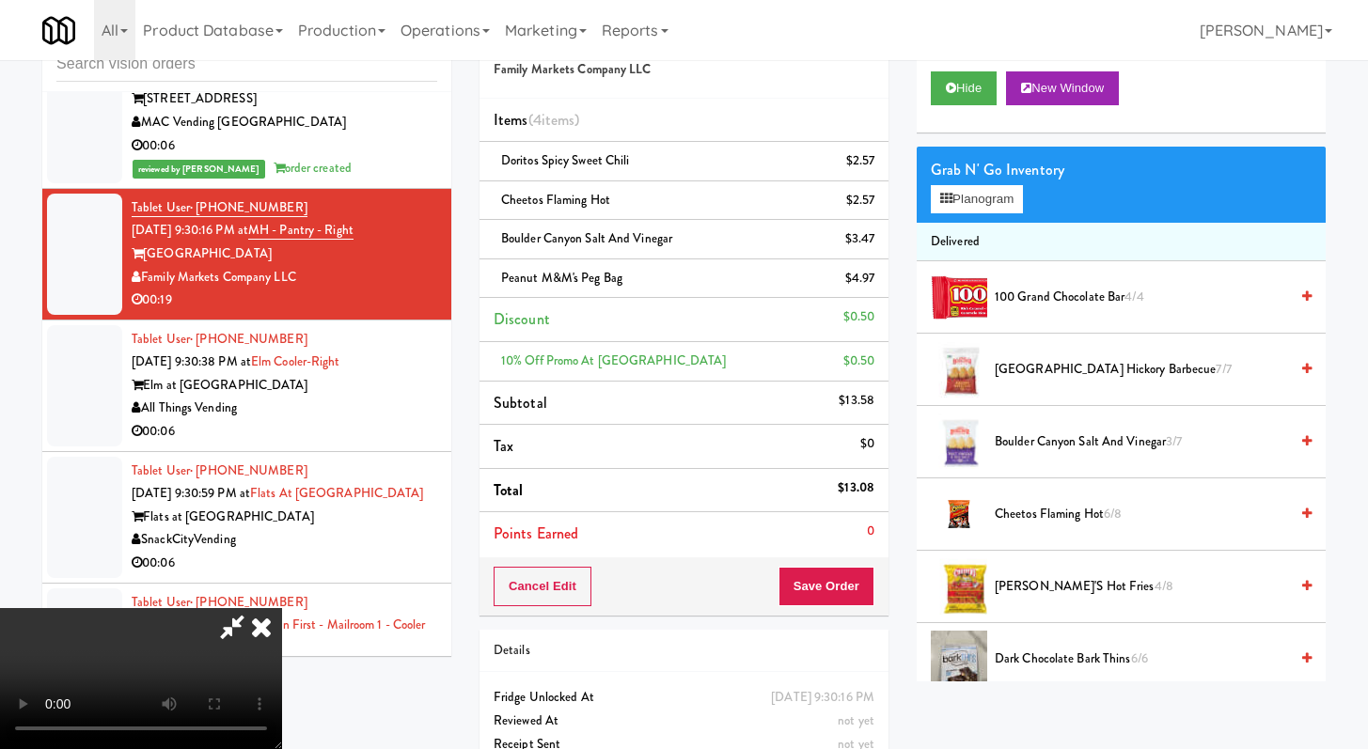
scroll to position [11760, 0]
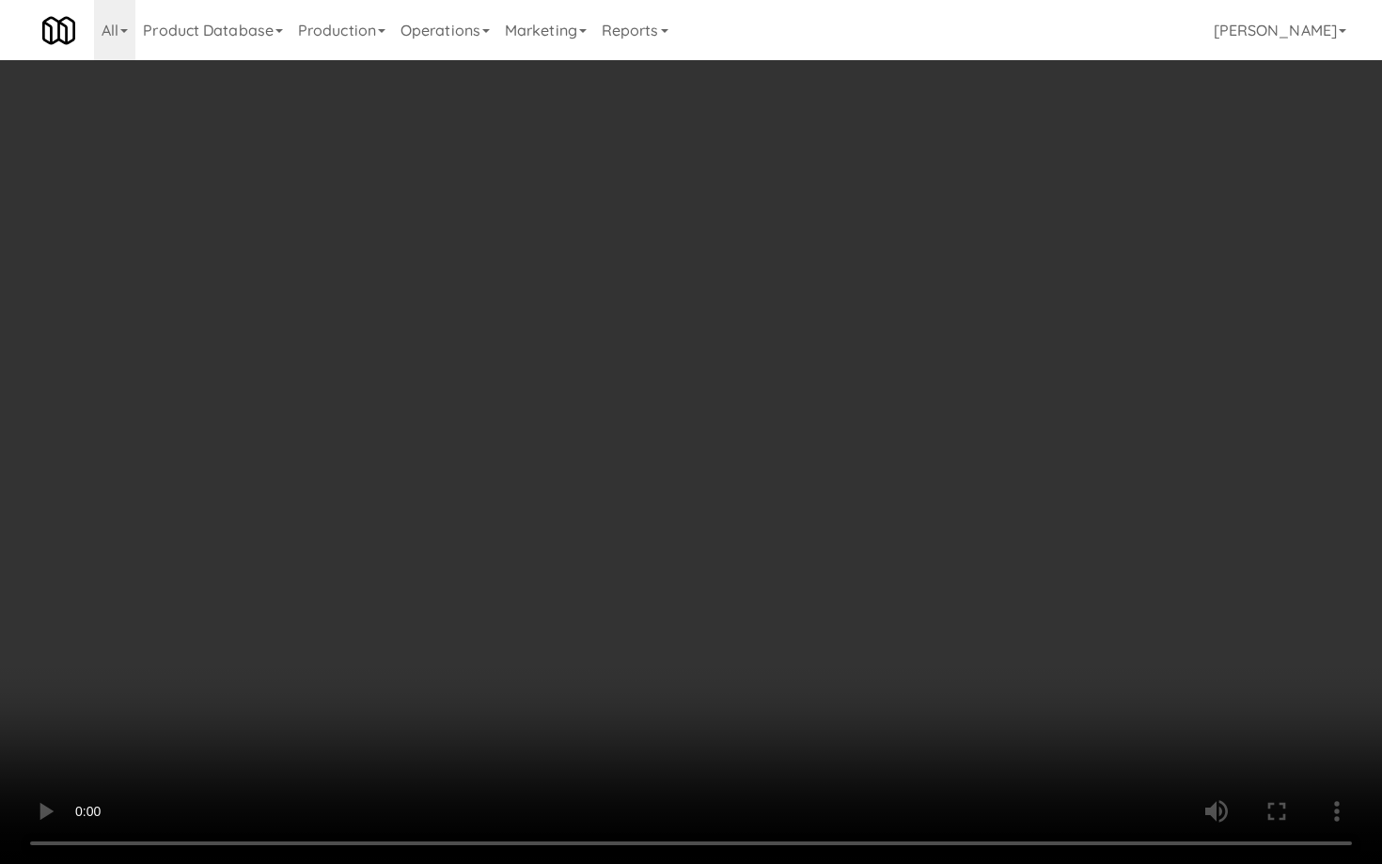
click at [714, 732] on video at bounding box center [691, 432] width 1382 height 864
click at [671, 686] on video at bounding box center [691, 432] width 1382 height 864
click at [680, 671] on video at bounding box center [691, 432] width 1382 height 864
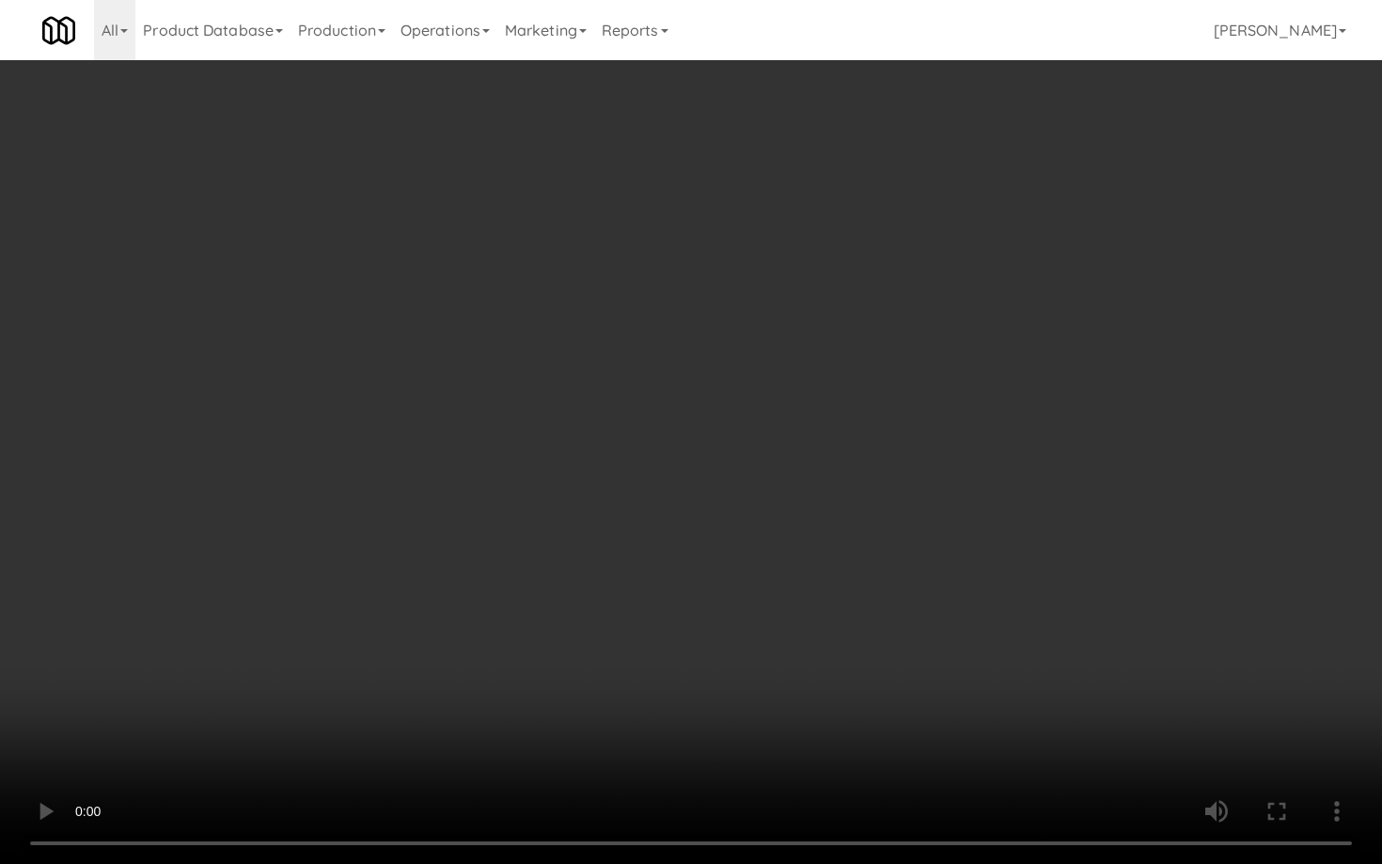
click at [693, 662] on video at bounding box center [691, 432] width 1382 height 864
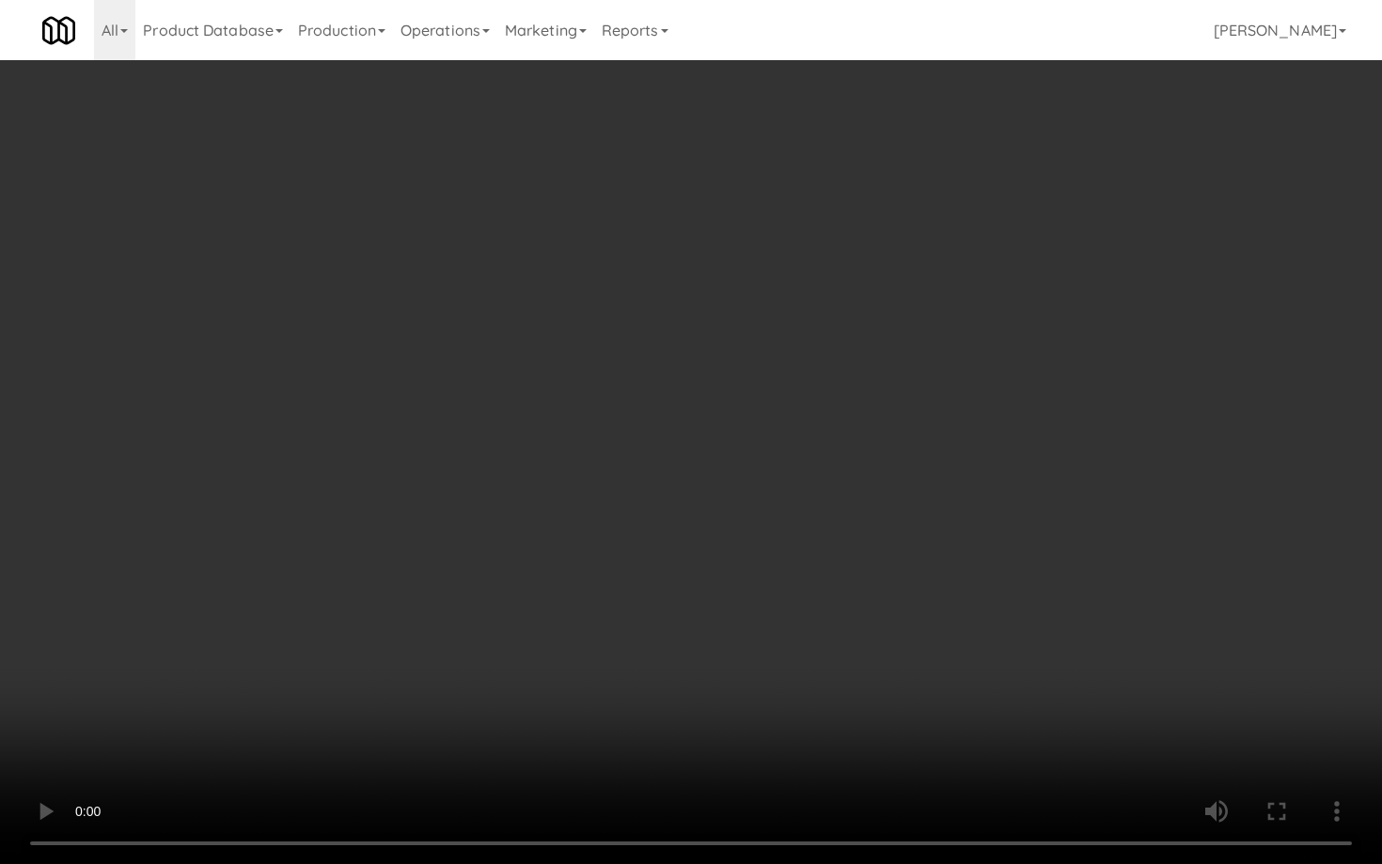
click at [693, 662] on video at bounding box center [691, 432] width 1382 height 864
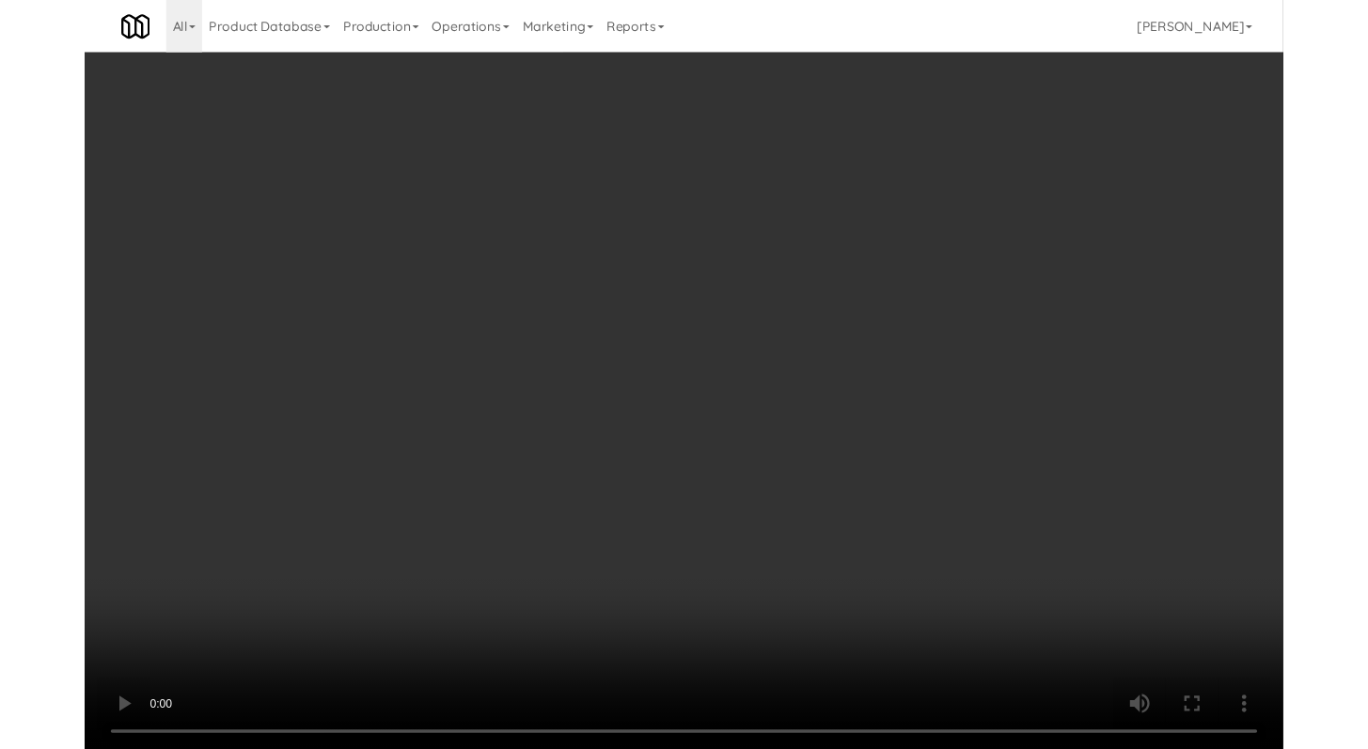
scroll to position [11807, 0]
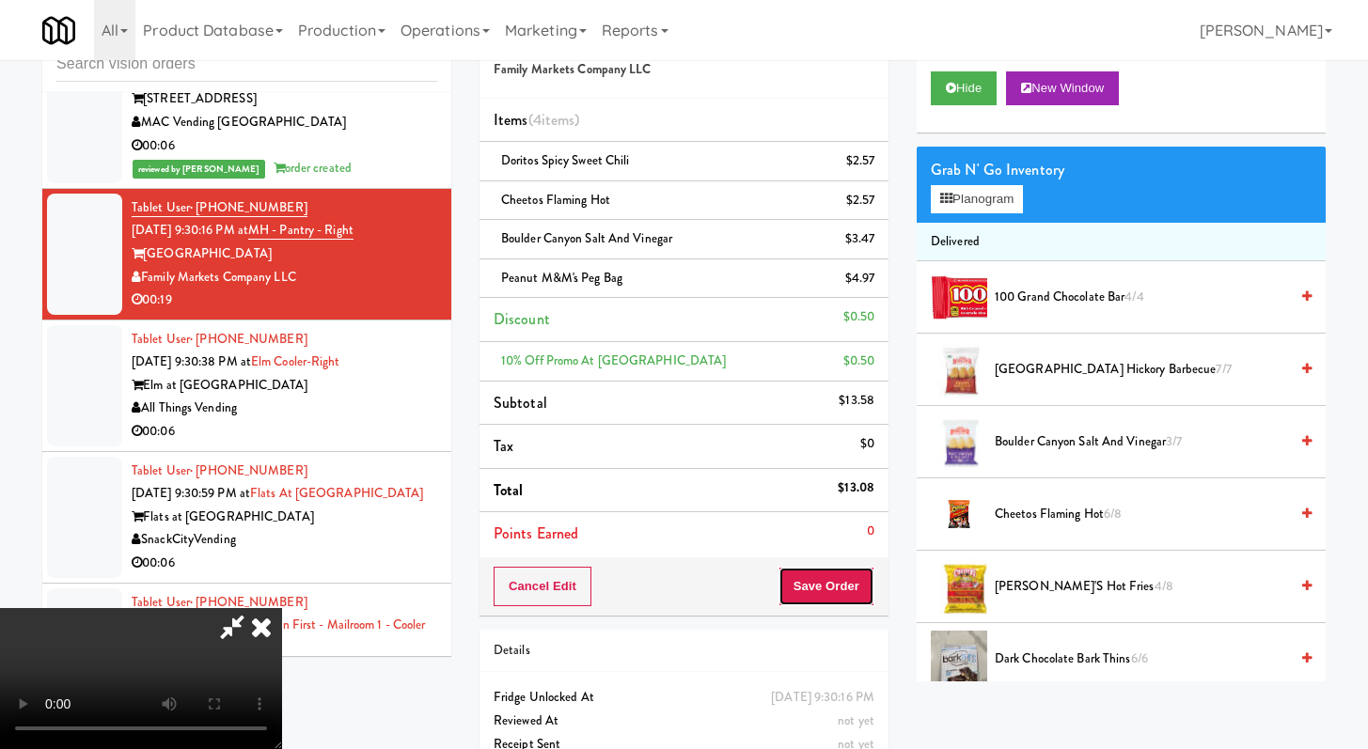
click at [840, 572] on button "Save Order" at bounding box center [827, 586] width 96 height 39
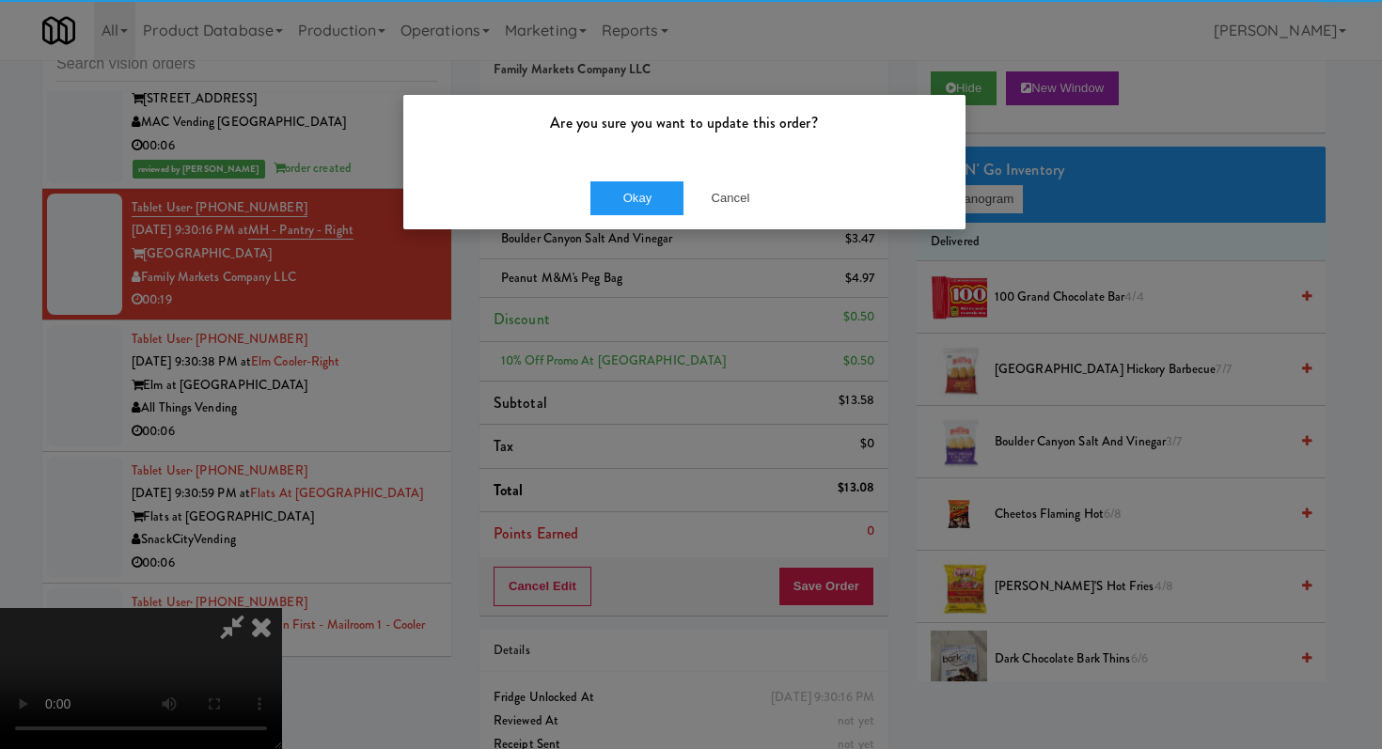
click at [613, 180] on div "Okay Cancel" at bounding box center [684, 197] width 562 height 63
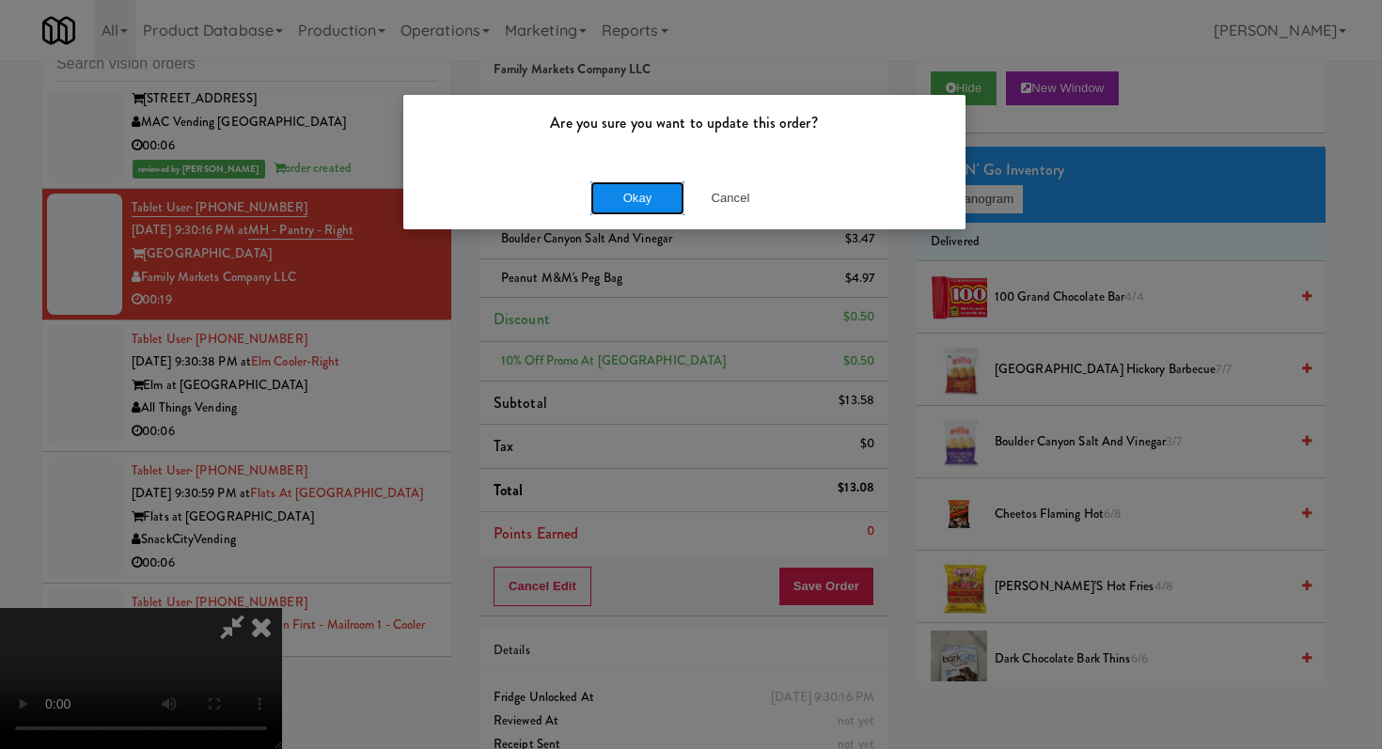
click at [614, 191] on button "Okay" at bounding box center [637, 198] width 94 height 34
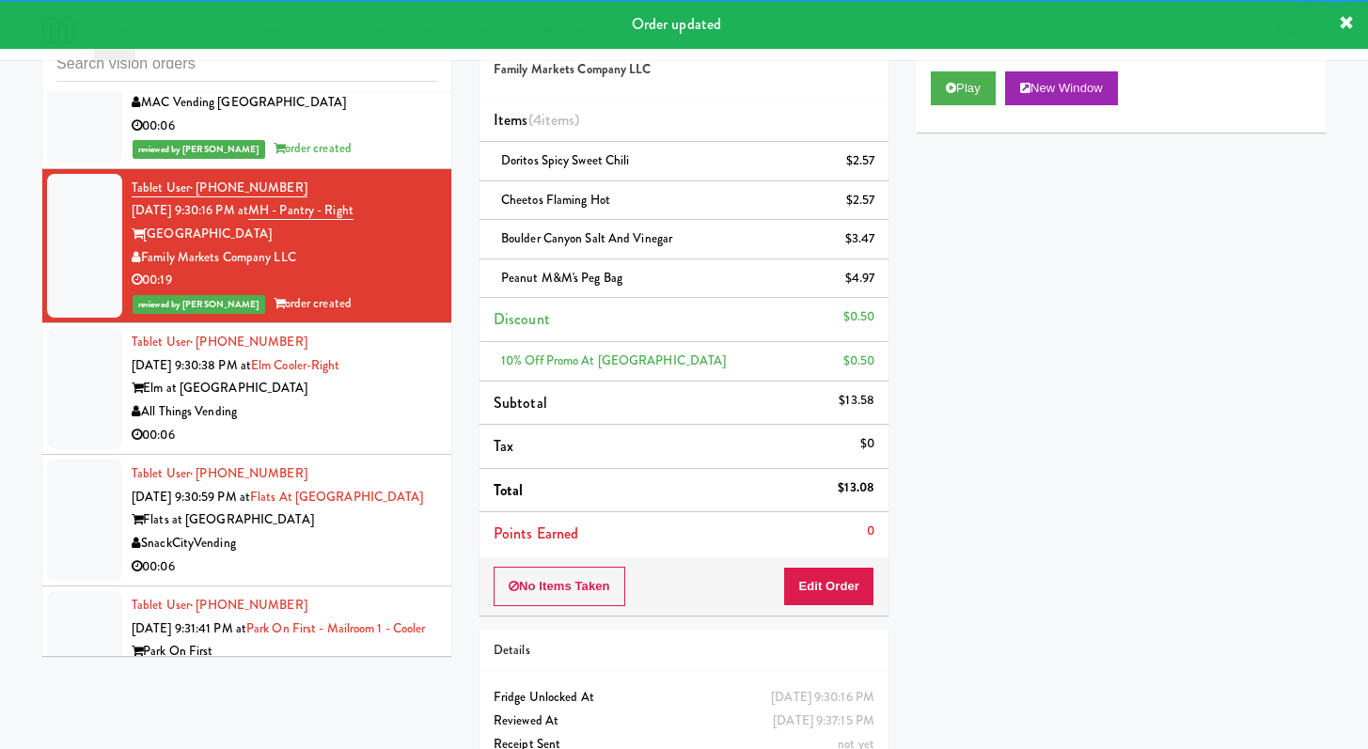
scroll to position [11858, 0]
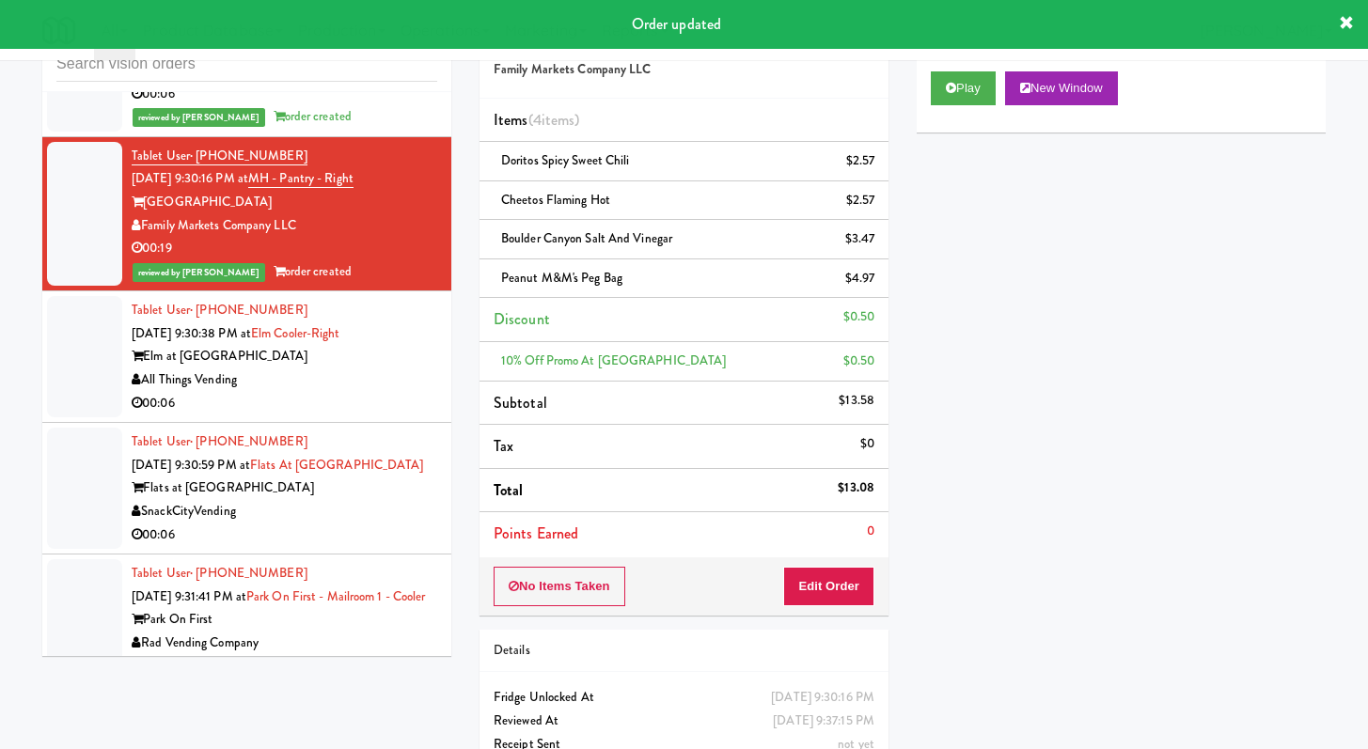
click at [329, 416] on div "00:06" at bounding box center [285, 404] width 306 height 24
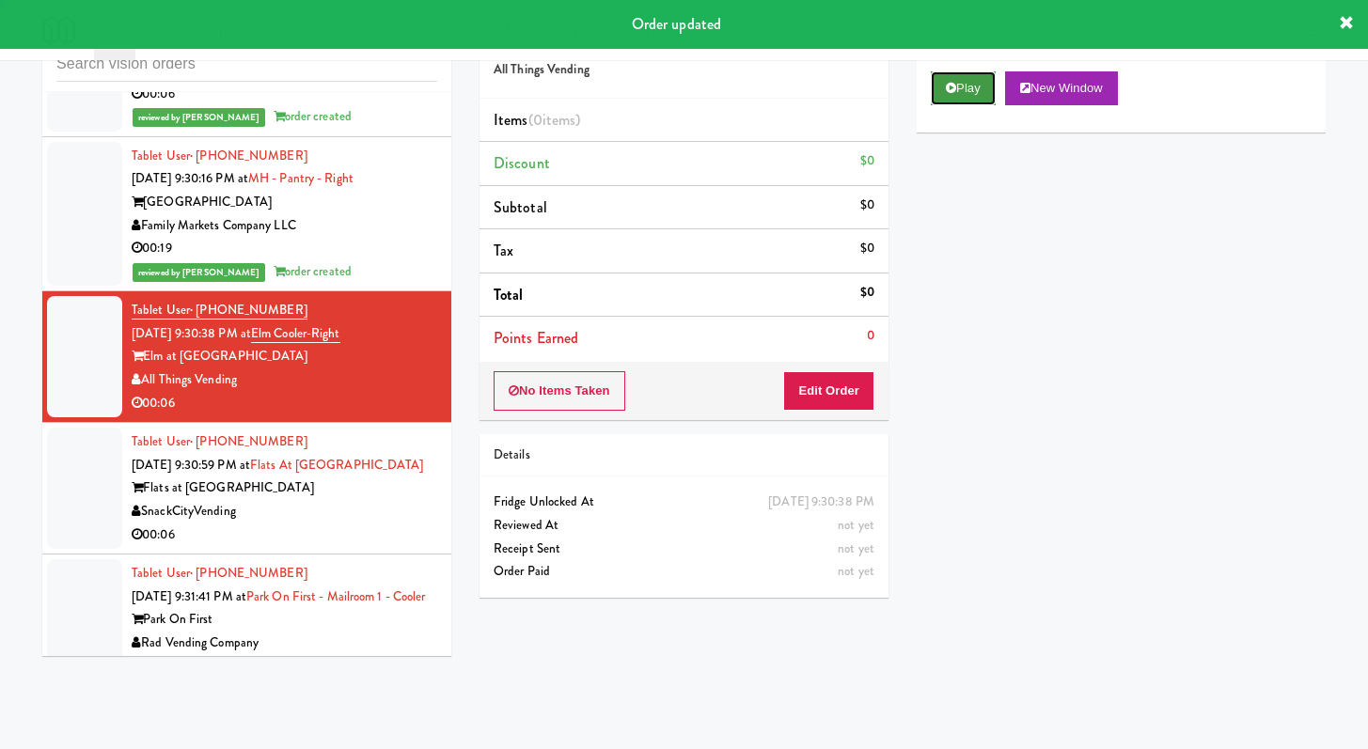
click at [974, 85] on button "Play" at bounding box center [963, 88] width 65 height 34
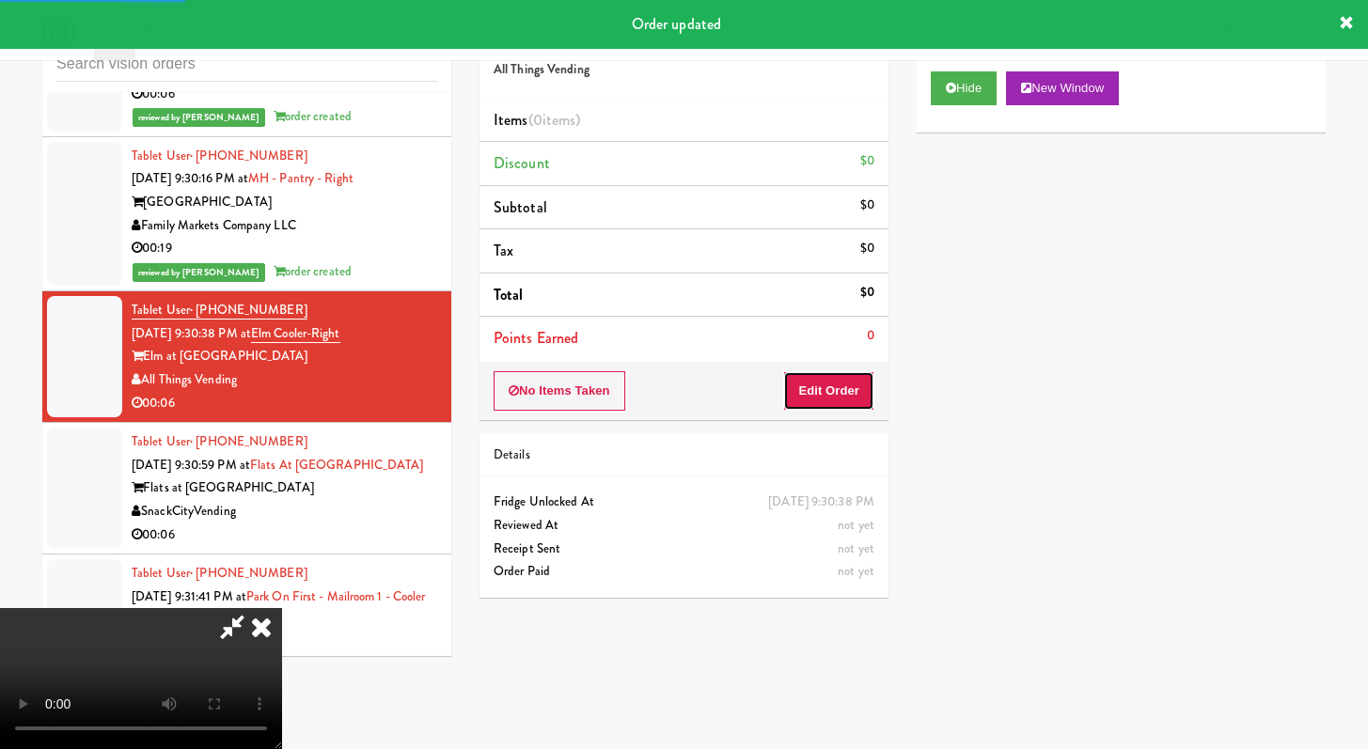
click at [836, 378] on button "Edit Order" at bounding box center [828, 390] width 91 height 39
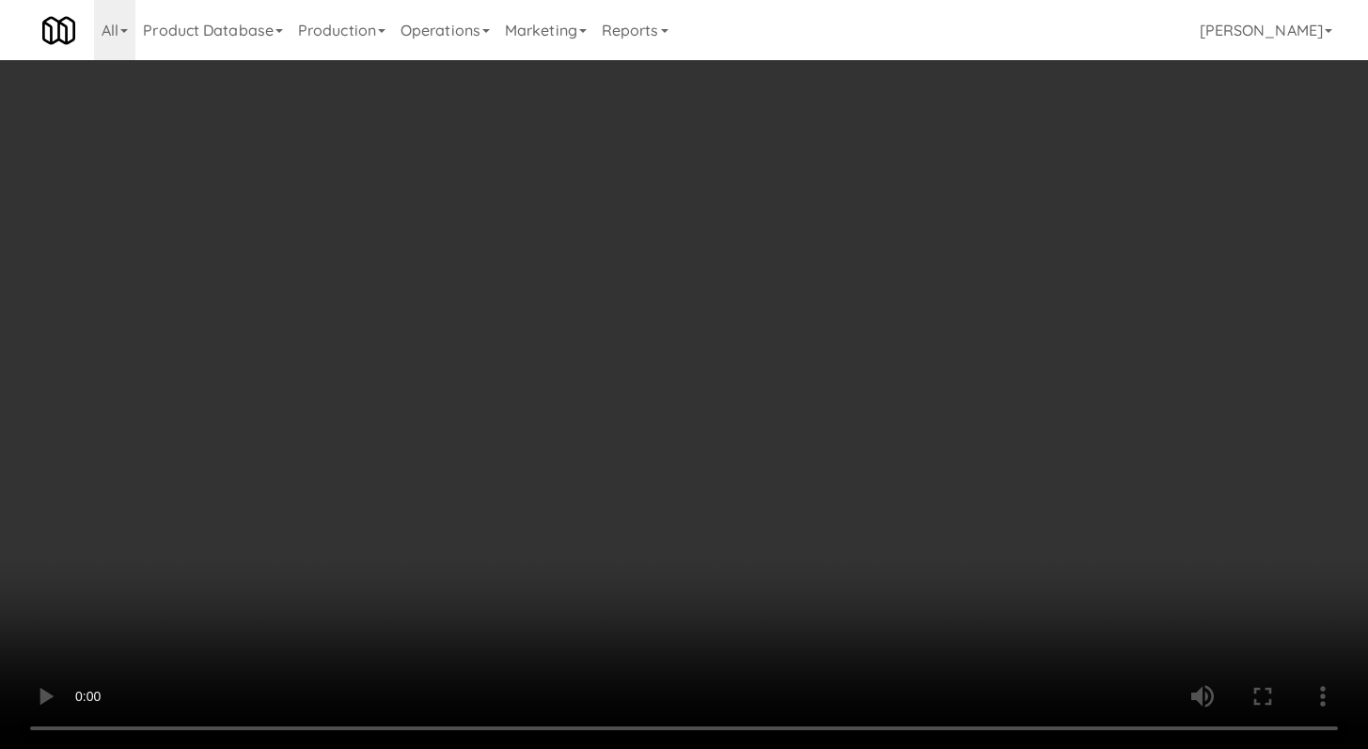
scroll to position [11812, 0]
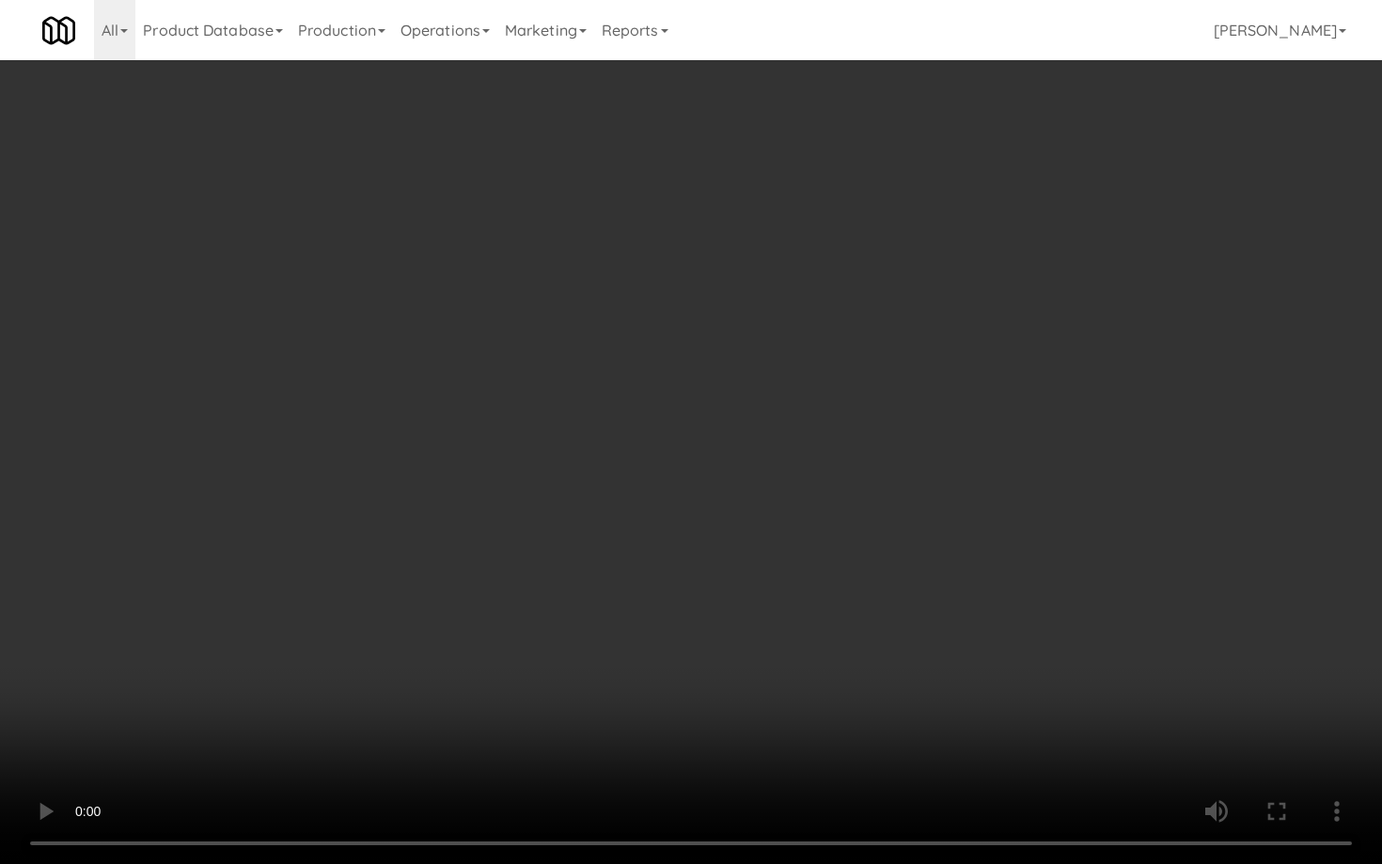
click at [717, 699] on video at bounding box center [691, 432] width 1382 height 864
click at [721, 688] on video at bounding box center [691, 432] width 1382 height 864
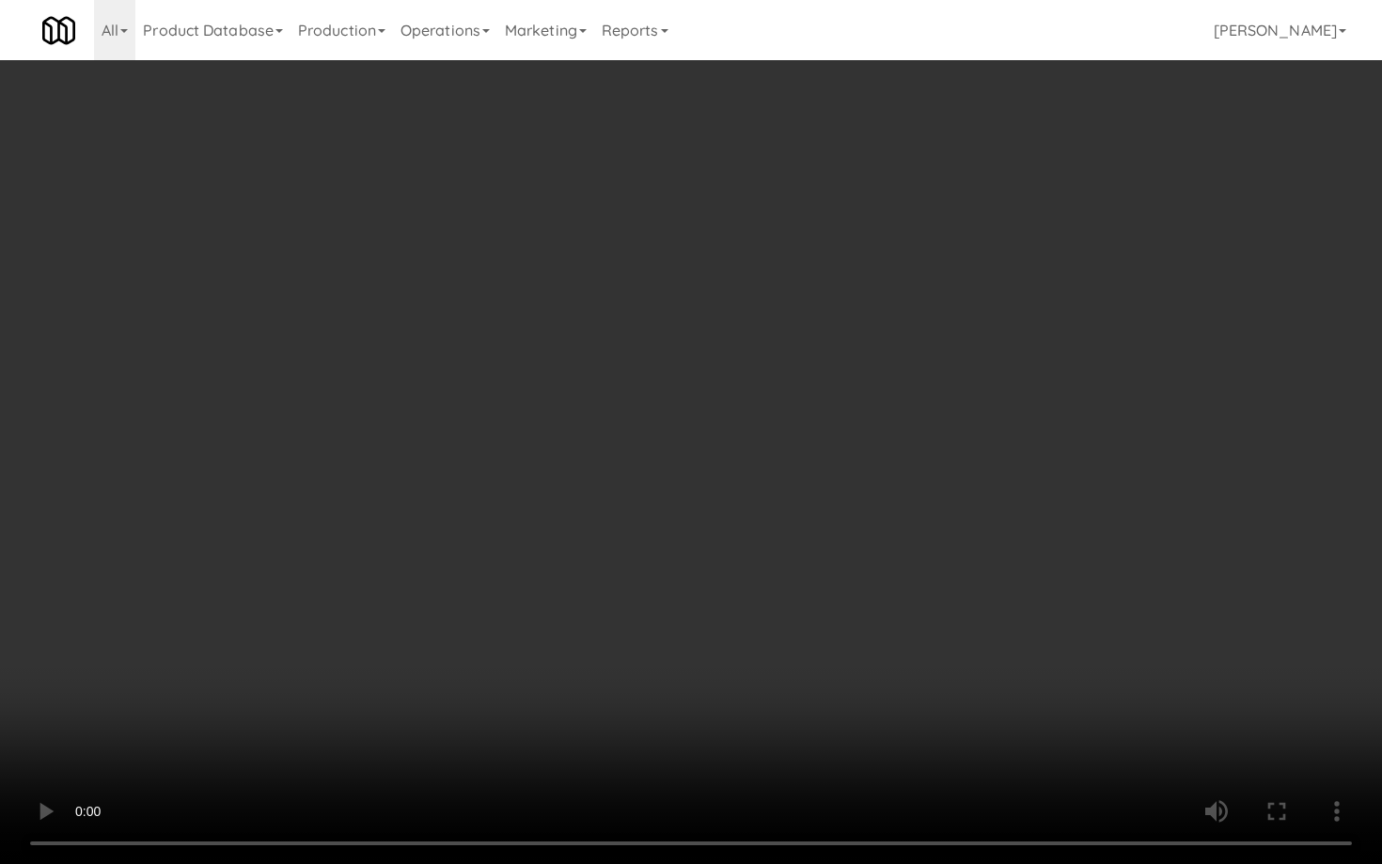
click at [721, 688] on video at bounding box center [691, 432] width 1382 height 864
click at [739, 677] on video at bounding box center [691, 432] width 1382 height 864
click at [754, 667] on video at bounding box center [691, 432] width 1382 height 864
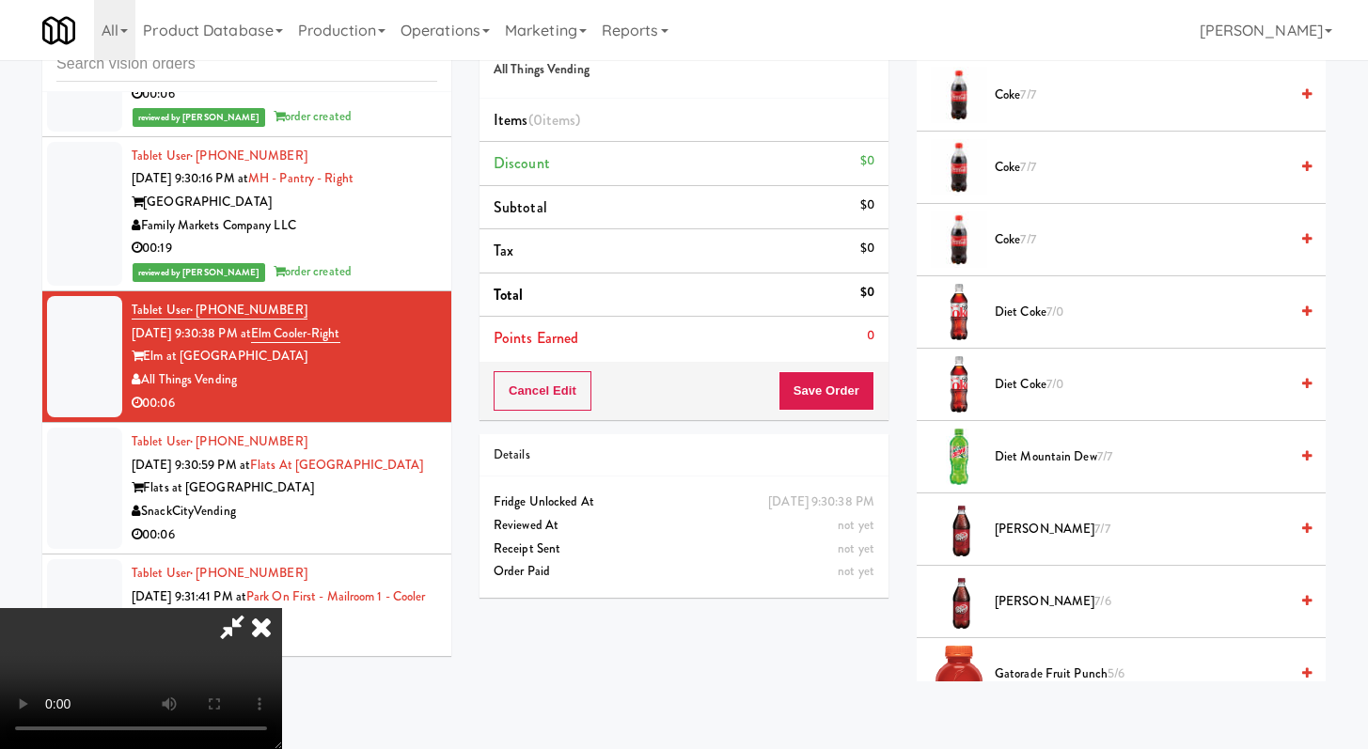
scroll to position [1197, 0]
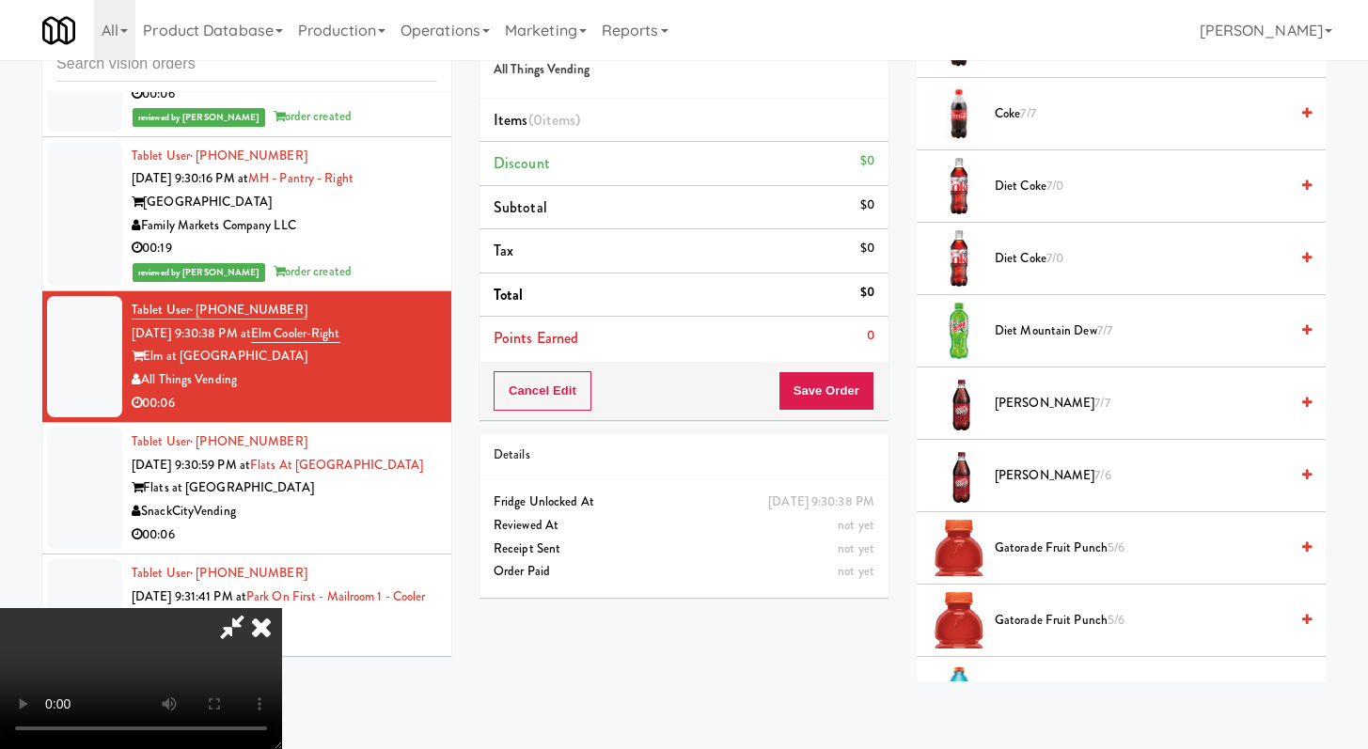
click at [1020, 468] on span "Dr Pepper 7/6" at bounding box center [1141, 476] width 293 height 24
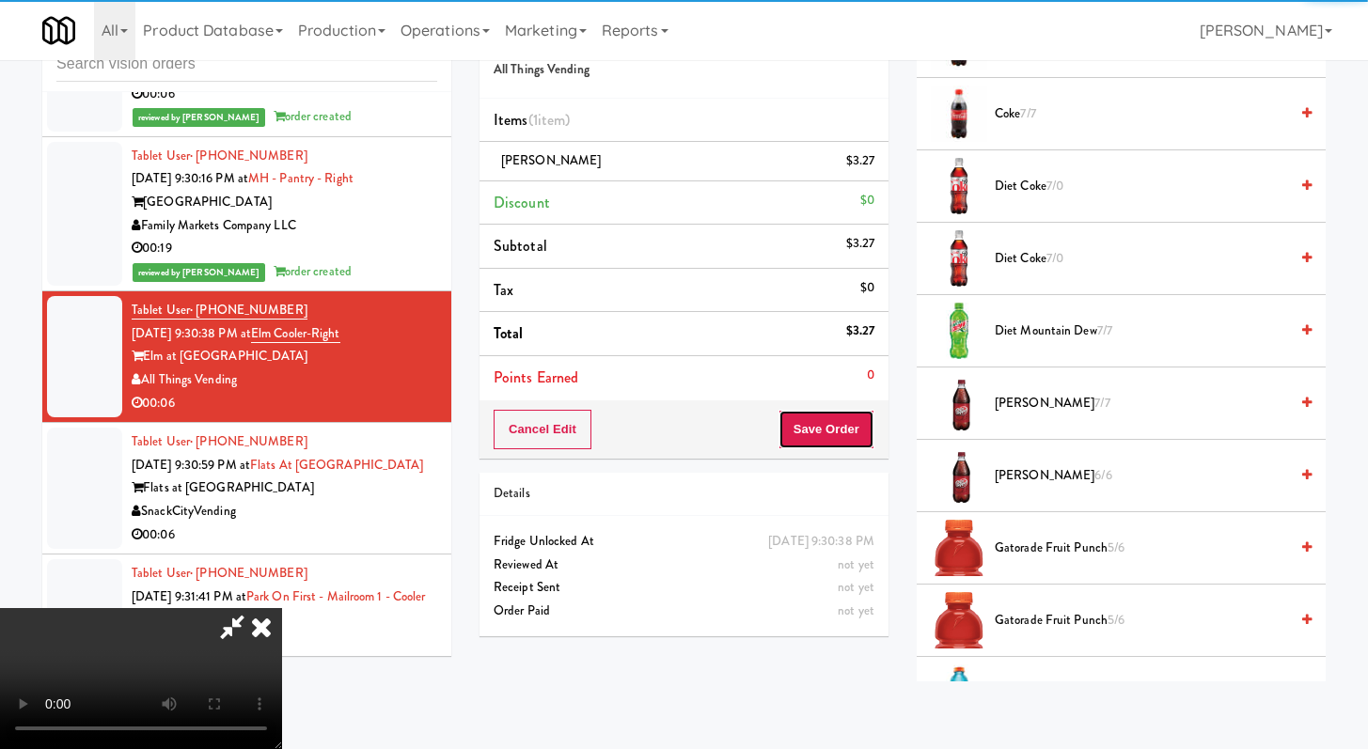
click at [851, 421] on button "Save Order" at bounding box center [827, 429] width 96 height 39
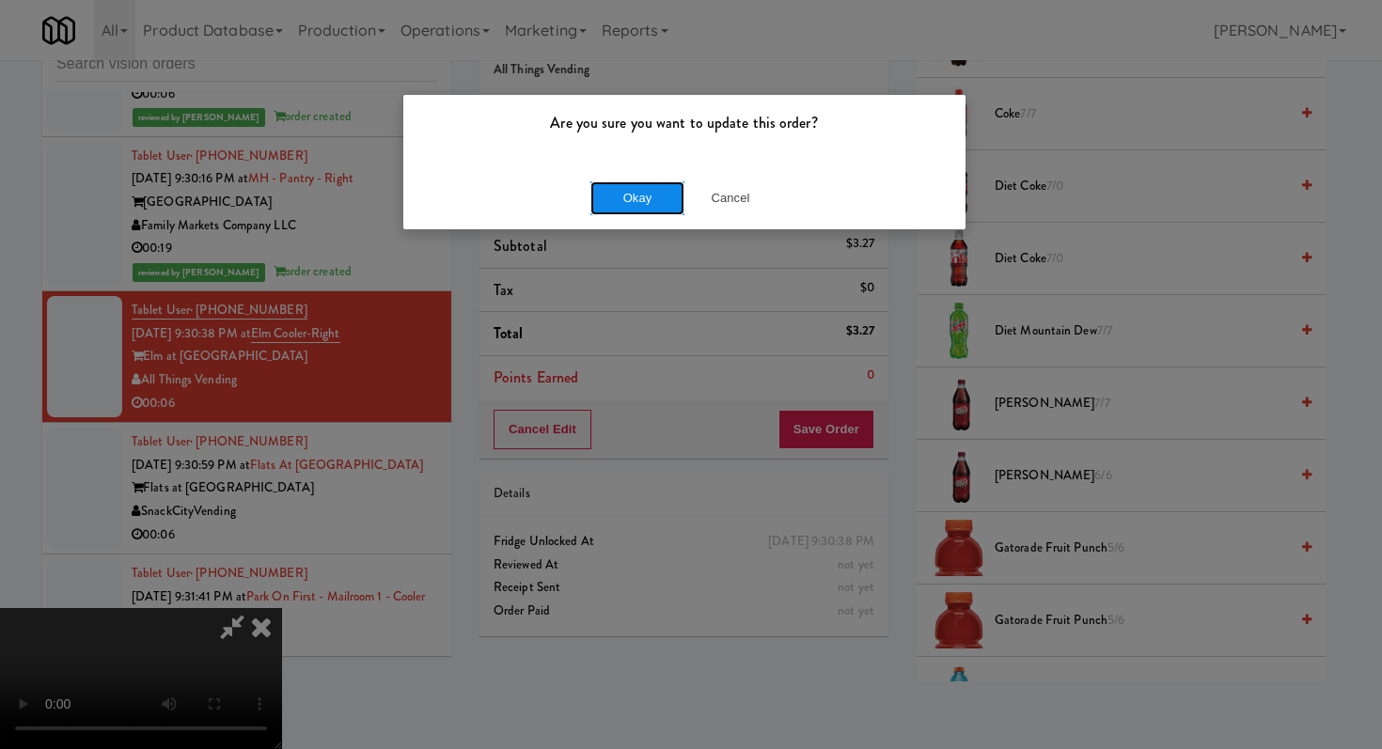
click at [640, 206] on button "Okay" at bounding box center [637, 198] width 94 height 34
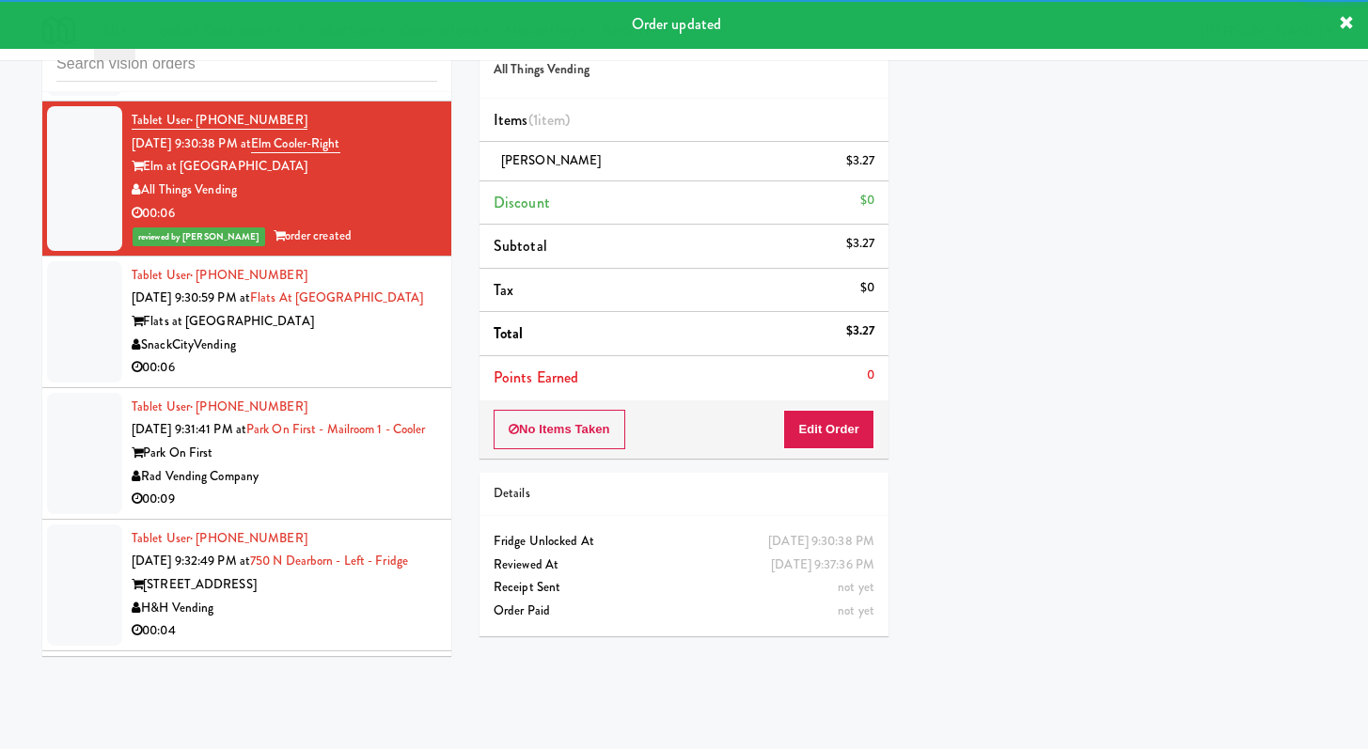
scroll to position [12072, 0]
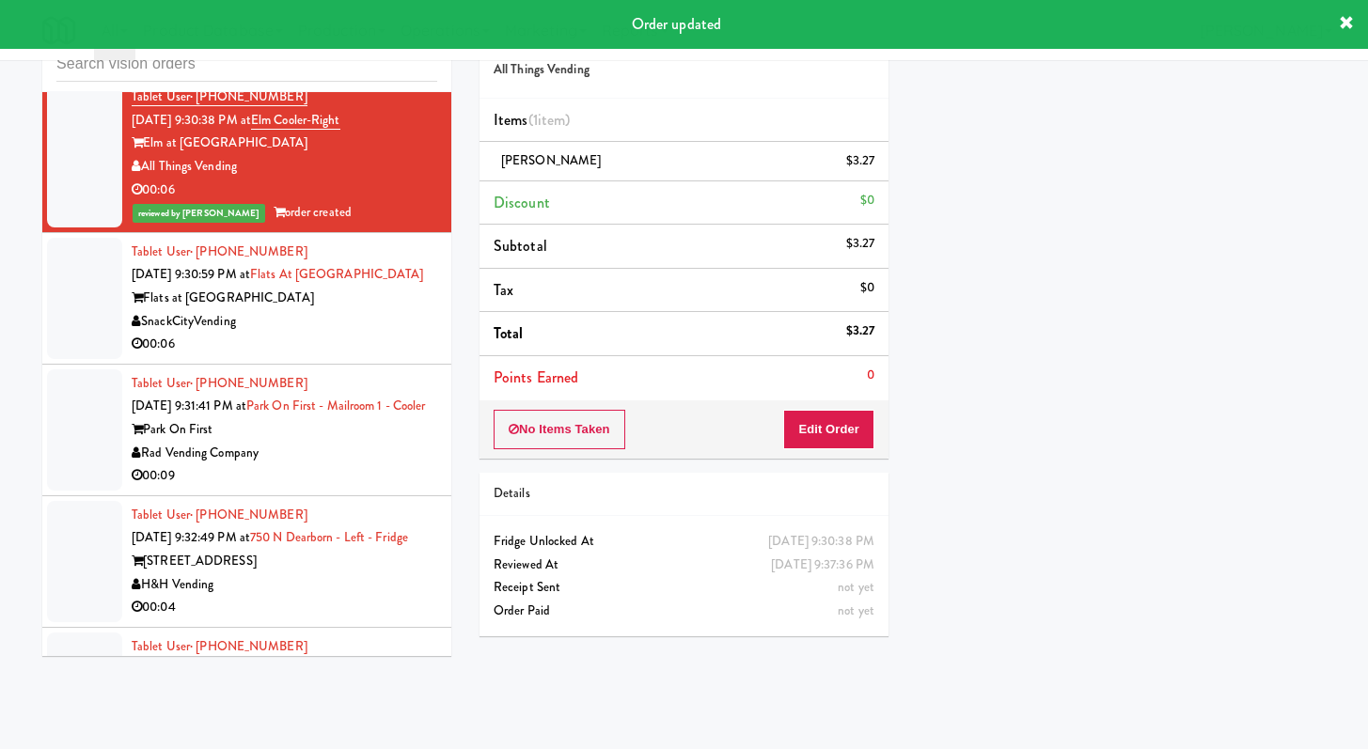
click at [354, 356] on div "00:06" at bounding box center [285, 345] width 306 height 24
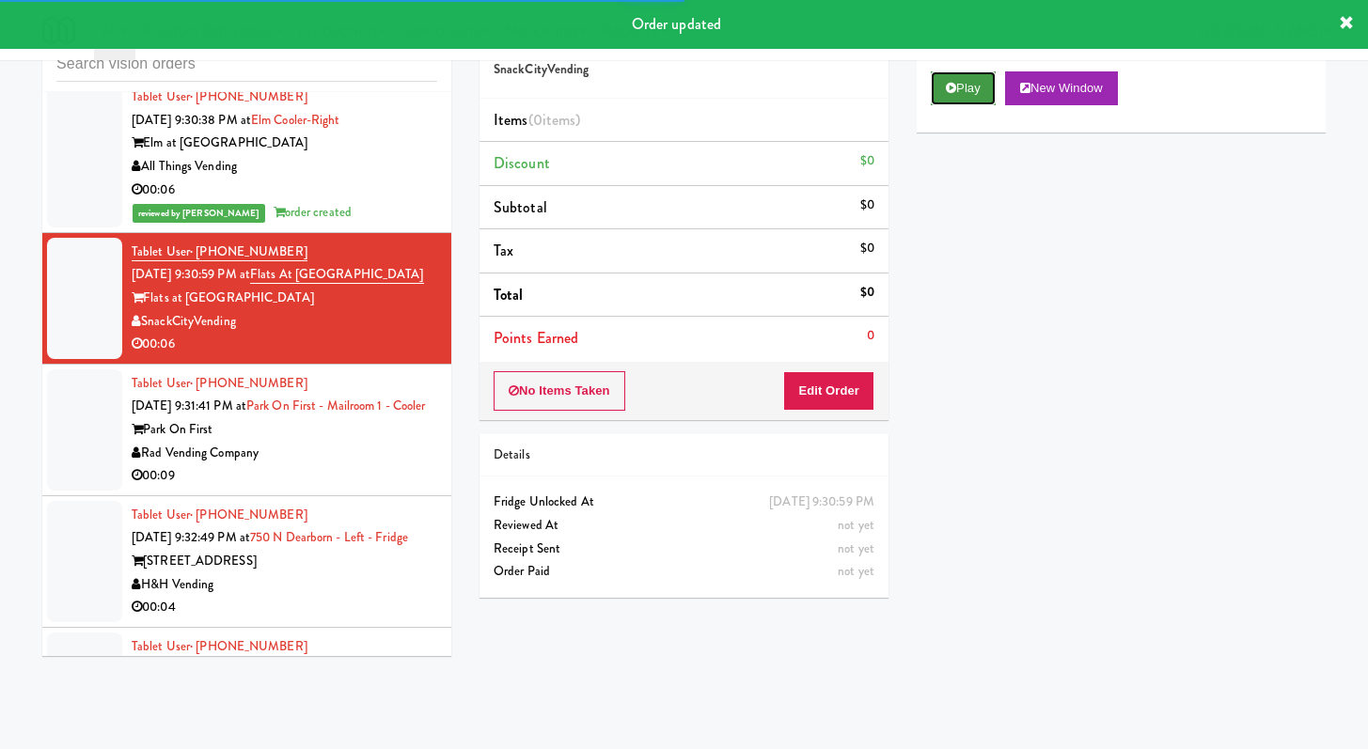
click at [979, 83] on button "Play" at bounding box center [963, 88] width 65 height 34
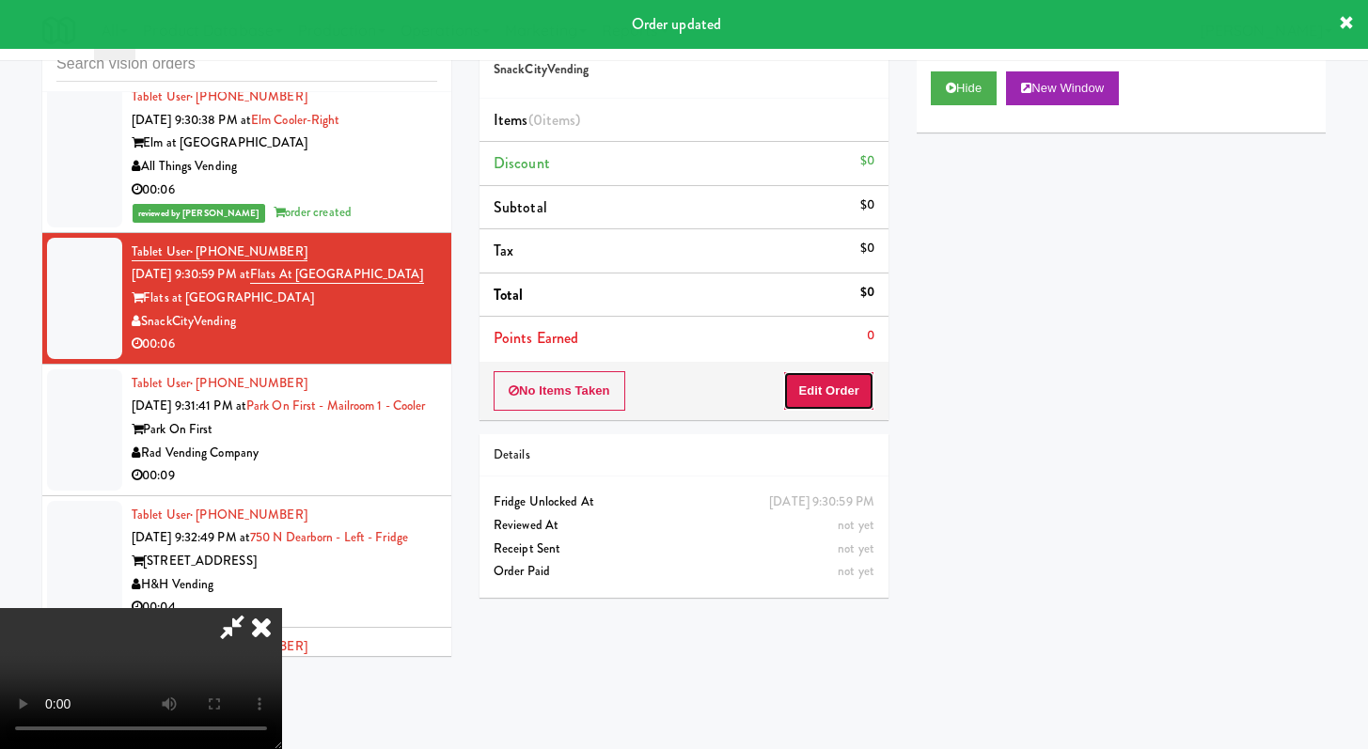
click at [834, 385] on button "Edit Order" at bounding box center [828, 390] width 91 height 39
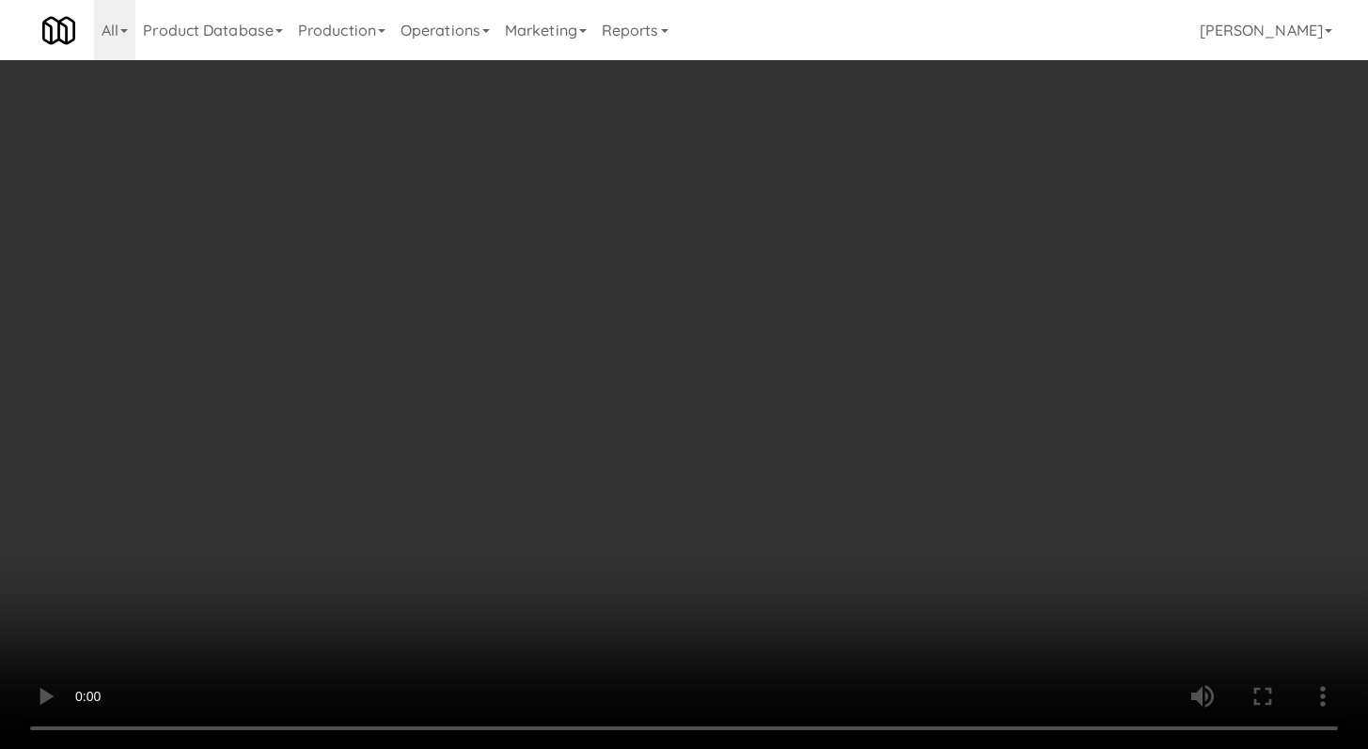
scroll to position [12026, 0]
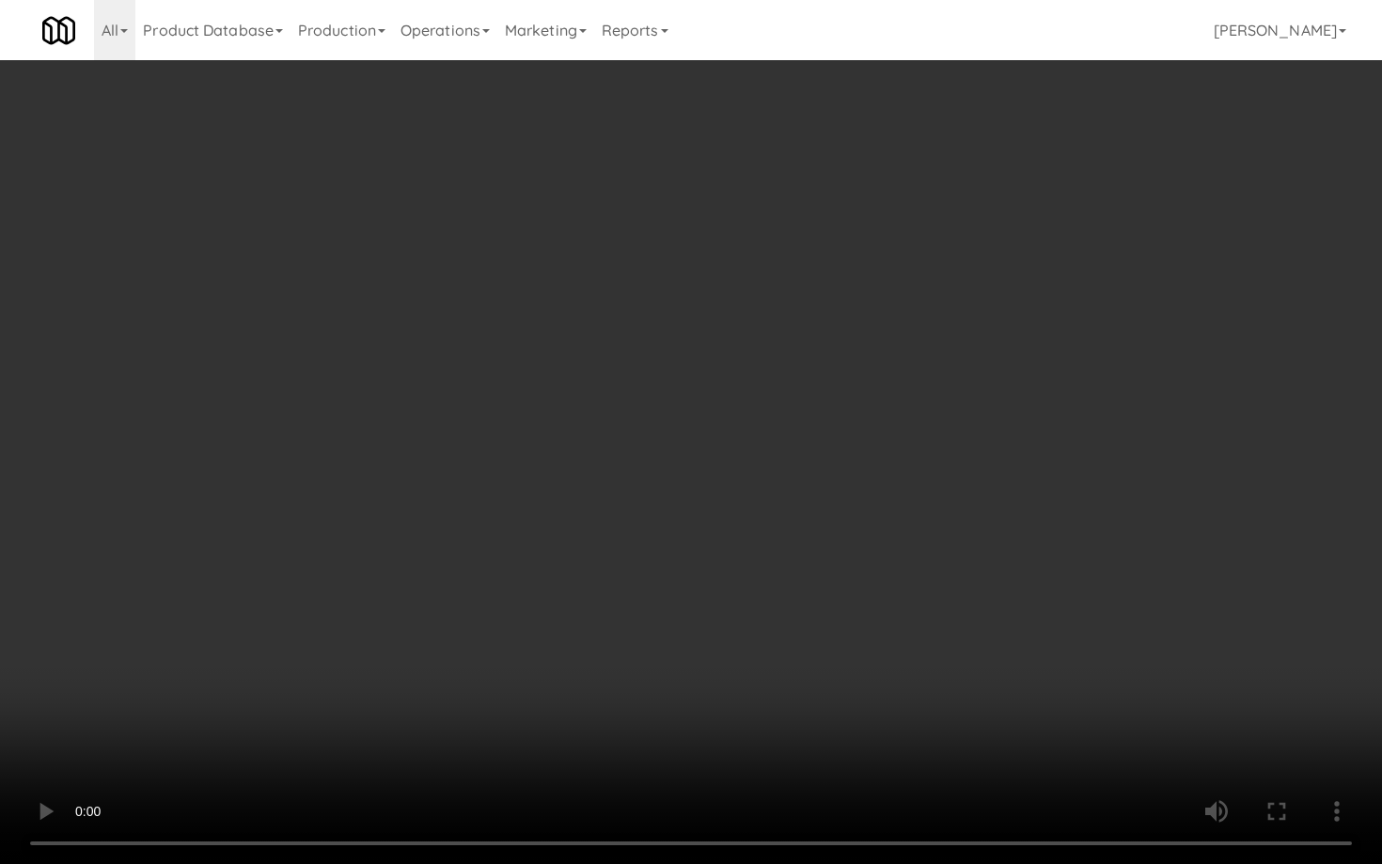
click at [665, 700] on video at bounding box center [691, 432] width 1382 height 864
click at [759, 620] on video at bounding box center [691, 432] width 1382 height 864
click at [801, 551] on video at bounding box center [691, 432] width 1382 height 864
click at [802, 554] on video at bounding box center [691, 432] width 1382 height 864
click at [831, 524] on video at bounding box center [691, 432] width 1382 height 864
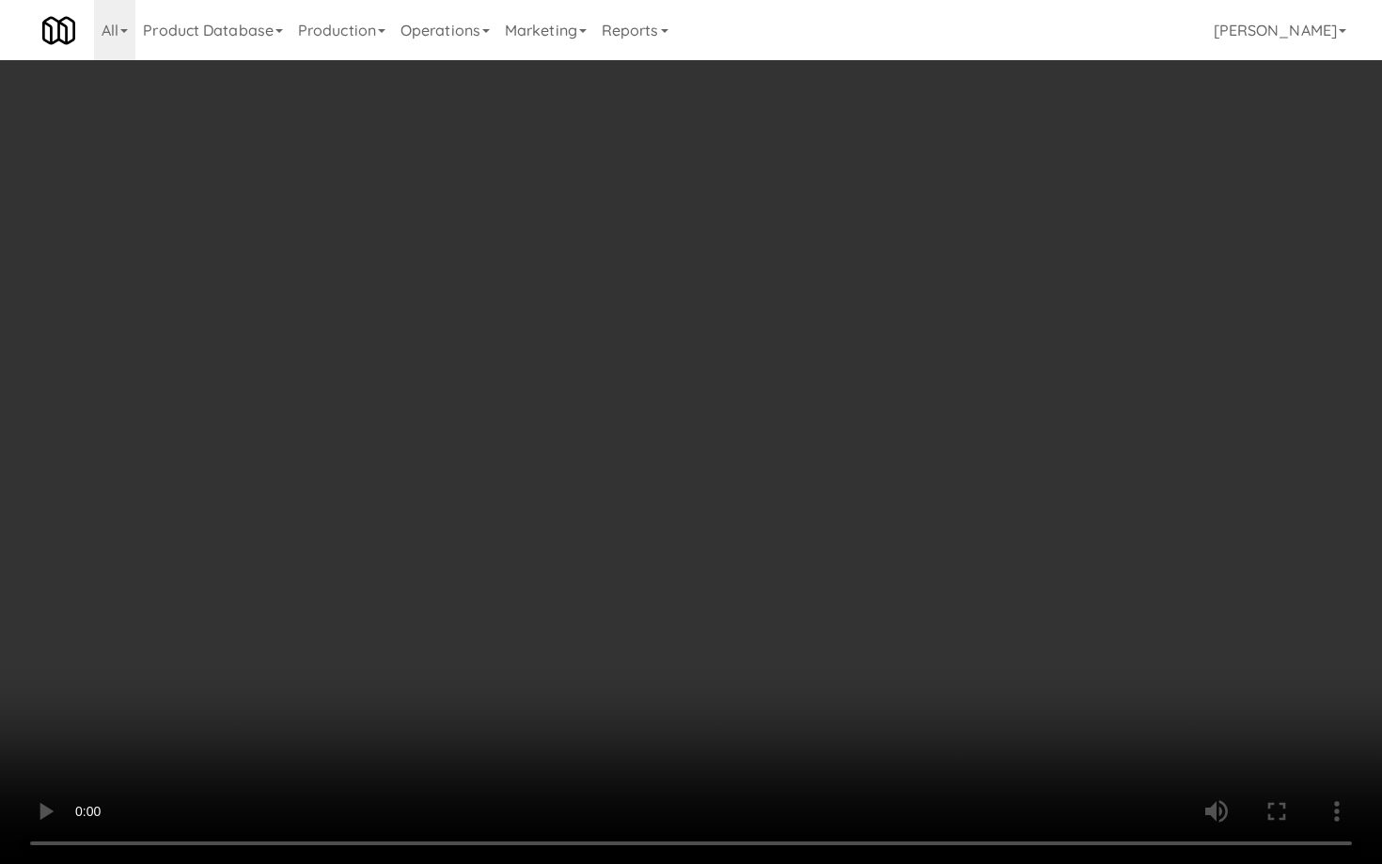
click at [831, 524] on video at bounding box center [691, 432] width 1382 height 864
click at [836, 518] on video at bounding box center [691, 432] width 1382 height 864
click at [841, 511] on video at bounding box center [691, 432] width 1382 height 864
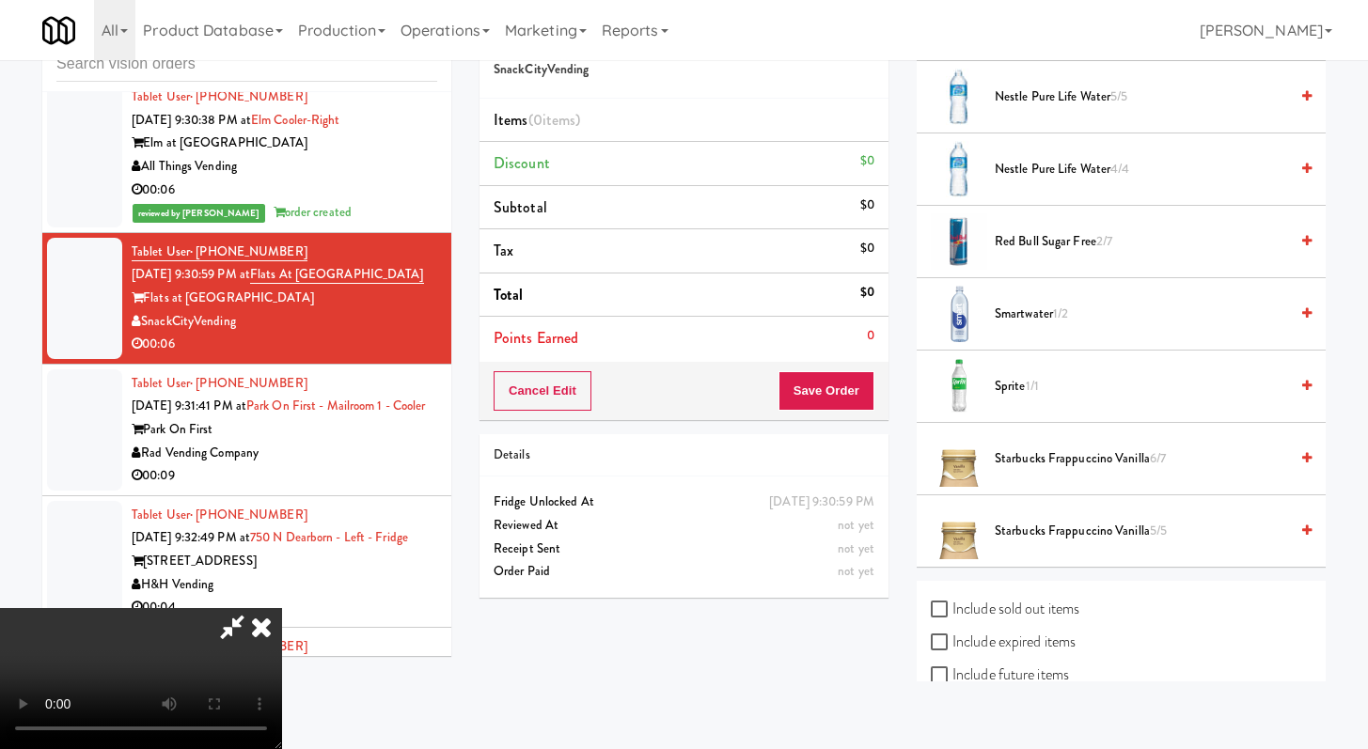
scroll to position [884, 0]
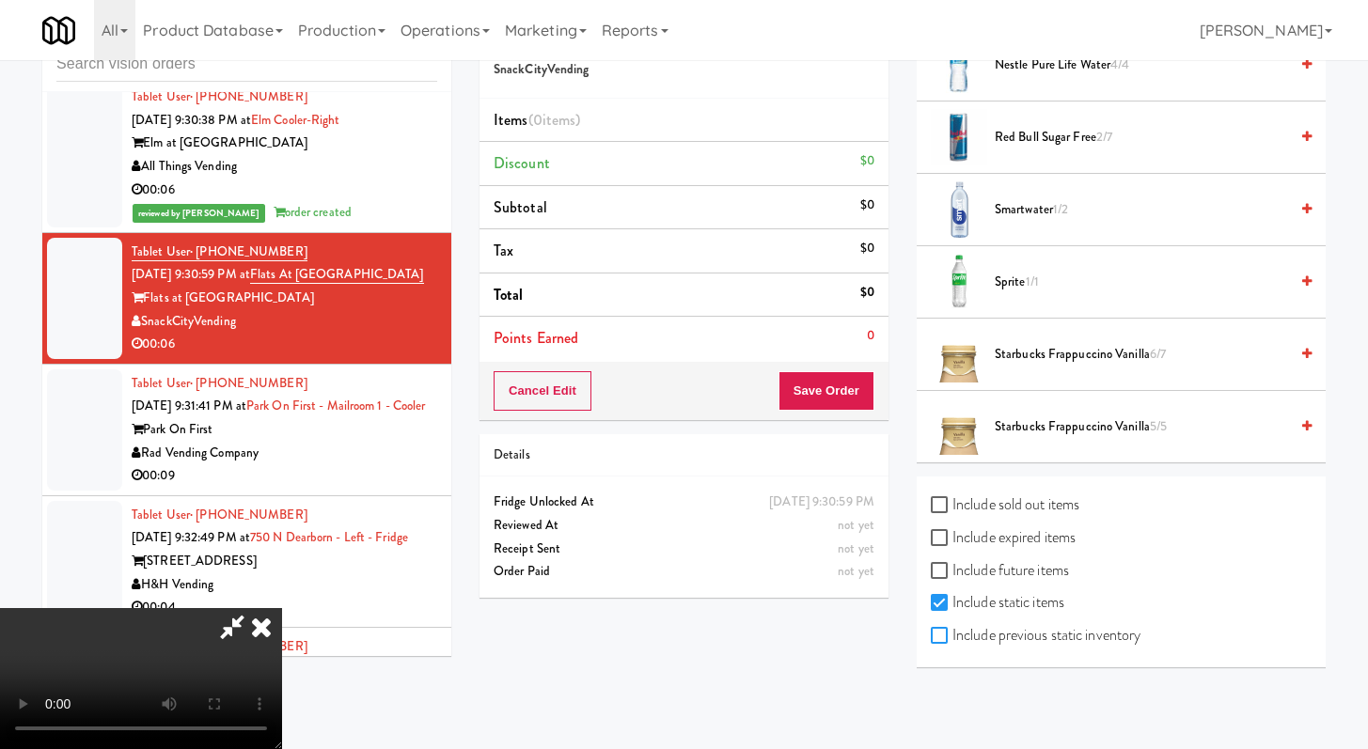
click at [950, 633] on input "Include previous static inventory" at bounding box center [942, 636] width 22 height 15
checkbox input "true"
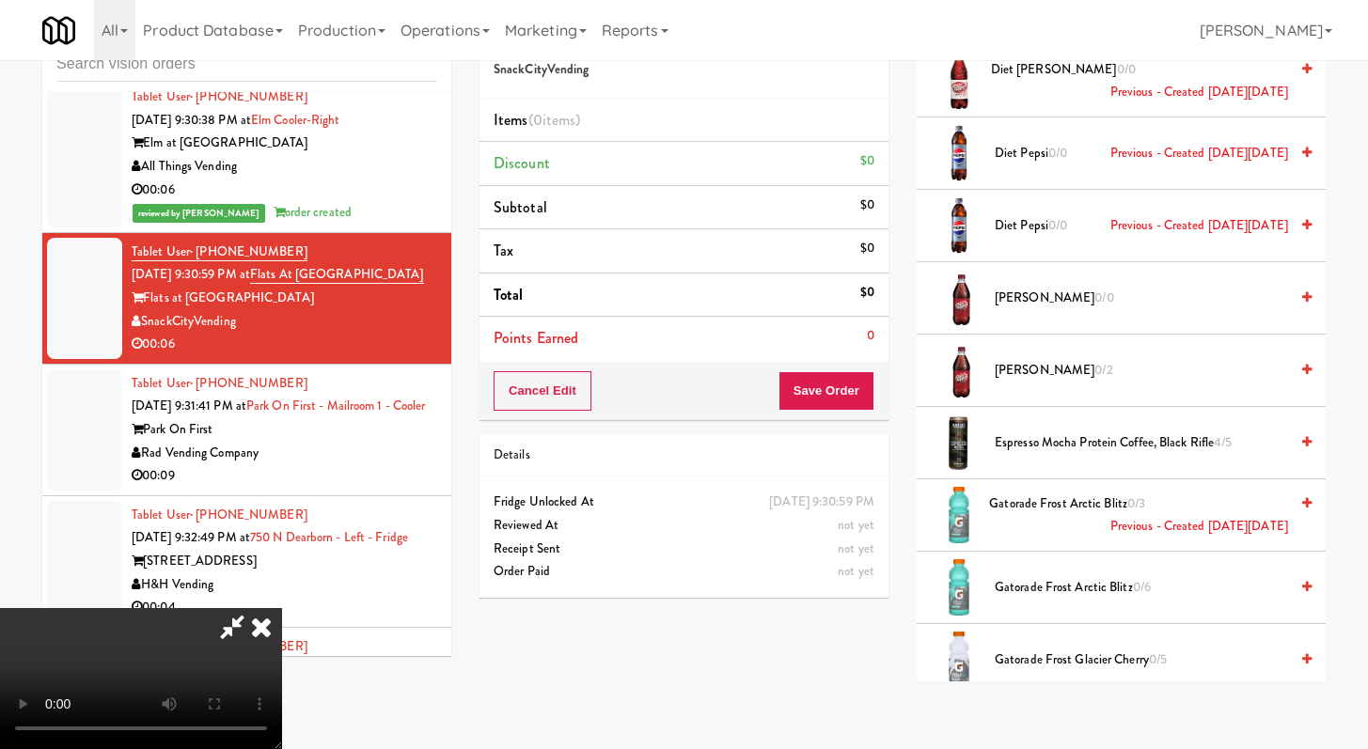
scroll to position [2656, 0]
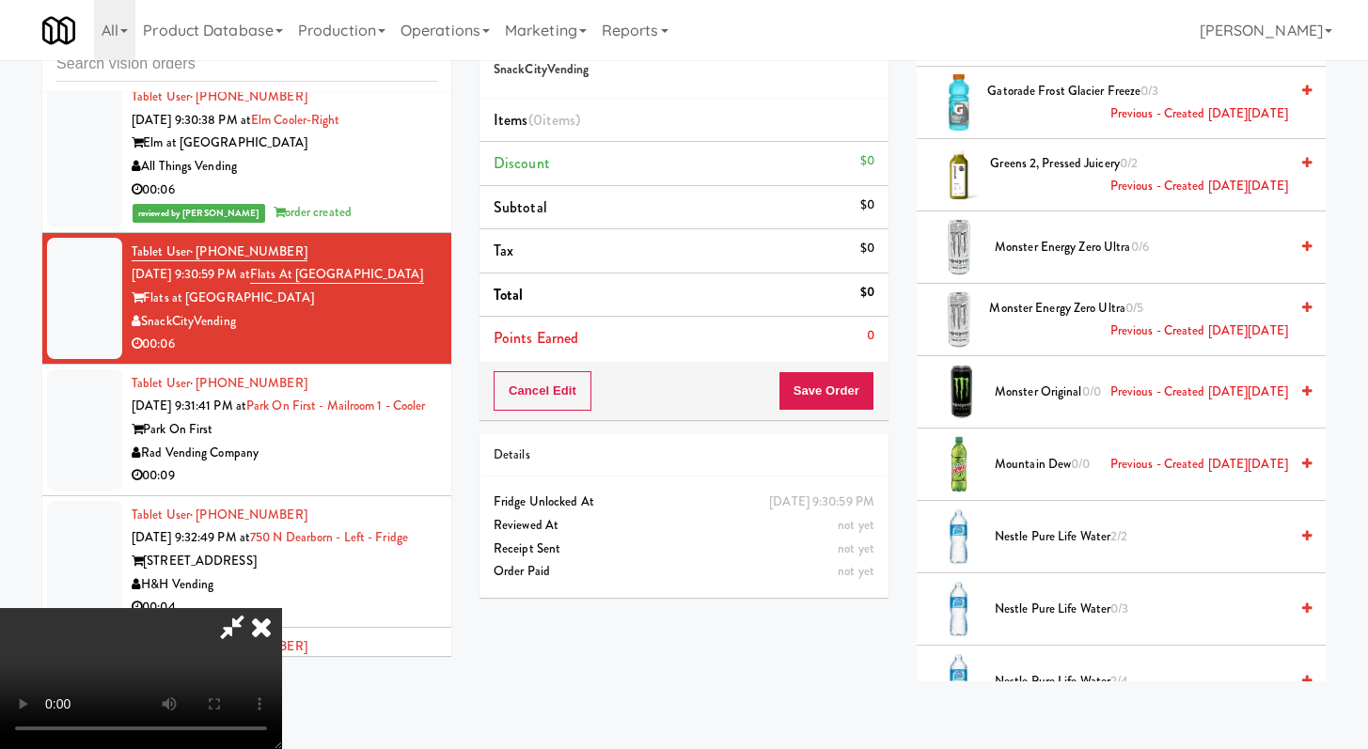
click at [1028, 233] on li "Monster Energy Zero Ultra 0/6" at bounding box center [1121, 248] width 409 height 72
click at [1024, 245] on span "Monster Energy Zero Ultra 0/6" at bounding box center [1141, 248] width 293 height 24
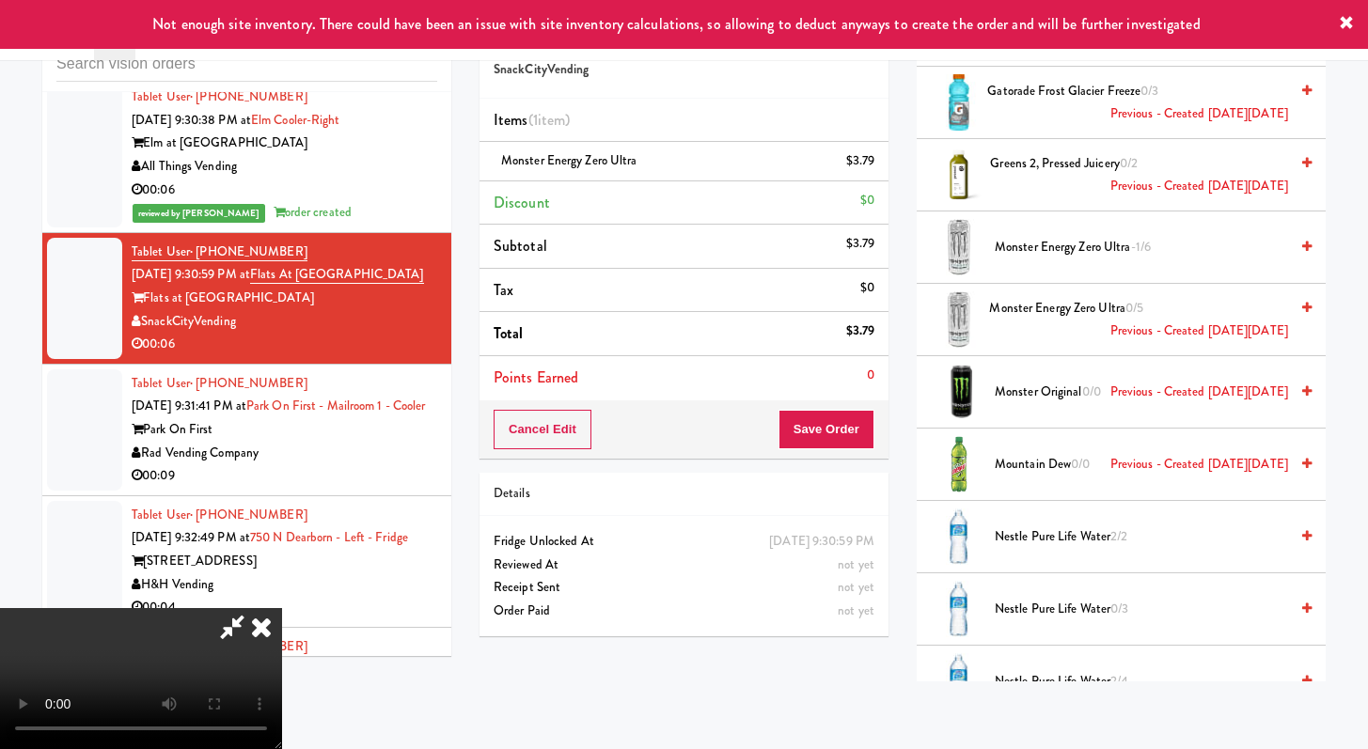
scroll to position [162, 0]
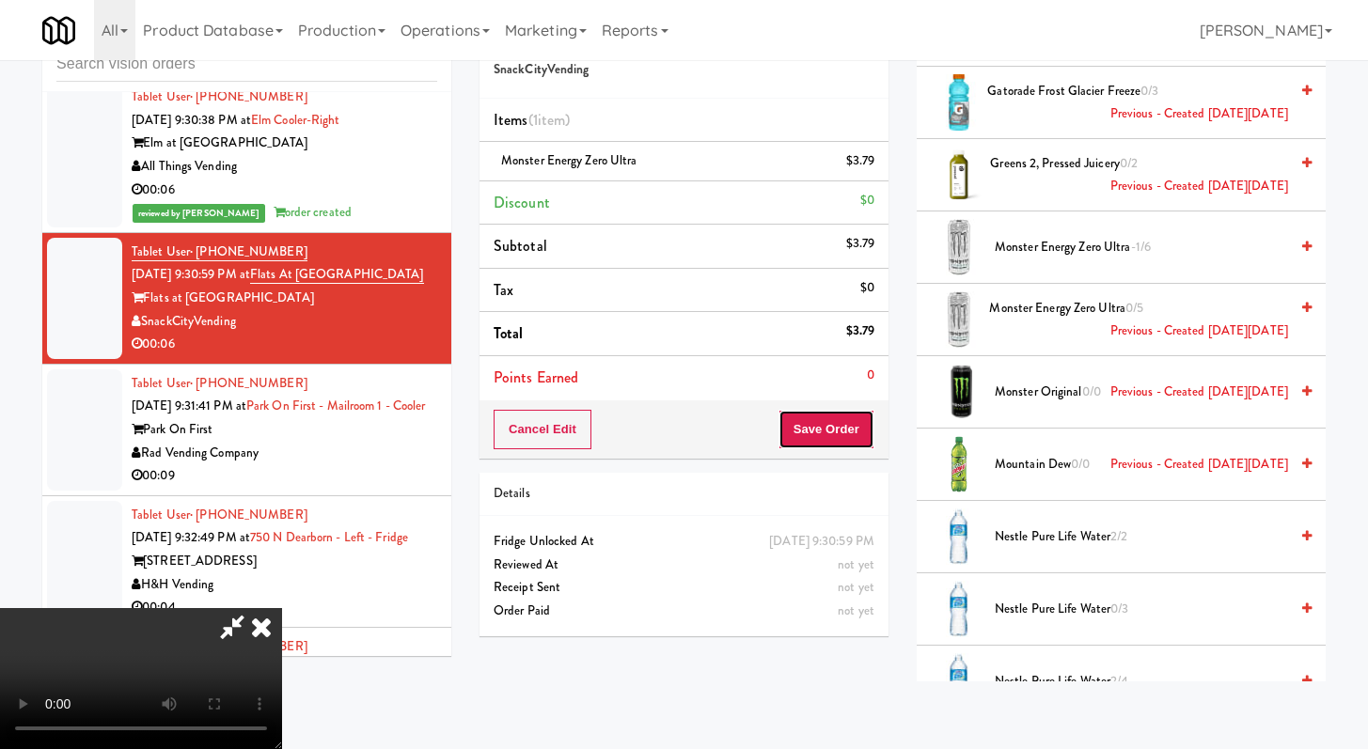
click at [851, 423] on button "Save Order" at bounding box center [827, 429] width 96 height 39
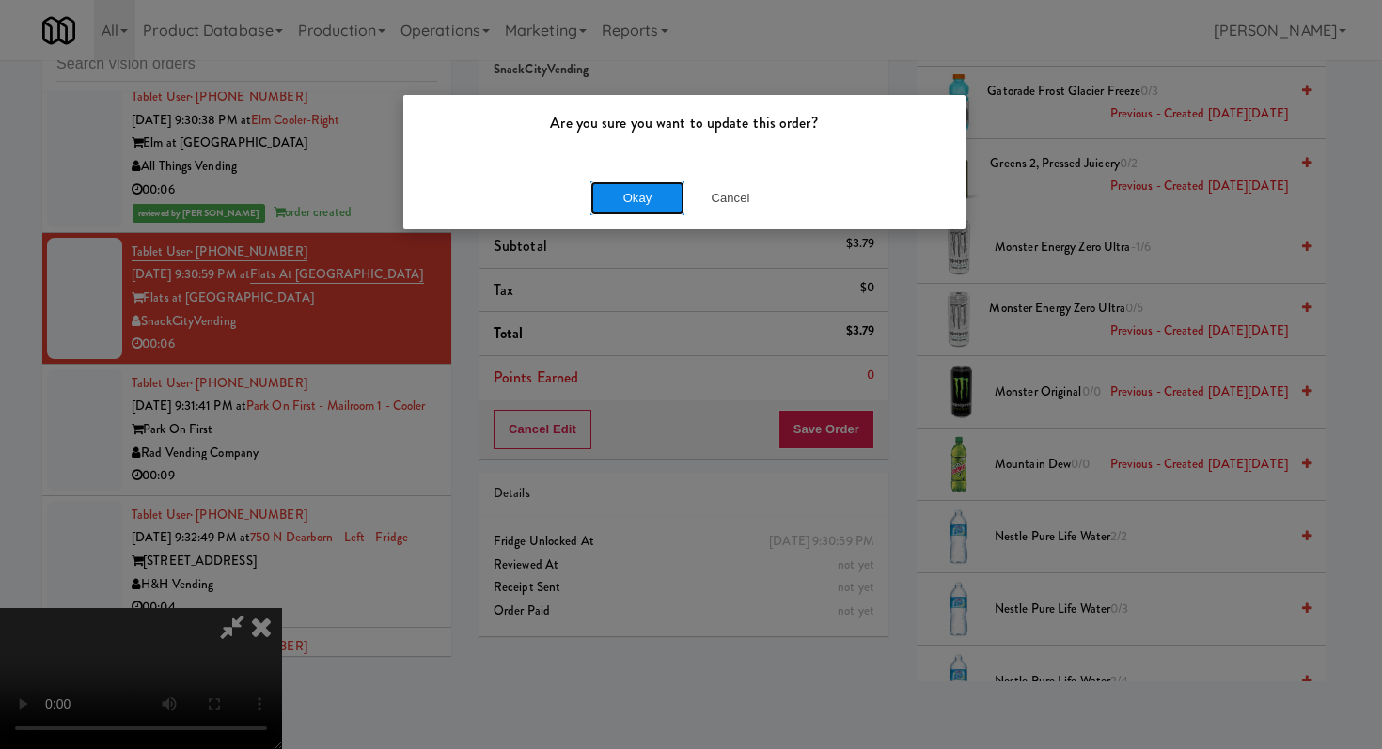
click at [630, 198] on button "Okay" at bounding box center [637, 198] width 94 height 34
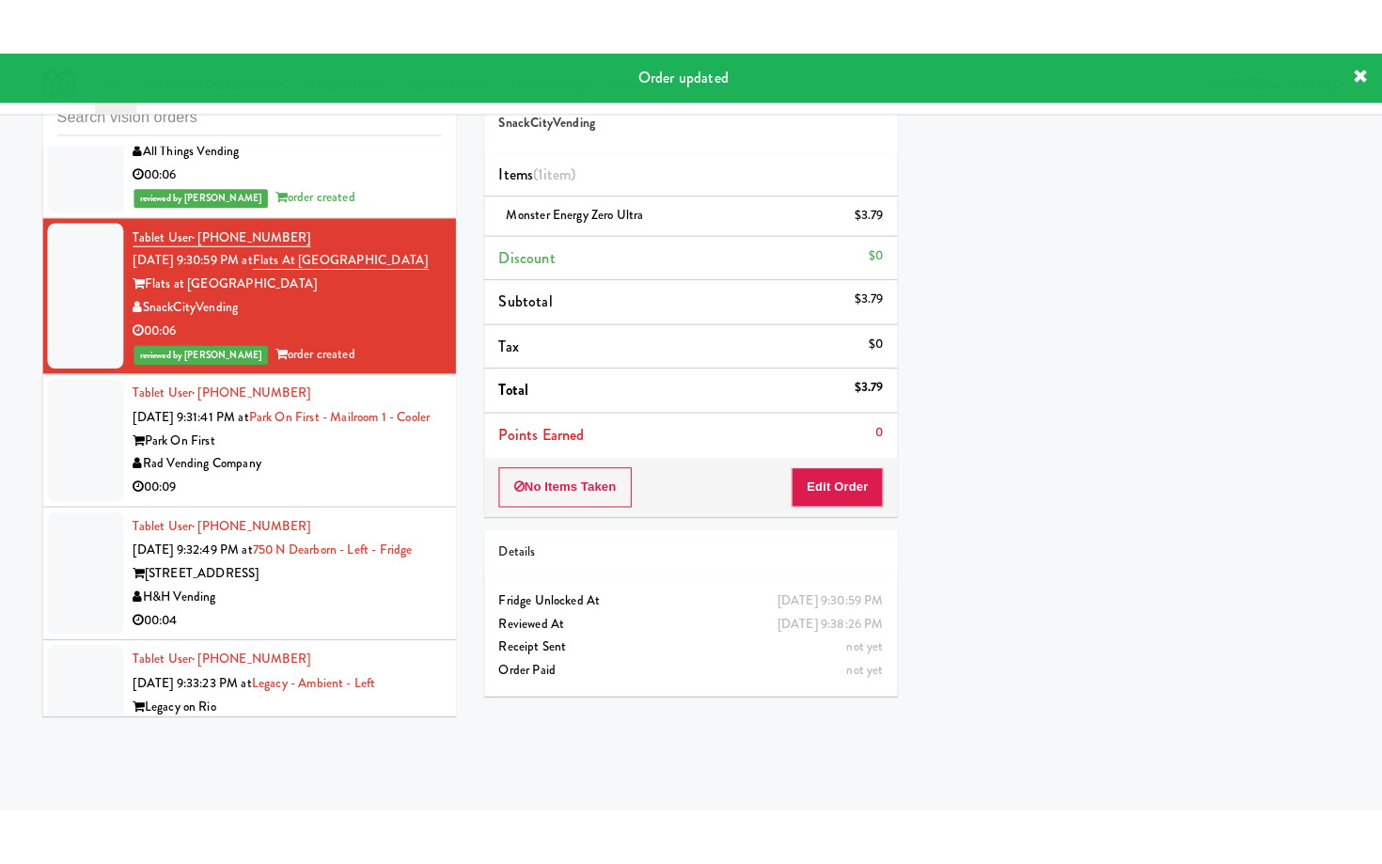
scroll to position [12172, 0]
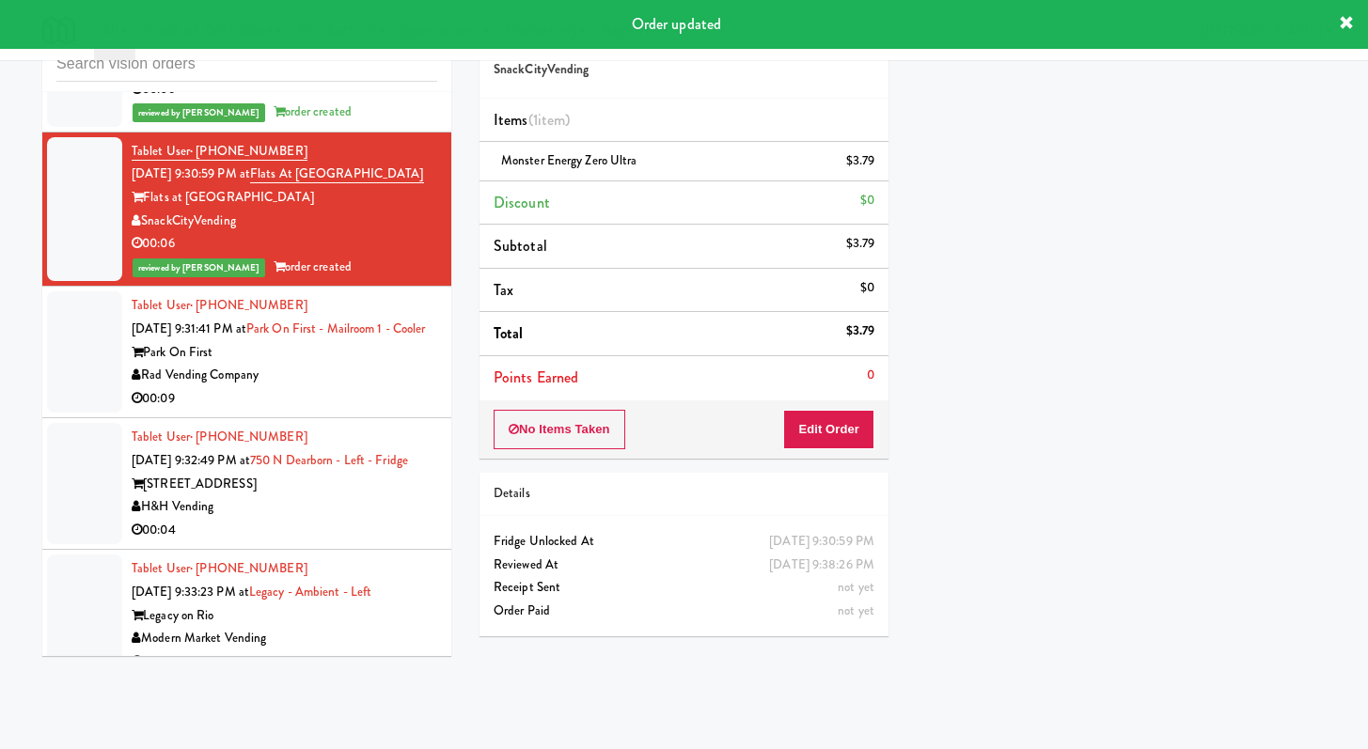
click at [343, 387] on div "Rad Vending Company" at bounding box center [285, 376] width 306 height 24
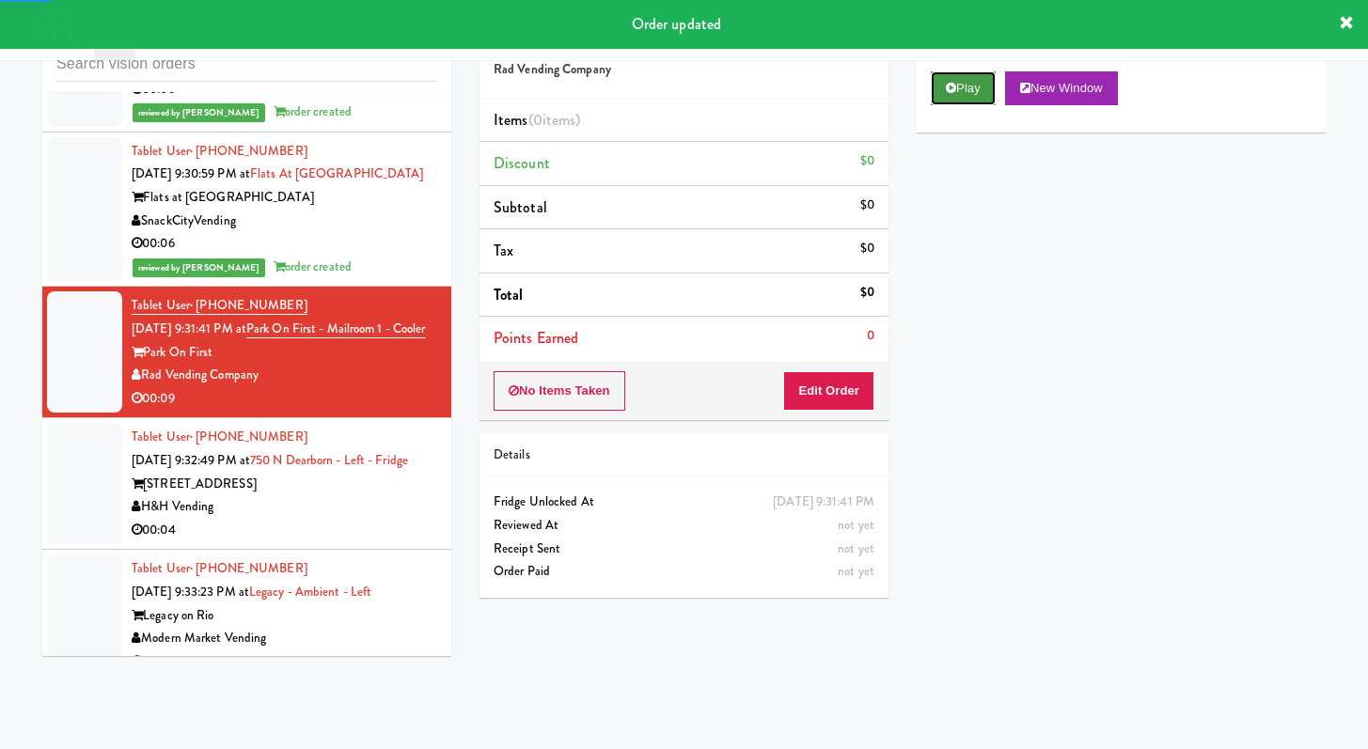
click at [971, 76] on button "Play" at bounding box center [963, 88] width 65 height 34
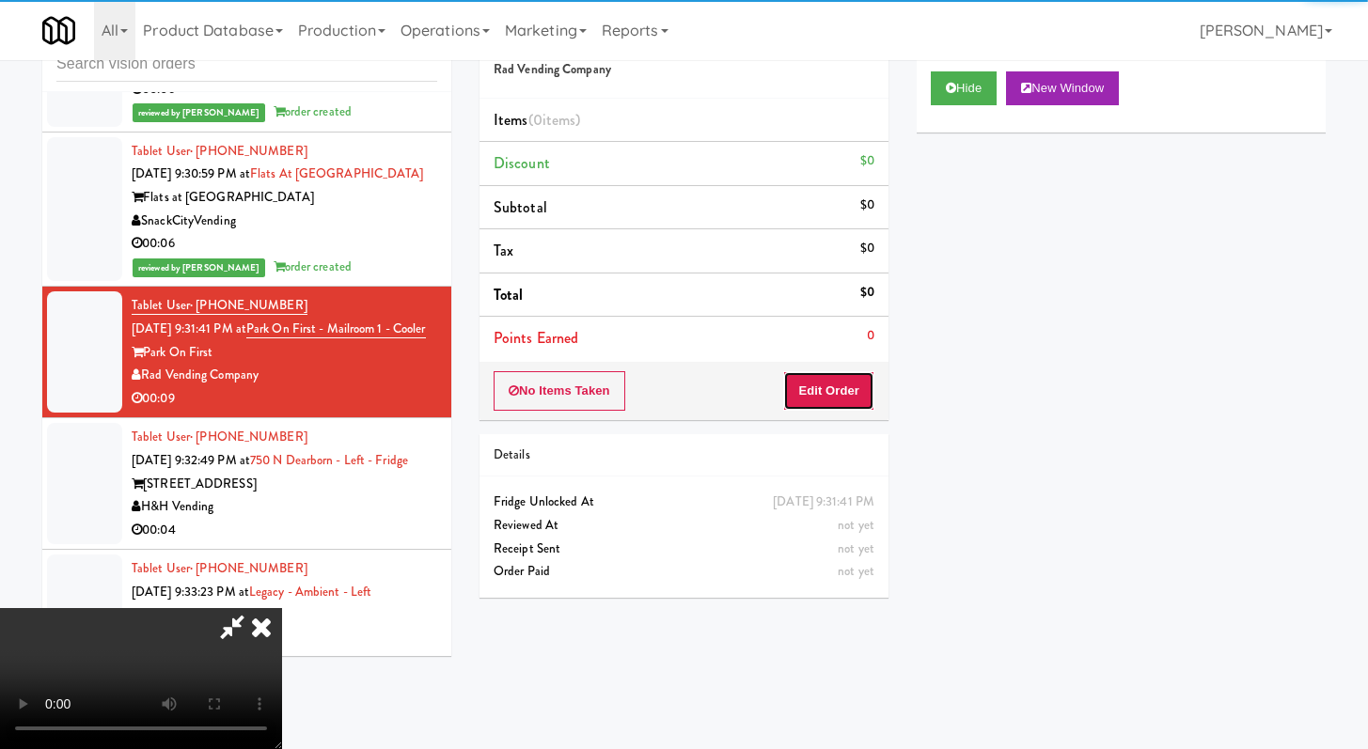
click at [807, 402] on button "Edit Order" at bounding box center [828, 390] width 91 height 39
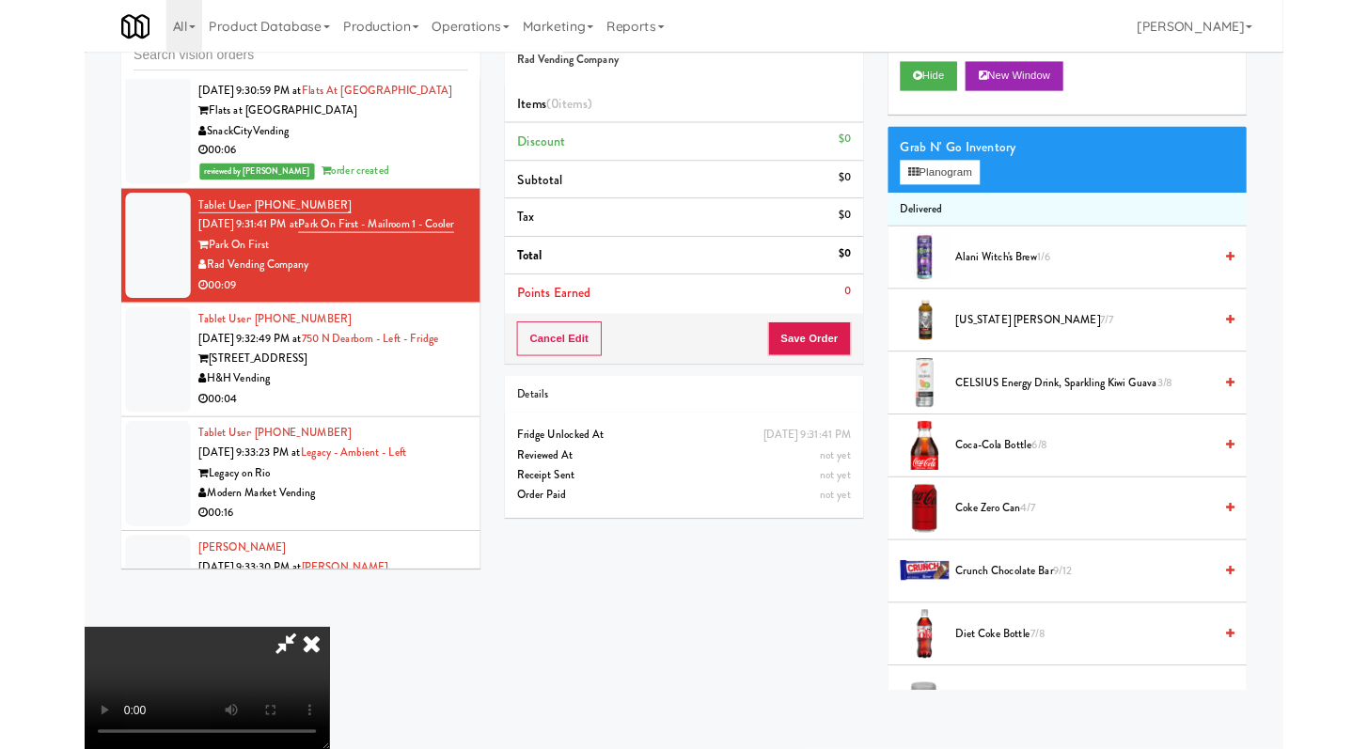
scroll to position [12126, 0]
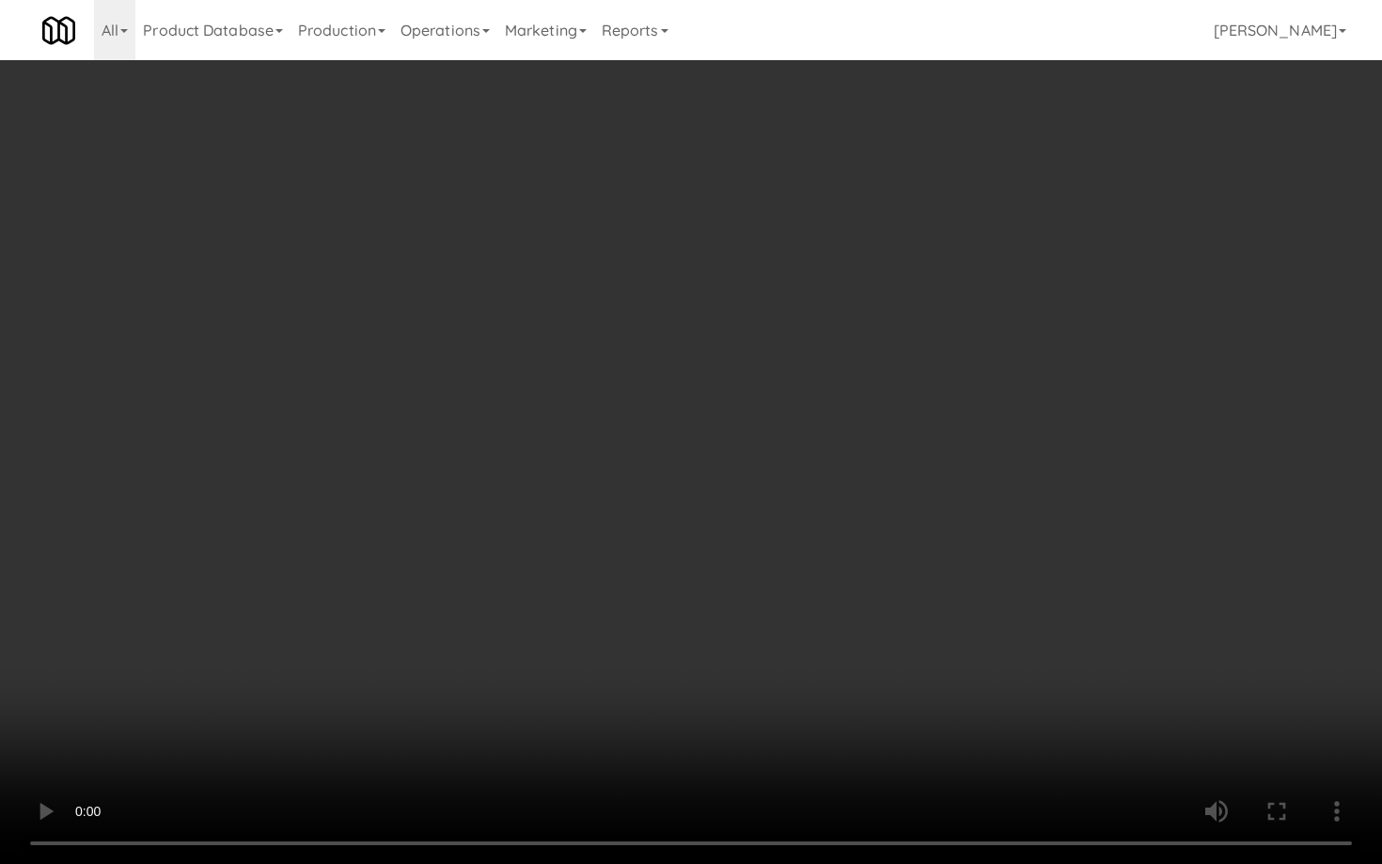
click at [921, 703] on video at bounding box center [691, 432] width 1382 height 864
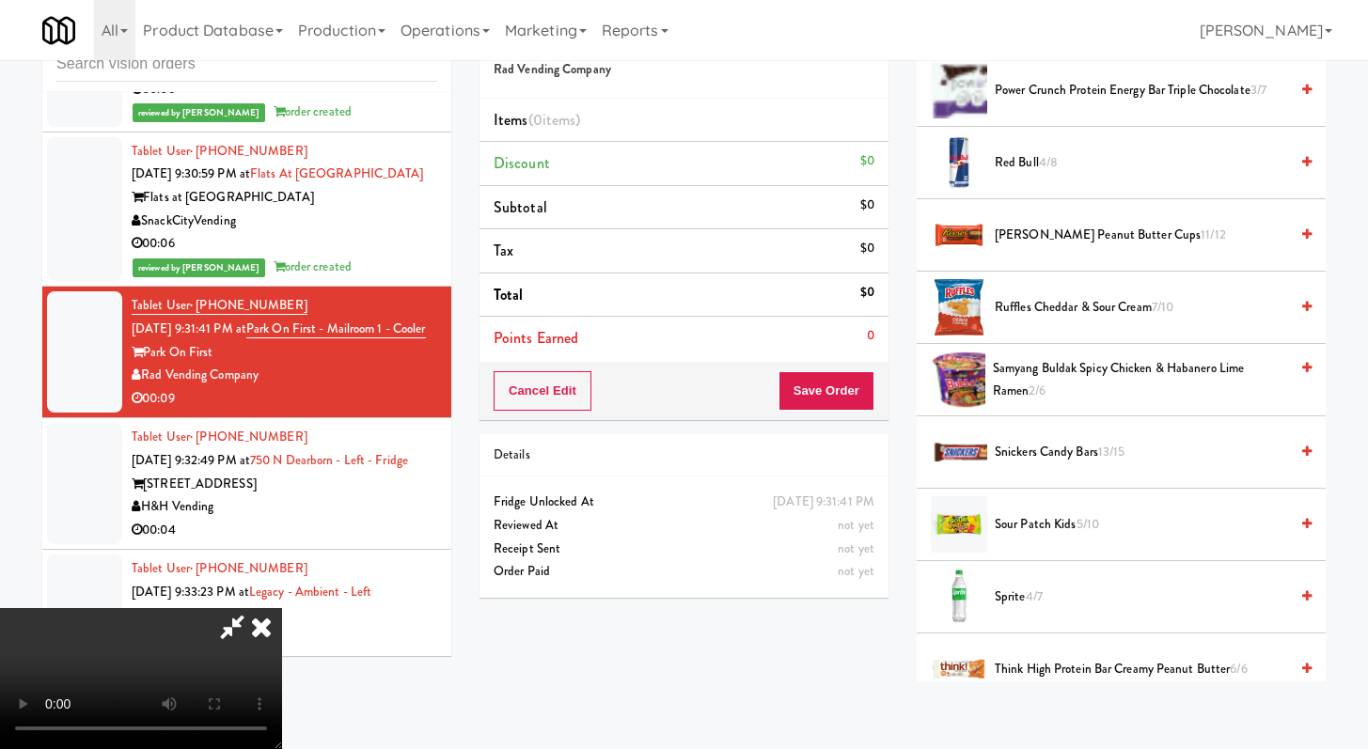
scroll to position [1770, 0]
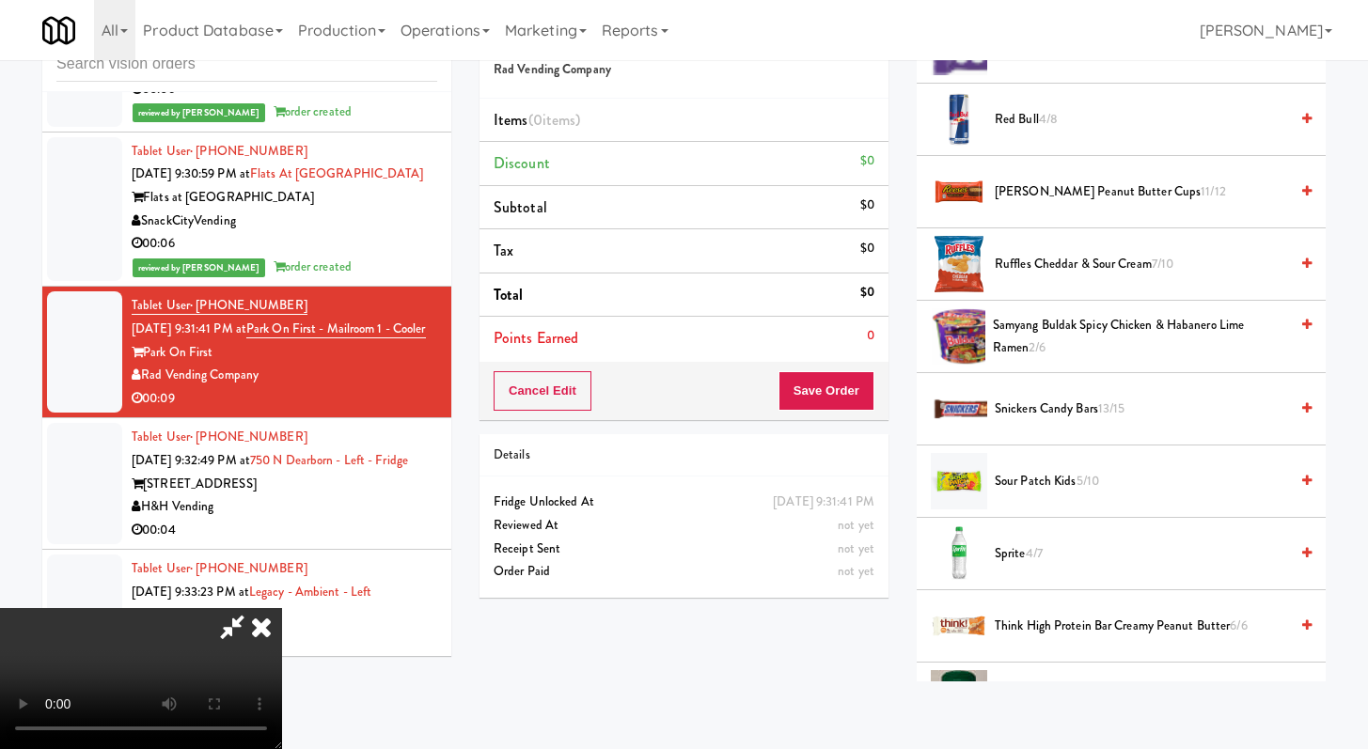
click at [1008, 558] on span "Sprite 4/7" at bounding box center [1141, 555] width 293 height 24
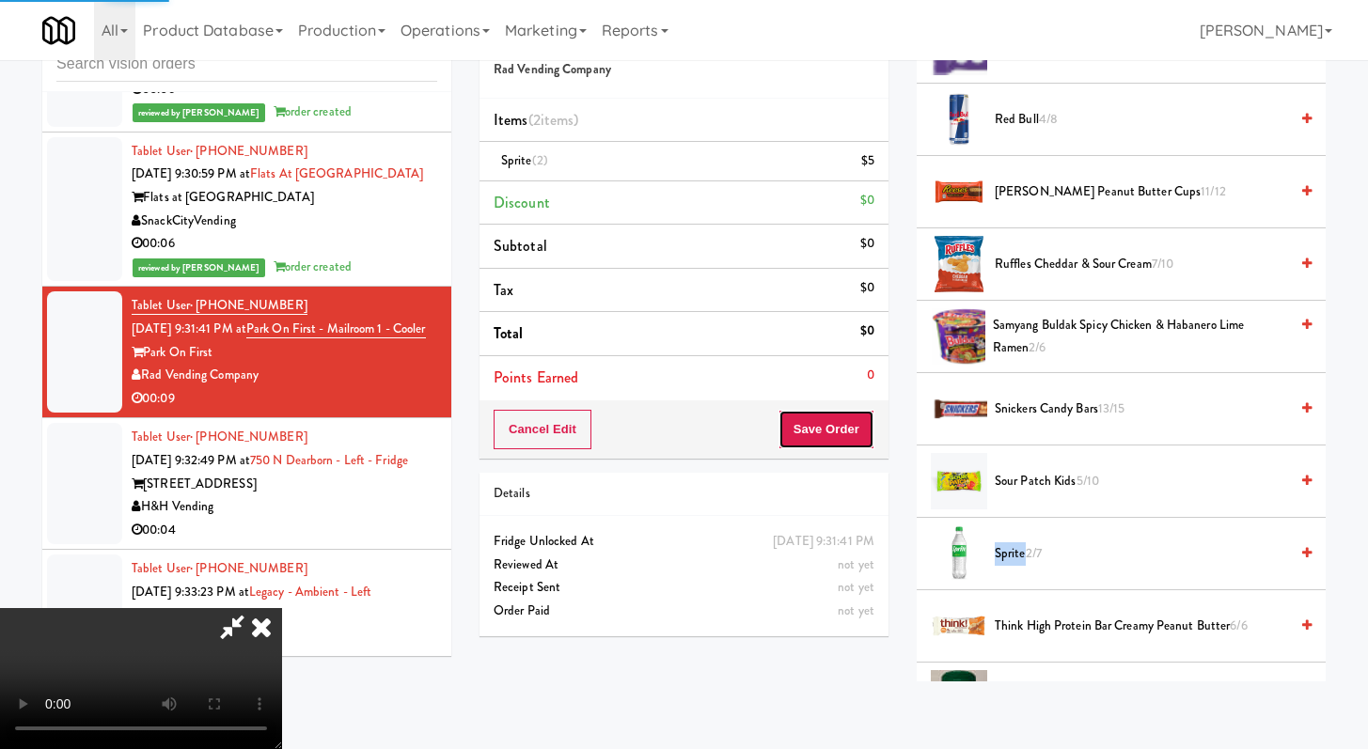
click at [834, 434] on button "Save Order" at bounding box center [827, 429] width 96 height 39
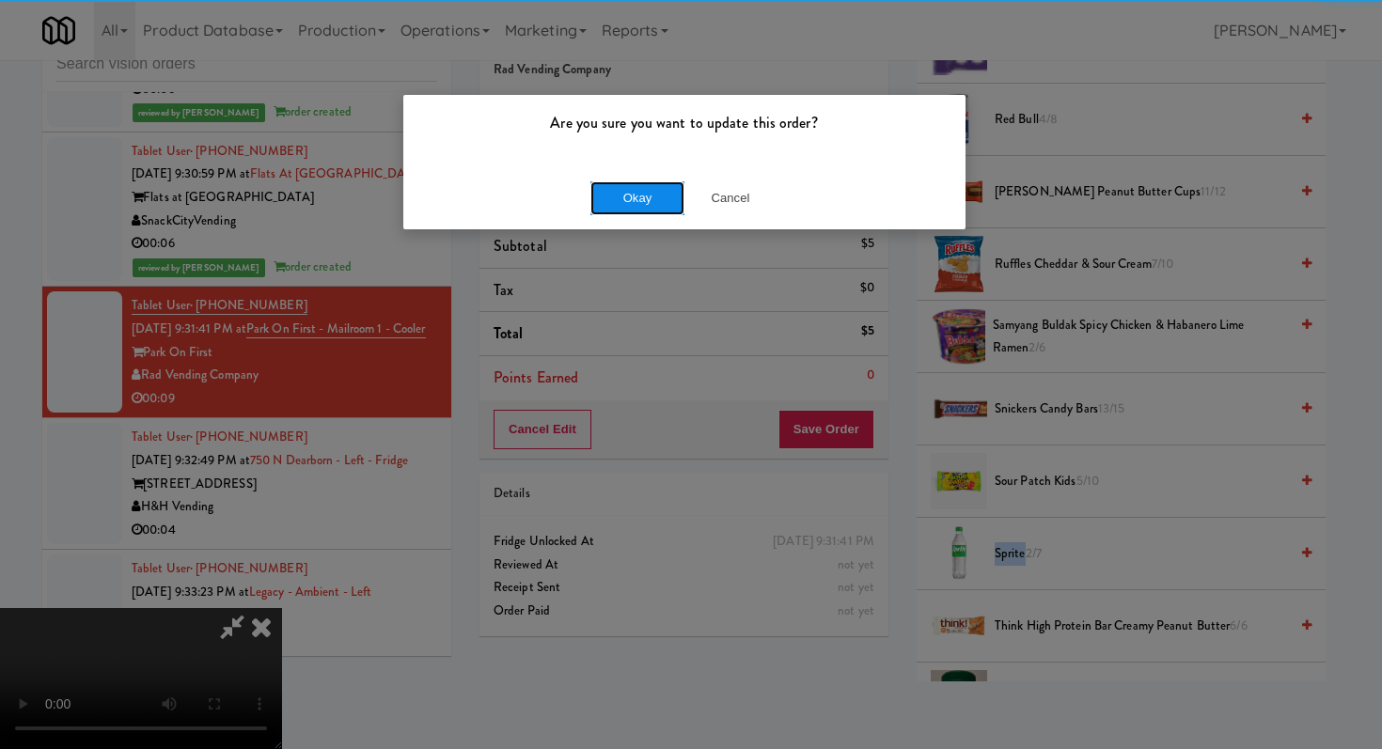
click at [659, 206] on button "Okay" at bounding box center [637, 198] width 94 height 34
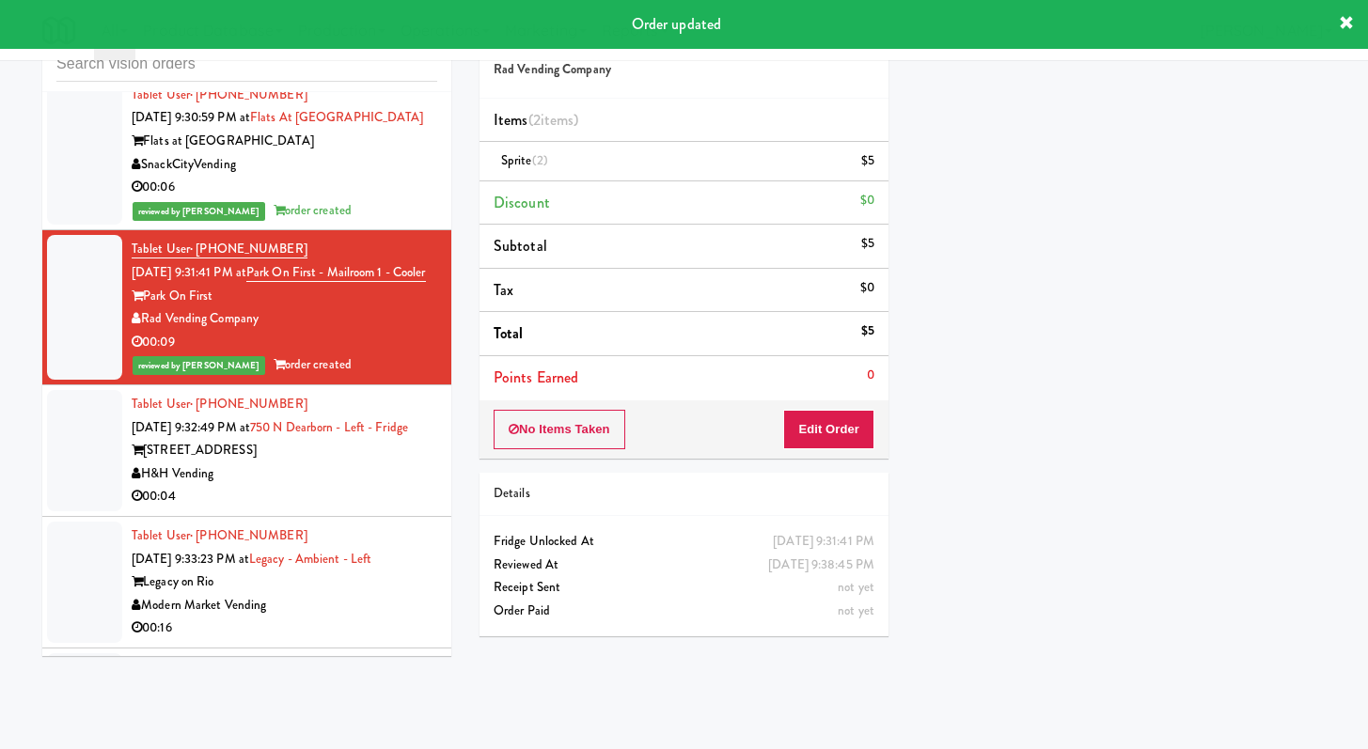
scroll to position [12289, 0]
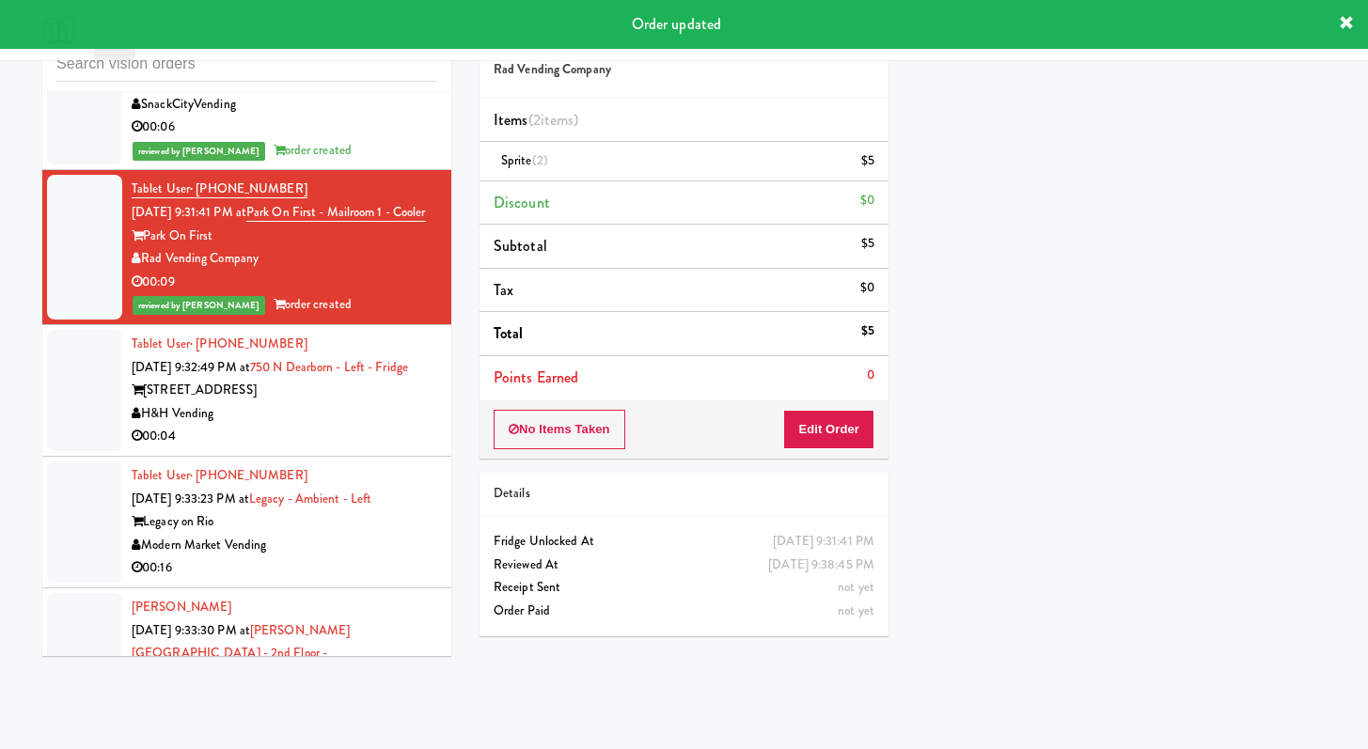
click at [340, 426] on div "H&H Vending" at bounding box center [285, 414] width 306 height 24
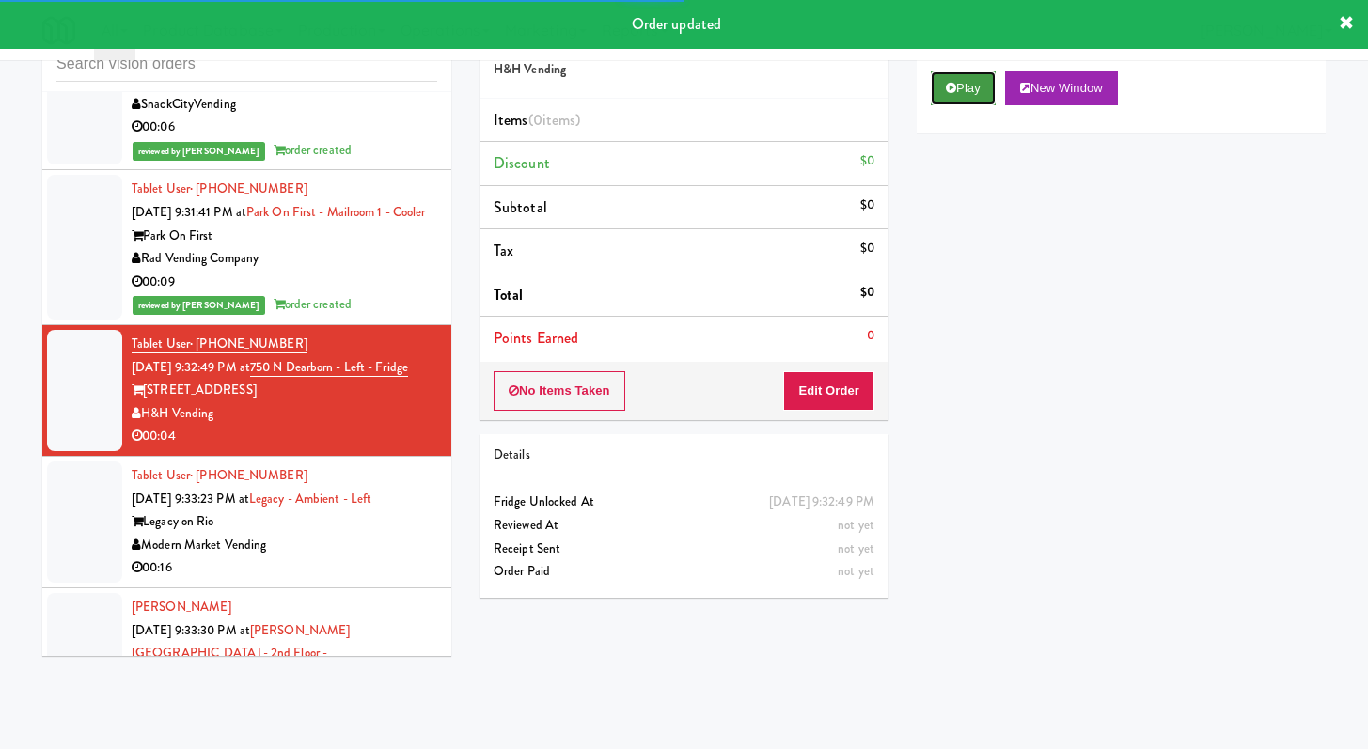
click at [949, 101] on button "Play" at bounding box center [963, 88] width 65 height 34
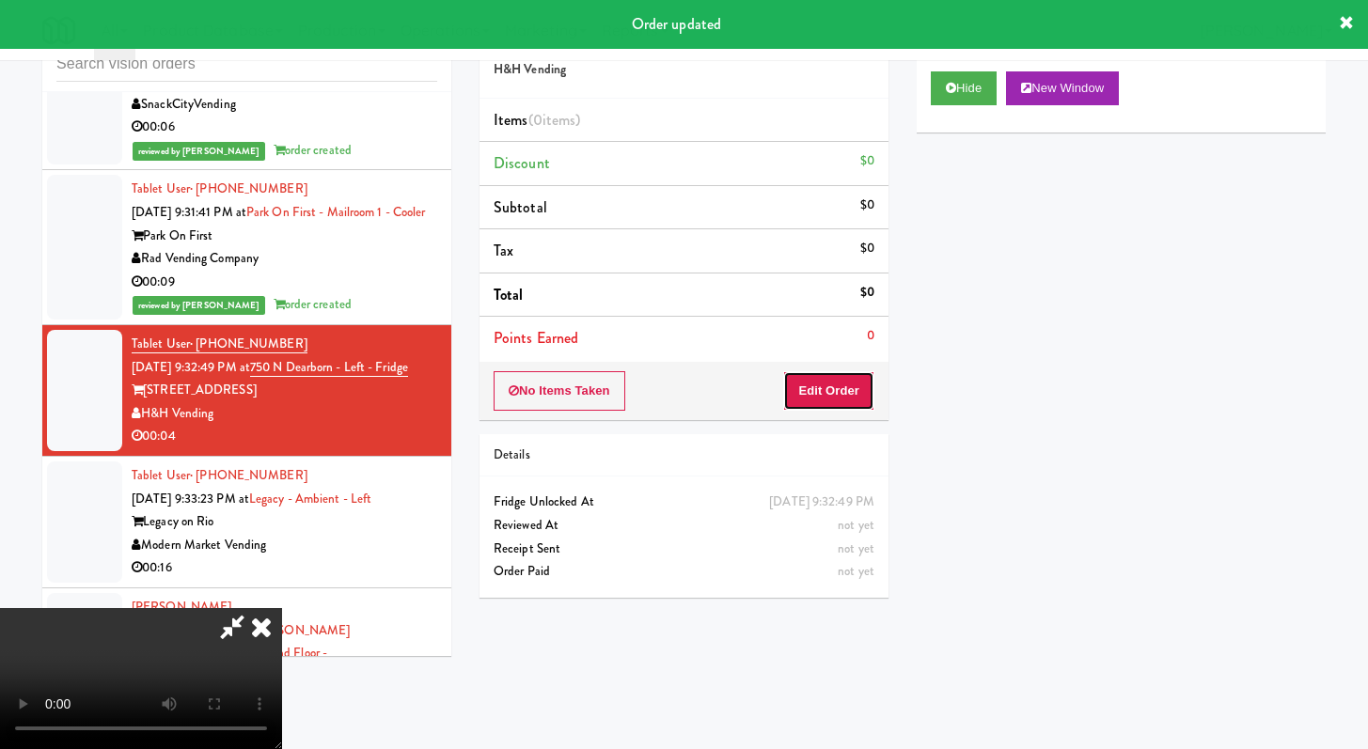
click at [806, 401] on button "Edit Order" at bounding box center [828, 390] width 91 height 39
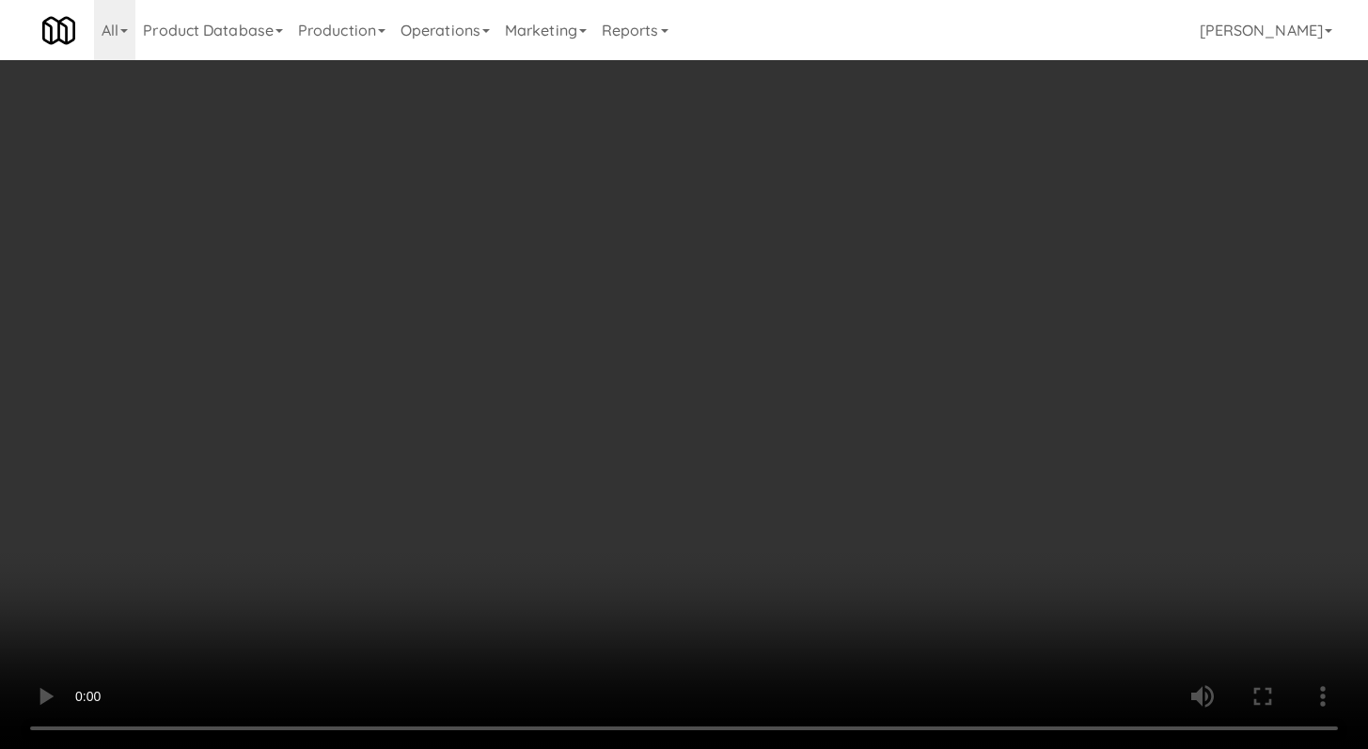
scroll to position [12243, 0]
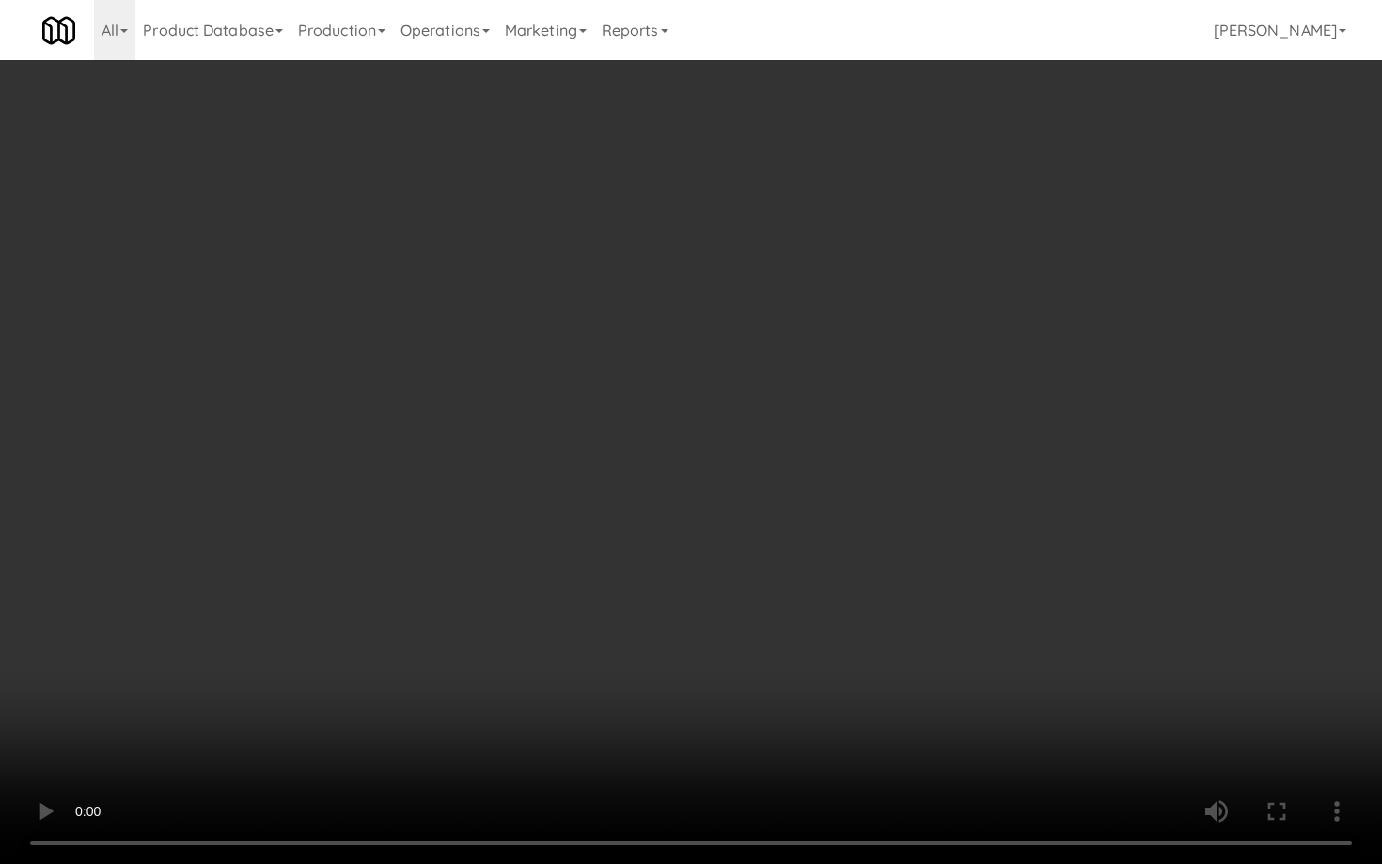
click at [703, 719] on video at bounding box center [691, 432] width 1382 height 864
click at [724, 700] on video at bounding box center [691, 432] width 1382 height 864
click at [751, 670] on video at bounding box center [691, 432] width 1382 height 864
click at [816, 675] on video at bounding box center [691, 432] width 1382 height 864
click at [815, 675] on video at bounding box center [691, 432] width 1382 height 864
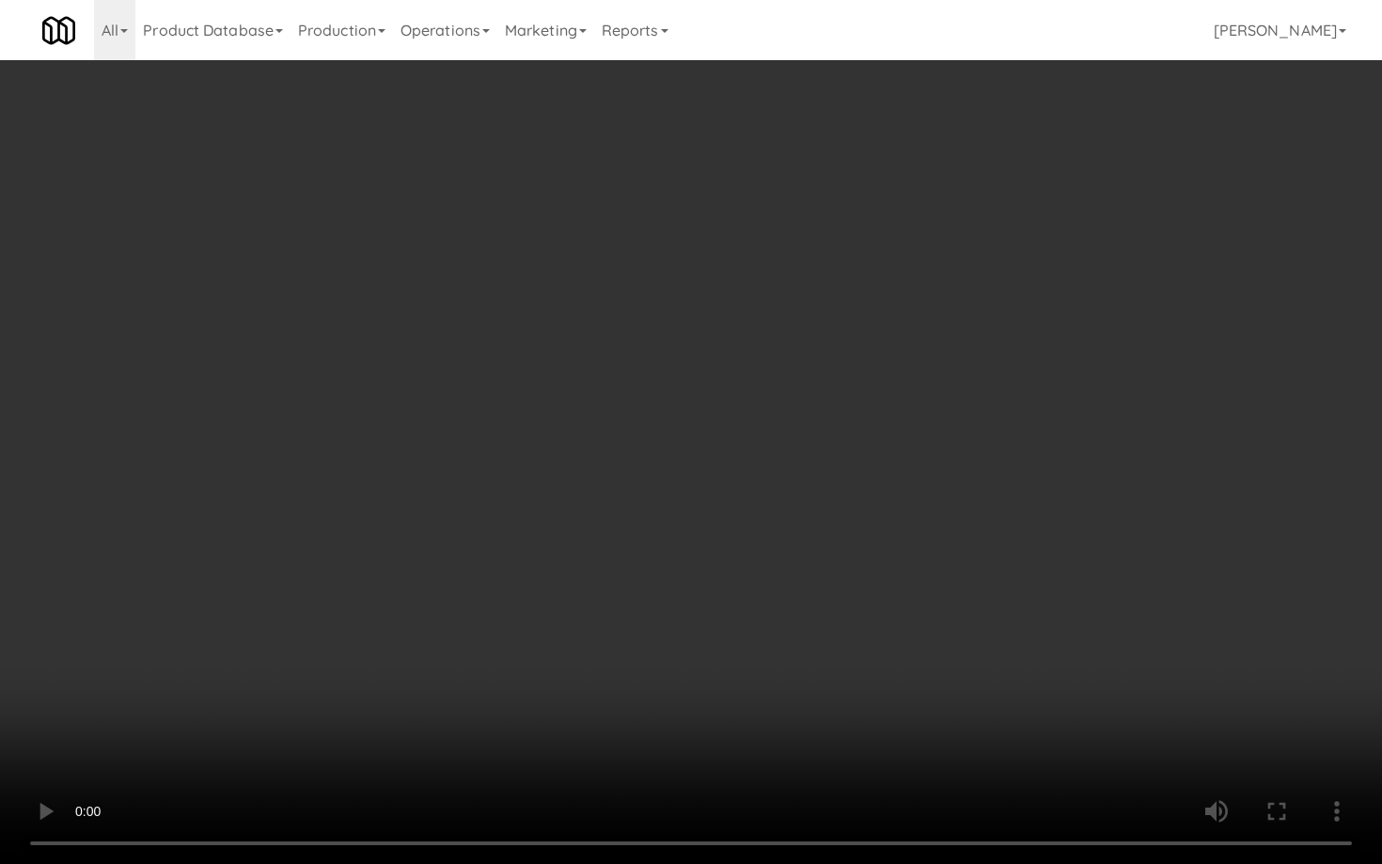
click at [771, 622] on video at bounding box center [691, 432] width 1382 height 864
click at [773, 608] on video at bounding box center [691, 432] width 1382 height 864
click at [773, 609] on video at bounding box center [691, 432] width 1382 height 864
click at [791, 585] on video at bounding box center [691, 432] width 1382 height 864
click at [789, 587] on video at bounding box center [691, 432] width 1382 height 864
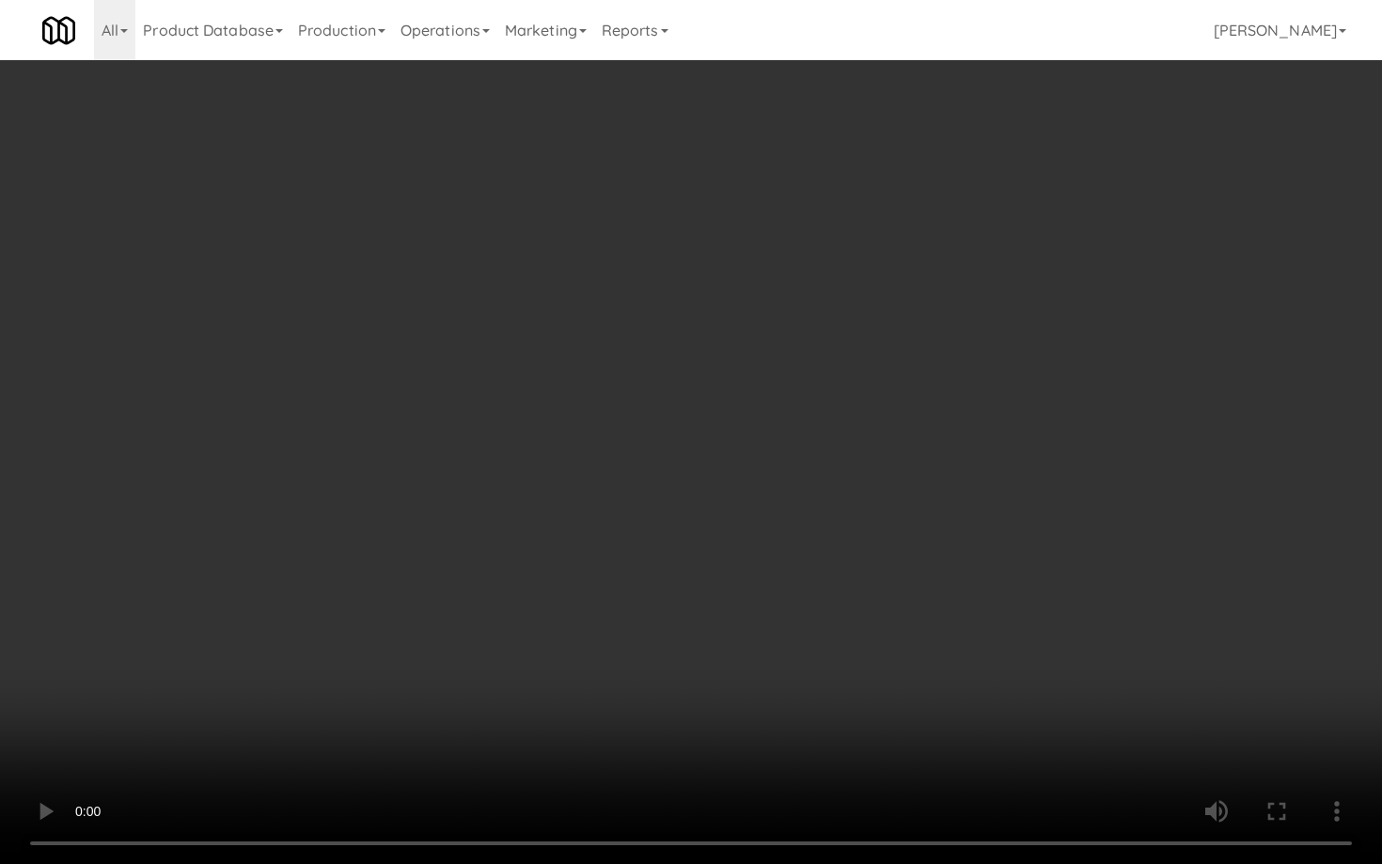
click at [791, 581] on video at bounding box center [691, 432] width 1382 height 864
click at [789, 585] on video at bounding box center [691, 432] width 1382 height 864
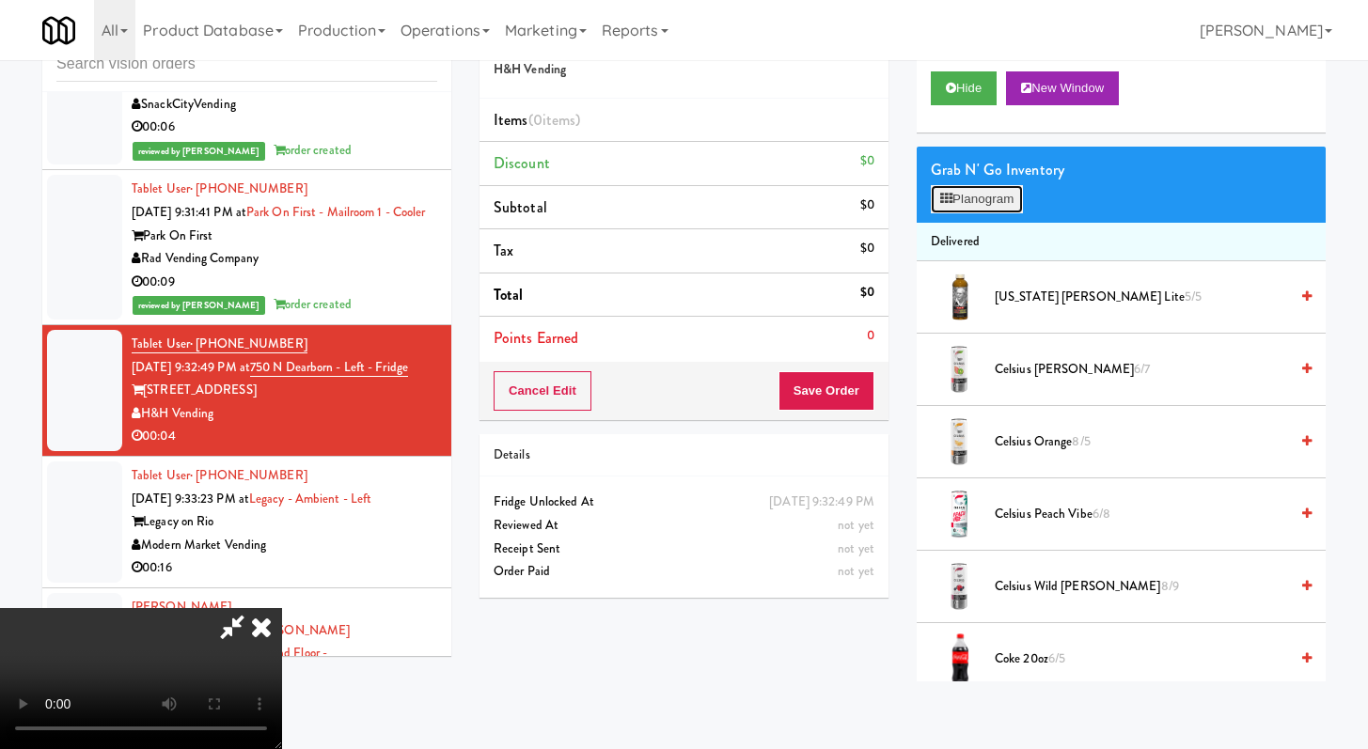
click at [961, 204] on button "Planogram" at bounding box center [977, 199] width 92 height 28
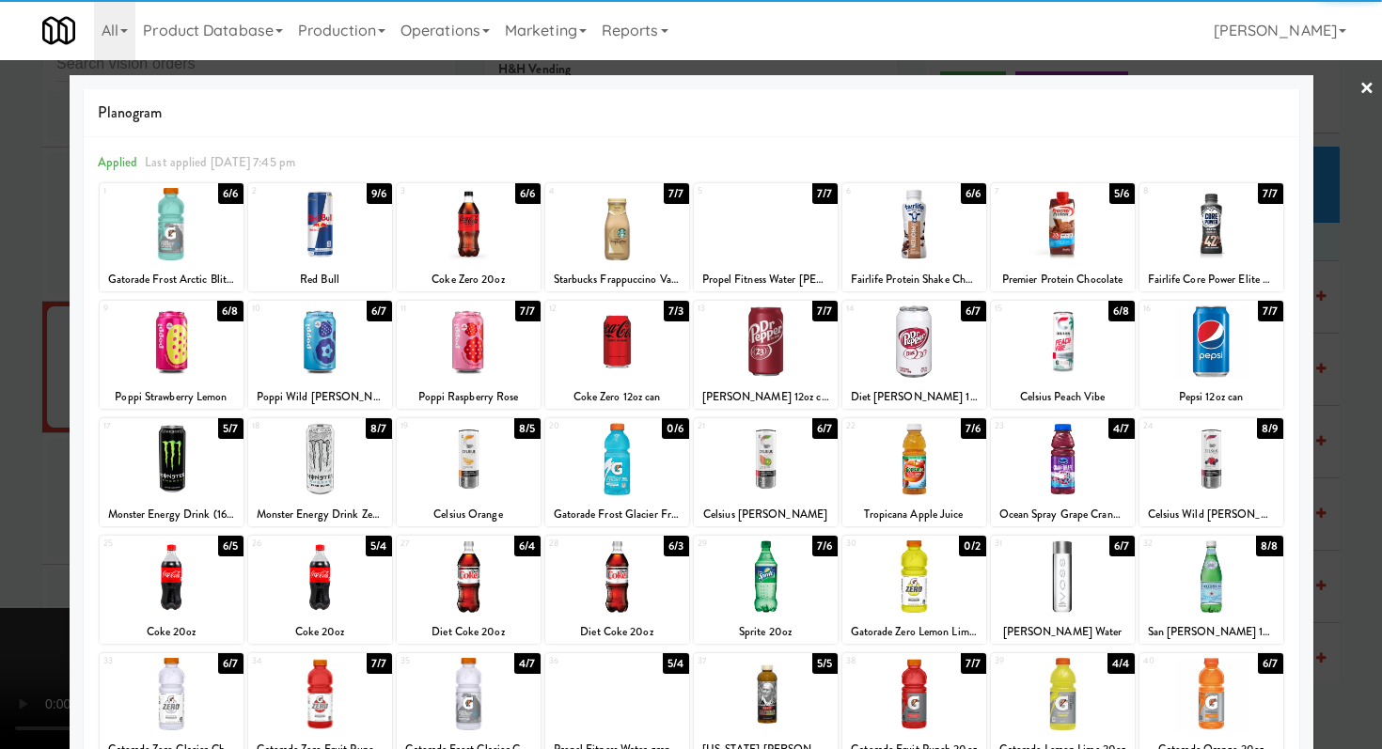
click at [766, 466] on div at bounding box center [766, 459] width 144 height 72
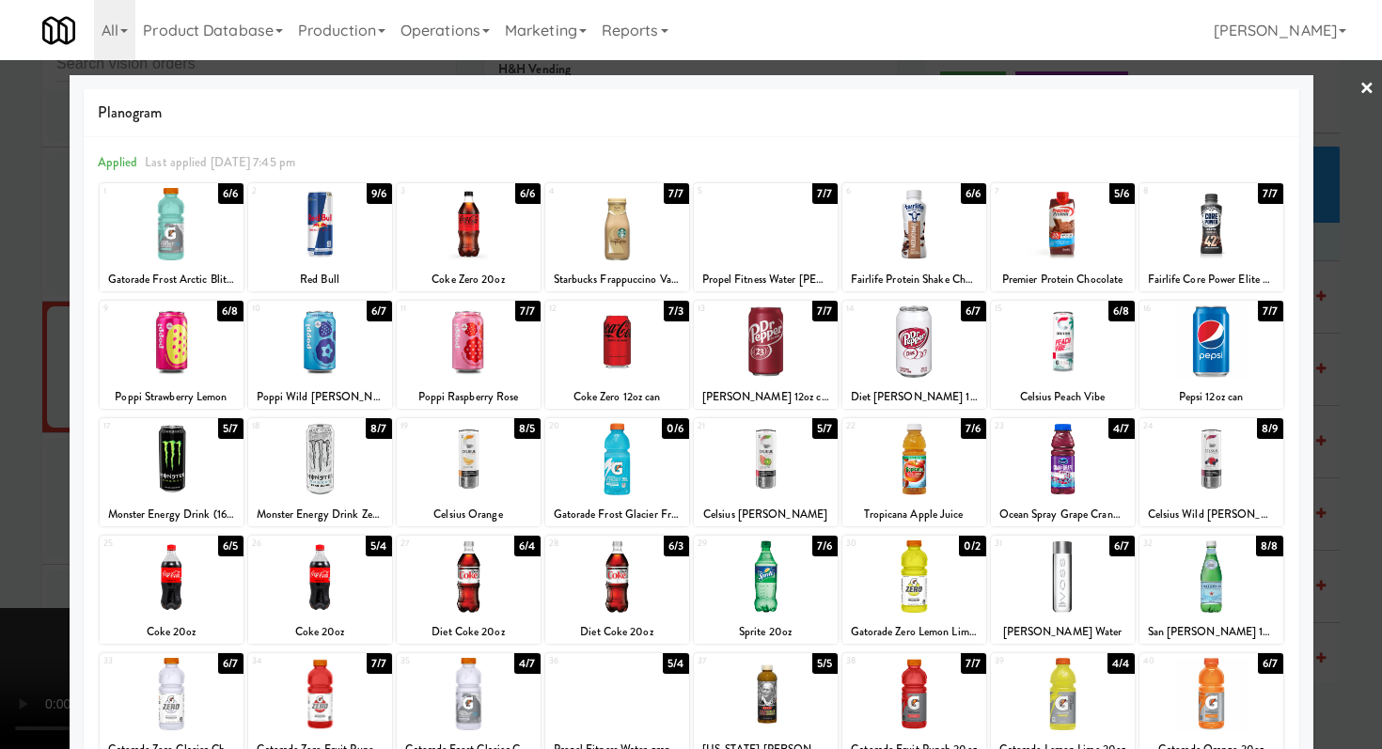
click at [0, 469] on div at bounding box center [691, 374] width 1382 height 749
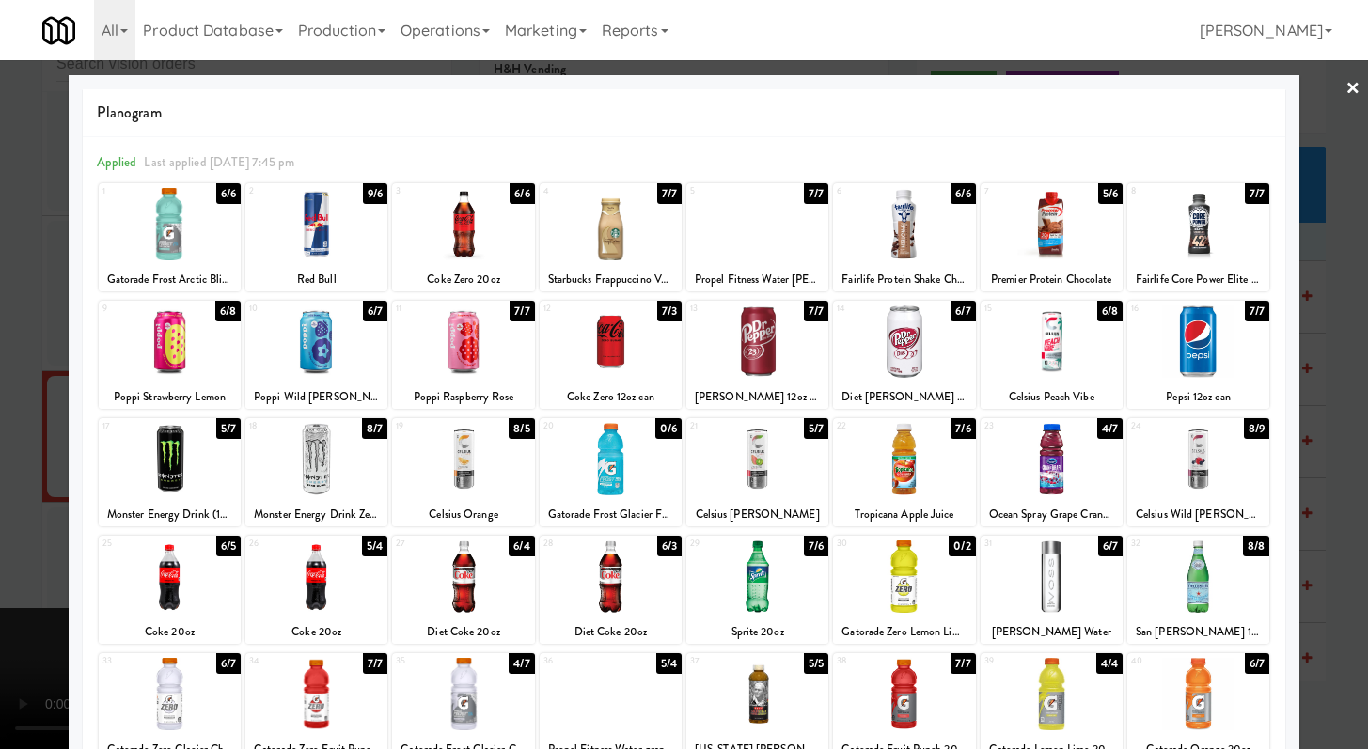
scroll to position [12289, 0]
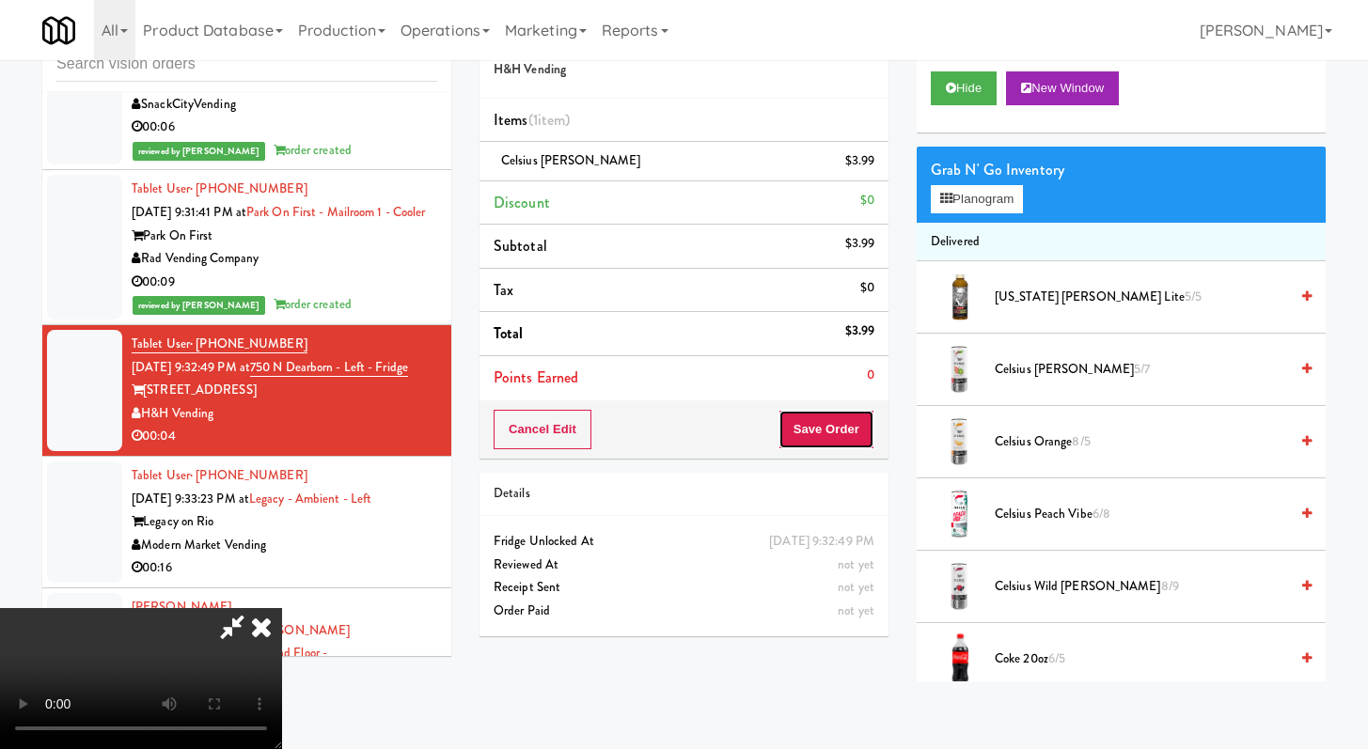
click at [836, 433] on button "Save Order" at bounding box center [827, 429] width 96 height 39
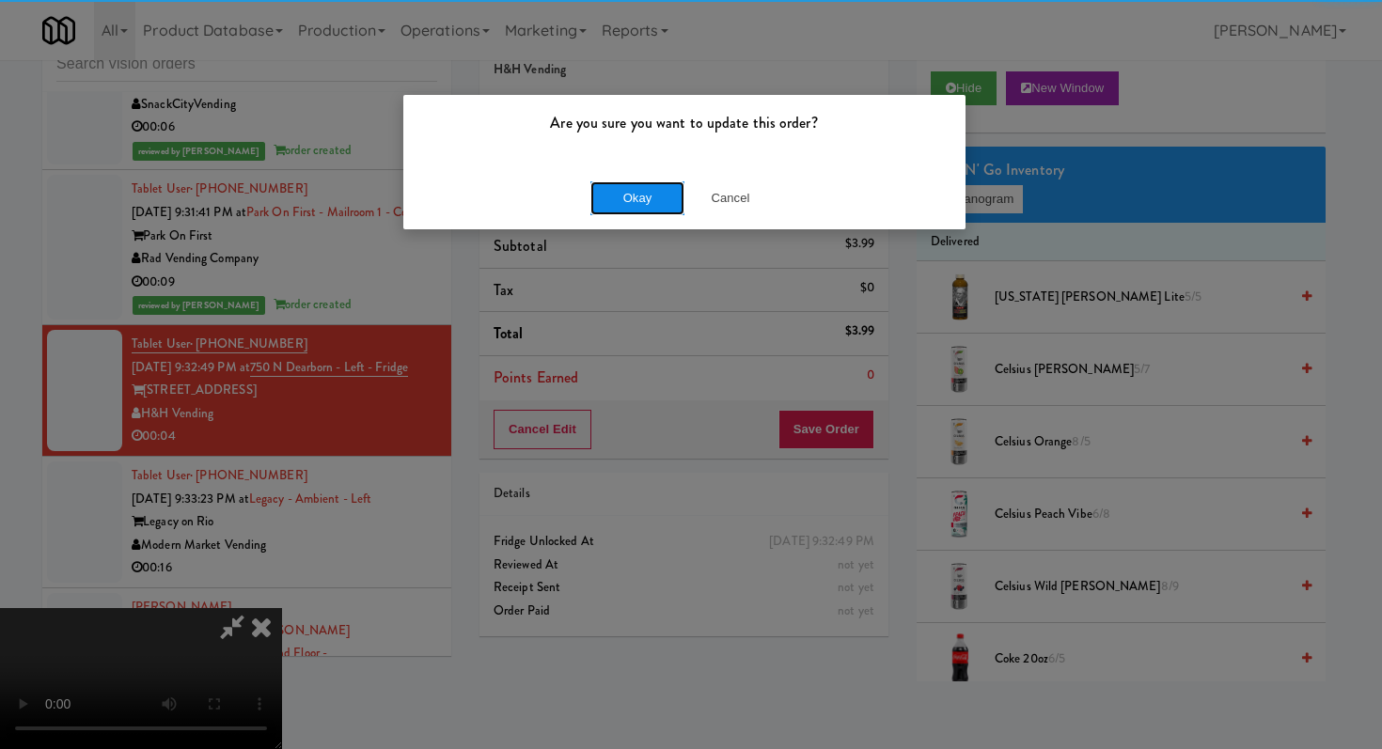
click at [620, 203] on button "Okay" at bounding box center [637, 198] width 94 height 34
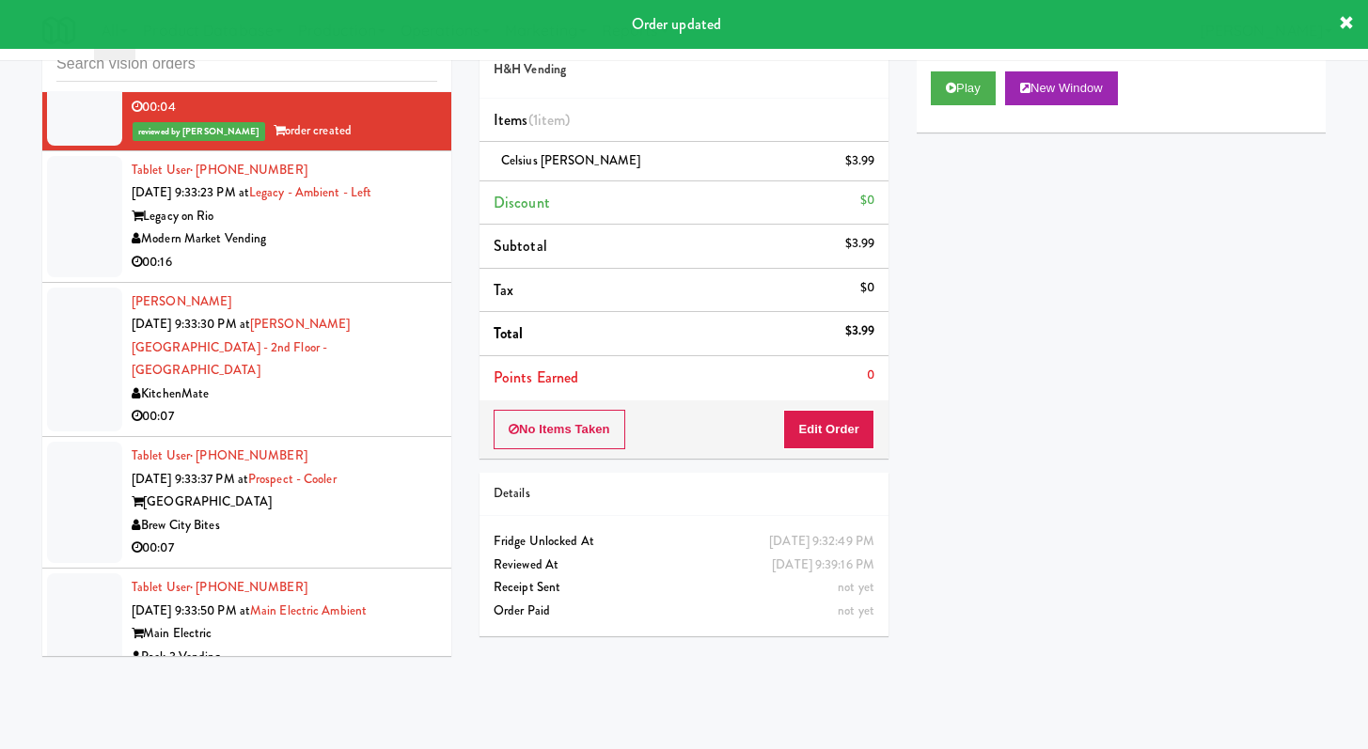
scroll to position [12628, 0]
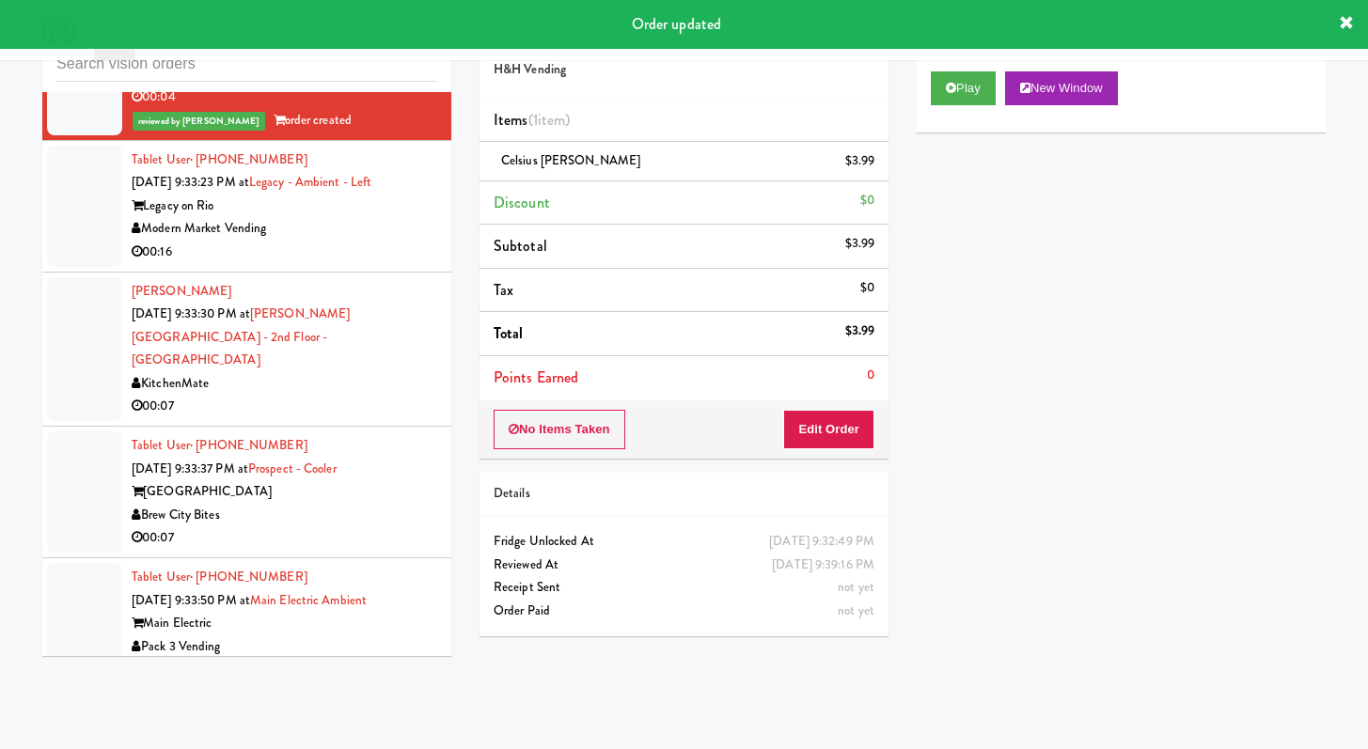
click at [354, 273] on li "Tablet User · (763) 232-4221 Sep 25, 2025 9:33:23 PM at Legacy - Ambient - Left…" at bounding box center [246, 207] width 409 height 132
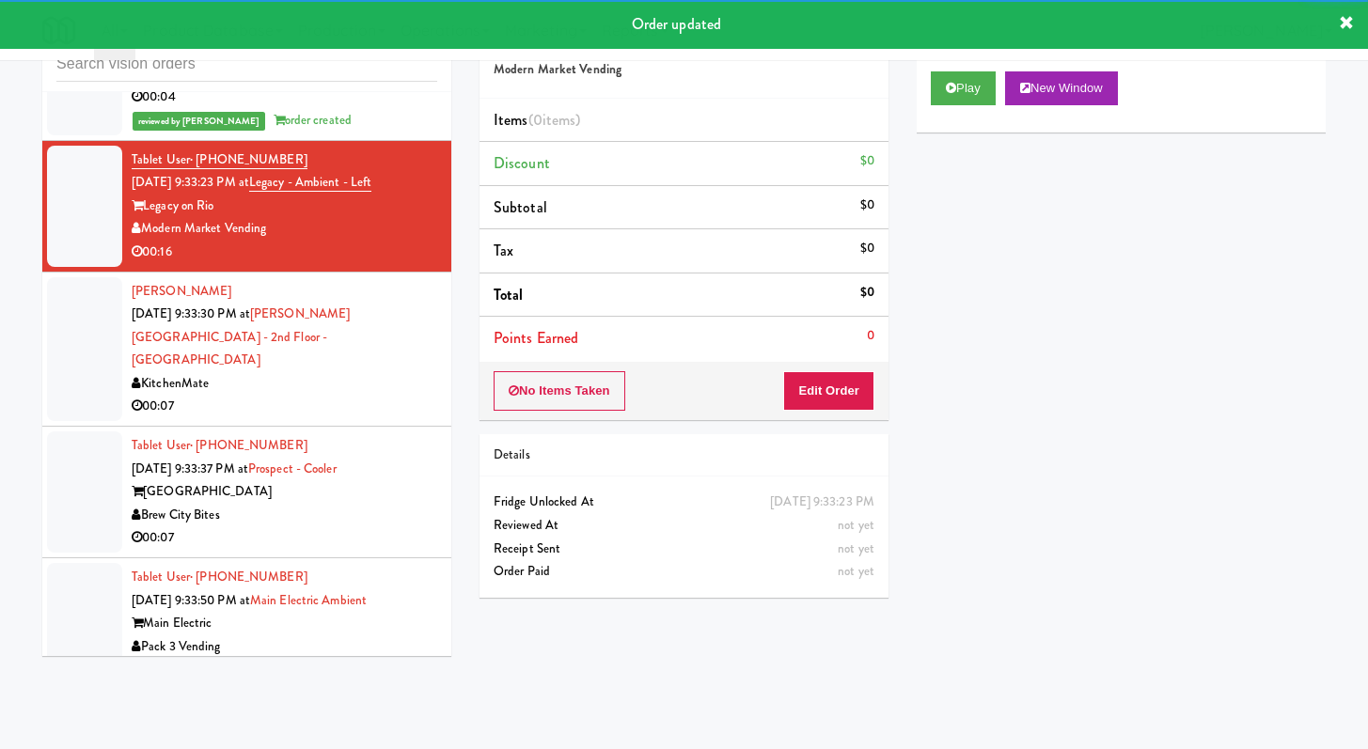
click at [964, 110] on div "Play New Window" at bounding box center [1121, 94] width 409 height 75
click at [963, 80] on button "Play" at bounding box center [963, 88] width 65 height 34
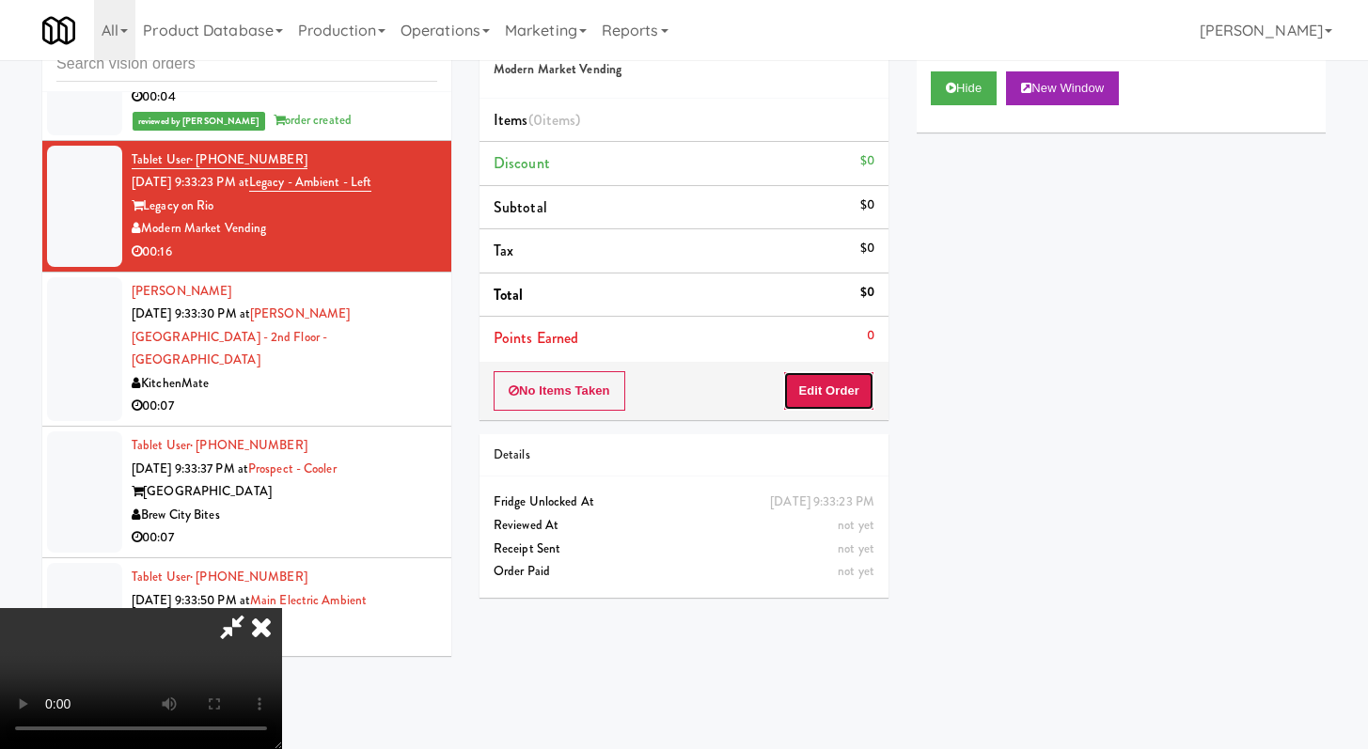
click at [841, 410] on button "Edit Order" at bounding box center [828, 390] width 91 height 39
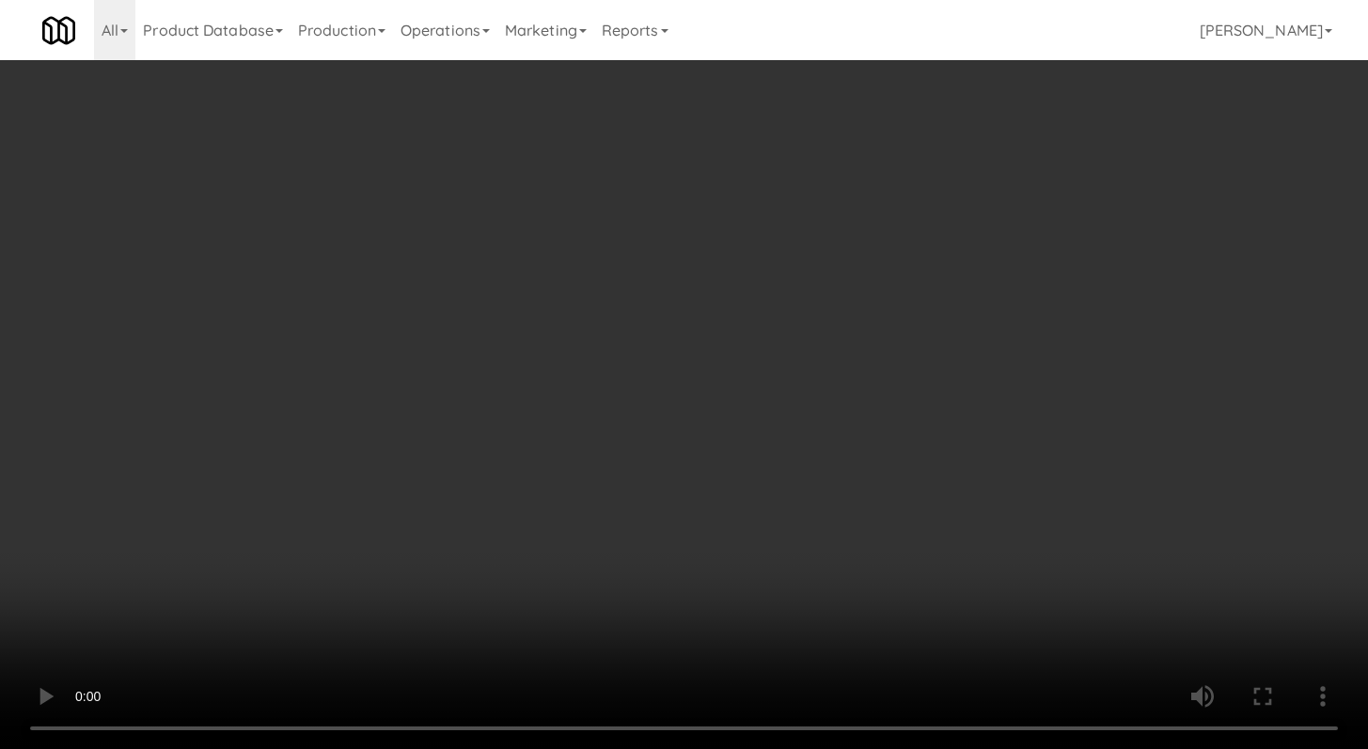
scroll to position [12582, 0]
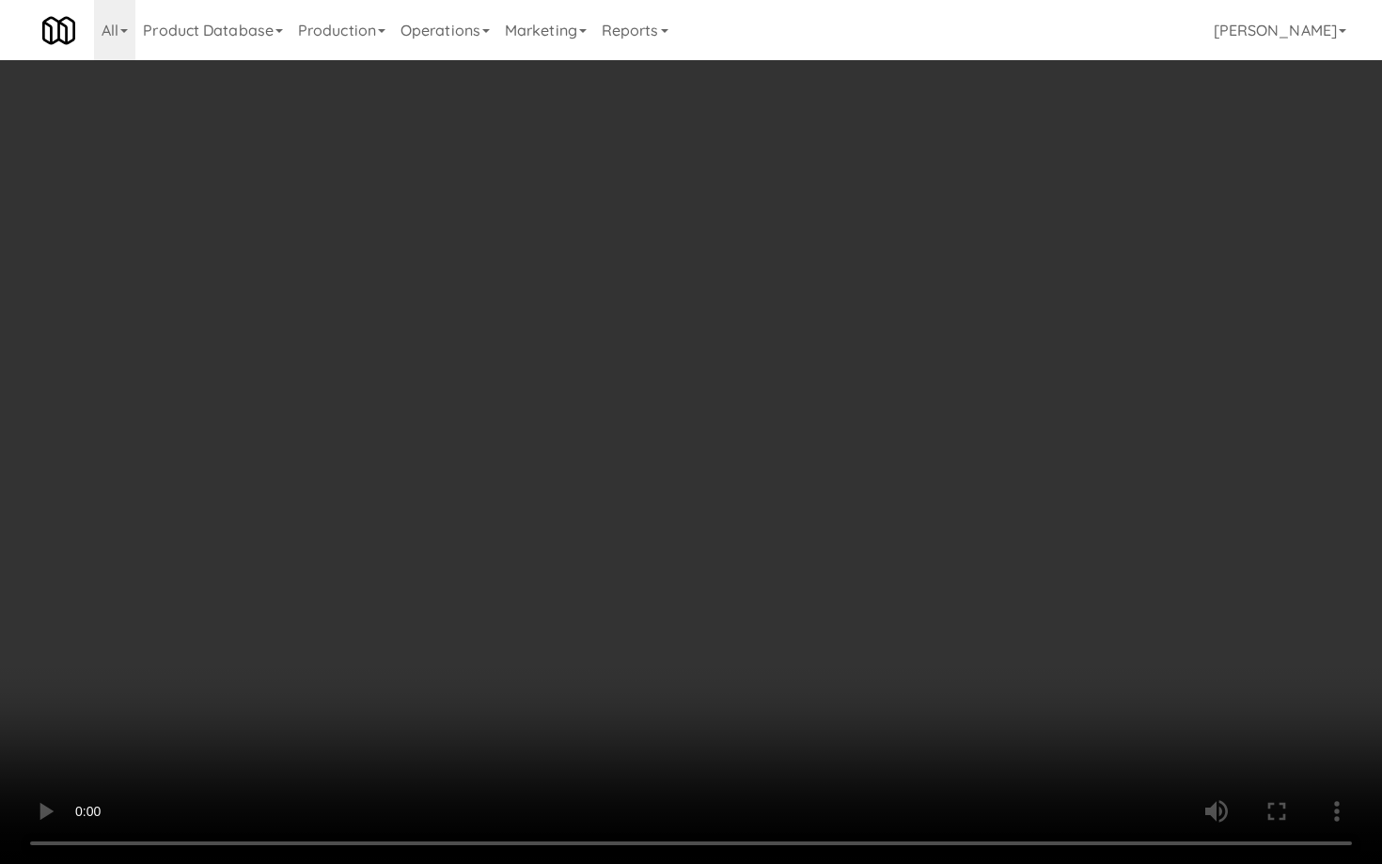
click at [672, 701] on video at bounding box center [691, 432] width 1382 height 864
click at [676, 690] on video at bounding box center [691, 432] width 1382 height 864
click at [680, 686] on video at bounding box center [691, 432] width 1382 height 864
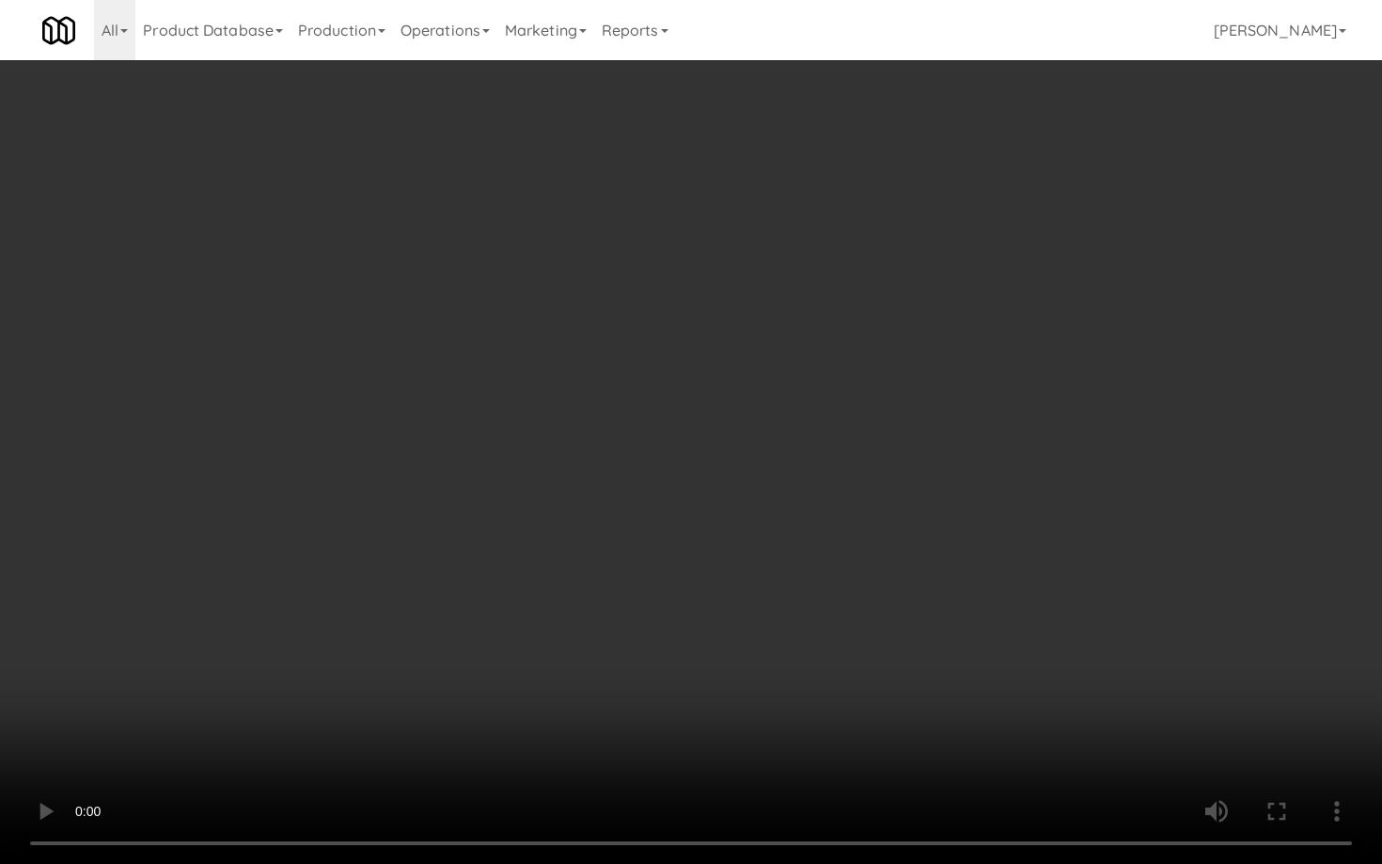
click at [680, 686] on video at bounding box center [691, 432] width 1382 height 864
click at [712, 655] on video at bounding box center [691, 432] width 1382 height 864
click at [722, 650] on video at bounding box center [691, 432] width 1382 height 864
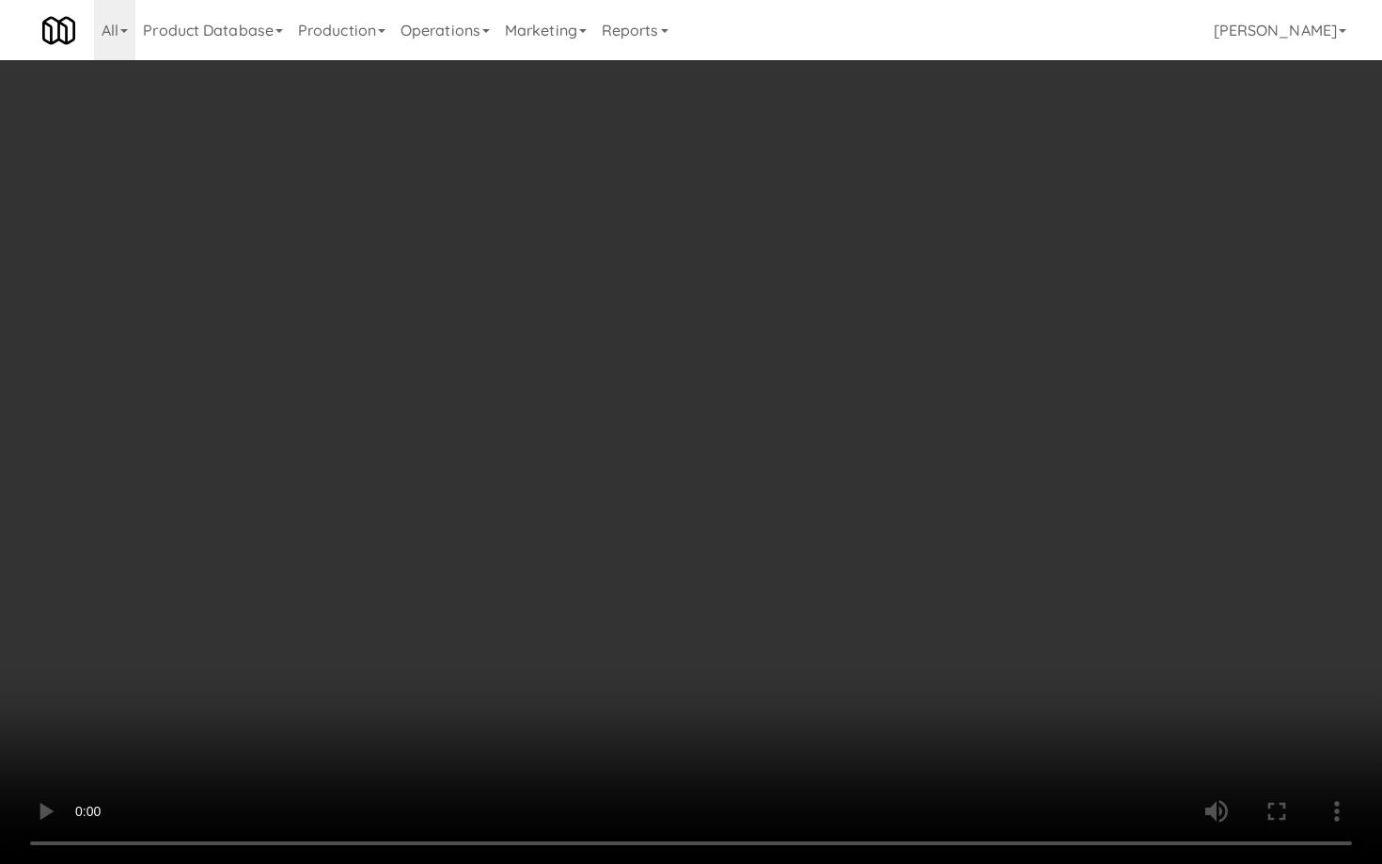
click at [728, 645] on video at bounding box center [691, 432] width 1382 height 864
click at [732, 637] on video at bounding box center [691, 432] width 1382 height 864
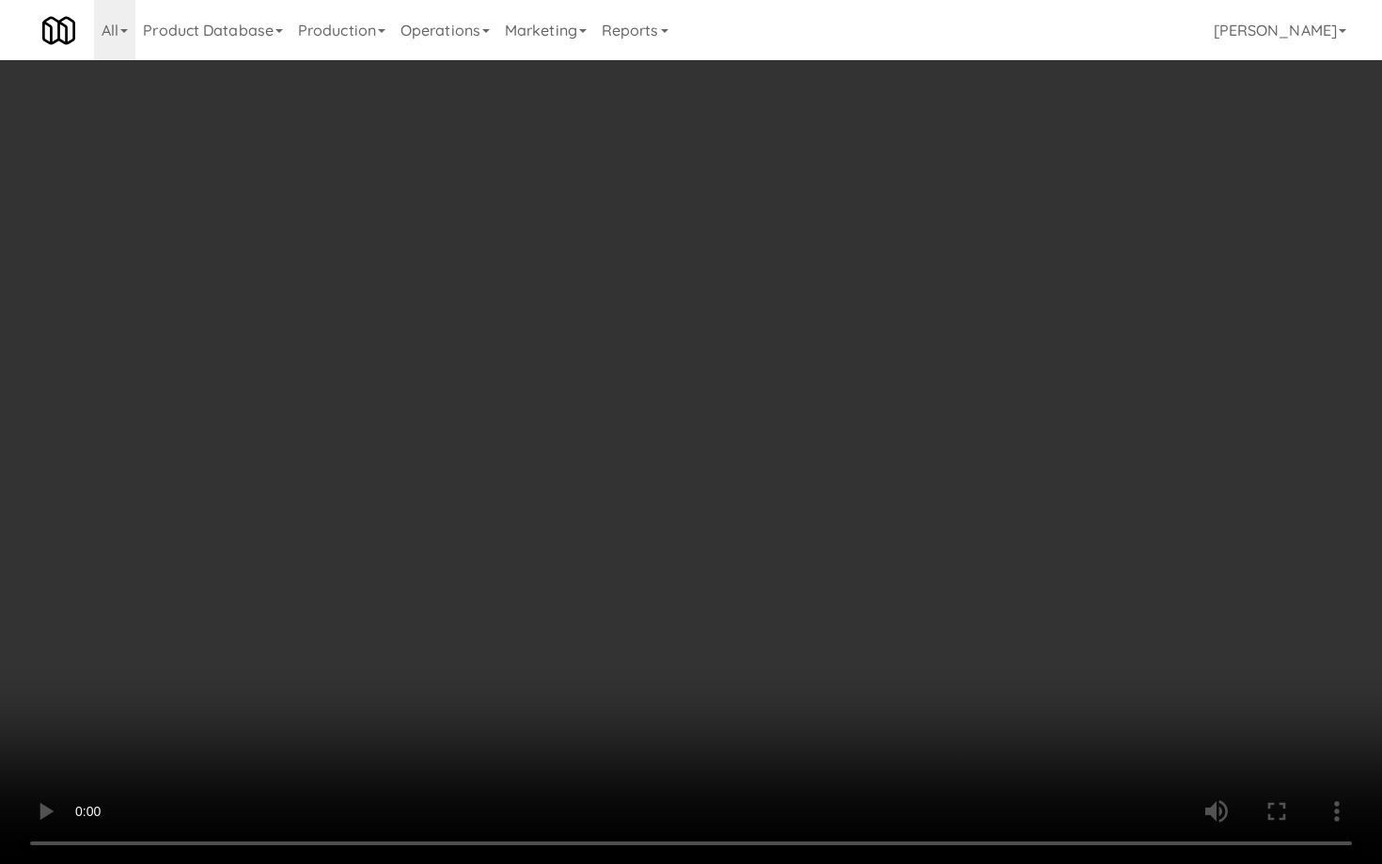
click at [732, 638] on video at bounding box center [691, 432] width 1382 height 864
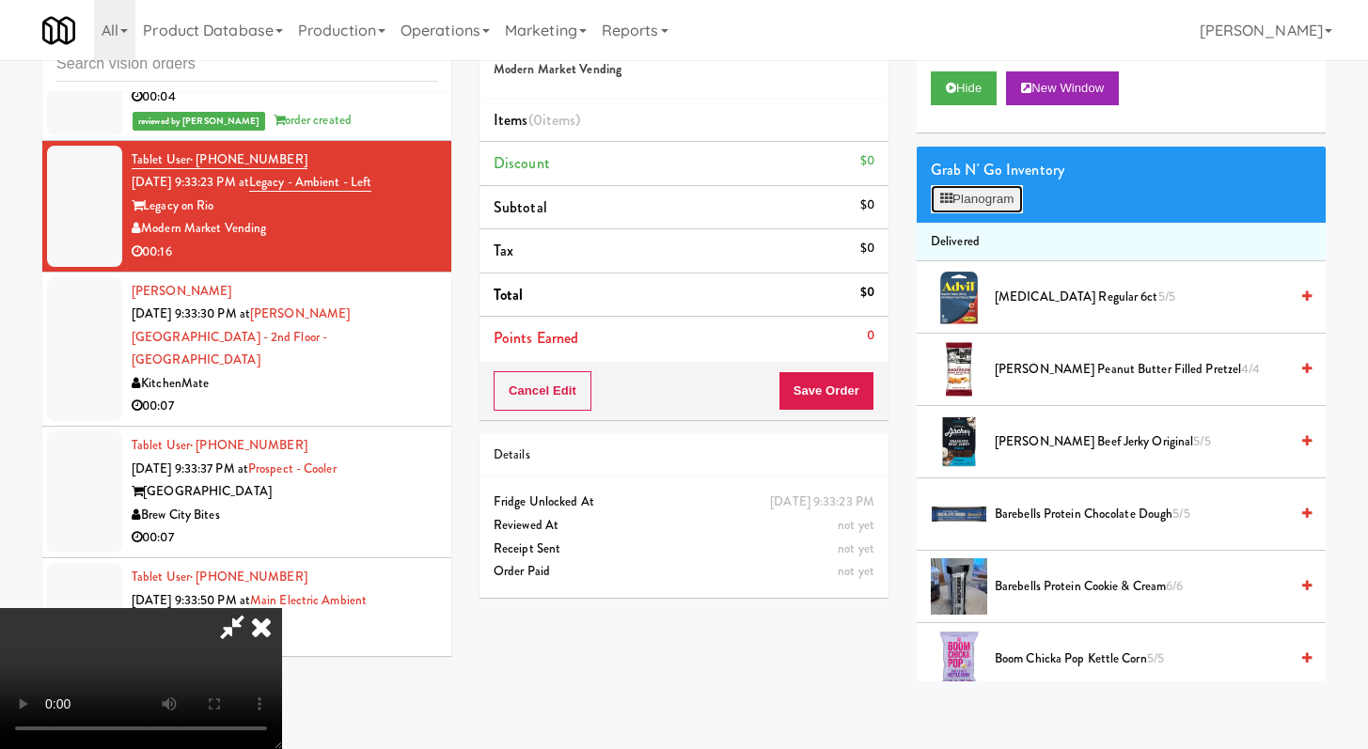
click at [1015, 200] on button "Planogram" at bounding box center [977, 199] width 92 height 28
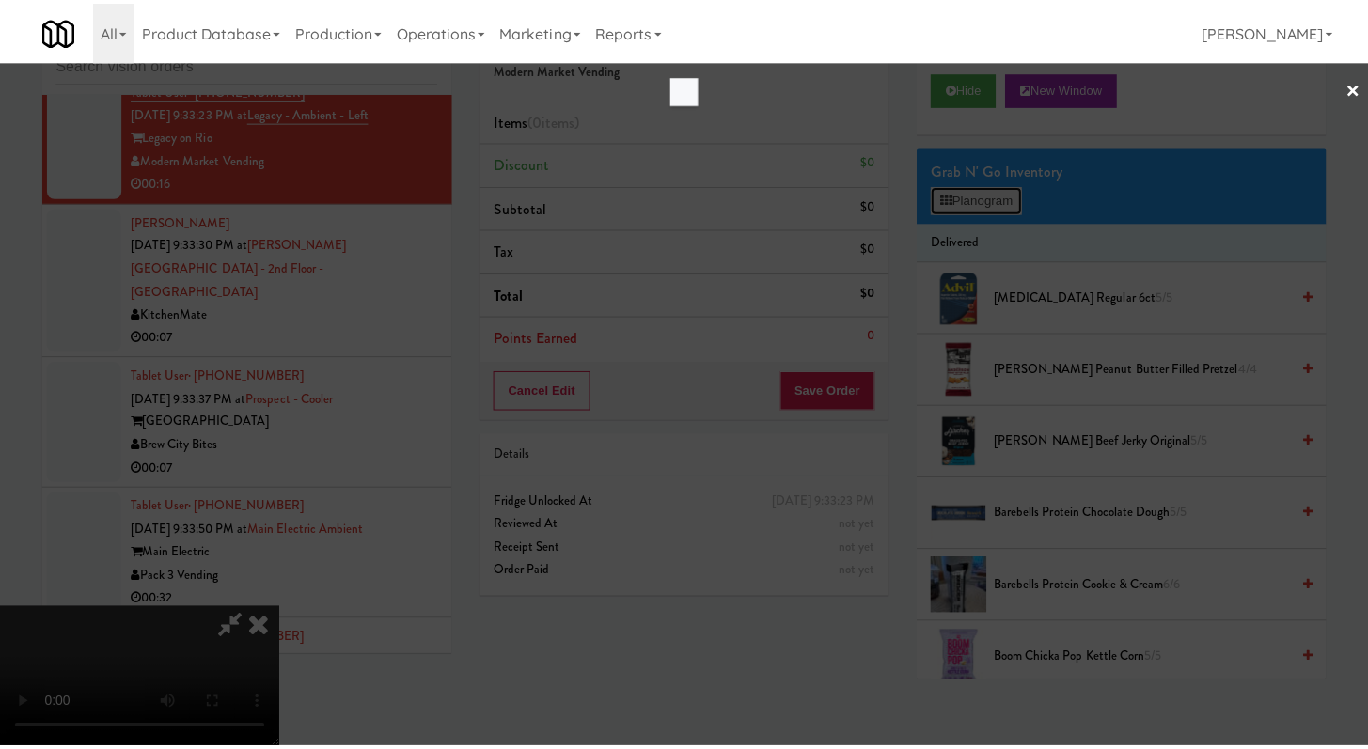
scroll to position [12582, 0]
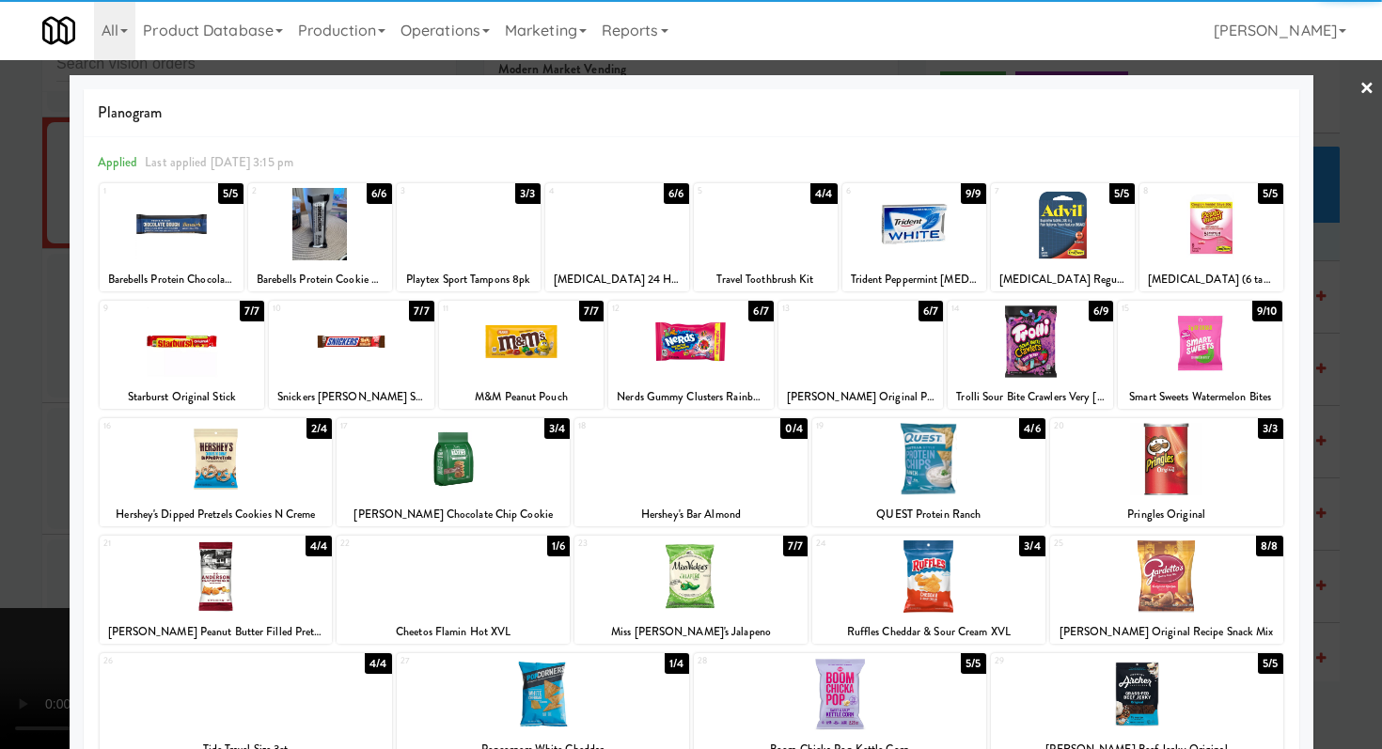
click at [342, 339] on div at bounding box center [351, 342] width 165 height 72
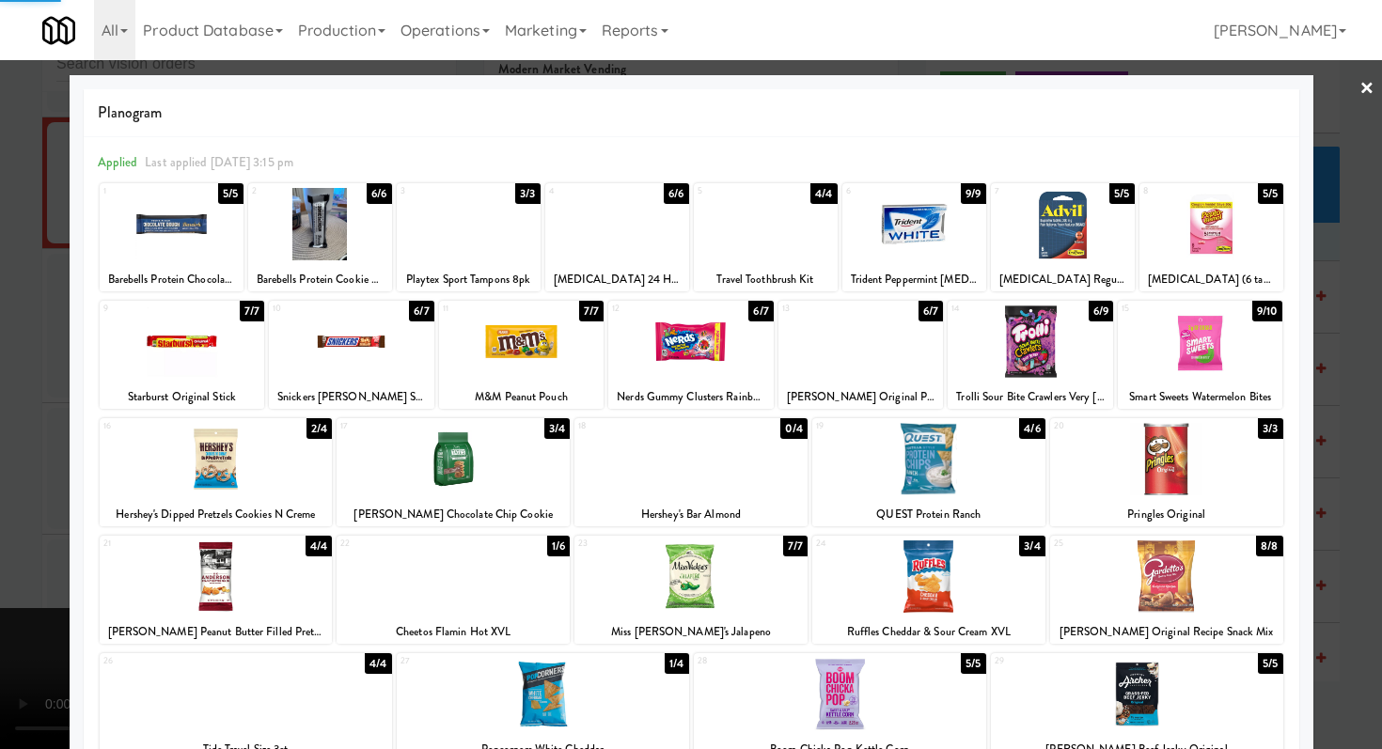
click at [110, 346] on div at bounding box center [182, 342] width 165 height 72
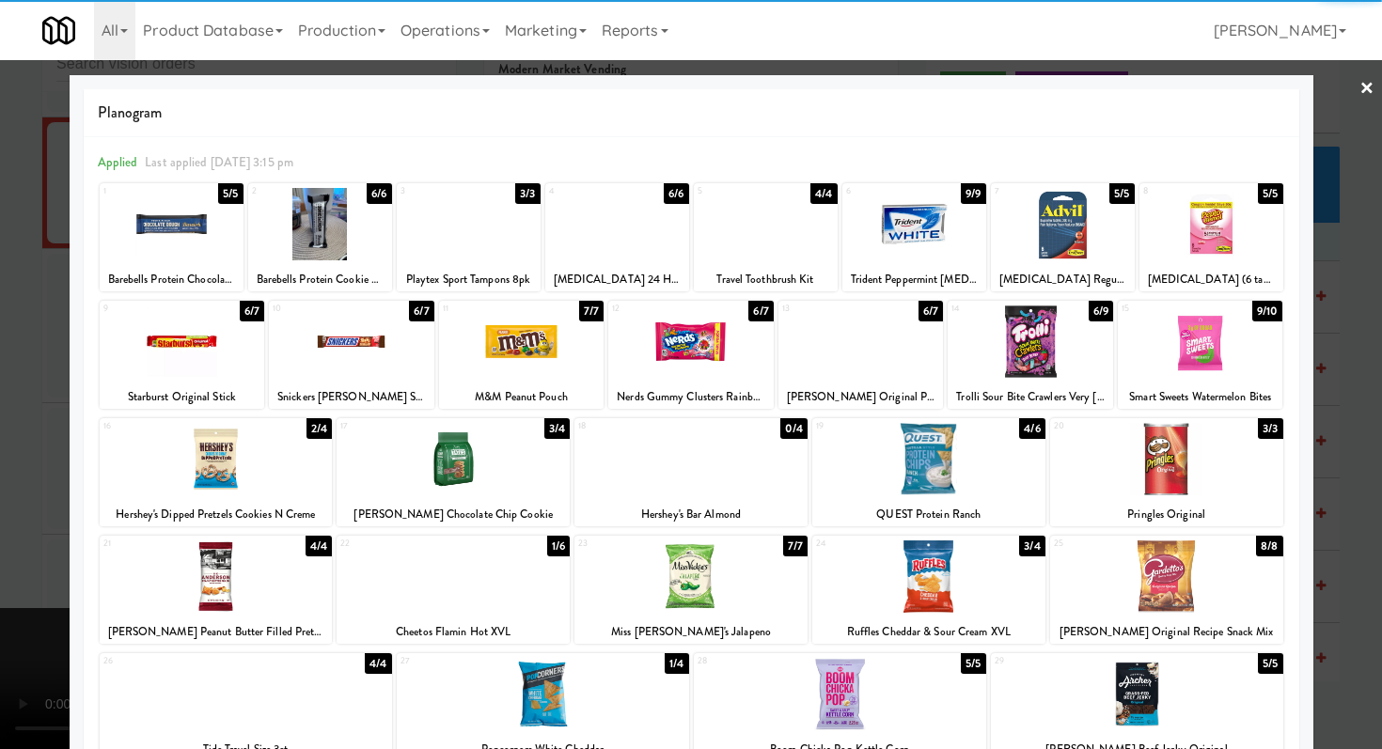
drag, startPoint x: 1208, startPoint y: 480, endPoint x: 826, endPoint y: 433, distance: 384.5
click at [1207, 480] on div at bounding box center [1166, 459] width 233 height 72
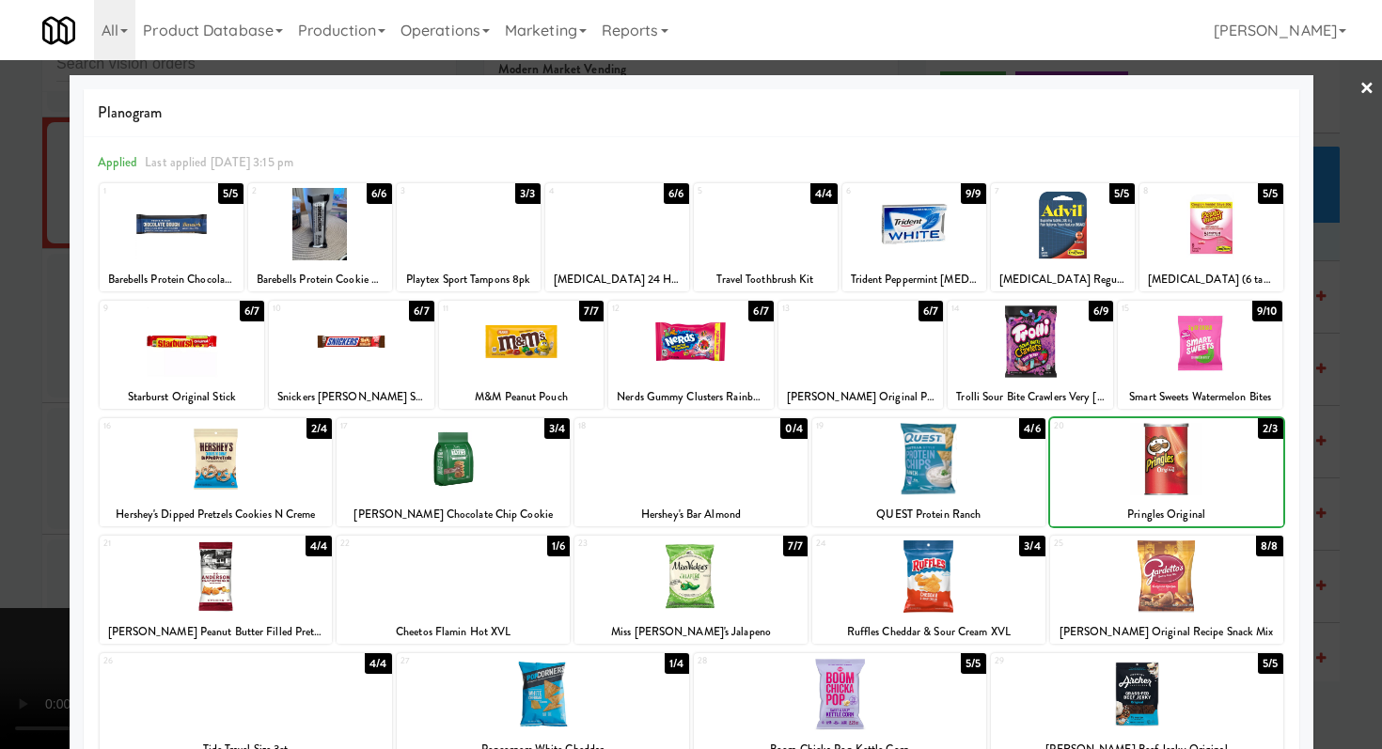
click at [0, 428] on div at bounding box center [691, 374] width 1382 height 749
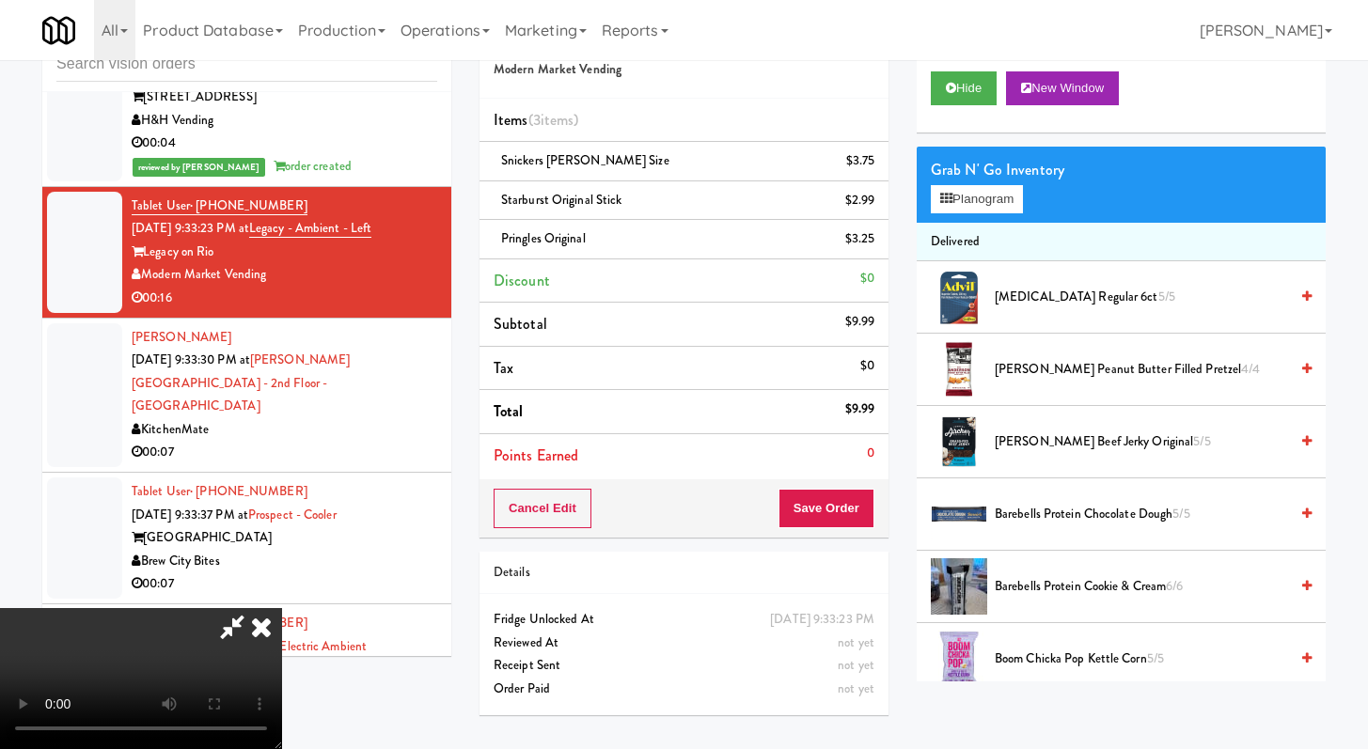
scroll to position [12628, 0]
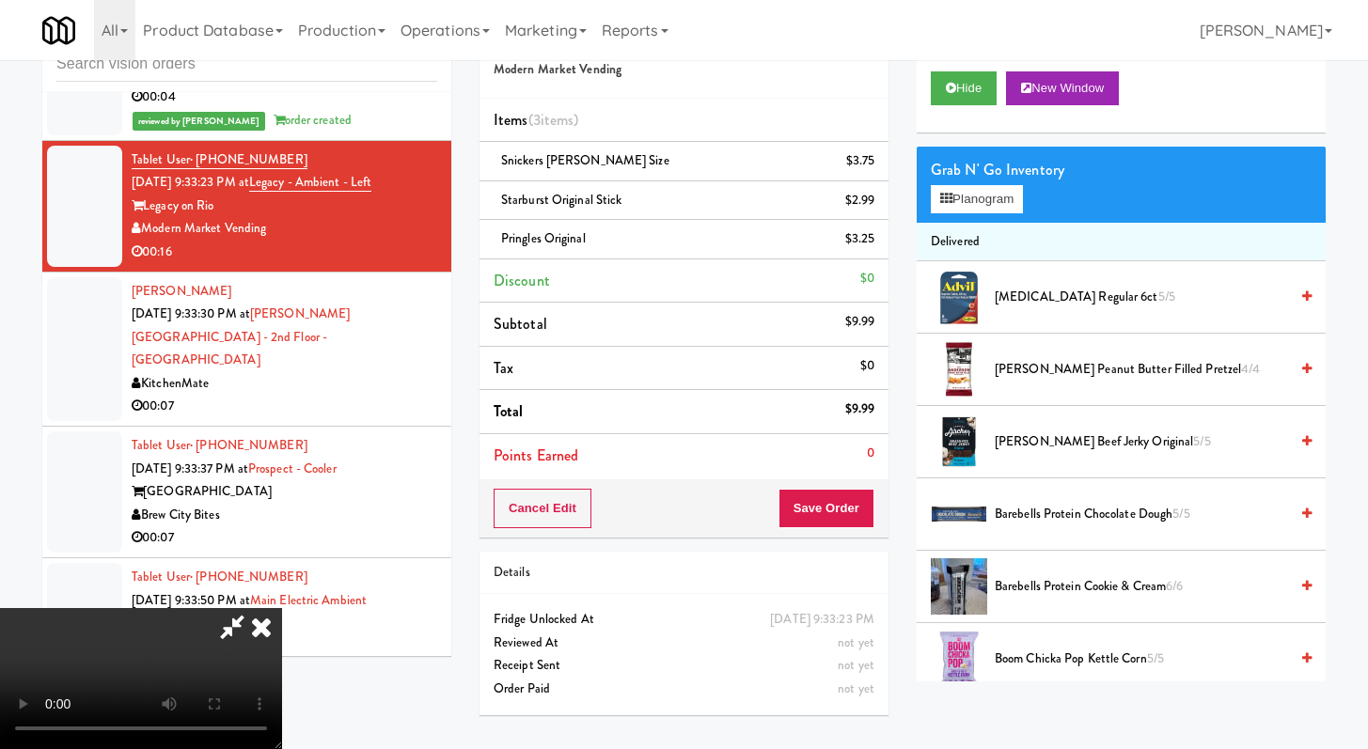
click at [871, 505] on div "Cancel Edit Save Order" at bounding box center [684, 509] width 409 height 58
click at [853, 506] on button "Save Order" at bounding box center [827, 508] width 96 height 39
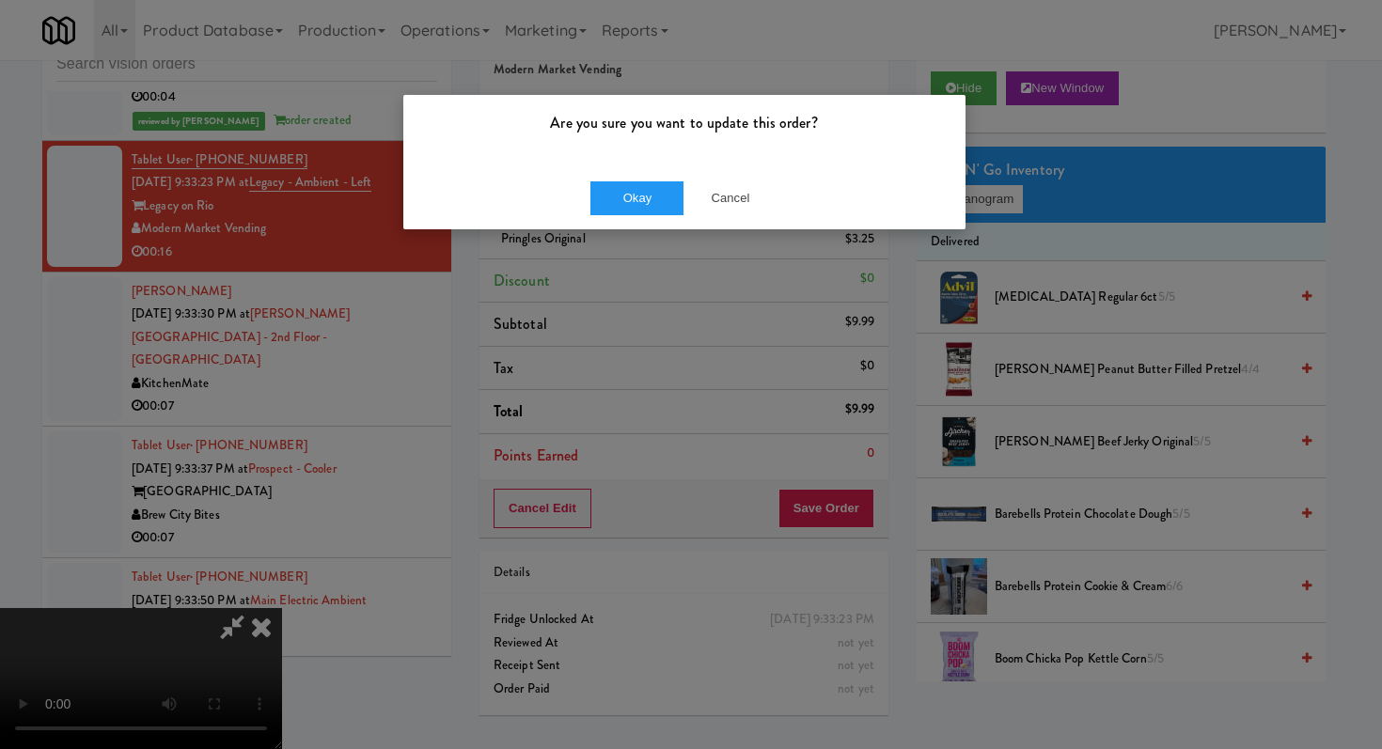
click at [661, 219] on div "Okay Cancel" at bounding box center [684, 197] width 562 height 63
click at [660, 200] on button "Okay" at bounding box center [637, 198] width 94 height 34
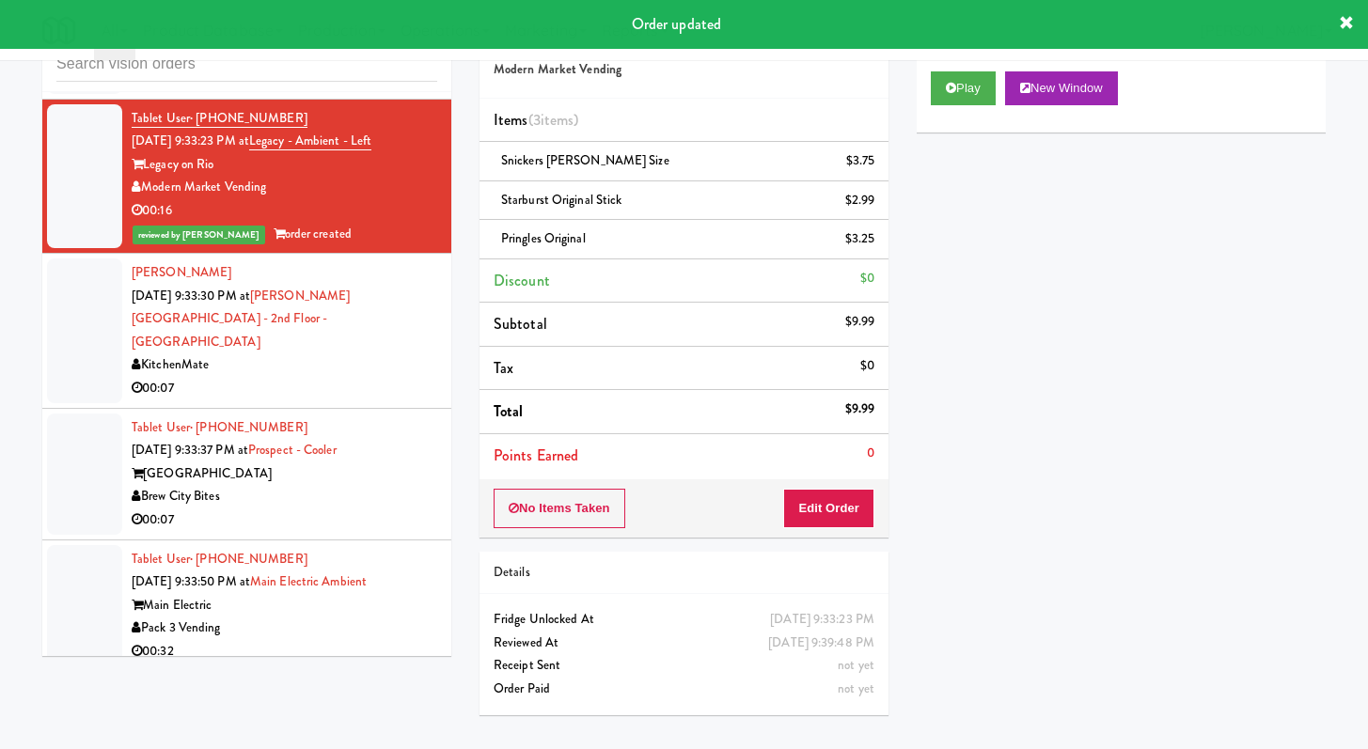
scroll to position [12990, 0]
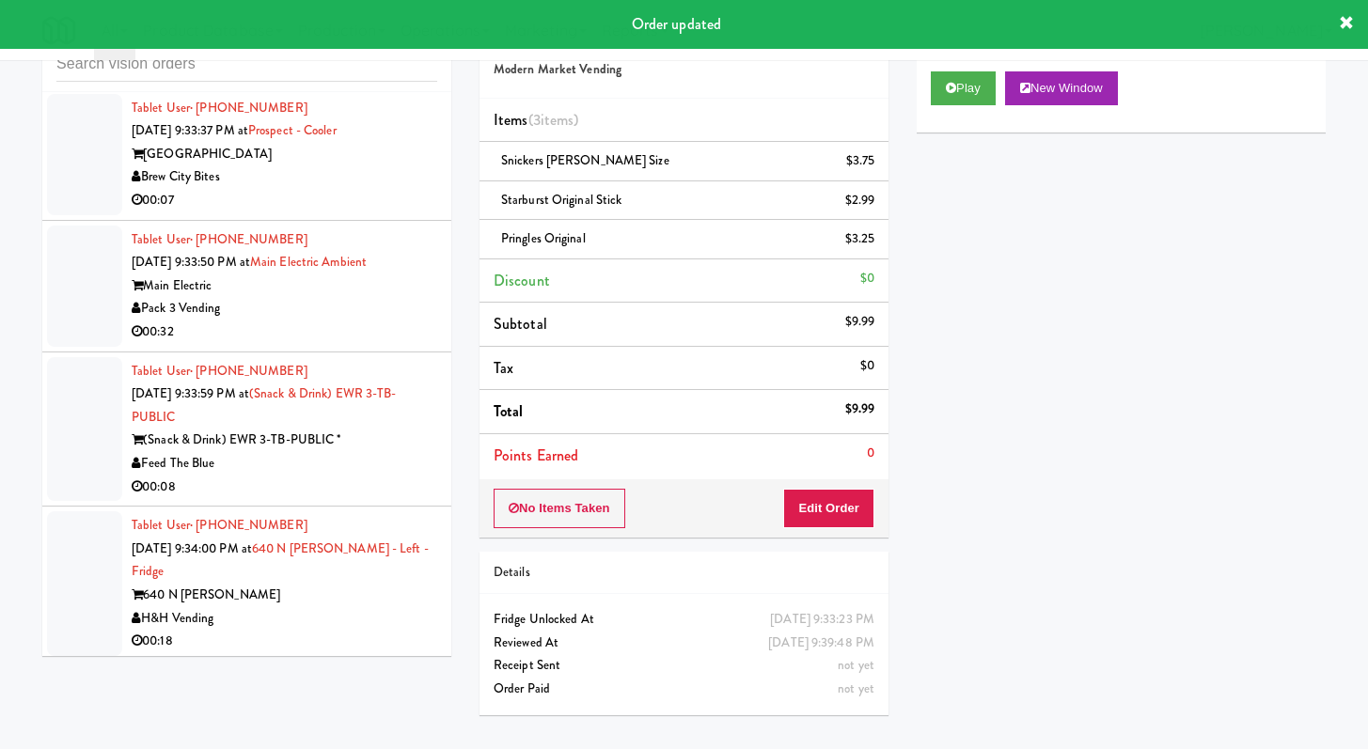
click at [332, 189] on div "Brew City Bites" at bounding box center [285, 177] width 306 height 24
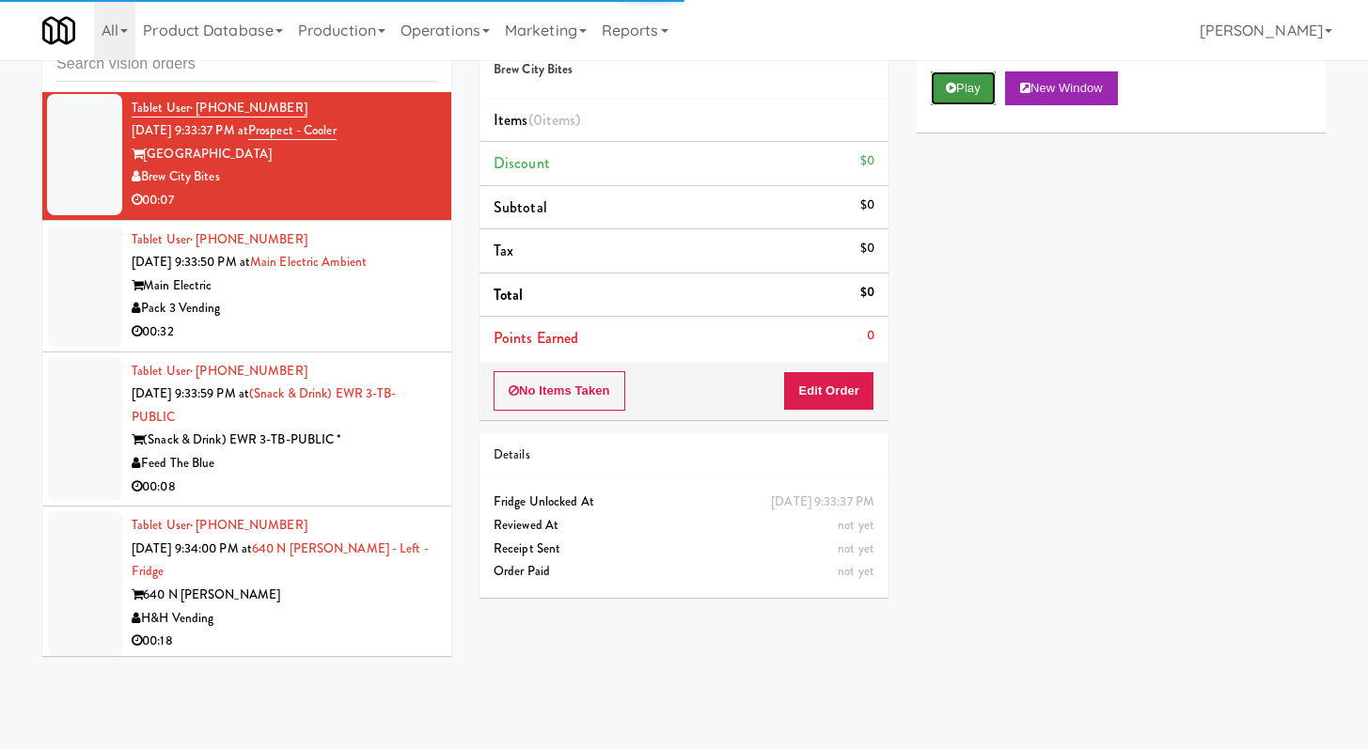
click at [940, 97] on button "Play" at bounding box center [963, 88] width 65 height 34
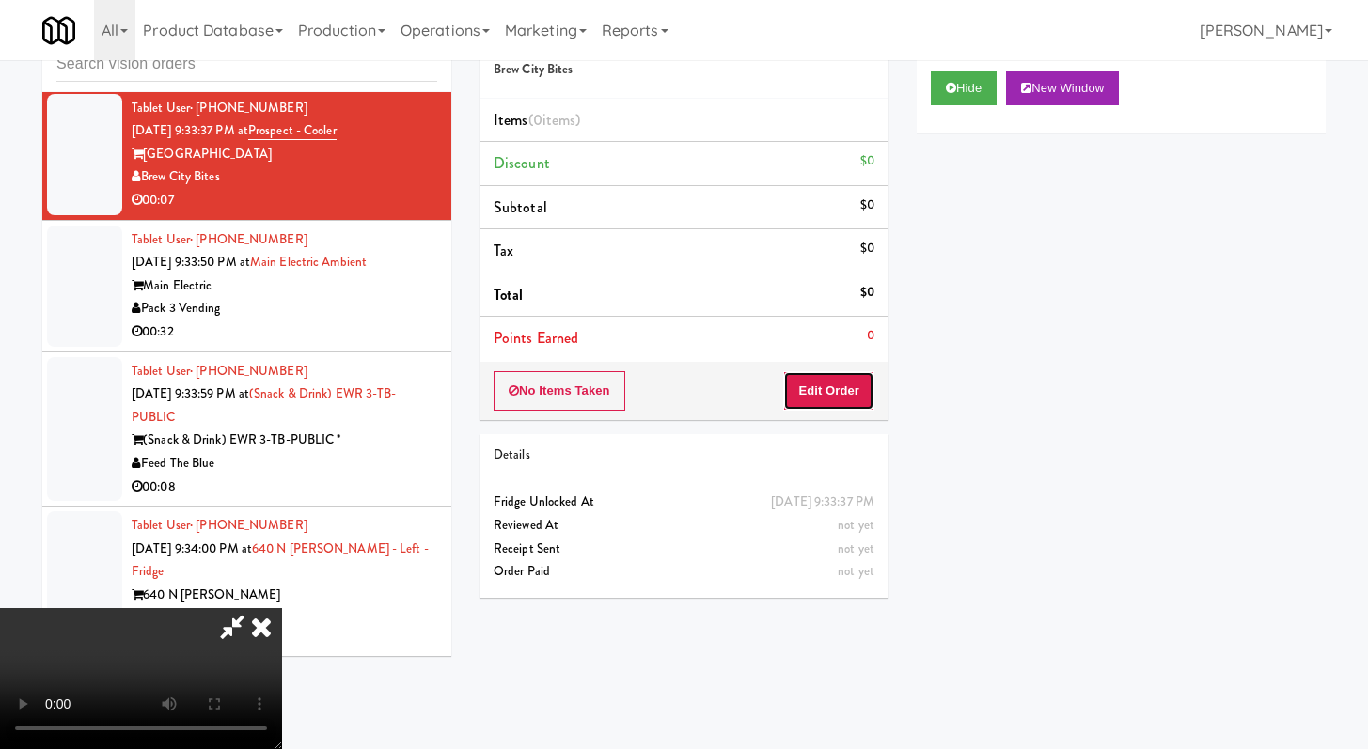
click at [813, 385] on button "Edit Order" at bounding box center [828, 390] width 91 height 39
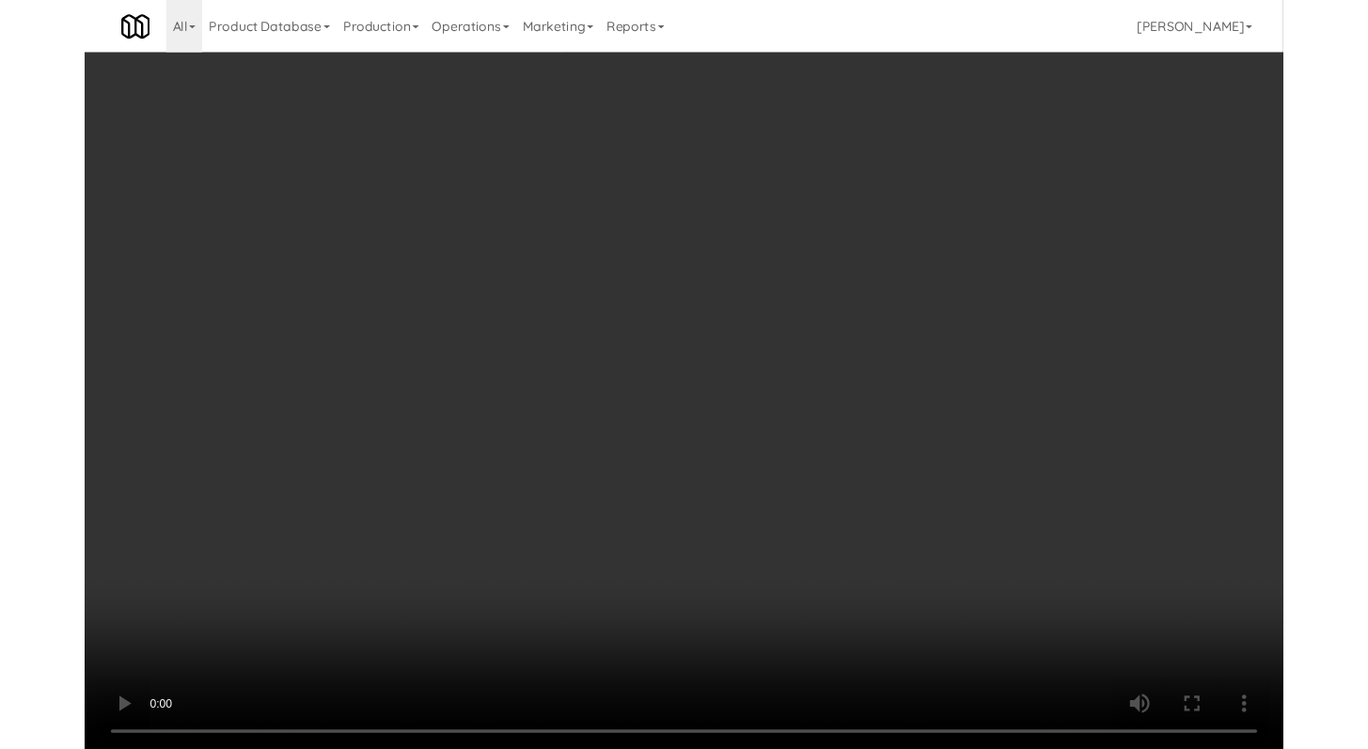
scroll to position [12943, 0]
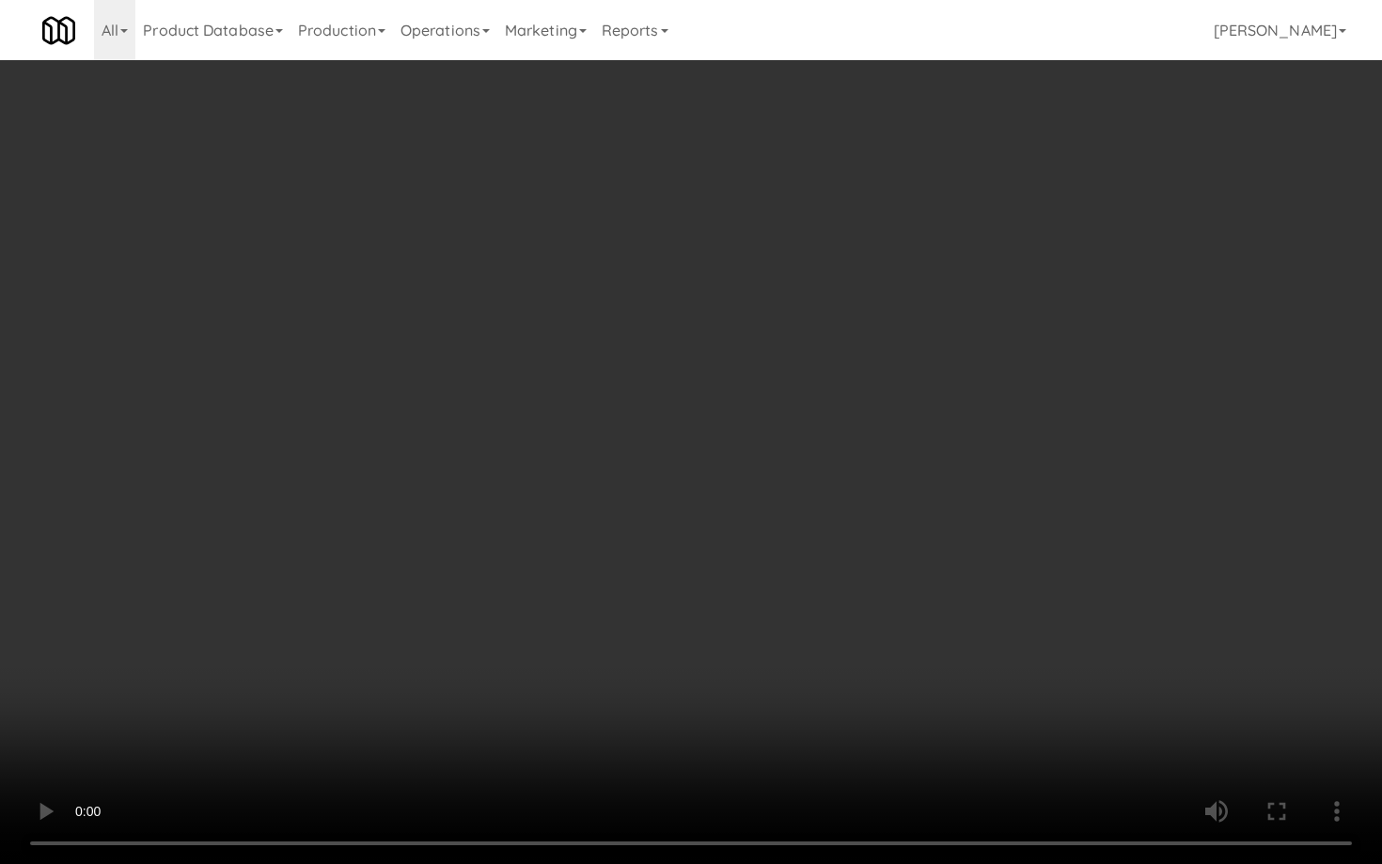
click at [684, 634] on video at bounding box center [691, 432] width 1382 height 864
click at [724, 611] on video at bounding box center [691, 432] width 1382 height 864
click at [723, 611] on video at bounding box center [691, 432] width 1382 height 864
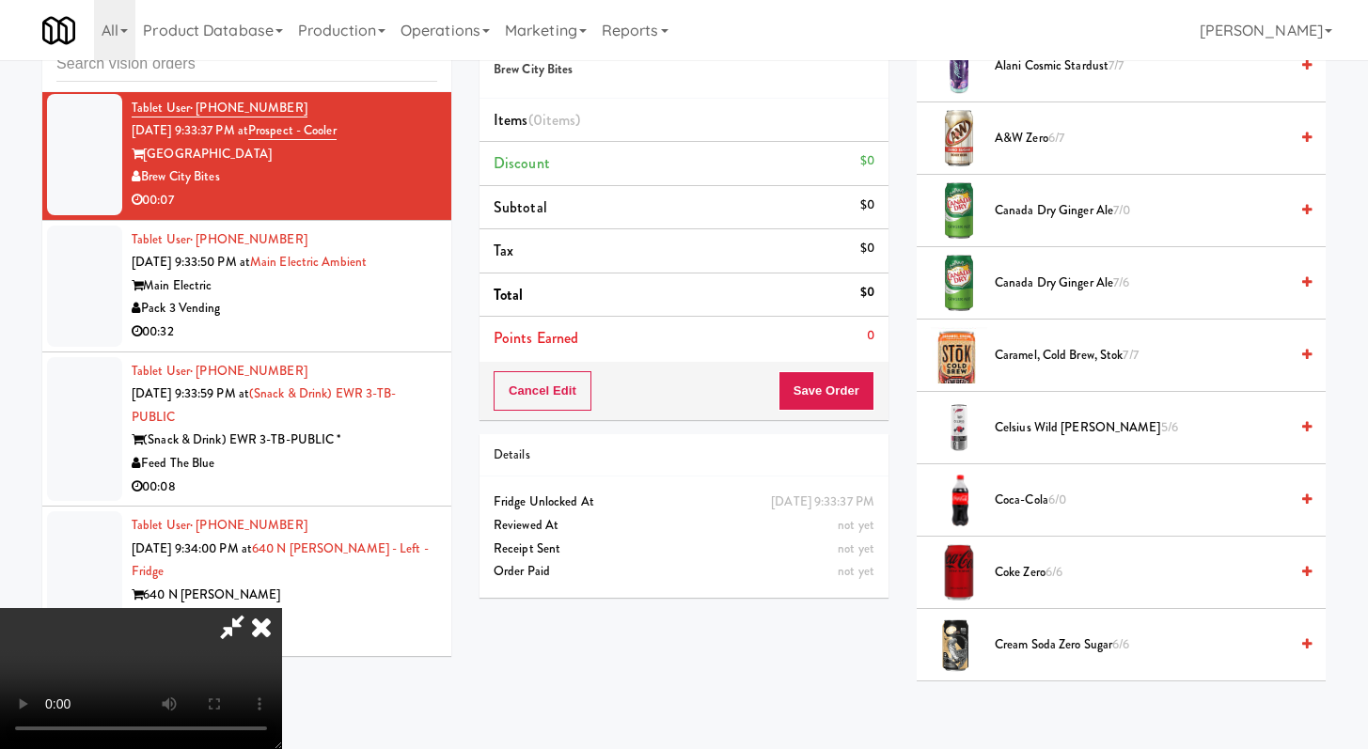
scroll to position [739, 0]
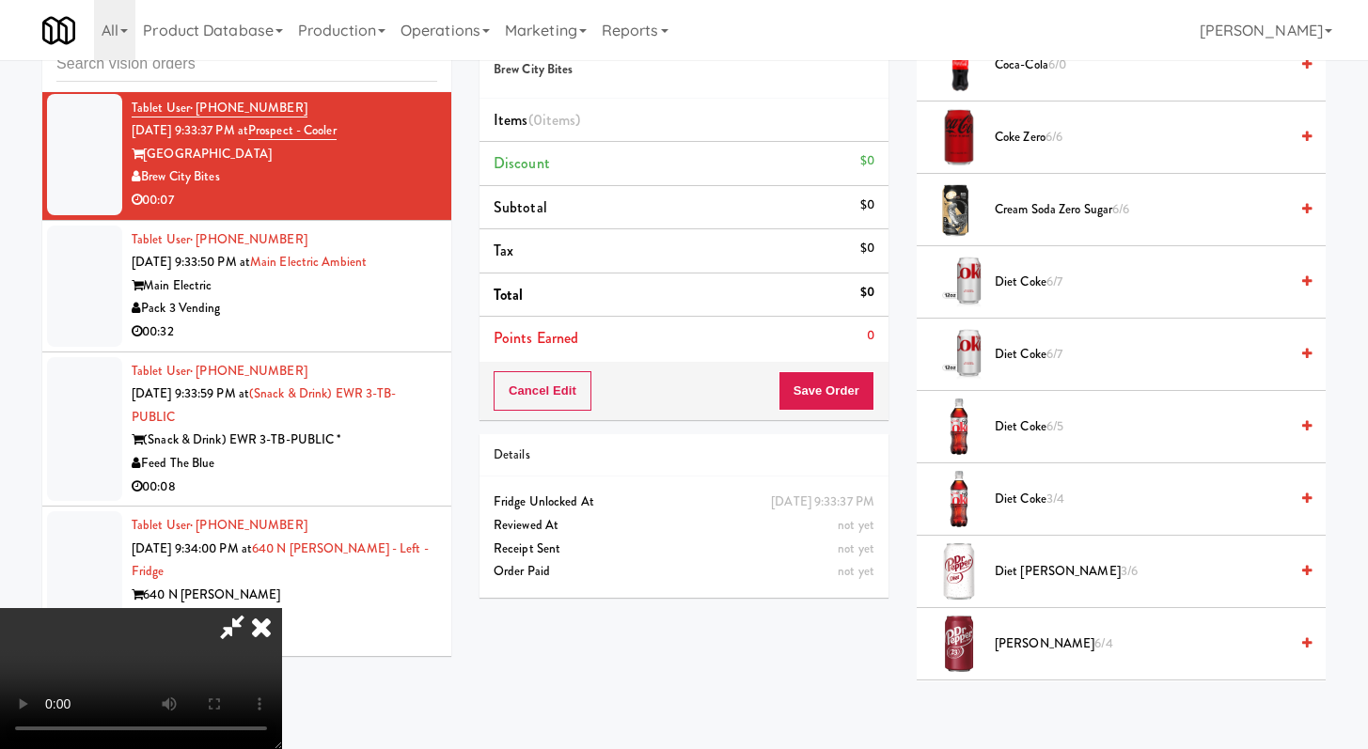
click at [1047, 284] on span "Diet Coke 6/7" at bounding box center [1141, 283] width 293 height 24
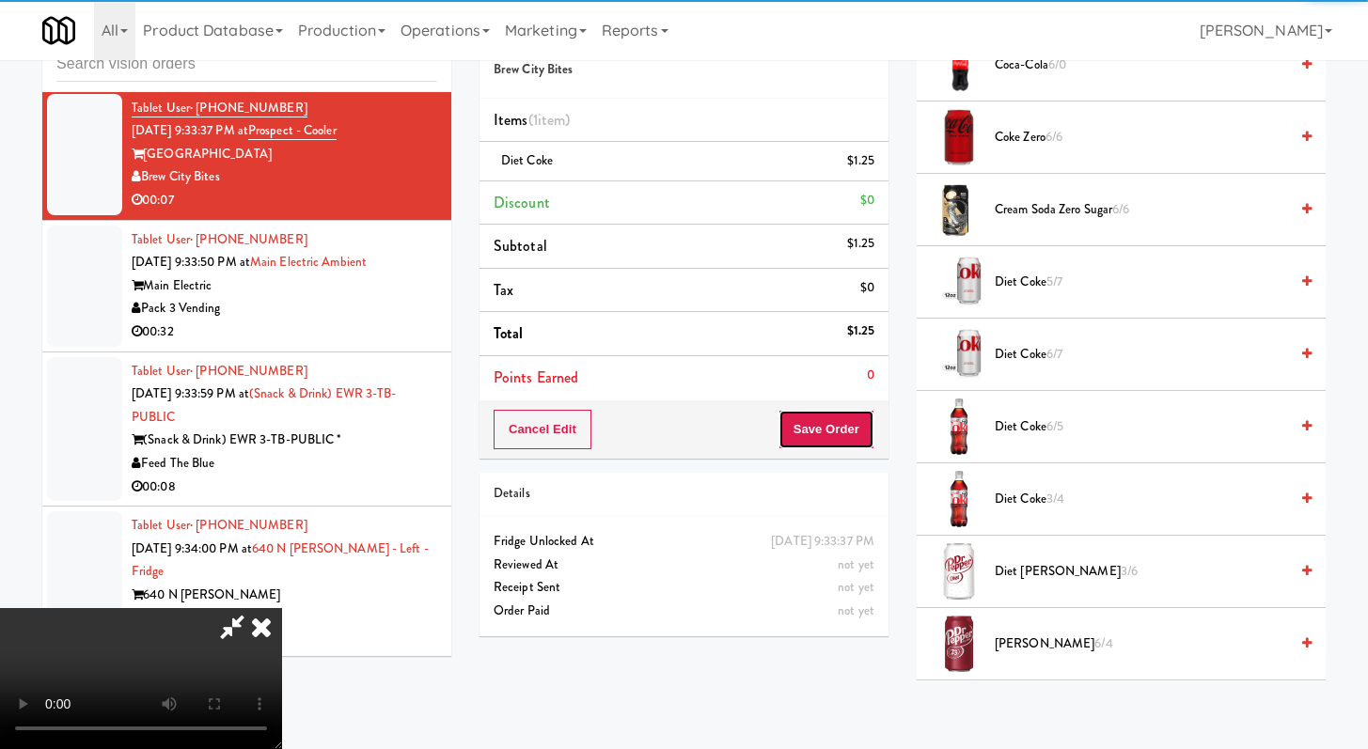
click at [858, 433] on button "Save Order" at bounding box center [827, 429] width 96 height 39
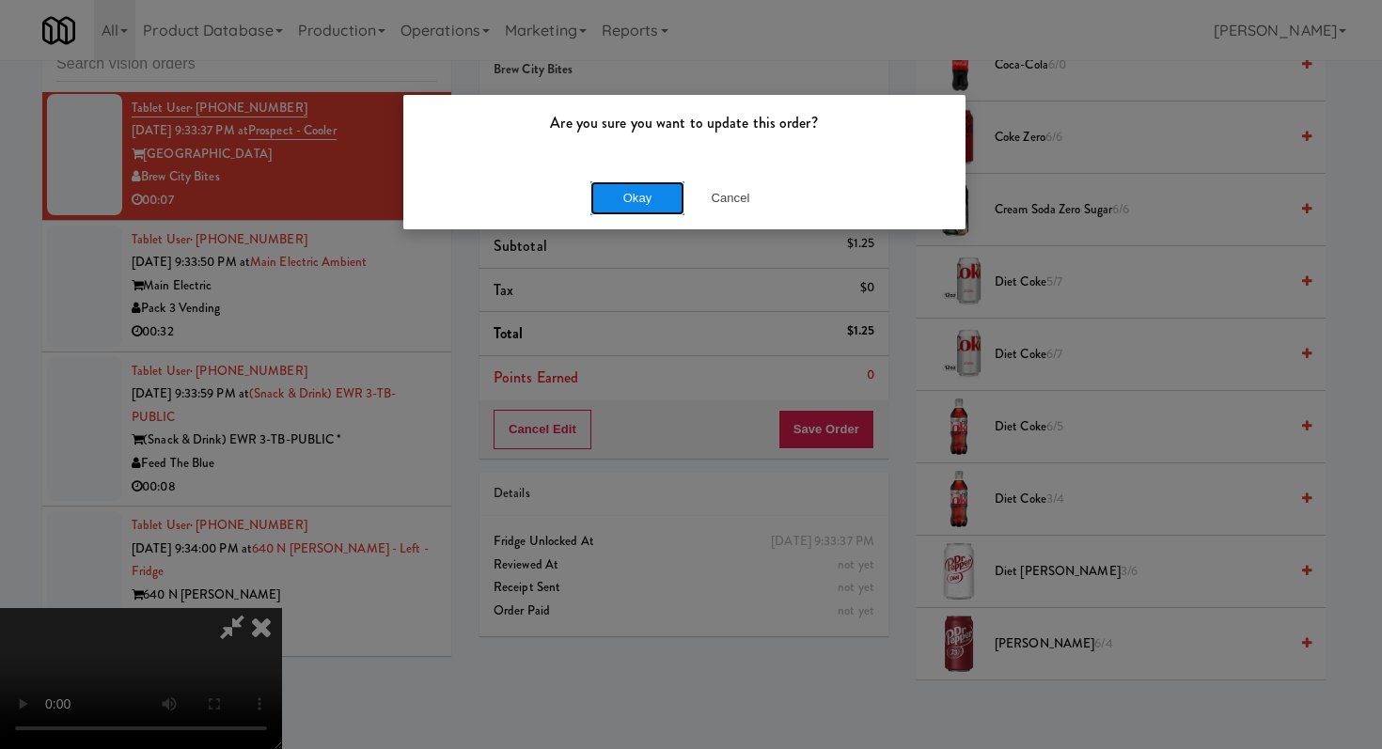
click at [624, 198] on button "Okay" at bounding box center [637, 198] width 94 height 34
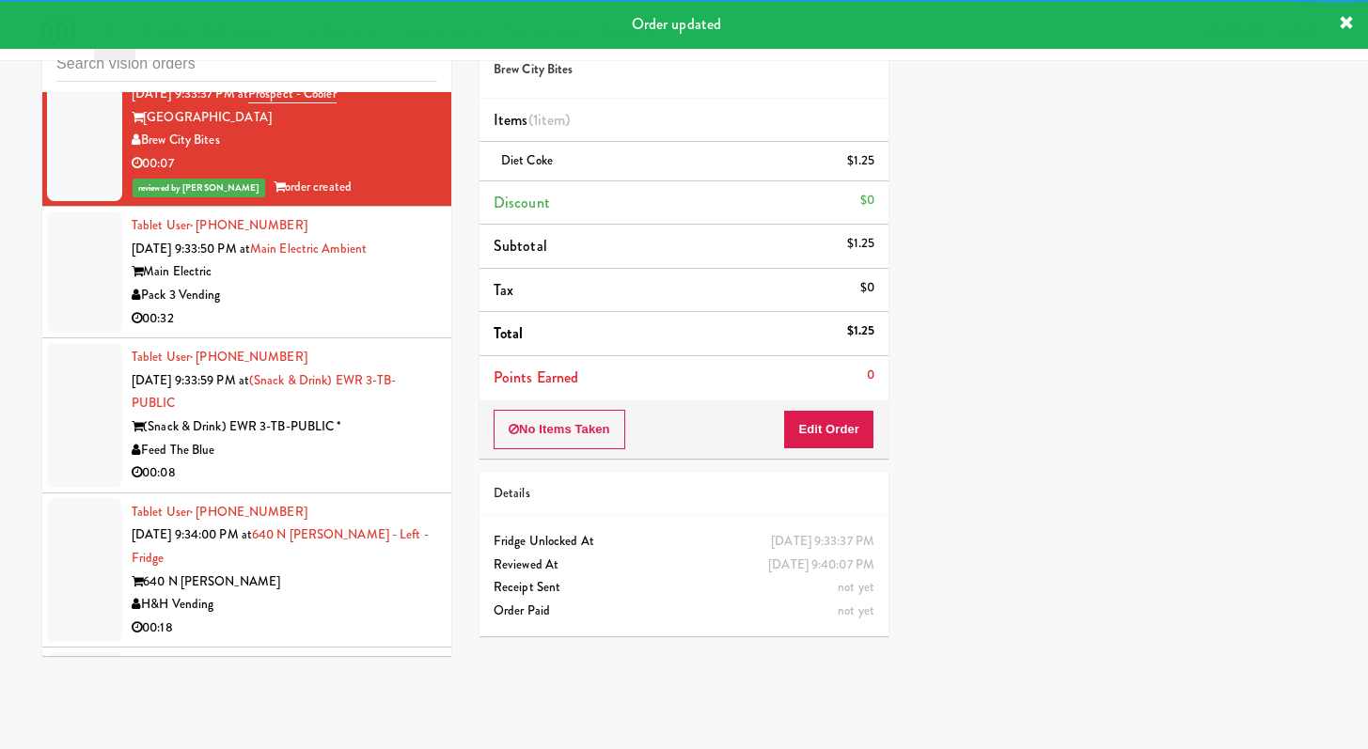
scroll to position [13045, 0]
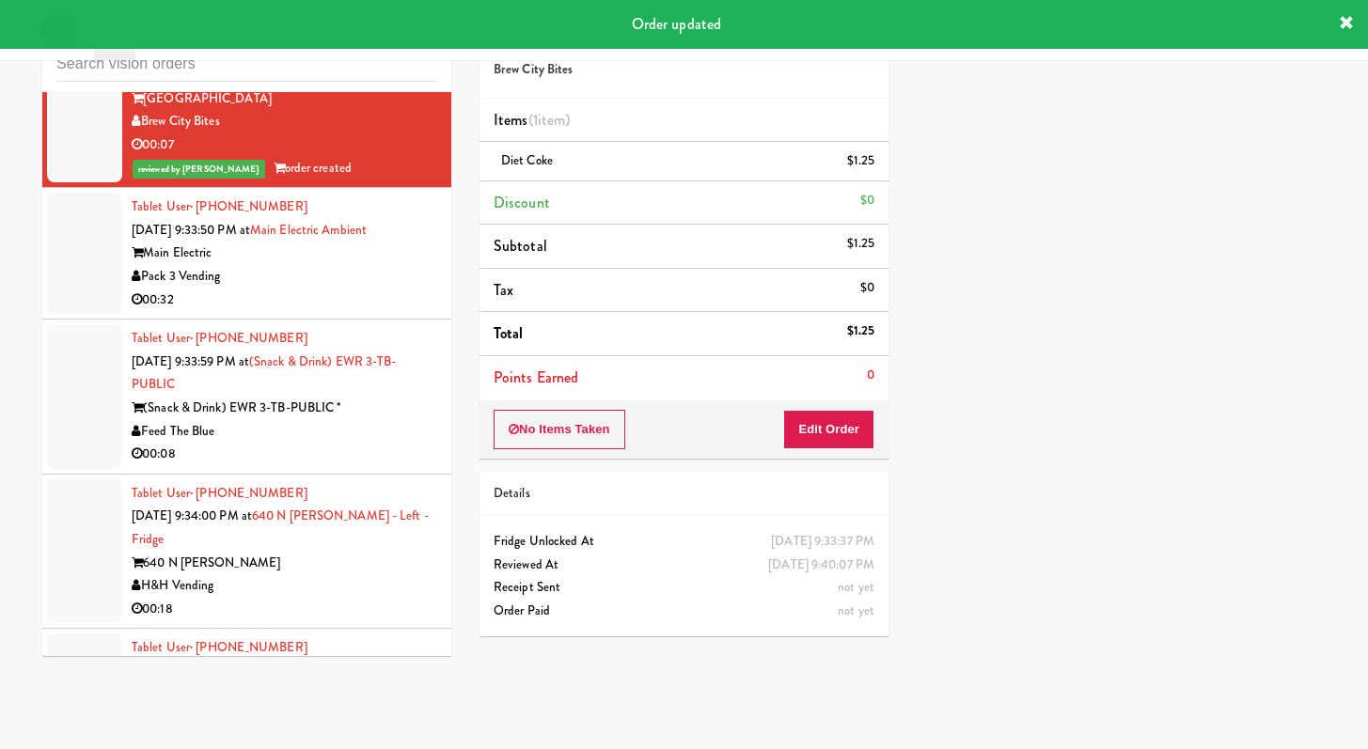
click at [373, 312] on div "00:32" at bounding box center [285, 301] width 306 height 24
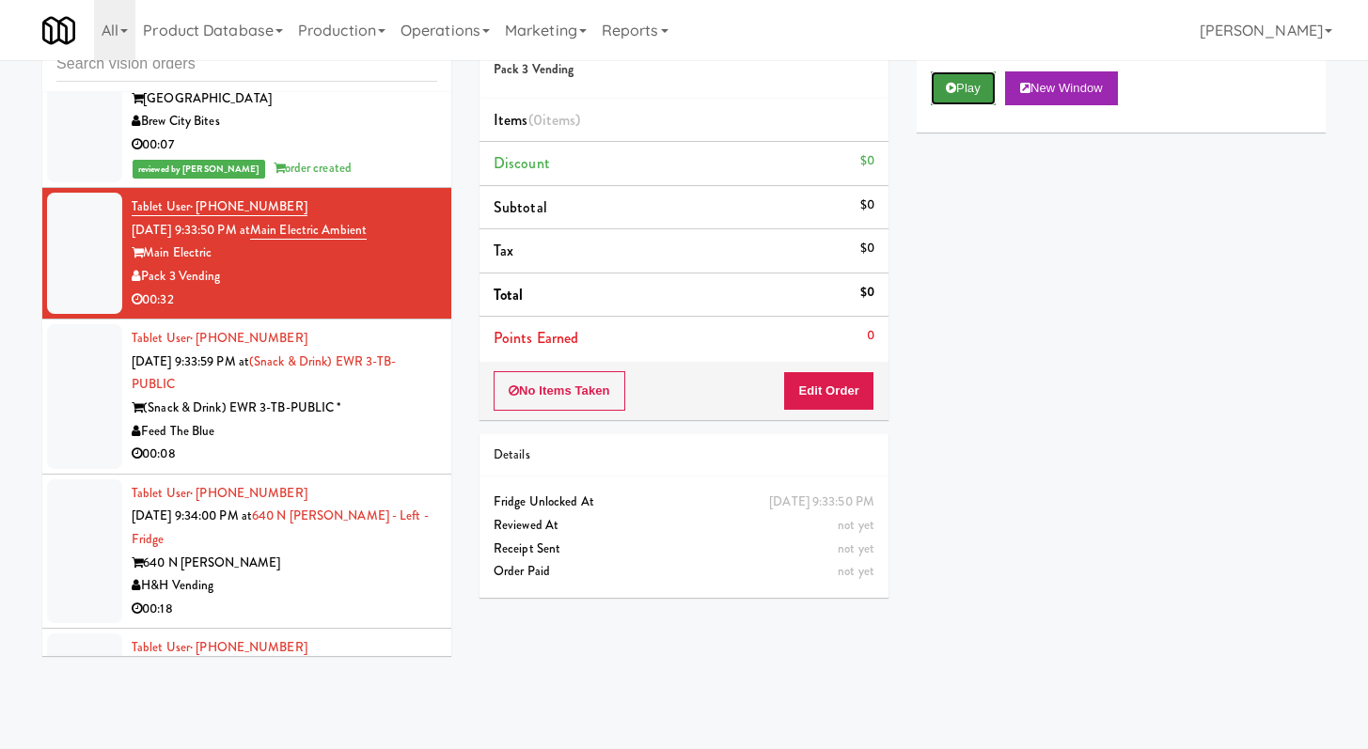
click at [958, 72] on button "Play" at bounding box center [963, 88] width 65 height 34
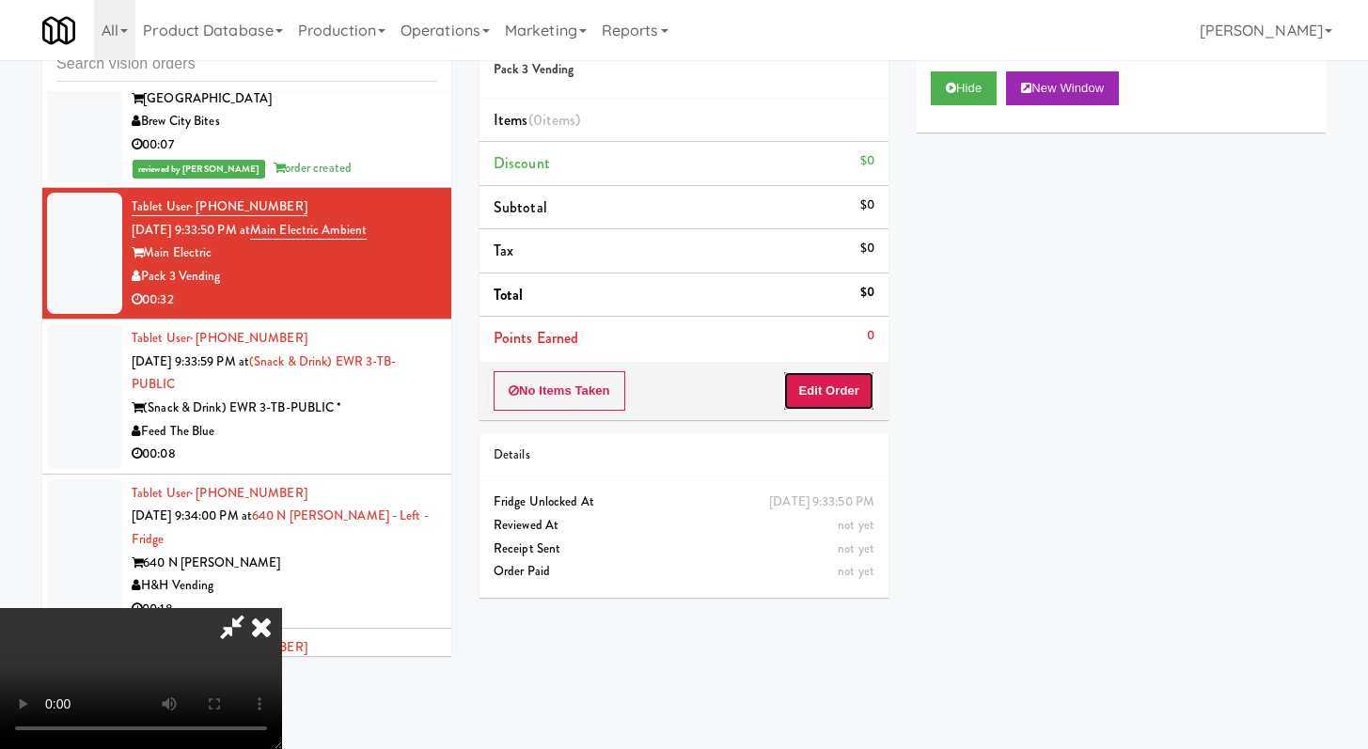
click at [836, 386] on button "Edit Order" at bounding box center [828, 390] width 91 height 39
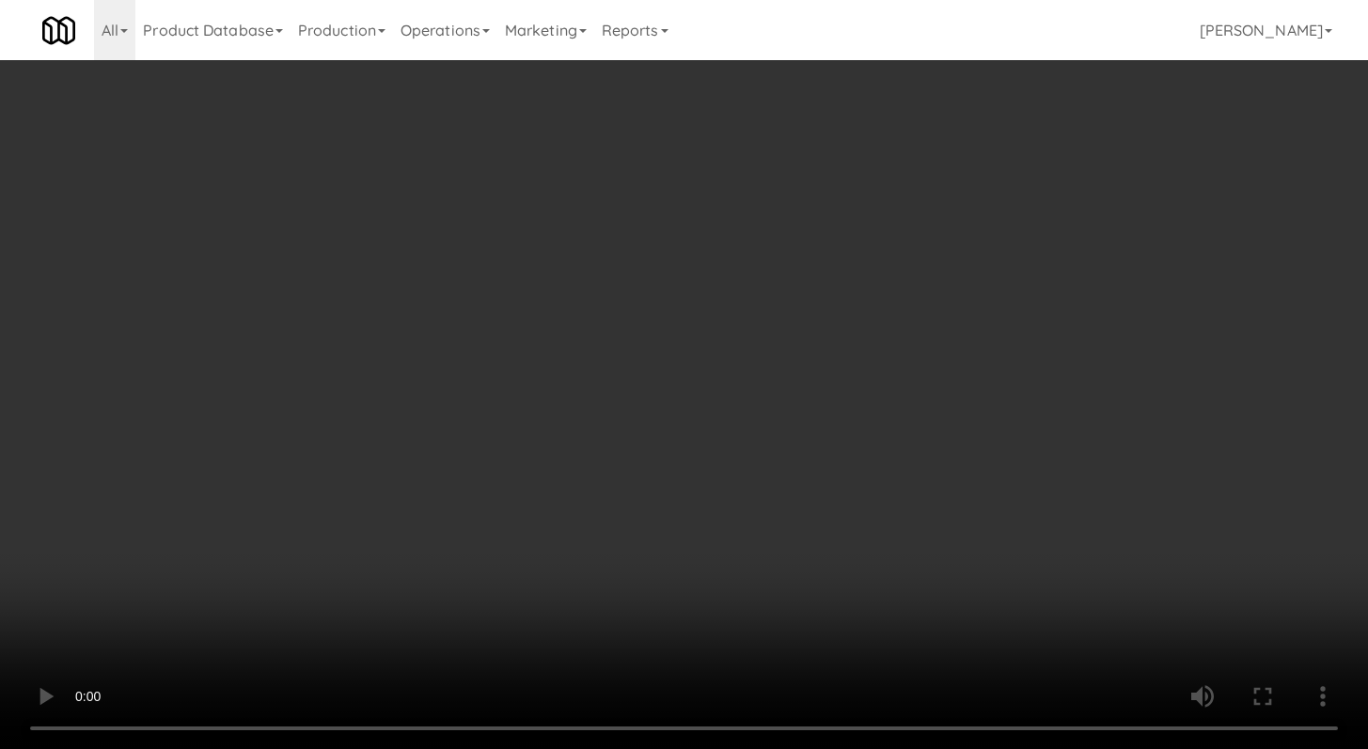
scroll to position [12999, 0]
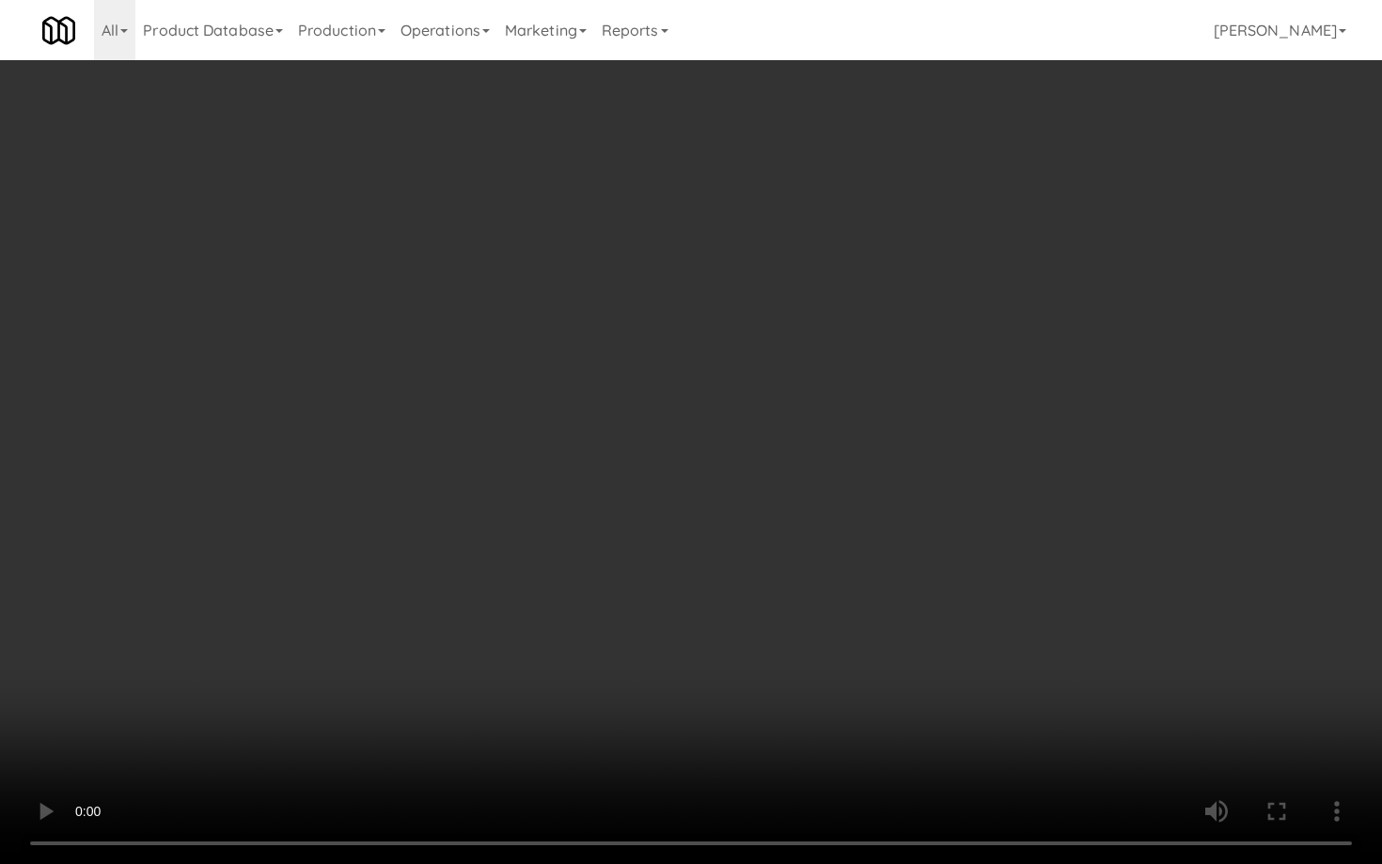
click at [694, 694] on video at bounding box center [691, 432] width 1382 height 864
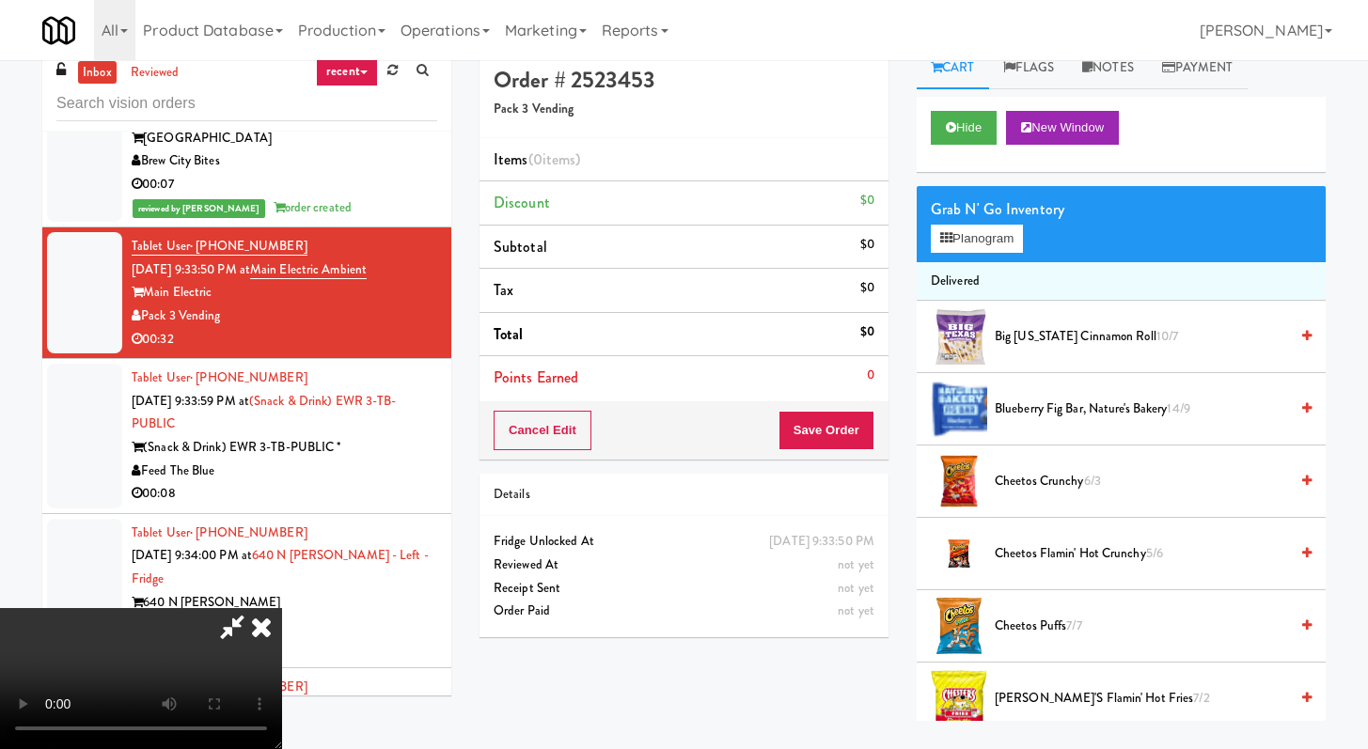
scroll to position [0, 0]
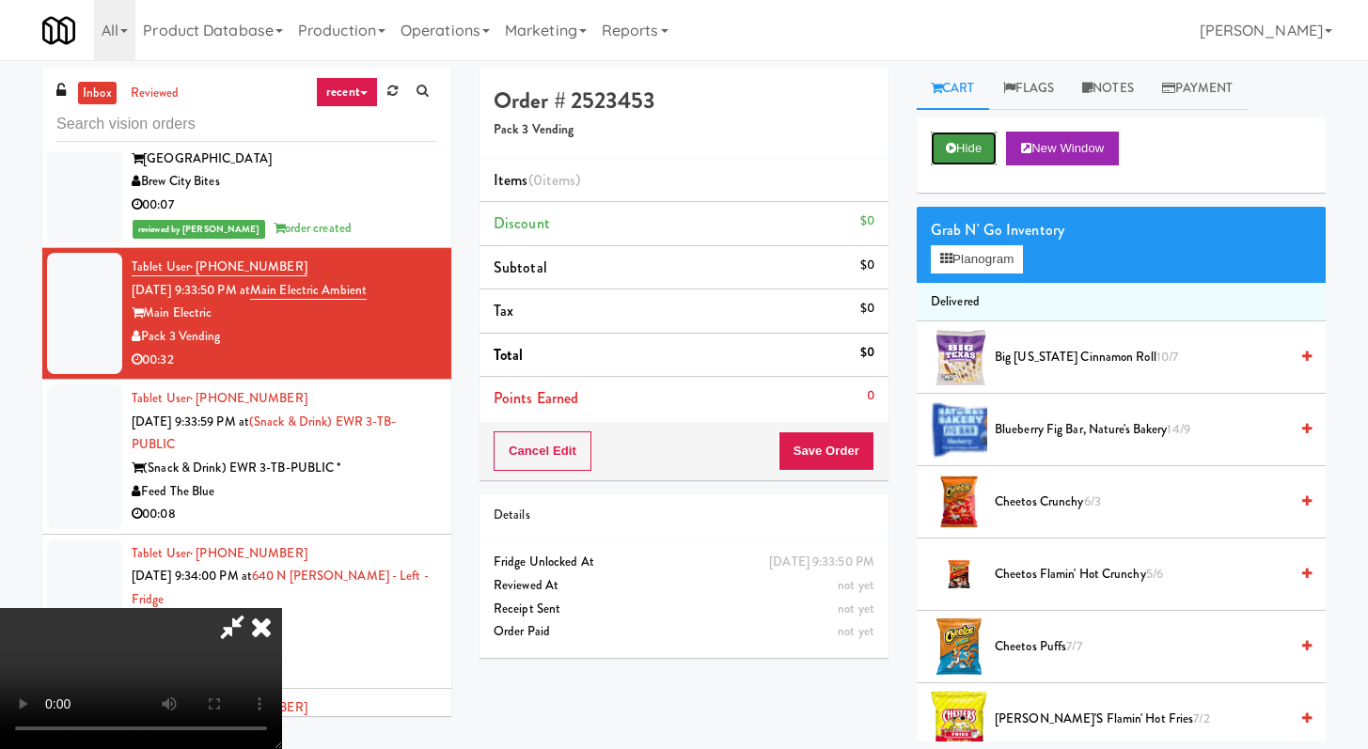
click at [952, 156] on button "Hide" at bounding box center [964, 149] width 66 height 34
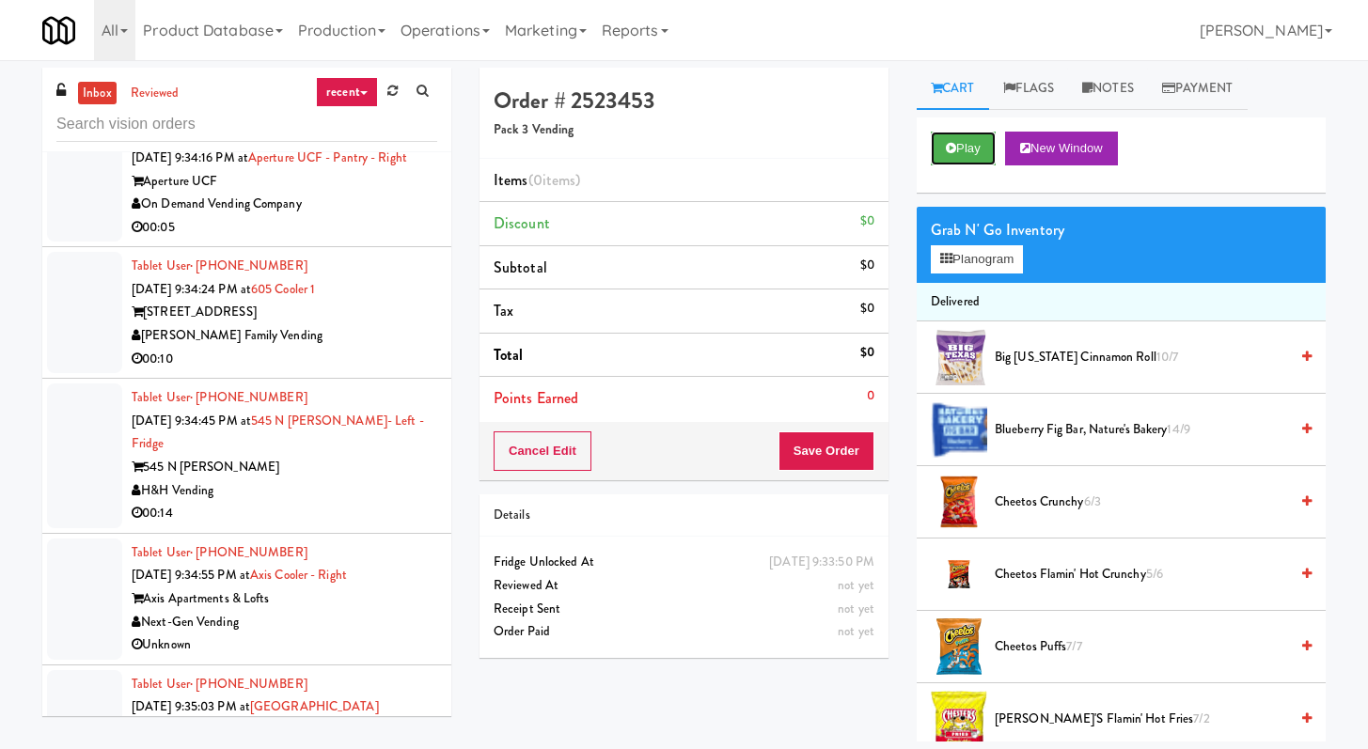
scroll to position [13779, 0]
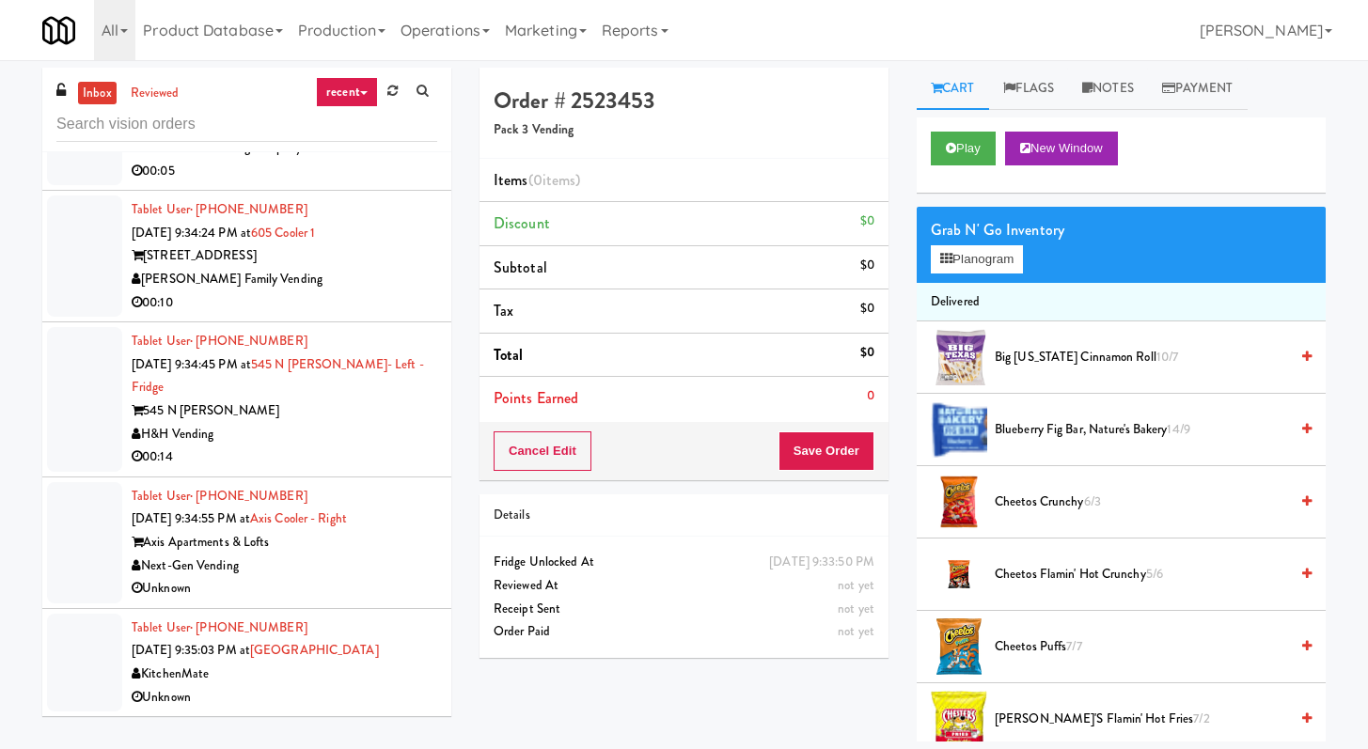
click at [369, 306] on div "00:10" at bounding box center [285, 303] width 306 height 24
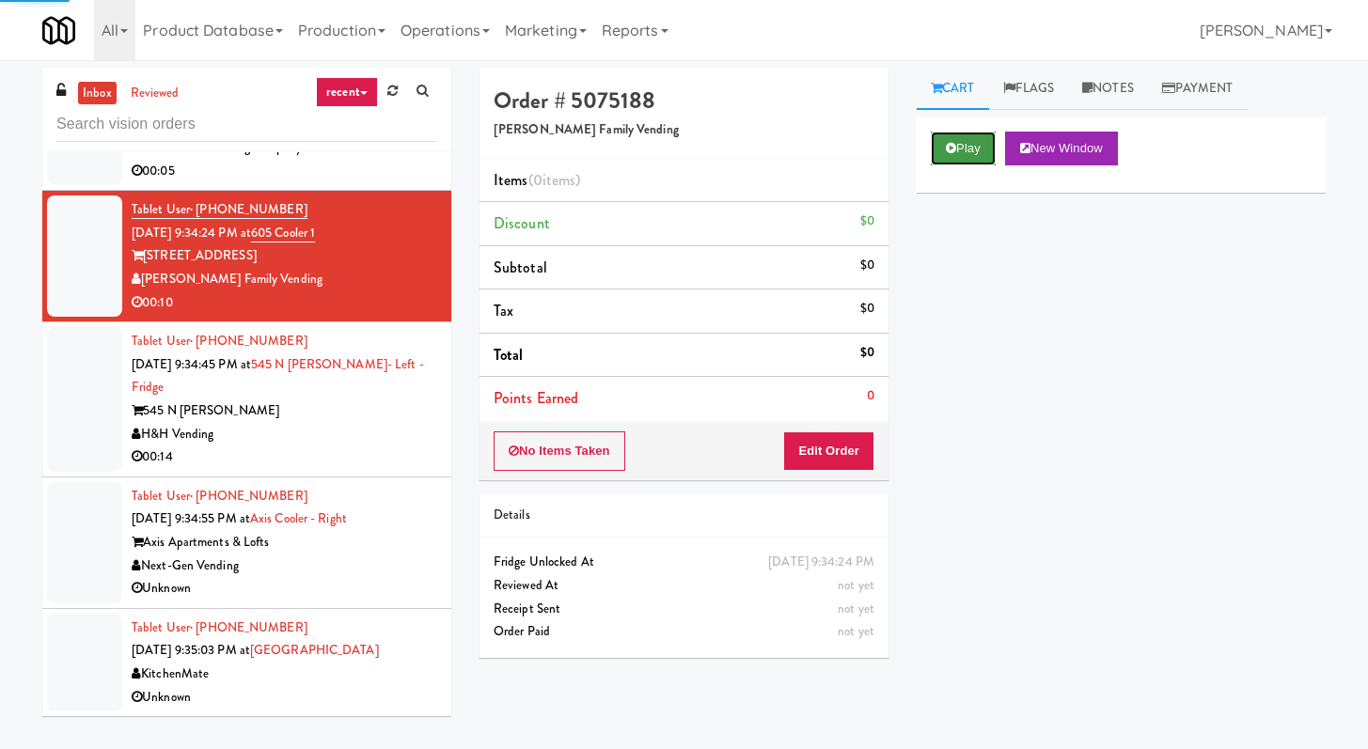
click at [945, 146] on button "Play" at bounding box center [963, 149] width 65 height 34
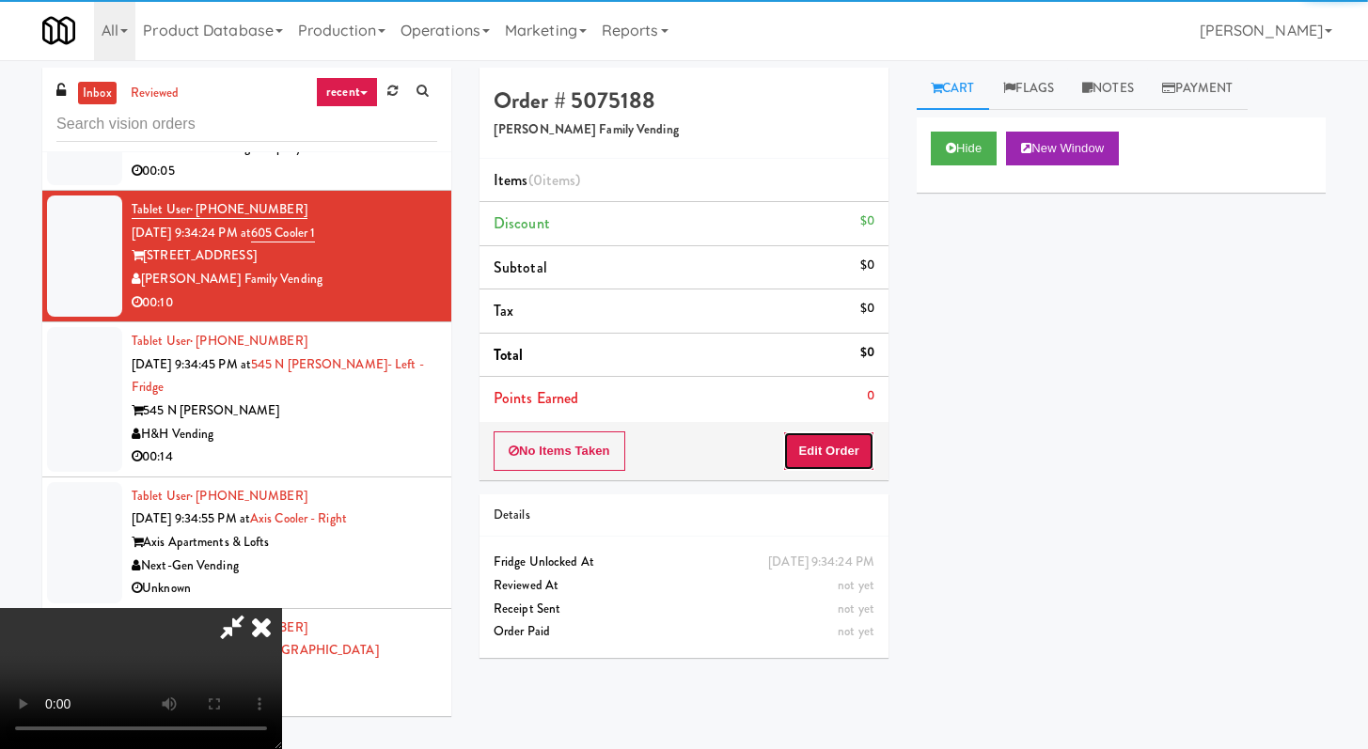
click at [846, 435] on button "Edit Order" at bounding box center [828, 451] width 91 height 39
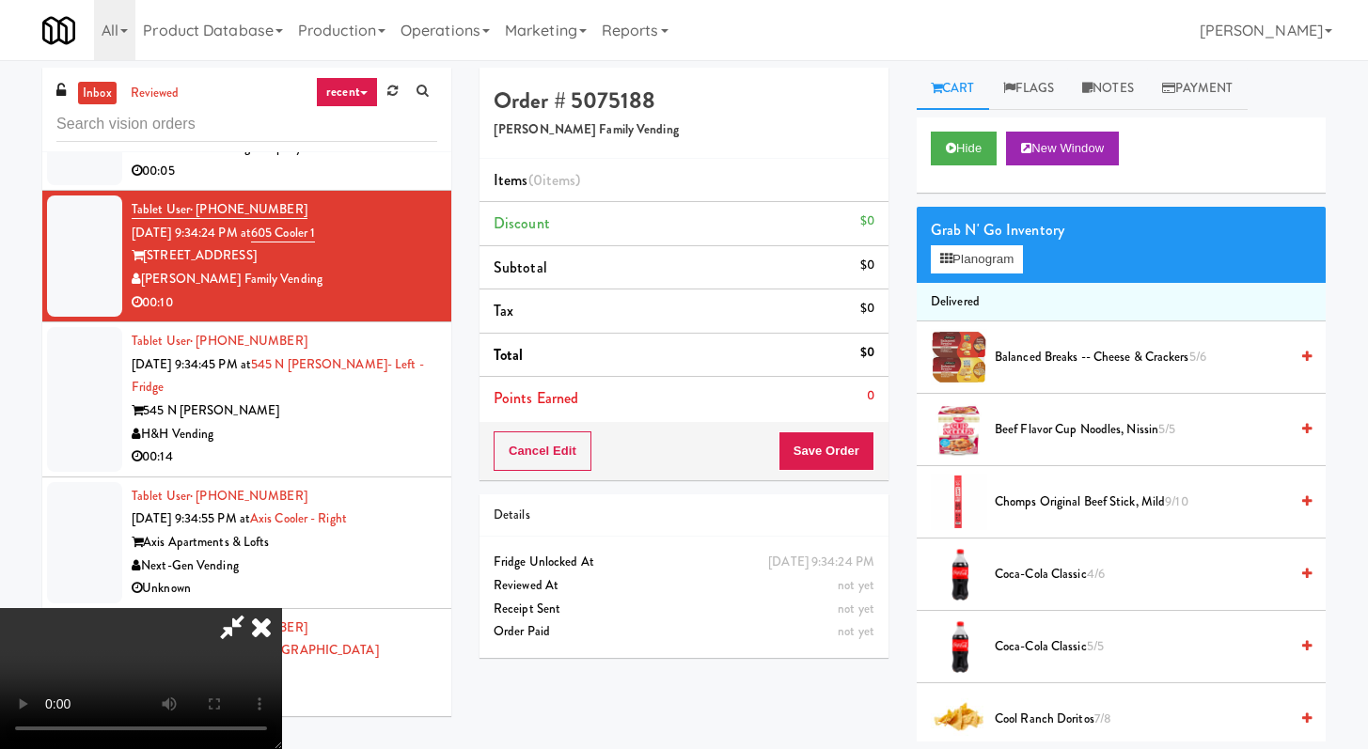
scroll to position [162, 0]
click at [282, 608] on video at bounding box center [141, 678] width 282 height 141
click at [254, 608] on icon at bounding box center [232, 627] width 43 height 38
click at [282, 608] on icon at bounding box center [261, 627] width 41 height 38
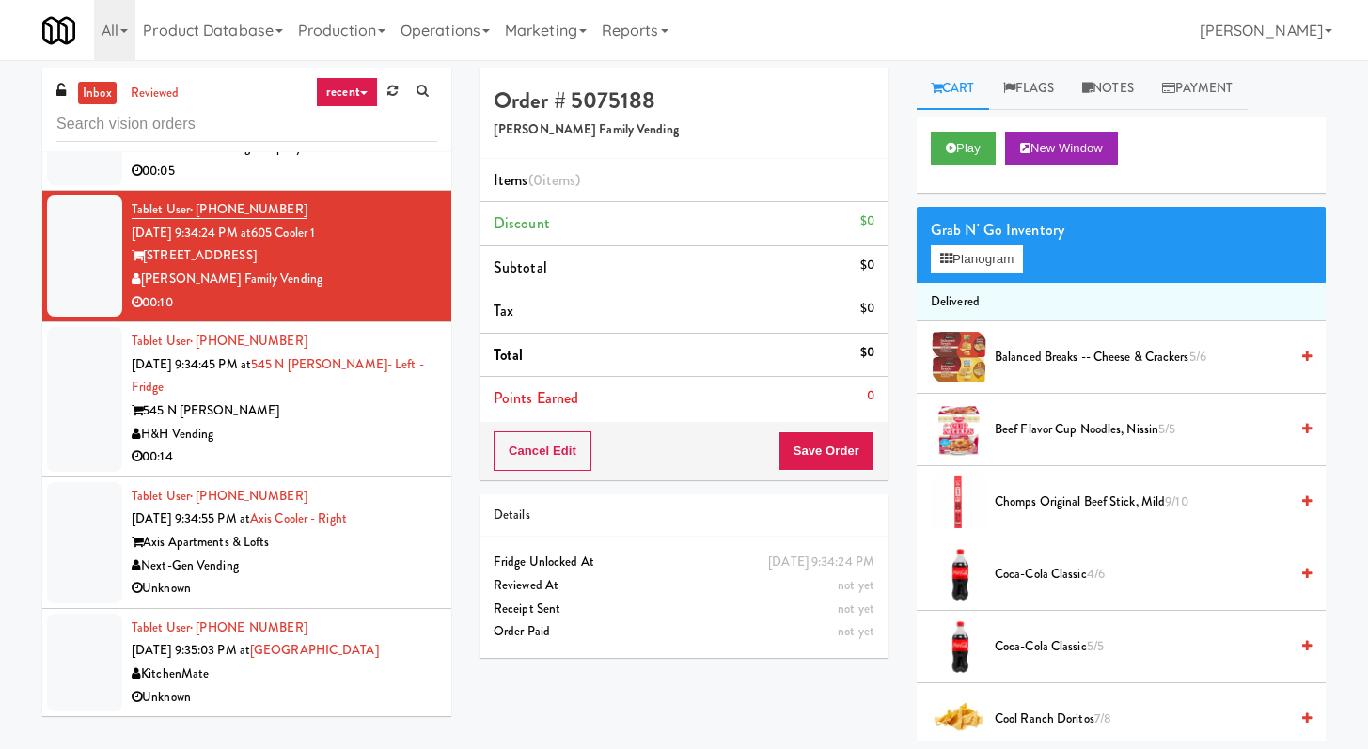
click at [376, 432] on div "H&H Vending" at bounding box center [285, 435] width 306 height 24
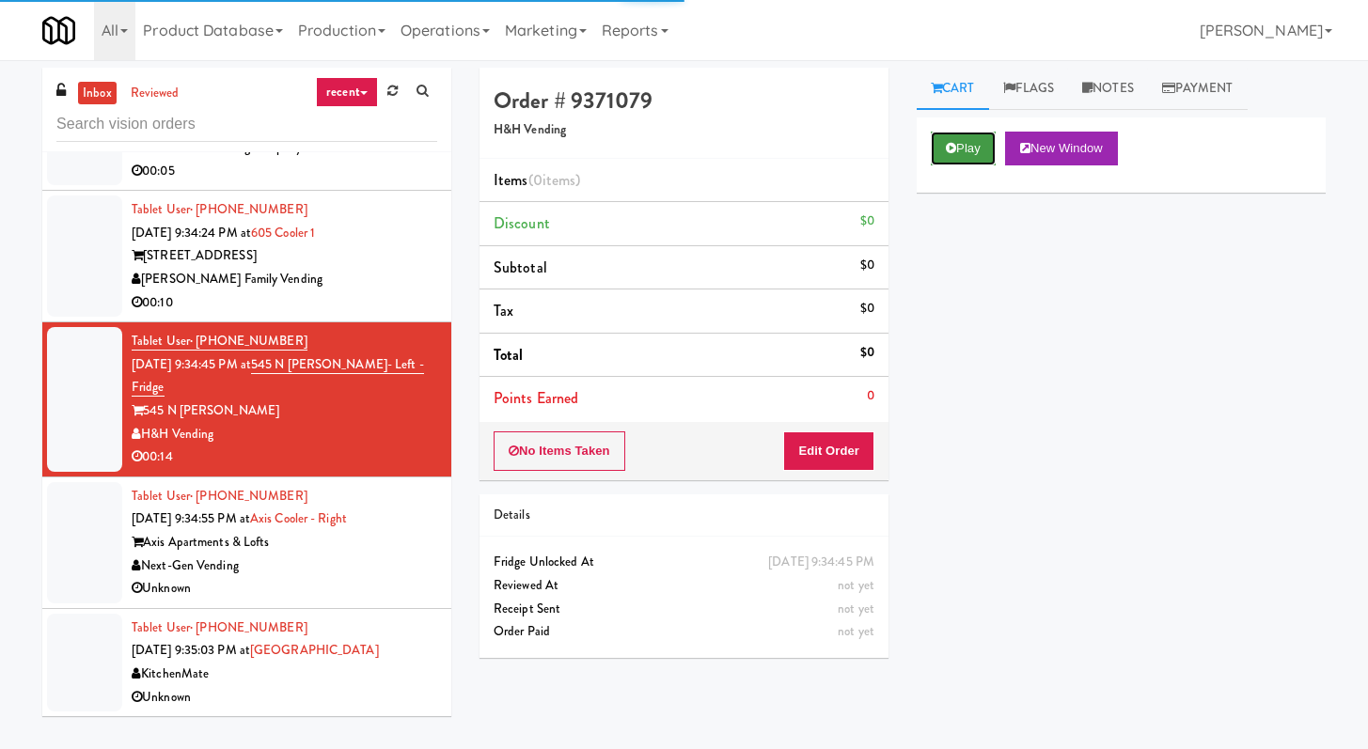
click at [974, 133] on button "Play" at bounding box center [963, 149] width 65 height 34
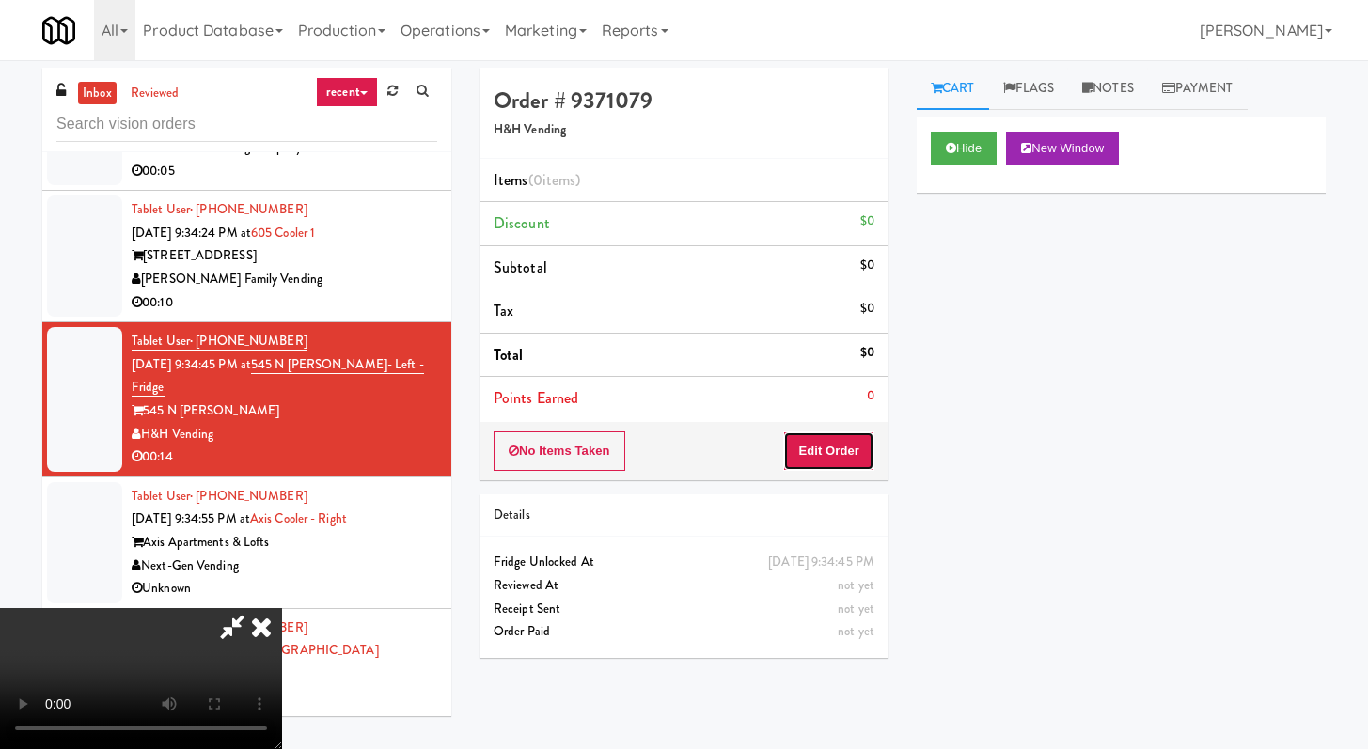
click at [792, 449] on button "Edit Order" at bounding box center [828, 451] width 91 height 39
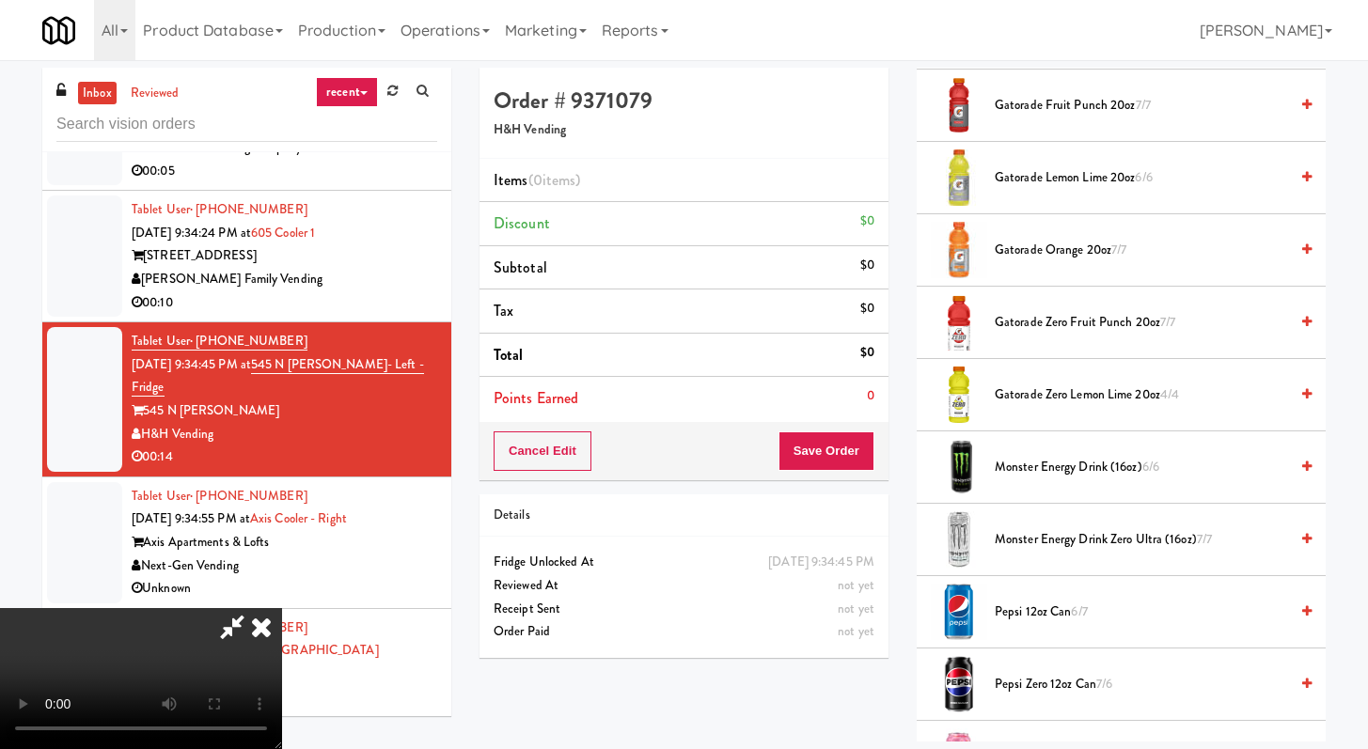
scroll to position [1443, 0]
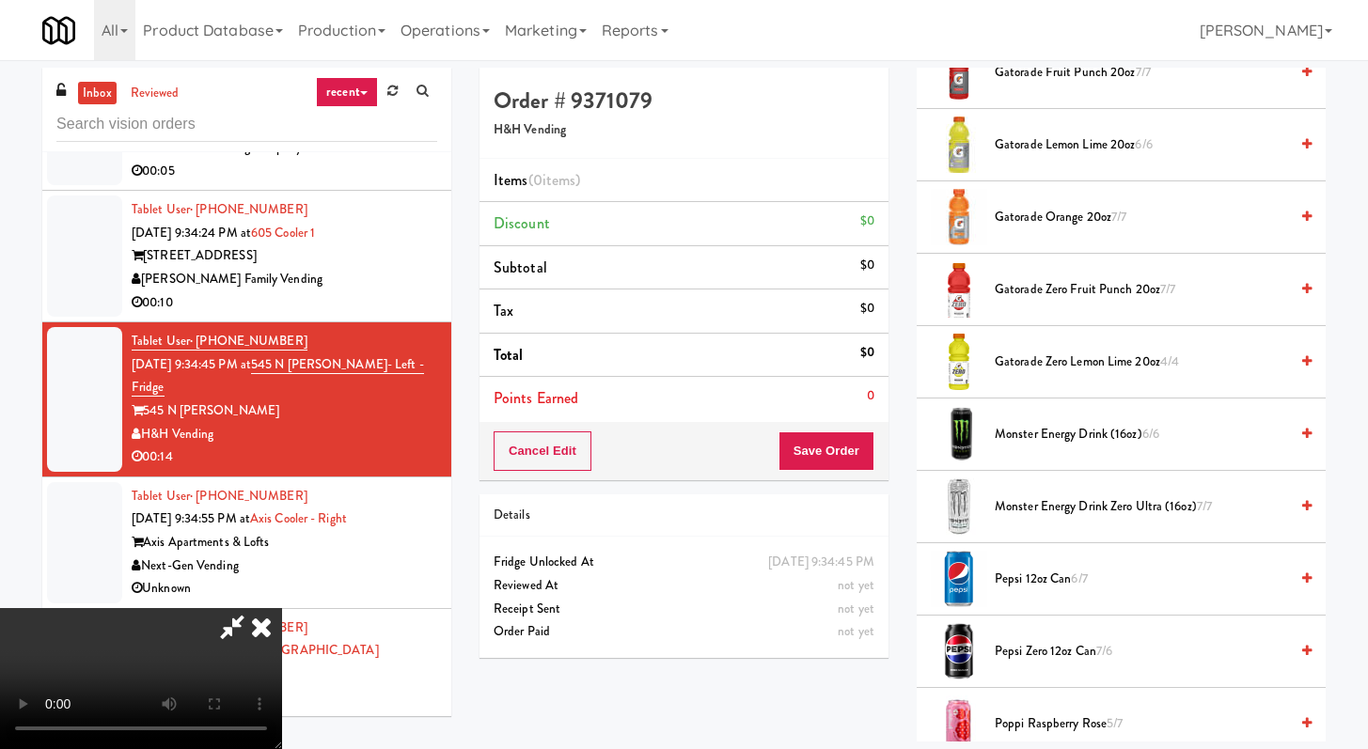
click at [1046, 576] on span "Pepsi 12oz can 6/7" at bounding box center [1141, 580] width 293 height 24
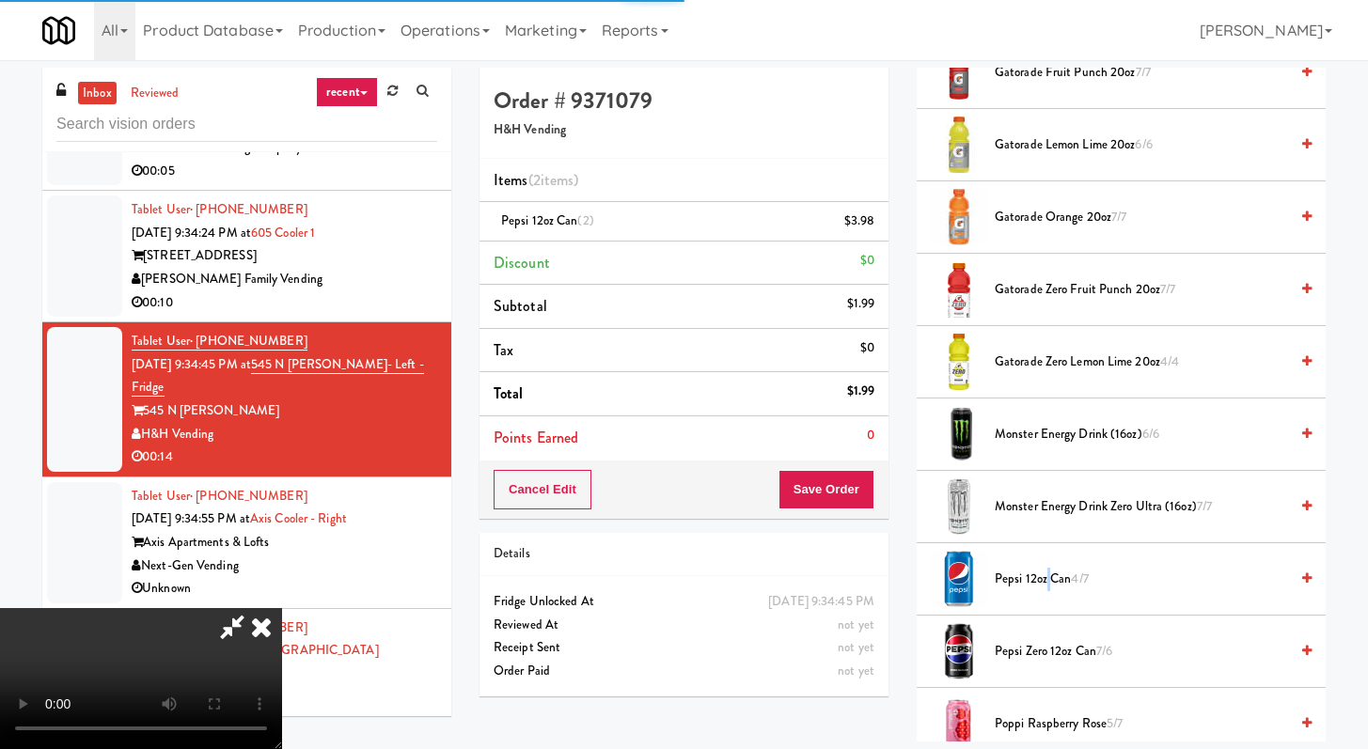
scroll to position [1793, 0]
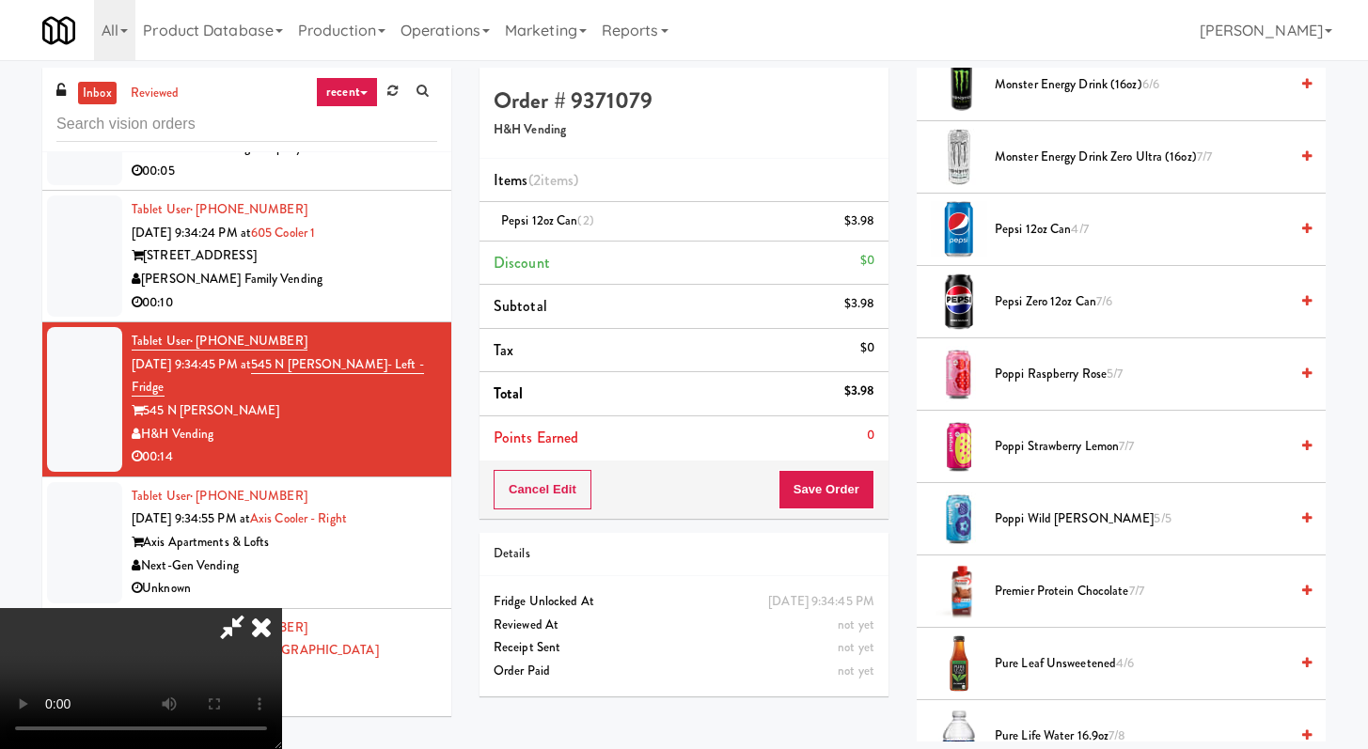
click at [850, 513] on div "Cancel Edit Save Order" at bounding box center [684, 490] width 409 height 58
click at [846, 497] on button "Save Order" at bounding box center [827, 489] width 96 height 39
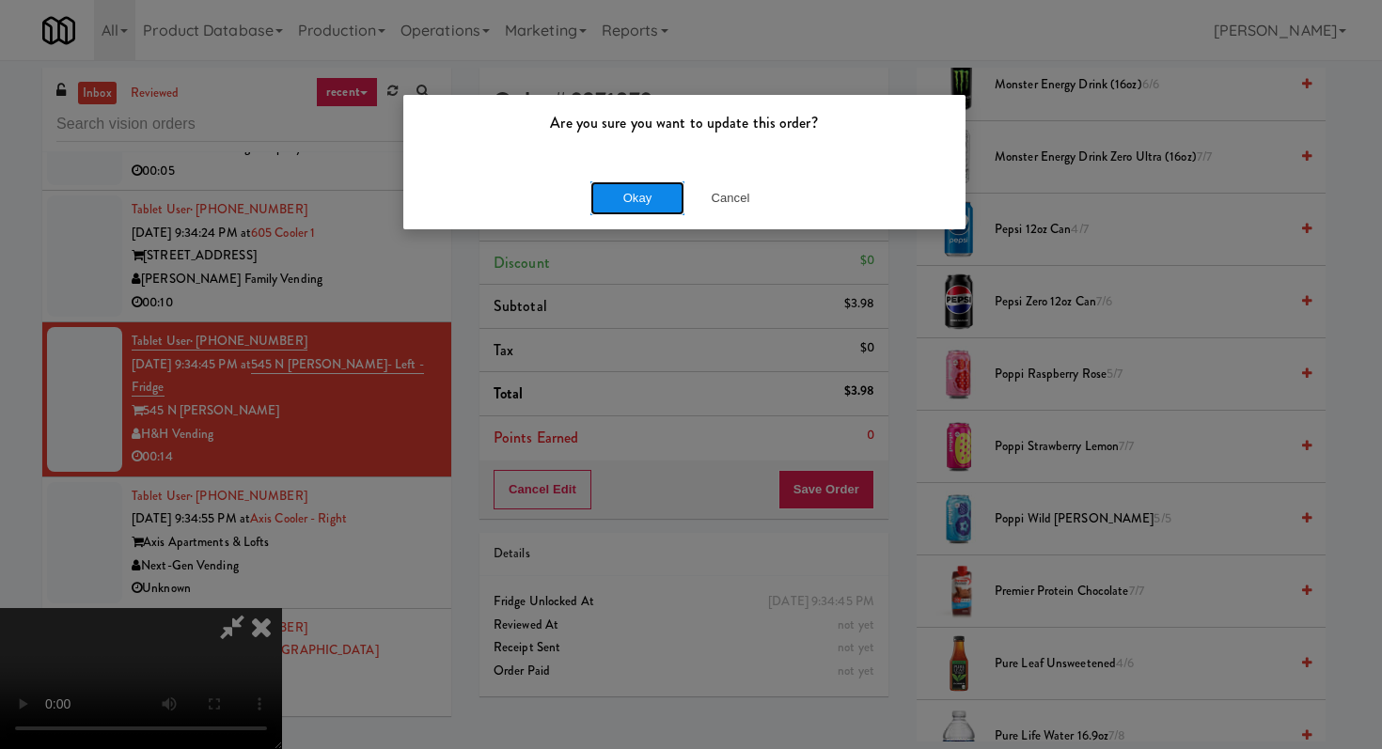
click at [637, 208] on button "Okay" at bounding box center [637, 198] width 94 height 34
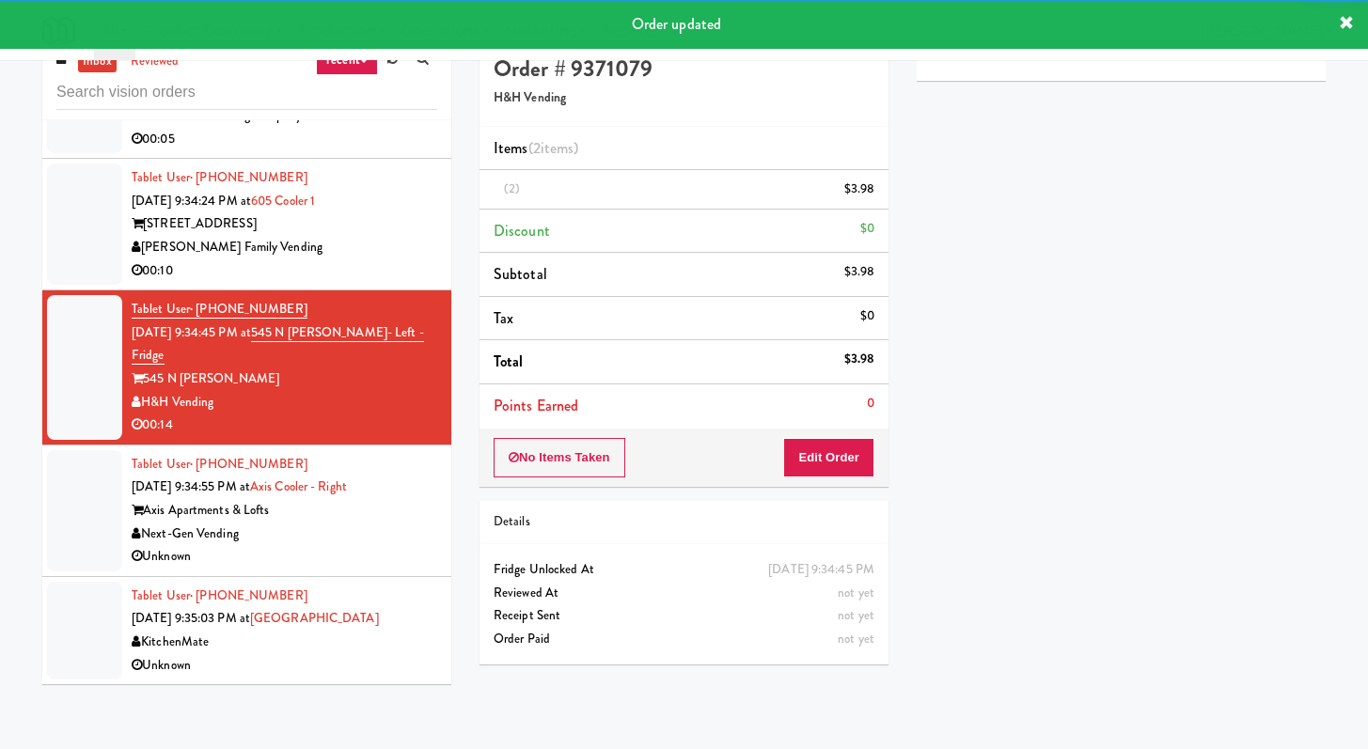
scroll to position [60, 0]
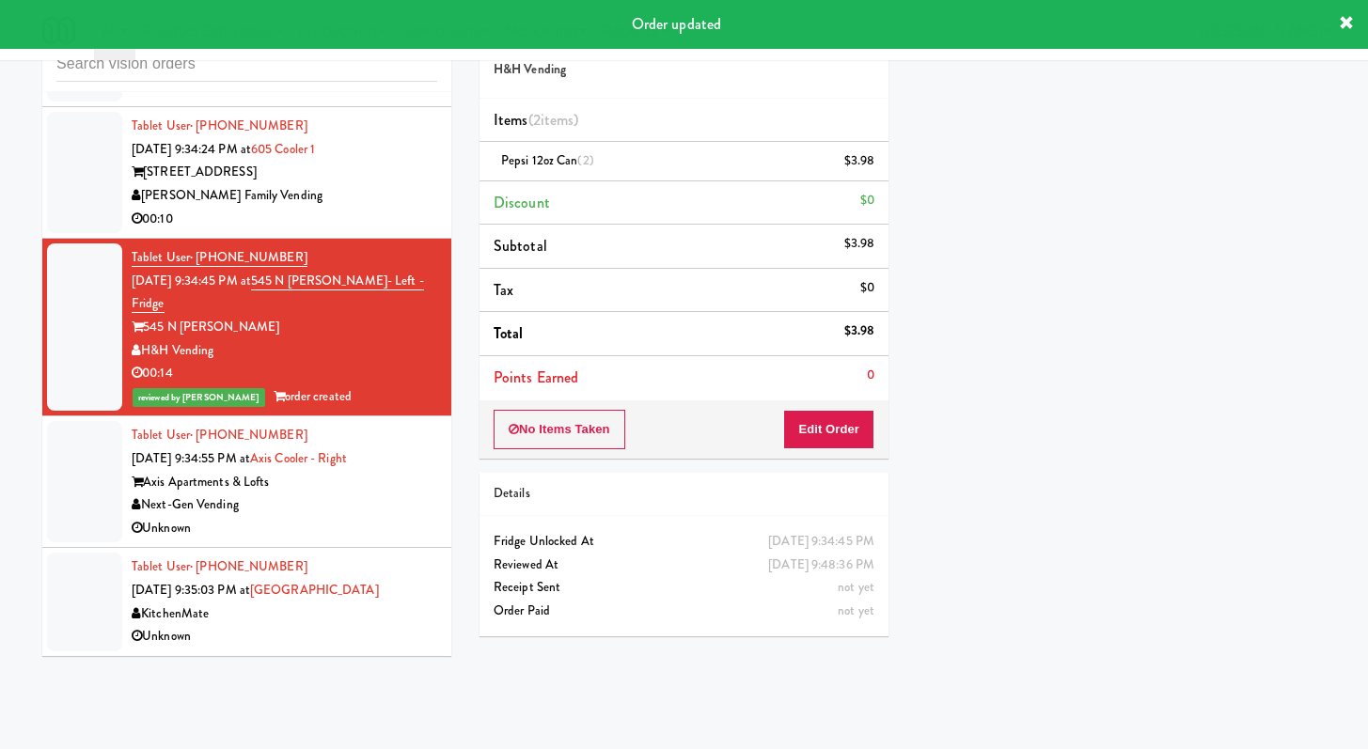
click at [380, 517] on div "Next-Gen Vending" at bounding box center [285, 506] width 306 height 24
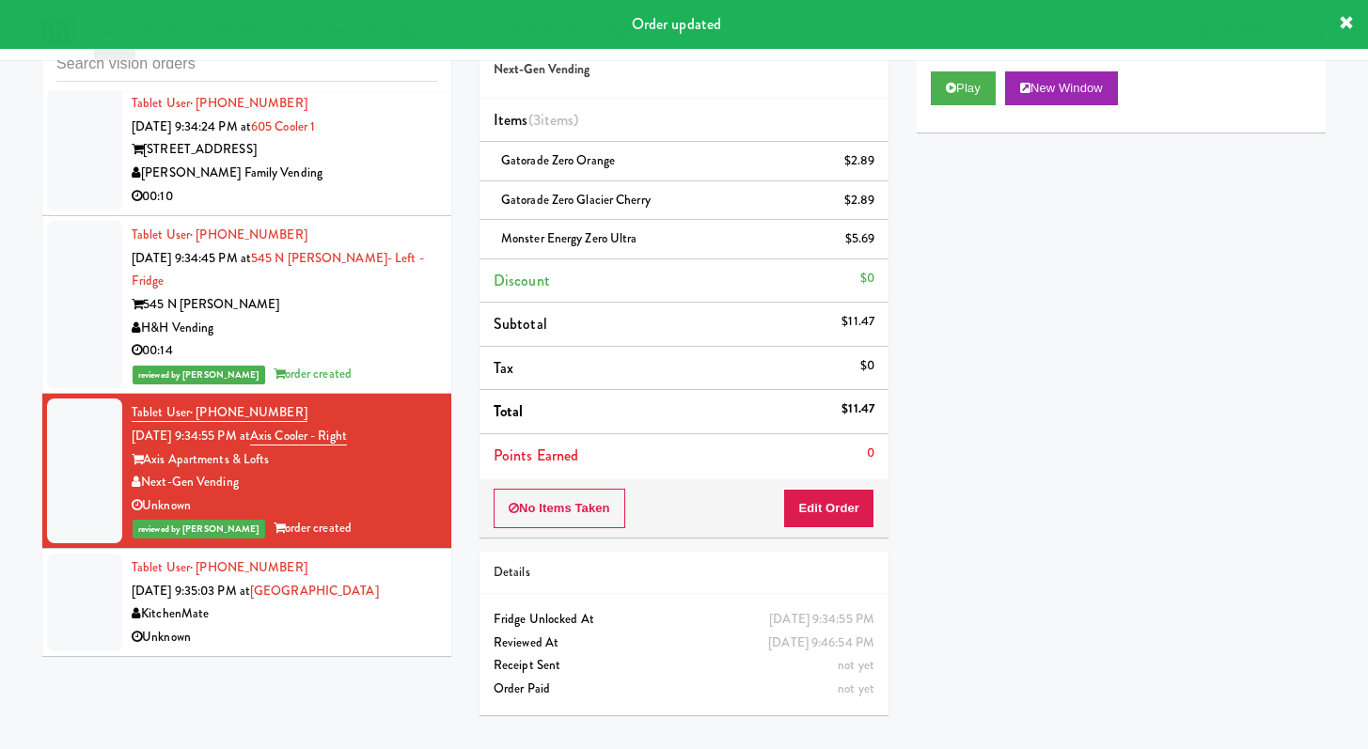
scroll to position [13825, 0]
click at [309, 636] on div "Unknown" at bounding box center [285, 638] width 306 height 24
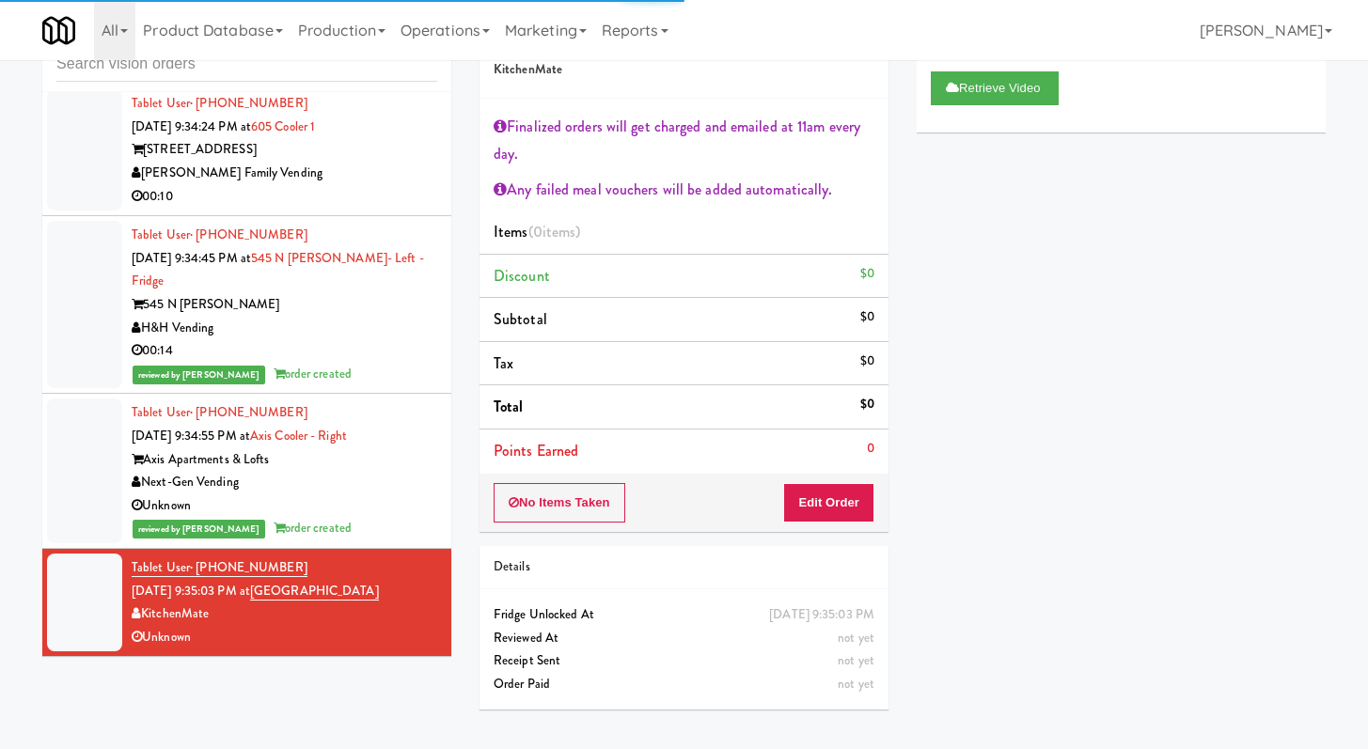
click at [339, 199] on div "00:10" at bounding box center [285, 197] width 306 height 24
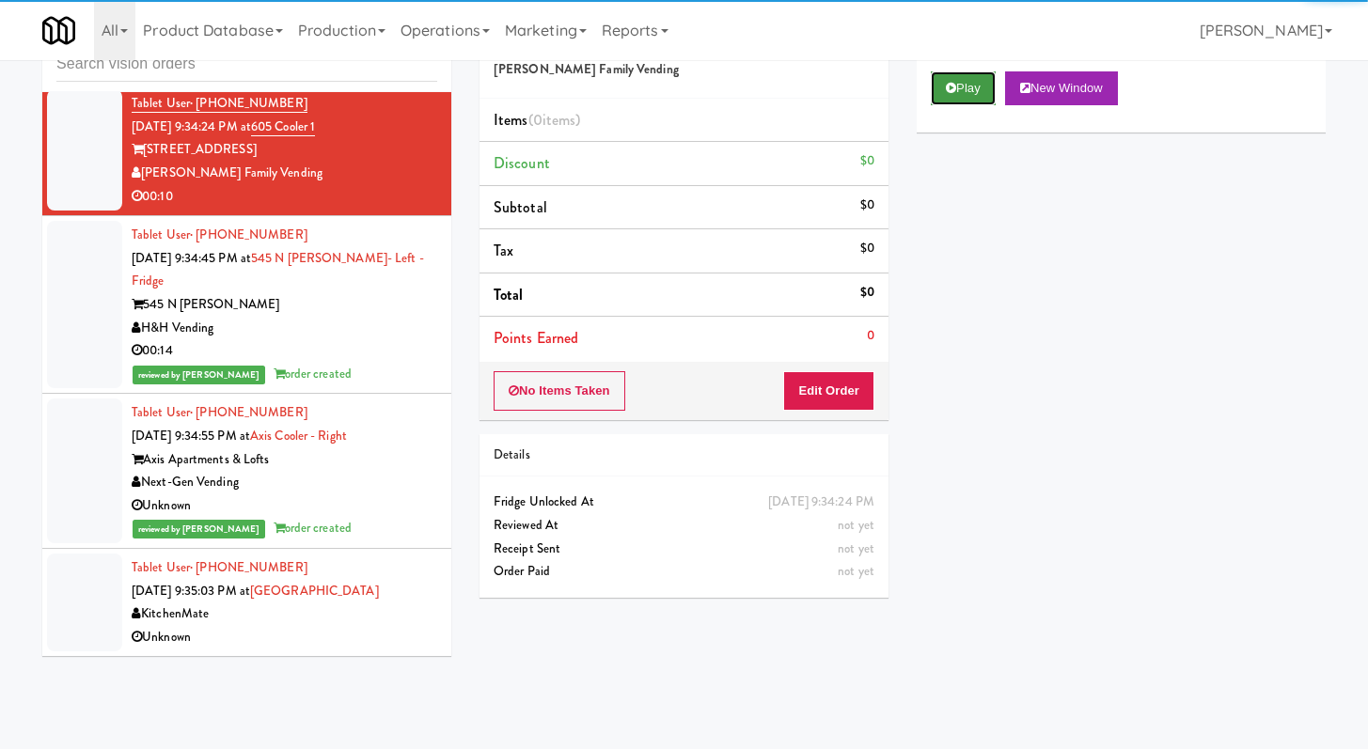
click at [946, 86] on icon at bounding box center [951, 88] width 10 height 12
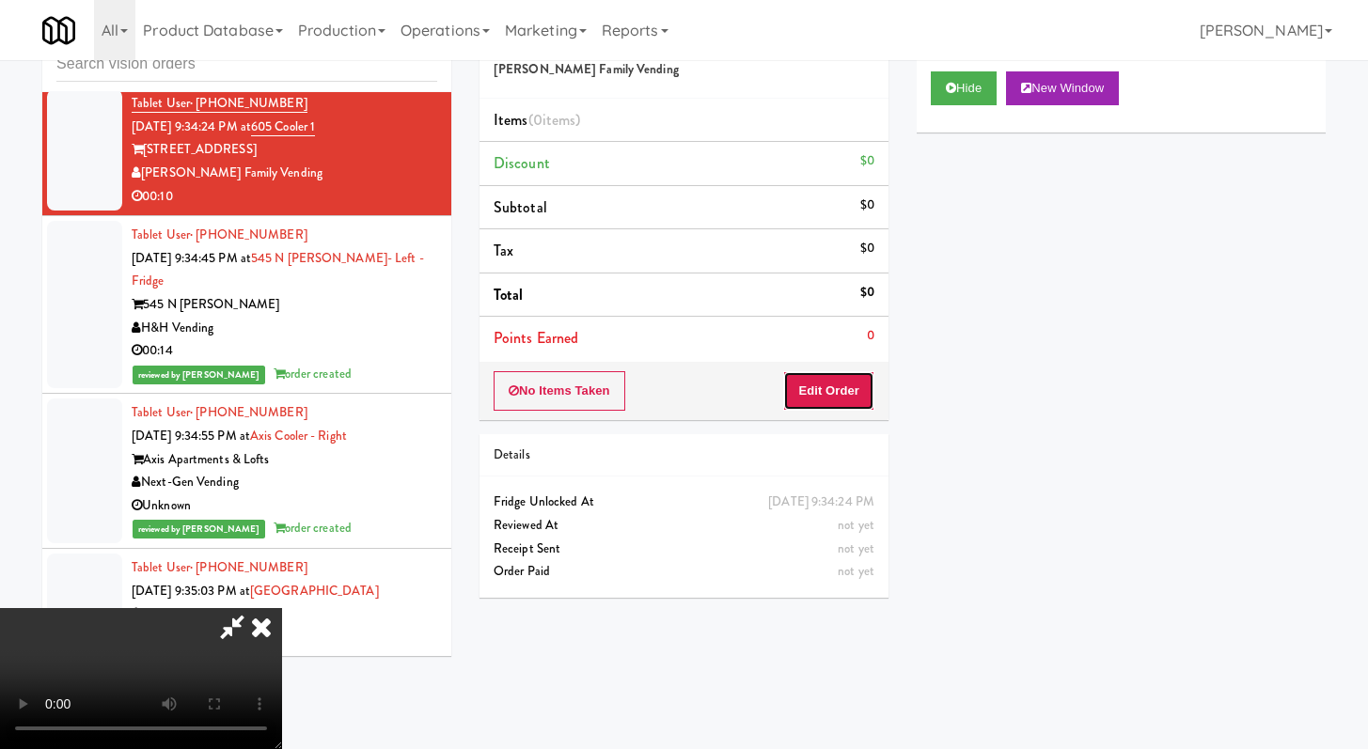
click at [836, 404] on button "Edit Order" at bounding box center [828, 390] width 91 height 39
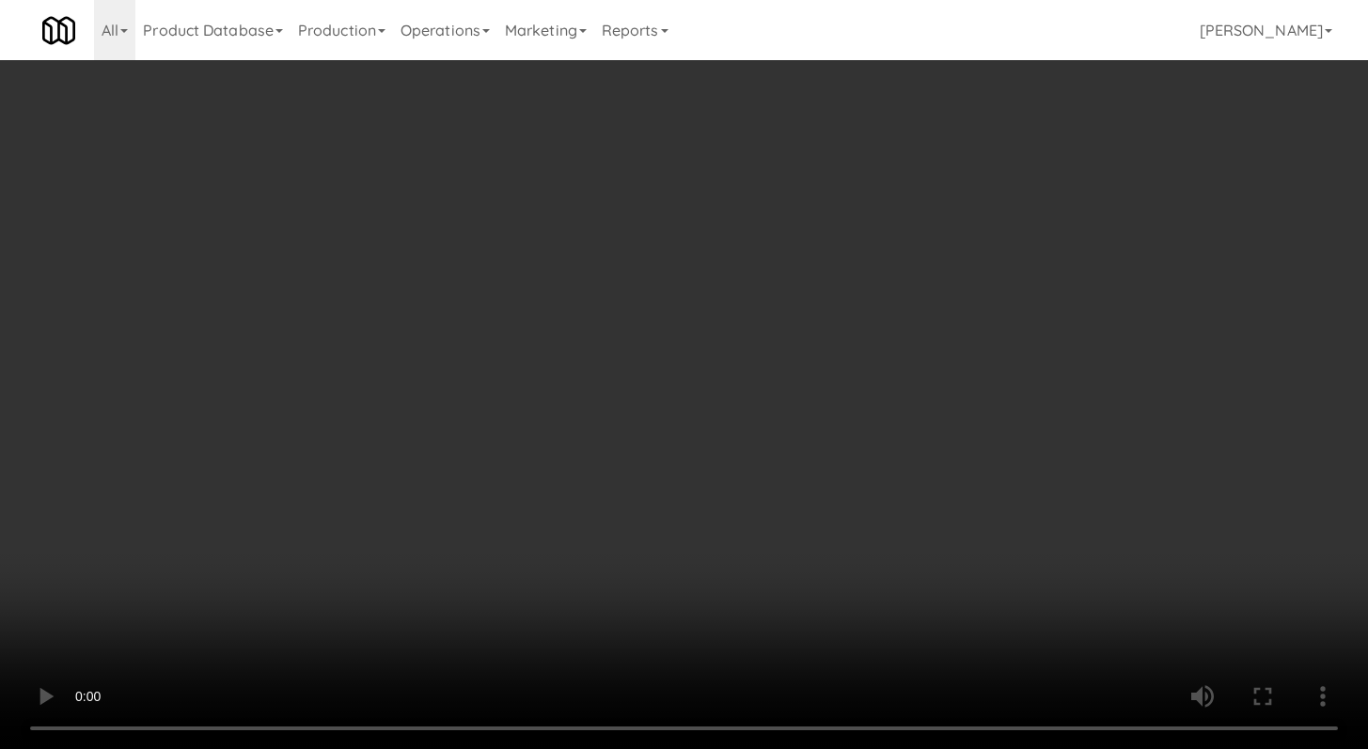
scroll to position [13779, 0]
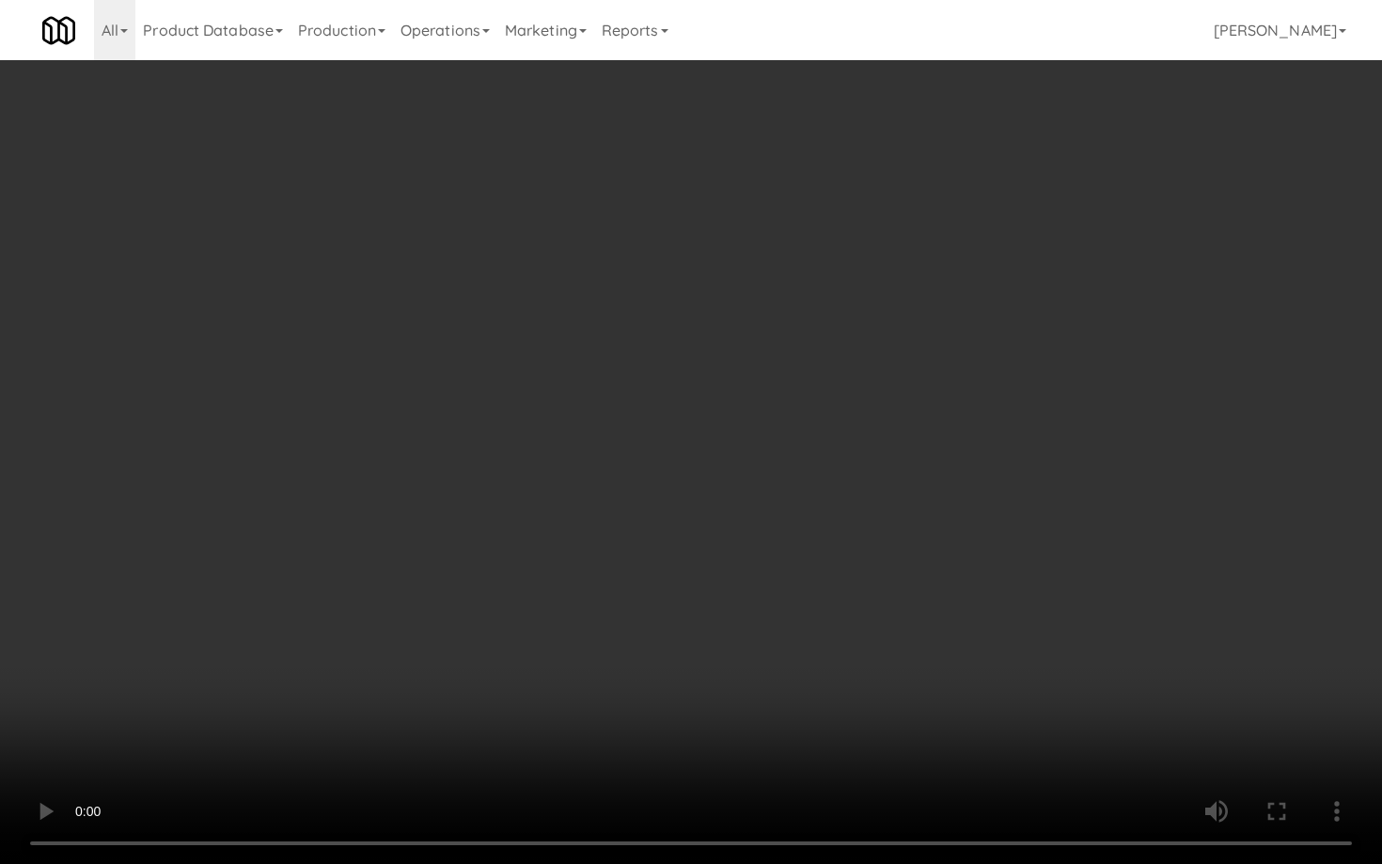
click at [682, 607] on video at bounding box center [691, 432] width 1382 height 864
click at [713, 579] on video at bounding box center [691, 432] width 1382 height 864
click at [705, 585] on video at bounding box center [691, 432] width 1382 height 864
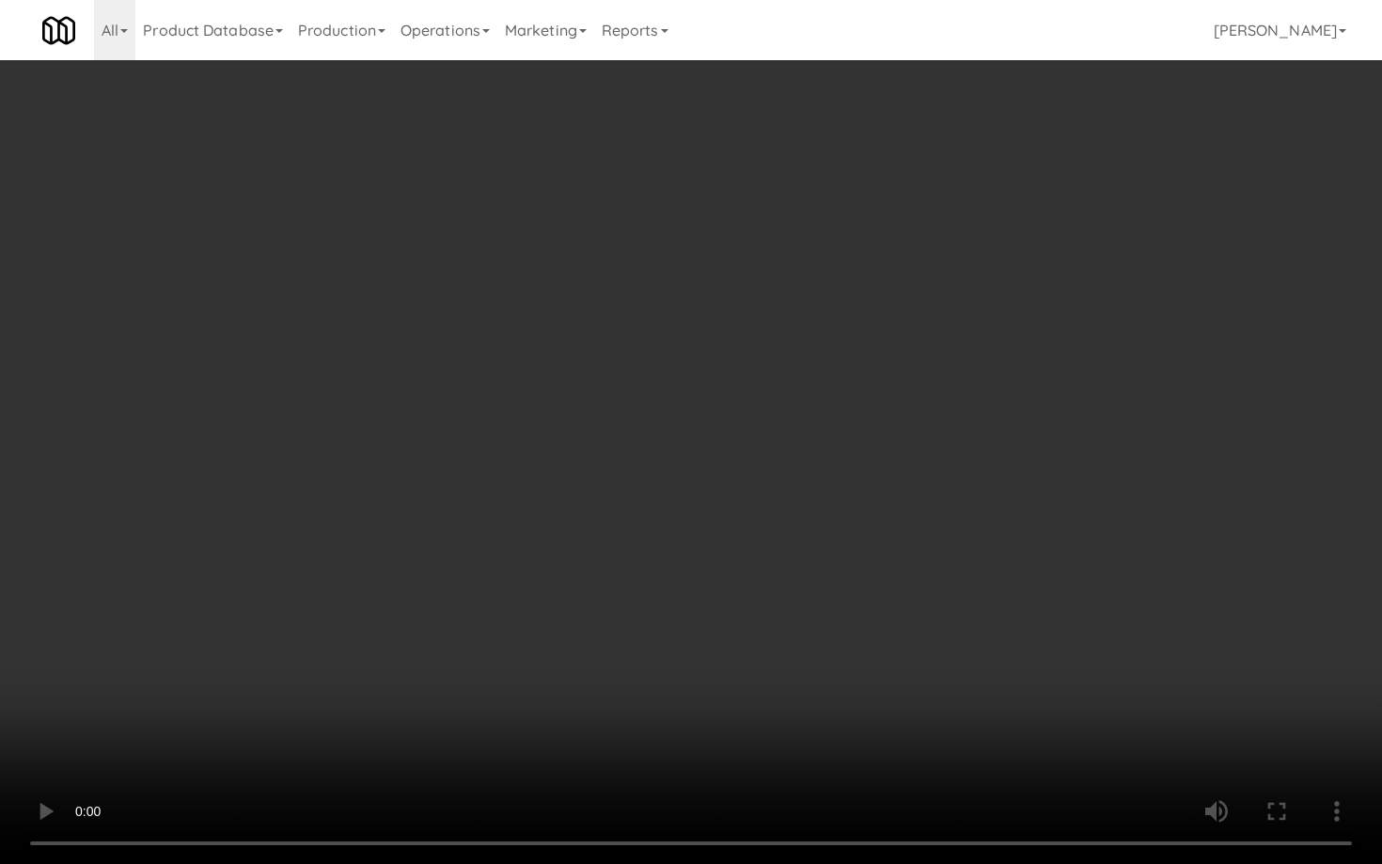
click at [705, 585] on video at bounding box center [691, 432] width 1382 height 864
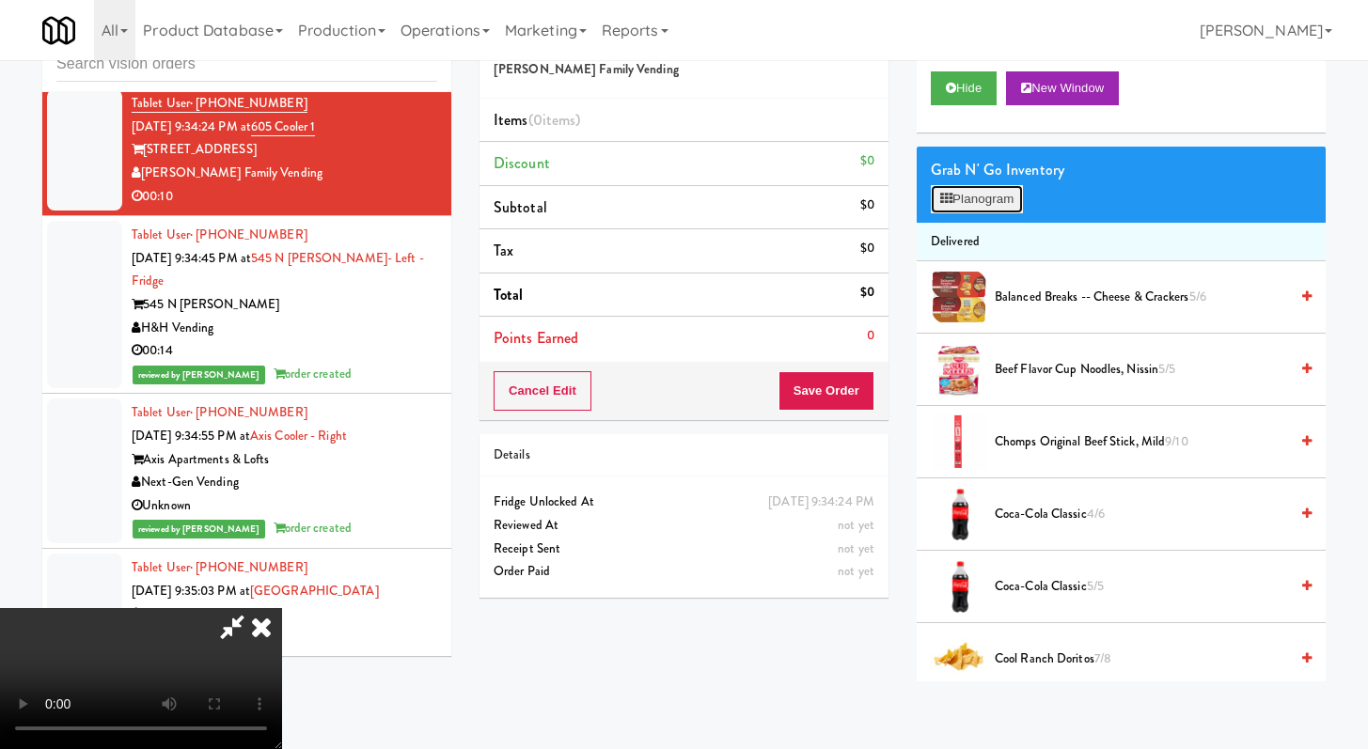
click at [952, 198] on icon at bounding box center [946, 199] width 12 height 12
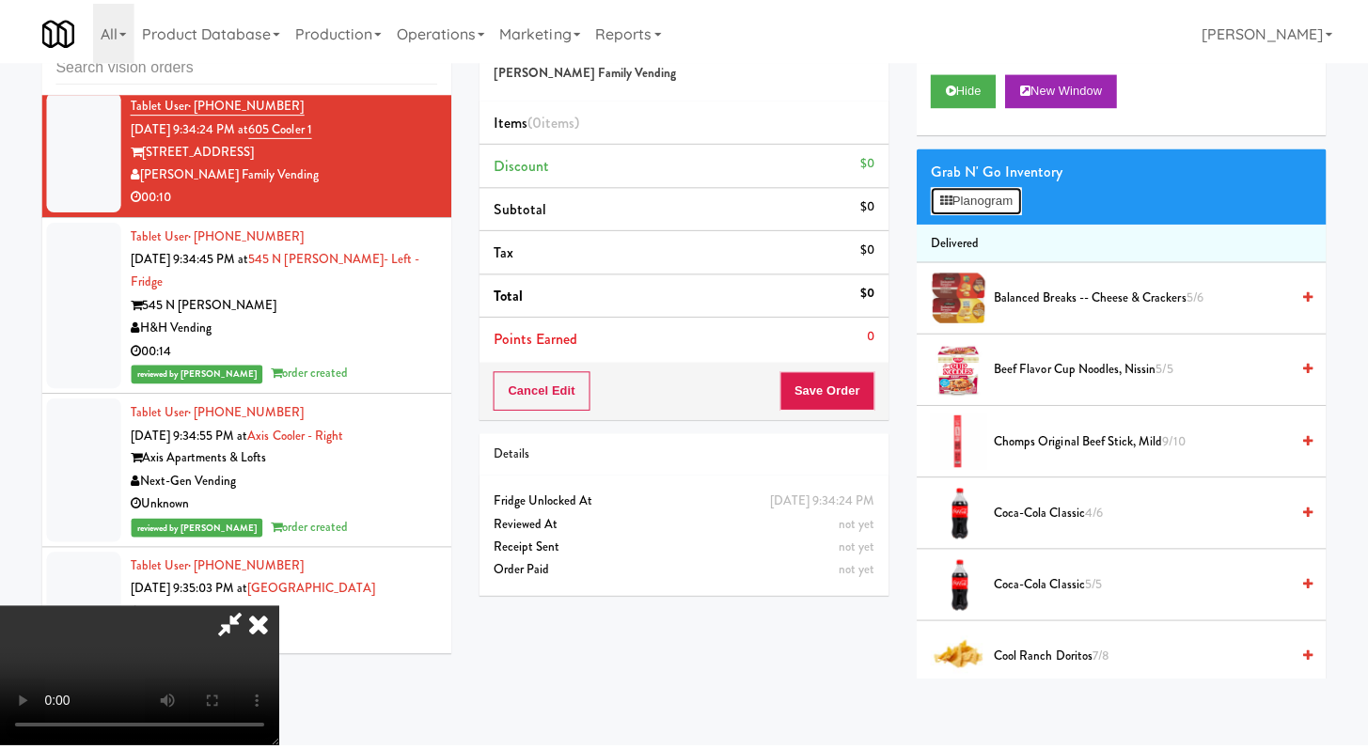
scroll to position [13779, 0]
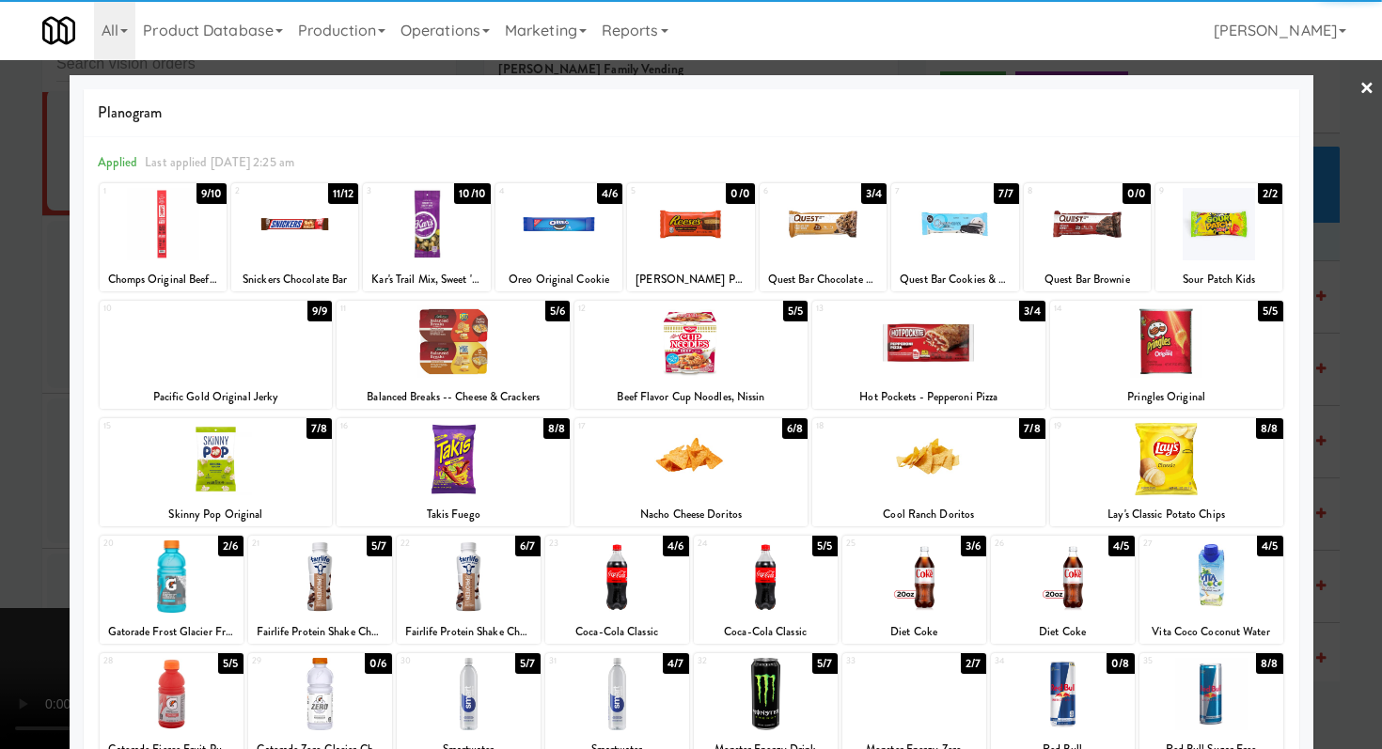
click at [248, 357] on div at bounding box center [216, 342] width 233 height 72
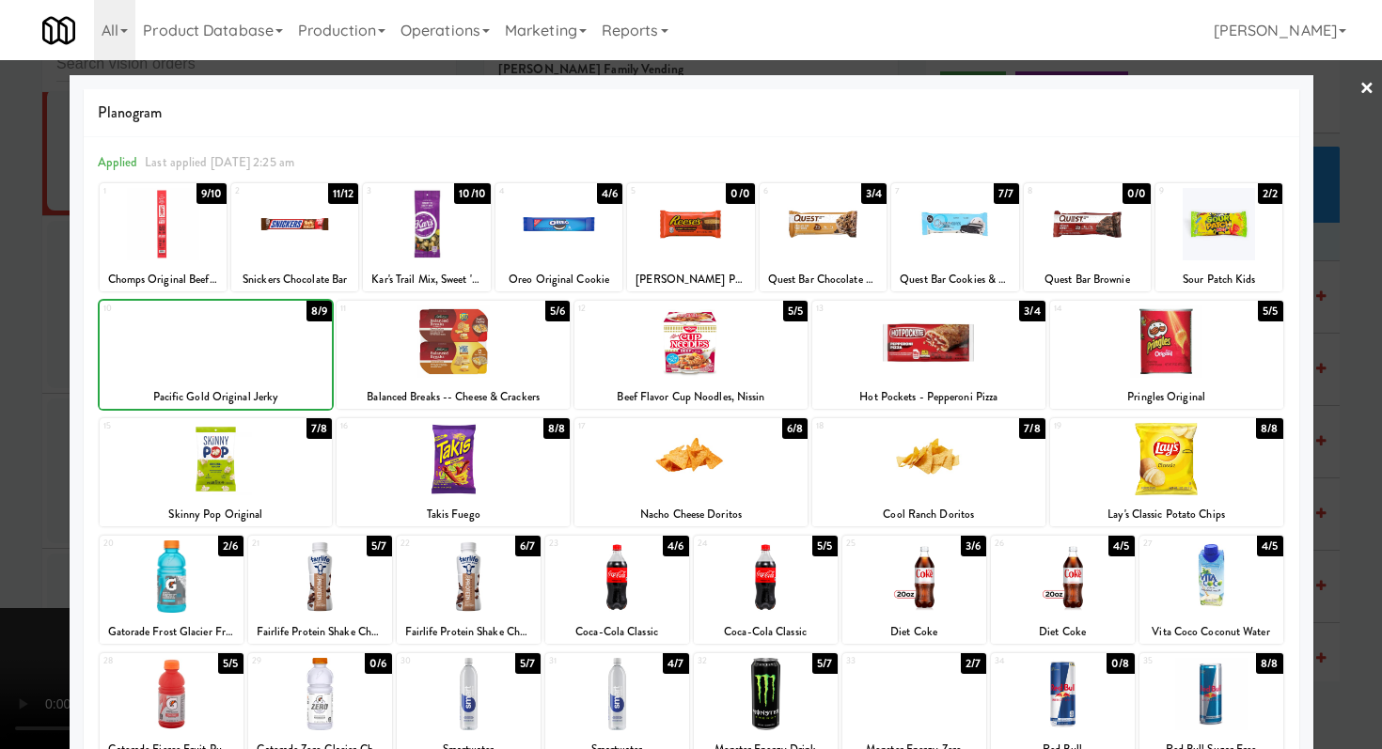
click at [0, 357] on div at bounding box center [691, 374] width 1382 height 749
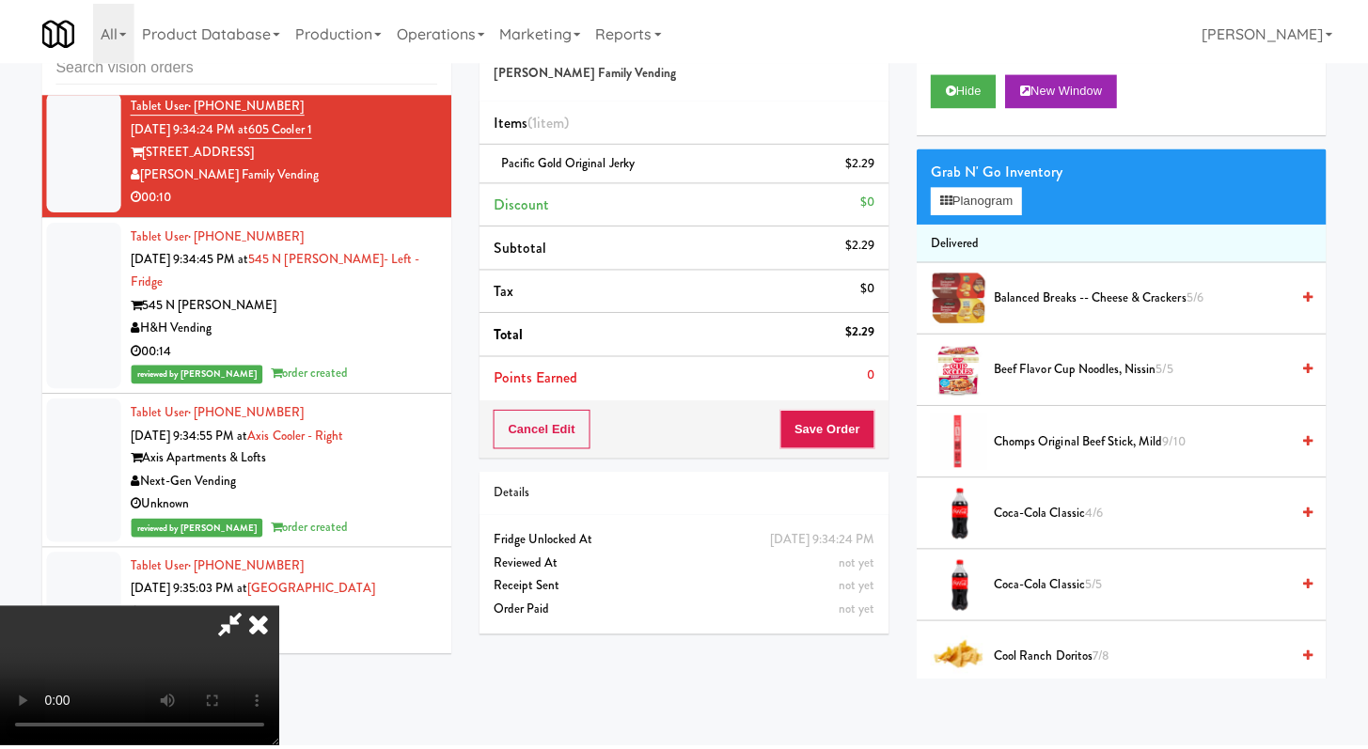
scroll to position [13825, 0]
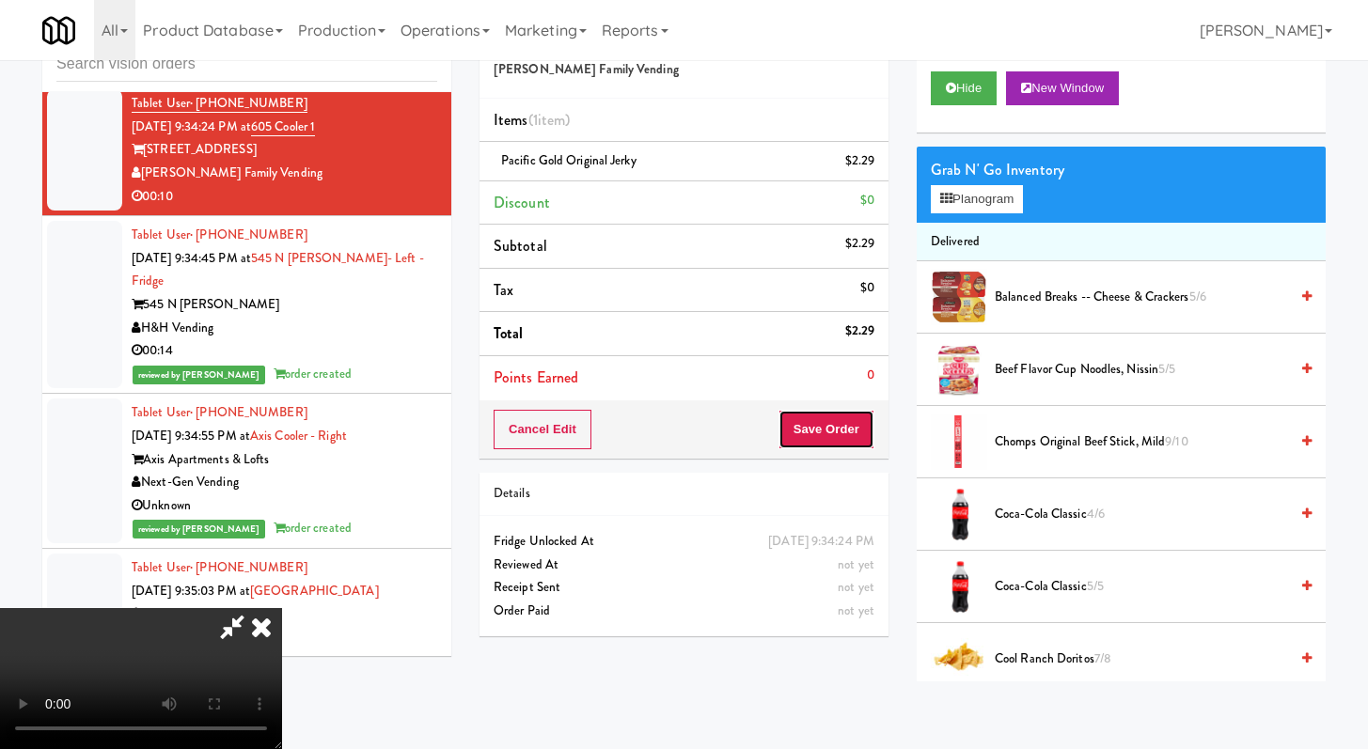
click at [829, 430] on button "Save Order" at bounding box center [827, 429] width 96 height 39
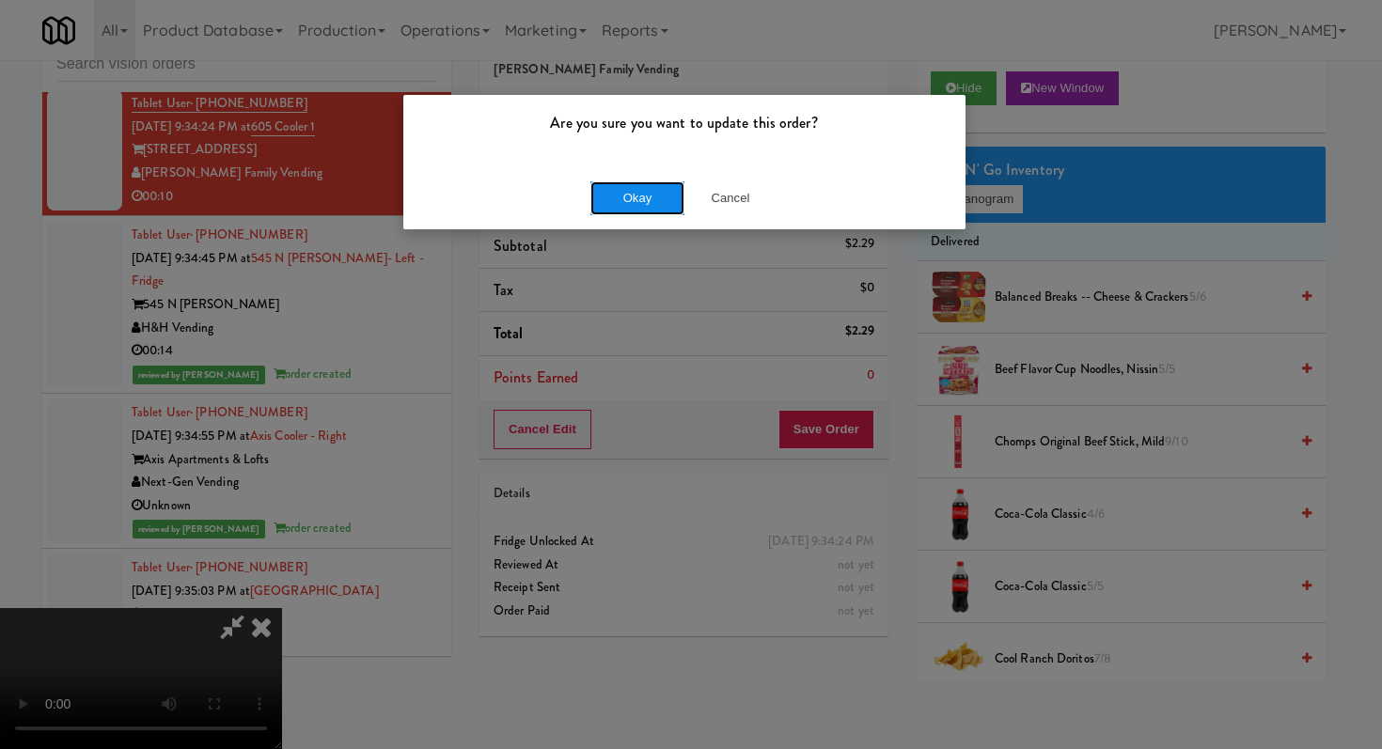
click at [641, 200] on button "Okay" at bounding box center [637, 198] width 94 height 34
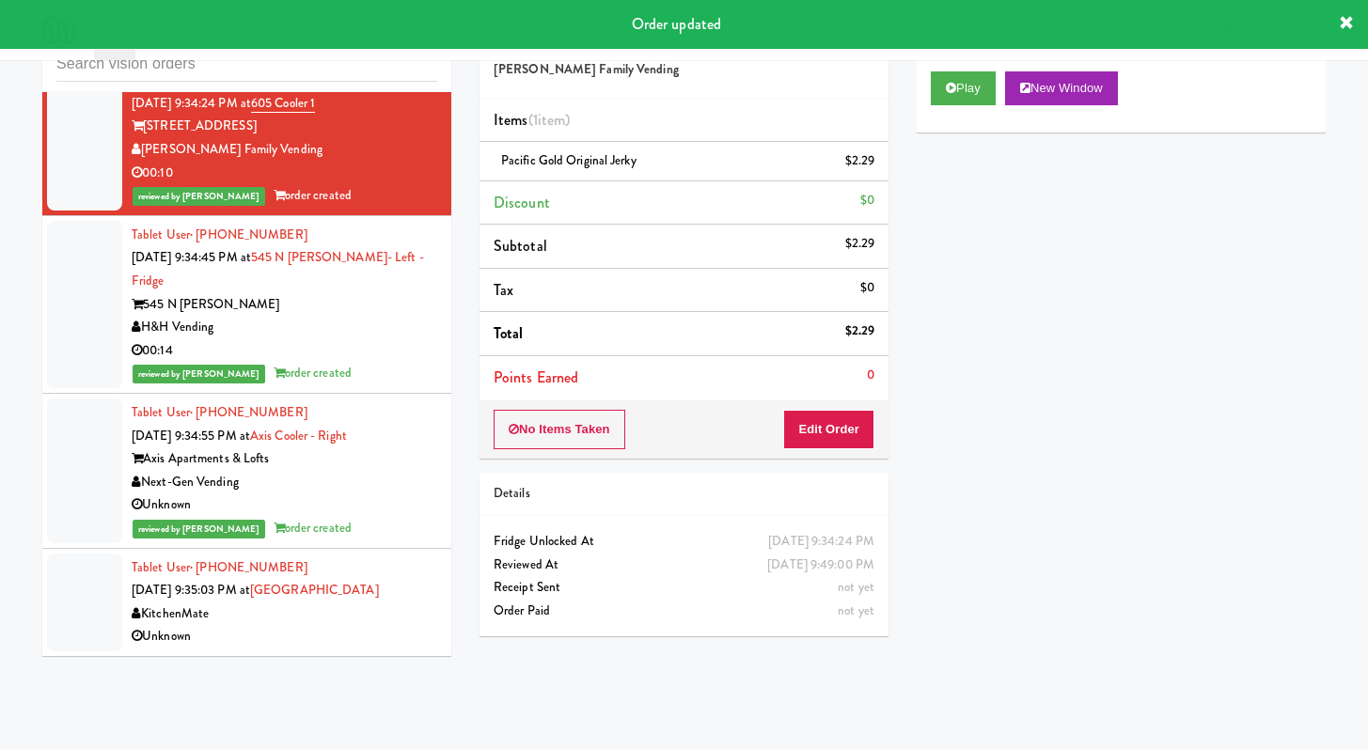
scroll to position [13572, 0]
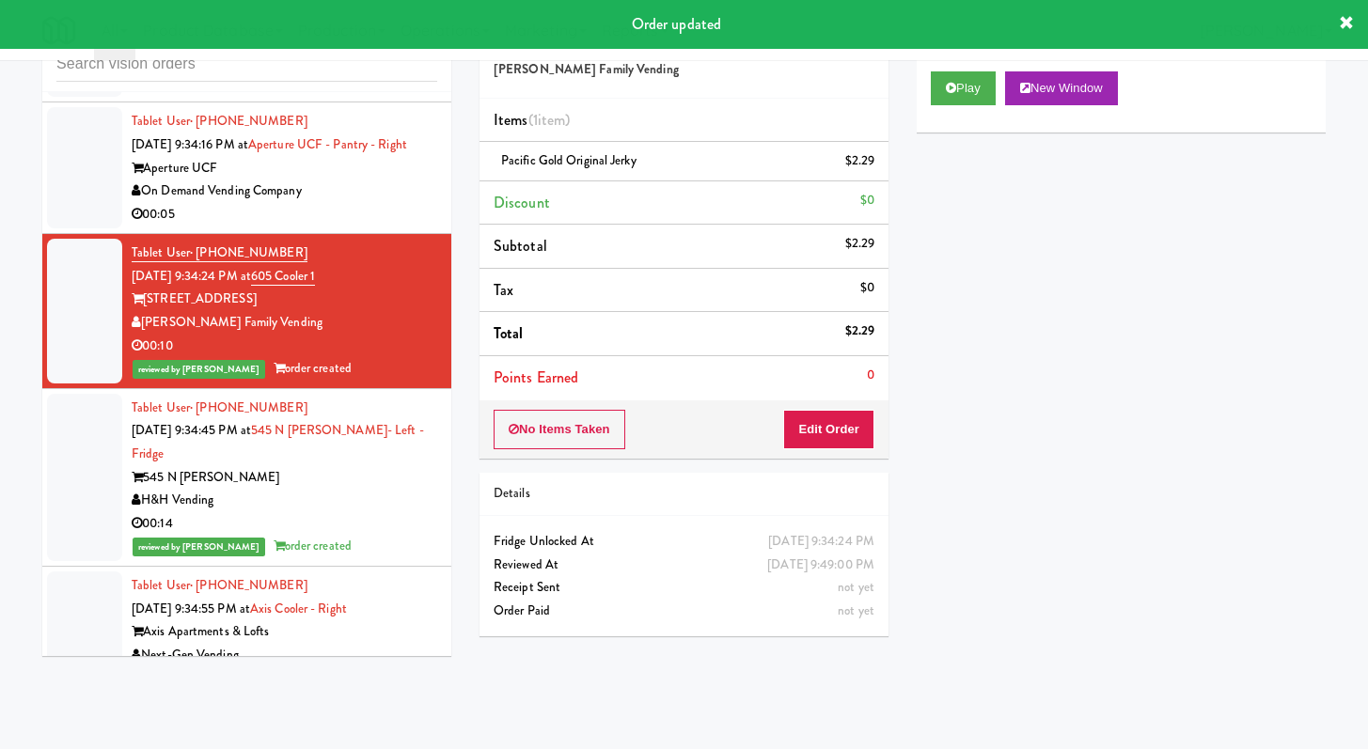
click at [352, 227] on div "00:05" at bounding box center [285, 215] width 306 height 24
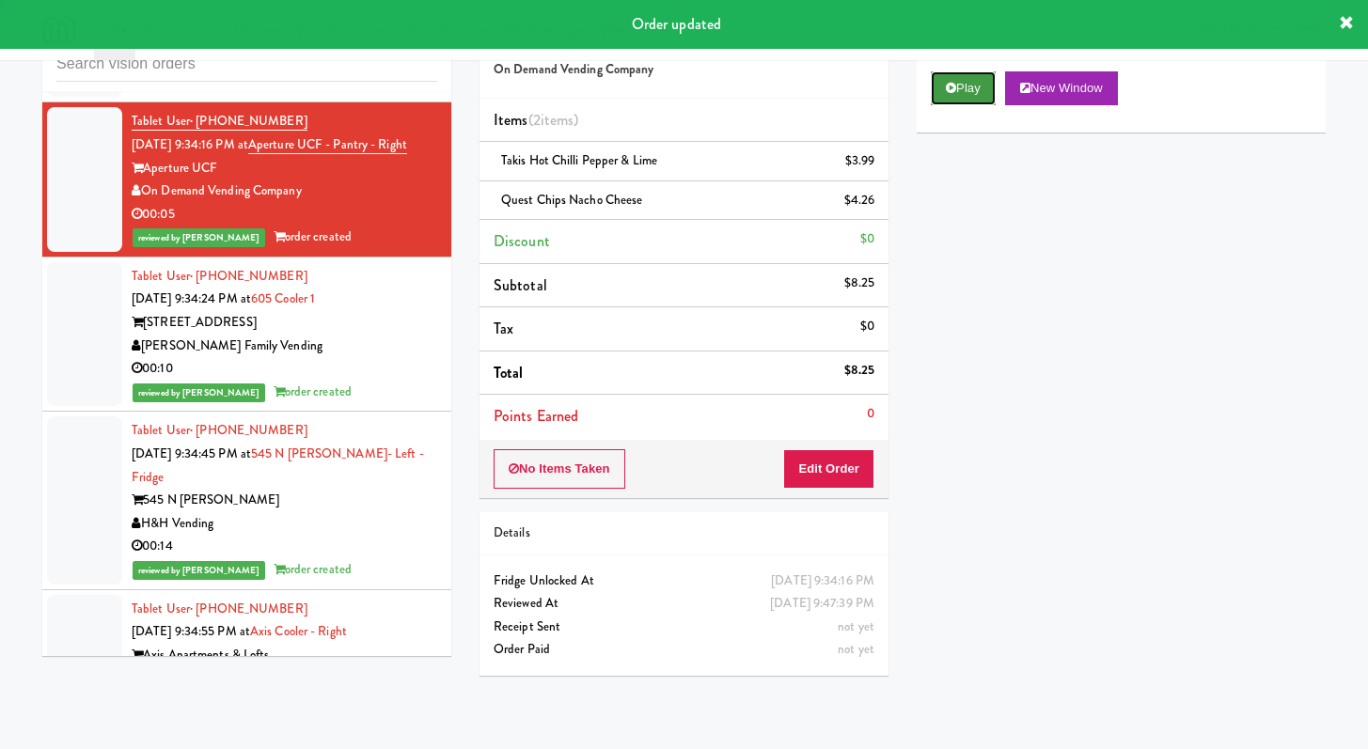
click at [960, 92] on button "Play" at bounding box center [963, 88] width 65 height 34
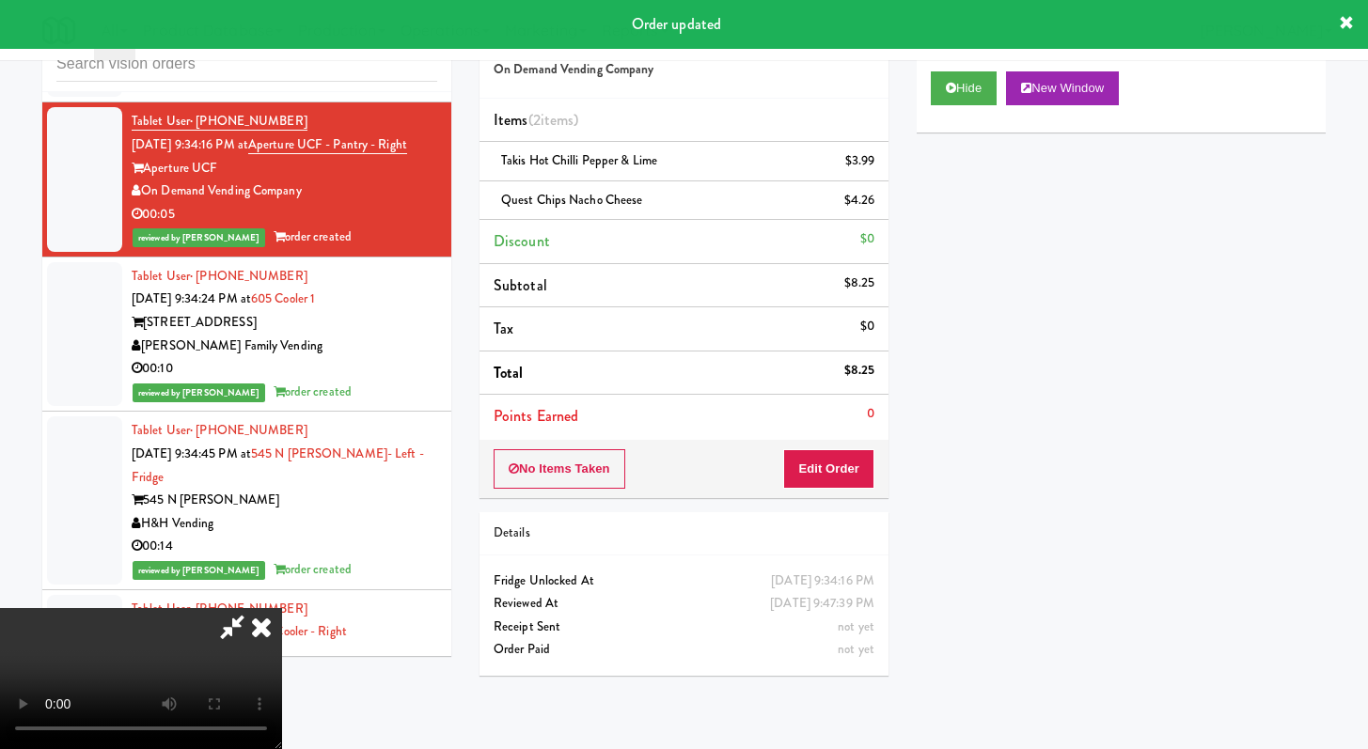
click at [307, 71] on div "H&H Vending" at bounding box center [285, 60] width 306 height 24
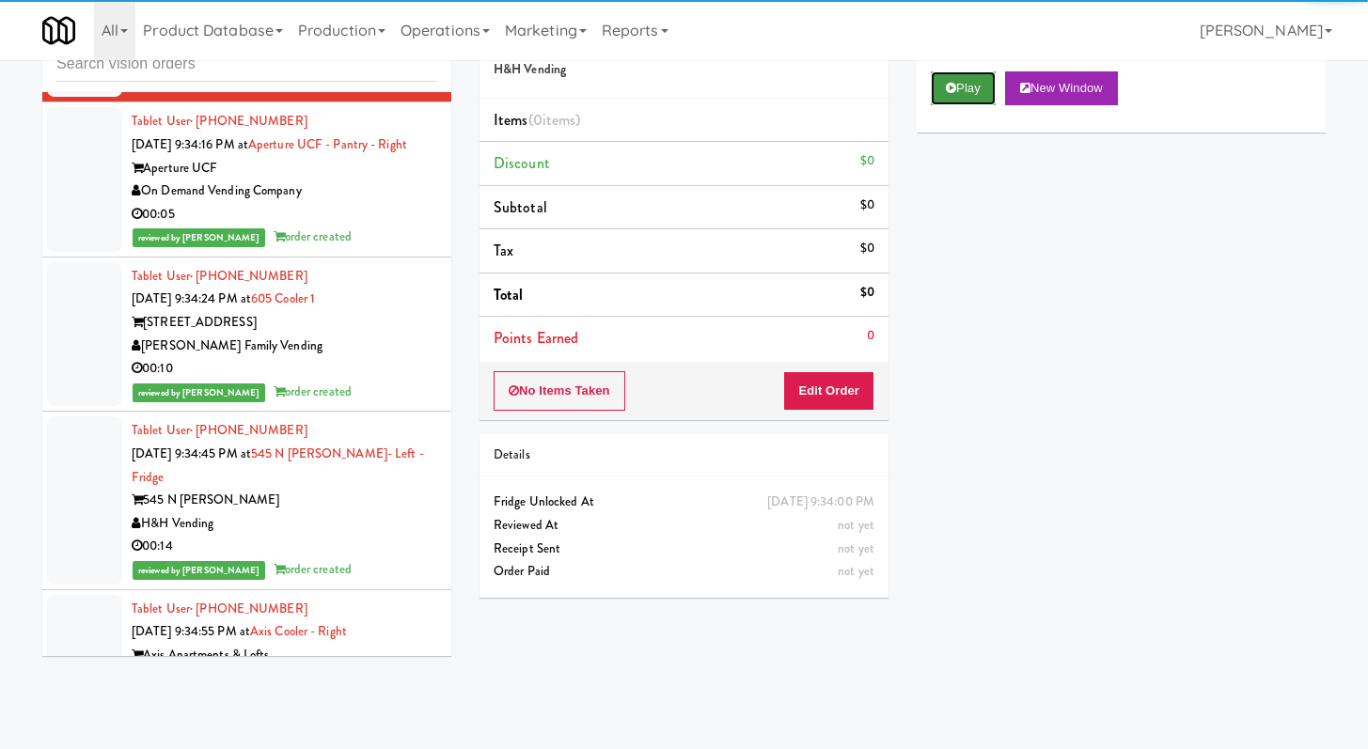
drag, startPoint x: 991, startPoint y: 83, endPoint x: 964, endPoint y: 86, distance: 27.4
click at [988, 83] on button "Play" at bounding box center [963, 88] width 65 height 34
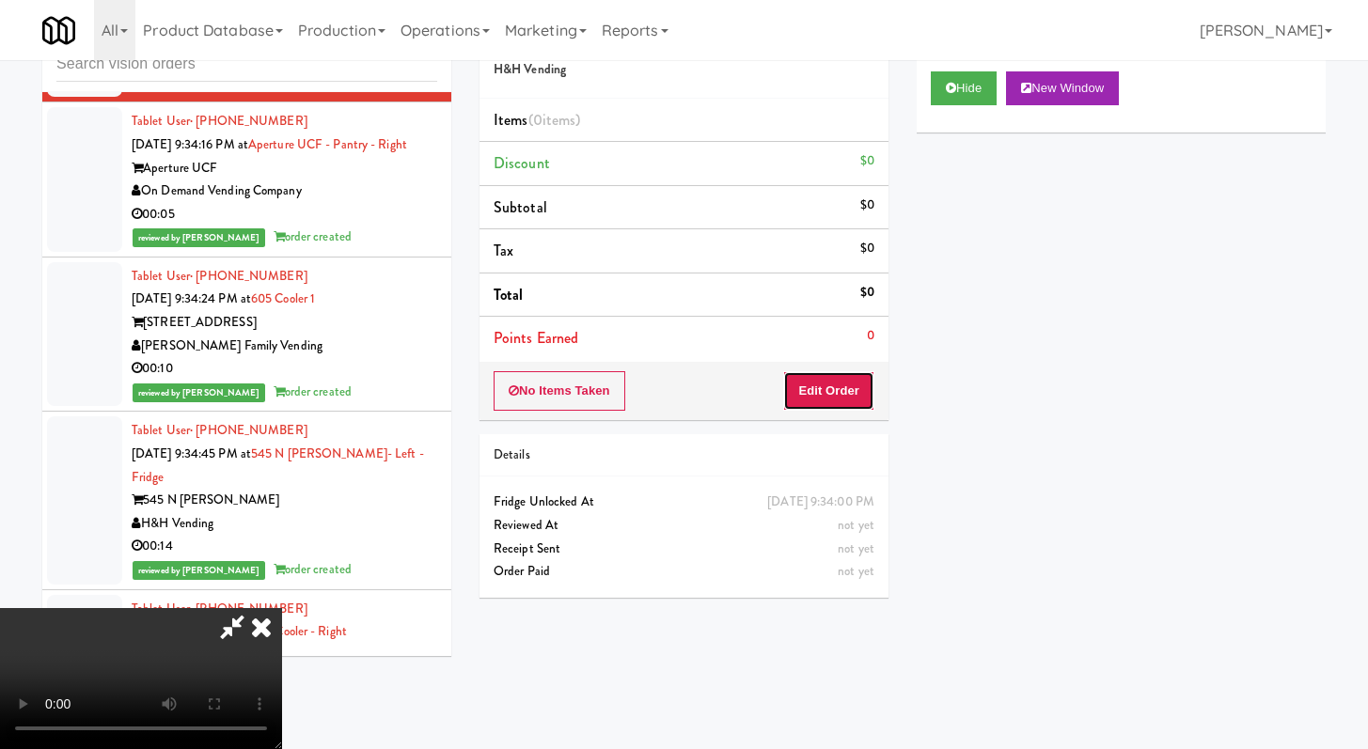
click at [839, 399] on button "Edit Order" at bounding box center [828, 390] width 91 height 39
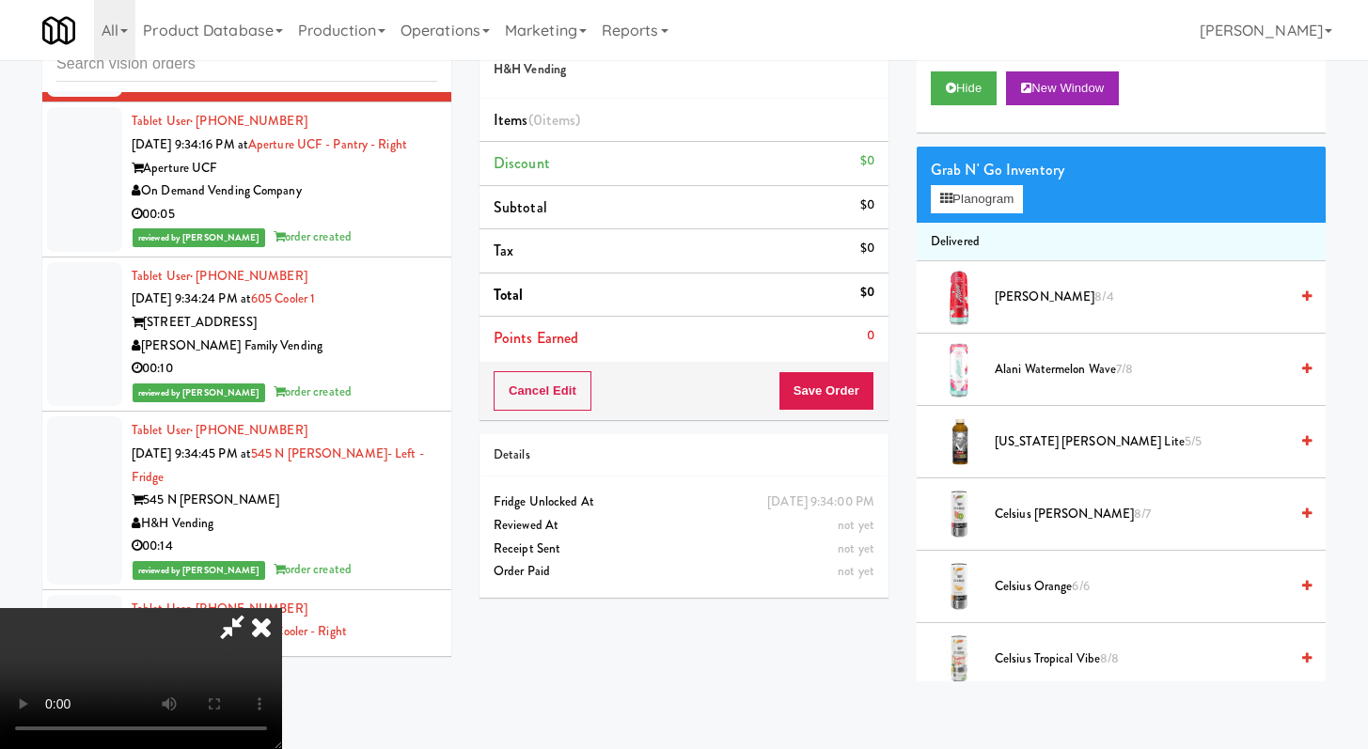
scroll to position [162, 0]
click at [282, 608] on video at bounding box center [141, 678] width 282 height 141
click at [282, 608] on icon at bounding box center [261, 627] width 41 height 38
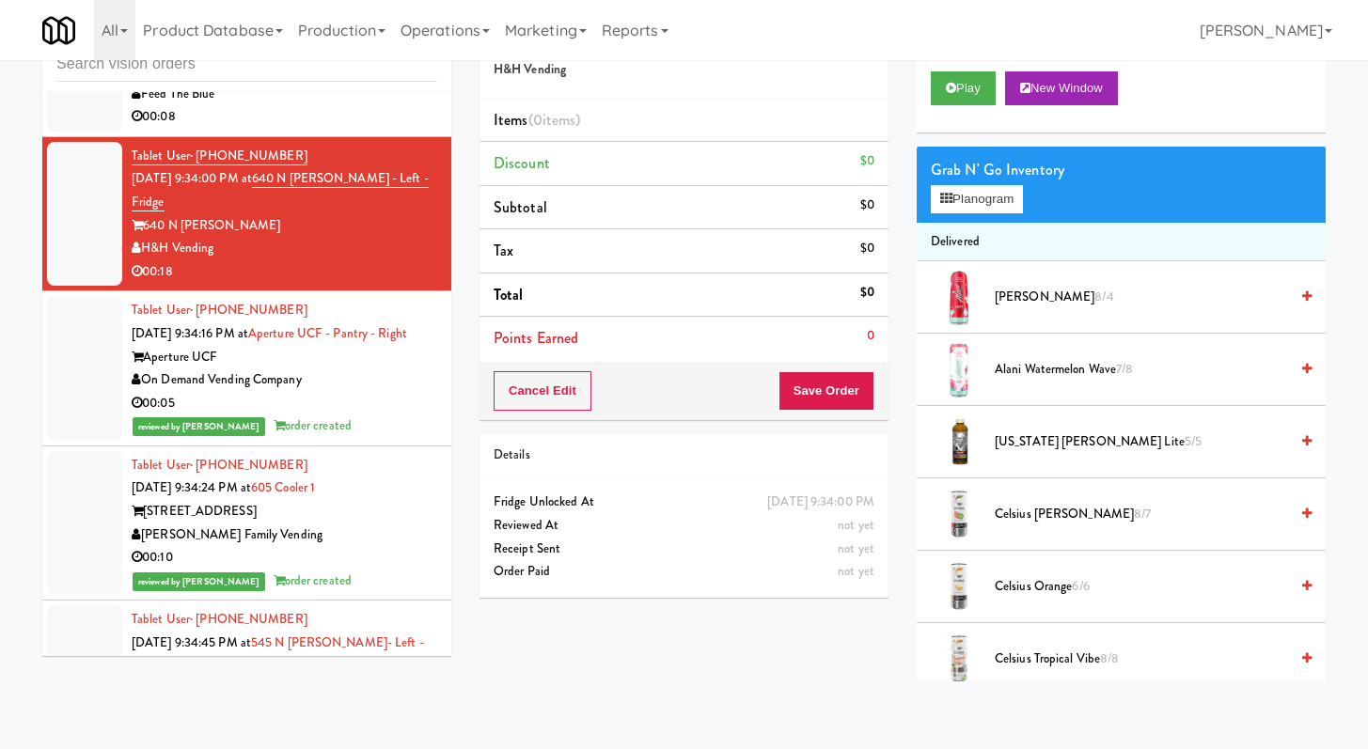
scroll to position [13251, 0]
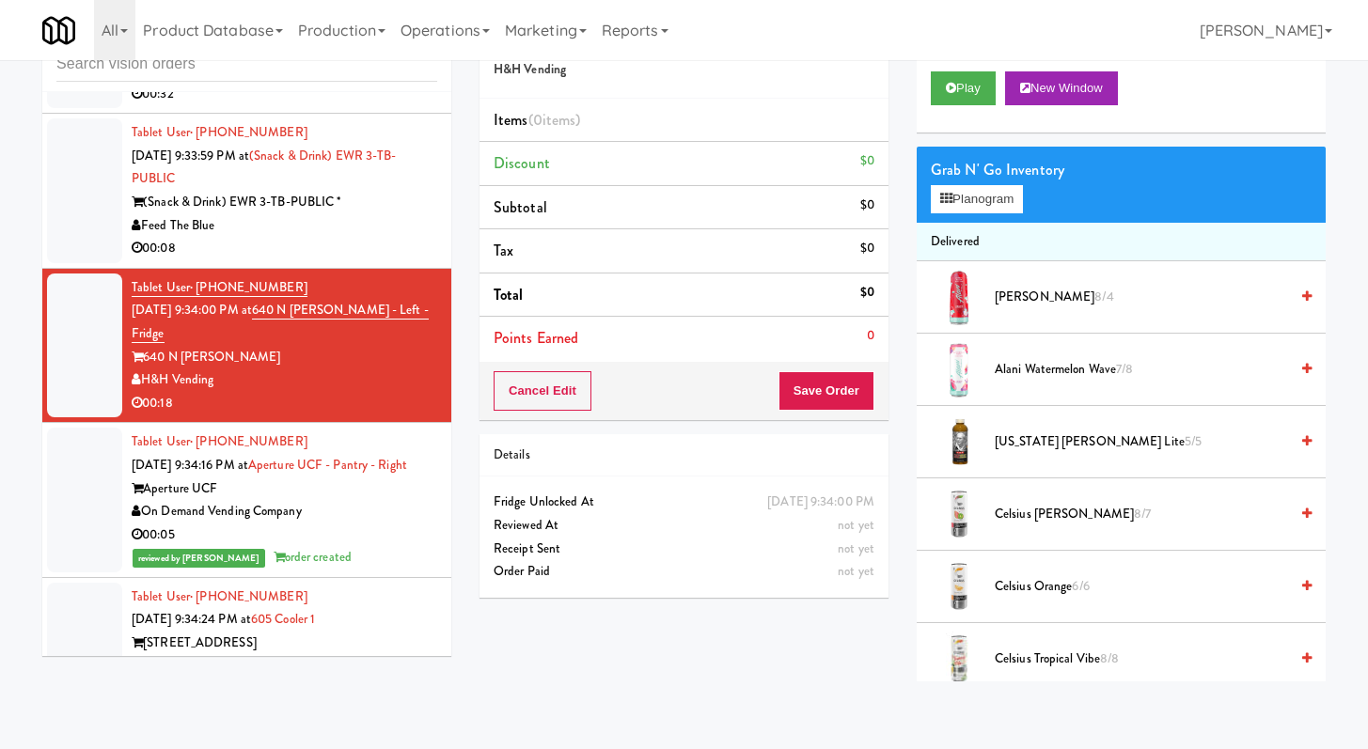
click at [312, 260] on div "00:08" at bounding box center [285, 249] width 306 height 24
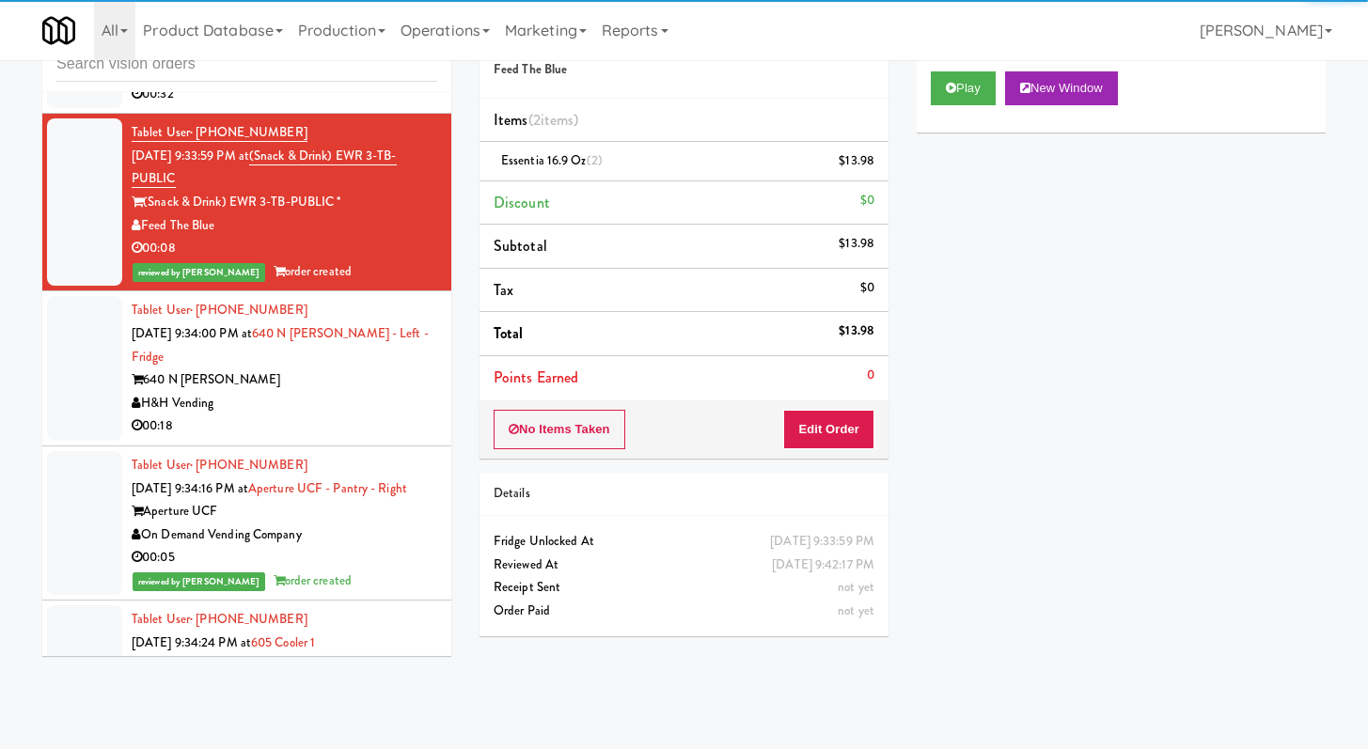
click at [316, 416] on div "H&H Vending" at bounding box center [285, 404] width 306 height 24
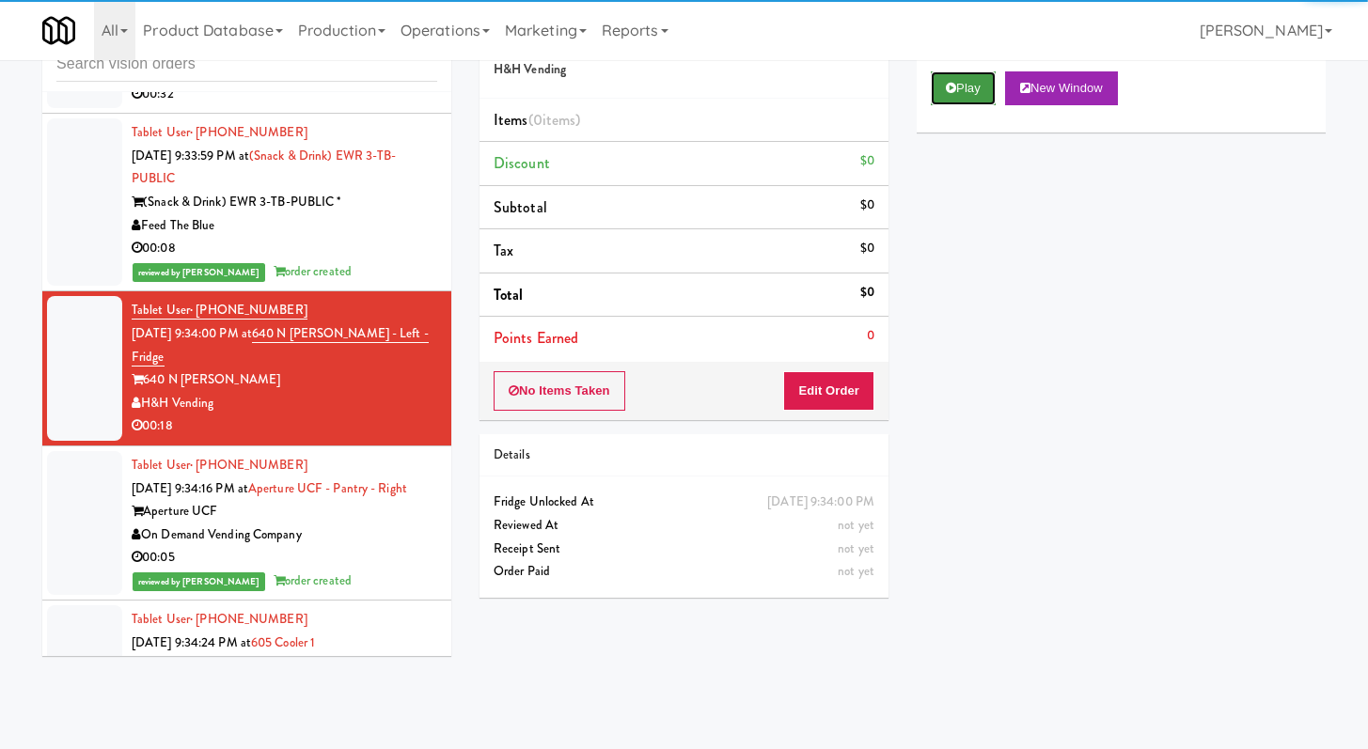
click at [969, 85] on button "Play" at bounding box center [963, 88] width 65 height 34
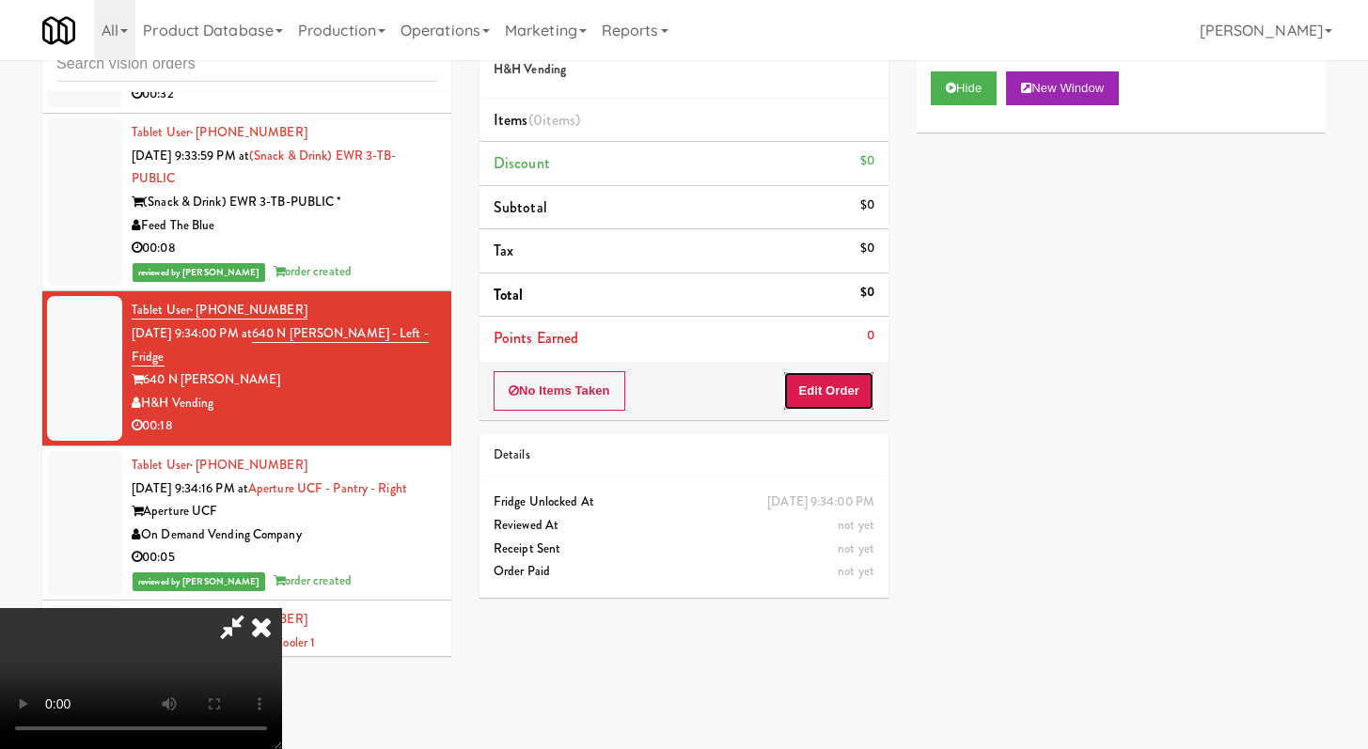
click at [841, 400] on button "Edit Order" at bounding box center [828, 390] width 91 height 39
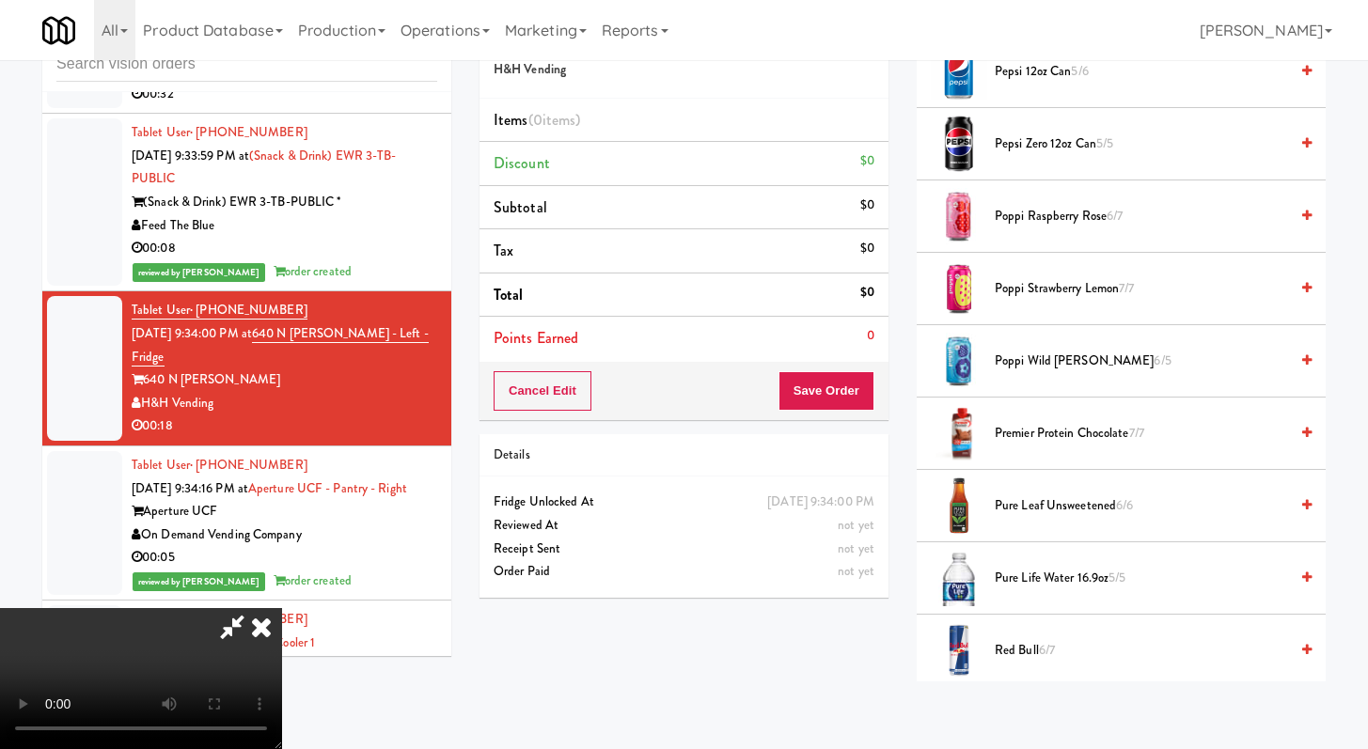
scroll to position [1792, 0]
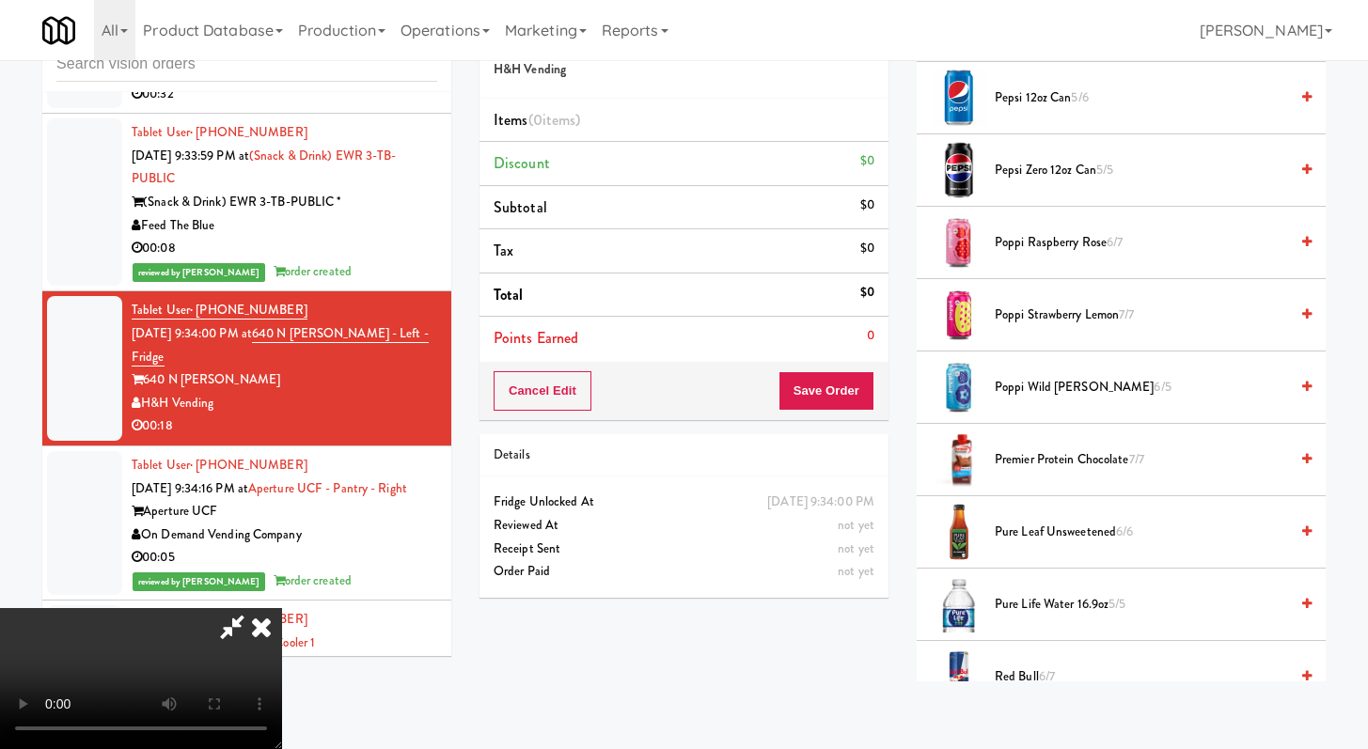
click at [1038, 253] on span "Poppi Raspberry Rose 6/7" at bounding box center [1141, 243] width 293 height 24
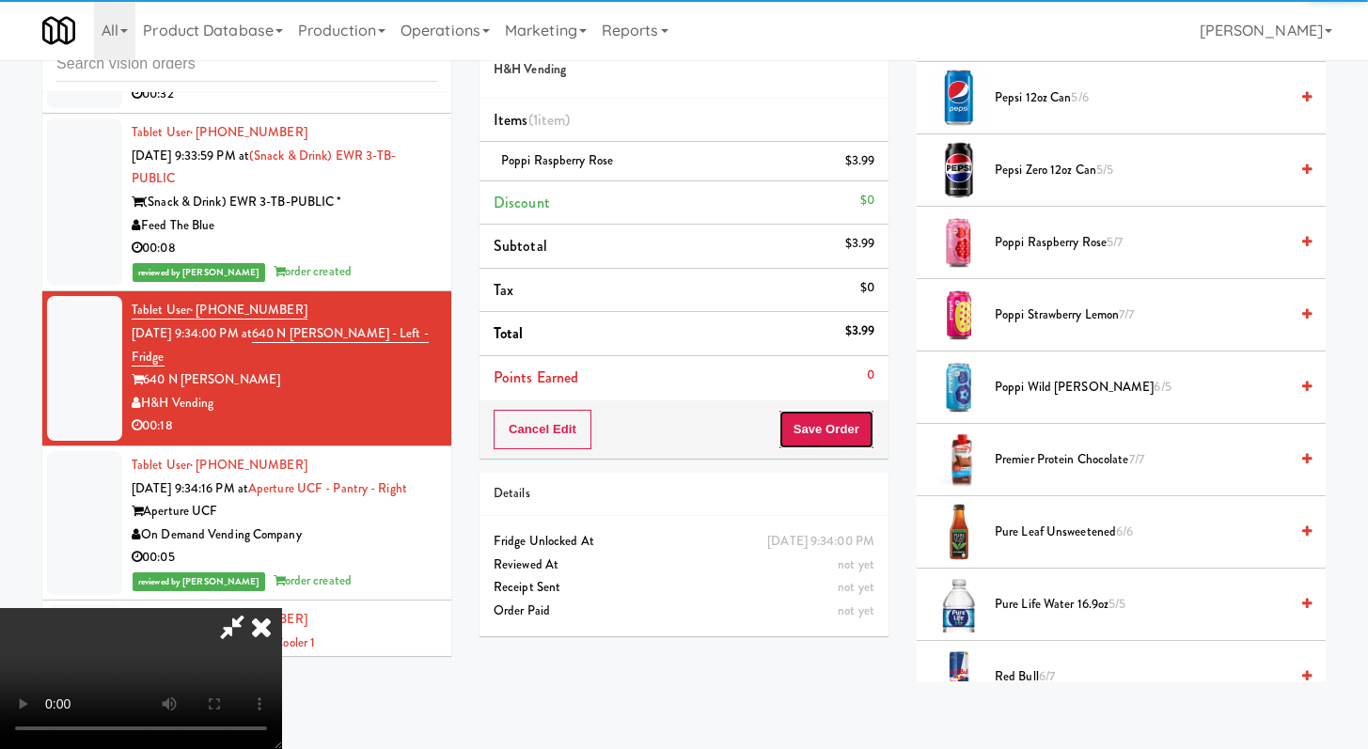
click at [842, 439] on button "Save Order" at bounding box center [827, 429] width 96 height 39
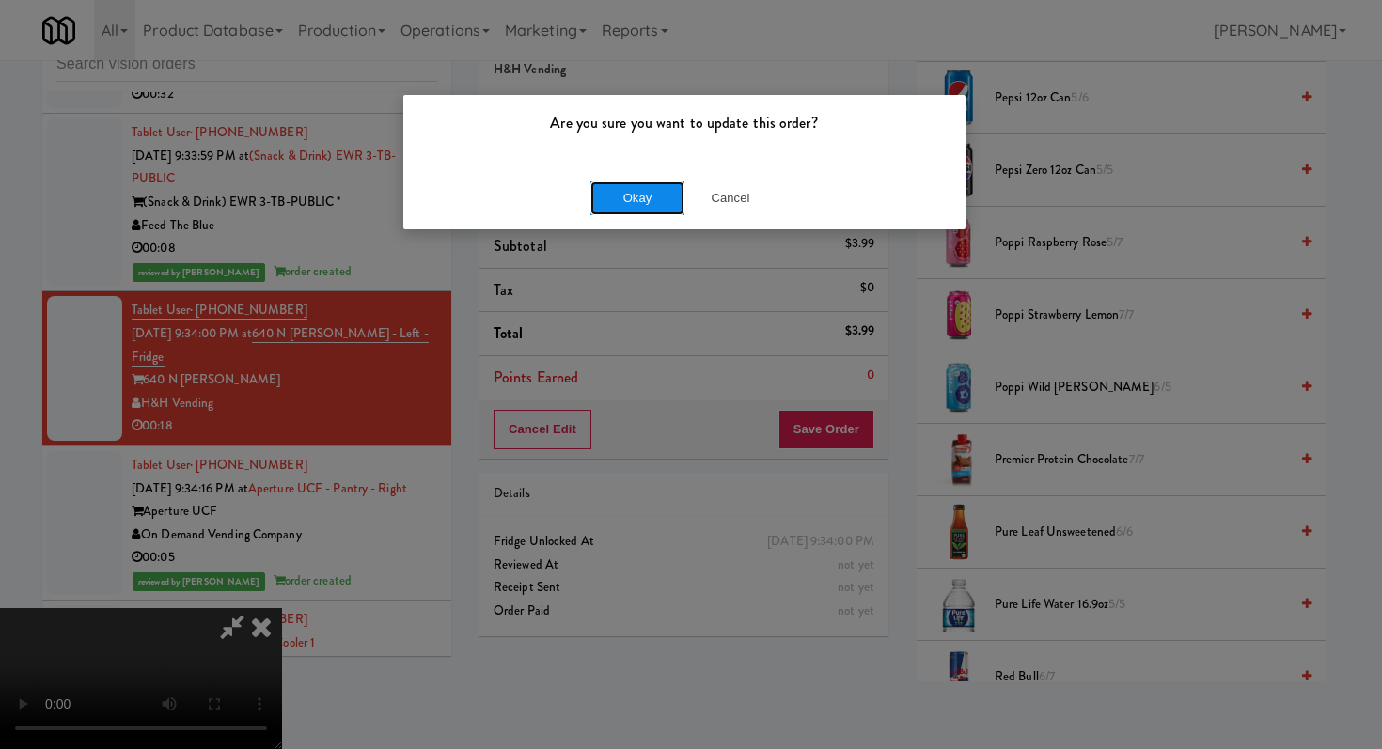
click at [621, 189] on button "Okay" at bounding box center [637, 198] width 94 height 34
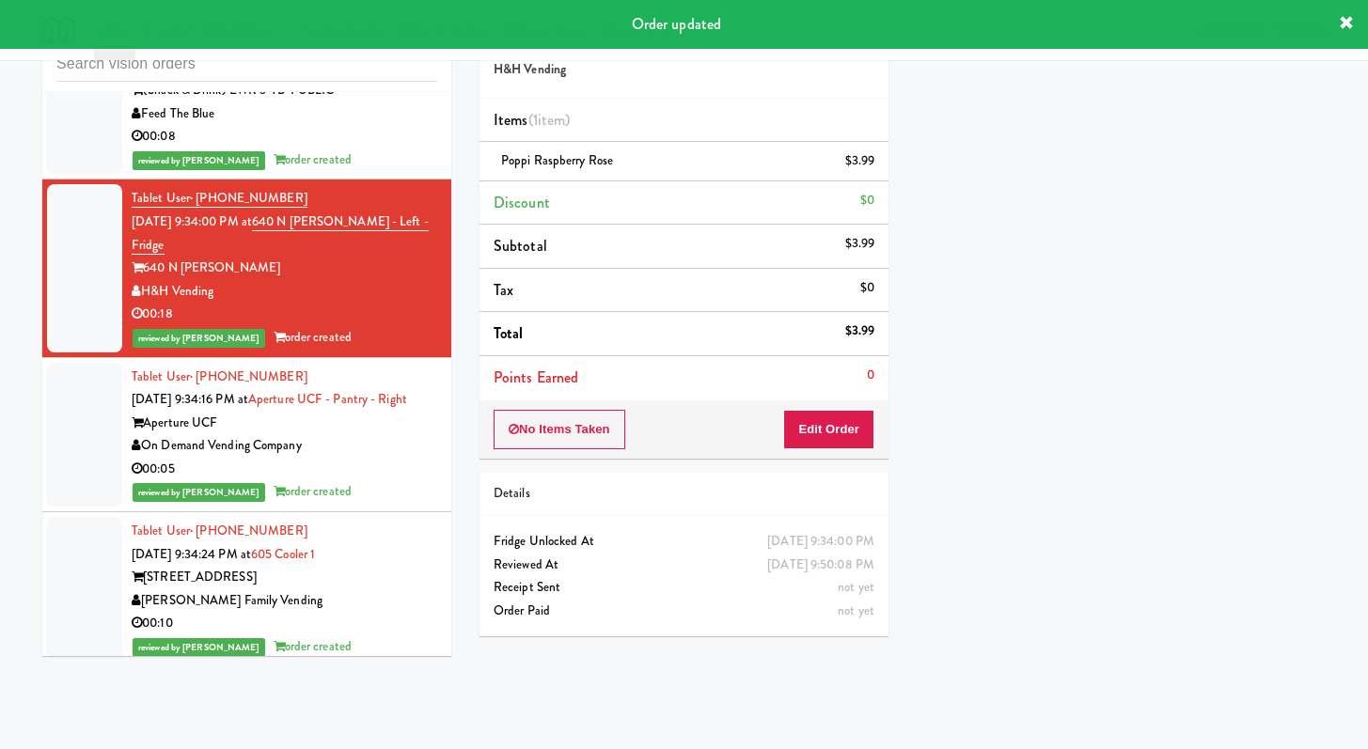
scroll to position [13104, 0]
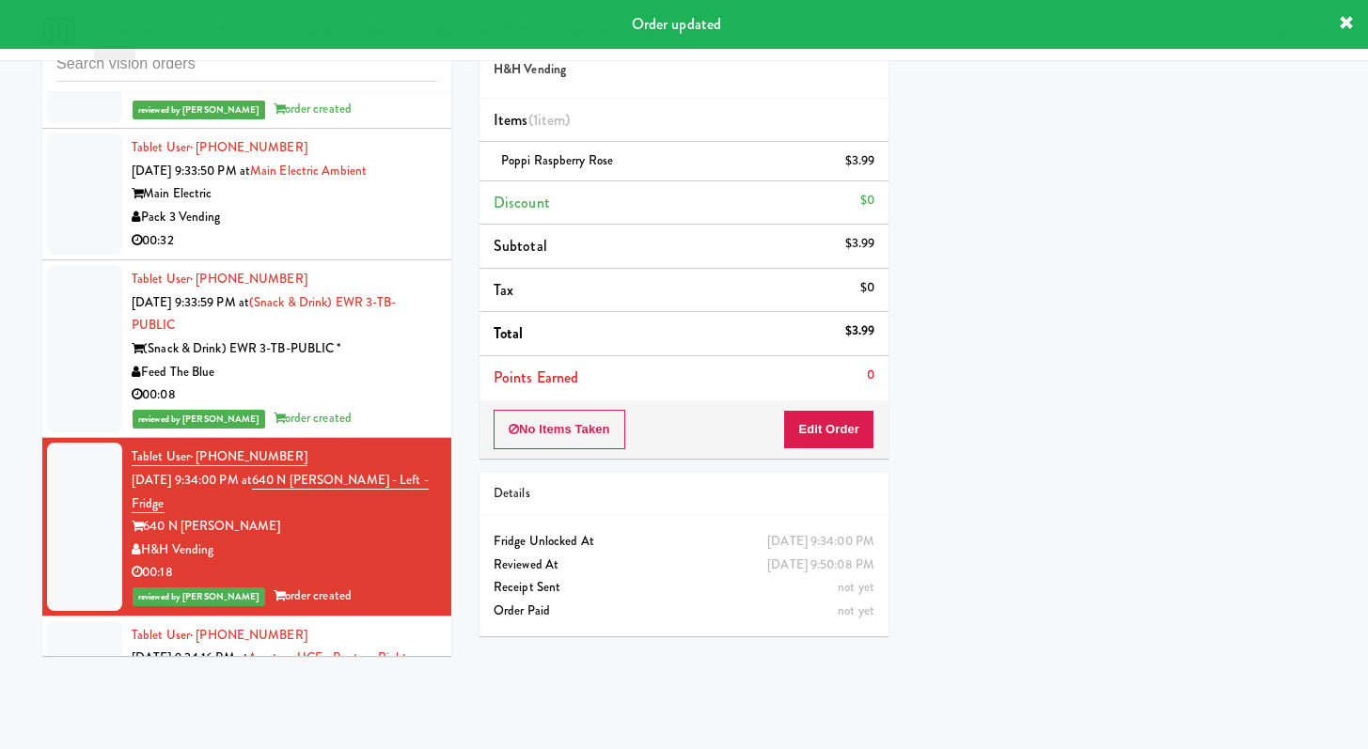
click at [389, 253] on div "00:32" at bounding box center [285, 241] width 306 height 24
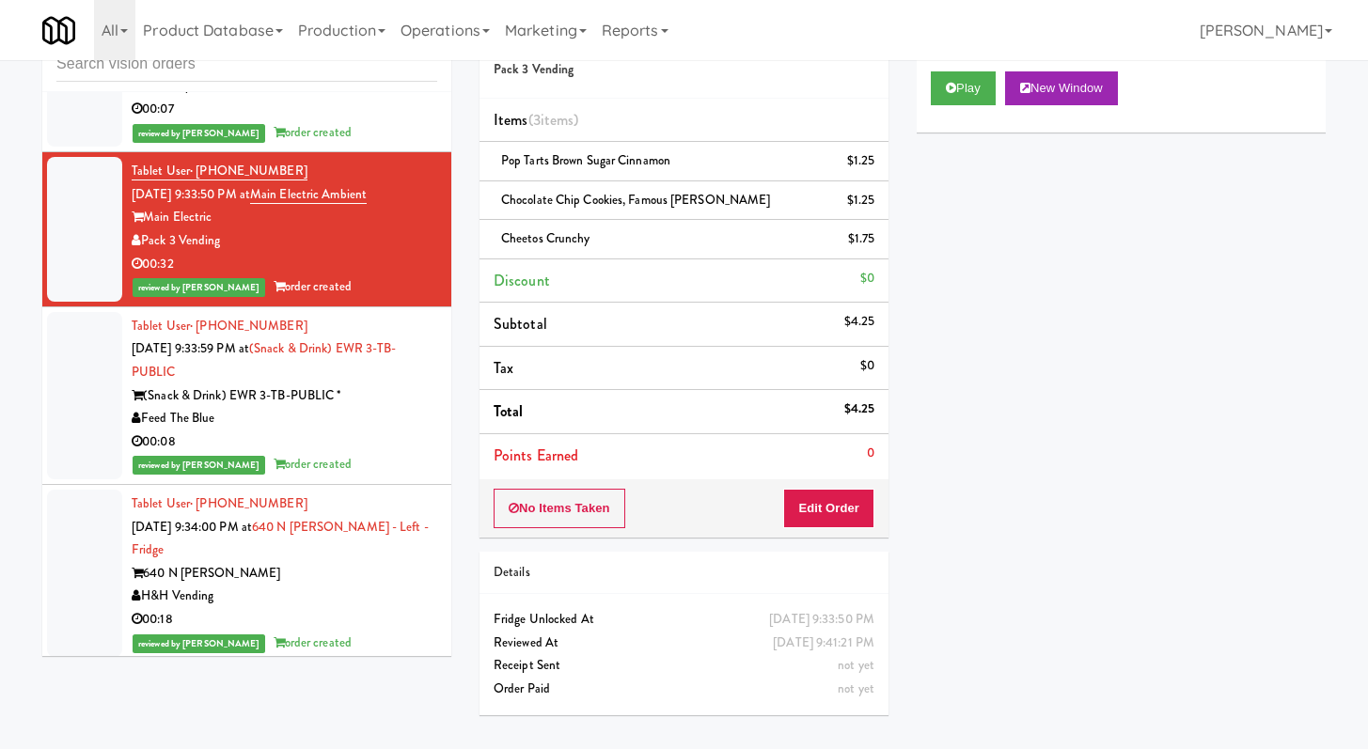
scroll to position [13048, 0]
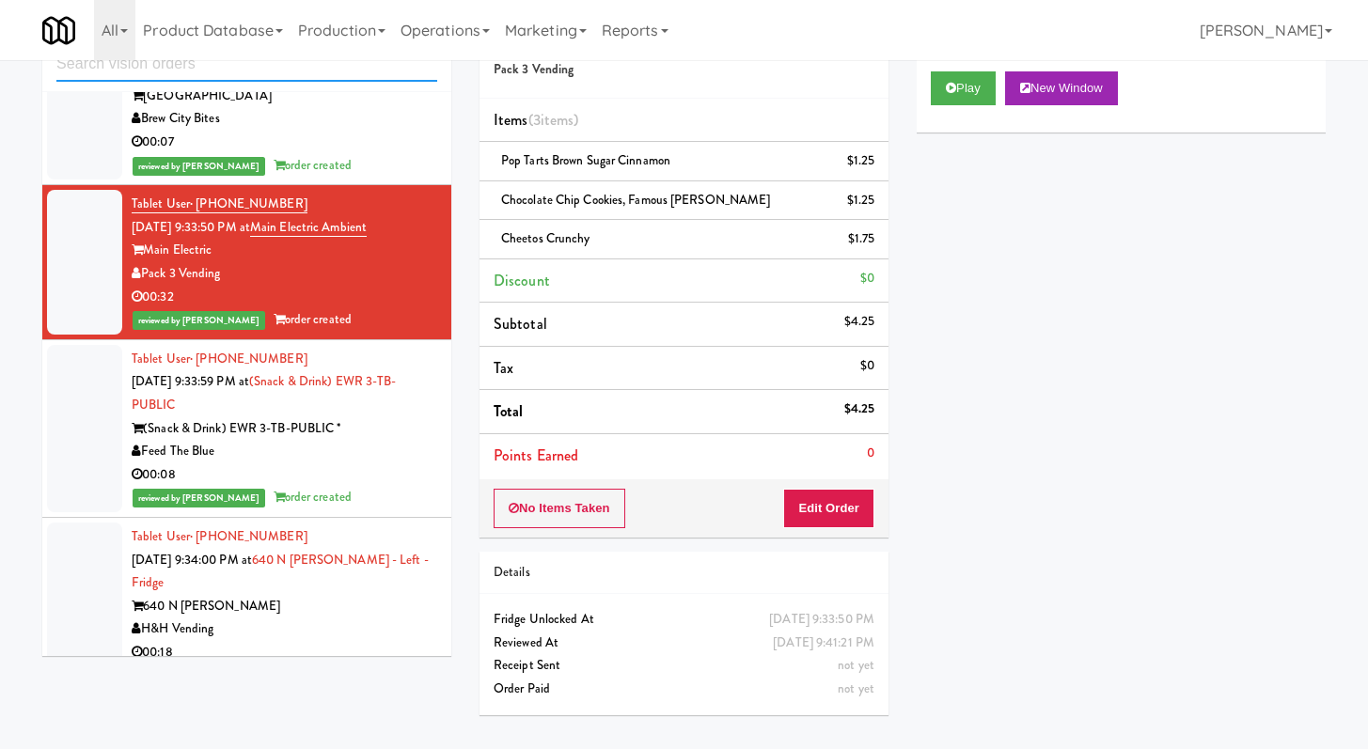
click at [263, 70] on input "text" at bounding box center [246, 64] width 381 height 35
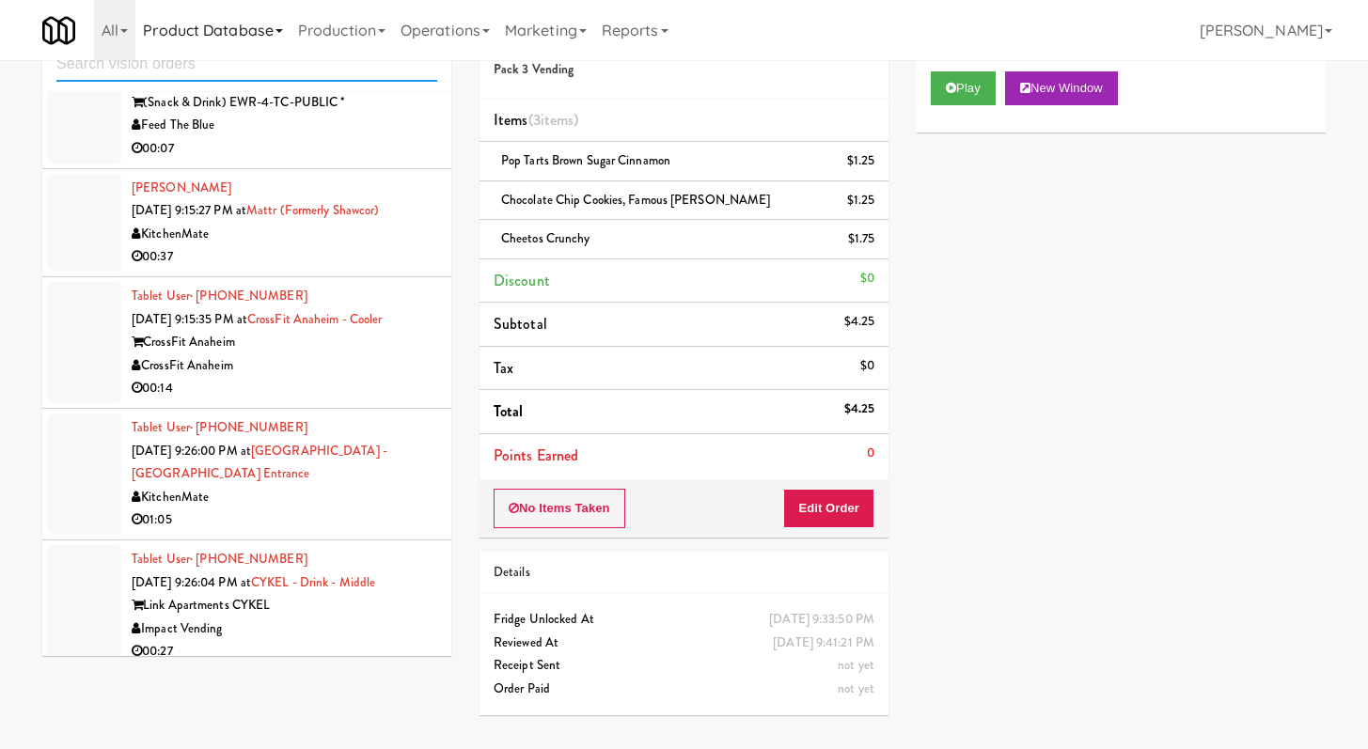
scroll to position [2567, 0]
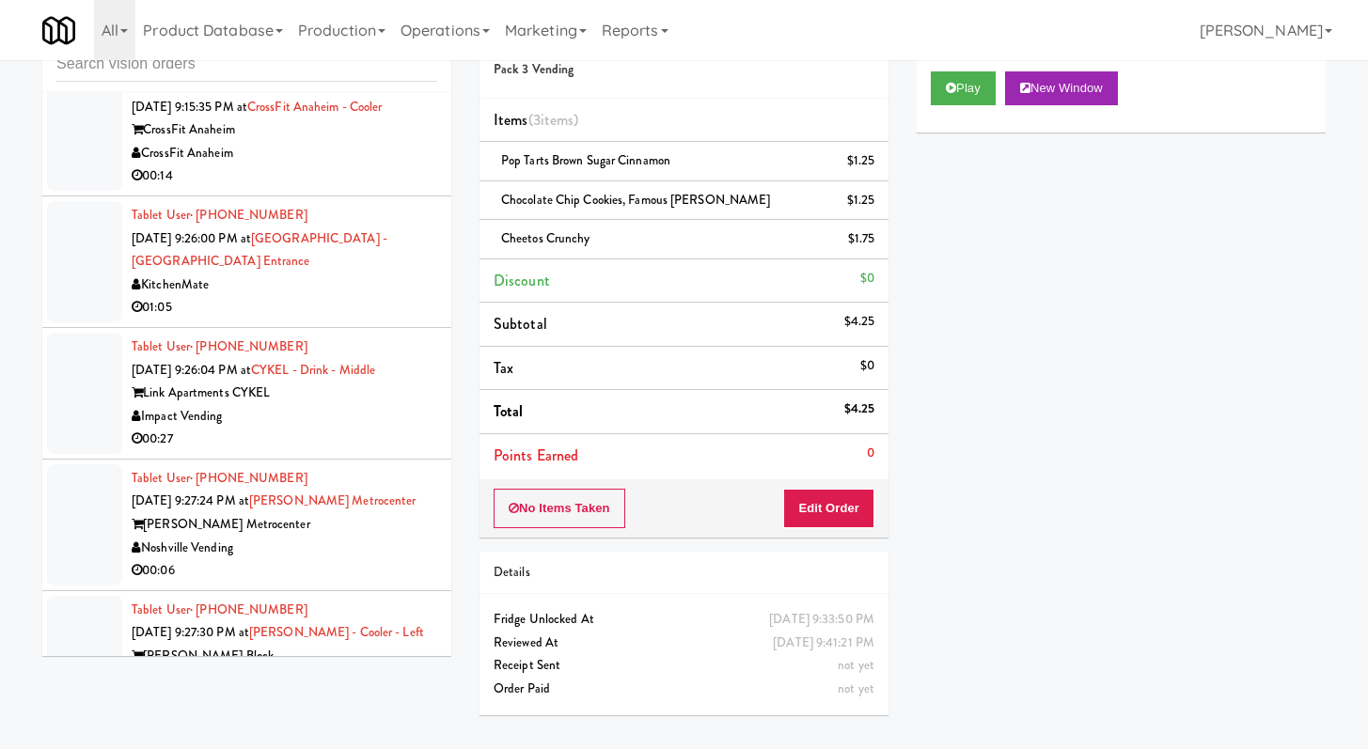
click at [351, 451] on div "00:27" at bounding box center [285, 440] width 306 height 24
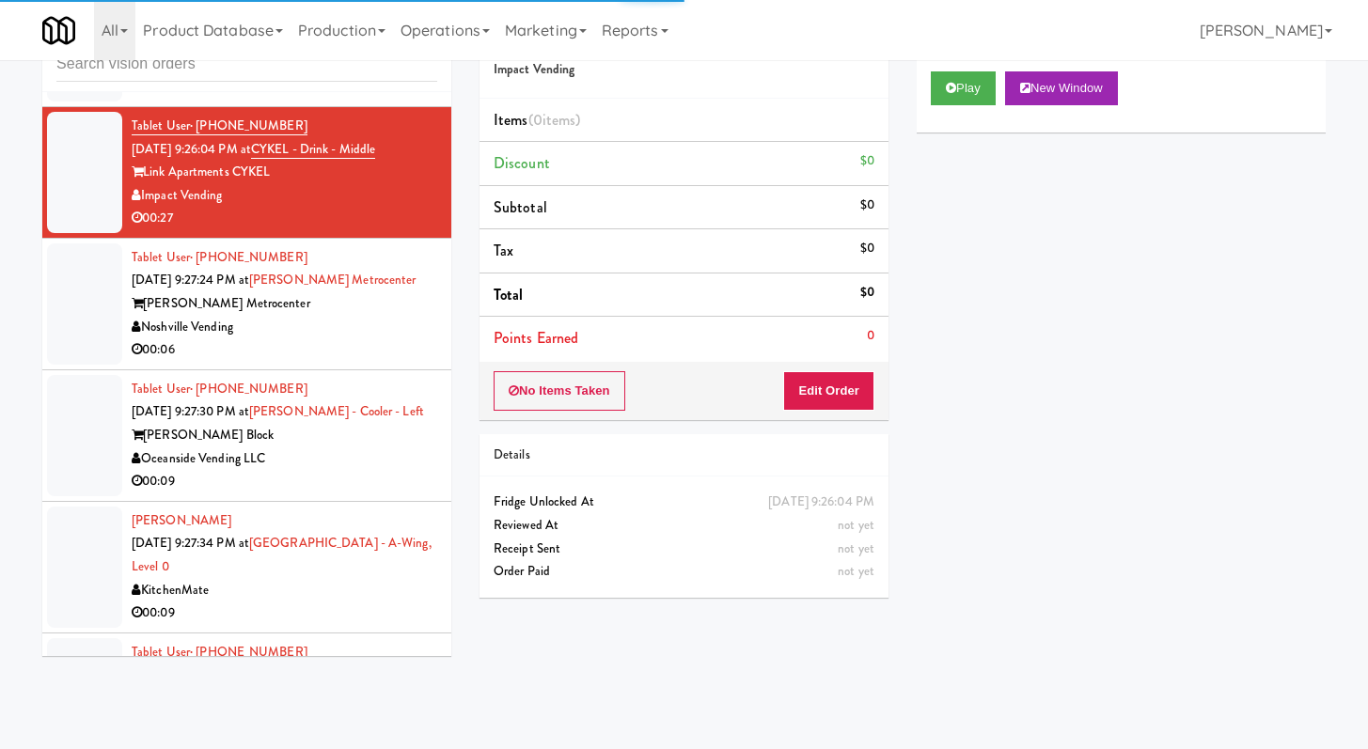
scroll to position [2886, 0]
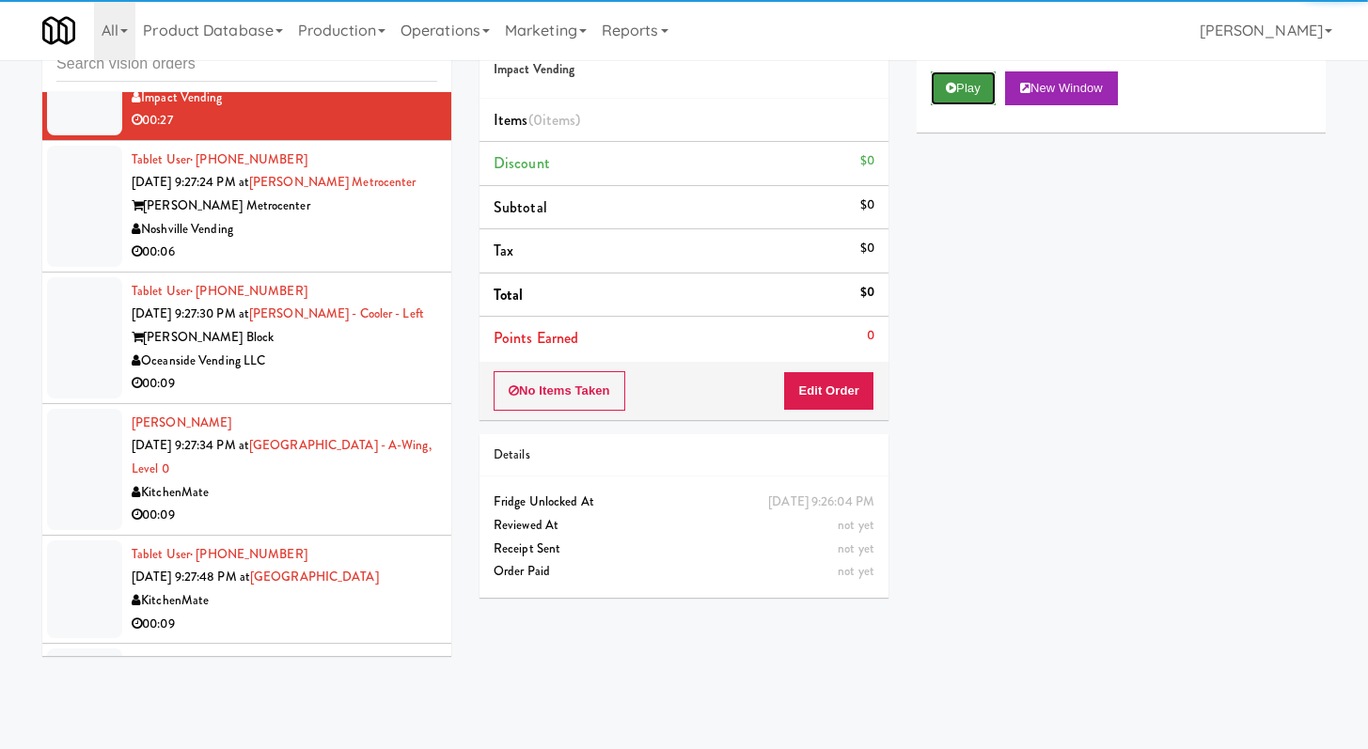
click at [970, 83] on button "Play" at bounding box center [963, 88] width 65 height 34
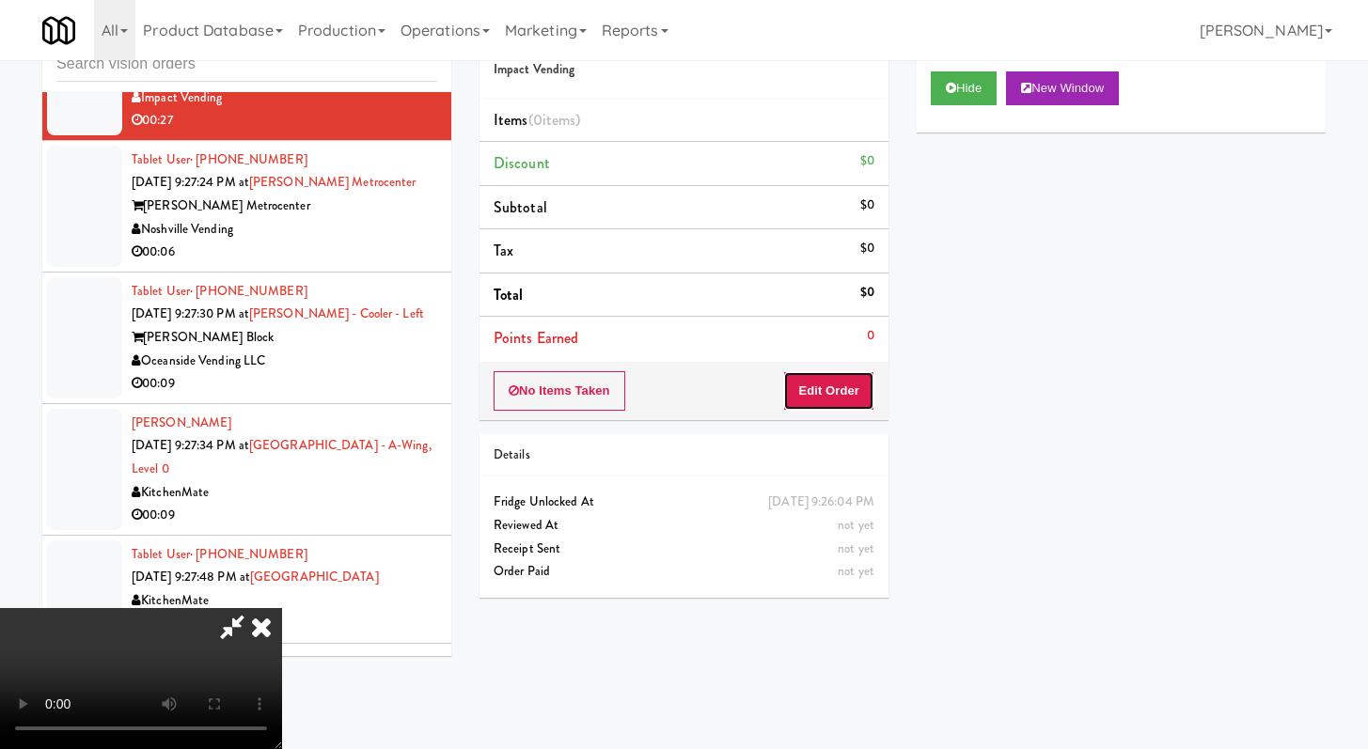
click at [832, 388] on button "Edit Order" at bounding box center [828, 390] width 91 height 39
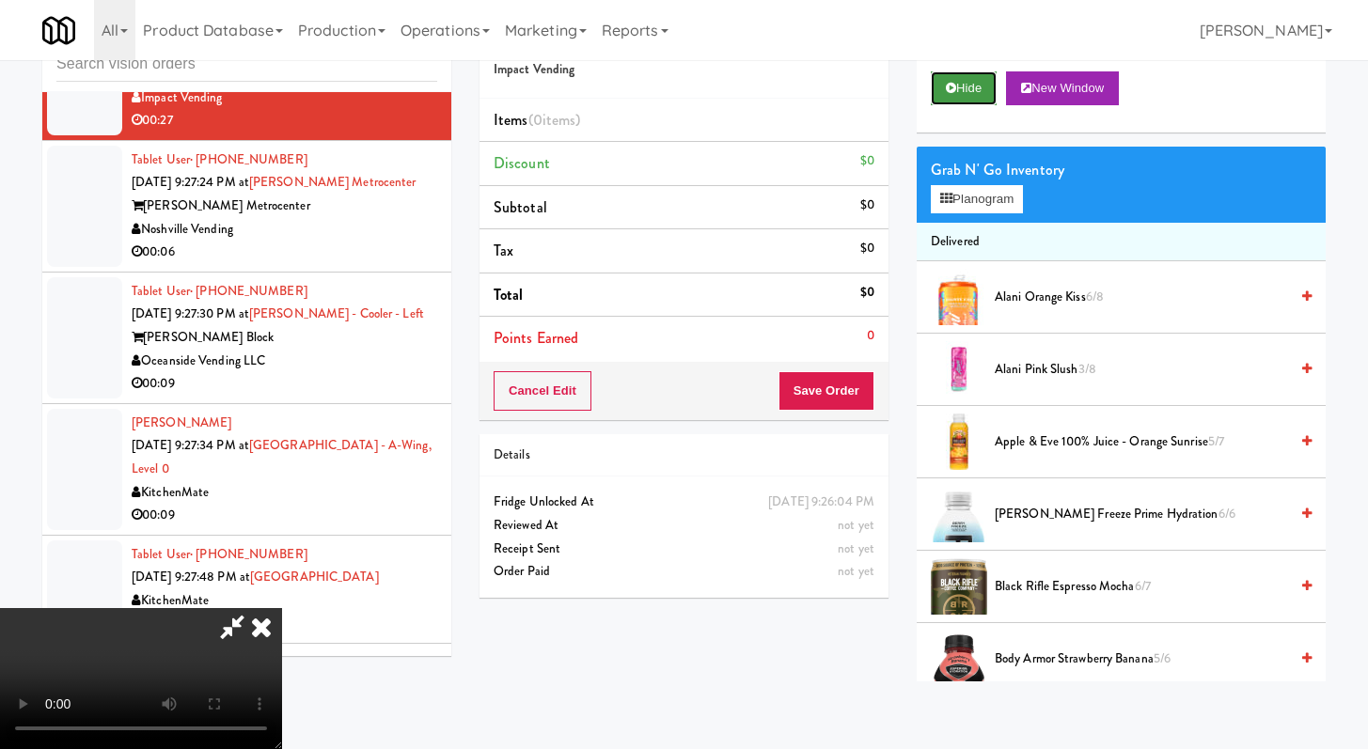
click at [941, 79] on button "Hide" at bounding box center [964, 88] width 66 height 34
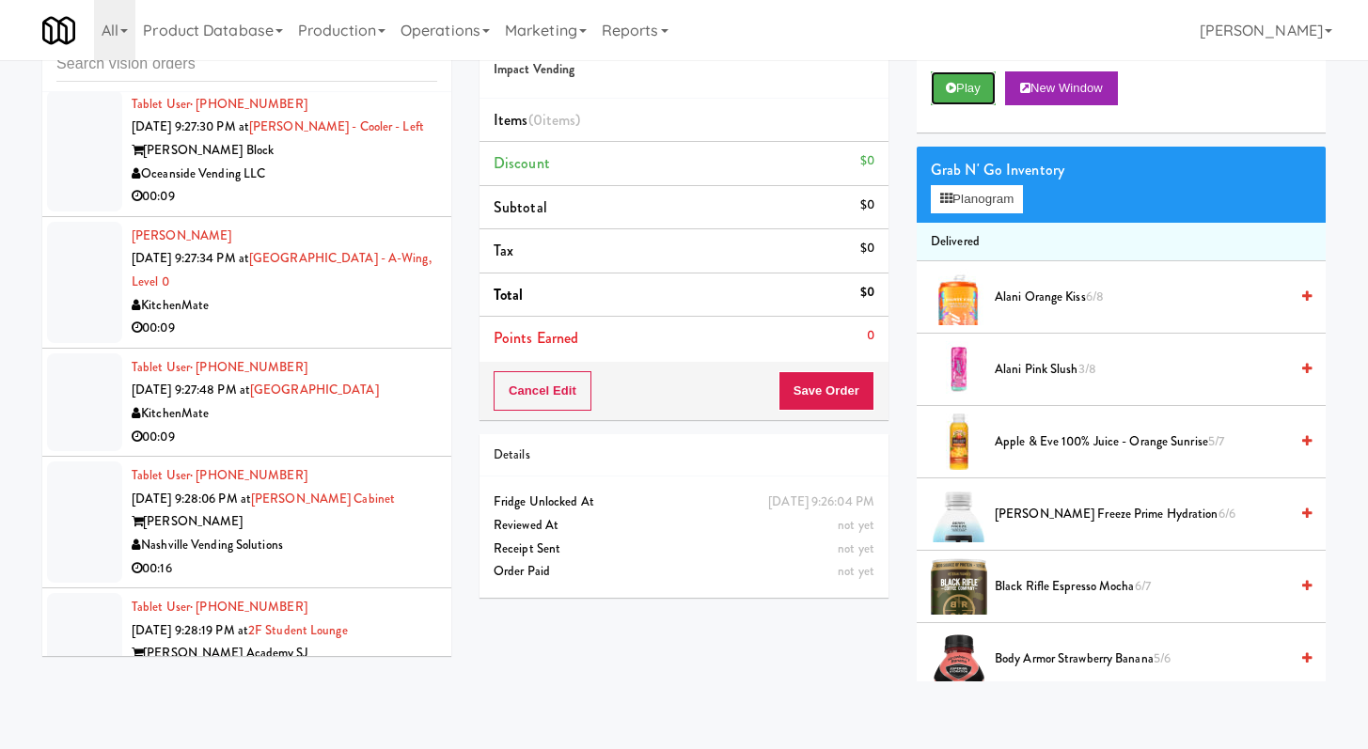
scroll to position [3548, 0]
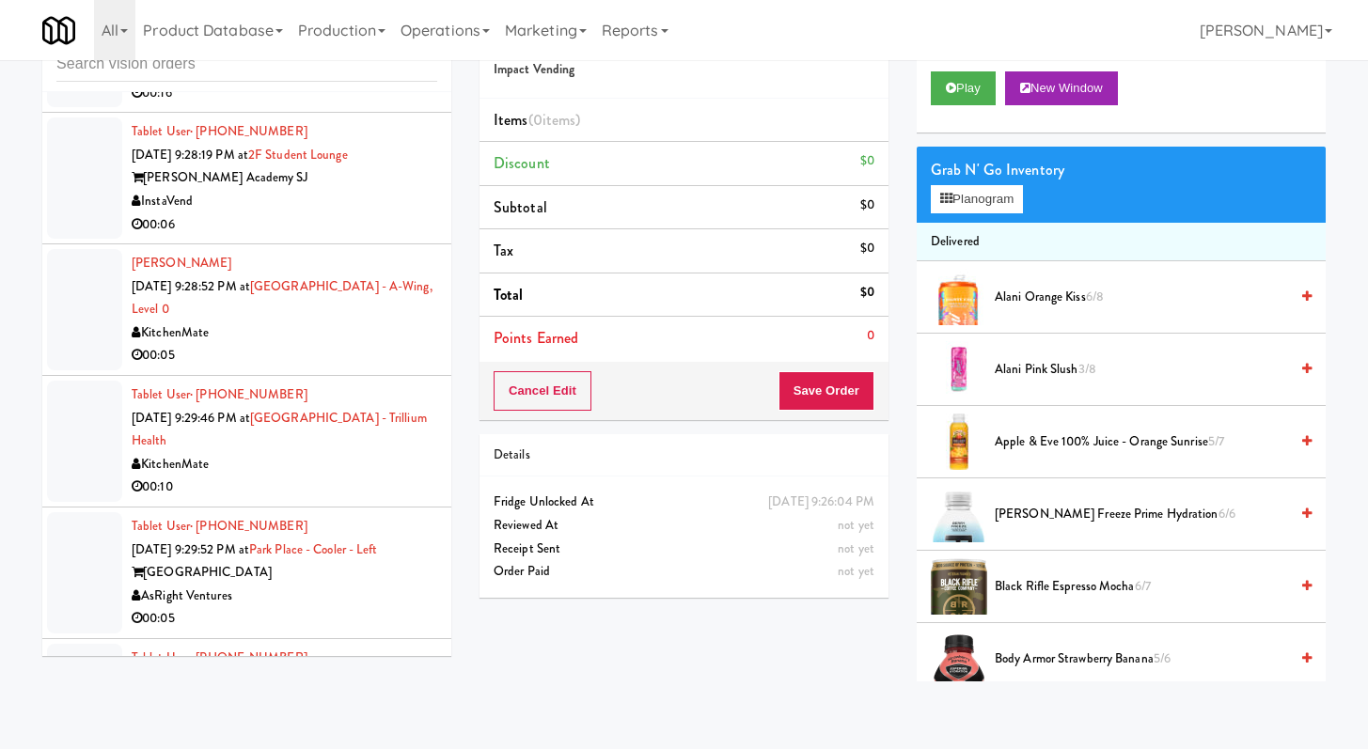
click at [363, 237] on div "00:06" at bounding box center [285, 225] width 306 height 24
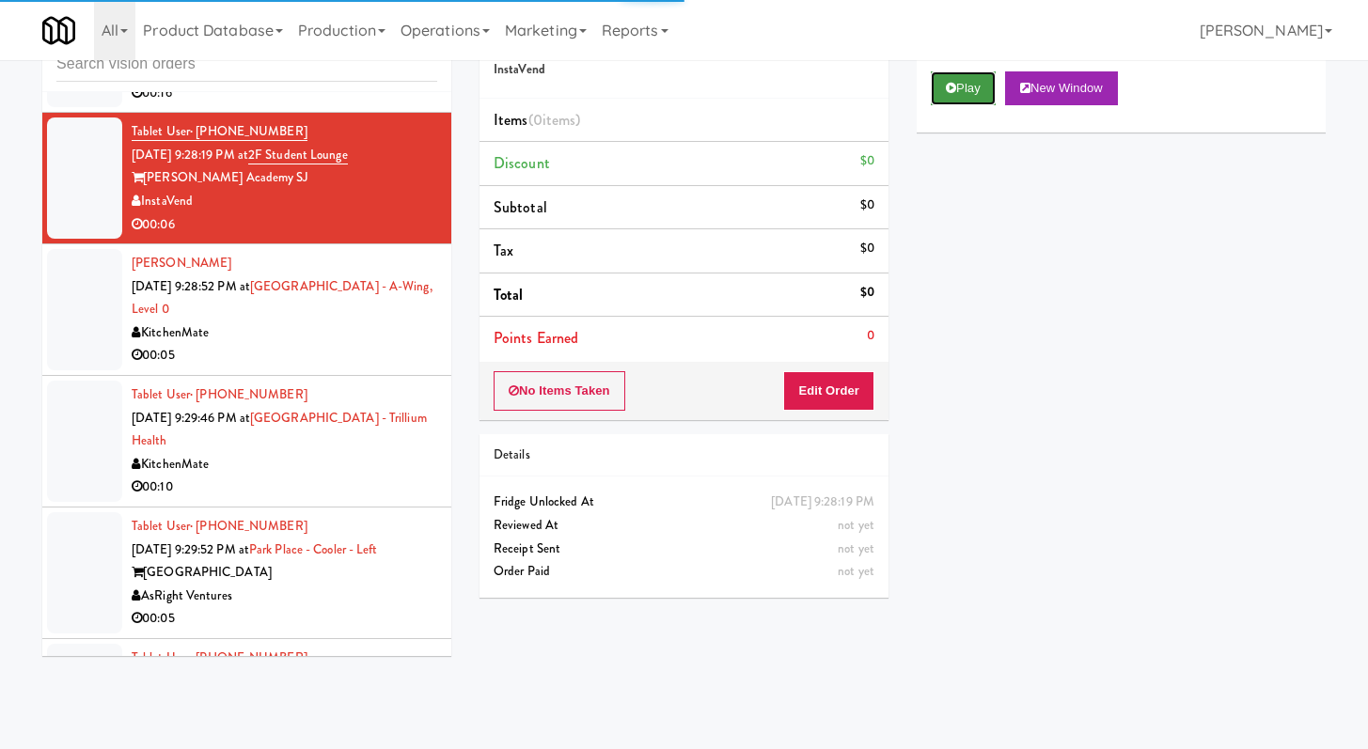
click at [951, 97] on button "Play" at bounding box center [963, 88] width 65 height 34
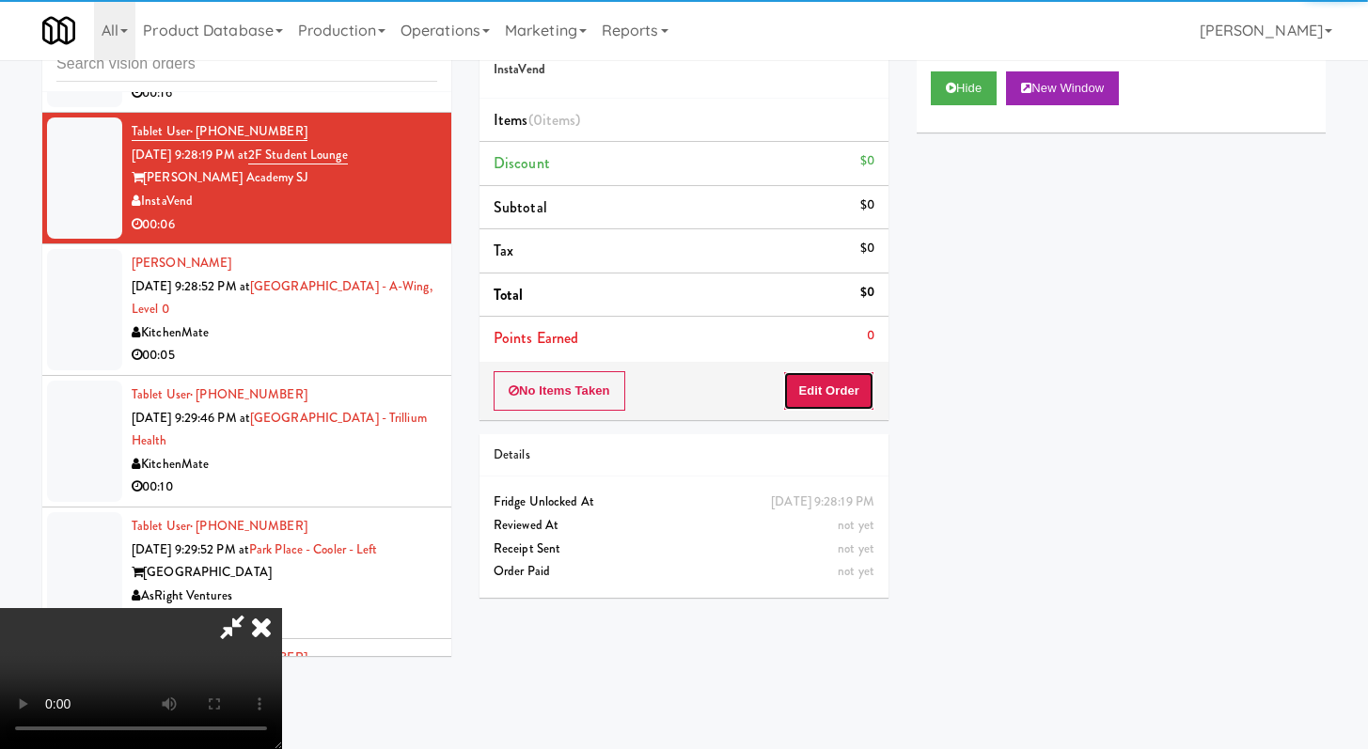
click at [835, 406] on button "Edit Order" at bounding box center [828, 390] width 91 height 39
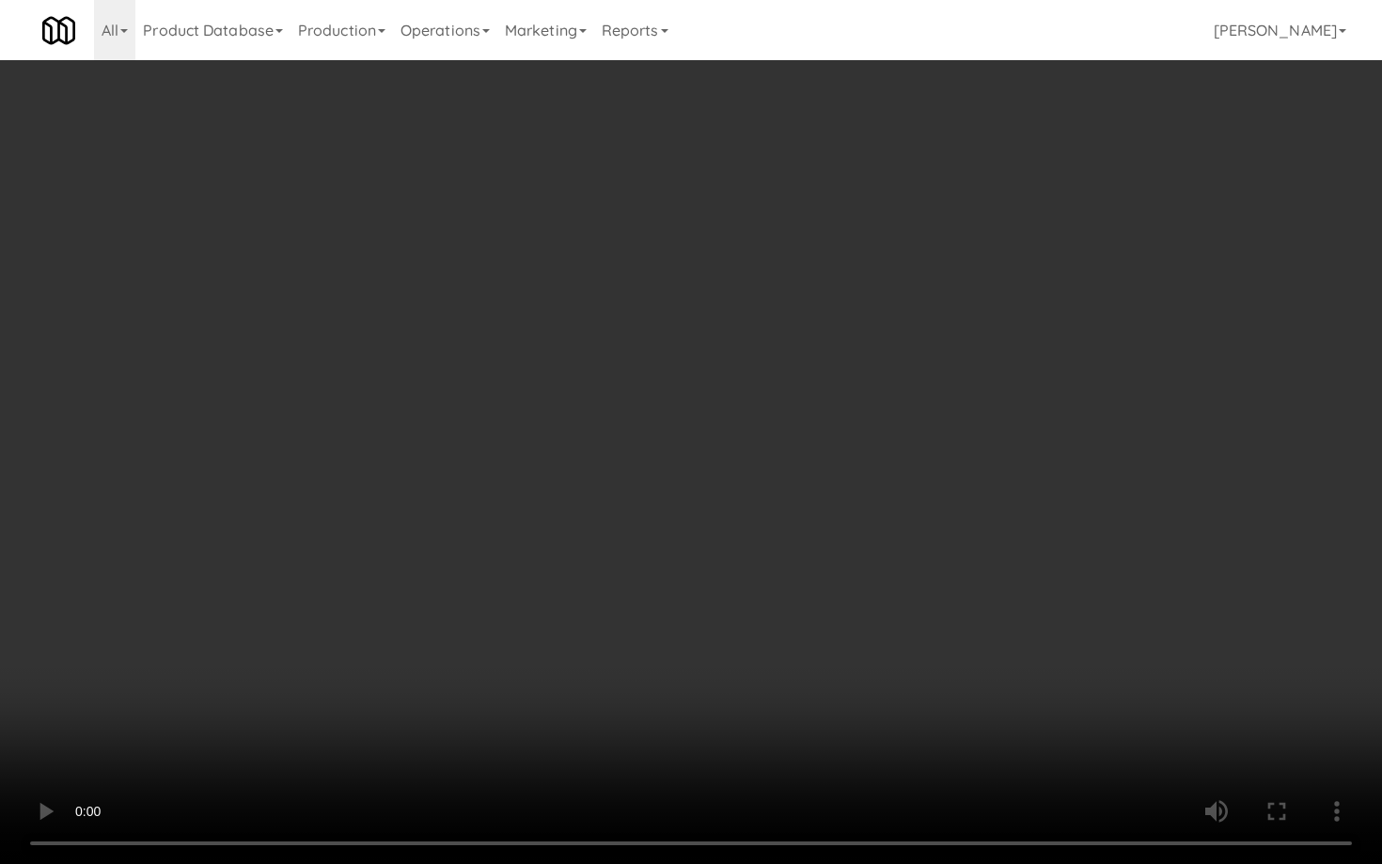
click at [716, 626] on video at bounding box center [691, 432] width 1382 height 864
click at [745, 644] on video at bounding box center [691, 432] width 1382 height 864
click at [745, 640] on video at bounding box center [691, 432] width 1382 height 864
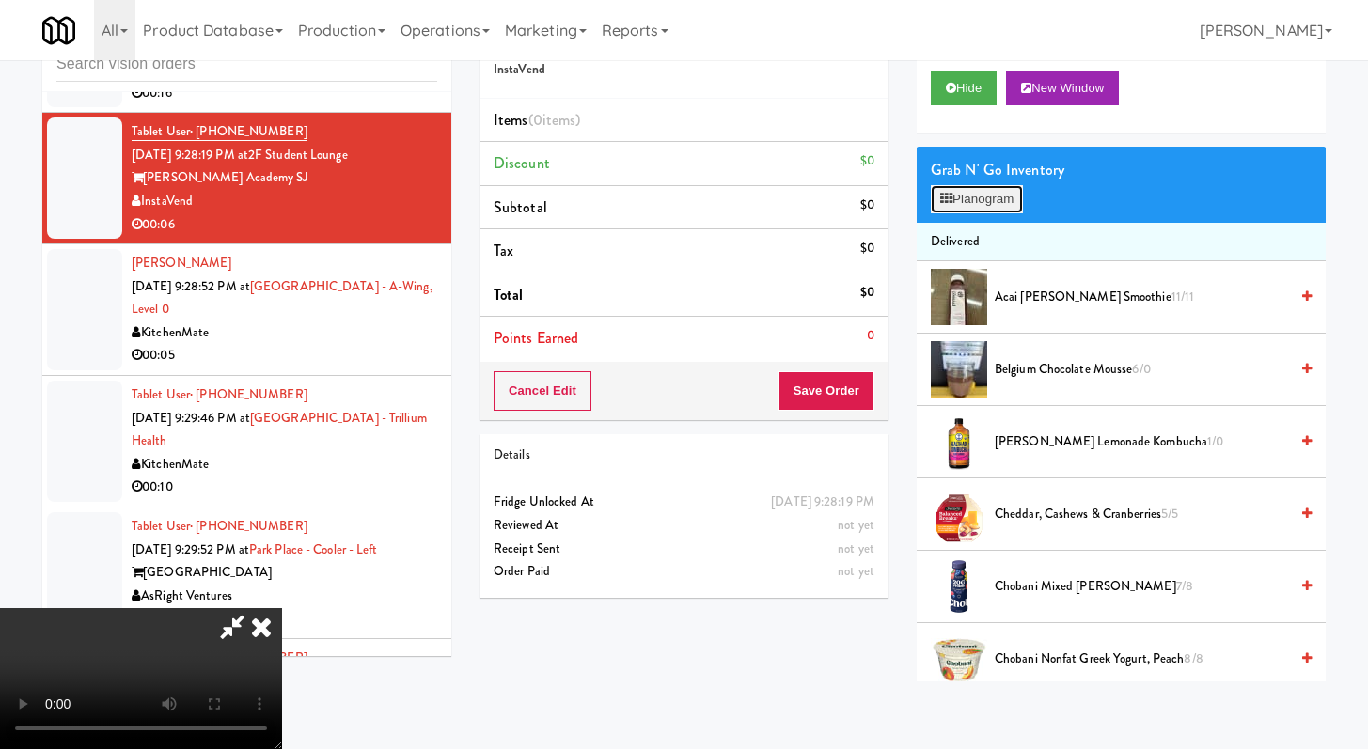
click at [955, 189] on button "Planogram" at bounding box center [977, 199] width 92 height 28
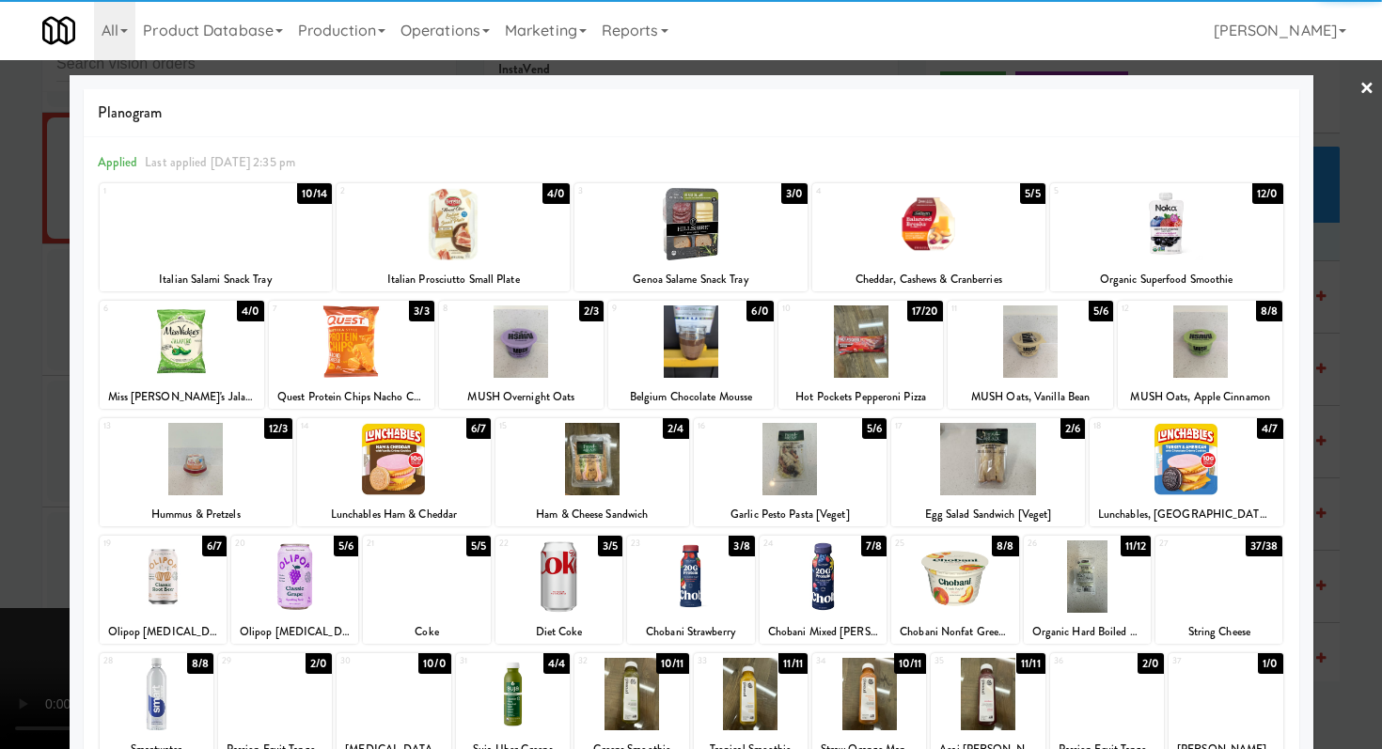
click at [0, 459] on div at bounding box center [691, 374] width 1382 height 749
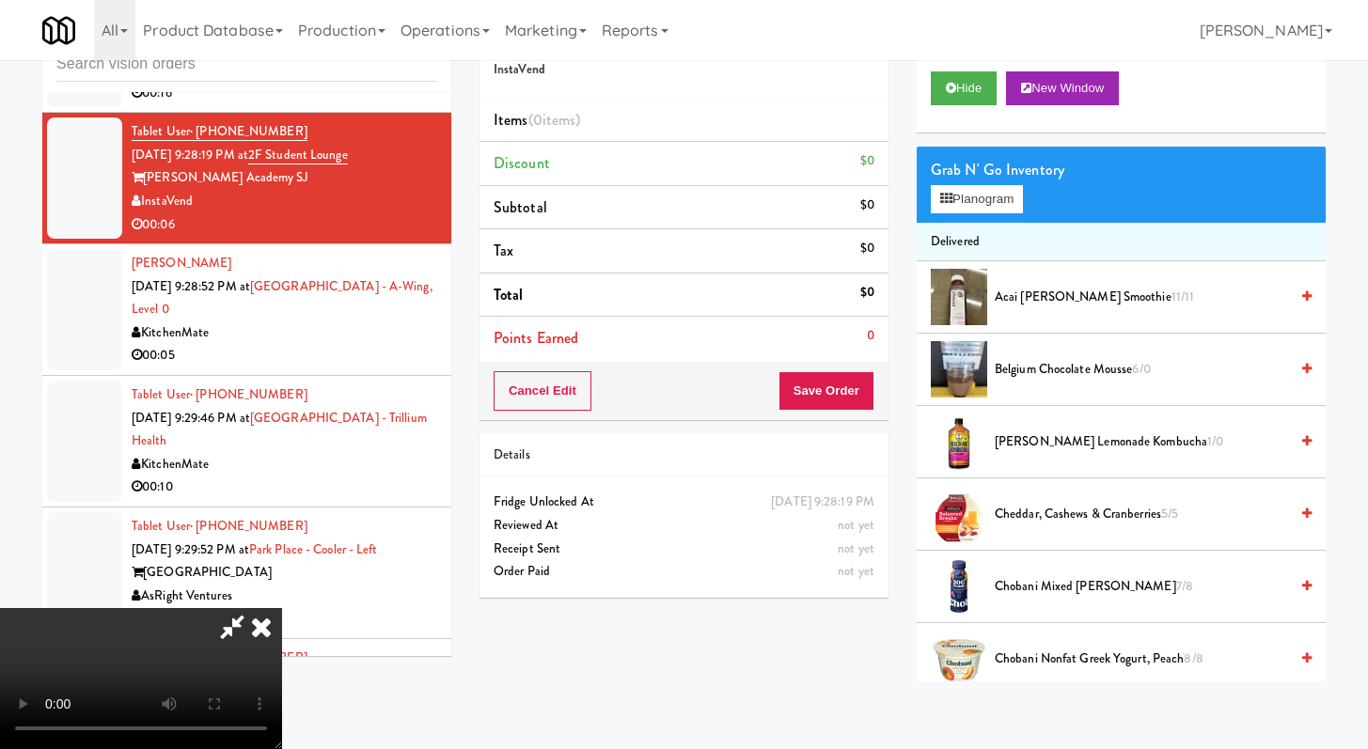
click at [254, 608] on icon at bounding box center [232, 627] width 43 height 38
click at [282, 608] on video at bounding box center [141, 678] width 282 height 141
click at [282, 608] on icon at bounding box center [261, 627] width 41 height 38
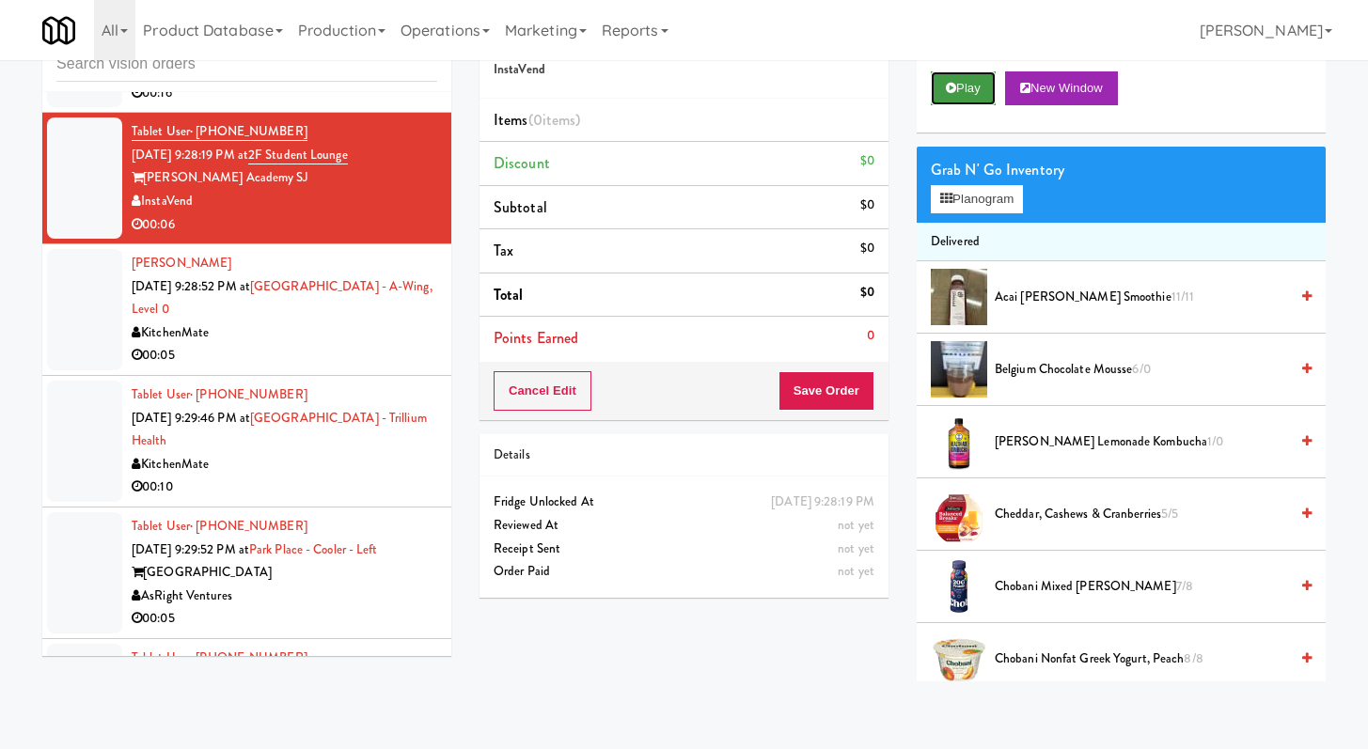
click at [971, 94] on button "Play" at bounding box center [963, 88] width 65 height 34
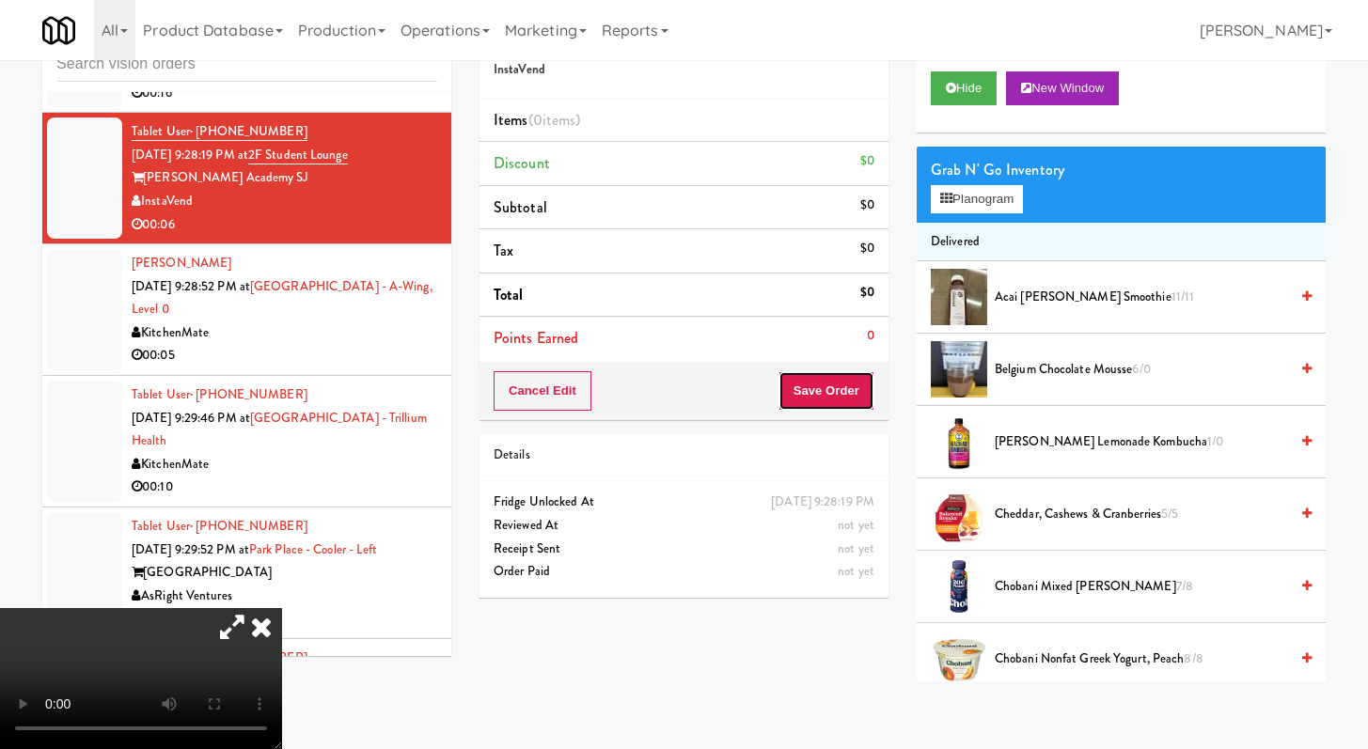
click at [841, 378] on button "Save Order" at bounding box center [827, 390] width 96 height 39
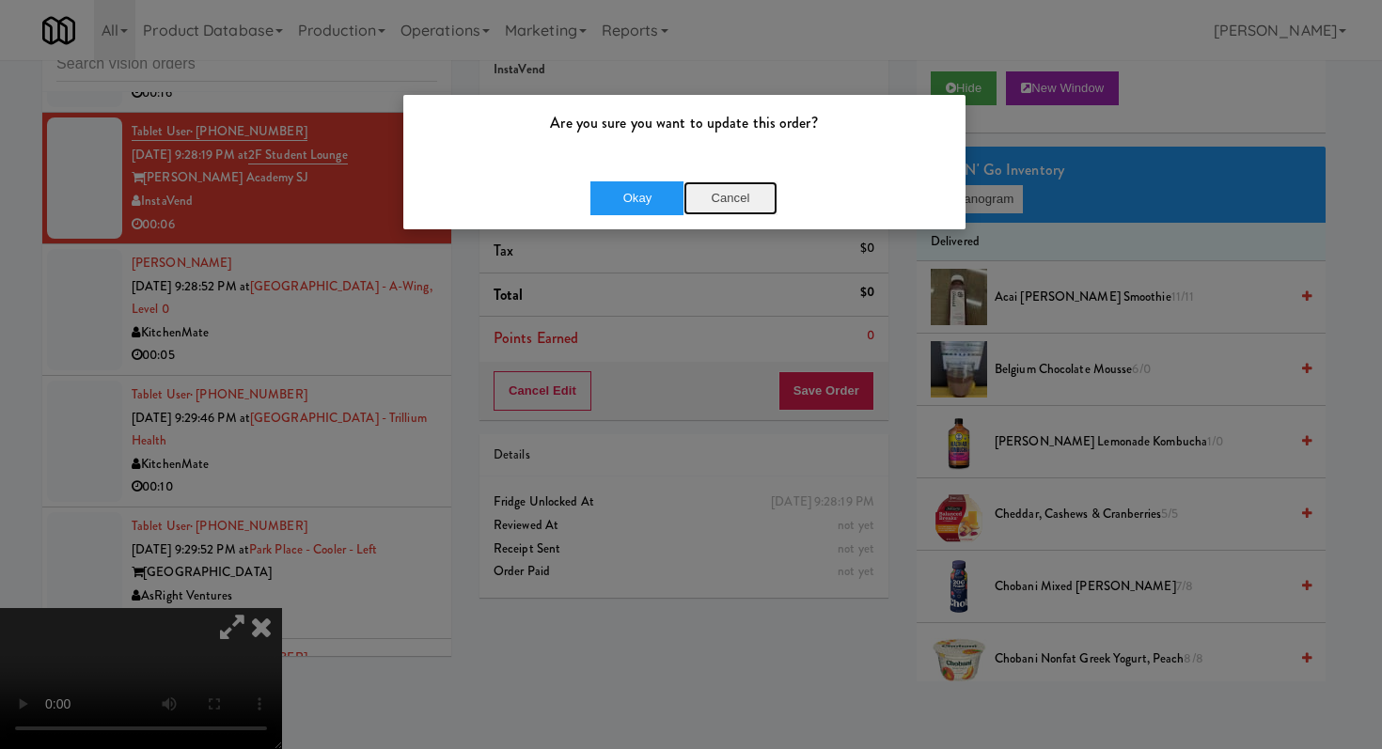
click at [716, 188] on button "Cancel" at bounding box center [731, 198] width 94 height 34
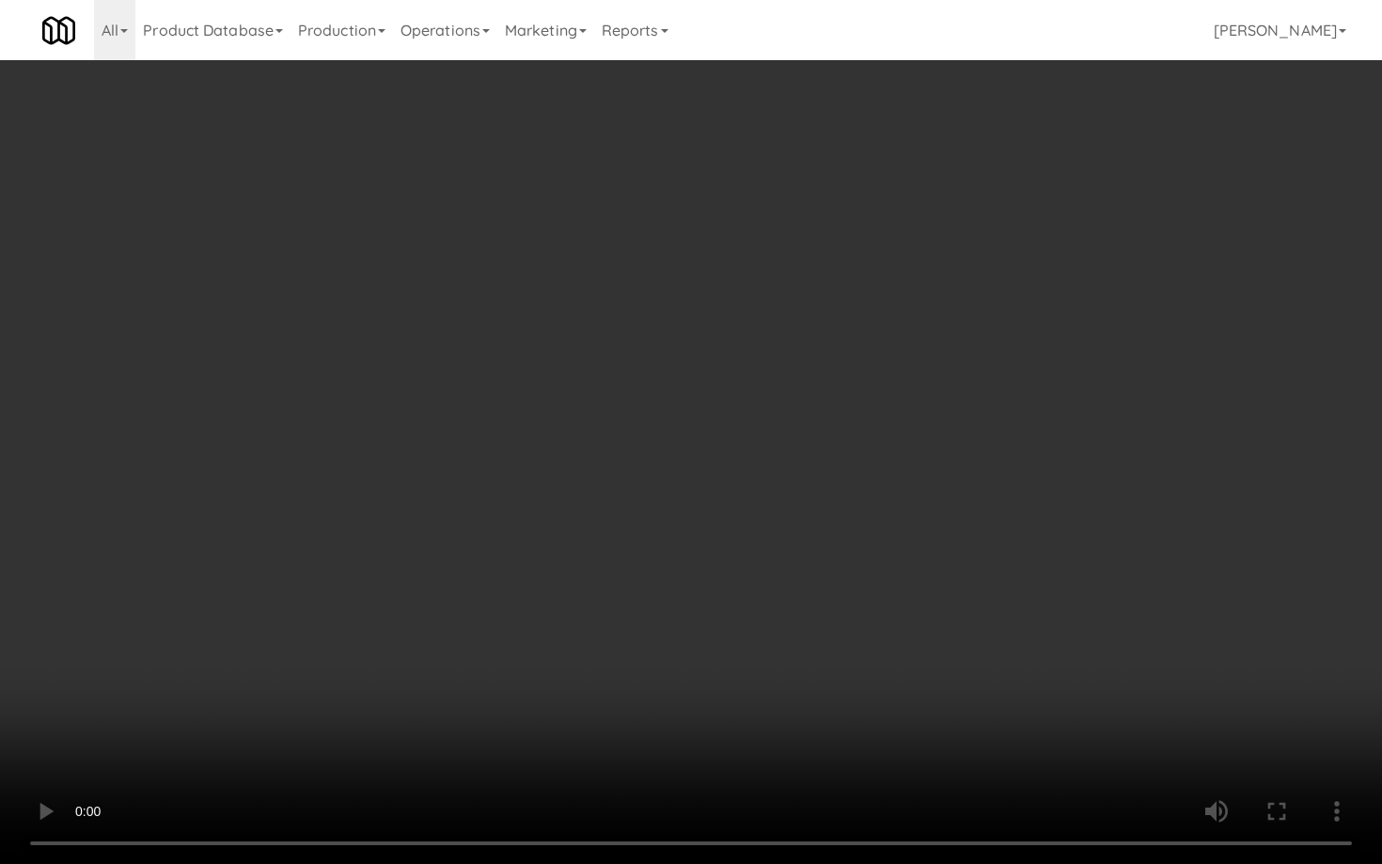
click at [837, 564] on video at bounding box center [691, 432] width 1382 height 864
click at [836, 563] on video at bounding box center [691, 432] width 1382 height 864
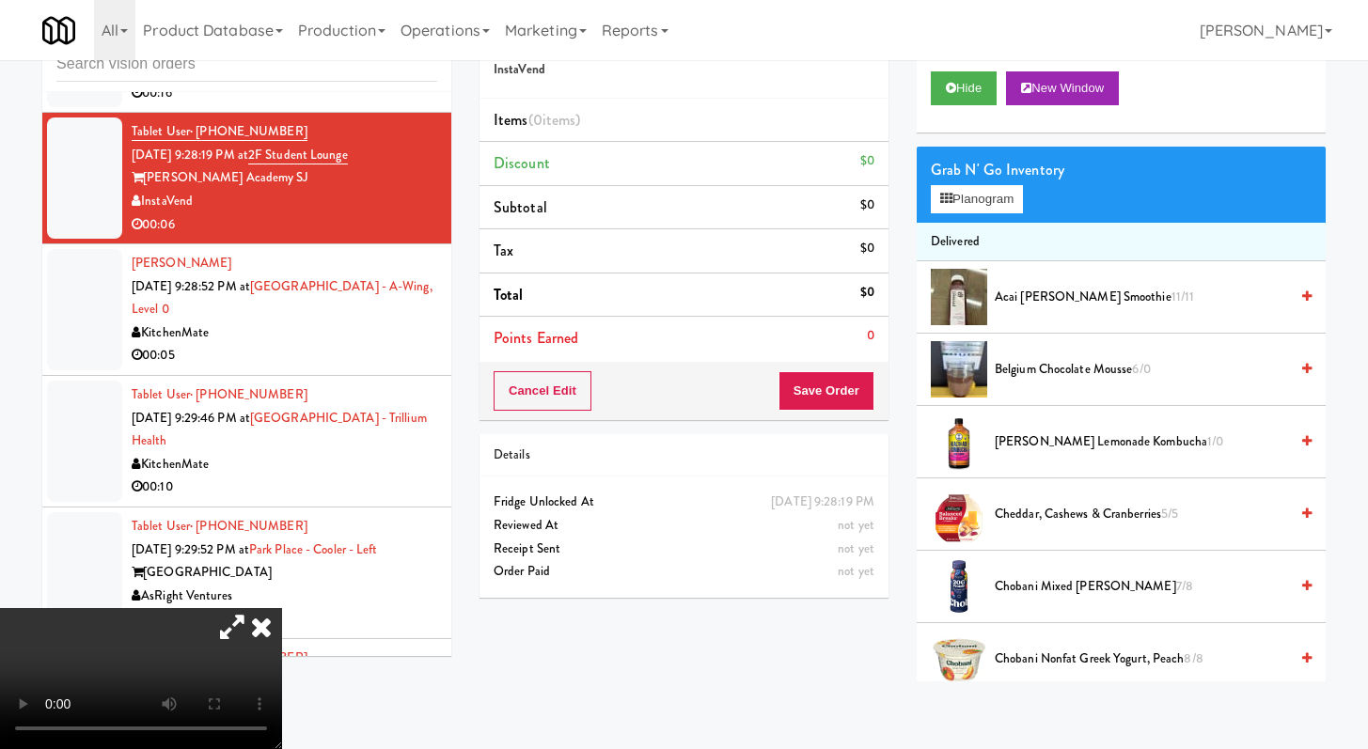
click at [282, 608] on icon at bounding box center [261, 627] width 41 height 38
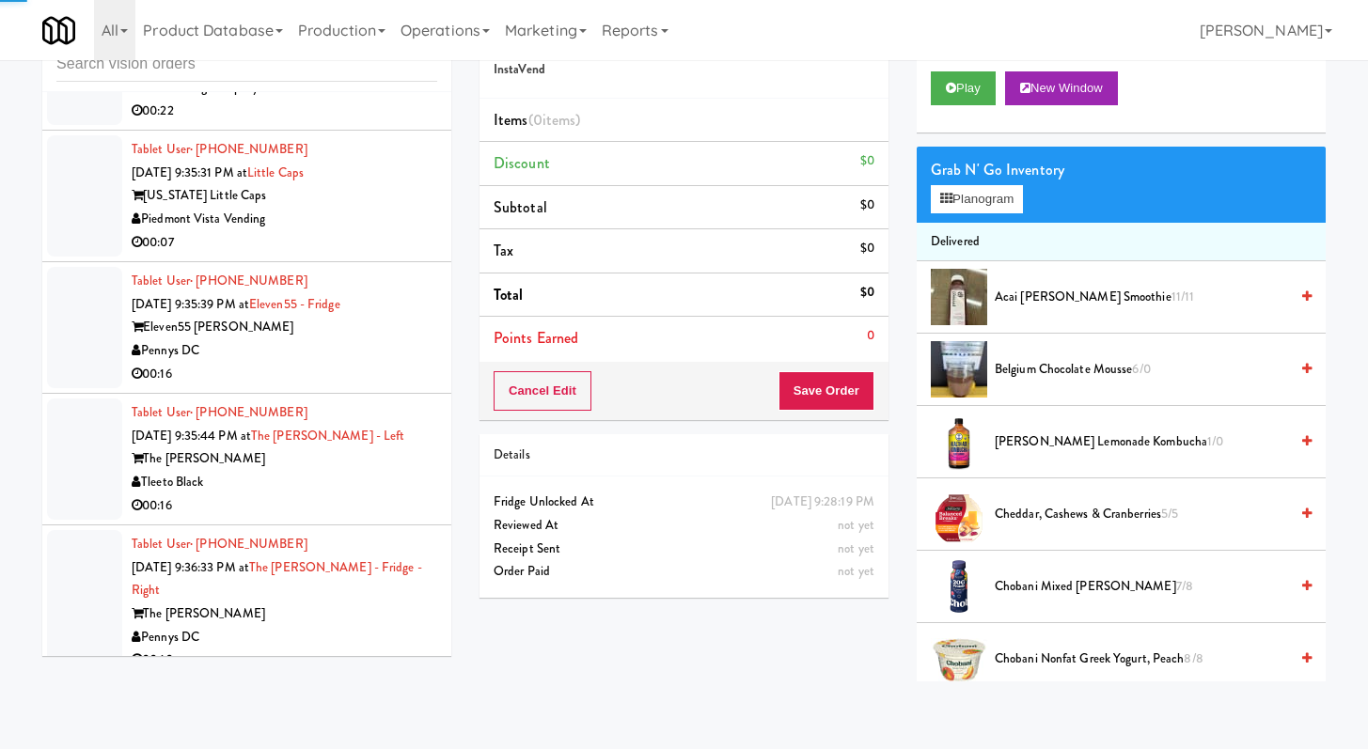
scroll to position [4681, 0]
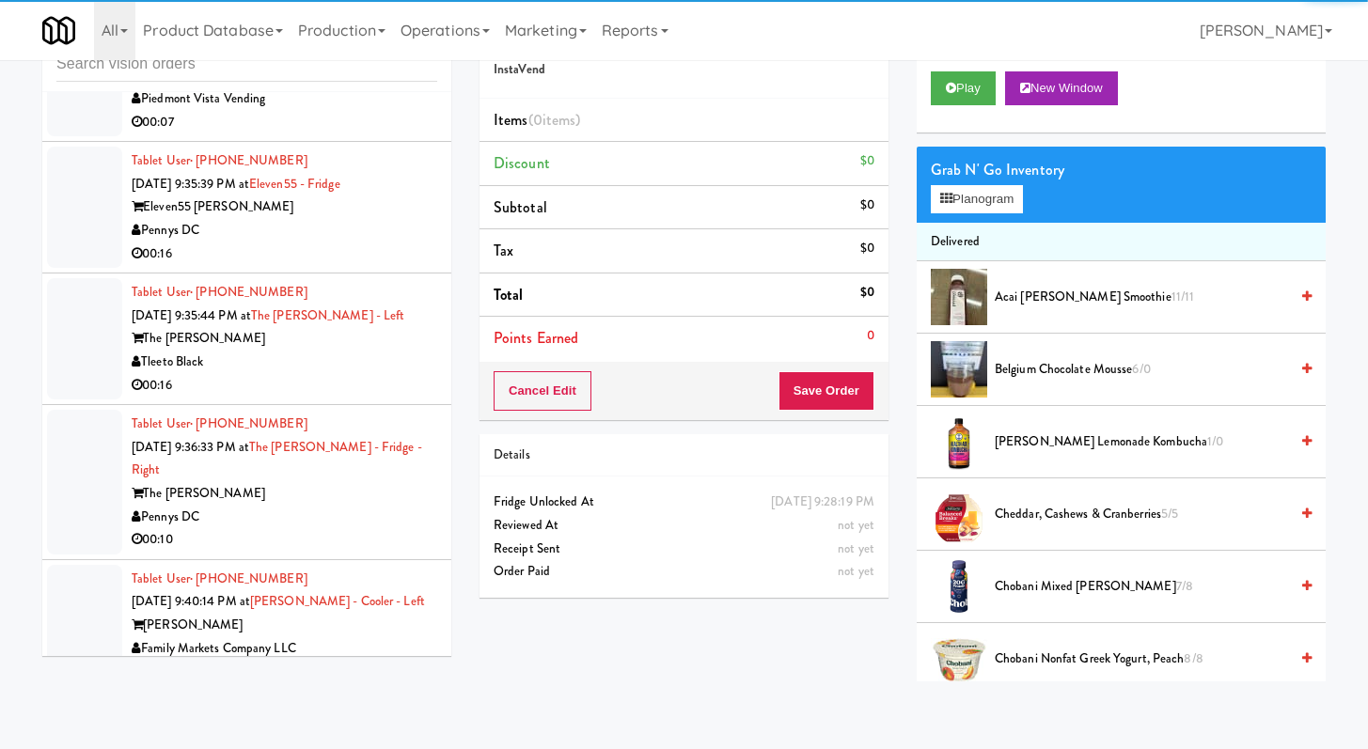
click at [380, 134] on div "00:07" at bounding box center [285, 123] width 306 height 24
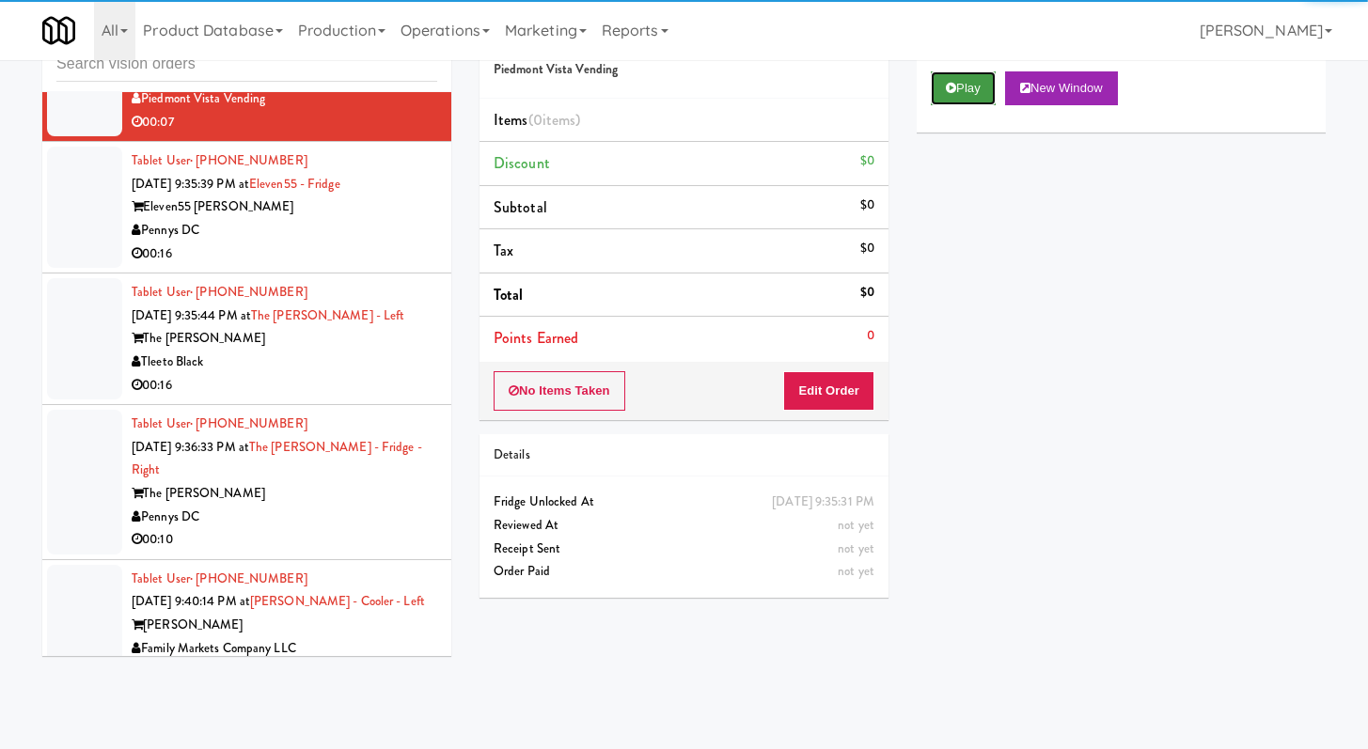
click at [988, 100] on button "Play" at bounding box center [963, 88] width 65 height 34
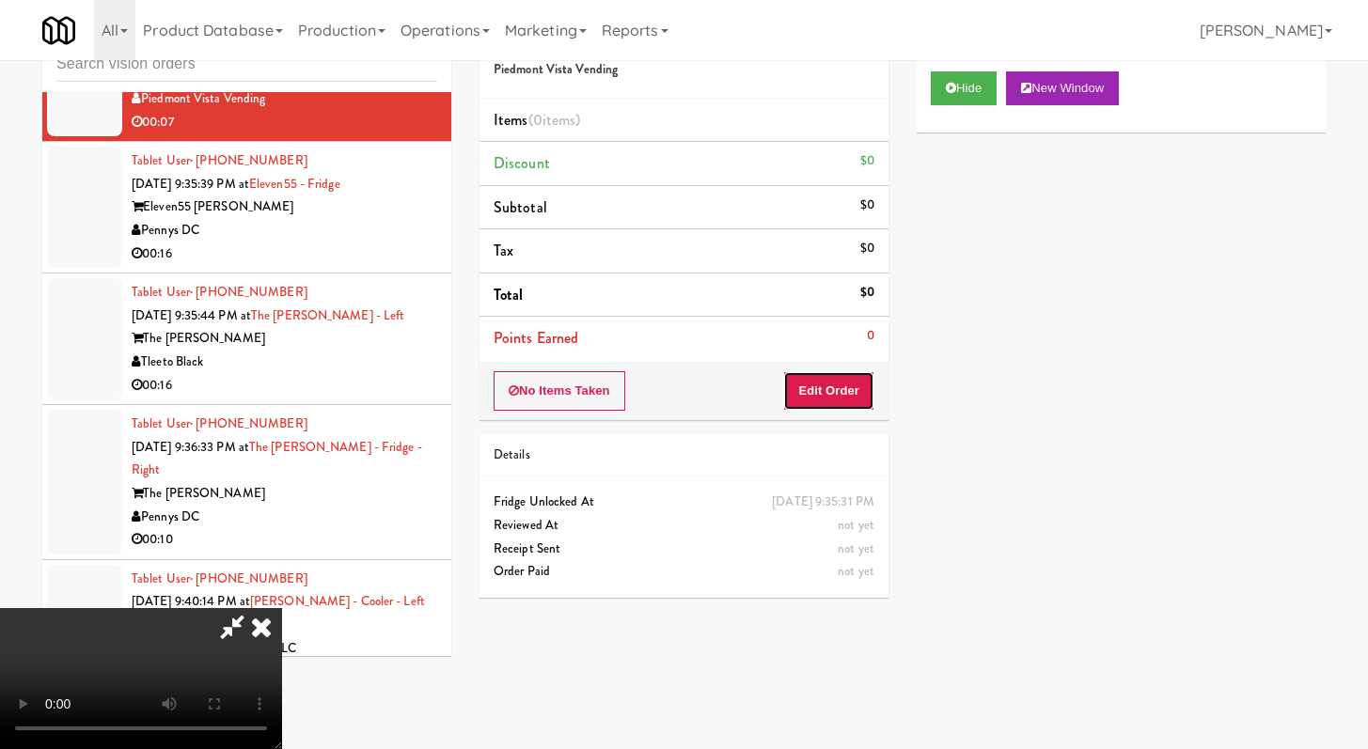
click at [818, 395] on button "Edit Order" at bounding box center [828, 390] width 91 height 39
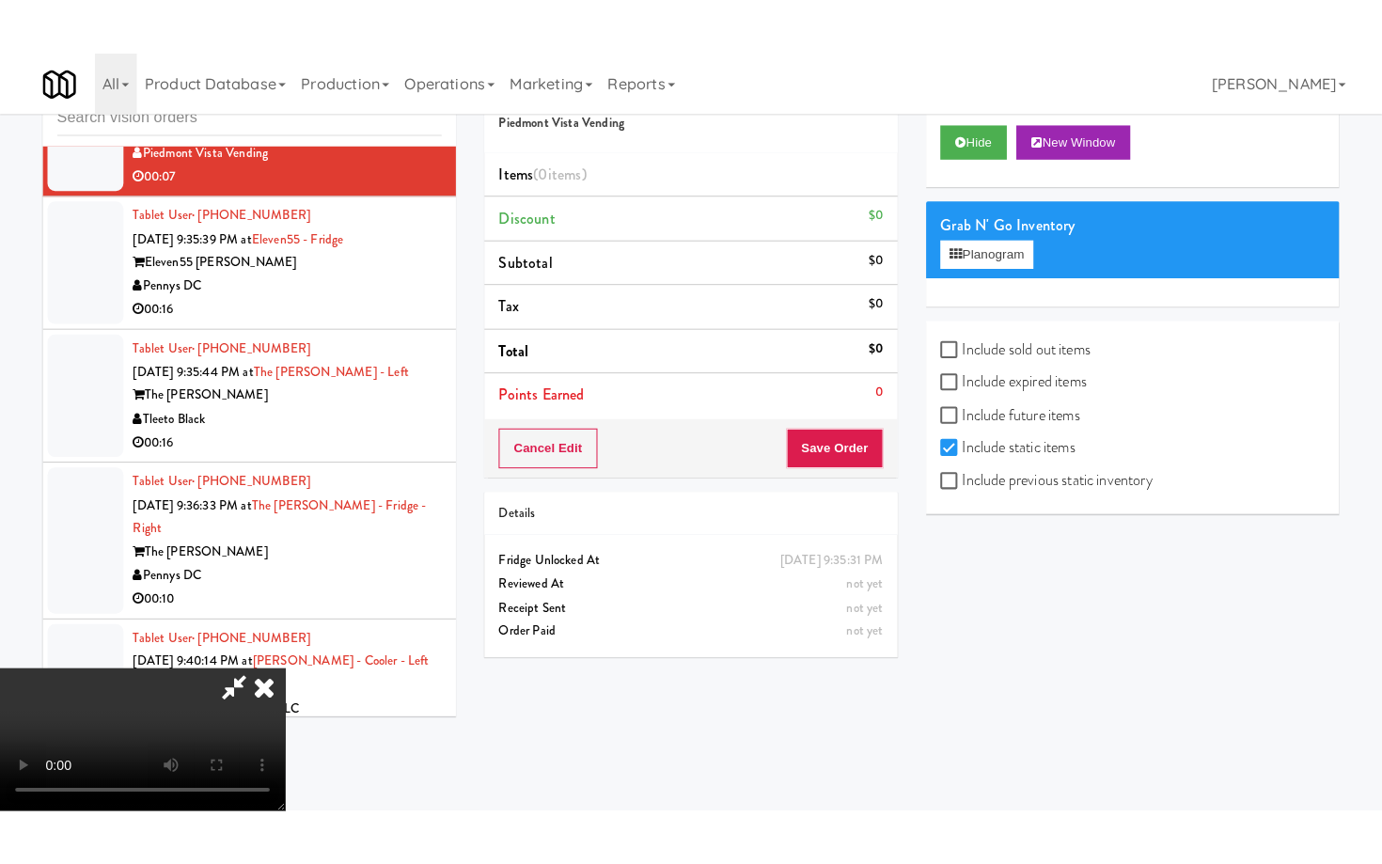
scroll to position [162, 0]
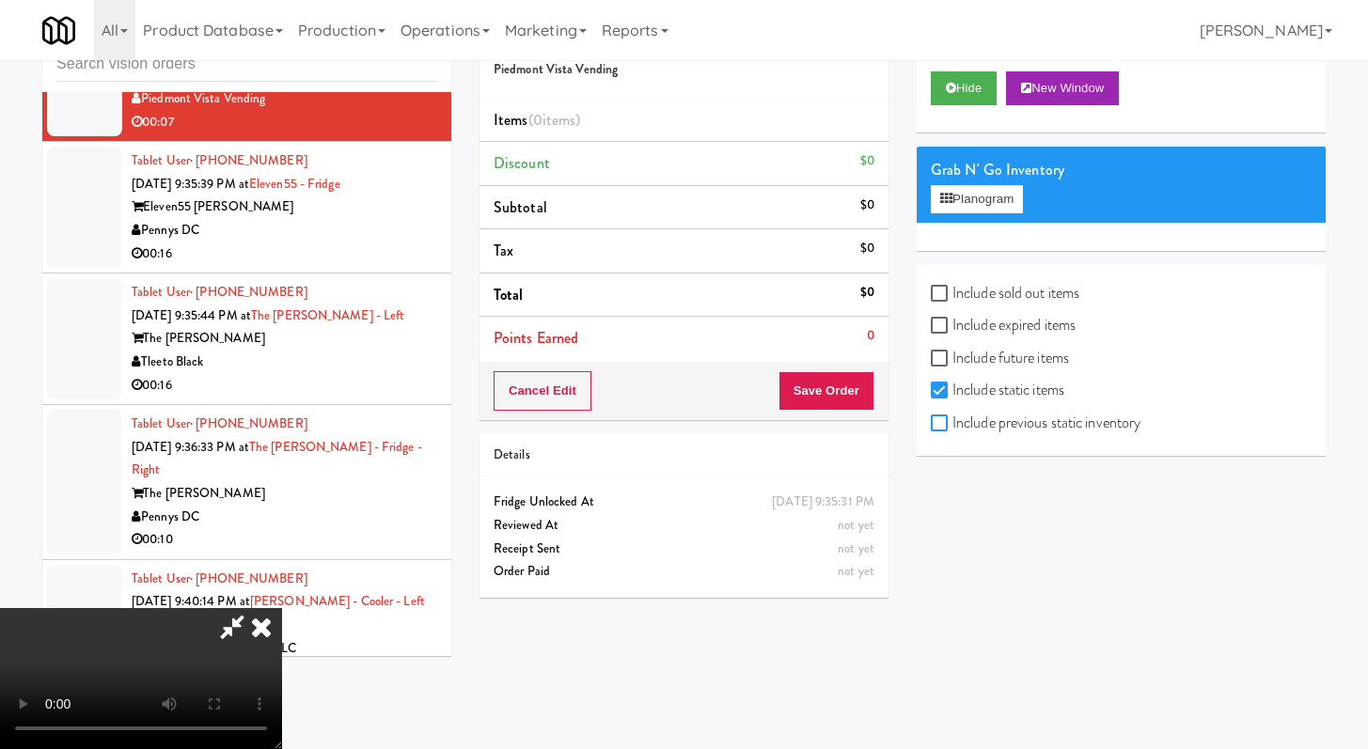
click at [936, 429] on input "Include previous static inventory" at bounding box center [942, 424] width 22 height 15
checkbox input "true"
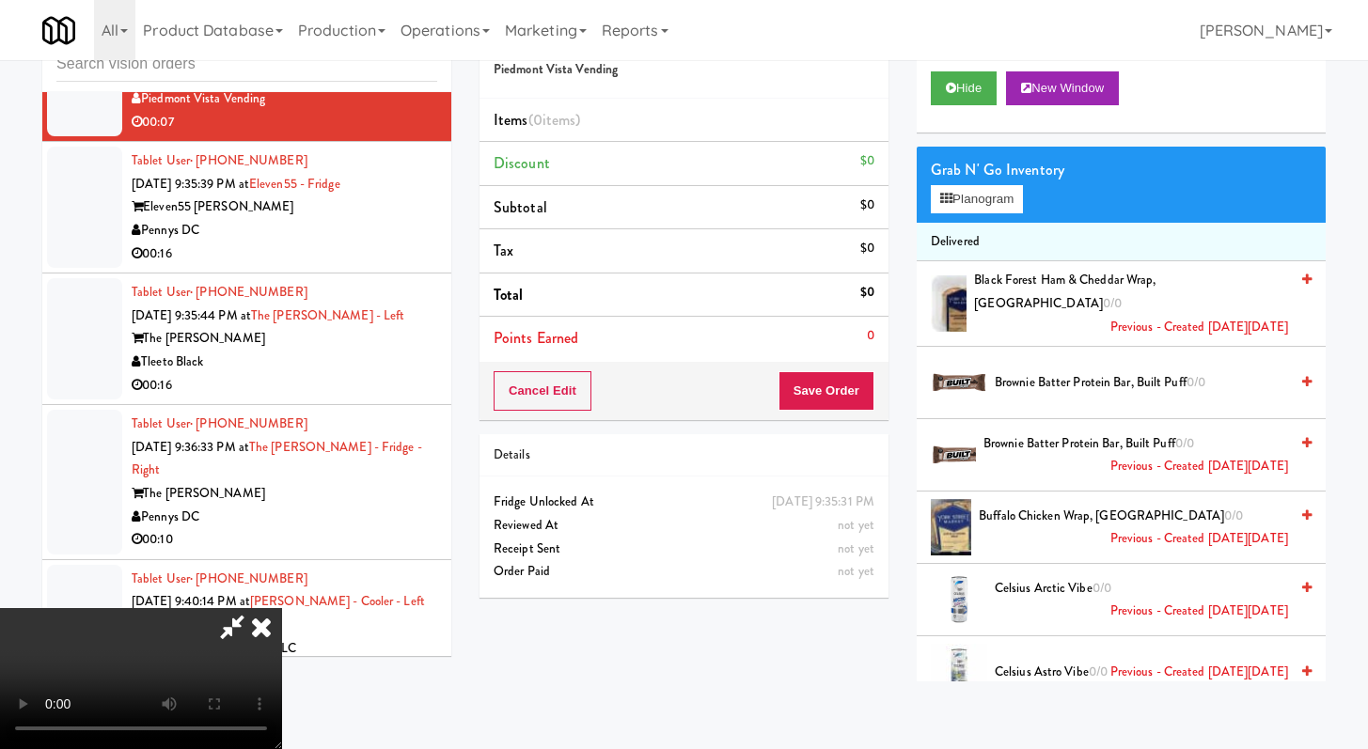
click at [282, 608] on video at bounding box center [141, 678] width 282 height 141
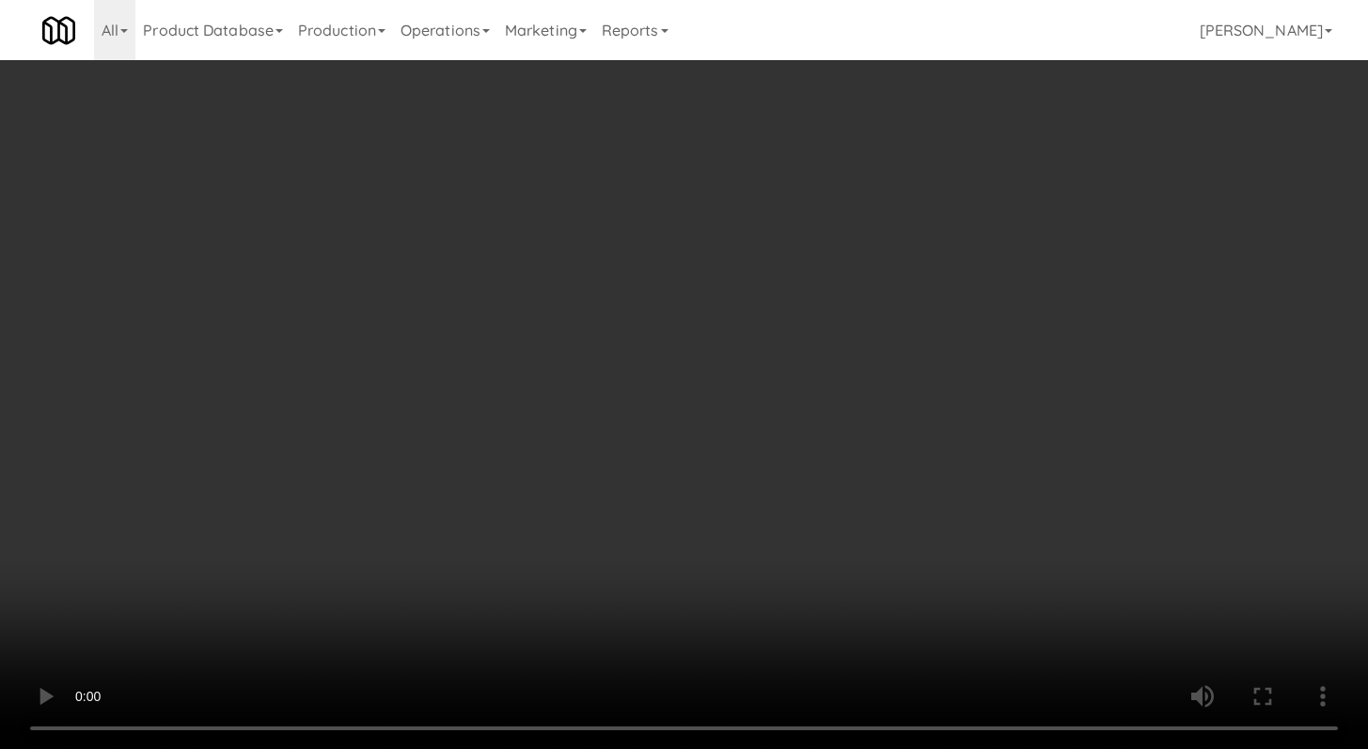
scroll to position [2907, 0]
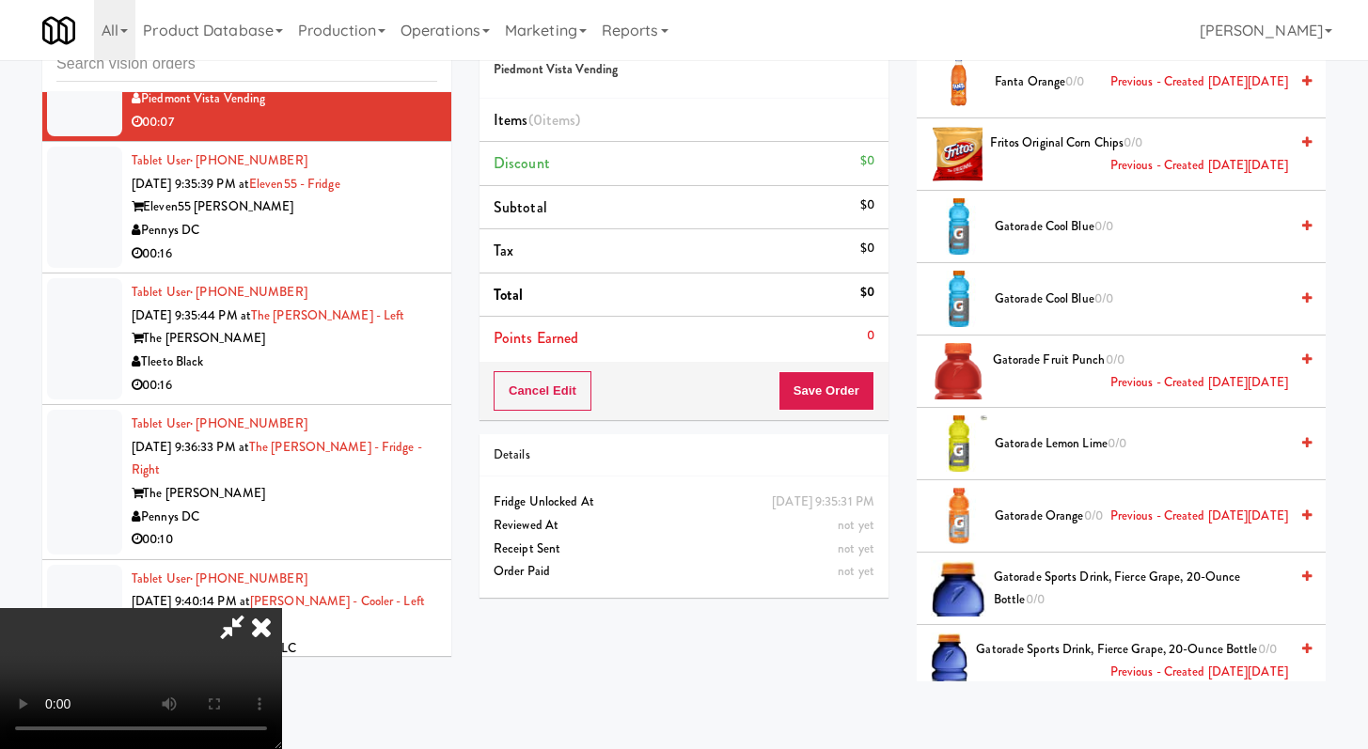
click at [1035, 349] on span "Gatorade Fruit Punch 0/0 Previous - Created on Mon, Sep 8th 2025" at bounding box center [1140, 372] width 295 height 46
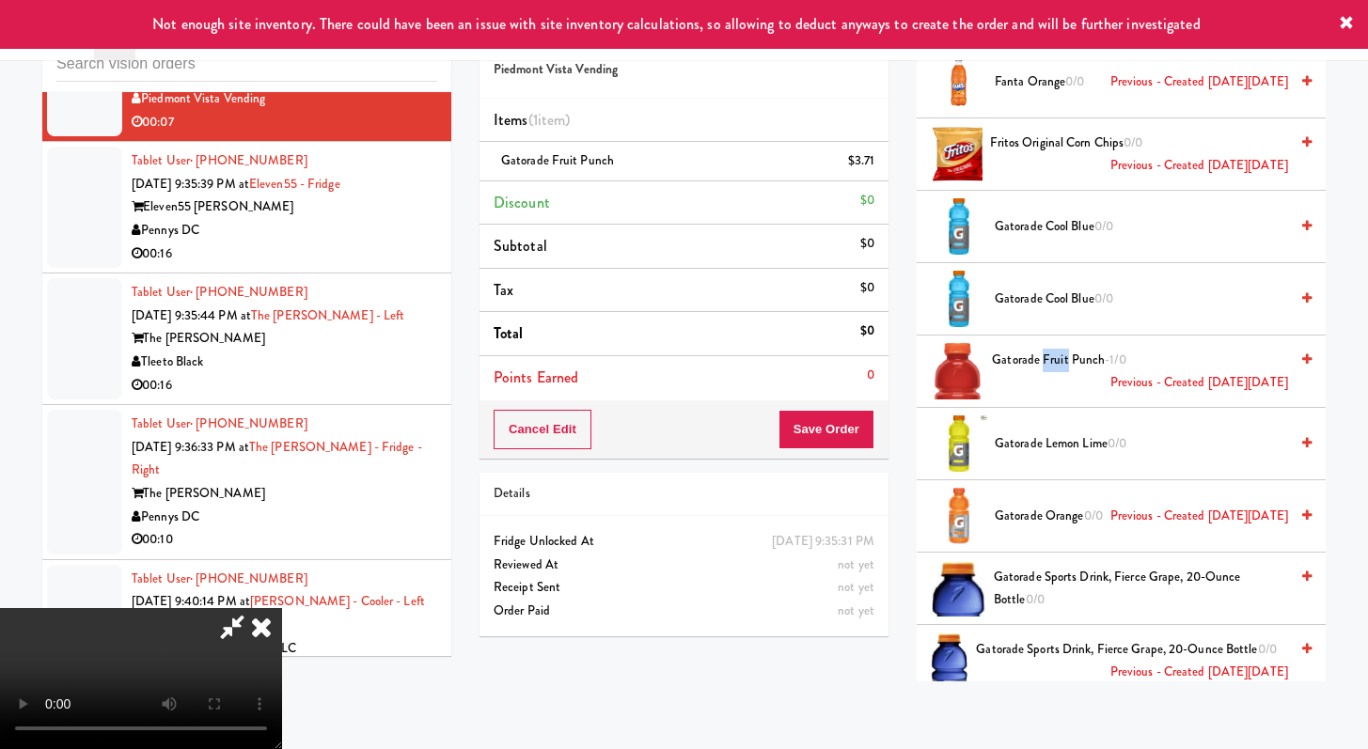
click at [1035, 349] on span "Gatorade Fruit Punch -1/0 Previous - Created on Mon, Sep 8th 2025" at bounding box center [1140, 372] width 296 height 46
click at [833, 426] on button "Save Order" at bounding box center [827, 429] width 96 height 39
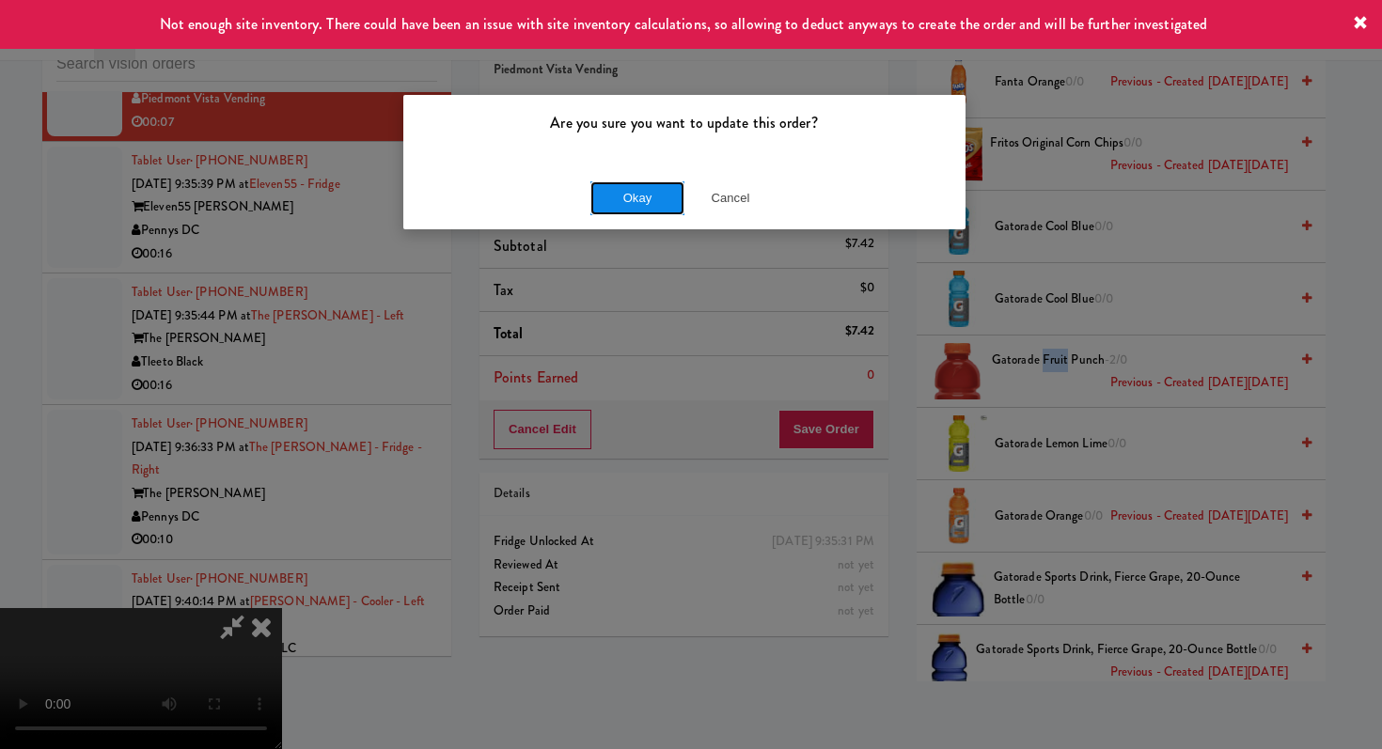
click at [653, 194] on button "Okay" at bounding box center [637, 198] width 94 height 34
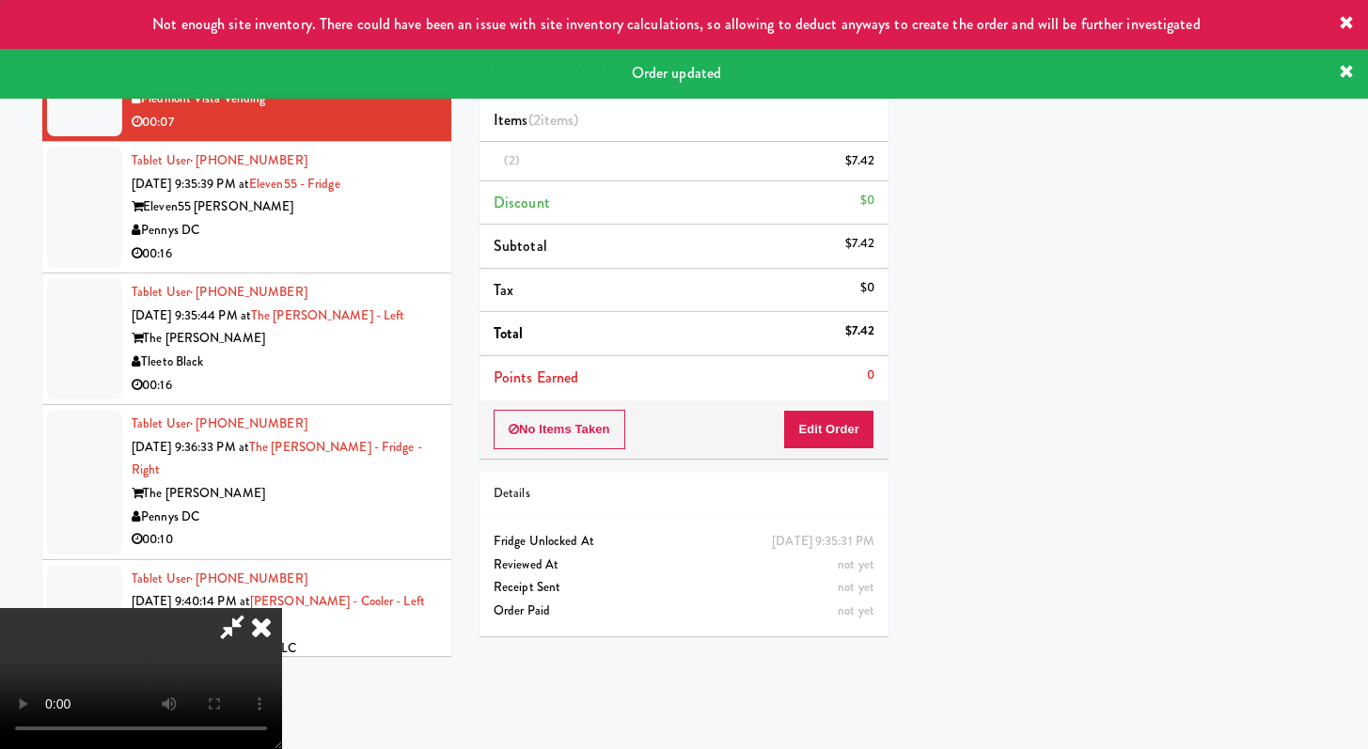
scroll to position [80, 0]
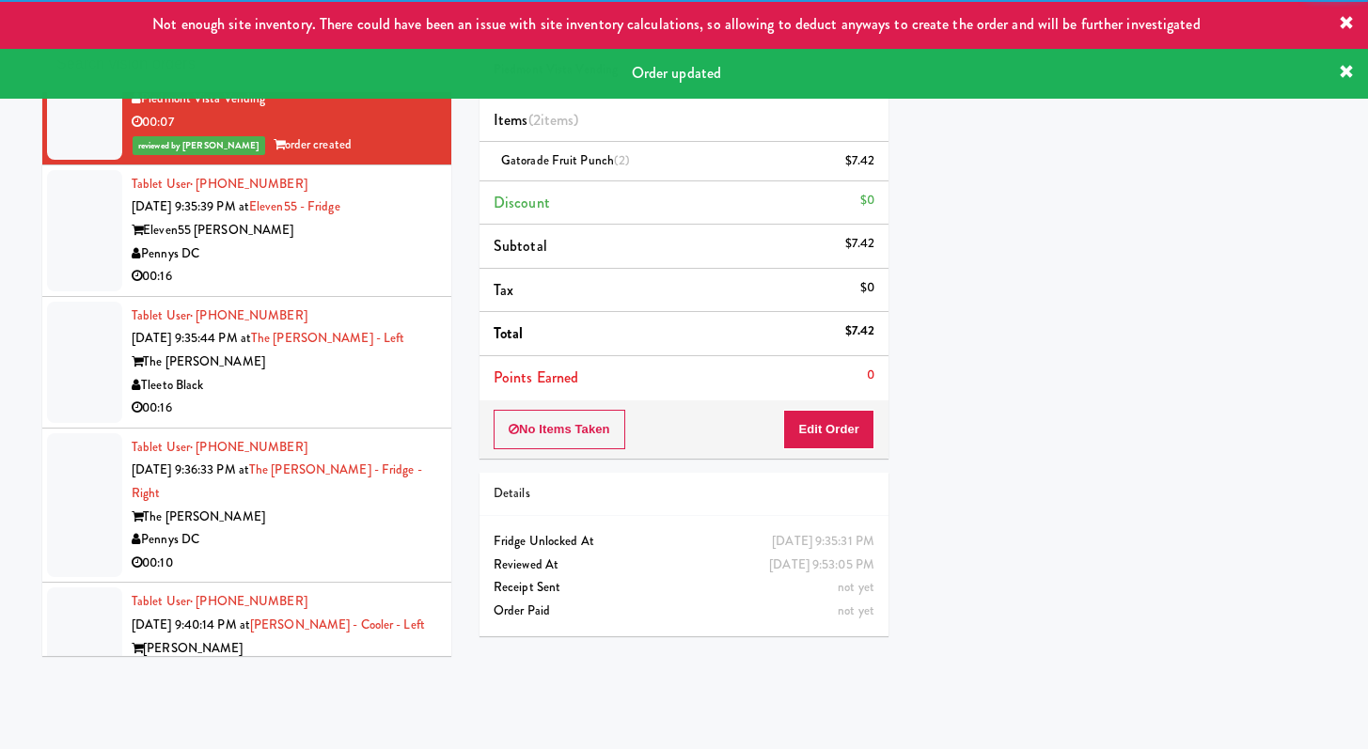
click at [409, 266] on div "Pennys DC" at bounding box center [285, 255] width 306 height 24
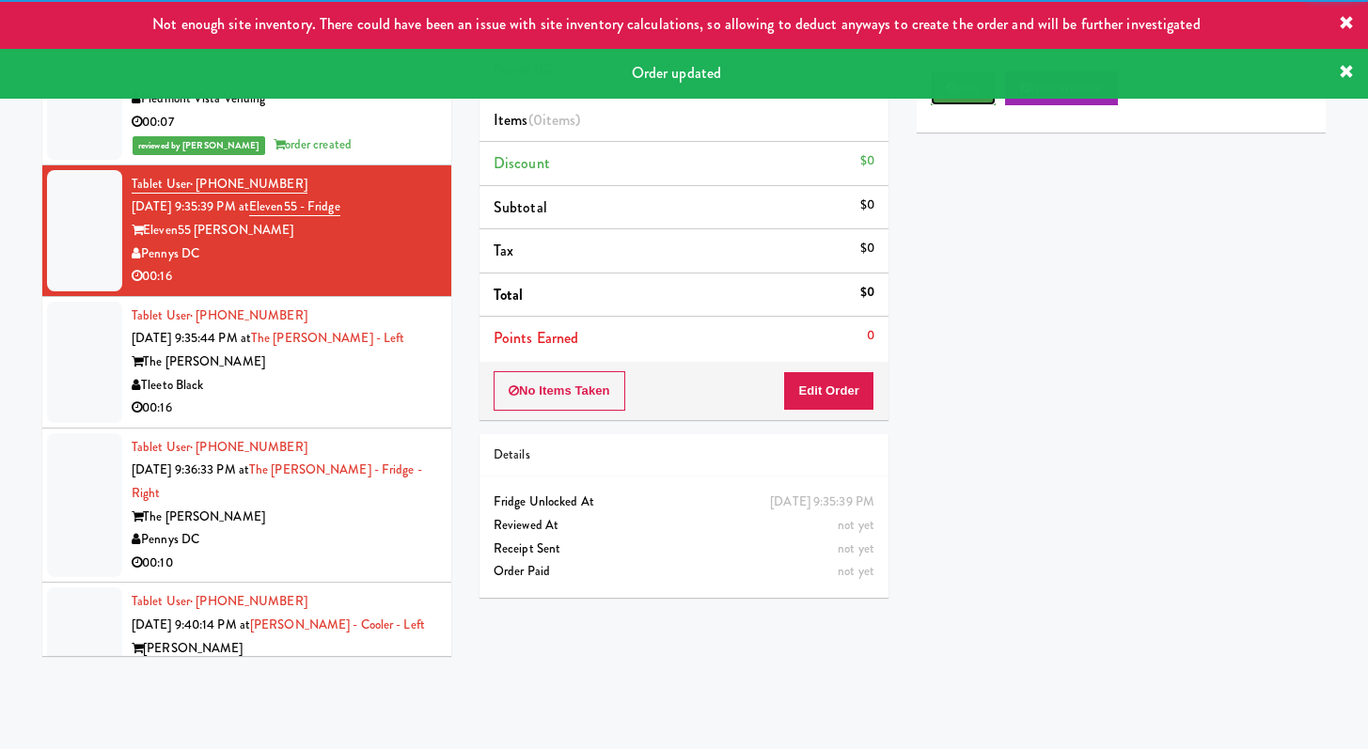
click at [978, 103] on button "Play" at bounding box center [963, 88] width 65 height 34
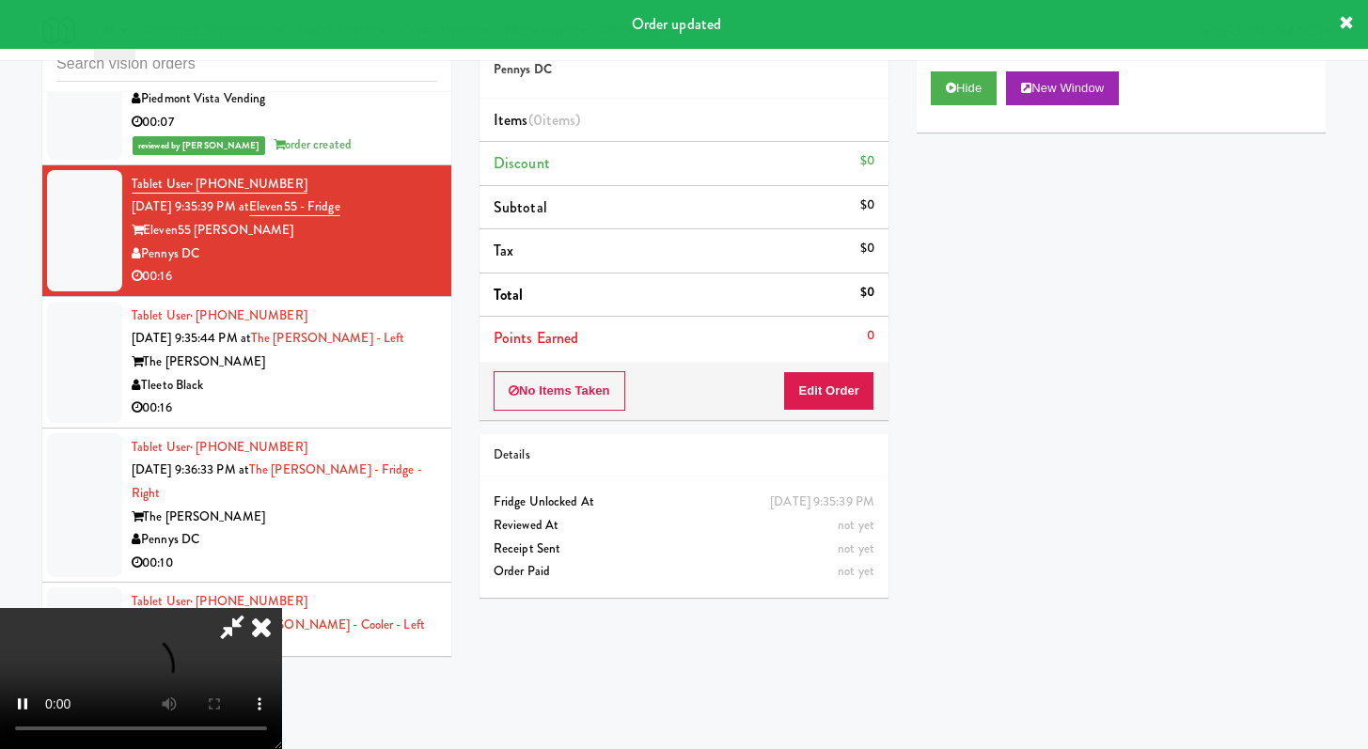
click at [830, 412] on div "No Items Taken Edit Order" at bounding box center [684, 391] width 409 height 58
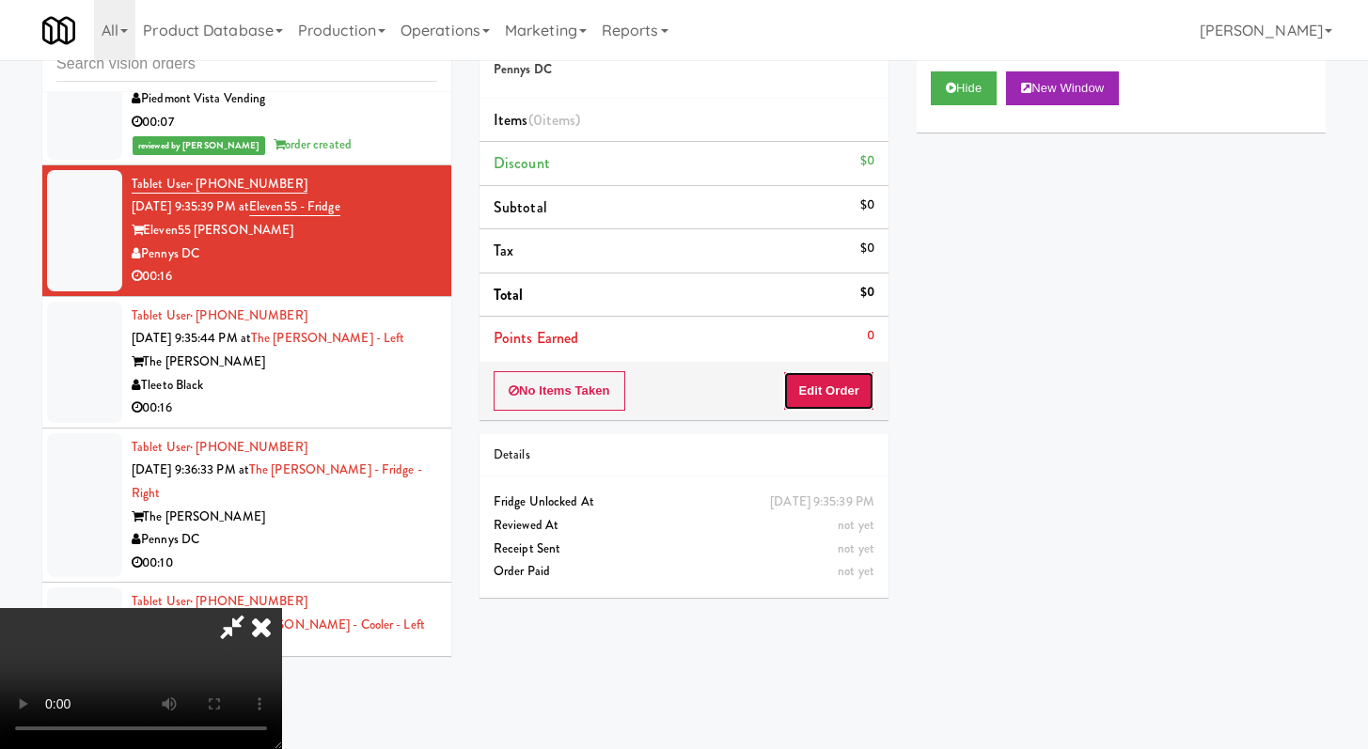
click at [834, 393] on button "Edit Order" at bounding box center [828, 390] width 91 height 39
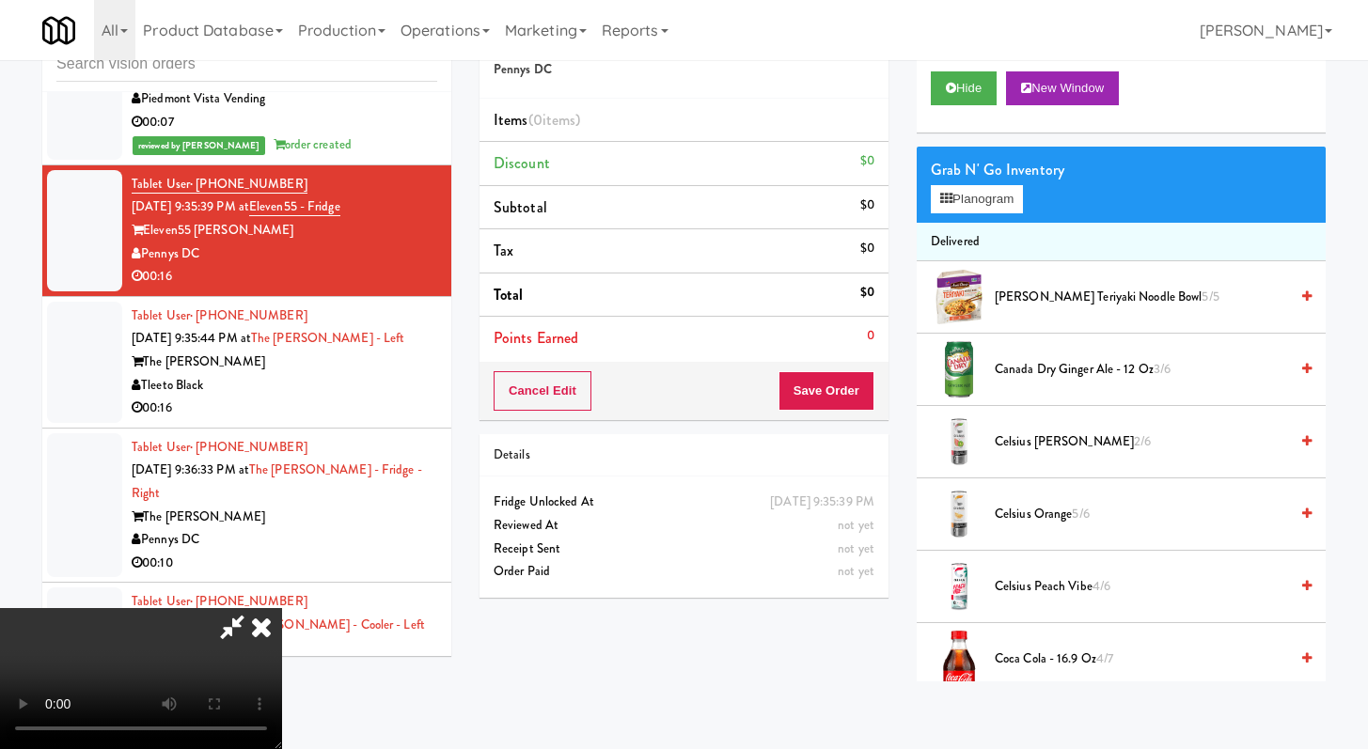
scroll to position [162, 0]
click at [958, 78] on button "Hide" at bounding box center [964, 88] width 66 height 34
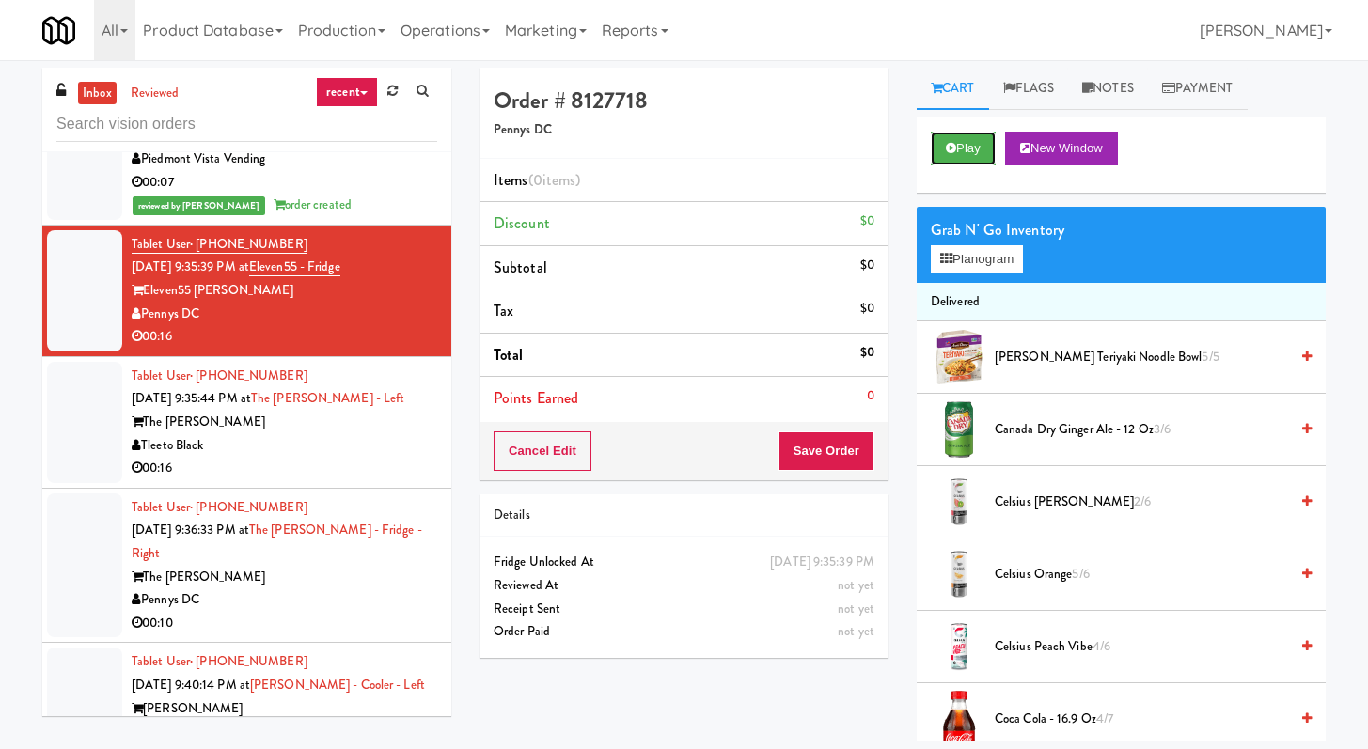
scroll to position [0, 0]
click at [182, 119] on input "text" at bounding box center [246, 124] width 381 height 35
type input "\"
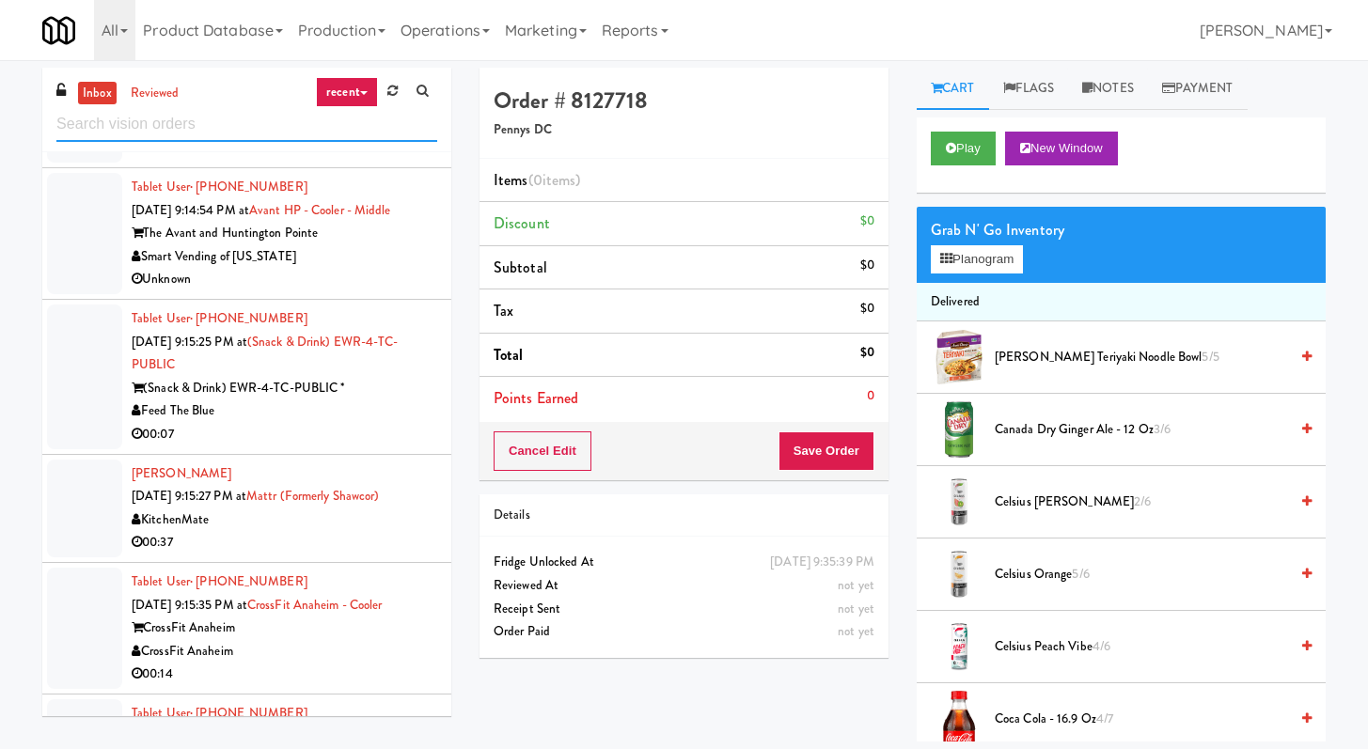
scroll to position [3610, 0]
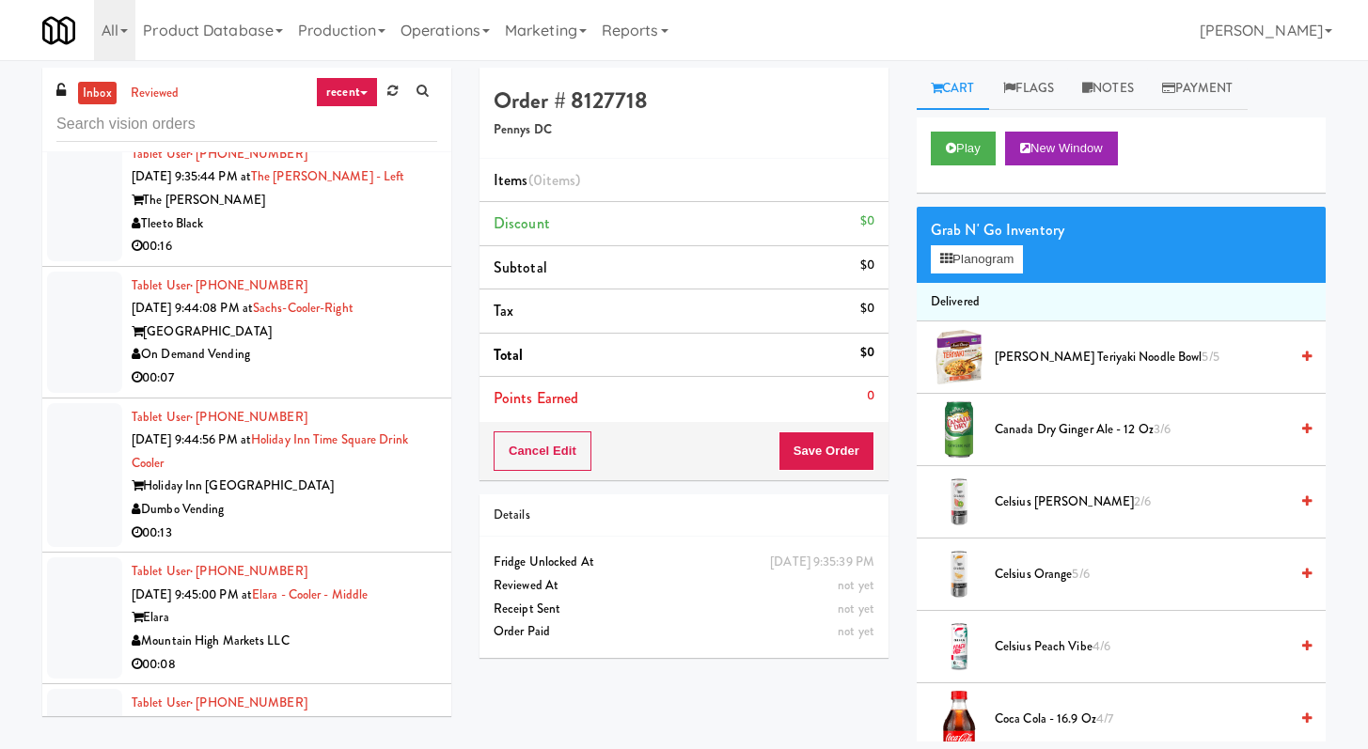
click at [330, 259] on div "00:16" at bounding box center [285, 247] width 306 height 24
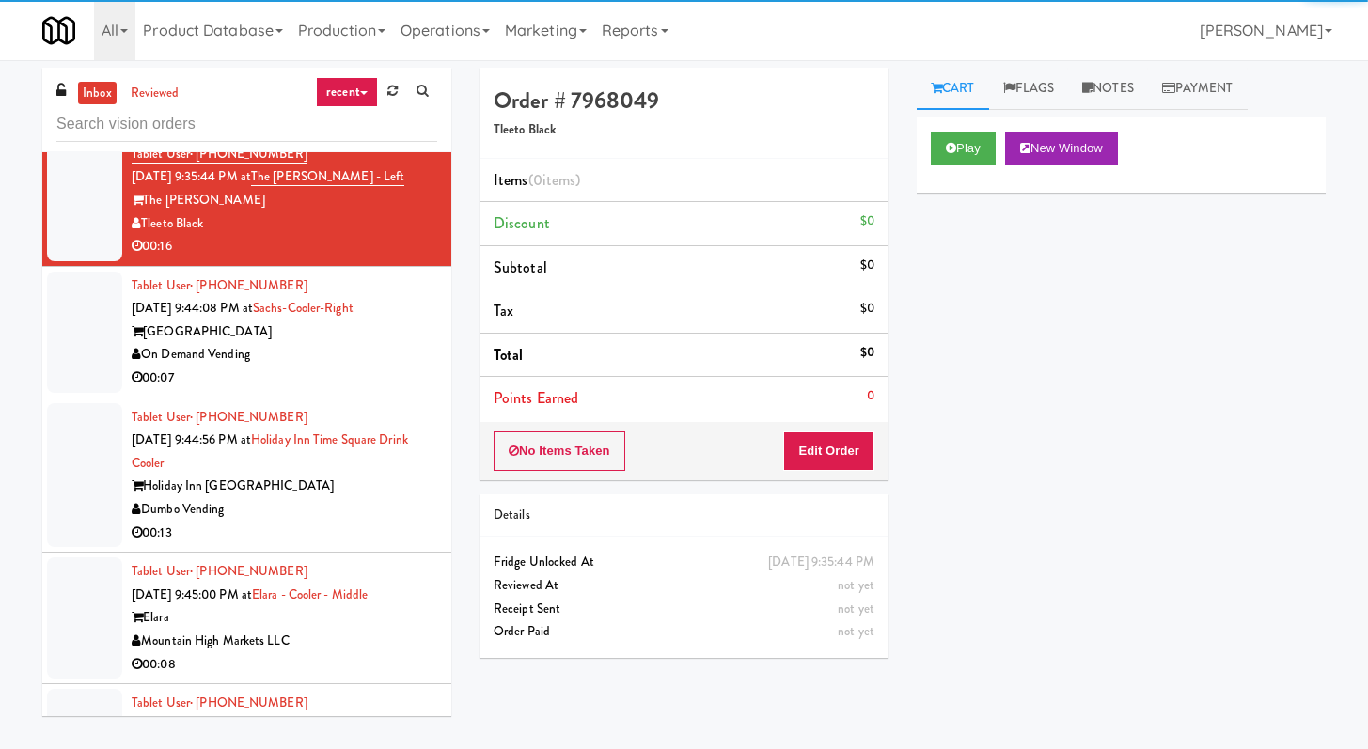
click at [1001, 152] on div "Play New Window" at bounding box center [1121, 149] width 381 height 34
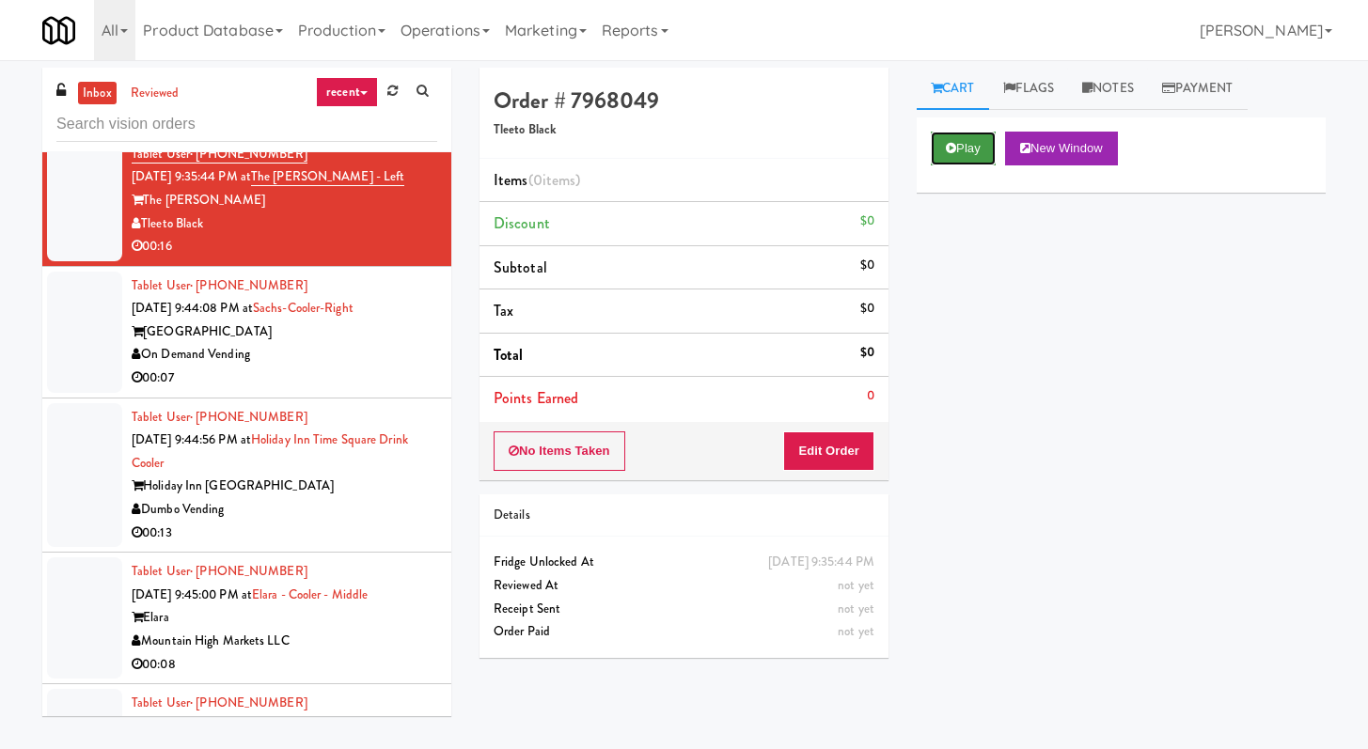
click at [970, 153] on button "Play" at bounding box center [963, 149] width 65 height 34
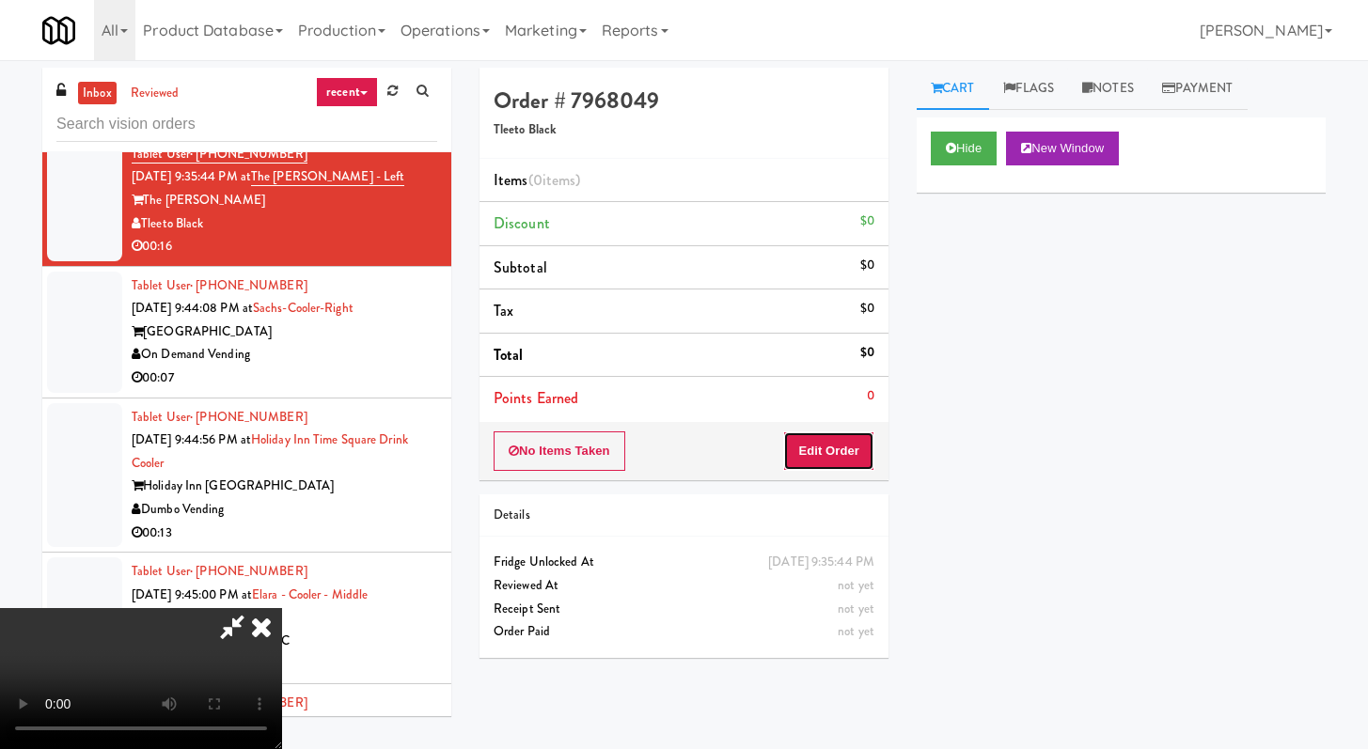
click at [813, 456] on button "Edit Order" at bounding box center [828, 451] width 91 height 39
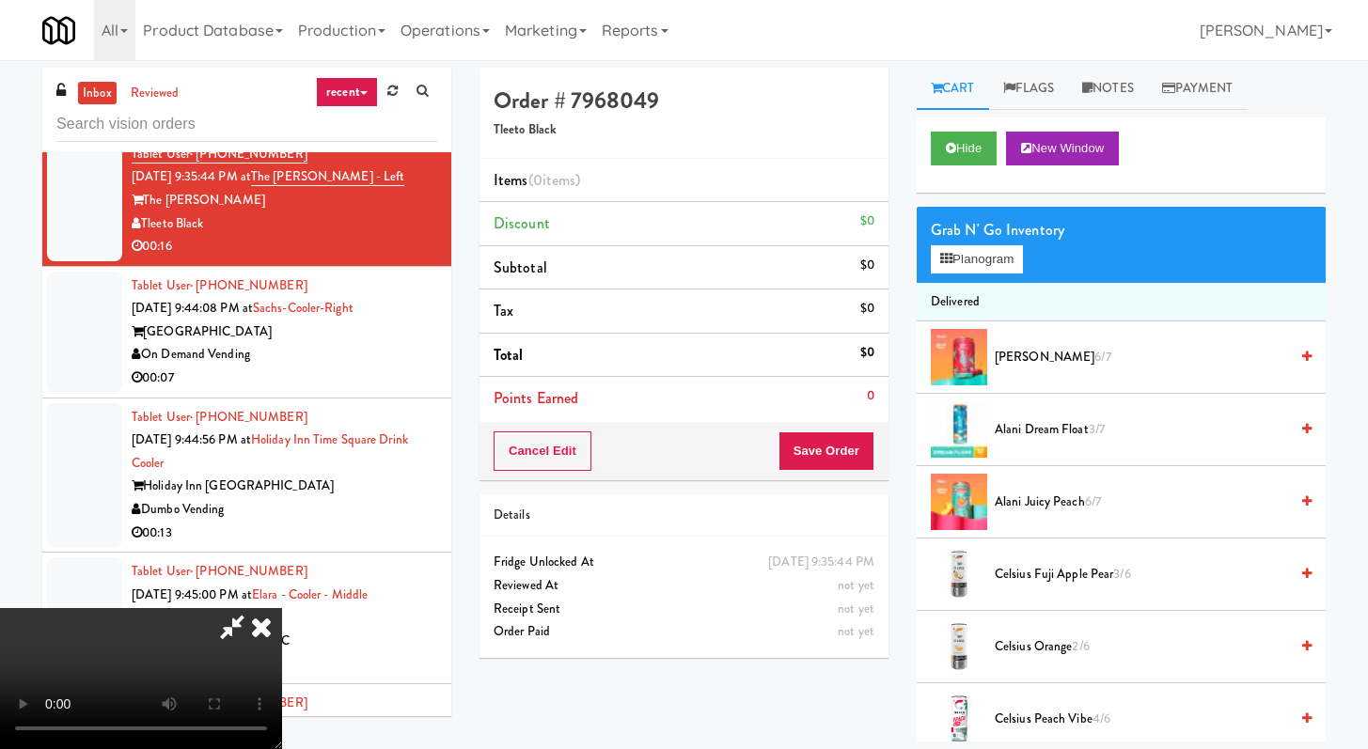
scroll to position [162, 0]
click at [870, 512] on div "Details" at bounding box center [684, 516] width 381 height 24
click at [943, 144] on button "Hide" at bounding box center [964, 149] width 66 height 34
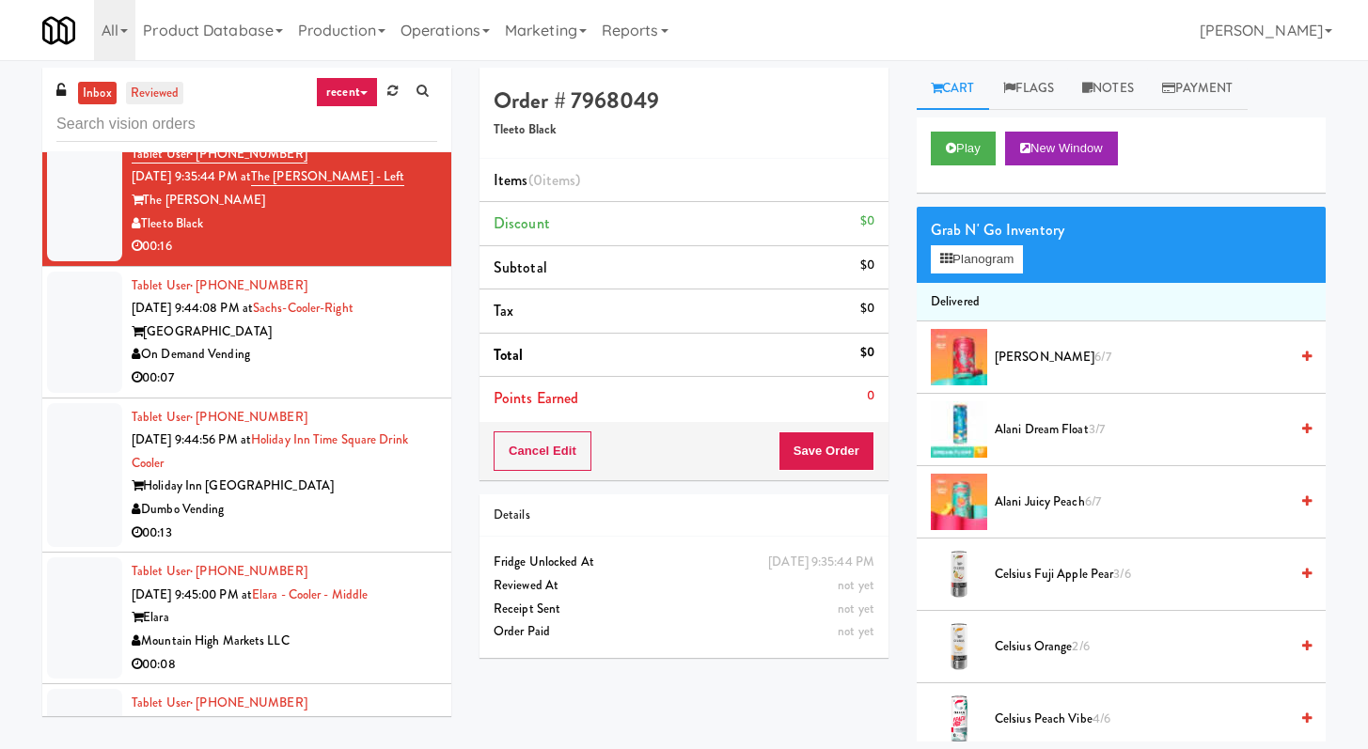
click at [177, 98] on link "reviewed" at bounding box center [155, 94] width 58 height 24
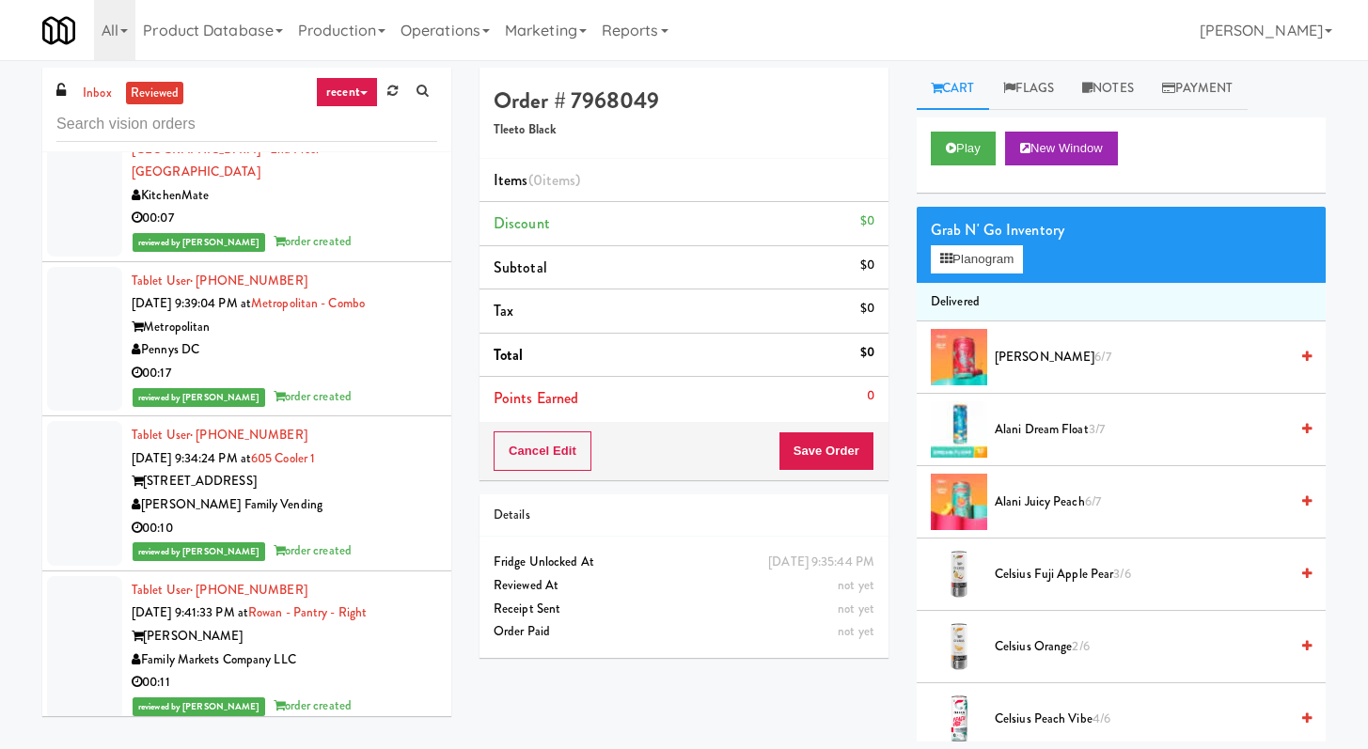
scroll to position [13572, 0]
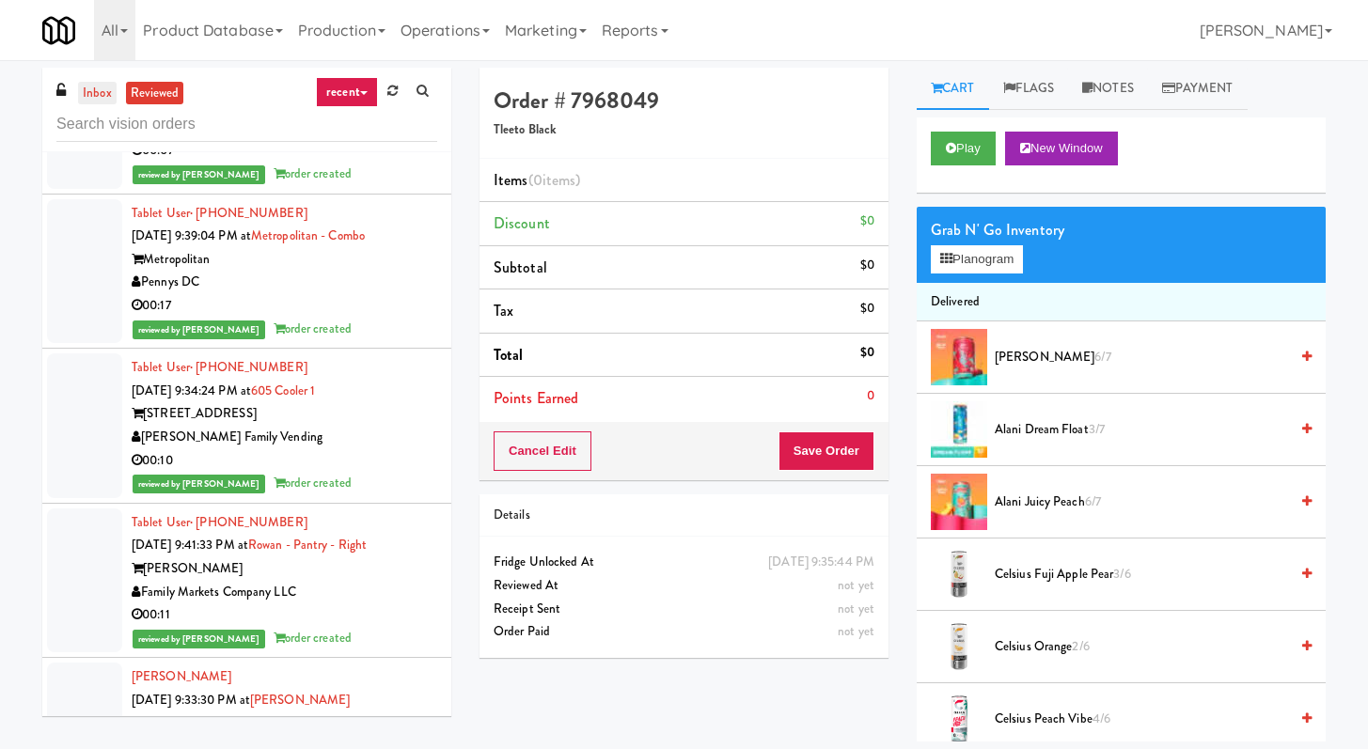
click at [97, 91] on link "inbox" at bounding box center [97, 94] width 39 height 24
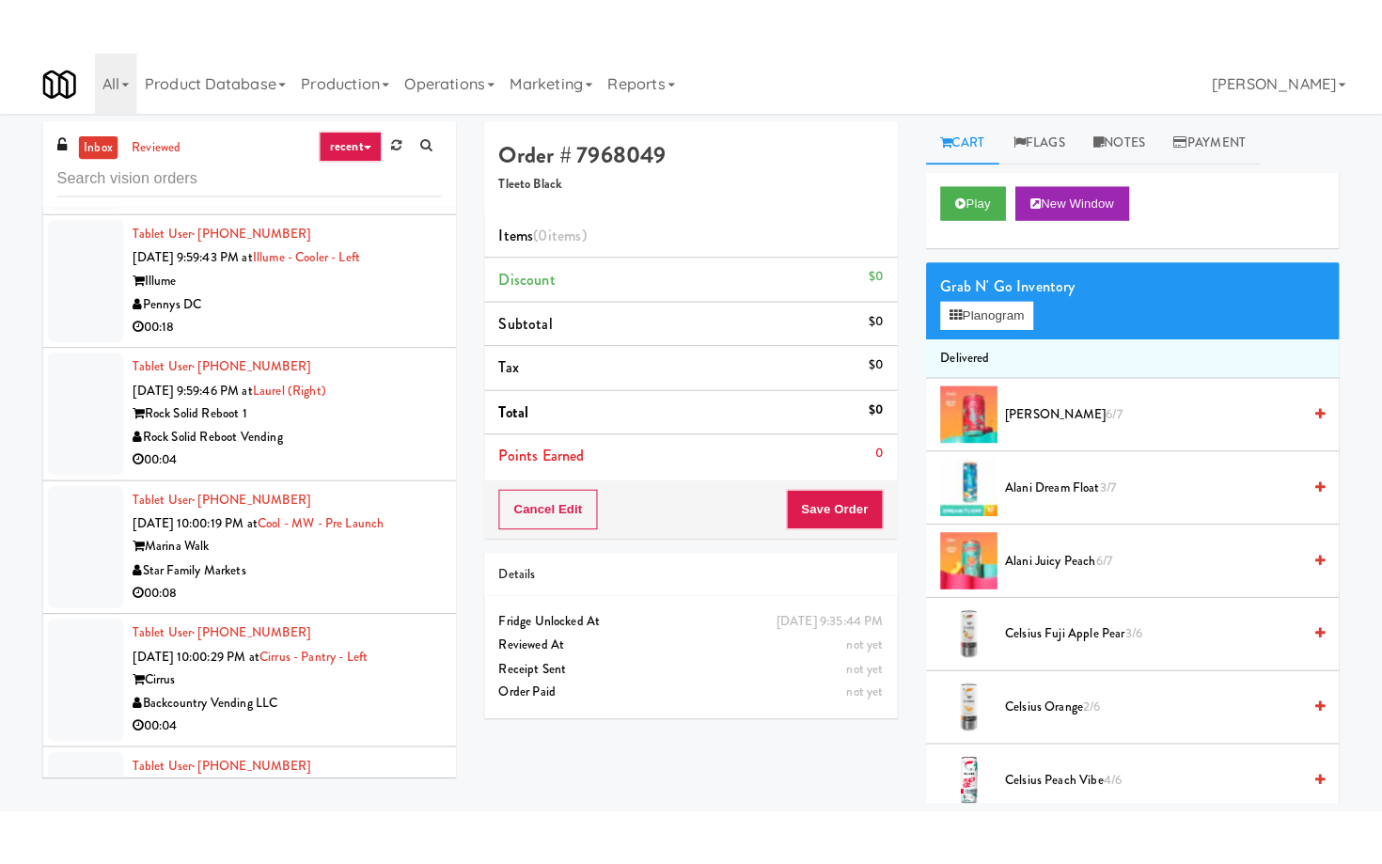
scroll to position [9793, 0]
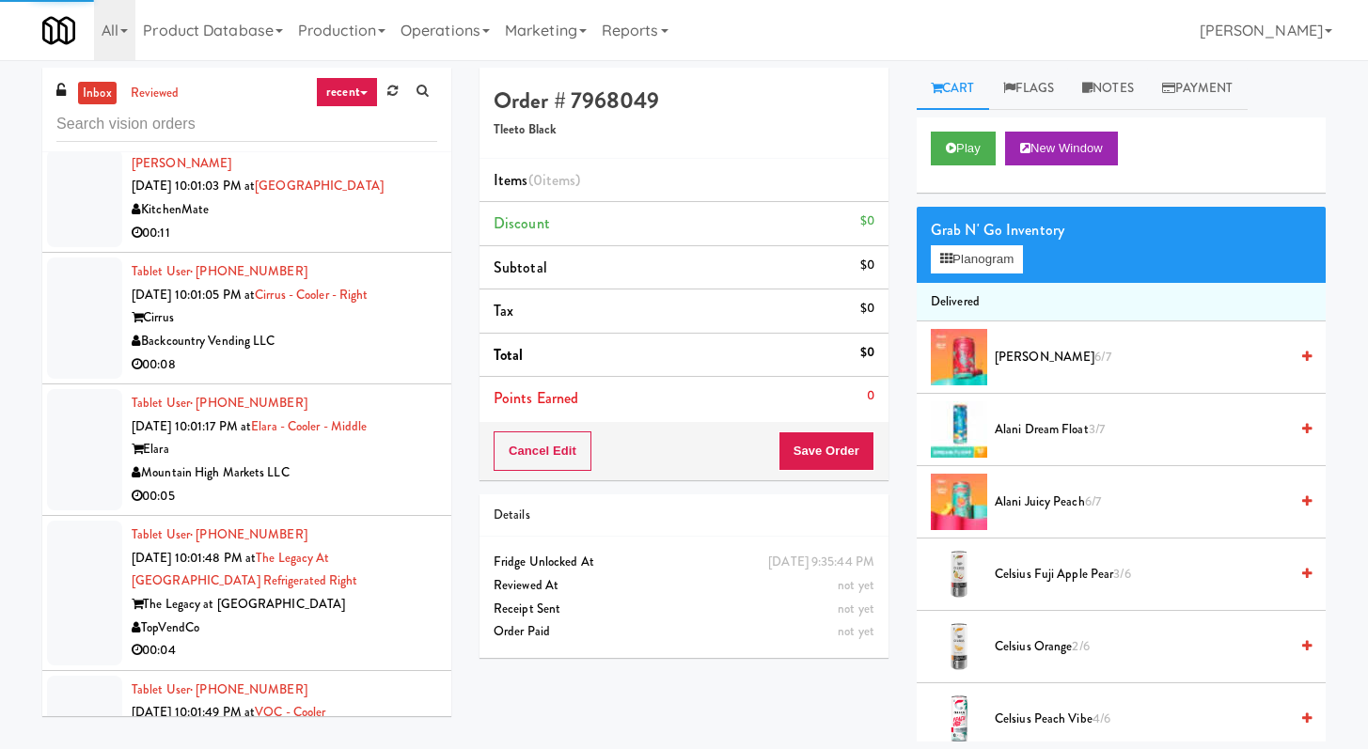
click at [383, 377] on div "00:08" at bounding box center [285, 366] width 306 height 24
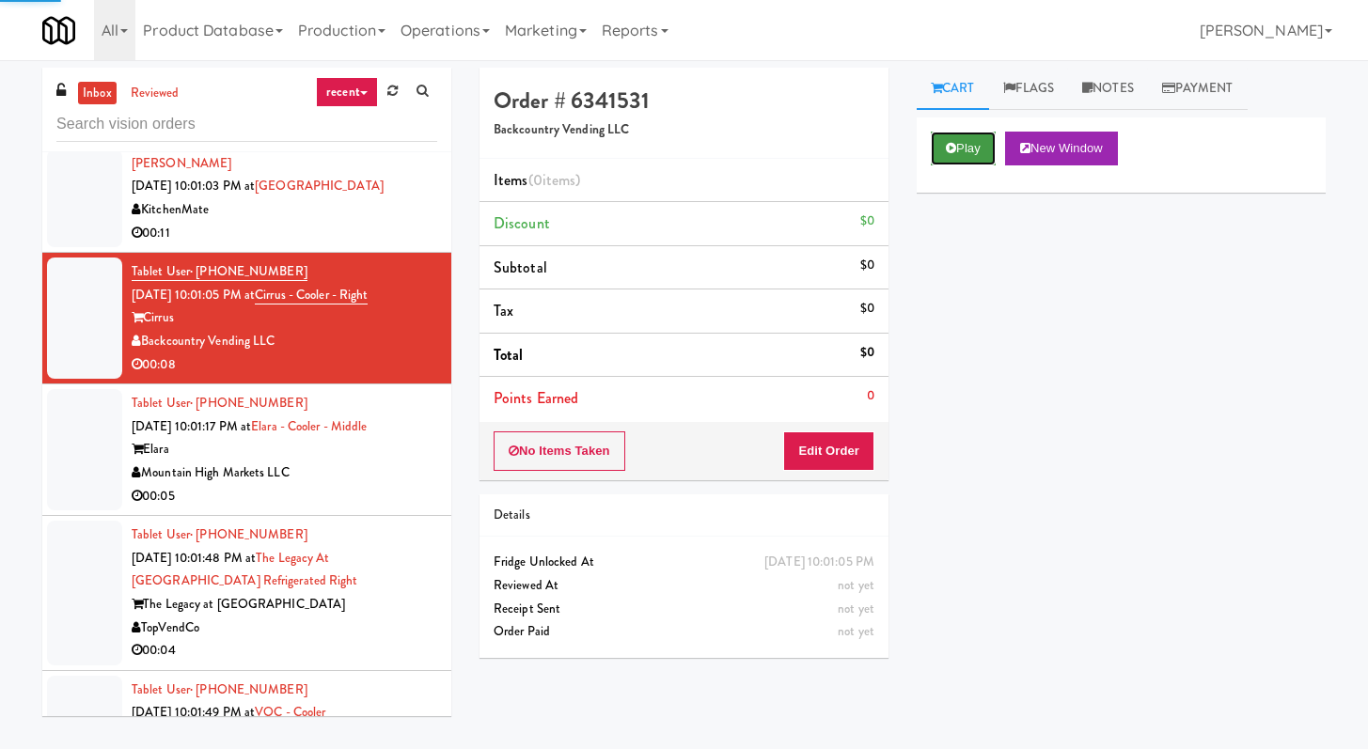
click at [933, 139] on button "Play" at bounding box center [963, 149] width 65 height 34
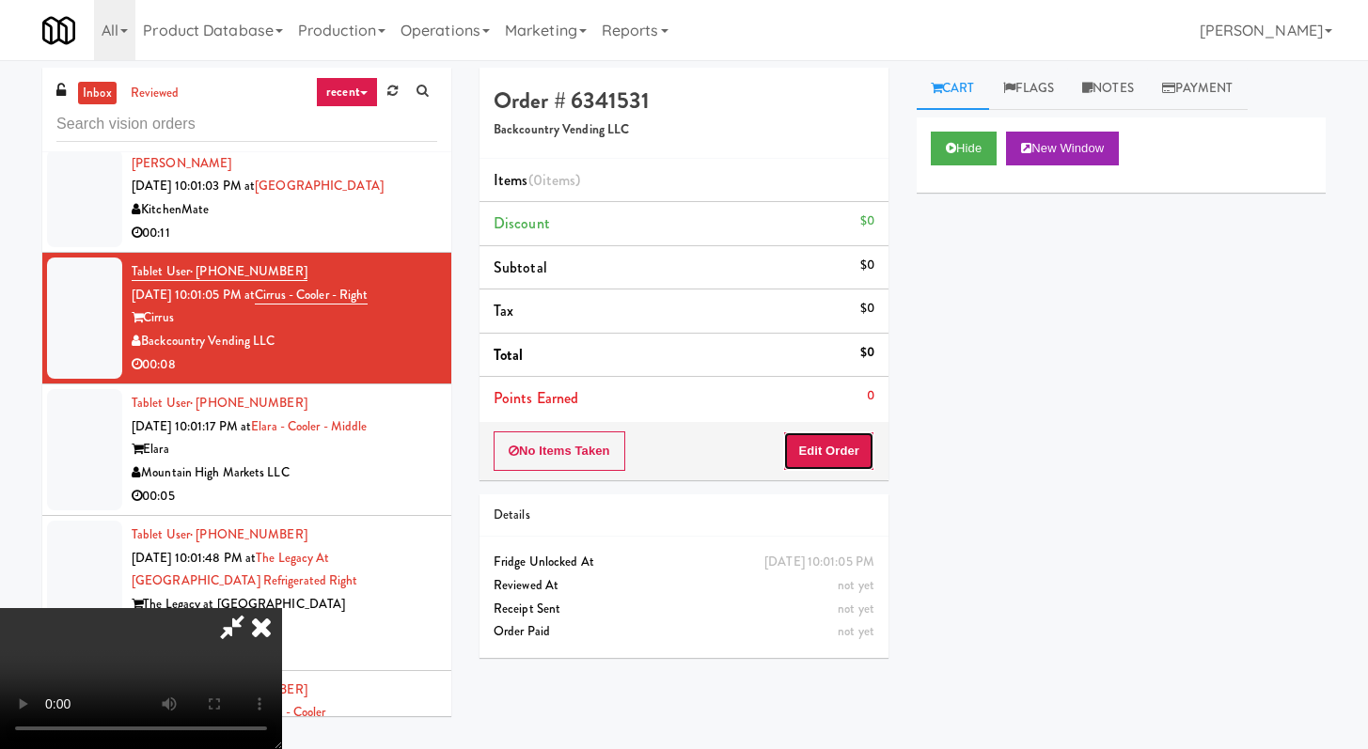
click at [806, 461] on button "Edit Order" at bounding box center [828, 451] width 91 height 39
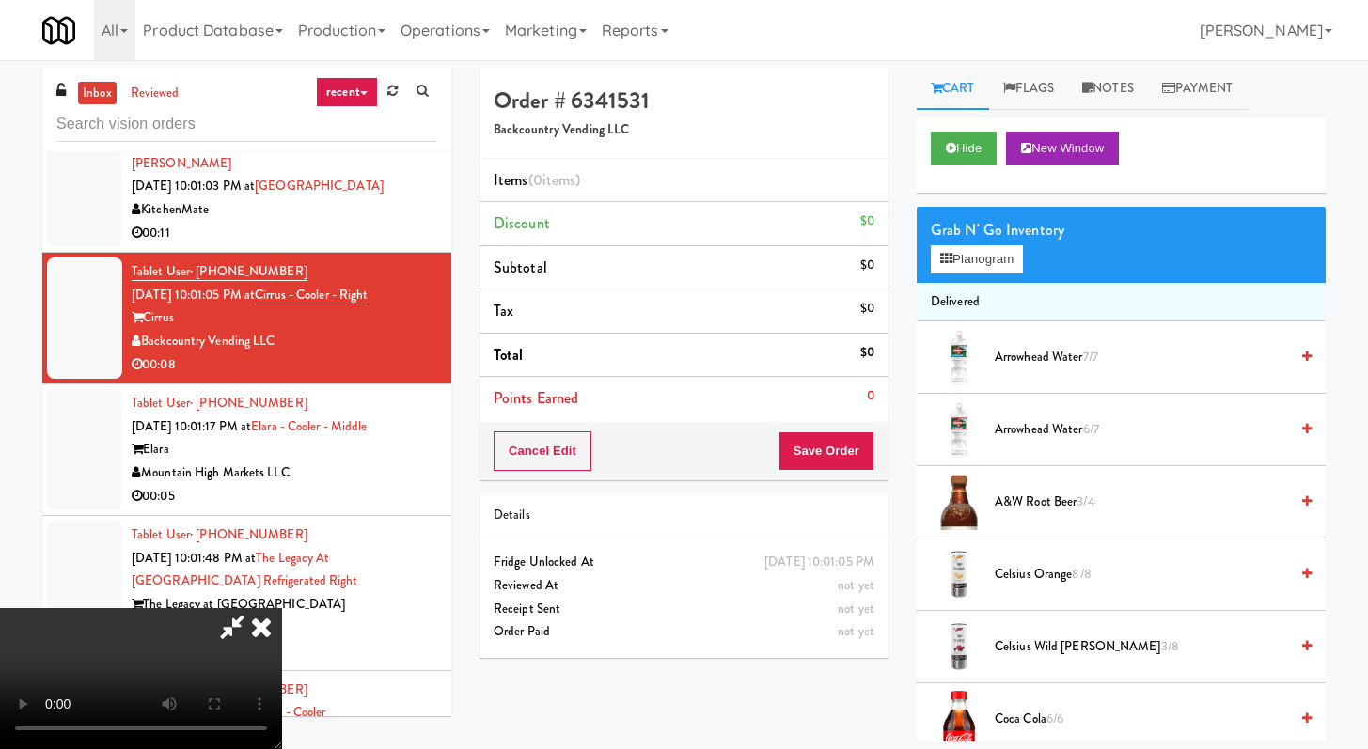
scroll to position [9770, 0]
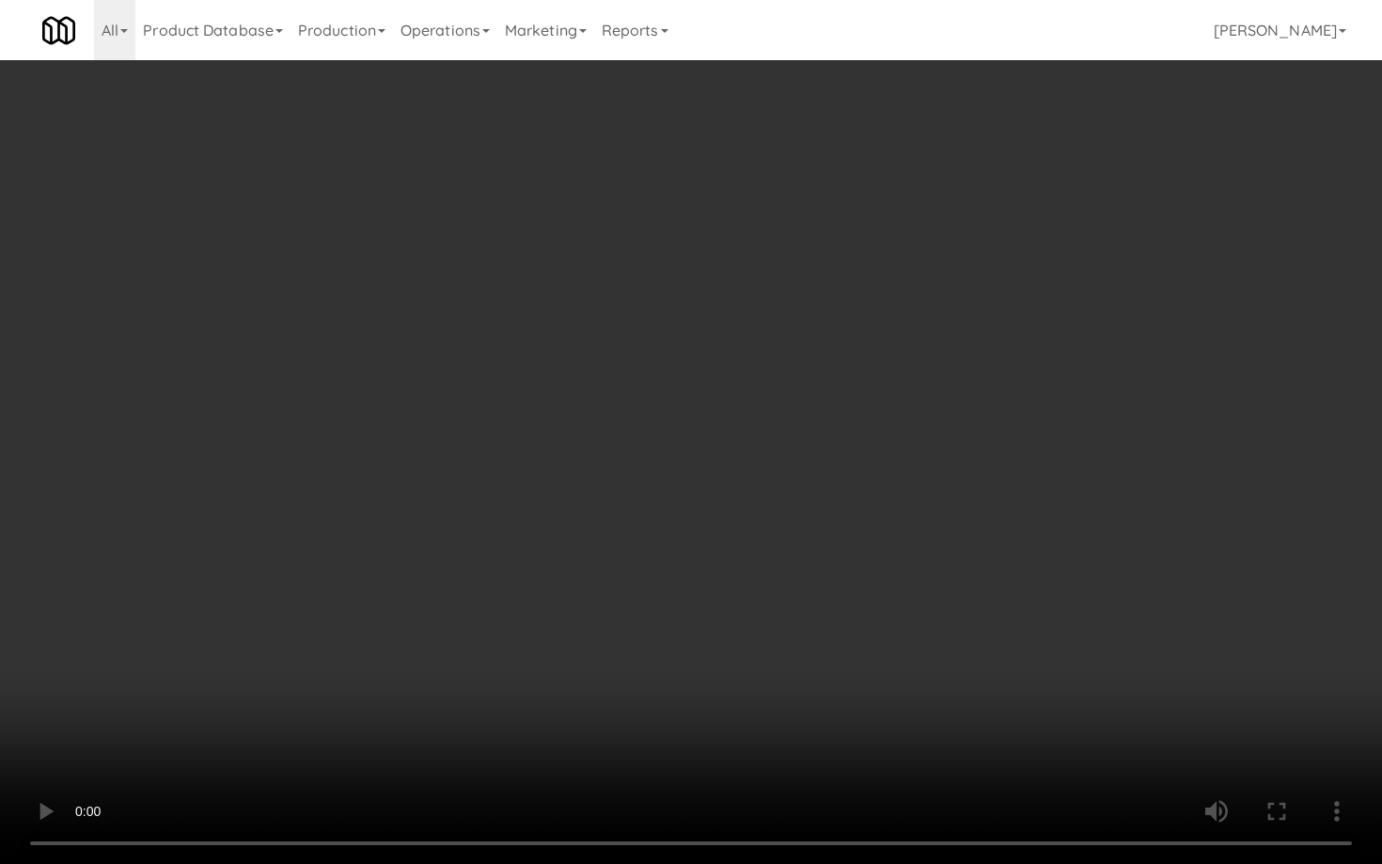
click at [851, 590] on video at bounding box center [691, 432] width 1382 height 864
click at [854, 590] on video at bounding box center [691, 432] width 1382 height 864
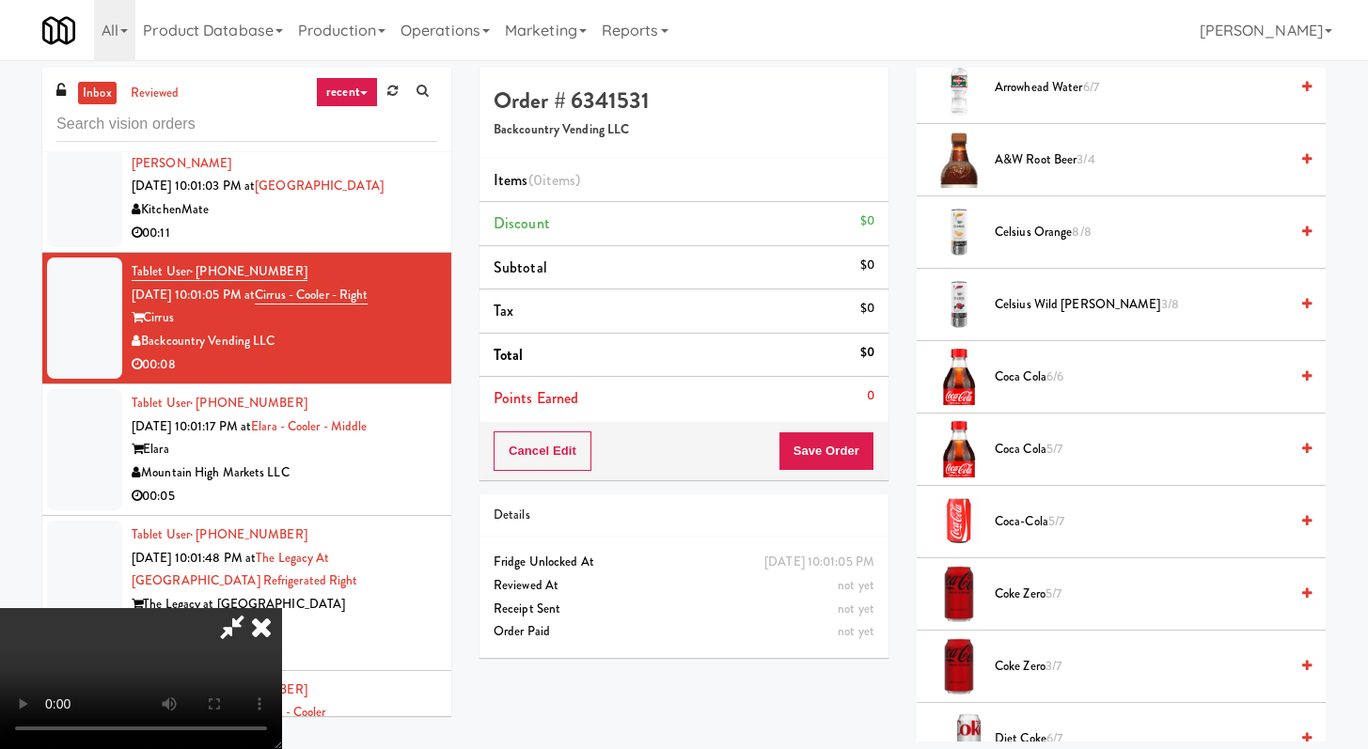
scroll to position [611, 0]
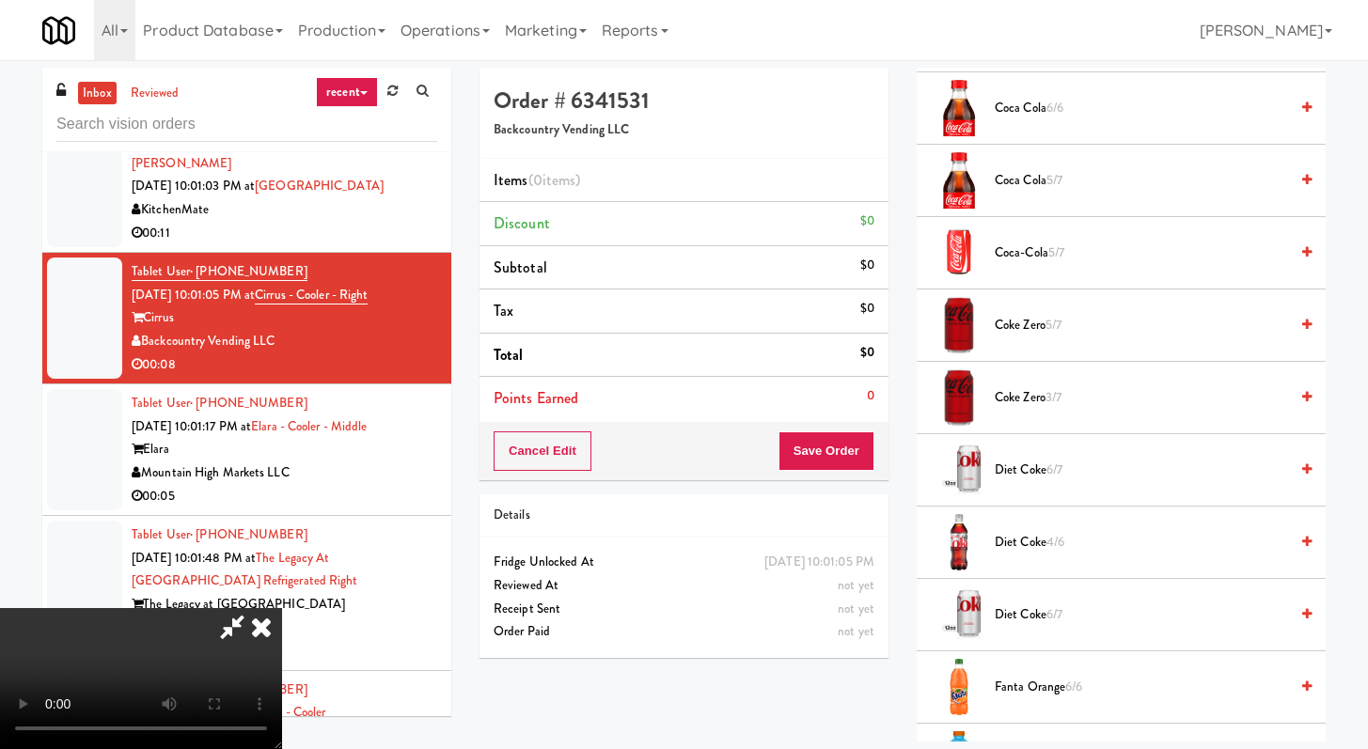
click at [1019, 545] on span "Diet Coke 4/6" at bounding box center [1141, 543] width 293 height 24
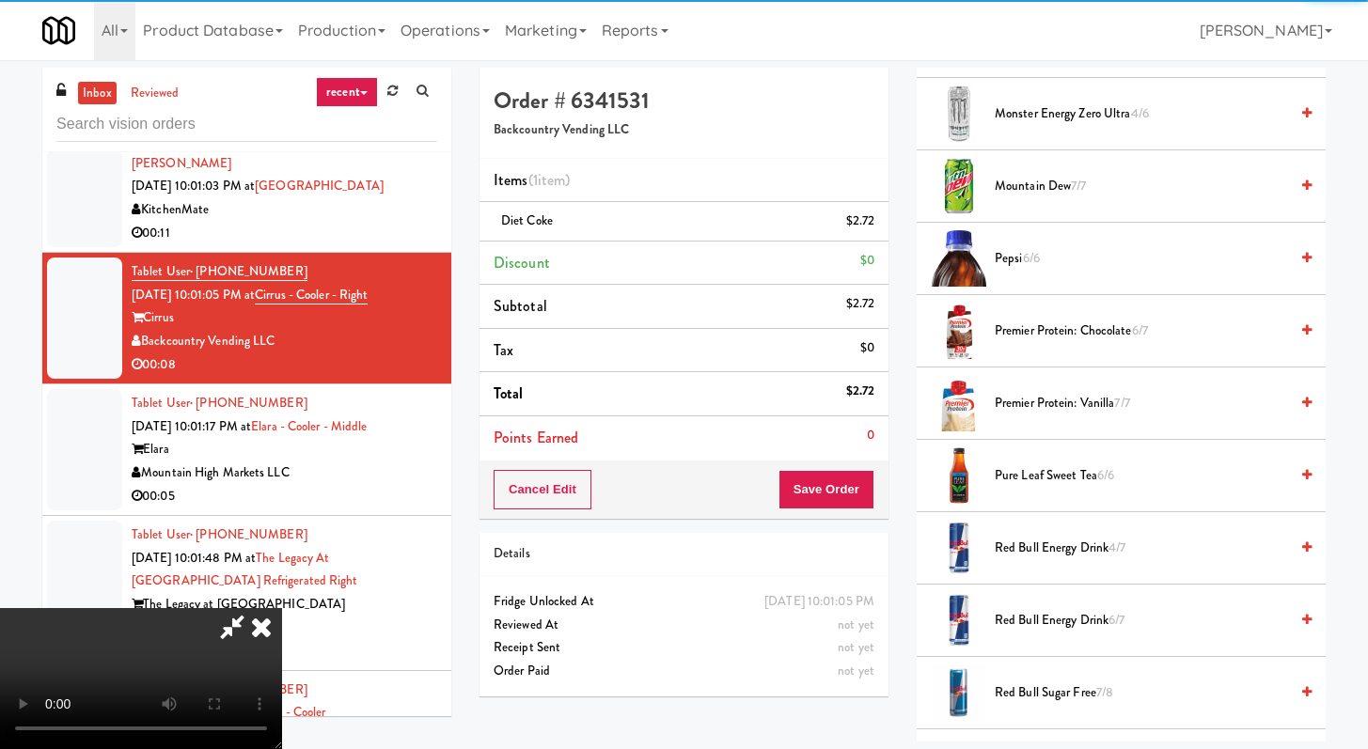
scroll to position [2160, 0]
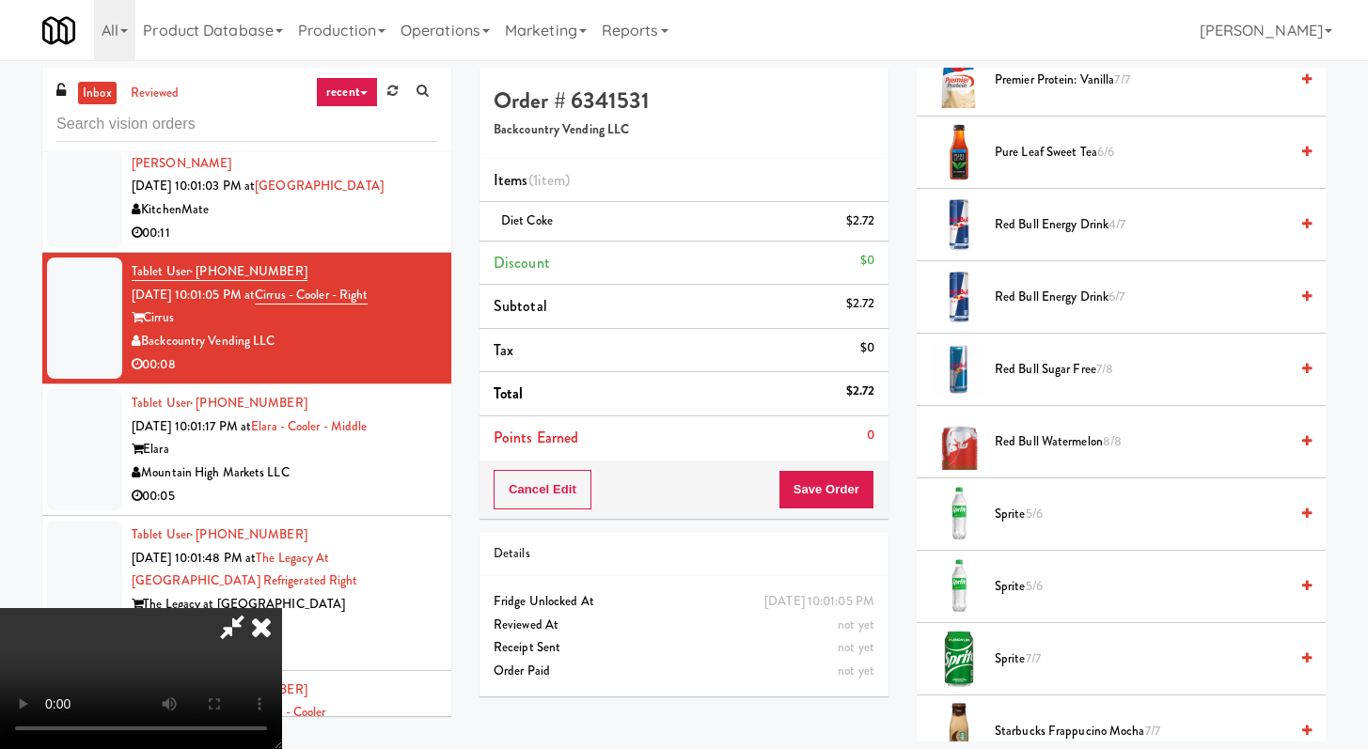
click at [1035, 511] on span "5/6" at bounding box center [1034, 514] width 17 height 18
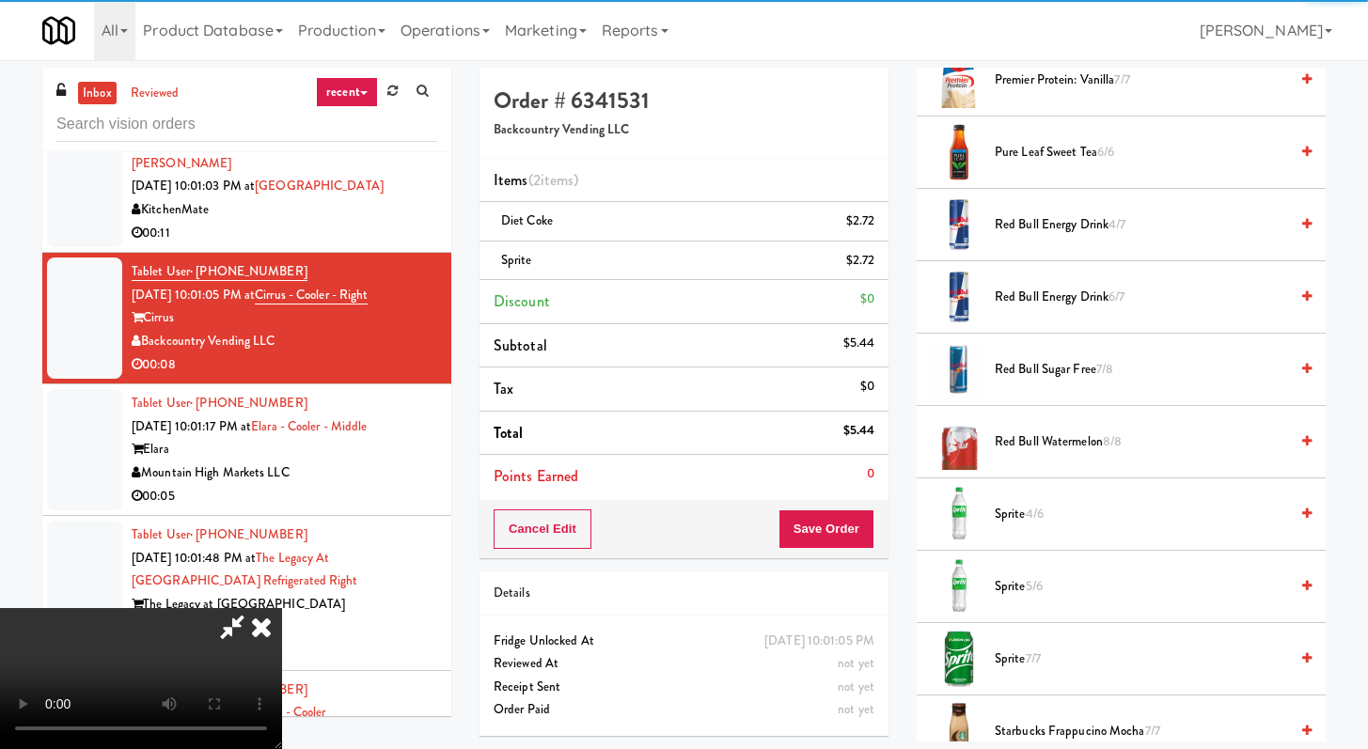
click at [879, 523] on div "Cancel Edit Save Order" at bounding box center [684, 529] width 409 height 58
click at [863, 529] on button "Save Order" at bounding box center [827, 529] width 96 height 39
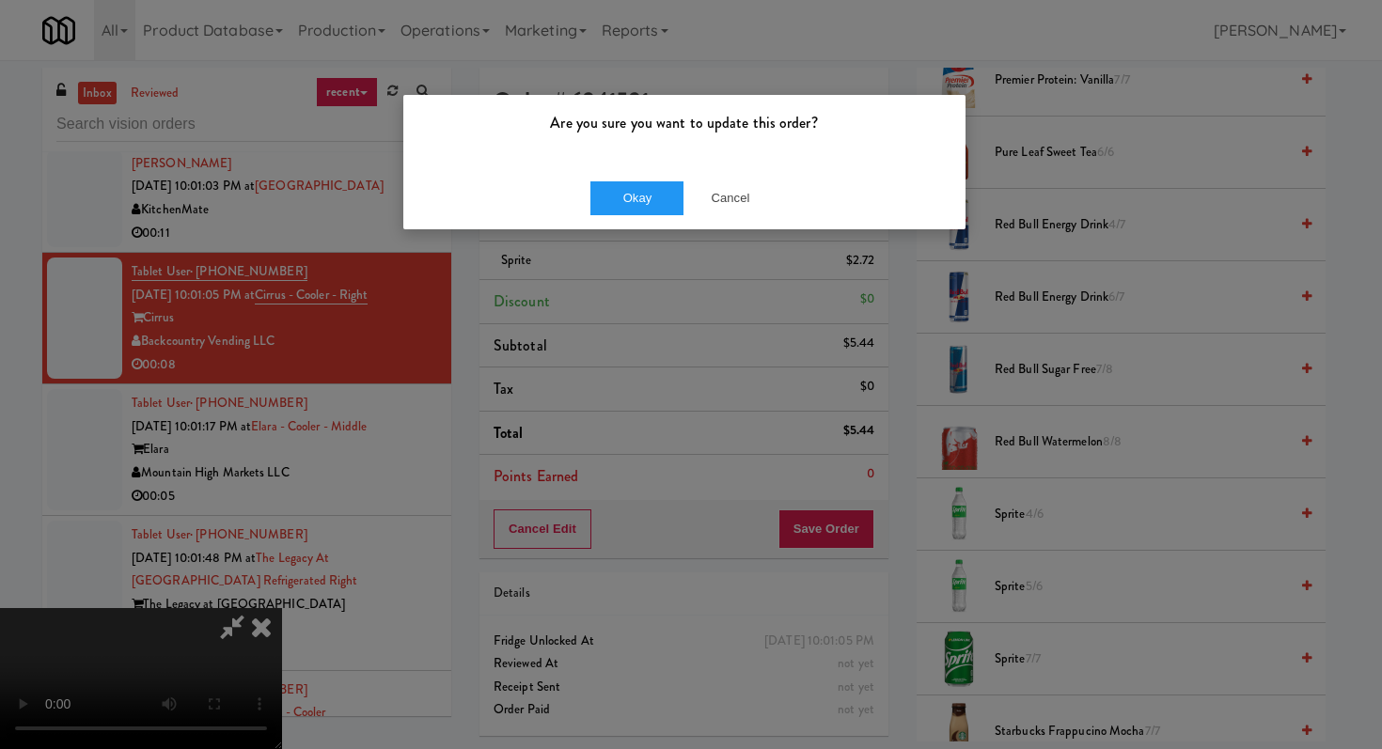
click at [640, 215] on div "Okay Cancel" at bounding box center [684, 197] width 562 height 63
click at [648, 207] on button "Okay" at bounding box center [637, 198] width 94 height 34
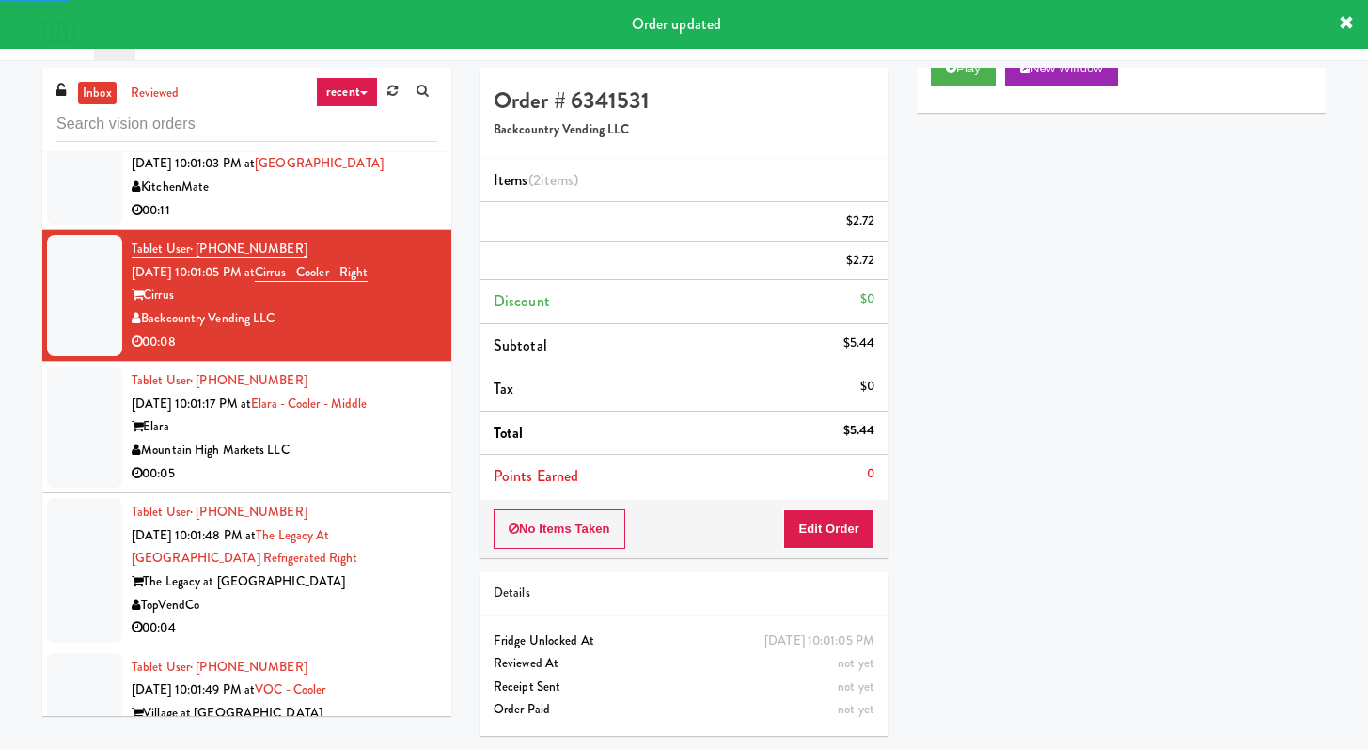
scroll to position [9843, 0]
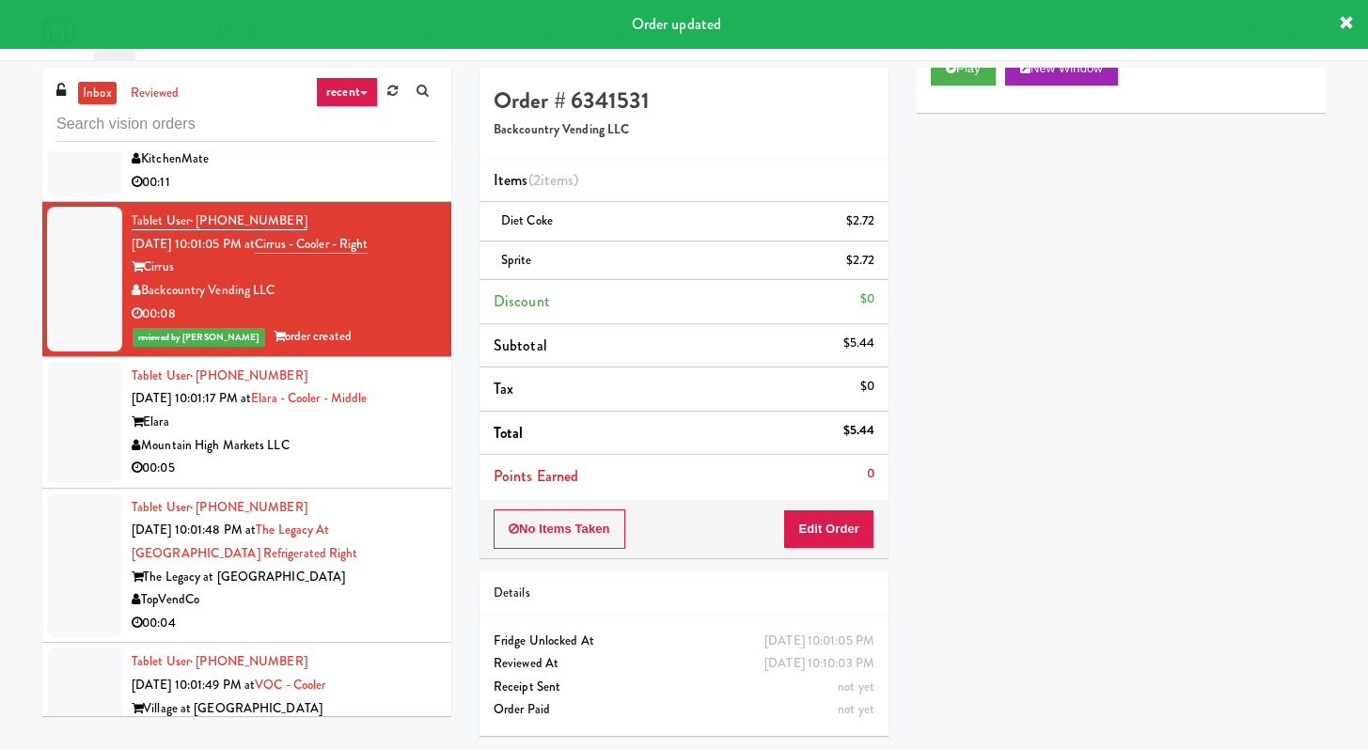
click at [375, 480] on div "00:05" at bounding box center [285, 469] width 306 height 24
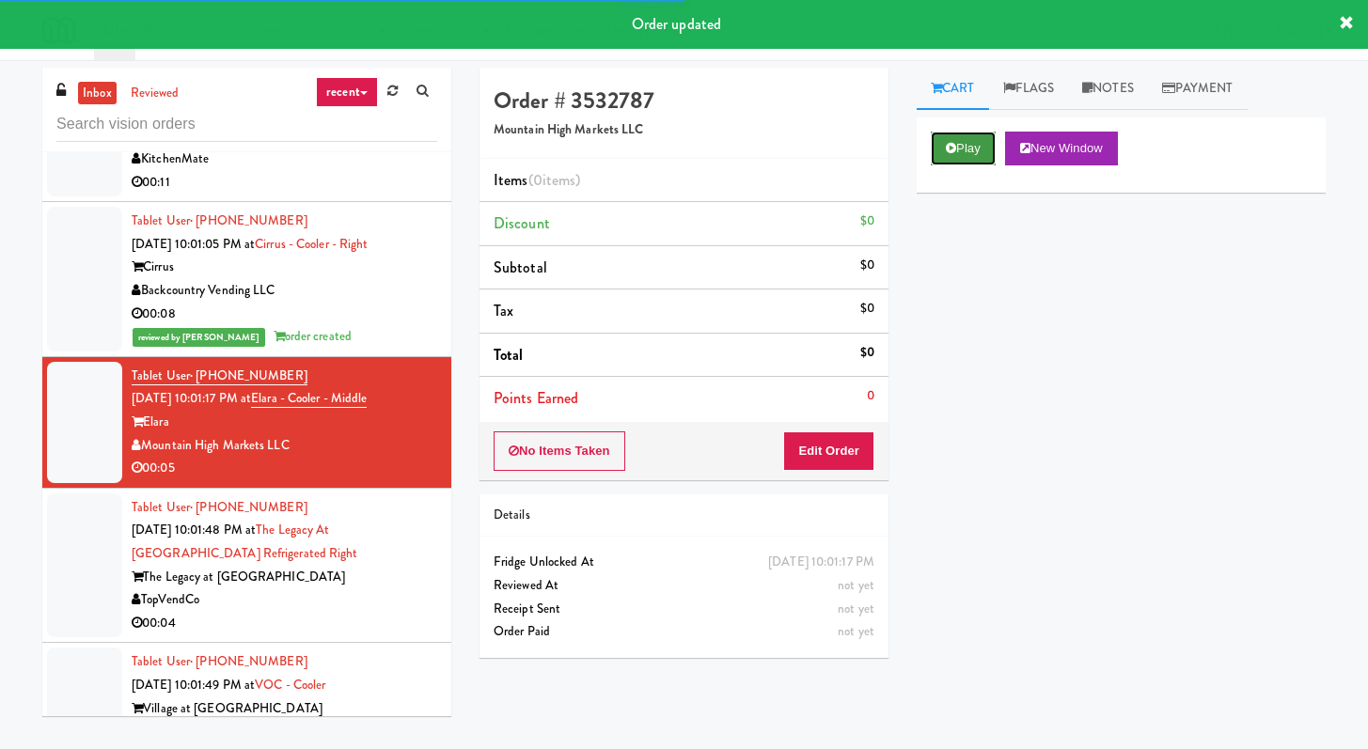
click at [963, 147] on button "Play" at bounding box center [963, 149] width 65 height 34
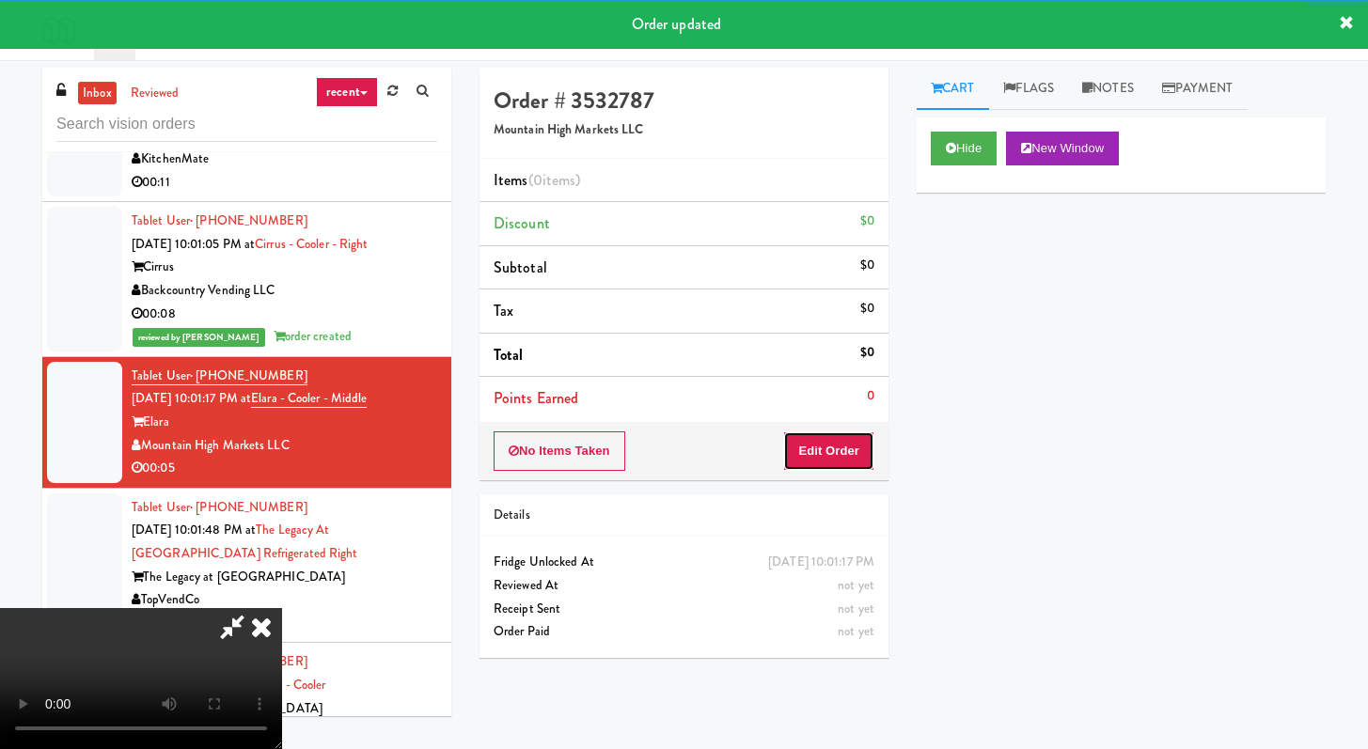
click at [826, 456] on button "Edit Order" at bounding box center [828, 451] width 91 height 39
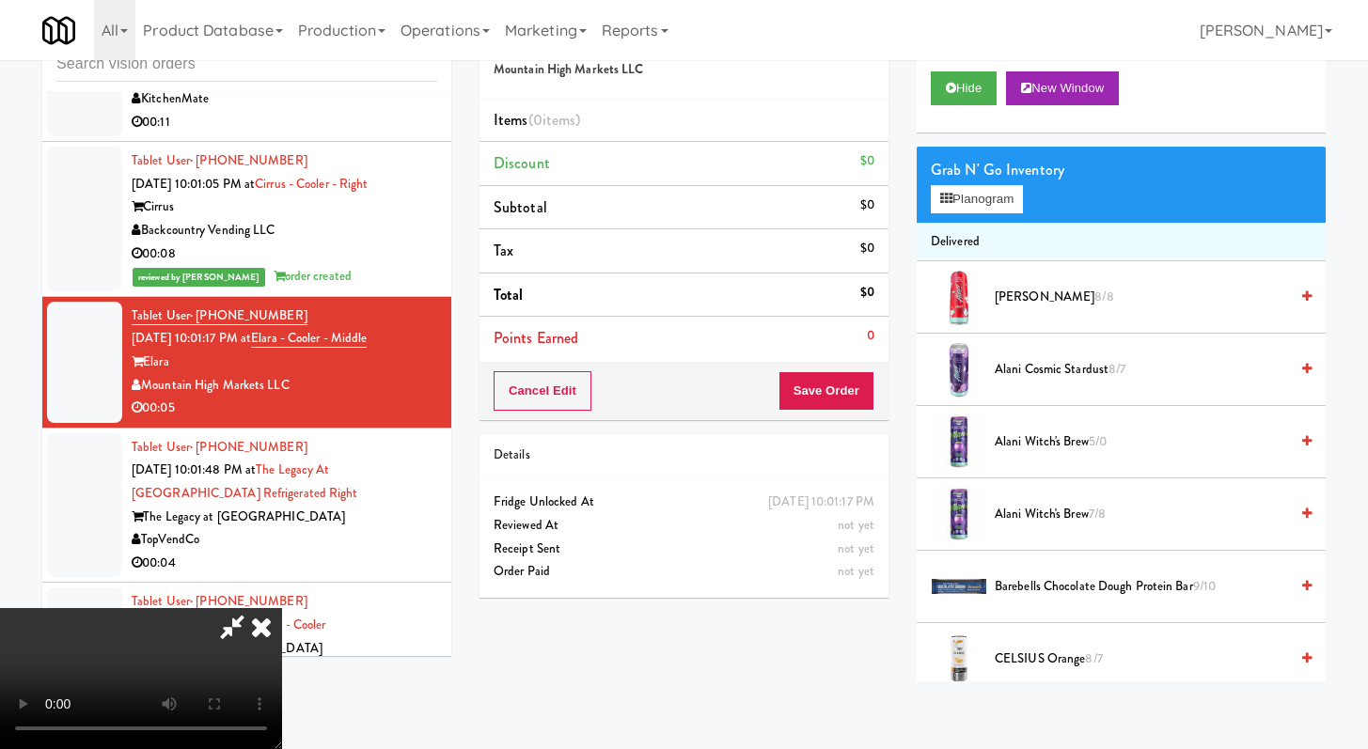
scroll to position [9797, 0]
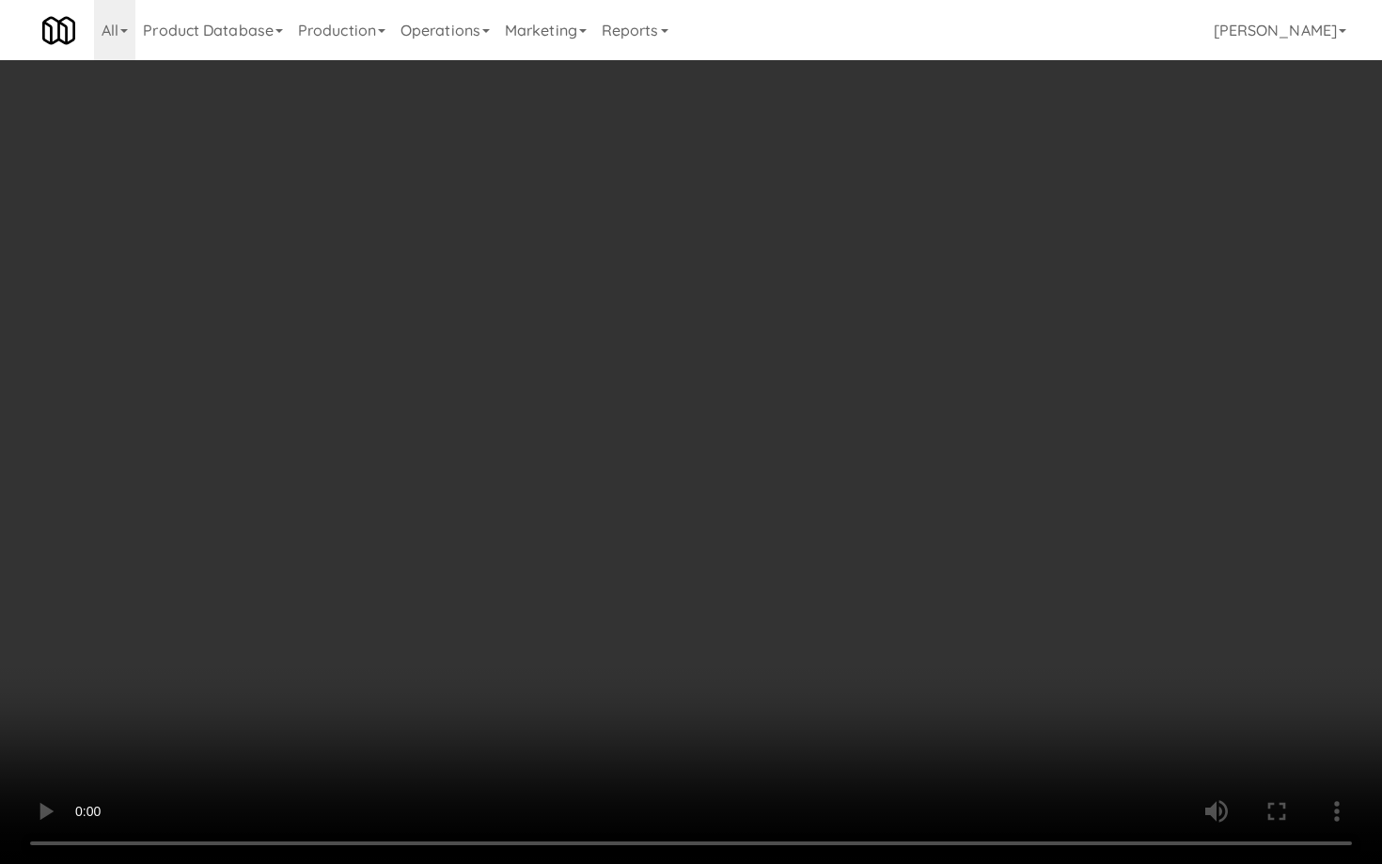
click at [915, 607] on video at bounding box center [691, 432] width 1382 height 864
click at [926, 574] on video at bounding box center [691, 432] width 1382 height 864
click at [926, 543] on video at bounding box center [691, 432] width 1382 height 864
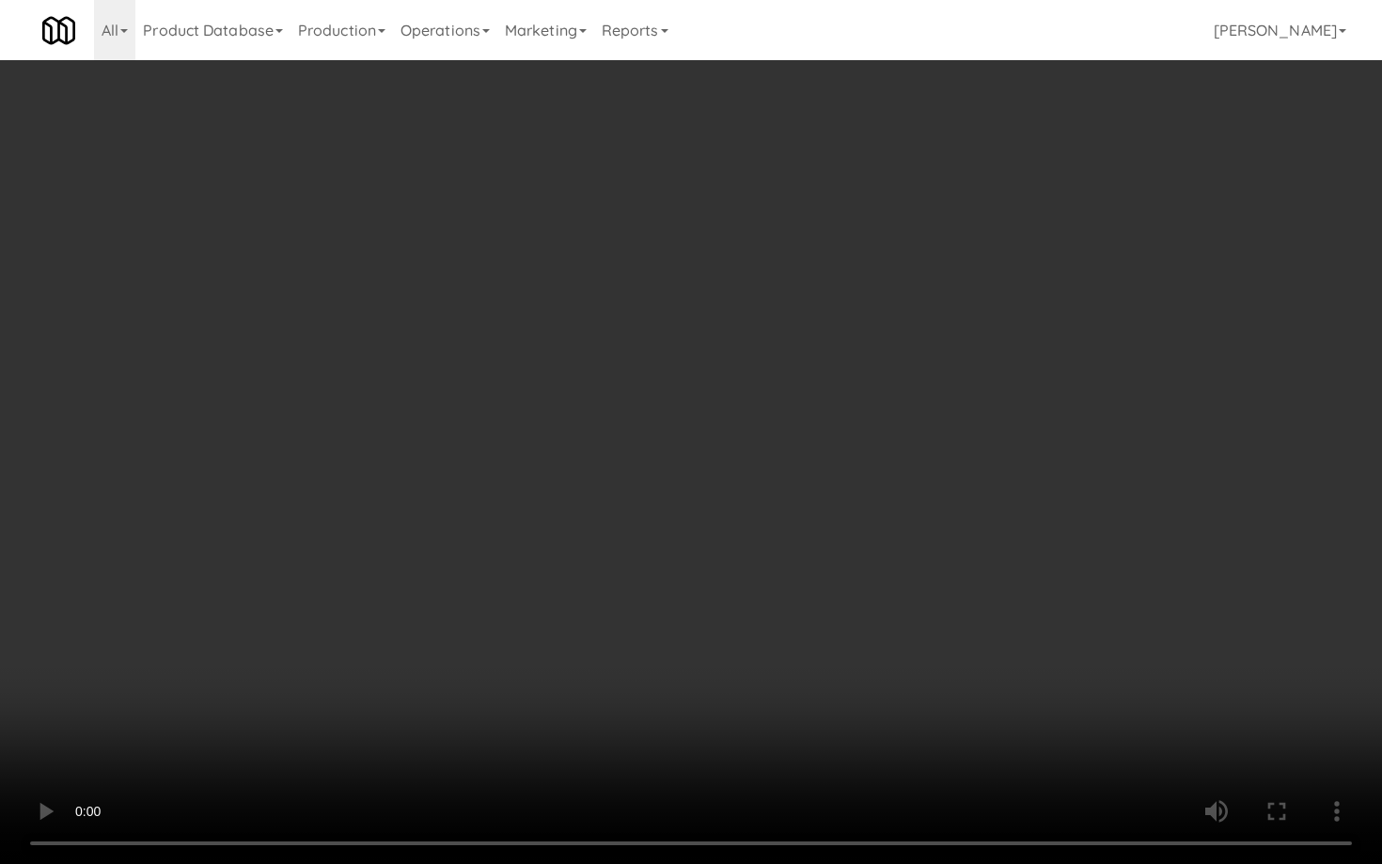
click at [926, 543] on video at bounding box center [691, 432] width 1382 height 864
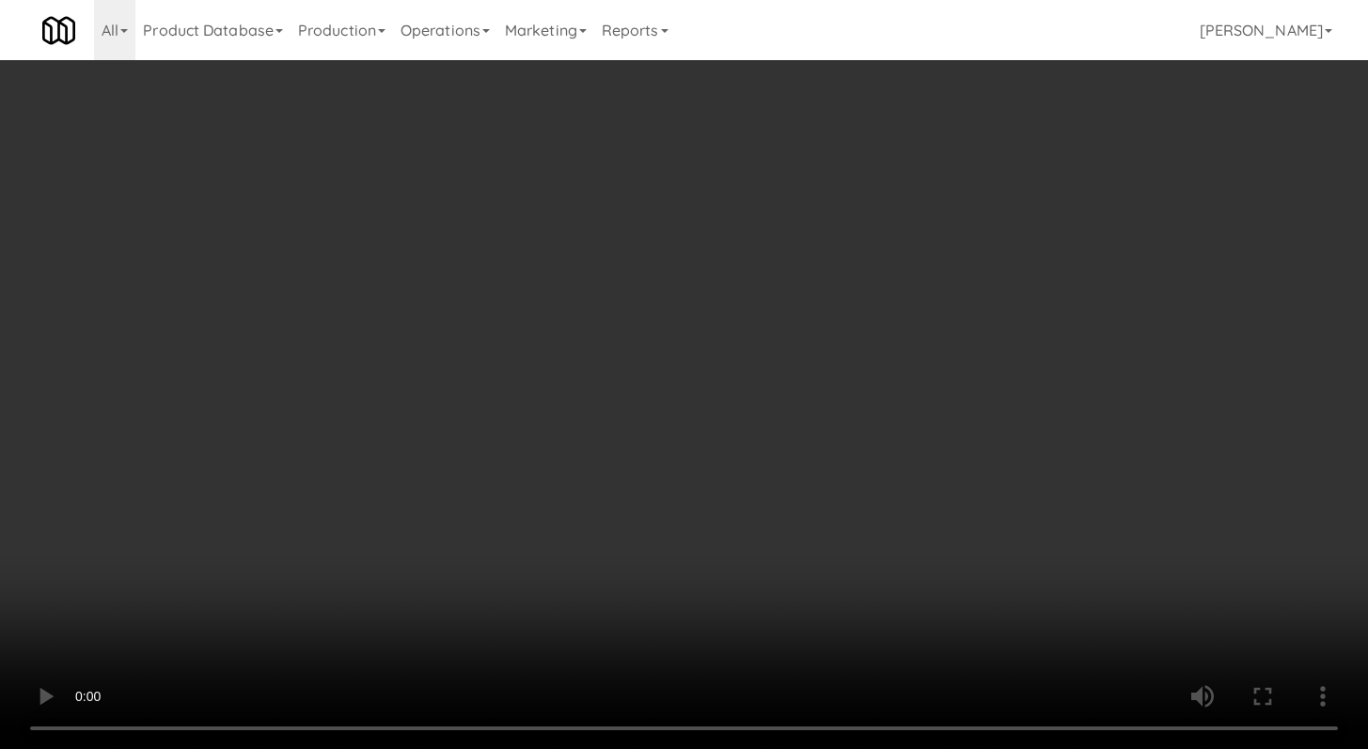
scroll to position [9843, 0]
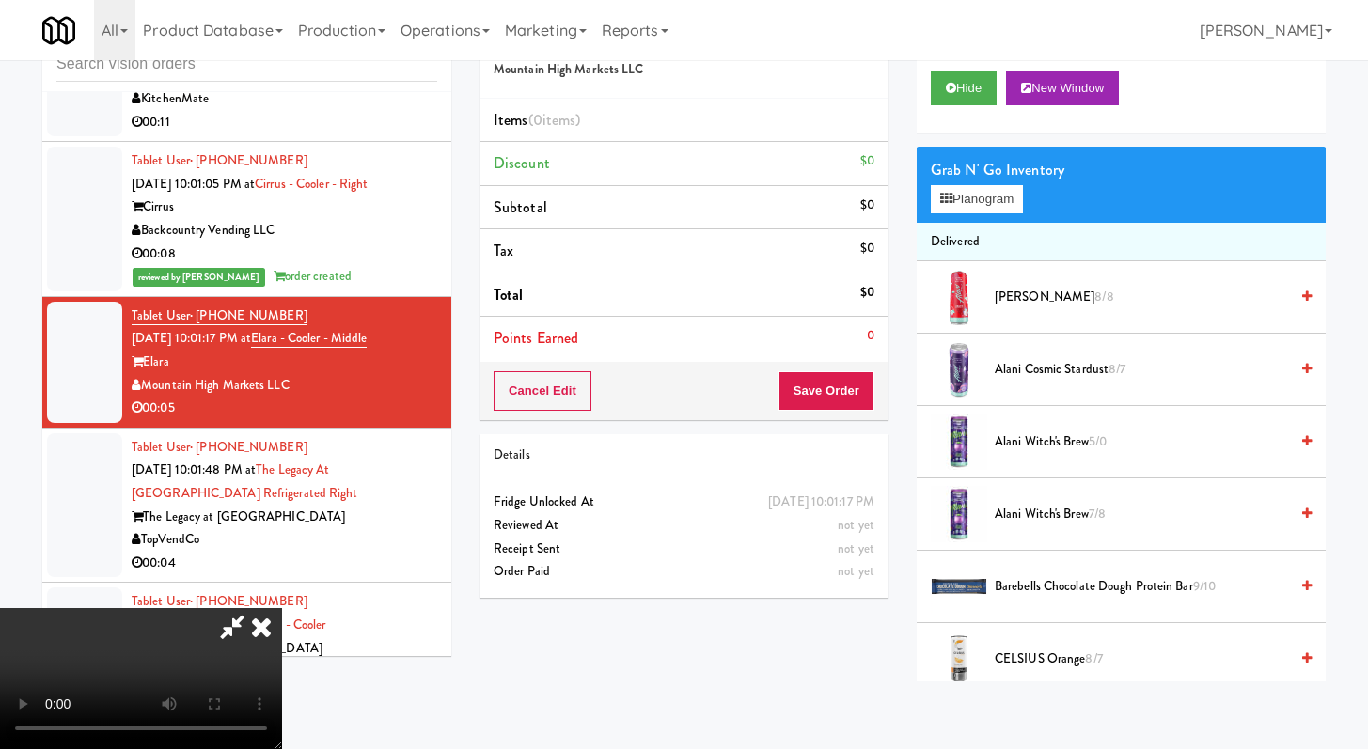
click at [1002, 165] on div "Grab N' Go Inventory" at bounding box center [1121, 170] width 381 height 28
click at [1003, 204] on button "Planogram" at bounding box center [977, 199] width 92 height 28
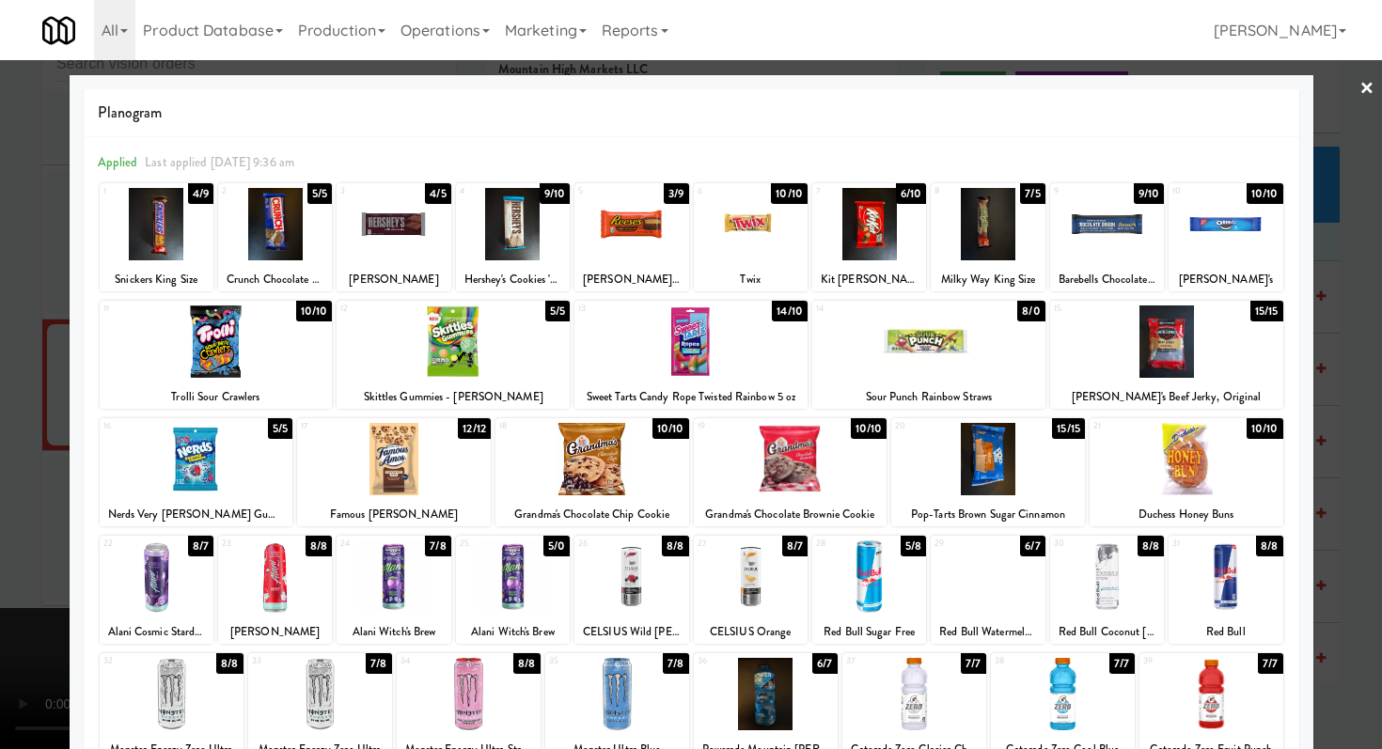
click at [970, 345] on div at bounding box center [928, 342] width 233 height 72
click at [0, 357] on div at bounding box center [691, 374] width 1382 height 749
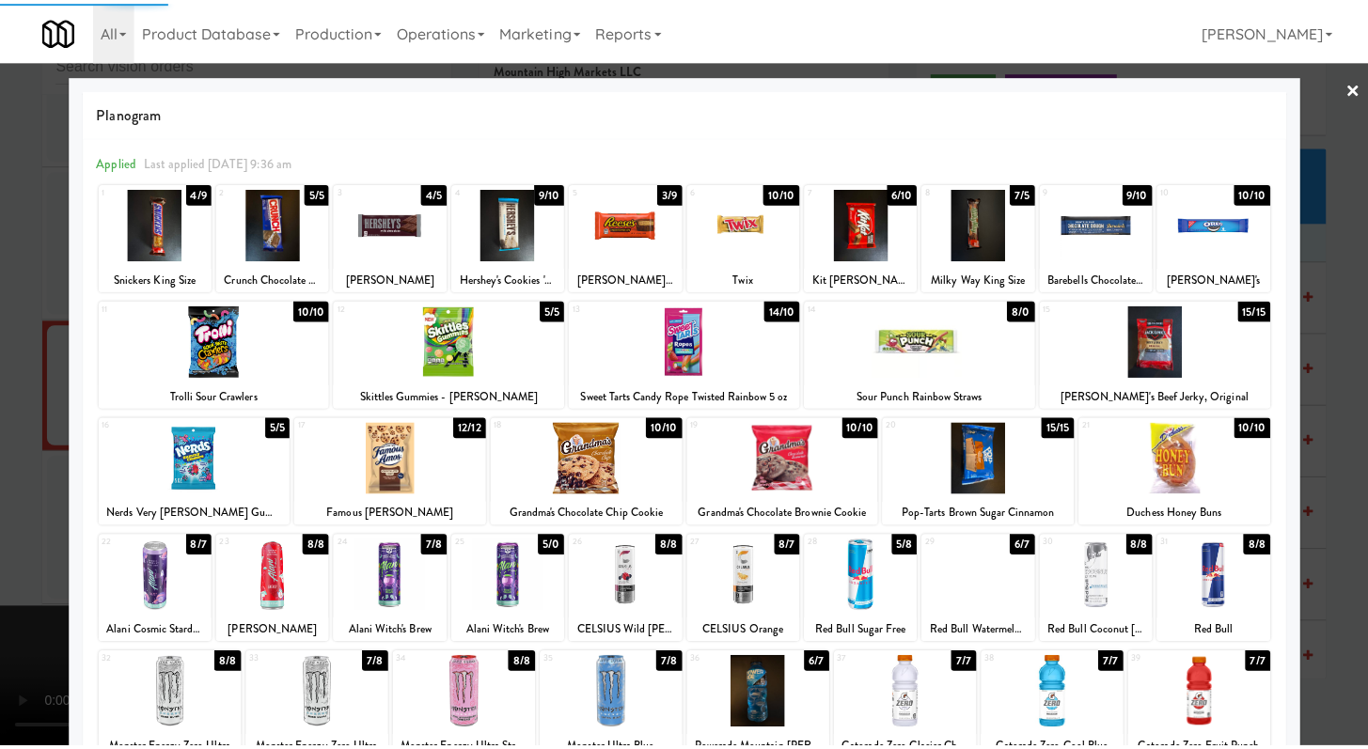
scroll to position [9843, 0]
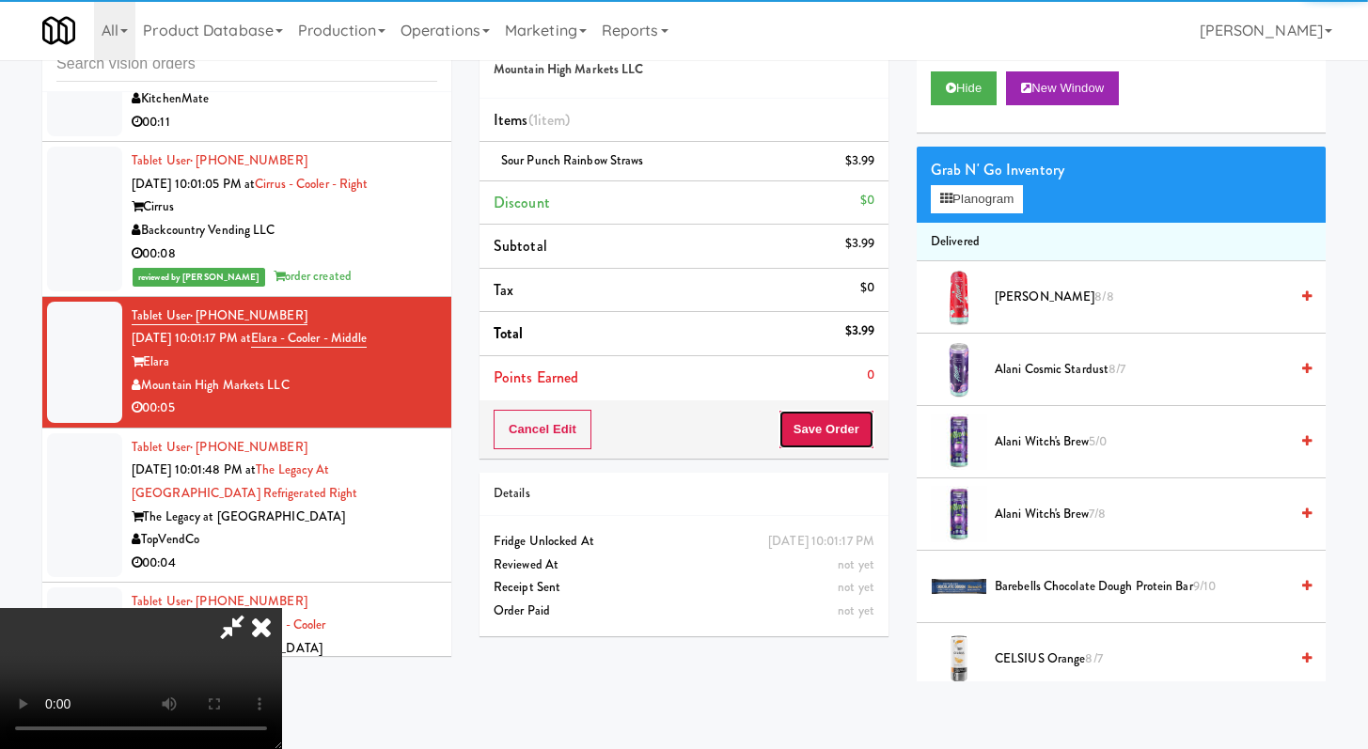
click at [853, 430] on button "Save Order" at bounding box center [827, 429] width 96 height 39
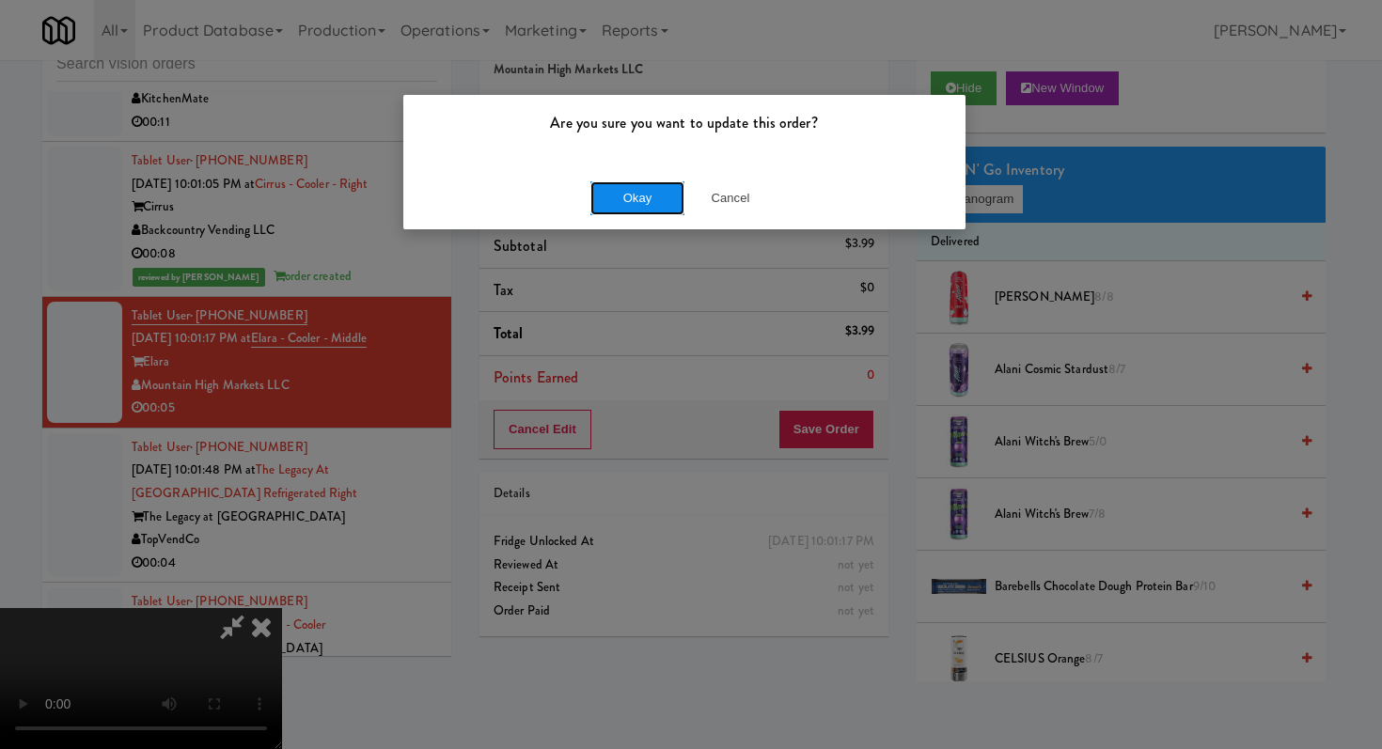
click at [632, 201] on button "Okay" at bounding box center [637, 198] width 94 height 34
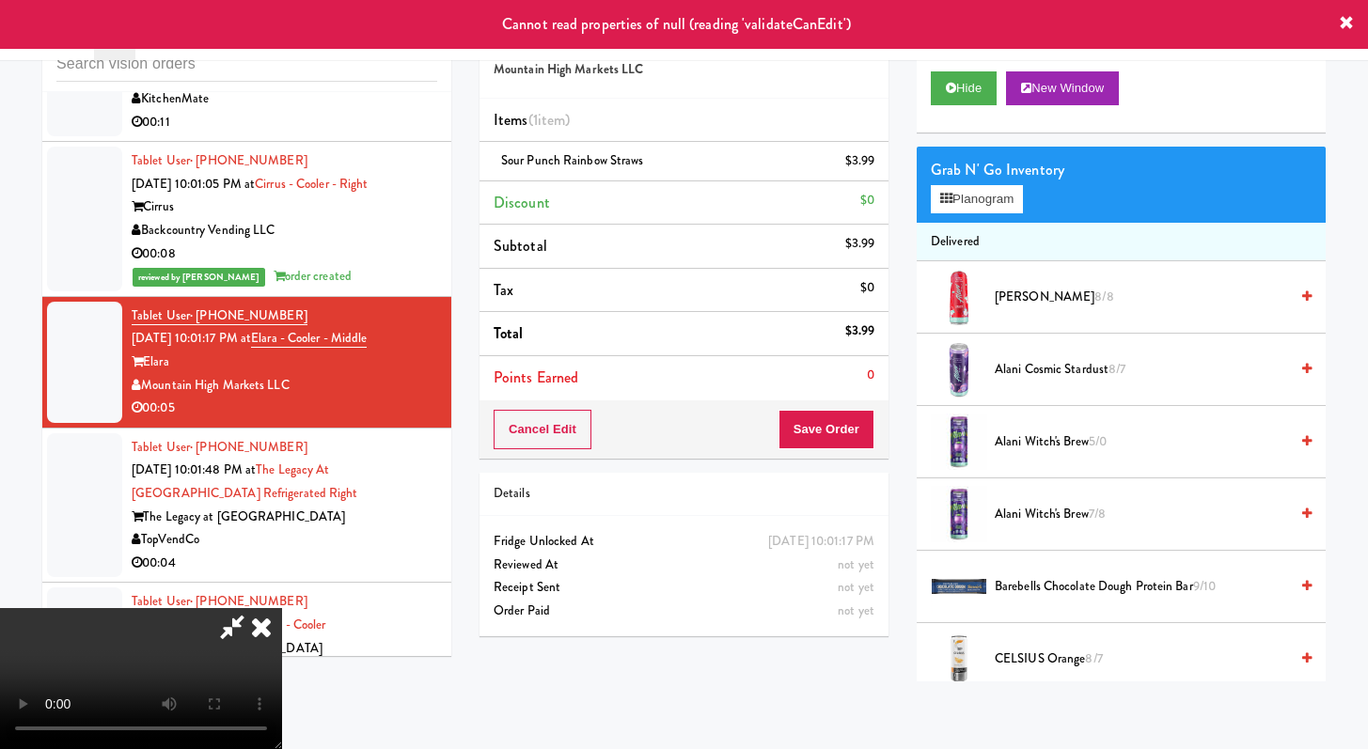
click at [254, 608] on icon at bounding box center [232, 627] width 43 height 38
click at [282, 608] on icon at bounding box center [261, 627] width 41 height 38
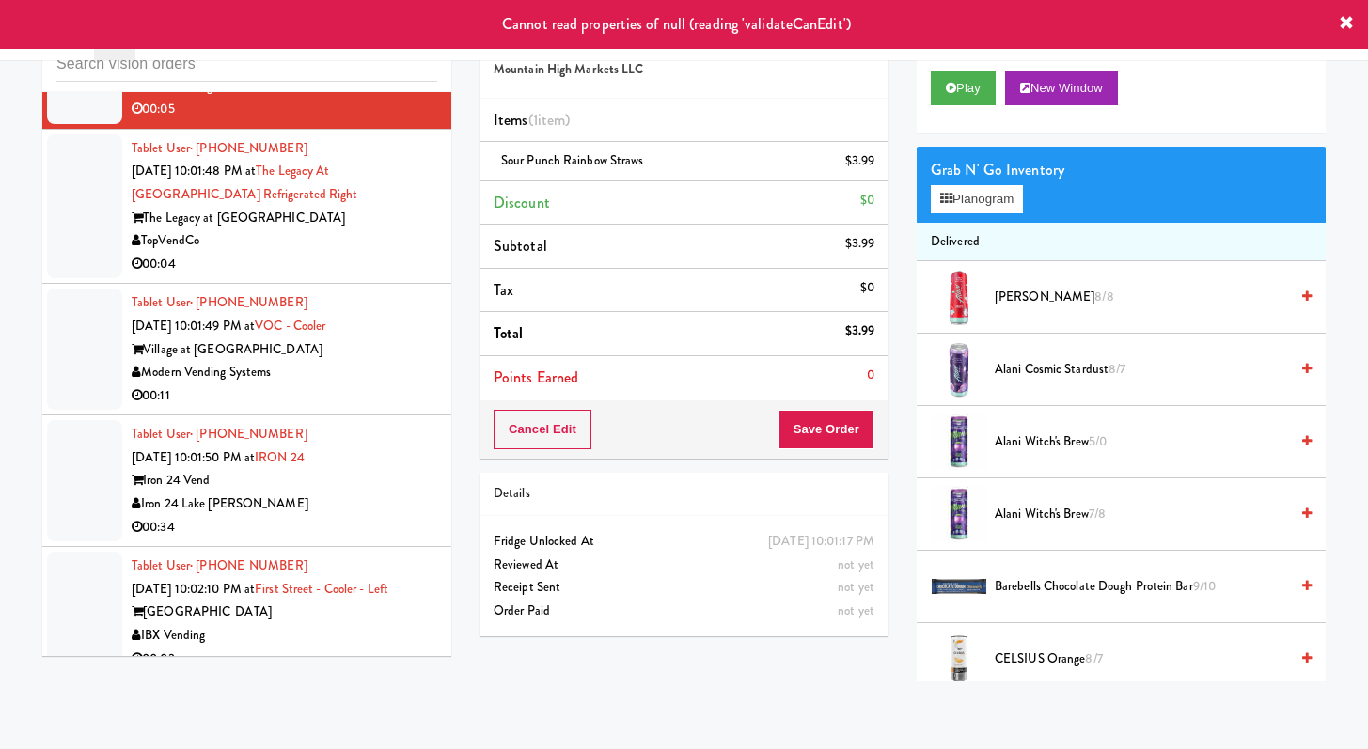
scroll to position [10199, 0]
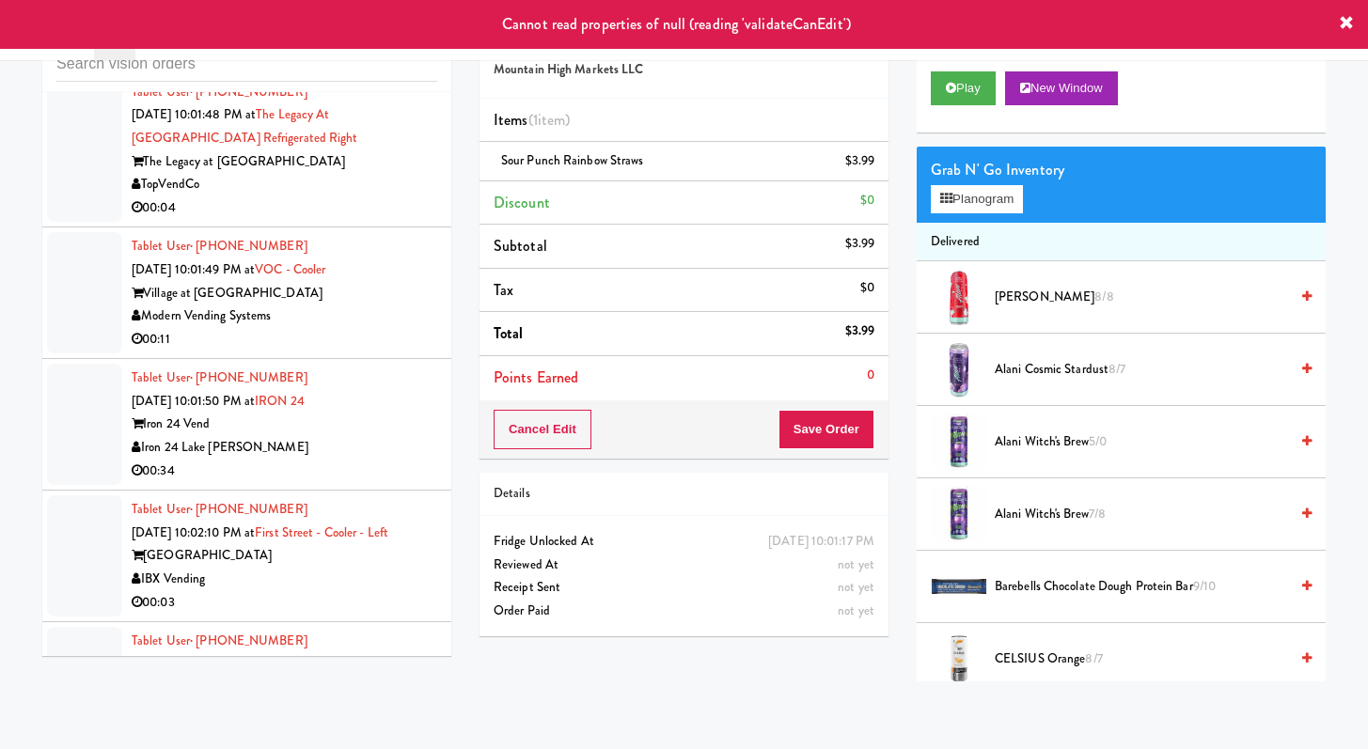
click at [355, 220] on div "00:04" at bounding box center [285, 209] width 306 height 24
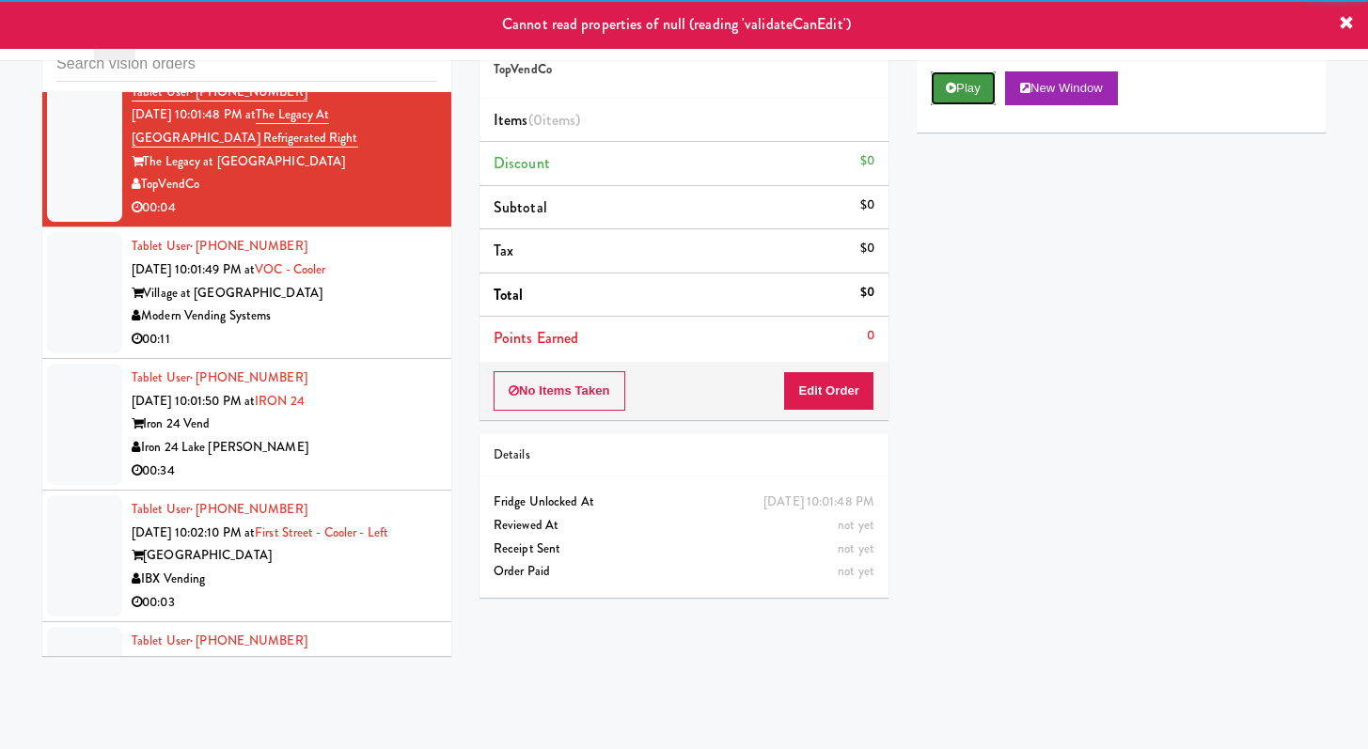
click at [940, 97] on button "Play" at bounding box center [963, 88] width 65 height 34
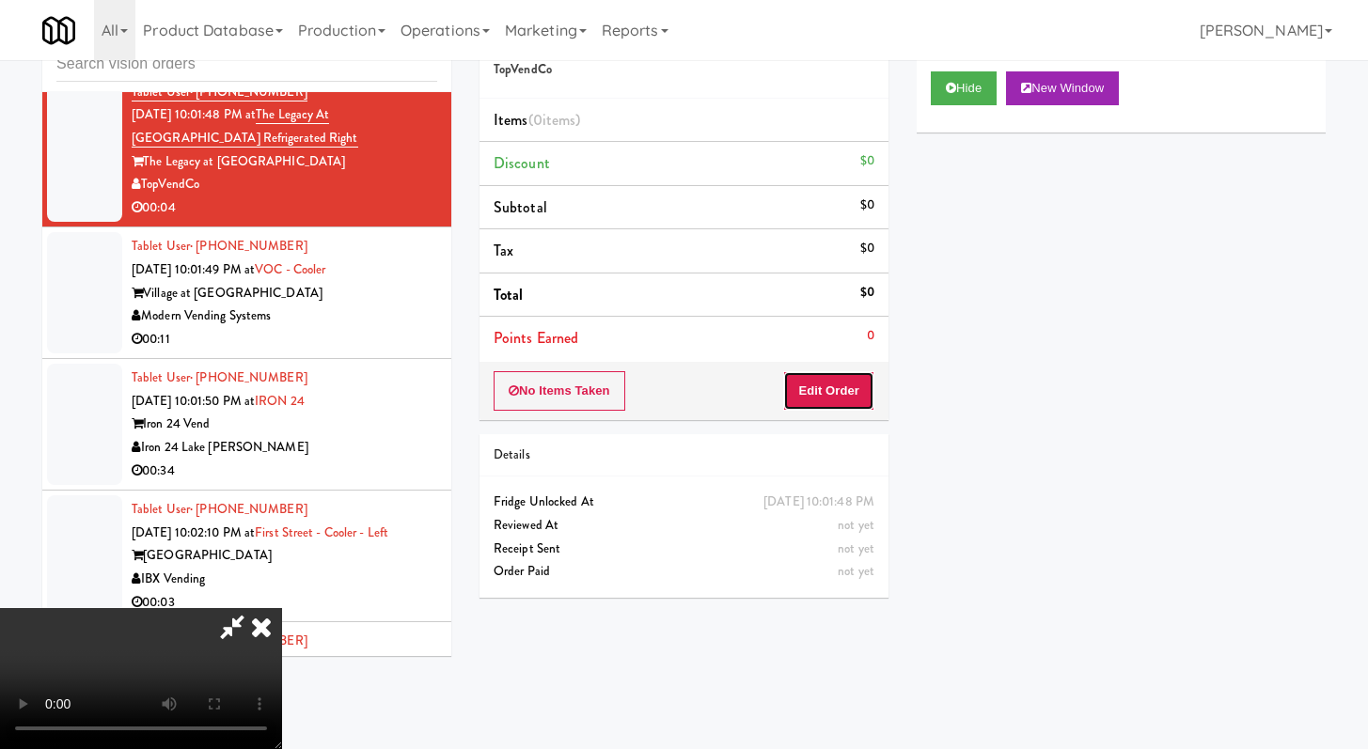
click at [844, 386] on button "Edit Order" at bounding box center [828, 390] width 91 height 39
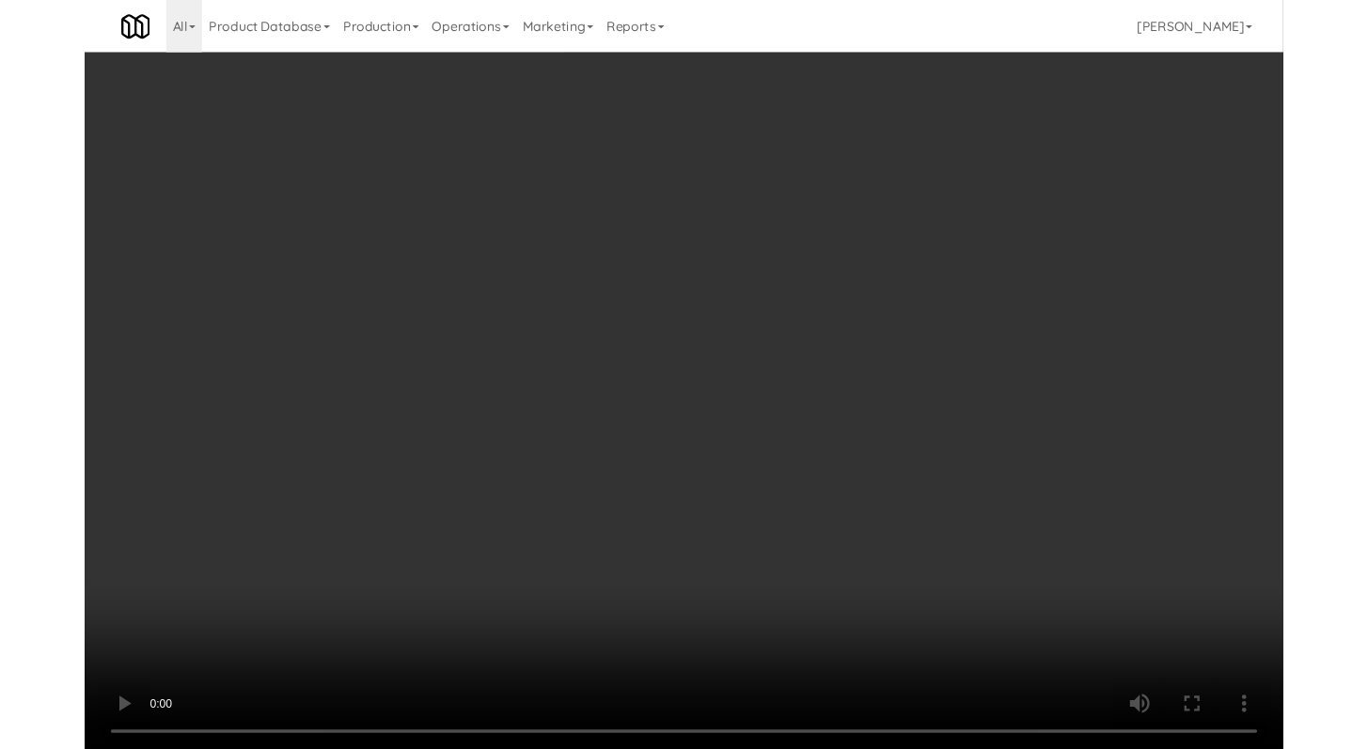
scroll to position [10153, 0]
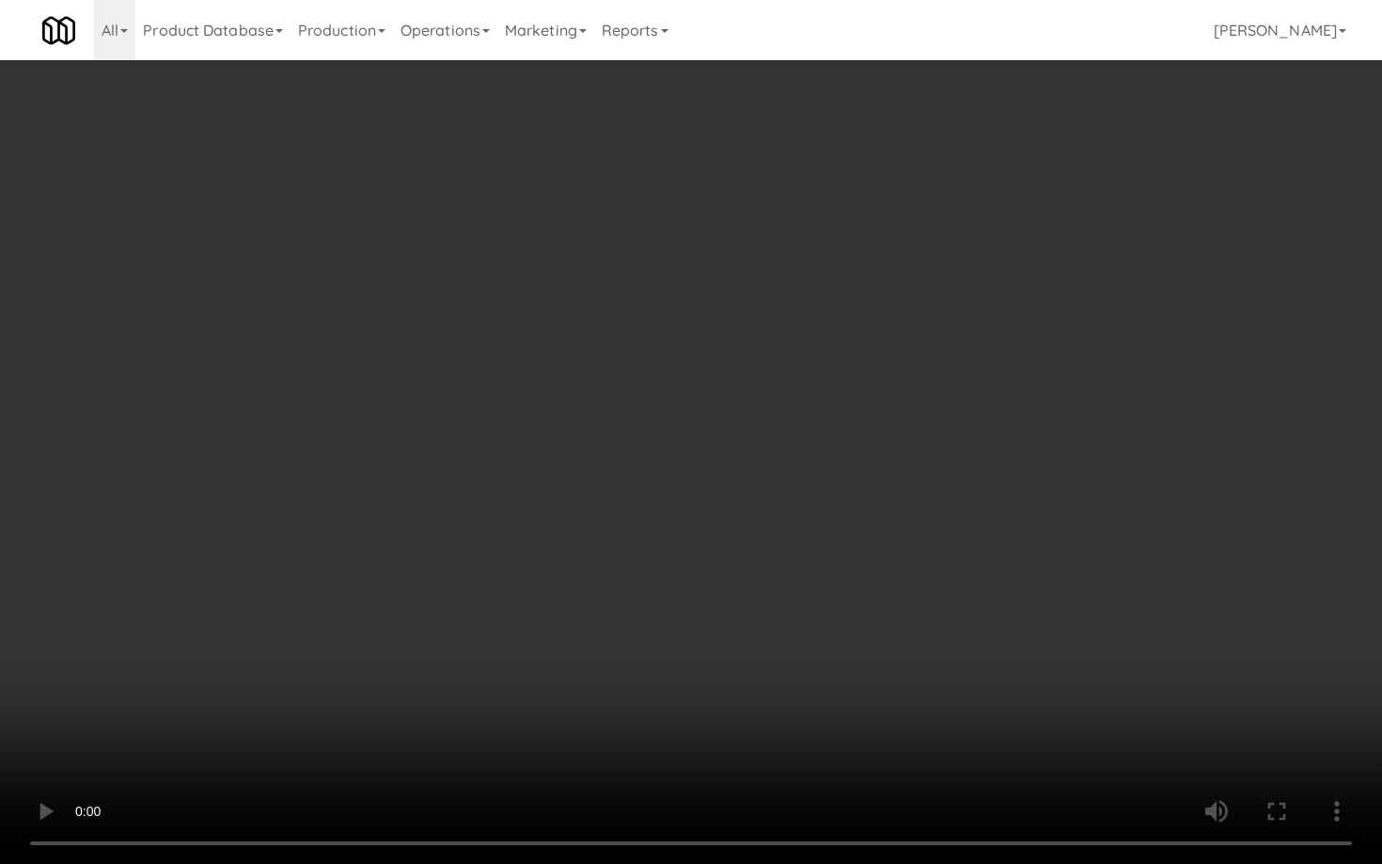
click at [725, 622] on video at bounding box center [691, 432] width 1382 height 864
click at [748, 606] on video at bounding box center [691, 432] width 1382 height 864
click at [756, 595] on video at bounding box center [691, 432] width 1382 height 864
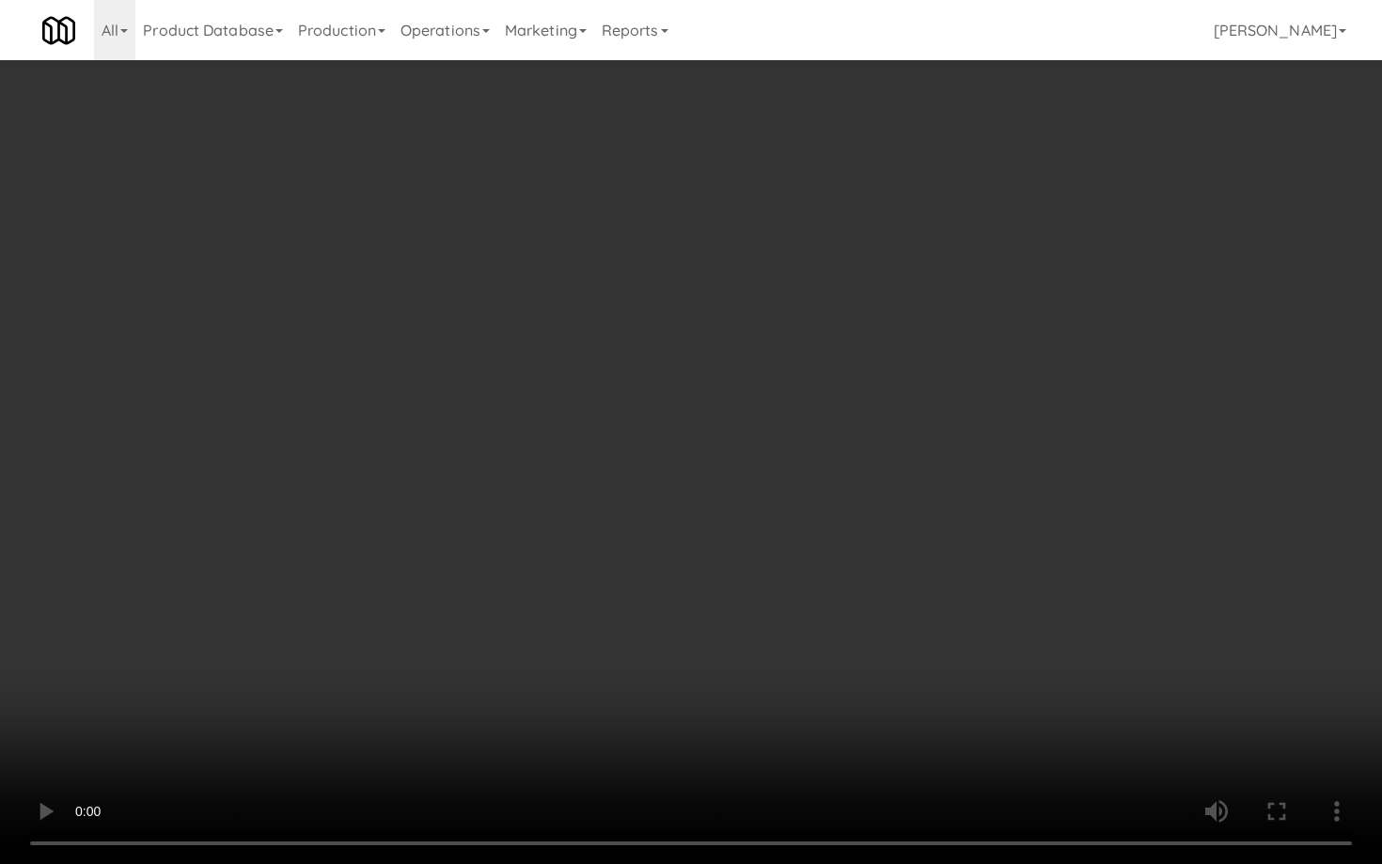
click at [756, 595] on video at bounding box center [691, 432] width 1382 height 864
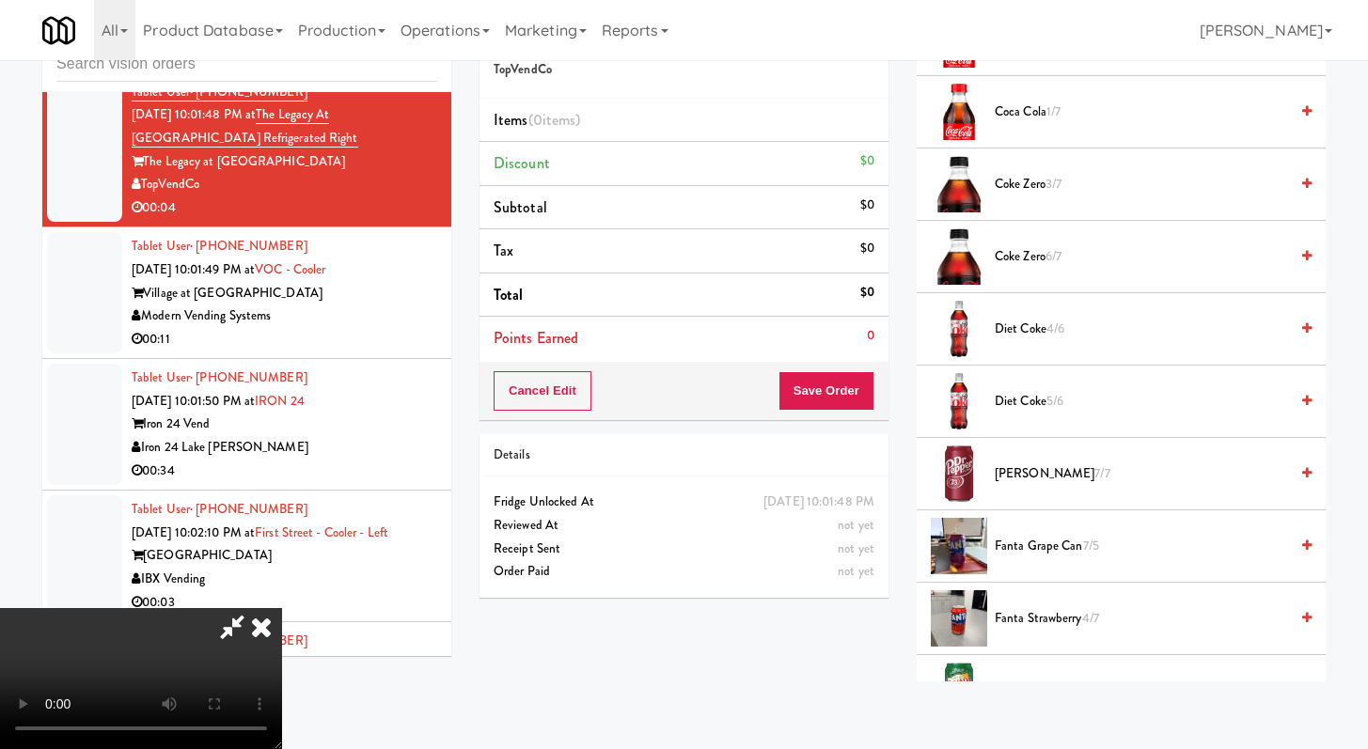
scroll to position [693, 0]
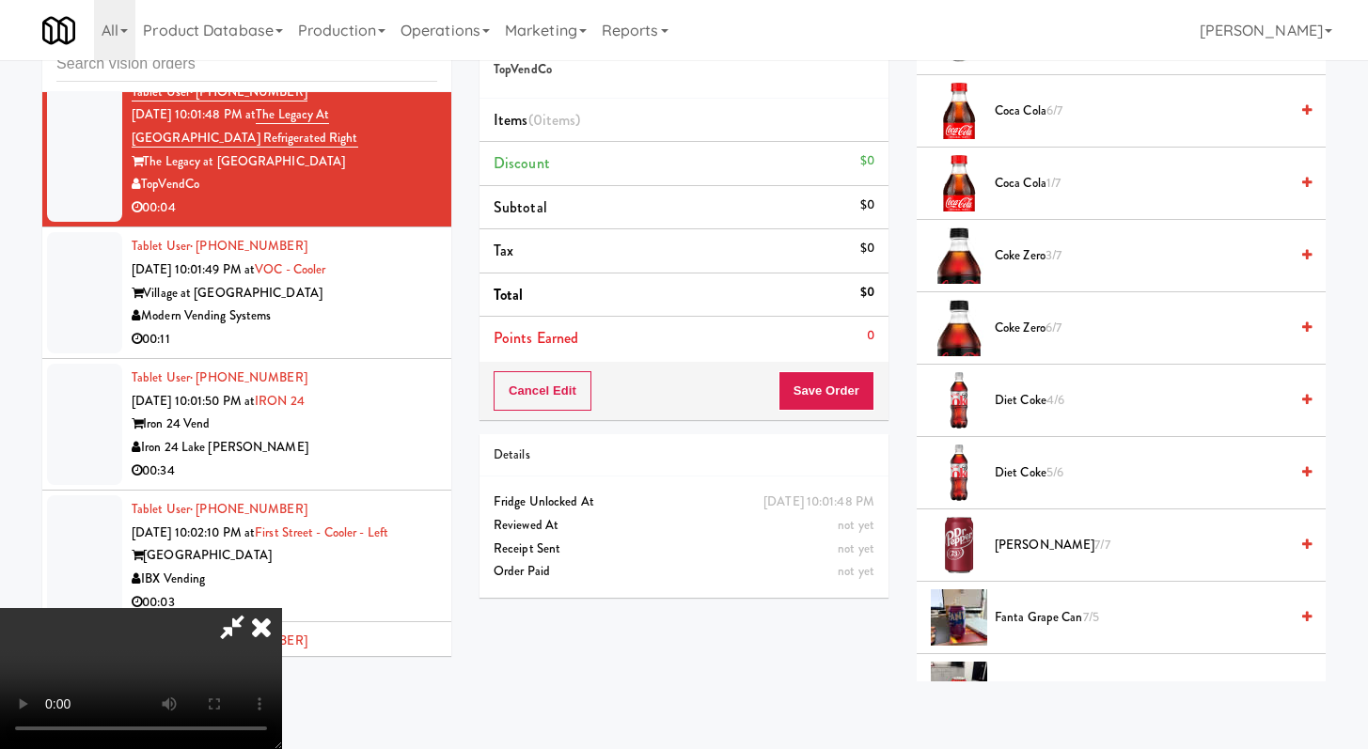
click at [1037, 265] on span "Coke Zero 3/7" at bounding box center [1141, 256] width 293 height 24
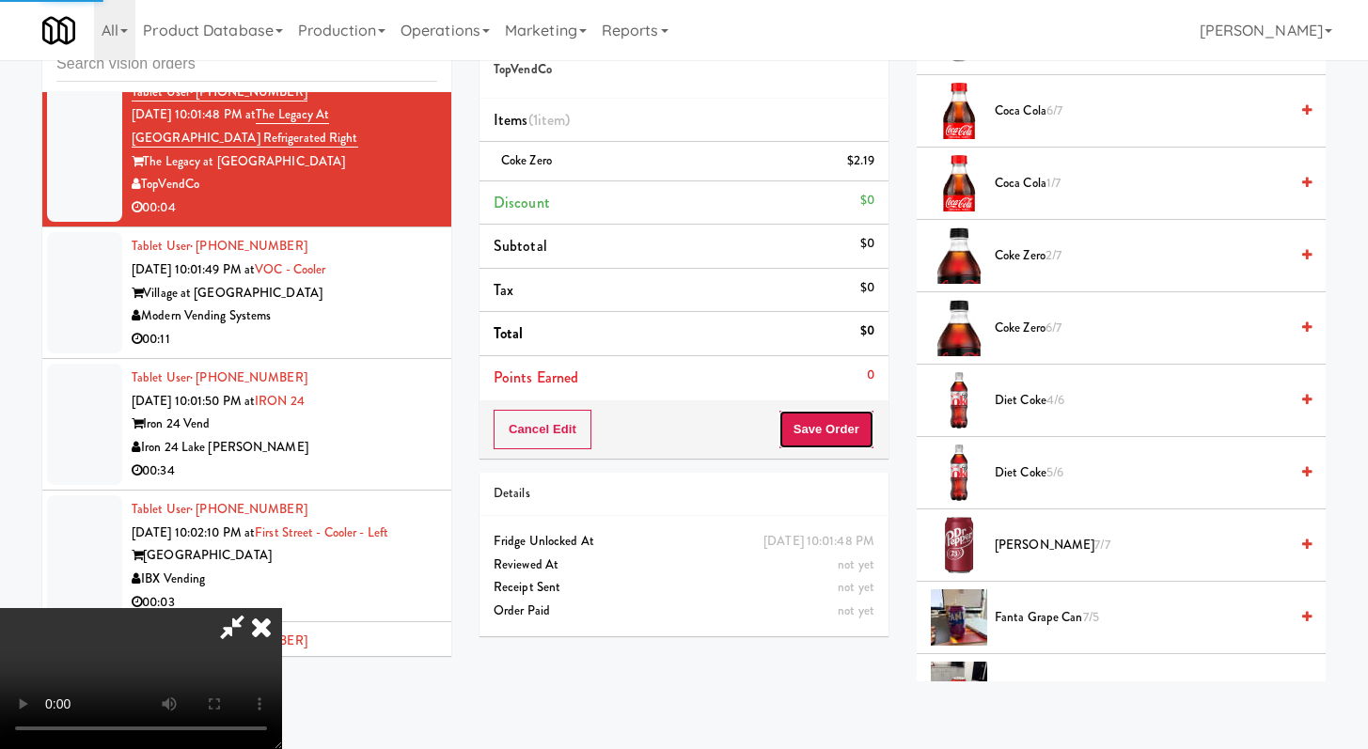
click at [854, 432] on button "Save Order" at bounding box center [827, 429] width 96 height 39
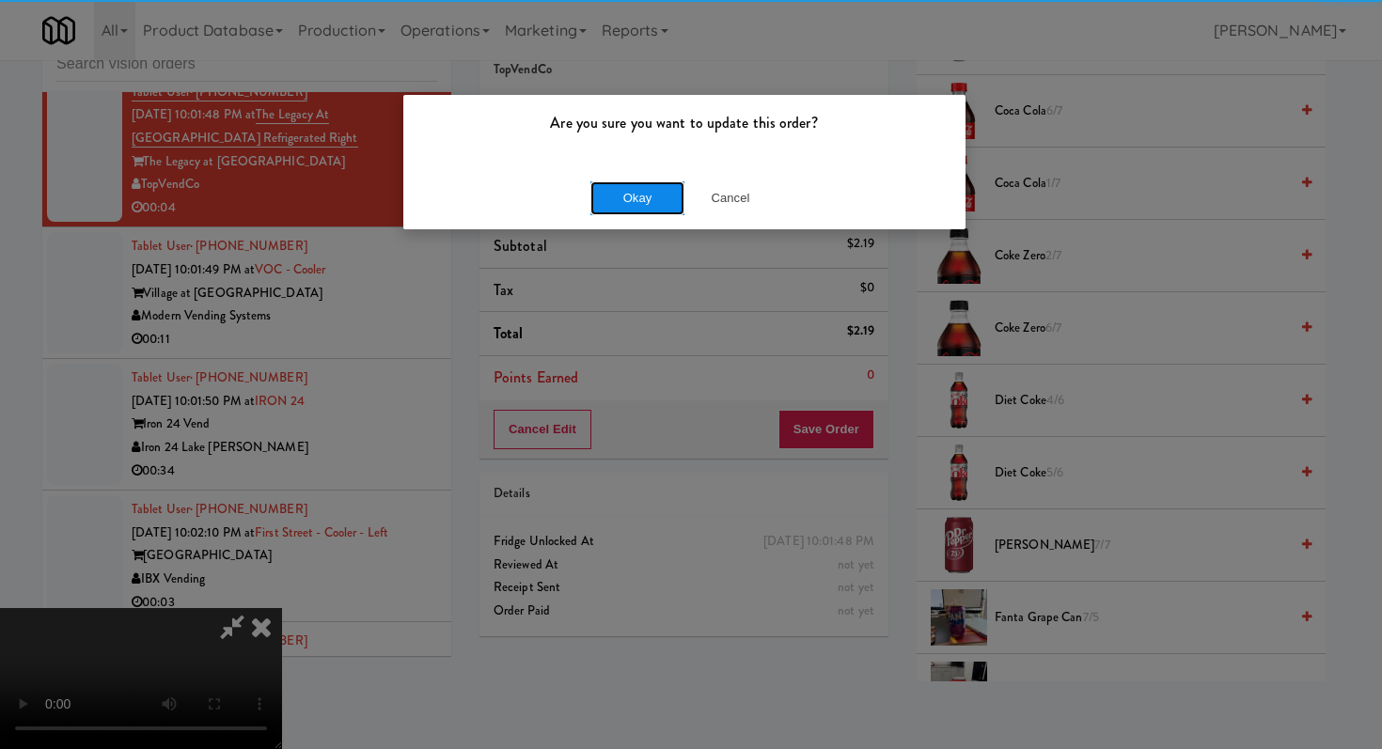
click at [606, 199] on button "Okay" at bounding box center [637, 198] width 94 height 34
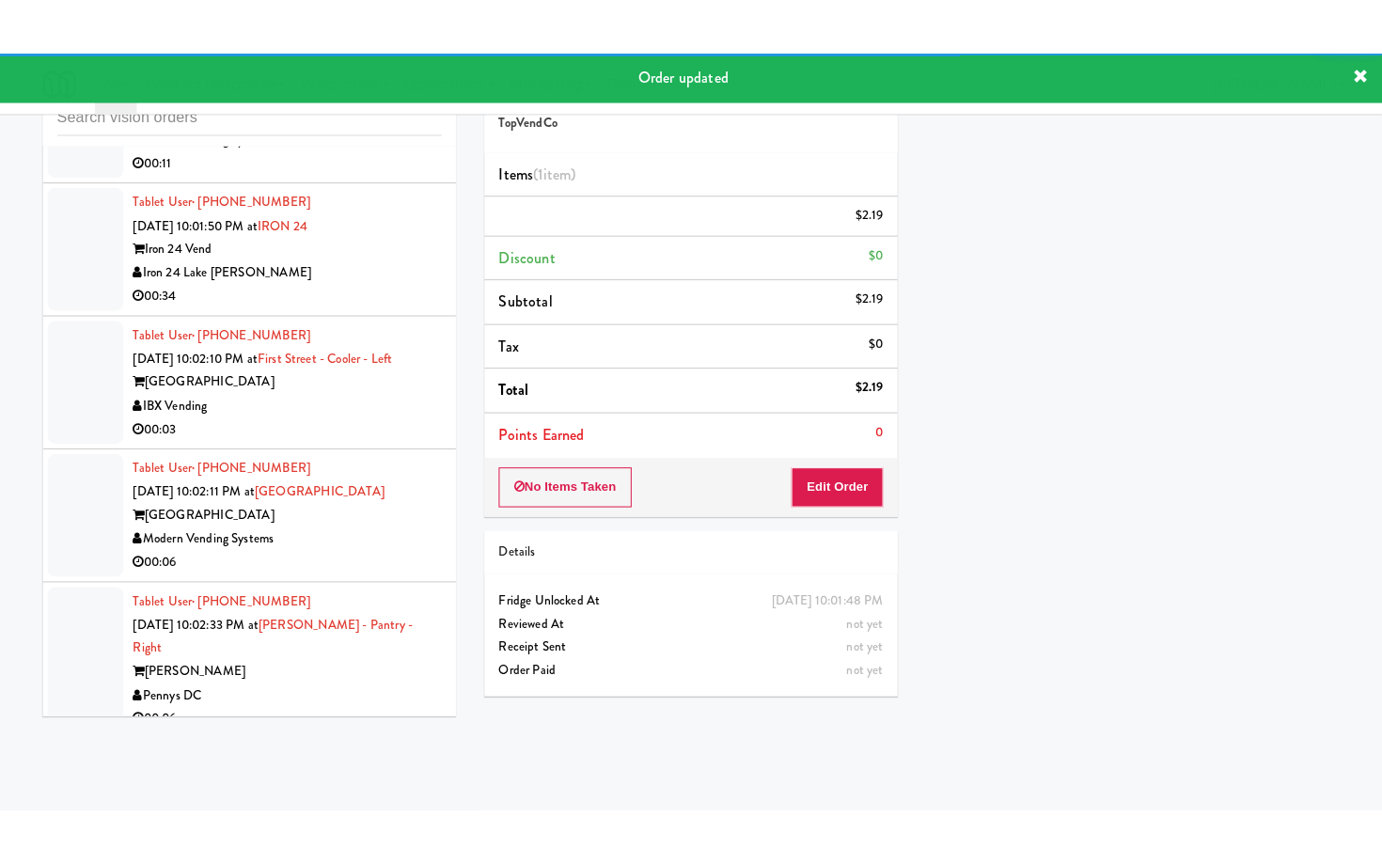
scroll to position [10440, 0]
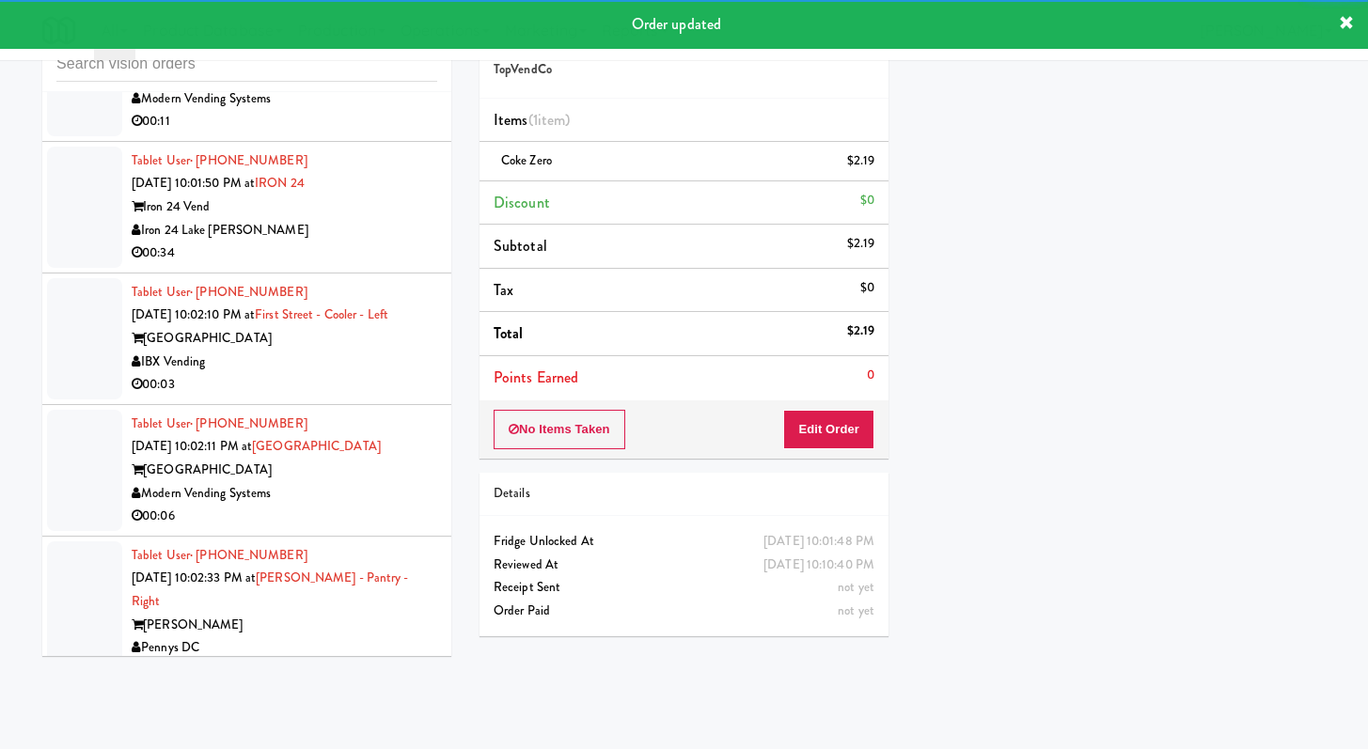
click at [399, 134] on div "00:11" at bounding box center [285, 122] width 306 height 24
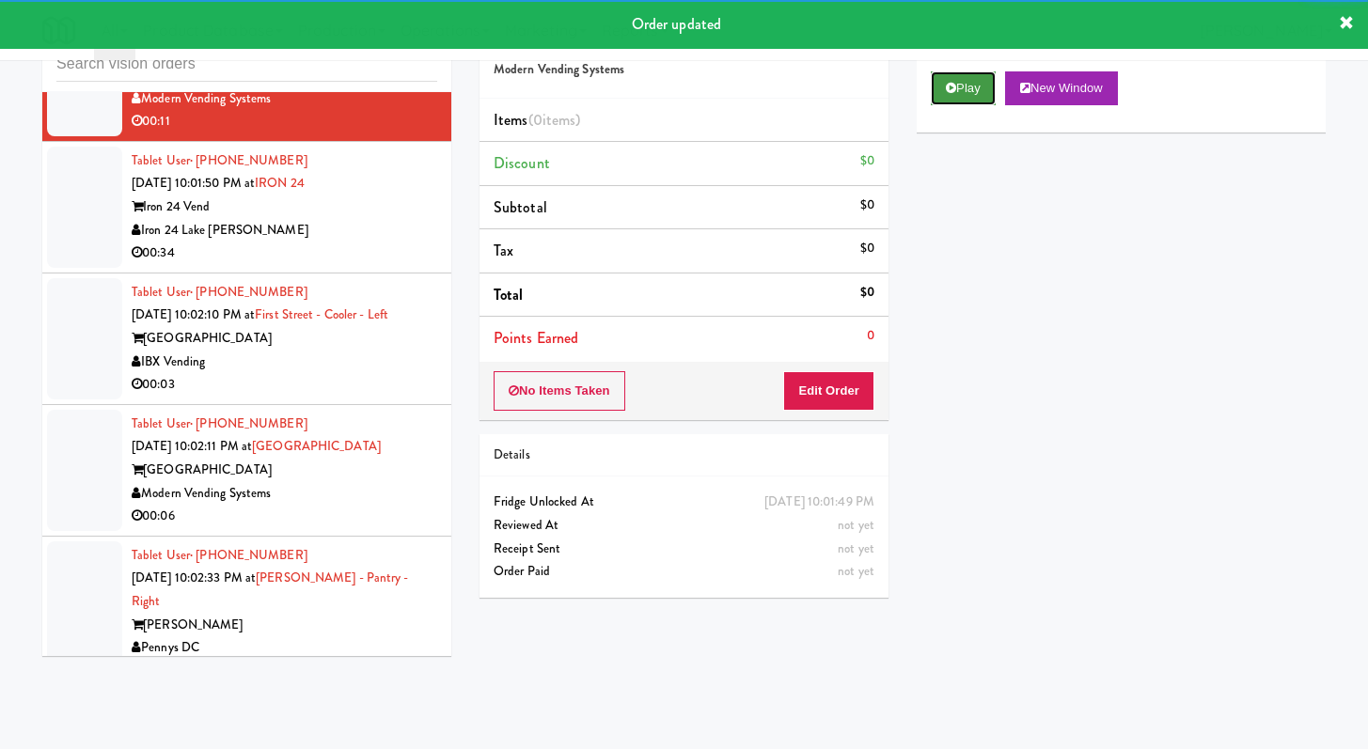
click at [960, 99] on button "Play" at bounding box center [963, 88] width 65 height 34
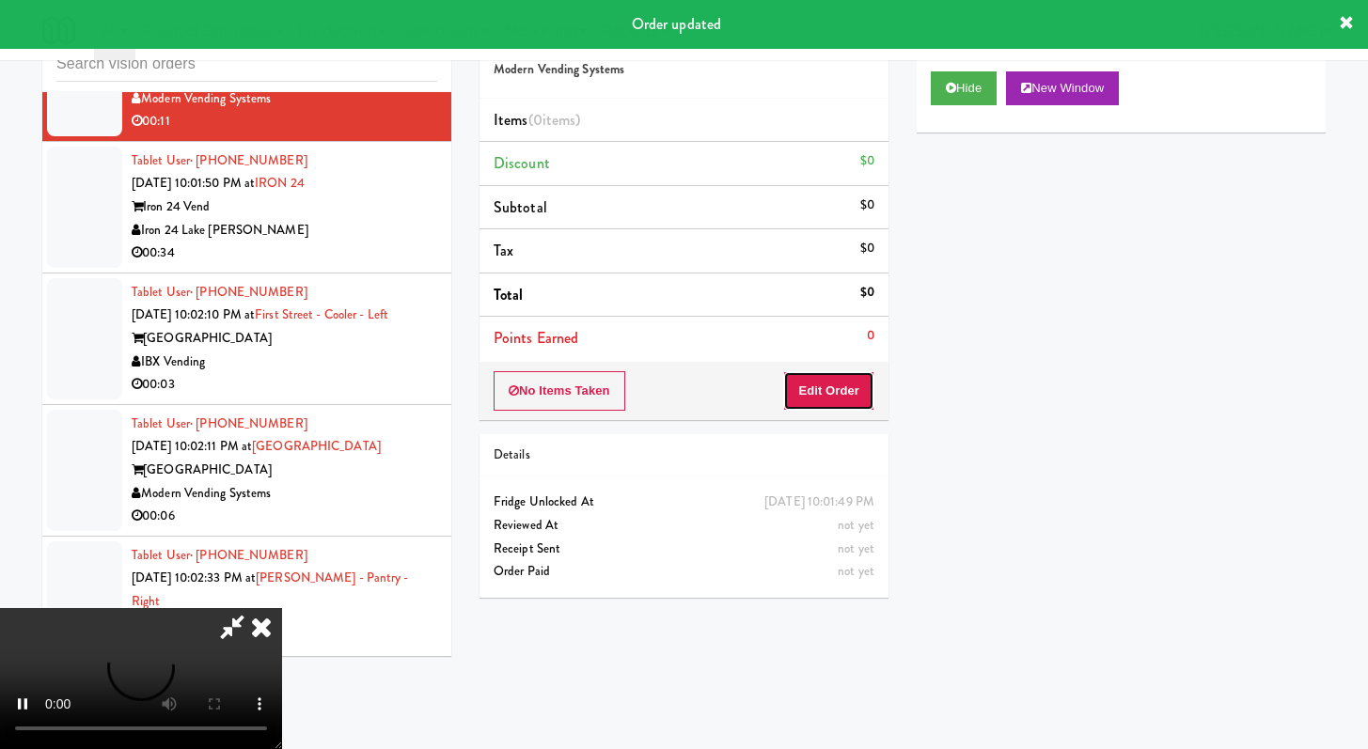
click at [849, 381] on button "Edit Order" at bounding box center [828, 390] width 91 height 39
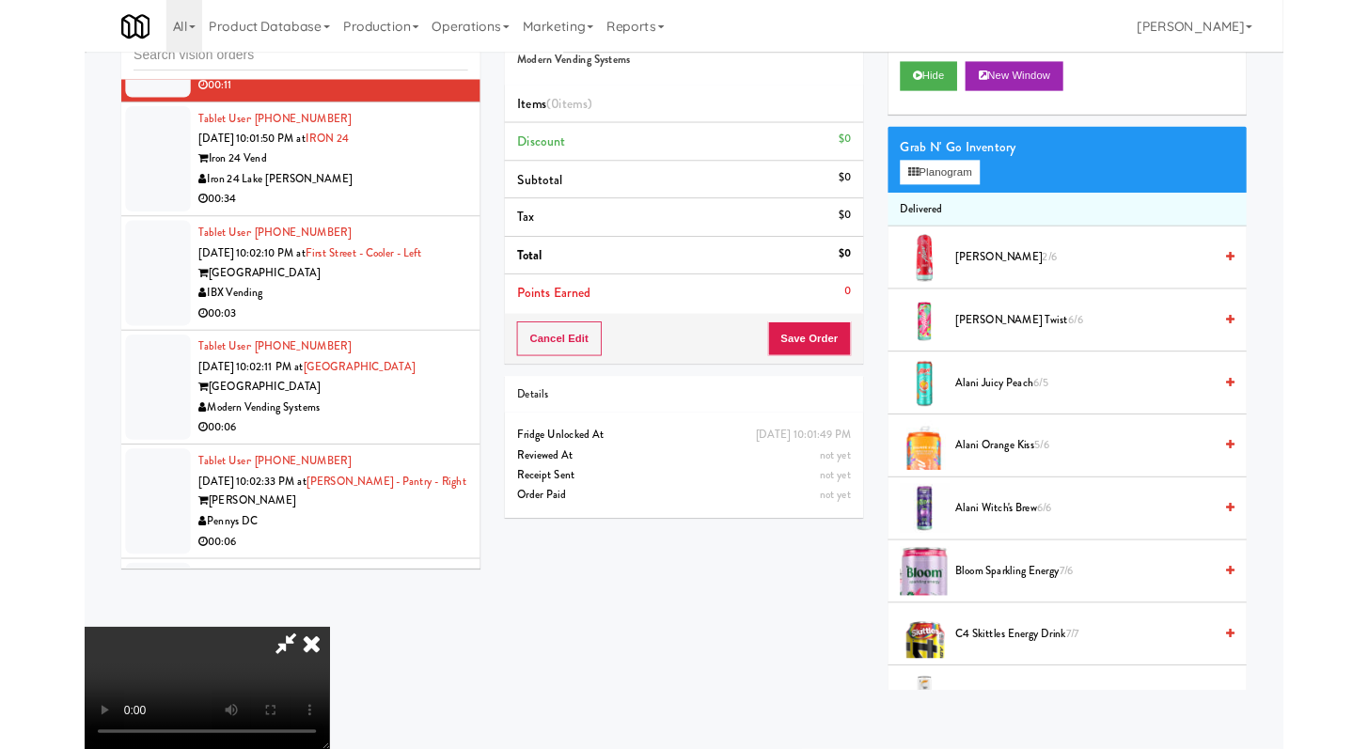
scroll to position [10393, 0]
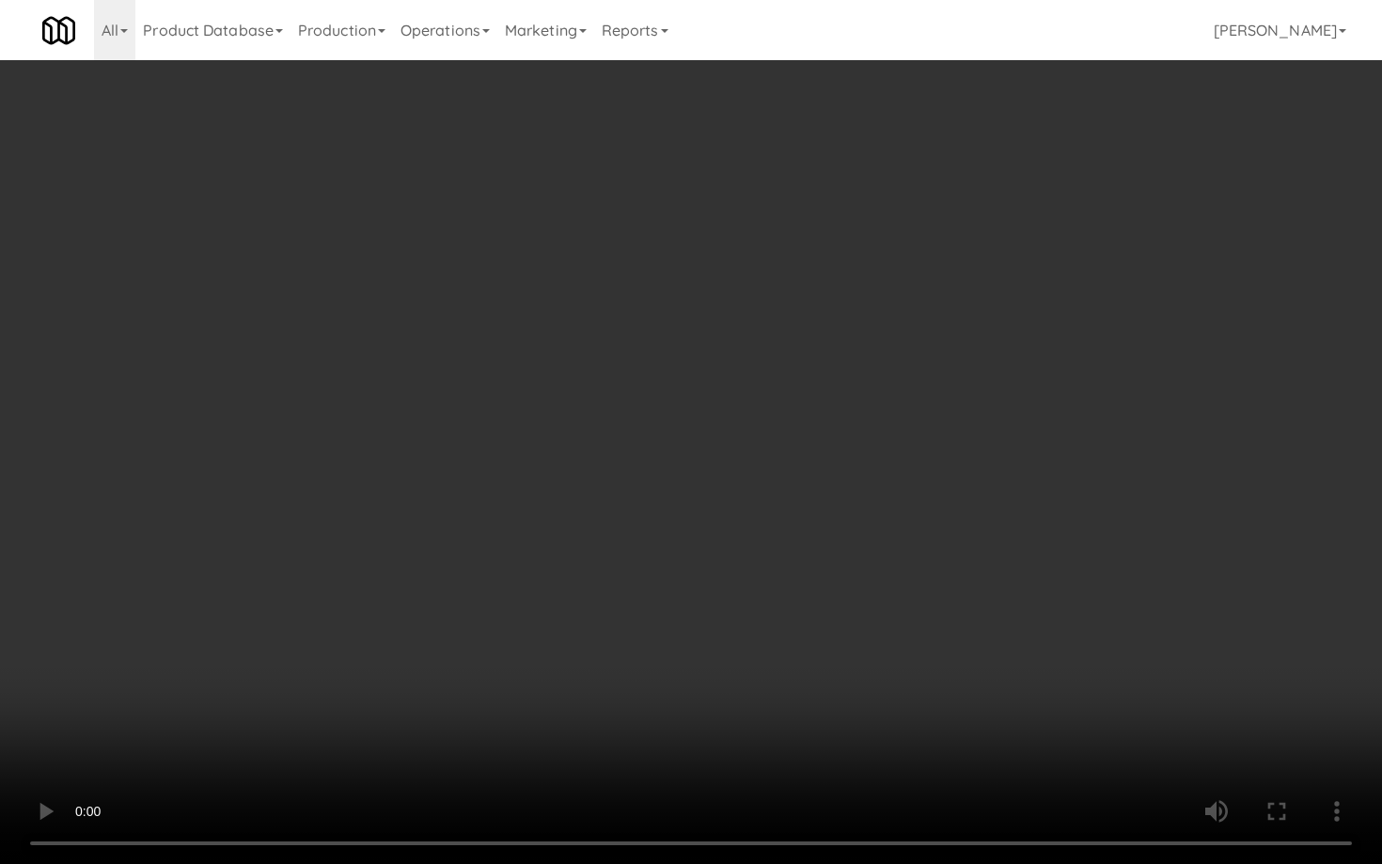
click at [664, 657] on video at bounding box center [691, 432] width 1382 height 864
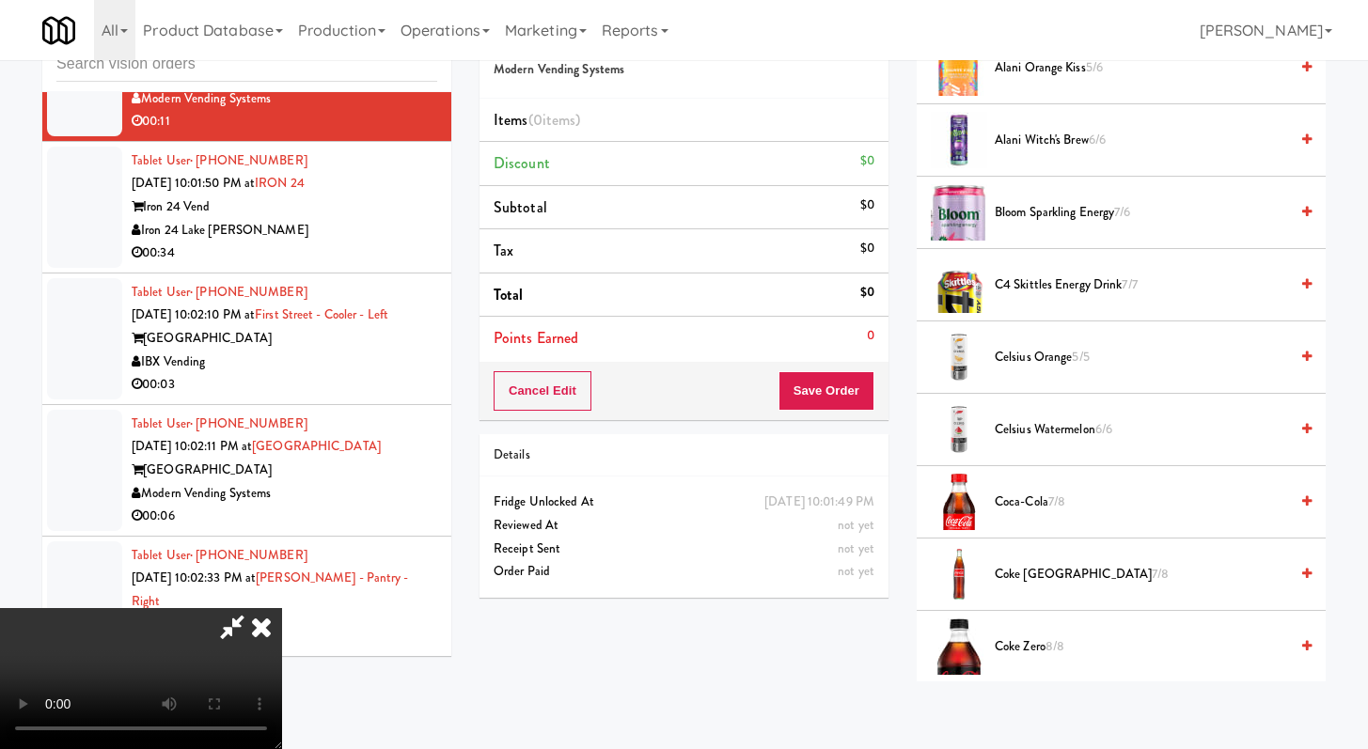
scroll to position [724, 0]
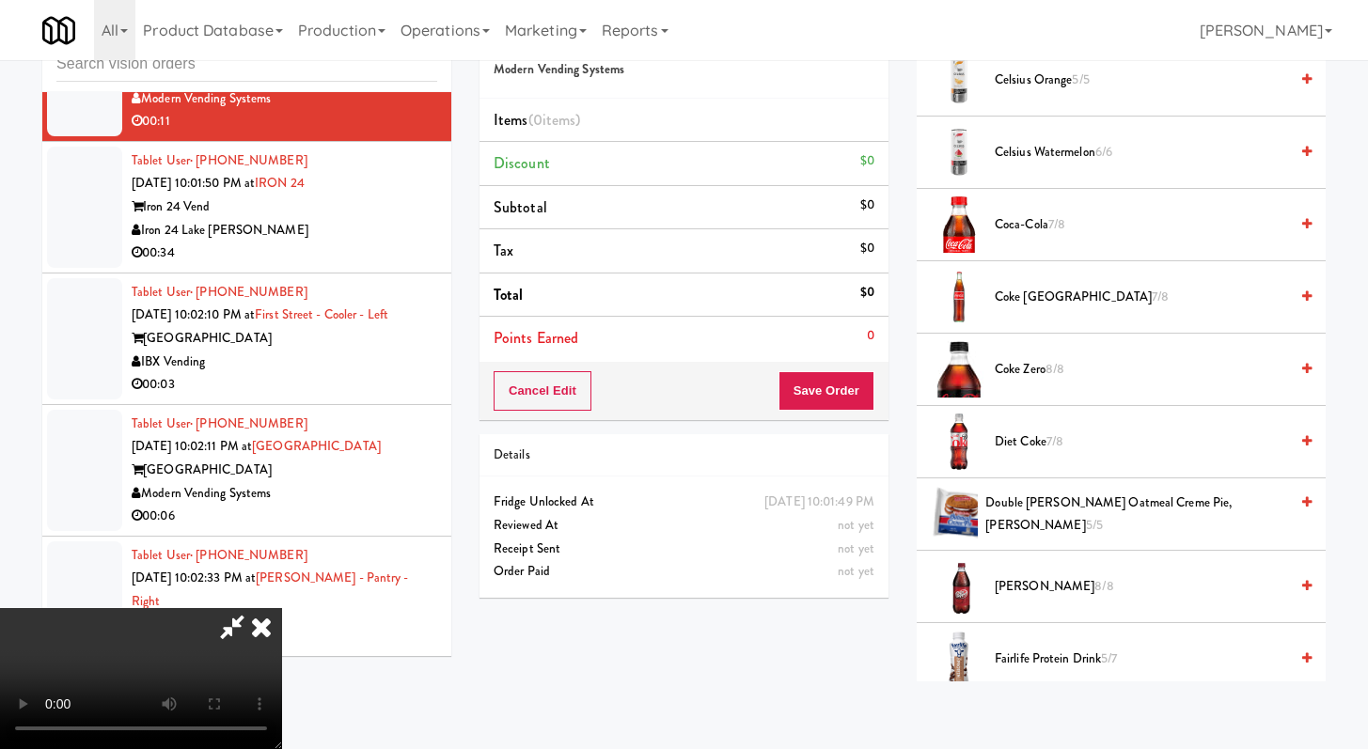
click at [1027, 445] on span "Diet Coke 7/8" at bounding box center [1141, 443] width 293 height 24
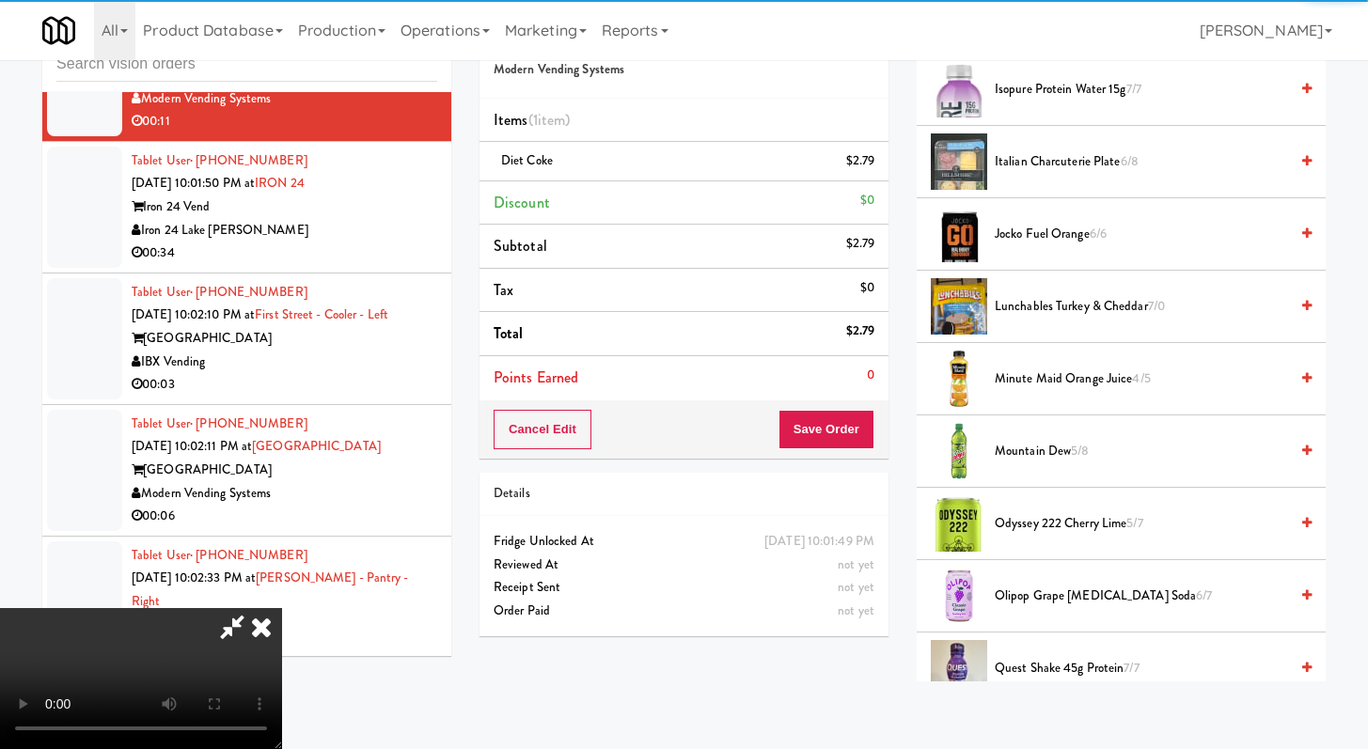
scroll to position [2507, 0]
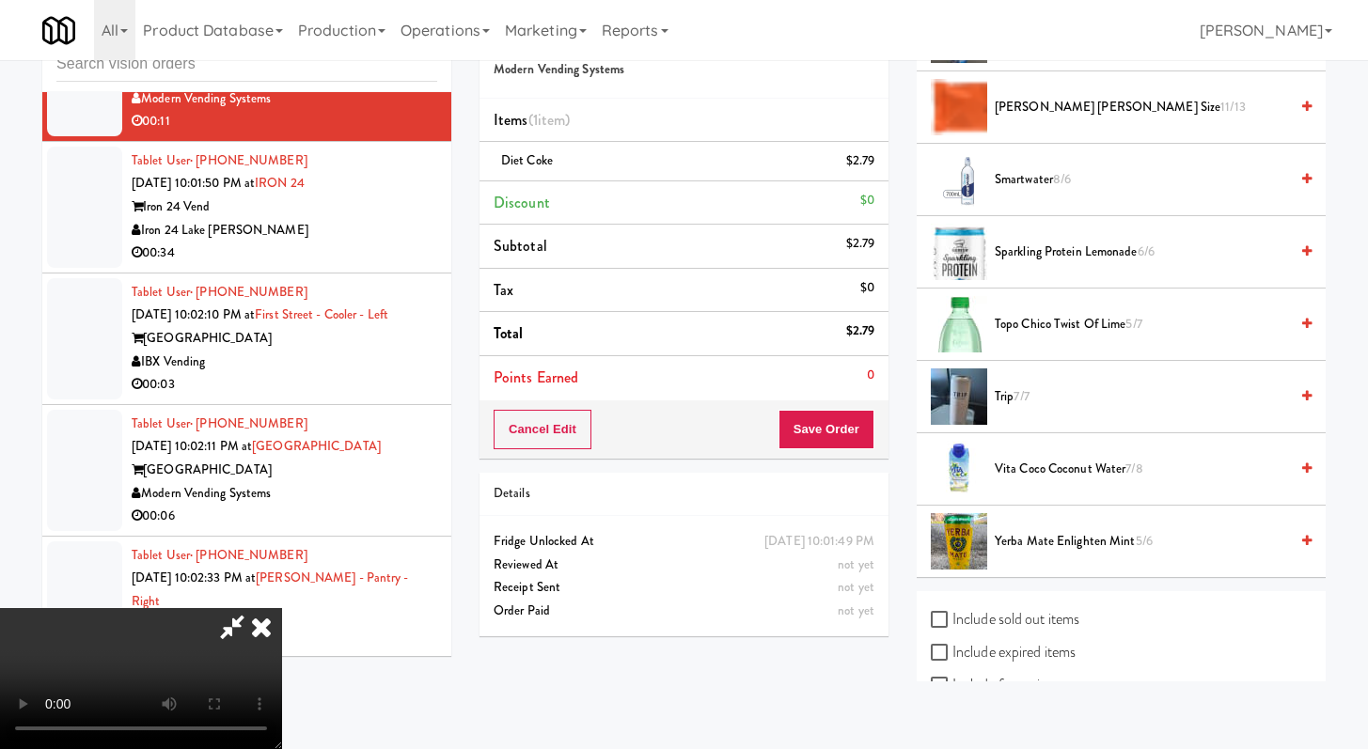
click at [1023, 182] on span "Smartwater 8/6" at bounding box center [1141, 180] width 293 height 24
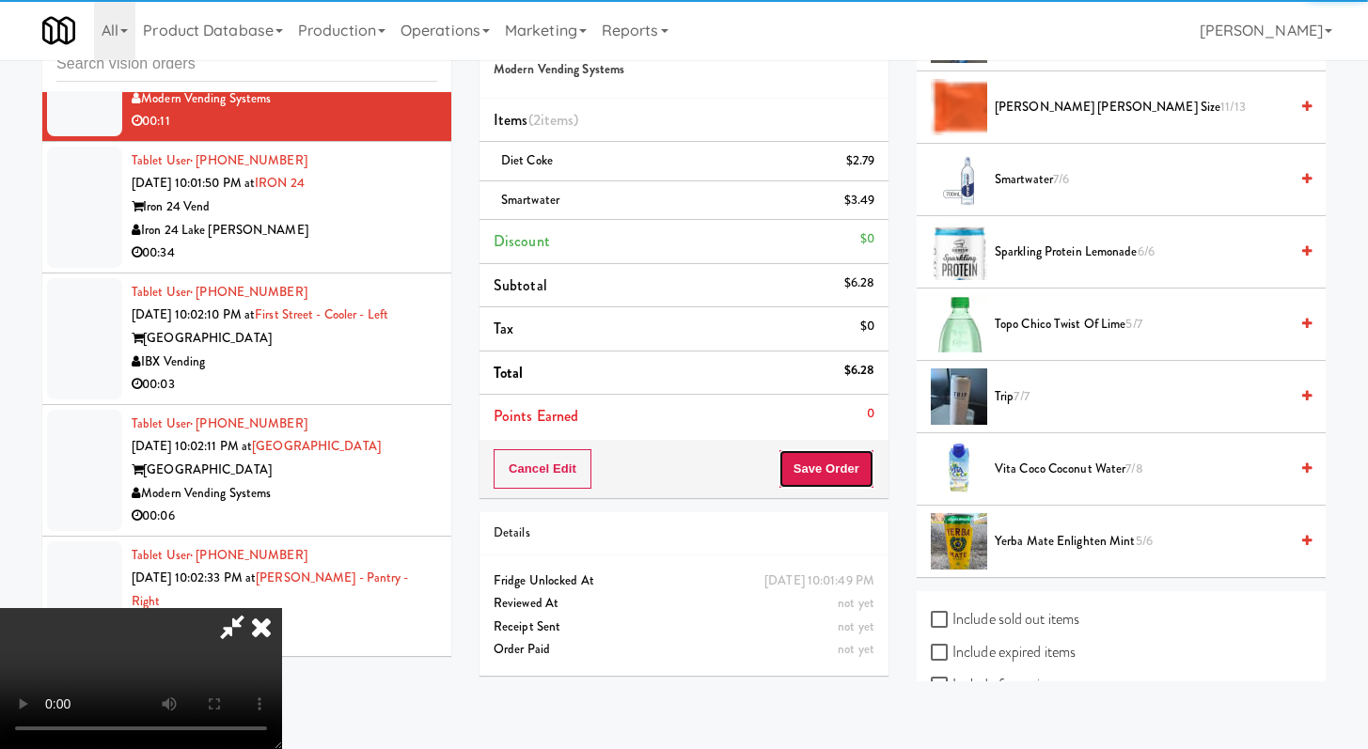
click at [863, 467] on button "Save Order" at bounding box center [827, 468] width 96 height 39
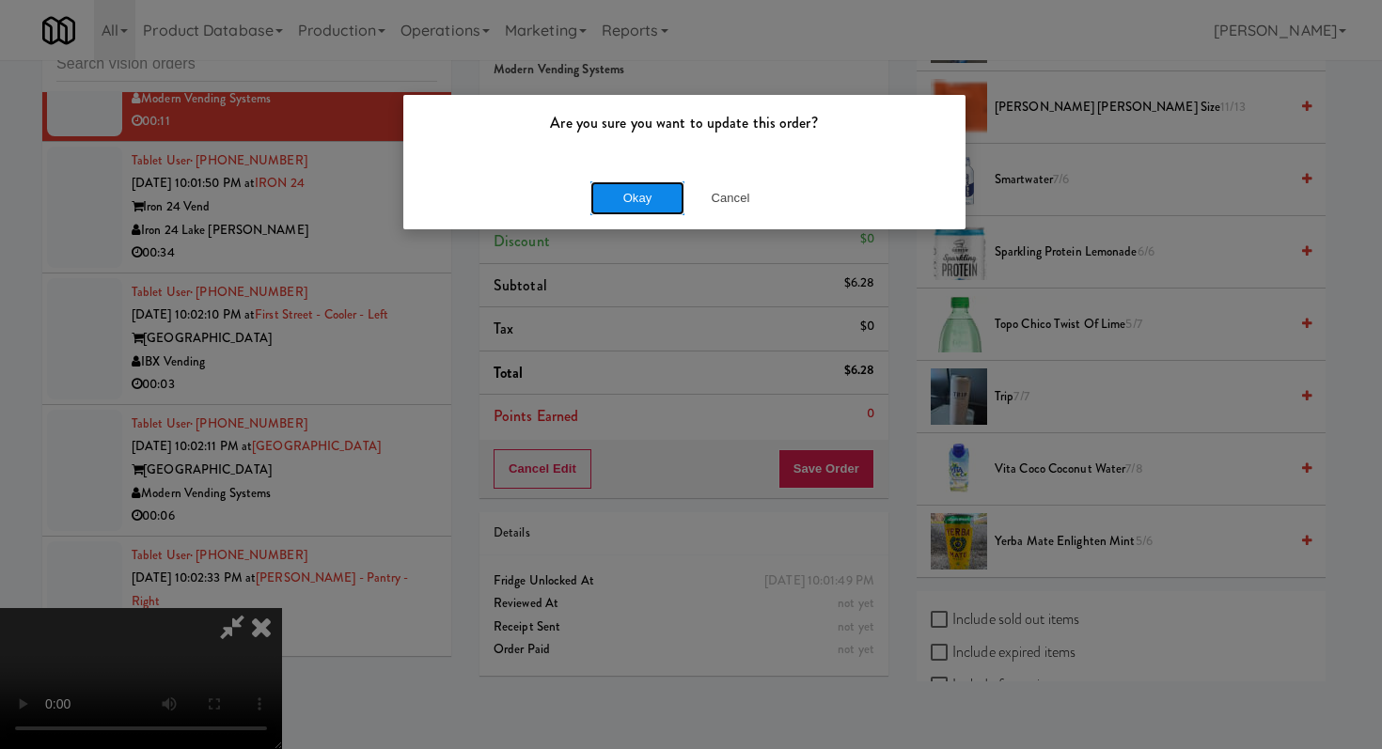
click at [661, 201] on button "Okay" at bounding box center [637, 198] width 94 height 34
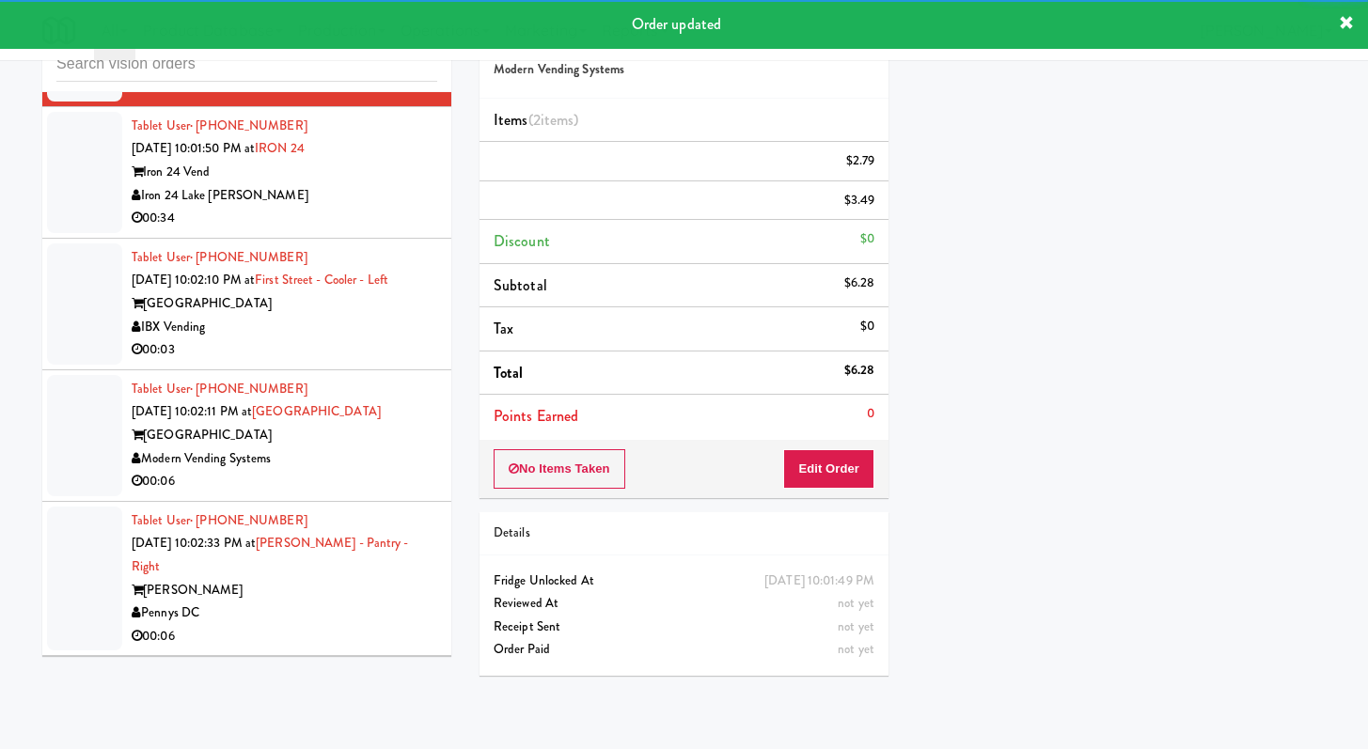
scroll to position [10477, 0]
click at [393, 205] on div "Iron 24 Lake [PERSON_NAME]" at bounding box center [285, 193] width 306 height 24
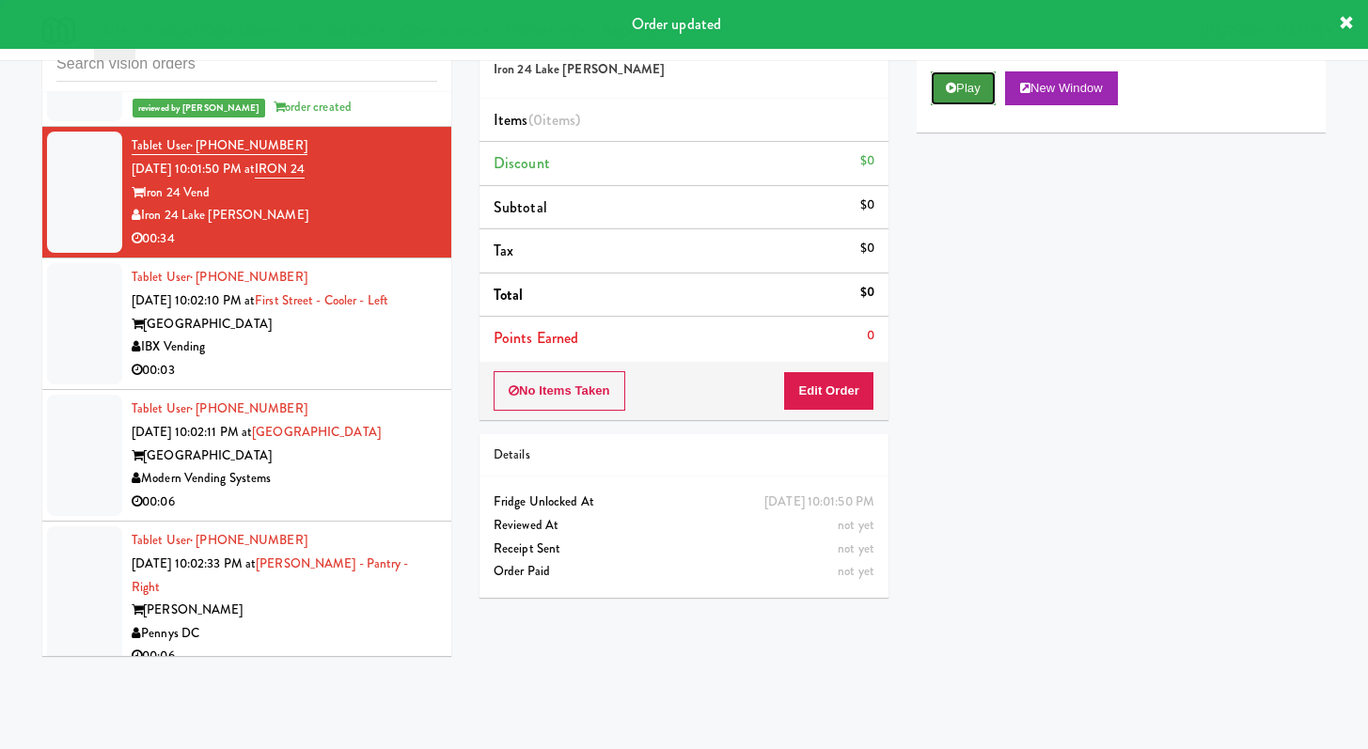
click at [967, 82] on button "Play" at bounding box center [963, 88] width 65 height 34
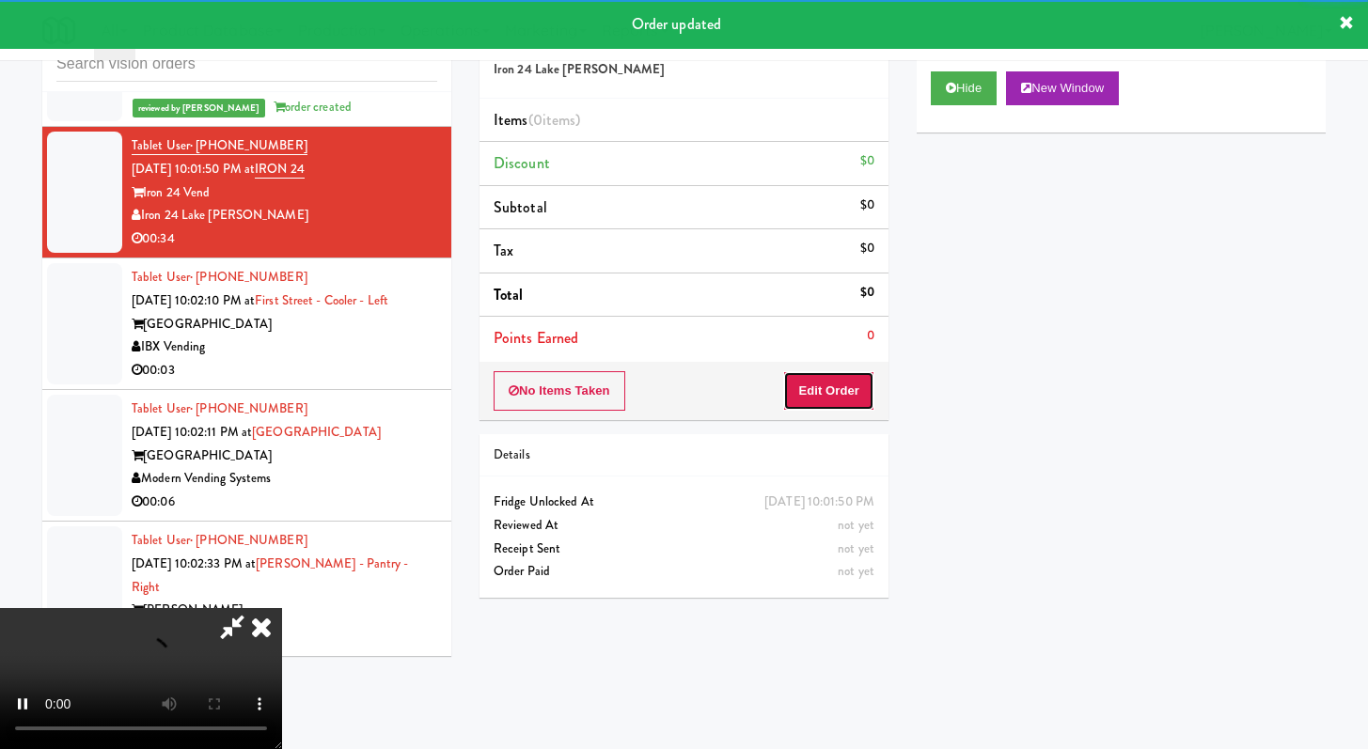
click at [808, 403] on button "Edit Order" at bounding box center [828, 390] width 91 height 39
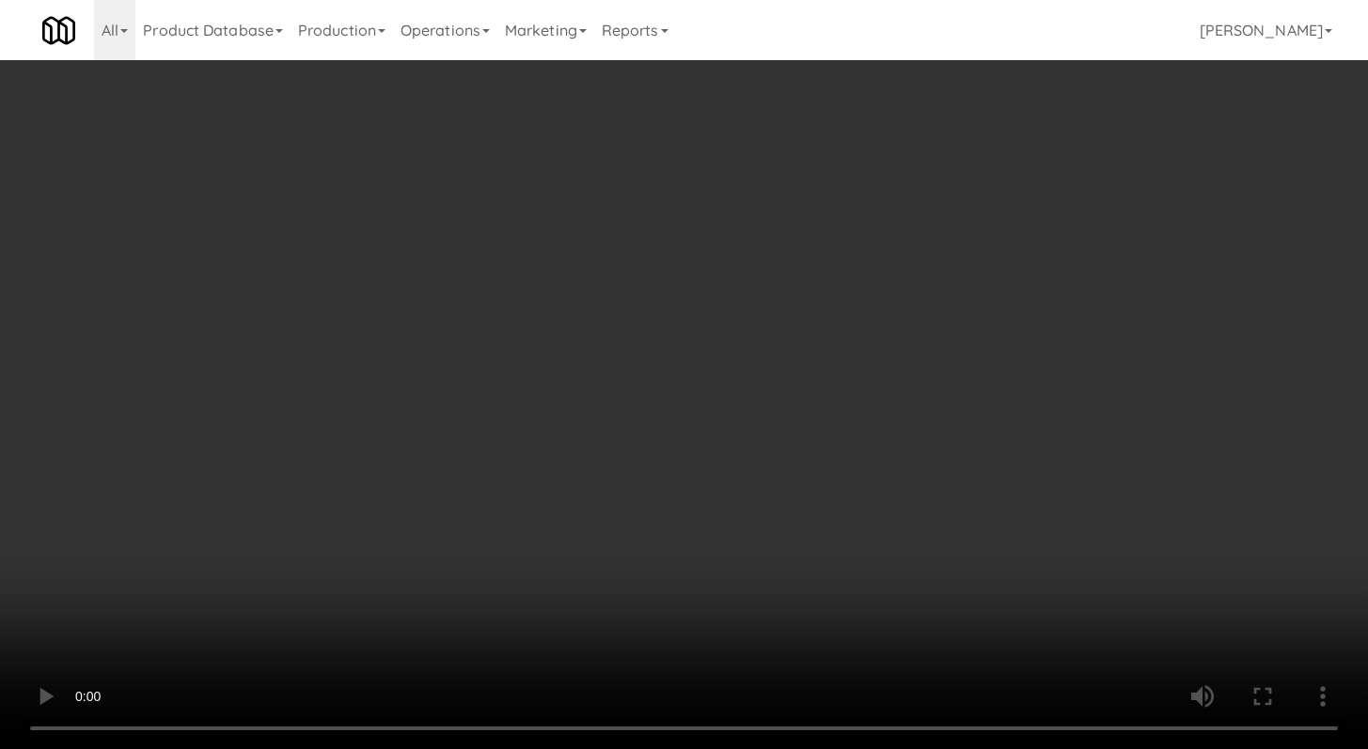
scroll to position [10431, 0]
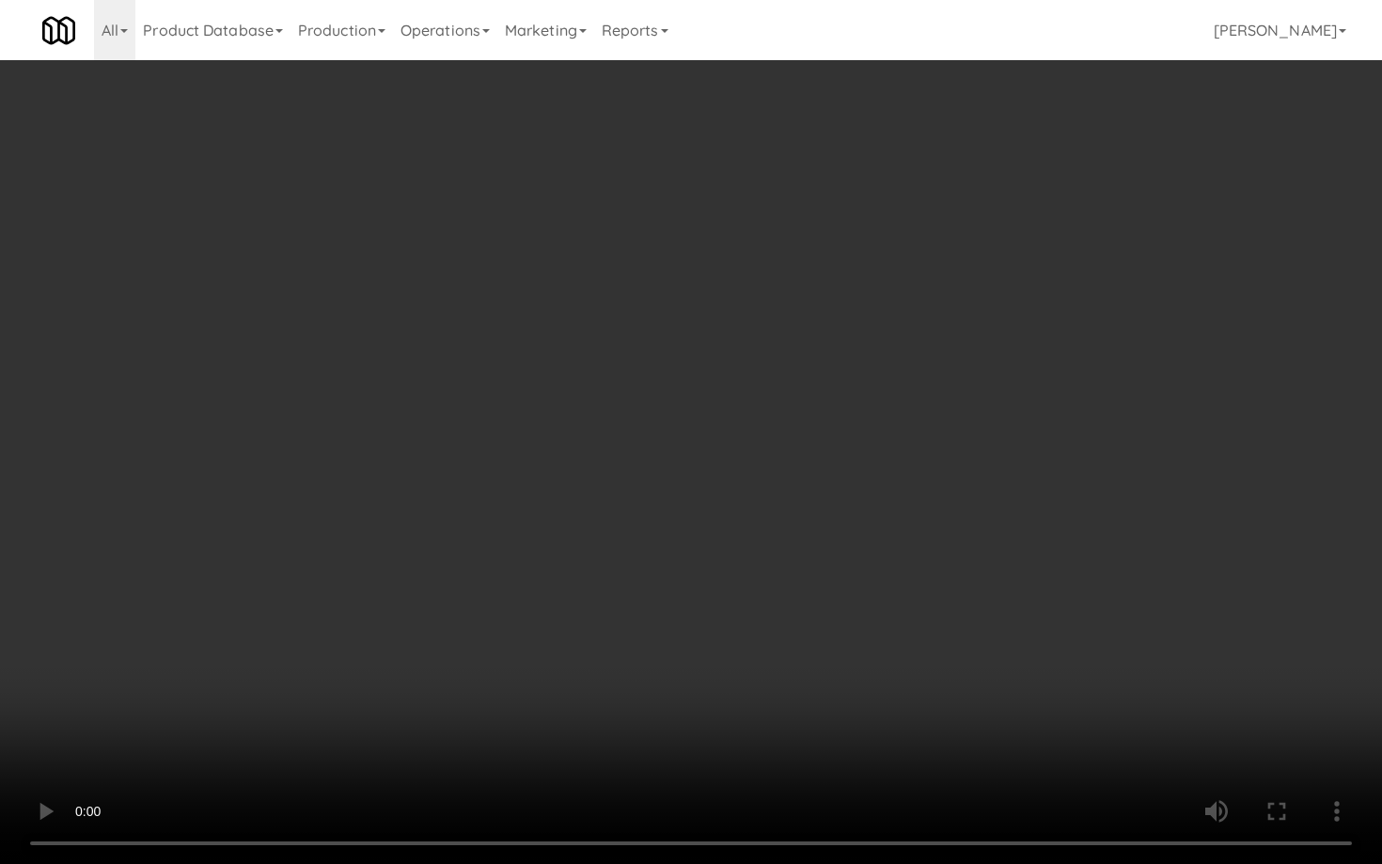
click at [732, 586] on video at bounding box center [691, 432] width 1382 height 864
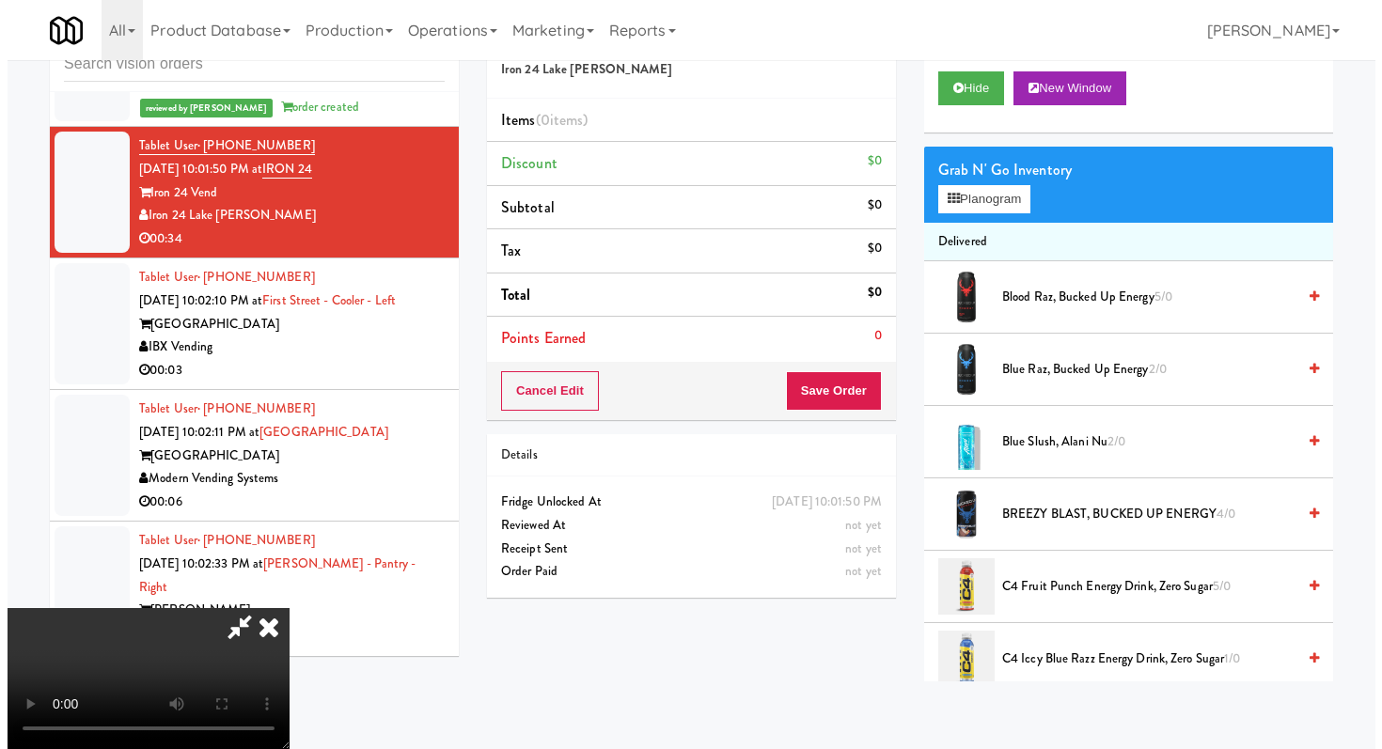
scroll to position [162, 0]
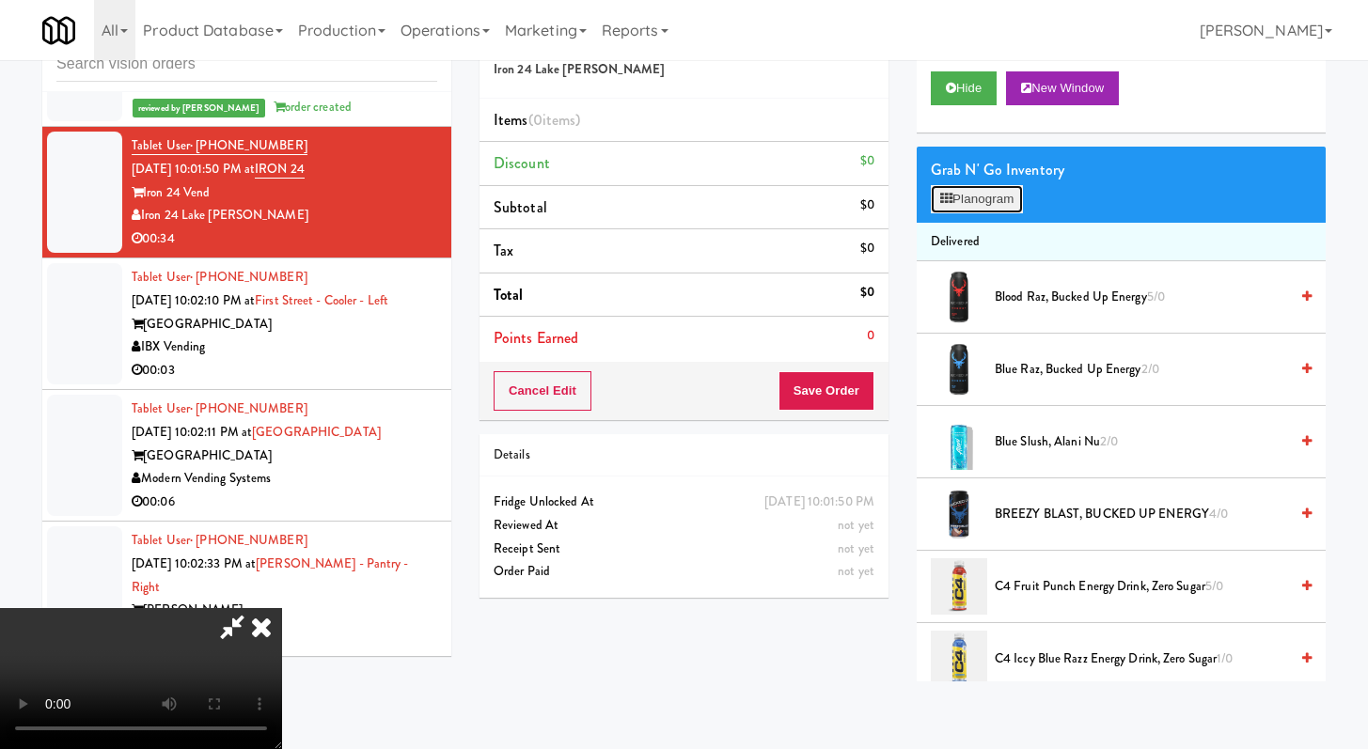
click at [999, 208] on button "Planogram" at bounding box center [977, 199] width 92 height 28
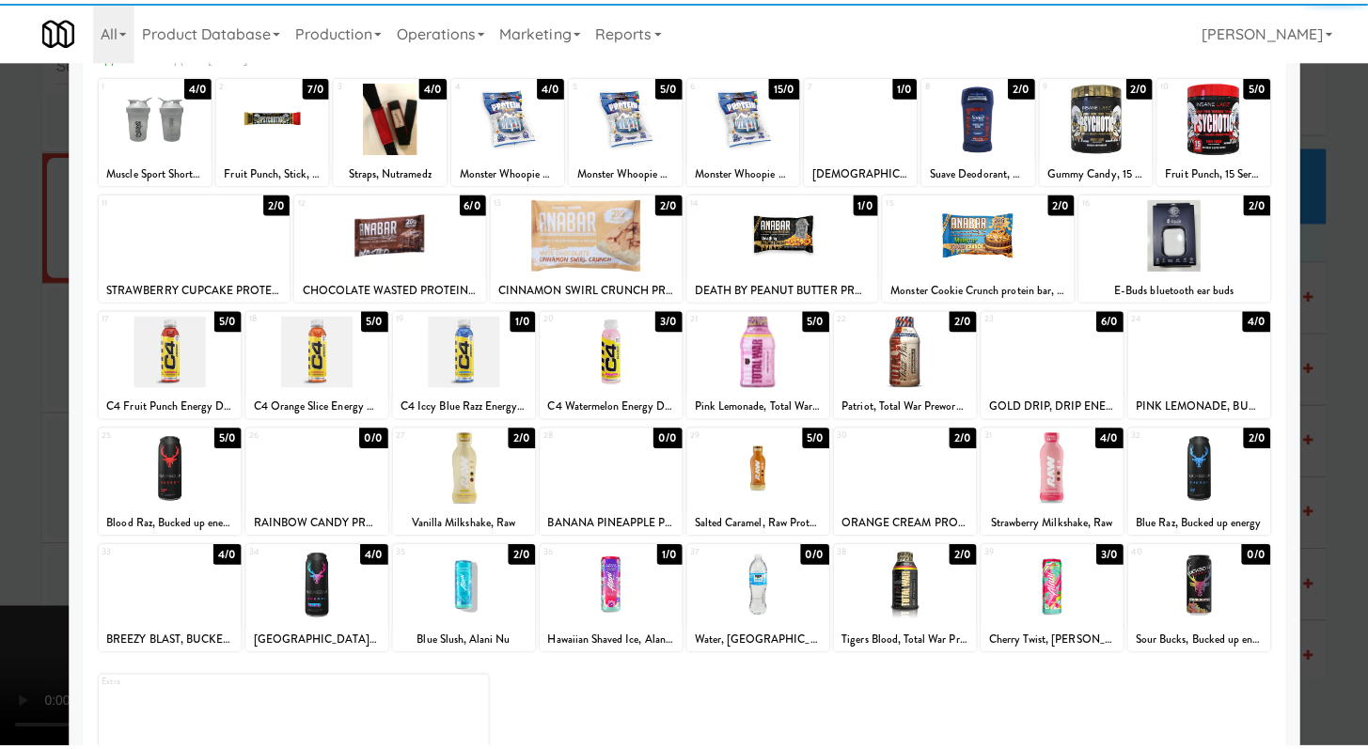
scroll to position [174, 0]
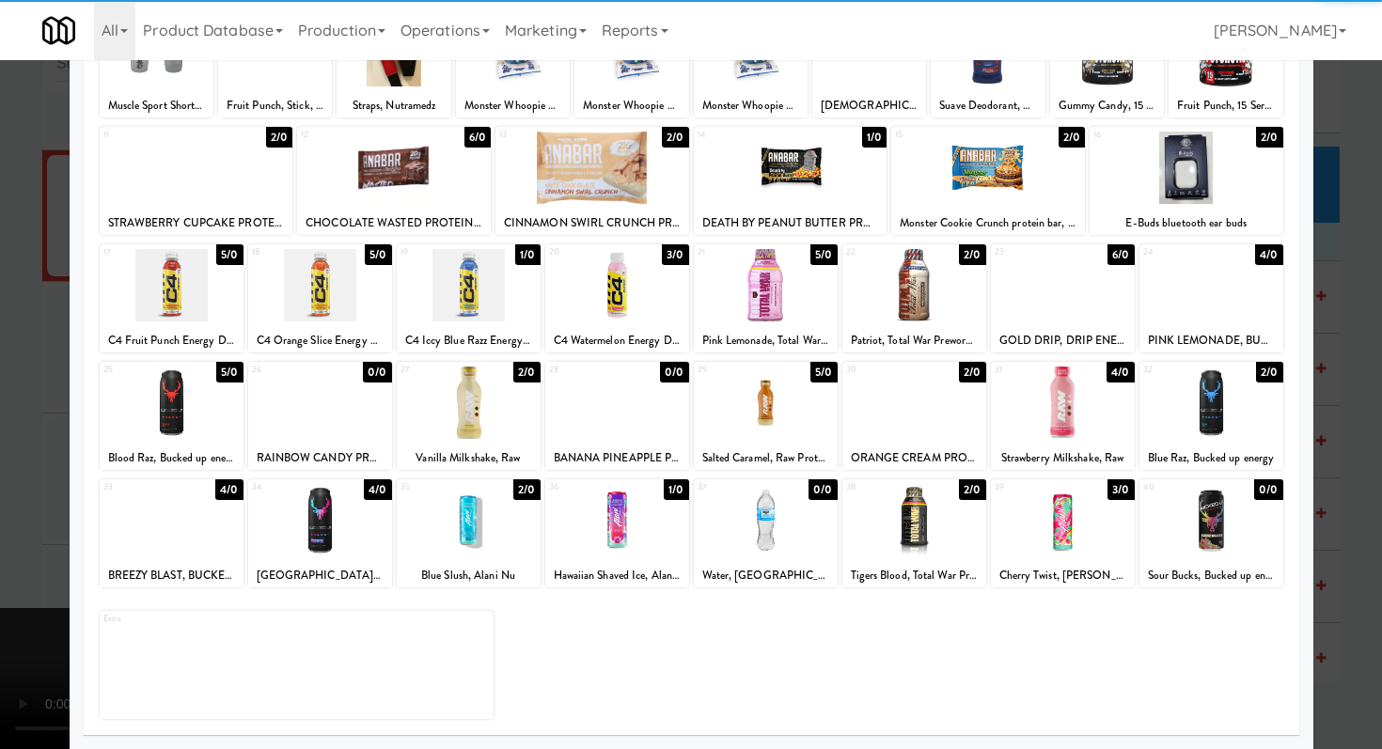
click at [320, 533] on div at bounding box center [320, 520] width 144 height 72
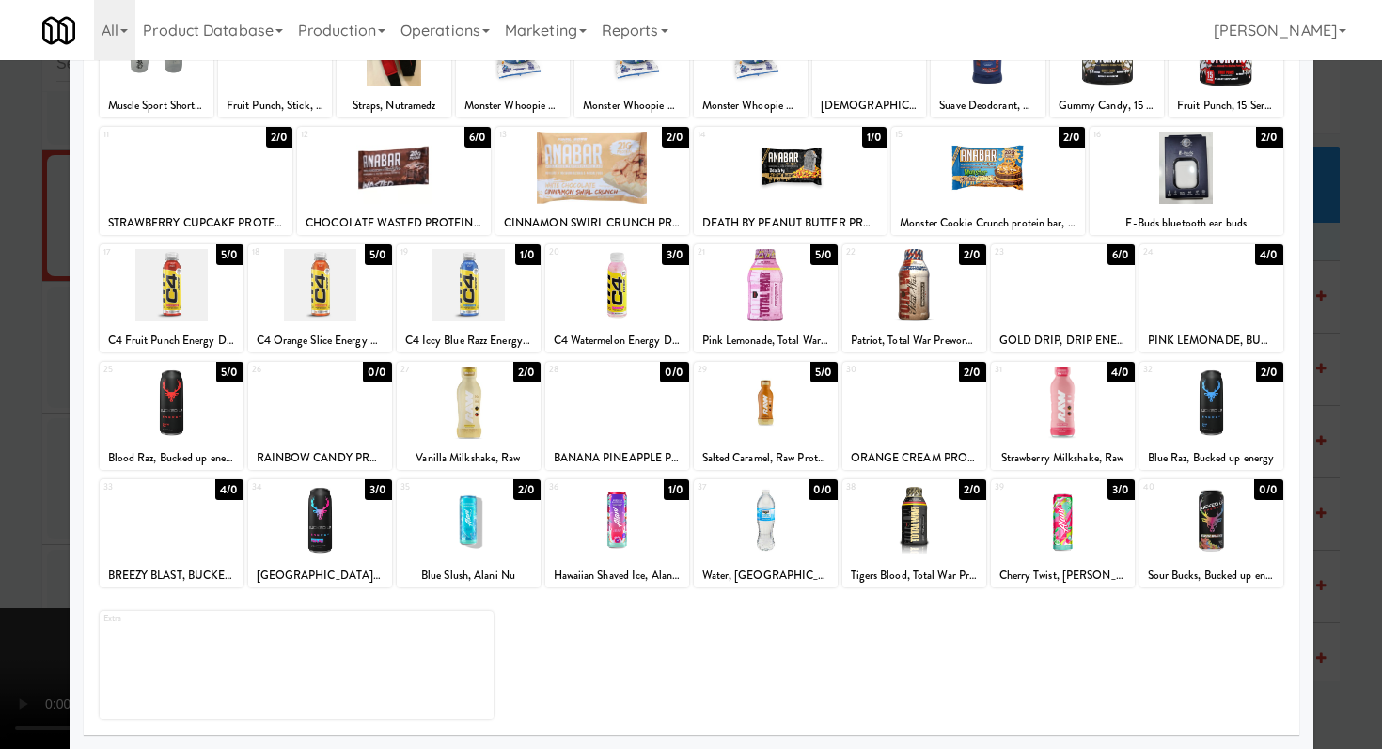
click at [0, 397] on div at bounding box center [691, 374] width 1382 height 749
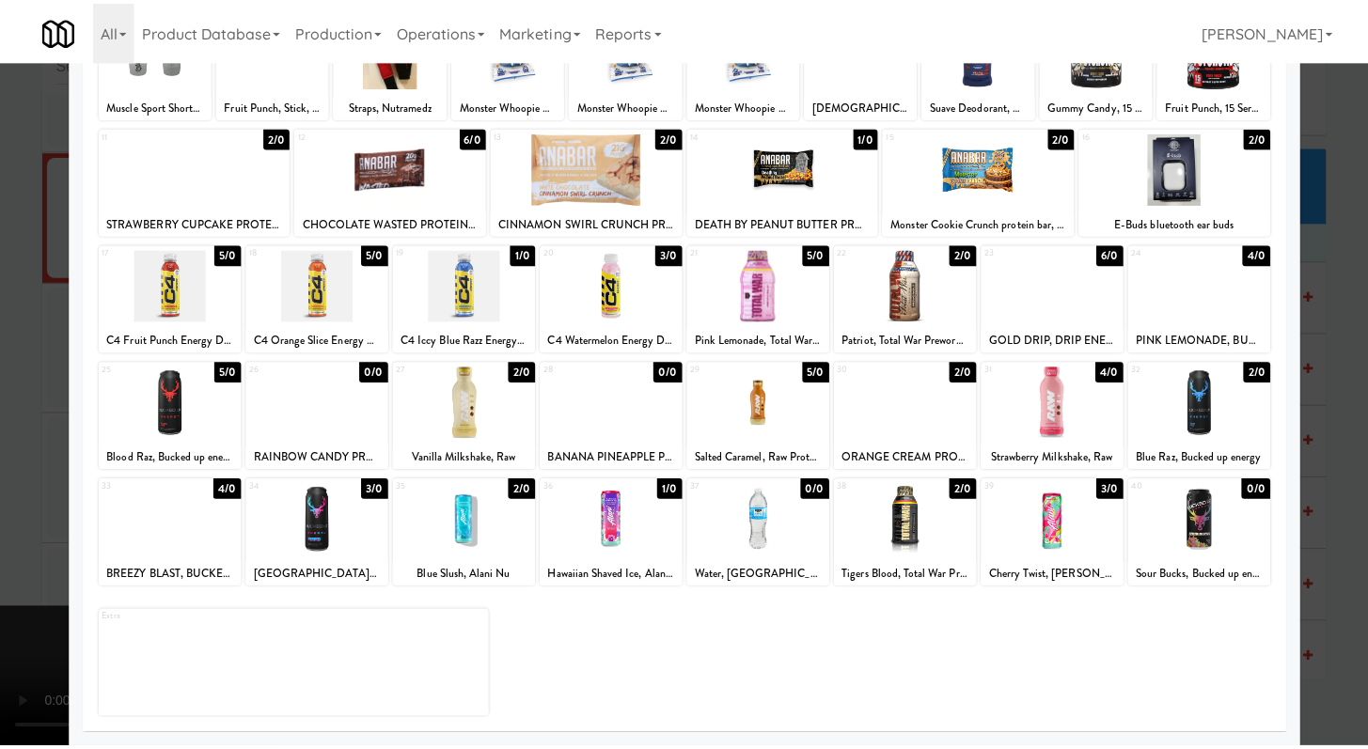
scroll to position [10477, 0]
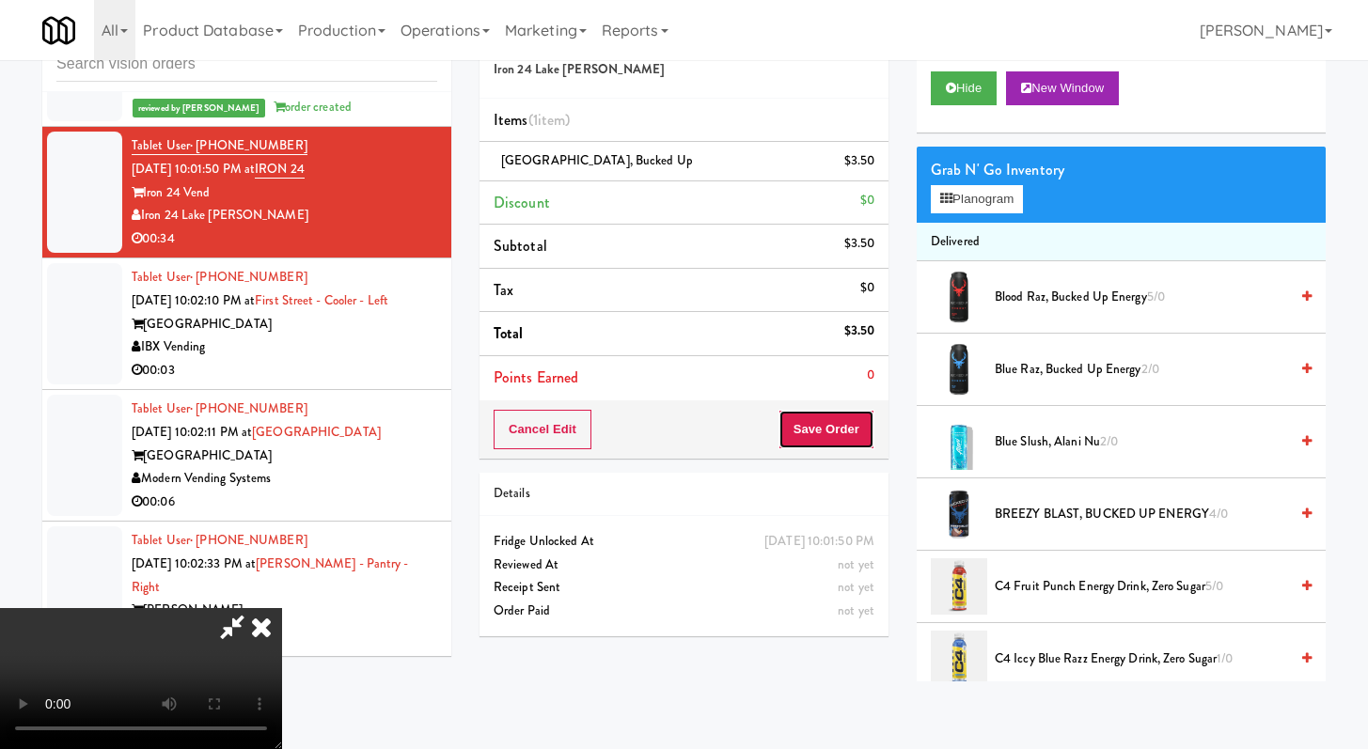
click at [833, 420] on button "Save Order" at bounding box center [827, 429] width 96 height 39
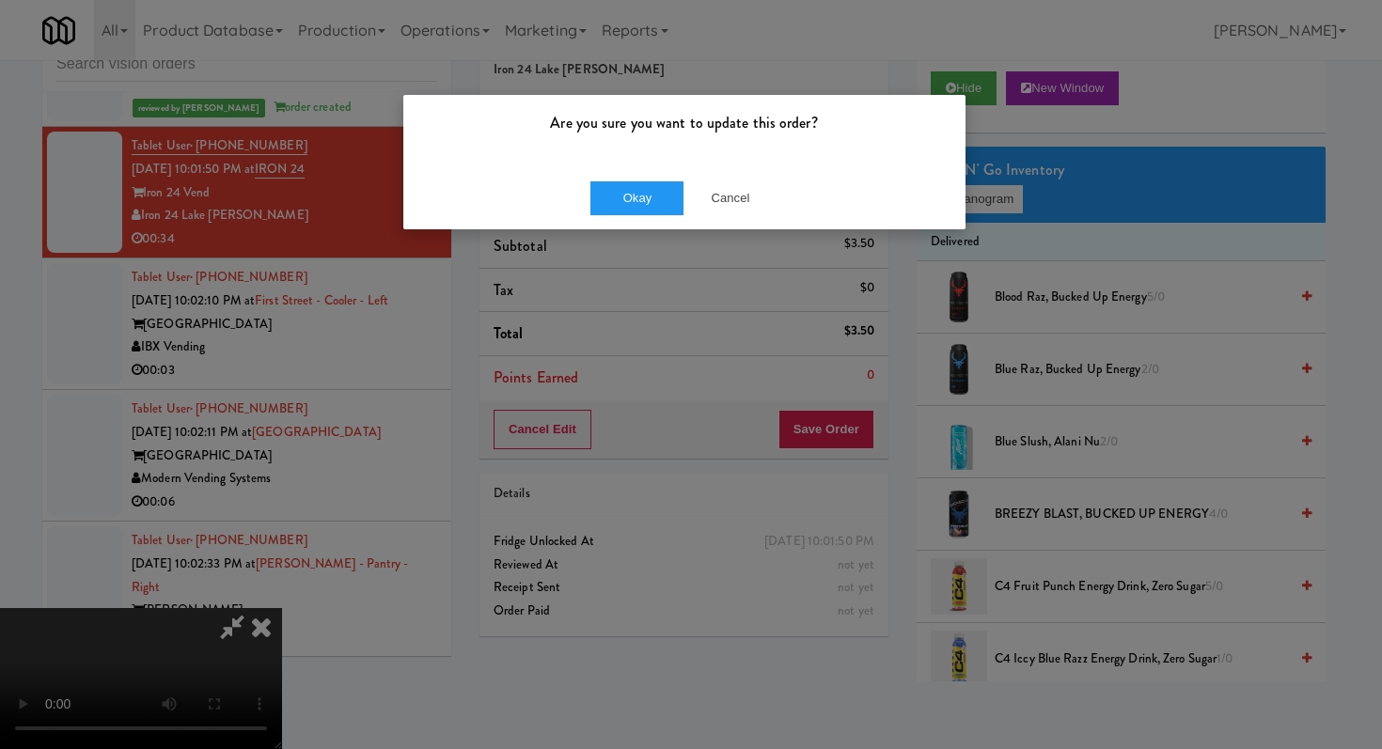
click at [626, 177] on div "Okay Cancel" at bounding box center [684, 197] width 562 height 63
click at [629, 197] on button "Okay" at bounding box center [637, 198] width 94 height 34
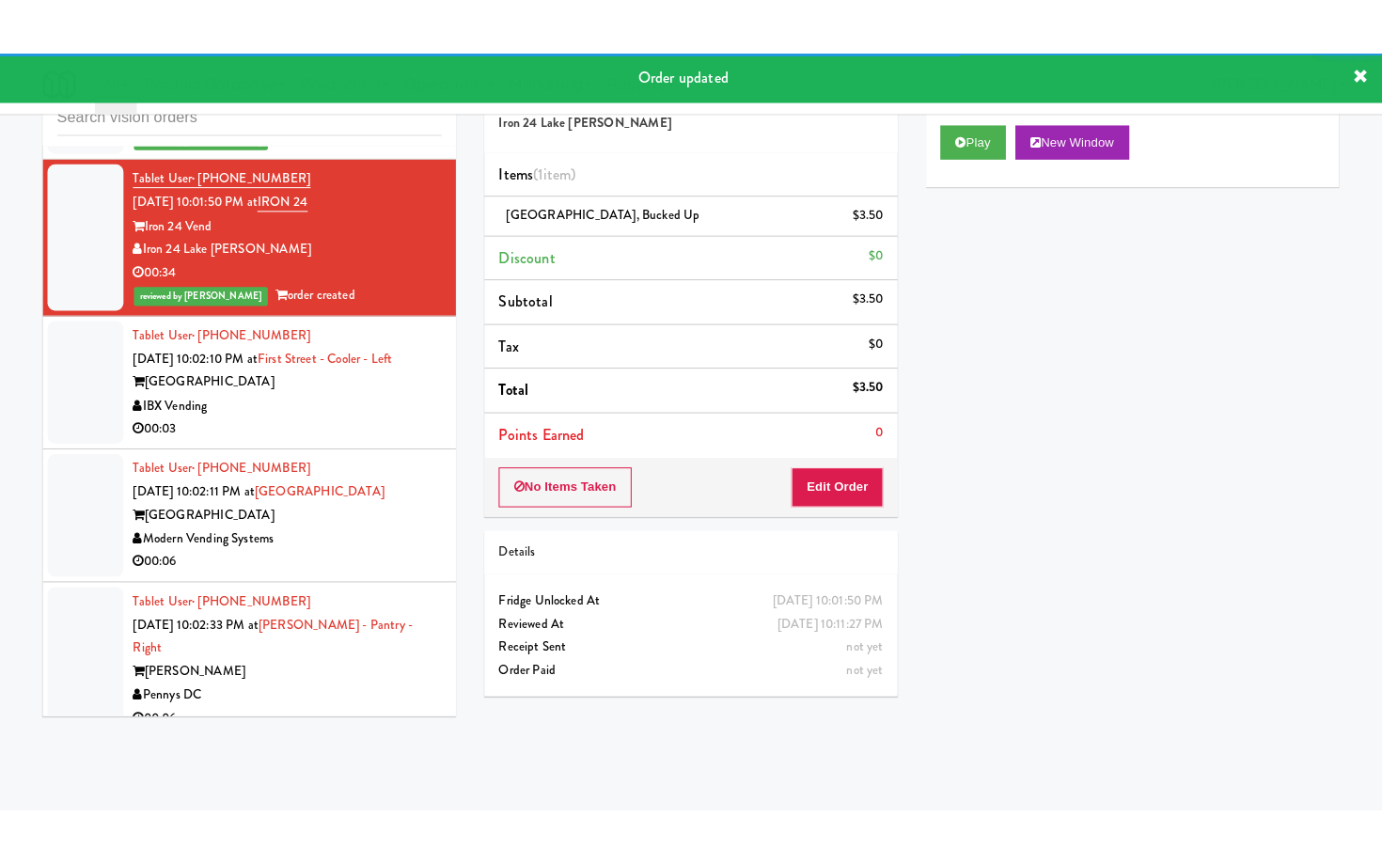
scroll to position [10528, 0]
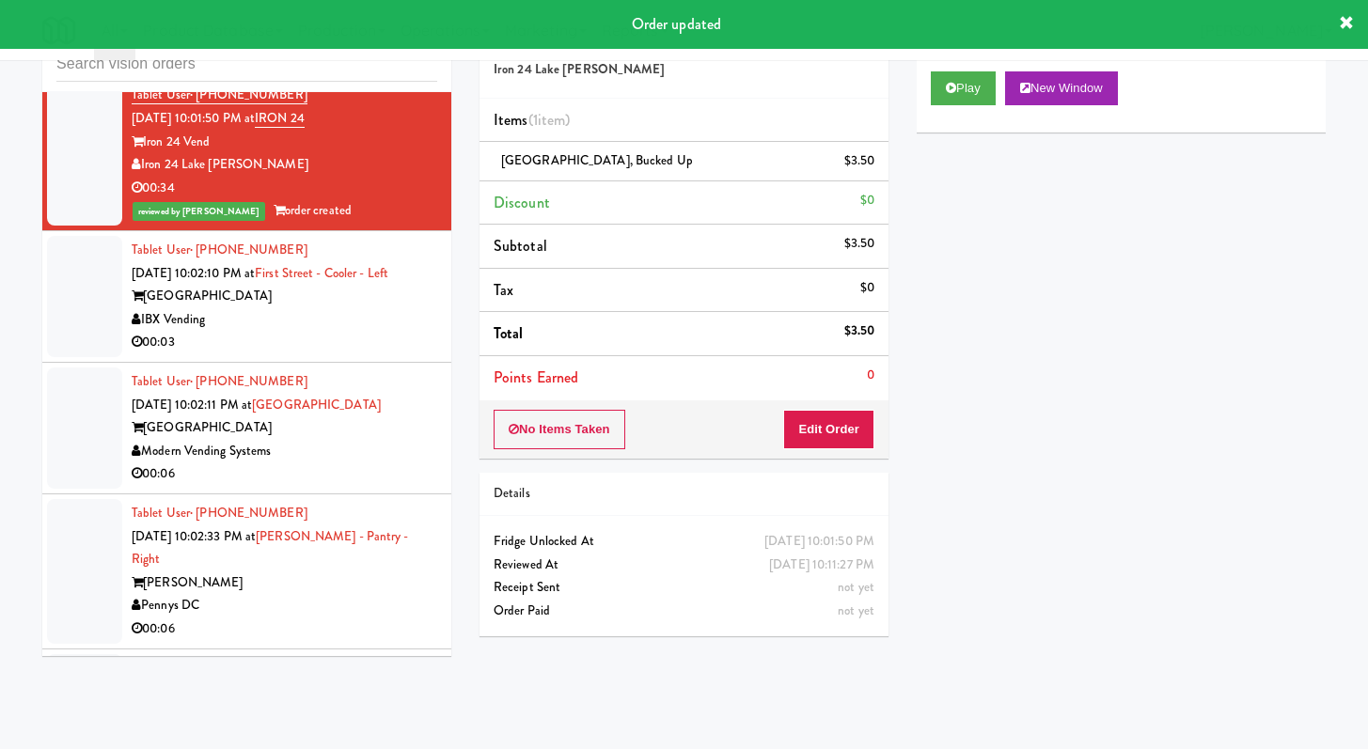
click at [348, 354] on div "00:03" at bounding box center [285, 343] width 306 height 24
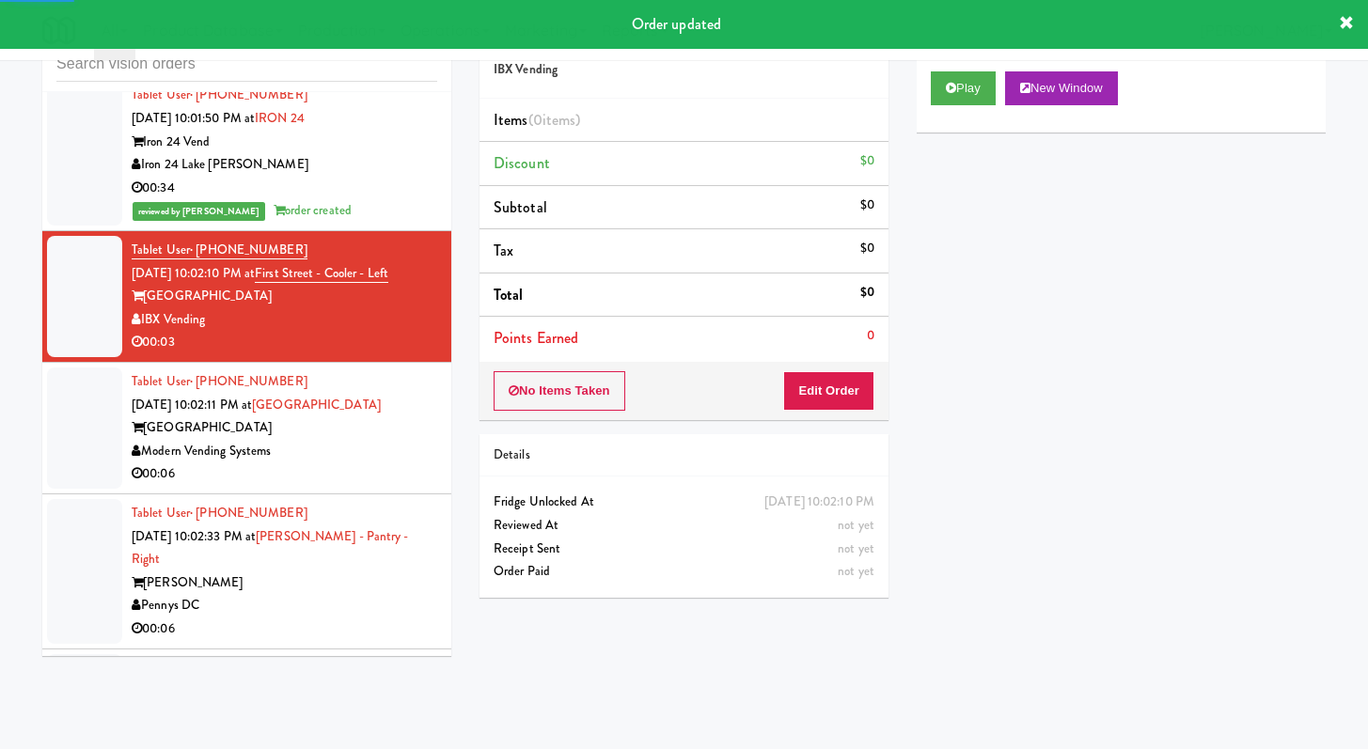
click at [950, 108] on div "Play New Window" at bounding box center [1121, 94] width 409 height 75
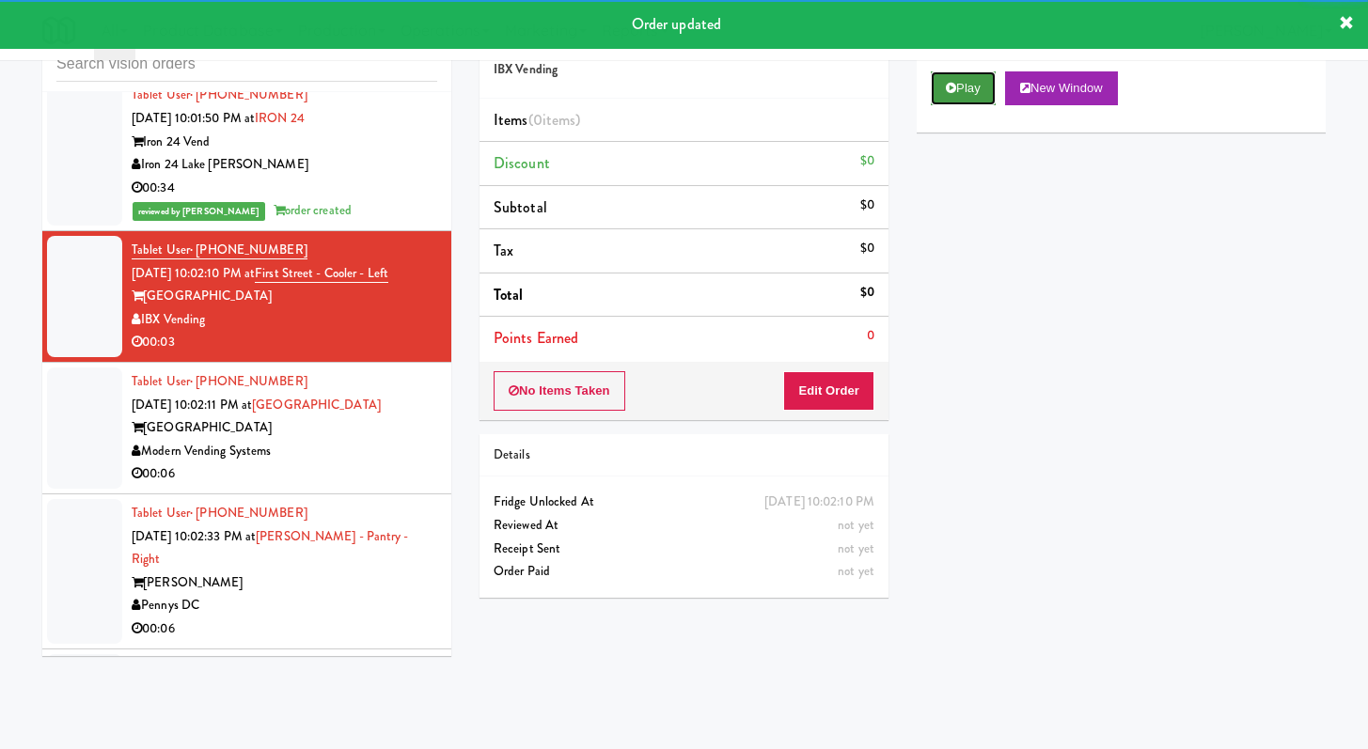
click at [951, 87] on icon at bounding box center [951, 88] width 10 height 12
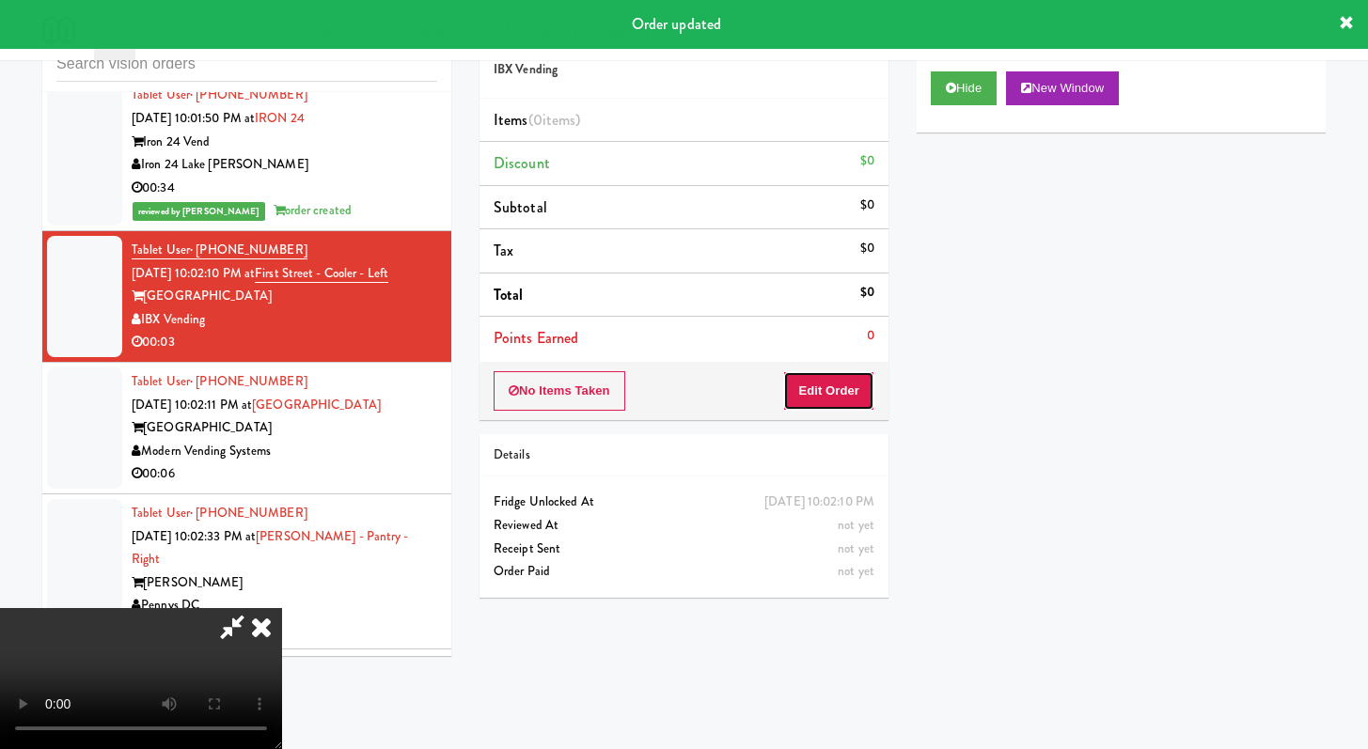
click at [837, 403] on button "Edit Order" at bounding box center [828, 390] width 91 height 39
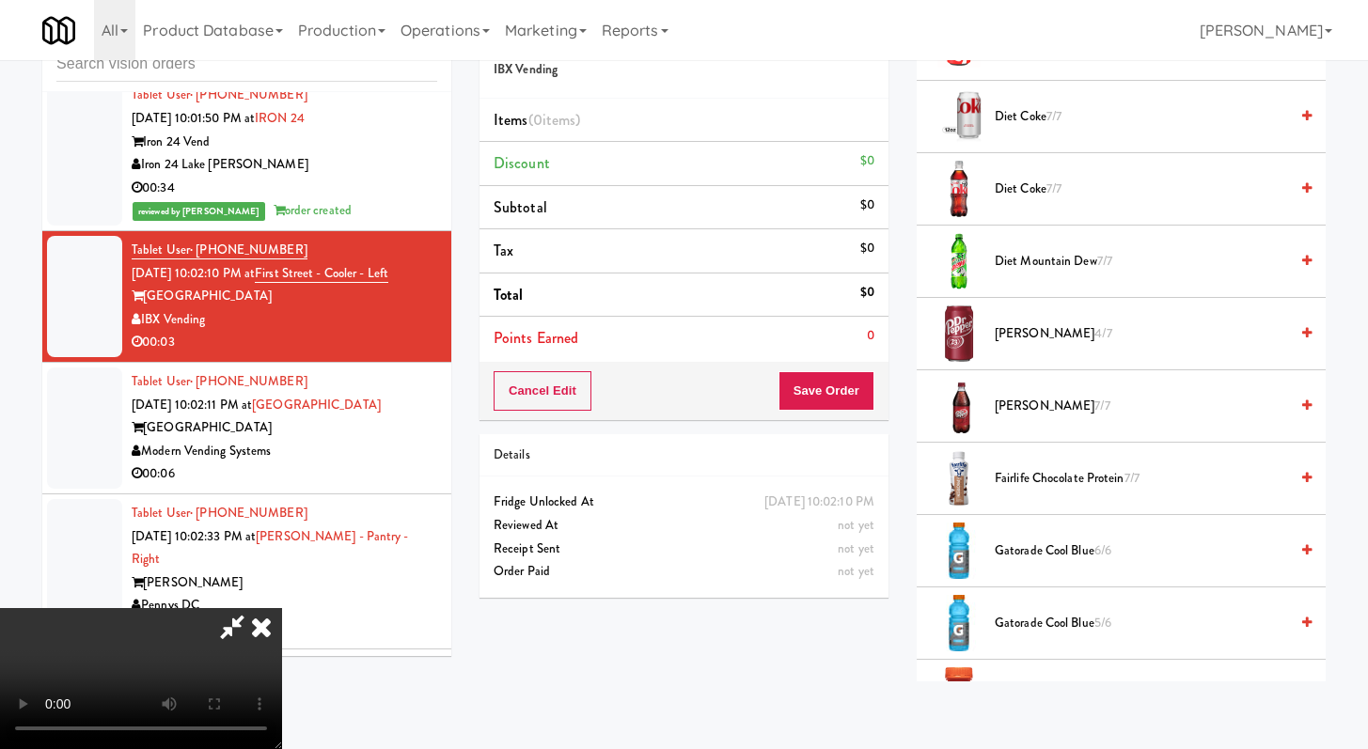
scroll to position [1572, 0]
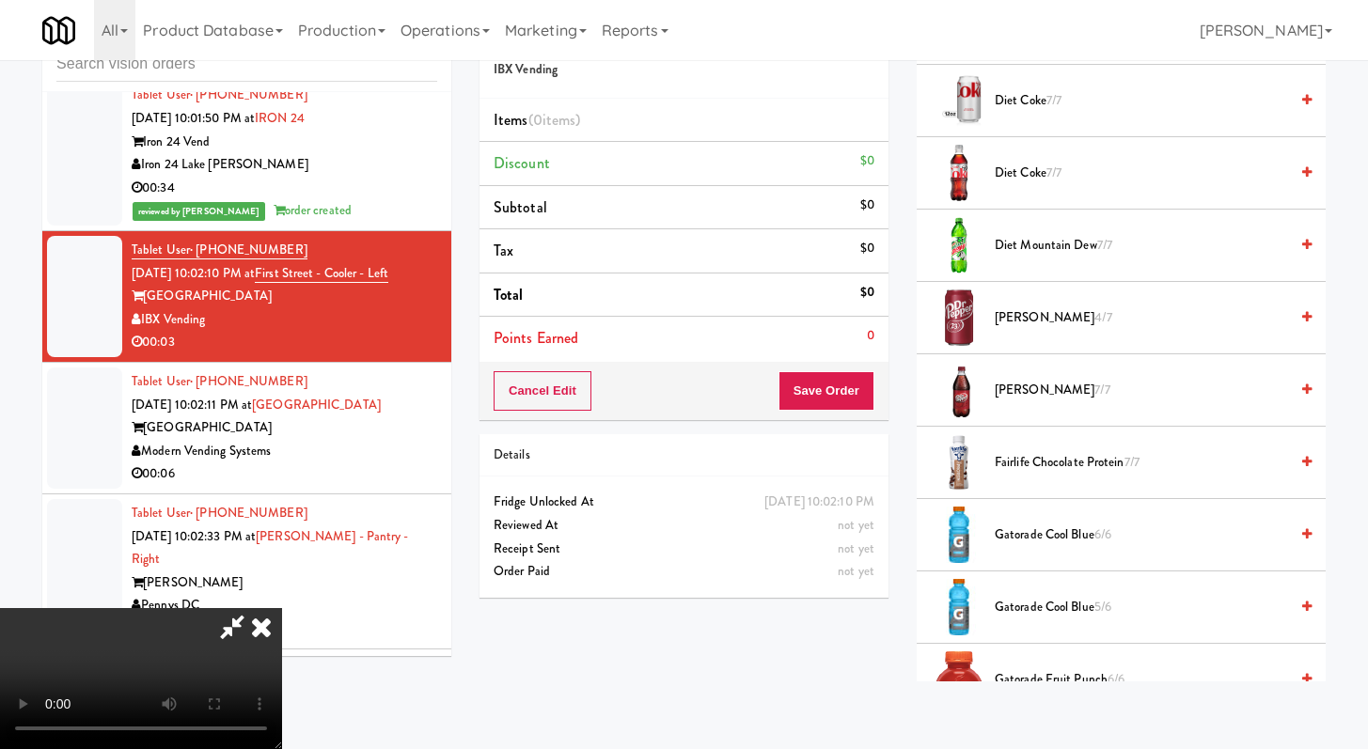
click at [1032, 382] on span "Dr. Pepper 7/7" at bounding box center [1141, 391] width 293 height 24
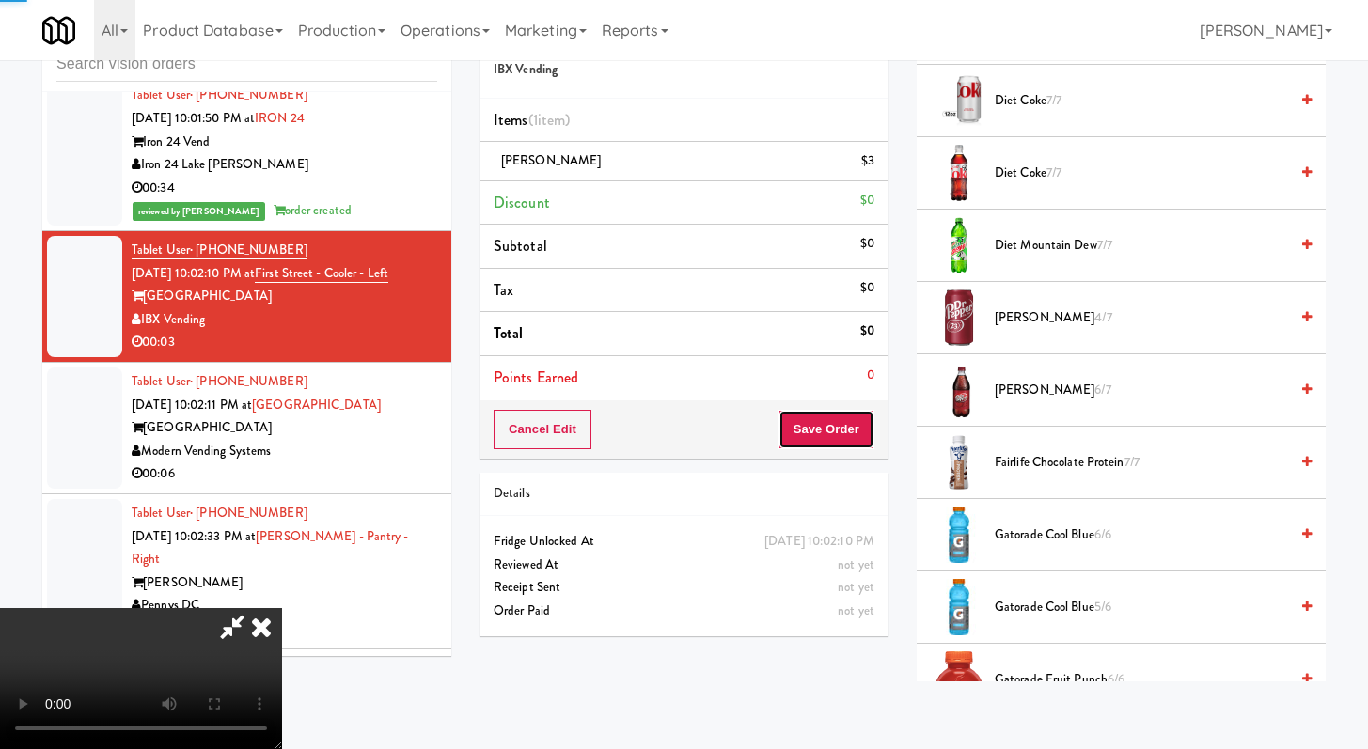
click at [860, 442] on button "Save Order" at bounding box center [827, 429] width 96 height 39
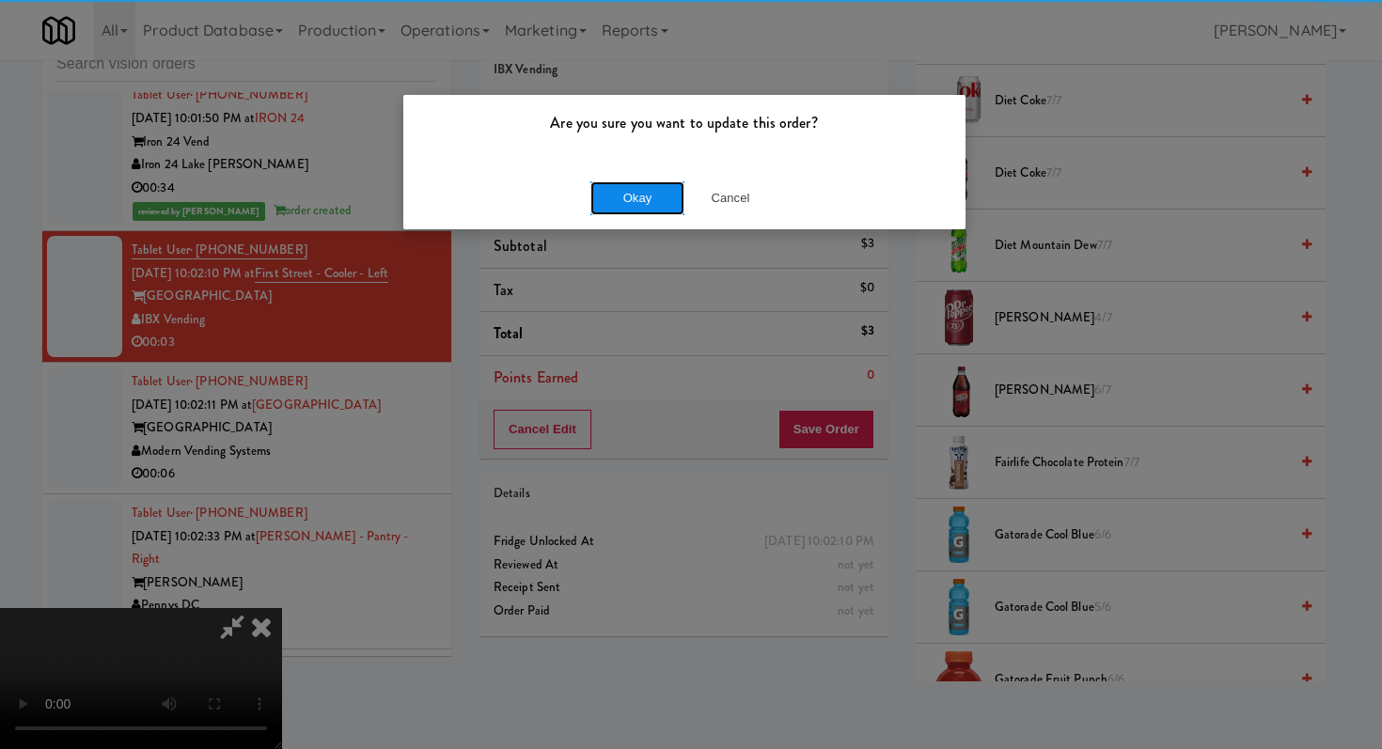
click at [620, 198] on button "Okay" at bounding box center [637, 198] width 94 height 34
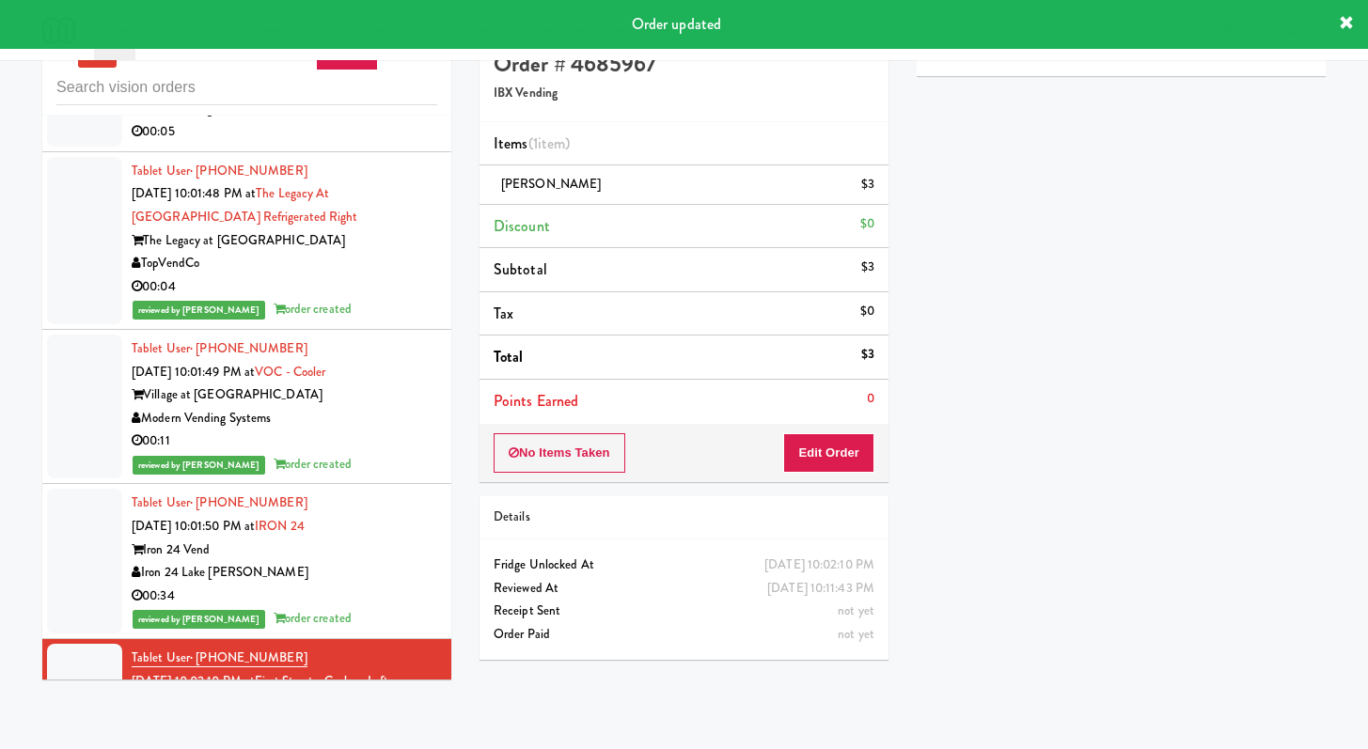
scroll to position [0, 0]
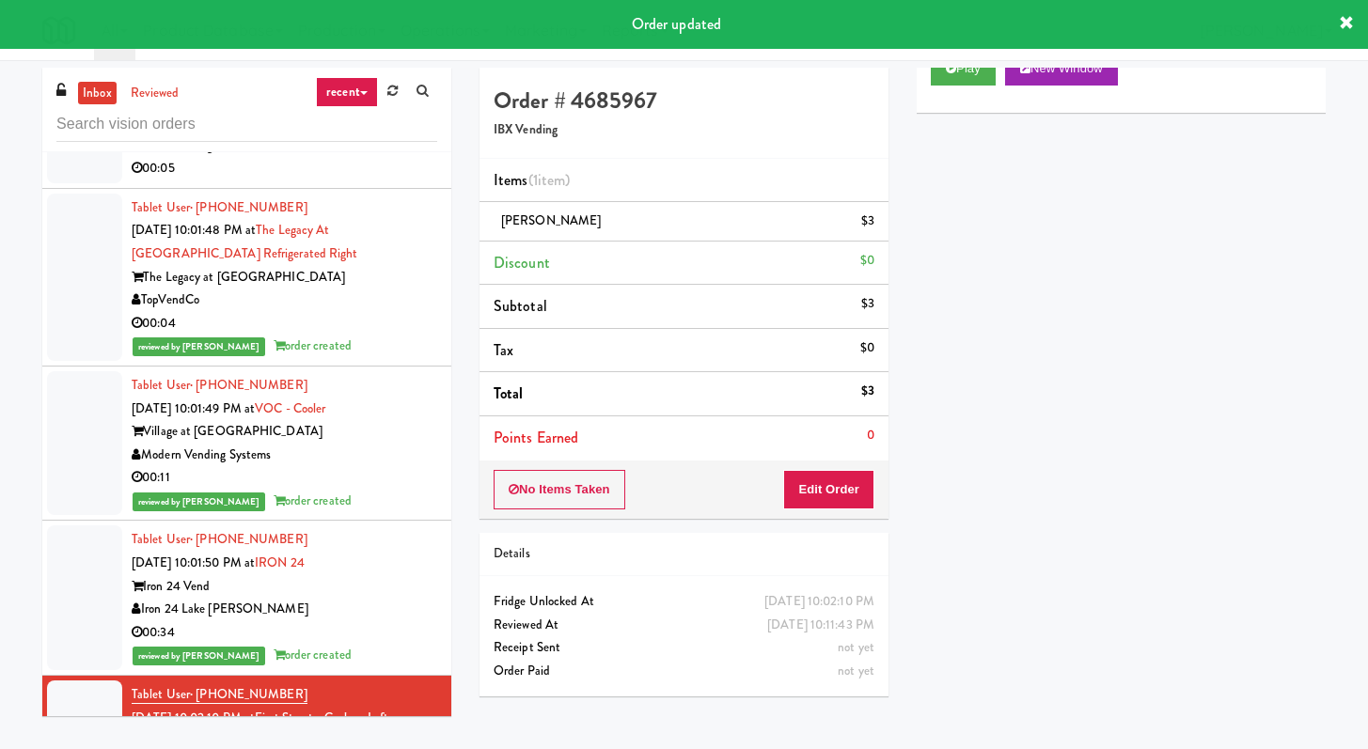
click at [192, 91] on div "inbox reviewed recent all unclear take inventory issue suspicious failed recent…" at bounding box center [246, 110] width 409 height 85
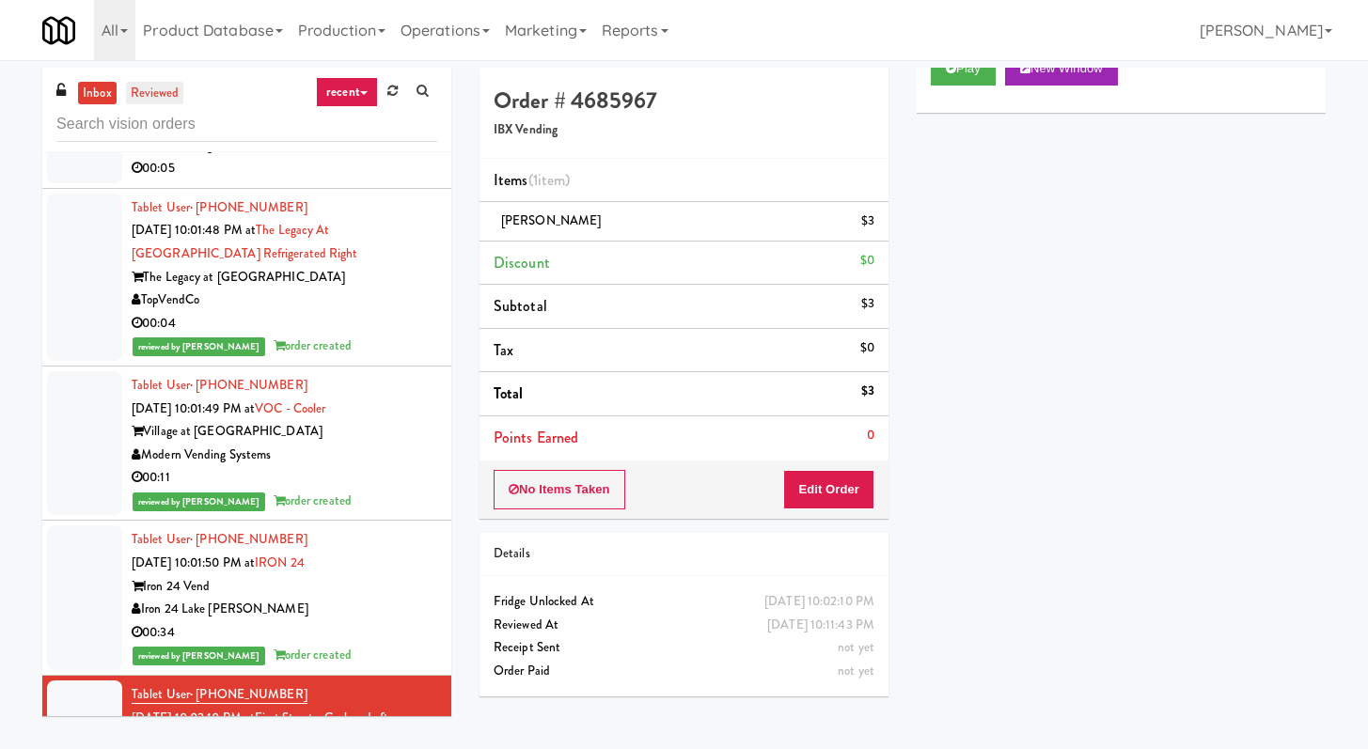
click at [165, 91] on link "reviewed" at bounding box center [155, 94] width 58 height 24
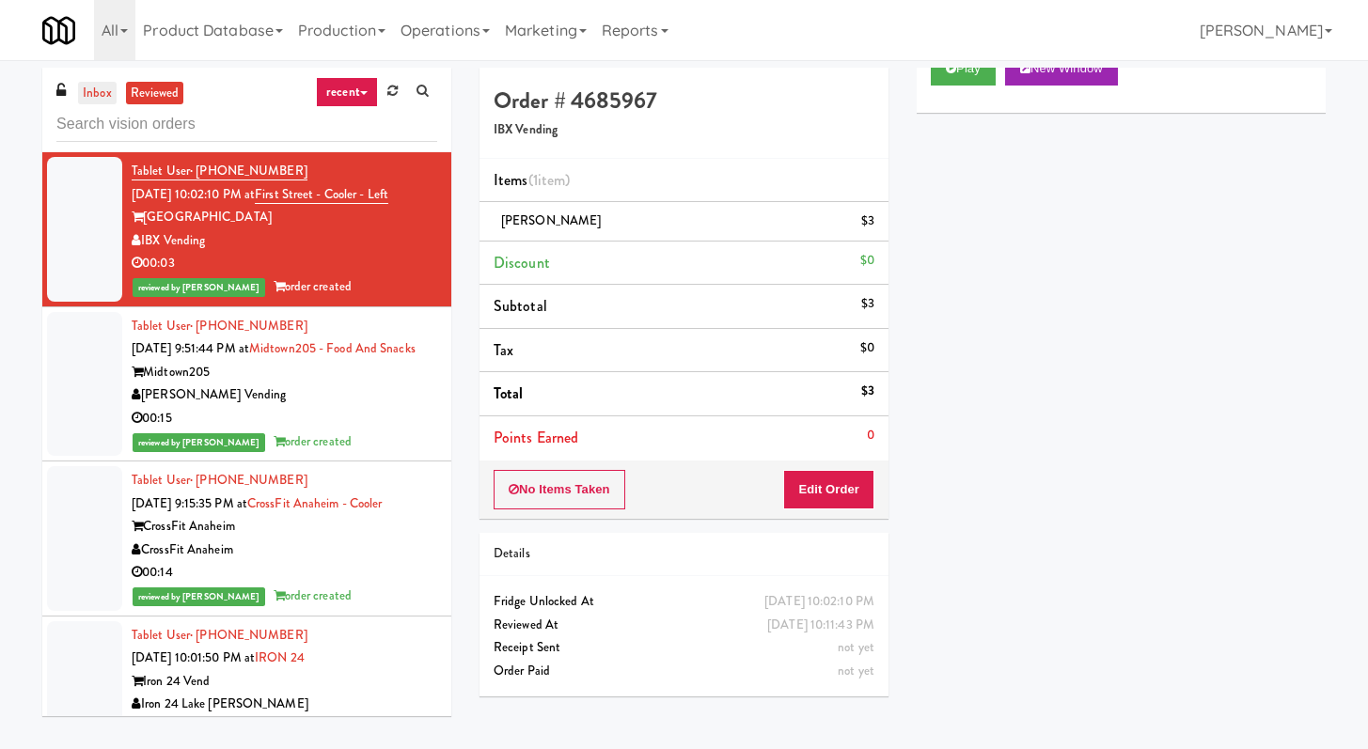
click at [101, 93] on link "inbox" at bounding box center [97, 94] width 39 height 24
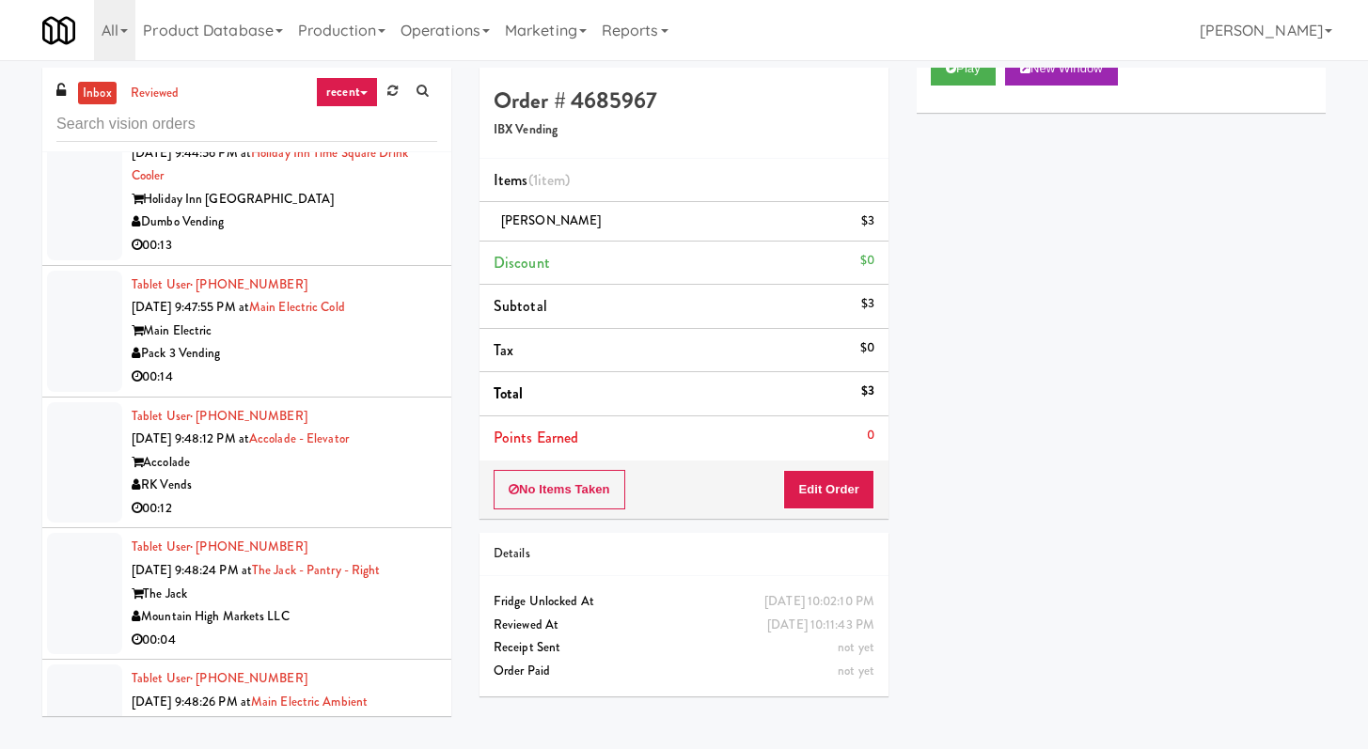
scroll to position [4819, 0]
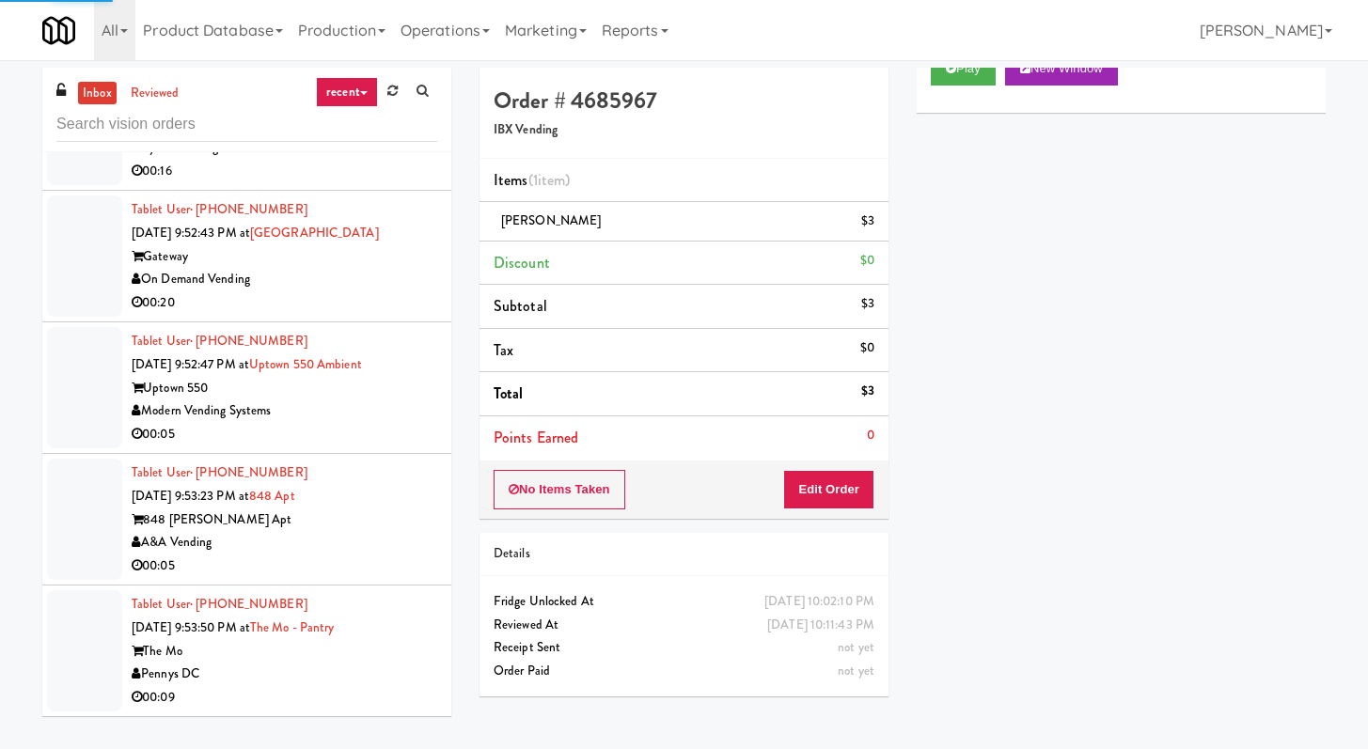
click at [330, 419] on div "Modern Vending Systems" at bounding box center [285, 412] width 306 height 24
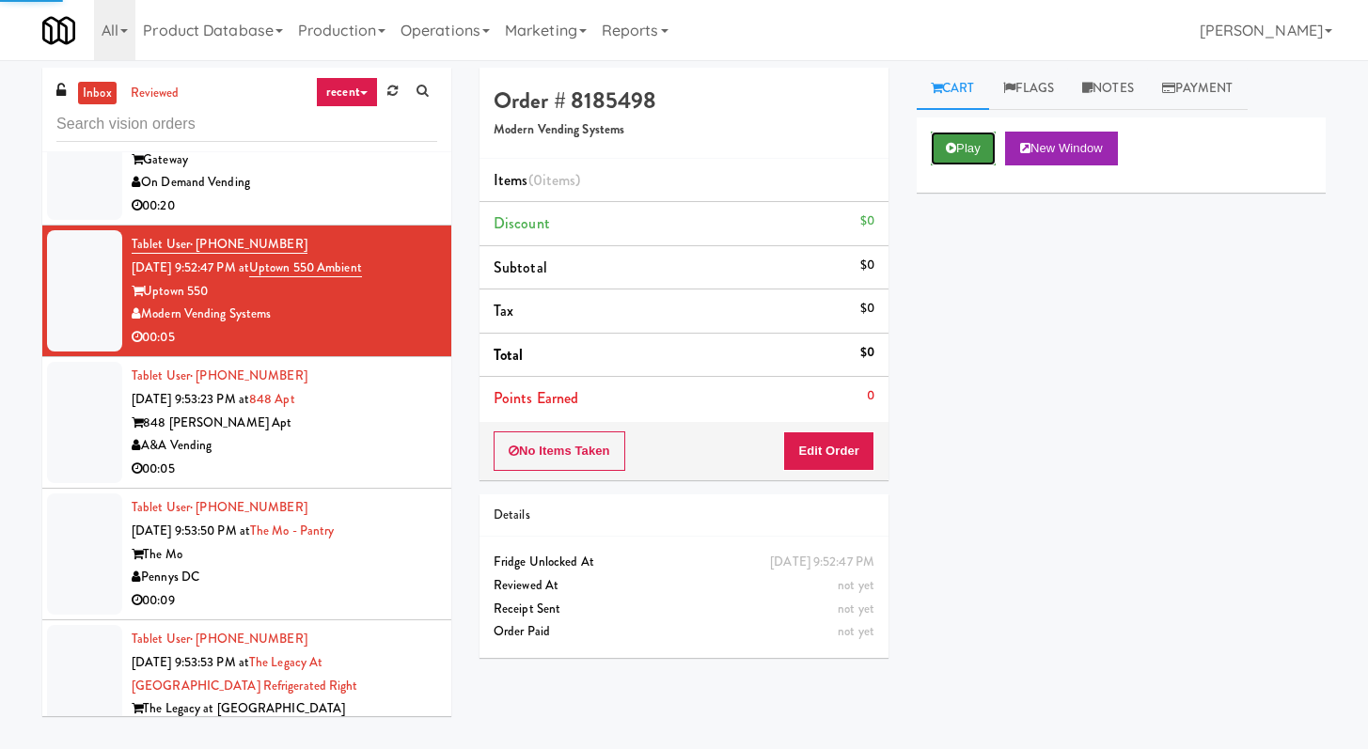
click at [947, 134] on button "Play" at bounding box center [963, 149] width 65 height 34
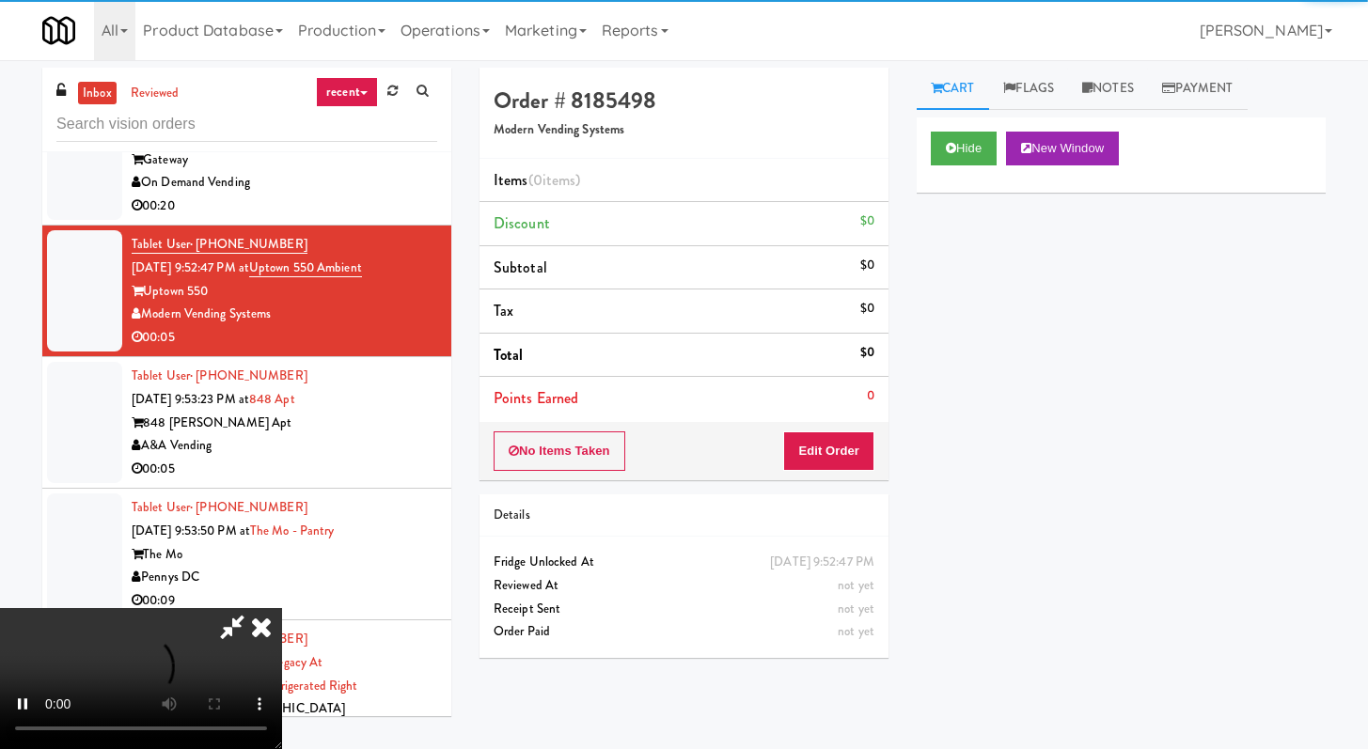
click at [835, 484] on div "Order # 8185498 Modern Vending Systems Items (0 items ) Discount $0 Subtotal $0…" at bounding box center [683, 370] width 437 height 605
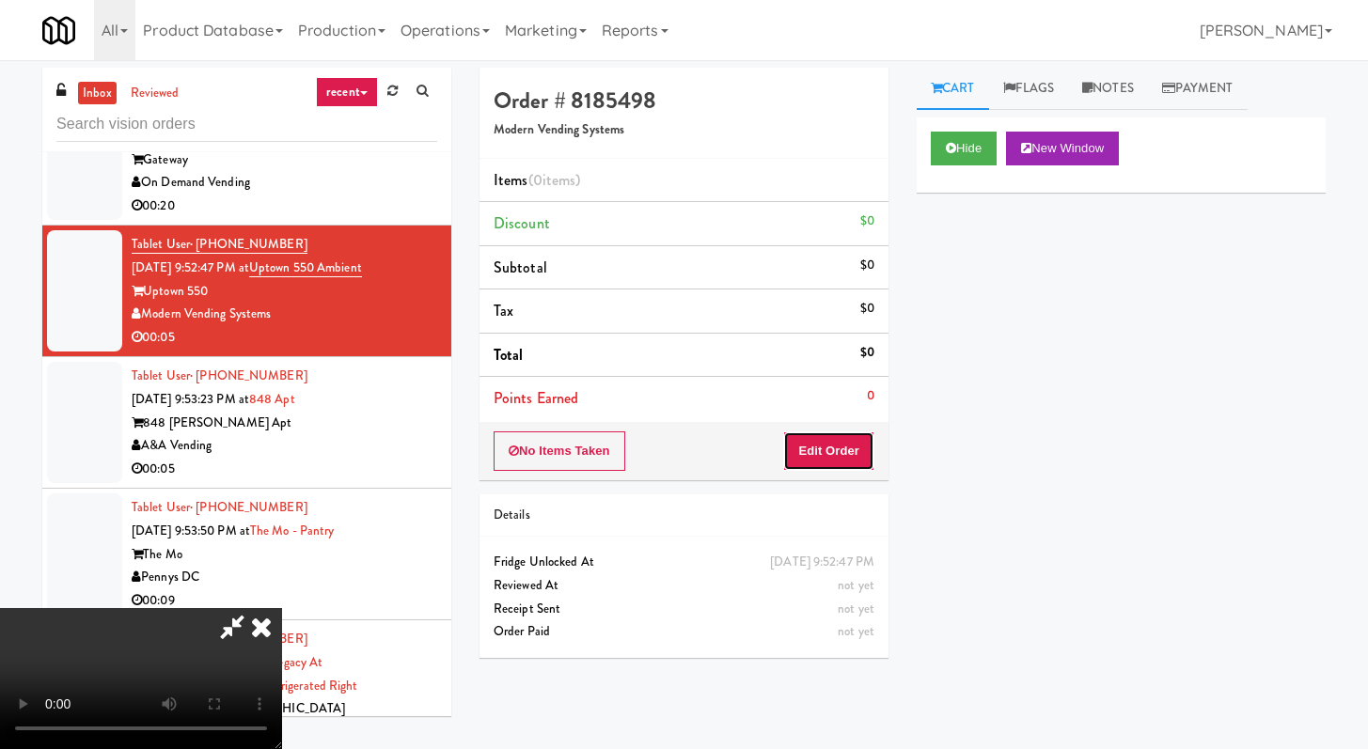
click at [834, 455] on button "Edit Order" at bounding box center [828, 451] width 91 height 39
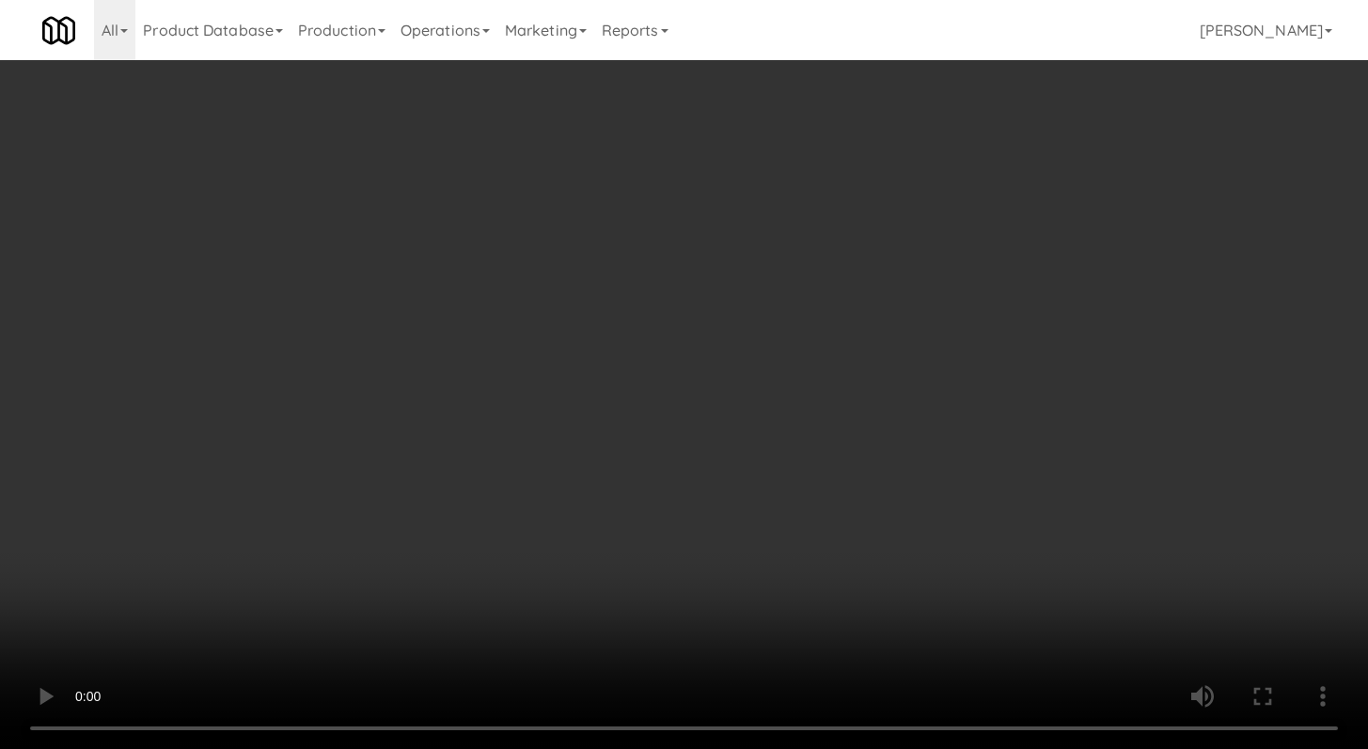
scroll to position [4796, 0]
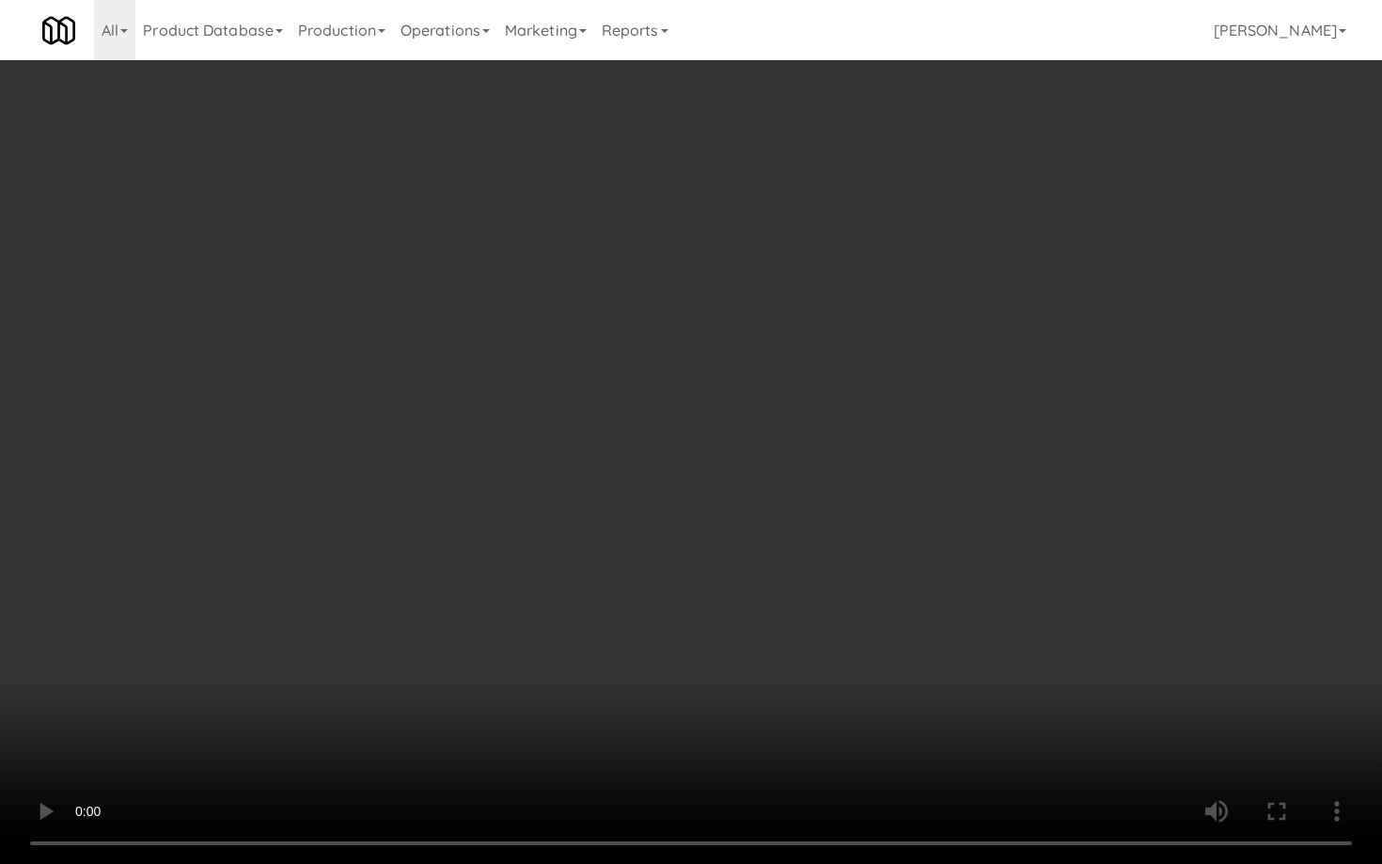
click at [720, 684] on video at bounding box center [691, 432] width 1382 height 864
click at [603, 620] on video at bounding box center [691, 432] width 1382 height 864
click at [634, 591] on video at bounding box center [691, 432] width 1382 height 864
click at [665, 570] on video at bounding box center [691, 432] width 1382 height 864
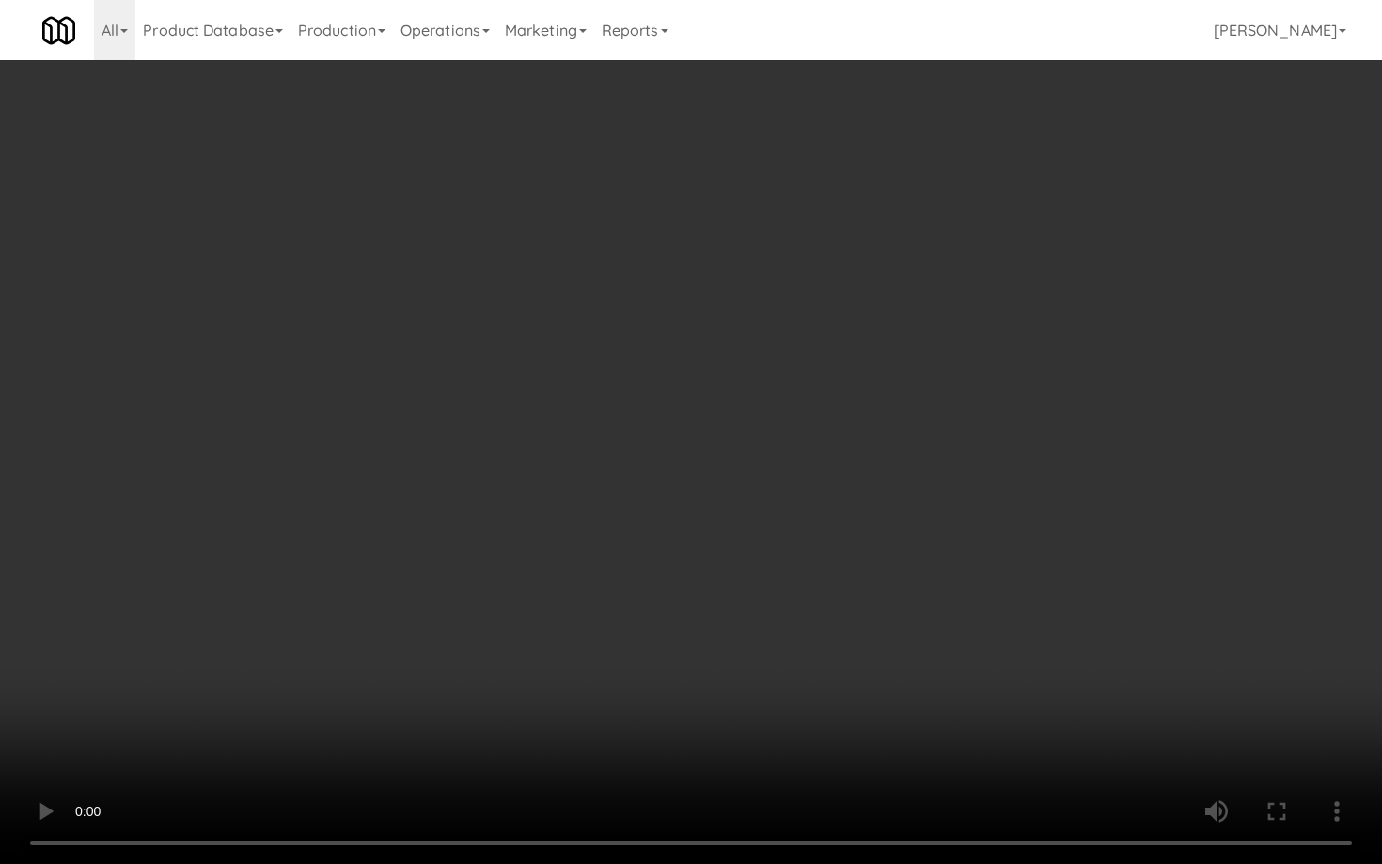
click at [809, 660] on video at bounding box center [691, 432] width 1382 height 864
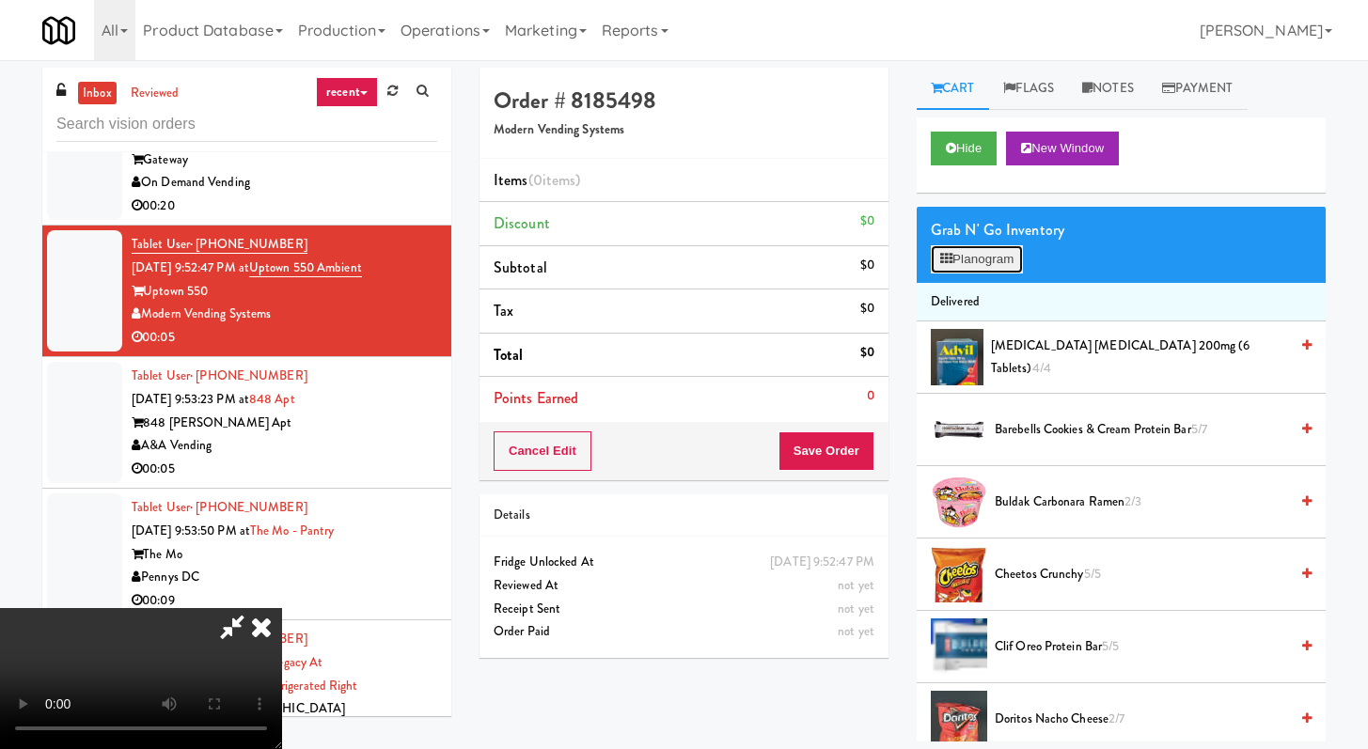
click at [1006, 273] on button "Planogram" at bounding box center [977, 259] width 92 height 28
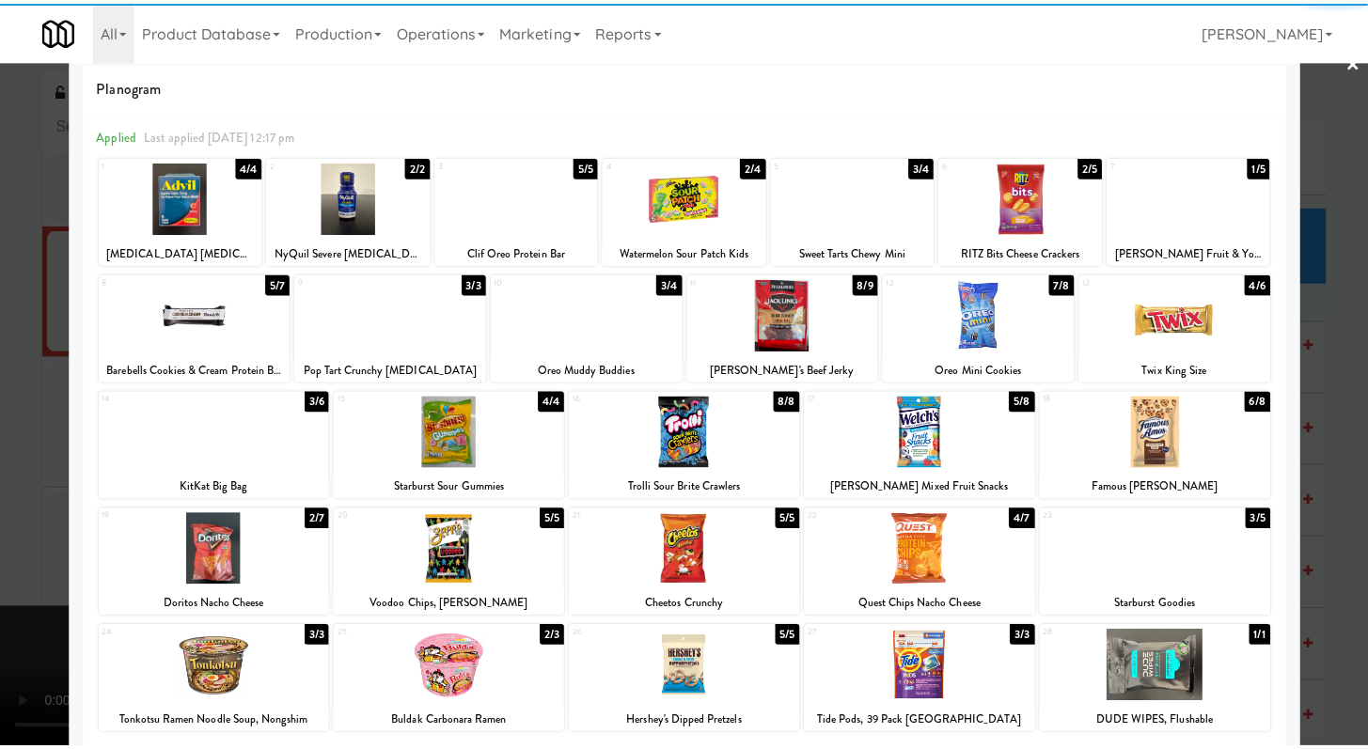
scroll to position [60, 0]
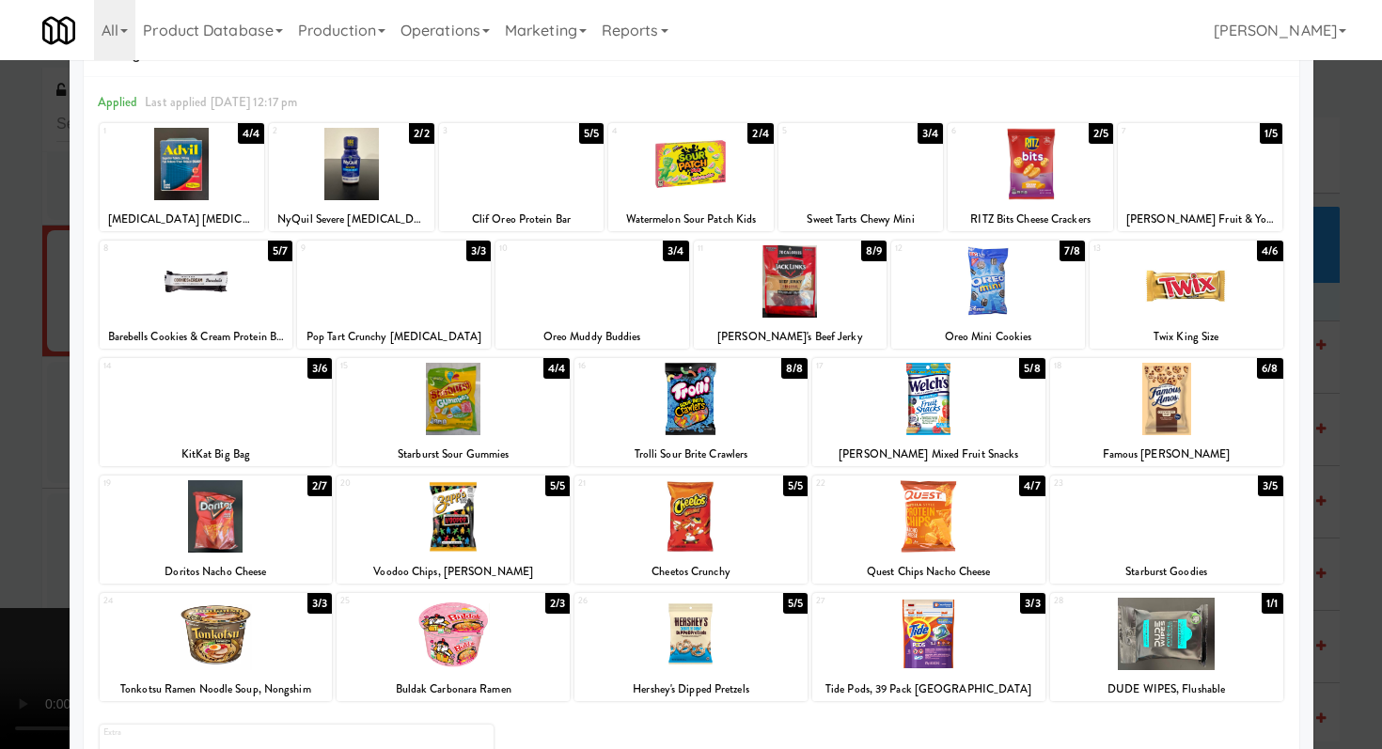
click at [691, 509] on div at bounding box center [690, 516] width 233 height 72
click at [0, 417] on div at bounding box center [691, 374] width 1382 height 749
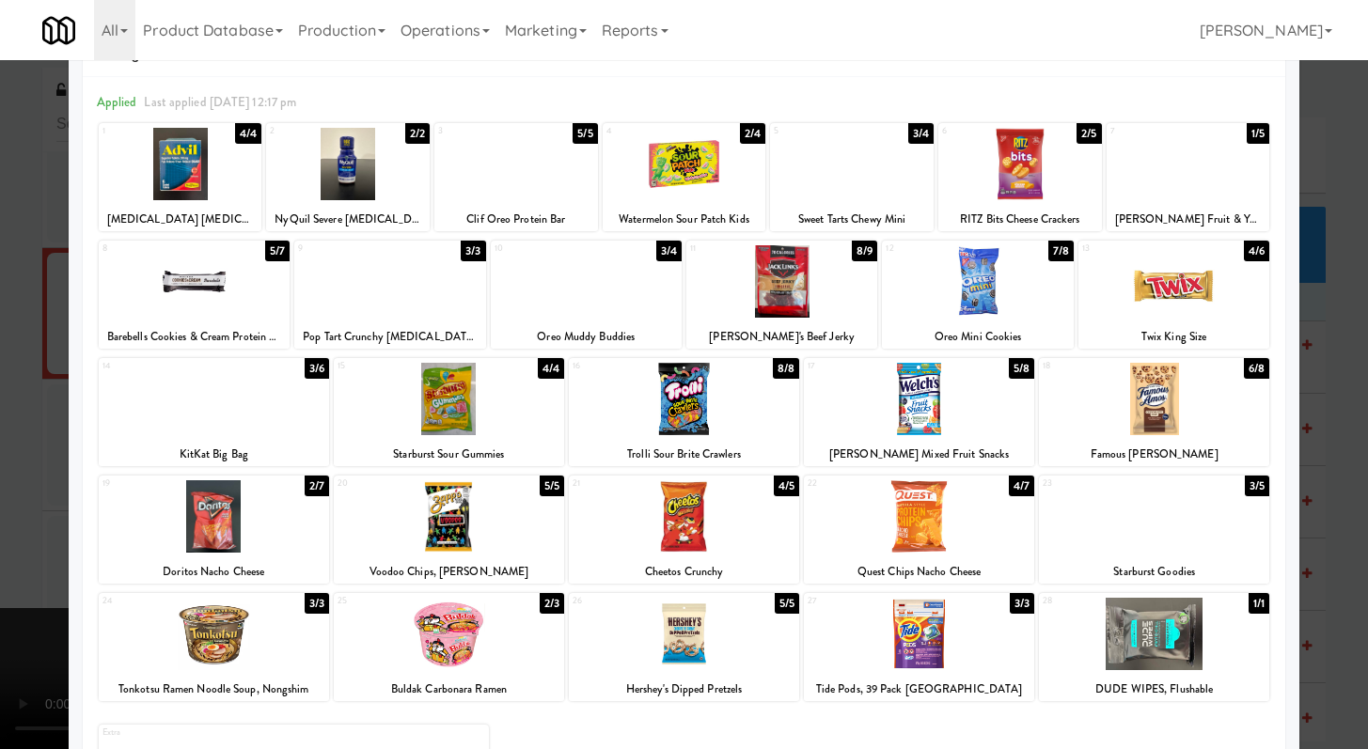
scroll to position [4819, 0]
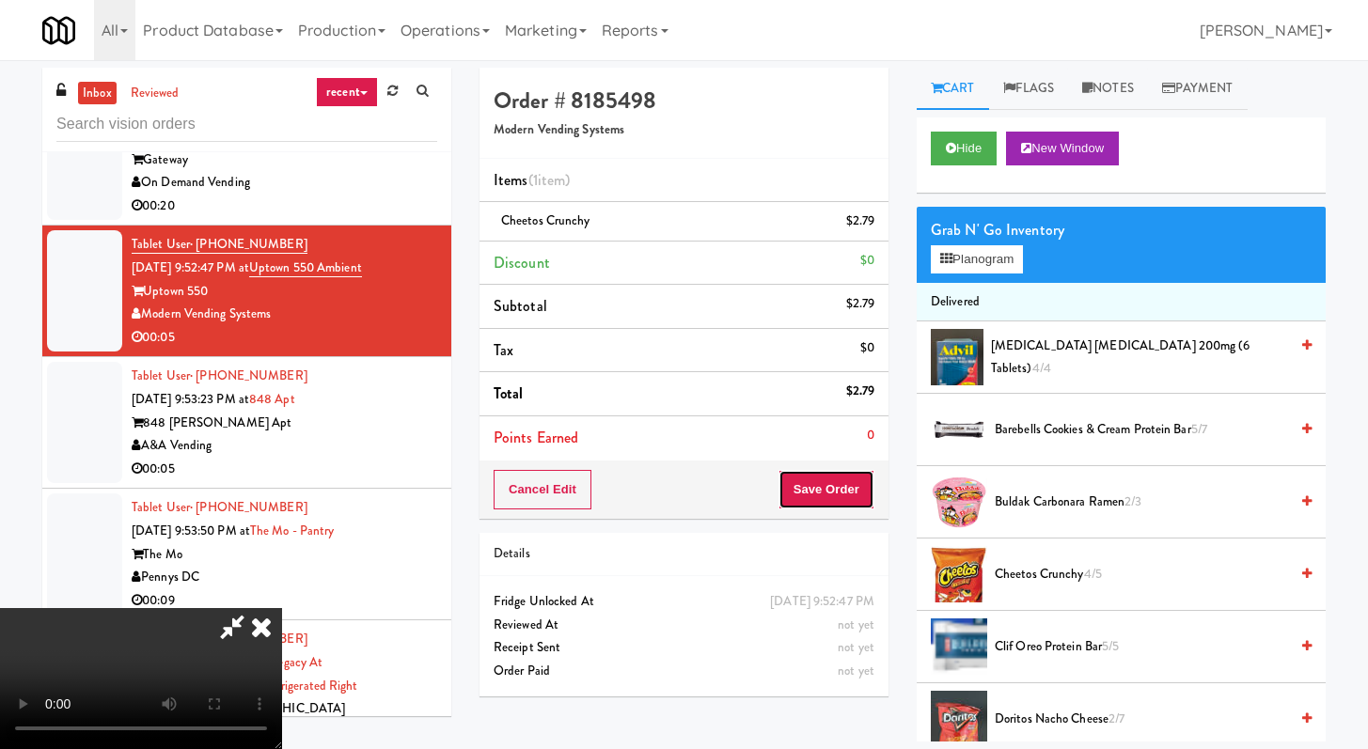
click at [873, 505] on button "Save Order" at bounding box center [827, 489] width 96 height 39
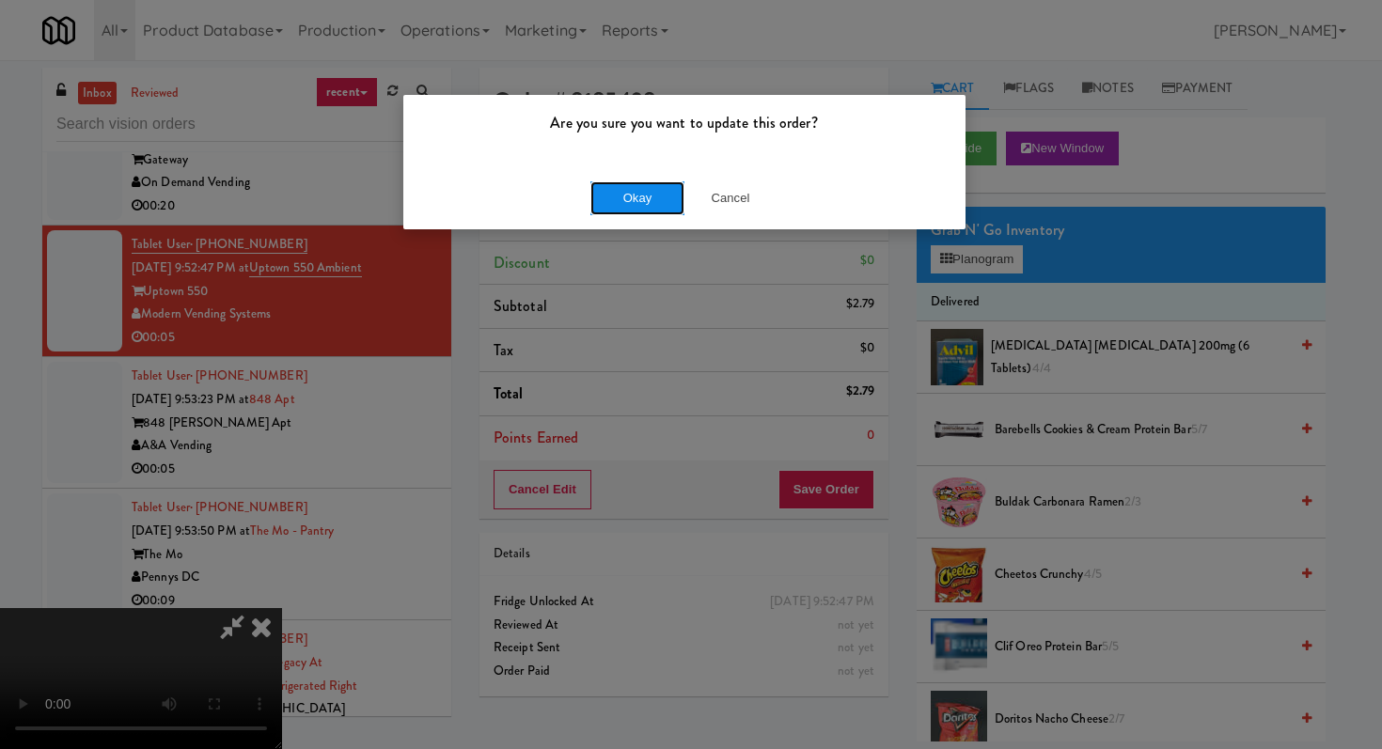
click at [640, 187] on button "Okay" at bounding box center [637, 198] width 94 height 34
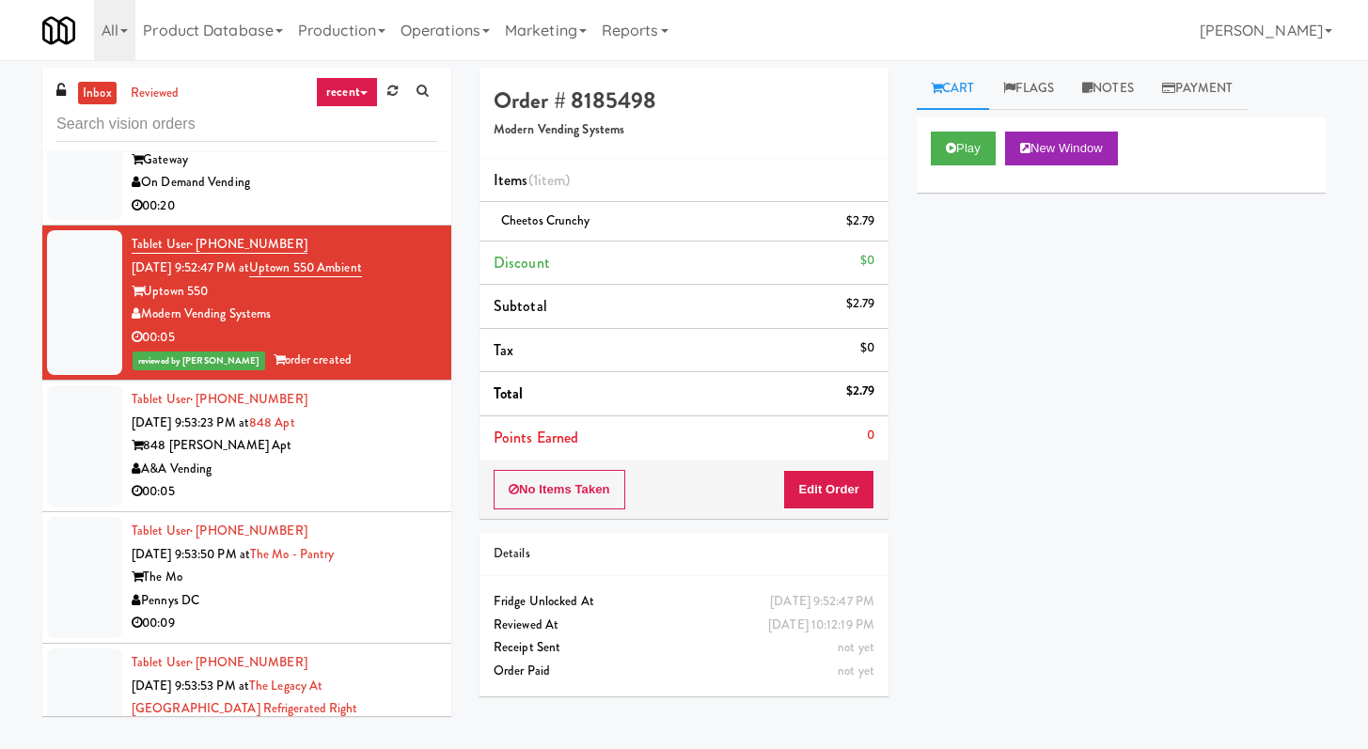
click at [375, 504] on div "Tablet User · (430) 288-9798 Sep 25, 2025 9:53:23 PM at 848 Apt 848 Mitchell Ap…" at bounding box center [285, 446] width 306 height 116
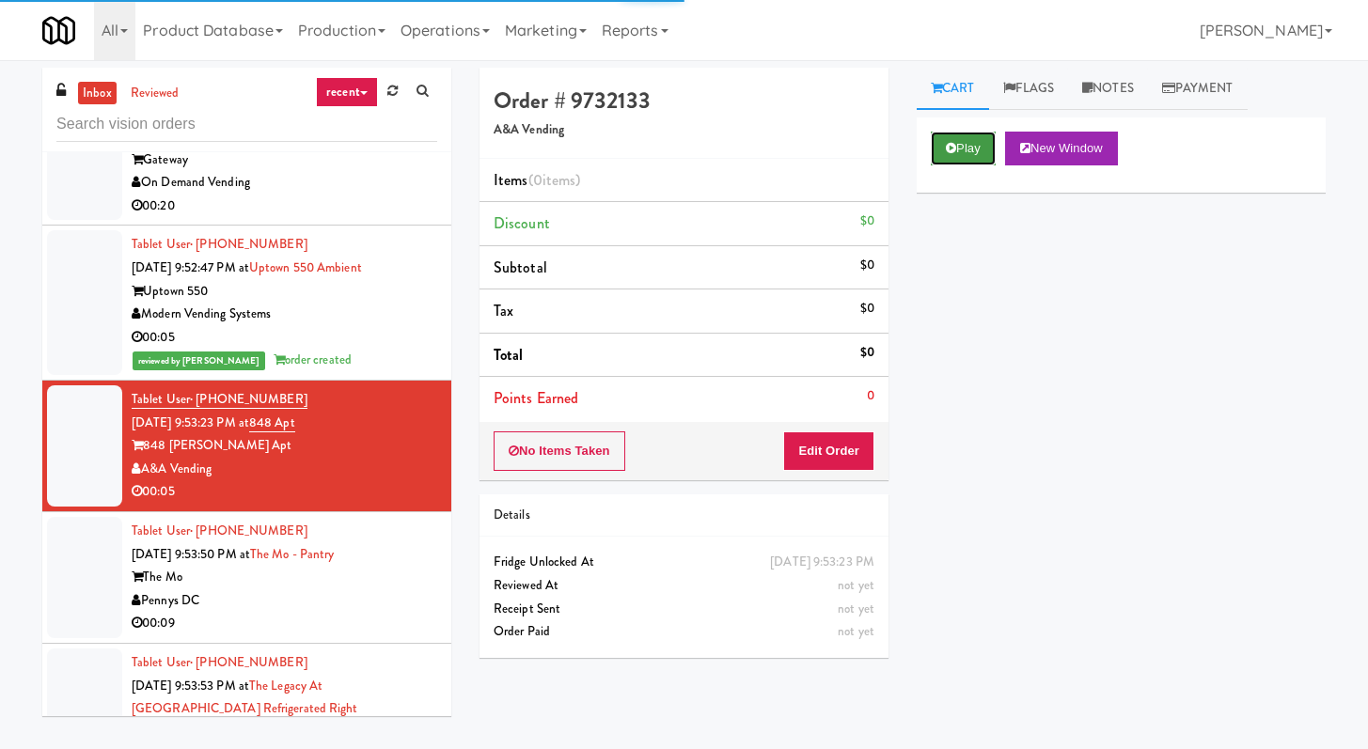
click at [955, 144] on icon at bounding box center [951, 148] width 10 height 12
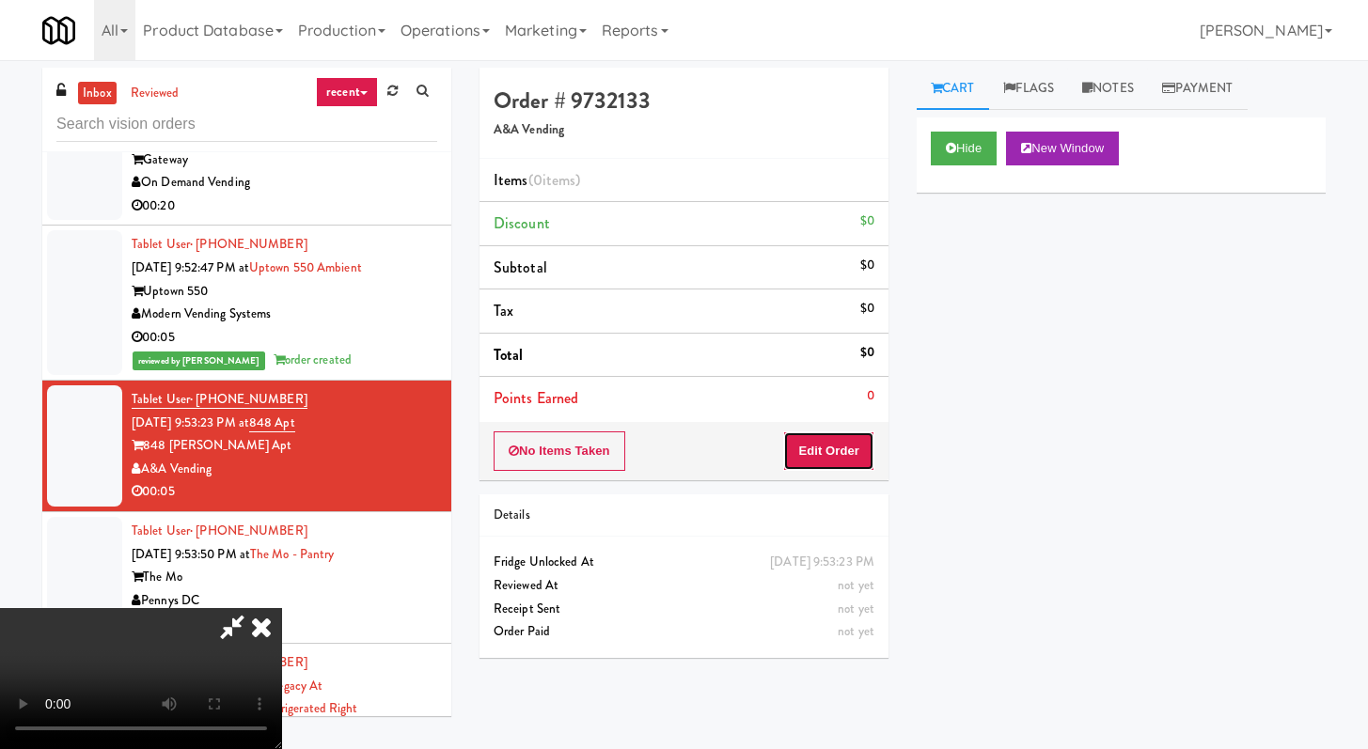
click at [825, 434] on button "Edit Order" at bounding box center [828, 451] width 91 height 39
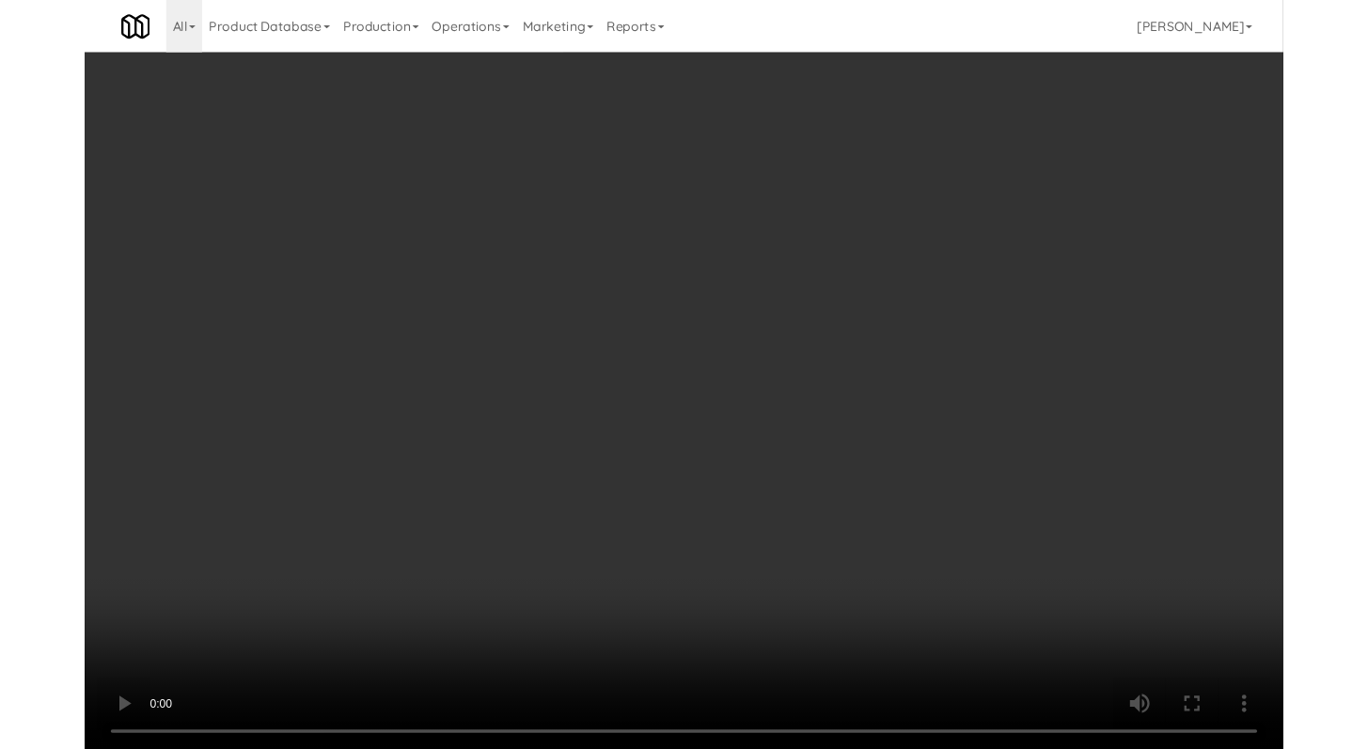
scroll to position [4796, 0]
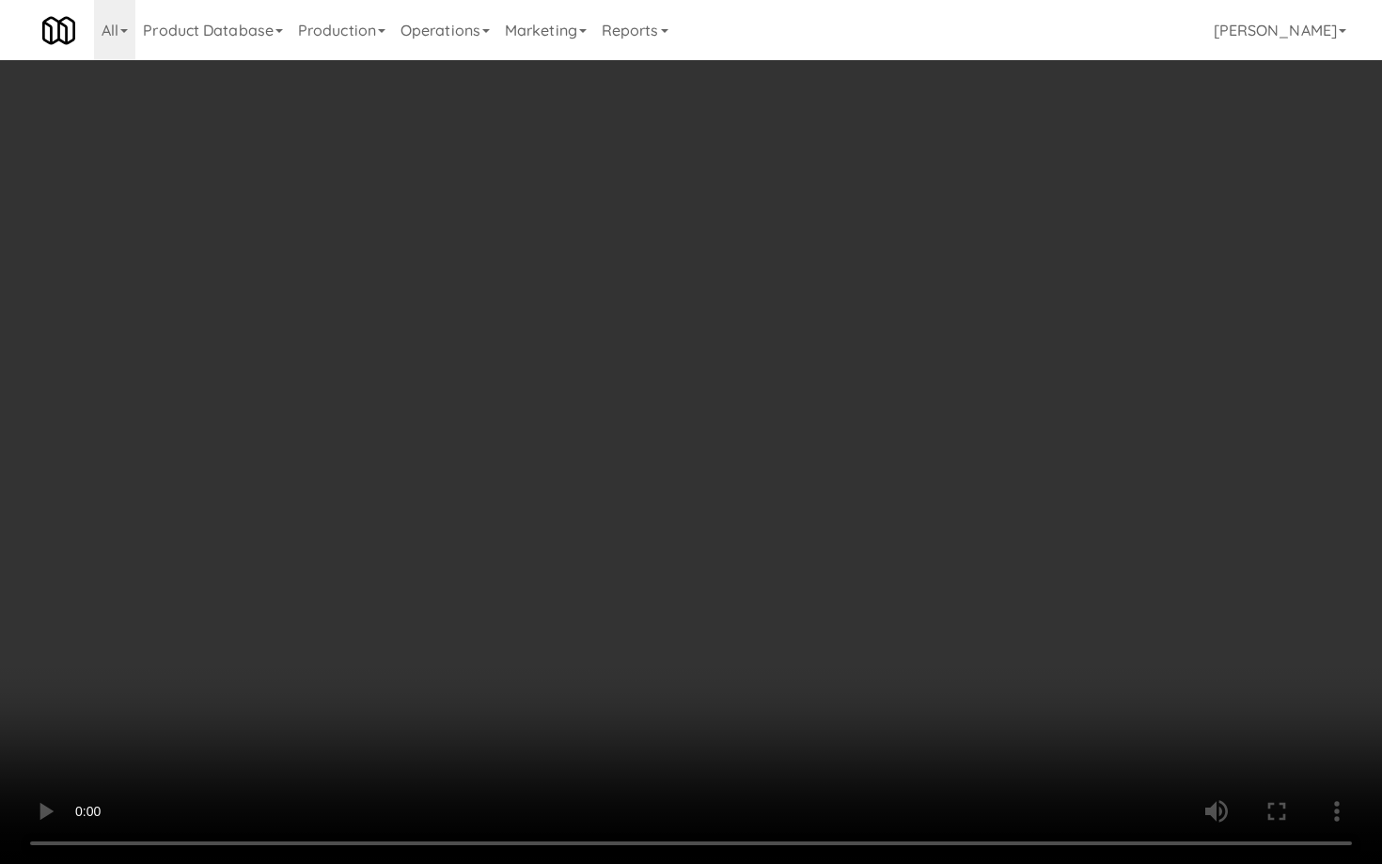
click at [699, 711] on video at bounding box center [691, 432] width 1382 height 864
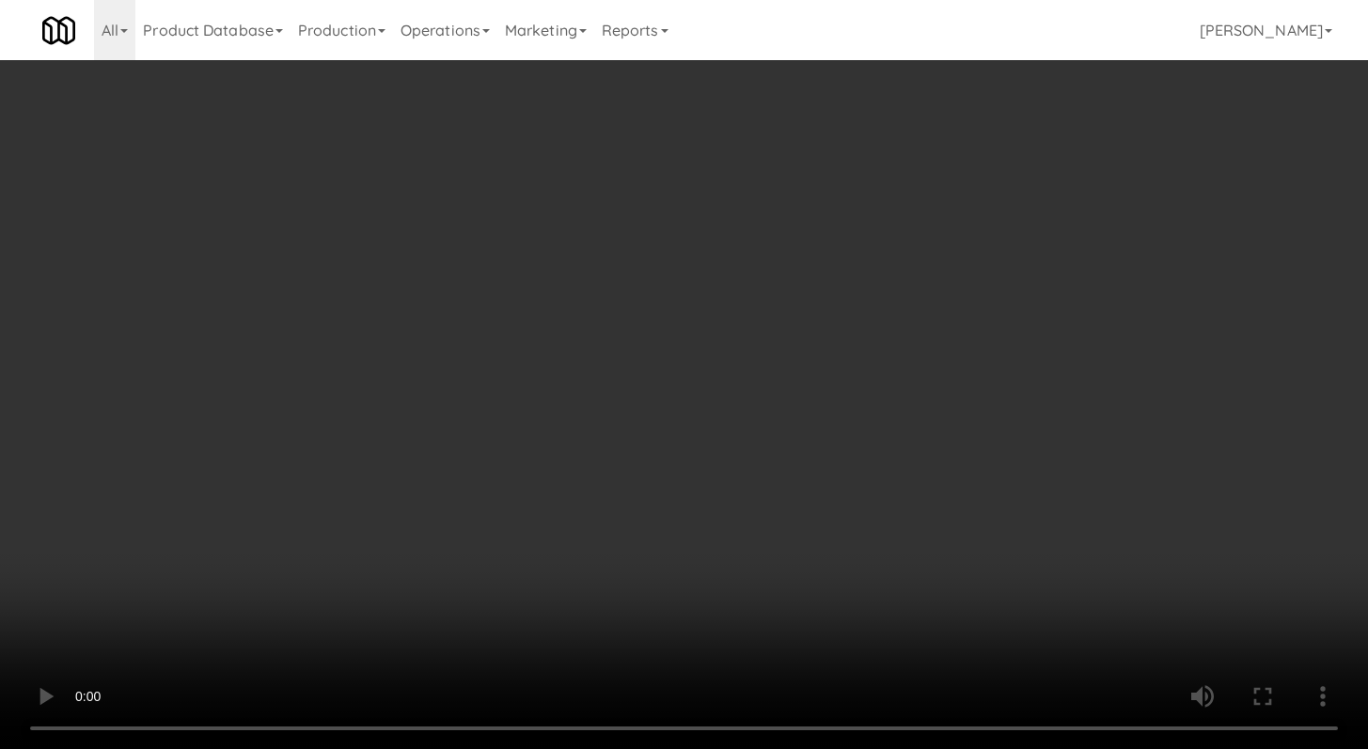
scroll to position [4819, 0]
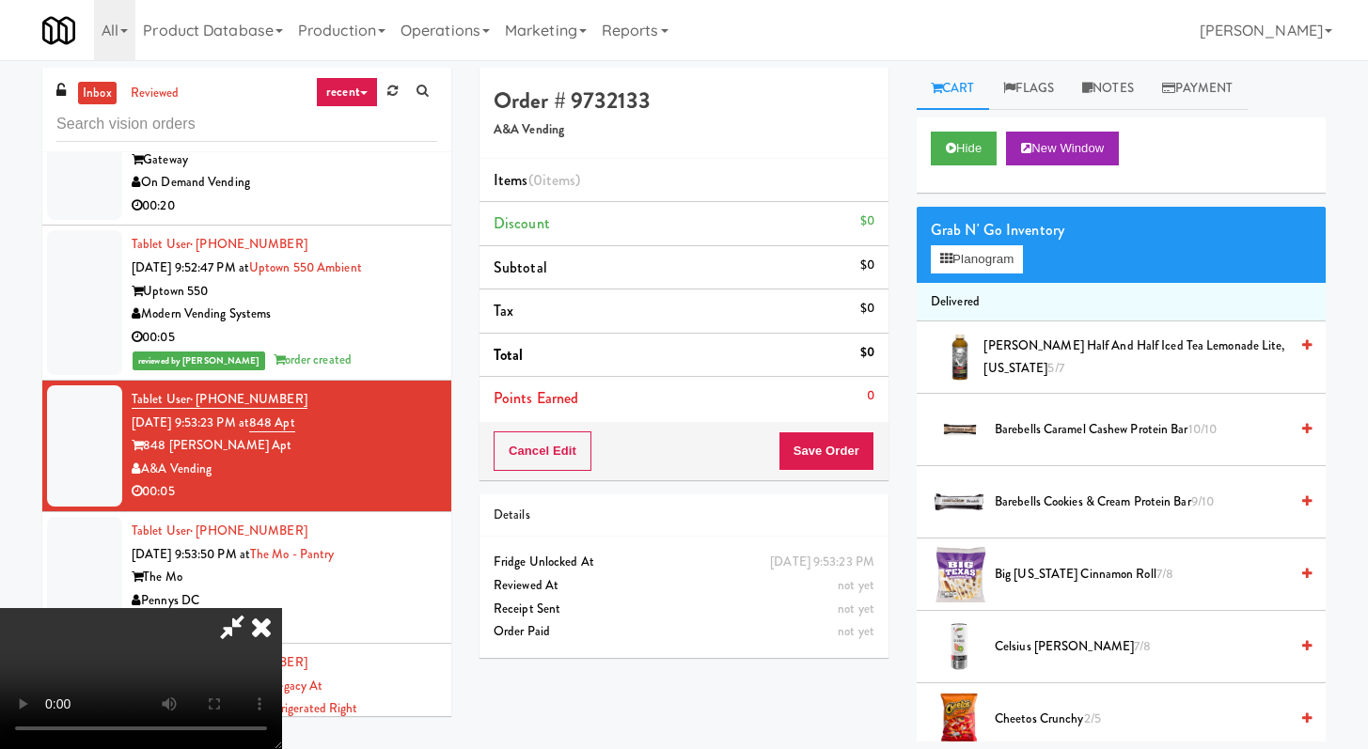
click at [1088, 351] on span "Arnold Palmer Half and Half Iced Tea Lemonade Lite, Arizona 5/7" at bounding box center [1135, 358] width 304 height 46
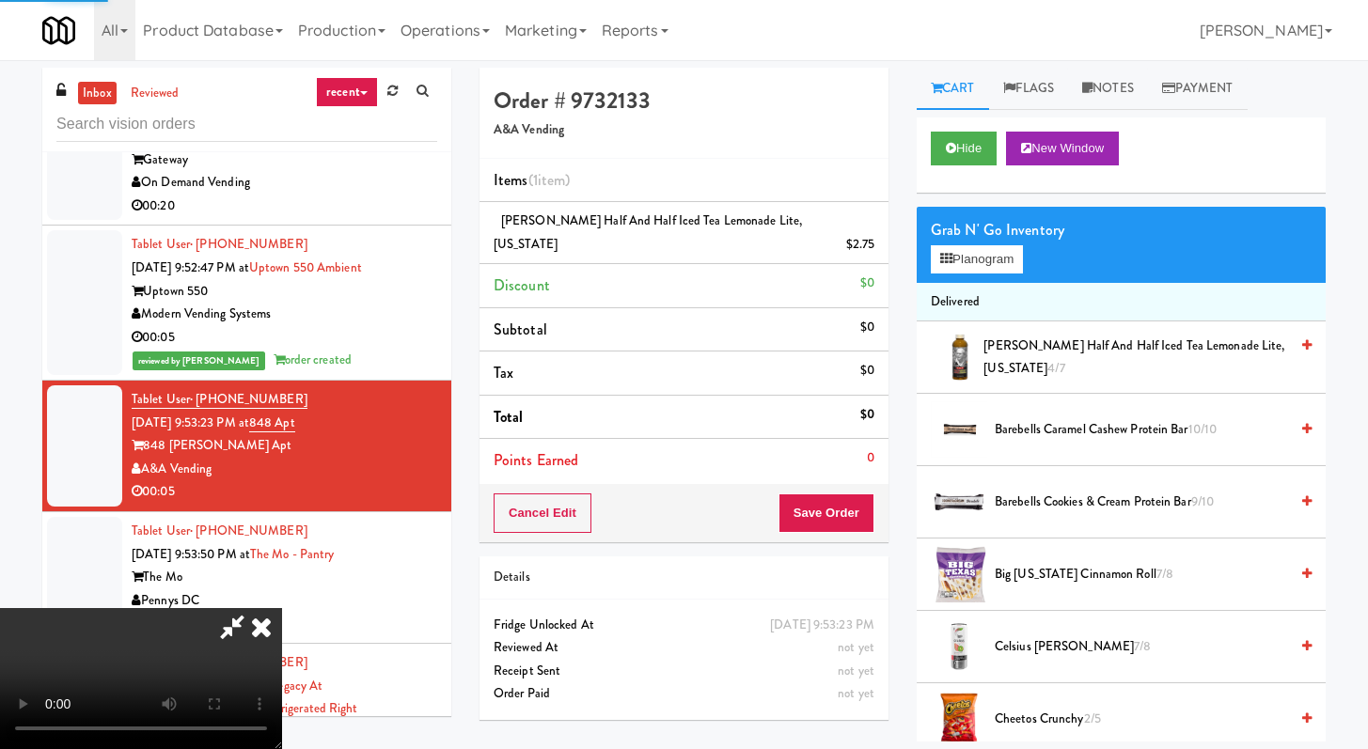
click at [861, 484] on div "Cancel Edit Save Order" at bounding box center [684, 513] width 409 height 58
click at [851, 494] on button "Save Order" at bounding box center [827, 513] width 96 height 39
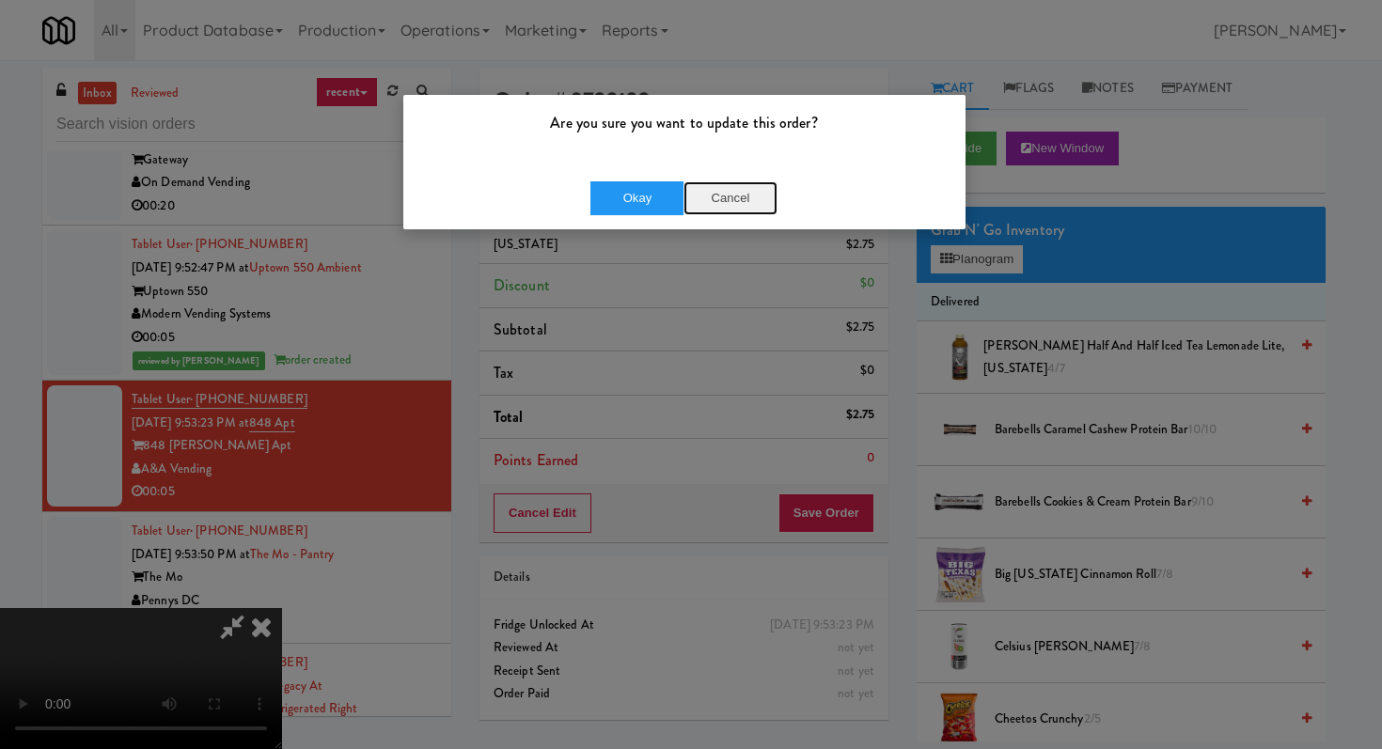
click at [740, 188] on button "Cancel" at bounding box center [731, 198] width 94 height 34
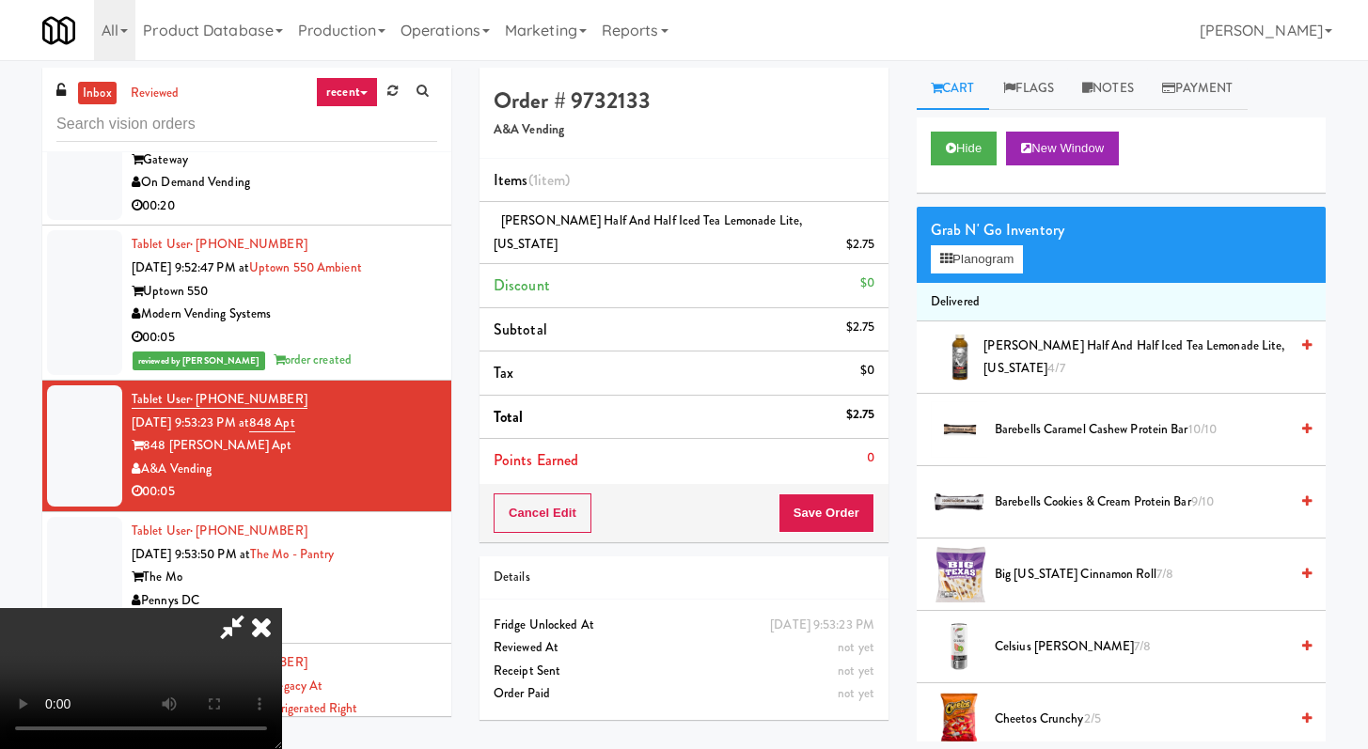
scroll to position [162, 0]
click at [867, 494] on button "Save Order" at bounding box center [827, 513] width 96 height 39
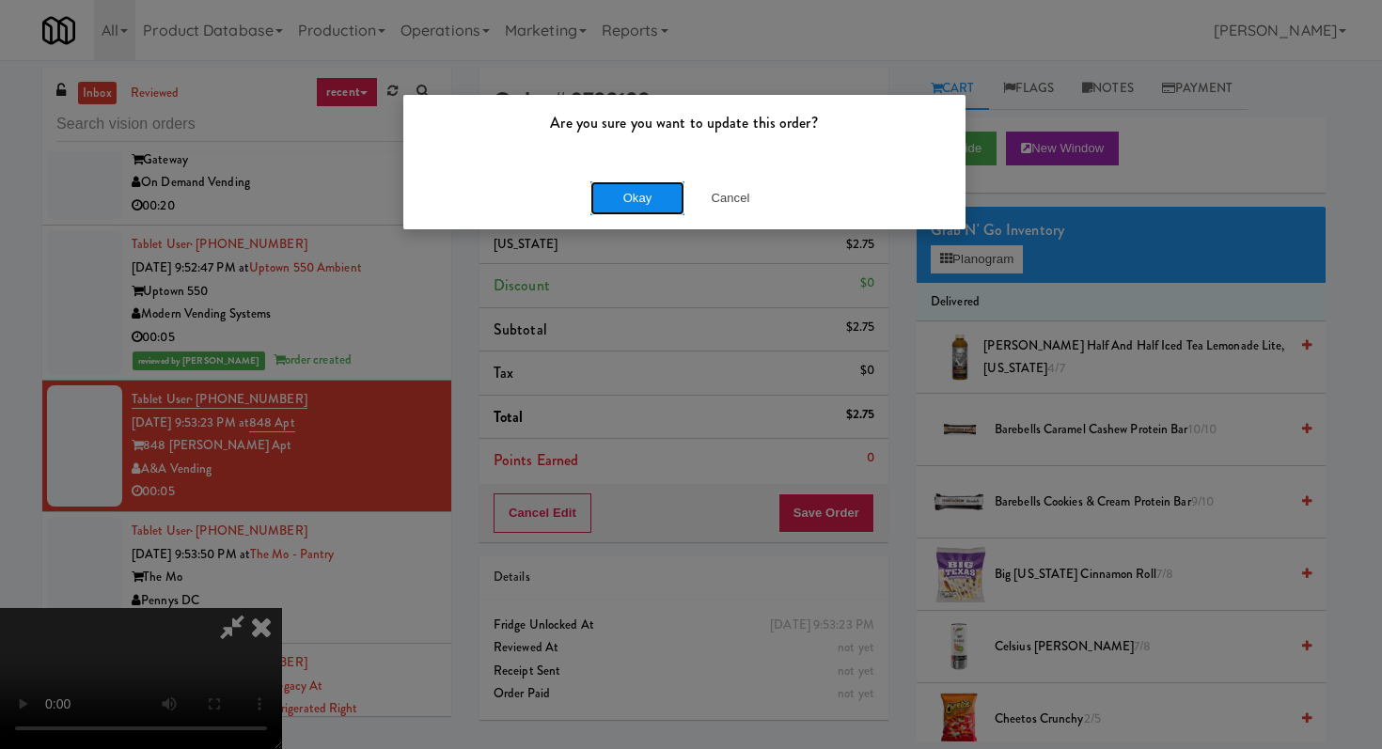
click at [615, 186] on button "Okay" at bounding box center [637, 198] width 94 height 34
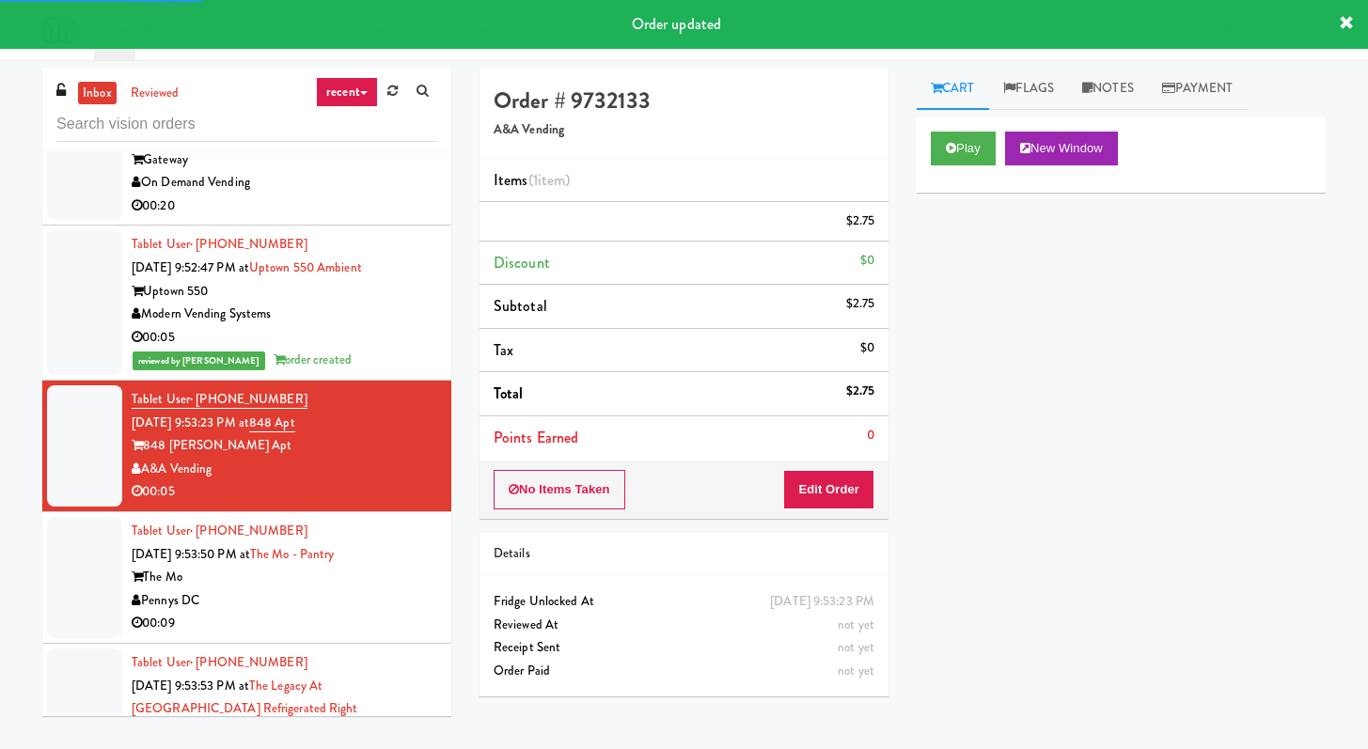
scroll to position [5076, 0]
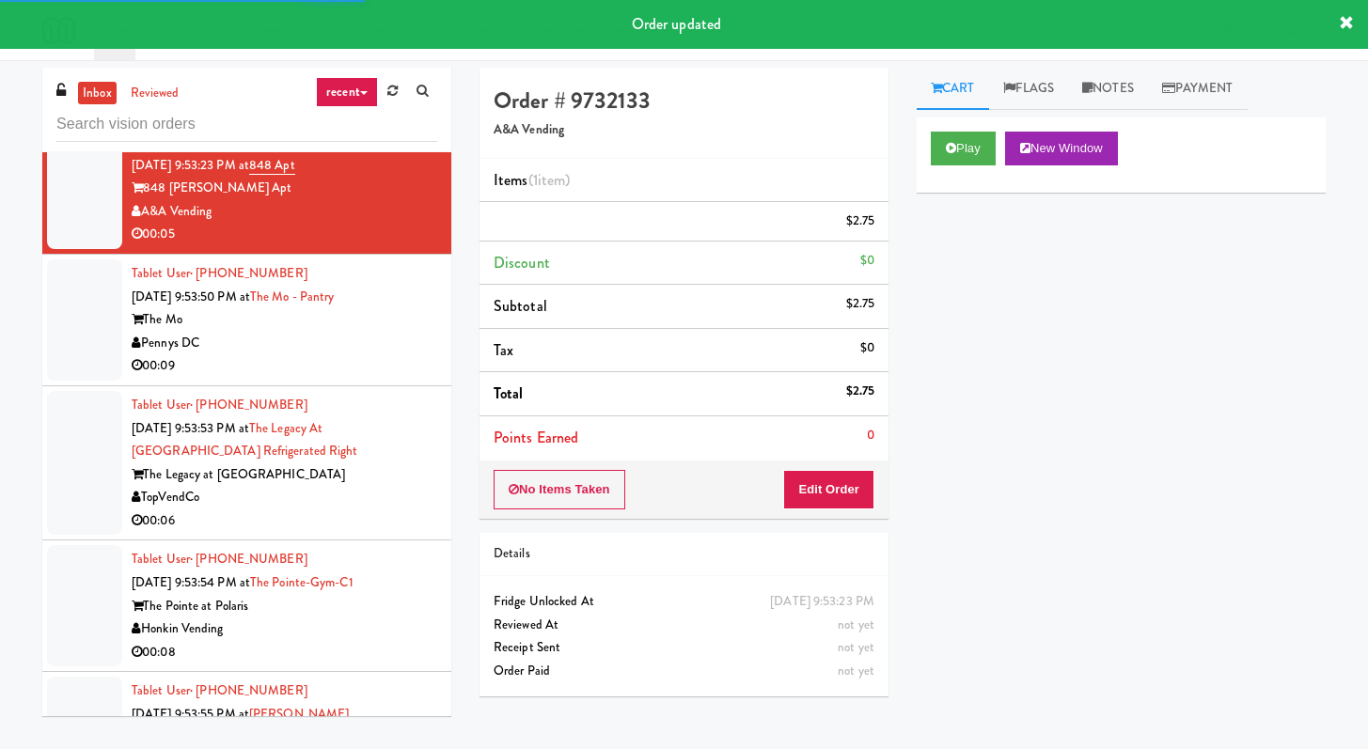
click at [361, 386] on li "Tablet User · (347) 642-2875 Sep 25, 2025 9:53:50 PM at The Mo - Pantry The Mo …" at bounding box center [246, 321] width 409 height 132
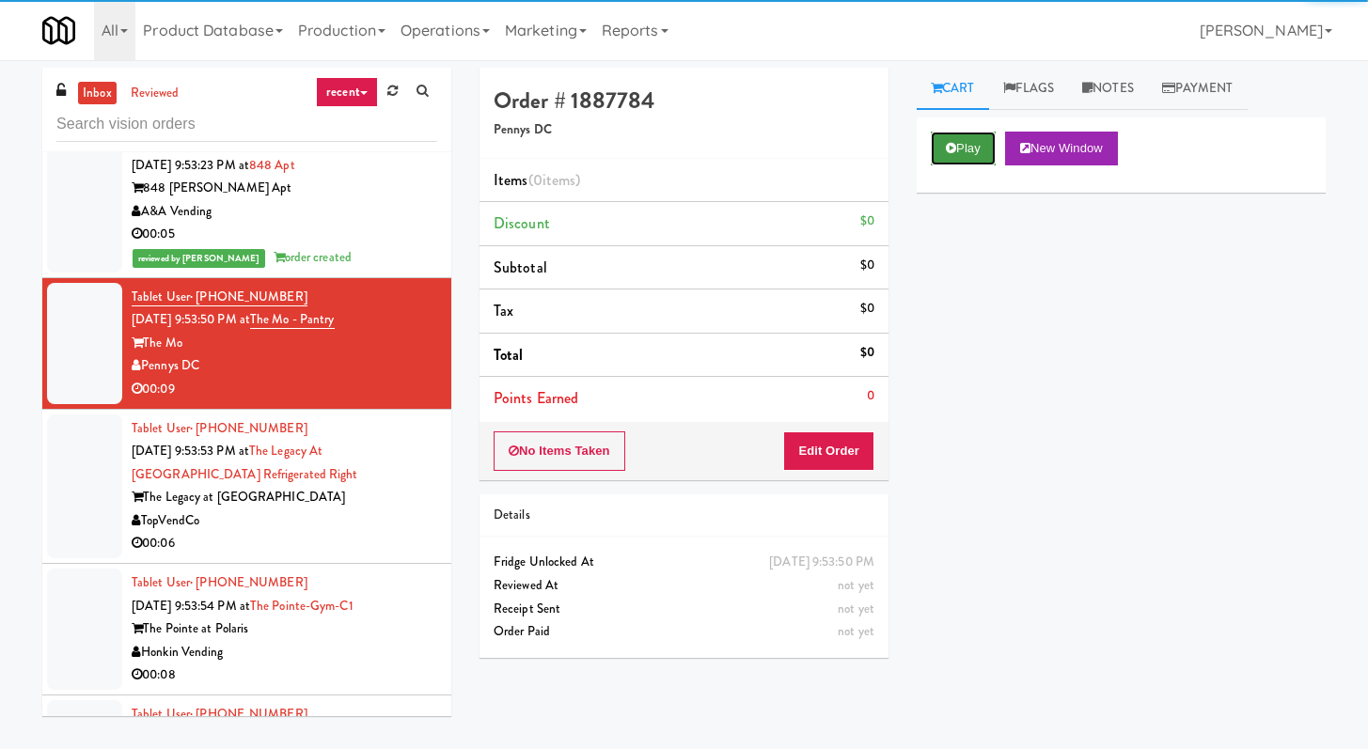
click at [945, 161] on button "Play" at bounding box center [963, 149] width 65 height 34
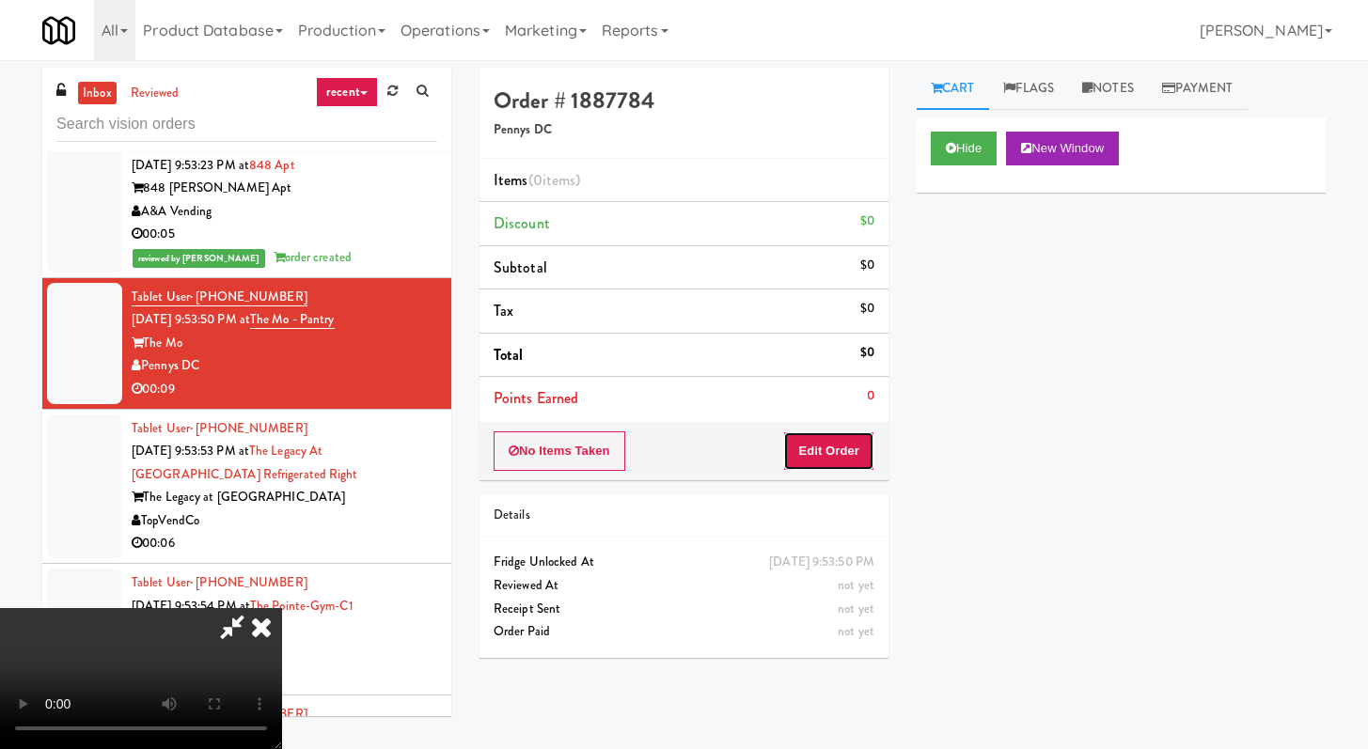
click at [828, 442] on button "Edit Order" at bounding box center [828, 451] width 91 height 39
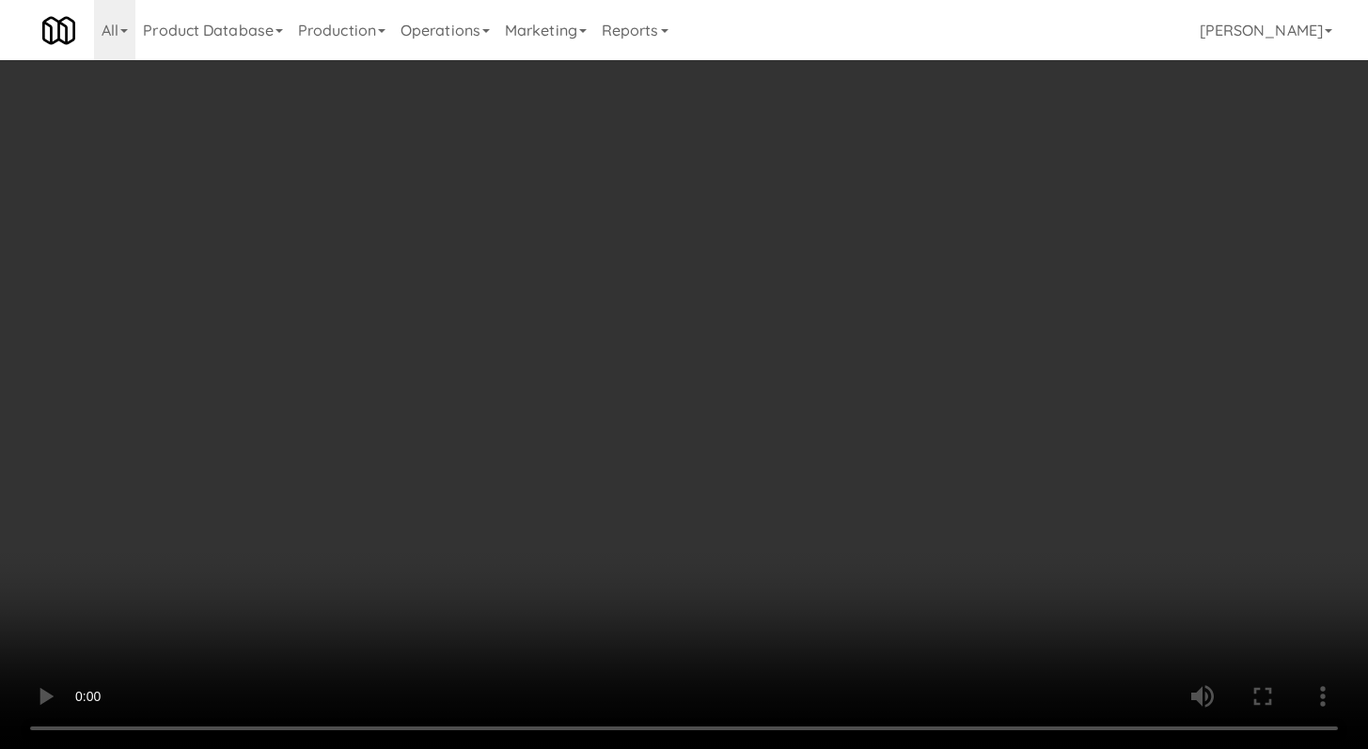
scroll to position [5054, 0]
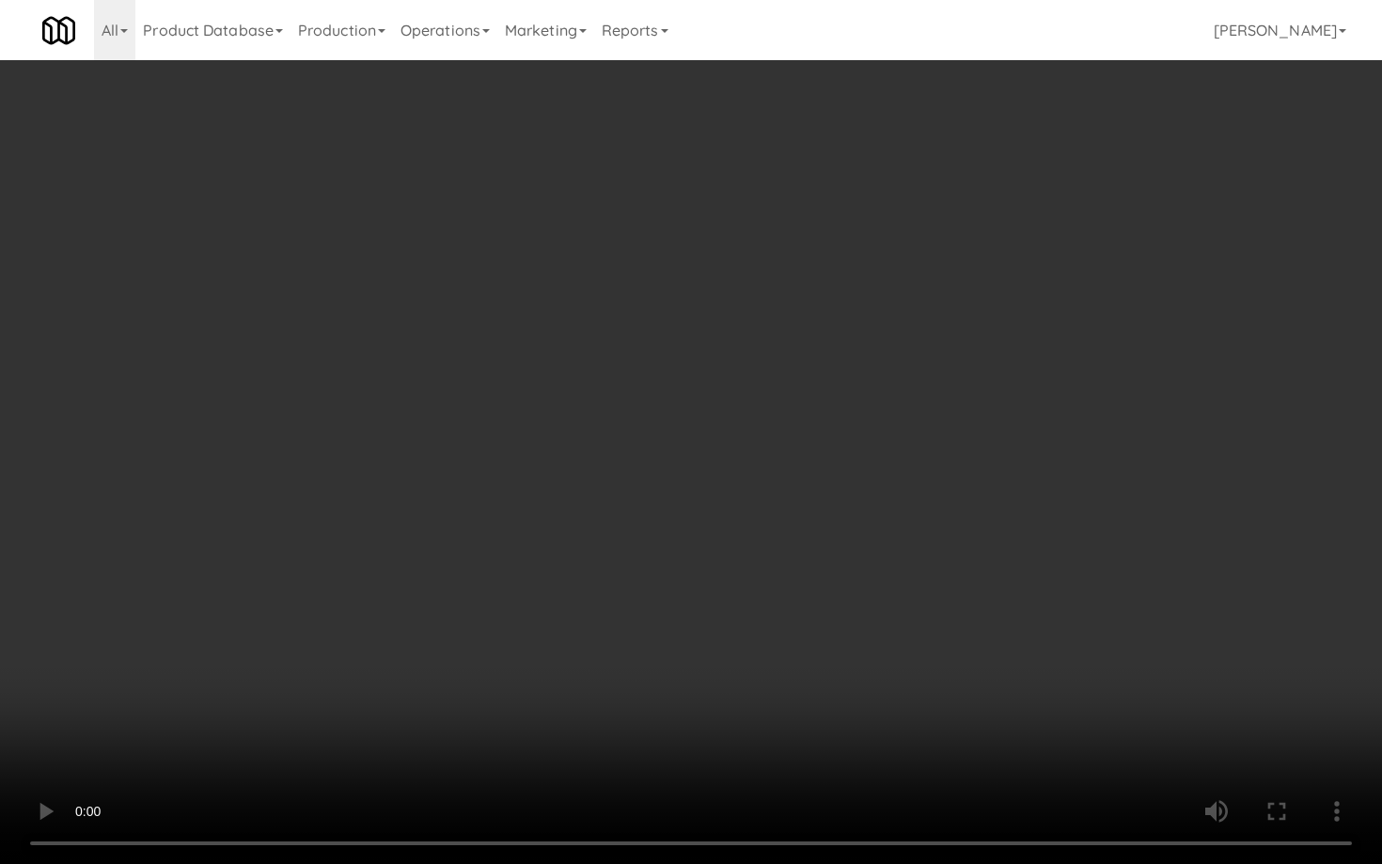
click at [715, 649] on video at bounding box center [691, 432] width 1382 height 864
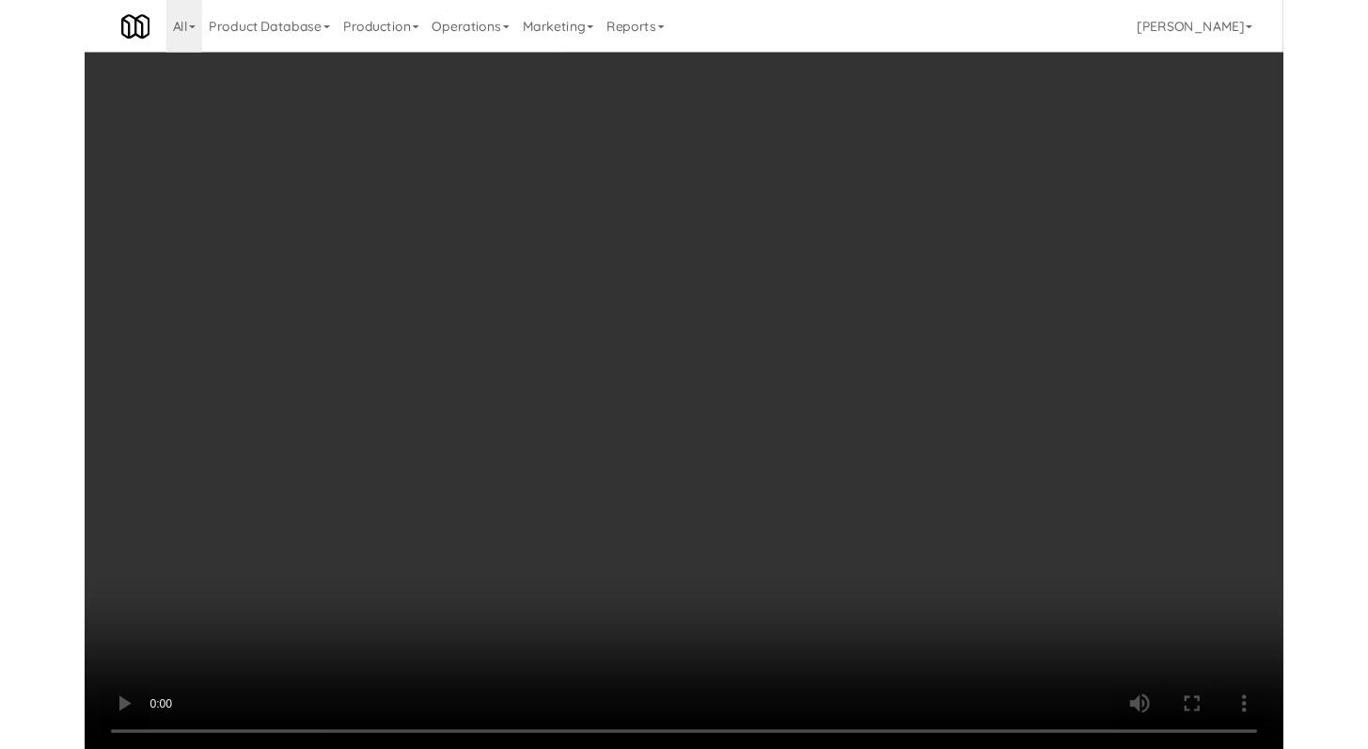
scroll to position [5076, 0]
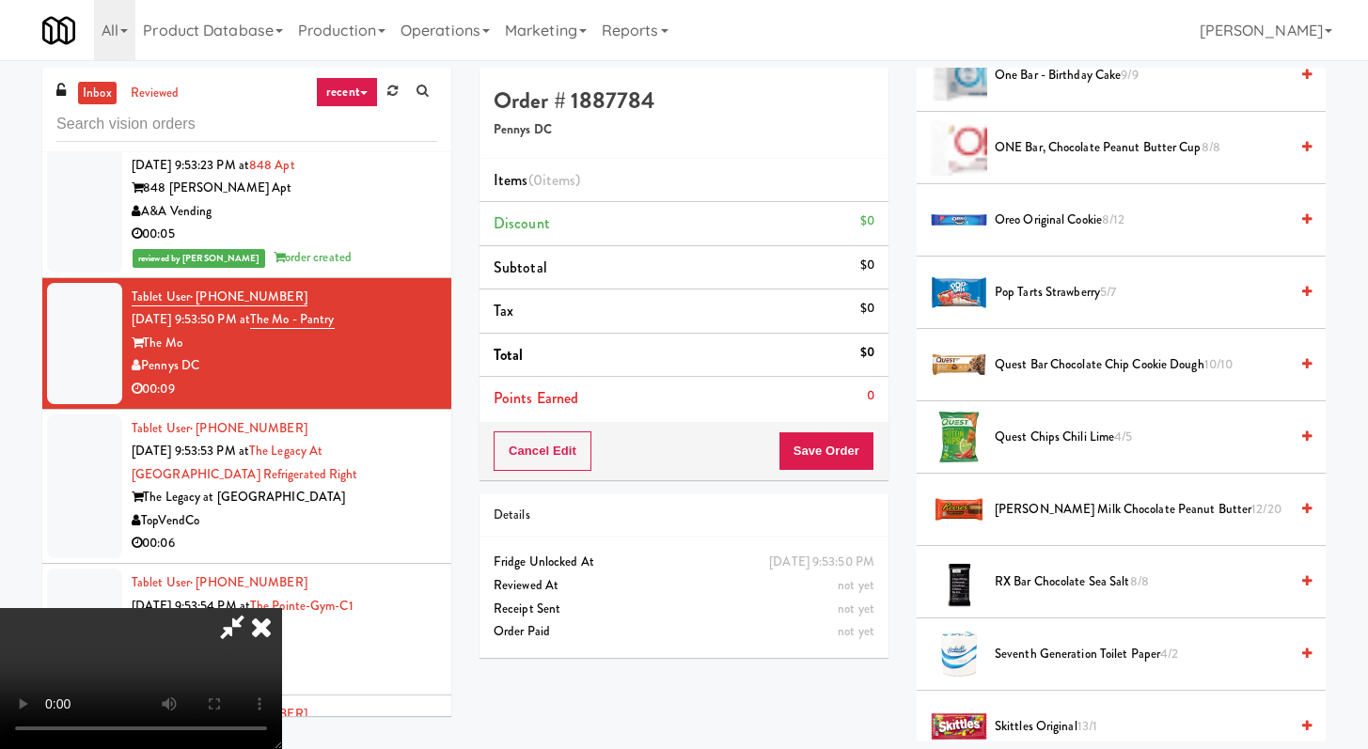
click at [1106, 503] on span "Reese's Milk Chocolate Peanut Butter 12/20" at bounding box center [1141, 510] width 293 height 24
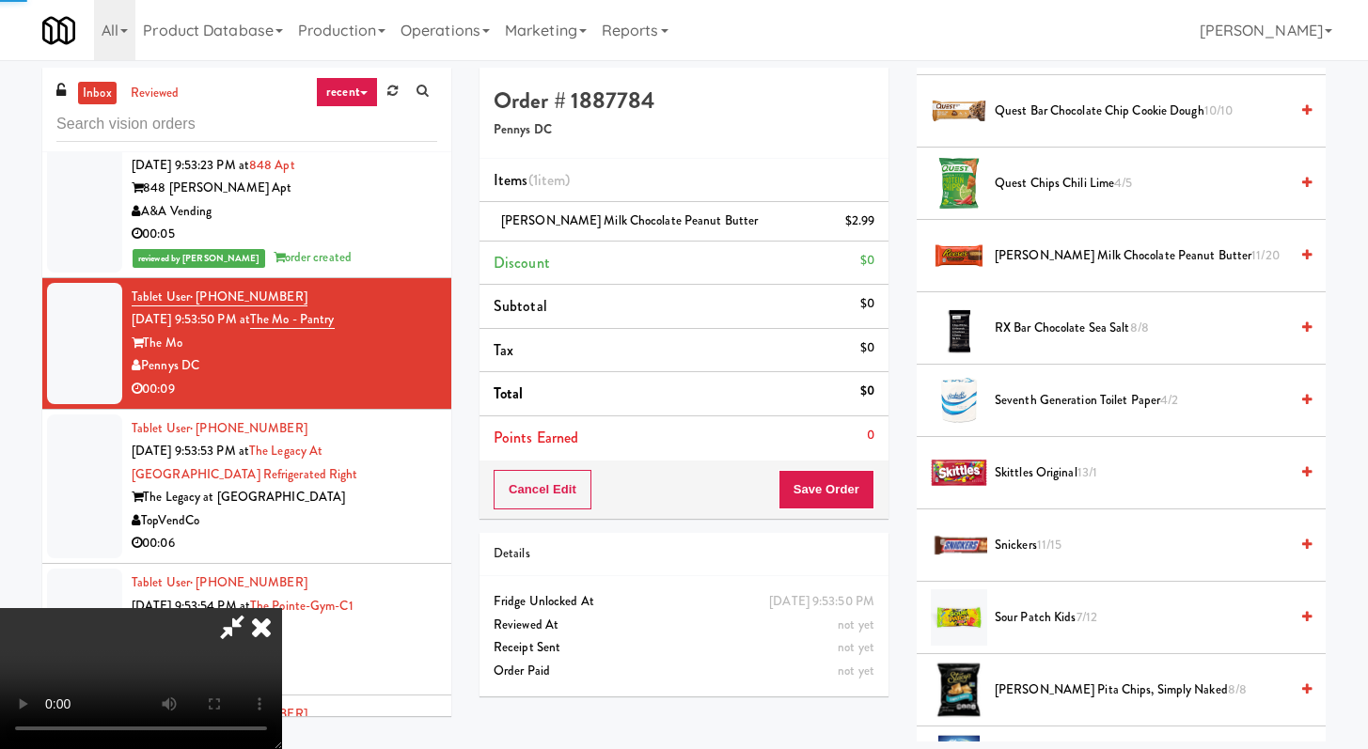
scroll to position [2259, 0]
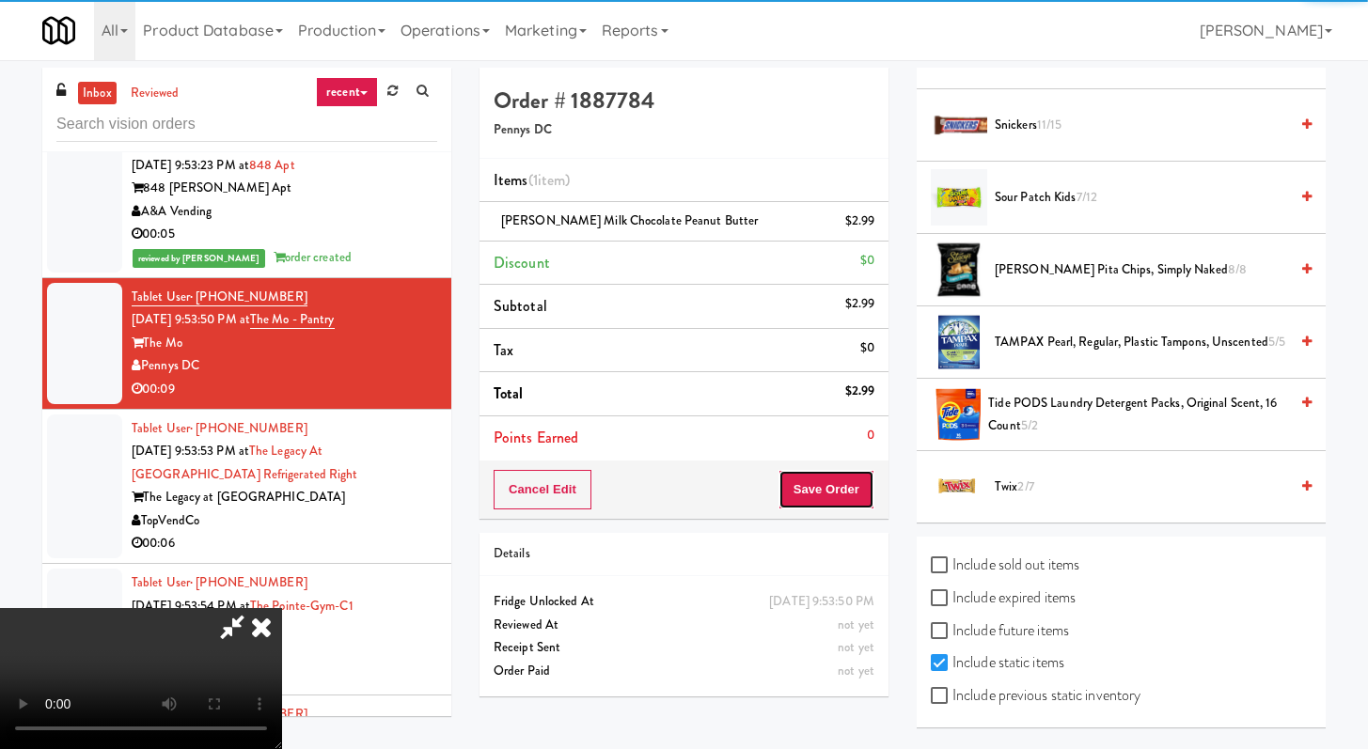
click at [849, 489] on button "Save Order" at bounding box center [827, 489] width 96 height 39
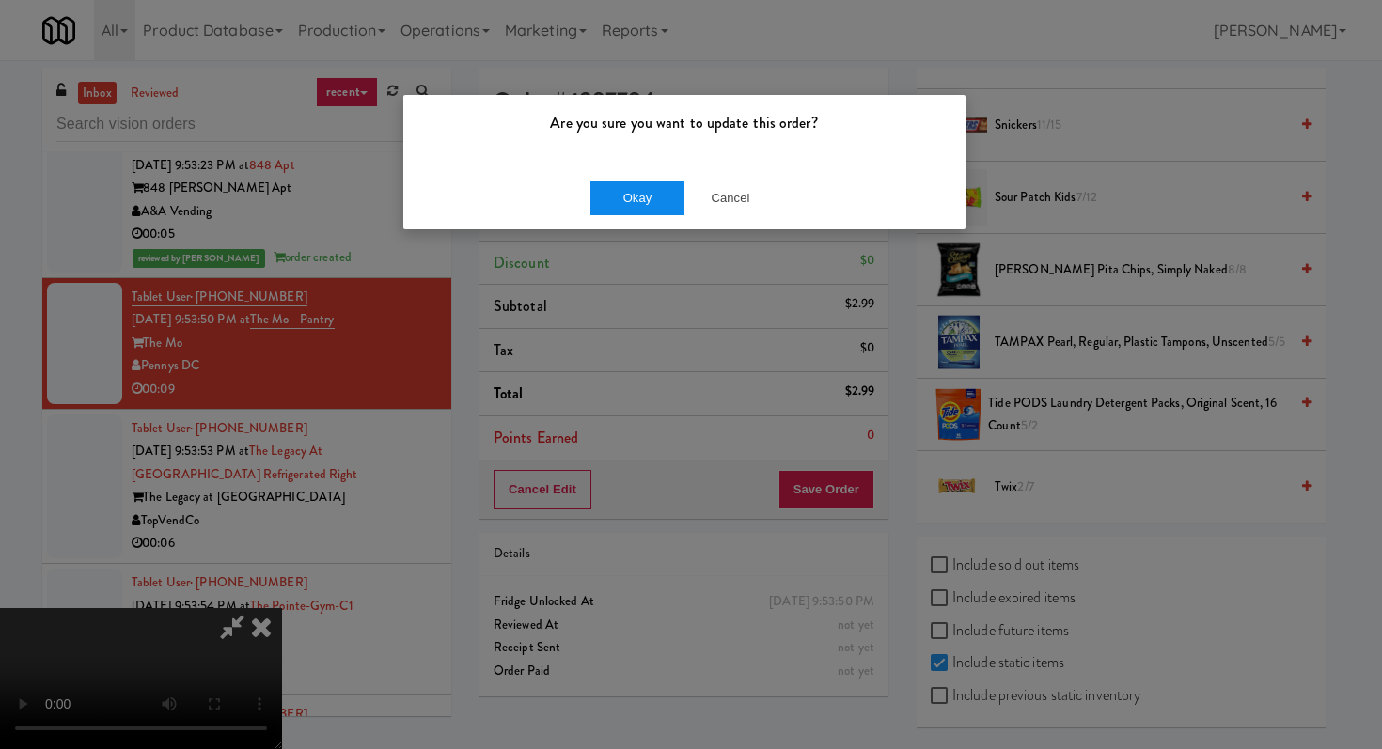
click at [634, 175] on div "Okay Cancel" at bounding box center [684, 197] width 562 height 63
click at [642, 201] on button "Okay" at bounding box center [637, 198] width 94 height 34
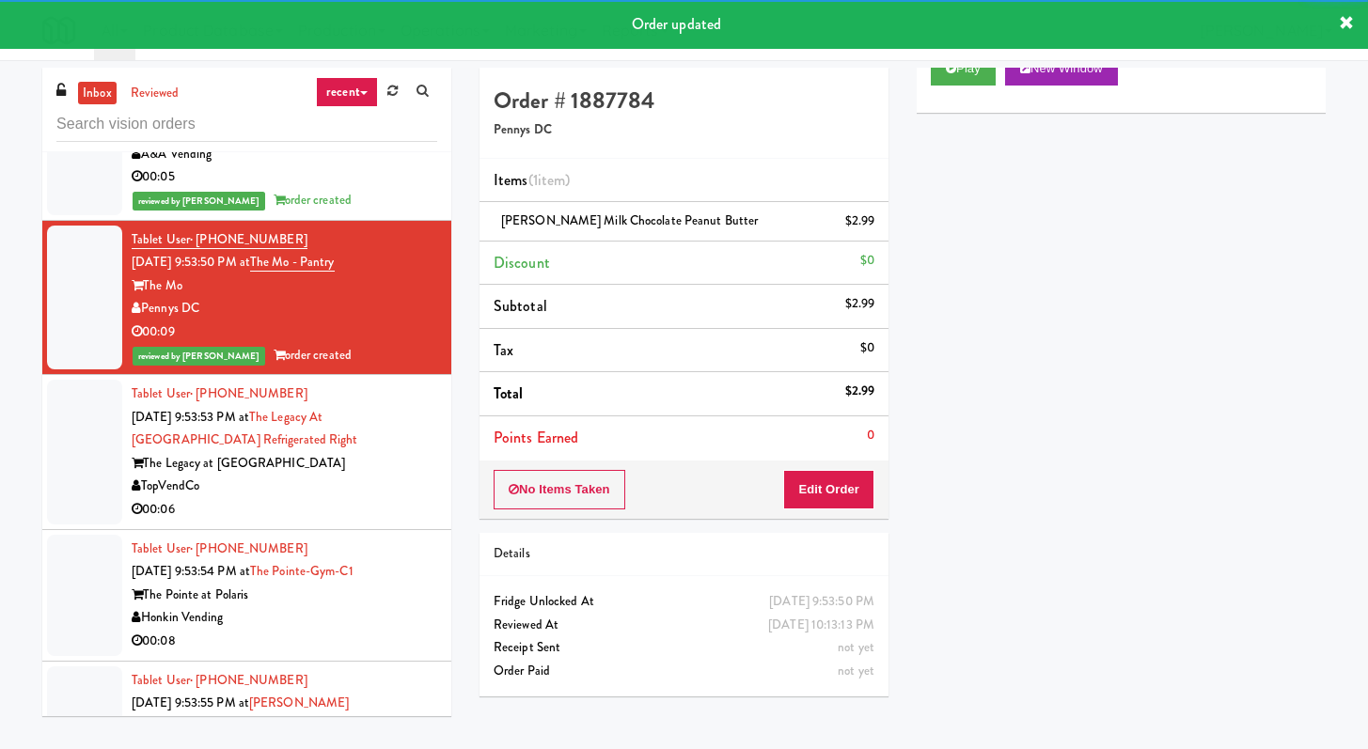
scroll to position [5398, 0]
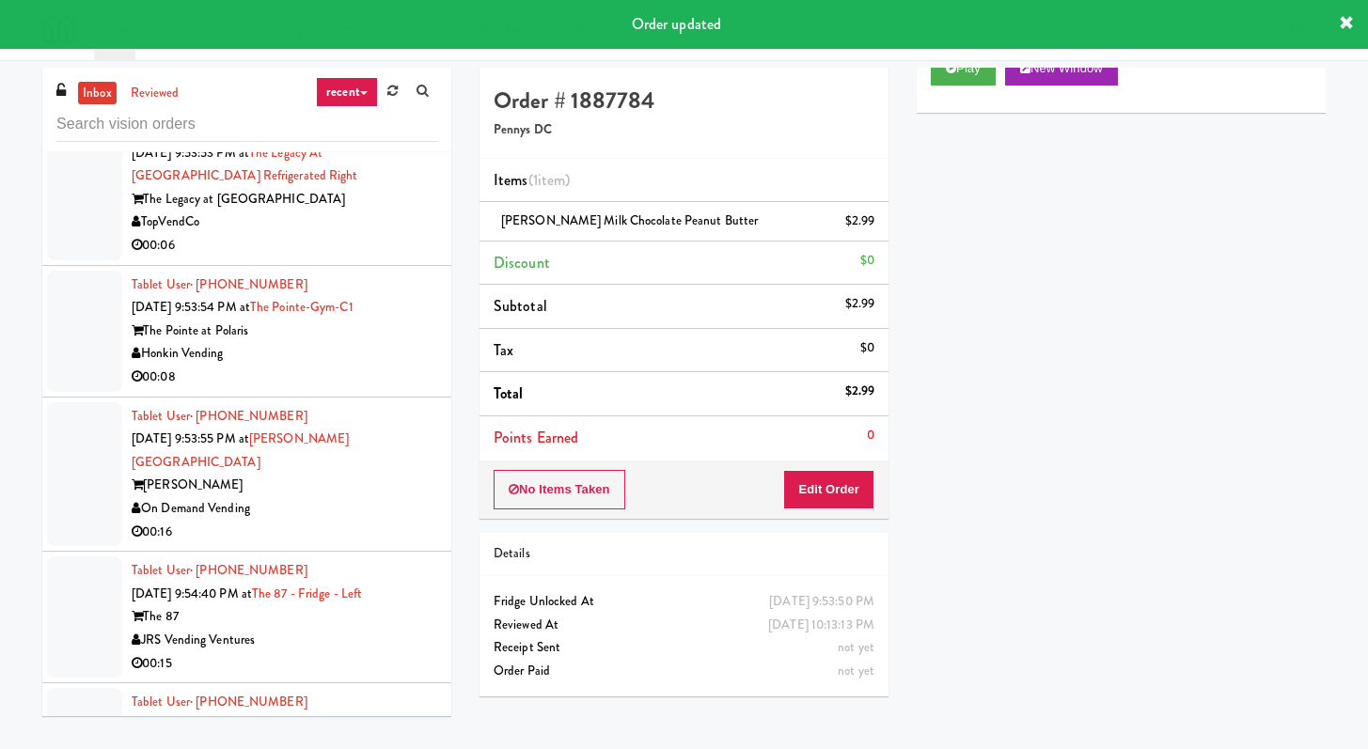
click at [390, 234] on div "TopVendCo" at bounding box center [285, 223] width 306 height 24
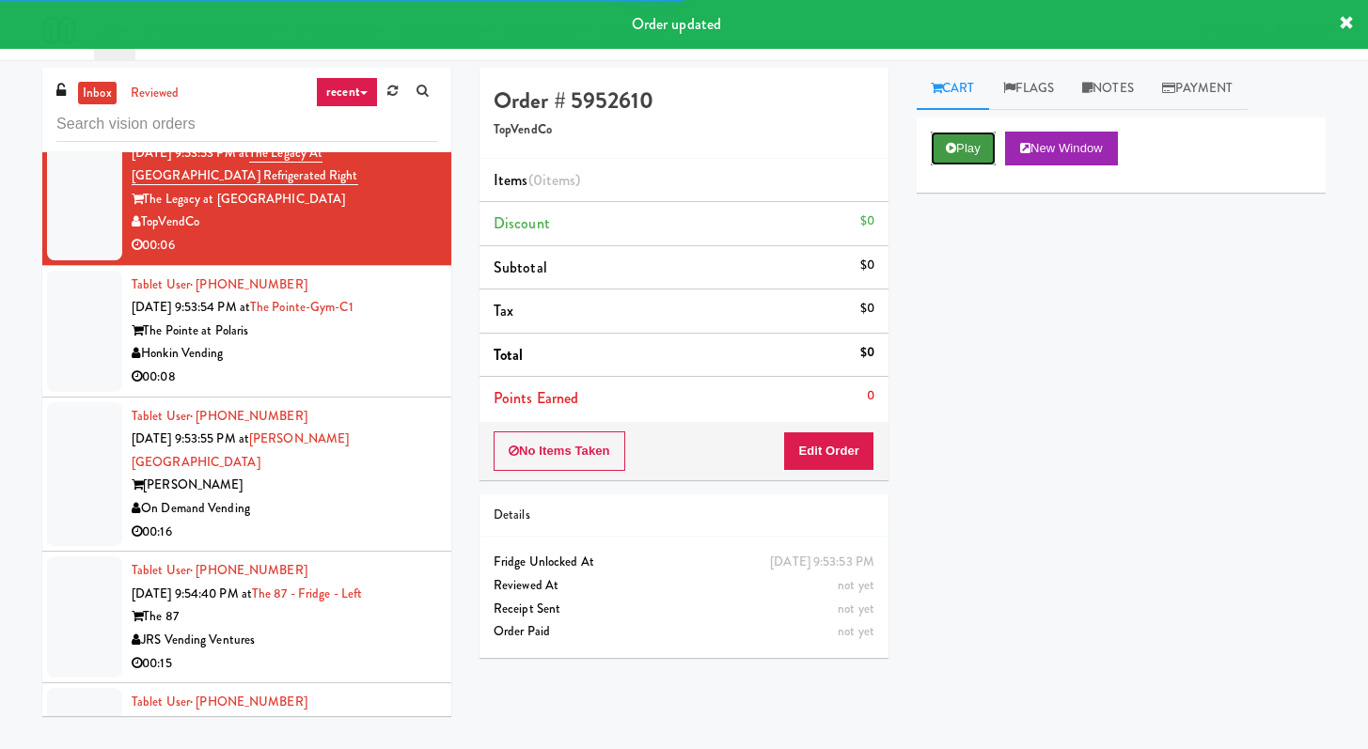
click at [966, 139] on button "Play" at bounding box center [963, 149] width 65 height 34
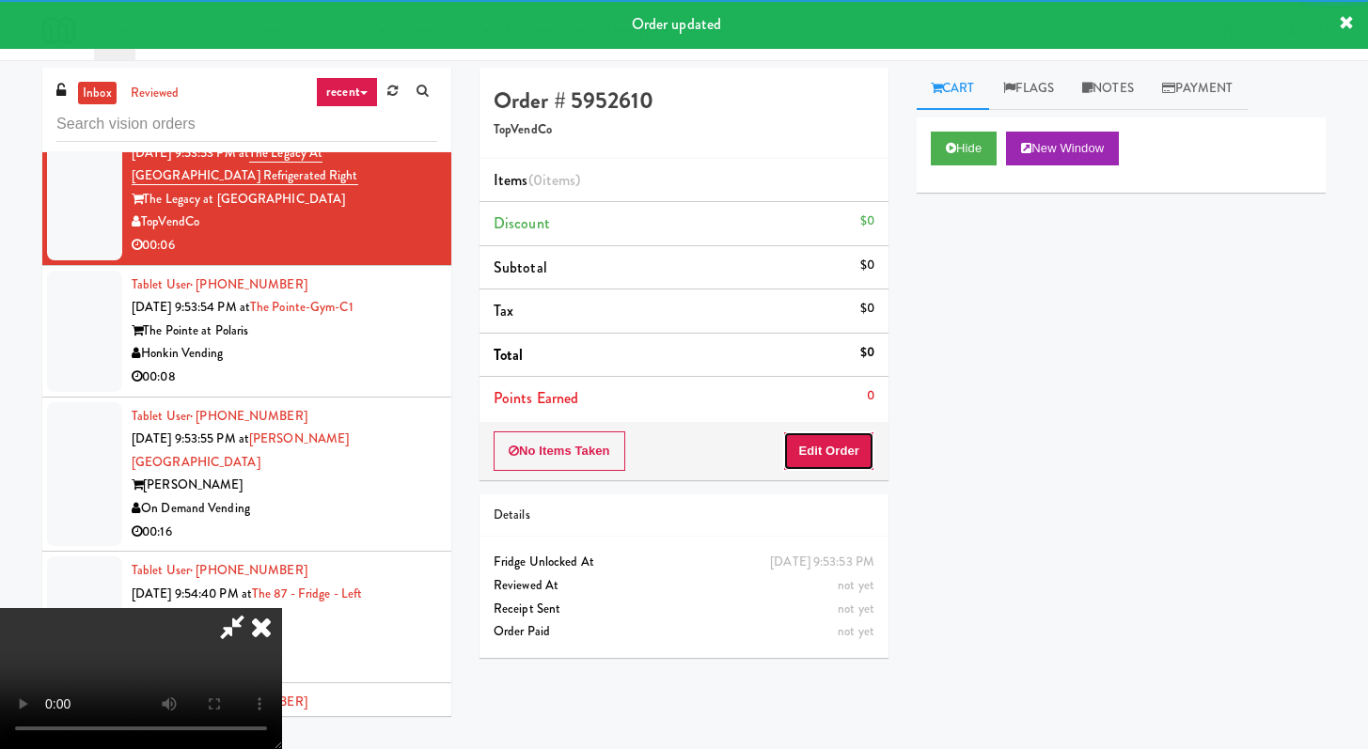
click at [818, 457] on button "Edit Order" at bounding box center [828, 451] width 91 height 39
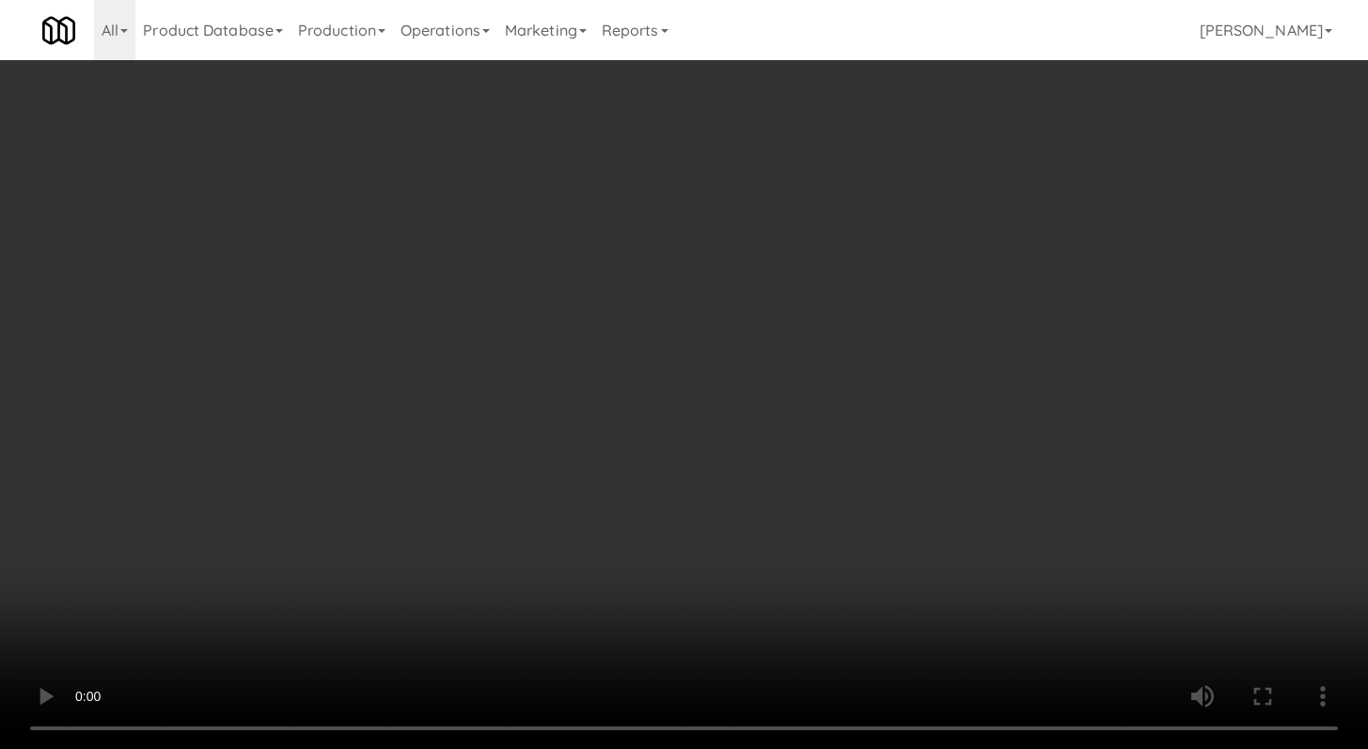
scroll to position [5374, 0]
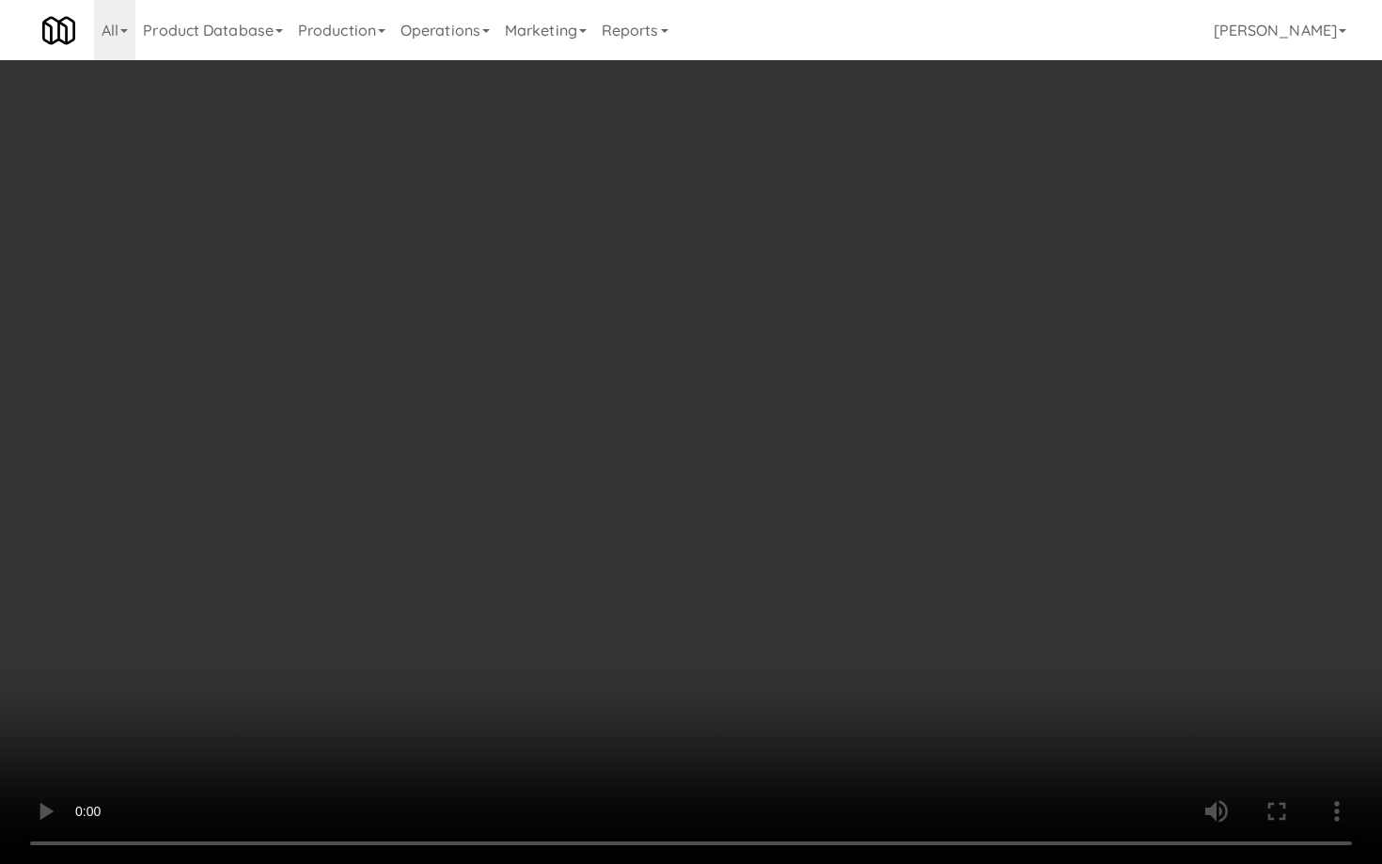
click at [715, 713] on video at bounding box center [691, 432] width 1382 height 864
click at [715, 712] on video at bounding box center [691, 432] width 1382 height 864
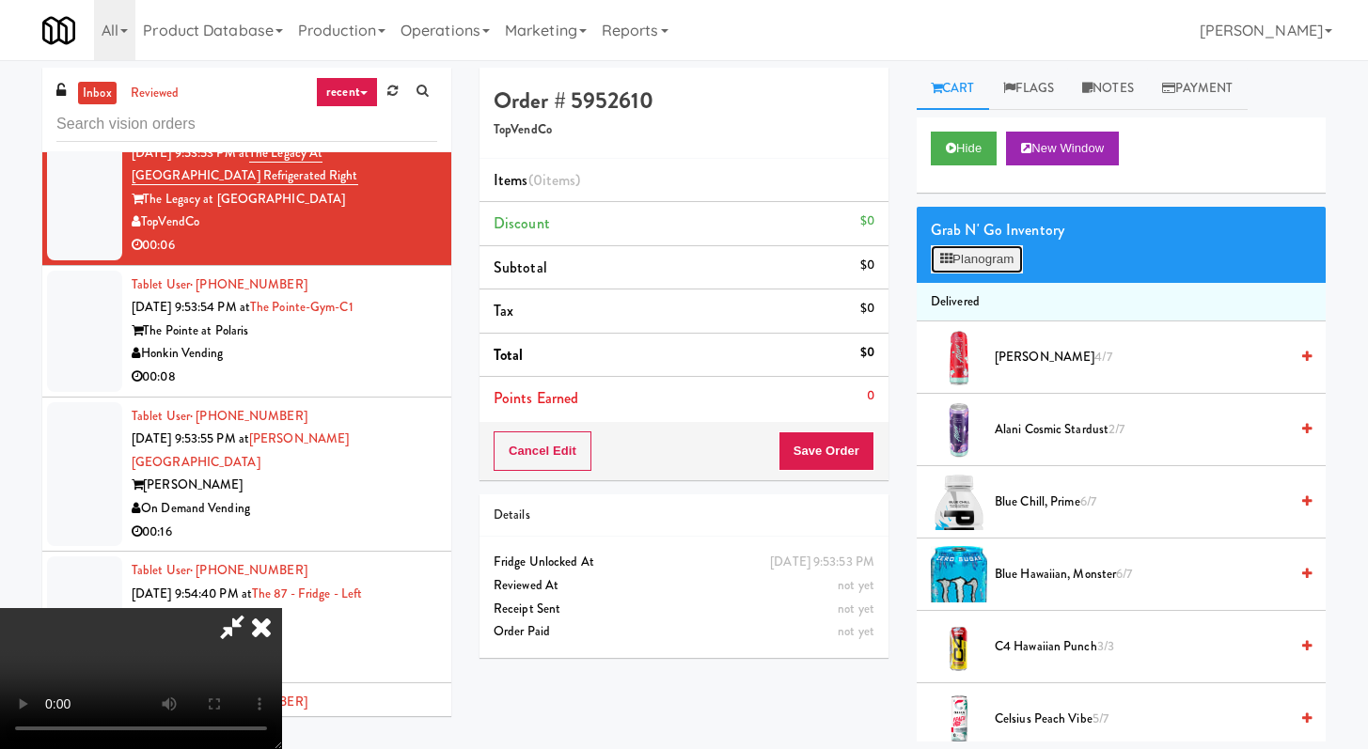
click at [976, 260] on button "Planogram" at bounding box center [977, 259] width 92 height 28
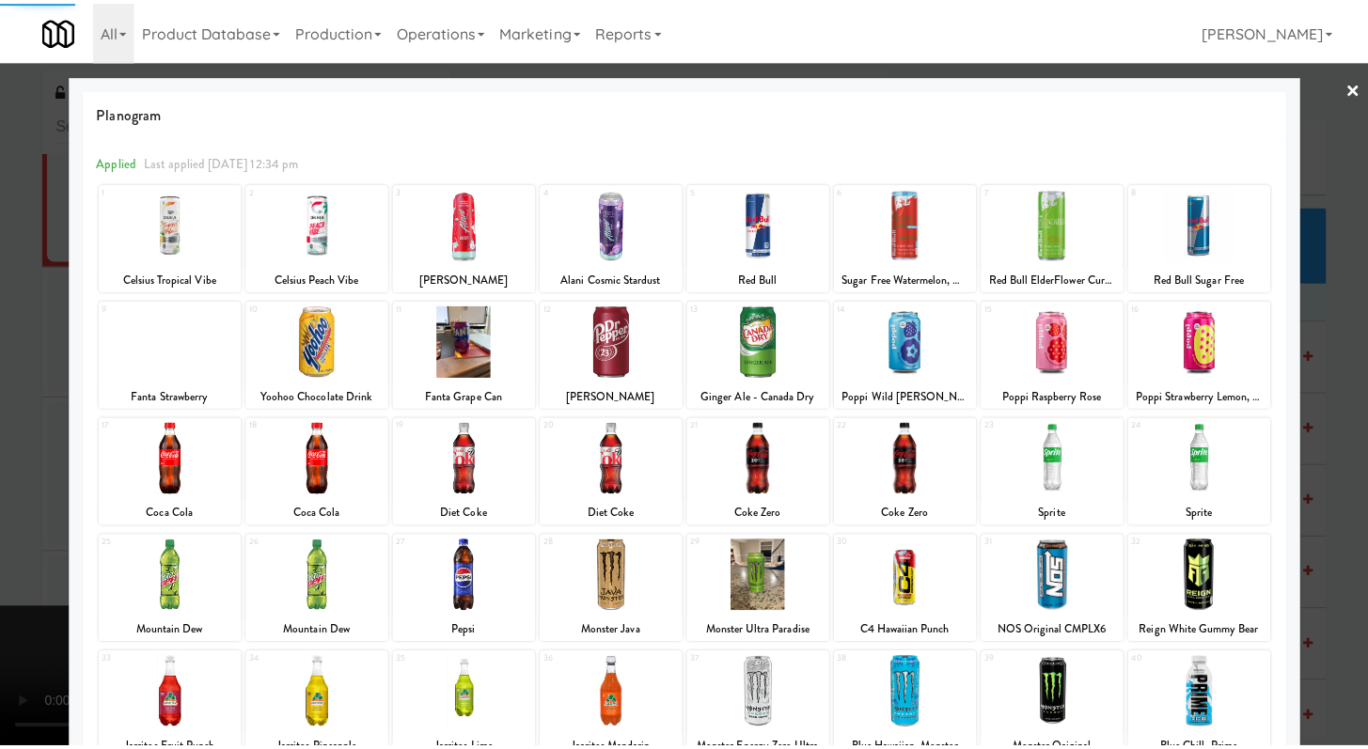
scroll to position [174, 0]
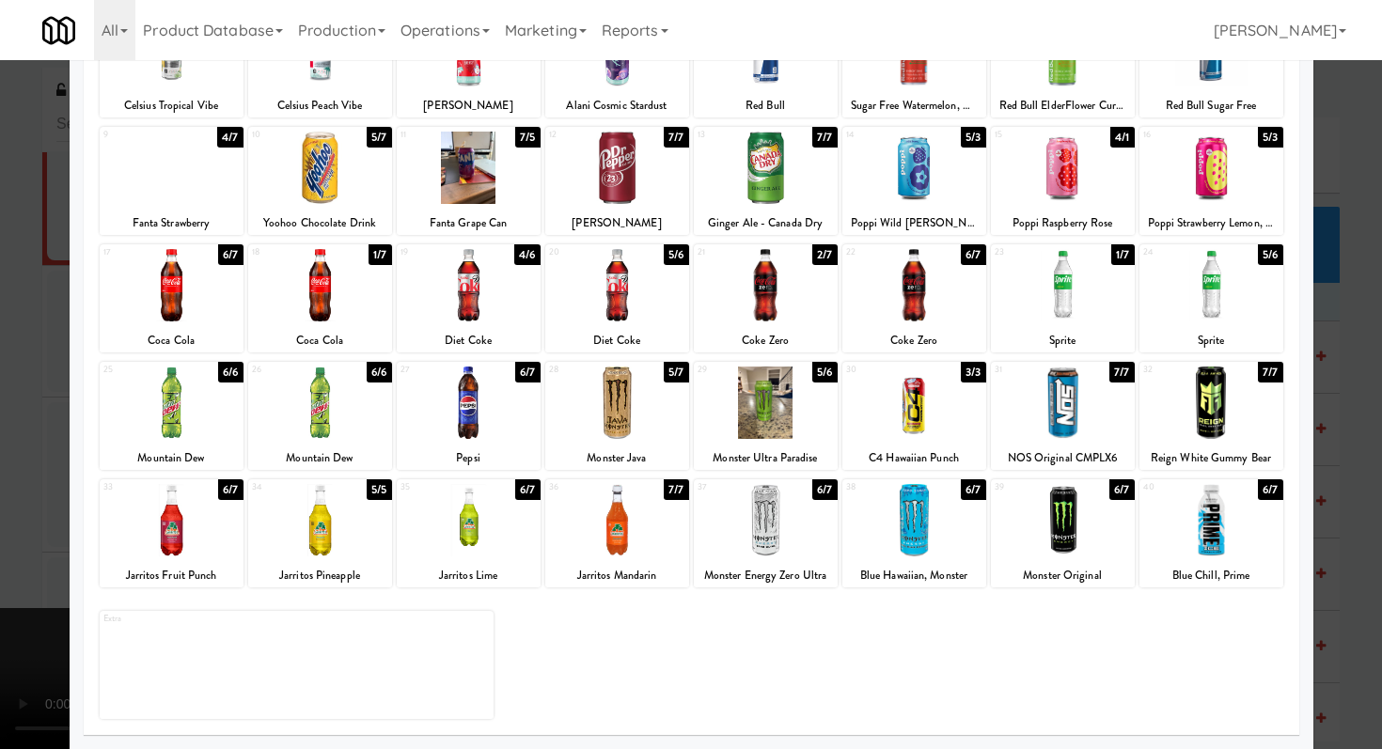
click at [199, 506] on div at bounding box center [172, 520] width 144 height 72
click at [307, 520] on div at bounding box center [320, 520] width 144 height 72
click at [0, 417] on div at bounding box center [691, 374] width 1382 height 749
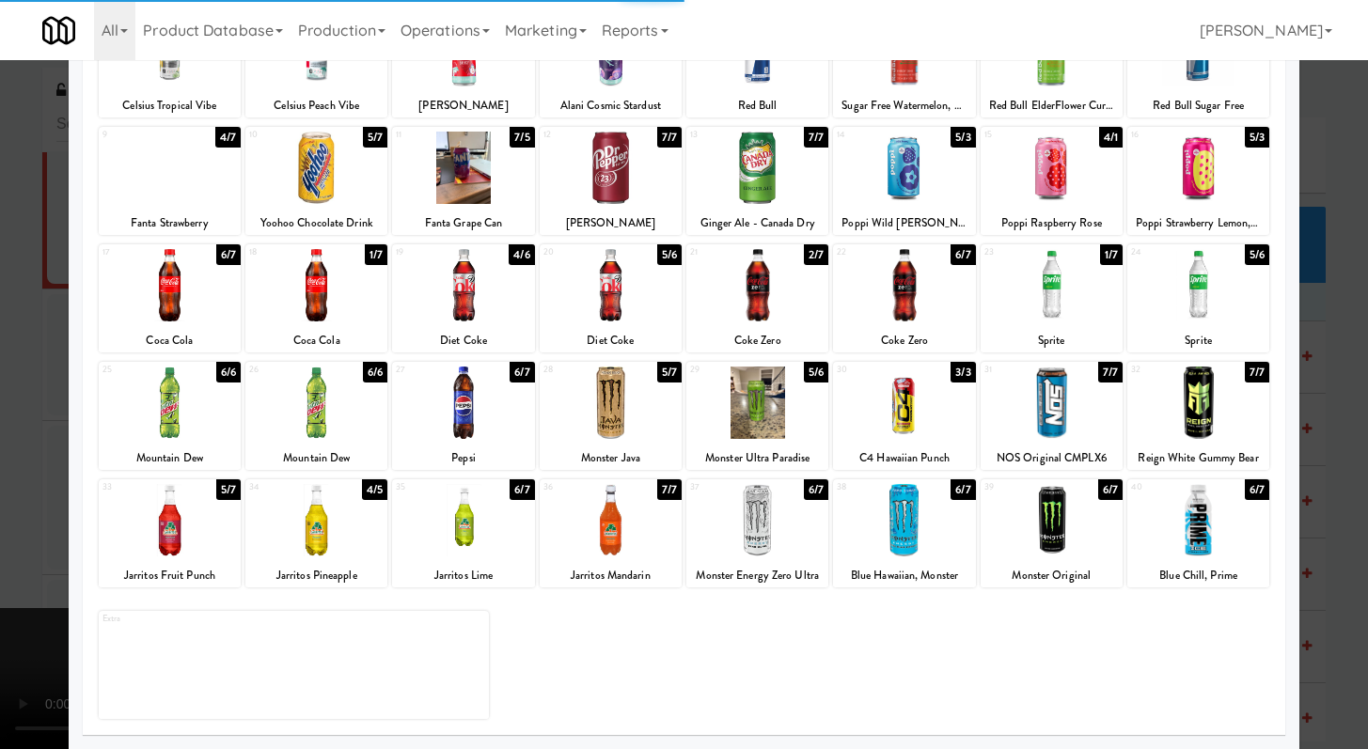
scroll to position [5398, 0]
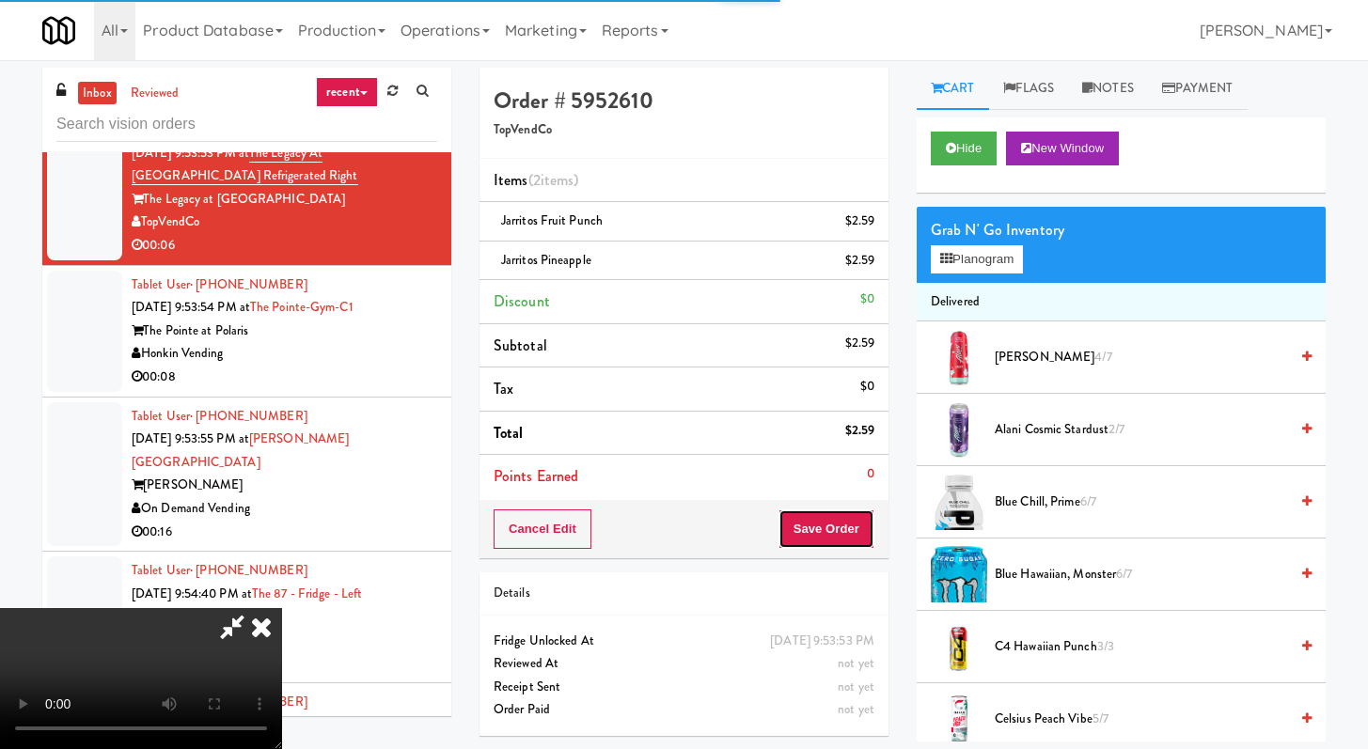
click at [843, 521] on button "Save Order" at bounding box center [827, 529] width 96 height 39
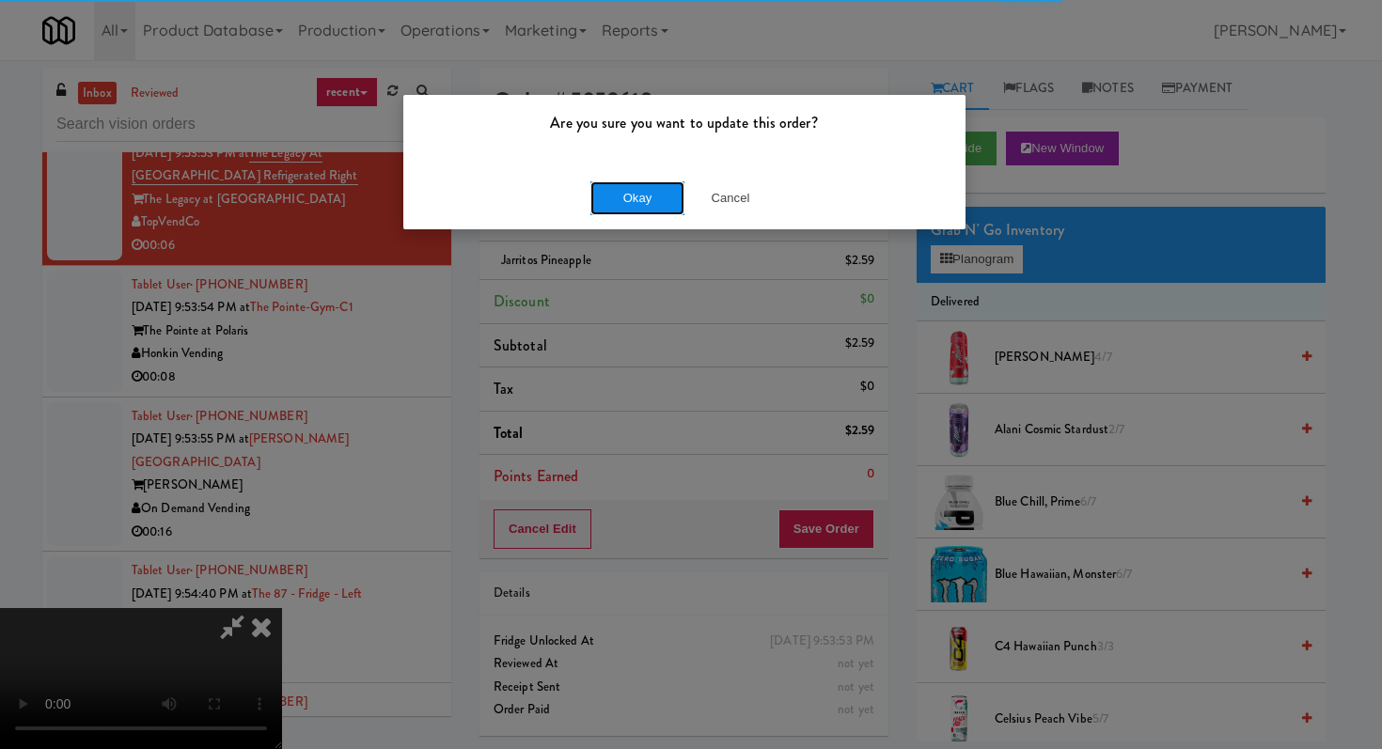
click at [613, 186] on button "Okay" at bounding box center [637, 198] width 94 height 34
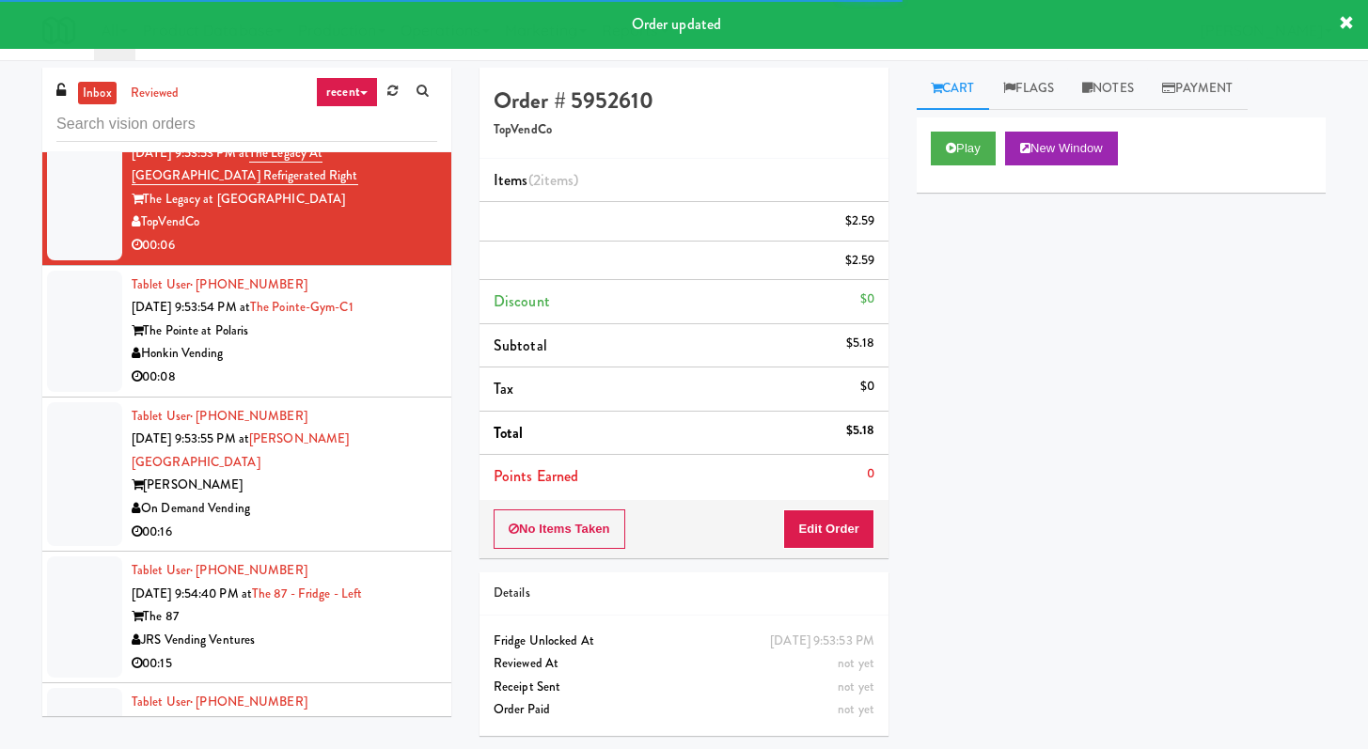
click at [400, 389] on div "00:08" at bounding box center [285, 378] width 306 height 24
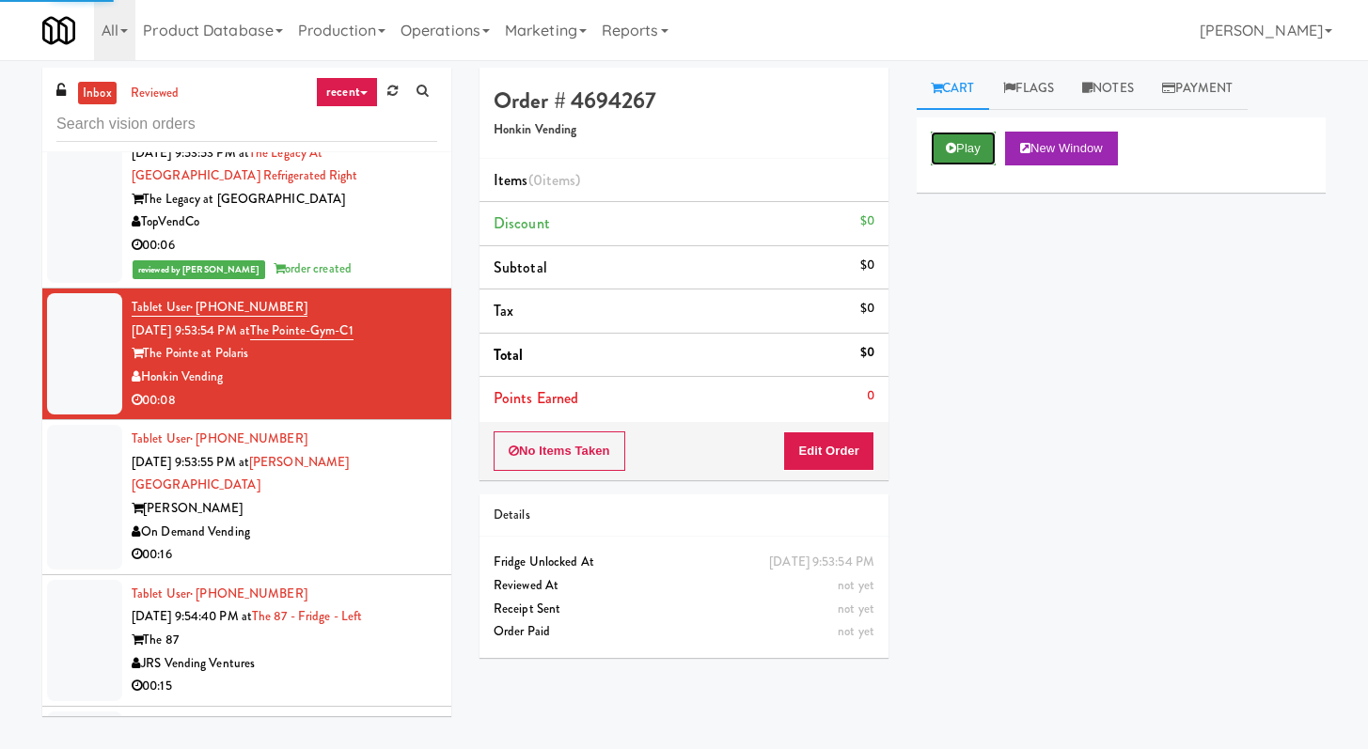
click at [990, 139] on button "Play" at bounding box center [963, 149] width 65 height 34
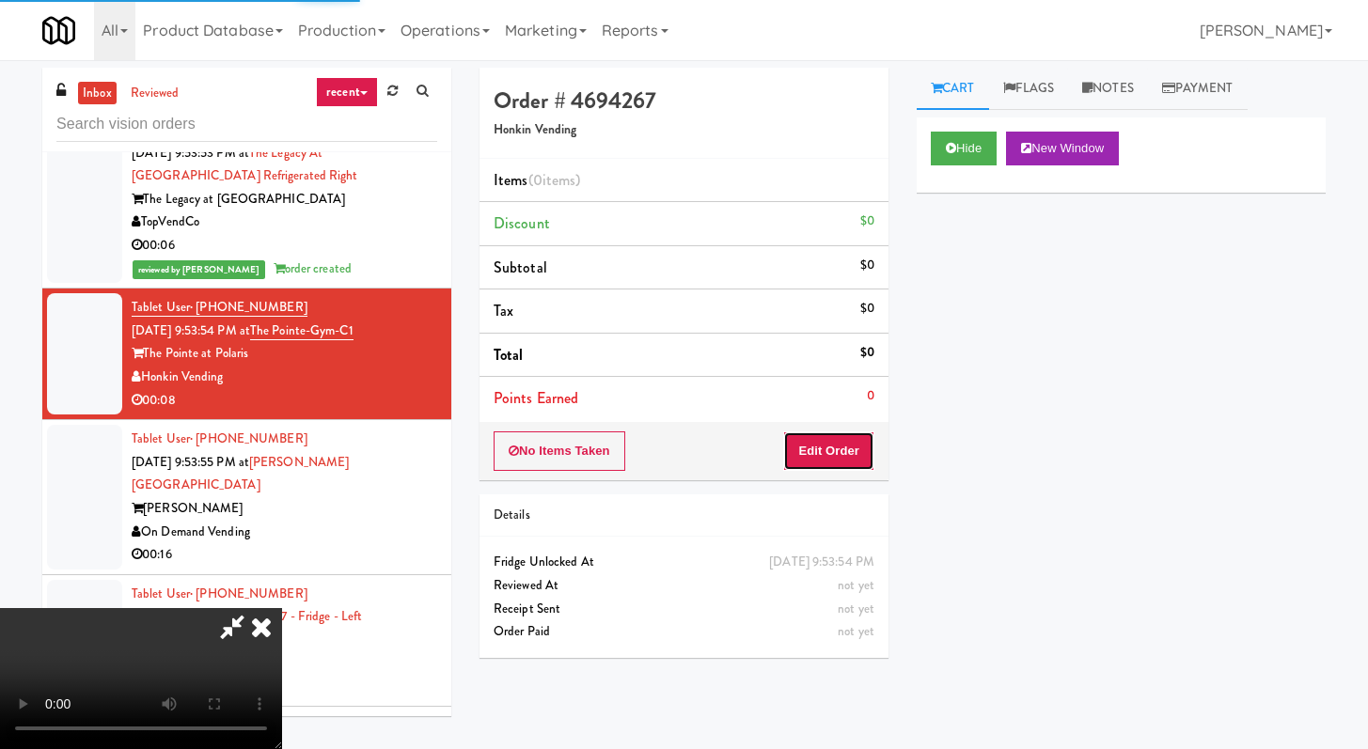
click at [815, 449] on button "Edit Order" at bounding box center [828, 451] width 91 height 39
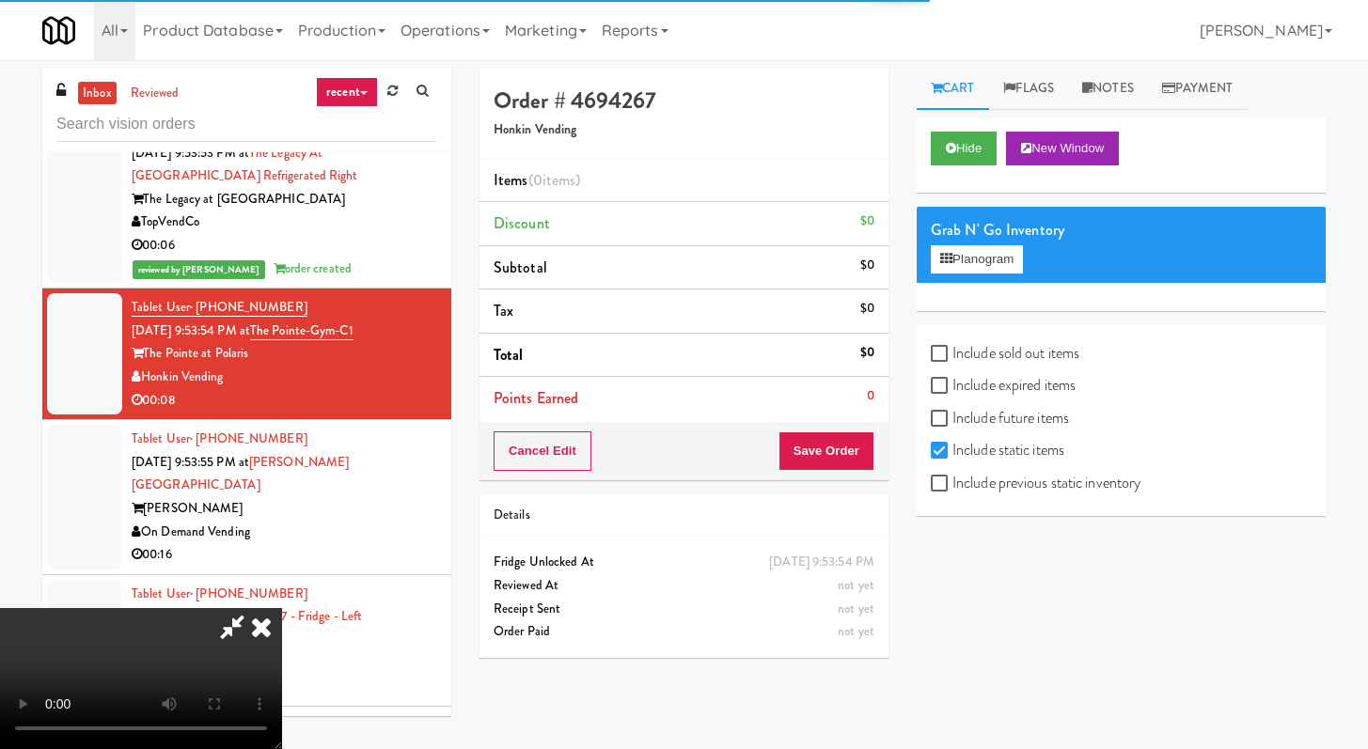
click at [956, 486] on label "Include previous static inventory" at bounding box center [1036, 483] width 210 height 28
click at [952, 486] on input "Include previous static inventory" at bounding box center [942, 484] width 22 height 15
checkbox input "true"
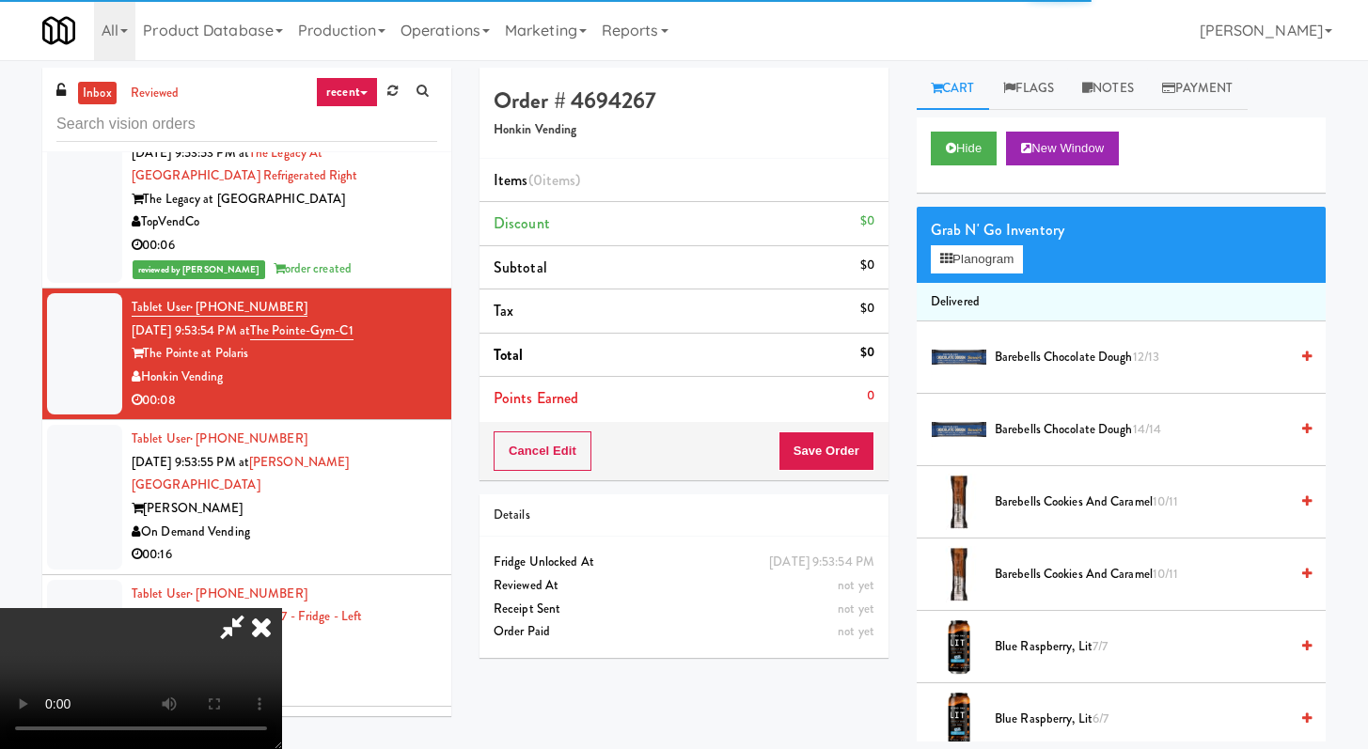
scroll to position [162, 0]
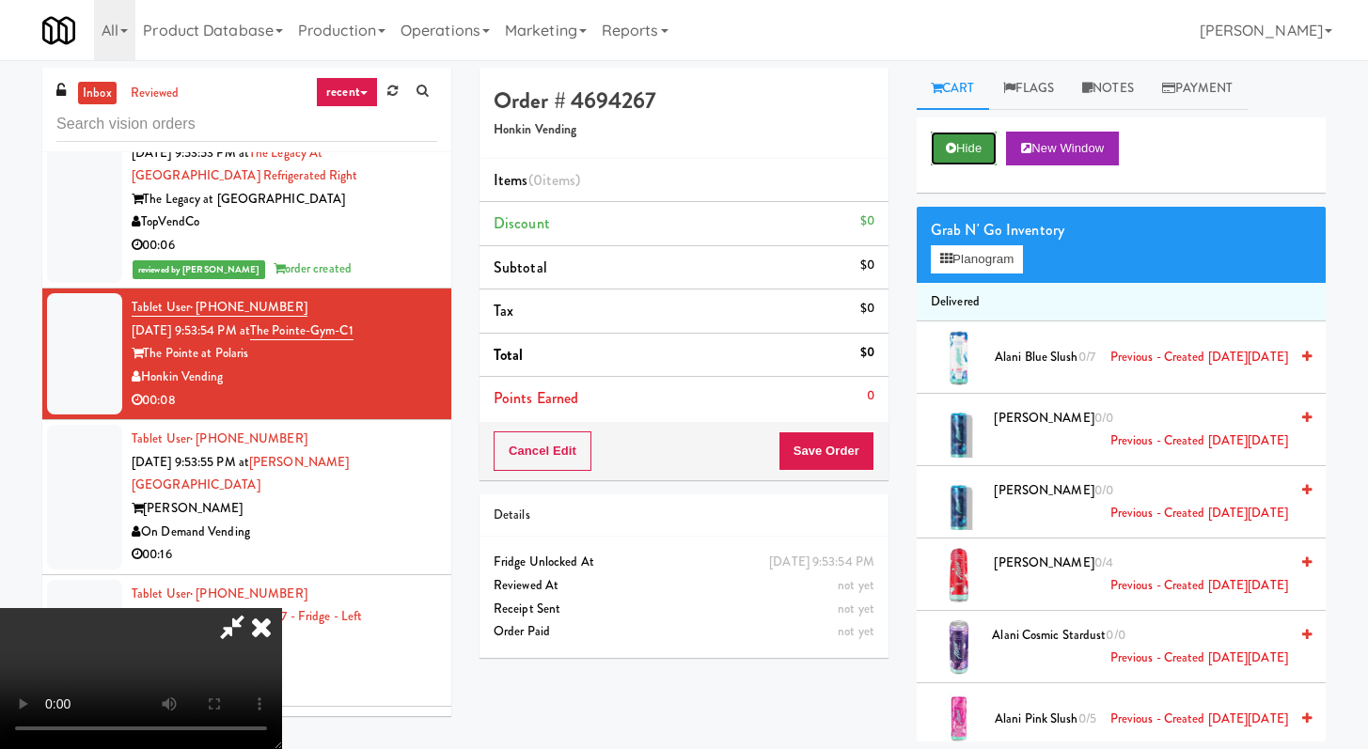
click at [946, 162] on button "Hide" at bounding box center [964, 149] width 66 height 34
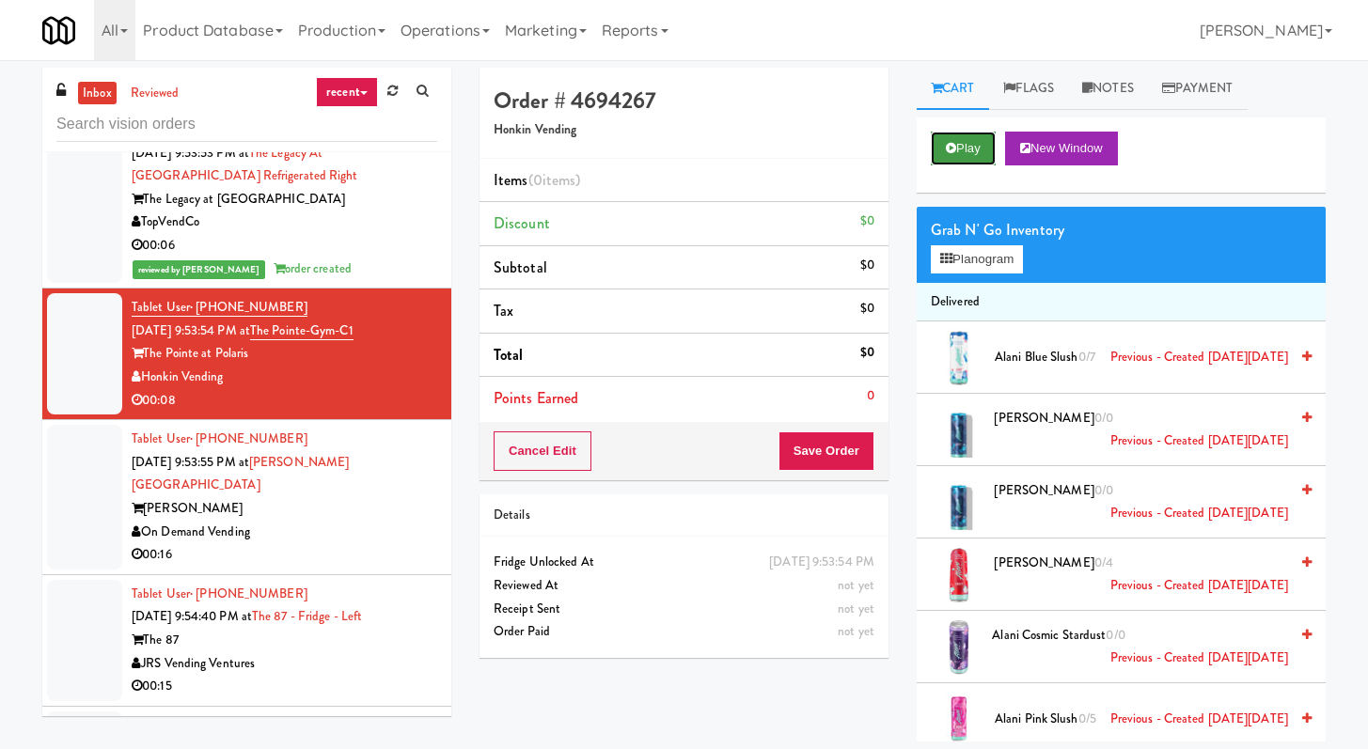
scroll to position [0, 0]
click at [971, 146] on button "Play" at bounding box center [963, 149] width 65 height 34
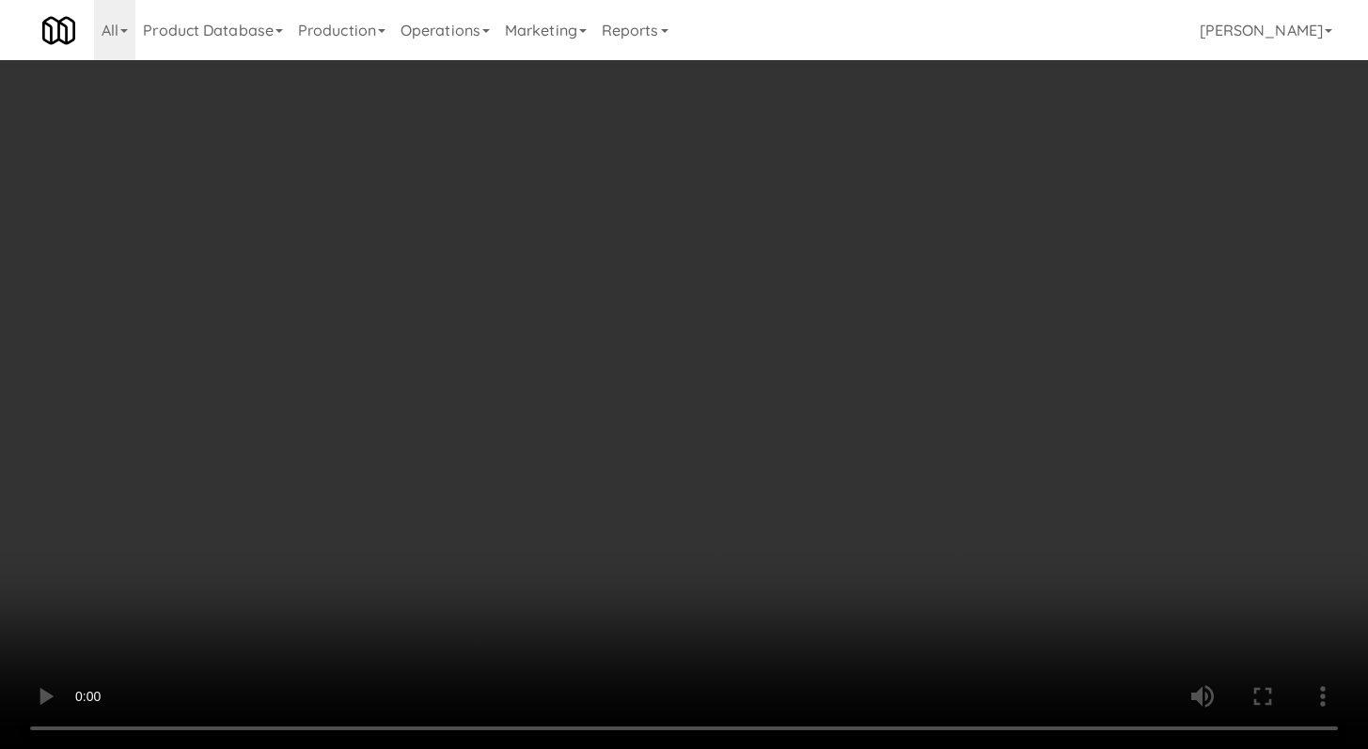
scroll to position [5374, 0]
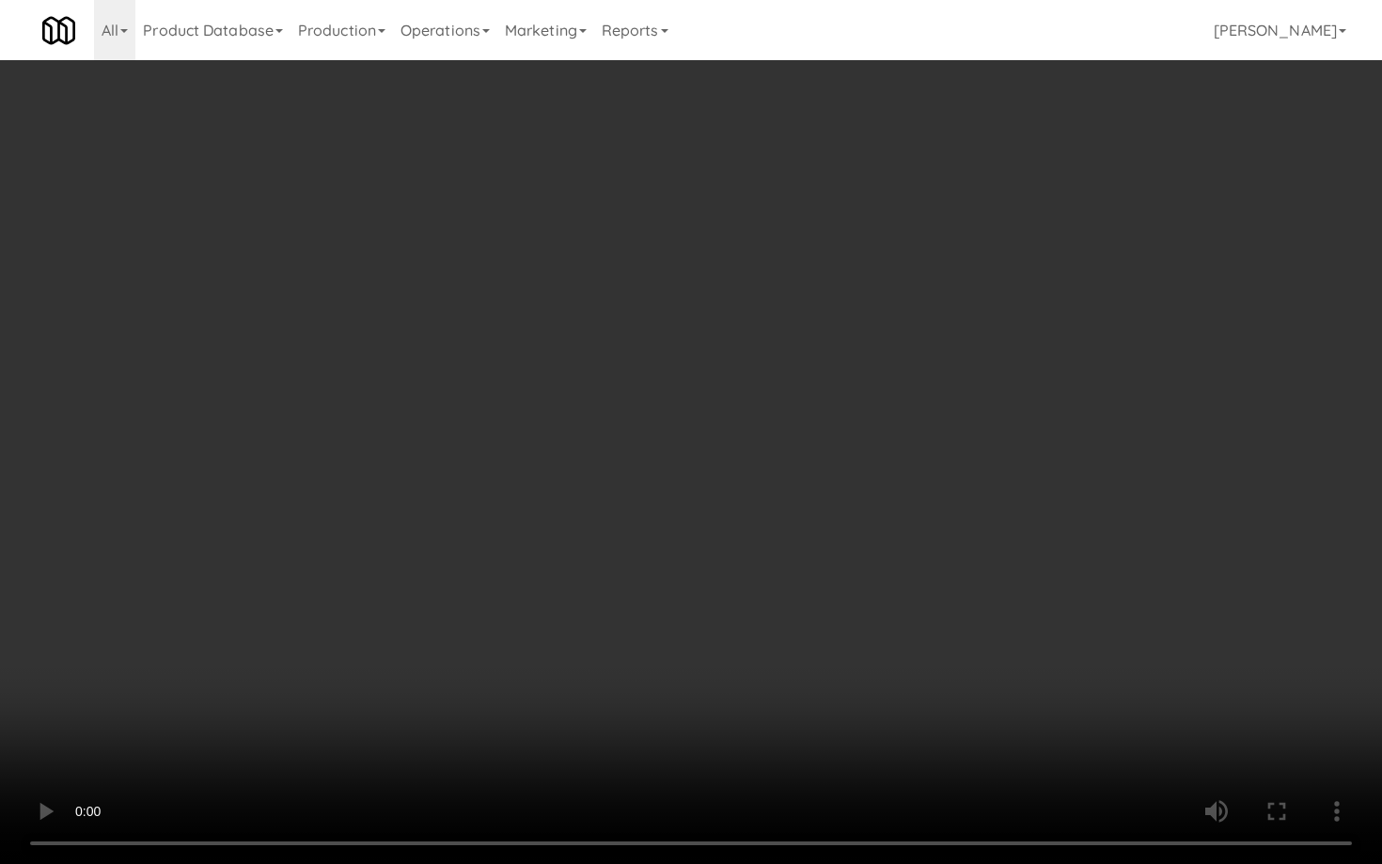
click at [720, 730] on video at bounding box center [691, 432] width 1382 height 864
click at [744, 670] on video at bounding box center [691, 432] width 1382 height 864
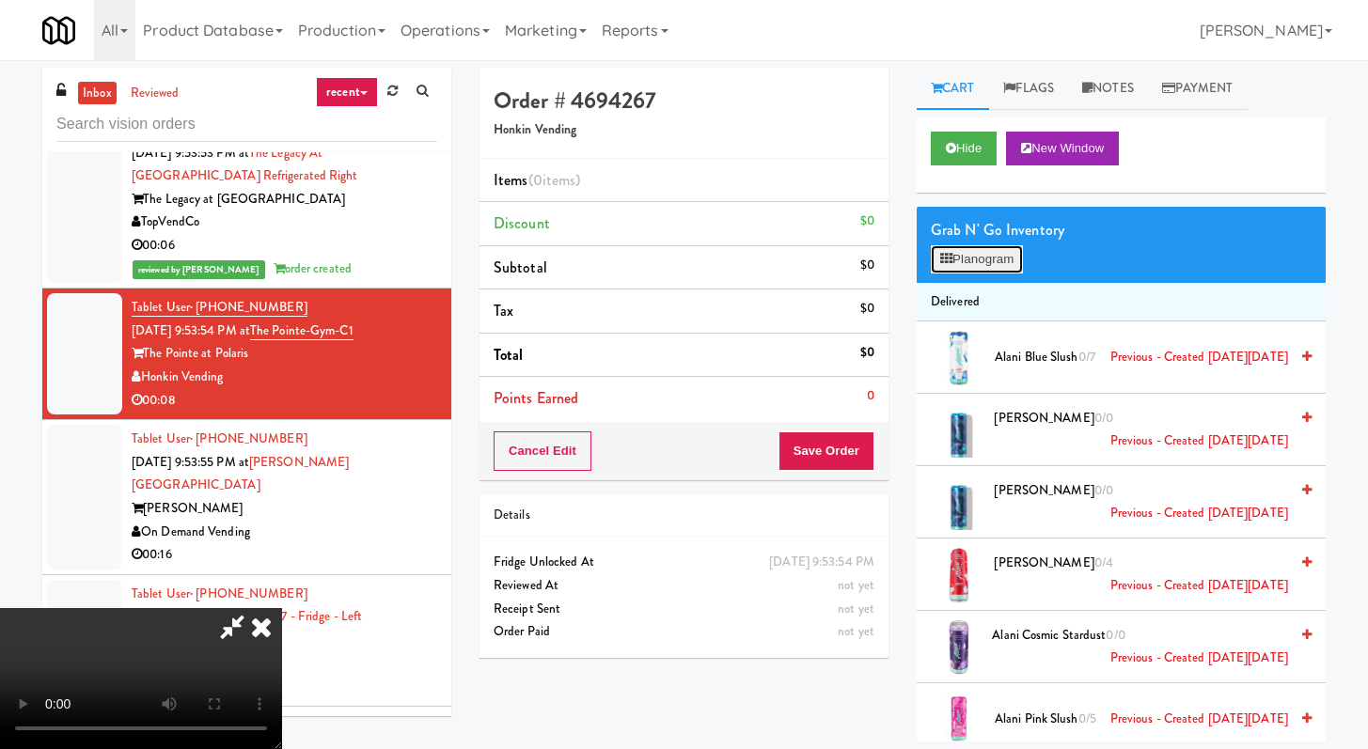
click at [996, 264] on button "Planogram" at bounding box center [977, 259] width 92 height 28
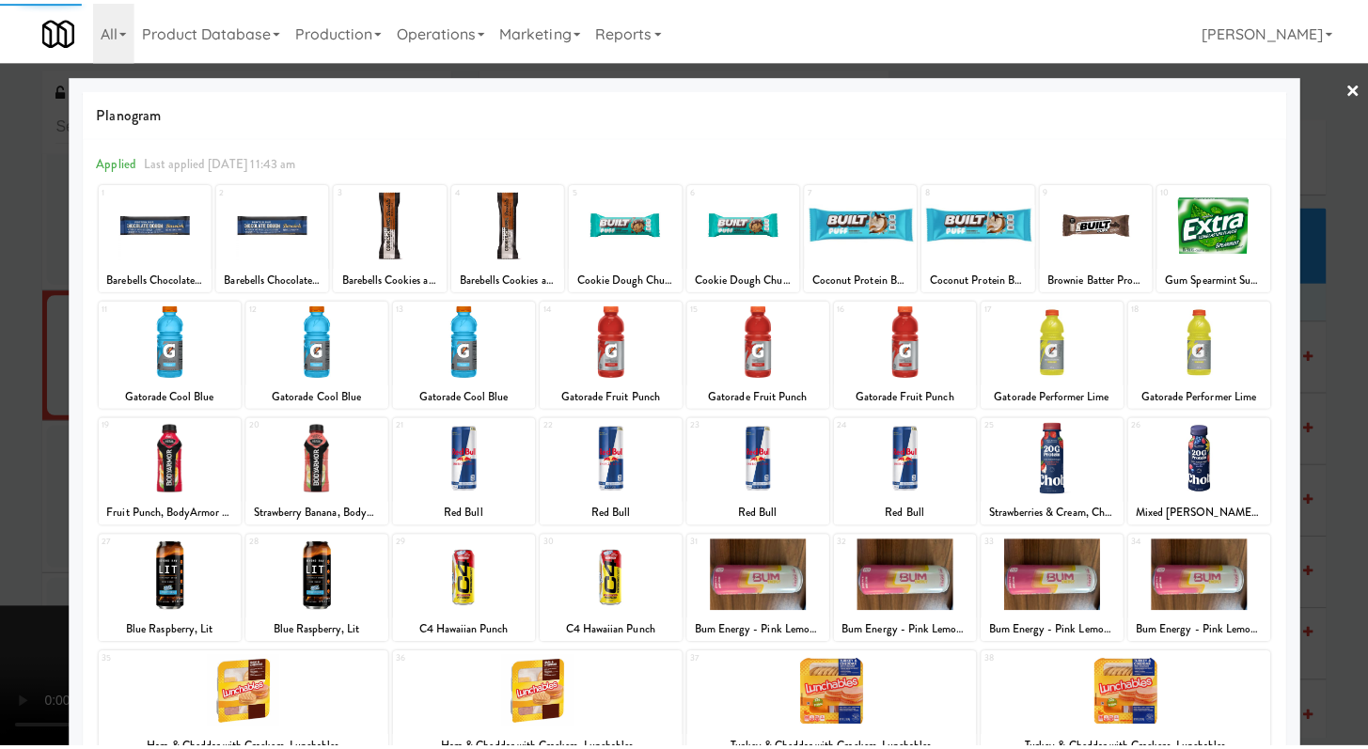
scroll to position [174, 0]
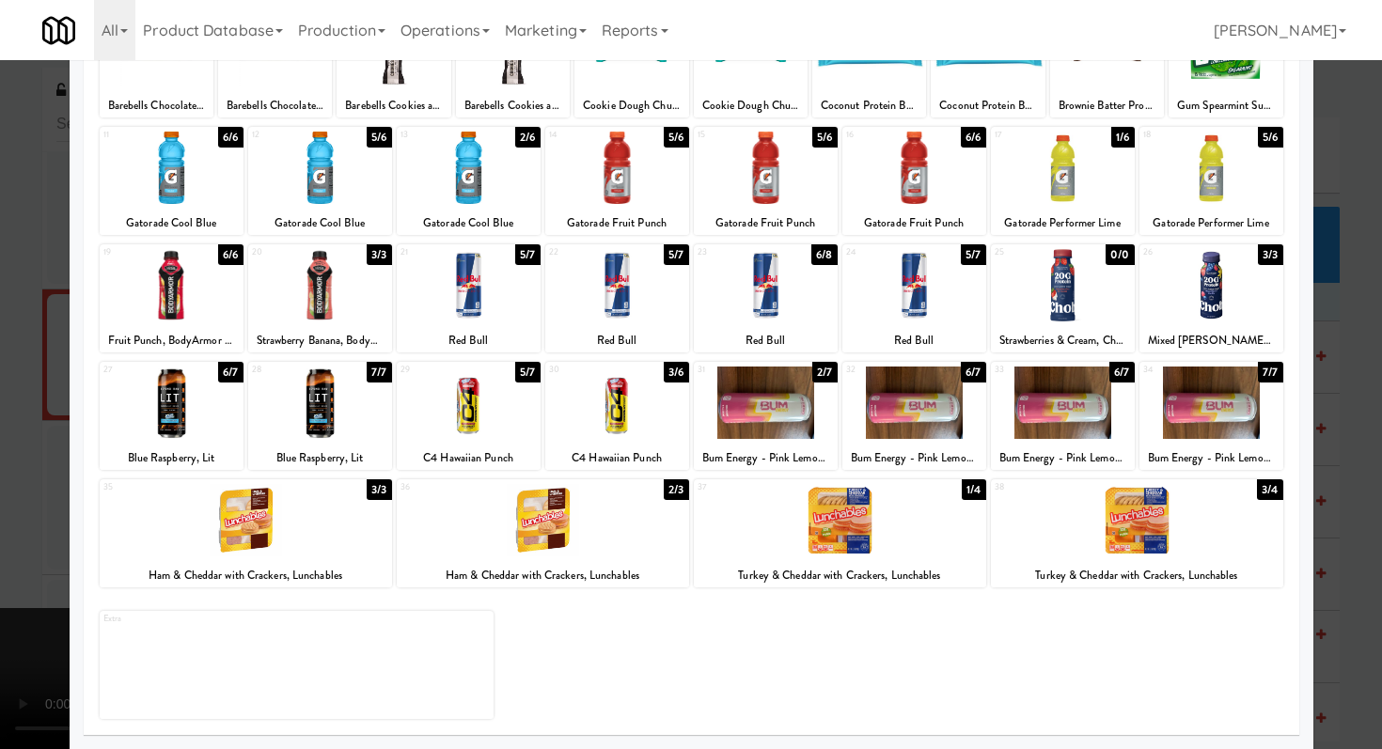
click at [1062, 527] on div at bounding box center [1137, 520] width 292 height 72
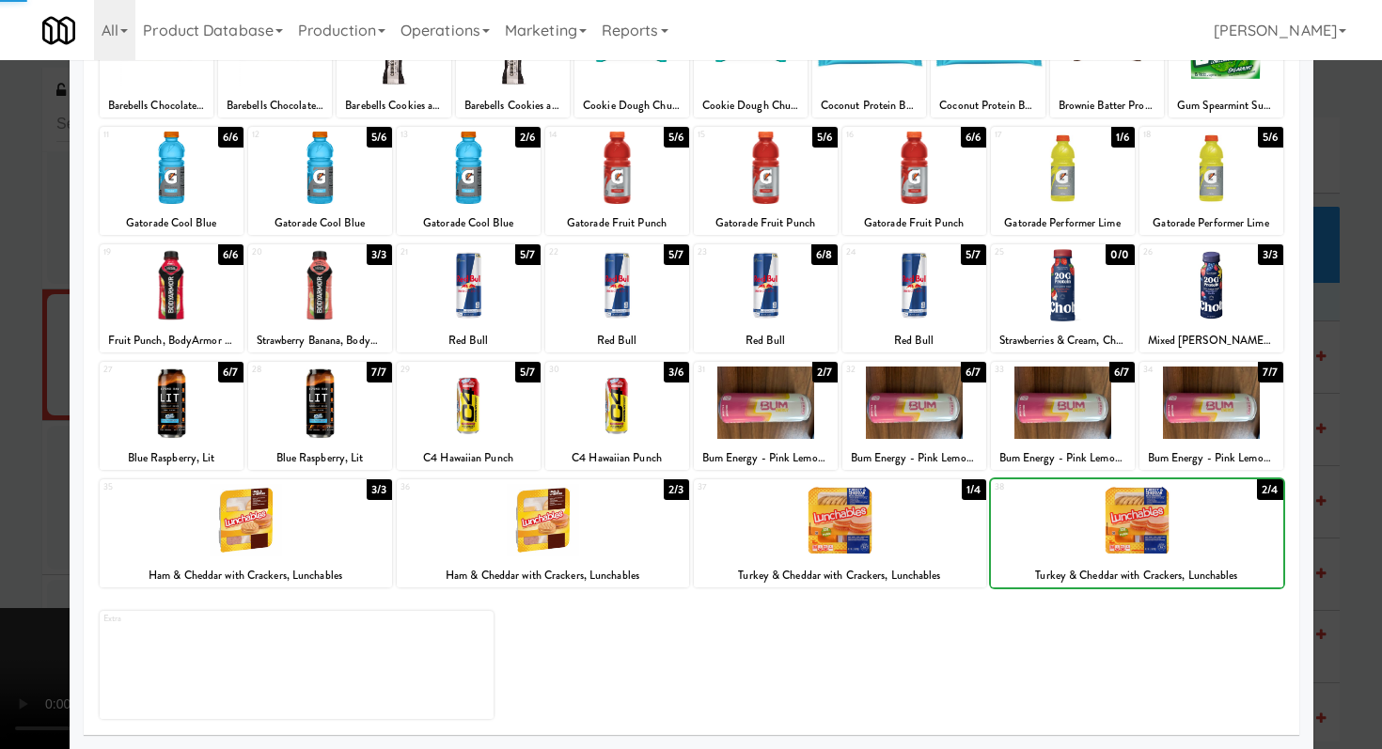
click at [1062, 527] on div at bounding box center [1137, 520] width 292 height 72
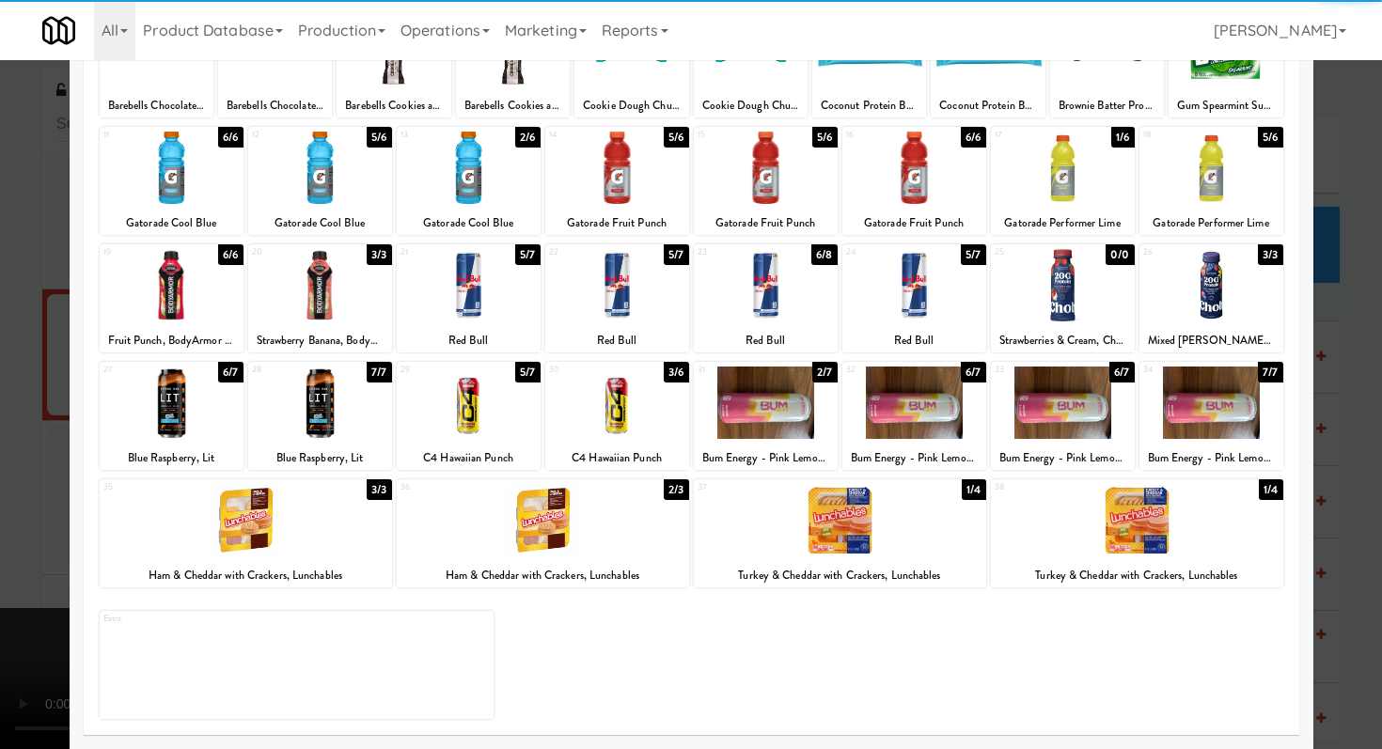
click at [0, 332] on div at bounding box center [691, 374] width 1382 height 749
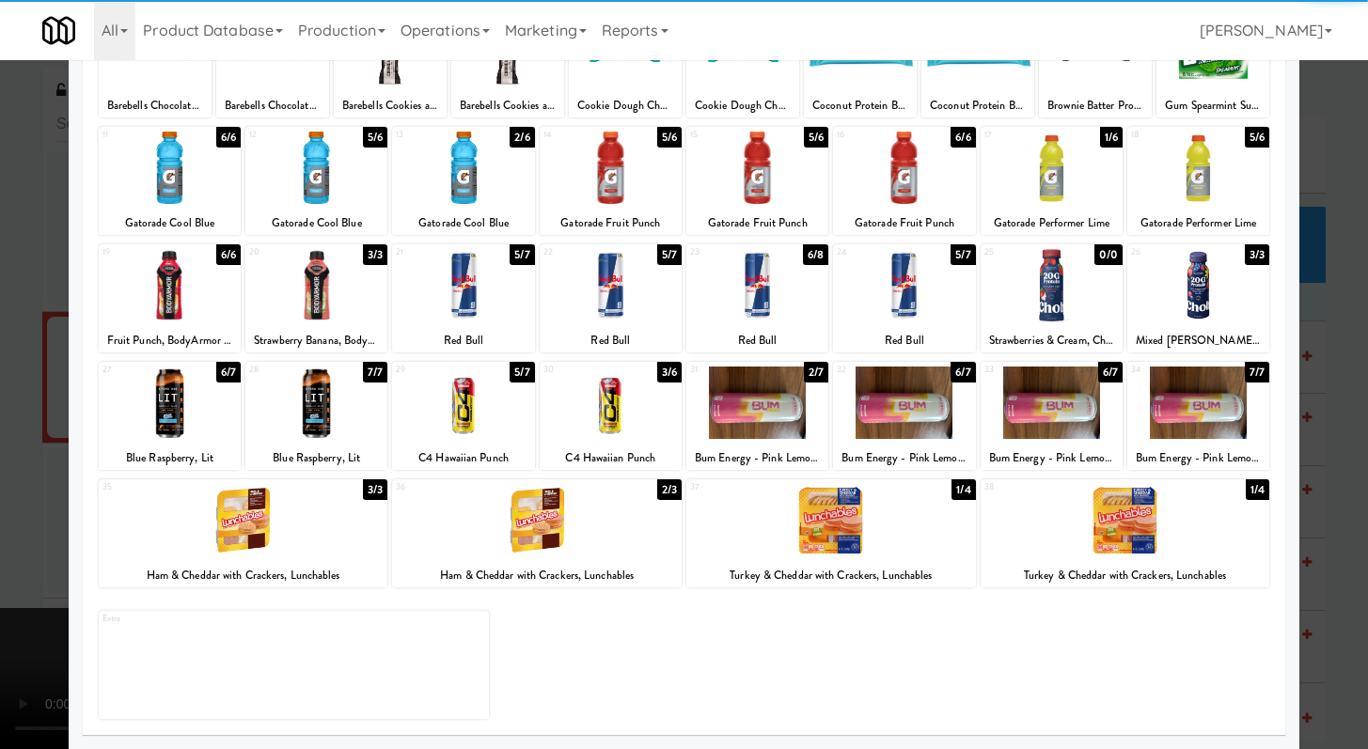
scroll to position [5398, 0]
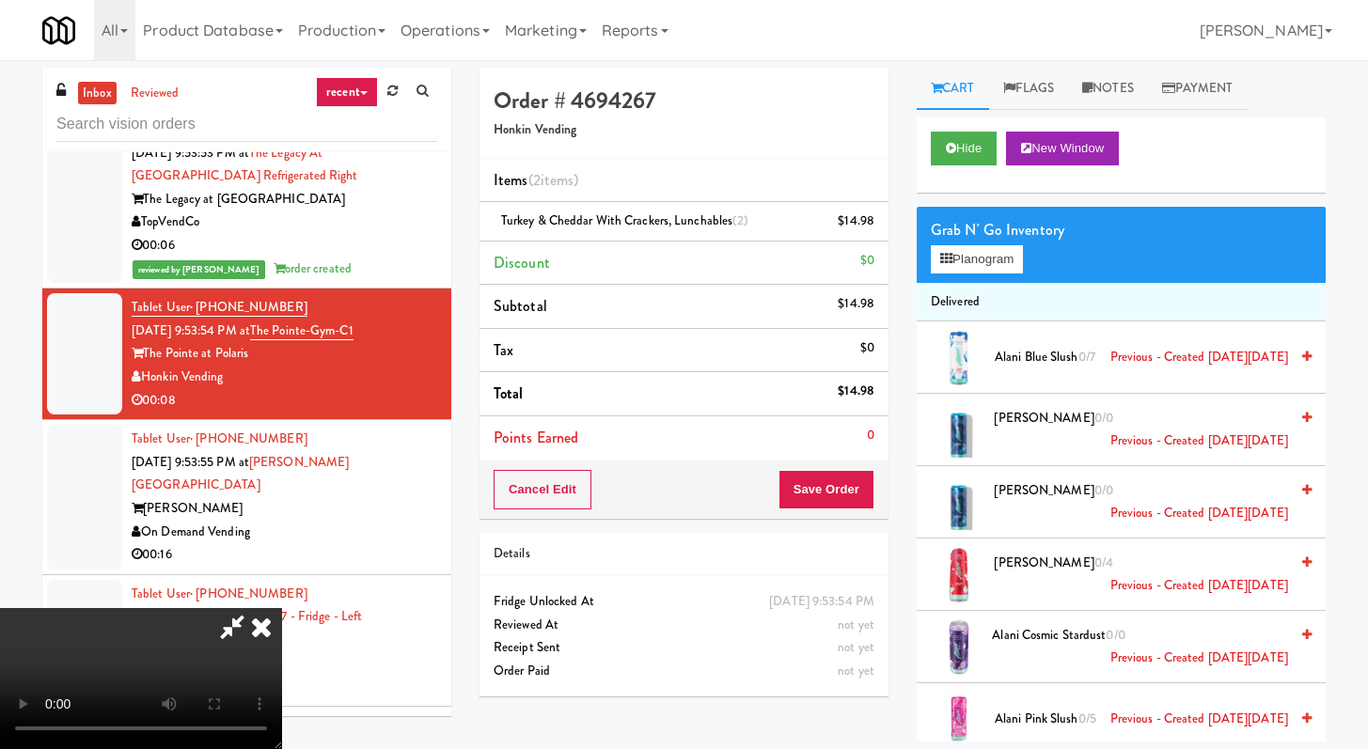
click at [868, 467] on div "Cancel Edit Save Order" at bounding box center [684, 490] width 409 height 58
click at [860, 480] on button "Save Order" at bounding box center [827, 489] width 96 height 39
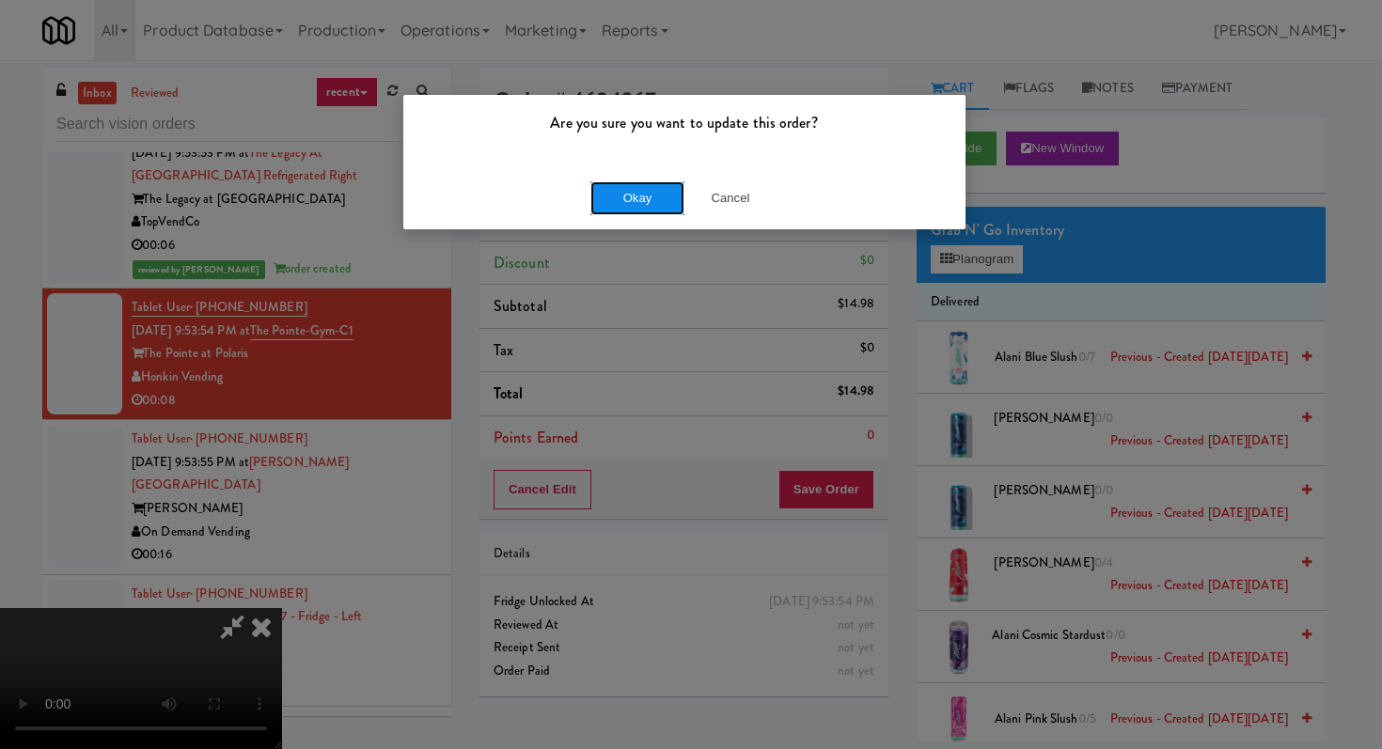
click at [630, 196] on button "Okay" at bounding box center [637, 198] width 94 height 34
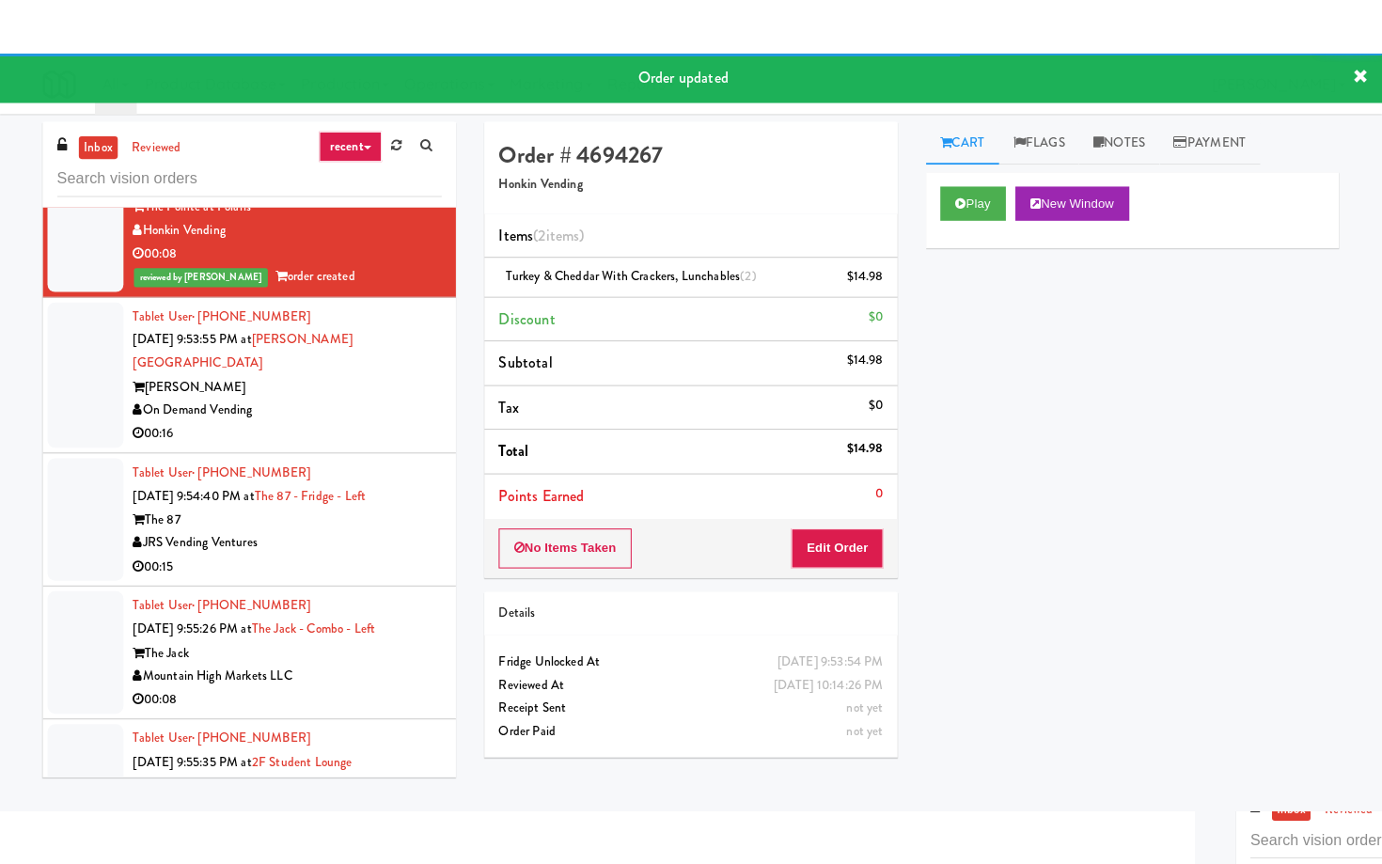
scroll to position [5652, 0]
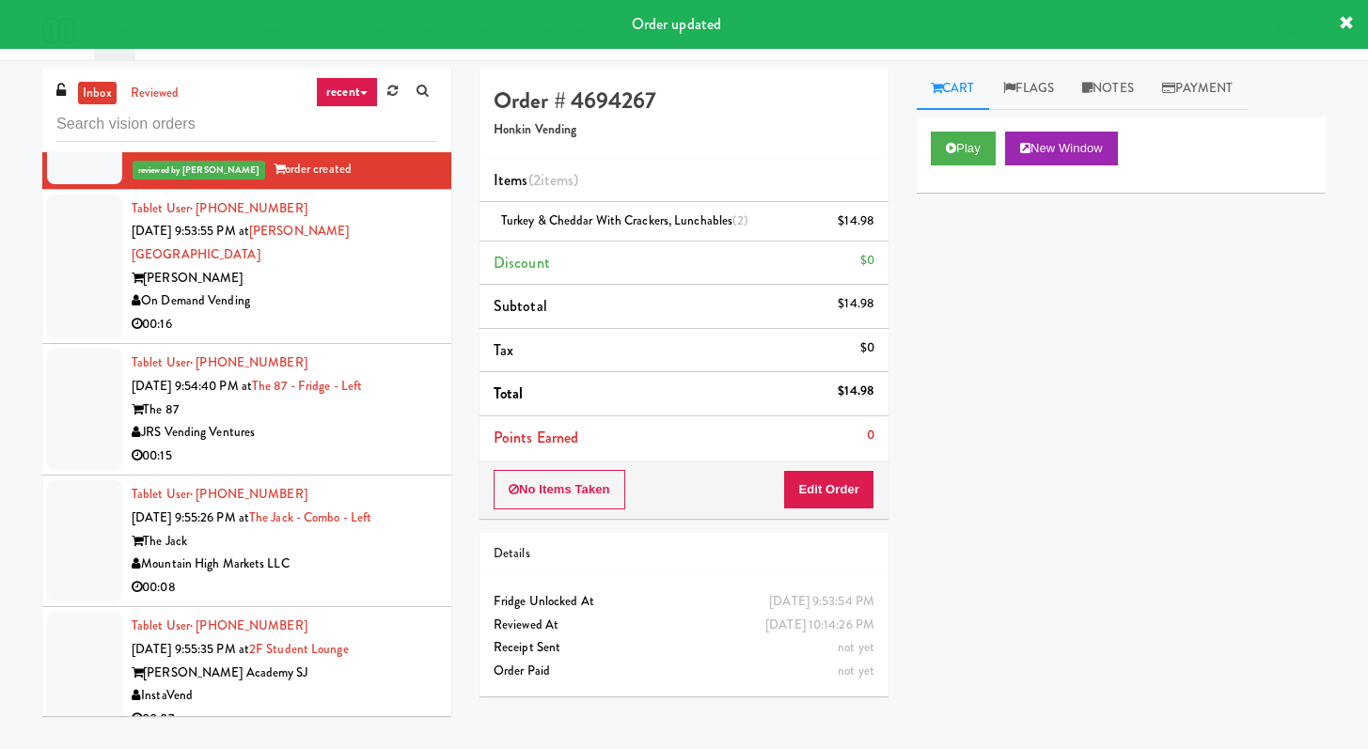
click at [368, 337] on div "00:16" at bounding box center [285, 325] width 306 height 24
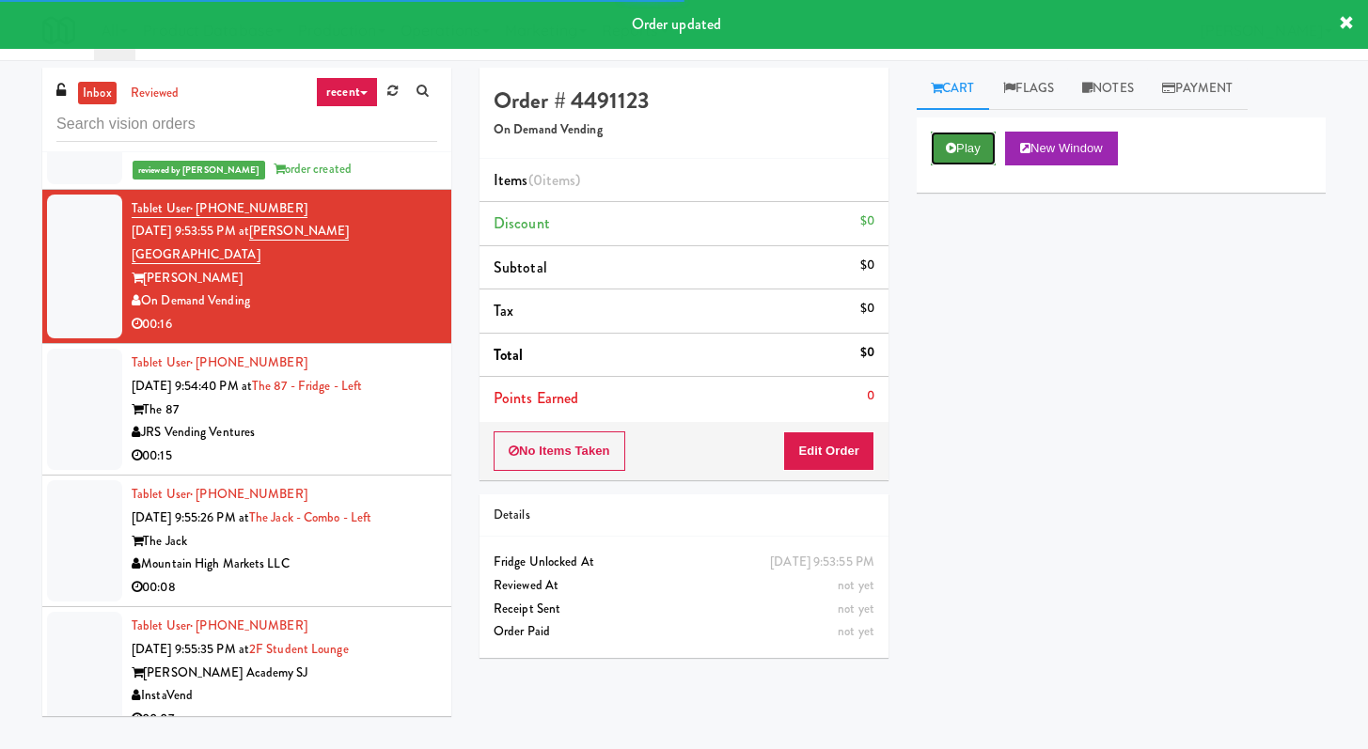
click at [969, 139] on button "Play" at bounding box center [963, 149] width 65 height 34
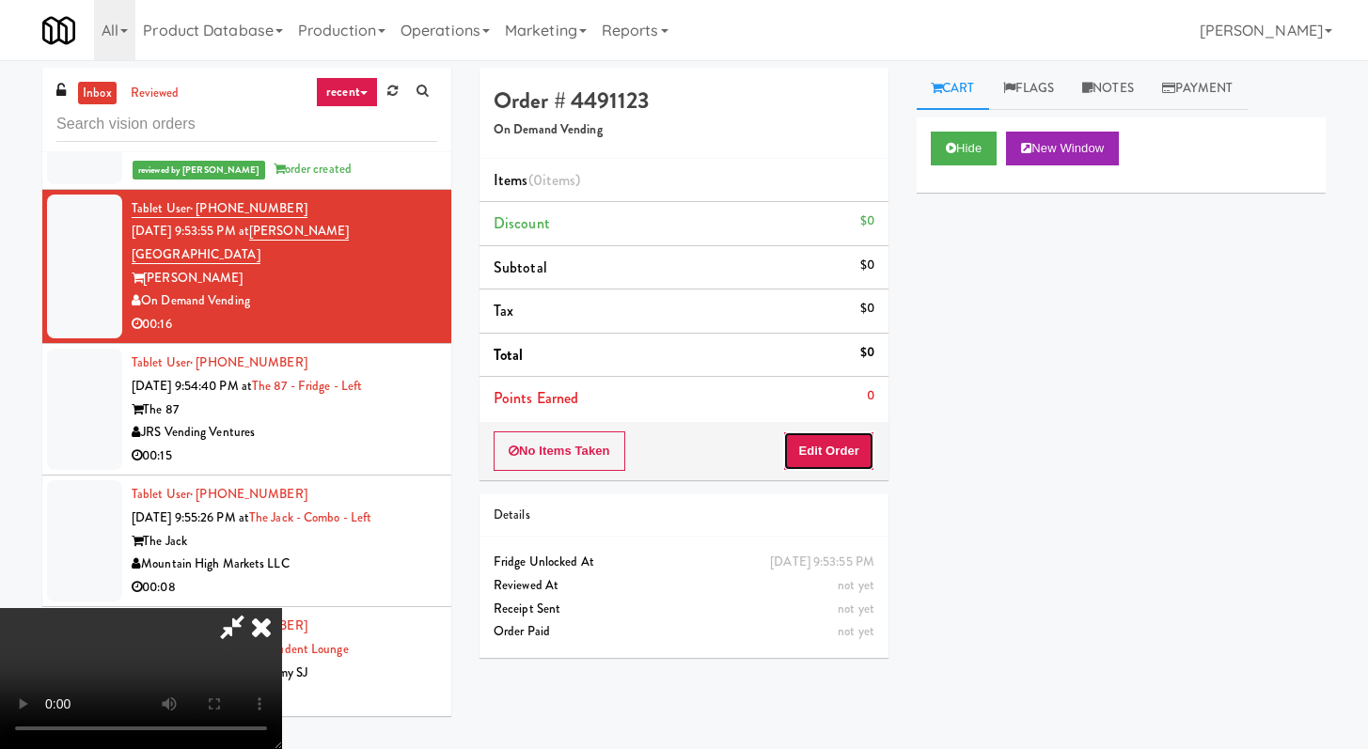
click at [809, 455] on button "Edit Order" at bounding box center [828, 451] width 91 height 39
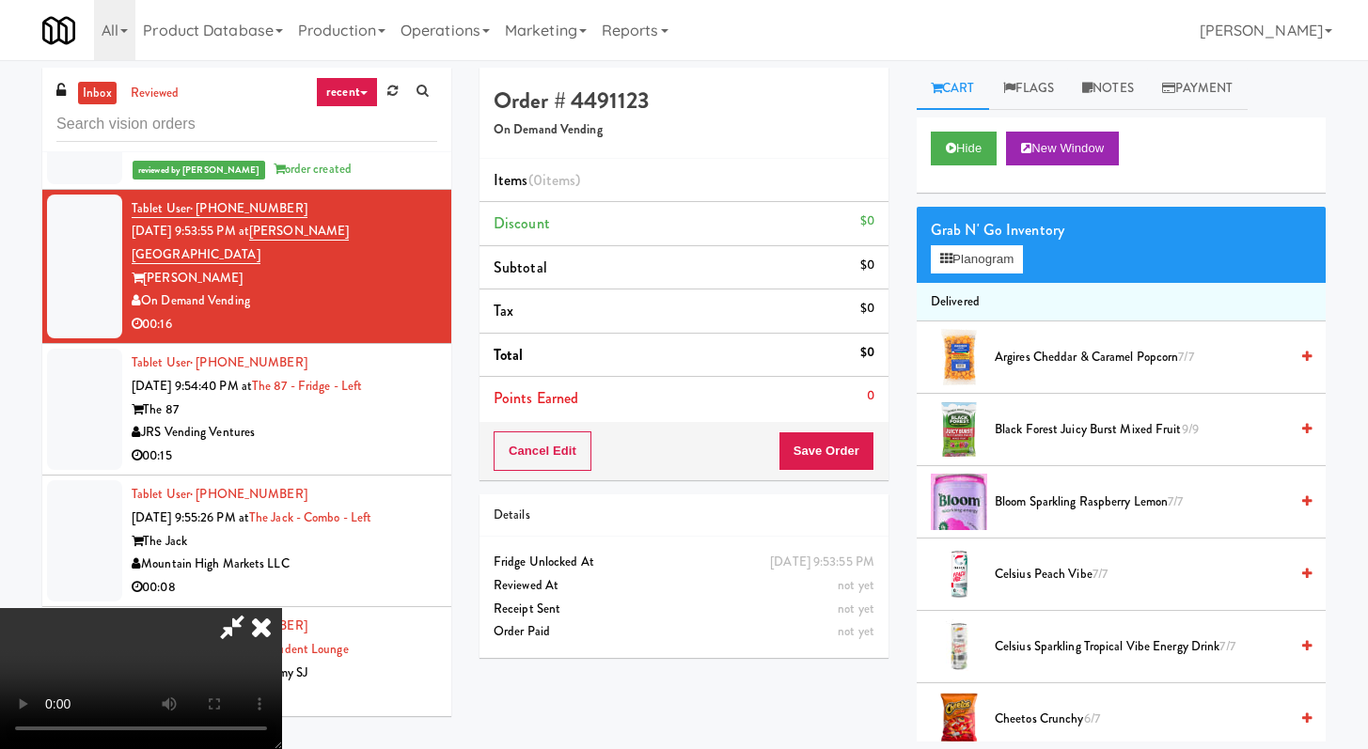
scroll to position [5628, 0]
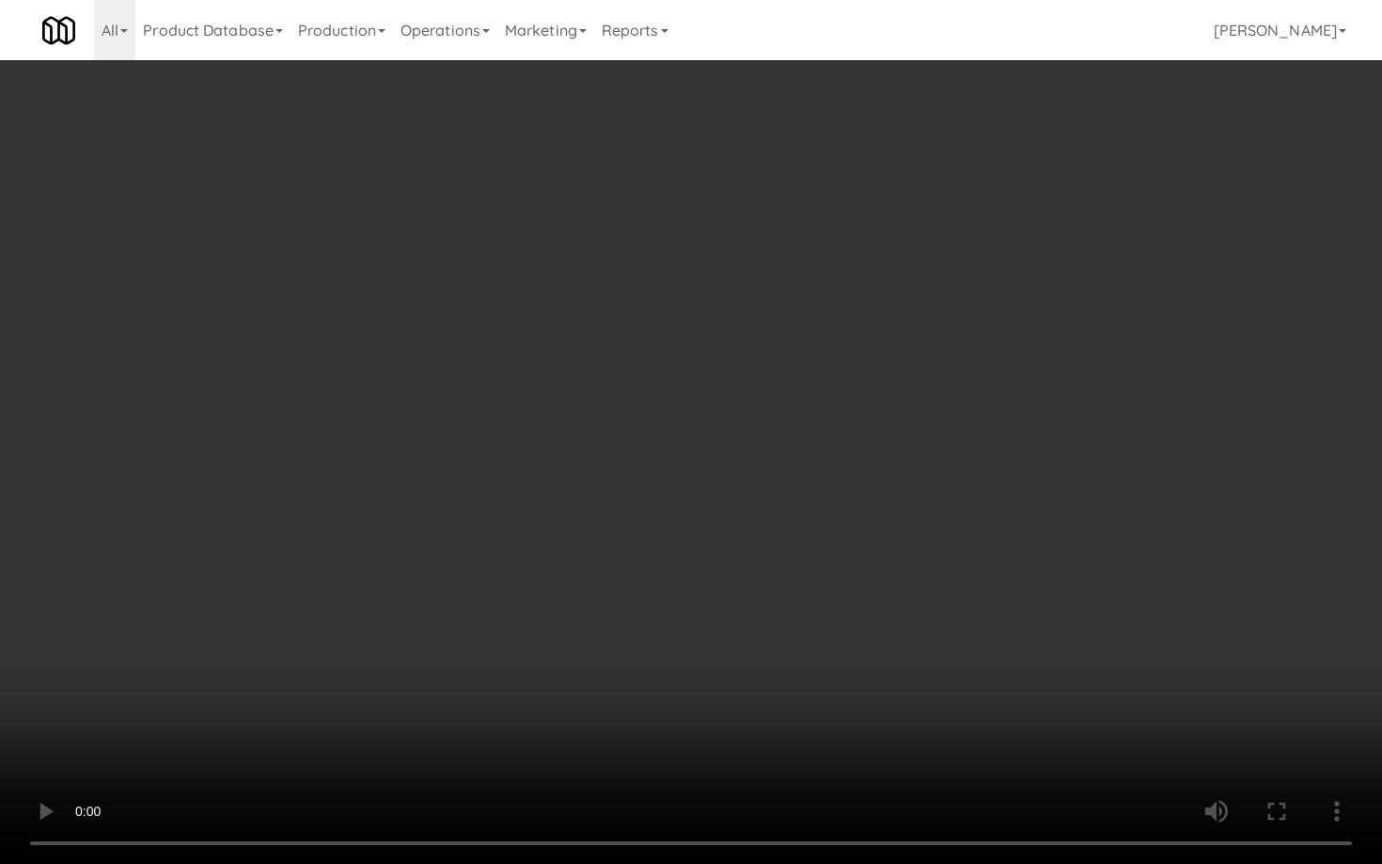
click at [837, 610] on video at bounding box center [691, 432] width 1382 height 864
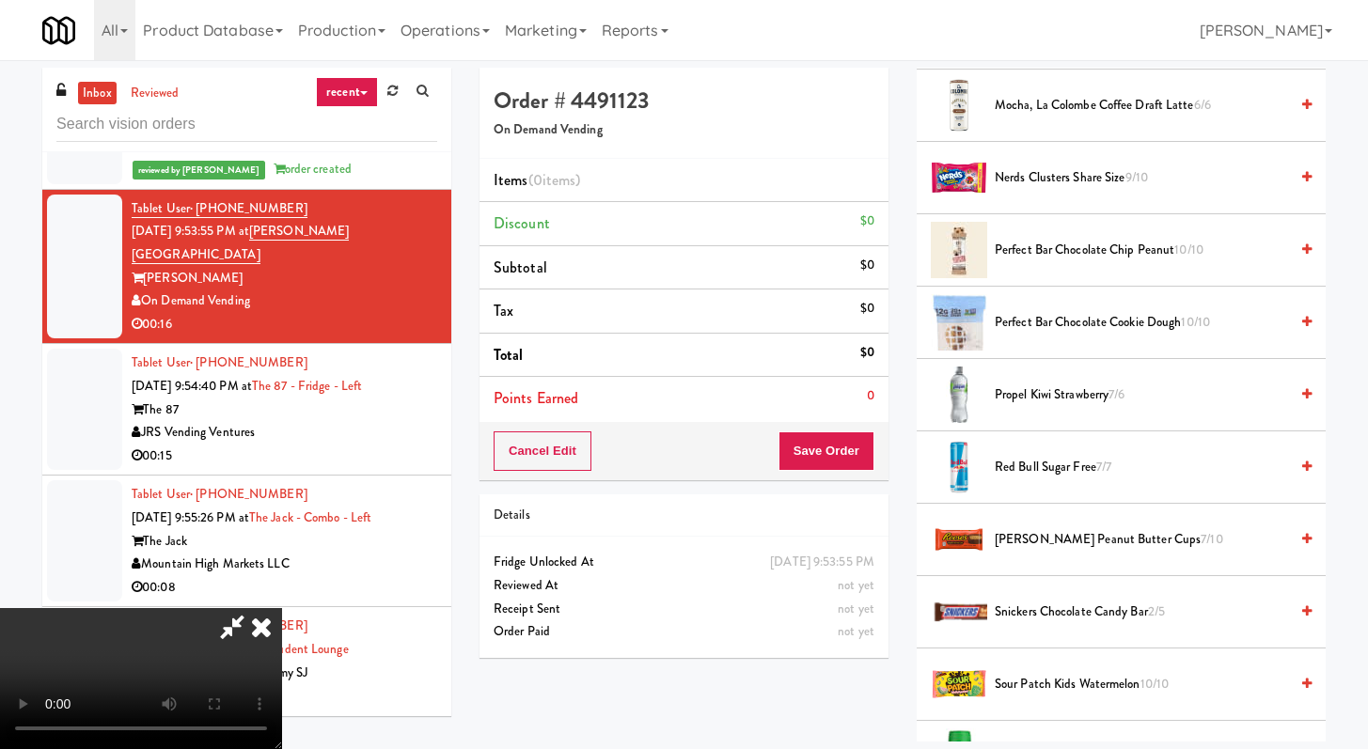
scroll to position [1917, 0]
click at [1074, 664] on li "Sour Patch Kids Watermelon 10/10" at bounding box center [1121, 685] width 409 height 72
click at [1070, 680] on span "Sour Patch Kids Watermelon 10/10" at bounding box center [1141, 685] width 293 height 24
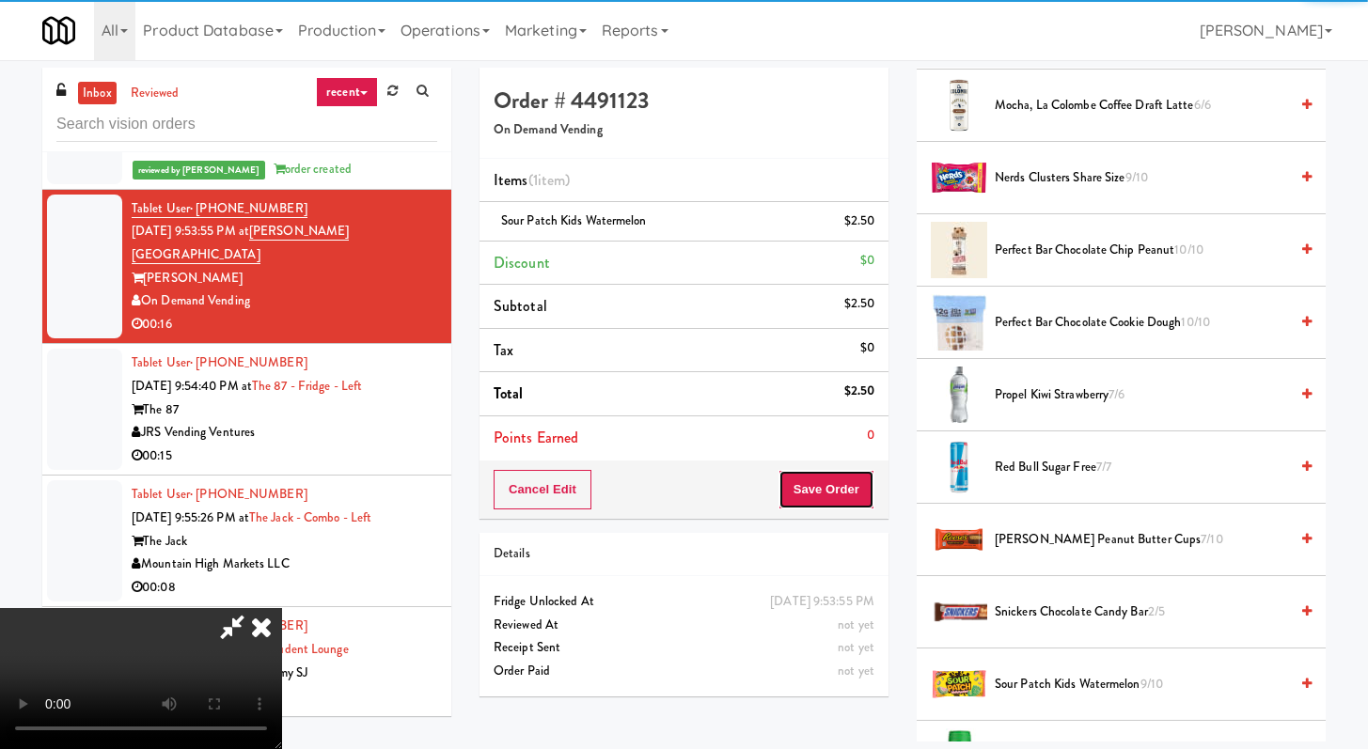
click at [826, 497] on button "Save Order" at bounding box center [827, 489] width 96 height 39
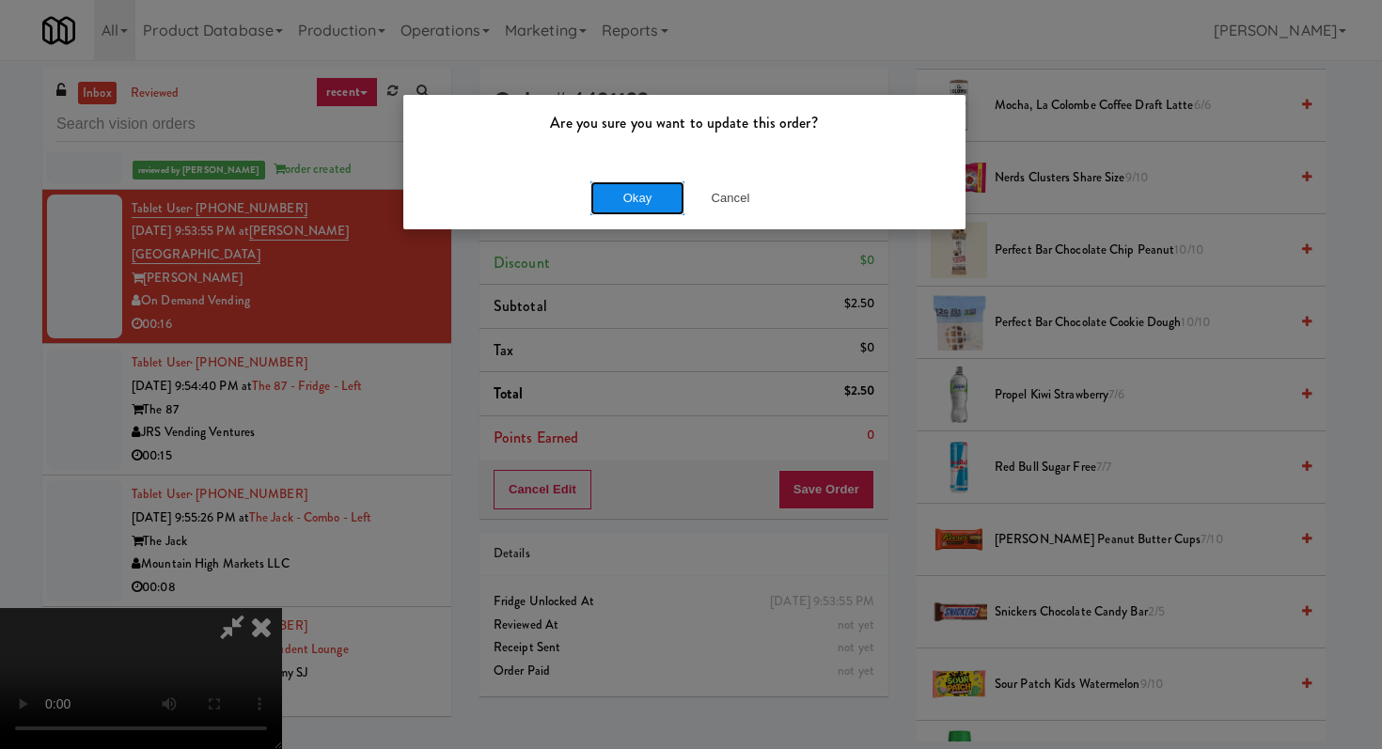
click at [613, 196] on button "Okay" at bounding box center [637, 198] width 94 height 34
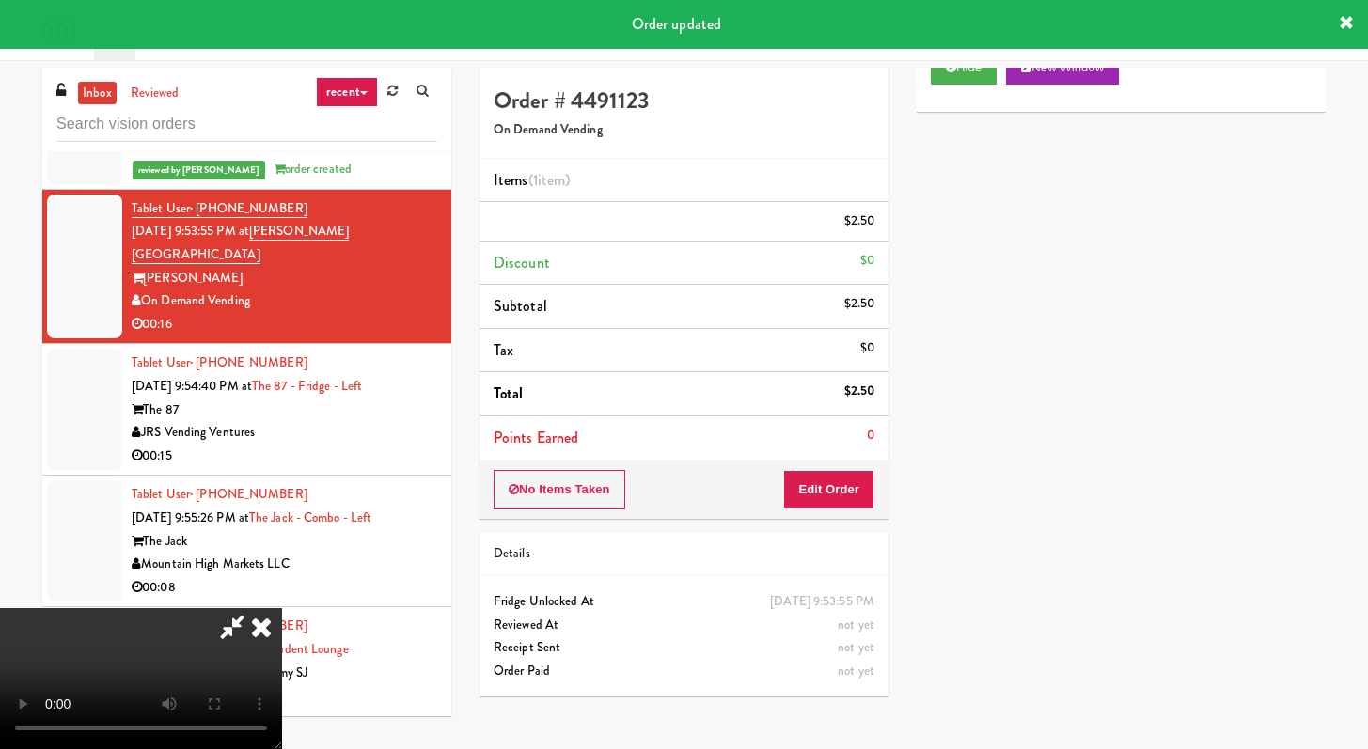
scroll to position [80, 0]
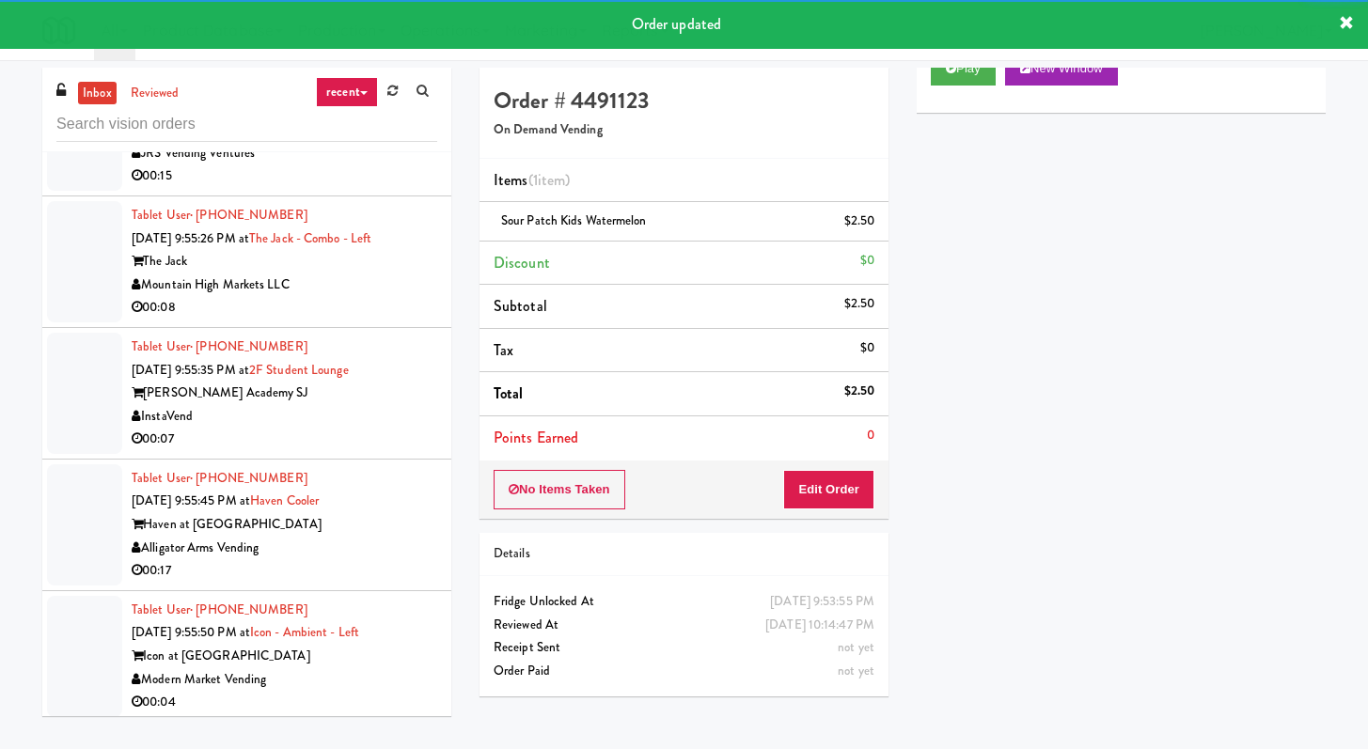
click at [346, 188] on div "00:15" at bounding box center [285, 177] width 306 height 24
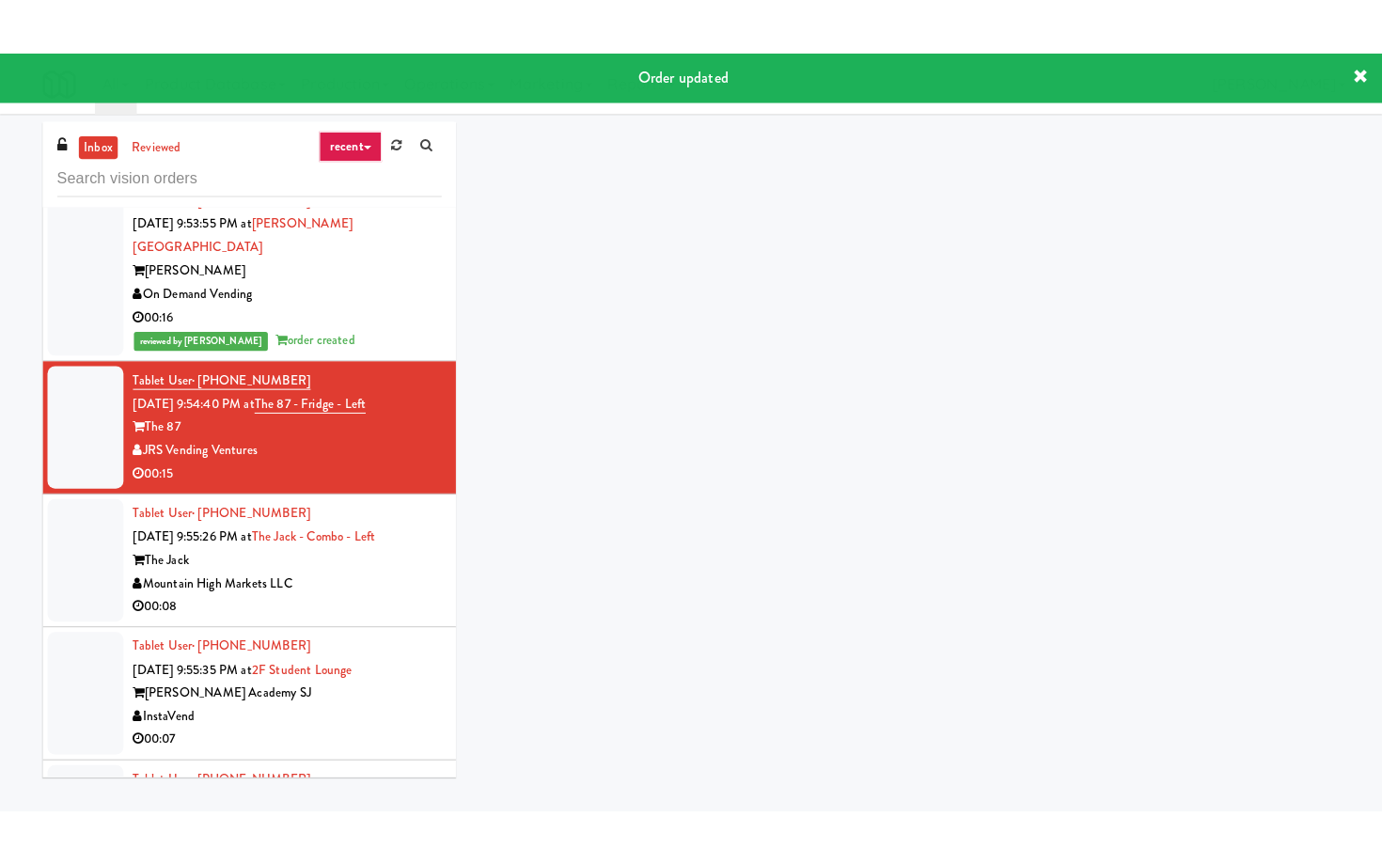
scroll to position [5610, 0]
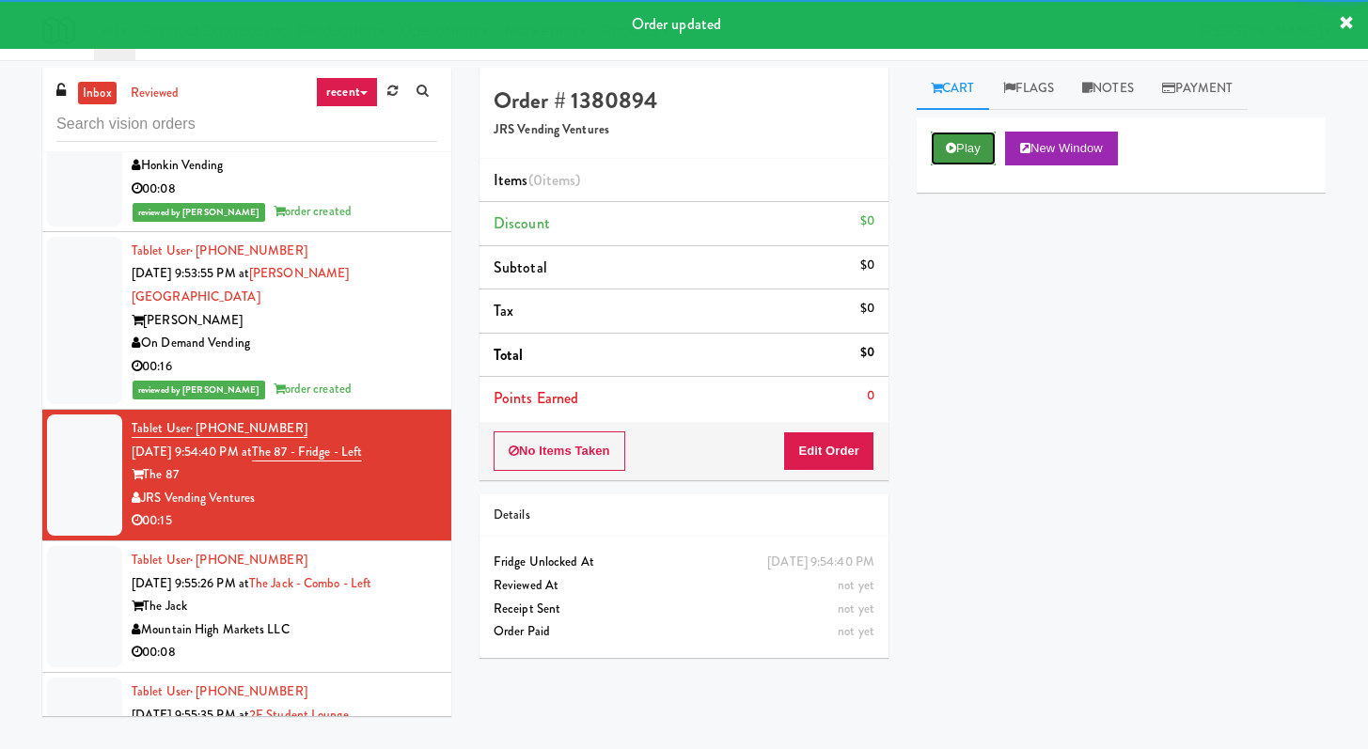
click at [969, 160] on button "Play" at bounding box center [963, 149] width 65 height 34
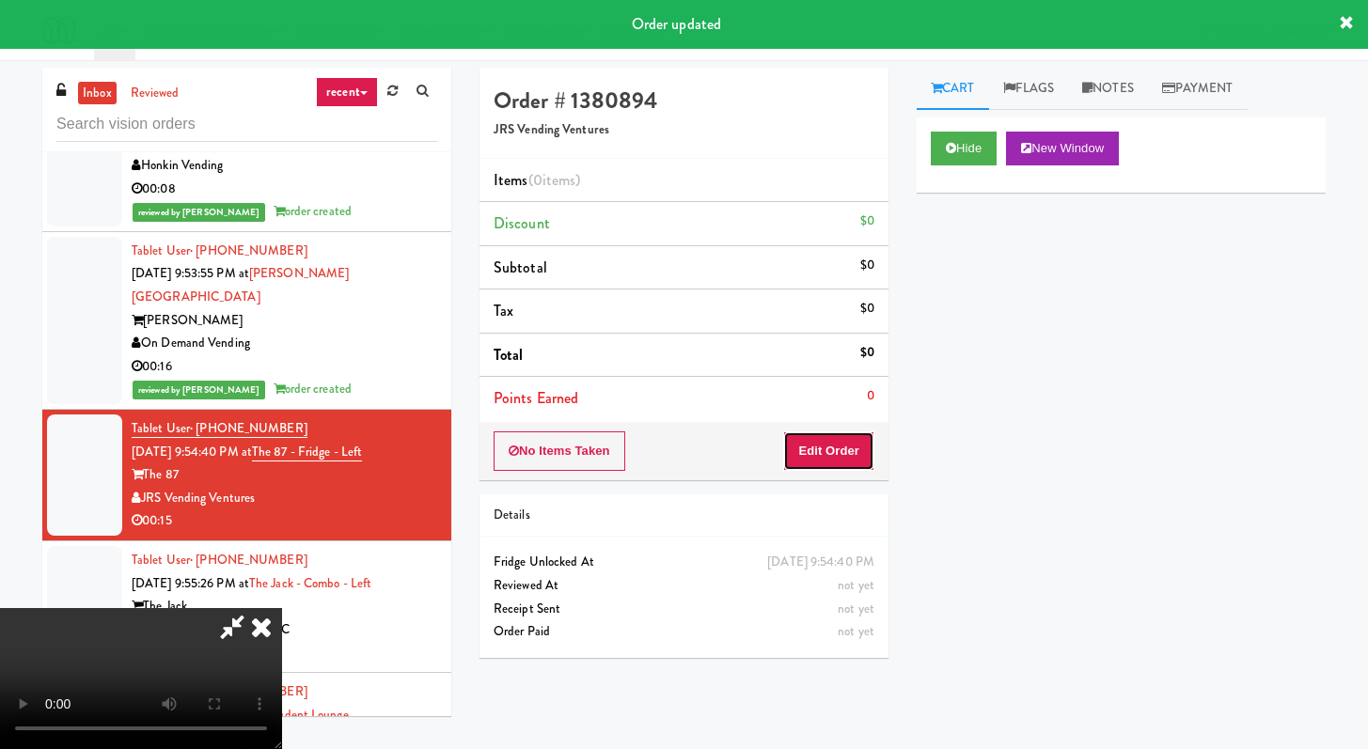
click at [821, 458] on button "Edit Order" at bounding box center [828, 451] width 91 height 39
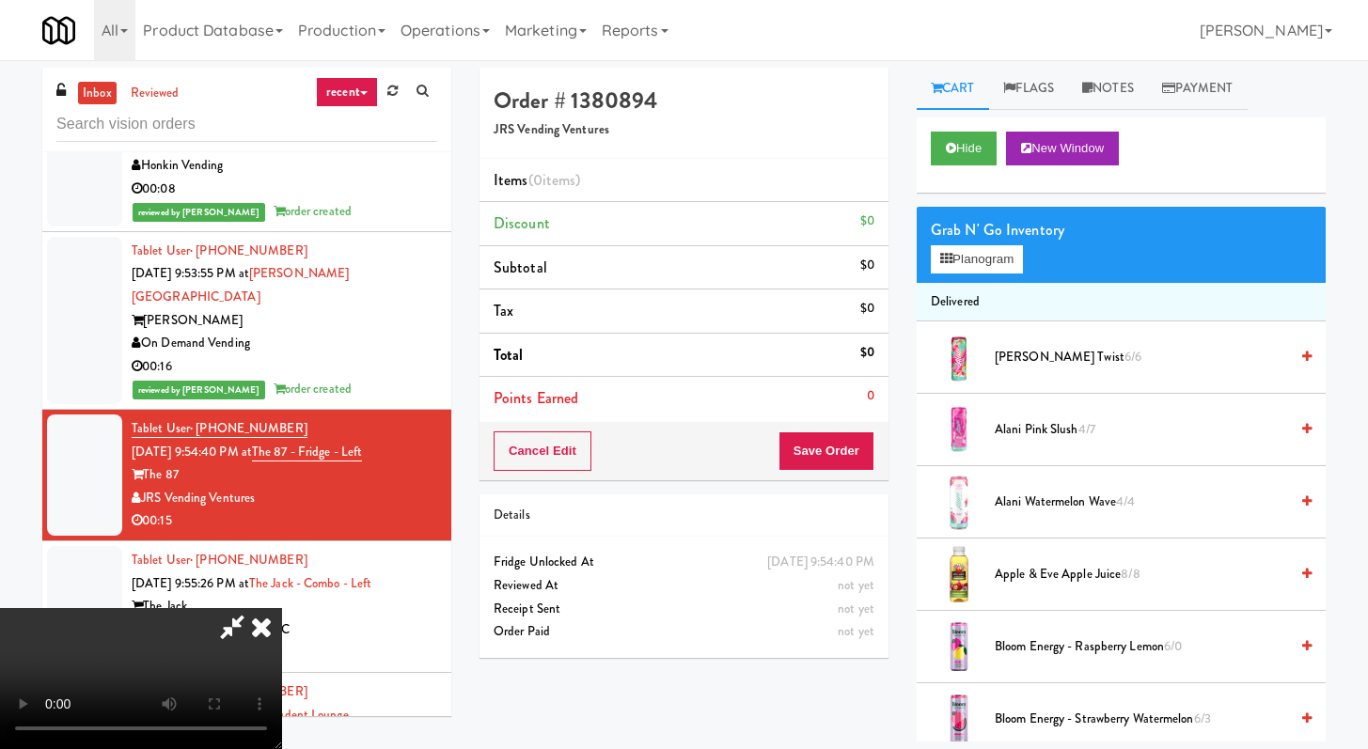
scroll to position [5587, 0]
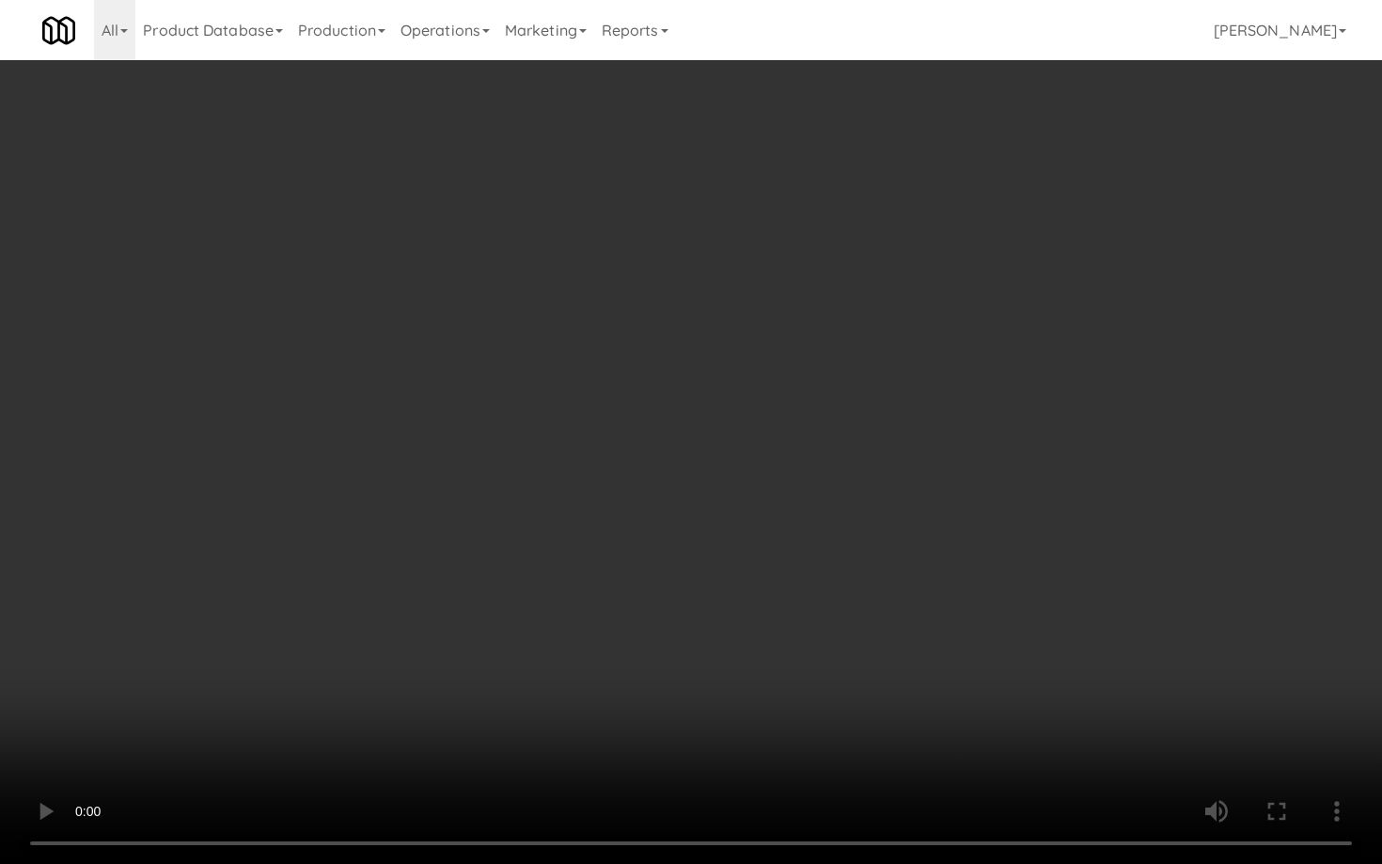
click at [1012, 647] on video at bounding box center [691, 432] width 1382 height 864
click at [1012, 645] on video at bounding box center [691, 432] width 1382 height 864
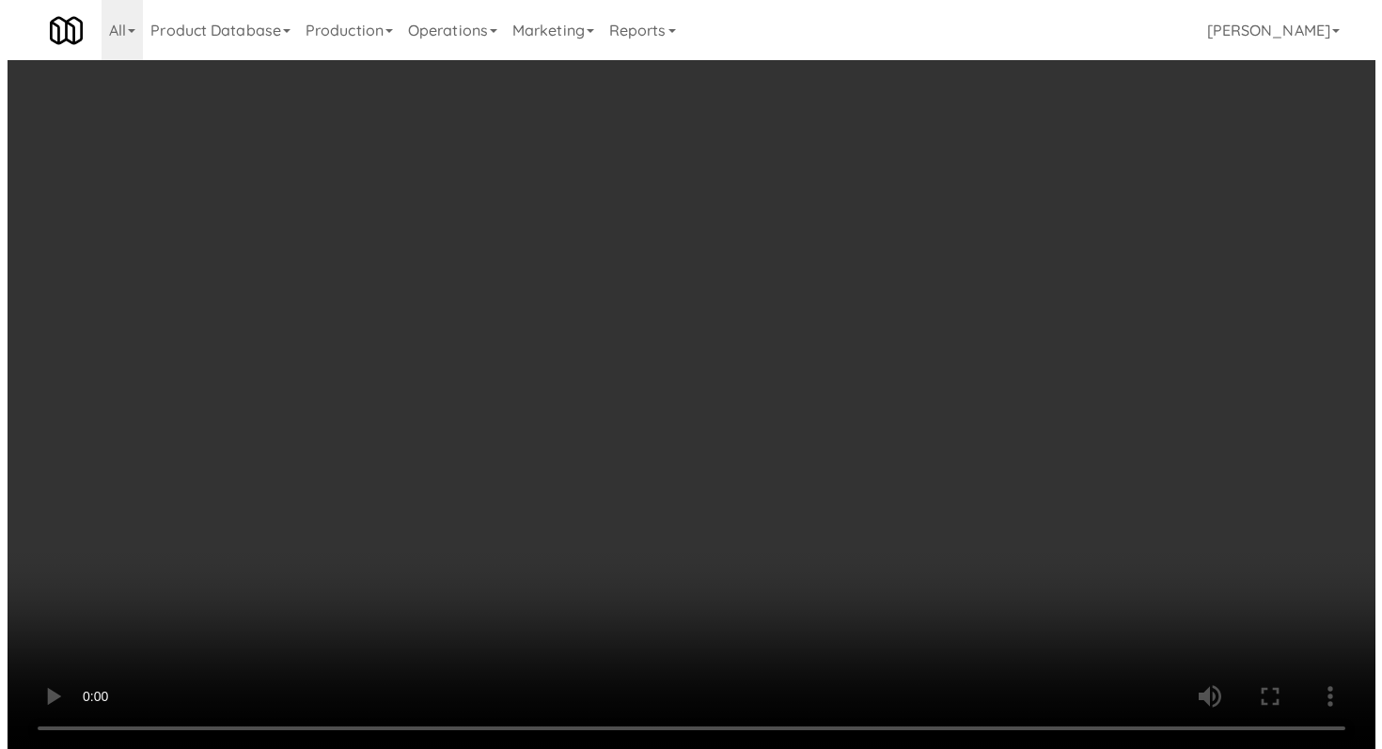
scroll to position [5610, 0]
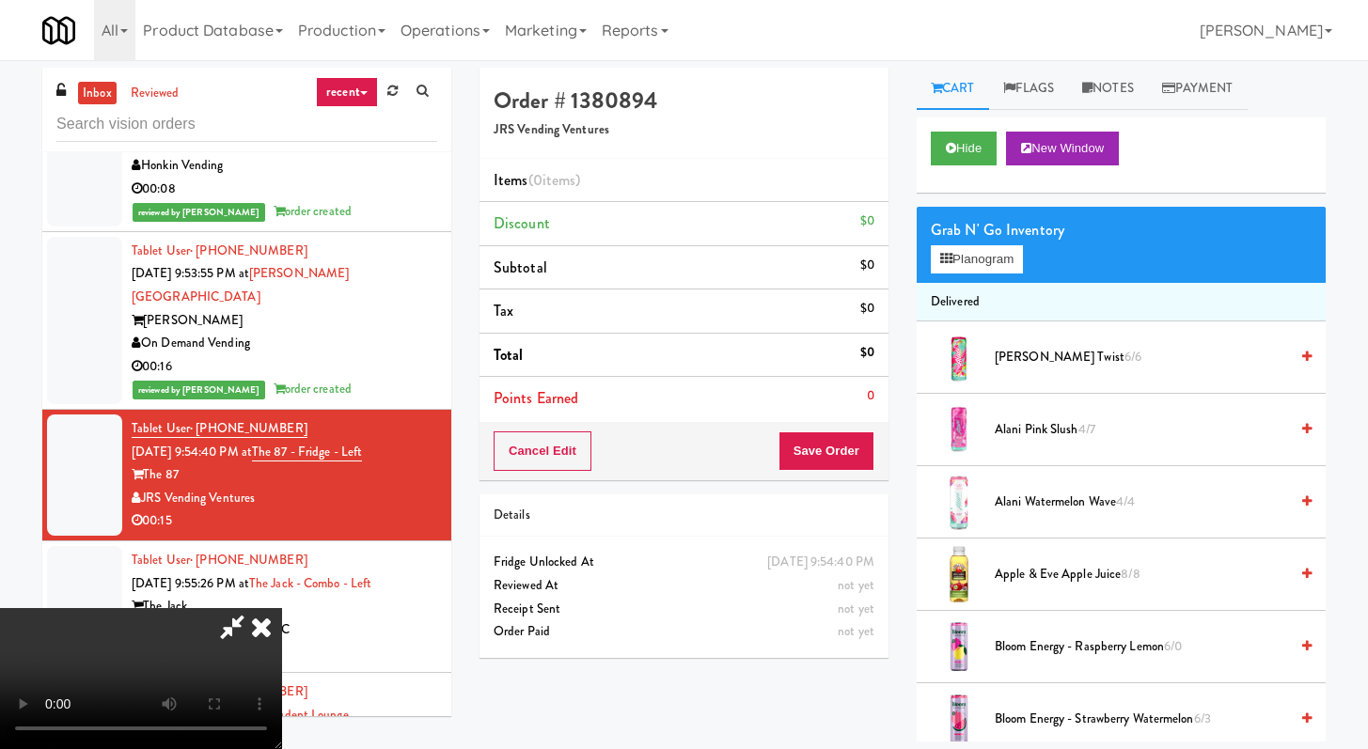
click at [974, 305] on li "Delivered" at bounding box center [1121, 302] width 409 height 39
click at [984, 277] on div "Grab N' Go Inventory Planogram" at bounding box center [1121, 245] width 409 height 76
click at [984, 264] on button "Planogram" at bounding box center [977, 259] width 92 height 28
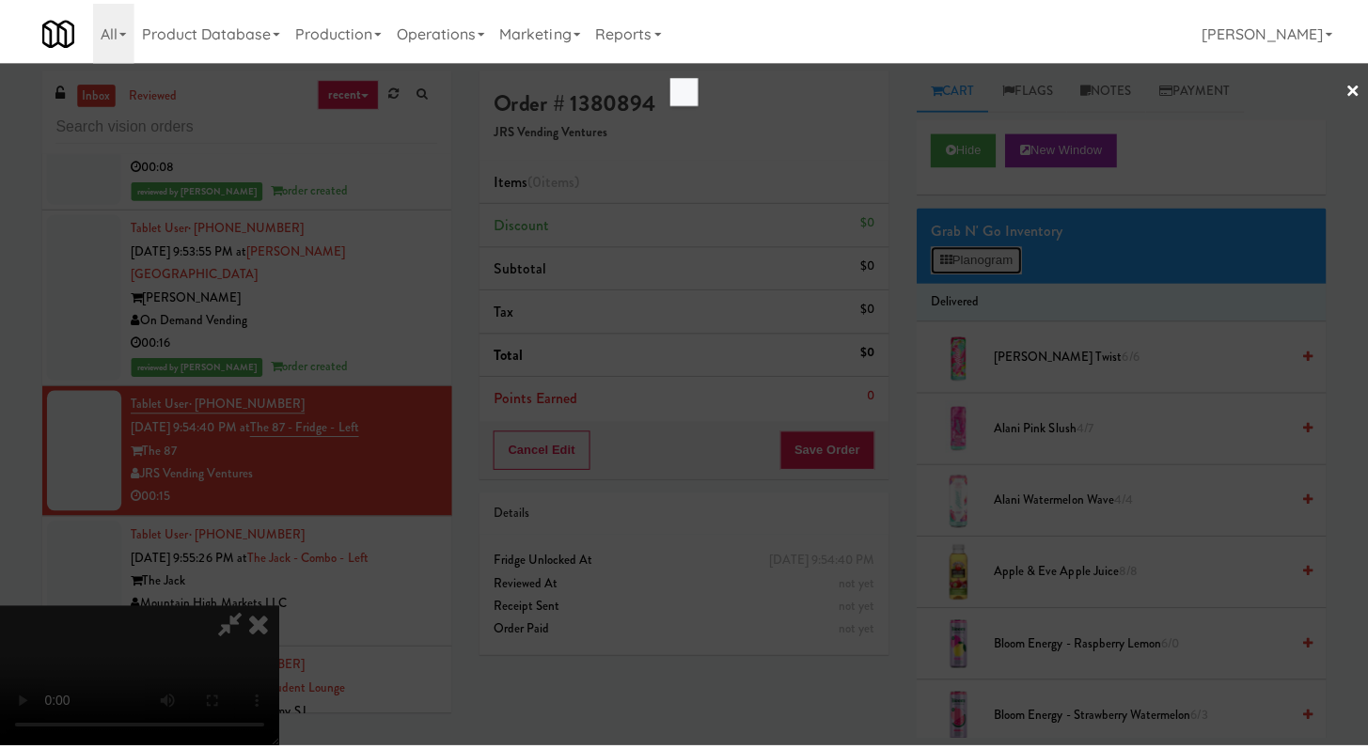
scroll to position [5587, 0]
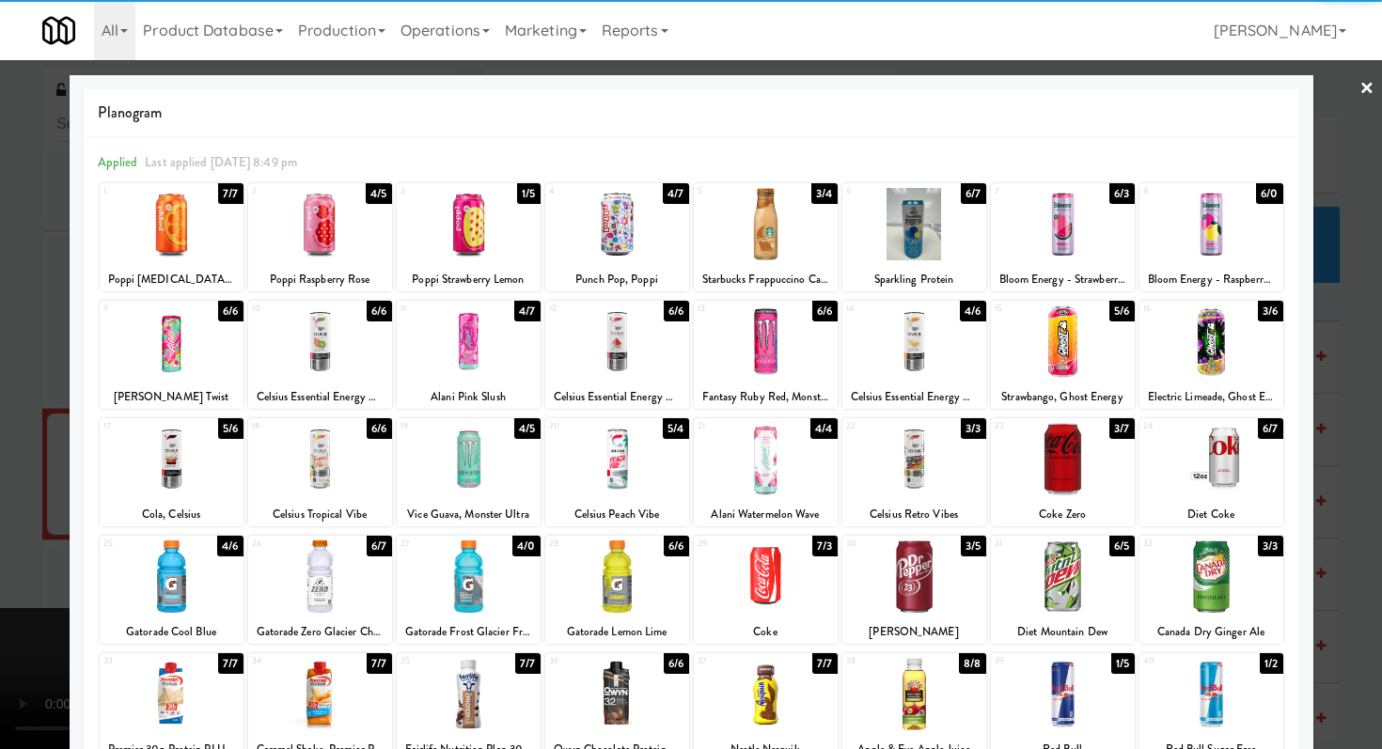
click at [1219, 465] on div at bounding box center [1212, 459] width 144 height 72
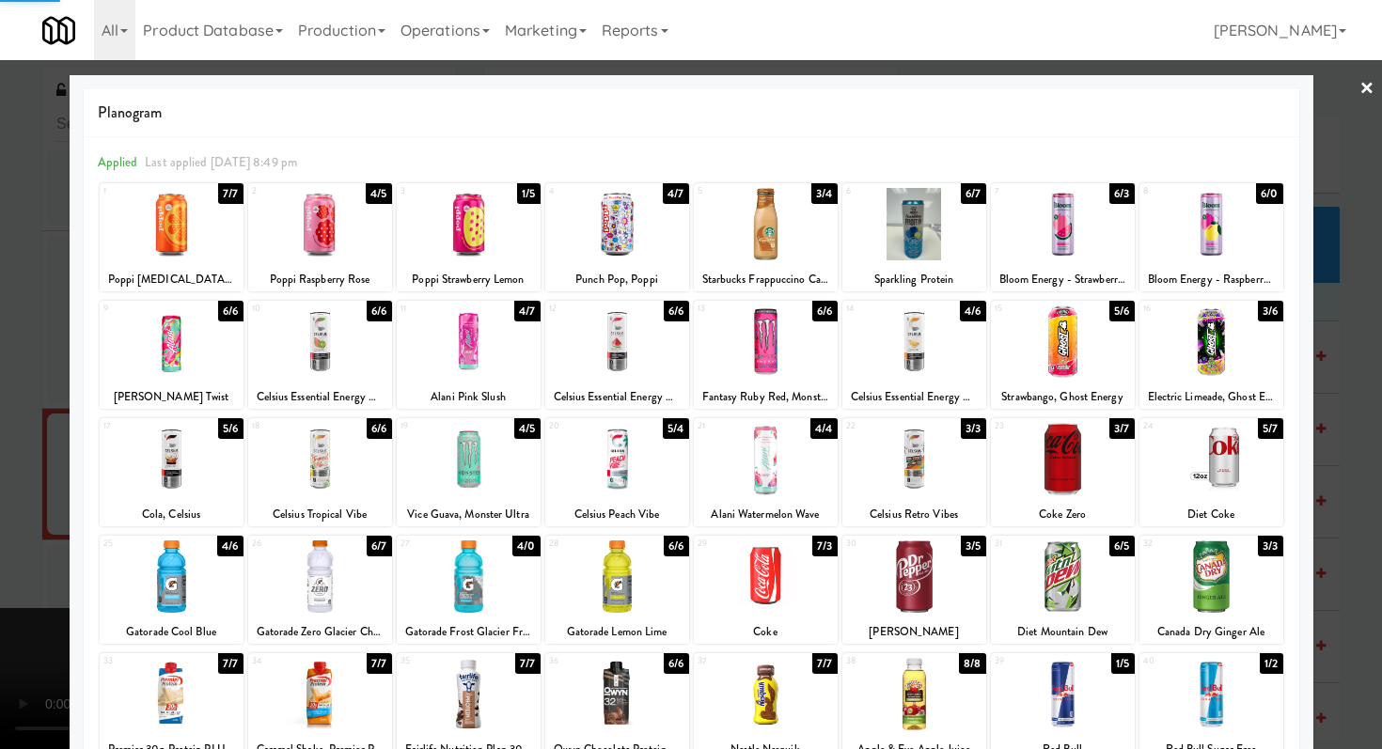
click at [1310, 441] on div at bounding box center [691, 374] width 1382 height 749
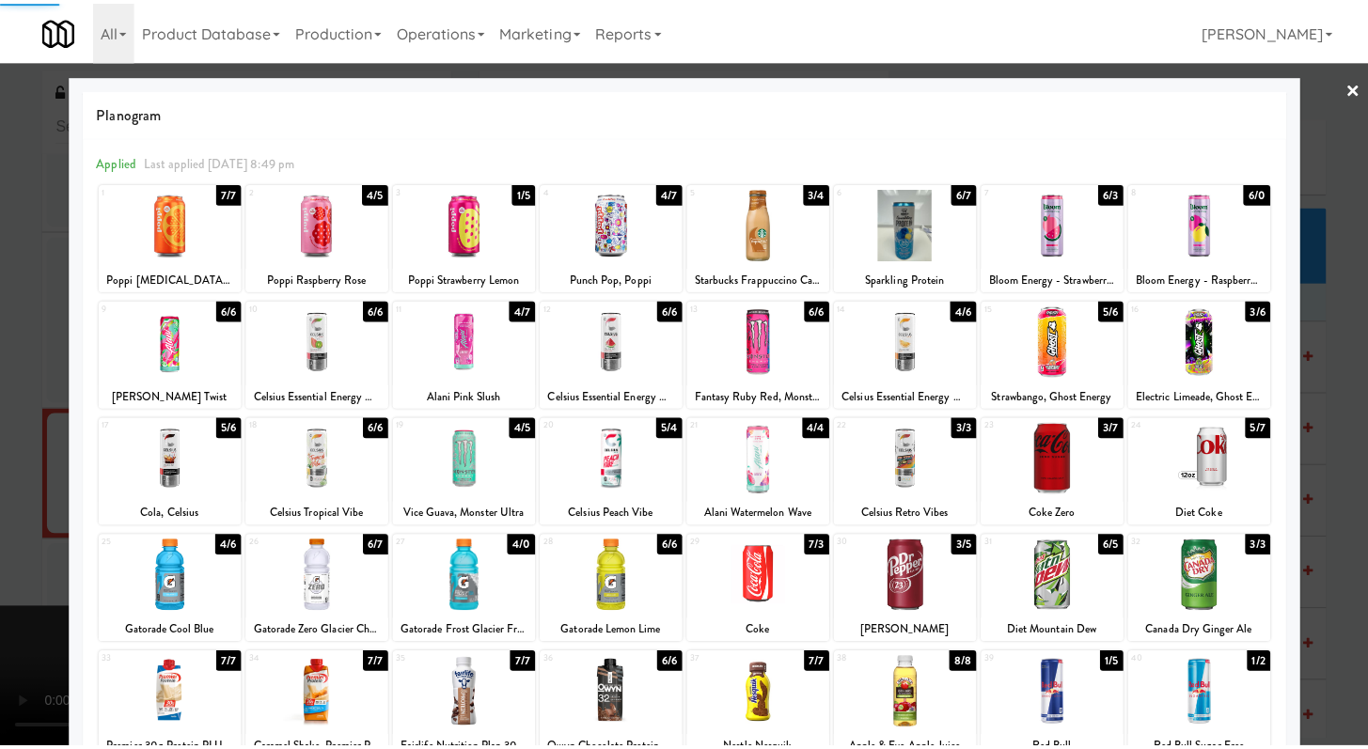
scroll to position [5610, 0]
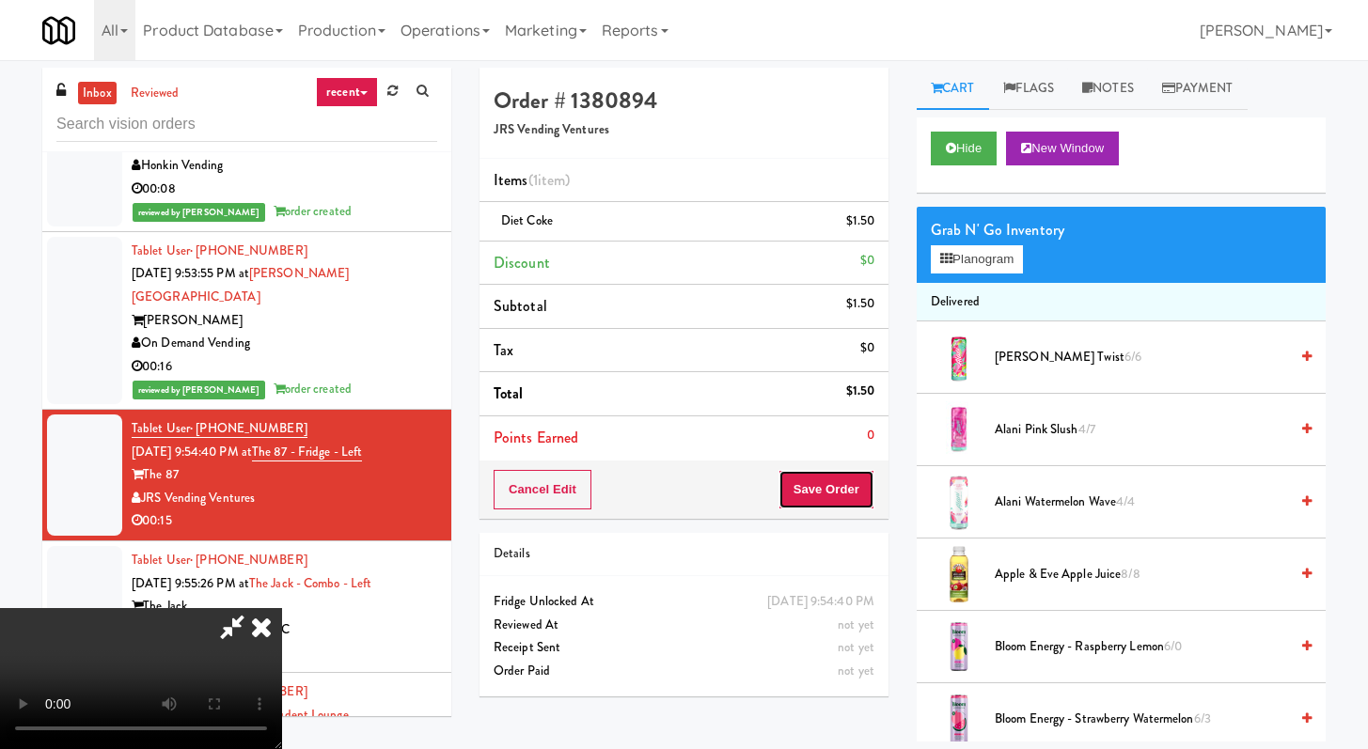
click at [842, 480] on button "Save Order" at bounding box center [827, 489] width 96 height 39
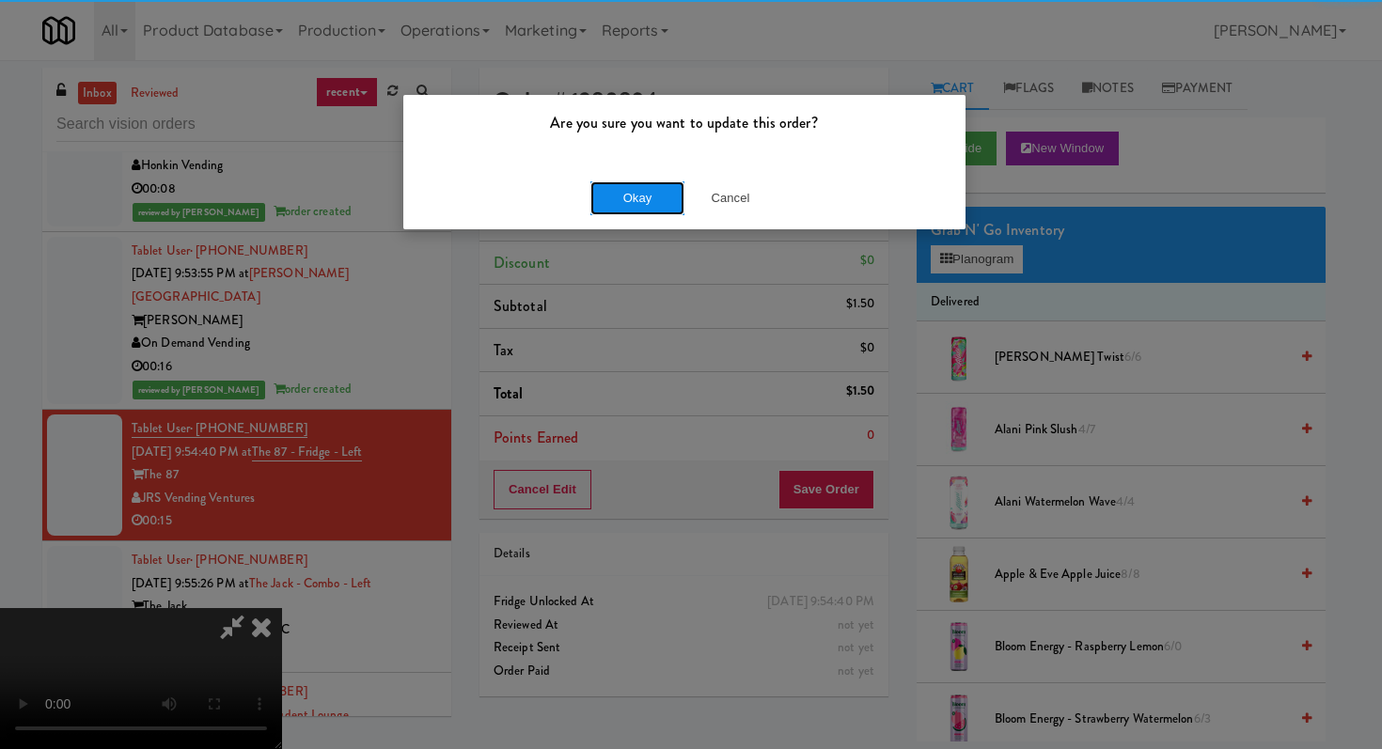
click at [617, 210] on button "Okay" at bounding box center [637, 198] width 94 height 34
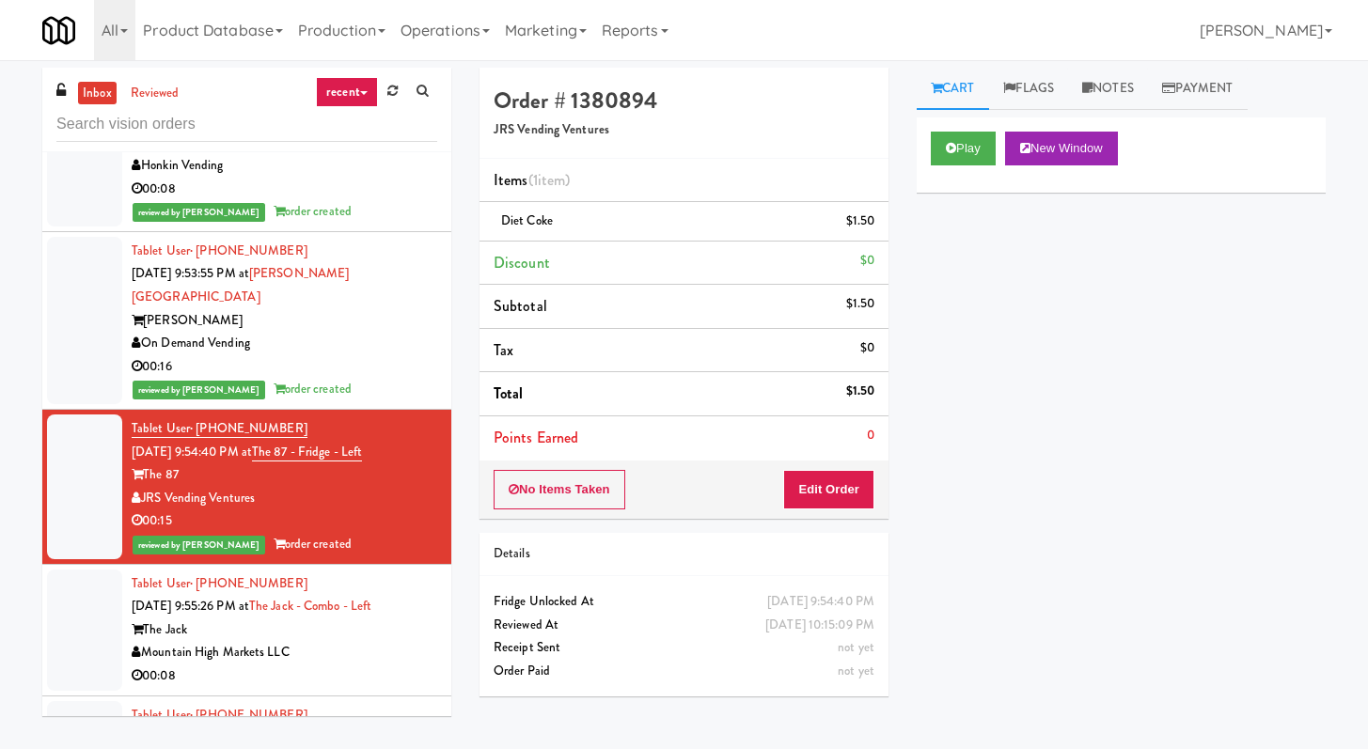
scroll to position [5949, 0]
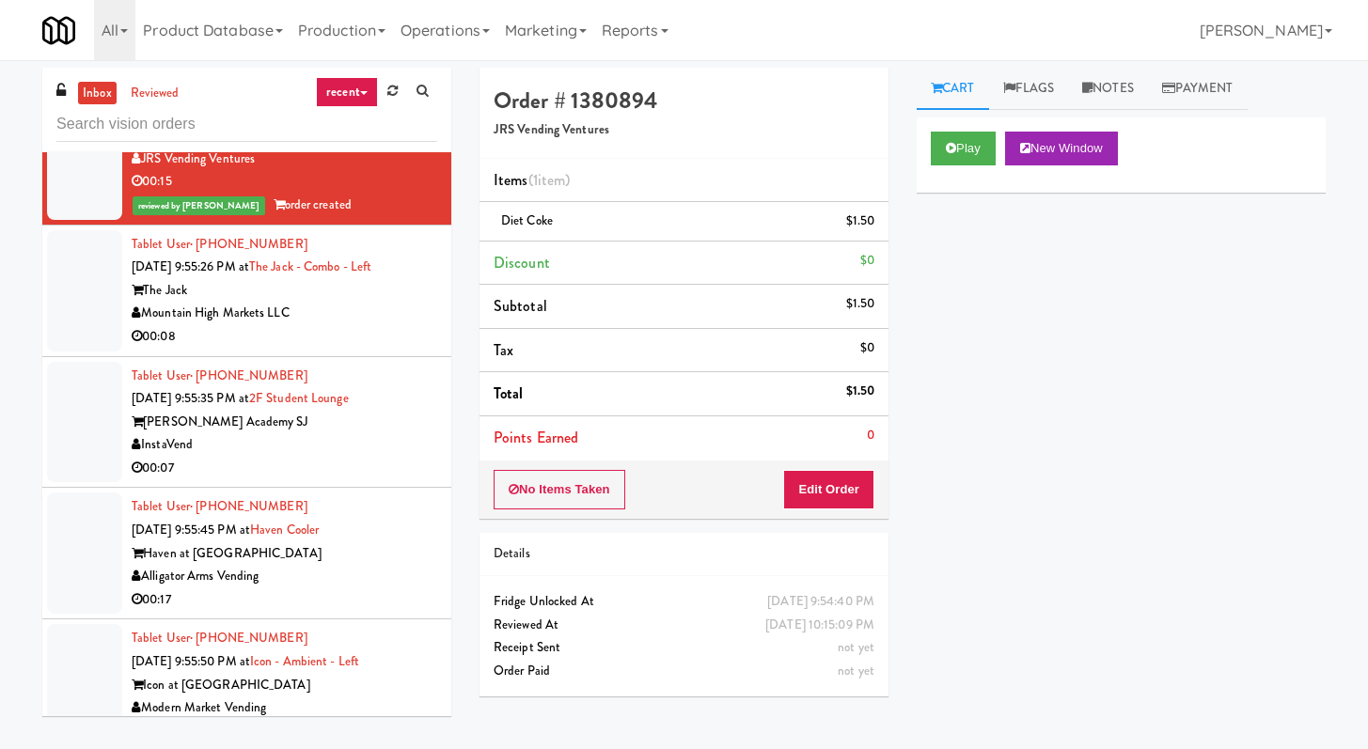
click at [326, 303] on div "The Jack" at bounding box center [285, 291] width 306 height 24
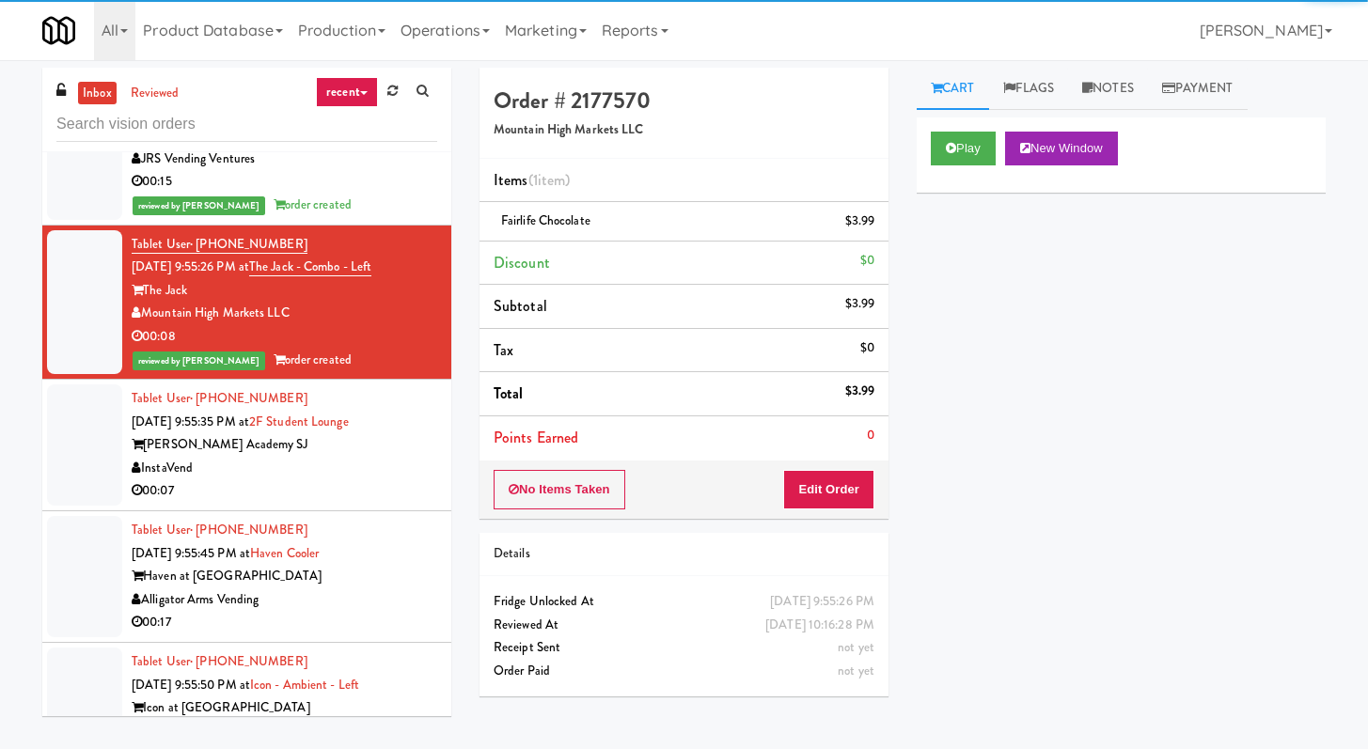
click at [338, 480] on div "InstaVend" at bounding box center [285, 469] width 306 height 24
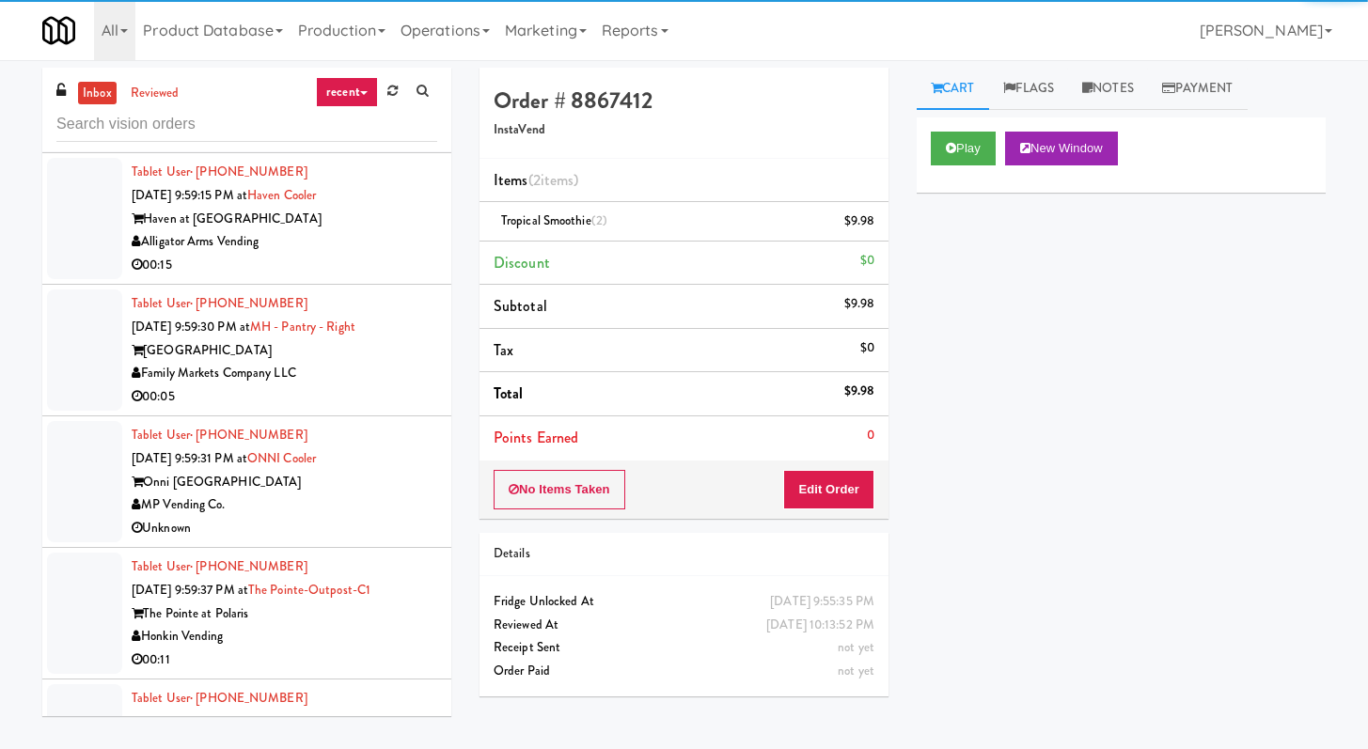
scroll to position [7994, 0]
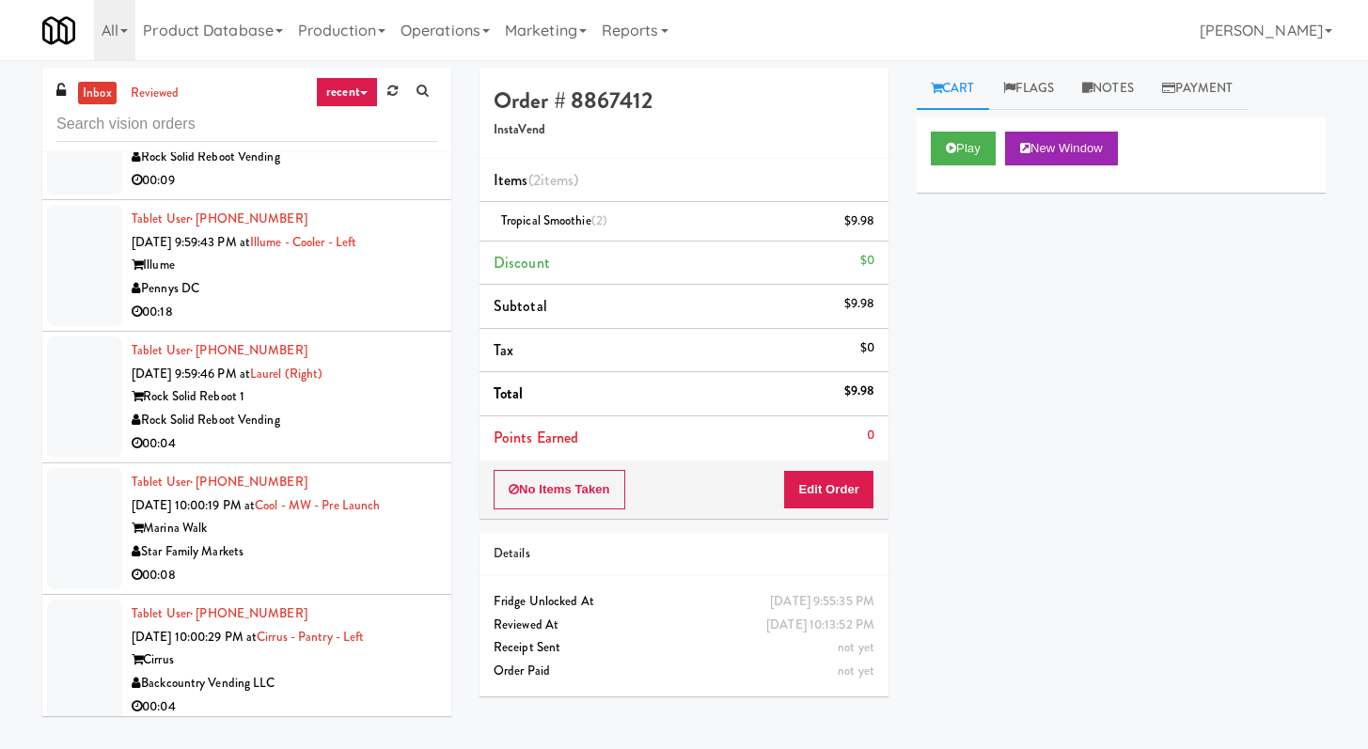
click at [373, 324] on div "00:18" at bounding box center [285, 313] width 306 height 24
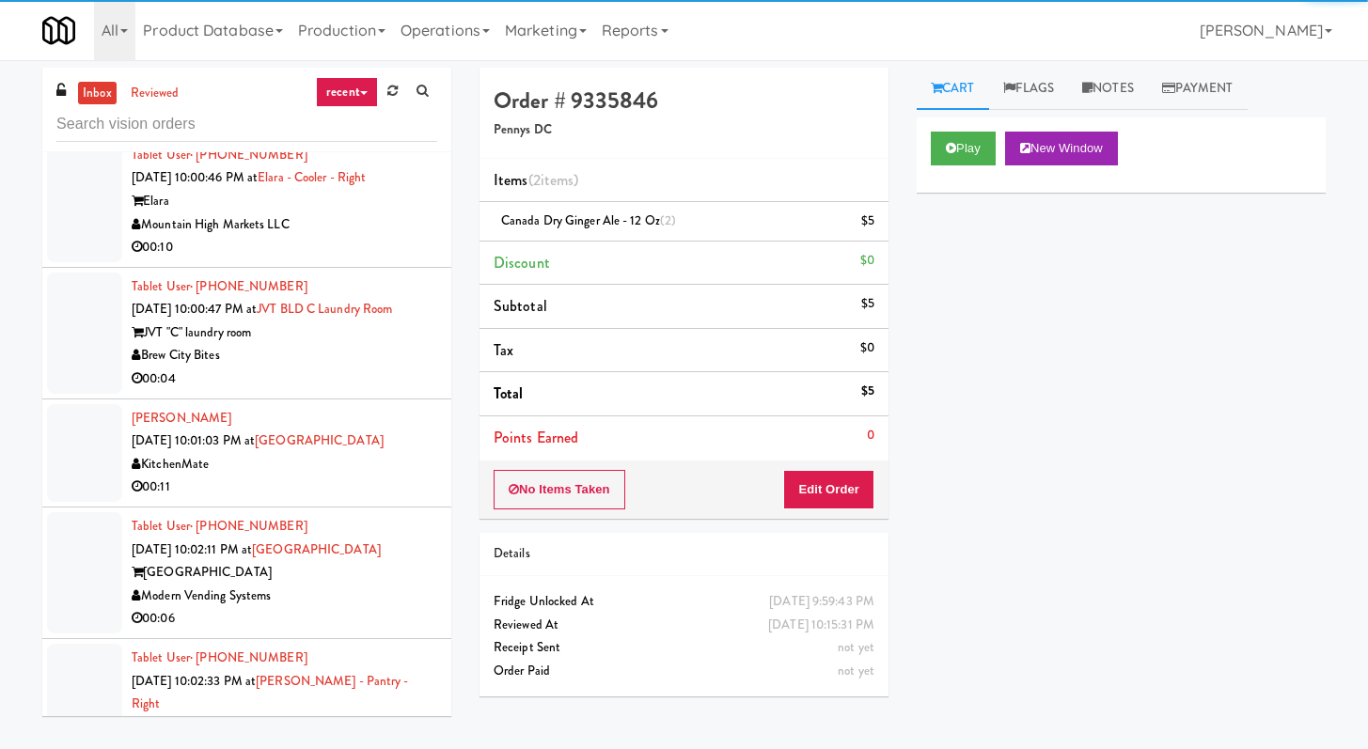
scroll to position [9218, 0]
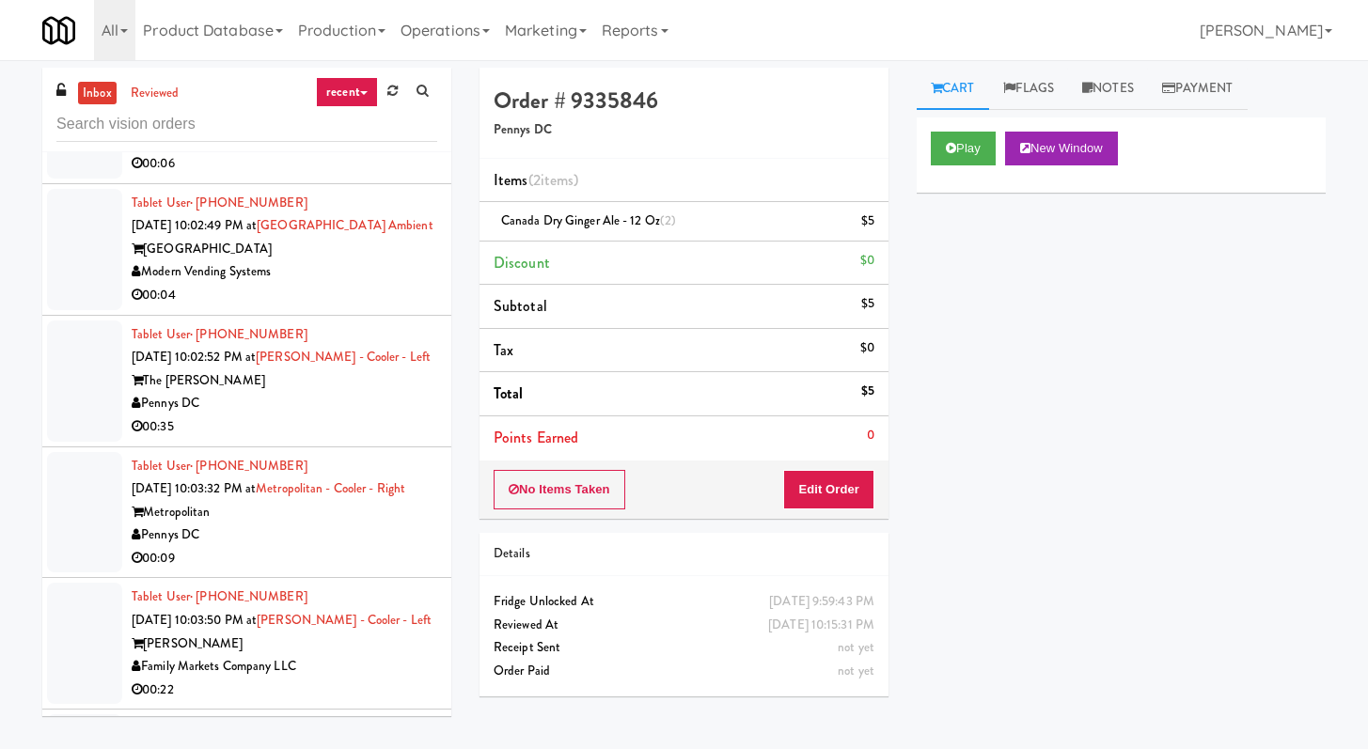
click at [379, 439] on div "00:35" at bounding box center [285, 428] width 306 height 24
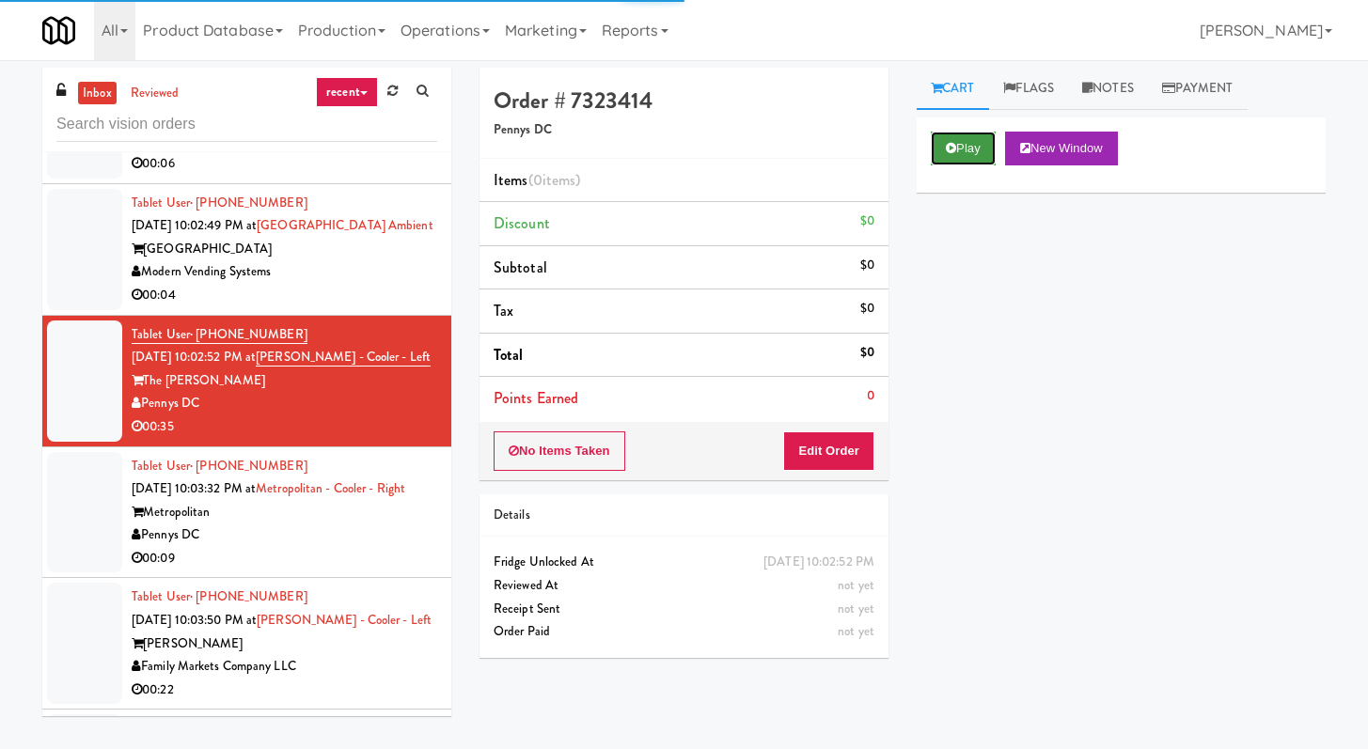
click at [949, 149] on icon at bounding box center [951, 148] width 10 height 12
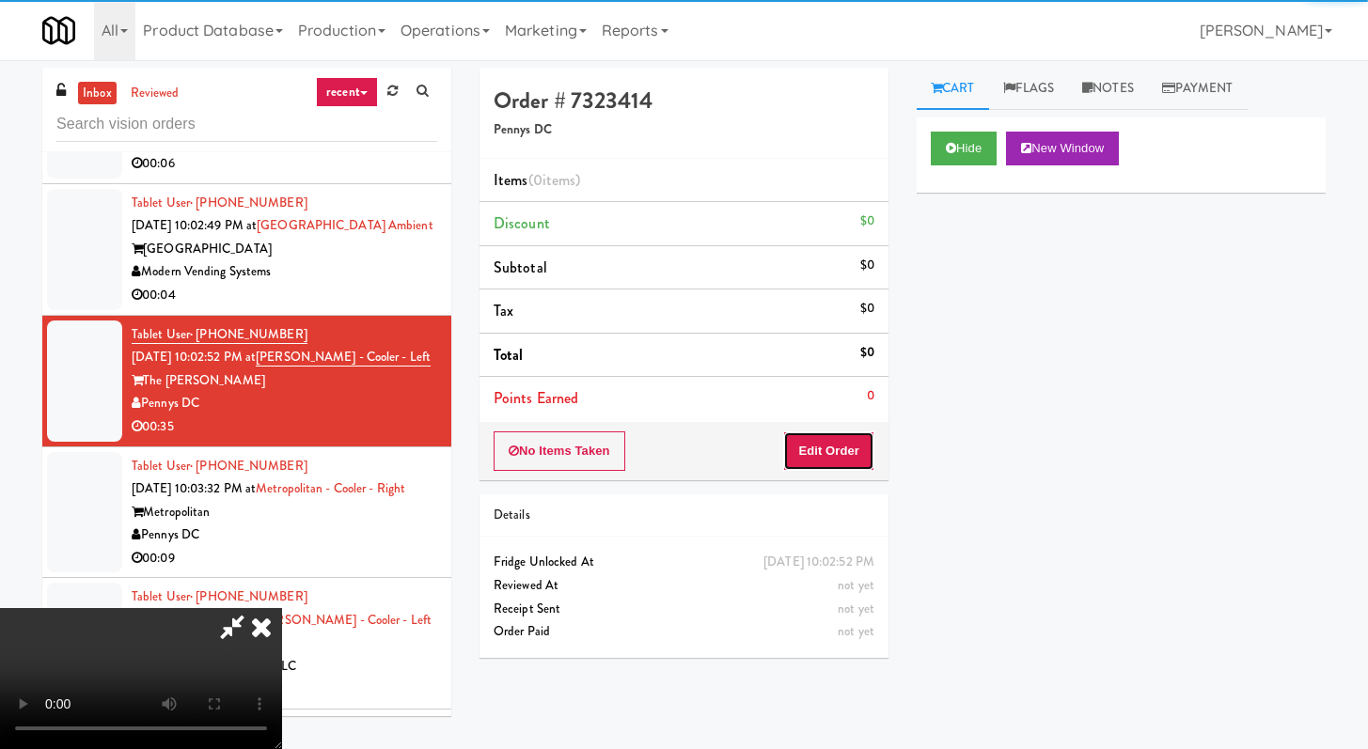
click at [833, 465] on button "Edit Order" at bounding box center [828, 451] width 91 height 39
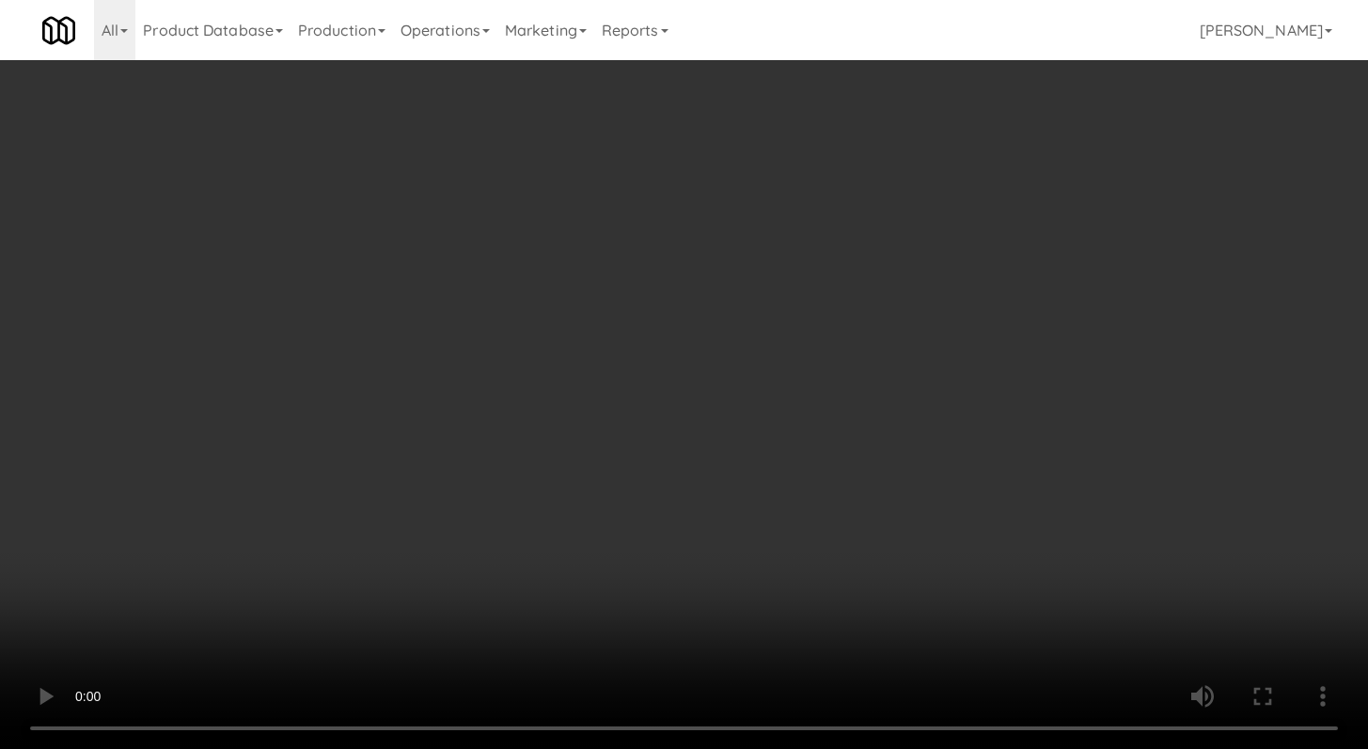
scroll to position [9172, 0]
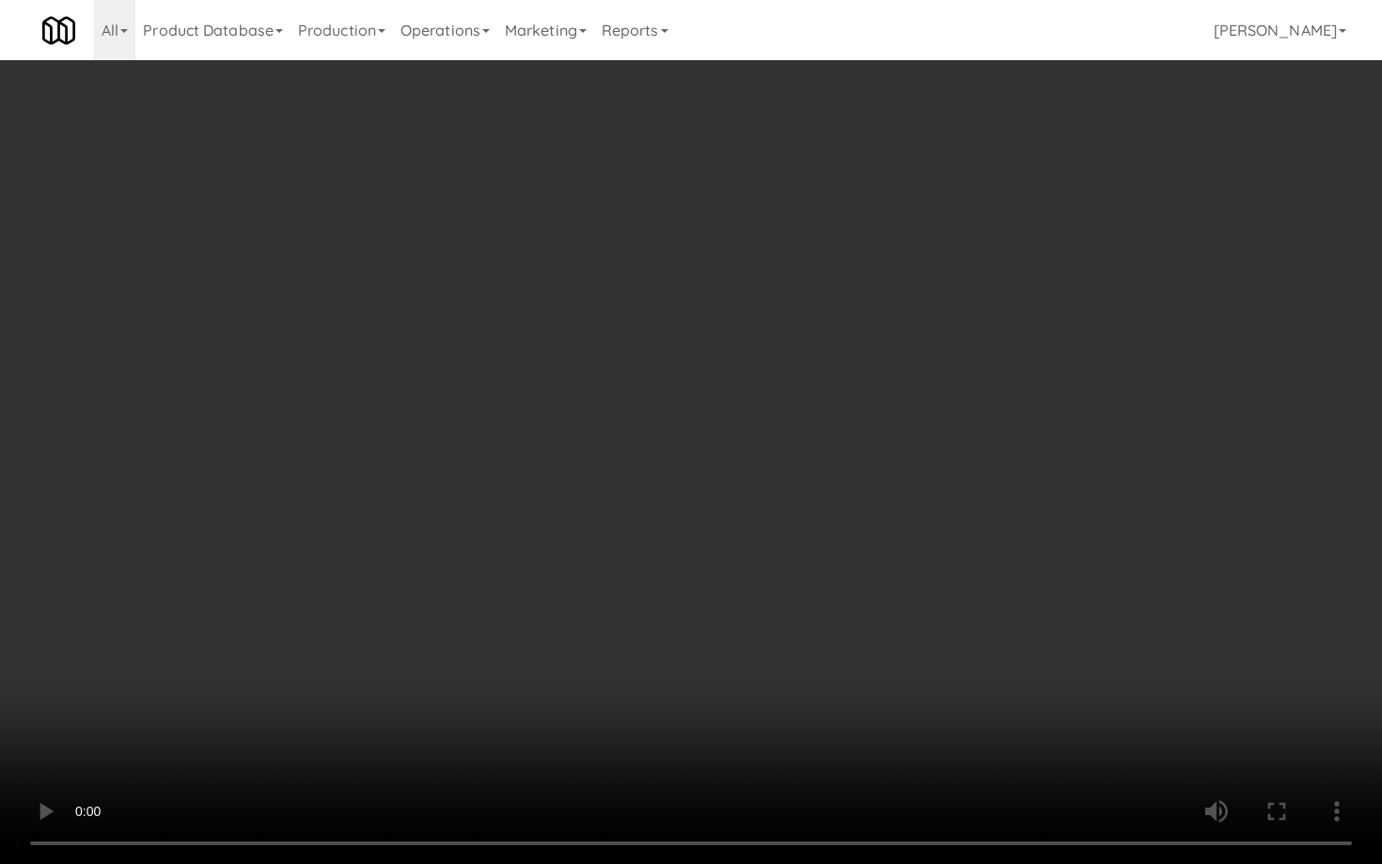
click at [634, 650] on video at bounding box center [691, 432] width 1382 height 864
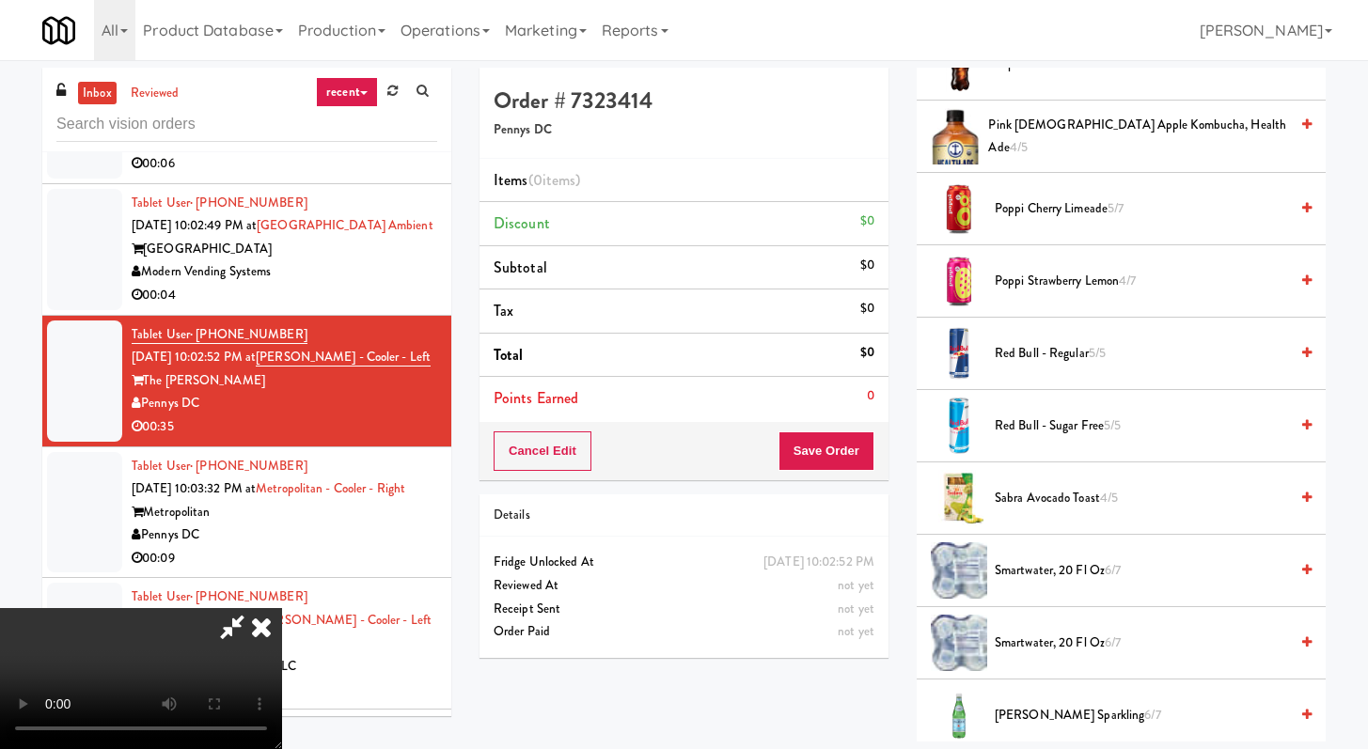
scroll to position [1900, 0]
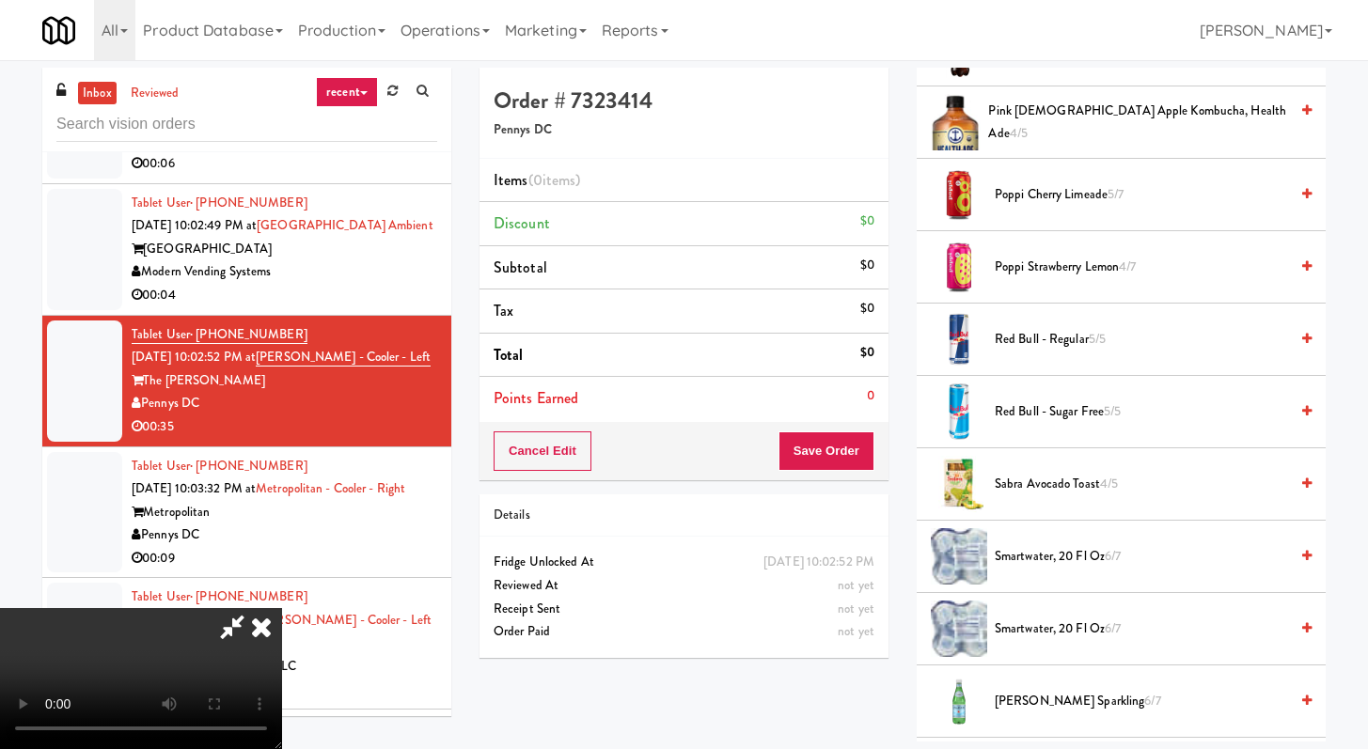
click at [282, 608] on icon at bounding box center [261, 627] width 41 height 38
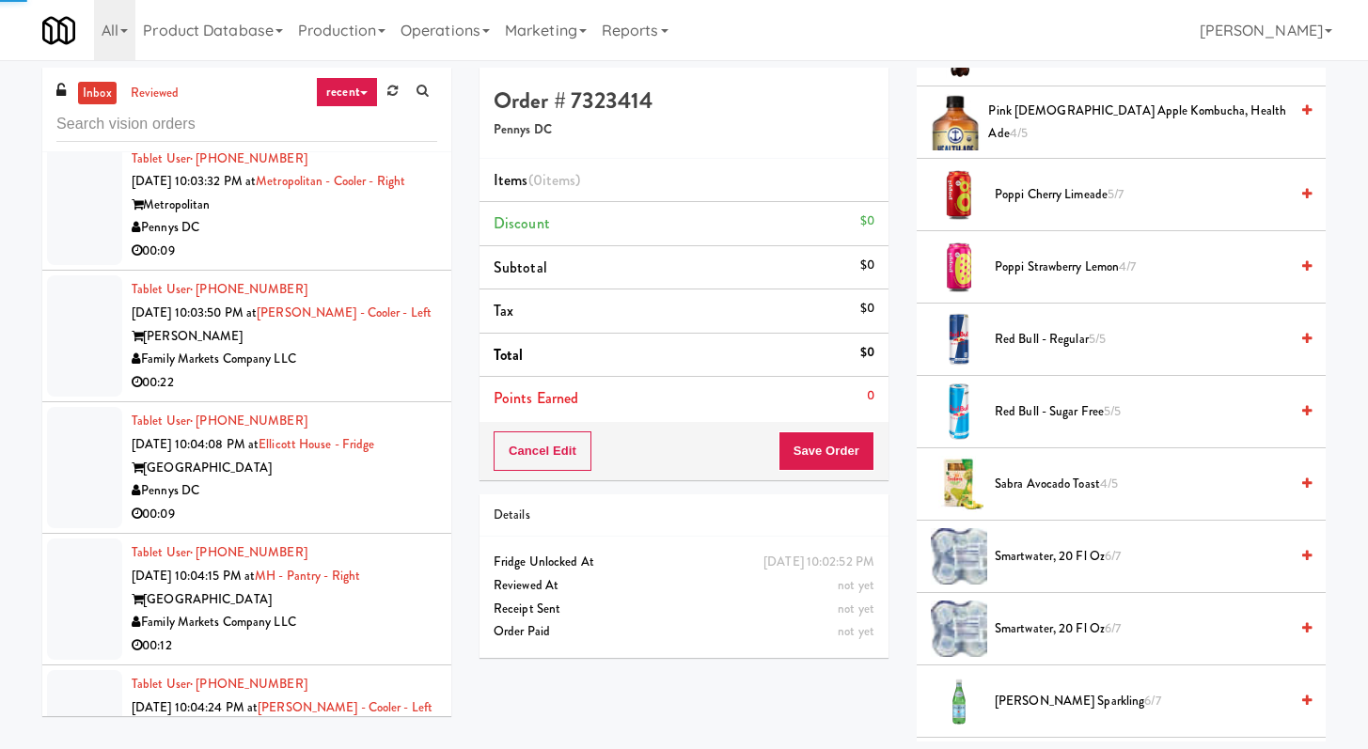
scroll to position [9551, 0]
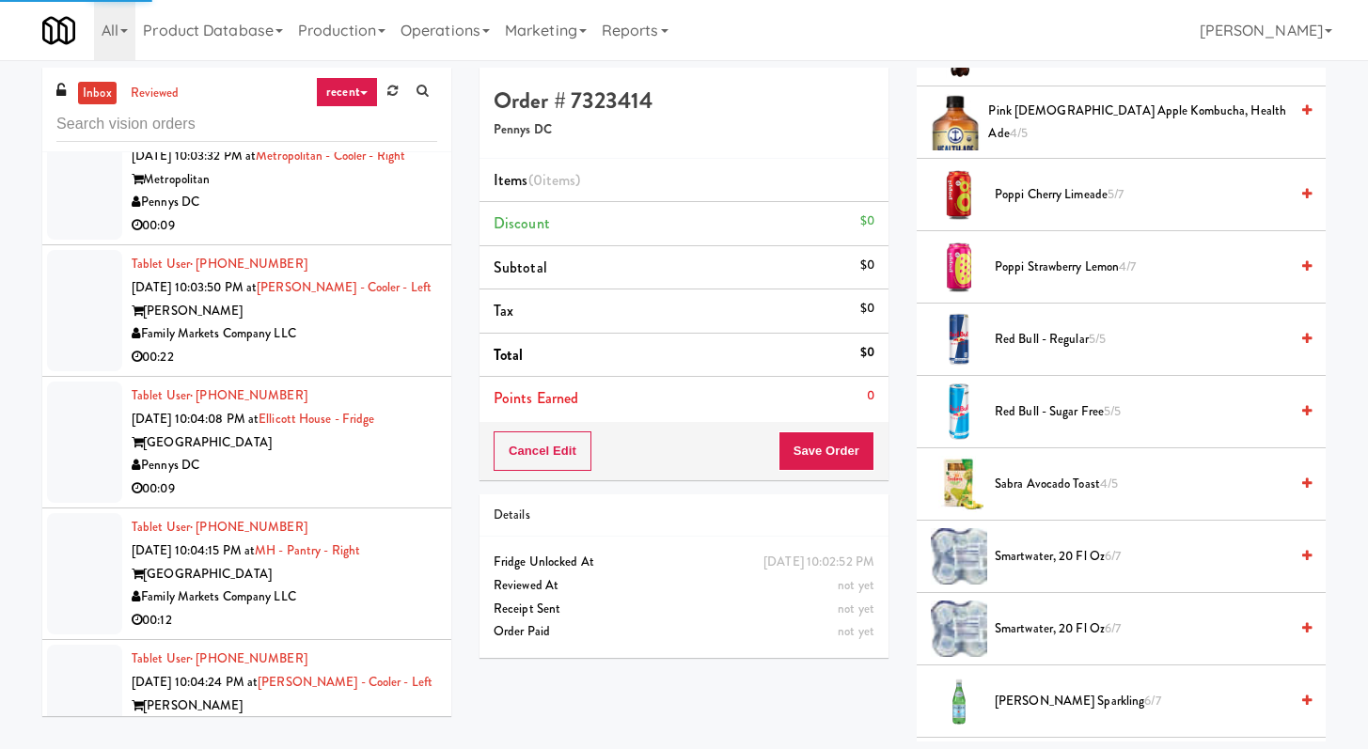
click at [367, 238] on div "00:09" at bounding box center [285, 226] width 306 height 24
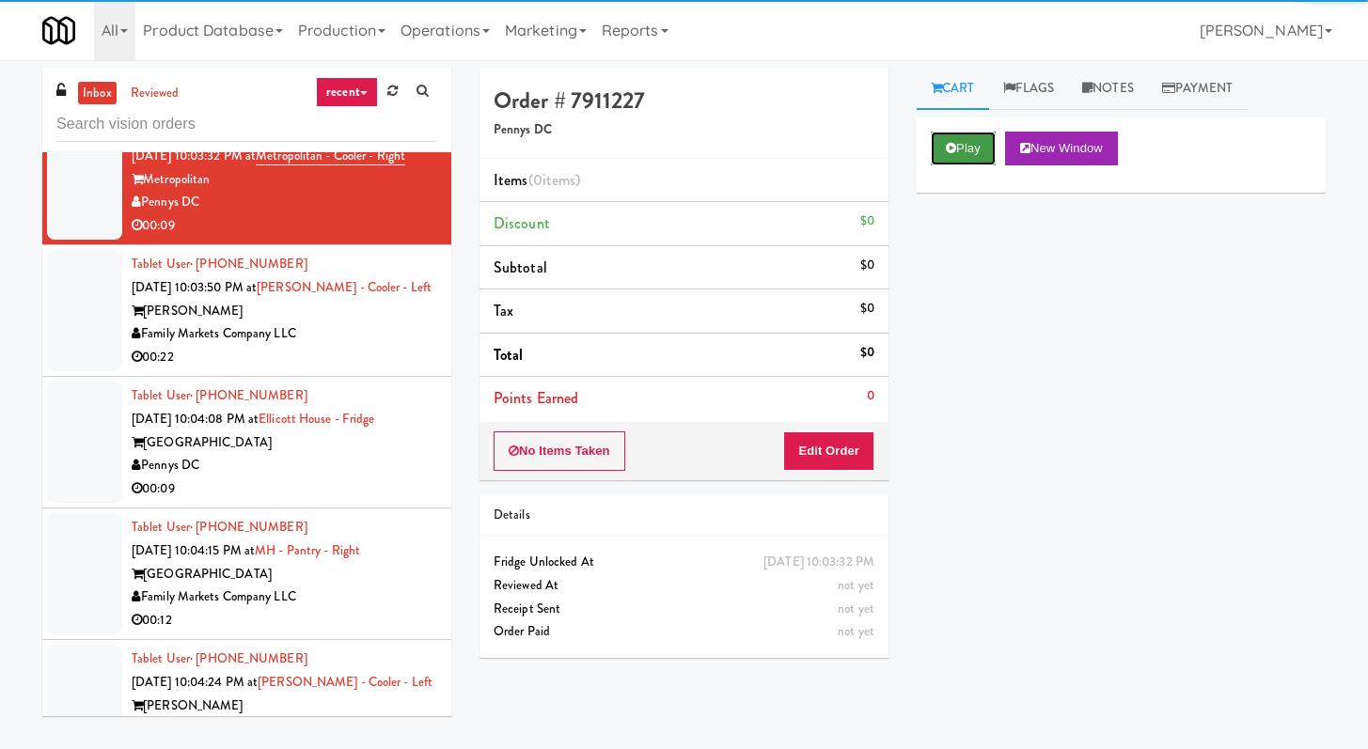
click at [974, 150] on button "Play" at bounding box center [963, 149] width 65 height 34
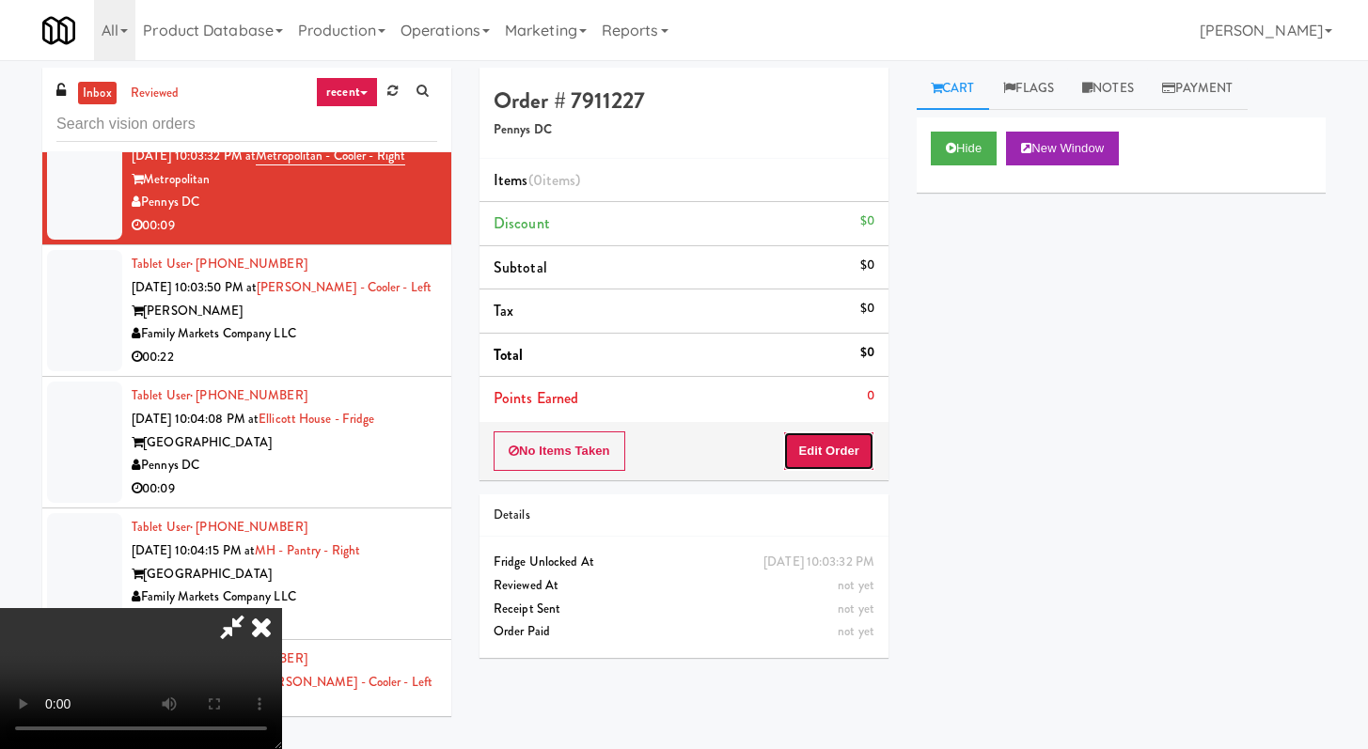
click at [840, 437] on button "Edit Order" at bounding box center [828, 451] width 91 height 39
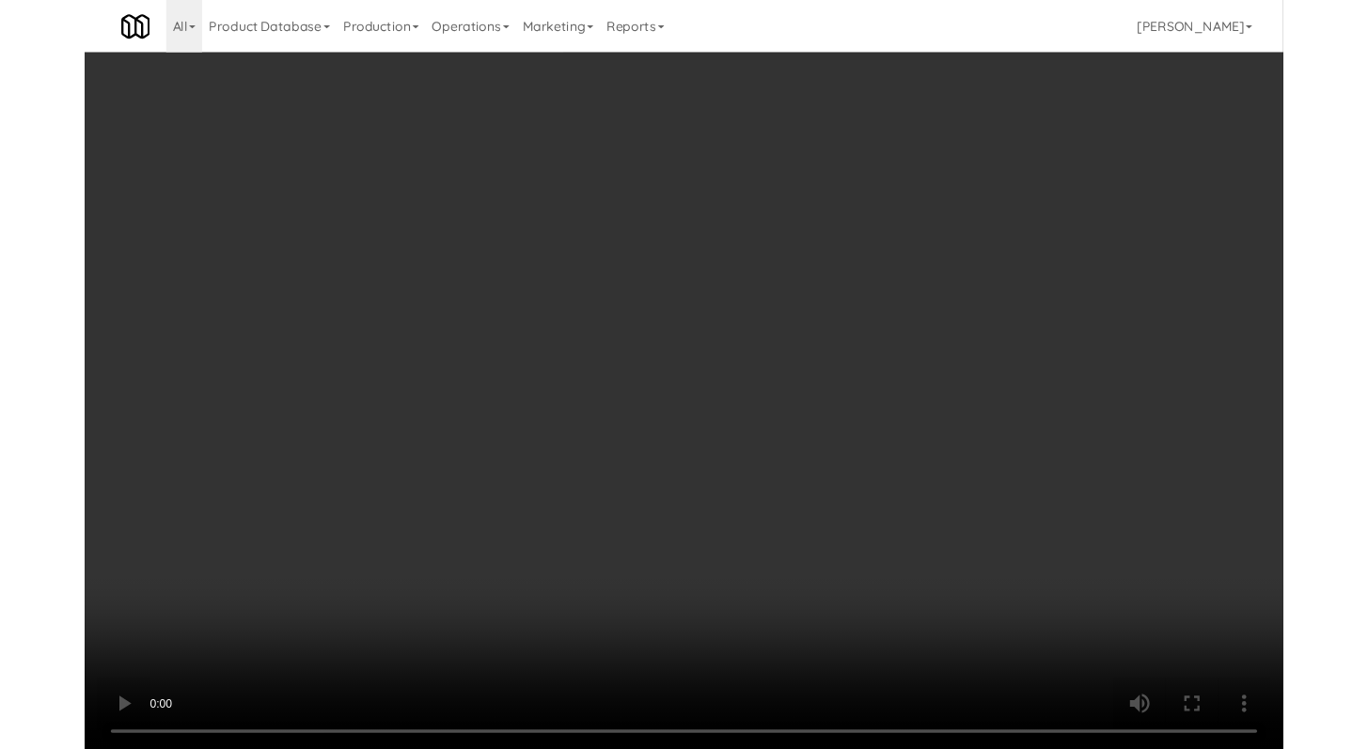
scroll to position [9505, 0]
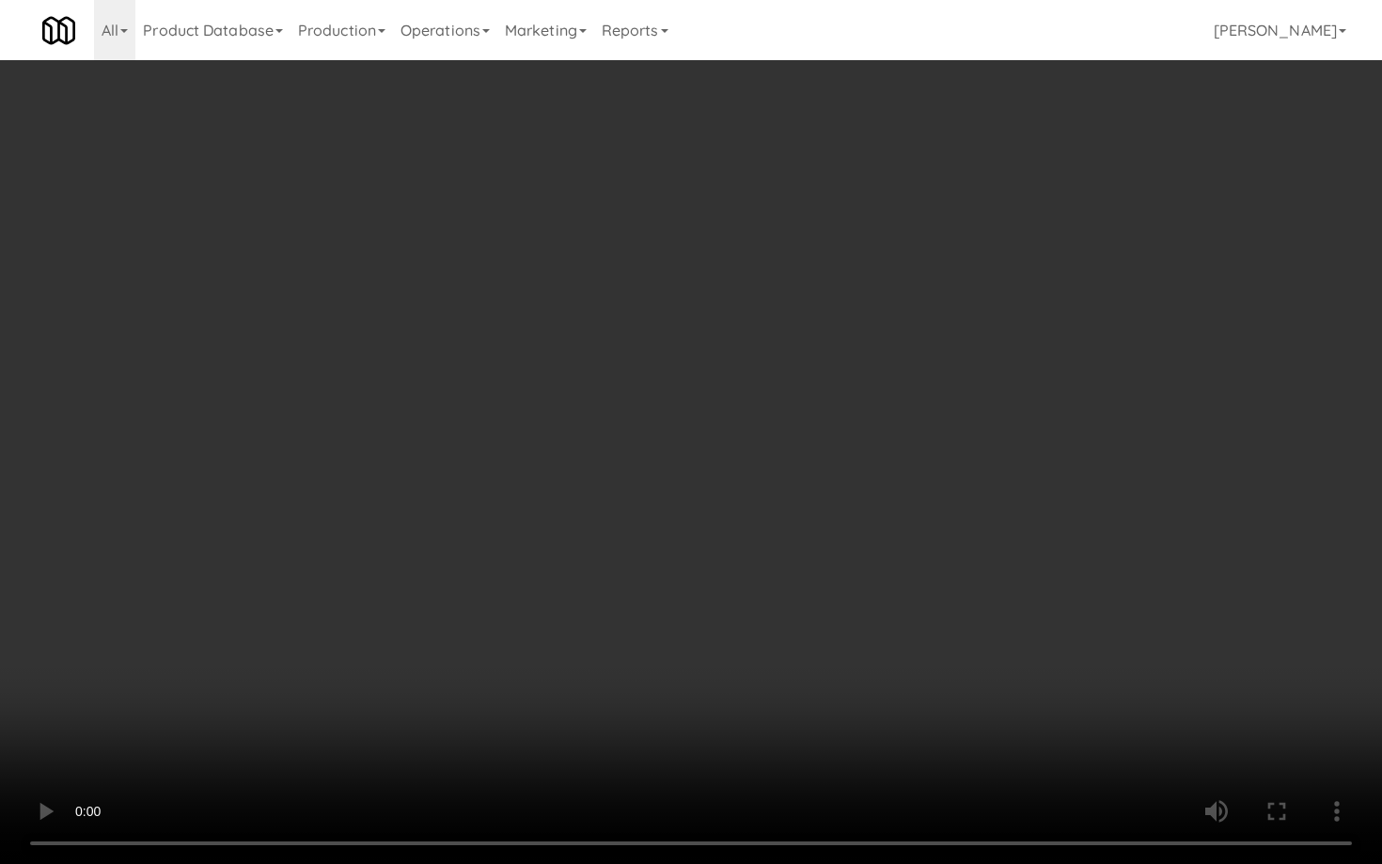
click at [716, 705] on video at bounding box center [691, 432] width 1382 height 864
click at [716, 702] on video at bounding box center [691, 432] width 1382 height 864
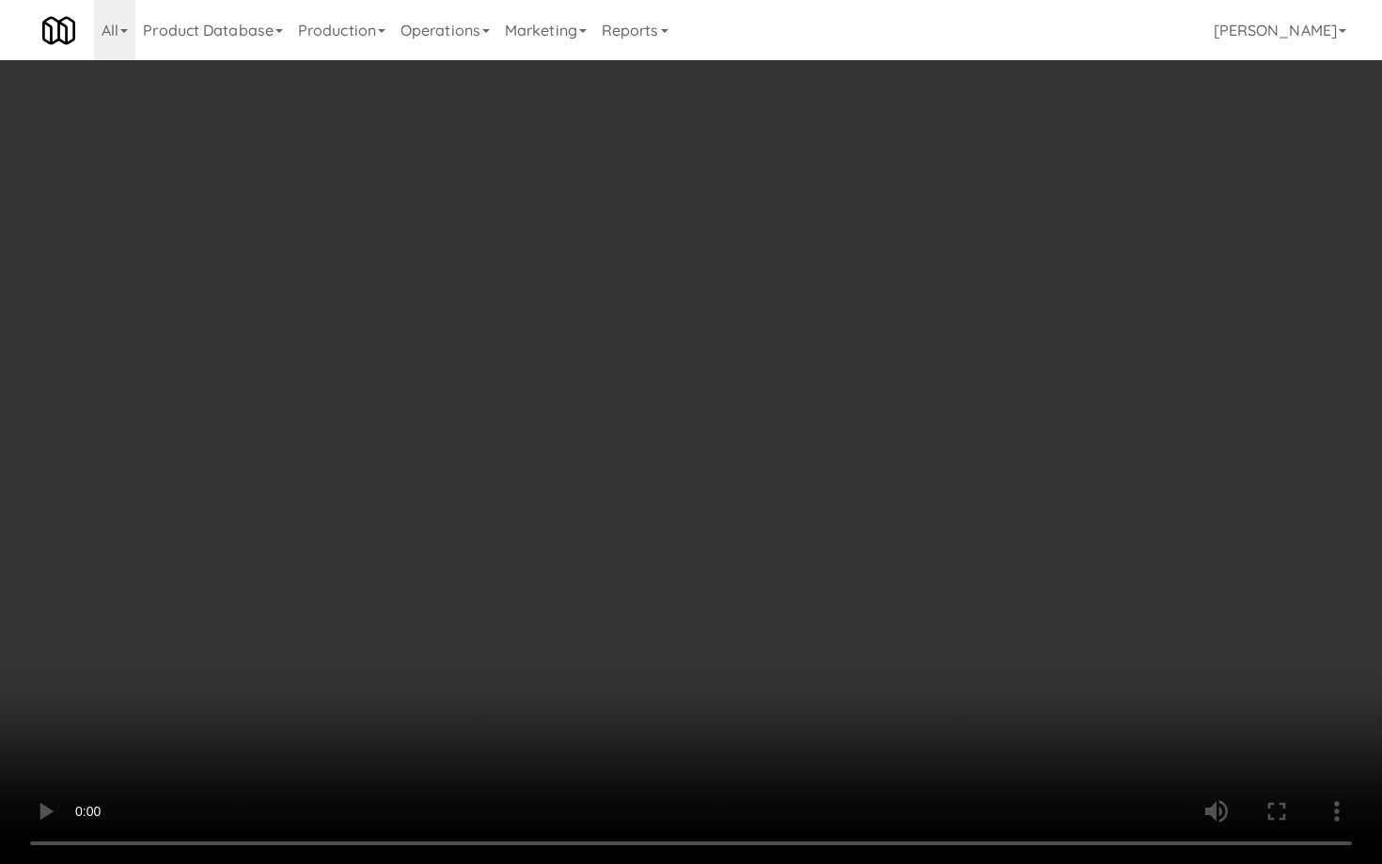
click at [716, 702] on video at bounding box center [691, 432] width 1382 height 864
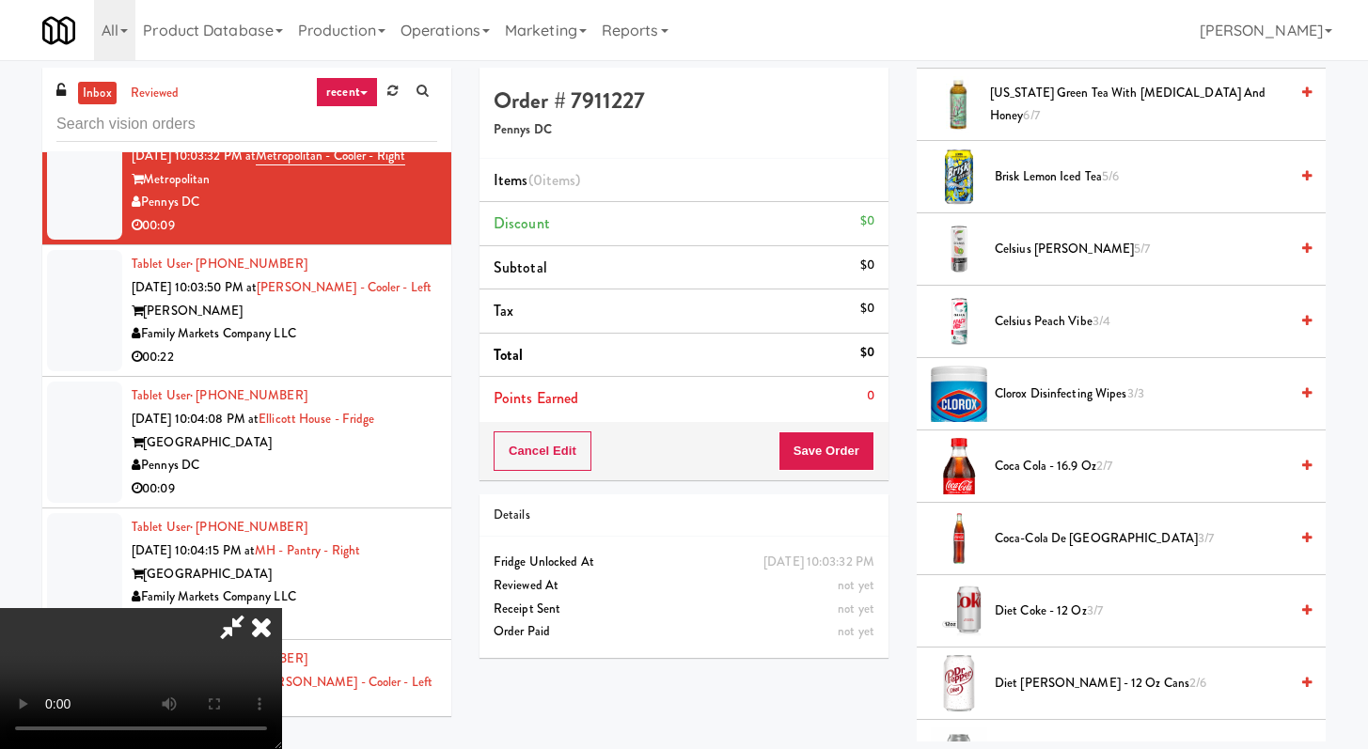
scroll to position [319, 0]
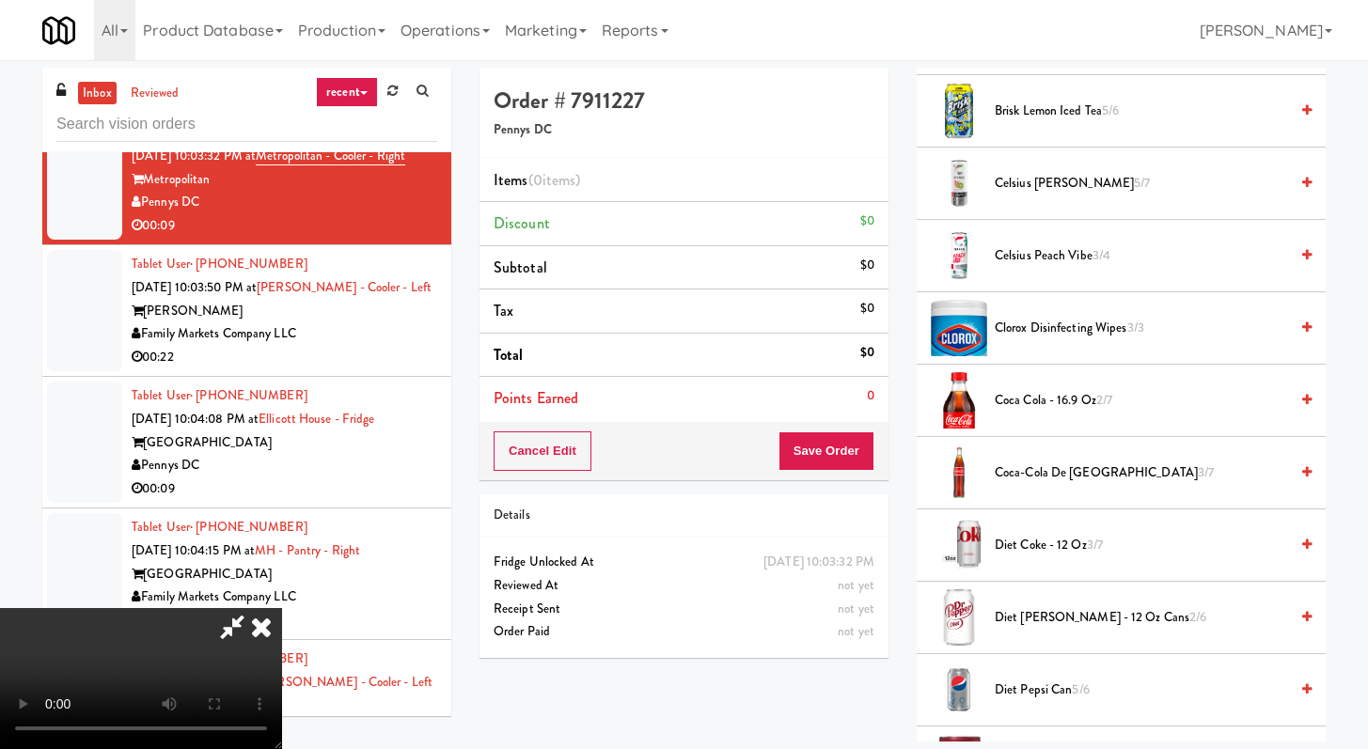
click at [1043, 386] on li "Coca Cola - 16.9 oz 2/7" at bounding box center [1121, 401] width 409 height 72
click at [1042, 399] on span "Coca Cola - 16.9 oz 2/7" at bounding box center [1141, 401] width 293 height 24
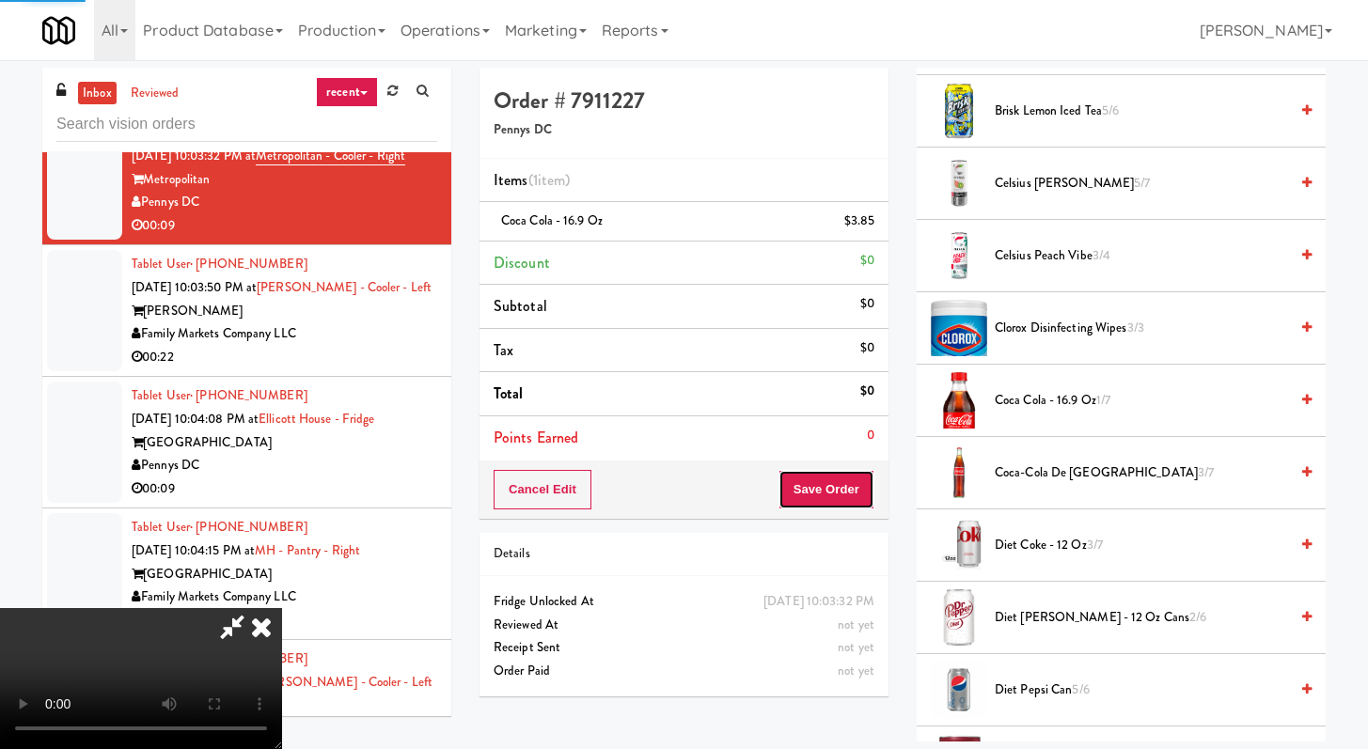
click at [858, 476] on button "Save Order" at bounding box center [827, 489] width 96 height 39
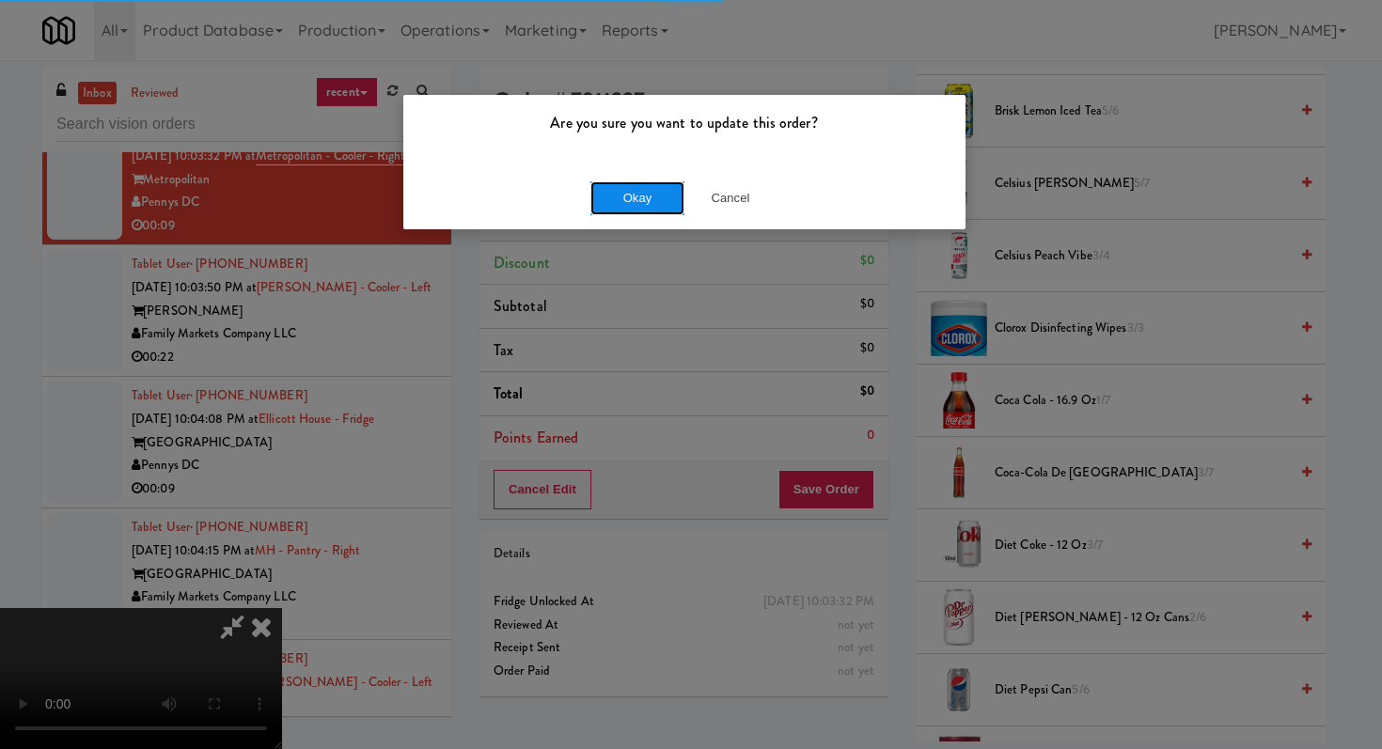
click at [609, 197] on button "Okay" at bounding box center [637, 198] width 94 height 34
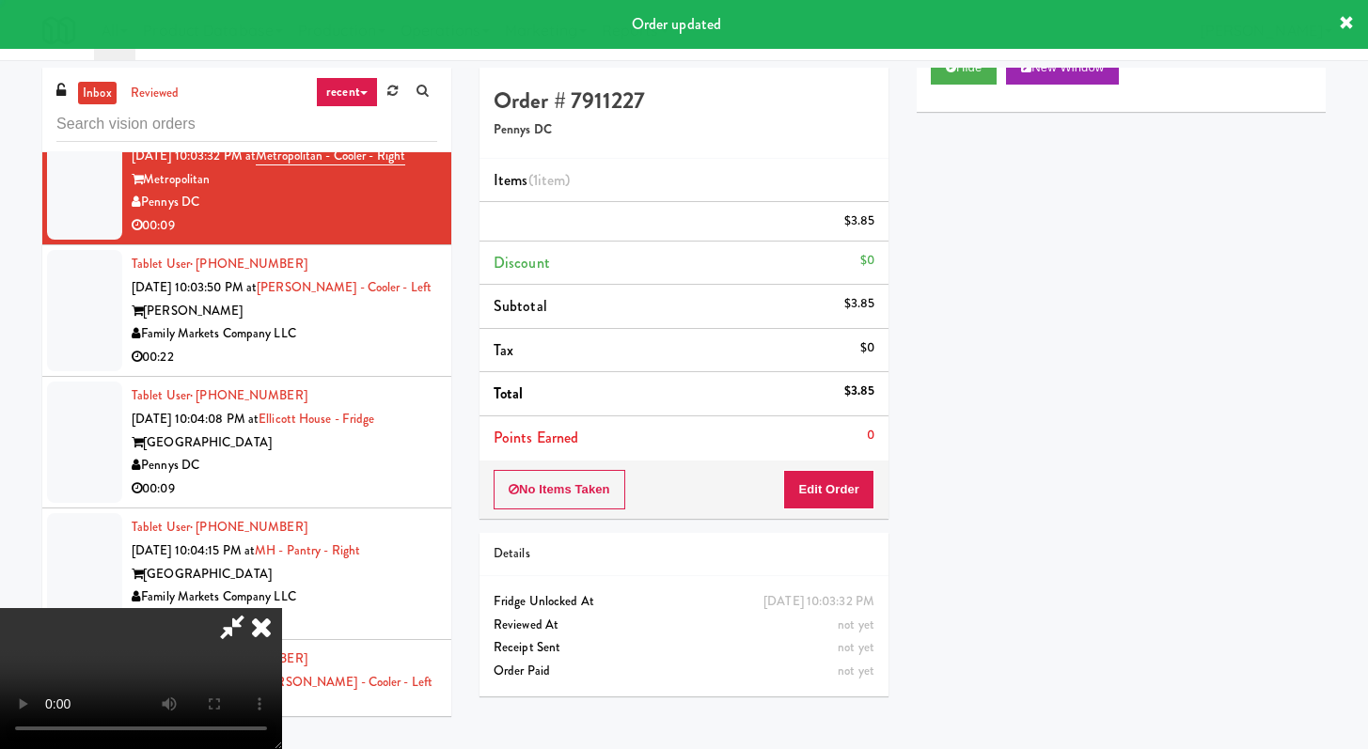
scroll to position [80, 0]
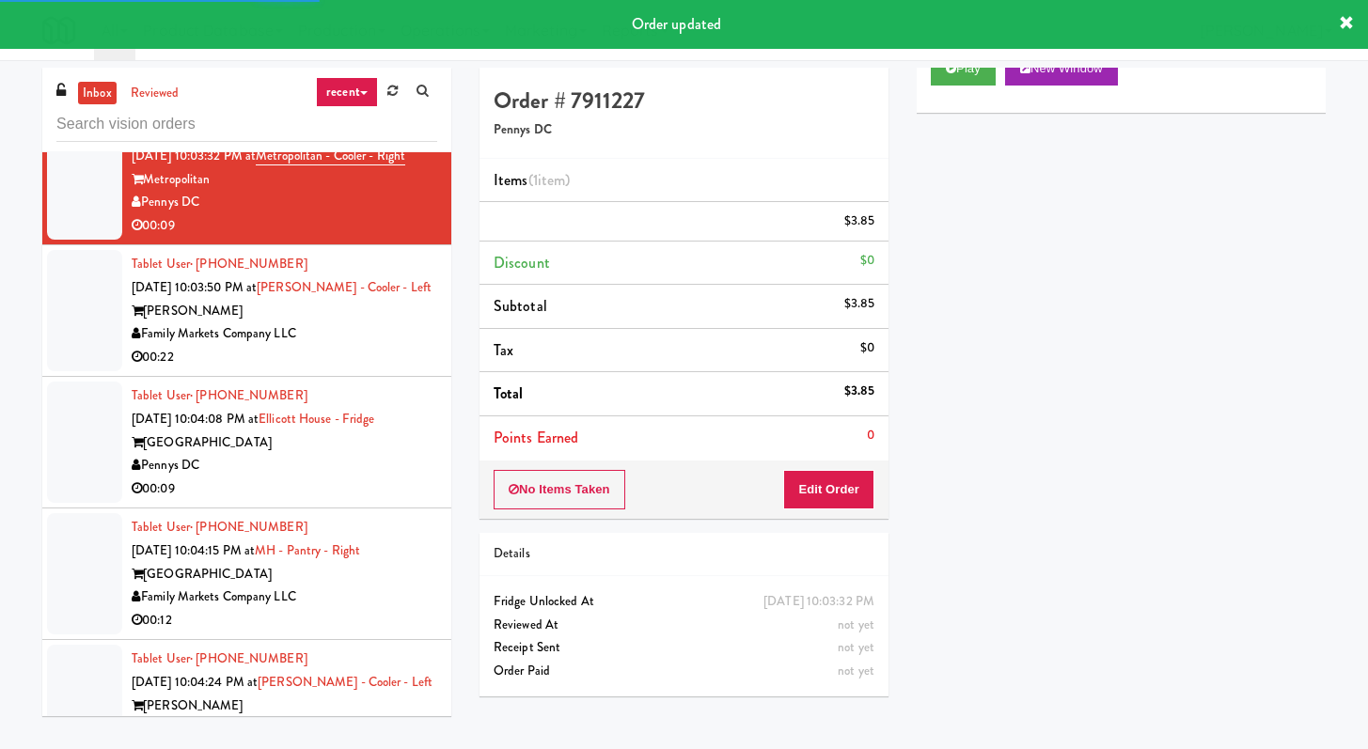
click at [361, 346] on div "Family Markets Company LLC" at bounding box center [285, 335] width 306 height 24
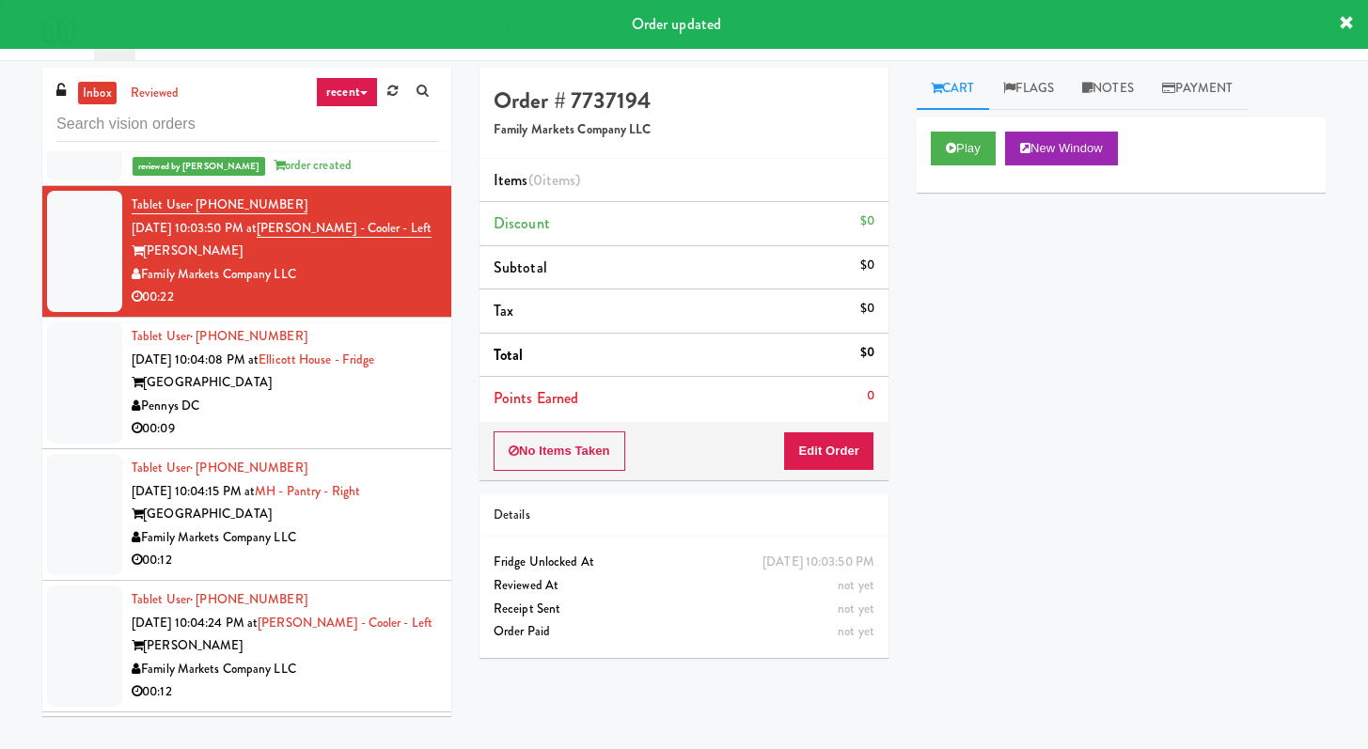
scroll to position [9685, 0]
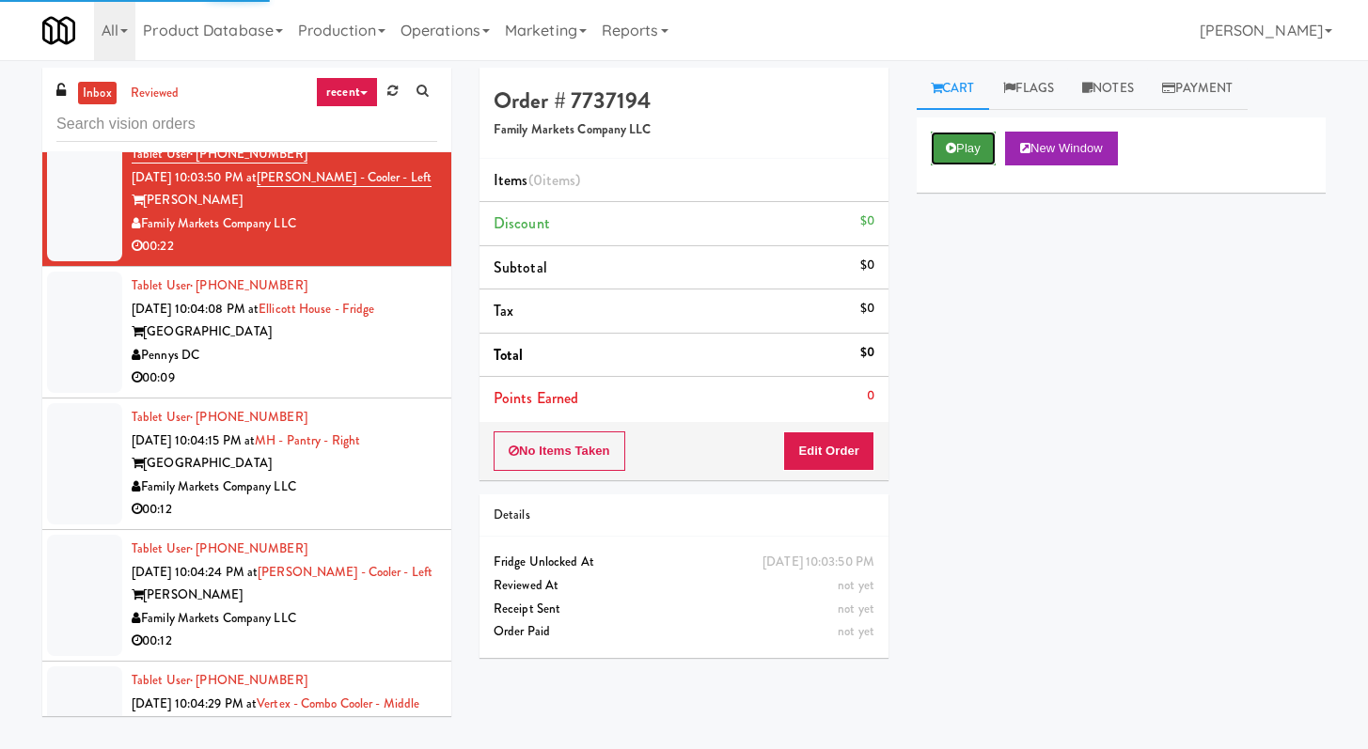
click at [970, 141] on button "Play" at bounding box center [963, 149] width 65 height 34
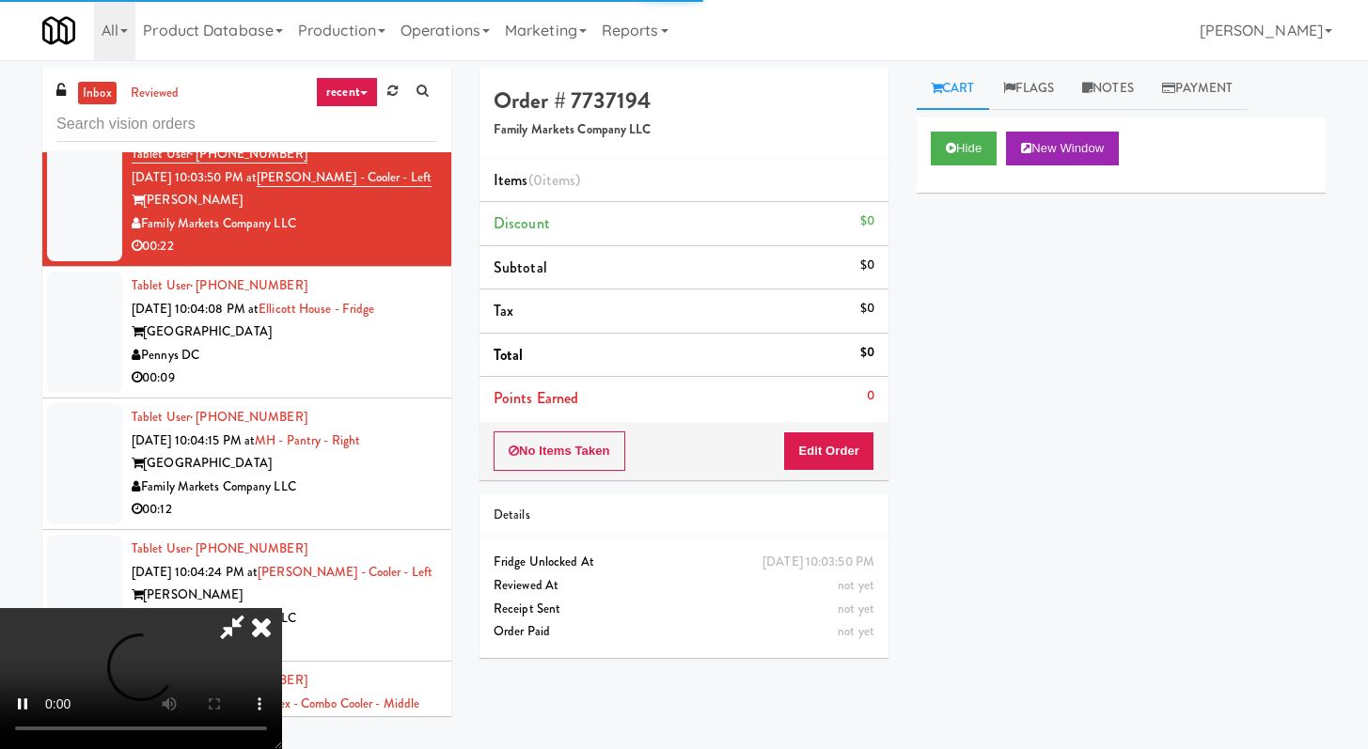
click at [802, 473] on div "No Items Taken Edit Order" at bounding box center [684, 451] width 409 height 58
click at [806, 455] on button "Edit Order" at bounding box center [828, 451] width 91 height 39
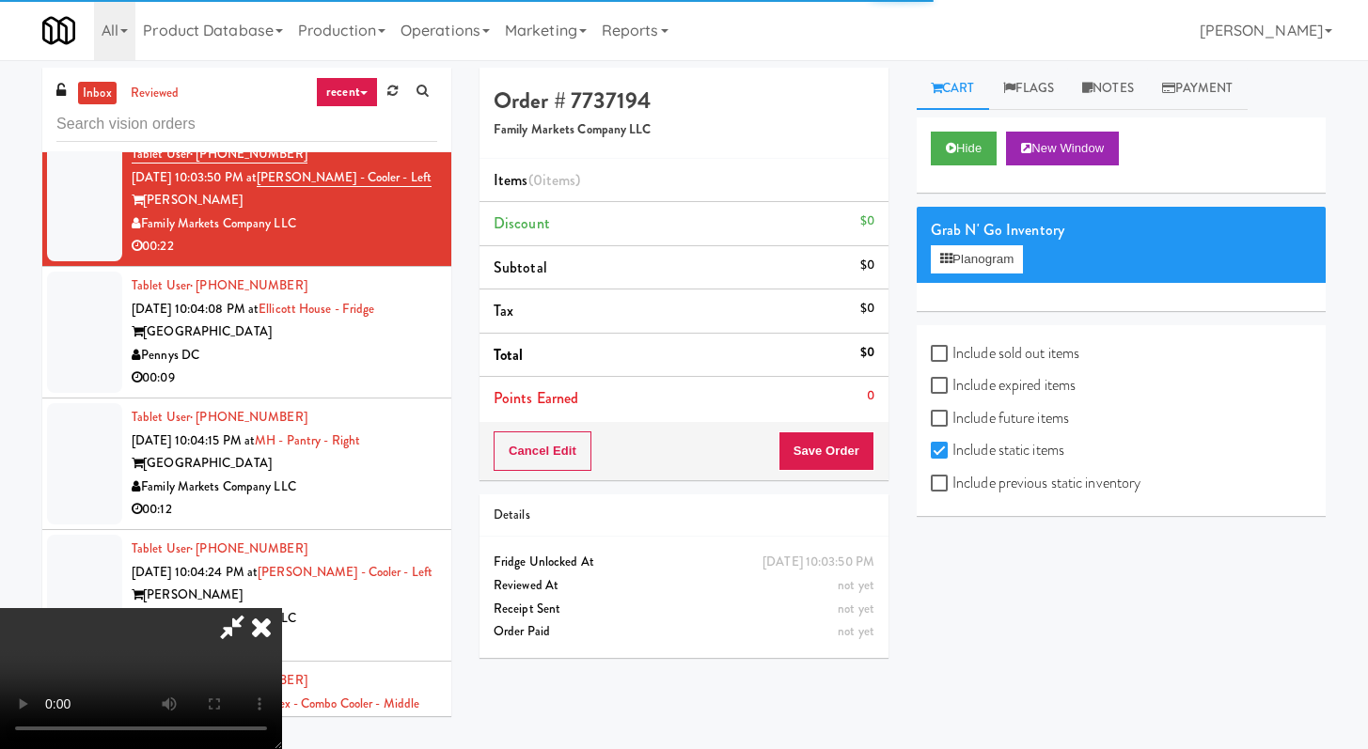
scroll to position [162, 0]
click at [934, 485] on input "Include previous static inventory" at bounding box center [942, 484] width 22 height 15
checkbox input "true"
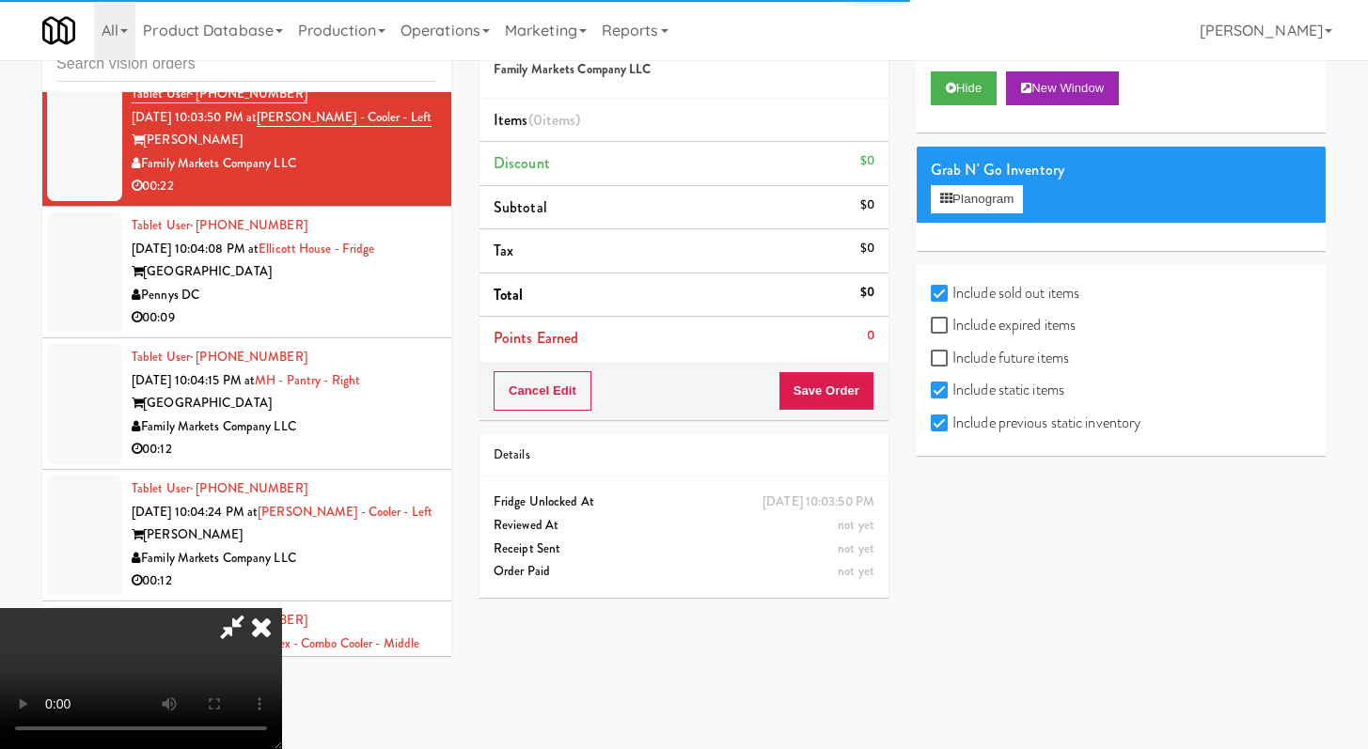
scroll to position [0, 0]
click at [948, 81] on button "Hide" at bounding box center [964, 88] width 66 height 34
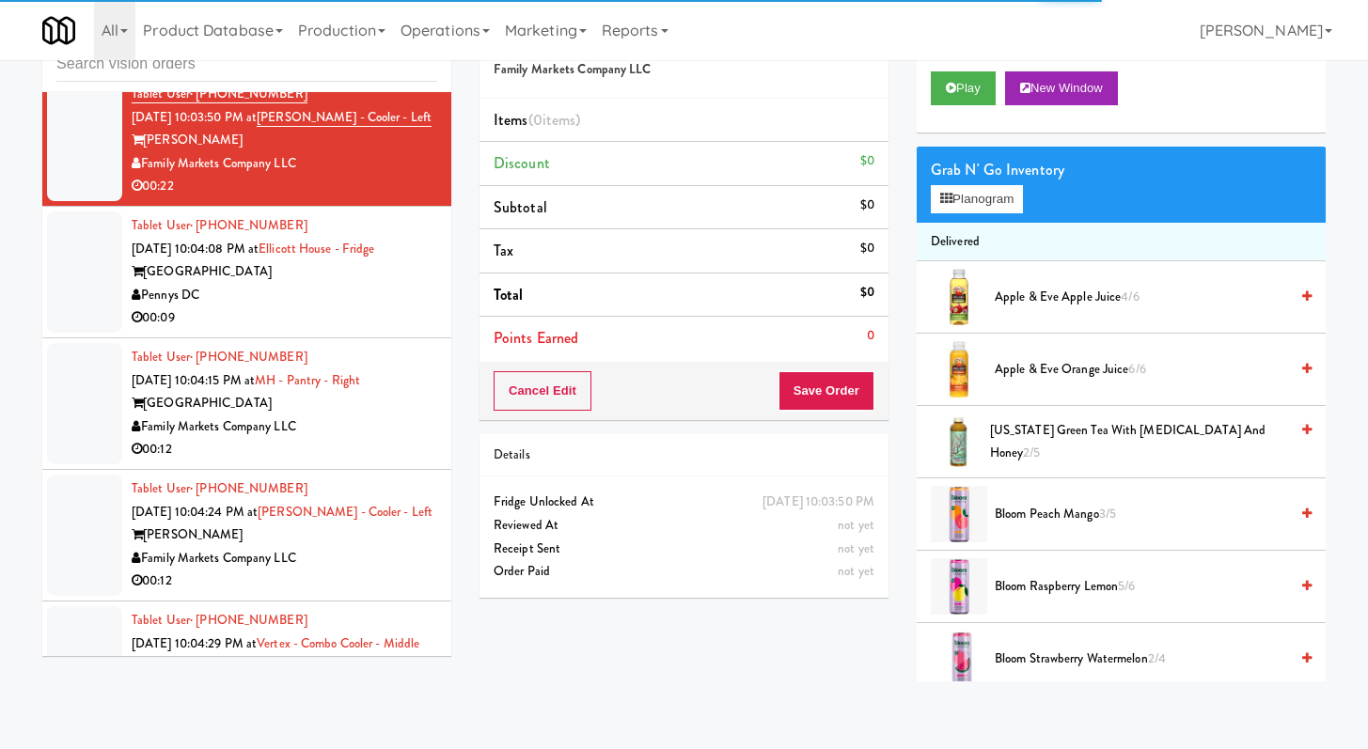
click at [371, 330] on div "00:09" at bounding box center [285, 319] width 306 height 24
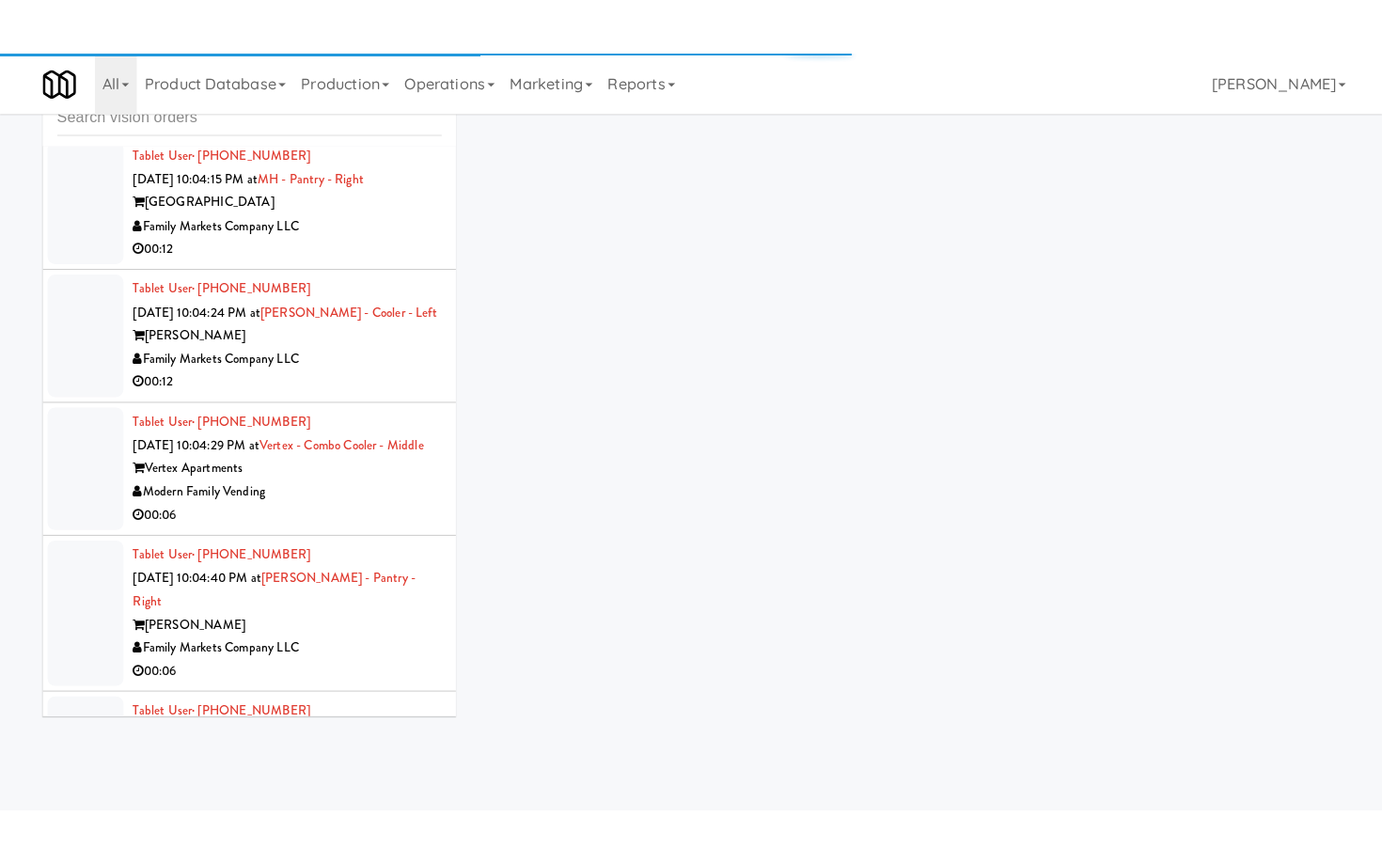
scroll to position [10461, 0]
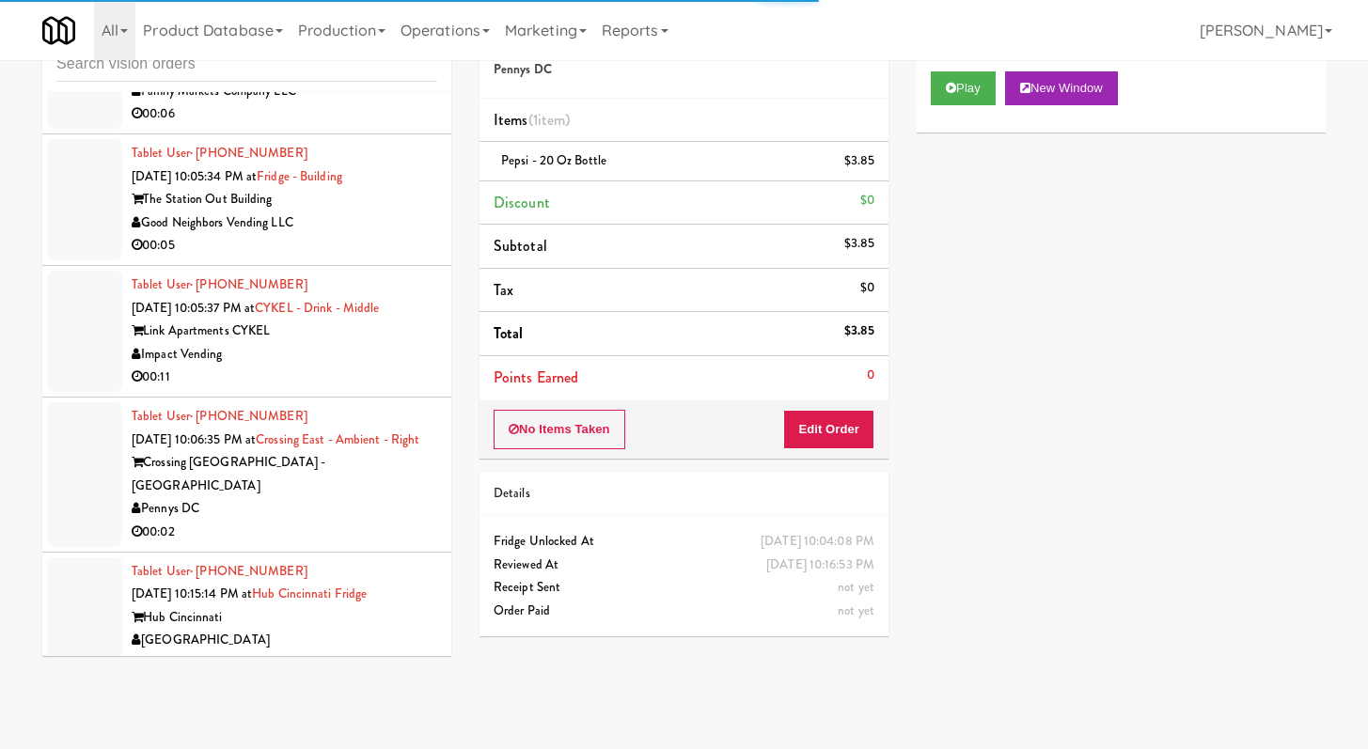
click at [341, 258] on div "00:05" at bounding box center [285, 246] width 306 height 24
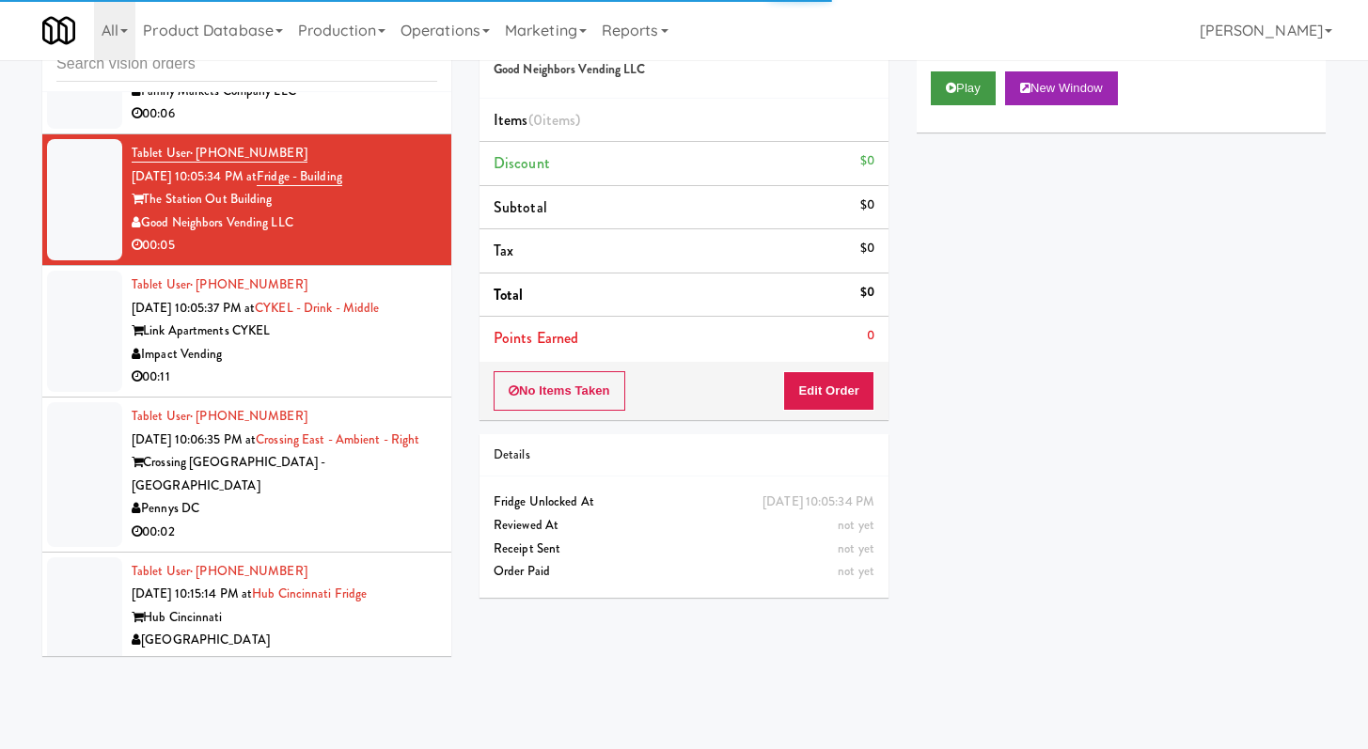
drag, startPoint x: 919, startPoint y: 92, endPoint x: 943, endPoint y: 87, distance: 25.1
click at [919, 92] on div "Play New Window" at bounding box center [1121, 94] width 409 height 75
click at [943, 87] on button "Play" at bounding box center [963, 88] width 65 height 34
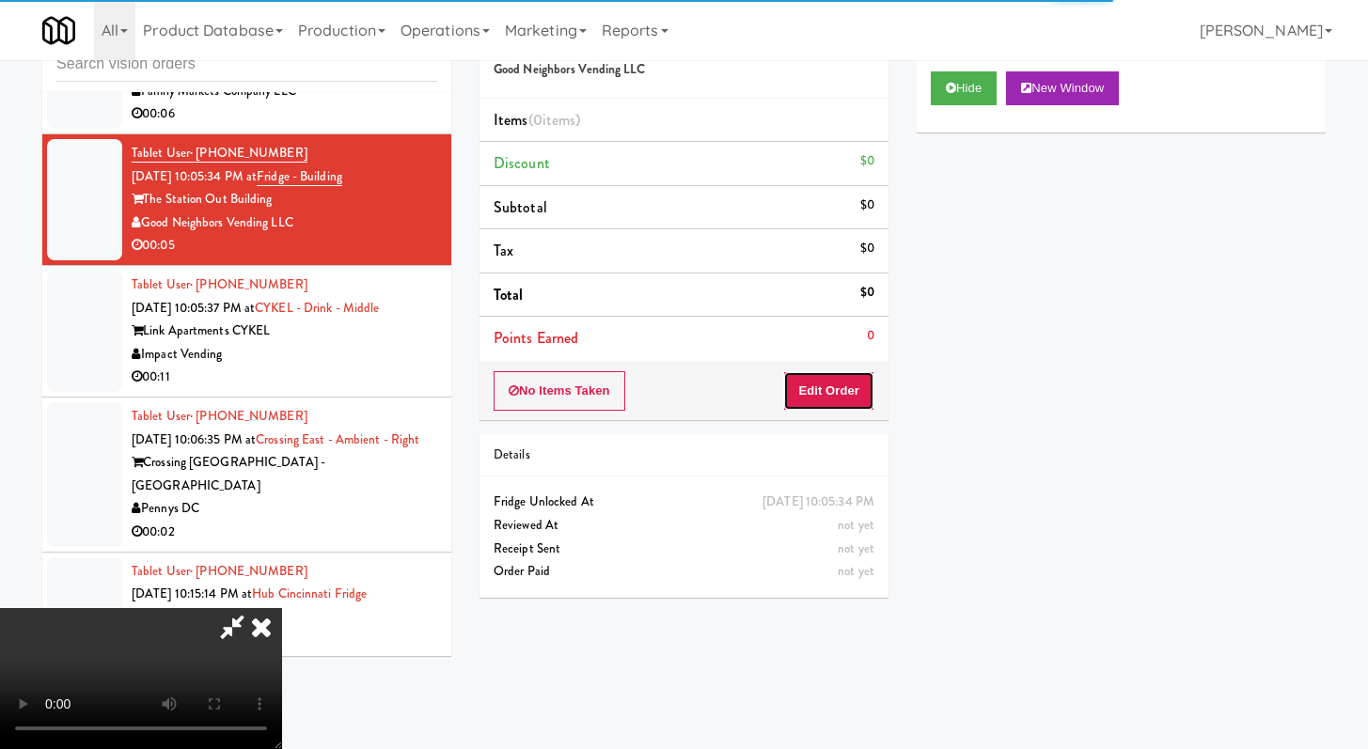
click at [851, 403] on button "Edit Order" at bounding box center [828, 390] width 91 height 39
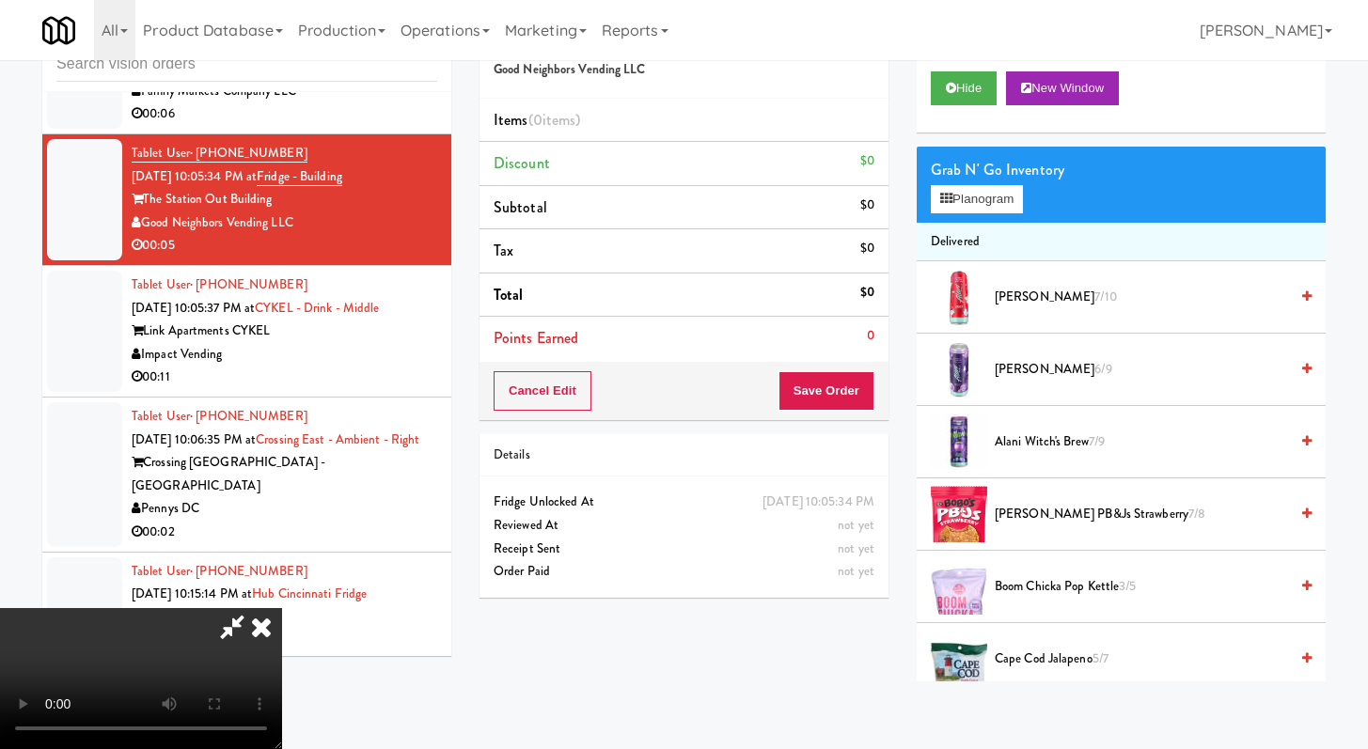
scroll to position [10414, 0]
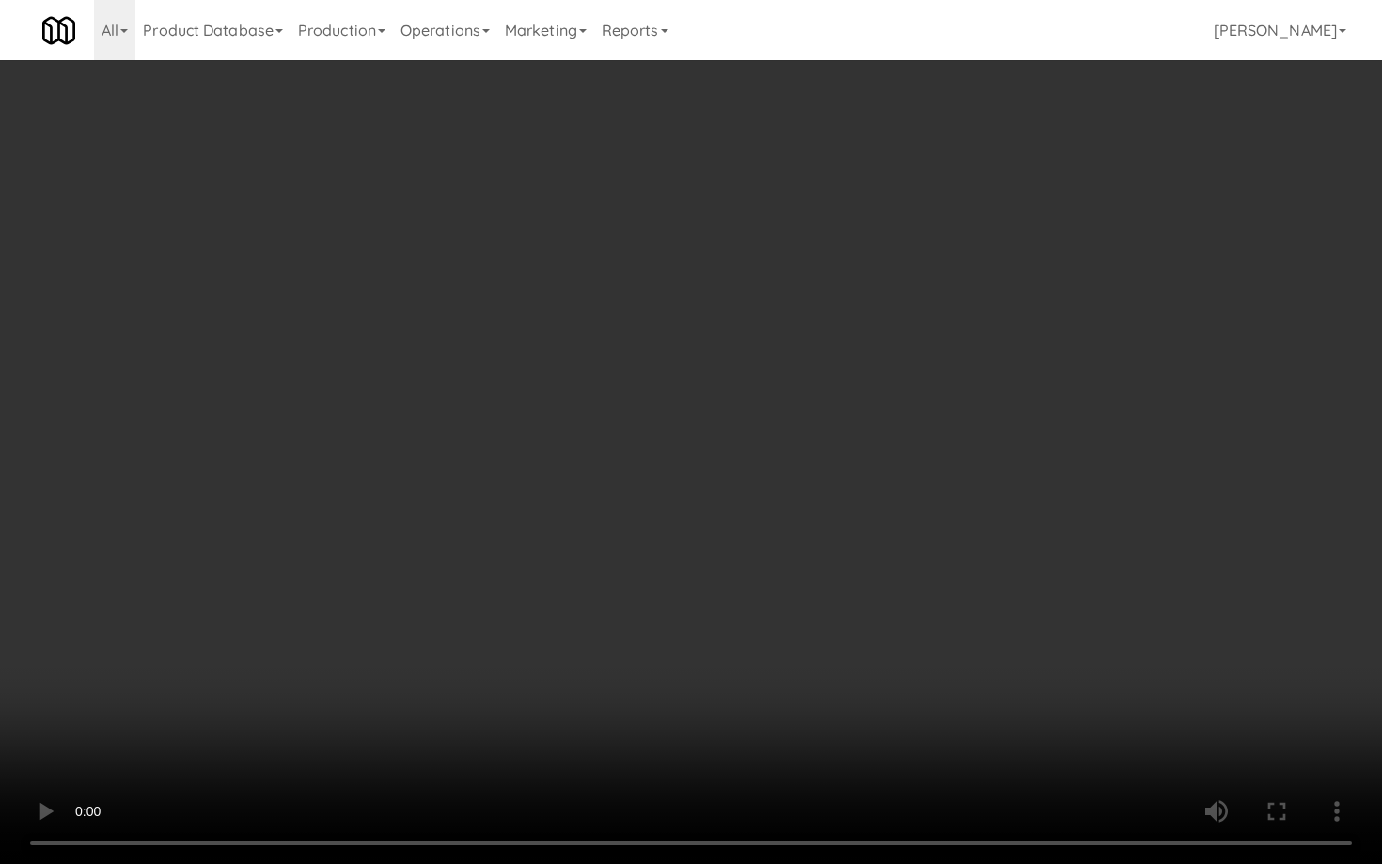
click at [830, 631] on video at bounding box center [691, 432] width 1382 height 864
click at [826, 623] on video at bounding box center [691, 432] width 1382 height 864
click at [826, 613] on video at bounding box center [691, 432] width 1382 height 864
click at [827, 584] on video at bounding box center [691, 432] width 1382 height 864
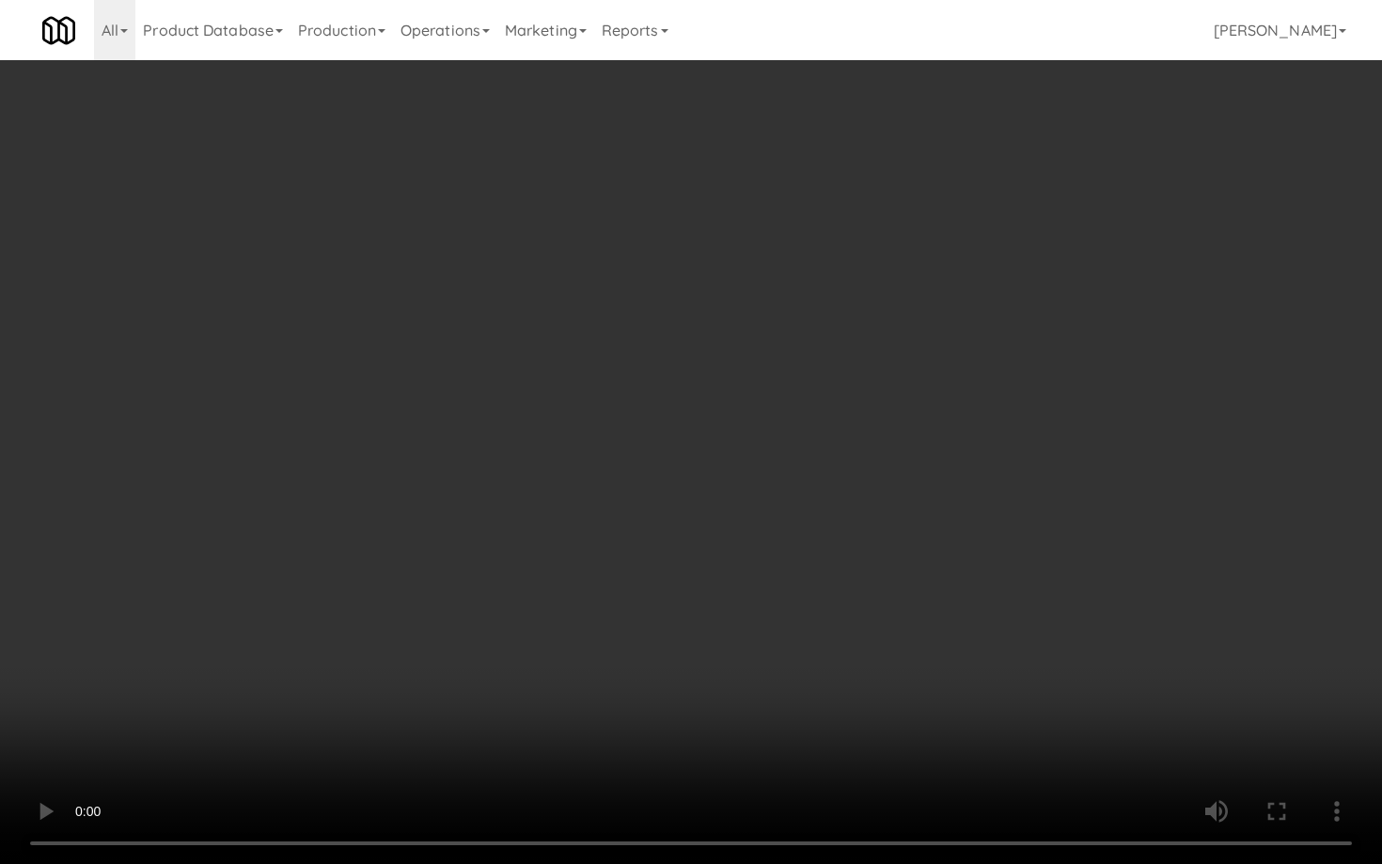
click at [827, 584] on video at bounding box center [691, 432] width 1382 height 864
click at [830, 569] on video at bounding box center [691, 432] width 1382 height 864
click at [839, 559] on video at bounding box center [691, 432] width 1382 height 864
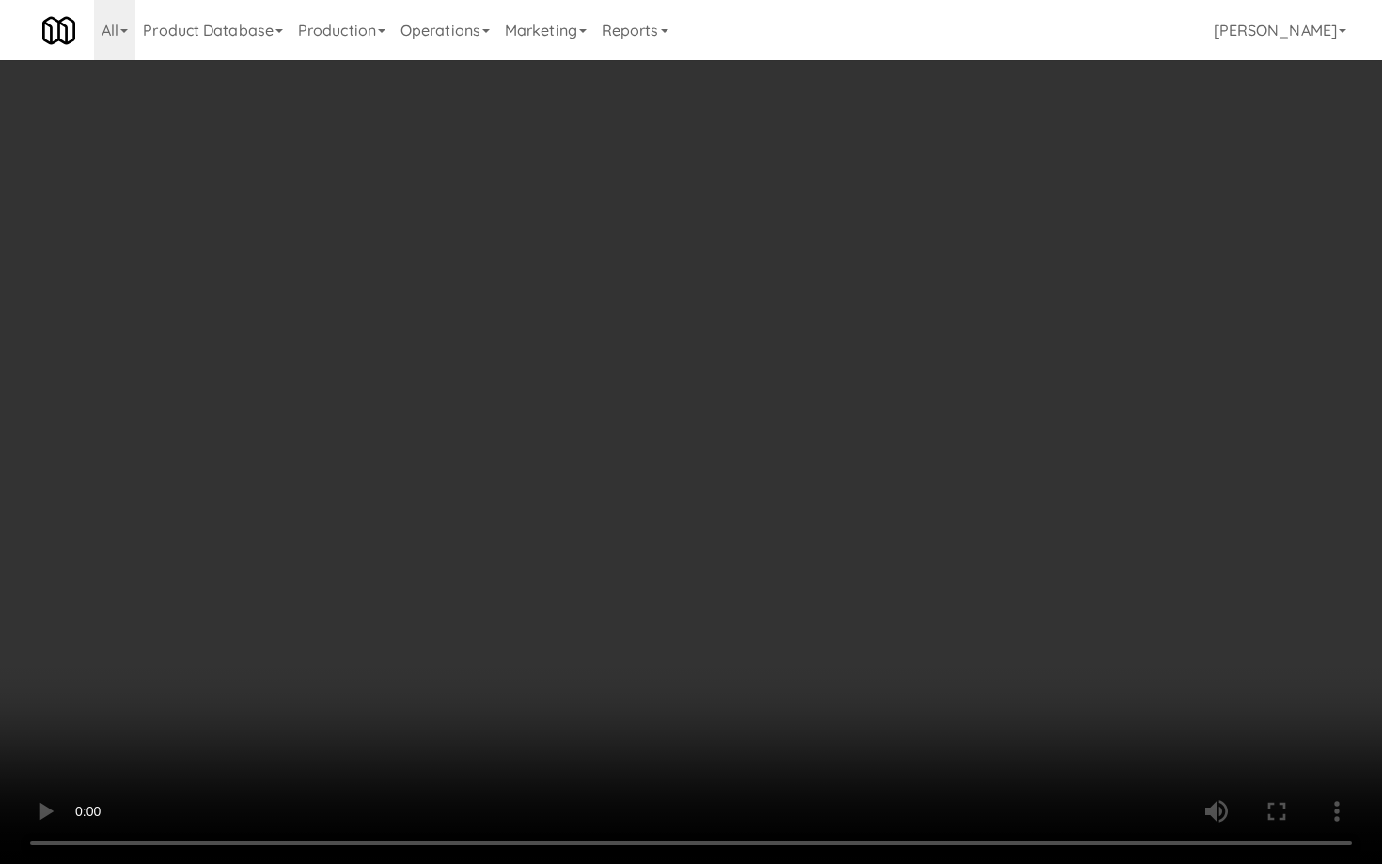
click at [841, 554] on video at bounding box center [691, 432] width 1382 height 864
click at [841, 555] on video at bounding box center [691, 432] width 1382 height 864
click at [840, 555] on video at bounding box center [691, 432] width 1382 height 864
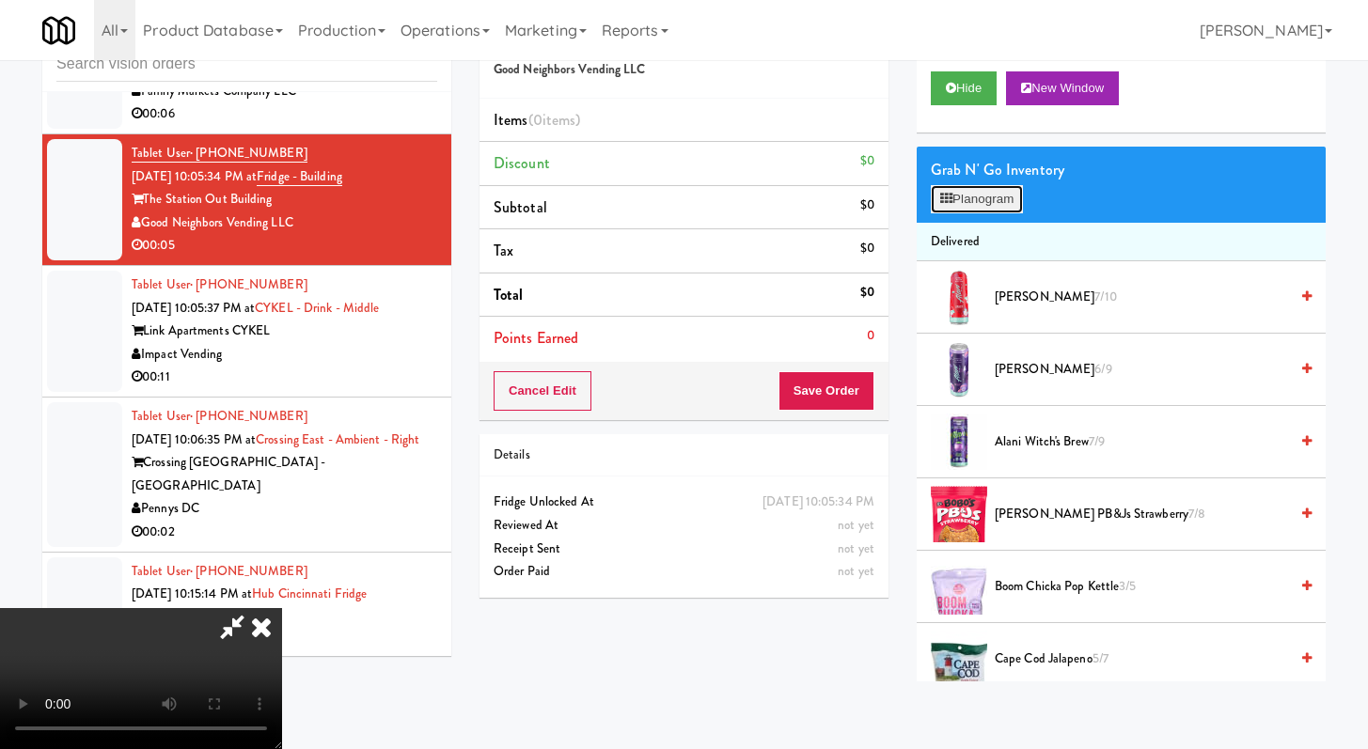
click at [988, 204] on button "Planogram" at bounding box center [977, 199] width 92 height 28
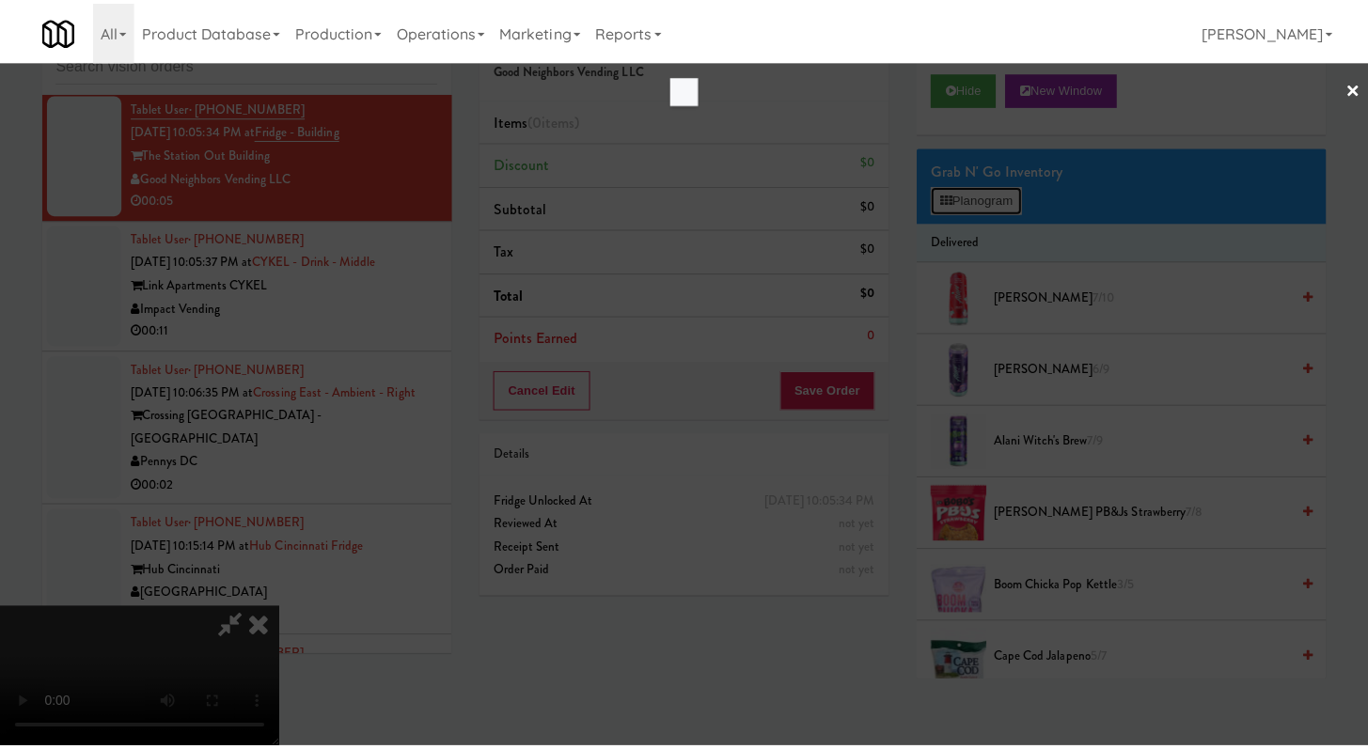
scroll to position [10414, 0]
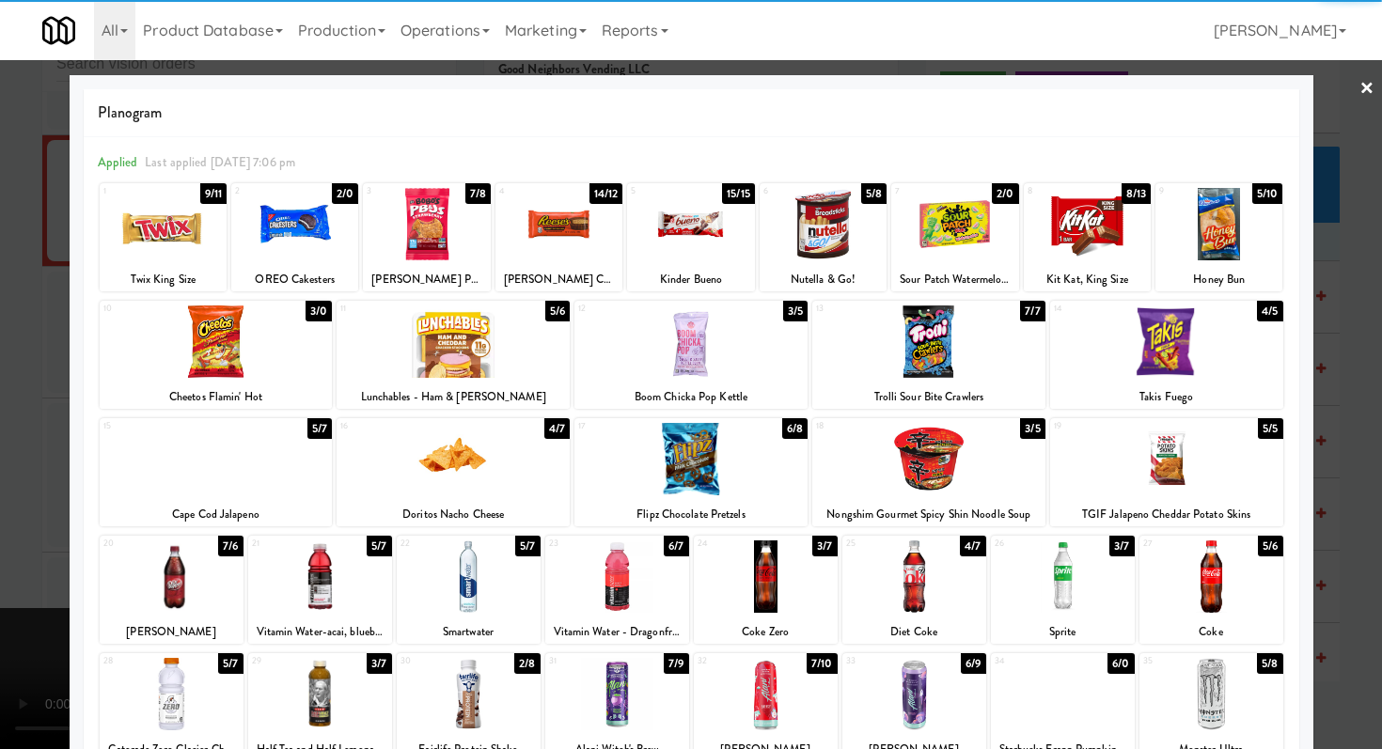
click at [300, 213] on div at bounding box center [294, 224] width 127 height 72
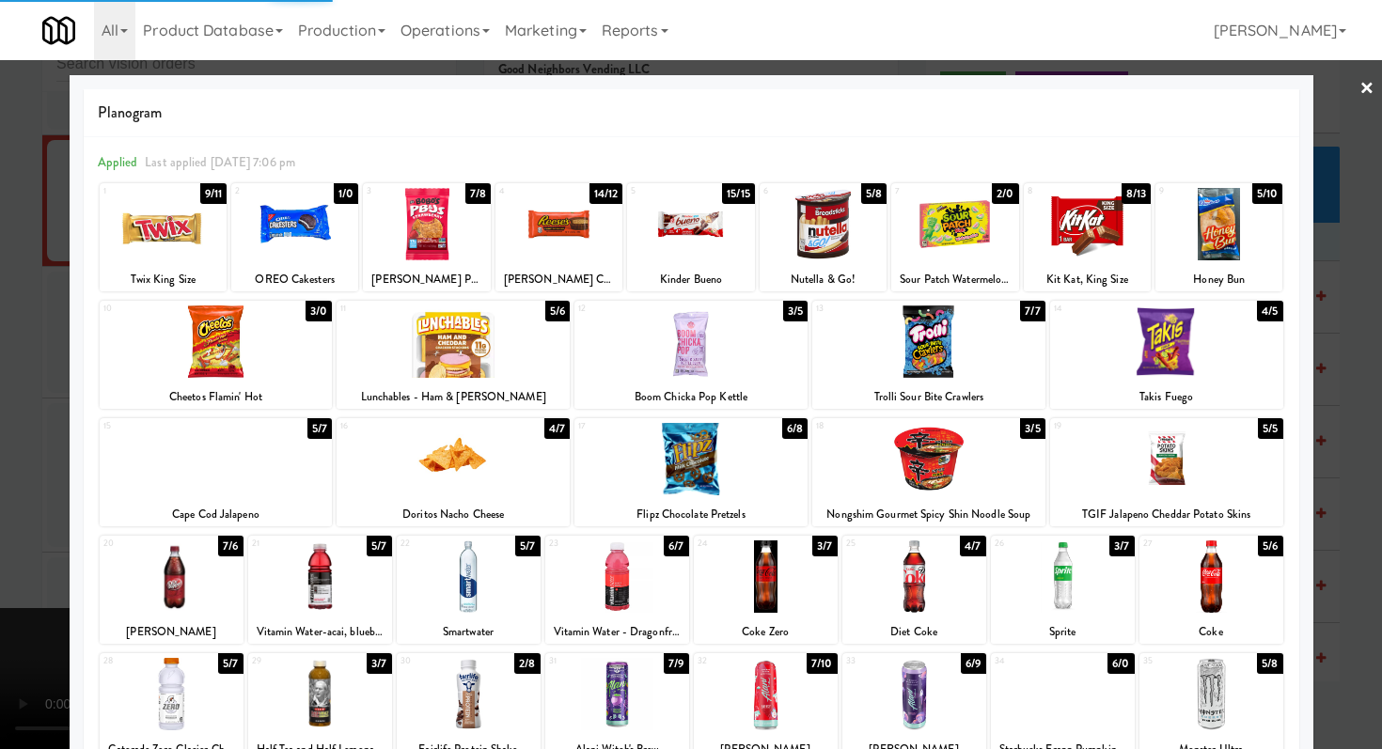
click at [216, 338] on div at bounding box center [216, 342] width 233 height 72
click at [35, 393] on div at bounding box center [691, 374] width 1382 height 749
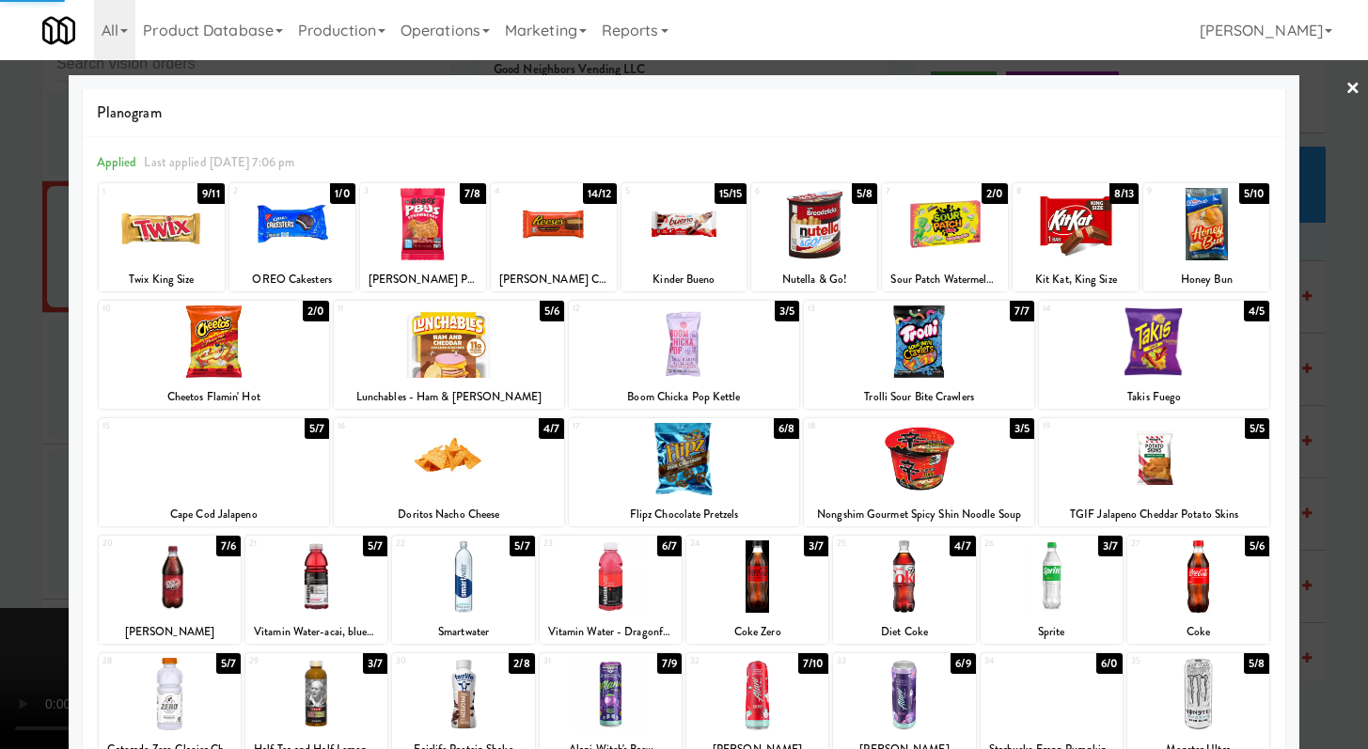
scroll to position [10461, 0]
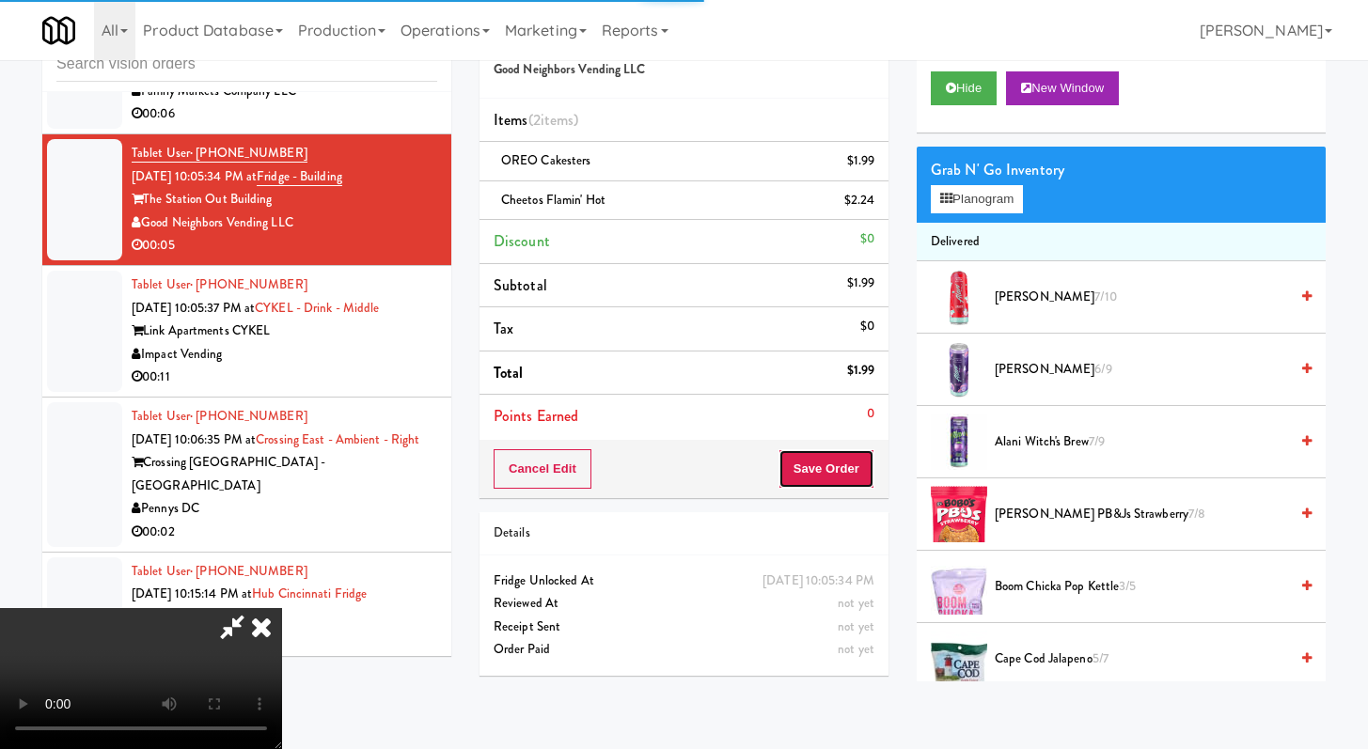
click at [849, 487] on button "Save Order" at bounding box center [827, 468] width 96 height 39
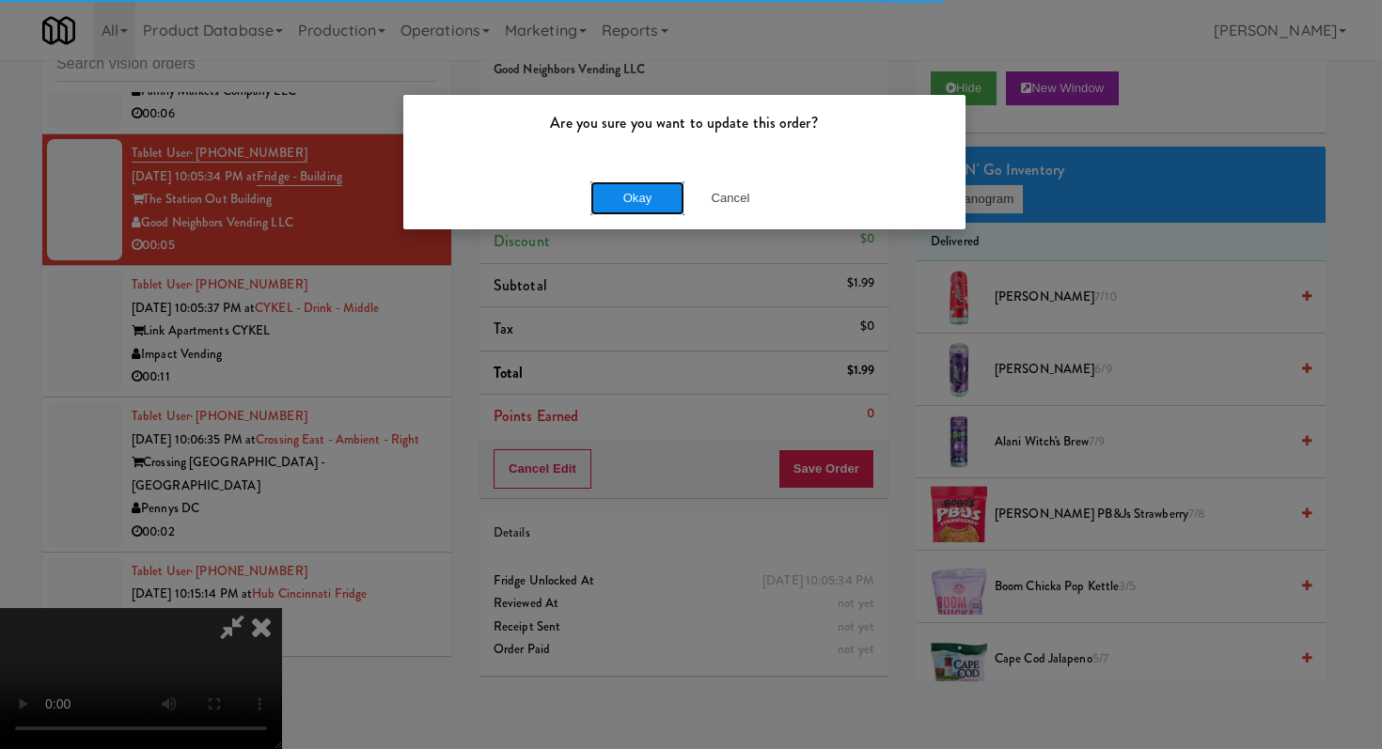
click at [637, 206] on button "Okay" at bounding box center [637, 198] width 94 height 34
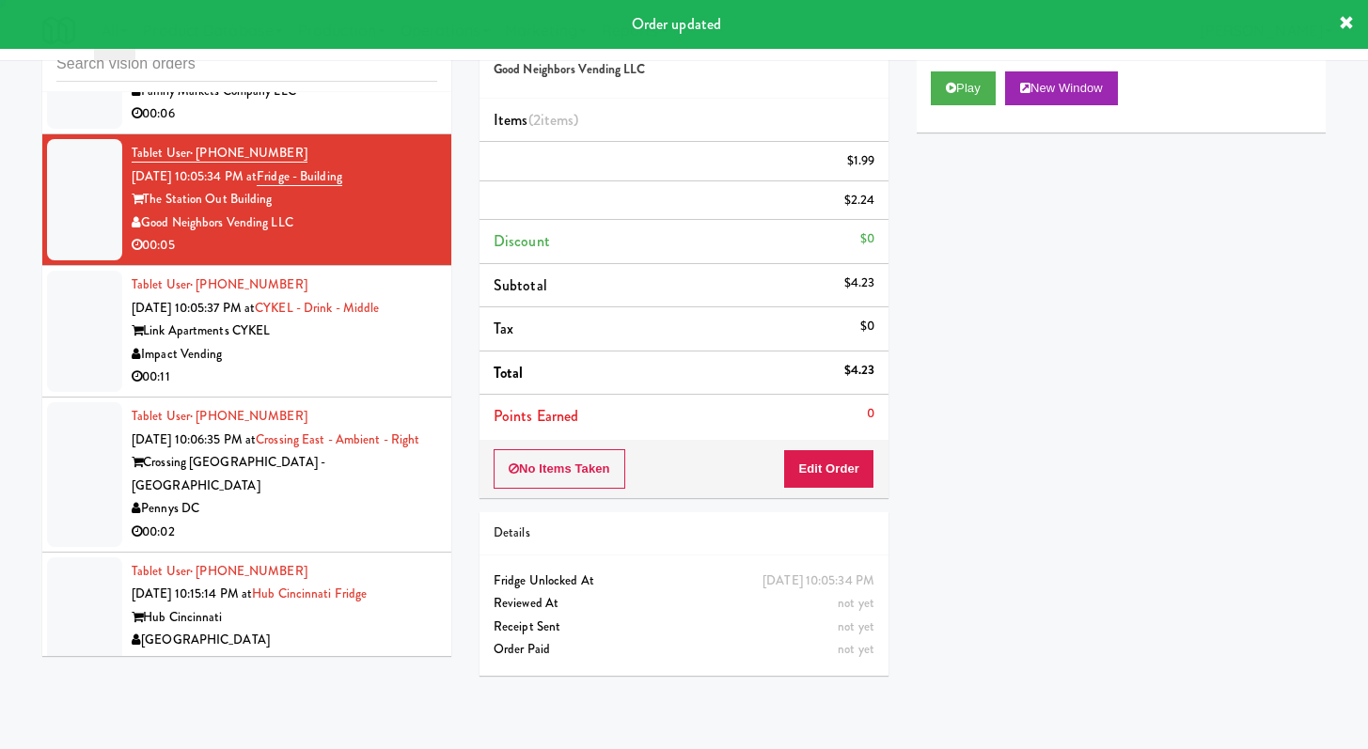
click at [799, 307] on li "Tax $0" at bounding box center [684, 329] width 409 height 44
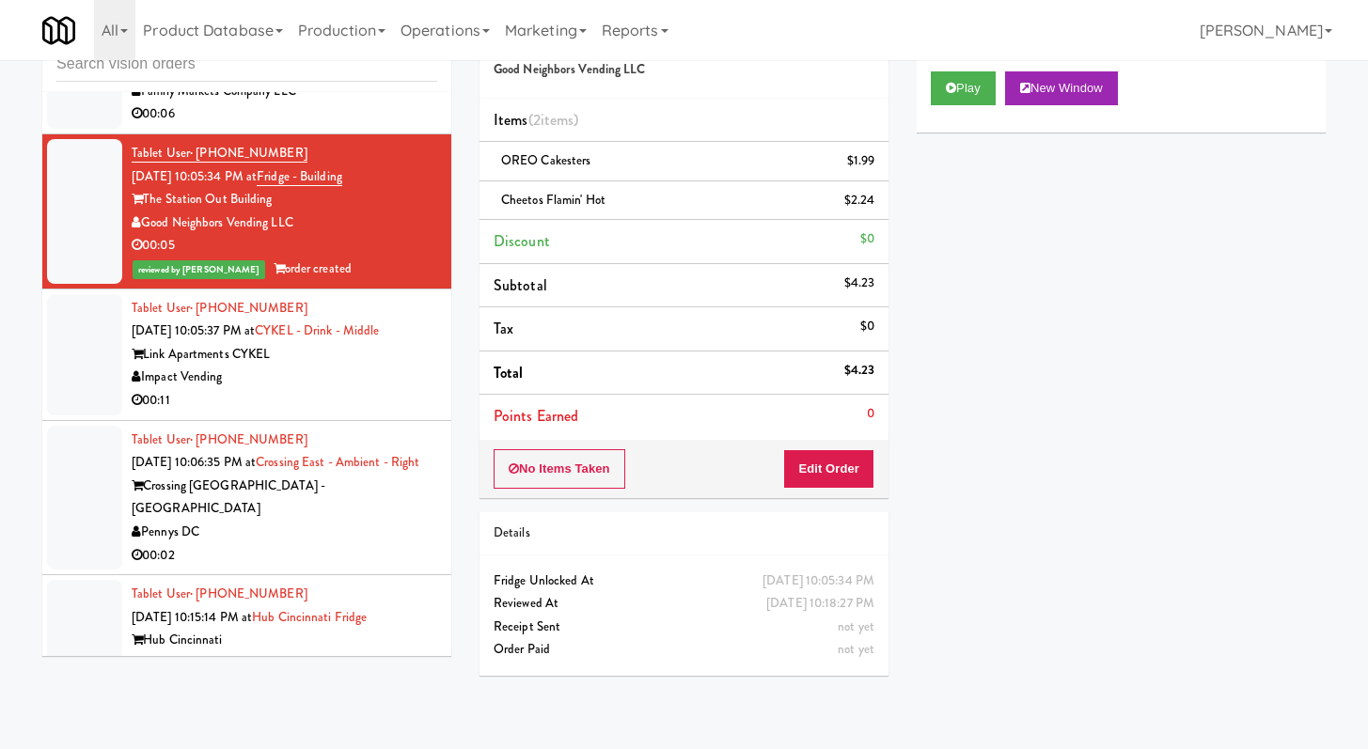
drag, startPoint x: 371, startPoint y: 494, endPoint x: 350, endPoint y: 469, distance: 32.6
click at [370, 413] on div "00:11" at bounding box center [285, 401] width 306 height 24
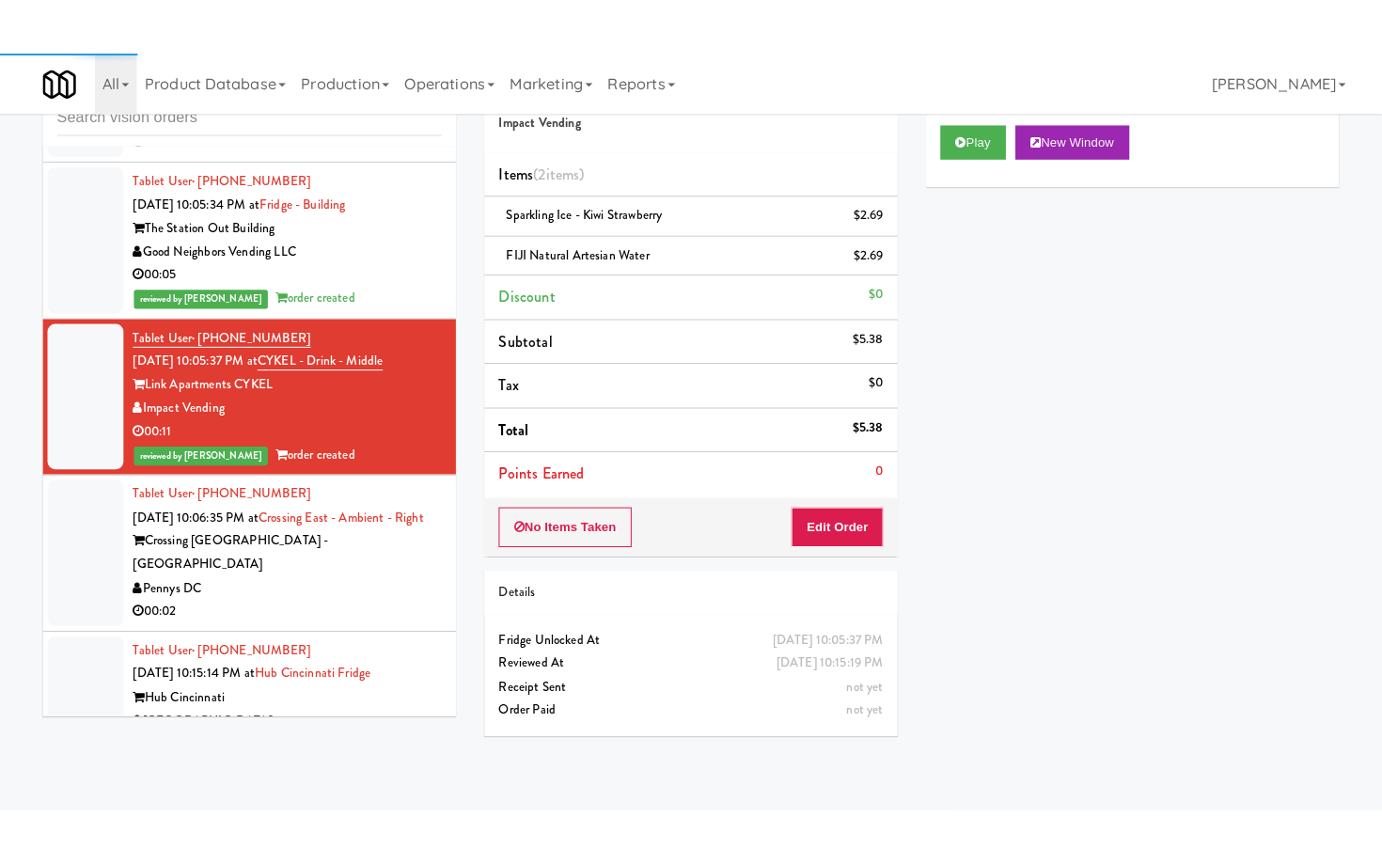
scroll to position [10765, 0]
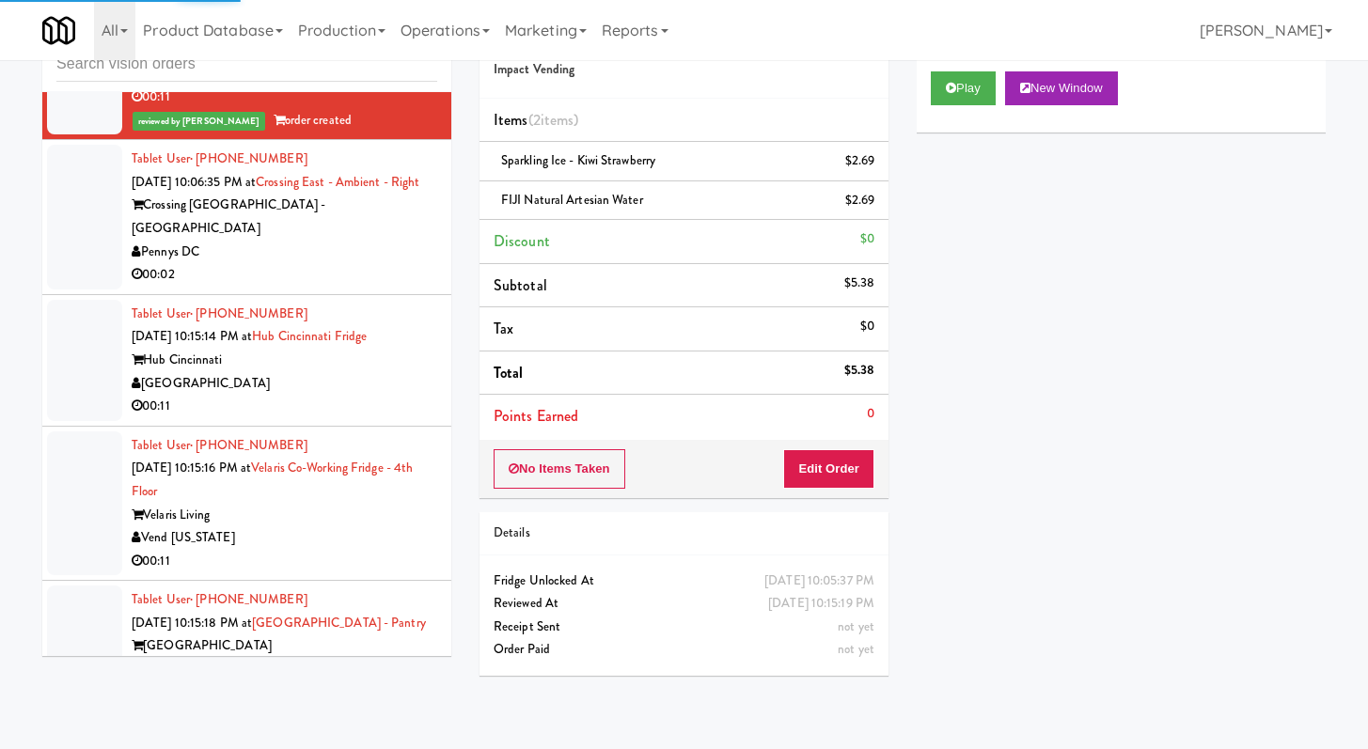
click at [343, 287] on div "00:02" at bounding box center [285, 275] width 306 height 24
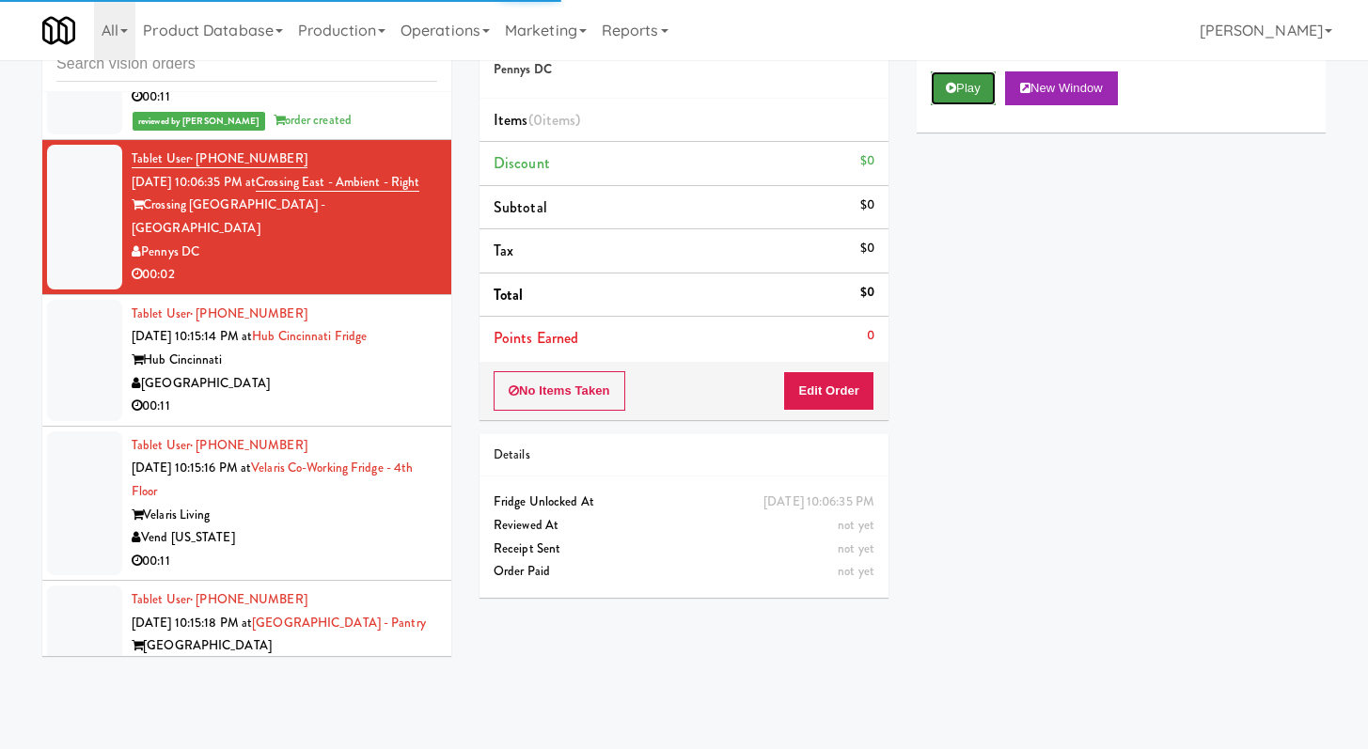
click at [942, 90] on button "Play" at bounding box center [963, 88] width 65 height 34
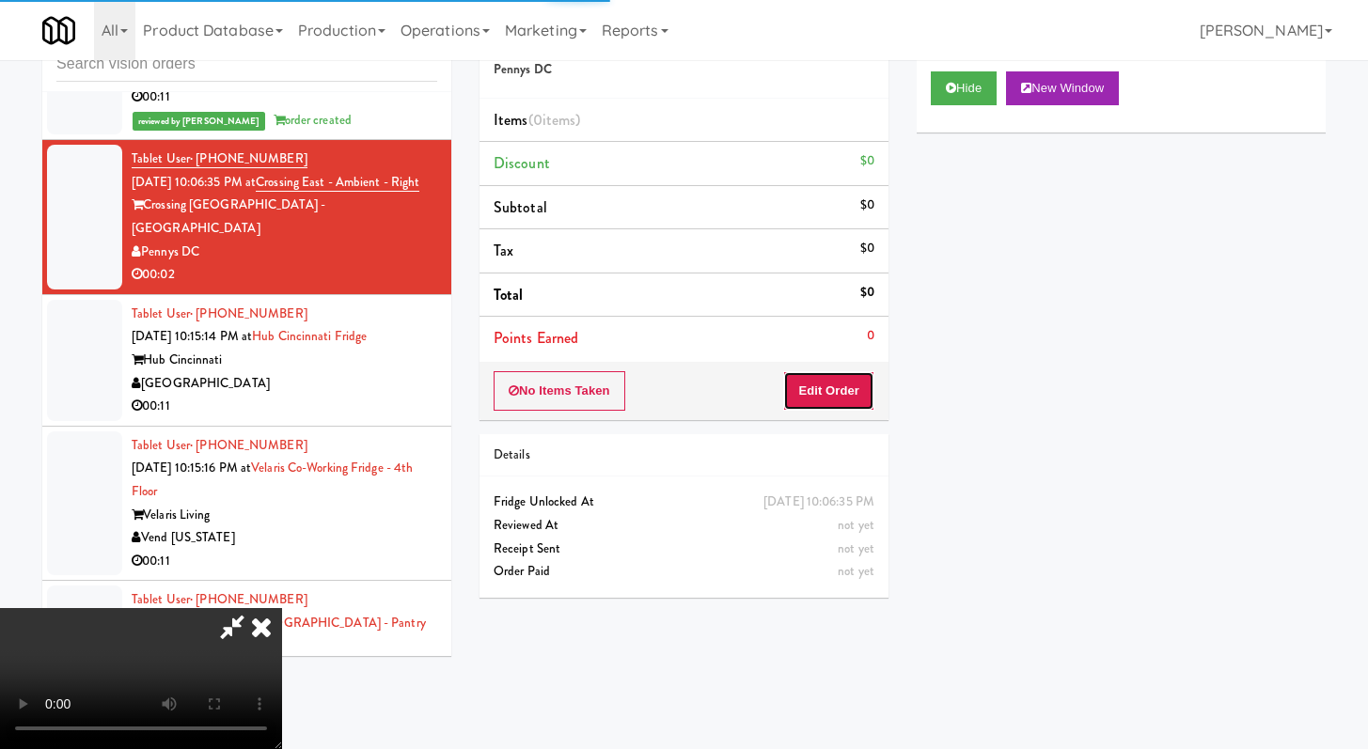
click at [842, 377] on button "Edit Order" at bounding box center [828, 390] width 91 height 39
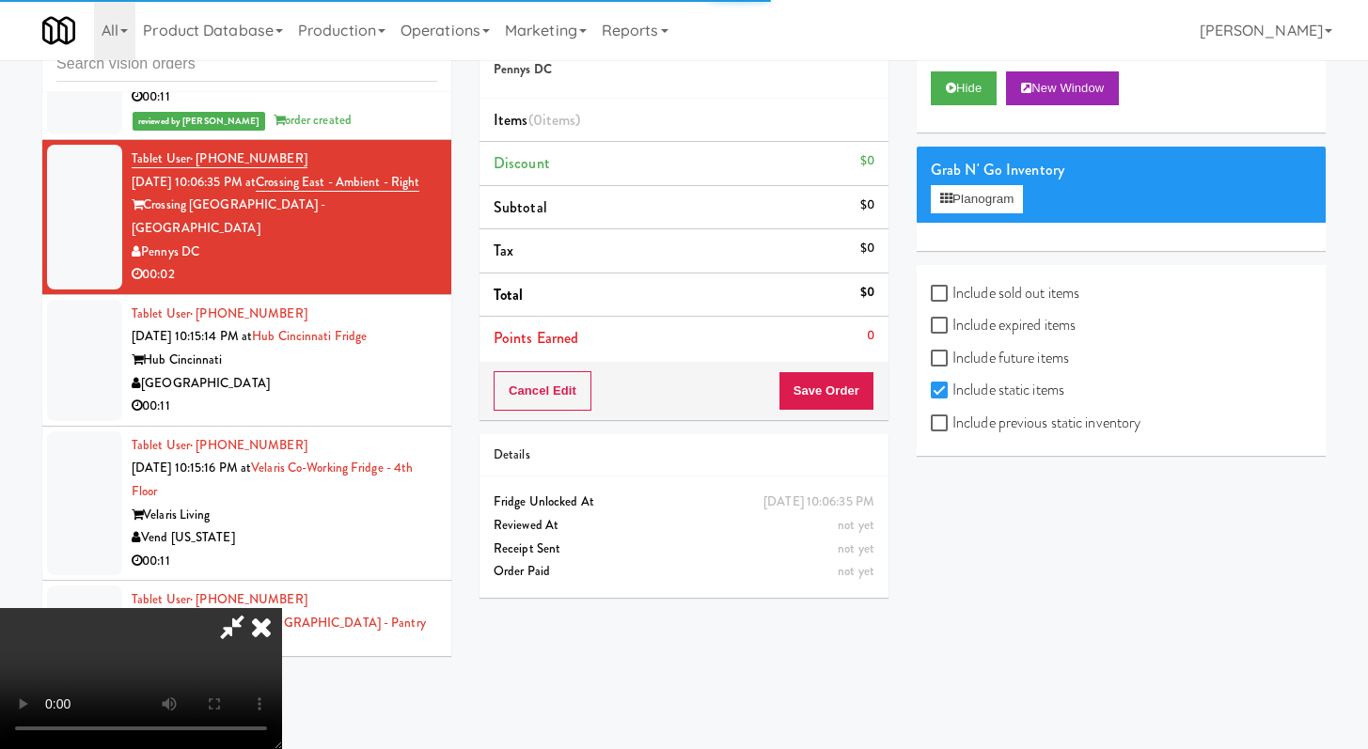
click at [963, 429] on label "Include previous static inventory" at bounding box center [1036, 423] width 210 height 28
click at [952, 429] on input "Include previous static inventory" at bounding box center [942, 424] width 22 height 15
checkbox input "true"
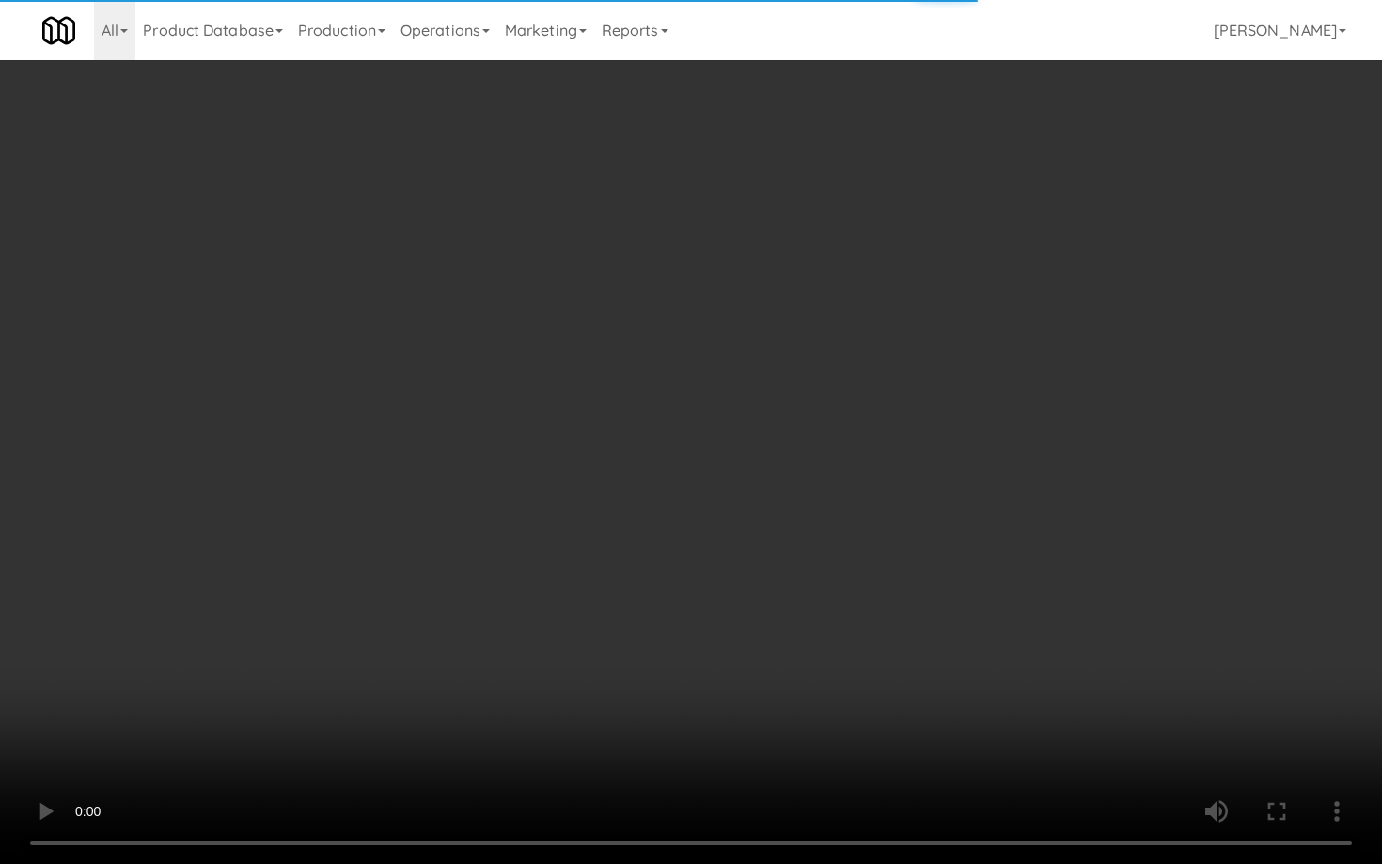
click at [1116, 658] on video at bounding box center [691, 432] width 1382 height 864
click at [709, 582] on video at bounding box center [691, 432] width 1382 height 864
click at [720, 556] on video at bounding box center [691, 432] width 1382 height 864
click at [735, 530] on video at bounding box center [691, 432] width 1382 height 864
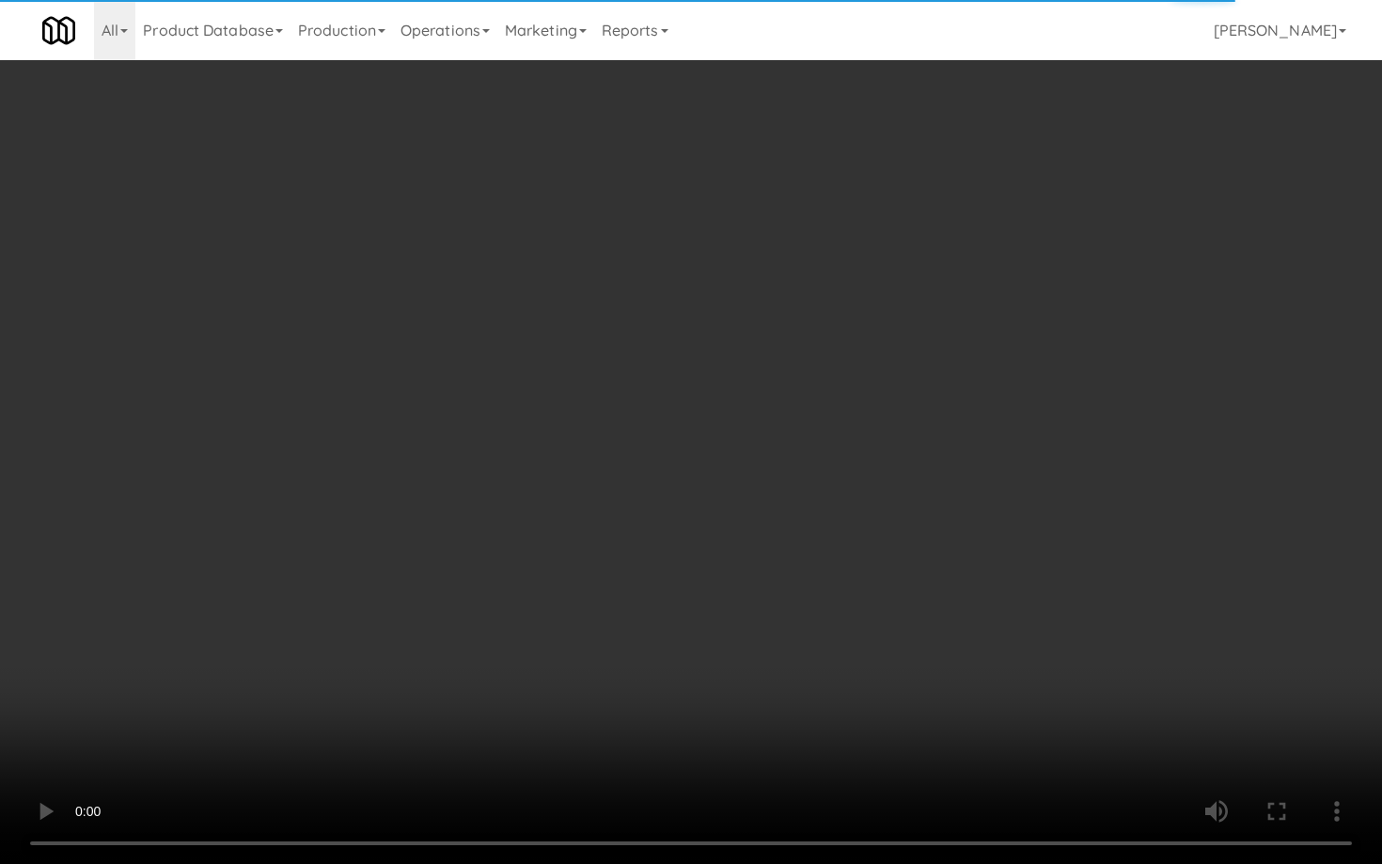
click at [735, 530] on video at bounding box center [691, 432] width 1382 height 864
click at [761, 503] on video at bounding box center [691, 432] width 1382 height 864
click at [762, 511] on video at bounding box center [691, 432] width 1382 height 864
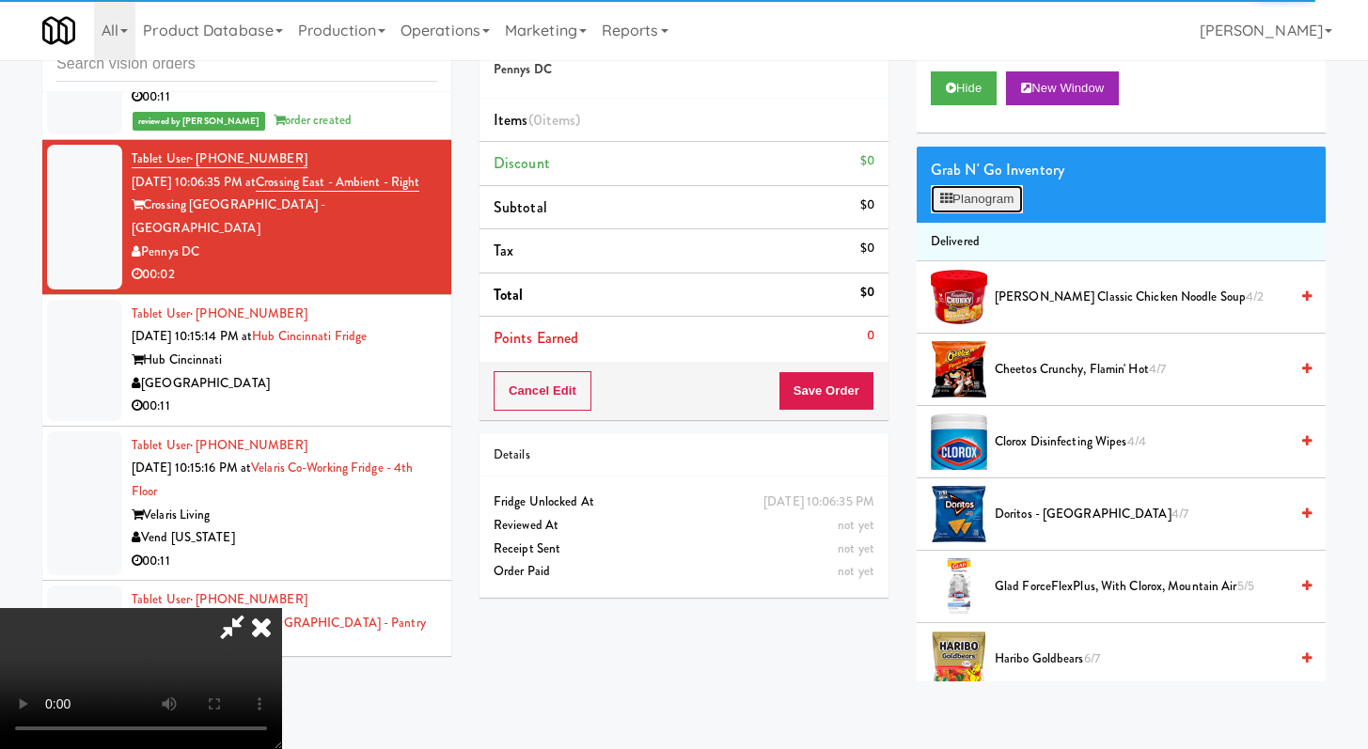
click at [965, 208] on button "Planogram" at bounding box center [977, 199] width 92 height 28
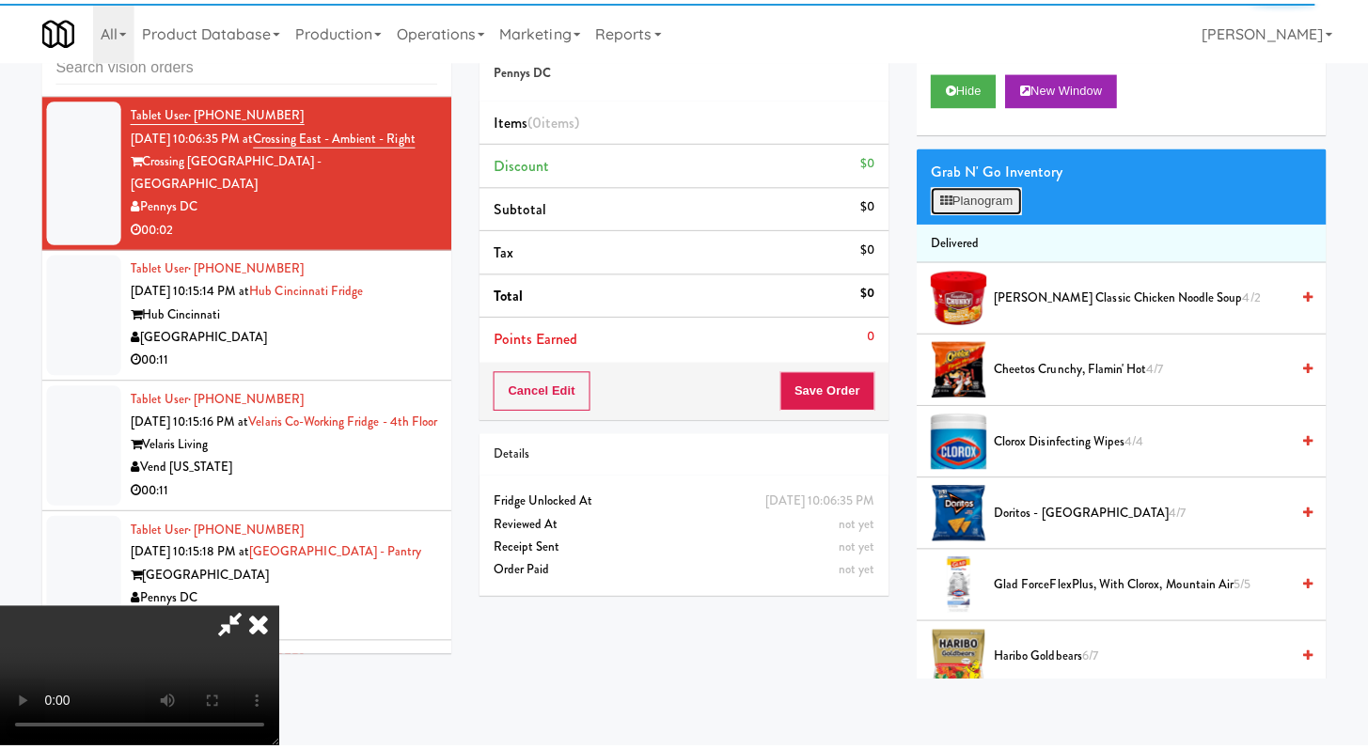
scroll to position [10719, 0]
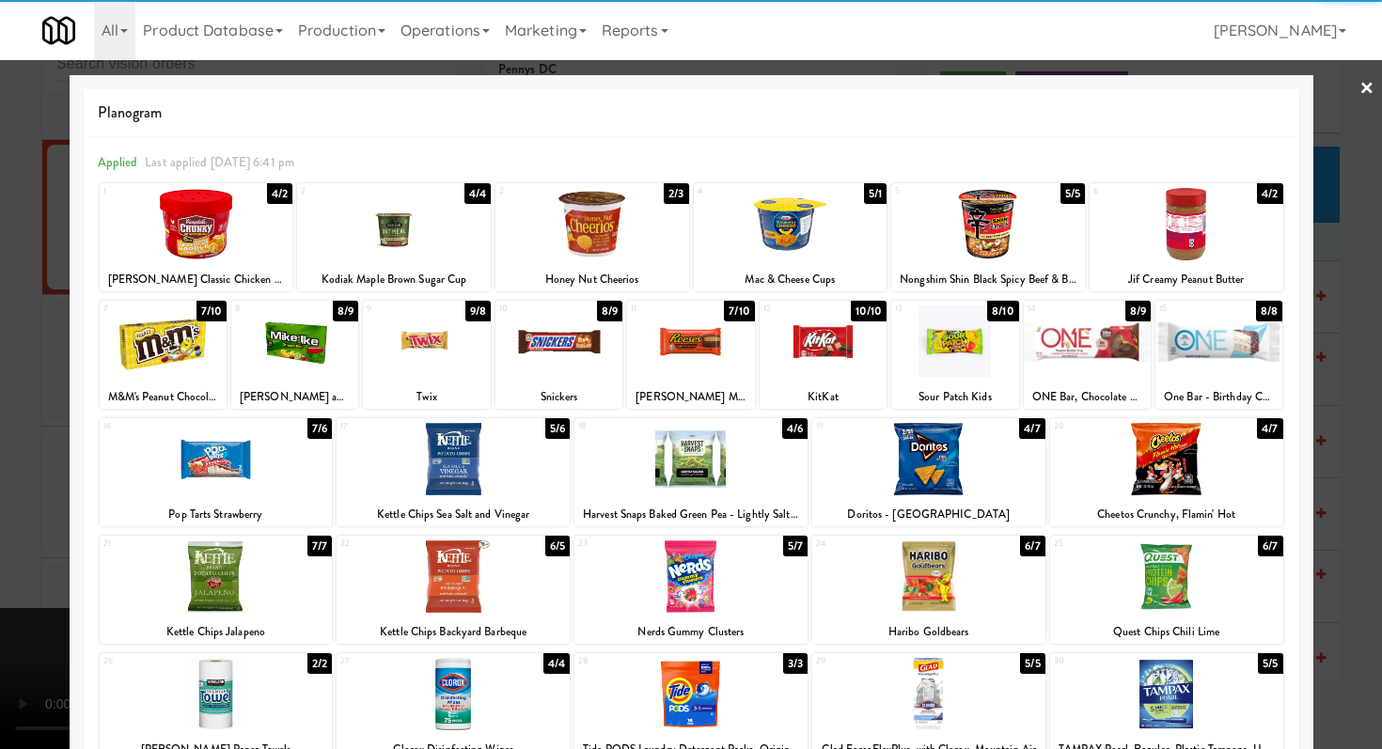
click at [415, 346] on div at bounding box center [426, 342] width 127 height 72
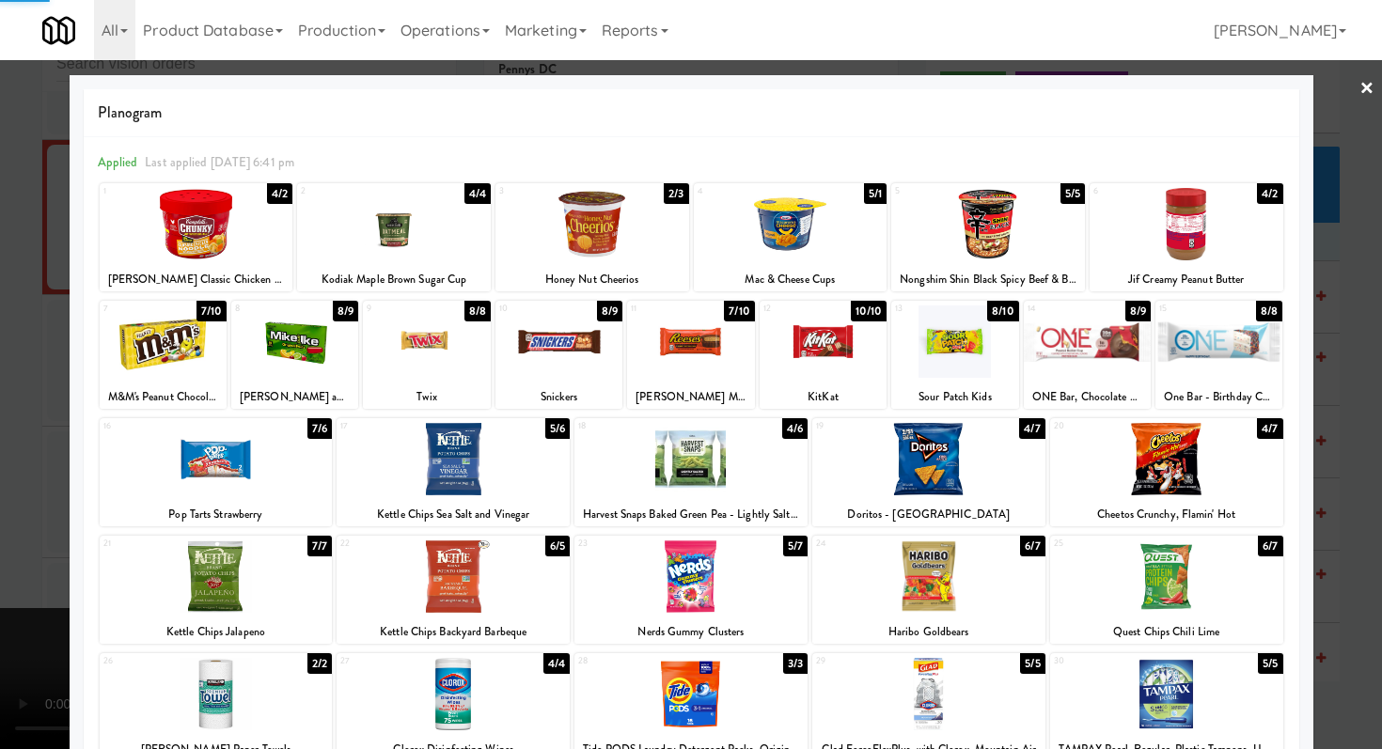
drag, startPoint x: 16, startPoint y: 377, endPoint x: 488, endPoint y: 452, distance: 478.0
click at [16, 377] on div at bounding box center [691, 374] width 1382 height 749
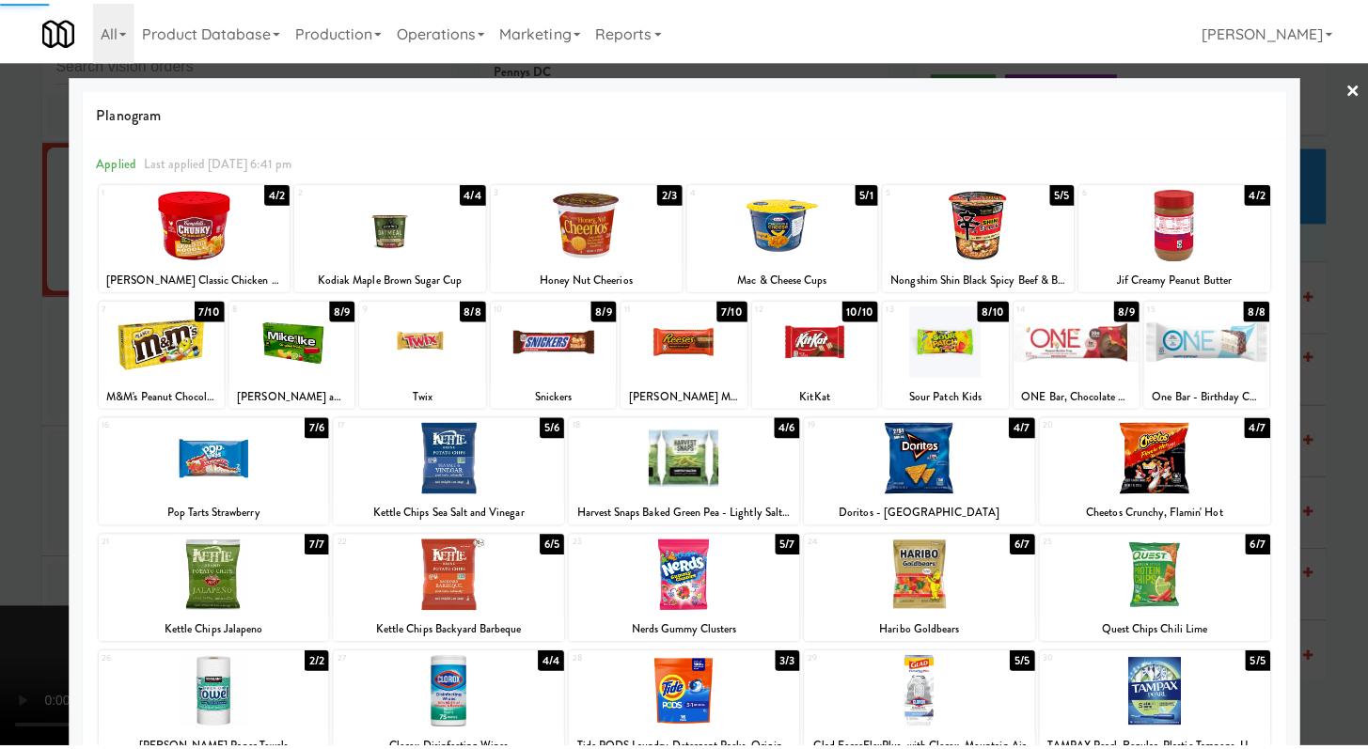
scroll to position [10765, 0]
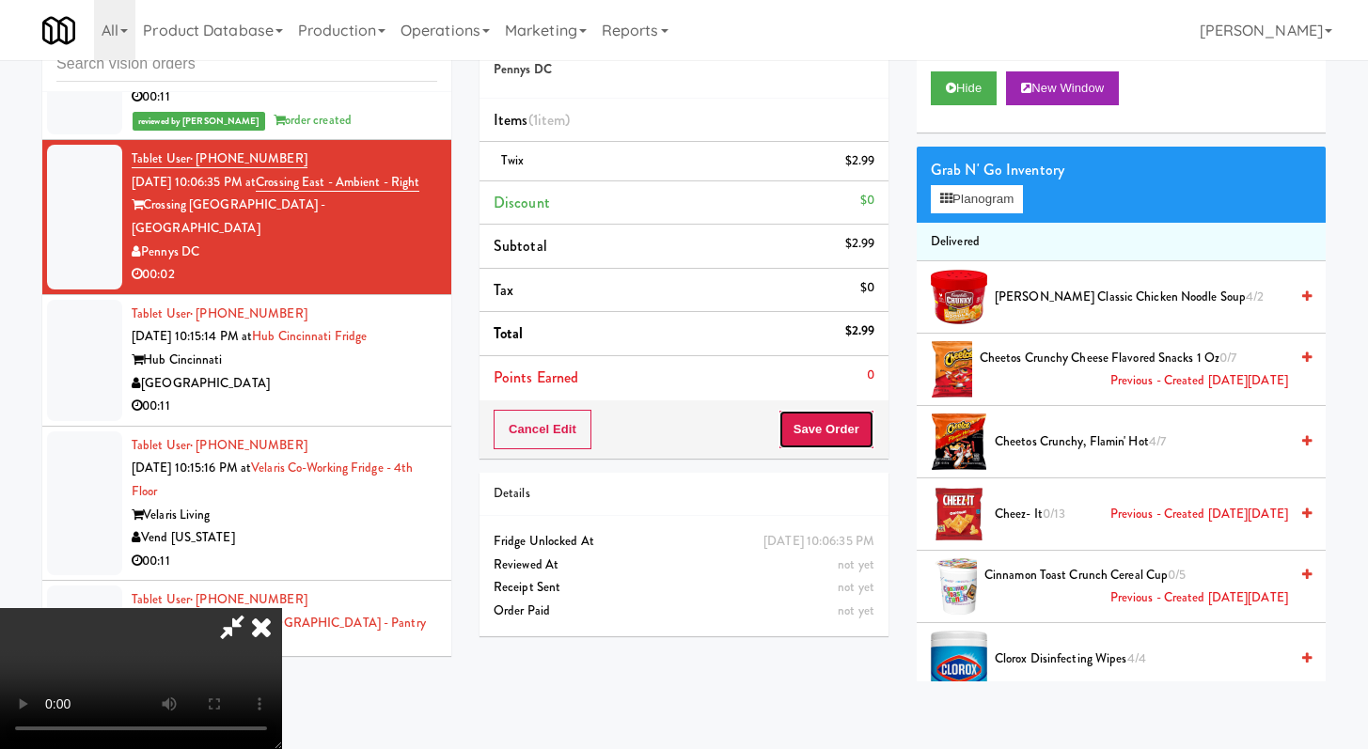
click at [856, 430] on button "Save Order" at bounding box center [827, 429] width 96 height 39
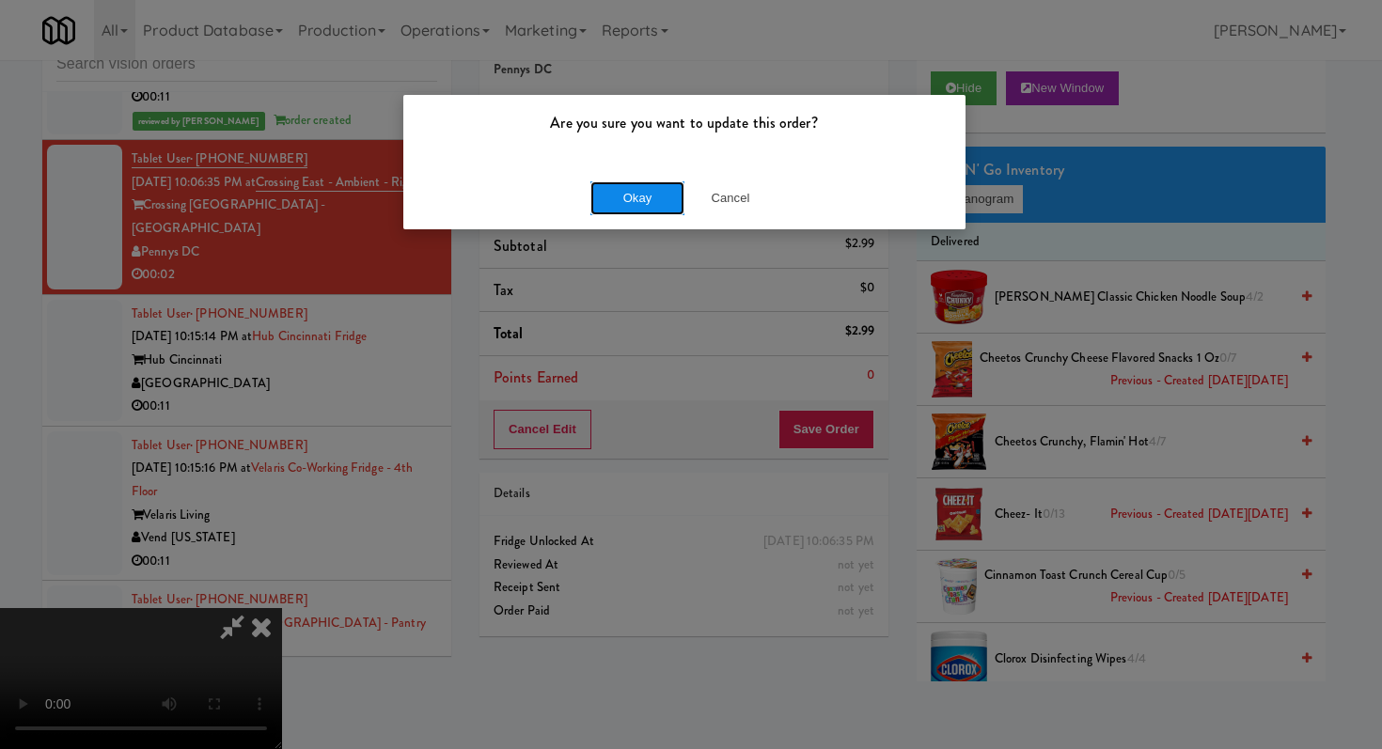
click at [639, 195] on button "Okay" at bounding box center [637, 198] width 94 height 34
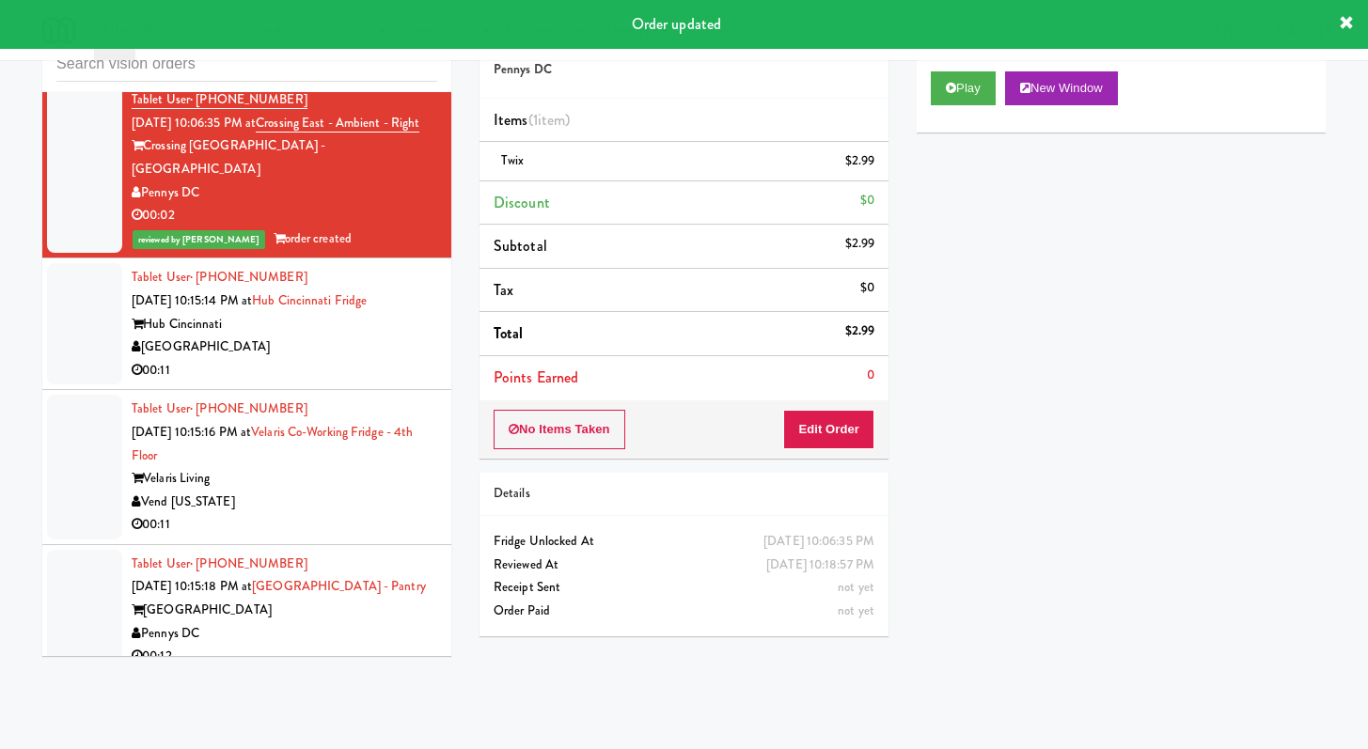
scroll to position [10827, 0]
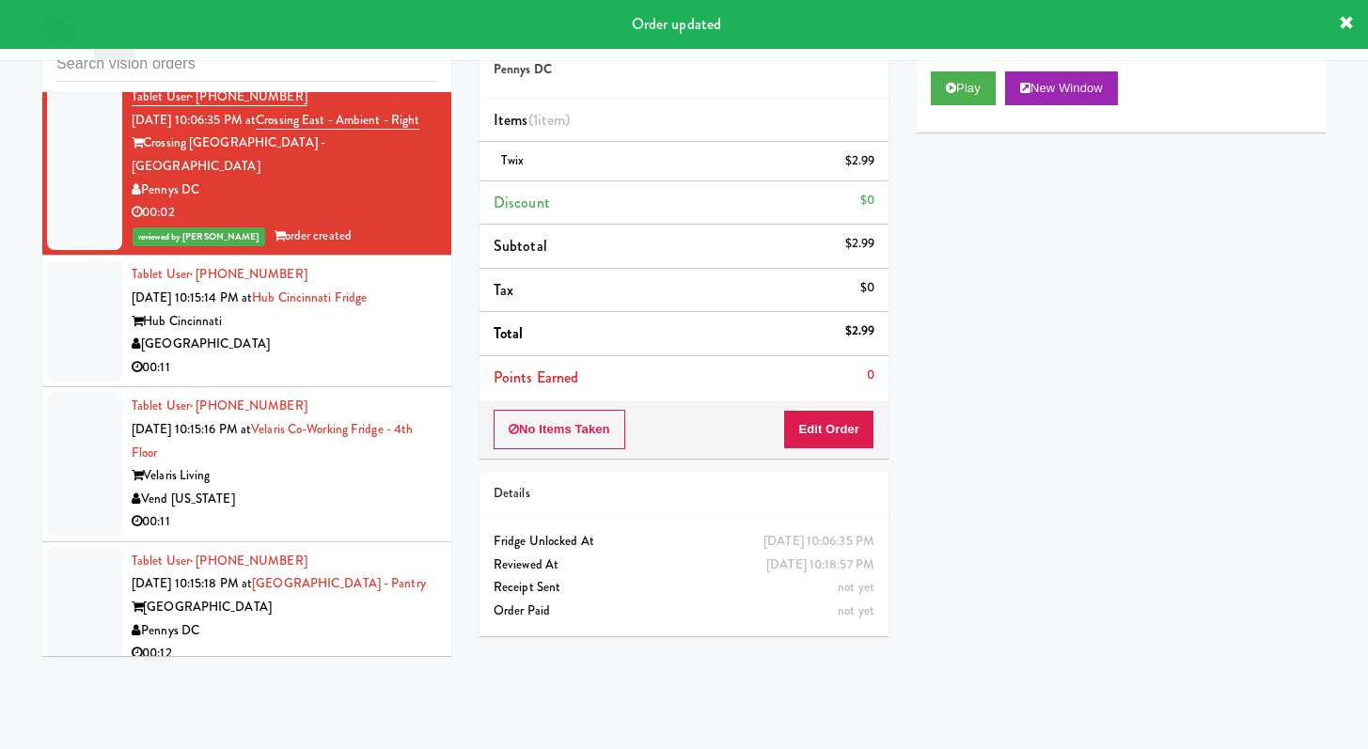
click at [350, 380] on div "00:11" at bounding box center [285, 368] width 306 height 24
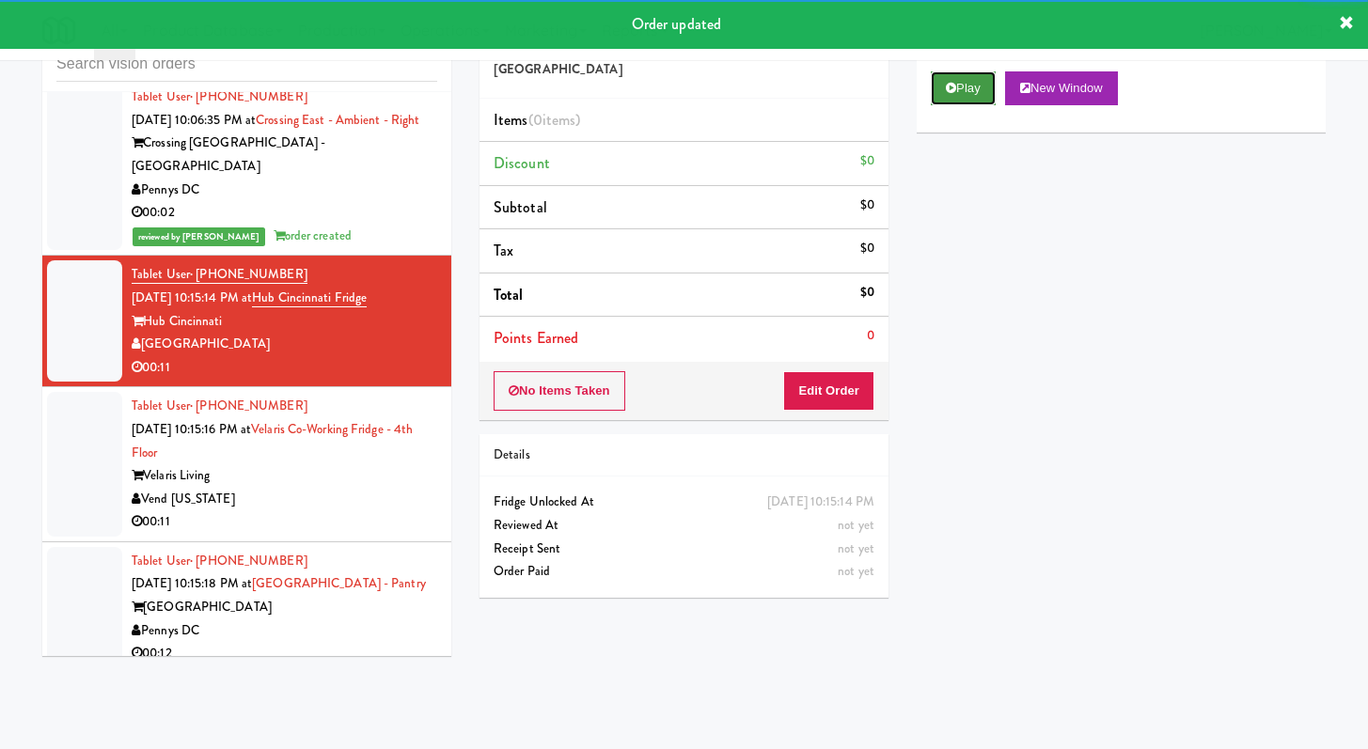
click at [980, 95] on button "Play" at bounding box center [963, 88] width 65 height 34
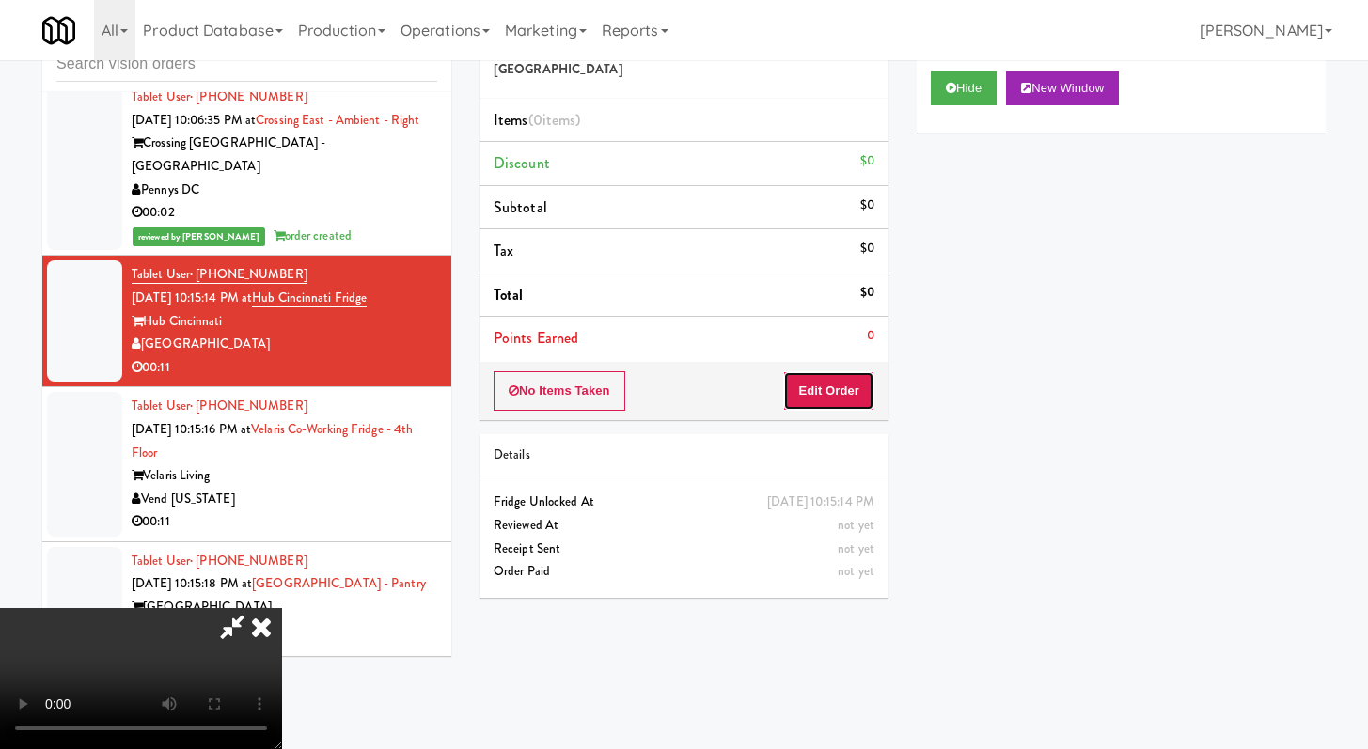
click at [810, 401] on button "Edit Order" at bounding box center [828, 390] width 91 height 39
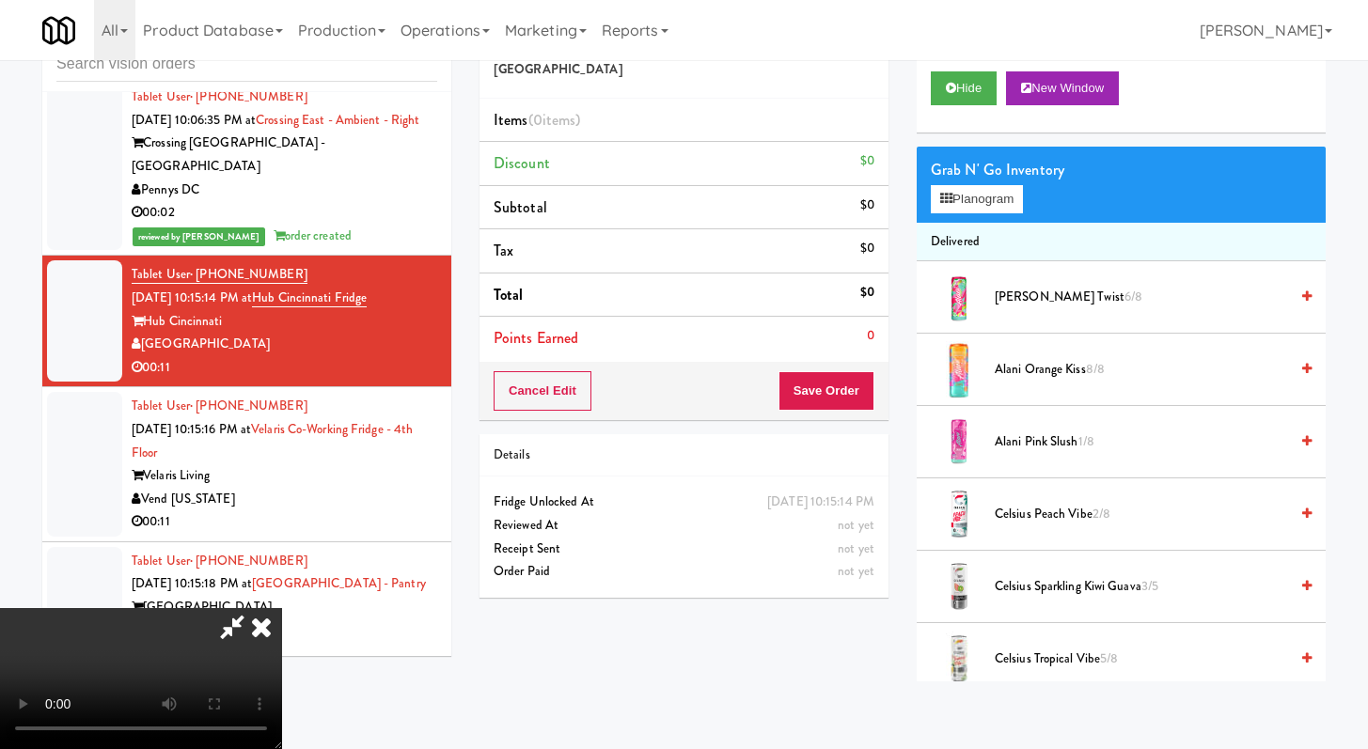
click at [282, 608] on icon at bounding box center [261, 627] width 41 height 38
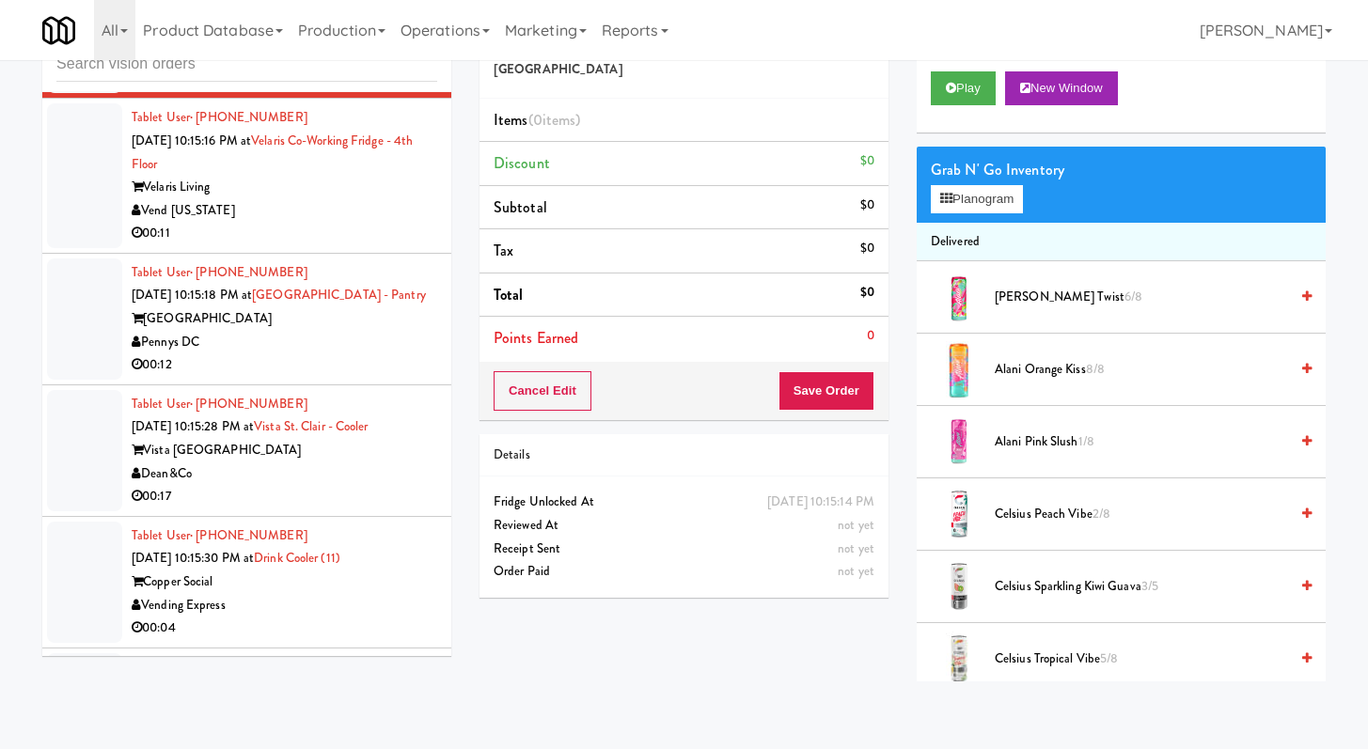
scroll to position [11112, 0]
